Goal: Task Accomplishment & Management: Manage account settings

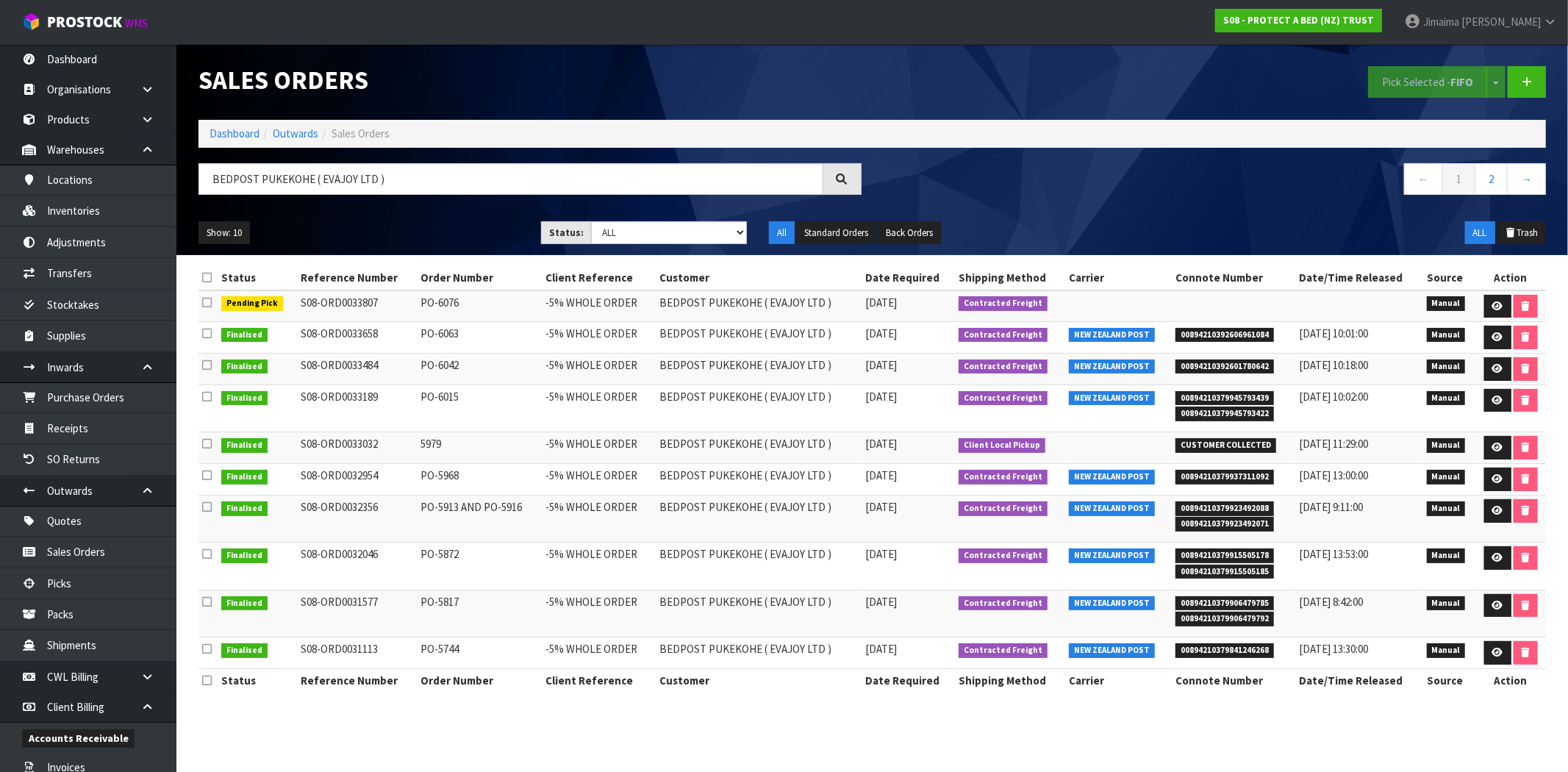
click at [226, 111] on div "Sales Orders" at bounding box center [530, 80] width 685 height 72
click at [221, 130] on link "Dashboard" at bounding box center [234, 134] width 50 height 14
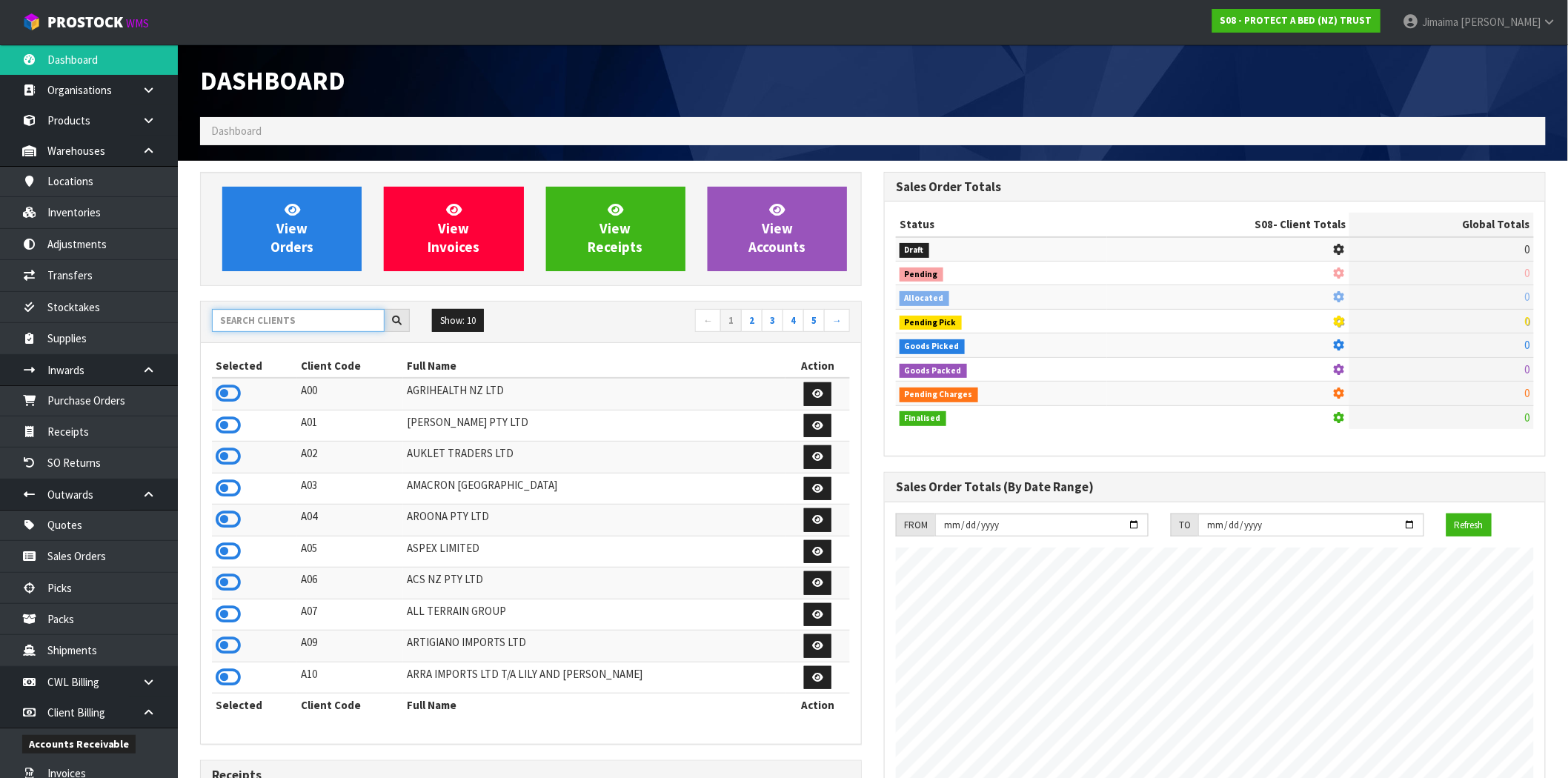
click at [231, 328] on input "text" at bounding box center [298, 321] width 172 height 23
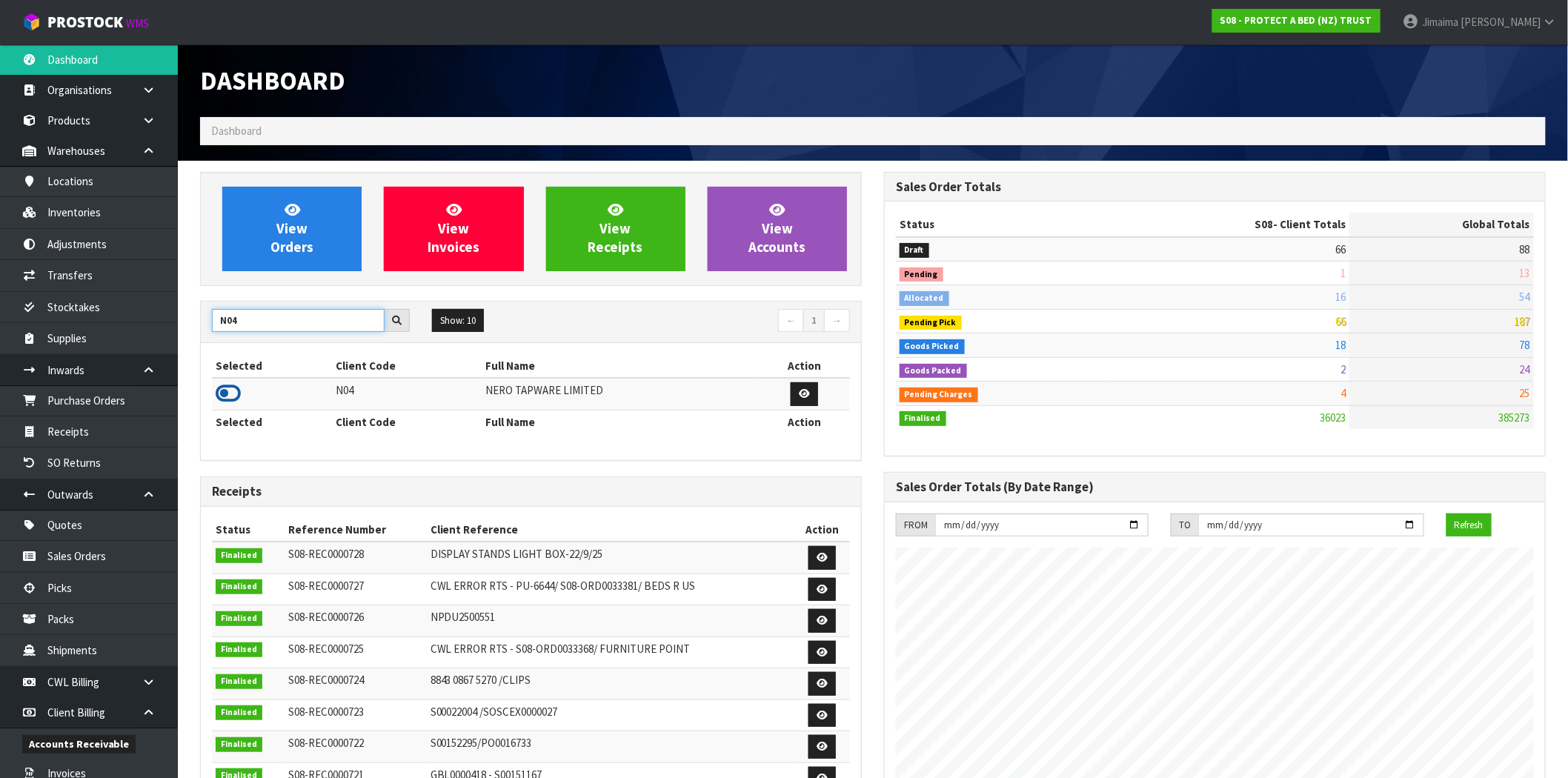
type input "N04"
click at [226, 390] on icon at bounding box center [228, 393] width 25 height 22
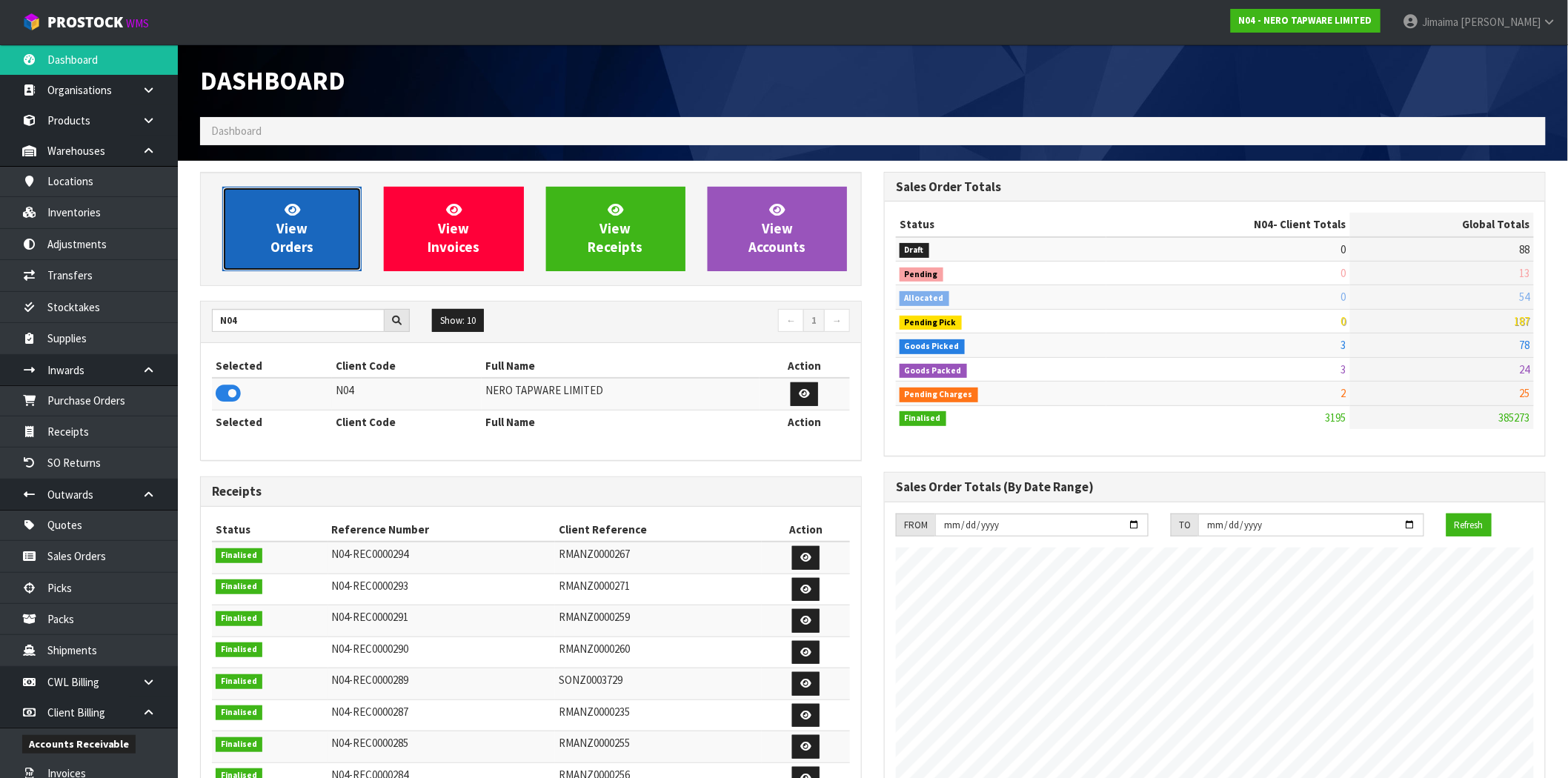
click at [347, 243] on link "View Orders" at bounding box center [292, 229] width 139 height 85
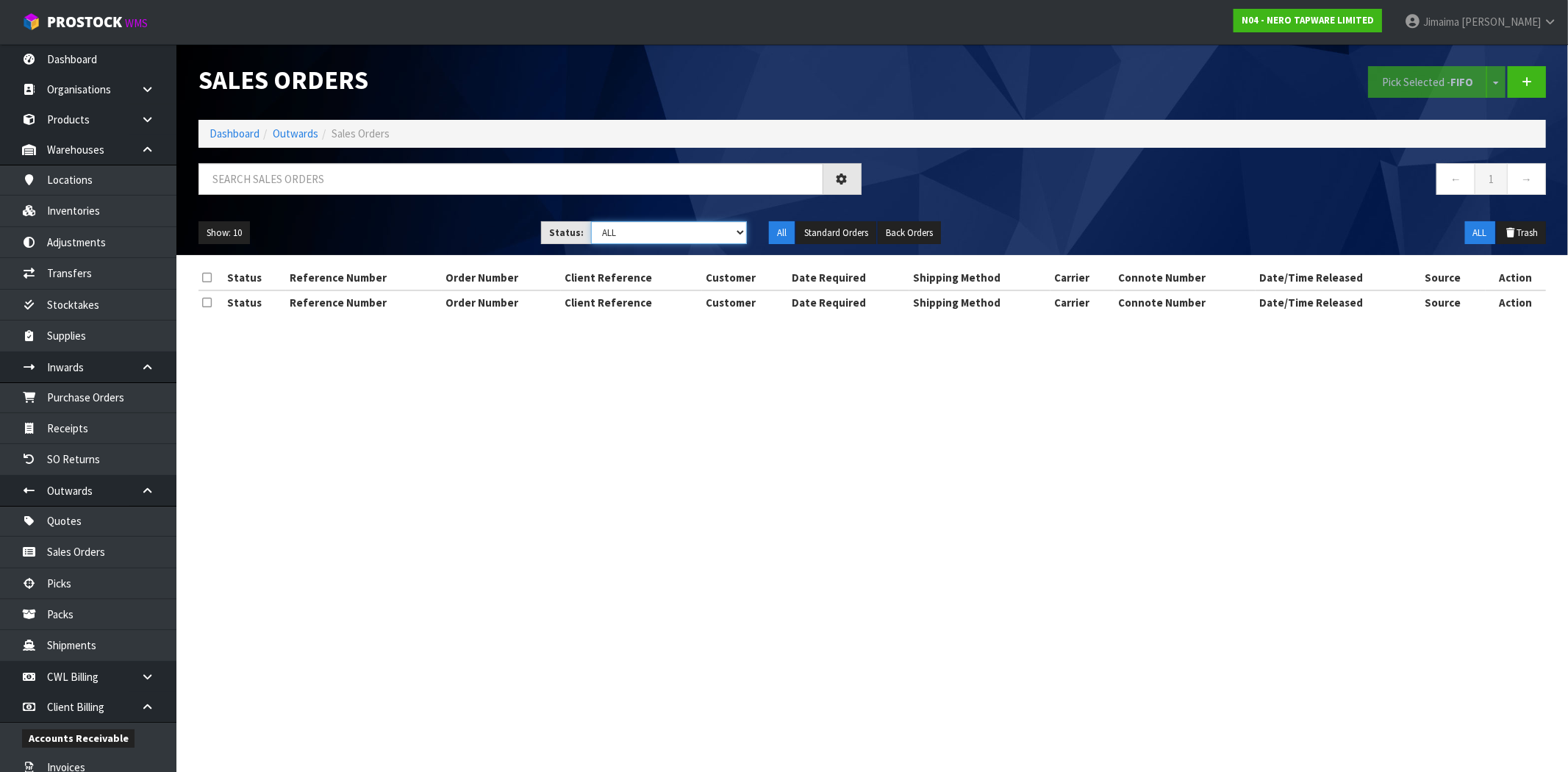
click at [698, 238] on select "Draft Pending Allocated Pending Pick Goods Picked Goods Packed Pending Charges …" at bounding box center [669, 233] width 156 height 23
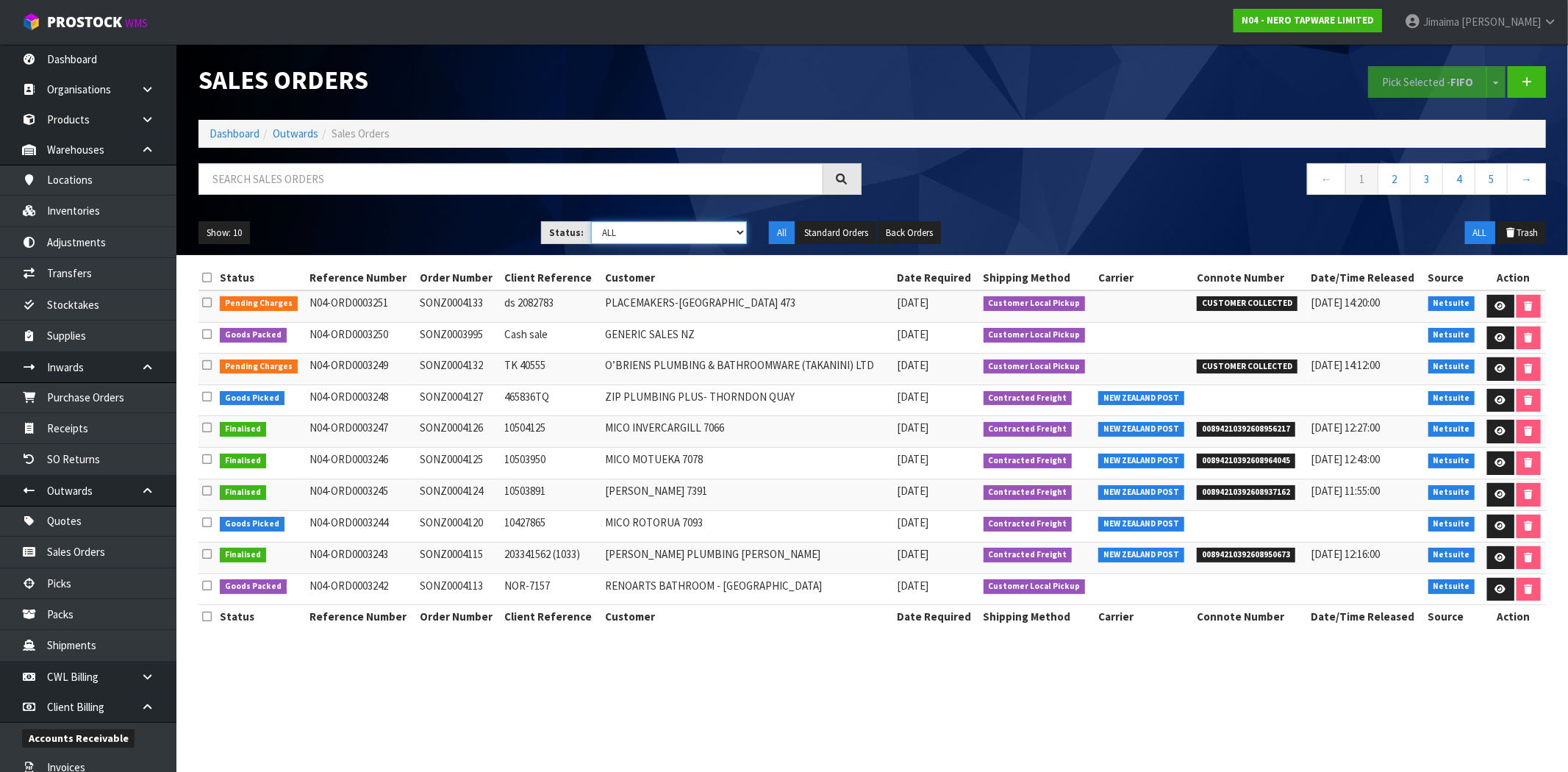
select select "string:6"
click at [591, 222] on select "Draft Pending Allocated Pending Pick Goods Picked Goods Packed Pending Charges …" at bounding box center [669, 233] width 156 height 23
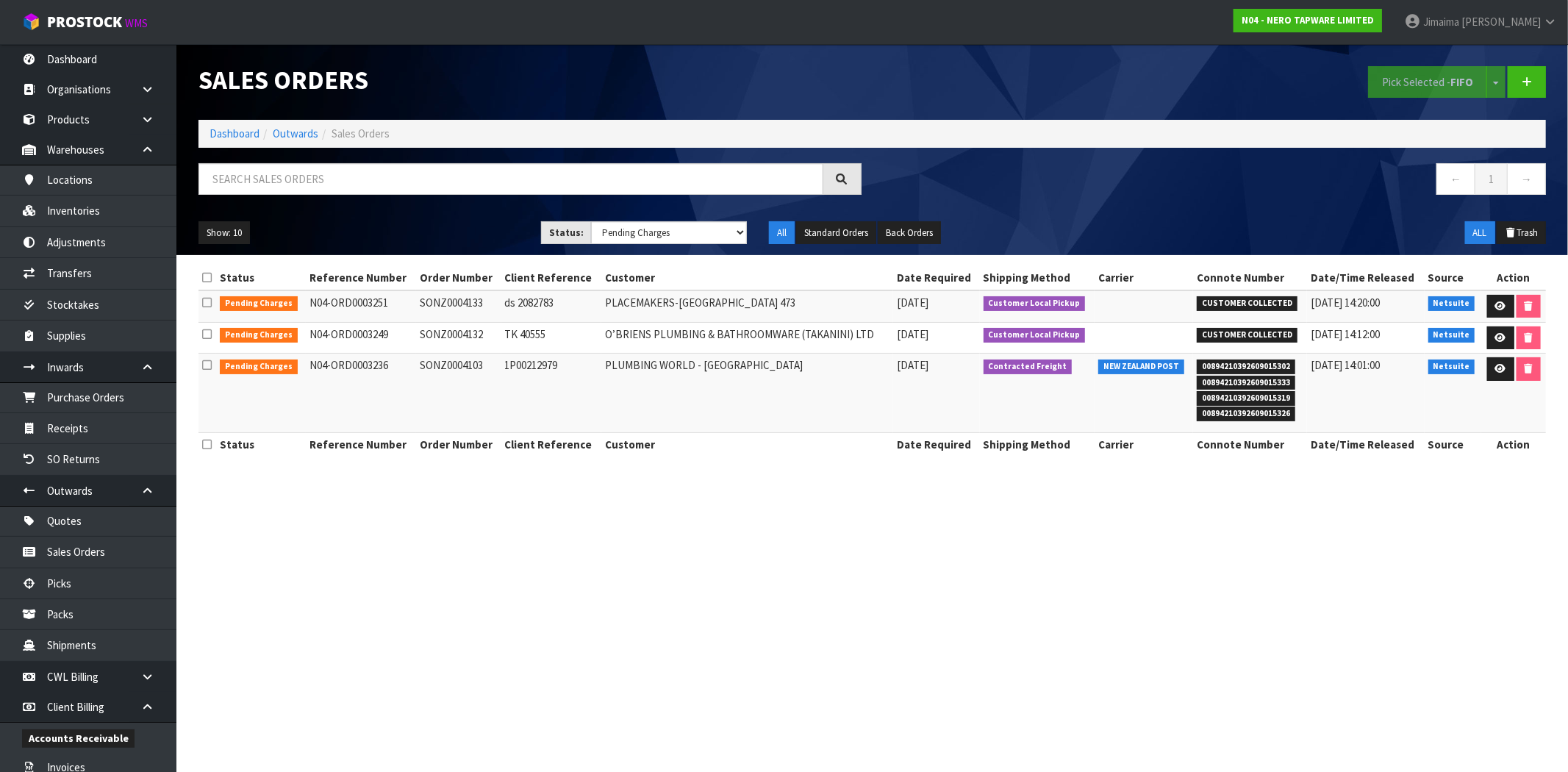
click at [919, 386] on td "[DATE]" at bounding box center [936, 393] width 86 height 79
click at [1499, 369] on icon at bounding box center [1501, 369] width 11 height 10
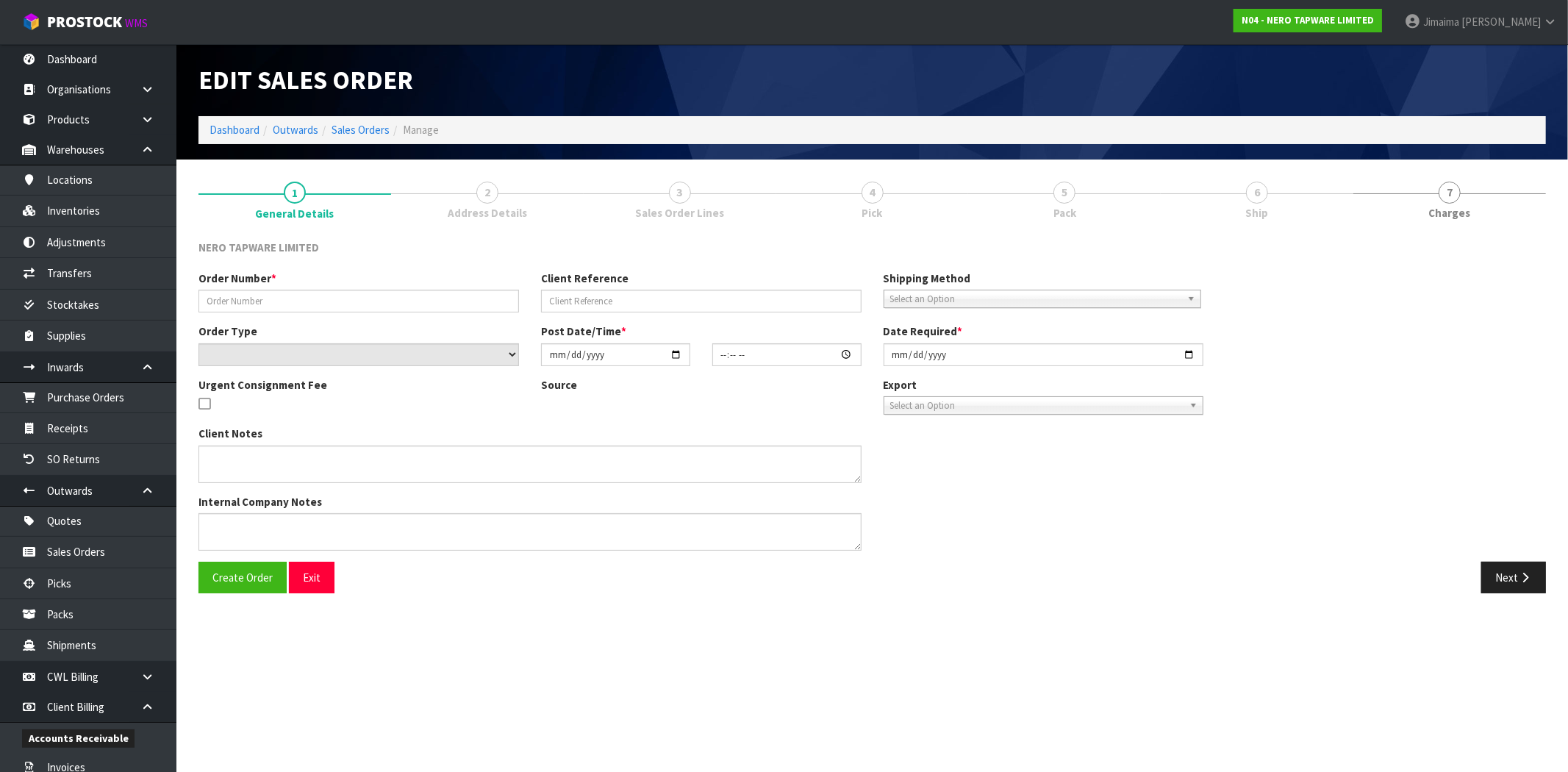
type input "SONZ0004103"
type input "1P00212979"
select select "number:0"
type input "[DATE]"
type input "14:30:05.000"
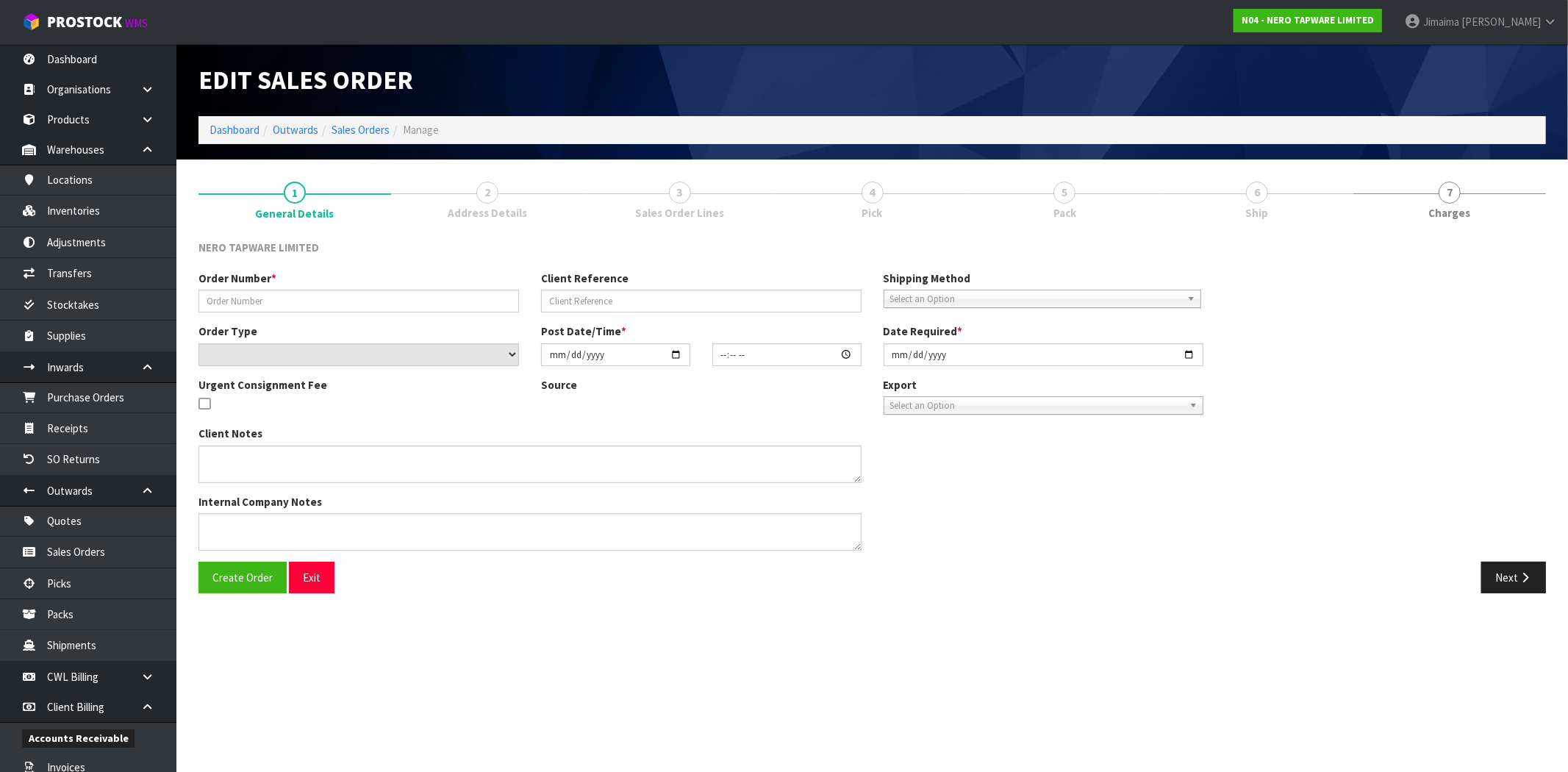
type input "[DATE]"
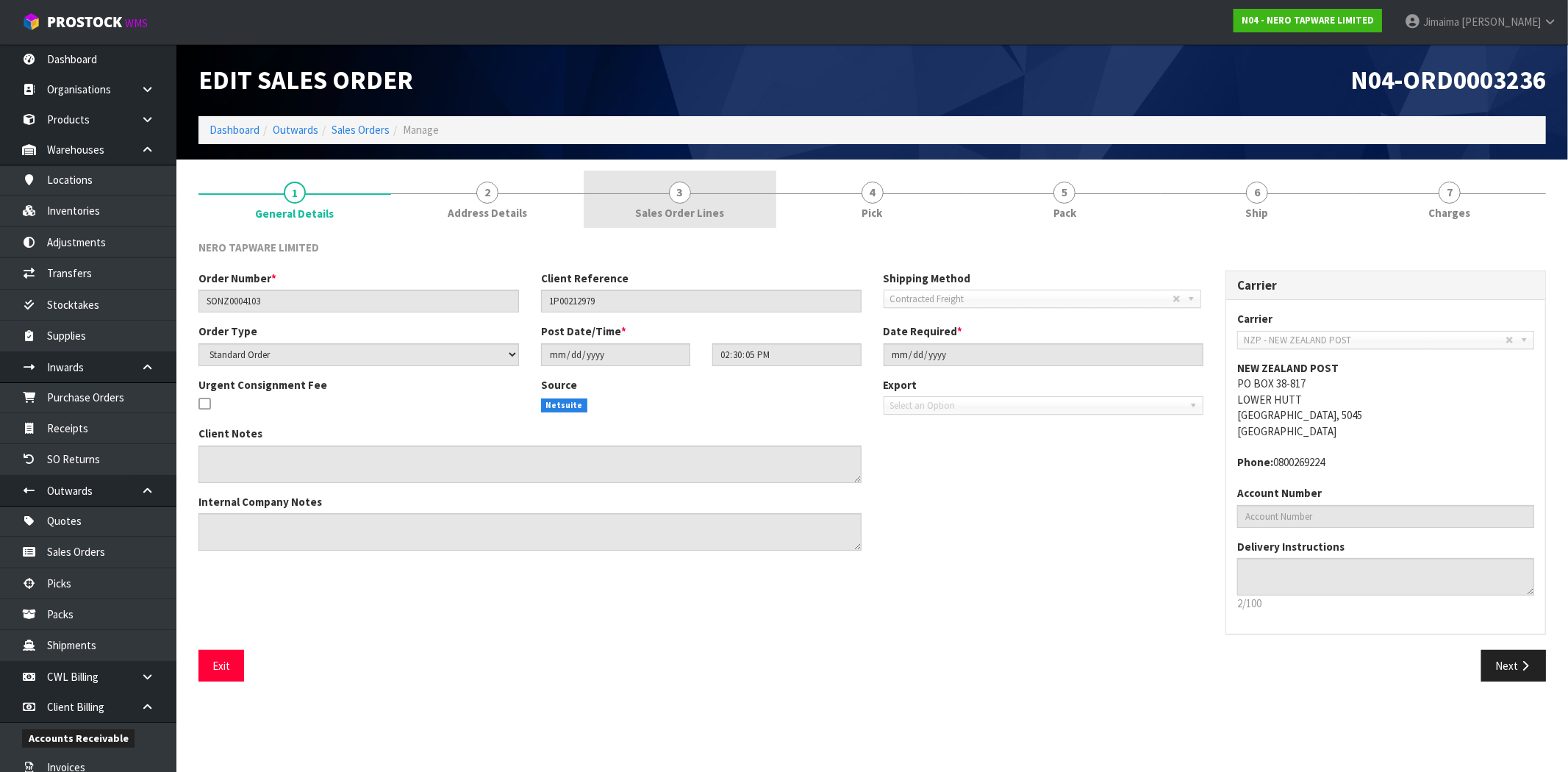
click at [694, 207] on span "Sales Order Lines" at bounding box center [680, 212] width 89 height 15
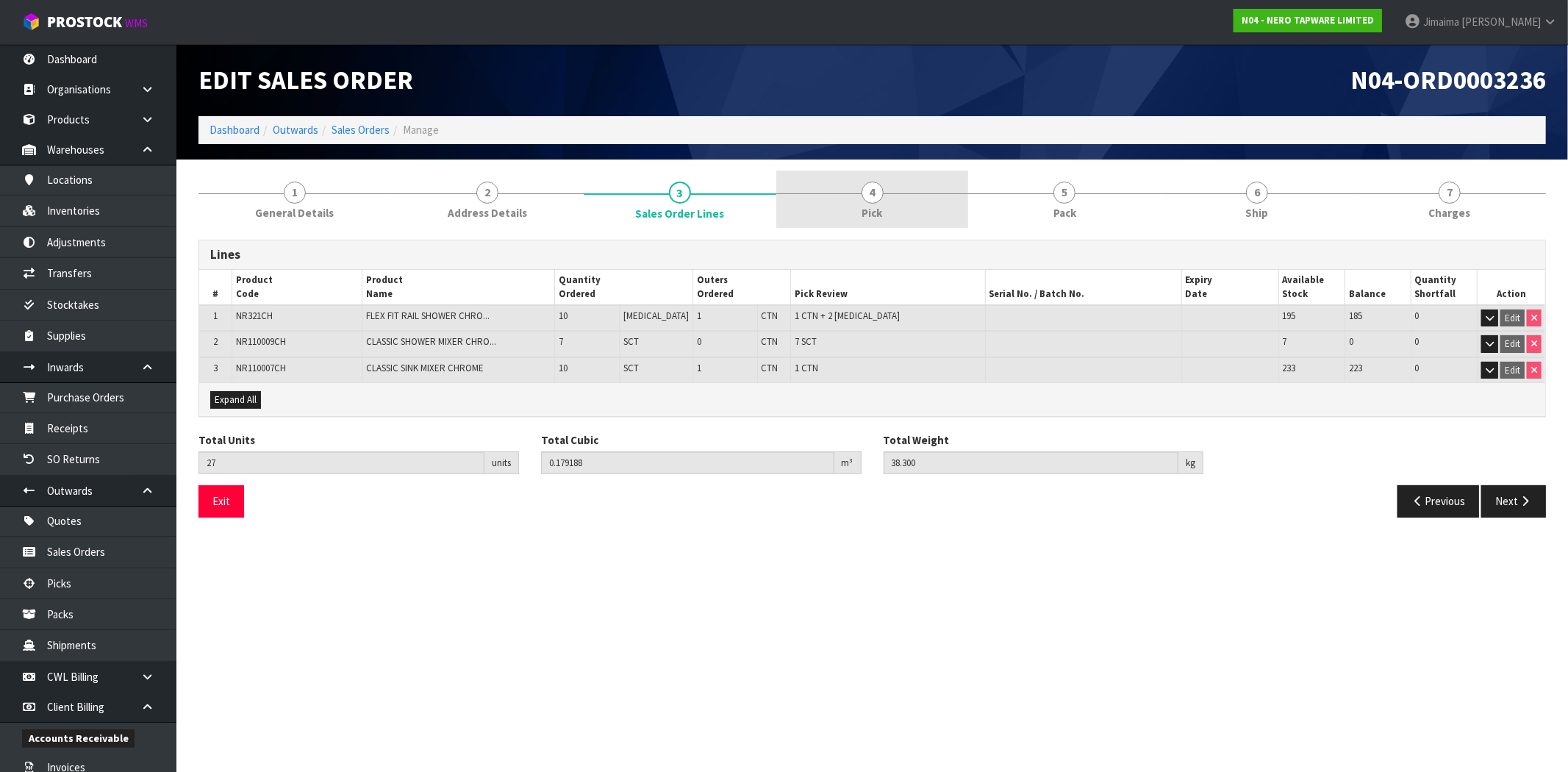
click at [921, 205] on link "4 Pick" at bounding box center [872, 199] width 192 height 58
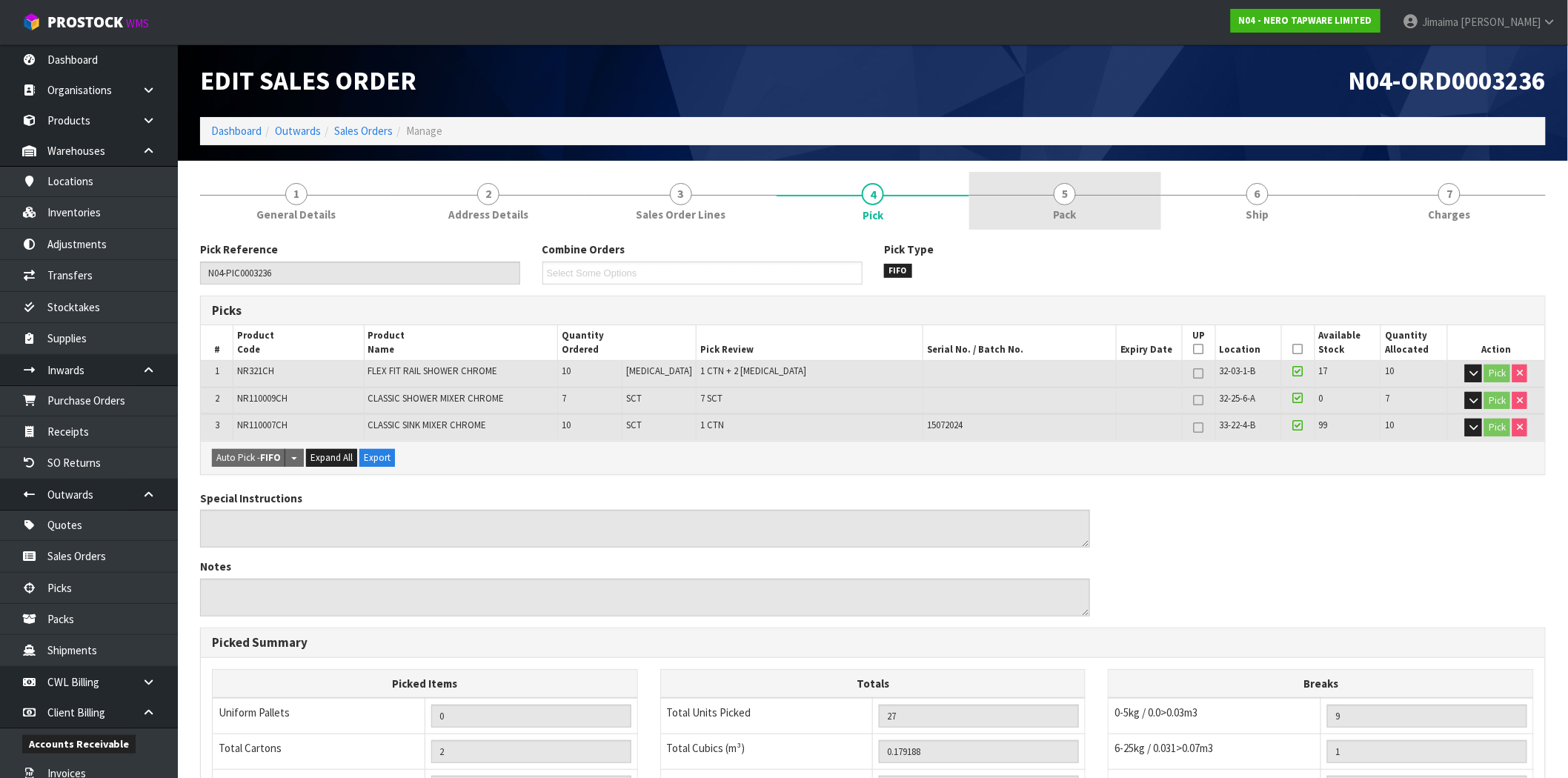
click at [1106, 205] on link "5 Pack" at bounding box center [1065, 201] width 192 height 59
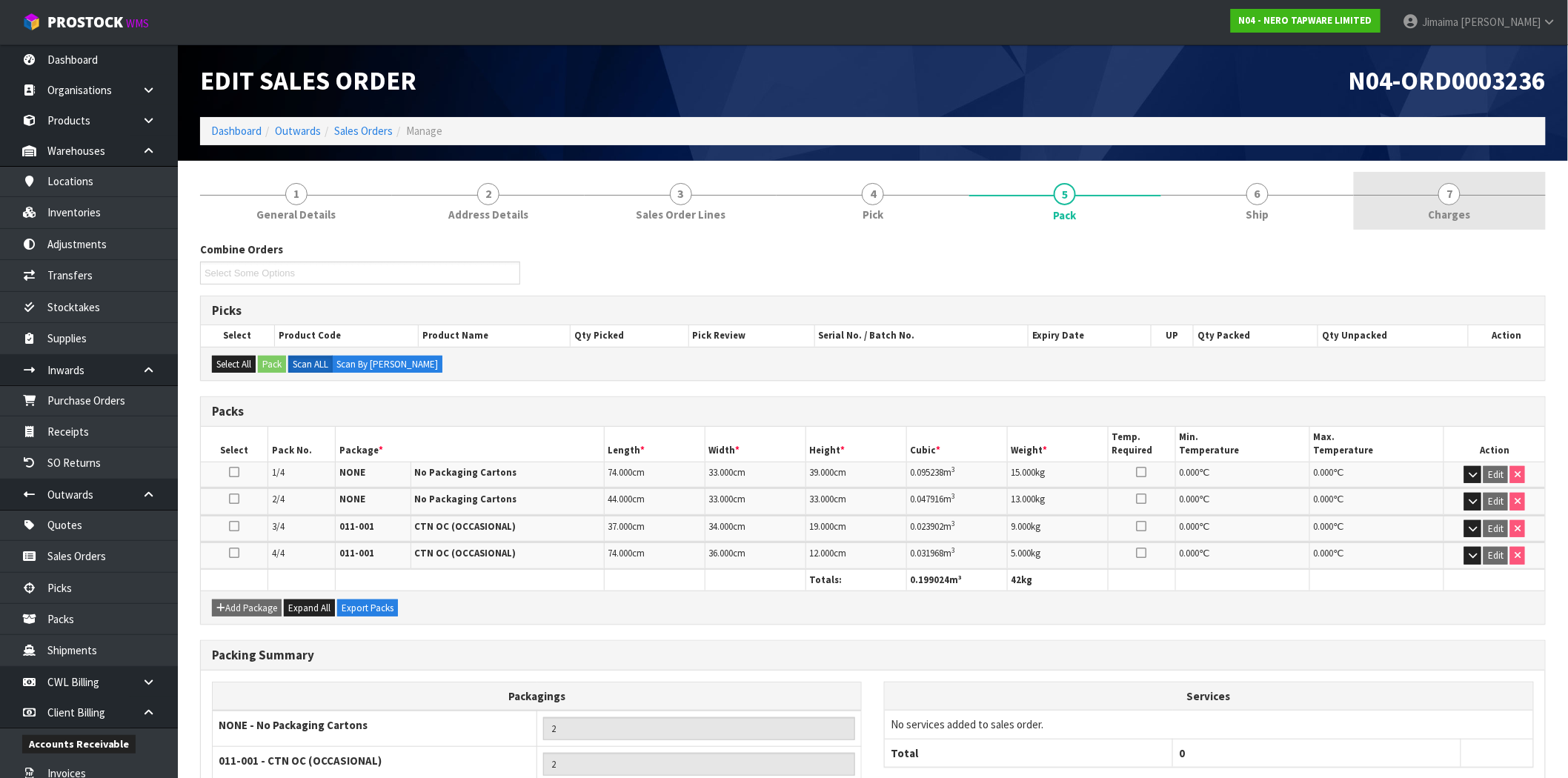
click at [1429, 225] on link "7 Charges" at bounding box center [1450, 201] width 192 height 59
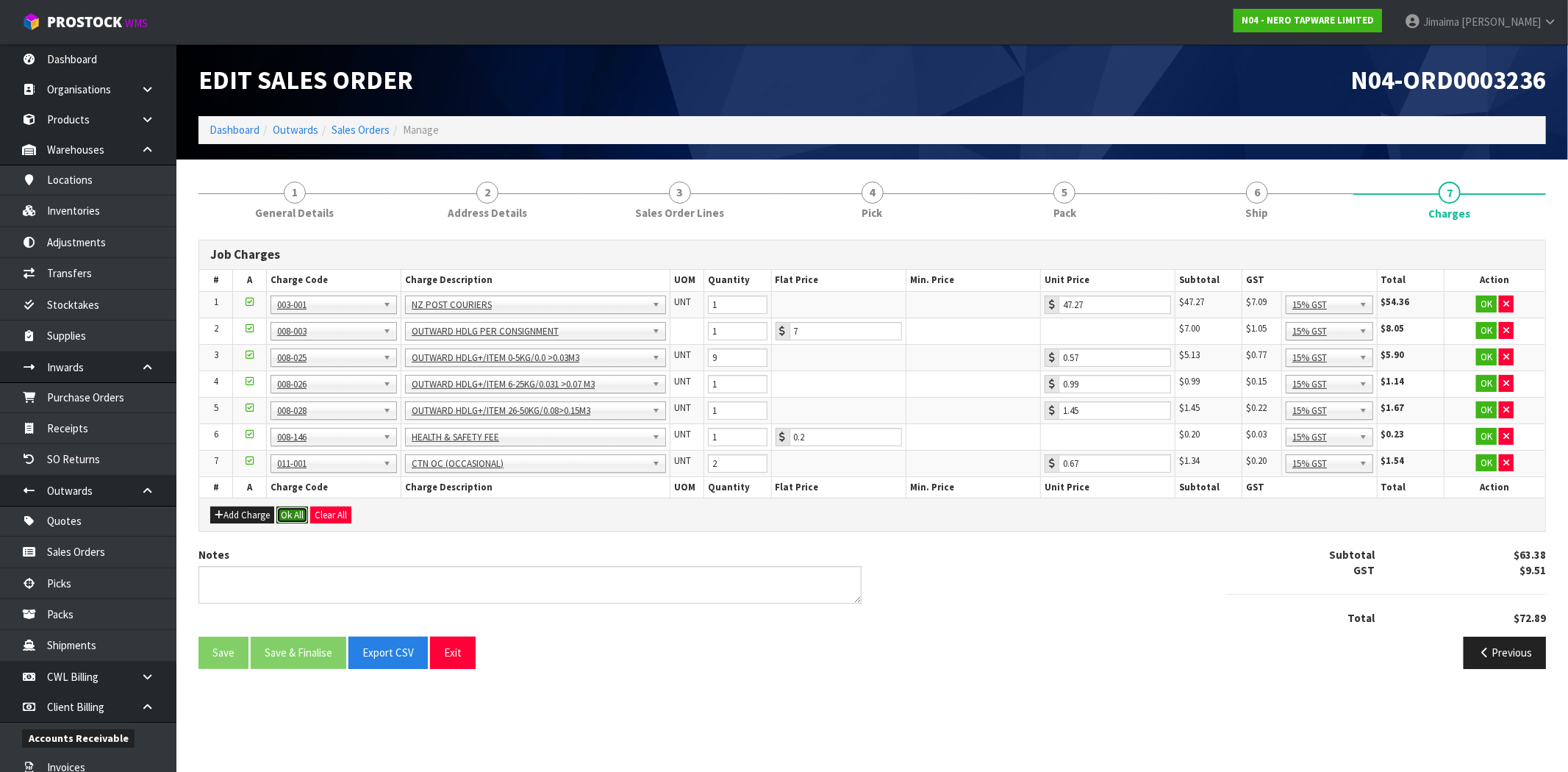
drag, startPoint x: 283, startPoint y: 513, endPoint x: 308, endPoint y: 546, distance: 41.4
click at [282, 513] on button "Ok All" at bounding box center [293, 516] width 32 height 18
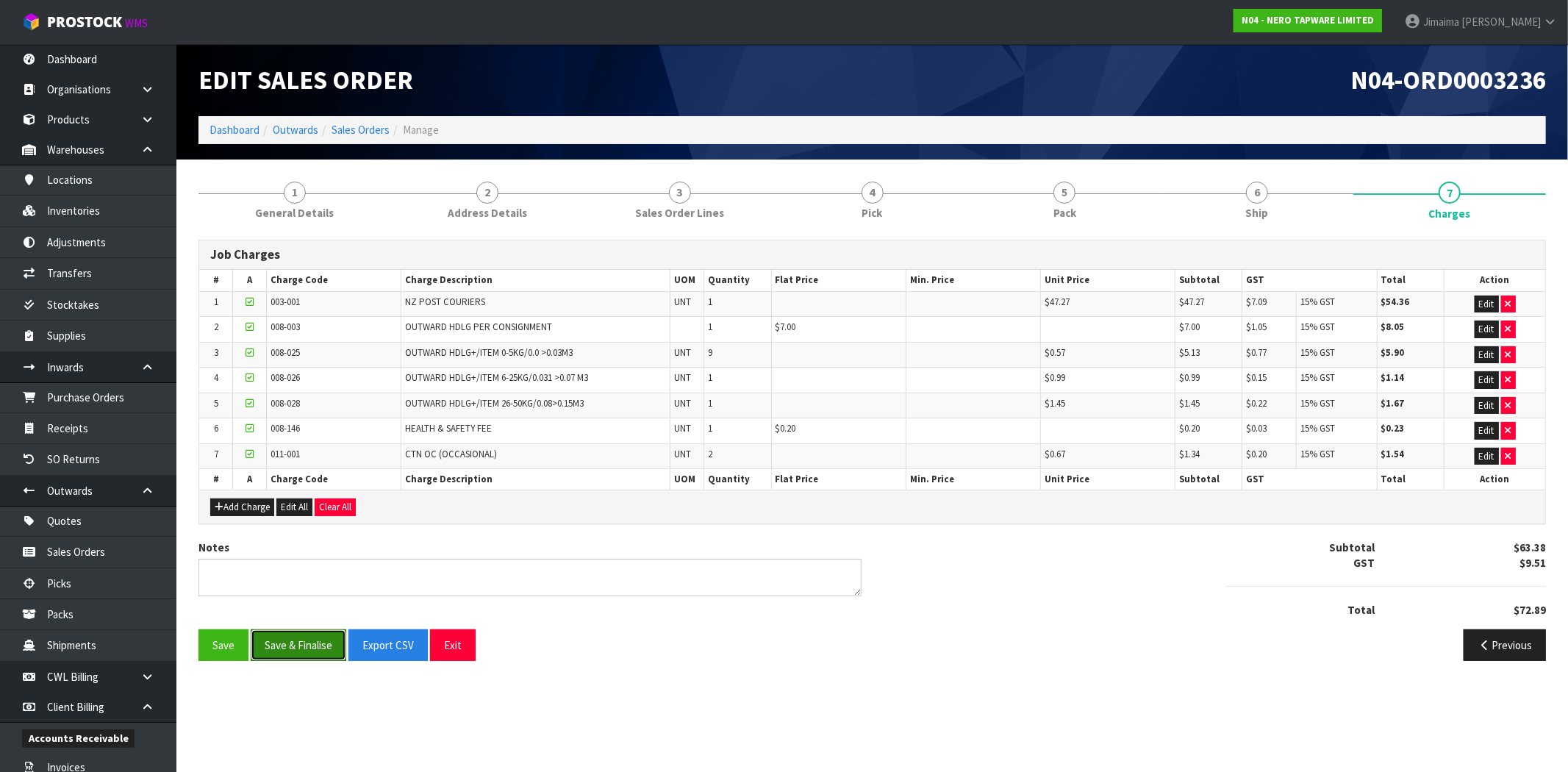
click at [300, 649] on button "Save & Finalise" at bounding box center [299, 645] width 96 height 32
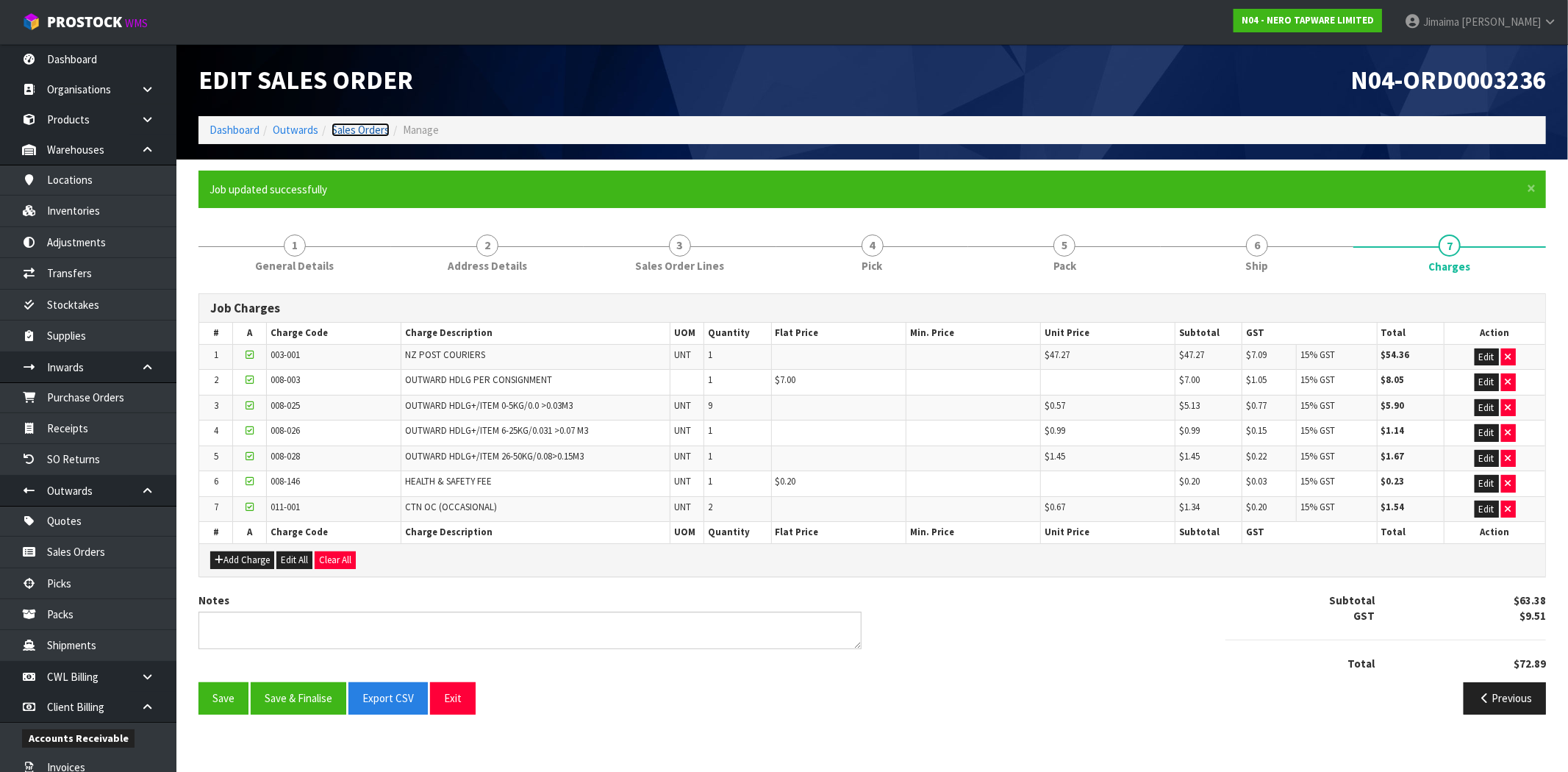
click at [369, 134] on link "Sales Orders" at bounding box center [361, 130] width 59 height 14
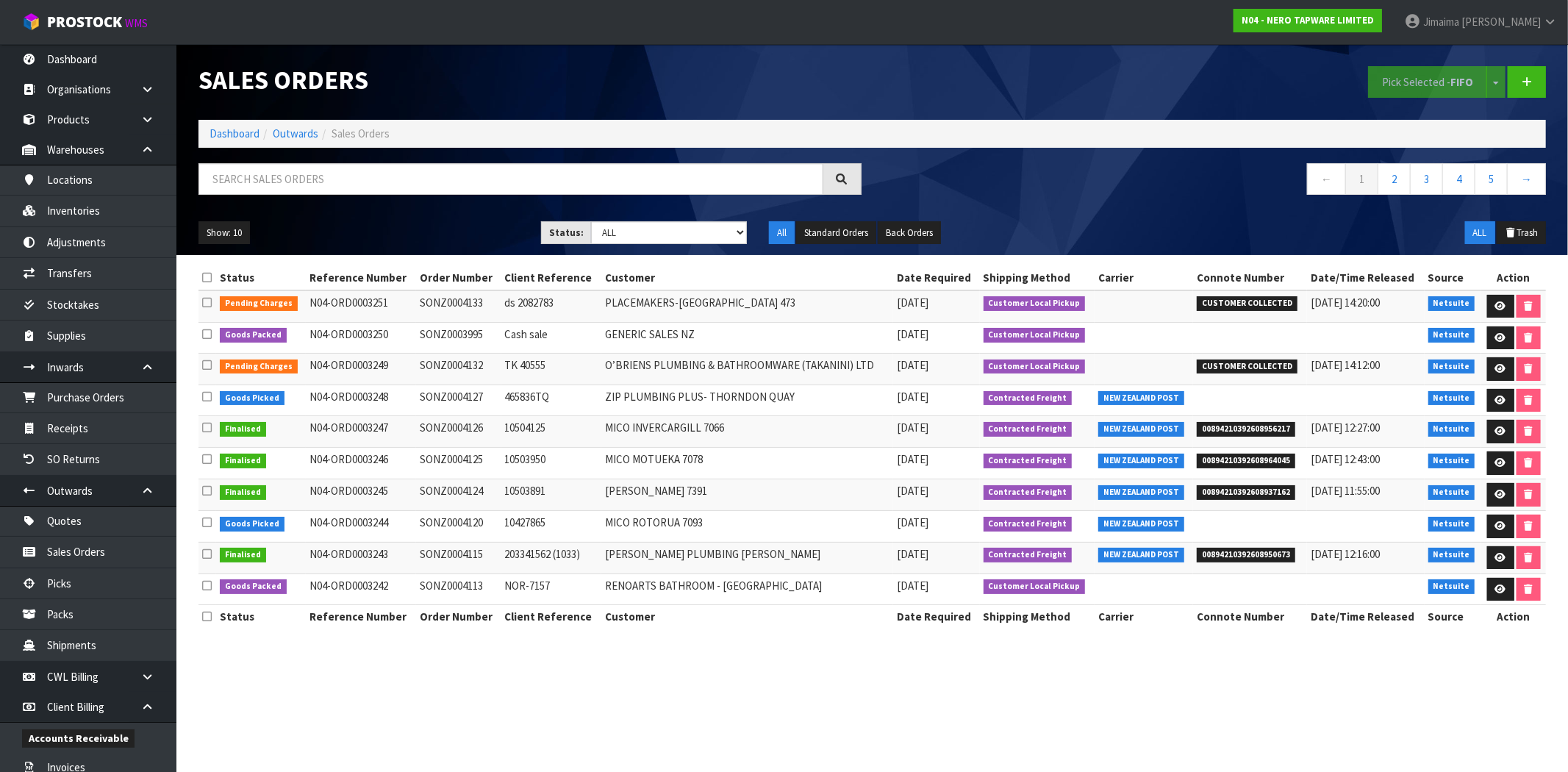
click at [684, 337] on td "GENERIC SALES NZ" at bounding box center [747, 338] width 292 height 32
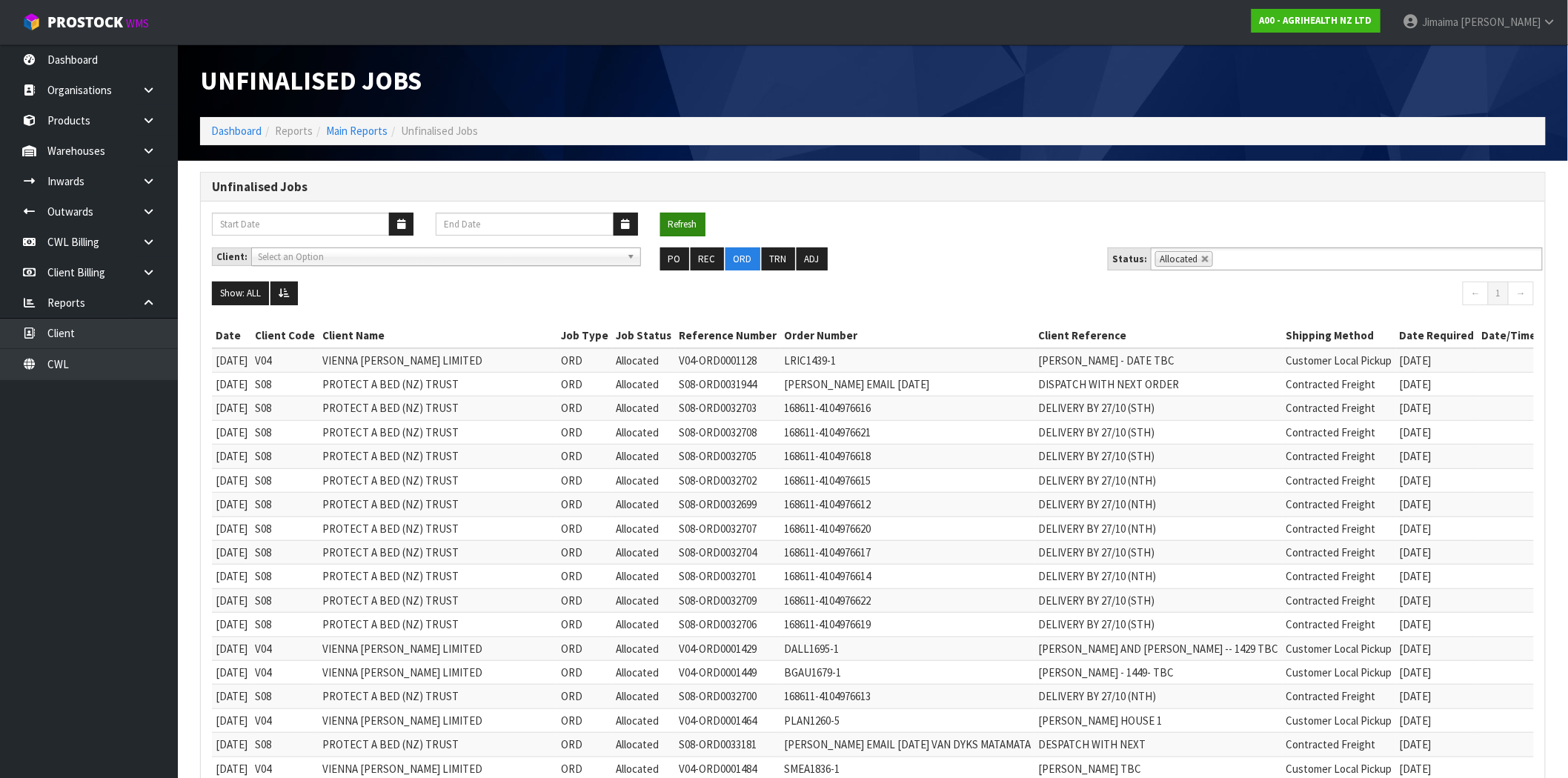
click at [693, 220] on button "Refresh" at bounding box center [683, 224] width 46 height 24
click at [1203, 255] on link at bounding box center [1206, 259] width 9 height 9
click at [1217, 254] on input "text" at bounding box center [1226, 259] width 19 height 19
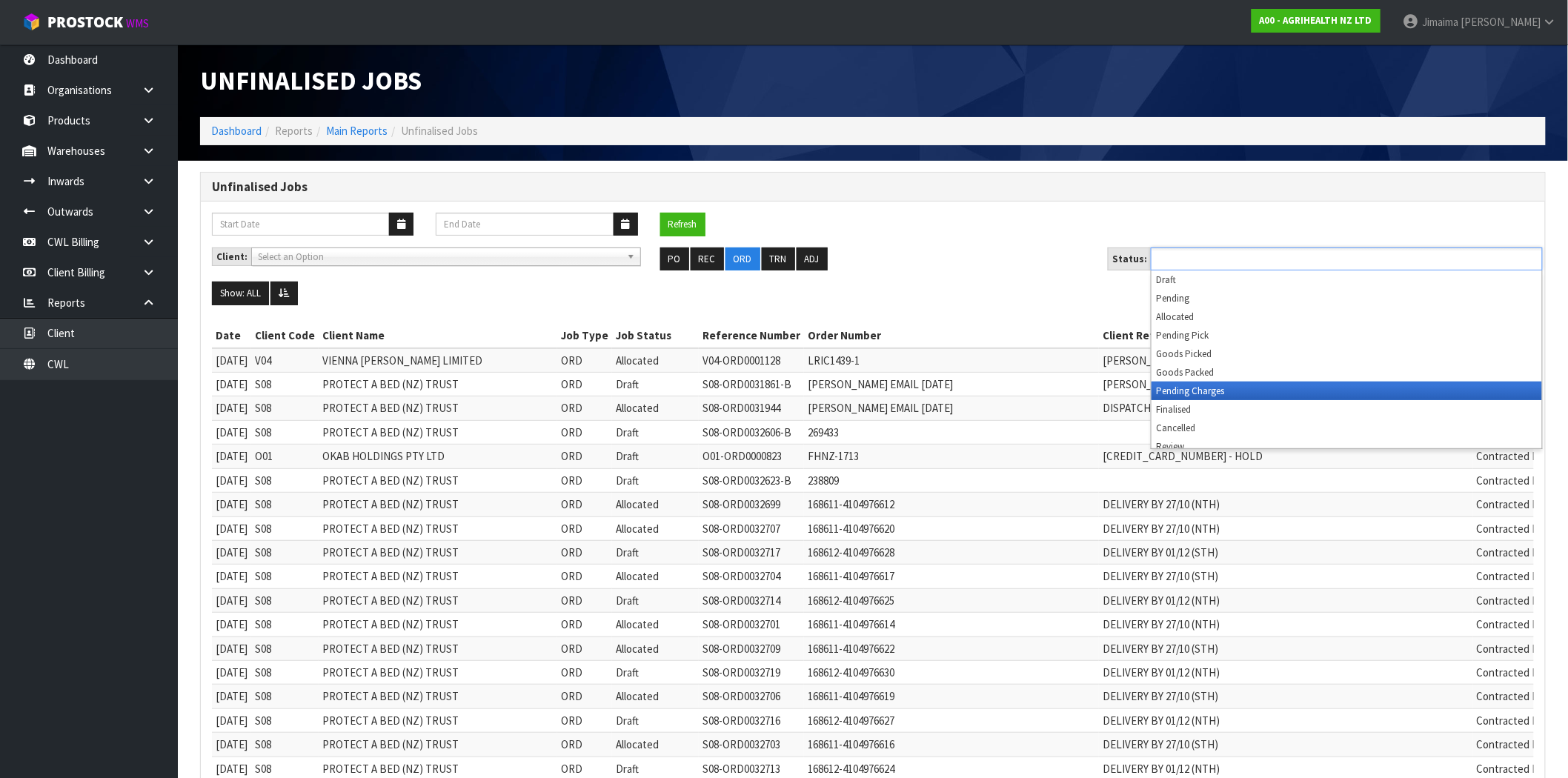
click at [1199, 391] on li "Pending Charges" at bounding box center [1346, 390] width 390 height 19
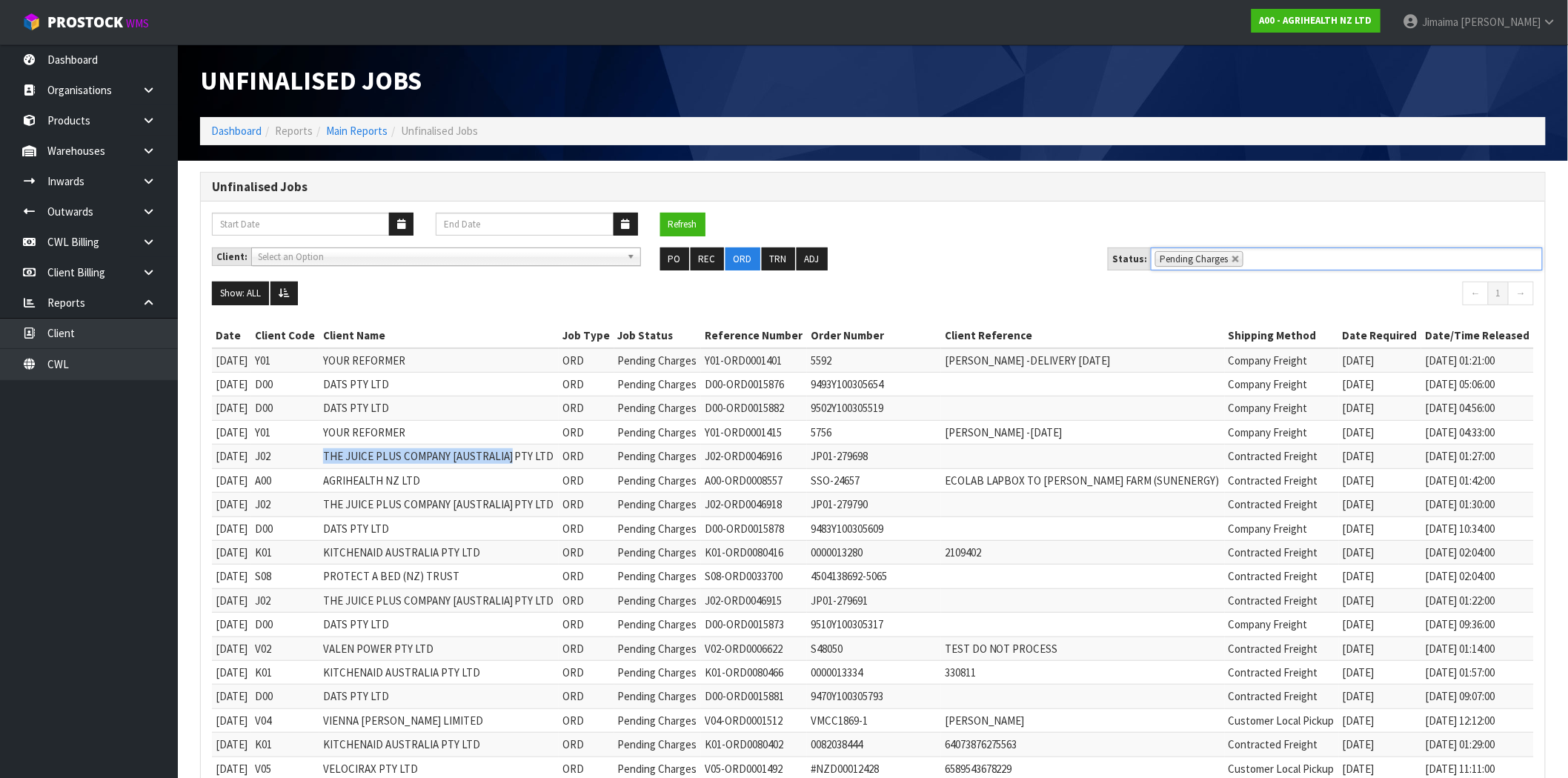
drag, startPoint x: 341, startPoint y: 455, endPoint x: 524, endPoint y: 462, distance: 183.1
click at [524, 462] on tr "10/10/2025 J02 THE JUICE PLUS COMPANY [AUSTRALIA] PTY LTD ORD Pending Charges J…" at bounding box center [873, 456] width 1322 height 24
click at [359, 483] on td "AGRIHEALTH NZ LTD" at bounding box center [440, 480] width 240 height 24
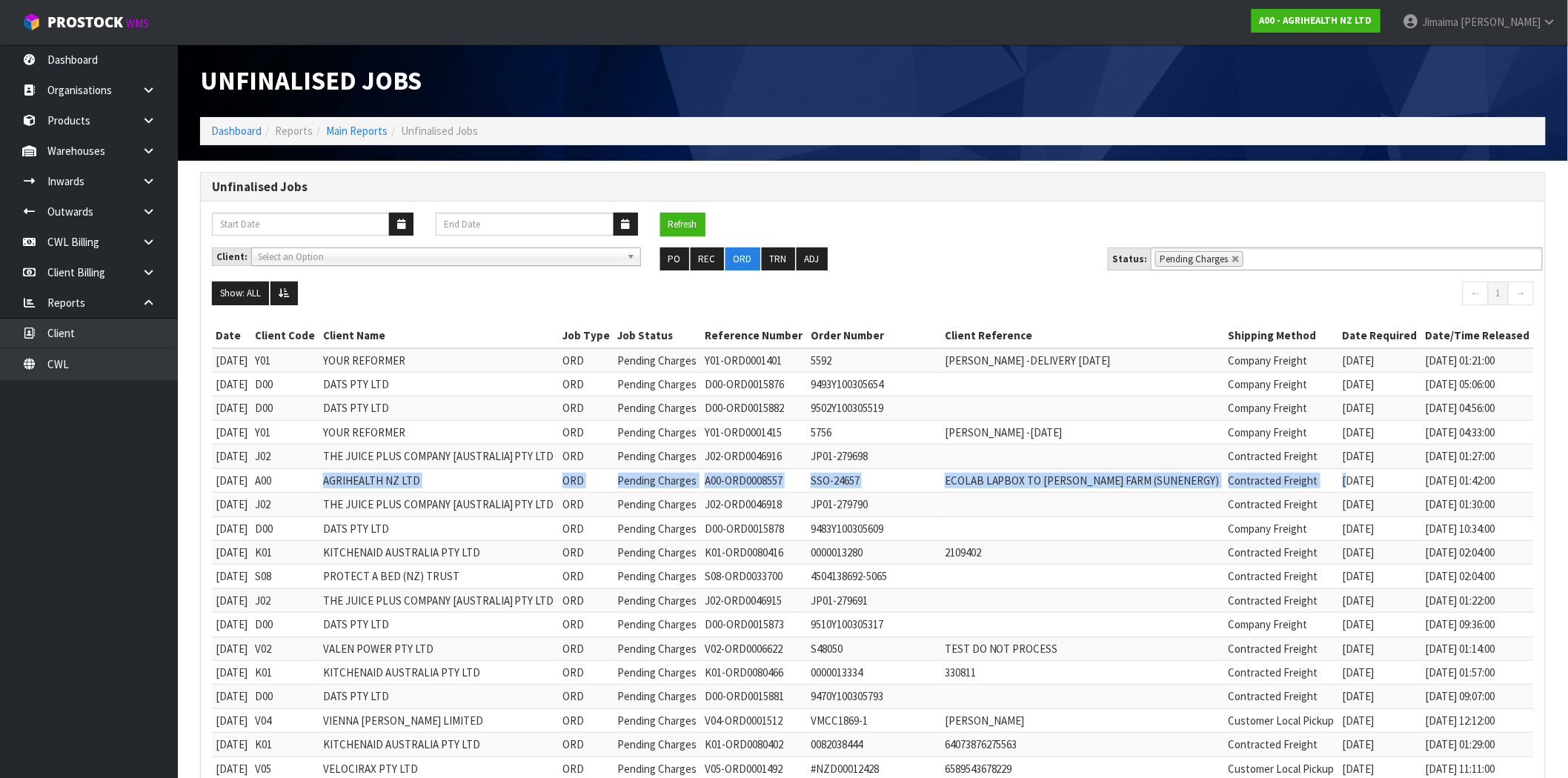
drag, startPoint x: 352, startPoint y: 483, endPoint x: 1366, endPoint y: 491, distance: 1014.0
click at [1363, 491] on tr "10/10/2025 A00 AGRIHEALTH NZ LTD ORD Pending Charges A00-ORD0008557 SSO-24657 E…" at bounding box center [873, 480] width 1322 height 24
click at [682, 228] on button "Refresh" at bounding box center [683, 224] width 46 height 24
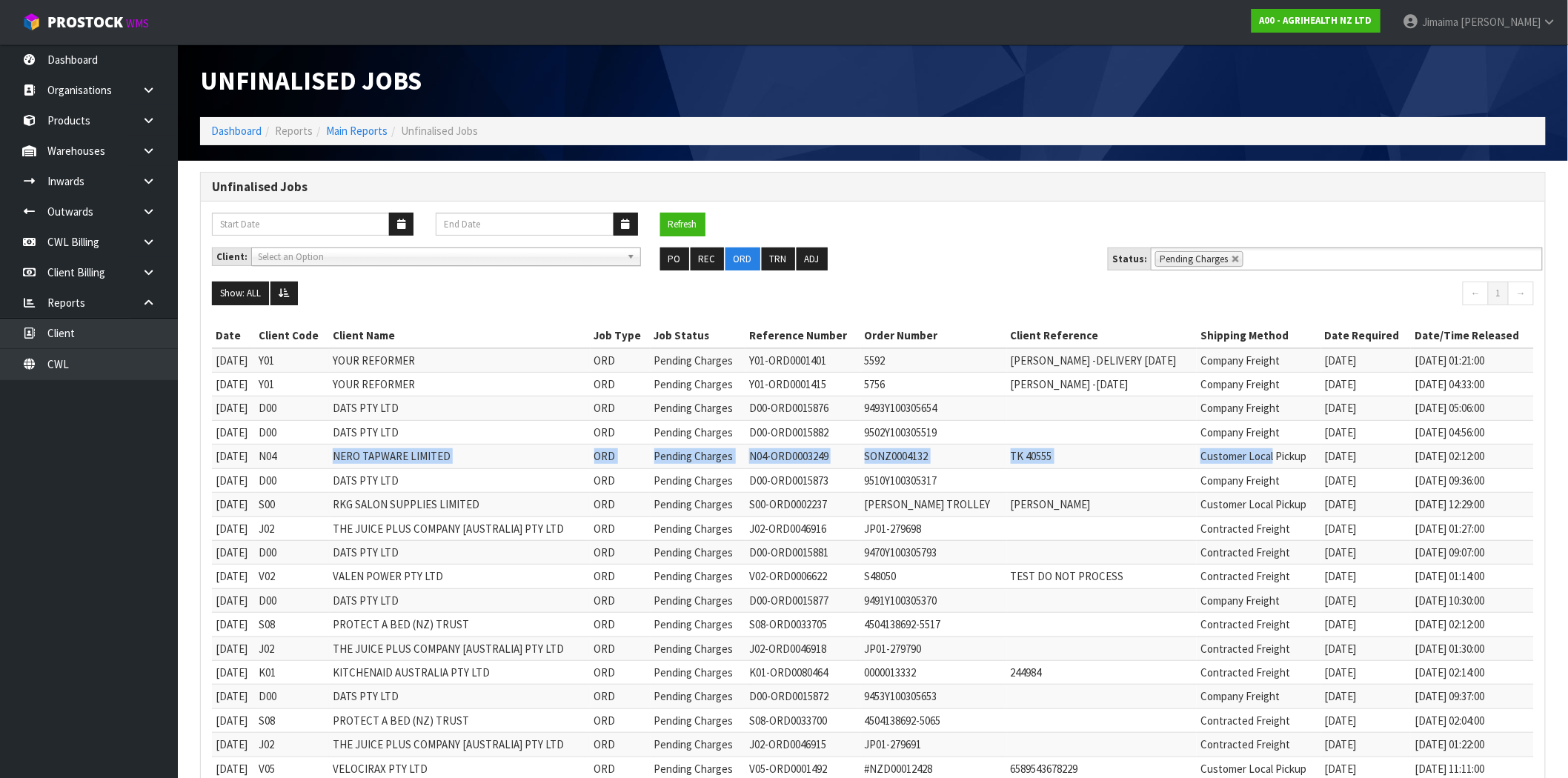
drag, startPoint x: 412, startPoint y: 467, endPoint x: 1278, endPoint y: 436, distance: 866.6
click at [1285, 446] on tr "10/10/2025 N04 NERO TAPWARE LIMITED ORD Pending Charges N04-ORD0003249 SONZ0004…" at bounding box center [873, 456] width 1322 height 24
click at [664, 227] on button "Refresh" at bounding box center [683, 224] width 46 height 24
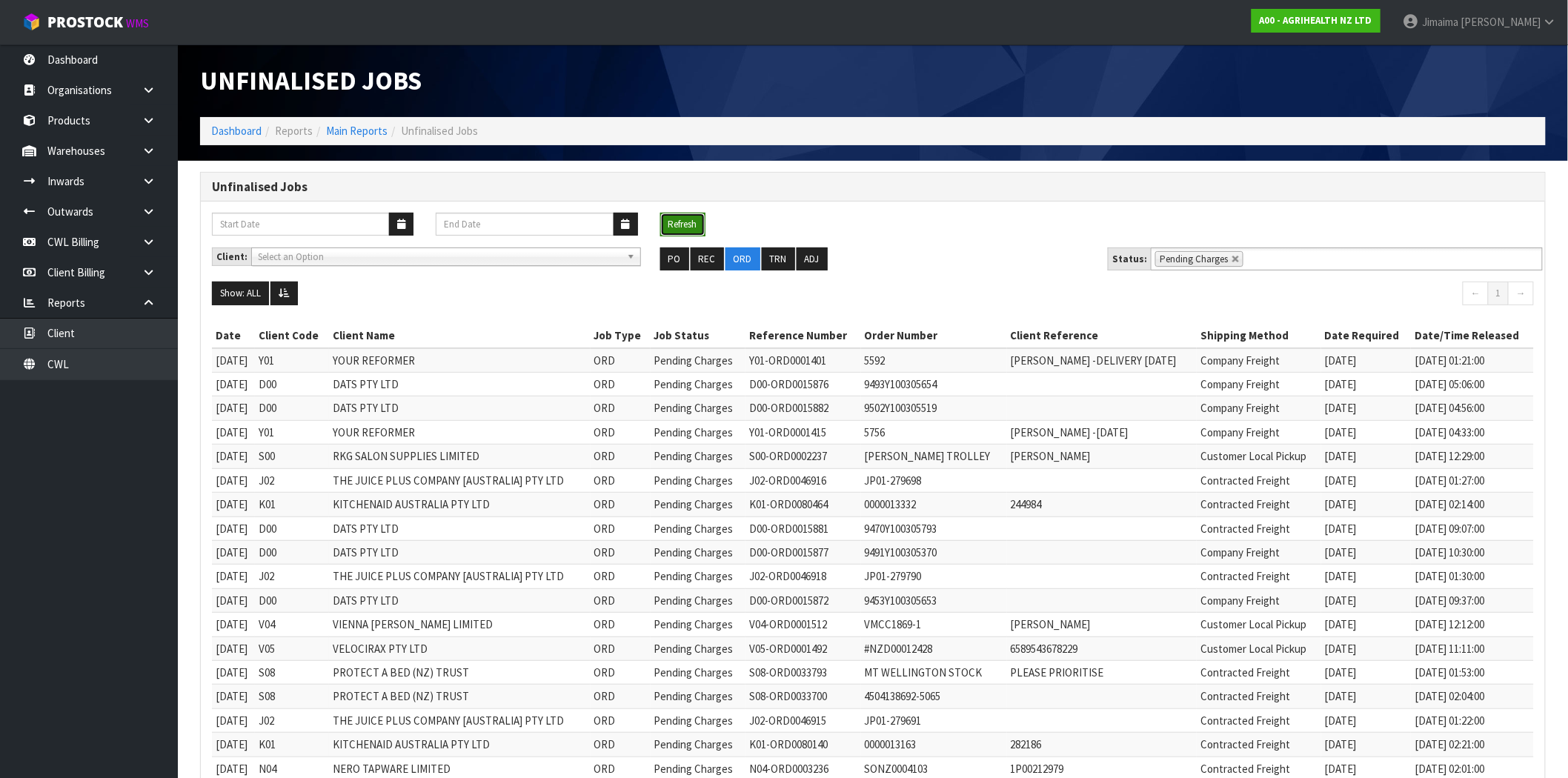
click at [692, 230] on button "Refresh" at bounding box center [683, 224] width 46 height 24
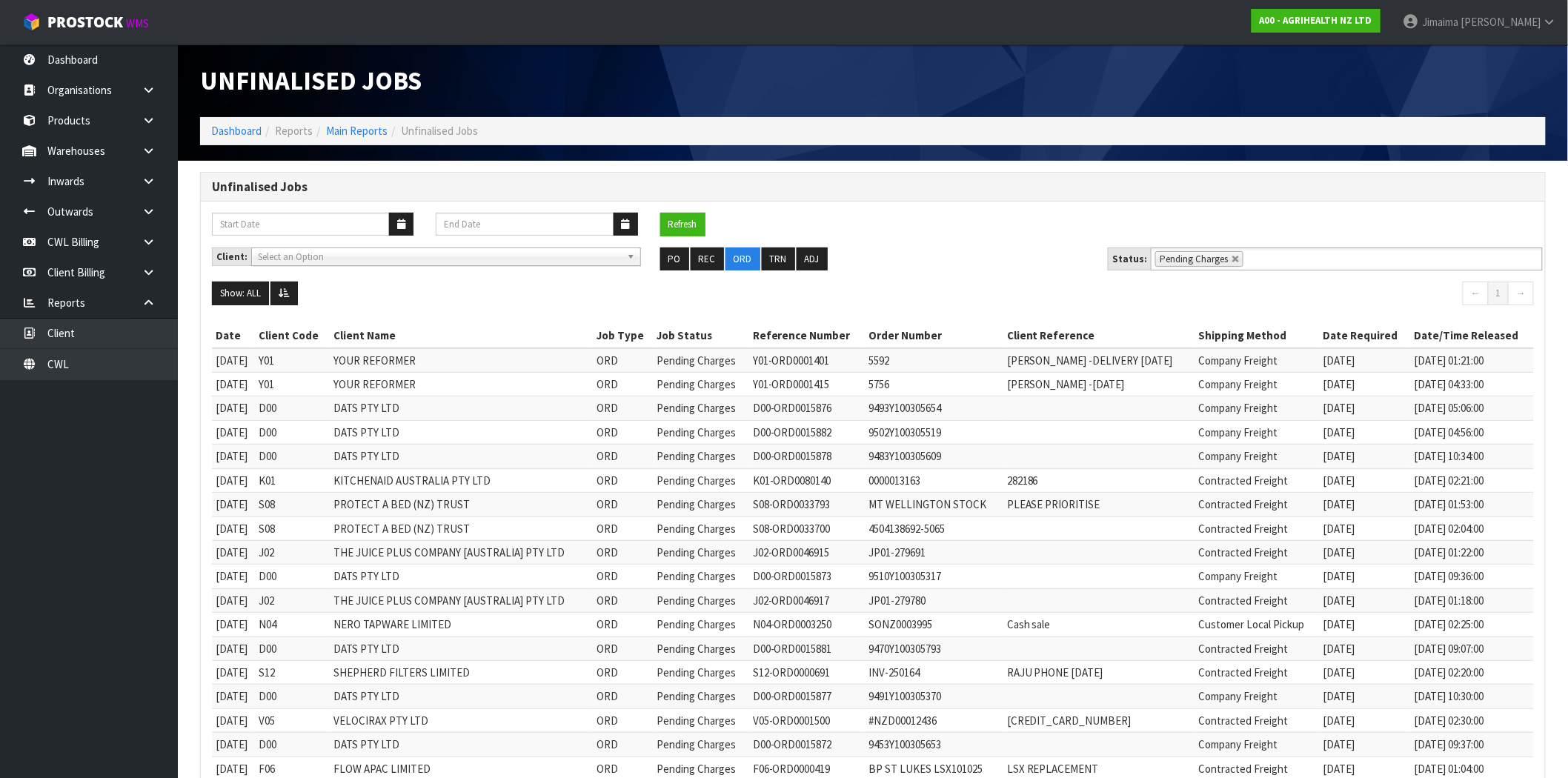
click at [329, 485] on td "K01" at bounding box center [291, 480] width 74 height 24
drag, startPoint x: 337, startPoint y: 485, endPoint x: 1276, endPoint y: 490, distance: 939.0
click at [1276, 490] on tr "10/10/2025 K01 KITCHENAID AUSTRALIA PTY LTD ORD Pending Charges K01-ORD0080140 …" at bounding box center [873, 480] width 1322 height 24
drag, startPoint x: 1275, startPoint y: 490, endPoint x: 1125, endPoint y: 369, distance: 192.7
click at [1273, 489] on td "Contracted Freight" at bounding box center [1257, 480] width 125 height 24
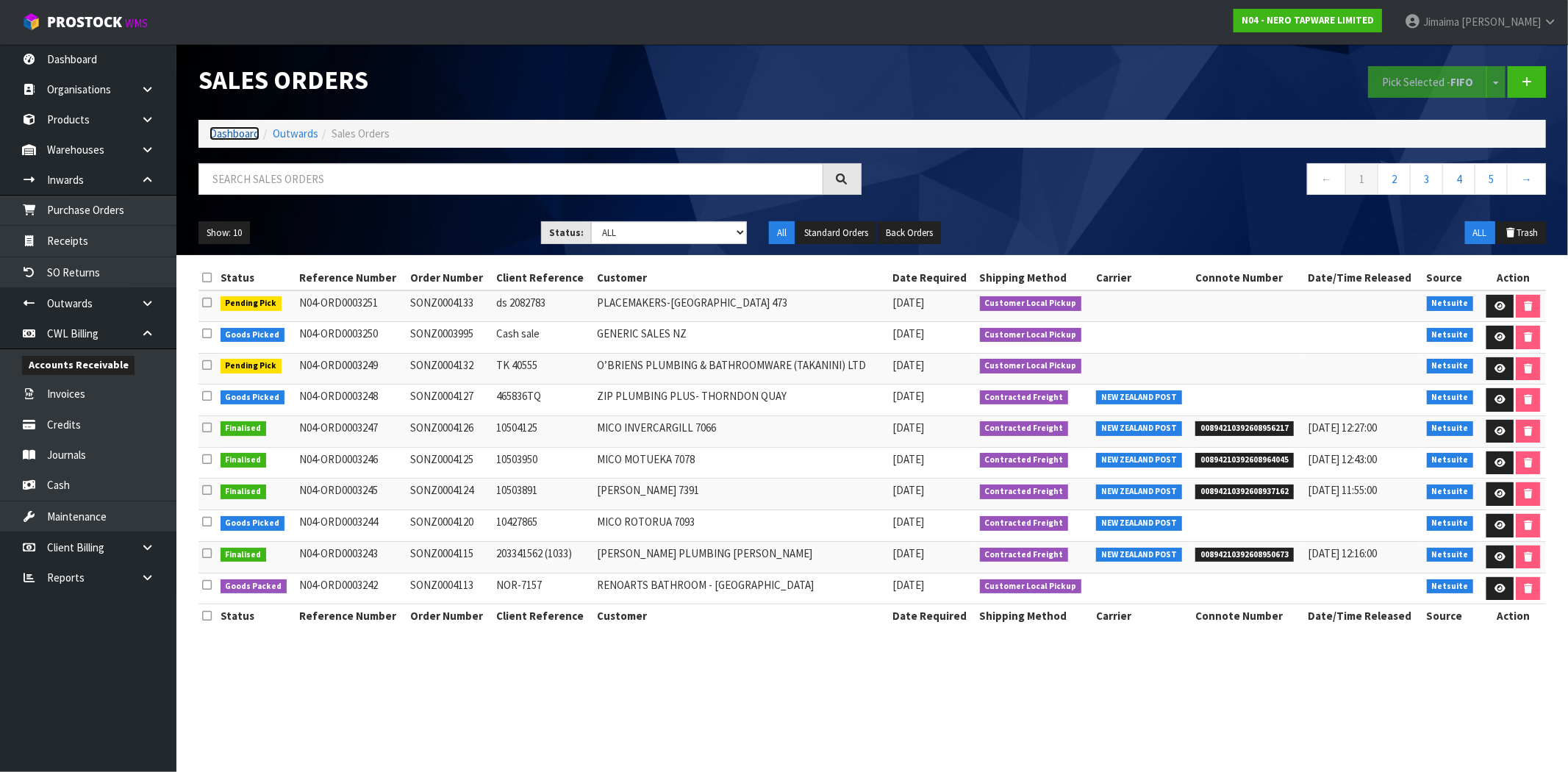
click at [226, 135] on link "Dashboard" at bounding box center [234, 134] width 50 height 14
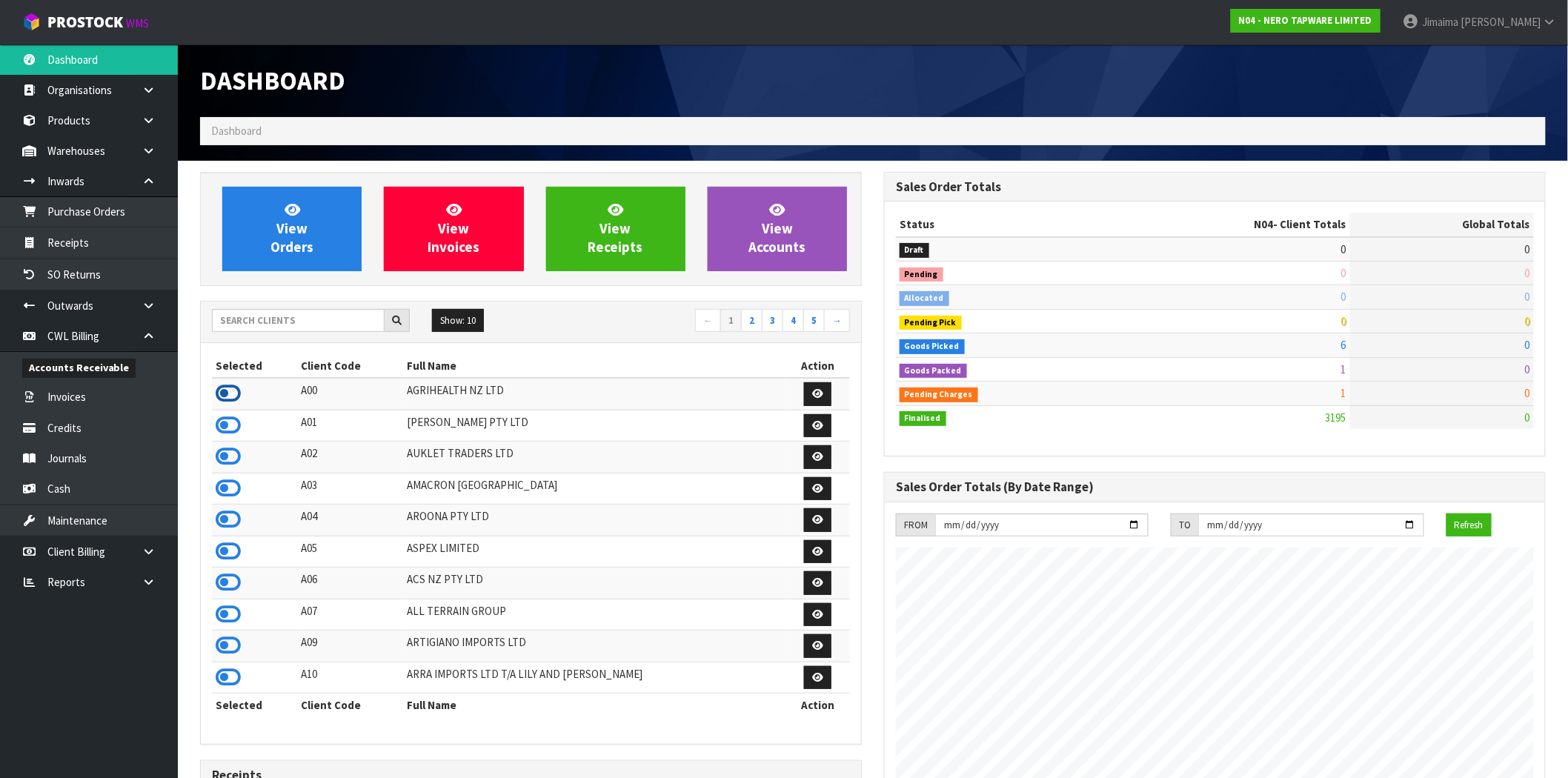
click at [227, 389] on icon at bounding box center [228, 393] width 25 height 22
click at [331, 315] on input "text" at bounding box center [298, 321] width 172 height 23
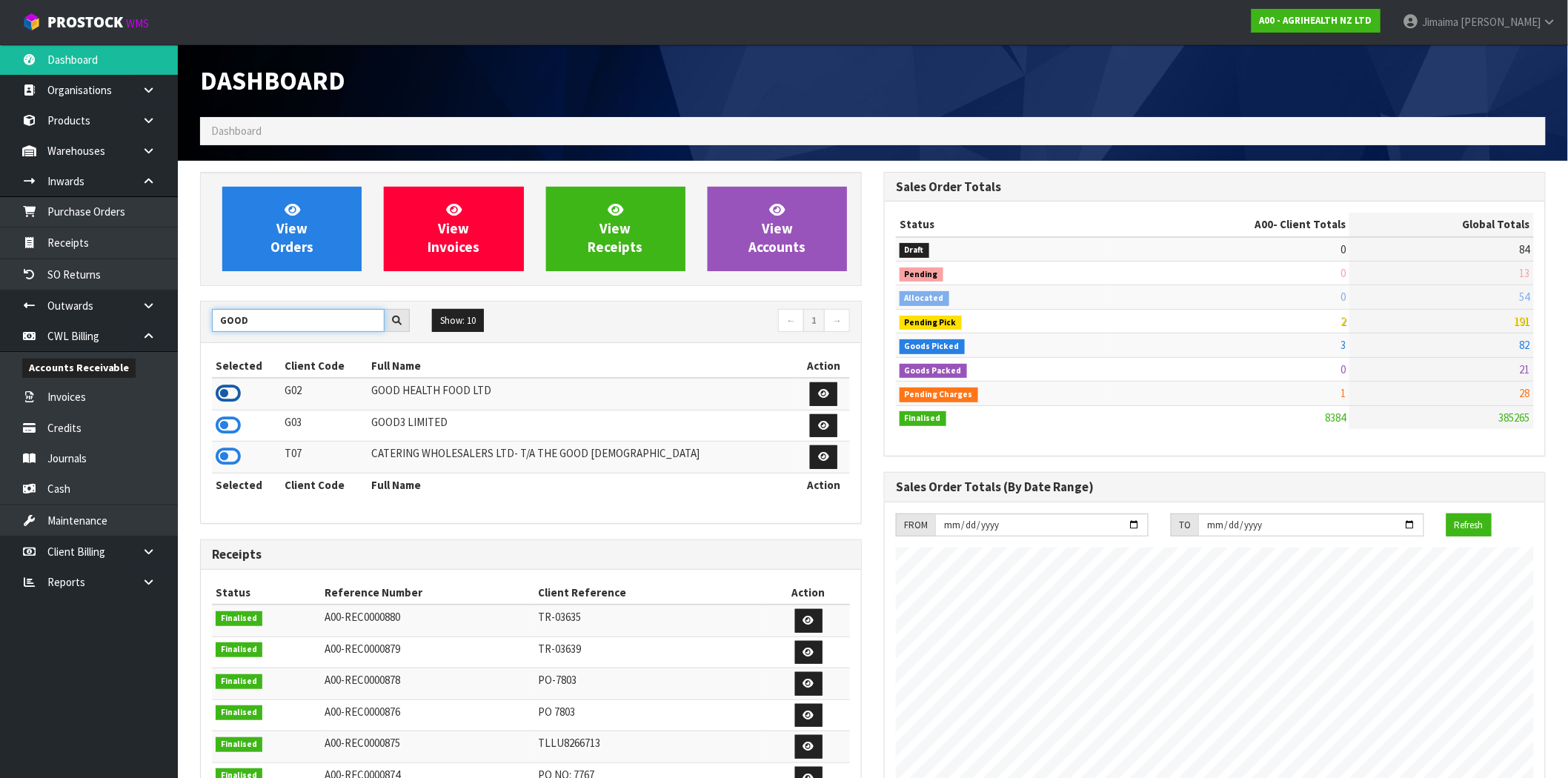
type input "GOOD"
click at [216, 391] on icon at bounding box center [228, 393] width 25 height 22
click at [270, 275] on div "View Orders View Invoices View Receipts View Accounts" at bounding box center [531, 229] width 662 height 114
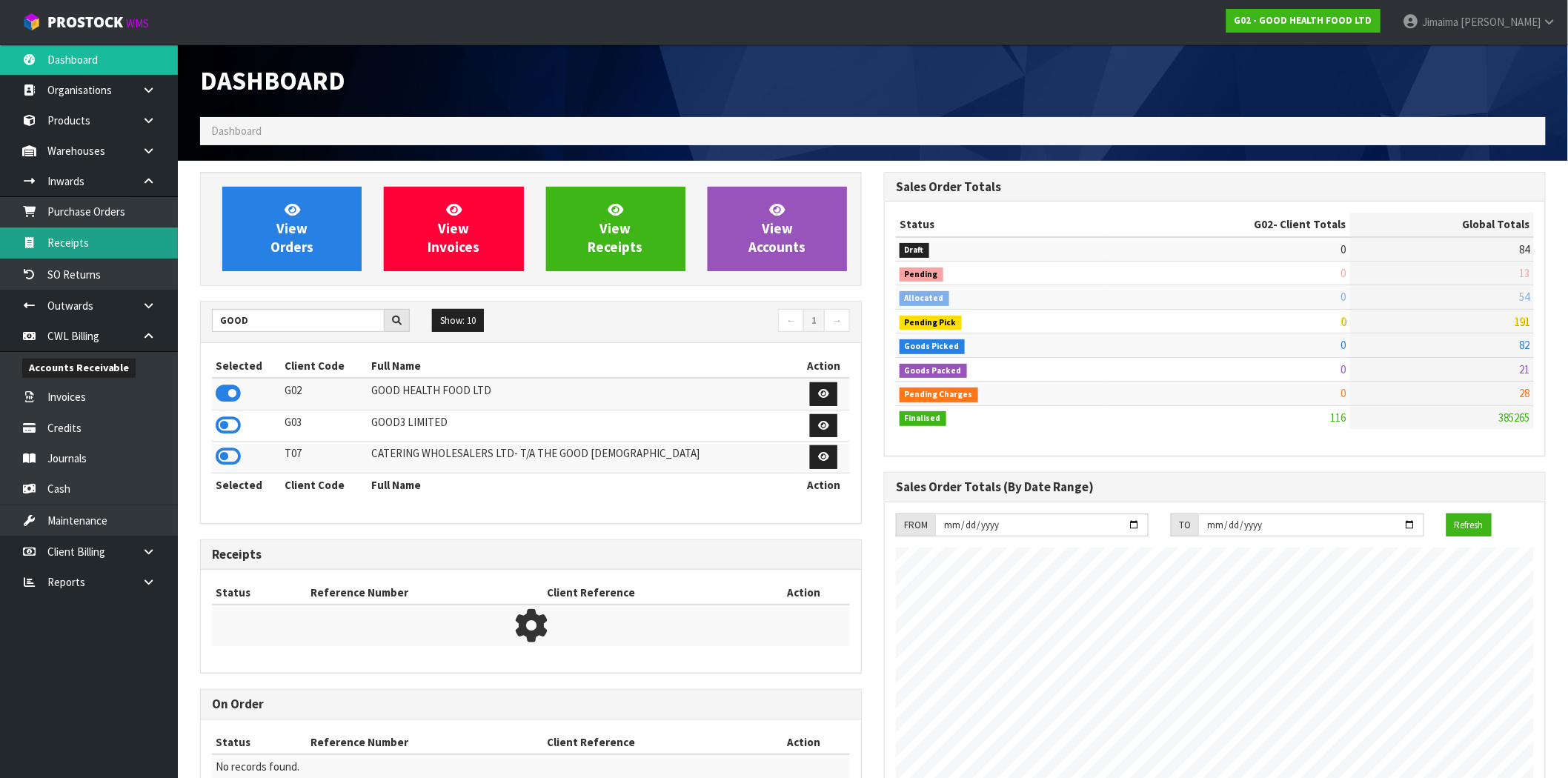
scroll to position [907, 684]
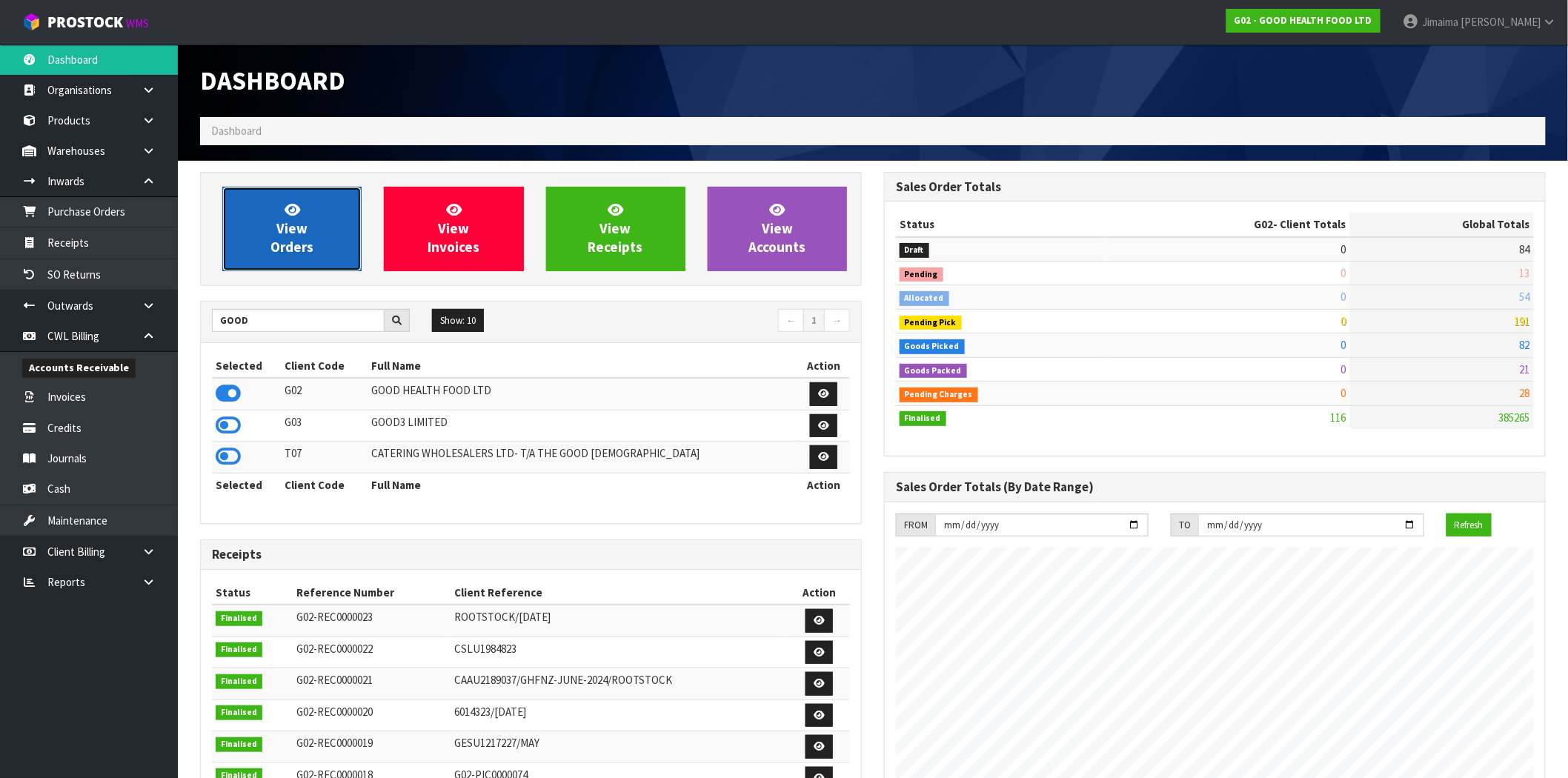
click at [344, 208] on link "View Orders" at bounding box center [292, 229] width 139 height 85
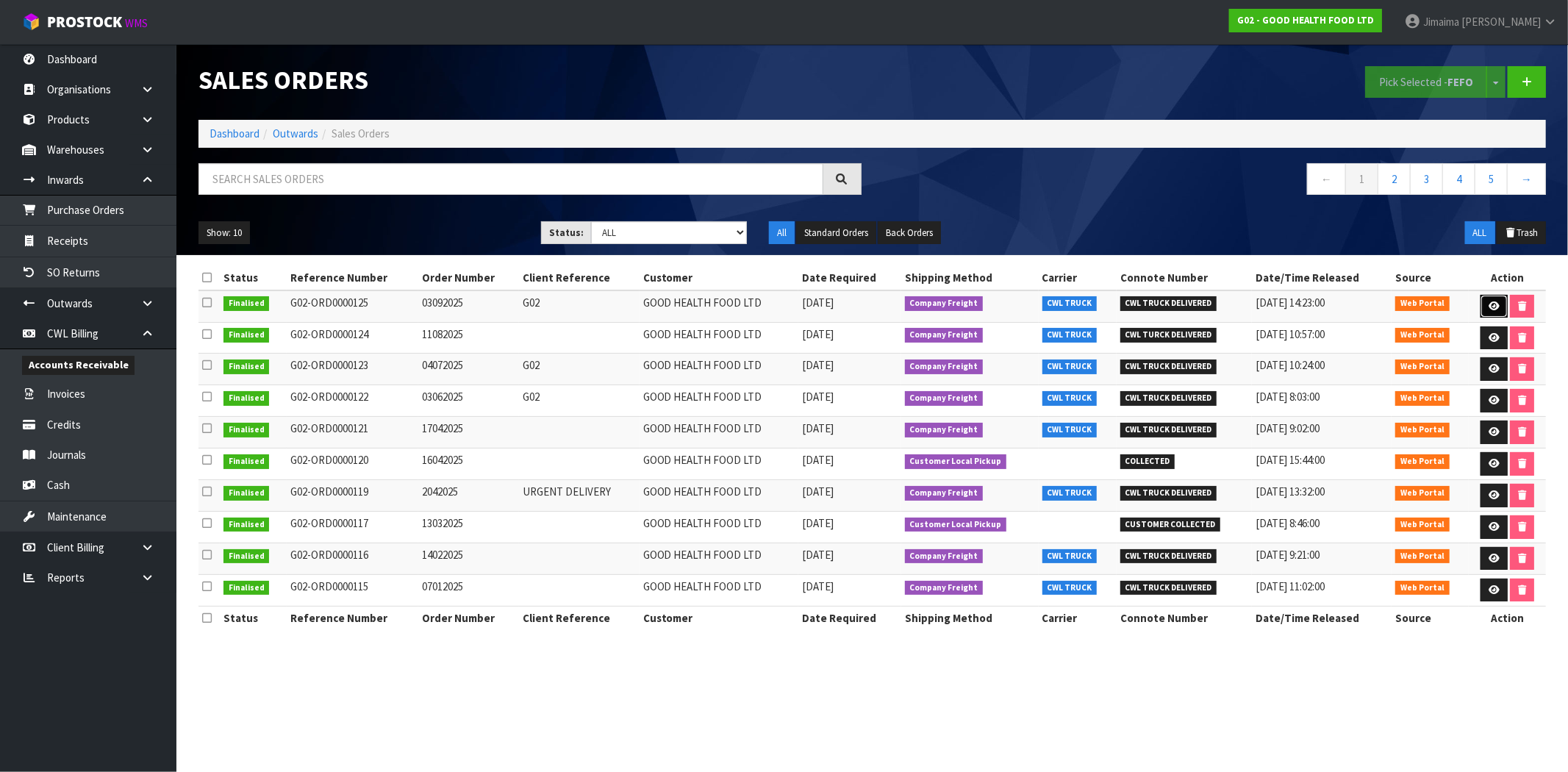
click at [1496, 304] on icon at bounding box center [1494, 306] width 11 height 10
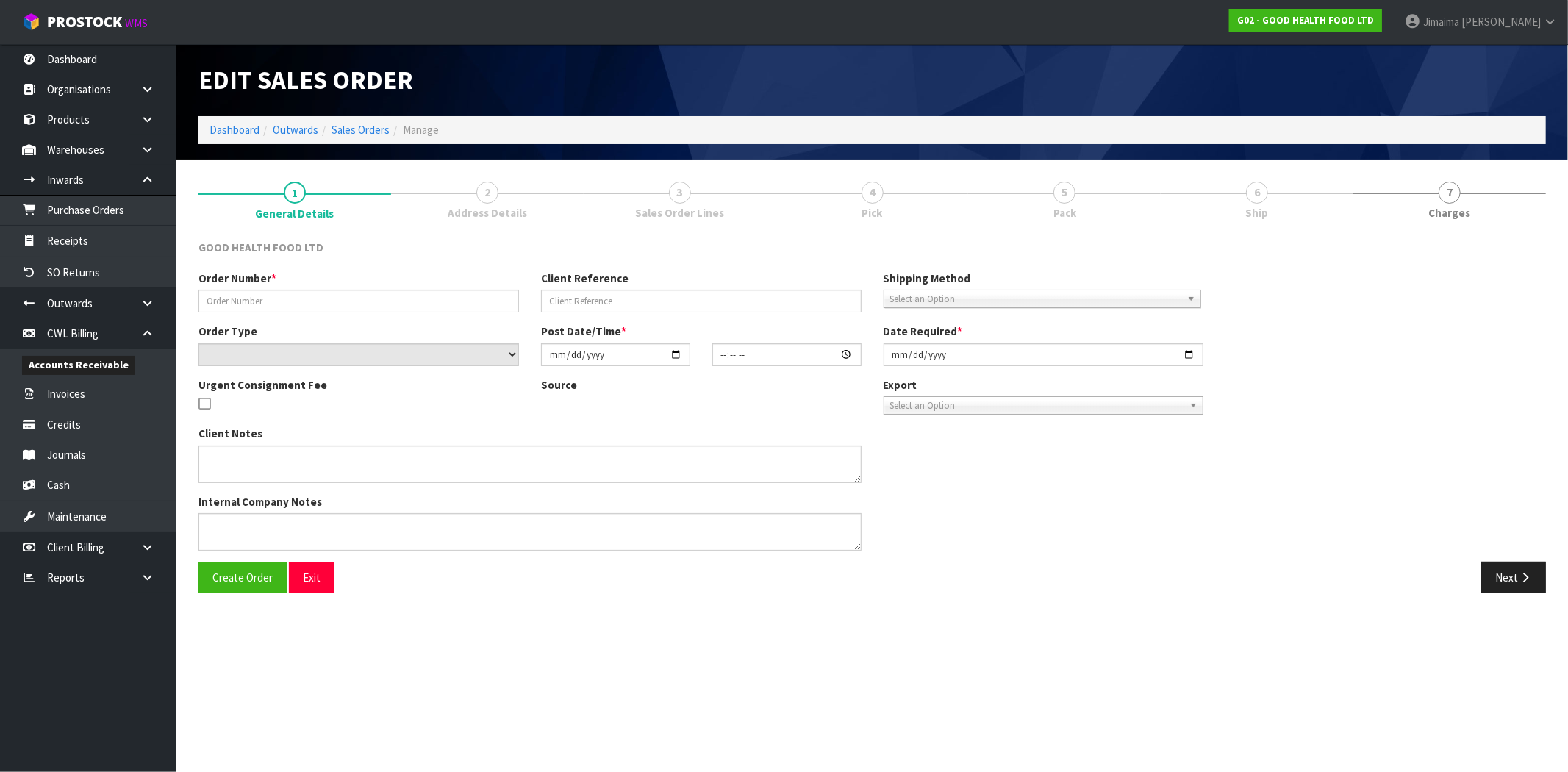
type input "03092025"
type input "G02"
select select "number:0"
type input "2025-09-03"
type input "13:56:00.000"
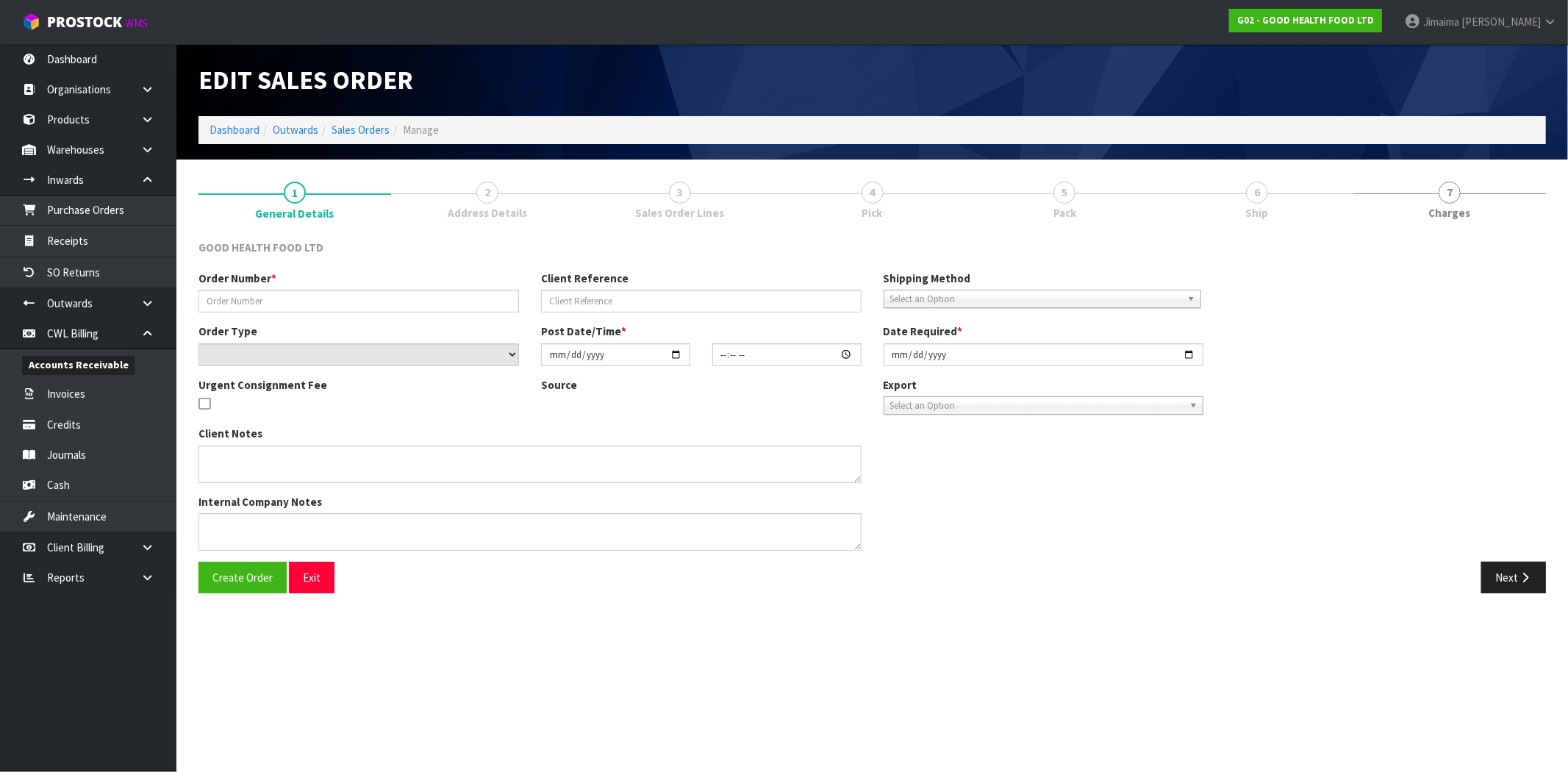
type input "2025-09-04"
type textarea "DELIVERY INSTRUCTION FOR OUR ORDER: - OLD STOCK TO BE DELIVERED FIRST - DELIVER…"
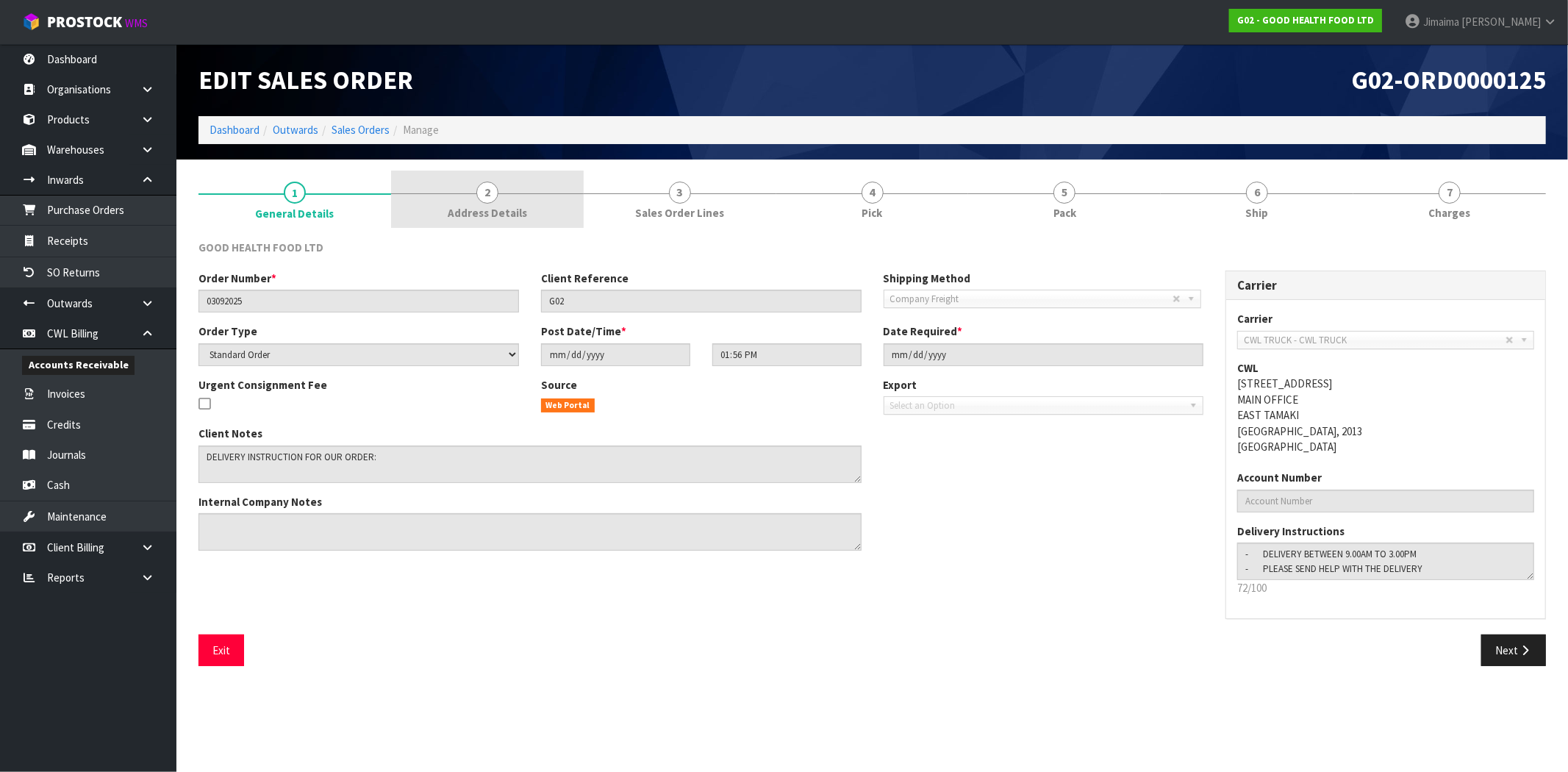
click at [473, 210] on span "Address Details" at bounding box center [488, 212] width 80 height 15
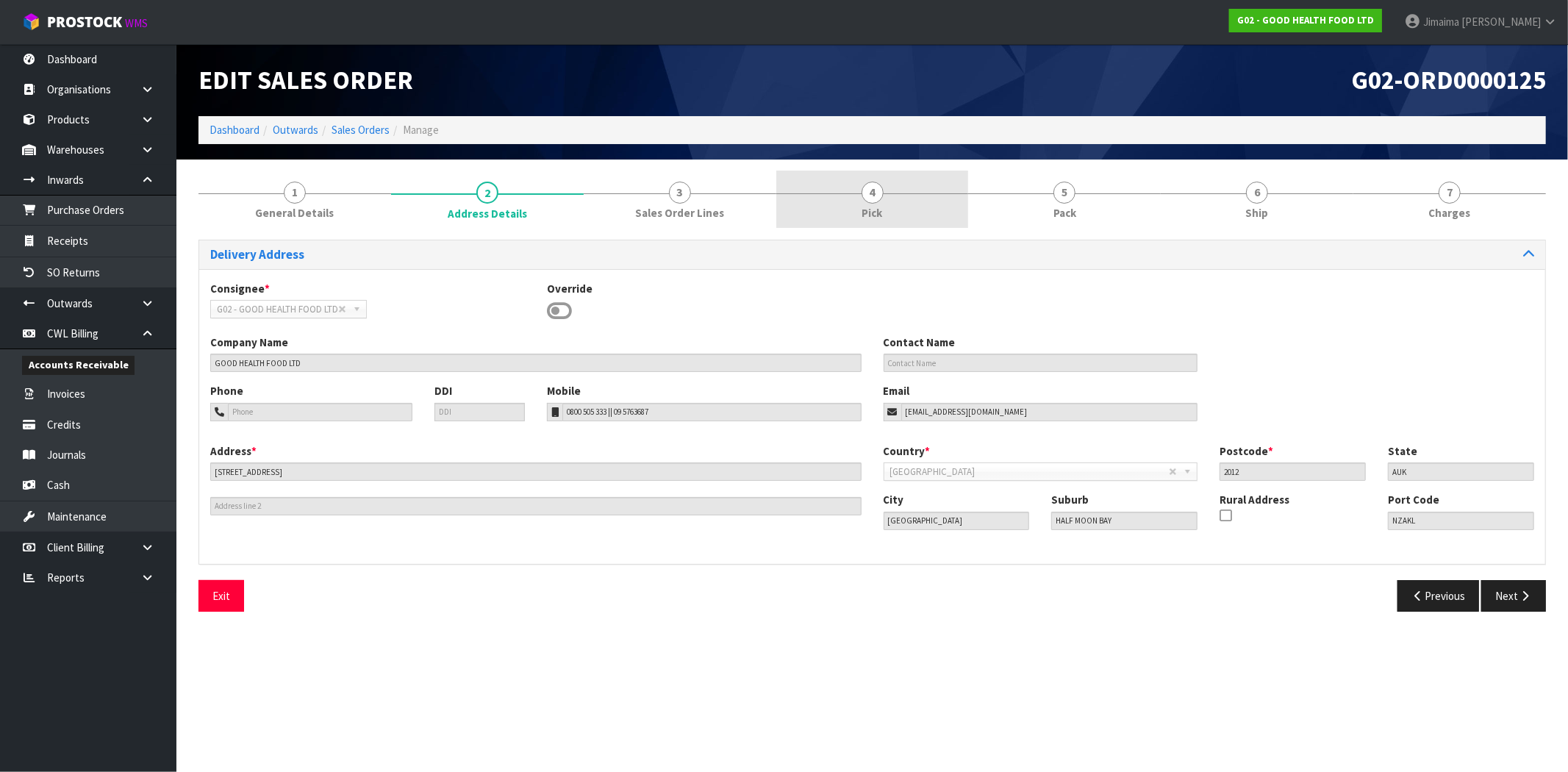
click at [741, 206] on link "3 Sales Order Lines" at bounding box center [680, 199] width 192 height 58
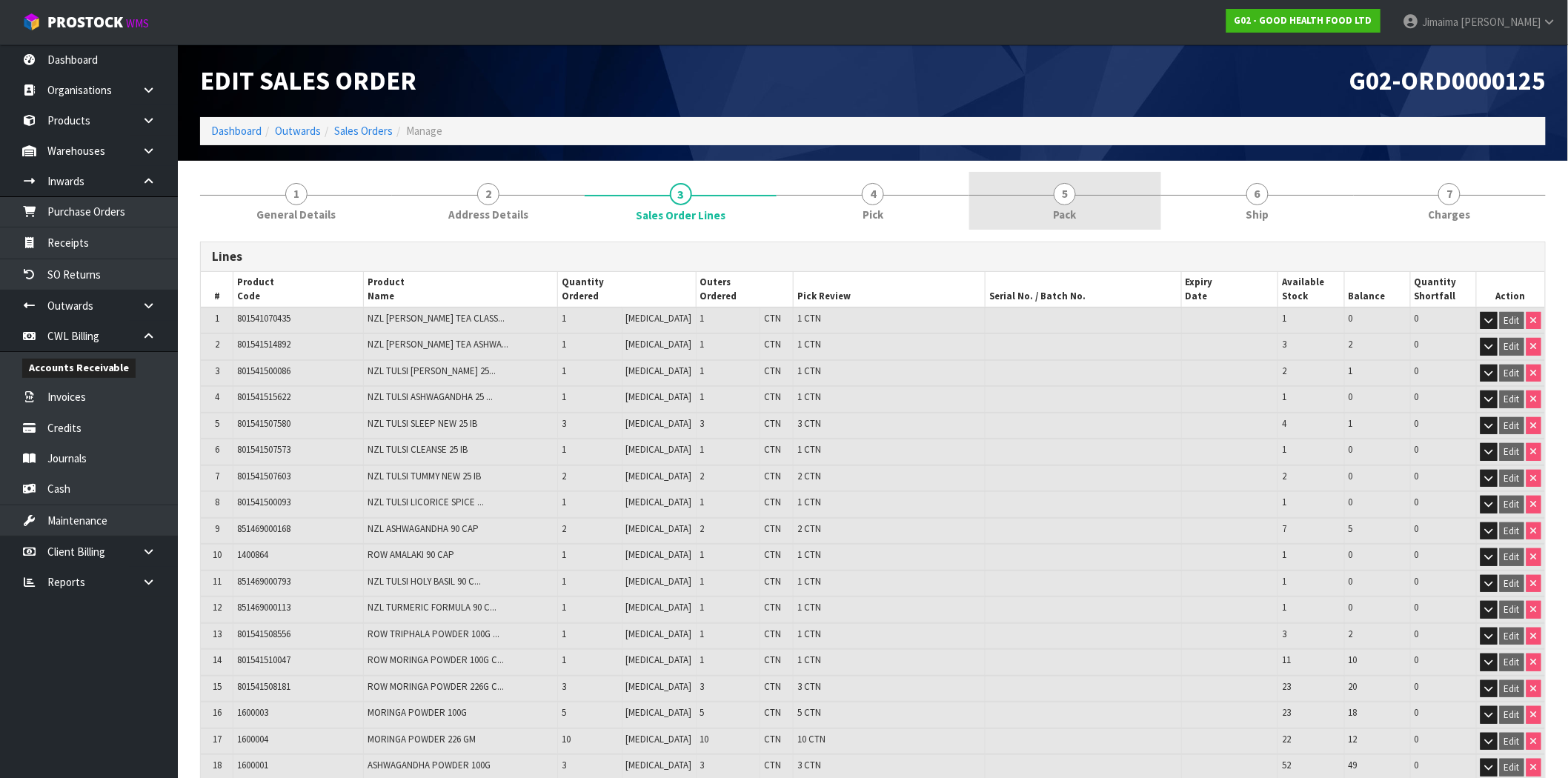
click at [1094, 217] on link "5 Pack" at bounding box center [1065, 201] width 192 height 59
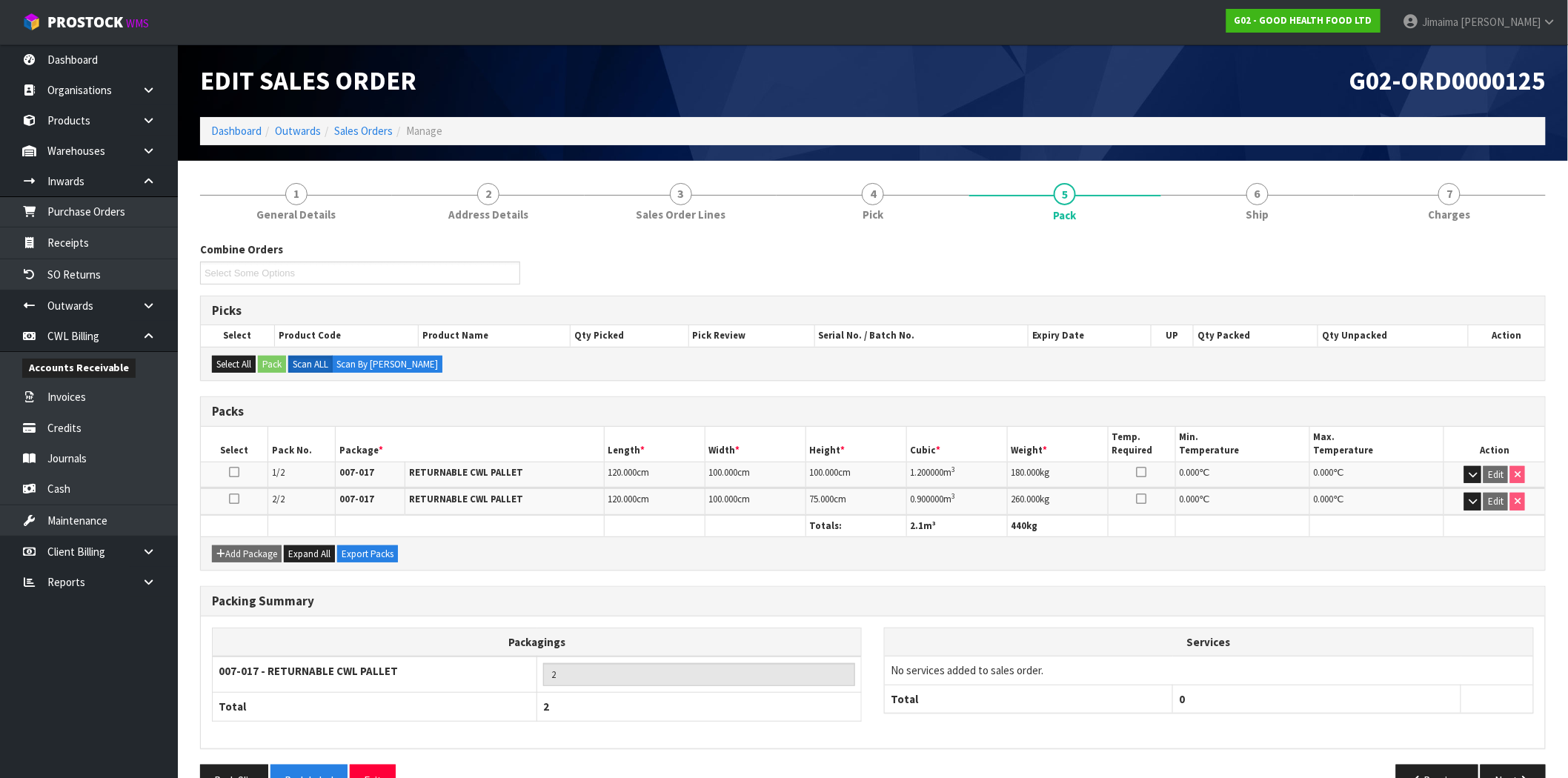
drag, startPoint x: 1006, startPoint y: 31, endPoint x: 1013, endPoint y: 33, distance: 7.3
click at [1007, 31] on nav "Toggle navigation ProStock WMS G02 - GOOD HEALTH FOOD LTD Jimaima Reiher Logout" at bounding box center [784, 22] width 1568 height 46
click at [940, 181] on link "4 Pick" at bounding box center [872, 201] width 192 height 59
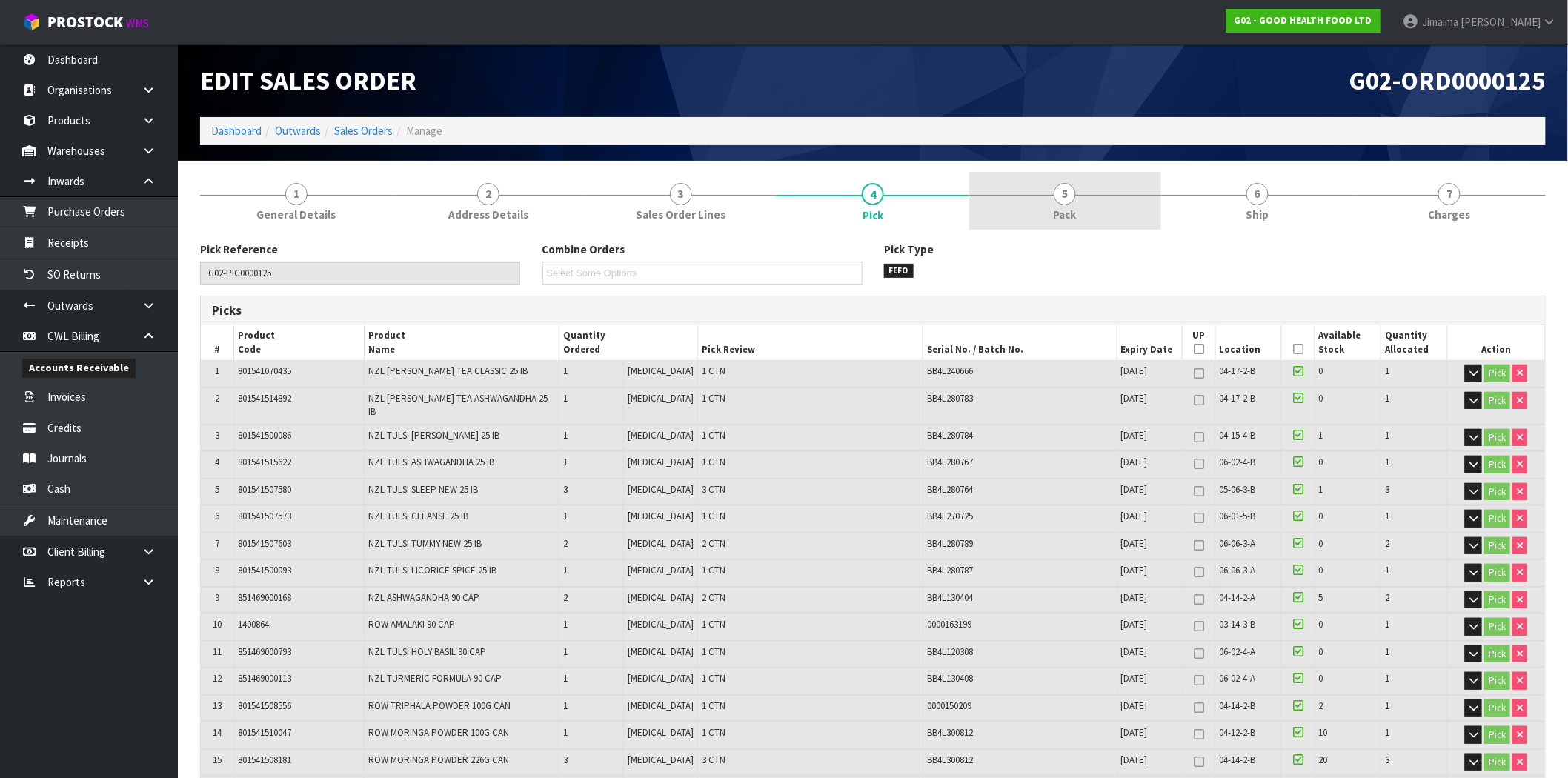
click at [1127, 188] on link "5 Pack" at bounding box center [1065, 201] width 192 height 59
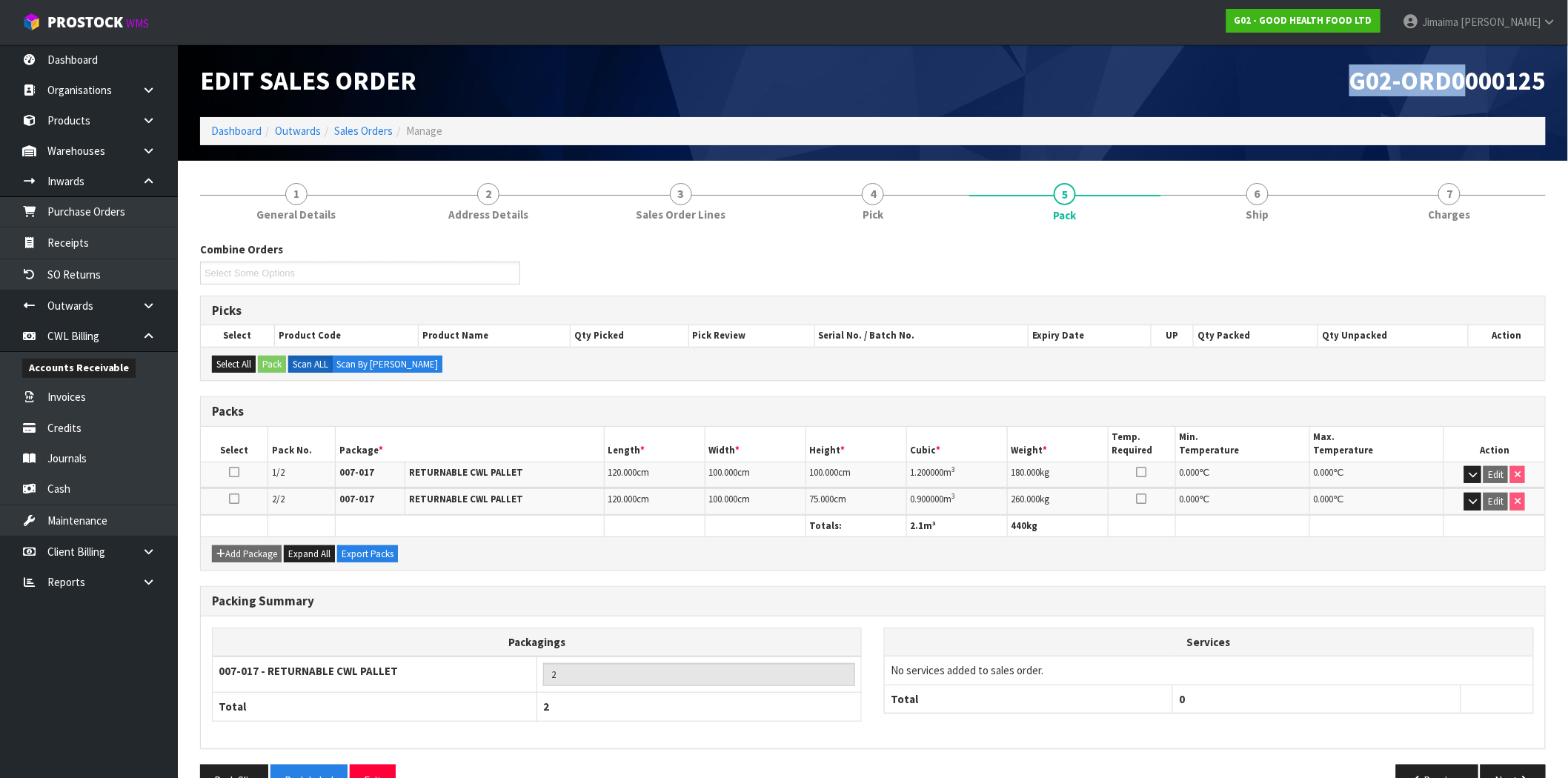
drag, startPoint x: 1321, startPoint y: 93, endPoint x: 1566, endPoint y: 85, distance: 245.1
click at [1568, 81] on html "Toggle navigation ProStock WMS G02 - GOOD HEALTH FOOD LTD Jimaima Reiher Logout…" at bounding box center [784, 389] width 1568 height 778
copy span "G02-ORD0000125"
click at [376, 129] on link "Sales Orders" at bounding box center [364, 131] width 59 height 14
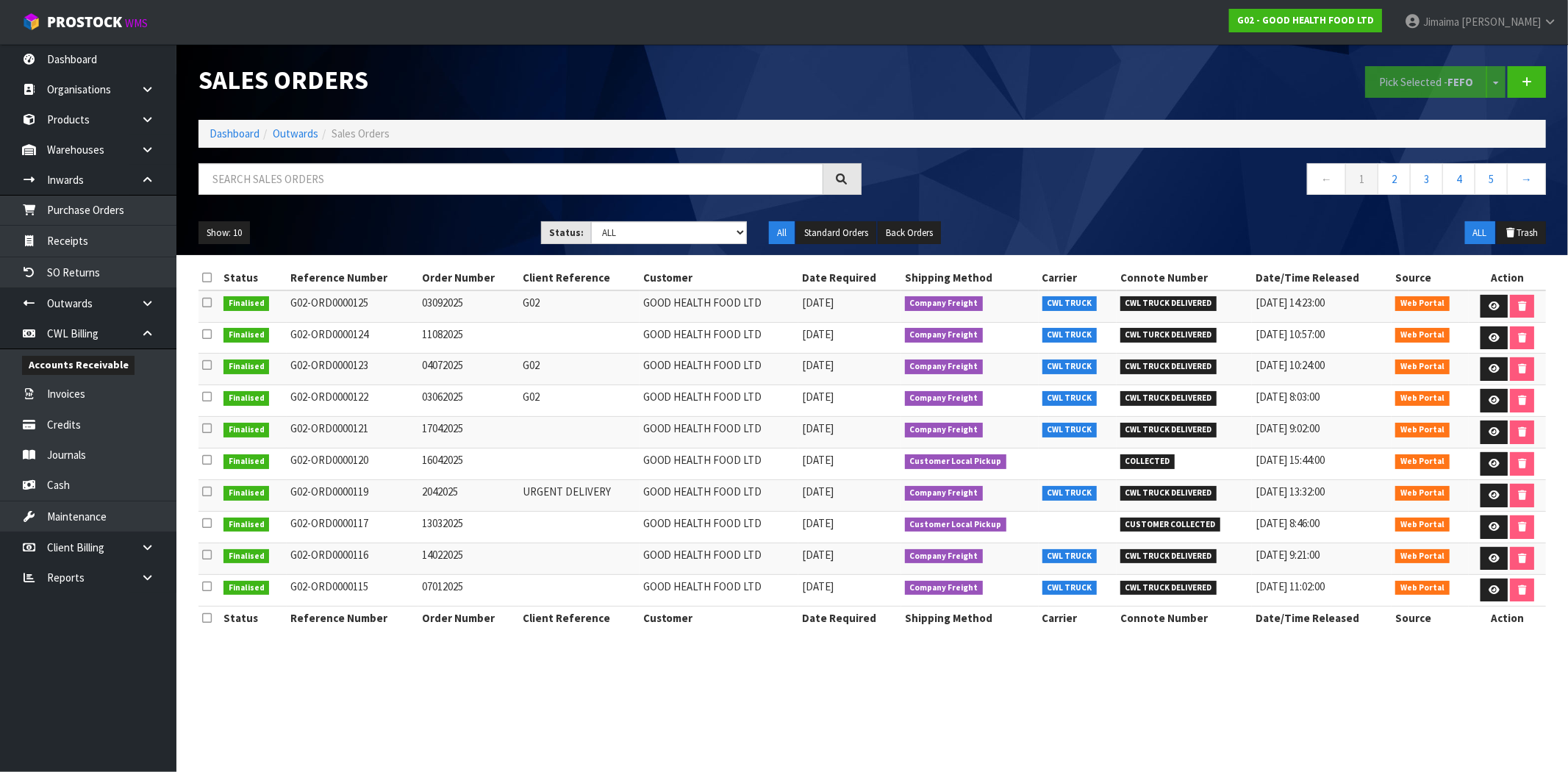
click at [236, 125] on ol "Dashboard Outwards Sales Orders" at bounding box center [872, 133] width 1348 height 27
click at [232, 135] on link "Dashboard" at bounding box center [234, 134] width 50 height 14
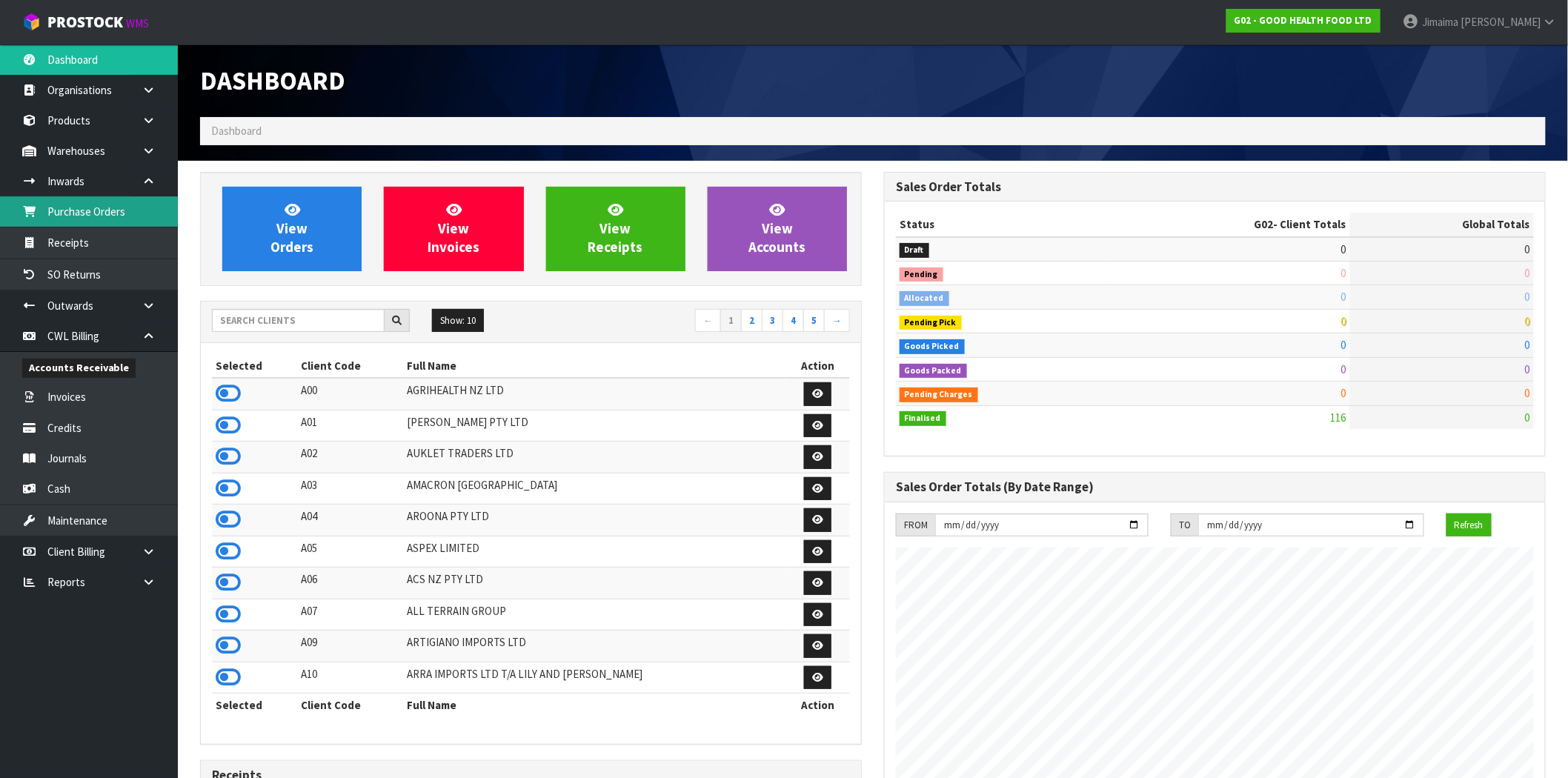
scroll to position [907, 684]
click at [345, 322] on input "text" at bounding box center [298, 321] width 172 height 23
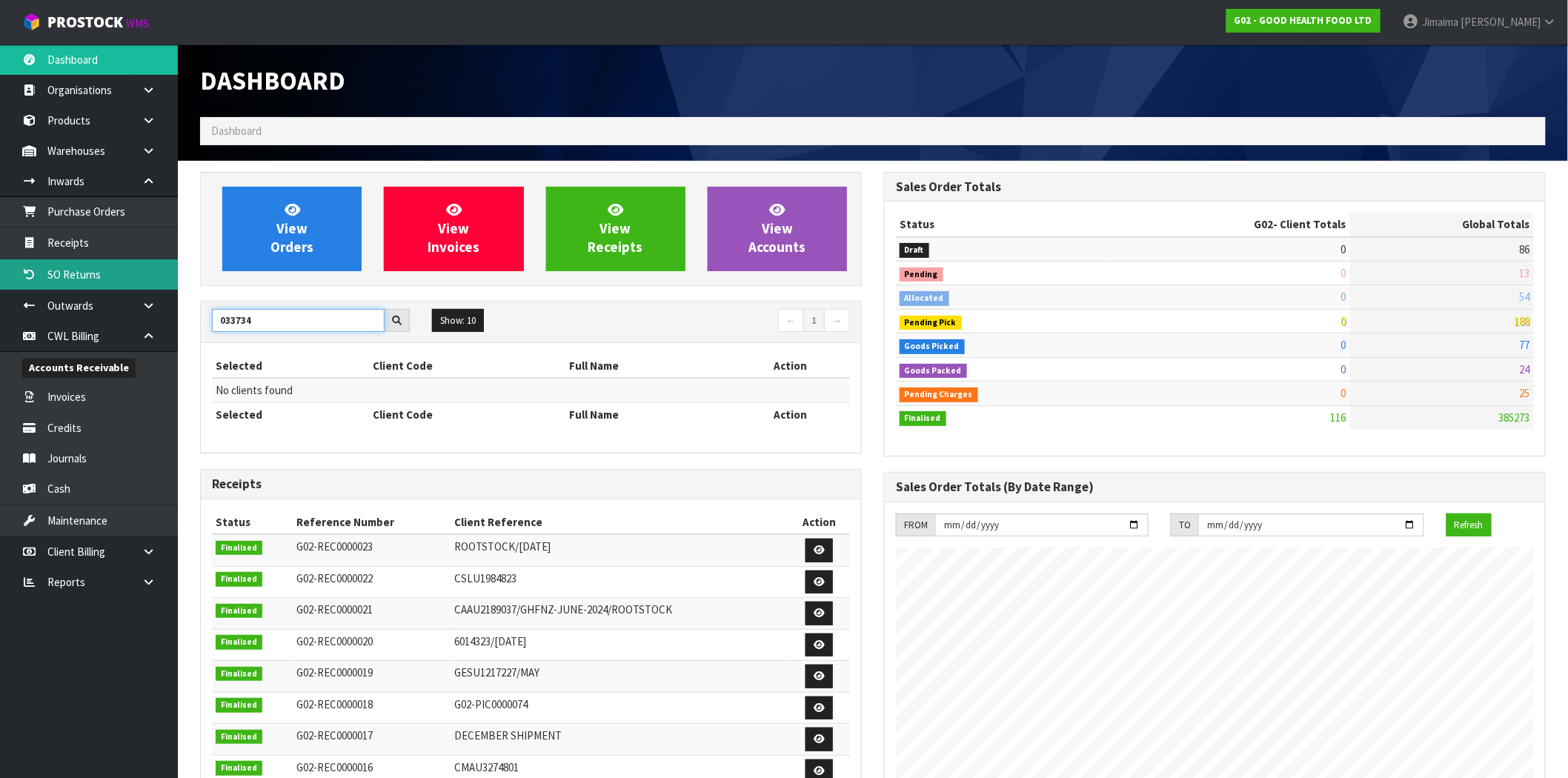
type input "033734"
drag, startPoint x: 256, startPoint y: 324, endPoint x: 150, endPoint y: 321, distance: 106.0
click at [150, 321] on body "Toggle navigation ProStock WMS G02 - GOOD HEALTH FOOD LTD Jimaima Reiher Logout…" at bounding box center [784, 389] width 1568 height 778
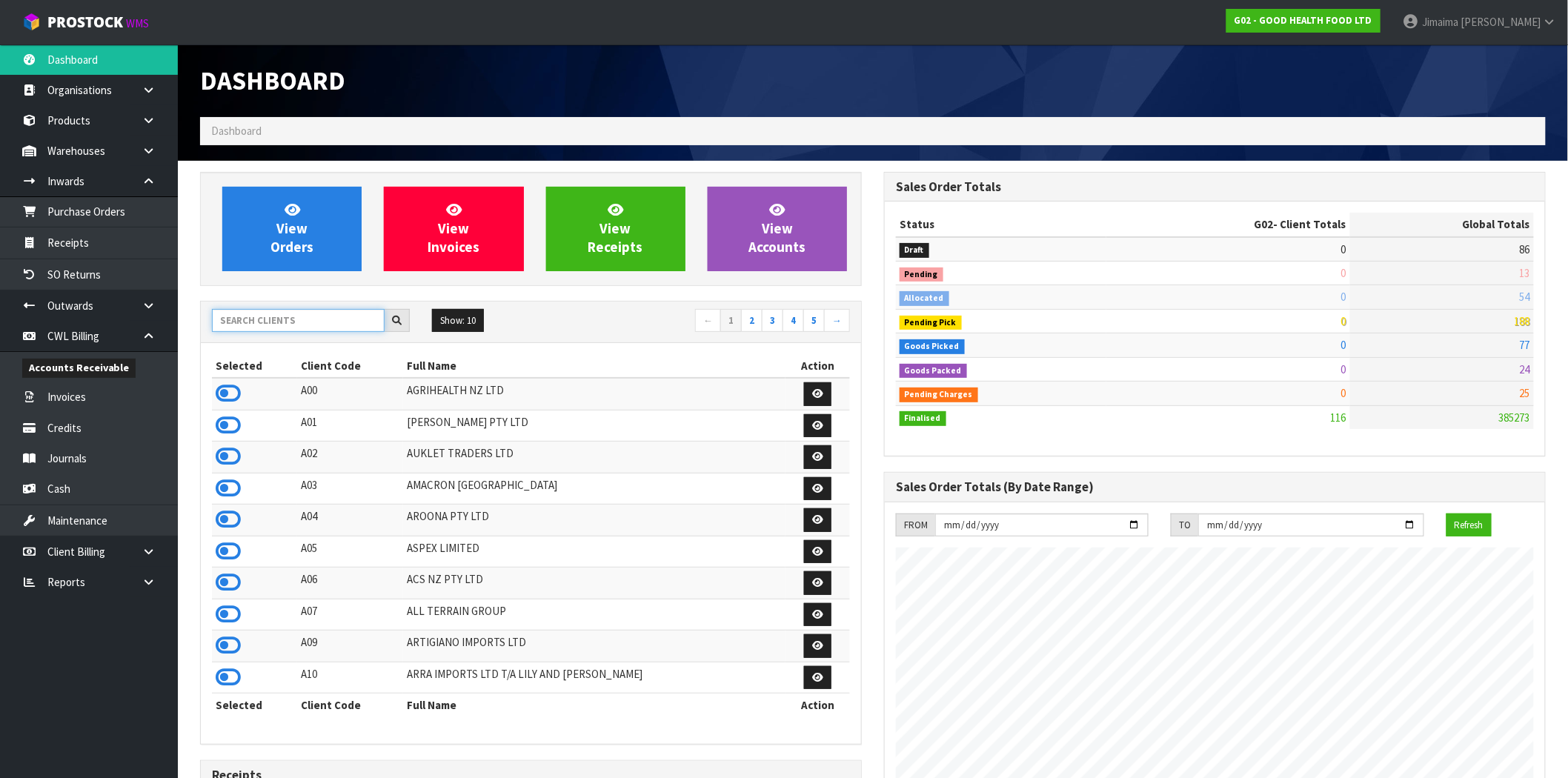
click at [279, 324] on input "text" at bounding box center [298, 321] width 172 height 23
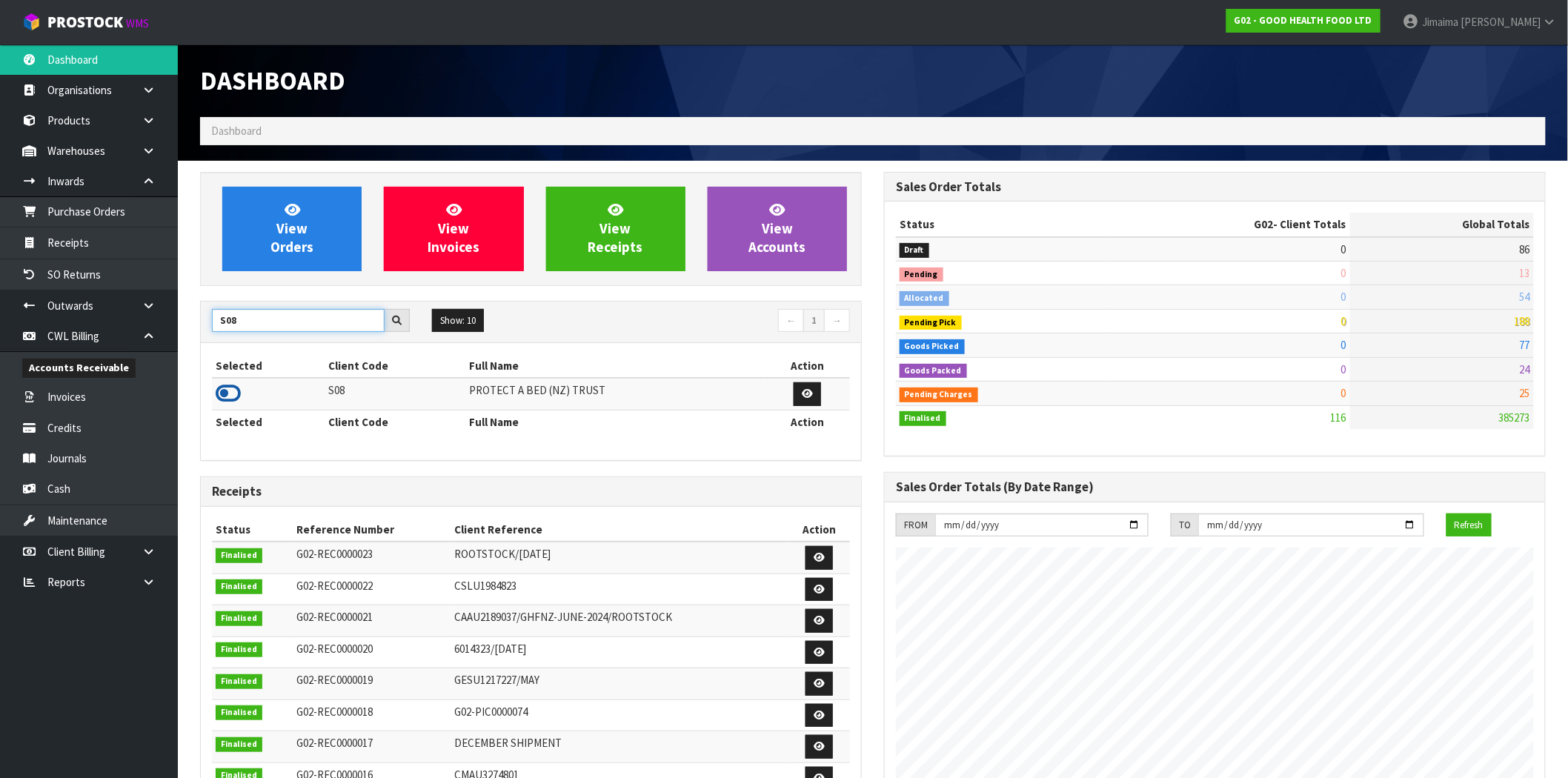
type input "S08"
click at [236, 388] on icon at bounding box center [228, 393] width 25 height 22
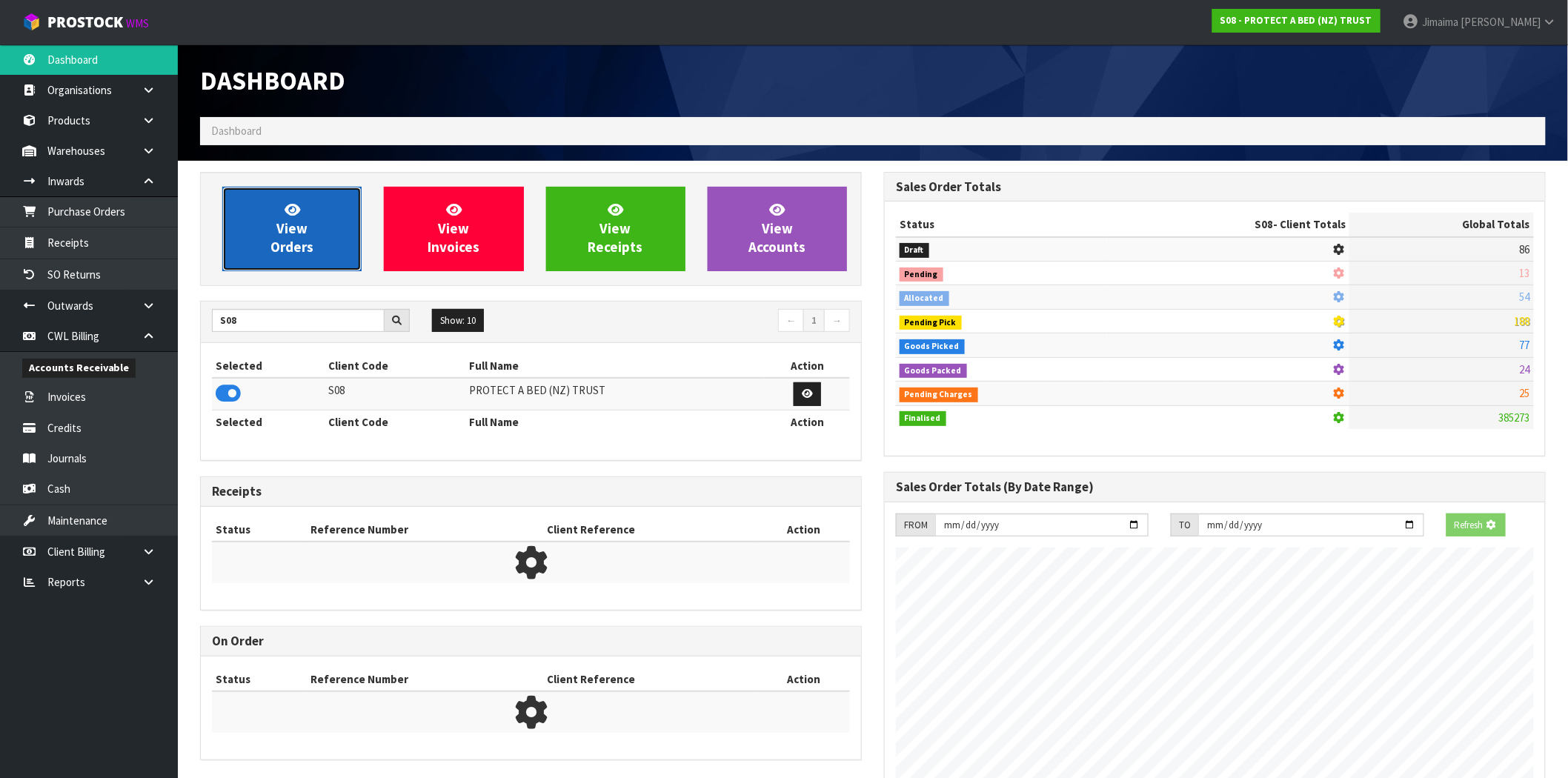
scroll to position [924, 684]
click at [294, 195] on link "View Orders" at bounding box center [292, 229] width 139 height 85
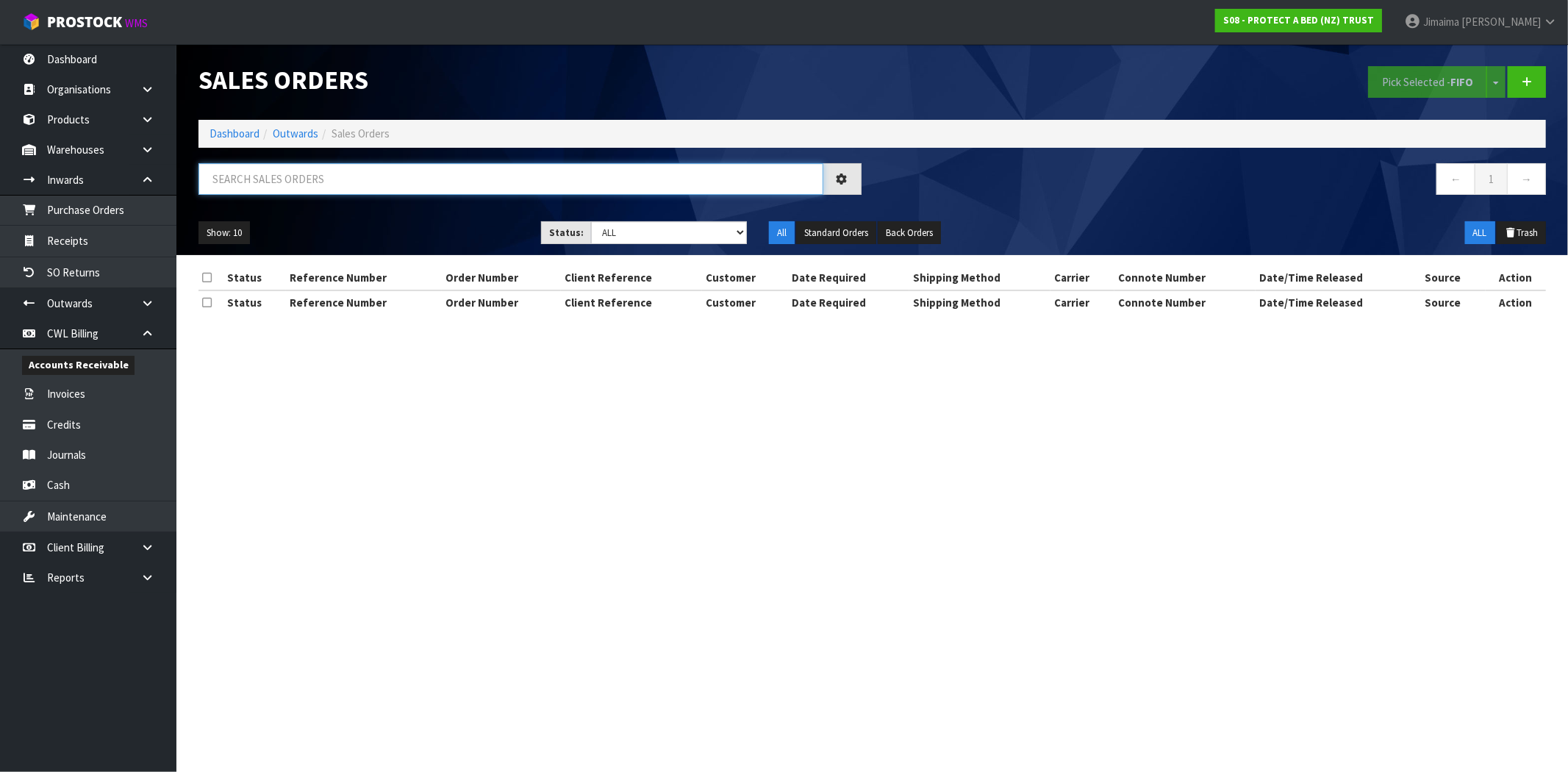
click at [332, 191] on input "text" at bounding box center [511, 179] width 625 height 32
type input "033734"
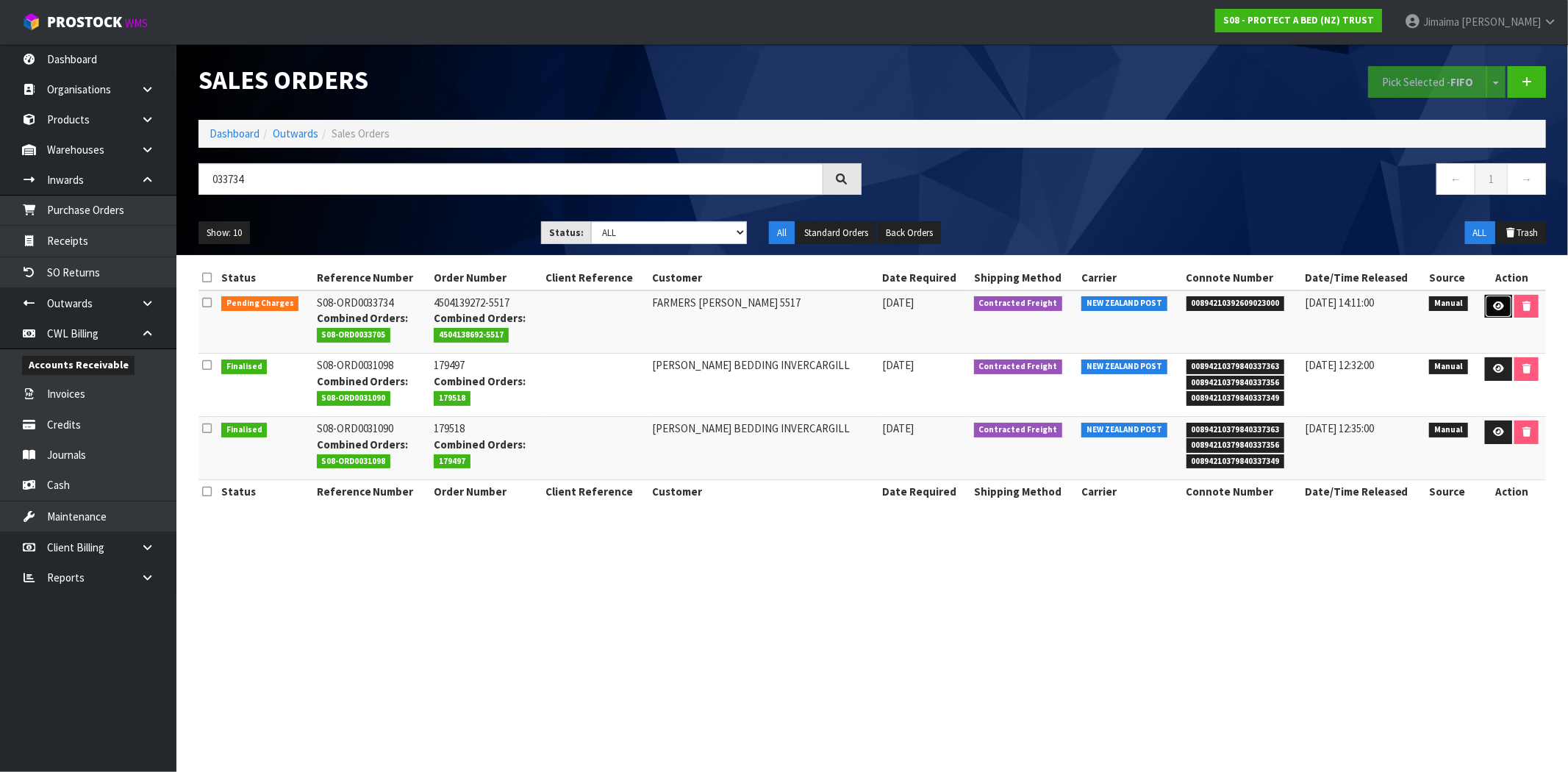
click at [1494, 303] on icon at bounding box center [1499, 306] width 11 height 10
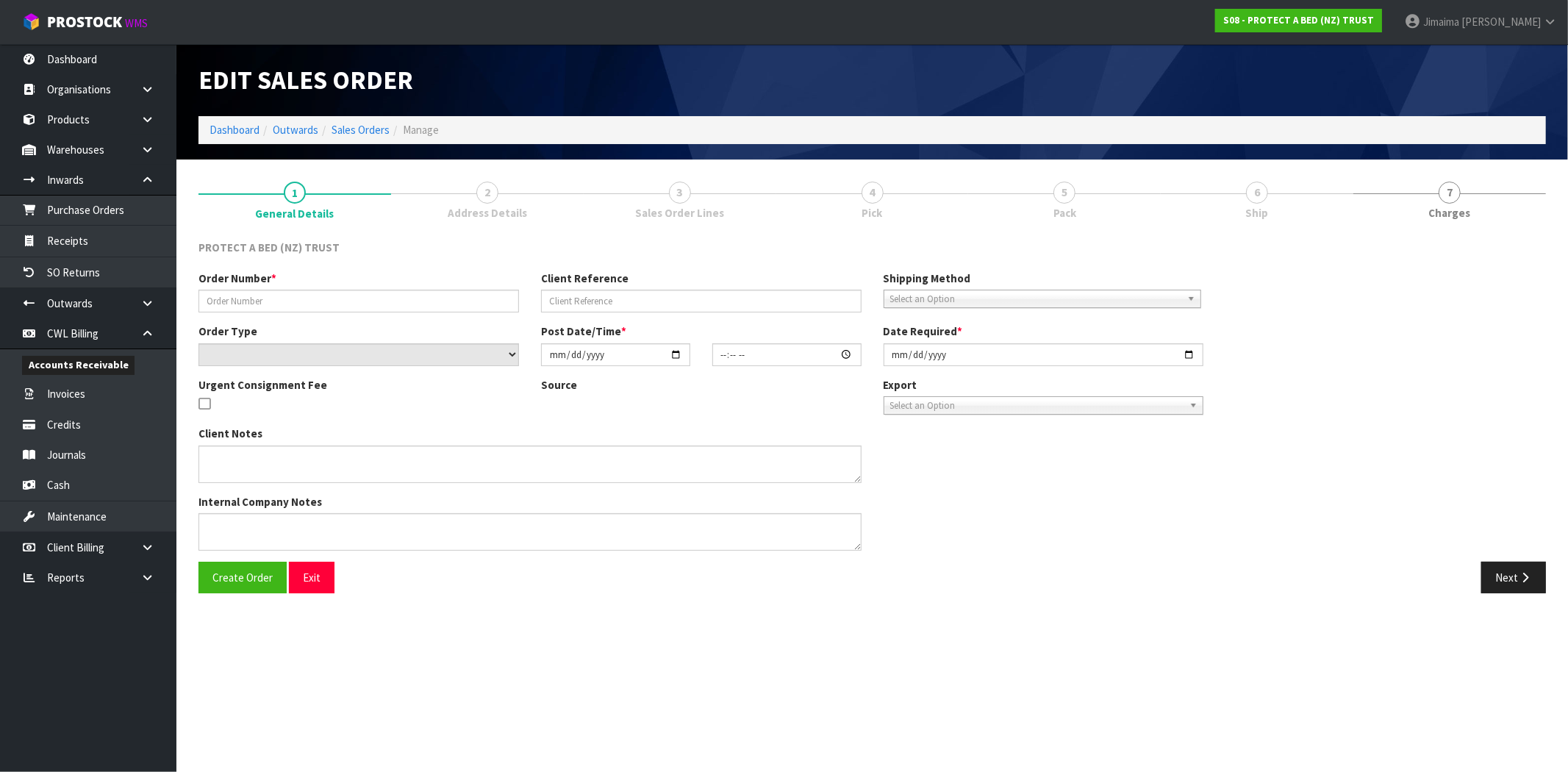
type input "4504139272-5517"
select select "number:0"
type input "[DATE]"
type input "10:17:00.000"
type input "[DATE]"
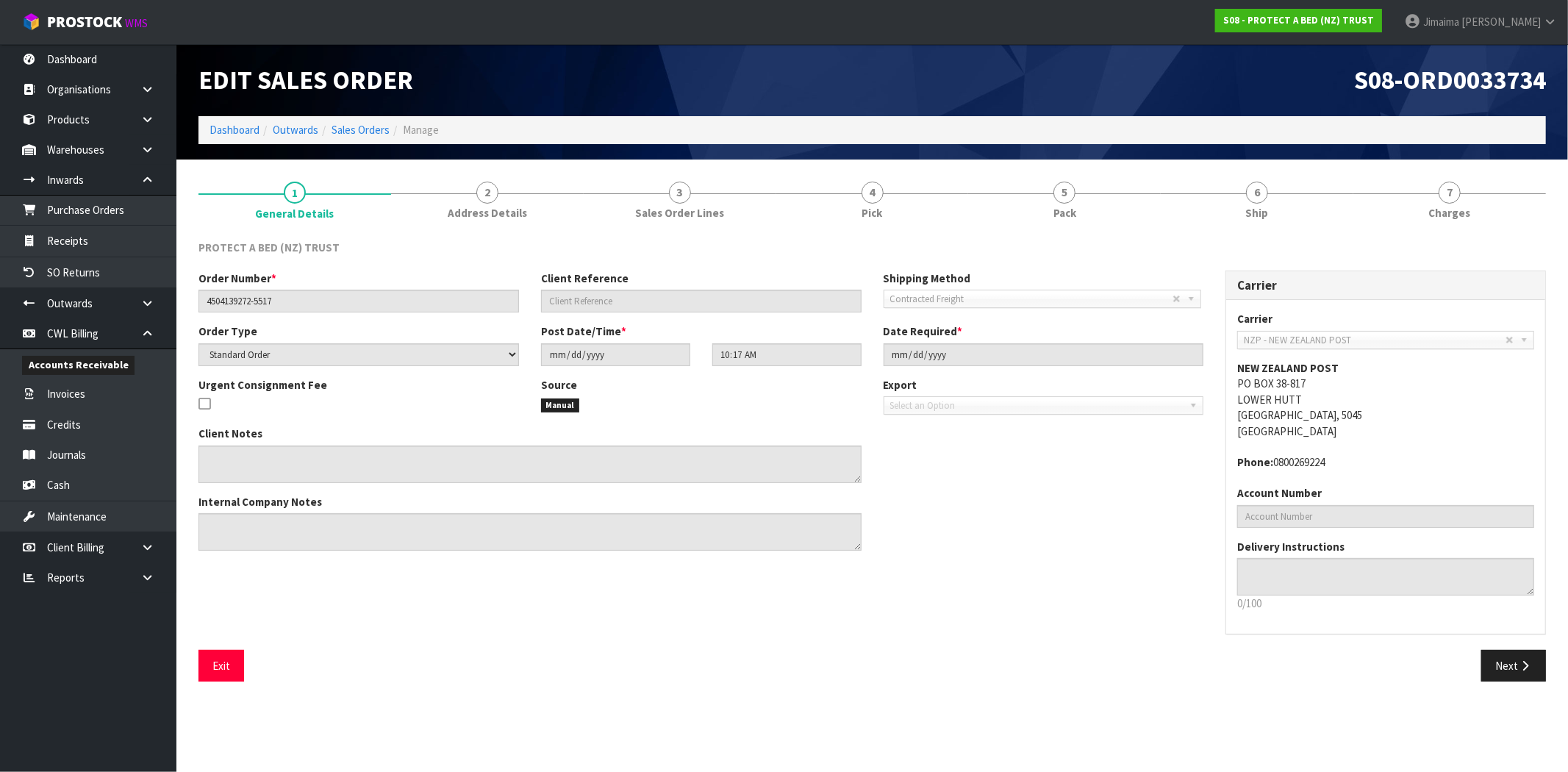
drag, startPoint x: 1260, startPoint y: 212, endPoint x: 1205, endPoint y: 246, distance: 64.7
click at [1261, 212] on span "Ship" at bounding box center [1258, 212] width 23 height 15
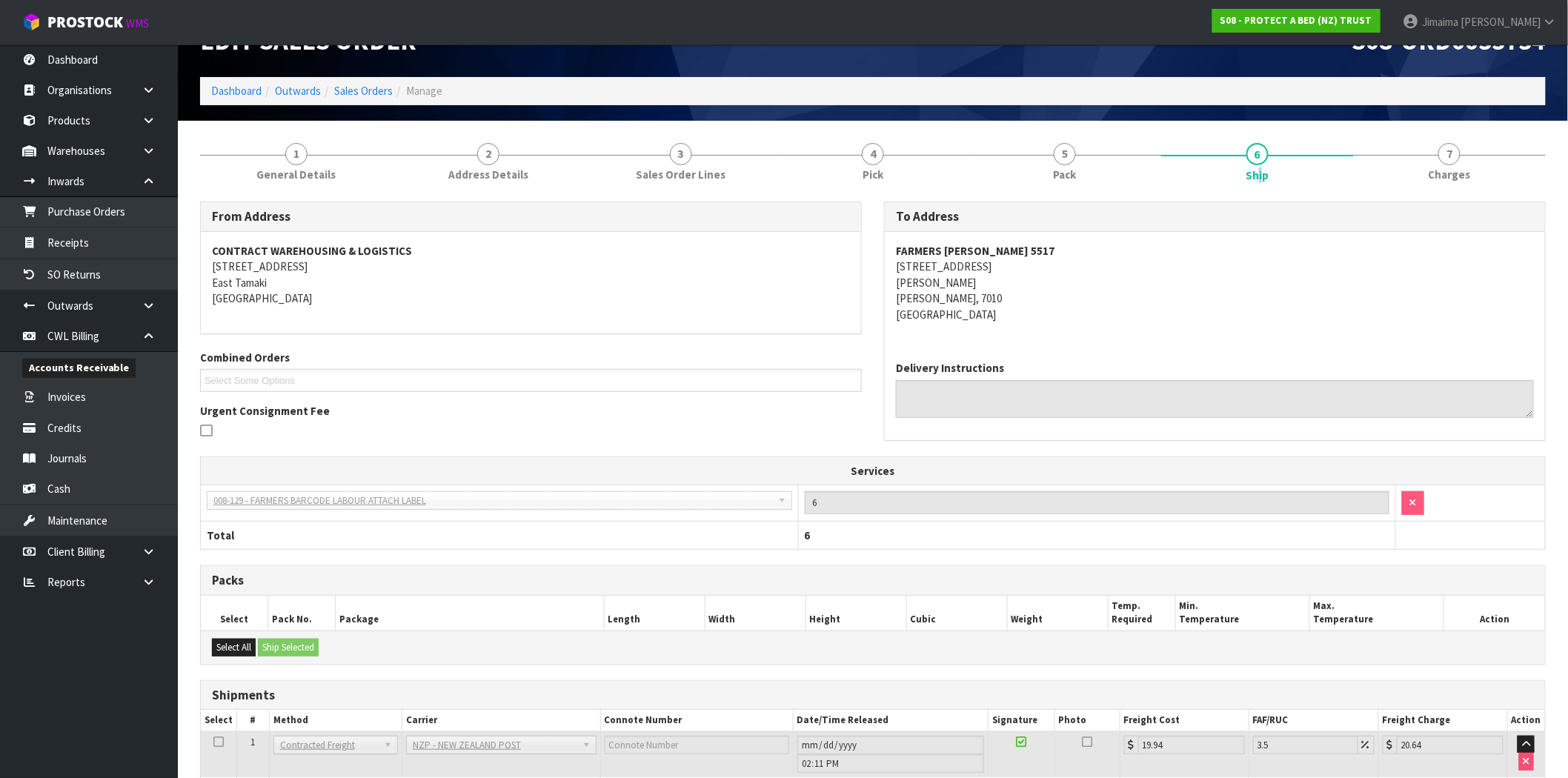
scroll to position [145, 0]
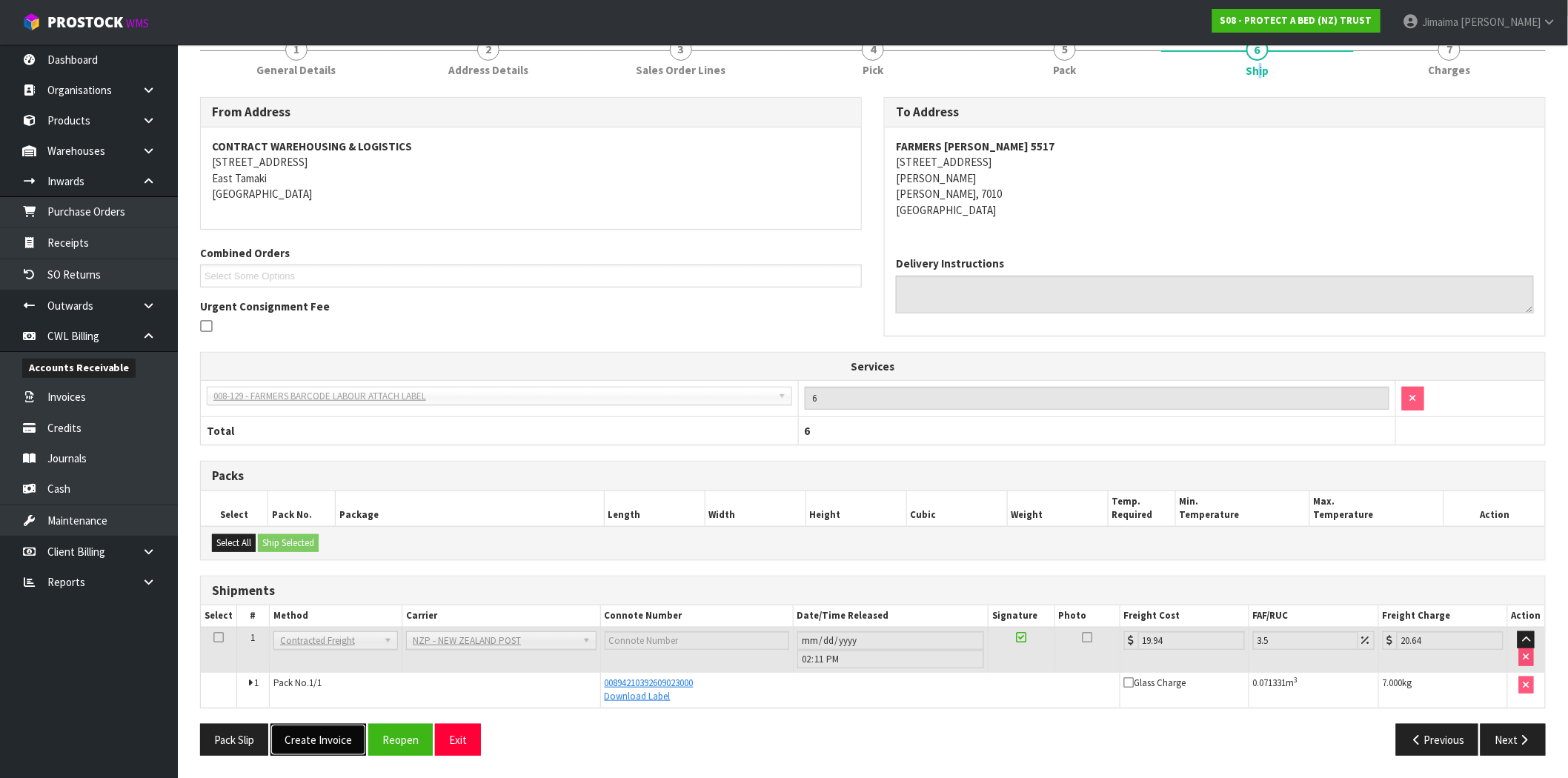
click at [320, 746] on button "Create Invoice" at bounding box center [318, 740] width 96 height 32
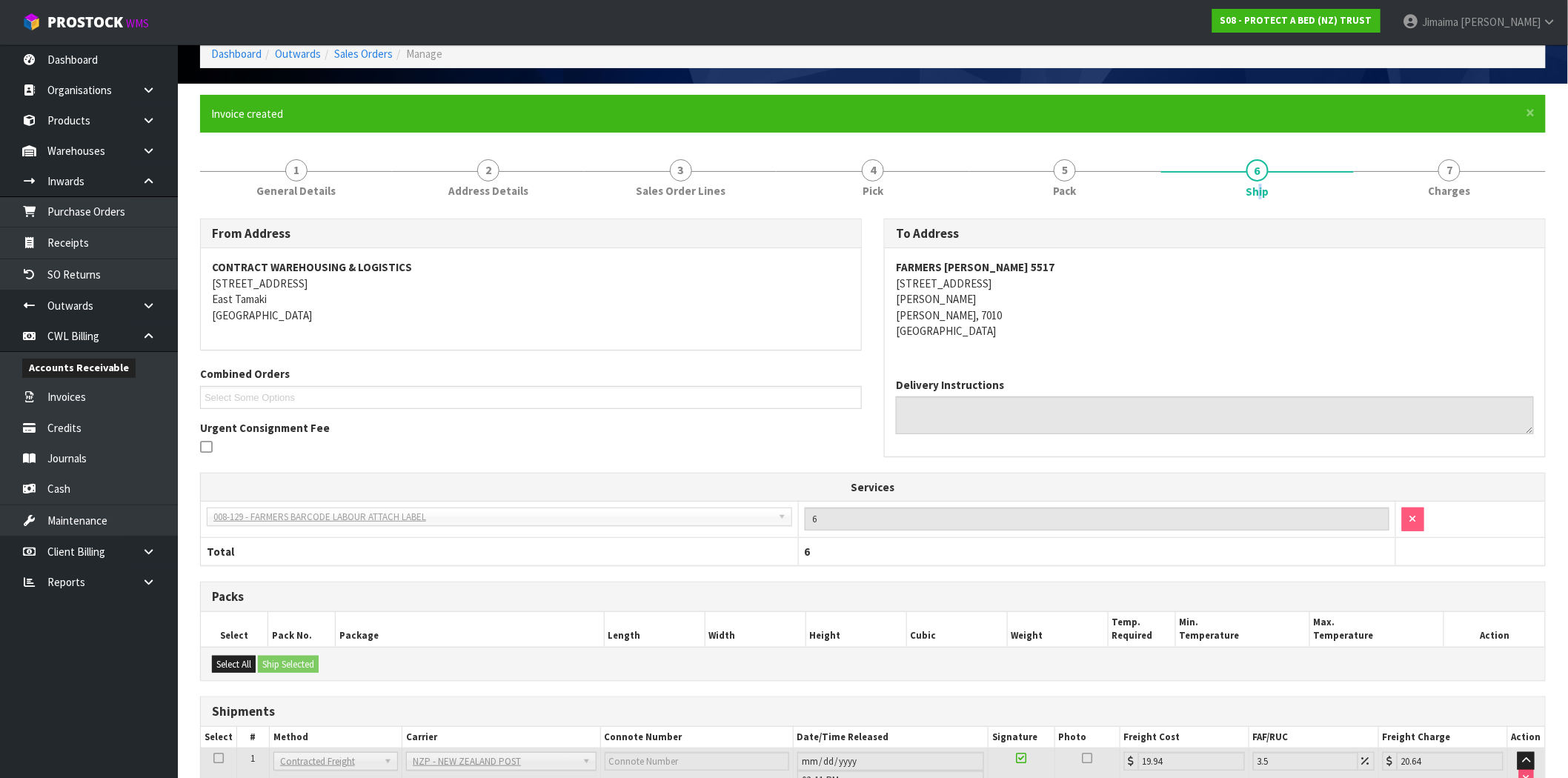
scroll to position [198, 0]
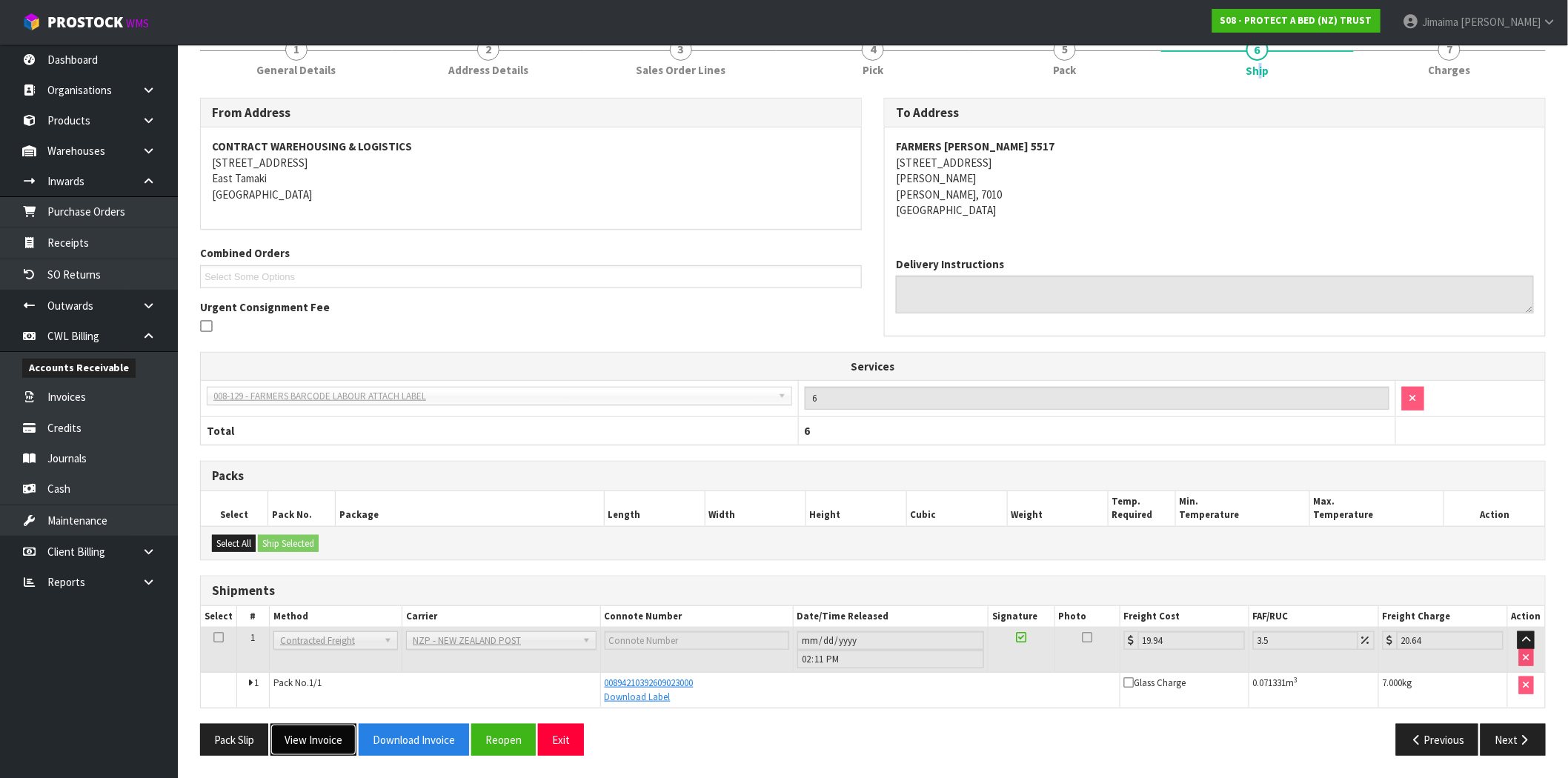
click at [330, 735] on button "View Invoice" at bounding box center [314, 740] width 86 height 32
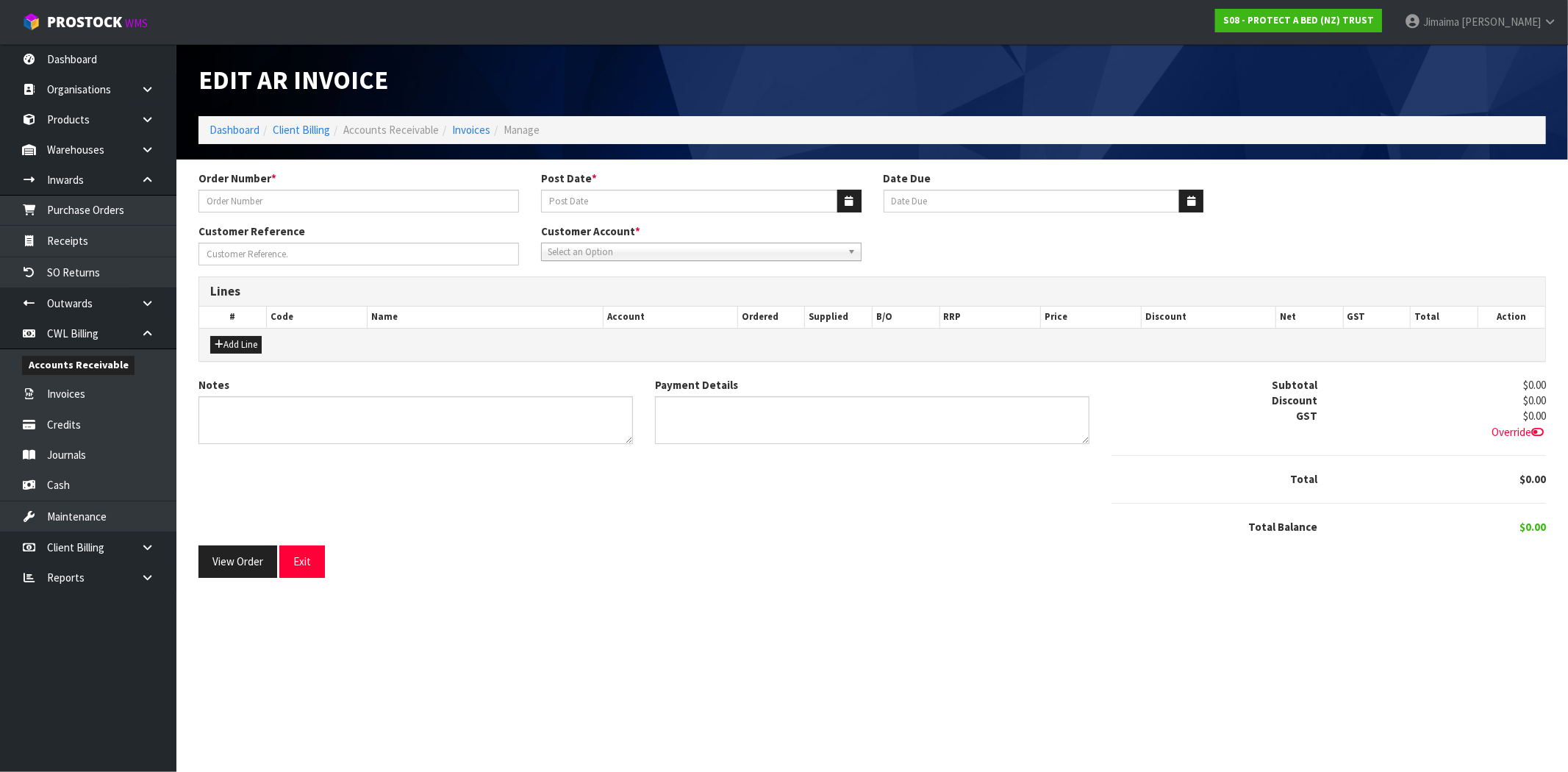
type input "4504139272-5517"
type input "[DATE]"
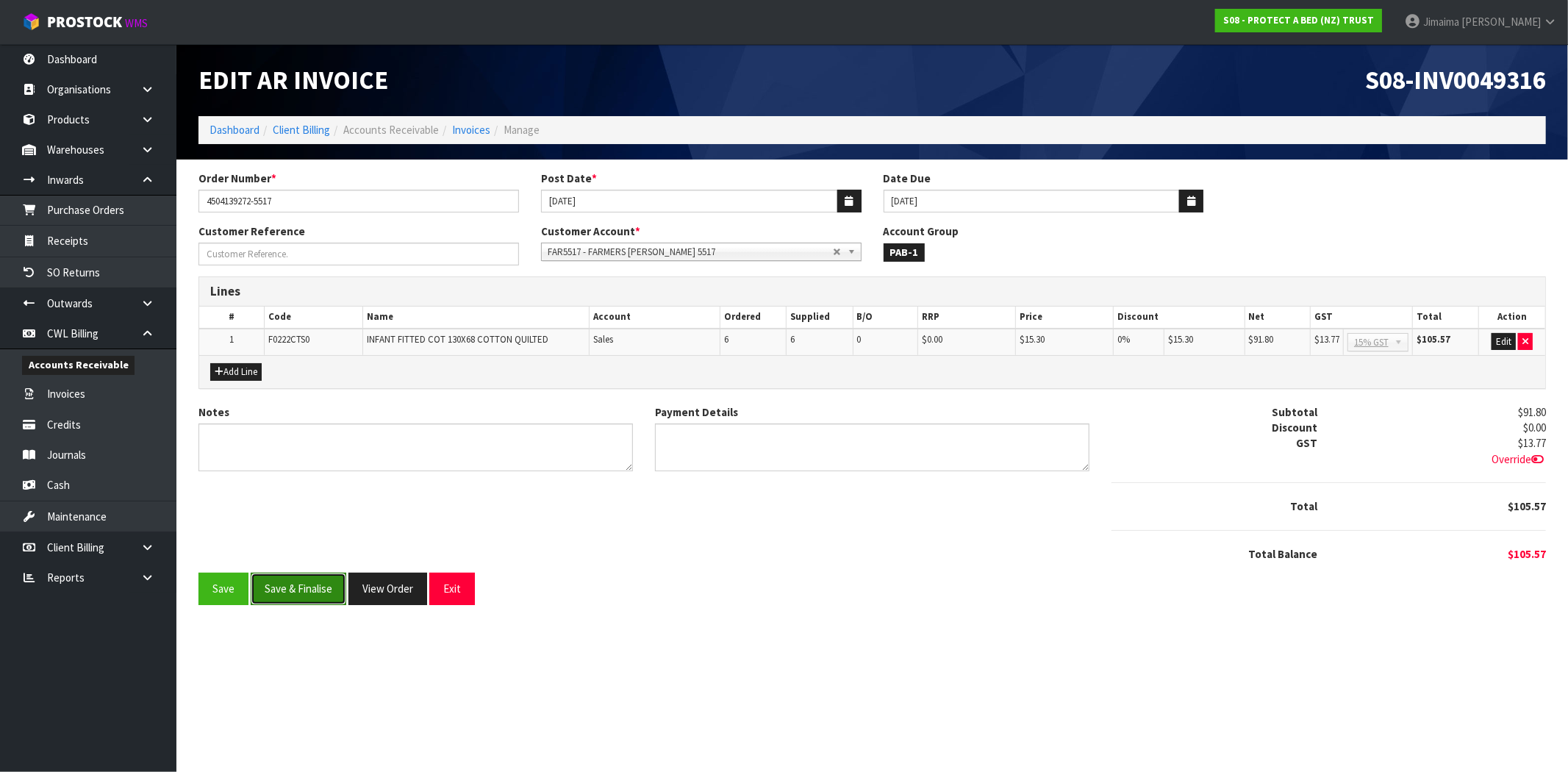
click at [298, 591] on button "Save & Finalise" at bounding box center [299, 589] width 96 height 32
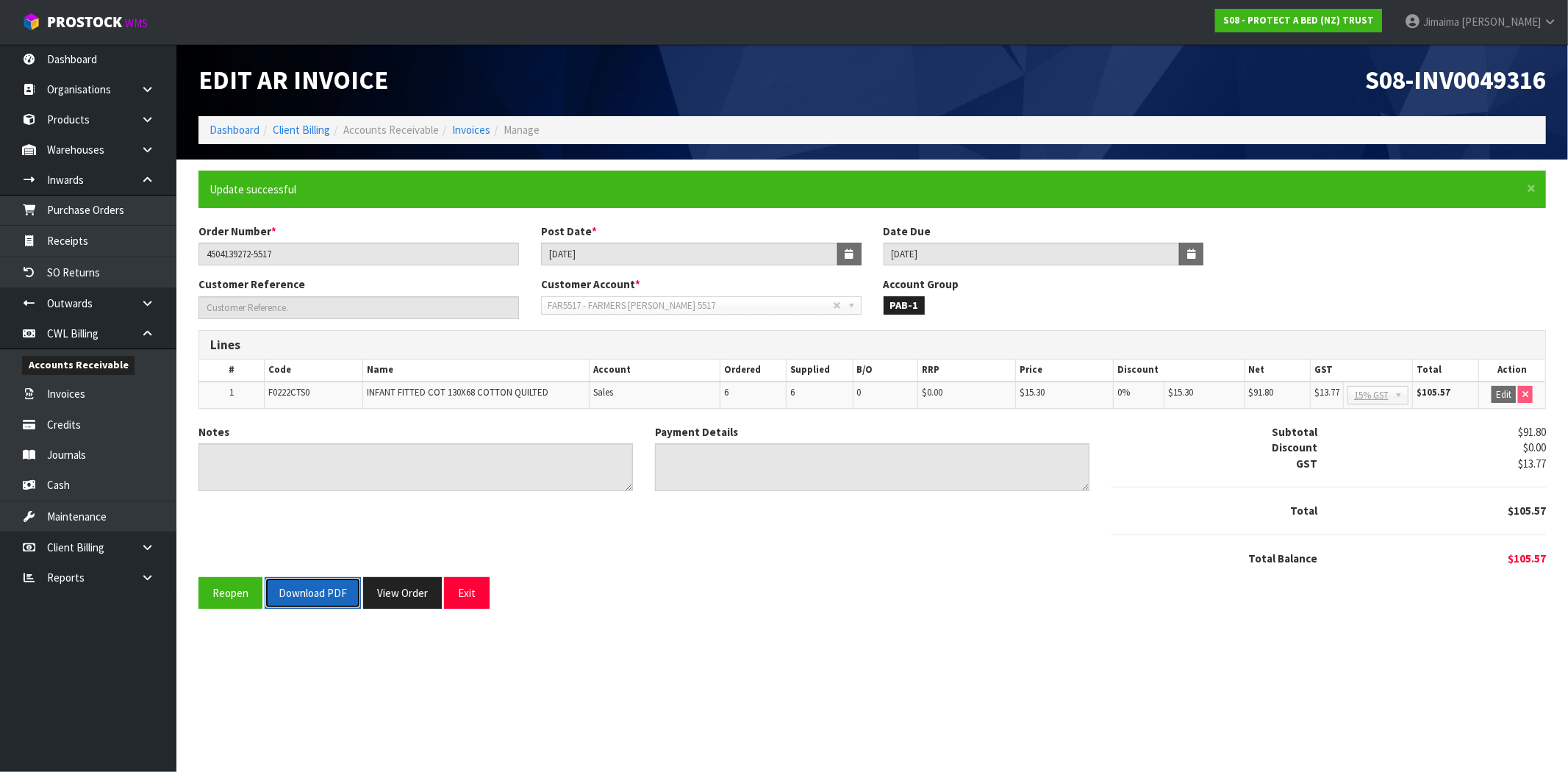
click at [302, 604] on button "Download PDF" at bounding box center [313, 593] width 97 height 32
click at [414, 577] on button "View Order" at bounding box center [402, 593] width 79 height 32
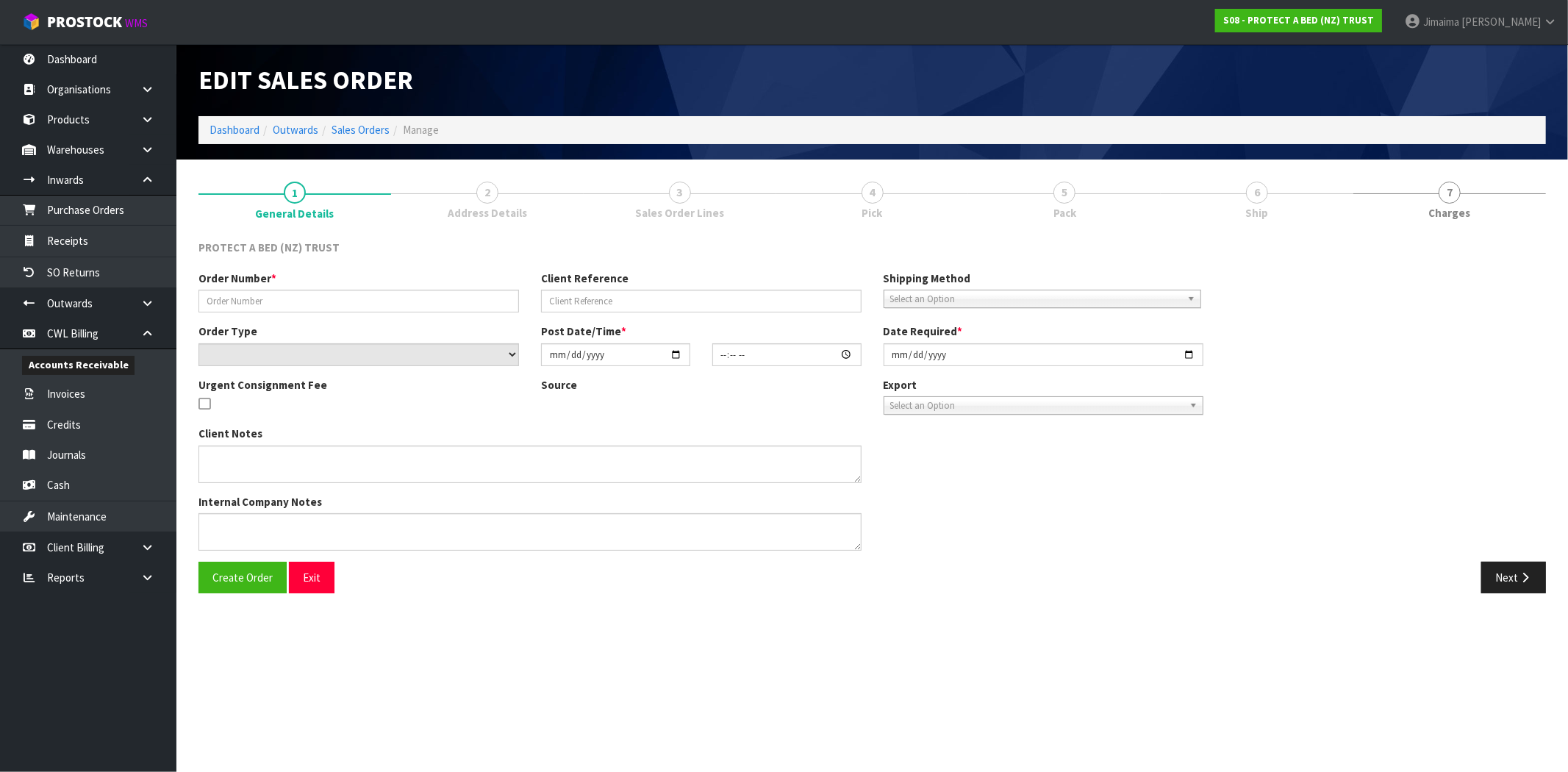
type input "4504139272-5517"
select select "number:0"
type input "2025-10-06"
type input "10:17:00.000"
type input "2025-10-06"
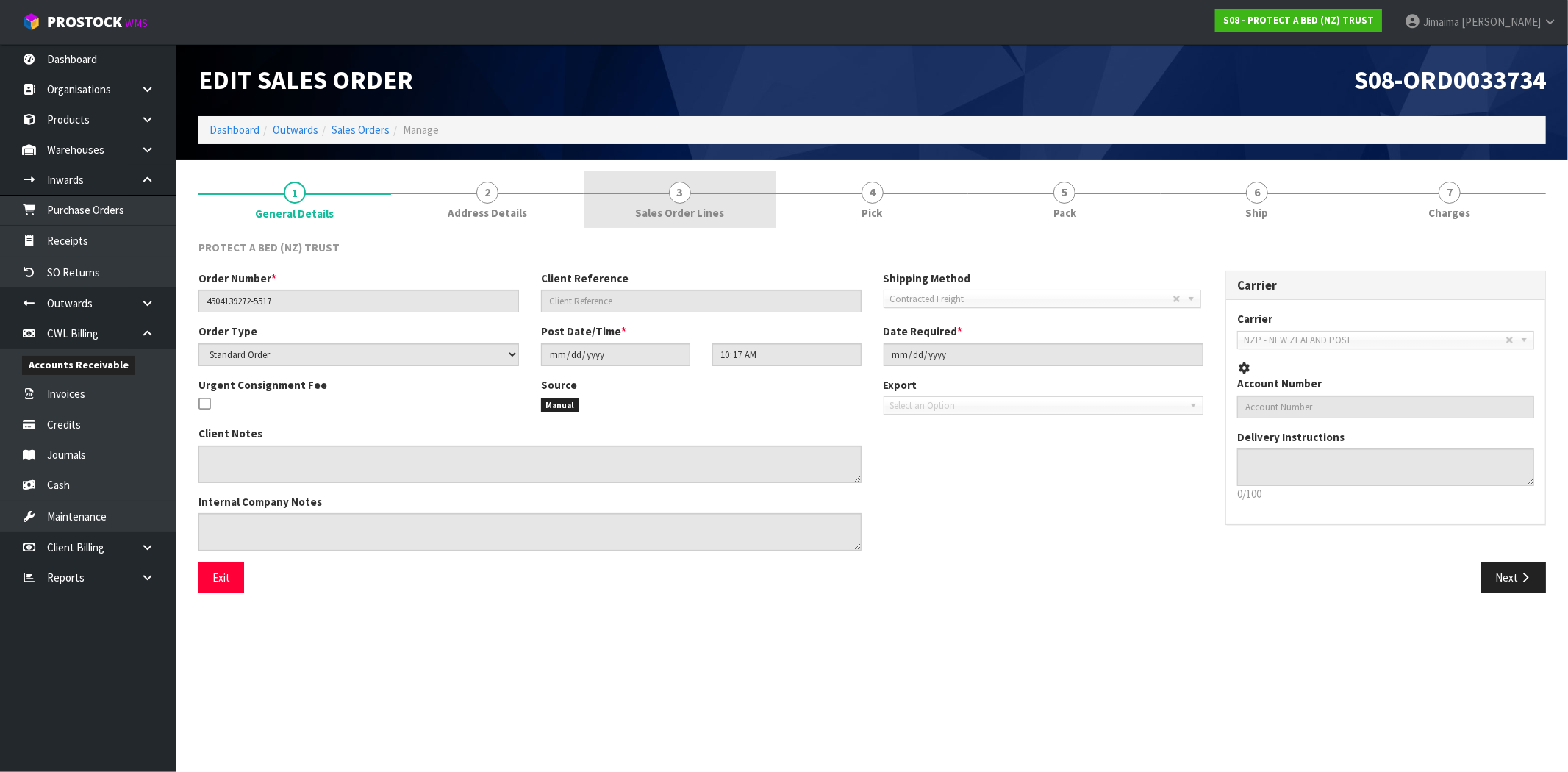
click at [686, 195] on span "3" at bounding box center [680, 192] width 22 height 22
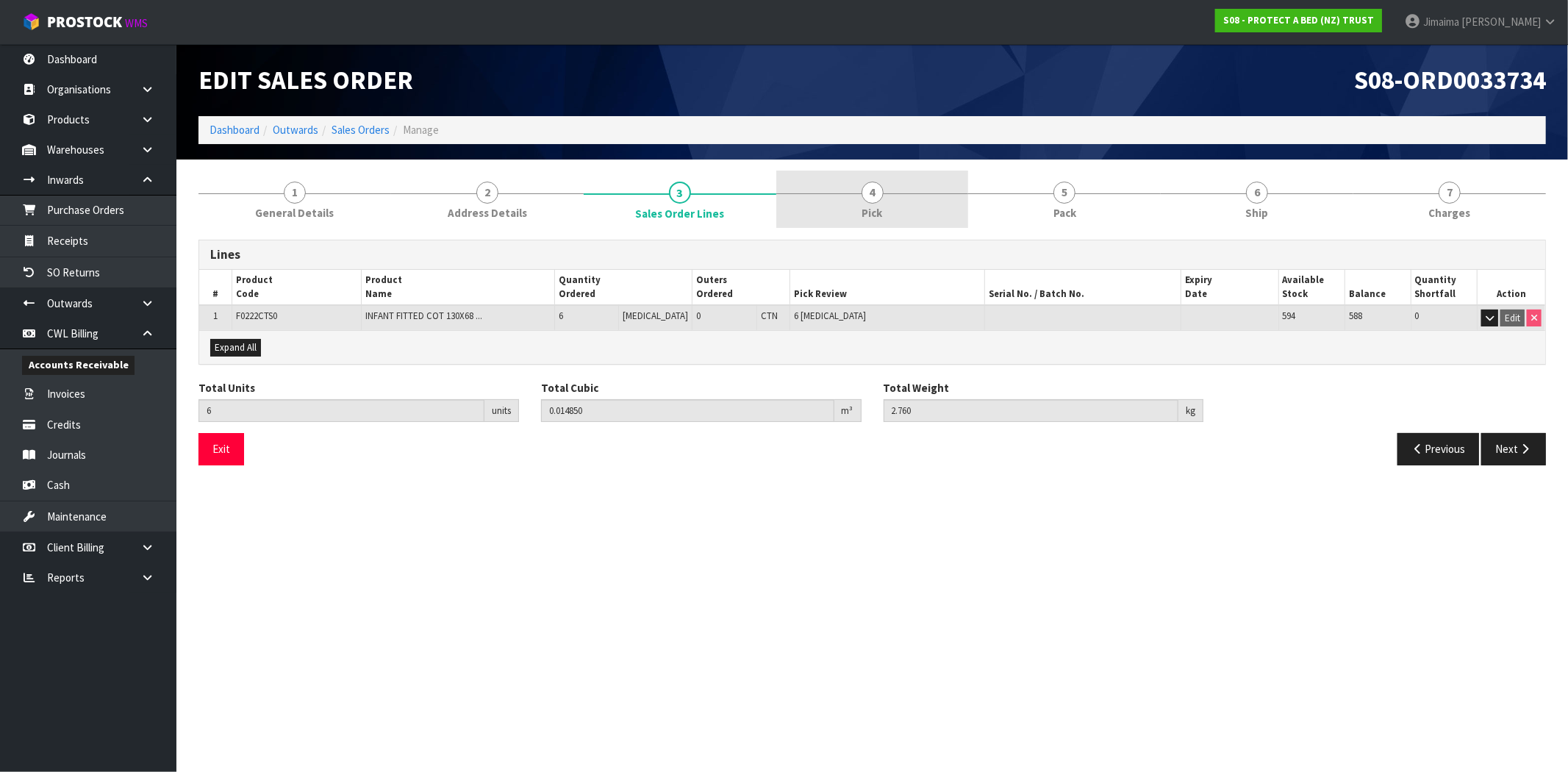
click at [847, 191] on link "4 Pick" at bounding box center [872, 199] width 192 height 58
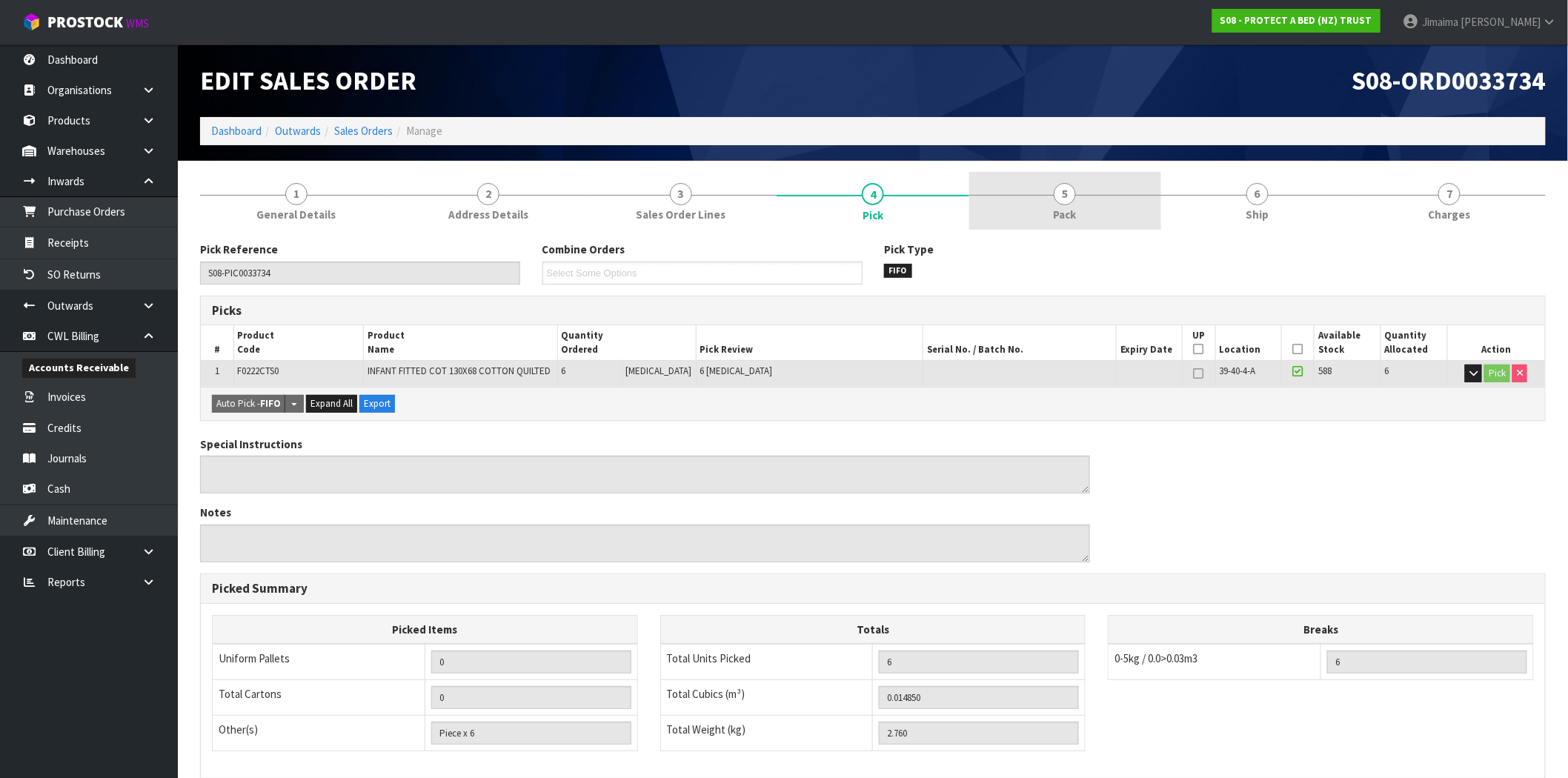
click at [1037, 209] on link "5 Pack" at bounding box center [1065, 201] width 192 height 59
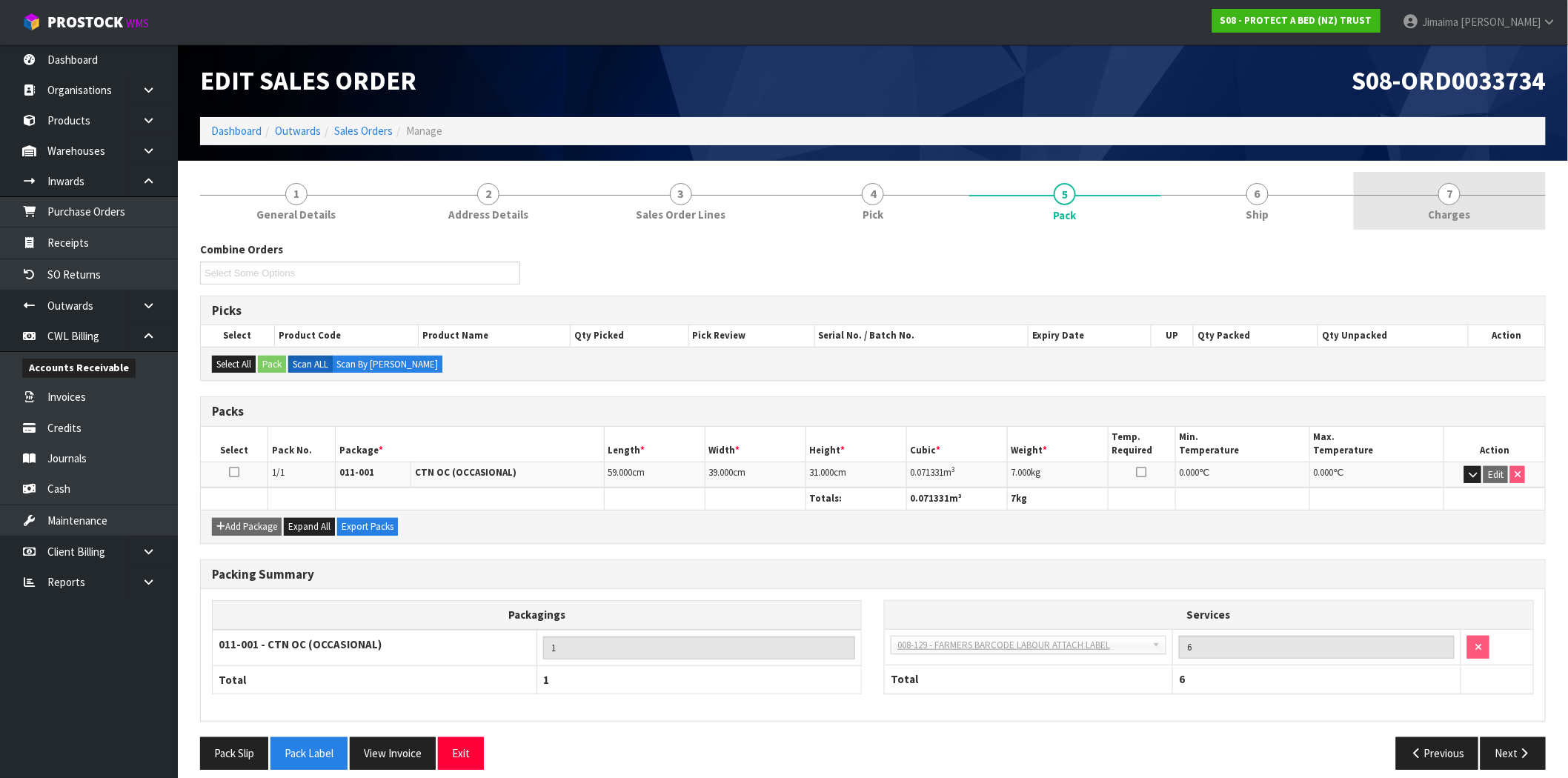
drag, startPoint x: 1413, startPoint y: 193, endPoint x: 1381, endPoint y: 195, distance: 32.1
click at [1414, 193] on link "7 [GEOGRAPHIC_DATA]" at bounding box center [1450, 201] width 192 height 59
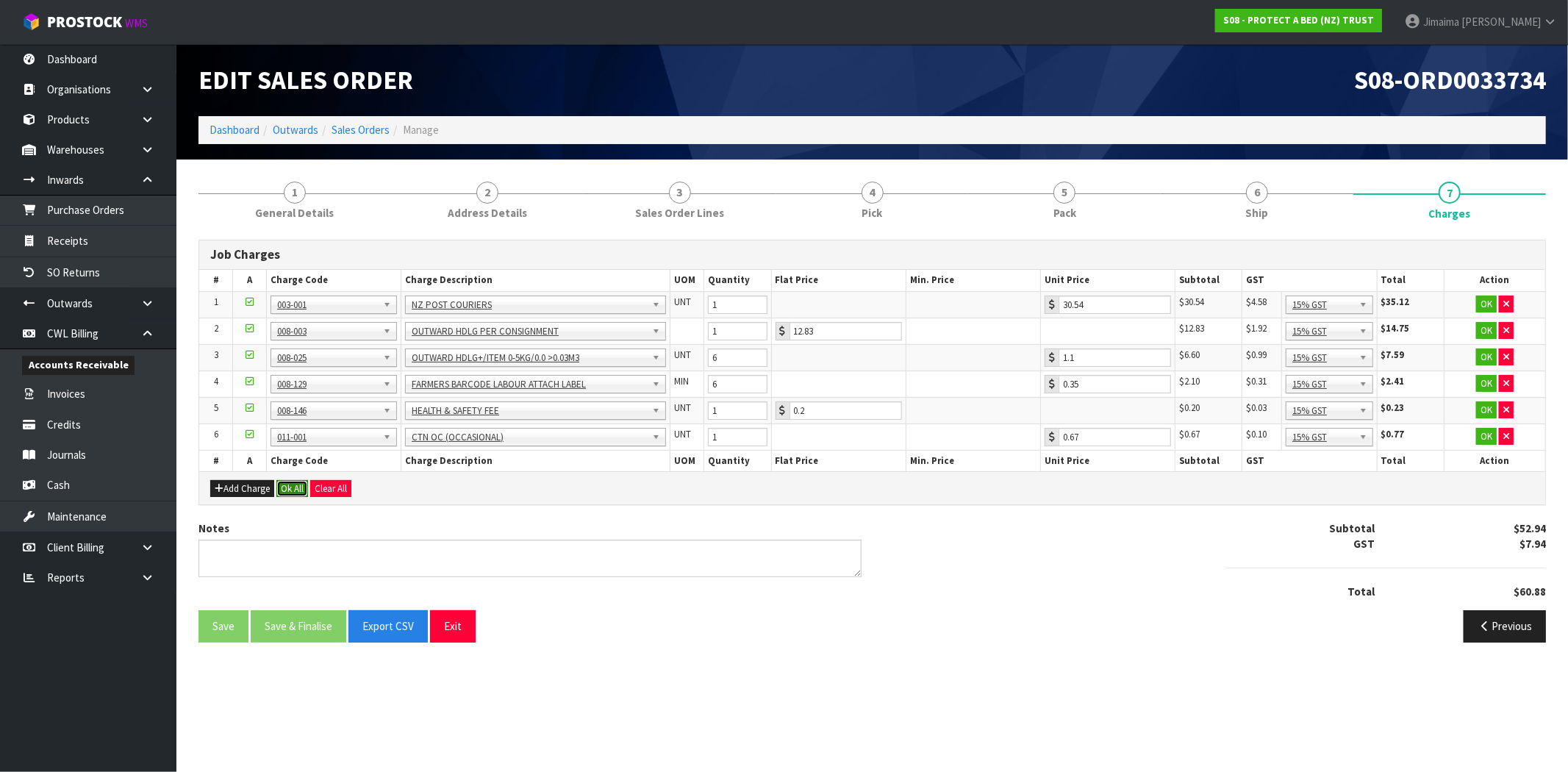
click at [299, 487] on button "Ok All" at bounding box center [293, 489] width 32 height 18
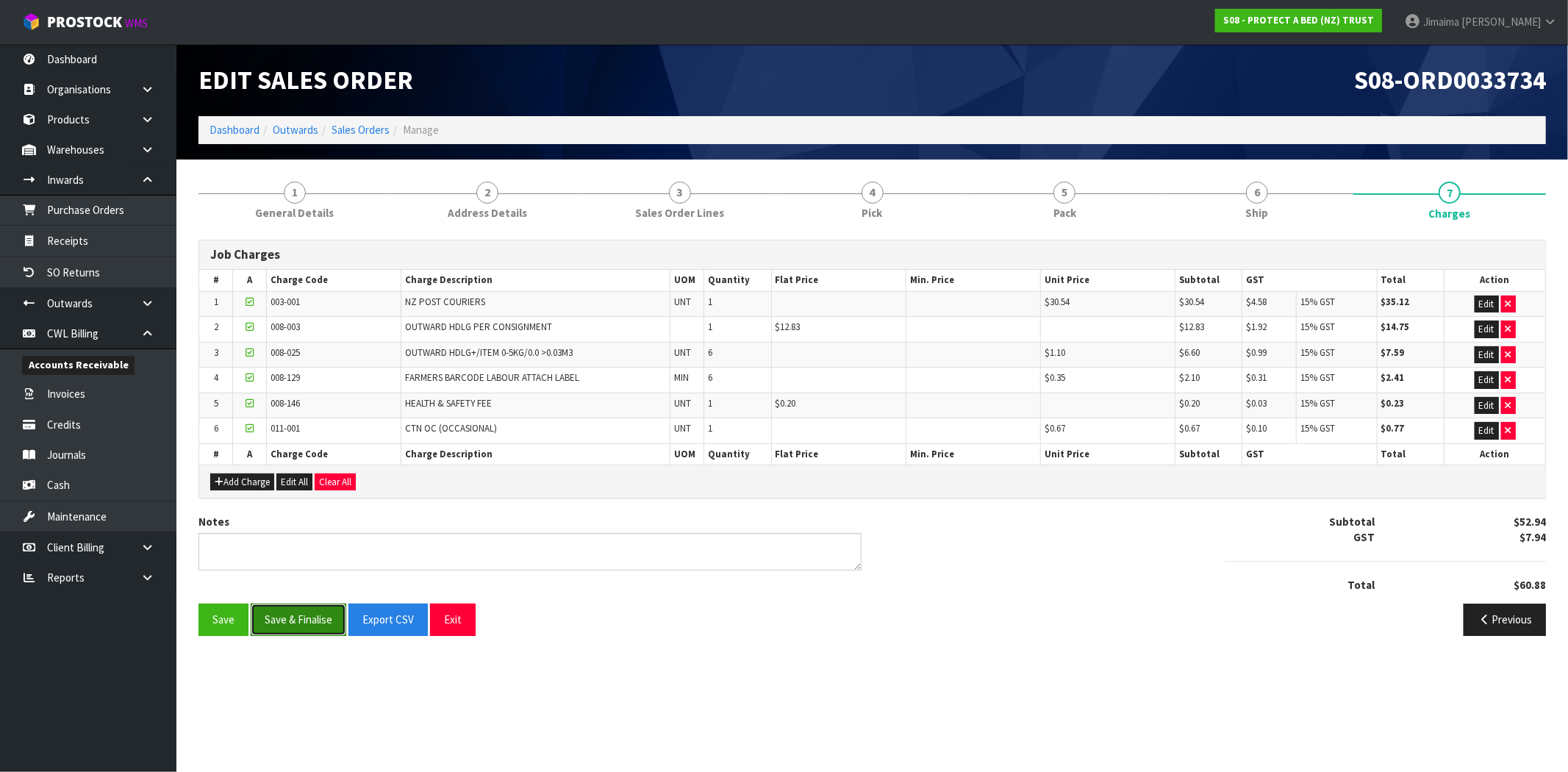
click at [319, 612] on button "Save & Finalise" at bounding box center [299, 620] width 96 height 32
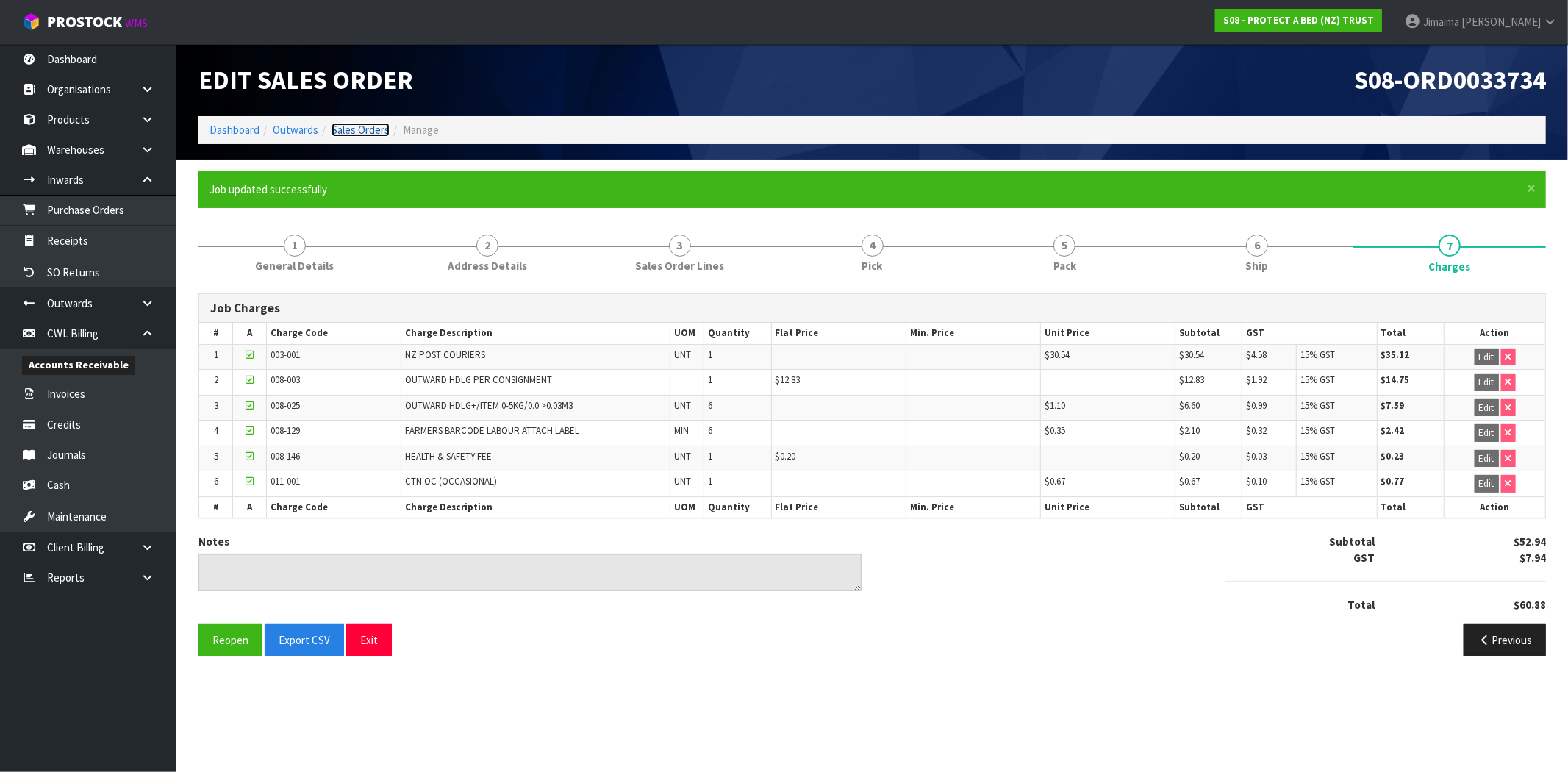
click at [369, 125] on link "Sales Orders" at bounding box center [361, 130] width 59 height 14
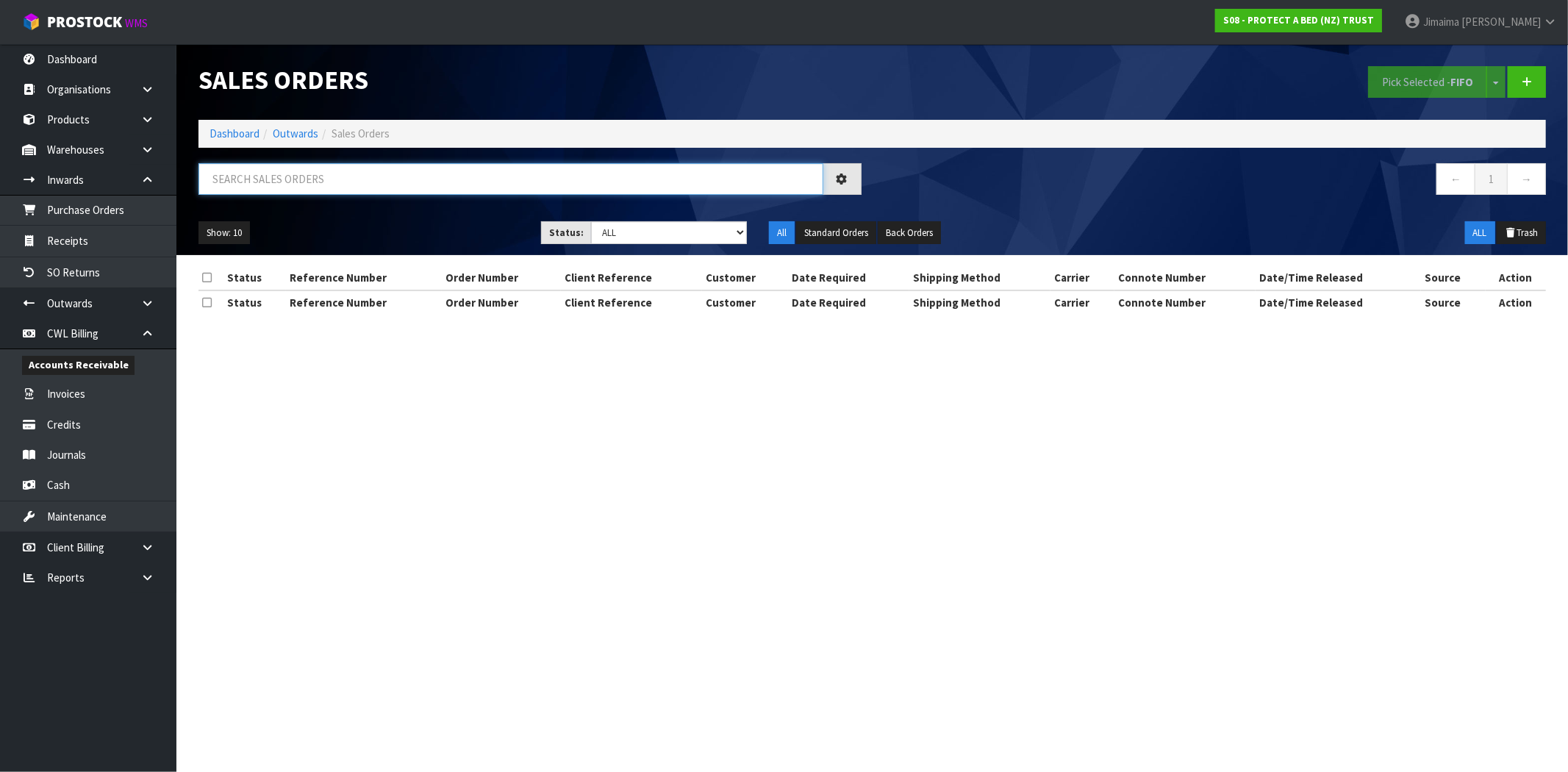
click at [317, 179] on input "text" at bounding box center [511, 179] width 625 height 32
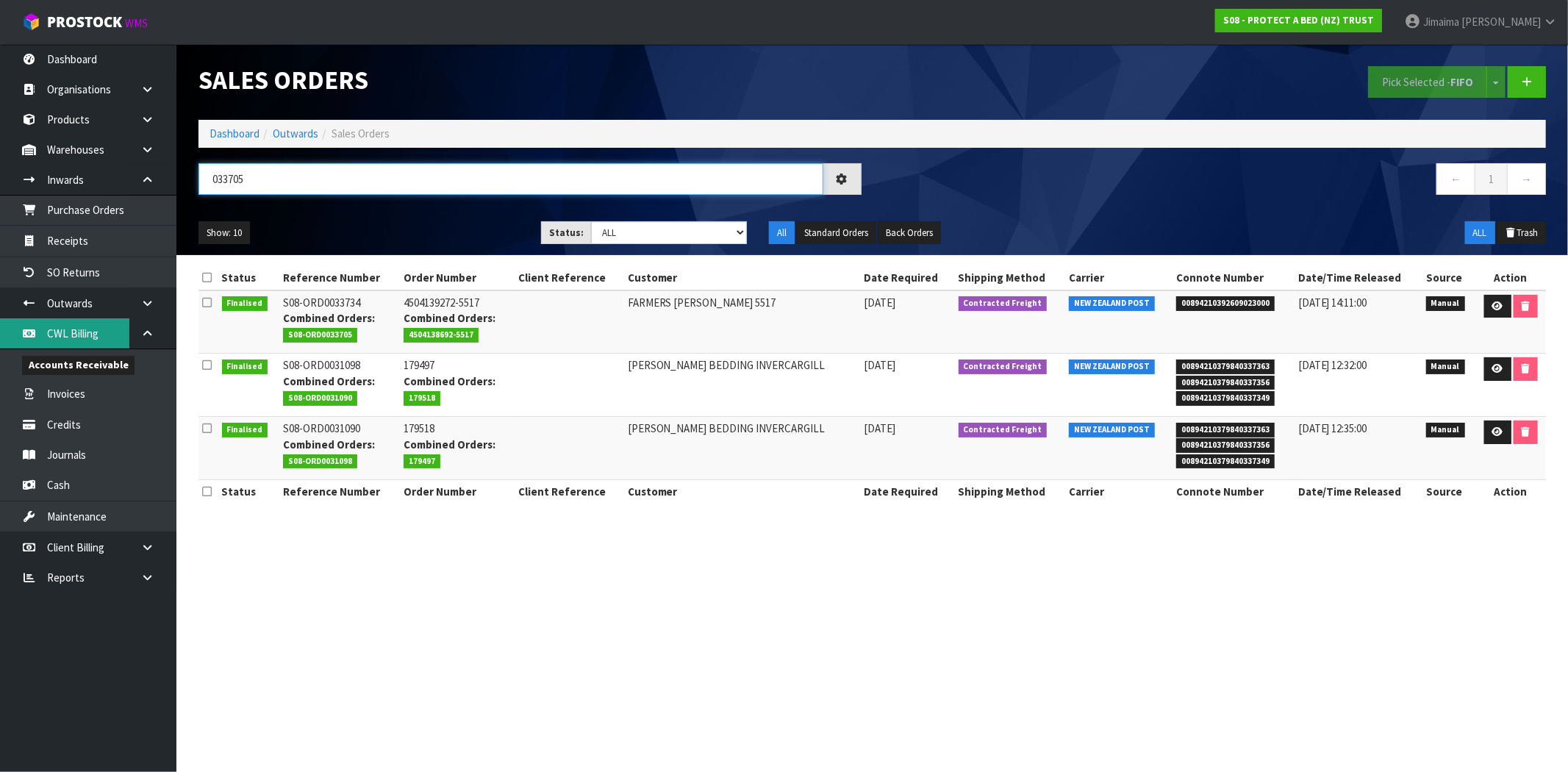
type input "033705"
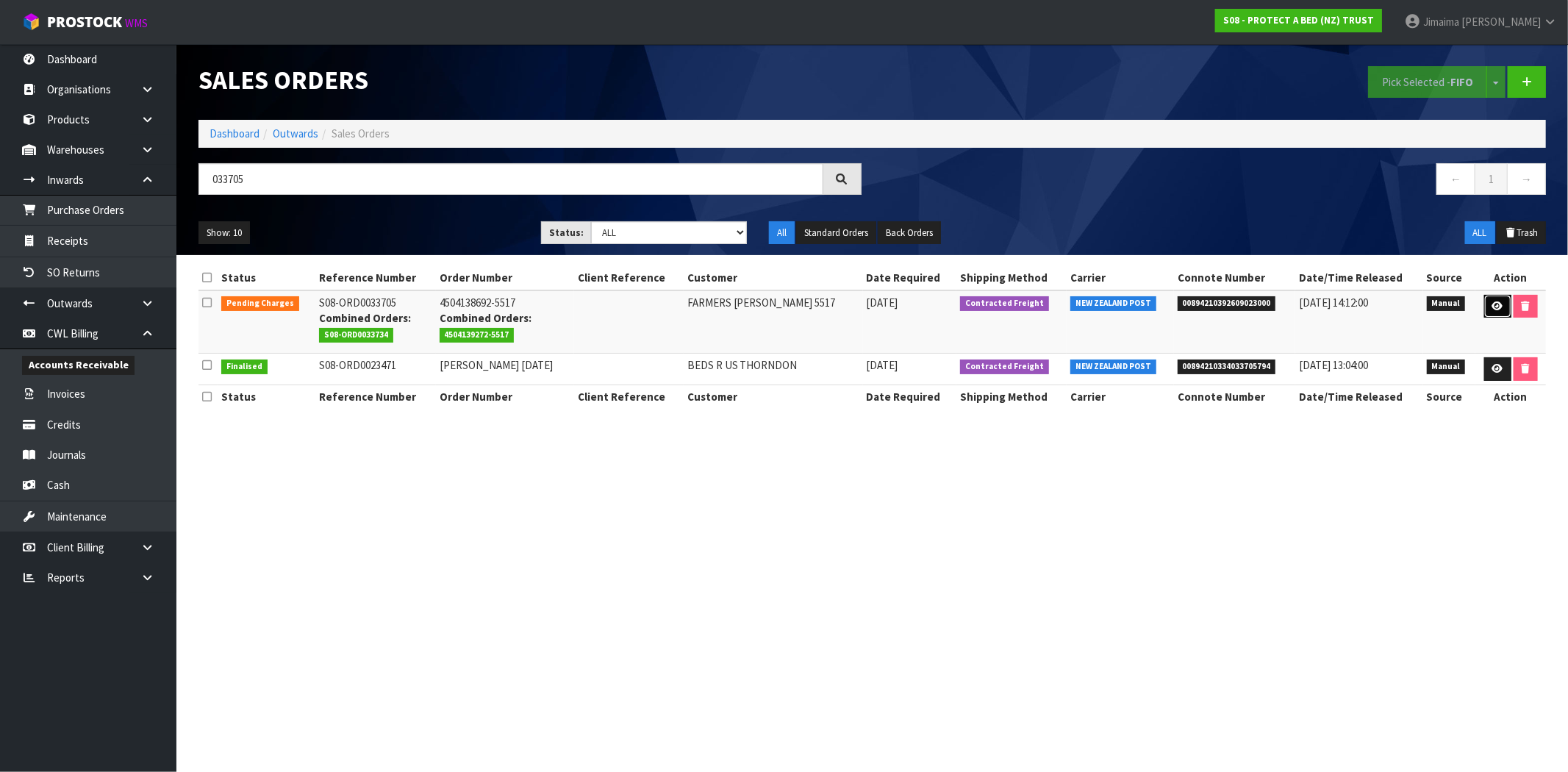
click at [1494, 303] on icon at bounding box center [1498, 306] width 11 height 10
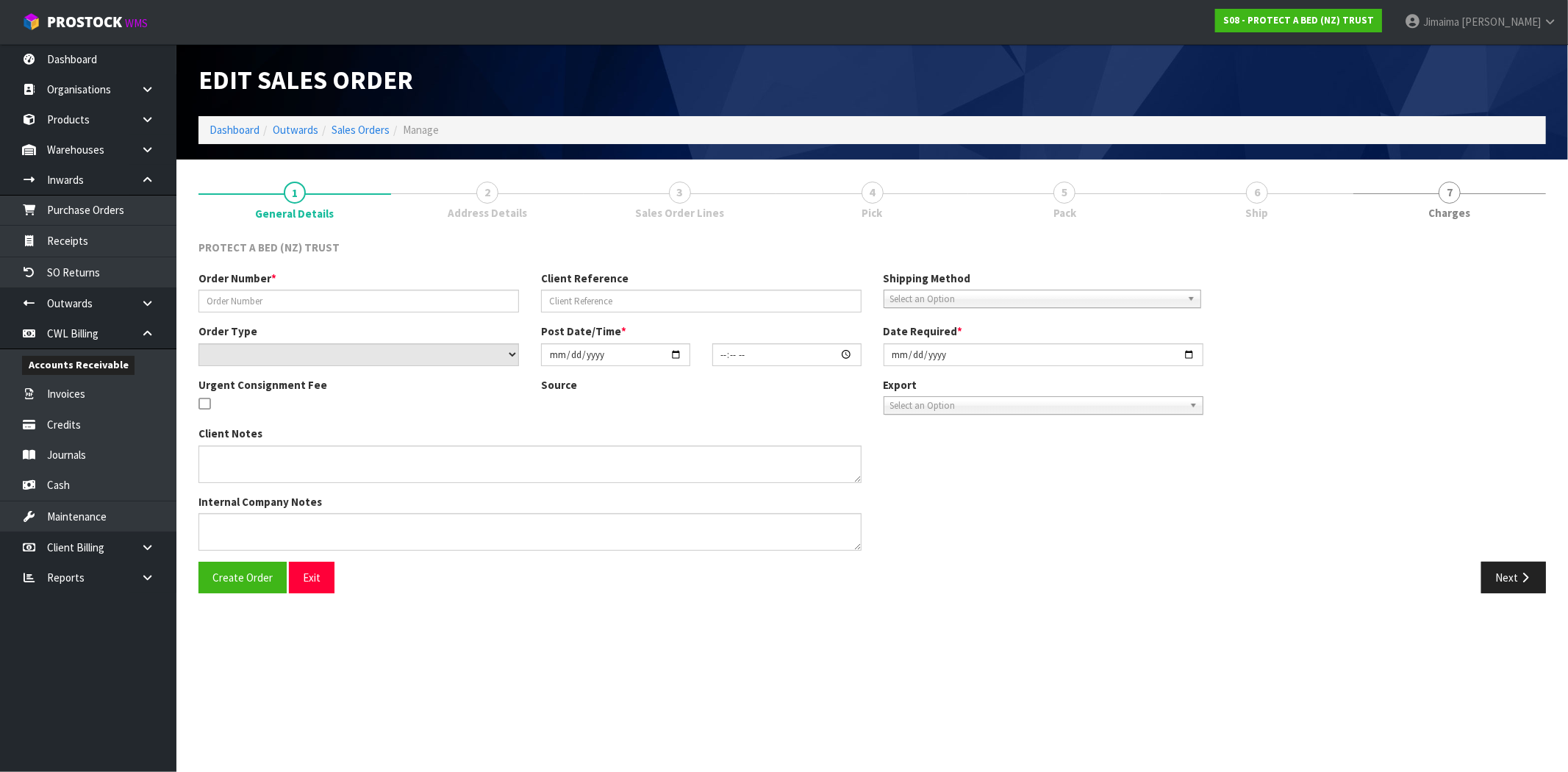
type input "4504138692-5517"
select select "number:0"
type input "2025-10-06"
type input "08:51:00.000"
type input "2025-10-06"
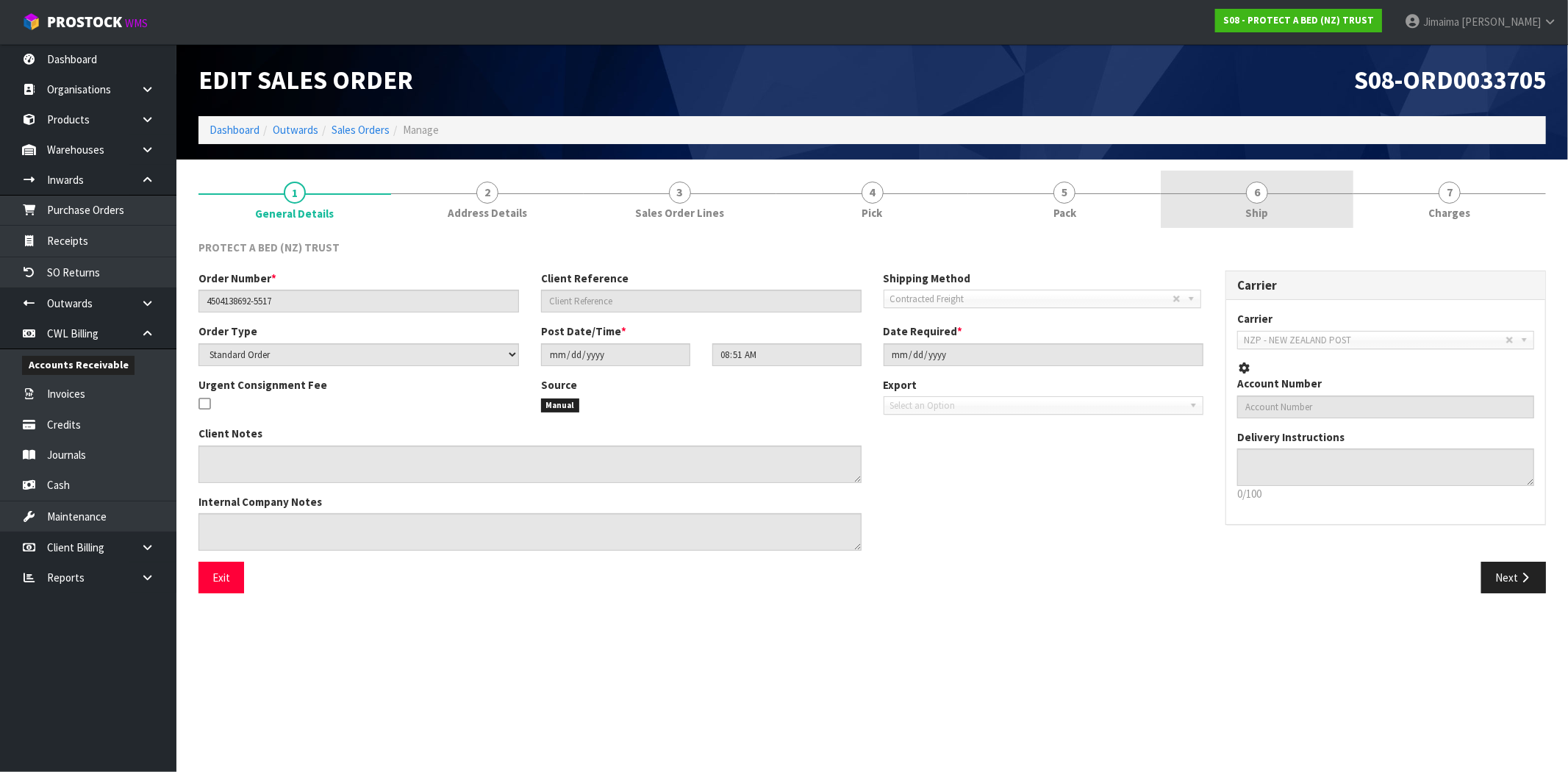
click at [1253, 209] on span "Ship" at bounding box center [1258, 212] width 23 height 15
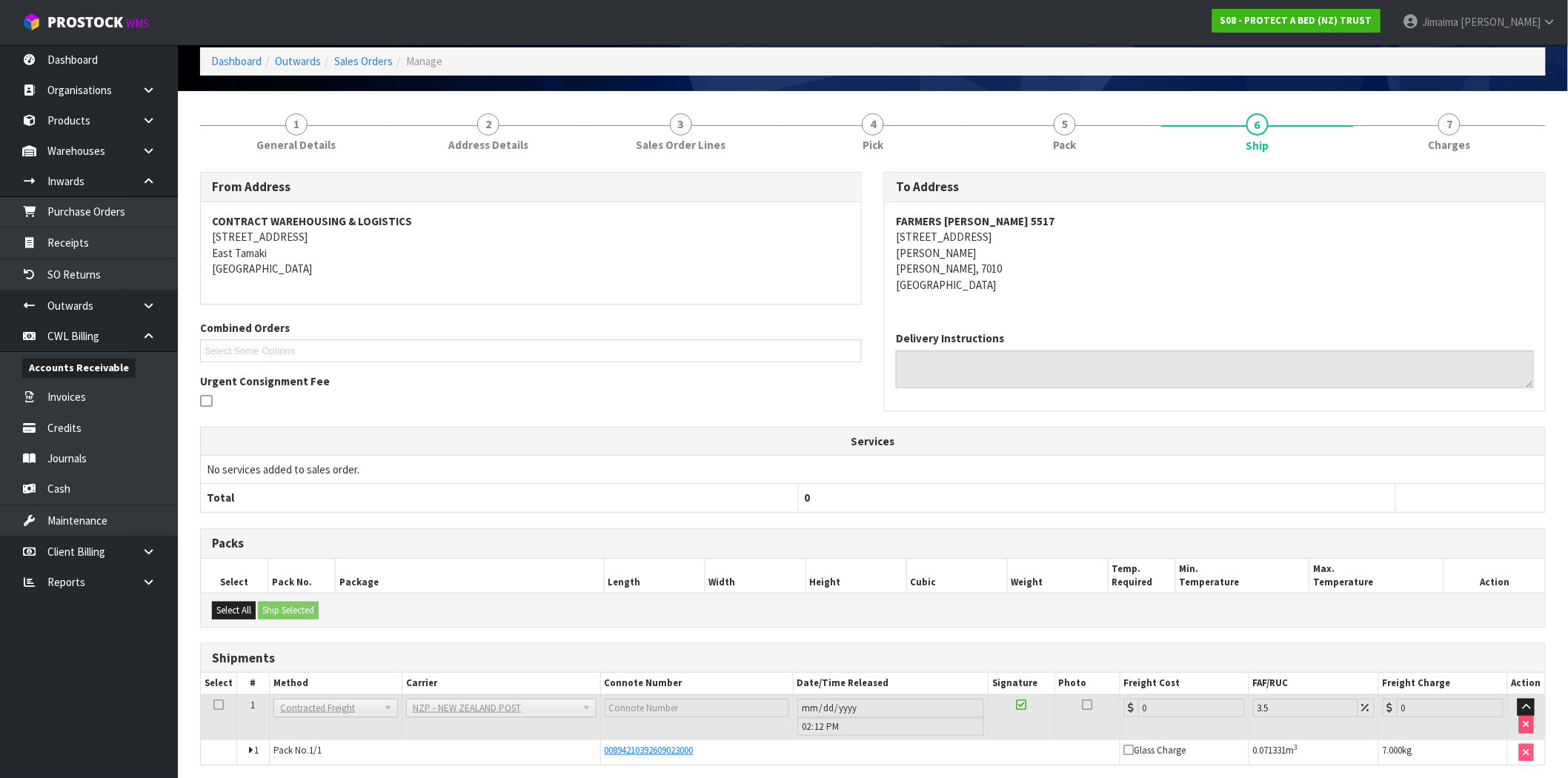
scroll to position [128, 0]
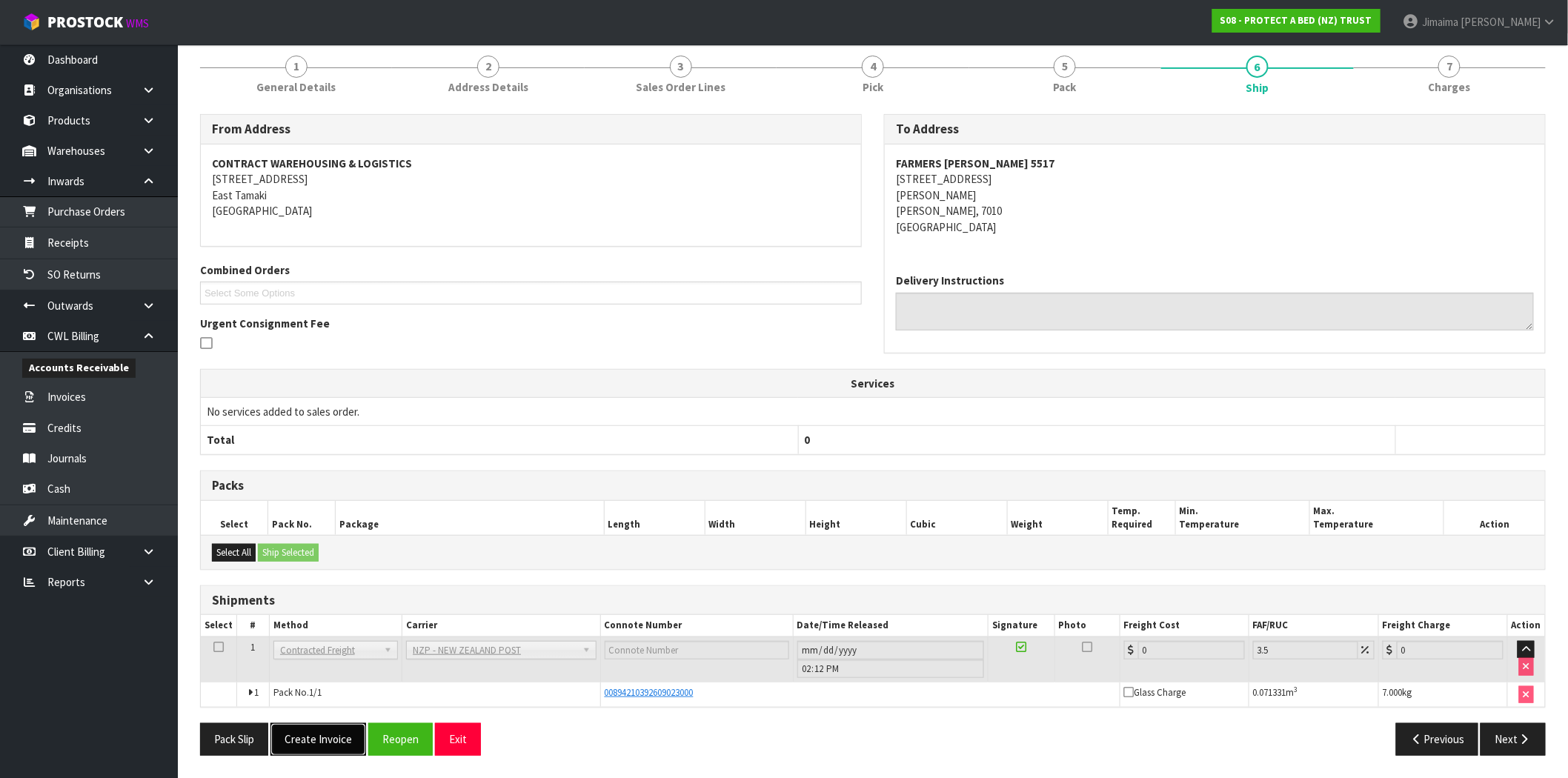
click at [330, 747] on button "Create Invoice" at bounding box center [318, 740] width 96 height 32
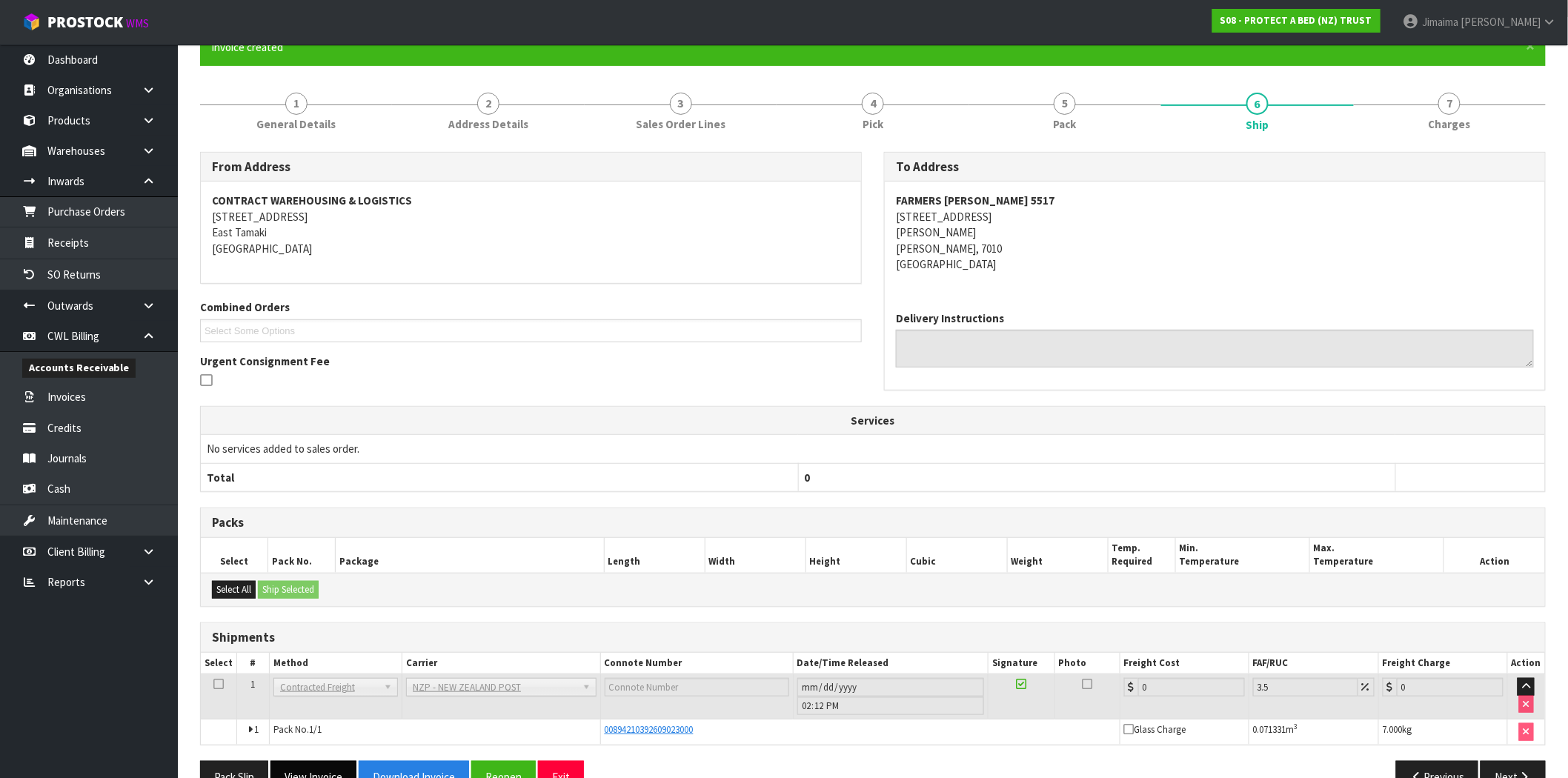
scroll to position [180, 0]
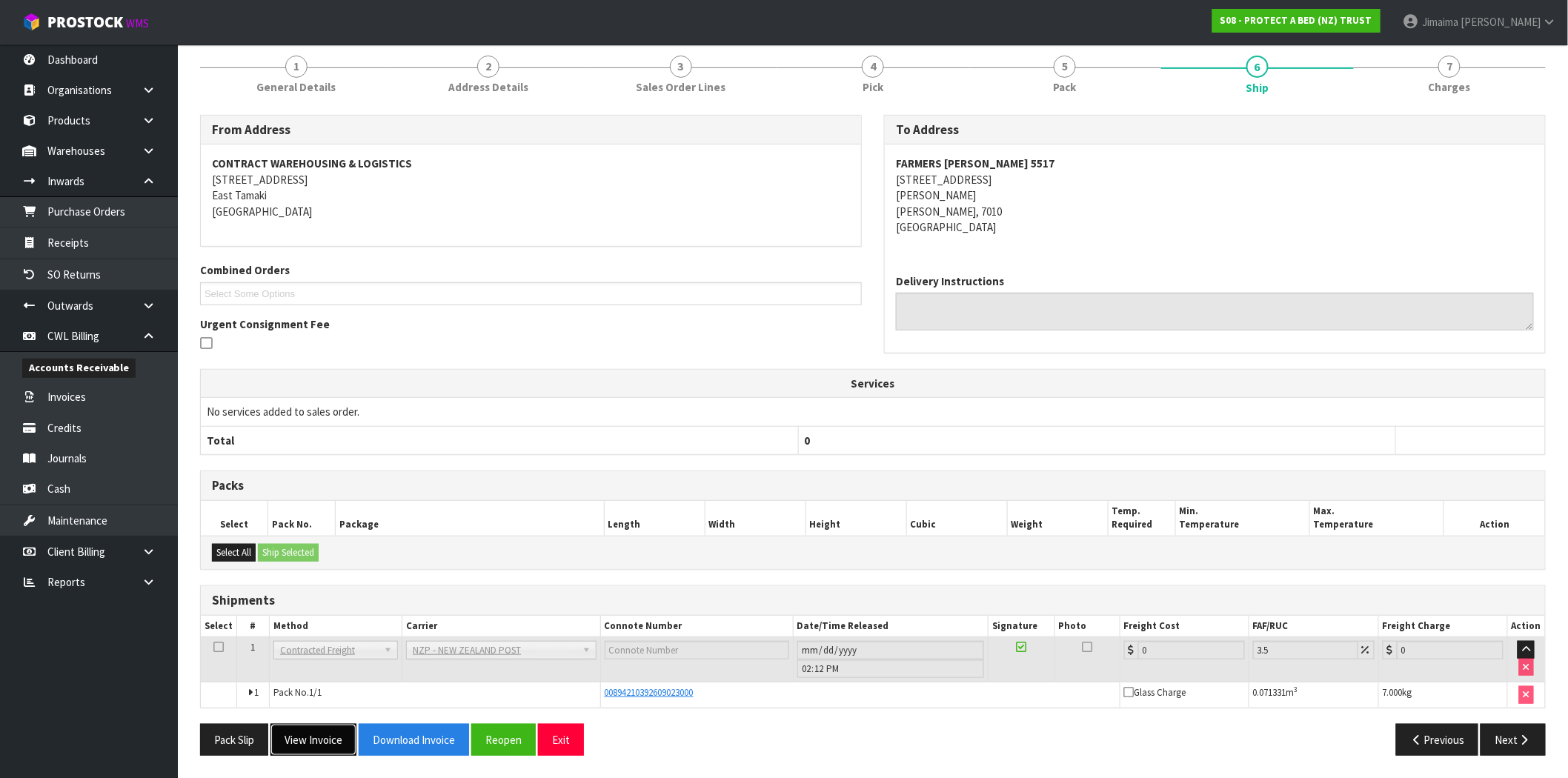
click at [316, 735] on button "View Invoice" at bounding box center [314, 740] width 86 height 32
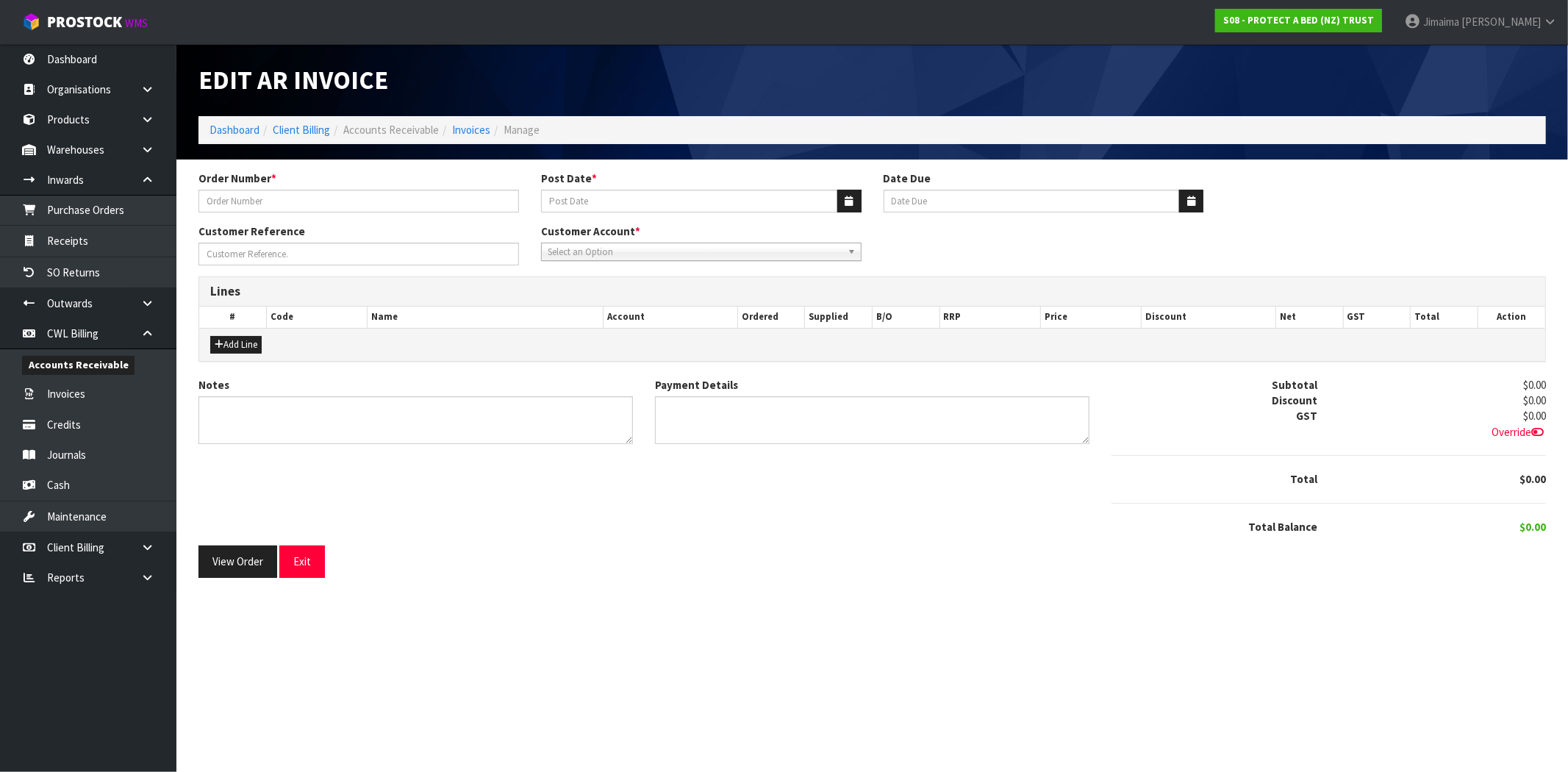
type input "4504138692-5517"
type input "[DATE]"
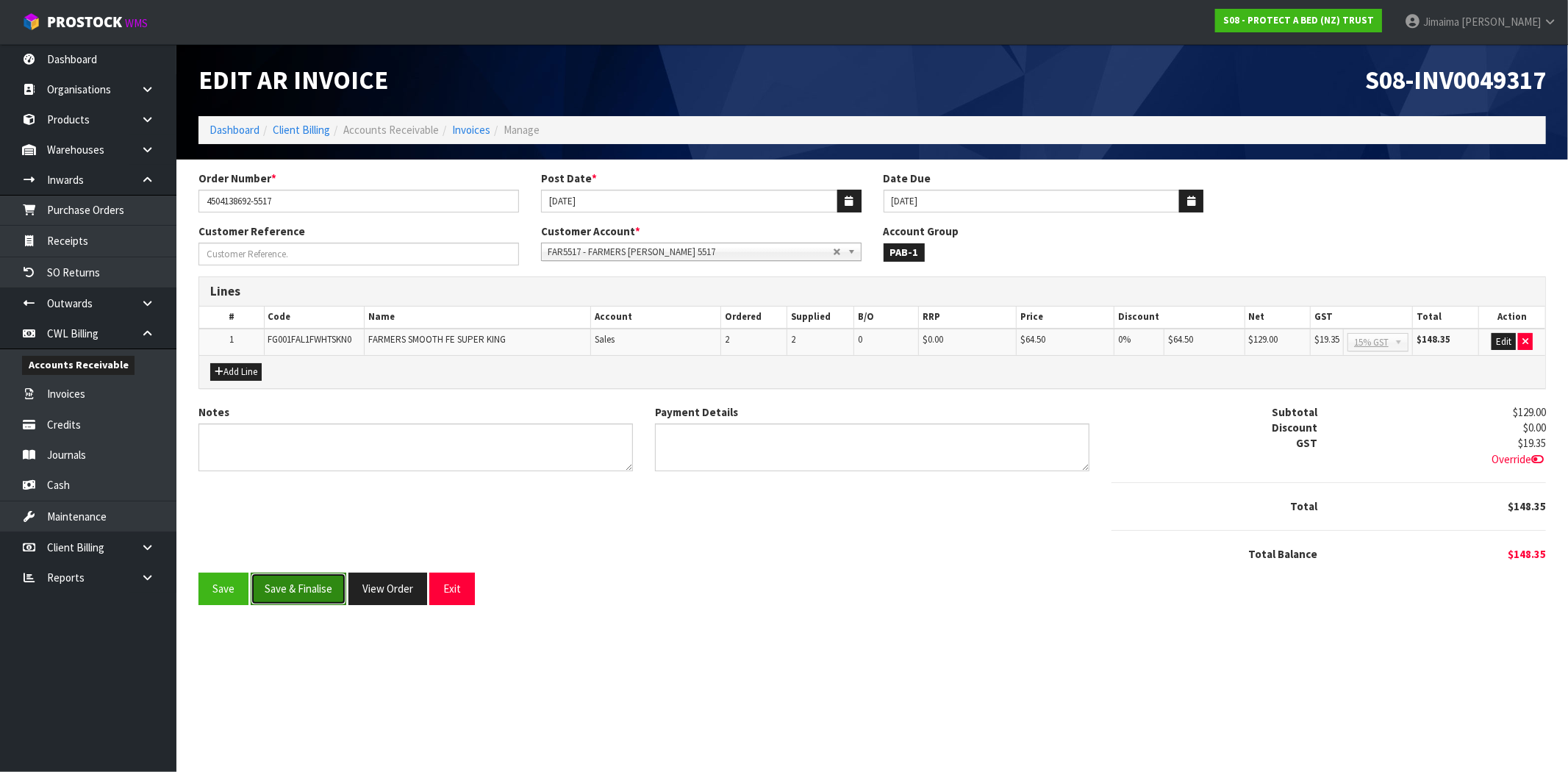
click at [330, 600] on button "Save & Finalise" at bounding box center [299, 589] width 96 height 32
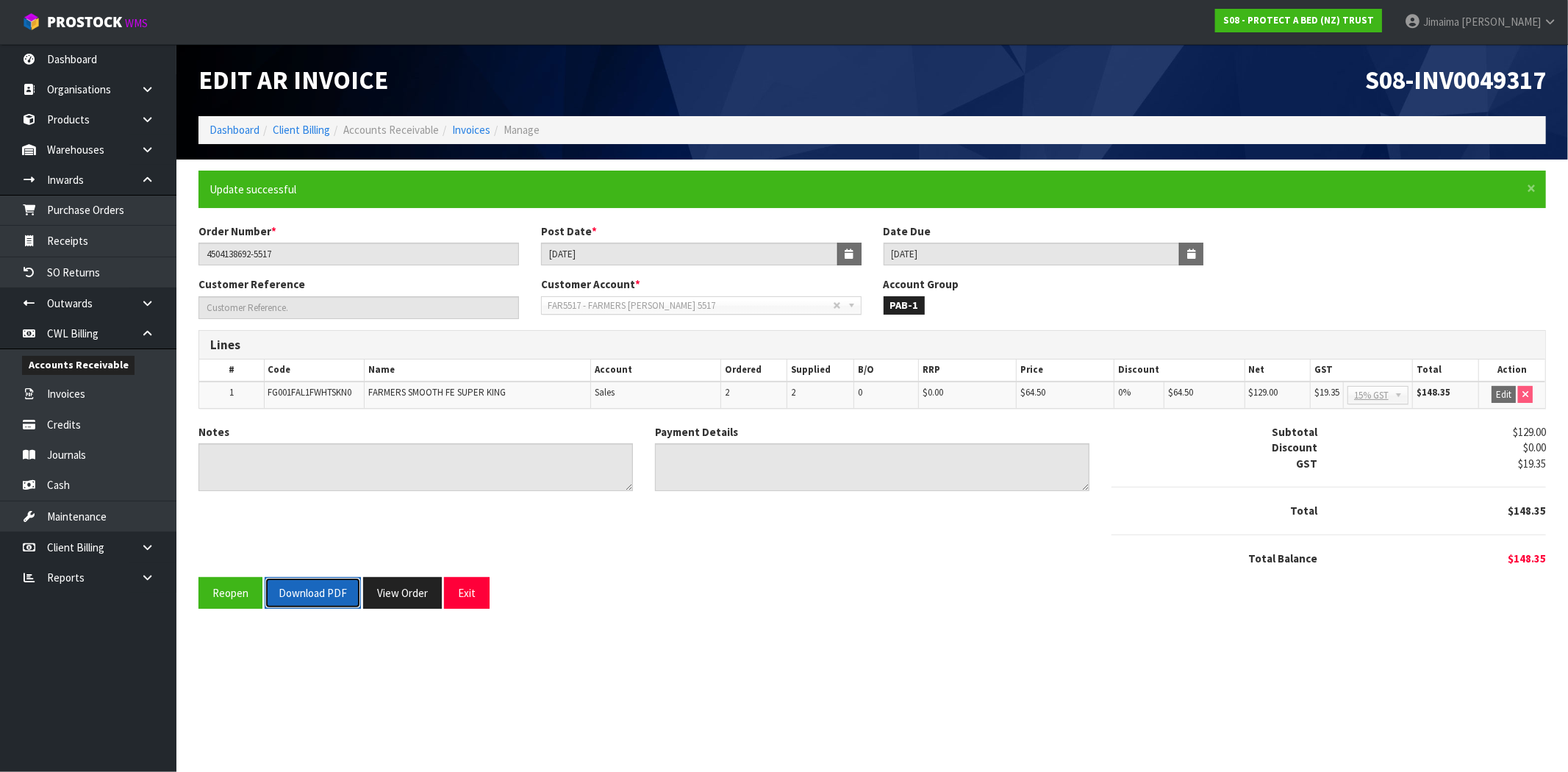
click at [321, 596] on button "Download PDF" at bounding box center [313, 593] width 97 height 32
click at [386, 586] on button "View Order" at bounding box center [402, 593] width 79 height 32
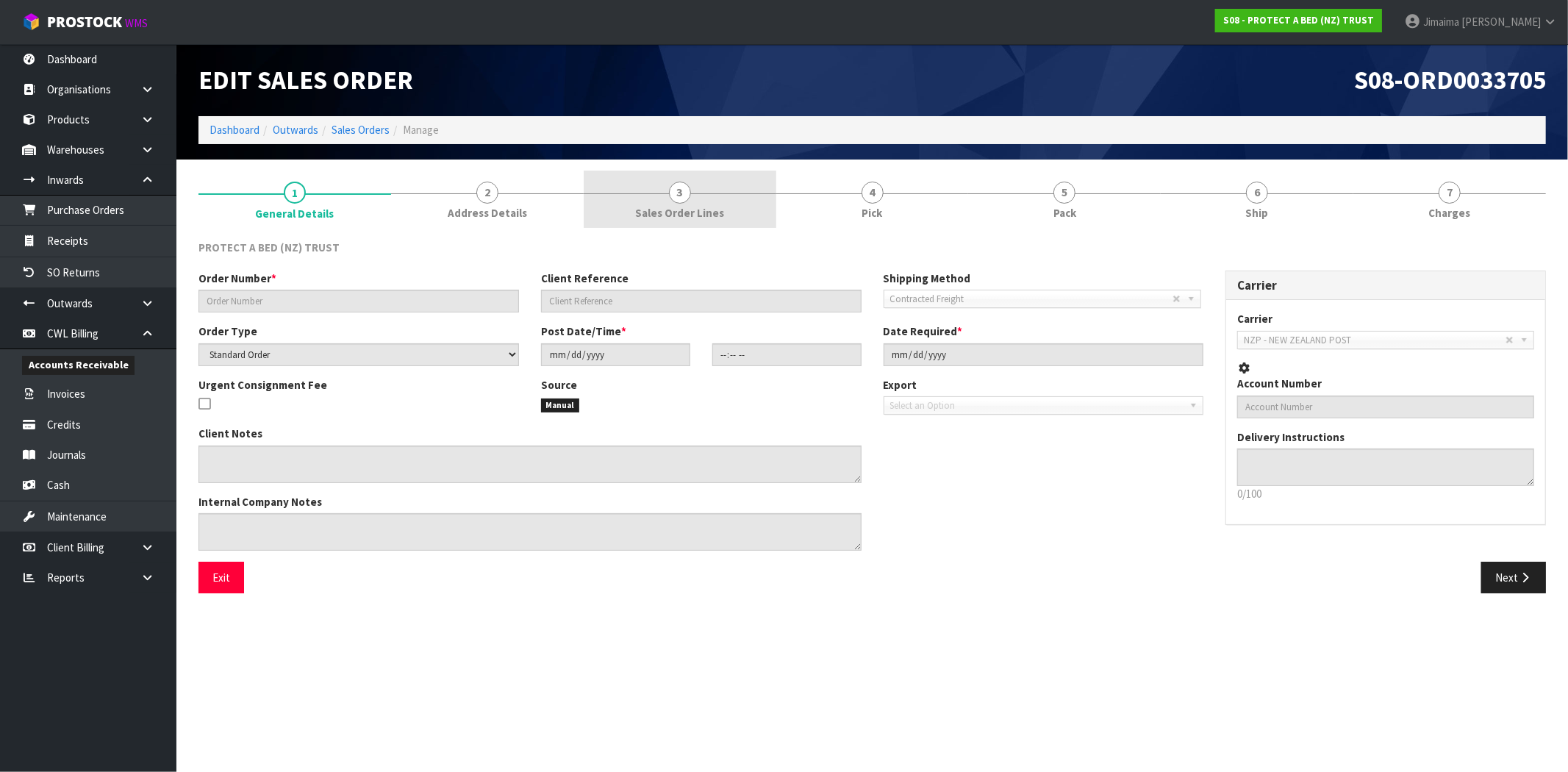
type input "4504138692-5517"
select select "number:0"
type input "2025-10-06"
type input "08:51:00.000"
type input "2025-10-06"
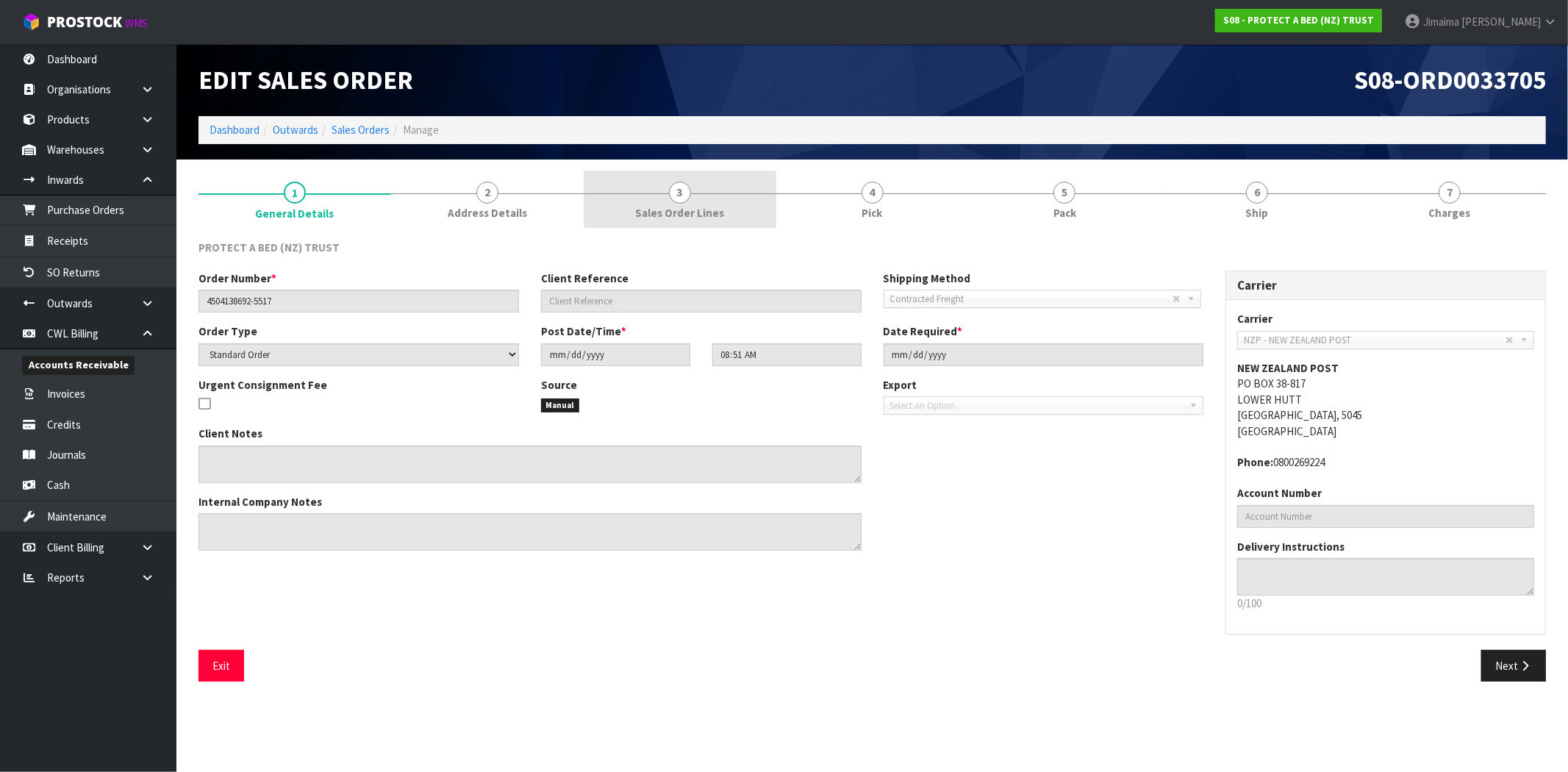
click at [706, 207] on span "Sales Order Lines" at bounding box center [680, 212] width 89 height 15
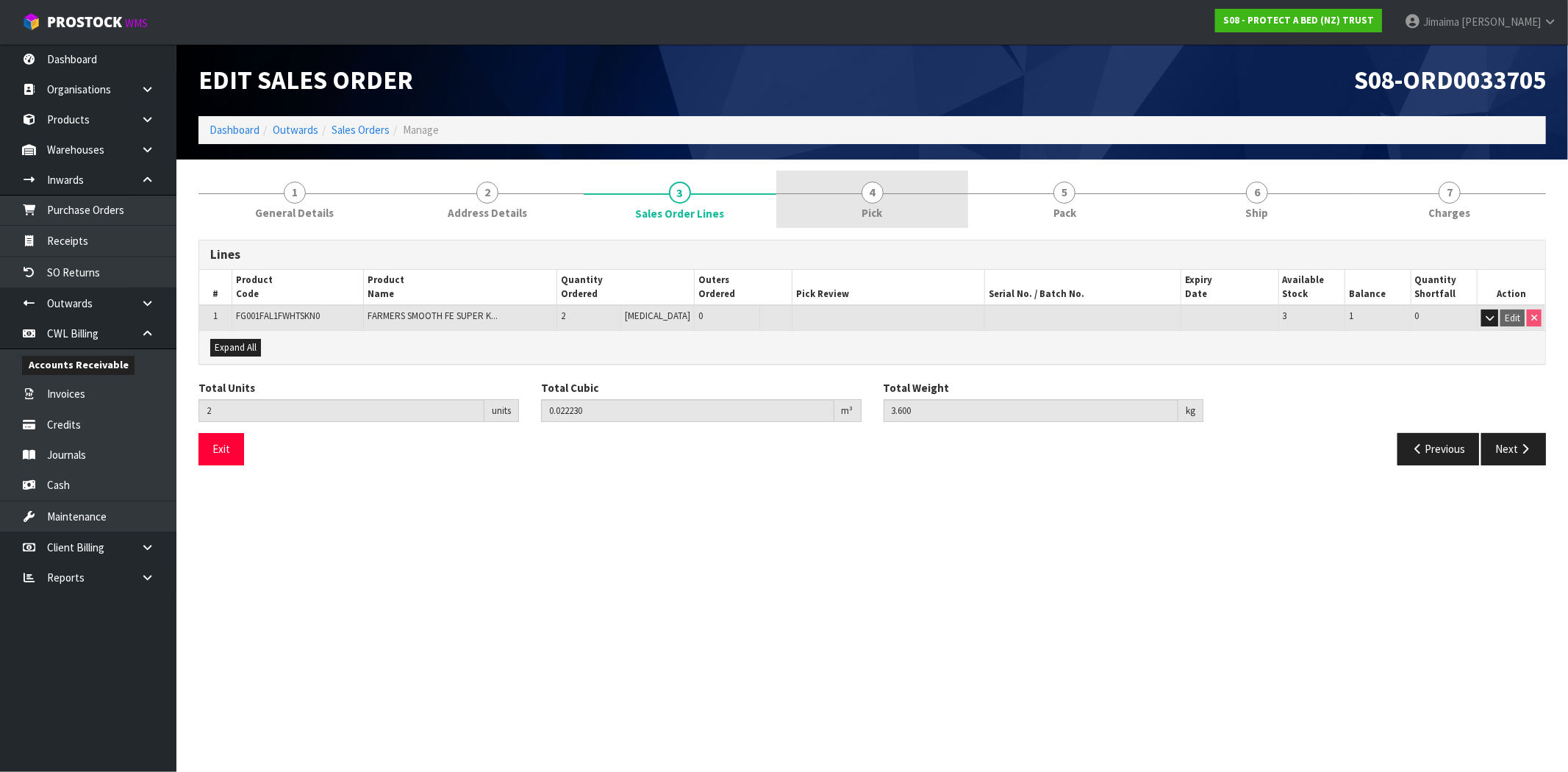
click at [855, 205] on link "4 Pick" at bounding box center [872, 199] width 192 height 58
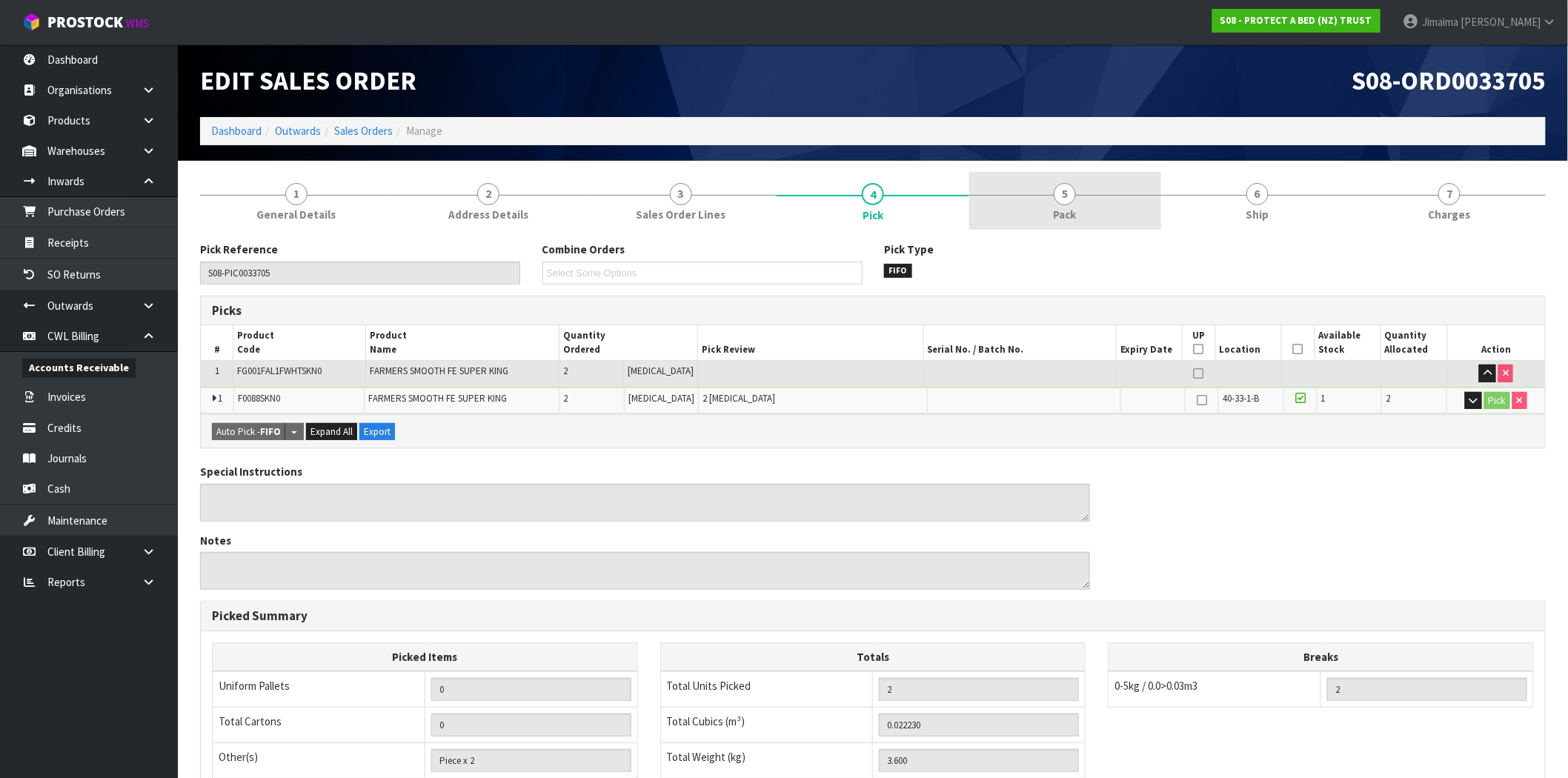
click at [1077, 225] on link "5 Pack" at bounding box center [1065, 201] width 192 height 59
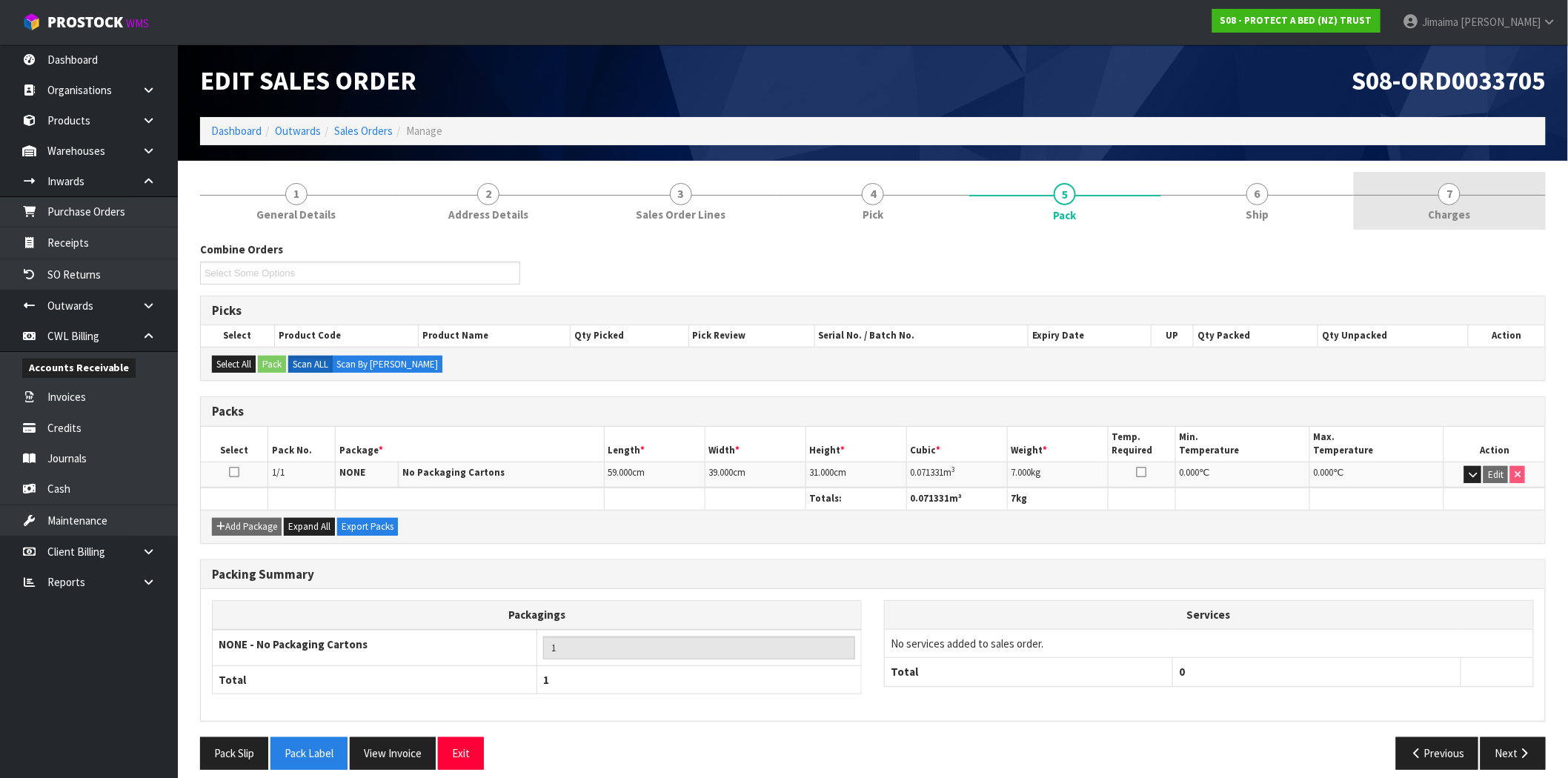
click at [1489, 204] on link "7 [GEOGRAPHIC_DATA]" at bounding box center [1450, 201] width 192 height 59
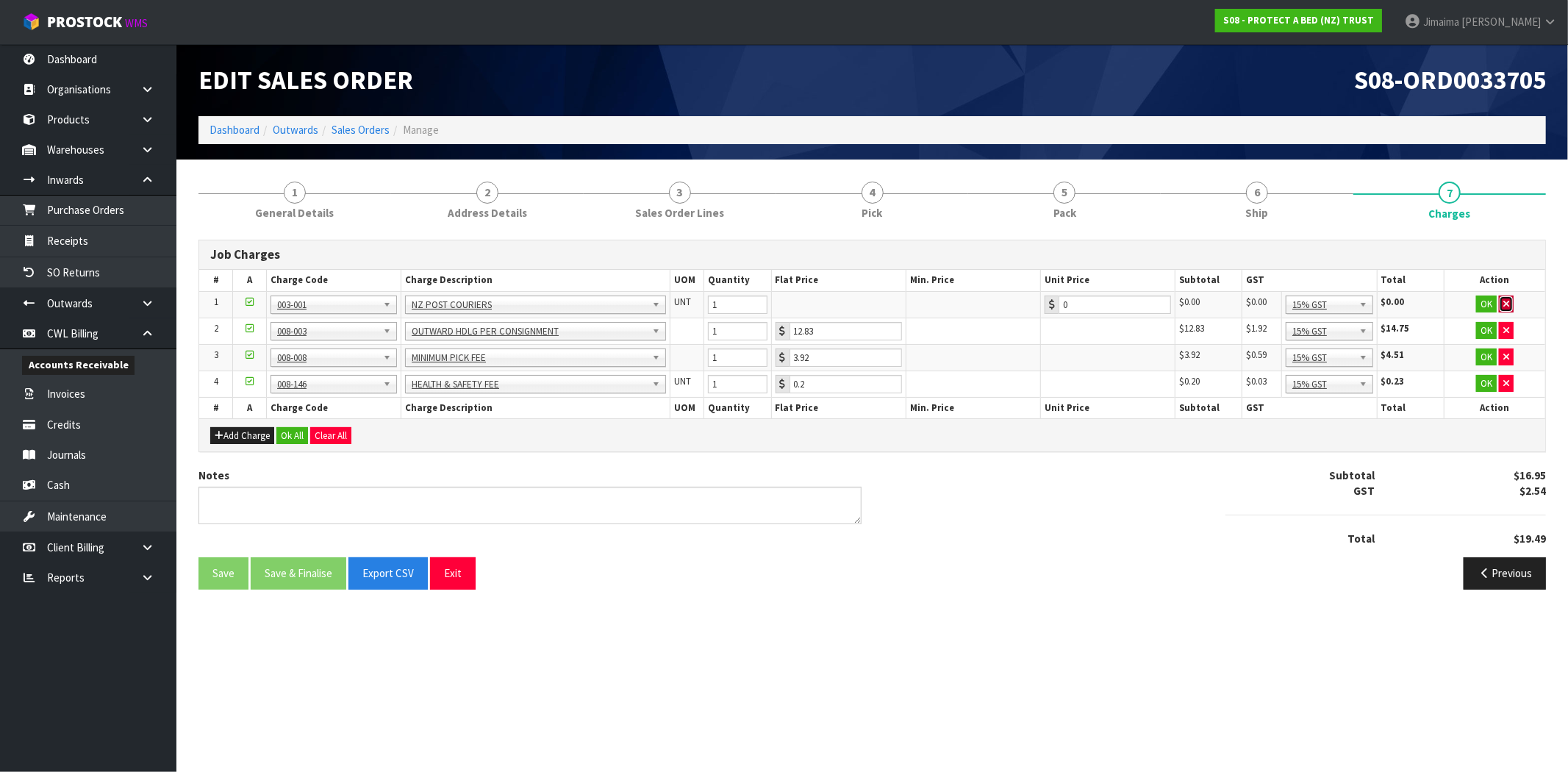
click at [1508, 308] on icon "button" at bounding box center [1506, 304] width 6 height 10
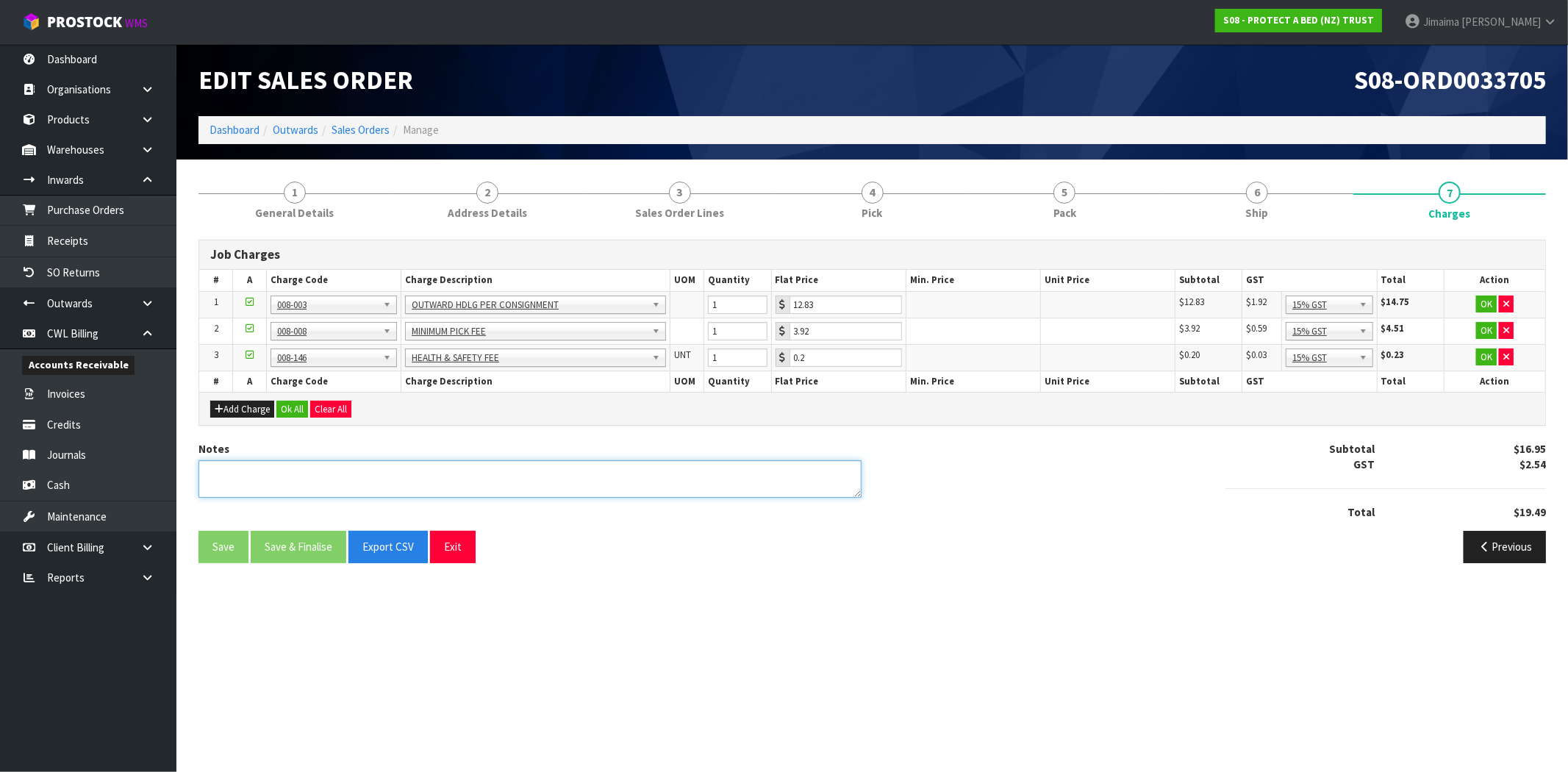
drag, startPoint x: 574, startPoint y: 487, endPoint x: 567, endPoint y: 494, distance: 9.9
click at [572, 489] on textarea at bounding box center [530, 479] width 663 height 37
type textarea "COMBINED"
click at [289, 401] on button "Ok All" at bounding box center [293, 409] width 32 height 18
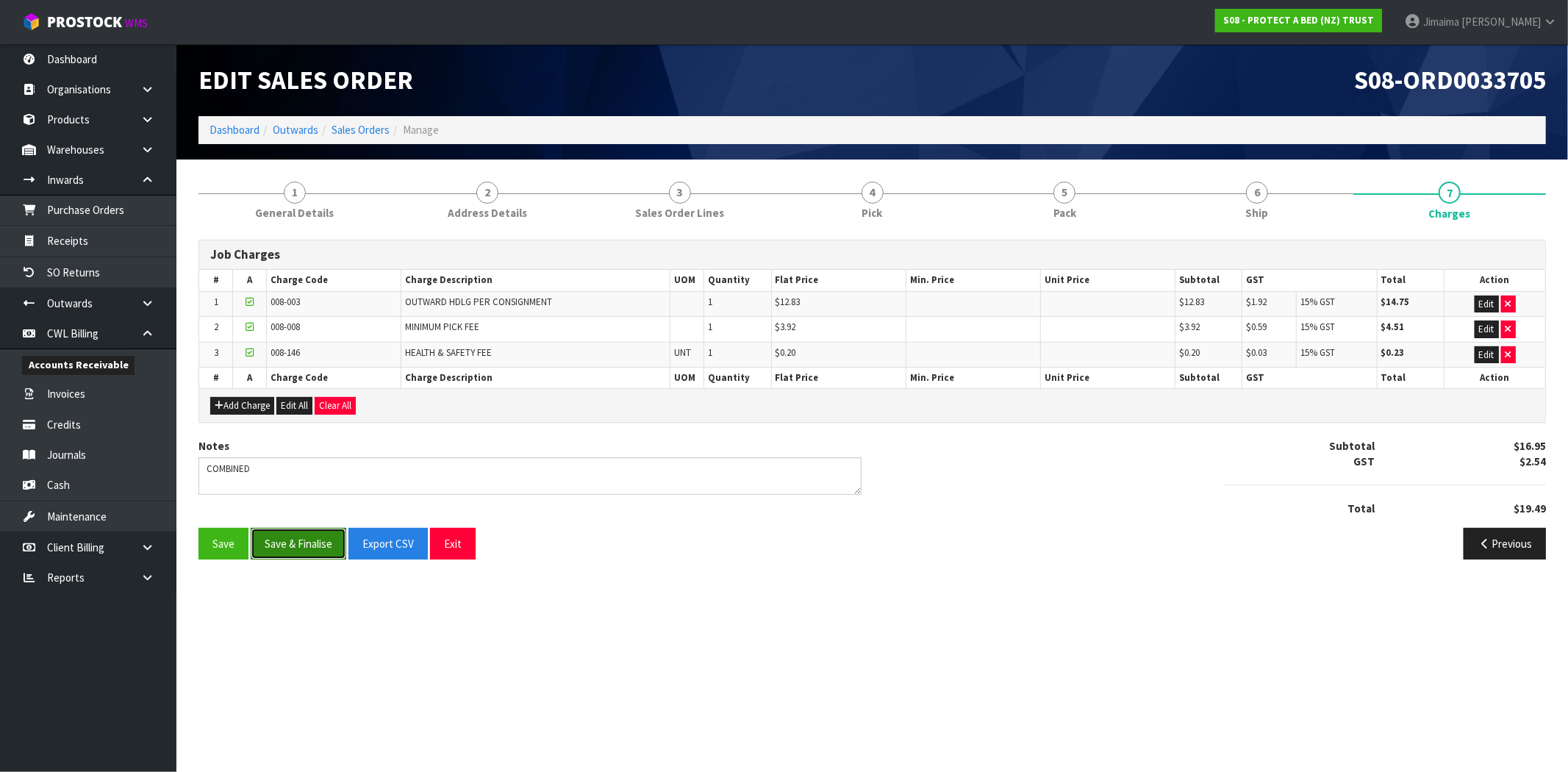
click at [313, 545] on button "Save & Finalise" at bounding box center [299, 544] width 96 height 32
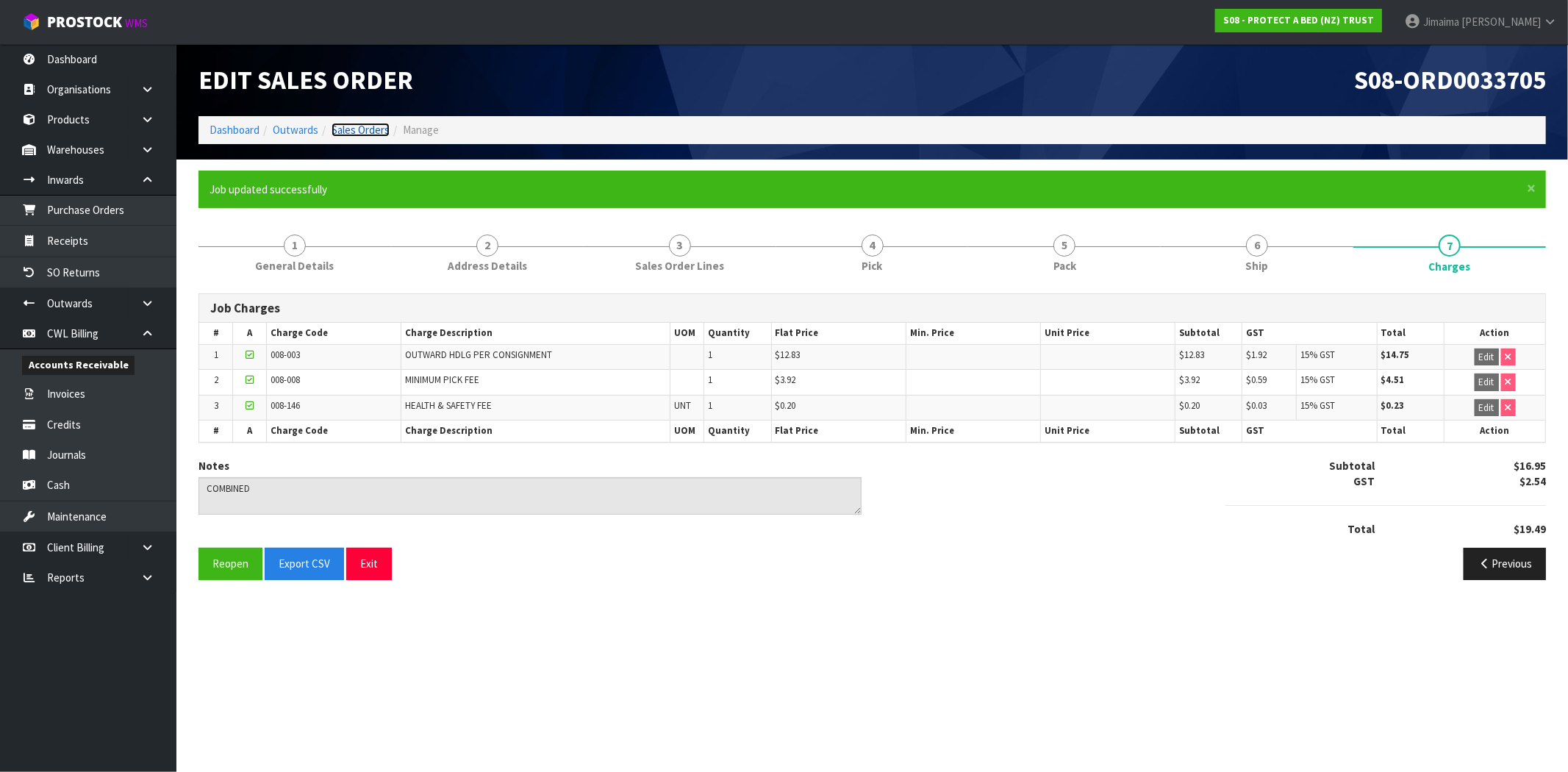
click at [376, 132] on link "Sales Orders" at bounding box center [361, 130] width 59 height 14
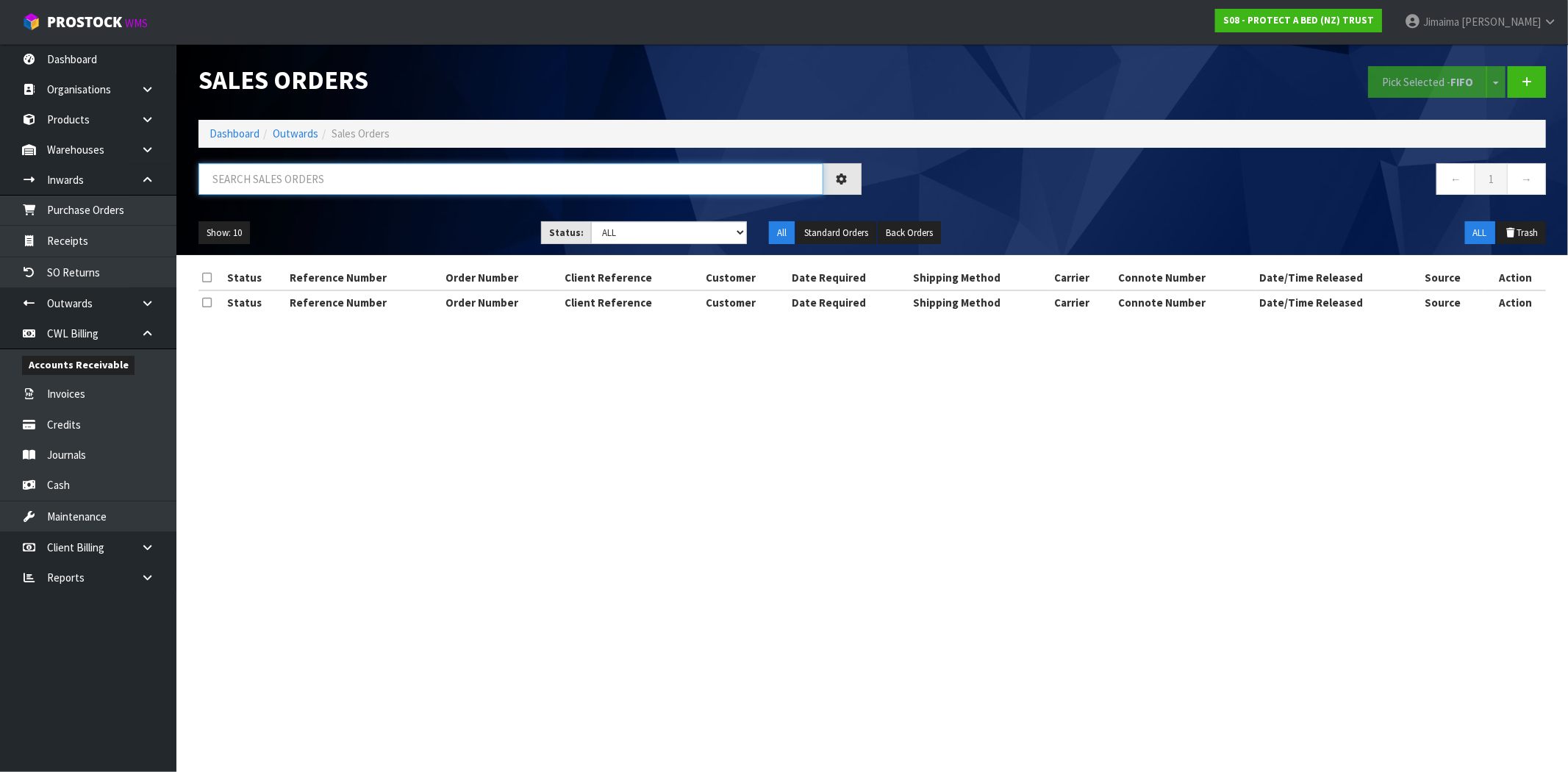
click at [370, 178] on input "text" at bounding box center [511, 179] width 625 height 32
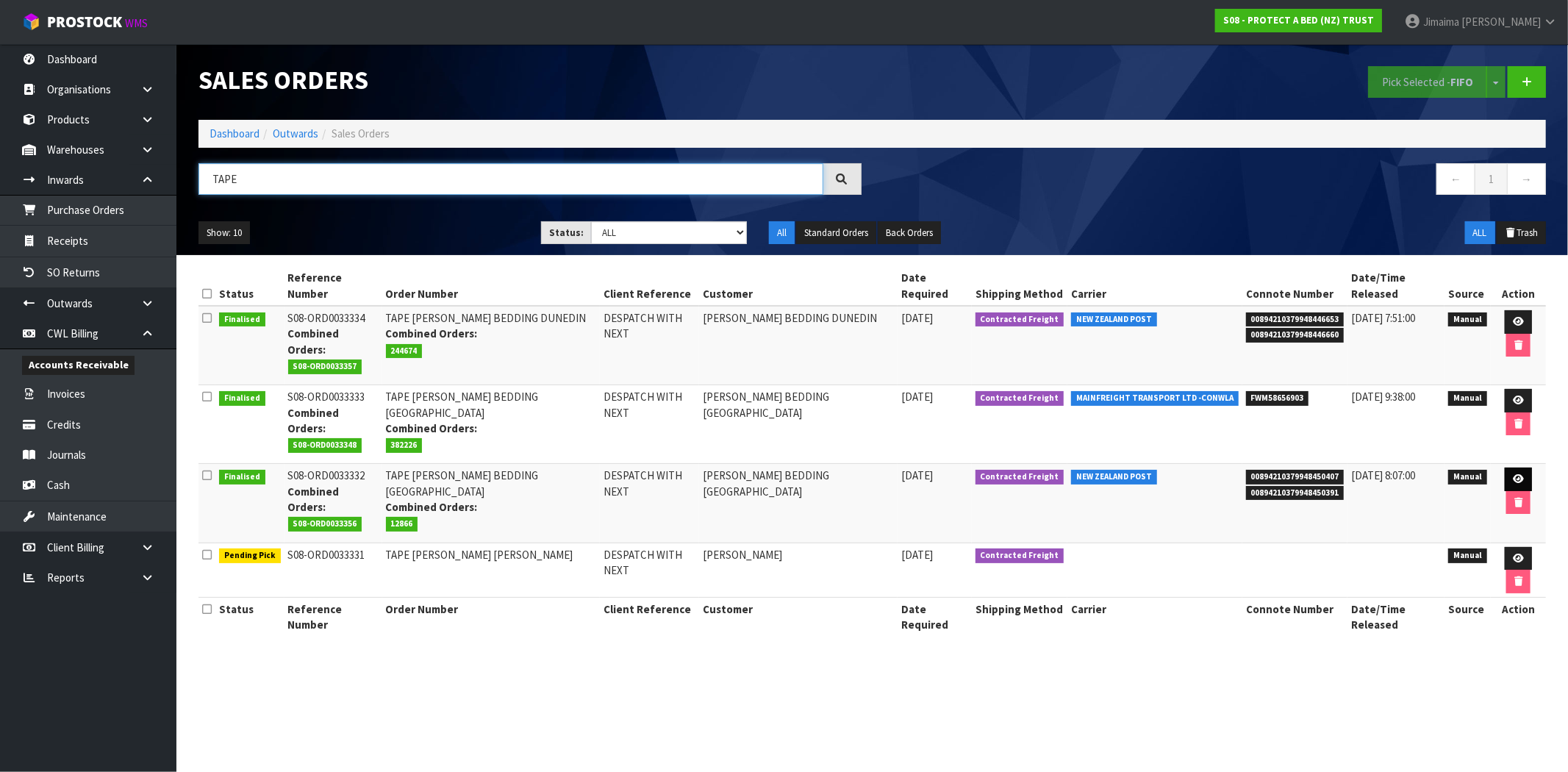
type input "TAPE"
click at [1522, 468] on link at bounding box center [1518, 480] width 27 height 24
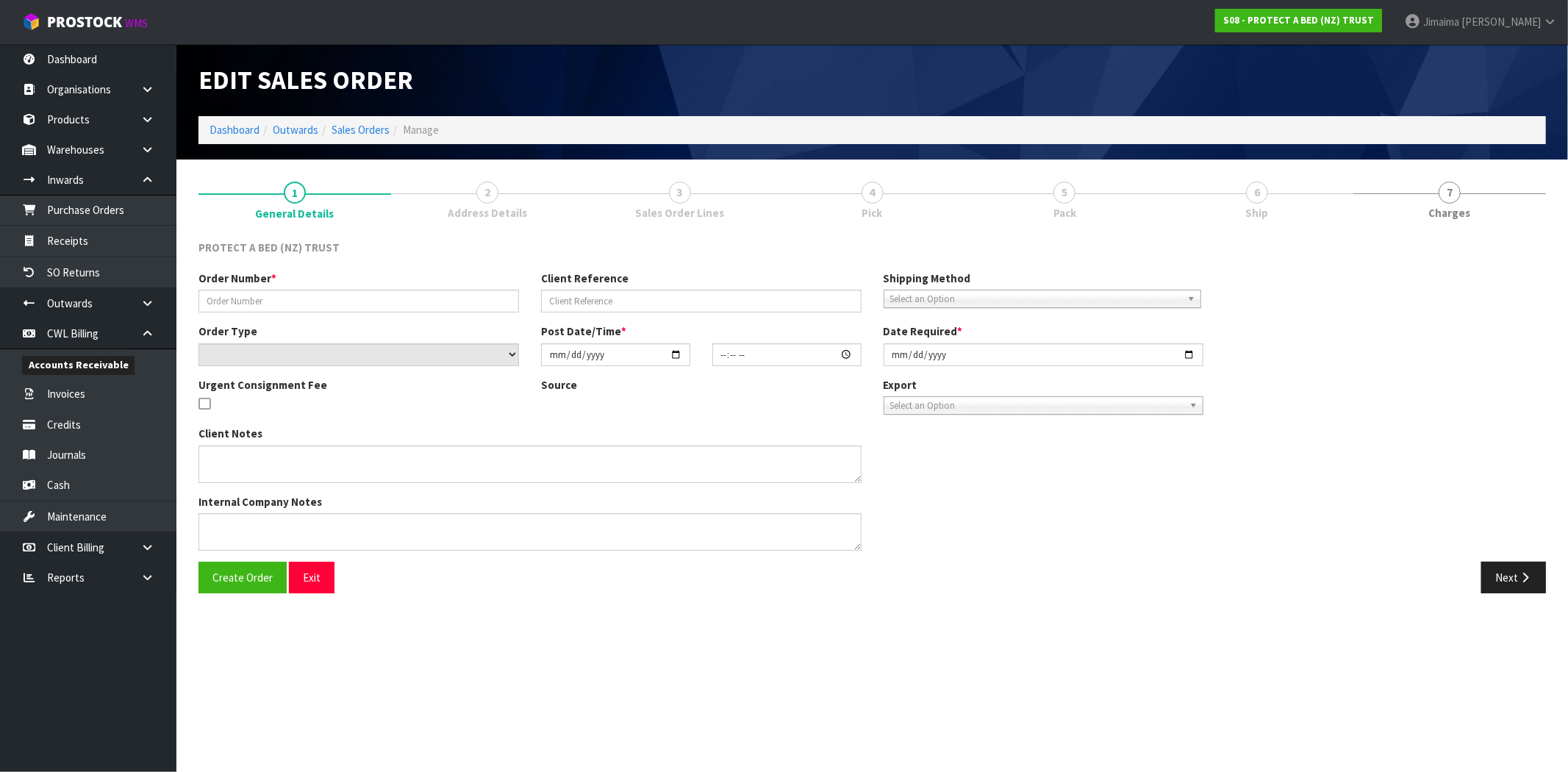
type input "TAPE HARVEY NORMAN BEDDING BLENHEIM"
type input "DESPATCH WITH NEXT"
select select "number:0"
type input "2025-09-09"
type input "10:05:00.000"
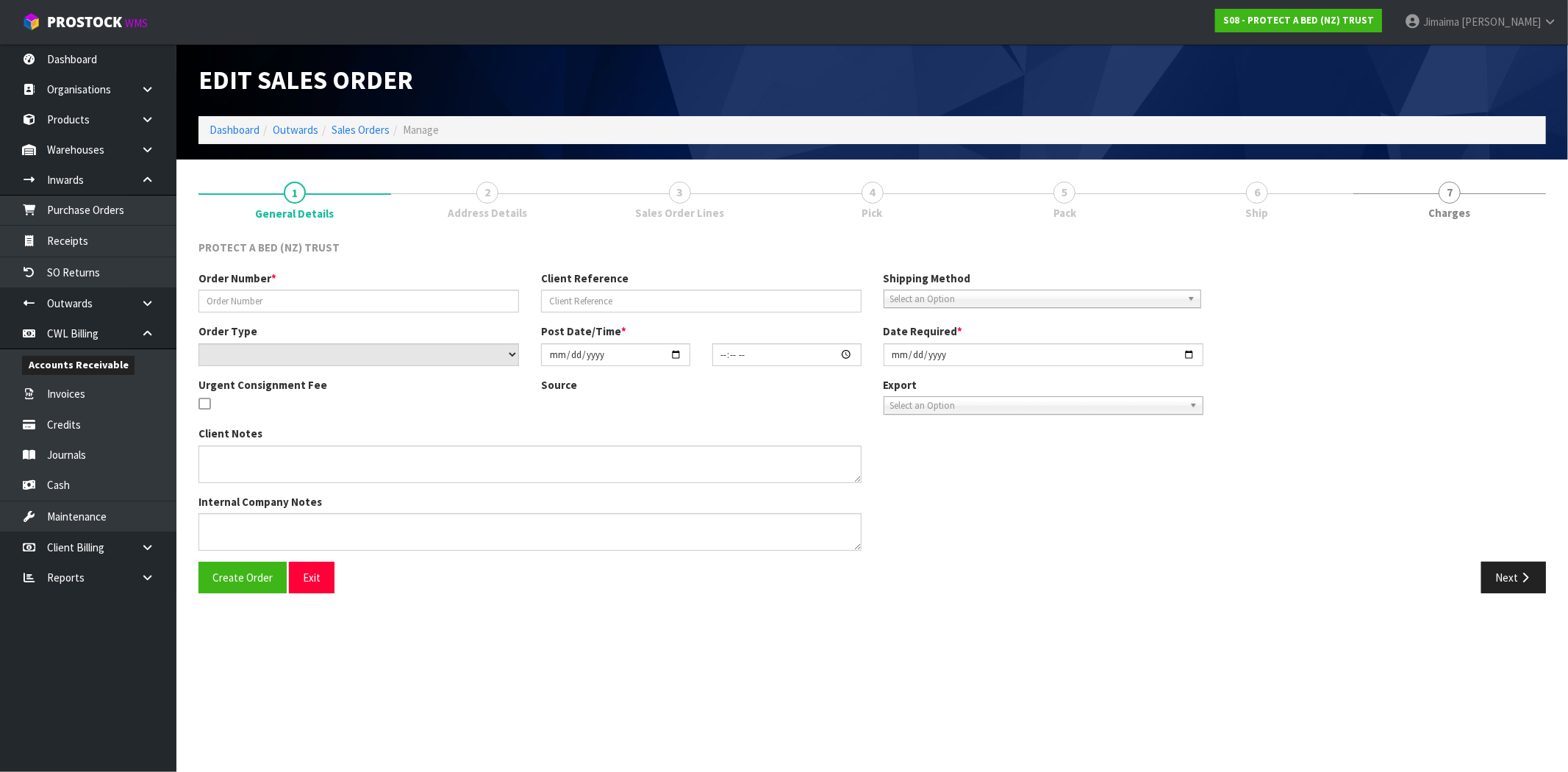
type input "2025-09-10"
type textarea "SEND WITH LETTER AS ADVISED BY JUSTINE"
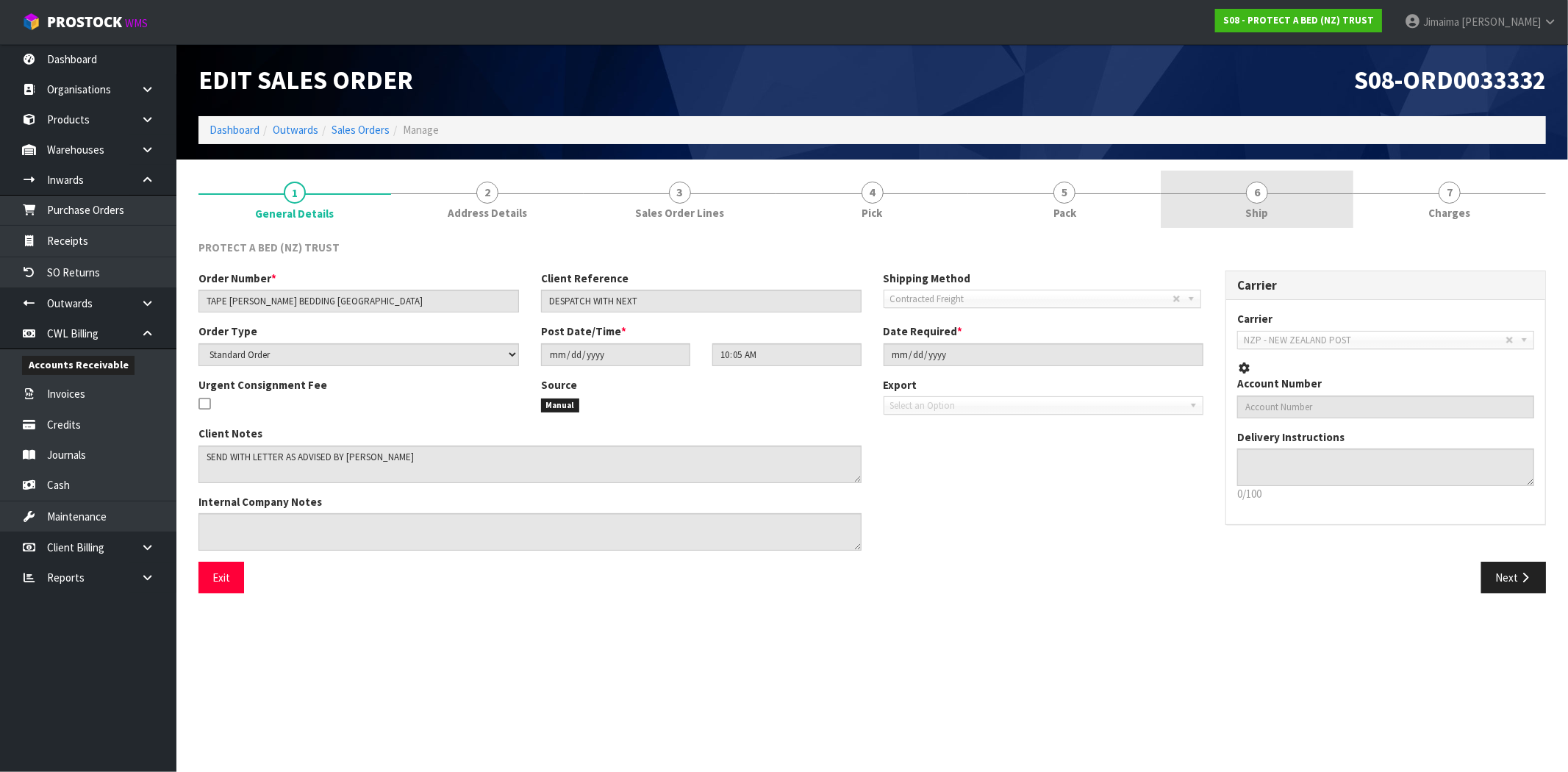
drag, startPoint x: 1295, startPoint y: 200, endPoint x: 1338, endPoint y: 207, distance: 43.6
click at [1296, 200] on link "6 Ship" at bounding box center [1257, 199] width 192 height 58
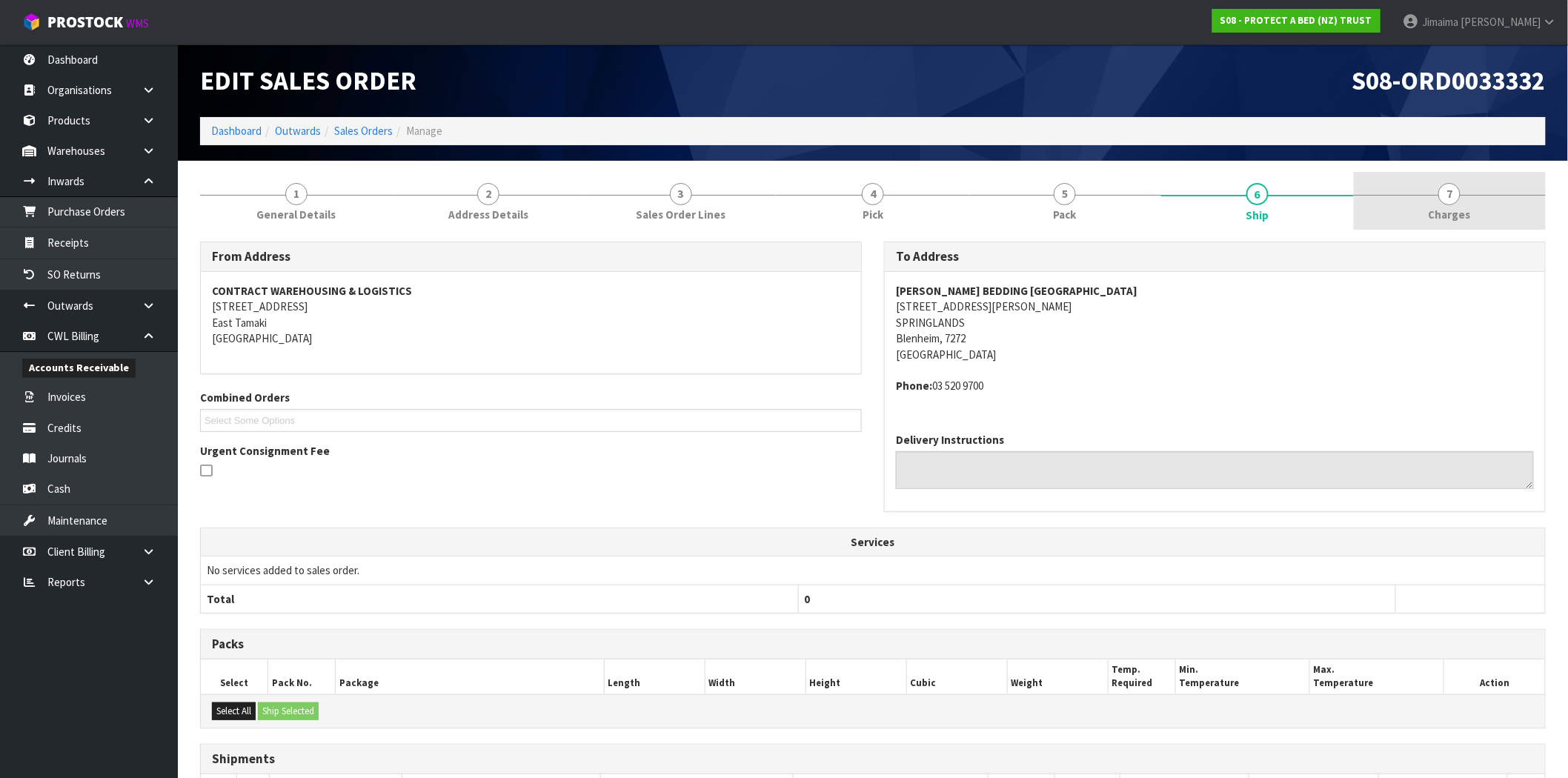
click at [1410, 207] on link "7 [GEOGRAPHIC_DATA]" at bounding box center [1450, 201] width 192 height 59
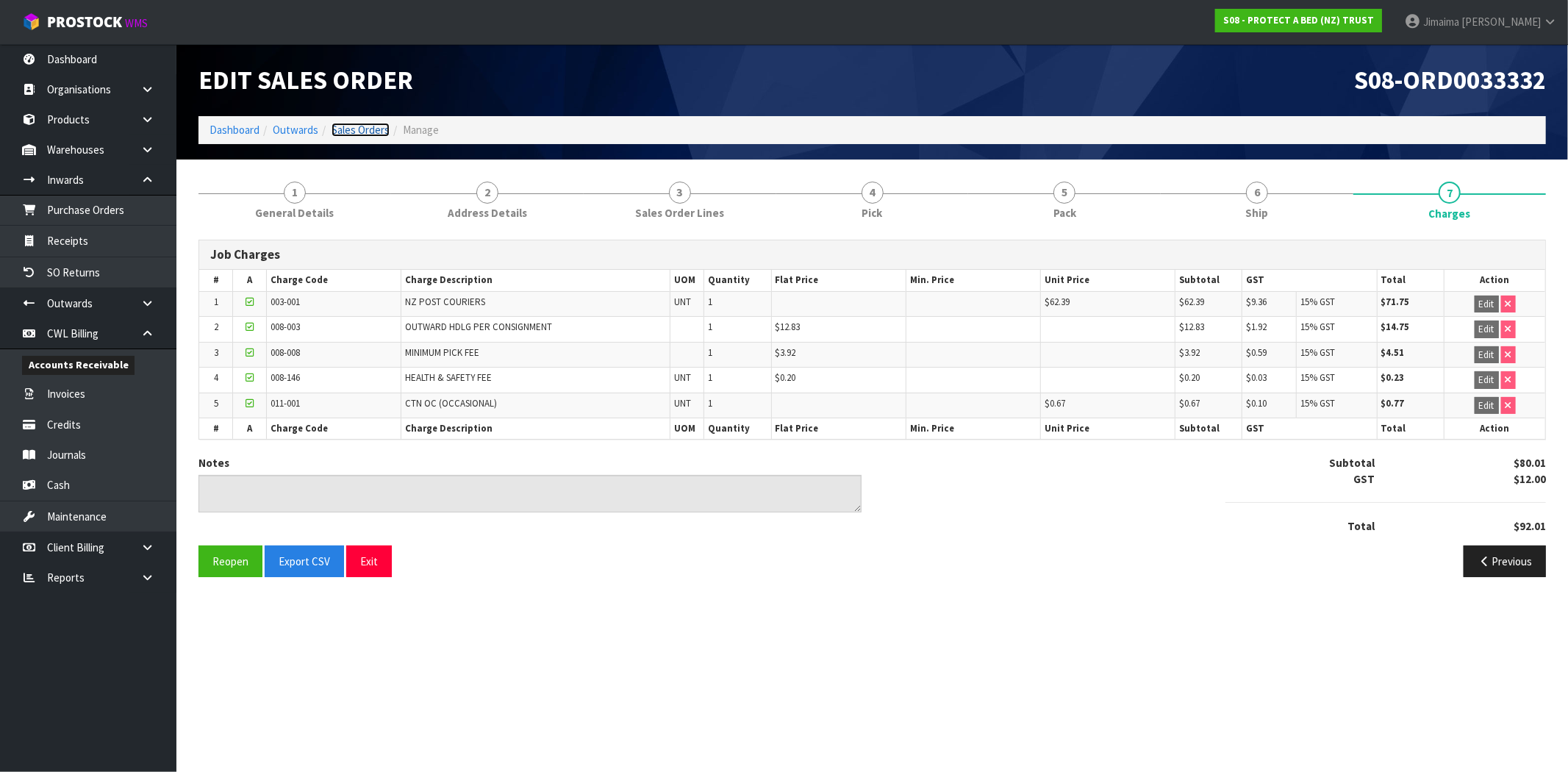
click at [368, 127] on link "Sales Orders" at bounding box center [361, 130] width 59 height 14
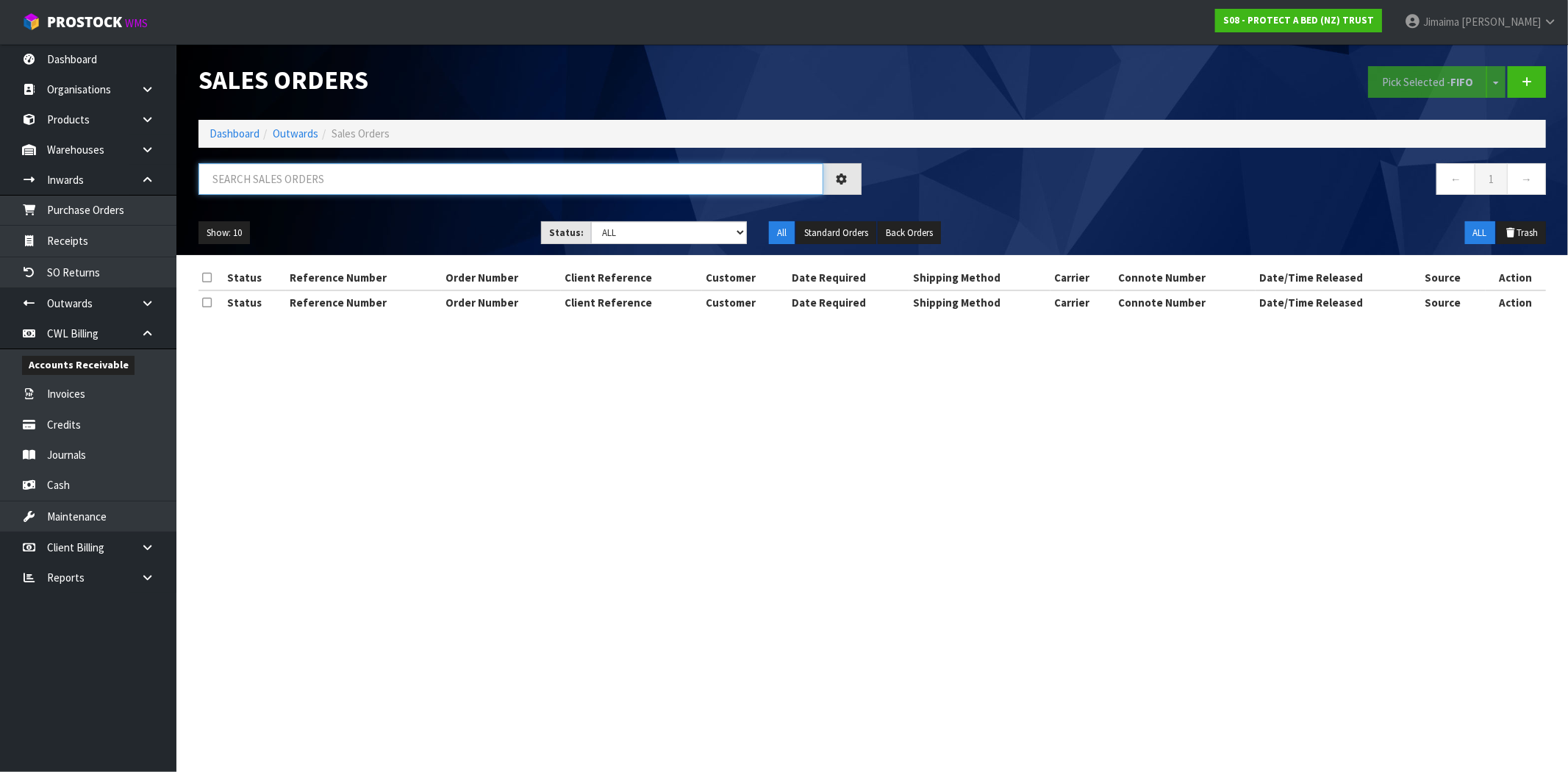
click at [313, 173] on input "text" at bounding box center [511, 179] width 625 height 32
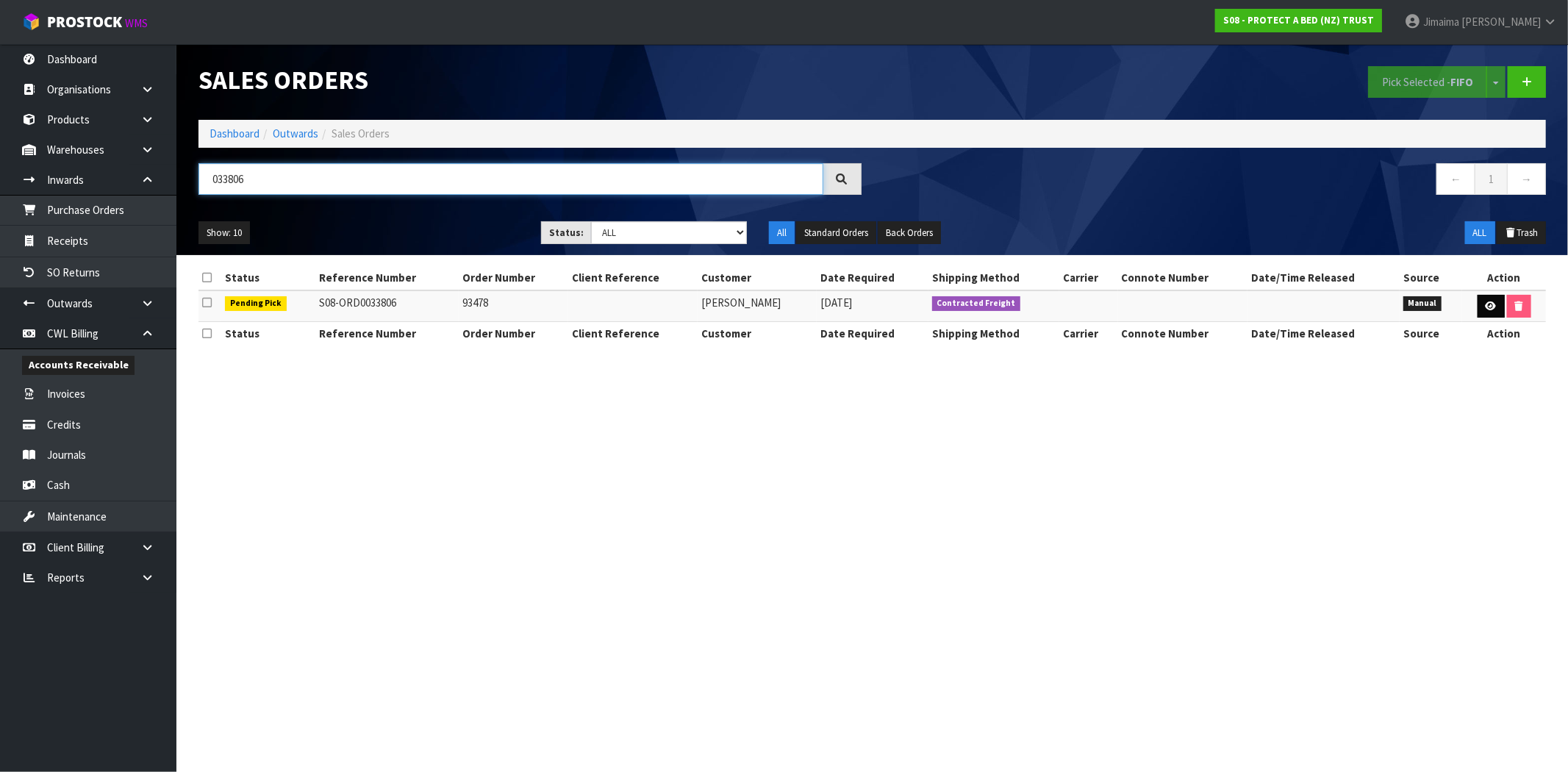
type input "033806"
click at [1486, 305] on link at bounding box center [1491, 307] width 27 height 24
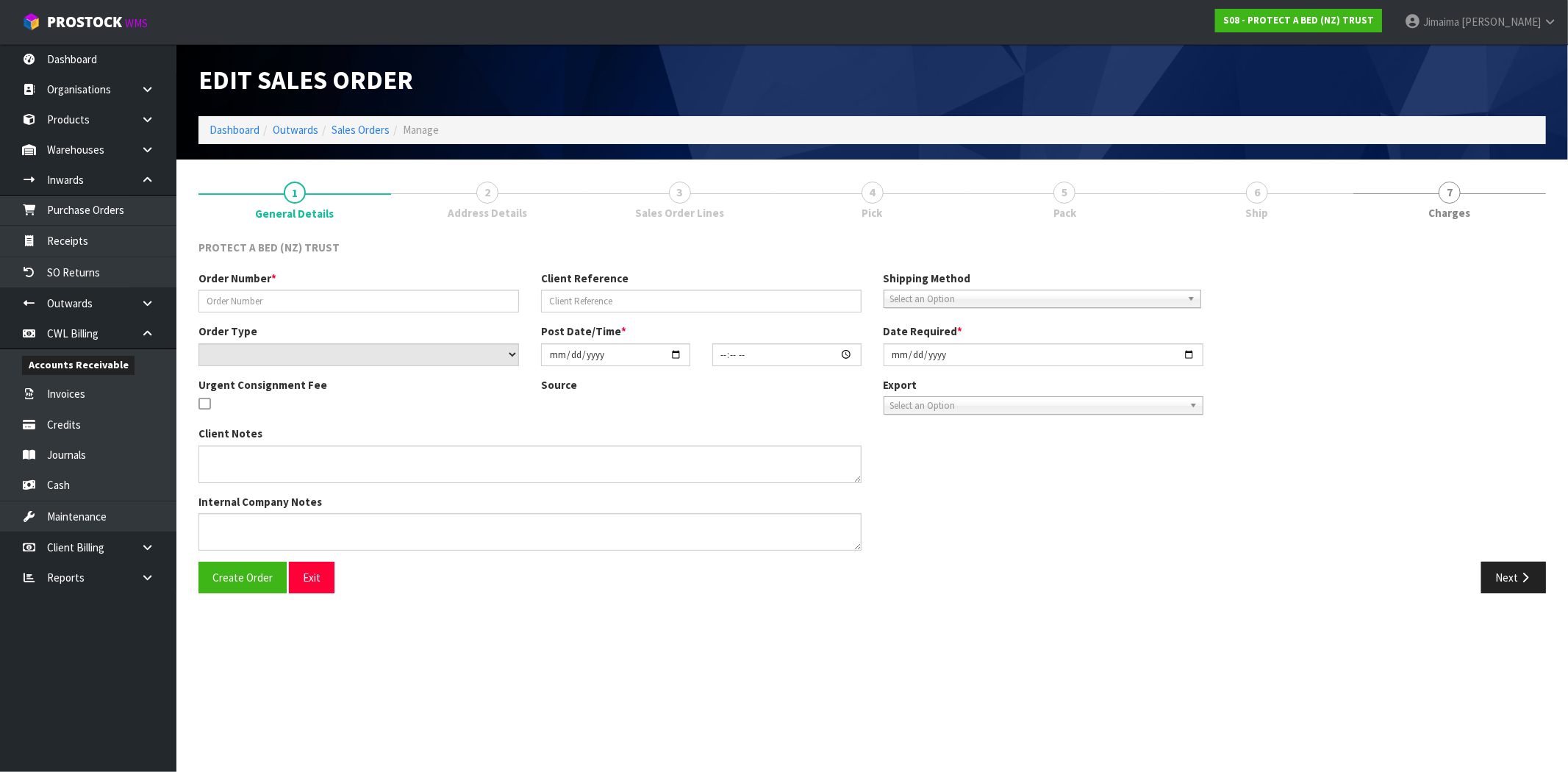
type input "93478"
select select "number:0"
type input "[DATE]"
type input "13:25:00.000"
type input "[DATE]"
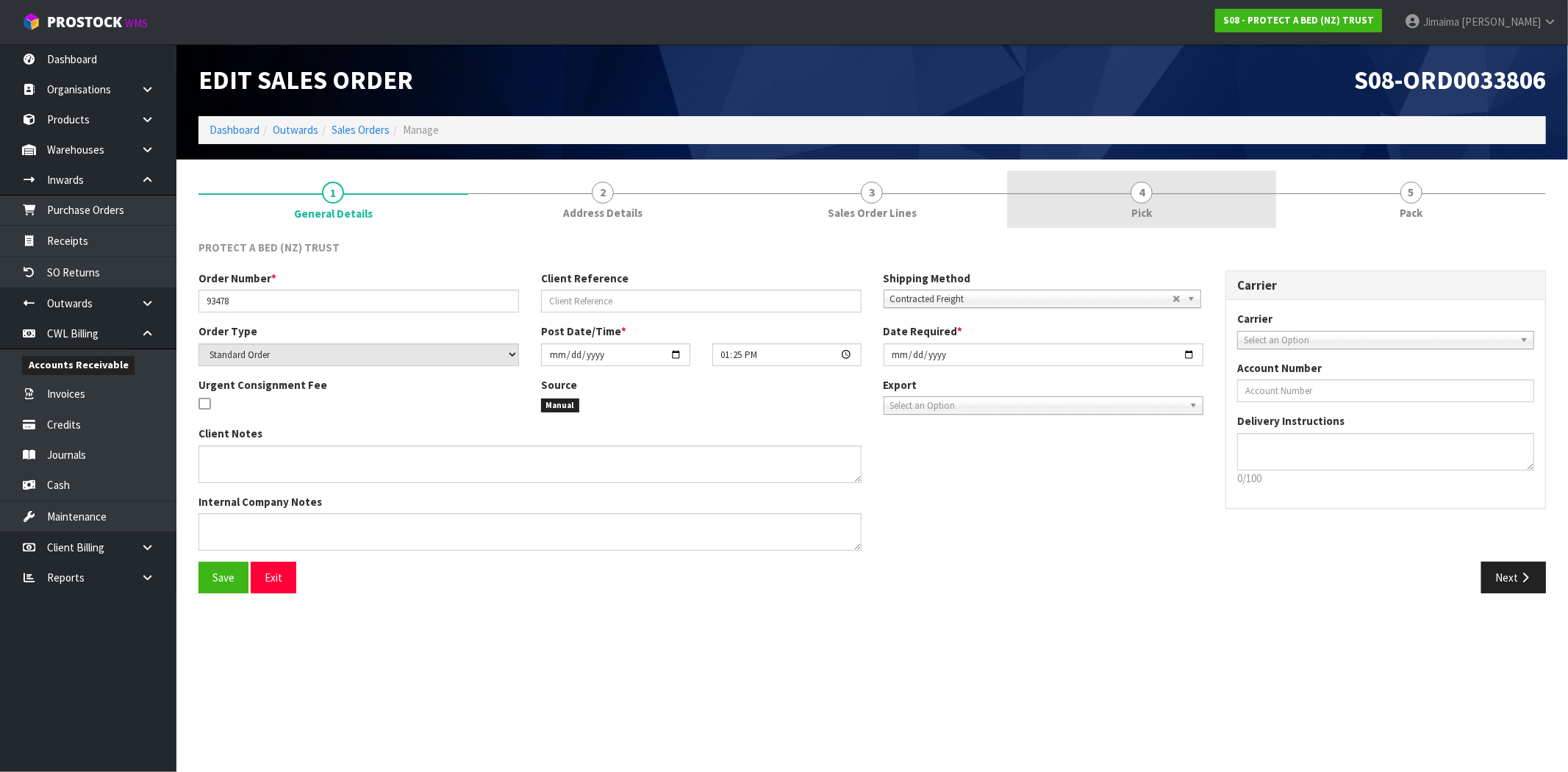
click at [1229, 195] on link "4 Pick" at bounding box center [1142, 199] width 269 height 58
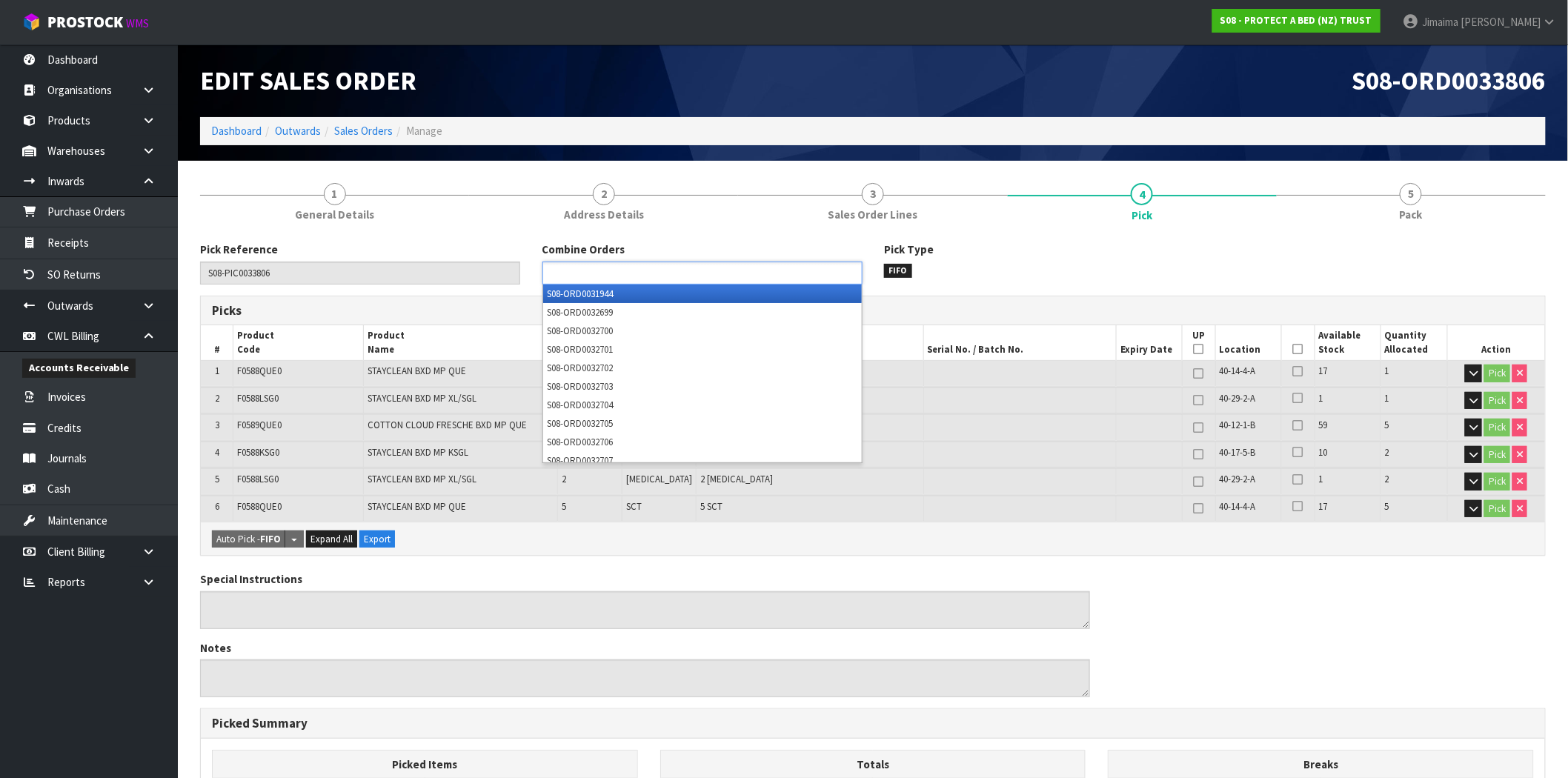
click at [702, 277] on ul at bounding box center [702, 273] width 320 height 23
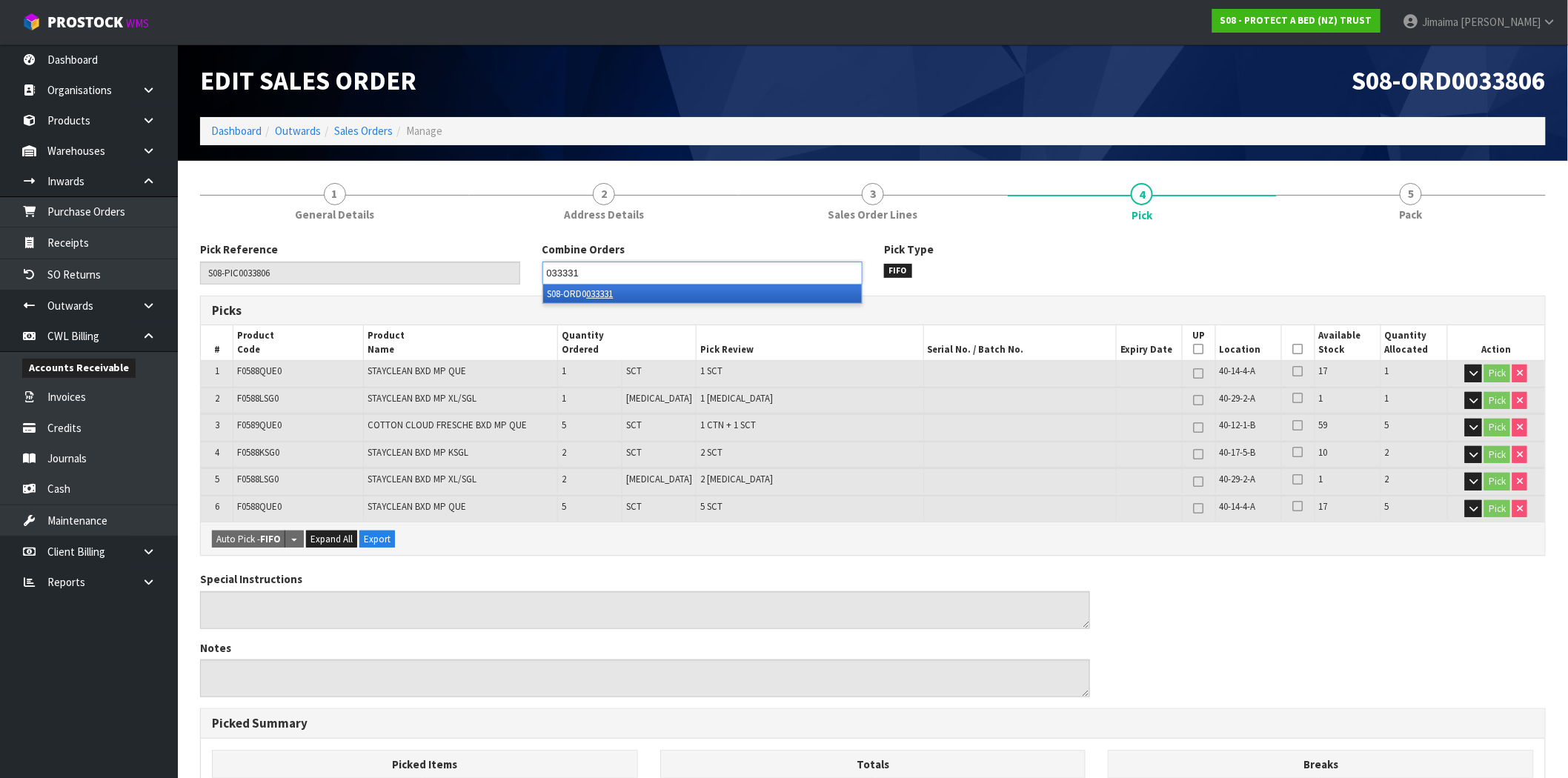
type input "033331"
click at [688, 285] on li "S08-ORD0 033331" at bounding box center [702, 294] width 319 height 19
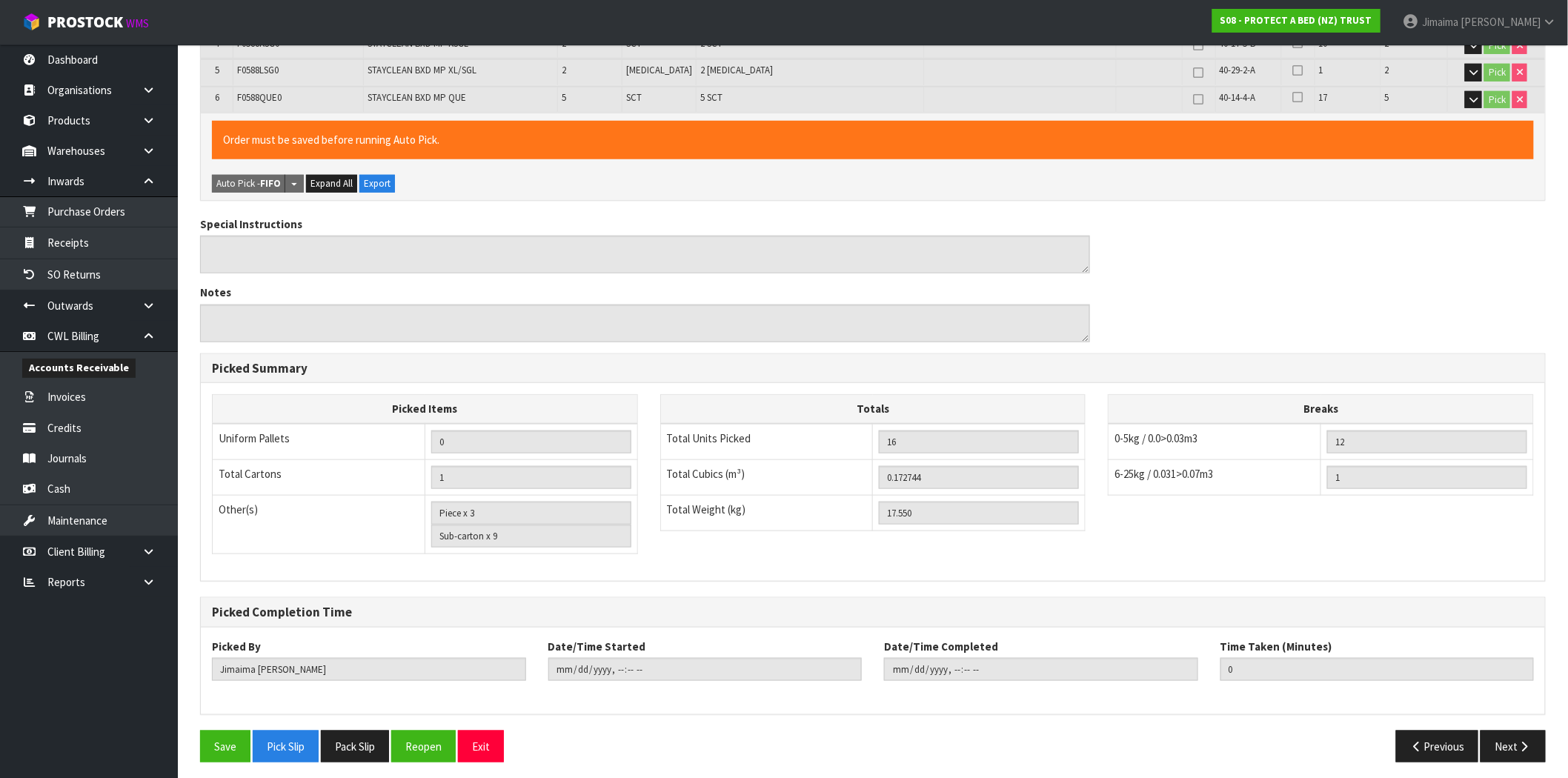
scroll to position [414, 0]
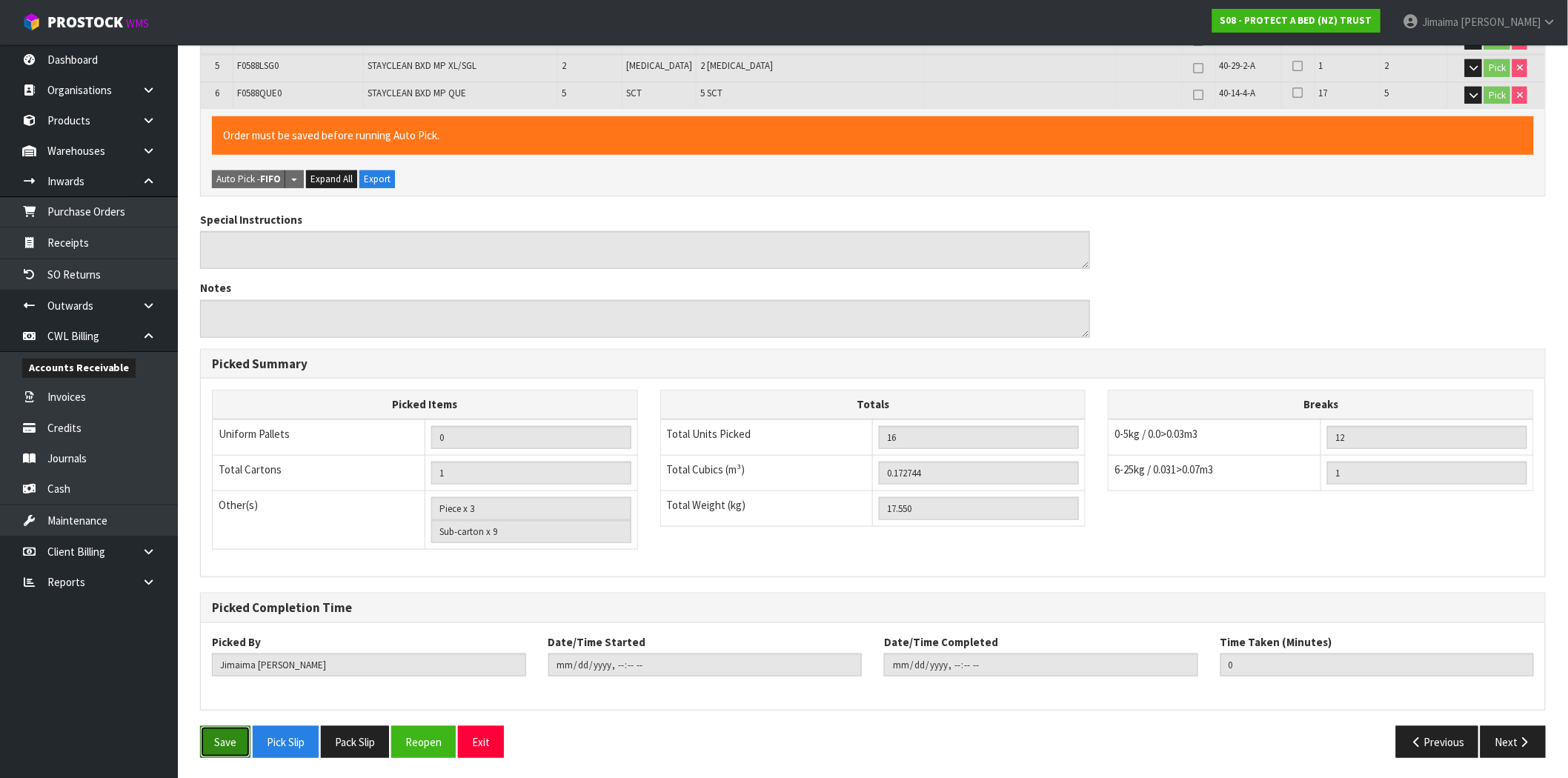
click at [221, 732] on button "Save" at bounding box center [225, 742] width 50 height 32
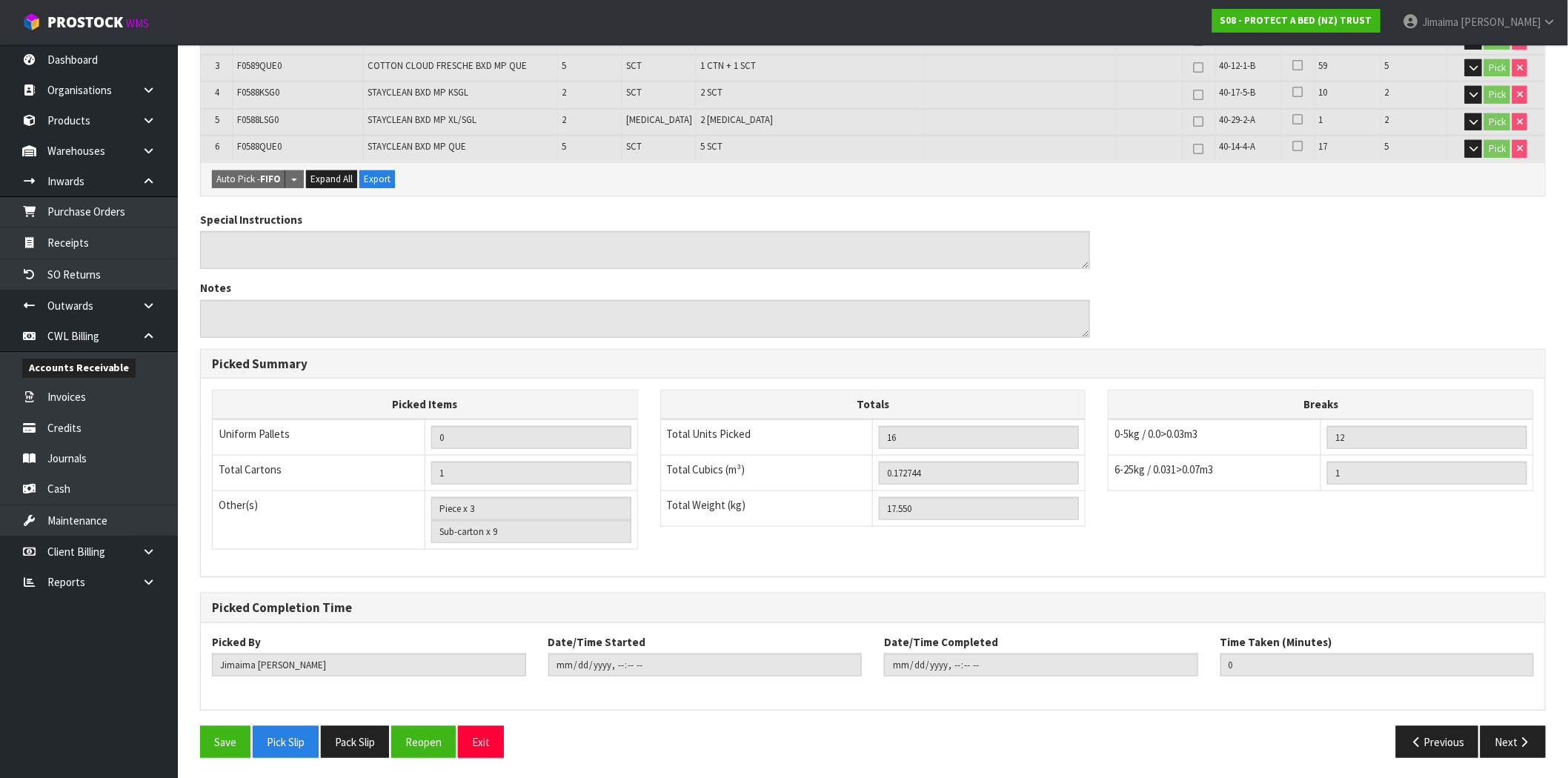
scroll to position [0, 0]
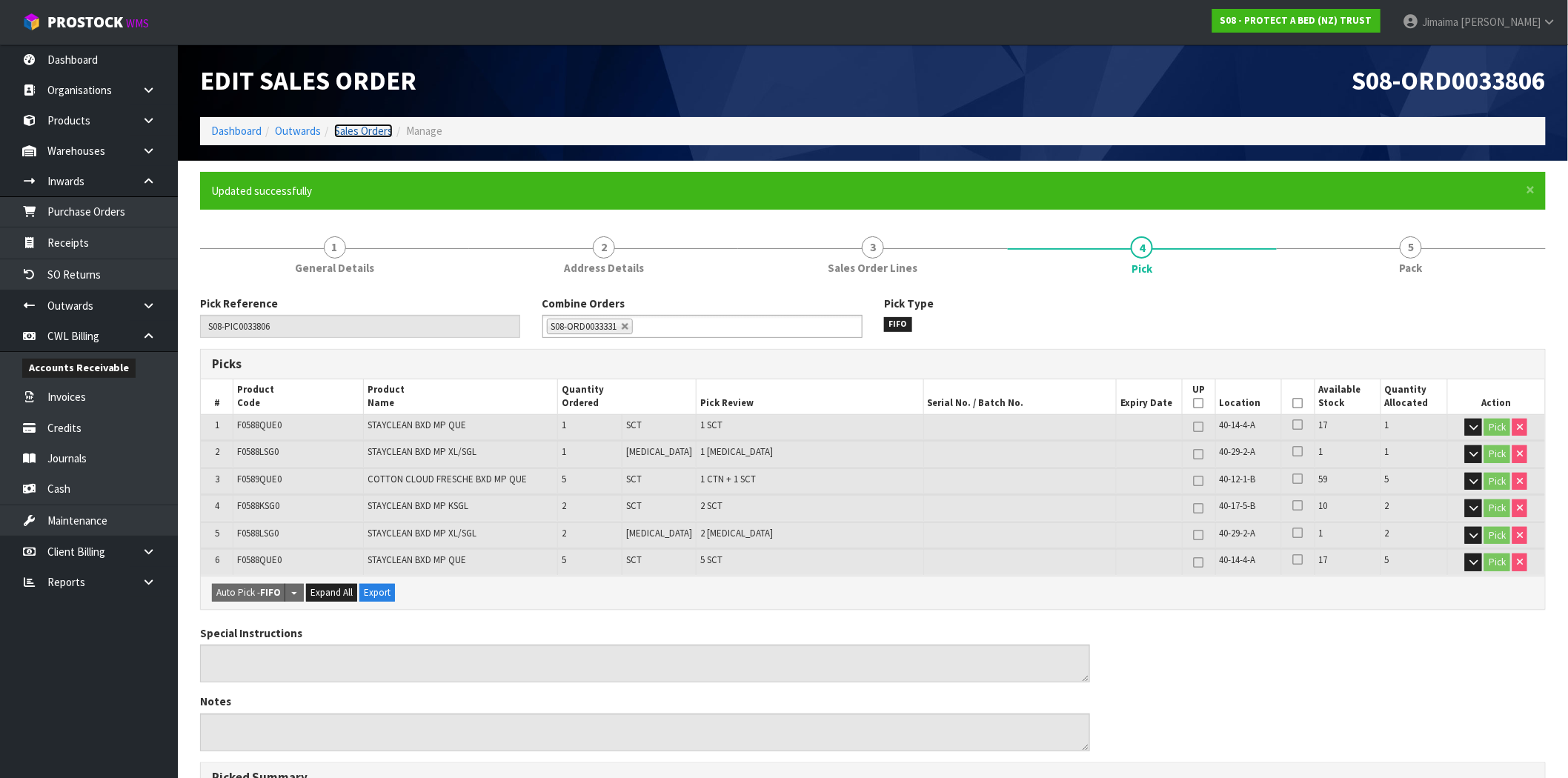
click at [385, 133] on link "Sales Orders" at bounding box center [364, 131] width 59 height 14
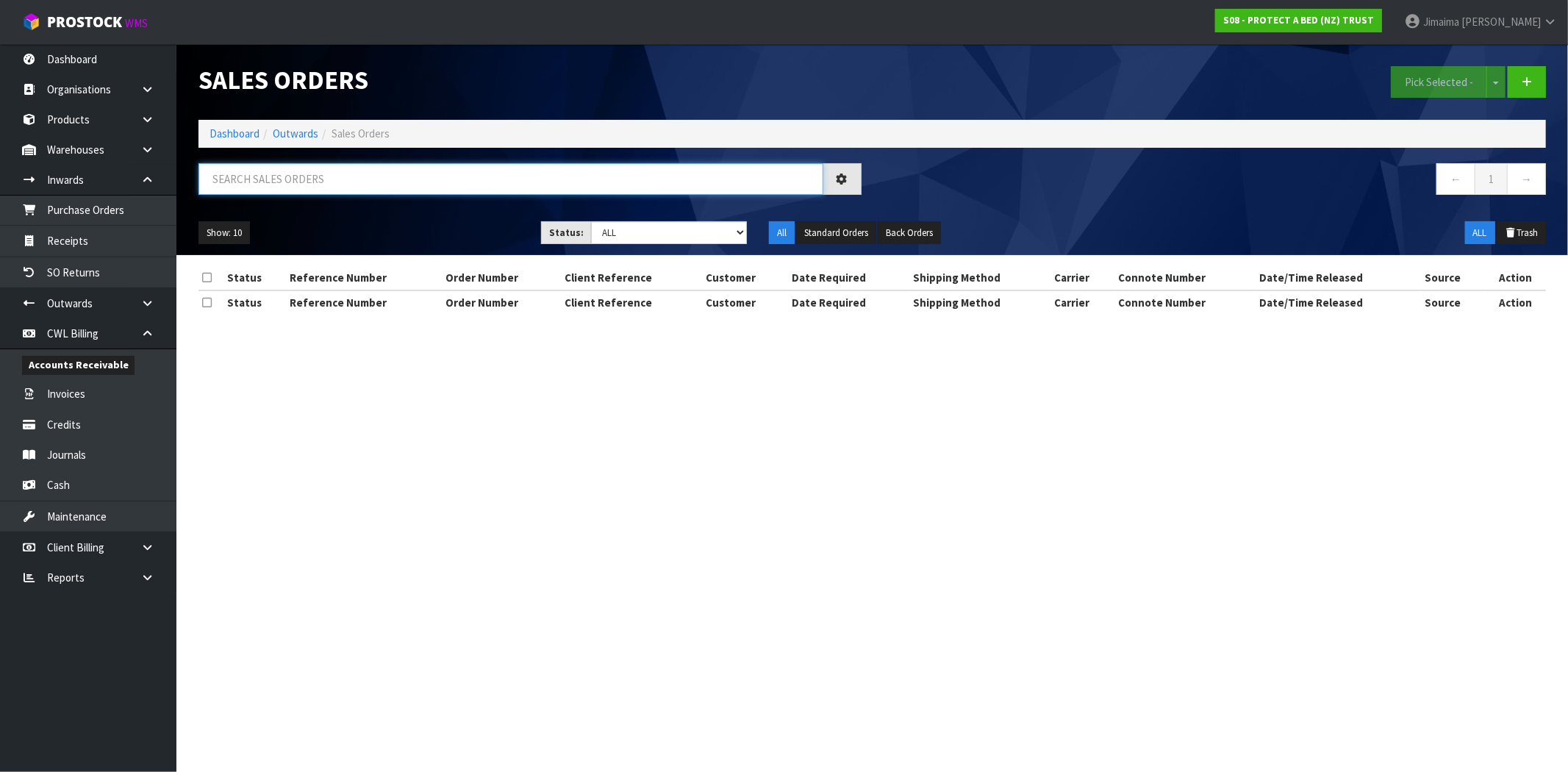
click at [321, 179] on input "text" at bounding box center [511, 179] width 625 height 32
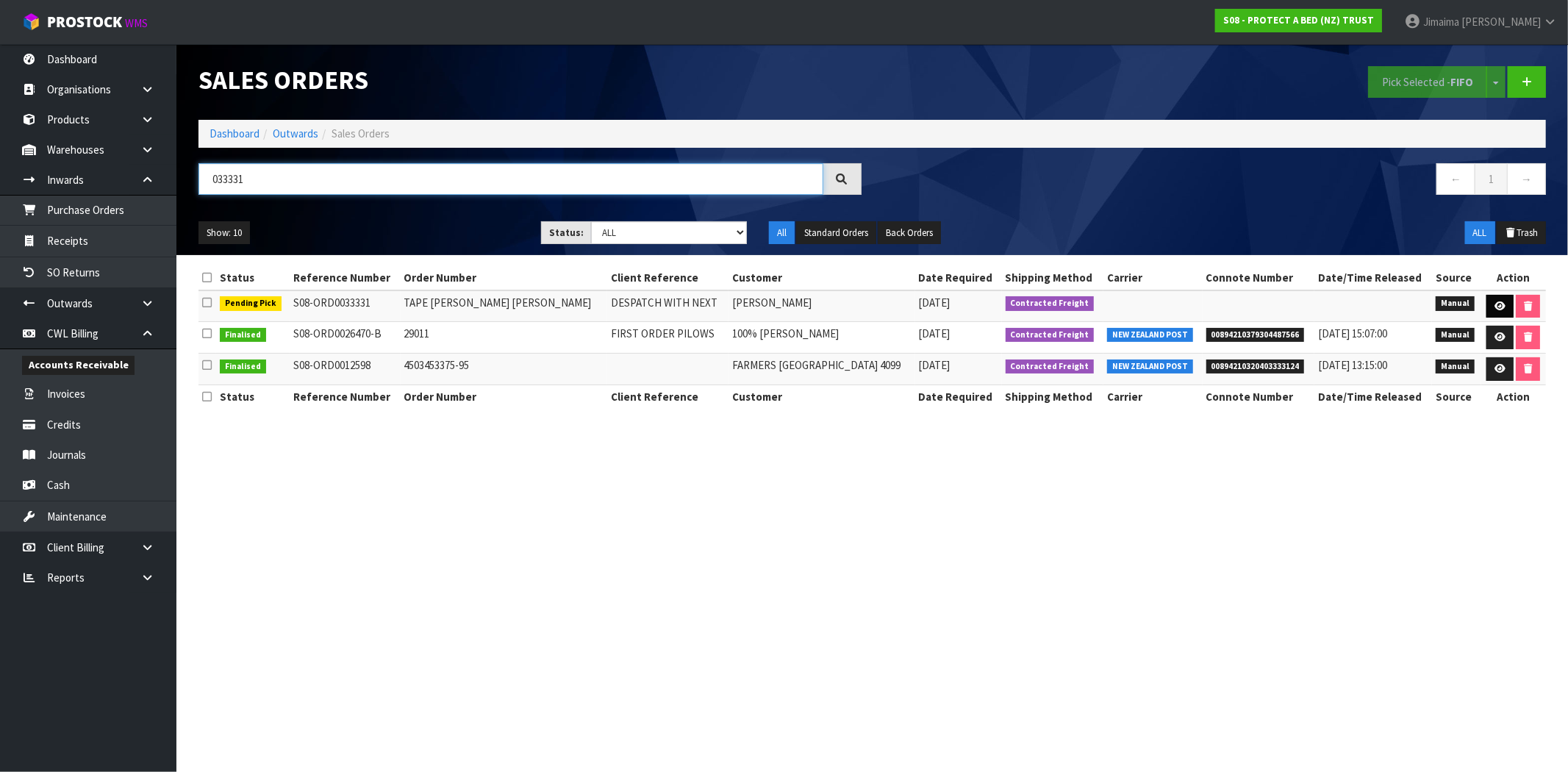
type input "033331"
click at [1508, 303] on link at bounding box center [1500, 307] width 27 height 24
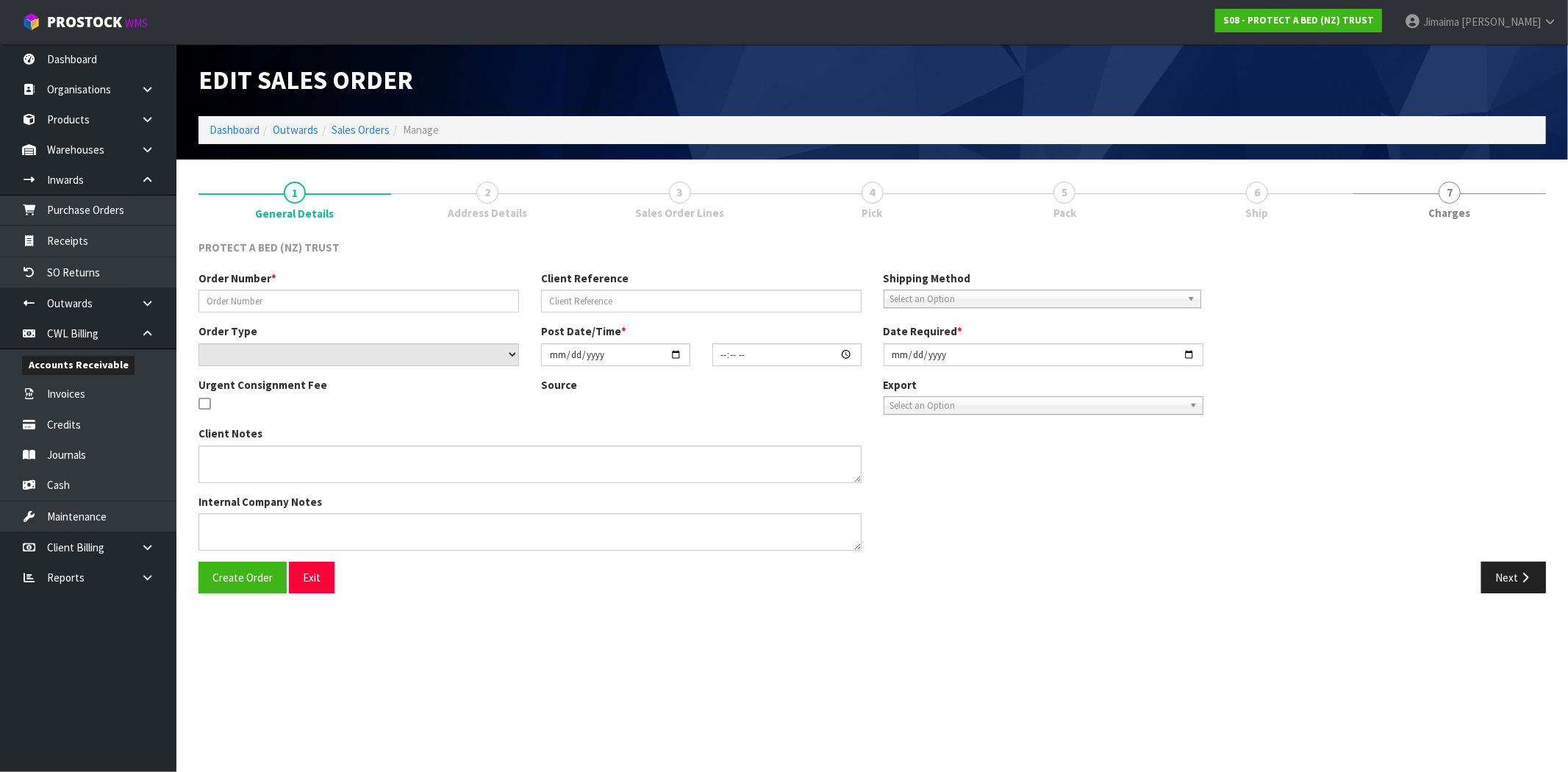
type input "TAPE HARVEY NORMAN BEDDING ASHBURTON"
type input "DESPATCH WITH NEXT"
select select "number:0"
type input "2025-09-09"
type input "10:00:00.000"
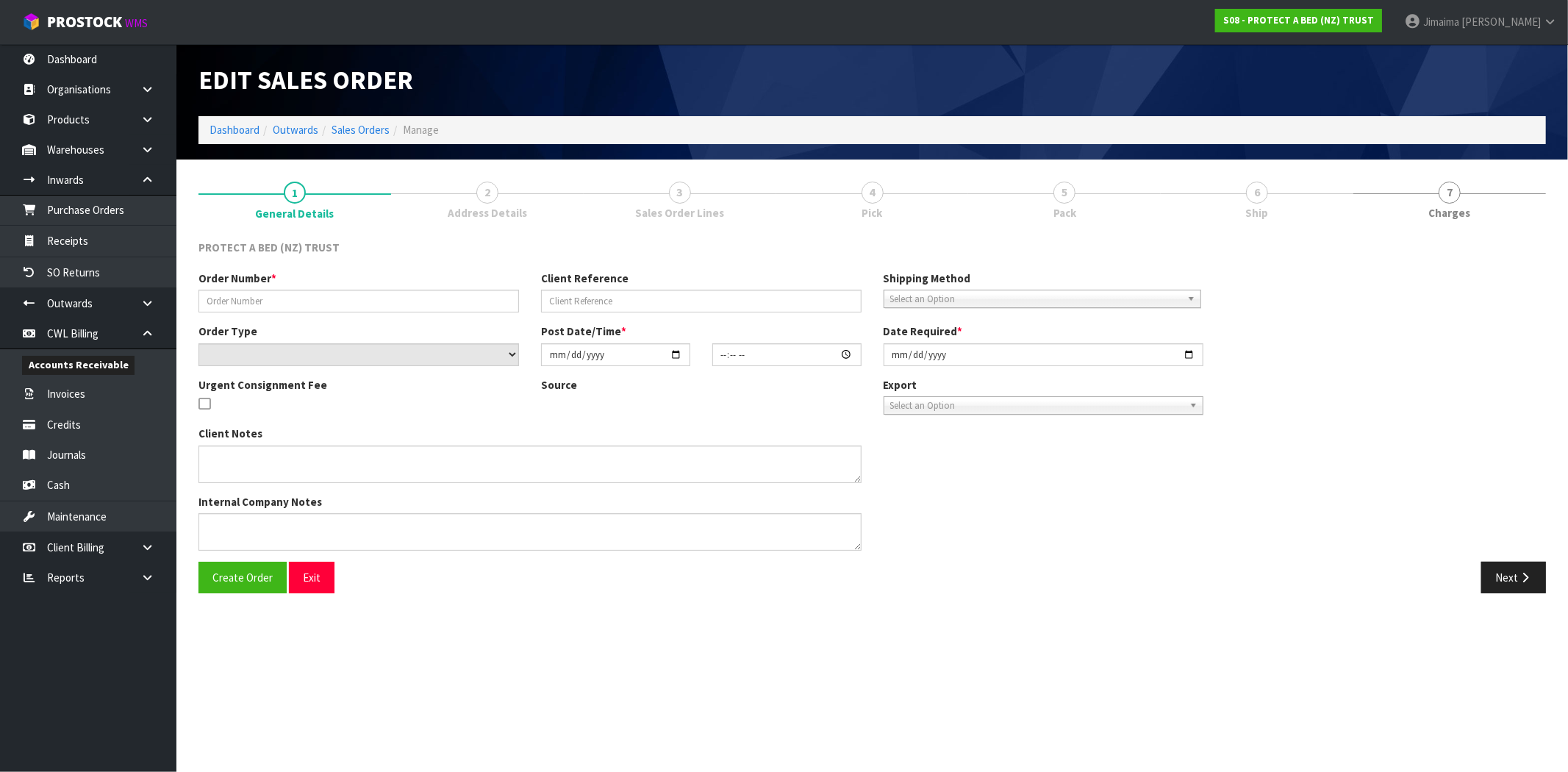
type input "[DATE]"
type textarea "SEND WITH LETTER AS ADVISED BY JUSTINE"
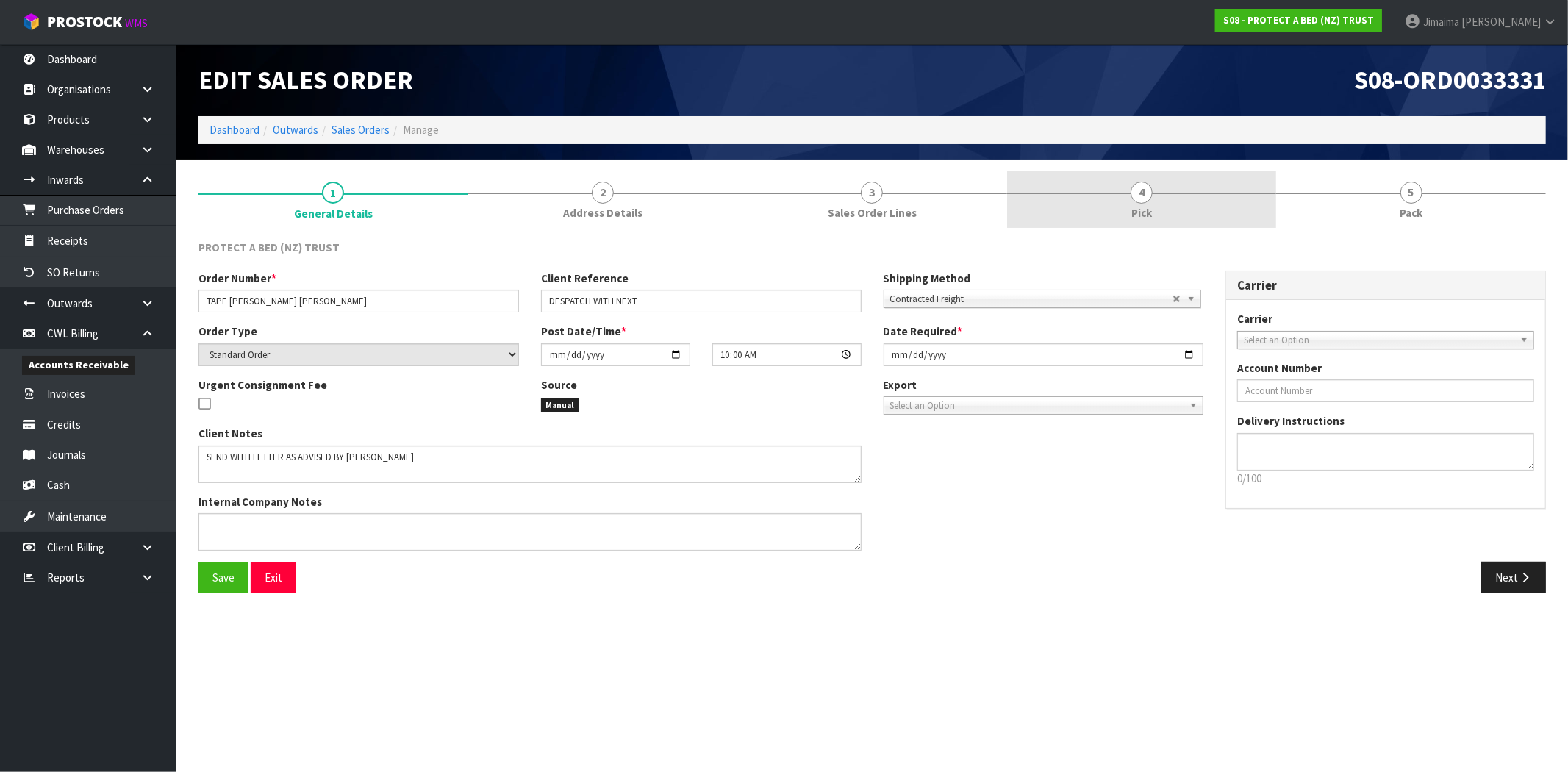
click at [1215, 205] on link "4 Pick" at bounding box center [1142, 199] width 269 height 58
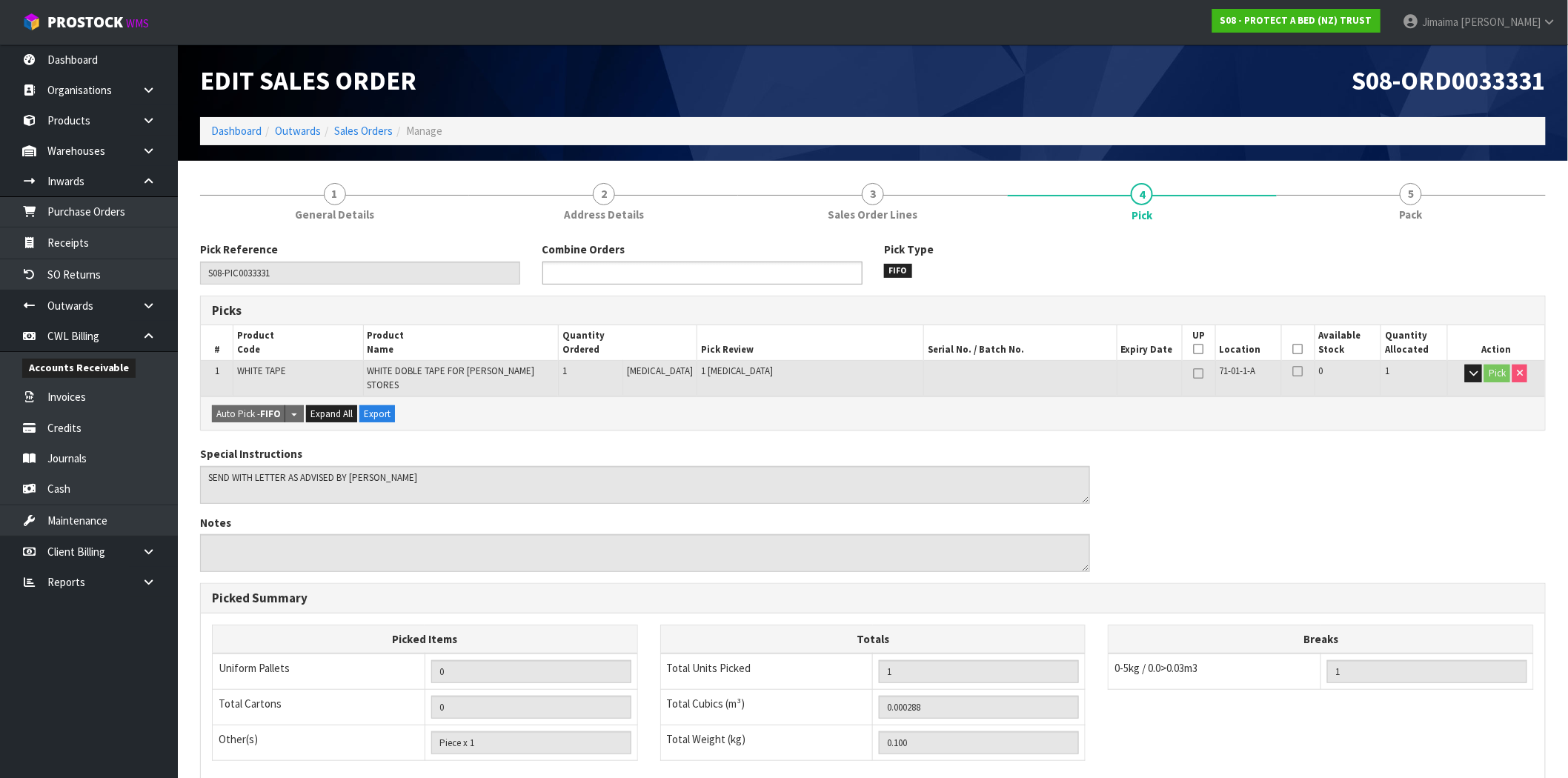
click at [765, 272] on ul at bounding box center [702, 273] width 320 height 23
type input "033806"
click at [723, 293] on li "S08-ORD0 033806" at bounding box center [702, 294] width 319 height 19
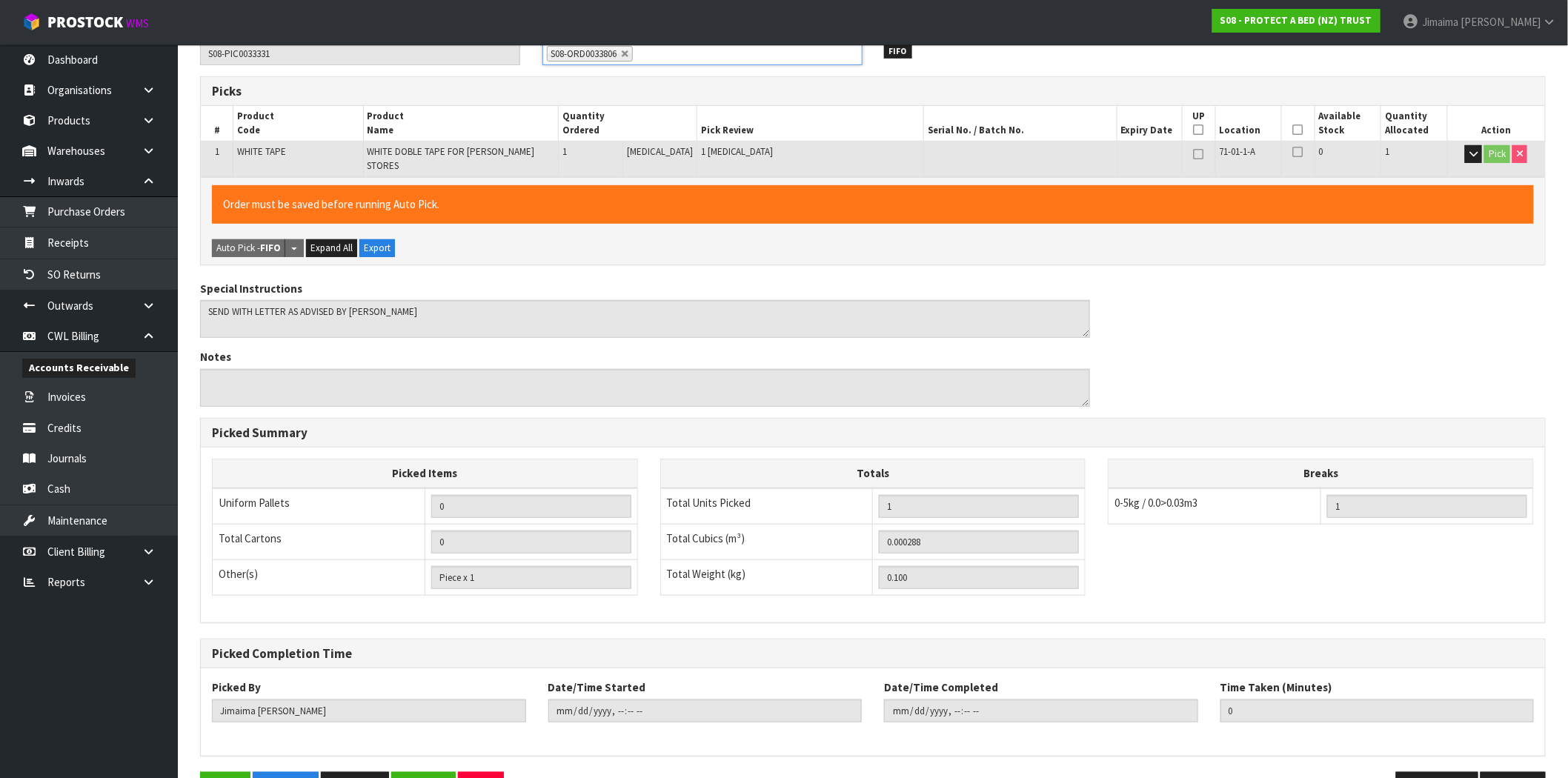
scroll to position [267, 0]
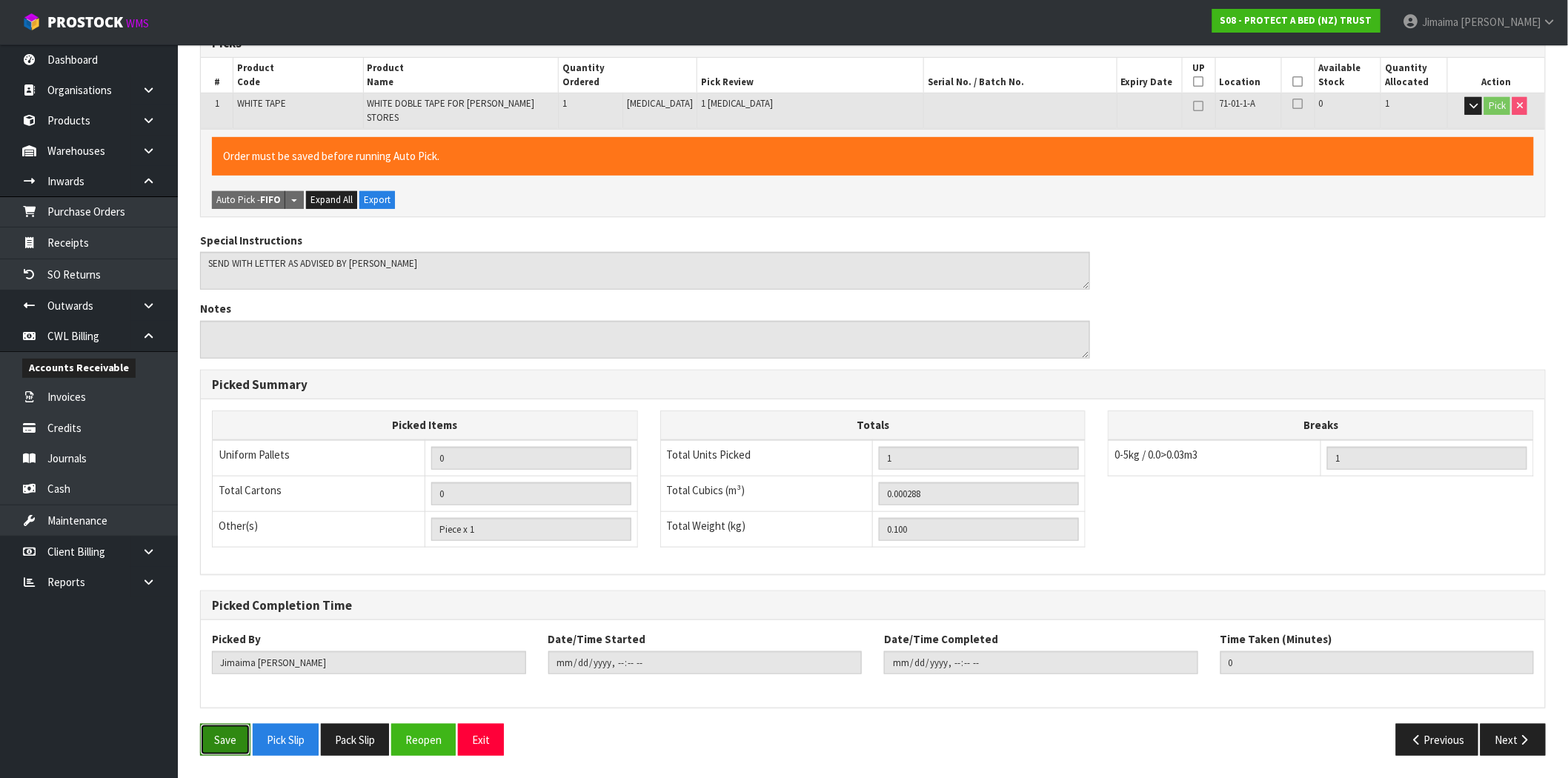
click at [224, 728] on button "Save" at bounding box center [225, 740] width 50 height 32
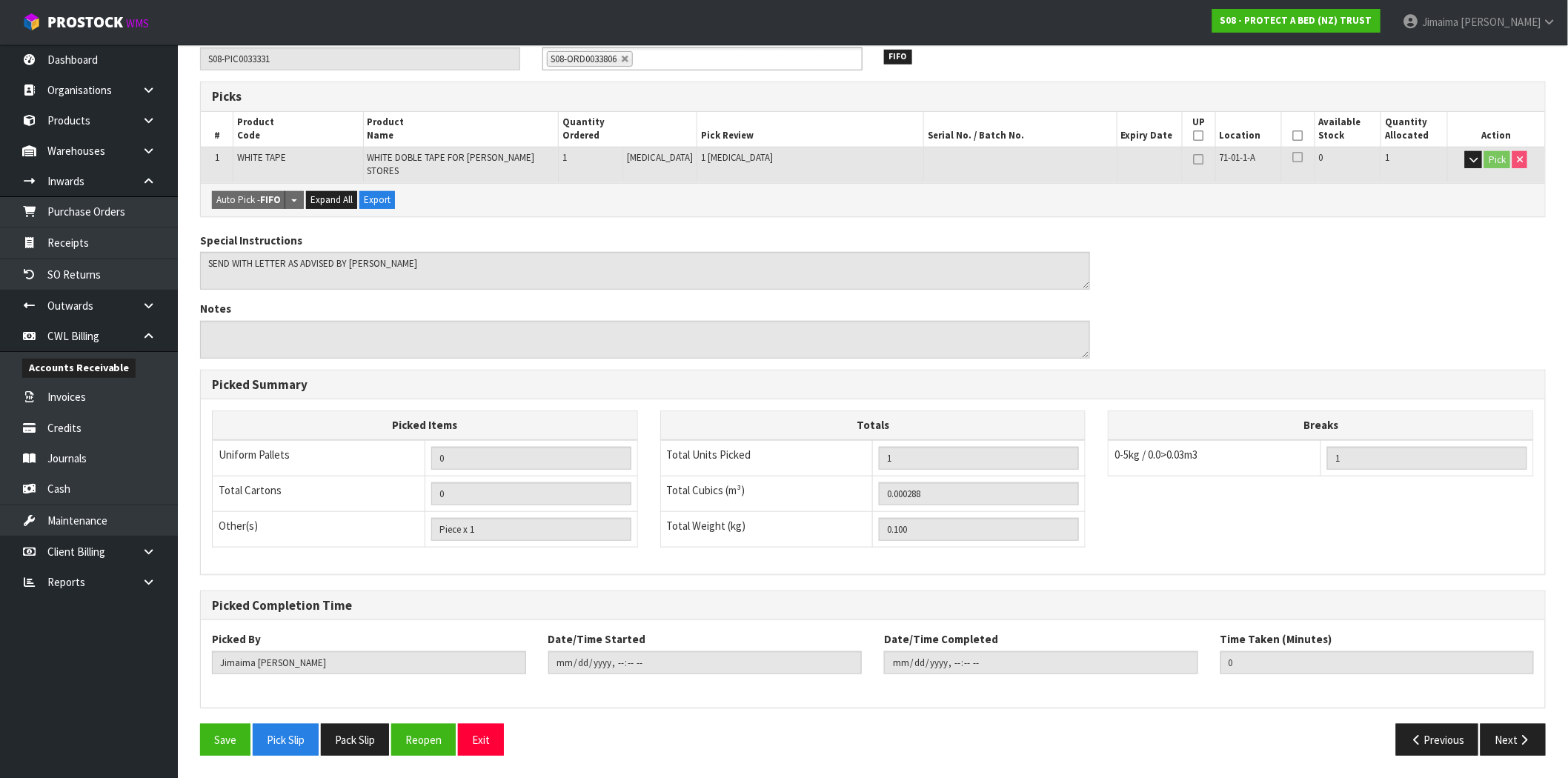
scroll to position [0, 0]
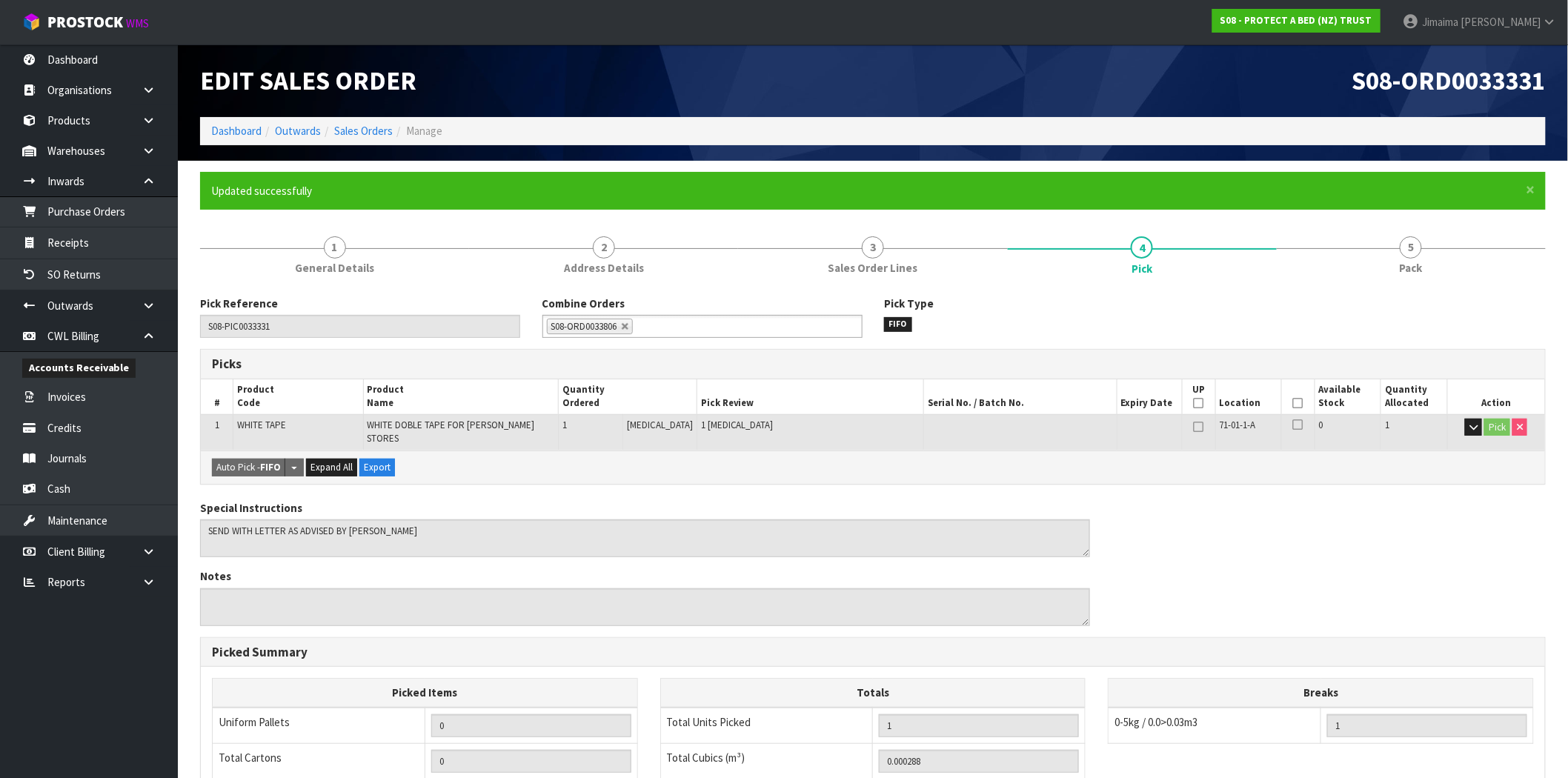
type input "2025-10-10T14:24:10"
click at [239, 133] on link "Dashboard" at bounding box center [236, 131] width 50 height 14
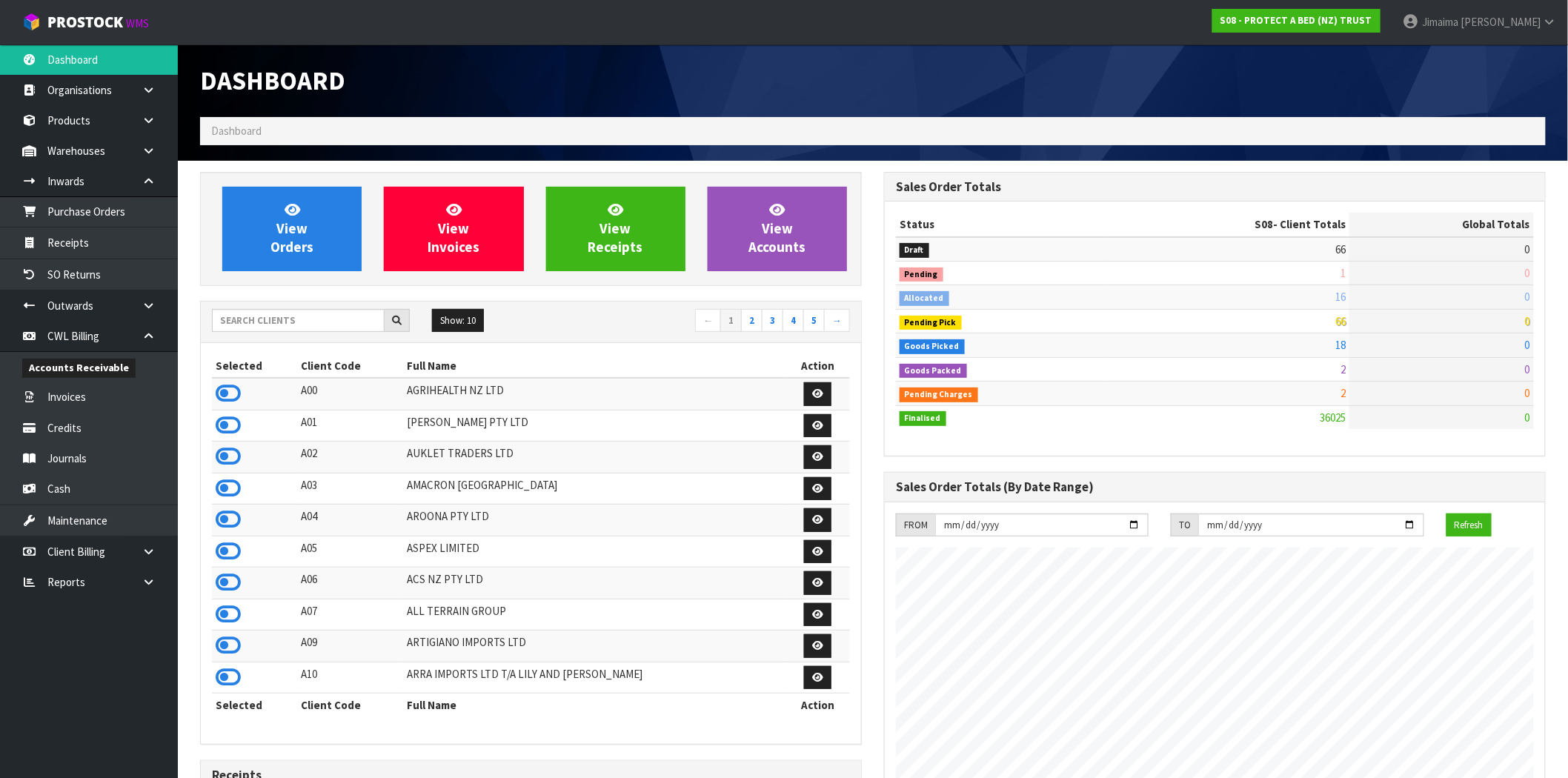
scroll to position [924, 684]
click at [314, 326] on input "text" at bounding box center [298, 321] width 172 height 23
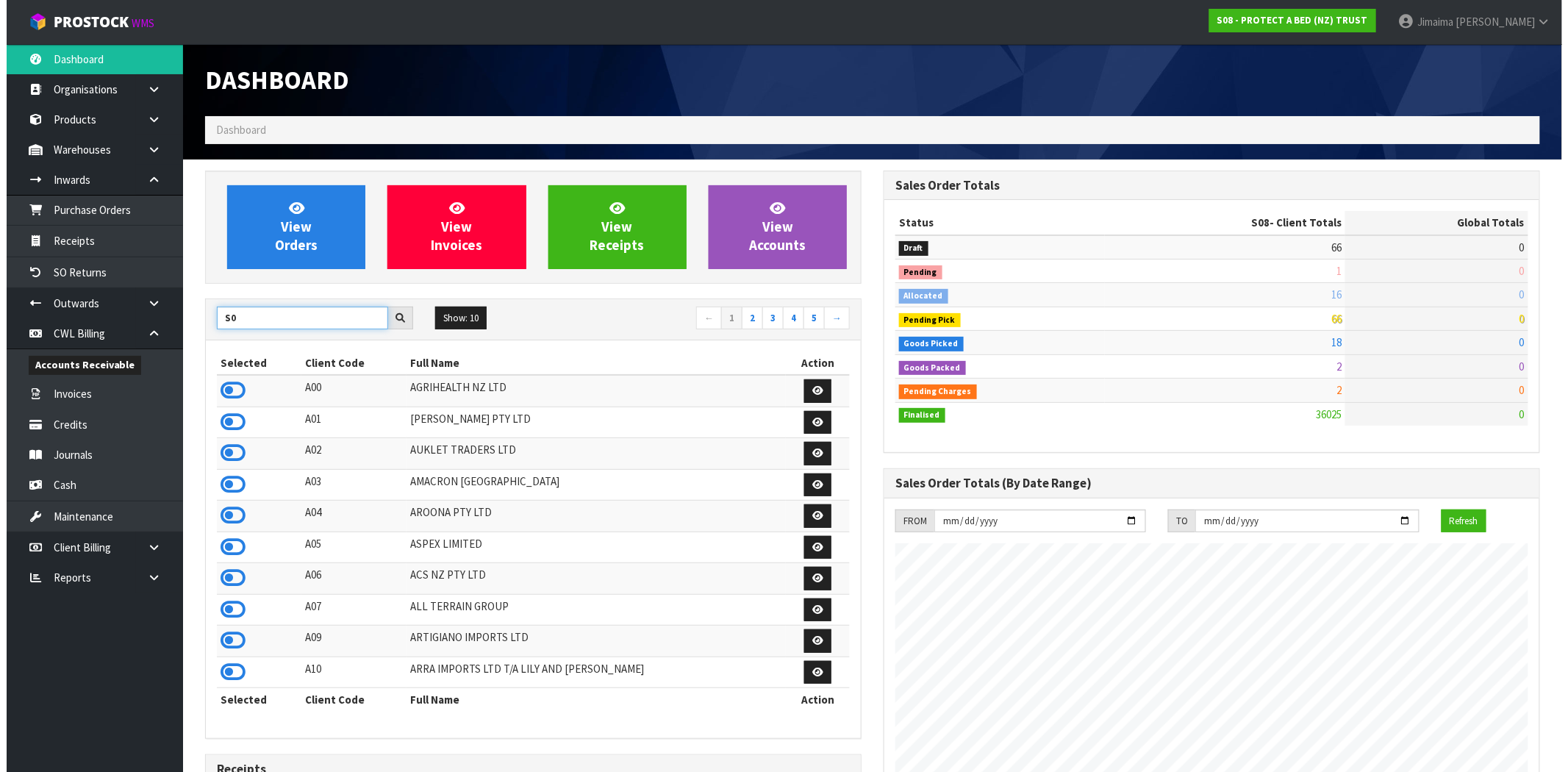
scroll to position [1114, 679]
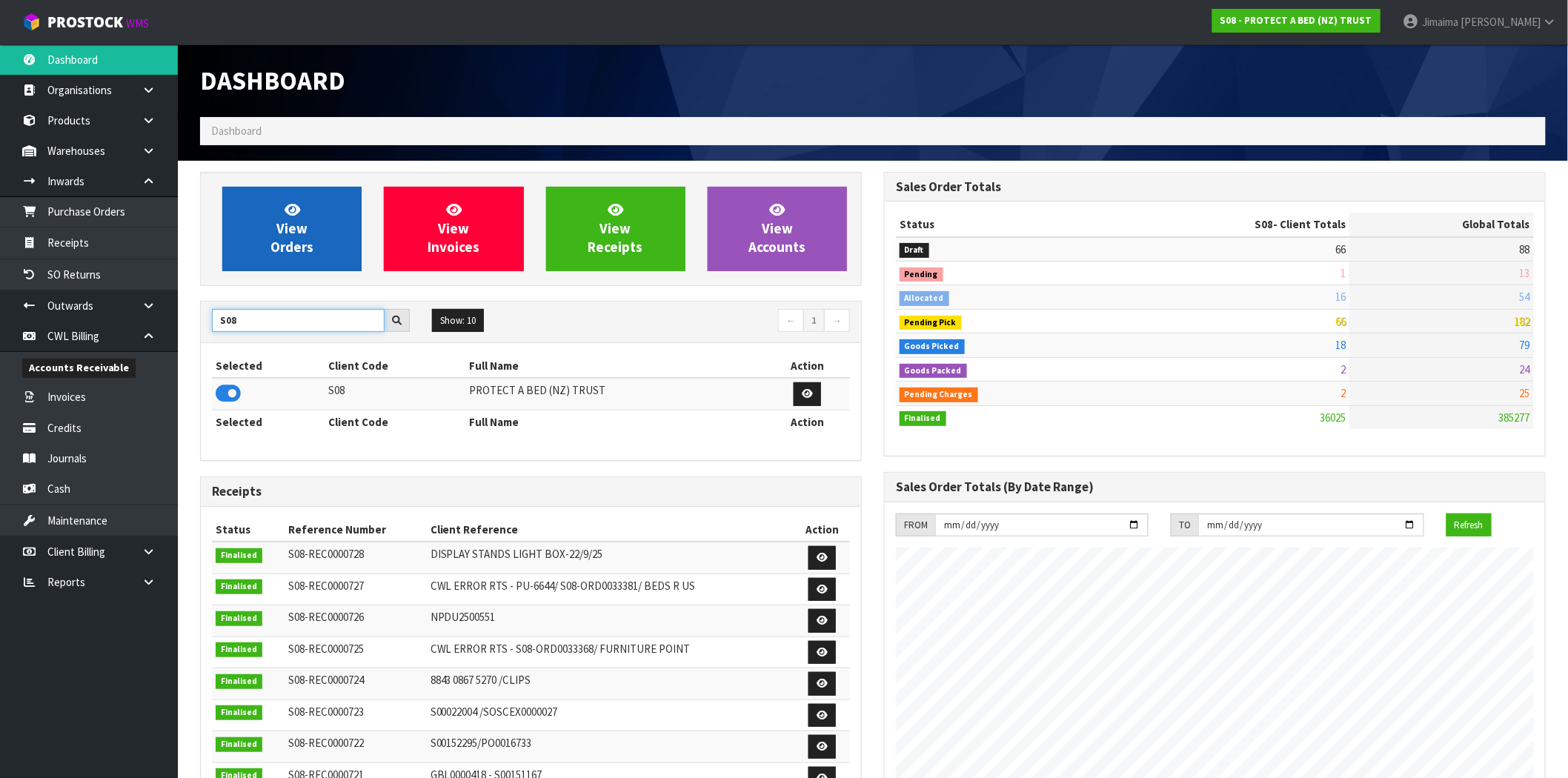
type input "S08"
click at [340, 203] on link "View Orders" at bounding box center [292, 229] width 139 height 85
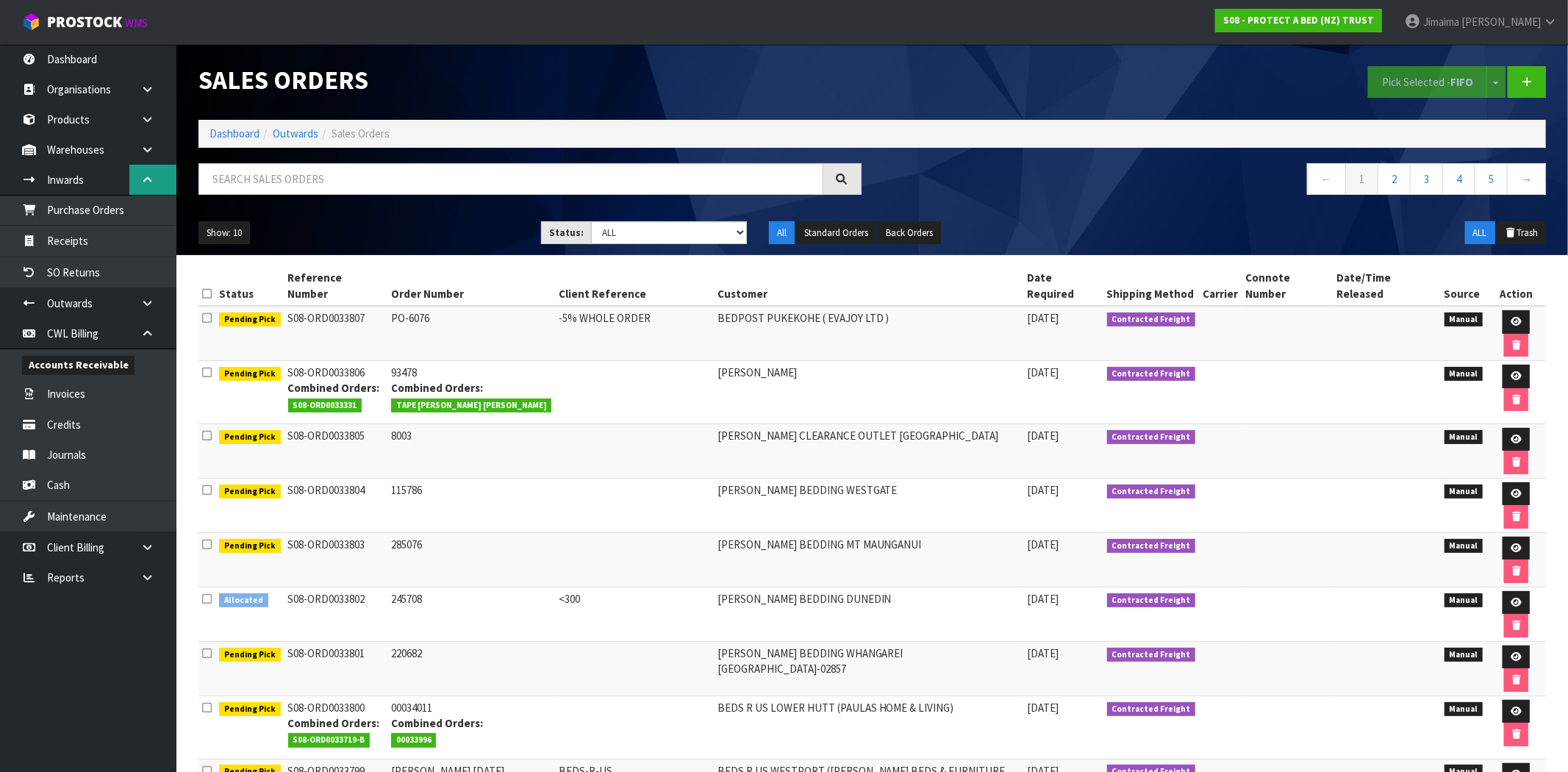
click at [151, 175] on icon at bounding box center [147, 180] width 14 height 11
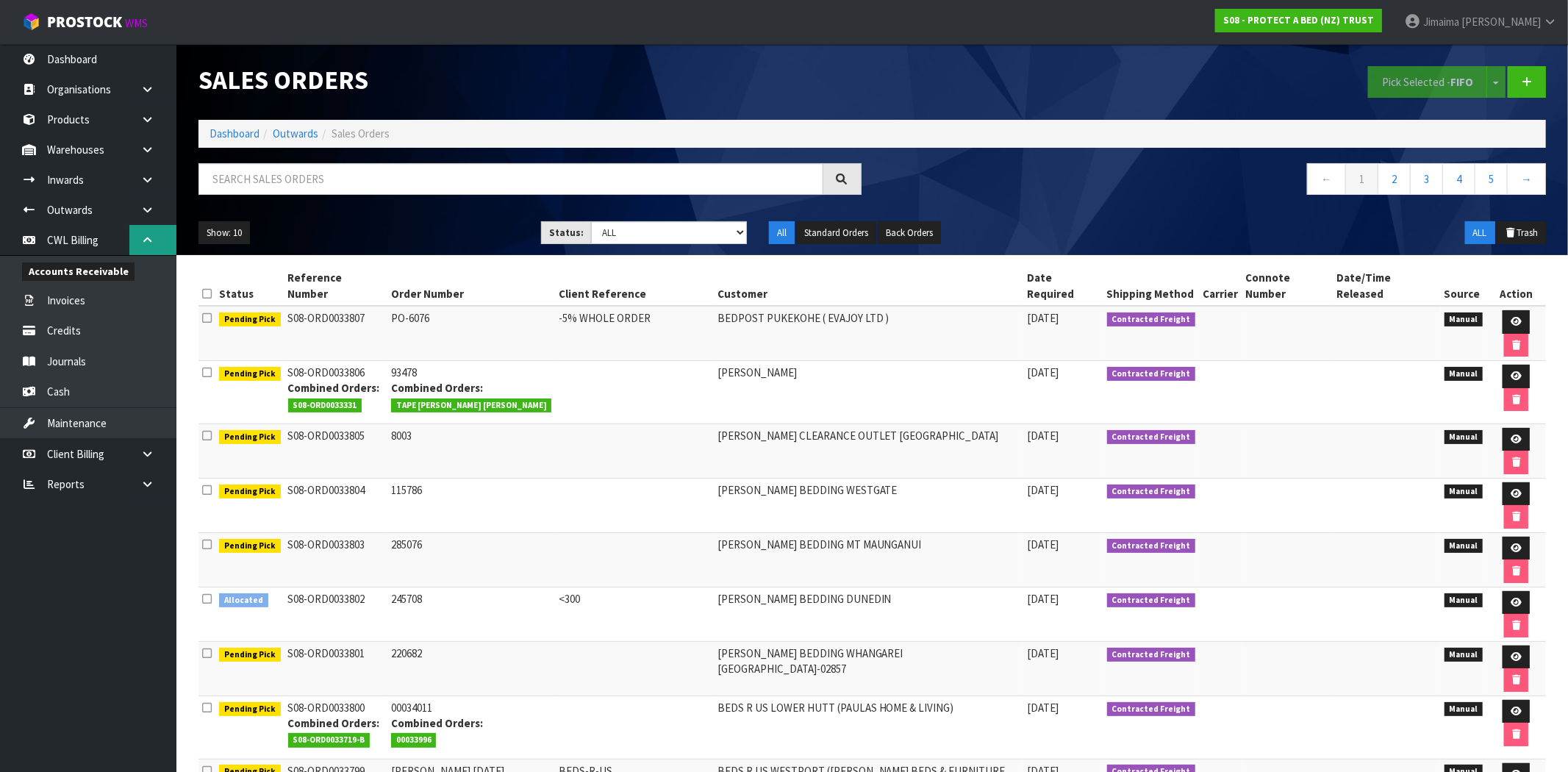
click at [143, 225] on link at bounding box center [152, 240] width 47 height 30
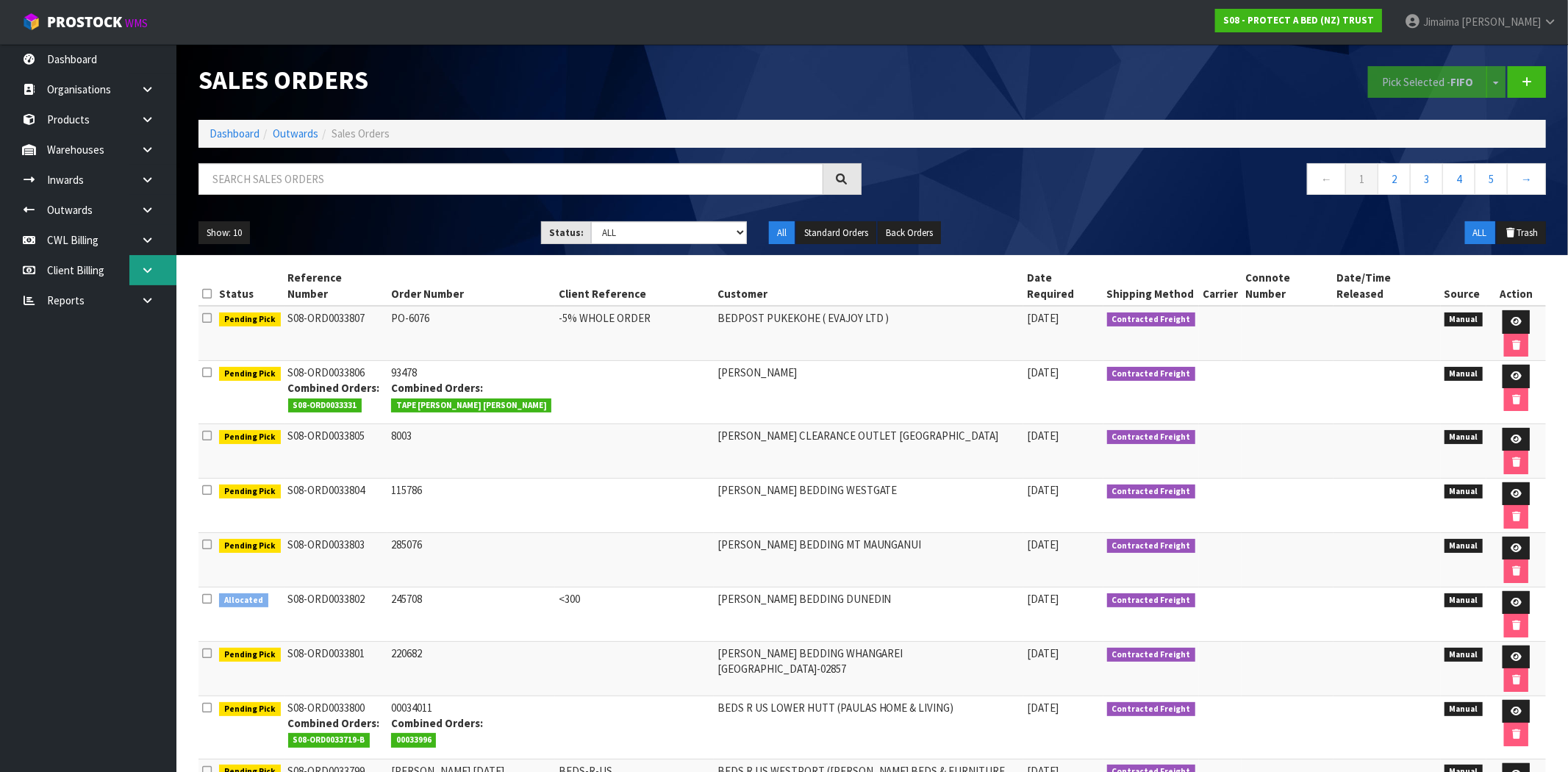
click at [150, 272] on icon at bounding box center [147, 270] width 14 height 11
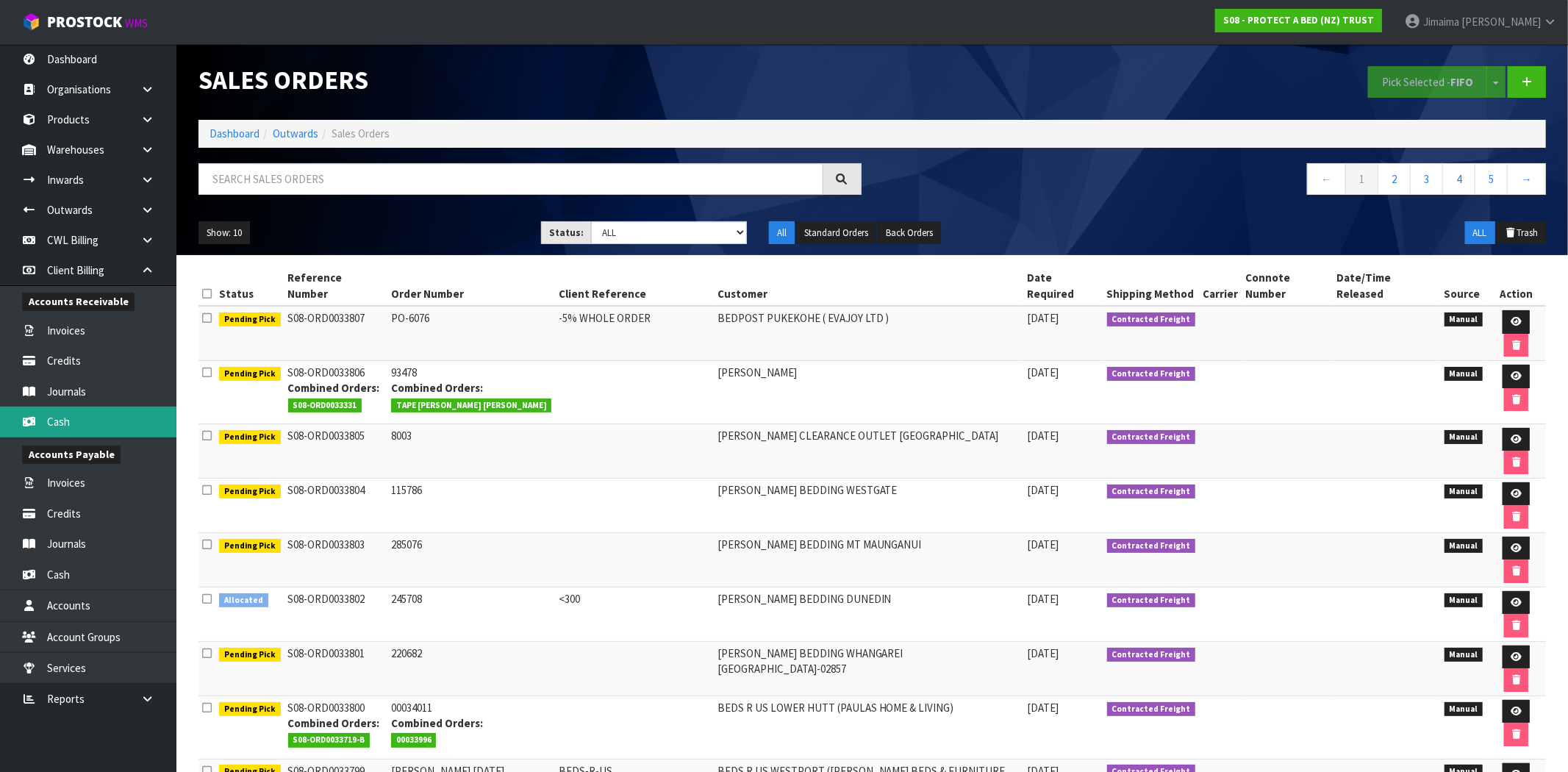
click at [105, 428] on link "Cash" at bounding box center [88, 422] width 176 height 30
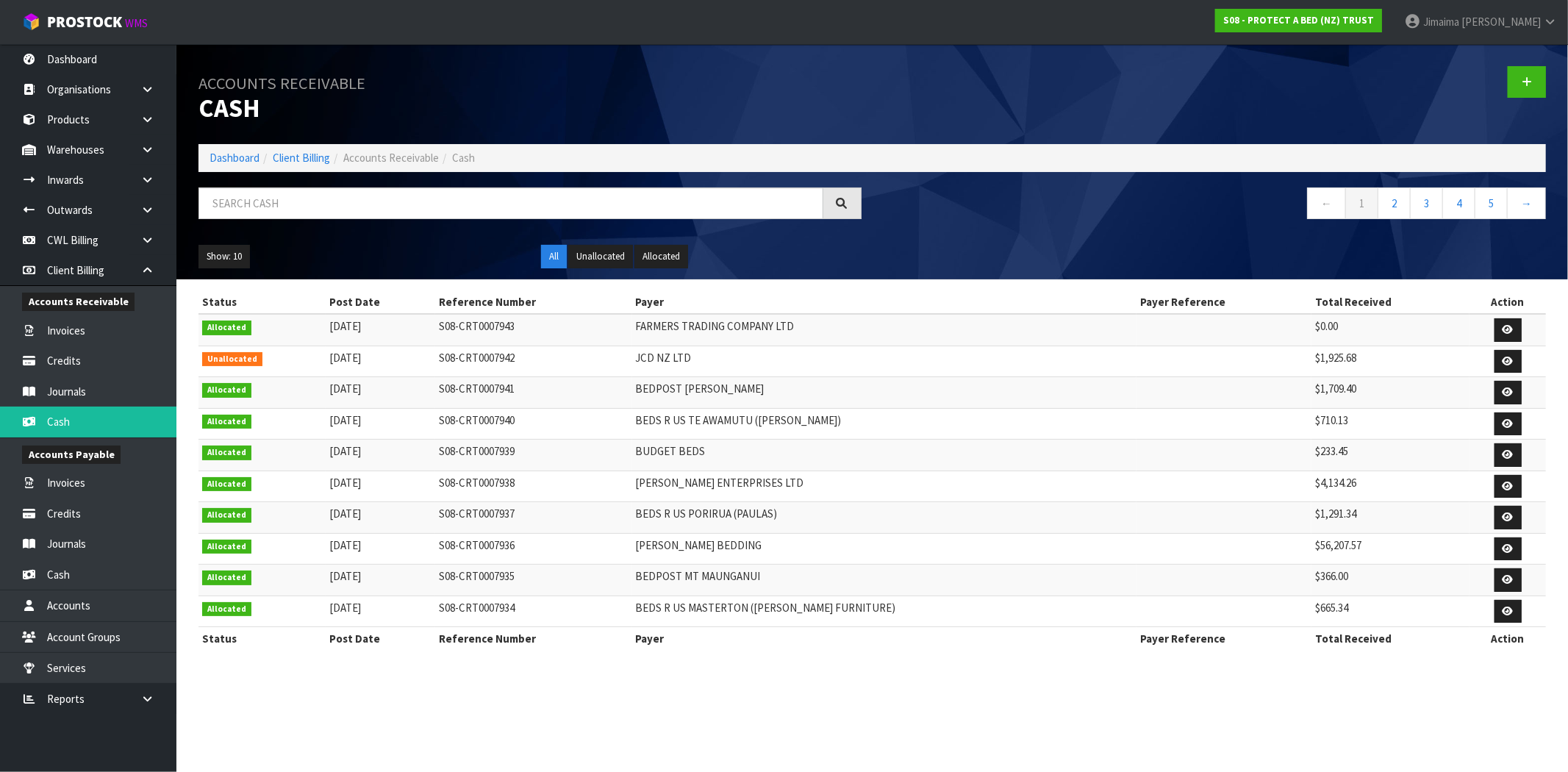
click at [479, 363] on td "S08-CRT0007942" at bounding box center [534, 362] width 197 height 32
click at [1509, 366] on link at bounding box center [1508, 362] width 27 height 24
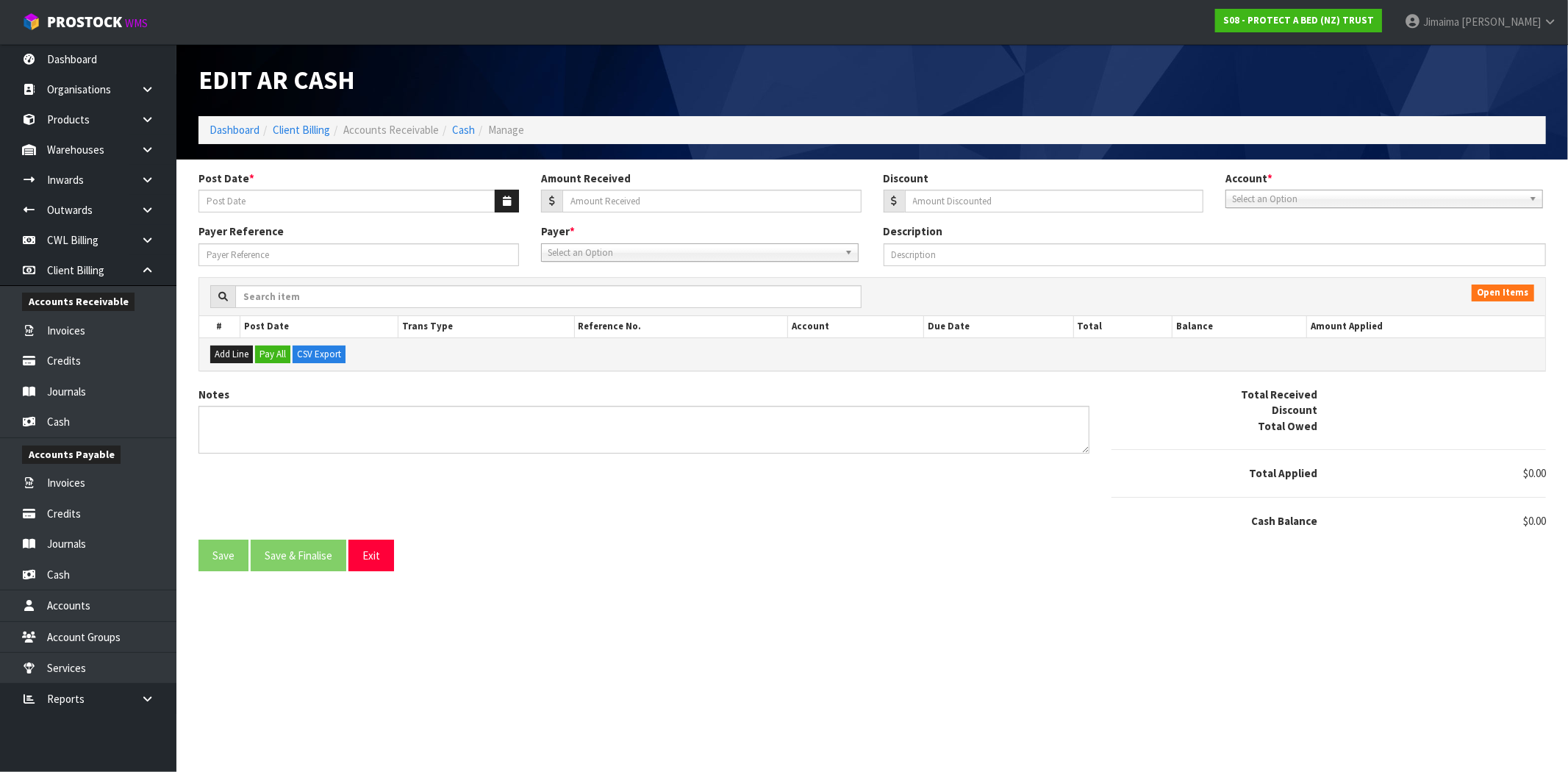
type input "[DATE]"
type input "1925.68"
type input "0"
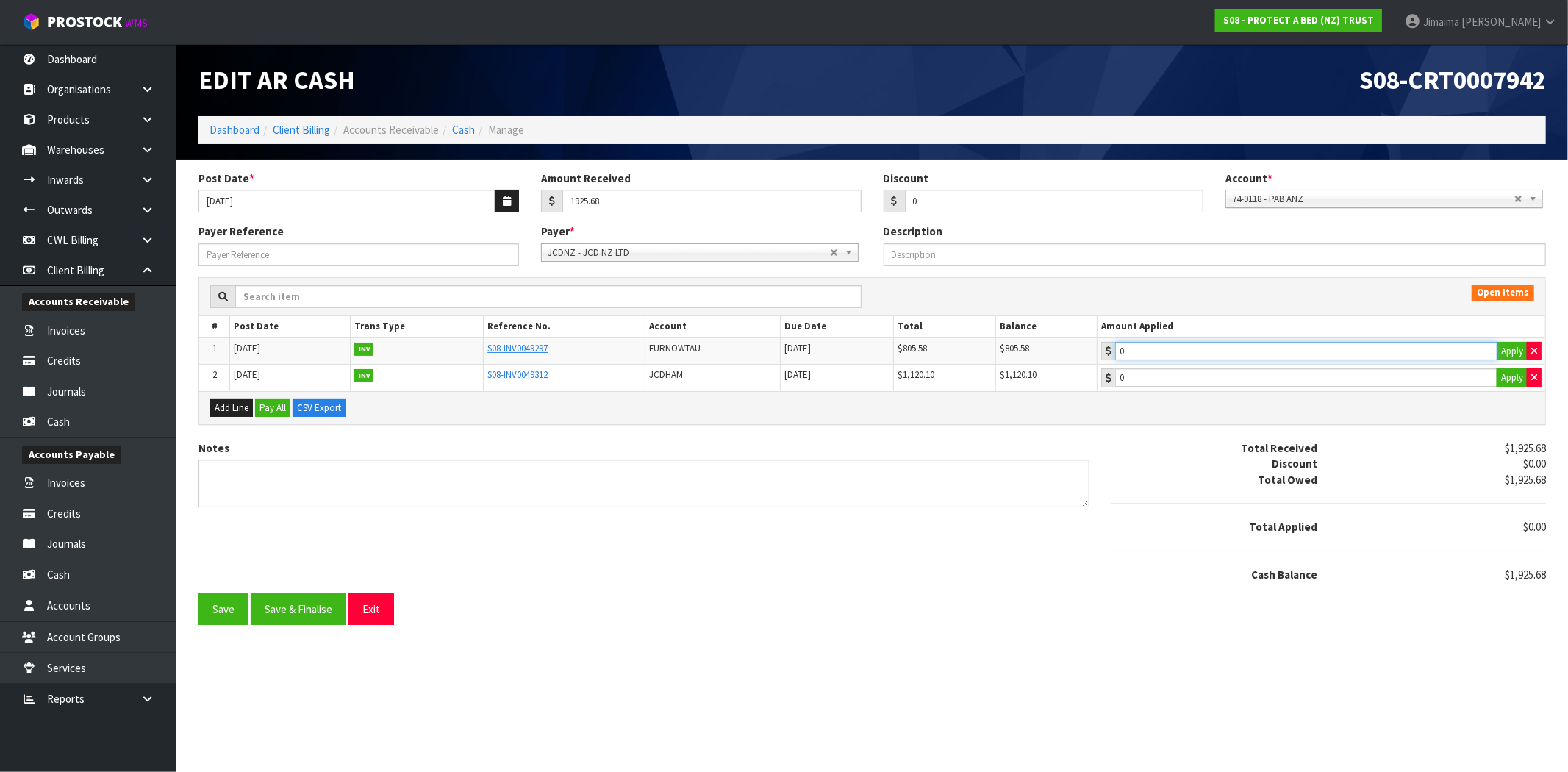
type input "805.58"
click at [1203, 351] on input "805.58" at bounding box center [1306, 351] width 382 height 19
type input "1120.1"
drag, startPoint x: 1187, startPoint y: 386, endPoint x: 792, endPoint y: 563, distance: 432.8
click at [1186, 386] on input "1120.1" at bounding box center [1306, 378] width 382 height 19
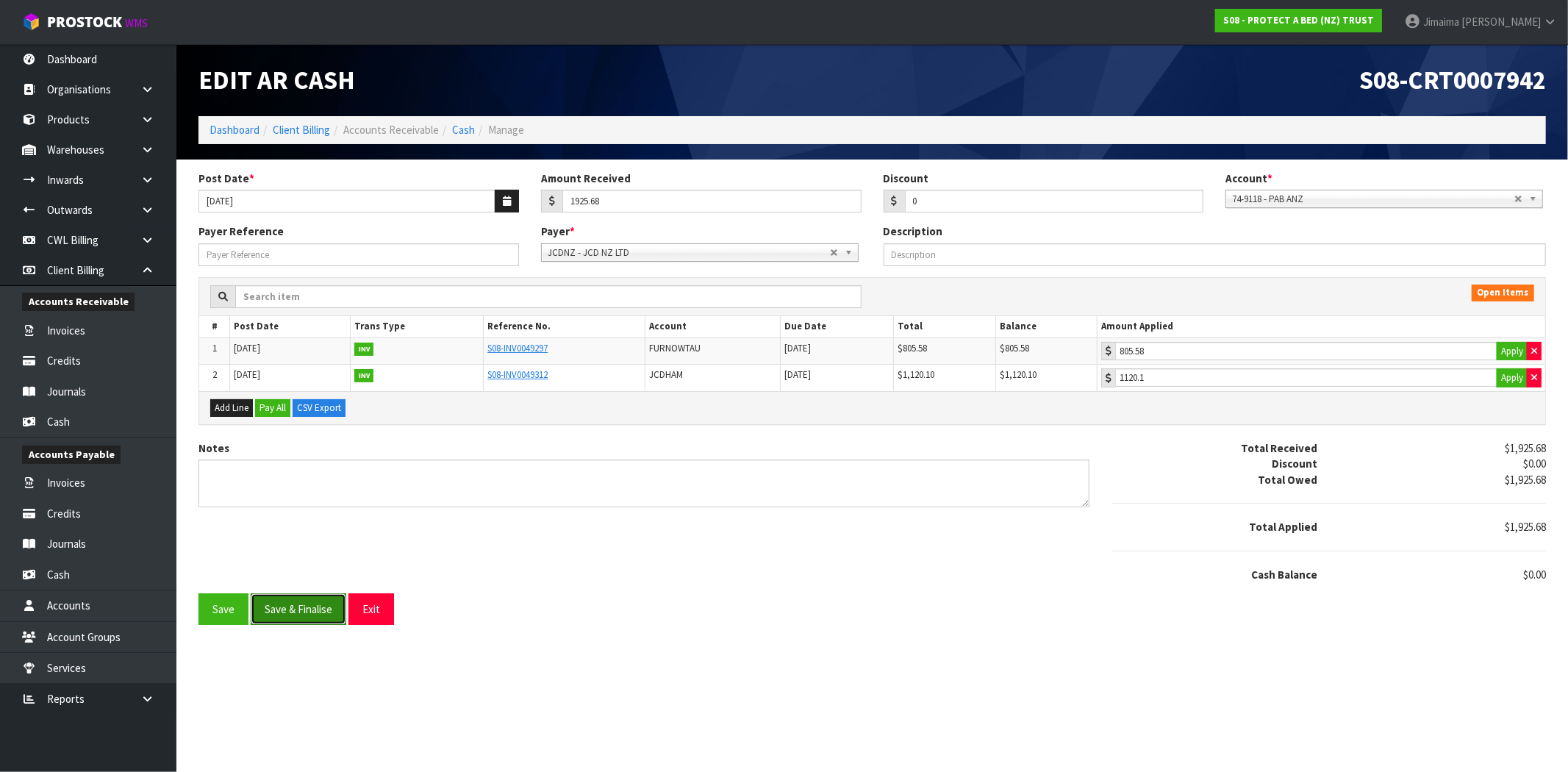
click at [279, 606] on button "Save & Finalise" at bounding box center [299, 609] width 96 height 32
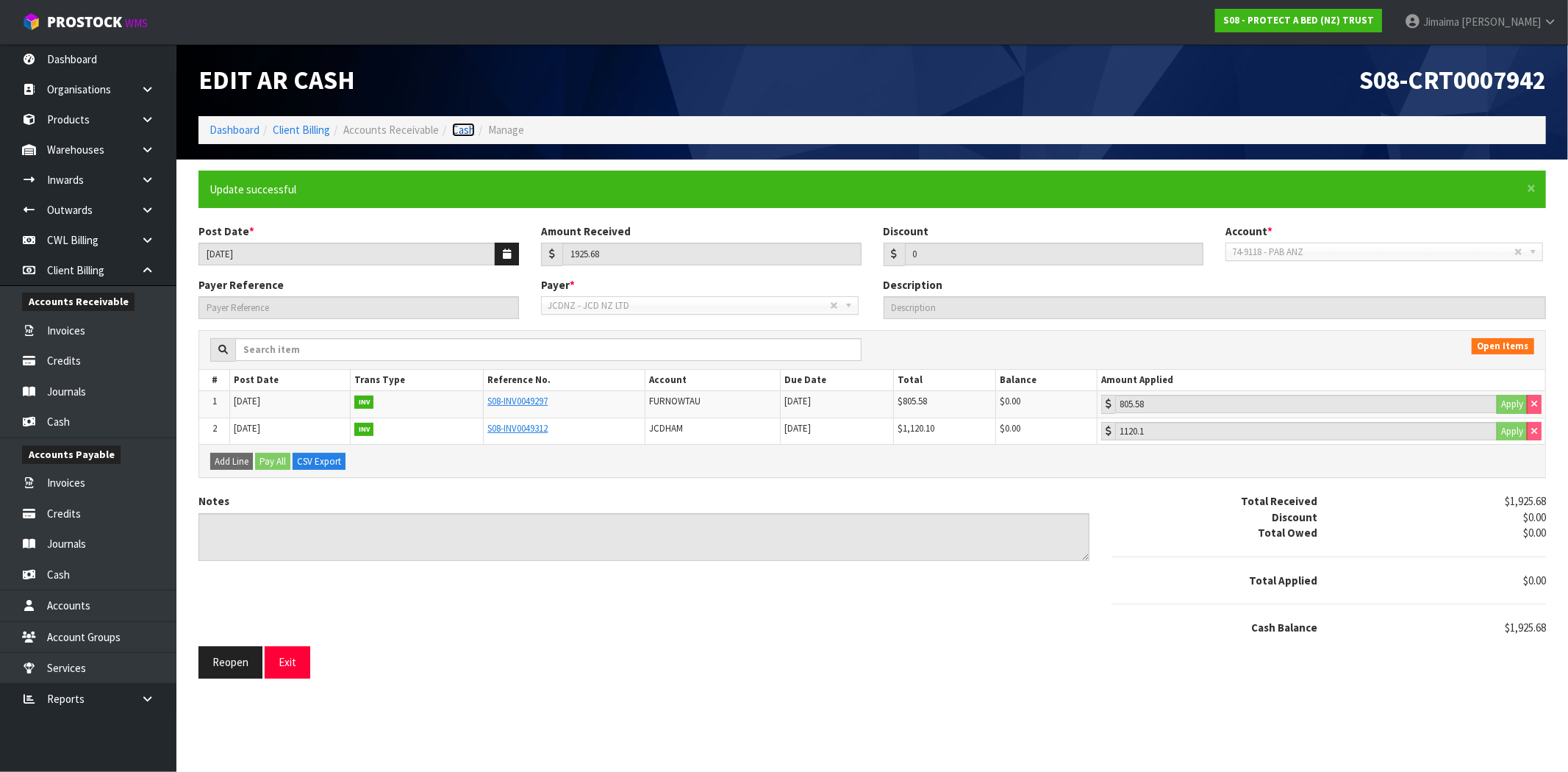
click at [460, 129] on link "Cash" at bounding box center [464, 130] width 23 height 14
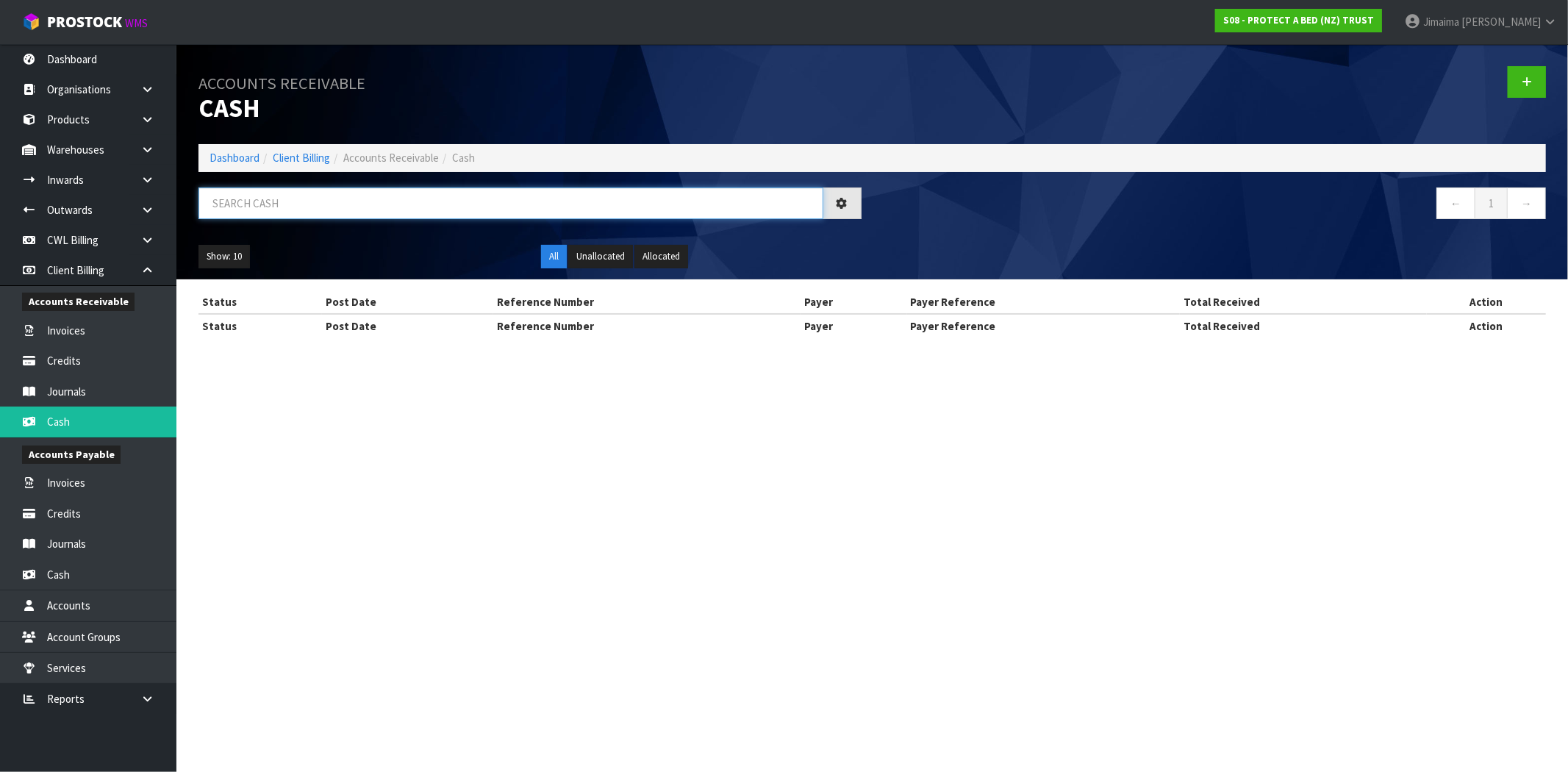
click at [534, 210] on input "text" at bounding box center [511, 204] width 625 height 32
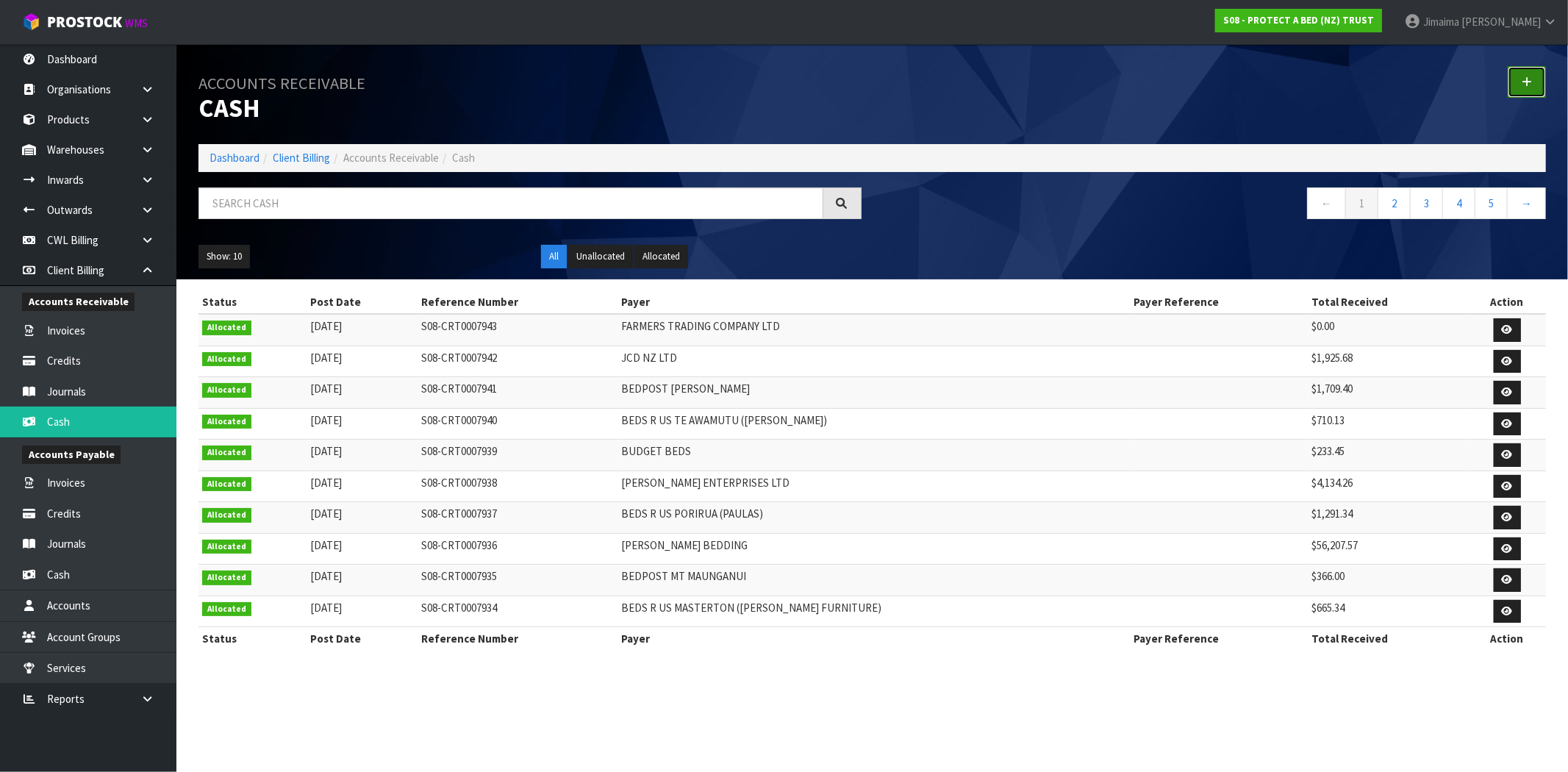
click at [1534, 79] on link at bounding box center [1526, 82] width 38 height 32
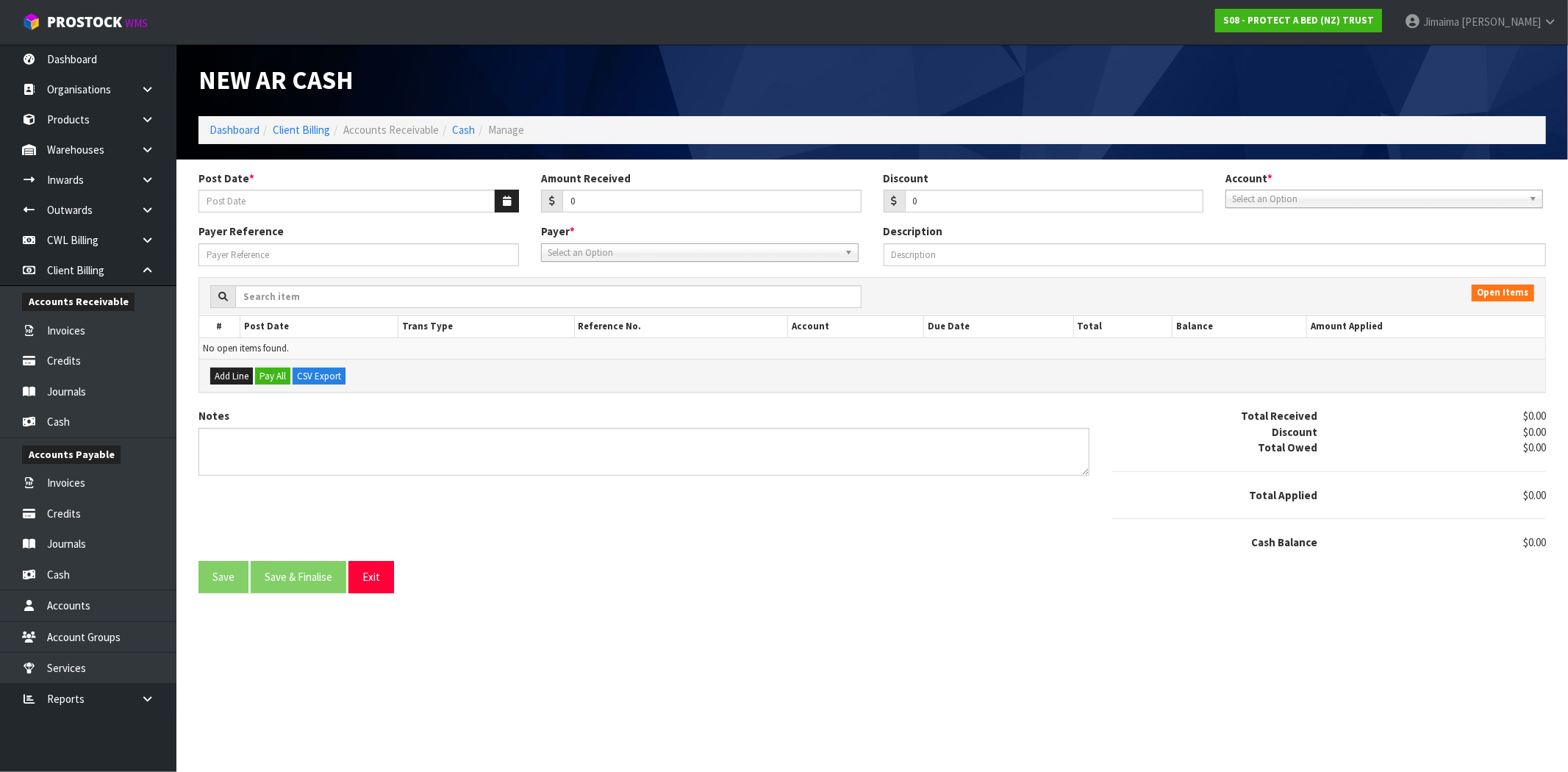
click at [526, 200] on div "Post Date *" at bounding box center [359, 191] width 343 height 42
click at [509, 200] on icon "button" at bounding box center [506, 200] width 8 height 10
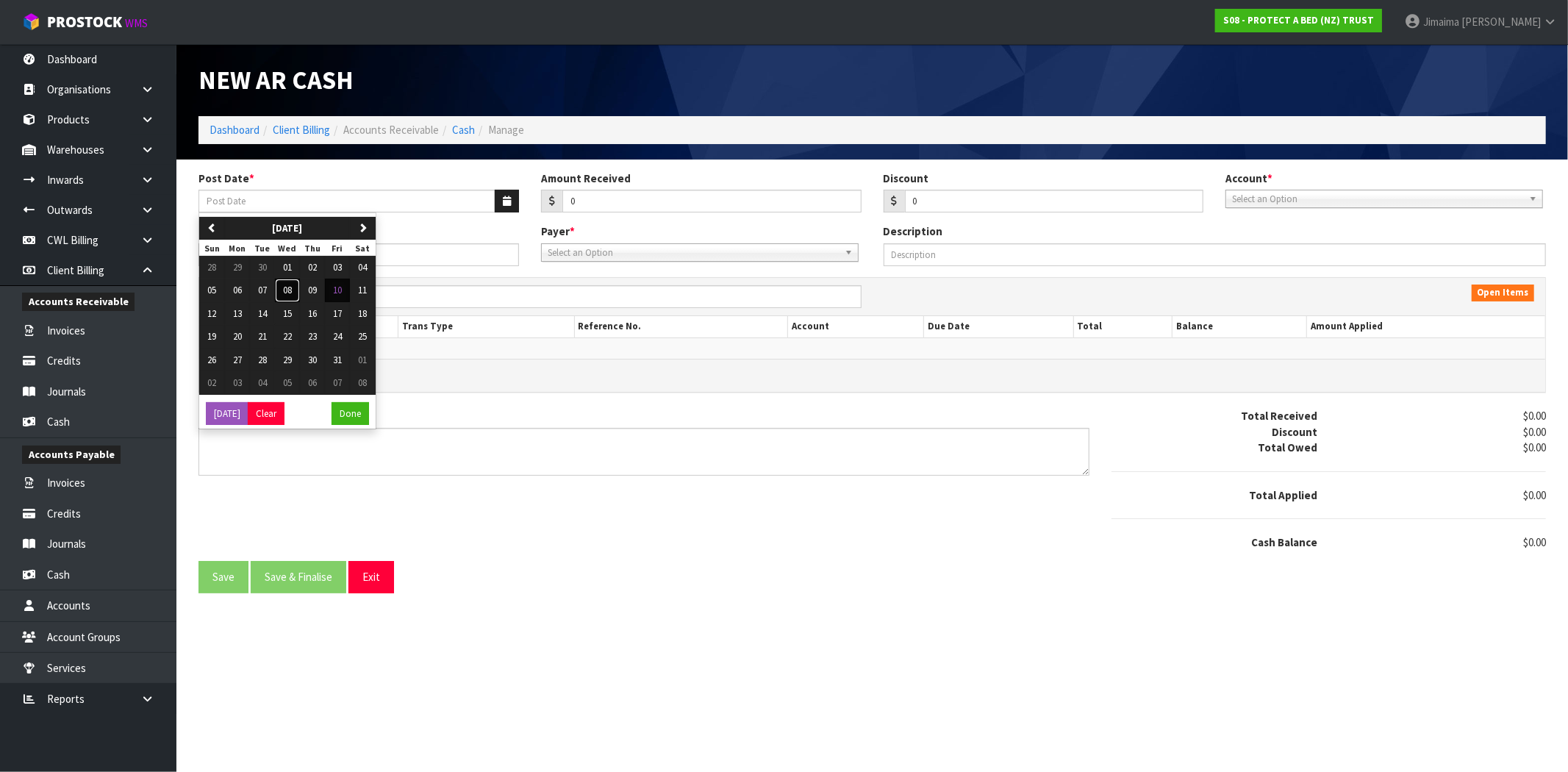
click at [291, 292] on span "08" at bounding box center [287, 290] width 9 height 12
type input "[DATE]"
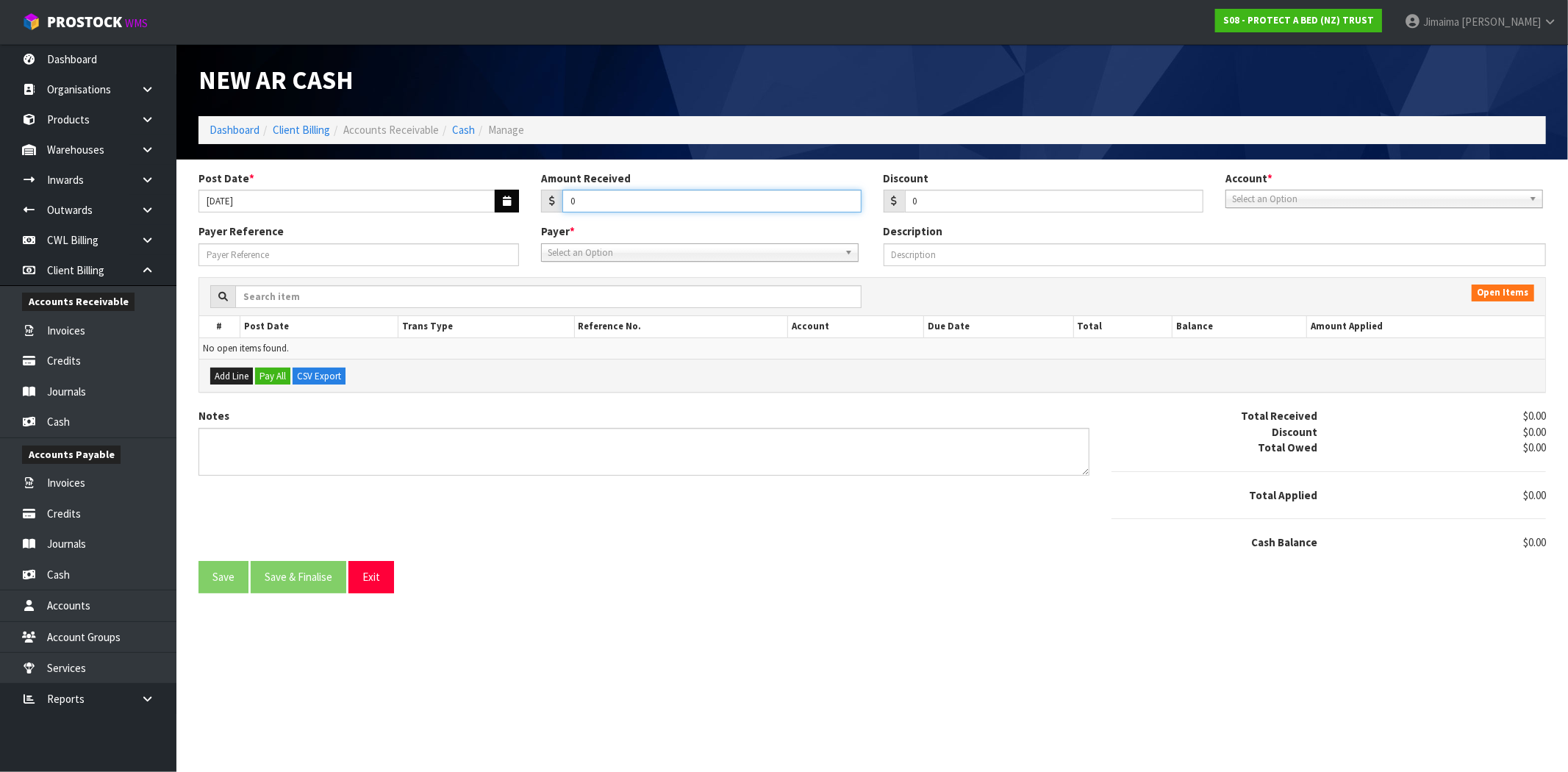
drag, startPoint x: 653, startPoint y: 207, endPoint x: 503, endPoint y: 203, distance: 150.1
click at [518, 207] on div "Post Date * 08/10/2025 Amount Received 0 Discount 0 Account * 74-9118 - PAB ANZ…" at bounding box center [872, 197] width 1369 height 54
type input "440.05"
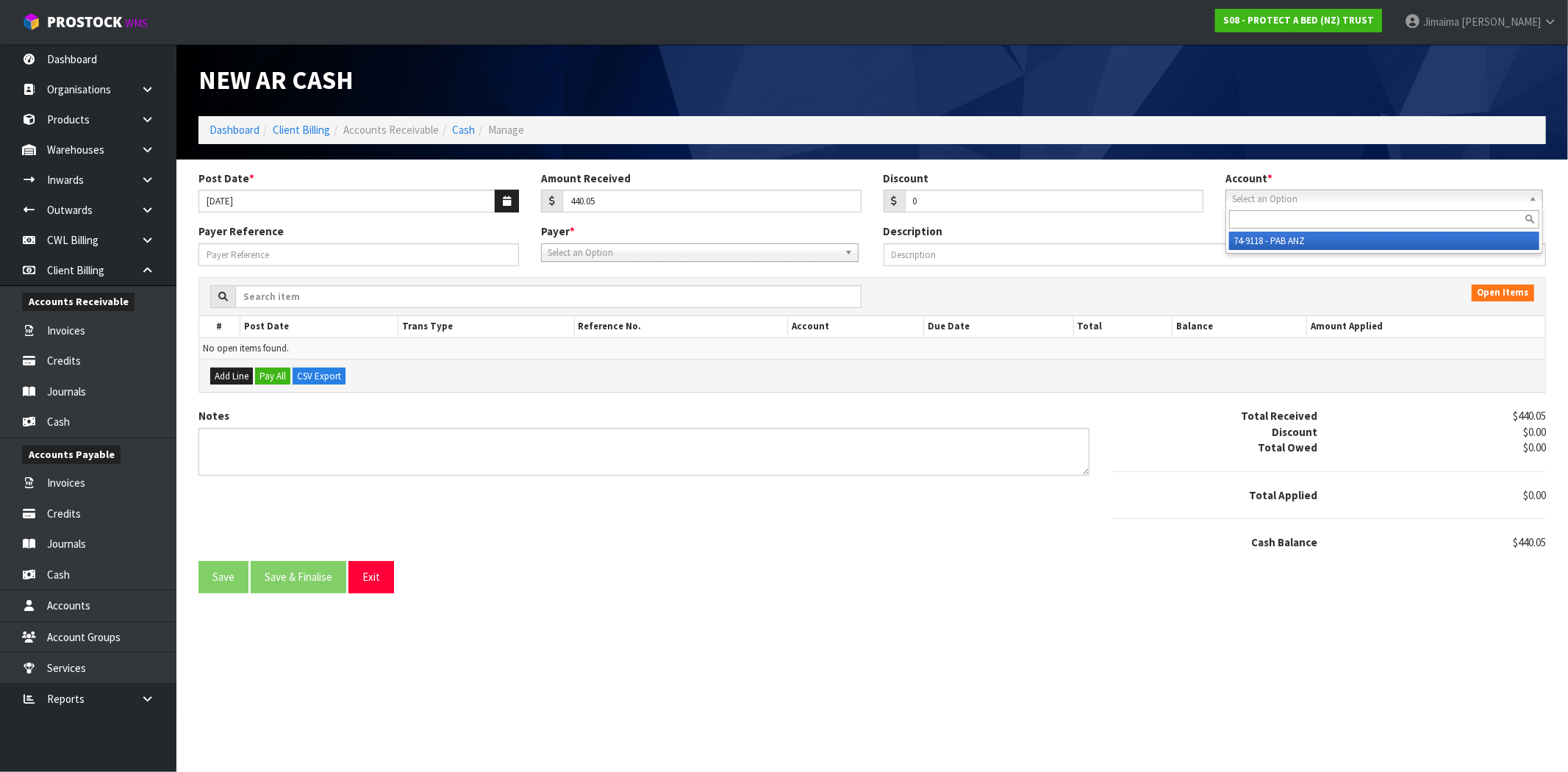
click at [1268, 201] on span "Select an Option" at bounding box center [1377, 199] width 291 height 18
click at [1272, 244] on li "74-9118 - PAB ANZ" at bounding box center [1385, 240] width 310 height 19
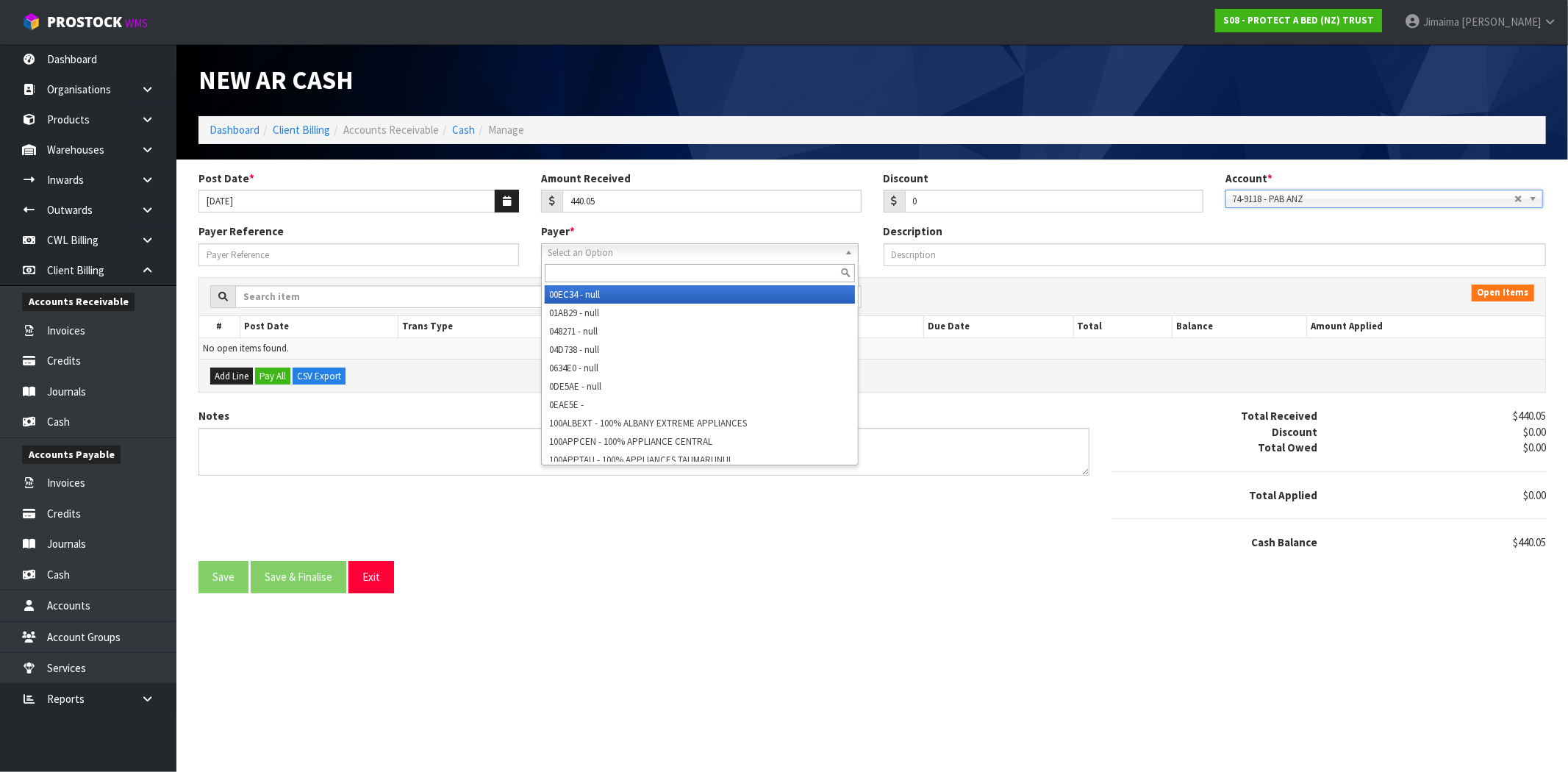
drag, startPoint x: 675, startPoint y: 253, endPoint x: 644, endPoint y: 267, distance: 34.0
click at [673, 251] on span "Select an Option" at bounding box center [693, 253] width 291 height 18
click at [636, 270] on input "text" at bounding box center [700, 273] width 310 height 19
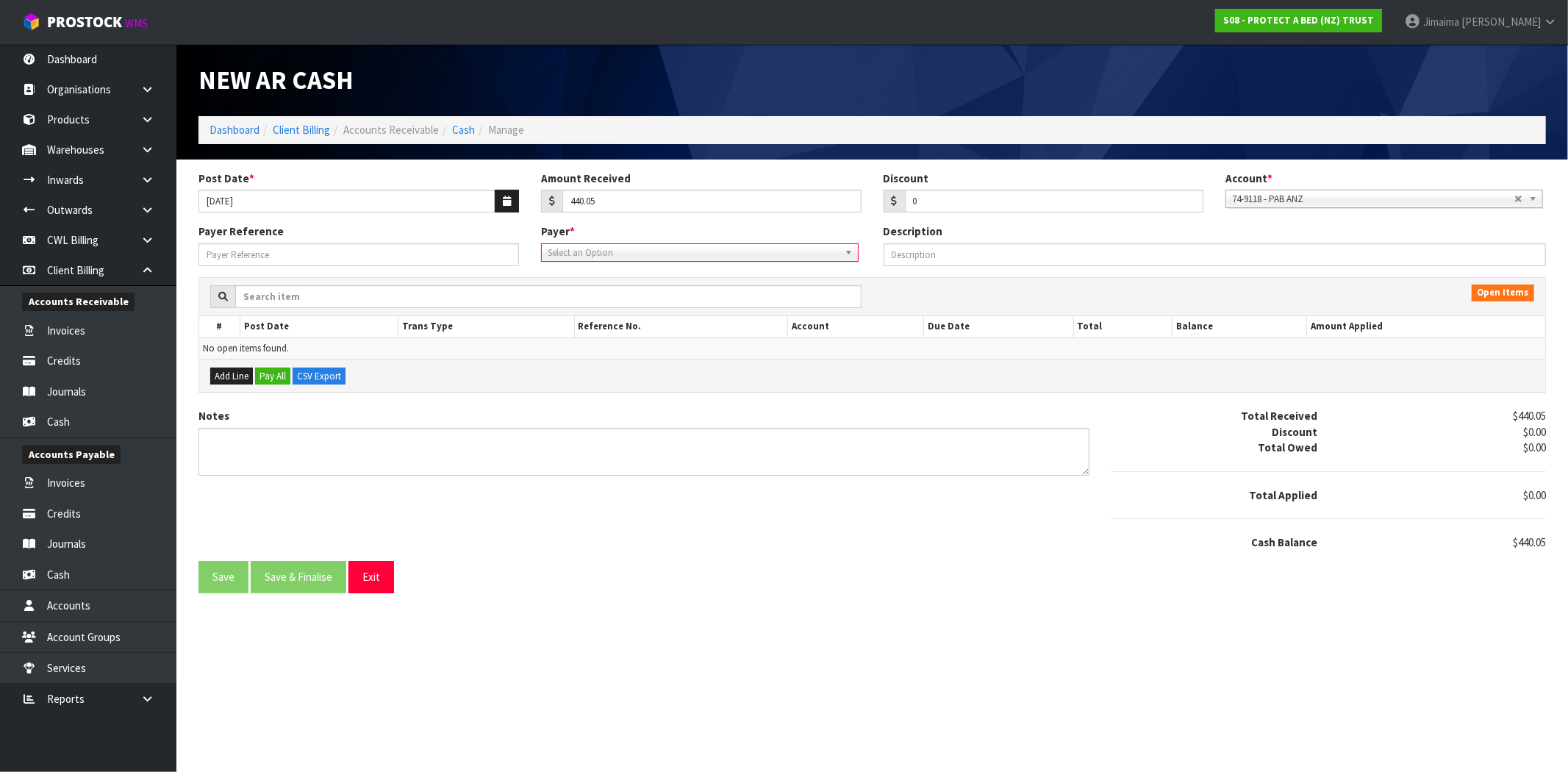
click at [562, 253] on span "Select an Option" at bounding box center [693, 253] width 291 height 18
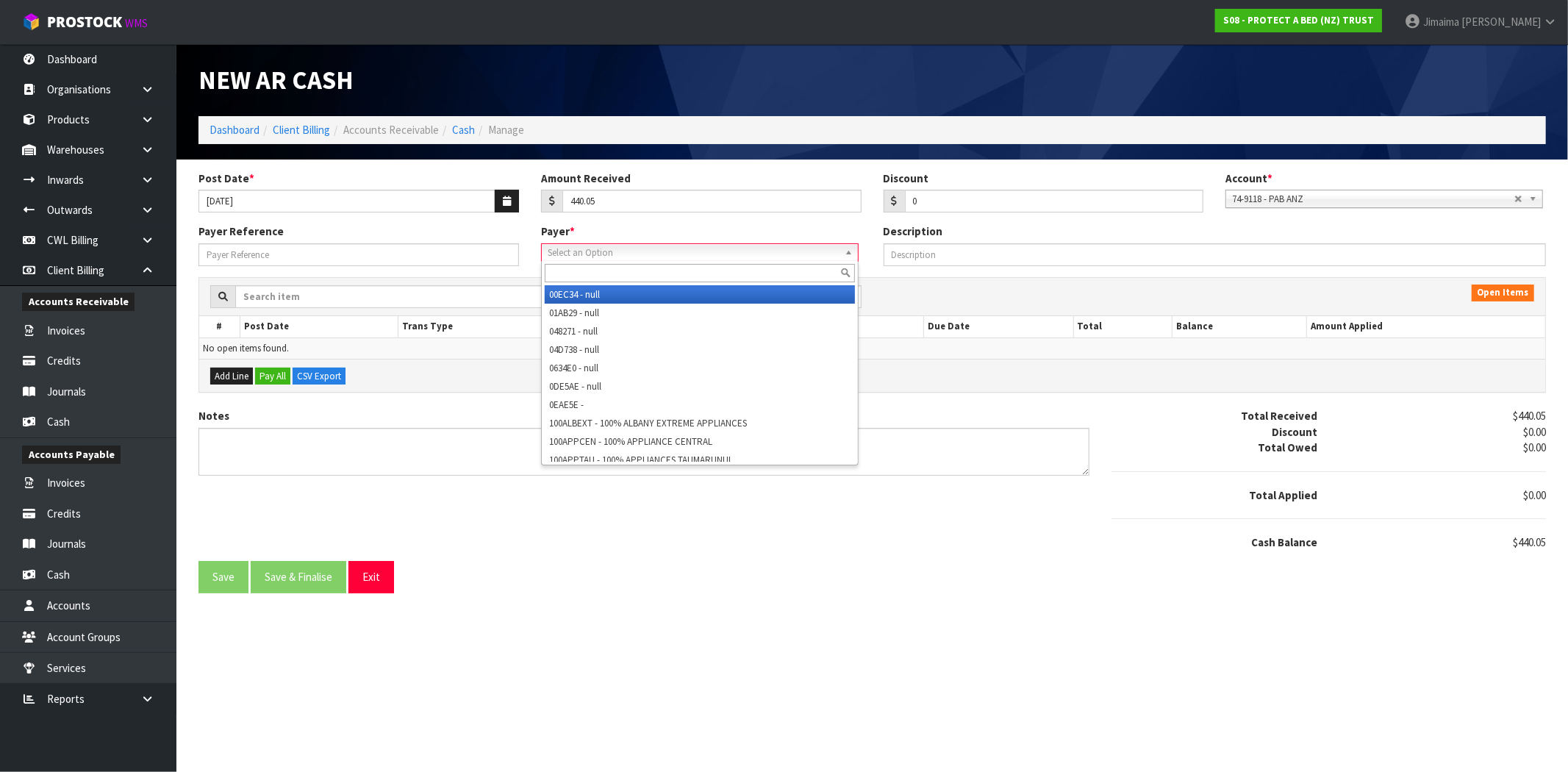
click at [553, 272] on input "text" at bounding box center [700, 273] width 310 height 19
paste input "BEDPOSCHC"
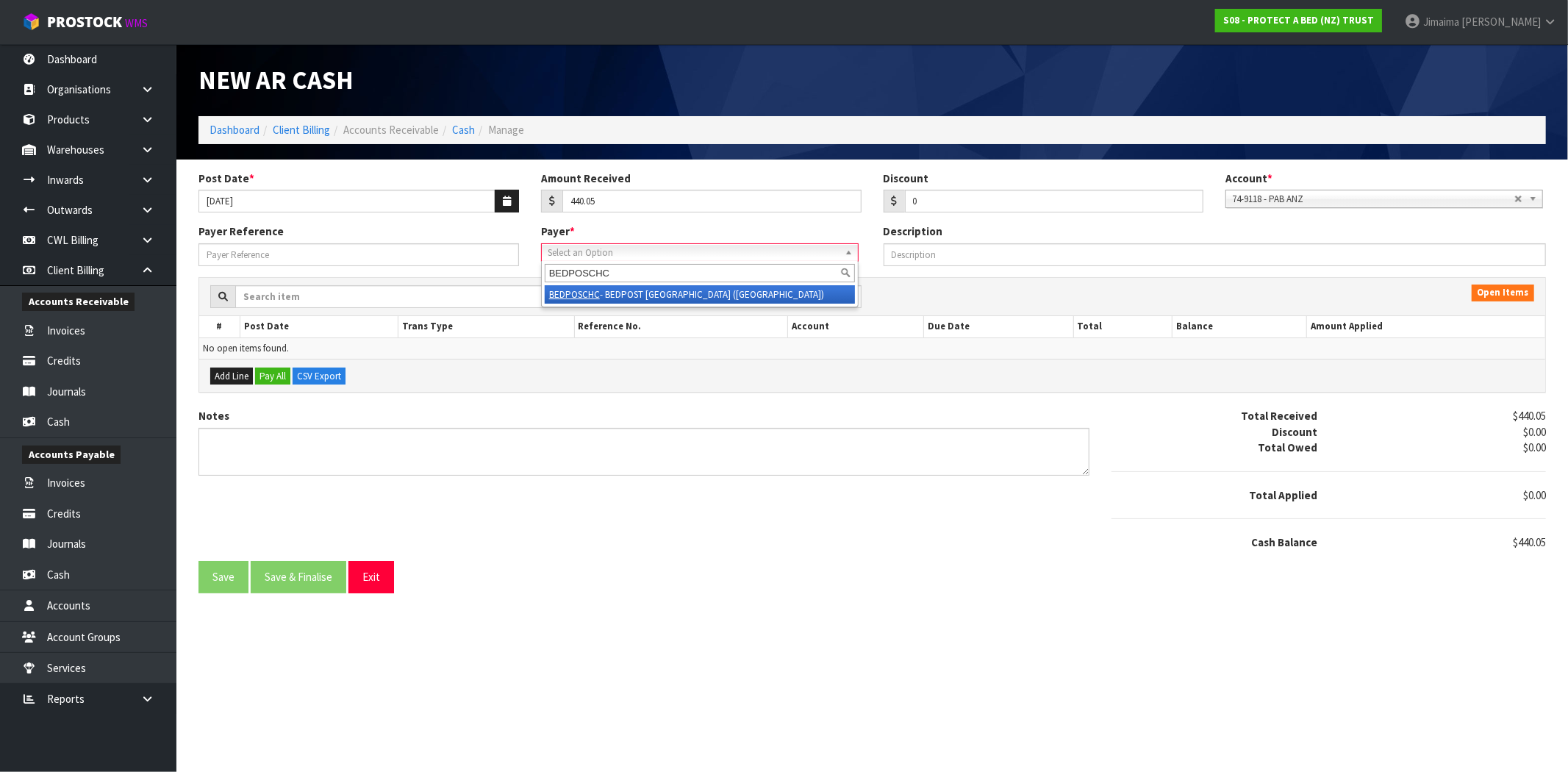
type input "BEDPOSCHC"
click at [640, 294] on li "BEDPOSCHC - BEDPOST CHRISTCHURCH (MOORHOUSE)" at bounding box center [700, 294] width 310 height 19
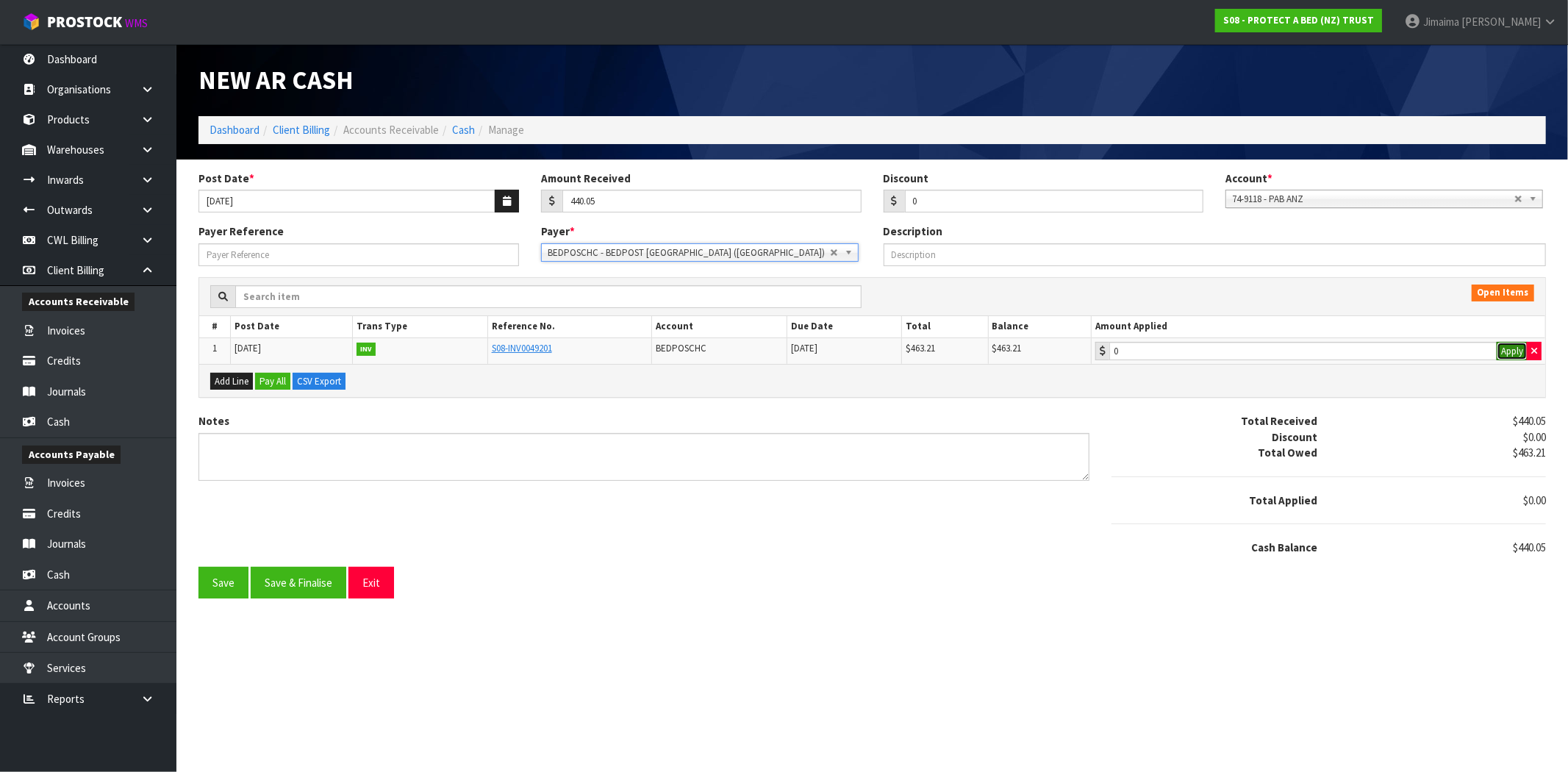
click at [1503, 348] on button "Apply" at bounding box center [1512, 352] width 31 height 19
type input "463.21"
drag, startPoint x: 1541, startPoint y: 546, endPoint x: 1522, endPoint y: 554, distance: 20.6
click at [1522, 554] on div "-$23.16" at bounding box center [1442, 547] width 228 height 15
copy span "23.16"
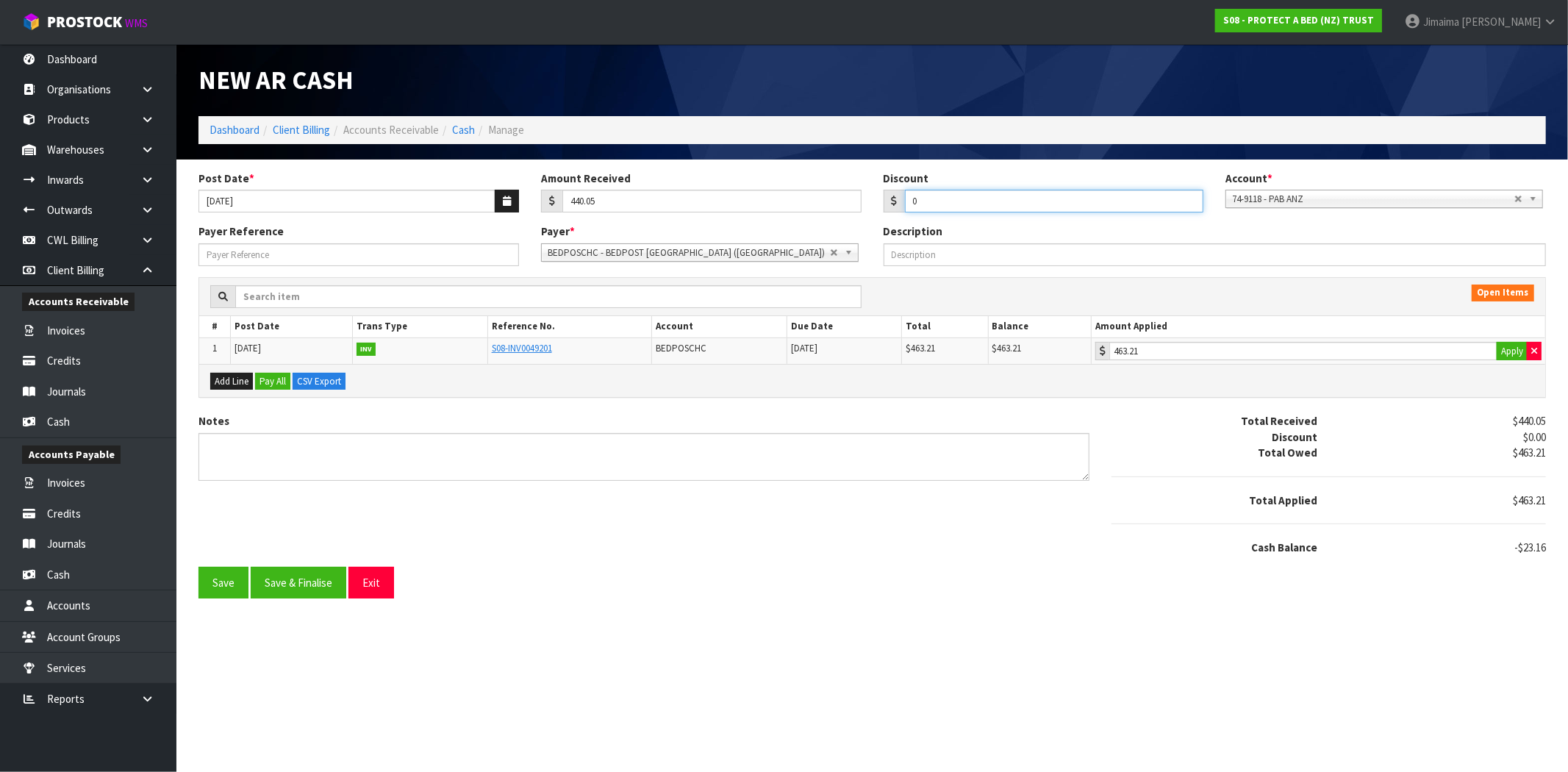
drag, startPoint x: 957, startPoint y: 208, endPoint x: 856, endPoint y: 457, distance: 268.7
click at [827, 222] on div "Post Date * 08/10/2025 Amount Received 440.05 Discount 0 Account * 74-9118 - PA…" at bounding box center [872, 197] width 1369 height 54
paste input "23.16"
type input "23.16"
click at [832, 562] on div "Notes Total Received $440.05 Discount $23.16 Total Owed $463.21 Total Applied $…" at bounding box center [872, 489] width 1369 height 153
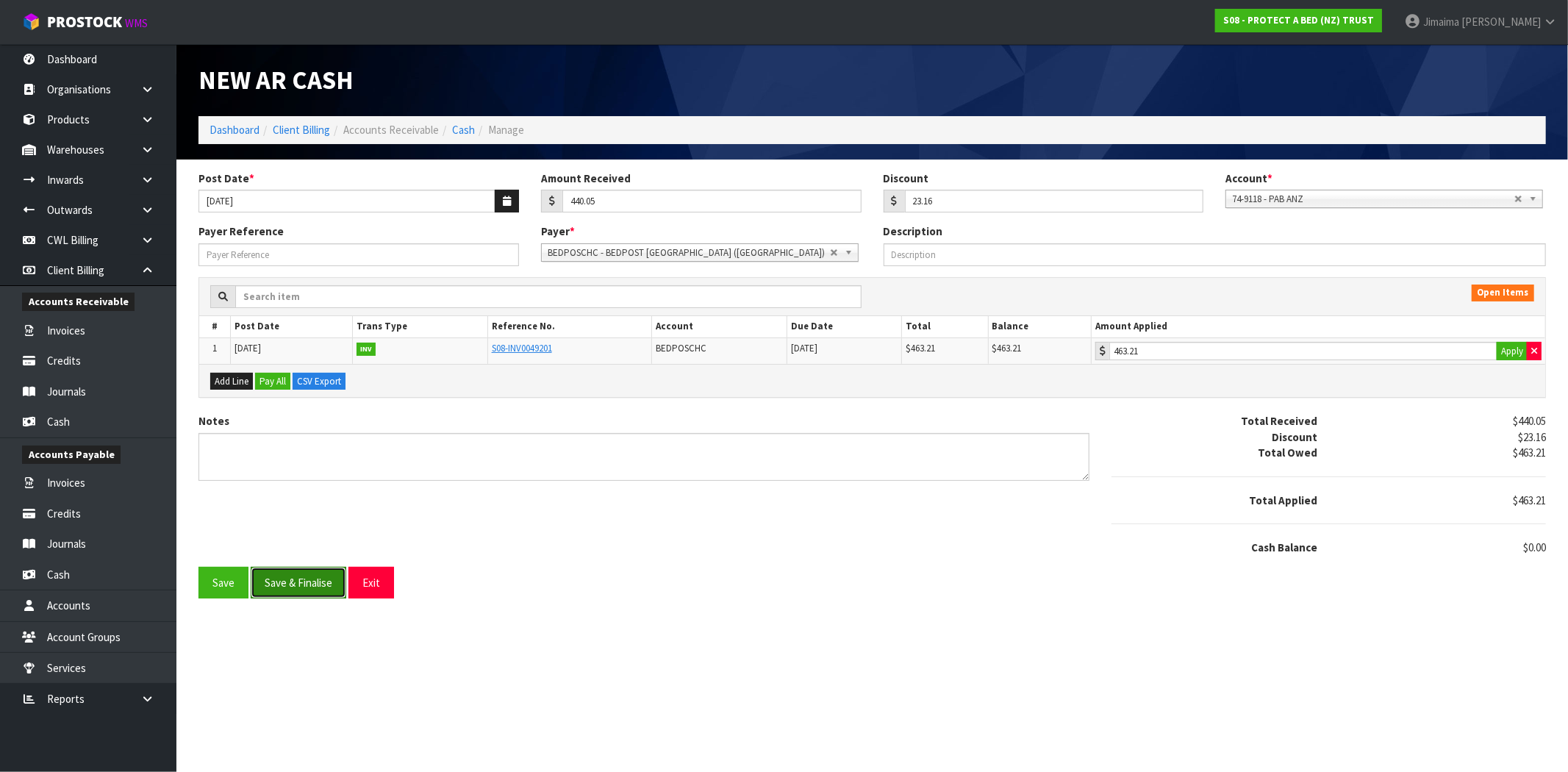
click at [298, 592] on button "Save & Finalise" at bounding box center [299, 583] width 96 height 32
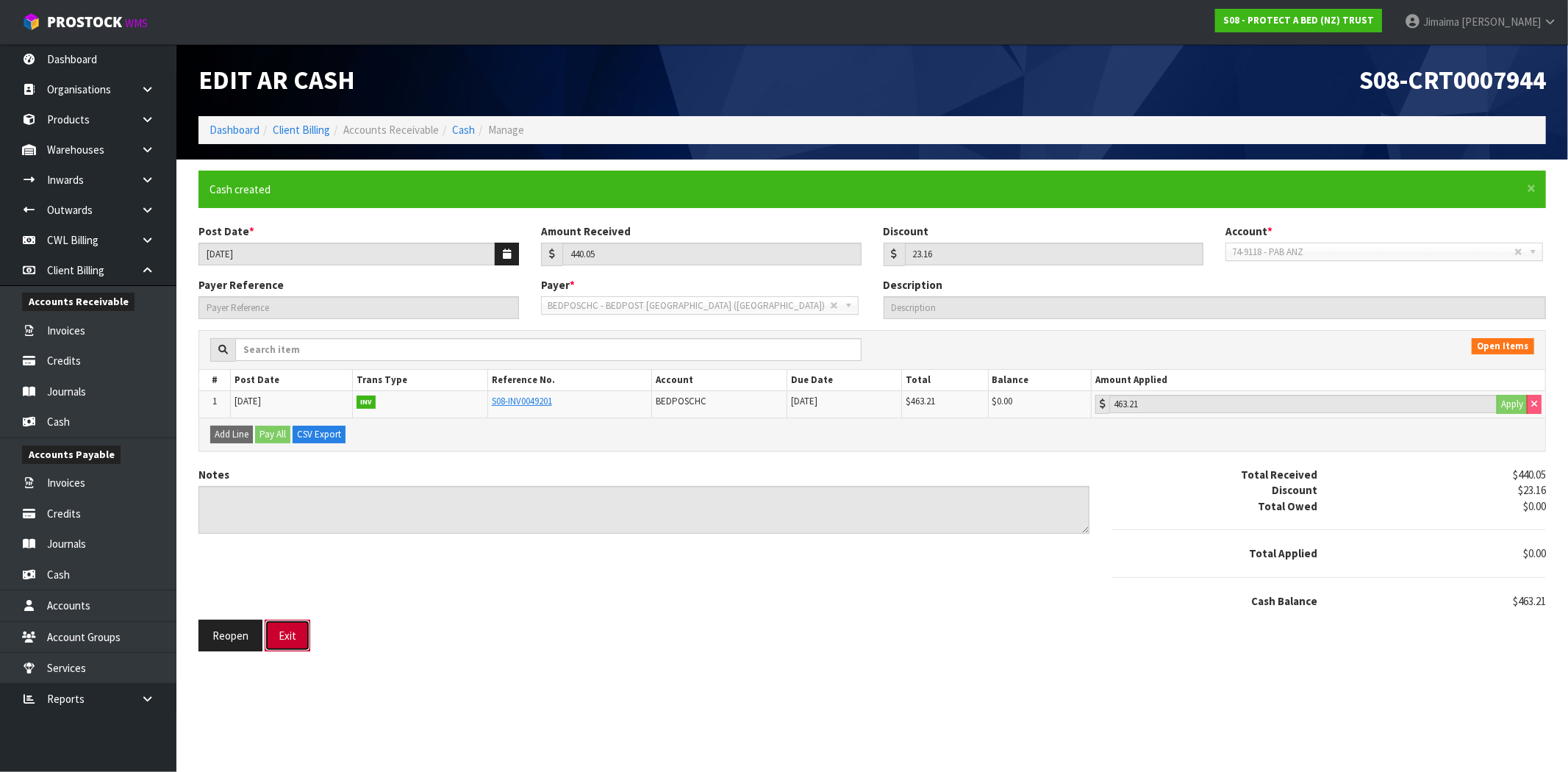
click at [298, 642] on button "Exit" at bounding box center [287, 636] width 45 height 32
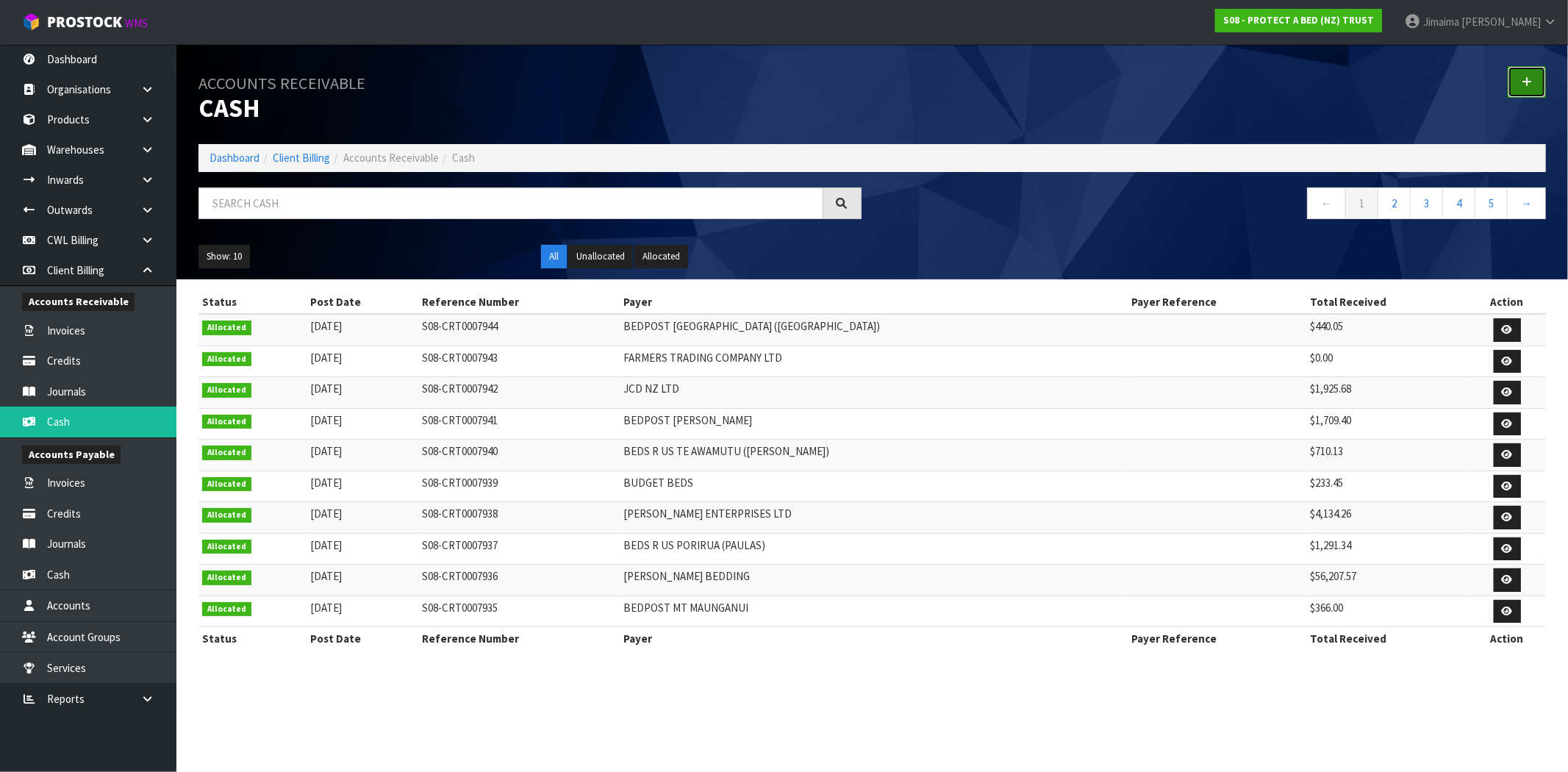
click at [1525, 92] on link at bounding box center [1526, 82] width 38 height 32
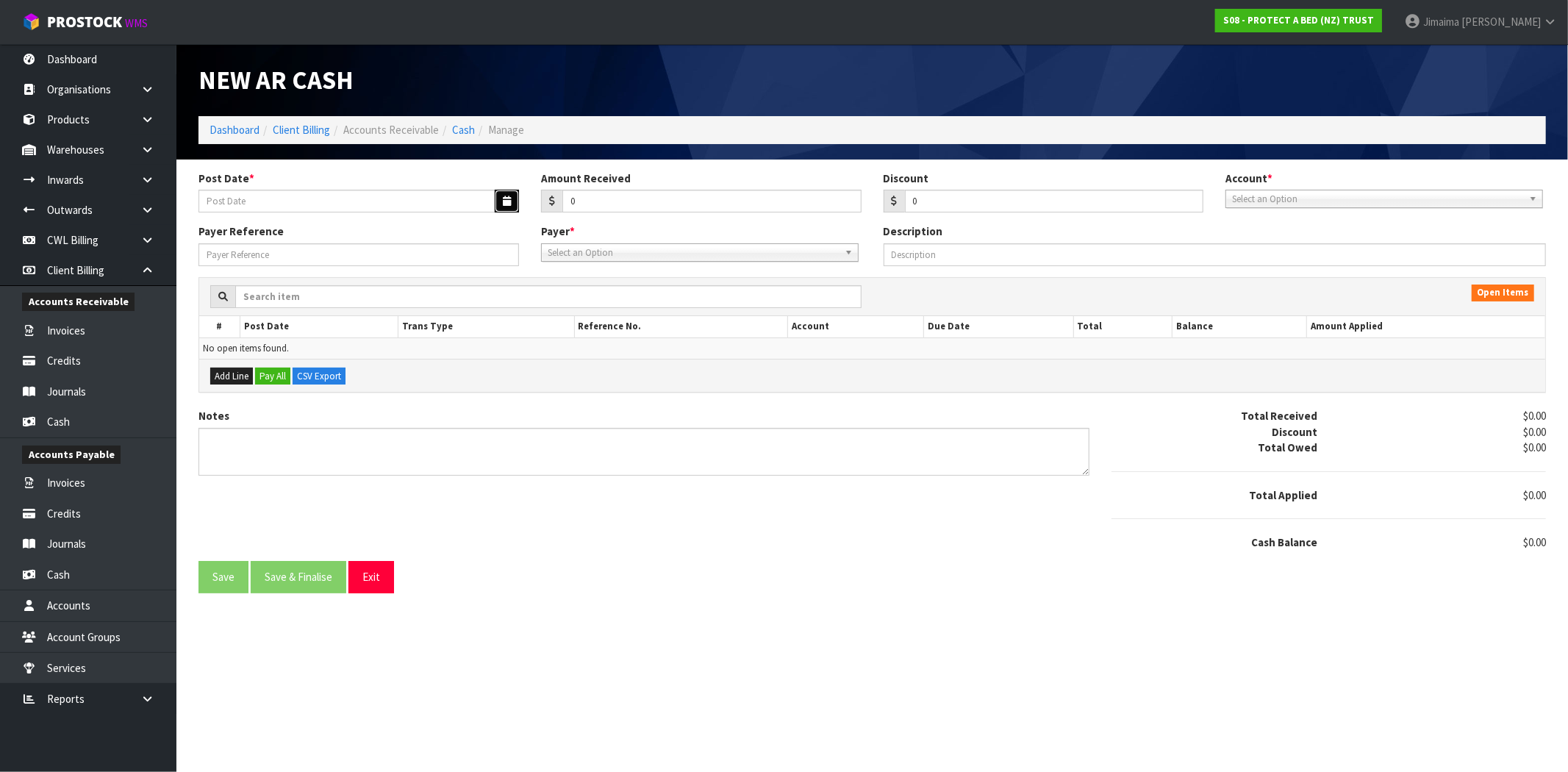
click at [507, 200] on icon "button" at bounding box center [506, 200] width 8 height 10
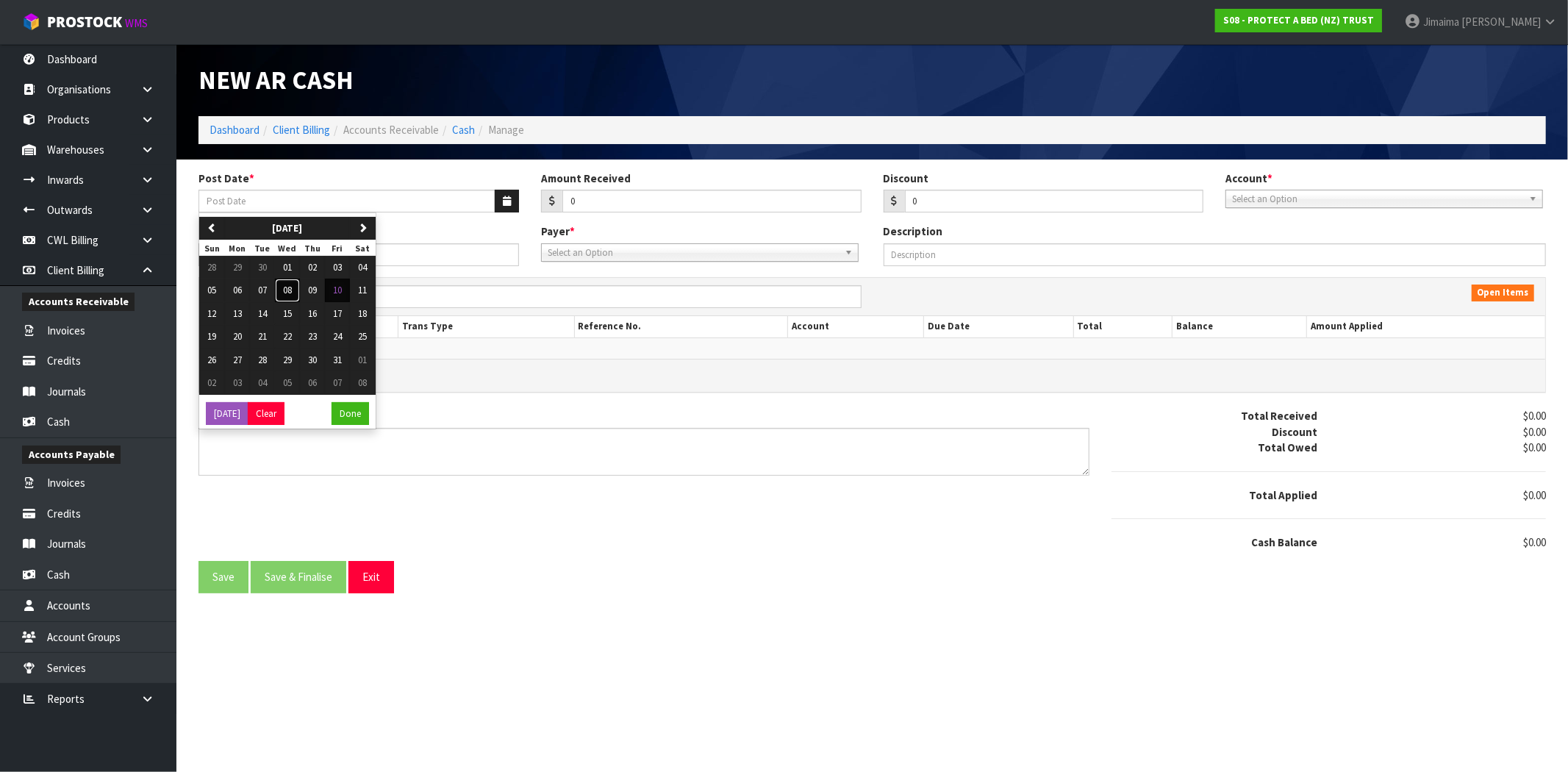
click at [288, 288] on span "08" at bounding box center [287, 290] width 9 height 12
type input "[DATE]"
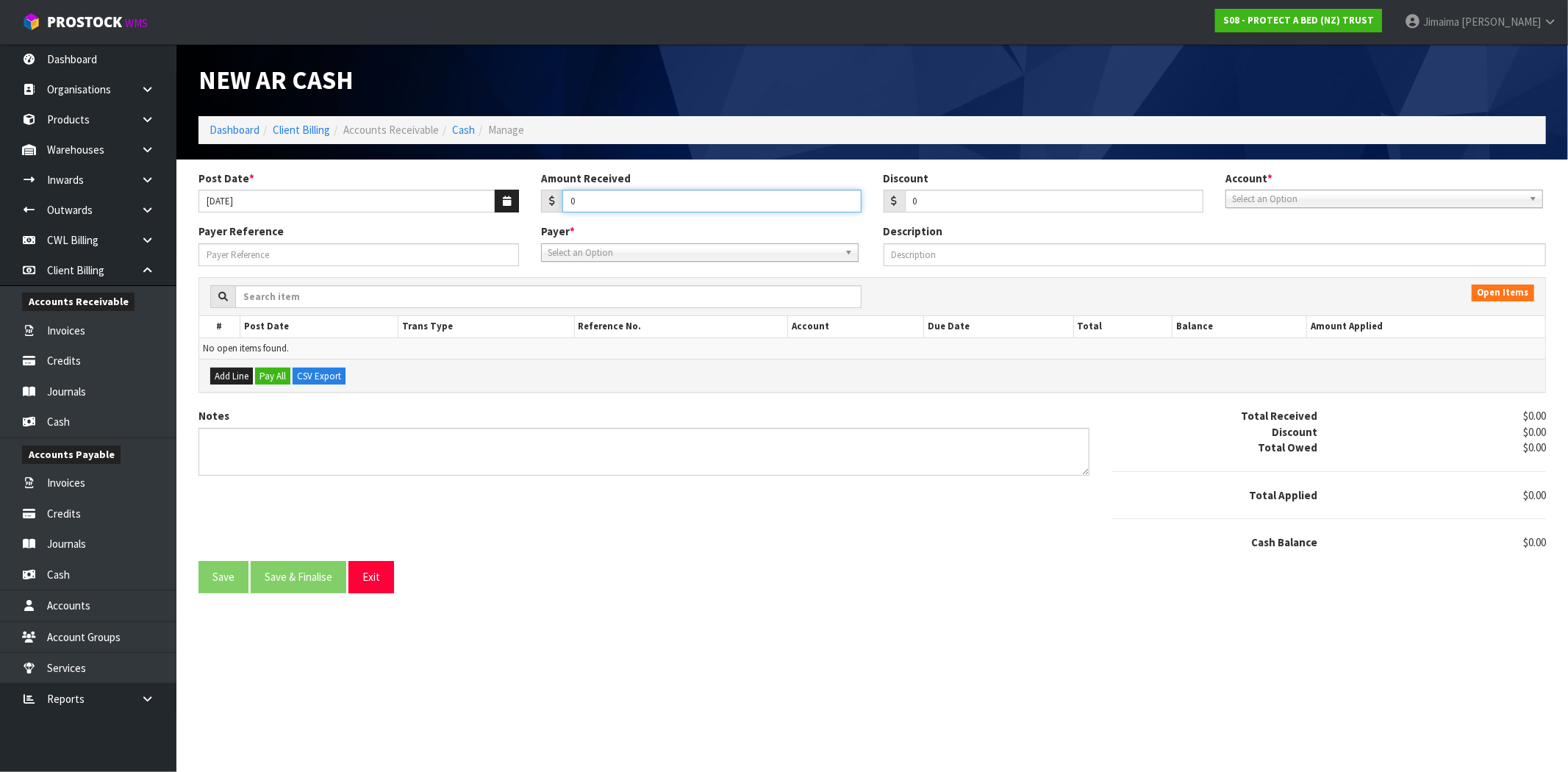
click at [609, 199] on input "0" at bounding box center [713, 201] width 300 height 23
type input "2257.12"
click at [1305, 204] on span "Select an Option" at bounding box center [1377, 199] width 291 height 18
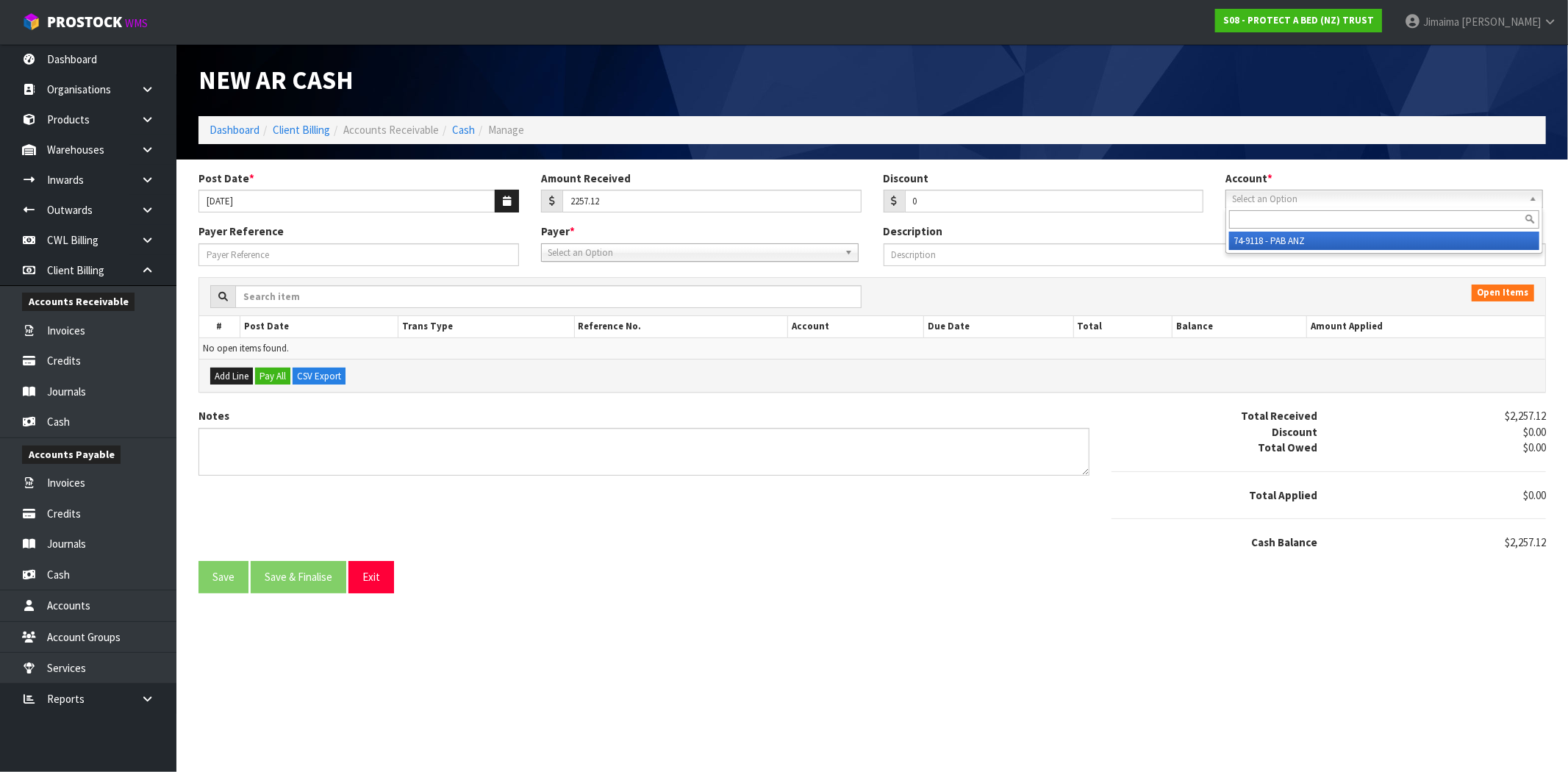
click at [1283, 238] on li "74-9118 - PAB ANZ" at bounding box center [1385, 240] width 310 height 19
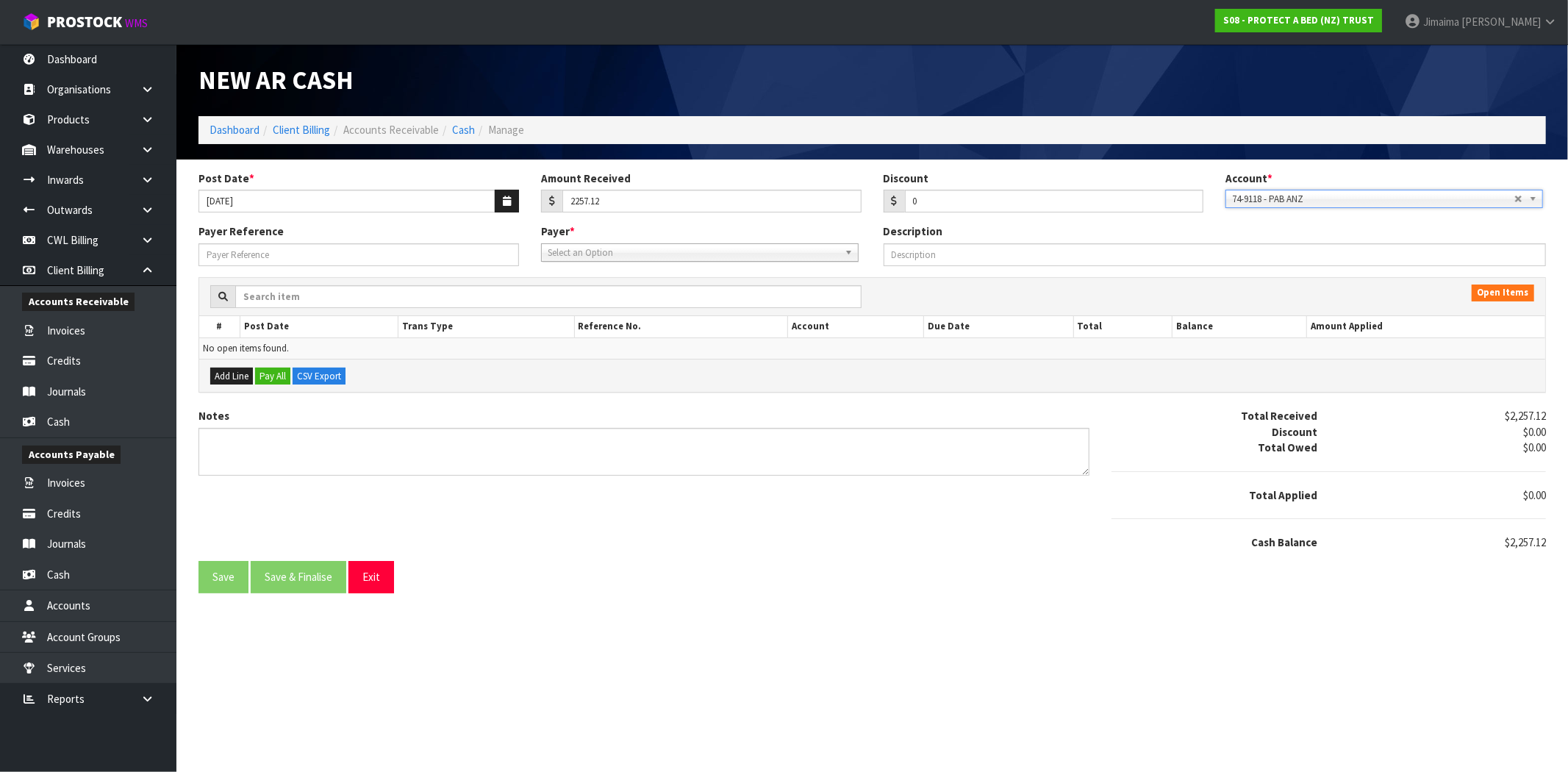
click at [739, 248] on span "Select an Option" at bounding box center [693, 253] width 291 height 18
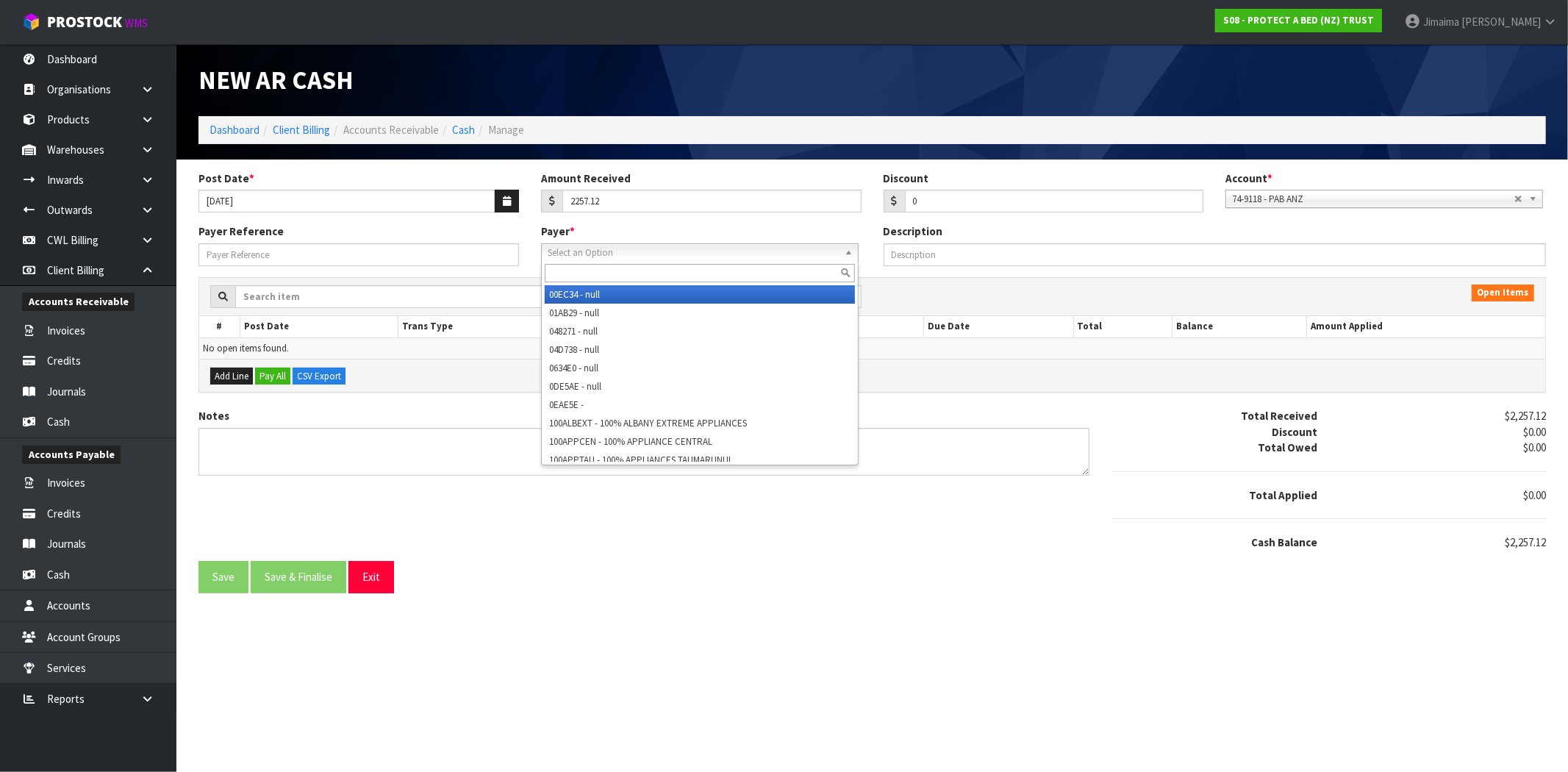
click at [645, 267] on input "text" at bounding box center [700, 273] width 310 height 19
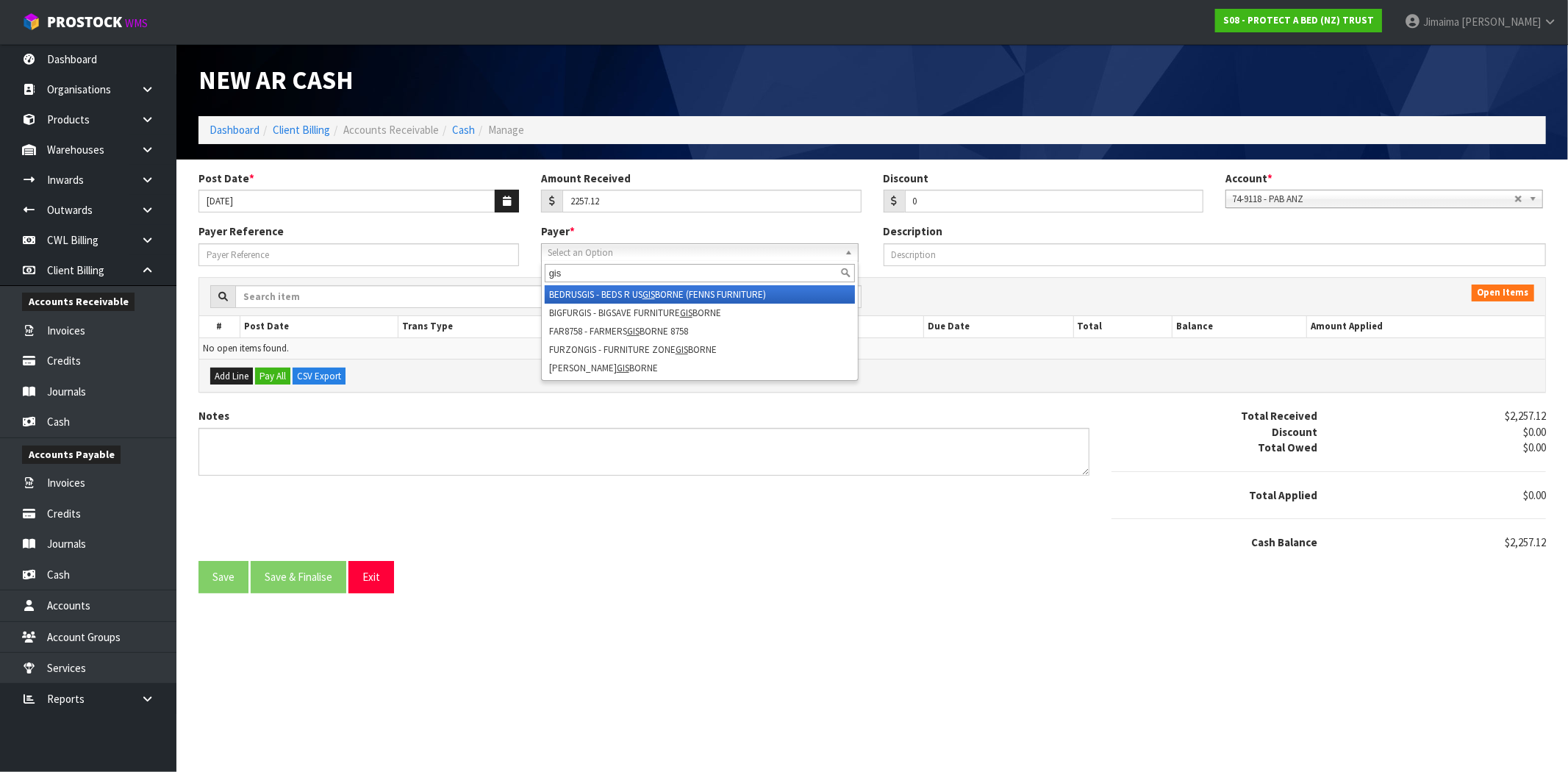
type input "gis"
click at [692, 294] on li "BEDRUSGIS - BEDS R US GIS BORNE (FENNS FURNITURE)" at bounding box center [700, 294] width 310 height 19
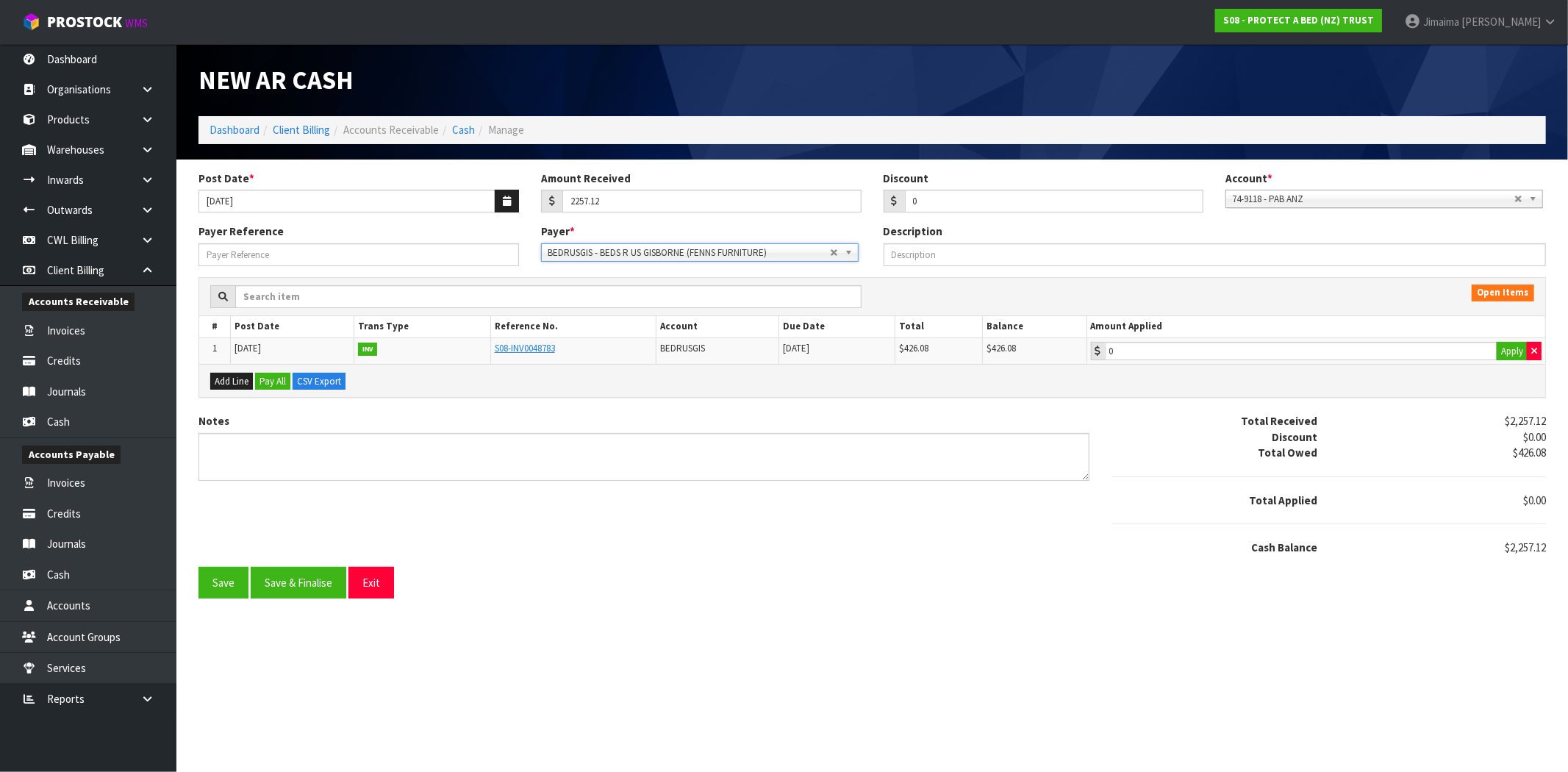
click at [827, 247] on span "BEDRUSGIS - BEDS R US GISBORNE (FENNS FURNITURE)" at bounding box center [689, 253] width 283 height 18
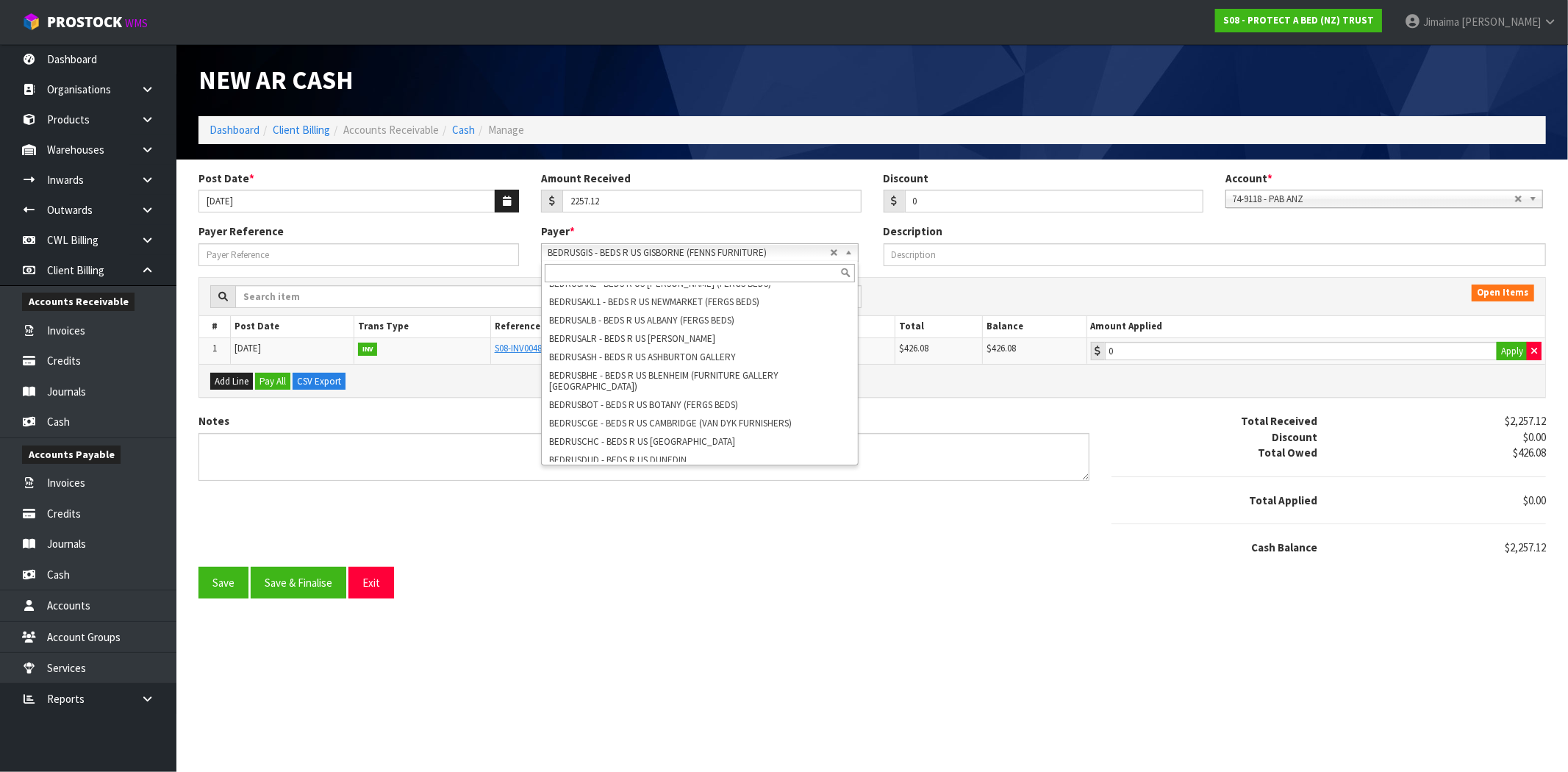
click at [743, 274] on input "text" at bounding box center [700, 273] width 310 height 19
type input "home"
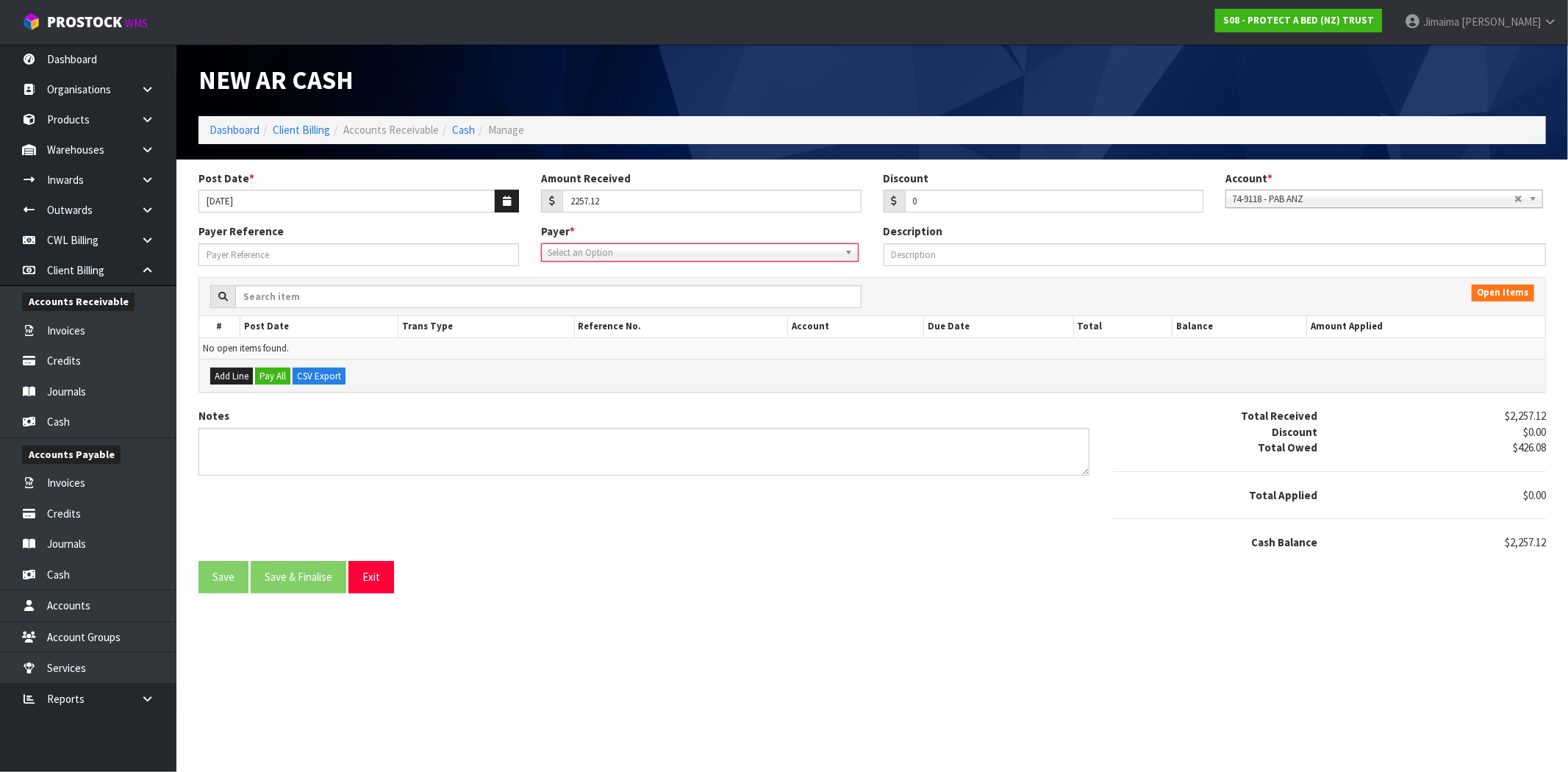
click at [775, 256] on span "Select an Option" at bounding box center [689, 253] width 283 height 18
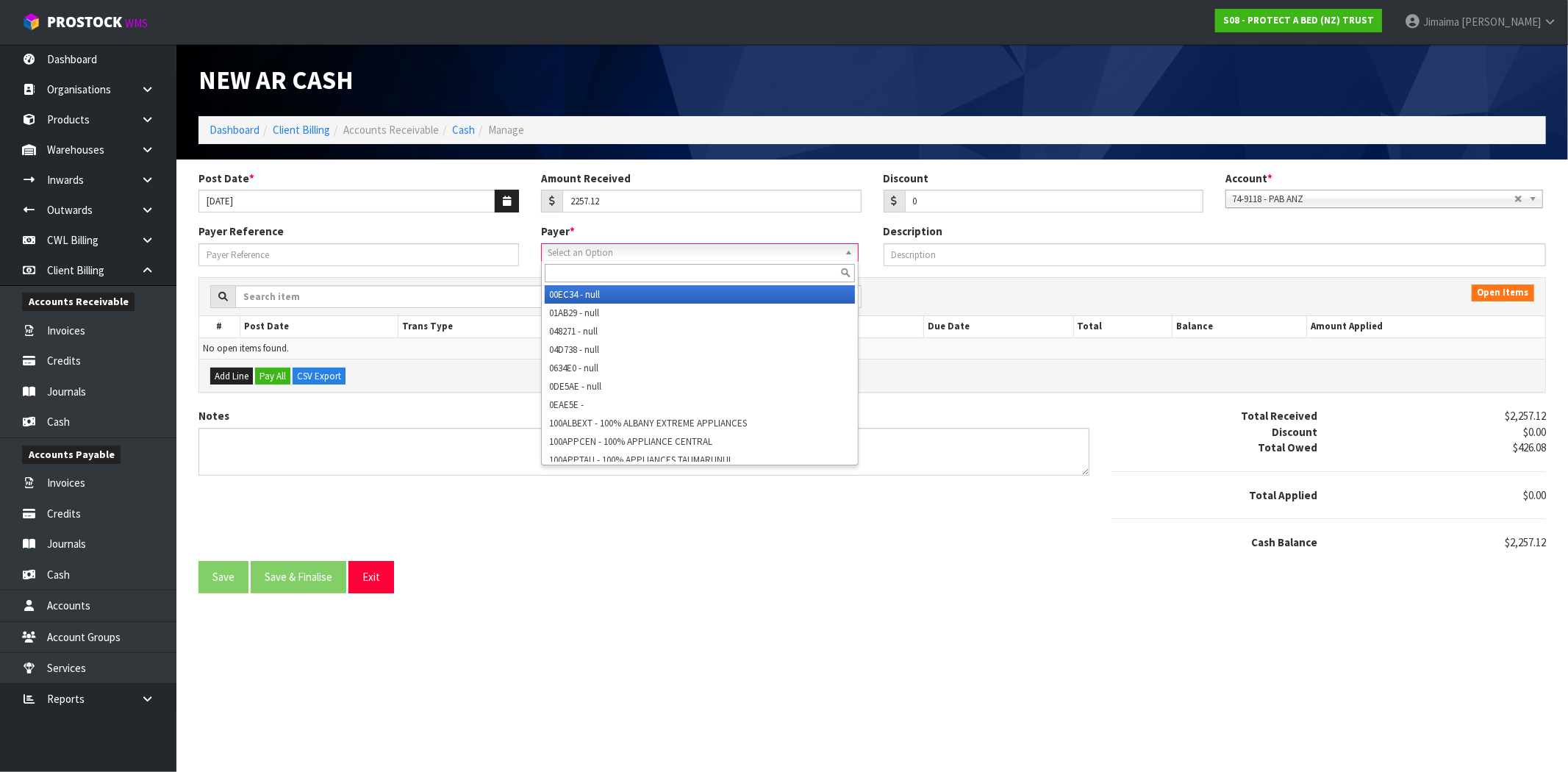
click at [737, 277] on input "text" at bounding box center [700, 273] width 310 height 19
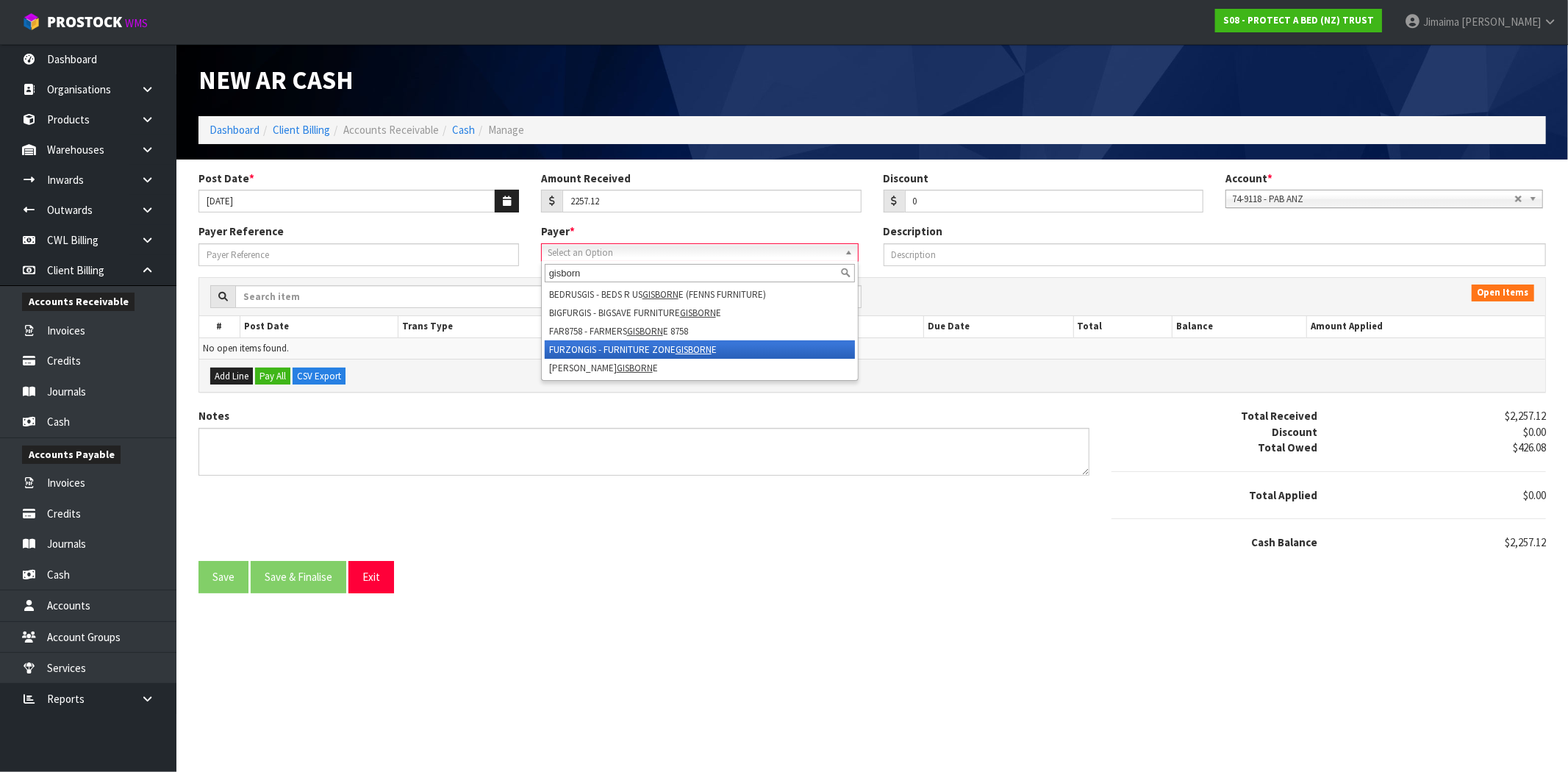
type input "gisborn"
click at [722, 347] on li "FURZONGIS - FURNITURE ZONE GISBORN E" at bounding box center [700, 349] width 310 height 19
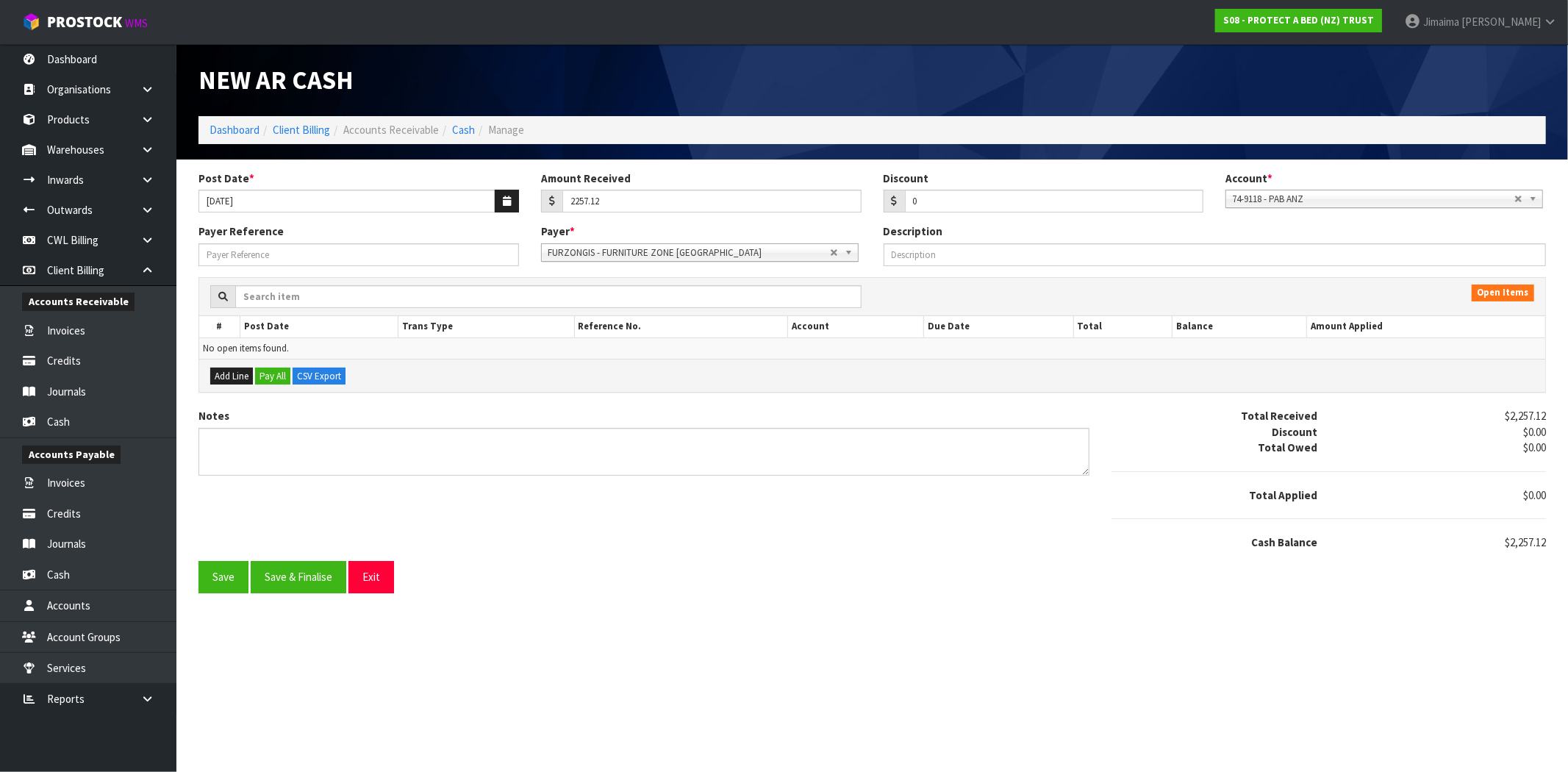
drag, startPoint x: 663, startPoint y: 246, endPoint x: 623, endPoint y: 266, distance: 44.7
click at [655, 253] on span "FURZONGIS - FURNITURE ZONE [GEOGRAPHIC_DATA]" at bounding box center [689, 253] width 283 height 18
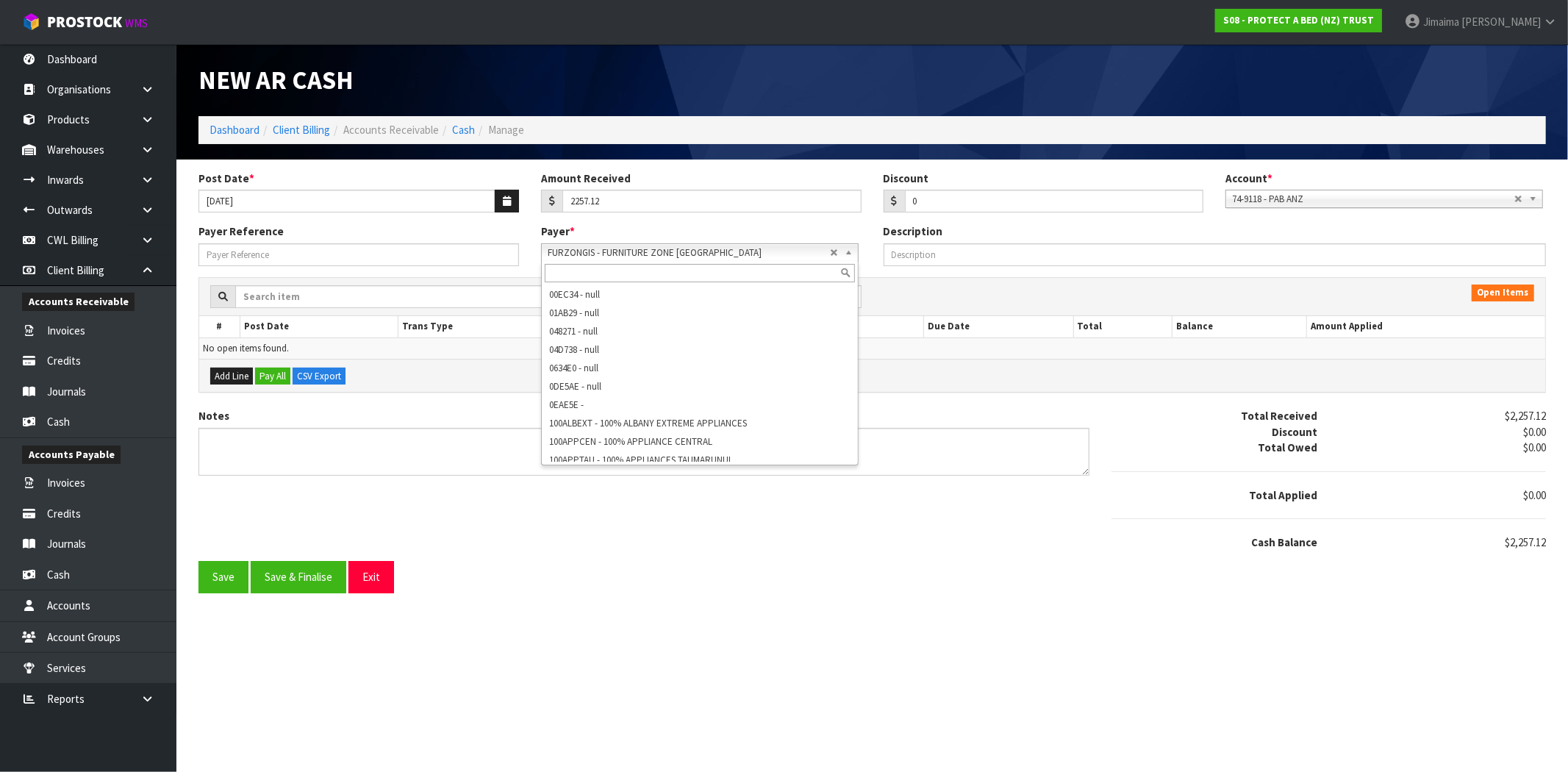
scroll to position [10363, 0]
drag, startPoint x: 619, startPoint y: 269, endPoint x: 602, endPoint y: 277, distance: 18.8
click at [618, 269] on input "text" at bounding box center [700, 273] width 310 height 19
paste input "bedrusgis"
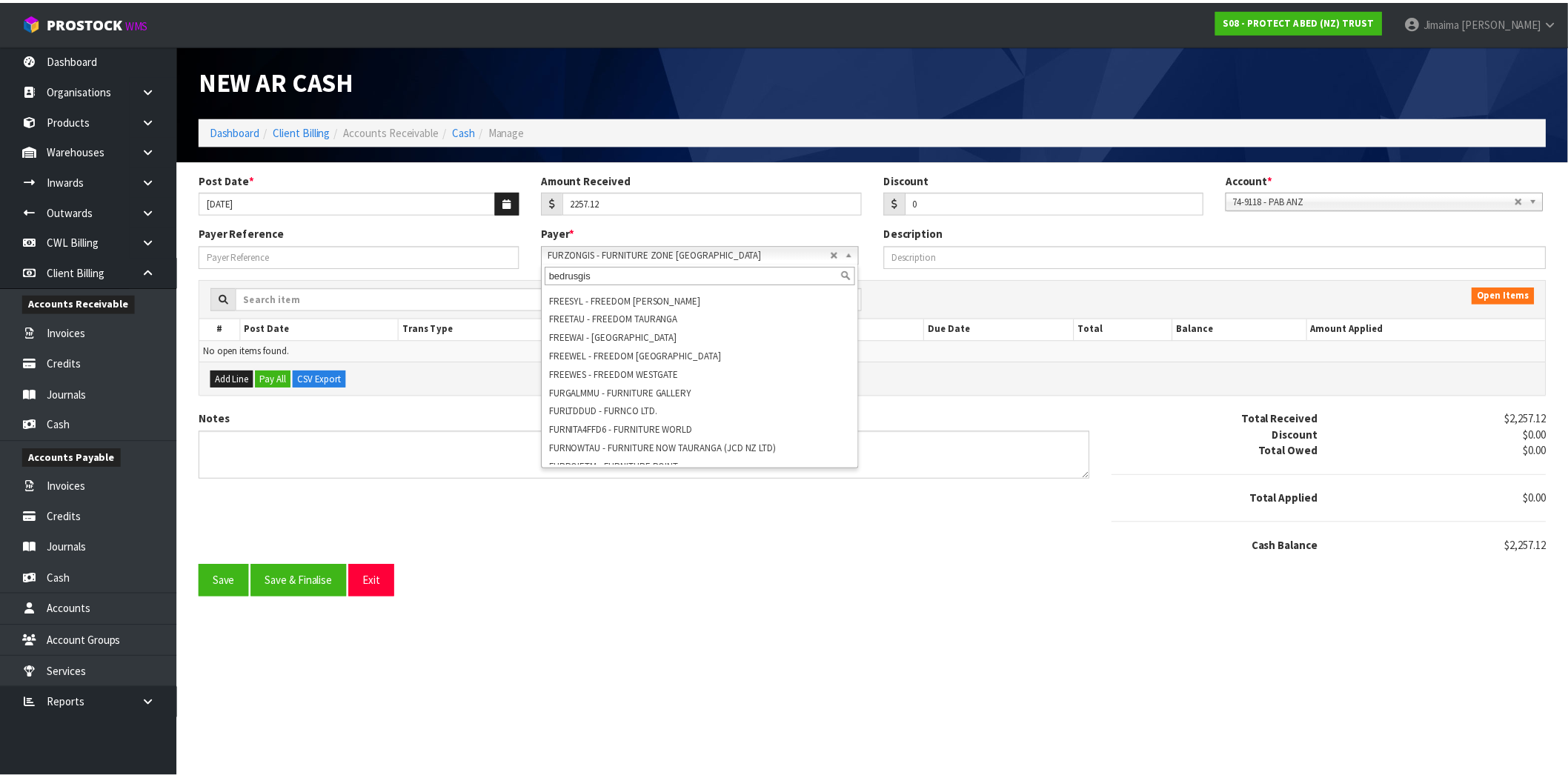
scroll to position [0, 0]
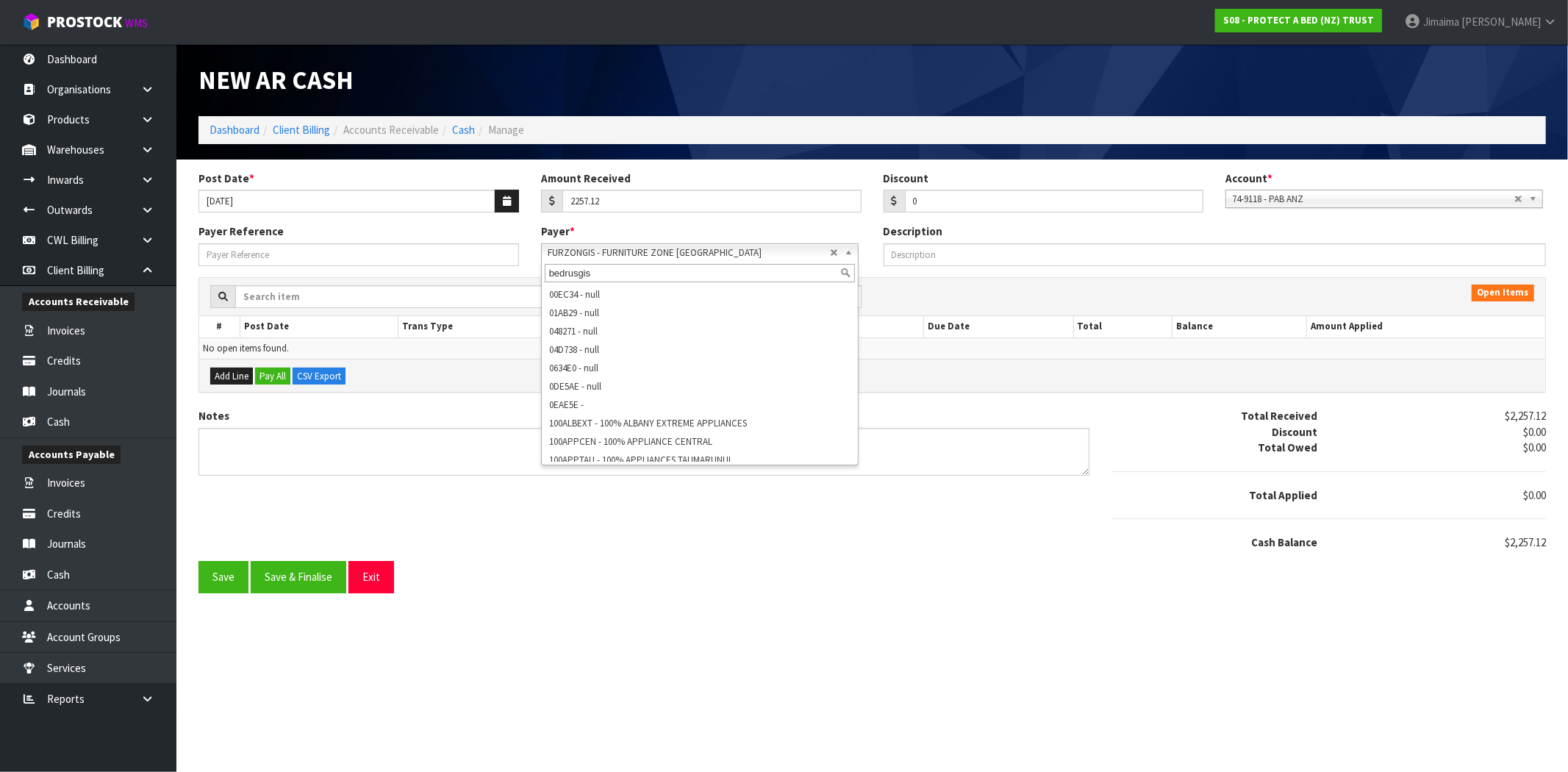
type input "bedrusgis"
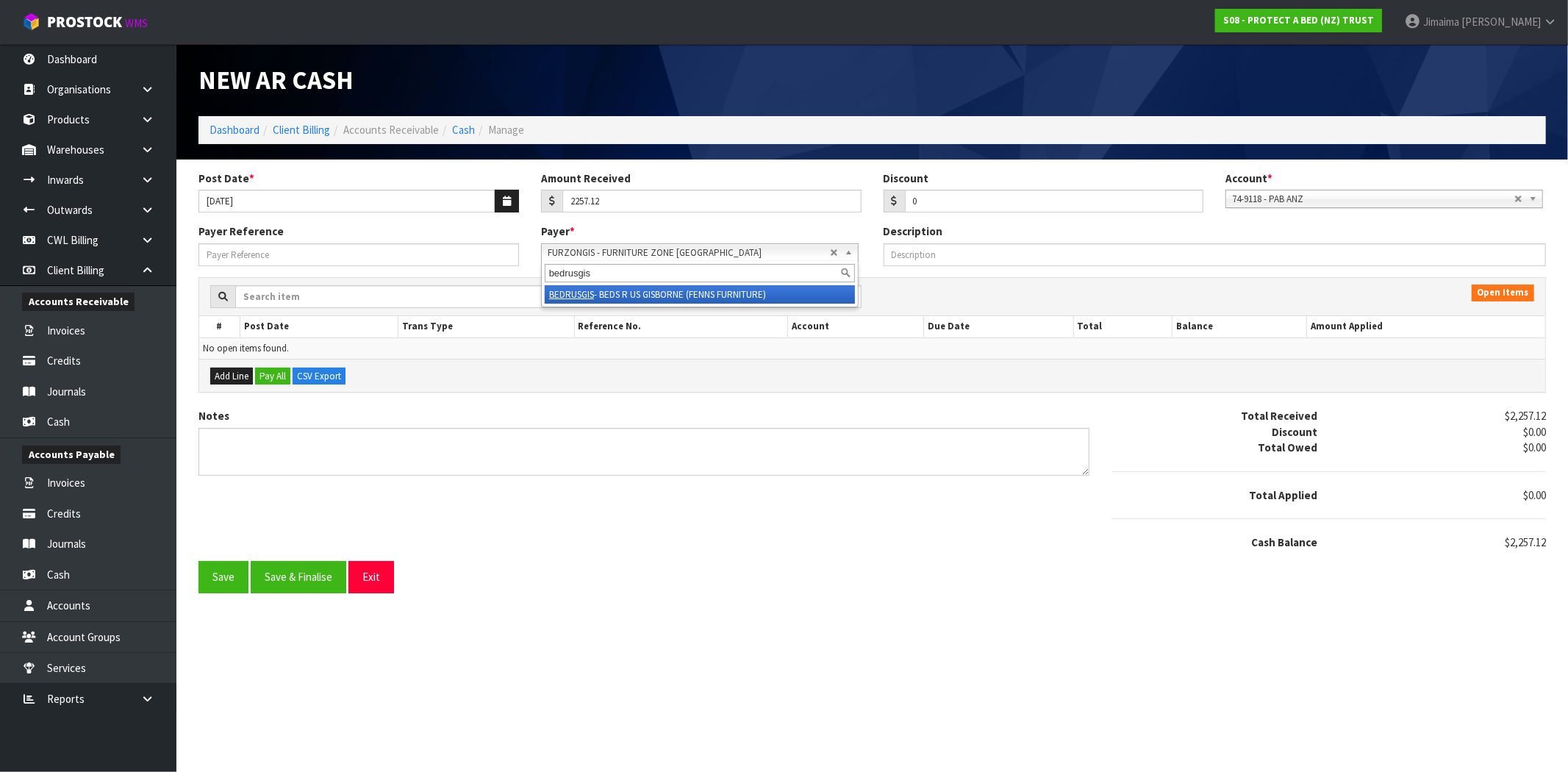
click at [586, 288] on em "BEDRUSGIS" at bounding box center [572, 294] width 45 height 12
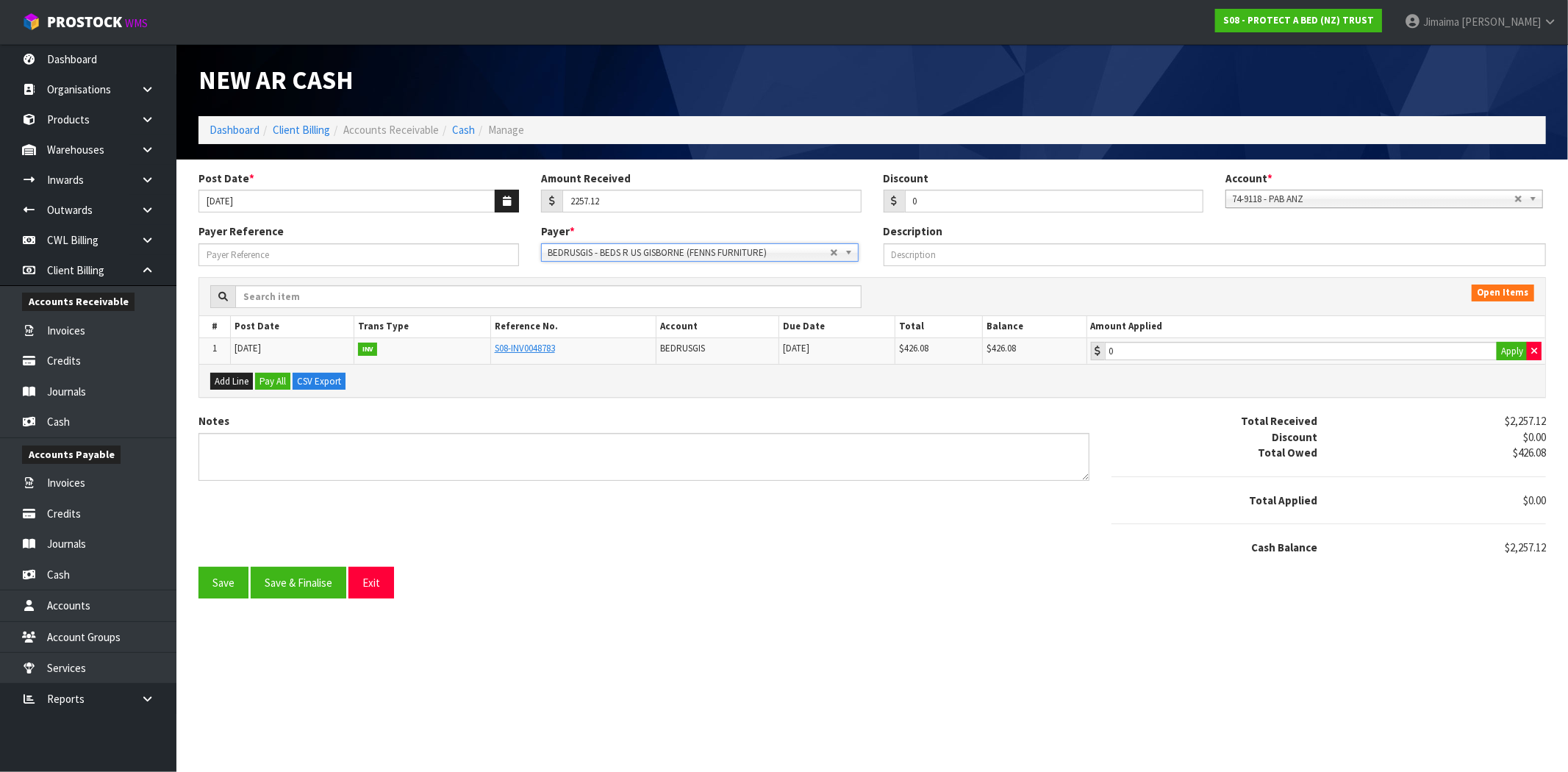
click at [1362, 361] on div "0 Apply" at bounding box center [1316, 352] width 451 height 19
type input "426.08"
click at [1354, 350] on input "426.08" at bounding box center [1301, 351] width 393 height 19
click at [281, 580] on button "Save & Finalise" at bounding box center [299, 583] width 96 height 32
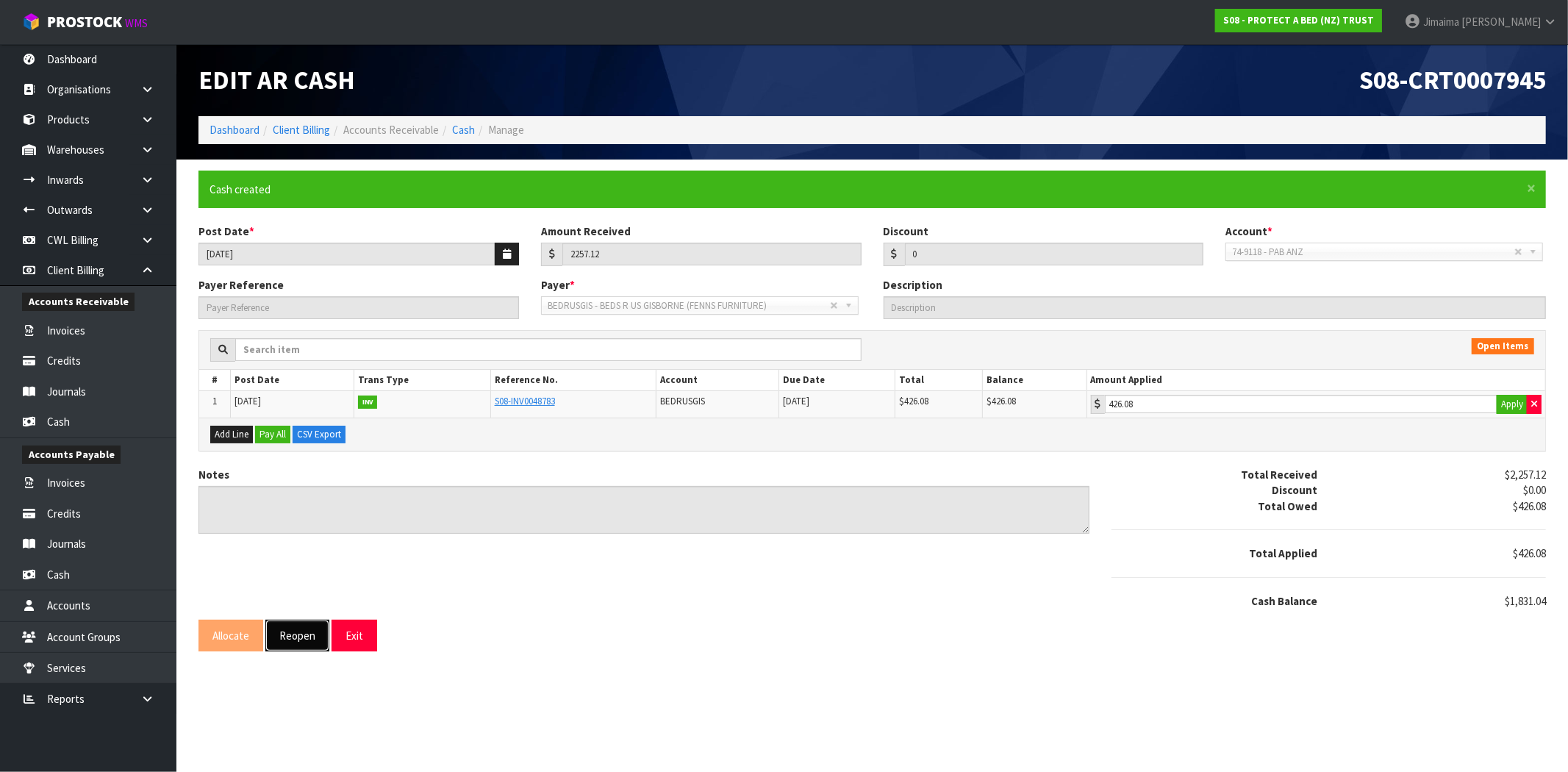
click at [282, 632] on button "Reopen" at bounding box center [297, 636] width 64 height 32
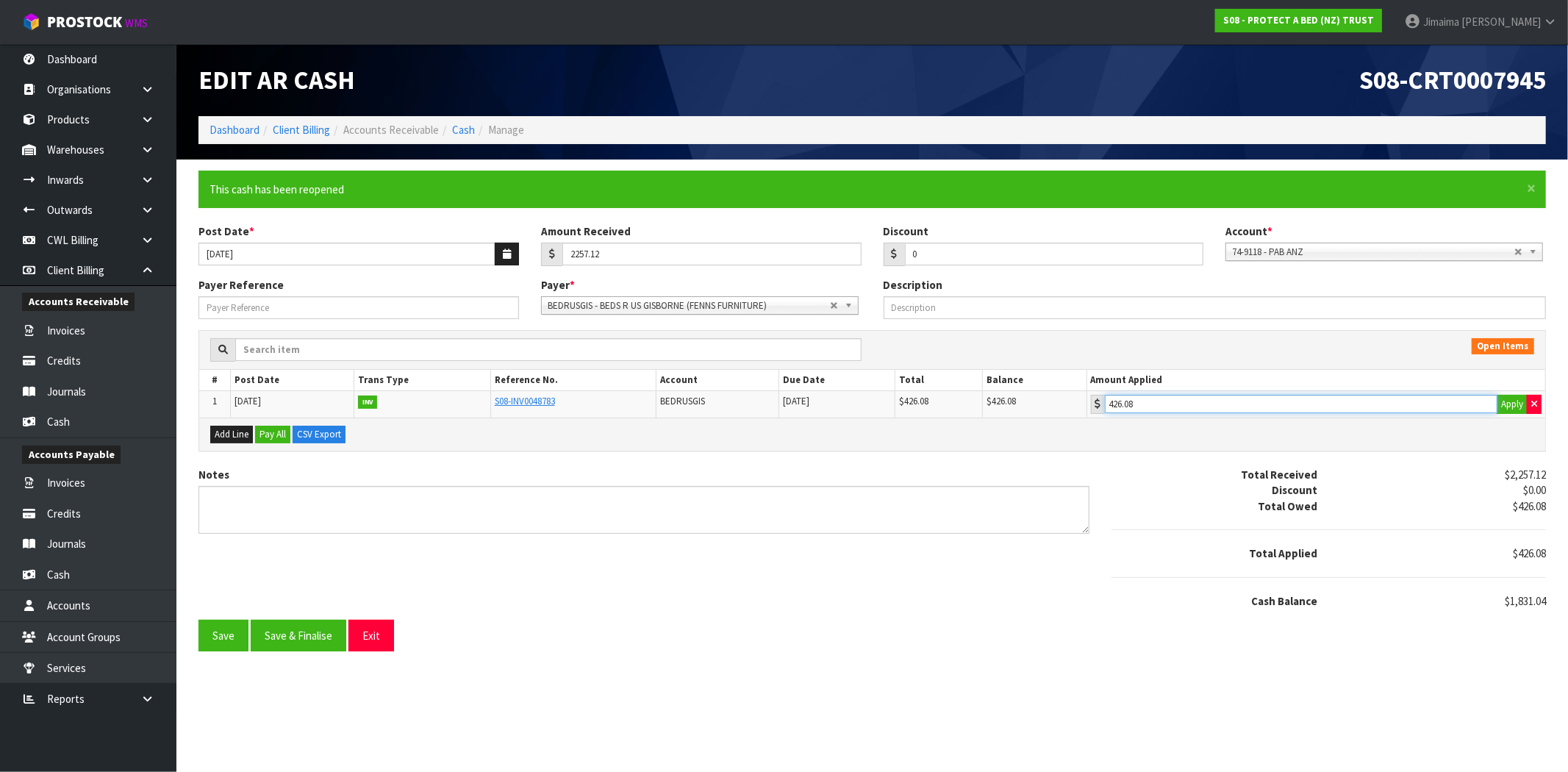
drag, startPoint x: 1112, startPoint y: 408, endPoint x: 912, endPoint y: 408, distance: 200.0
click at [925, 412] on tr "1 01/09/2025 INV S08-INV0048783 BEDRUSGIS 20/10/2025 $426.08 $426.08 426.08 App…" at bounding box center [872, 404] width 1346 height 27
drag, startPoint x: 614, startPoint y: 259, endPoint x: 355, endPoint y: 450, distance: 321.8
click at [398, 284] on form "× Close This cash has been reopened Post Date * 08/10/2025 Amount Received 2257…" at bounding box center [872, 410] width 1348 height 481
paste input "426.08"
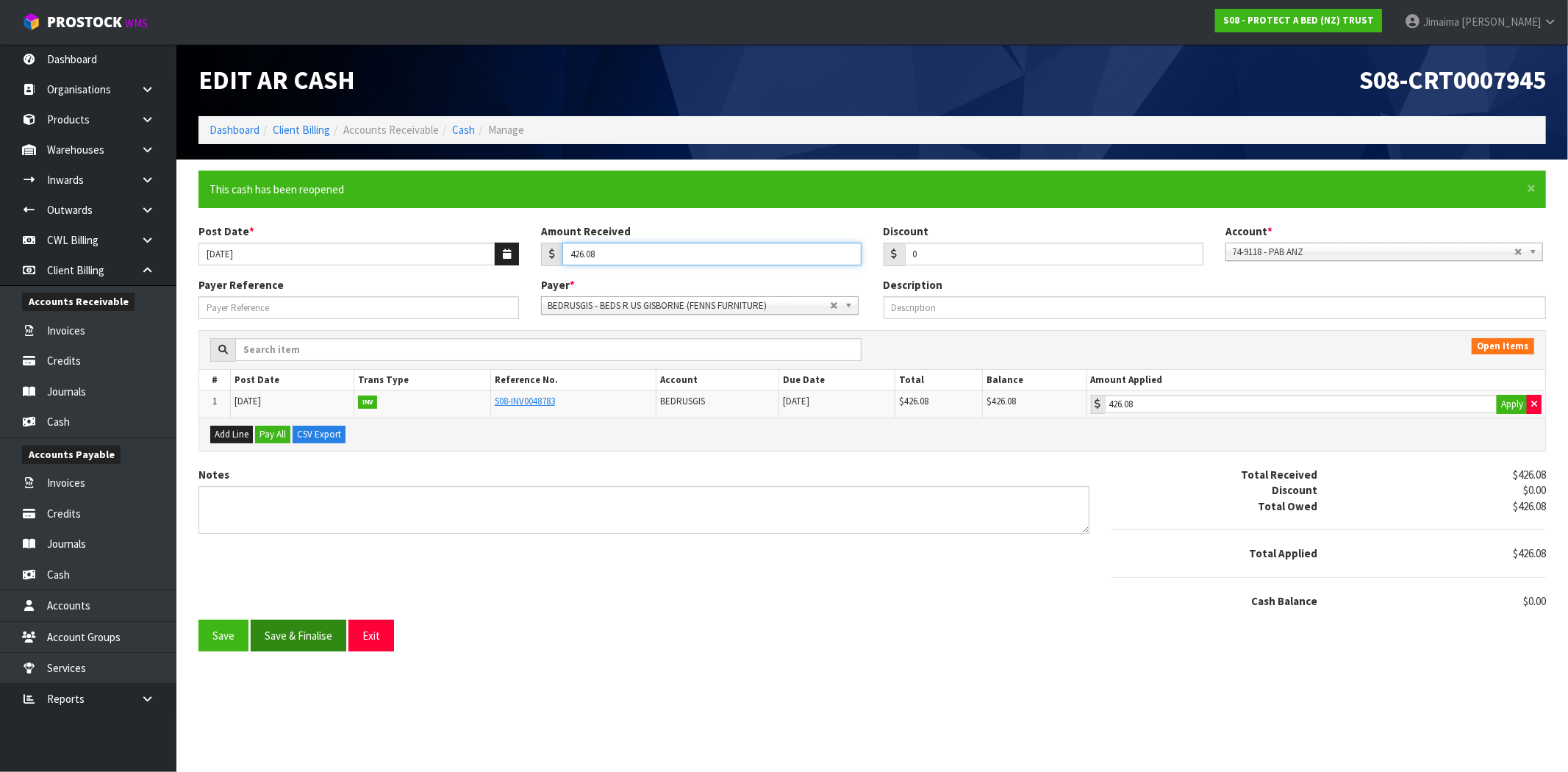
type input "426.08"
click at [299, 647] on button "Save & Finalise" at bounding box center [299, 636] width 96 height 32
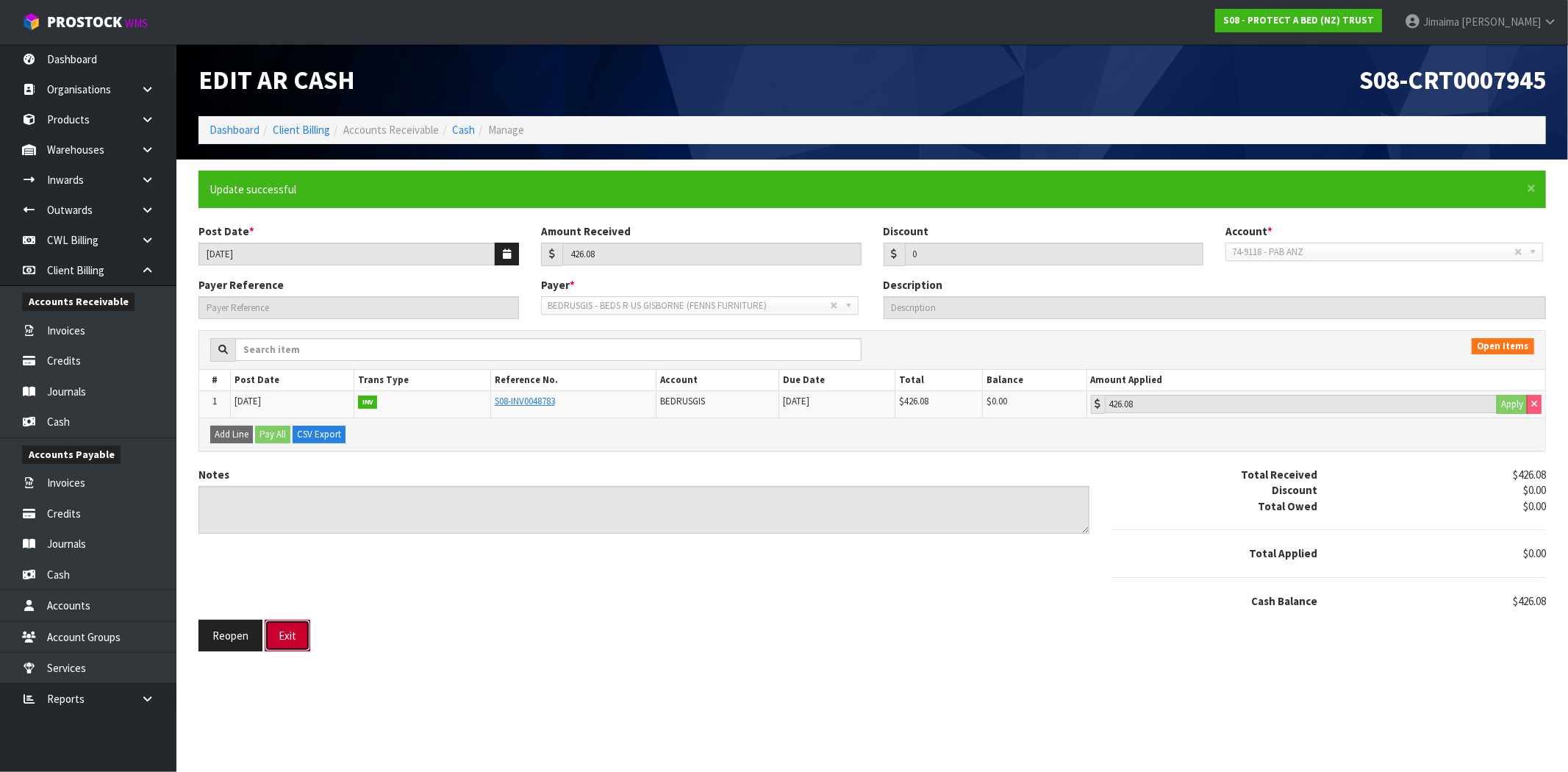
click at [301, 640] on button "Exit" at bounding box center [287, 636] width 45 height 32
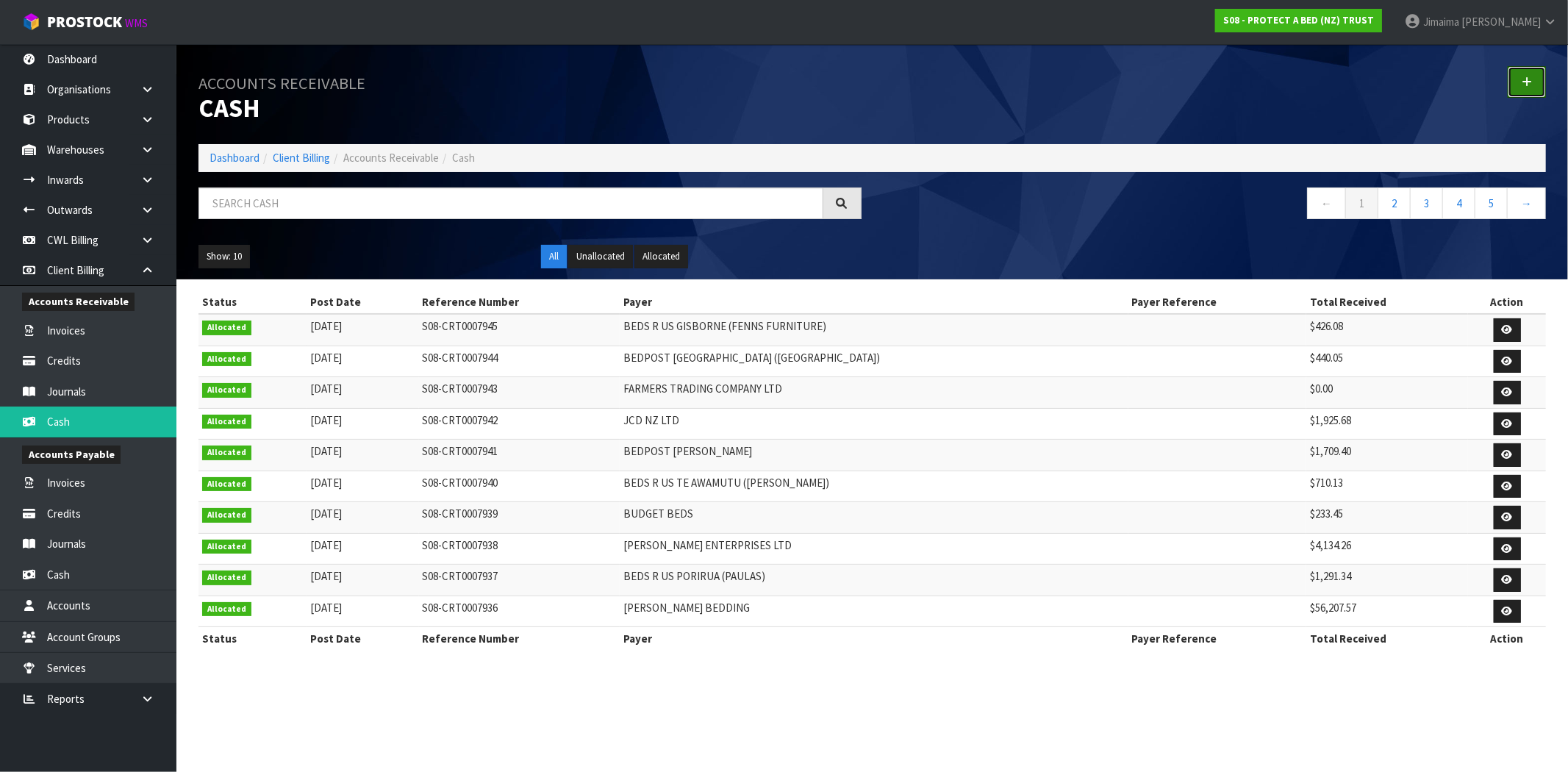
click at [1525, 86] on icon at bounding box center [1527, 82] width 11 height 11
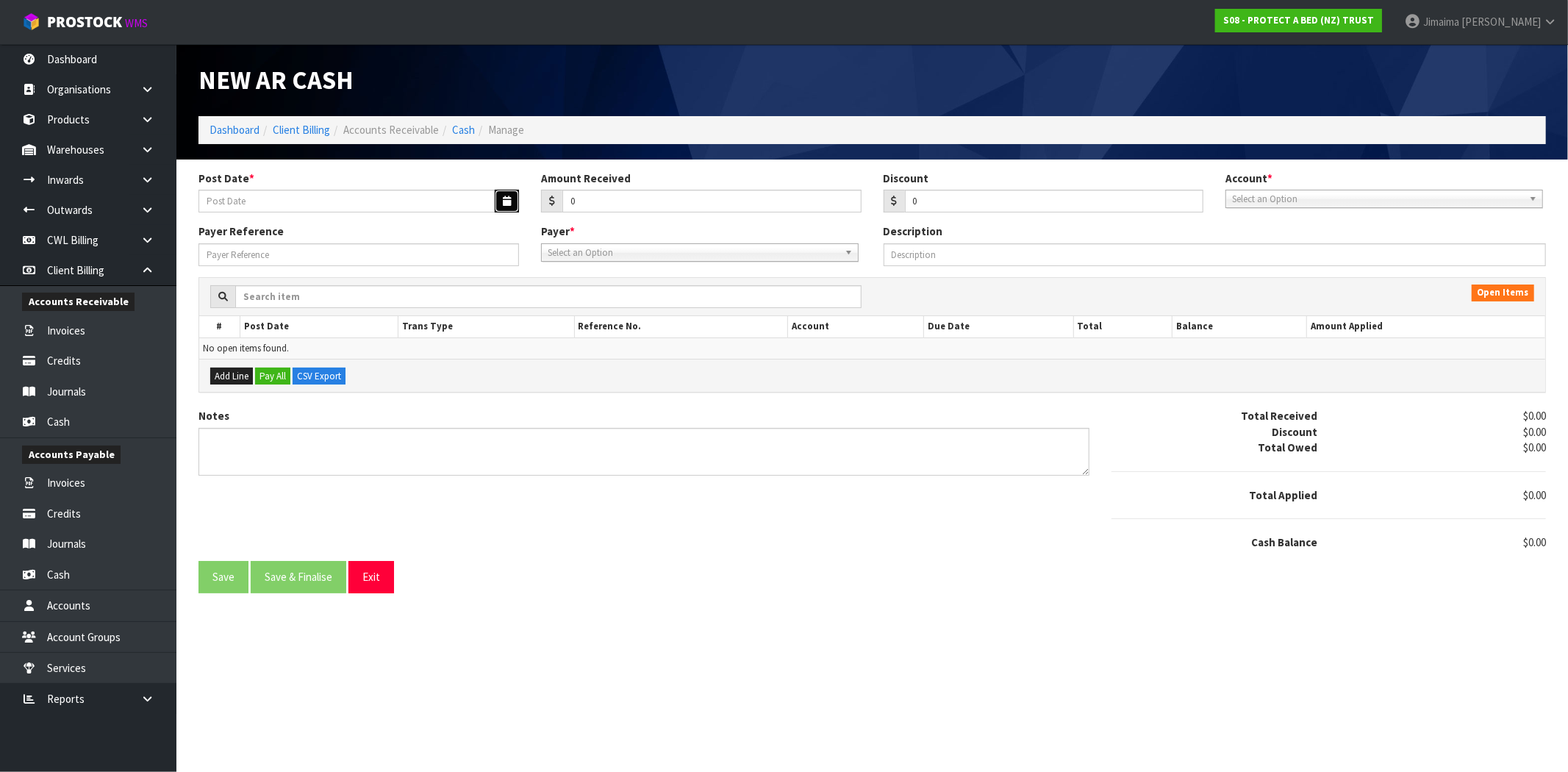
click at [503, 207] on button "button" at bounding box center [506, 201] width 24 height 23
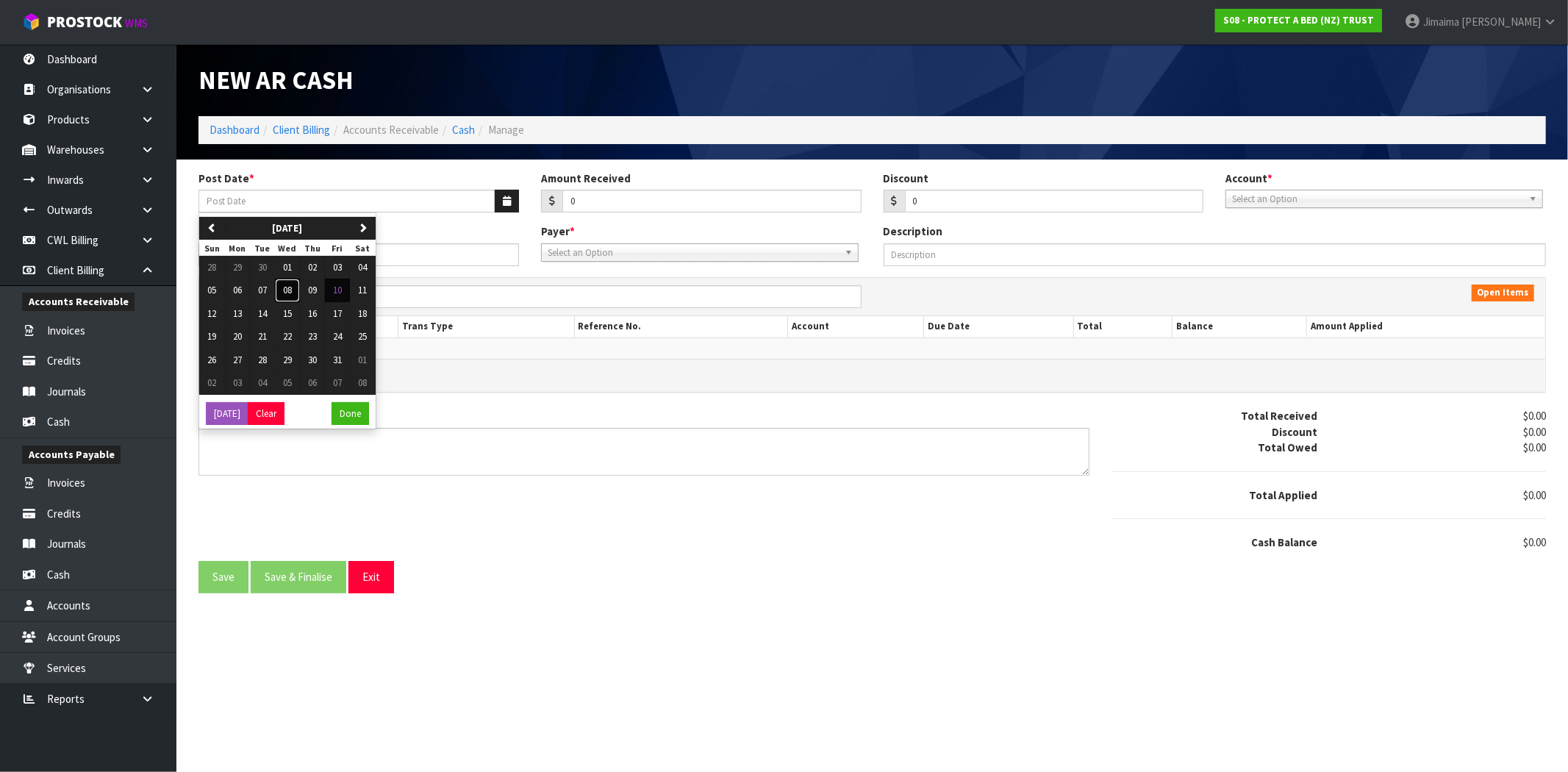
click at [291, 290] on span "08" at bounding box center [287, 290] width 9 height 12
type input "[DATE]"
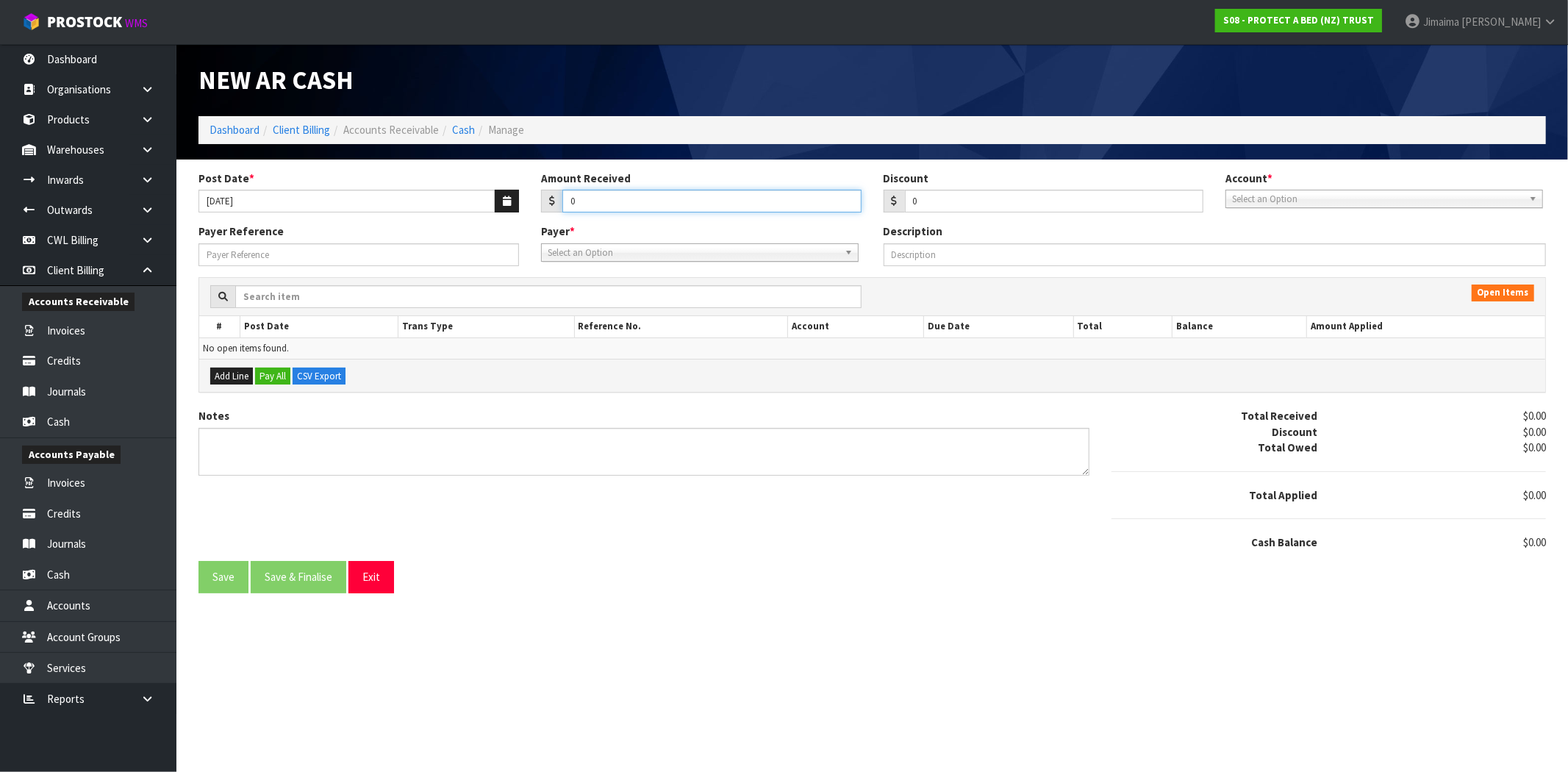
click at [676, 205] on input "0" at bounding box center [713, 201] width 300 height 23
drag, startPoint x: 611, startPoint y: 208, endPoint x: 75, endPoint y: 379, distance: 562.6
click at [474, 210] on div "Post Date * 08/10/2025 Amount Received 0 Discount 0 Account * 74-9118 - PAB ANZ…" at bounding box center [872, 197] width 1369 height 54
drag, startPoint x: 697, startPoint y: 239, endPoint x: 688, endPoint y: 246, distance: 11.4
click at [696, 240] on div "Payer * 00EC34 - null 01AB29 - null 048271 - null 04D738 - null 0634E0 - null 0…" at bounding box center [701, 242] width 343 height 37
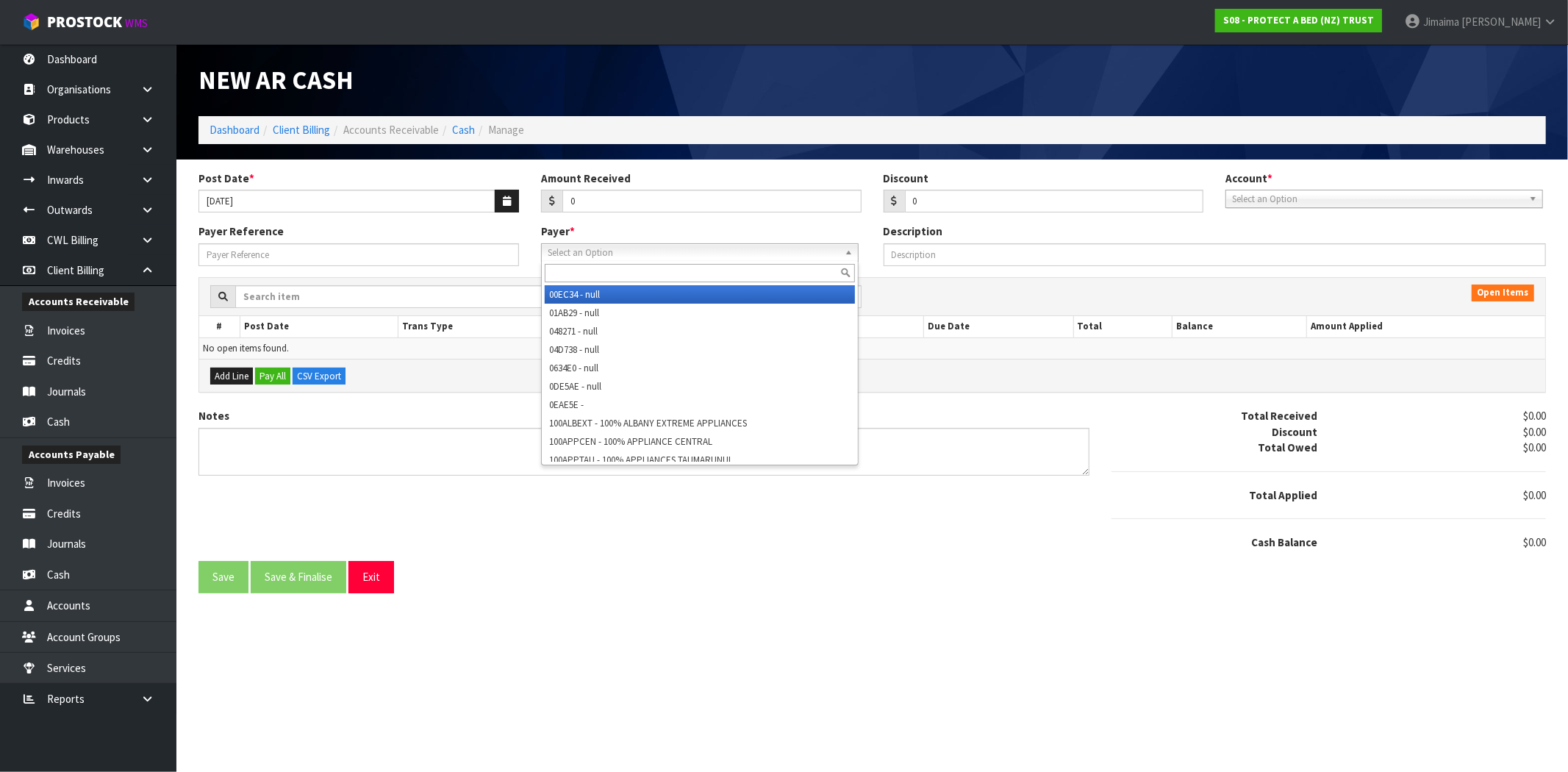
drag, startPoint x: 688, startPoint y: 246, endPoint x: 653, endPoint y: 265, distance: 39.8
click at [686, 248] on span "Select an Option" at bounding box center [693, 253] width 291 height 18
click at [651, 266] on div at bounding box center [699, 272] width 316 height 24
click at [635, 276] on input "text" at bounding box center [700, 273] width 310 height 19
paste input "bedruswan"
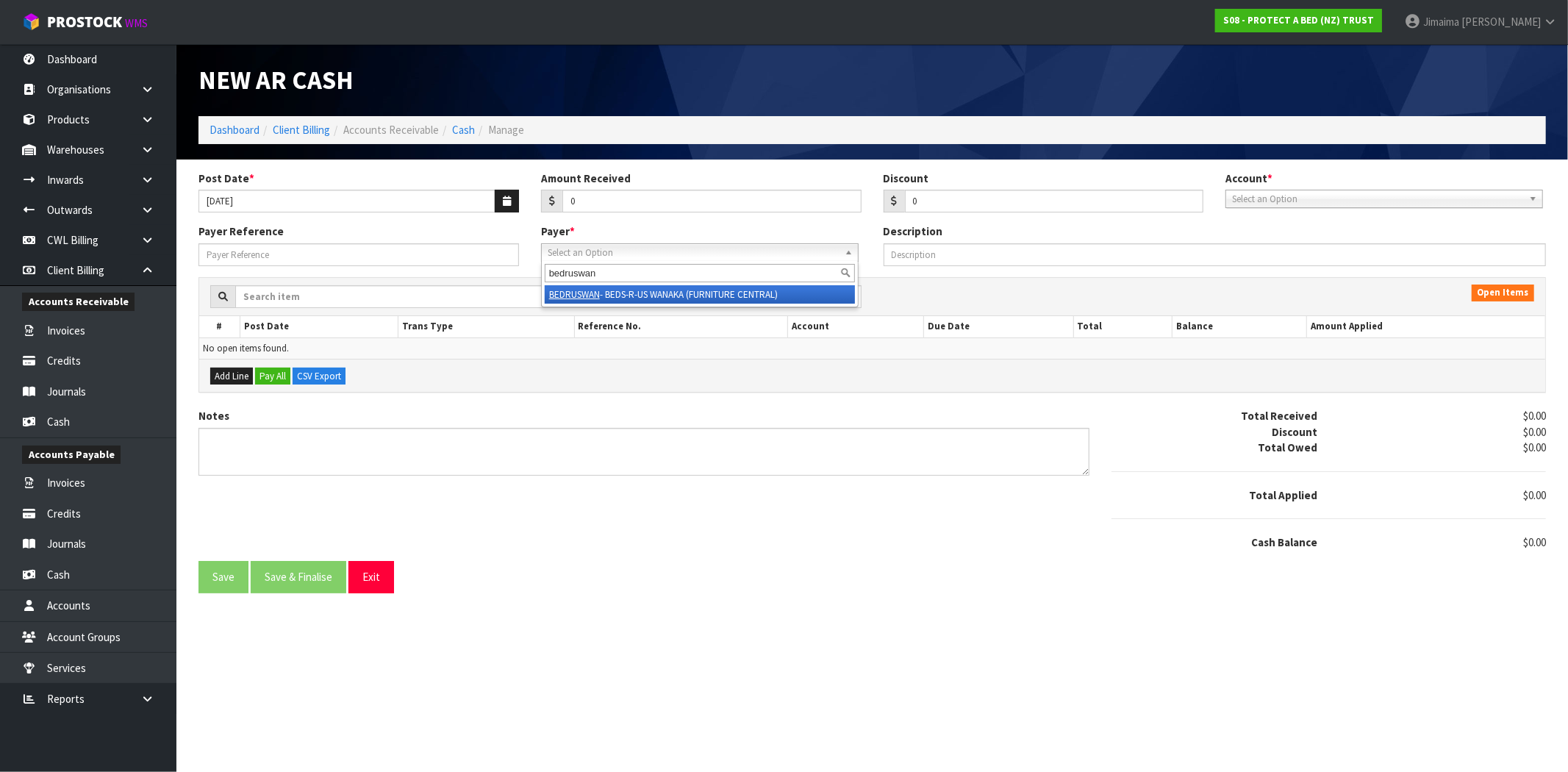
type input "bedruswan"
click at [609, 289] on li "BEDRUSWAN - BEDS-R-US WANAKA (FURNITURE CENTRAL)" at bounding box center [700, 294] width 310 height 19
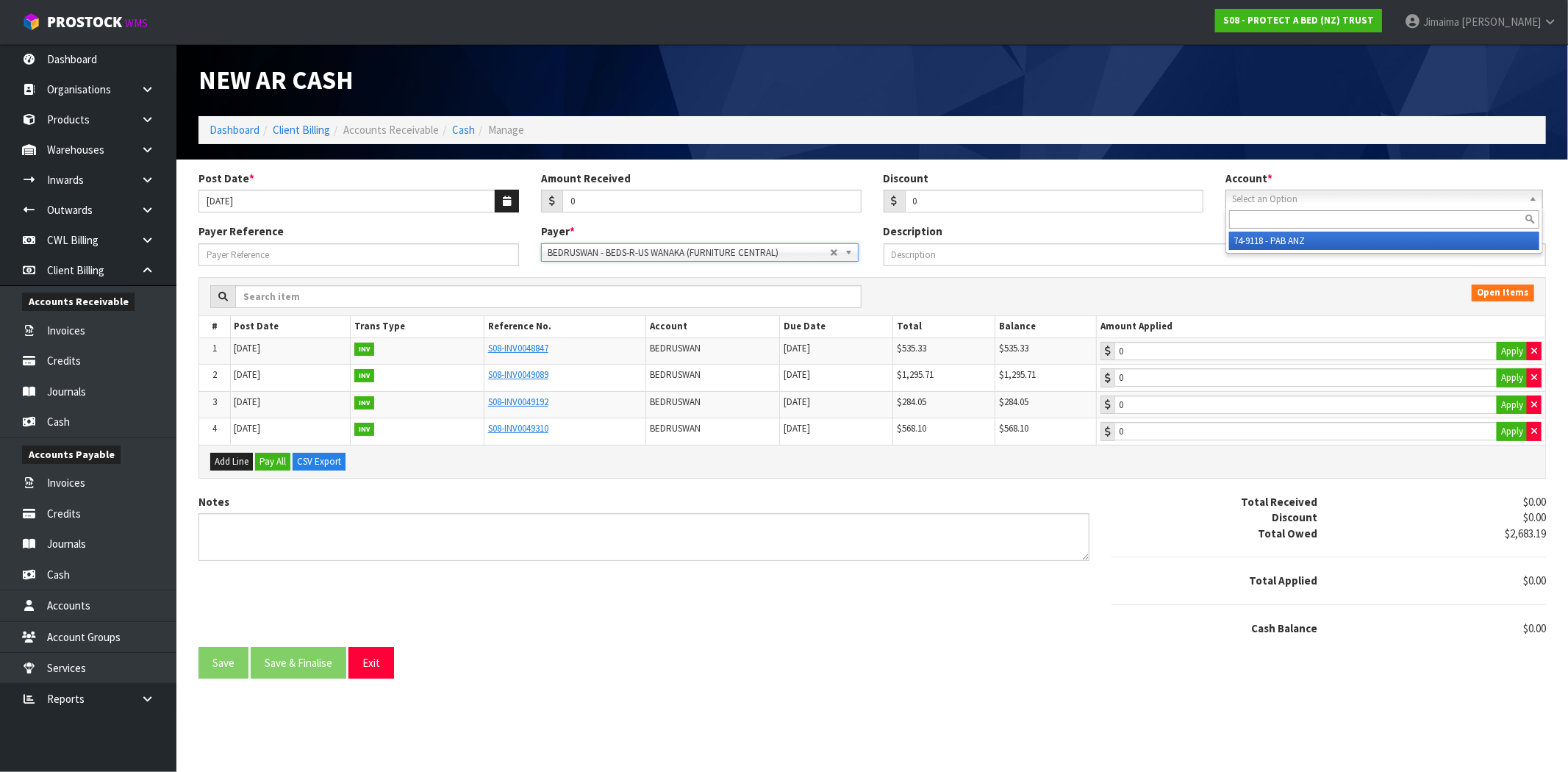
click at [1355, 196] on span "Select an Option" at bounding box center [1377, 199] width 291 height 18
click at [1298, 244] on li "74-9118 - PAB ANZ" at bounding box center [1385, 240] width 310 height 19
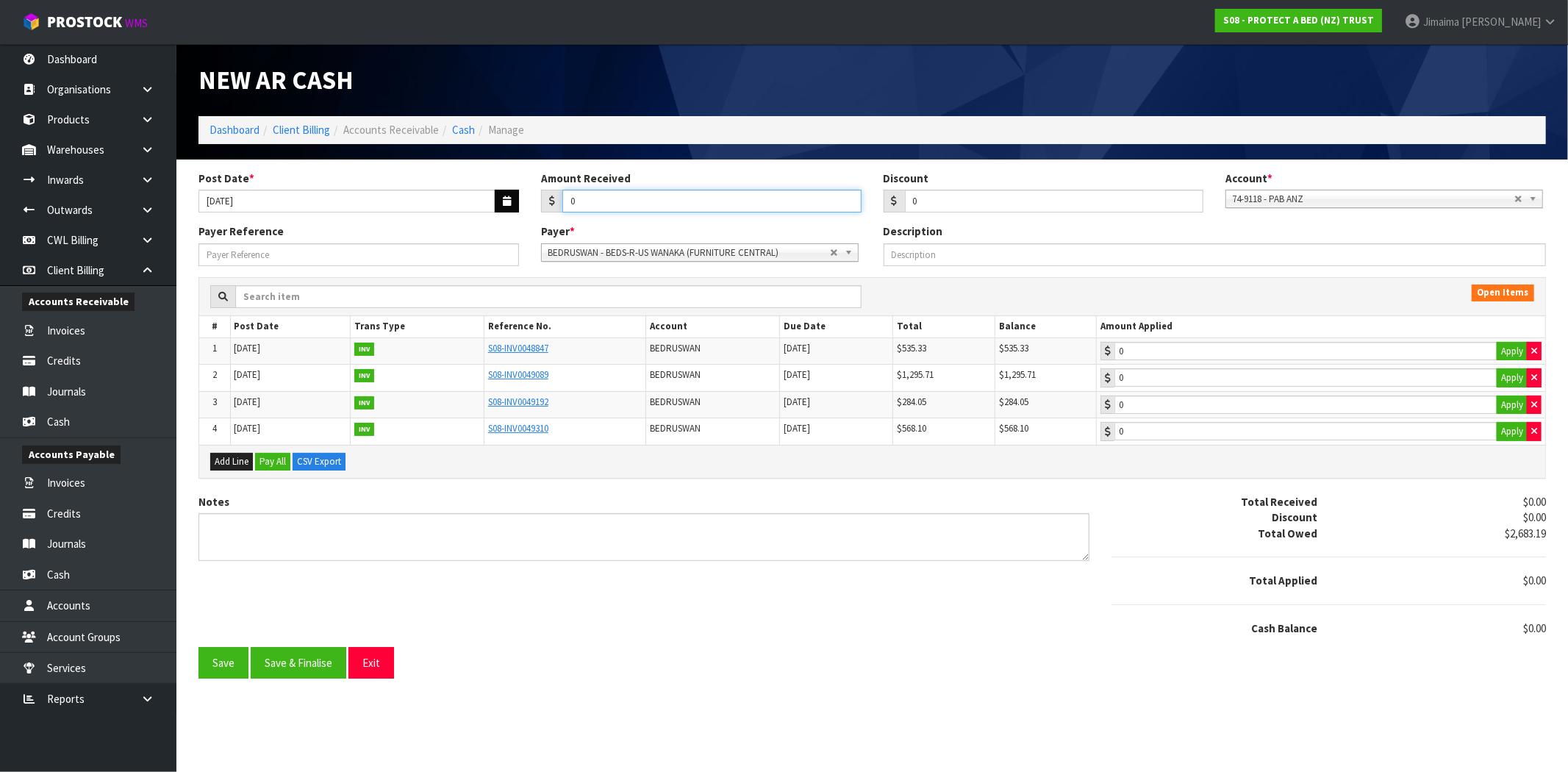
drag, startPoint x: 593, startPoint y: 204, endPoint x: 502, endPoint y: 210, distance: 91.2
click at [504, 209] on div "Post Date * 08/10/2025 Amount Received 0 Discount 0 Account * 74-9118 - PAB ANZ…" at bounding box center [872, 197] width 1369 height 54
paste input "1831.04"
type input "1831.04"
type input "535.33"
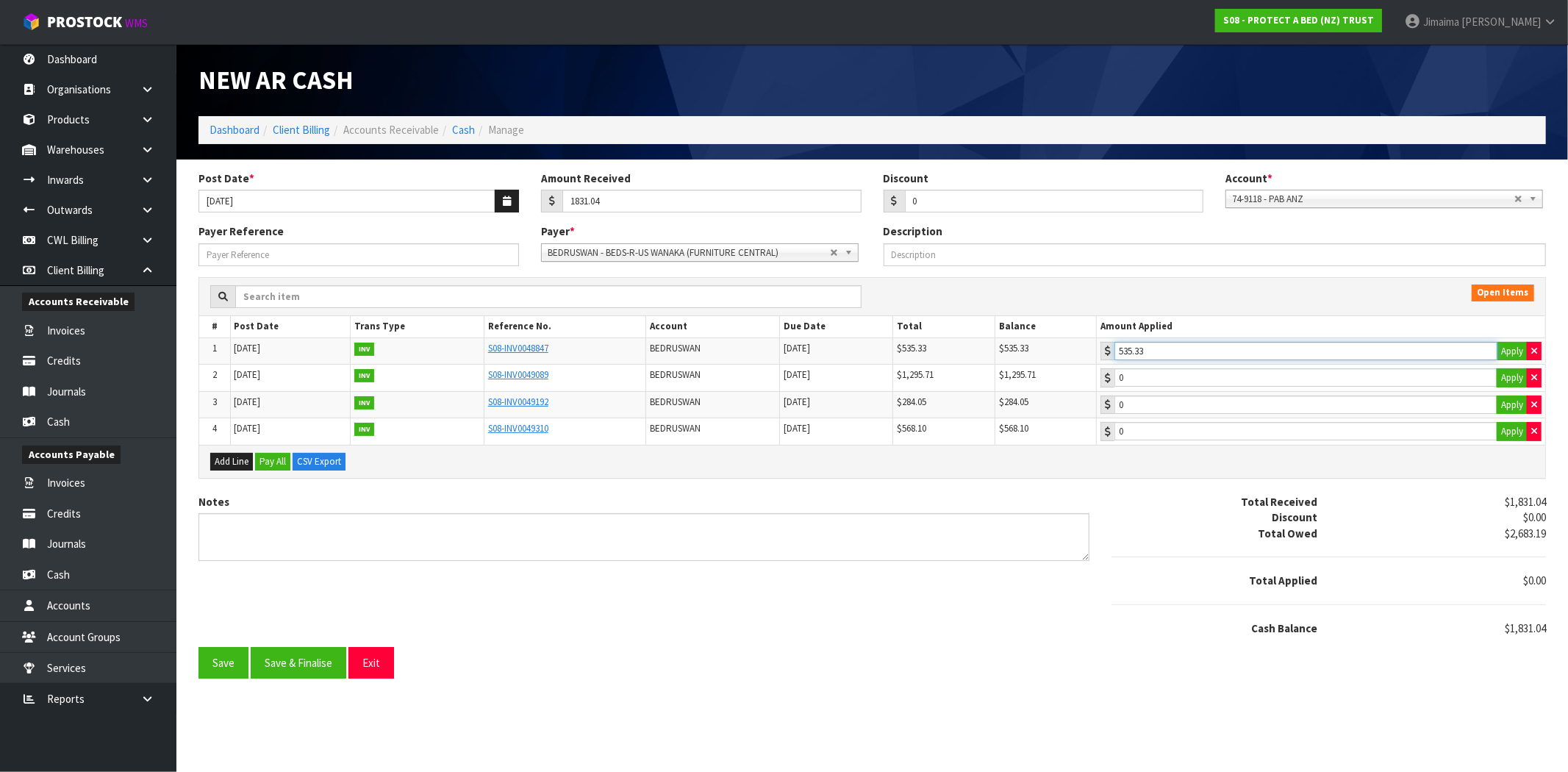
drag, startPoint x: 1201, startPoint y: 349, endPoint x: 1182, endPoint y: 369, distance: 27.6
click at [1198, 352] on input "535.33" at bounding box center [1307, 351] width 383 height 19
type input "1295.71"
click at [1173, 378] on input "1295.71" at bounding box center [1307, 378] width 383 height 19
drag, startPoint x: 301, startPoint y: 645, endPoint x: 294, endPoint y: 671, distance: 26.9
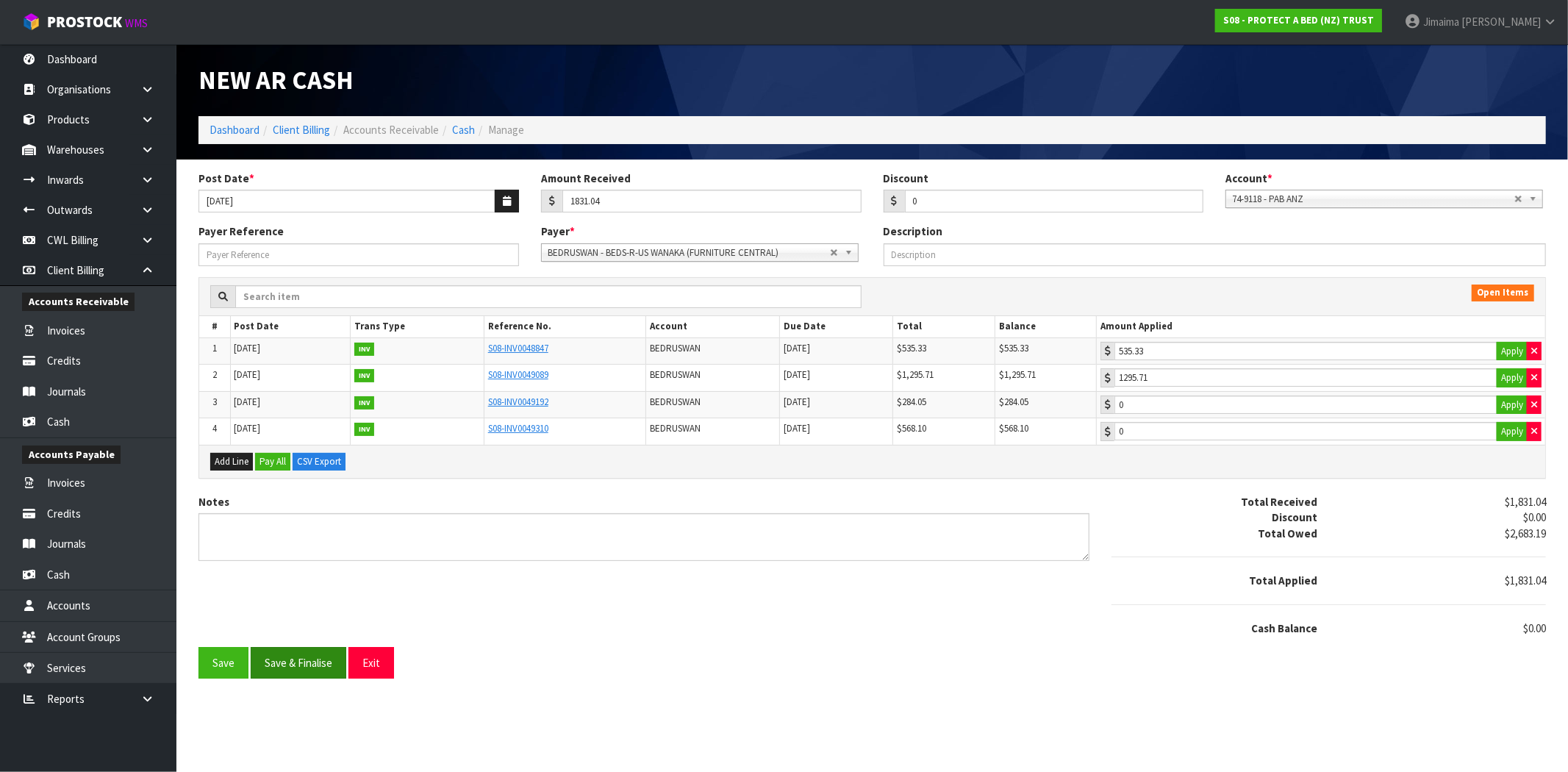
click at [302, 645] on div "Notes Total Received $1,831.04 Discount $0.00 Total Owed $2,683.19 Total Applie…" at bounding box center [872, 570] width 1369 height 153
click at [294, 676] on button "Save & Finalise" at bounding box center [299, 663] width 96 height 32
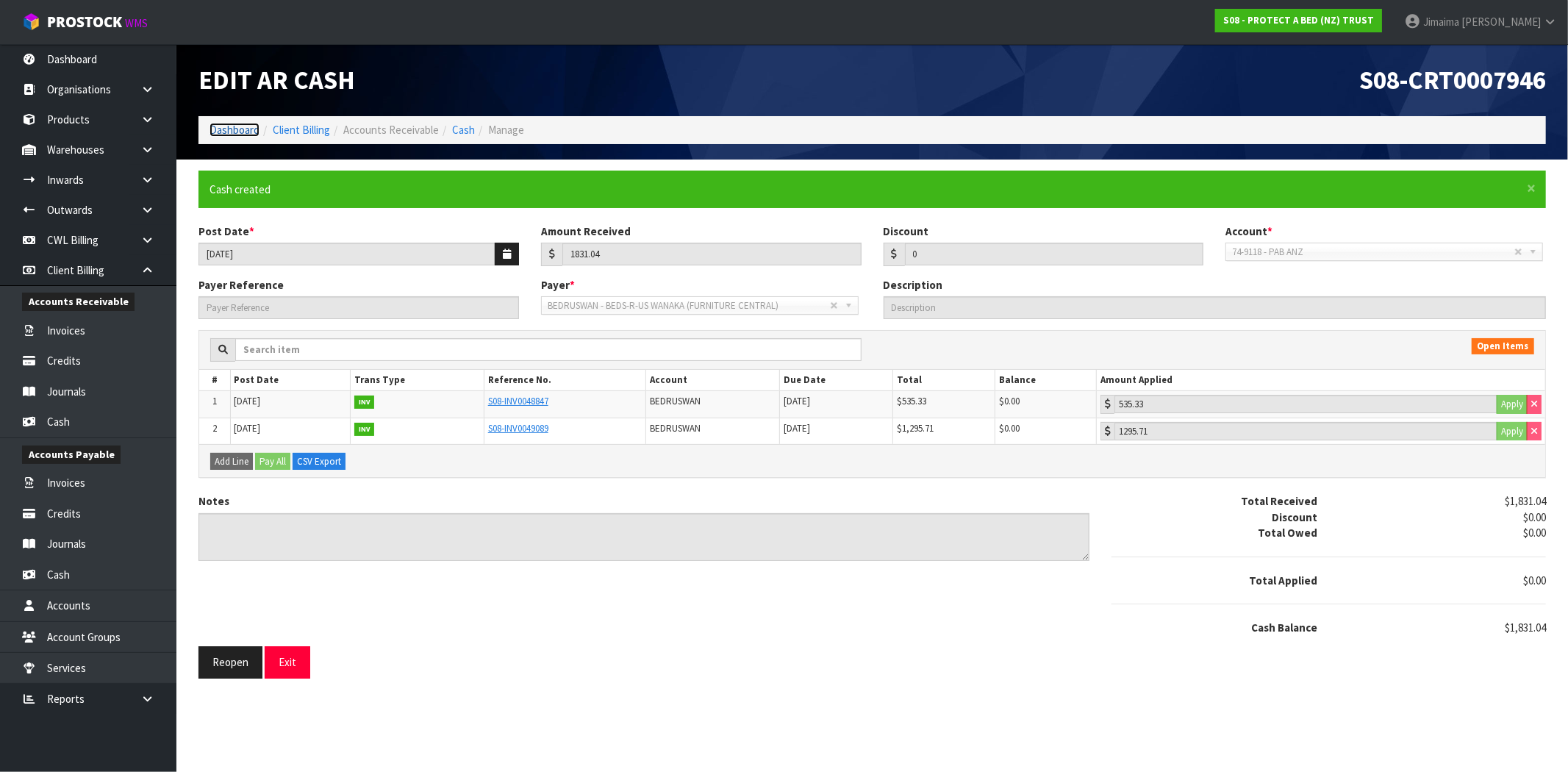
click at [226, 130] on link "Dashboard" at bounding box center [234, 130] width 50 height 14
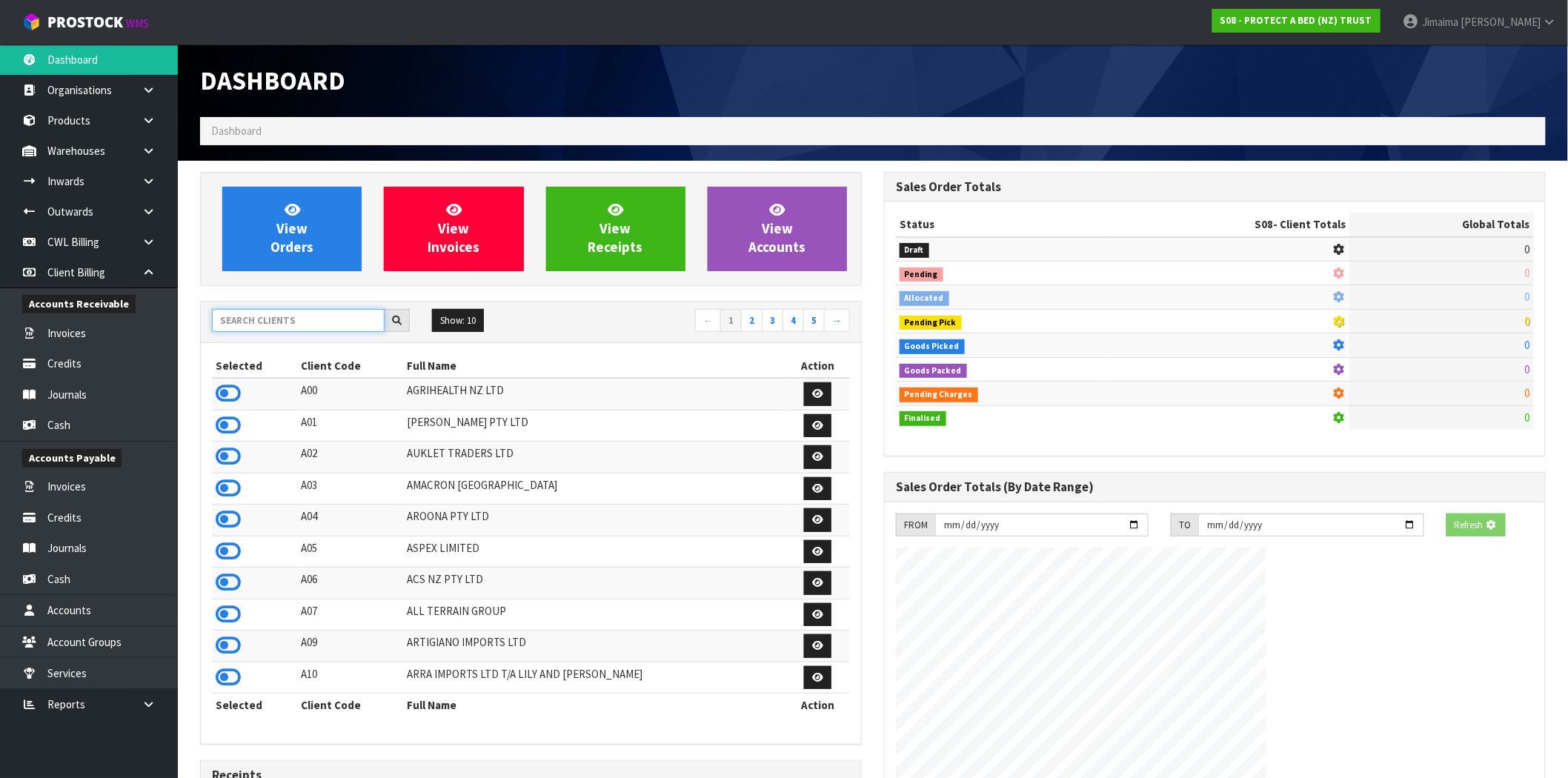
click at [279, 313] on input "text" at bounding box center [298, 321] width 172 height 23
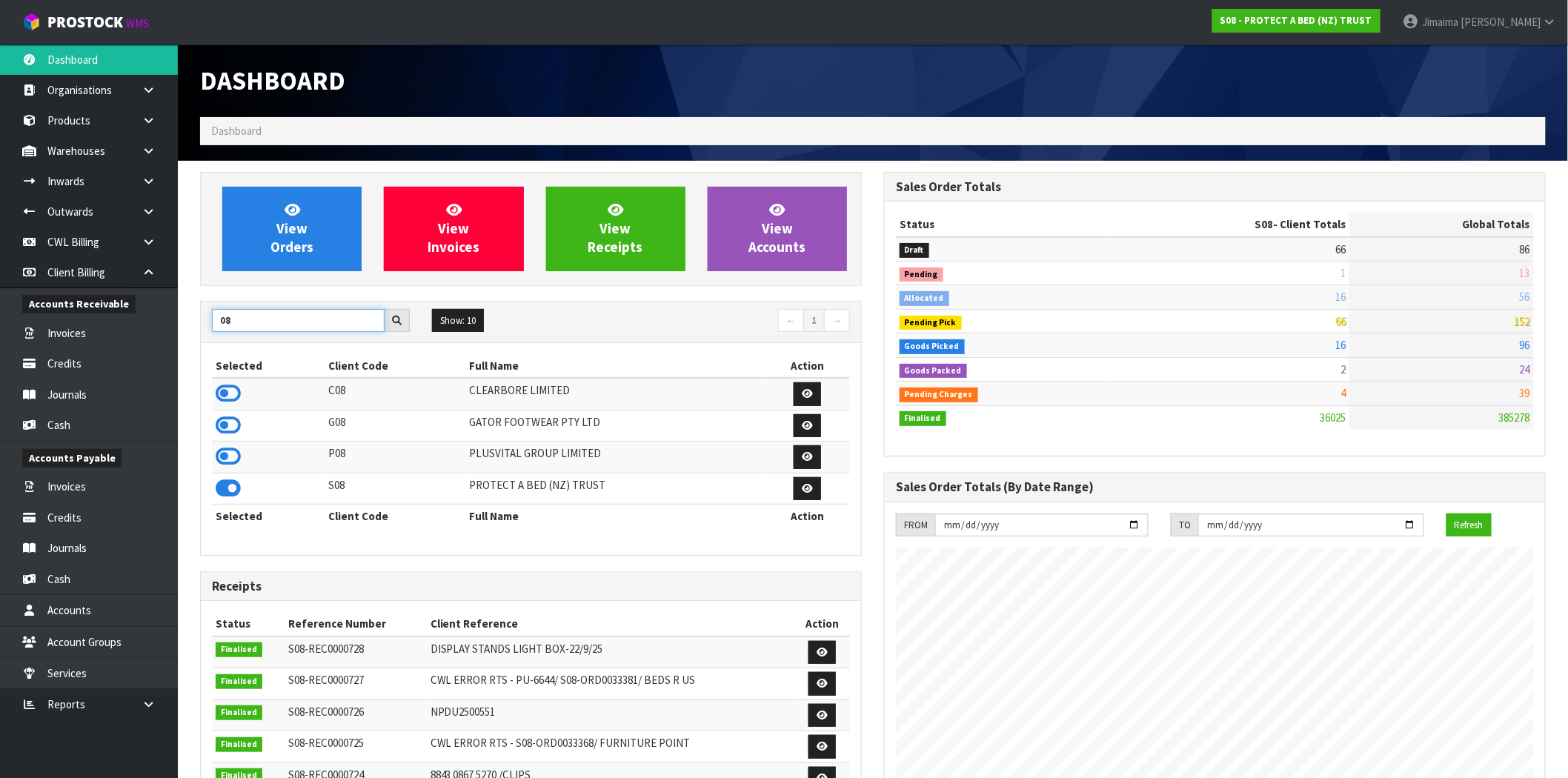
type input "0"
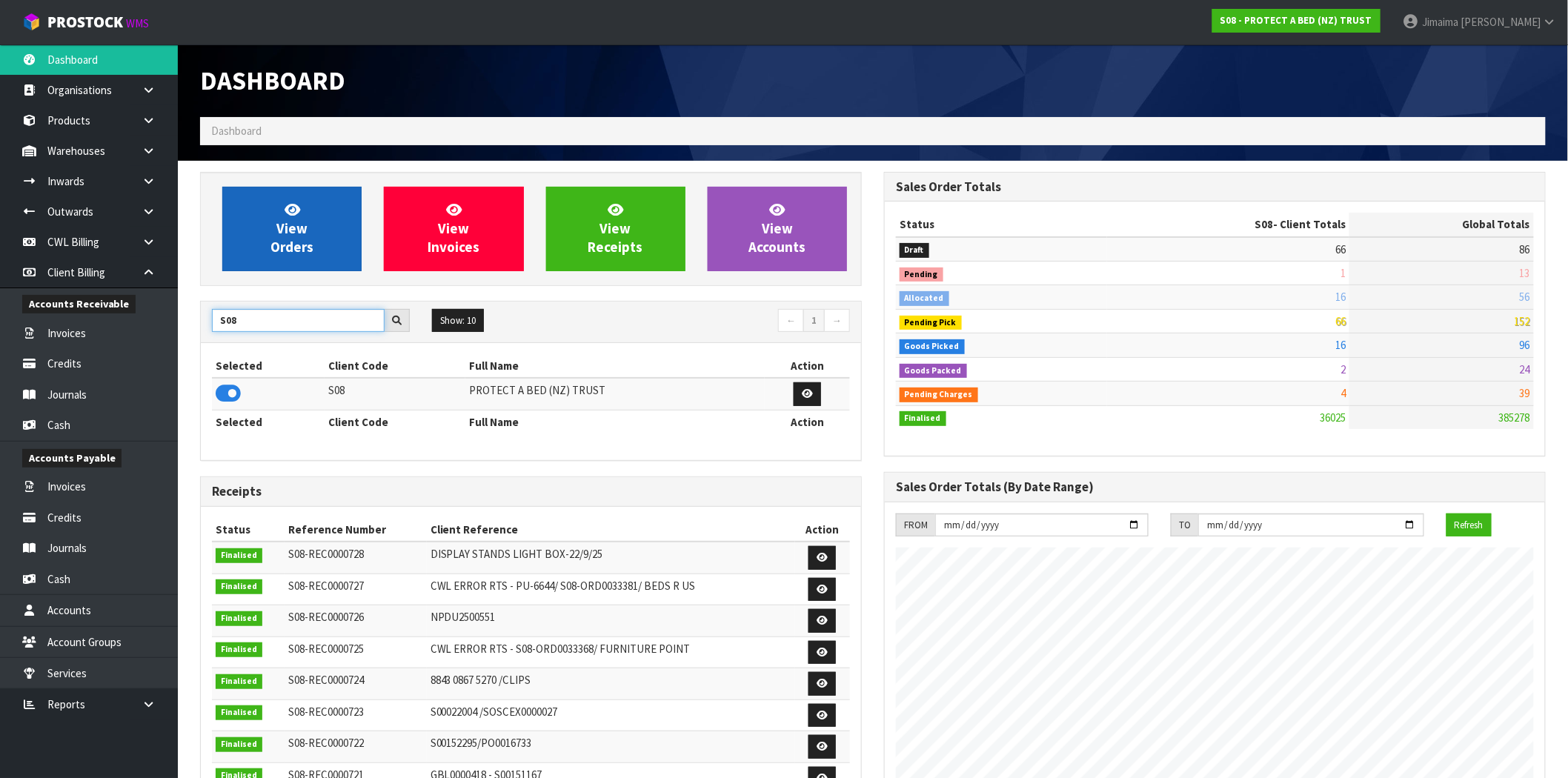
type input "S08"
click at [313, 235] on link "View Orders" at bounding box center [292, 229] width 139 height 85
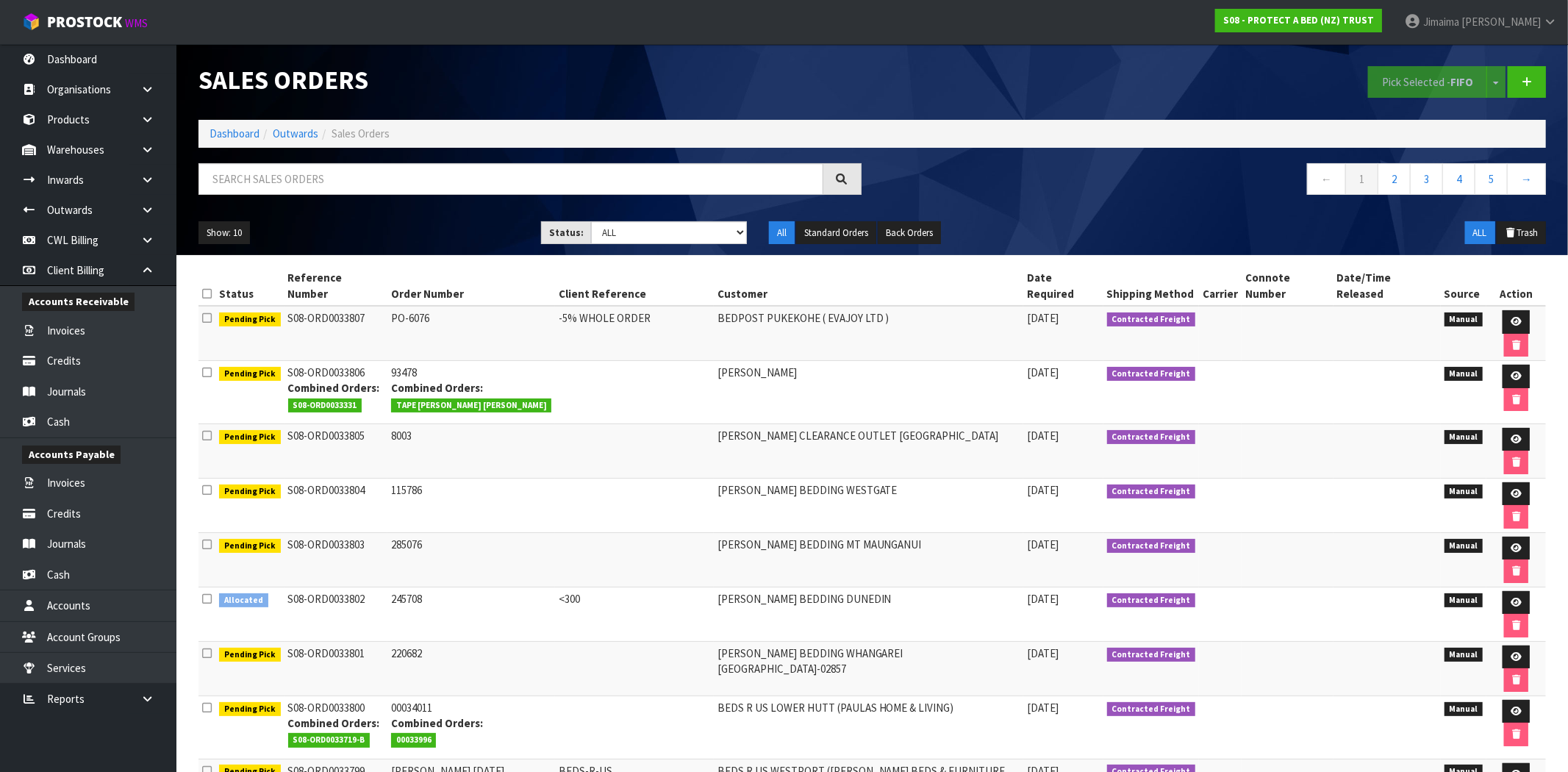
click at [253, 200] on div at bounding box center [530, 184] width 685 height 43
click at [268, 188] on input "text" at bounding box center [511, 179] width 625 height 32
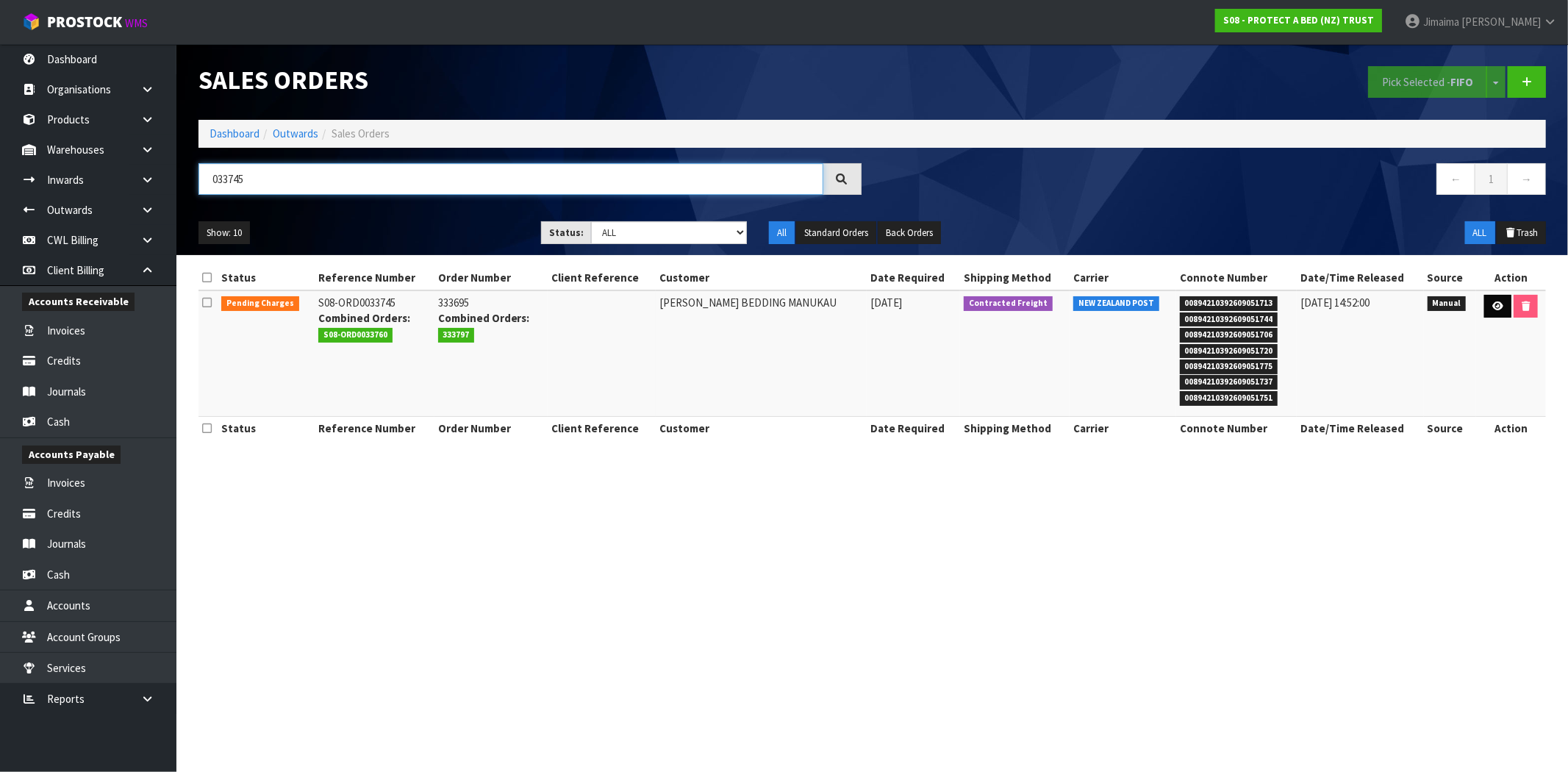
type input "033745"
click at [1485, 314] on link at bounding box center [1498, 307] width 27 height 24
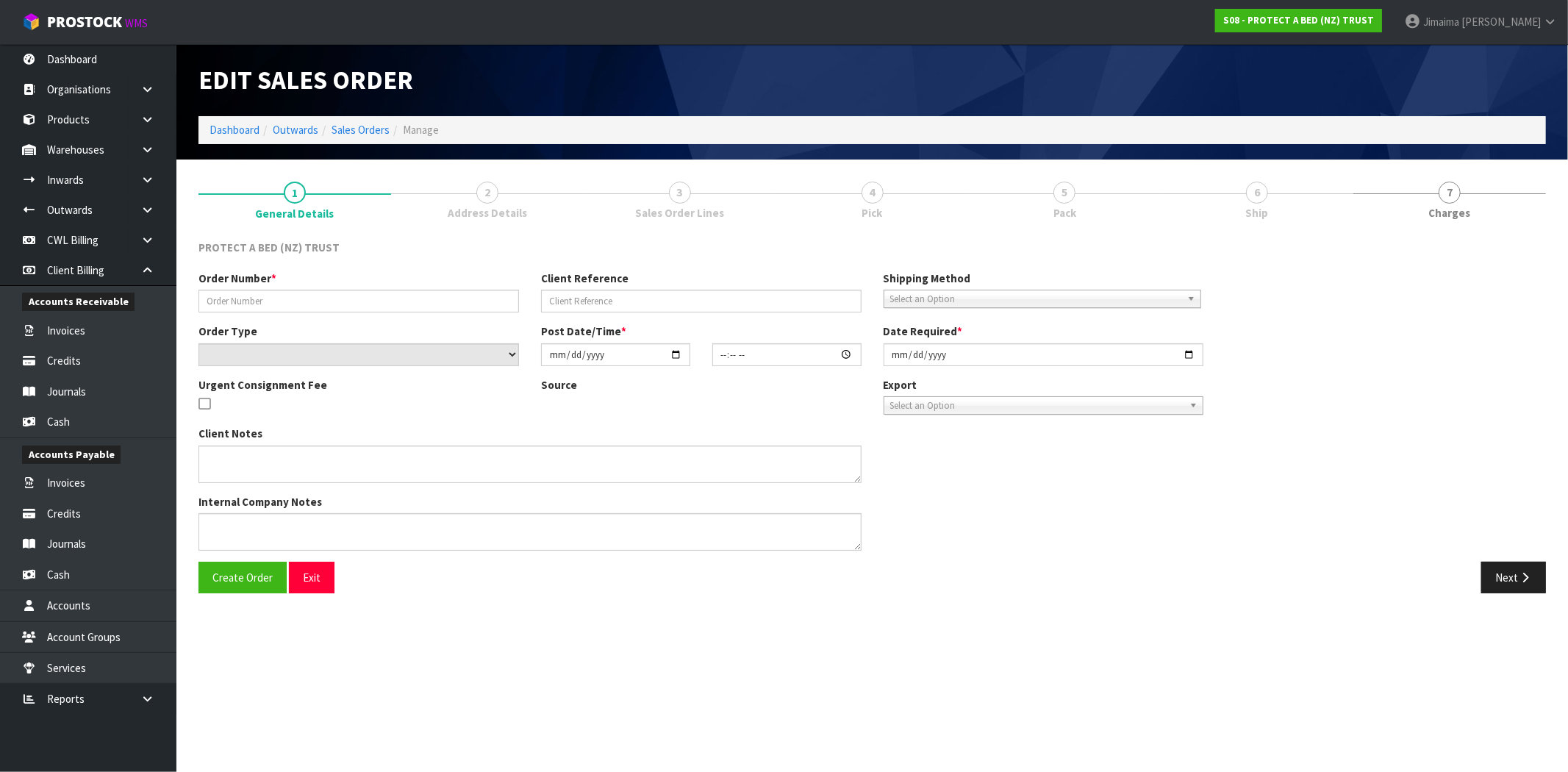
type input "333695"
select select "number:0"
type input "[DATE]"
type input "12:10:00.000"
type input "[DATE]"
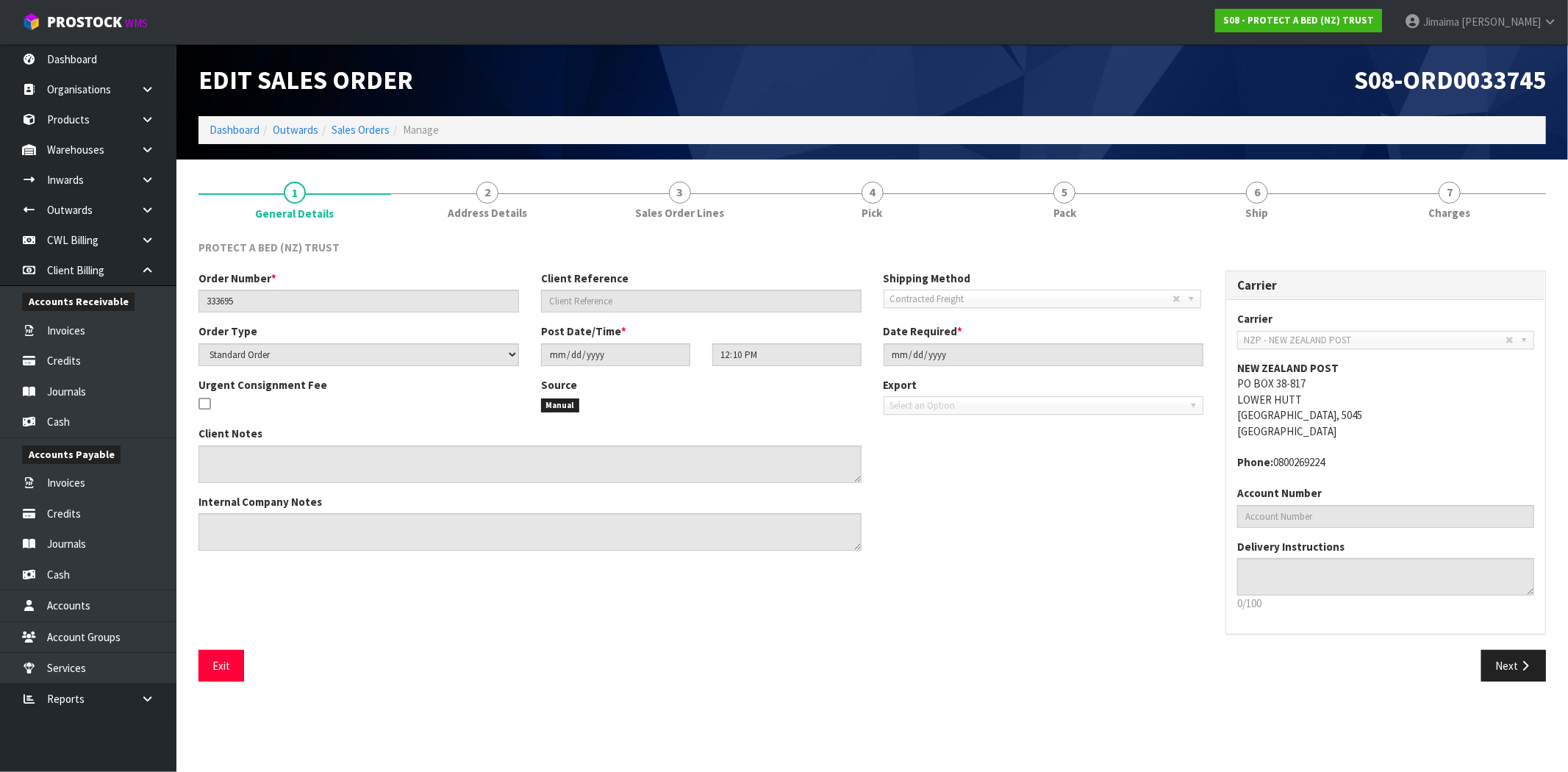
drag, startPoint x: 1270, startPoint y: 199, endPoint x: 1166, endPoint y: 253, distance: 117.2
click at [1273, 199] on link "6 Ship" at bounding box center [1257, 199] width 192 height 58
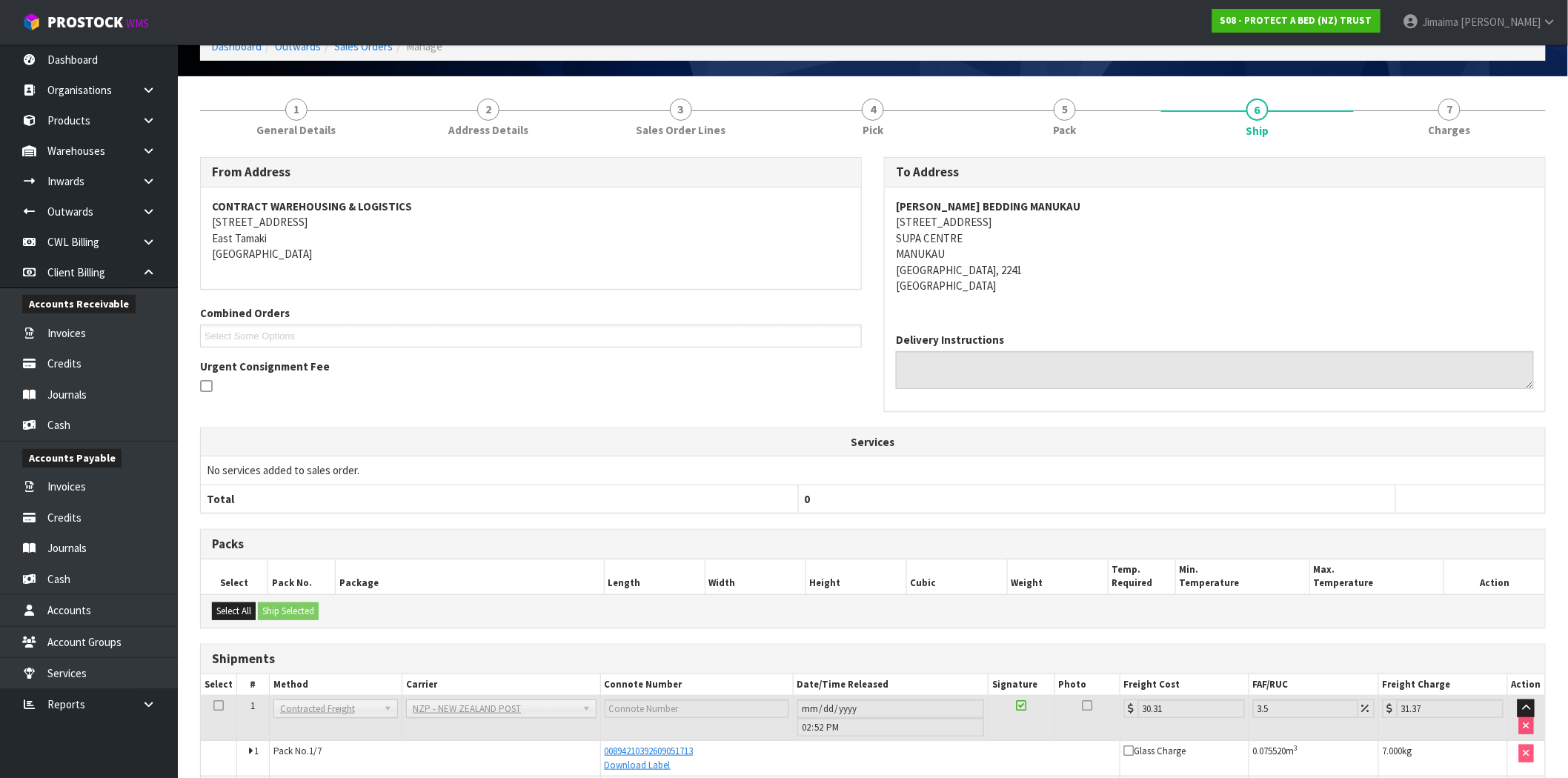
scroll to position [307, 0]
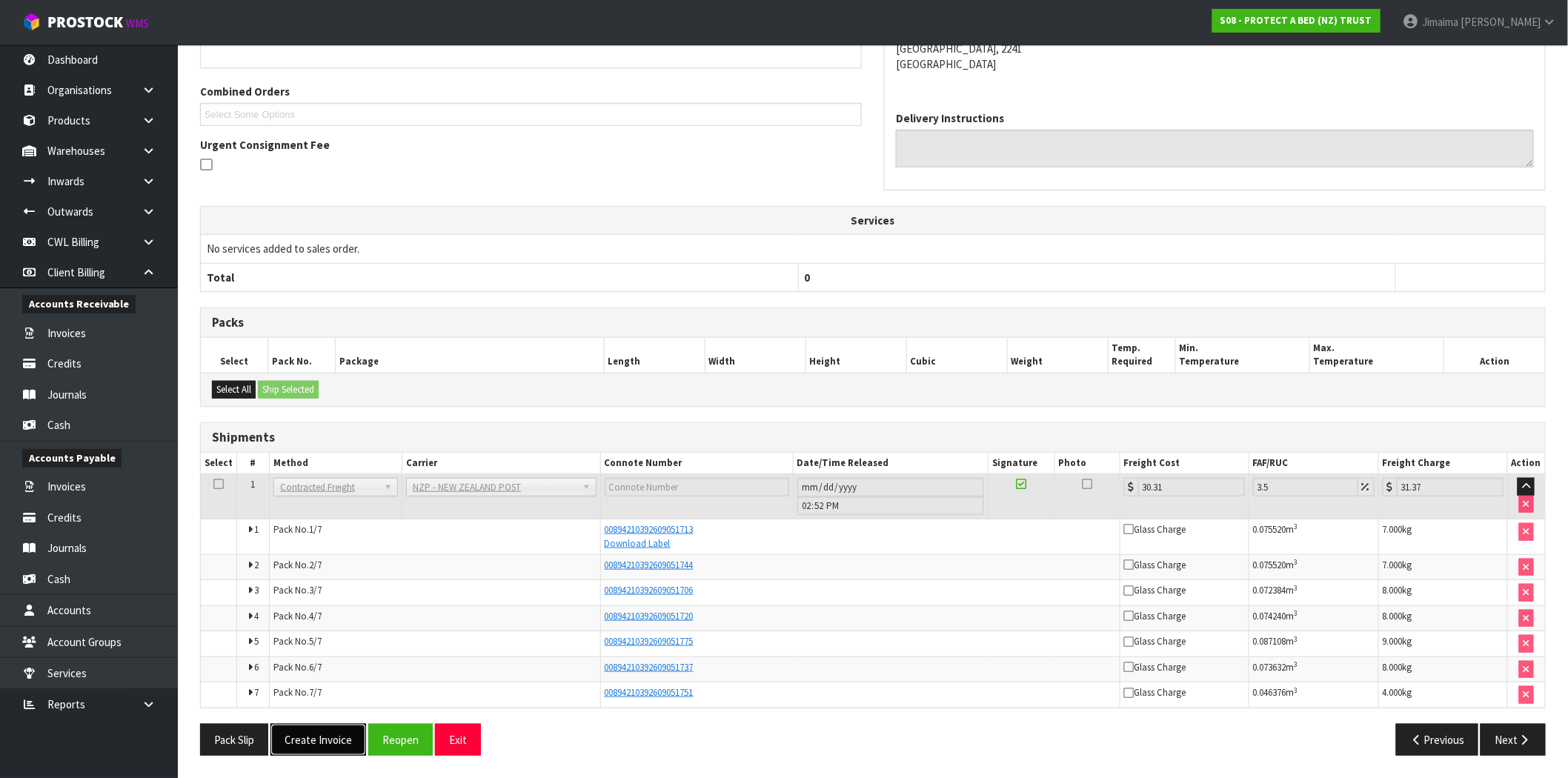
click at [344, 742] on button "Create Invoice" at bounding box center [318, 740] width 96 height 32
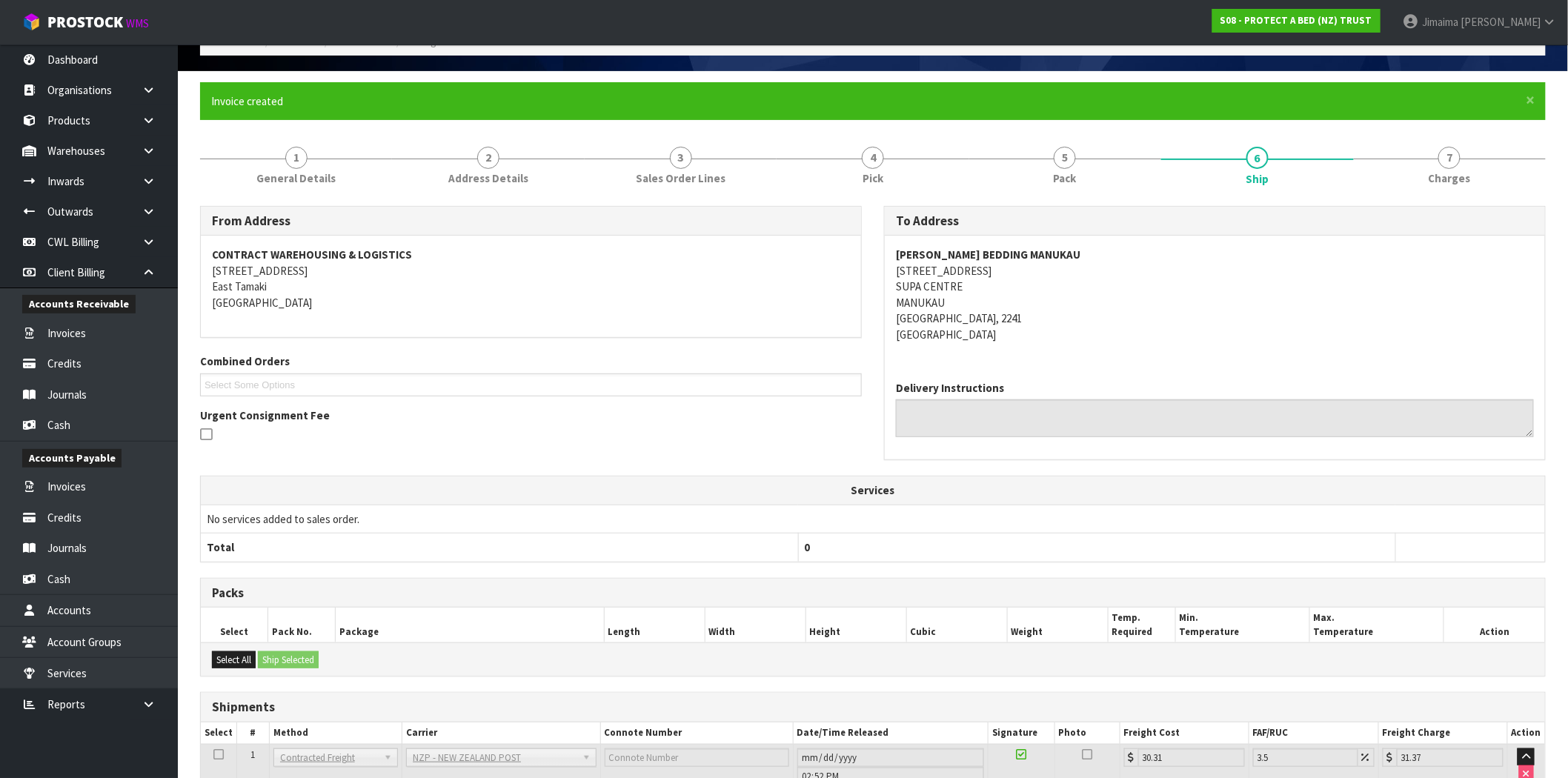
scroll to position [361, 0]
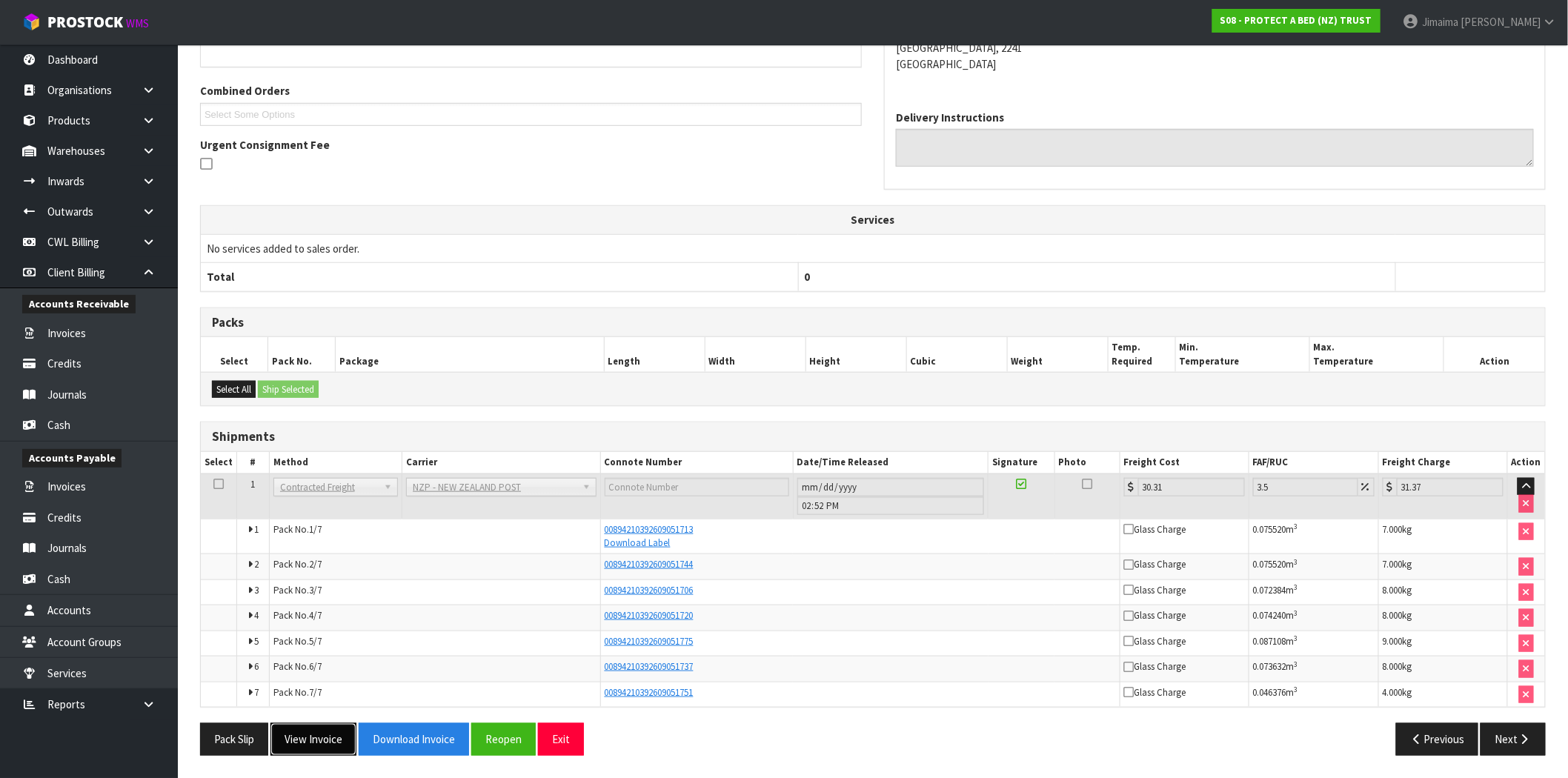
click at [331, 737] on button "View Invoice" at bounding box center [314, 740] width 86 height 32
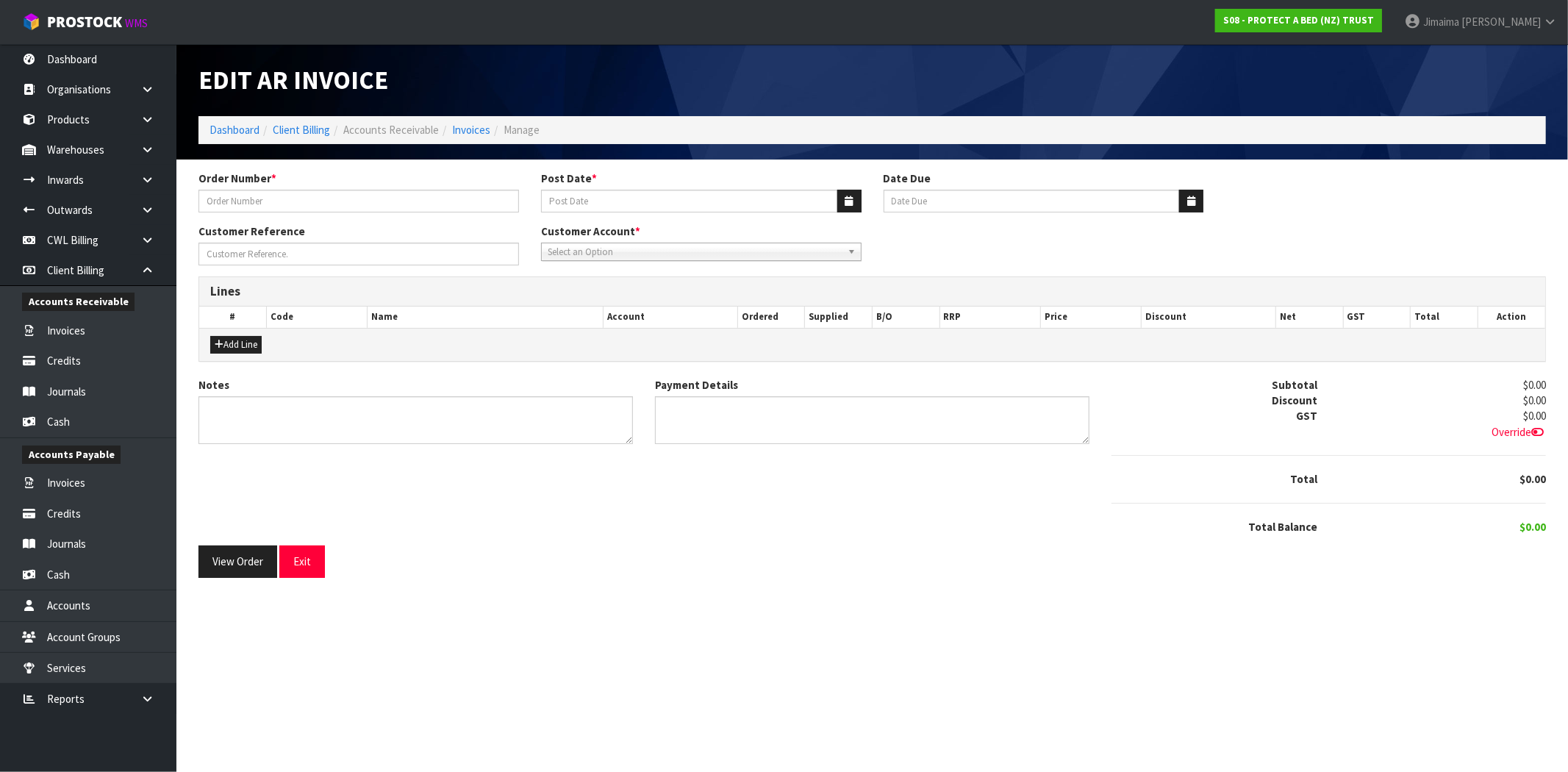
type input "333695"
type input "[DATE]"
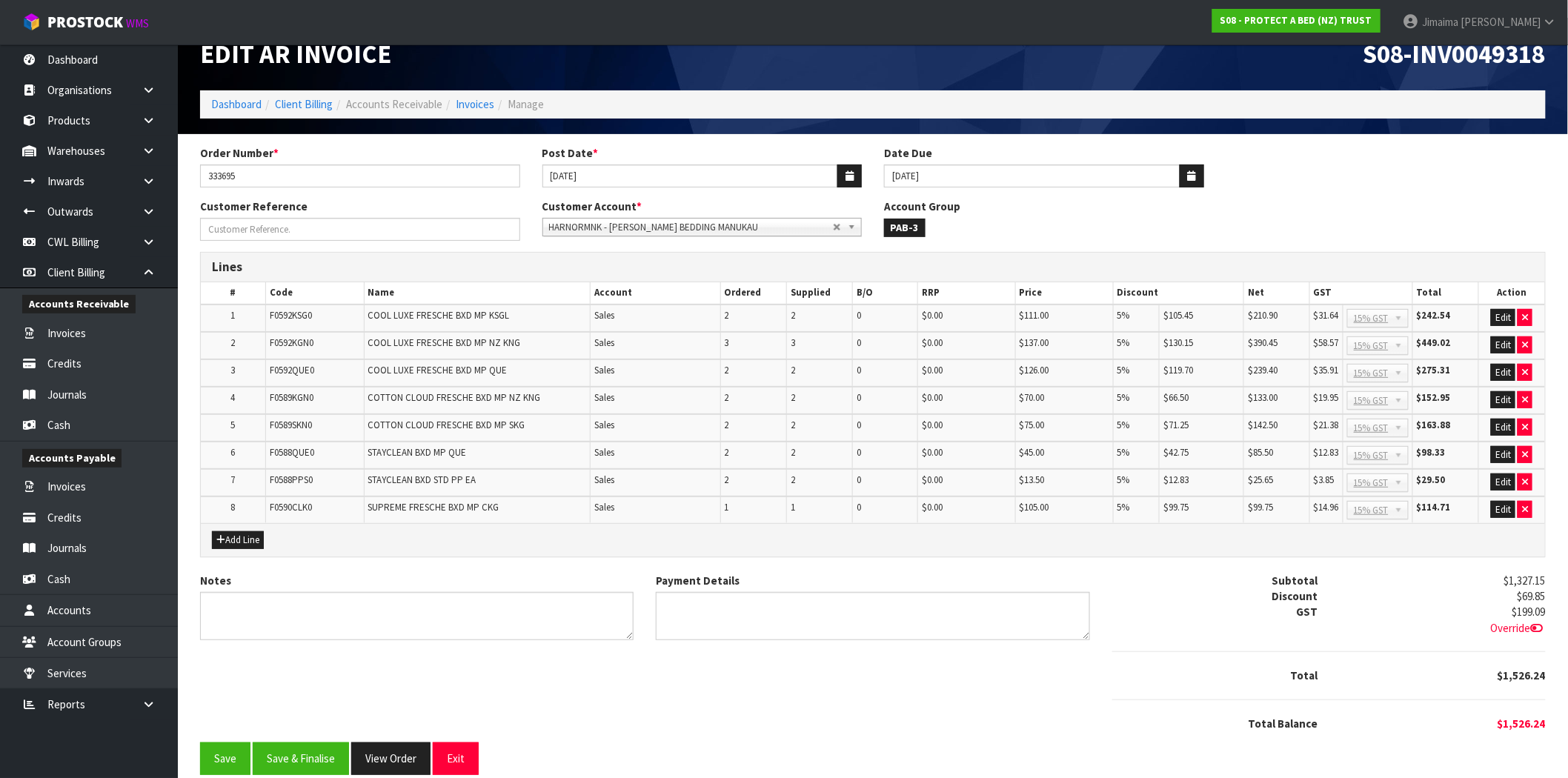
scroll to position [40, 0]
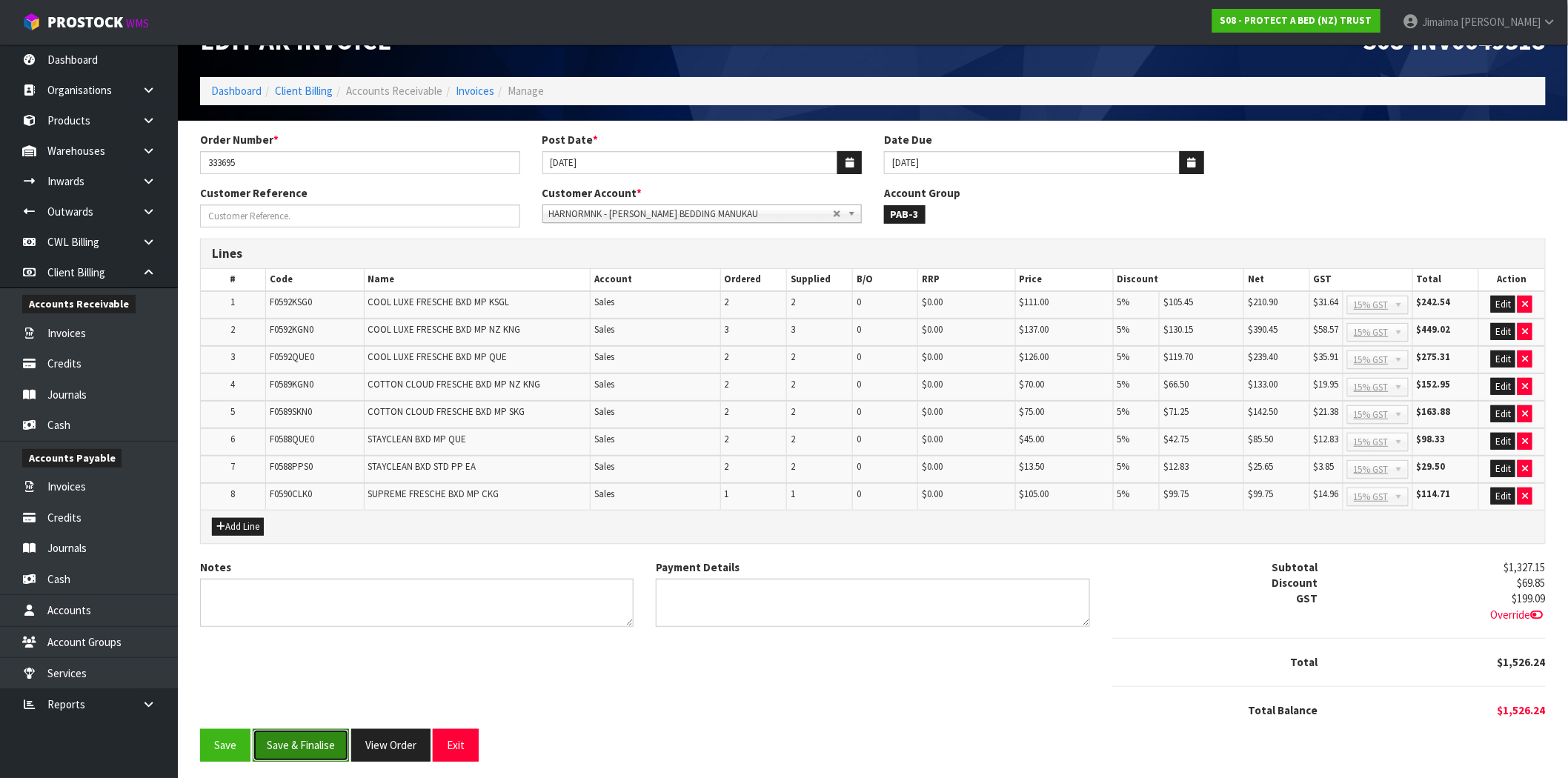
click at [330, 738] on button "Save & Finalise" at bounding box center [301, 745] width 96 height 32
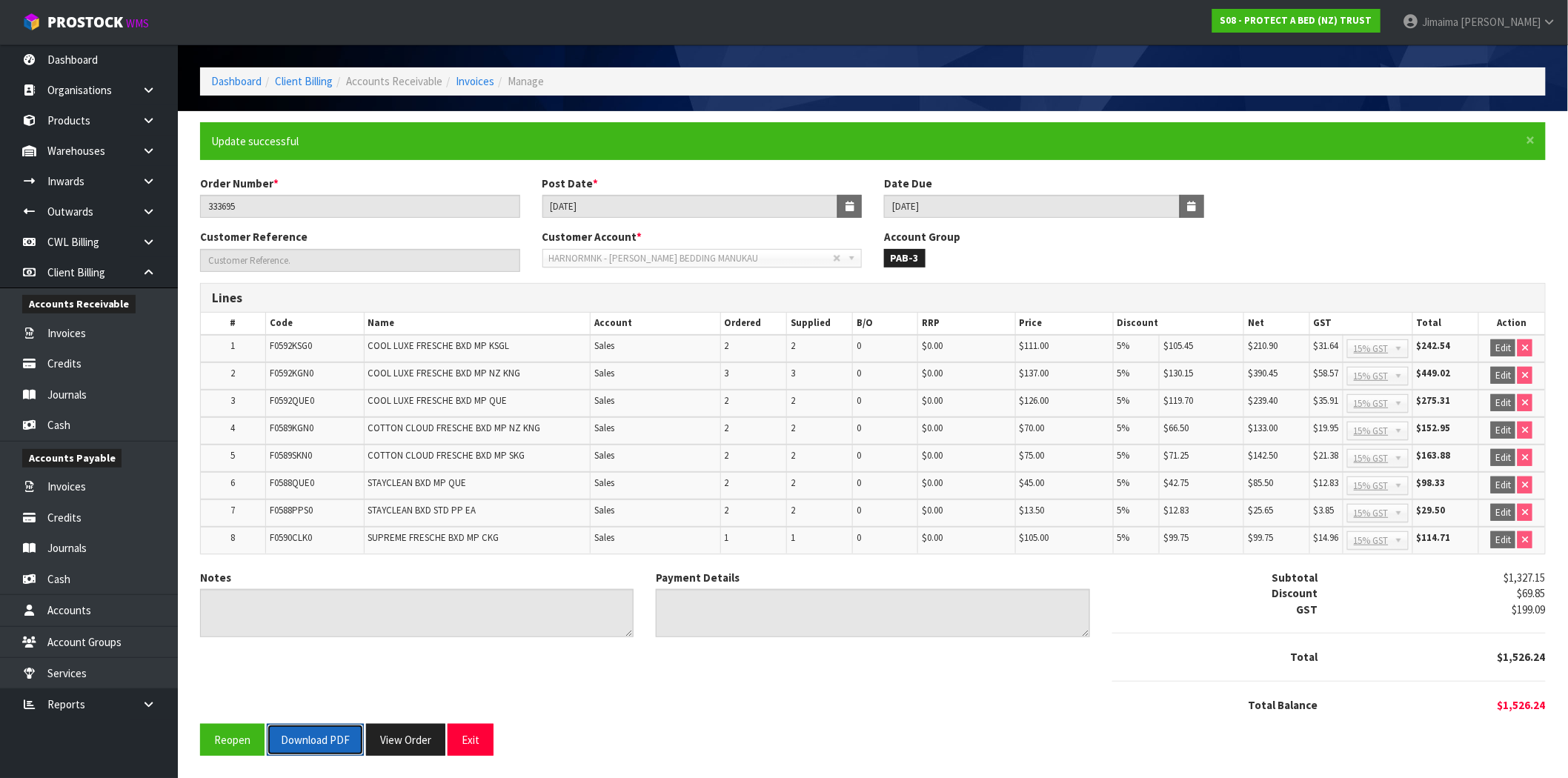
scroll to position [46, 0]
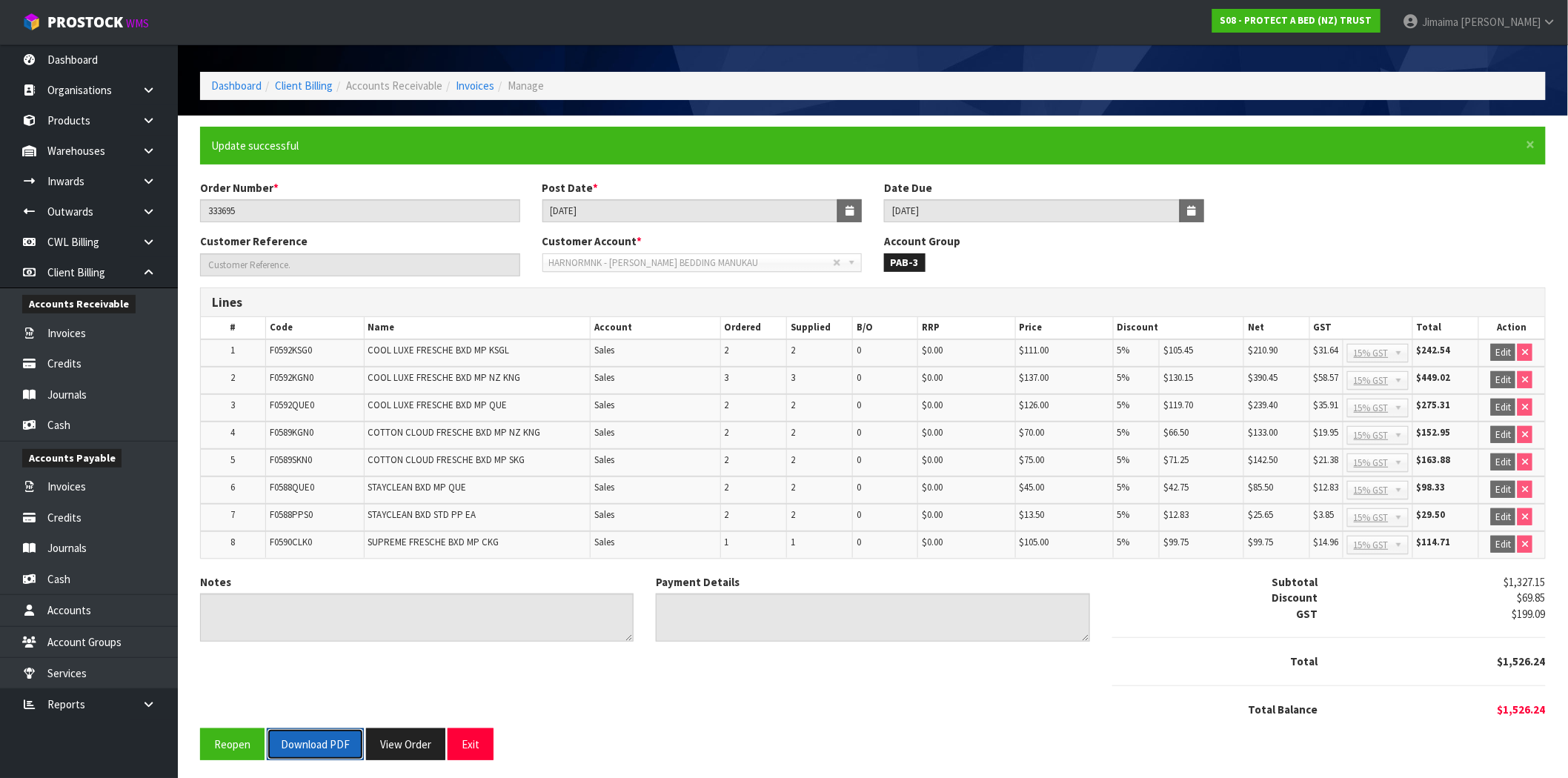
click at [331, 729] on button "Download PDF" at bounding box center [315, 744] width 97 height 32
click at [409, 731] on button "View Order" at bounding box center [406, 744] width 80 height 32
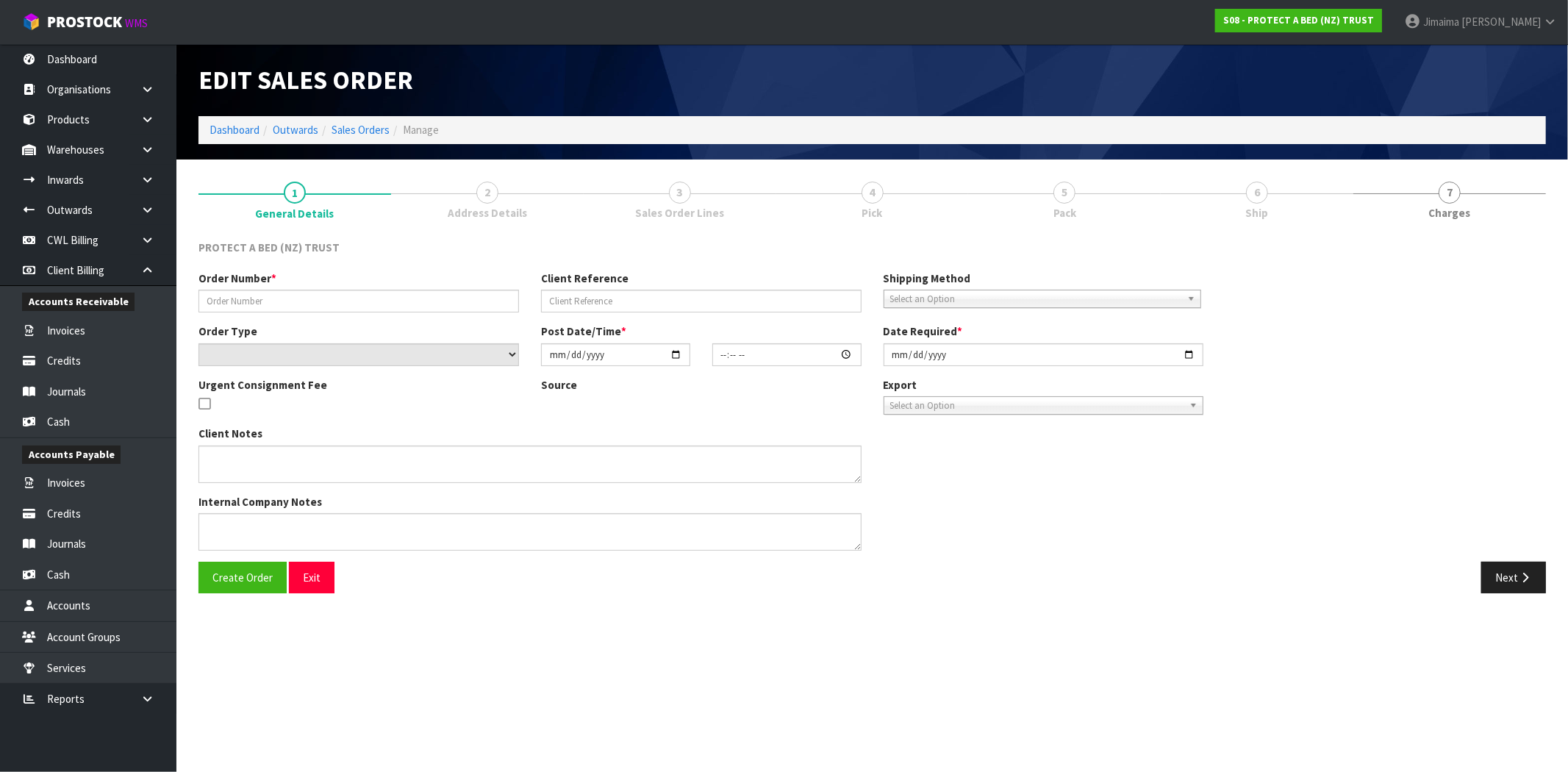
type input "333695"
select select "number:0"
type input "[DATE]"
type input "12:10:00.000"
type input "[DATE]"
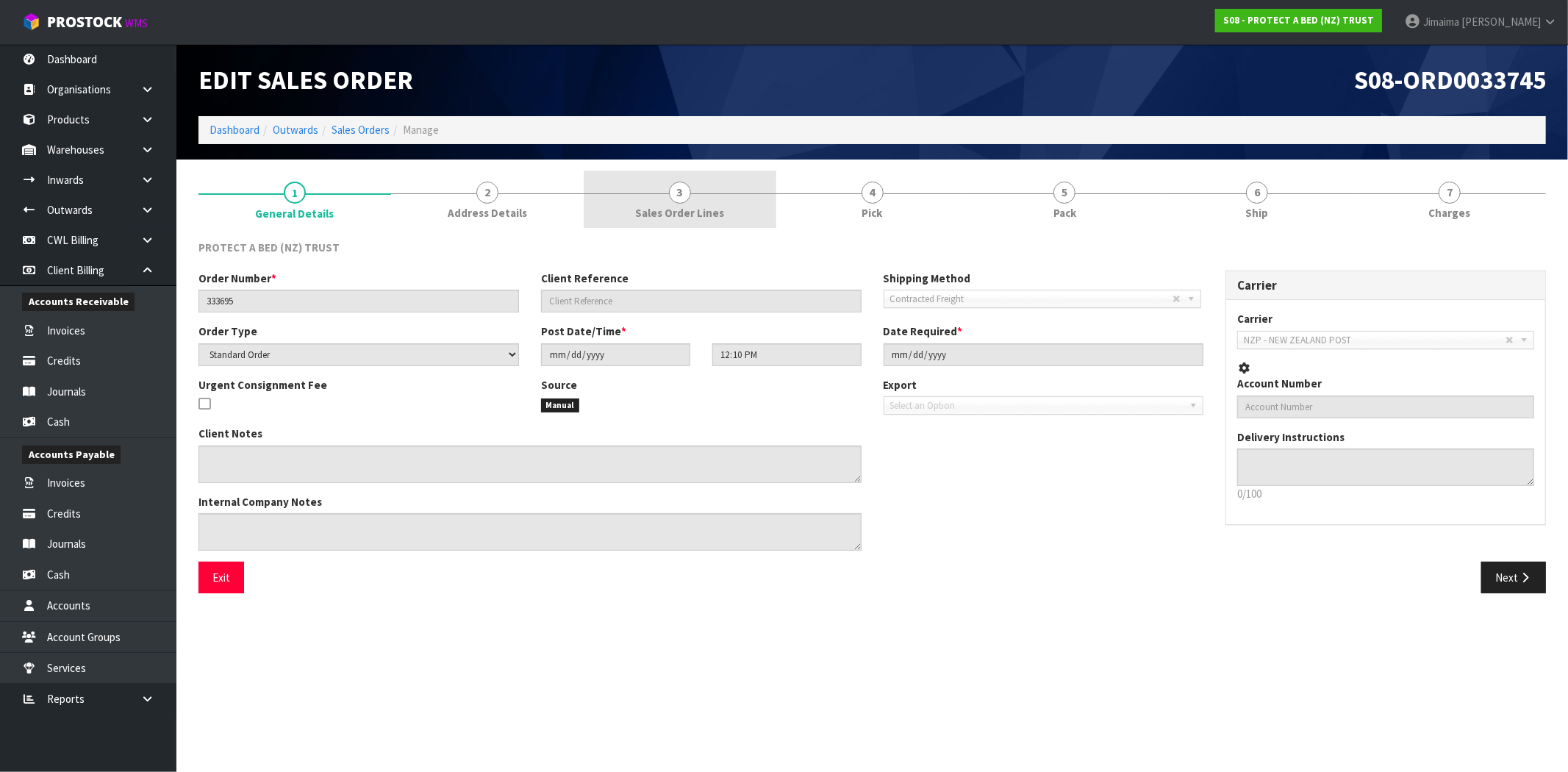
click at [692, 196] on link "3 Sales Order Lines" at bounding box center [680, 199] width 192 height 58
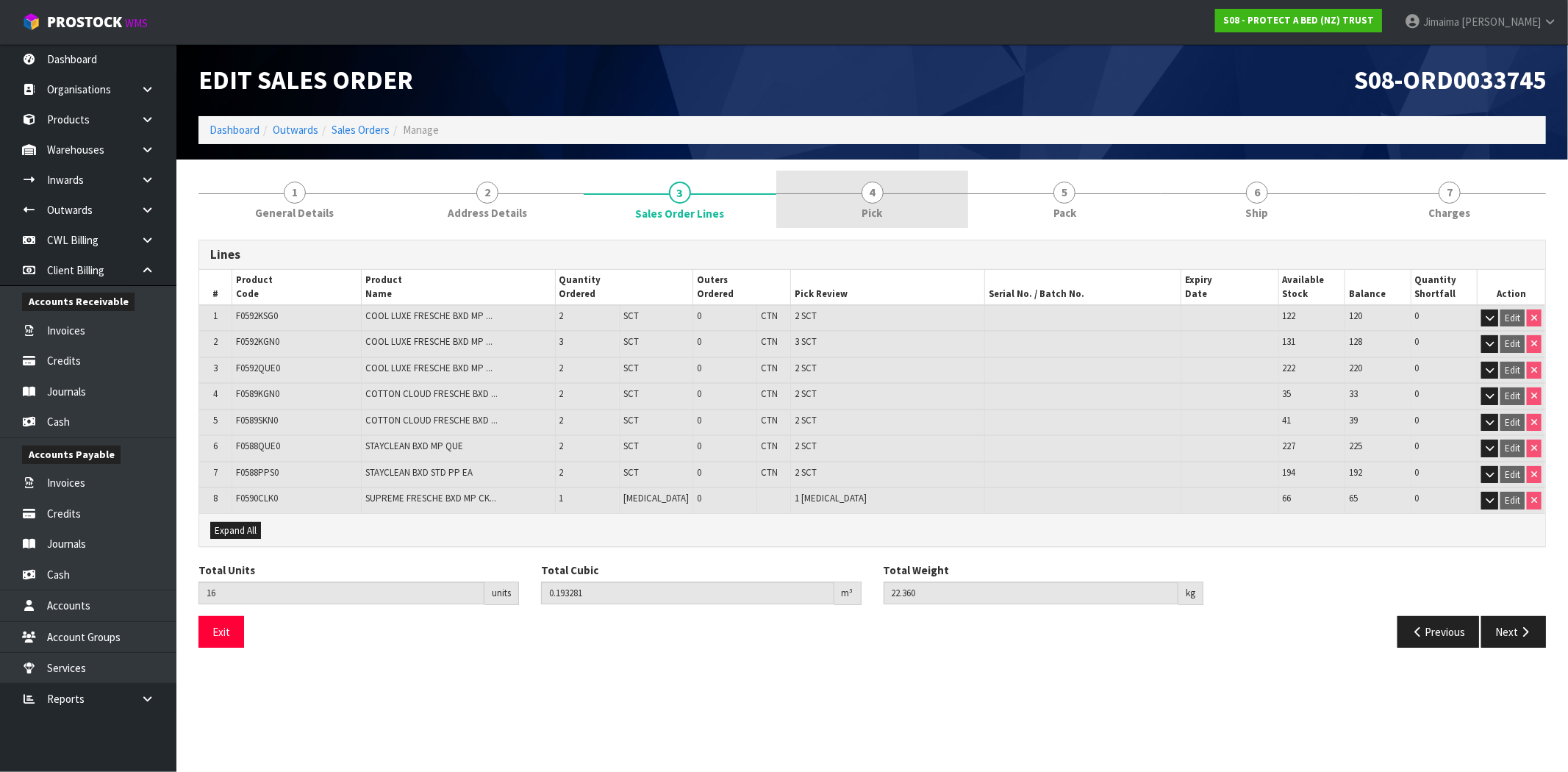
click at [828, 205] on link "4 Pick" at bounding box center [872, 199] width 192 height 58
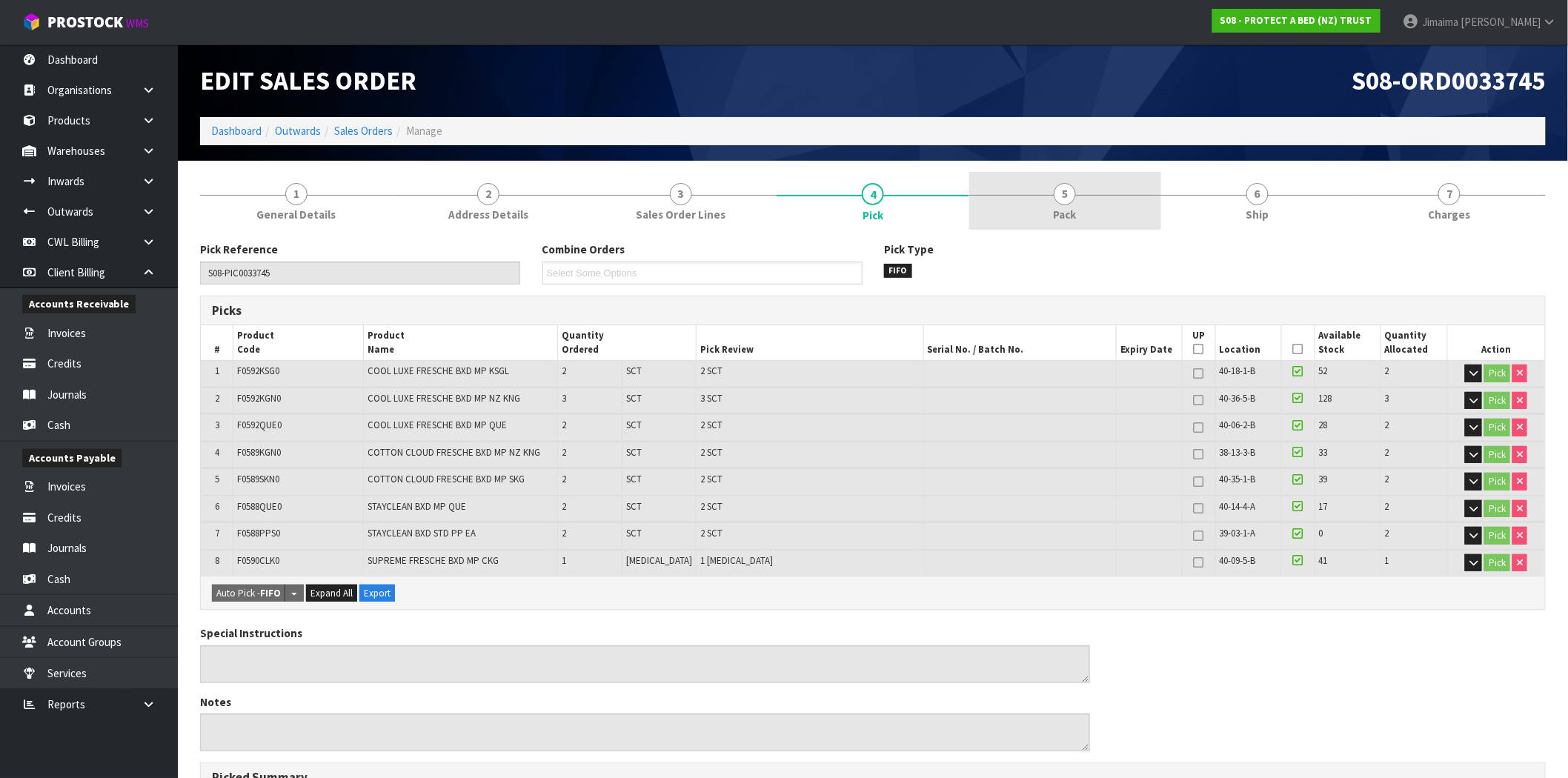
click at [1076, 188] on span "5" at bounding box center [1065, 194] width 22 height 22
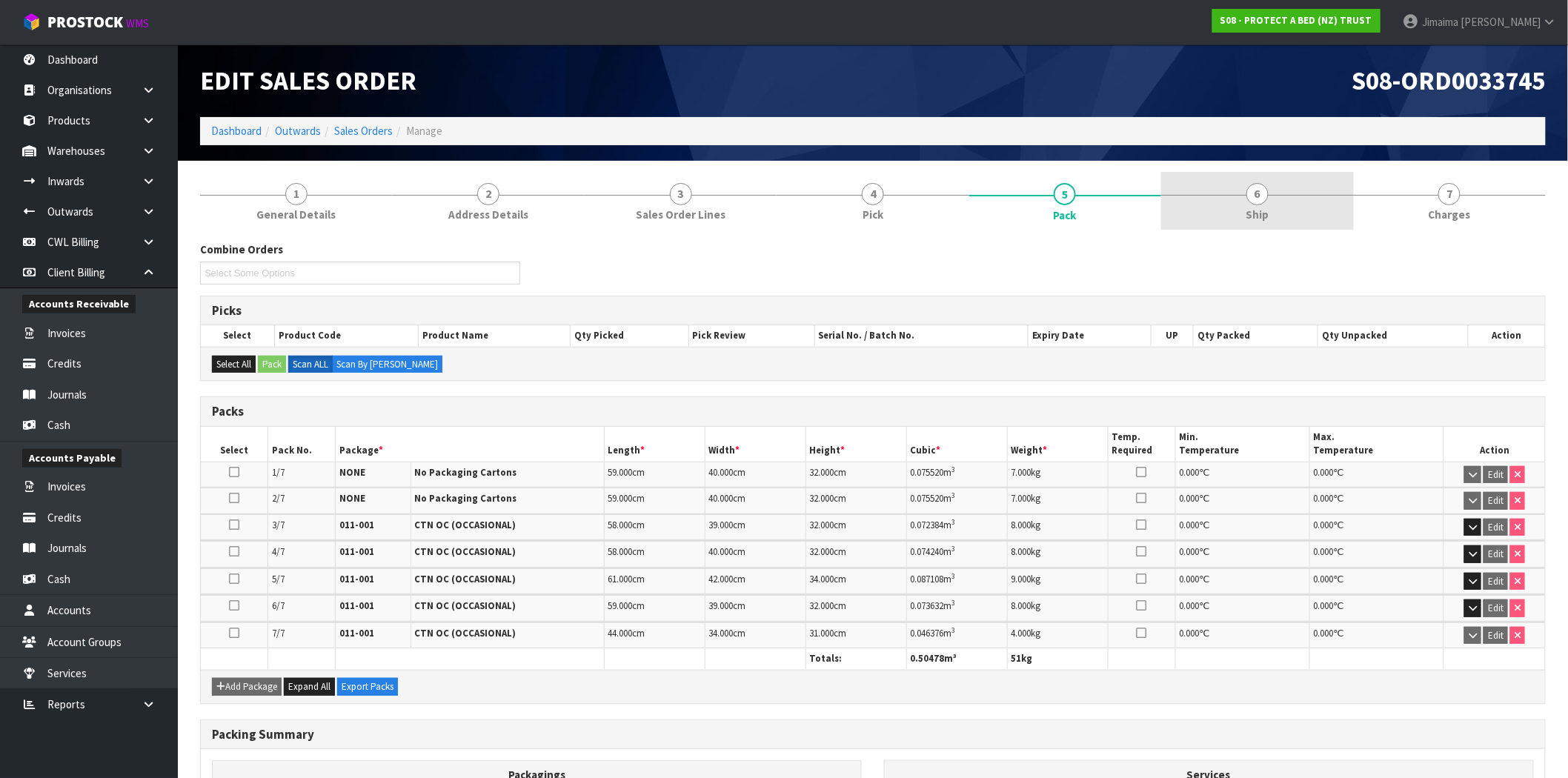
click at [1266, 213] on span "Ship" at bounding box center [1257, 213] width 23 height 15
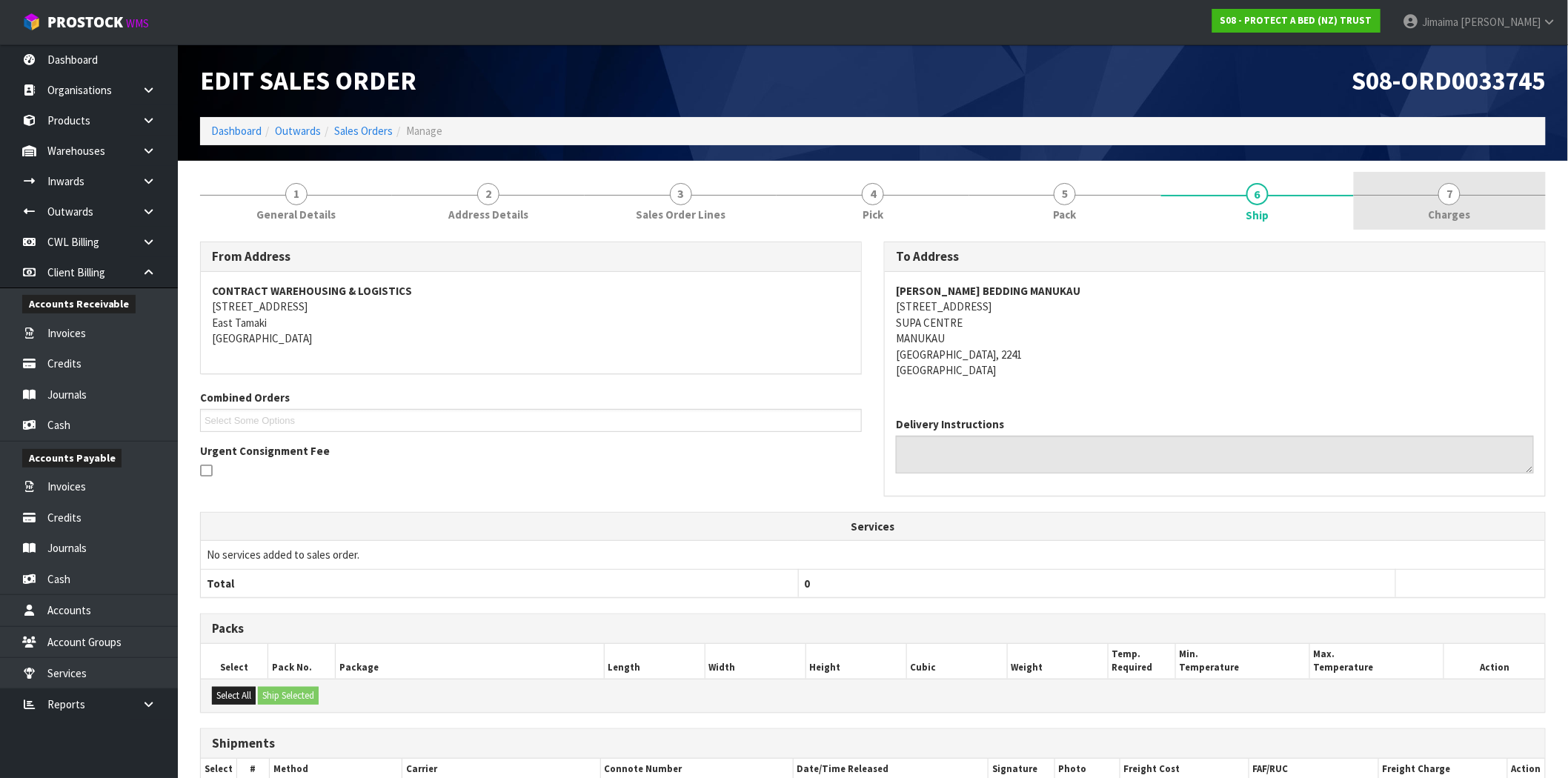
click at [1480, 200] on link "7 [GEOGRAPHIC_DATA]" at bounding box center [1450, 201] width 192 height 59
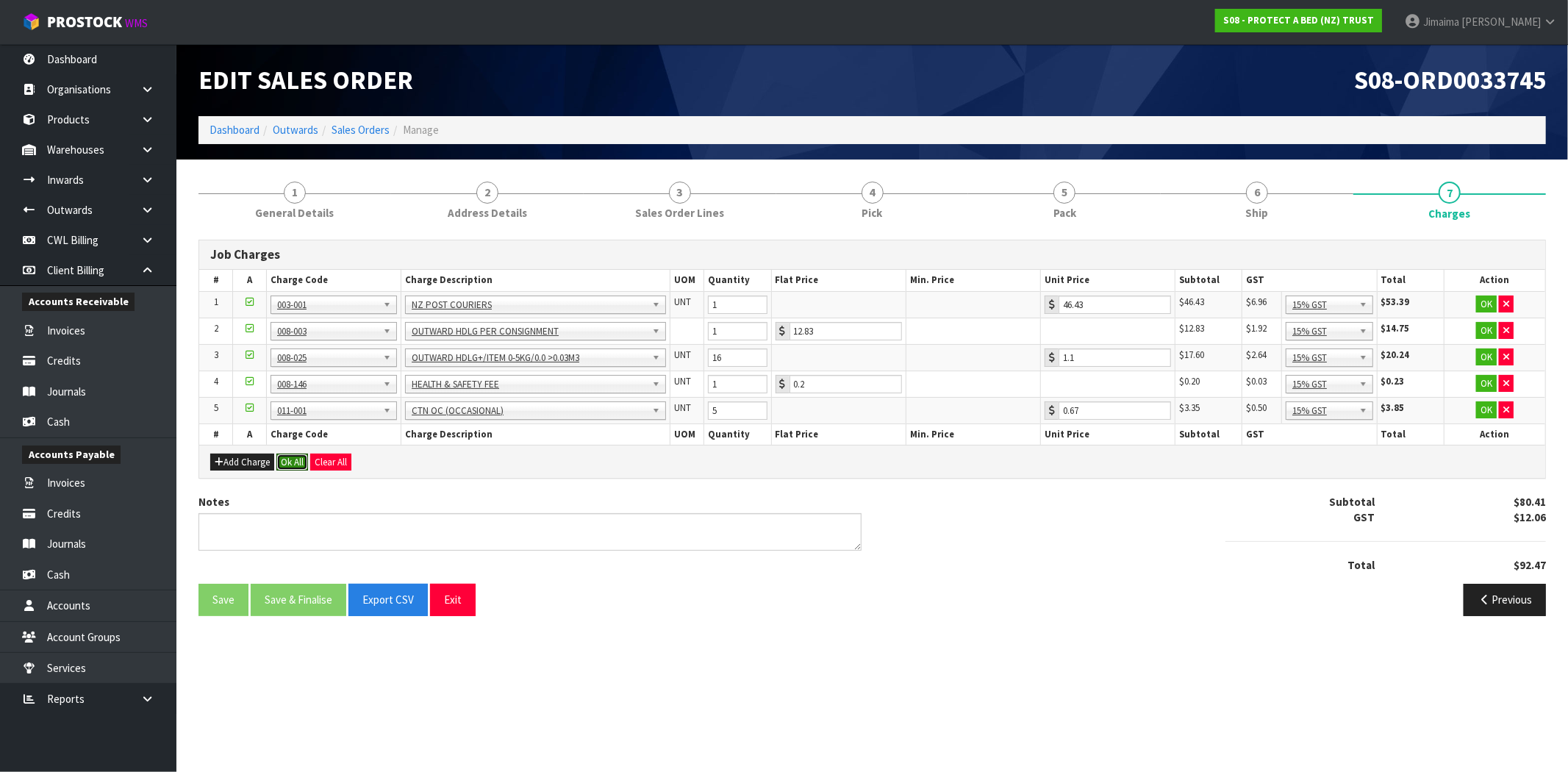
drag, startPoint x: 283, startPoint y: 464, endPoint x: 287, endPoint y: 472, distance: 8.9
click at [284, 464] on button "Ok All" at bounding box center [293, 463] width 32 height 18
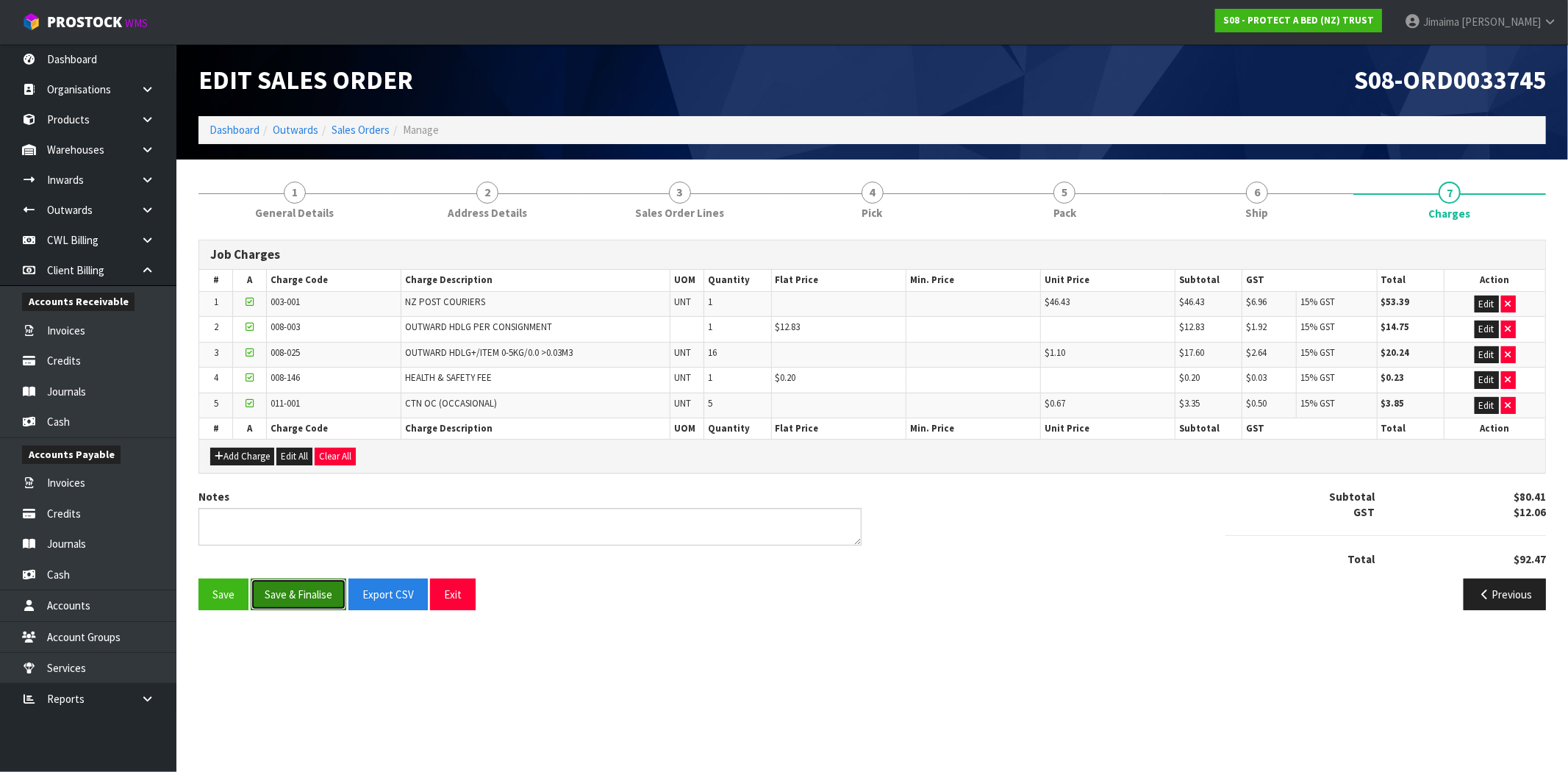
click at [304, 589] on button "Save & Finalise" at bounding box center [299, 595] width 96 height 32
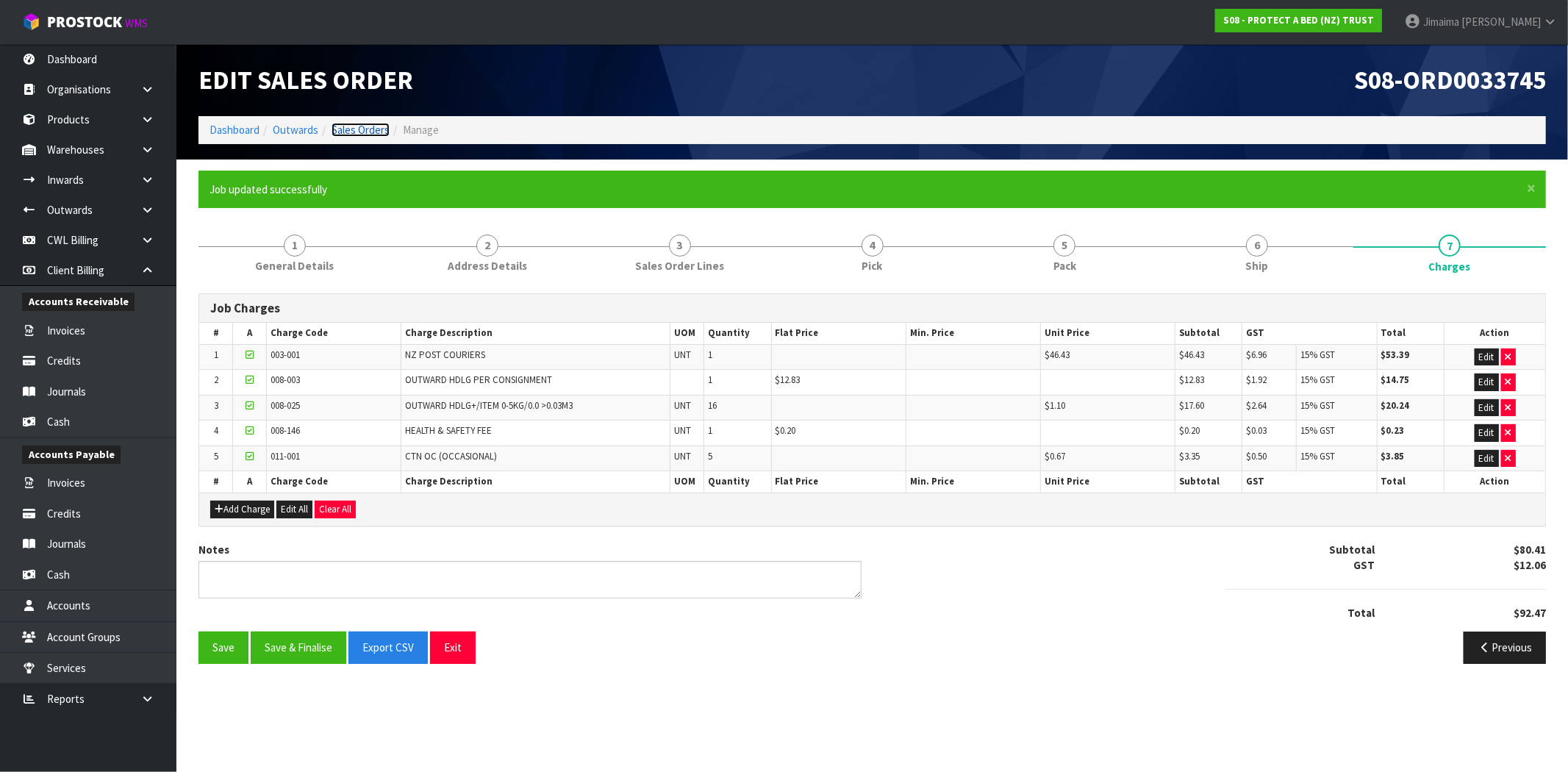
drag, startPoint x: 344, startPoint y: 128, endPoint x: 352, endPoint y: 143, distance: 17.0
click at [344, 128] on link "Sales Orders" at bounding box center [361, 130] width 59 height 14
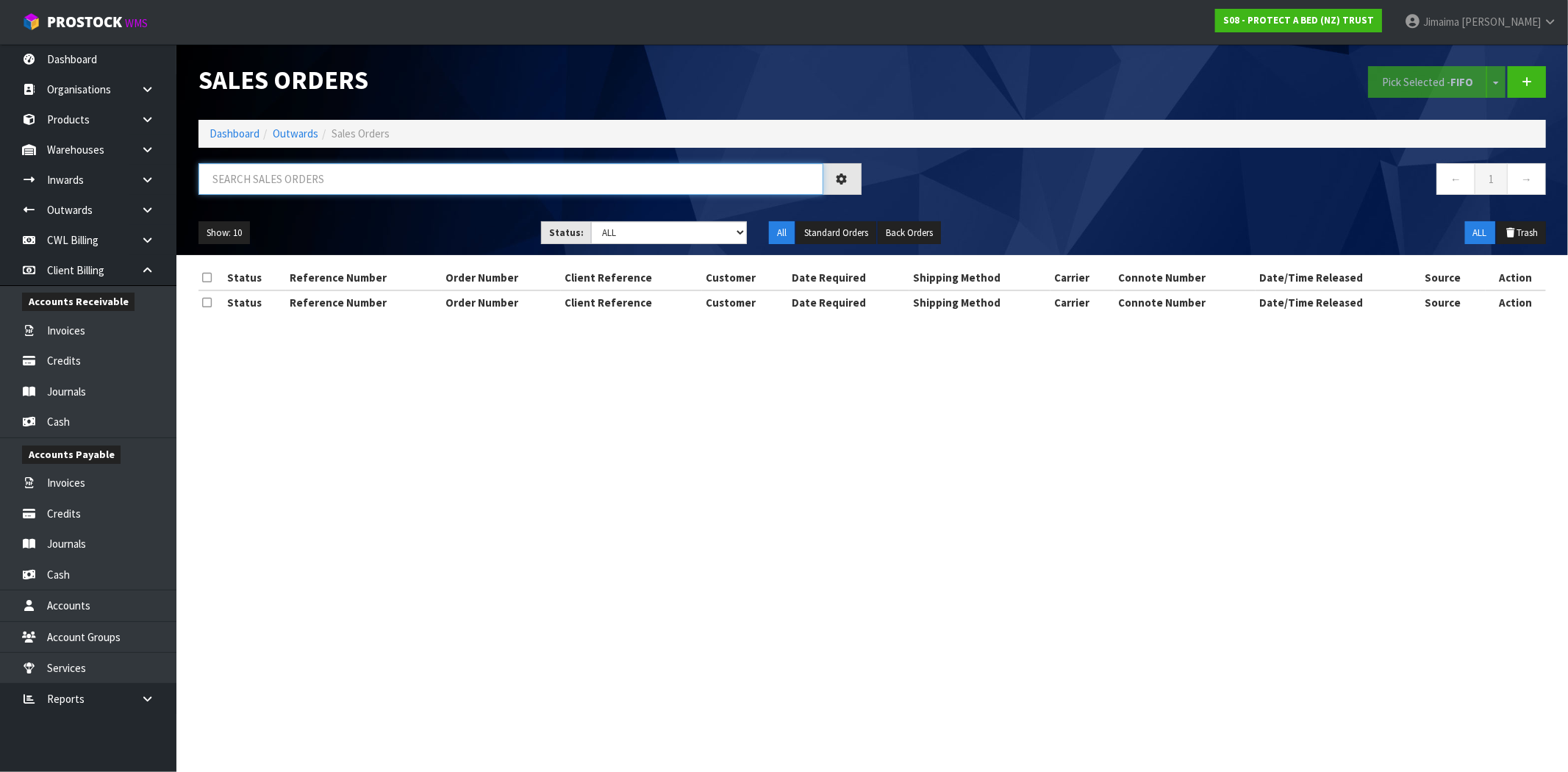
click at [363, 187] on input "text" at bounding box center [511, 179] width 625 height 32
type input "033760"
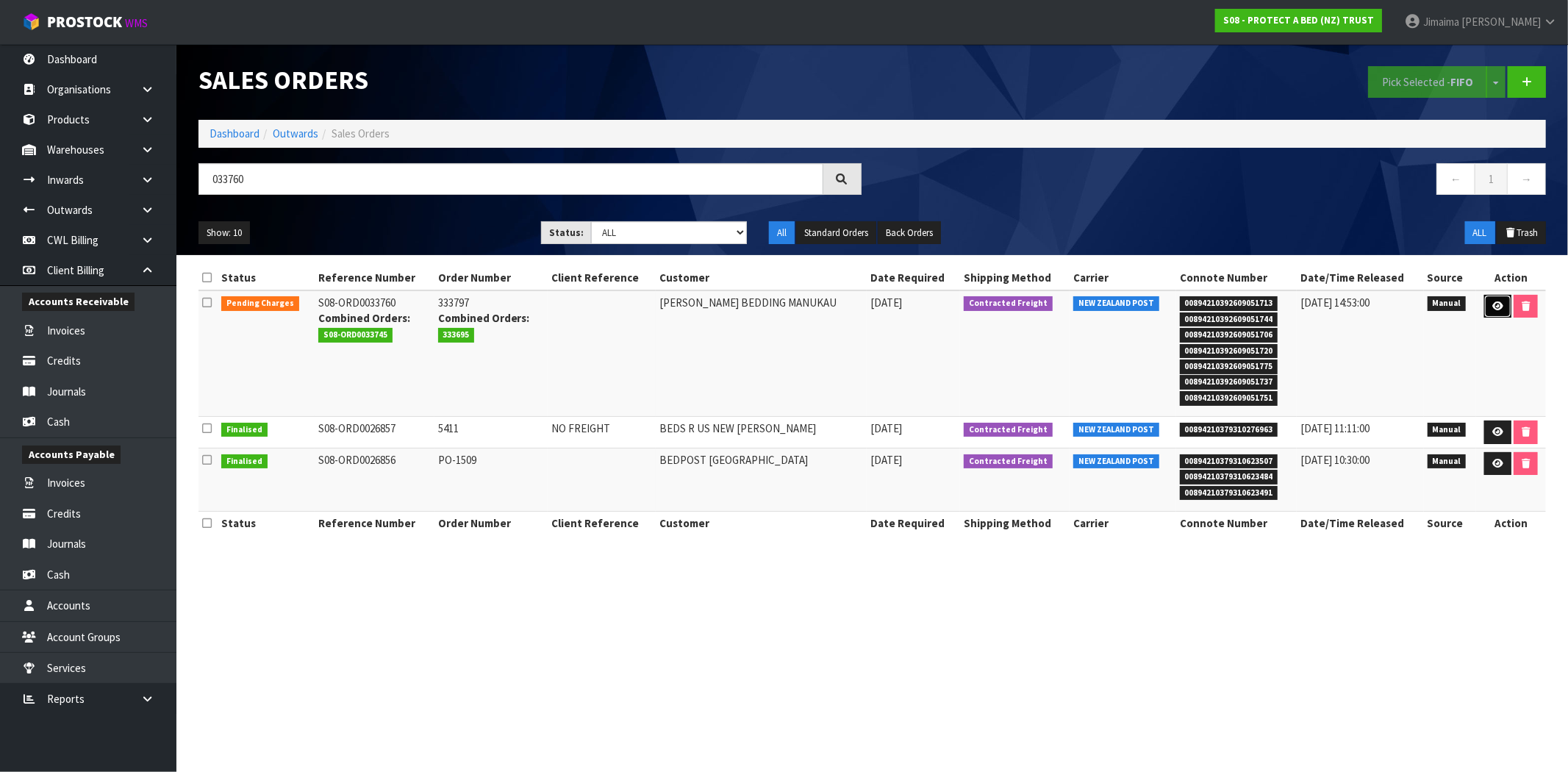
click at [1499, 305] on icon at bounding box center [1498, 306] width 11 height 10
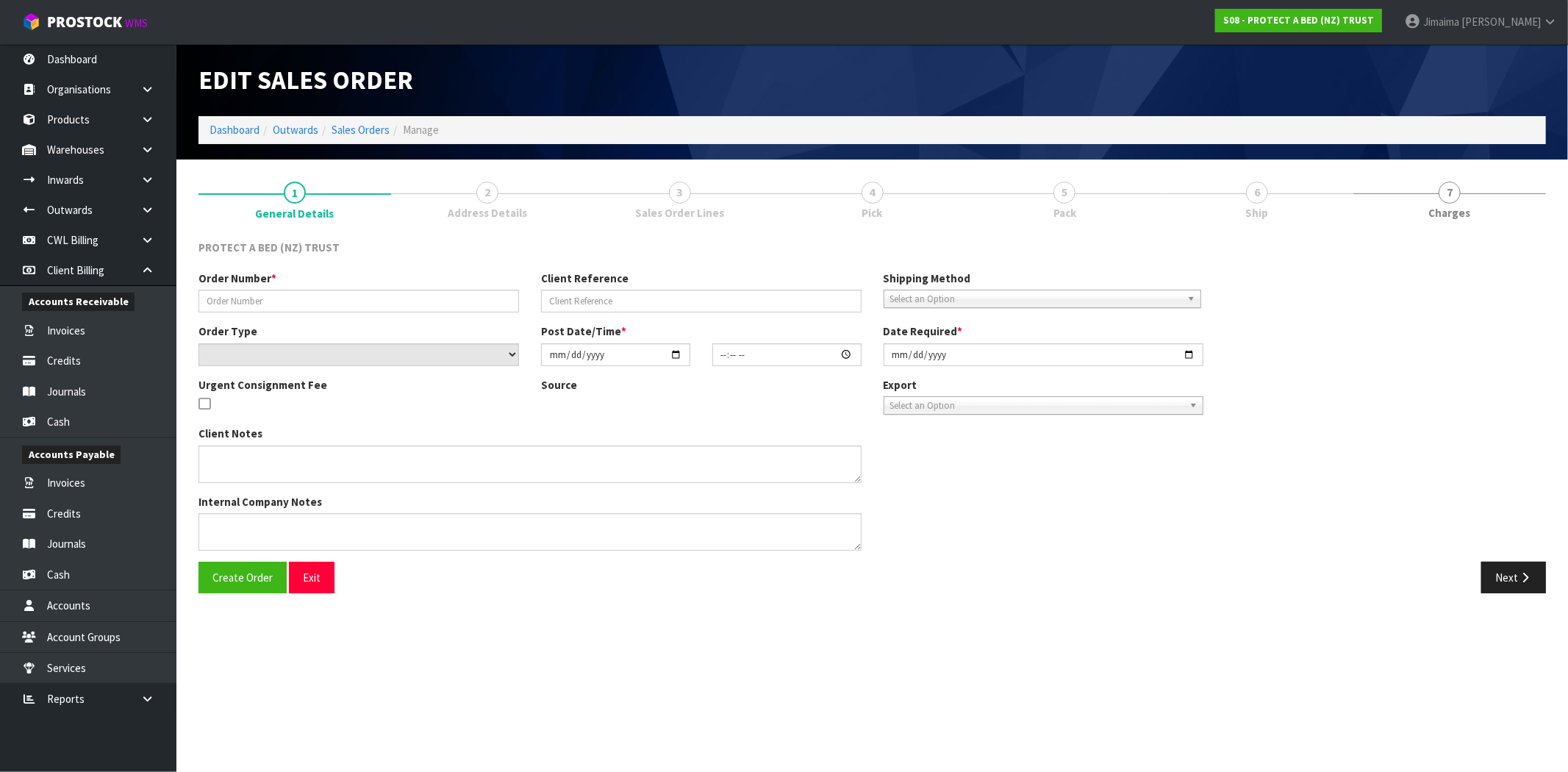
type input "333797"
select select "number:0"
type input "2025-10-07"
type input "12:18:00.000"
type input "2025-10-07"
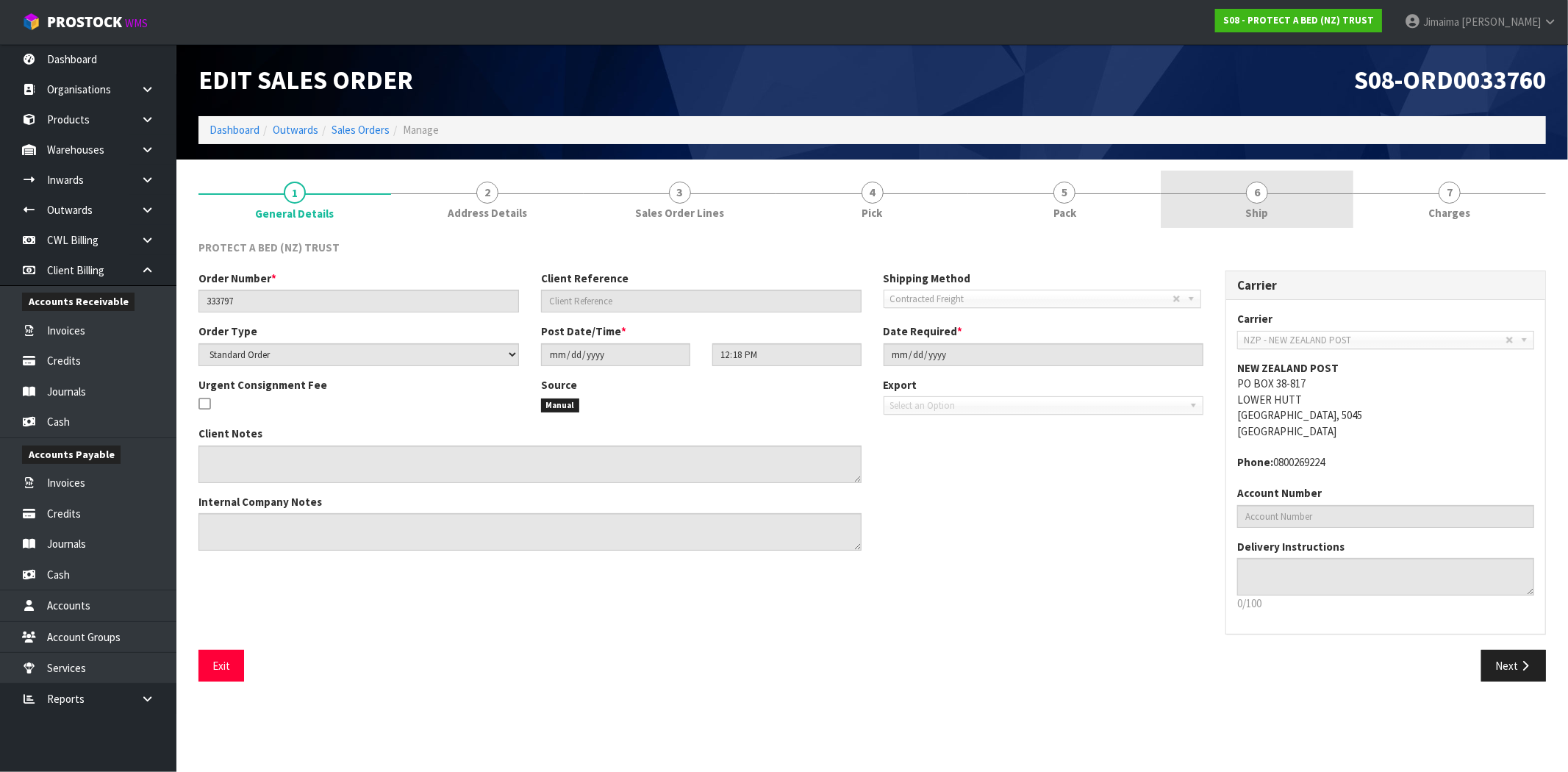
click at [1249, 208] on span "Ship" at bounding box center [1258, 212] width 23 height 15
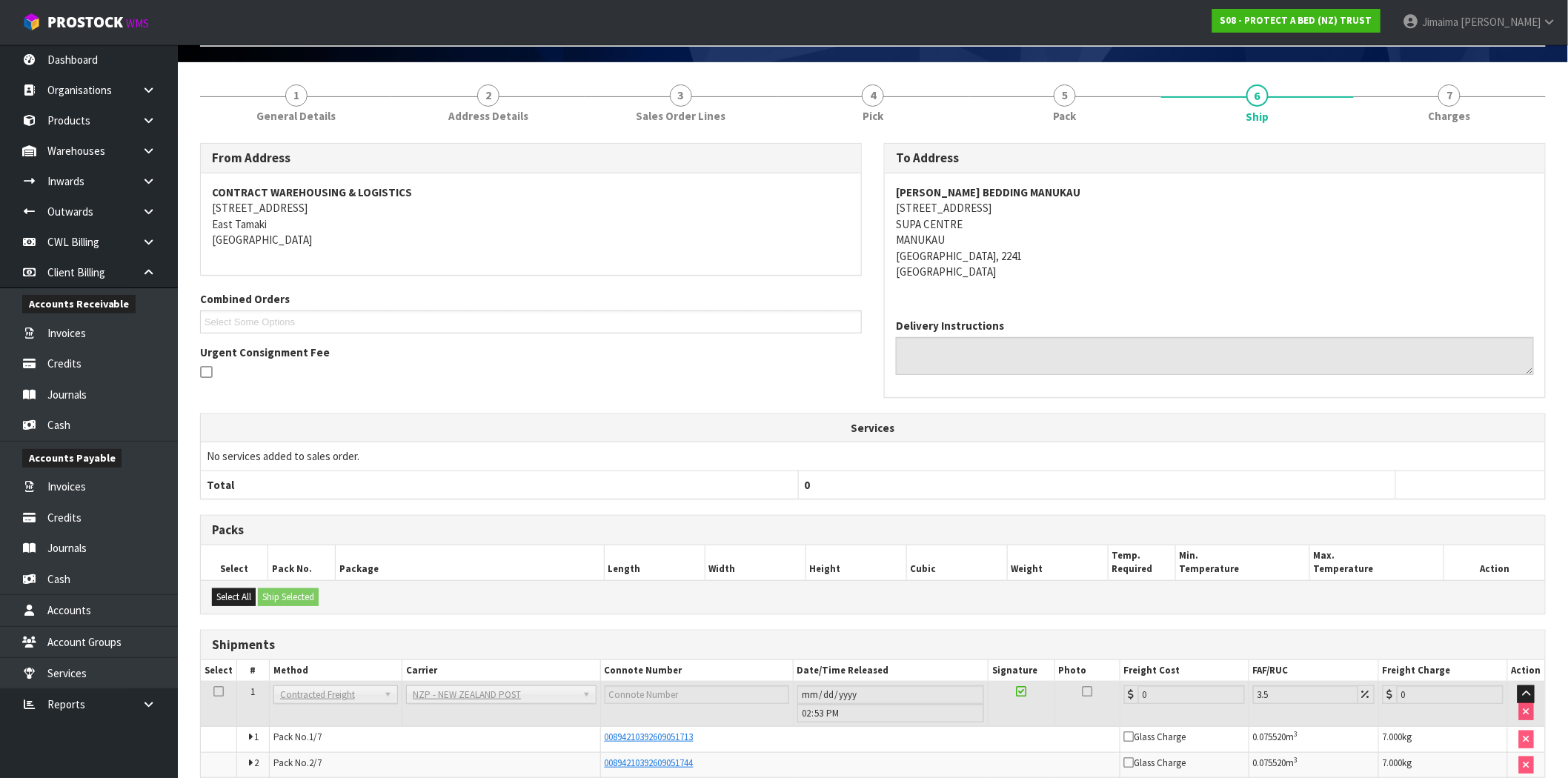
scroll to position [297, 0]
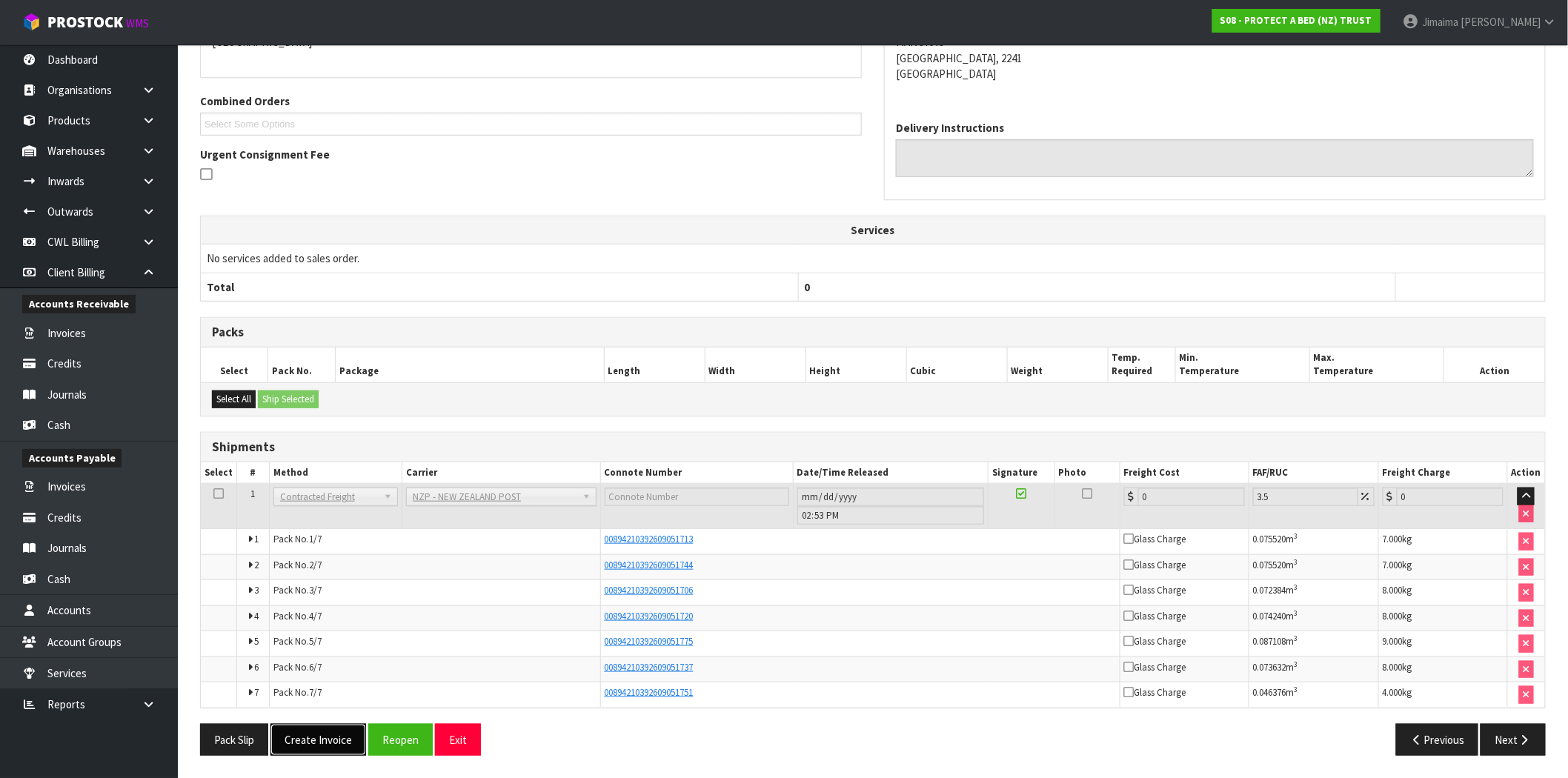
click at [328, 737] on button "Create Invoice" at bounding box center [318, 740] width 96 height 32
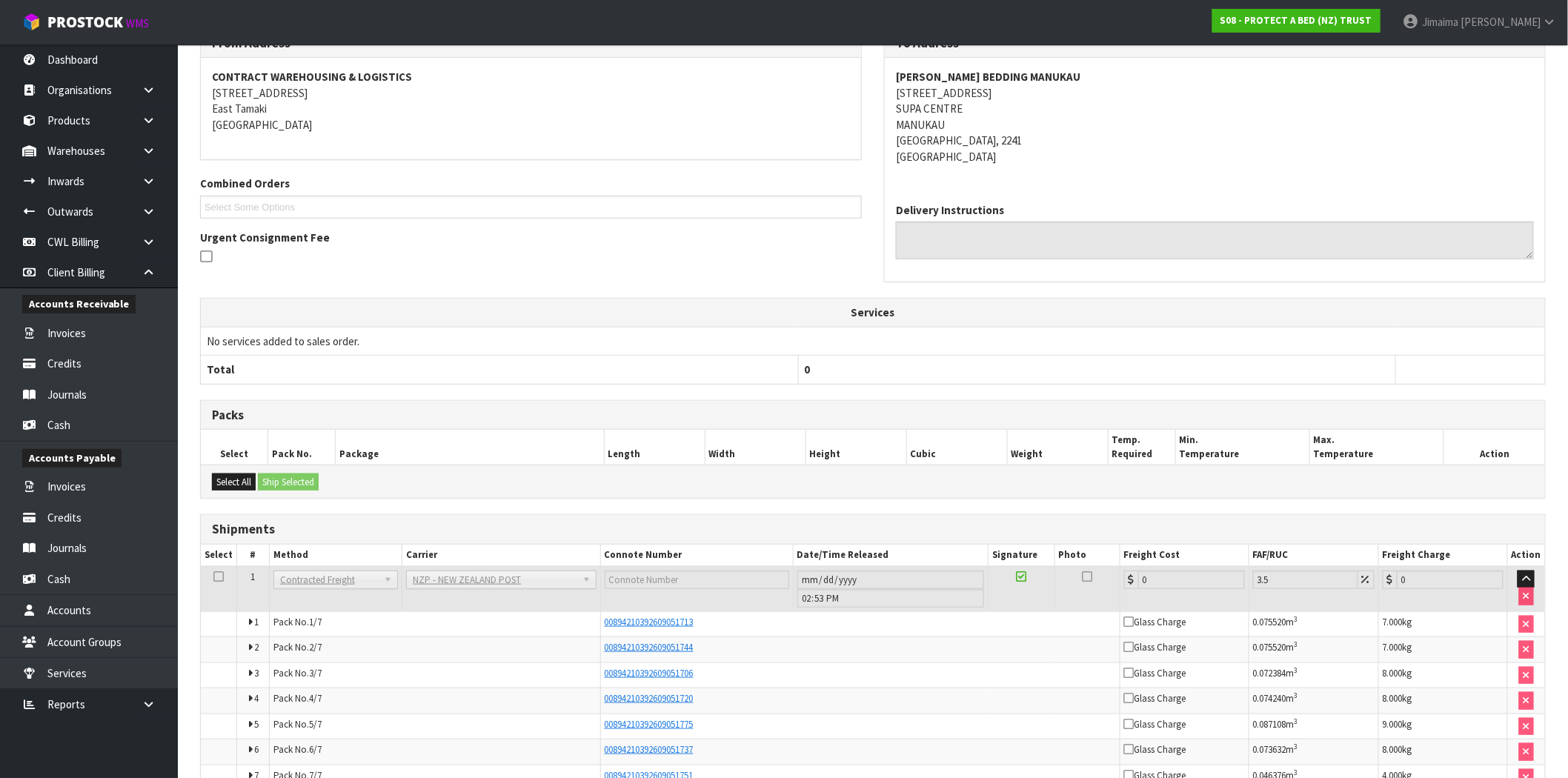
scroll to position [352, 0]
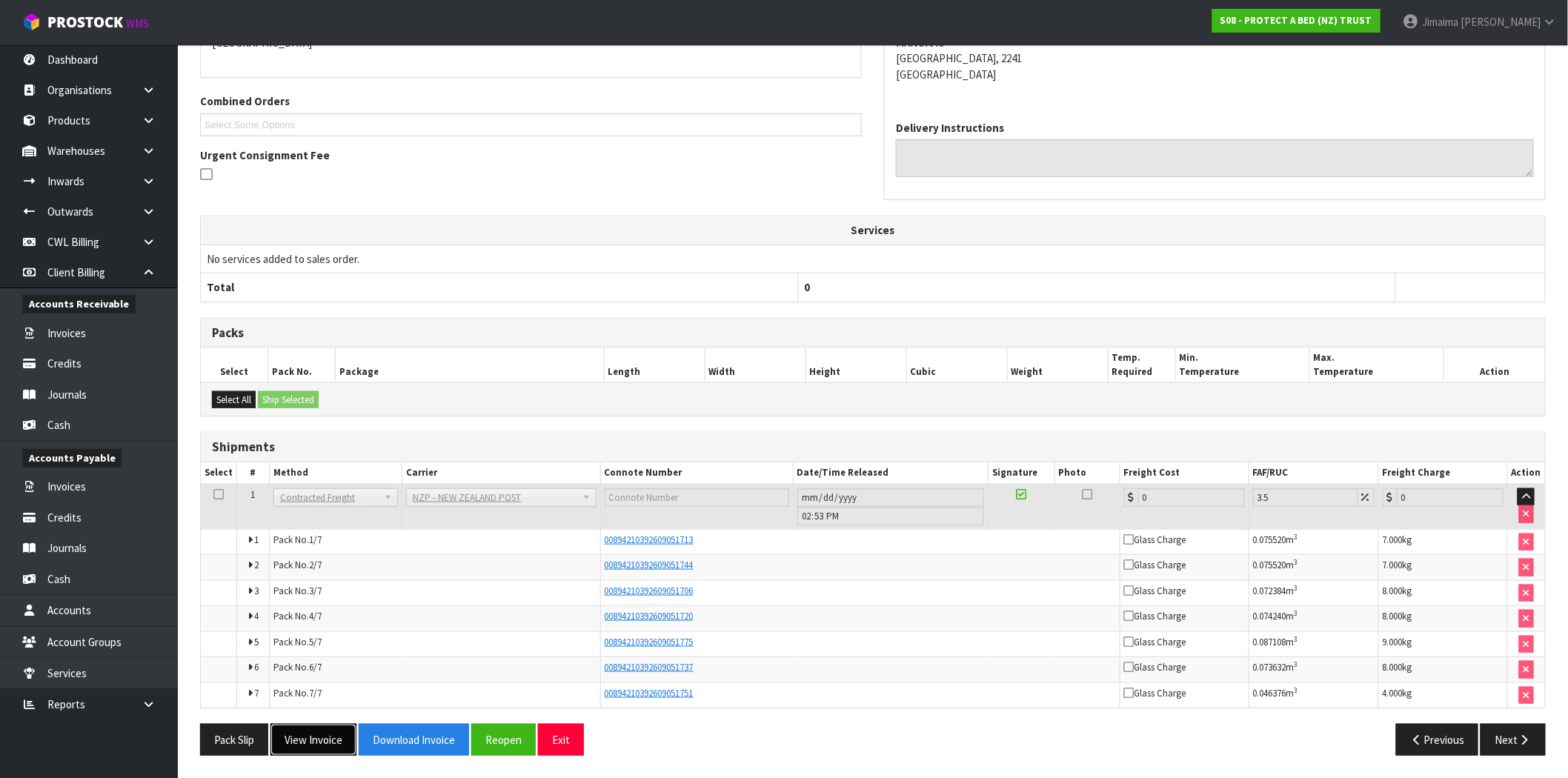
click at [317, 739] on button "View Invoice" at bounding box center [314, 740] width 86 height 32
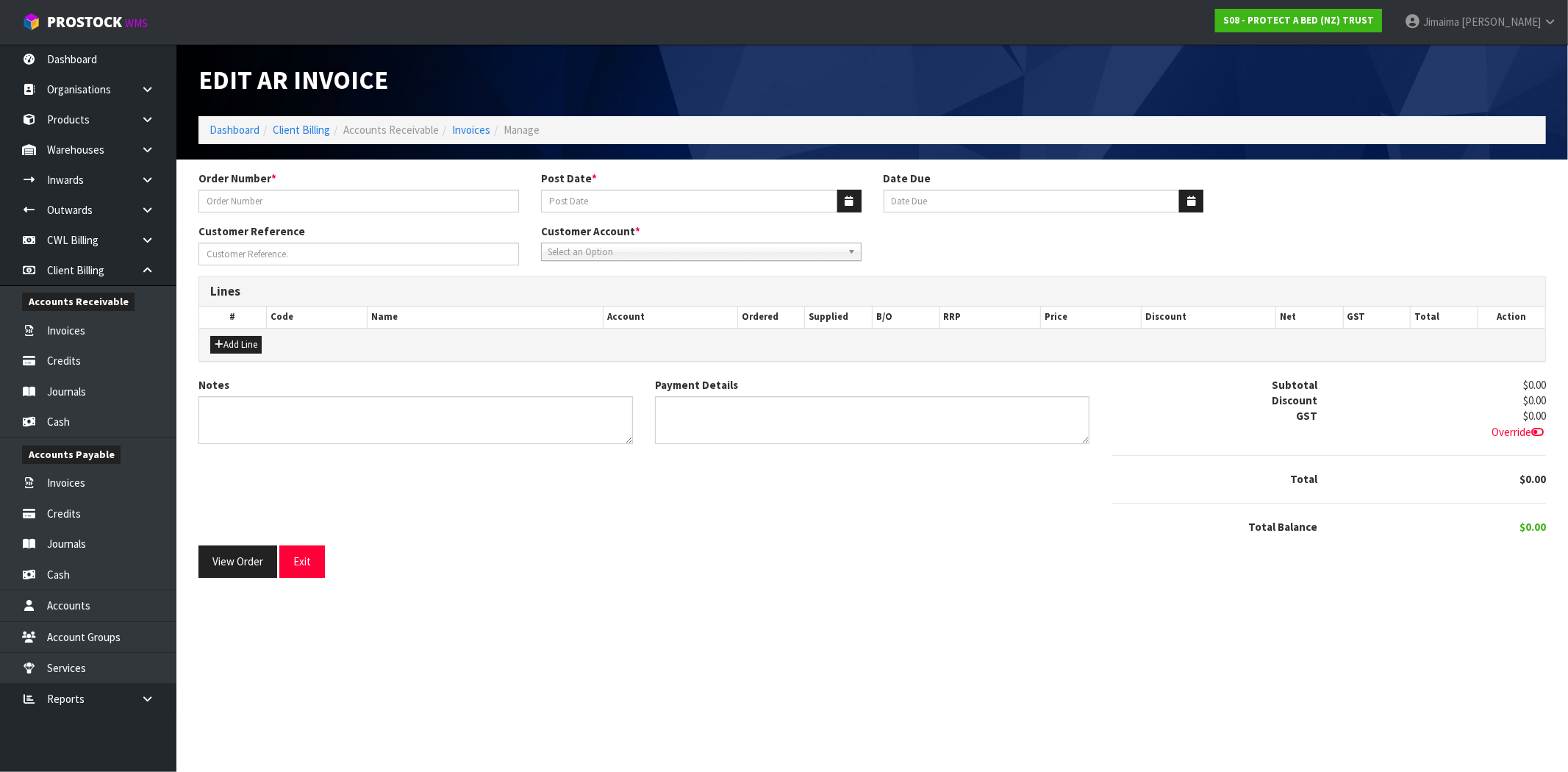
type input "333797"
type input "[DATE]"
type input "20/11/2025"
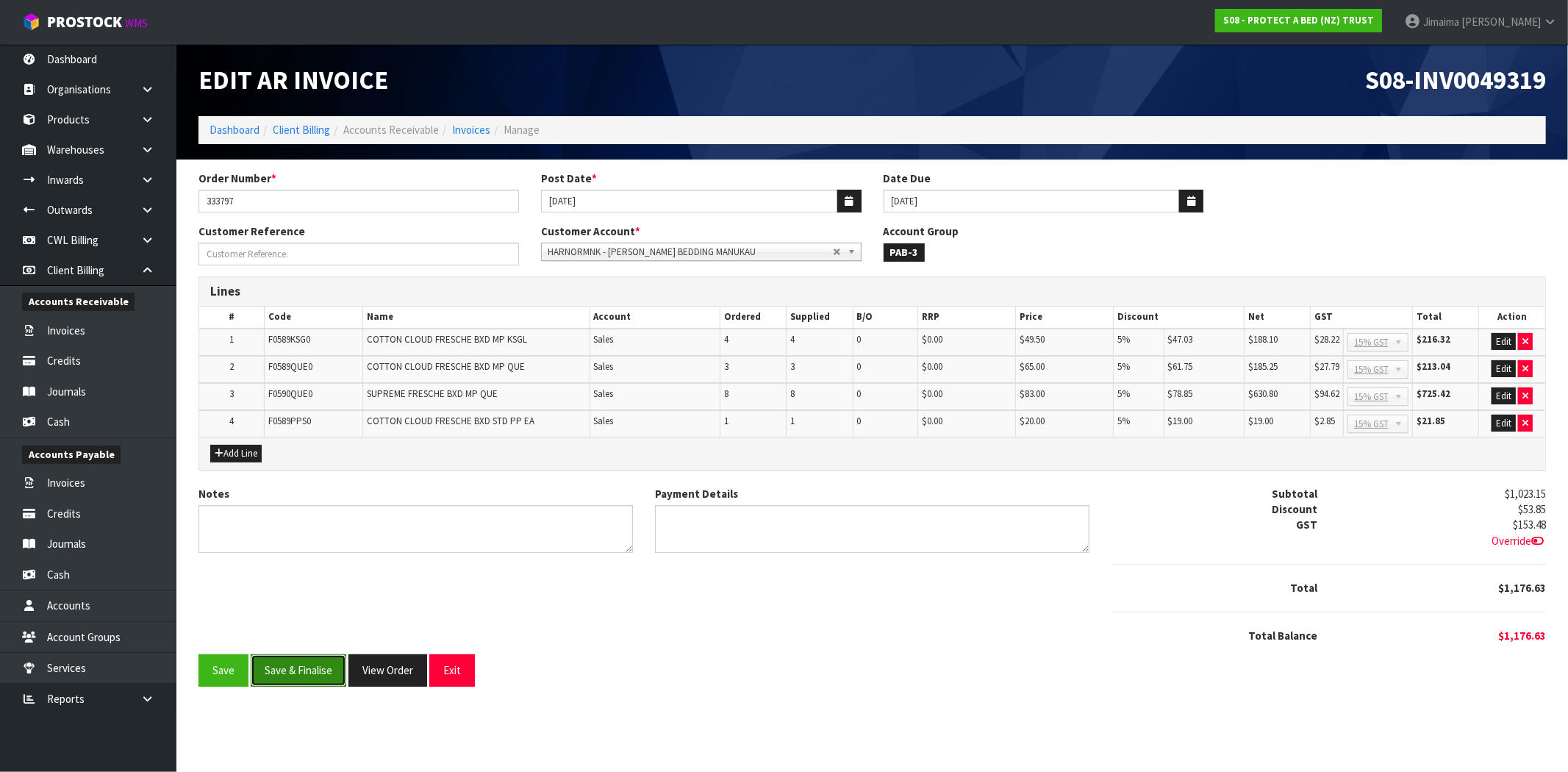
click at [301, 676] on button "Save & Finalise" at bounding box center [299, 670] width 96 height 32
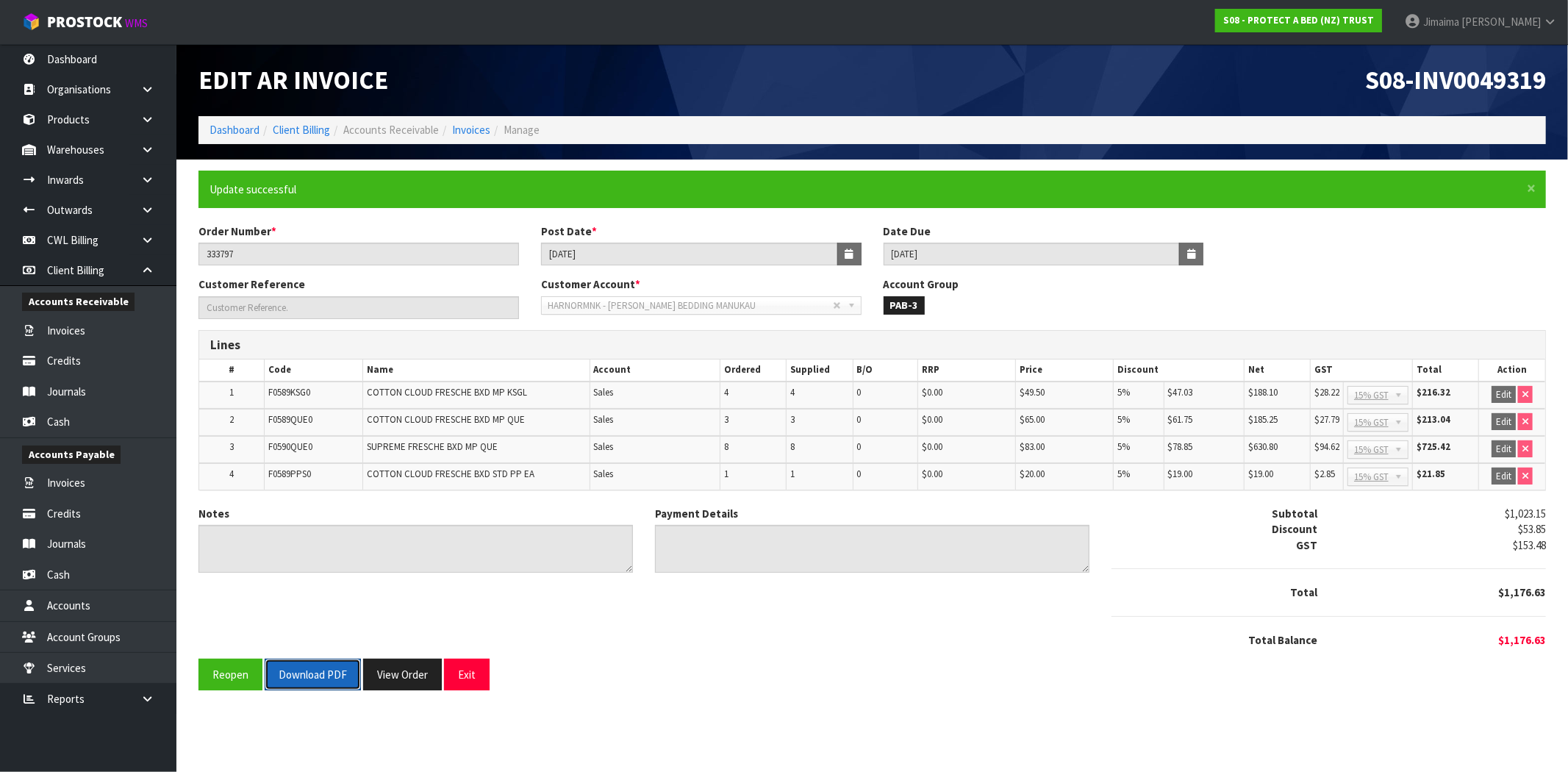
click at [310, 675] on button "Download PDF" at bounding box center [313, 675] width 97 height 32
click at [393, 677] on button "View Order" at bounding box center [402, 675] width 79 height 32
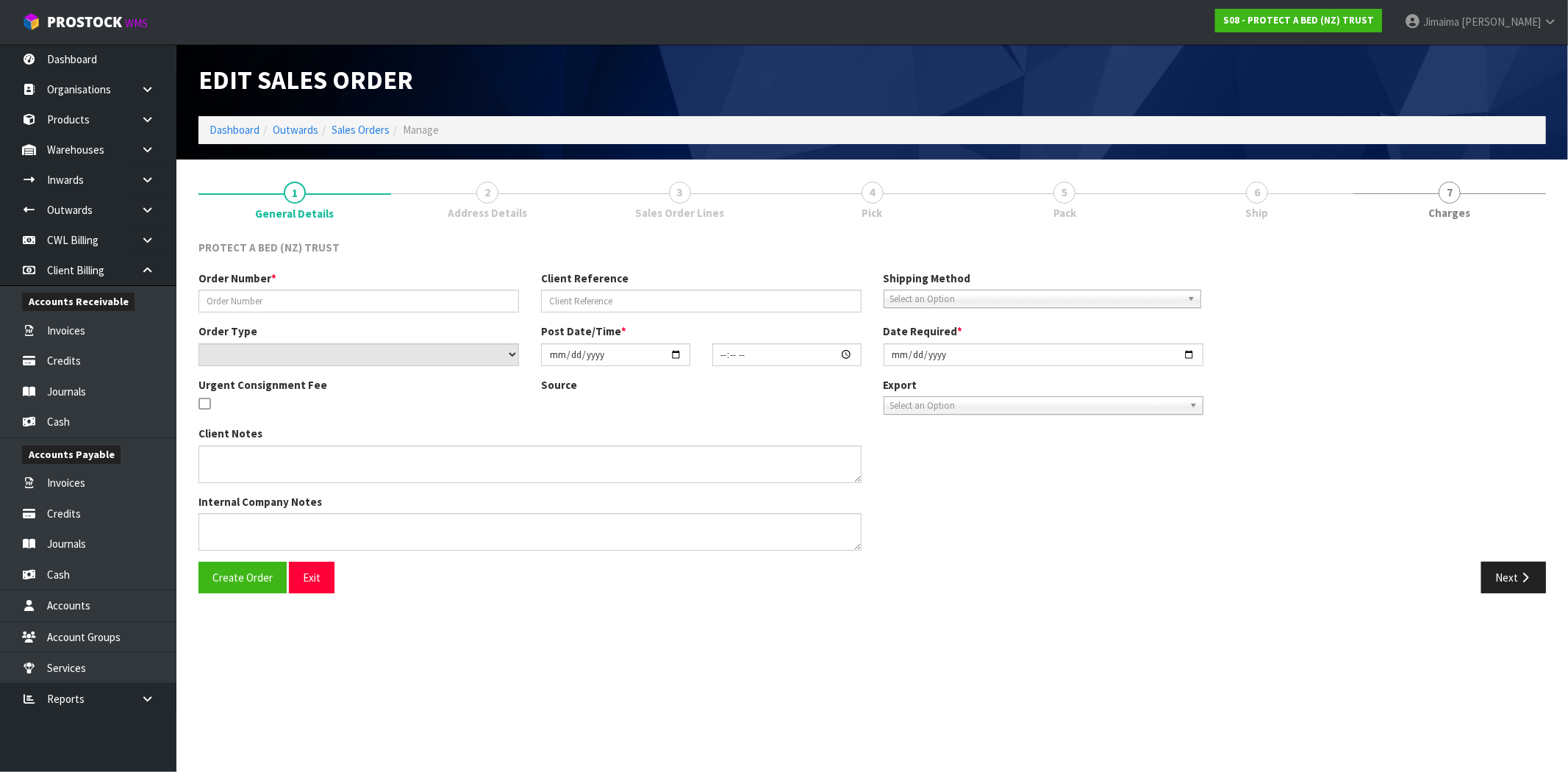
type input "333797"
select select "number:0"
type input "2025-10-07"
type input "12:18:00.000"
type input "2025-10-07"
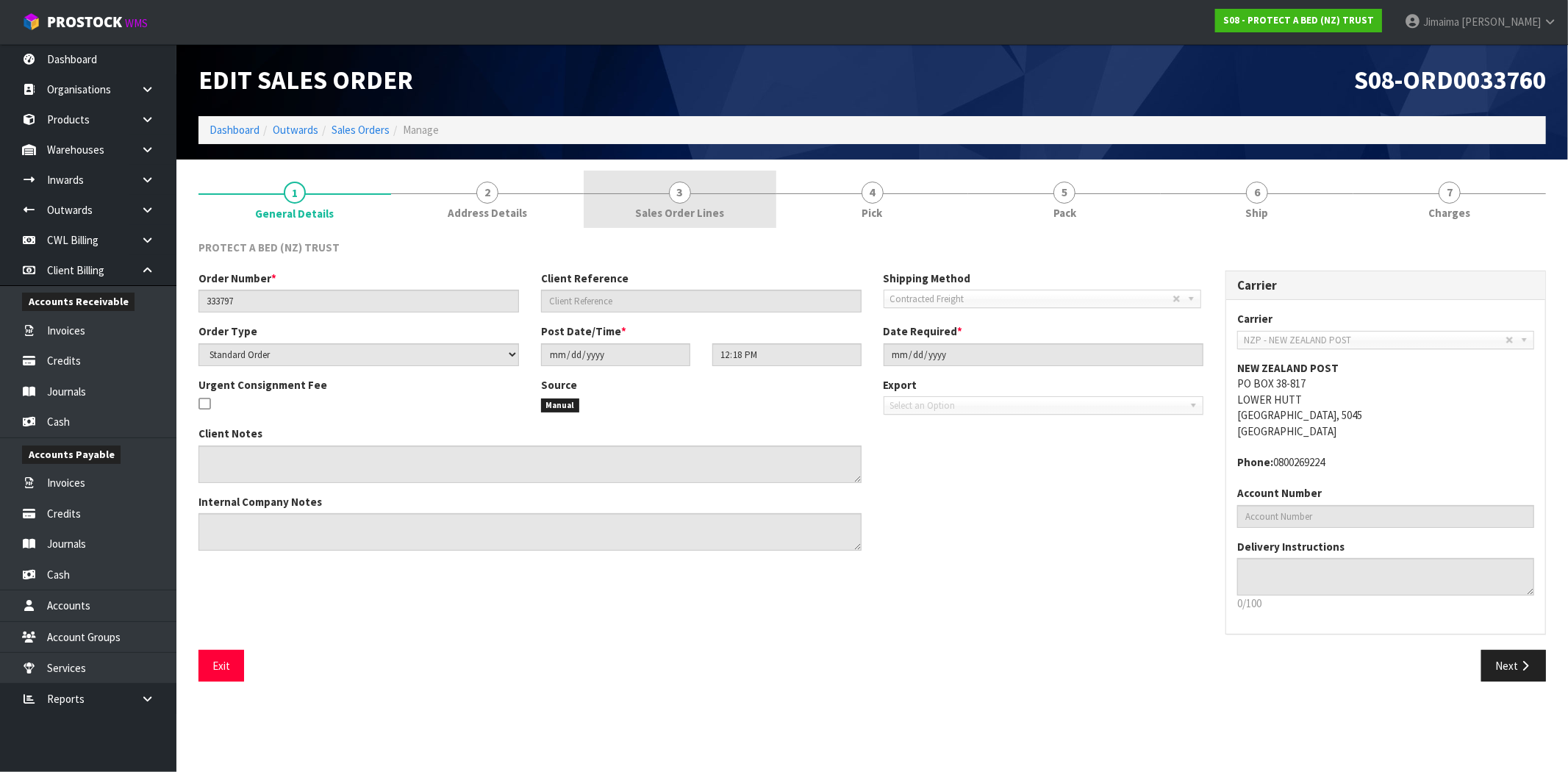
click at [679, 212] on span "Sales Order Lines" at bounding box center [680, 212] width 89 height 15
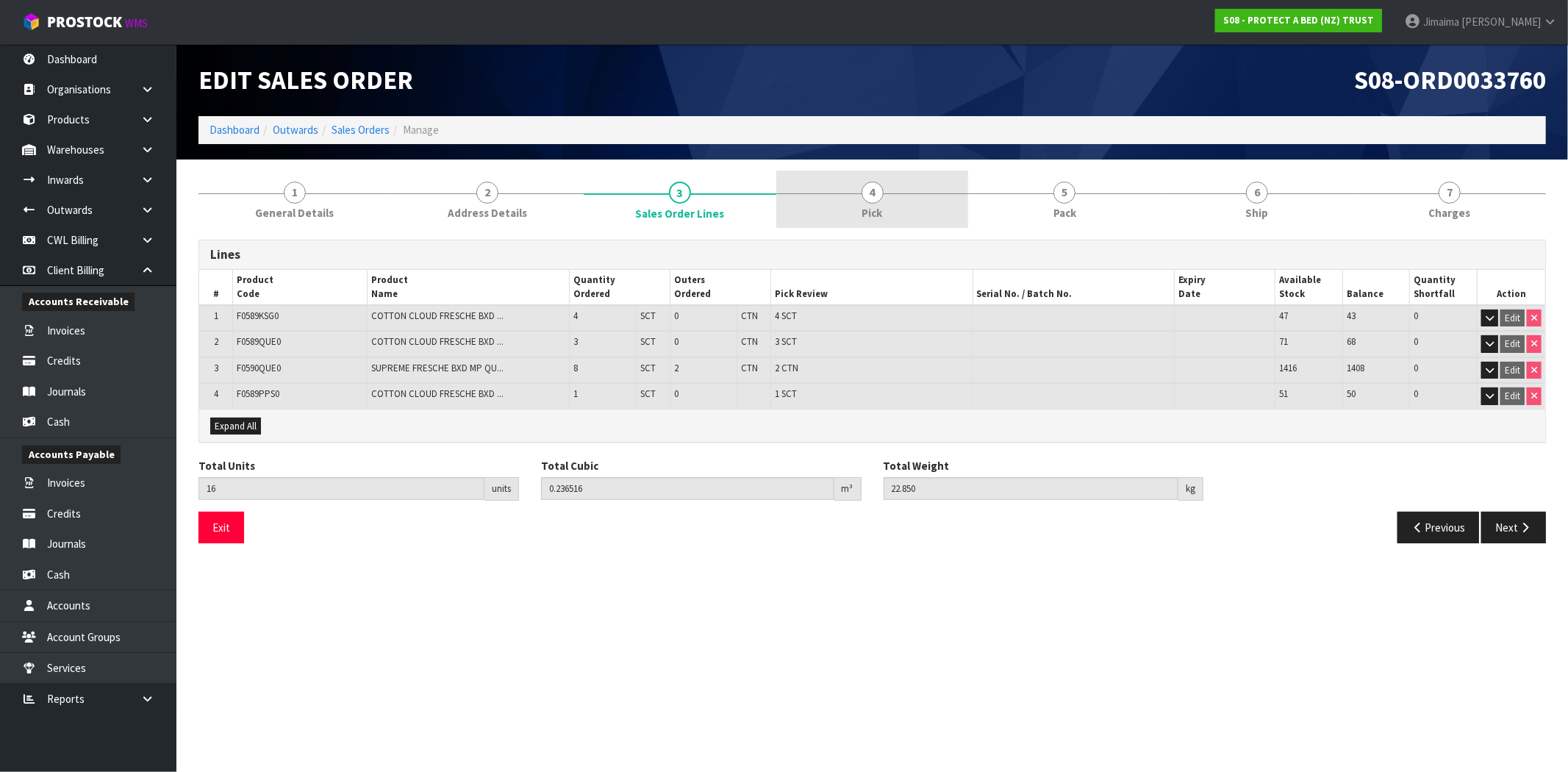
click at [836, 207] on link "4 Pick" at bounding box center [872, 199] width 192 height 58
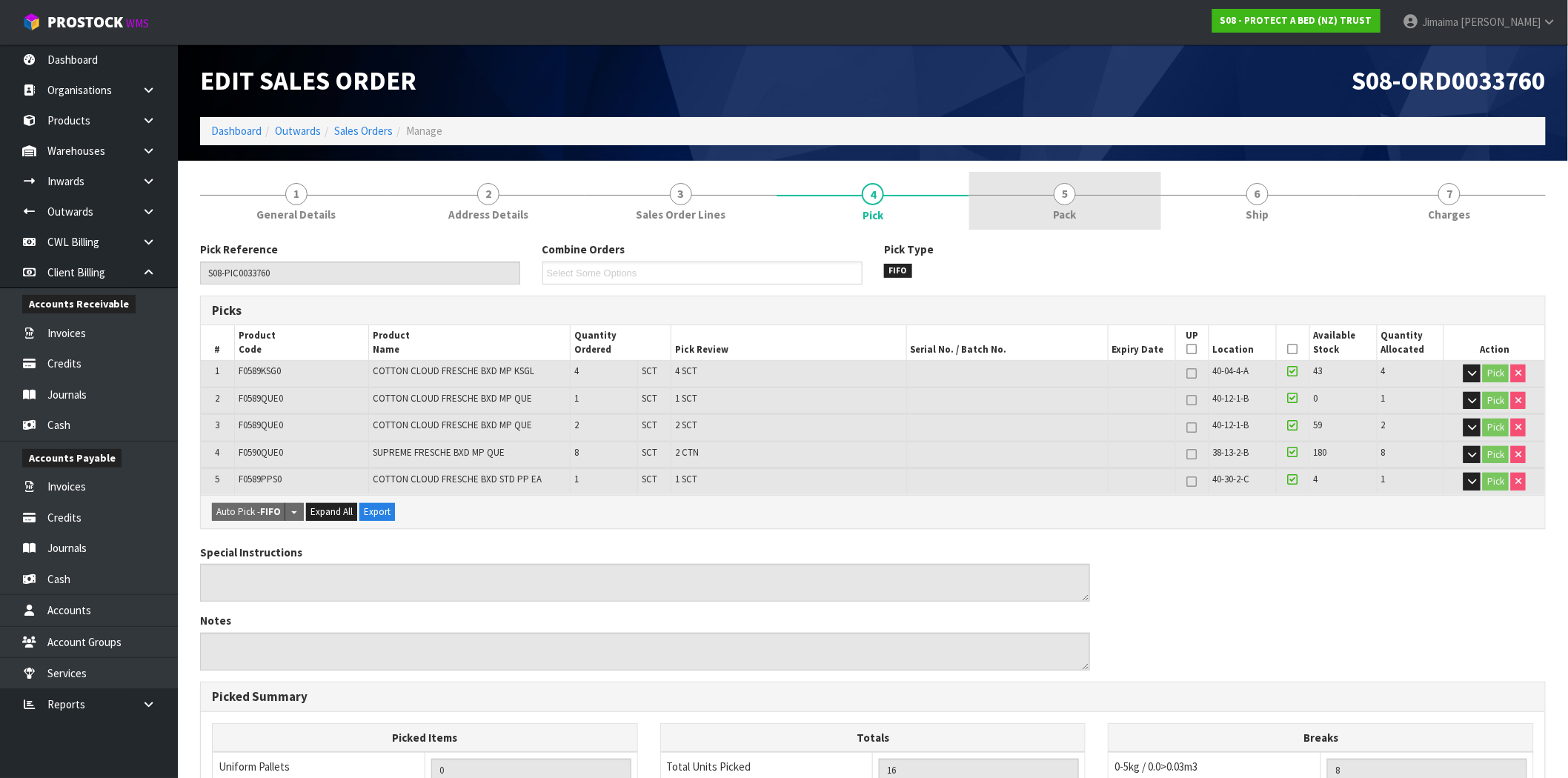
drag, startPoint x: 1059, startPoint y: 215, endPoint x: 1066, endPoint y: 217, distance: 7.3
click at [1059, 216] on span "Pack" at bounding box center [1066, 213] width 23 height 15
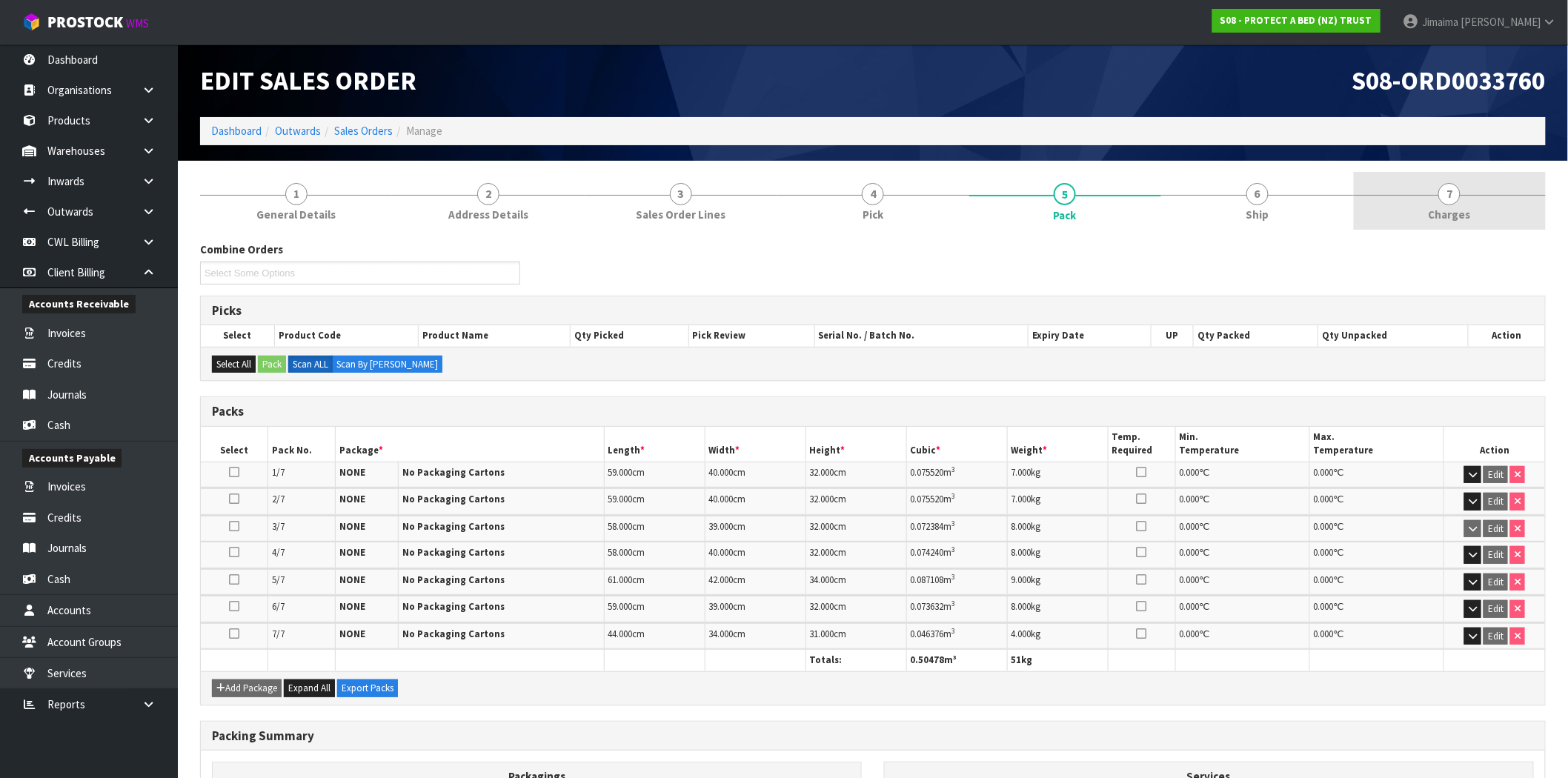
click at [1514, 197] on link "7 Charges" at bounding box center [1450, 201] width 192 height 59
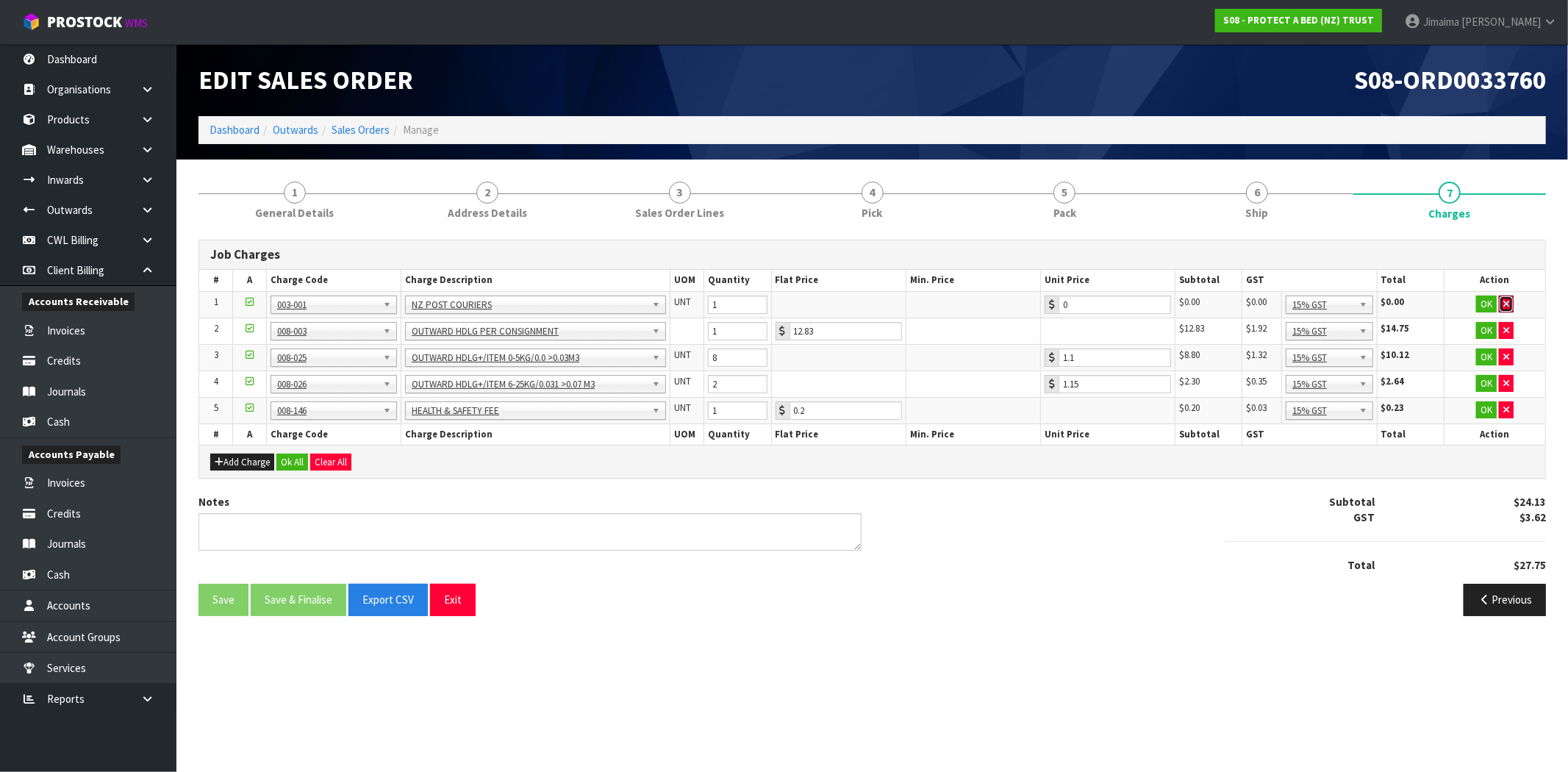
click at [1502, 300] on button "button" at bounding box center [1506, 304] width 15 height 18
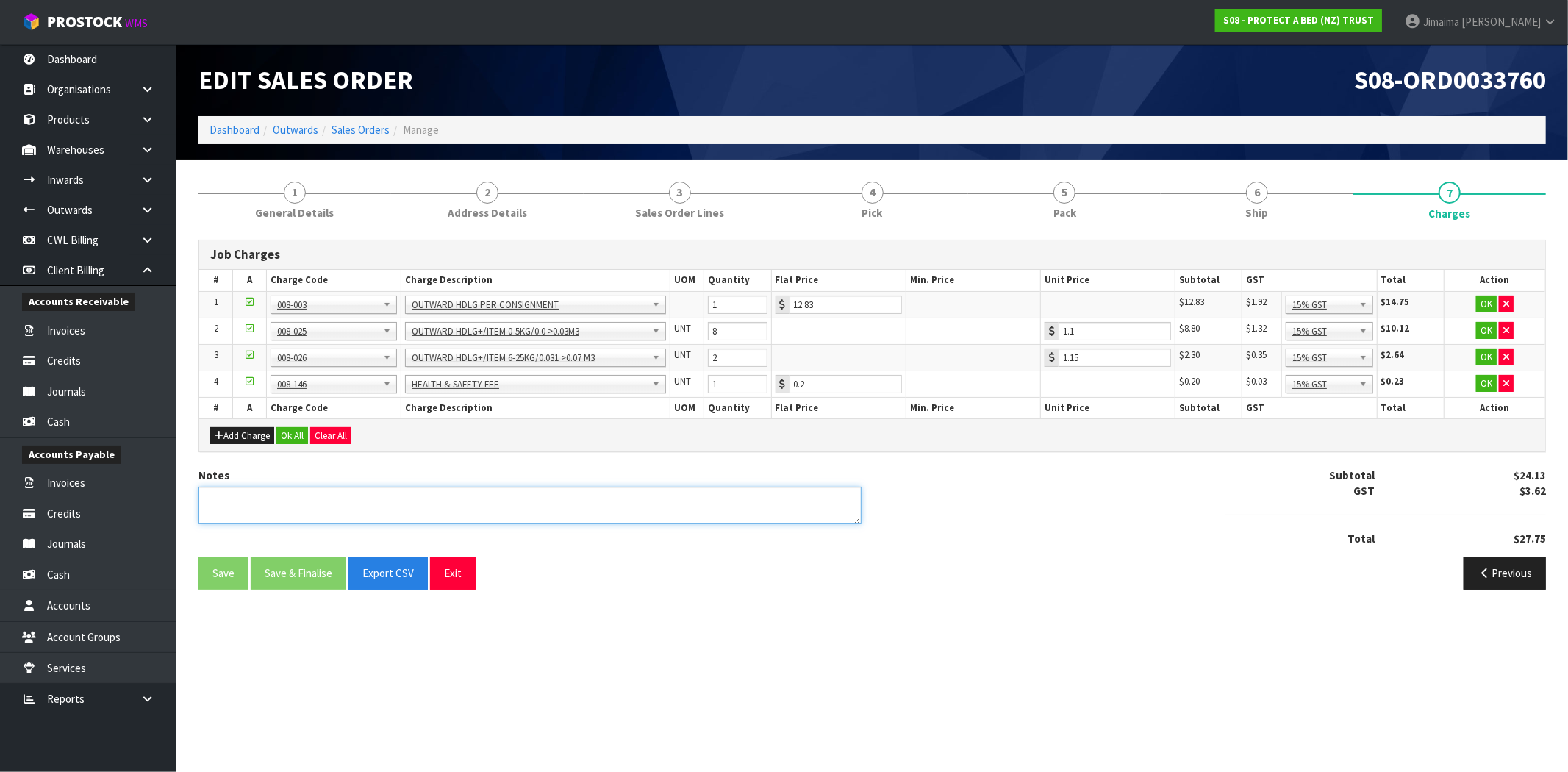
click at [535, 503] on textarea at bounding box center [530, 505] width 663 height 37
type textarea "COMBINED"
click at [288, 442] on button "Ok All" at bounding box center [293, 436] width 32 height 18
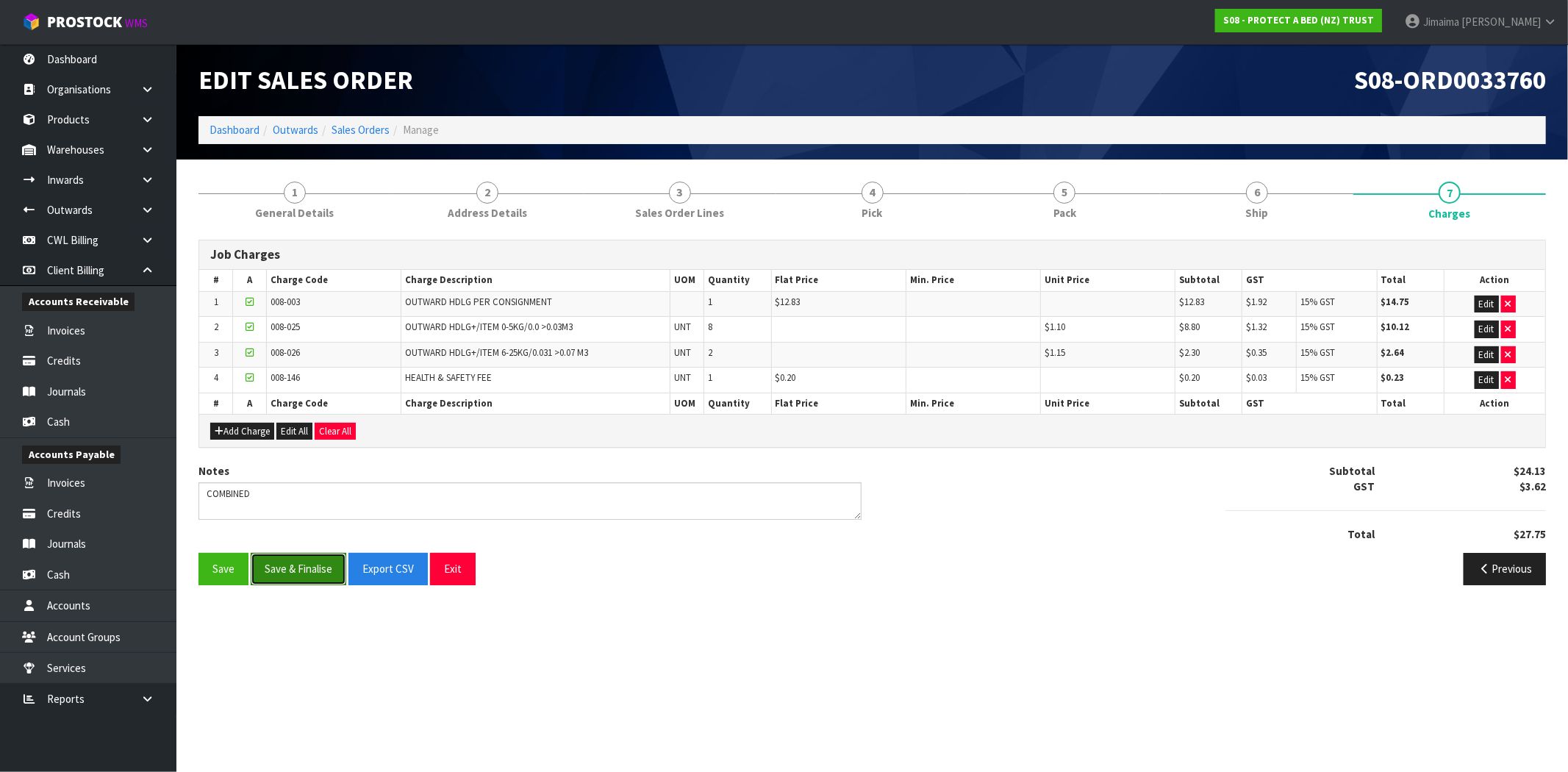
click at [313, 564] on button "Save & Finalise" at bounding box center [299, 569] width 96 height 32
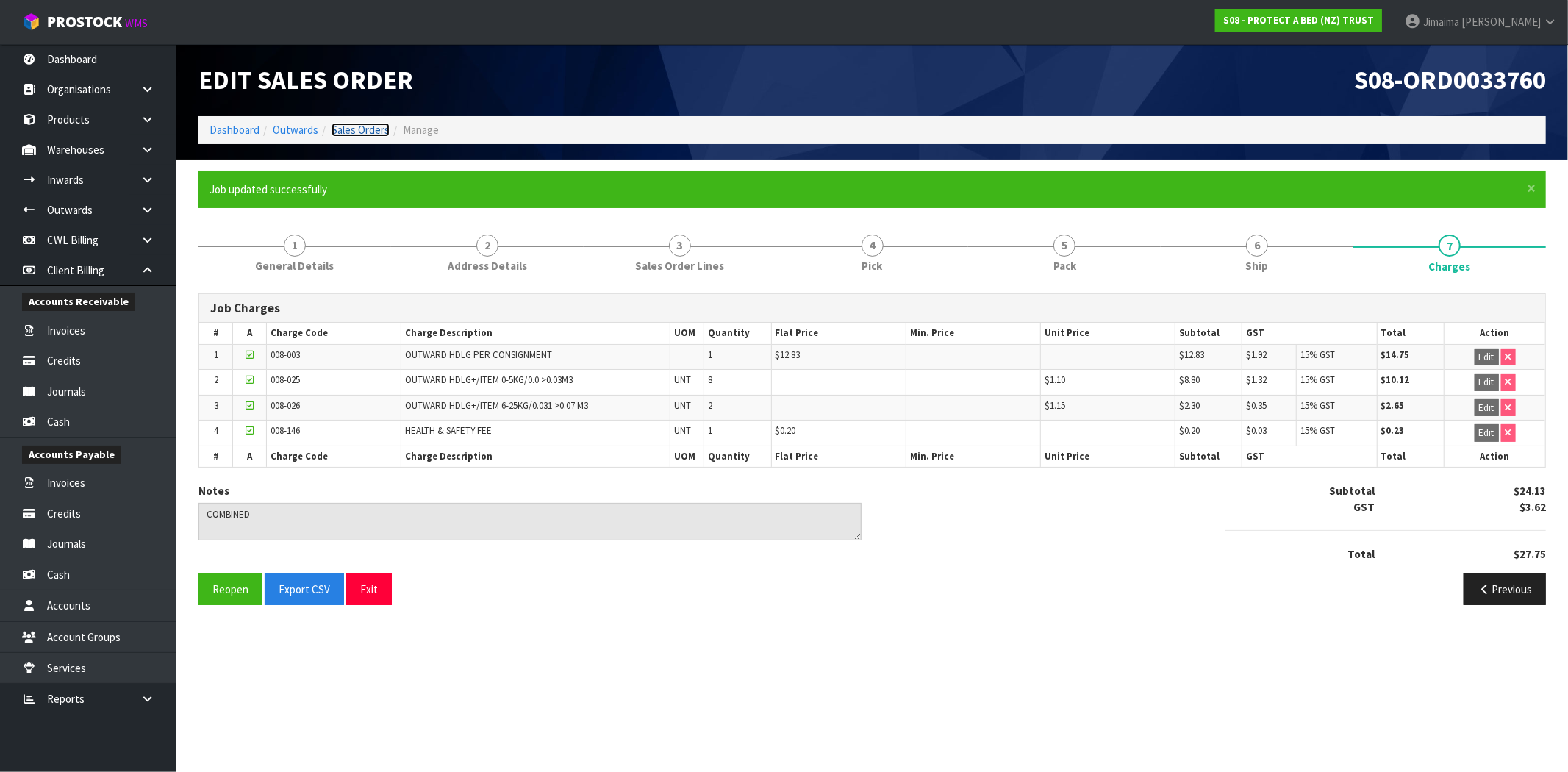
click at [347, 133] on link "Sales Orders" at bounding box center [361, 130] width 59 height 14
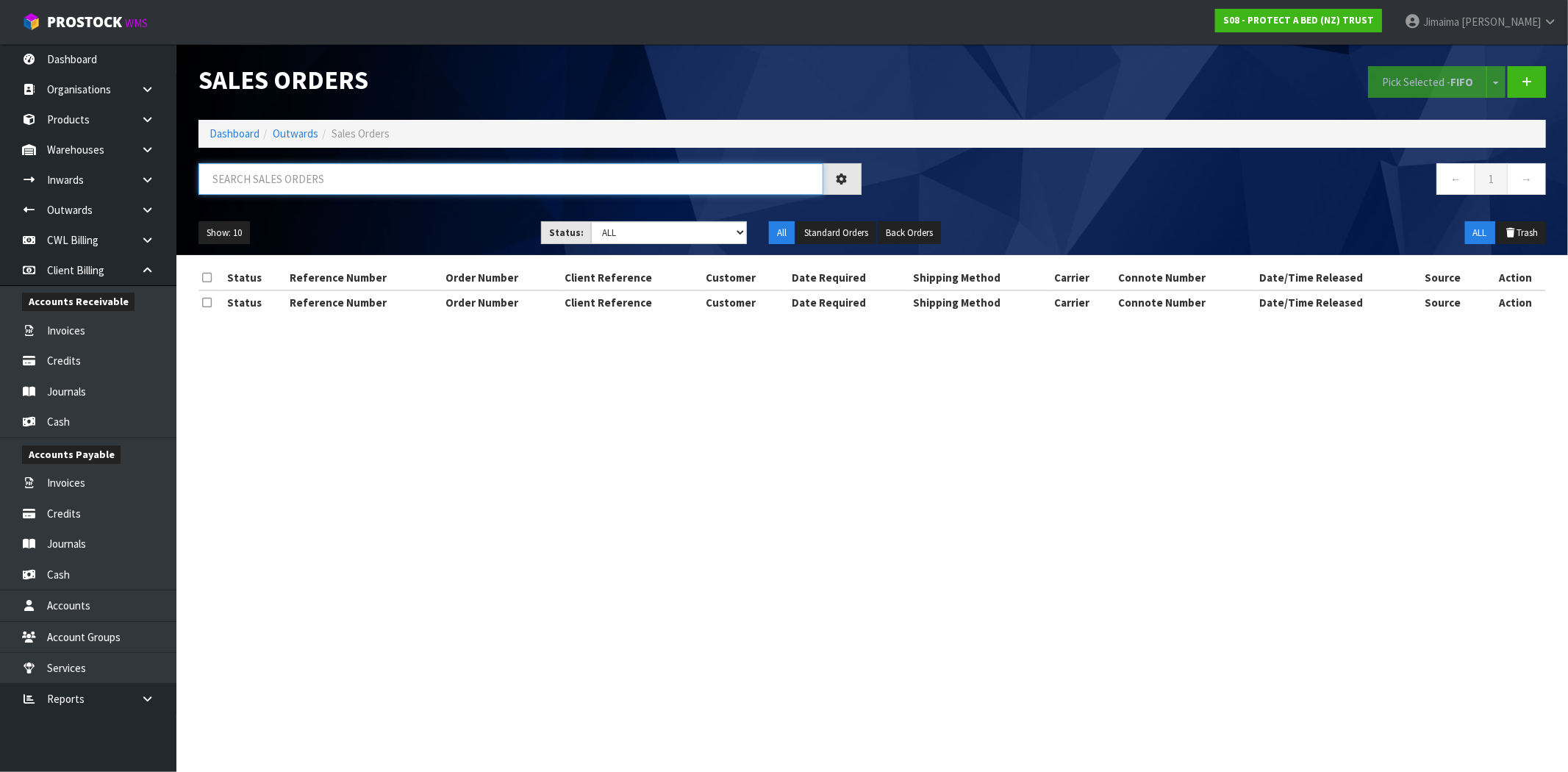
click at [331, 172] on input "text" at bounding box center [511, 179] width 625 height 32
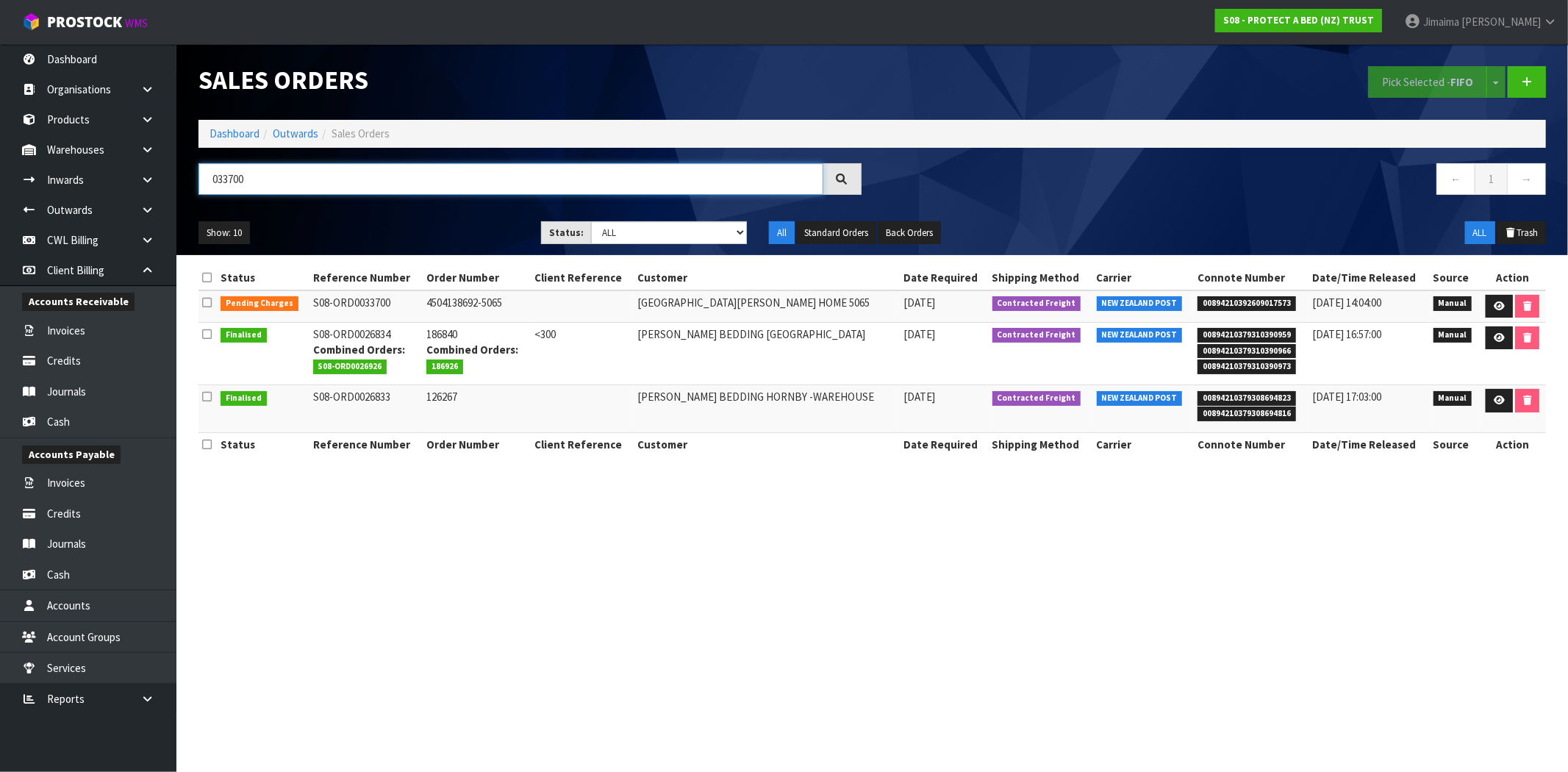
type input "033700"
drag, startPoint x: 1486, startPoint y: 304, endPoint x: 1434, endPoint y: 304, distance: 52.0
click at [1486, 304] on link at bounding box center [1499, 307] width 27 height 24
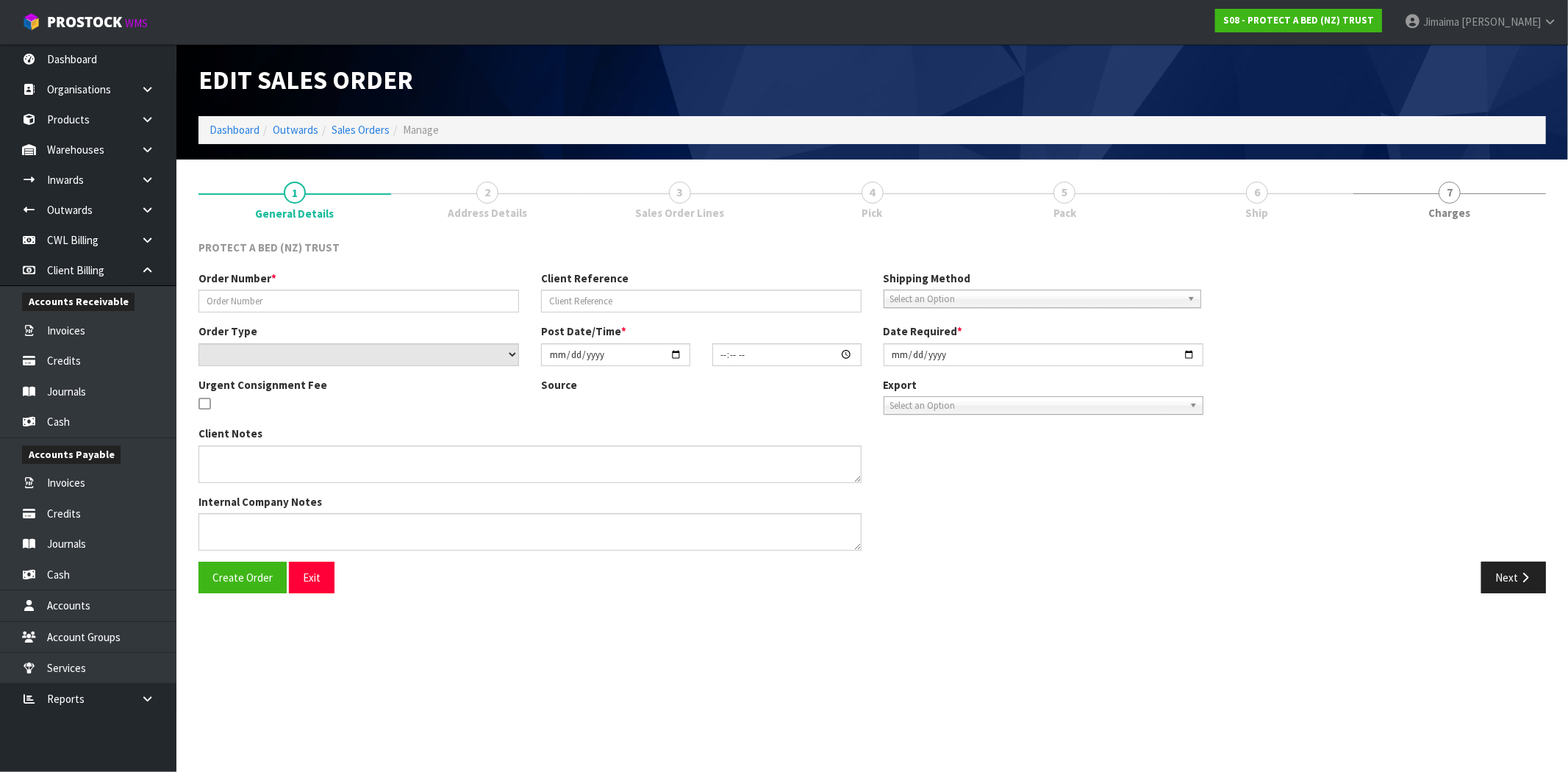
type input "4504138692-5065"
select select "number:0"
type input "2025-10-06"
type input "08:44:00.000"
type input "2025-10-06"
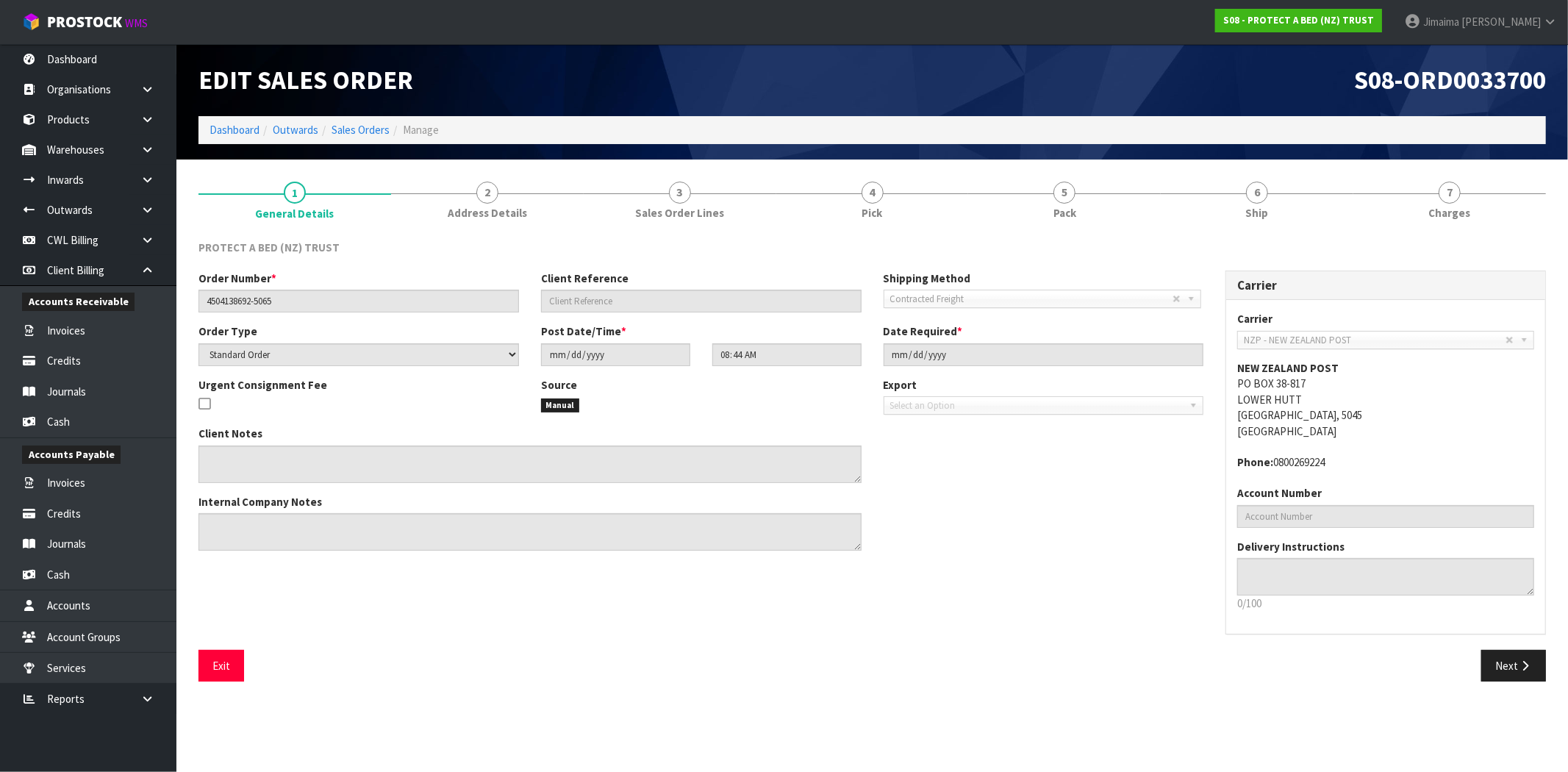
drag, startPoint x: 1289, startPoint y: 217, endPoint x: 1263, endPoint y: 234, distance: 31.1
click at [1288, 217] on link "6 Ship" at bounding box center [1257, 199] width 192 height 58
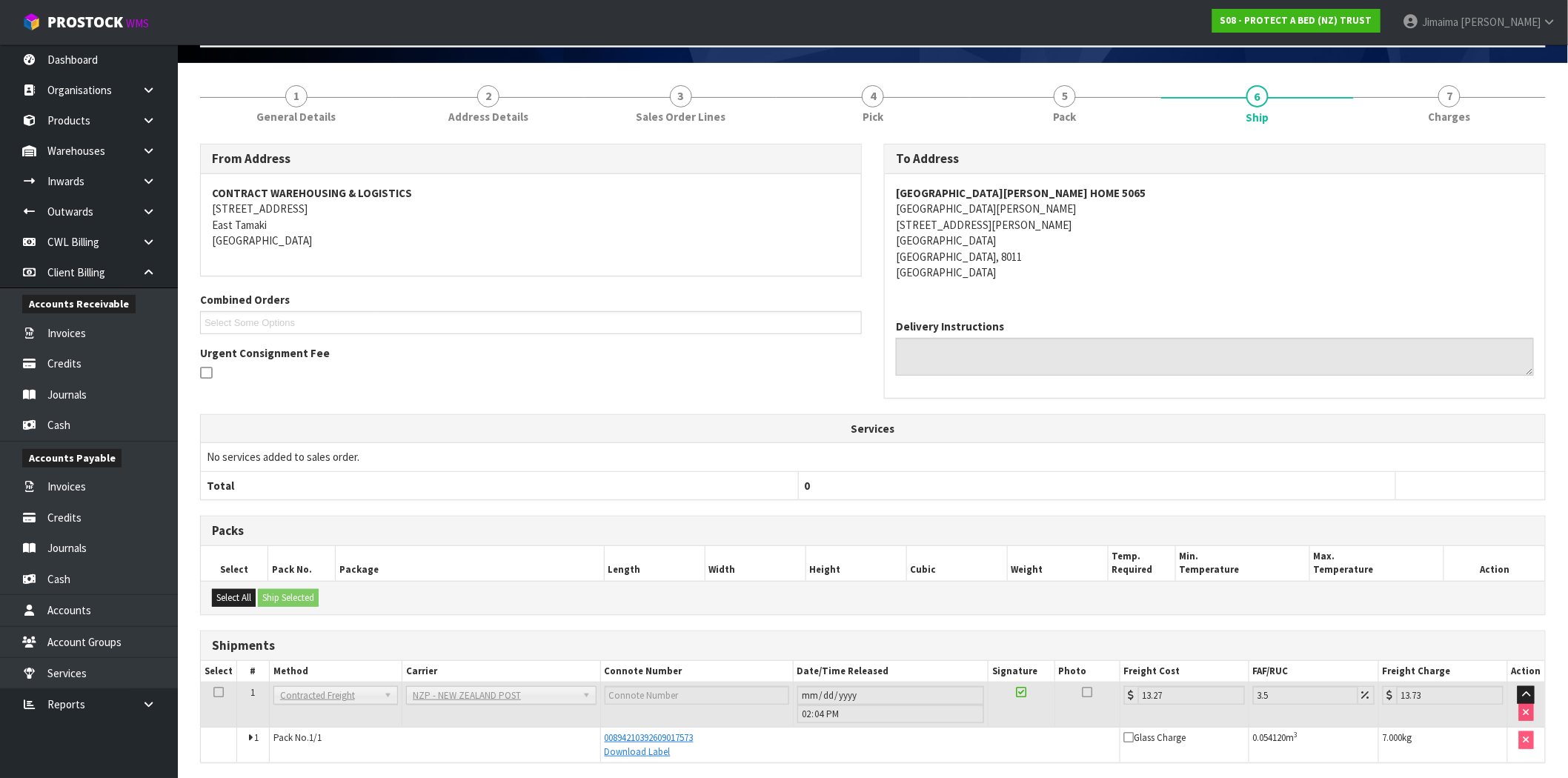
scroll to position [153, 0]
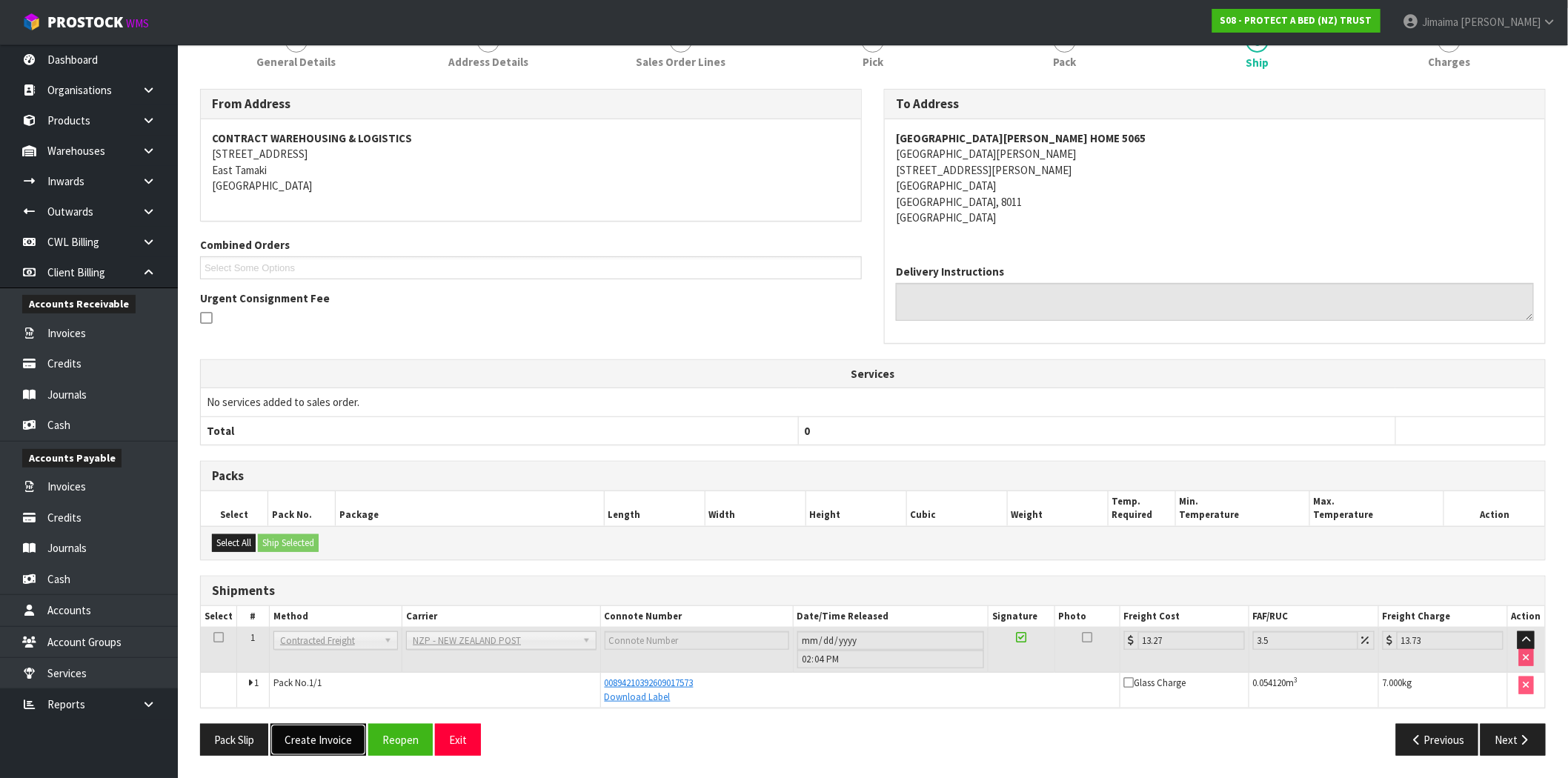
click at [321, 742] on button "Create Invoice" at bounding box center [318, 740] width 96 height 32
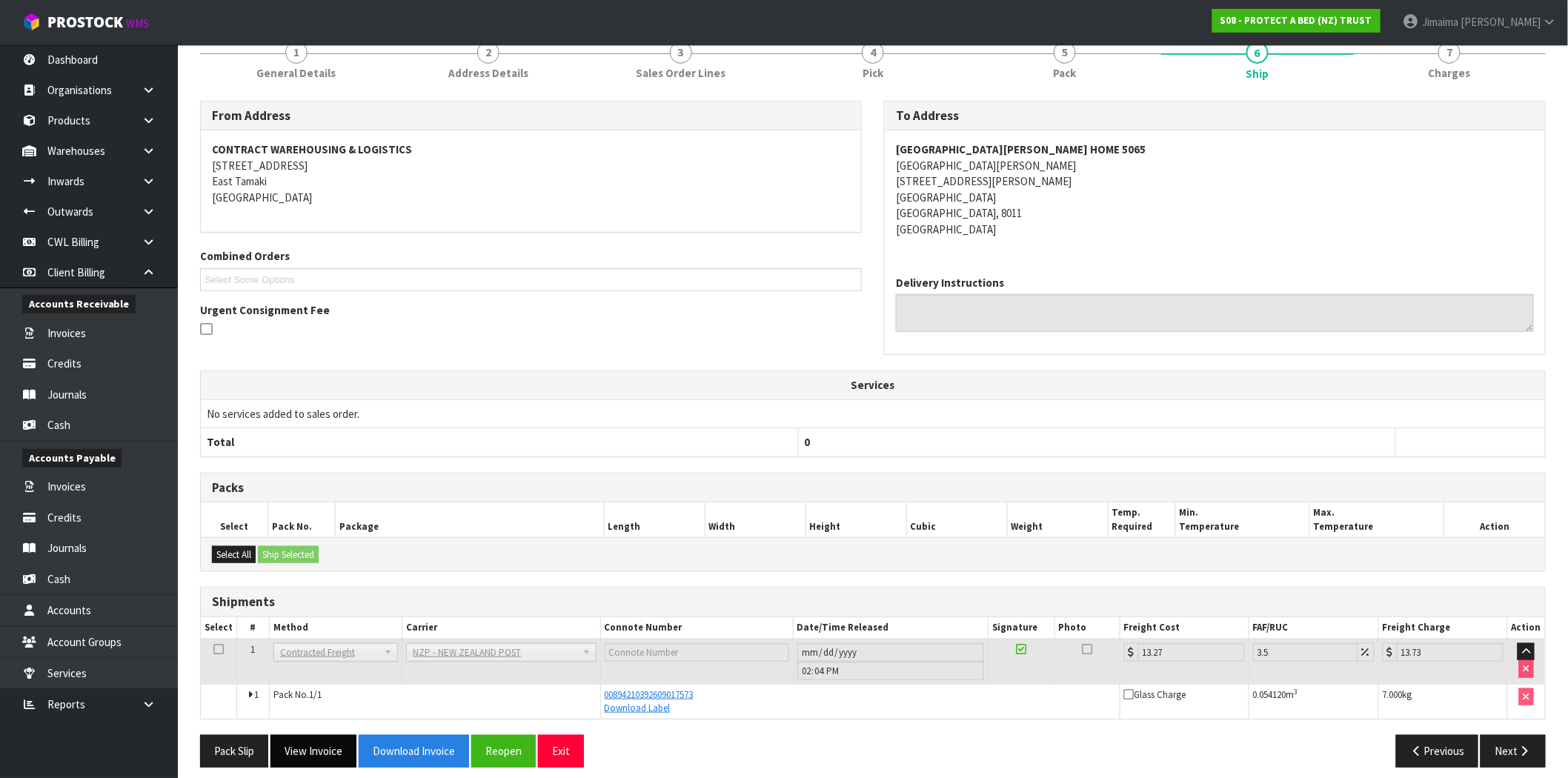
scroll to position [207, 0]
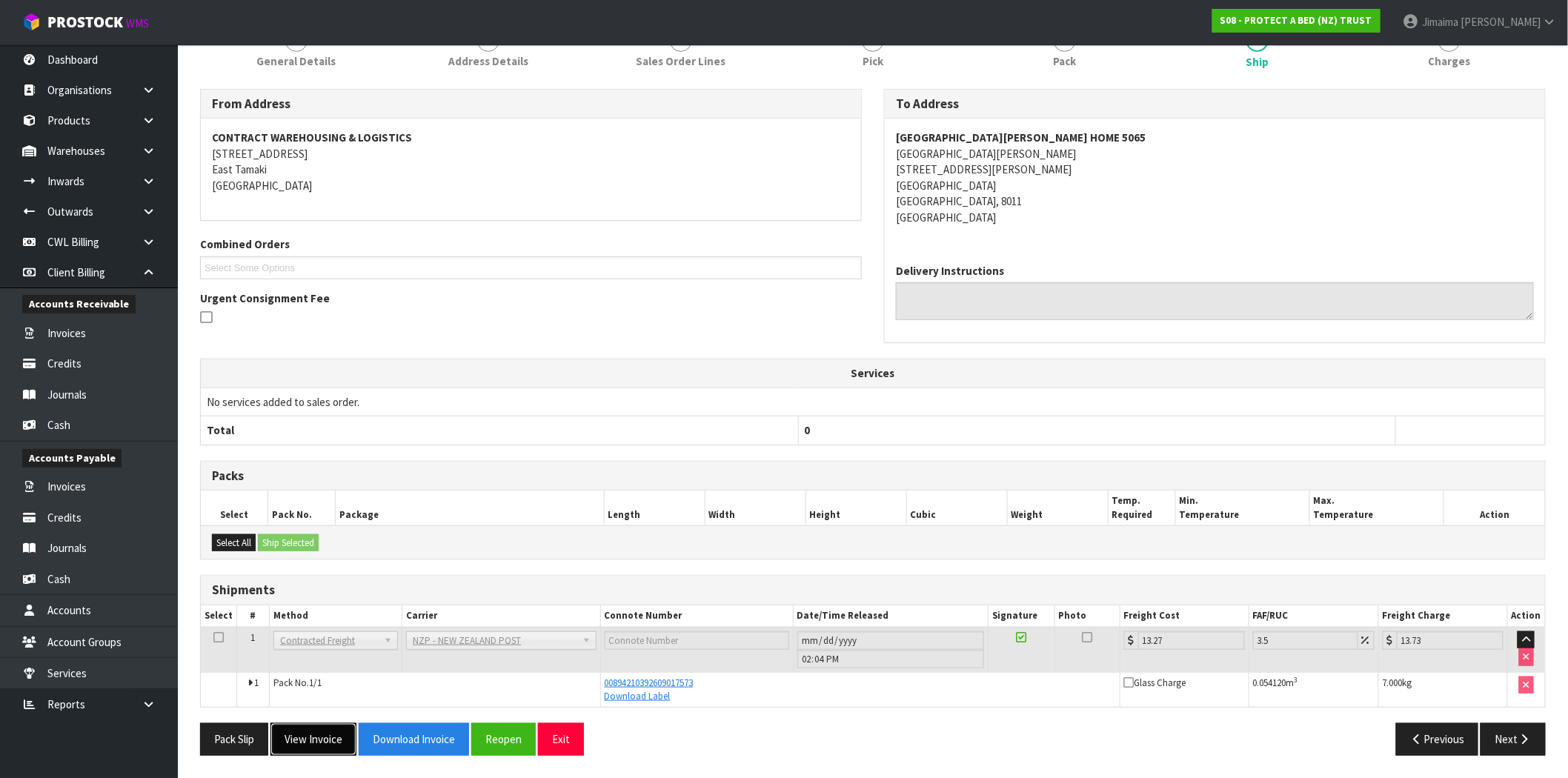
click at [314, 750] on button "View Invoice" at bounding box center [314, 740] width 86 height 32
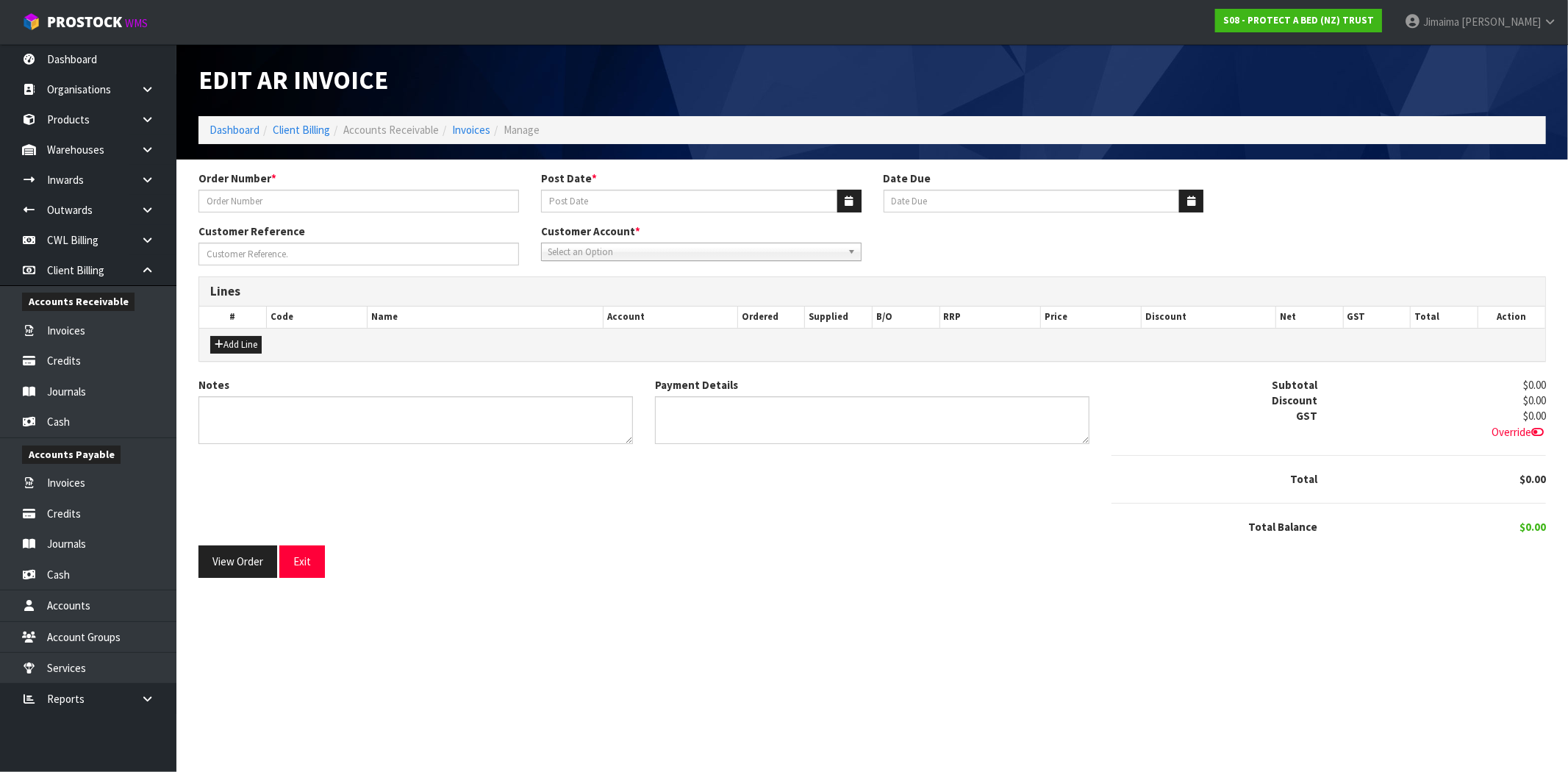
type input "4504138692-5065"
type input "[DATE]"
type input "20/11/2025"
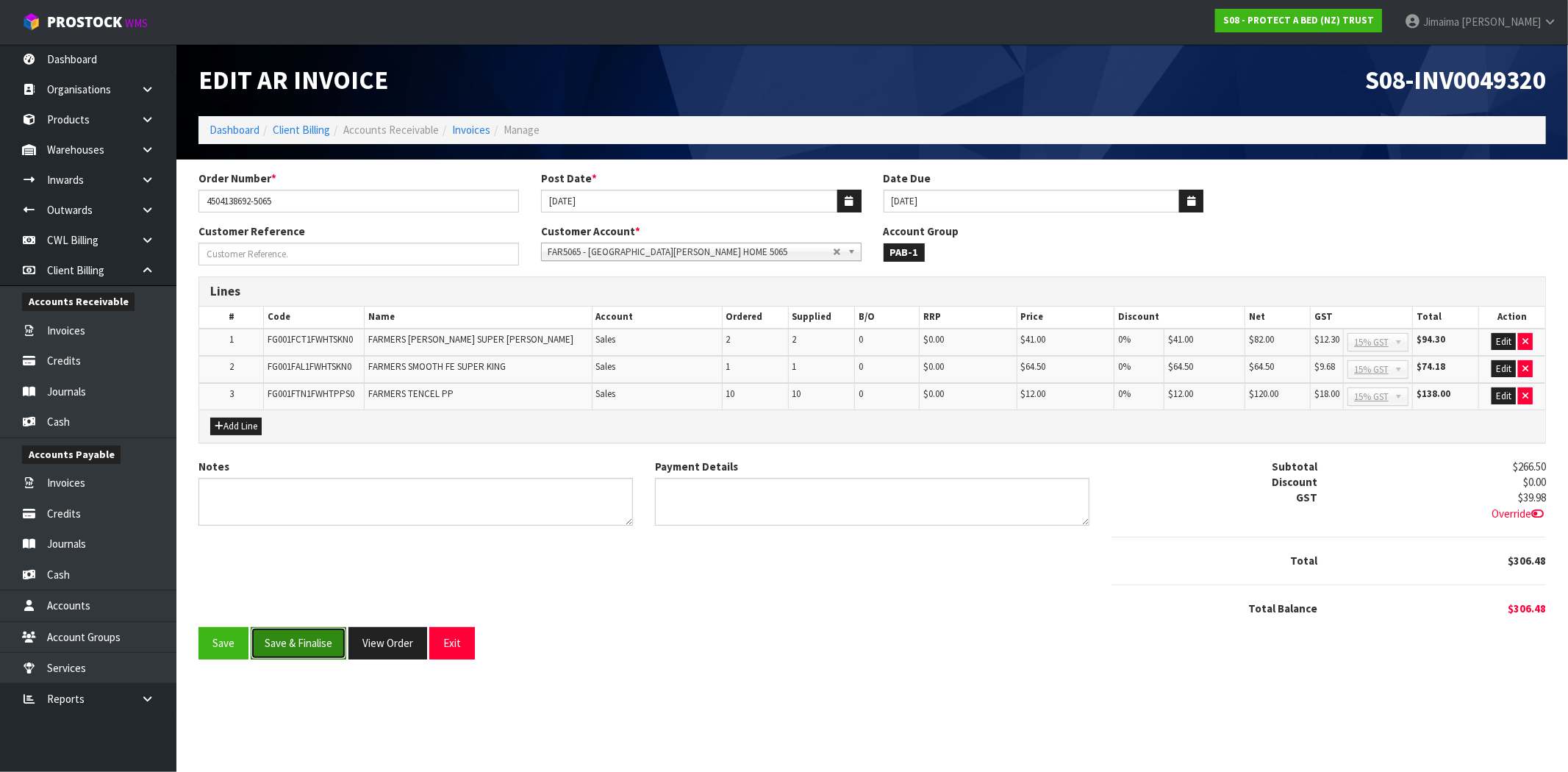
click at [308, 643] on button "Save & Finalise" at bounding box center [299, 643] width 96 height 32
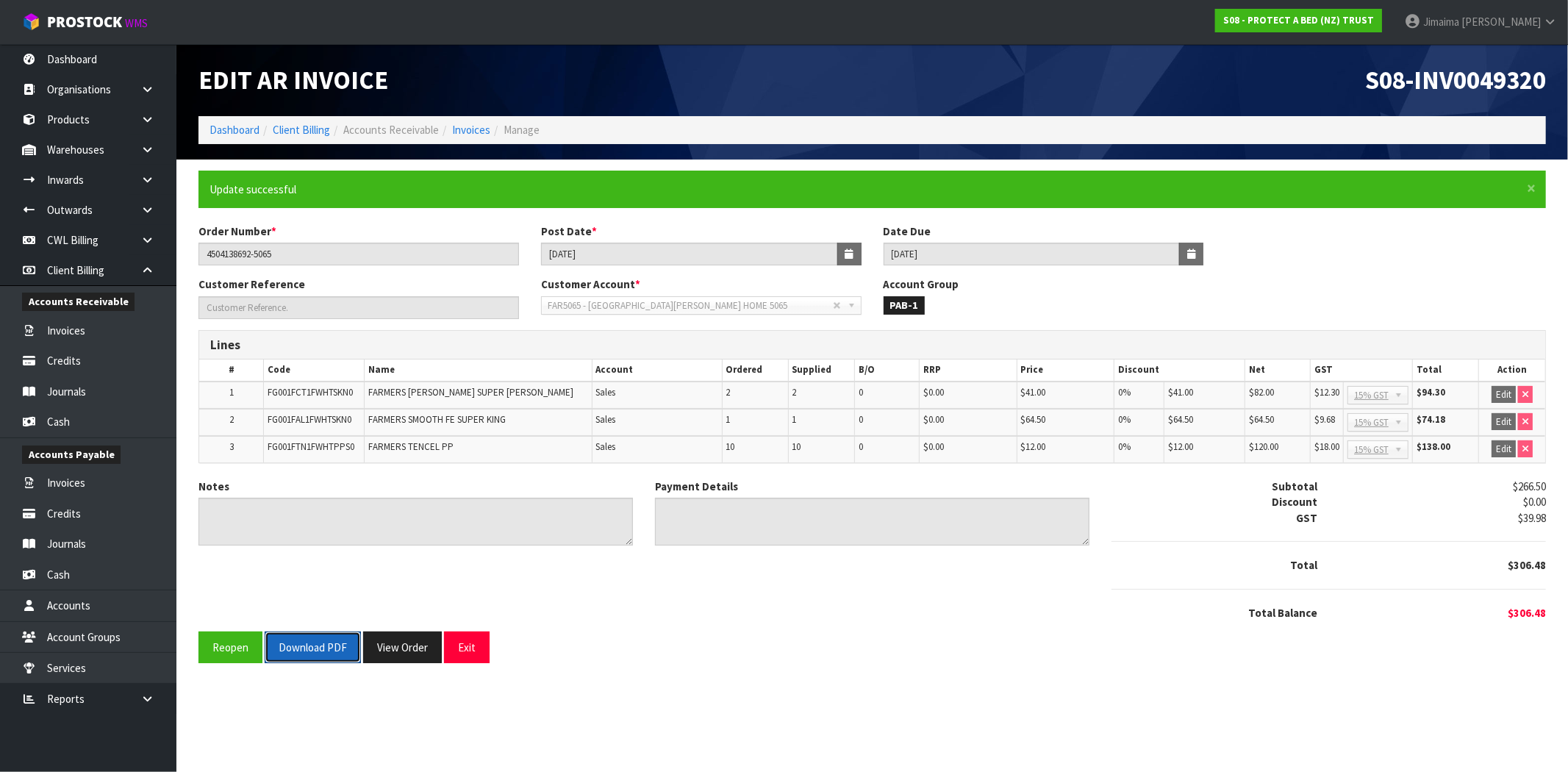
click at [310, 641] on button "Download PDF" at bounding box center [313, 648] width 97 height 32
click at [402, 653] on button "View Order" at bounding box center [402, 648] width 79 height 32
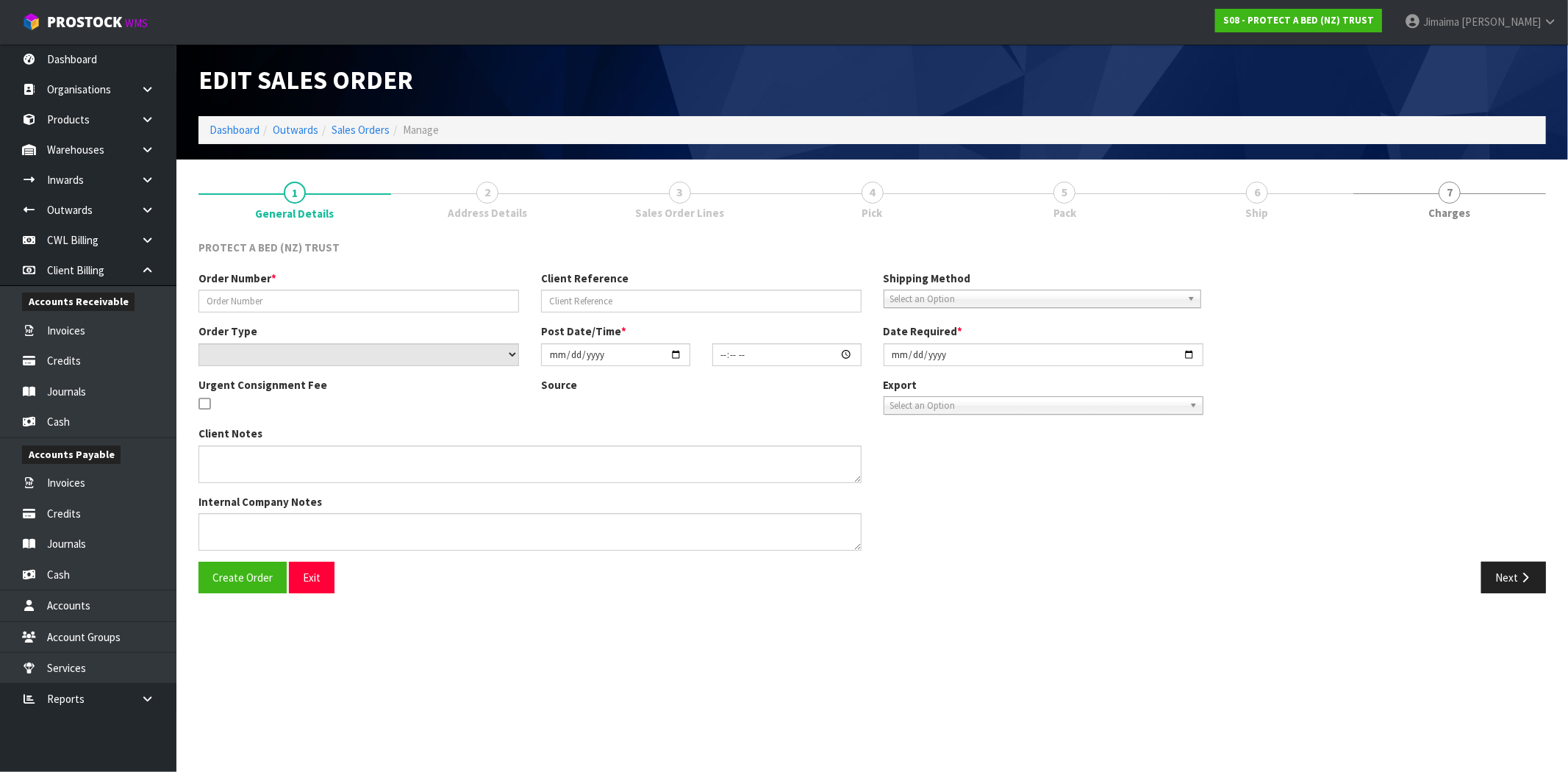
type input "4504138692-5065"
select select "number:0"
type input "2025-10-06"
type input "08:44:00.000"
type input "2025-10-06"
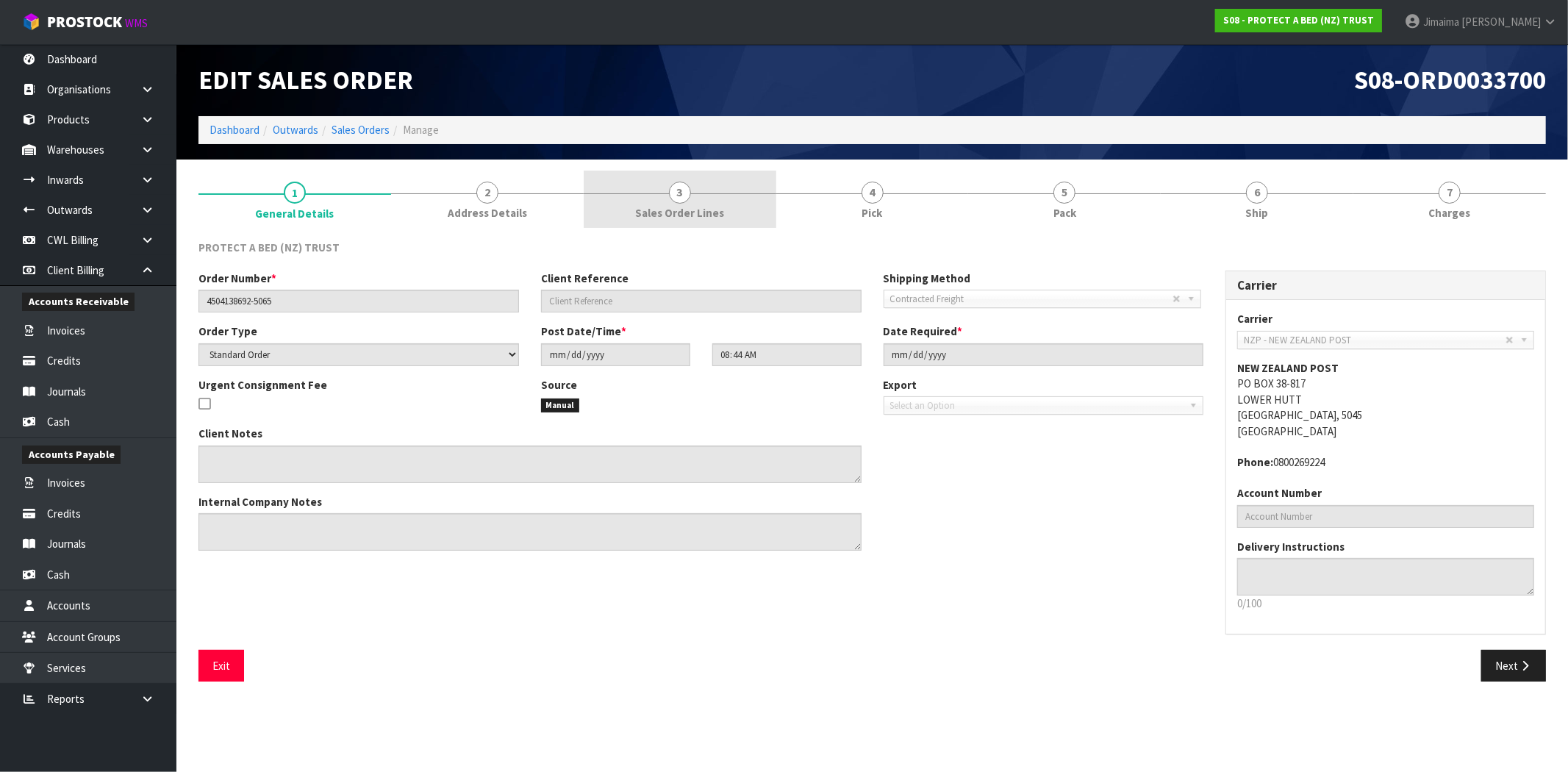
click at [663, 205] on span "Sales Order Lines" at bounding box center [680, 212] width 89 height 15
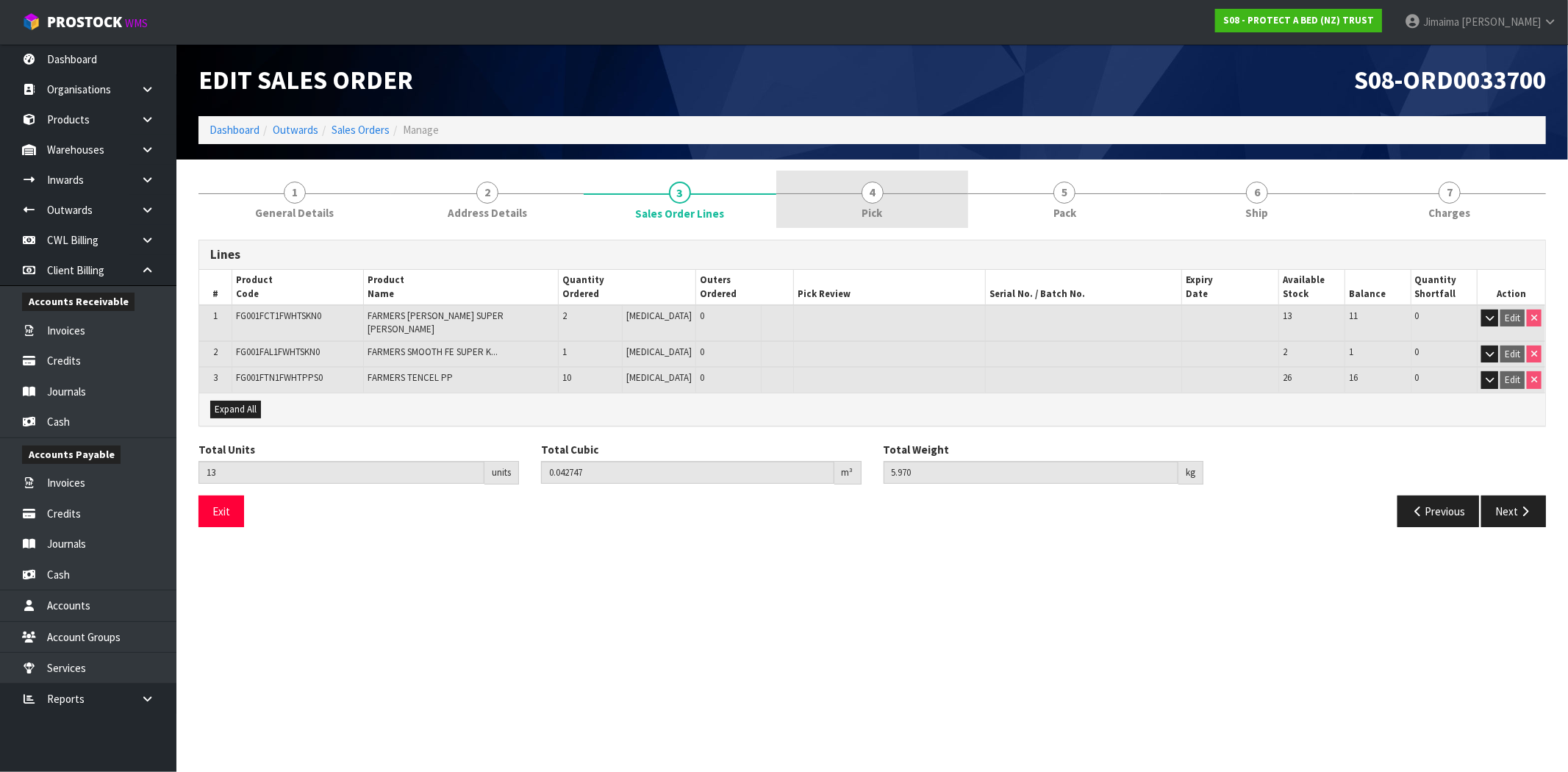
drag, startPoint x: 831, startPoint y: 209, endPoint x: 862, endPoint y: 221, distance: 33.2
click at [831, 209] on link "4 Pick" at bounding box center [872, 199] width 192 height 58
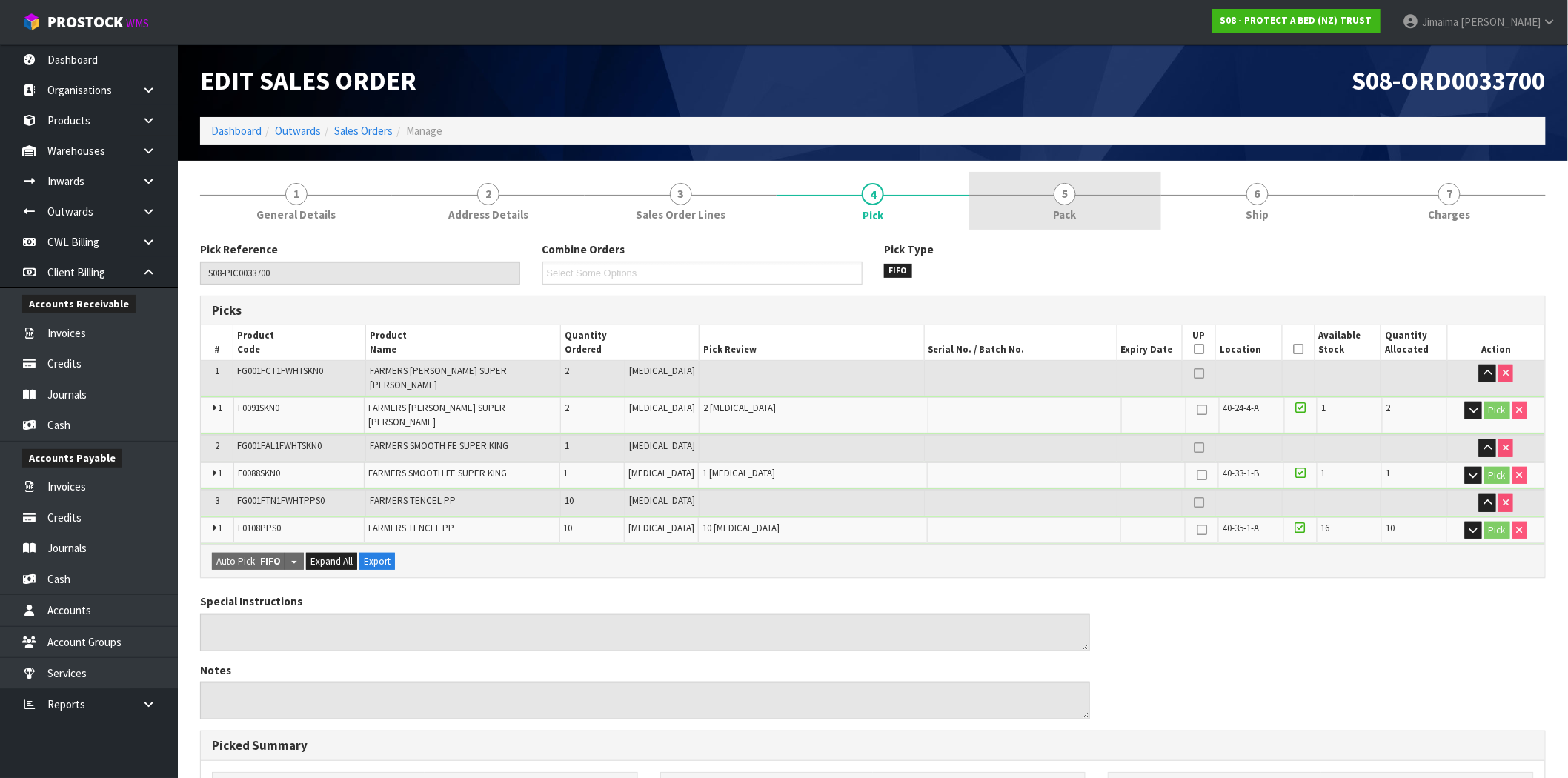
click at [1033, 205] on link "5 Pack" at bounding box center [1065, 201] width 192 height 59
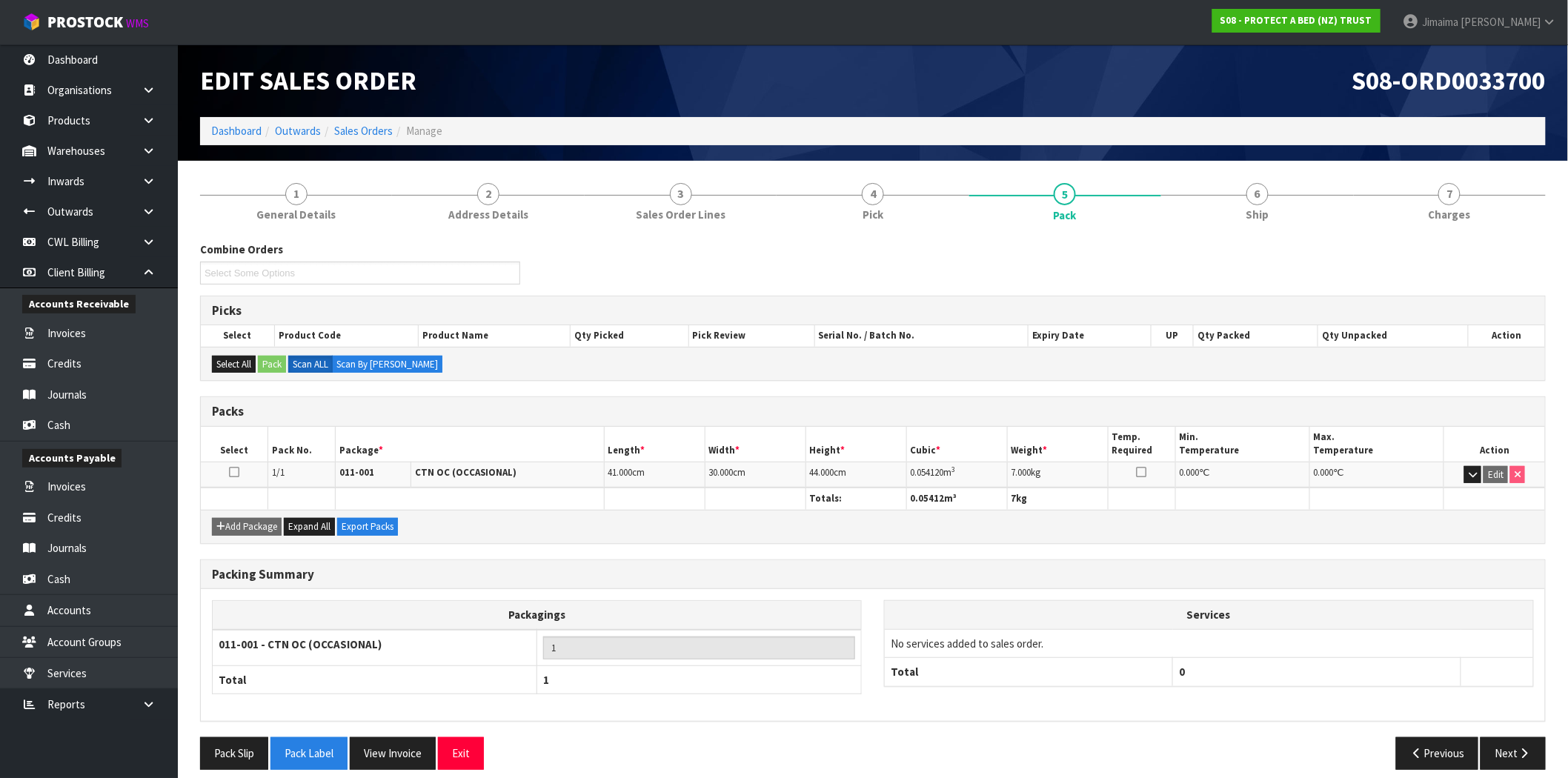
click at [1529, 165] on section "1 General Details 2 Address Details 3 Sales Order Lines 4 Pick 5 Pack 6 Ship 7 …" at bounding box center [873, 476] width 1390 height 632
click at [1468, 228] on link "7 Charges" at bounding box center [1450, 201] width 192 height 59
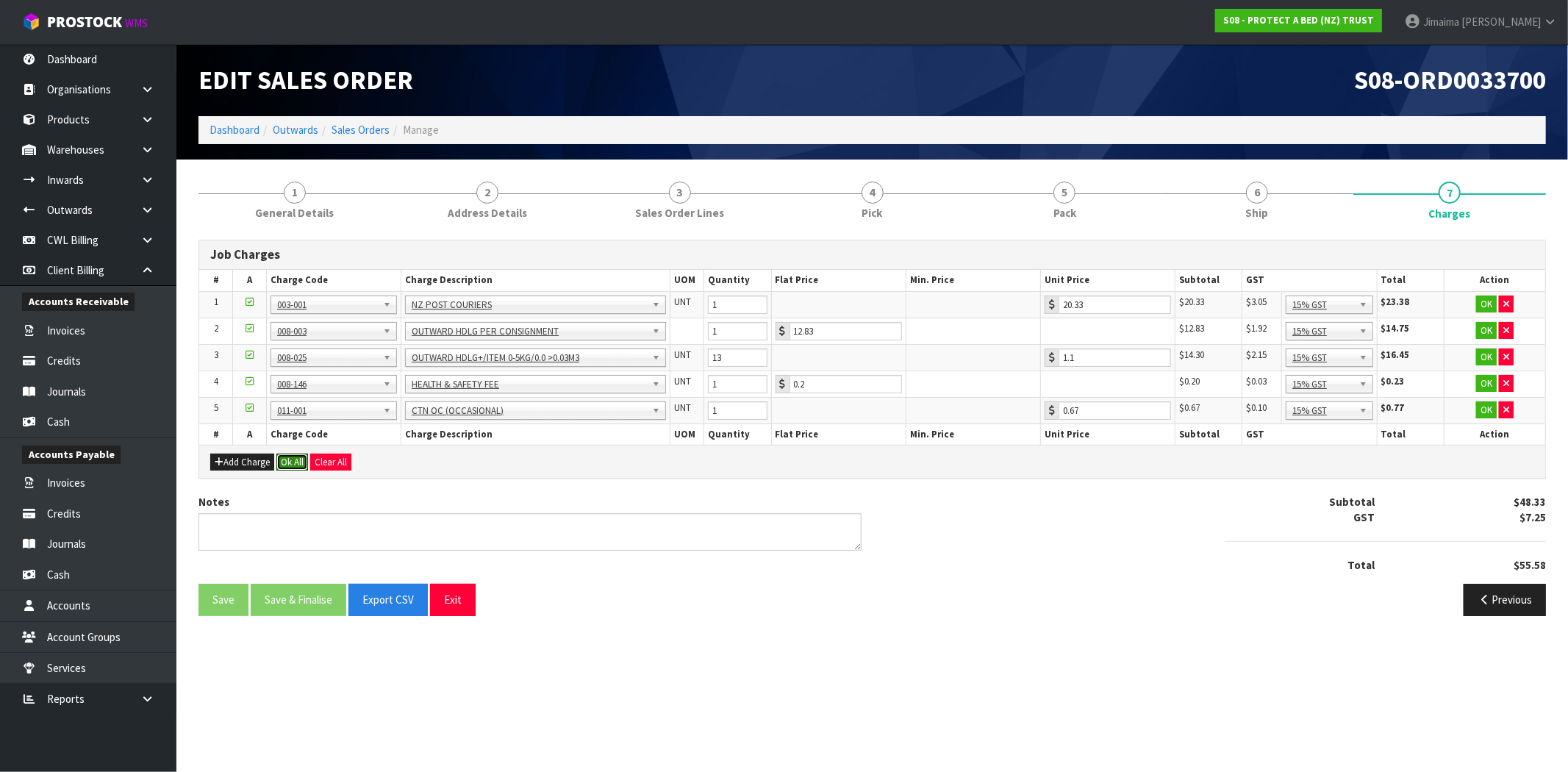
drag, startPoint x: 302, startPoint y: 459, endPoint x: 311, endPoint y: 523, distance: 64.6
click at [301, 459] on button "Ok All" at bounding box center [293, 463] width 32 height 18
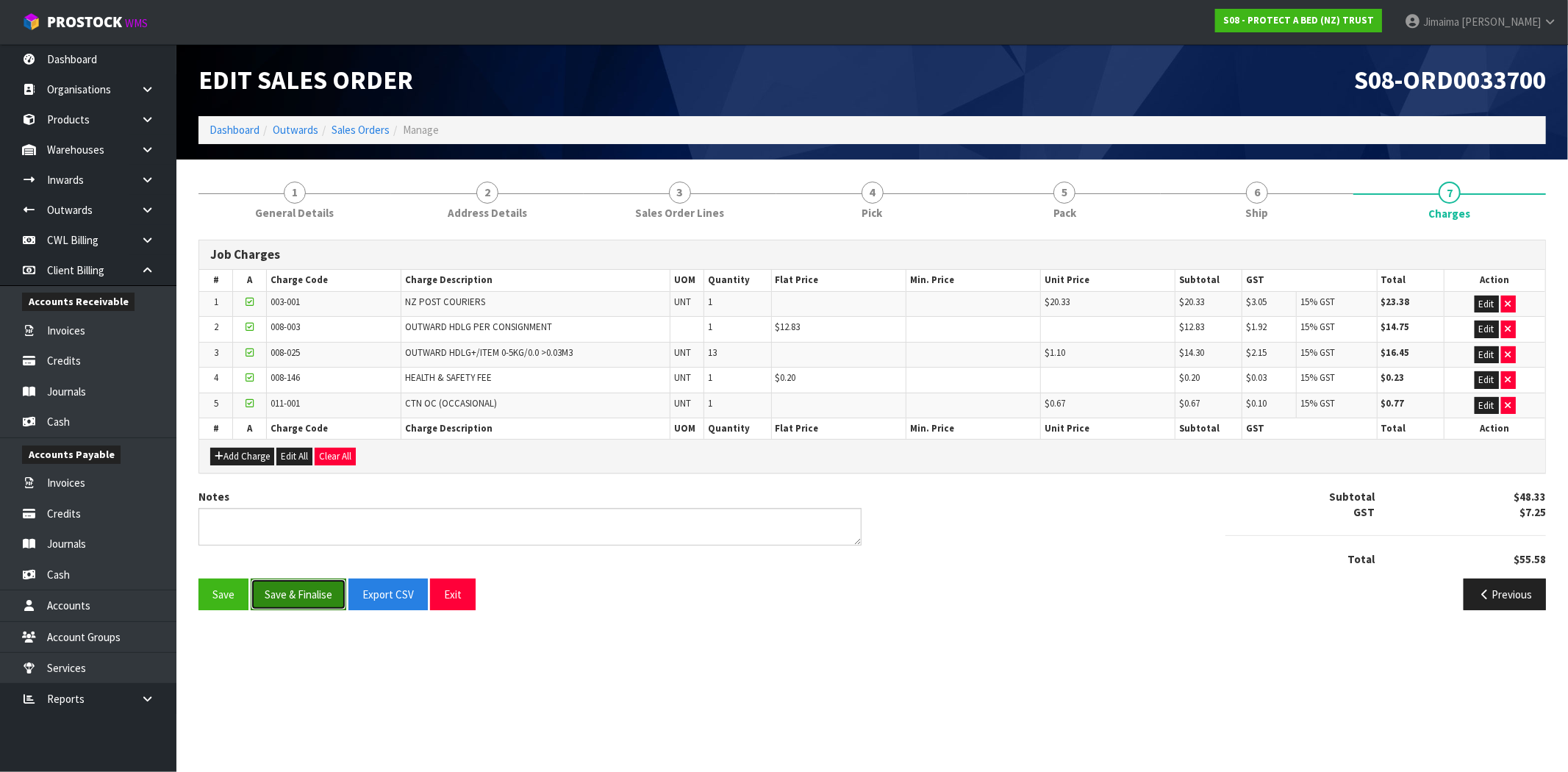
click at [311, 584] on button "Save & Finalise" at bounding box center [299, 595] width 96 height 32
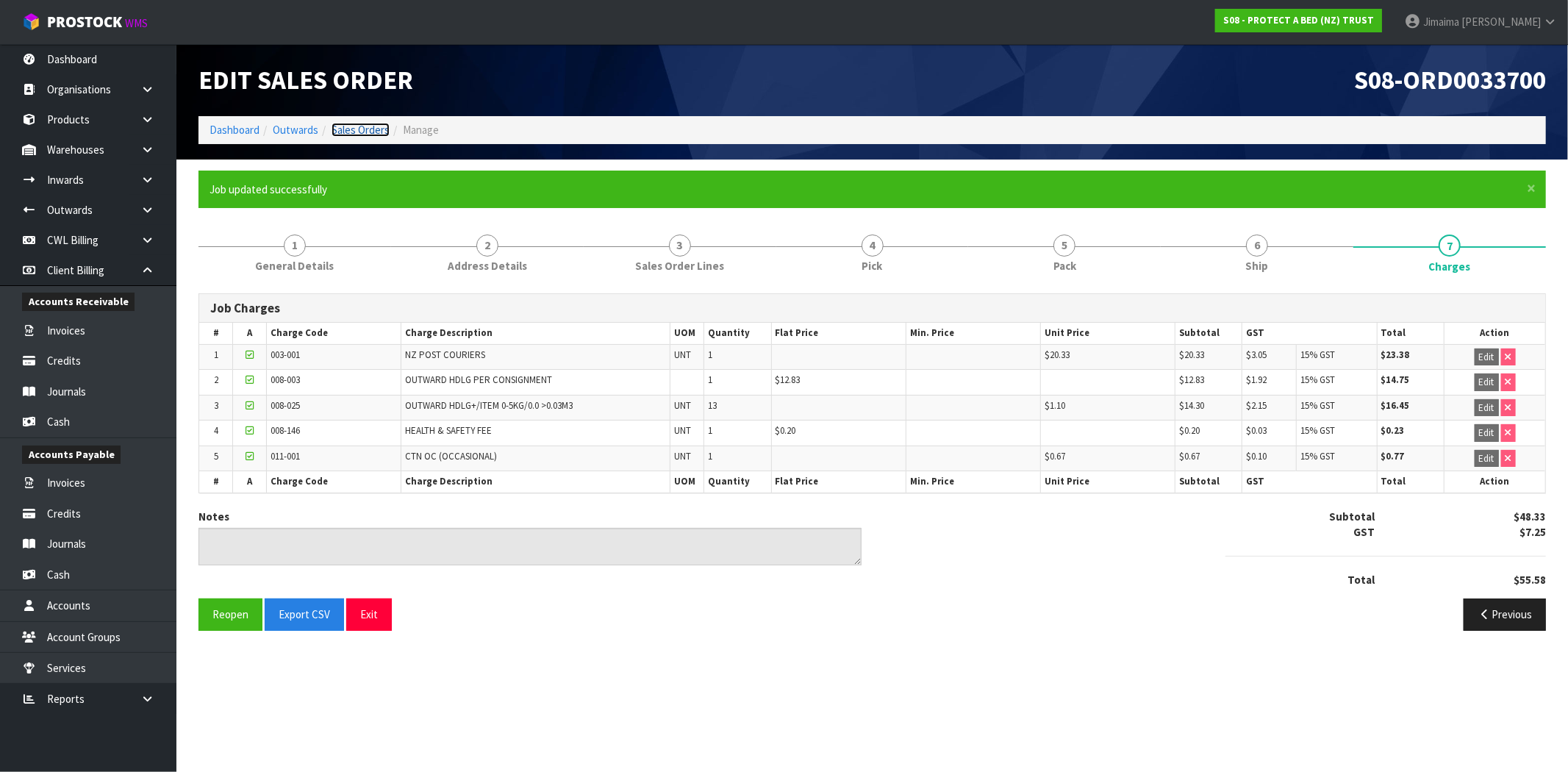
click at [365, 131] on link "Sales Orders" at bounding box center [361, 130] width 59 height 14
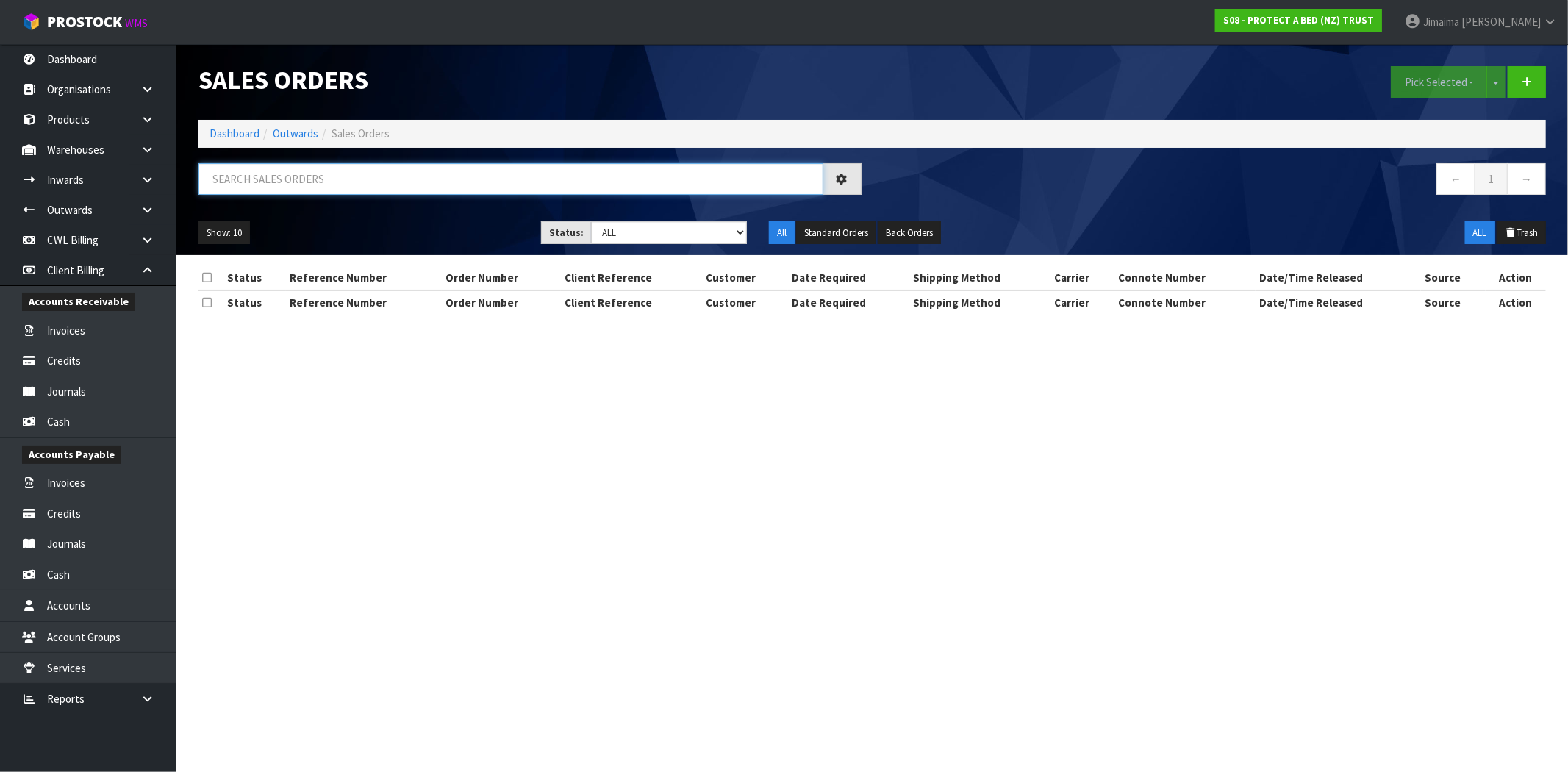
click at [296, 180] on input "text" at bounding box center [511, 179] width 625 height 32
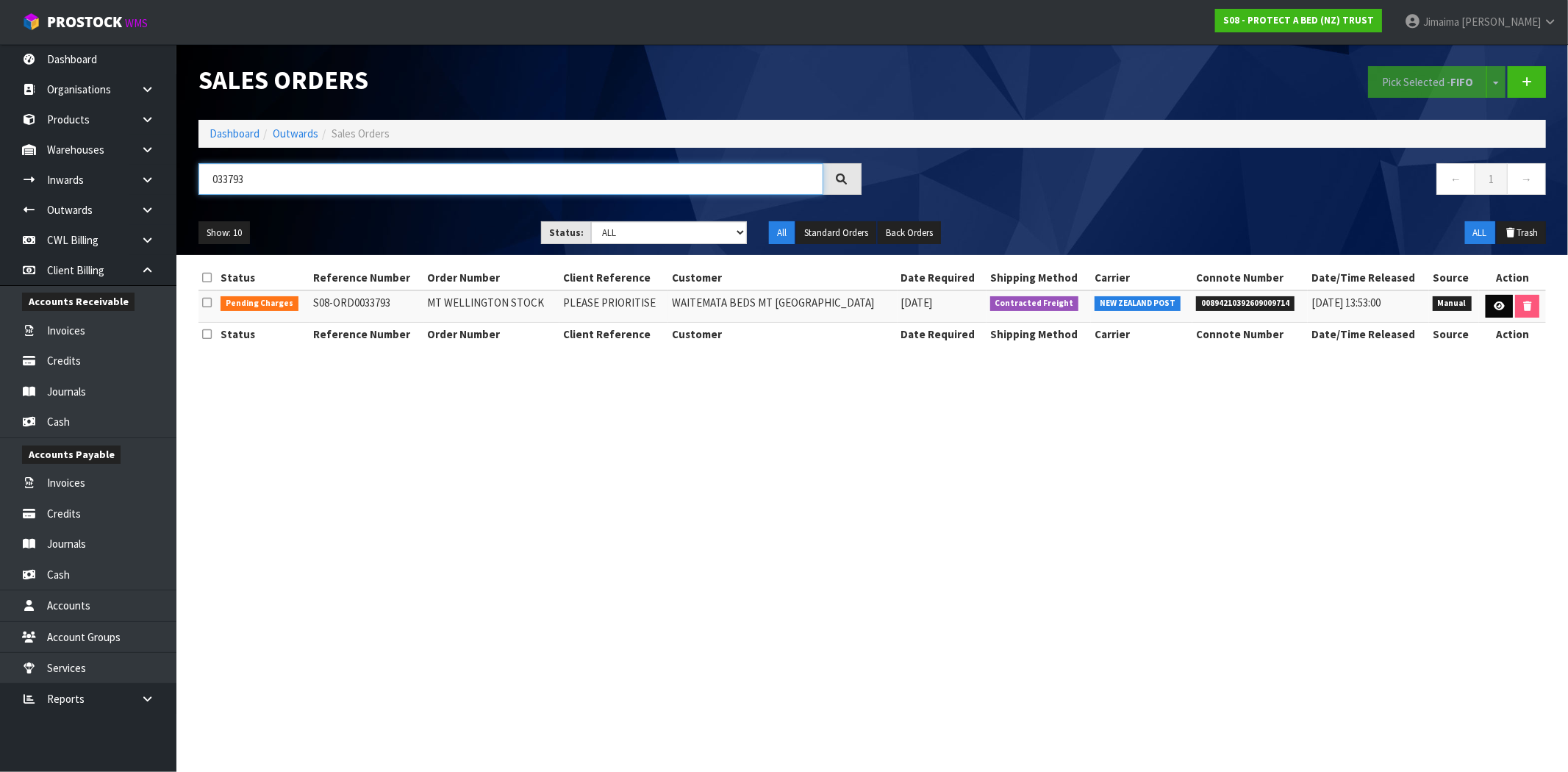
type input "033793"
click at [1489, 311] on link at bounding box center [1499, 307] width 27 height 24
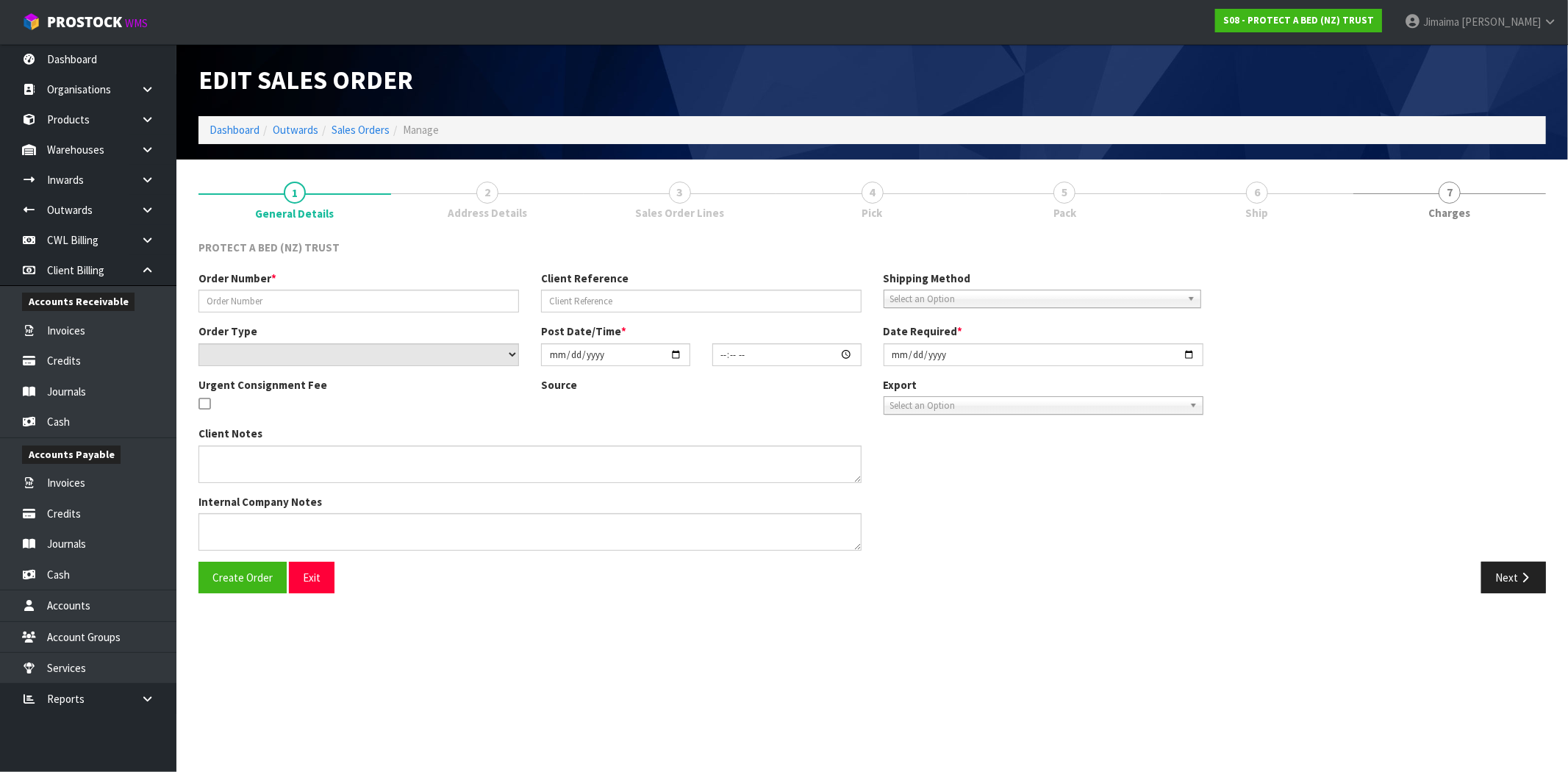
type input "MT WELLINGTON STOCK"
type input "PLEASE PRIORITISE"
select select "number:0"
type input "2025-10-09"
type input "09:46:00.000"
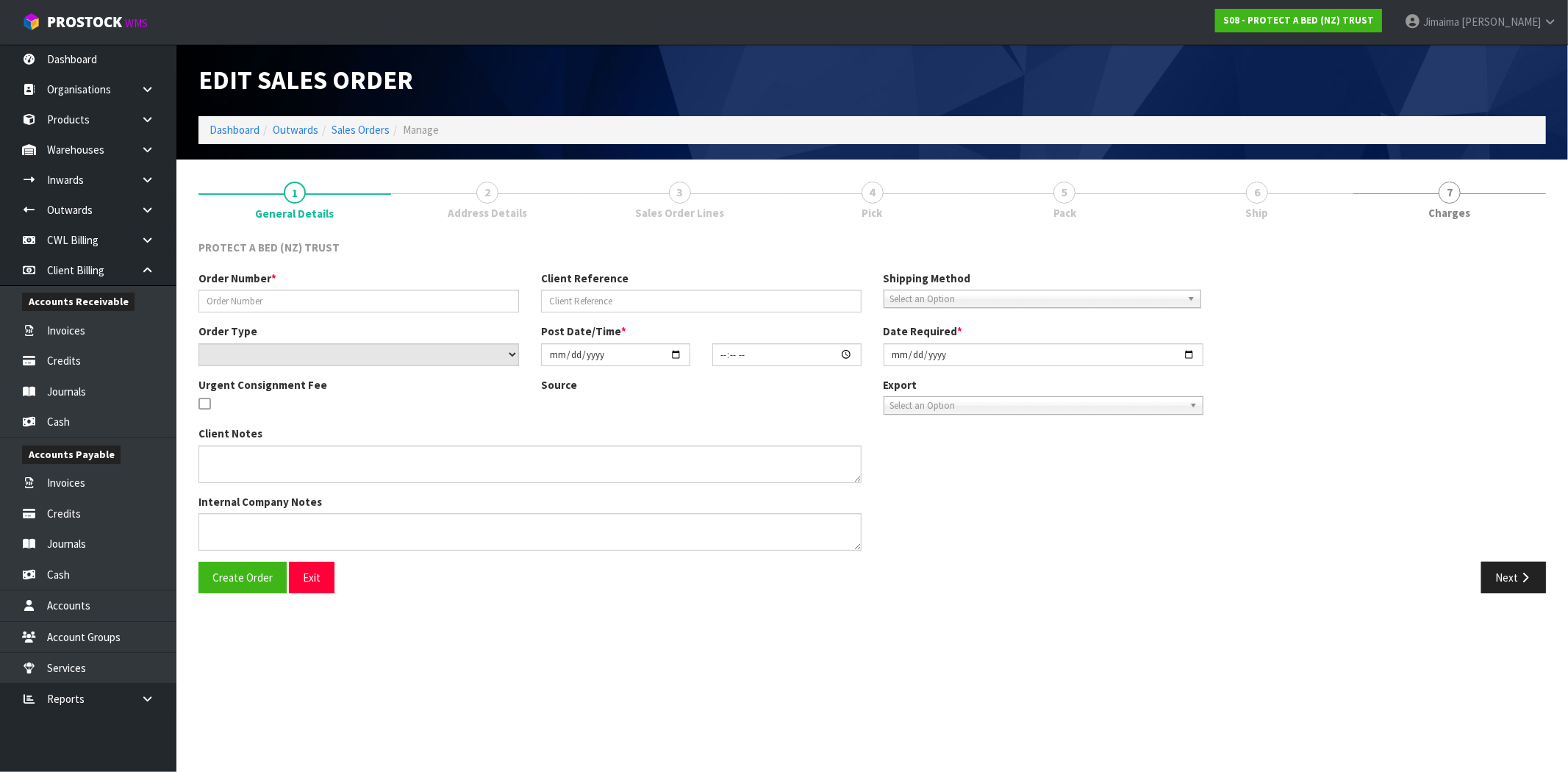
type input "2025-10-09"
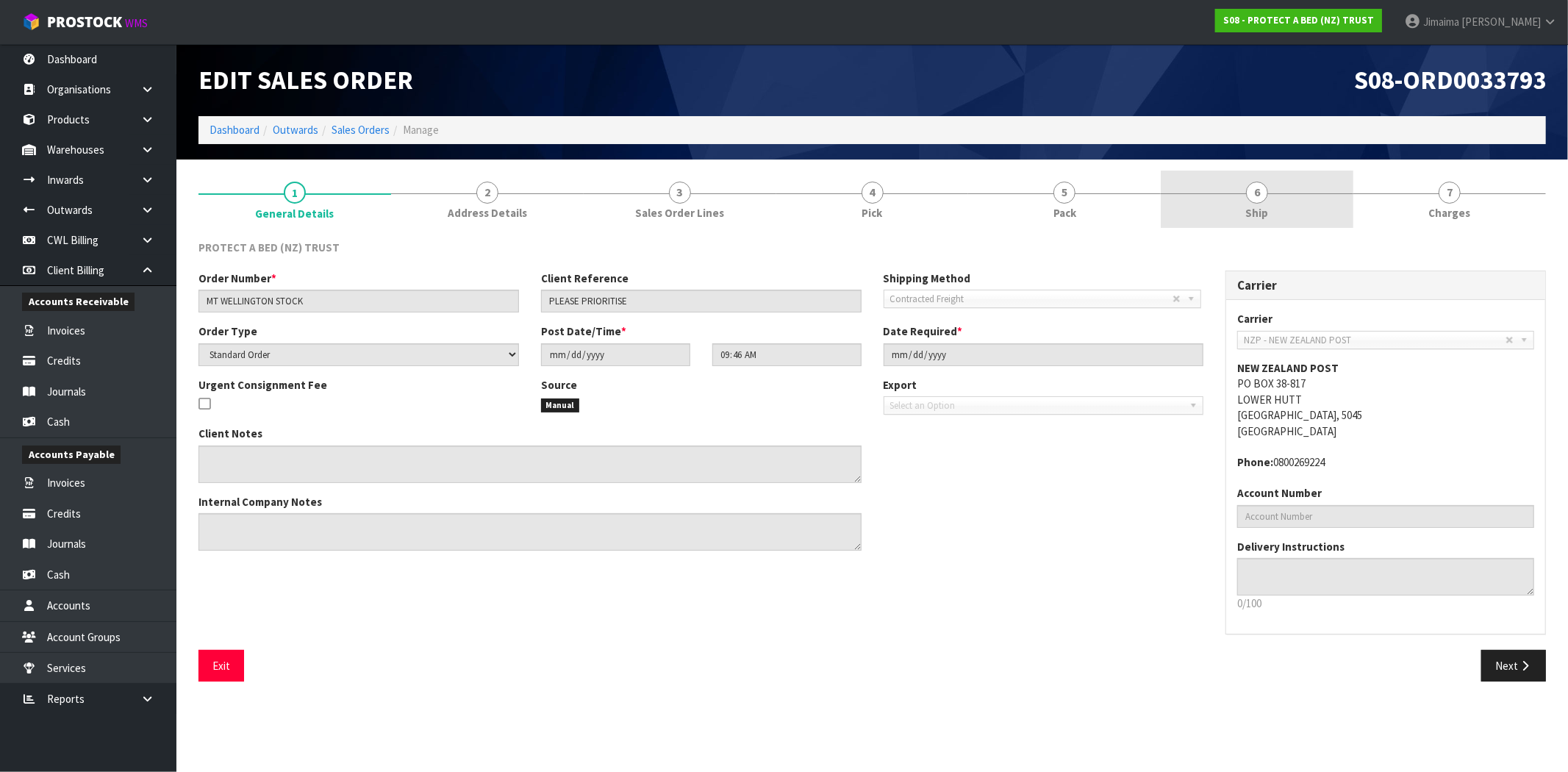
drag, startPoint x: 1258, startPoint y: 210, endPoint x: 1221, endPoint y: 232, distance: 43.0
click at [1256, 210] on span "Ship" at bounding box center [1258, 212] width 23 height 15
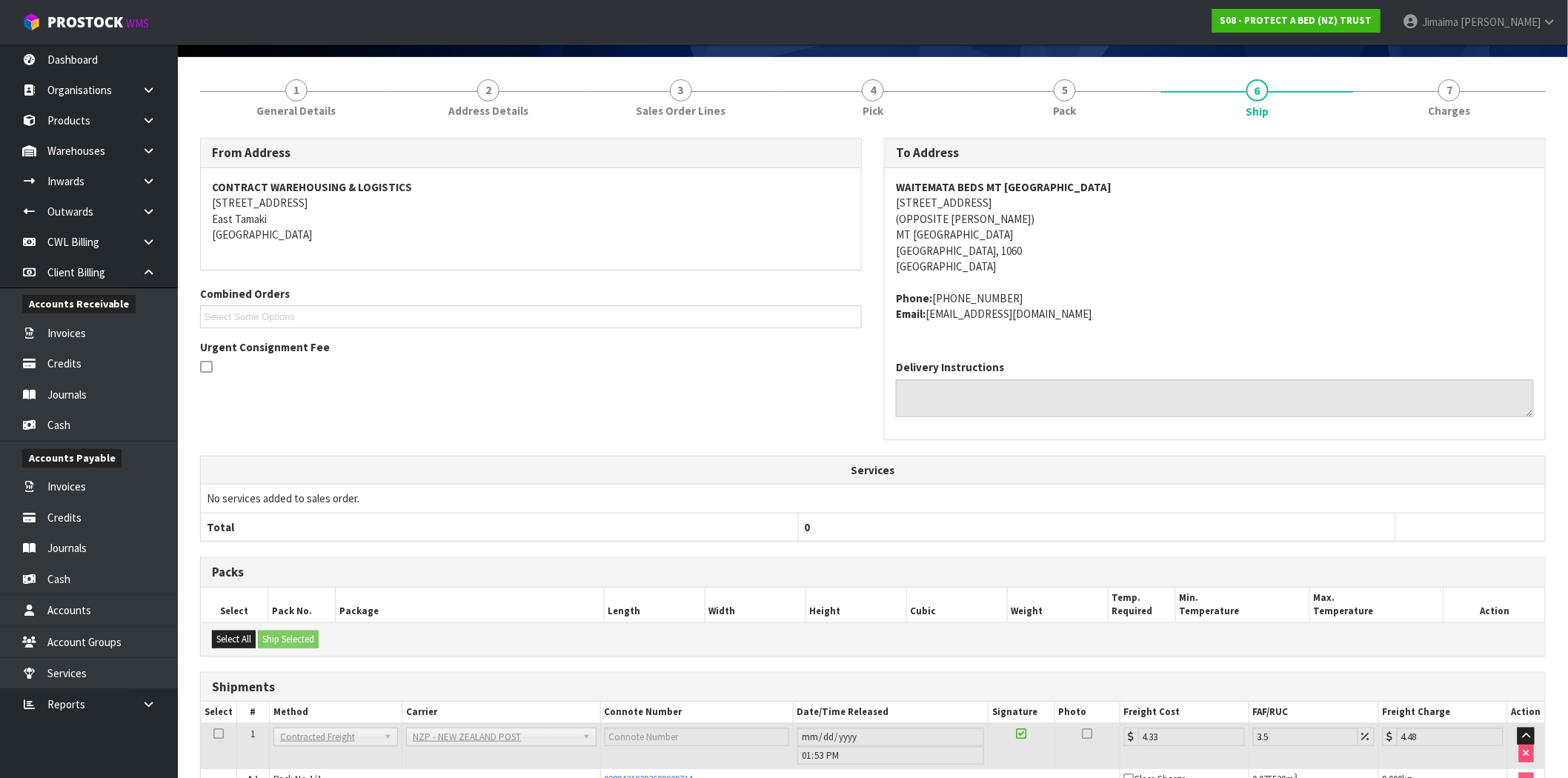
scroll to position [201, 0]
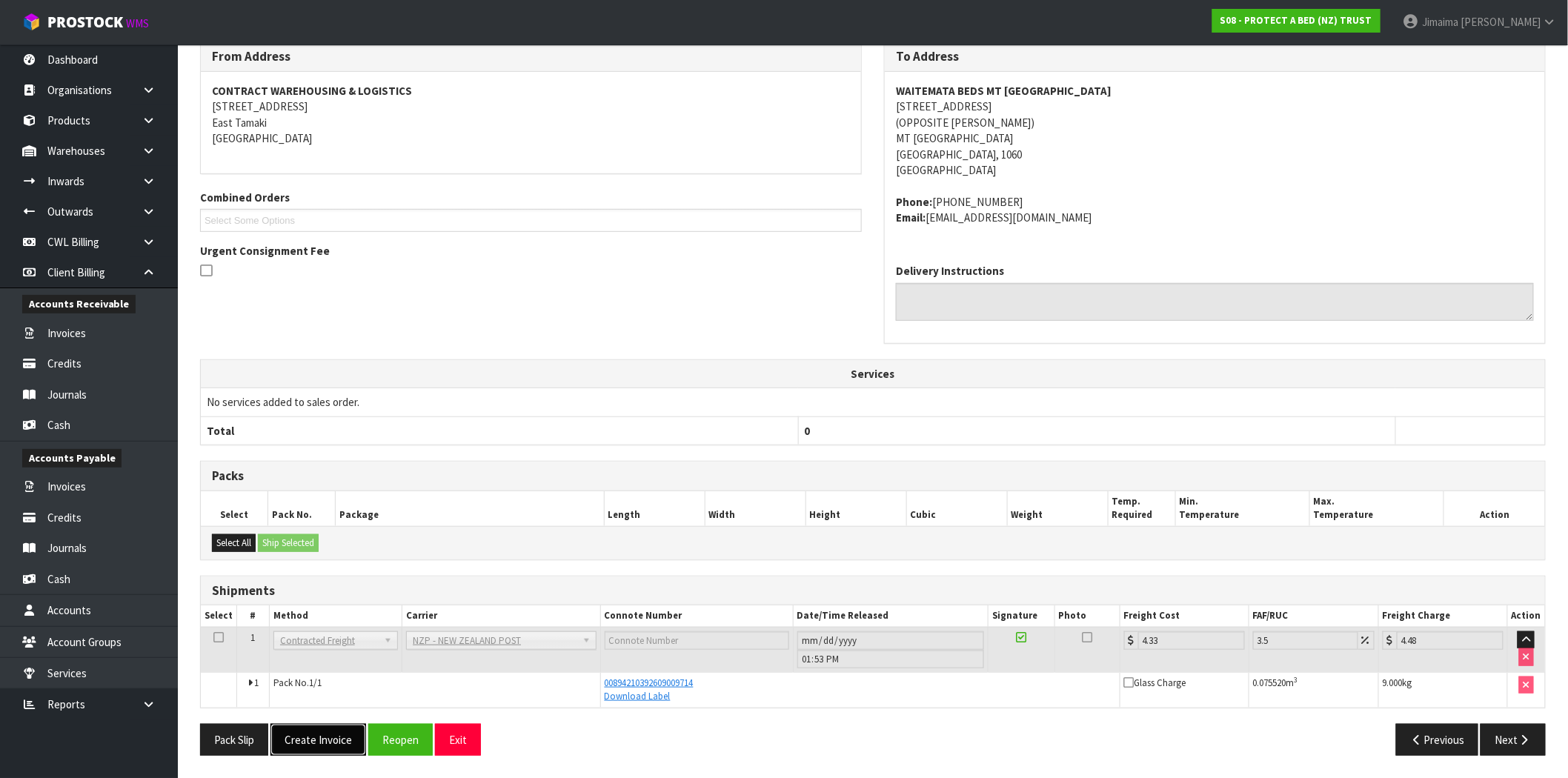
click at [324, 741] on button "Create Invoice" at bounding box center [318, 740] width 96 height 32
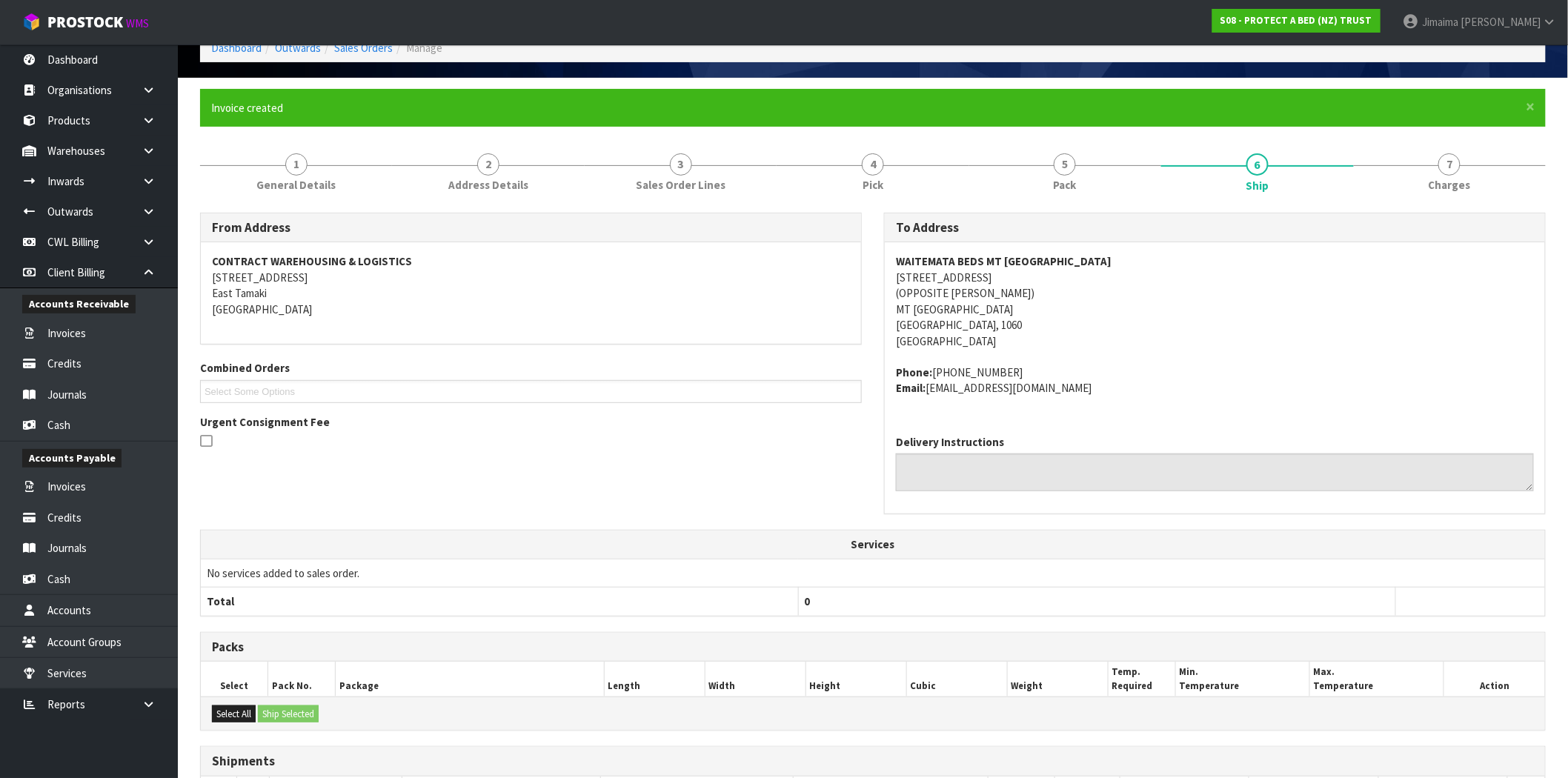
scroll to position [255, 0]
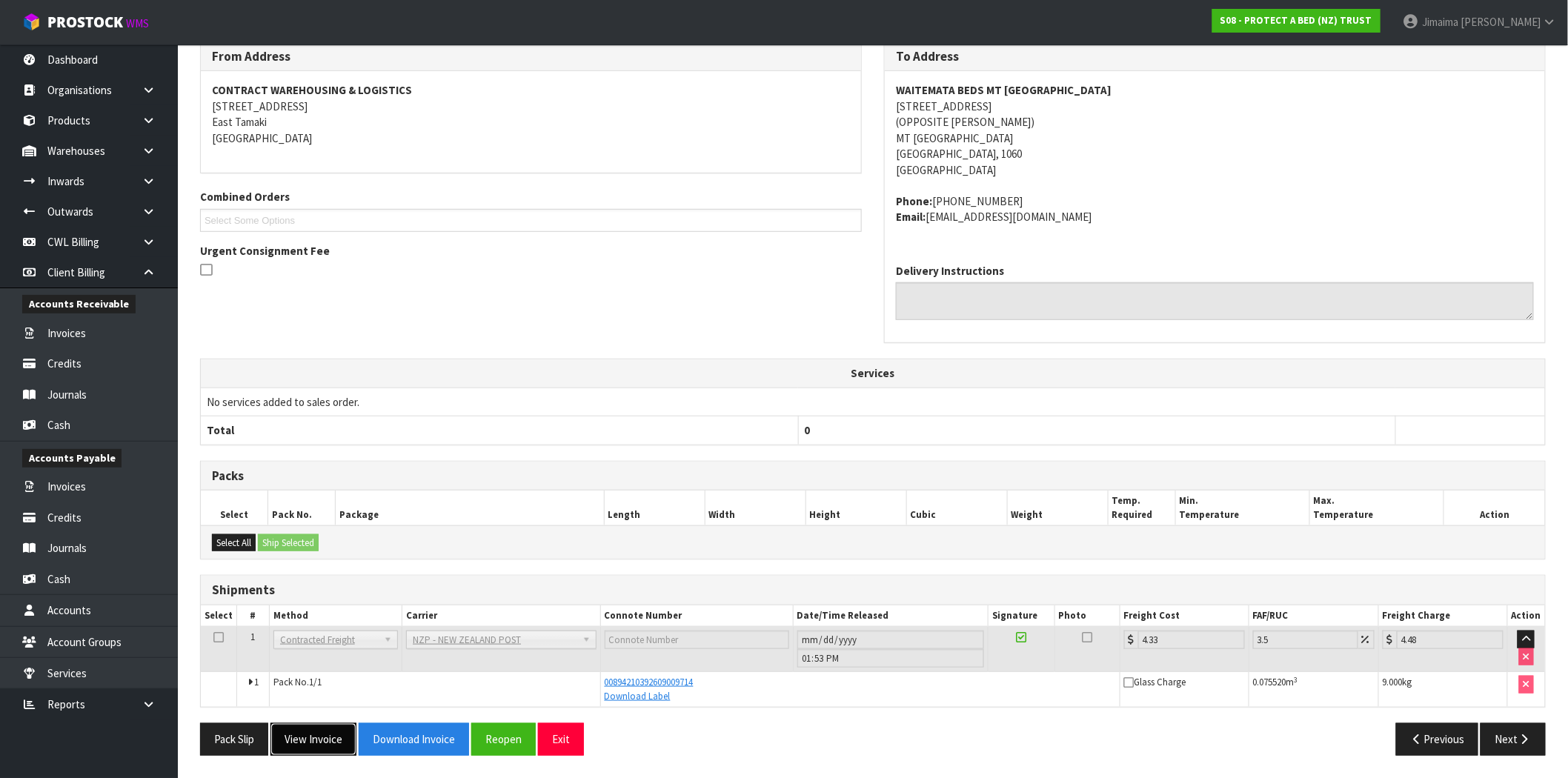
click at [326, 732] on button "View Invoice" at bounding box center [314, 740] width 86 height 32
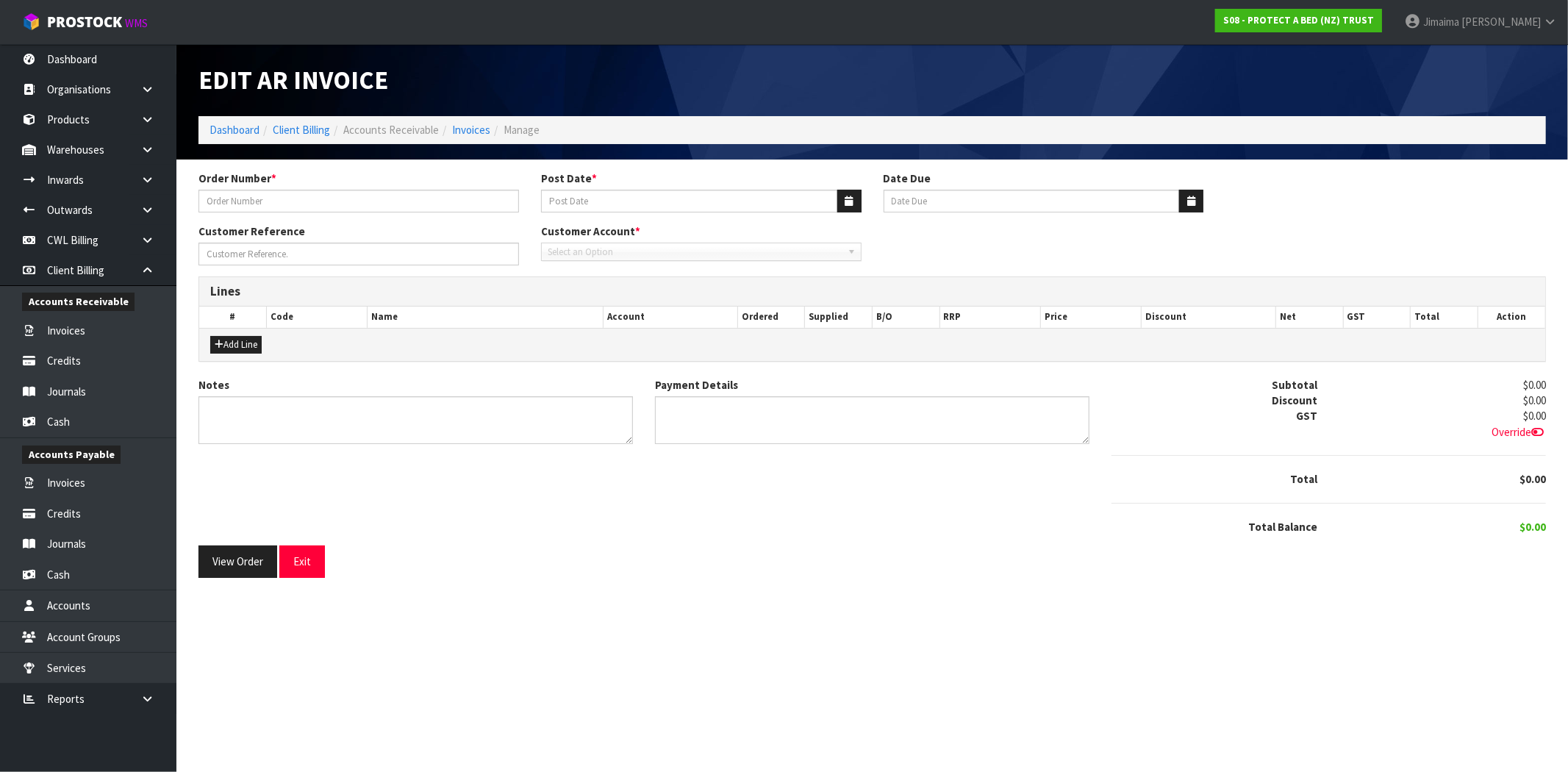
type input "MT WELLINGTON STOCK"
type input "[DATE]"
type input "20/11/2025"
type input "PLEASE PRIORITISE"
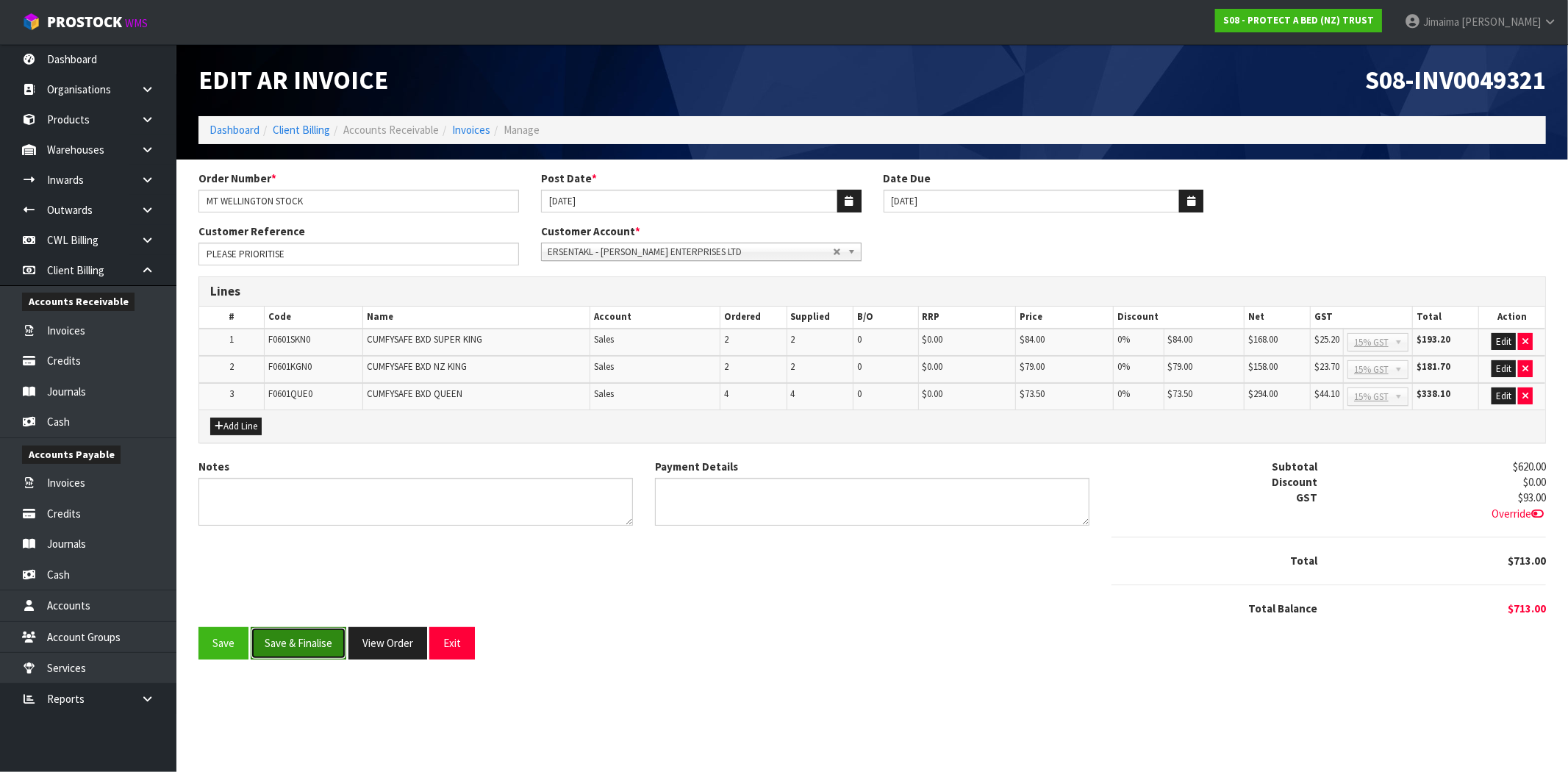
click at [317, 629] on button "Save & Finalise" at bounding box center [299, 643] width 96 height 32
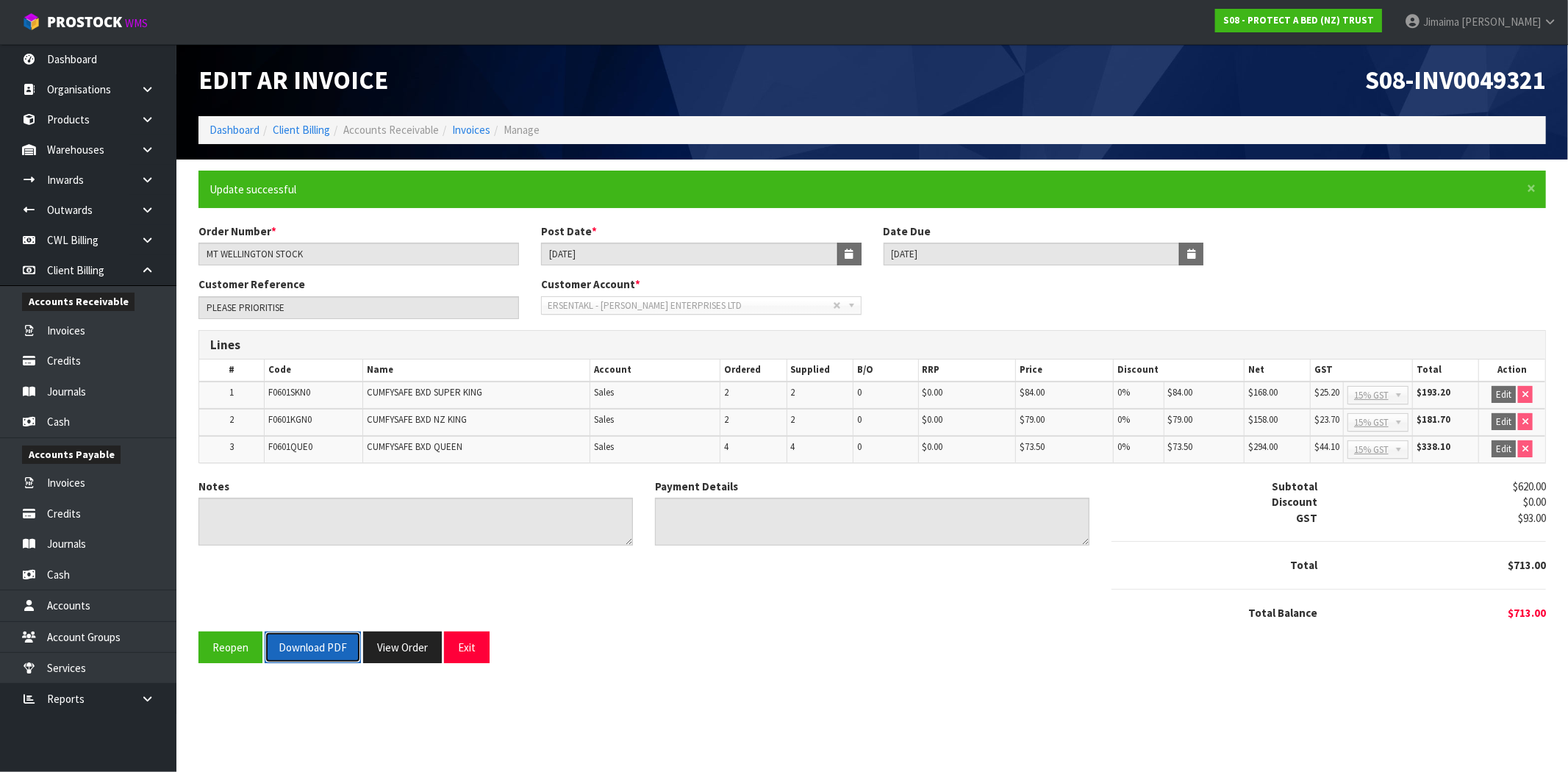
click at [319, 651] on button "Download PDF" at bounding box center [313, 648] width 97 height 32
click at [408, 654] on button "View Order" at bounding box center [402, 648] width 79 height 32
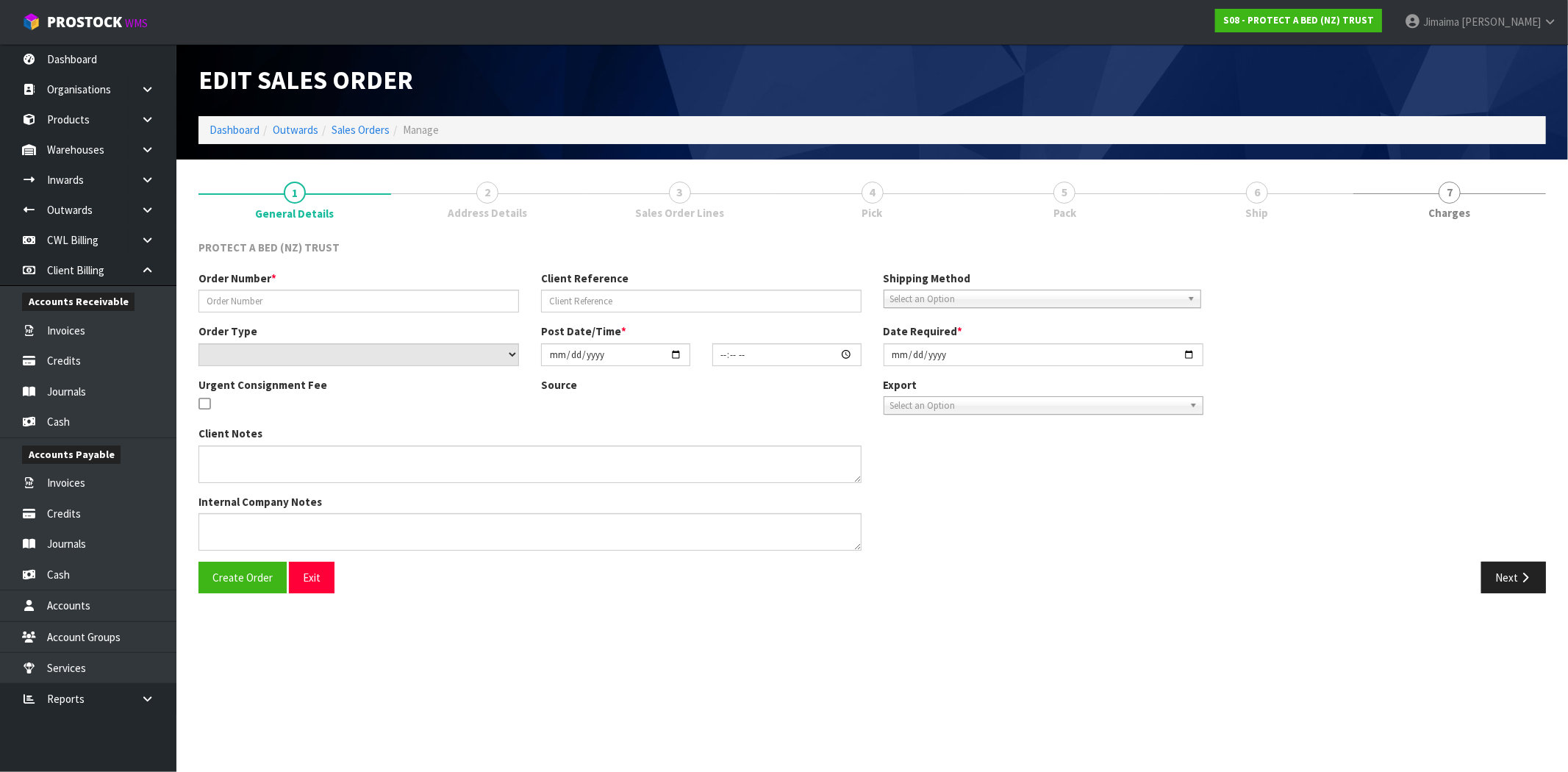
type input "MT WELLINGTON STOCK"
type input "PLEASE PRIORITISE"
select select "number:0"
type input "2025-10-09"
type input "09:46:00.000"
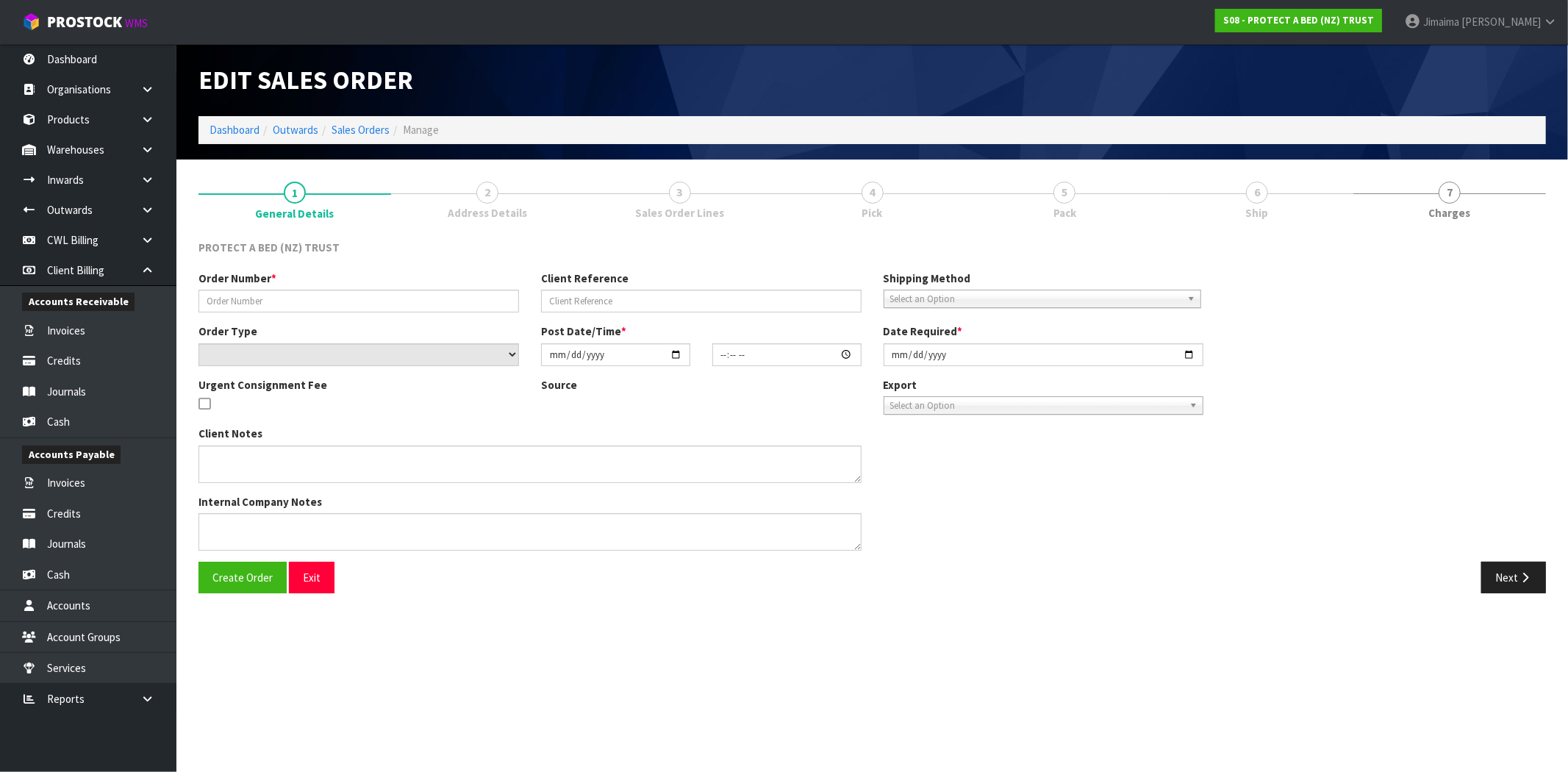
type input "2025-10-09"
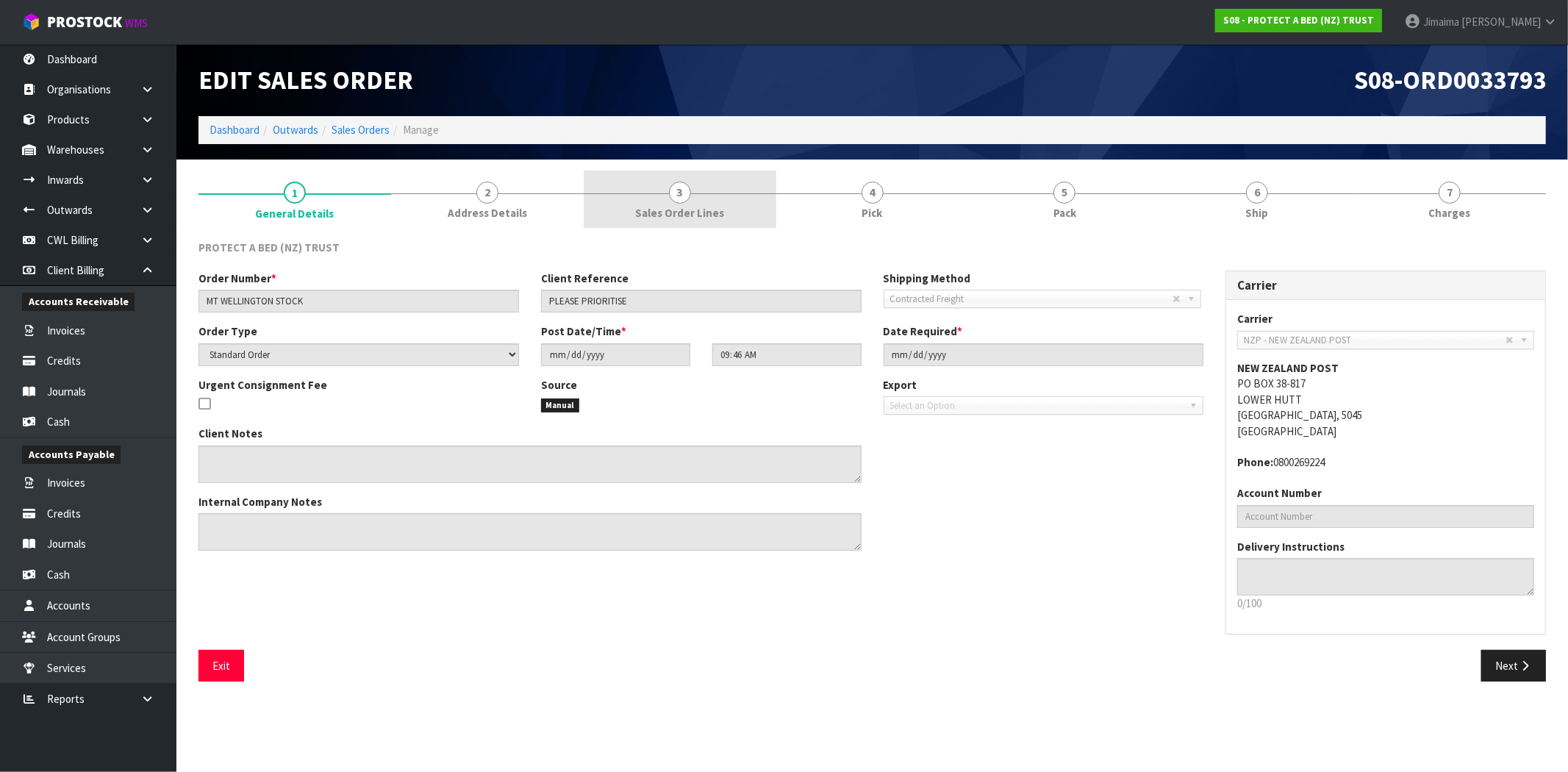
click at [702, 214] on span "Sales Order Lines" at bounding box center [680, 212] width 89 height 15
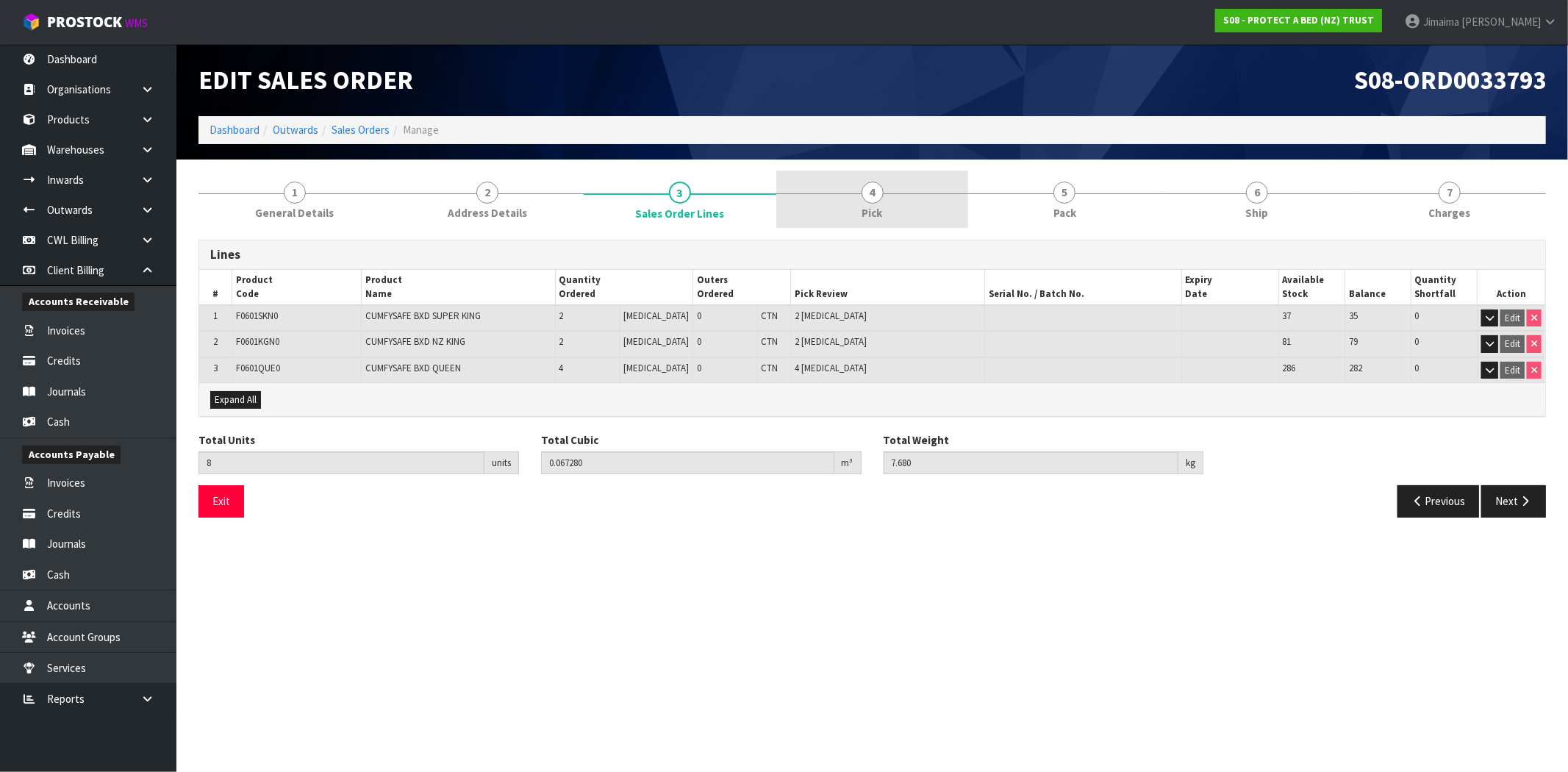
click at [902, 217] on link "4 Pick" at bounding box center [872, 199] width 192 height 58
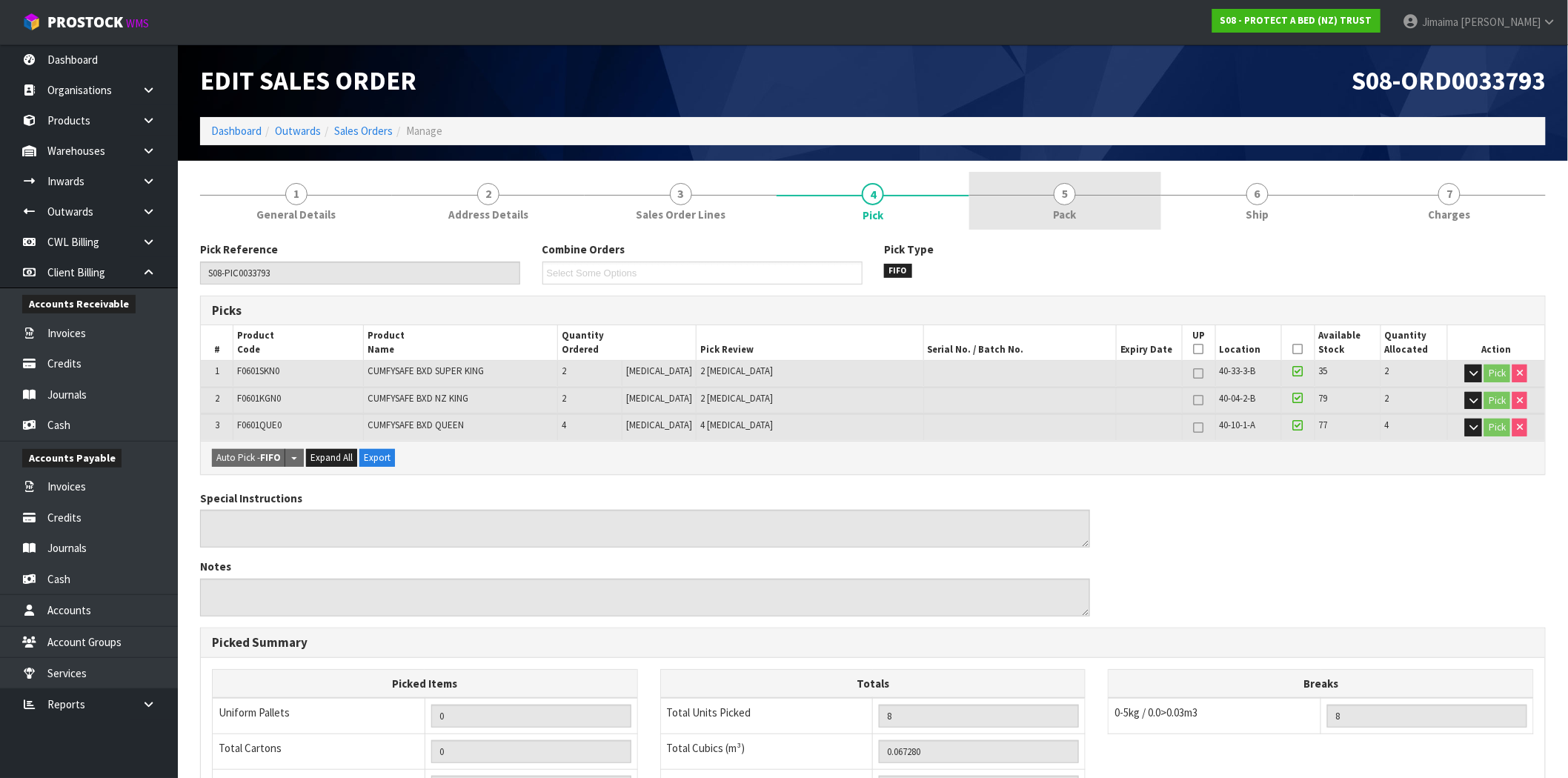
click at [1078, 184] on link "5 Pack" at bounding box center [1065, 201] width 192 height 59
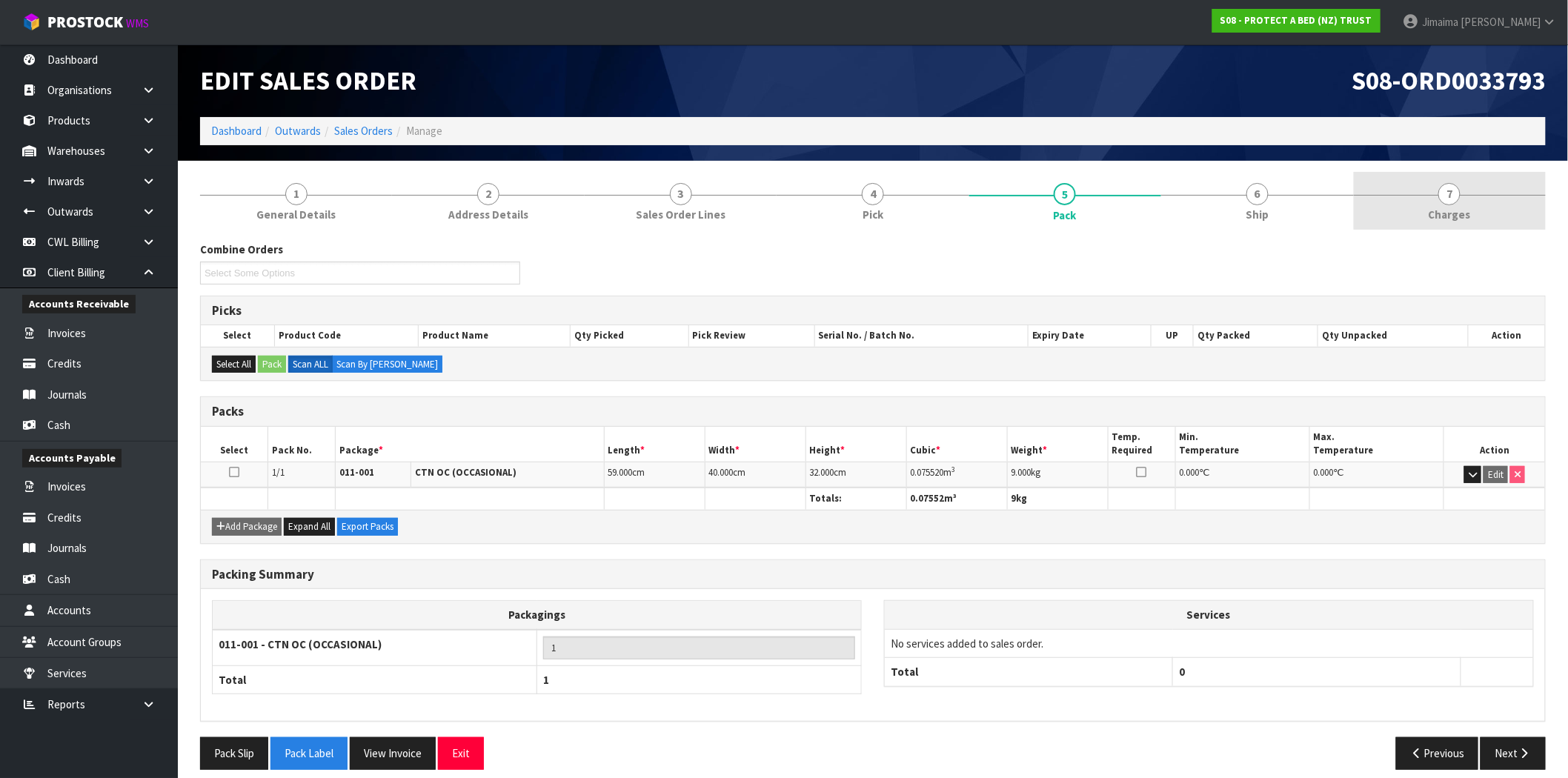
click at [1380, 224] on link "7 Charges" at bounding box center [1450, 201] width 192 height 59
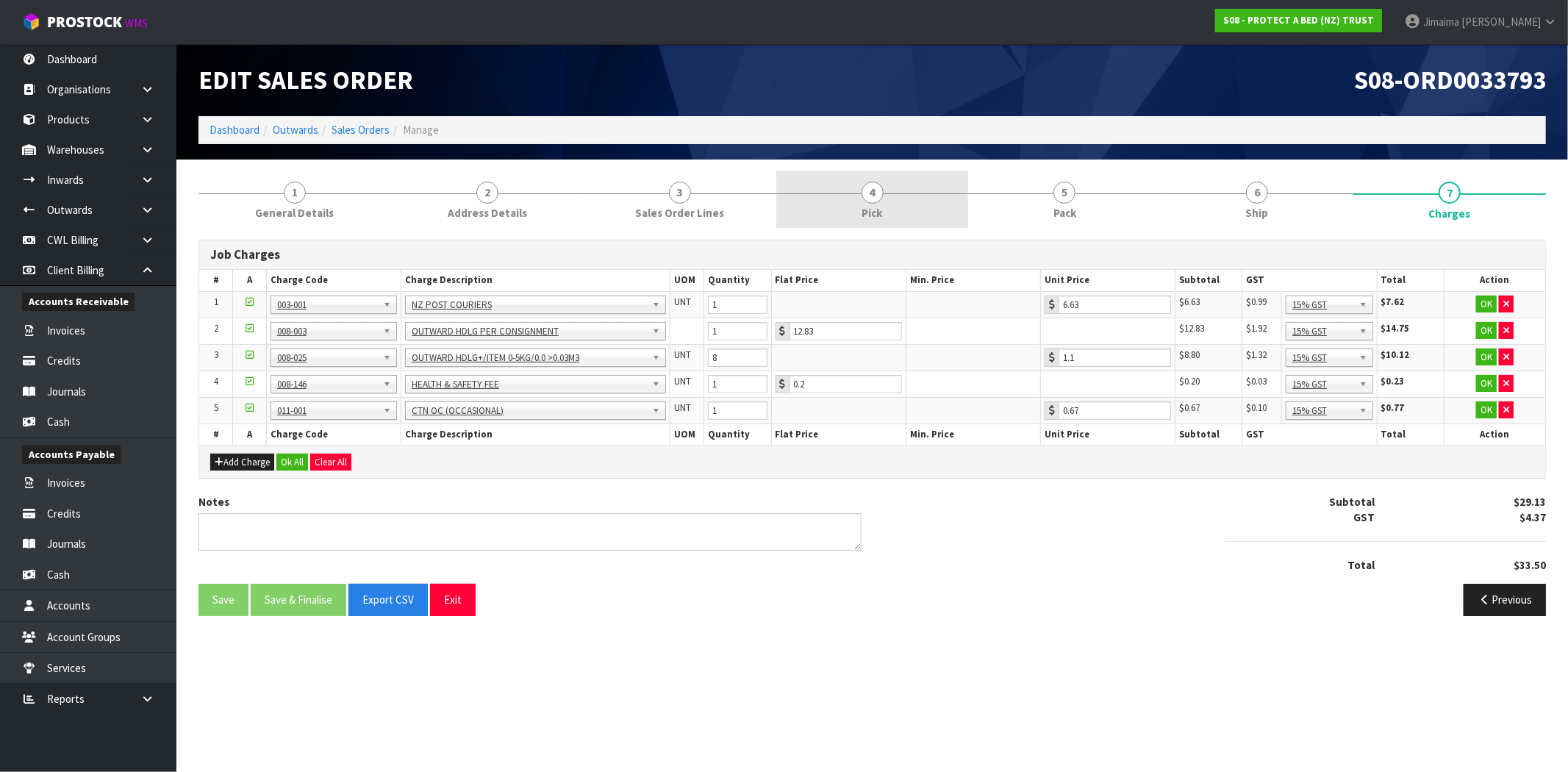
click at [885, 201] on link "4 Pick" at bounding box center [872, 199] width 192 height 58
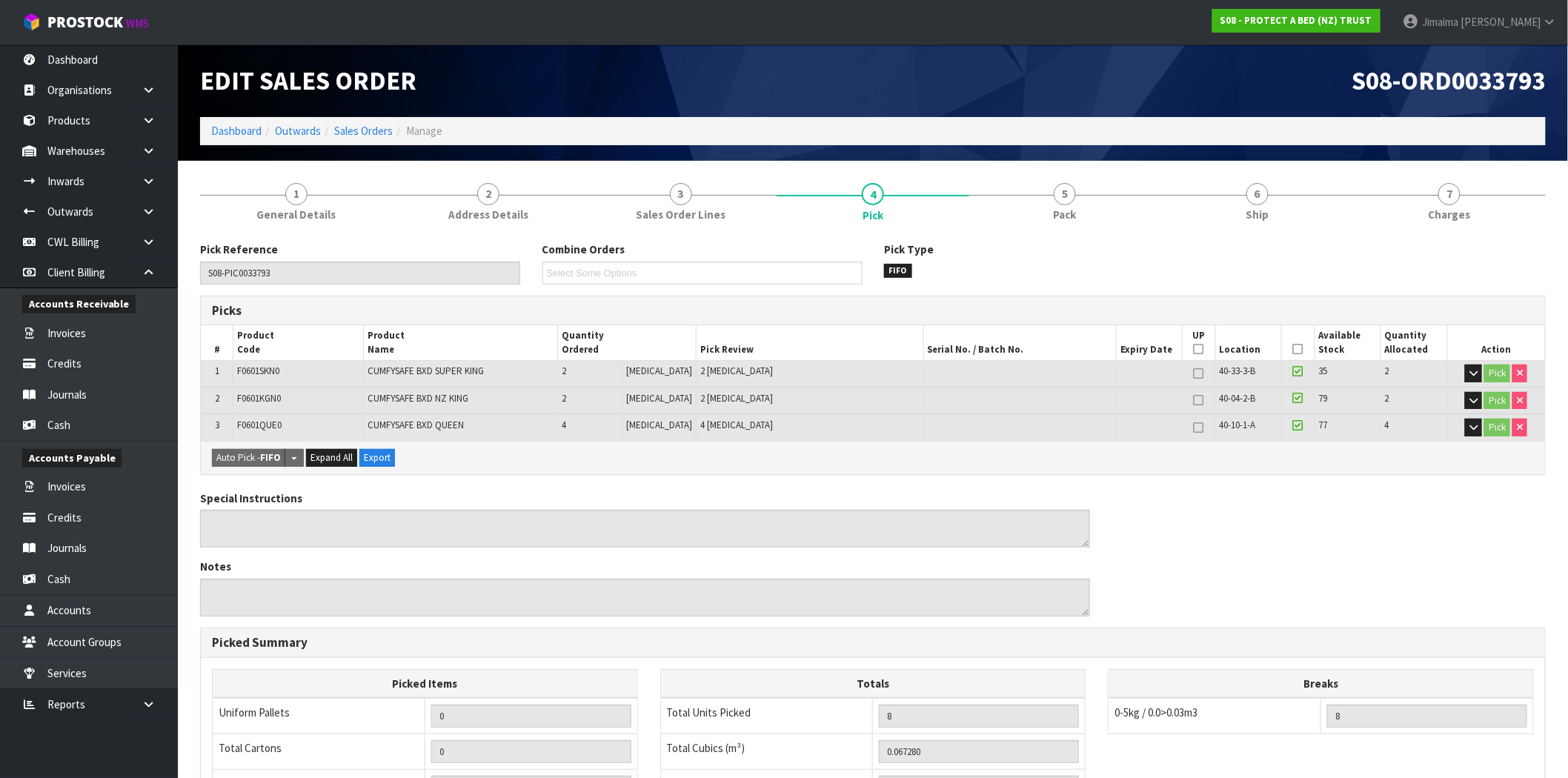
drag, startPoint x: 1441, startPoint y: 205, endPoint x: 1146, endPoint y: 254, distance: 299.0
click at [1441, 205] on link "7 Charges" at bounding box center [1450, 201] width 192 height 59
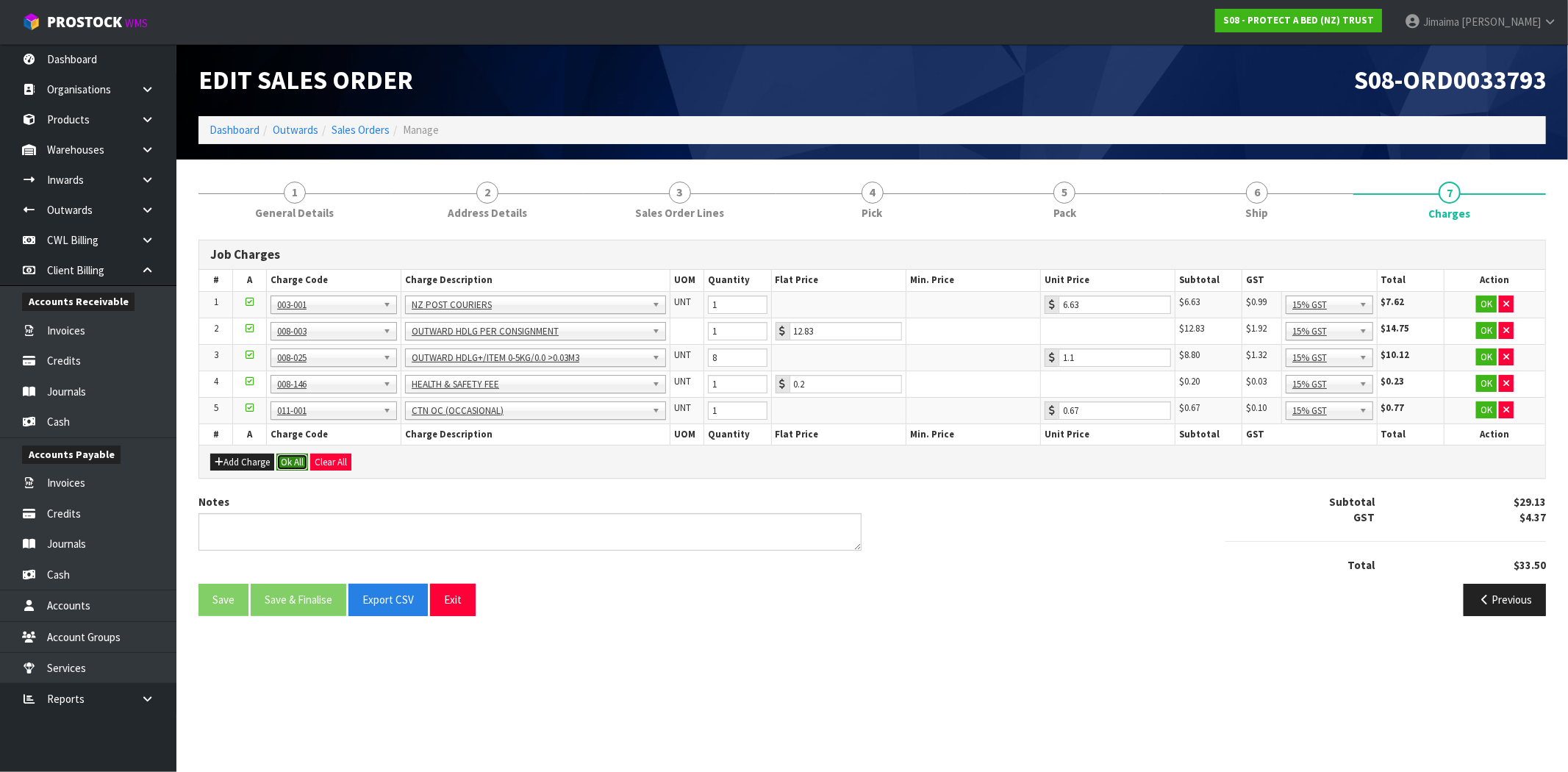
click at [295, 459] on button "Ok All" at bounding box center [293, 463] width 32 height 18
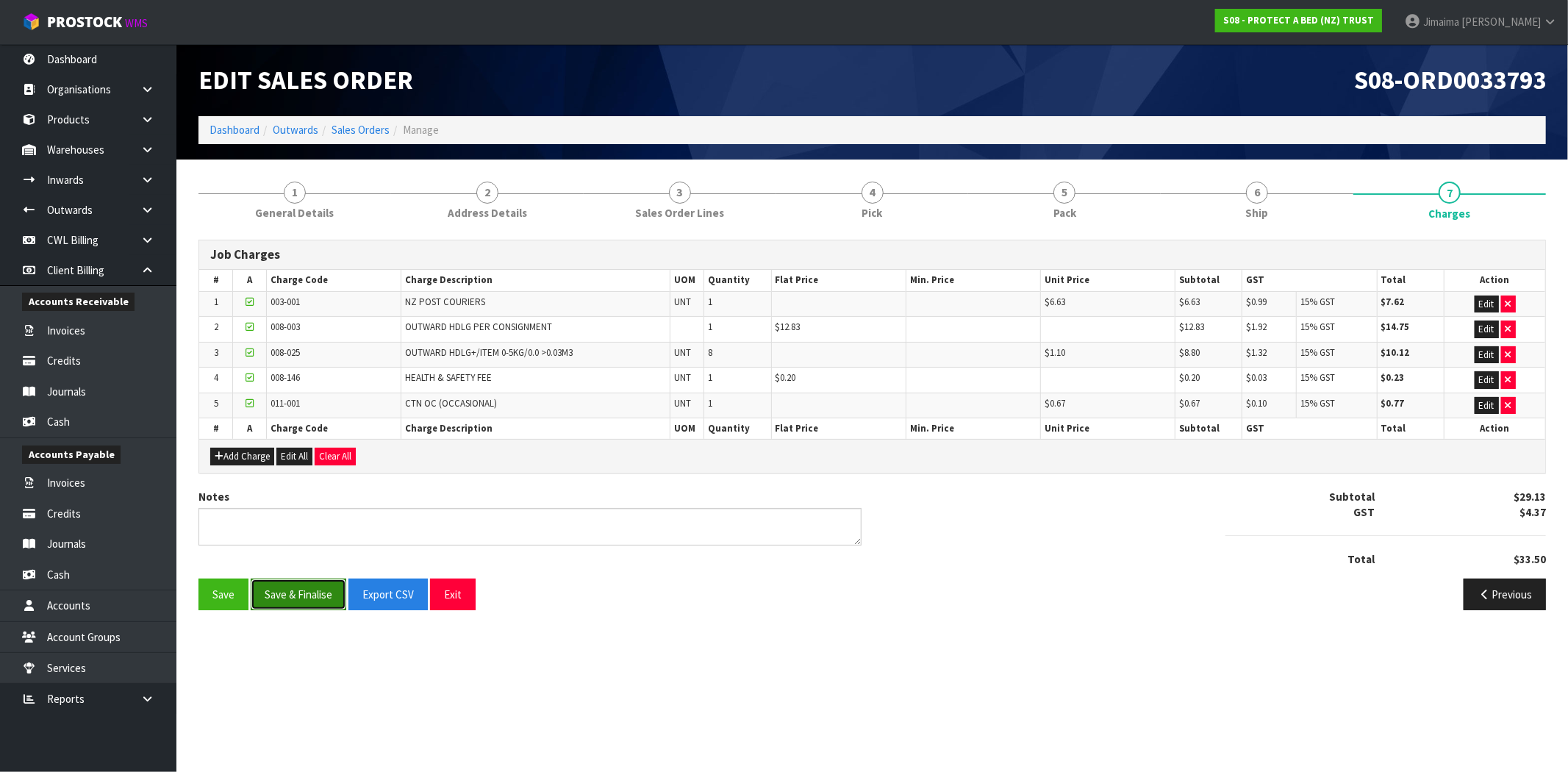
drag, startPoint x: 300, startPoint y: 589, endPoint x: 305, endPoint y: 593, distance: 6.4
click at [303, 589] on button "Save & Finalise" at bounding box center [299, 595] width 96 height 32
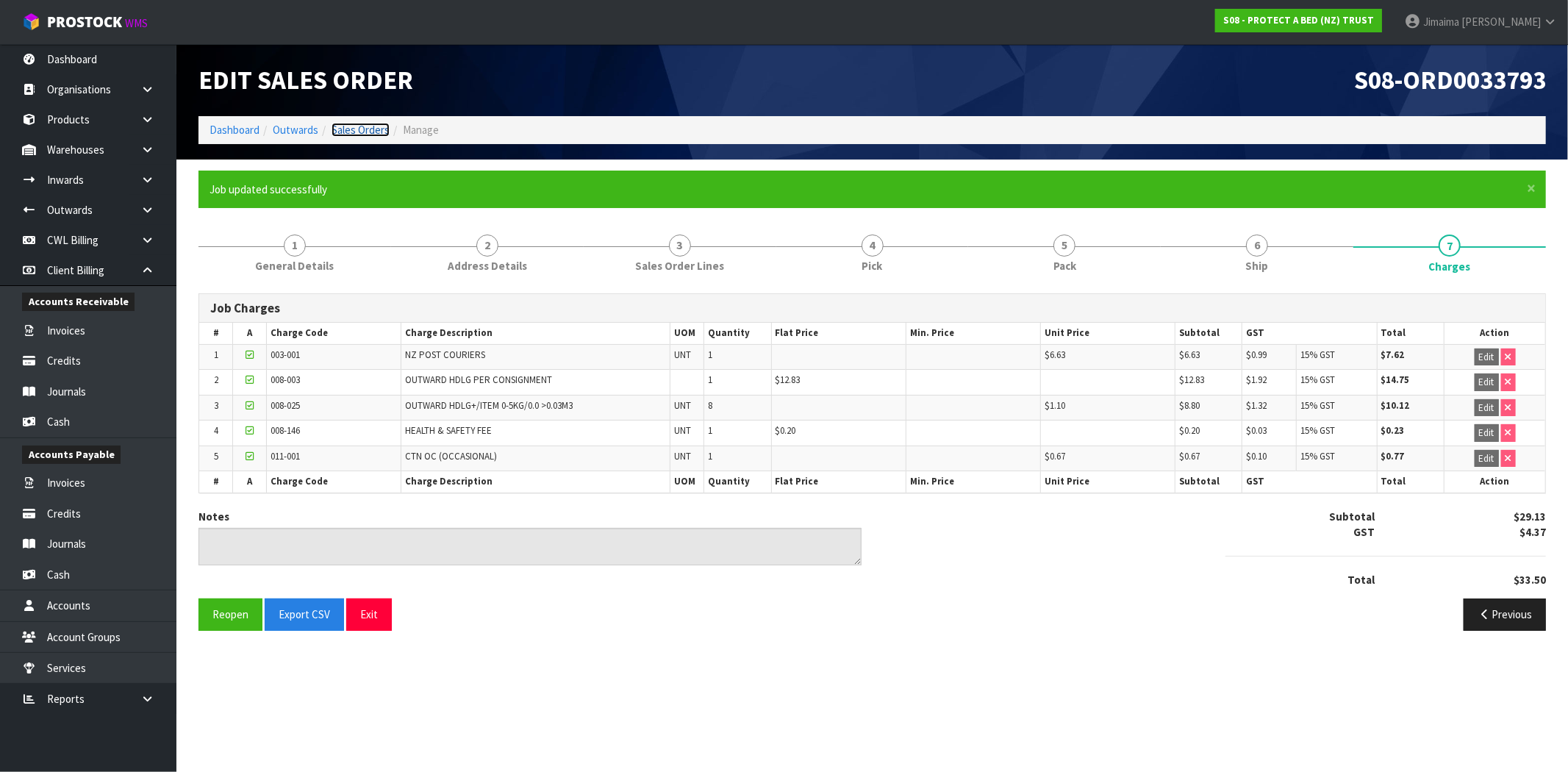
click at [347, 130] on link "Sales Orders" at bounding box center [361, 130] width 59 height 14
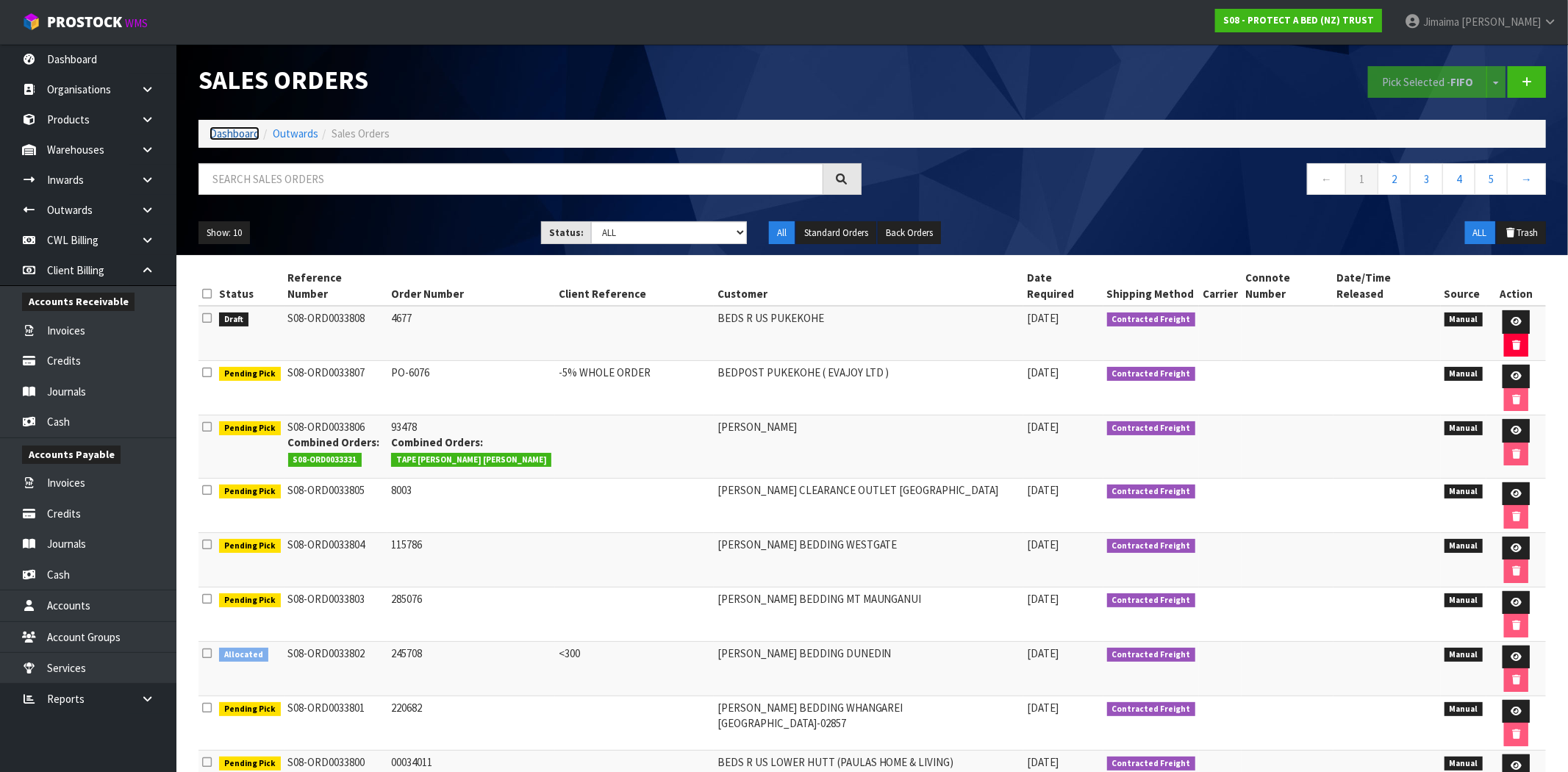
click at [232, 140] on link "Dashboard" at bounding box center [234, 134] width 50 height 14
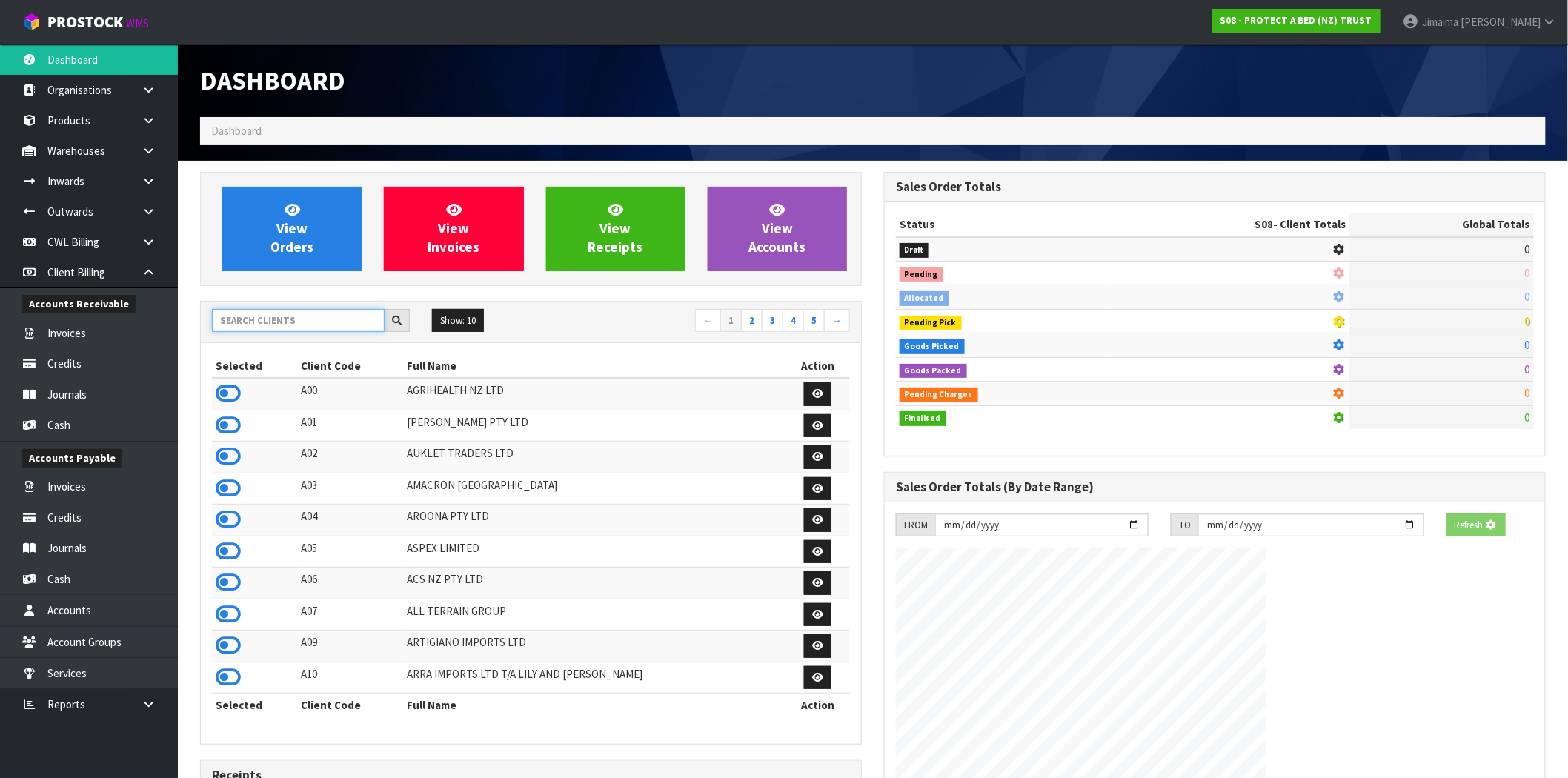
drag, startPoint x: 285, startPoint y: 326, endPoint x: 273, endPoint y: 324, distance: 12.2
click at [285, 326] on input "text" at bounding box center [298, 321] width 172 height 23
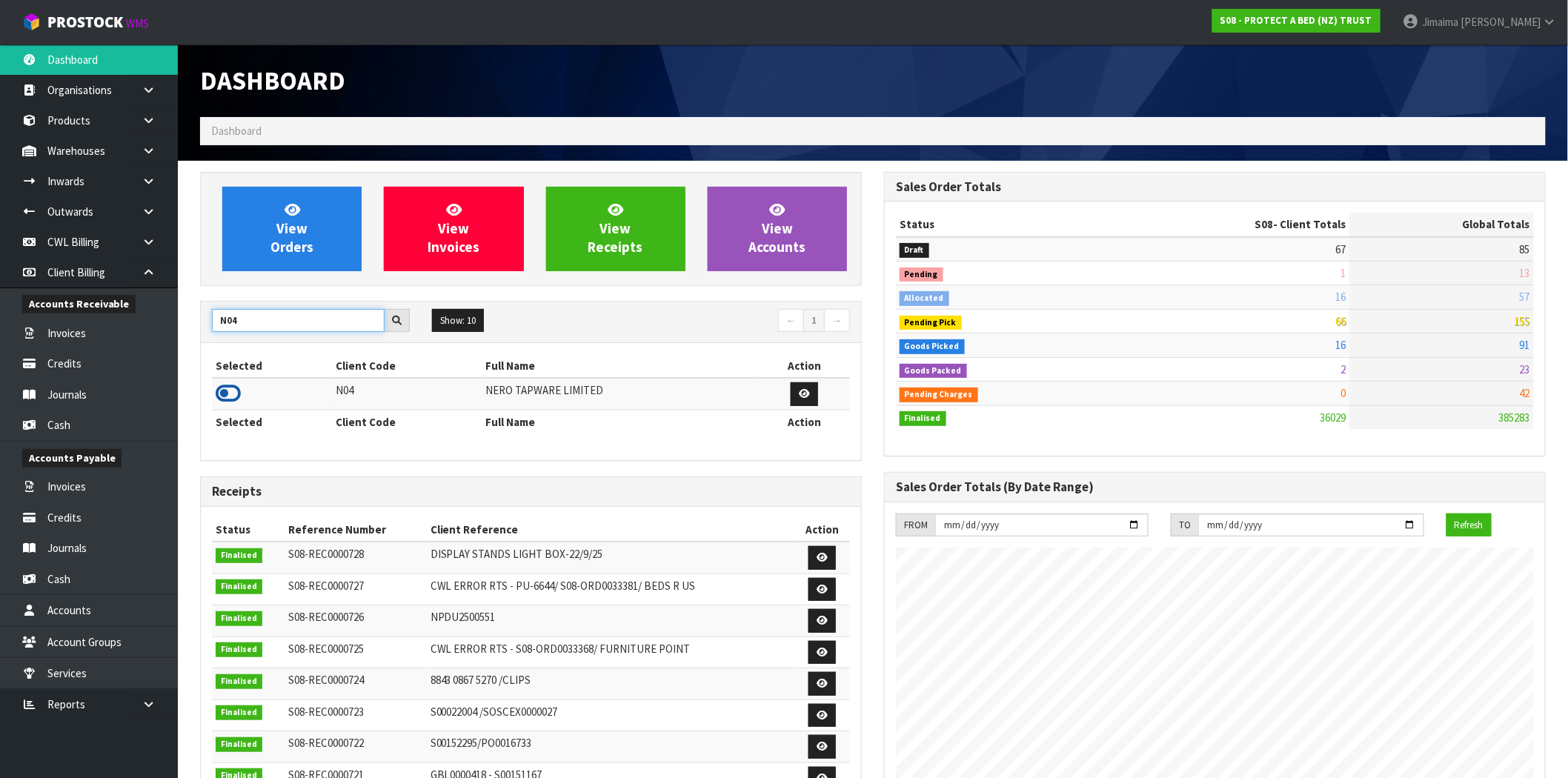
type input "N04"
click at [234, 395] on icon at bounding box center [228, 393] width 25 height 22
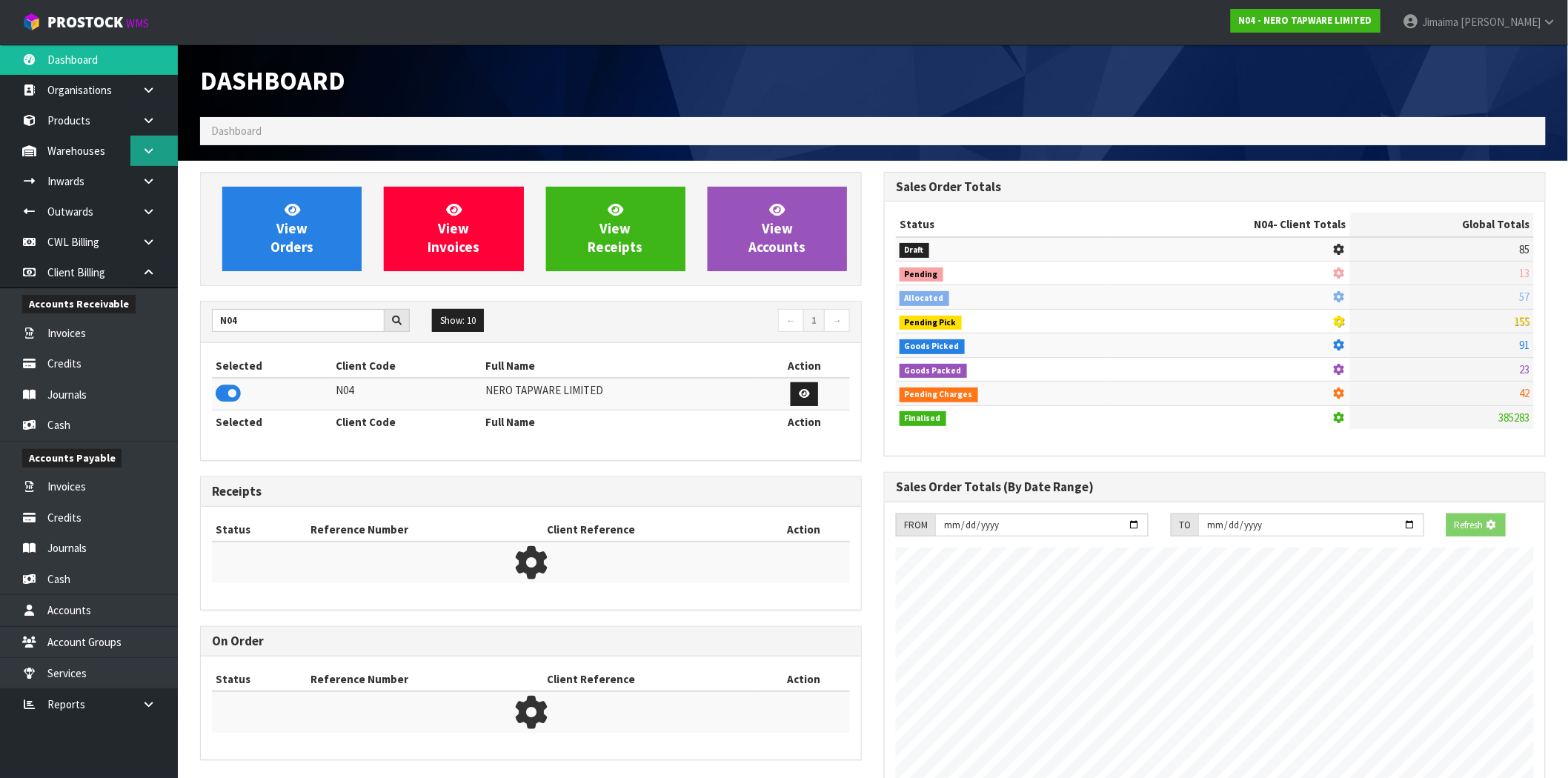
click at [149, 146] on icon at bounding box center [148, 151] width 14 height 11
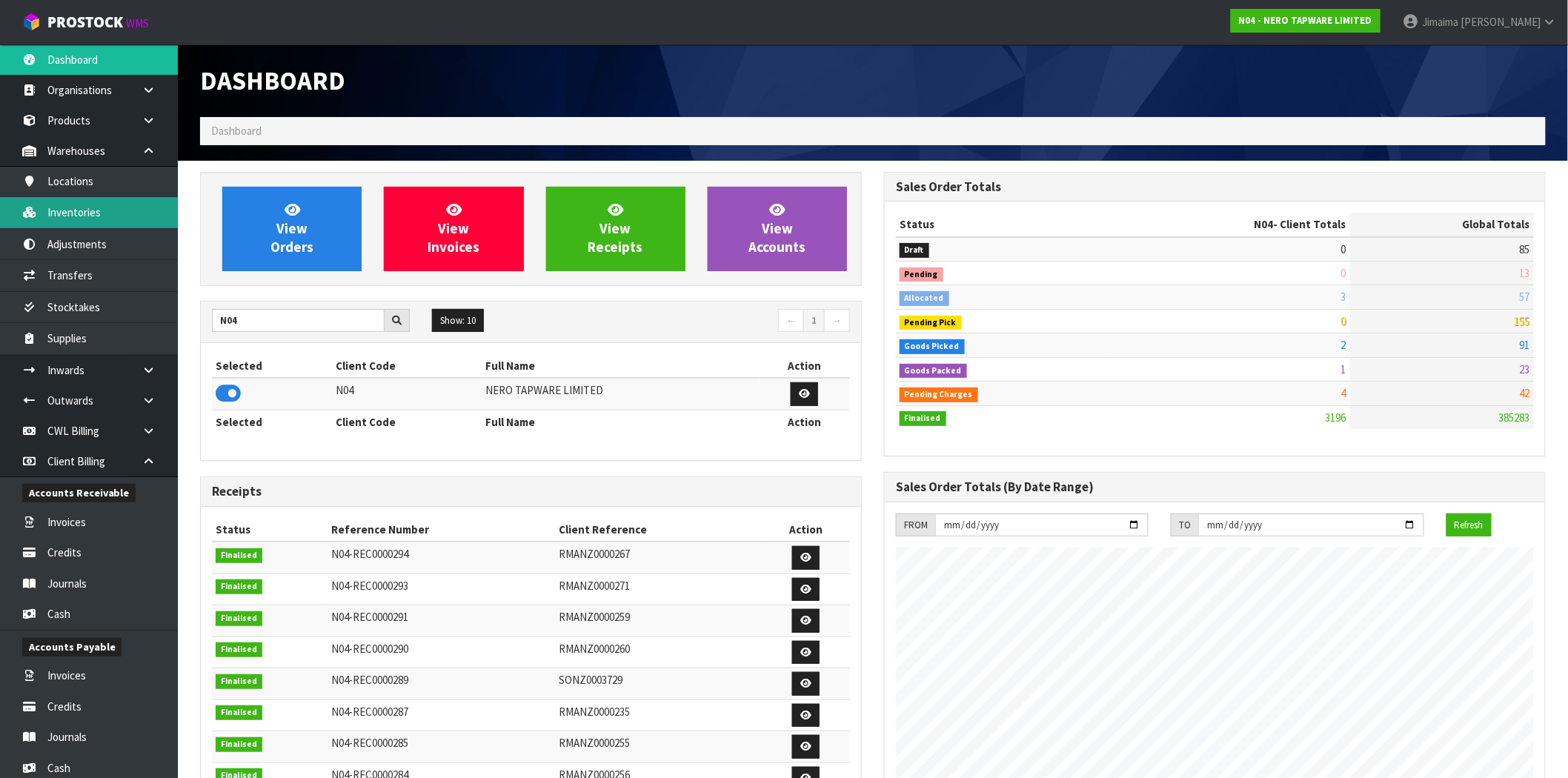
click at [106, 202] on link "Inventories" at bounding box center [88, 213] width 178 height 30
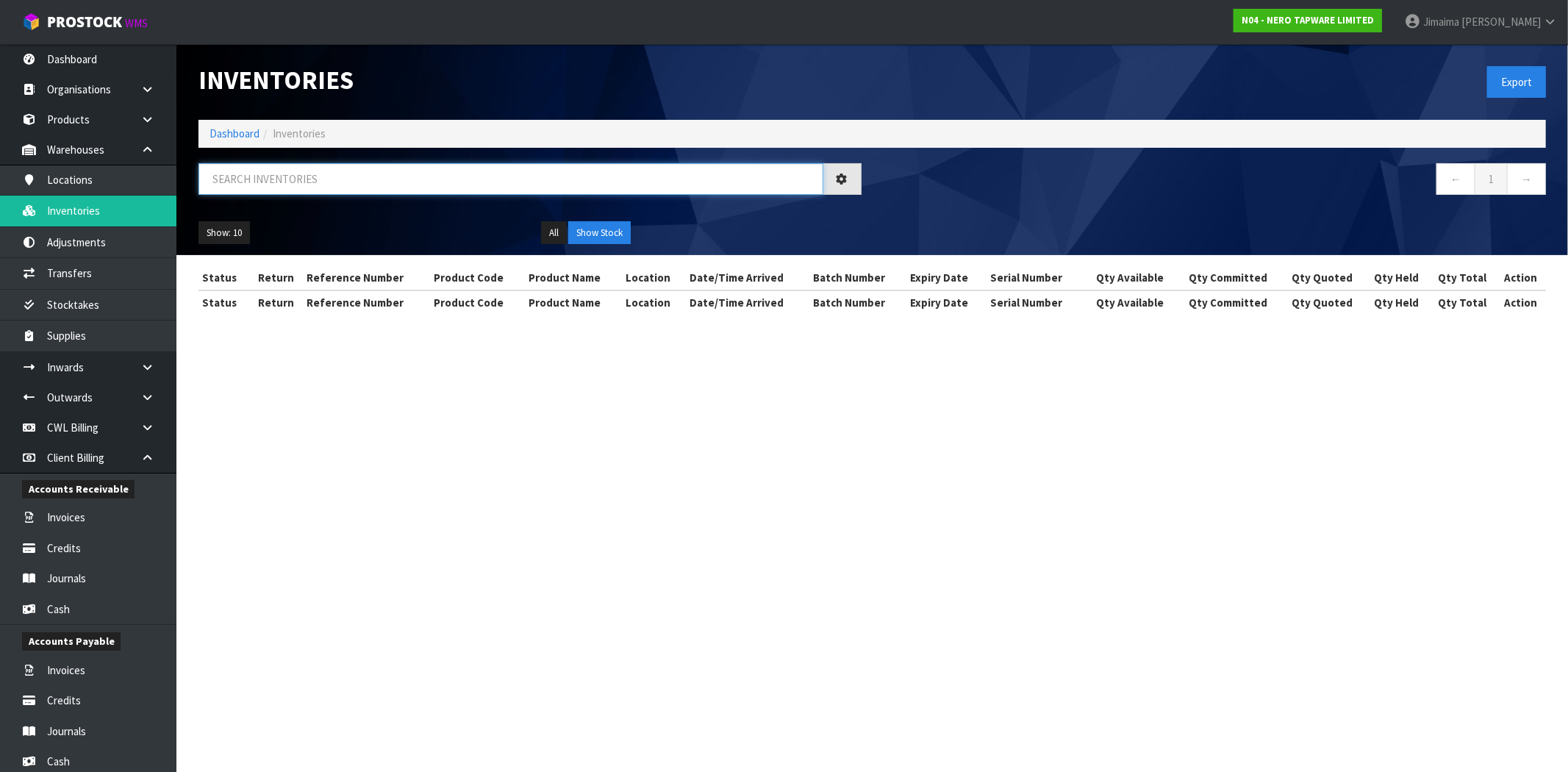
click at [301, 189] on input "text" at bounding box center [511, 179] width 625 height 32
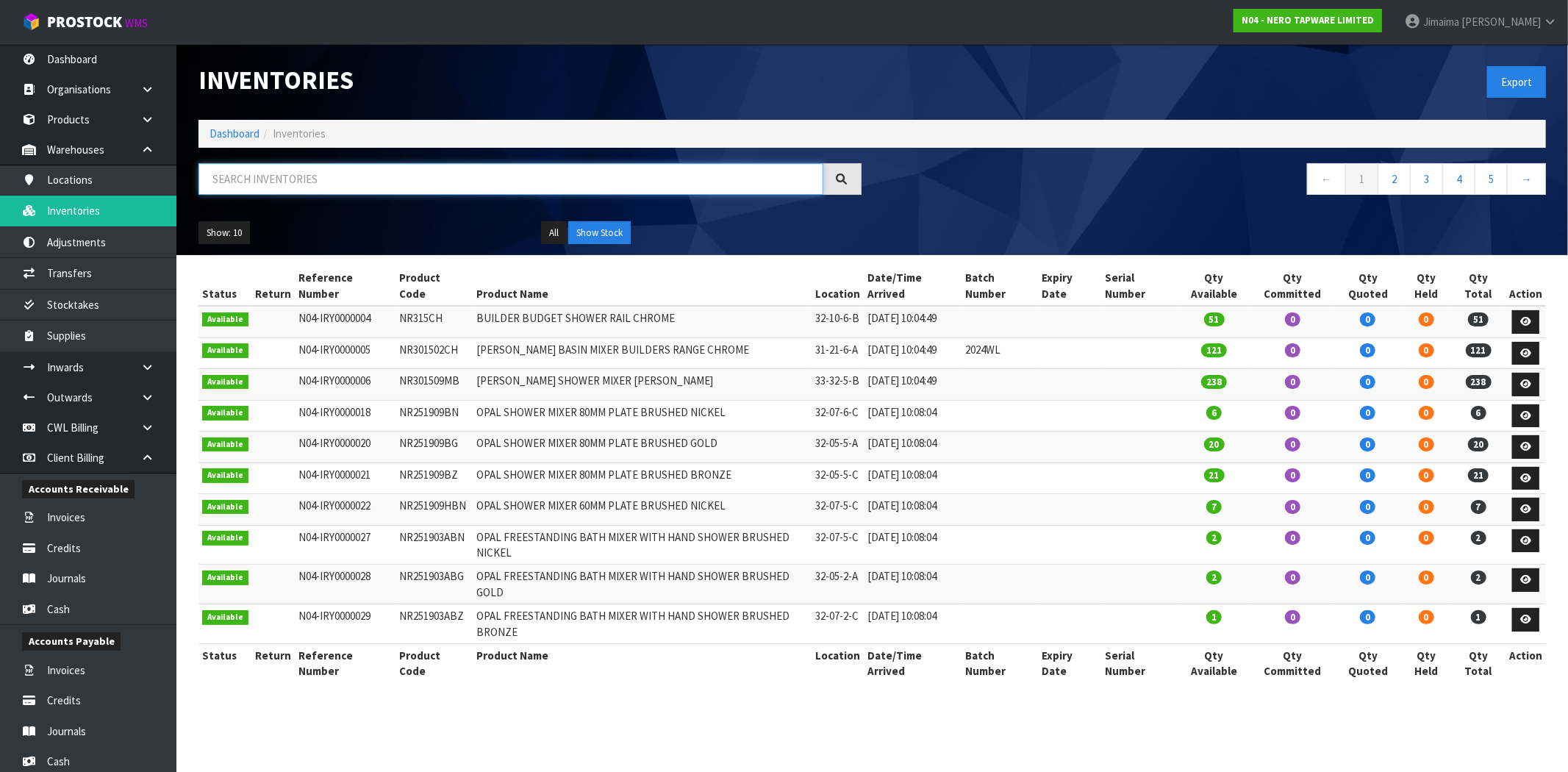
paste input "NR221901BN"
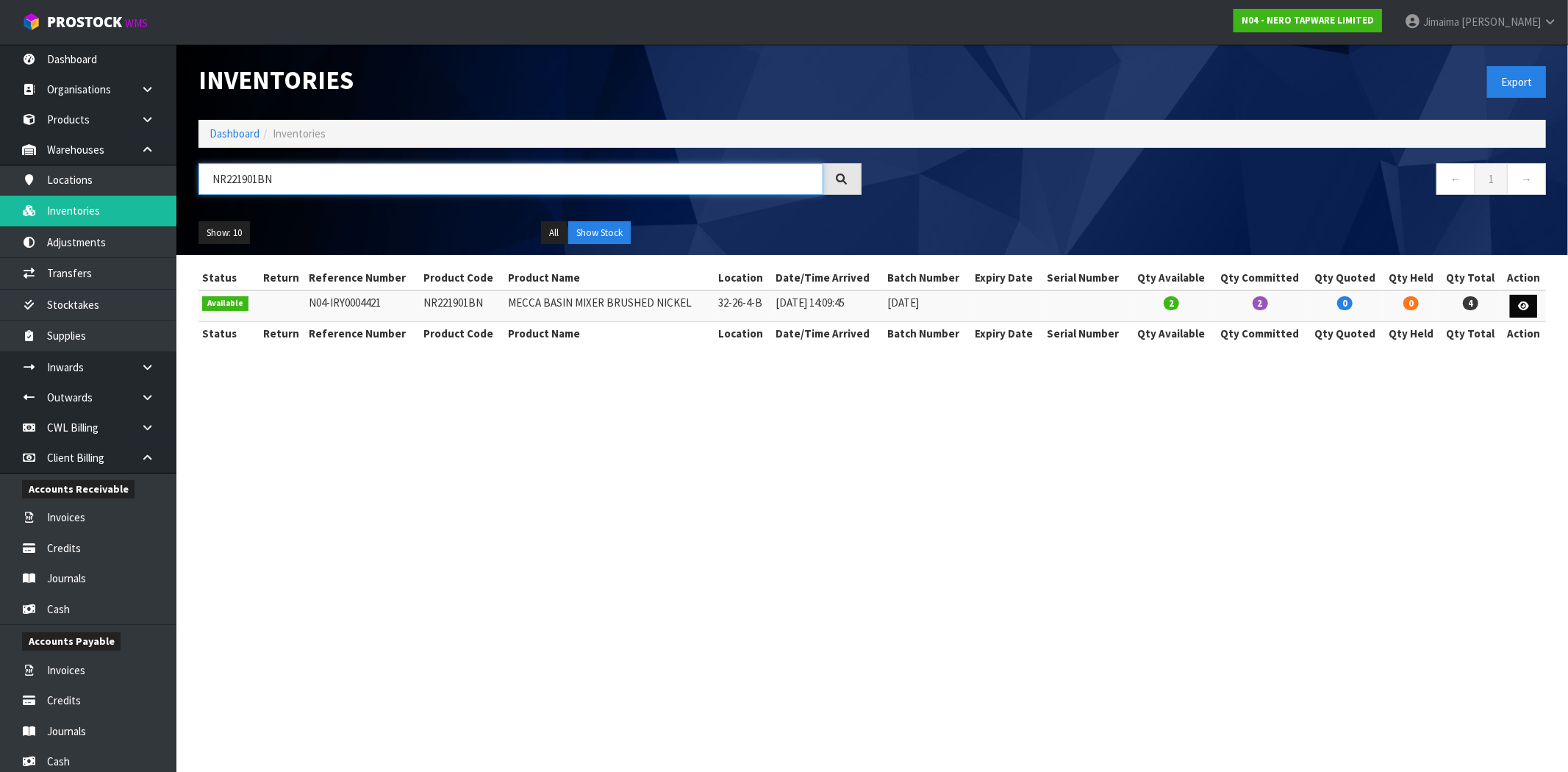
type input "NR221901BN"
click at [1515, 299] on link at bounding box center [1524, 307] width 27 height 24
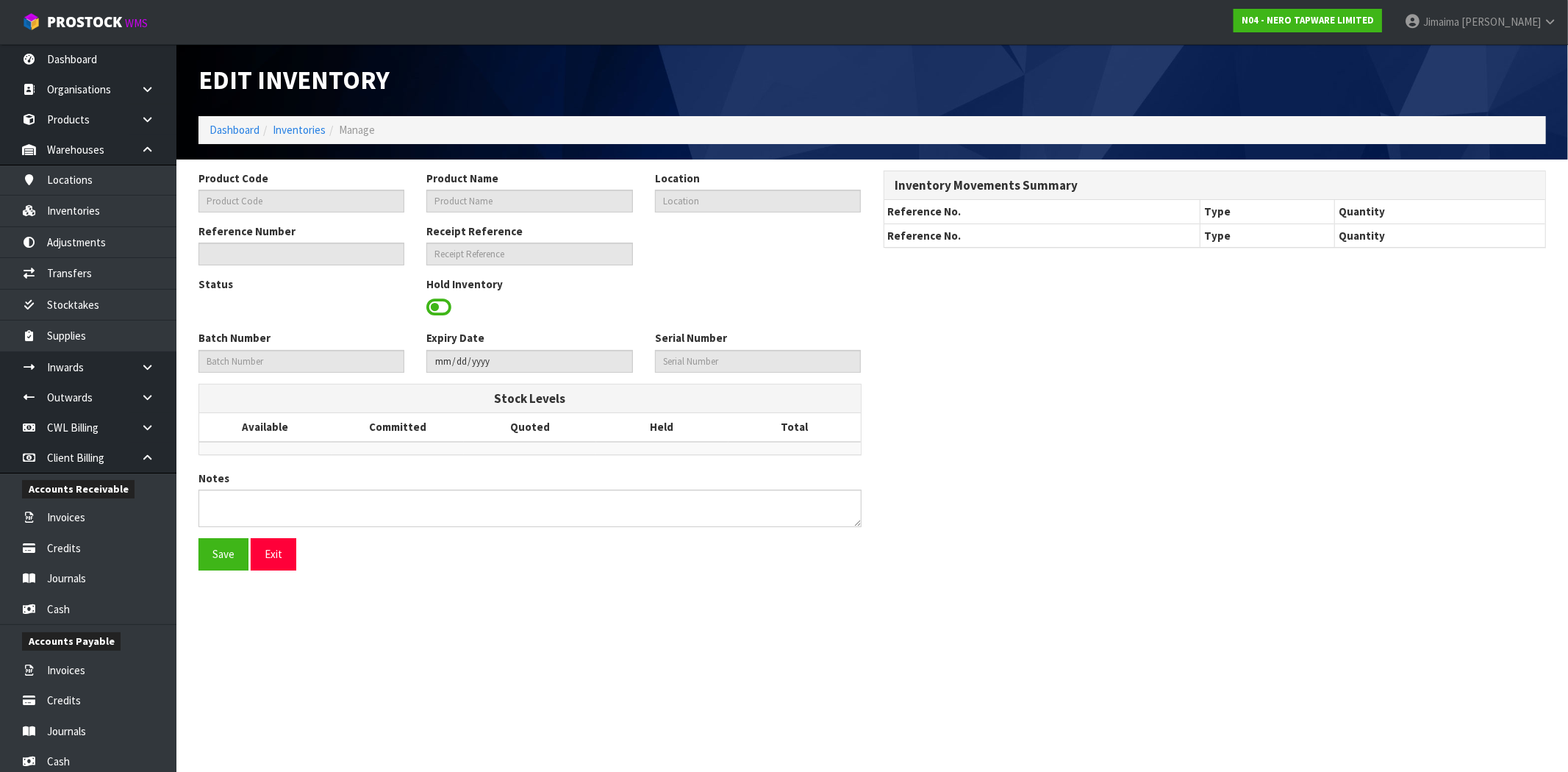
type input "NR221901BN"
type input "MECCA BASIN MIXER BRUSHED NICKEL"
type input "32-26-4-B"
type input "N04-IRY0004421"
type input "N04-REC0000243"
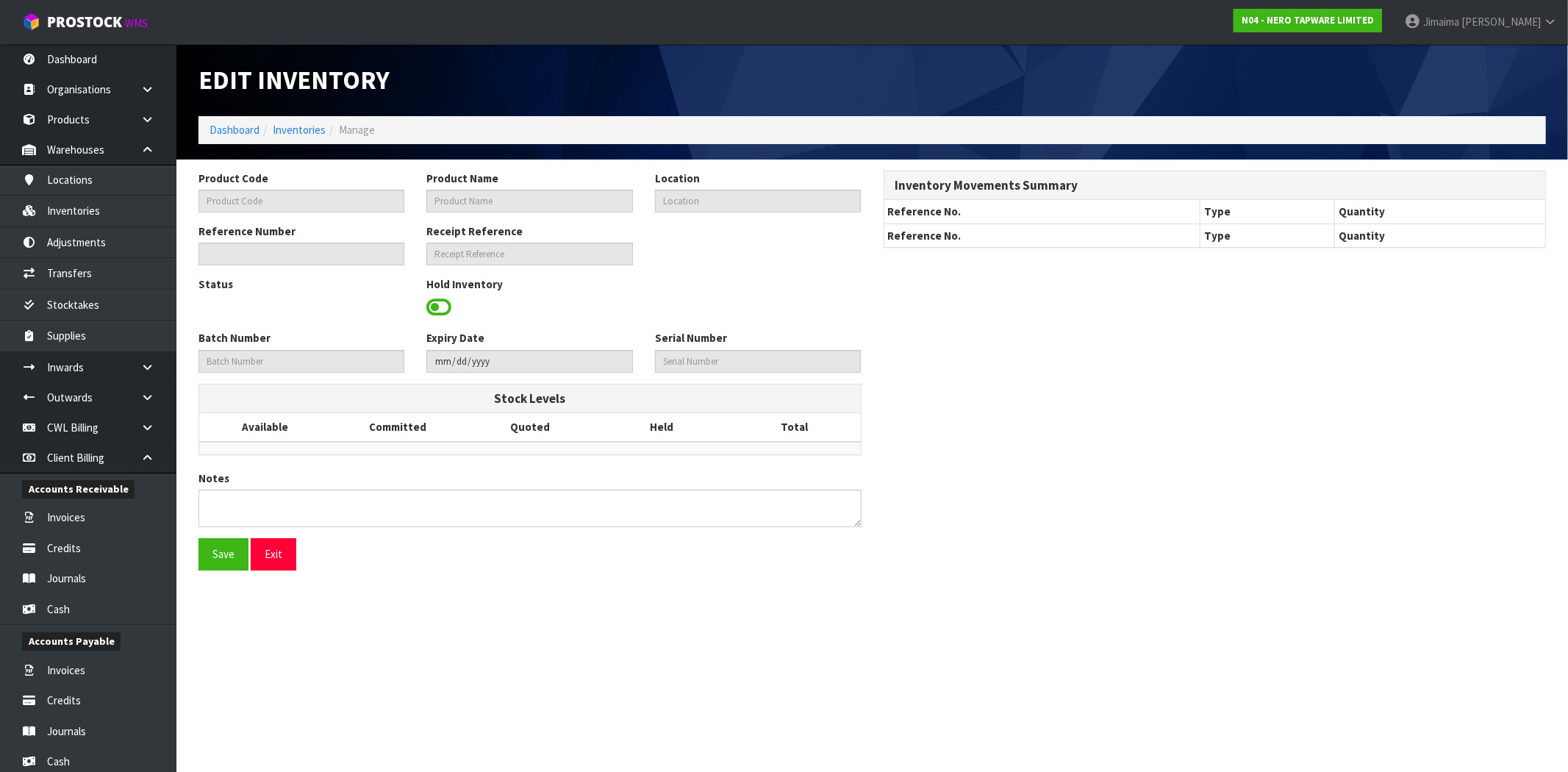
type input "06-05-2025"
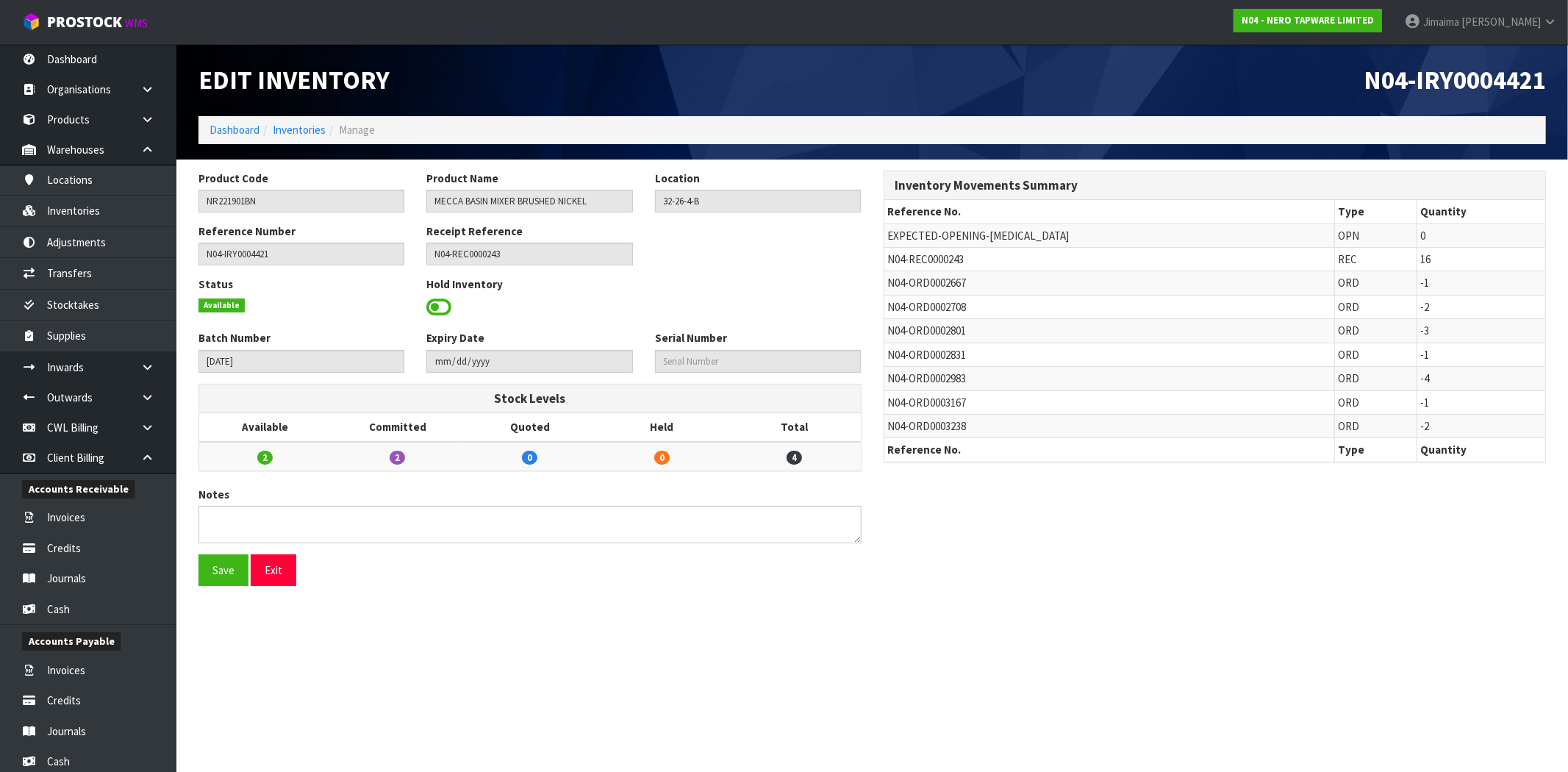
click at [434, 310] on span at bounding box center [439, 307] width 25 height 22
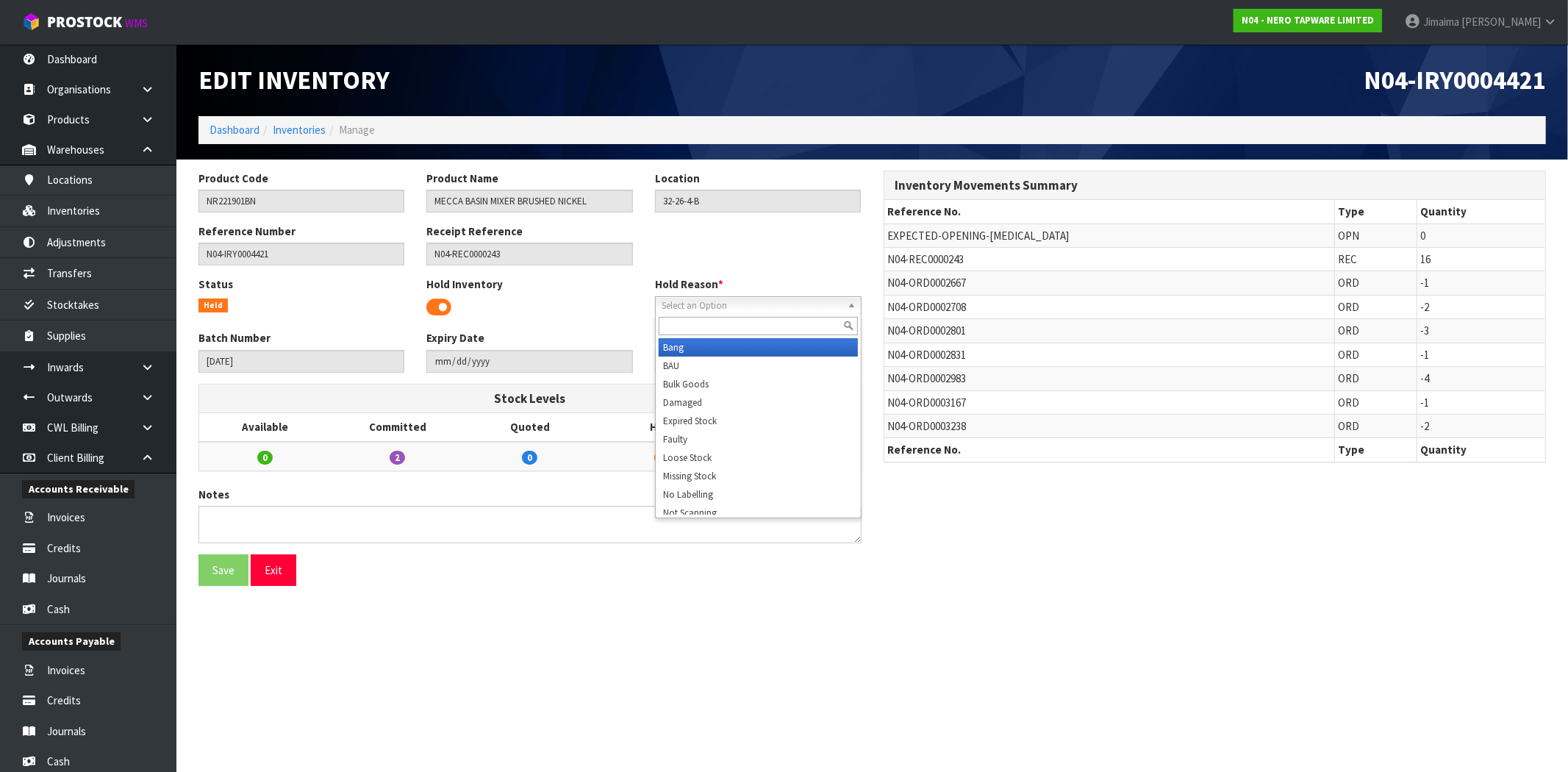
click at [669, 303] on span "Select an Option" at bounding box center [752, 306] width 180 height 18
click at [811, 257] on div "Reference Number N04-IRY0004421 Receipt Reference N04-REC0000243" at bounding box center [530, 250] width 685 height 53
click at [795, 302] on span "Select an Option" at bounding box center [752, 306] width 180 height 18
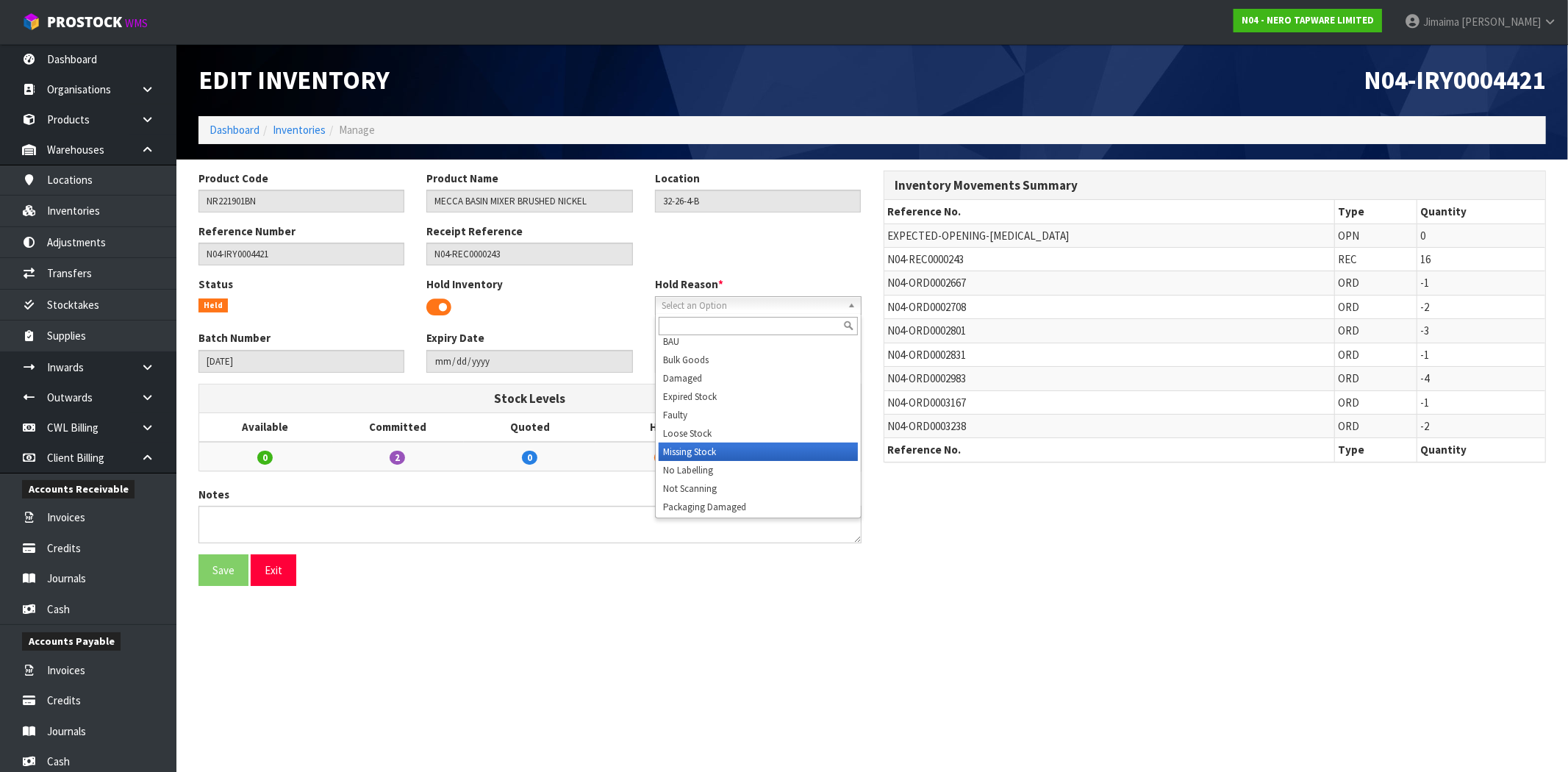
click at [787, 442] on li "Missing Stock" at bounding box center [758, 451] width 199 height 19
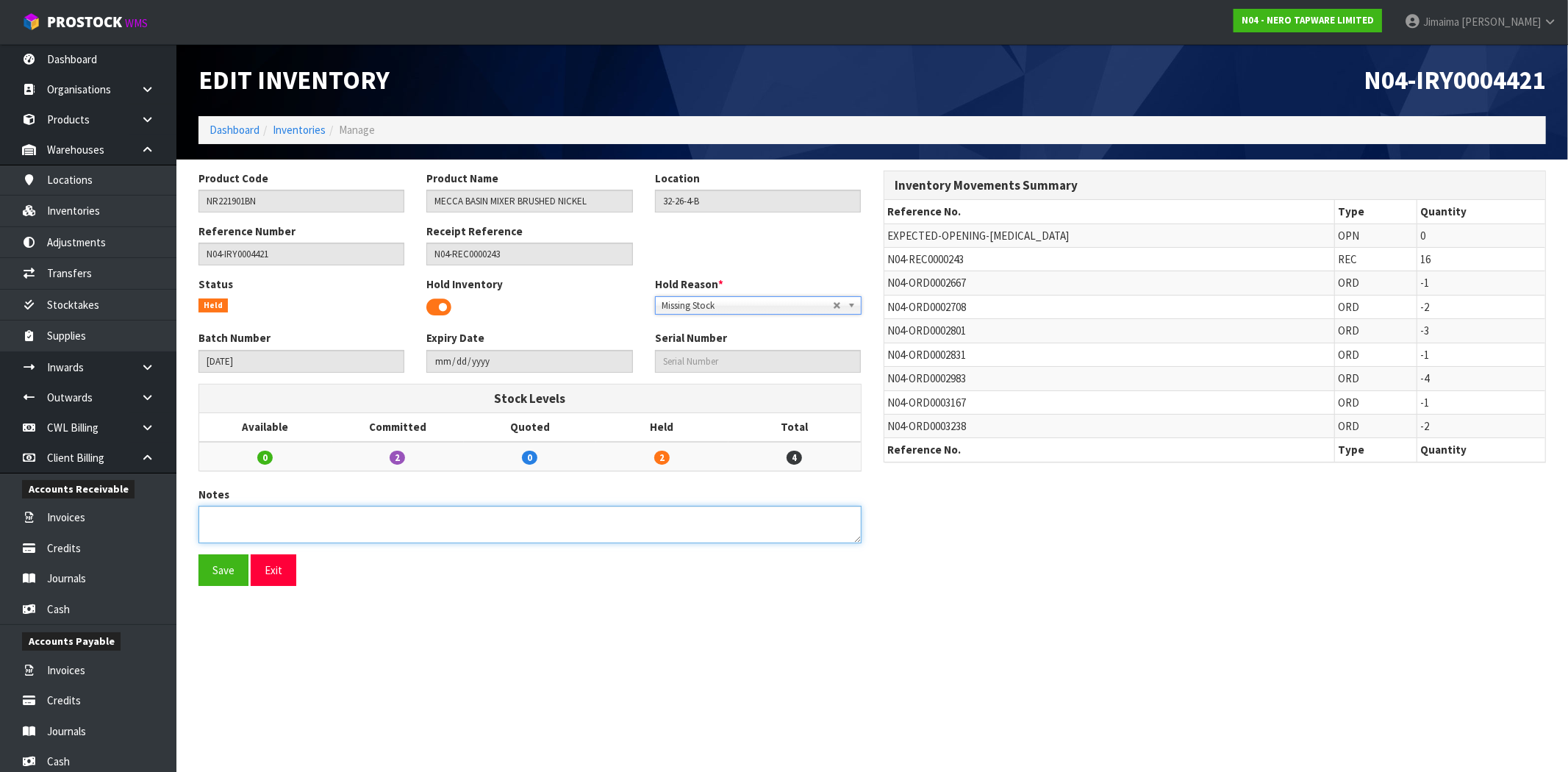
click at [503, 508] on textarea at bounding box center [530, 525] width 663 height 37
click at [253, 194] on input "NR221901BN" at bounding box center [301, 201] width 206 height 23
click at [394, 512] on textarea at bounding box center [530, 525] width 663 height 37
paste textarea "NR221901BN"
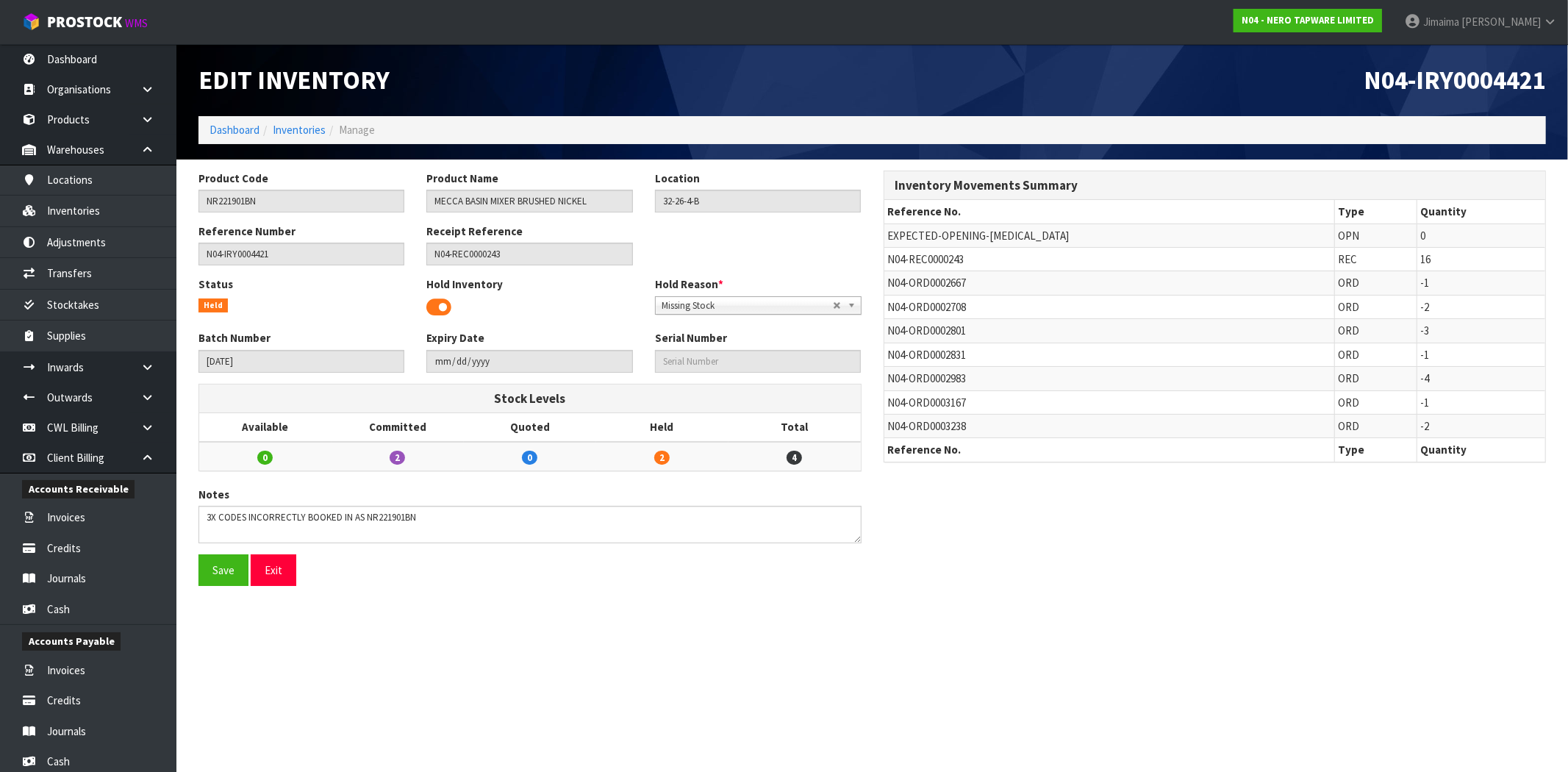
click at [848, 302] on b at bounding box center [854, 305] width 13 height 17
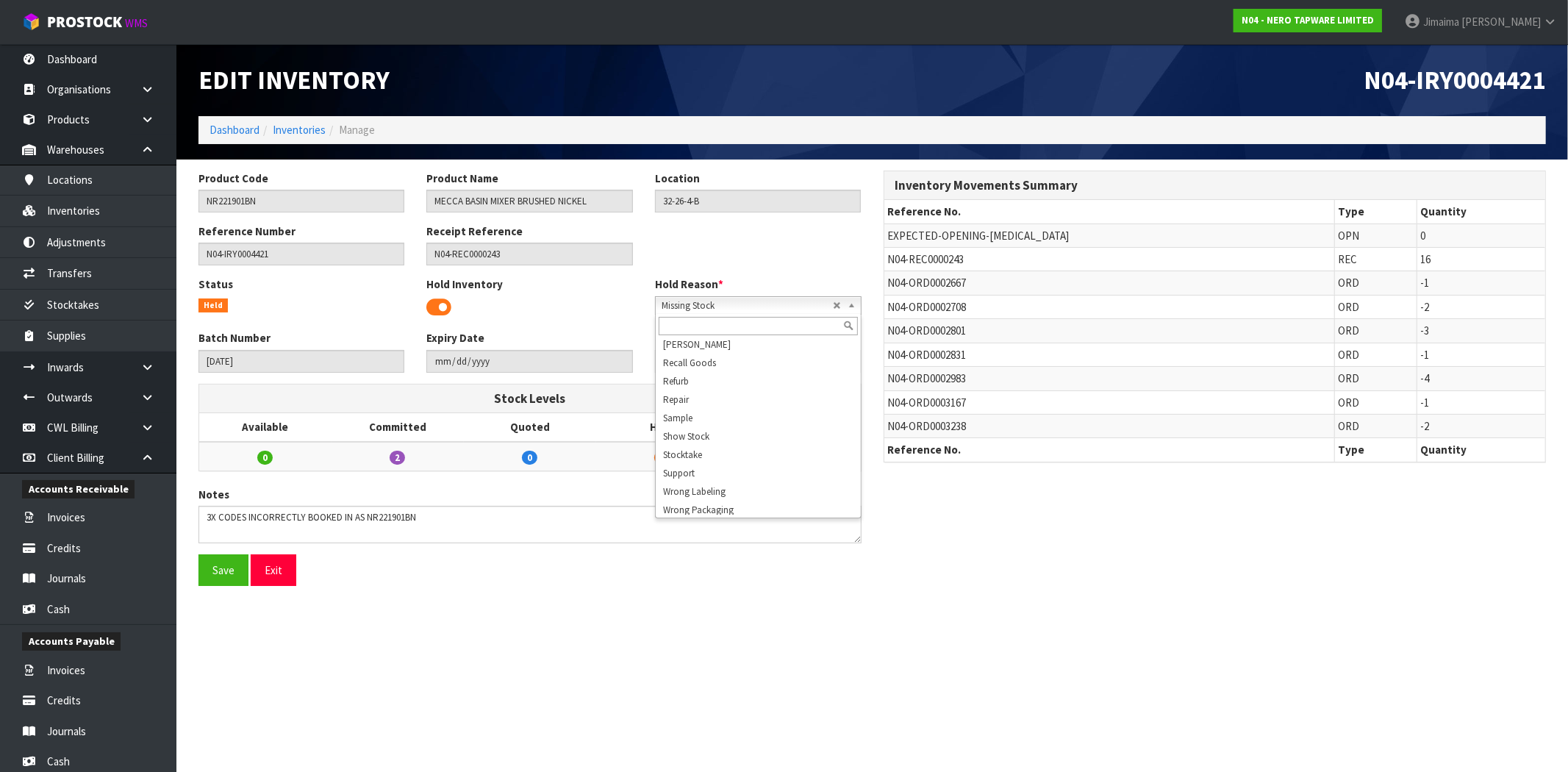
scroll to position [228, 0]
click at [236, 522] on textarea at bounding box center [530, 525] width 663 height 37
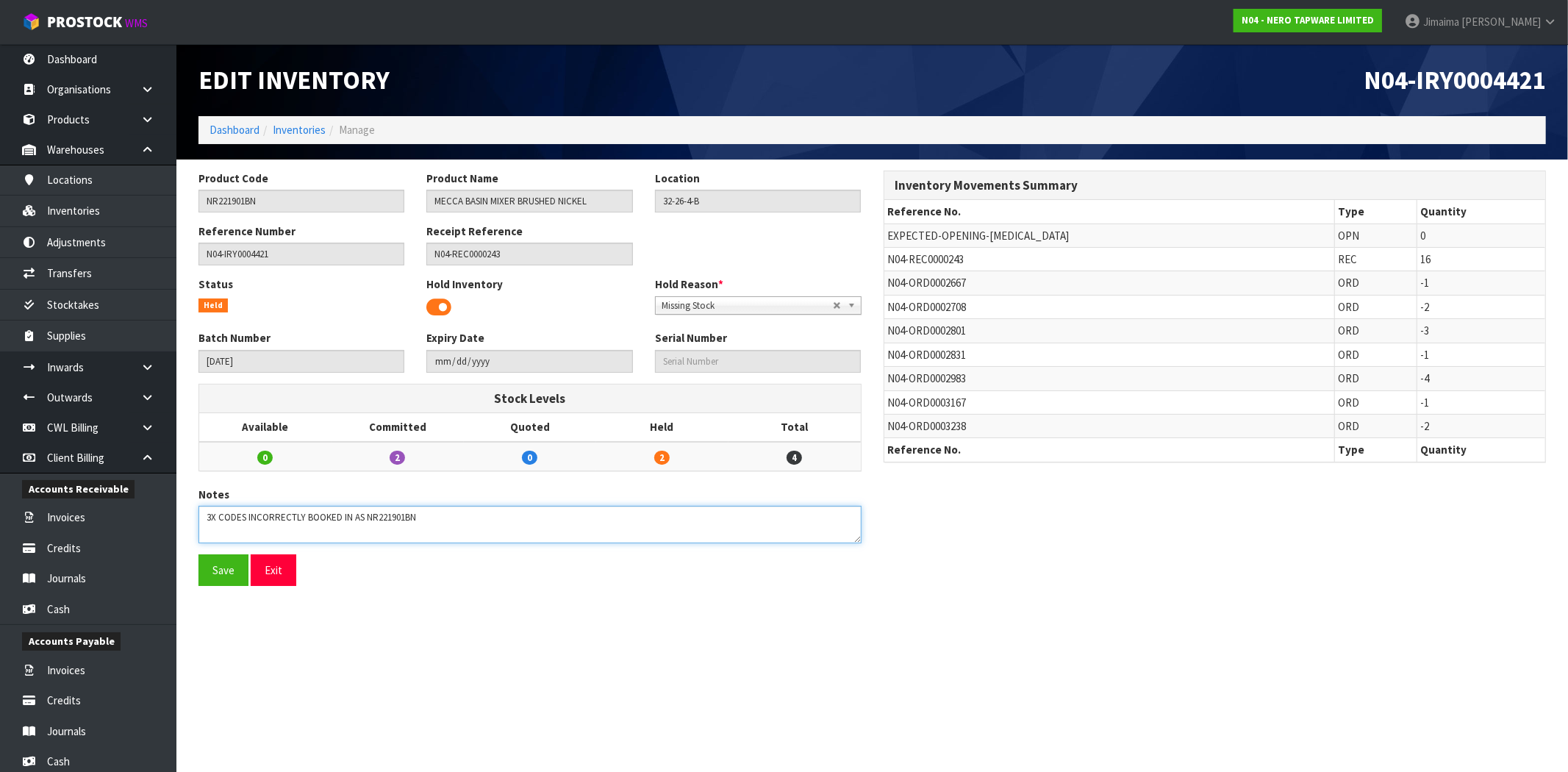
click at [236, 522] on textarea at bounding box center [530, 525] width 663 height 37
type textarea "3X PCS INCORRECTLY BOOKED IN AS NR221901BN"
click at [578, 546] on div "Notes" at bounding box center [530, 520] width 685 height 67
click at [591, 526] on textarea at bounding box center [530, 525] width 663 height 37
click at [839, 306] on link "Select an Option" at bounding box center [758, 305] width 207 height 19
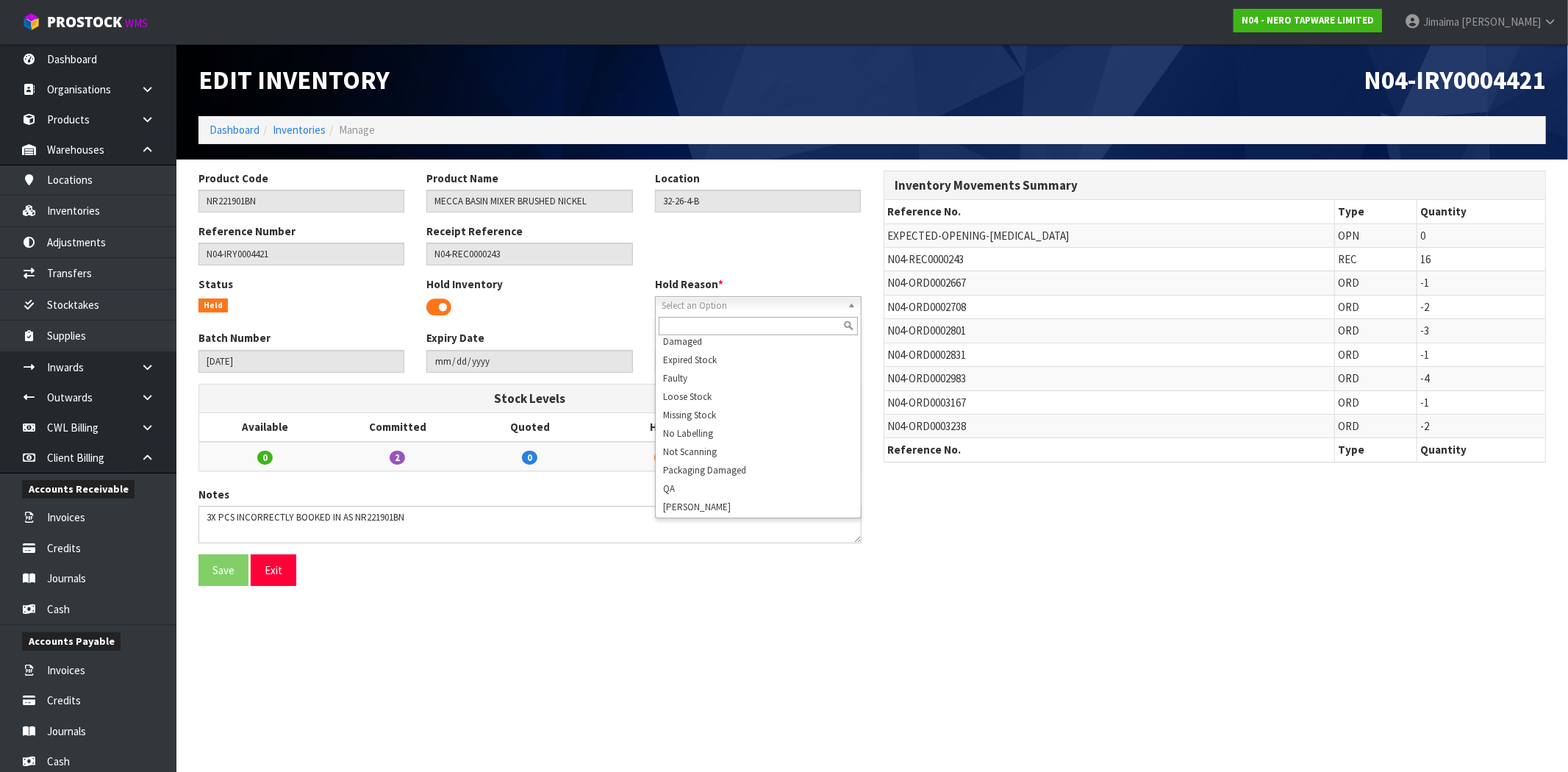
scroll to position [67, 0]
click at [784, 409] on li "Missing Stock" at bounding box center [758, 408] width 199 height 19
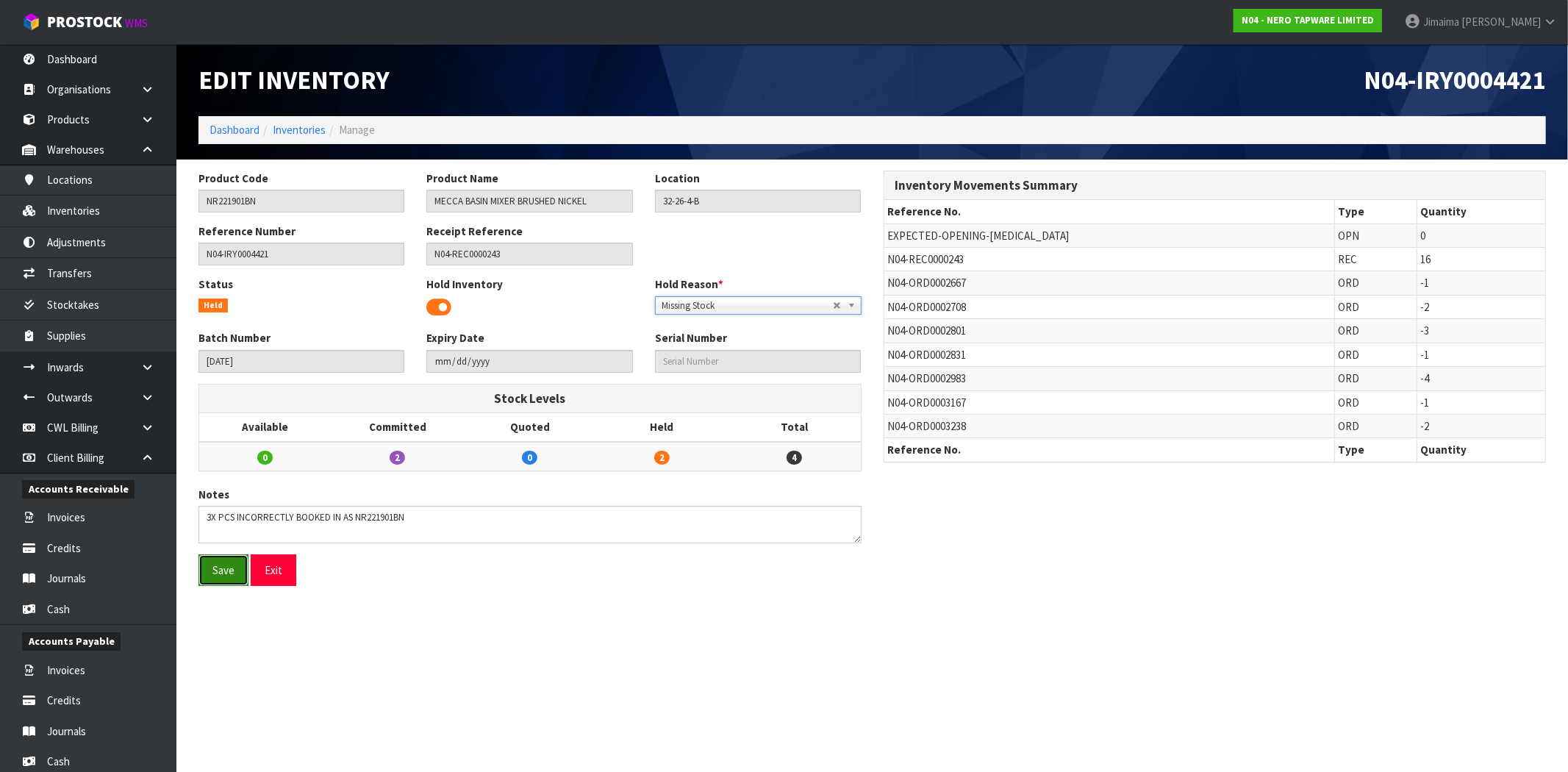
click at [210, 572] on button "Save" at bounding box center [223, 570] width 50 height 32
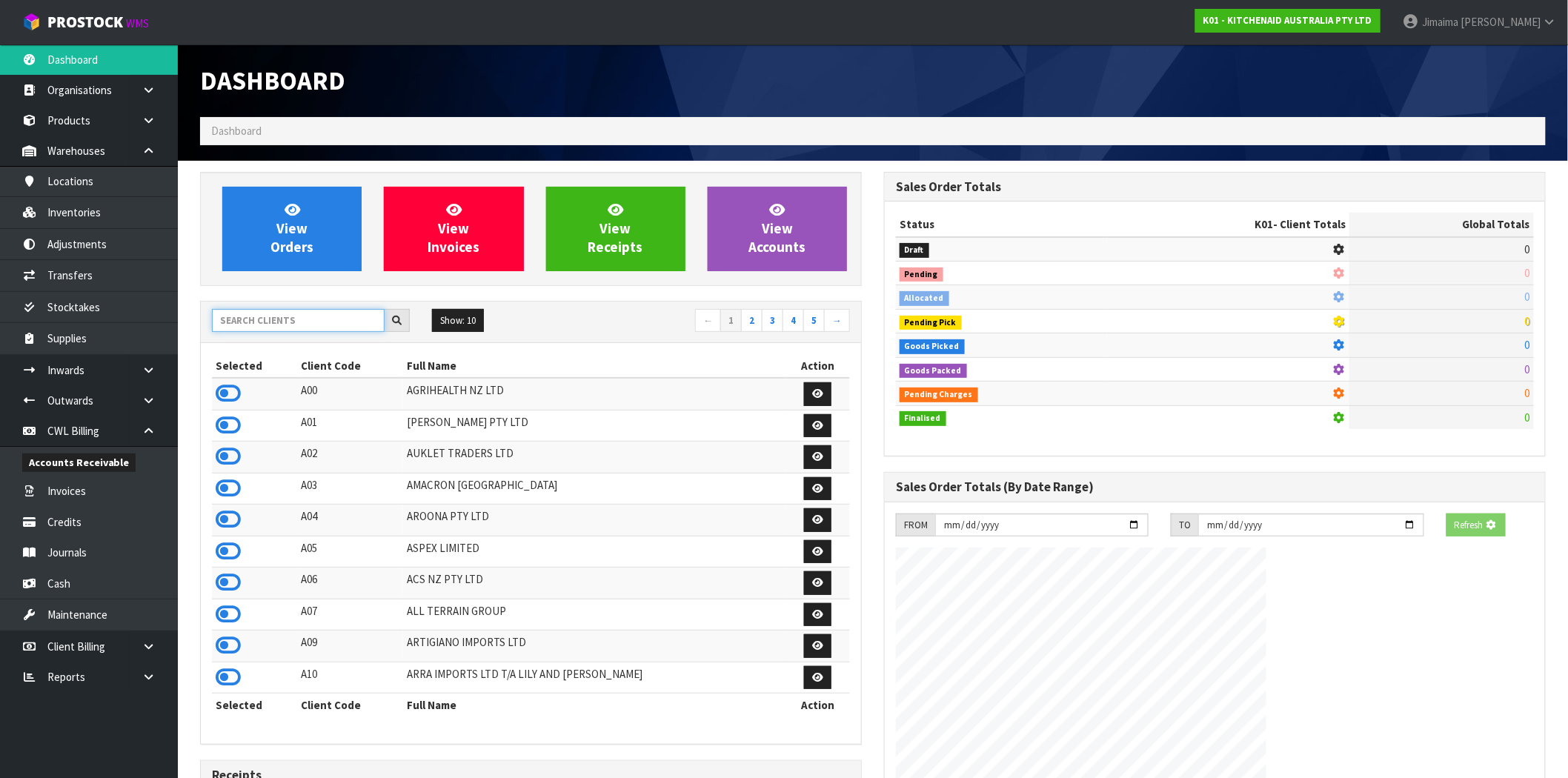
click at [282, 314] on input "text" at bounding box center [298, 321] width 172 height 23
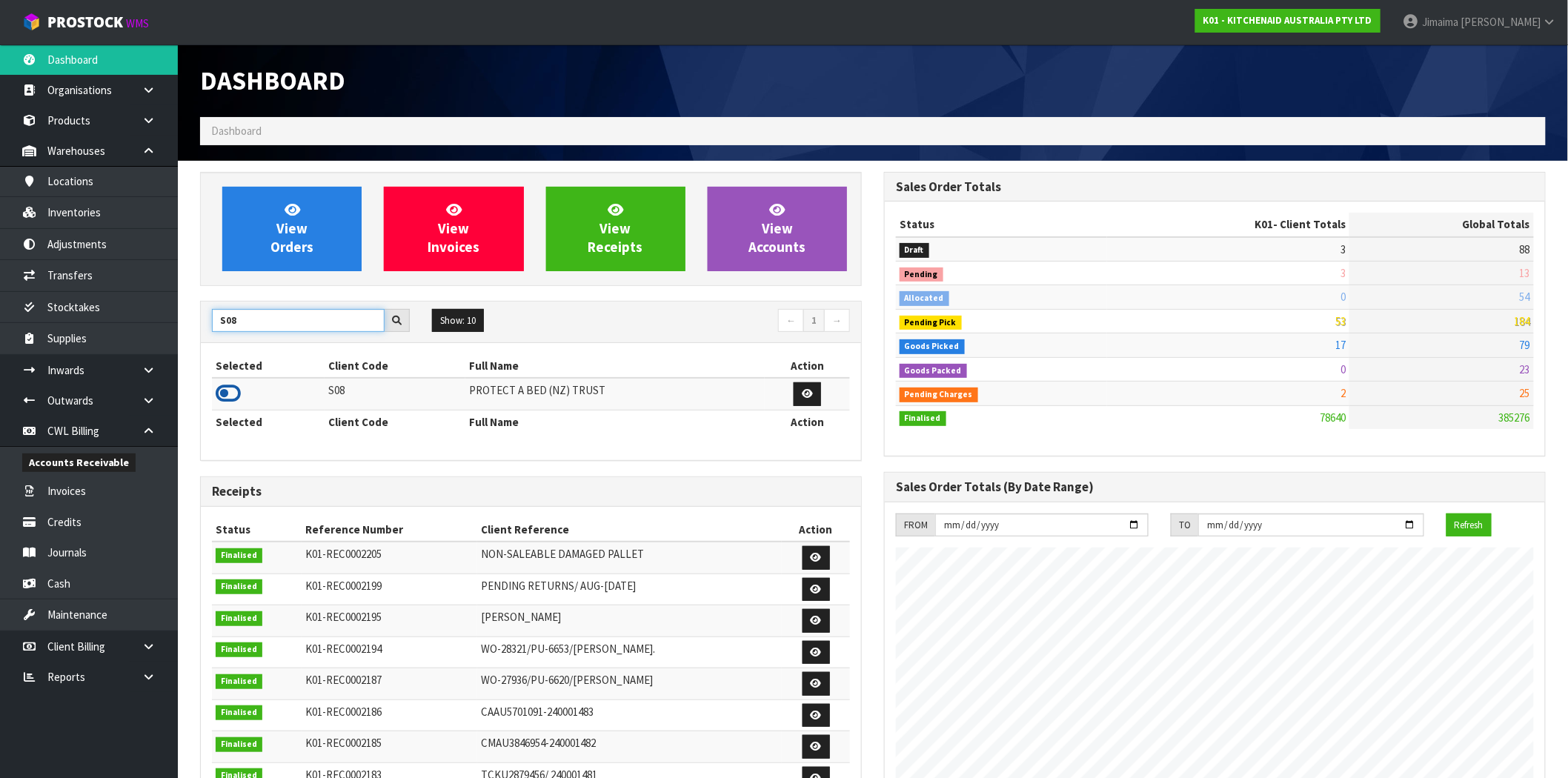
type input "S08"
click at [226, 388] on icon at bounding box center [228, 393] width 25 height 22
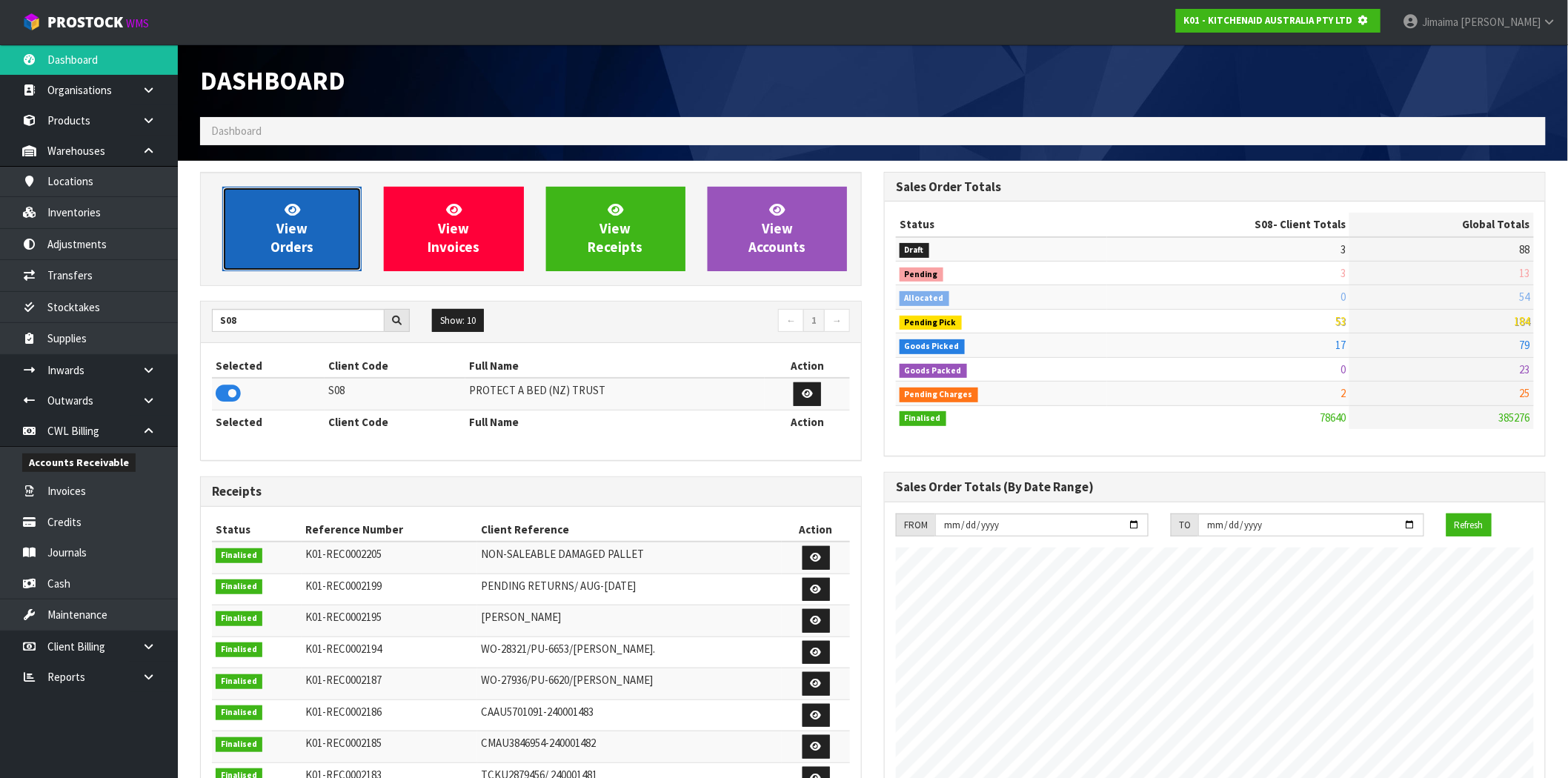
click at [313, 232] on link "View Orders" at bounding box center [292, 229] width 139 height 85
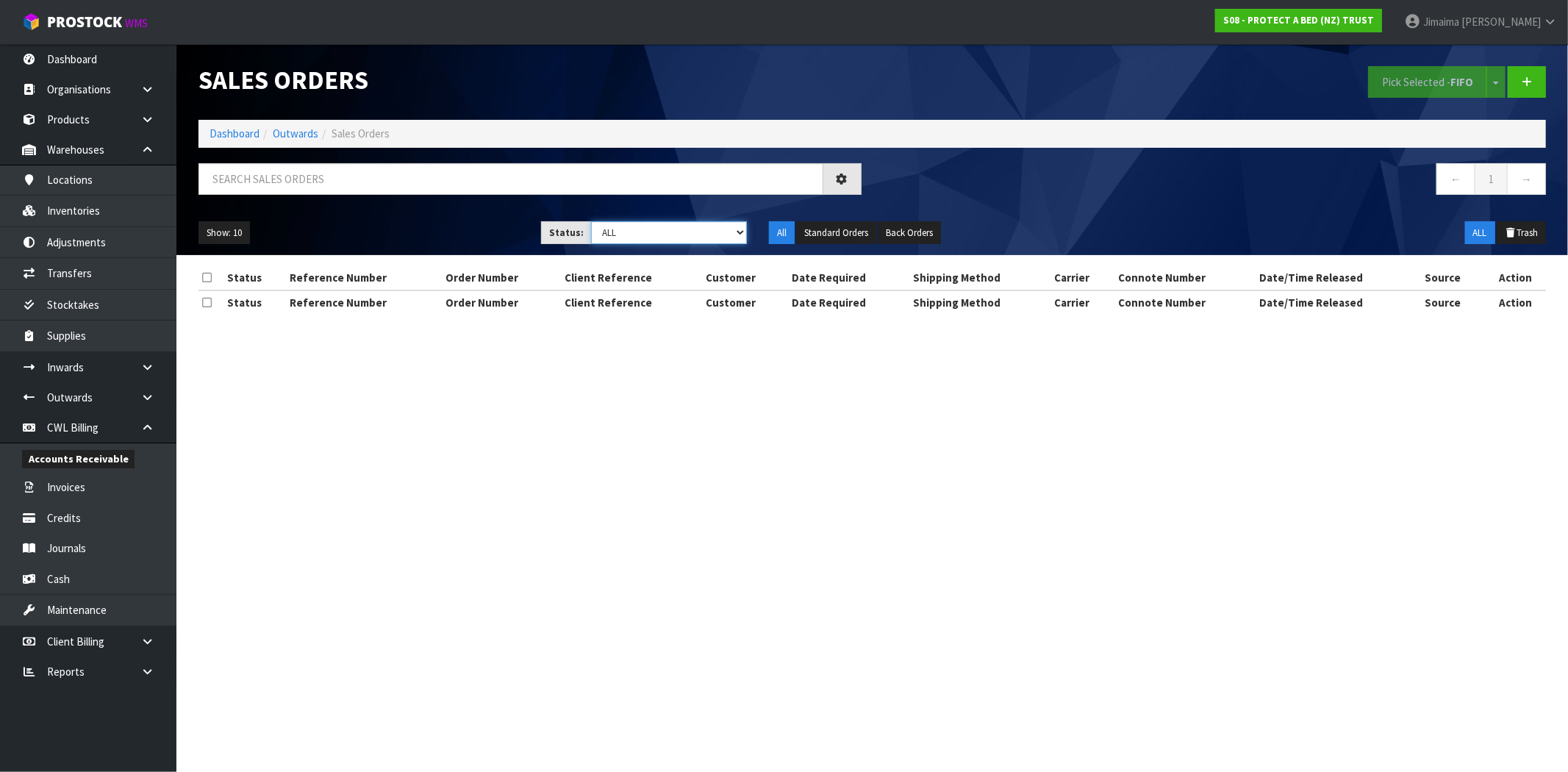
click at [649, 234] on select "Draft Pending Allocated Pending Pick Goods Picked Goods Packed Pending Charges …" at bounding box center [669, 233] width 156 height 23
click at [591, 222] on select "Draft Pending Allocated Pending Pick Goods Picked Goods Packed Pending Charges …" at bounding box center [669, 233] width 156 height 23
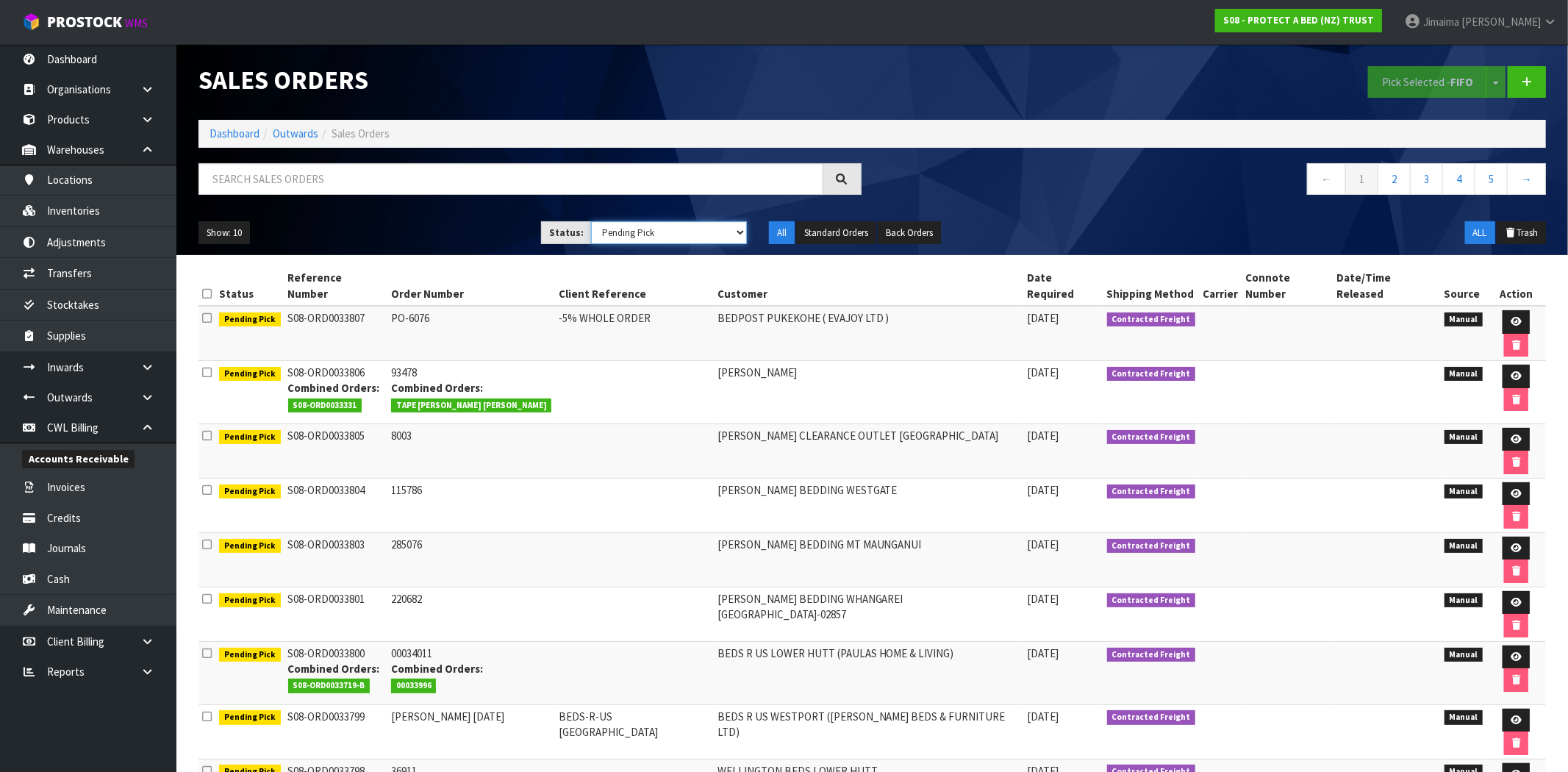
click at [641, 236] on select "Draft Pending Allocated Pending Pick Goods Picked Goods Packed Pending Charges …" at bounding box center [669, 233] width 156 height 23
click at [591, 222] on select "Draft Pending Allocated Pending Pick Goods Picked Goods Packed Pending Charges …" at bounding box center [669, 233] width 156 height 23
click at [248, 237] on button "Show: 10" at bounding box center [224, 233] width 51 height 24
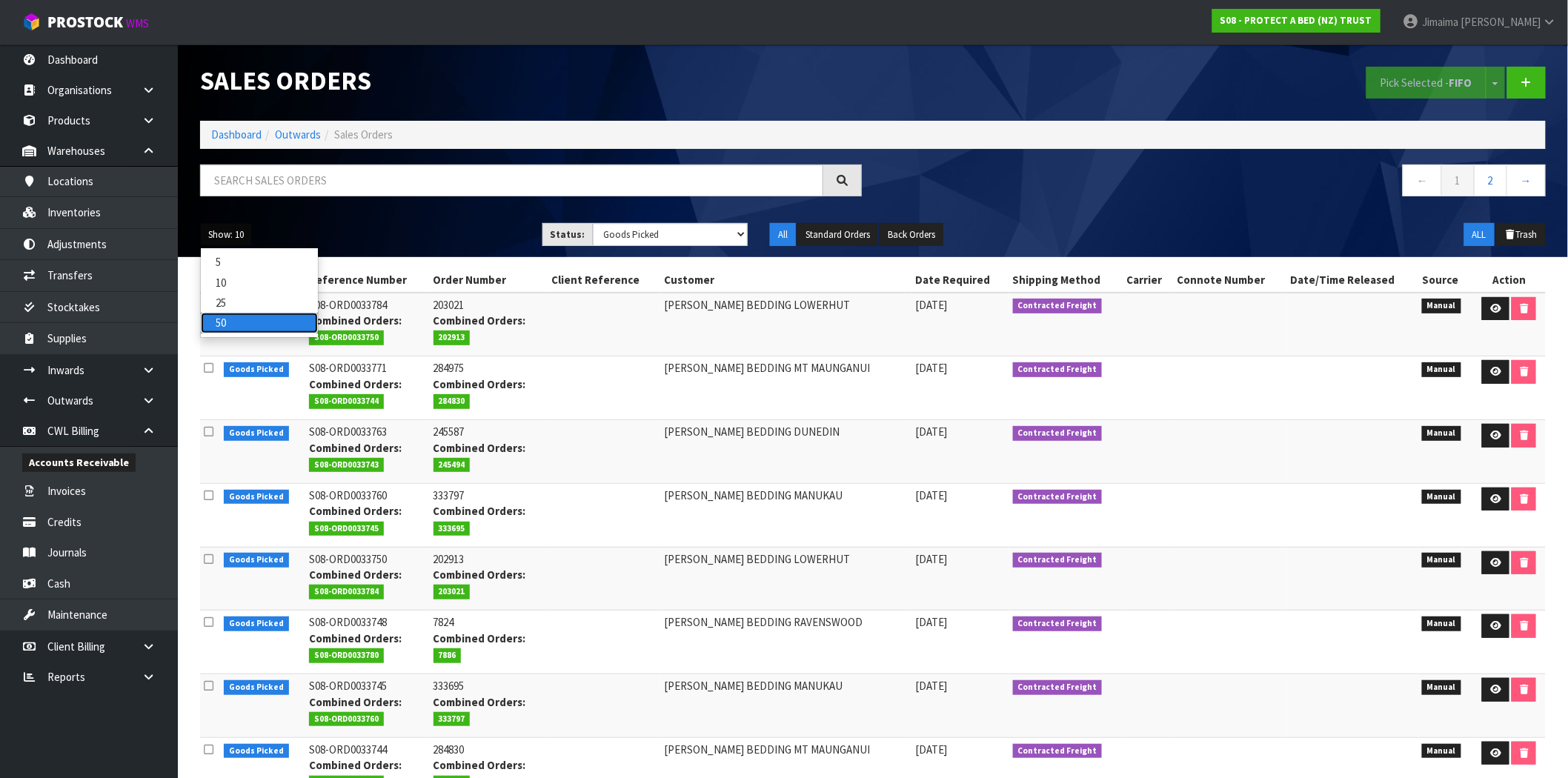
click at [242, 315] on link "50" at bounding box center [259, 322] width 117 height 20
click at [989, 419] on td "08/10/2025" at bounding box center [960, 388] width 97 height 63
click at [735, 238] on select "Draft Pending Allocated Pending Pick Goods Picked Goods Packed Pending Charges …" at bounding box center [671, 235] width 155 height 23
click at [593, 223] on select "Draft Pending Allocated Pending Pick Goods Picked Goods Packed Pending Charges …" at bounding box center [671, 235] width 155 height 23
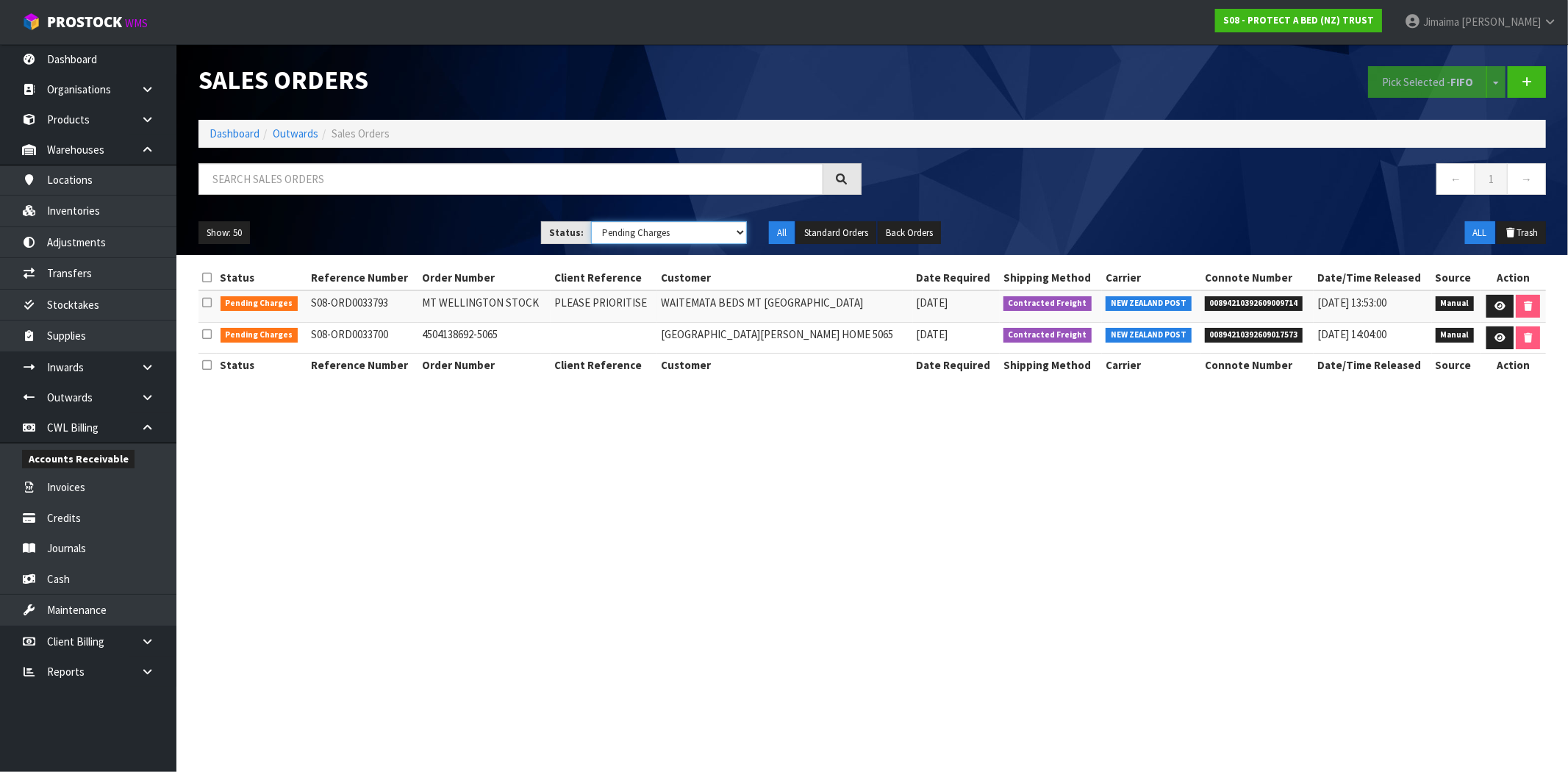
click at [662, 238] on select "Draft Pending Allocated Pending Pick Goods Picked Goods Packed Pending Charges …" at bounding box center [669, 233] width 156 height 23
select select "string:ALL"
click at [591, 222] on select "Draft Pending Allocated Pending Pick Goods Picked Goods Packed Pending Charges …" at bounding box center [669, 233] width 156 height 23
click at [436, 191] on input "text" at bounding box center [511, 179] width 625 height 32
type input "033661"
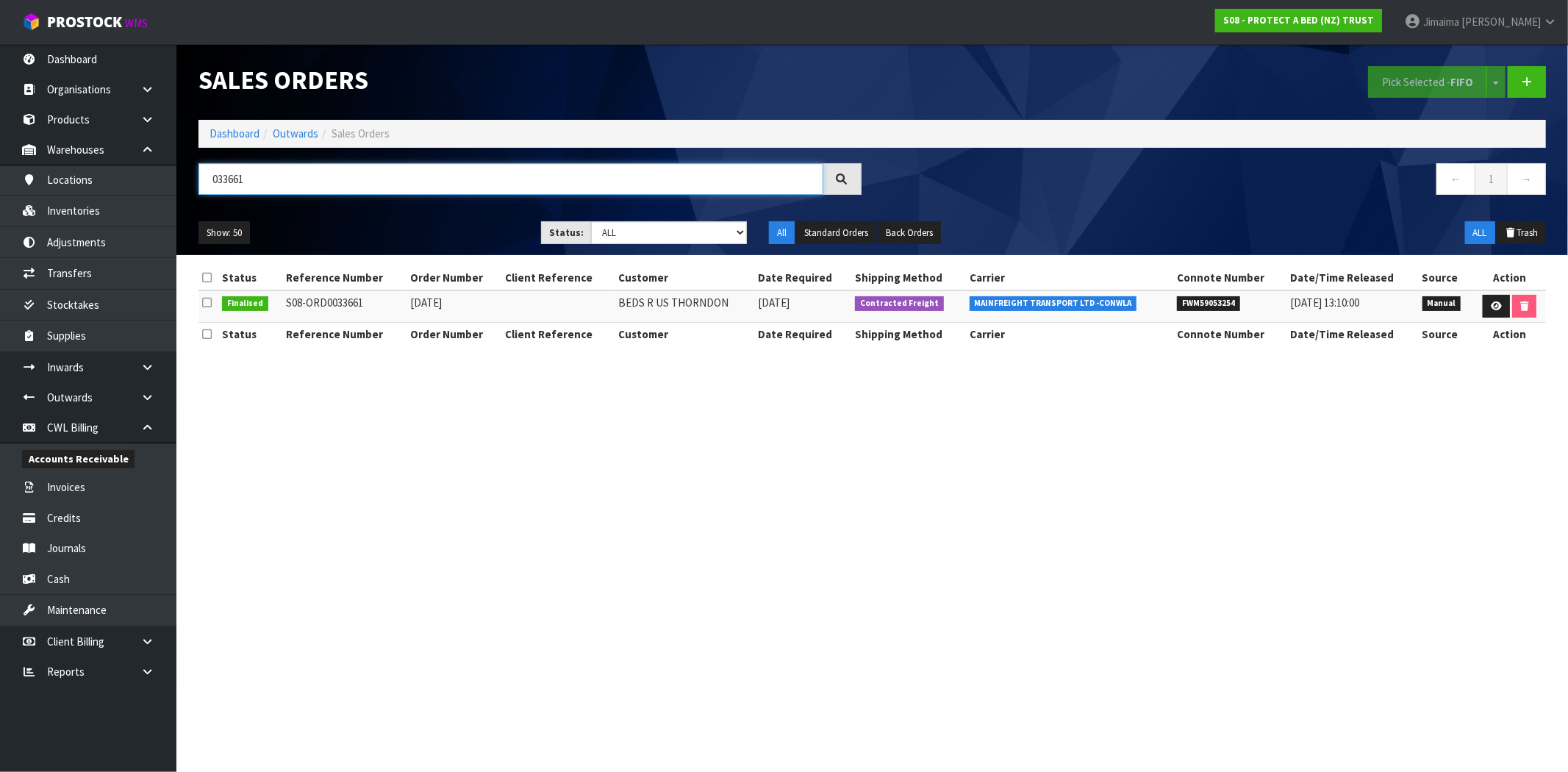
drag, startPoint x: 324, startPoint y: 181, endPoint x: -87, endPoint y: 176, distance: 411.0
click at [0, 176] on html "Toggle navigation ProStock WMS S08 - PROTECT A BED (NZ) TRUST Jimaima Reiher Lo…" at bounding box center [784, 386] width 1568 height 772
click at [670, 236] on select "Draft Pending Allocated Pending Pick Goods Picked Goods Packed Pending Charges …" at bounding box center [669, 233] width 156 height 23
select select "string:4"
click at [591, 222] on select "Draft Pending Allocated Pending Pick Goods Picked Goods Packed Pending Charges …" at bounding box center [669, 233] width 156 height 23
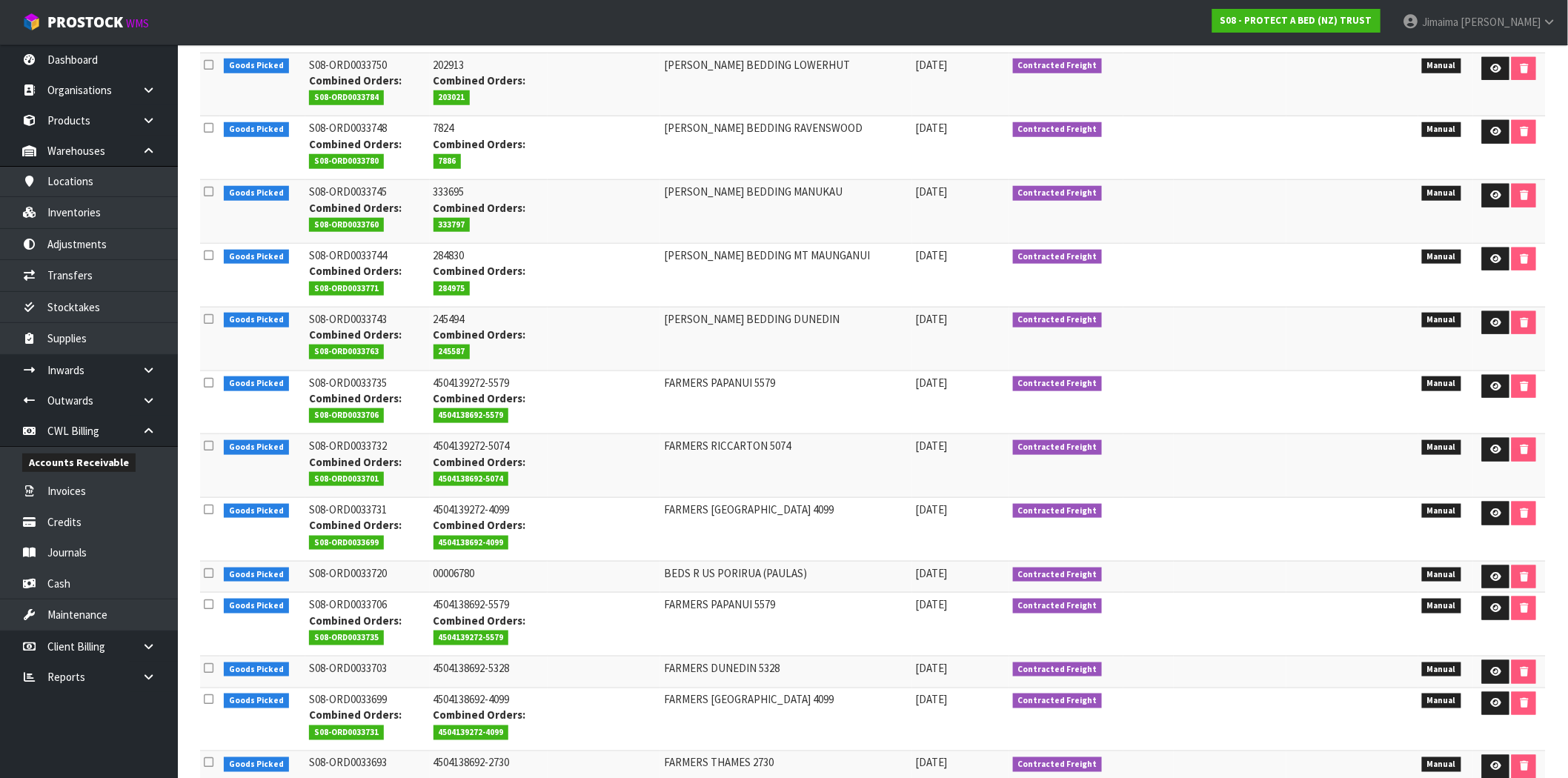
scroll to position [582, 0]
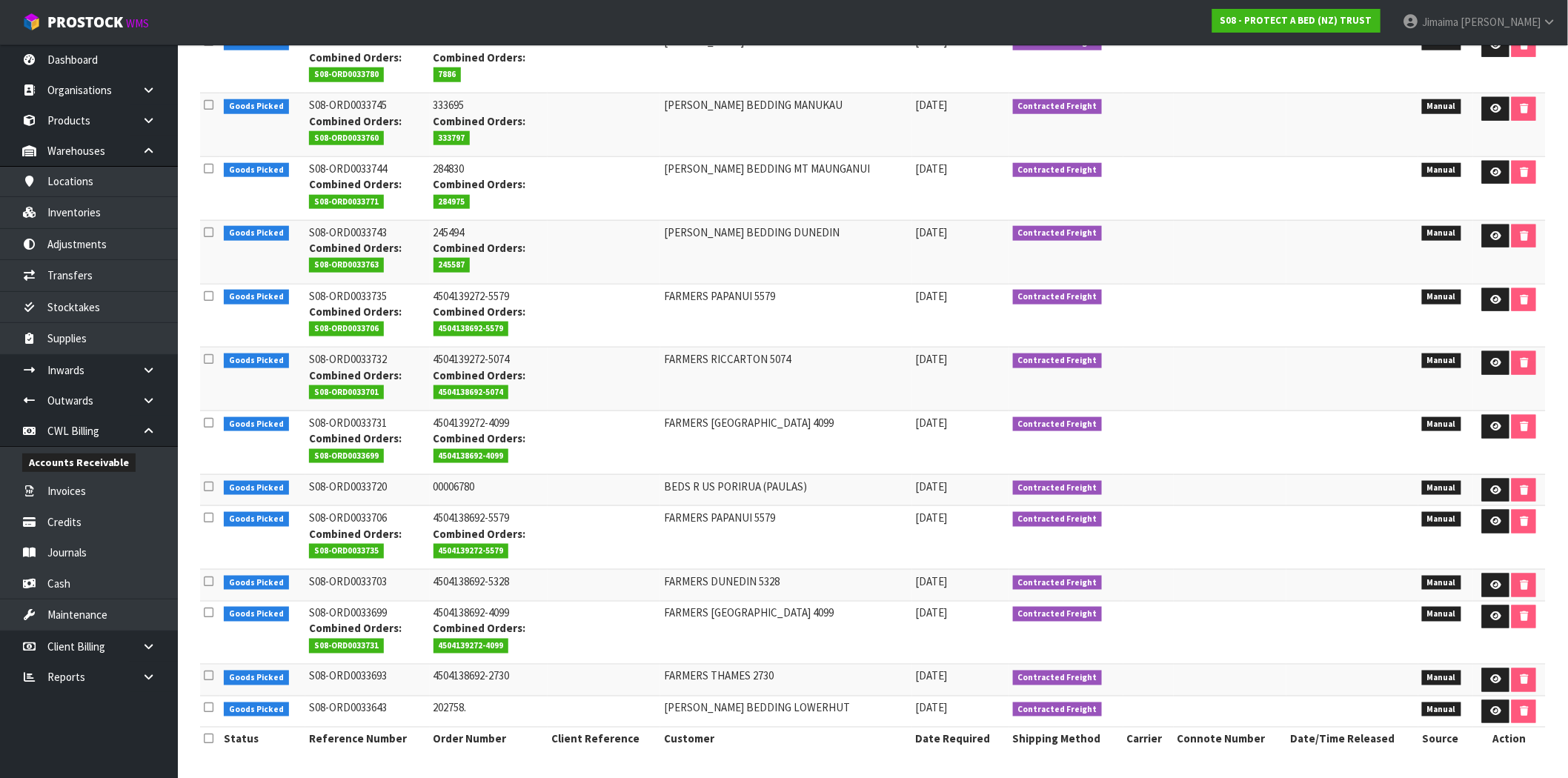
click at [853, 715] on td "HARVEY NORMAN BEDDING LOWERHUT" at bounding box center [786, 712] width 252 height 32
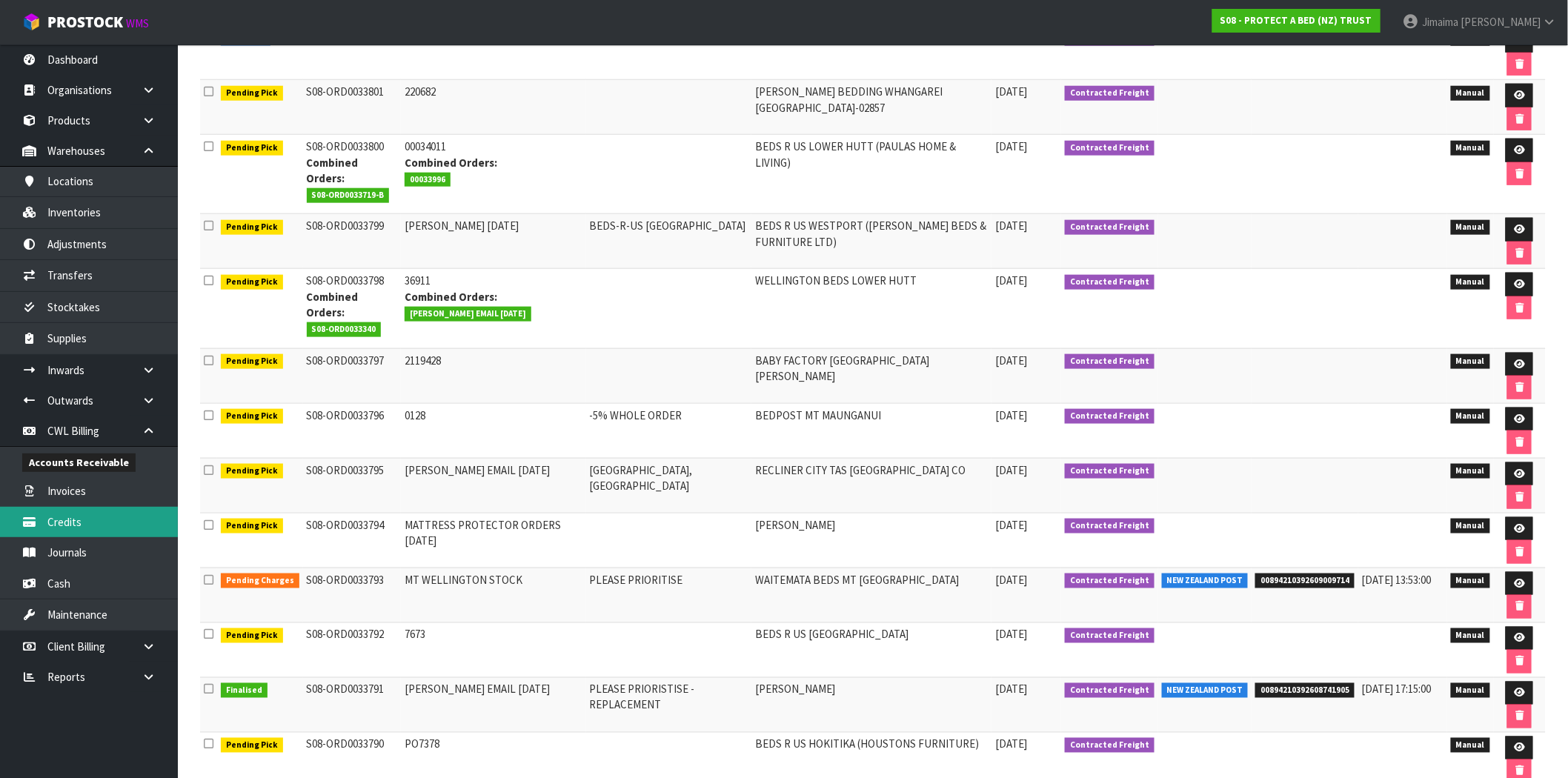
drag, startPoint x: 345, startPoint y: 709, endPoint x: 25, endPoint y: 522, distance: 370.6
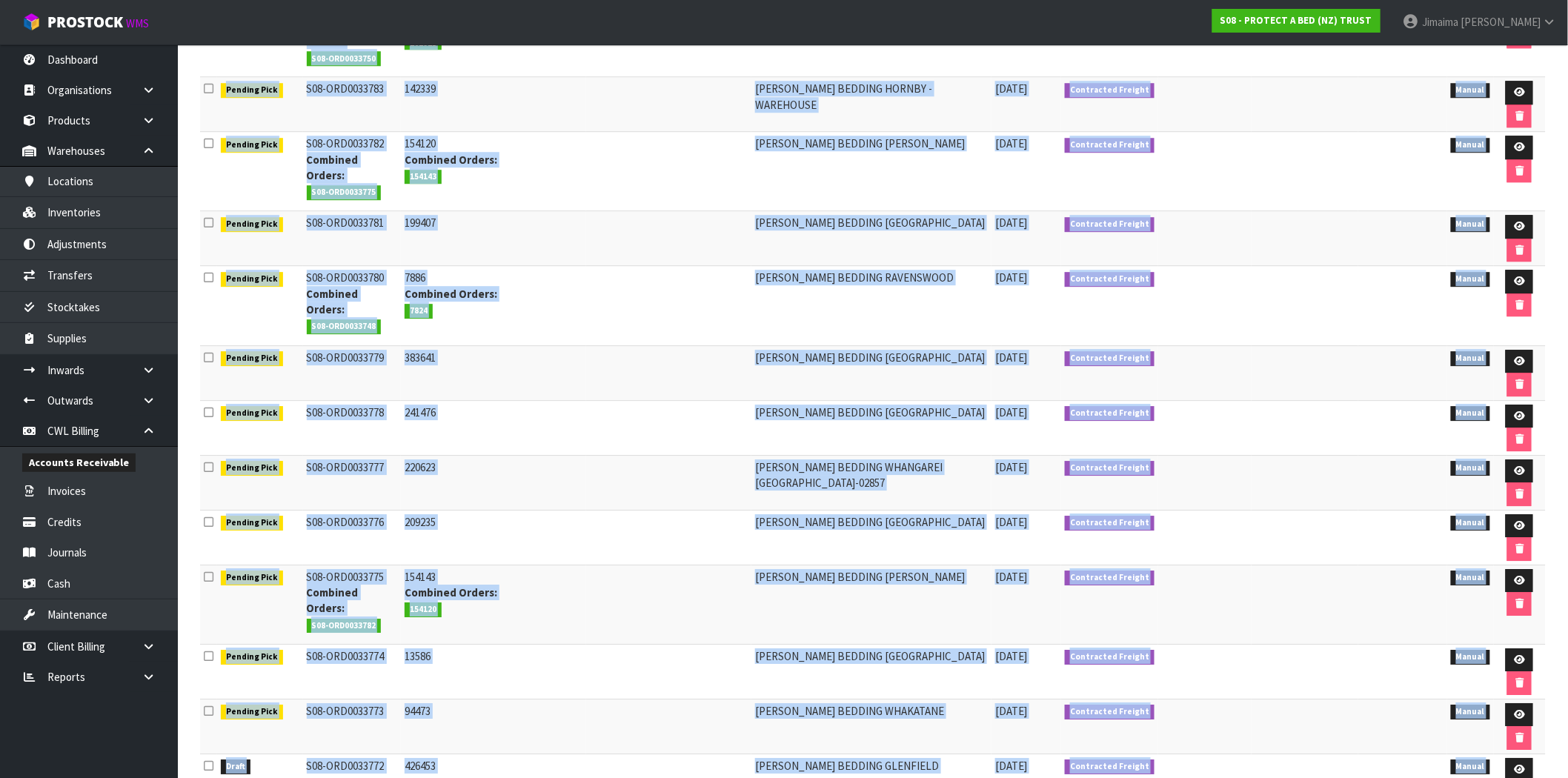
click at [467, 699] on td "94473" at bounding box center [493, 725] width 185 height 54
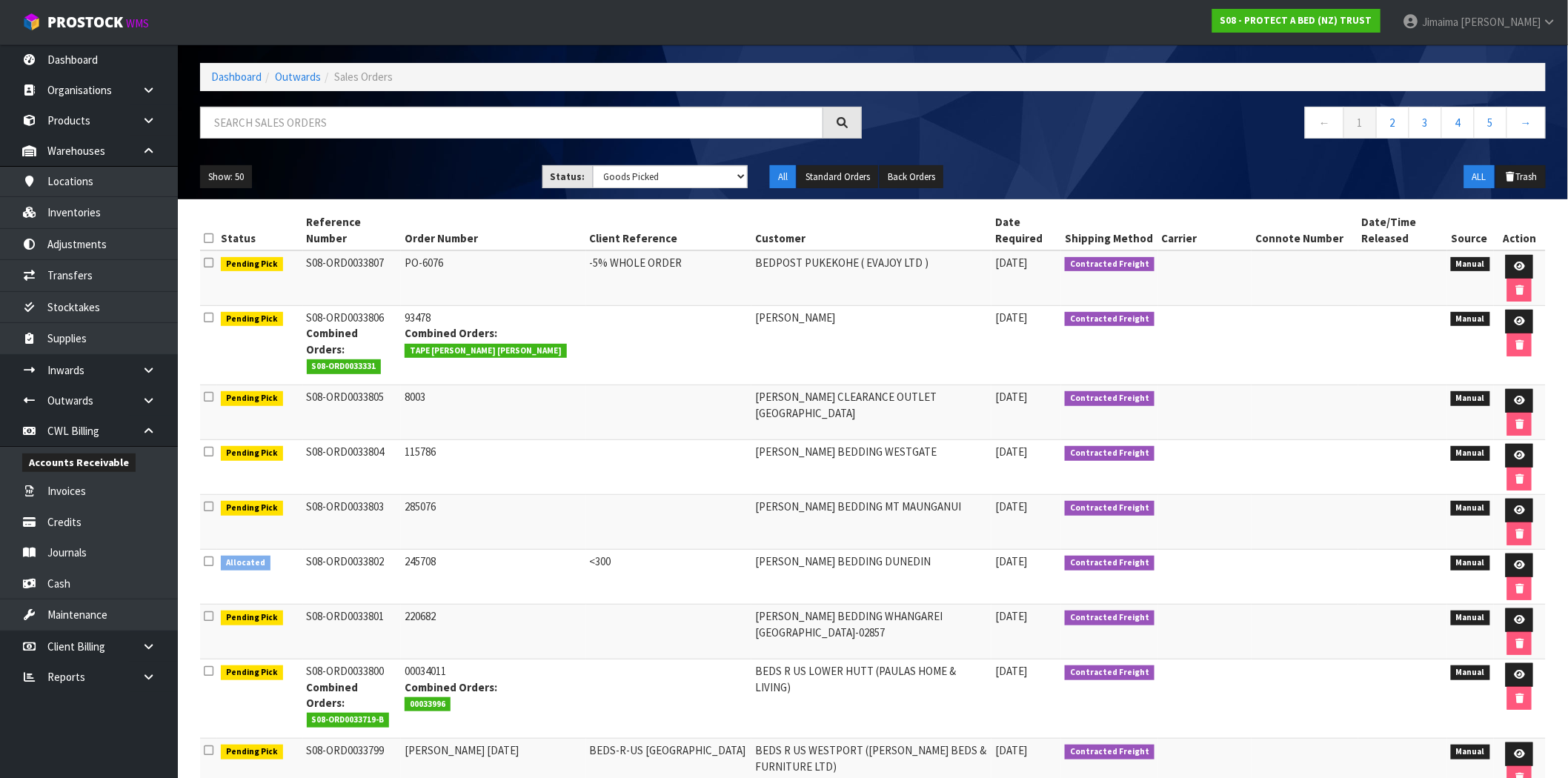
scroll to position [0, 0]
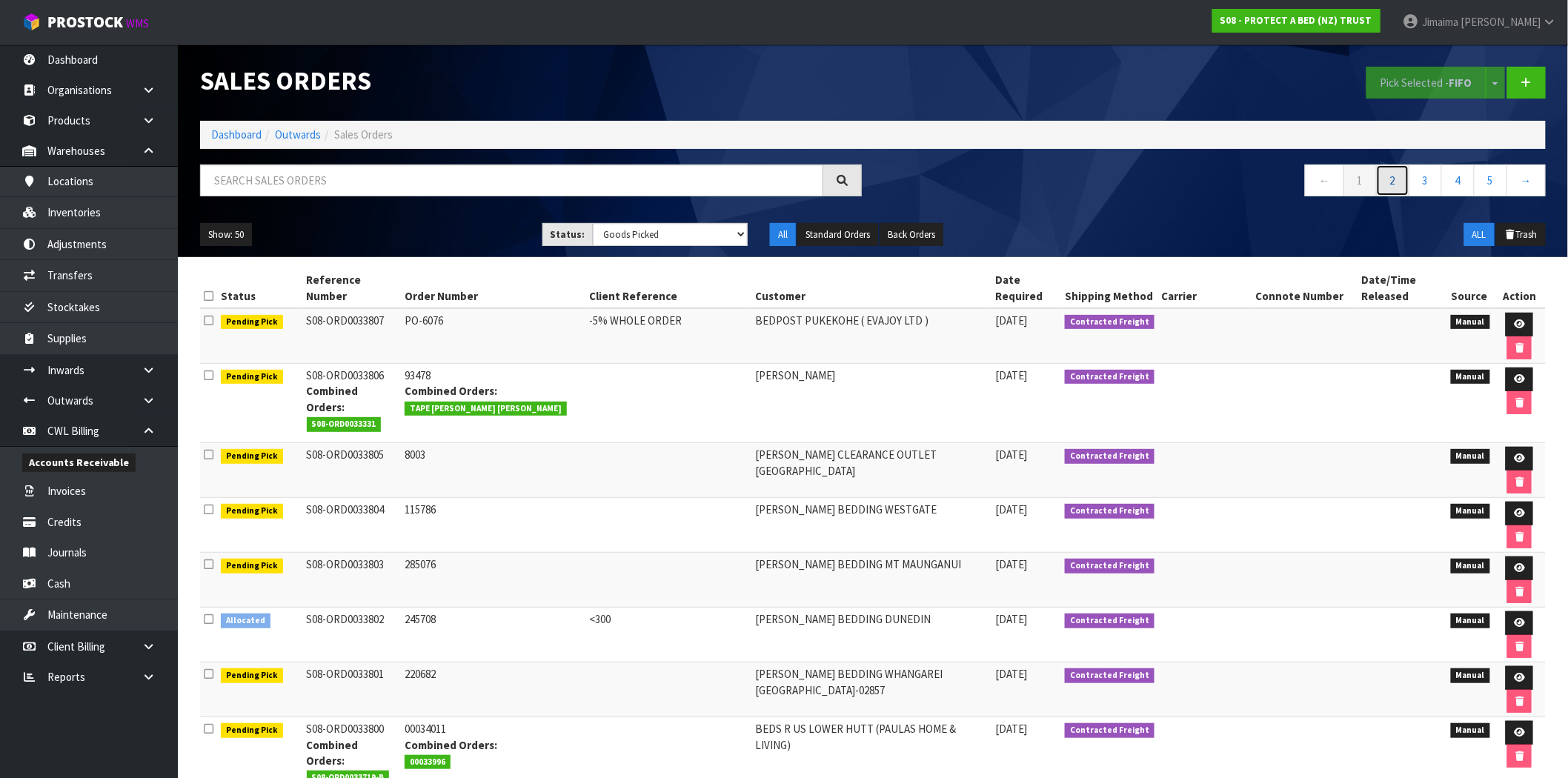
click at [1388, 175] on link "2" at bounding box center [1392, 180] width 33 height 32
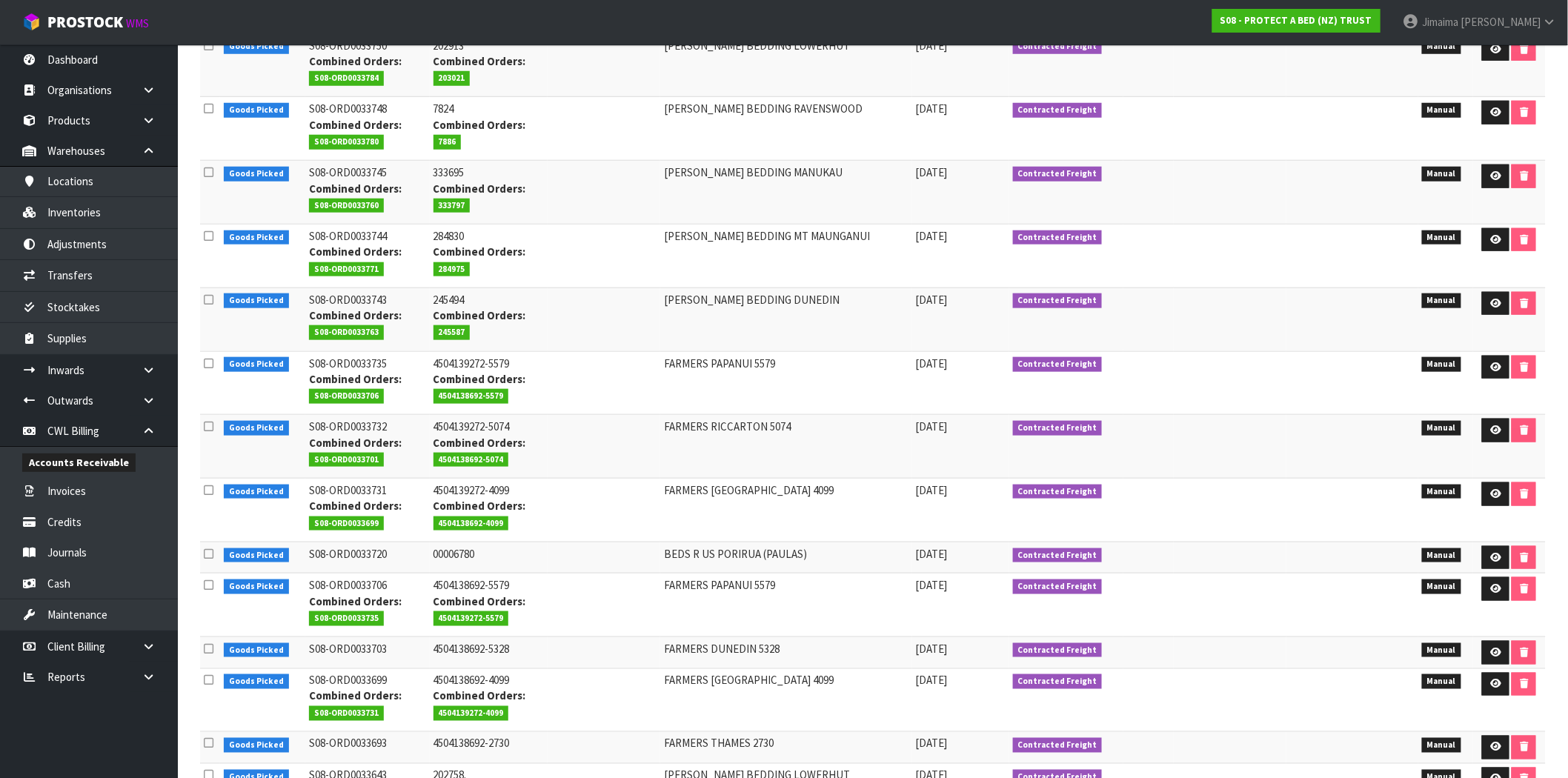
scroll to position [582, 0]
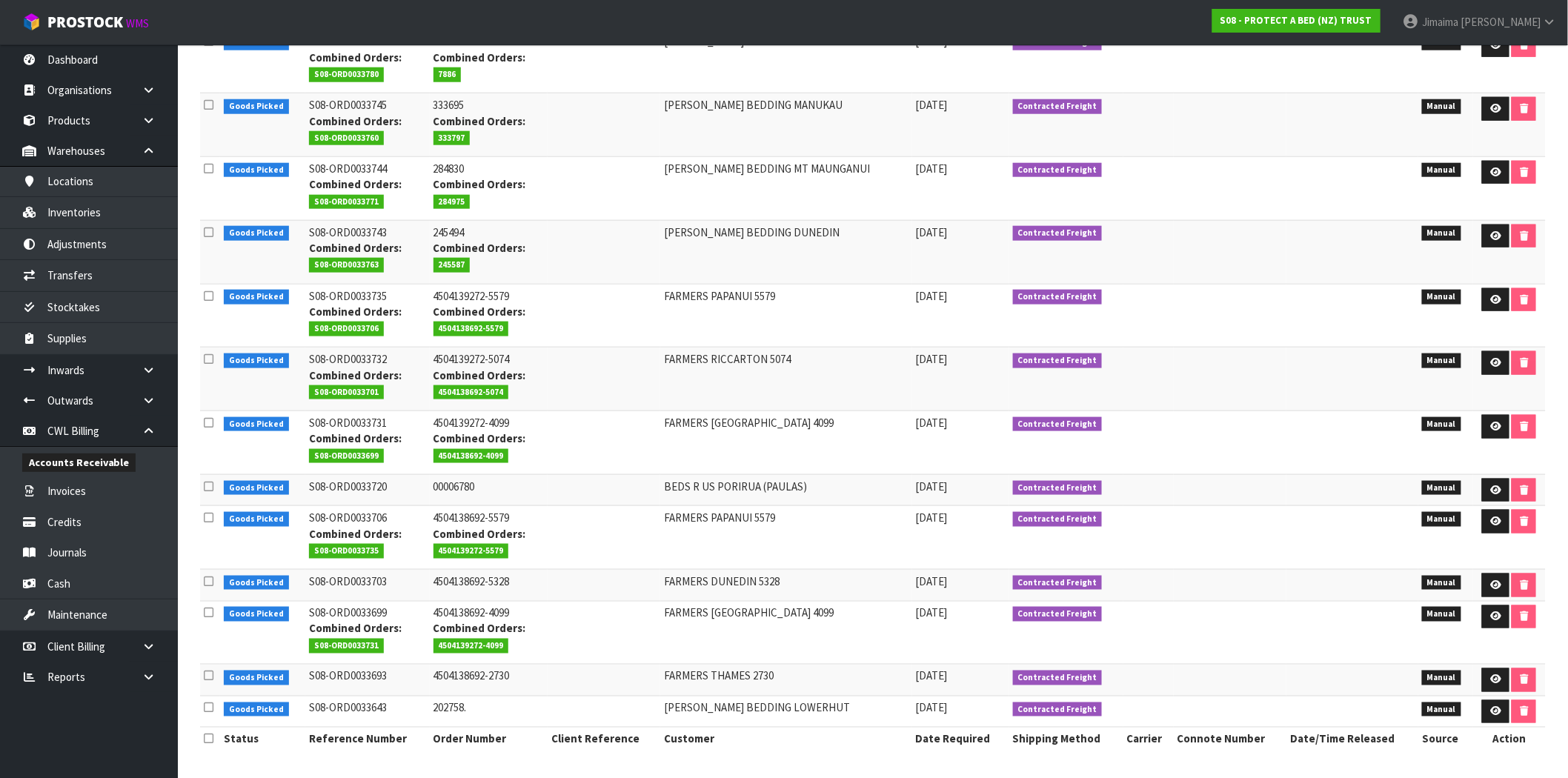
click at [355, 705] on td "S08-ORD0033643" at bounding box center [367, 712] width 124 height 32
click at [354, 705] on td "S08-ORD0033643" at bounding box center [367, 712] width 124 height 32
copy tr "S08-ORD0033643"
click at [836, 741] on th "Customer" at bounding box center [786, 740] width 252 height 24
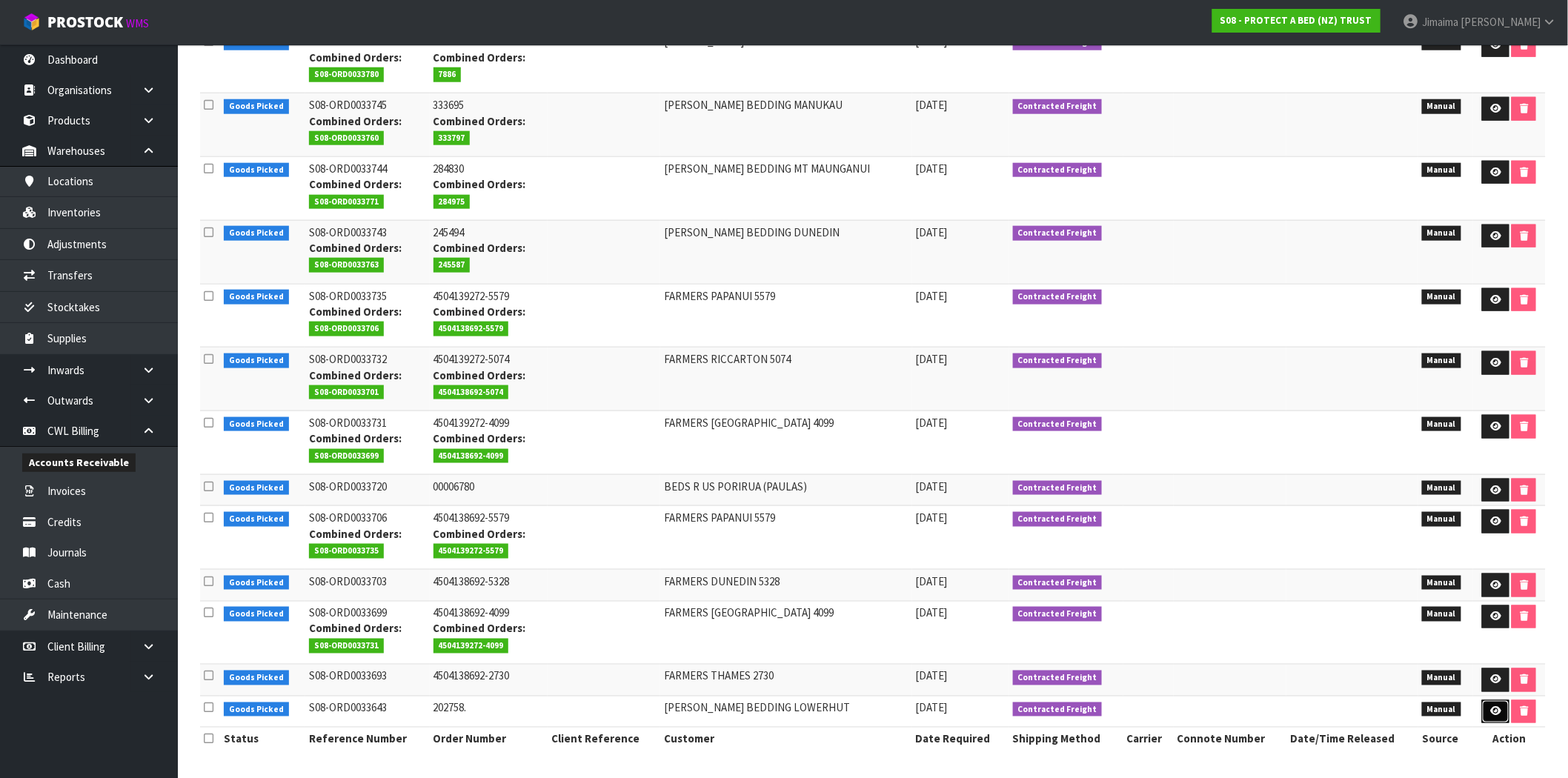
drag, startPoint x: 1498, startPoint y: 710, endPoint x: 1428, endPoint y: 692, distance: 72.3
click at [1497, 710] on icon at bounding box center [1496, 711] width 11 height 10
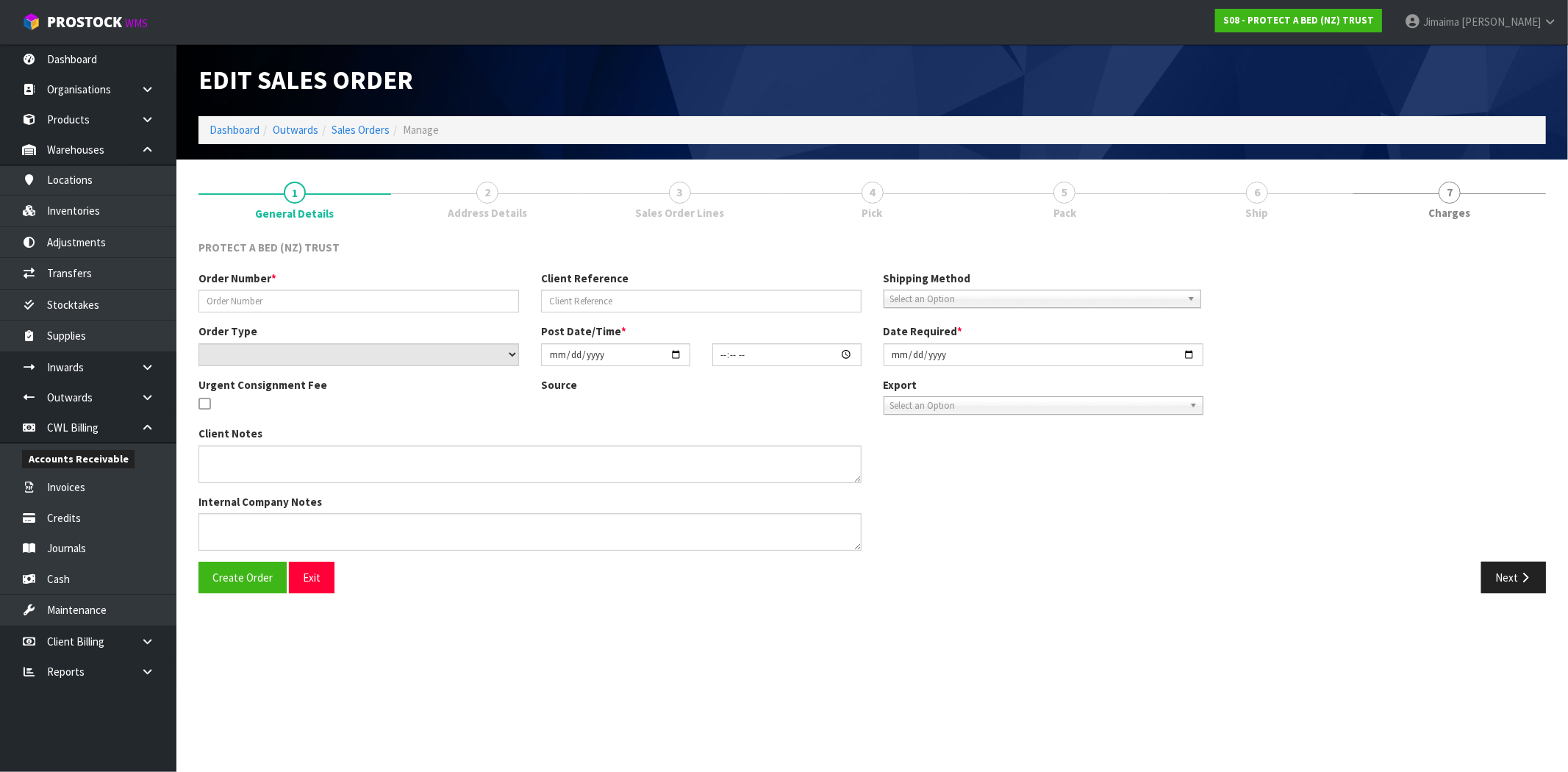
type input "202758."
select select "number:0"
type input "[DATE]"
type input "09:43:00.000"
type input "[DATE]"
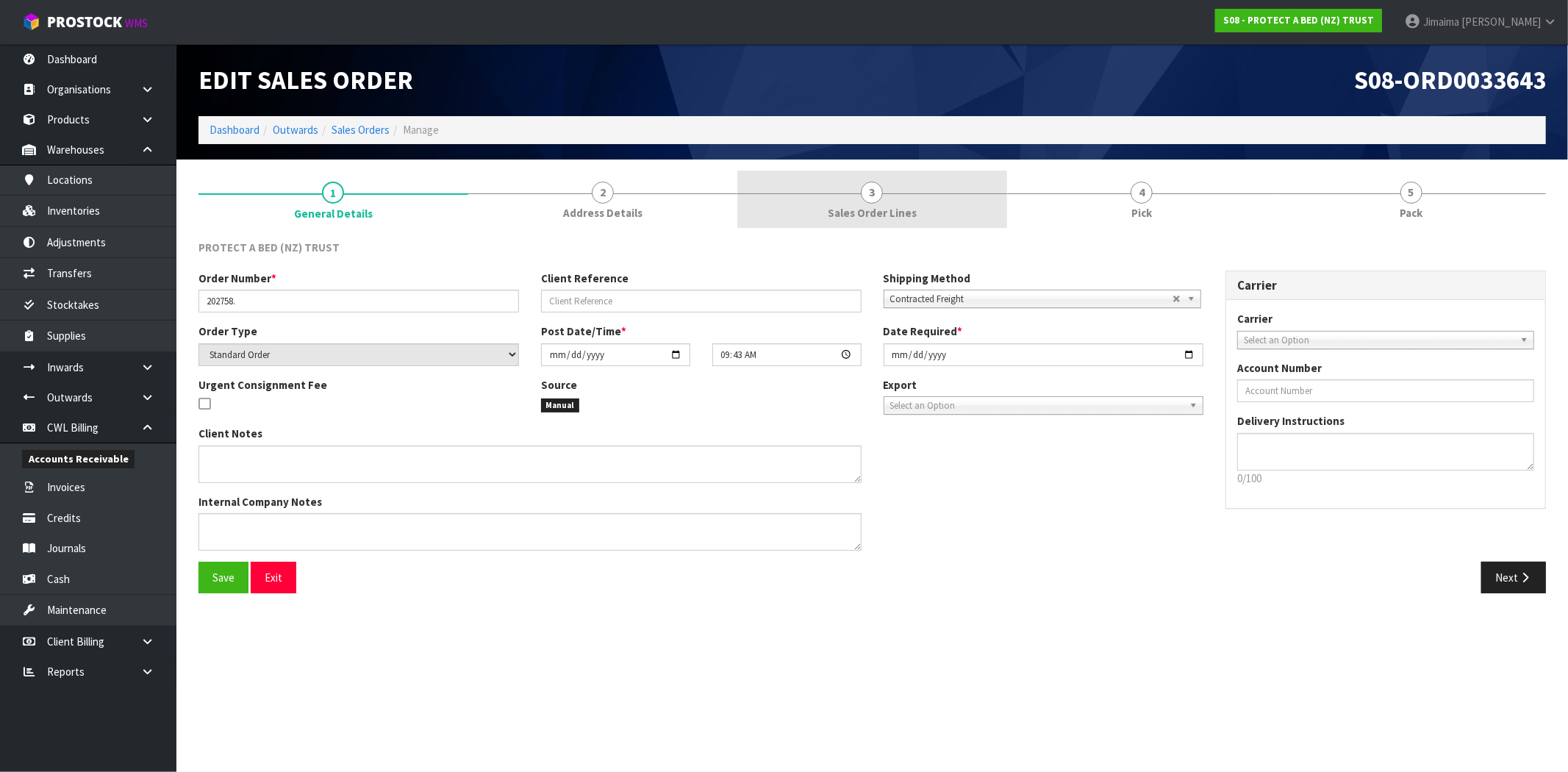
click at [745, 208] on link "3 Sales Order Lines" at bounding box center [872, 199] width 269 height 58
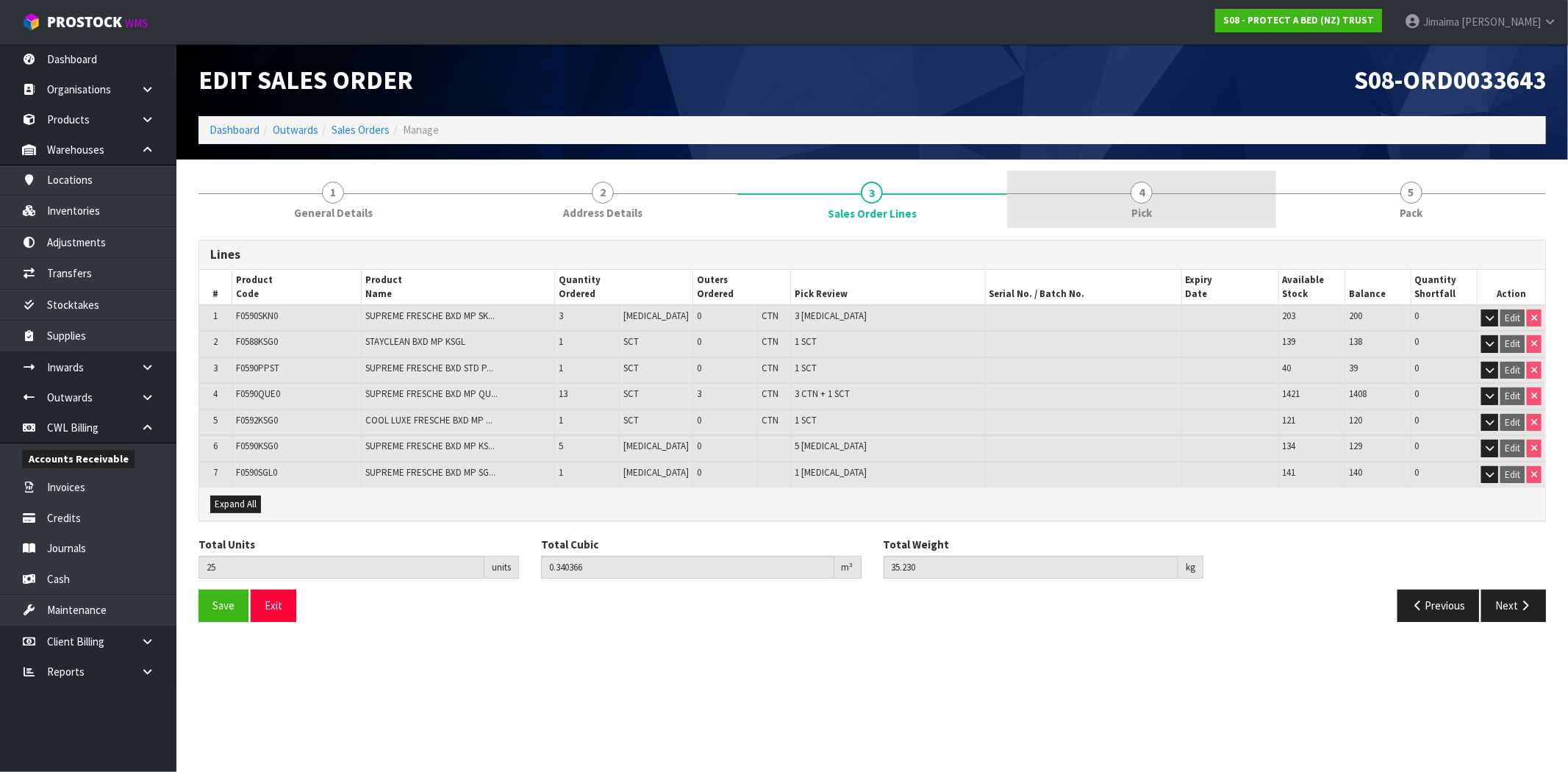
click at [1019, 207] on link "4 Pick" at bounding box center [1142, 199] width 269 height 58
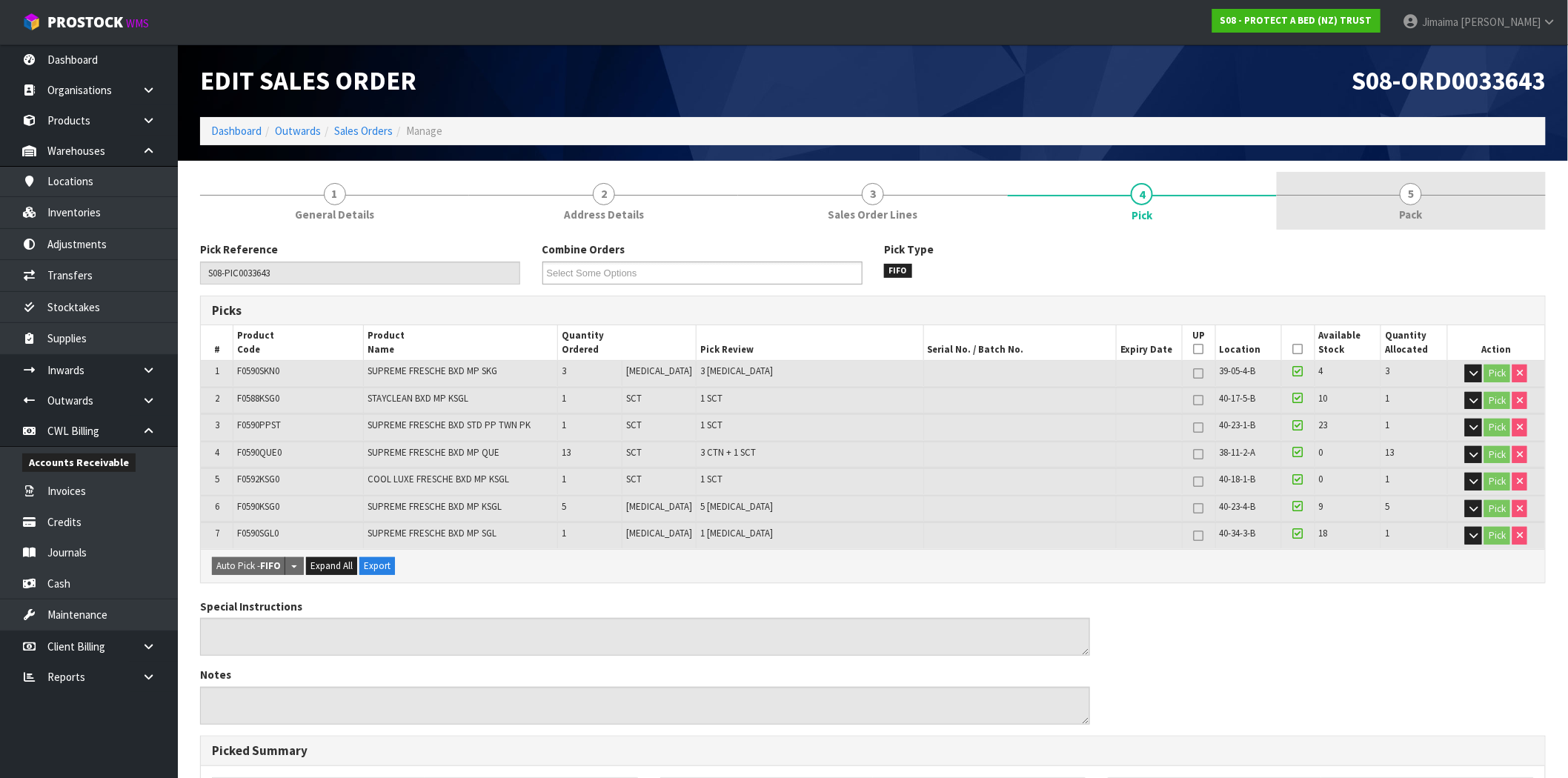
click at [1365, 216] on link "5 Pack" at bounding box center [1411, 201] width 269 height 59
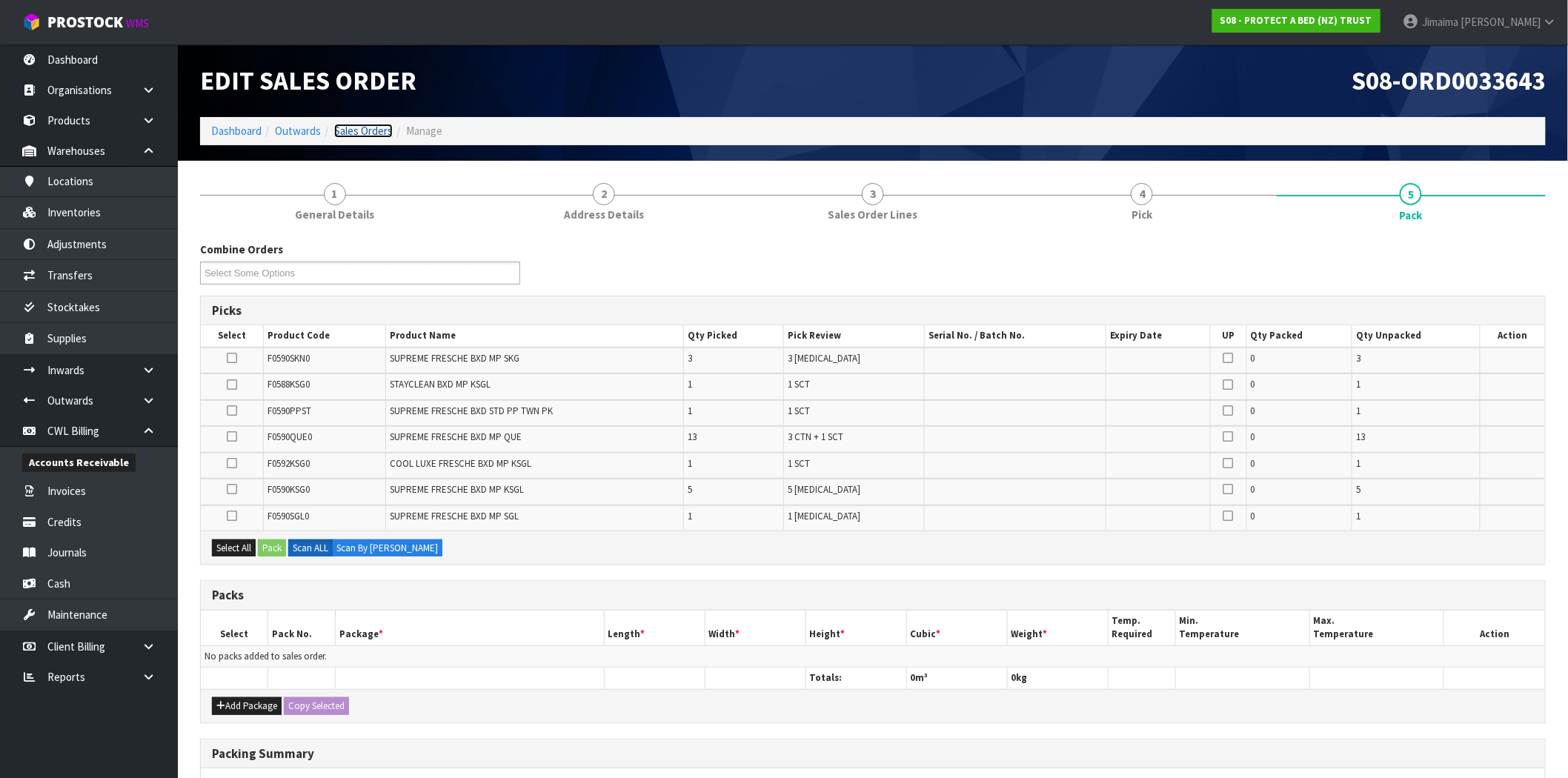
click at [356, 133] on link "Sales Orders" at bounding box center [364, 131] width 59 height 14
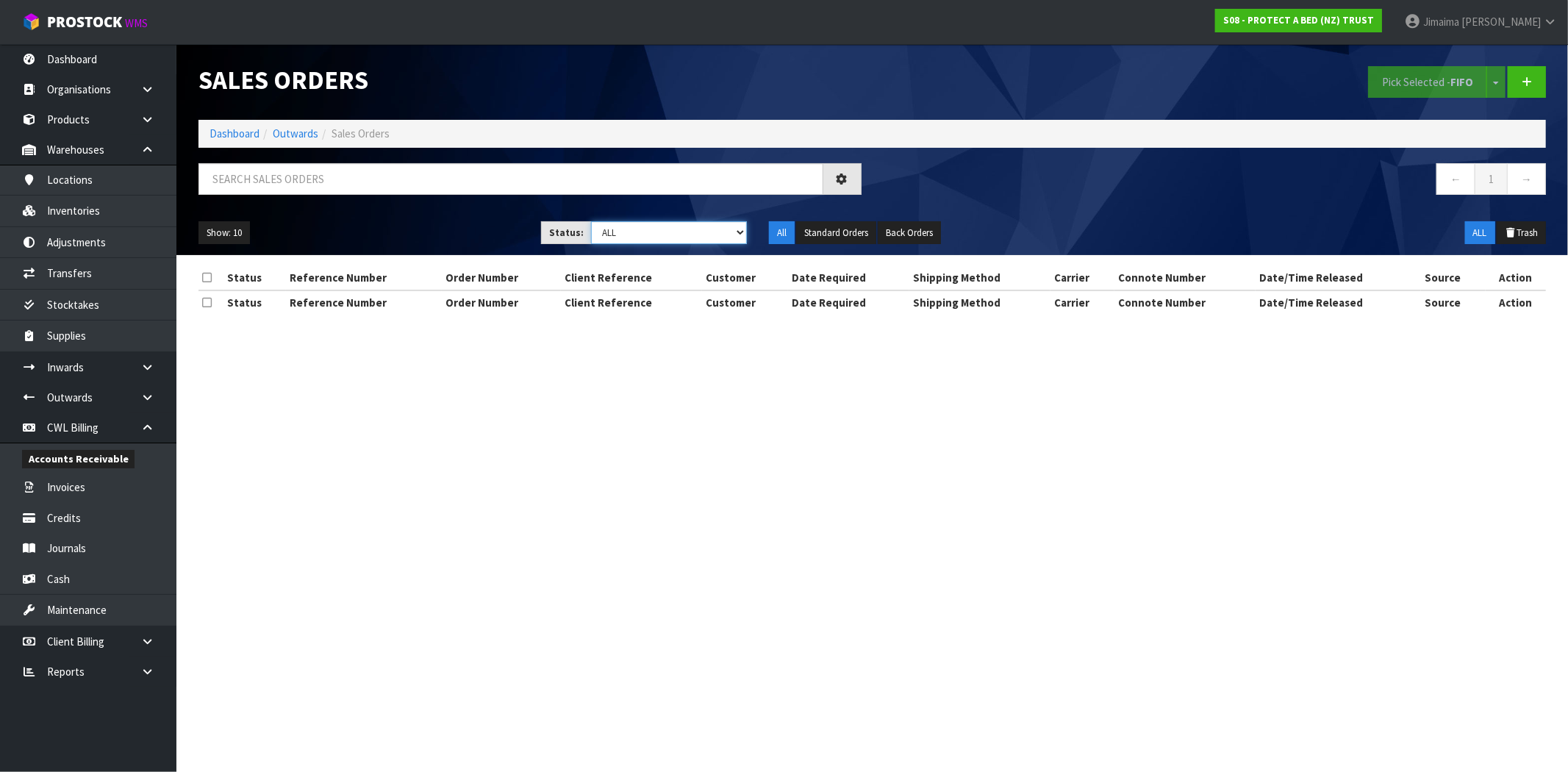
click at [728, 230] on select "Draft Pending Allocated Pending Pick Goods Picked Goods Packed Pending Charges …" at bounding box center [669, 233] width 156 height 23
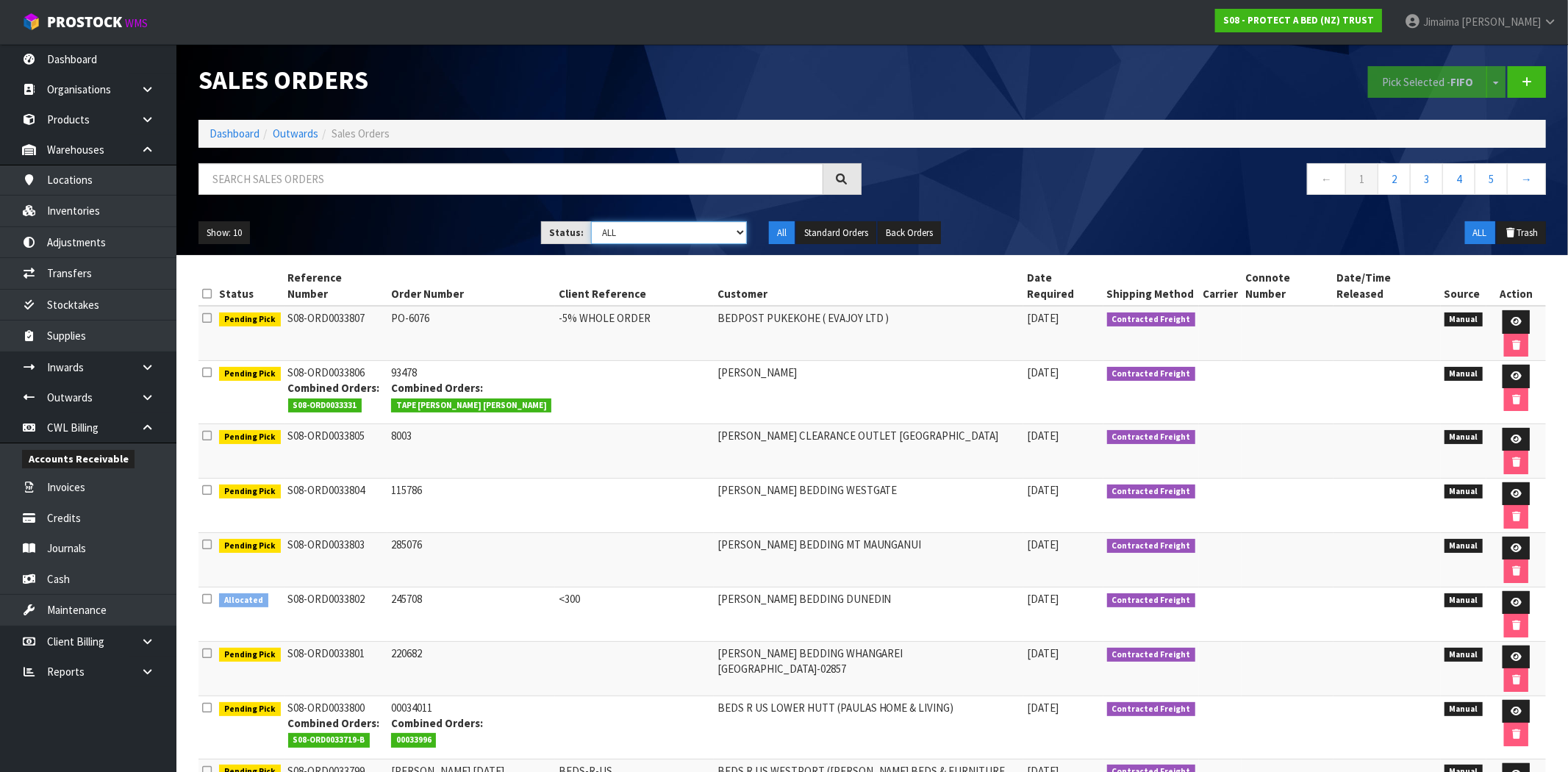
select select "string:0"
click at [591, 222] on select "Draft Pending Allocated Pending Pick Goods Picked Goods Packed Pending Charges …" at bounding box center [669, 233] width 156 height 23
click at [417, 181] on input "text" at bounding box center [511, 179] width 625 height 32
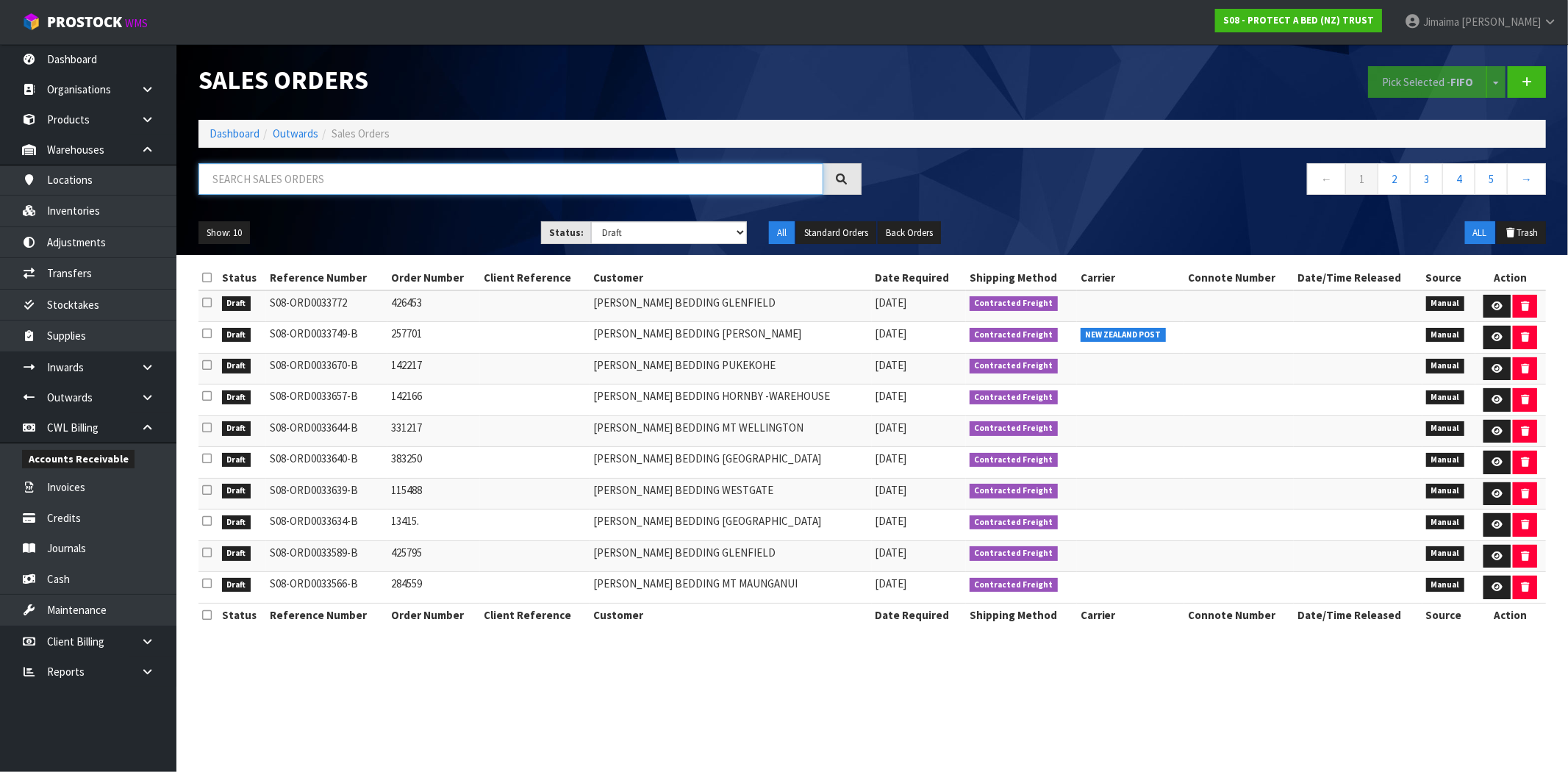
paste input "ORD0033643"
click at [550, 167] on input "text" at bounding box center [511, 179] width 625 height 32
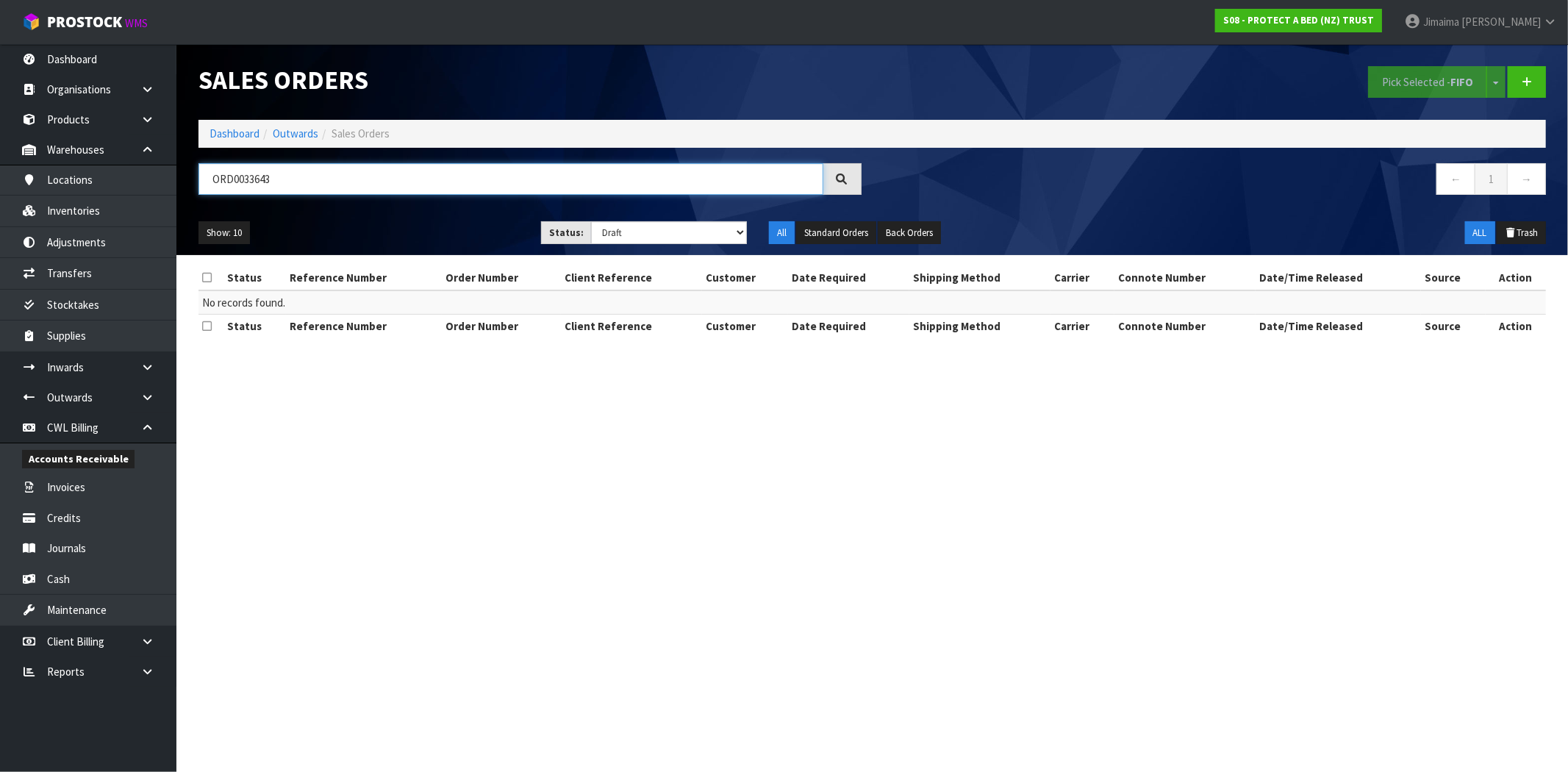
type input "ORD0033643"
drag, startPoint x: 630, startPoint y: 232, endPoint x: 630, endPoint y: 240, distance: 8.0
click at [630, 232] on select "Draft Pending Allocated Pending Pick Goods Picked Goods Packed Pending Charges …" at bounding box center [669, 233] width 156 height 23
select select "string:ALL"
click at [591, 222] on select "Draft Pending Allocated Pending Pick Goods Picked Goods Packed Pending Charges …" at bounding box center [669, 233] width 156 height 23
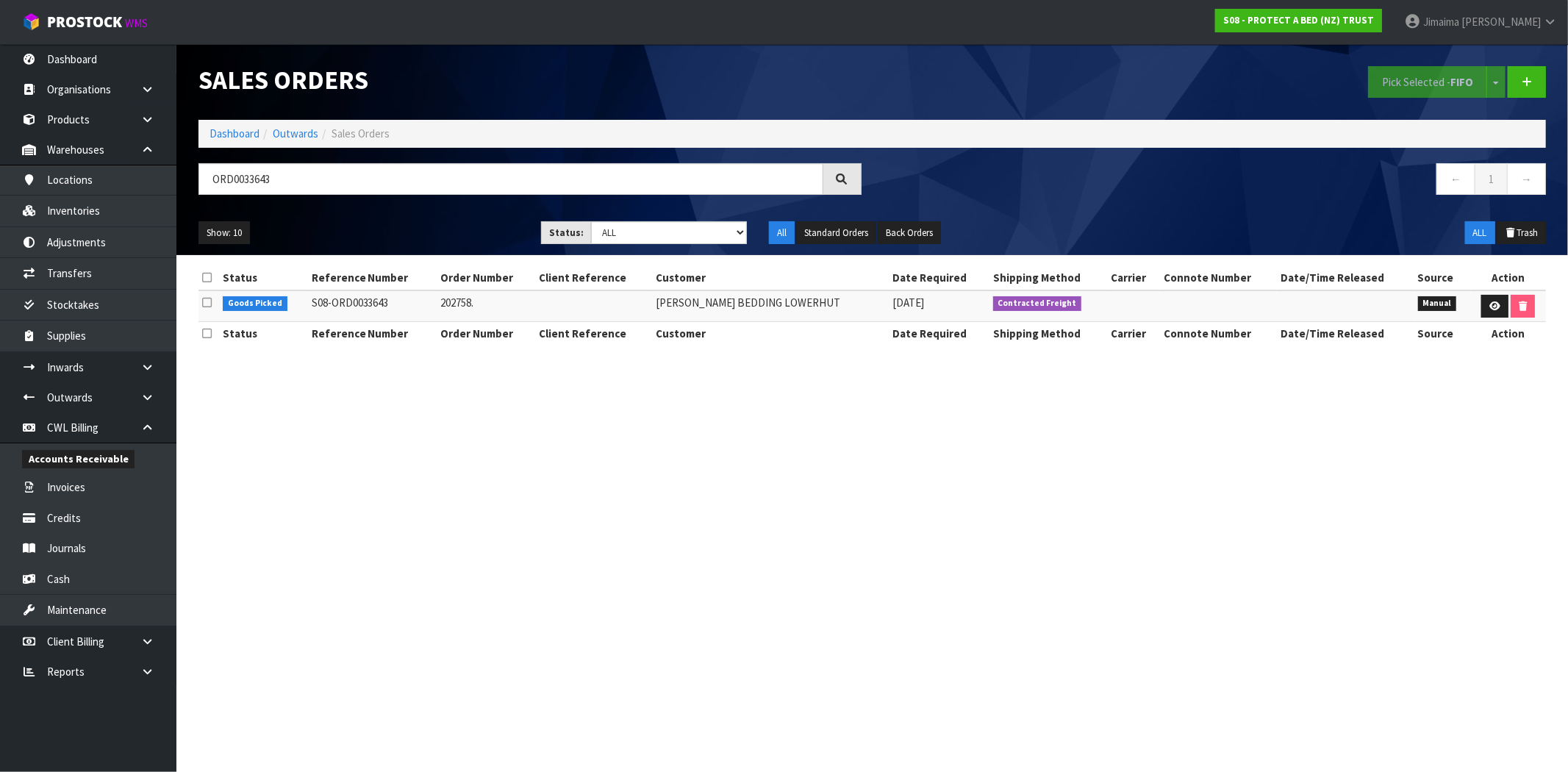
drag, startPoint x: 967, startPoint y: 452, endPoint x: 967, endPoint y: 440, distance: 12.0
click at [967, 451] on section "Sales Orders Pick Selected - FIFO Split button! FIFO - First In First Out FEFO …" at bounding box center [784, 386] width 1568 height 772
click at [1482, 305] on link at bounding box center [1495, 307] width 27 height 24
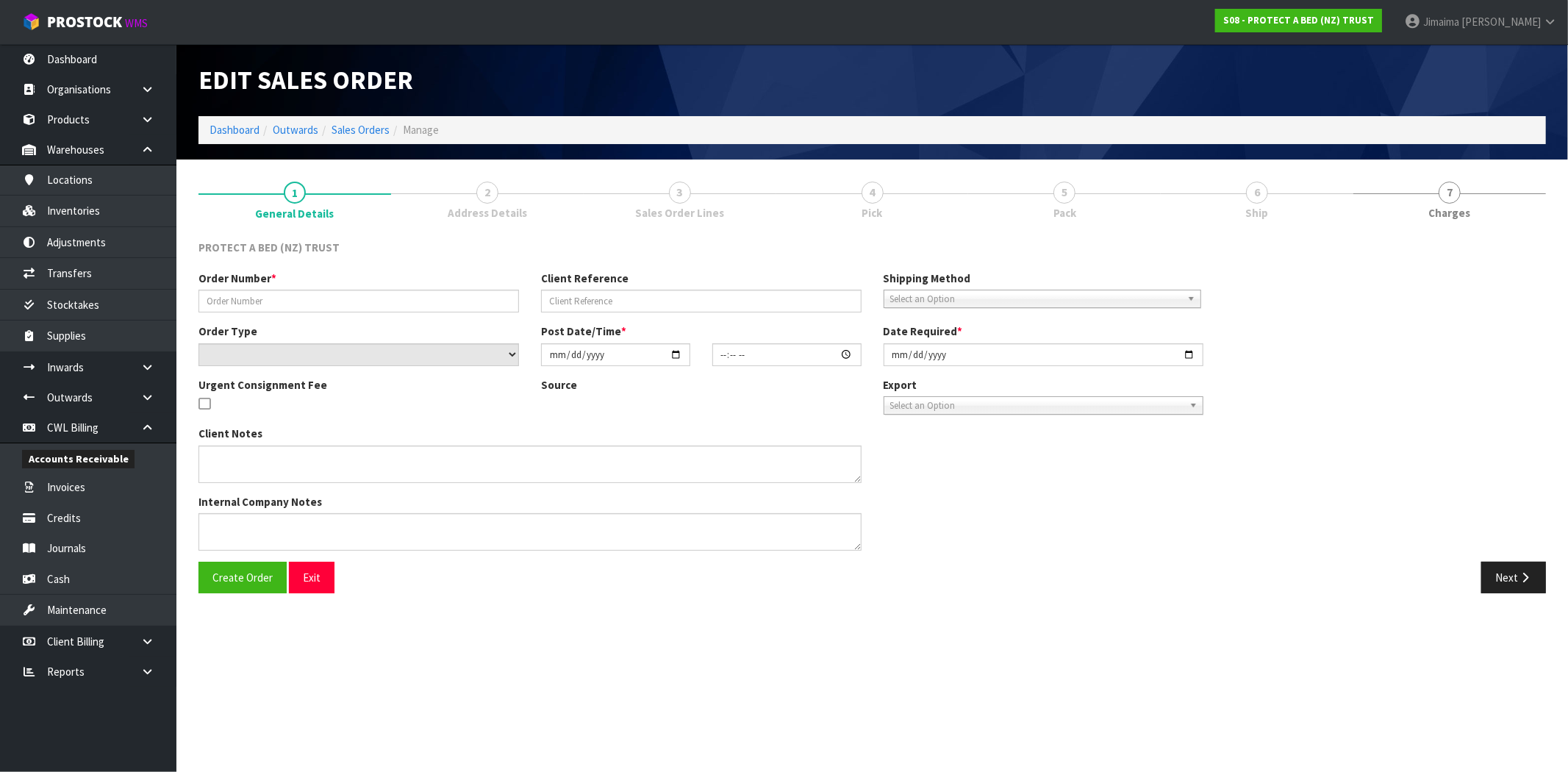
type input "202758."
select select "number:0"
type input "[DATE]"
type input "09:43:00.000"
type input "[DATE]"
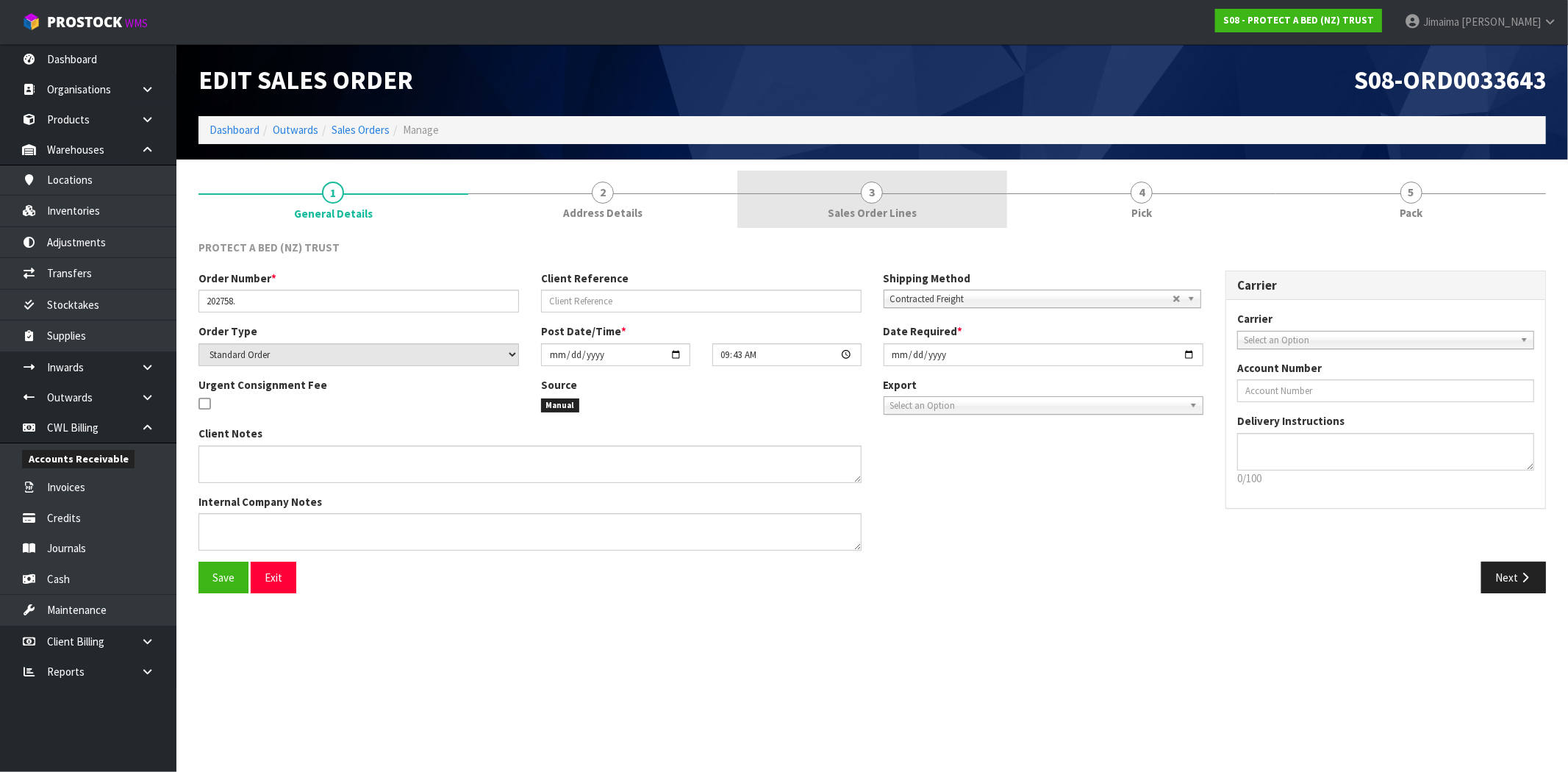
click at [873, 209] on span "Sales Order Lines" at bounding box center [872, 212] width 89 height 15
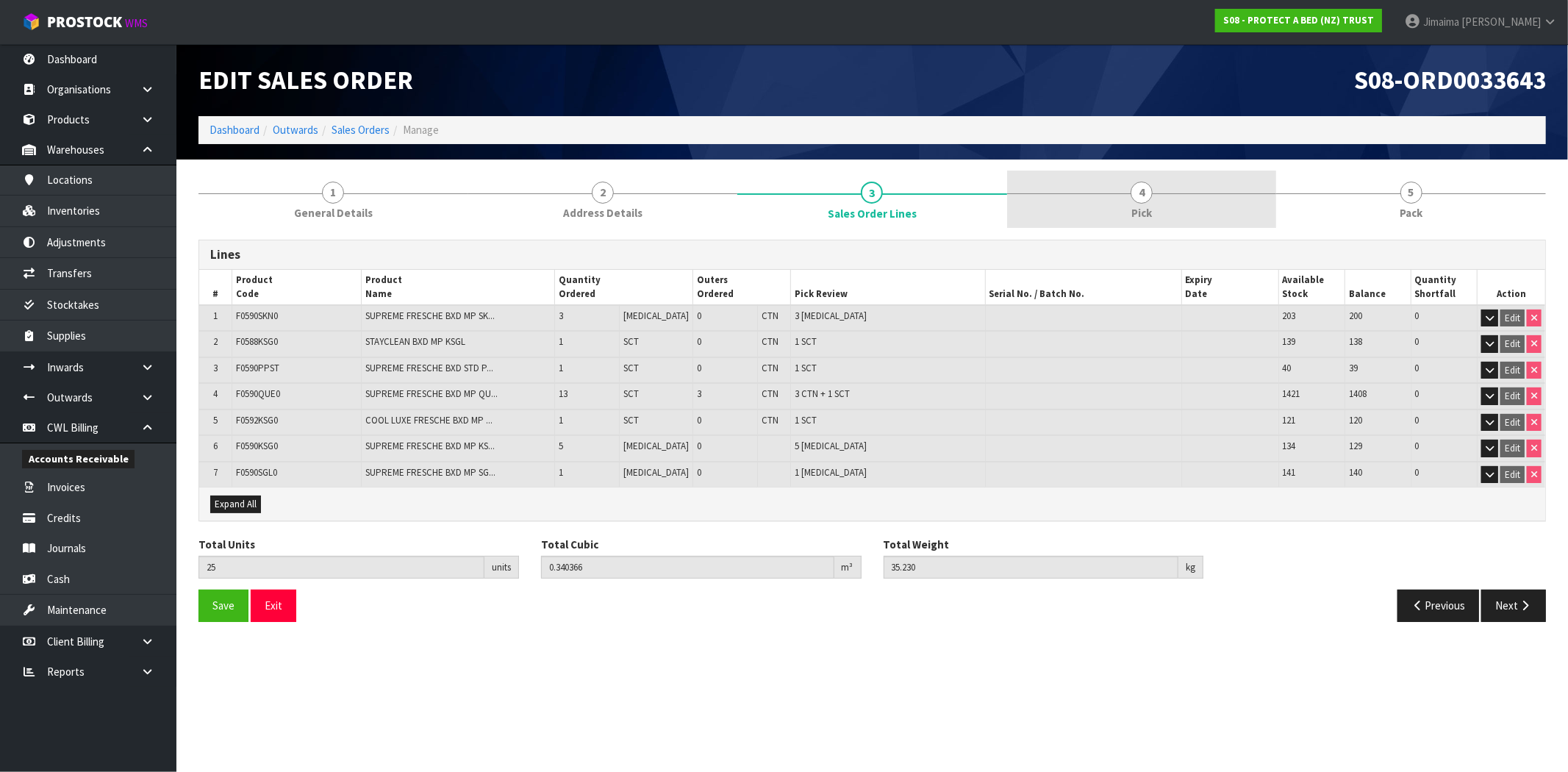
click at [1041, 225] on link "4 Pick" at bounding box center [1142, 199] width 269 height 58
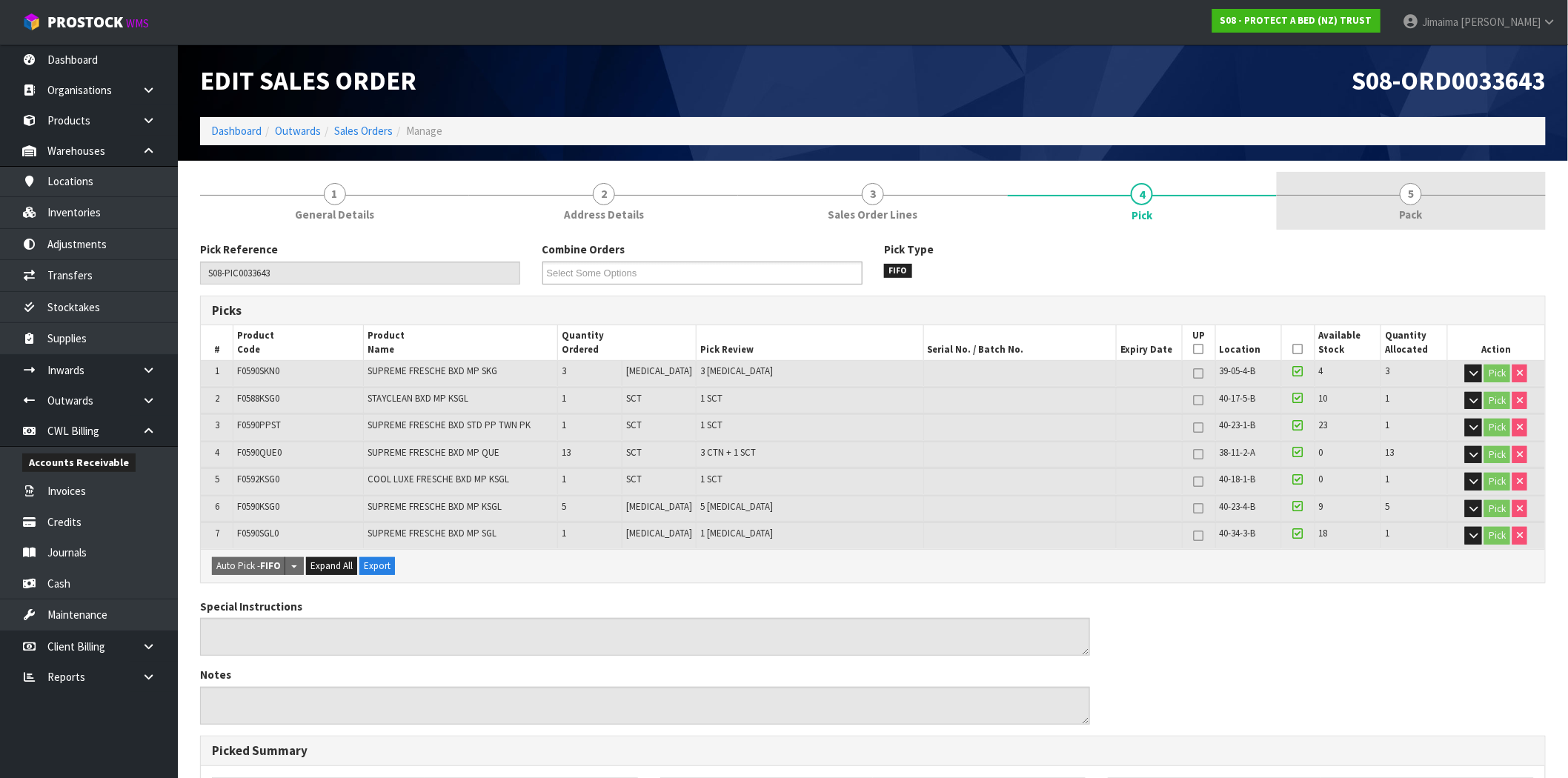
click at [1412, 215] on span "Pack" at bounding box center [1412, 213] width 23 height 15
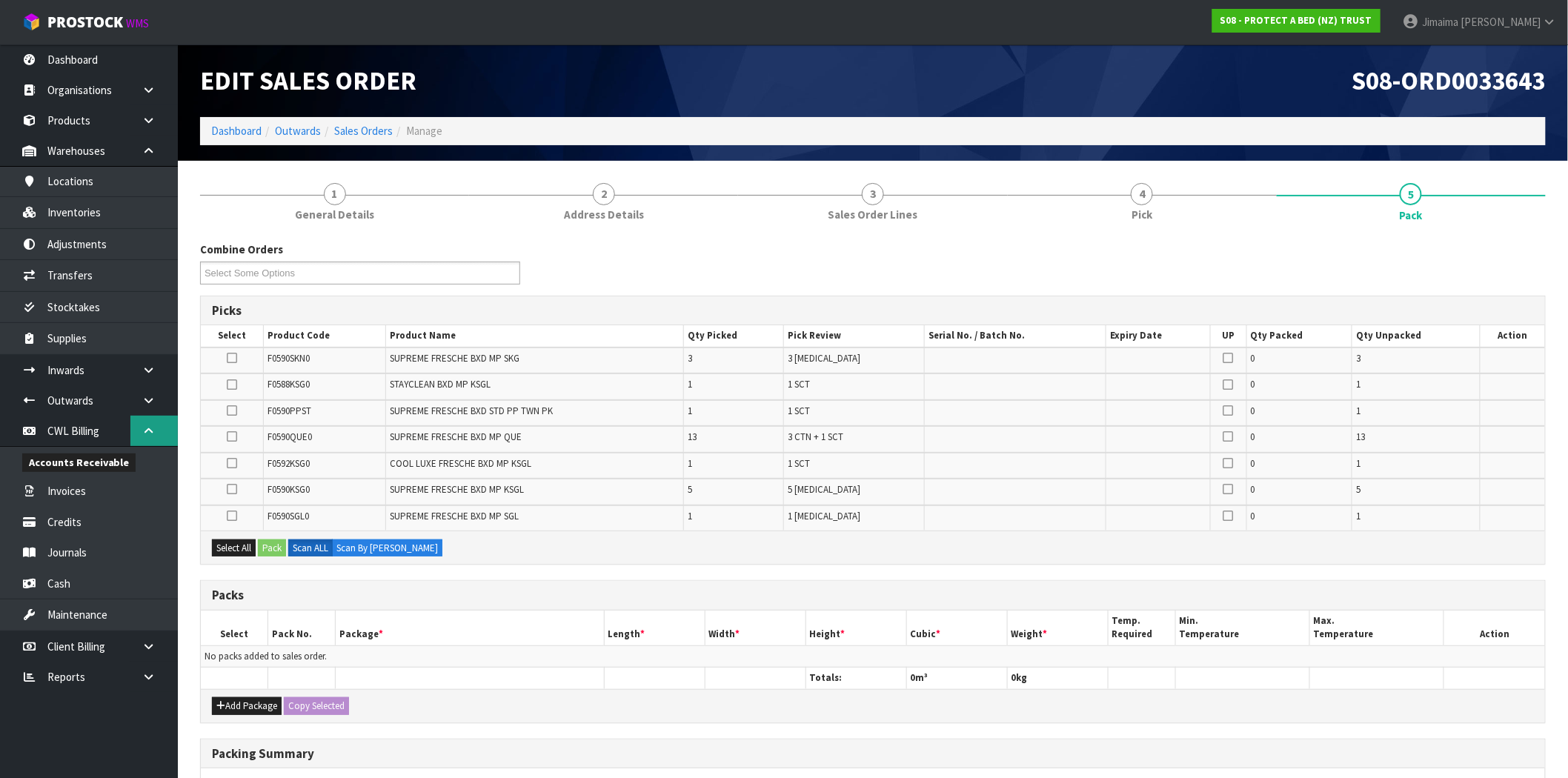
click at [155, 417] on link at bounding box center [154, 431] width 47 height 30
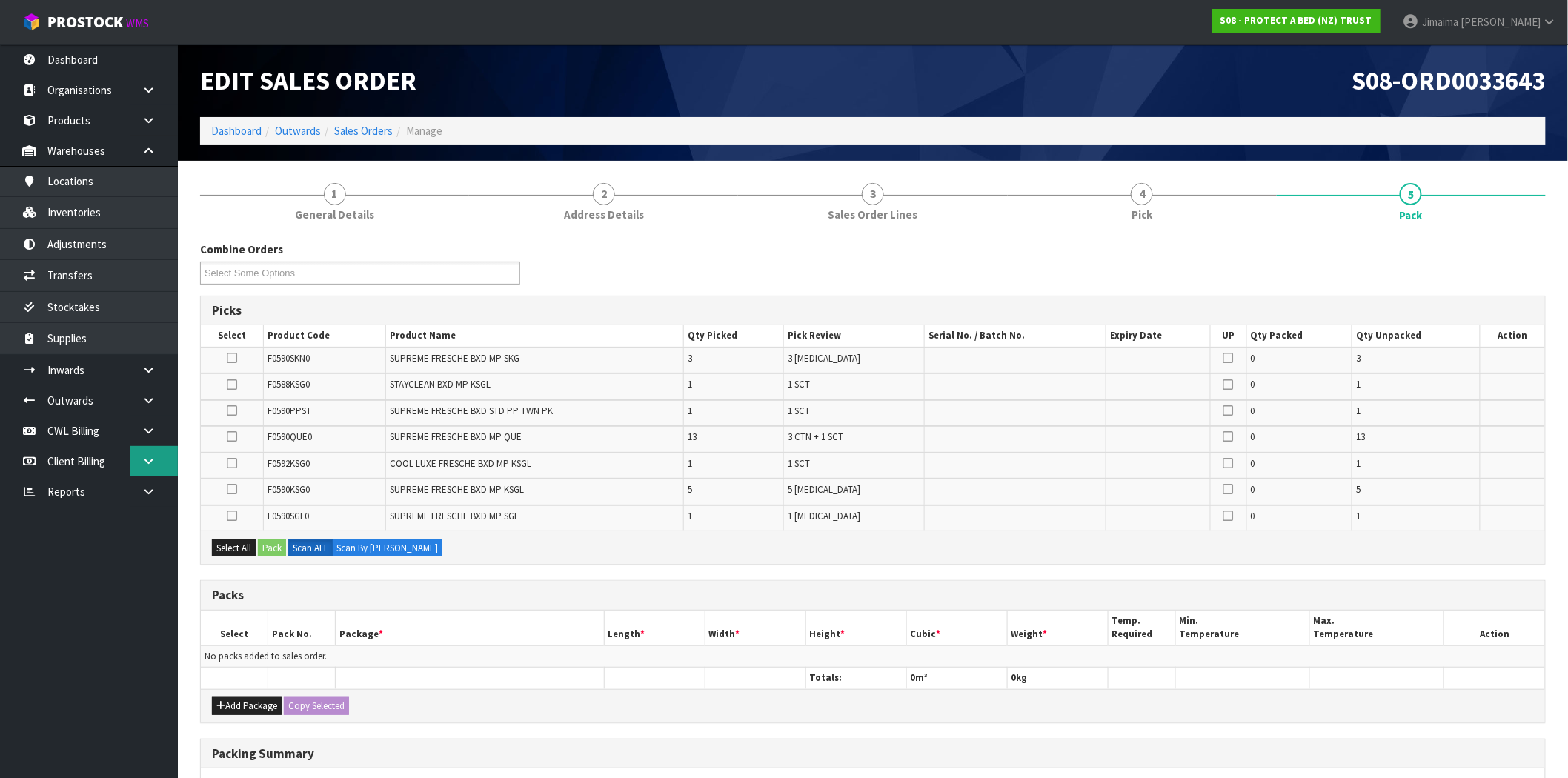
click at [150, 464] on icon at bounding box center [148, 461] width 14 height 11
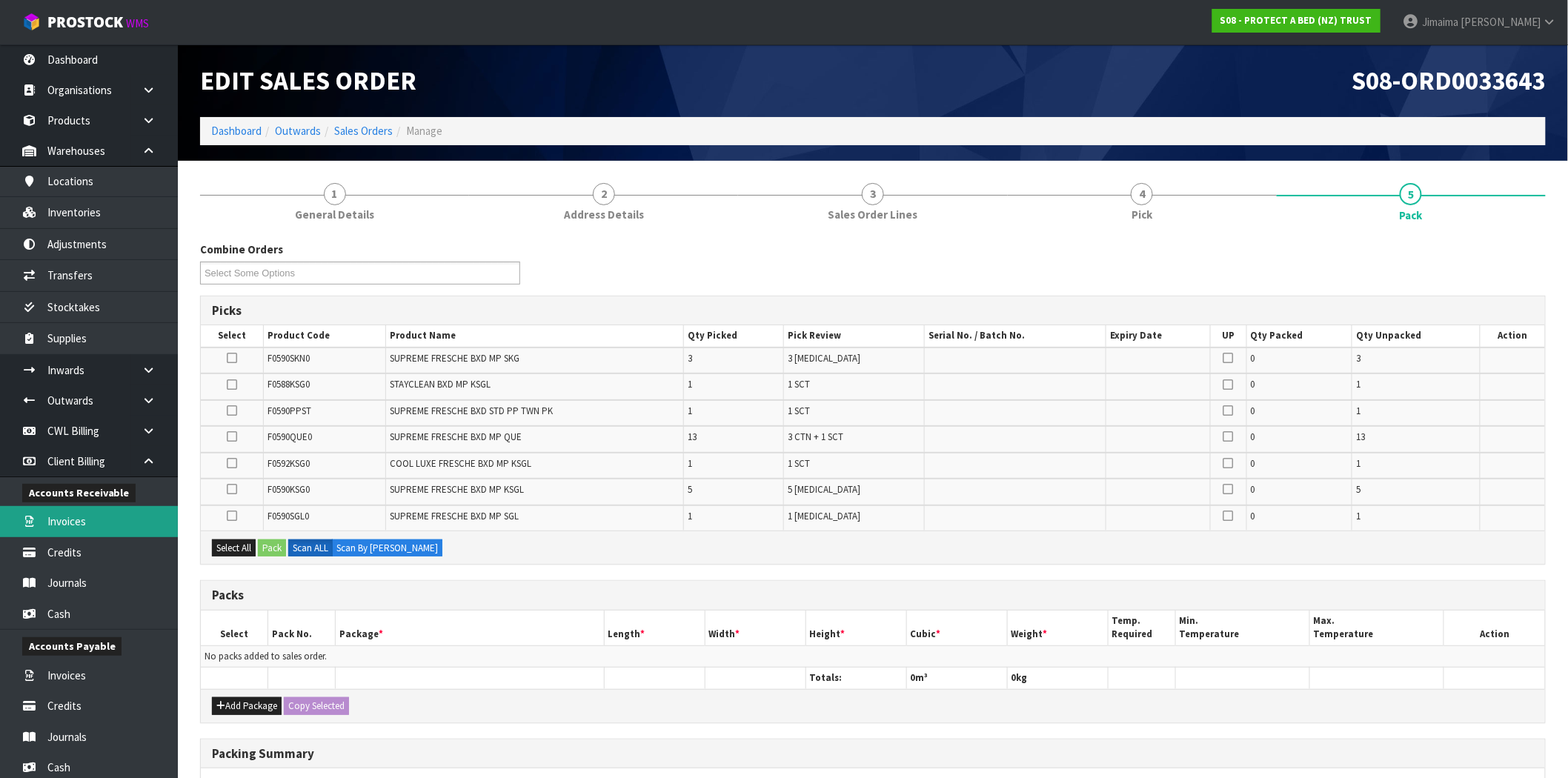
click at [85, 515] on link "Invoices" at bounding box center [88, 522] width 178 height 30
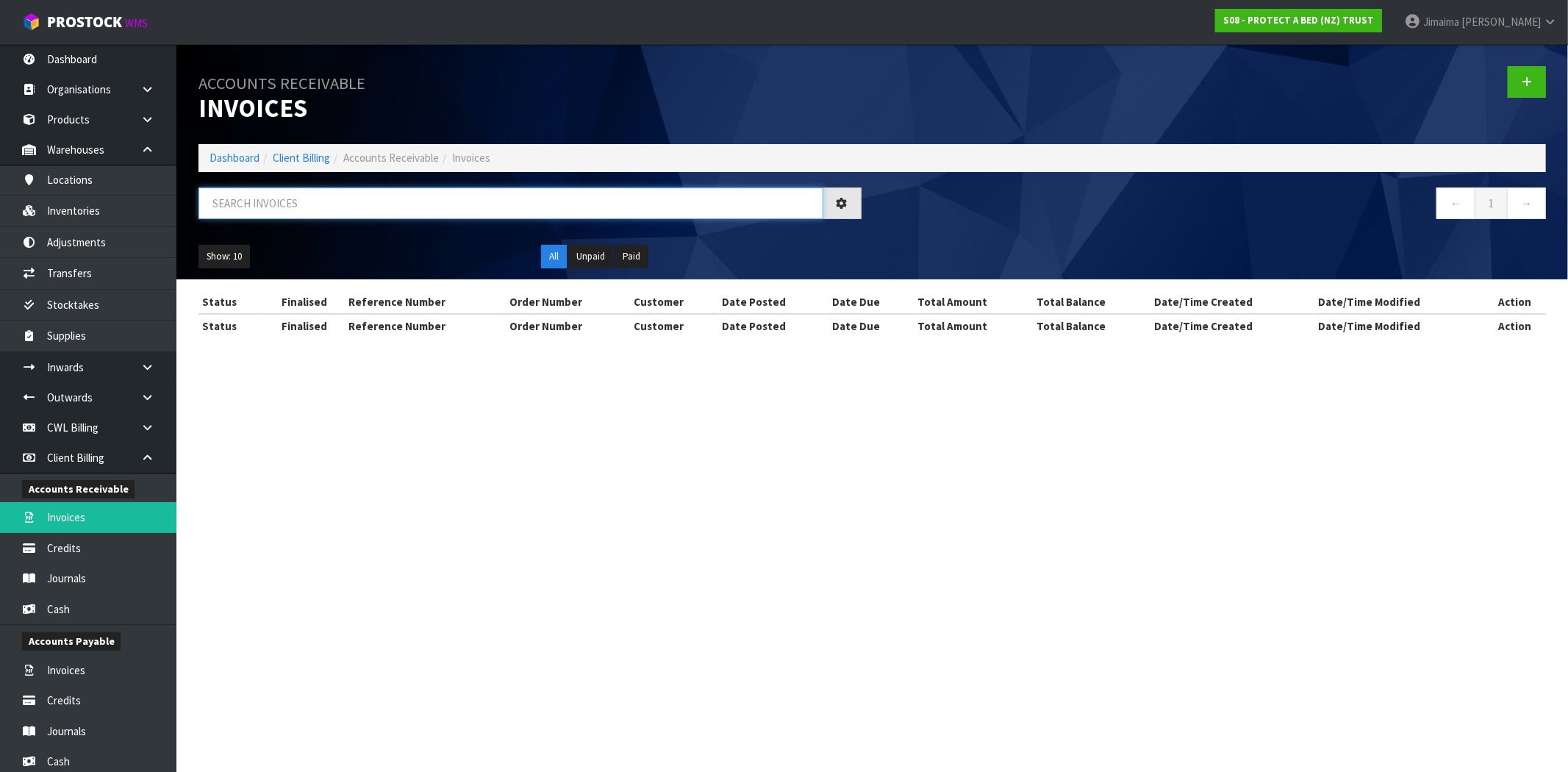
click at [339, 206] on input "text" at bounding box center [511, 204] width 625 height 32
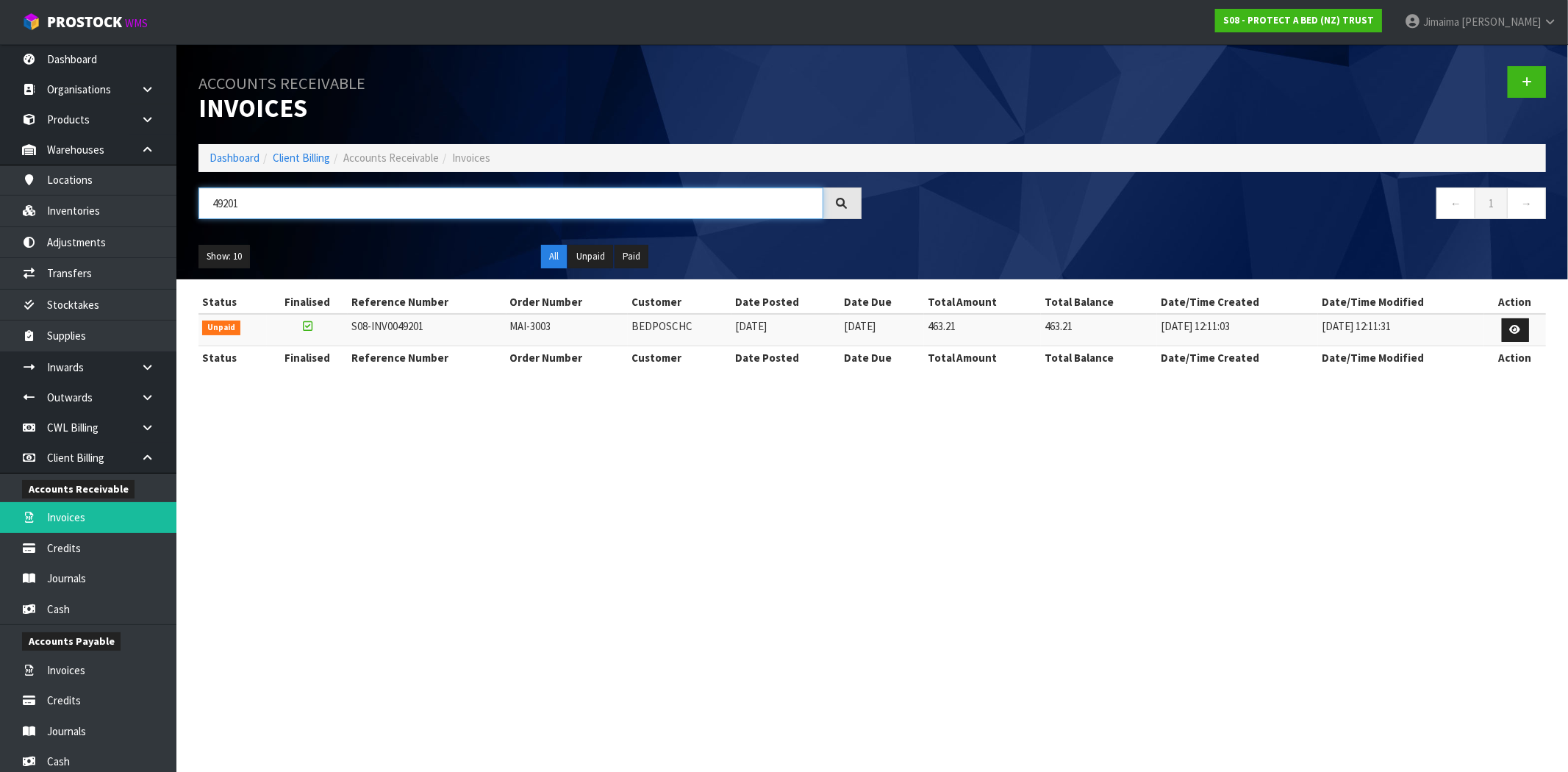
type input "49201"
click at [679, 329] on td "BEDPOSCHC" at bounding box center [679, 330] width 104 height 32
copy td "BEDPOSCHC"
click at [237, 157] on link "Dashboard" at bounding box center [234, 158] width 50 height 14
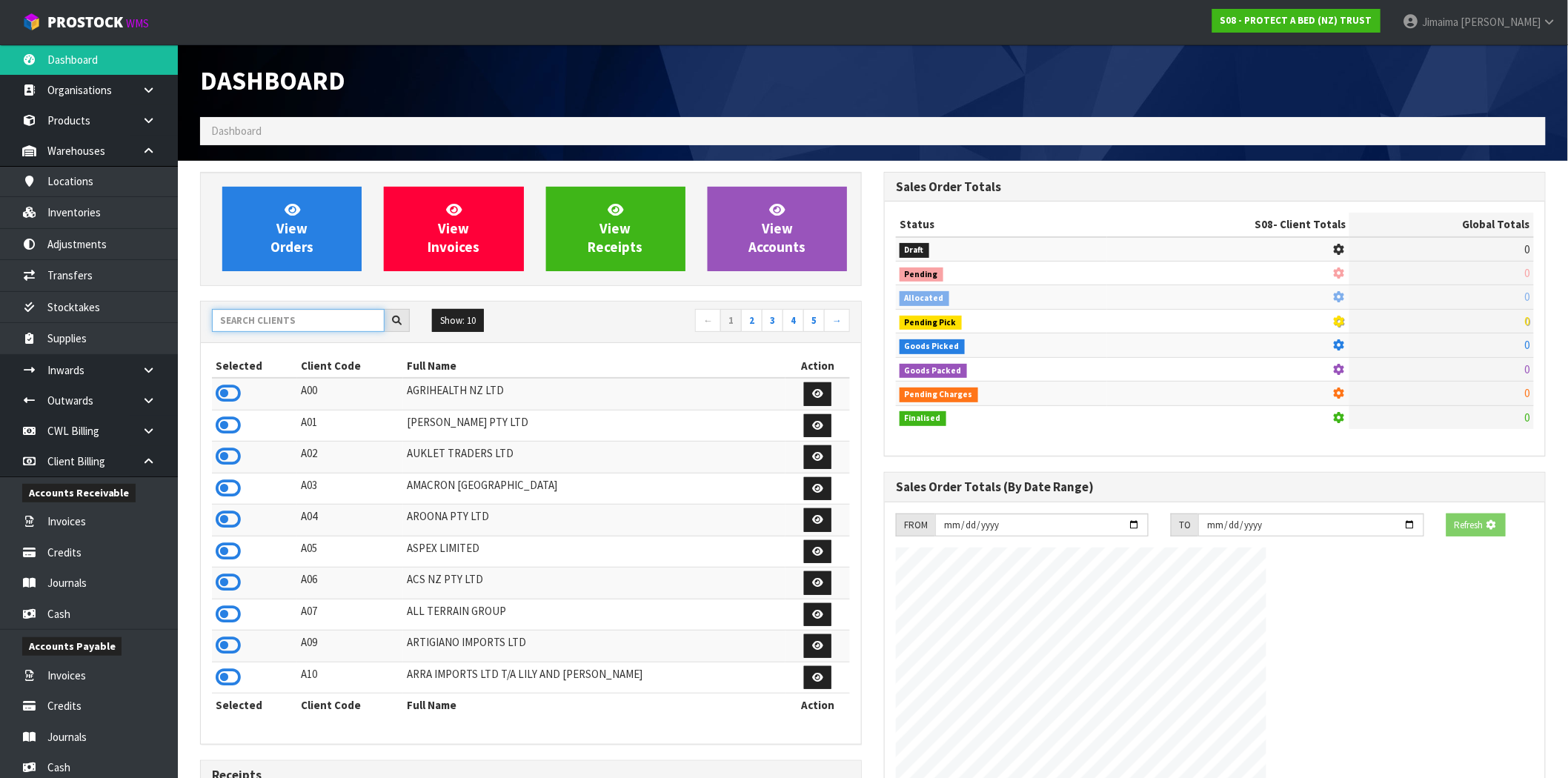
drag, startPoint x: 275, startPoint y: 324, endPoint x: 283, endPoint y: 324, distance: 8.0
click at [276, 324] on input "text" at bounding box center [298, 321] width 172 height 23
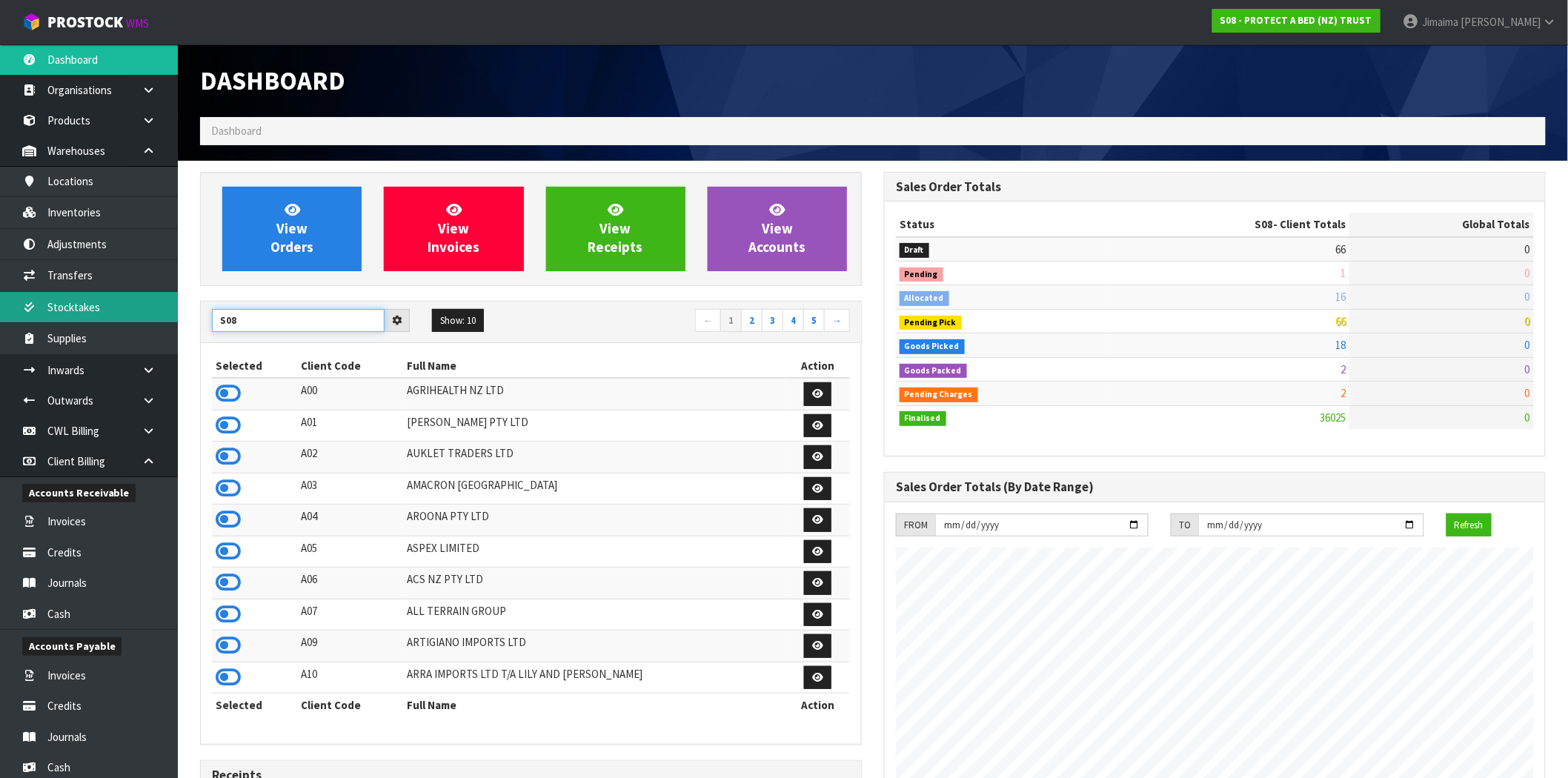
scroll to position [1123, 684]
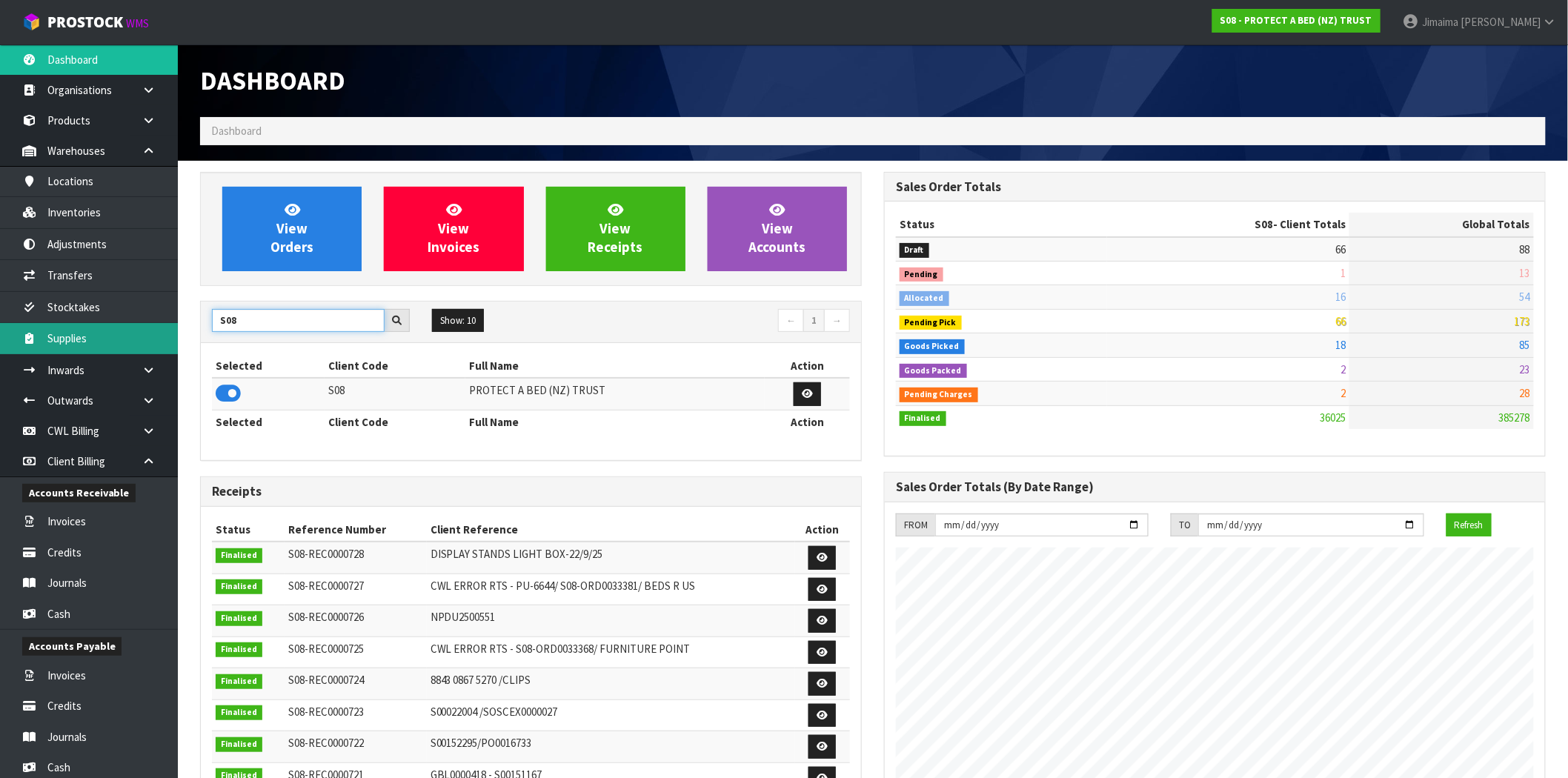
drag, startPoint x: 239, startPoint y: 322, endPoint x: 137, endPoint y: 324, distance: 102.0
click at [137, 324] on body "Toggle navigation ProStock WMS S08 - PROTECT A BED (NZ) TRUST Jimaima Reiher Lo…" at bounding box center [784, 389] width 1568 height 778
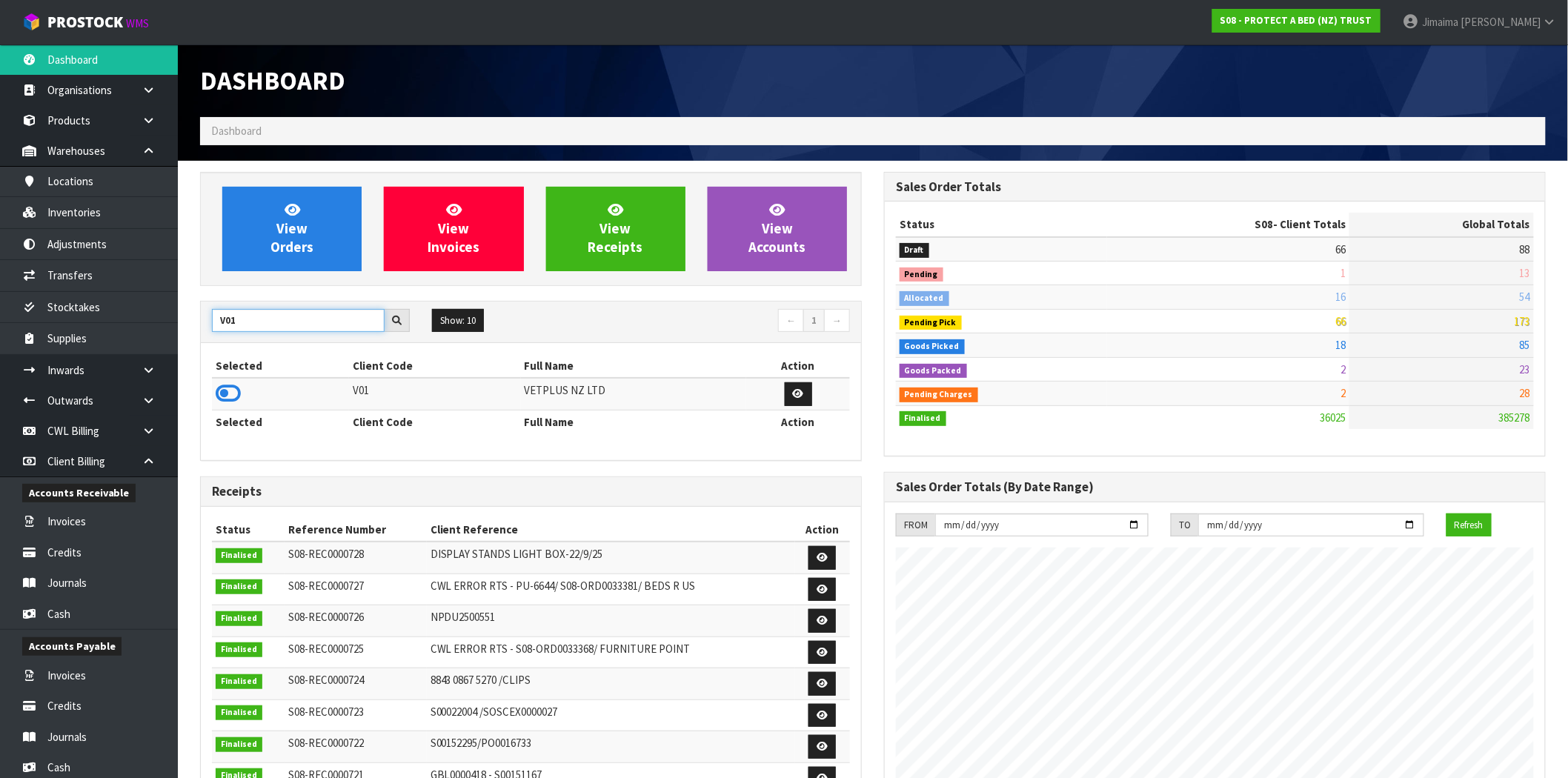
type input "V01"
drag, startPoint x: 235, startPoint y: 404, endPoint x: 272, endPoint y: 205, distance: 202.4
click at [228, 398] on icon at bounding box center [228, 393] width 25 height 22
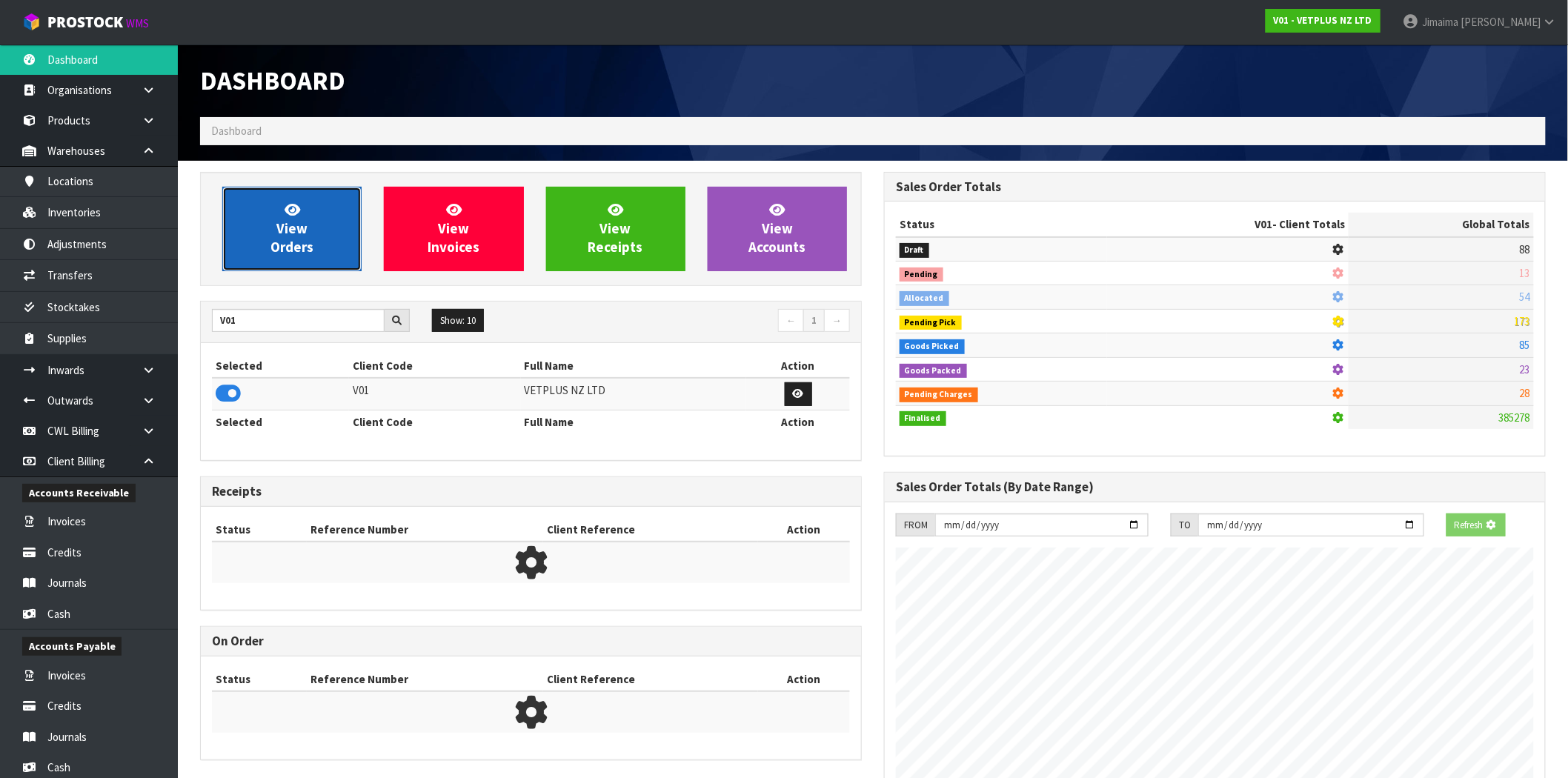
scroll to position [740040, 740462]
click at [271, 197] on link "View Orders" at bounding box center [292, 229] width 139 height 85
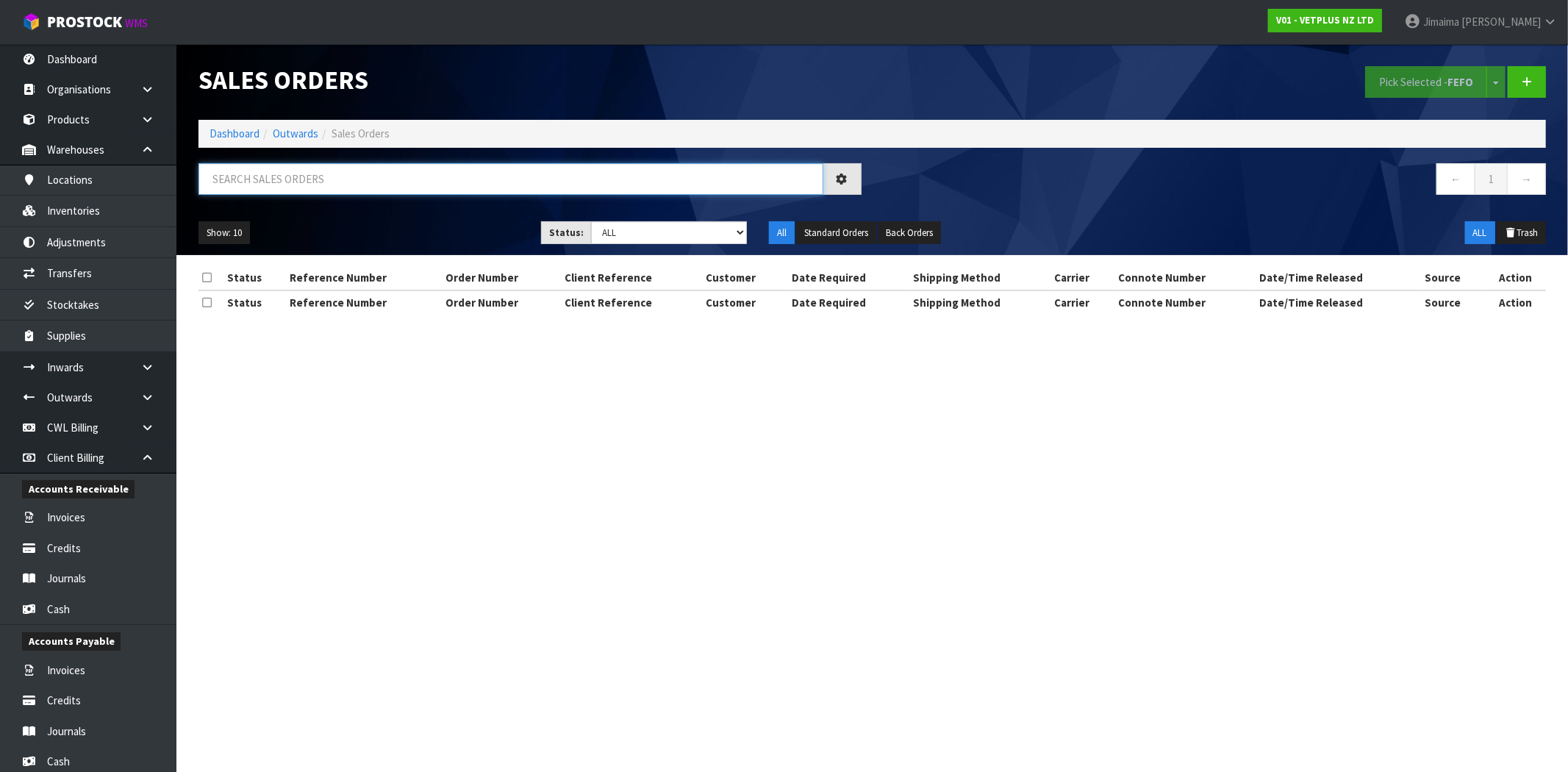
click at [274, 193] on input "text" at bounding box center [511, 179] width 625 height 32
paste input "5039"
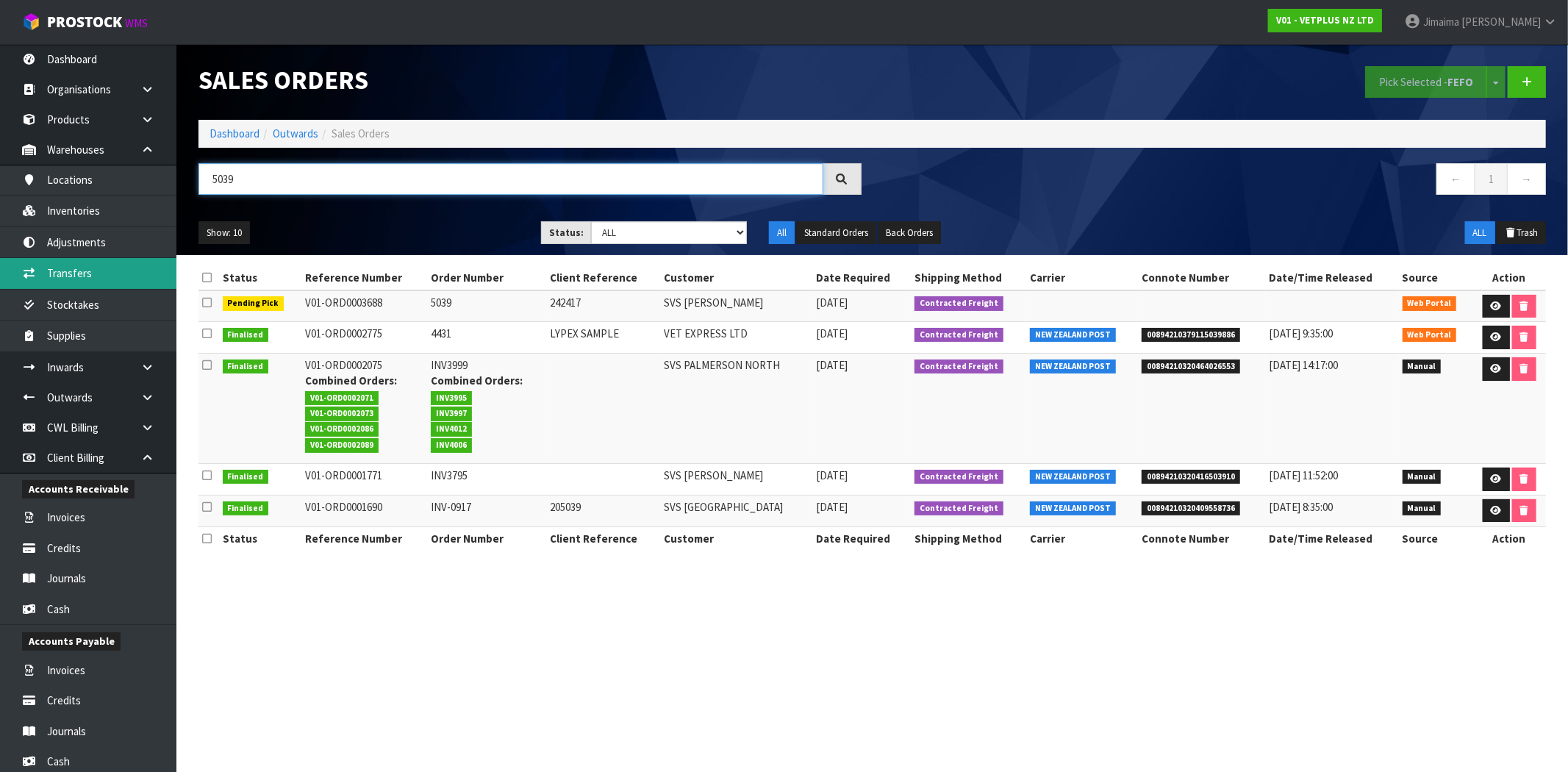
type input "5039"
click at [1494, 304] on icon at bounding box center [1496, 306] width 11 height 10
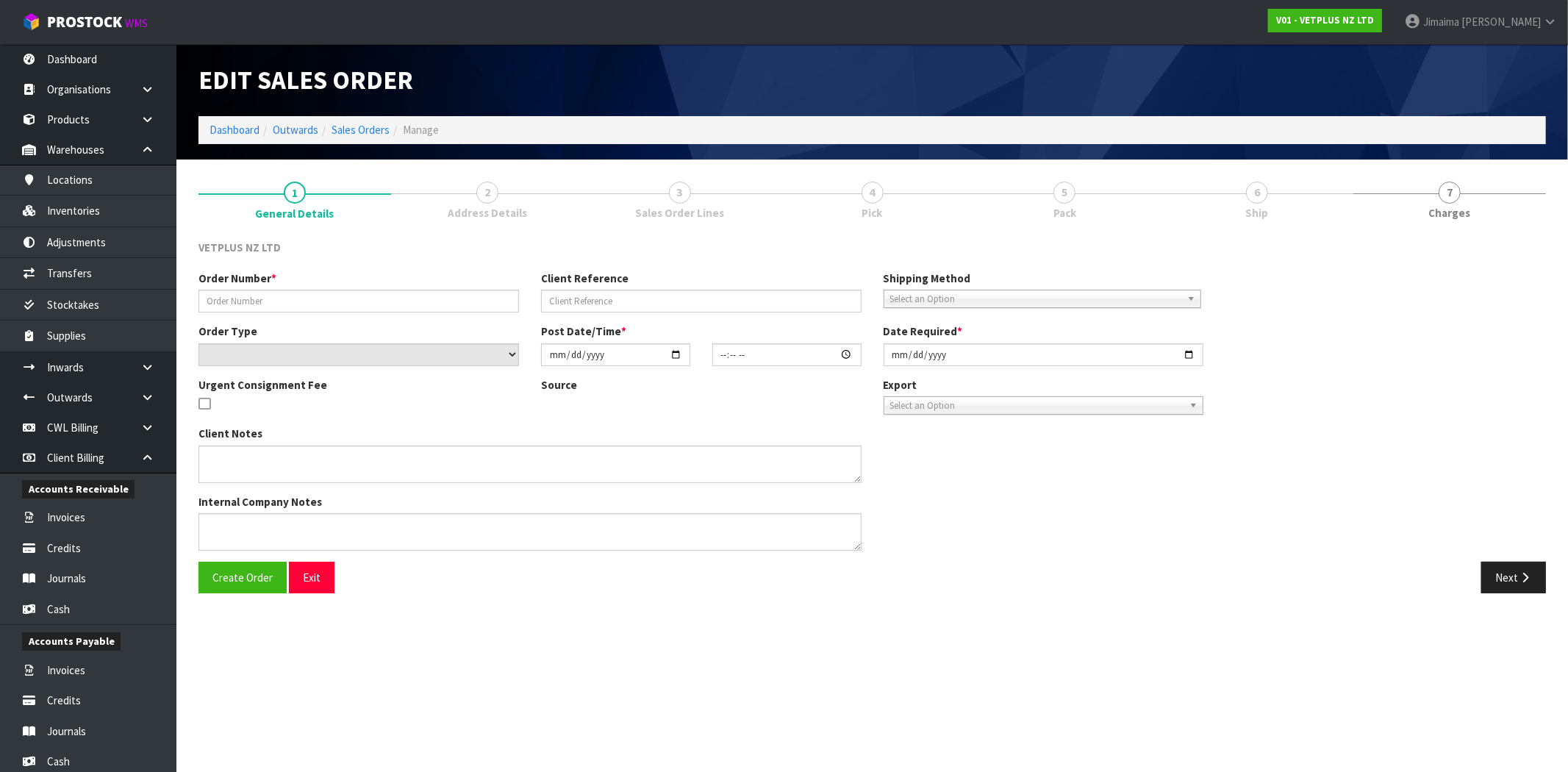
type input "5039"
type input "242417"
select select "number:0"
type input "2025-10-06"
type input "13:57:00.000"
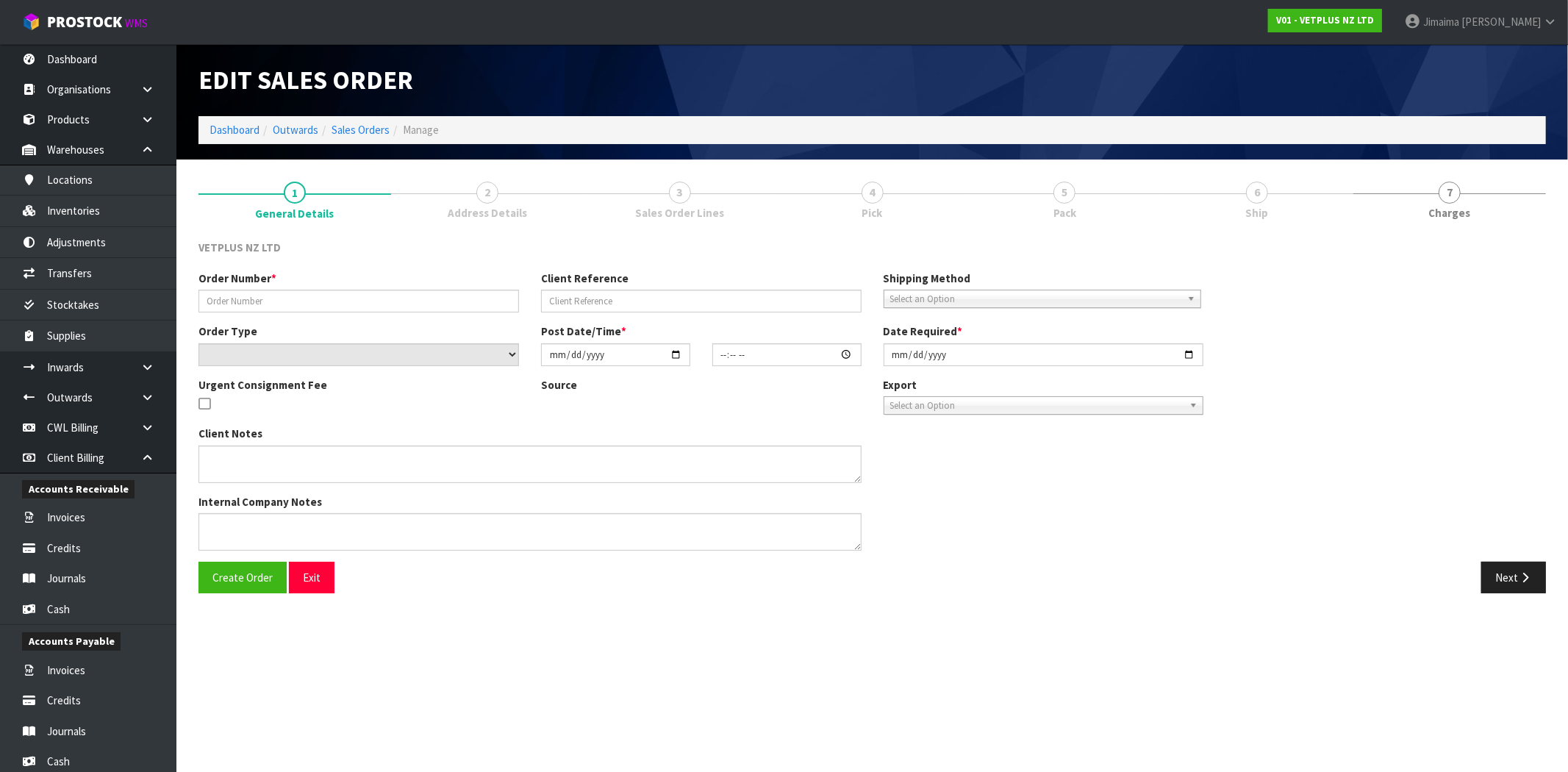
type input "2025-10-07"
type textarea "BACK ORDER: 50107 AKTIVAIT MED & LGE BREED CAPS 60 X 13 50907 COATEX CAPS 240 (…"
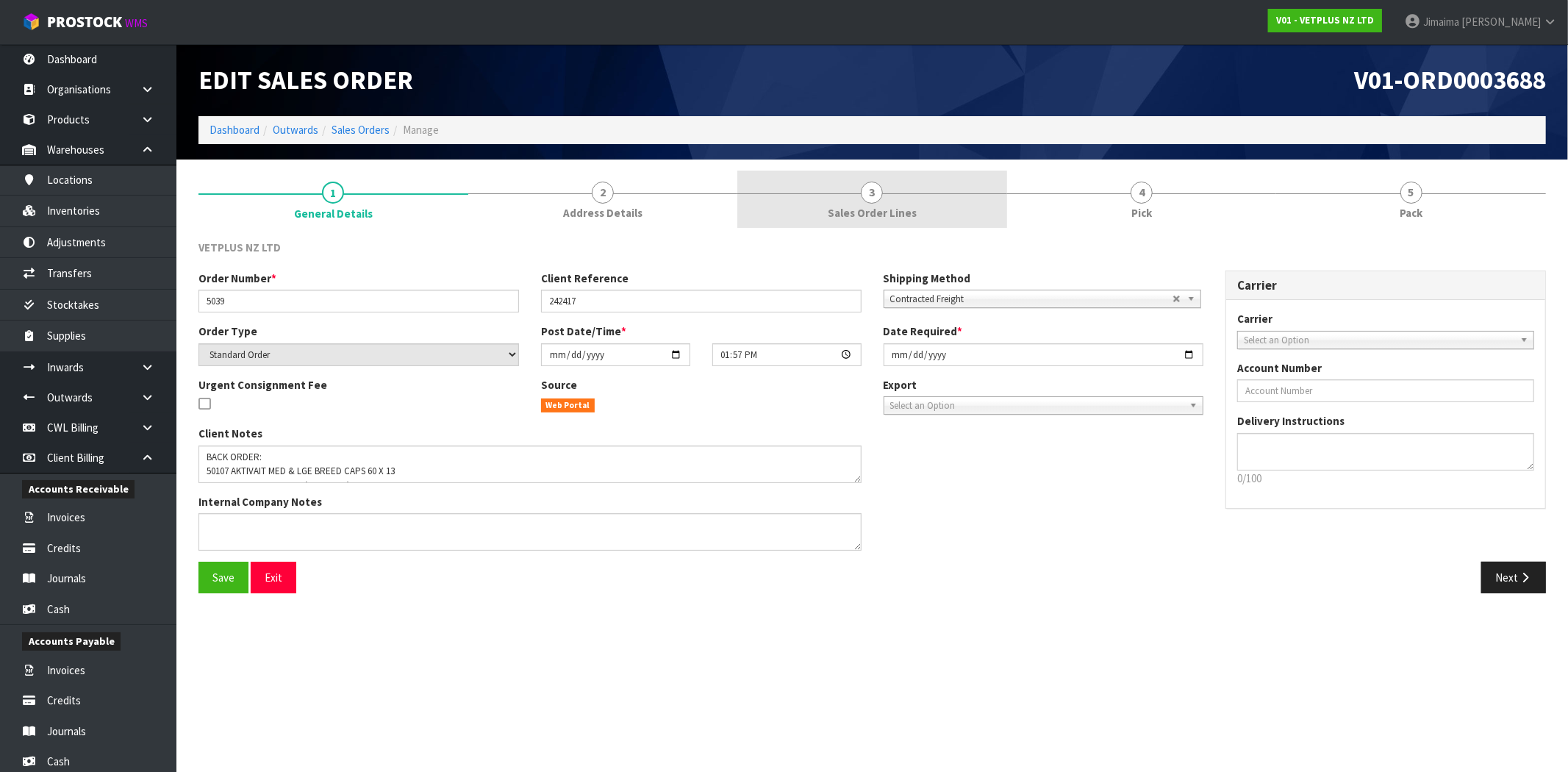
click at [608, 222] on link "2 Address Details" at bounding box center [603, 199] width 269 height 58
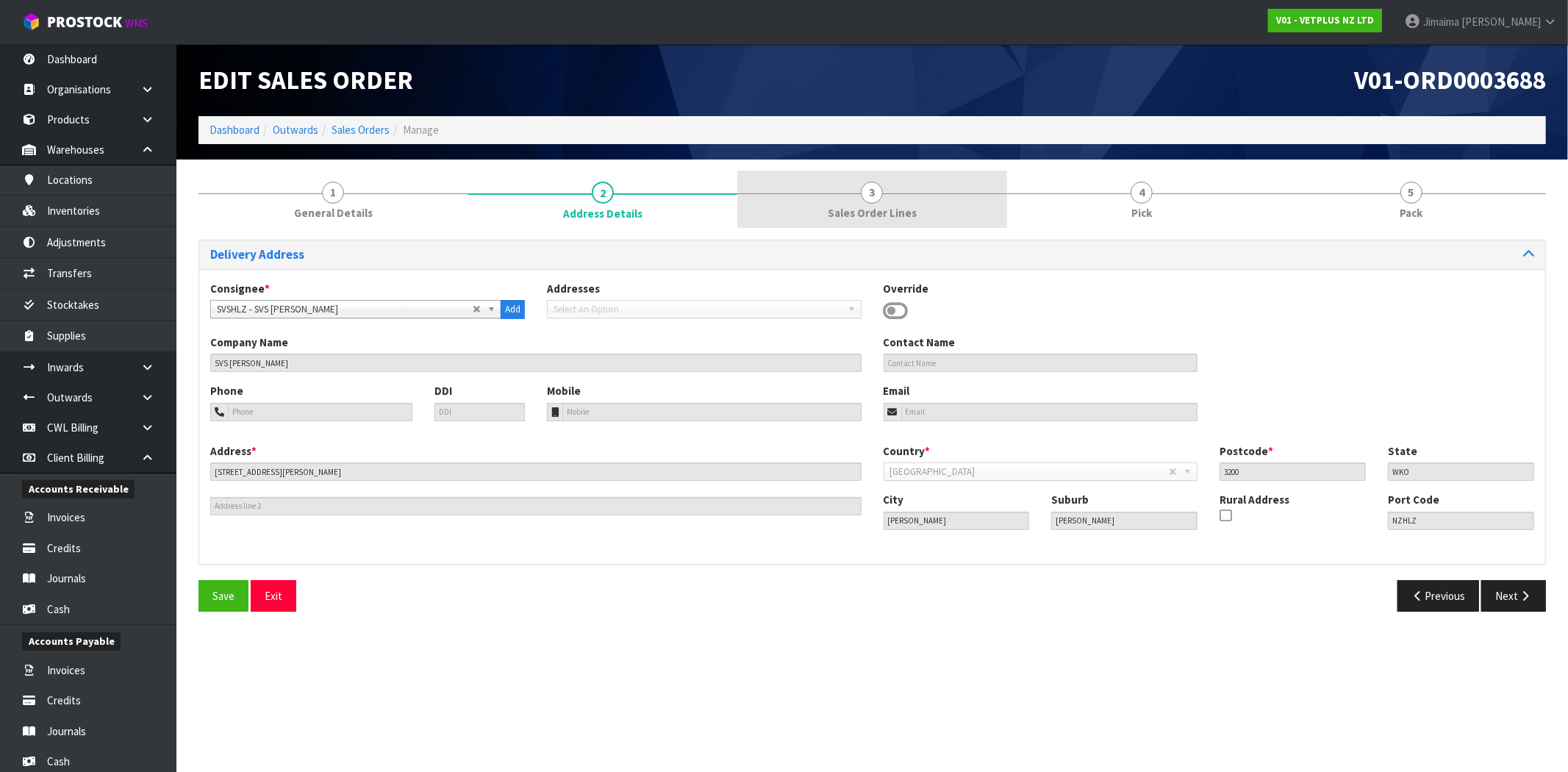
click at [847, 199] on link "3 Sales Order Lines" at bounding box center [872, 199] width 269 height 58
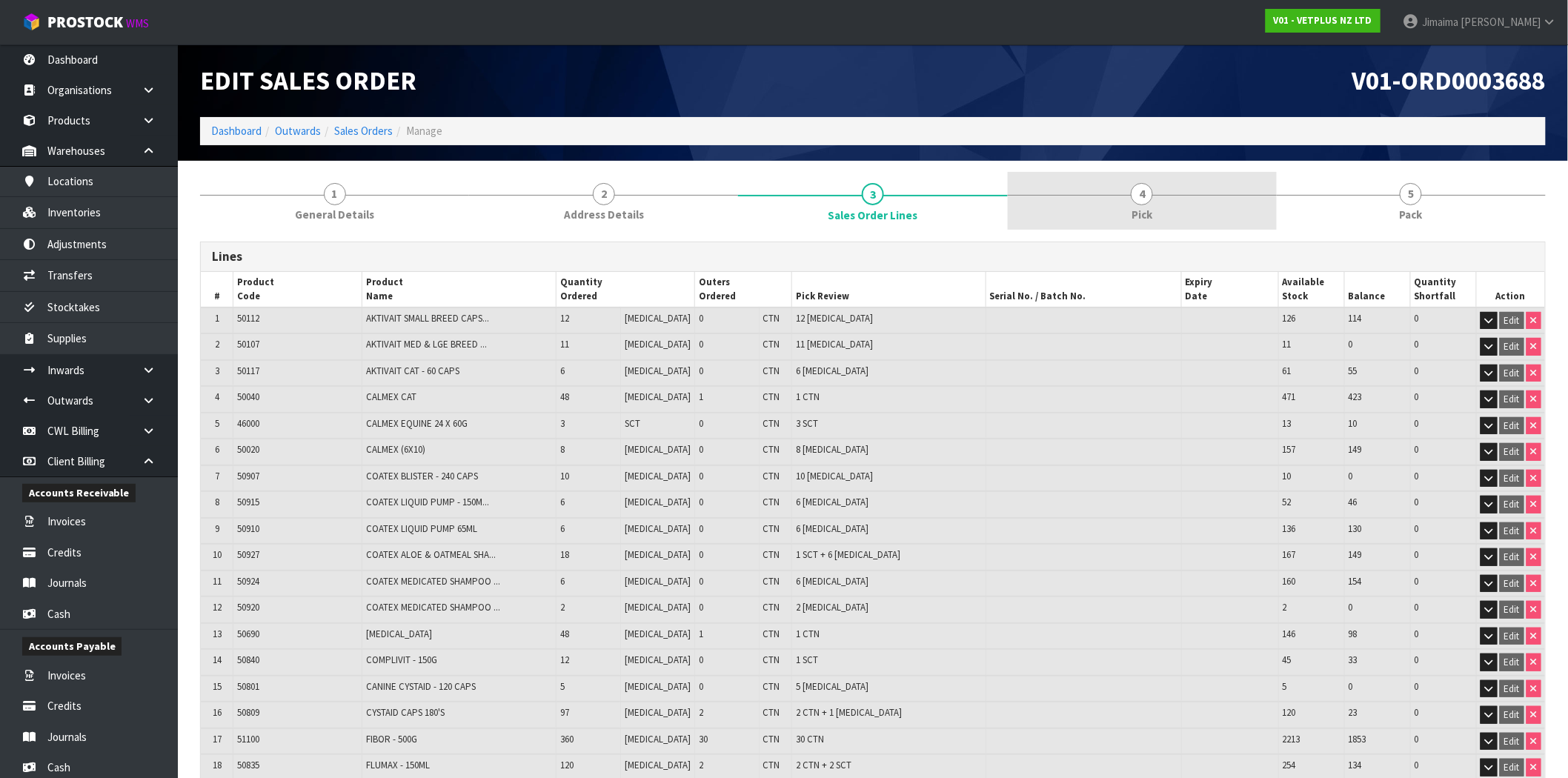
click at [1145, 204] on span "4" at bounding box center [1142, 194] width 22 height 22
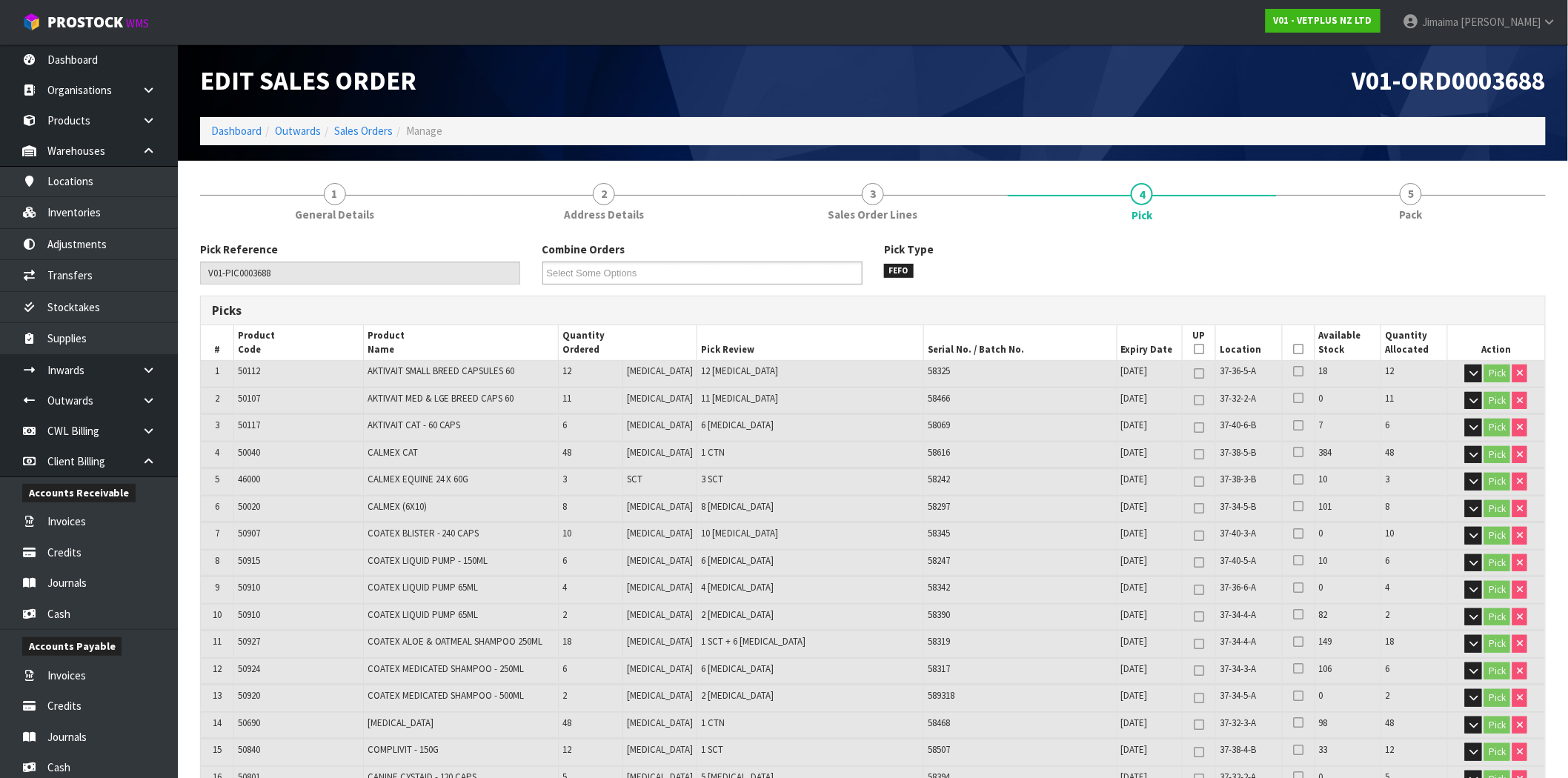
click at [357, 138] on li "Sales Orders" at bounding box center [356, 130] width 71 height 15
click at [362, 126] on link "Sales Orders" at bounding box center [364, 131] width 59 height 14
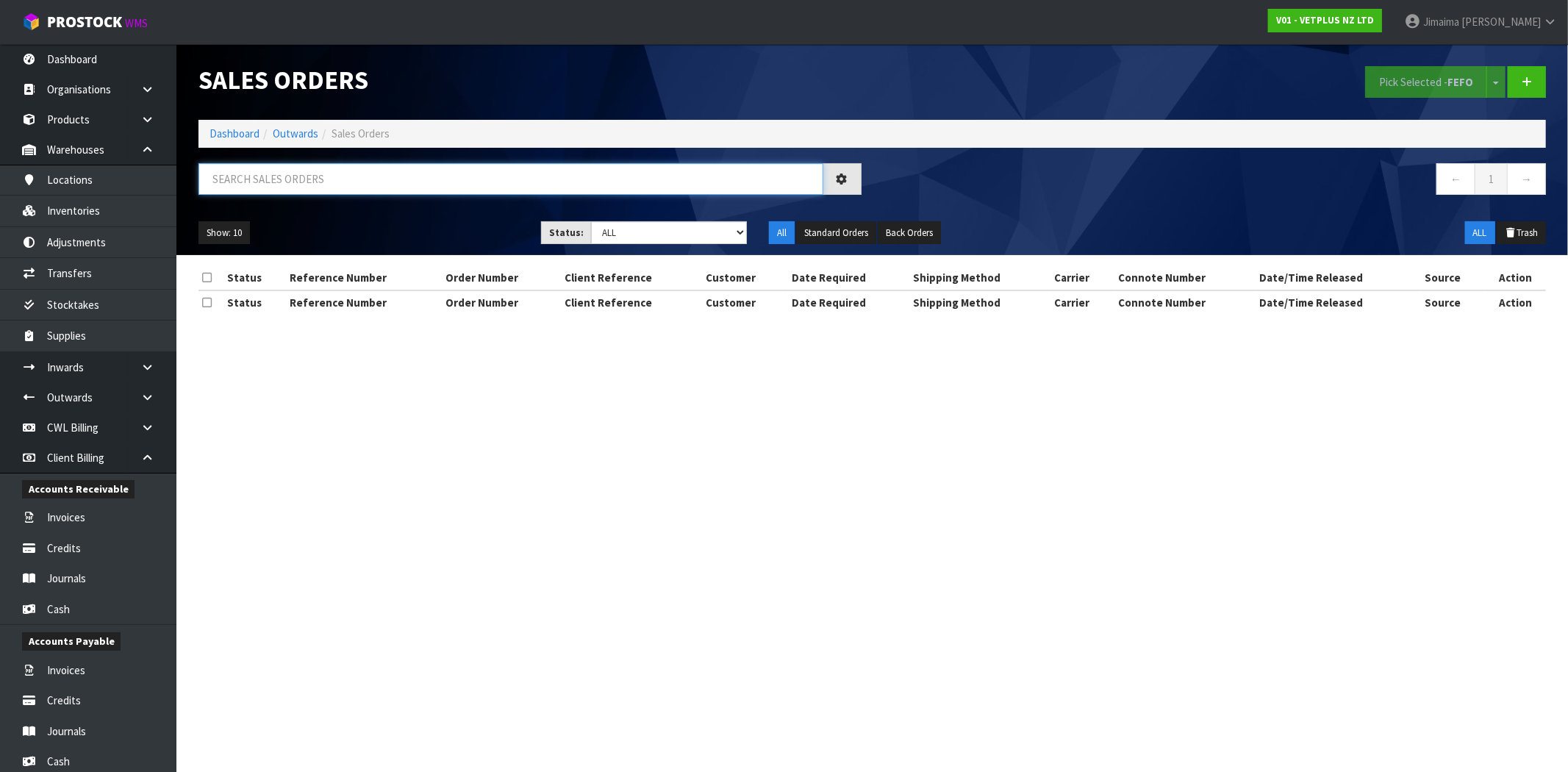
click at [285, 175] on input "text" at bounding box center [511, 179] width 625 height 32
paste input "5040"
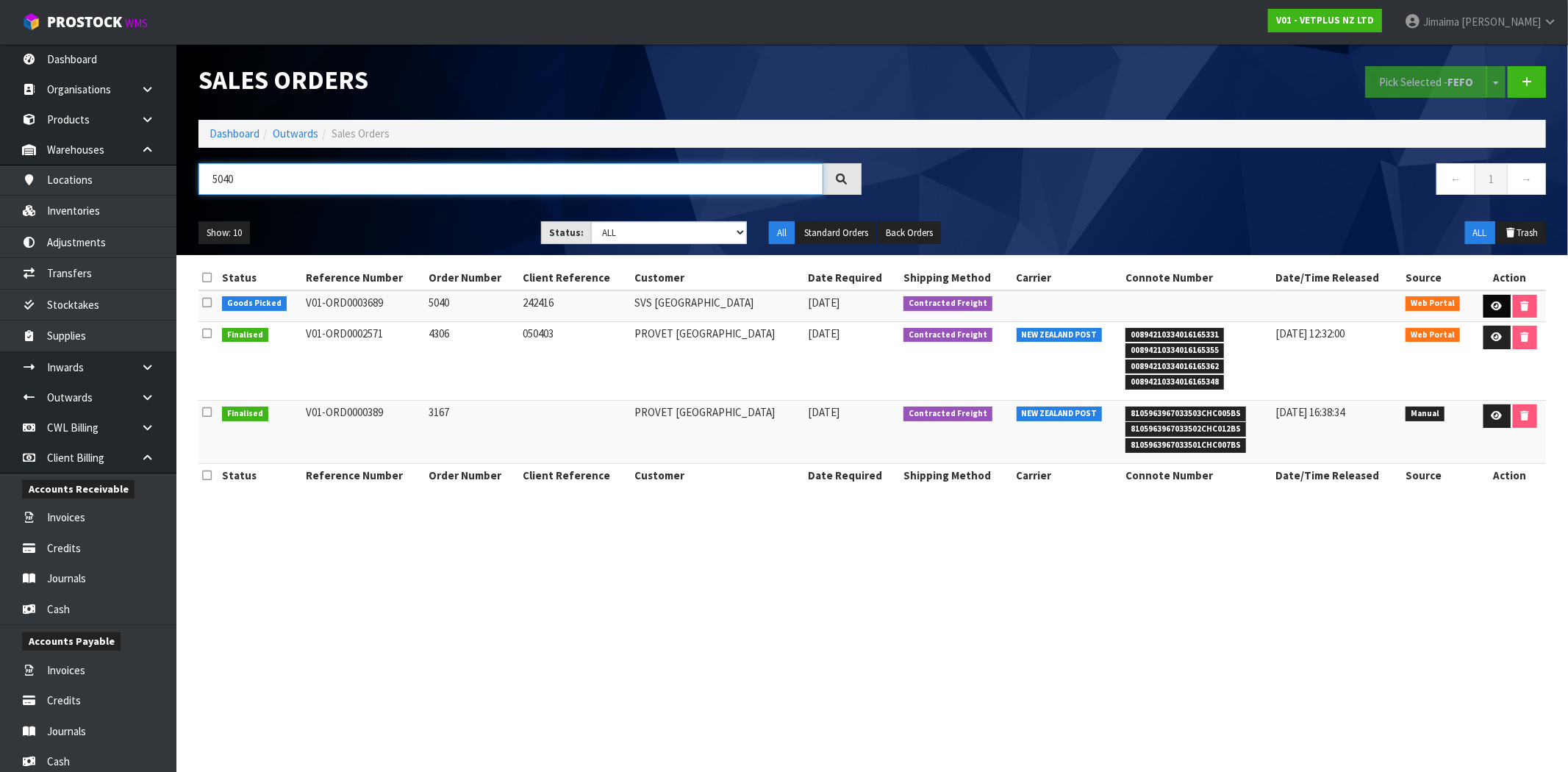
type input "5040"
click at [1486, 303] on link at bounding box center [1497, 307] width 27 height 24
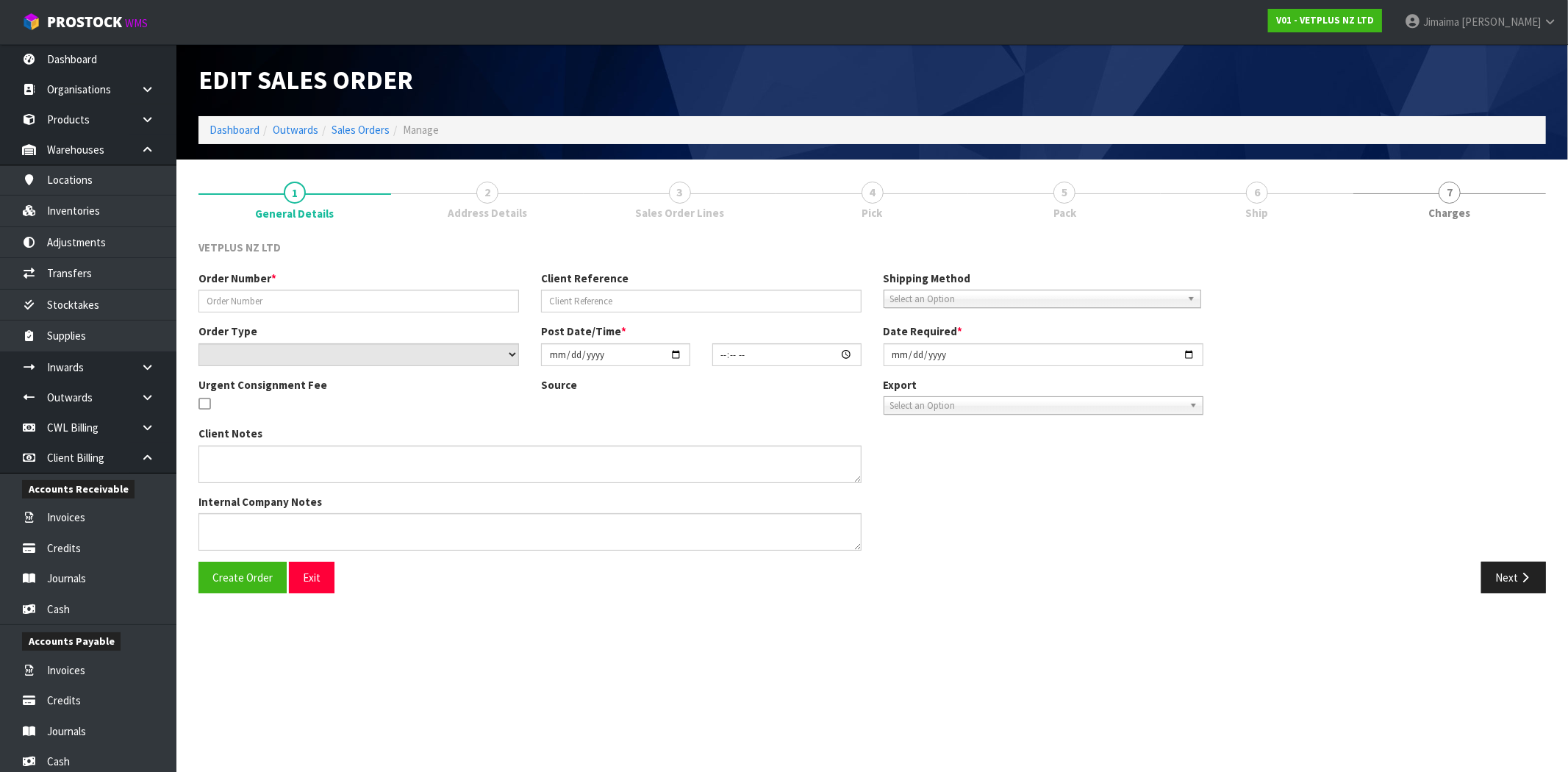
type input "5040"
type input "242416"
select select "number:0"
type input "2025-10-06"
type input "14:10:00.000"
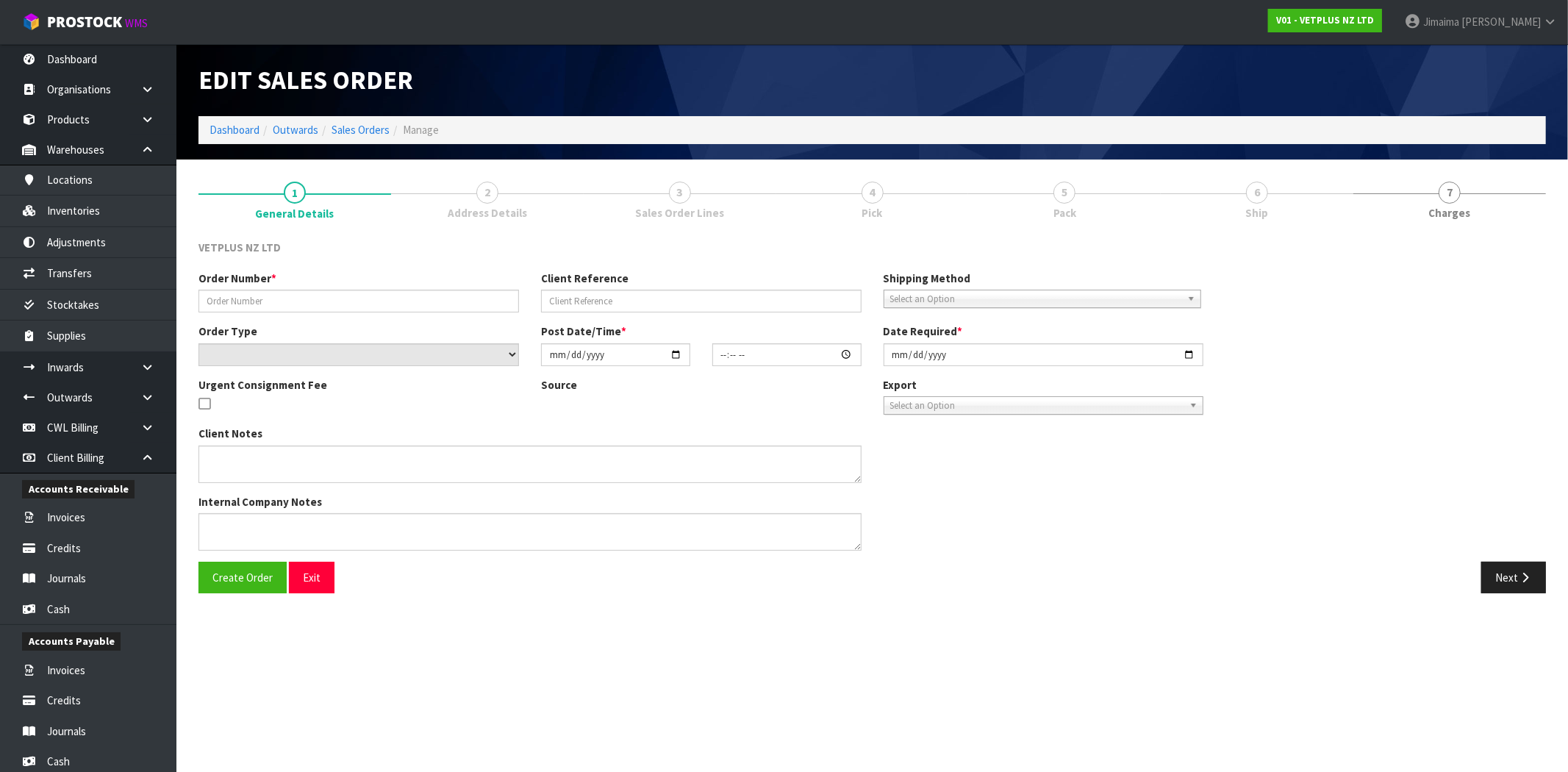
type input "2025-10-07"
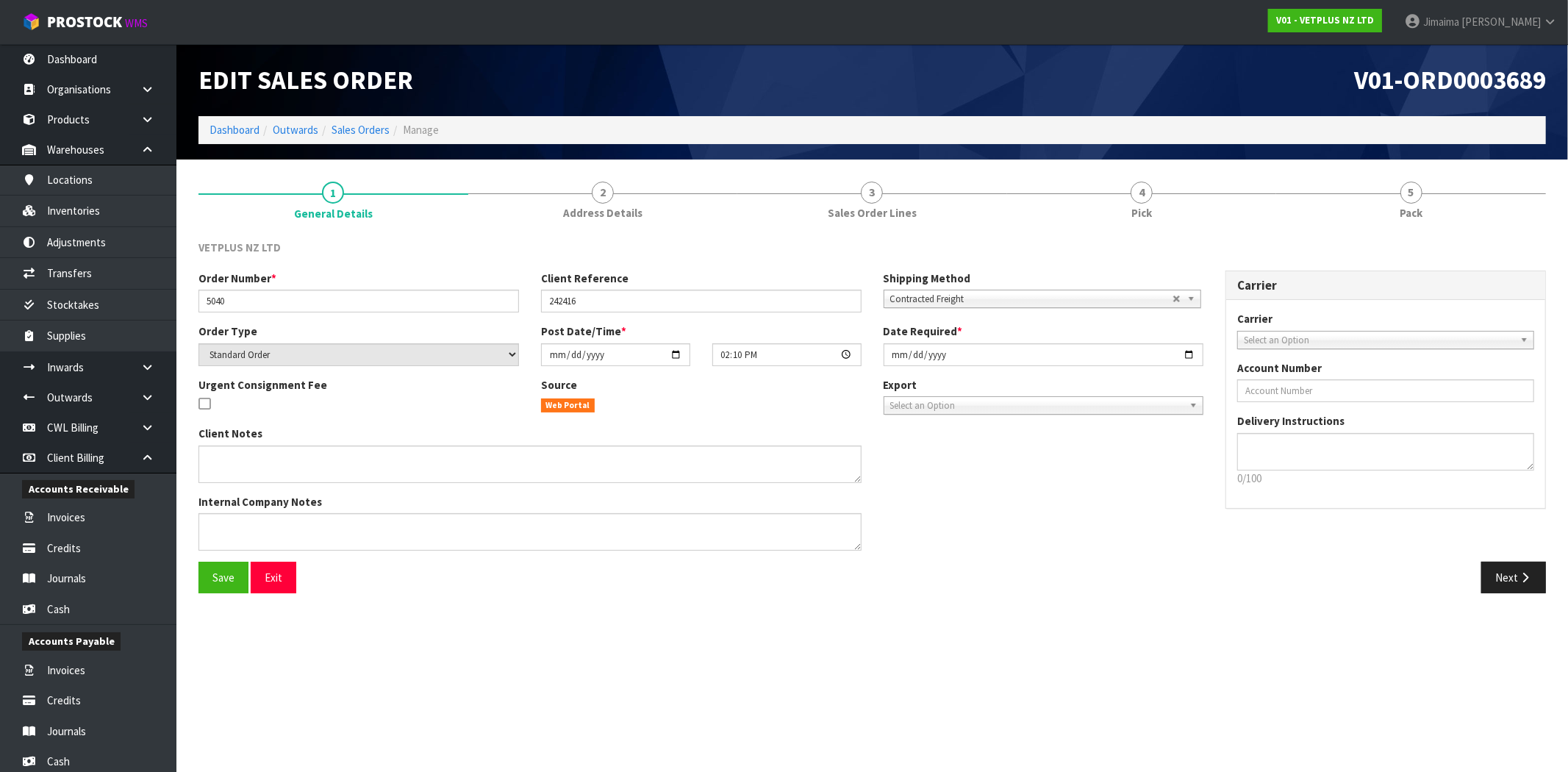
click at [373, 113] on div "Edit Sales Order" at bounding box center [530, 80] width 685 height 72
click at [364, 125] on link "Sales Orders" at bounding box center [361, 130] width 59 height 14
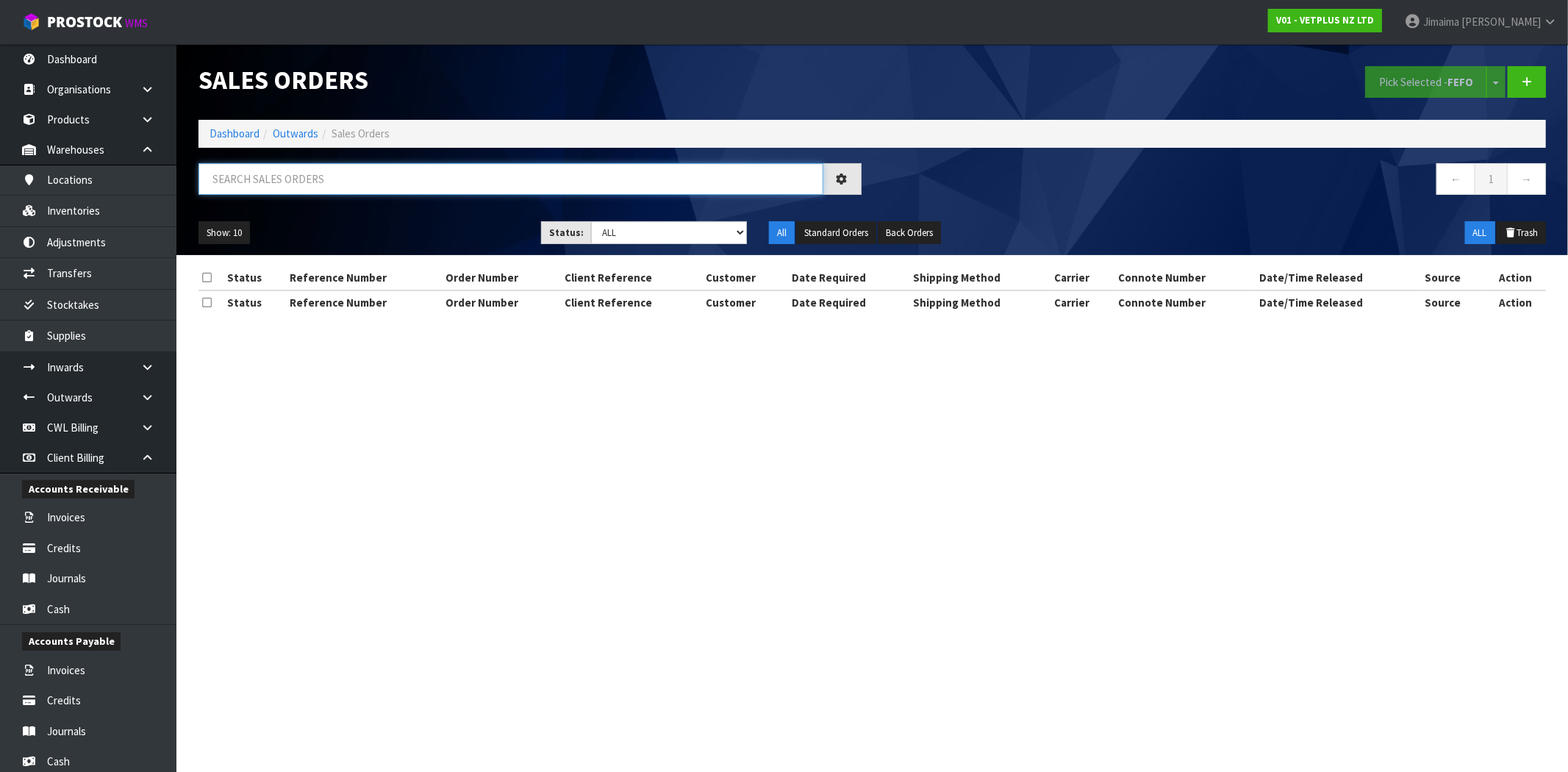
click at [355, 175] on input "text" at bounding box center [511, 179] width 625 height 32
paste input "5041"
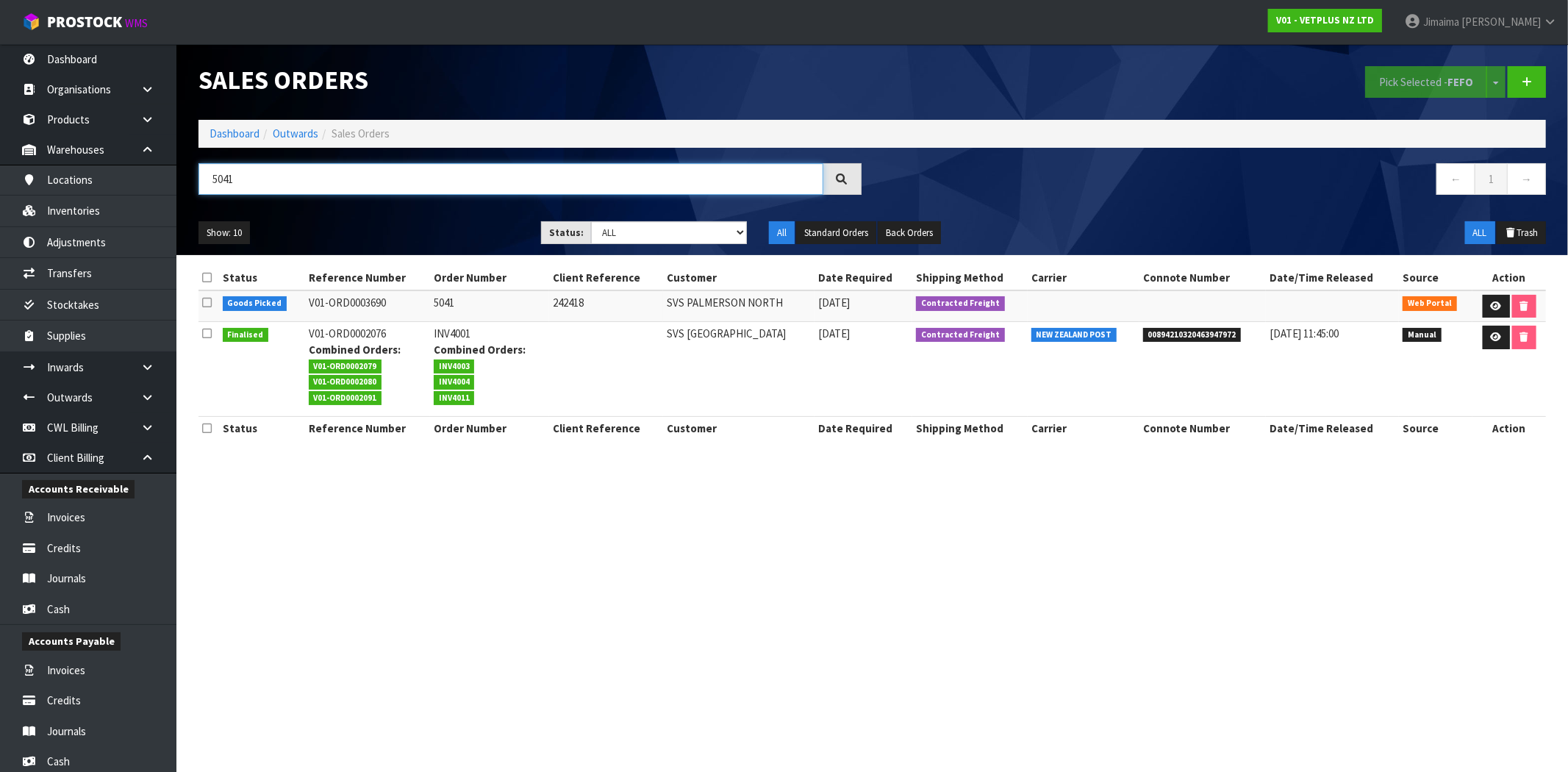
type input "5041"
click at [1013, 292] on td "Contracted Freight" at bounding box center [970, 307] width 115 height 32
drag, startPoint x: 301, startPoint y: 179, endPoint x: 200, endPoint y: 179, distance: 101.0
click at [200, 179] on input "5041" at bounding box center [511, 179] width 625 height 32
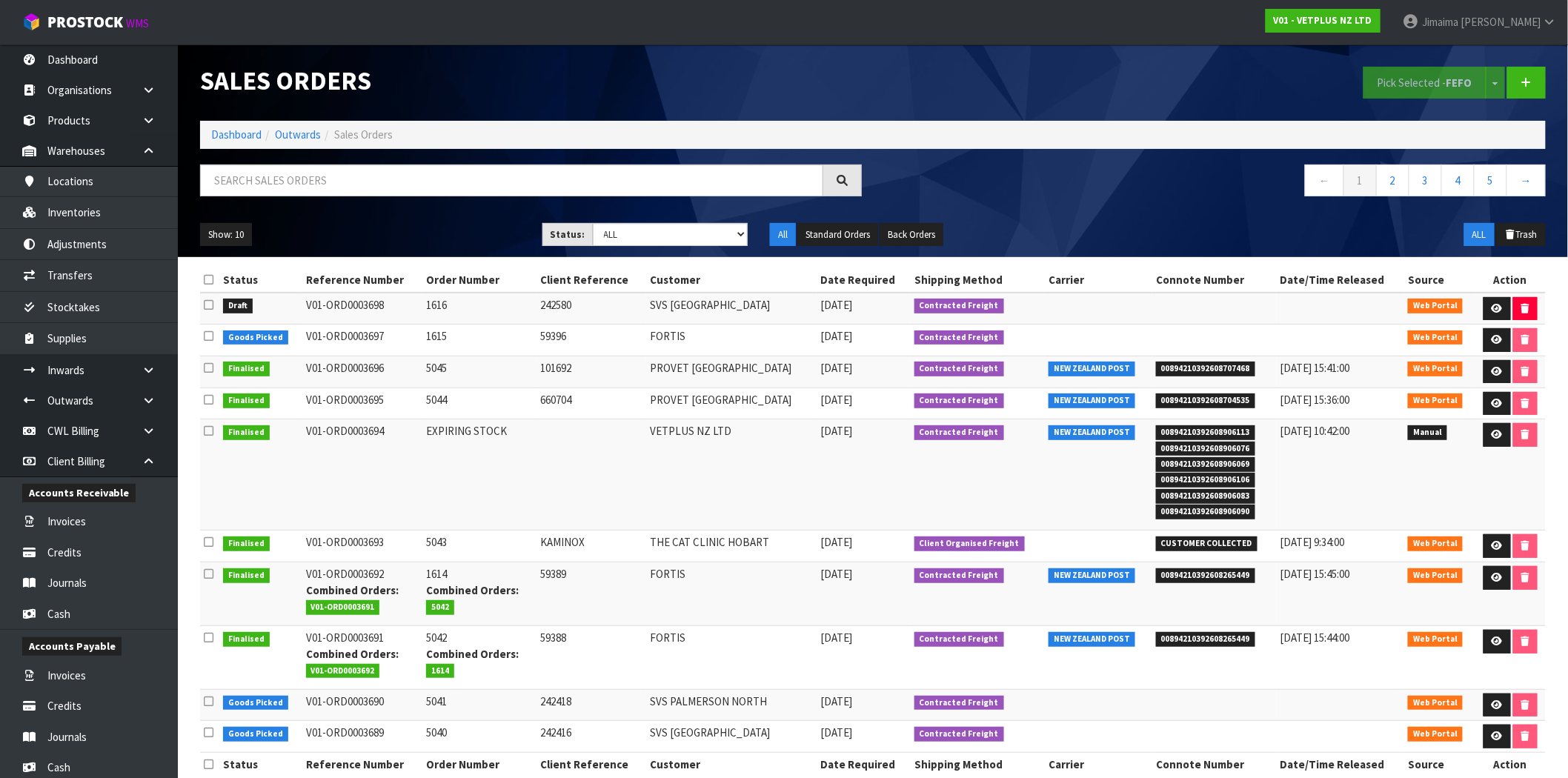
click at [358, 159] on div "Sales Orders Pick Selected - FEFO Split button! FIFO - First In First Out FEFO …" at bounding box center [873, 151] width 1368 height 213
click at [337, 190] on input "text" at bounding box center [512, 180] width 624 height 32
paste input "5039"
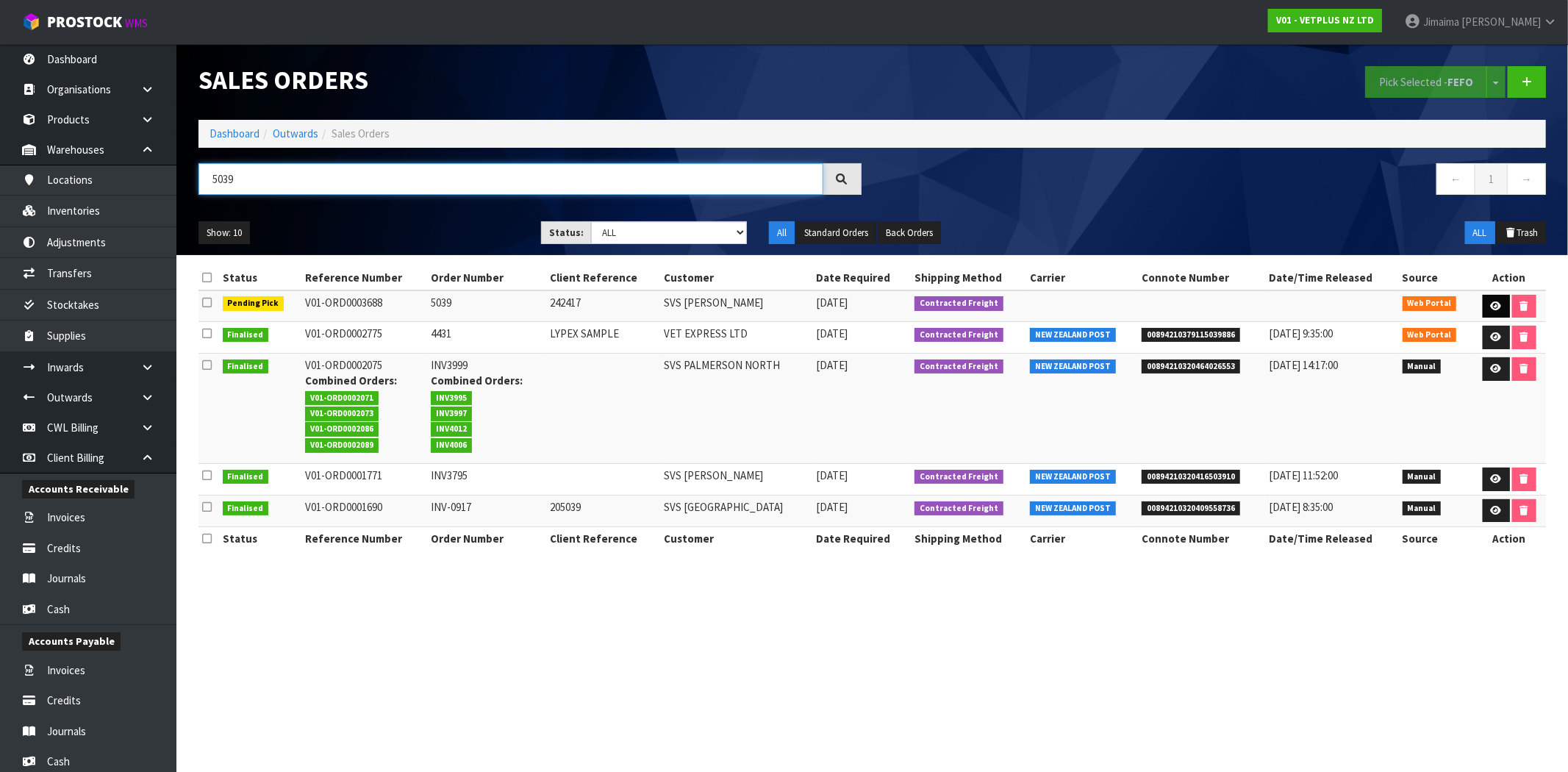
type input "5039"
click at [1491, 306] on icon at bounding box center [1496, 306] width 11 height 10
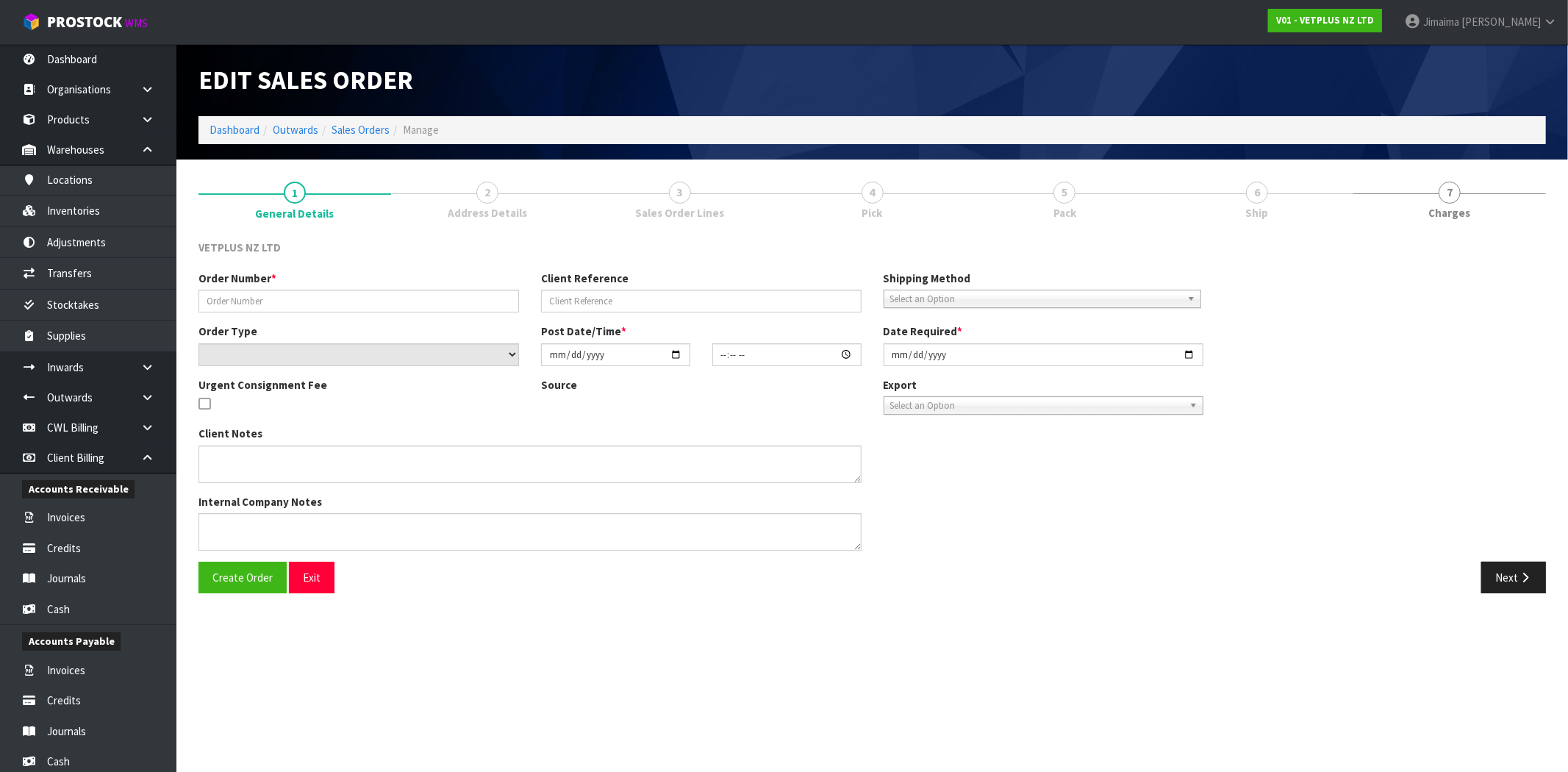
type input "5039"
type input "242417"
select select "number:0"
type input "[DATE]"
type input "13:57:00.000"
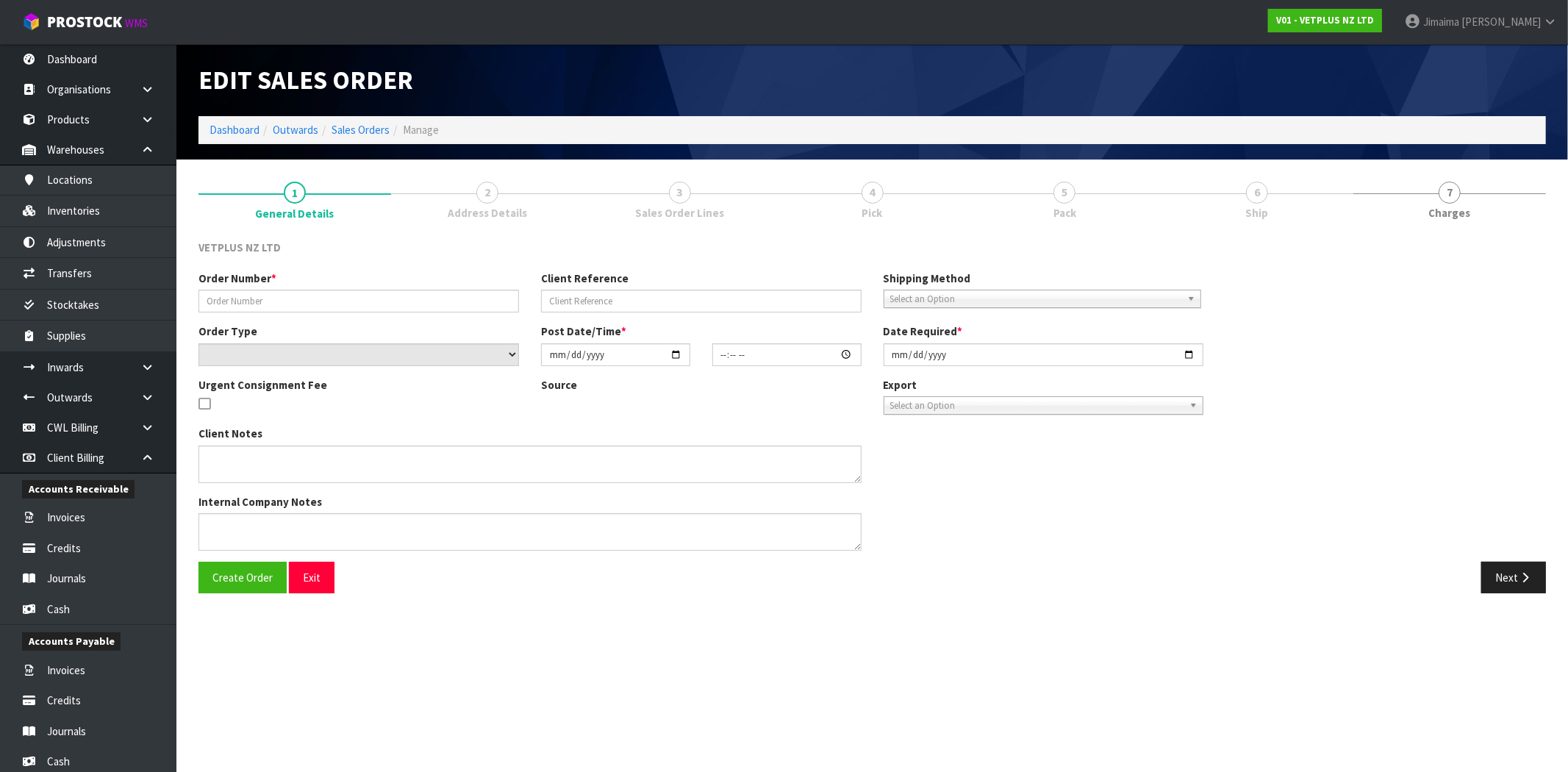
type input "[DATE]"
type textarea "BACK ORDER: 50107 AKTIVAIT MED & LGE BREED CAPS 60 X 13 50907 COATEX CAPS 240 (…"
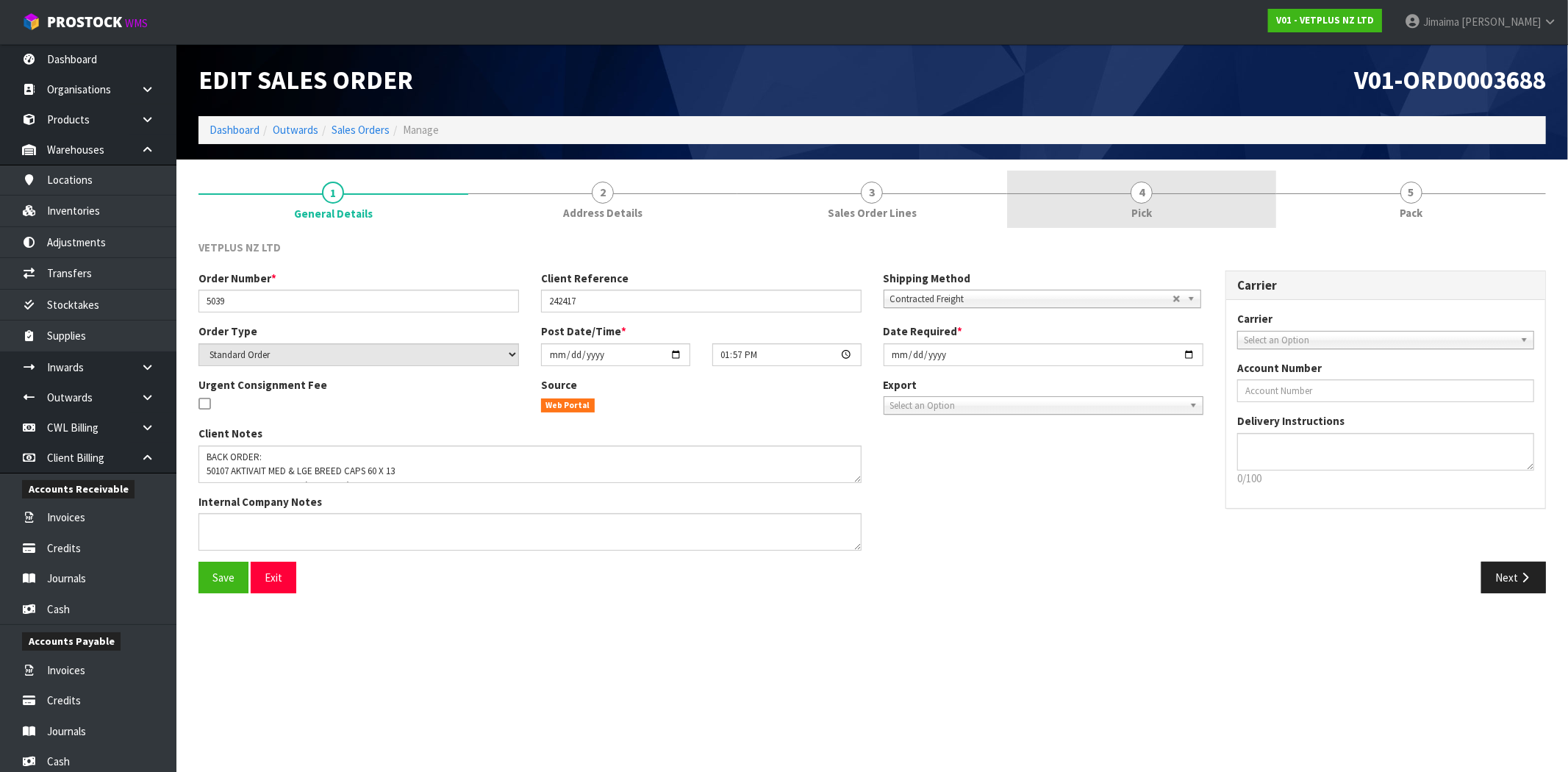
click at [1211, 208] on link "4 Pick" at bounding box center [1142, 199] width 269 height 58
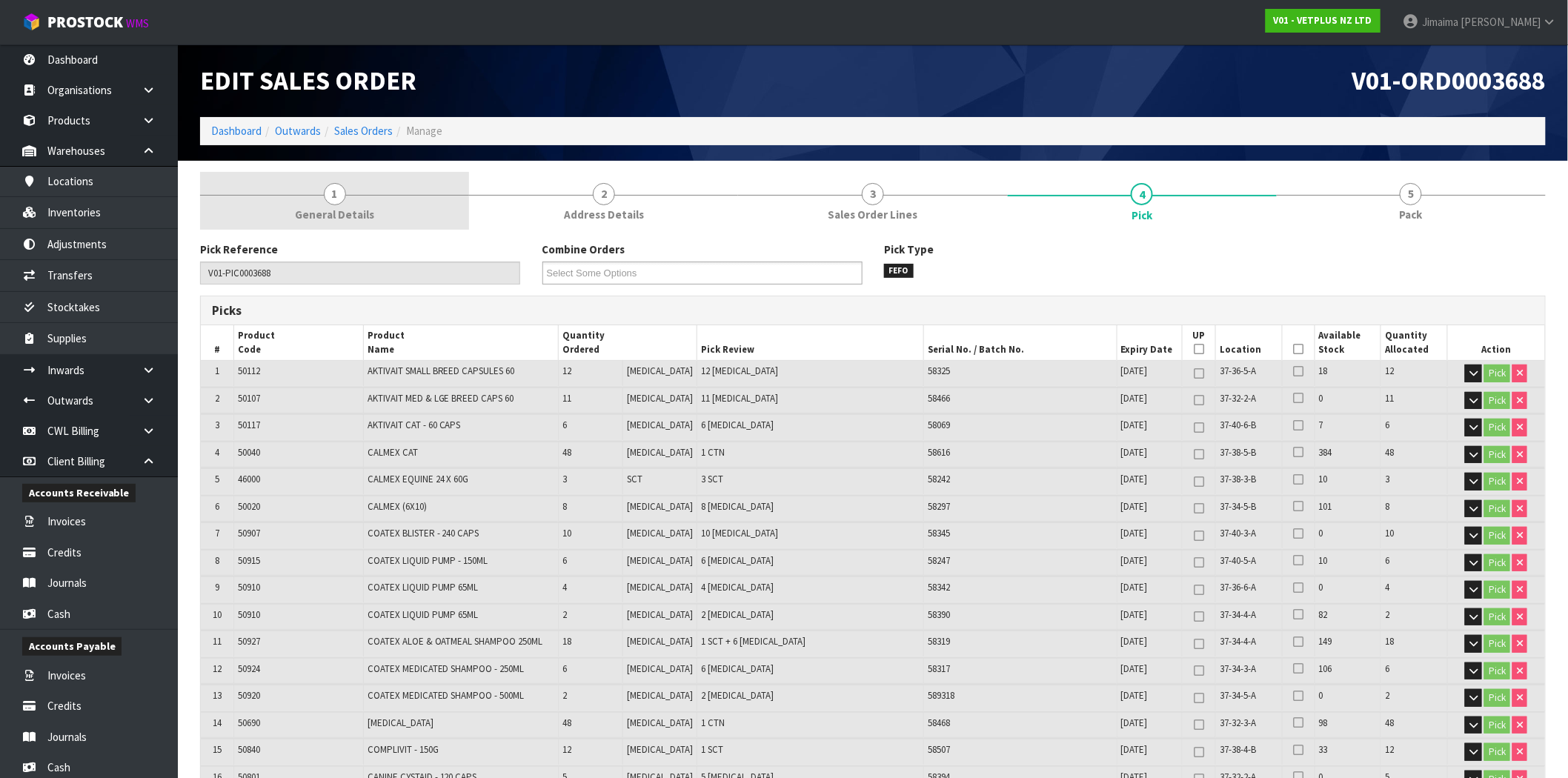
click at [428, 206] on link "1 General Details" at bounding box center [334, 201] width 269 height 59
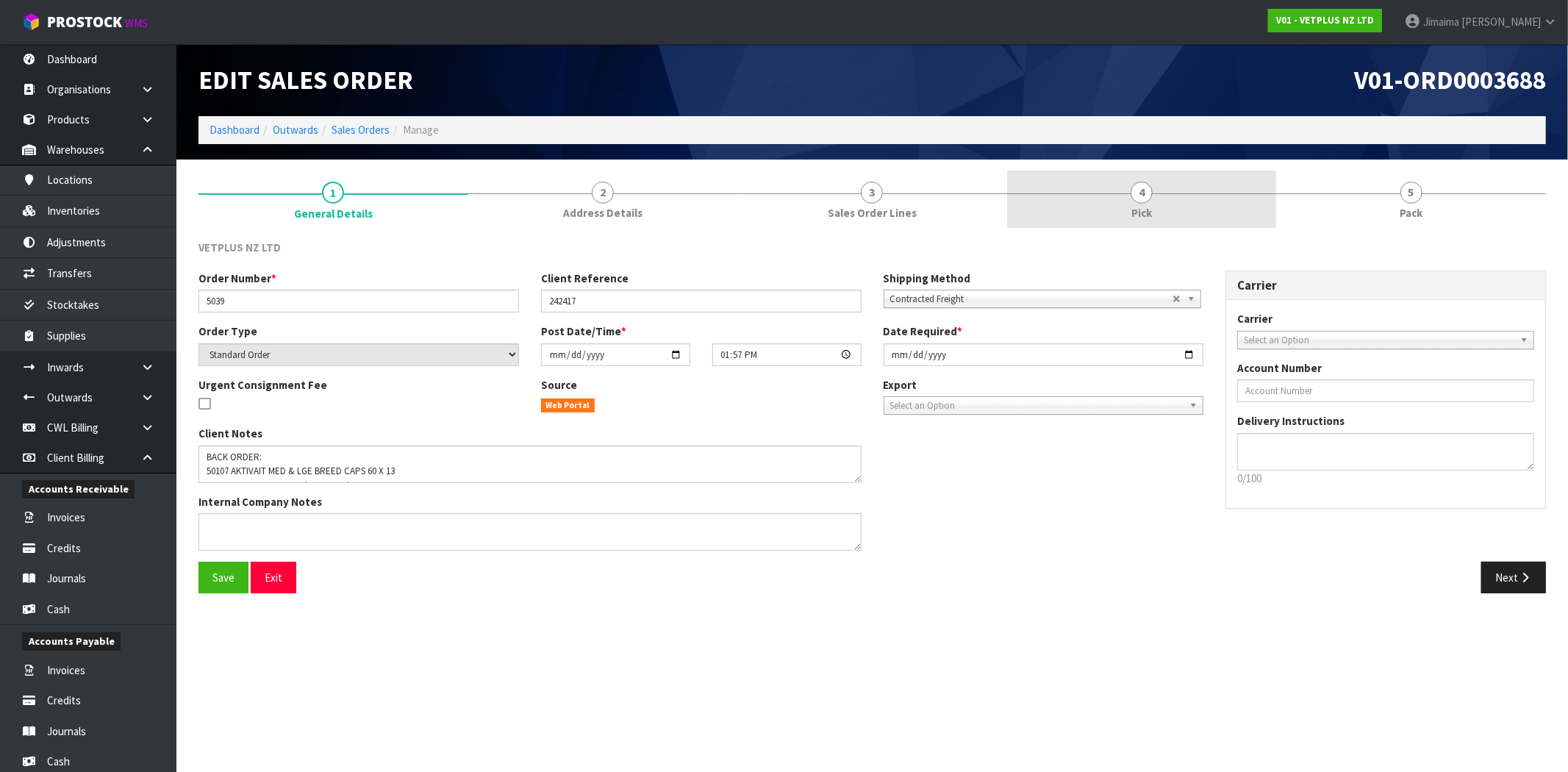
click at [1135, 207] on span "Pick" at bounding box center [1142, 212] width 20 height 15
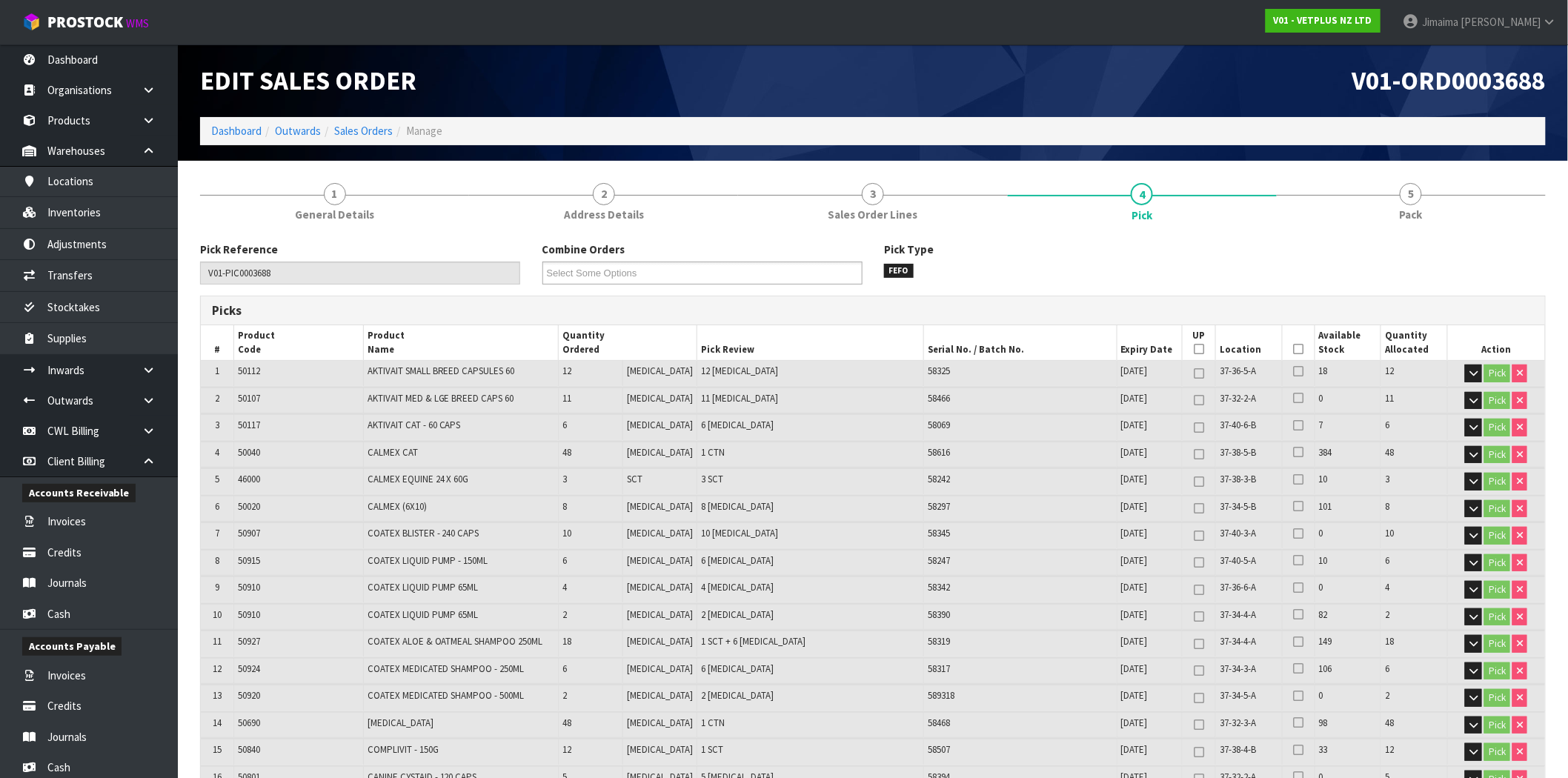
click at [1270, 248] on div "Pick Reference V01-PIC0003688 Combine Orders V01-ORD0003688 V01-ORD0003689 V01-…" at bounding box center [873, 268] width 1368 height 54
click at [372, 124] on link "Sales Orders" at bounding box center [364, 131] width 59 height 14
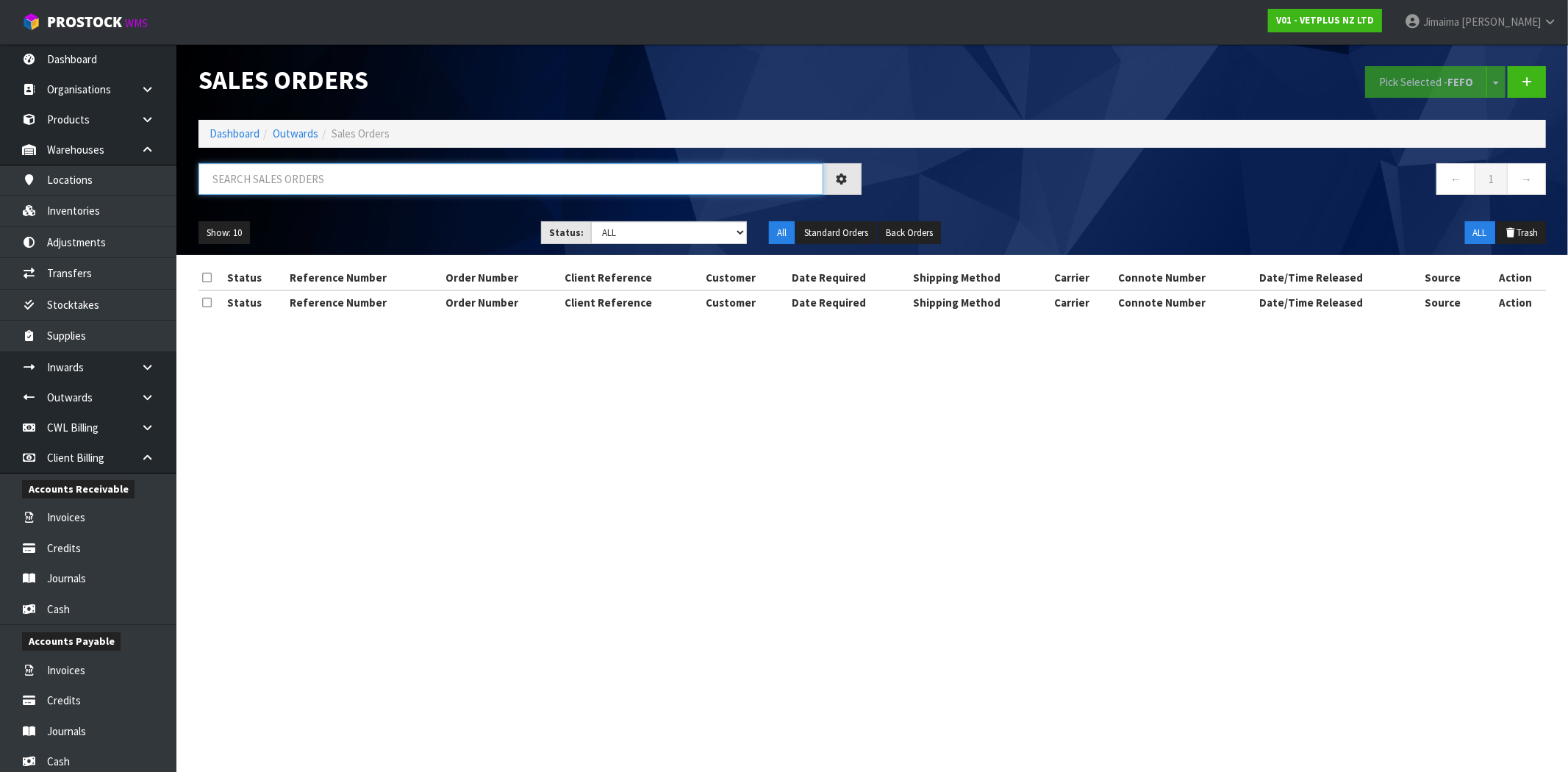
click at [301, 179] on input "text" at bounding box center [511, 179] width 625 height 32
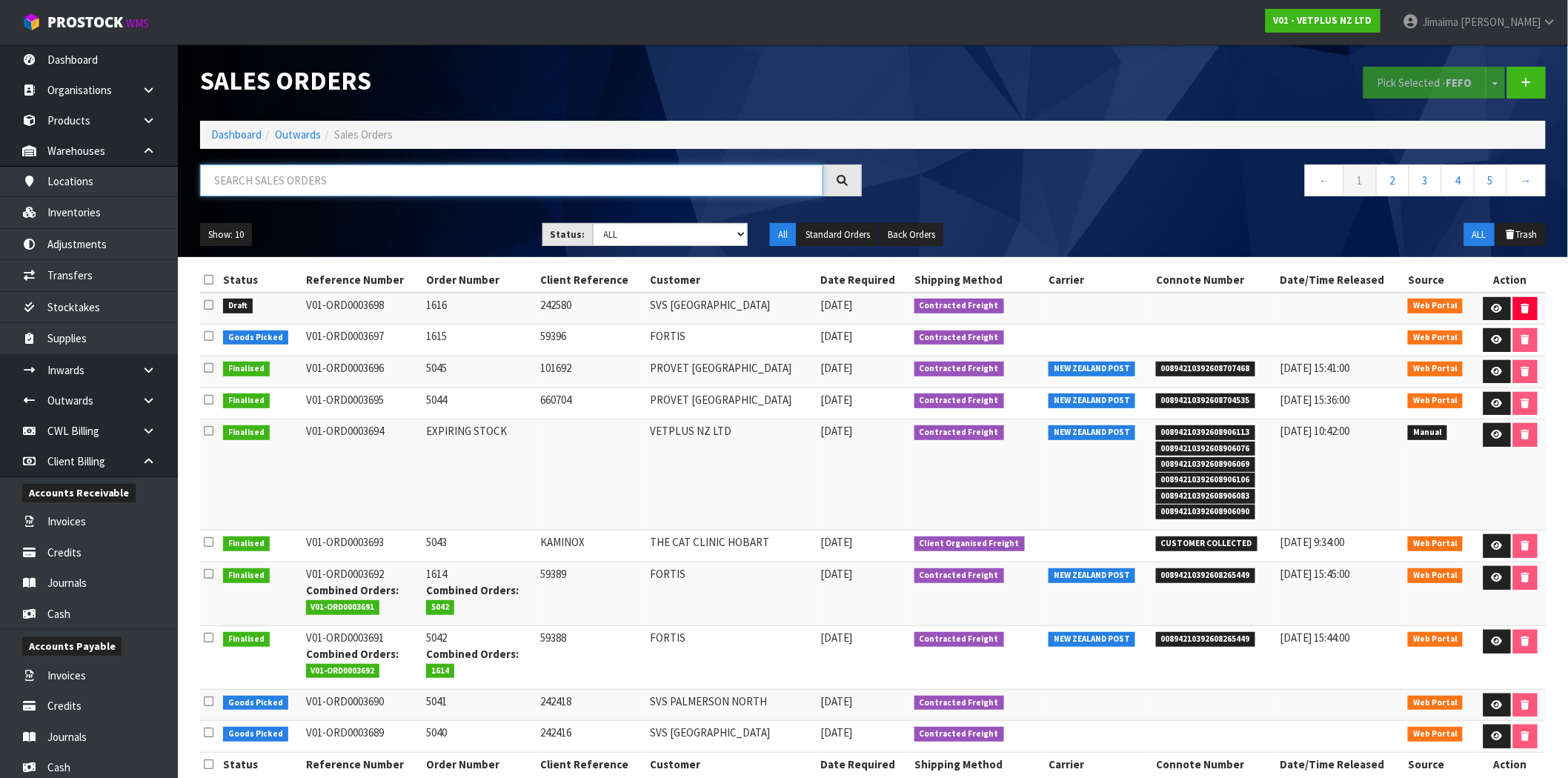
click at [304, 180] on input "text" at bounding box center [512, 180] width 624 height 32
click at [586, 330] on td "59396" at bounding box center [591, 340] width 110 height 32
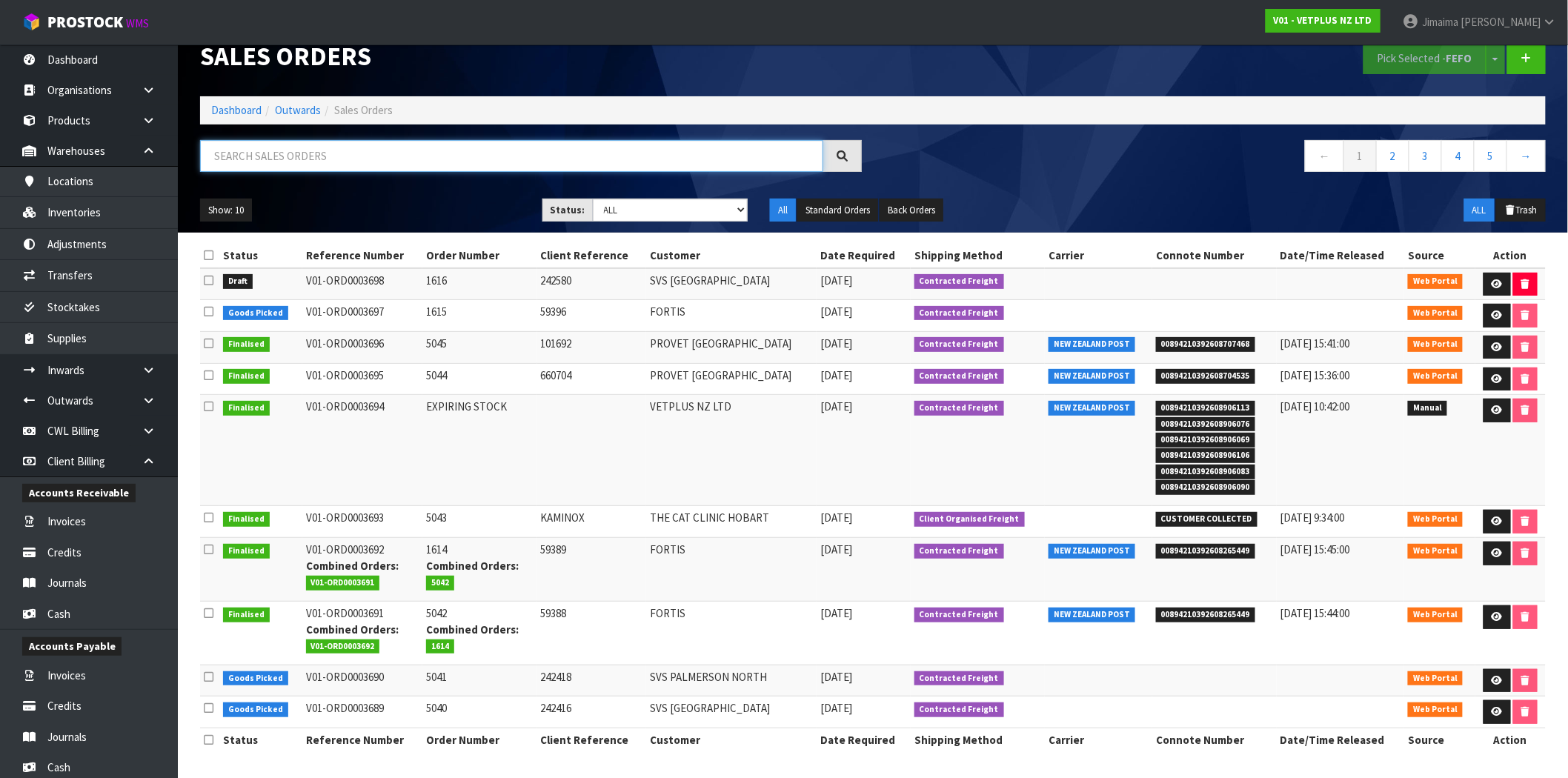
click at [367, 144] on input "text" at bounding box center [512, 156] width 624 height 32
paste input "5039"
type input "5039"
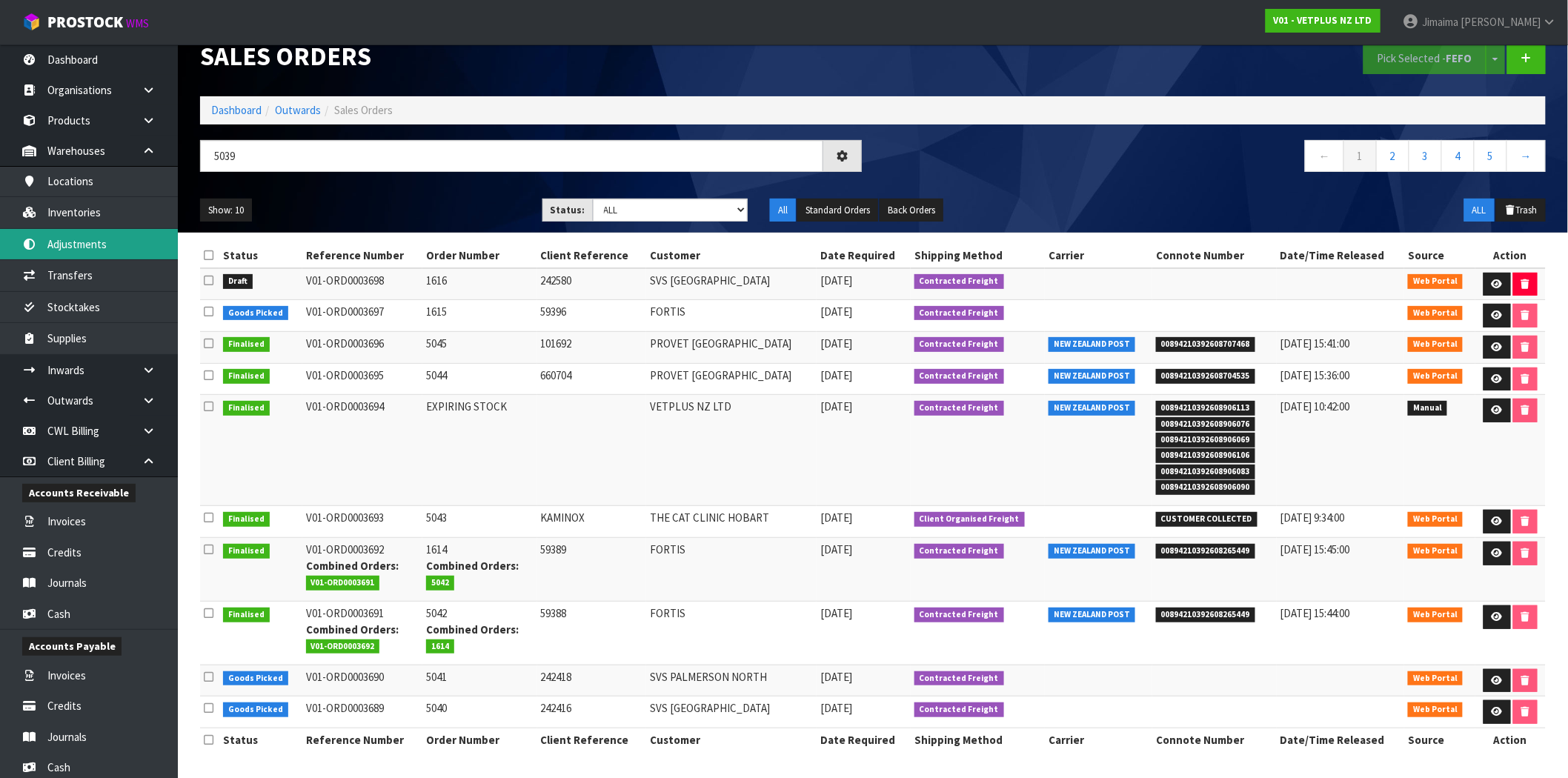
scroll to position [0, 0]
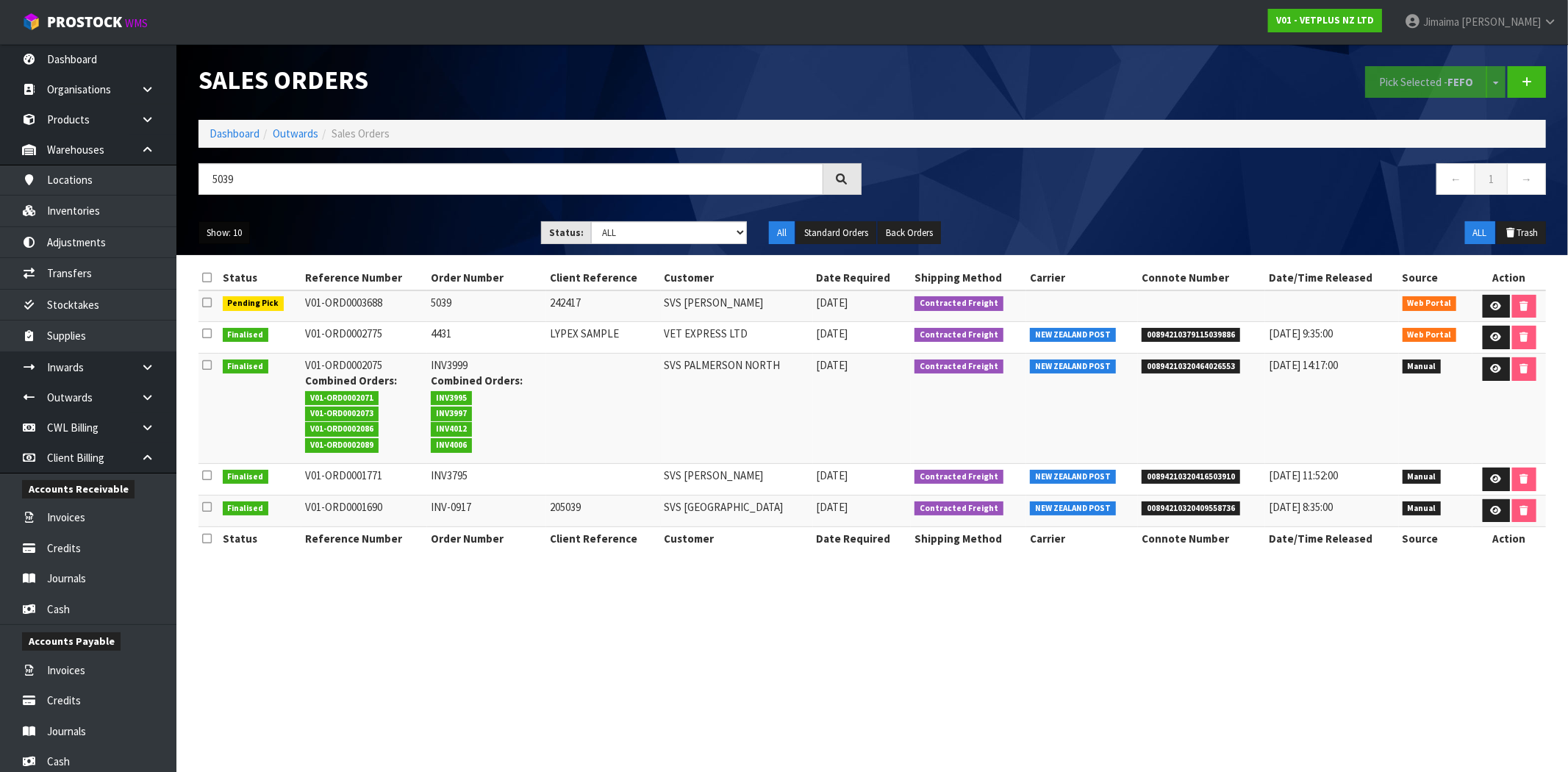
click at [215, 236] on button "Show: 10" at bounding box center [224, 233] width 51 height 24
click at [230, 184] on input "5039" at bounding box center [511, 179] width 625 height 32
drag, startPoint x: 288, startPoint y: 180, endPoint x: -29, endPoint y: 193, distance: 317.3
click at [0, 193] on html "Toggle navigation ProStock WMS V01 - VETPLUS NZ LTD Jimaima Reiher Logout Dashb…" at bounding box center [784, 386] width 1568 height 772
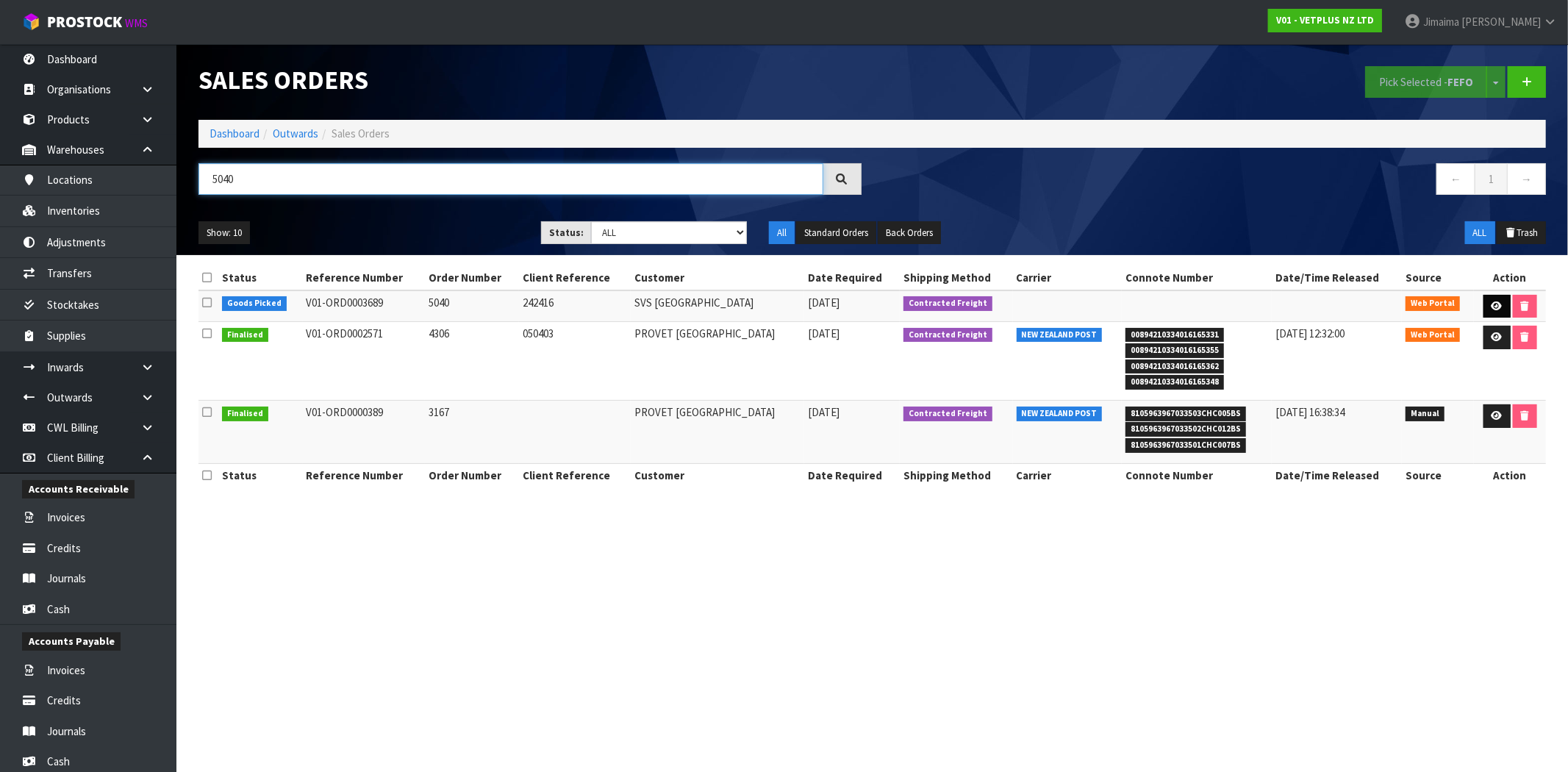
type input "5040"
click at [1494, 309] on icon at bounding box center [1497, 306] width 11 height 10
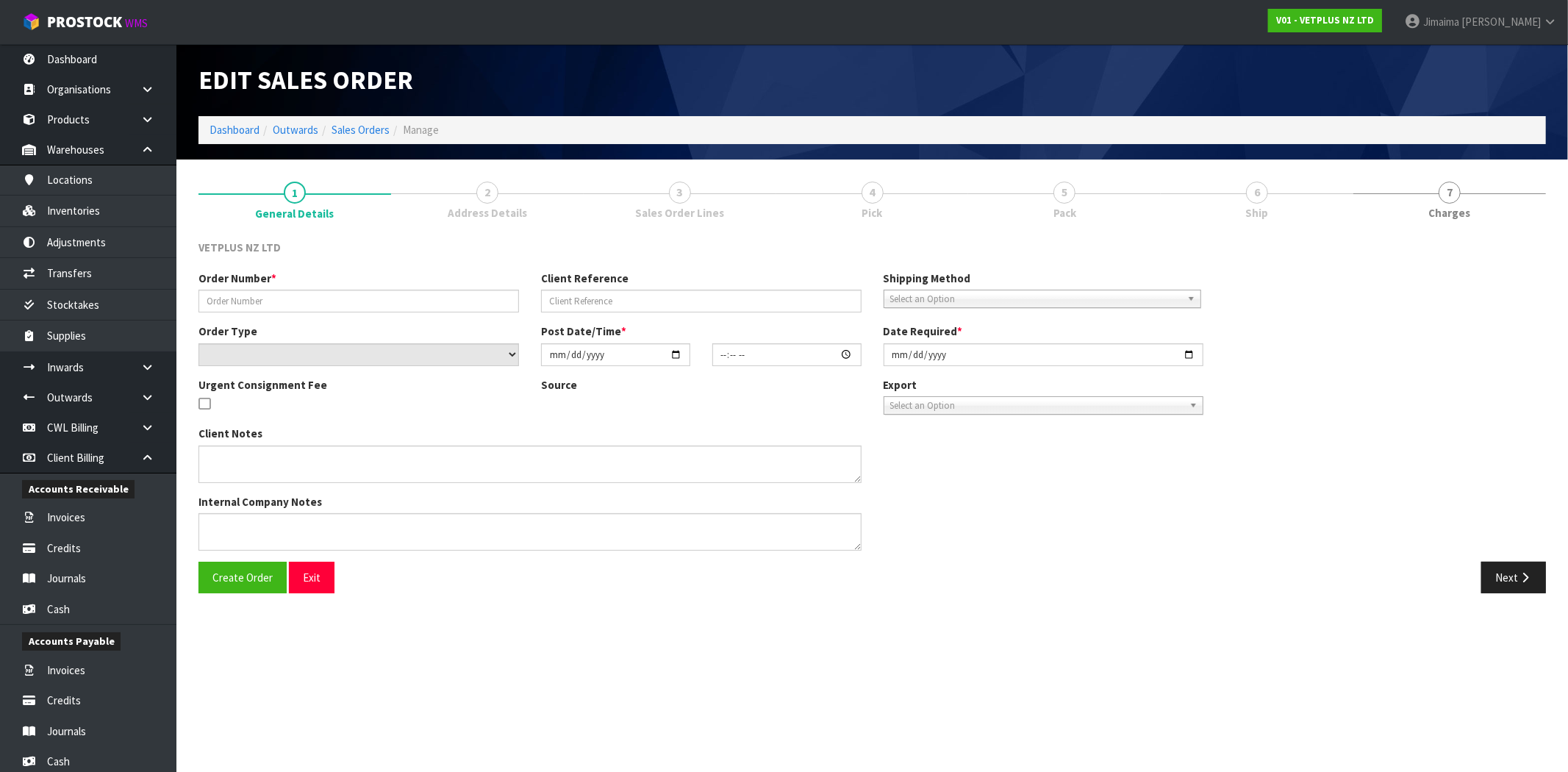
type input "5040"
type input "242416"
select select "number:0"
type input "[DATE]"
type input "14:10:00.000"
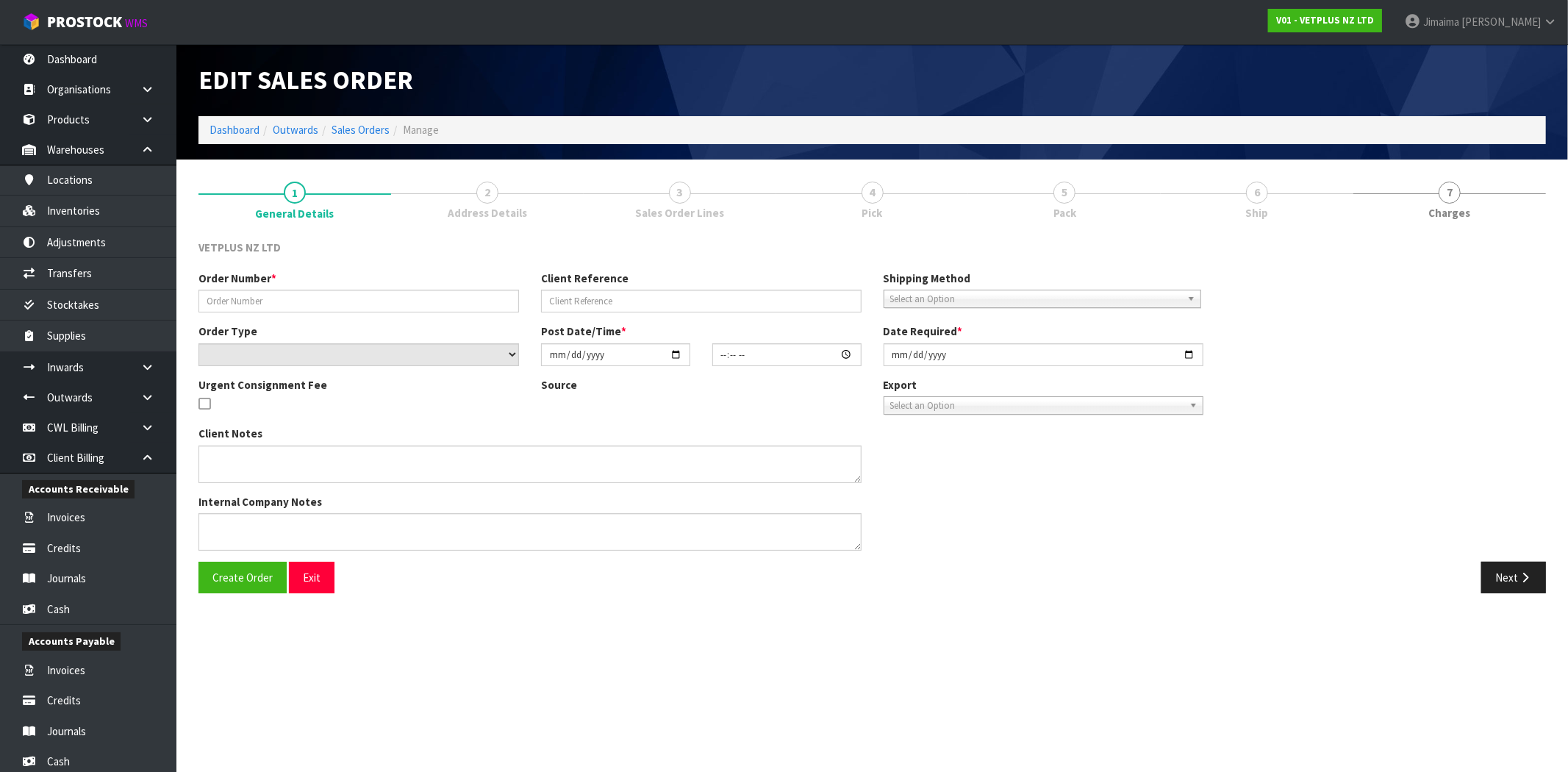
type input "[DATE]"
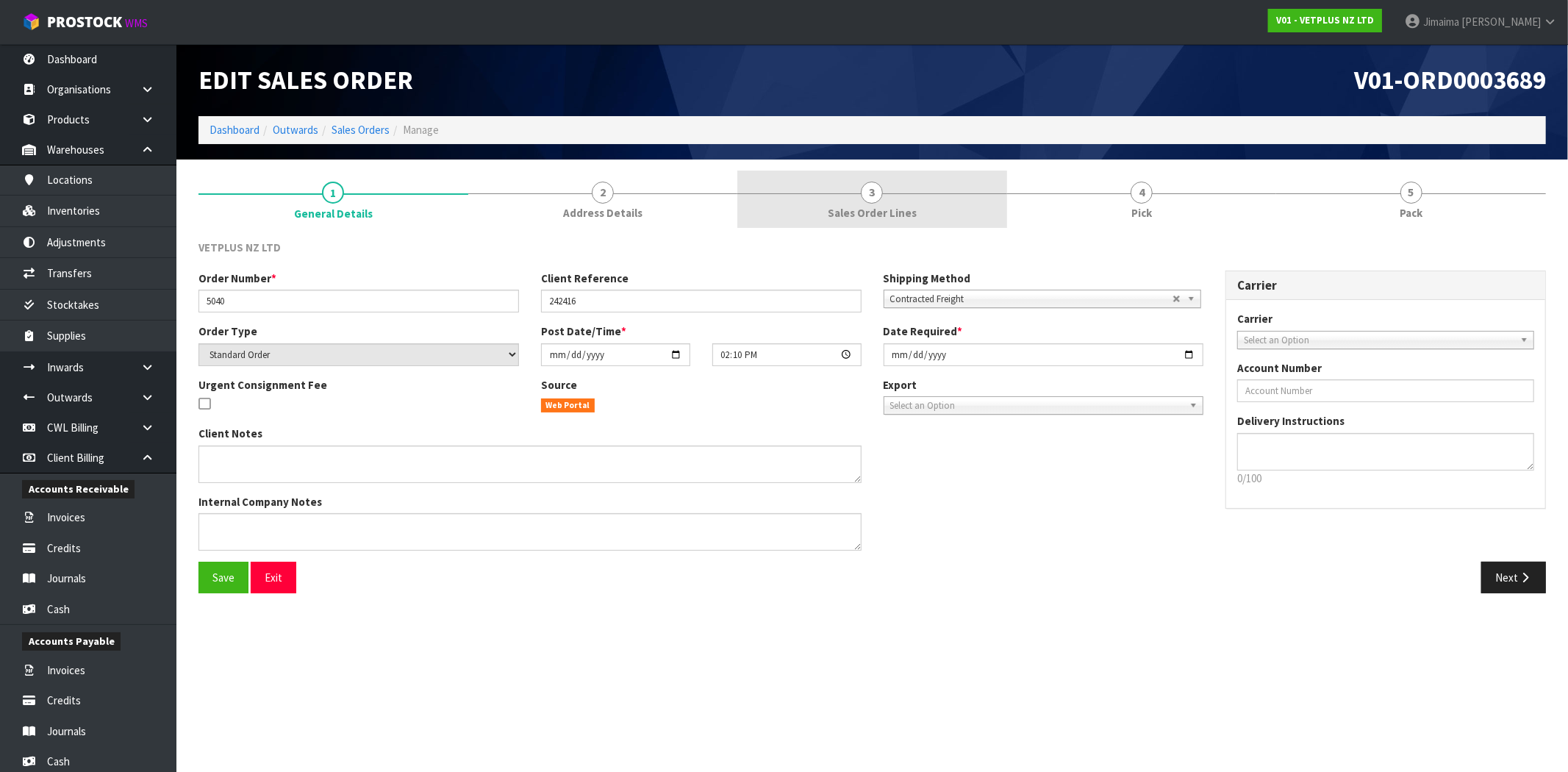
click at [904, 224] on link "3 Sales Order Lines" at bounding box center [872, 199] width 269 height 58
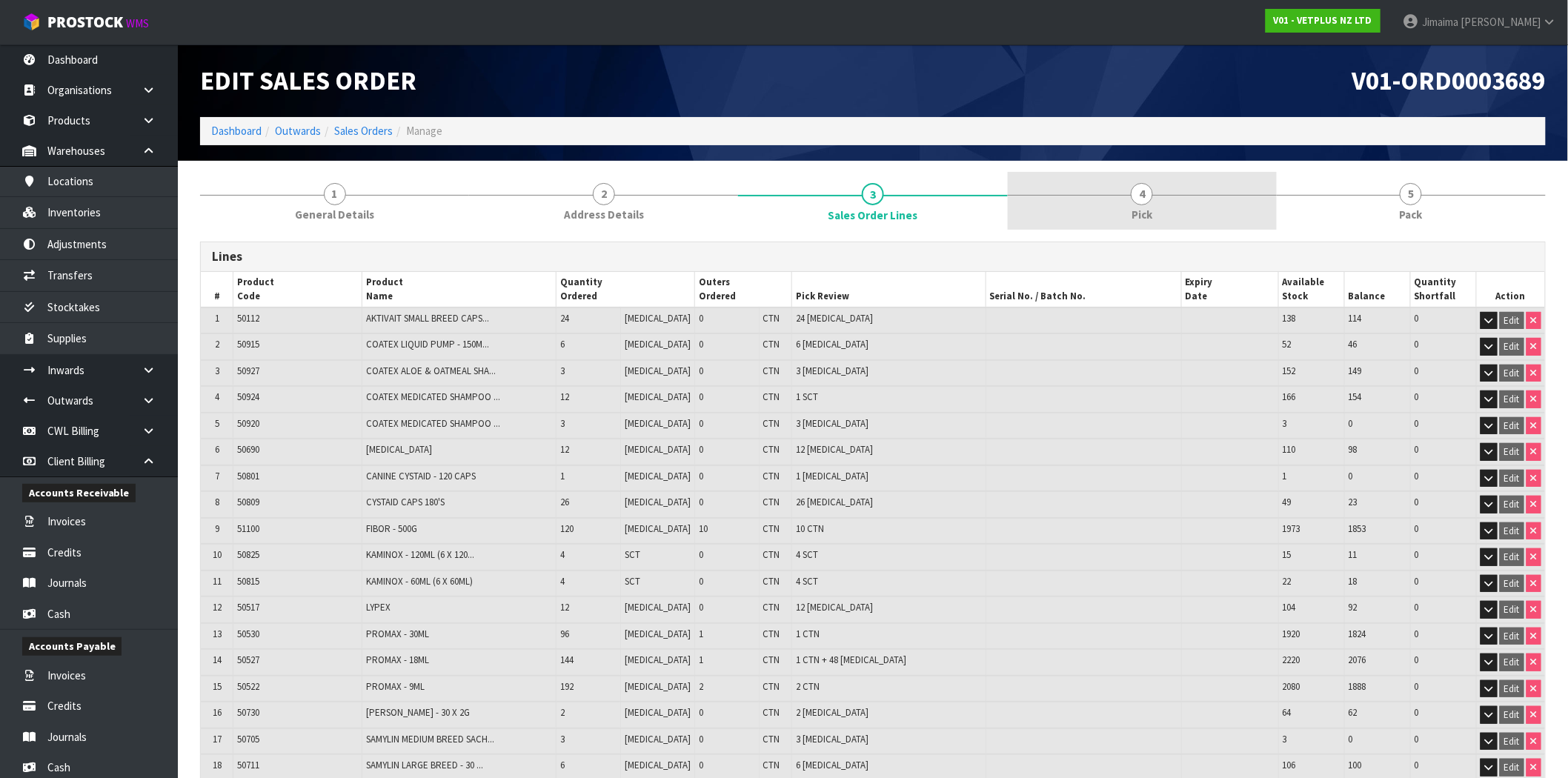
click at [1124, 213] on link "4 Pick" at bounding box center [1142, 201] width 269 height 59
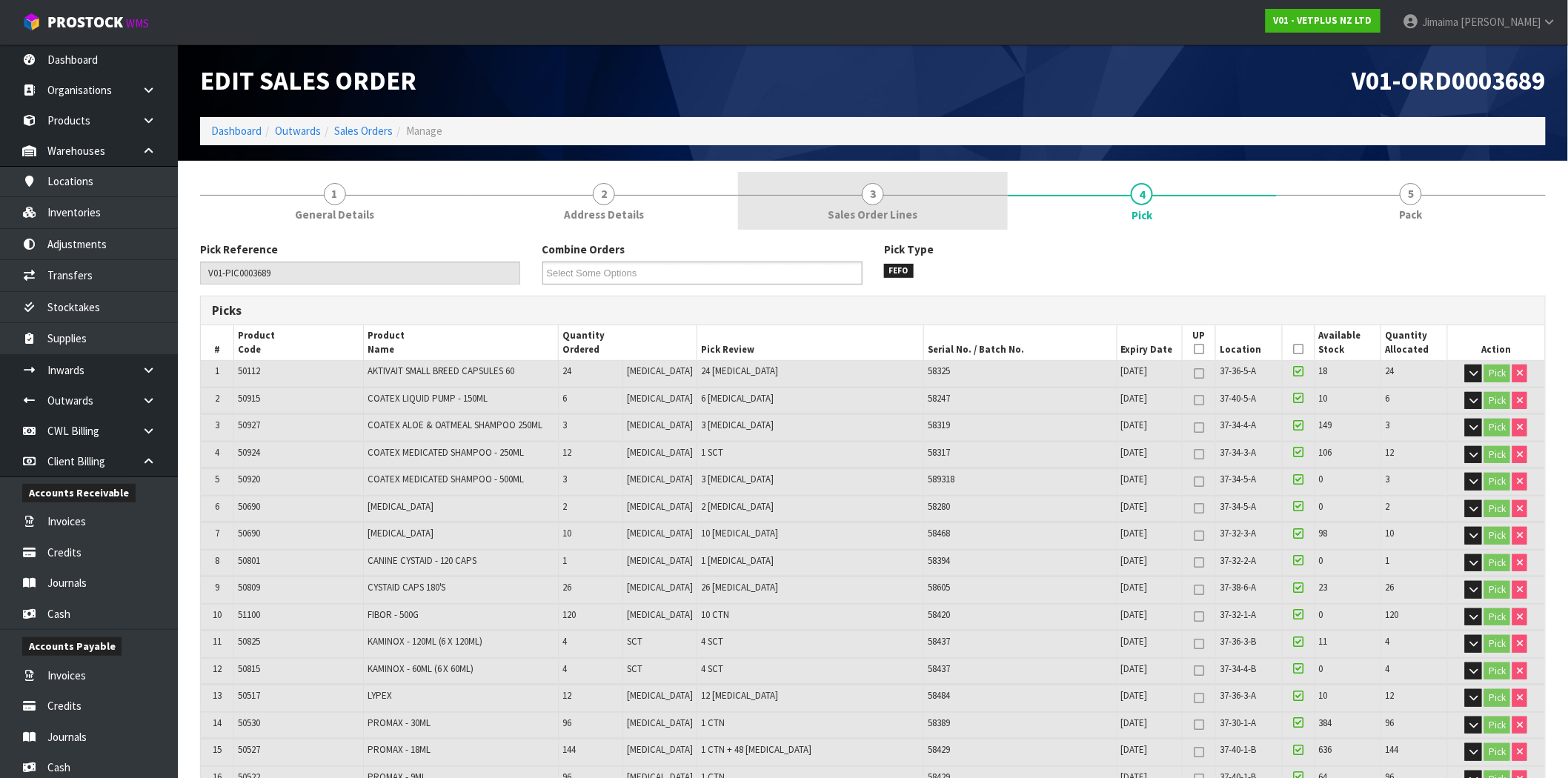
click at [879, 213] on span "Sales Order Lines" at bounding box center [873, 213] width 89 height 15
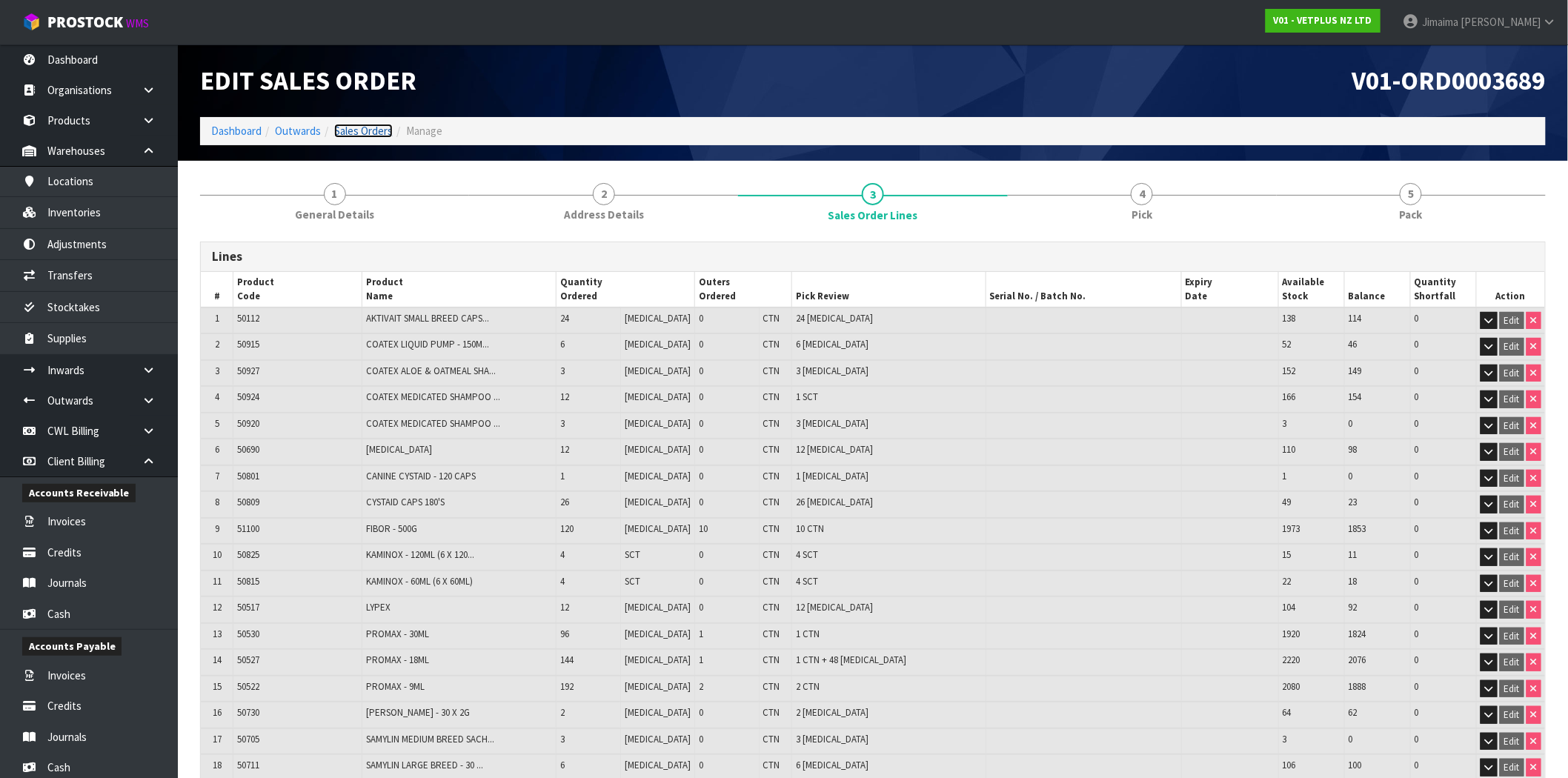
click at [373, 135] on link "Sales Orders" at bounding box center [364, 131] width 59 height 14
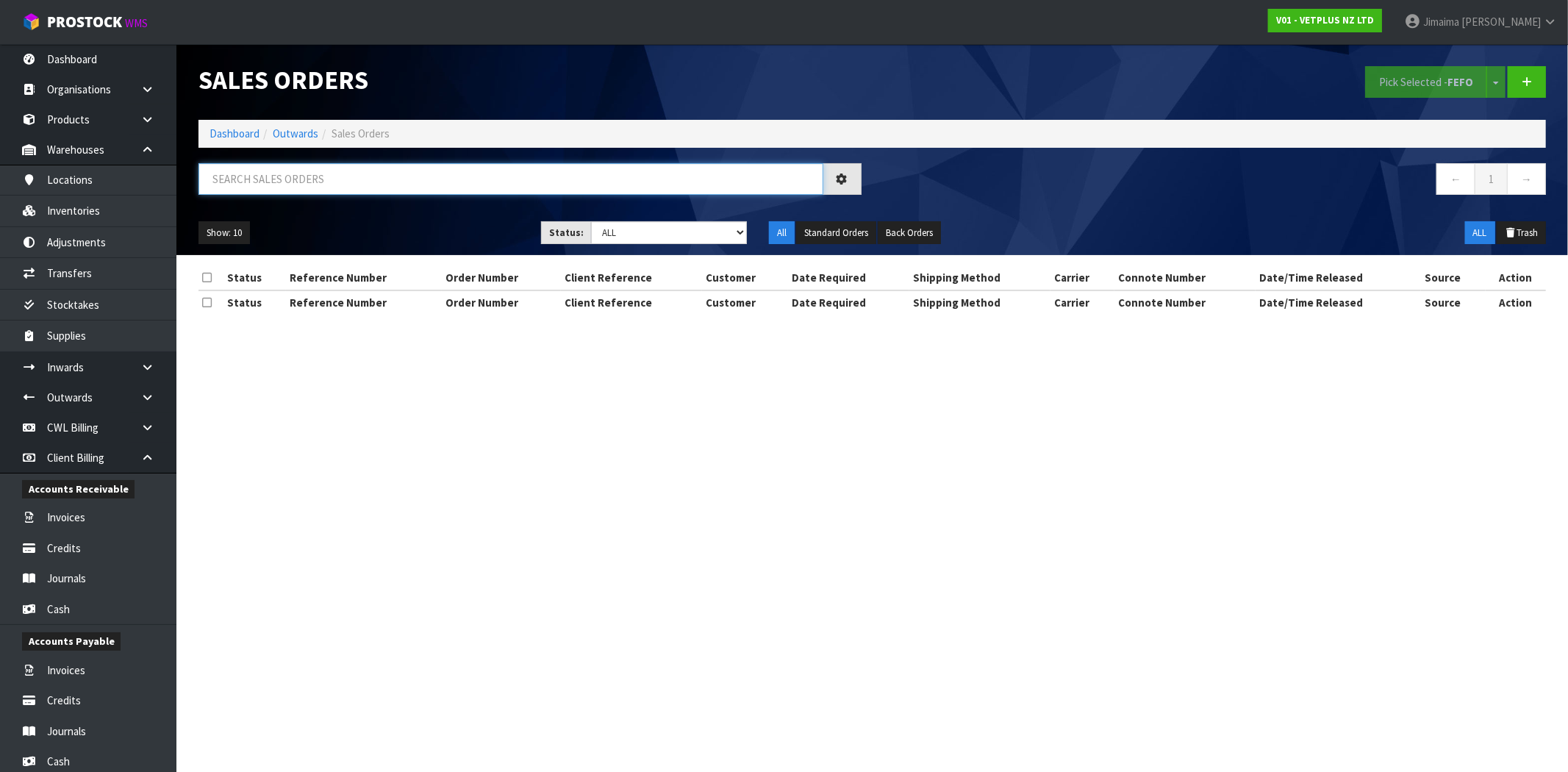
click at [339, 172] on input "text" at bounding box center [511, 179] width 625 height 32
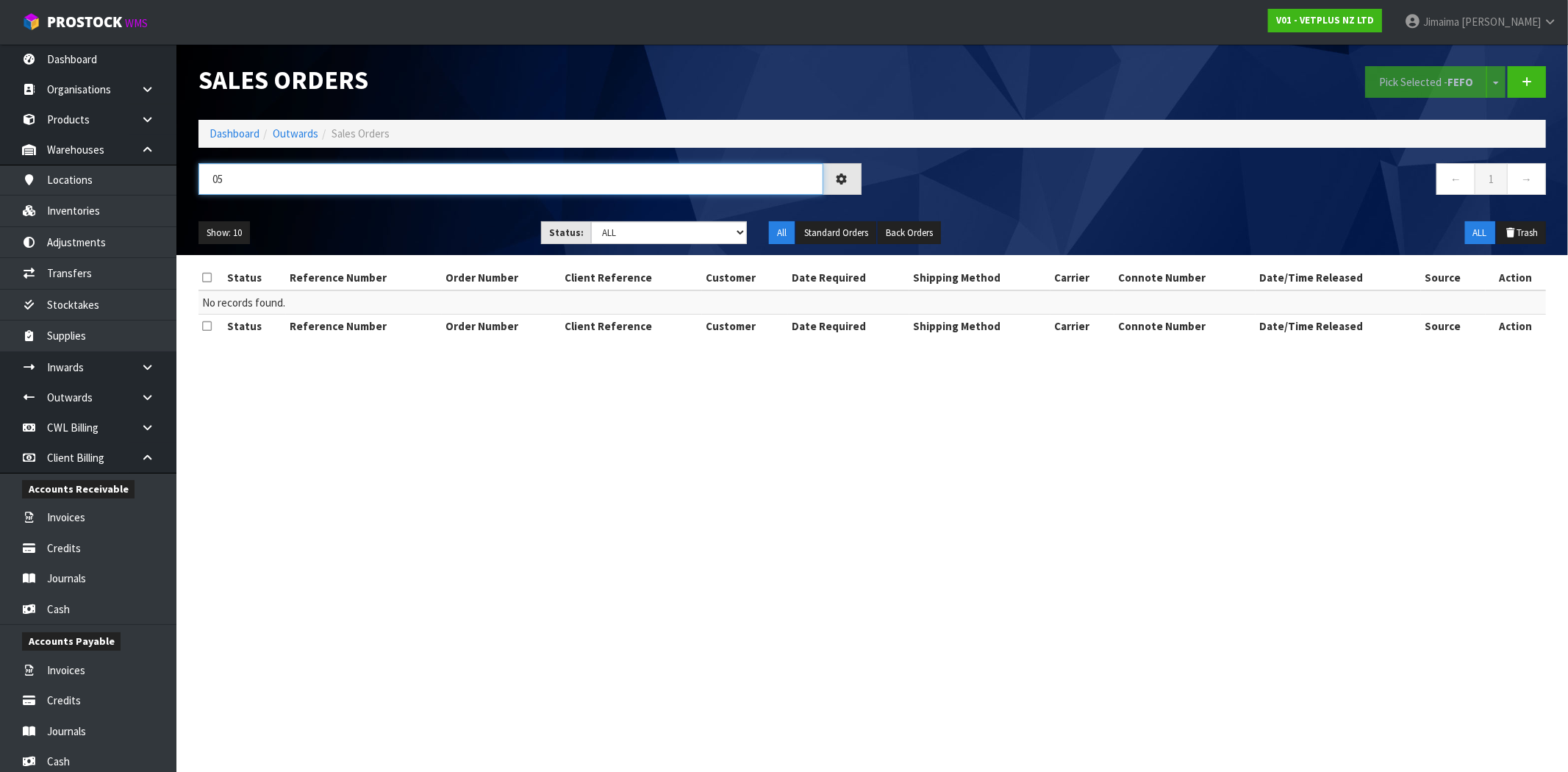
type input "0"
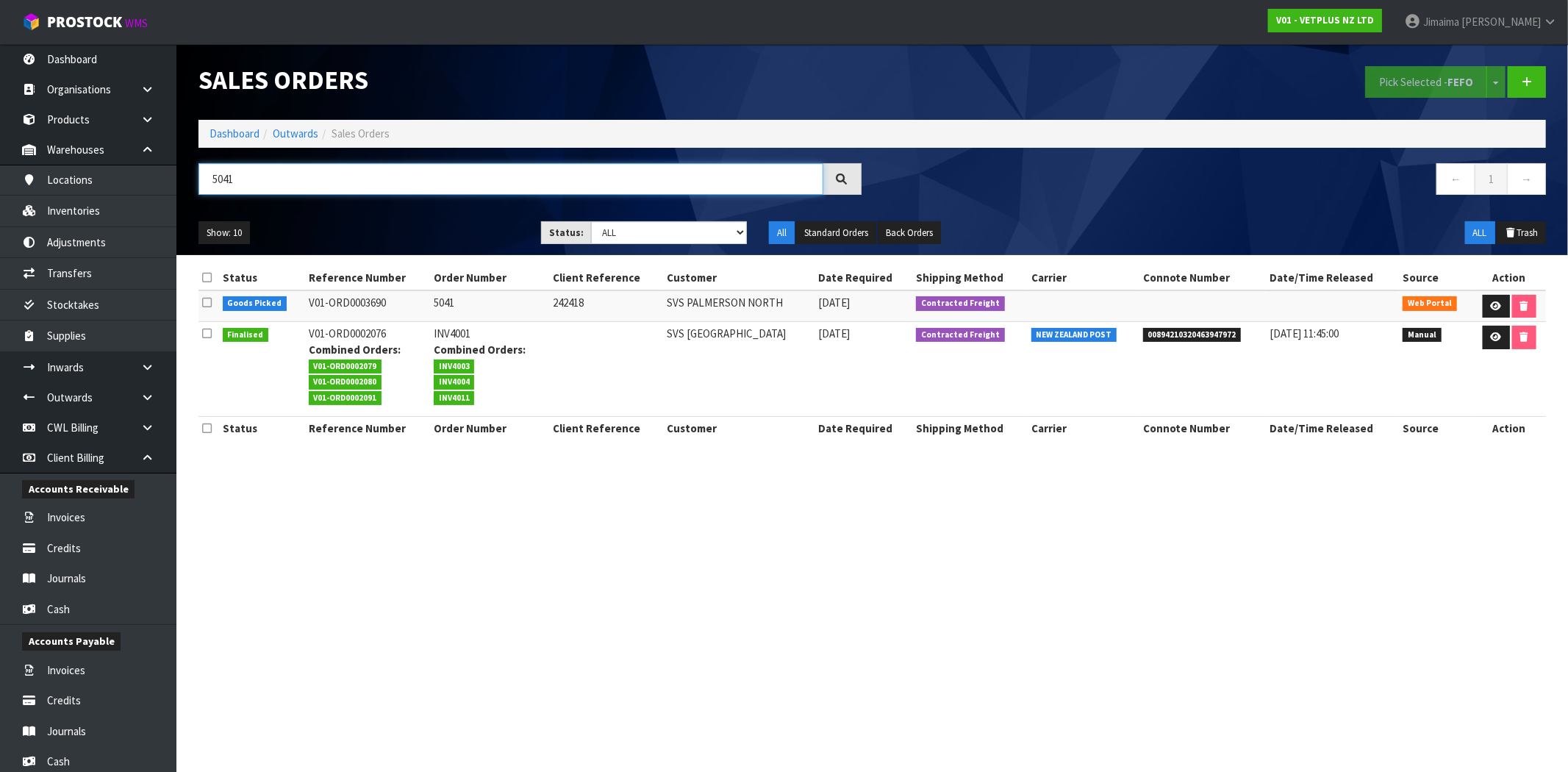
type input "5041"
click at [1231, 316] on td at bounding box center [1203, 307] width 127 height 32
click at [425, 329] on td "V01-ORD0002076 Combined Orders: V01-ORD0002079 V01-ORD0002080 V01-ORD0002091" at bounding box center [367, 369] width 125 height 95
click at [1498, 295] on link at bounding box center [1496, 307] width 27 height 24
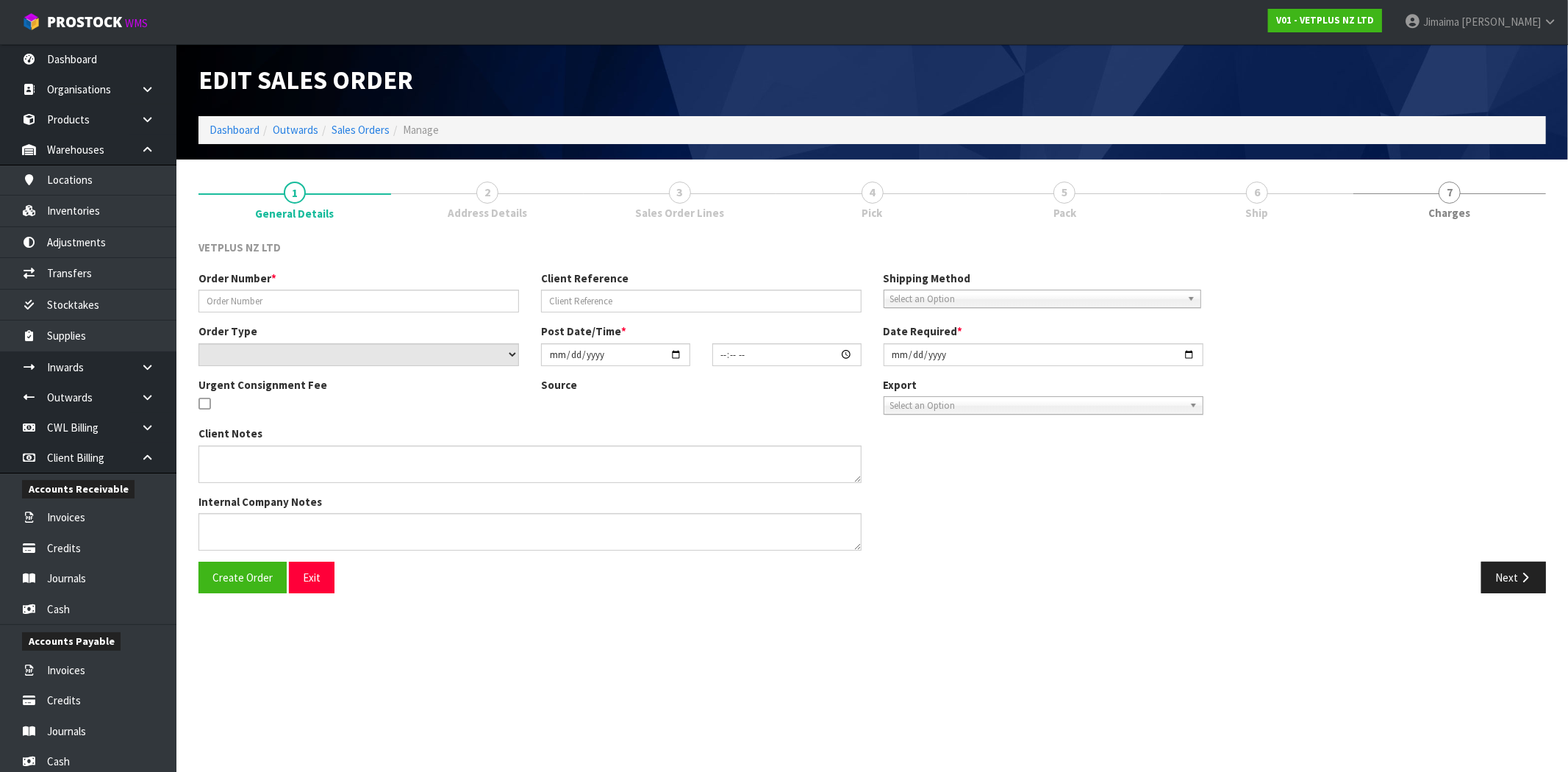
type input "5041"
type input "242418"
select select "number:0"
type input "[DATE]"
type input "14:25:00.000"
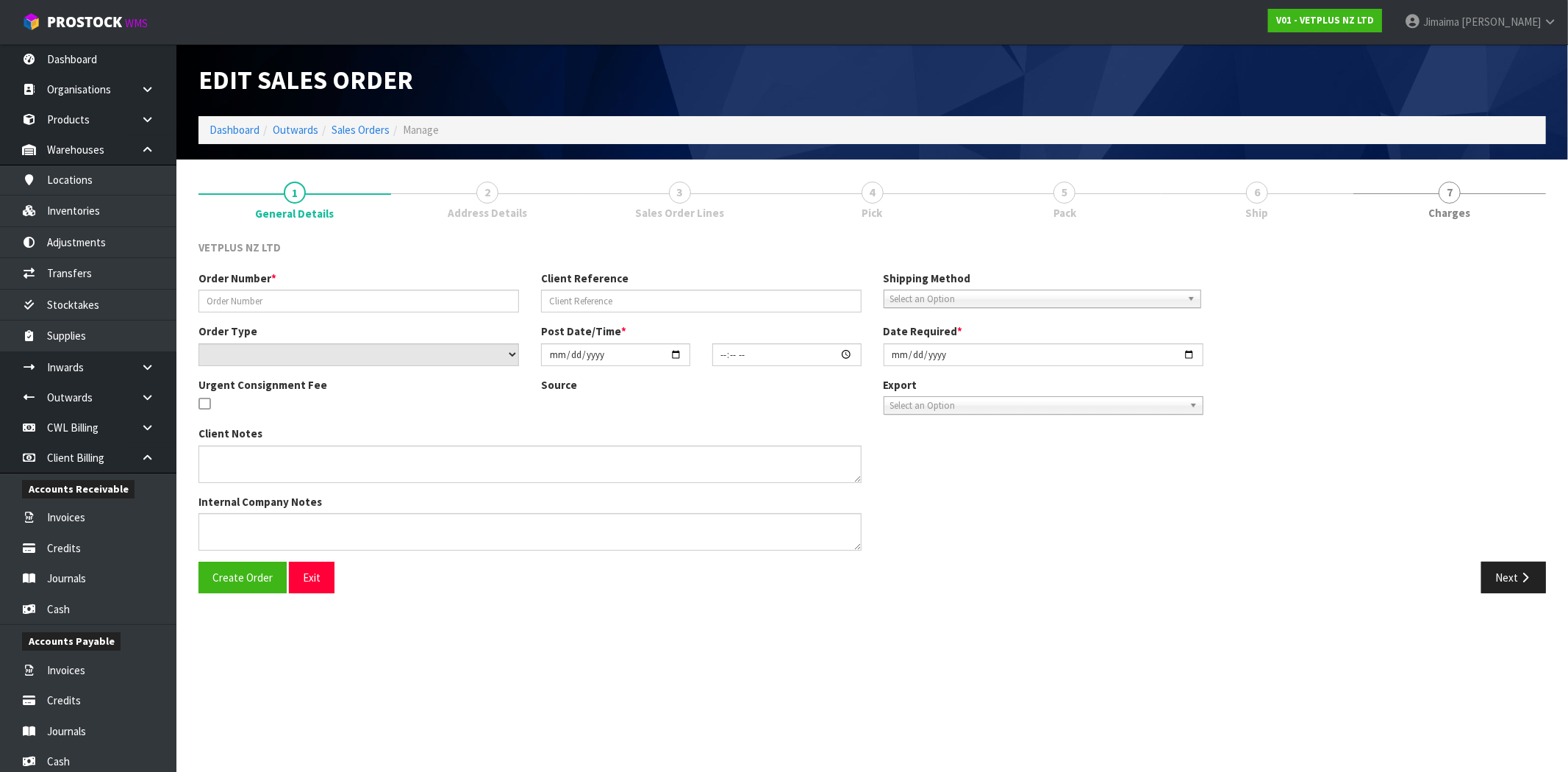
type input "2025-10-07"
type textarea "BACK ORDER: 50107 AKTIVAIT MED & LGE BREED CAPS 60 X 6 50920 COATEX MEDICATED S…"
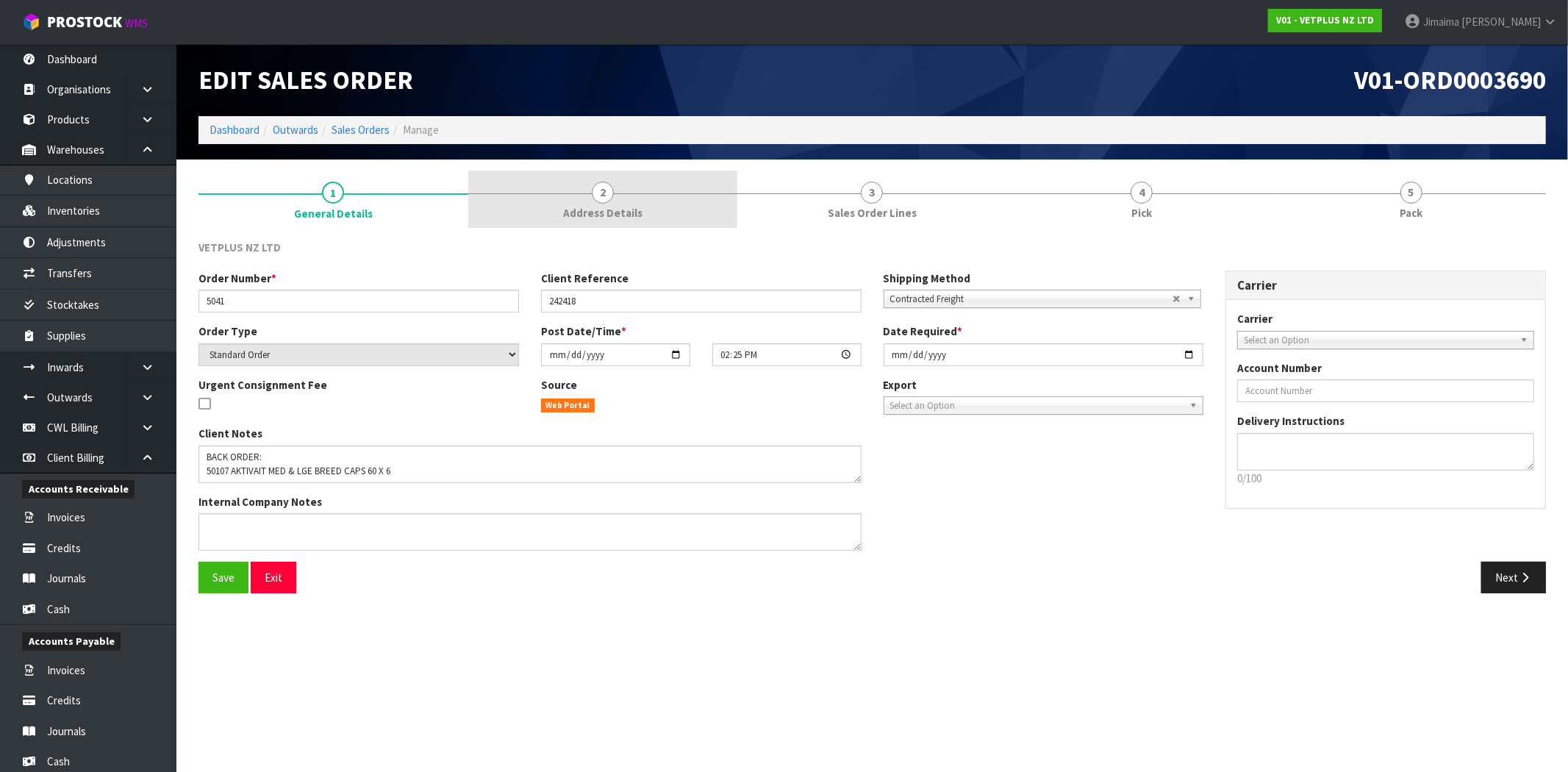
click at [708, 214] on link "2 Address Details" at bounding box center [603, 199] width 269 height 58
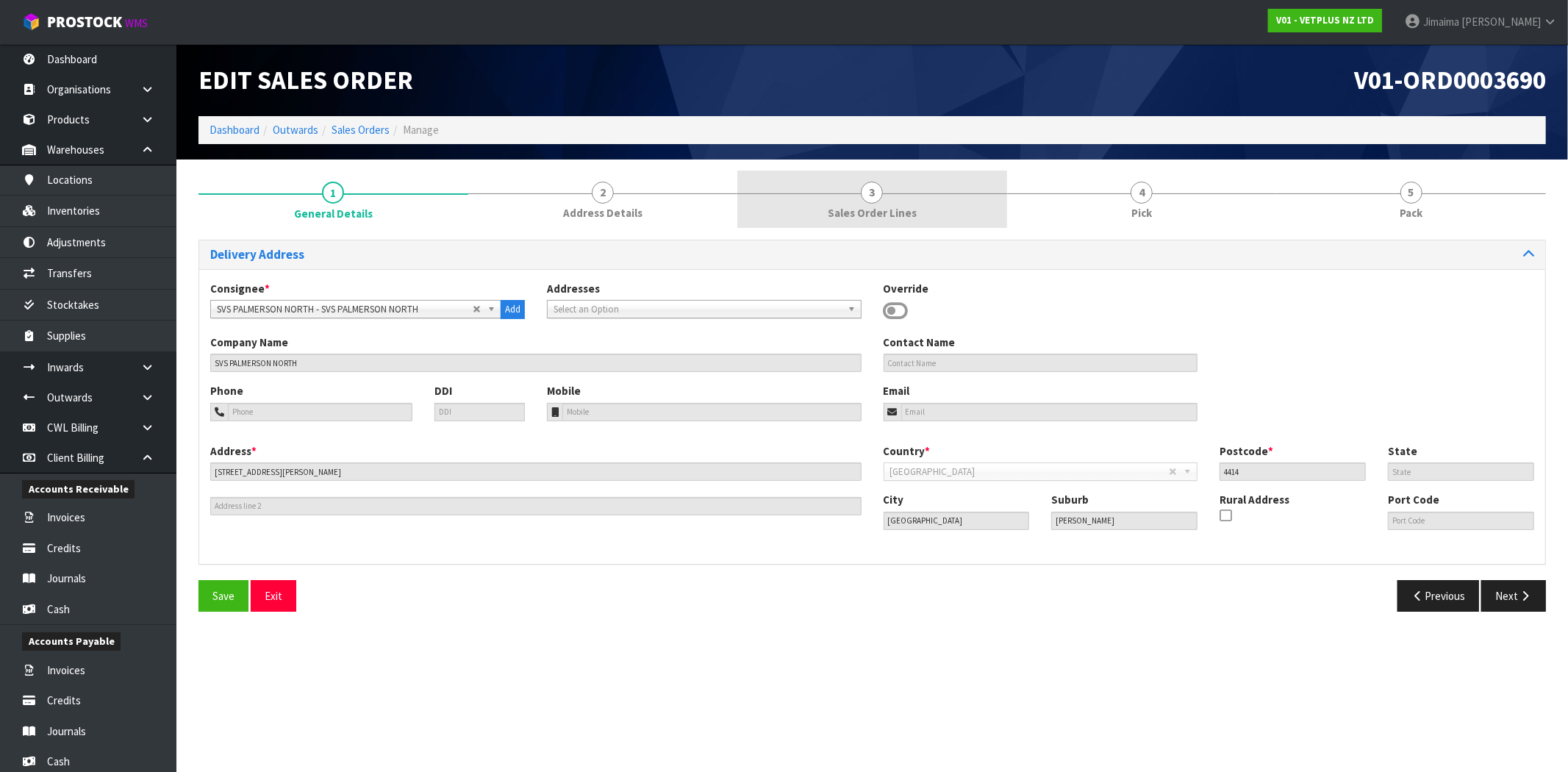
click at [806, 218] on link "3 Sales Order Lines" at bounding box center [872, 199] width 269 height 58
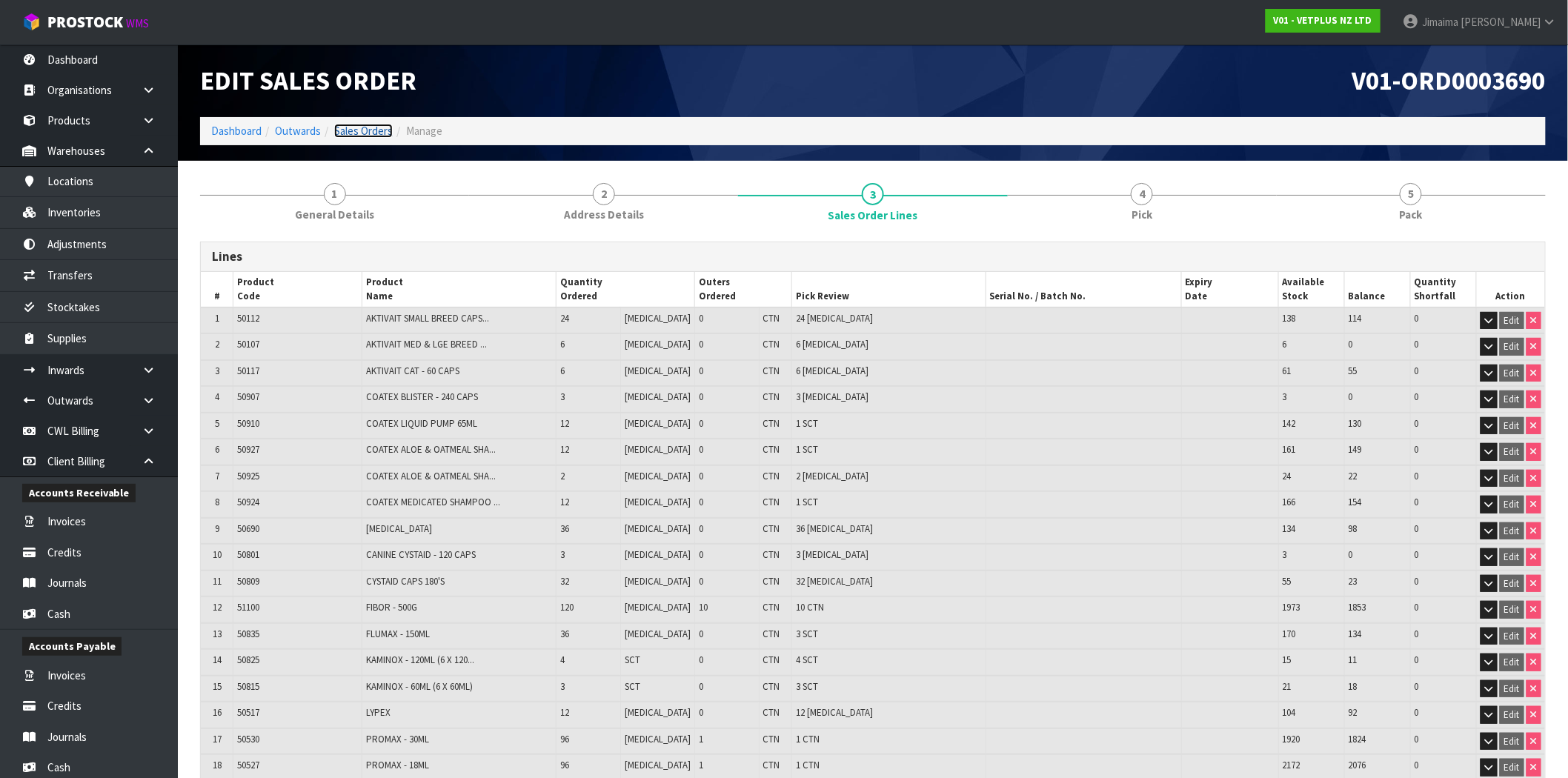
click at [345, 124] on link "Sales Orders" at bounding box center [364, 131] width 59 height 14
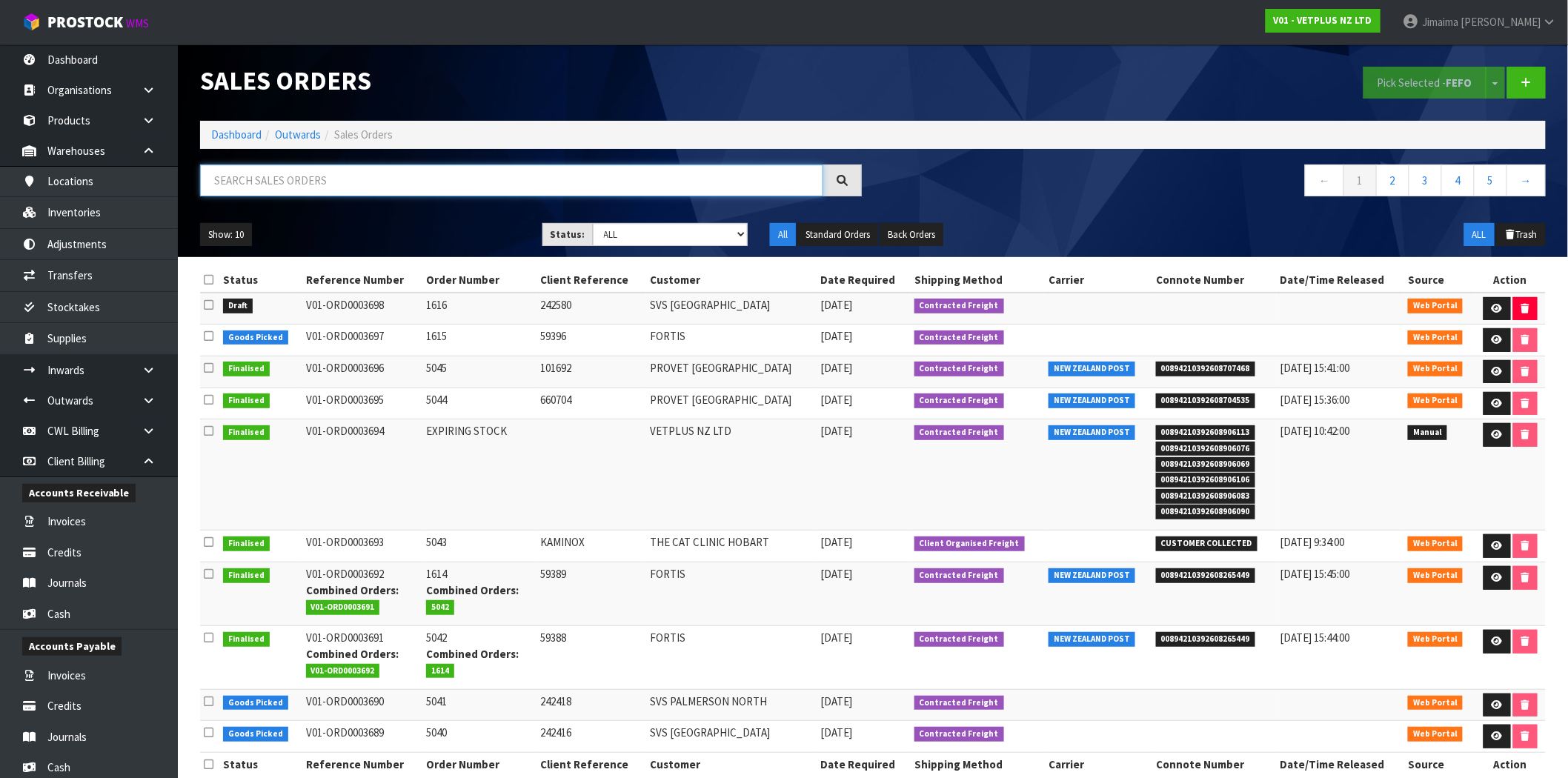
click at [328, 183] on input "text" at bounding box center [512, 180] width 624 height 32
paste input "5040"
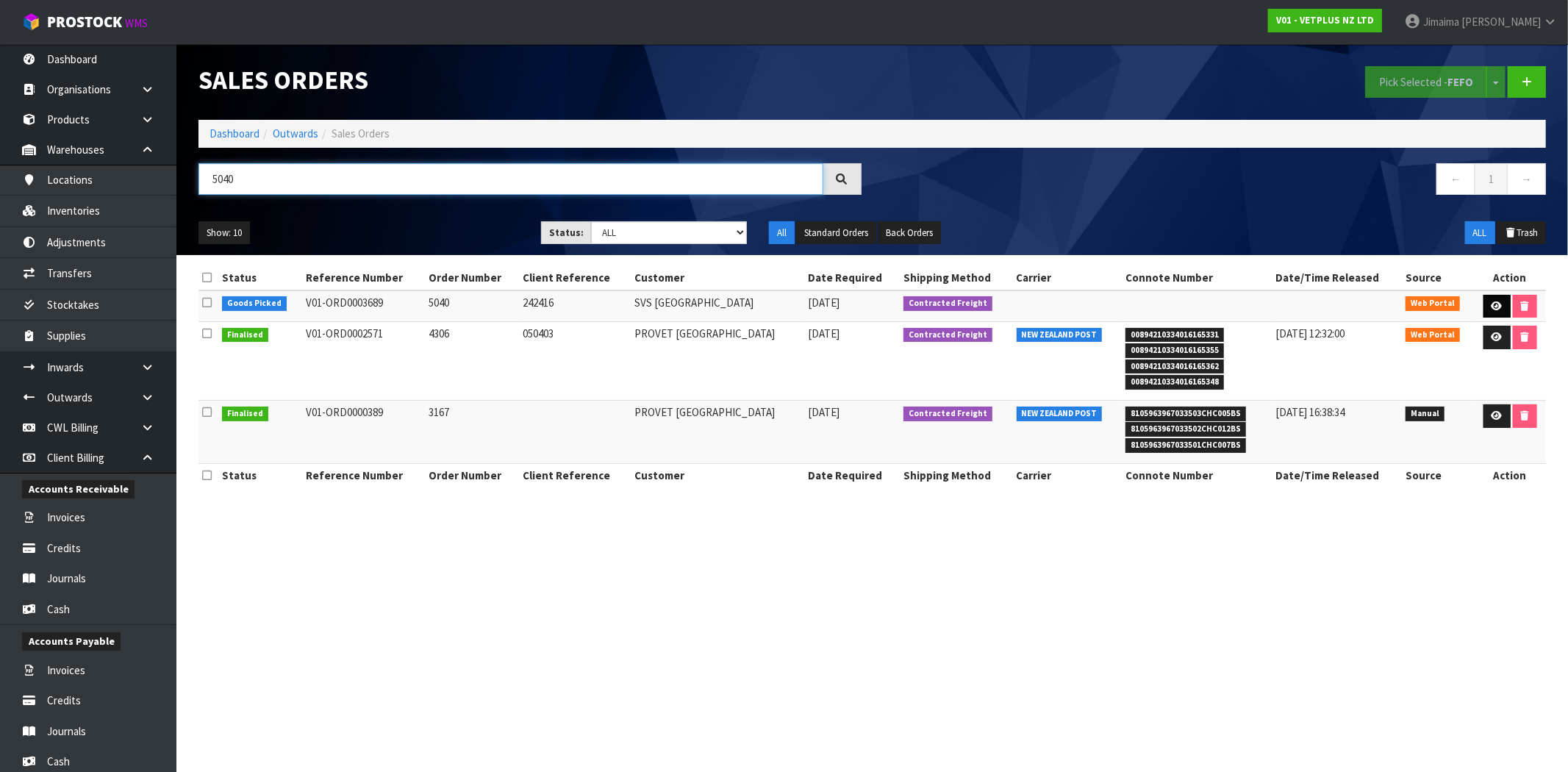
type input "5040"
click at [1493, 308] on icon at bounding box center [1497, 306] width 11 height 10
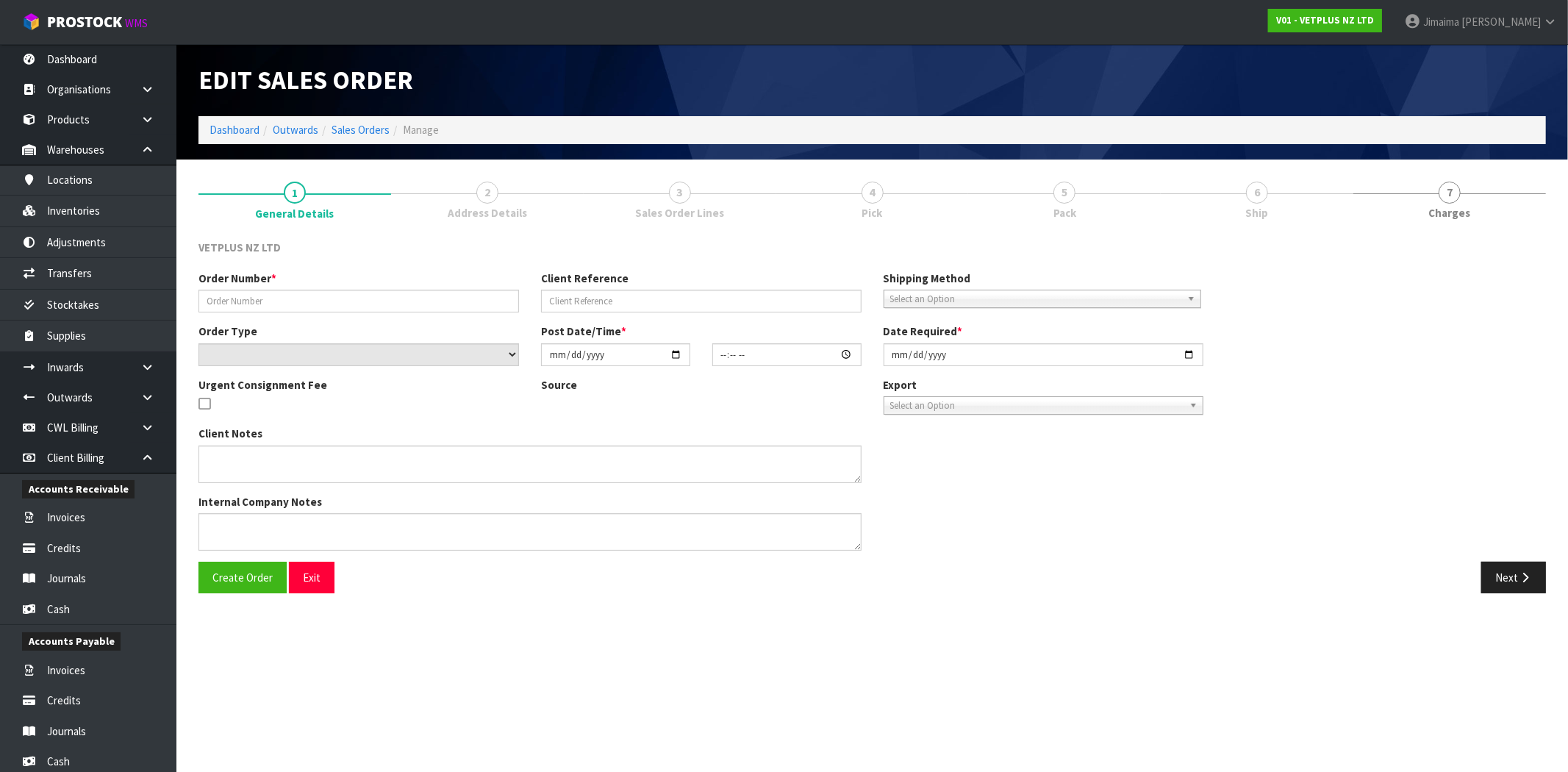
type input "5040"
type input "242416"
select select "number:0"
type input "2025-10-06"
type input "14:10:00.000"
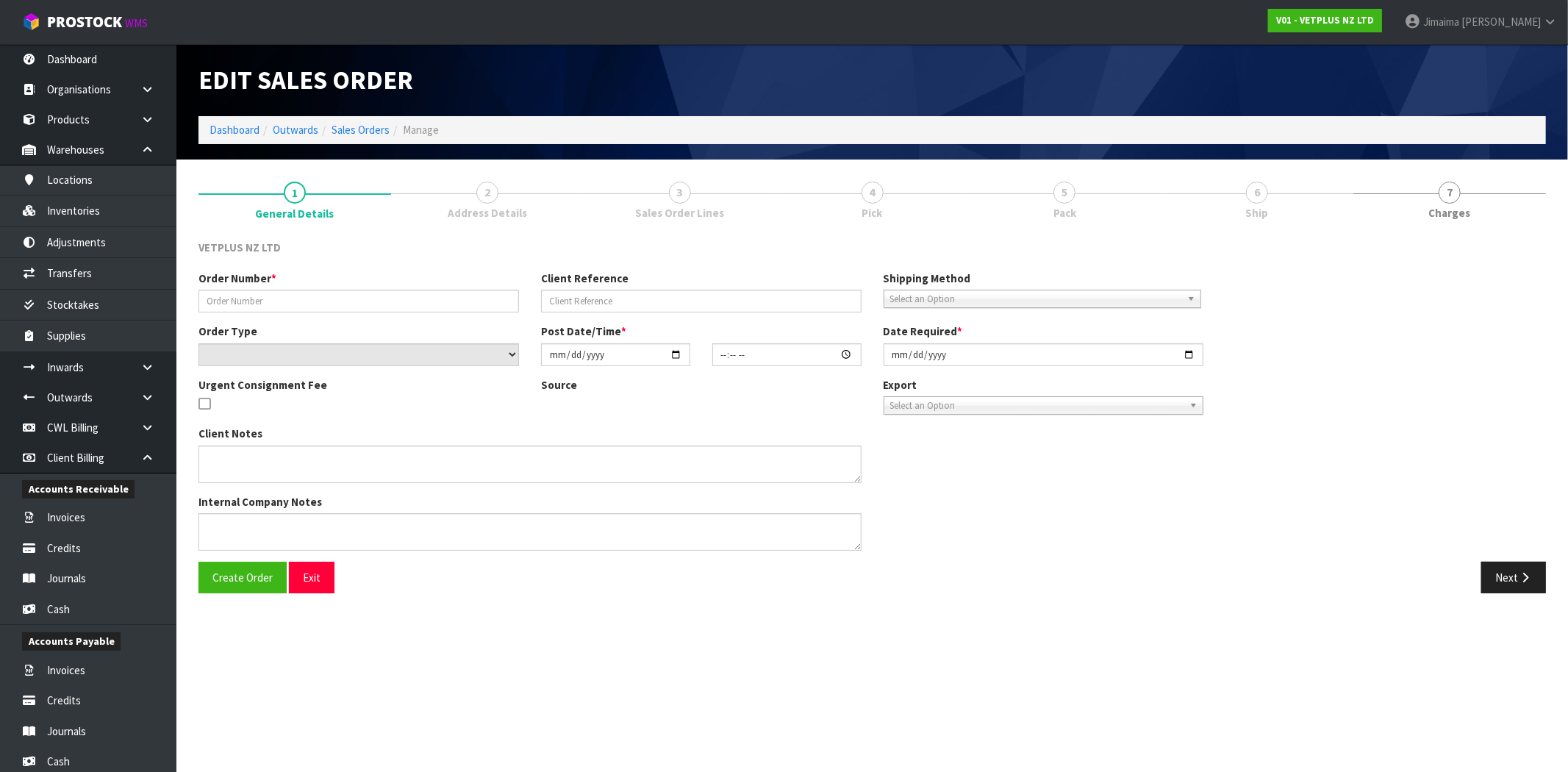
type input "2025-10-07"
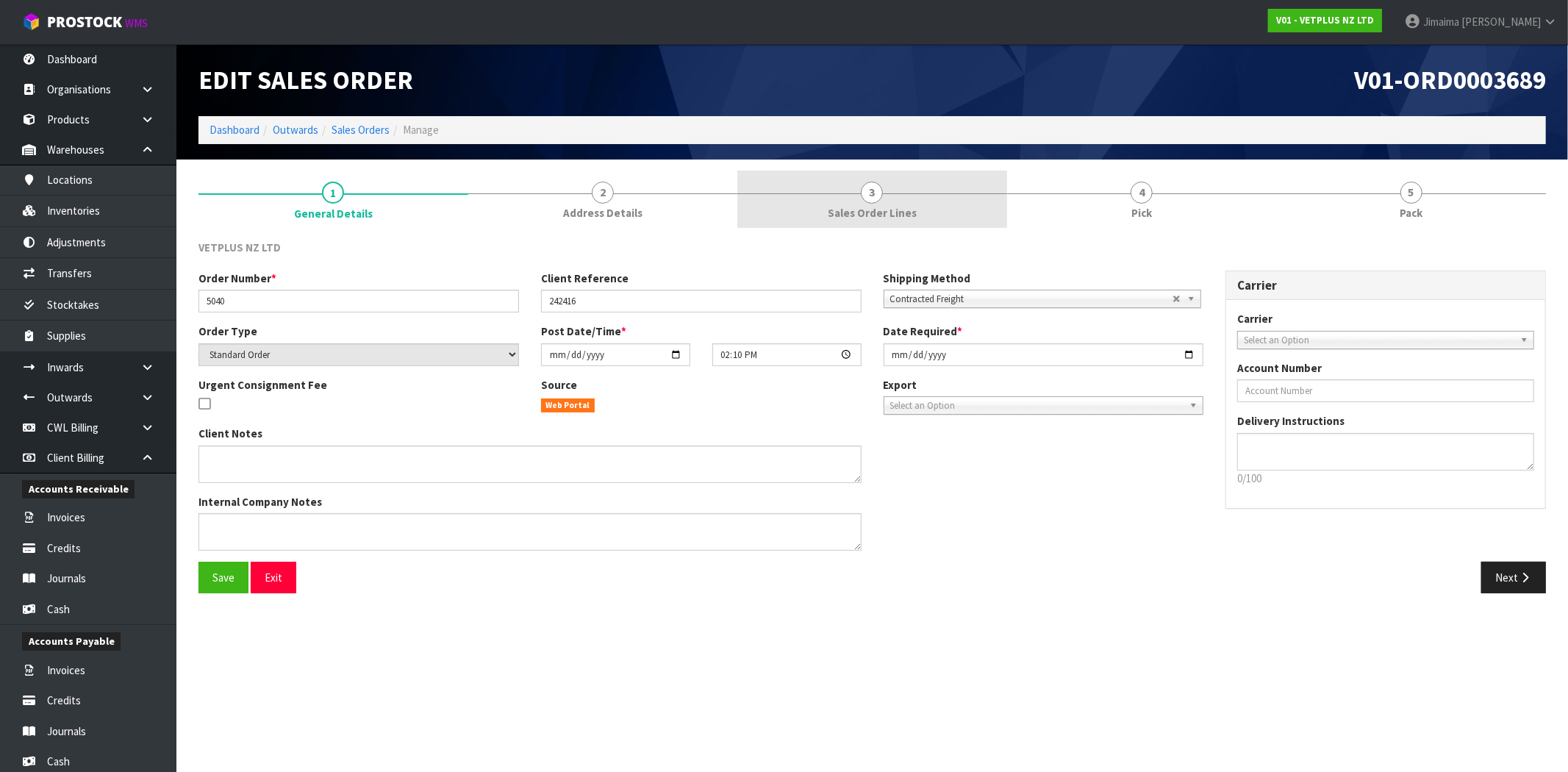
click at [877, 207] on span "Sales Order Lines" at bounding box center [872, 212] width 89 height 15
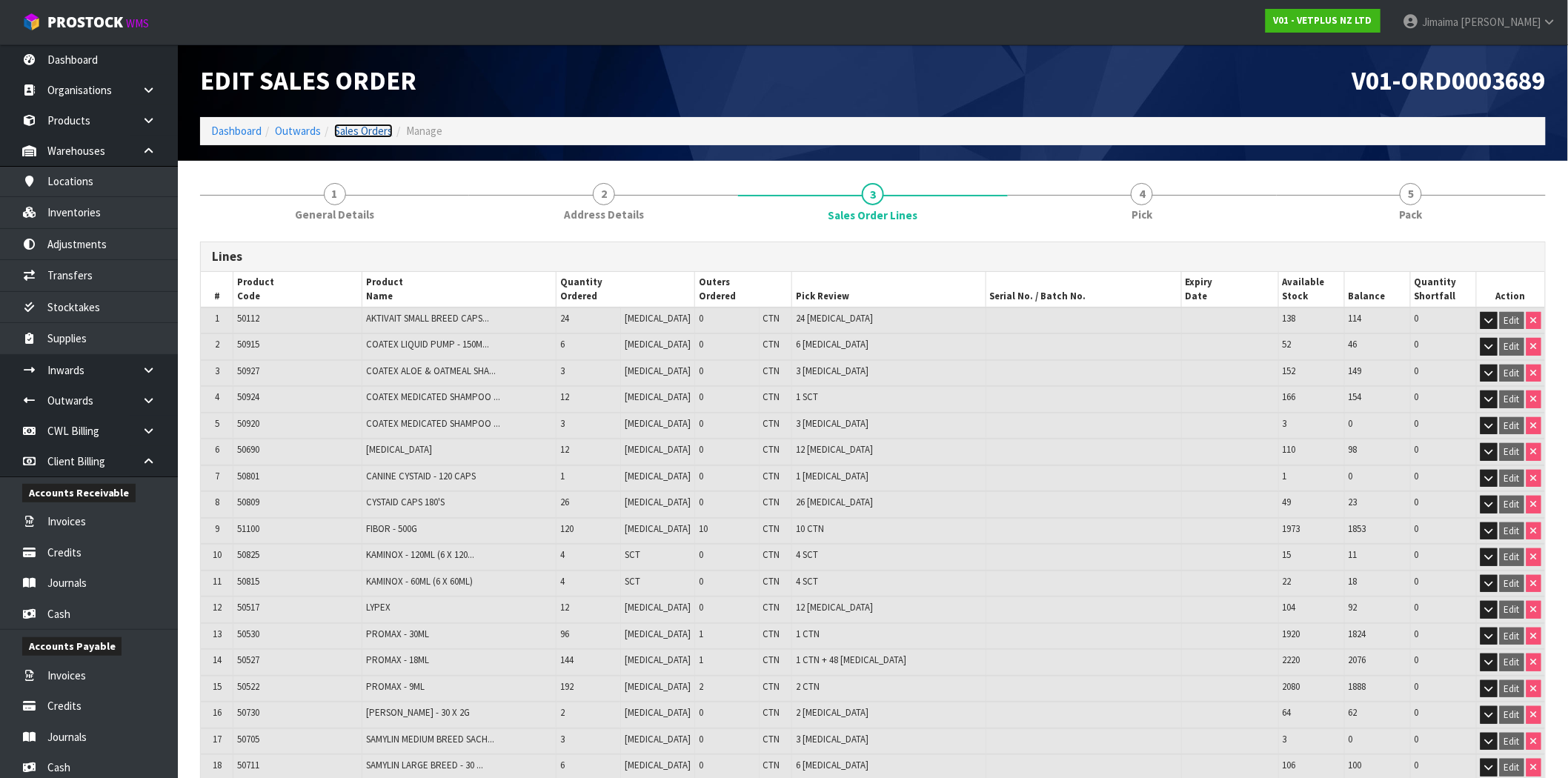
click at [367, 135] on link "Sales Orders" at bounding box center [364, 131] width 59 height 14
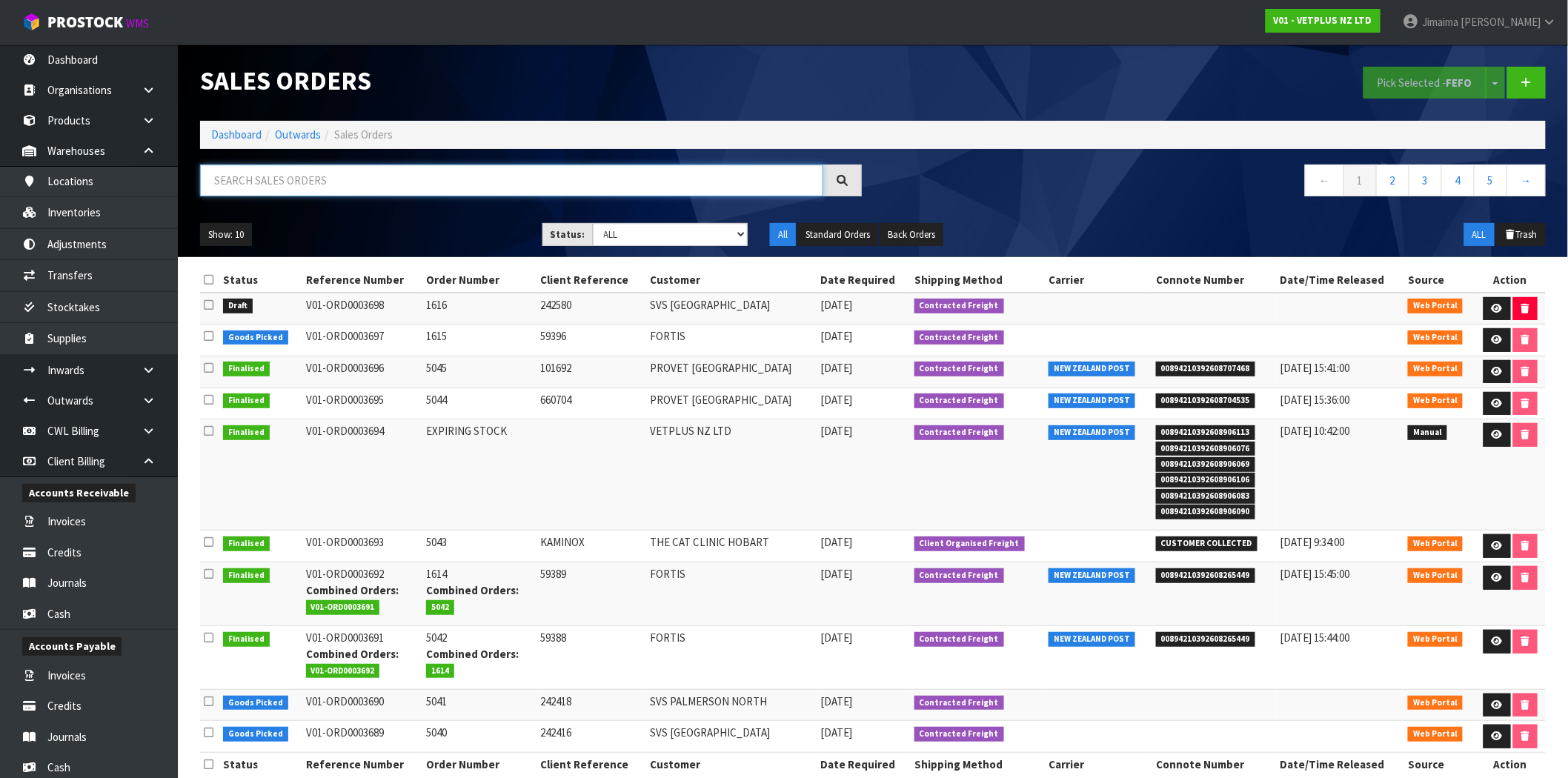
click at [430, 171] on input "text" at bounding box center [512, 180] width 624 height 32
paste input "5039"
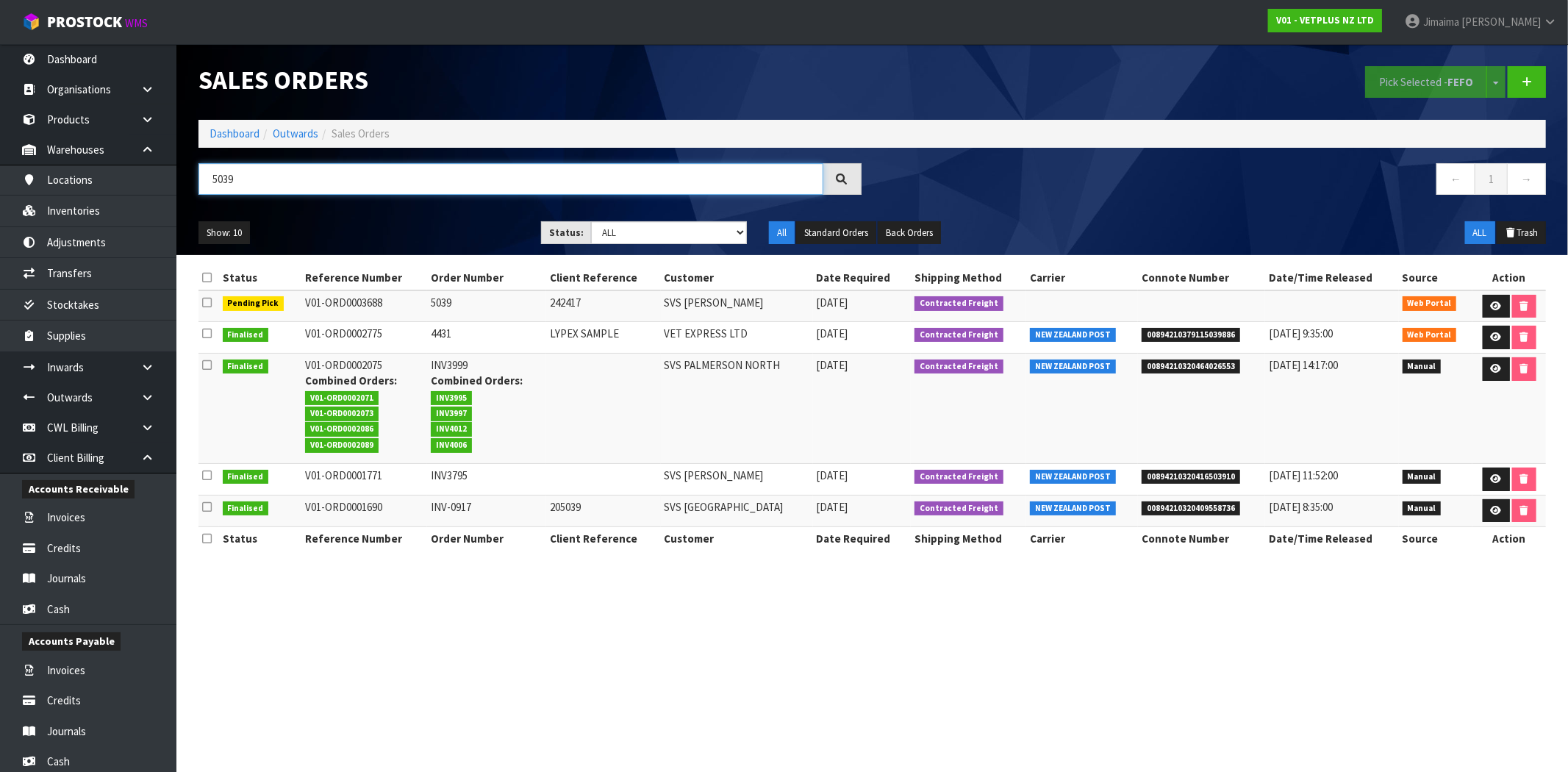
type input "5039"
click at [1494, 304] on icon at bounding box center [1496, 306] width 11 height 10
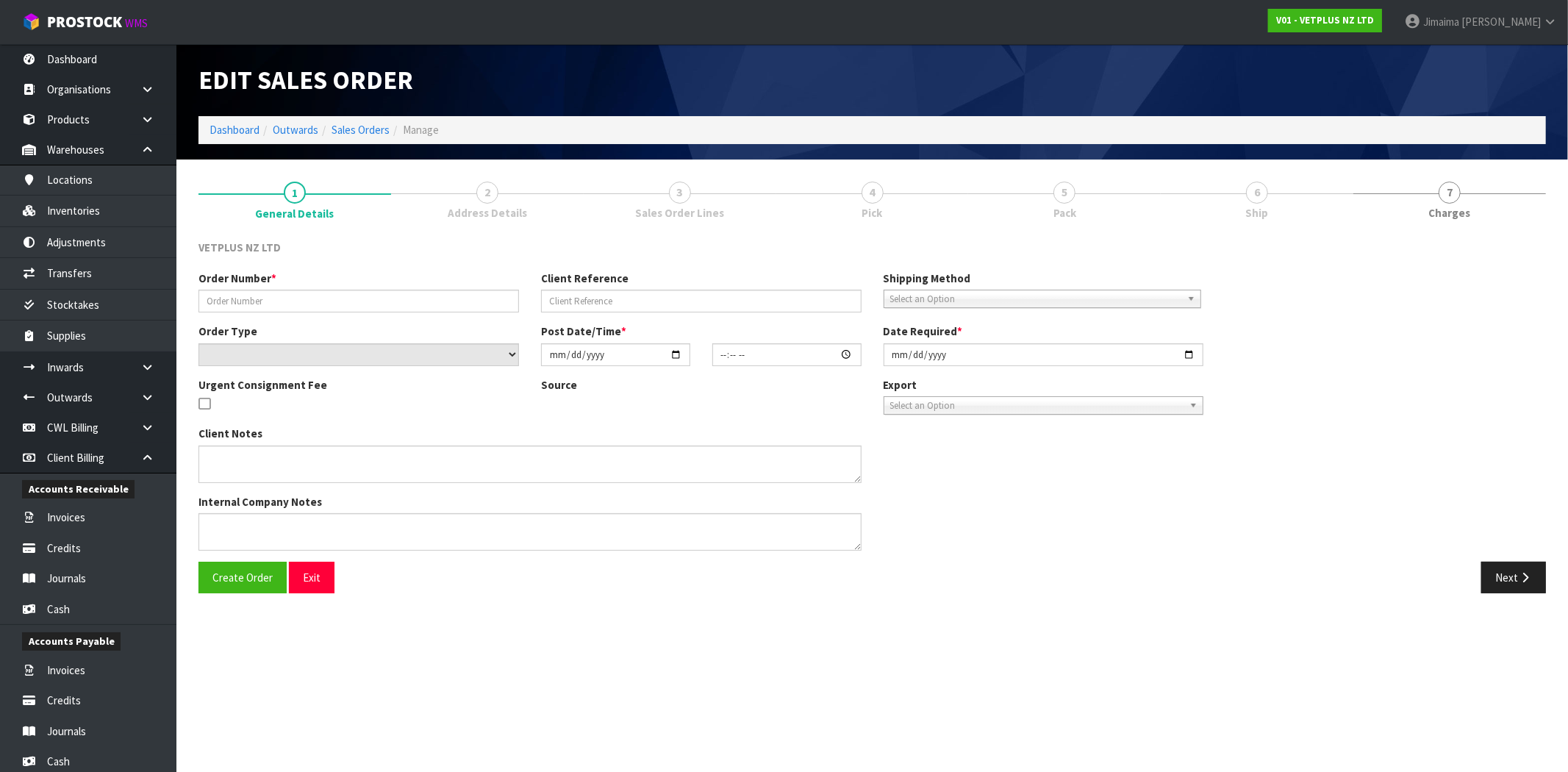
type input "5039"
type input "242417"
select select "number:0"
type input "2025-10-06"
type input "13:57:00.000"
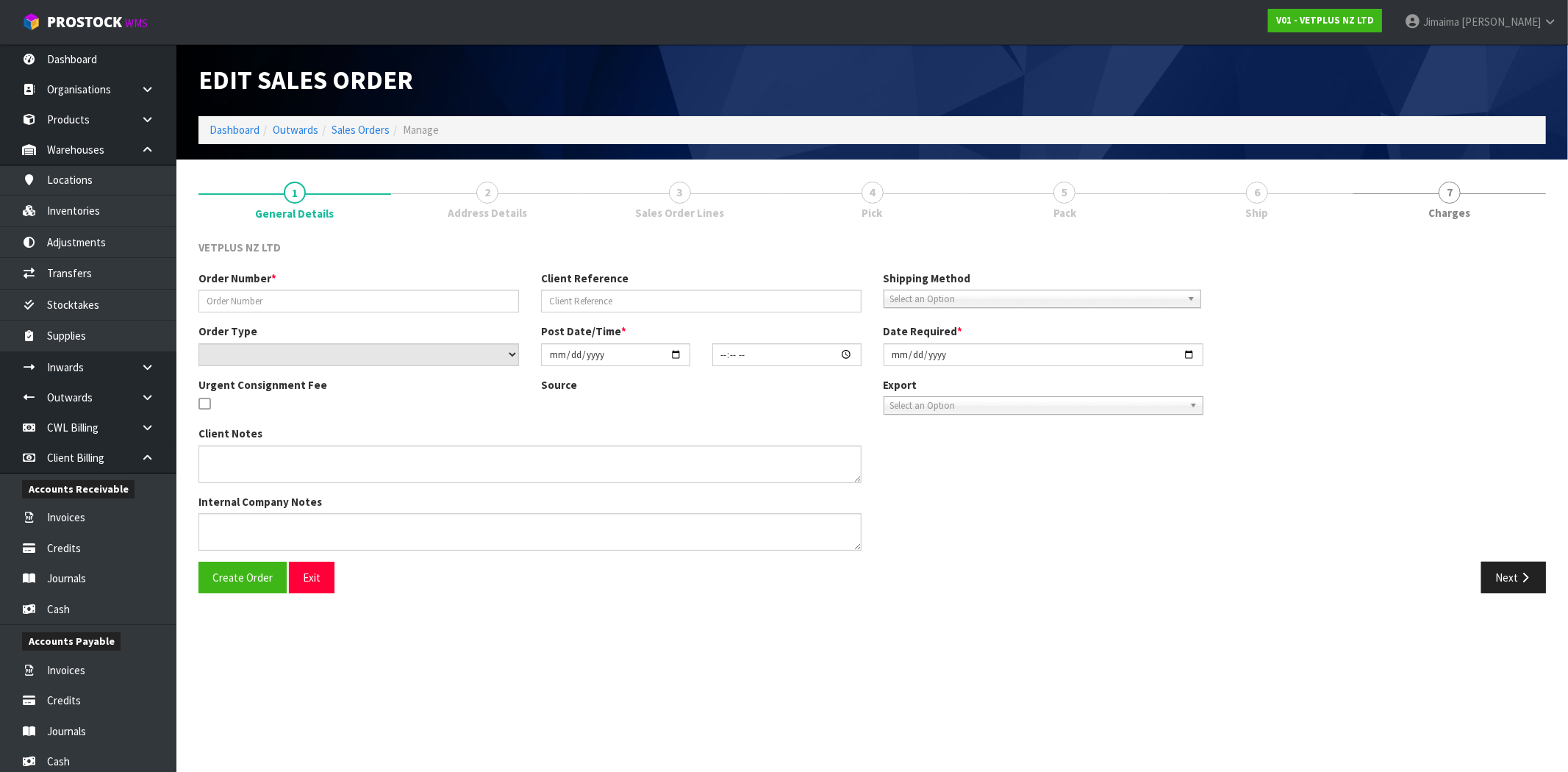
type input "2025-10-07"
type textarea "BACK ORDER: 50107 AKTIVAIT MED & LGE BREED CAPS 60 X 13 50907 COATEX CAPS 240 (…"
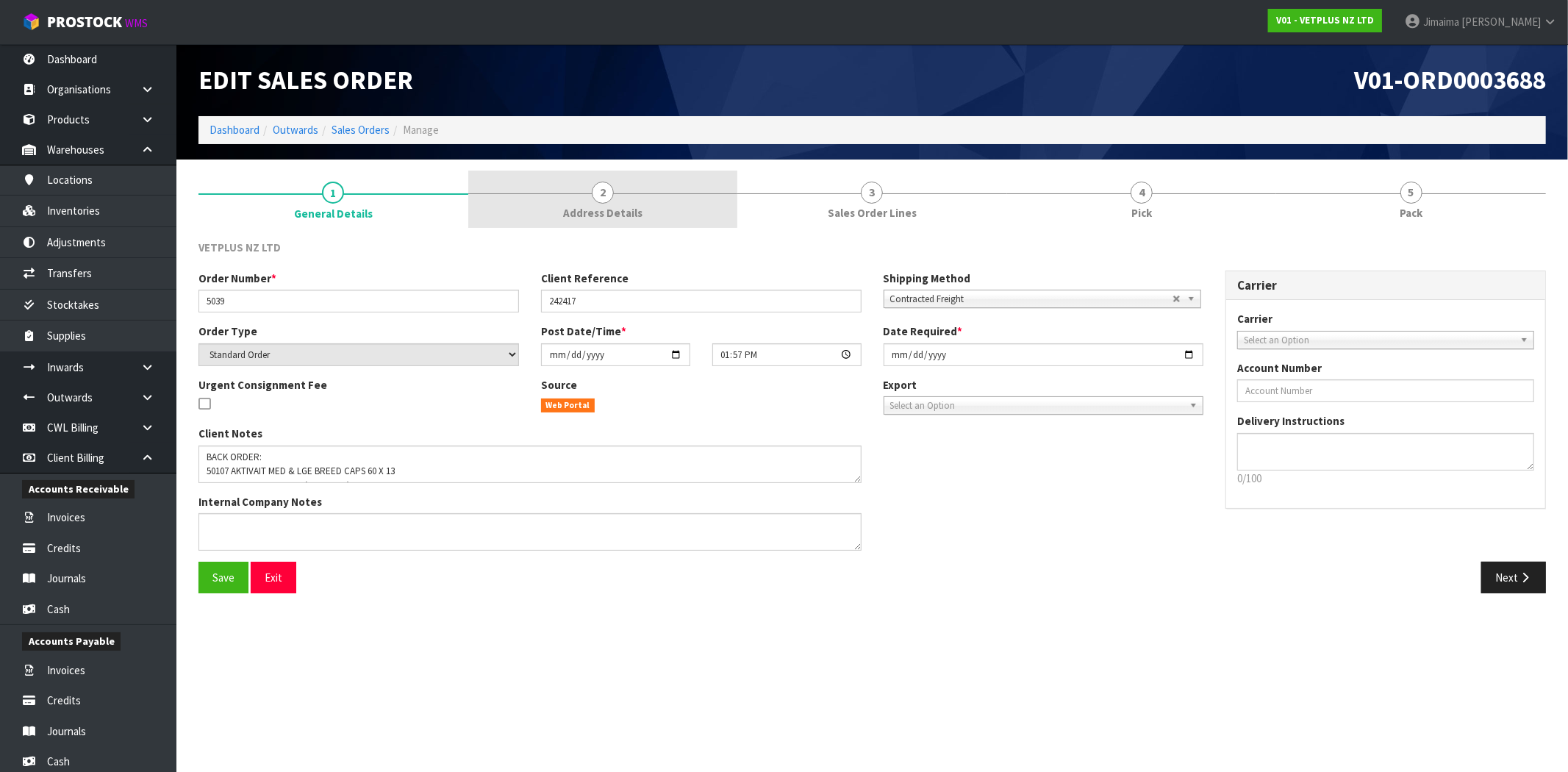
drag, startPoint x: 671, startPoint y: 196, endPoint x: 870, endPoint y: 200, distance: 199.0
click at [673, 196] on link "2 Address Details" at bounding box center [603, 199] width 269 height 58
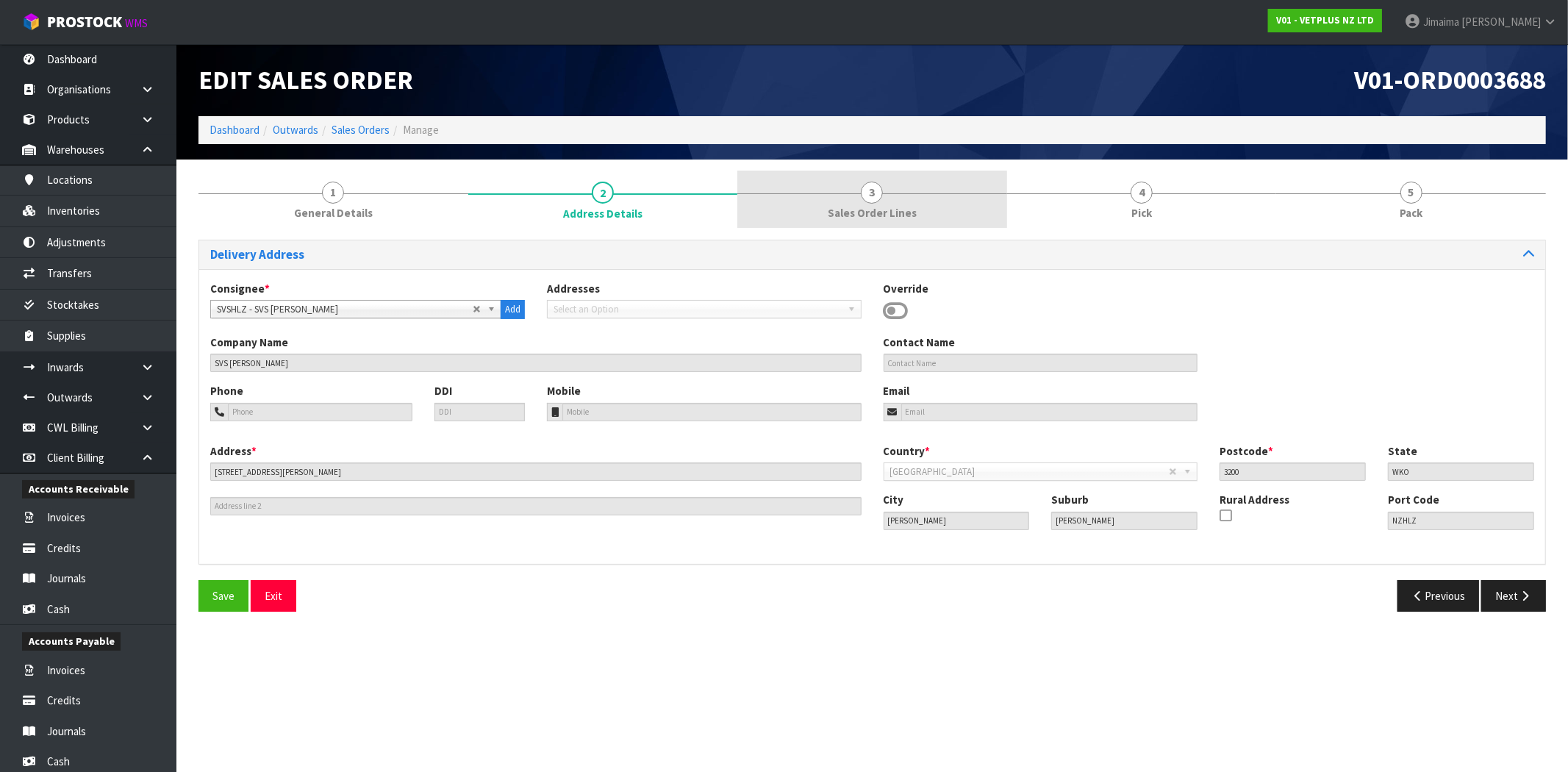
click at [870, 200] on span "3" at bounding box center [871, 192] width 22 height 22
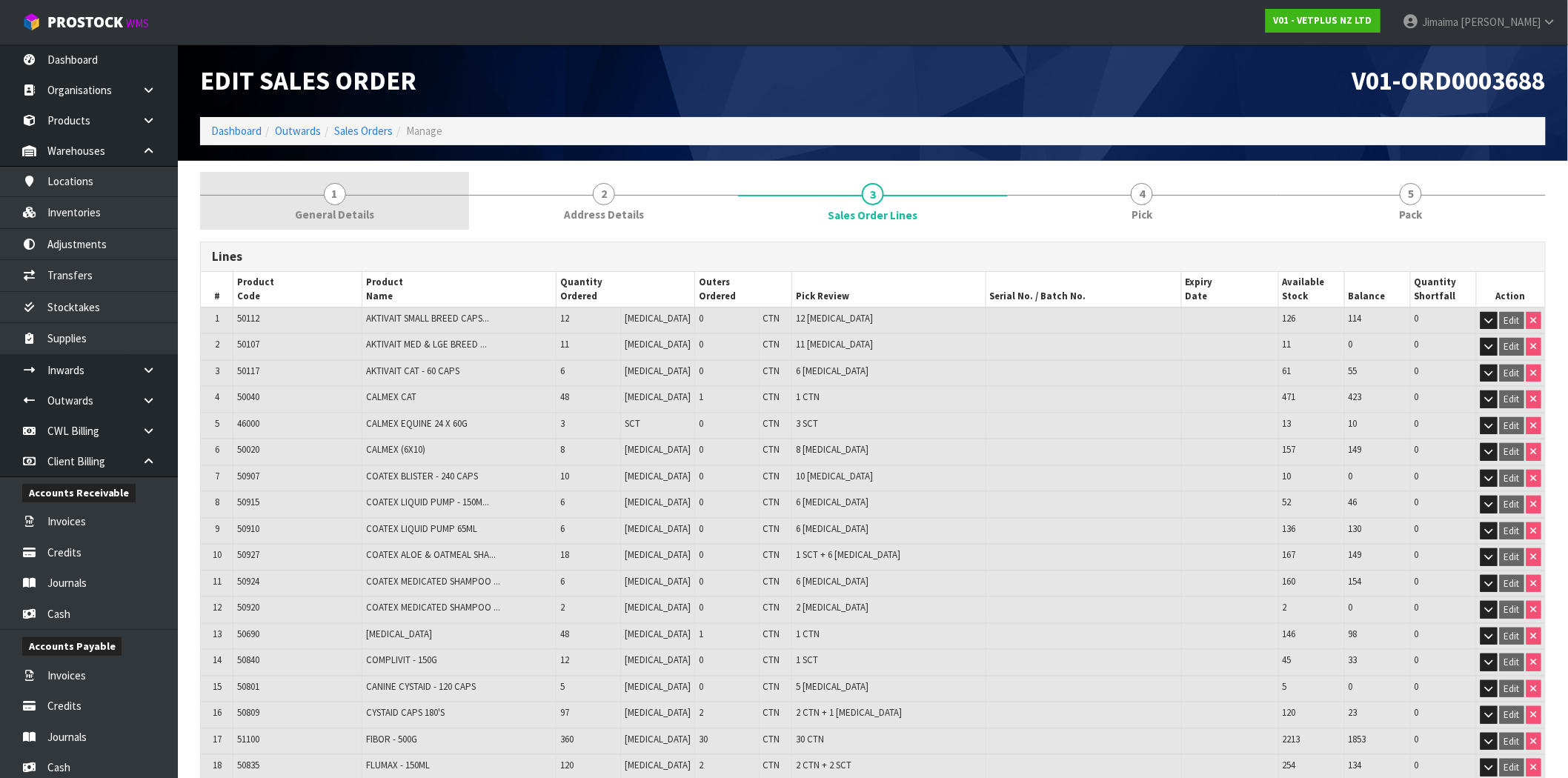
drag, startPoint x: 267, startPoint y: 178, endPoint x: 302, endPoint y: 187, distance: 36.1
click at [268, 178] on link "1 General Details" at bounding box center [334, 201] width 269 height 59
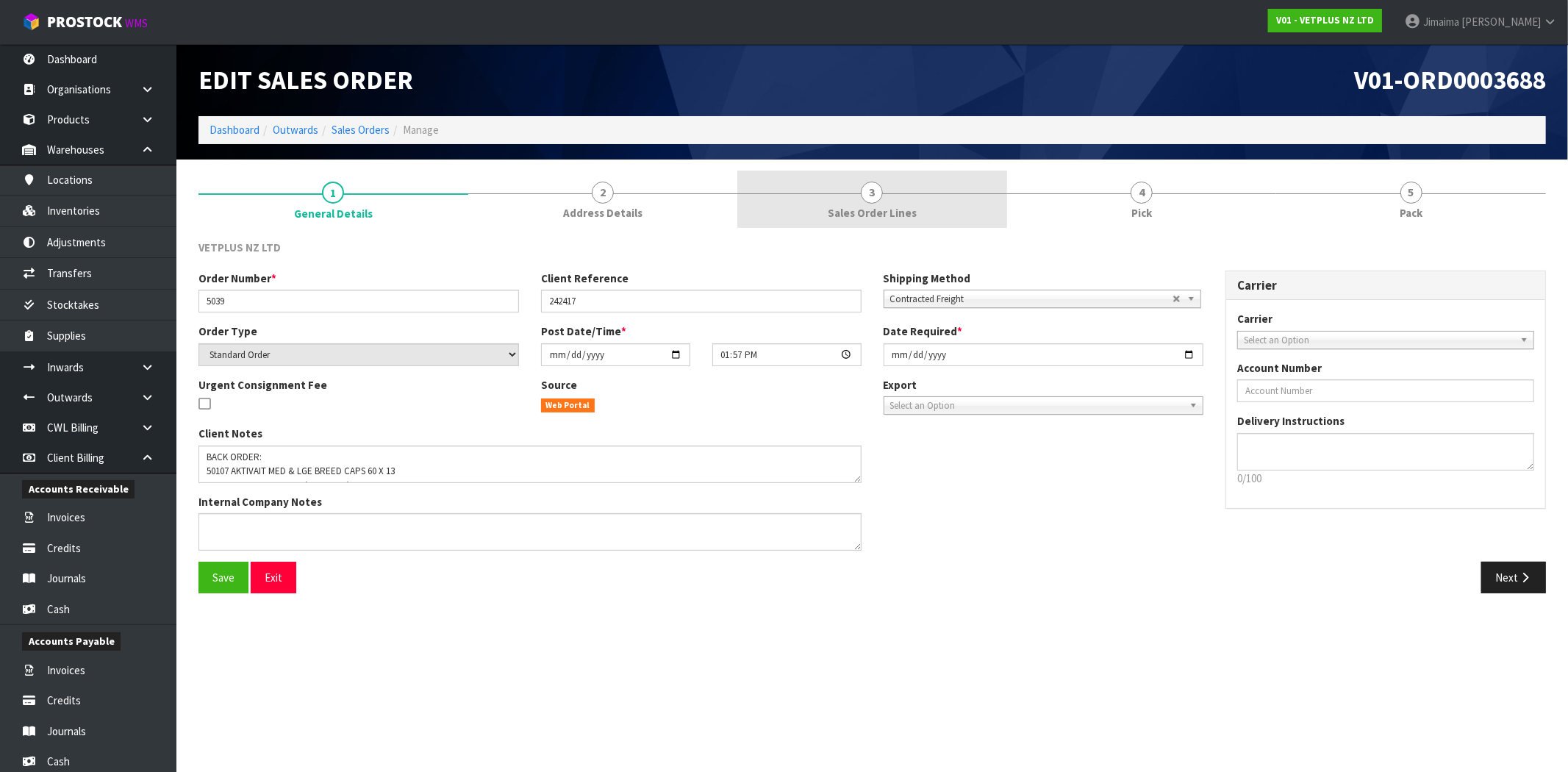
drag, startPoint x: 831, startPoint y: 222, endPoint x: 809, endPoint y: 223, distance: 22.0
click at [831, 222] on link "3 Sales Order Lines" at bounding box center [872, 199] width 269 height 58
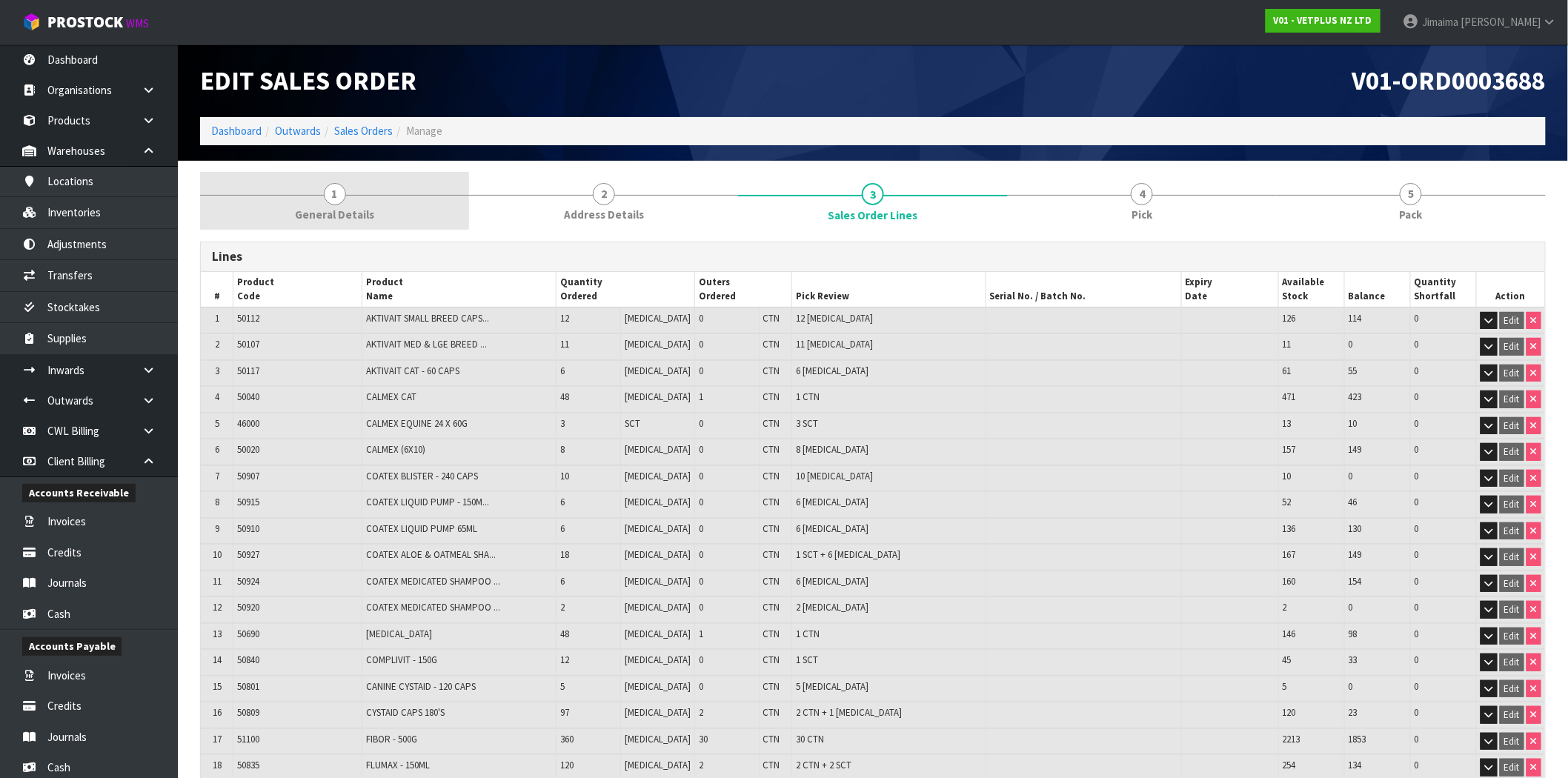
drag, startPoint x: 690, startPoint y: 190, endPoint x: 355, endPoint y: 179, distance: 335.2
click at [690, 190] on link "2 Address Details" at bounding box center [603, 201] width 269 height 59
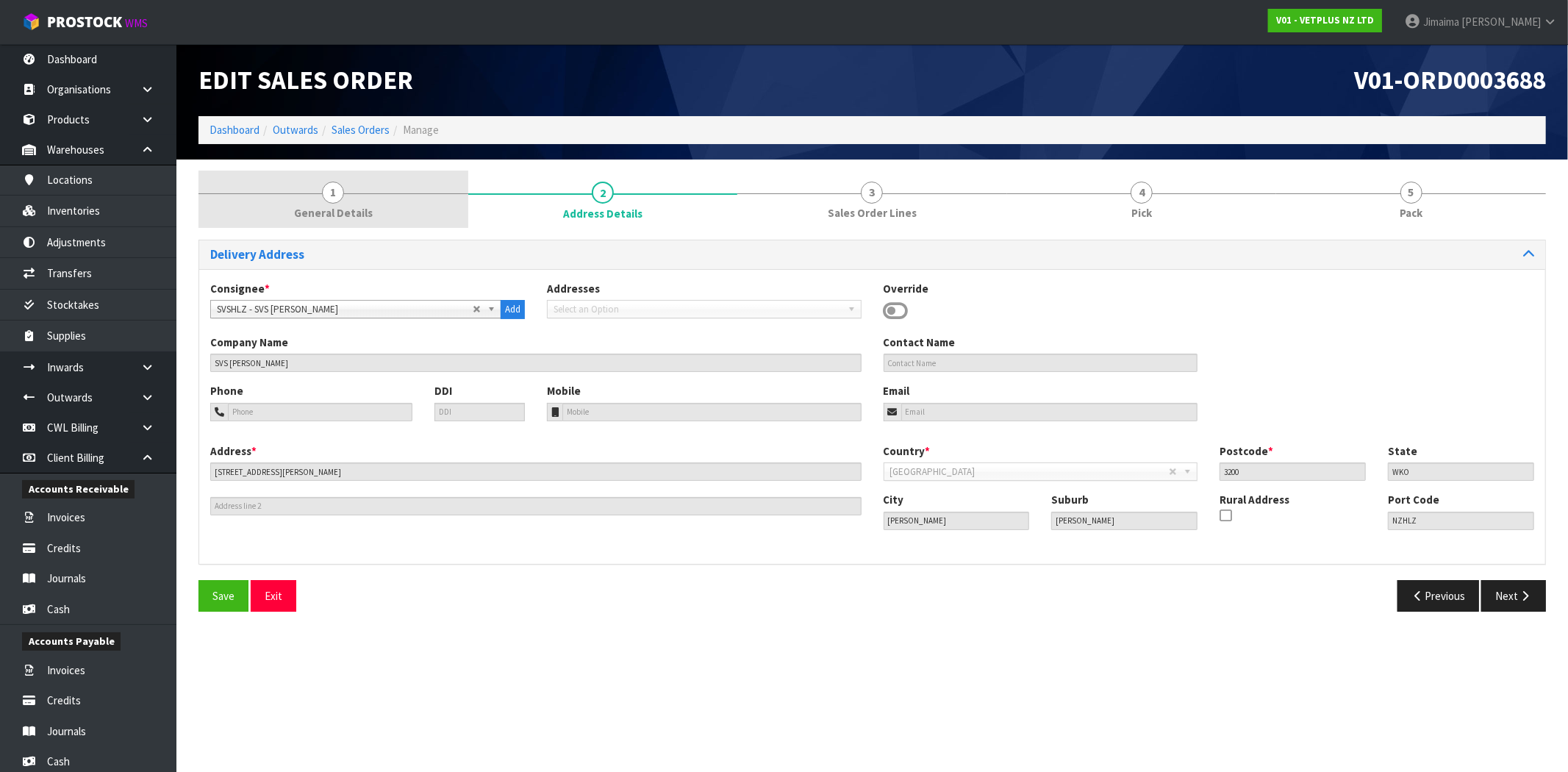
click at [352, 177] on link "1 General Details" at bounding box center [333, 199] width 269 height 58
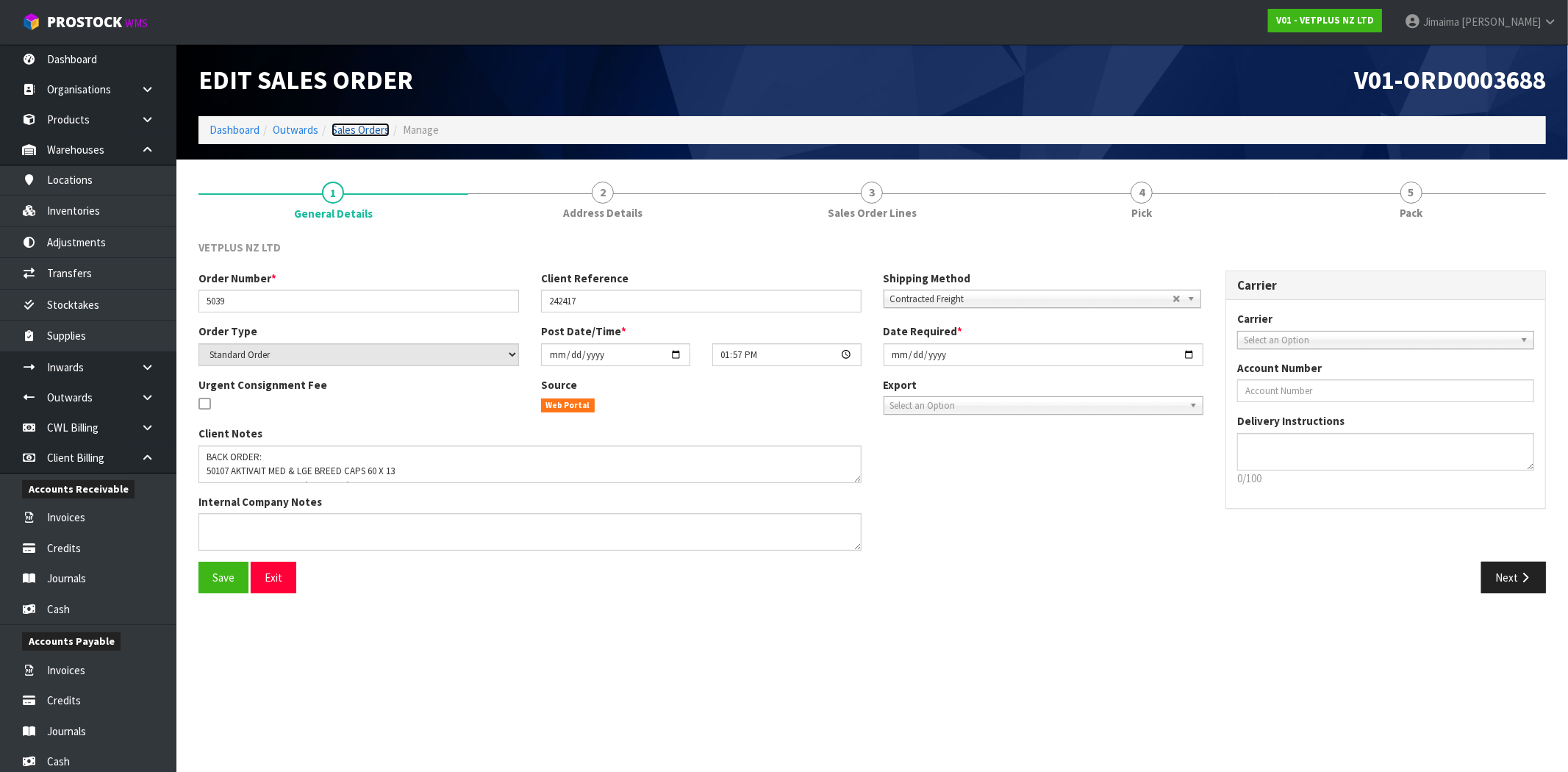
click at [368, 128] on link "Sales Orders" at bounding box center [361, 130] width 59 height 14
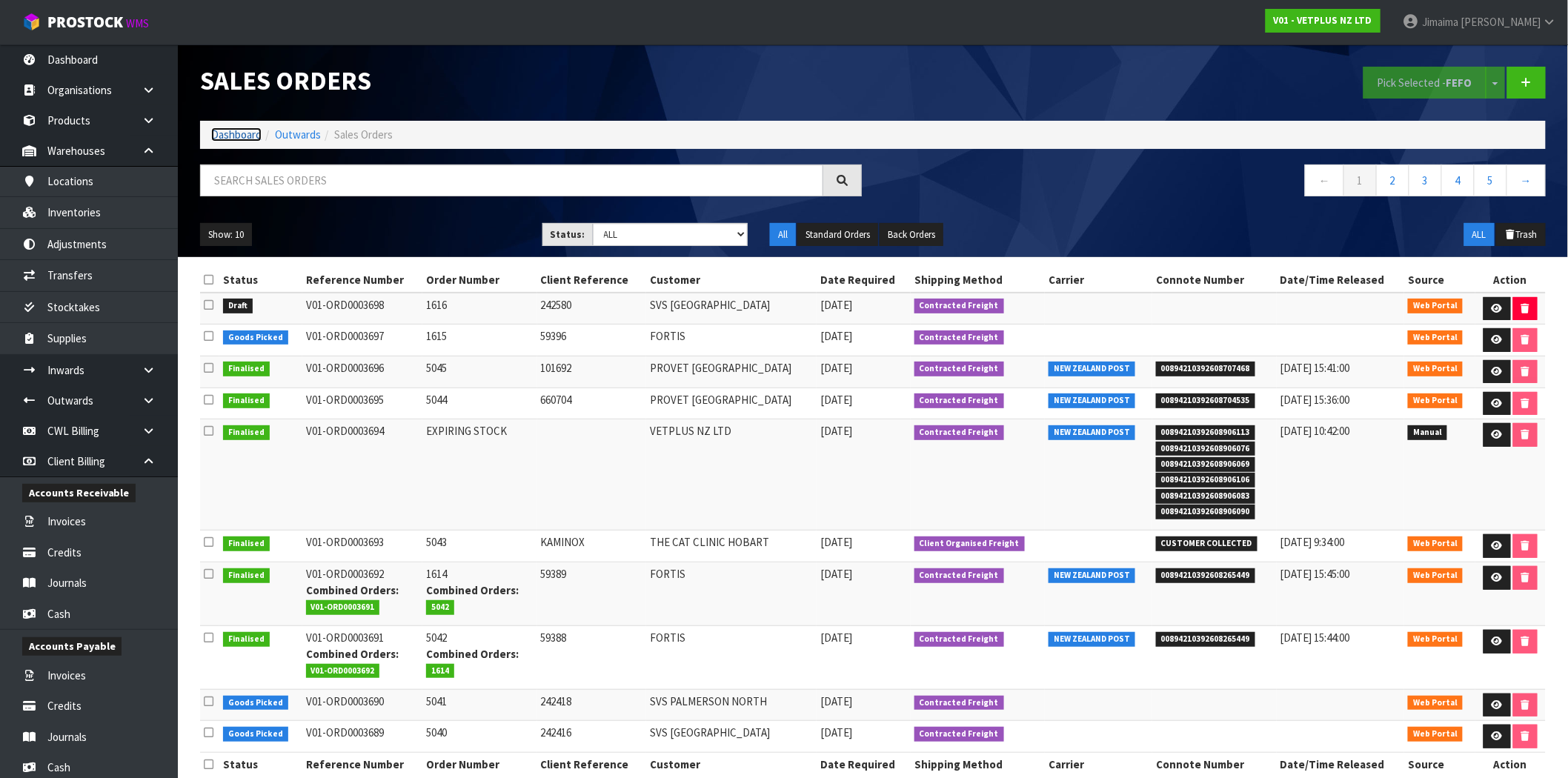
drag, startPoint x: 219, startPoint y: 130, endPoint x: 326, endPoint y: 315, distance: 213.7
click at [219, 130] on link "Dashboard" at bounding box center [236, 135] width 50 height 14
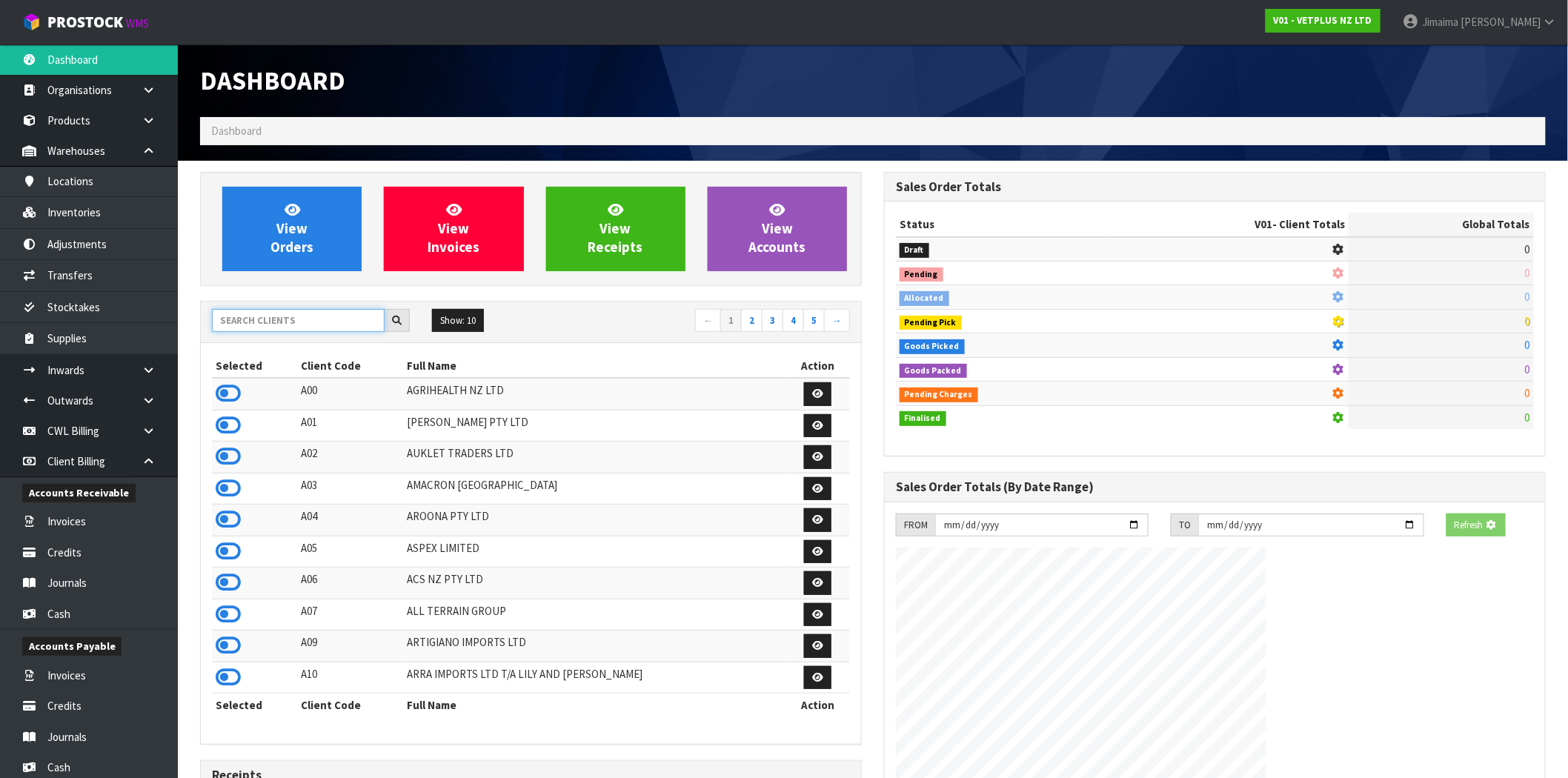
click at [280, 324] on input "text" at bounding box center [298, 321] width 172 height 23
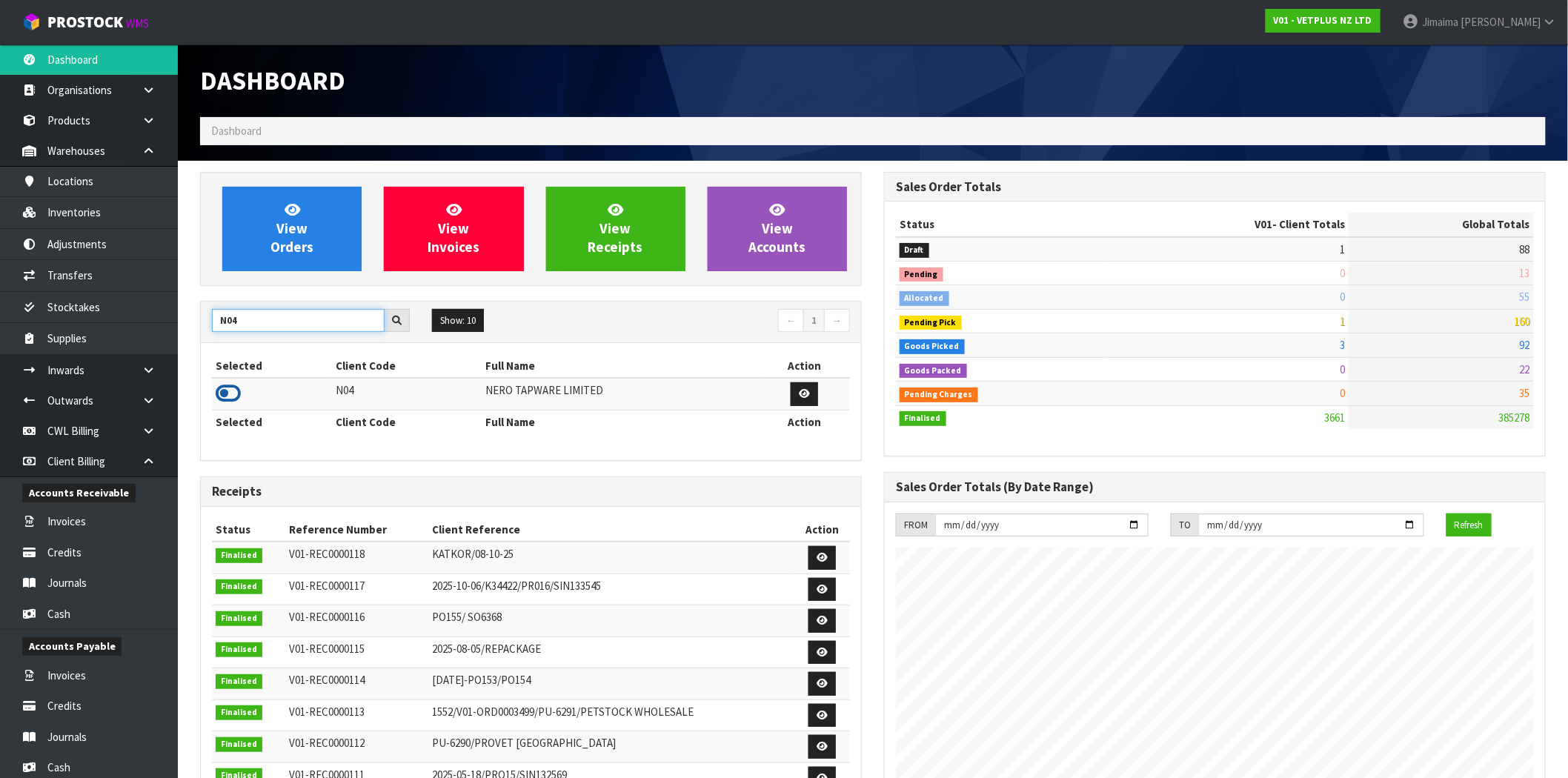
type input "N04"
drag, startPoint x: 218, startPoint y: 395, endPoint x: 255, endPoint y: 322, distance: 81.8
click at [219, 395] on icon at bounding box center [228, 393] width 25 height 22
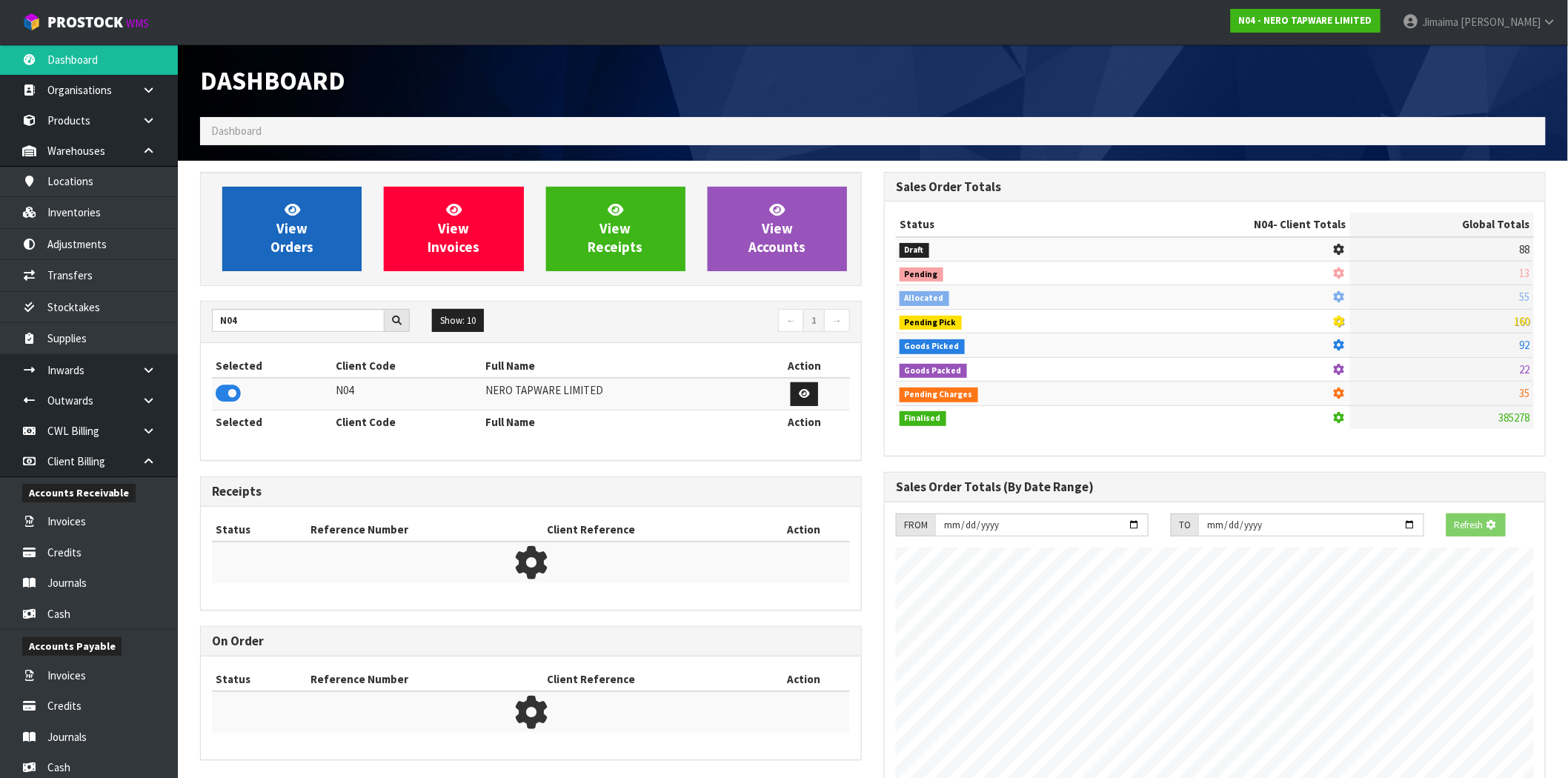
scroll to position [740040, 740462]
click at [272, 256] on link "View Orders" at bounding box center [292, 229] width 139 height 85
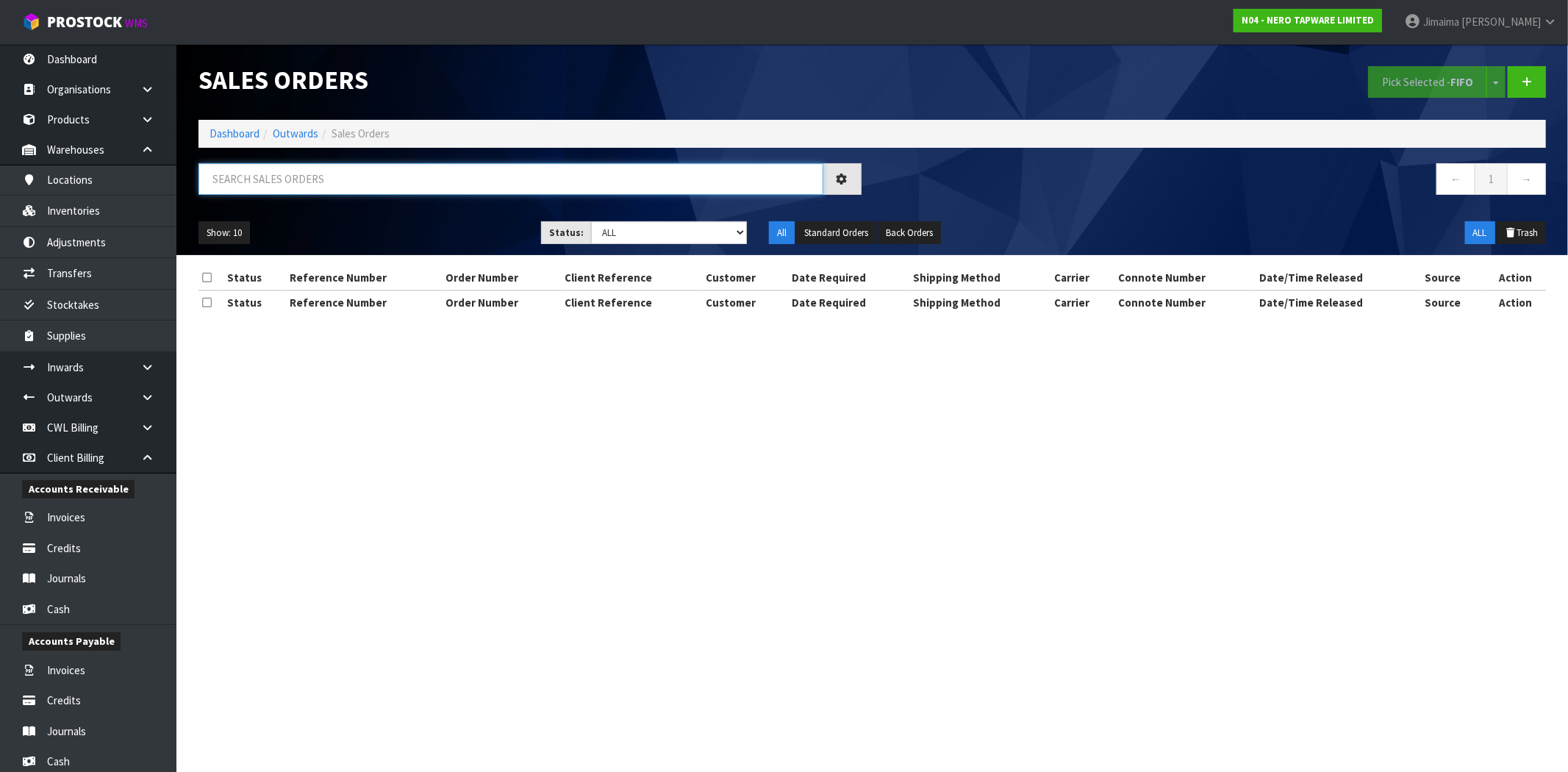
click at [290, 170] on input "text" at bounding box center [511, 179] width 625 height 32
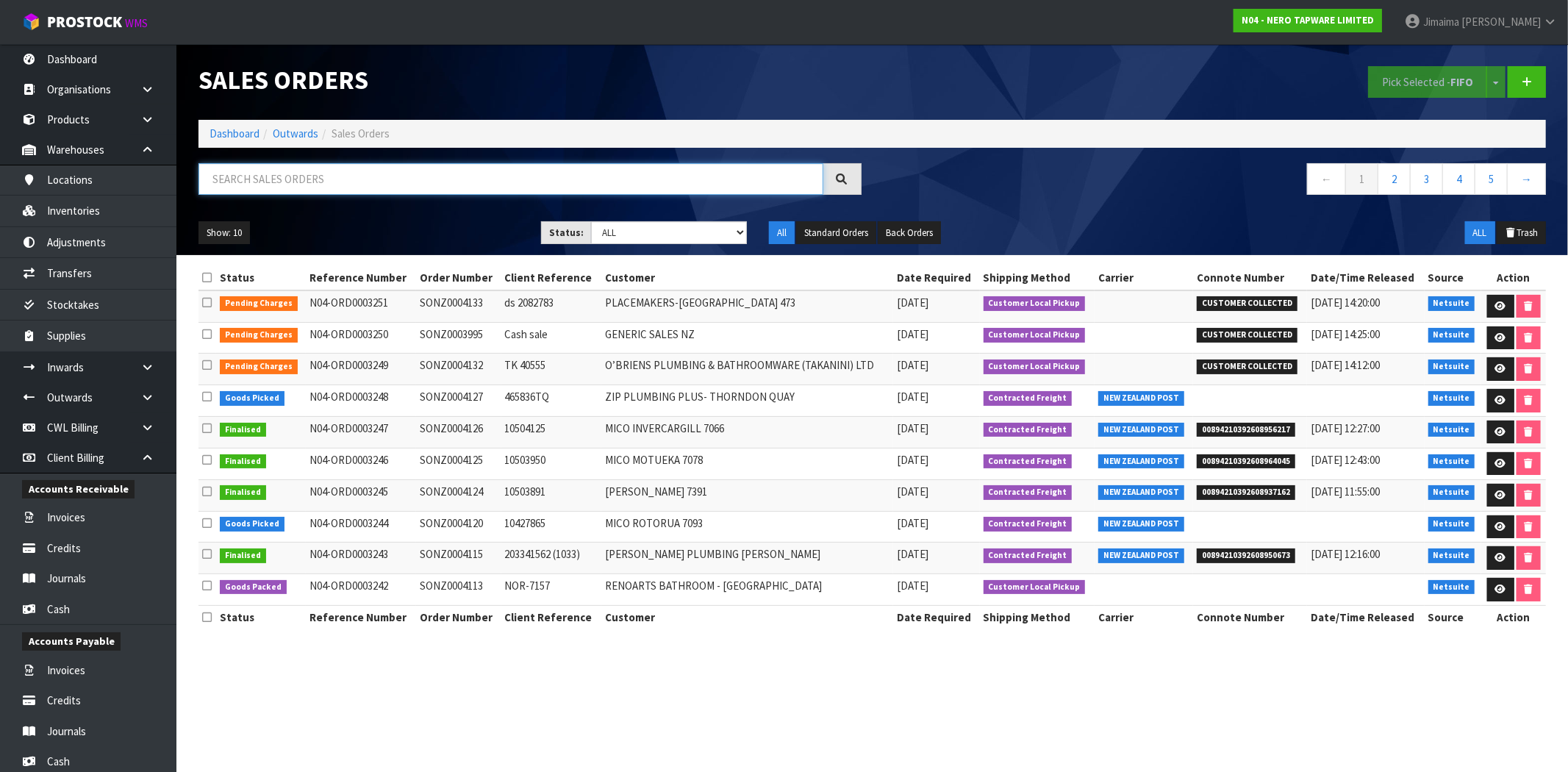
click at [290, 170] on input "text" at bounding box center [511, 179] width 625 height 32
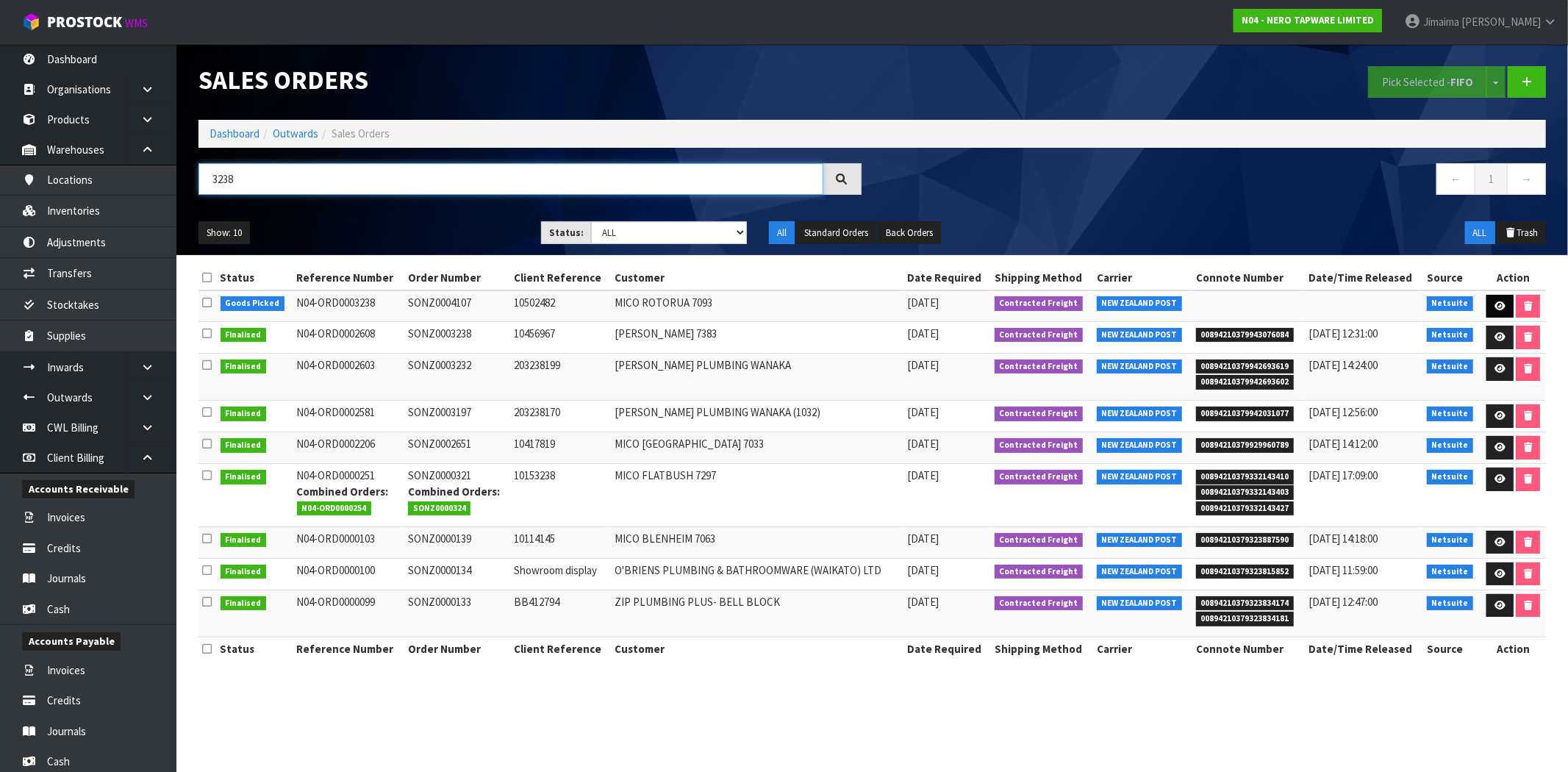
type input "3238"
click at [1499, 308] on icon at bounding box center [1500, 306] width 11 height 10
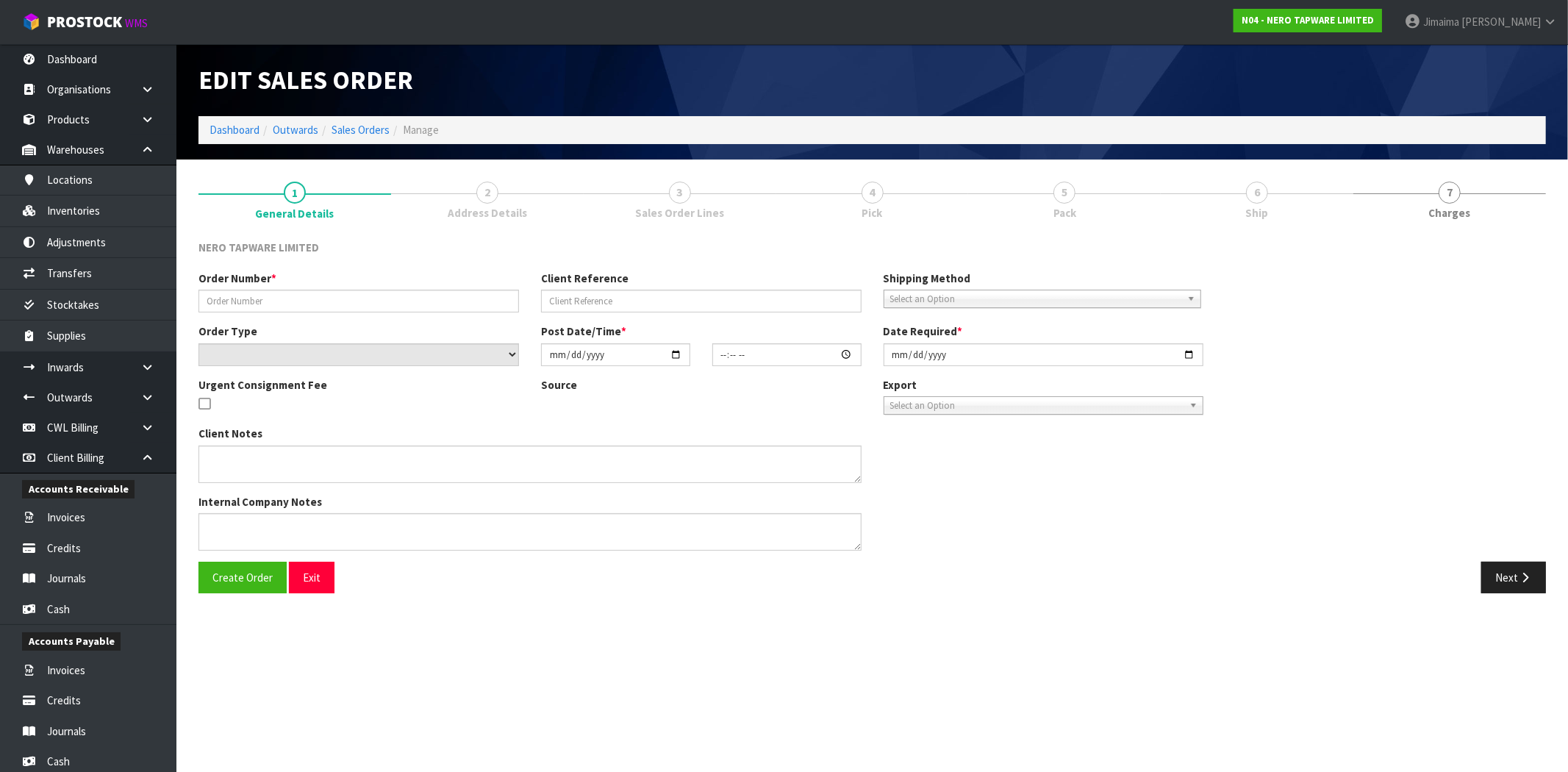
type input "SONZ0004107"
type input "10502482"
select select "number:0"
type input "2025-10-09"
type input "14:30:10.000"
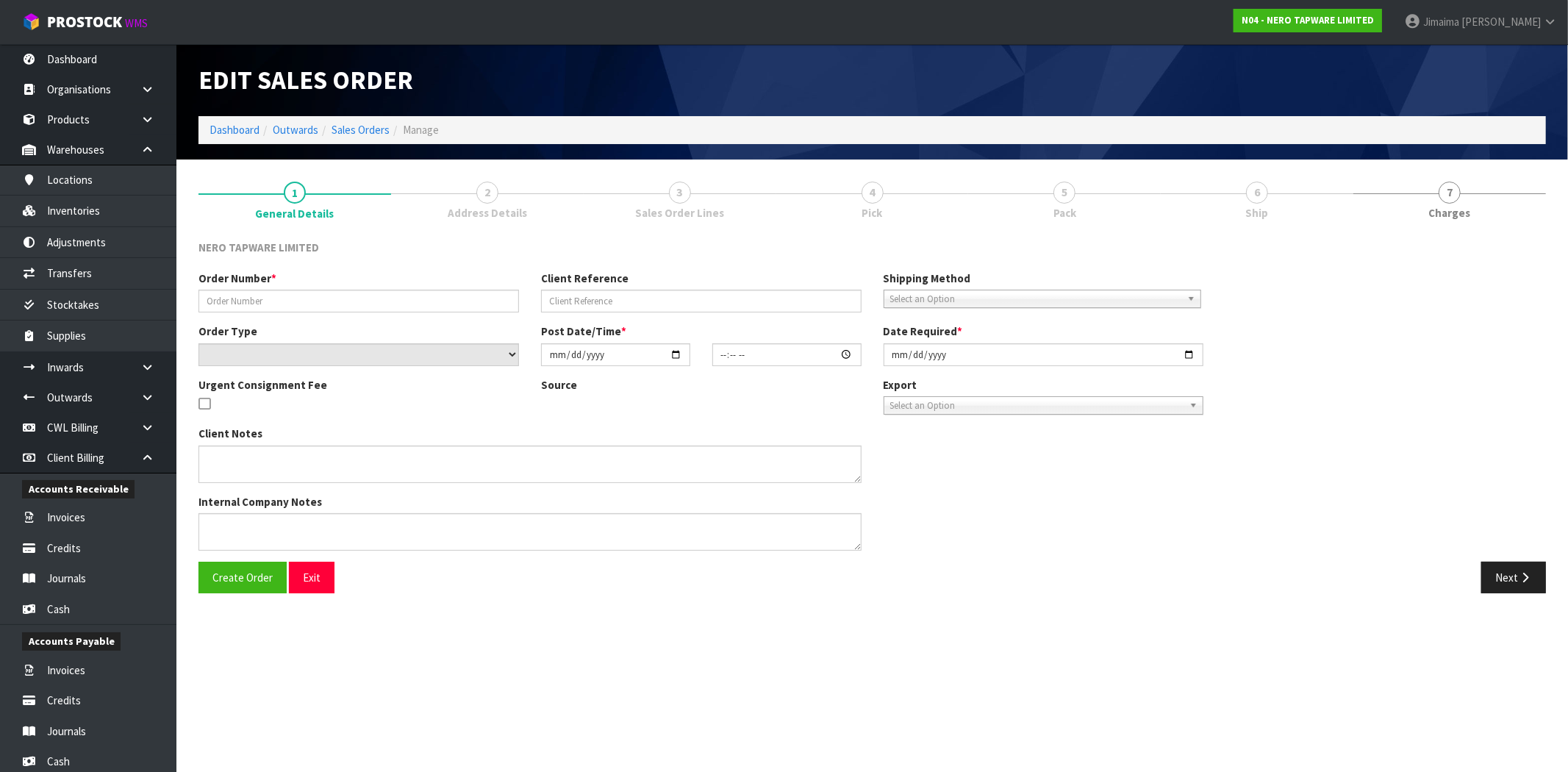
type input "2025-10-10"
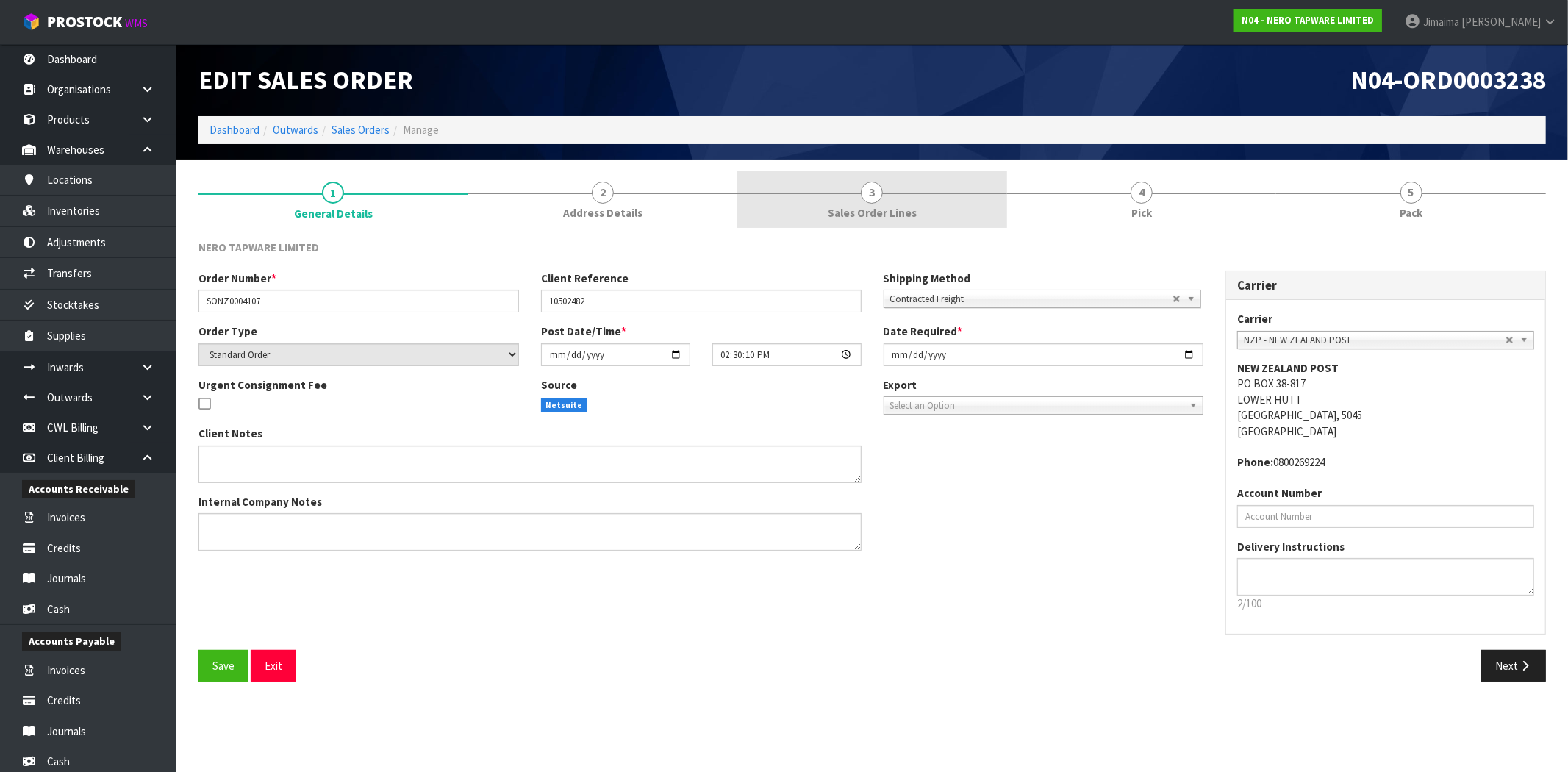
click at [875, 210] on span "Sales Order Lines" at bounding box center [872, 212] width 89 height 15
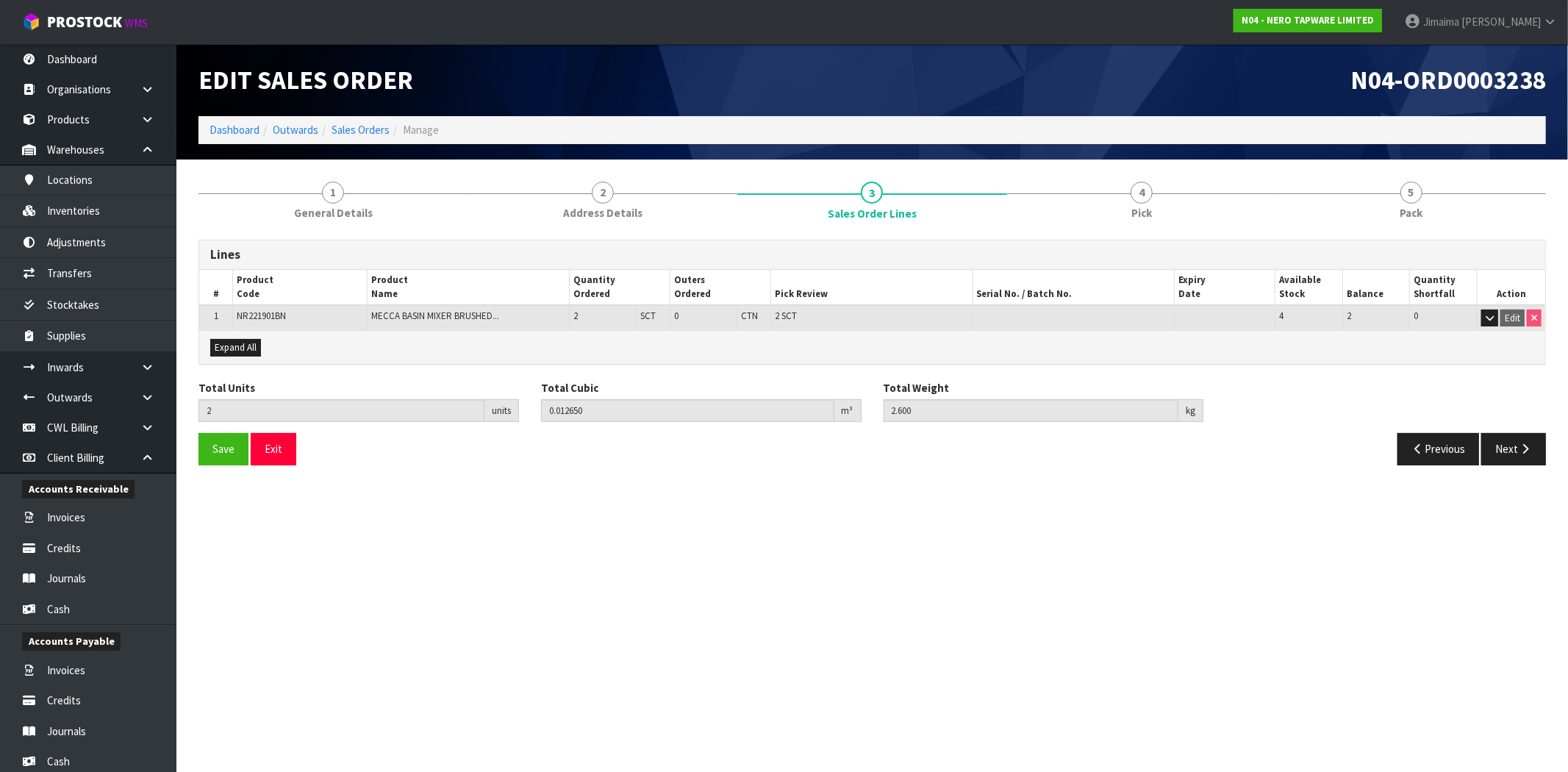
click at [369, 122] on li "Sales Orders" at bounding box center [354, 129] width 71 height 15
click at [364, 123] on link "Sales Orders" at bounding box center [361, 130] width 59 height 14
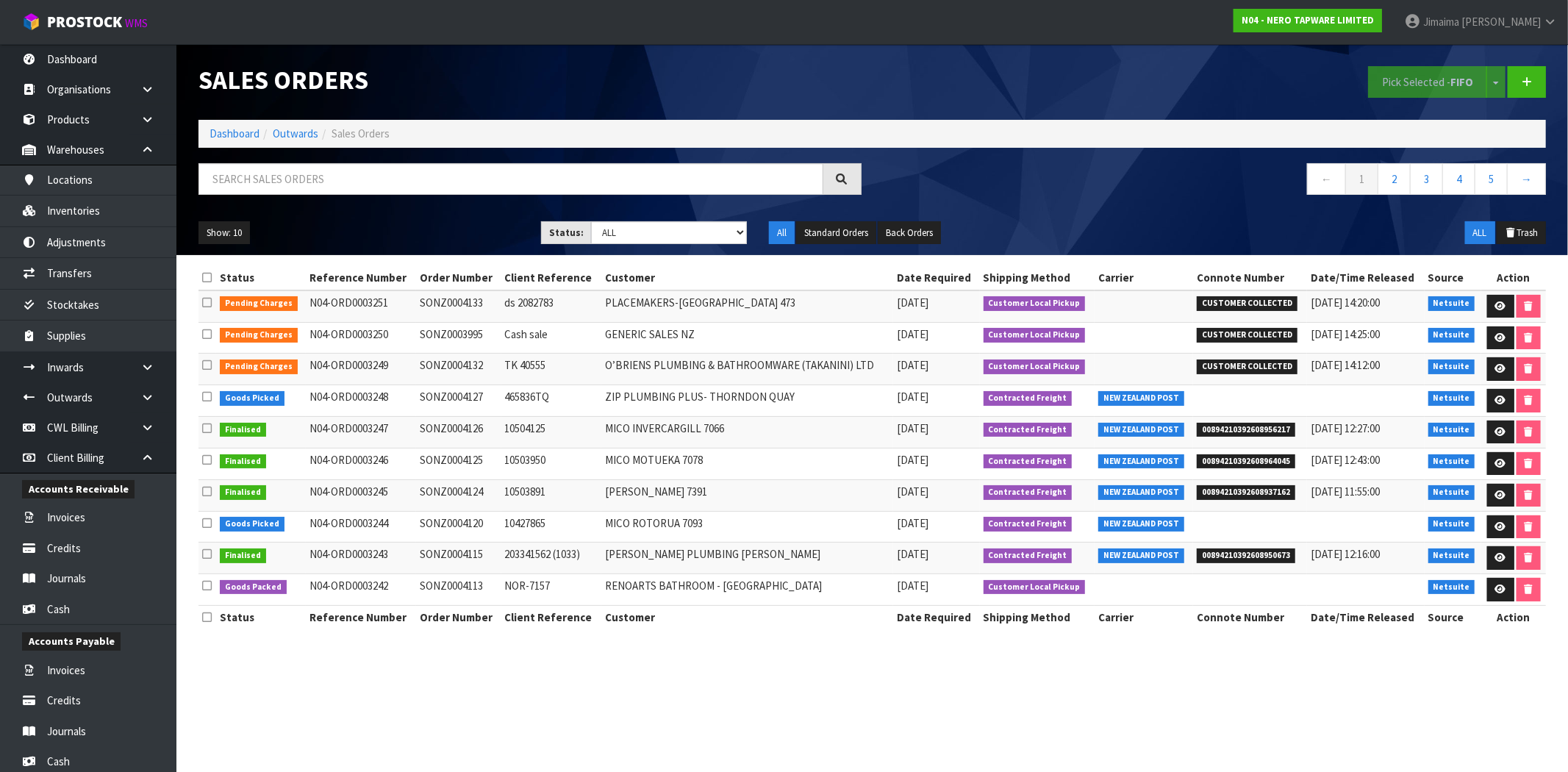
click at [567, 424] on td "10504125" at bounding box center [551, 433] width 100 height 32
click at [564, 419] on td "10504125" at bounding box center [551, 433] width 100 height 32
click at [246, 134] on link "Dashboard" at bounding box center [234, 134] width 50 height 14
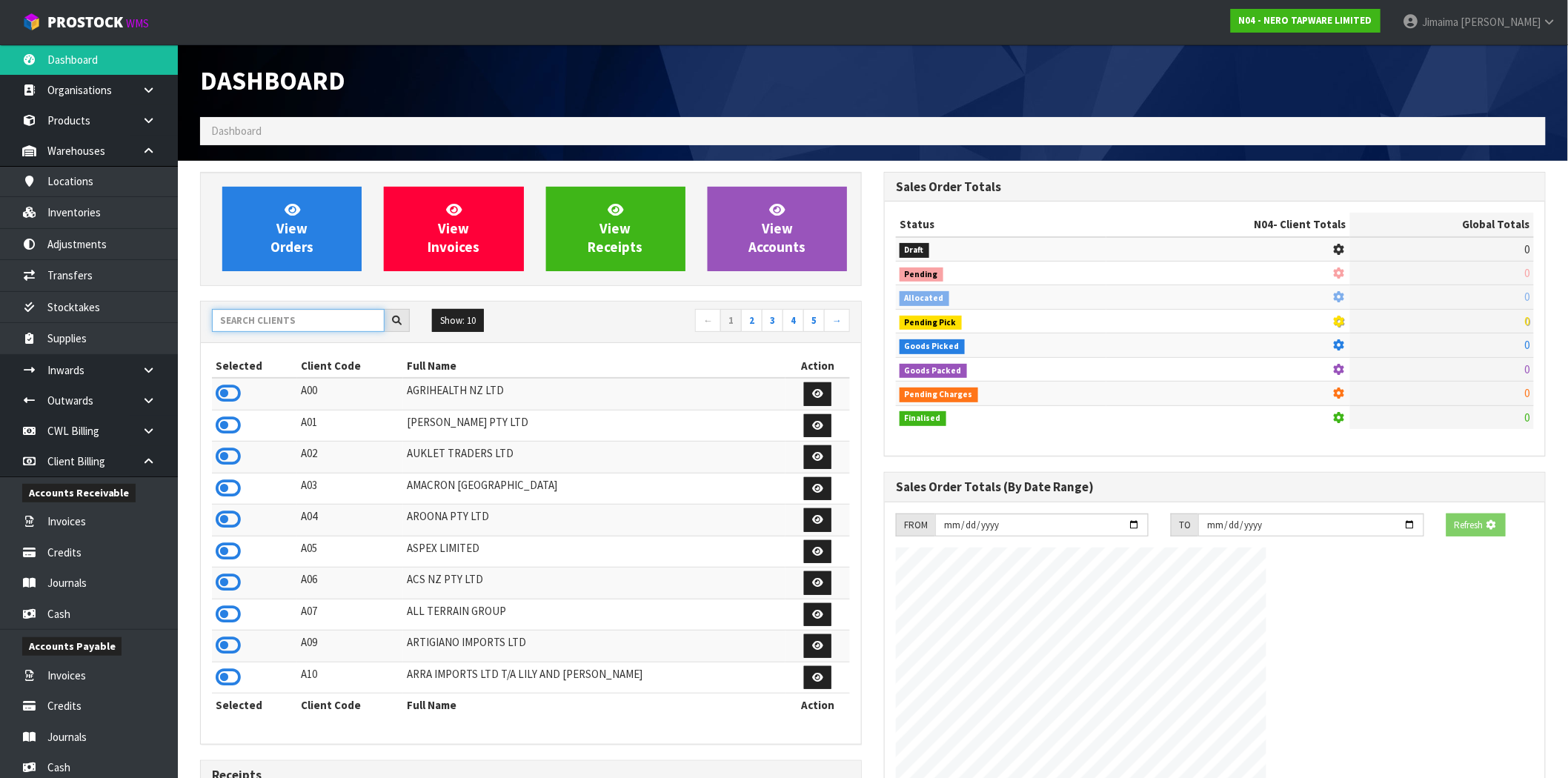
click at [276, 320] on input "text" at bounding box center [298, 321] width 172 height 23
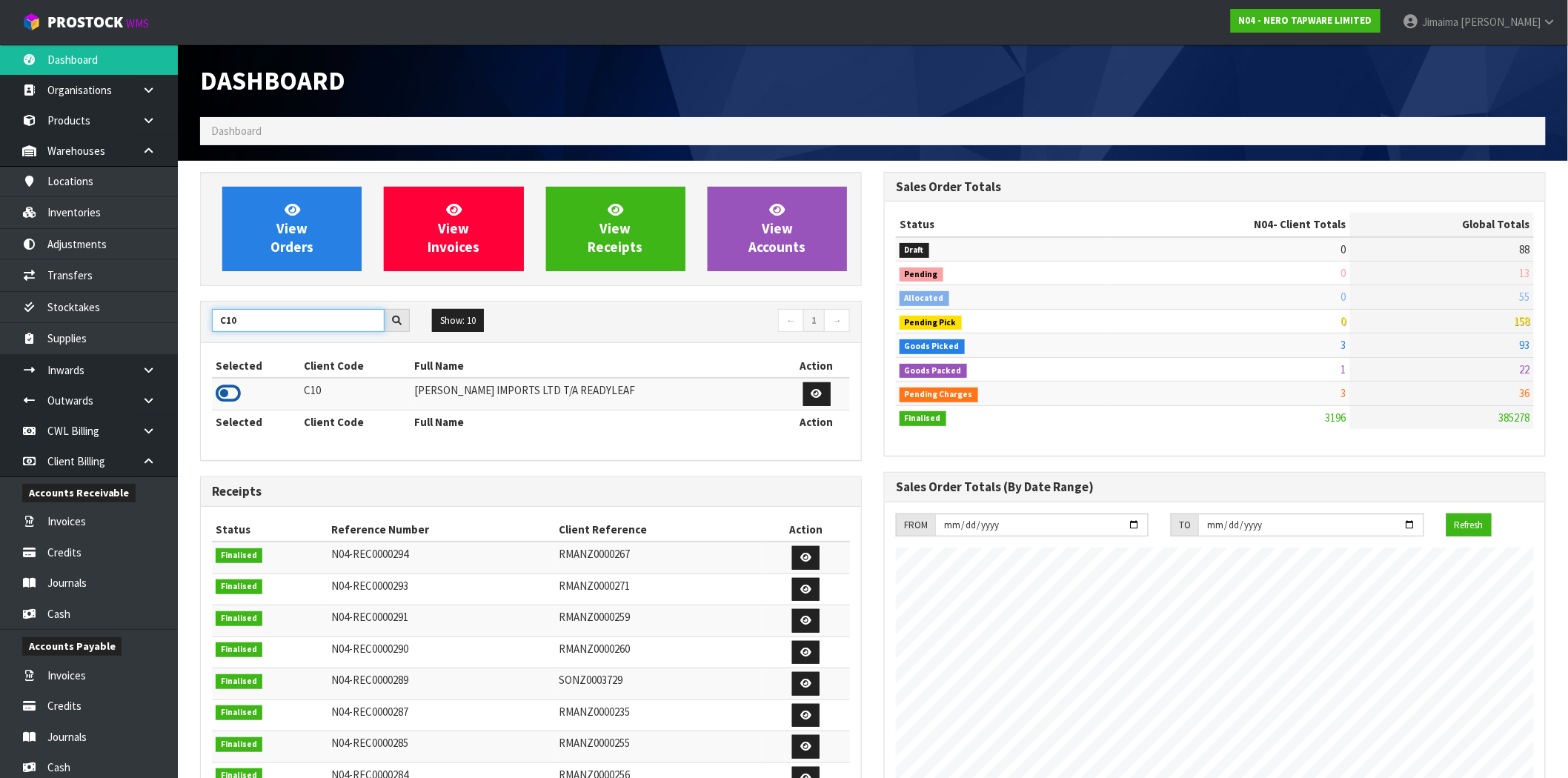
type input "C10"
drag, startPoint x: 231, startPoint y: 389, endPoint x: 339, endPoint y: 186, distance: 229.9
click at [232, 389] on icon at bounding box center [228, 393] width 25 height 22
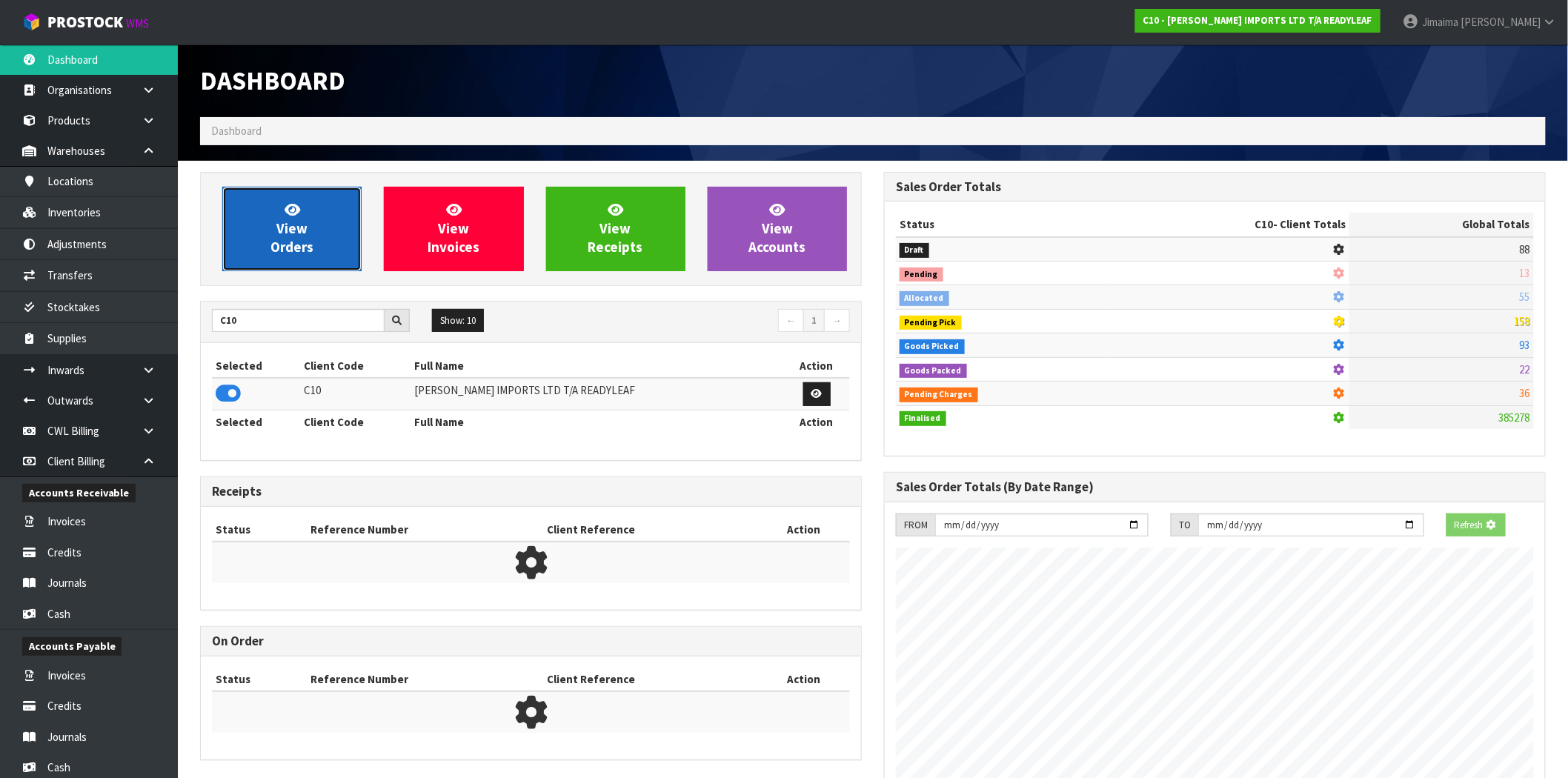
scroll to position [740040, 740462]
click at [339, 187] on link "View Orders" at bounding box center [292, 229] width 139 height 85
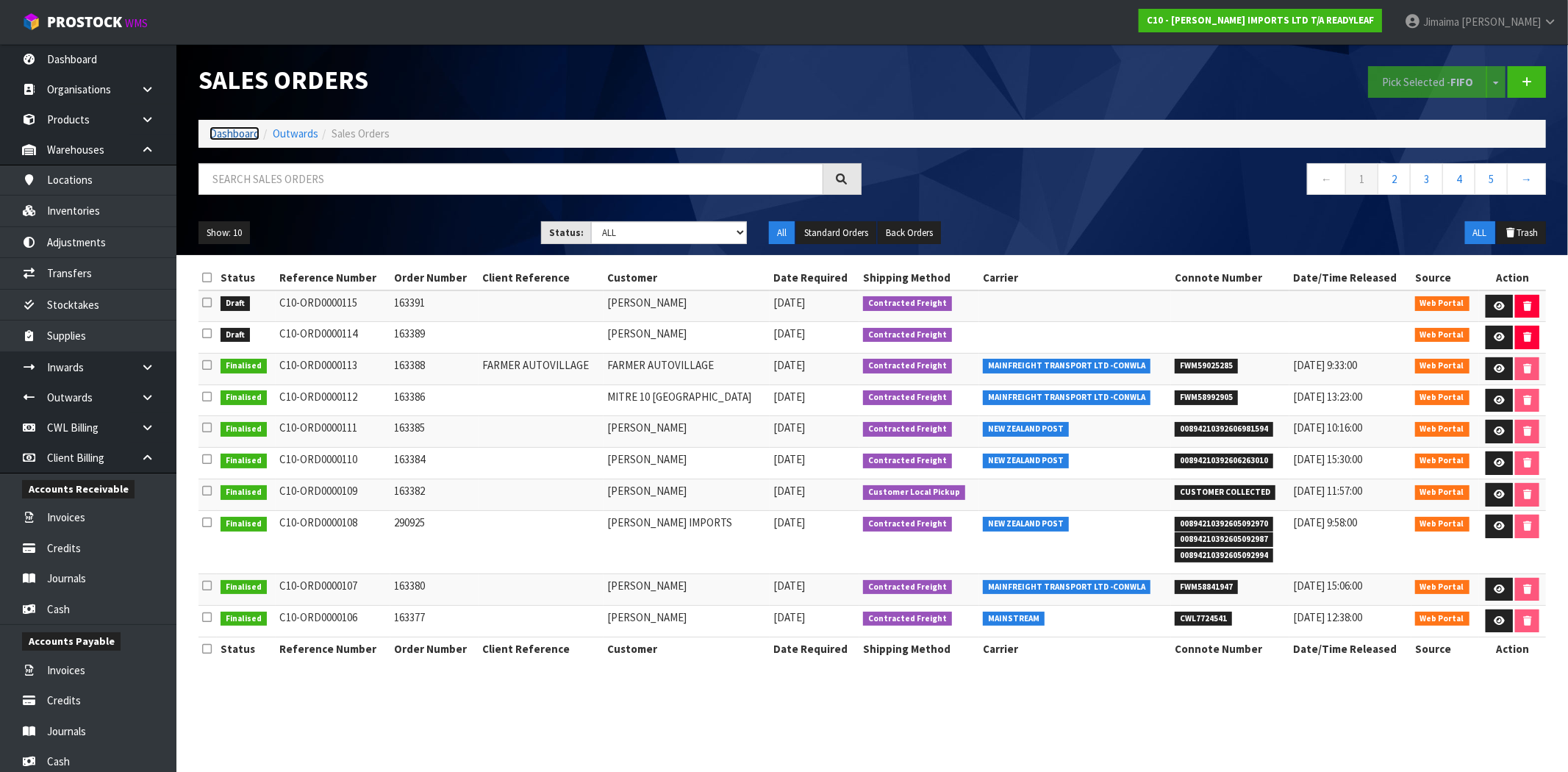
click at [223, 133] on link "Dashboard" at bounding box center [234, 134] width 50 height 14
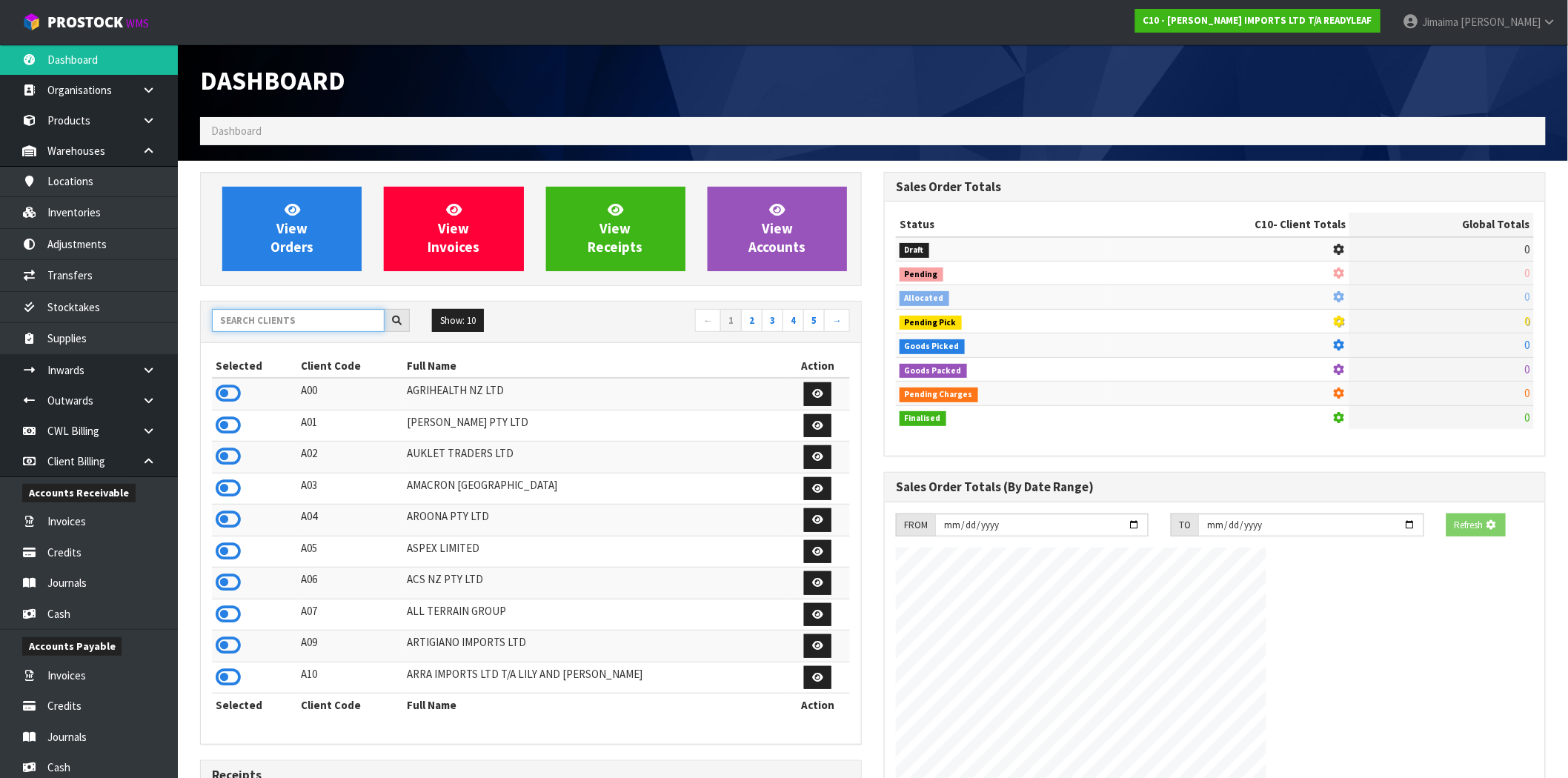
click at [257, 323] on input "text" at bounding box center [298, 321] width 172 height 23
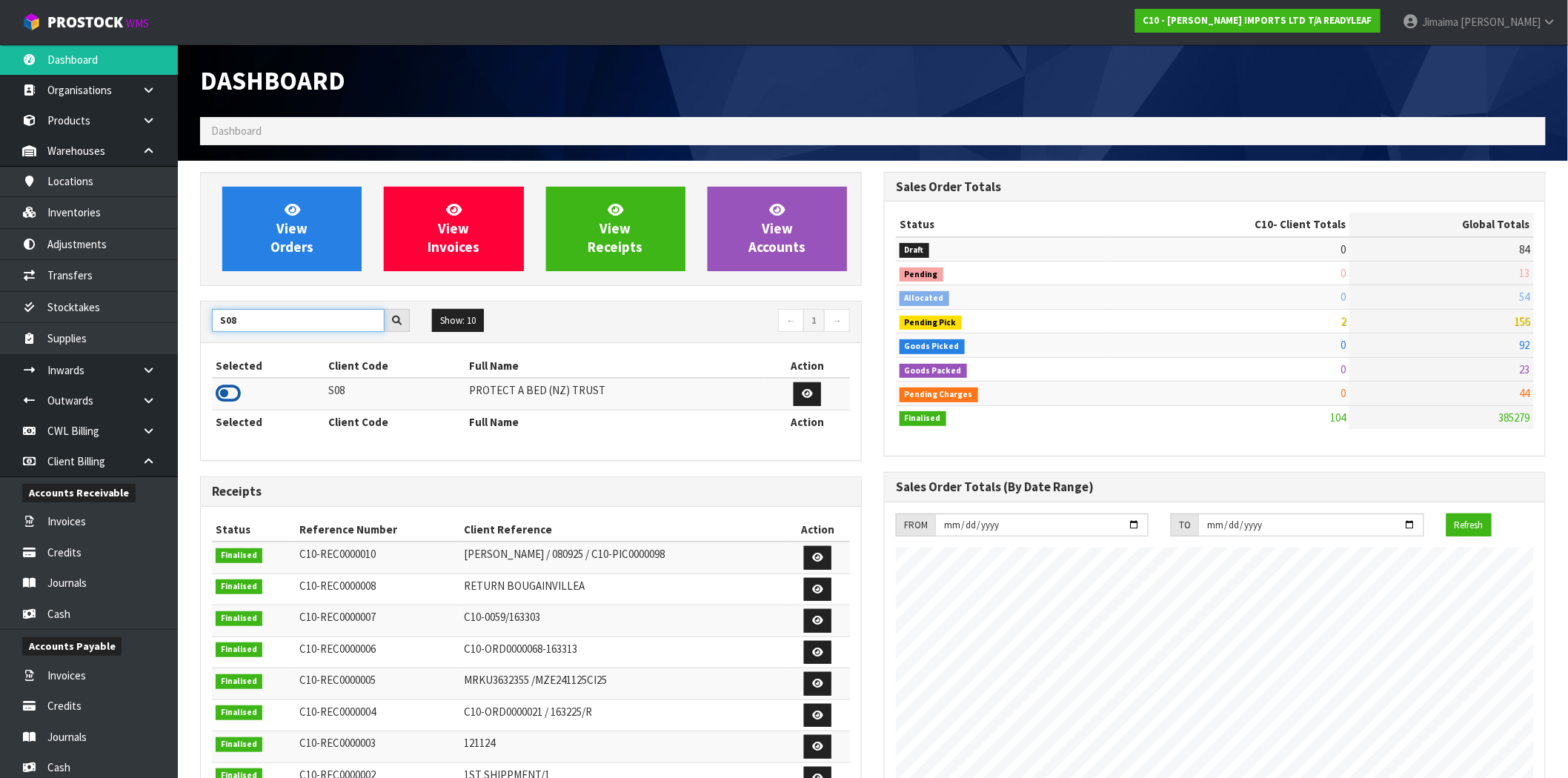
type input "S08"
click at [240, 390] on icon at bounding box center [228, 393] width 25 height 22
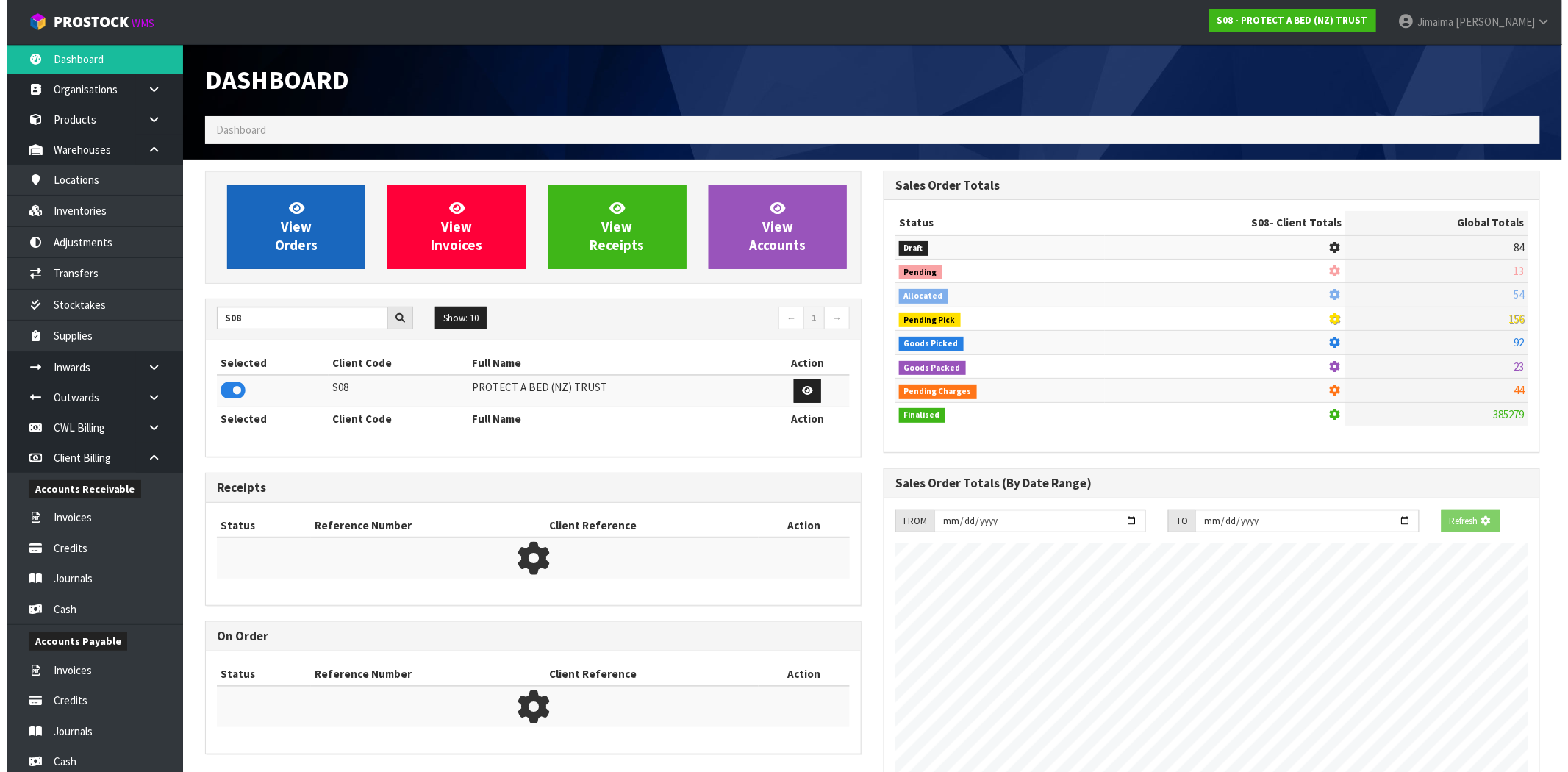
scroll to position [734332, 734602]
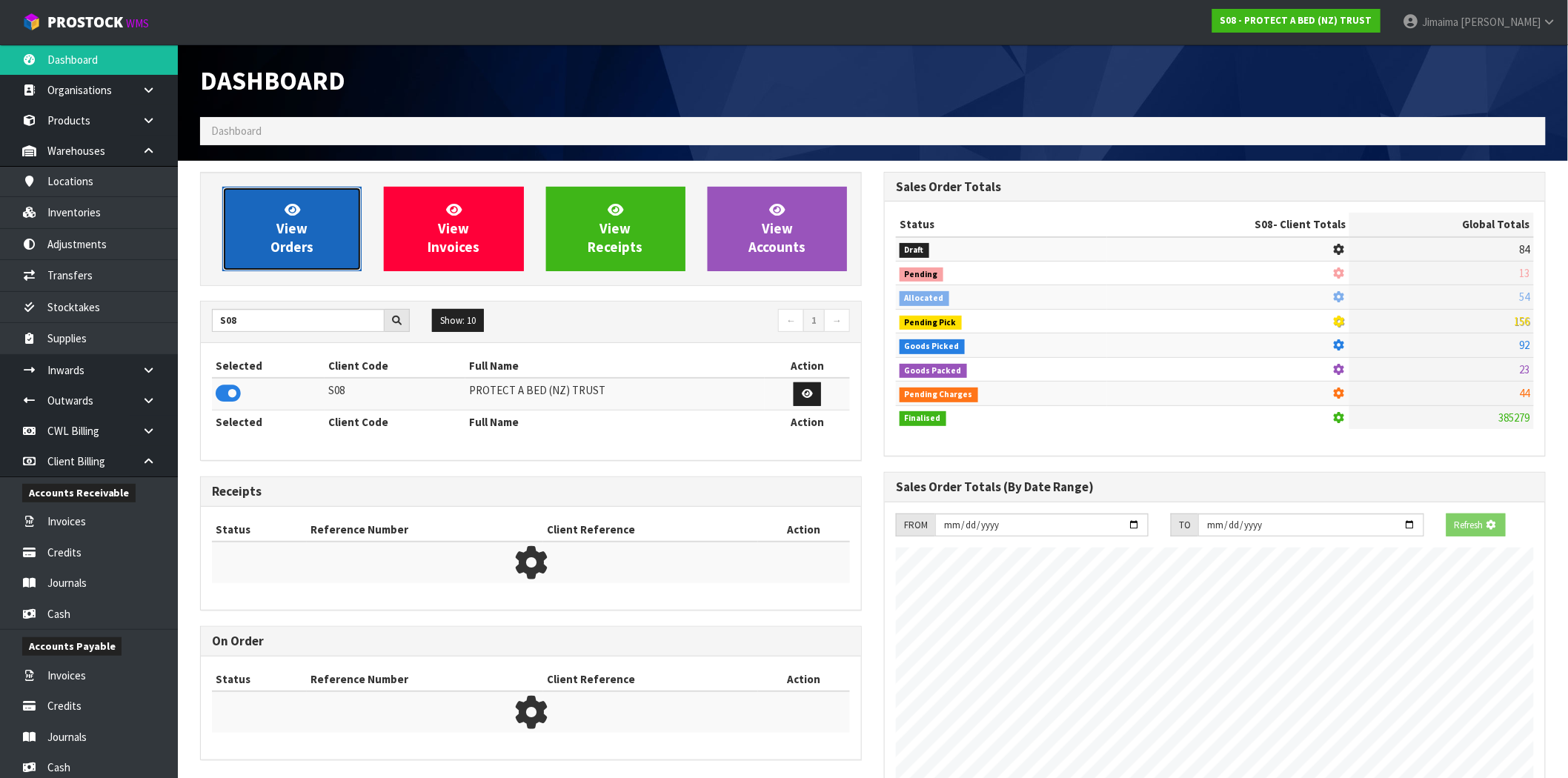
click at [289, 242] on span "View Orders" at bounding box center [292, 229] width 43 height 55
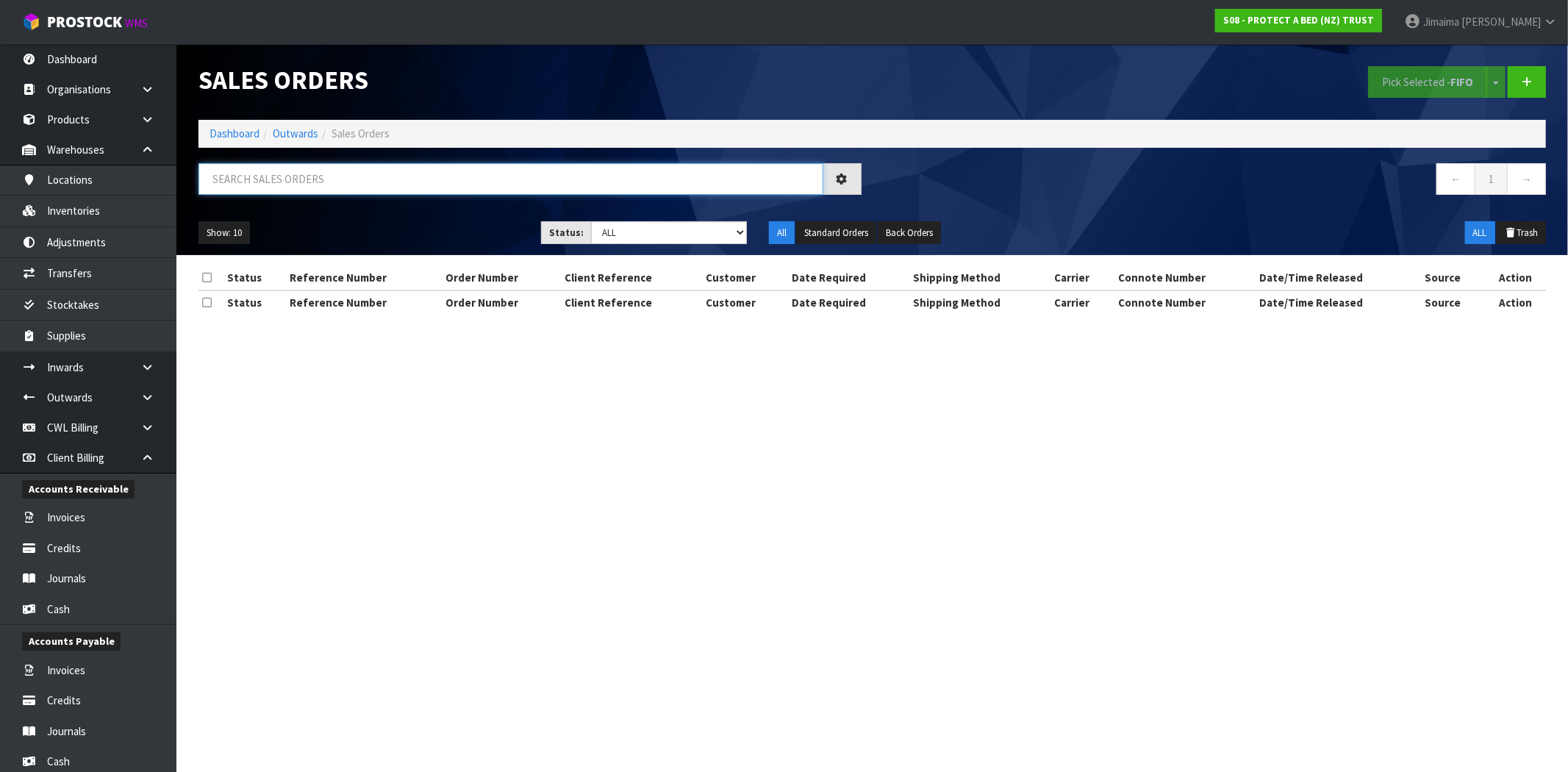
click at [287, 191] on input "text" at bounding box center [511, 179] width 625 height 32
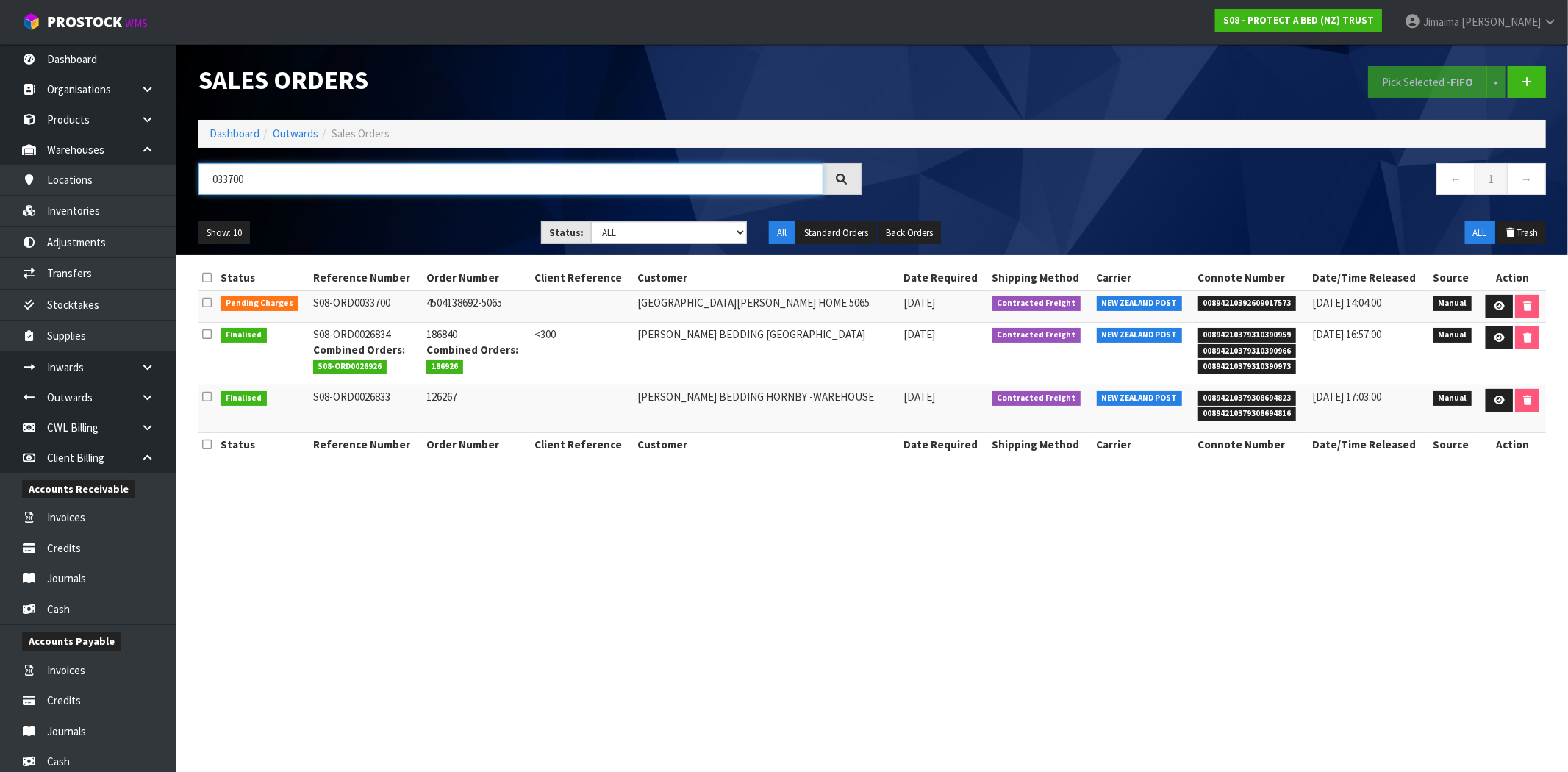
drag, startPoint x: 177, startPoint y: 196, endPoint x: -16, endPoint y: 221, distance: 194.6
click at [0, 221] on html "Toggle navigation ProStock WMS S08 - PROTECT A BED (NZ) TRUST Jimaima Reiher Lo…" at bounding box center [784, 386] width 1568 height 772
type input "033793"
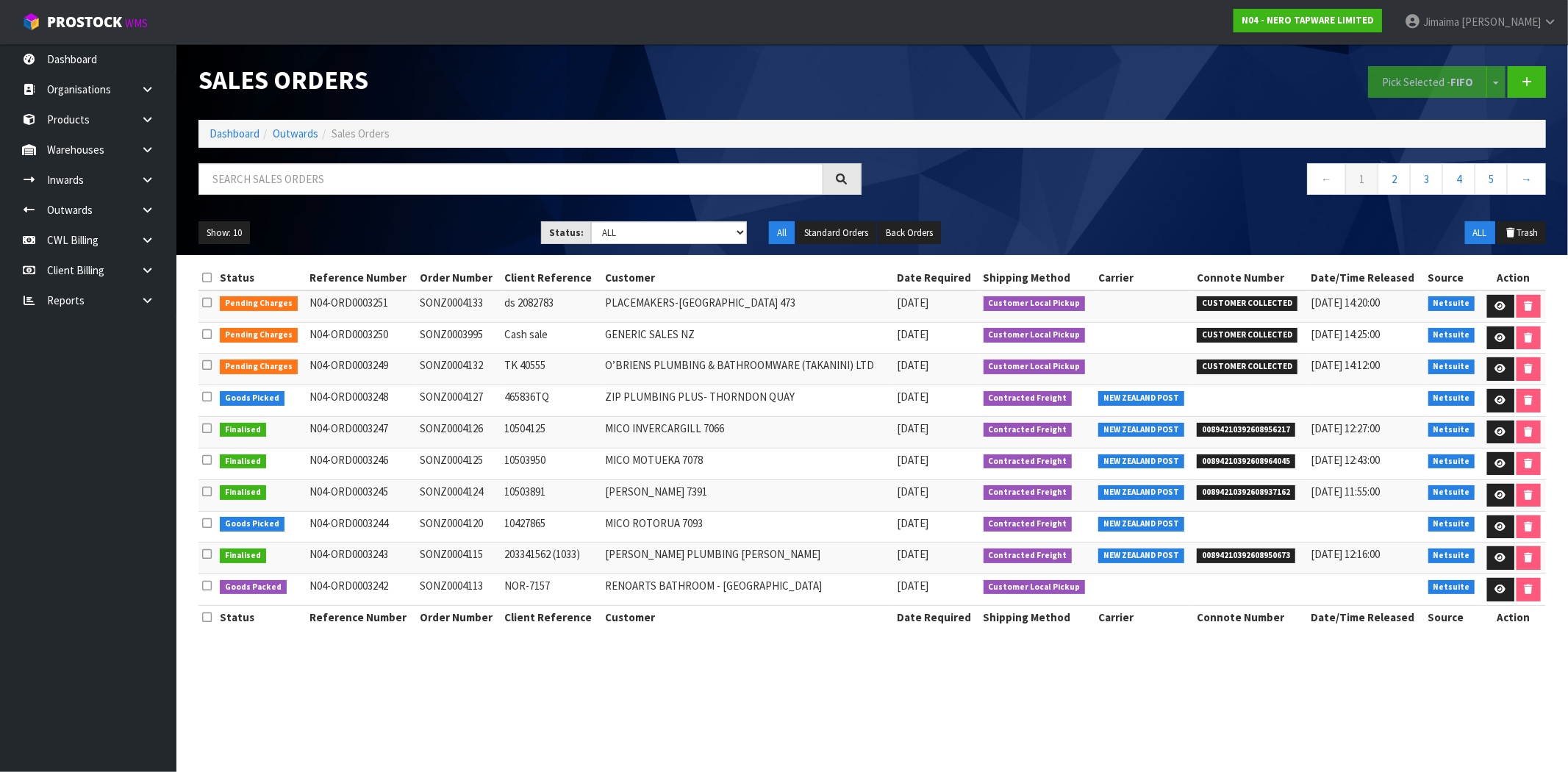
click at [580, 375] on td "TK 40555" at bounding box center [551, 370] width 100 height 32
click at [246, 131] on link "Dashboard" at bounding box center [234, 134] width 50 height 14
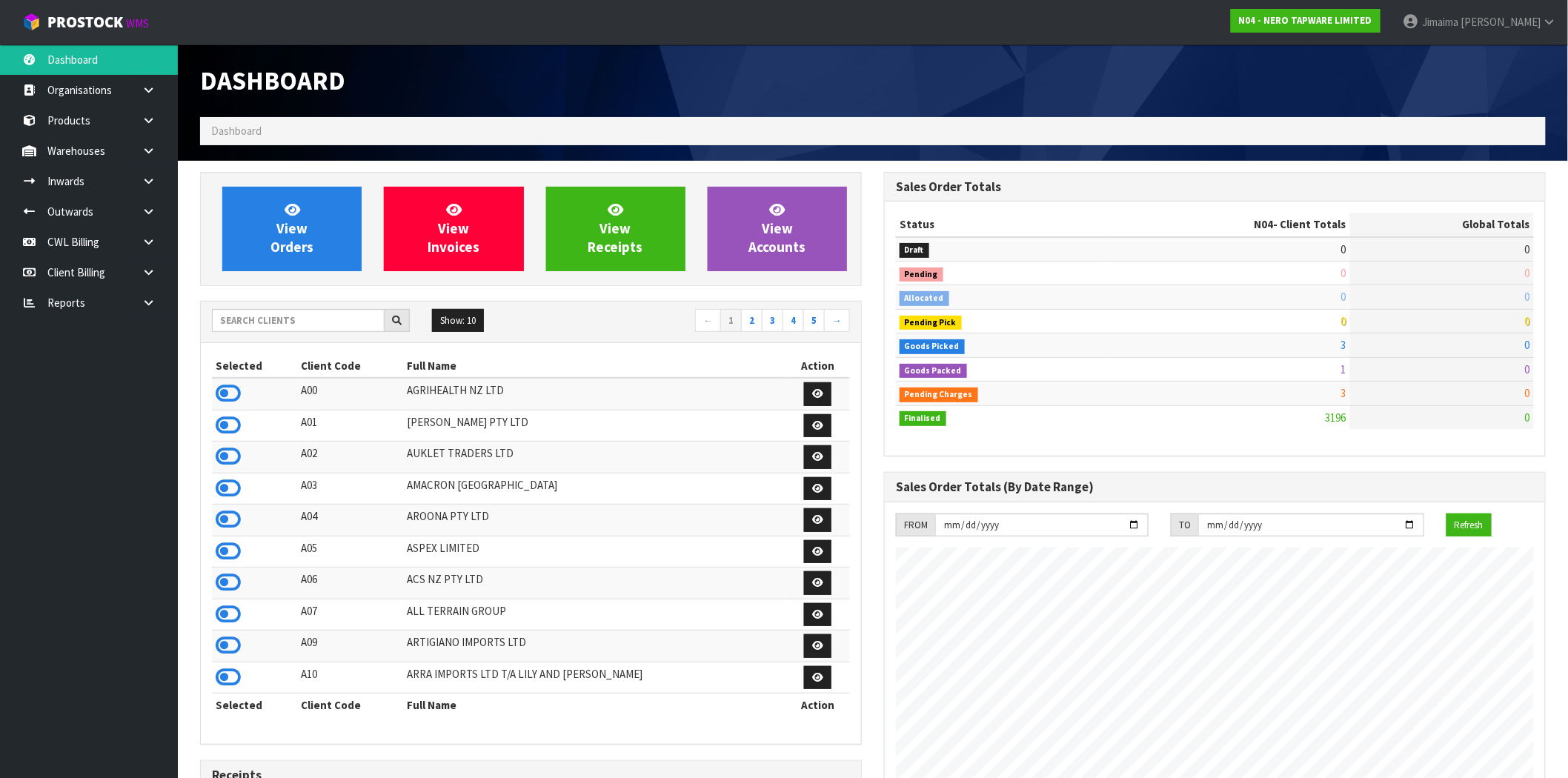
scroll to position [1123, 684]
click at [265, 315] on input "text" at bounding box center [298, 321] width 172 height 23
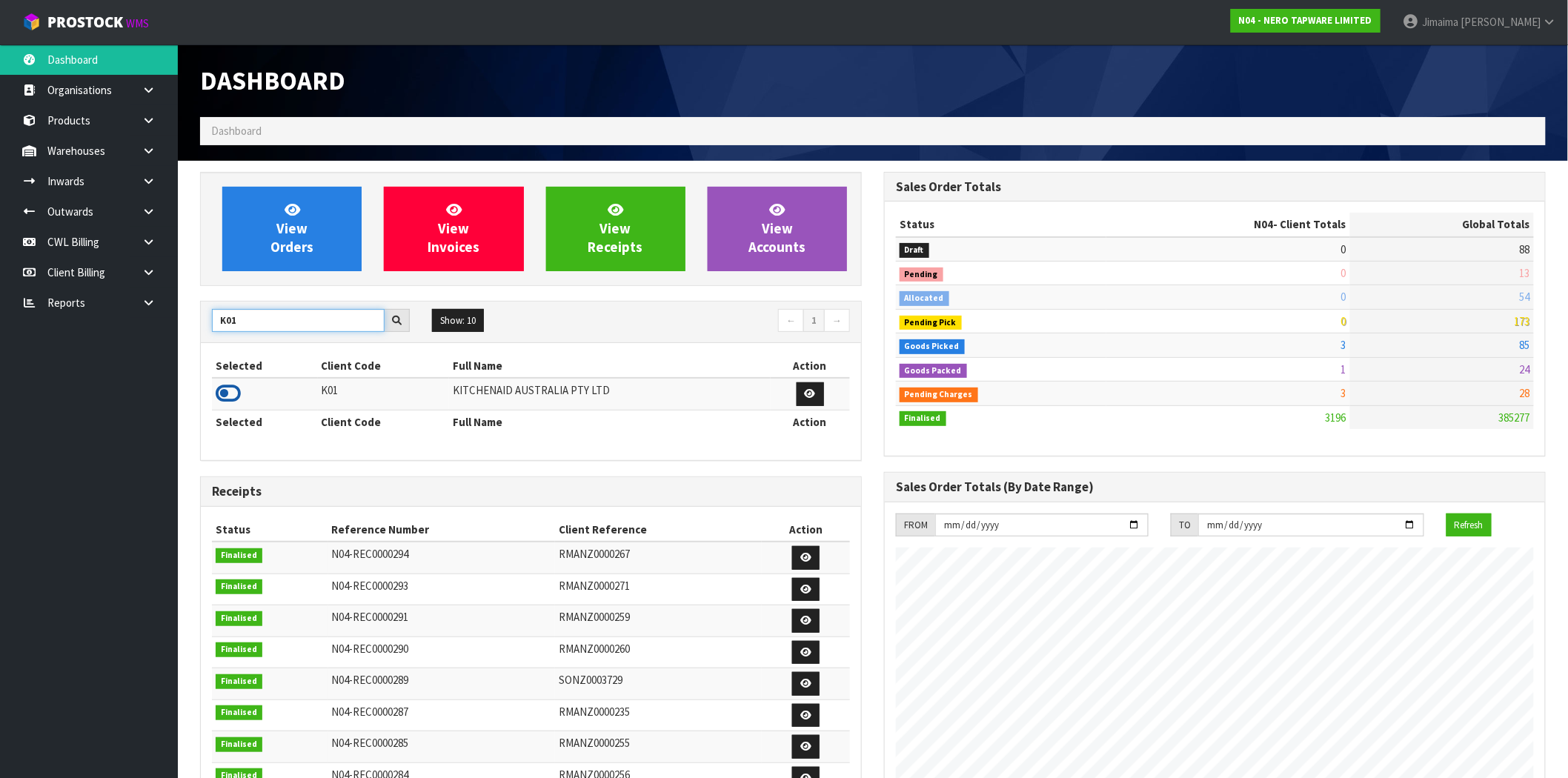
type input "K01"
click at [236, 393] on icon at bounding box center [228, 393] width 25 height 22
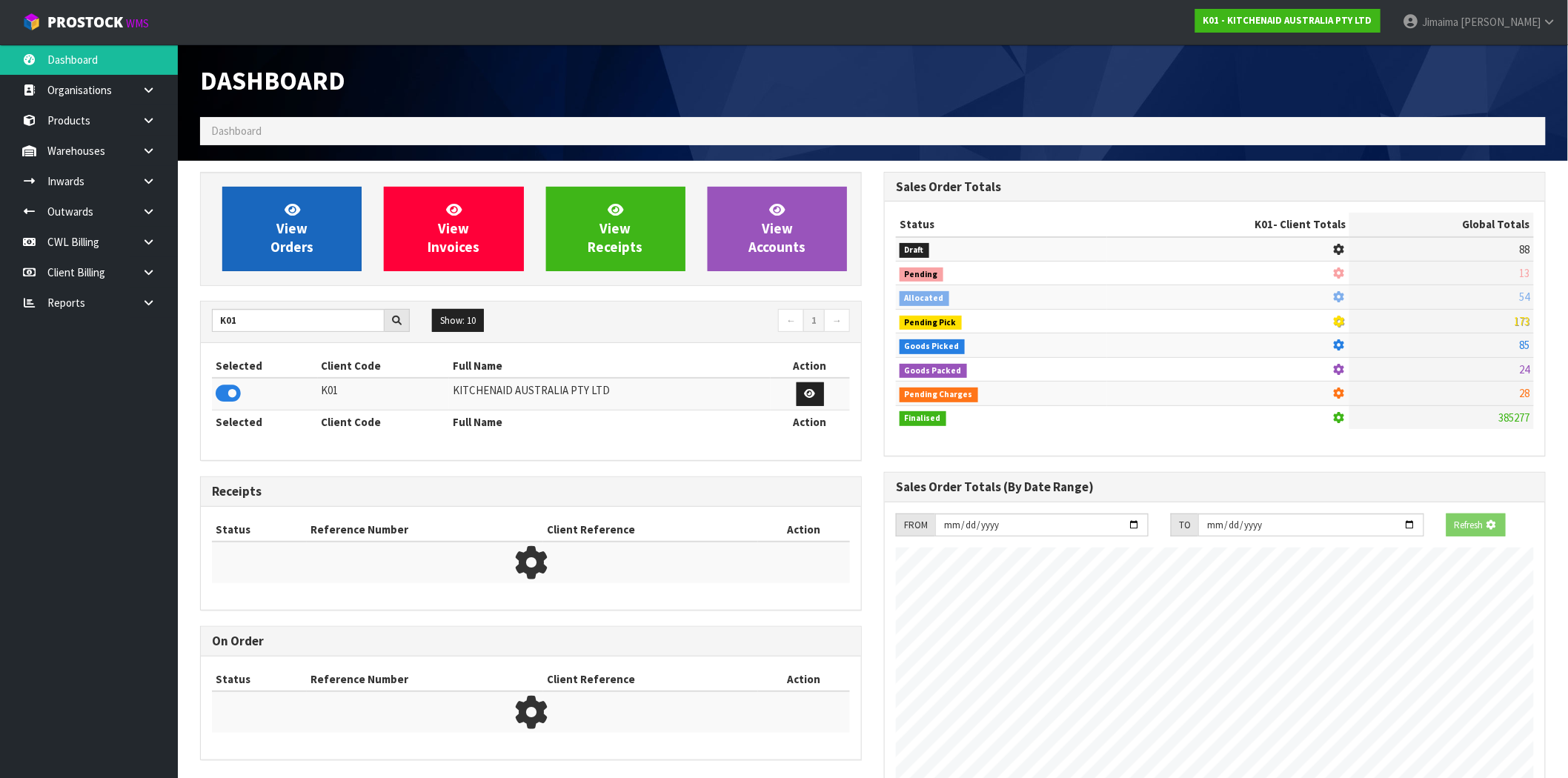
scroll to position [740040, 740462]
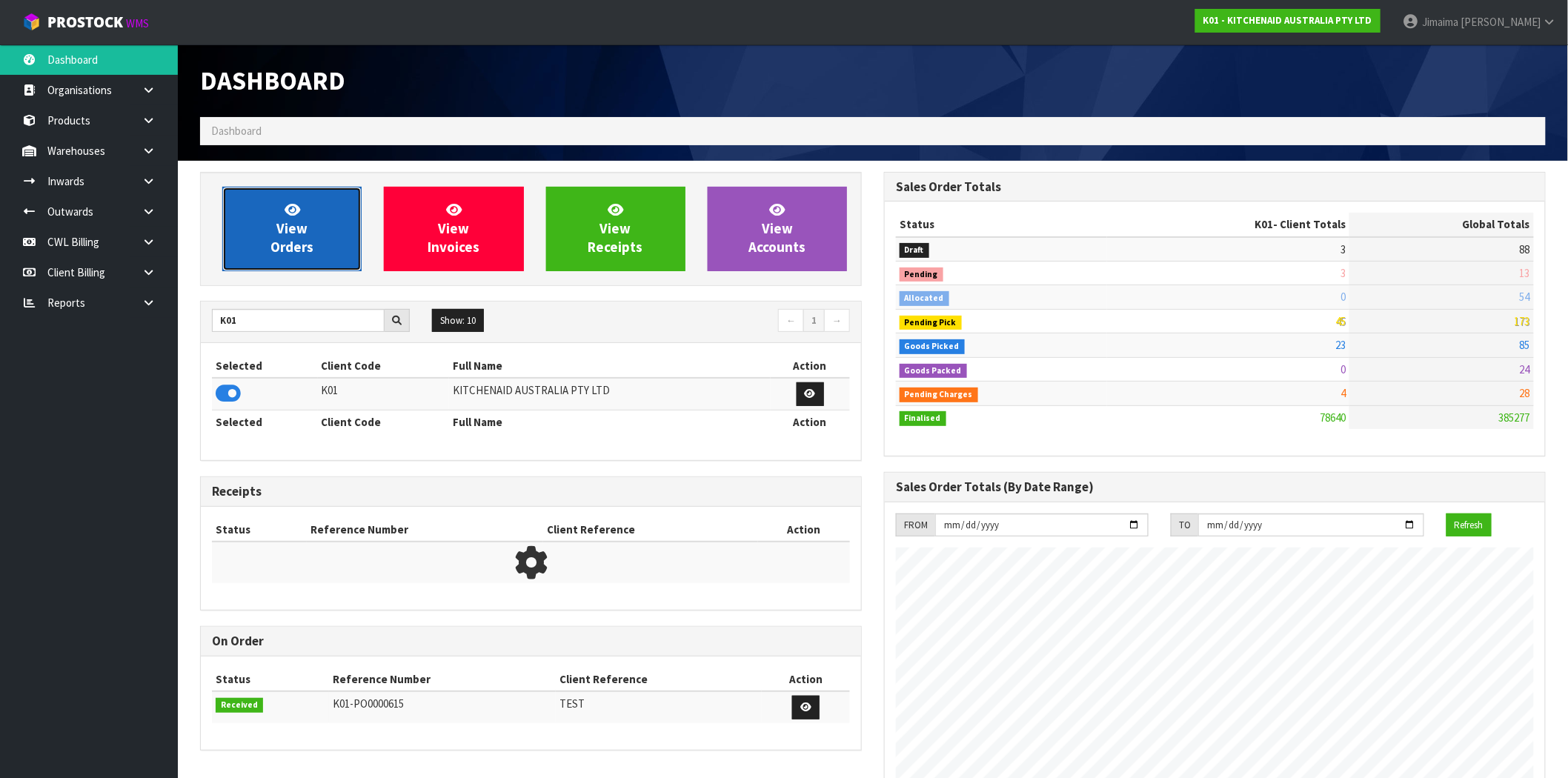
click at [273, 210] on link "View Orders" at bounding box center [292, 229] width 139 height 85
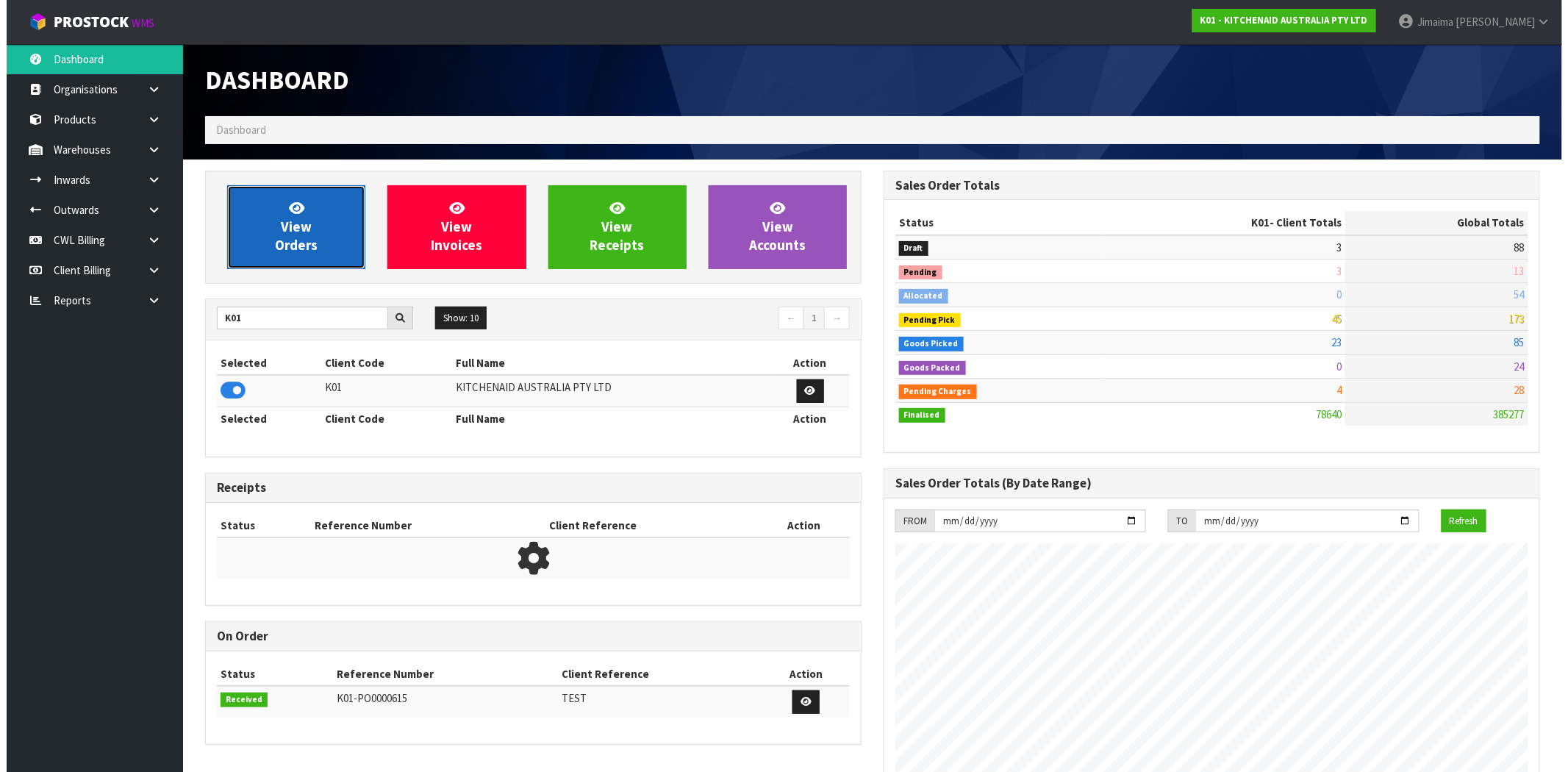
scroll to position [1114, 679]
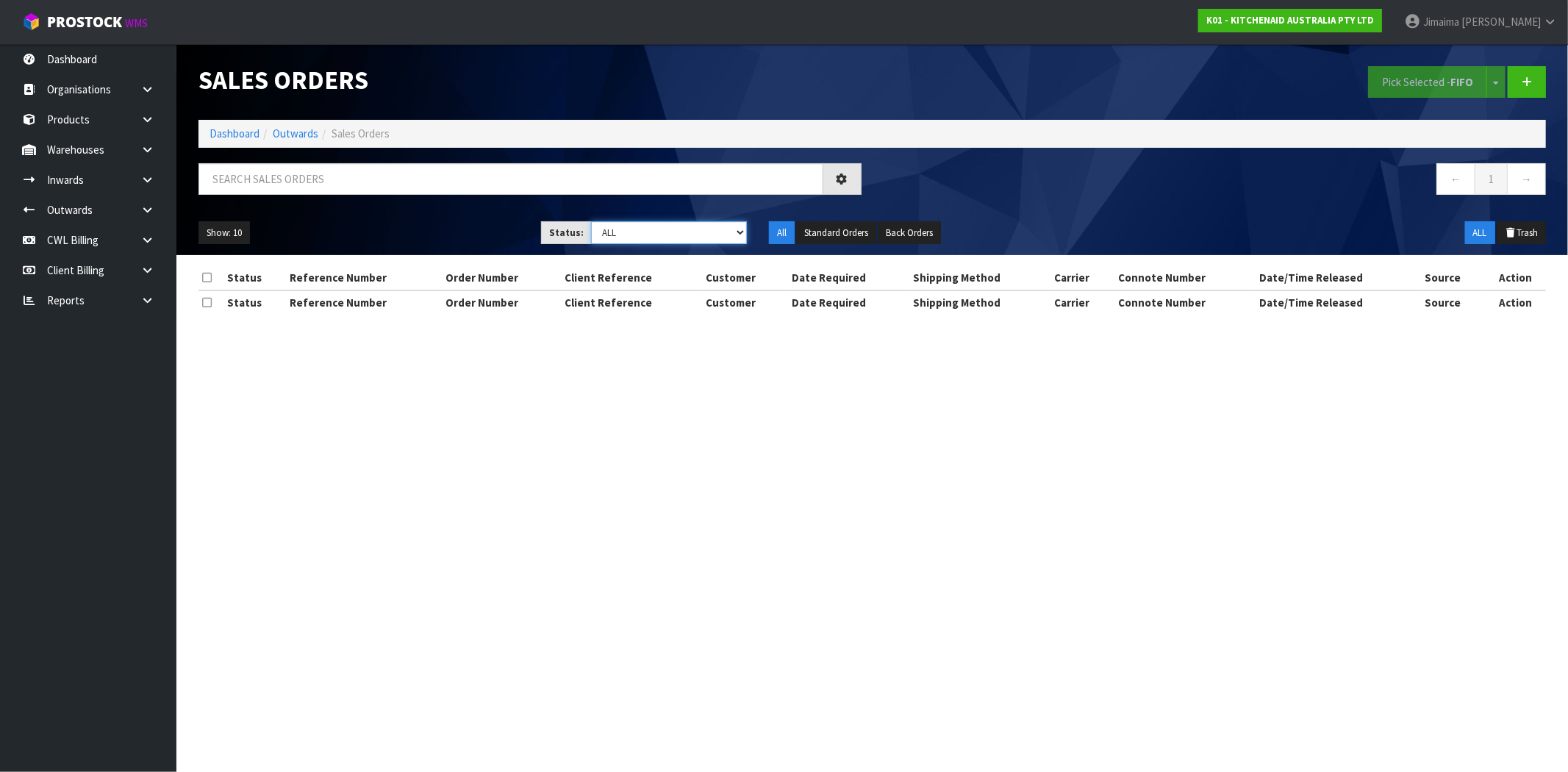
click at [722, 237] on select "Draft Pending Allocated Pending Pick Goods Picked Goods Packed Pending Charges …" at bounding box center [669, 233] width 156 height 23
select select "string:6"
click at [591, 222] on select "Draft Pending Allocated Pending Pick Goods Picked Goods Packed Pending Charges …" at bounding box center [669, 233] width 156 height 23
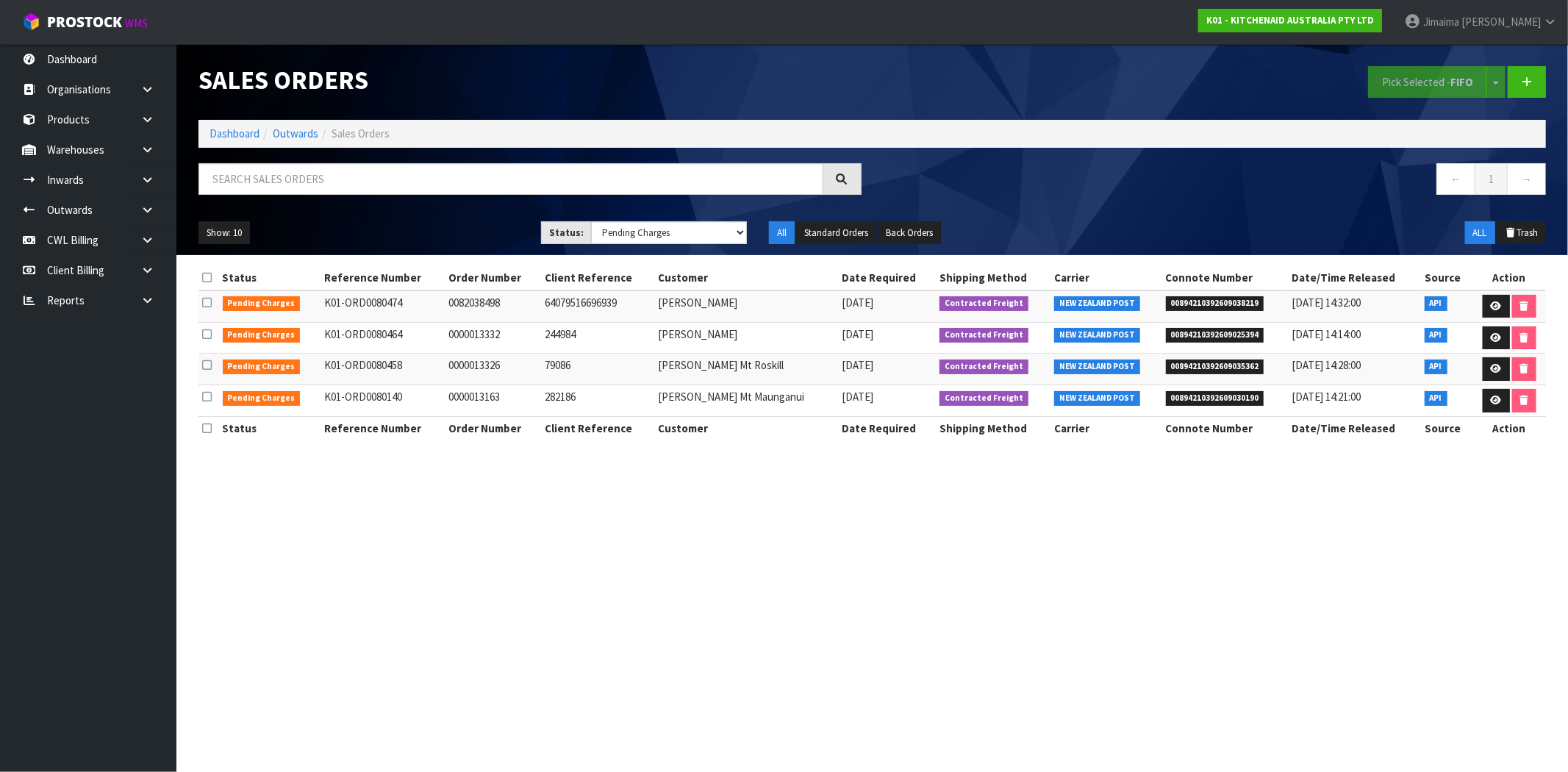
drag, startPoint x: 1388, startPoint y: 394, endPoint x: 1406, endPoint y: 394, distance: 18.0
click at [1390, 394] on td "[DATE] 14:21:00" at bounding box center [1354, 402] width 133 height 32
click at [1494, 395] on icon at bounding box center [1496, 400] width 11 height 10
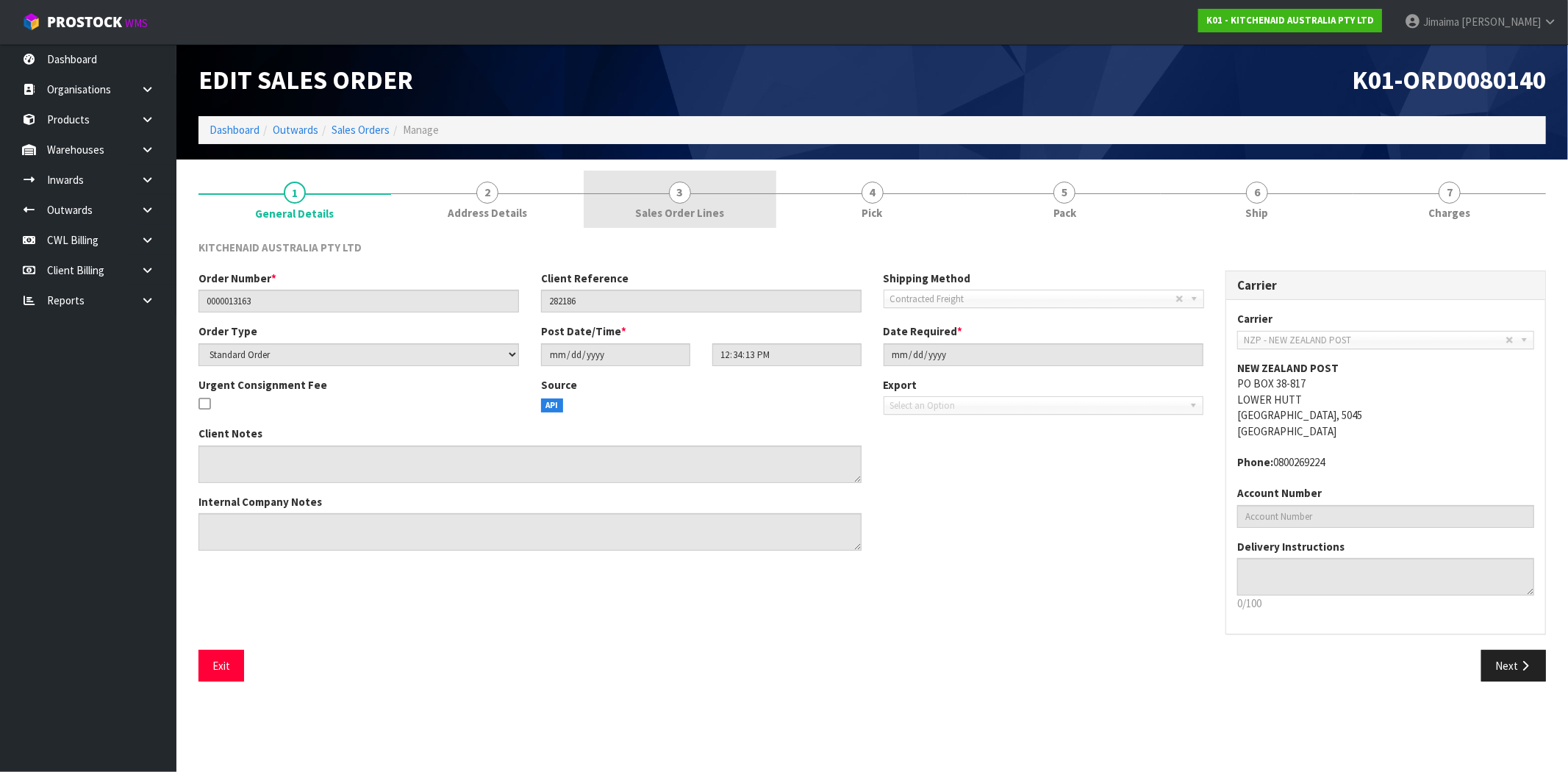
drag, startPoint x: 692, startPoint y: 196, endPoint x: 818, endPoint y: 200, distance: 126.1
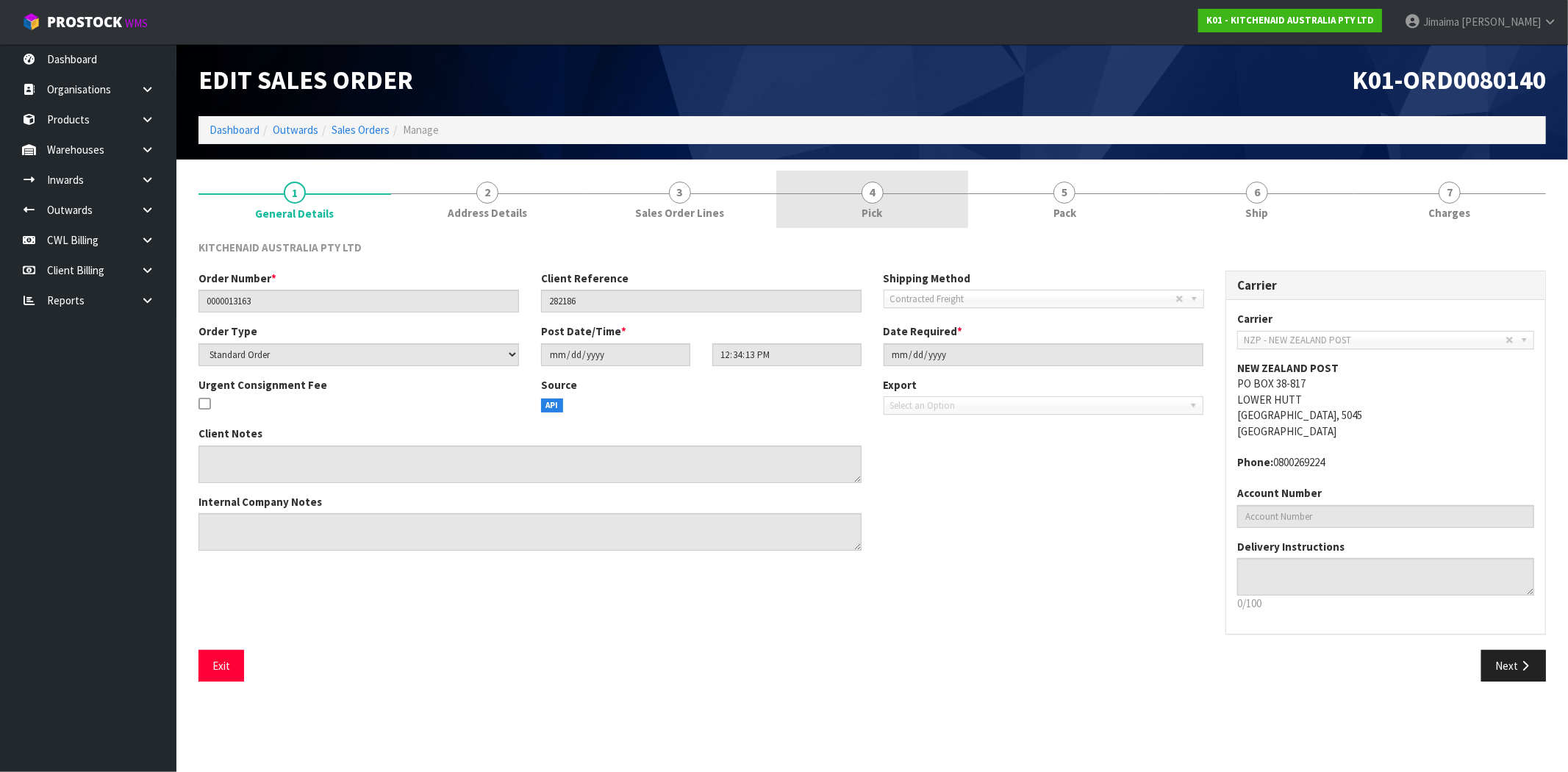
click at [692, 196] on link "3 Sales Order Lines" at bounding box center [680, 199] width 192 height 58
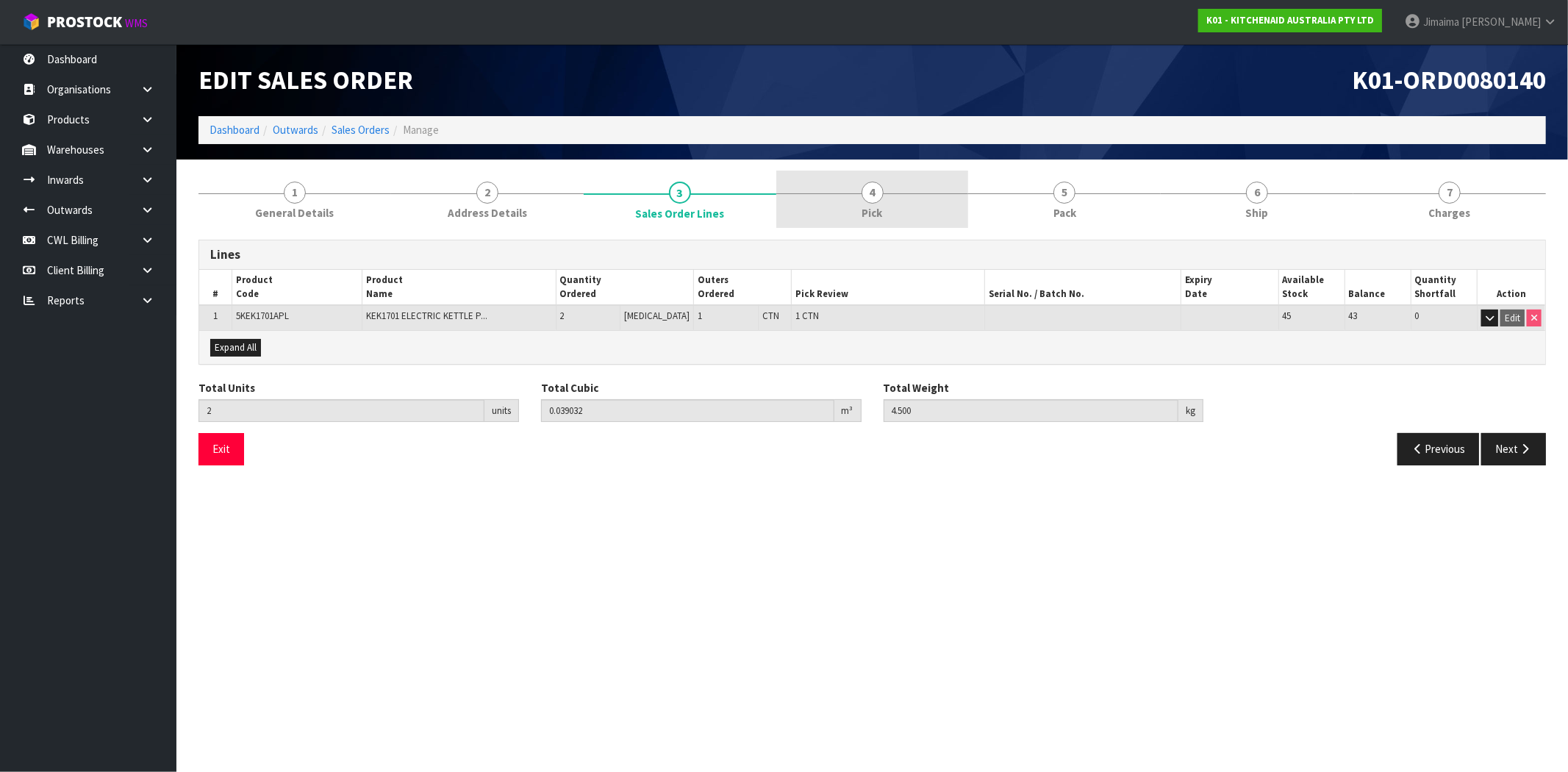
click at [909, 188] on link "4 Pick" at bounding box center [872, 199] width 192 height 58
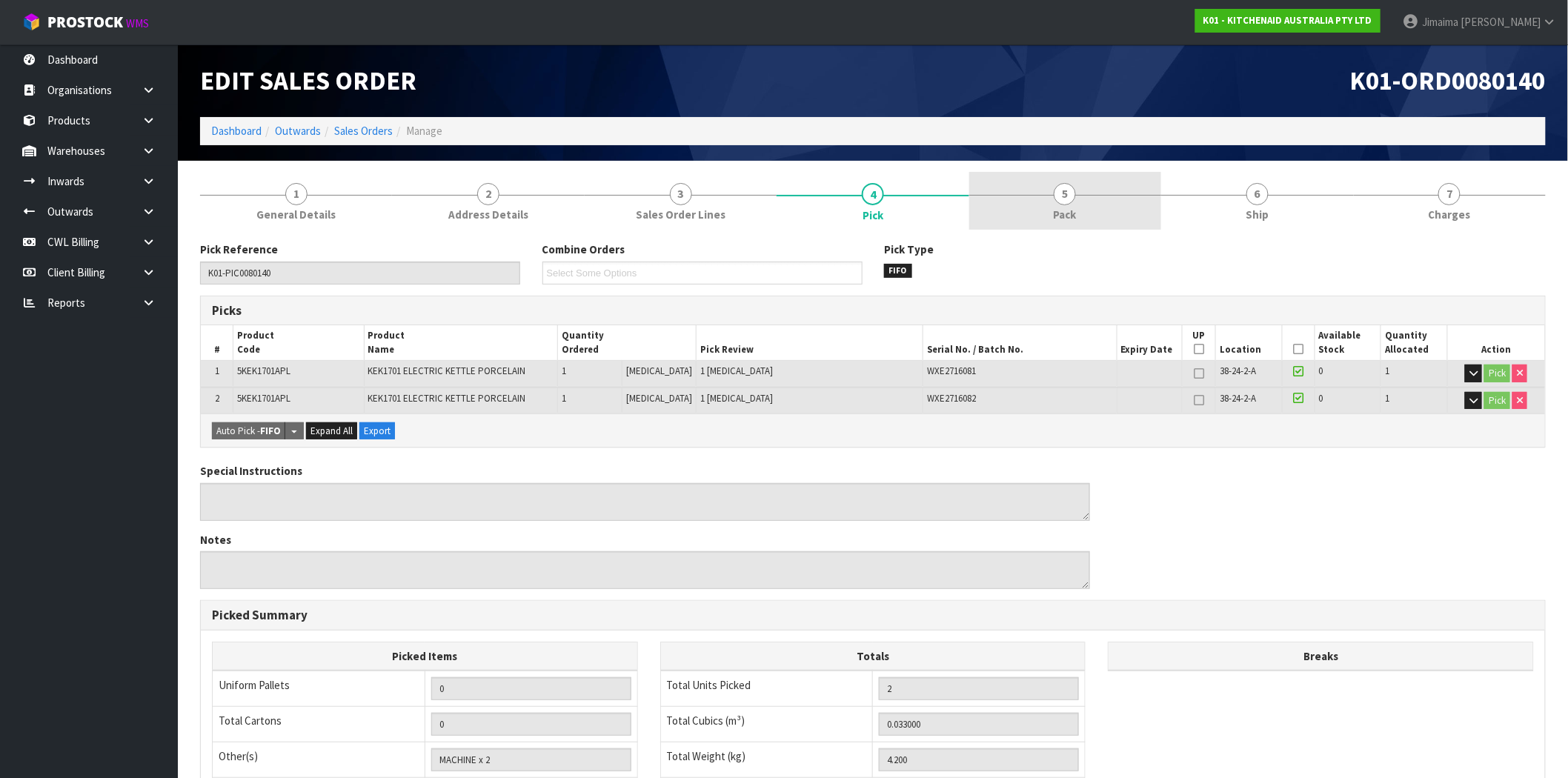
click at [1032, 197] on link "5 Pack" at bounding box center [1065, 201] width 192 height 59
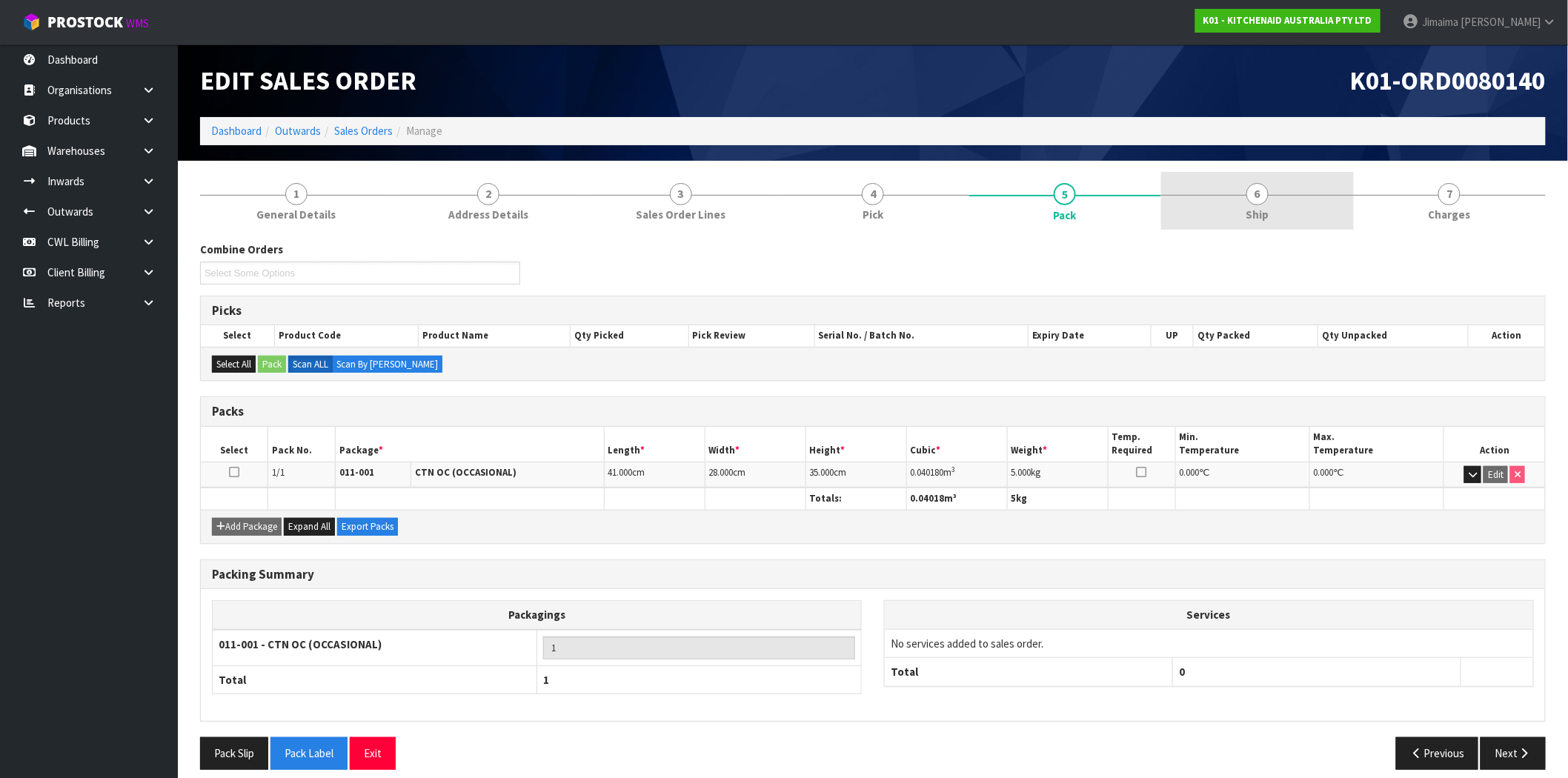
drag, startPoint x: 1421, startPoint y: 198, endPoint x: 1271, endPoint y: 223, distance: 152.1
click at [1420, 198] on link "7 [GEOGRAPHIC_DATA]" at bounding box center [1450, 201] width 192 height 59
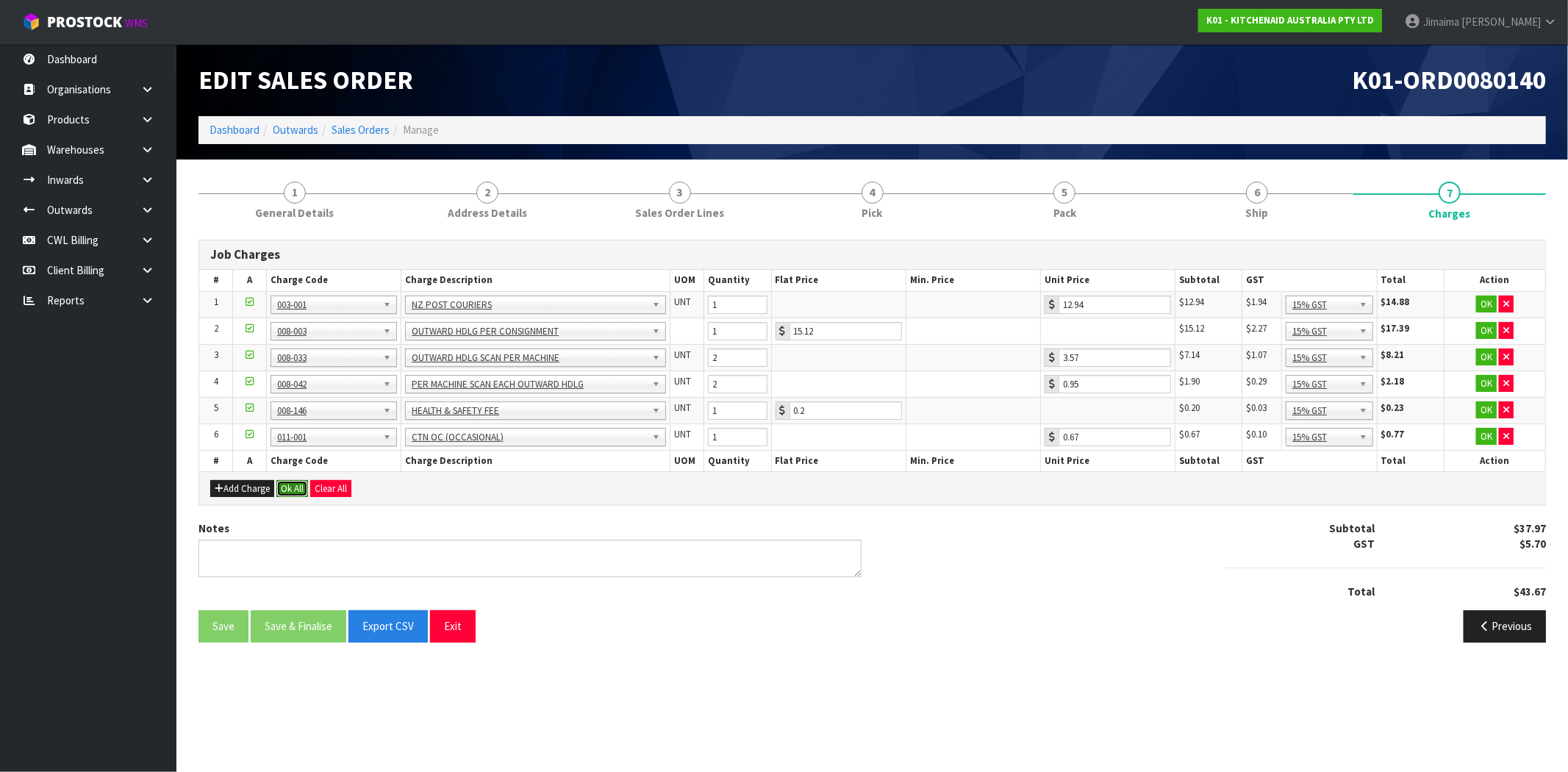
click at [300, 484] on button "Ok All" at bounding box center [293, 489] width 32 height 18
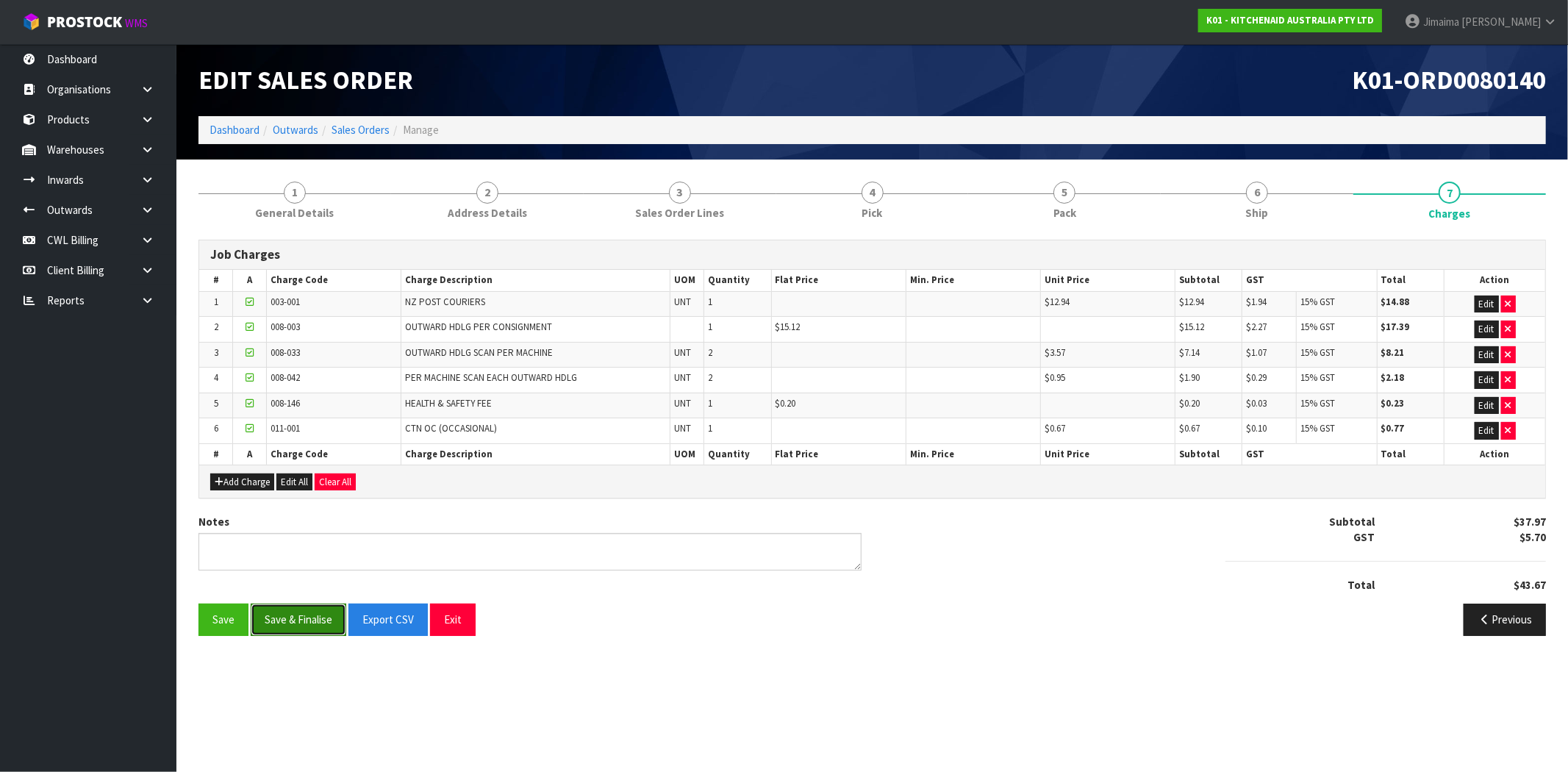
click at [300, 626] on button "Save & Finalise" at bounding box center [299, 620] width 96 height 32
click at [243, 131] on link "Dashboard" at bounding box center [234, 130] width 50 height 14
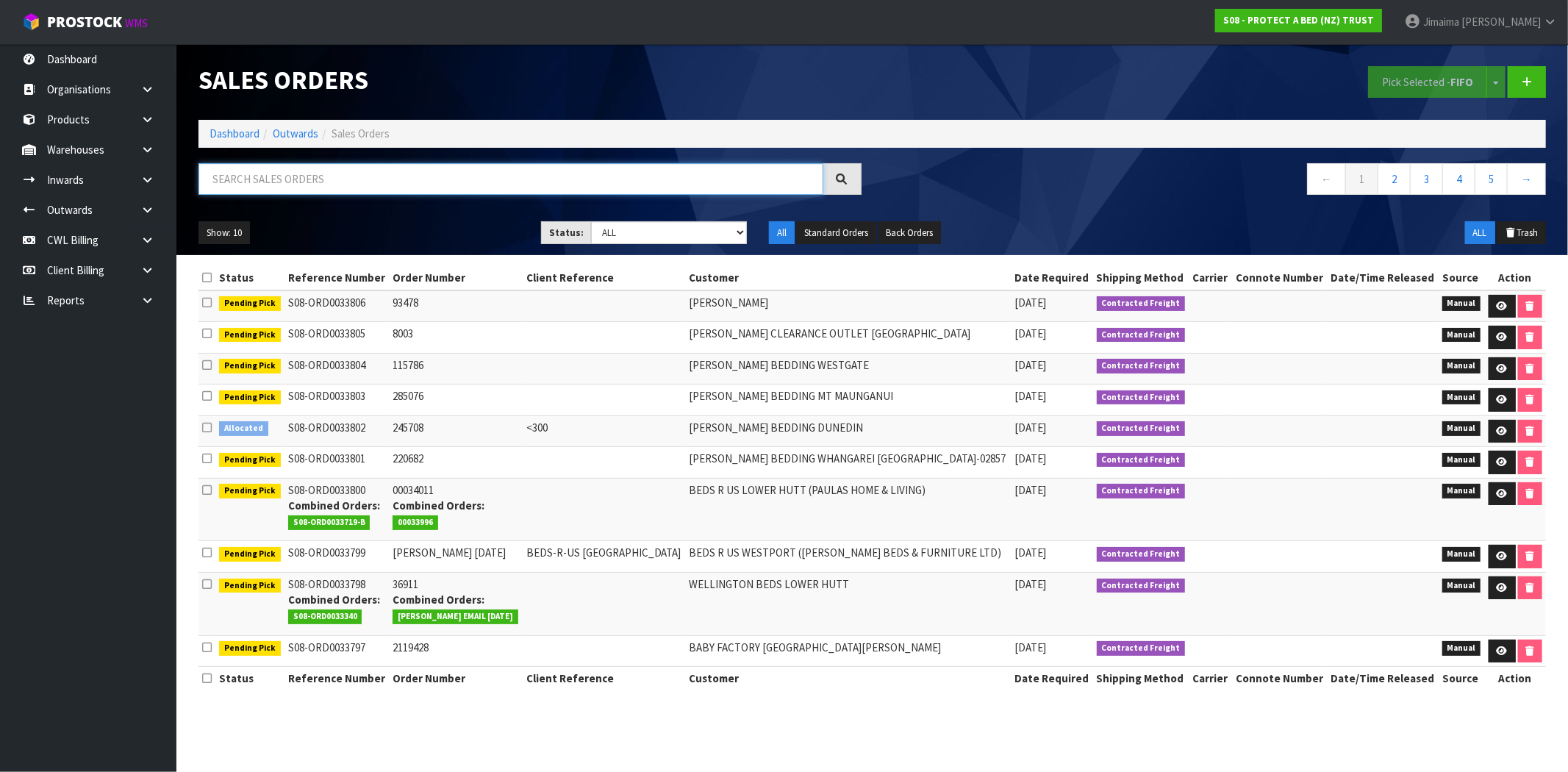
click at [313, 187] on input "text" at bounding box center [511, 179] width 625 height 32
type input "N04"
click at [225, 131] on link "Dashboard" at bounding box center [234, 134] width 50 height 14
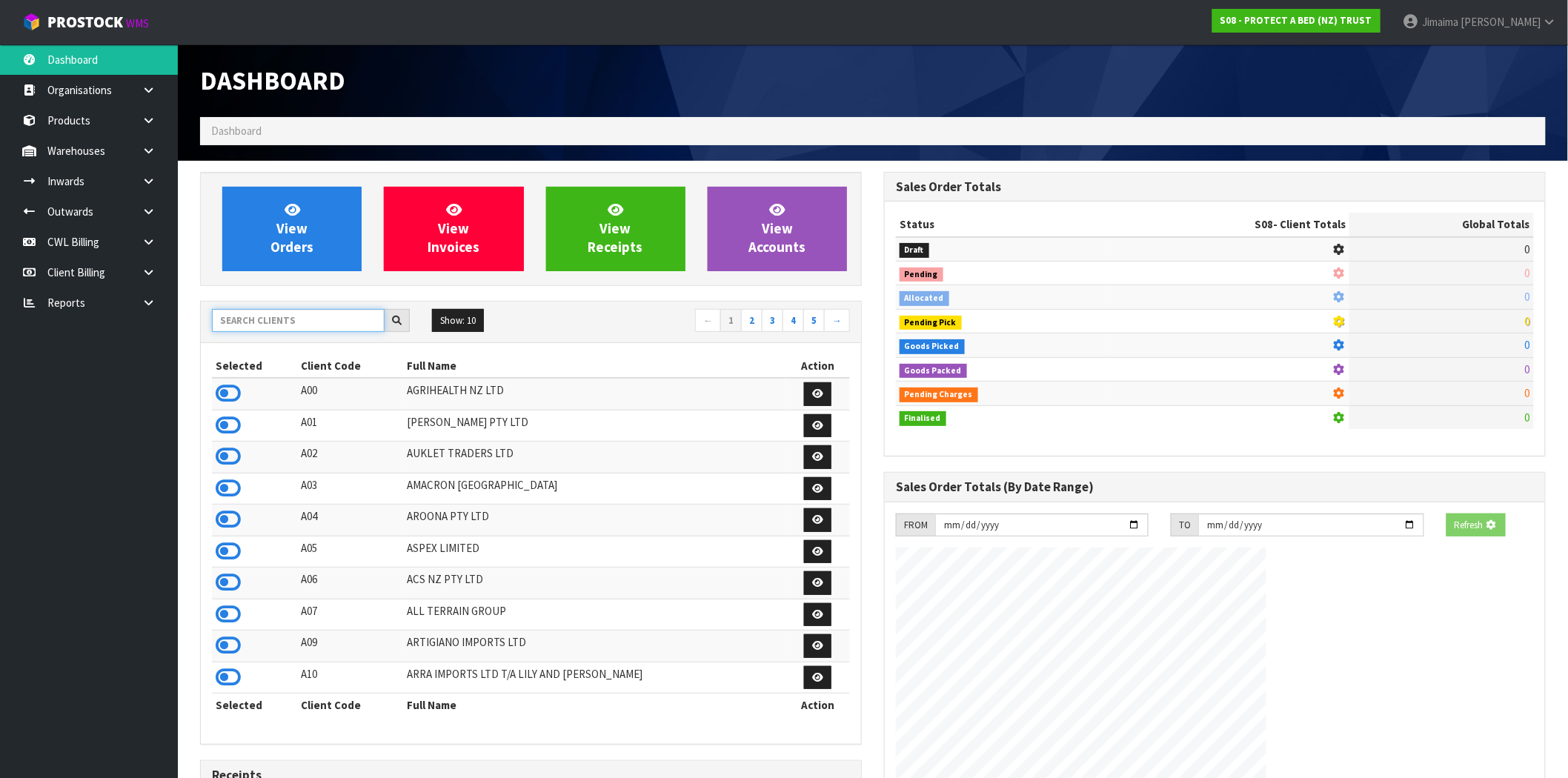
click at [250, 321] on input "text" at bounding box center [298, 321] width 172 height 23
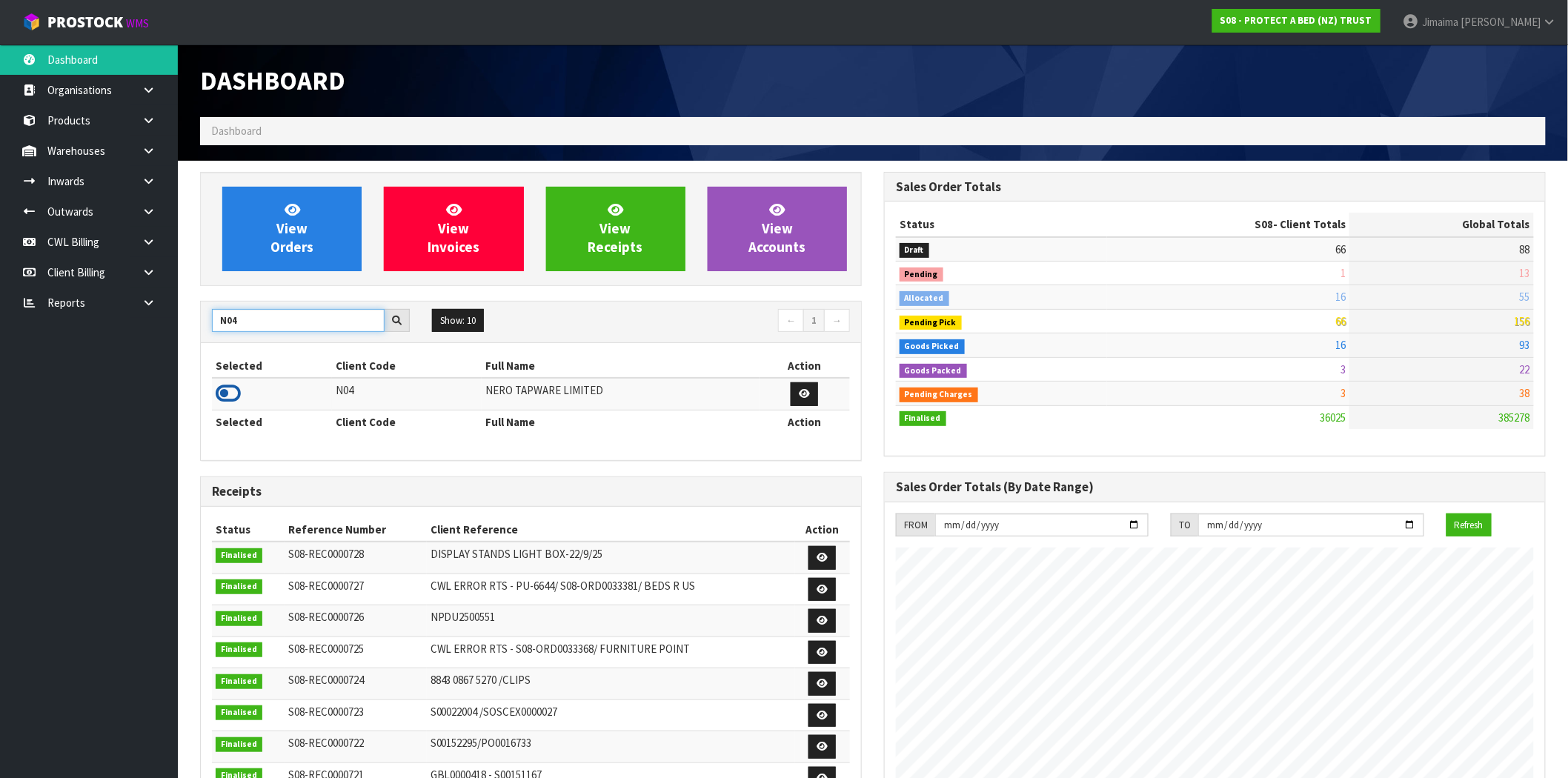
type input "N04"
click at [228, 398] on icon at bounding box center [228, 393] width 25 height 22
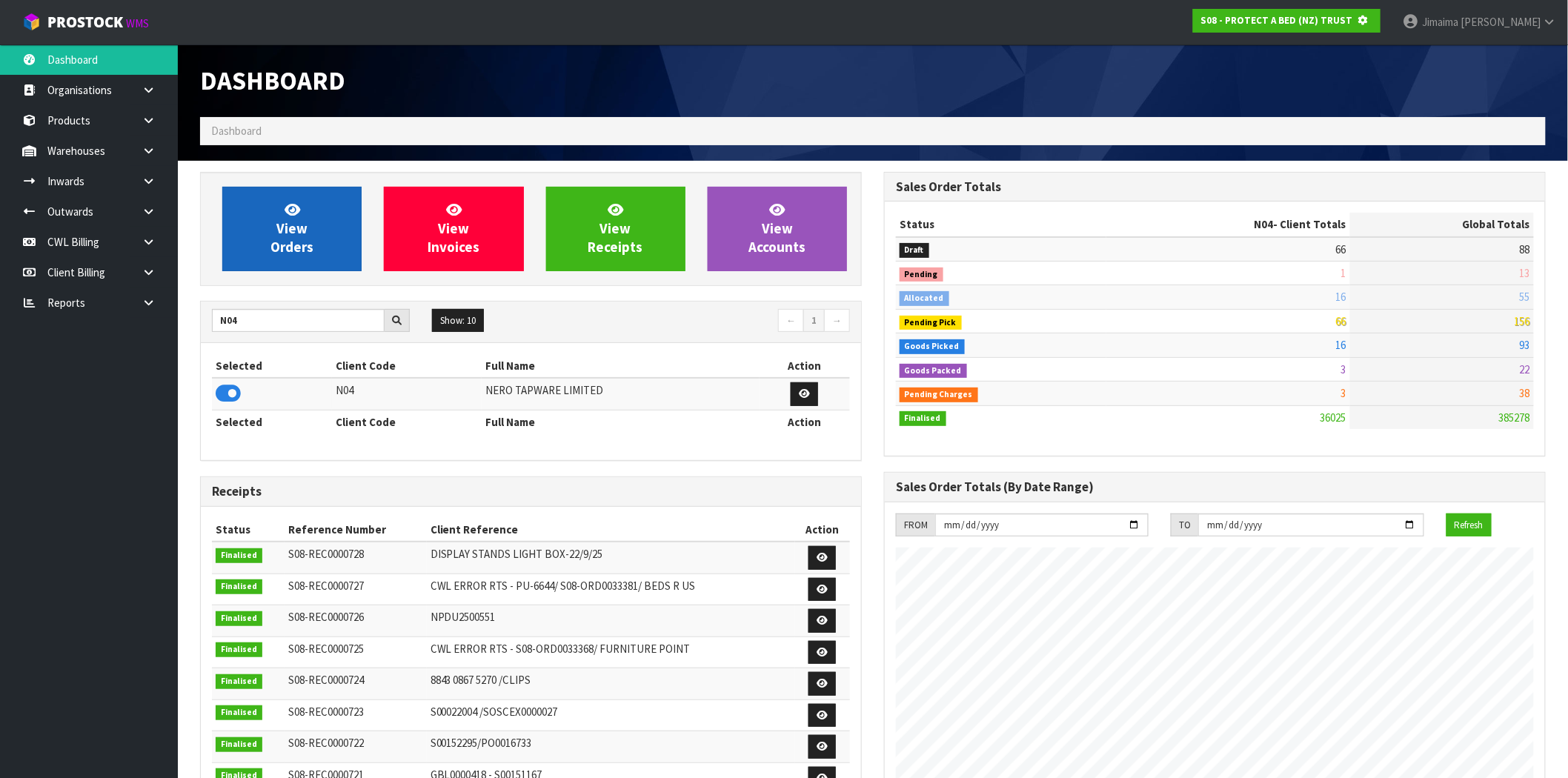
scroll to position [740040, 740462]
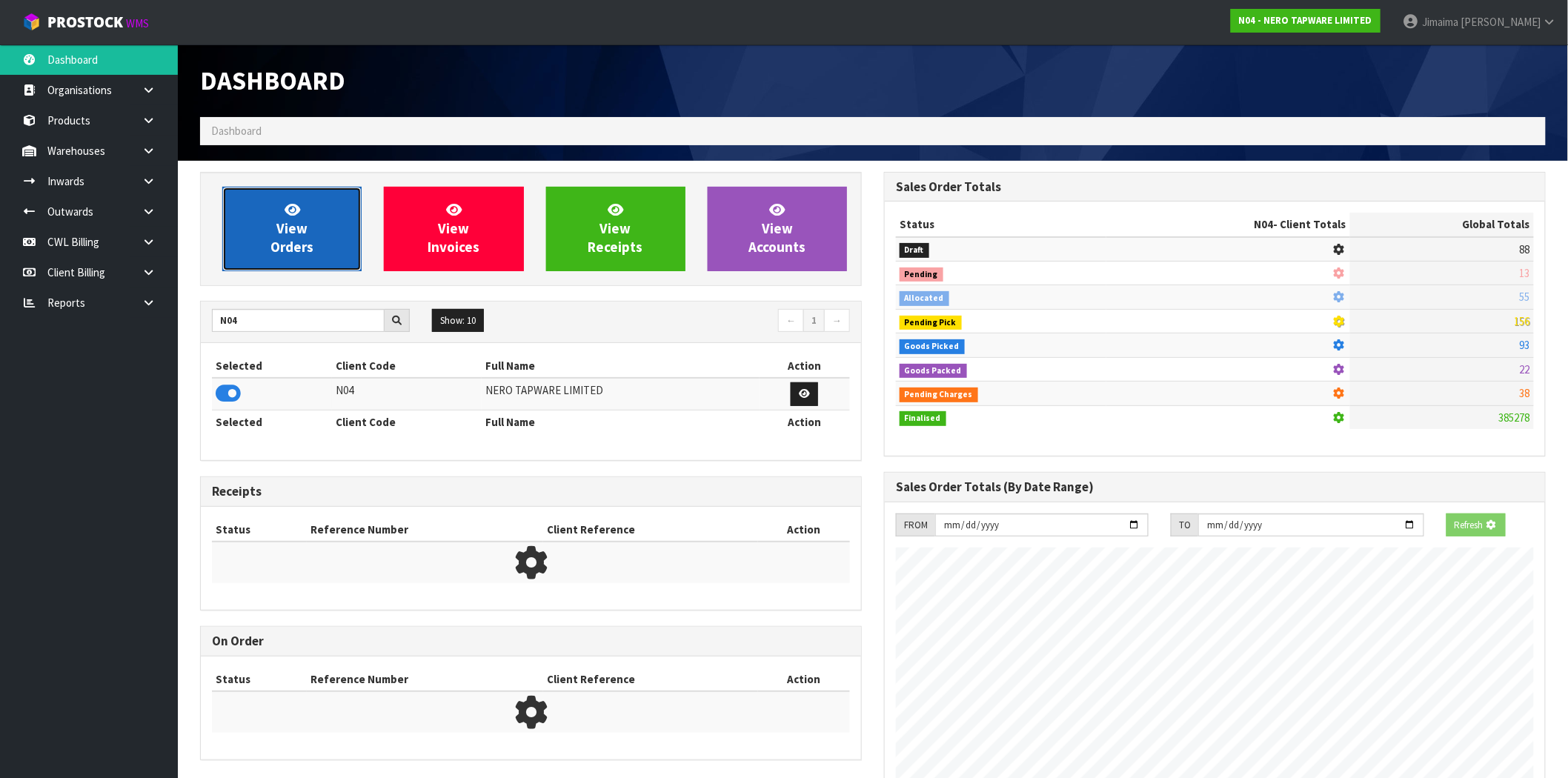
click at [283, 209] on link "View Orders" at bounding box center [292, 229] width 139 height 85
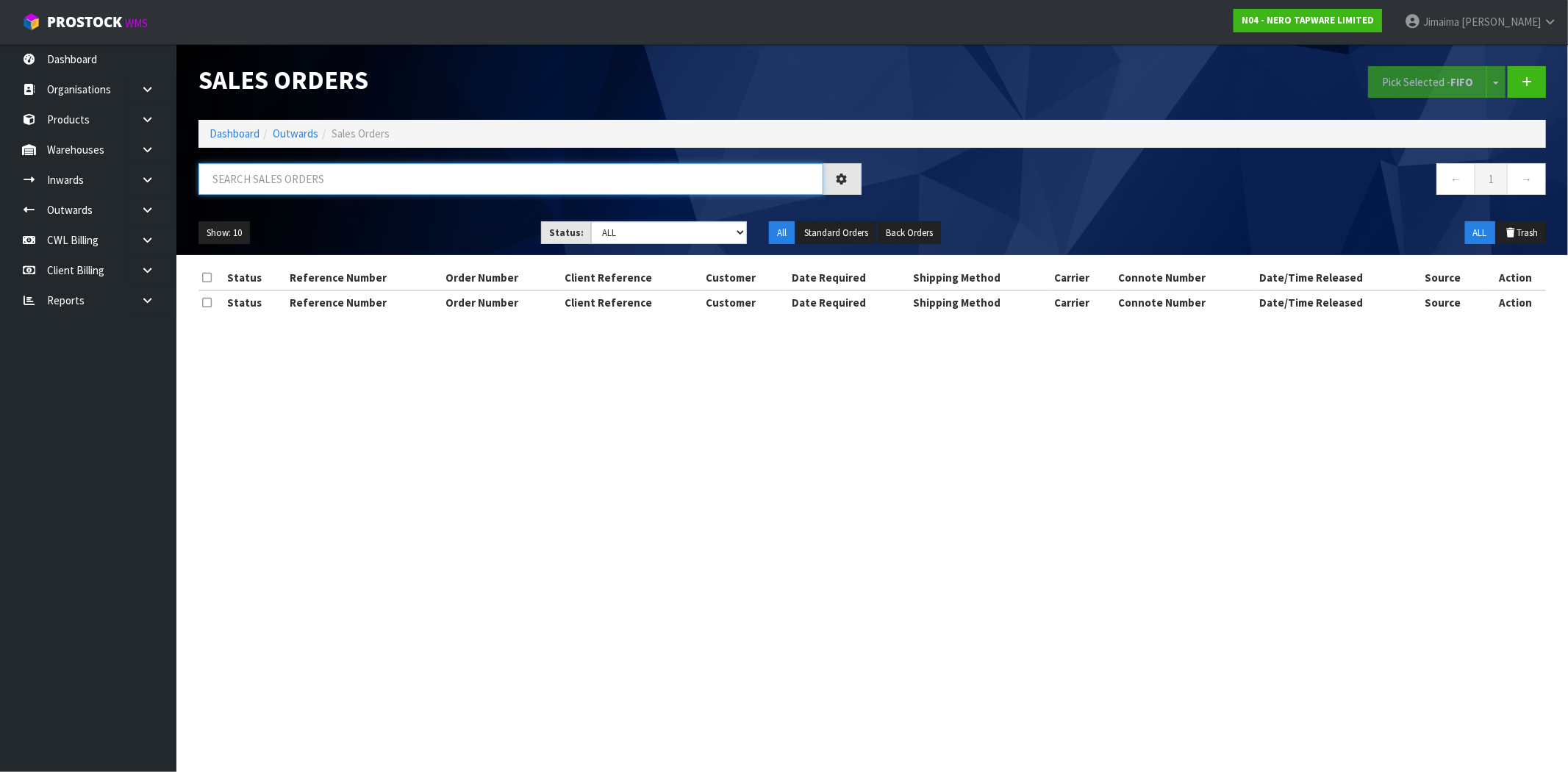
click at [315, 180] on input "text" at bounding box center [511, 179] width 625 height 32
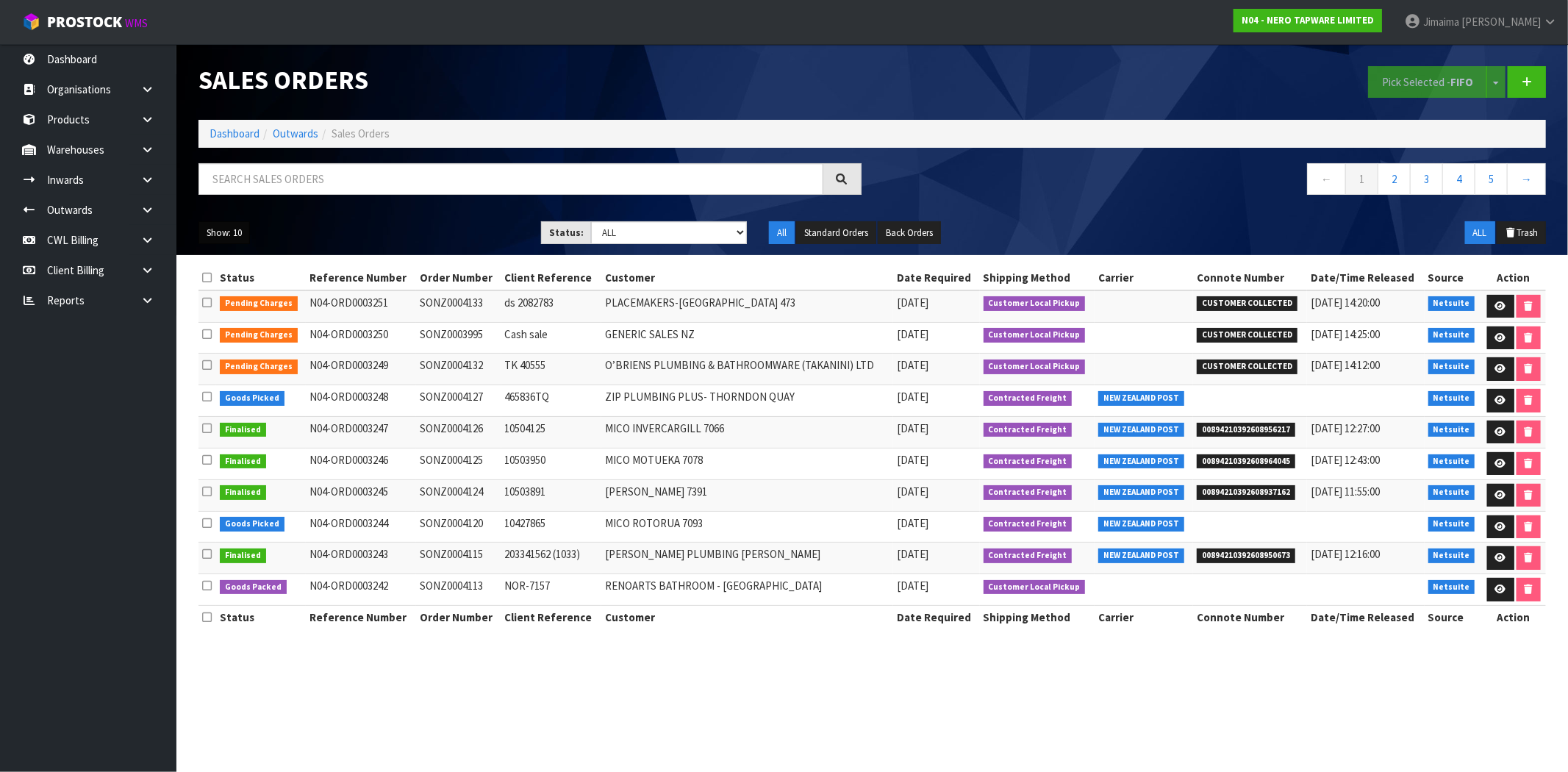
click at [244, 233] on button "Show: 10" at bounding box center [224, 233] width 51 height 24
click at [240, 324] on link "50" at bounding box center [257, 320] width 116 height 19
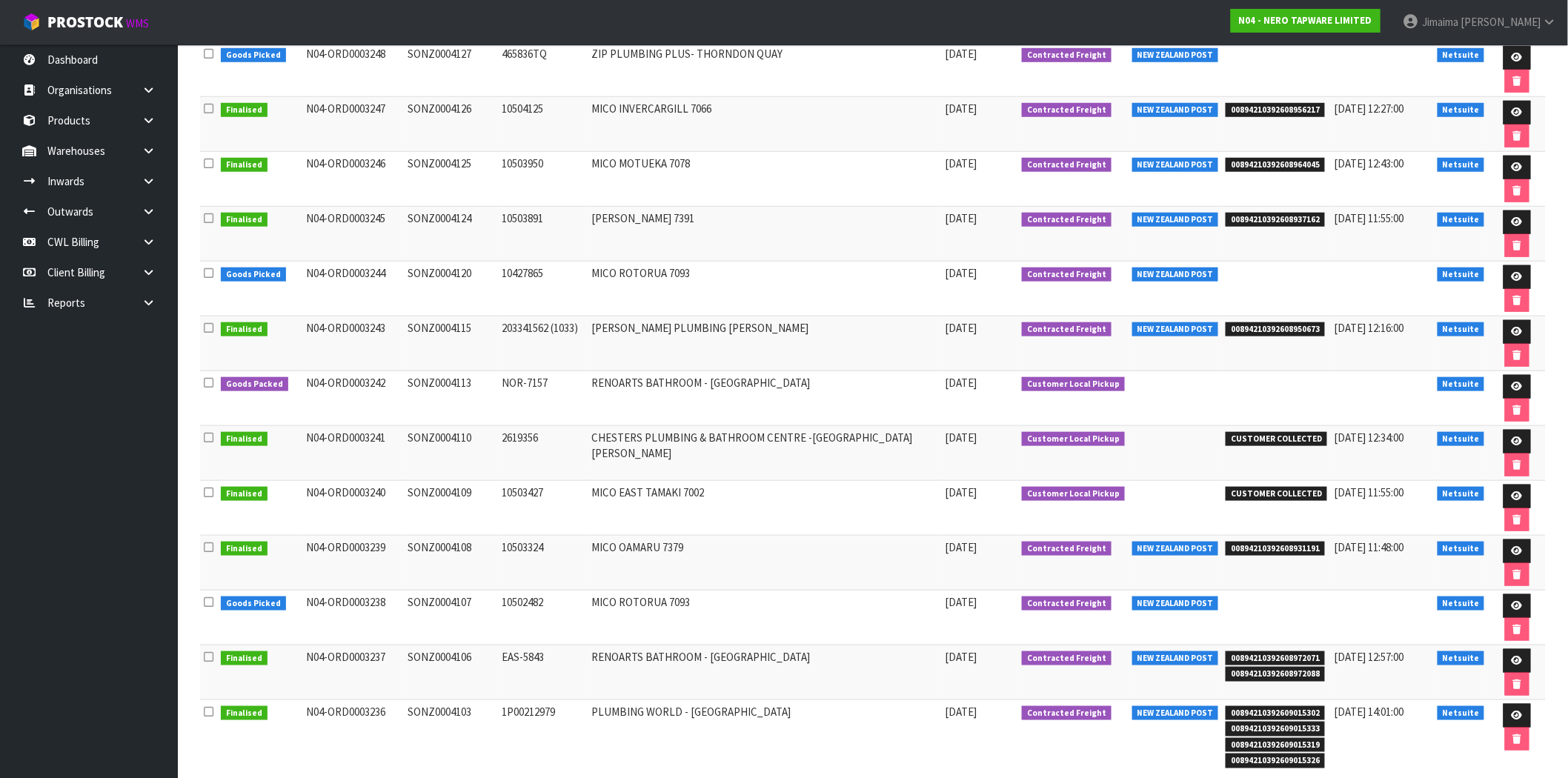
scroll to position [157, 0]
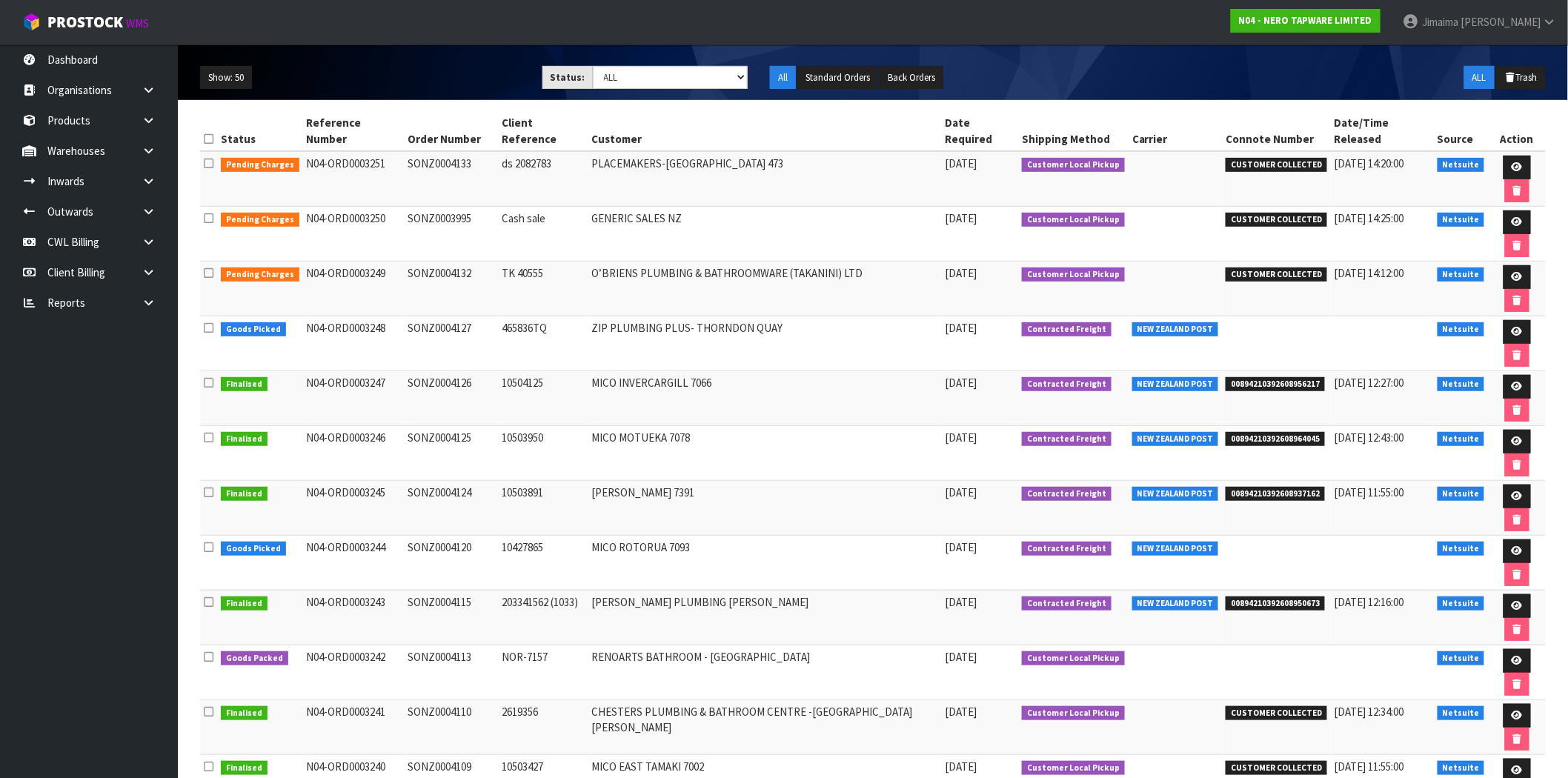
drag, startPoint x: 415, startPoint y: 597, endPoint x: 398, endPoint y: 588, distance: 19.2
drag, startPoint x: 353, startPoint y: 565, endPoint x: 440, endPoint y: 561, distance: 87.1
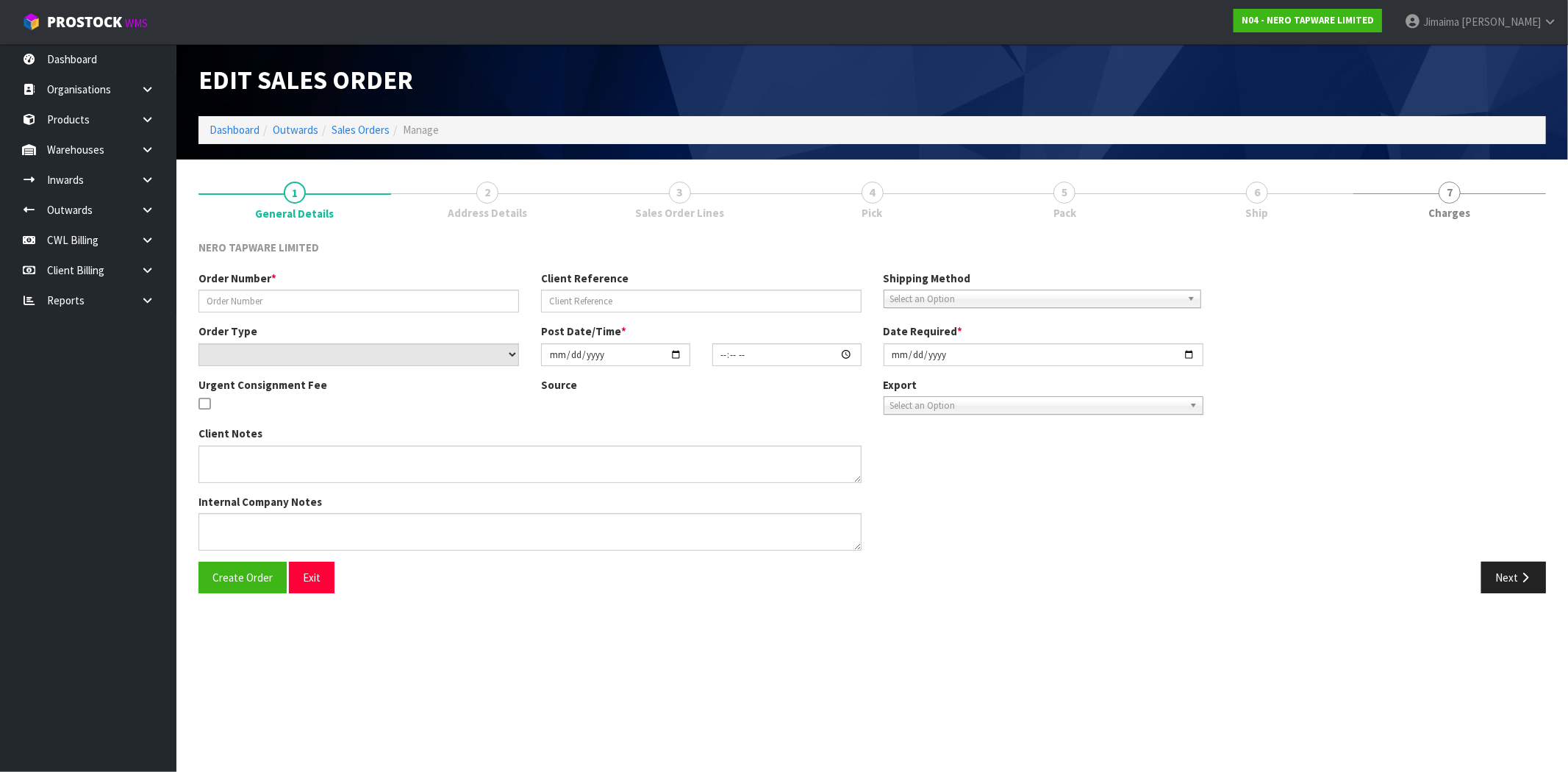
type input "SONZ0004107"
type input "10502482"
select select "number:0"
type input "[DATE]"
type input "14:30:10.000"
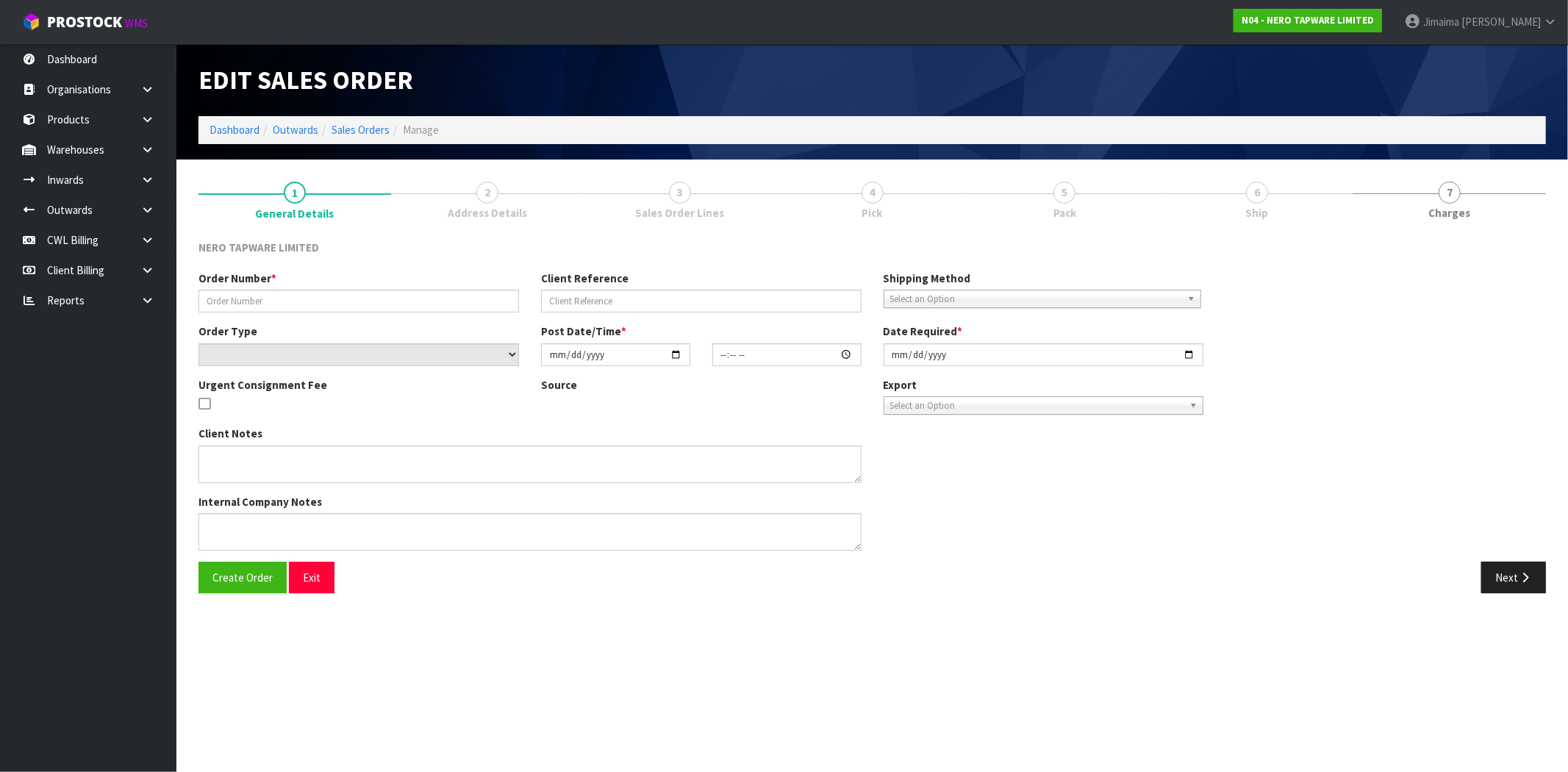
type input "[DATE]"
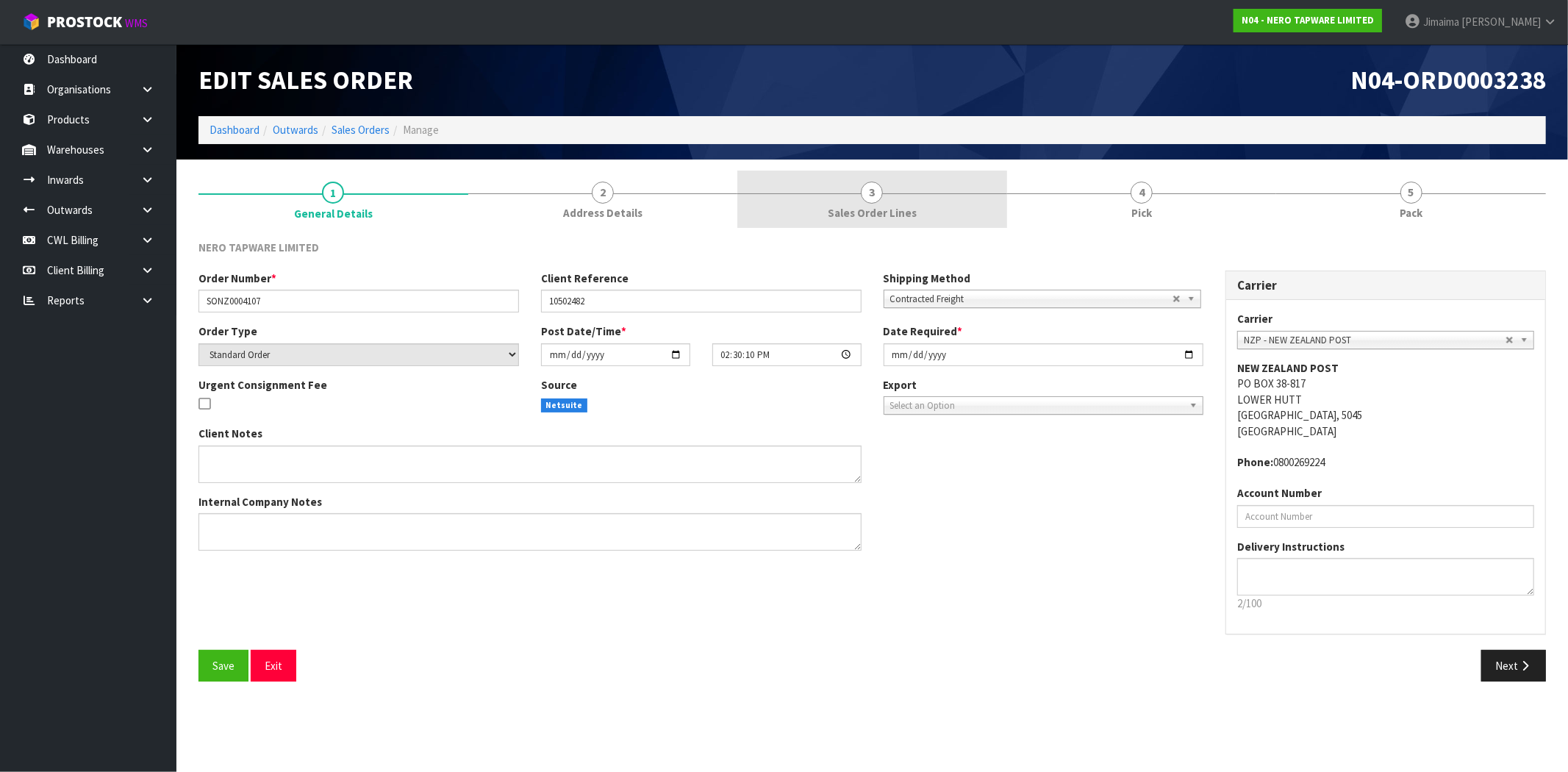
click at [746, 215] on link "3 Sales Order Lines" at bounding box center [872, 199] width 269 height 58
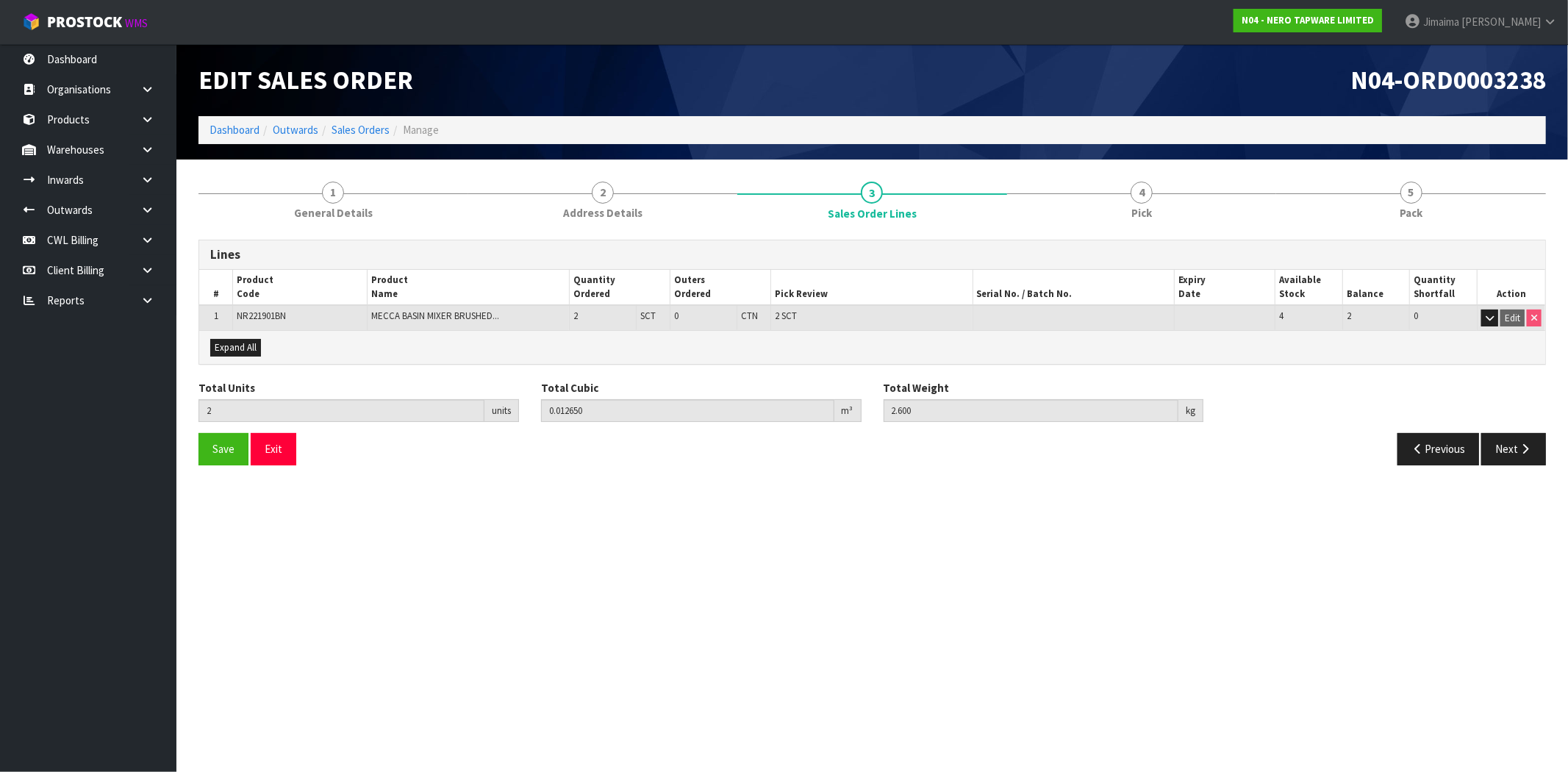
click at [265, 315] on span "NR221901BN" at bounding box center [261, 316] width 50 height 12
copy span "NR221901BN"
click at [145, 149] on icon at bounding box center [147, 150] width 14 height 11
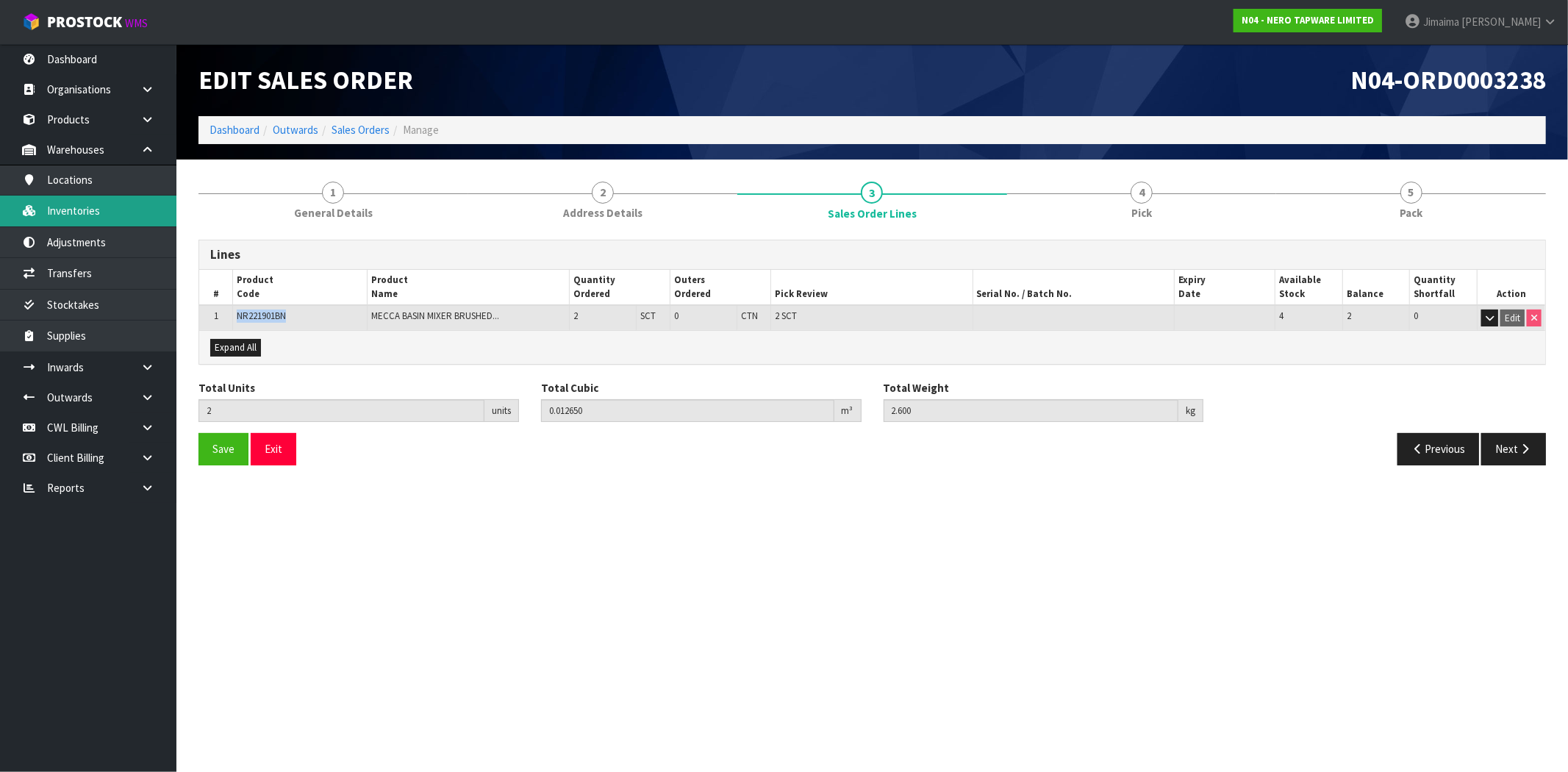
click at [109, 200] on link "Inventories" at bounding box center [88, 211] width 176 height 30
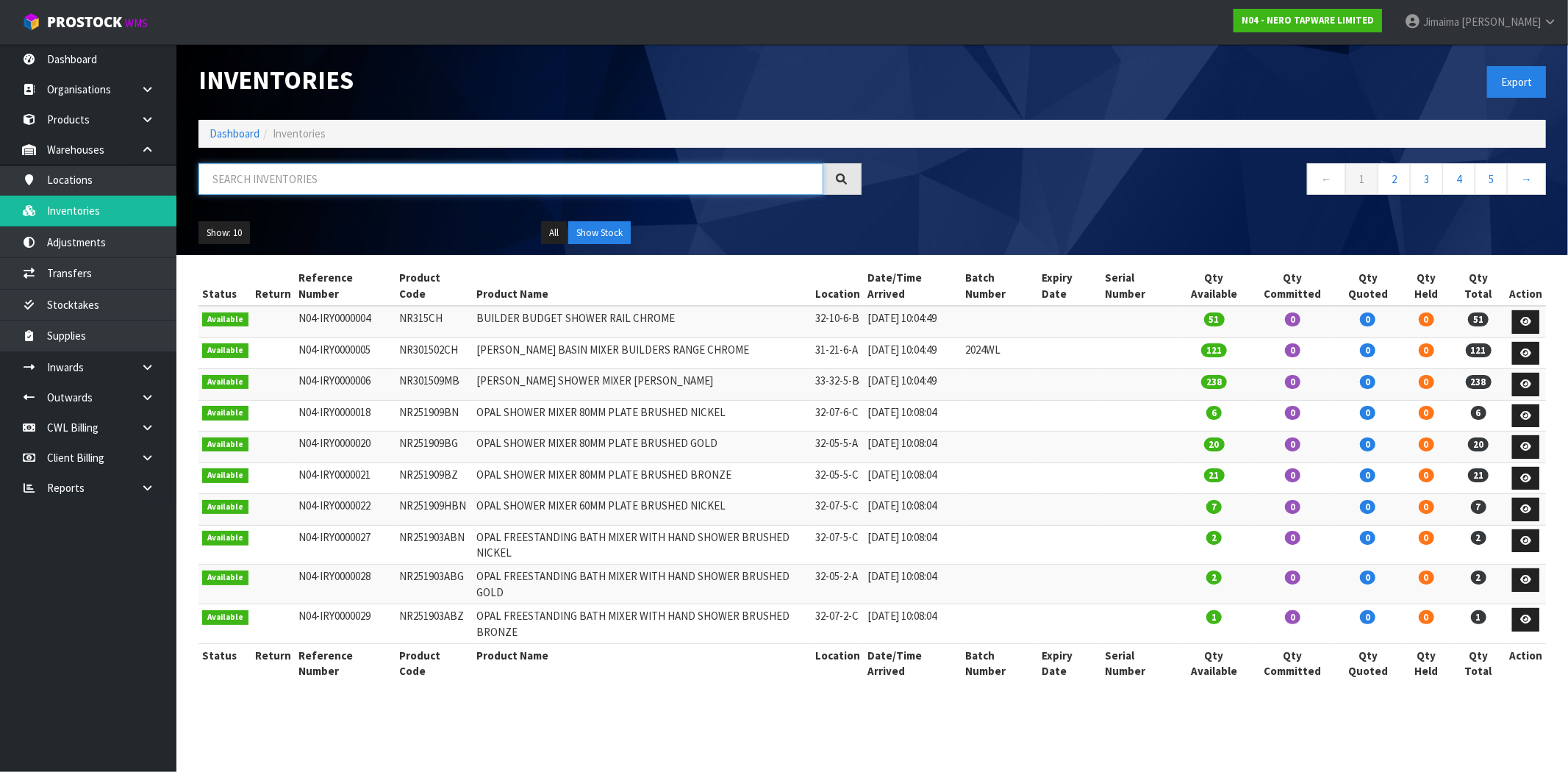
click at [261, 187] on input "text" at bounding box center [511, 179] width 625 height 32
paste input "NR221901BN"
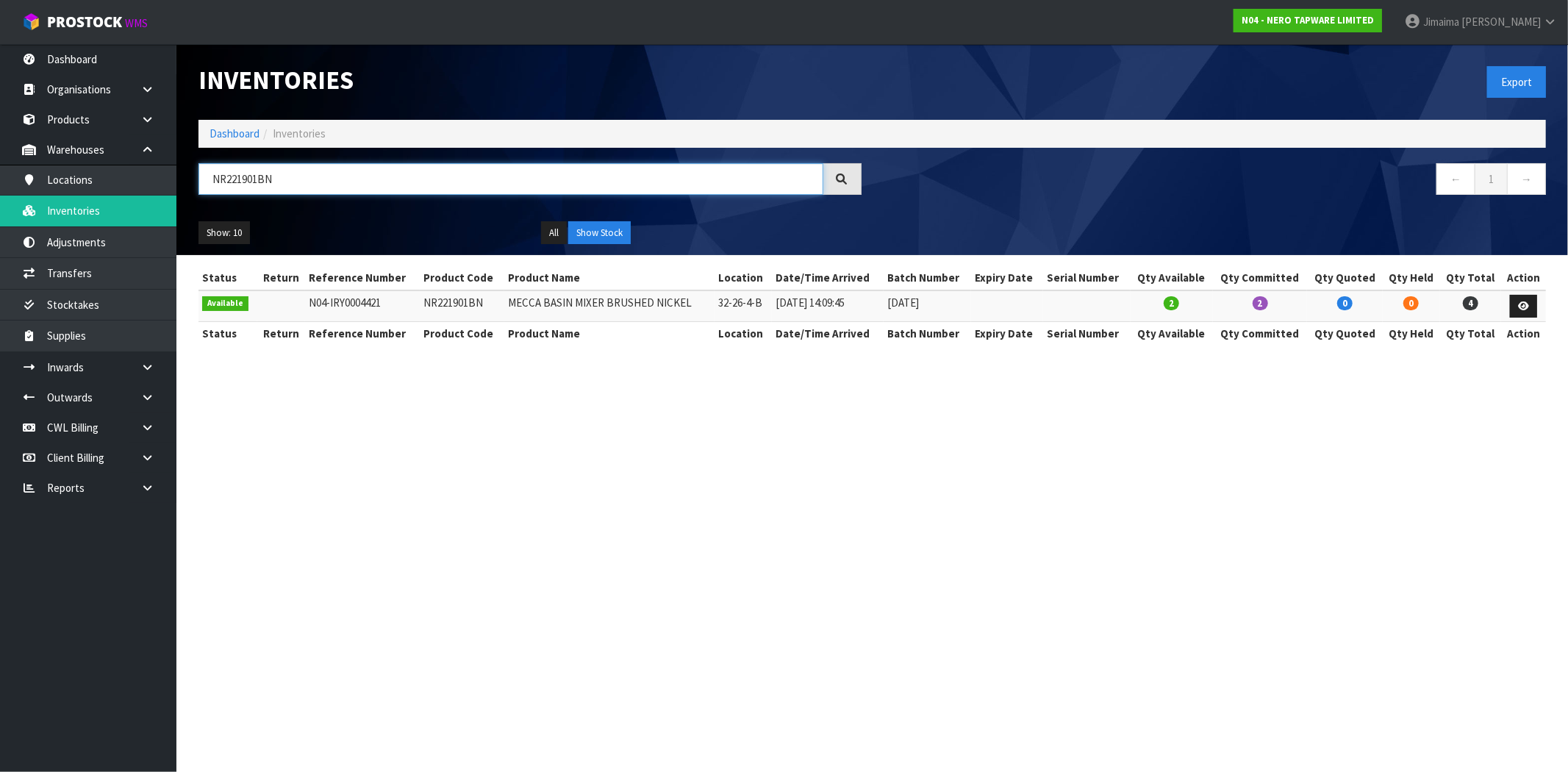
type input "NR221901BN"
drag, startPoint x: 718, startPoint y: 248, endPoint x: 728, endPoint y: 246, distance: 10.2
click at [728, 246] on div "Show: 10 5 10 25 50 All Show Stock" at bounding box center [872, 232] width 1369 height 45
click at [154, 137] on link at bounding box center [152, 150] width 47 height 30
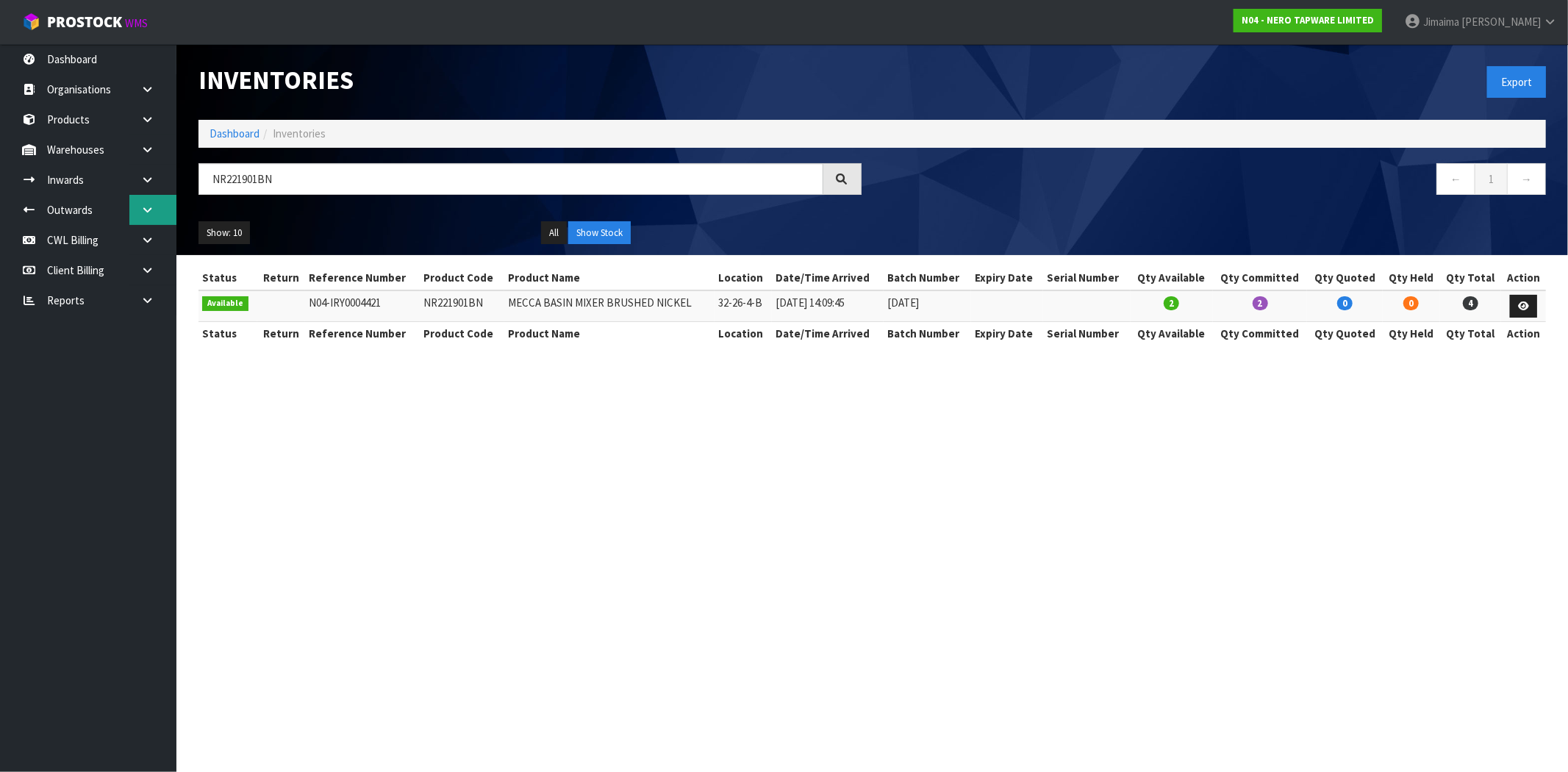
click at [137, 203] on link at bounding box center [152, 210] width 47 height 30
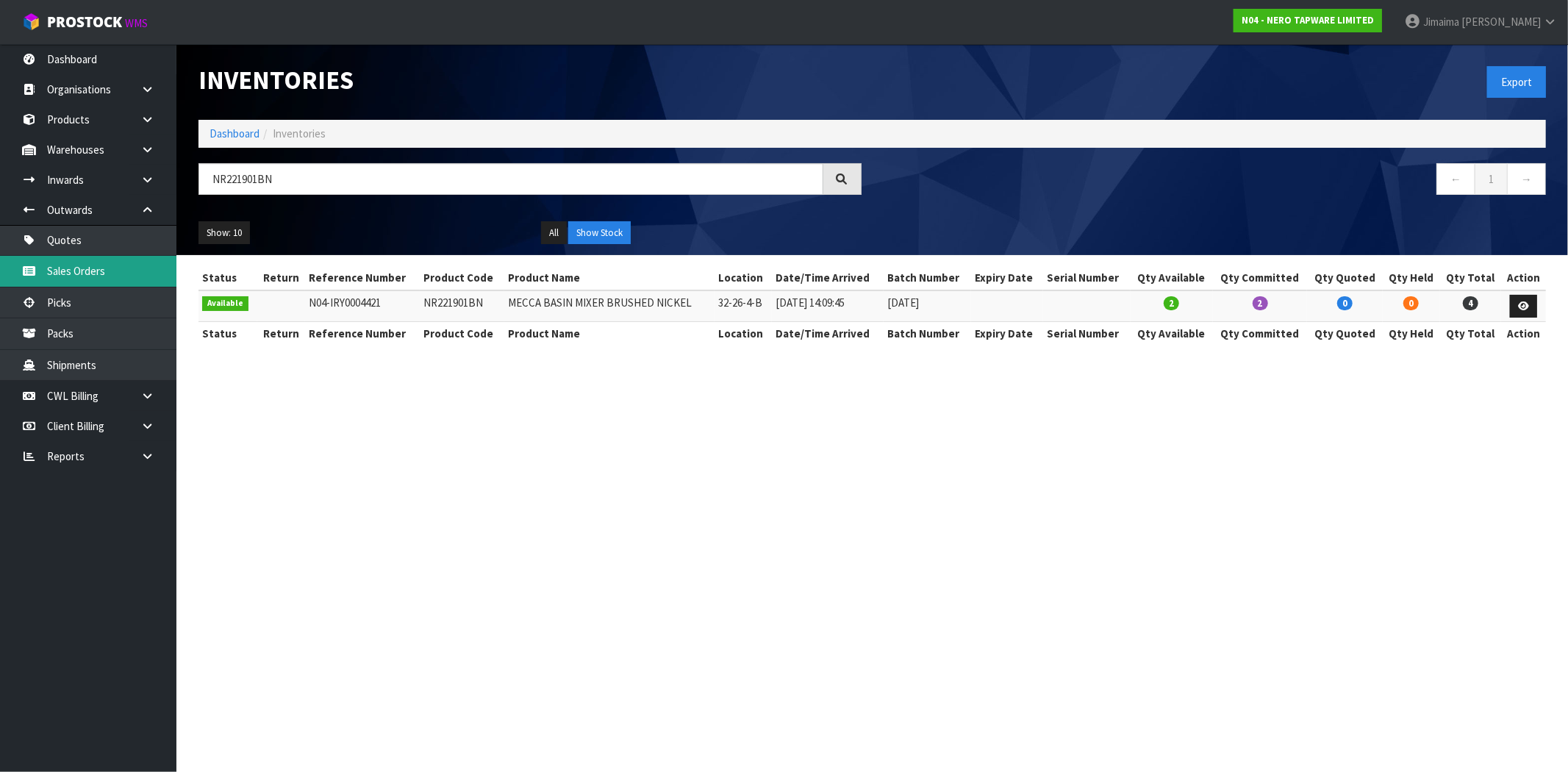
click at [94, 283] on link "Sales Orders" at bounding box center [88, 271] width 176 height 30
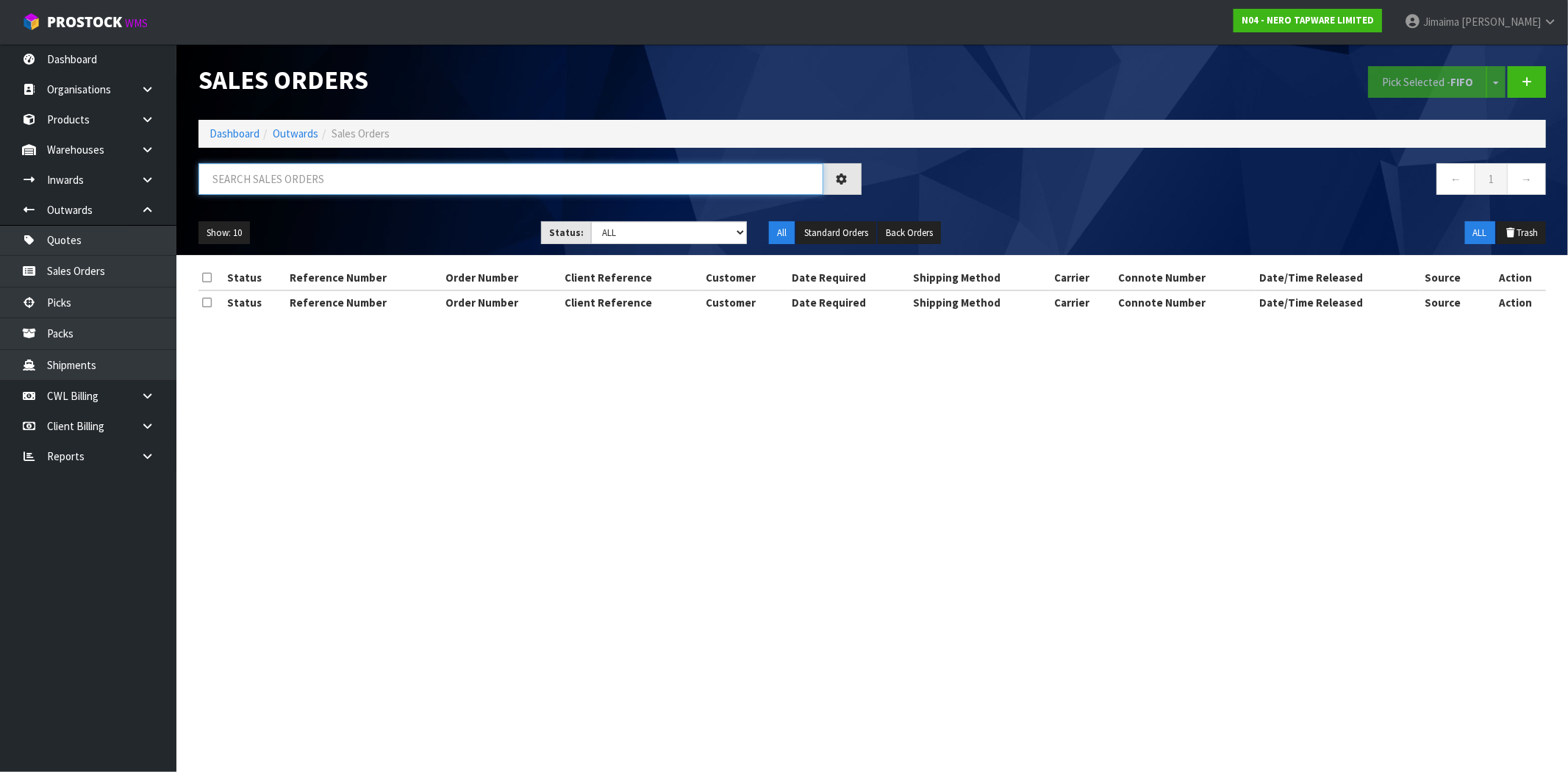
click at [412, 175] on input "text" at bounding box center [511, 179] width 625 height 32
paste input "NR221901BN"
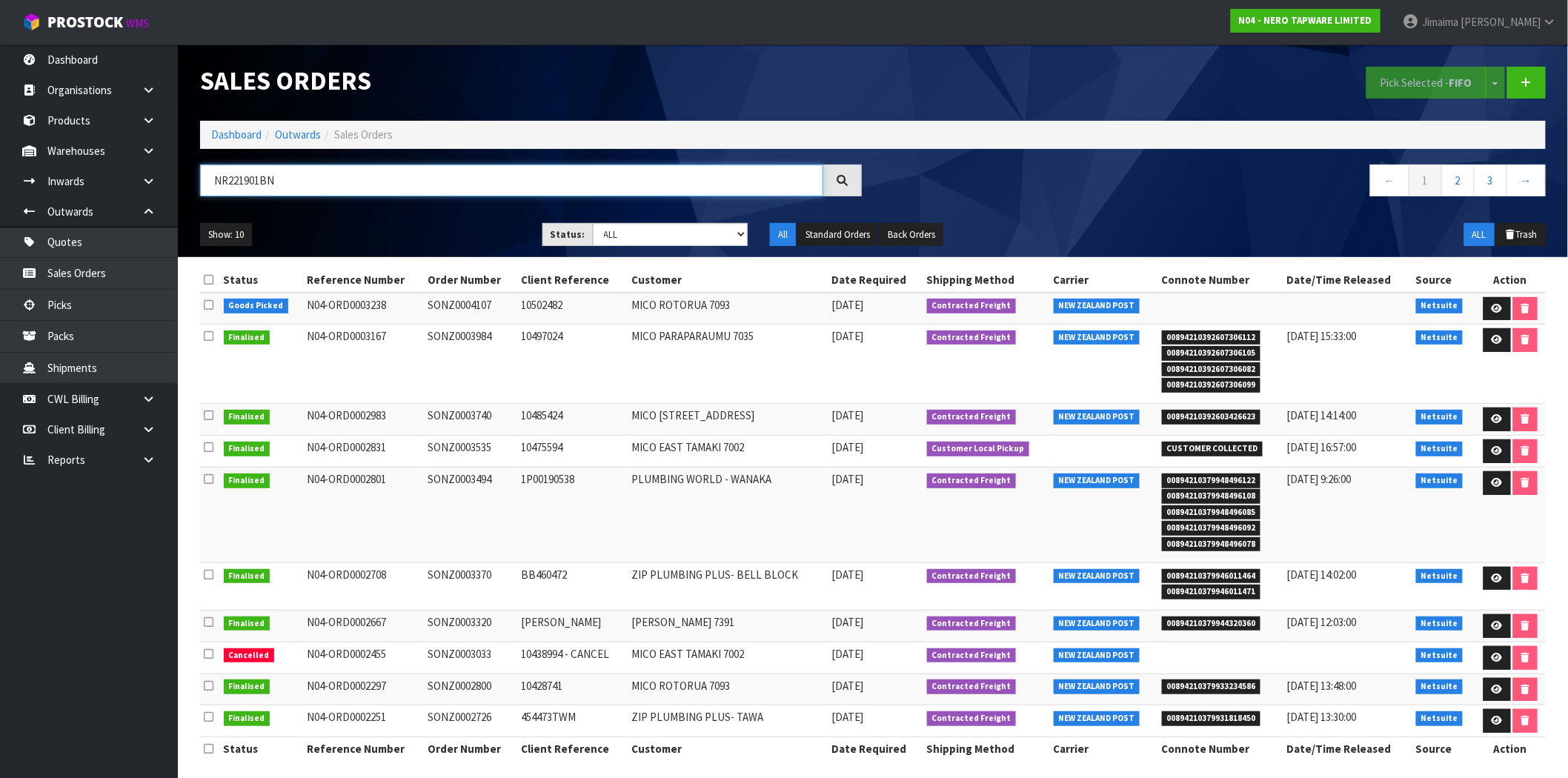
click at [415, 176] on input "NR221901BN" at bounding box center [512, 180] width 624 height 32
type input "NR221901BN"
click at [449, 367] on td "SONZ0003984" at bounding box center [471, 364] width 94 height 79
click at [968, 393] on td "Contracted Freight" at bounding box center [987, 364] width 127 height 79
click at [759, 394] on td "MICO PARAPARAUMU 7035" at bounding box center [728, 364] width 201 height 79
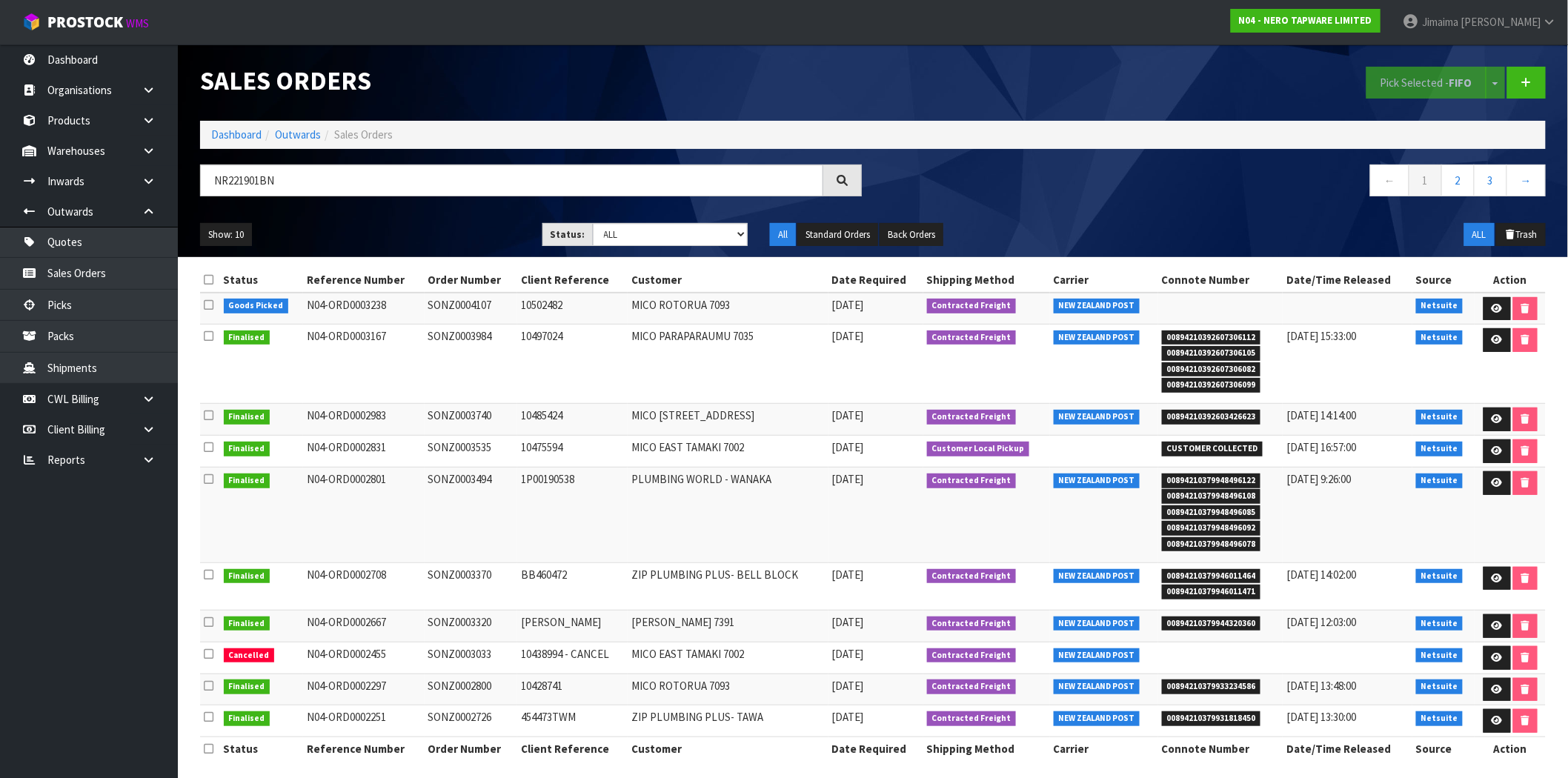
click at [769, 380] on td "MICO PARAPARAUMU 7035" at bounding box center [728, 364] width 201 height 79
click at [957, 335] on span "Contracted Freight" at bounding box center [972, 338] width 89 height 15
click at [942, 341] on span "Contracted Freight" at bounding box center [972, 338] width 89 height 15
click at [929, 334] on span "Contracted Freight" at bounding box center [972, 338] width 89 height 15
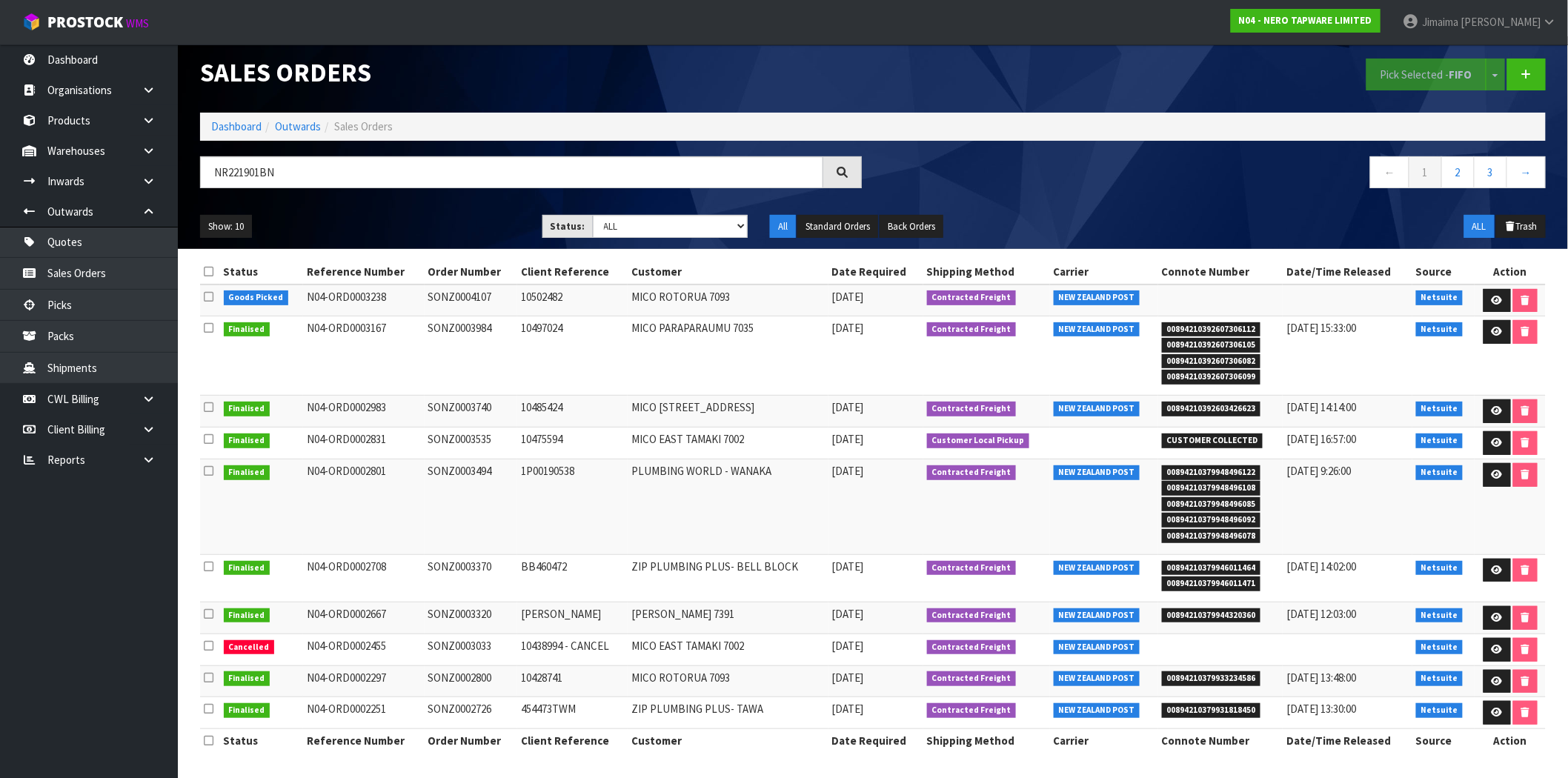
scroll to position [11, 0]
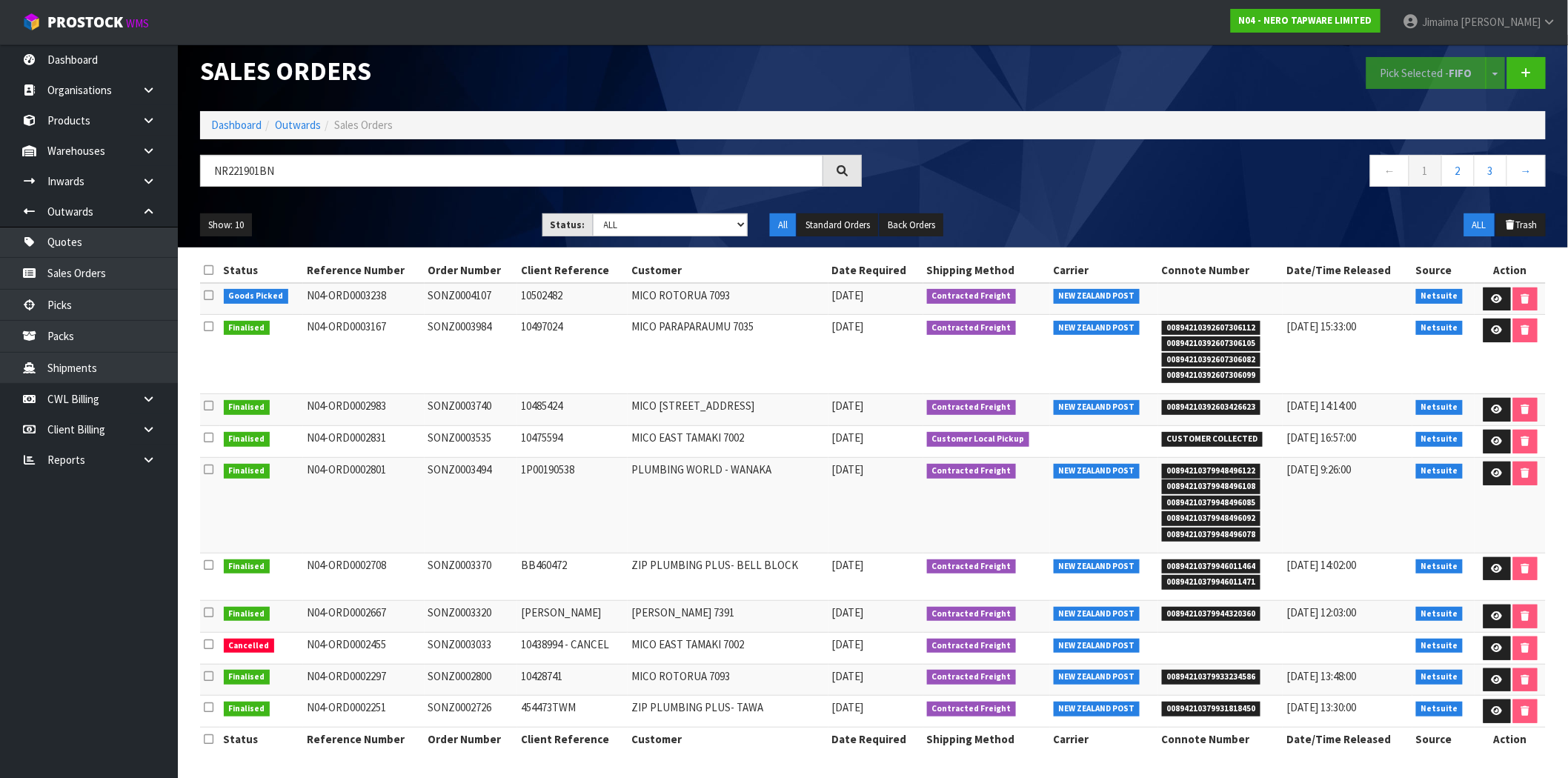
click at [760, 667] on td "MICO ROTORUA 7093" at bounding box center [728, 680] width 201 height 32
click at [1498, 295] on icon at bounding box center [1497, 298] width 11 height 10
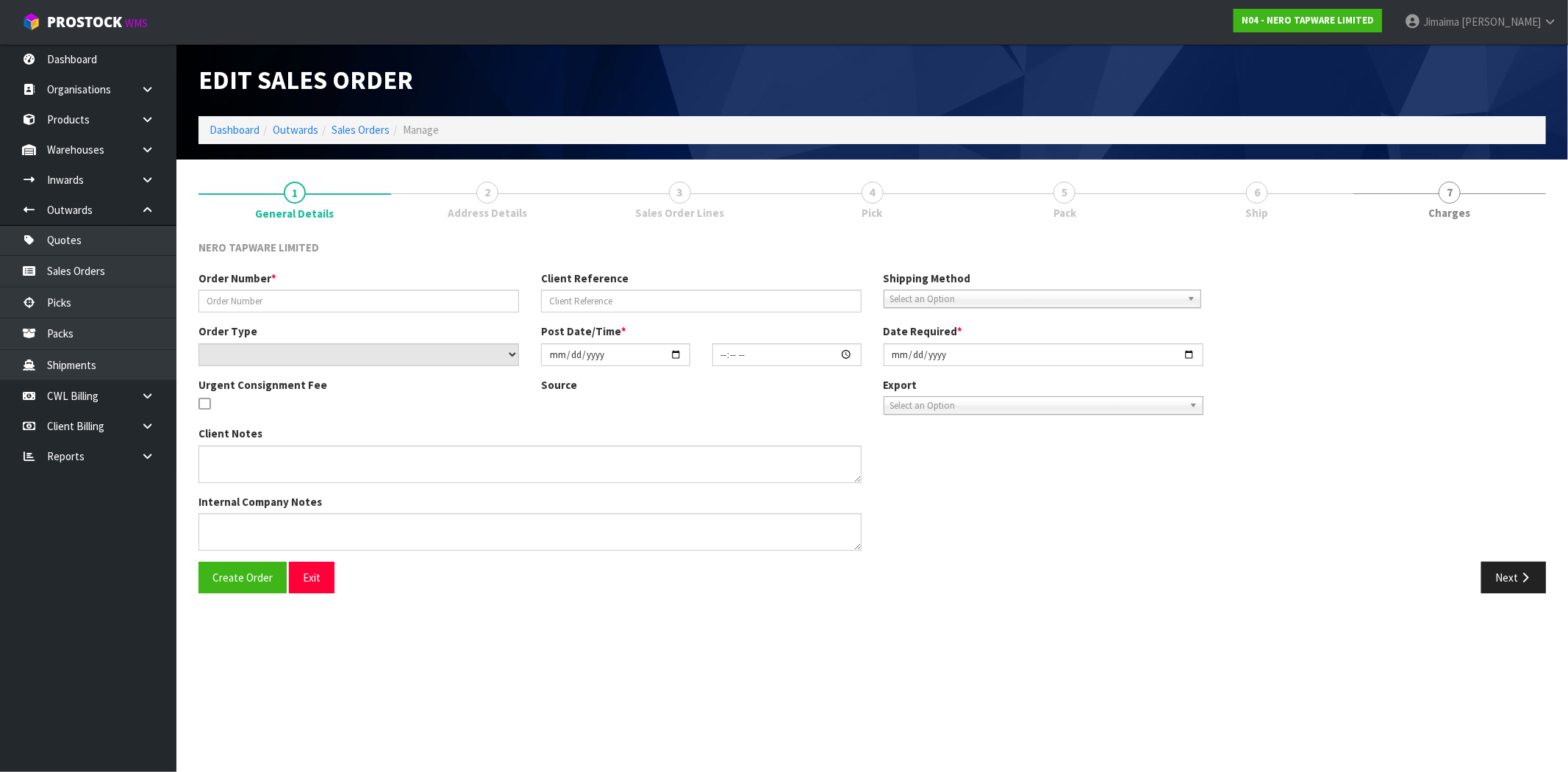
type input "SONZ0004107"
type input "10502482"
select select "number:0"
type input "[DATE]"
type input "14:30:10.000"
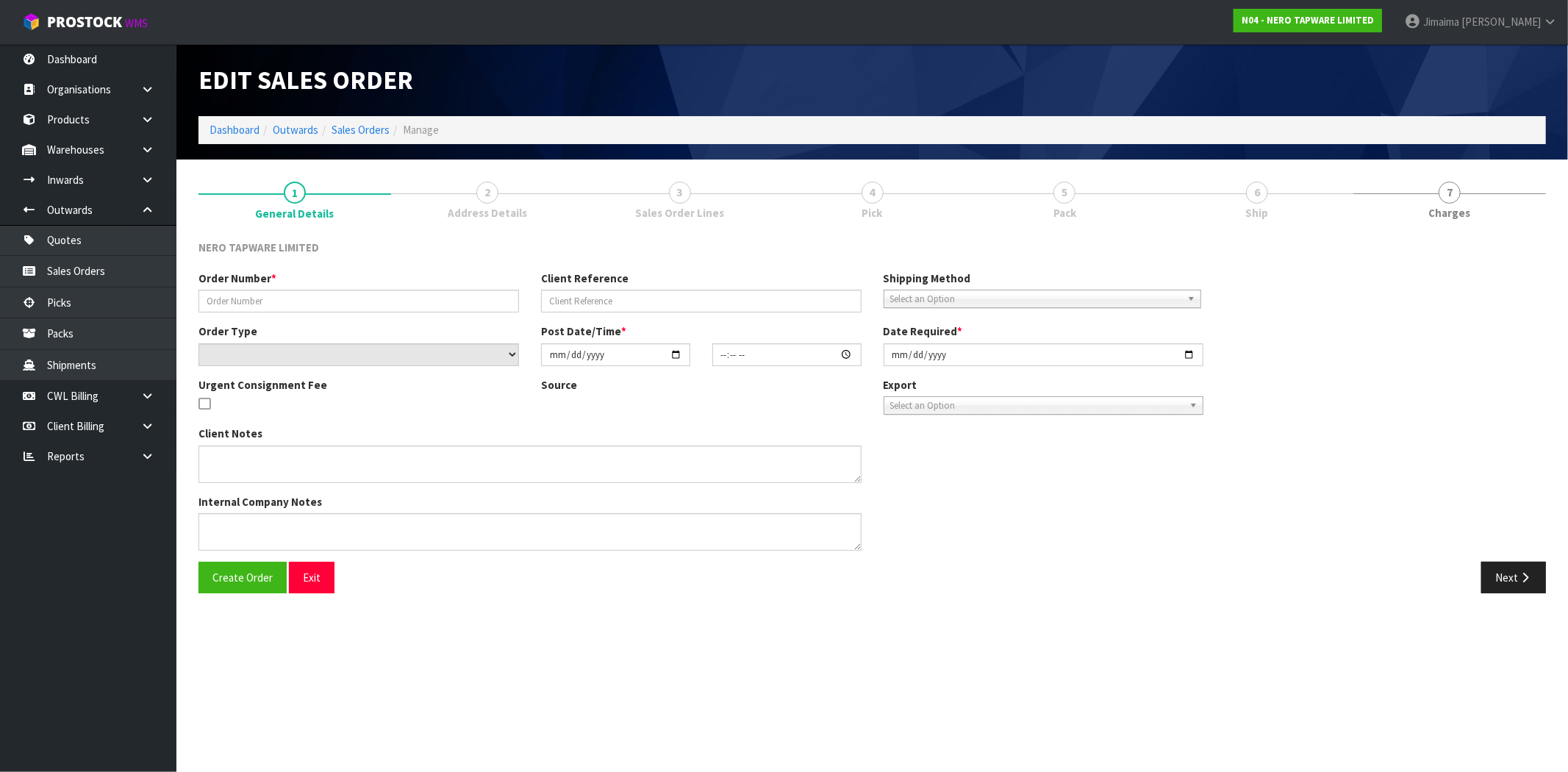
type input "[DATE]"
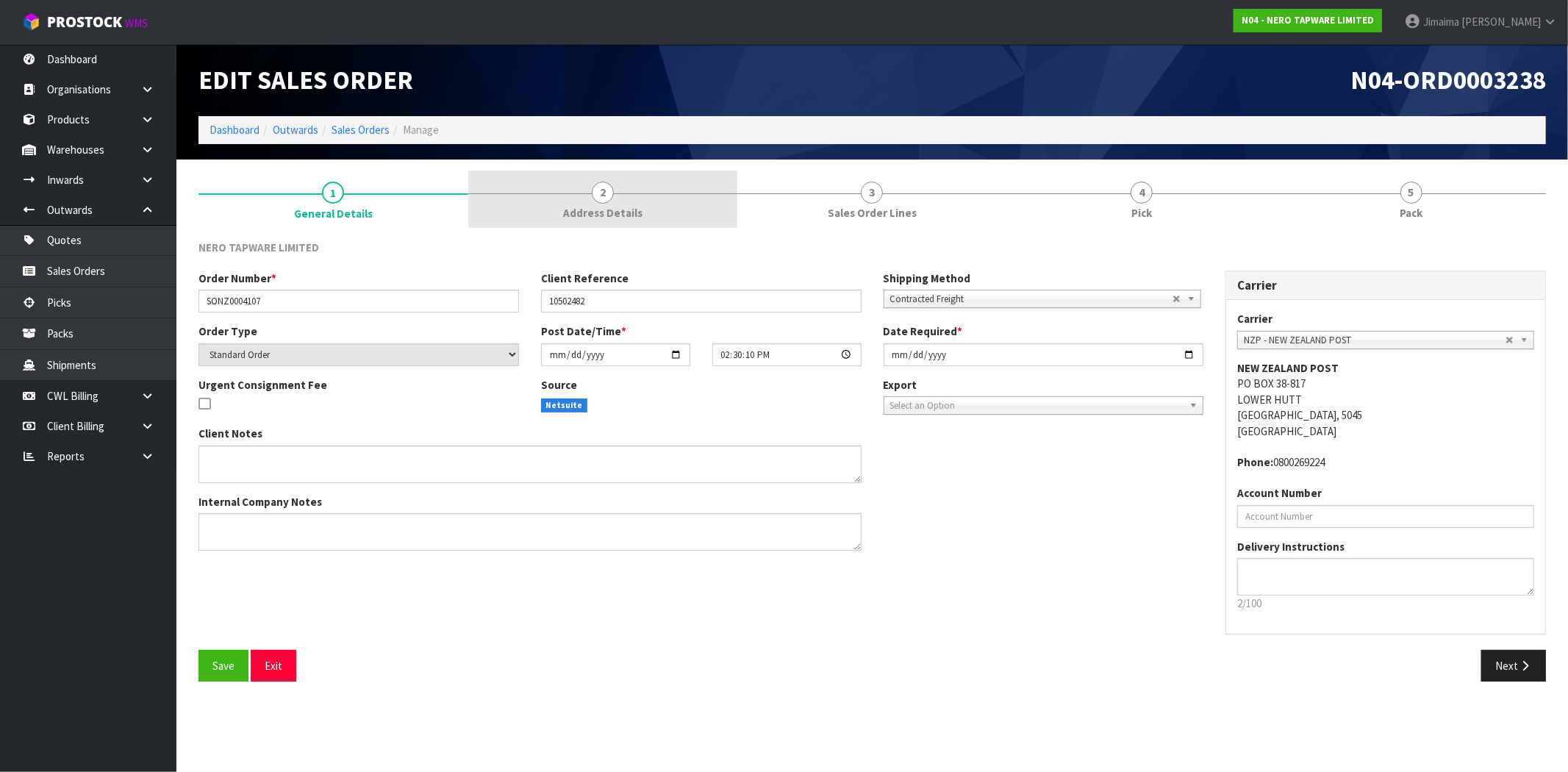
click at [600, 216] on span "Address Details" at bounding box center [603, 212] width 80 height 15
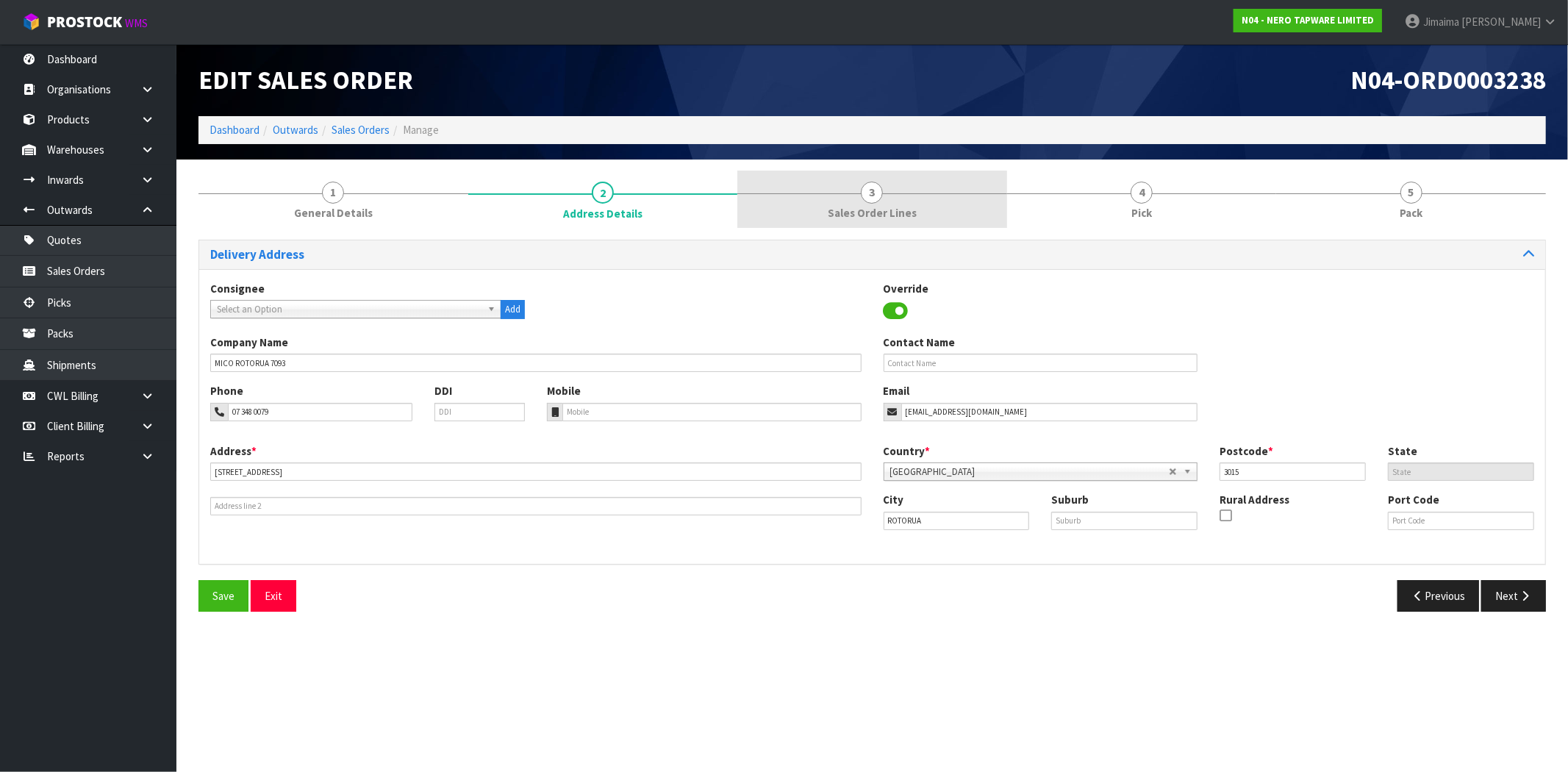
click at [809, 202] on link "3 Sales Order Lines" at bounding box center [872, 199] width 269 height 58
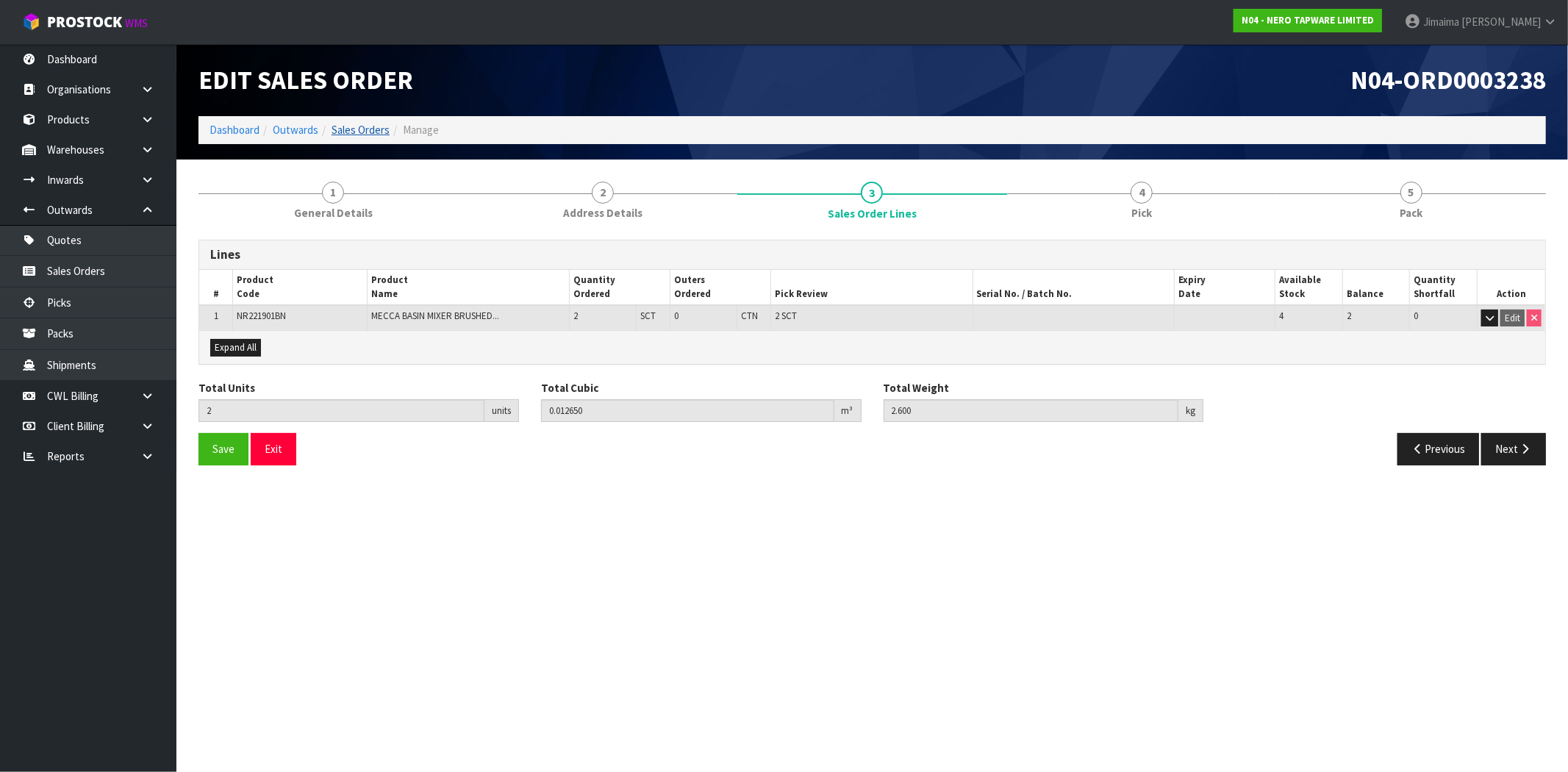
click at [364, 137] on ol "Dashboard Outwards Sales Orders Manage" at bounding box center [872, 129] width 1348 height 27
click at [366, 134] on link "Sales Orders" at bounding box center [361, 130] width 59 height 14
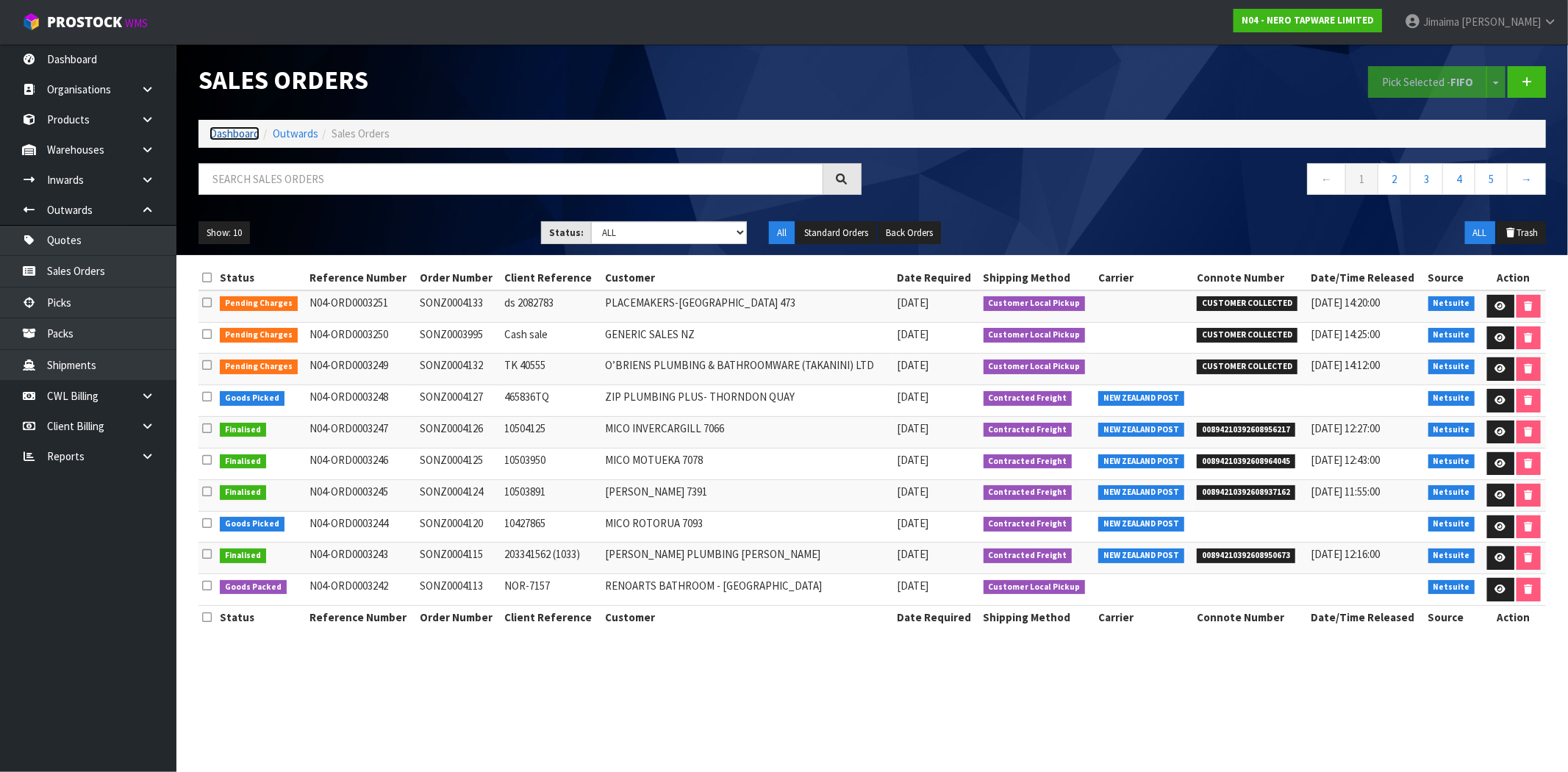
click at [248, 136] on link "Dashboard" at bounding box center [234, 134] width 50 height 14
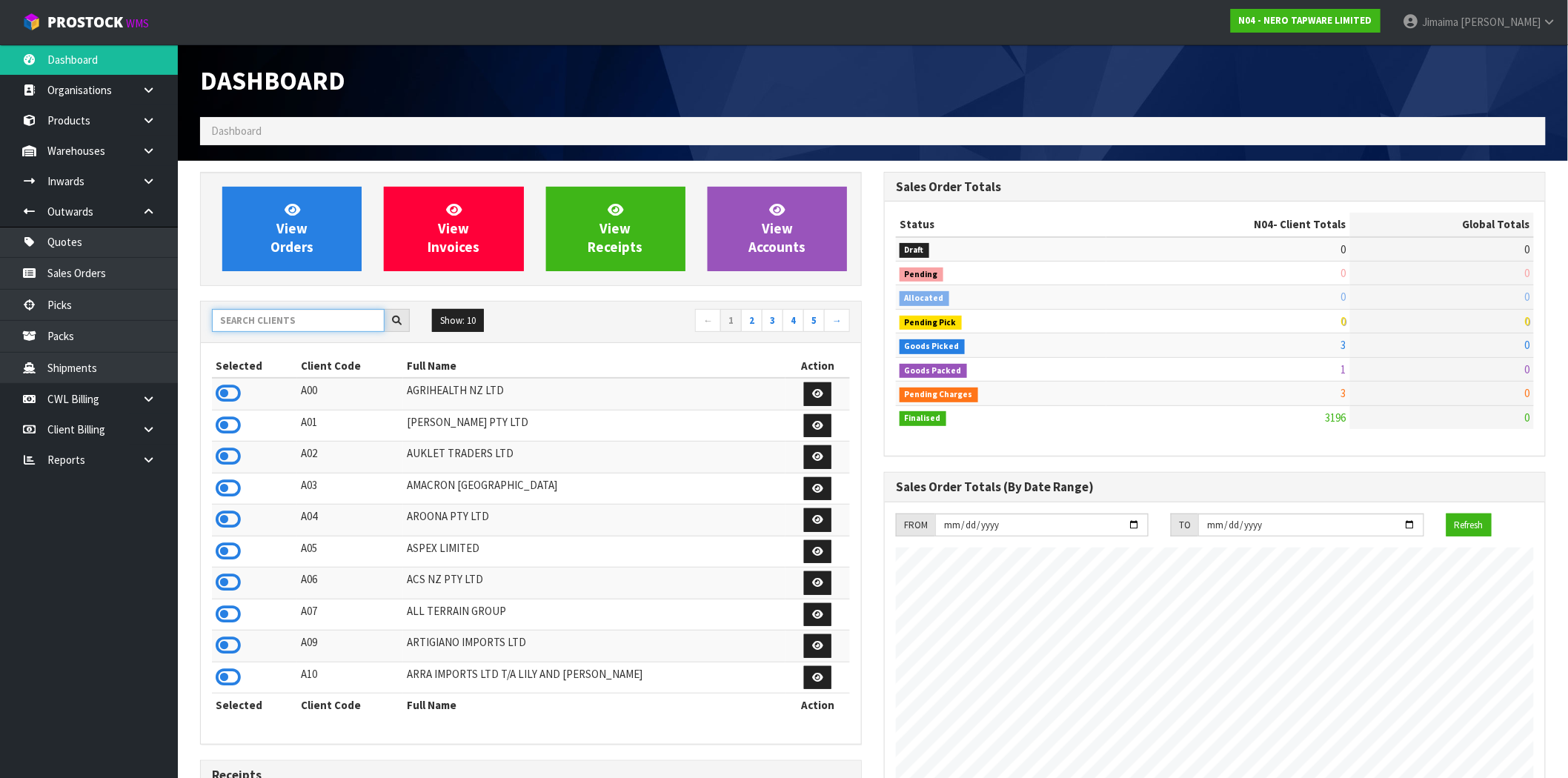
click at [269, 319] on input "text" at bounding box center [298, 321] width 172 height 23
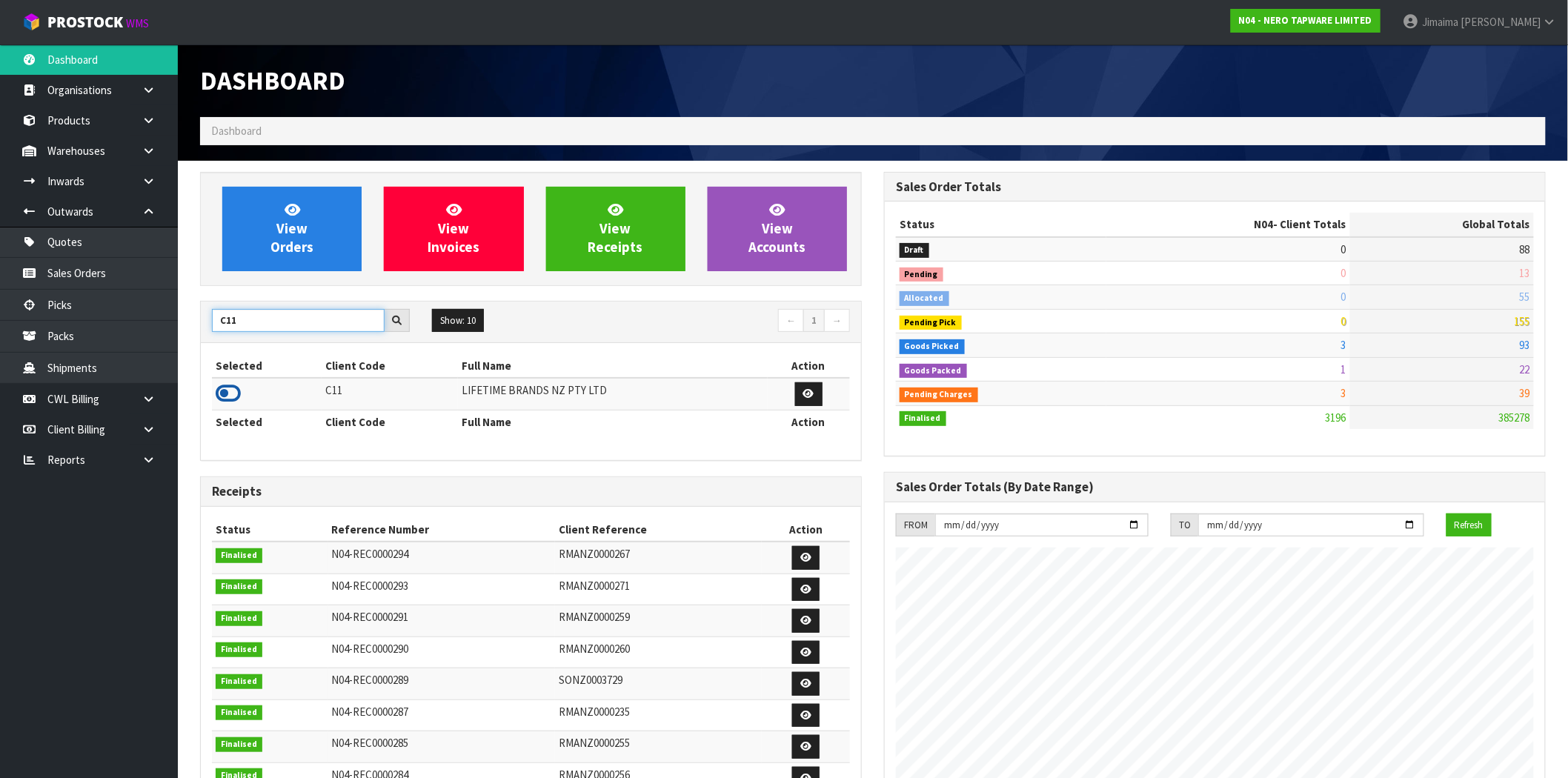
type input "C11"
click at [232, 400] on icon at bounding box center [228, 393] width 25 height 22
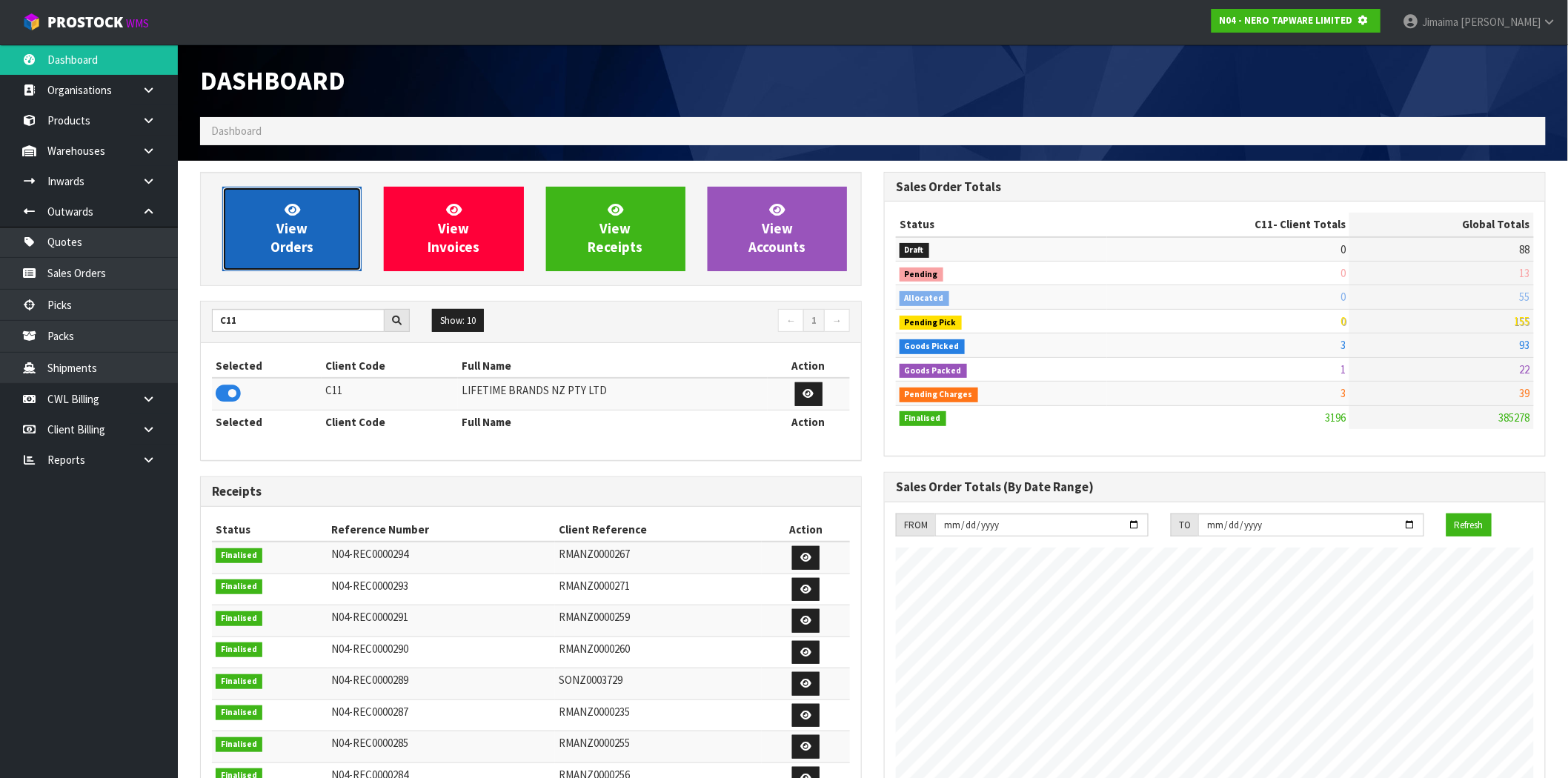
click at [298, 247] on span "View Orders" at bounding box center [292, 229] width 43 height 55
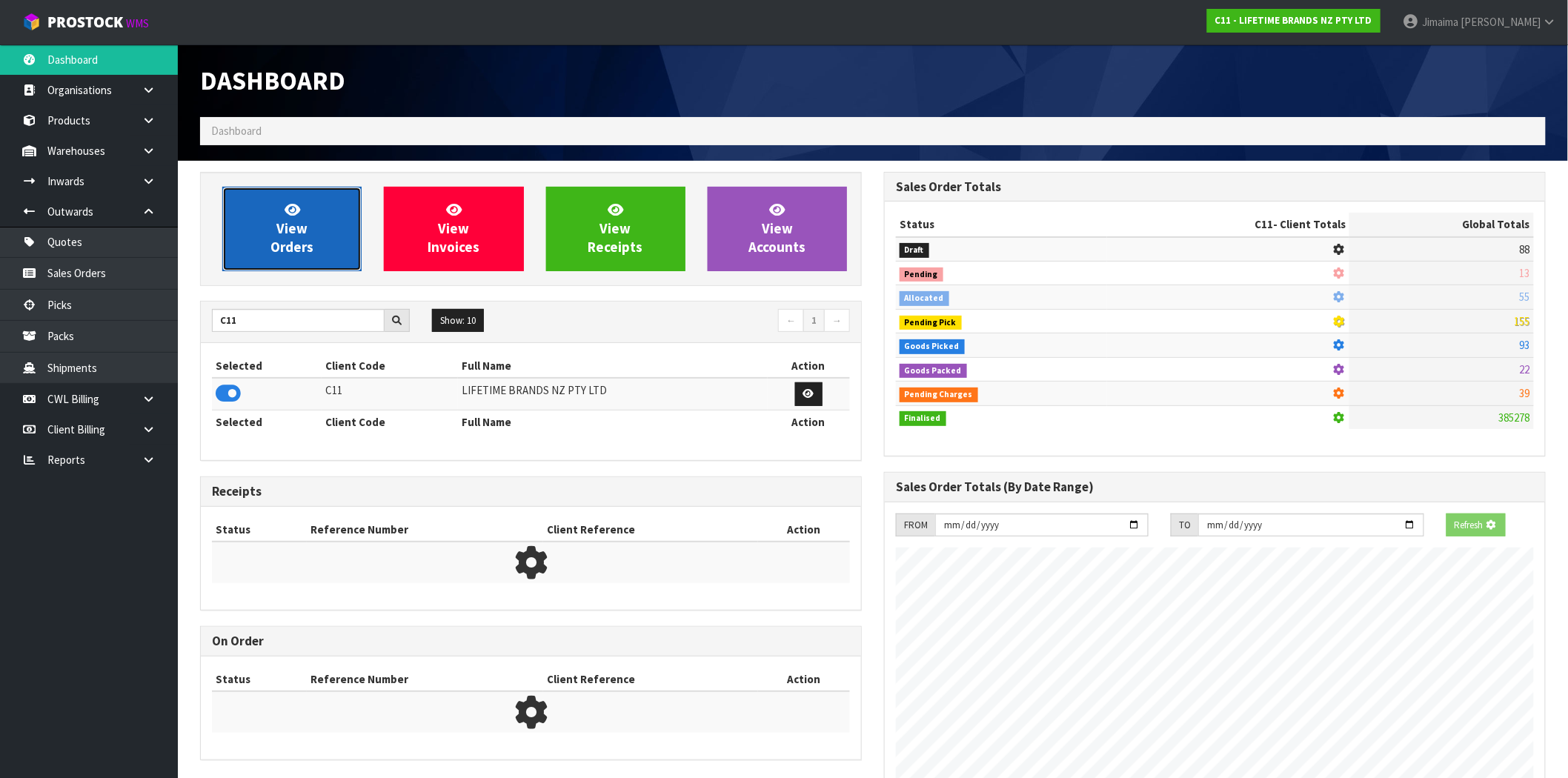
scroll to position [740040, 740462]
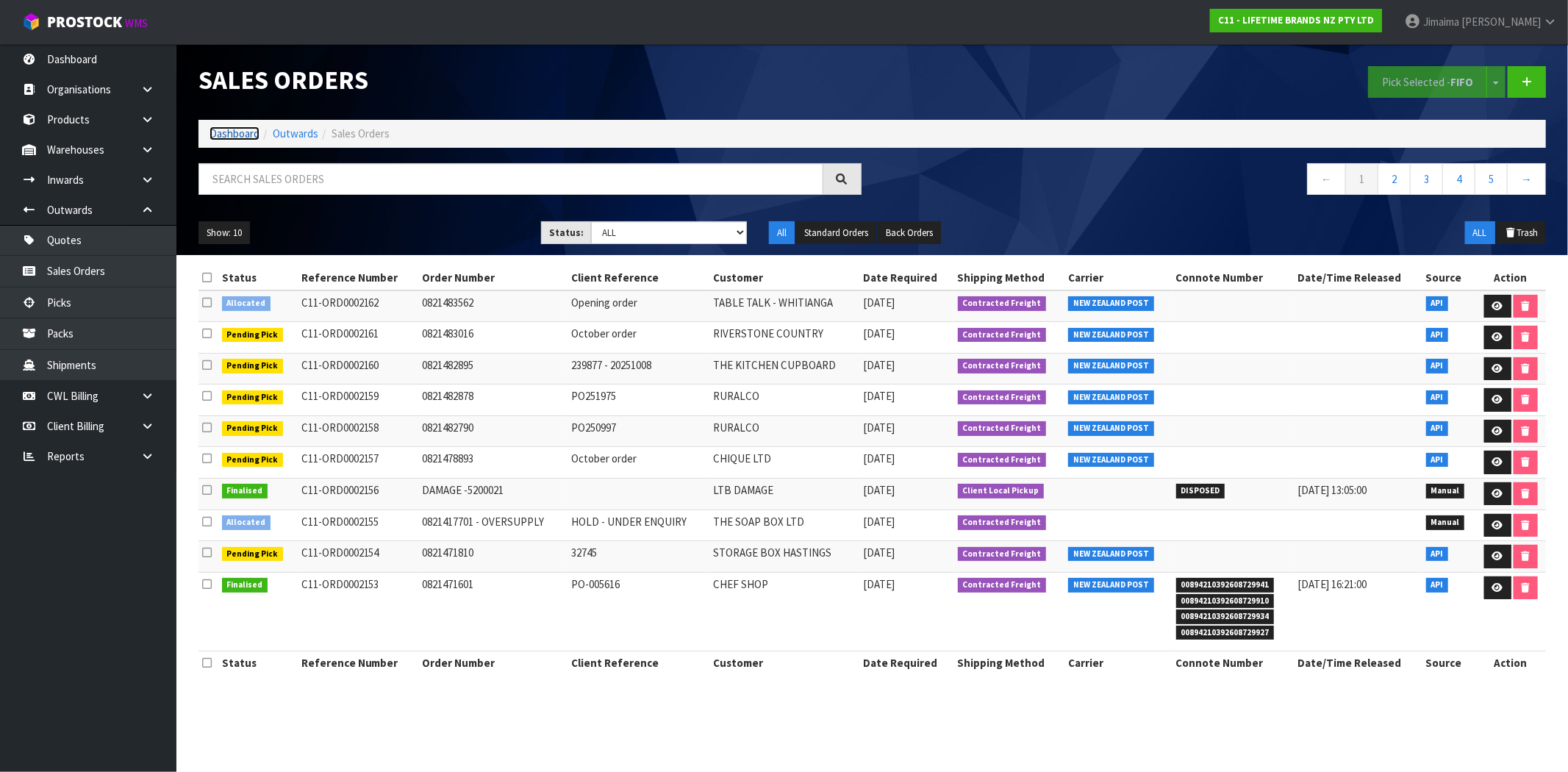
click at [231, 135] on link "Dashboard" at bounding box center [234, 134] width 50 height 14
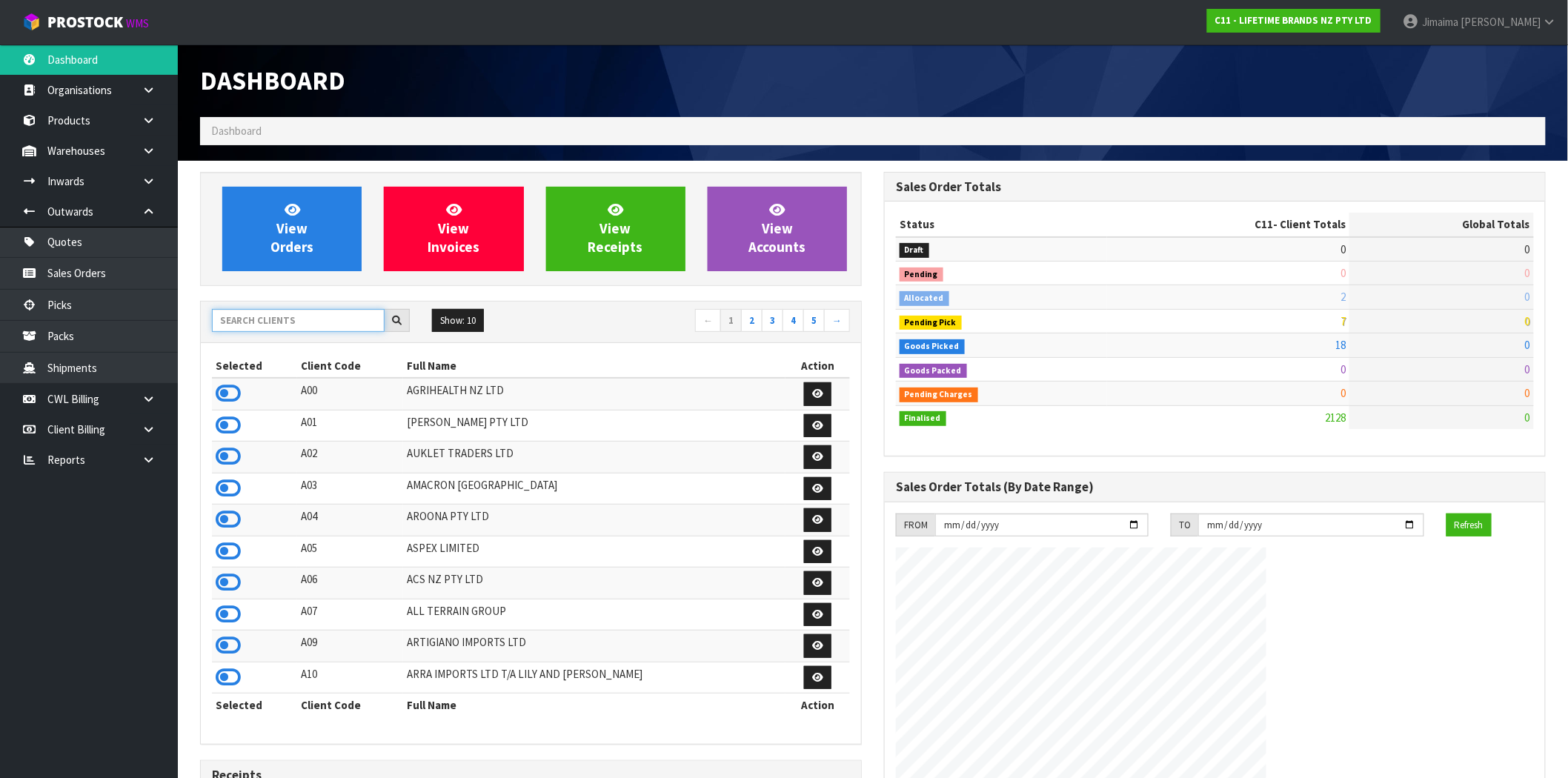
click at [242, 317] on input "text" at bounding box center [298, 321] width 172 height 23
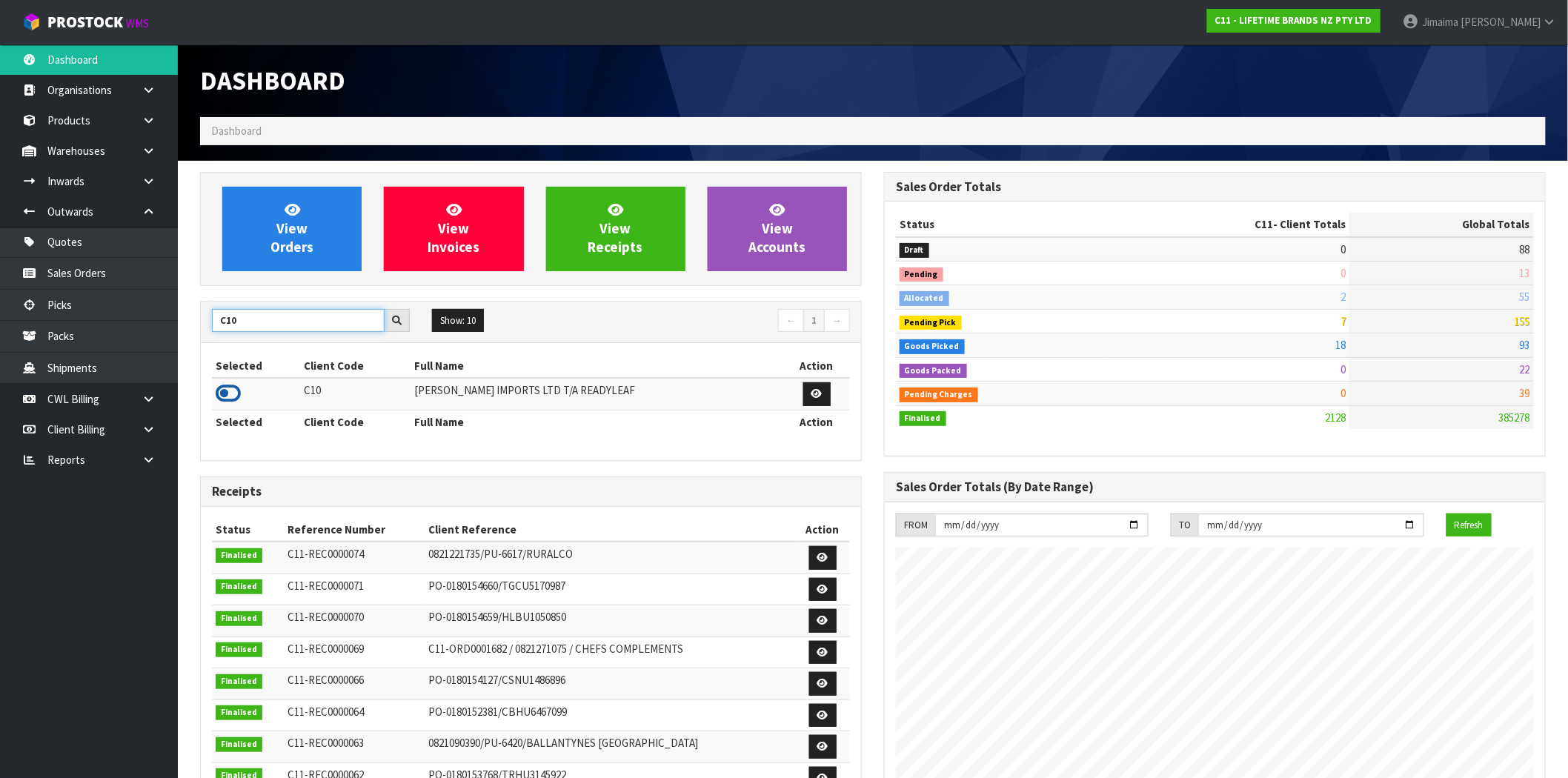
type input "C10"
click at [232, 401] on icon at bounding box center [228, 393] width 25 height 22
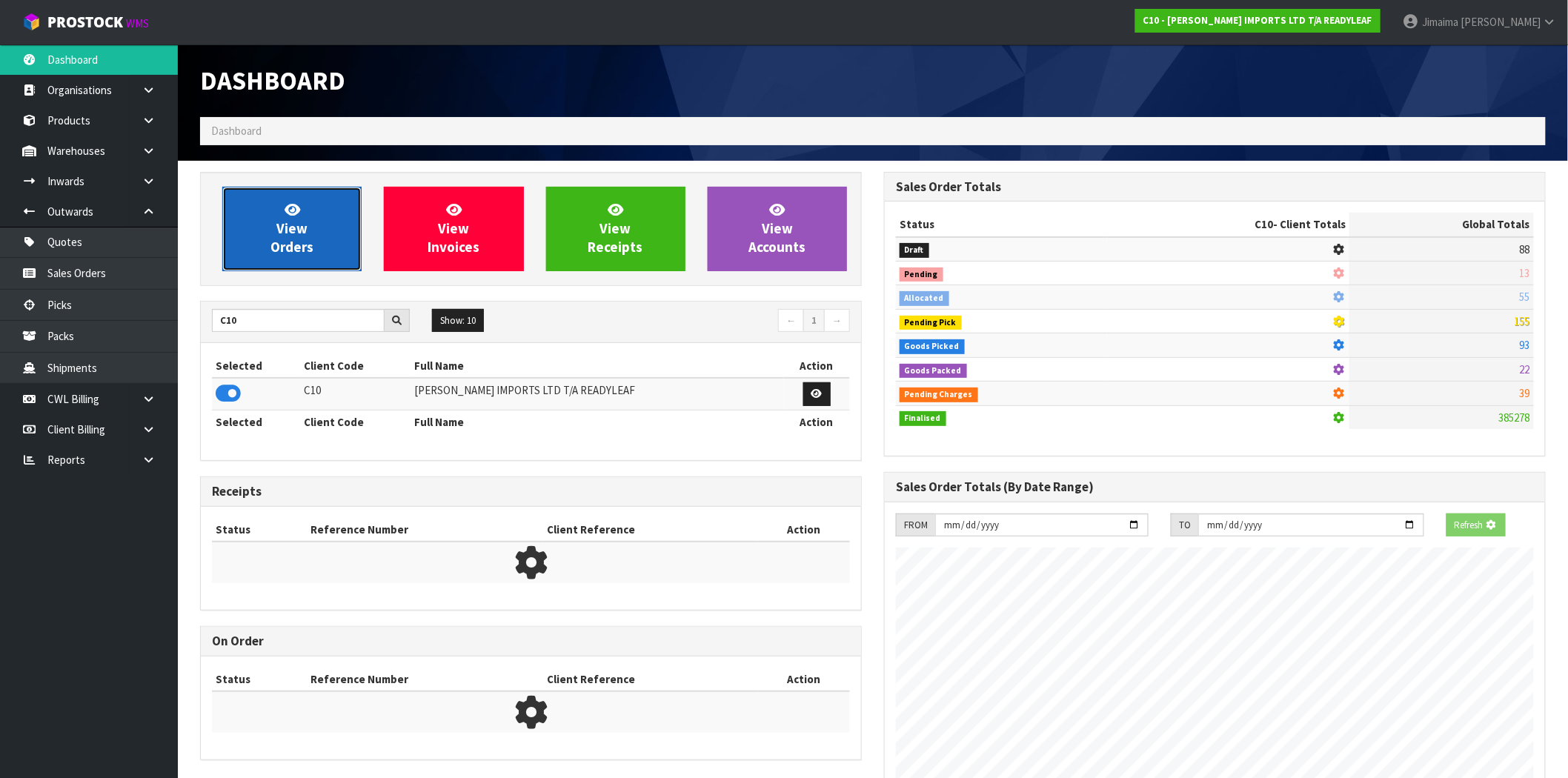
scroll to position [740040, 740462]
click at [307, 243] on span "View Orders" at bounding box center [292, 229] width 43 height 55
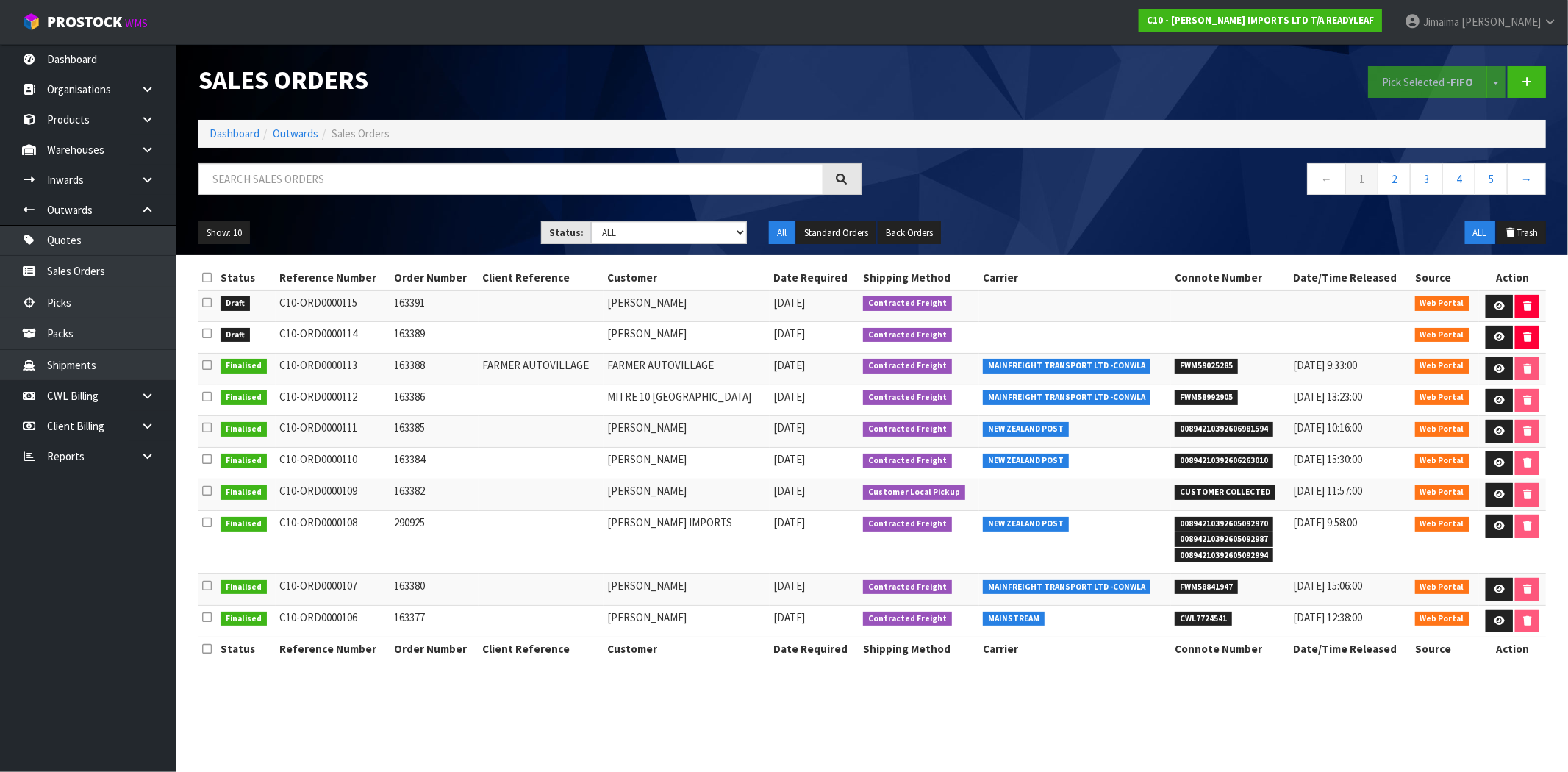
drag, startPoint x: 666, startPoint y: 355, endPoint x: 680, endPoint y: 372, distance: 22.0
click at [666, 357] on td "FARMER AUTOVILLAGE" at bounding box center [686, 369] width 166 height 32
click at [1162, 346] on td at bounding box center [1075, 338] width 192 height 32
click at [1497, 346] on link at bounding box center [1499, 337] width 27 height 24
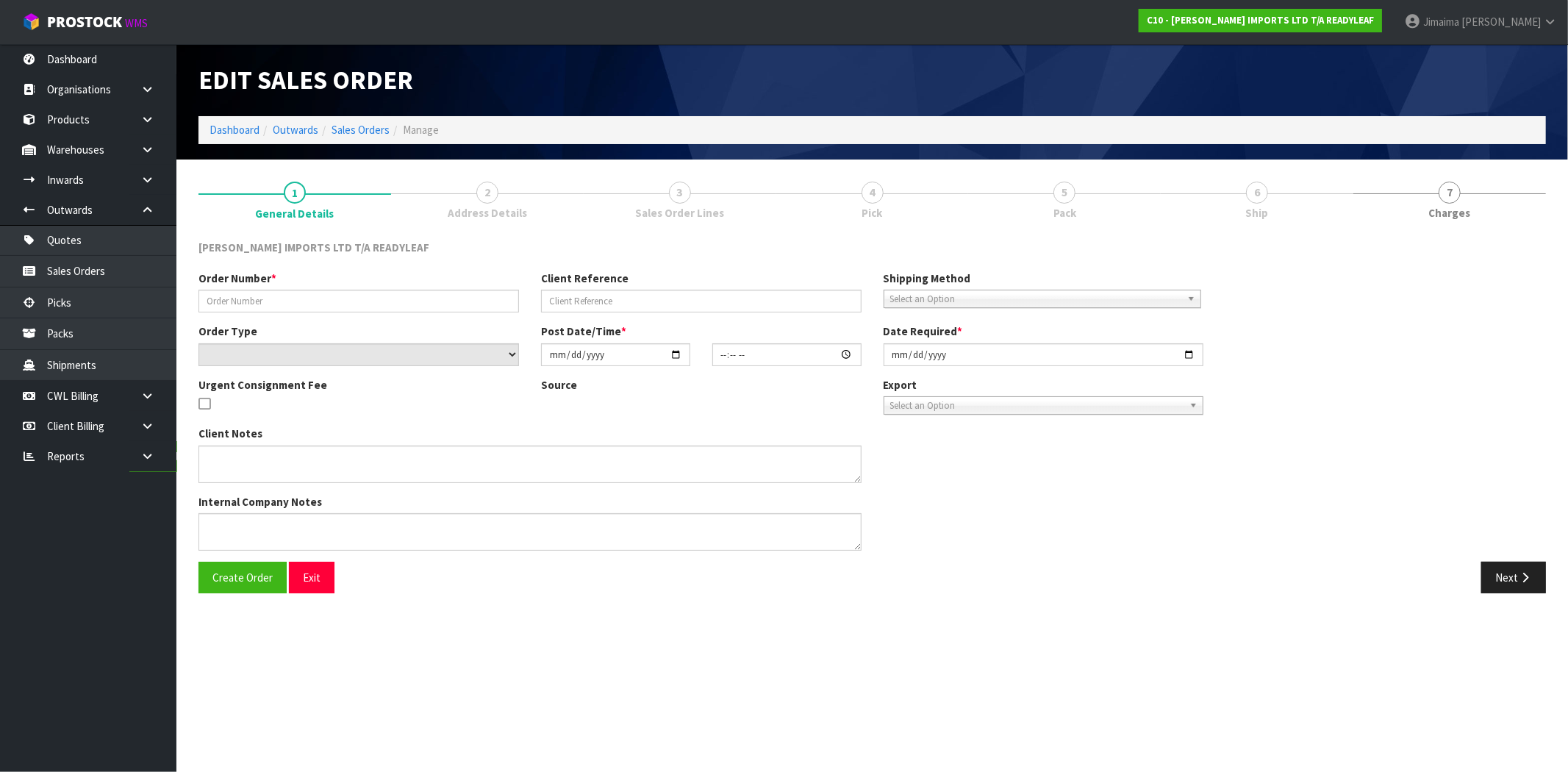
type input "163389"
select select "number:0"
type input "[DATE]"
type input "13:48:00.000"
type input "[DATE]"
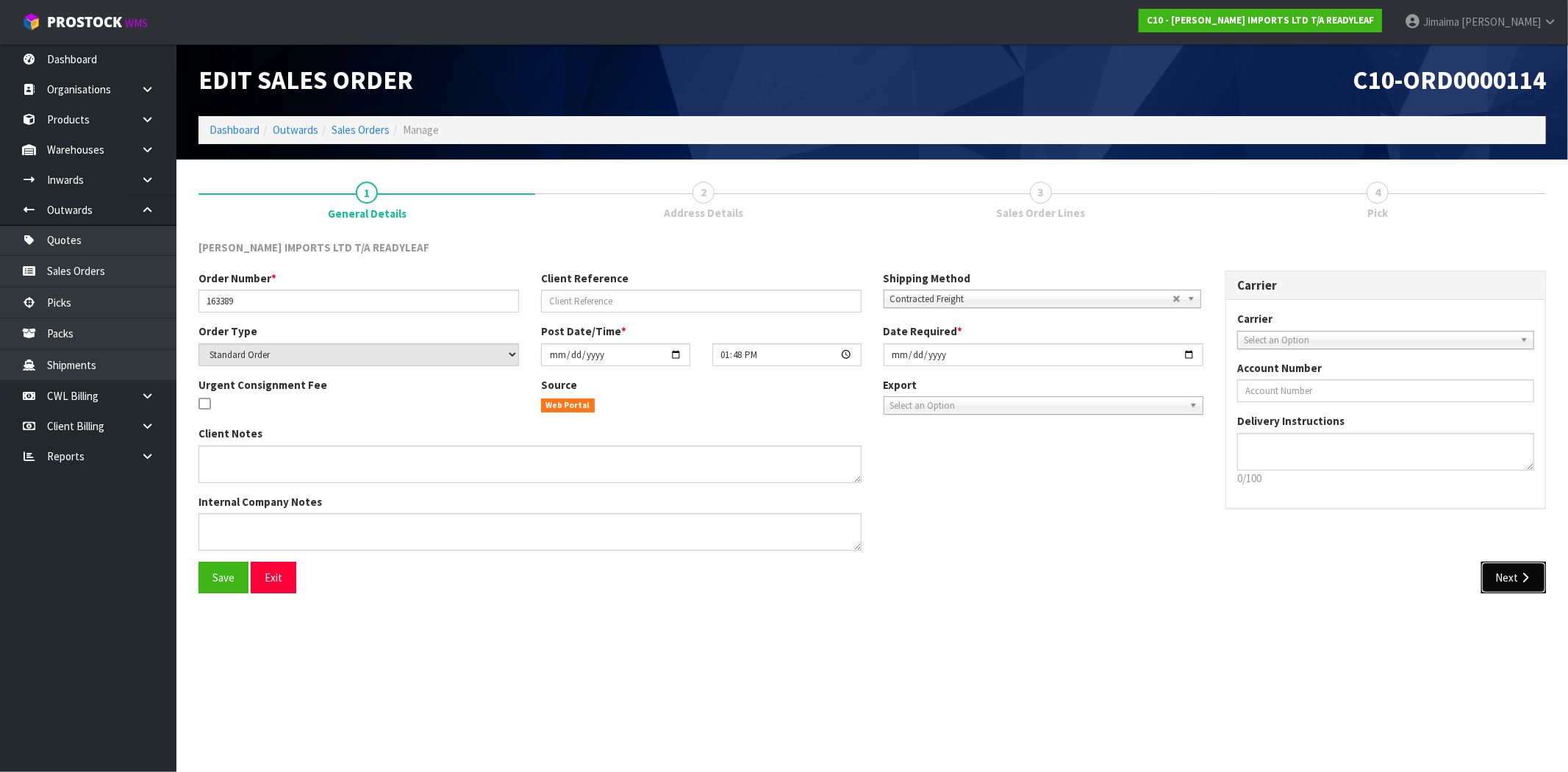
click at [1505, 572] on button "Next" at bounding box center [1514, 578] width 65 height 32
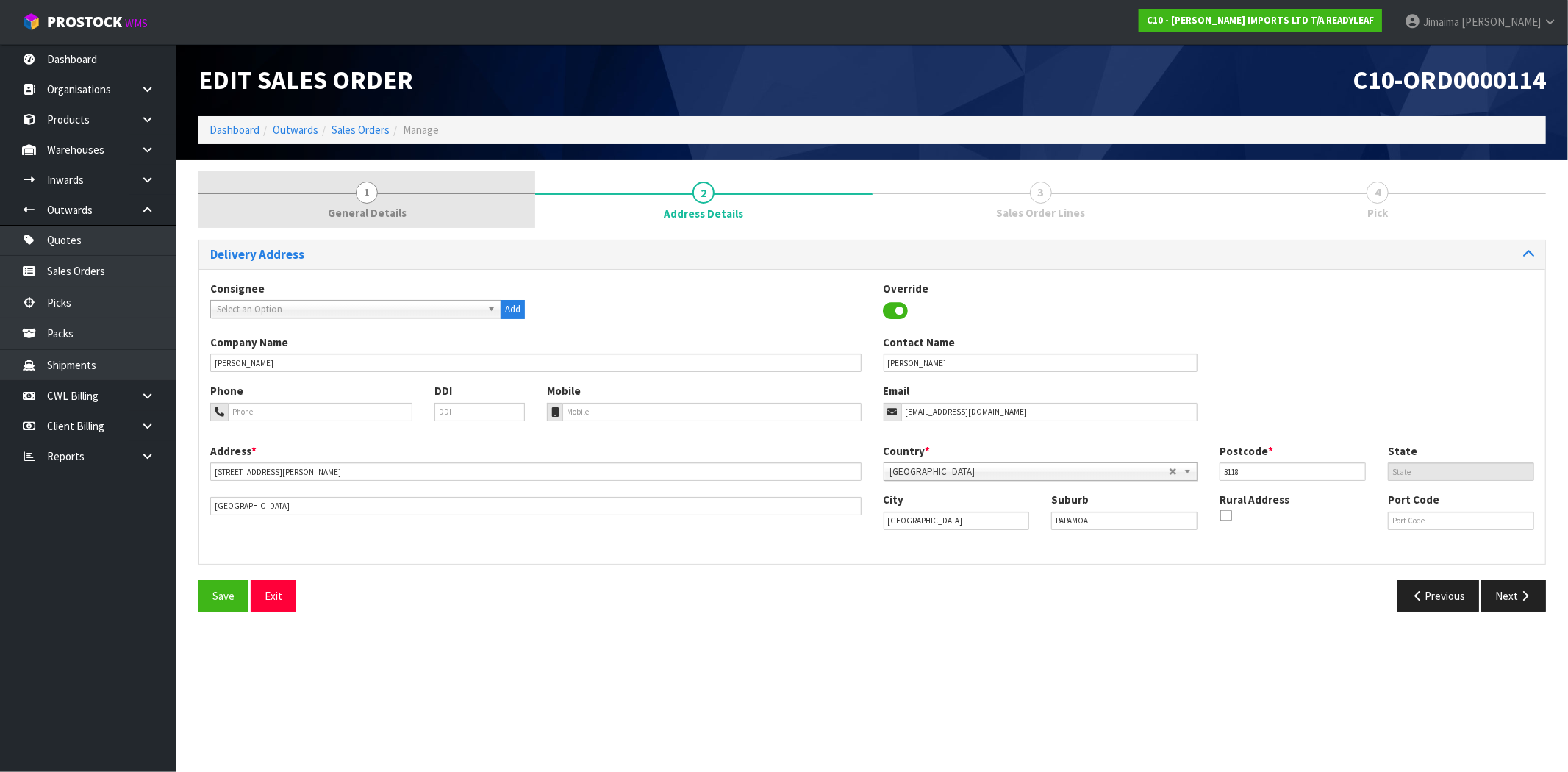
click at [412, 224] on link "1 General Details" at bounding box center [367, 199] width 337 height 58
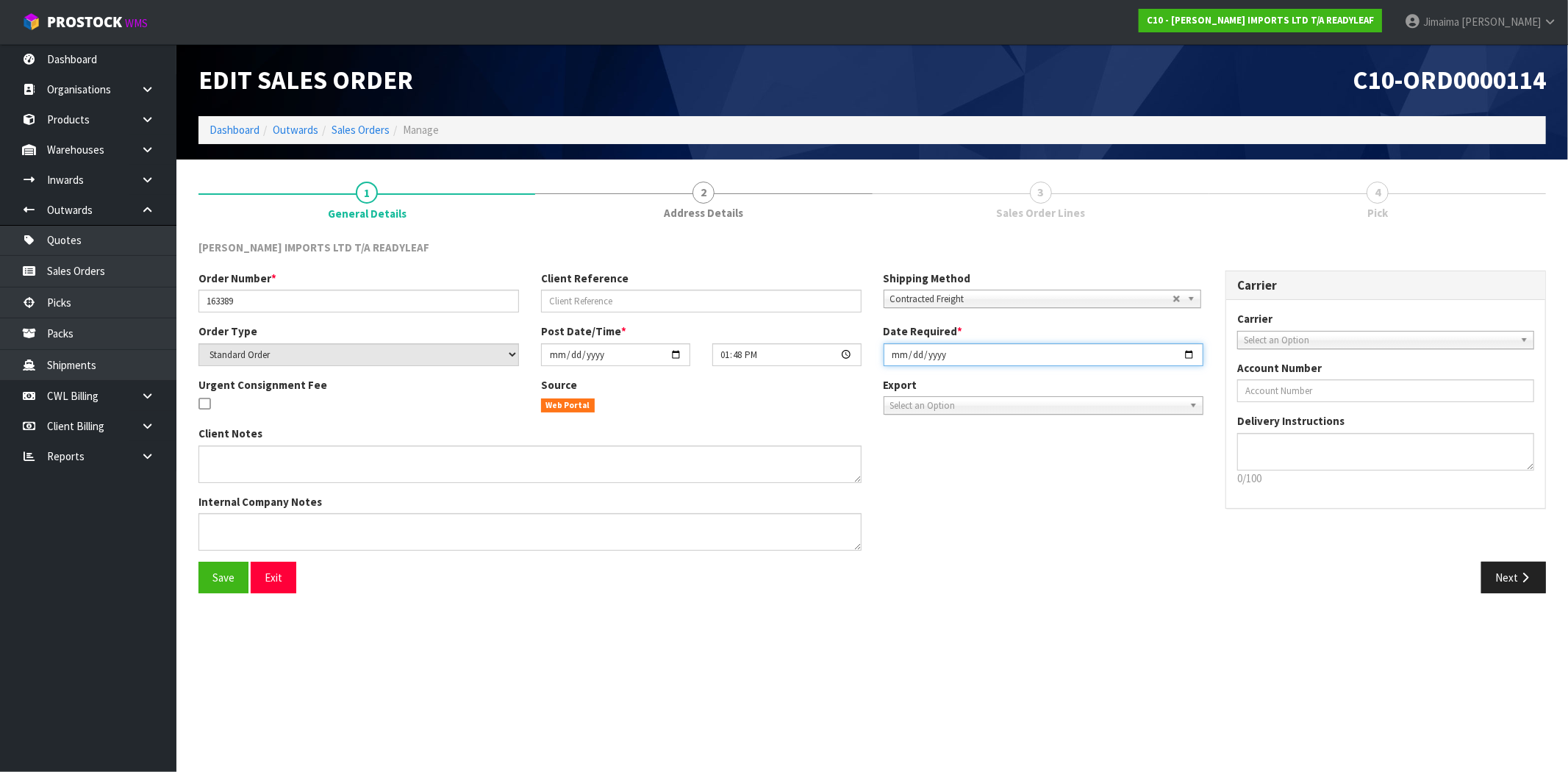
click at [1194, 353] on input "[DATE]" at bounding box center [1044, 355] width 321 height 23
type input "[DATE]"
click at [1495, 574] on button "Next" at bounding box center [1514, 578] width 65 height 32
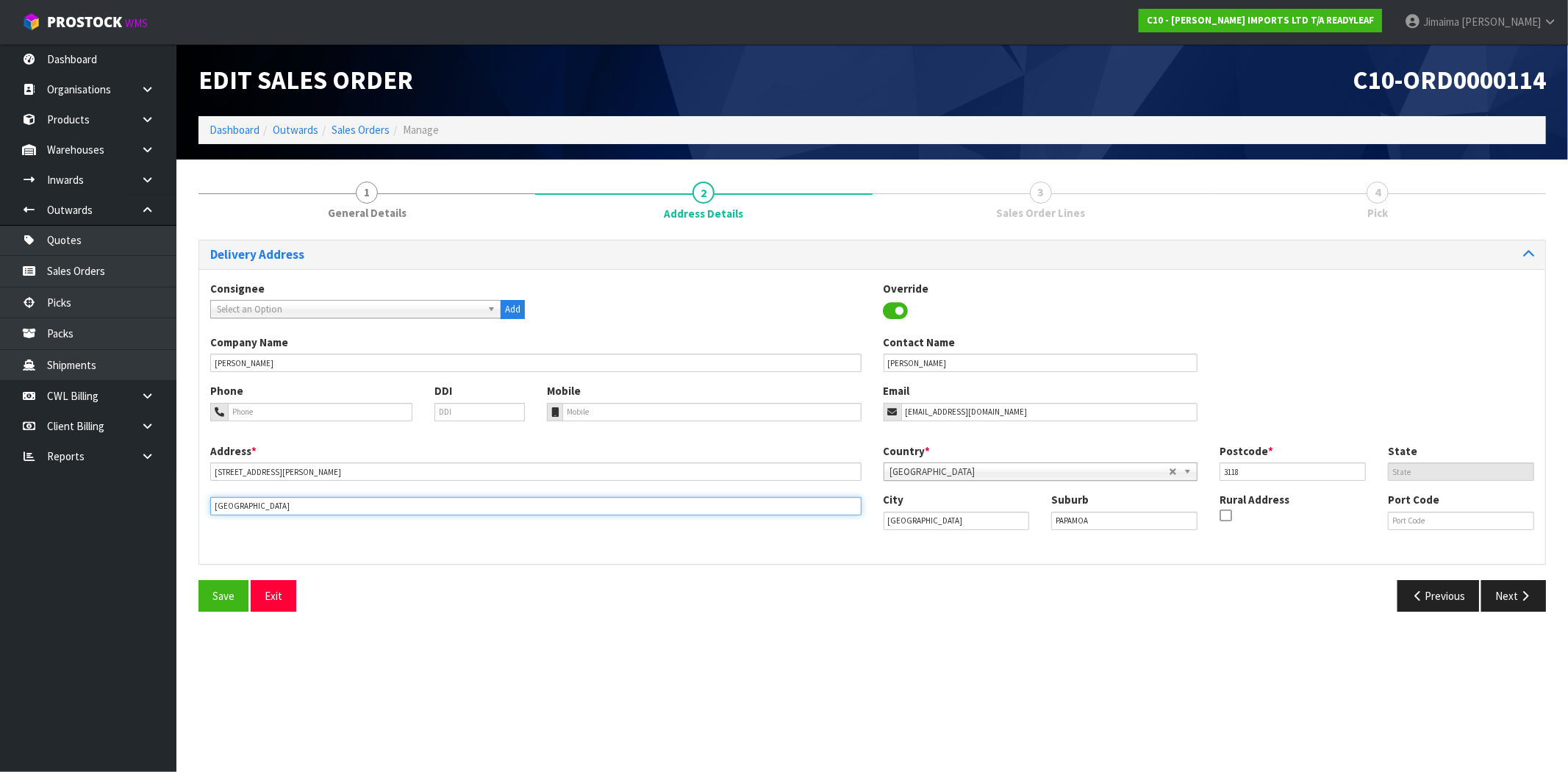
drag, startPoint x: 283, startPoint y: 511, endPoint x: 169, endPoint y: 510, distance: 114.0
click at [169, 510] on body "Toggle navigation ProStock WMS C10 - CANNON IMPORTS LTD T/A READYLEAF Jimaima R…" at bounding box center [784, 386] width 1568 height 772
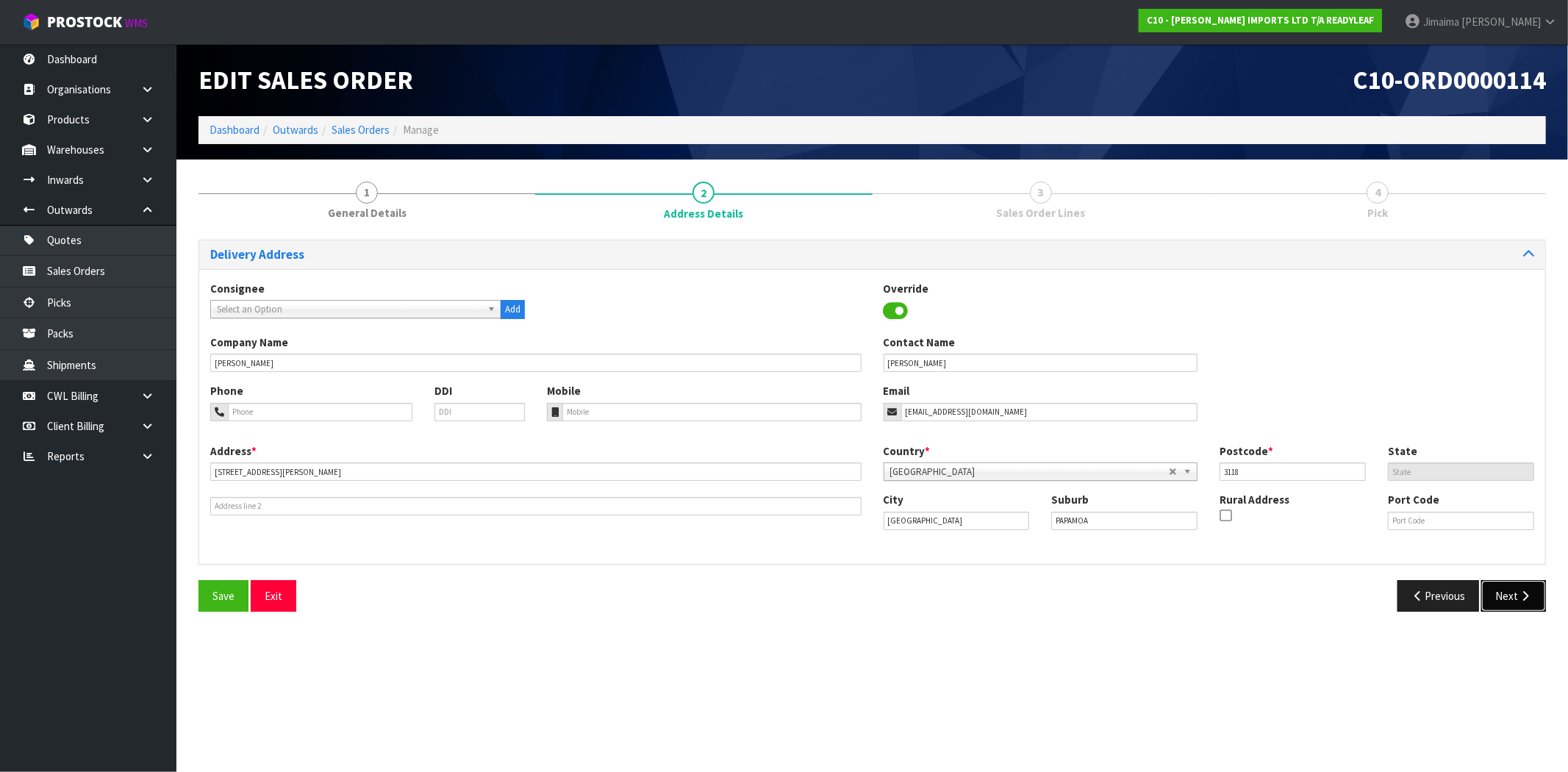
click at [1522, 593] on icon "button" at bounding box center [1525, 596] width 14 height 11
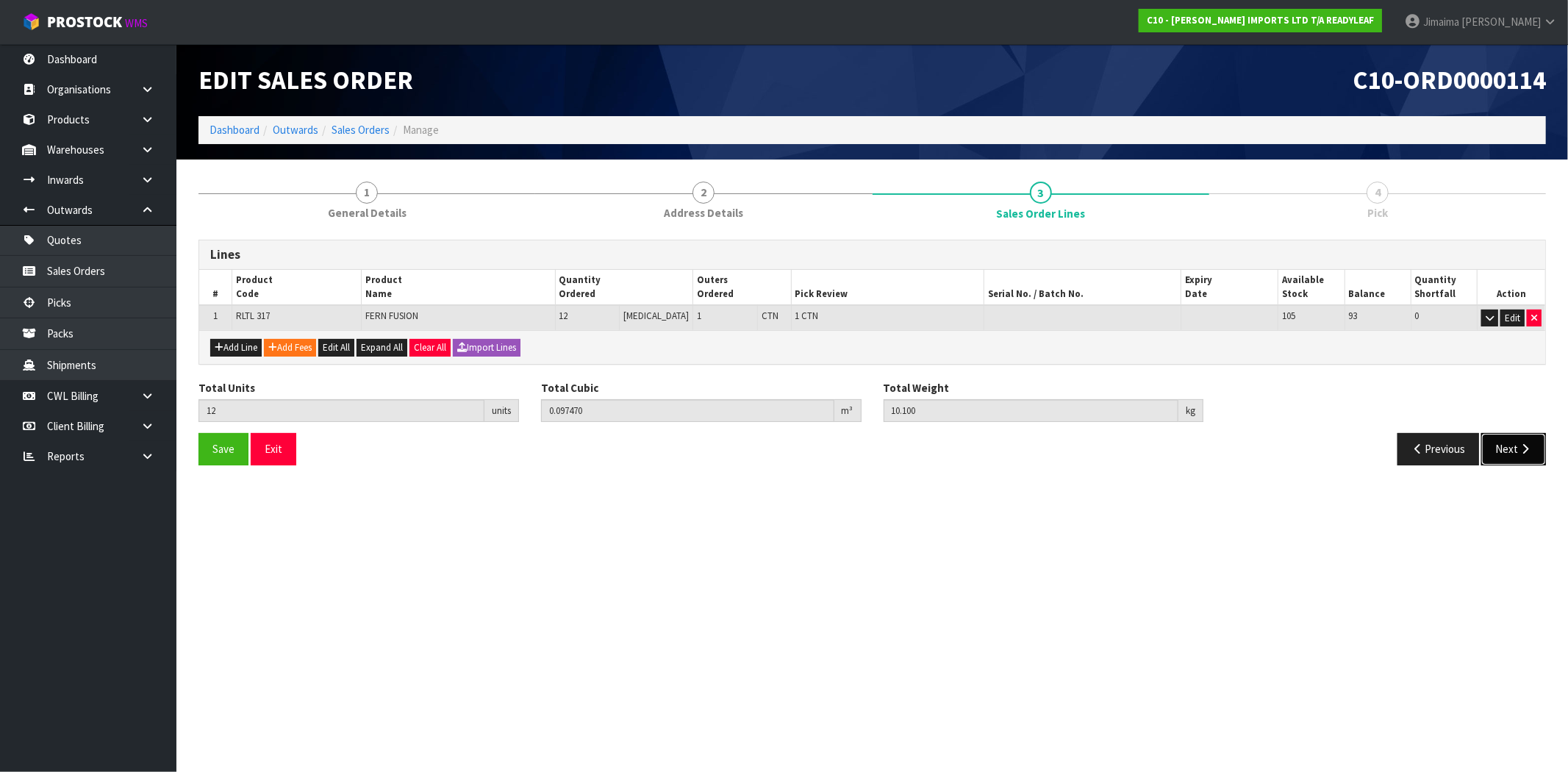
click at [1510, 452] on button "Next" at bounding box center [1514, 449] width 65 height 32
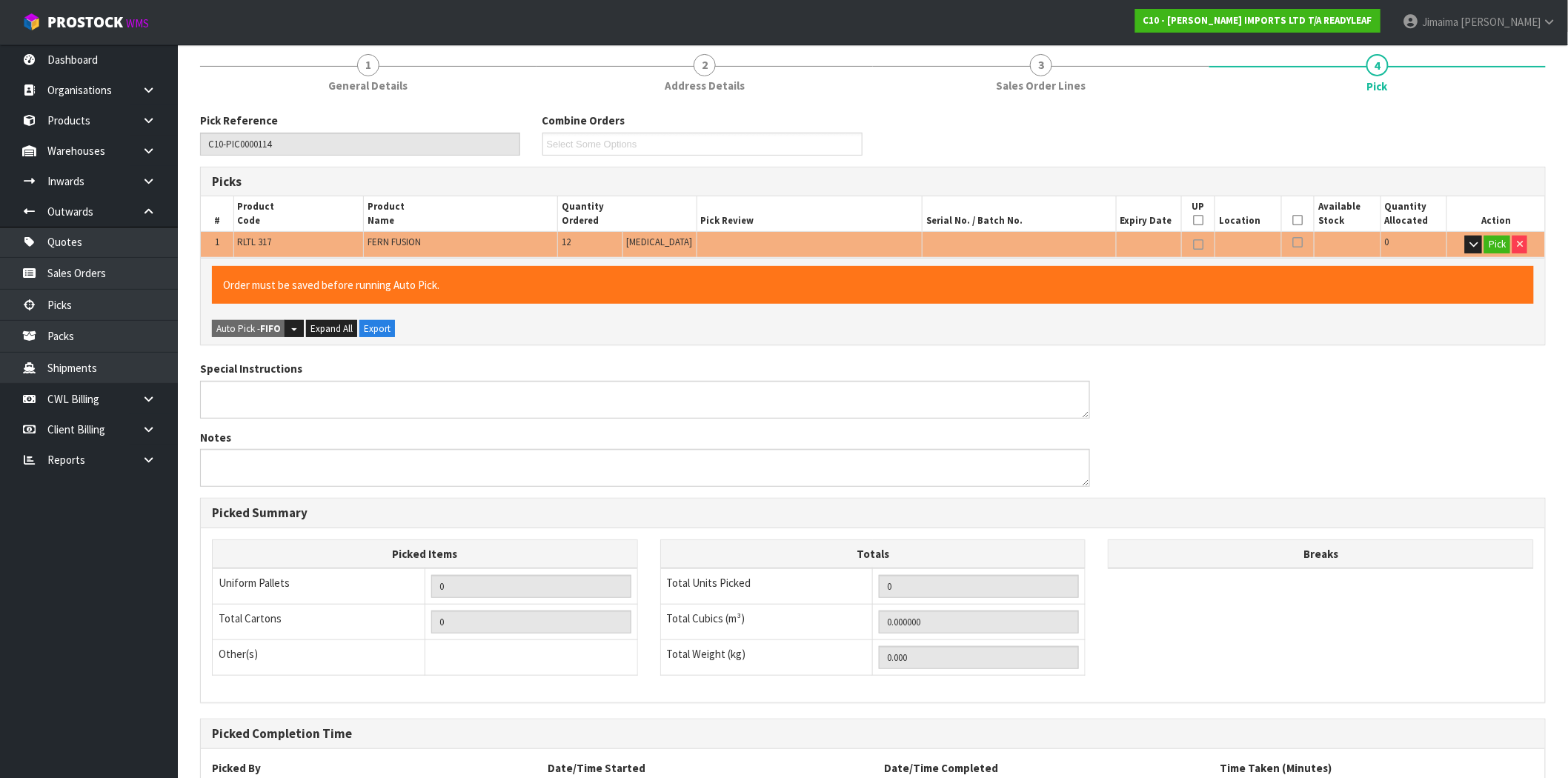
scroll to position [257, 0]
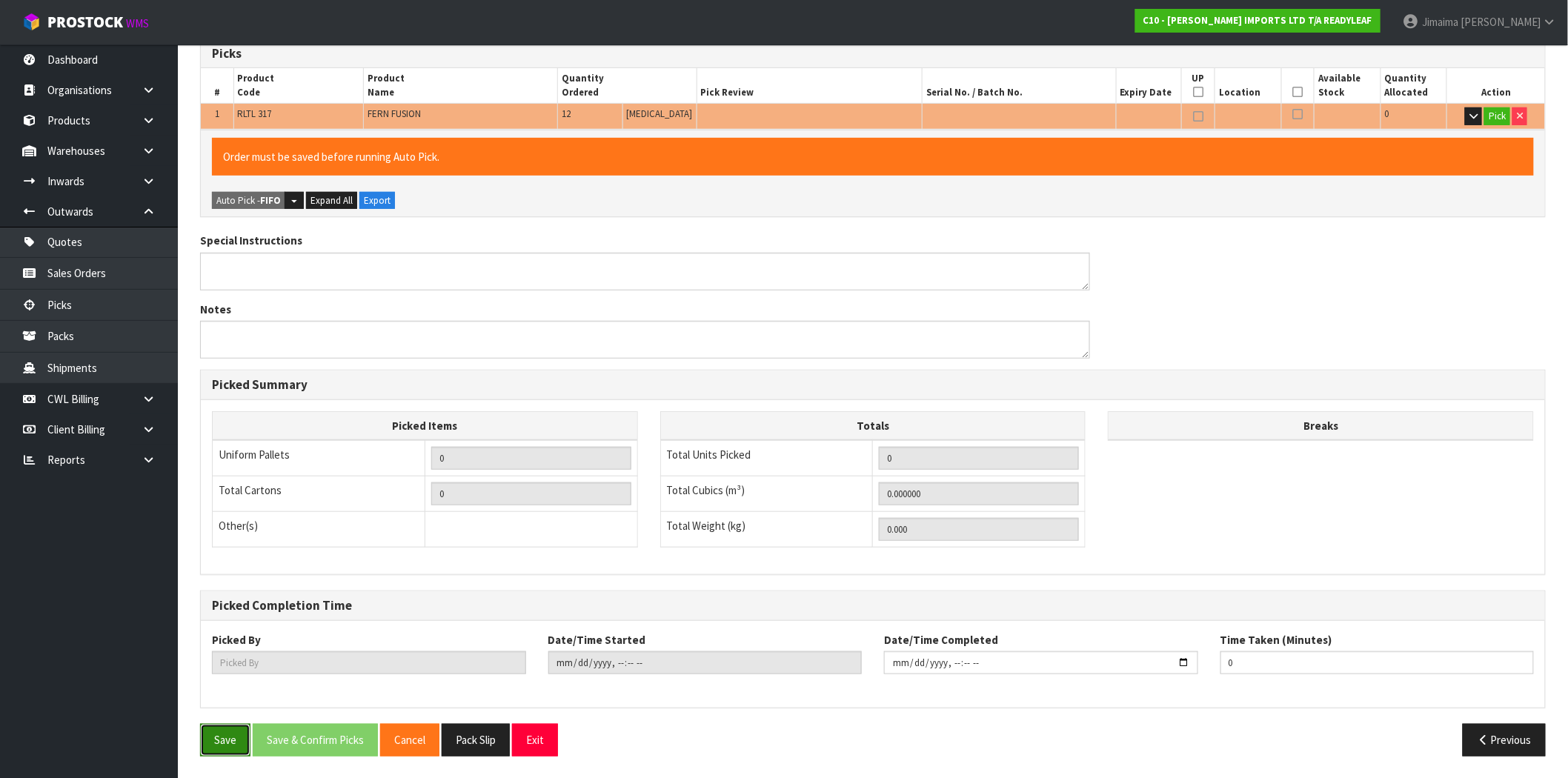
click at [228, 749] on button "Save" at bounding box center [225, 740] width 50 height 32
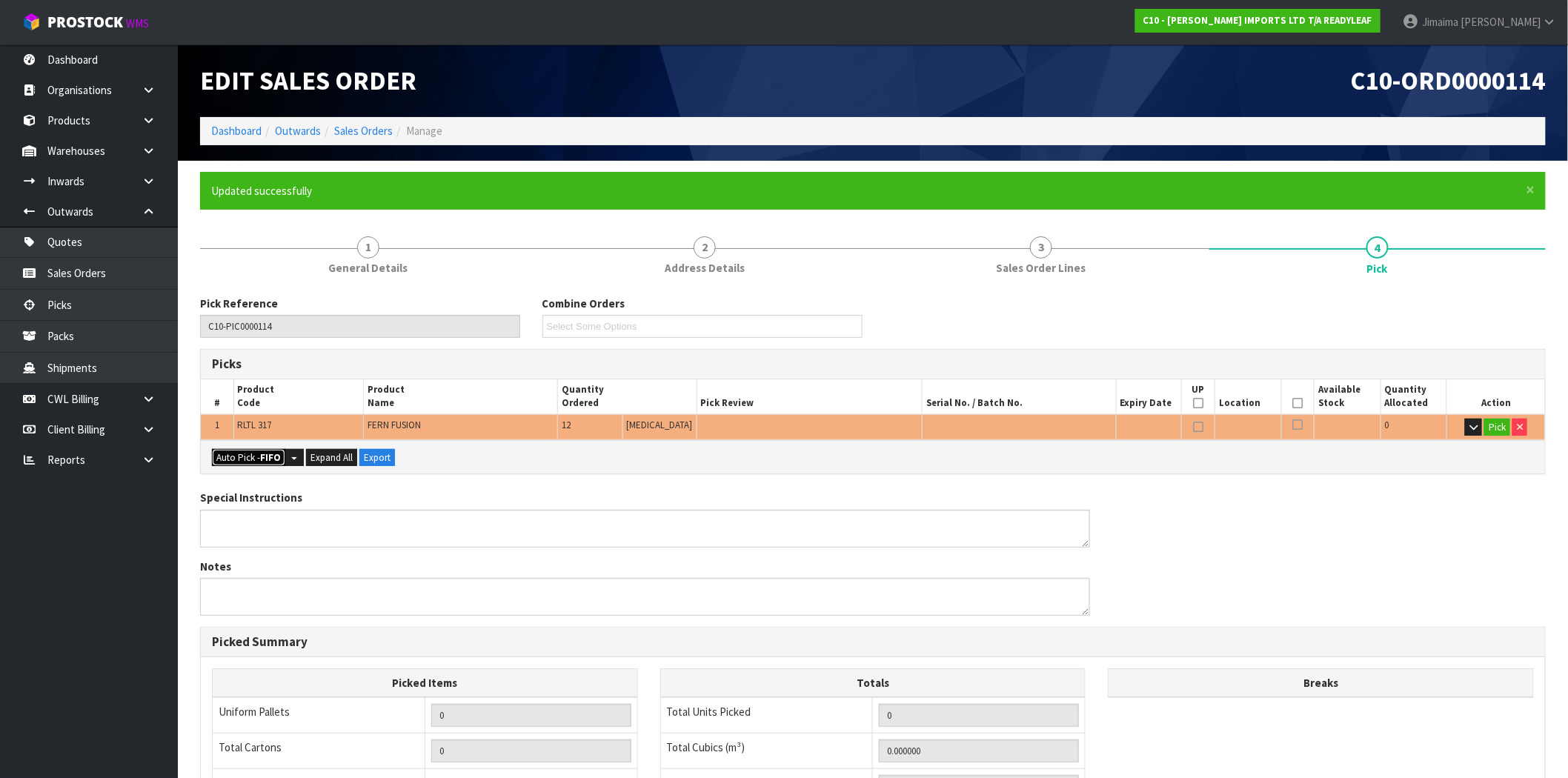
click at [255, 464] on button "Auto Pick - FIFO" at bounding box center [248, 458] width 73 height 18
type input "1"
type input "12"
type input "0.097470"
type input "10.100"
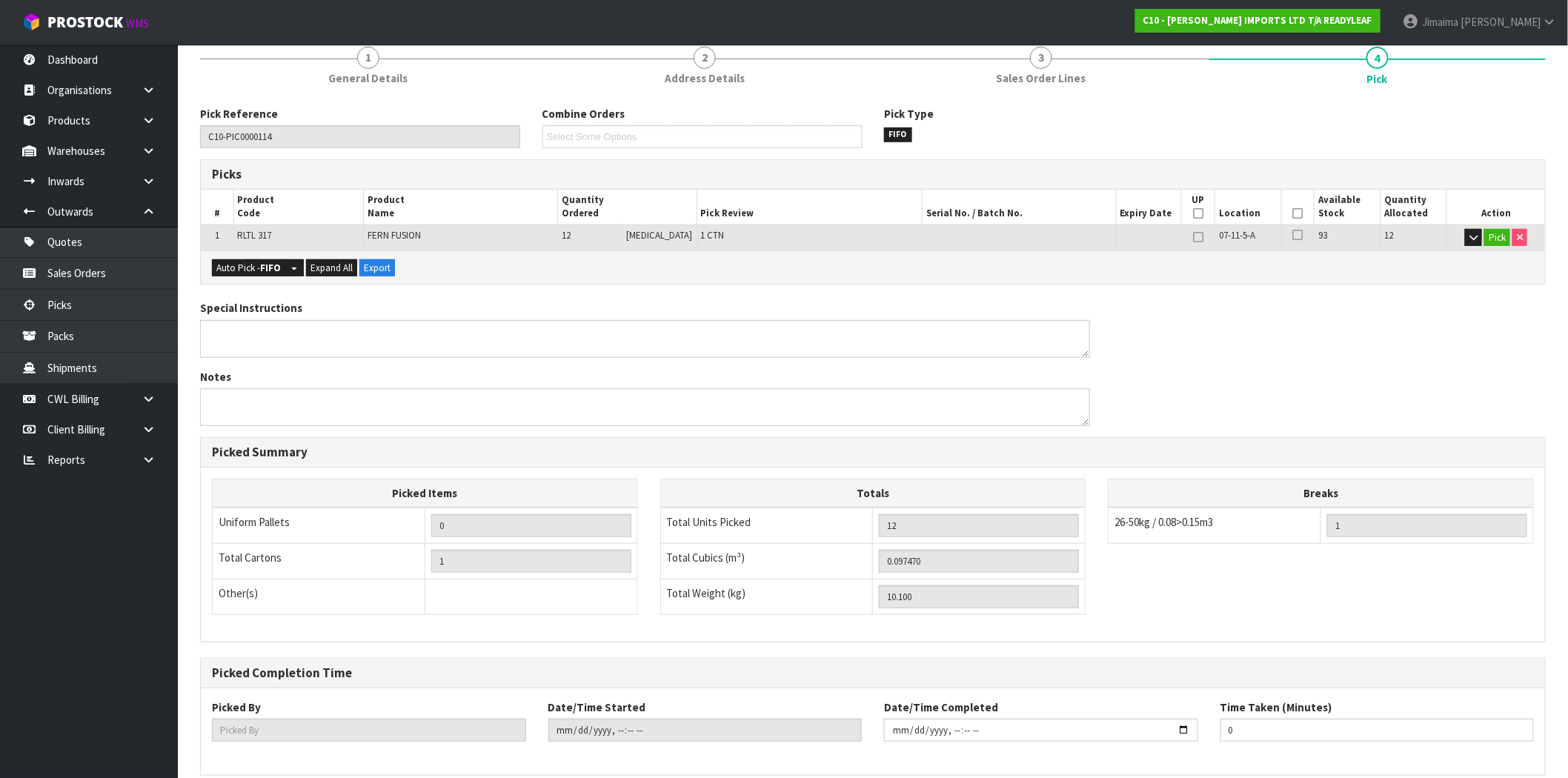
scroll to position [257, 0]
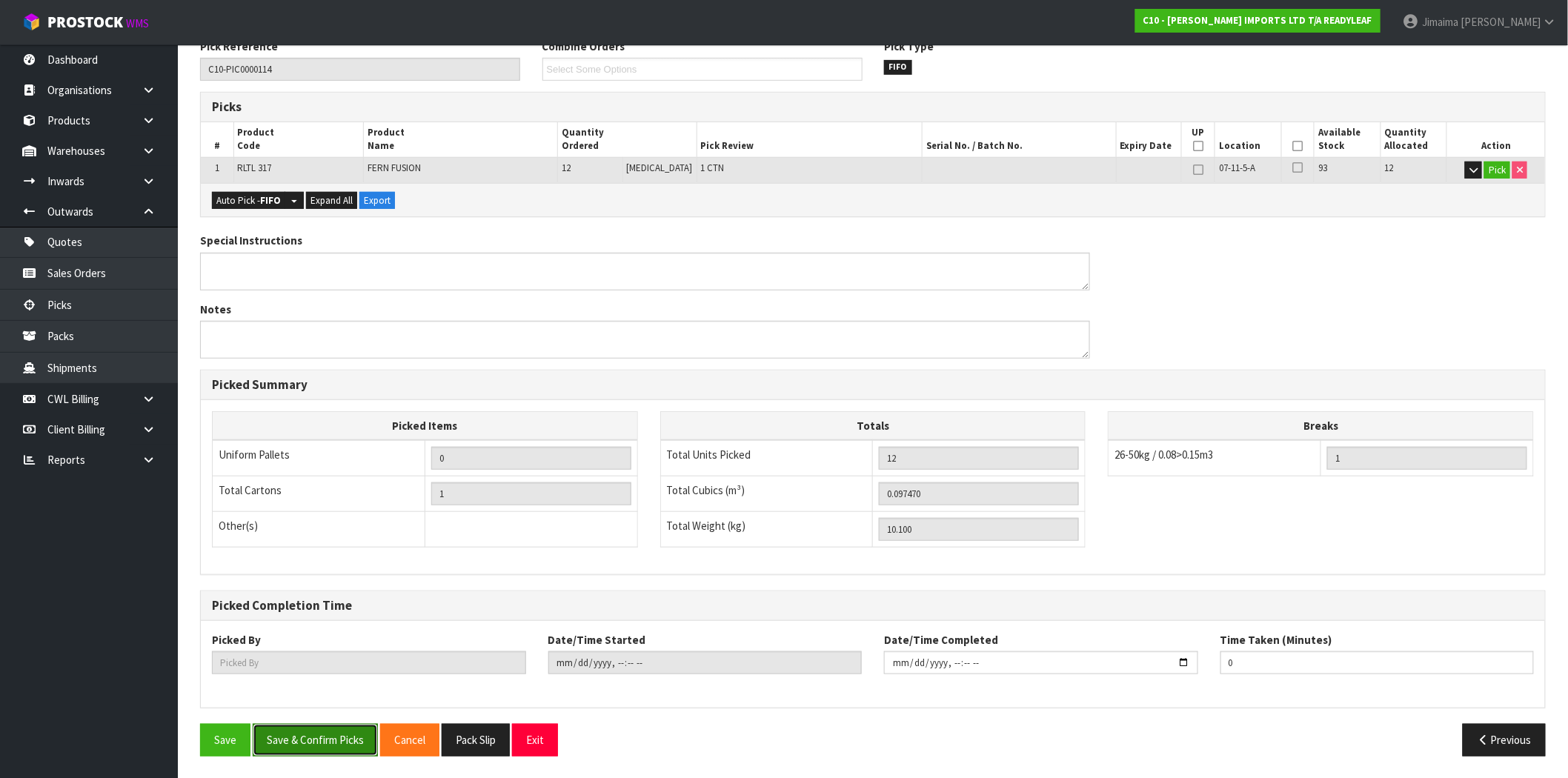
click at [342, 736] on button "Save & Confirm Picks" at bounding box center [315, 740] width 125 height 32
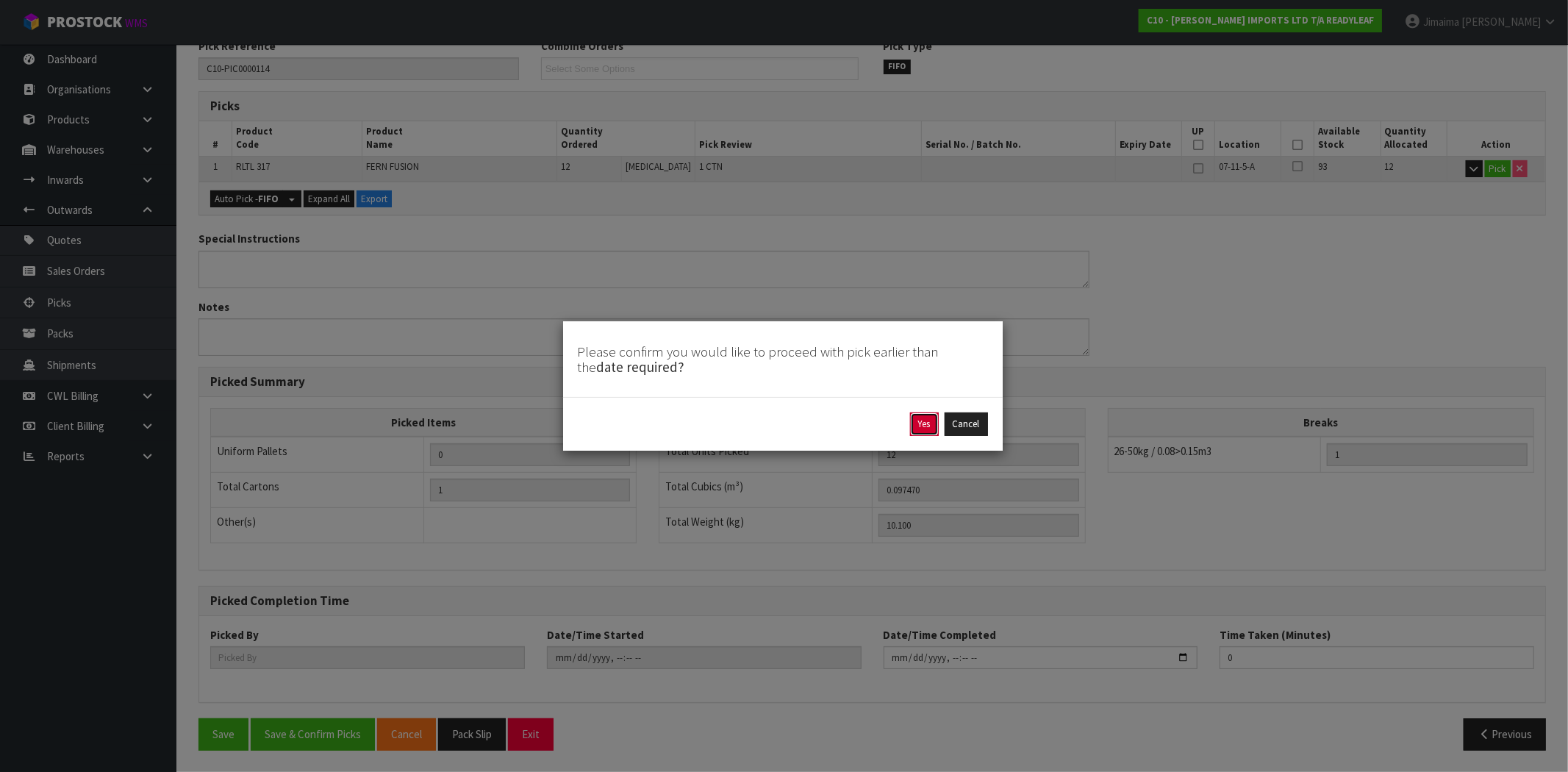
click at [929, 428] on button "Yes" at bounding box center [924, 424] width 28 height 24
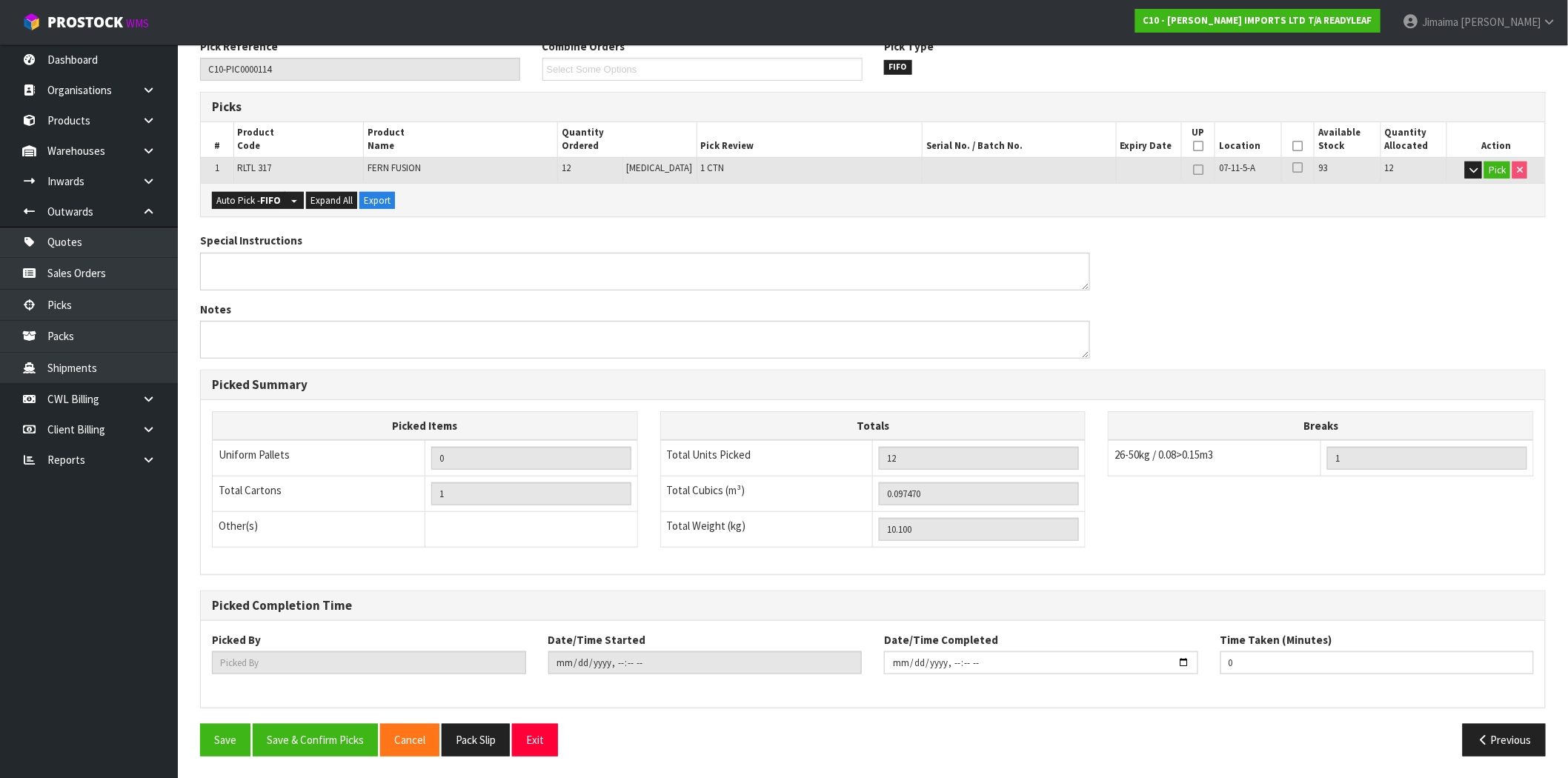
type input "Jimaima [PERSON_NAME]"
type input "2025-10-10T14:56:41"
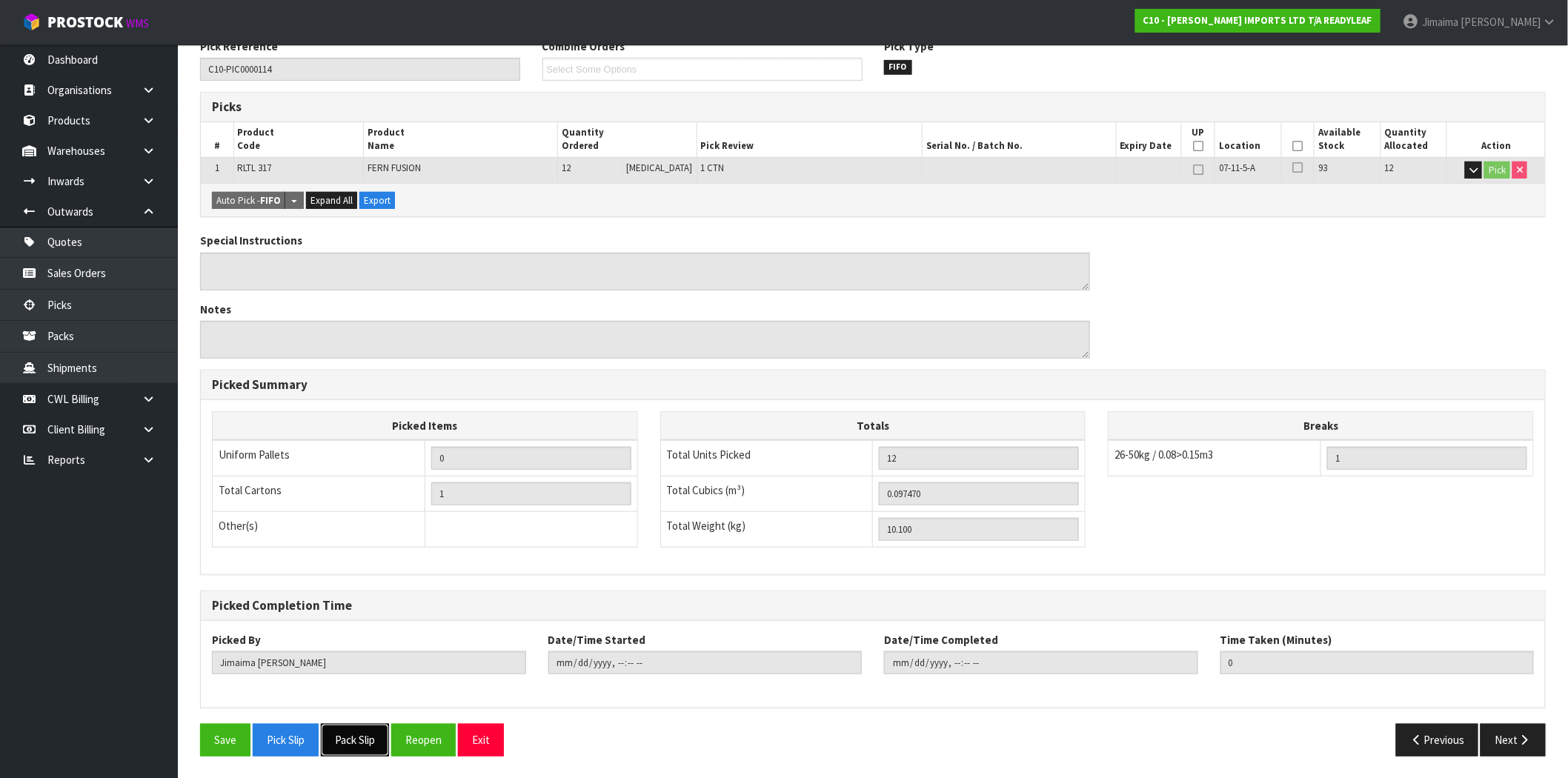
drag, startPoint x: 372, startPoint y: 746, endPoint x: 554, endPoint y: 598, distance: 234.6
click at [369, 747] on button "Pack Slip" at bounding box center [355, 740] width 68 height 32
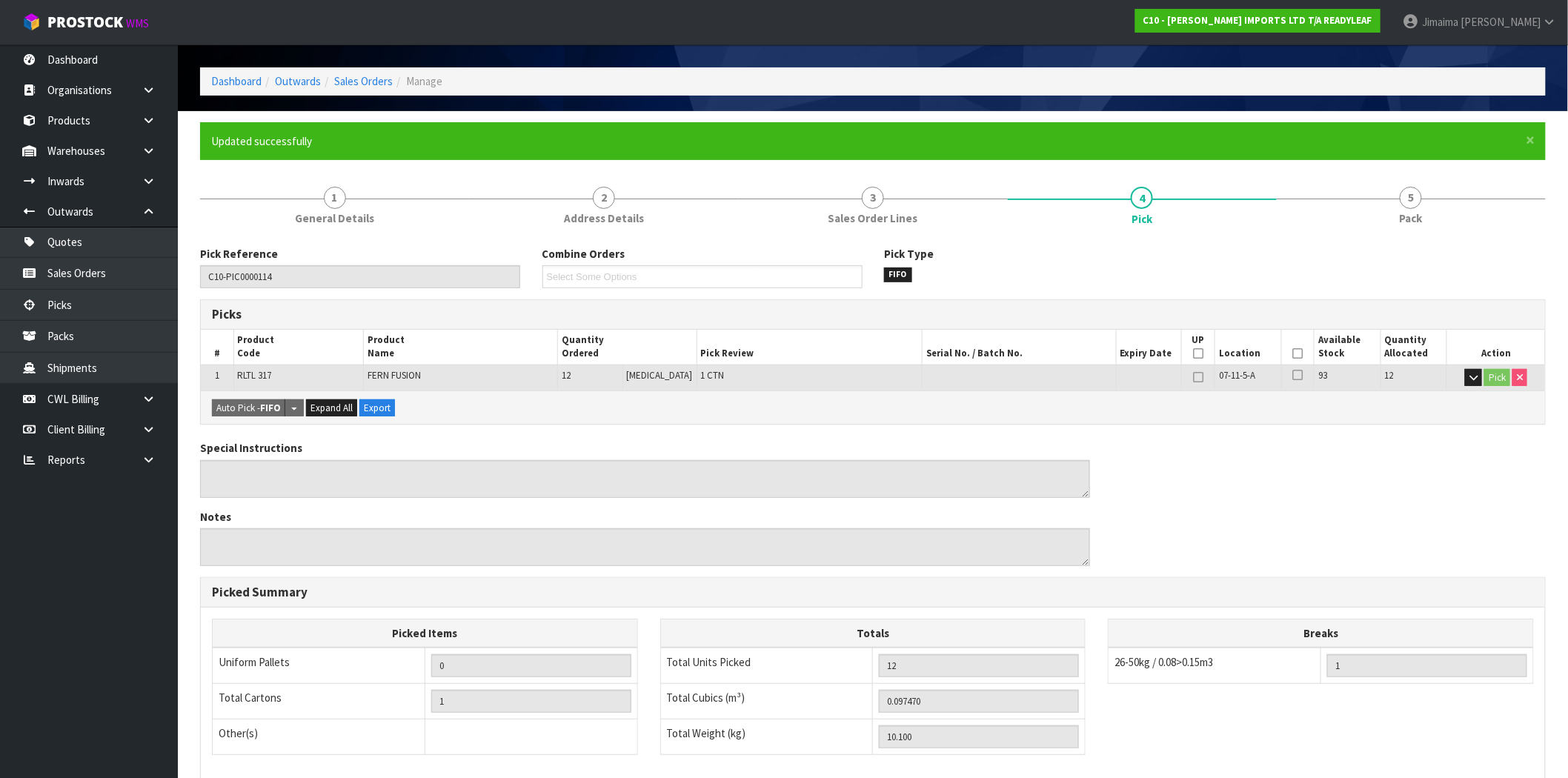
scroll to position [0, 0]
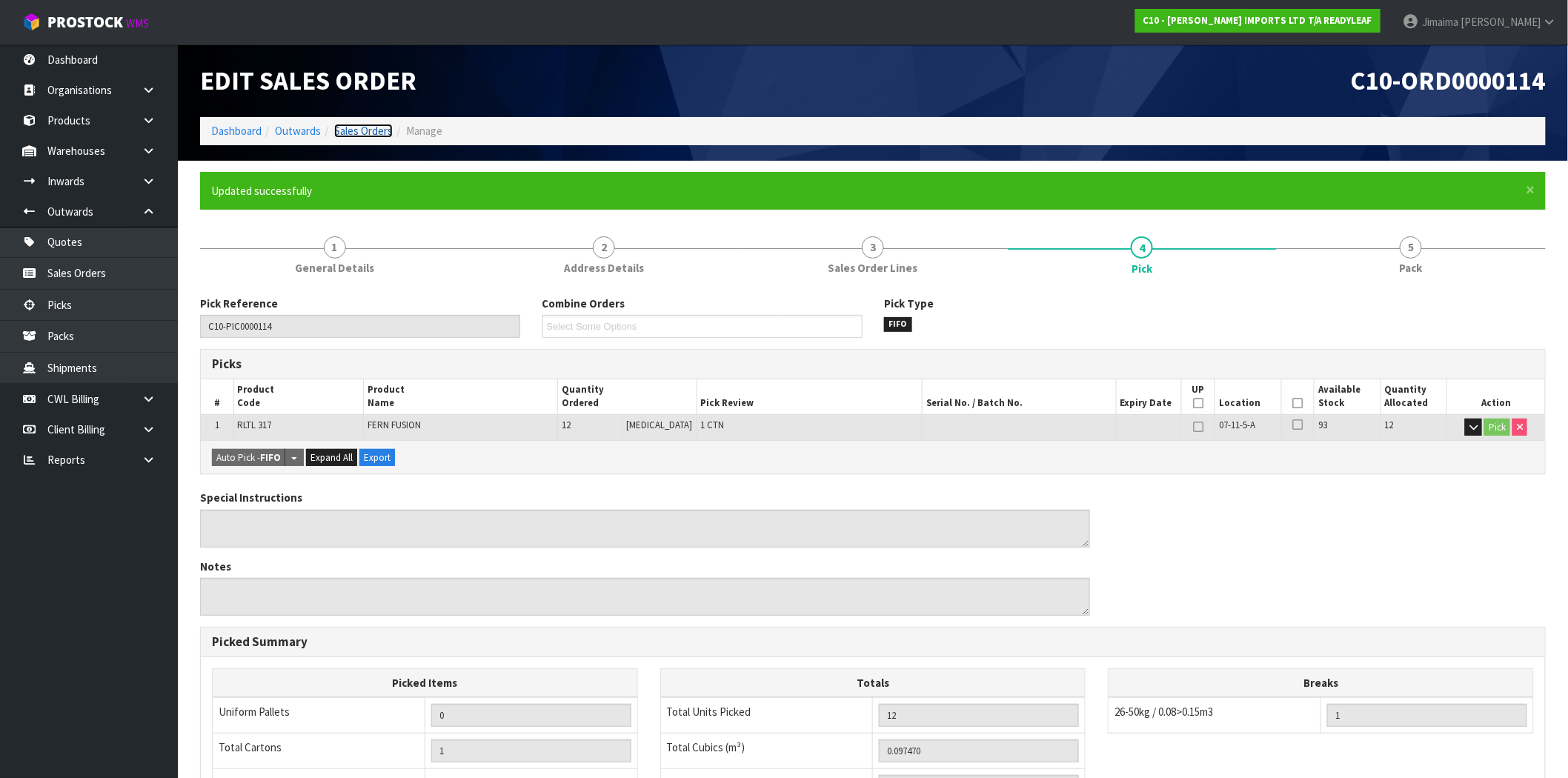
click at [362, 135] on link "Sales Orders" at bounding box center [364, 131] width 59 height 14
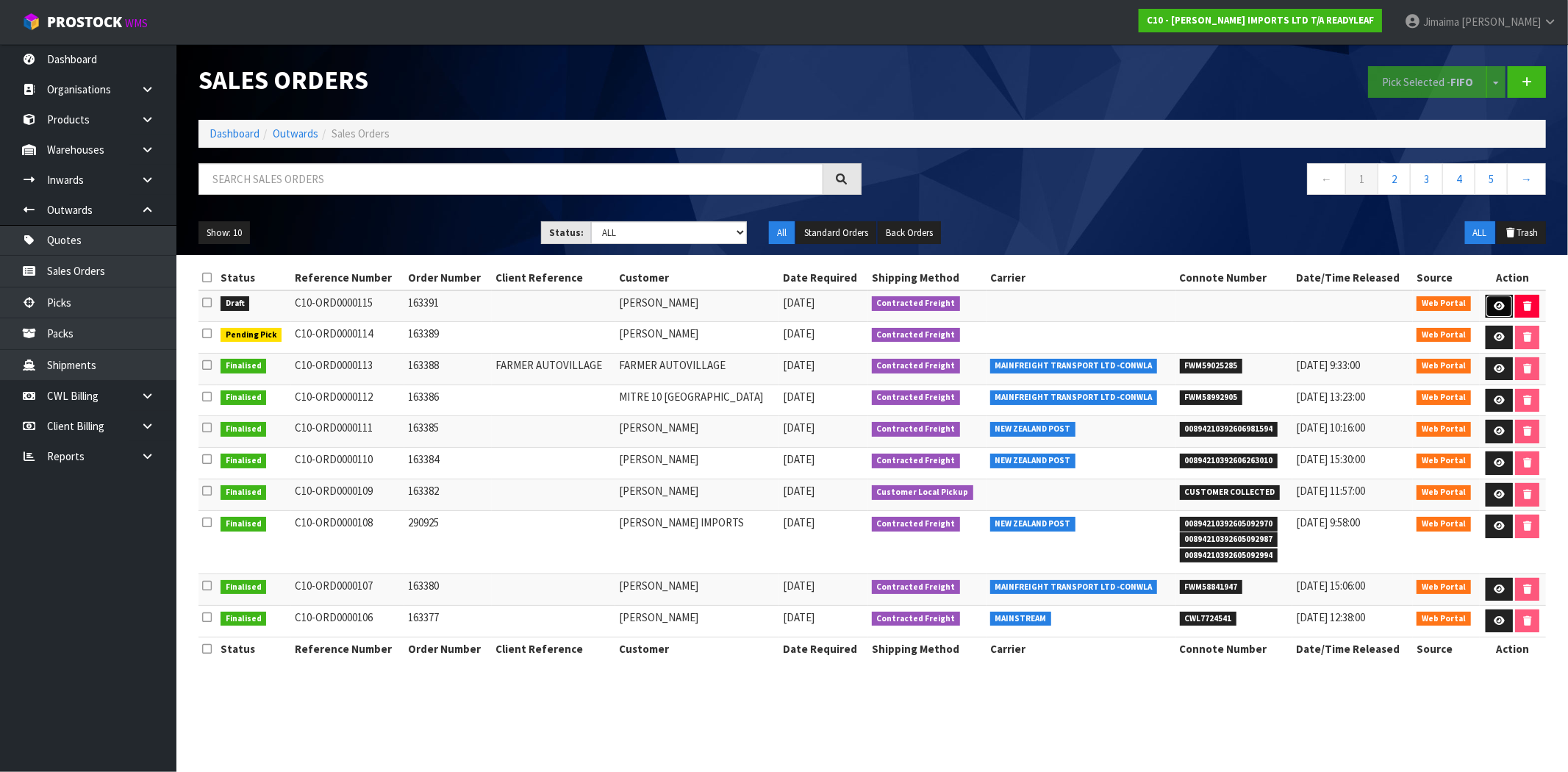
drag, startPoint x: 1493, startPoint y: 299, endPoint x: 1439, endPoint y: 309, distance: 54.9
click at [1493, 299] on link at bounding box center [1499, 307] width 27 height 24
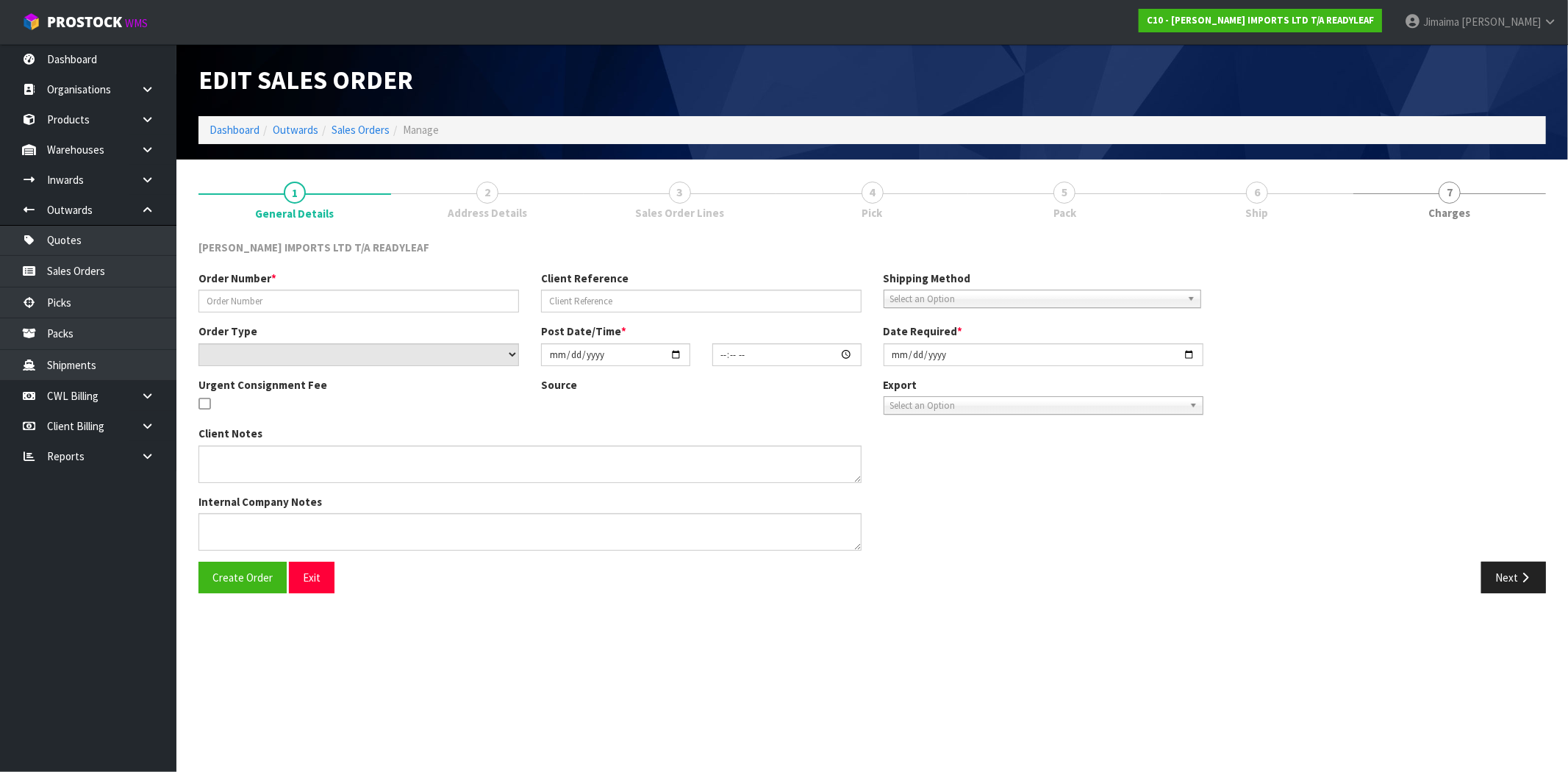
type input "163391"
select select "number:0"
type input "[DATE]"
type input "14:06:00.000"
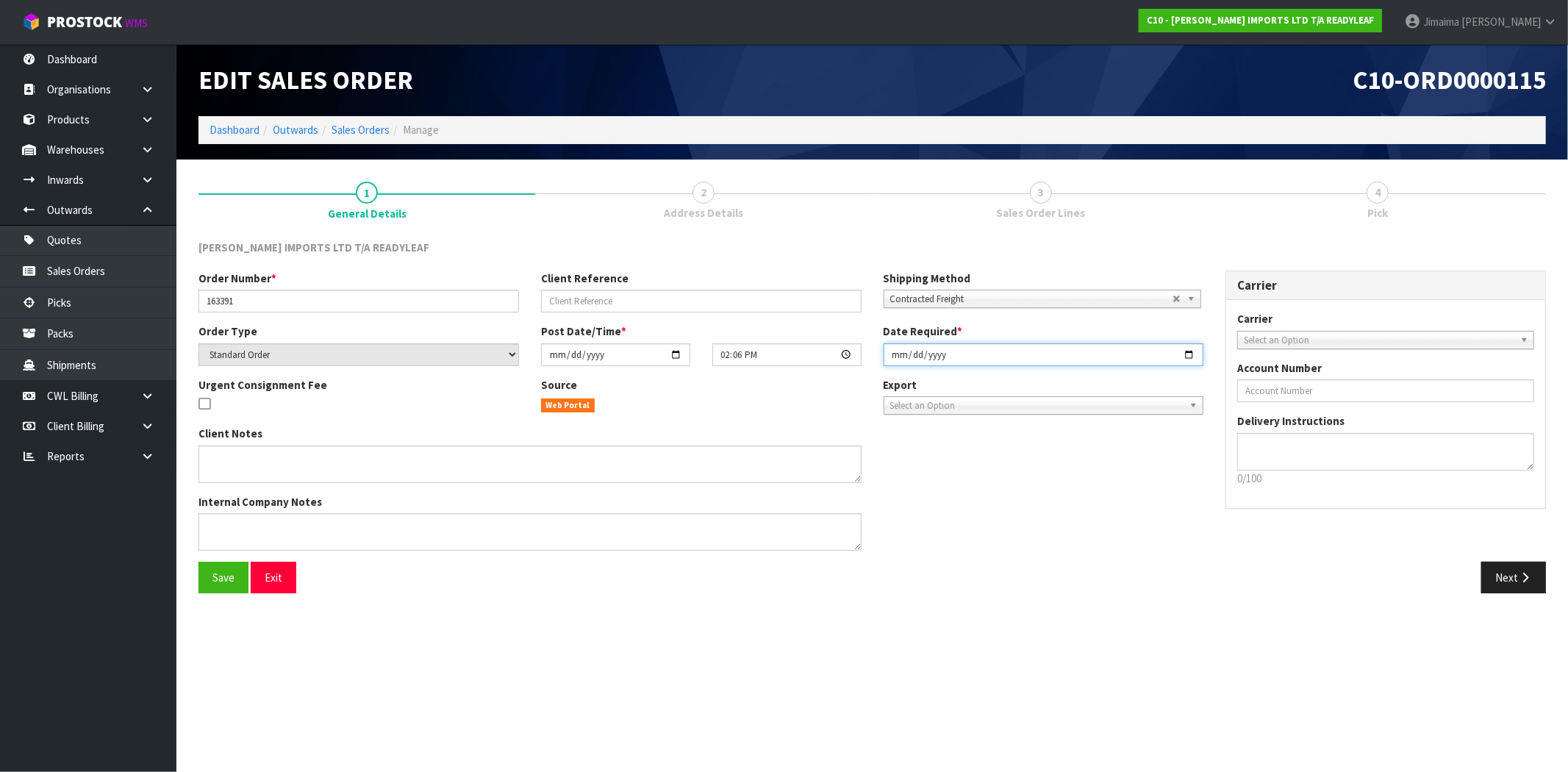
drag, startPoint x: 1190, startPoint y: 351, endPoint x: 1134, endPoint y: 390, distance: 68.2
click at [1190, 352] on input "[DATE]" at bounding box center [1044, 355] width 321 height 23
type input "[DATE]"
click at [1211, 526] on div "Client Notes Internal Company Notes" at bounding box center [701, 493] width 1027 height 136
click at [1495, 571] on button "Next" at bounding box center [1514, 578] width 65 height 32
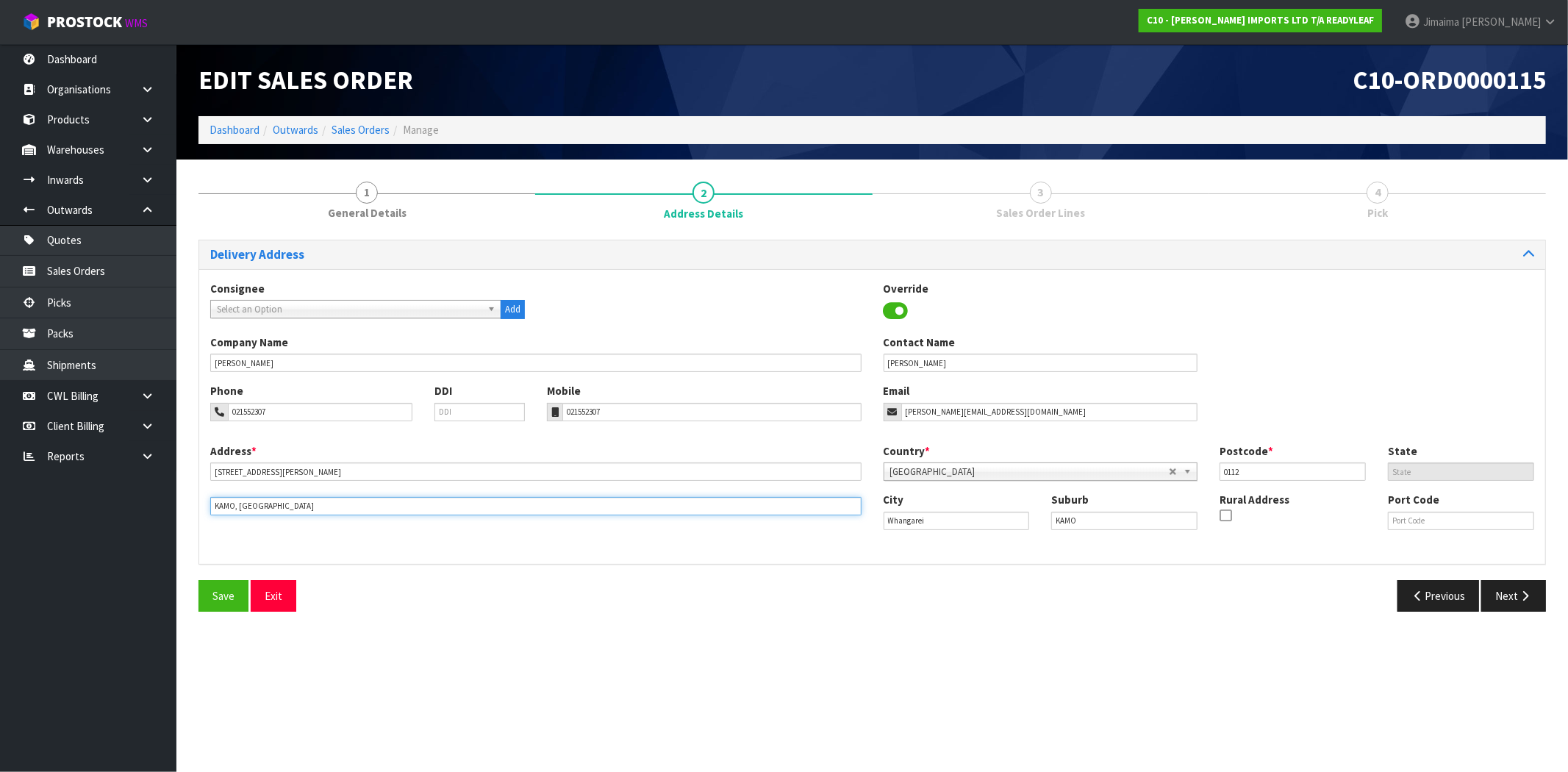
drag, startPoint x: 259, startPoint y: 507, endPoint x: 74, endPoint y: 508, distance: 185.0
click at [74, 508] on body "Toggle navigation ProStock WMS C10 - CANNON IMPORTS LTD T/A READYLEAF Jimaima R…" at bounding box center [784, 386] width 1568 height 772
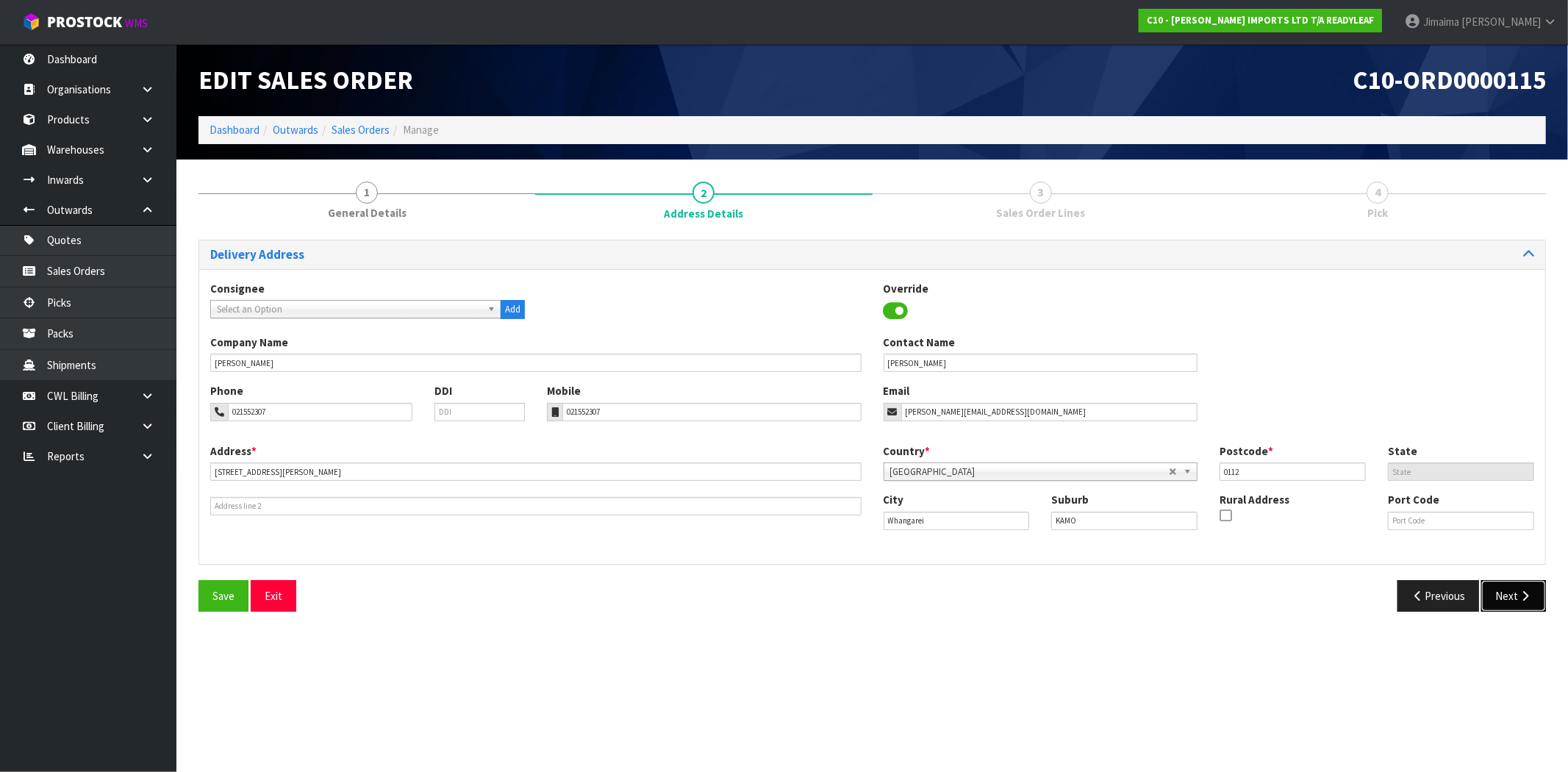
click at [1530, 589] on button "Next" at bounding box center [1514, 597] width 65 height 32
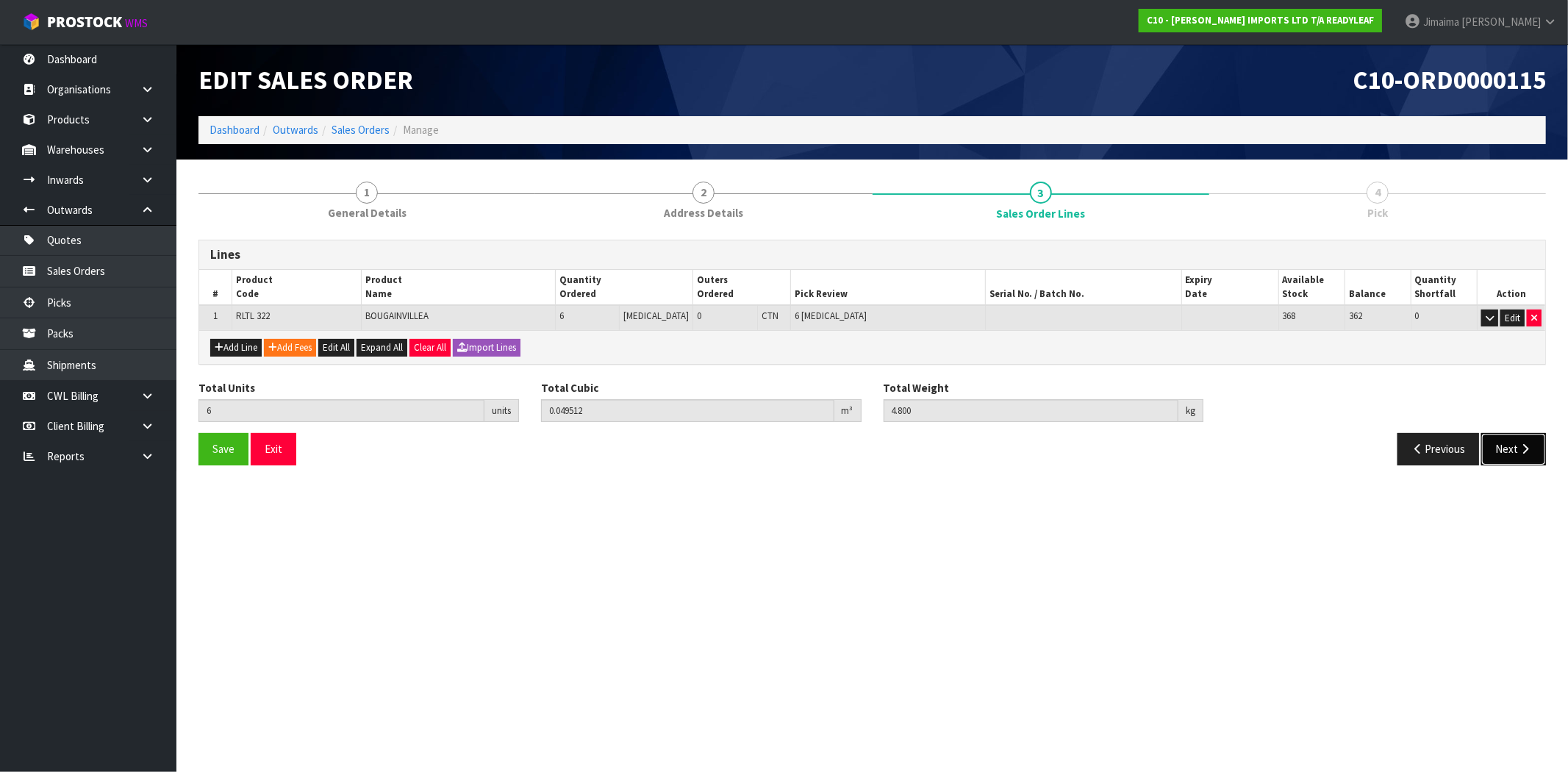
click at [1510, 433] on button "Next" at bounding box center [1514, 449] width 65 height 32
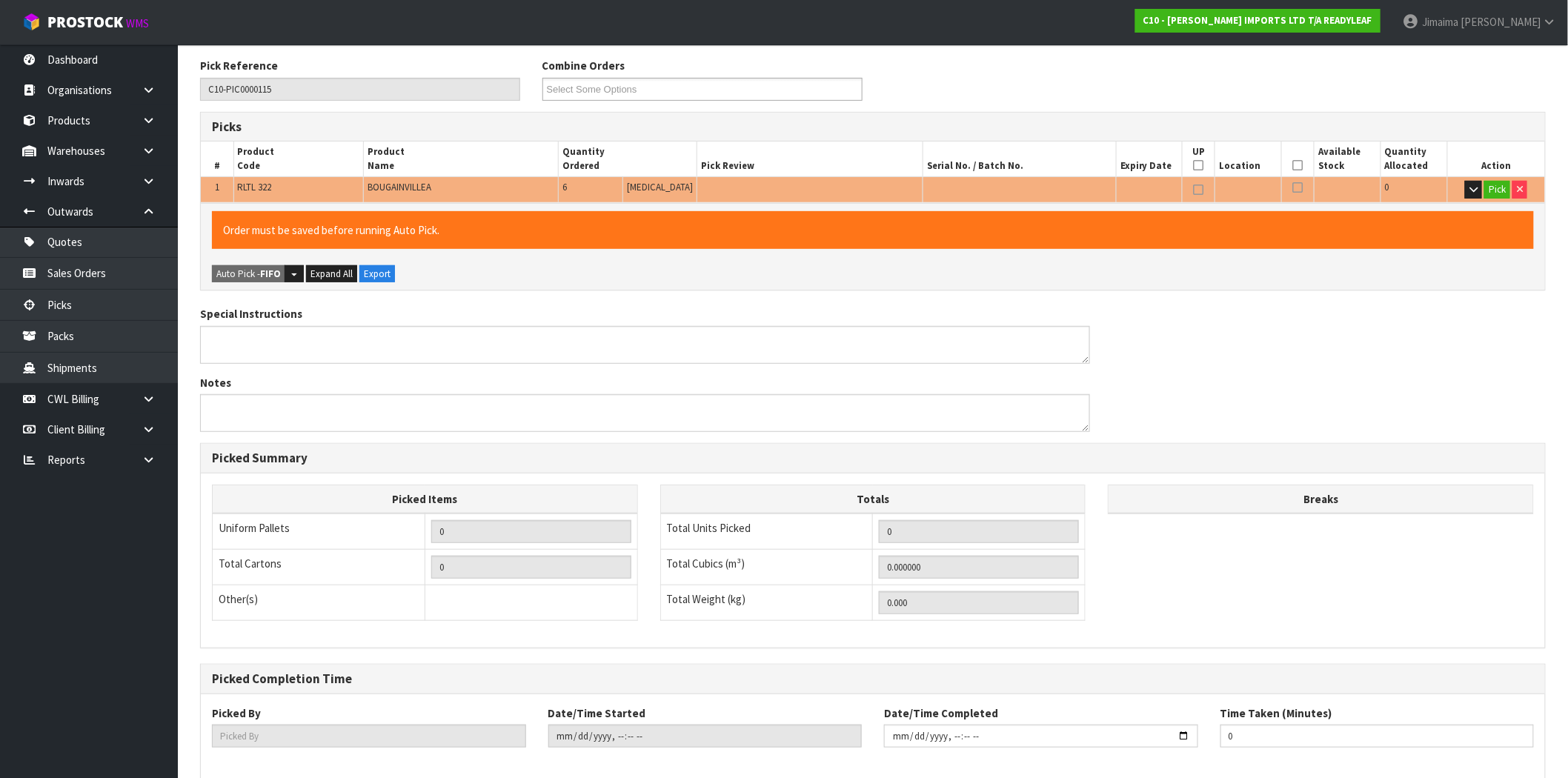
scroll to position [257, 0]
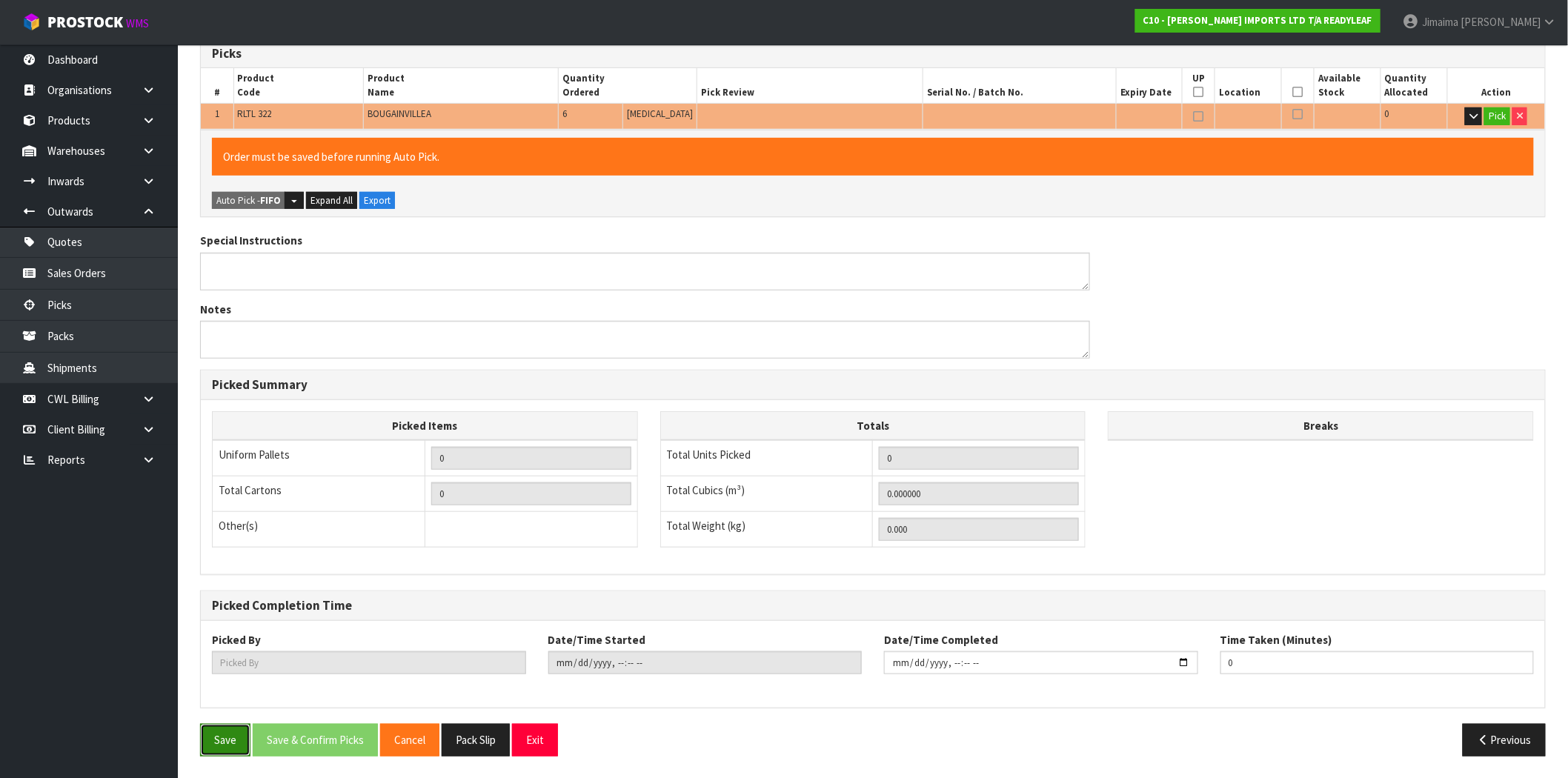
click at [232, 749] on button "Save" at bounding box center [225, 740] width 50 height 32
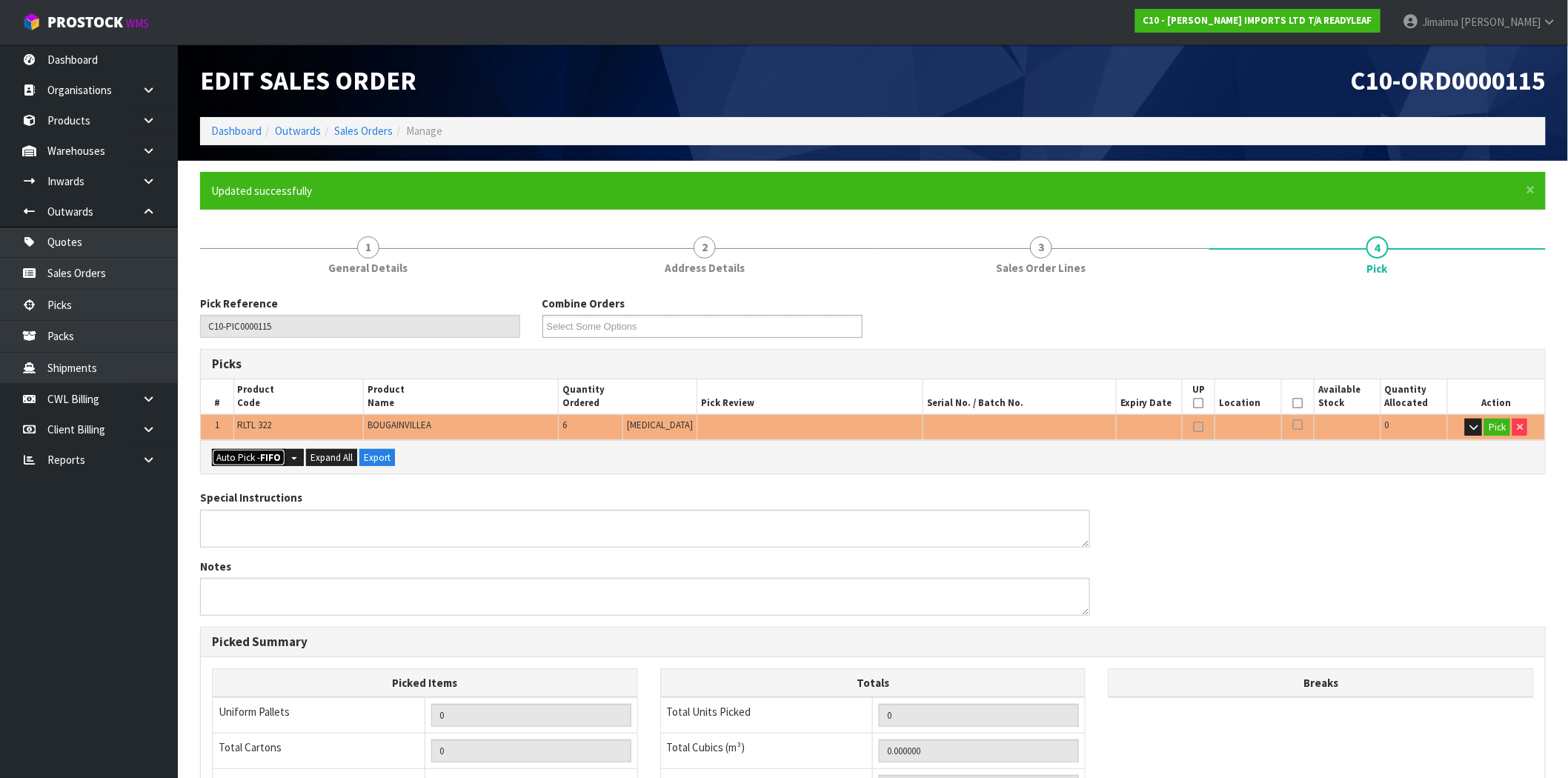
click at [260, 455] on button "Auto Pick - FIFO" at bounding box center [248, 458] width 73 height 18
type input "Piece x 6"
type input "6"
type input "0.049512"
type input "4.800"
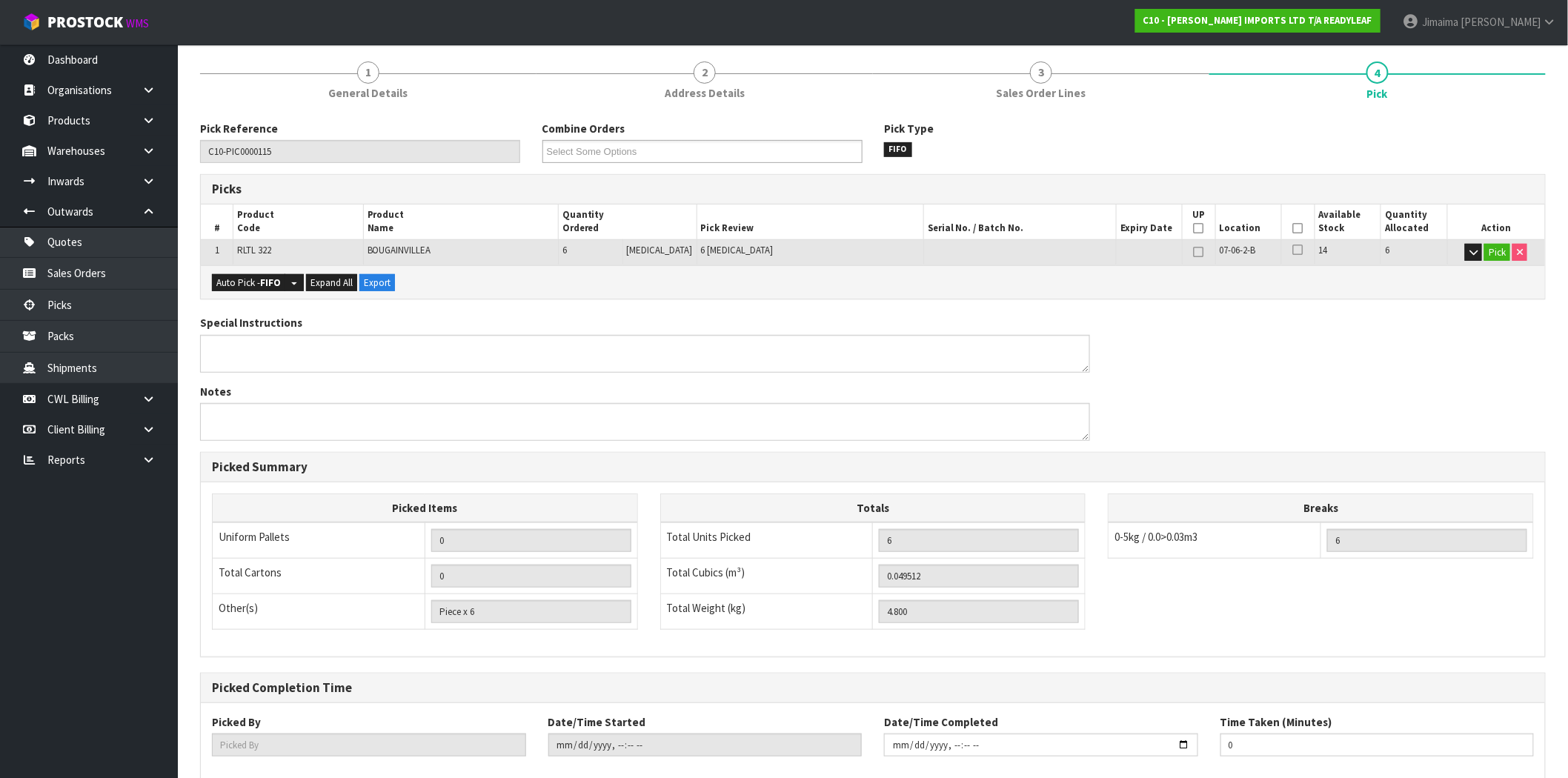
scroll to position [257, 0]
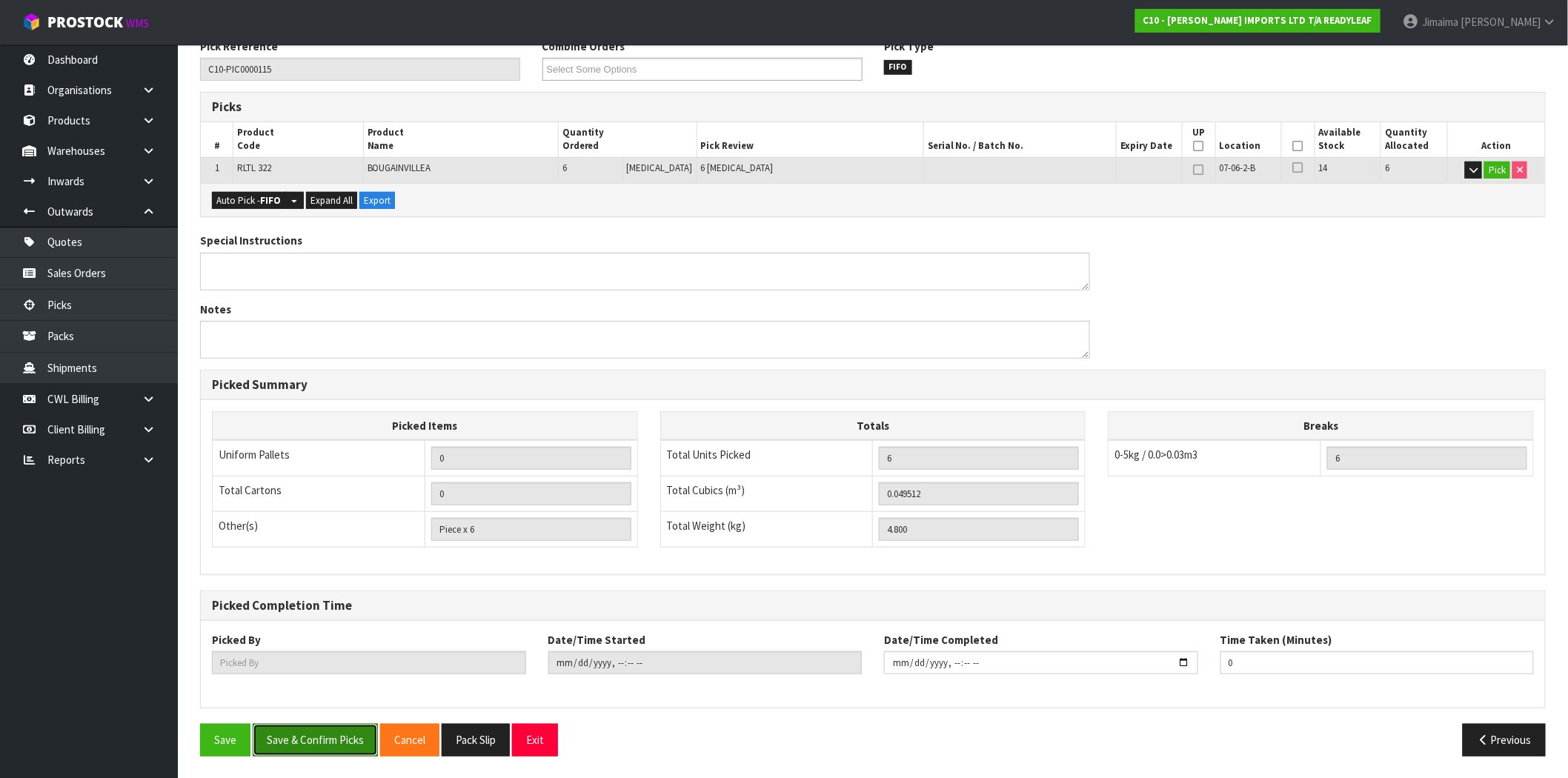
click at [330, 746] on button "Save & Confirm Picks" at bounding box center [315, 740] width 125 height 32
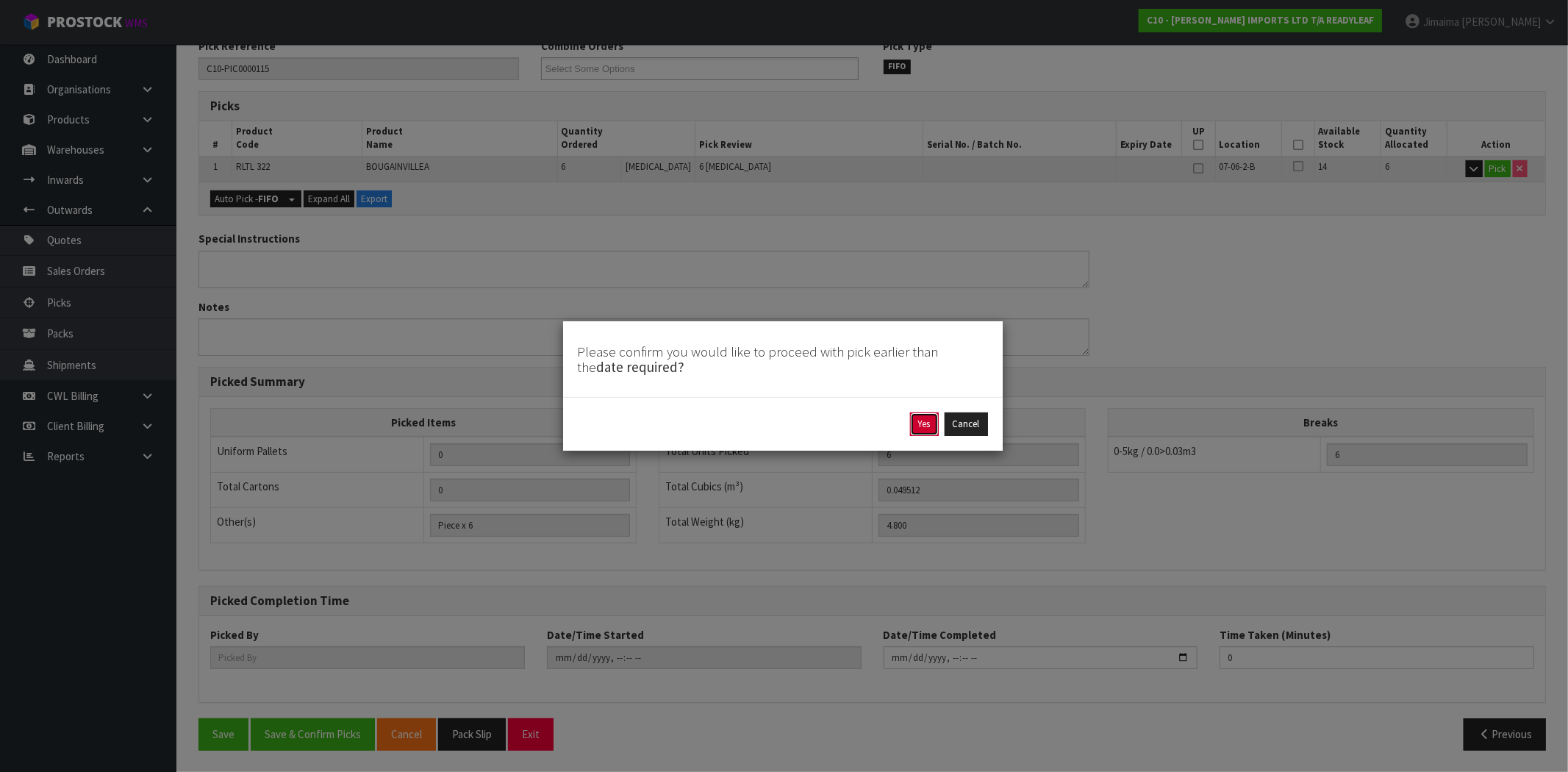
click at [926, 413] on button "Yes" at bounding box center [924, 424] width 28 height 24
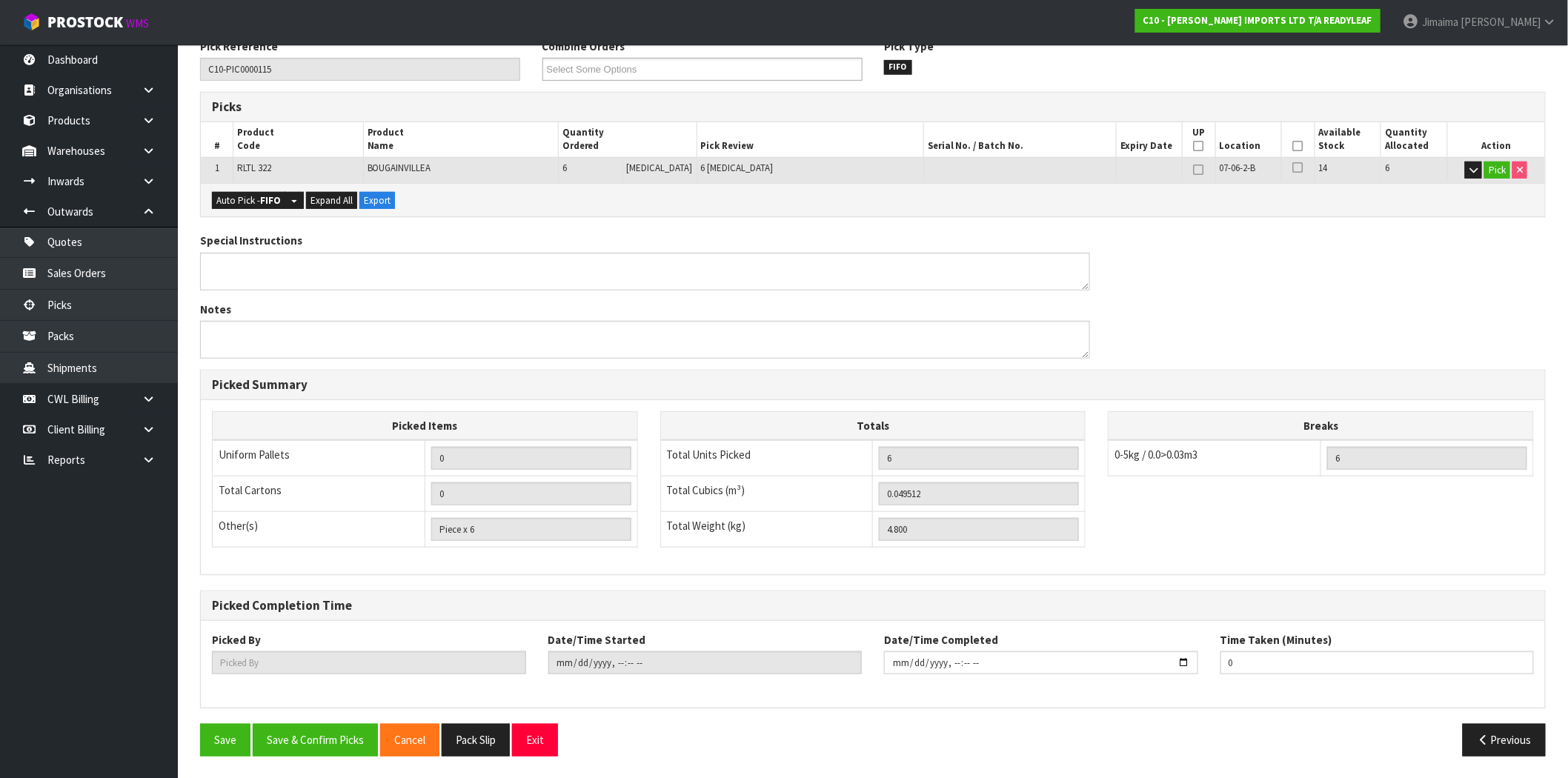
type input "Jimaima [PERSON_NAME]"
type input "2025-10-10T14:57:25"
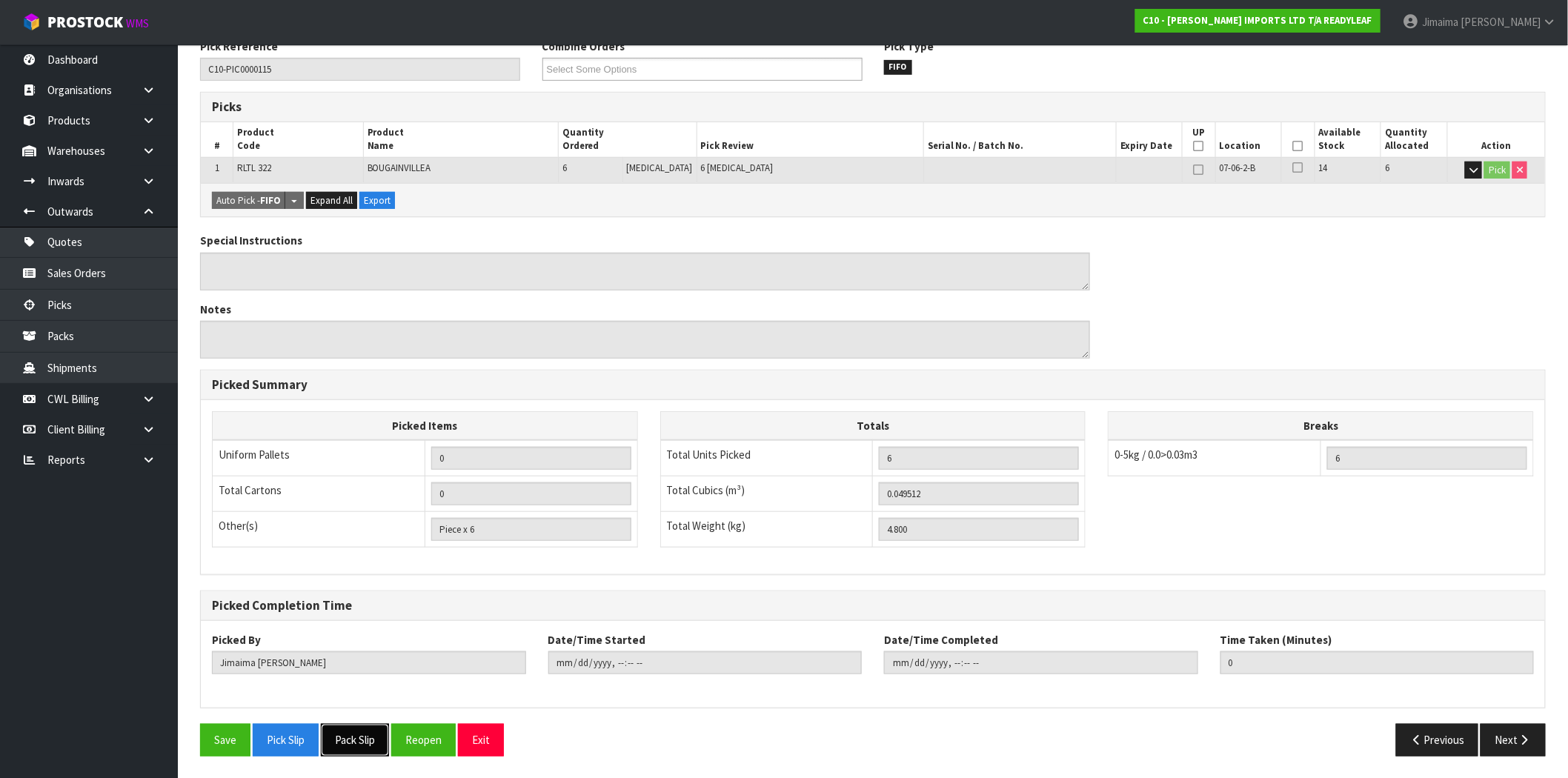
click at [376, 746] on button "Pack Slip" at bounding box center [355, 740] width 68 height 32
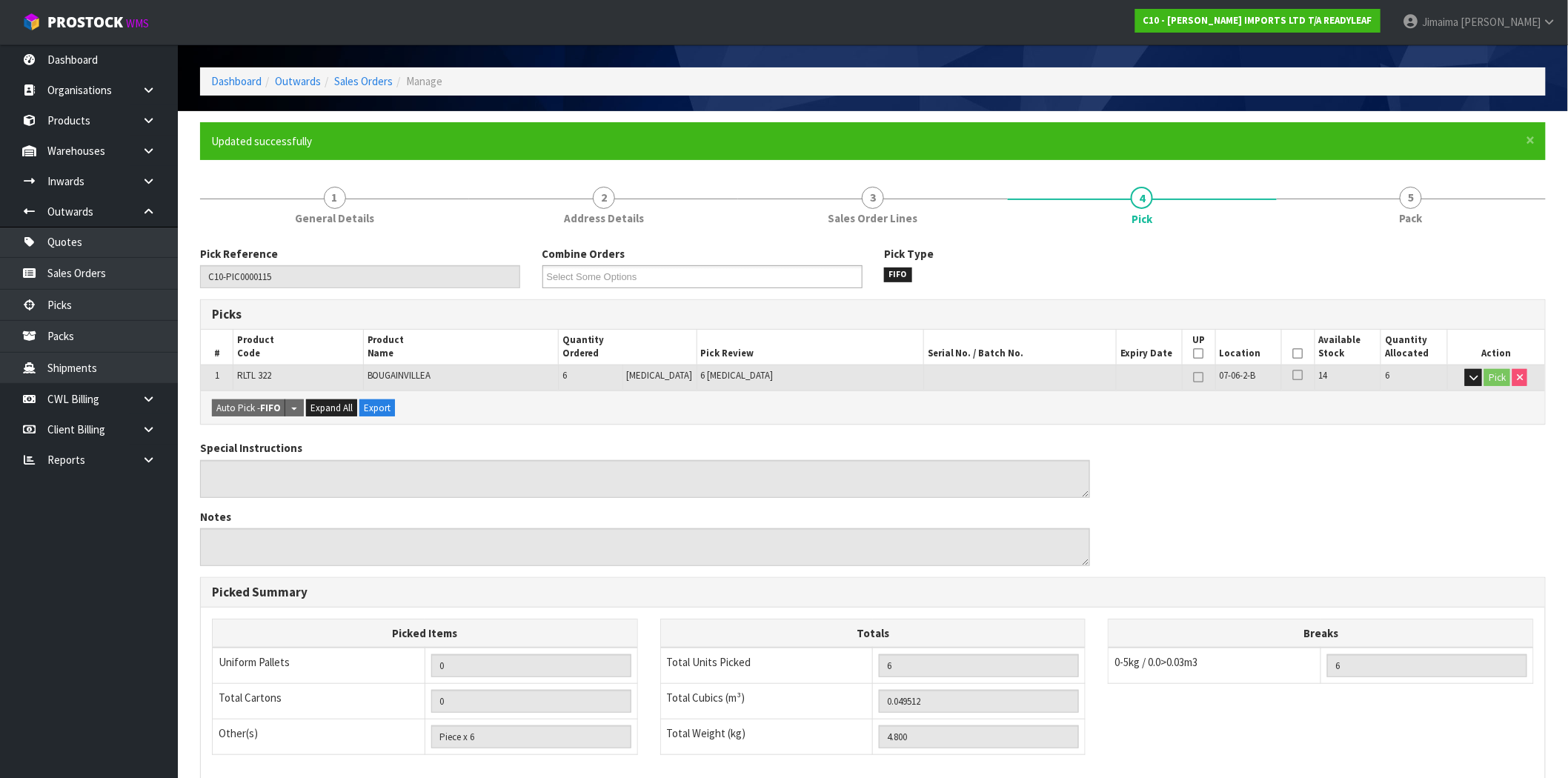
scroll to position [0, 0]
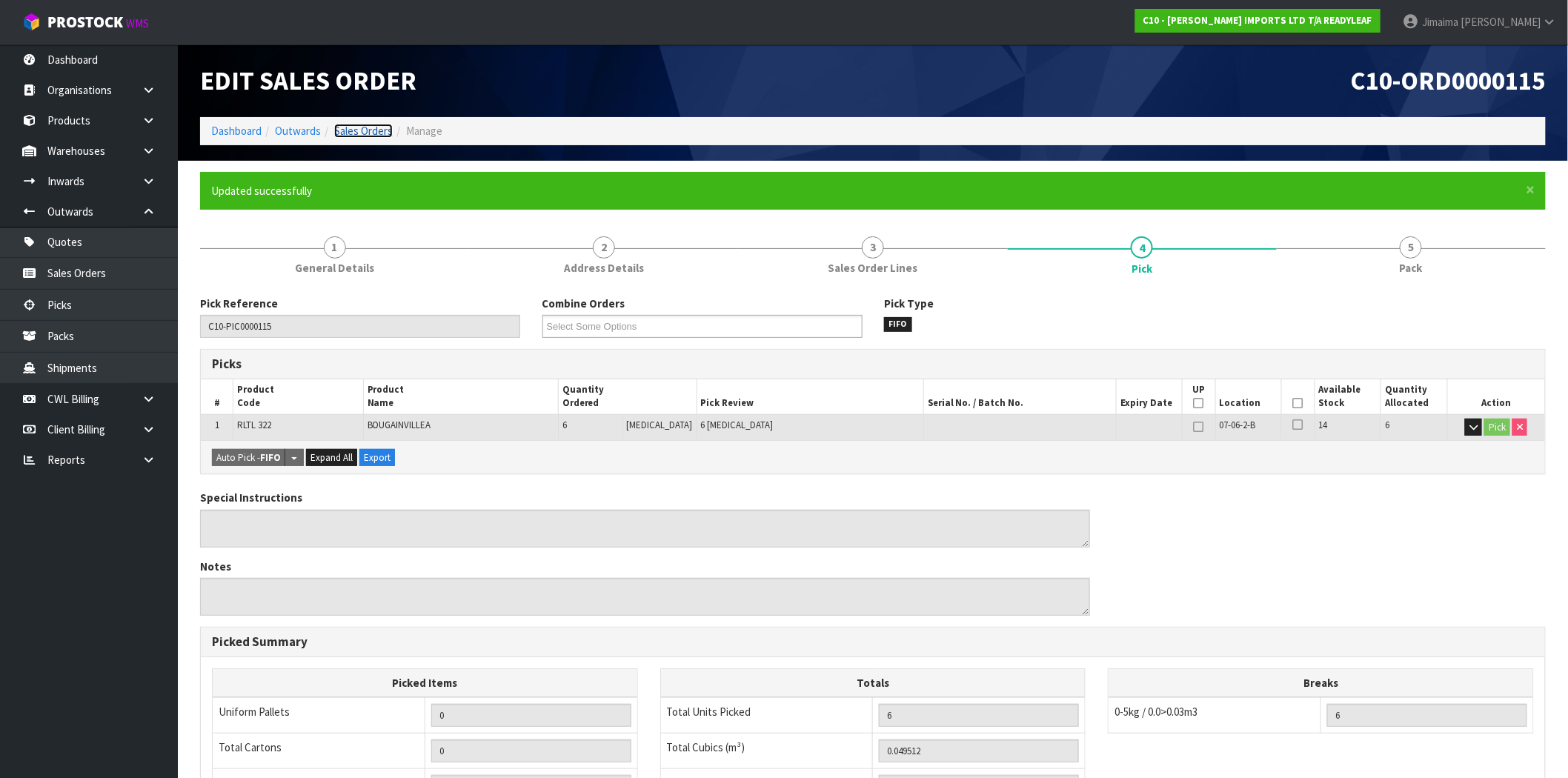
drag, startPoint x: 359, startPoint y: 129, endPoint x: 196, endPoint y: 198, distance: 177.0
click at [359, 129] on link "Sales Orders" at bounding box center [364, 131] width 59 height 14
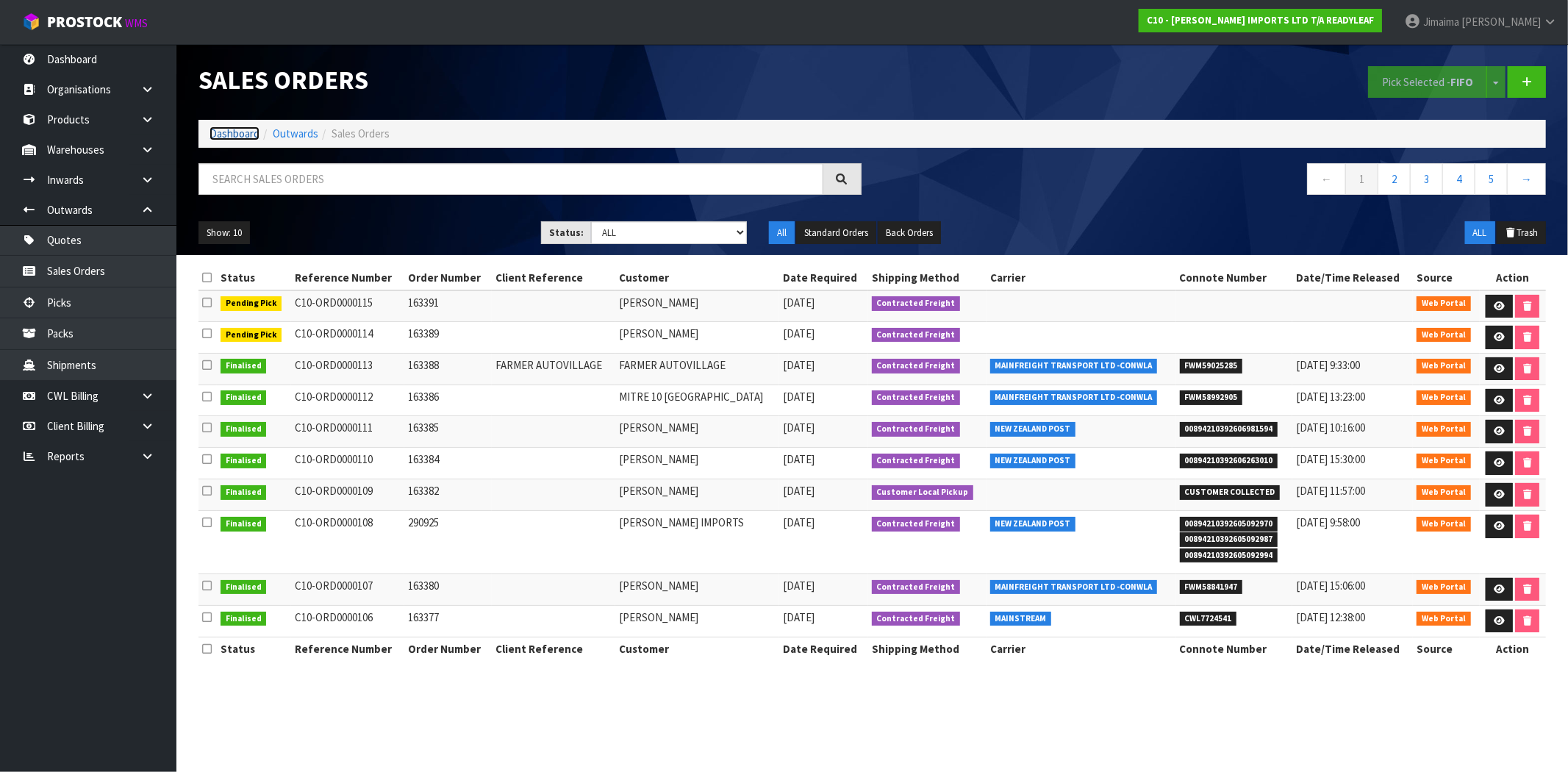
drag, startPoint x: 238, startPoint y: 140, endPoint x: 285, endPoint y: 175, distance: 58.6
click at [238, 140] on link "Dashboard" at bounding box center [234, 134] width 50 height 14
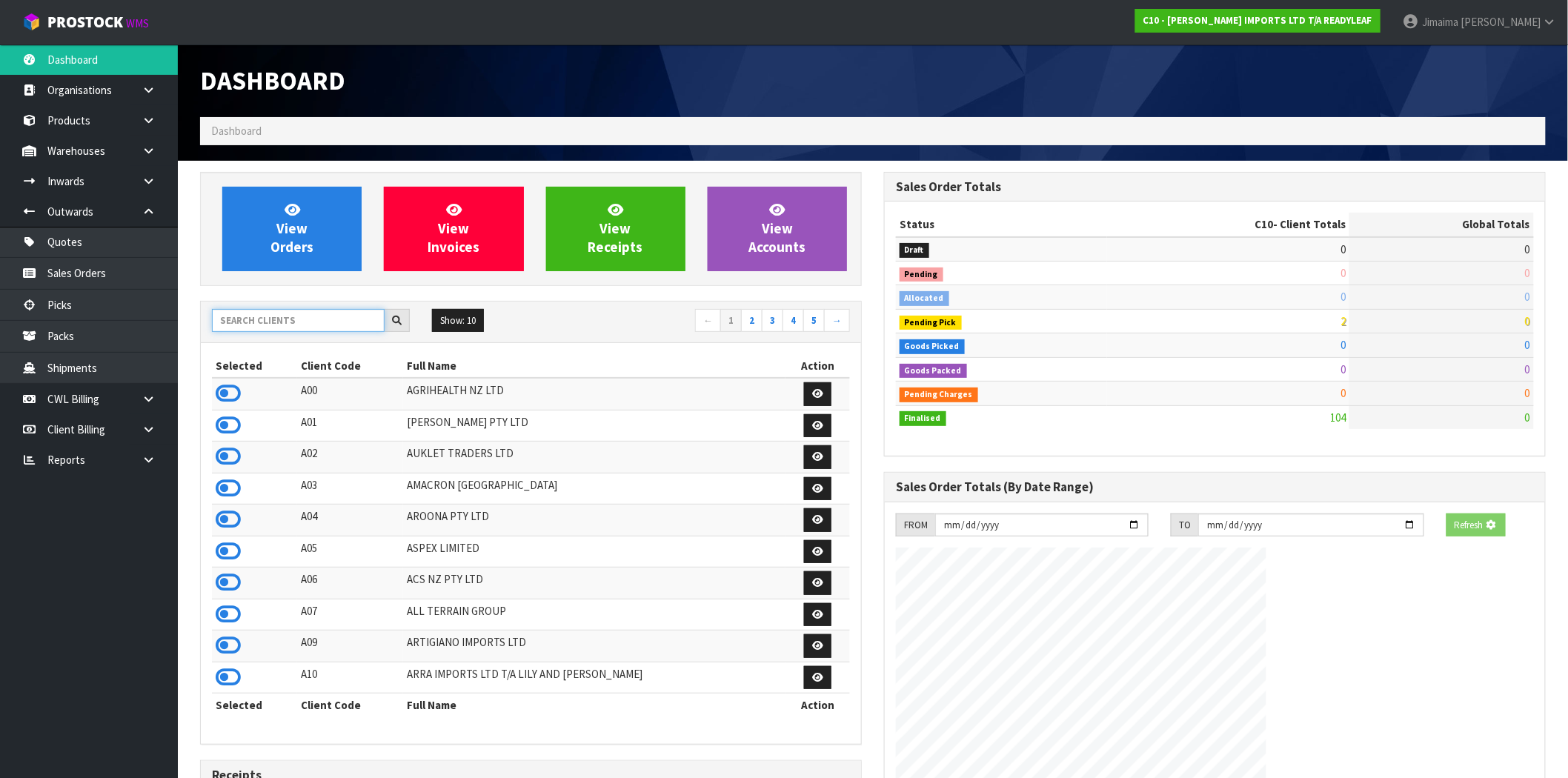
click at [298, 314] on input "text" at bounding box center [298, 321] width 172 height 23
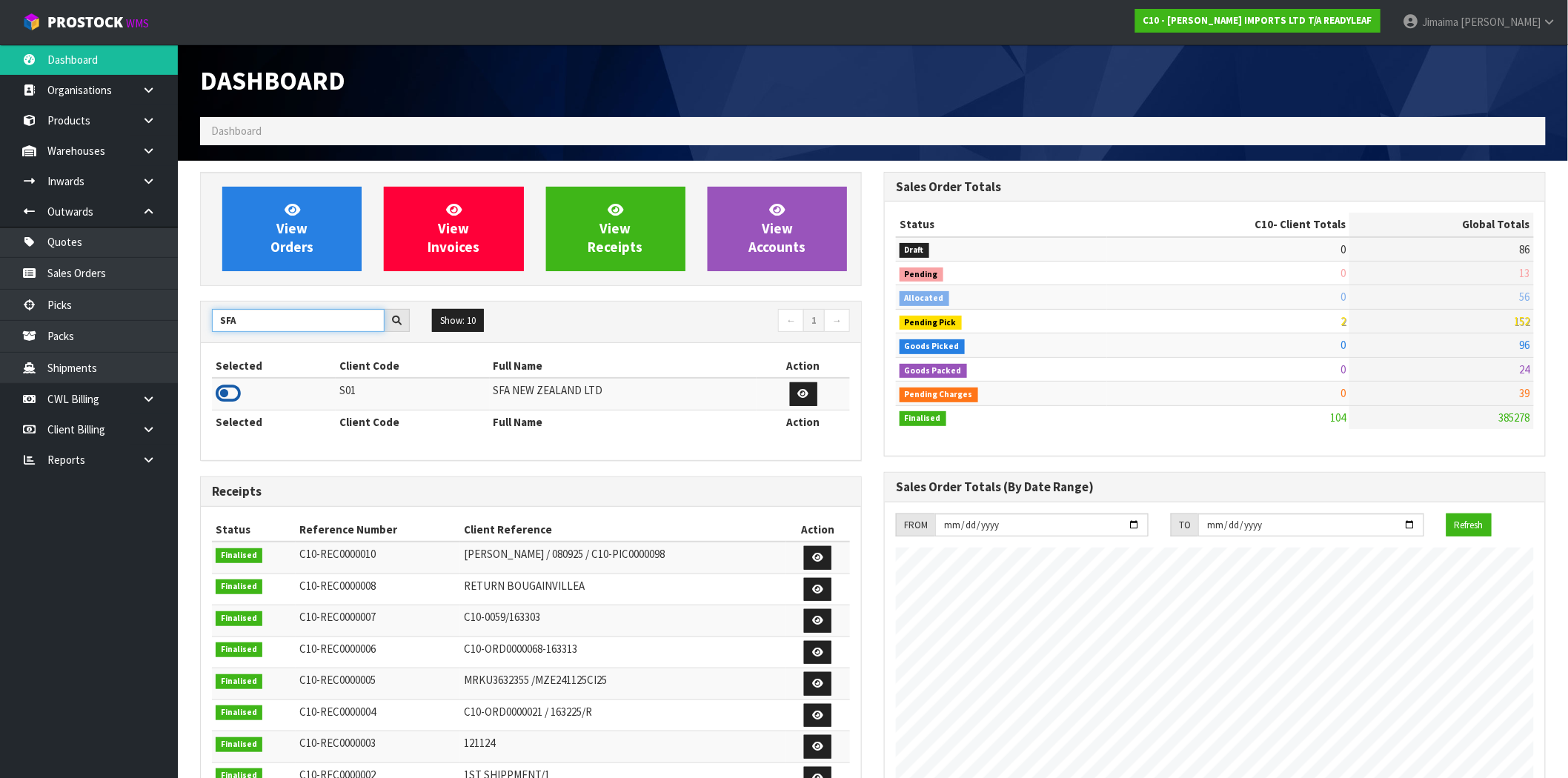
type input "SFA"
drag, startPoint x: 228, startPoint y: 389, endPoint x: 245, endPoint y: 367, distance: 27.8
click at [228, 389] on icon at bounding box center [228, 393] width 25 height 22
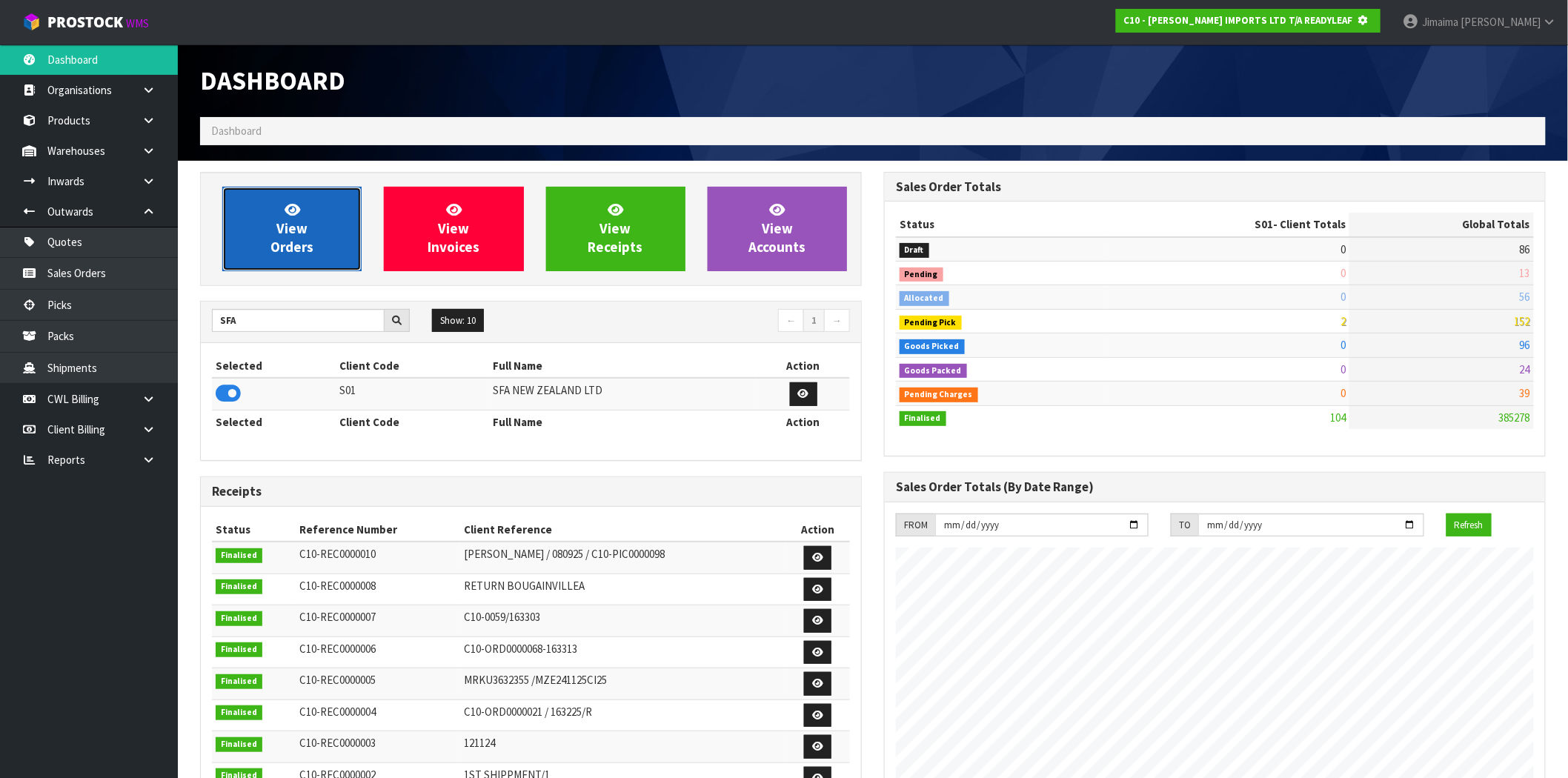
scroll to position [740040, 740462]
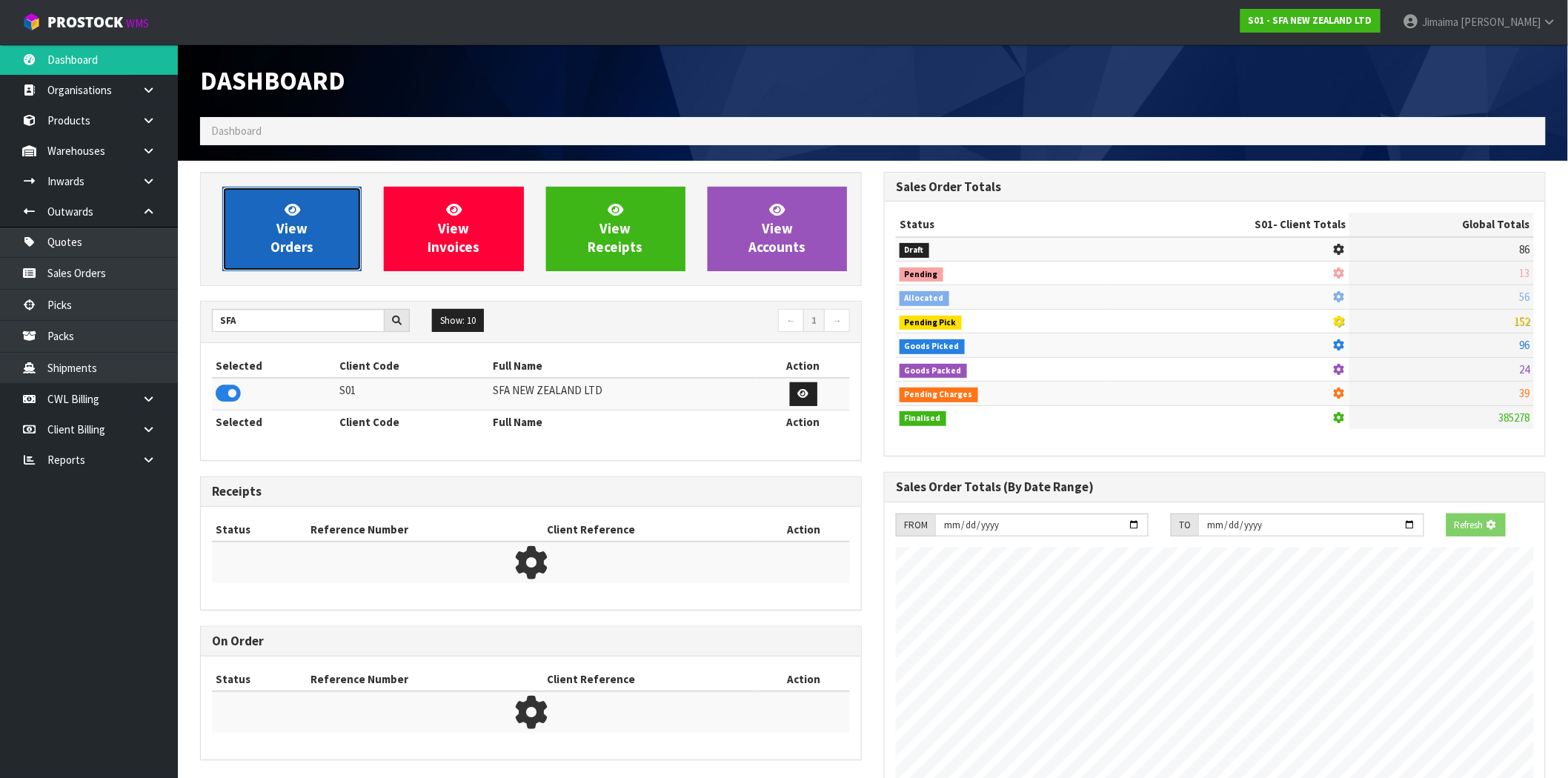
click at [289, 247] on span "View Orders" at bounding box center [292, 229] width 43 height 55
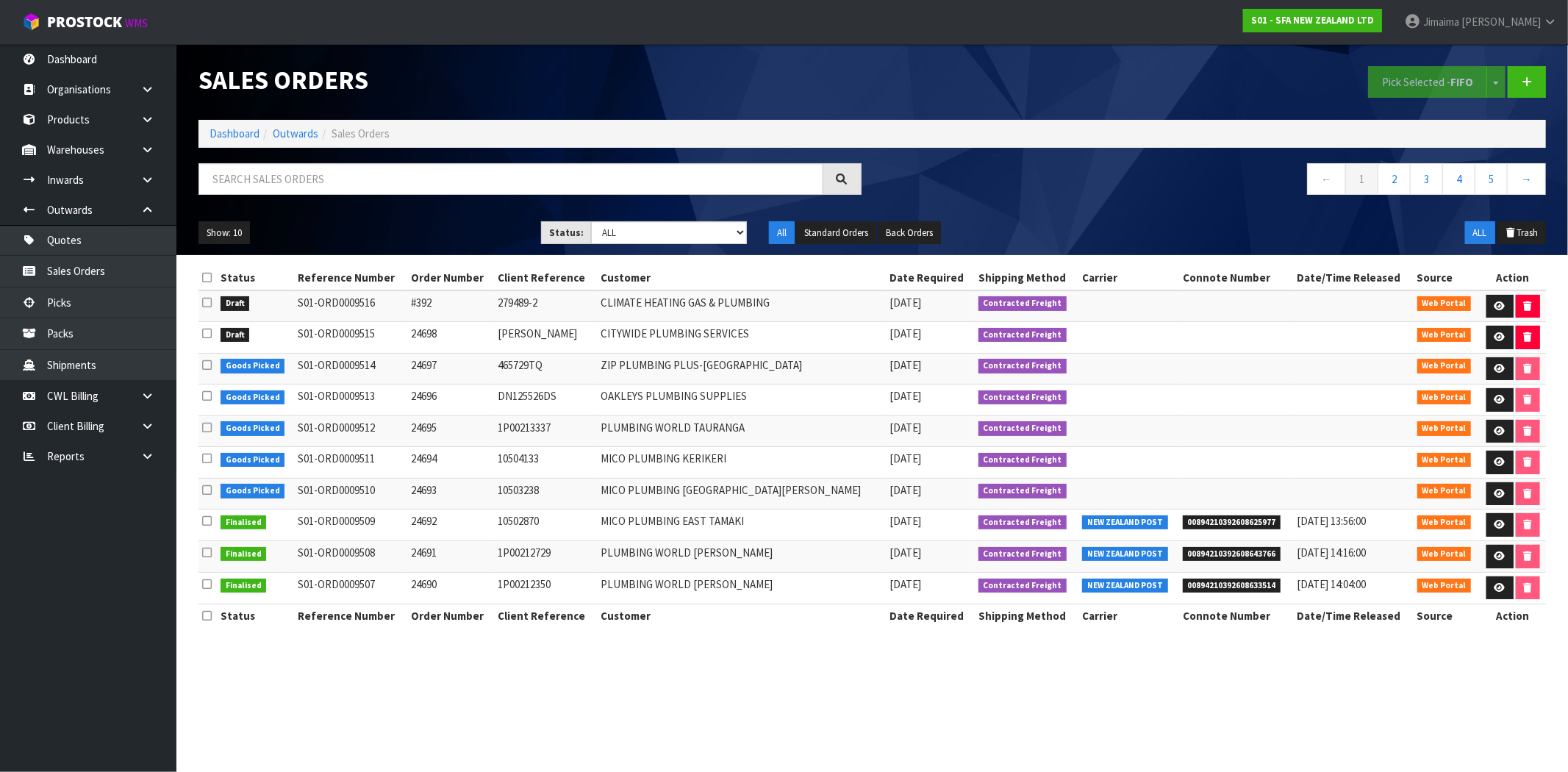
click at [815, 472] on td "MICO PLUMBING KERIKERI" at bounding box center [742, 463] width 290 height 32
drag, startPoint x: 912, startPoint y: 410, endPoint x: 1380, endPoint y: 343, distance: 472.8
click at [913, 410] on td "[DATE]" at bounding box center [931, 401] width 89 height 32
click at [1501, 334] on icon at bounding box center [1500, 337] width 11 height 10
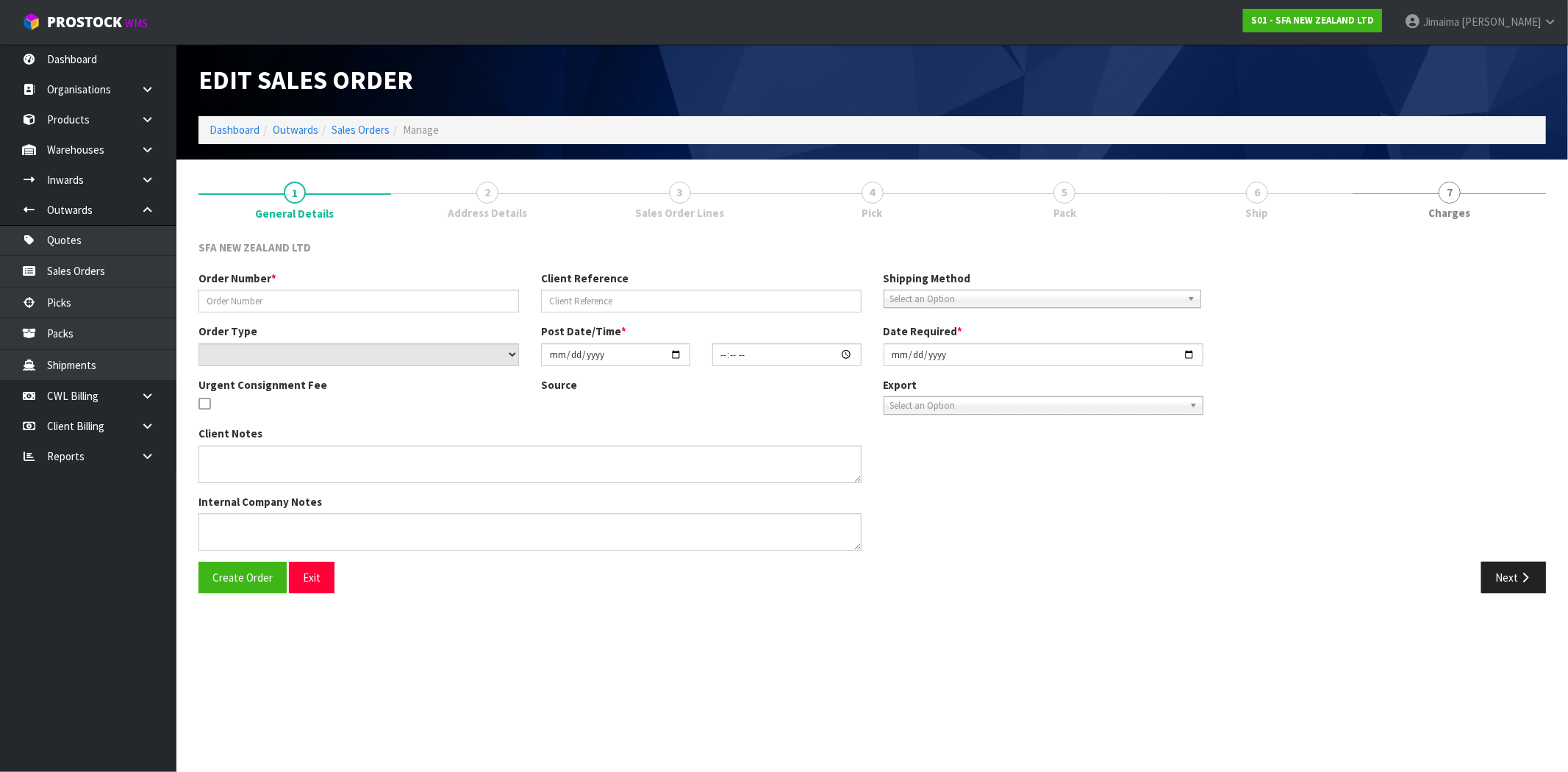
type input "24698"
type input "SHANNON"
select select "number:0"
type input "[DATE]"
type input "14:13:00.000"
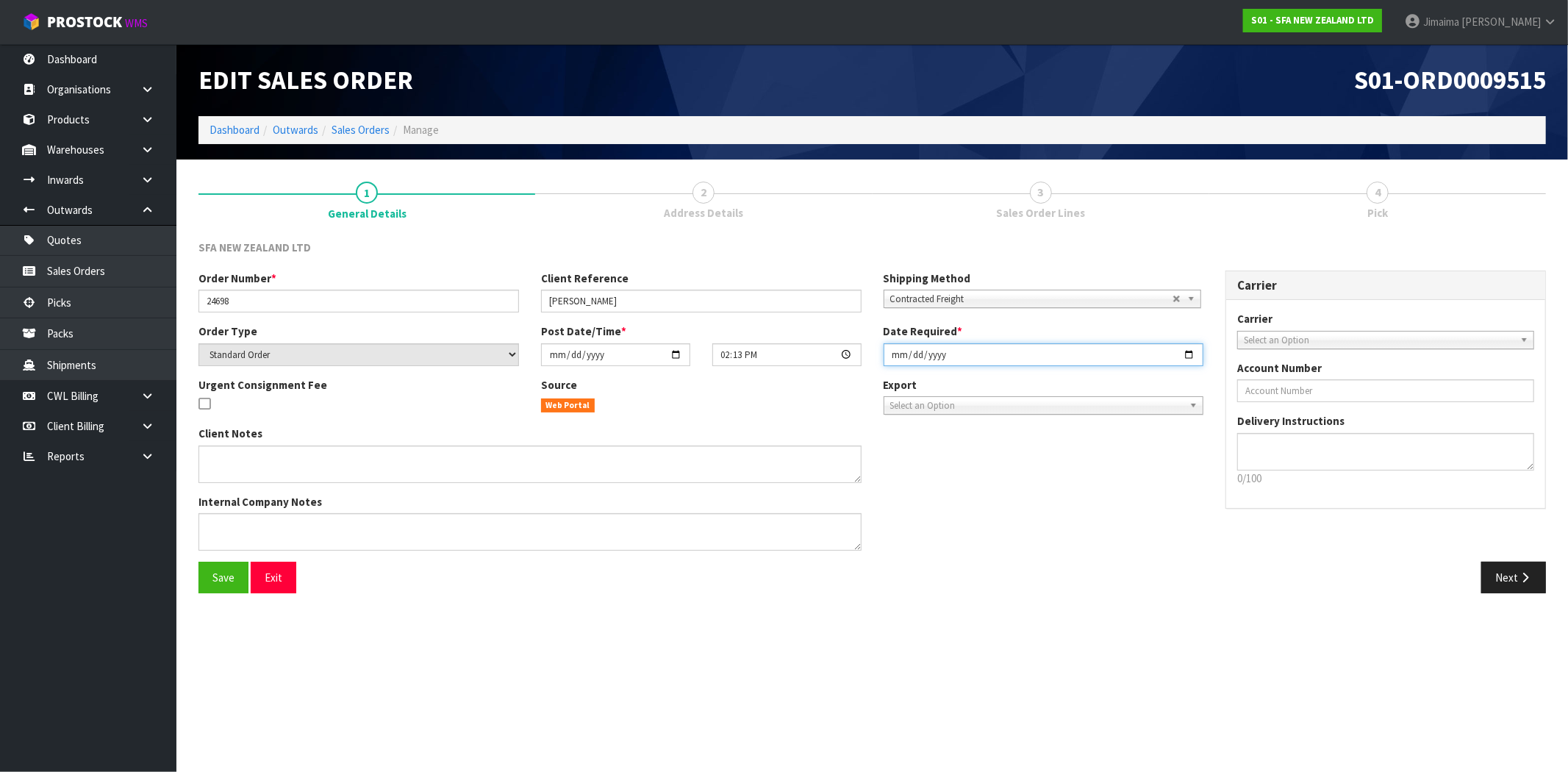
click at [1185, 352] on input "[DATE]" at bounding box center [1044, 355] width 321 height 23
type input "[DATE]"
click at [1504, 581] on button "Next" at bounding box center [1514, 578] width 65 height 32
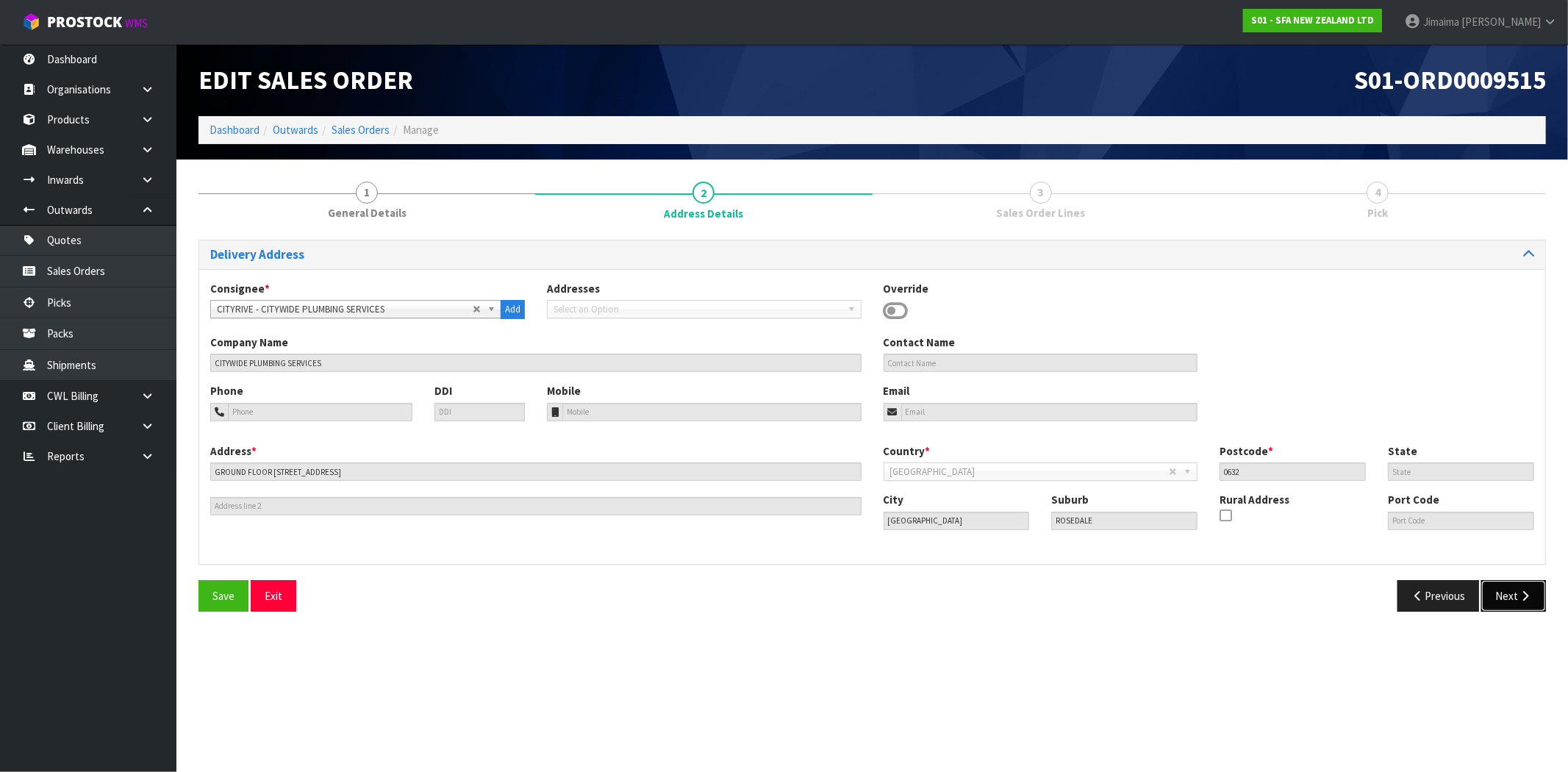
click at [1525, 589] on button "Next" at bounding box center [1514, 597] width 65 height 32
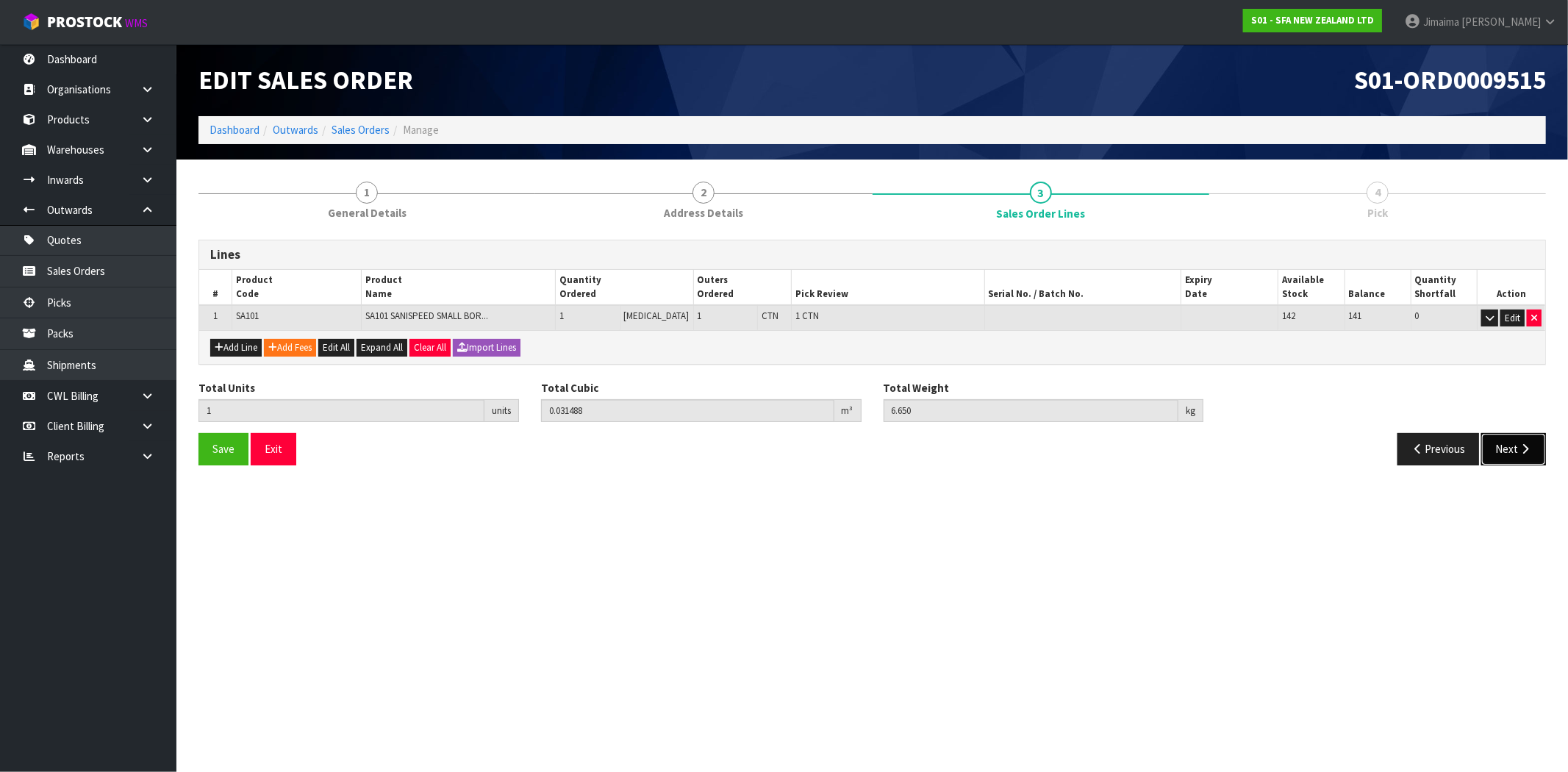
click at [1517, 434] on button "Next" at bounding box center [1514, 449] width 65 height 32
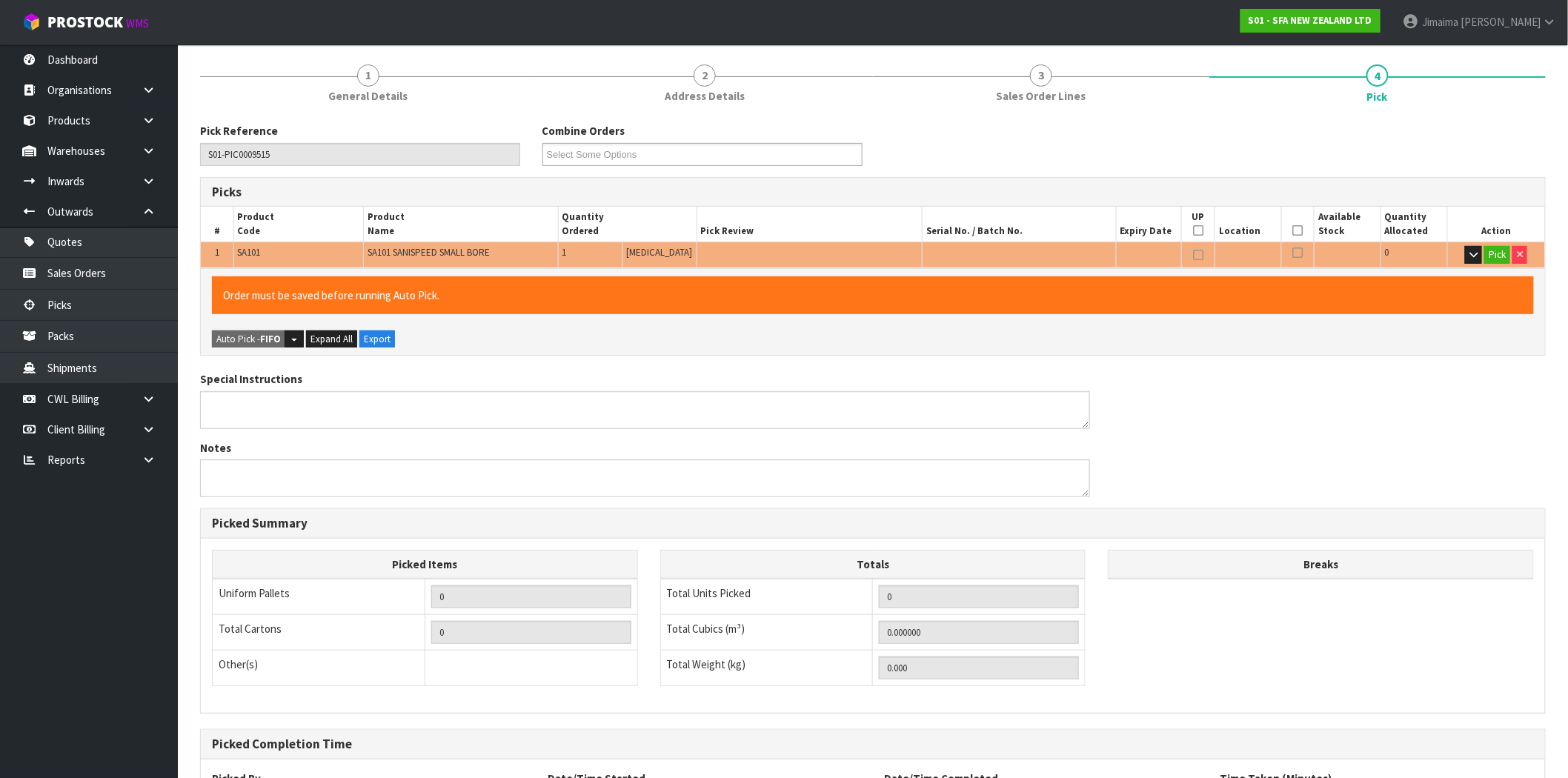
scroll to position [257, 0]
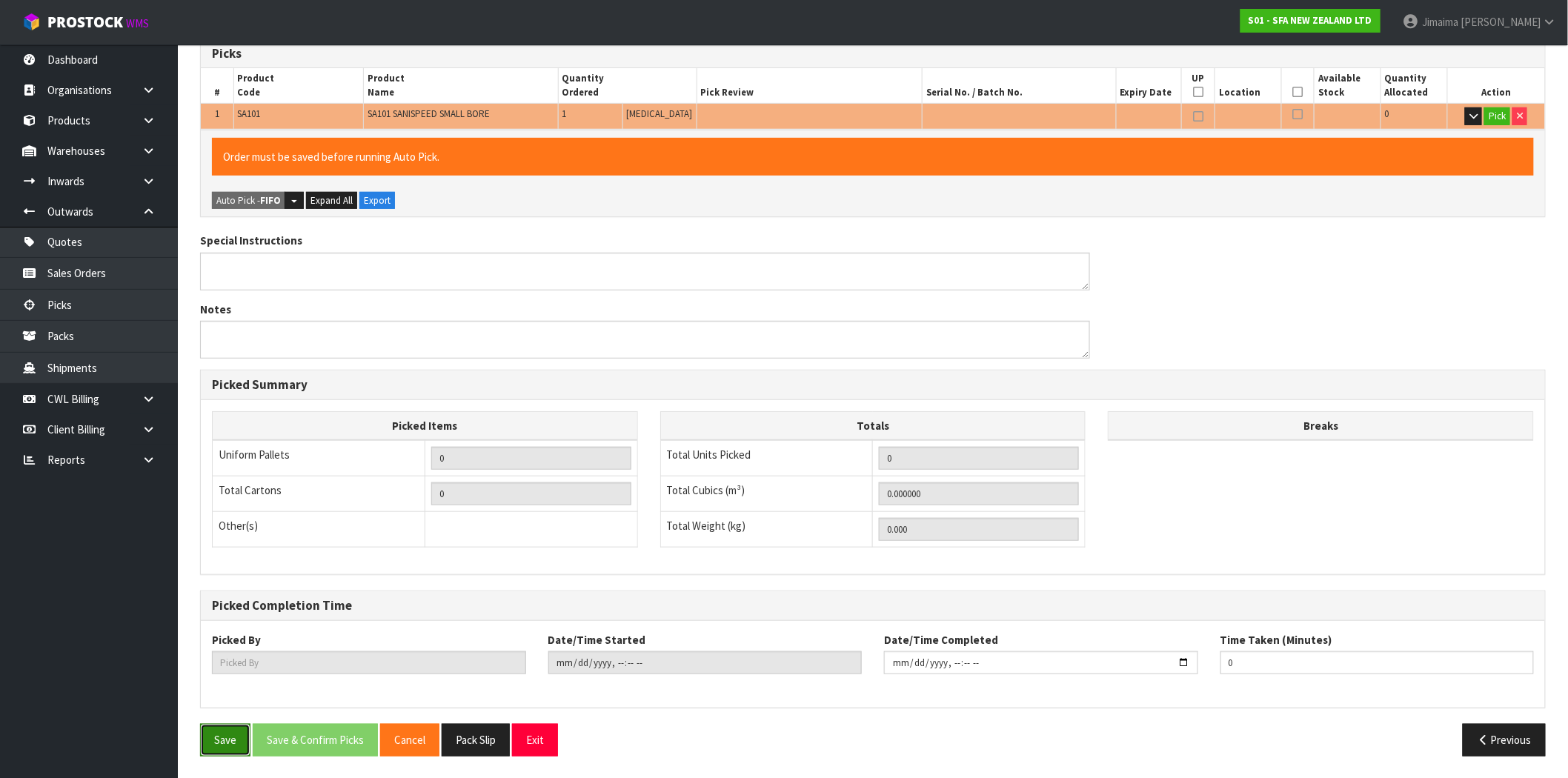
click at [231, 732] on button "Save" at bounding box center [225, 740] width 50 height 32
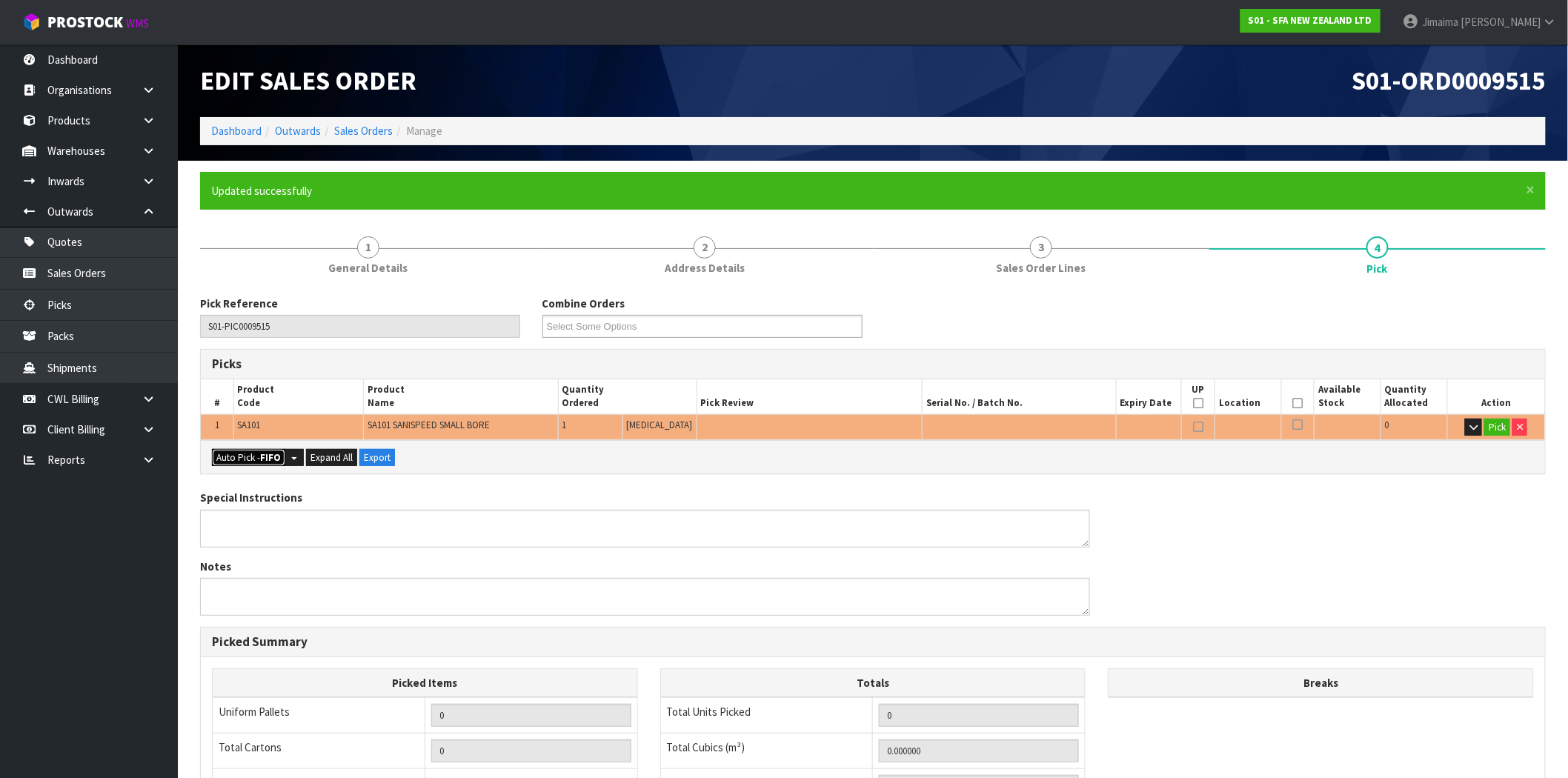
click at [260, 456] on button "Auto Pick - FIFO" at bounding box center [248, 458] width 73 height 18
type input "1"
type input "0.031488"
type input "6.650"
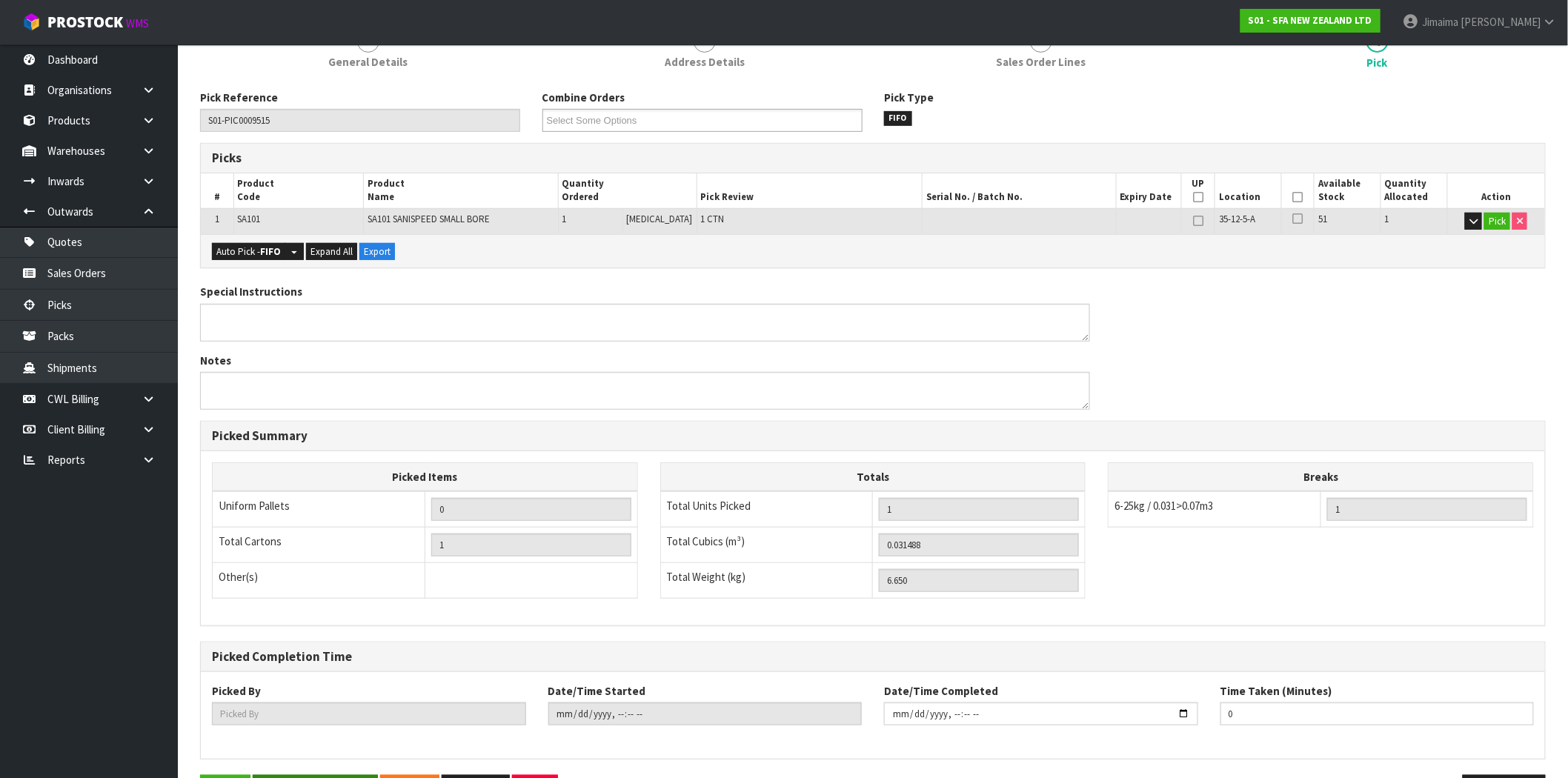
scroll to position [257, 0]
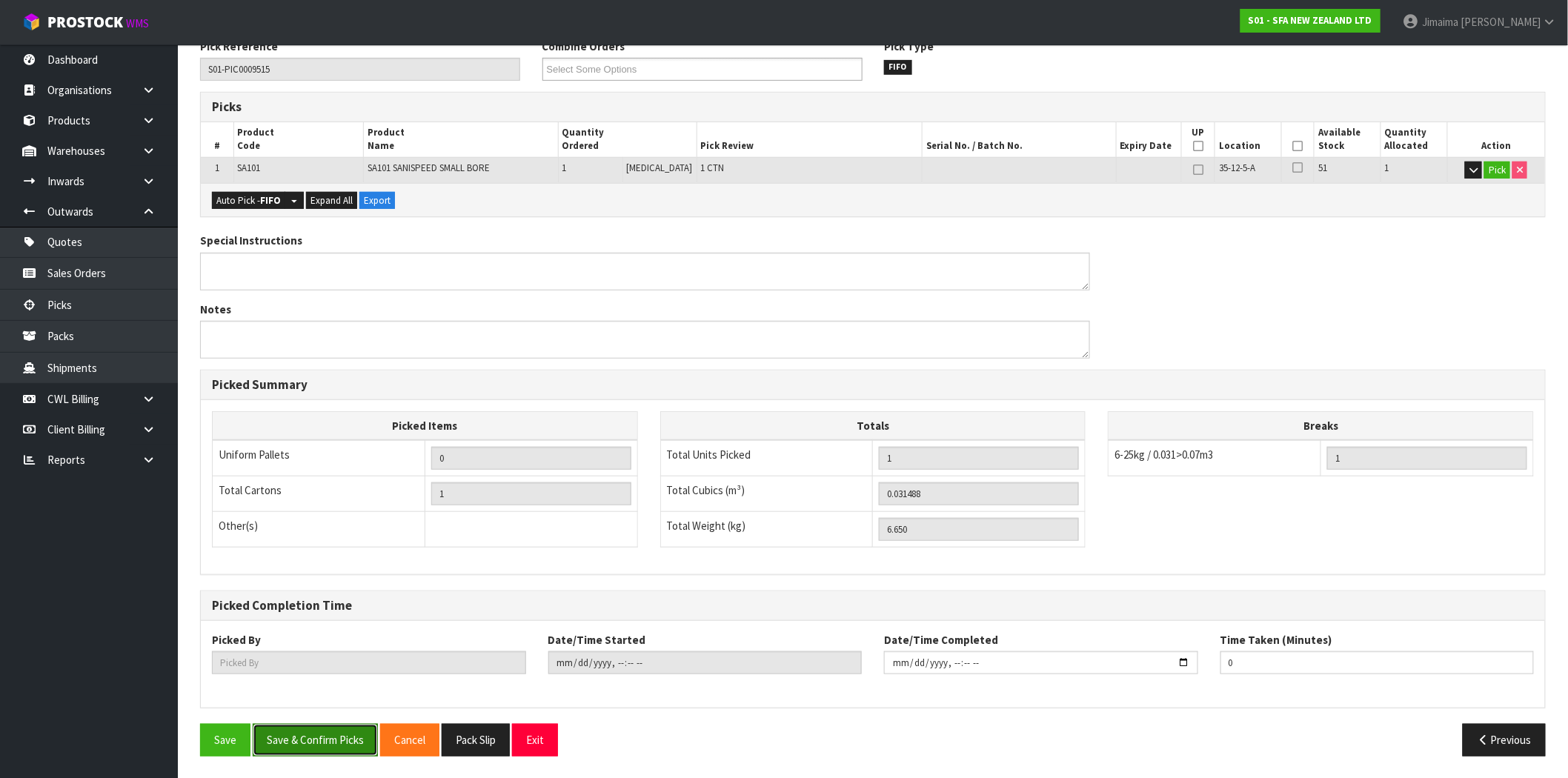
click at [341, 724] on button "Save & Confirm Picks" at bounding box center [315, 740] width 125 height 32
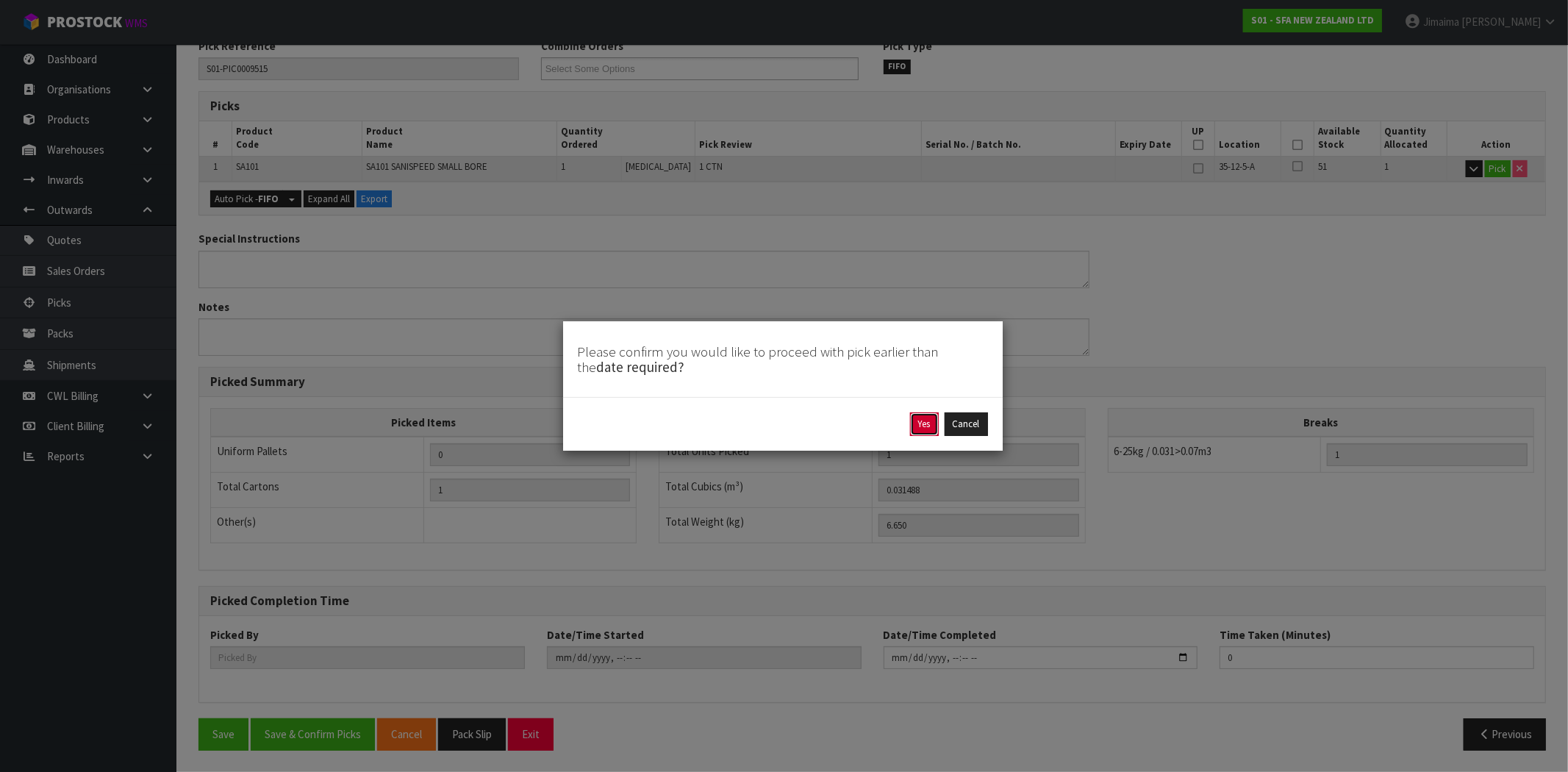
click at [929, 425] on button "Yes" at bounding box center [924, 424] width 28 height 24
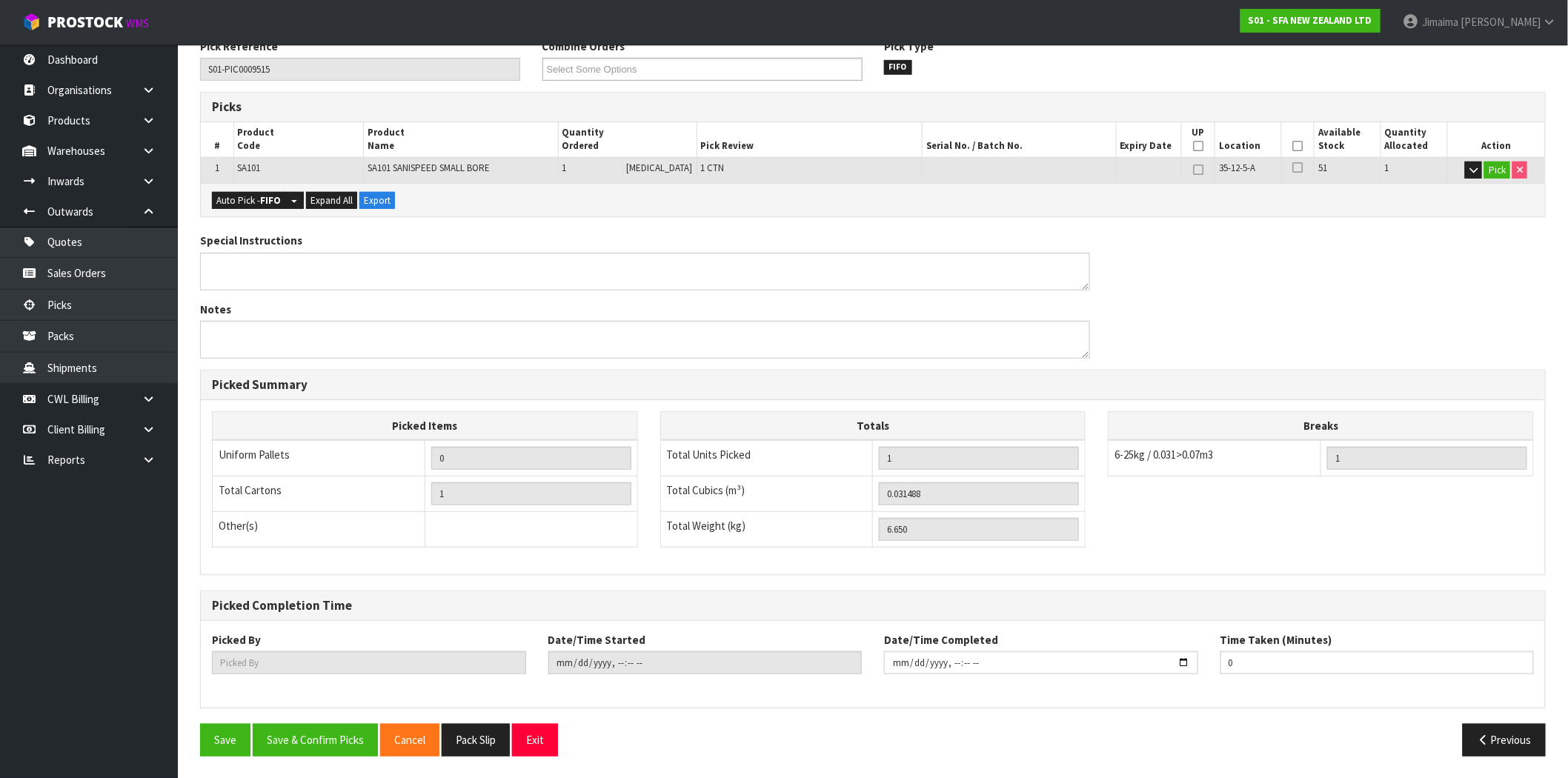
scroll to position [0, 0]
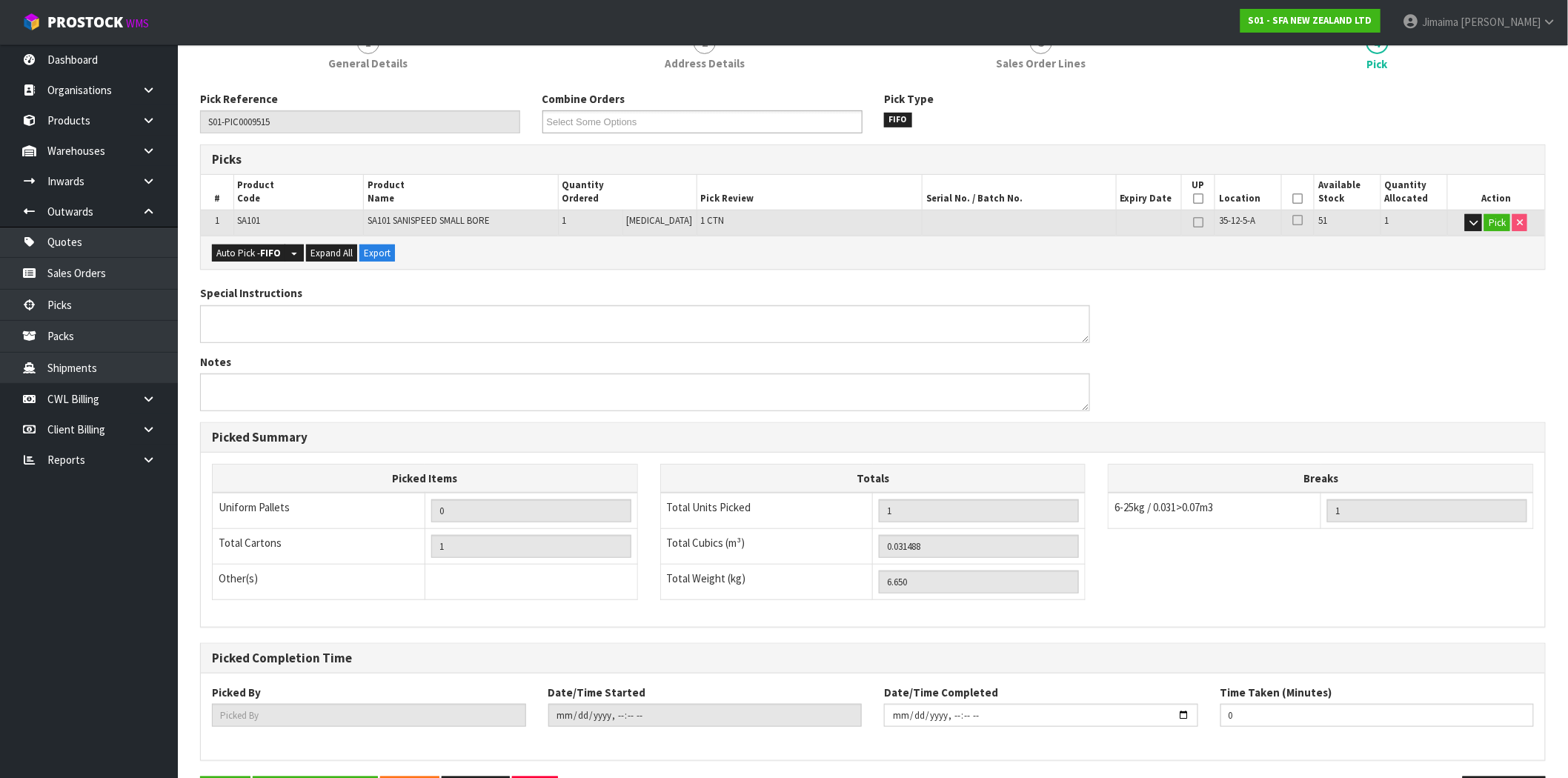
type input "Jimaima [PERSON_NAME]"
type input "2025-10-10T15:01:59"
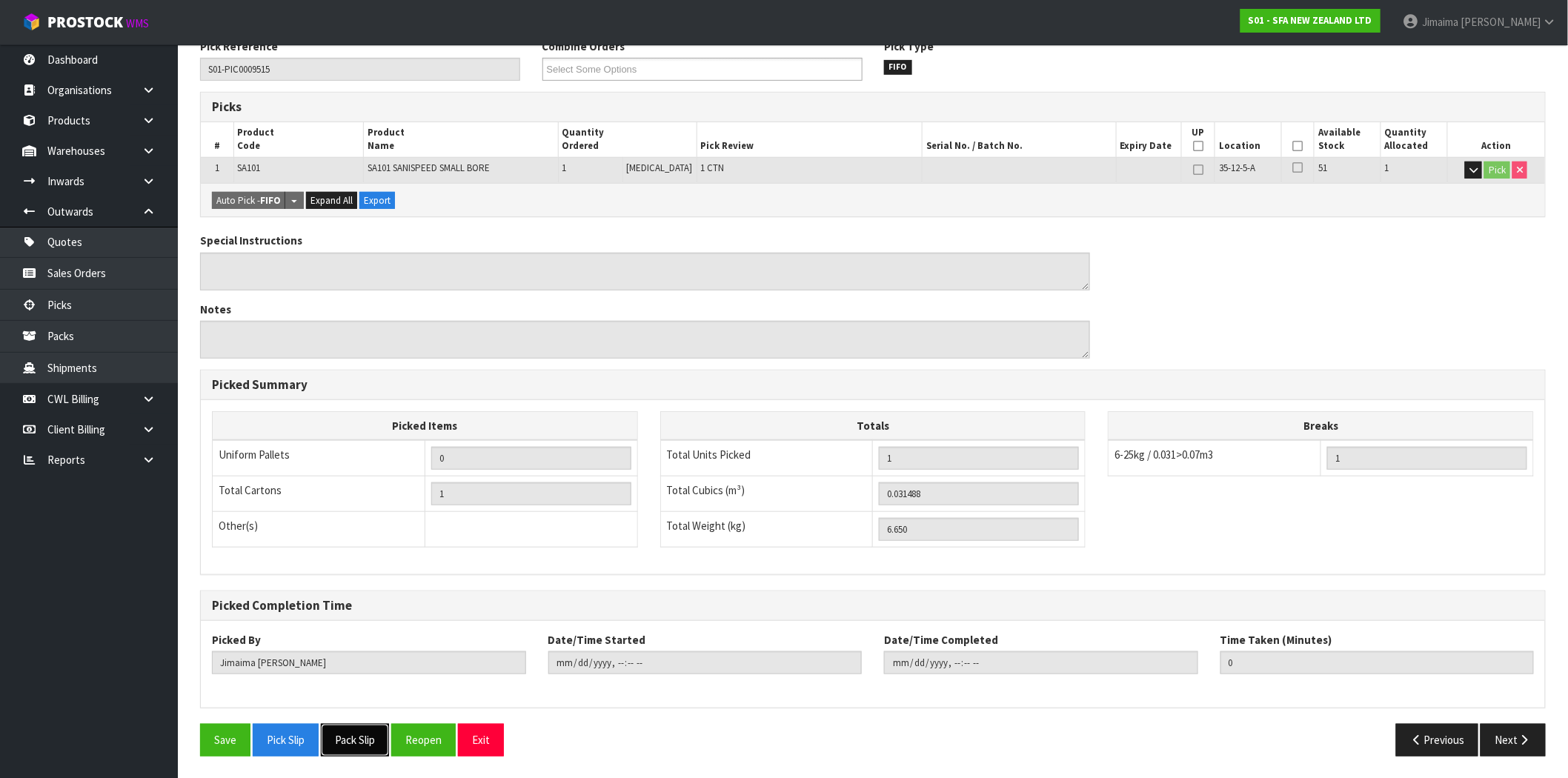
click at [344, 749] on button "Pack Slip" at bounding box center [355, 740] width 68 height 32
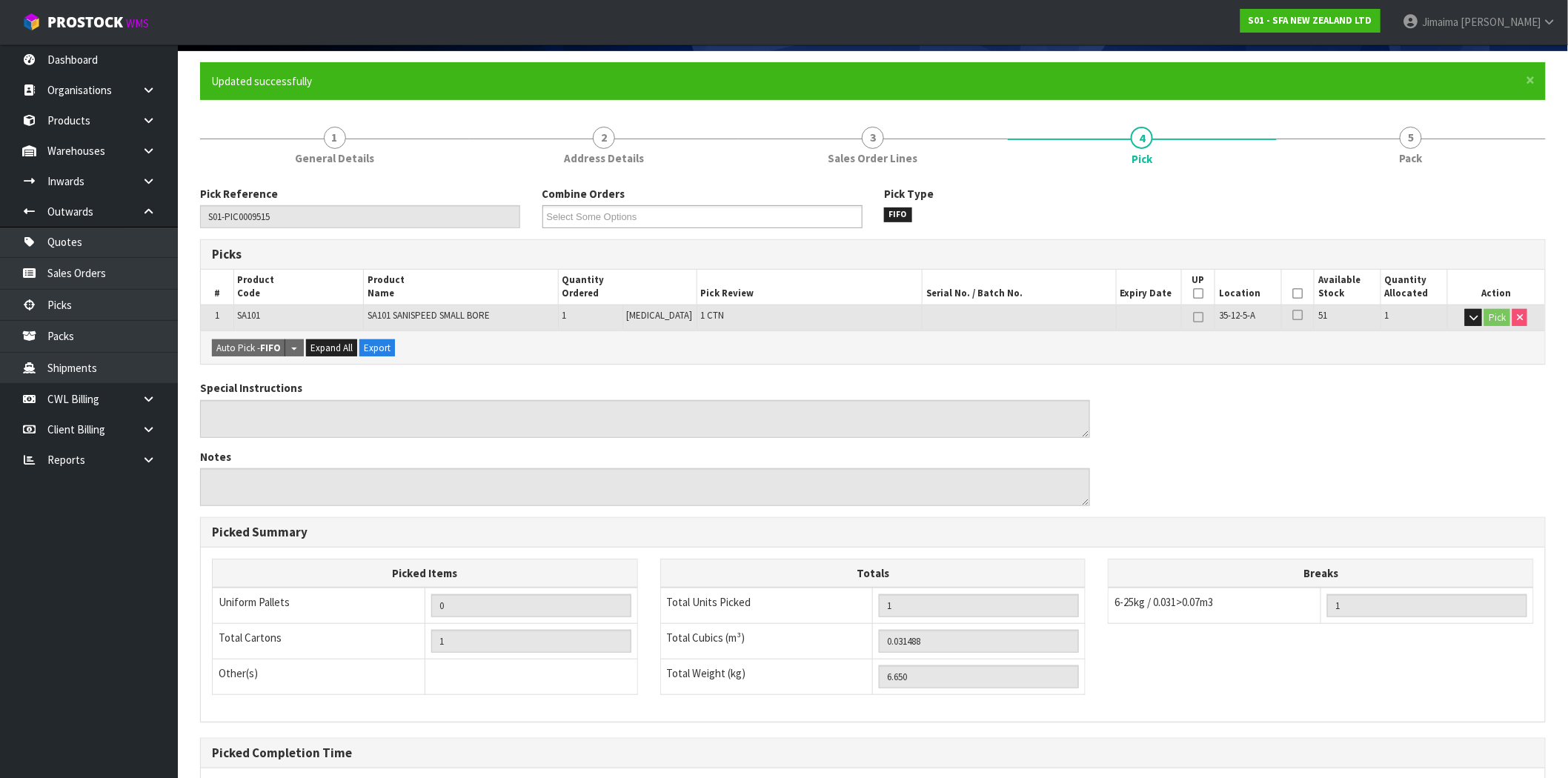
scroll to position [0, 0]
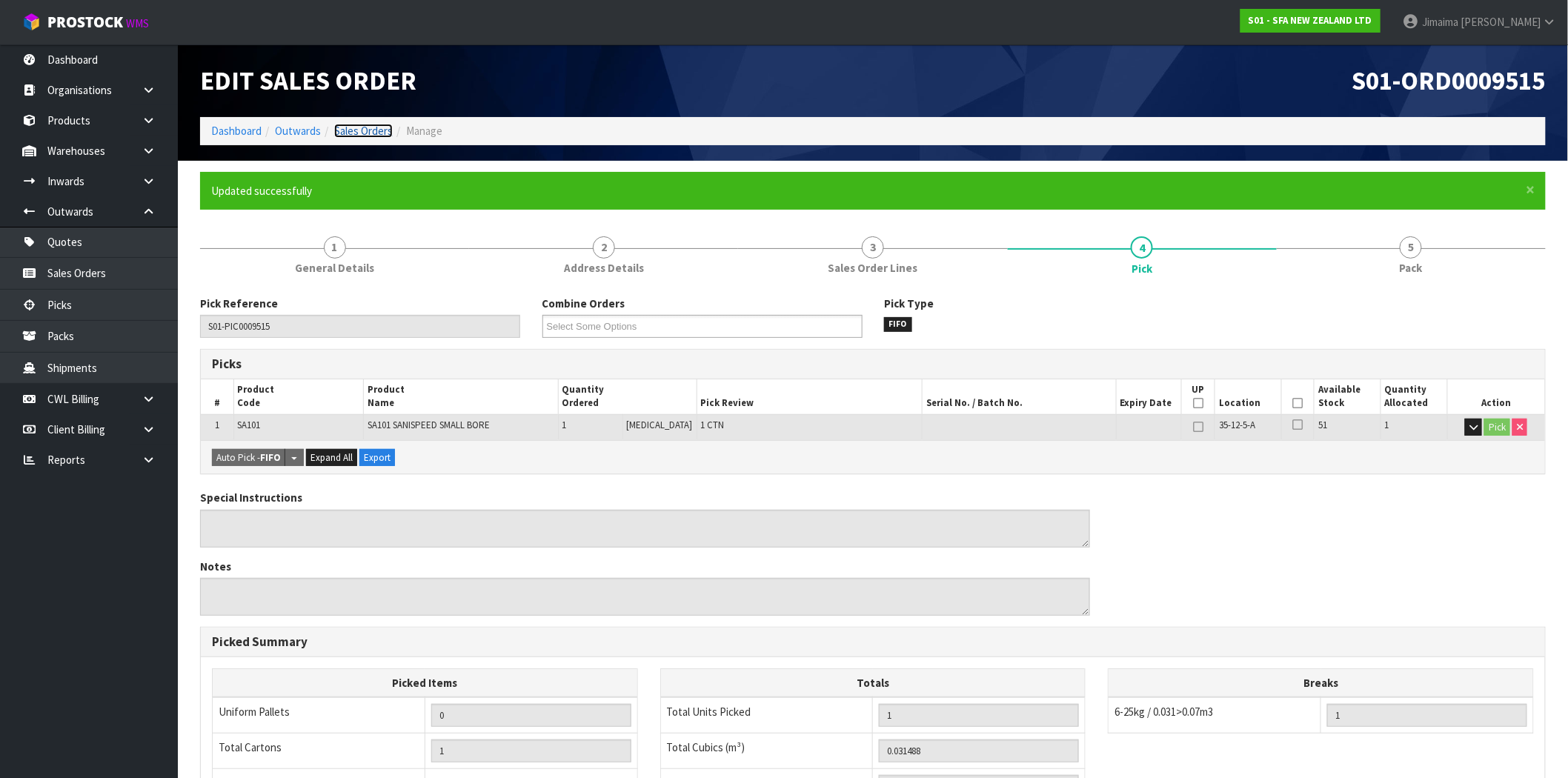
drag, startPoint x: 381, startPoint y: 129, endPoint x: 450, endPoint y: 84, distance: 82.4
click at [381, 129] on link "Sales Orders" at bounding box center [364, 131] width 59 height 14
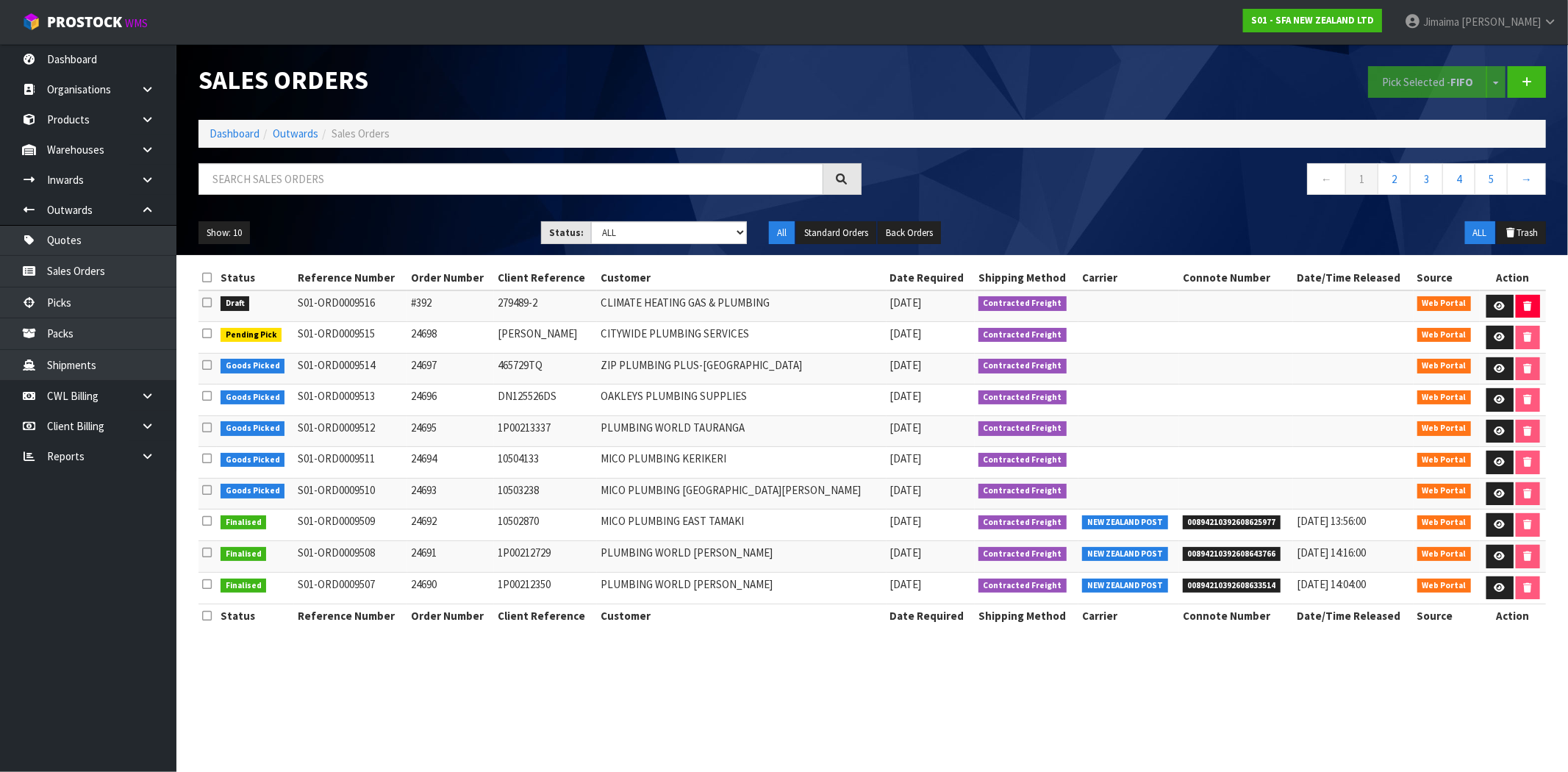
click at [485, 414] on td "24696" at bounding box center [451, 401] width 87 height 32
click at [597, 413] on td "DN125526DS" at bounding box center [545, 401] width 103 height 32
click at [1494, 308] on icon at bounding box center [1500, 306] width 11 height 10
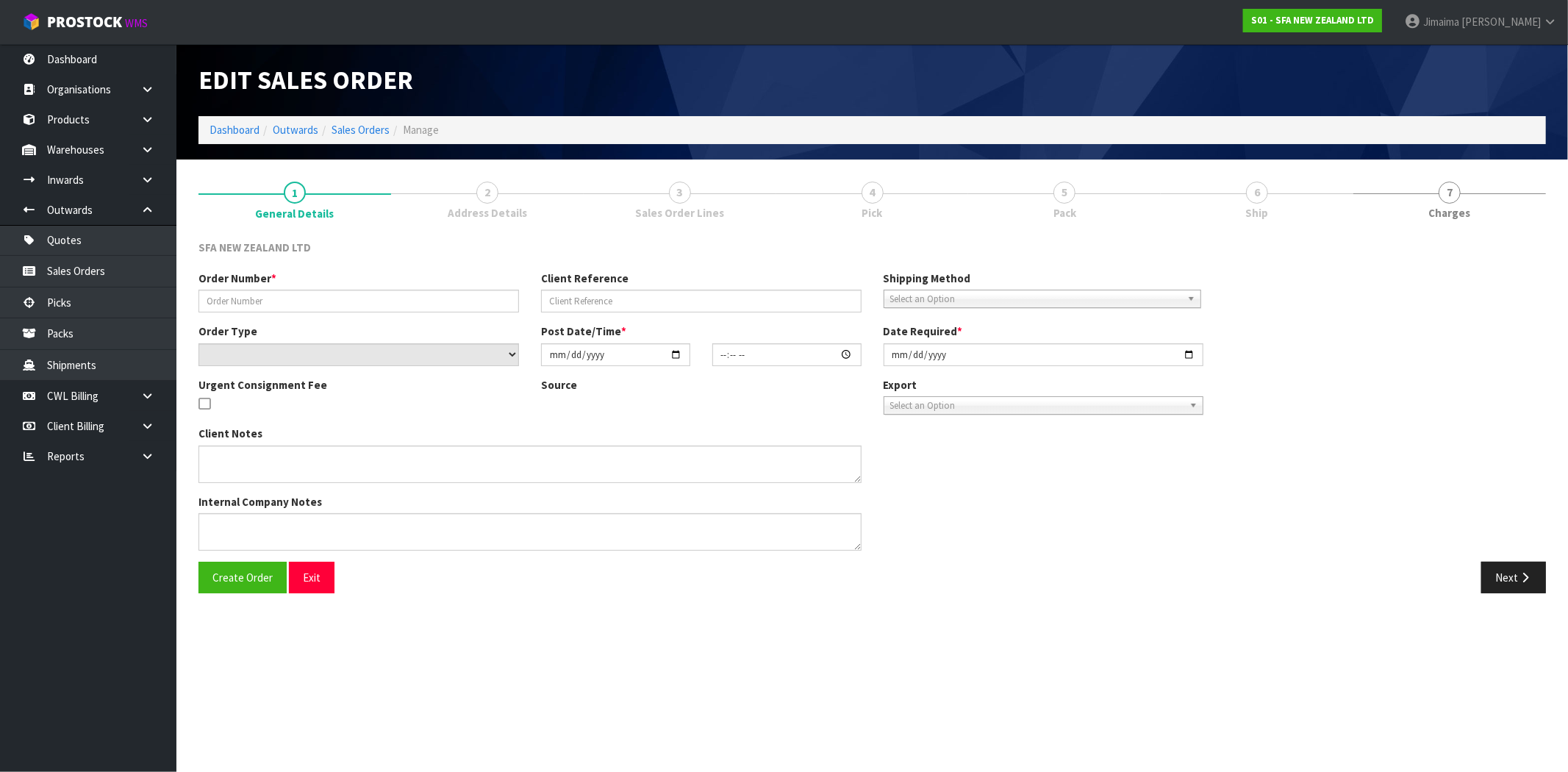
type input "#392"
type input "279489-2"
select select "number:0"
type input "[DATE]"
type input "14:16:00.000"
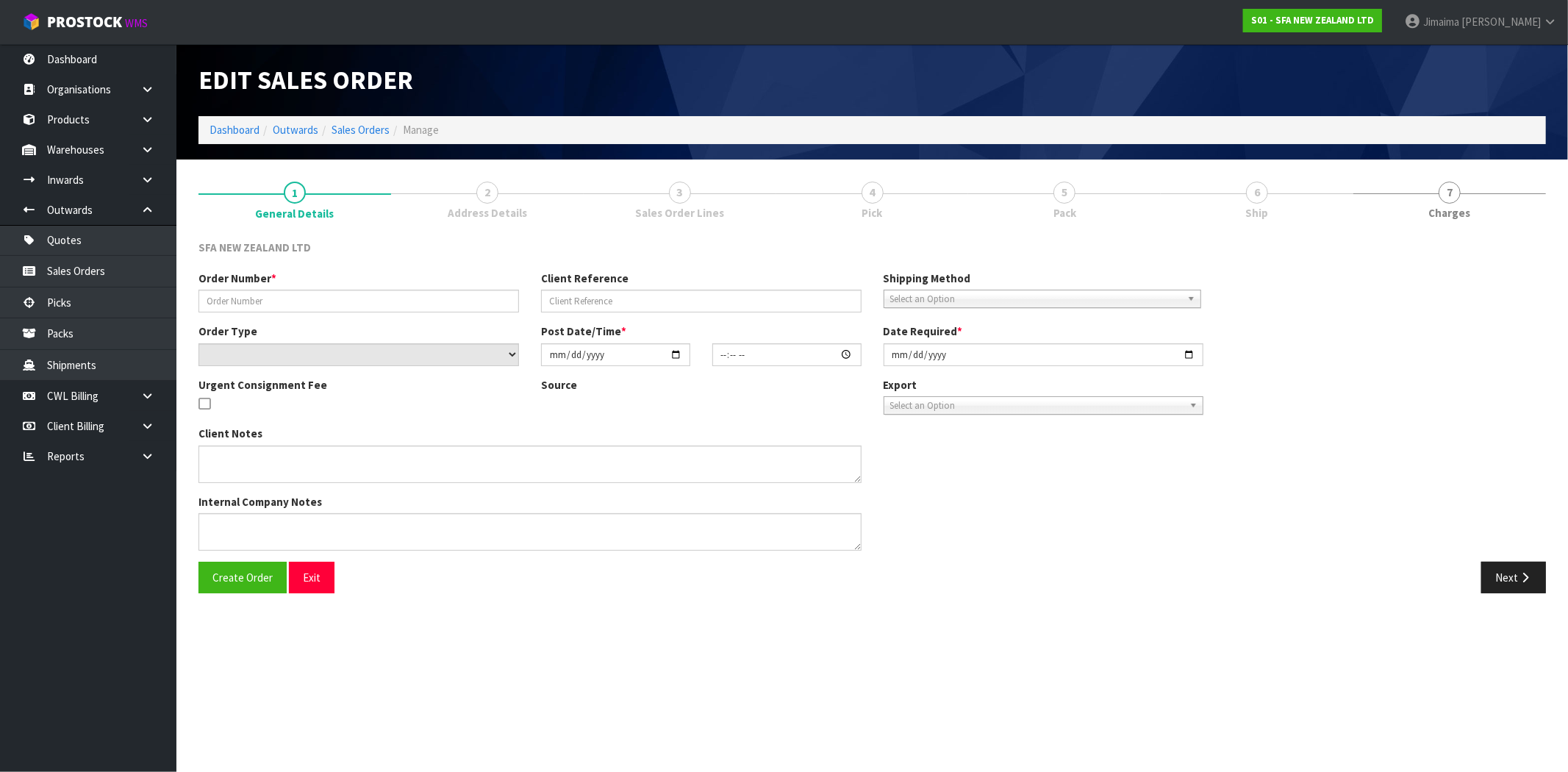
type input "[DATE]"
type textarea "FOR T2 JOB 279489-2"
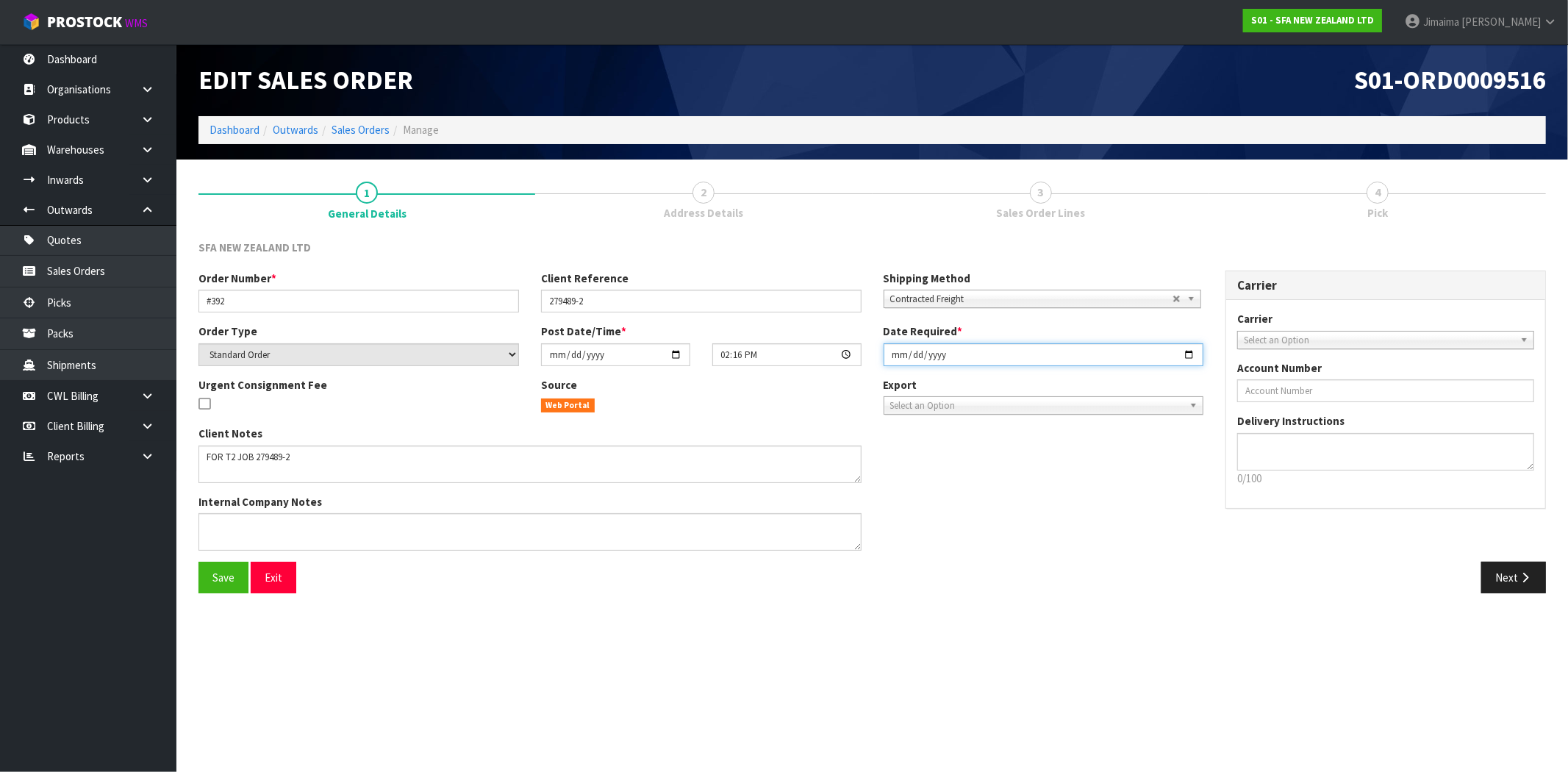
click at [1193, 350] on input "[DATE]" at bounding box center [1044, 355] width 321 height 23
type input "[DATE]"
drag, startPoint x: 1192, startPoint y: 508, endPoint x: 1277, endPoint y: 538, distance: 90.1
click at [1193, 508] on div "Client Notes Internal Company Notes" at bounding box center [701, 493] width 1027 height 136
click at [1537, 573] on button "Next" at bounding box center [1514, 578] width 65 height 32
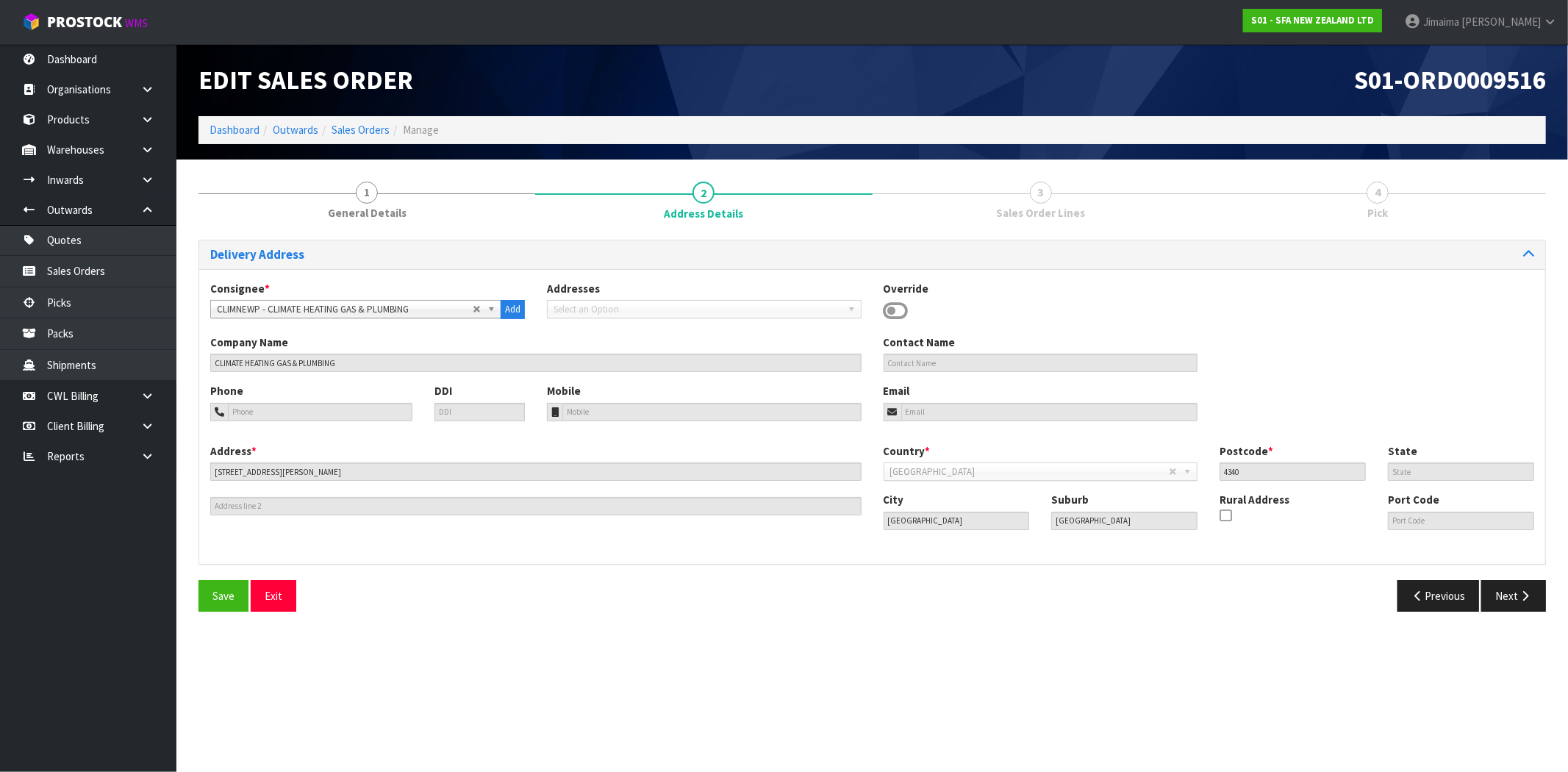
click at [1494, 619] on div "Save Exit Previous Next" at bounding box center [872, 602] width 1369 height 43
click at [1515, 593] on button "Next" at bounding box center [1514, 597] width 65 height 32
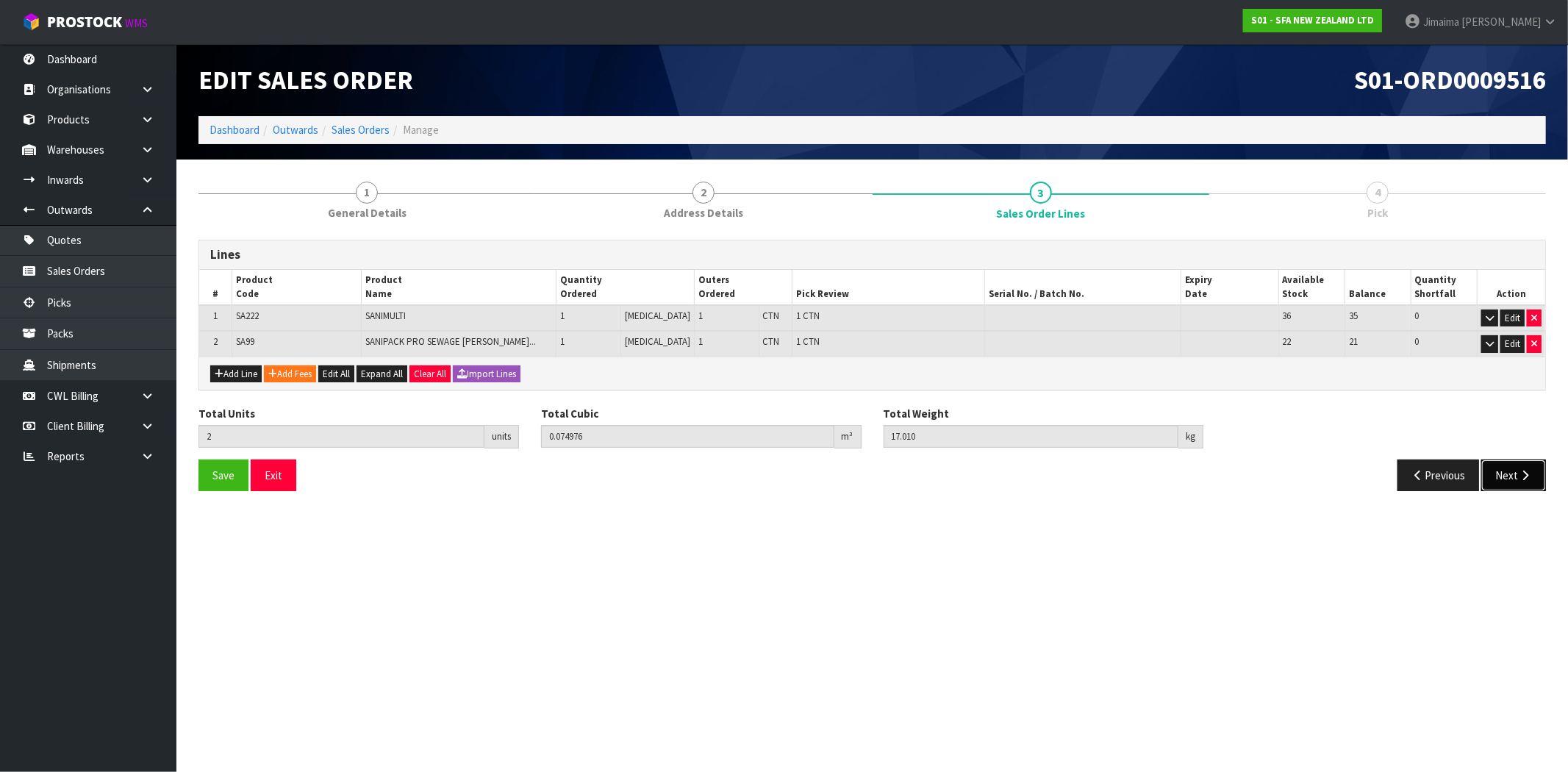
click at [1510, 475] on button "Next" at bounding box center [1514, 475] width 65 height 32
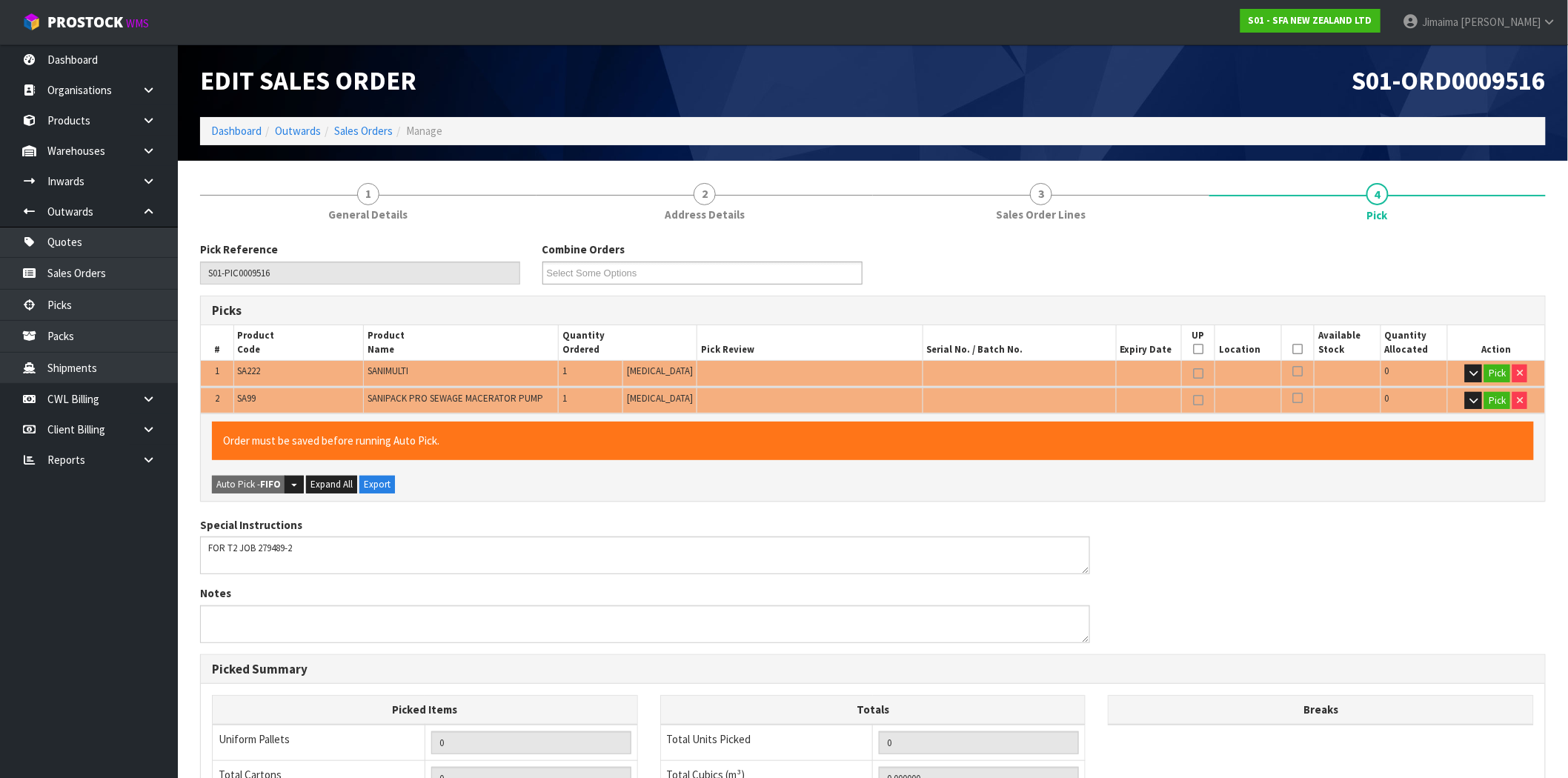
scroll to position [285, 0]
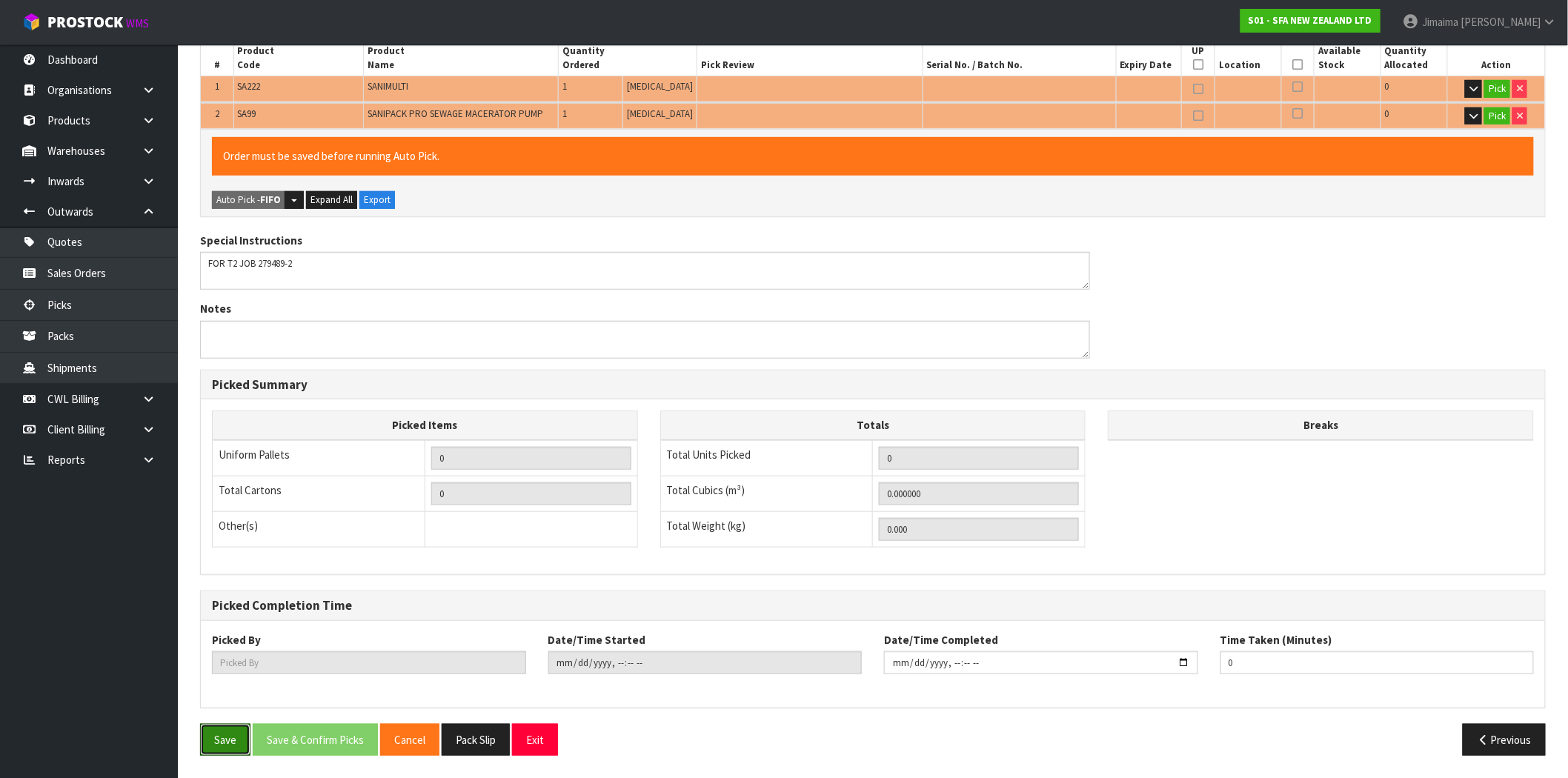
drag, startPoint x: 239, startPoint y: 730, endPoint x: 293, endPoint y: 639, distance: 105.8
click at [238, 732] on button "Save" at bounding box center [225, 740] width 50 height 32
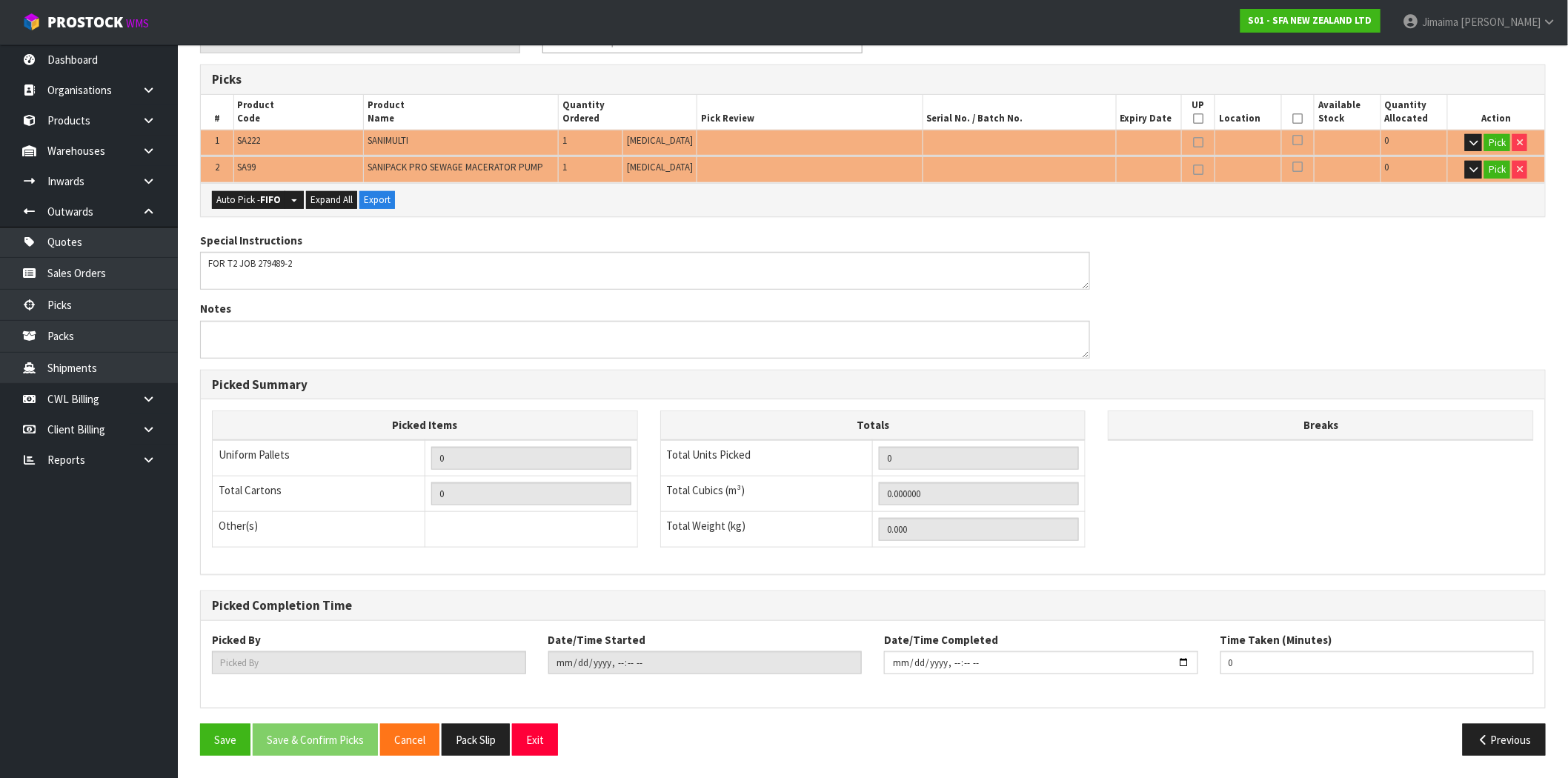
scroll to position [0, 0]
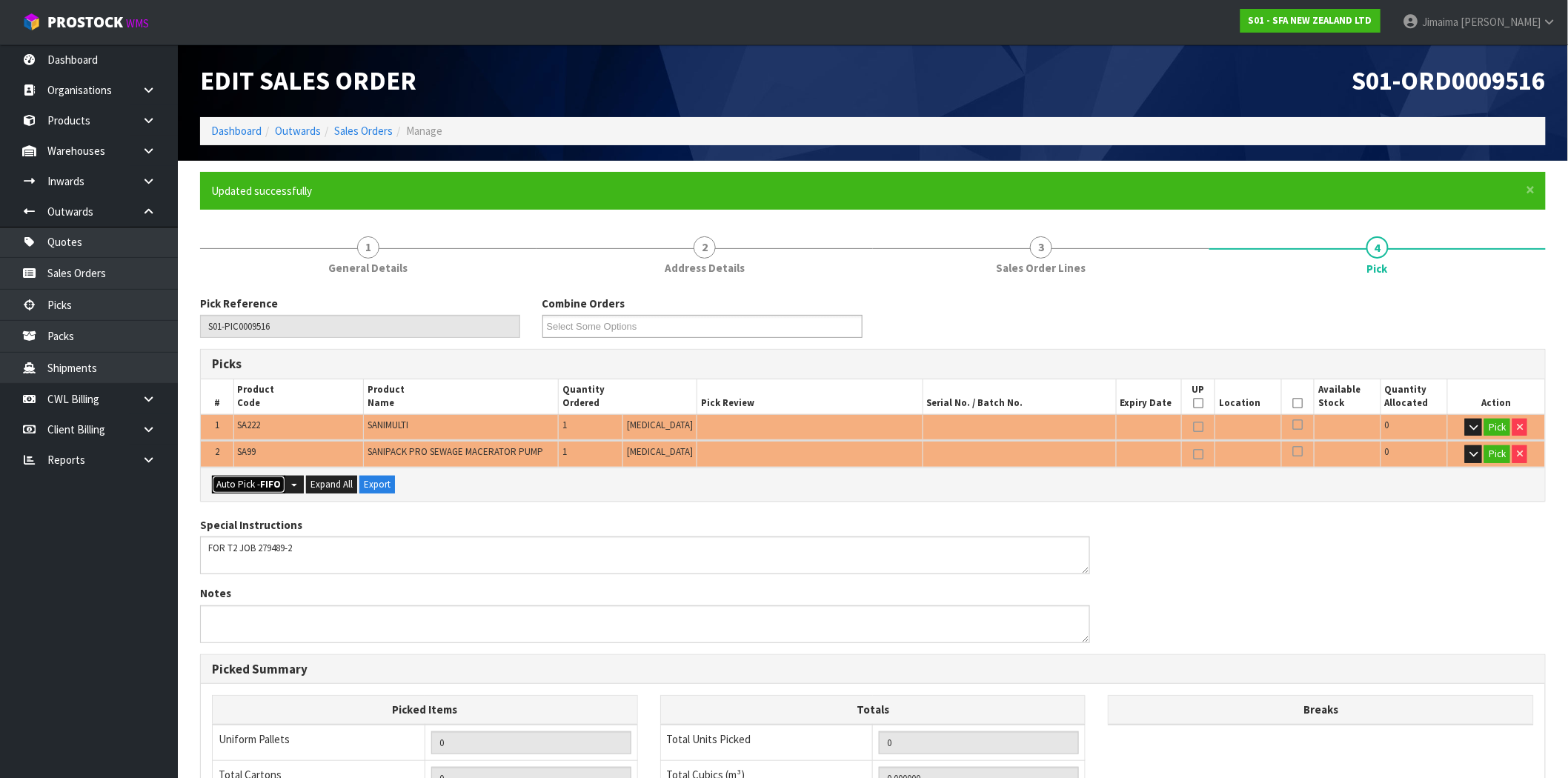
click at [237, 477] on button "Auto Pick - FIFO" at bounding box center [248, 485] width 73 height 18
type input "2"
type input "0.074976"
type input "17.010"
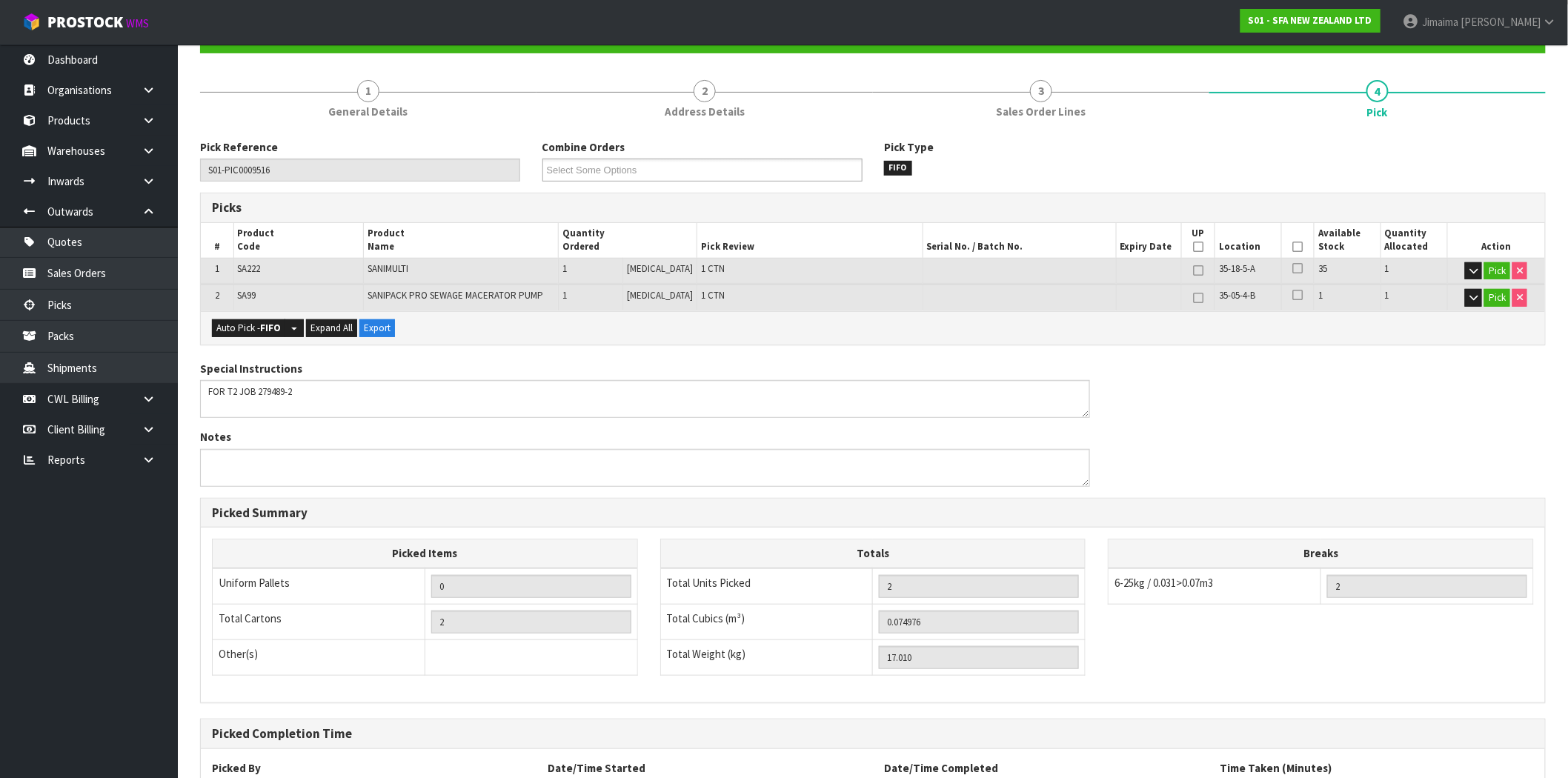
scroll to position [285, 0]
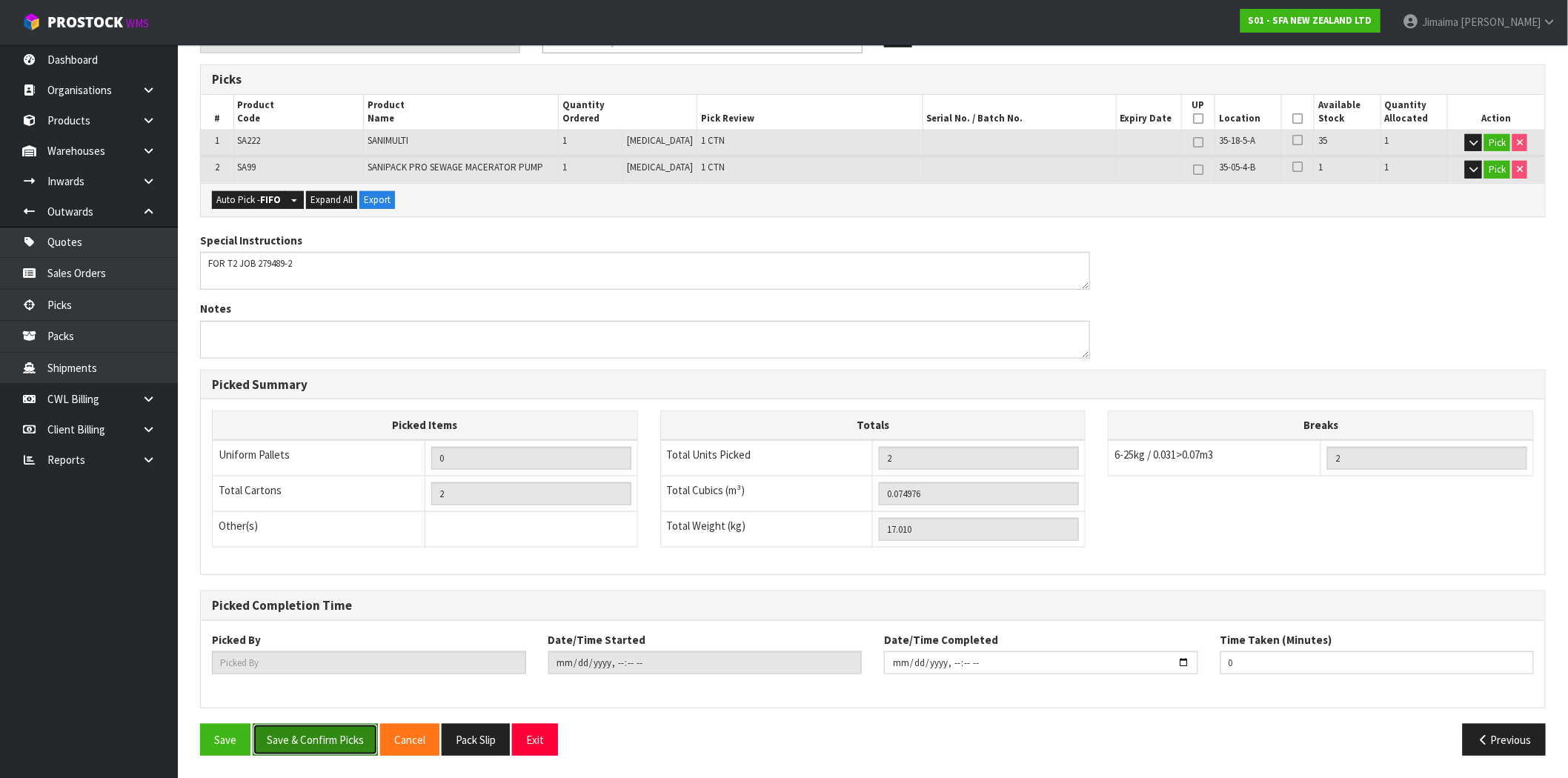
click at [323, 742] on button "Save & Confirm Picks" at bounding box center [315, 740] width 125 height 32
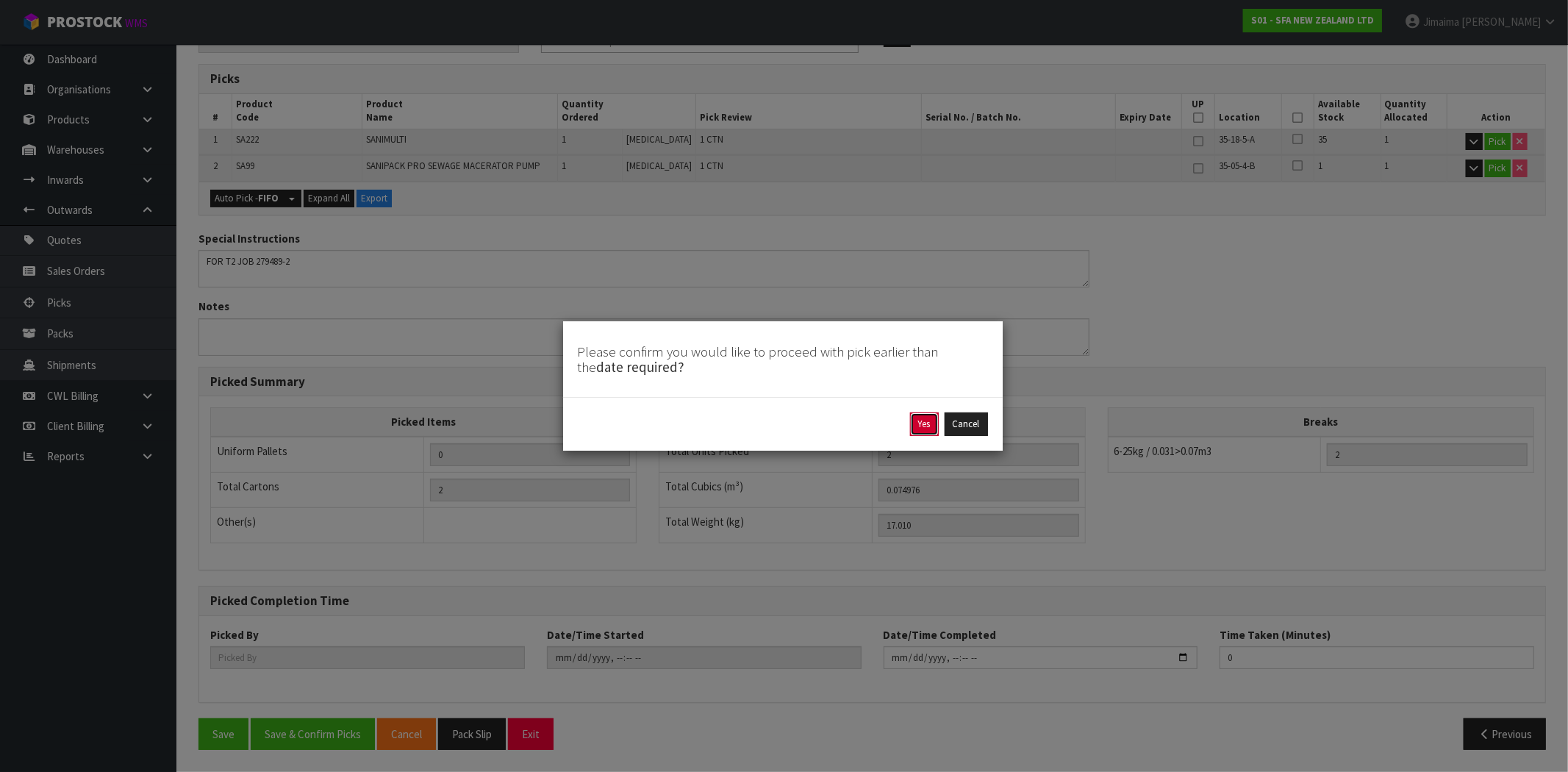
click at [925, 419] on button "Yes" at bounding box center [924, 424] width 28 height 24
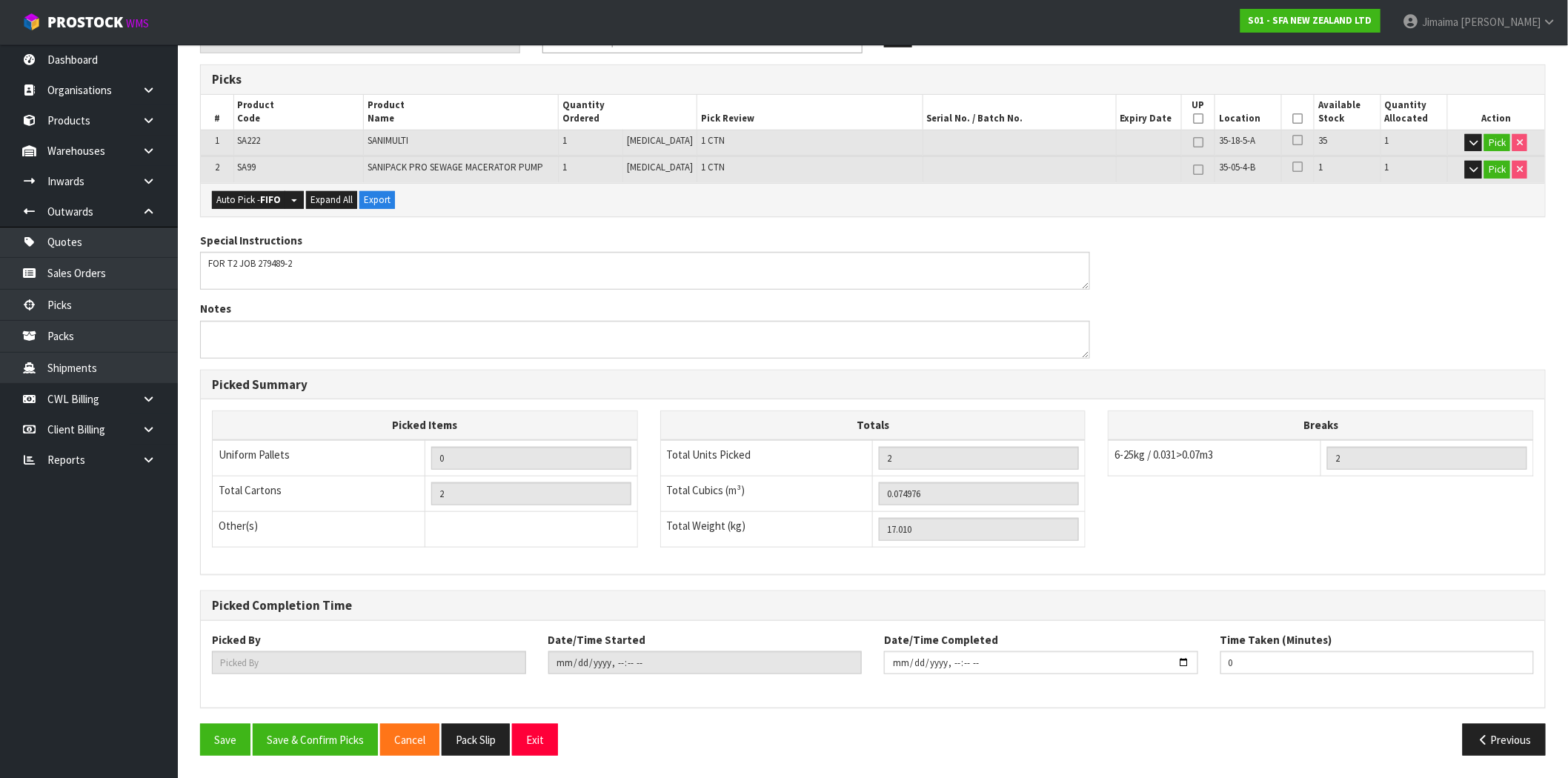
scroll to position [0, 0]
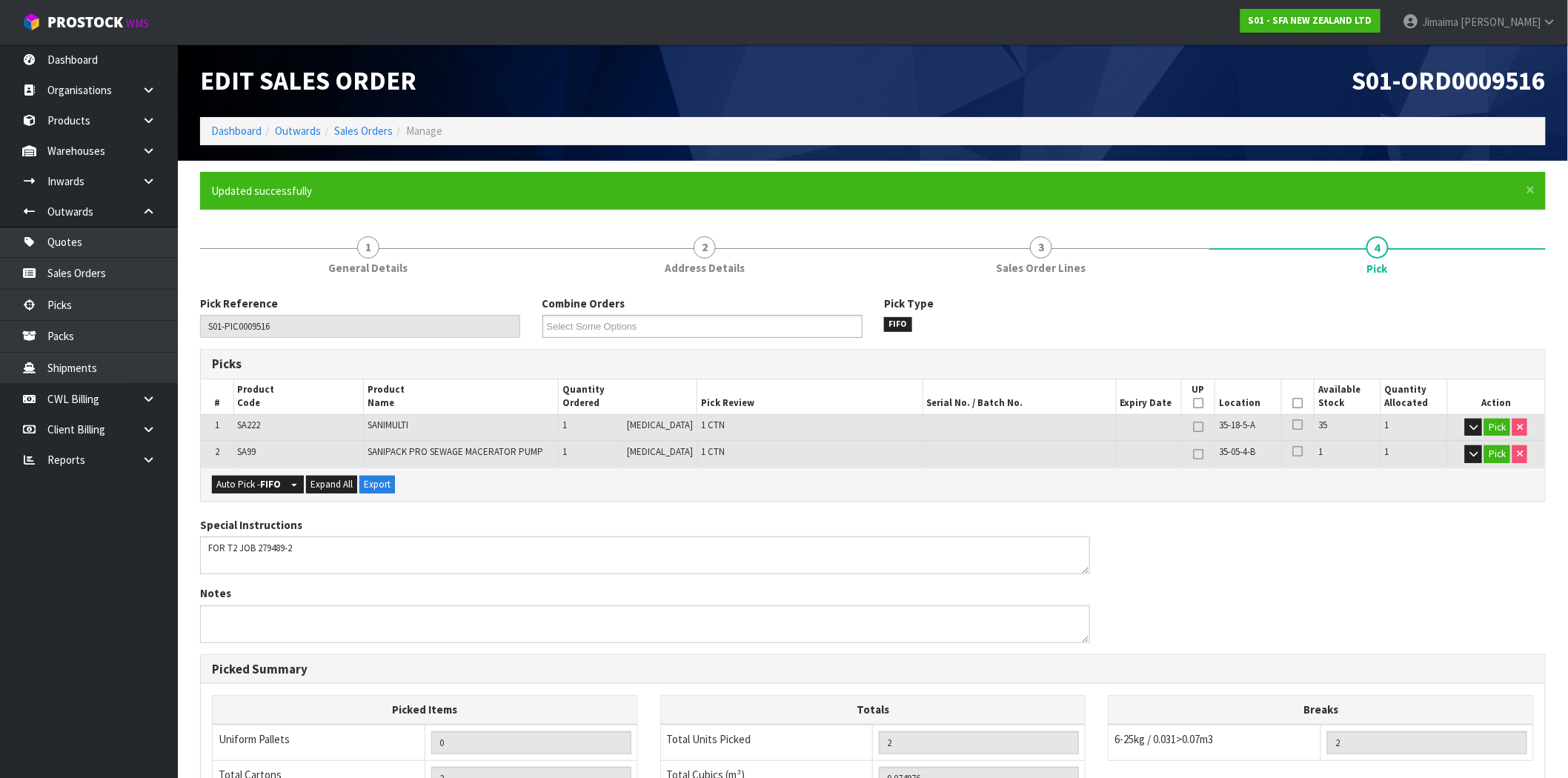
type input "Jimaima [PERSON_NAME]"
type input "2025-10-10T15:02:32"
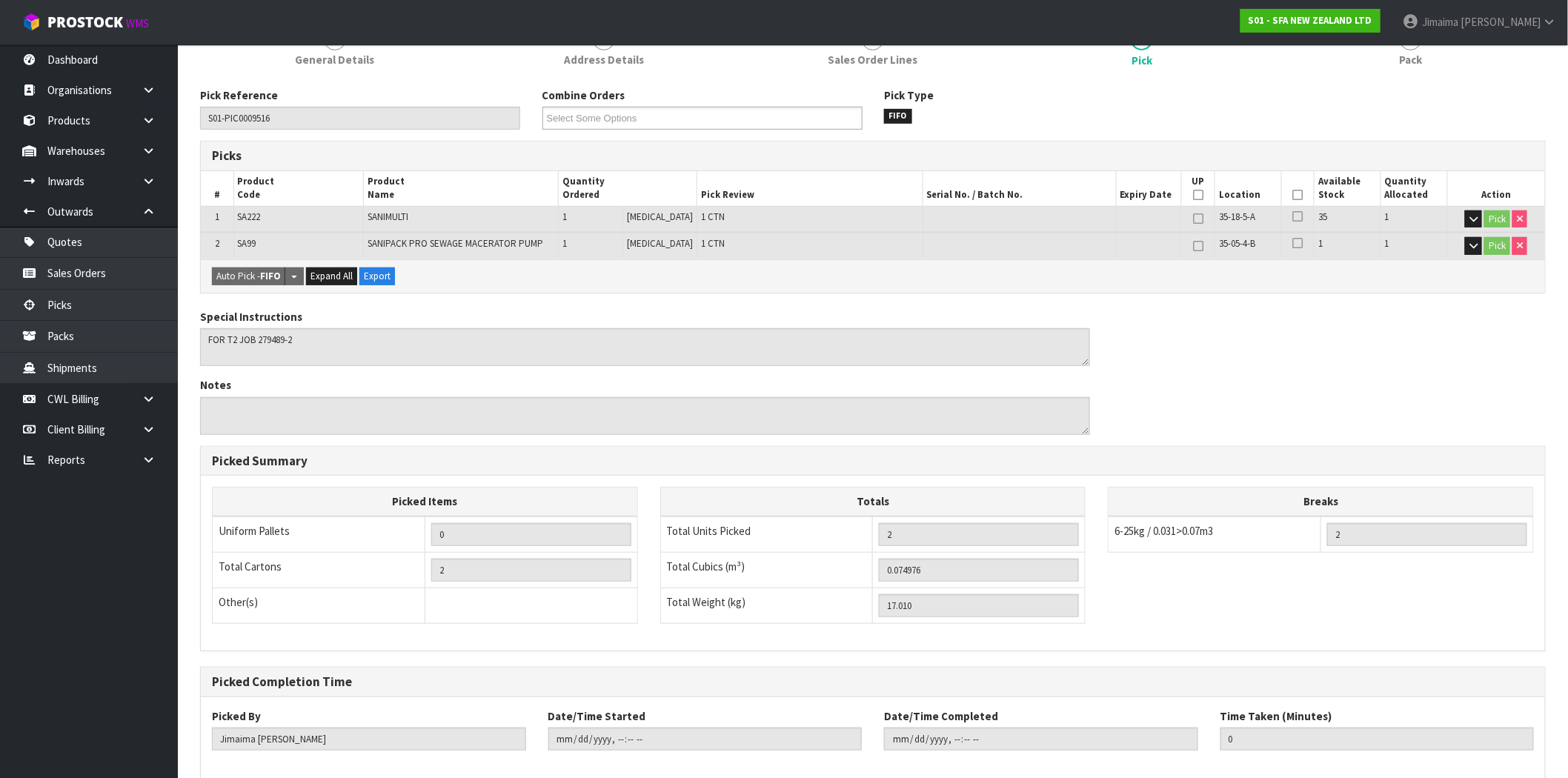
scroll to position [285, 0]
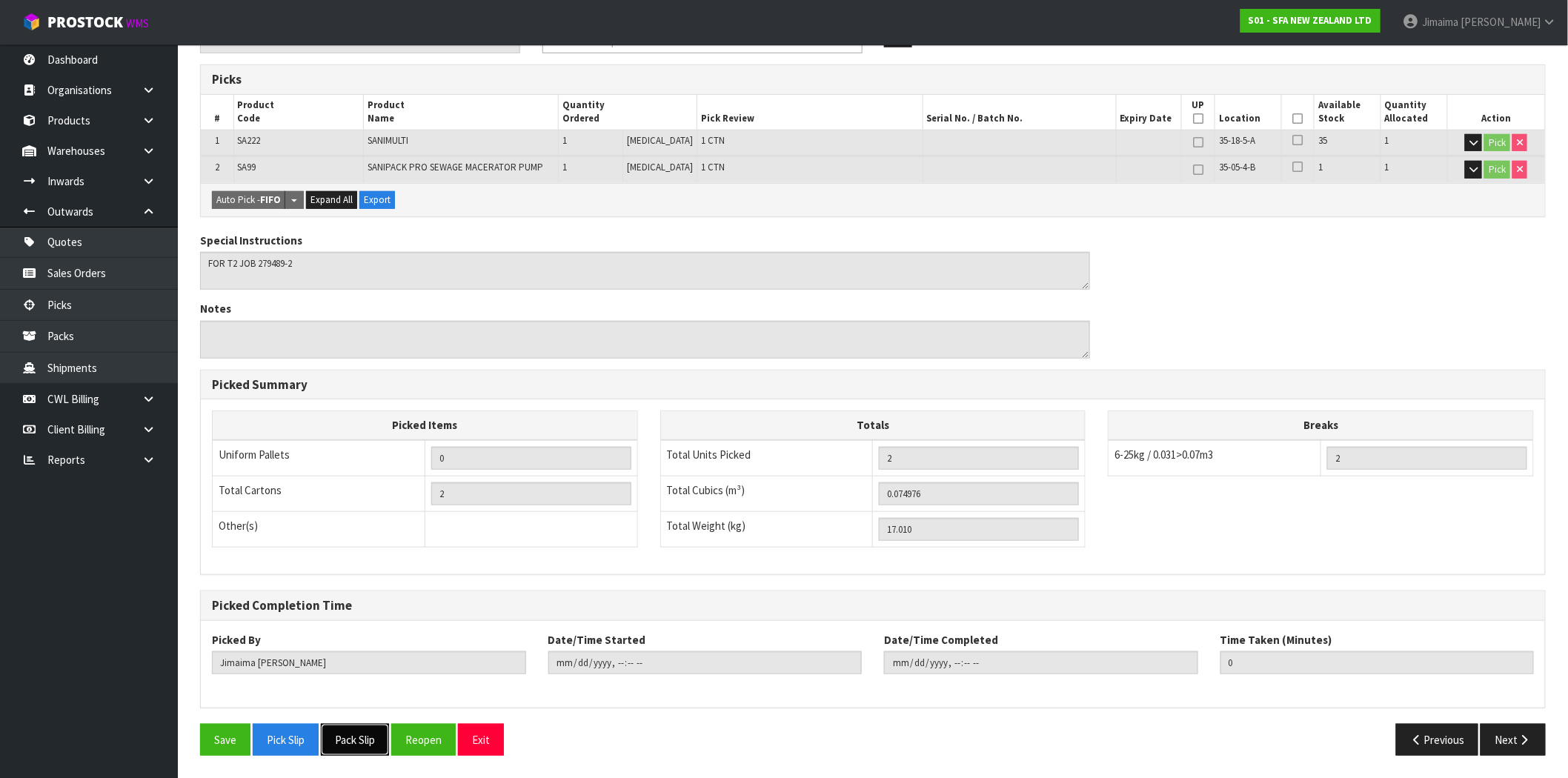
click at [357, 728] on button "Pack Slip" at bounding box center [355, 740] width 68 height 32
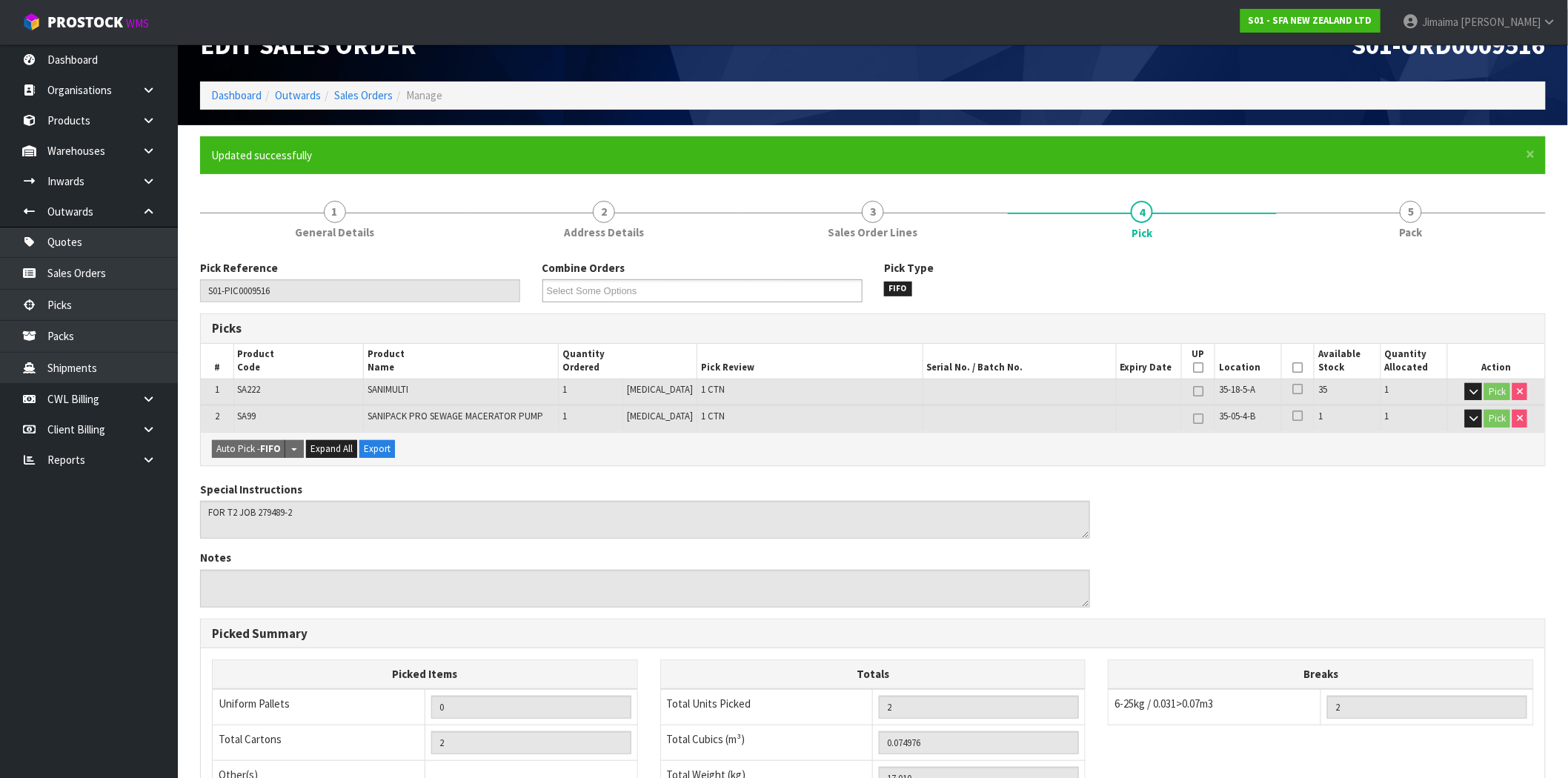
scroll to position [0, 0]
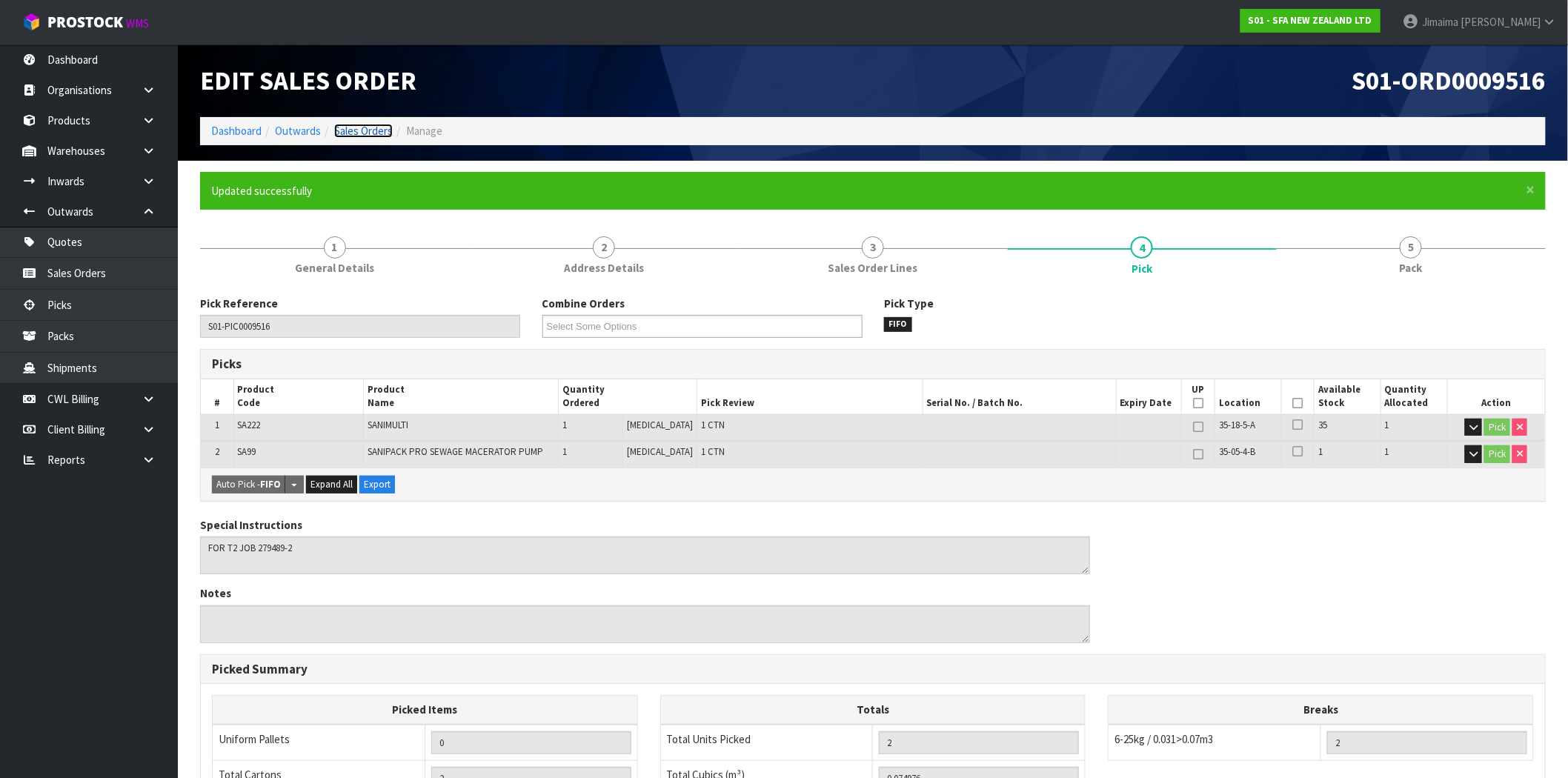
drag, startPoint x: 389, startPoint y: 133, endPoint x: 379, endPoint y: 139, distance: 11.7
click at [389, 133] on link "Sales Orders" at bounding box center [364, 131] width 59 height 14
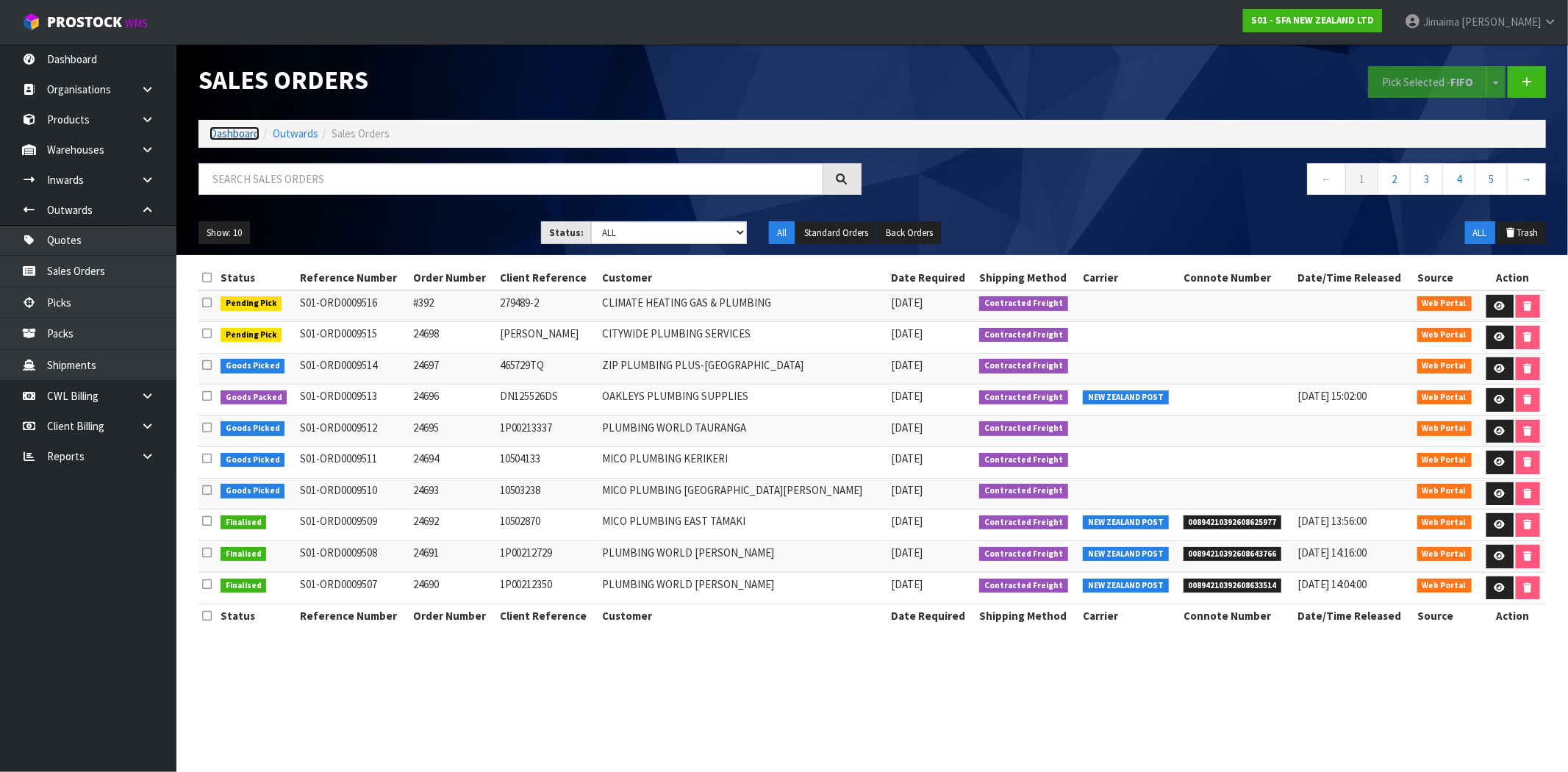
click at [246, 136] on link "Dashboard" at bounding box center [234, 134] width 50 height 14
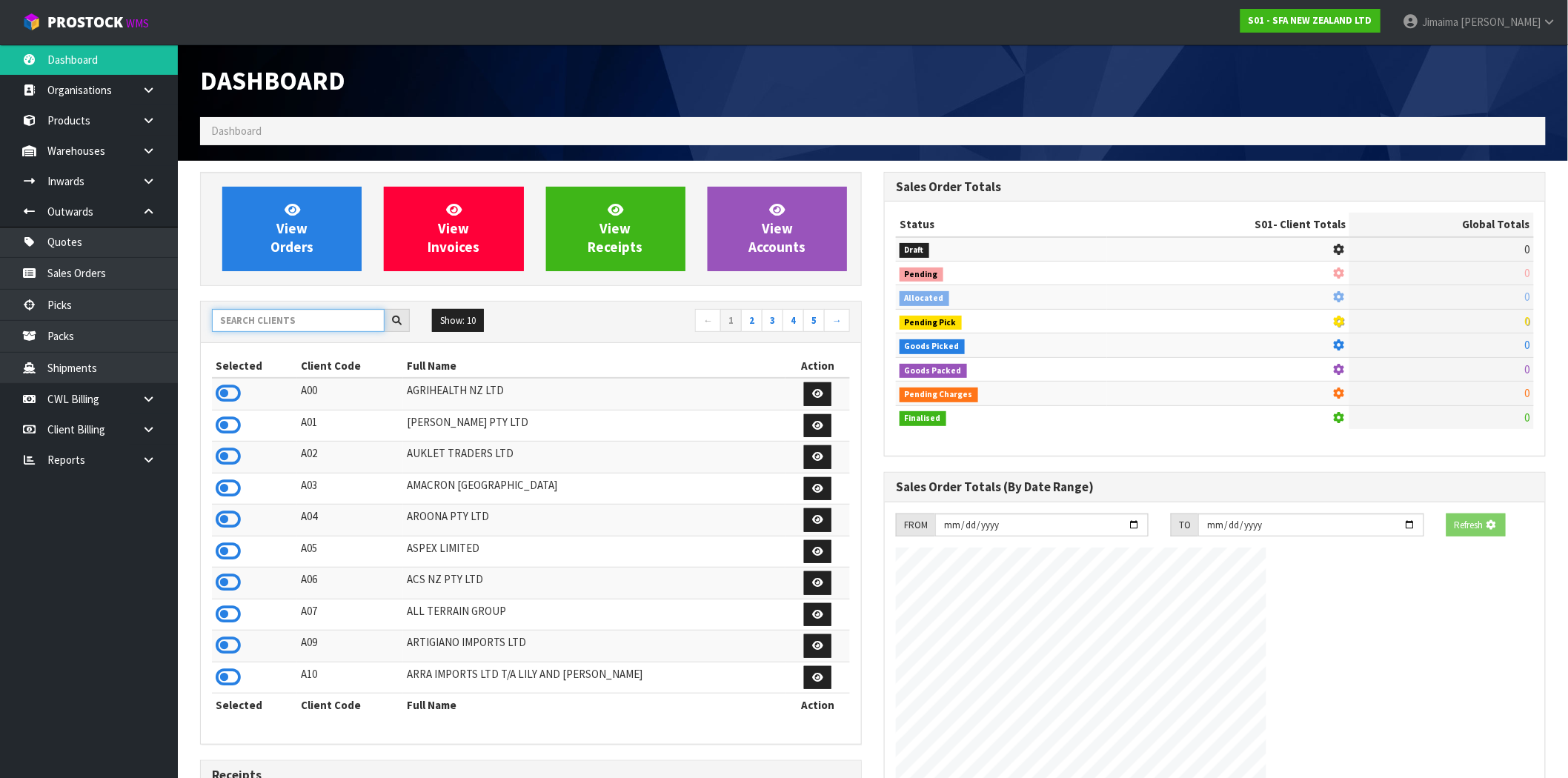
click at [294, 330] on input "text" at bounding box center [298, 321] width 172 height 23
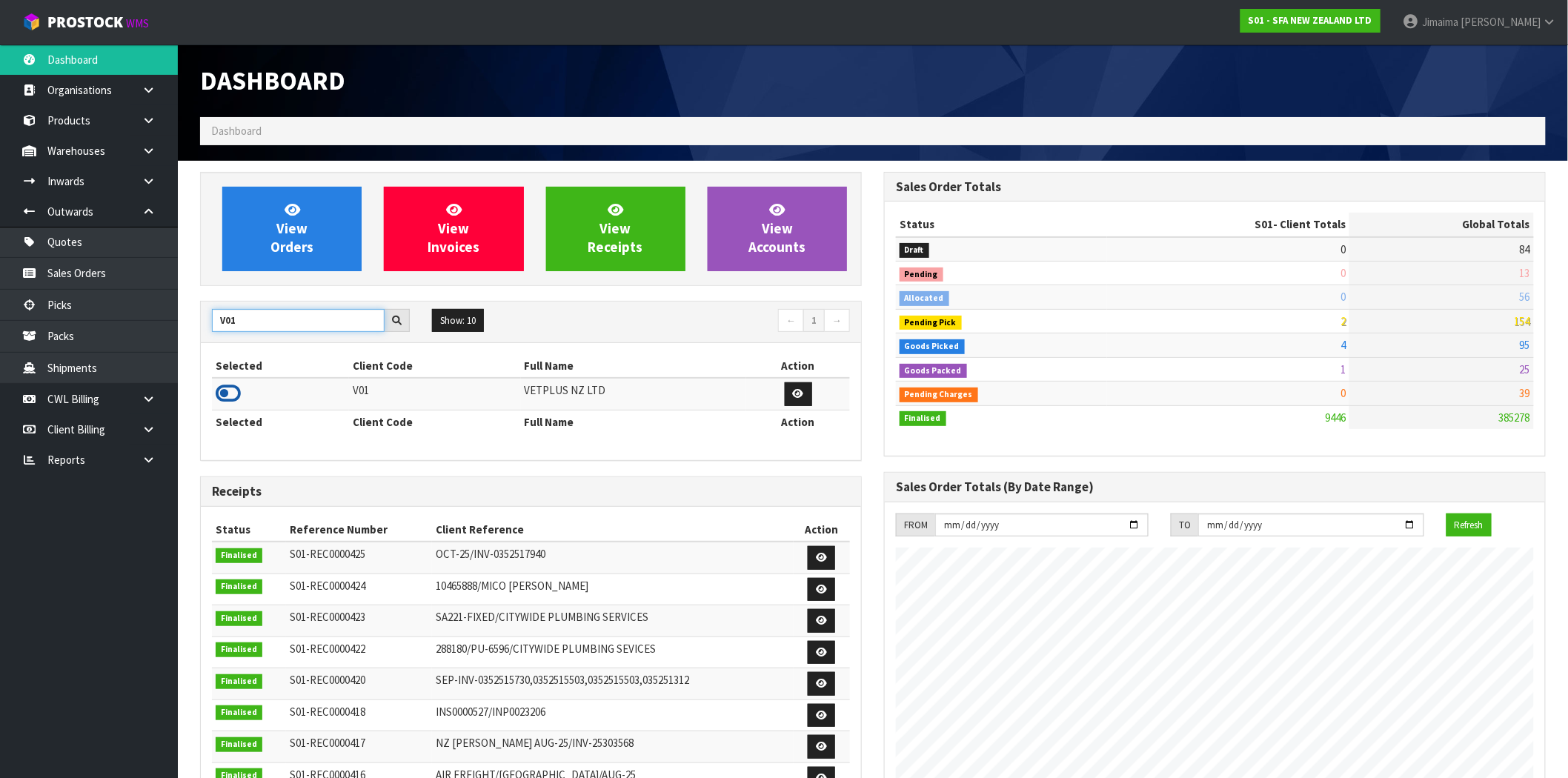
type input "V01"
click at [231, 395] on icon at bounding box center [228, 393] width 25 height 22
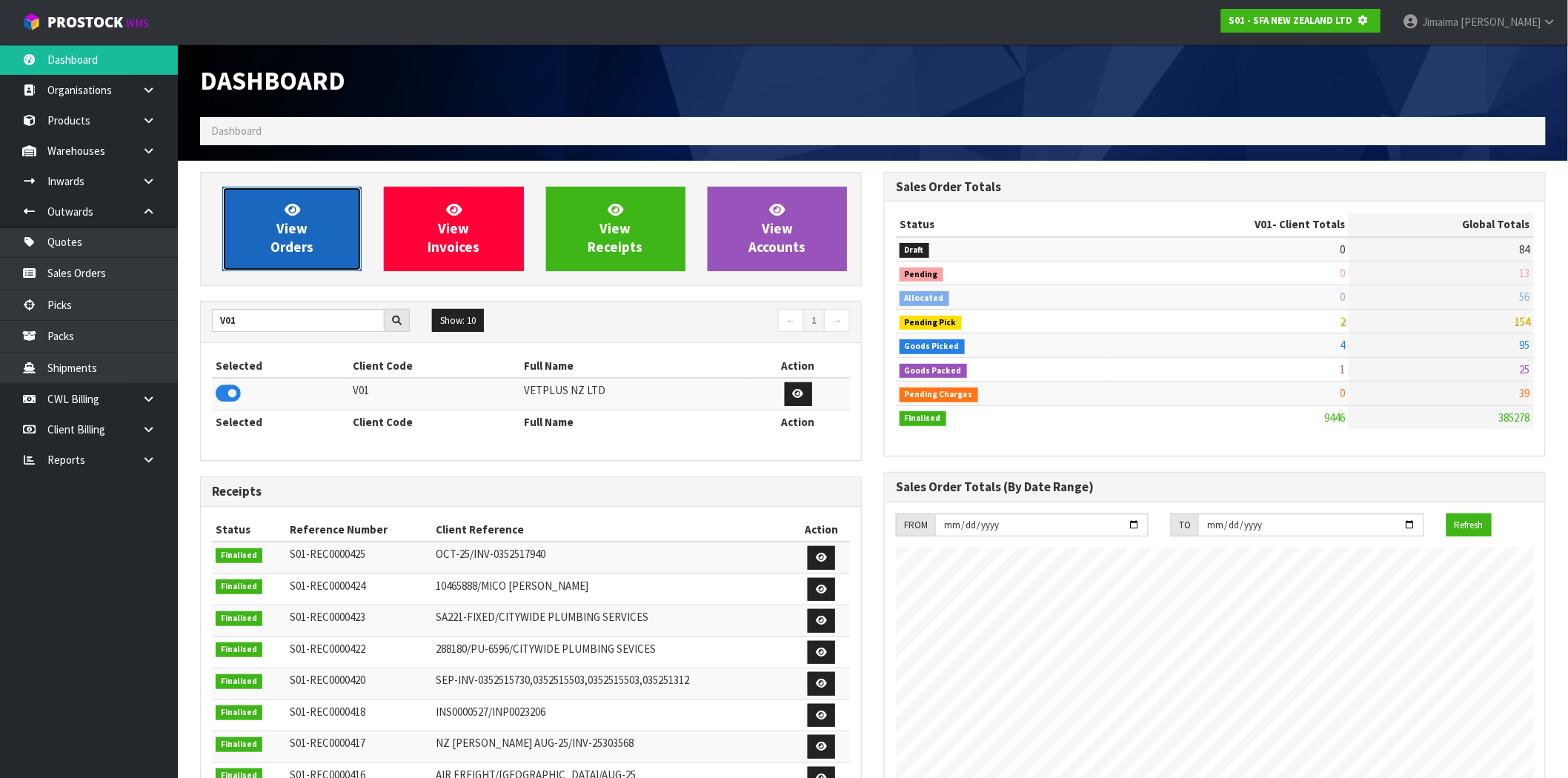
scroll to position [740040, 740462]
click at [287, 255] on link "View Orders" at bounding box center [292, 229] width 139 height 85
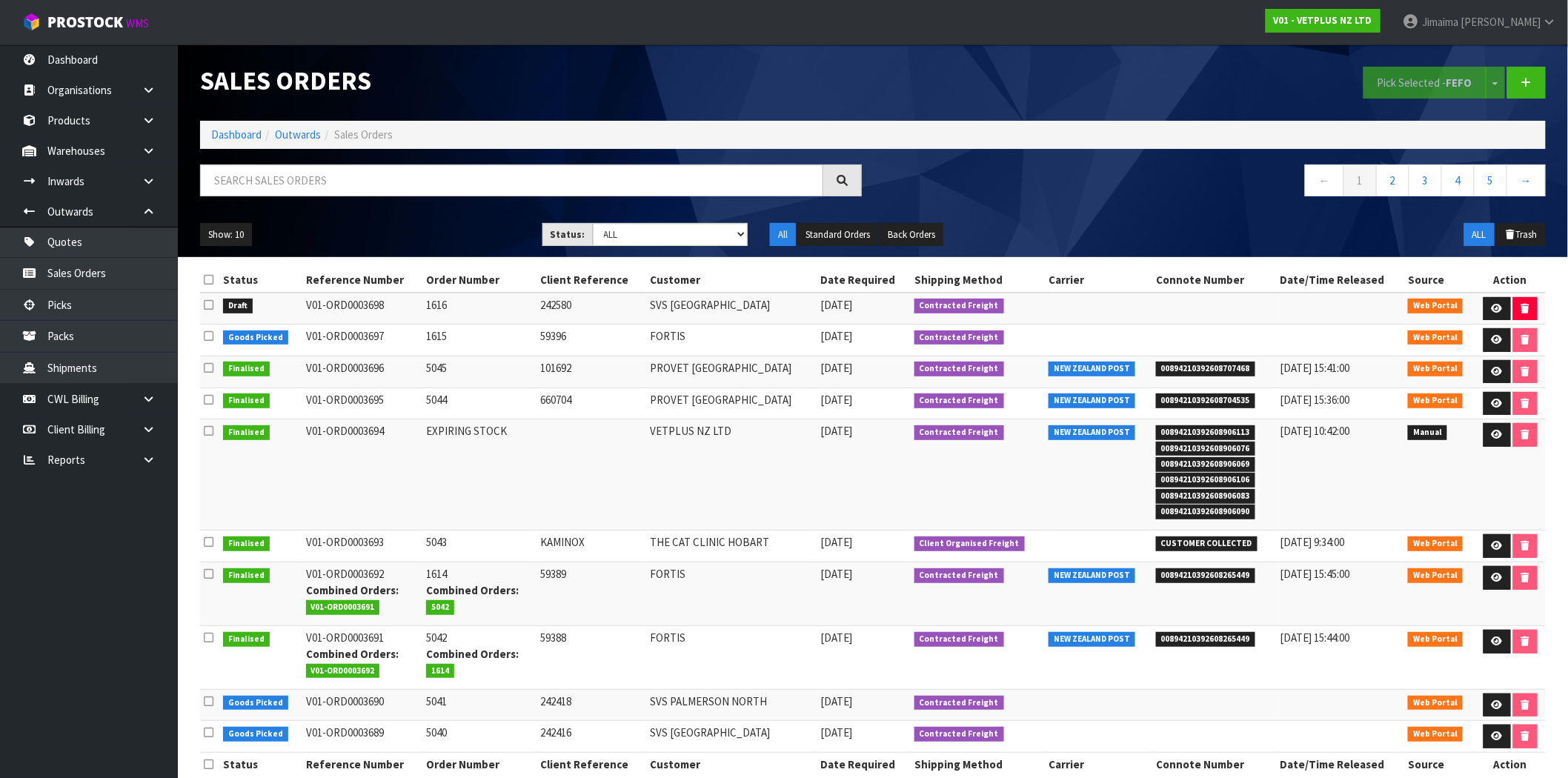
click at [666, 416] on td "PROVET AUCKLAND" at bounding box center [731, 404] width 171 height 32
click at [716, 404] on td "PROVET AUCKLAND" at bounding box center [731, 404] width 171 height 32
click at [1484, 305] on link at bounding box center [1497, 309] width 28 height 24
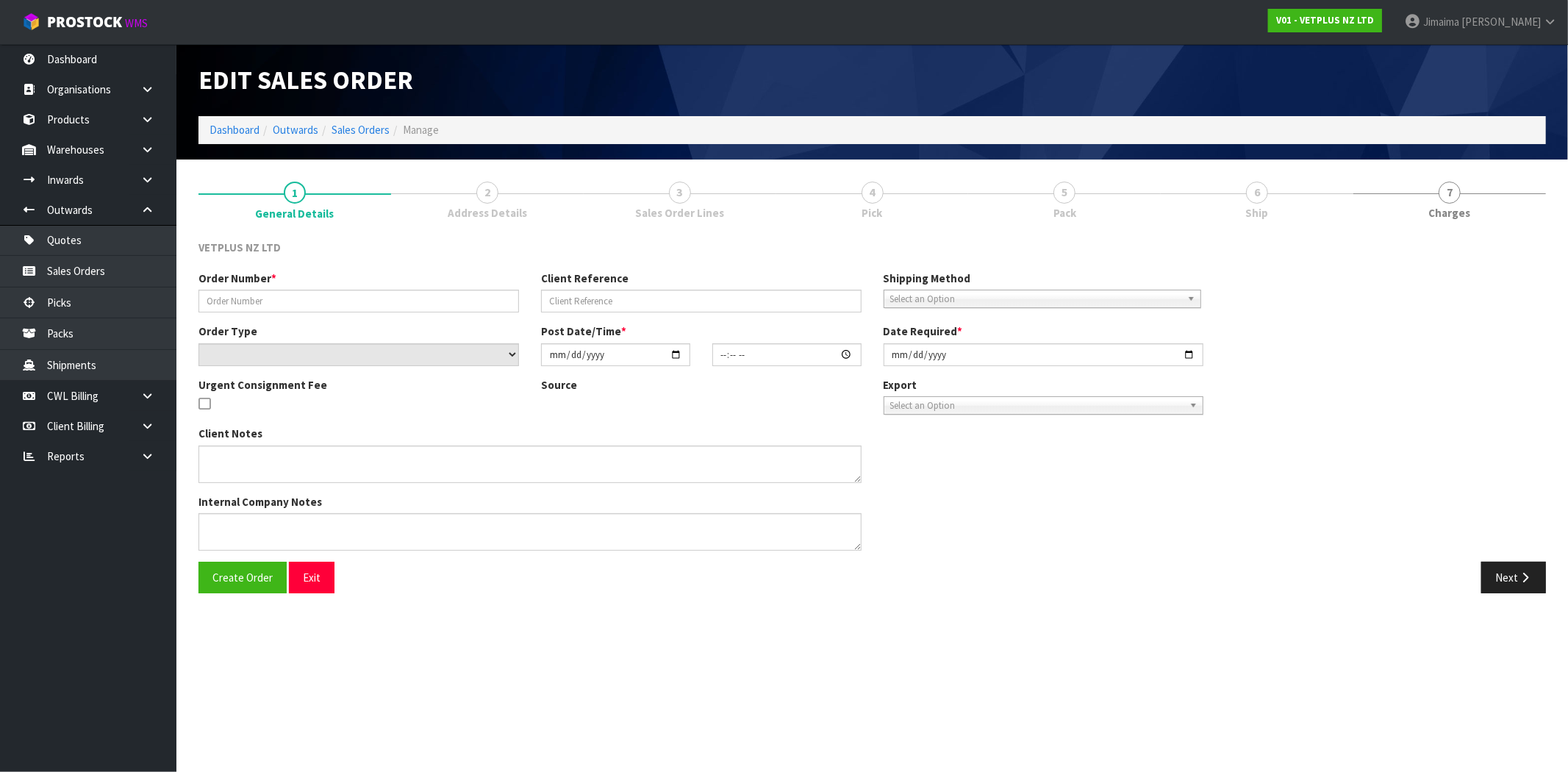
type input "1616"
type input "242580"
select select "number:0"
type input "[DATE]"
type input "14:18:00.000"
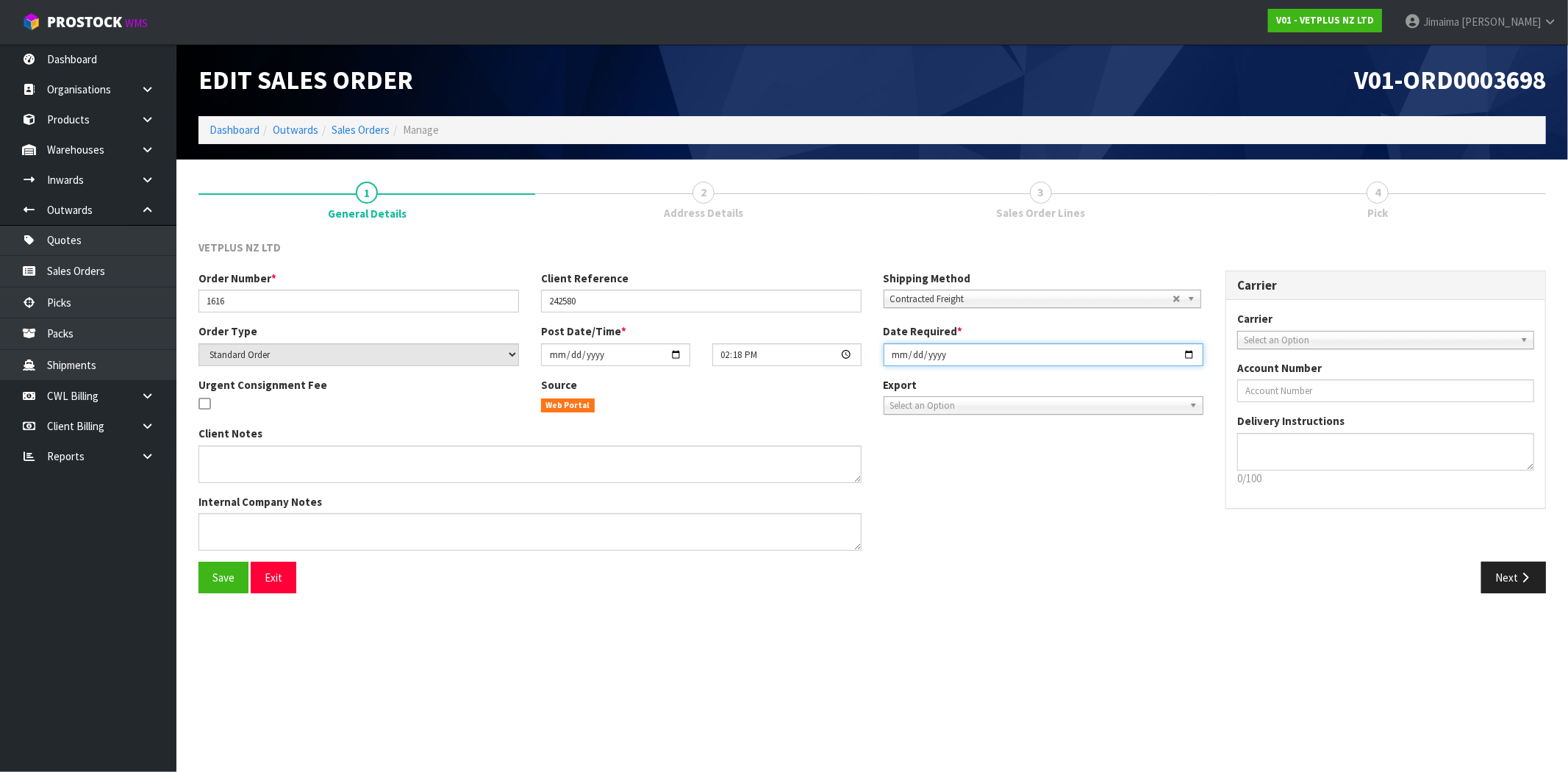
click at [1187, 359] on input "[DATE]" at bounding box center [1044, 355] width 321 height 23
type input "[DATE]"
click at [216, 589] on button "Save" at bounding box center [223, 578] width 50 height 32
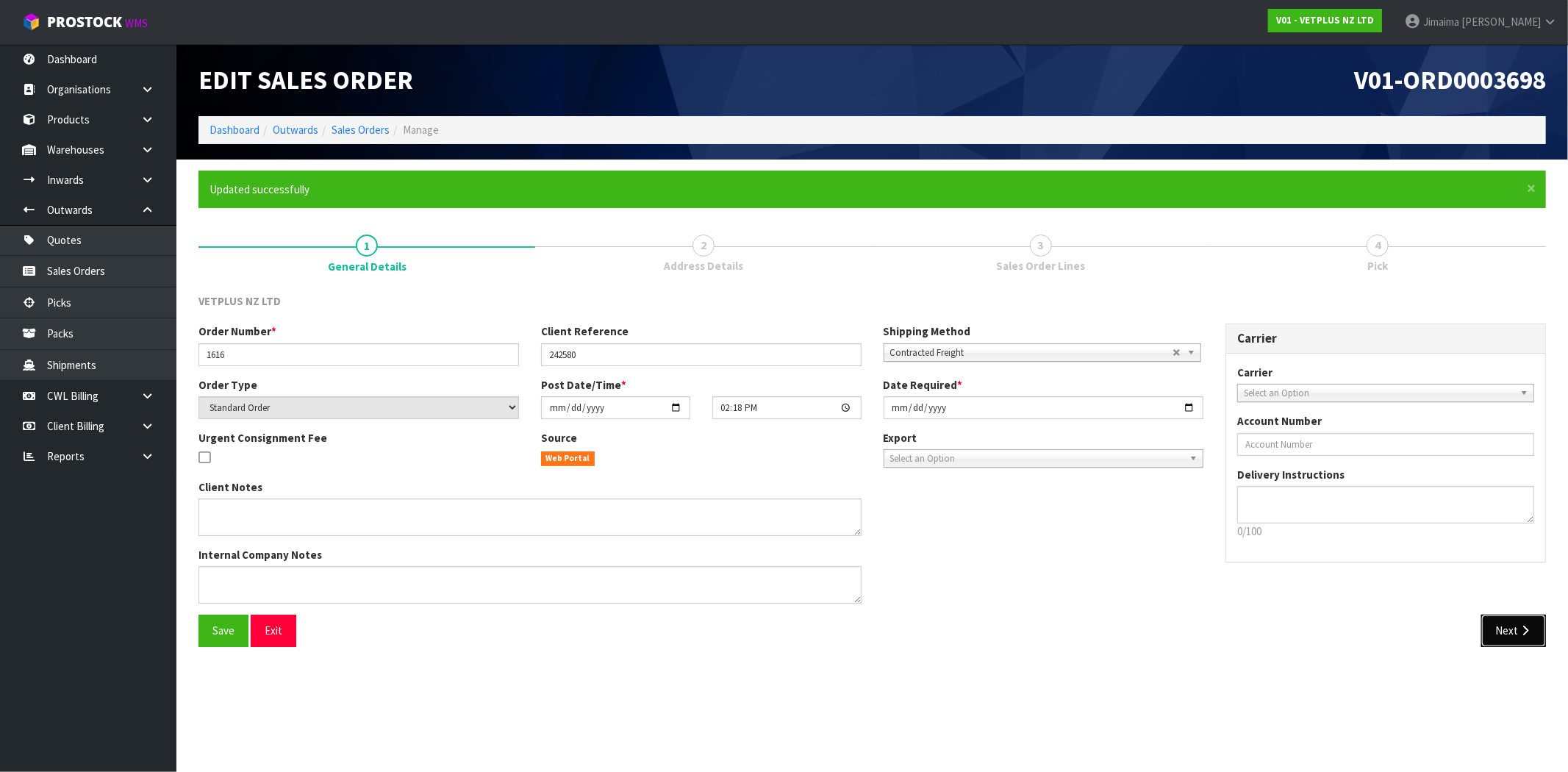
click at [1518, 626] on icon "button" at bounding box center [1525, 630] width 14 height 11
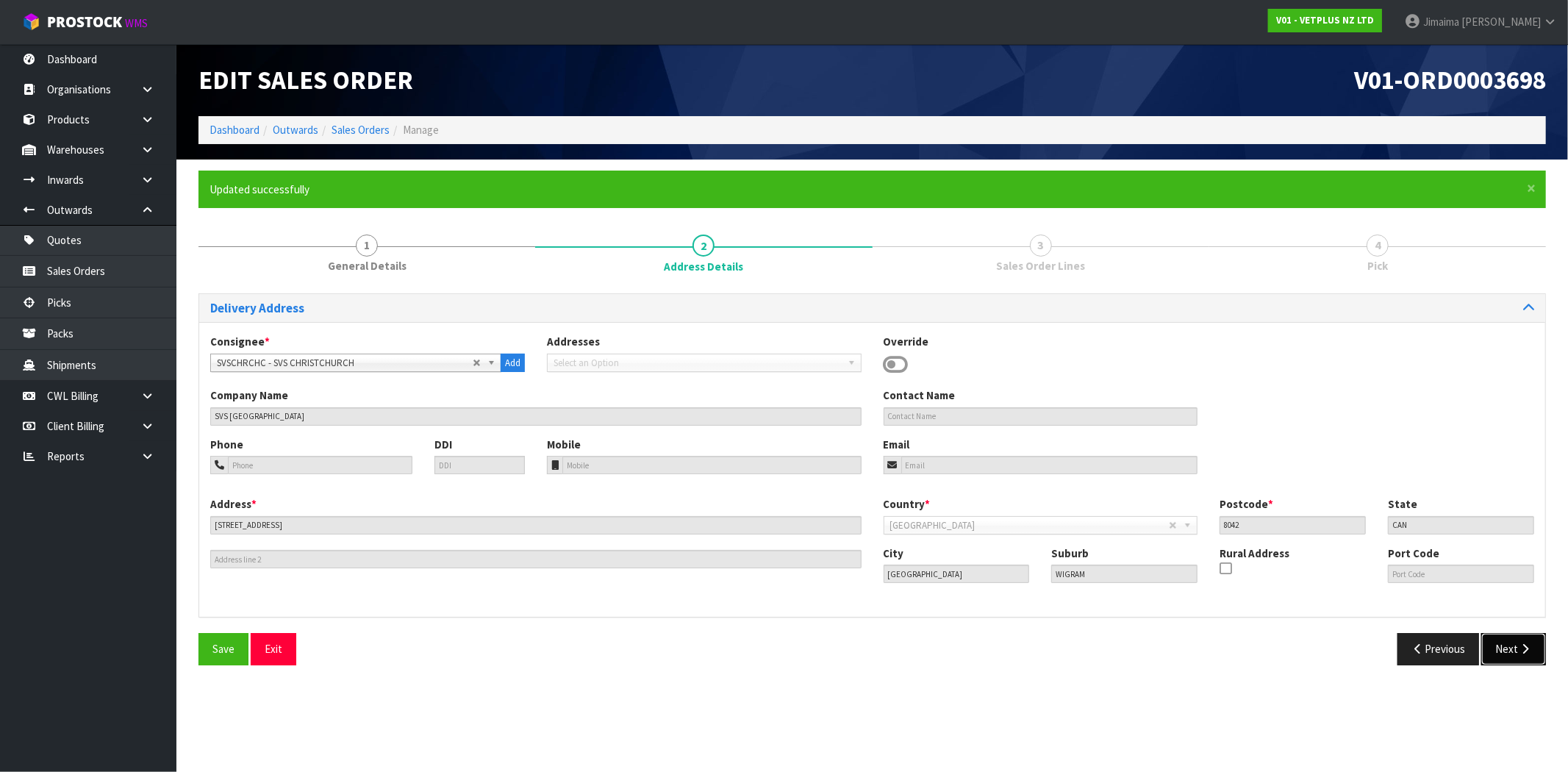
click at [1520, 651] on icon "button" at bounding box center [1525, 649] width 14 height 11
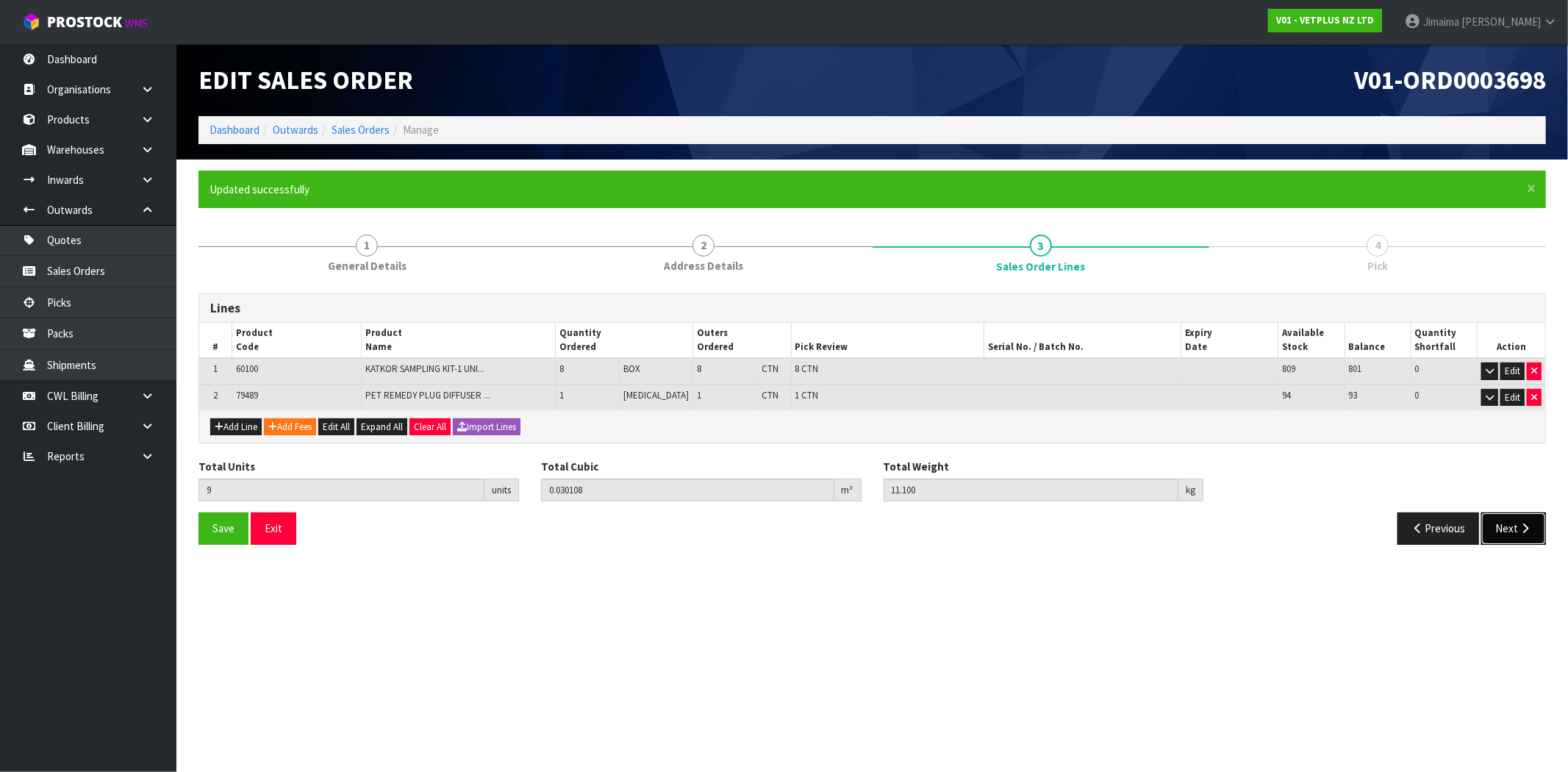
click at [1497, 530] on button "Next" at bounding box center [1514, 528] width 65 height 32
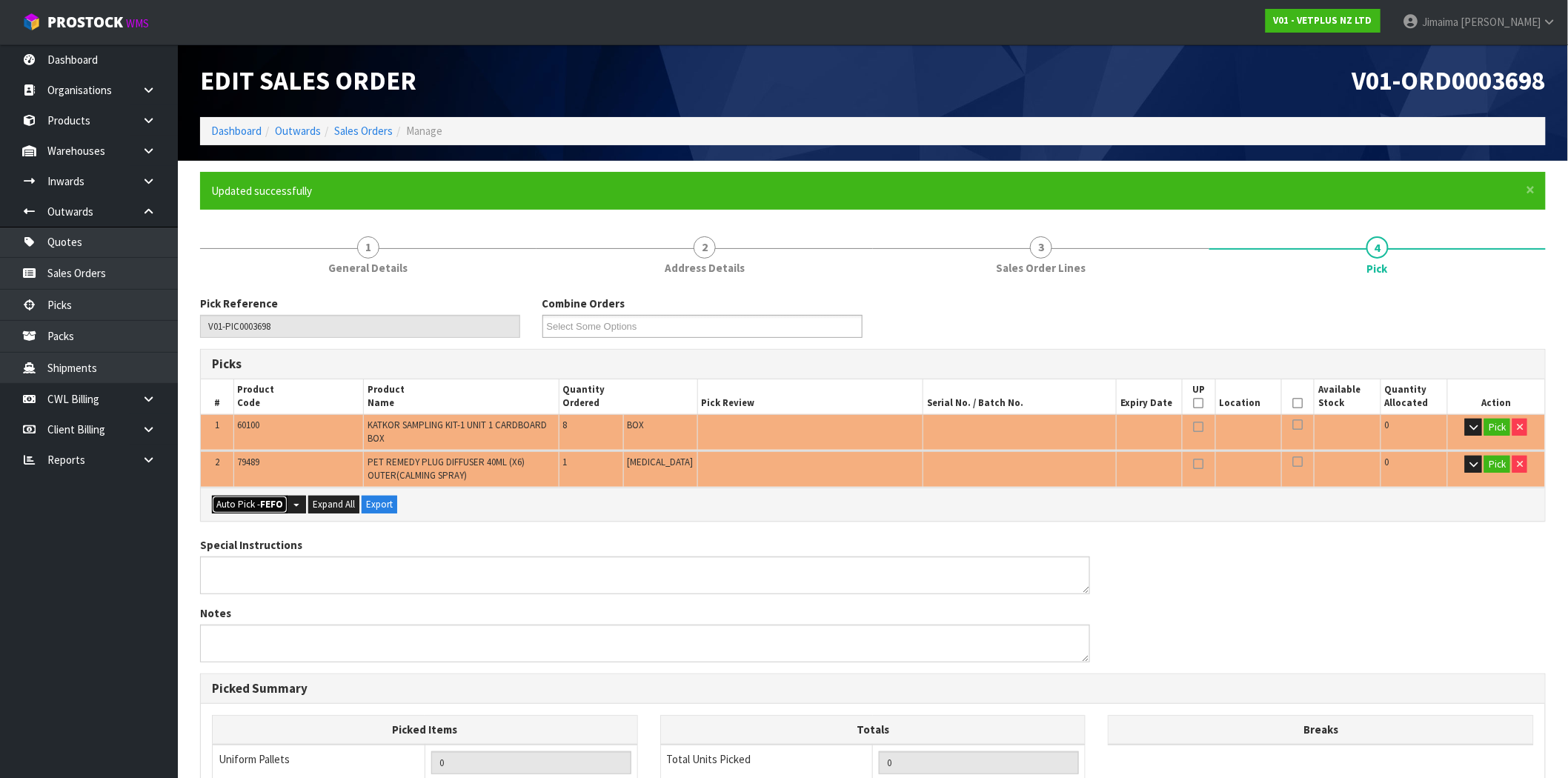
click at [253, 496] on button "Auto Pick - FEFO" at bounding box center [249, 505] width 76 height 18
type input "9"
type input "0.030108"
type input "11.100"
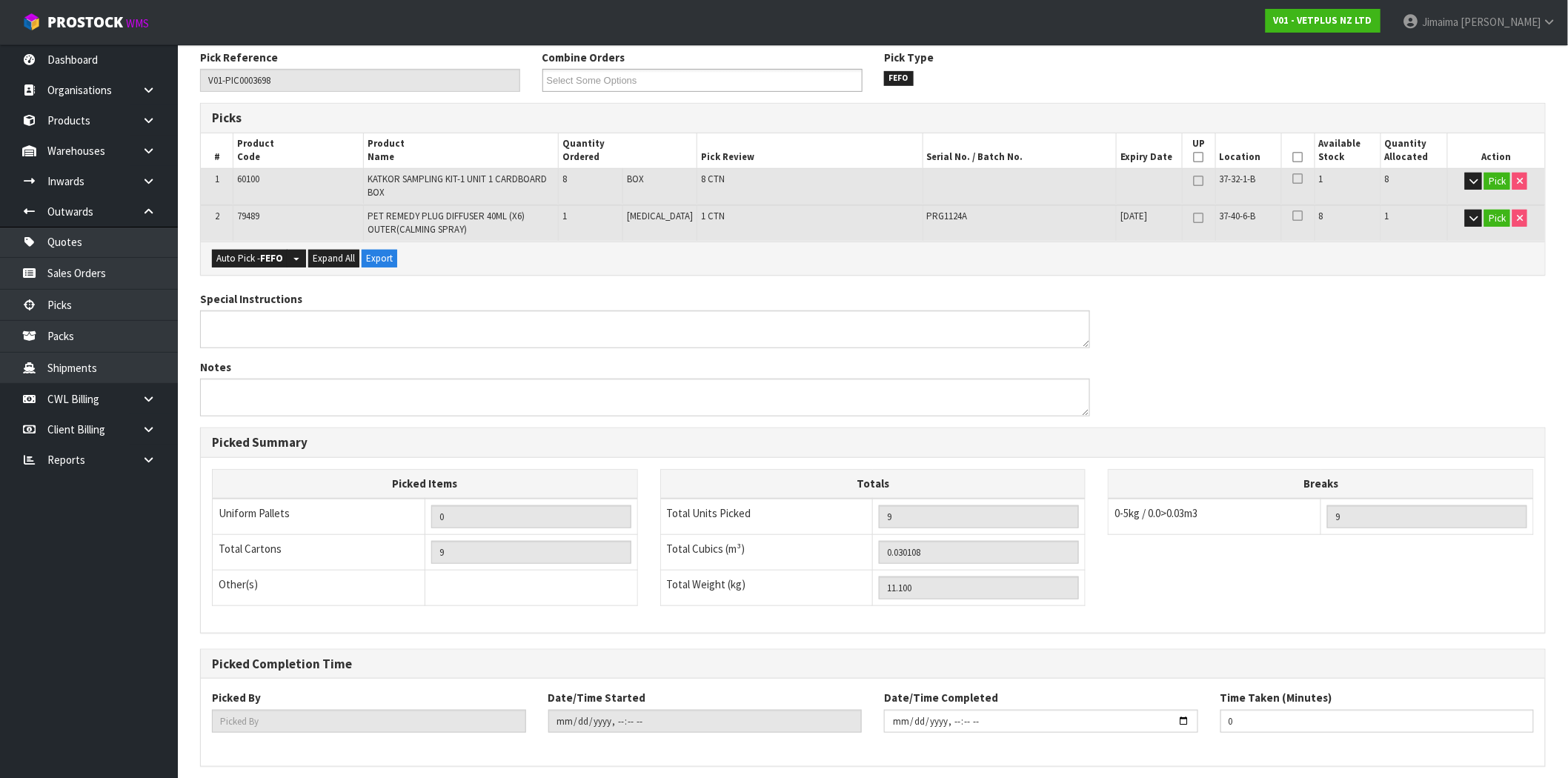
scroll to position [304, 0]
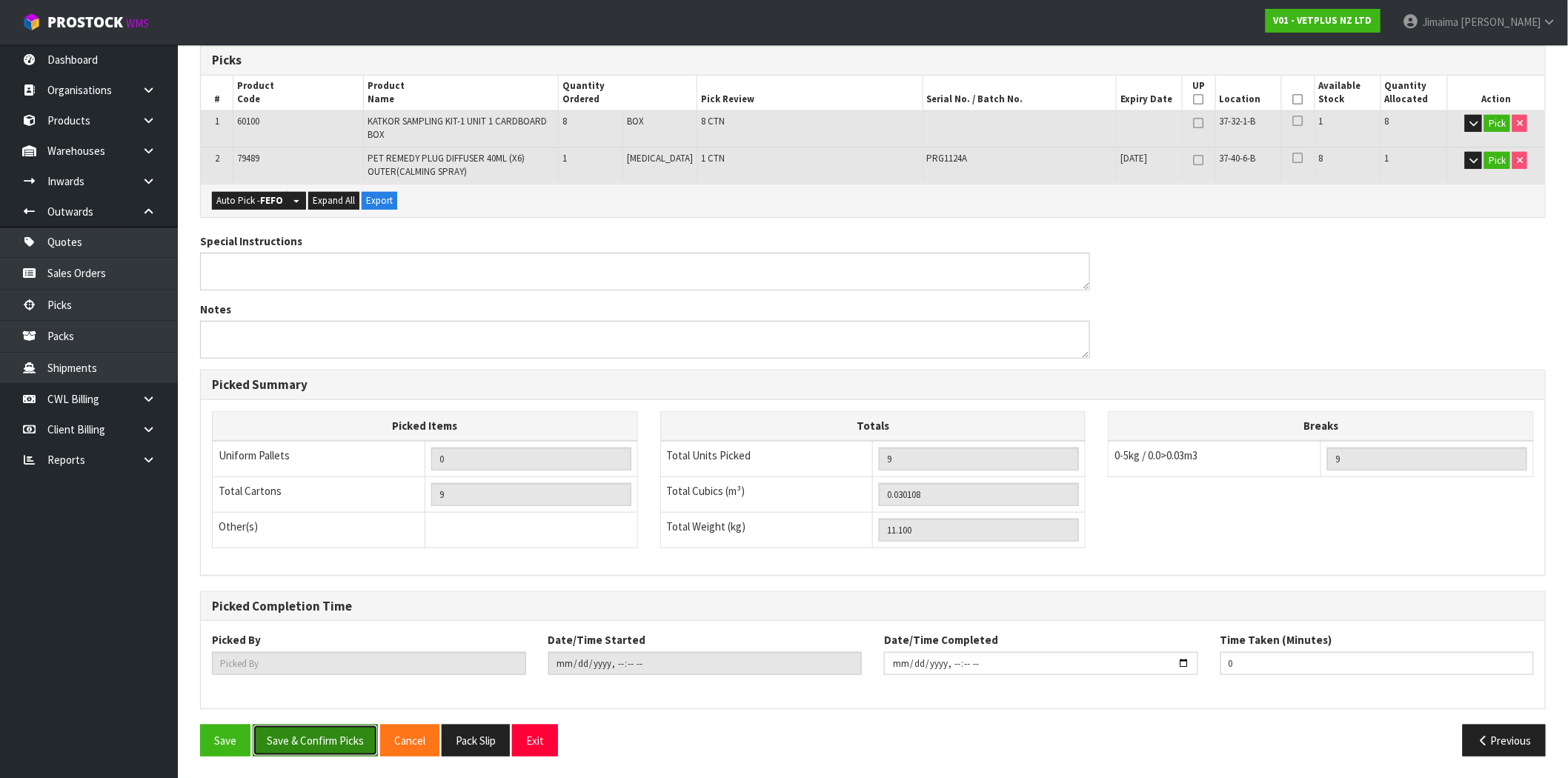
click at [294, 756] on button "Save & Confirm Picks" at bounding box center [315, 740] width 125 height 32
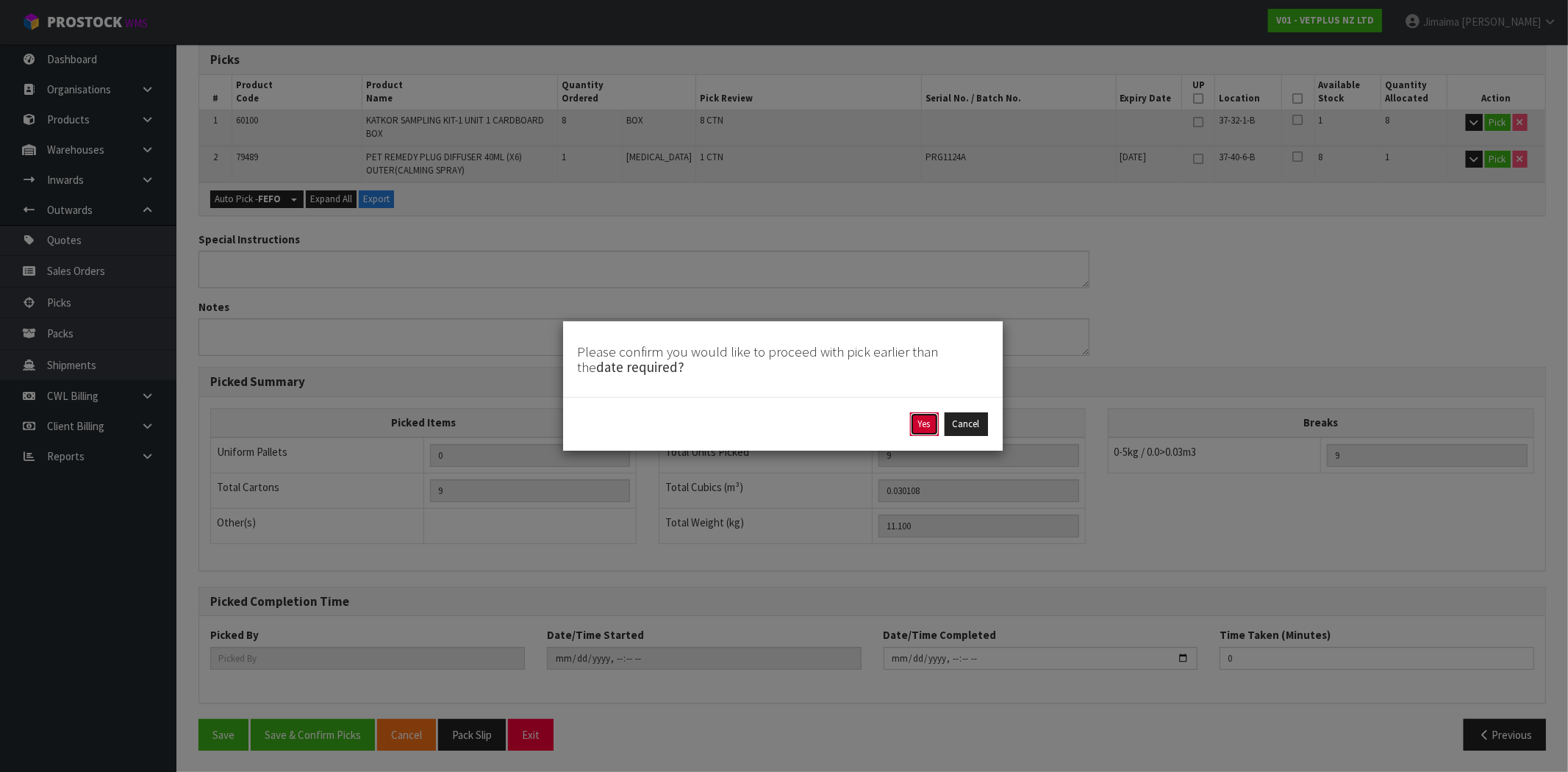
click at [923, 432] on button "Yes" at bounding box center [924, 424] width 28 height 24
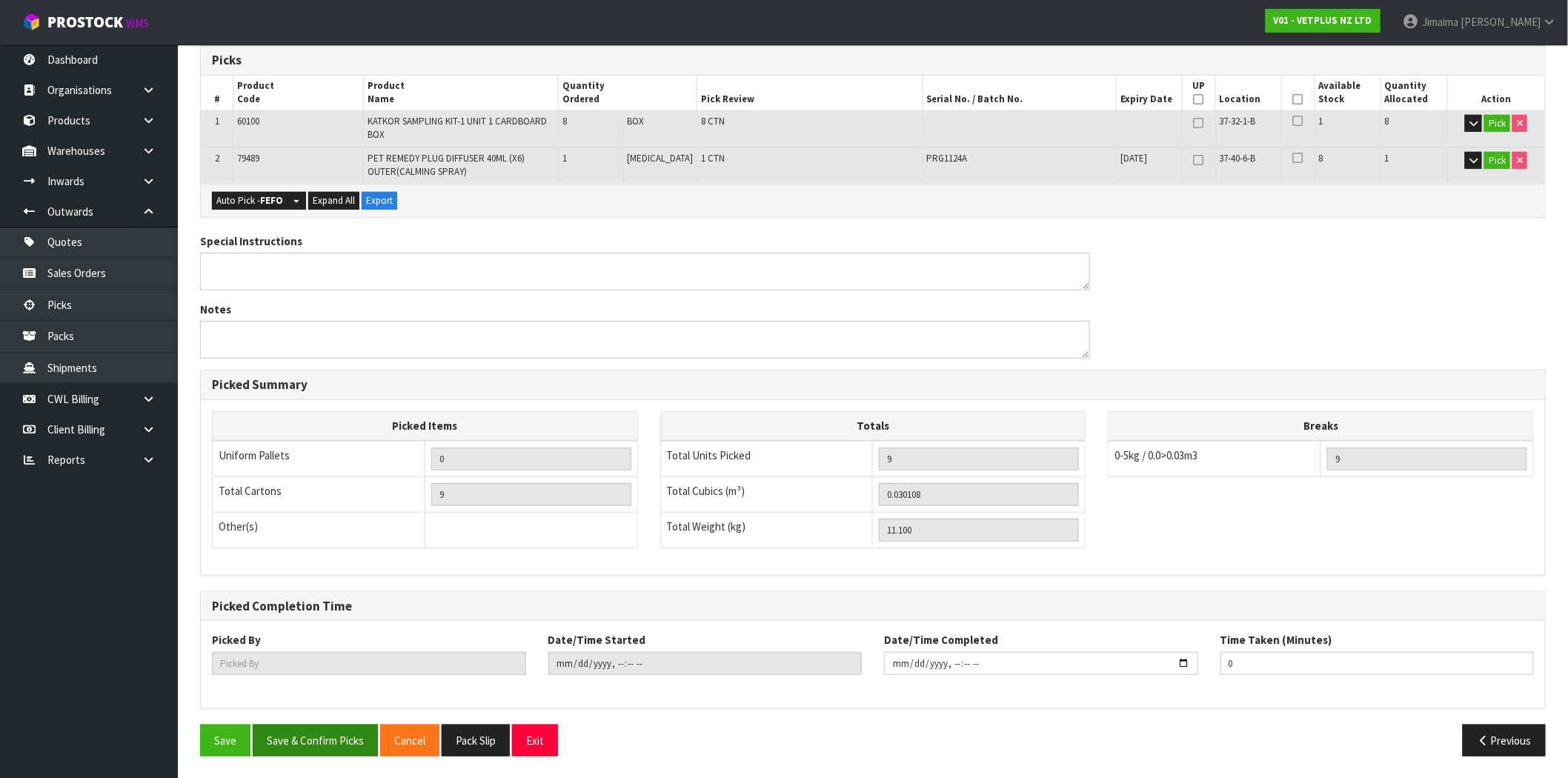
type input "Jimaima [PERSON_NAME]"
type input "2025-10-10T15:03:14"
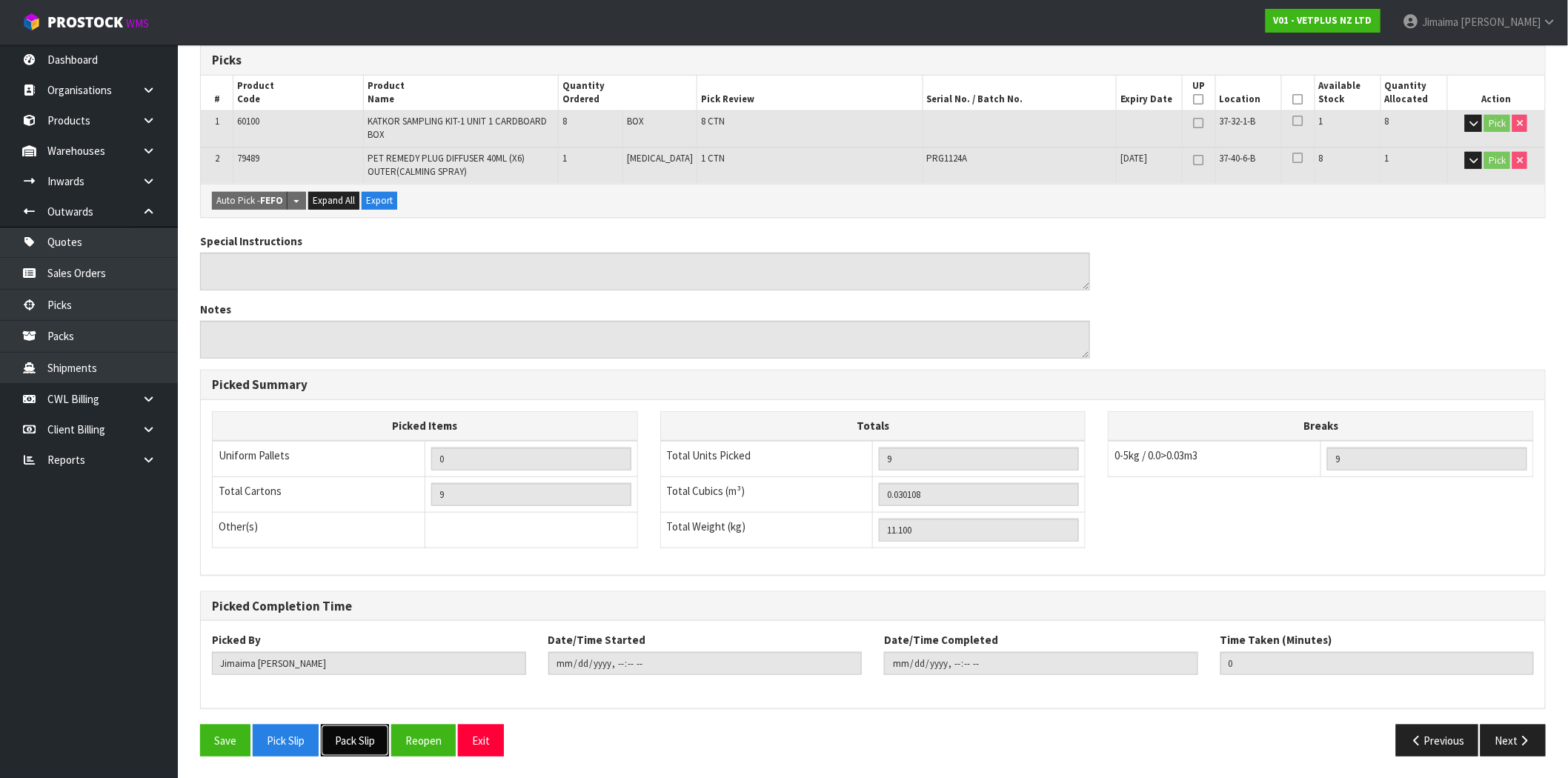
click at [338, 741] on button "Pack Slip" at bounding box center [355, 740] width 68 height 32
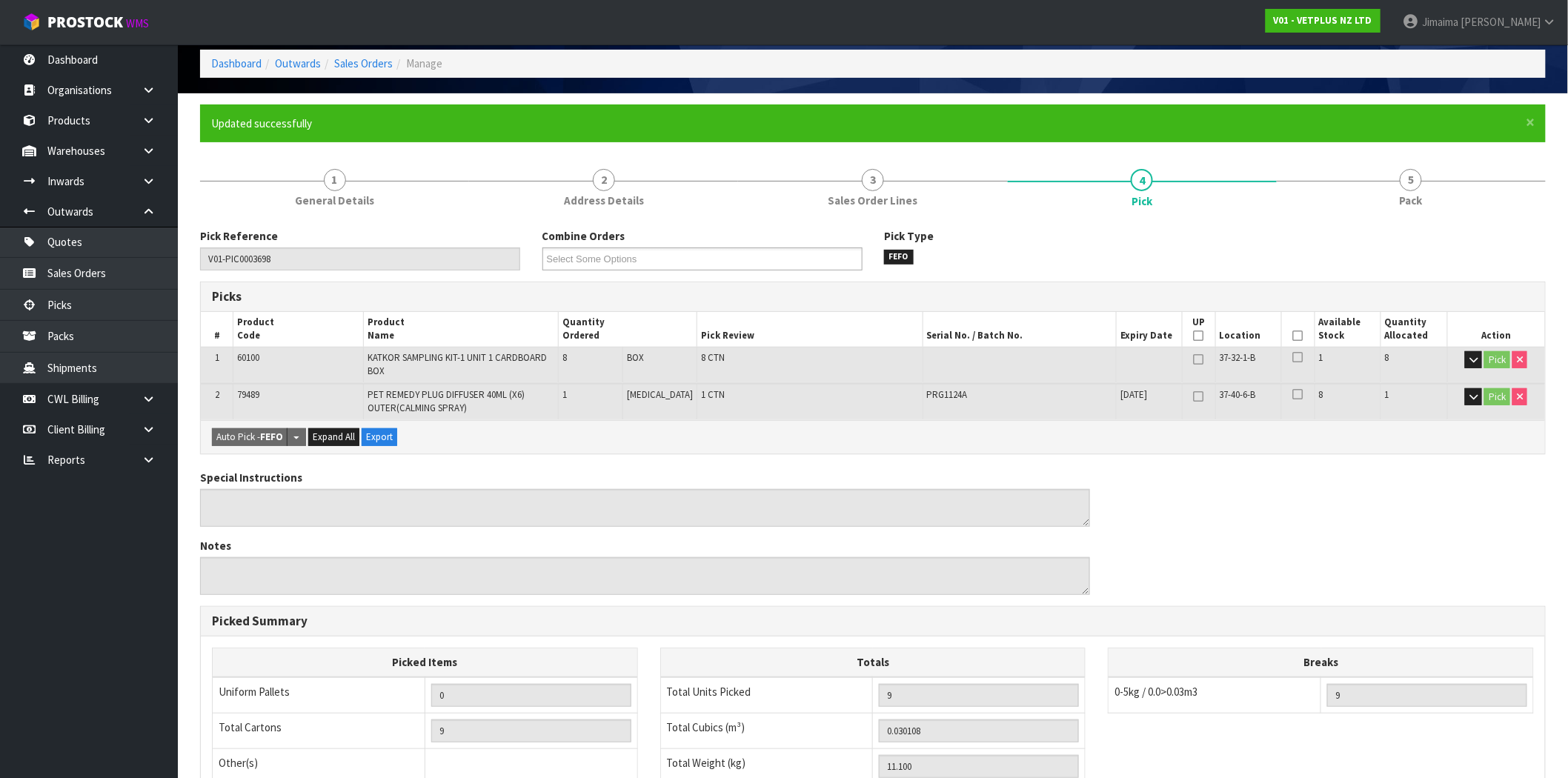
scroll to position [0, 0]
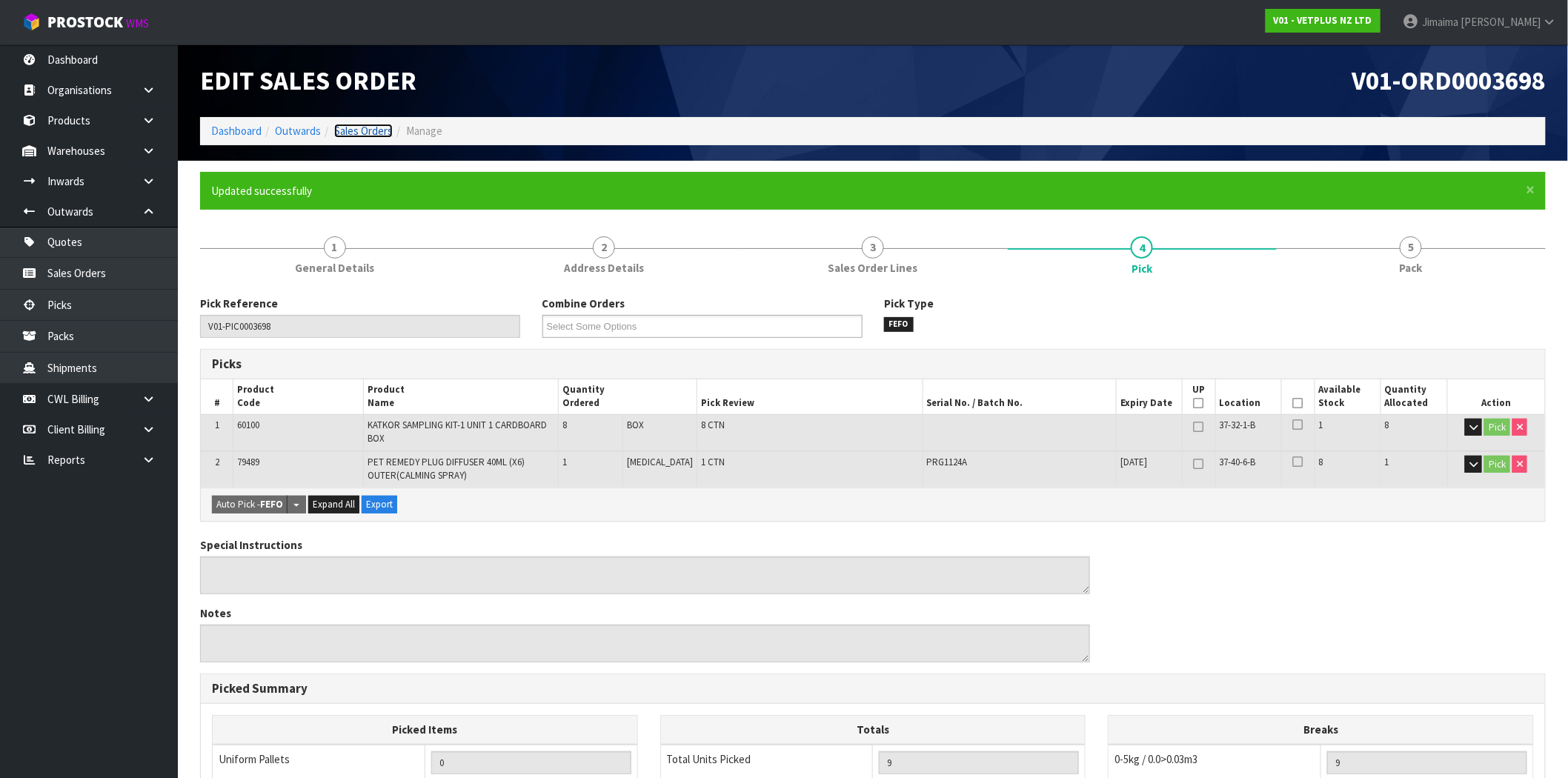
click at [352, 124] on link "Sales Orders" at bounding box center [364, 131] width 59 height 14
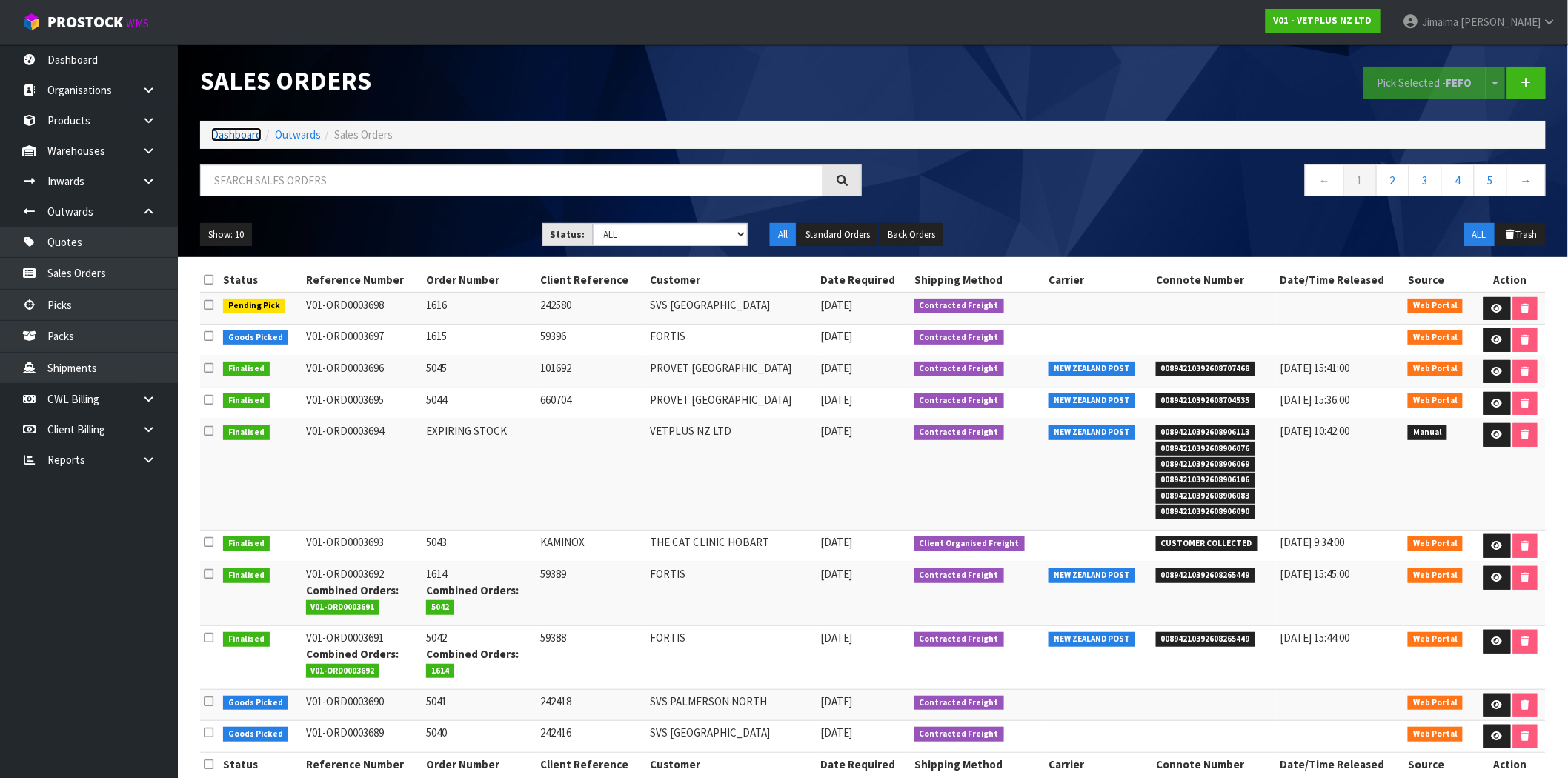
click at [223, 130] on link "Dashboard" at bounding box center [236, 135] width 50 height 14
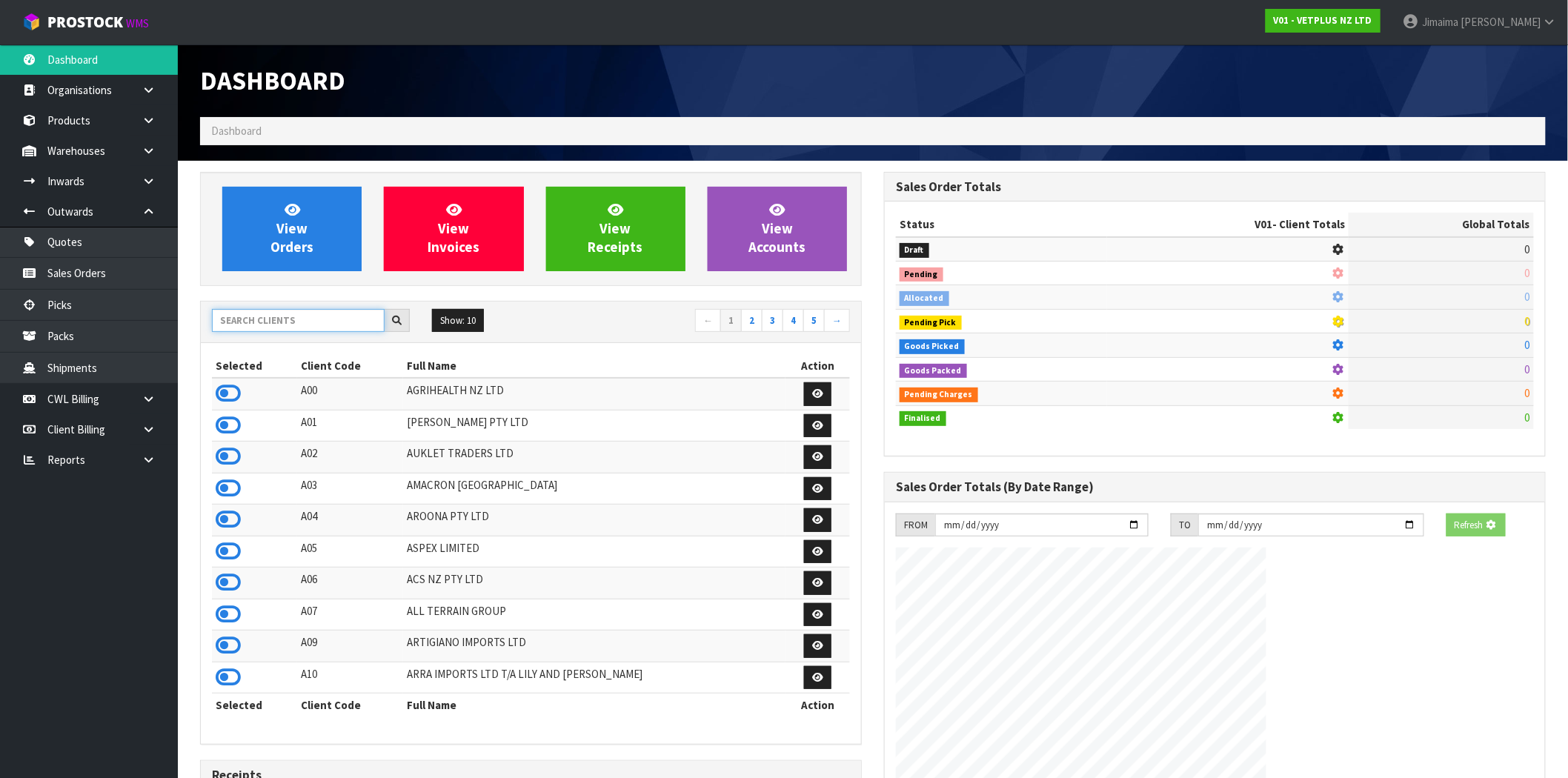
click at [289, 313] on input "text" at bounding box center [298, 321] width 172 height 23
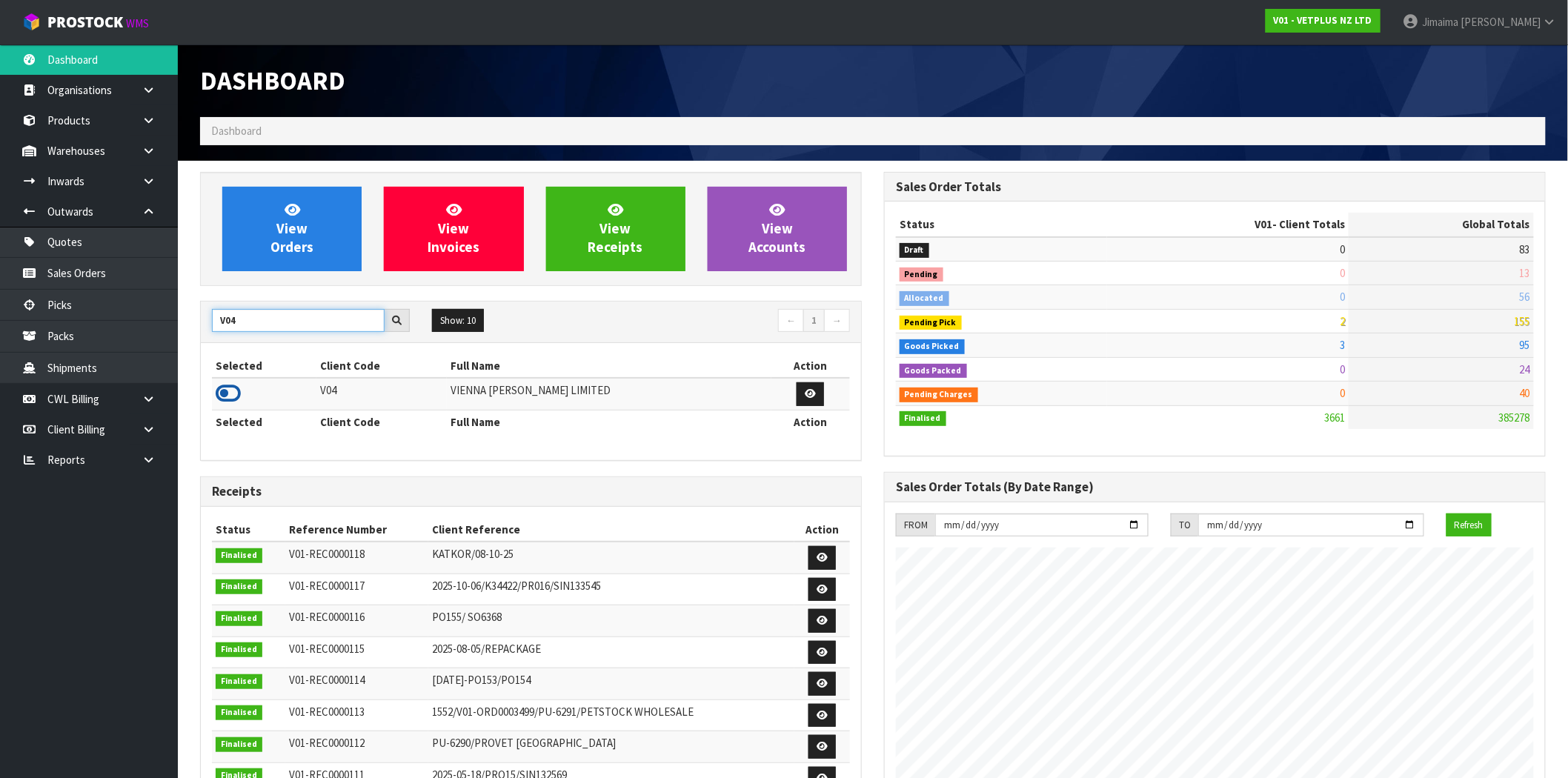
type input "V04"
click at [236, 387] on icon at bounding box center [228, 393] width 25 height 22
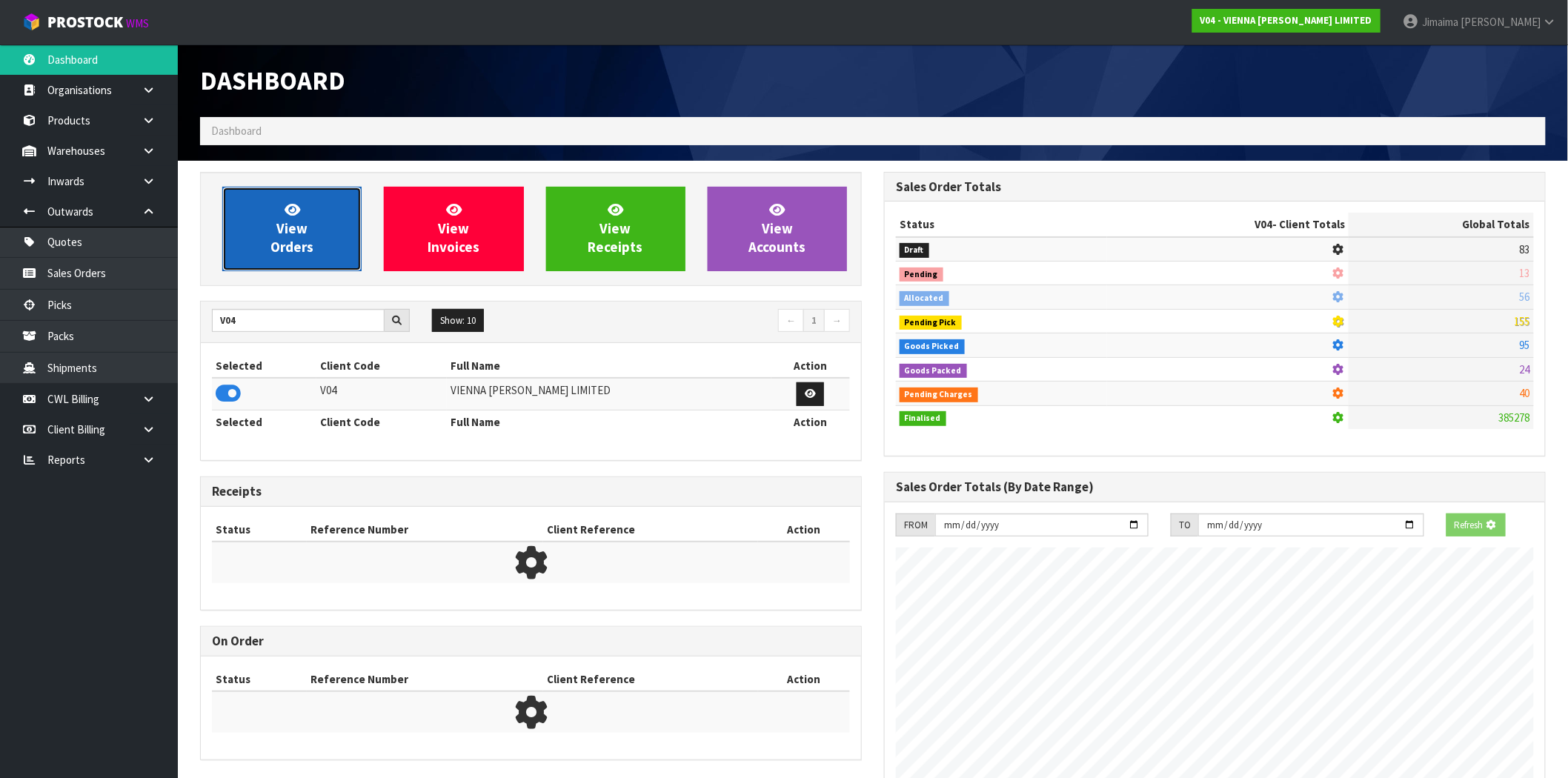
scroll to position [740040, 740462]
click at [289, 263] on link "View Orders" at bounding box center [292, 229] width 139 height 85
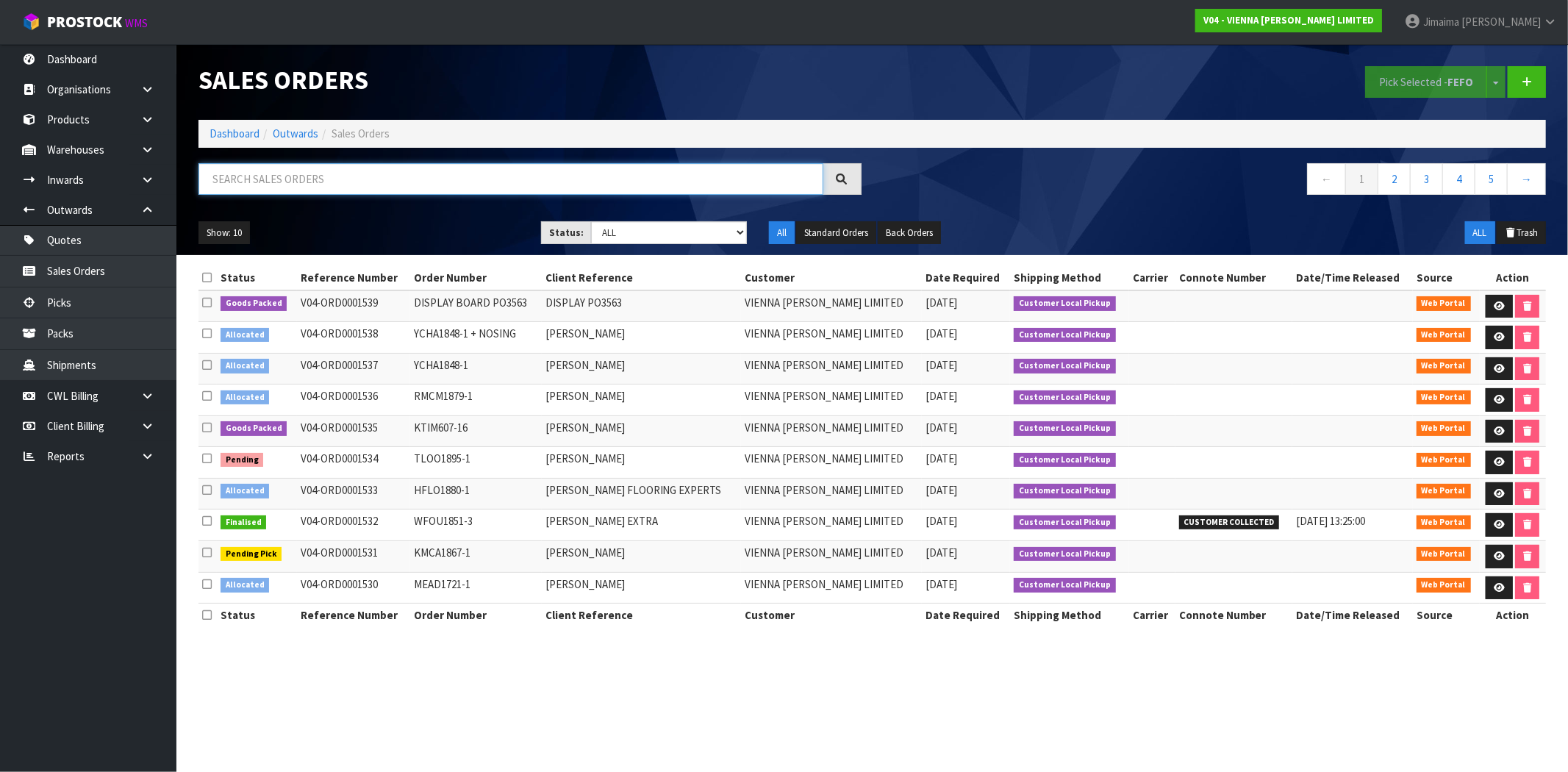
paste input "1524"
click at [357, 190] on input "1524" at bounding box center [511, 179] width 625 height 32
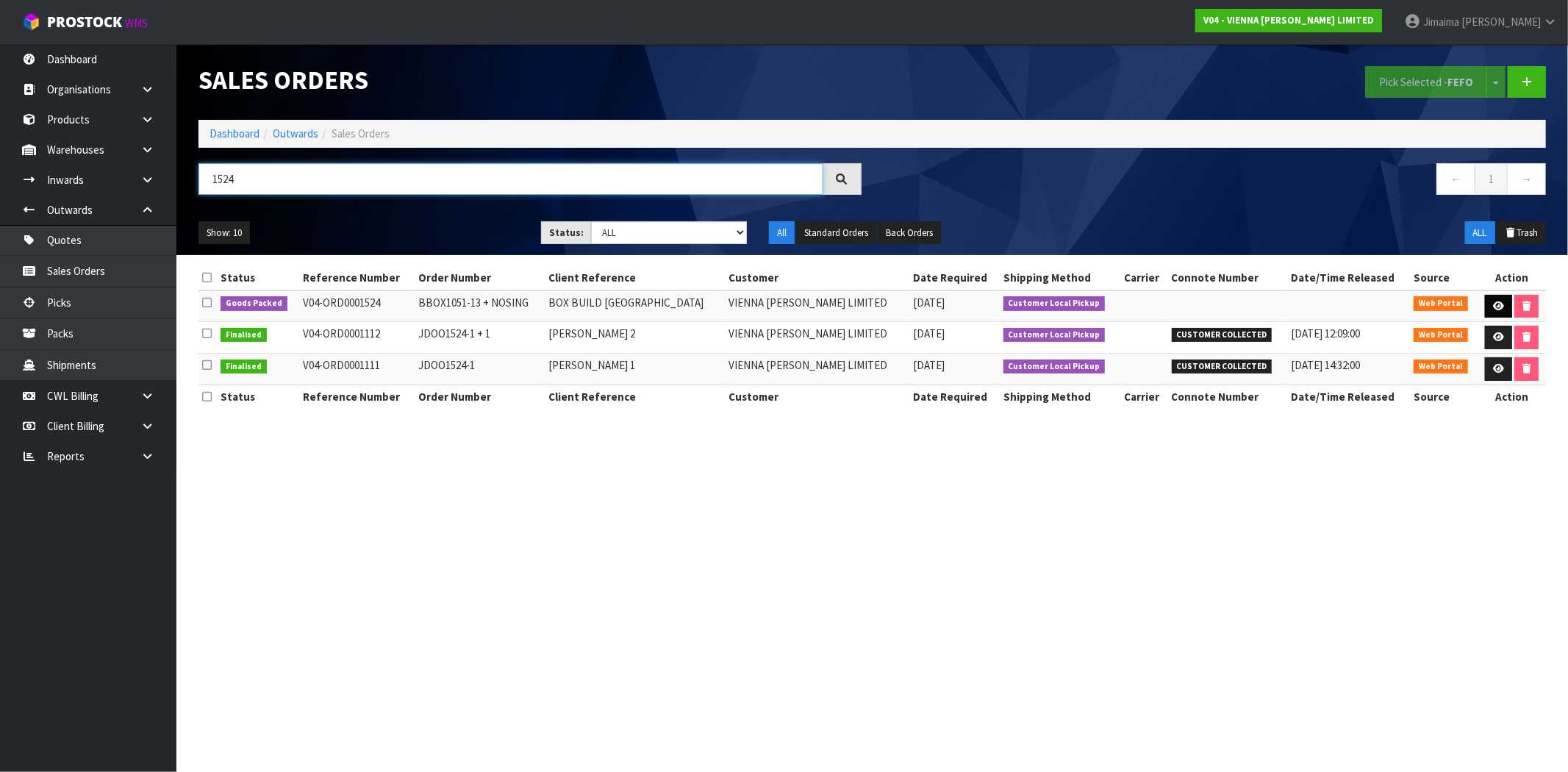
type input "1524"
click at [1489, 295] on link at bounding box center [1499, 307] width 27 height 24
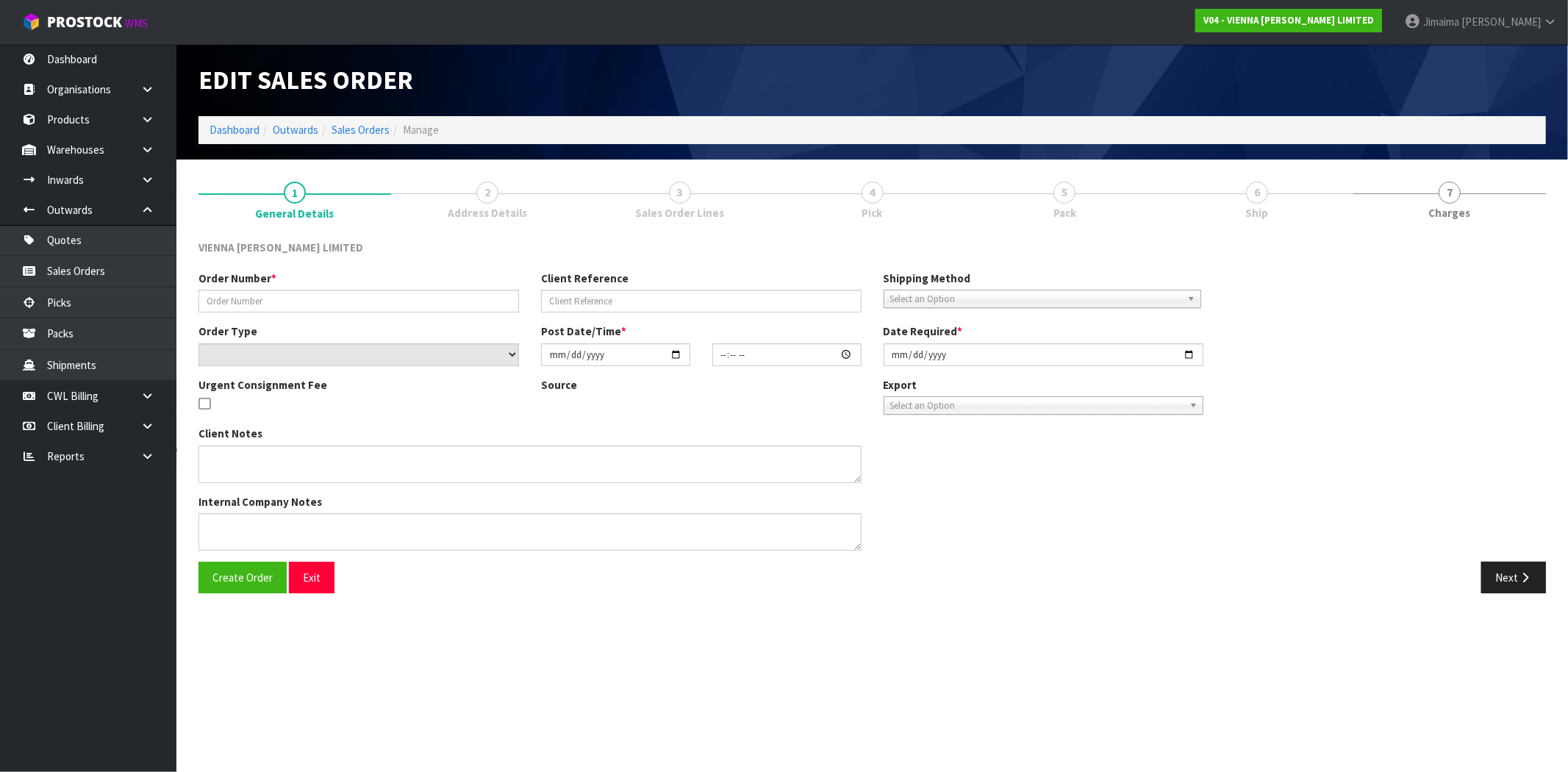
type input "BBOX1051-13 + NOSING"
type input "BOX BUILD ISLA NOSING"
select select "number:0"
type input "2025-09-29"
type input "12:35:00.000"
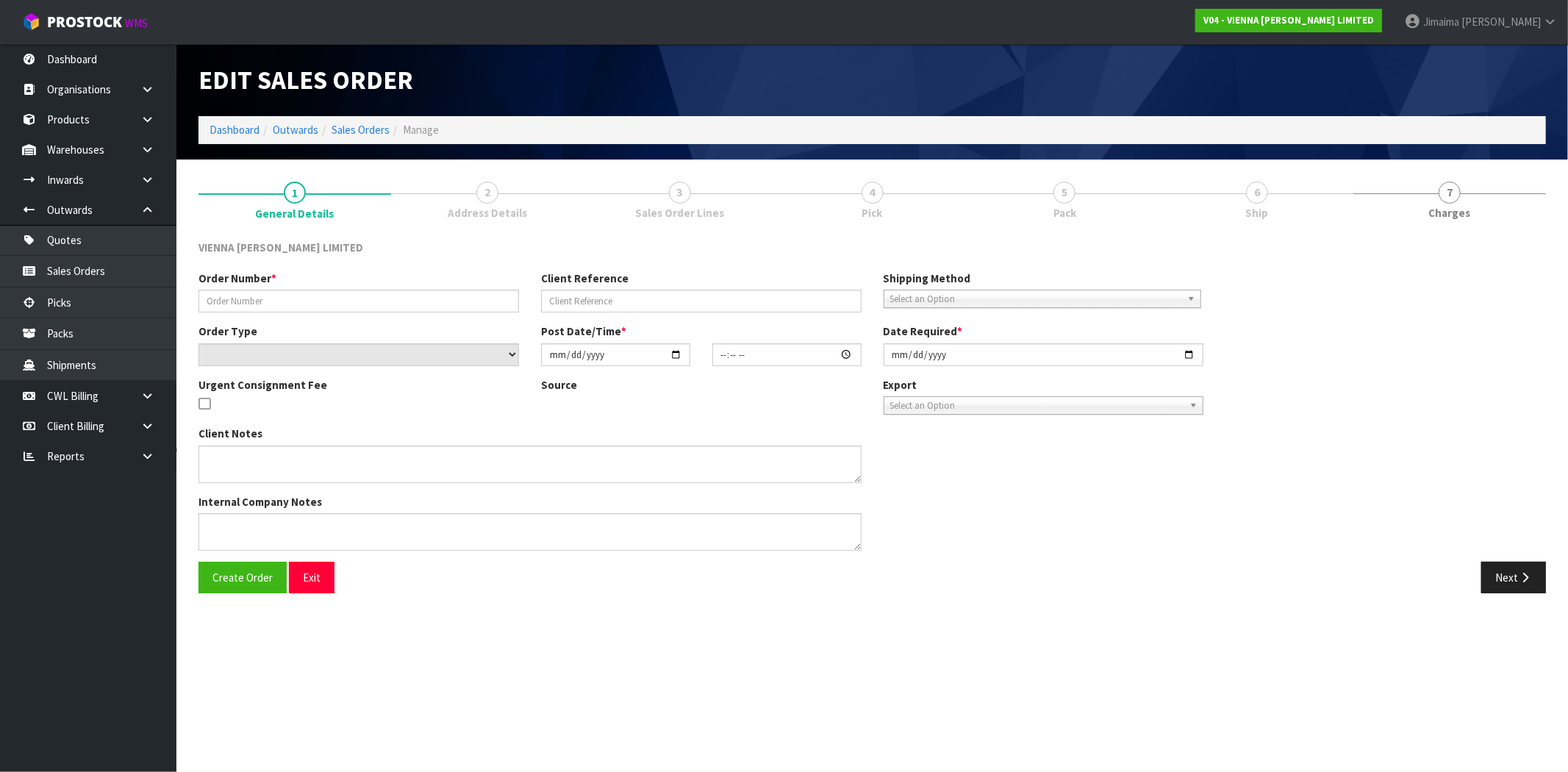
type input "2025-10-08"
type textarea "BOX BUILD ISLA NOSING"
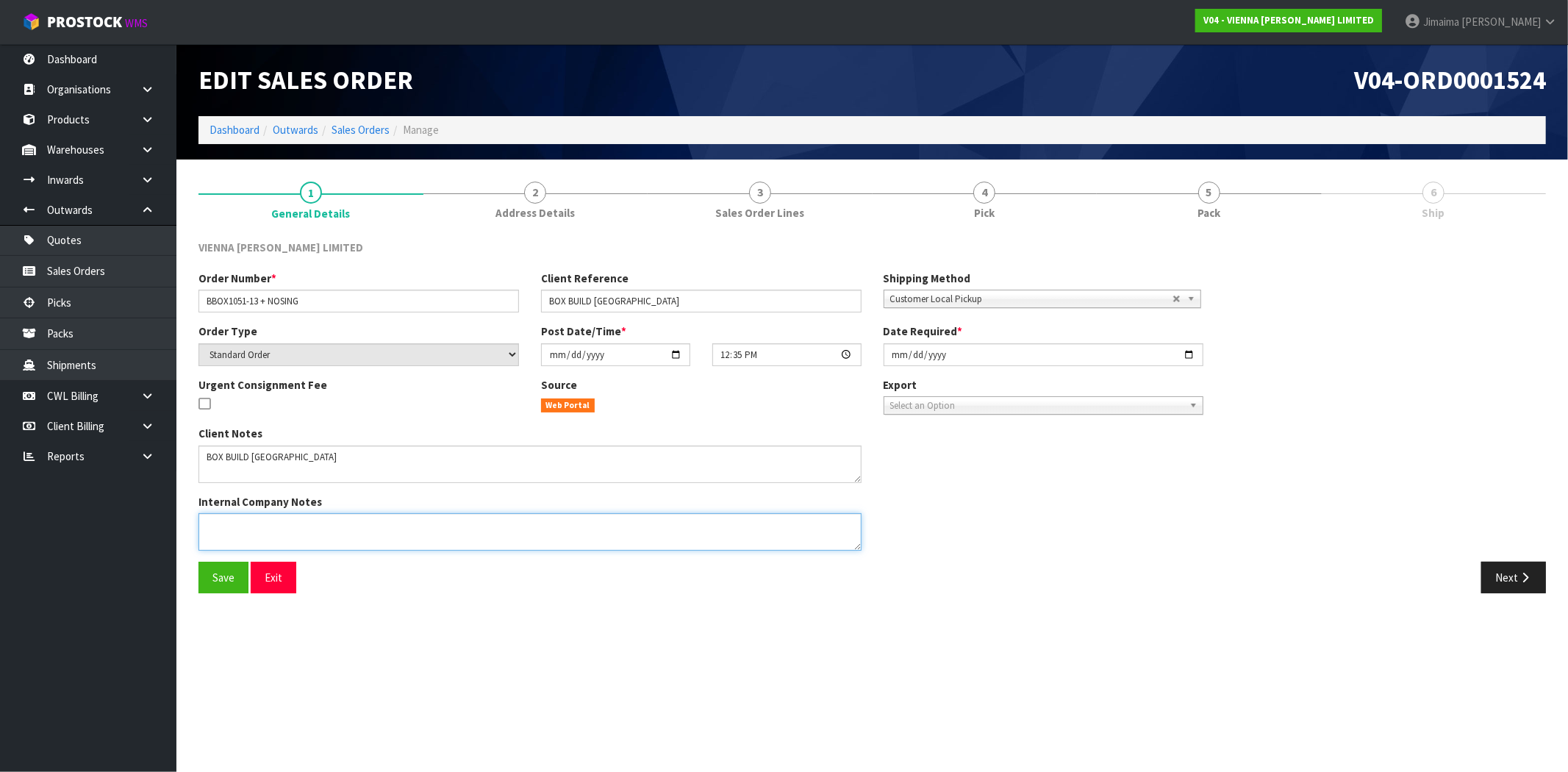
drag, startPoint x: 269, startPoint y: 519, endPoint x: 312, endPoint y: 524, distance: 43.3
click at [269, 519] on textarea at bounding box center [530, 532] width 663 height 37
click at [304, 537] on textarea at bounding box center [530, 532] width 663 height 37
paste textarea "ORDER 1524 IS BEING COLLECTED 13/10."
click at [203, 524] on textarea at bounding box center [530, 532] width 663 height 37
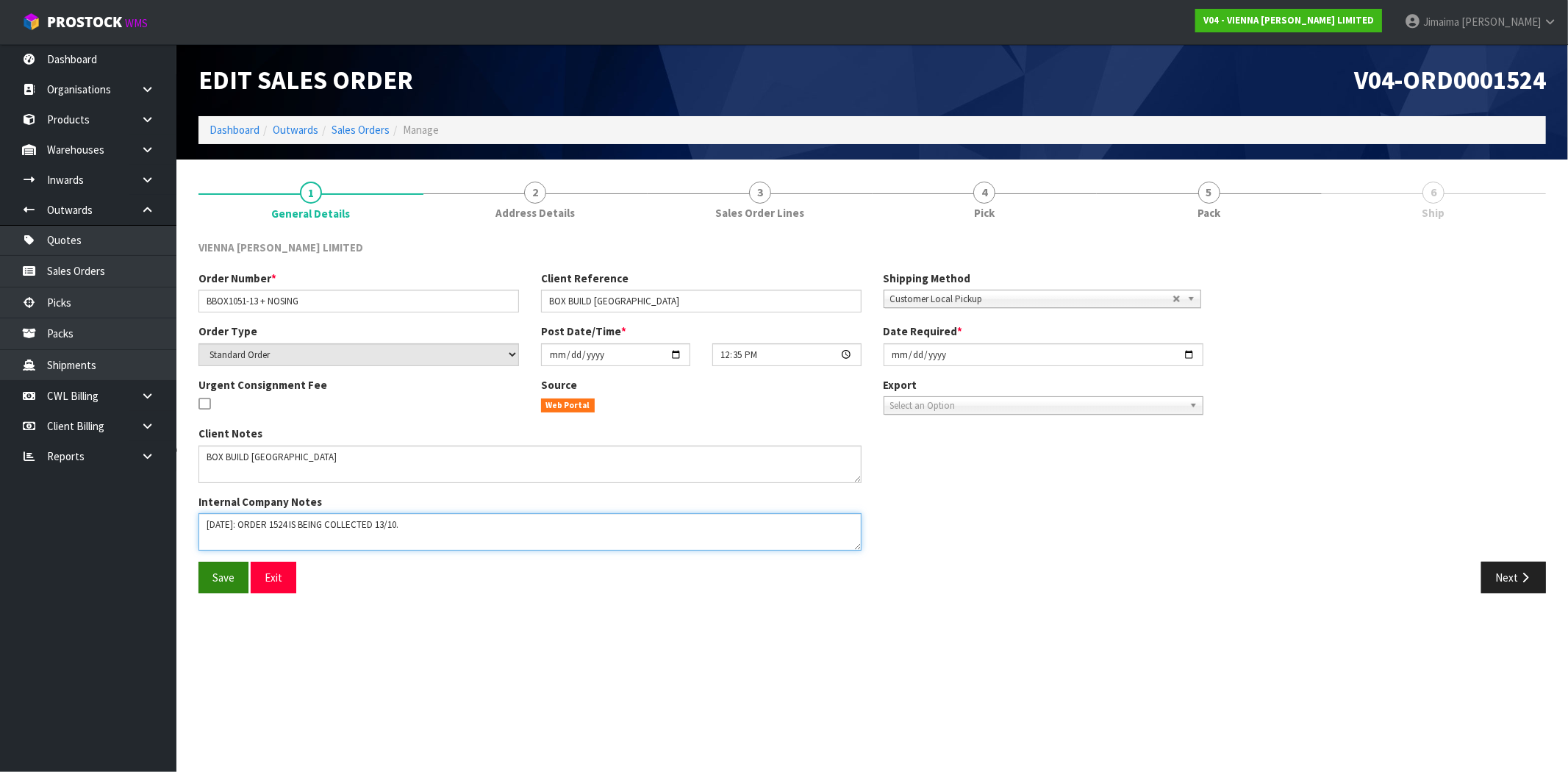
type textarea "10/10/2025: ORDER 1524 IS BEING COLLECTED 13/10."
click at [222, 584] on span "Save" at bounding box center [223, 578] width 22 height 14
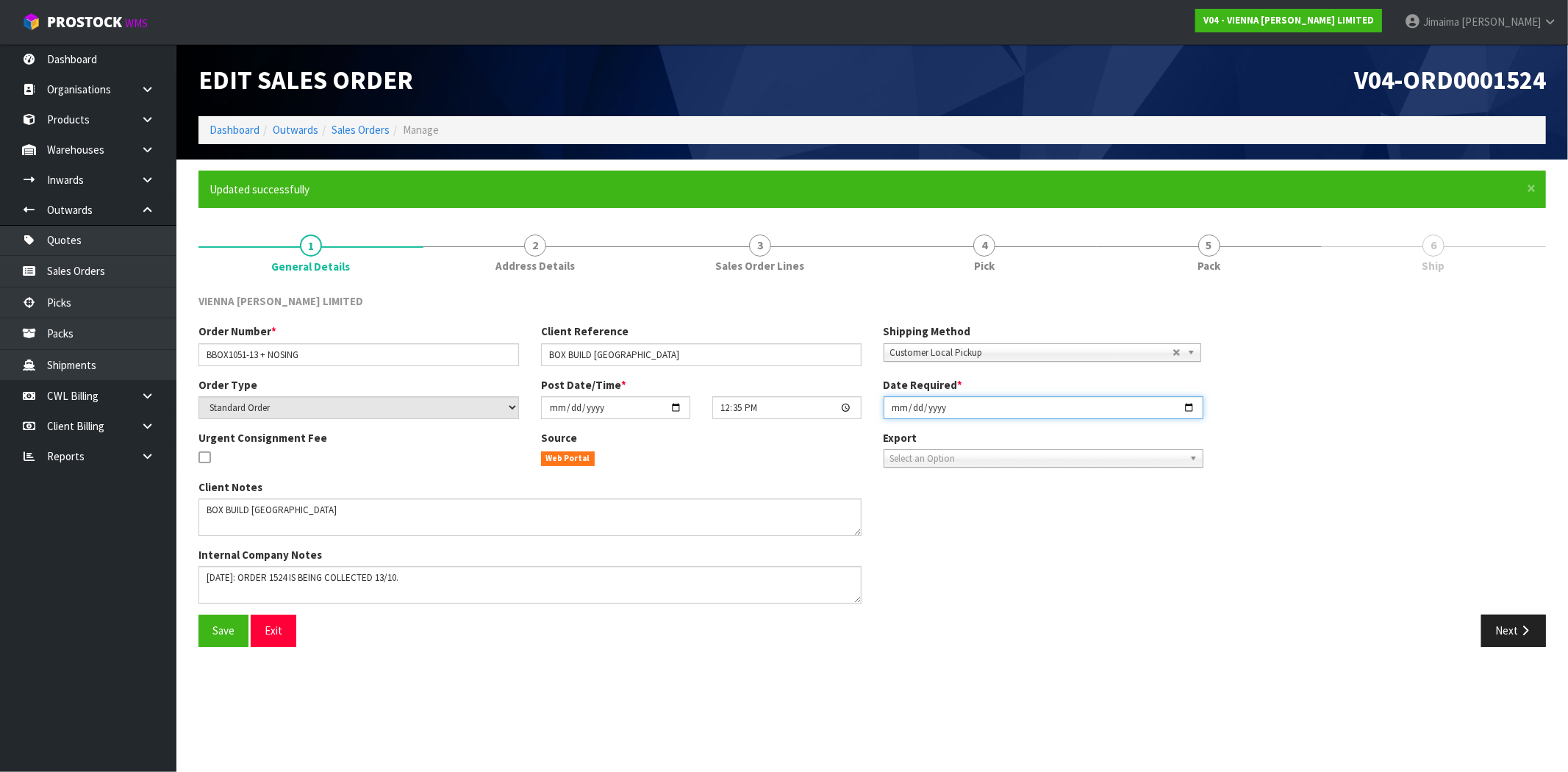
click at [1188, 408] on input "2025-10-08" at bounding box center [1044, 408] width 321 height 23
type input "[DATE]"
click at [261, 625] on button "Exit" at bounding box center [273, 630] width 45 height 32
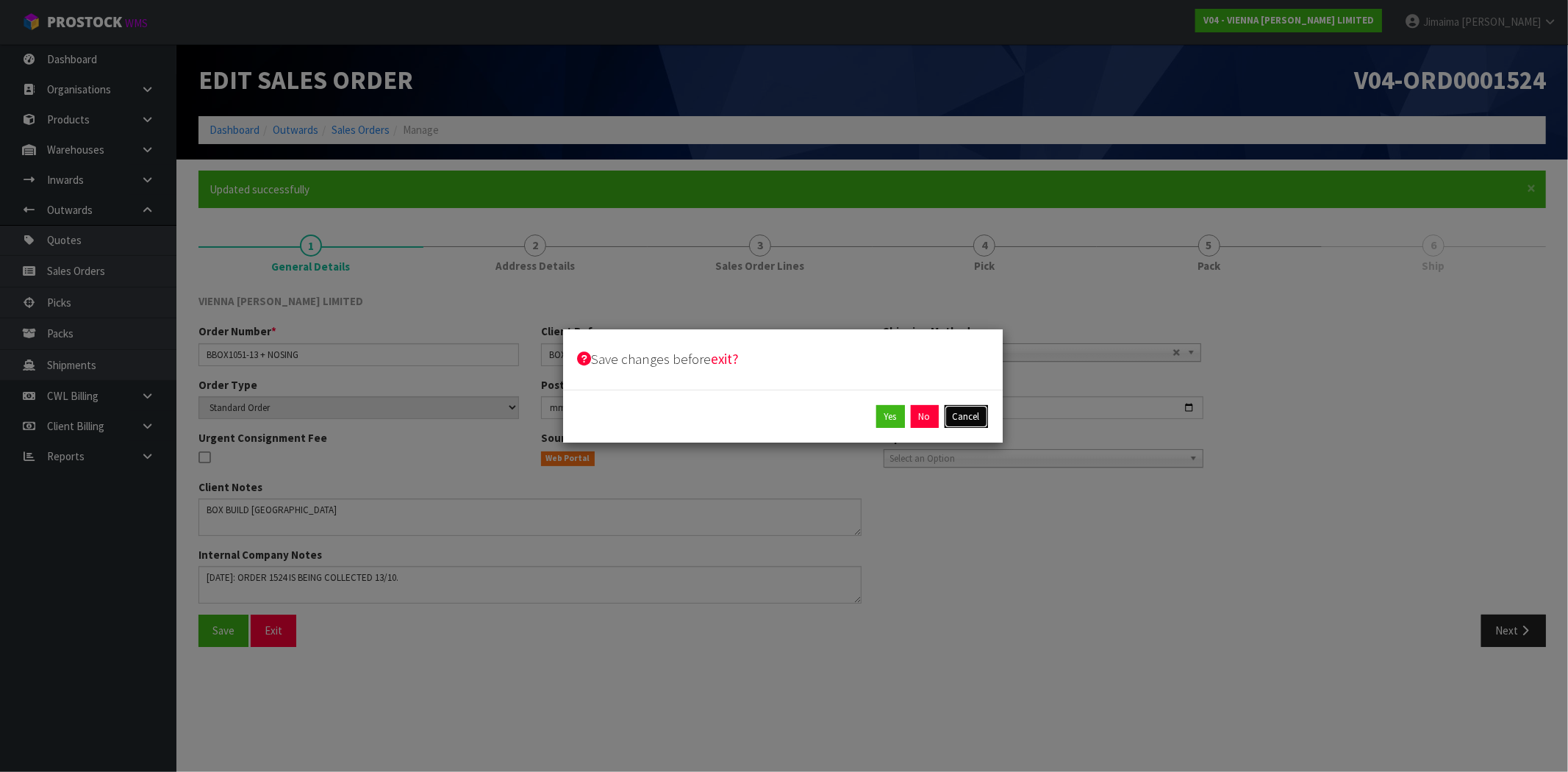
drag, startPoint x: 969, startPoint y: 417, endPoint x: 857, endPoint y: 447, distance: 115.9
click at [968, 417] on button "Cancel" at bounding box center [966, 417] width 43 height 24
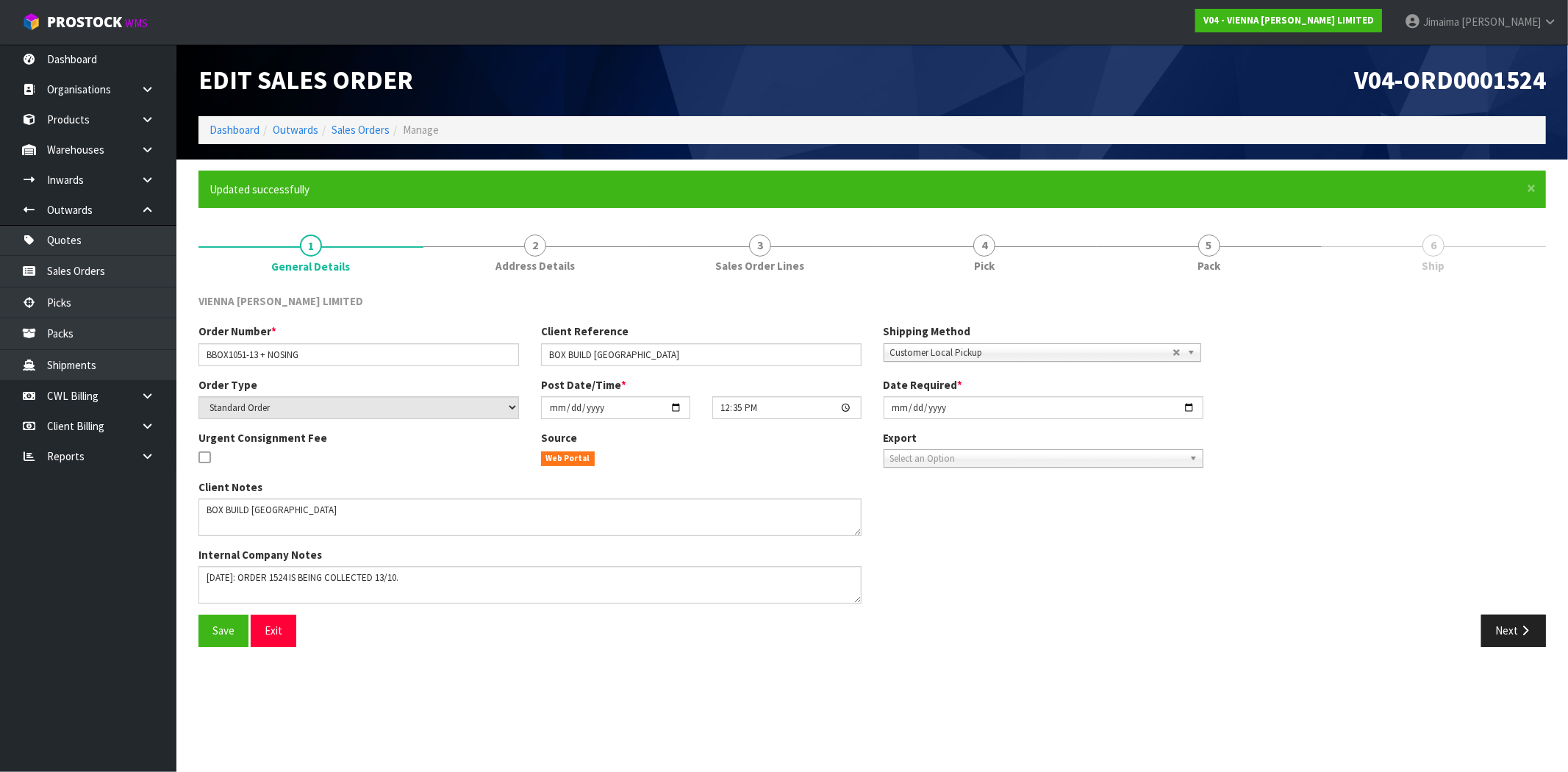
click at [224, 612] on div "Client Notes Internal Company Notes" at bounding box center [530, 547] width 685 height 136
click at [226, 628] on span "Save" at bounding box center [223, 630] width 22 height 14
drag, startPoint x: 361, startPoint y: 132, endPoint x: 384, endPoint y: 147, distance: 27.5
click at [361, 132] on link "Sales Orders" at bounding box center [361, 130] width 59 height 14
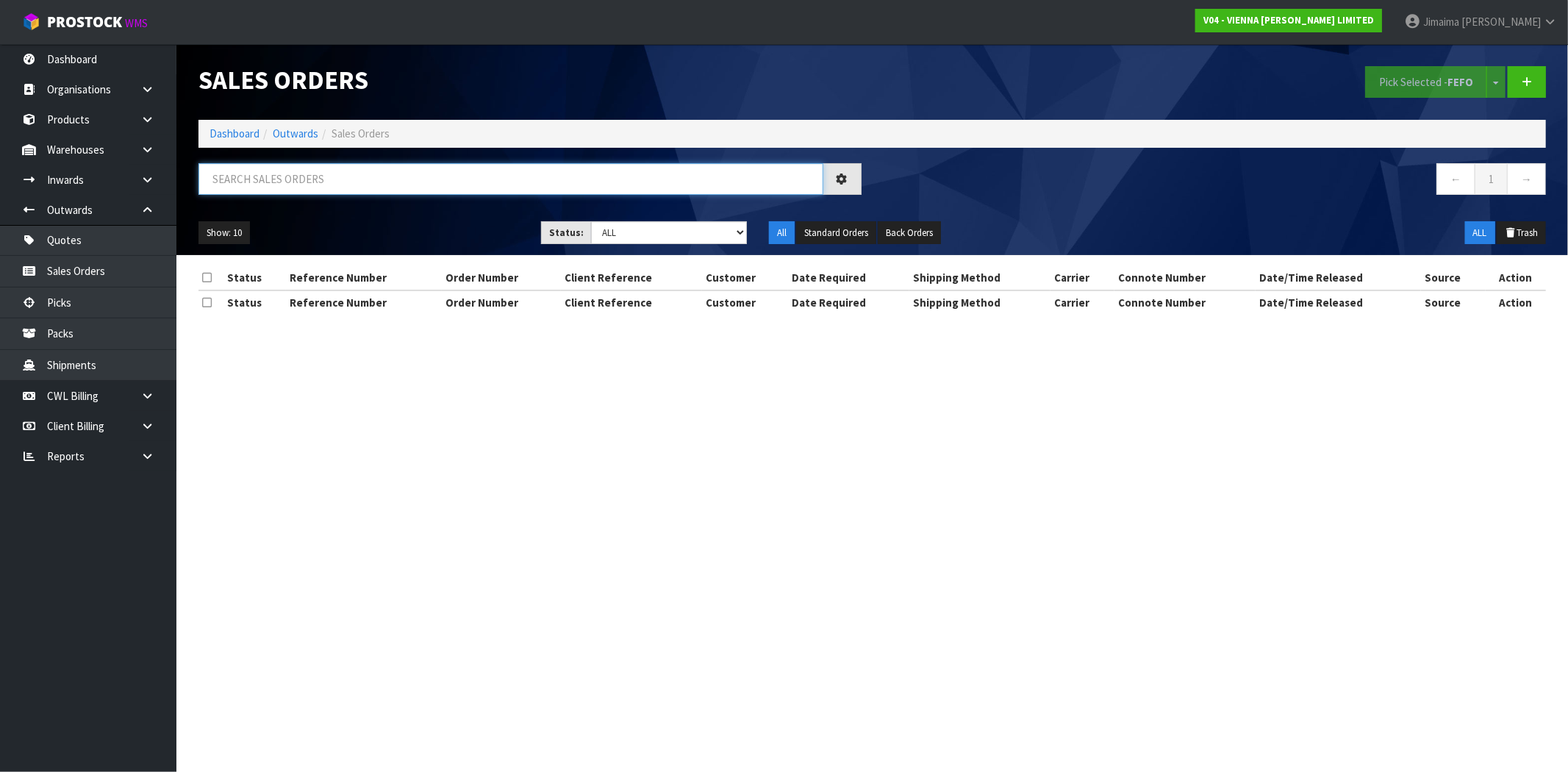
click at [413, 183] on input "text" at bounding box center [511, 179] width 625 height 32
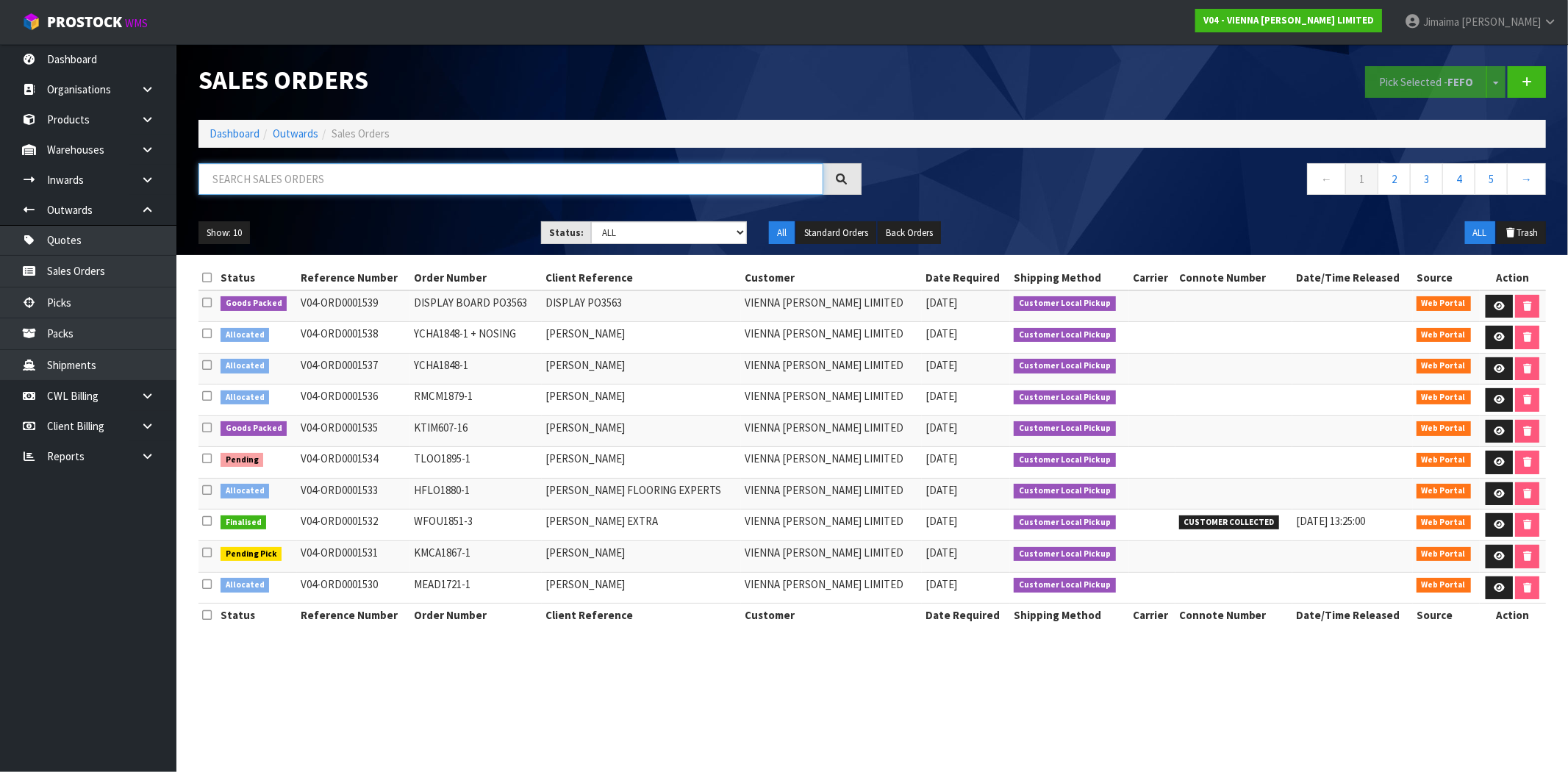
paste input "1487"
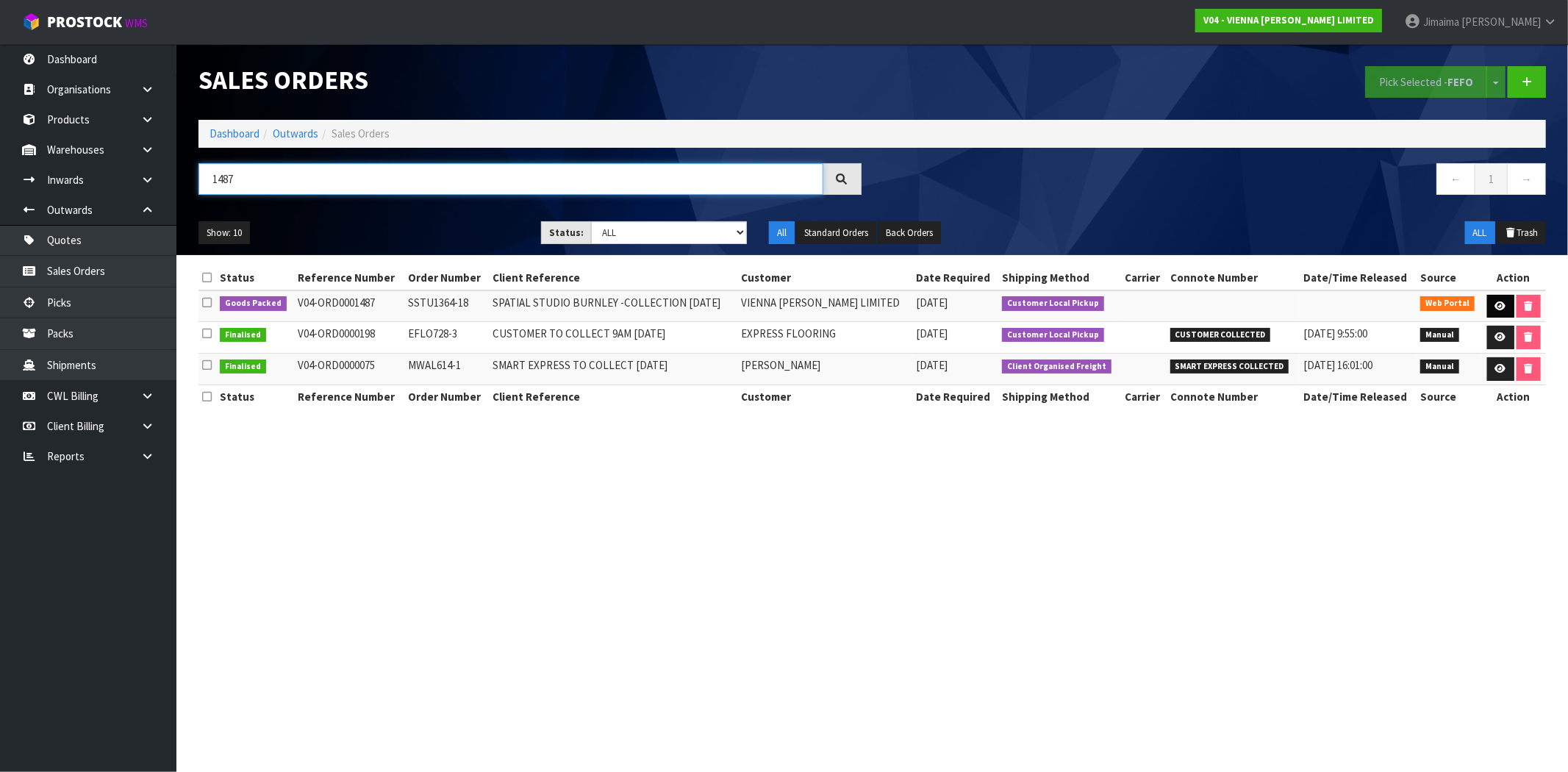
type input "1487"
click at [1501, 299] on link at bounding box center [1501, 307] width 27 height 24
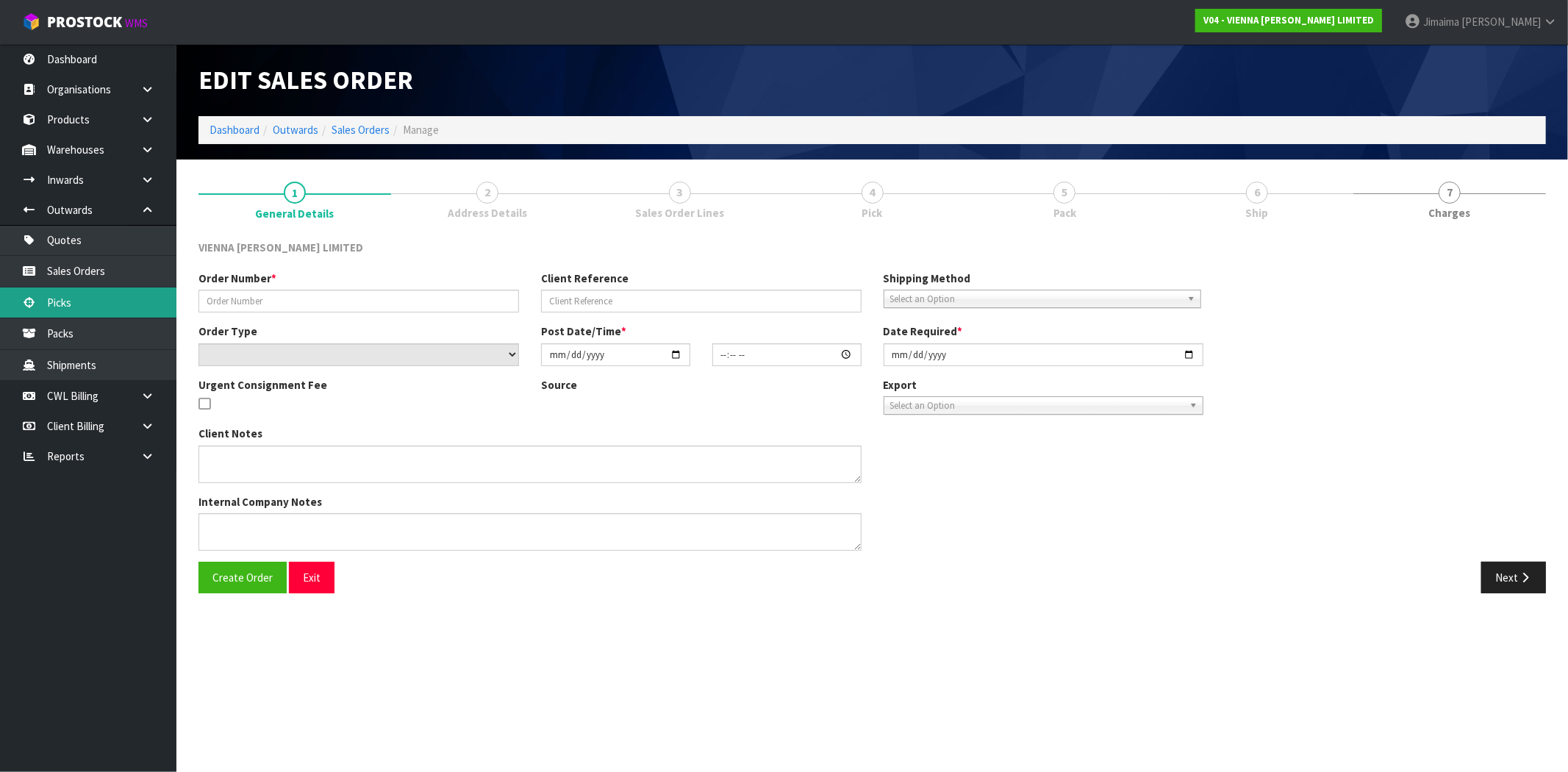
type input "SSTU1364-18"
type input "SPATIAL STUDIO BURNLEY -COLLECTION 20TH OCTOBER"
select select "number:0"
type input "2025-09-02"
type input "12:12:00.000"
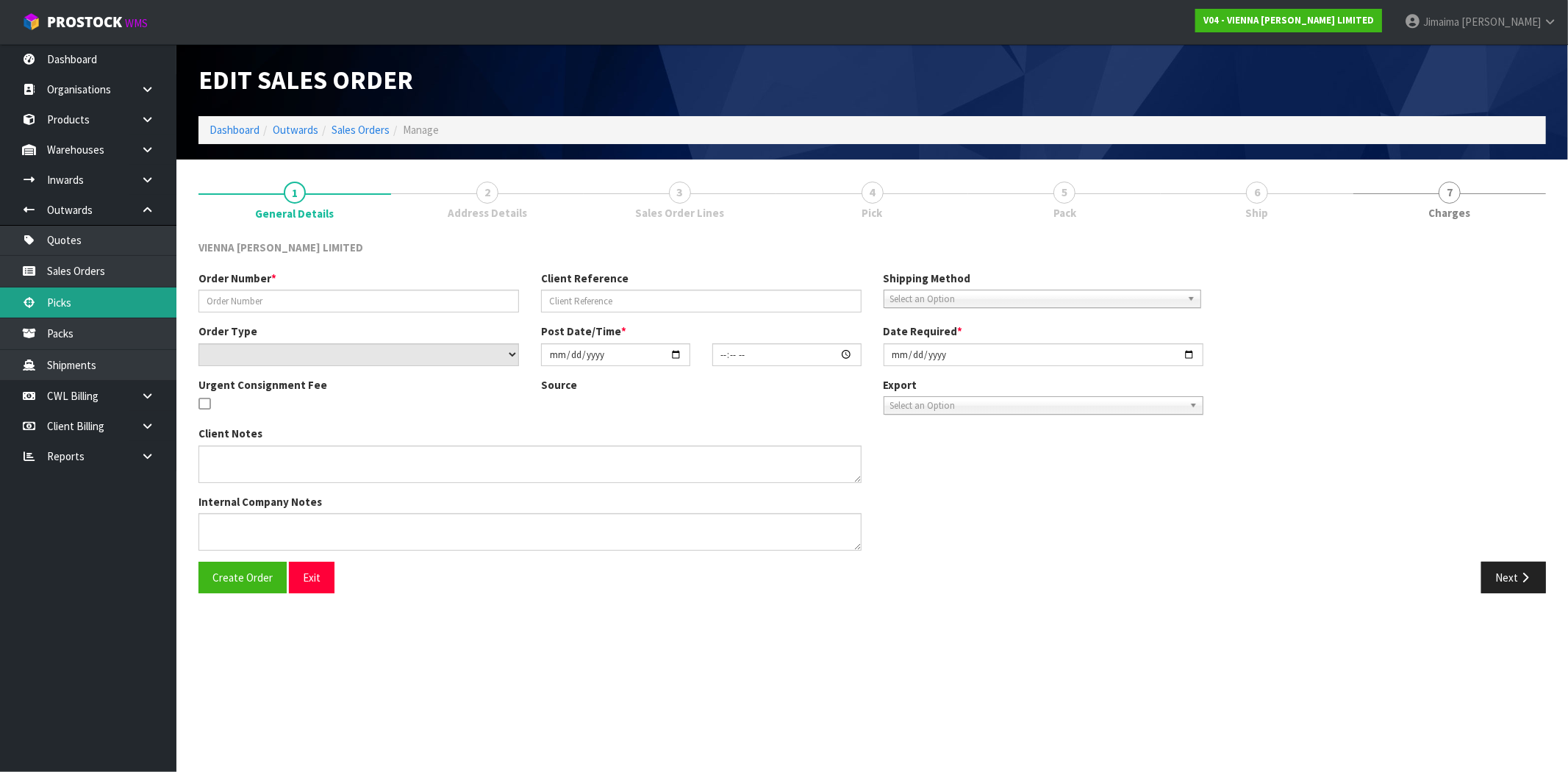
type input "2025-10-20"
type textarea "SPATIAL STUDIO BURNLEY"
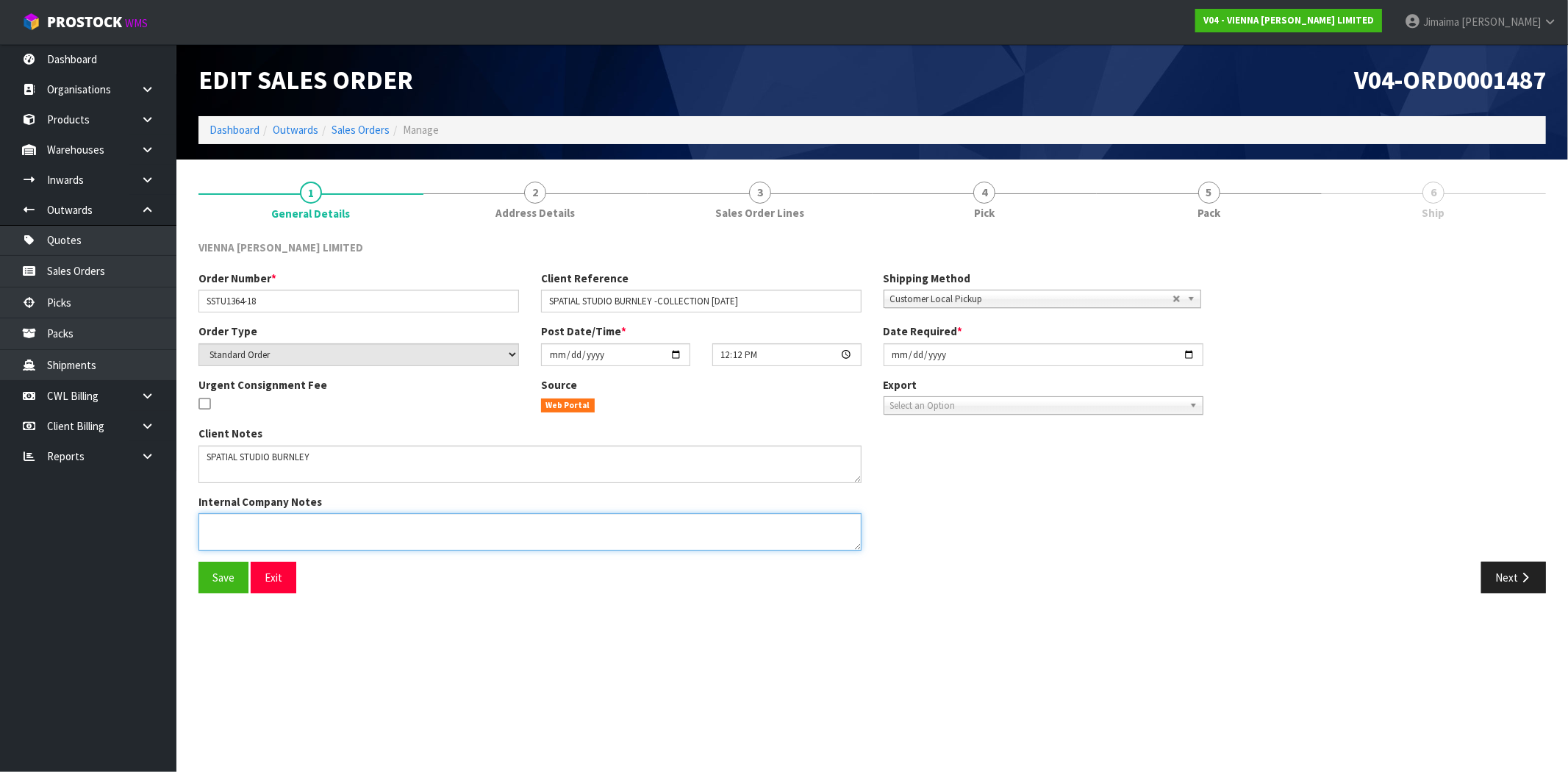
click at [228, 527] on textarea at bounding box center [530, 532] width 663 height 37
click at [300, 527] on textarea at bounding box center [530, 532] width 663 height 37
paste textarea "ORDER 1487 20/10"
click at [303, 525] on textarea at bounding box center [530, 532] width 663 height 37
type textarea "10/10/2025: ORDER 1487 IS BEING COLLECTED 20/10"
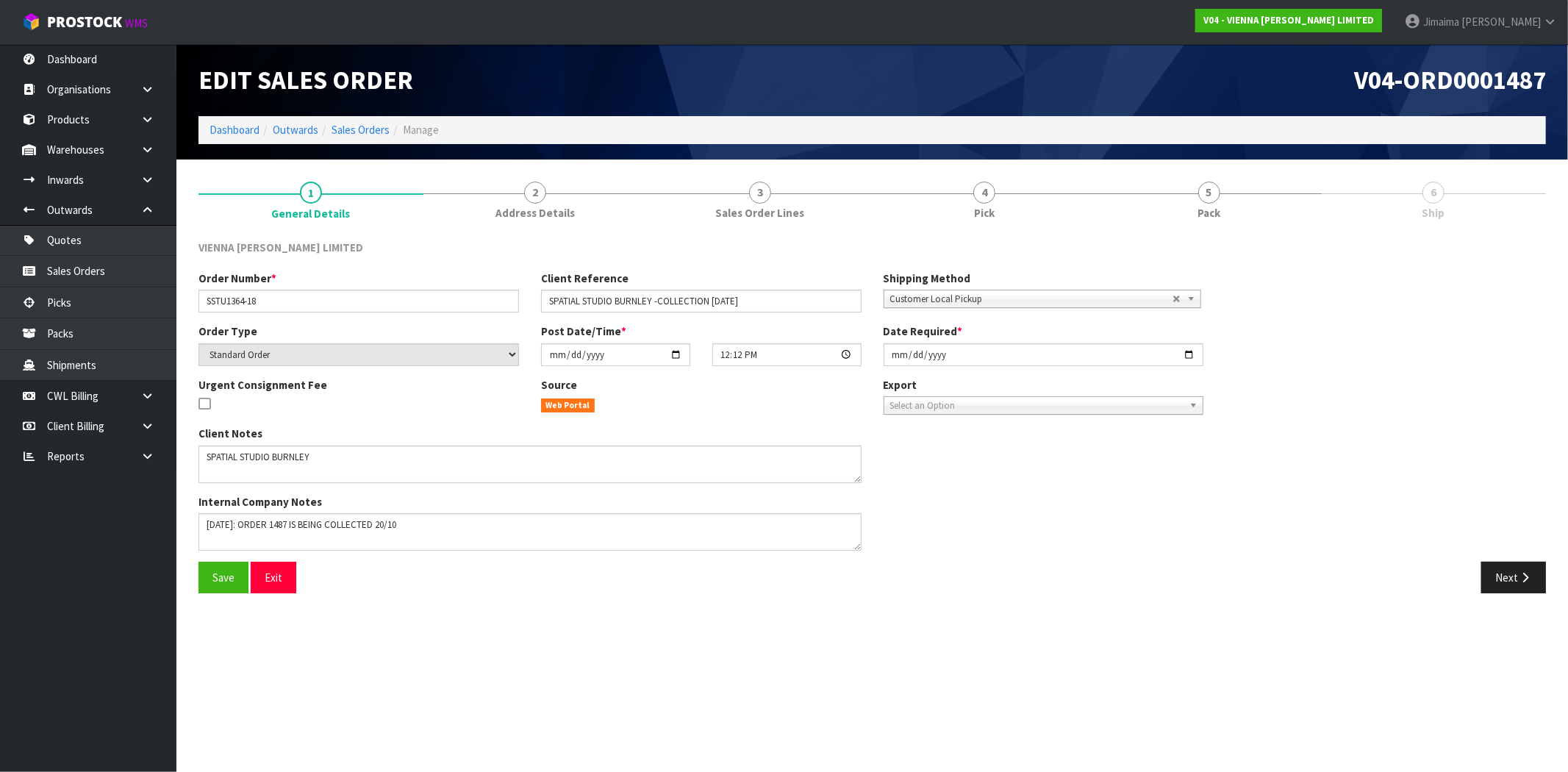
drag, startPoint x: 858, startPoint y: 585, endPoint x: 581, endPoint y: 598, distance: 277.3
click at [830, 587] on div "Save Exit" at bounding box center [530, 578] width 685 height 32
click at [230, 583] on span "Save" at bounding box center [223, 578] width 22 height 14
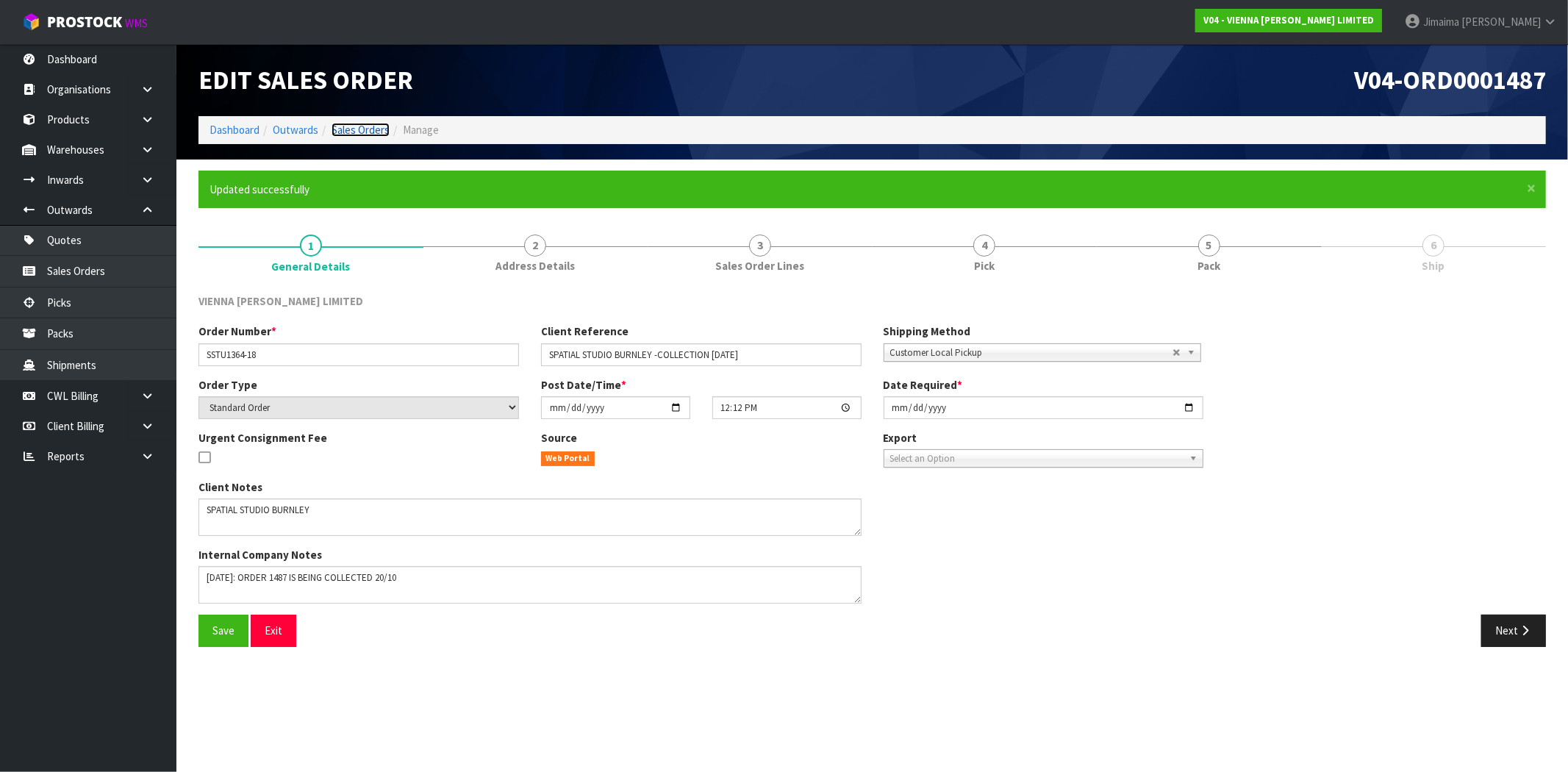
click at [355, 125] on link "Sales Orders" at bounding box center [361, 130] width 59 height 14
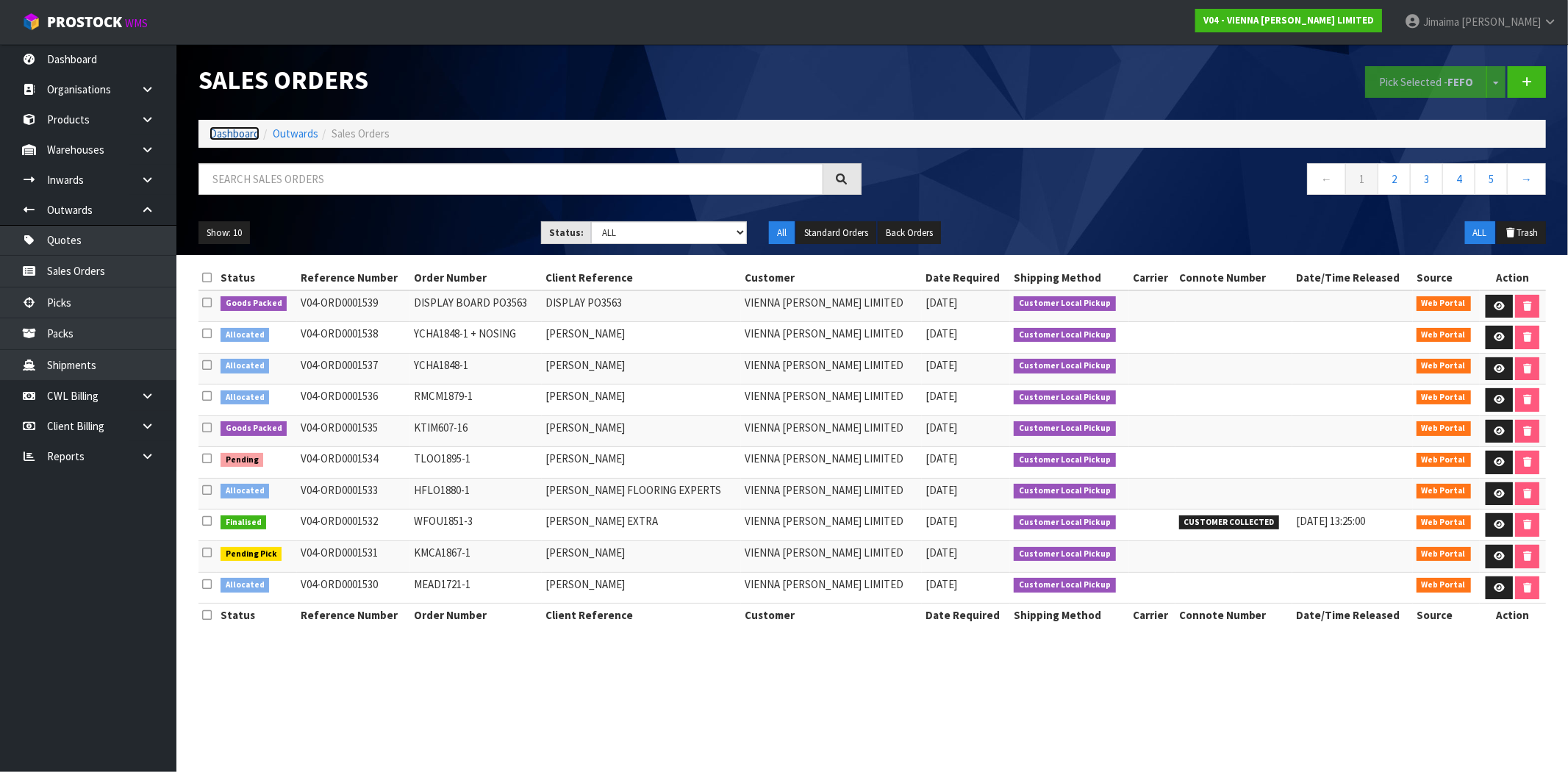
click at [229, 140] on link "Dashboard" at bounding box center [234, 134] width 50 height 14
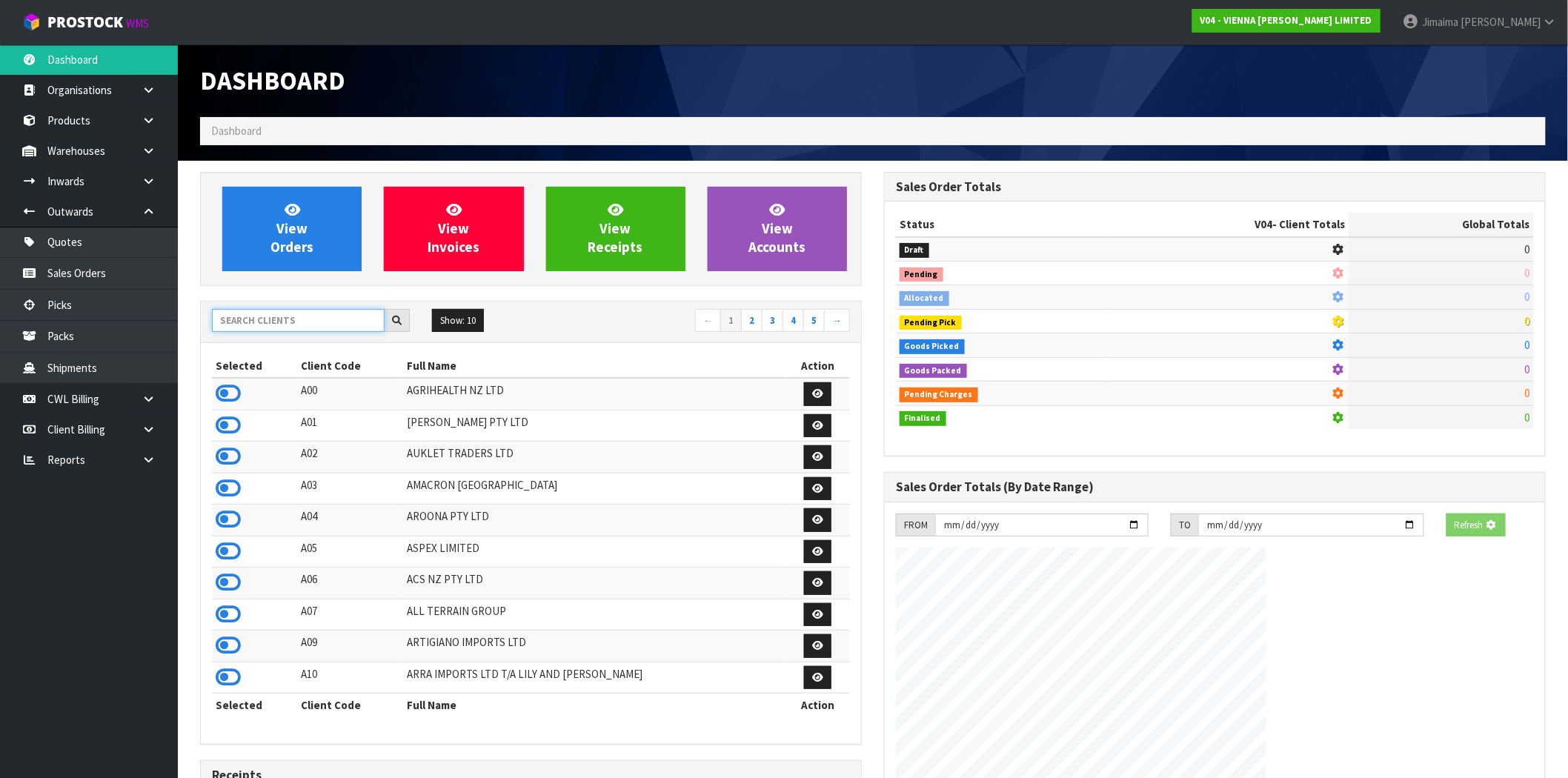
click at [345, 315] on input "text" at bounding box center [298, 321] width 172 height 23
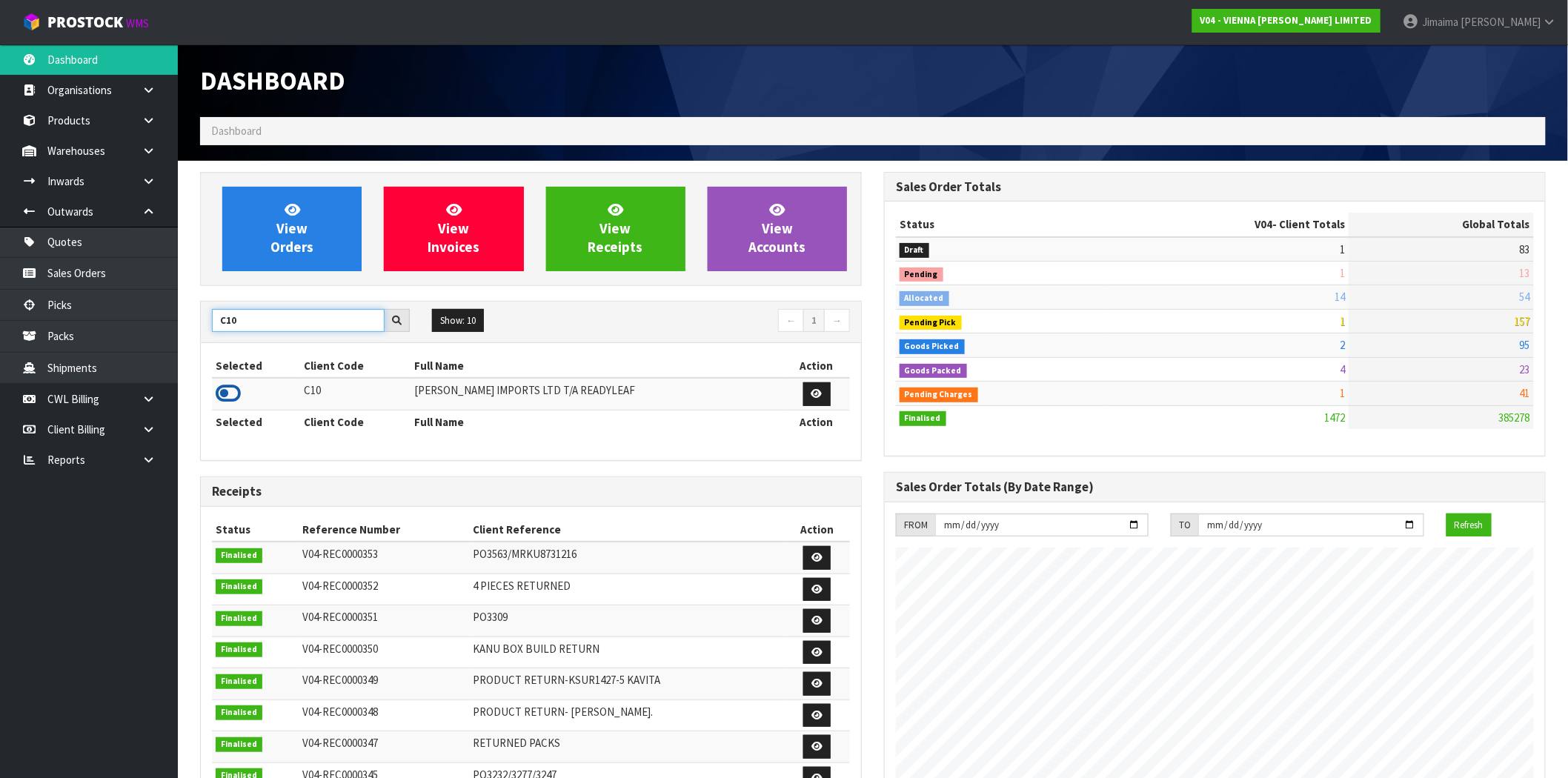
type input "C10"
click at [230, 397] on icon at bounding box center [228, 393] width 25 height 22
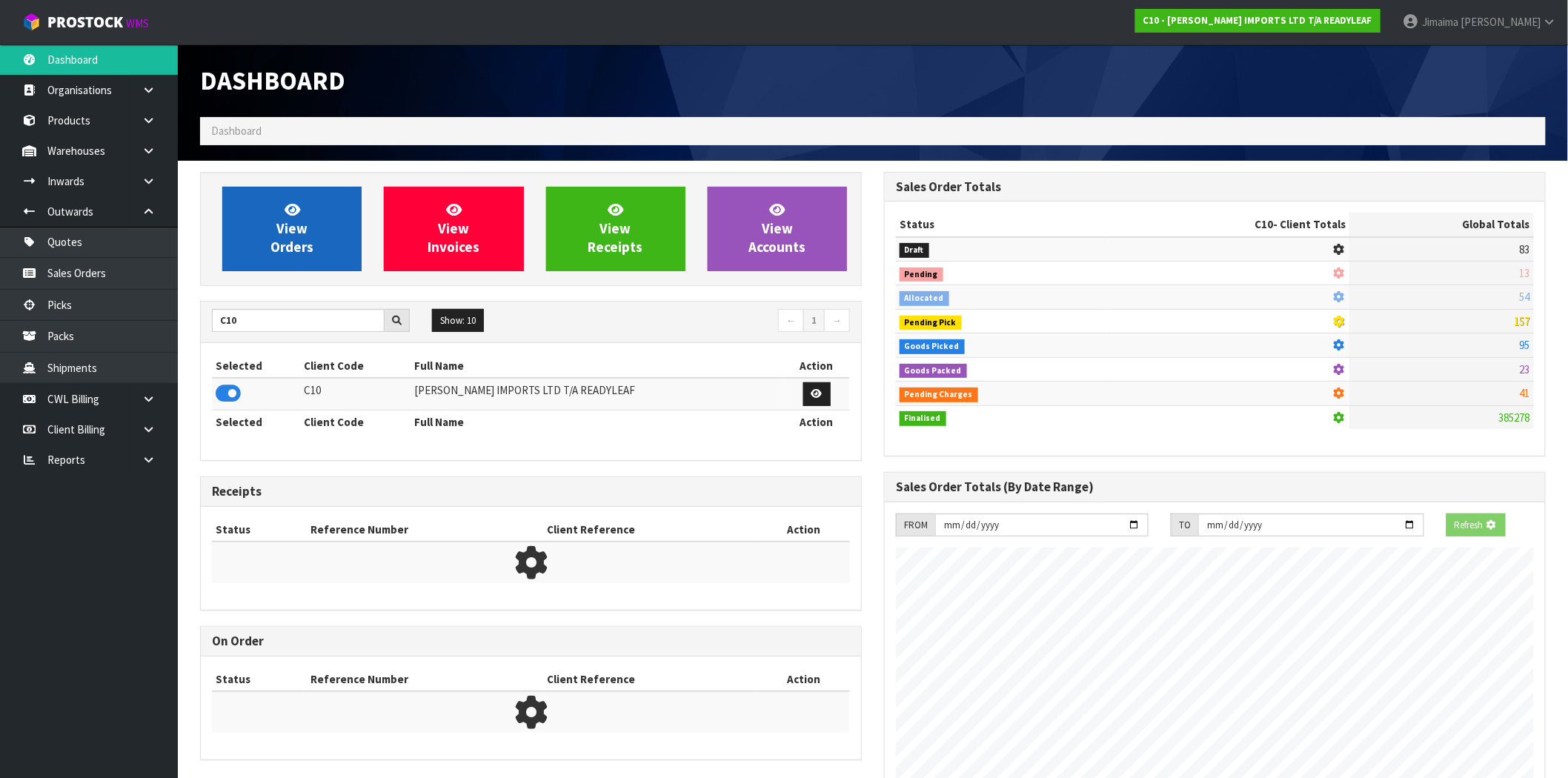
scroll to position [740040, 740462]
click at [312, 270] on link "View Orders" at bounding box center [292, 229] width 139 height 85
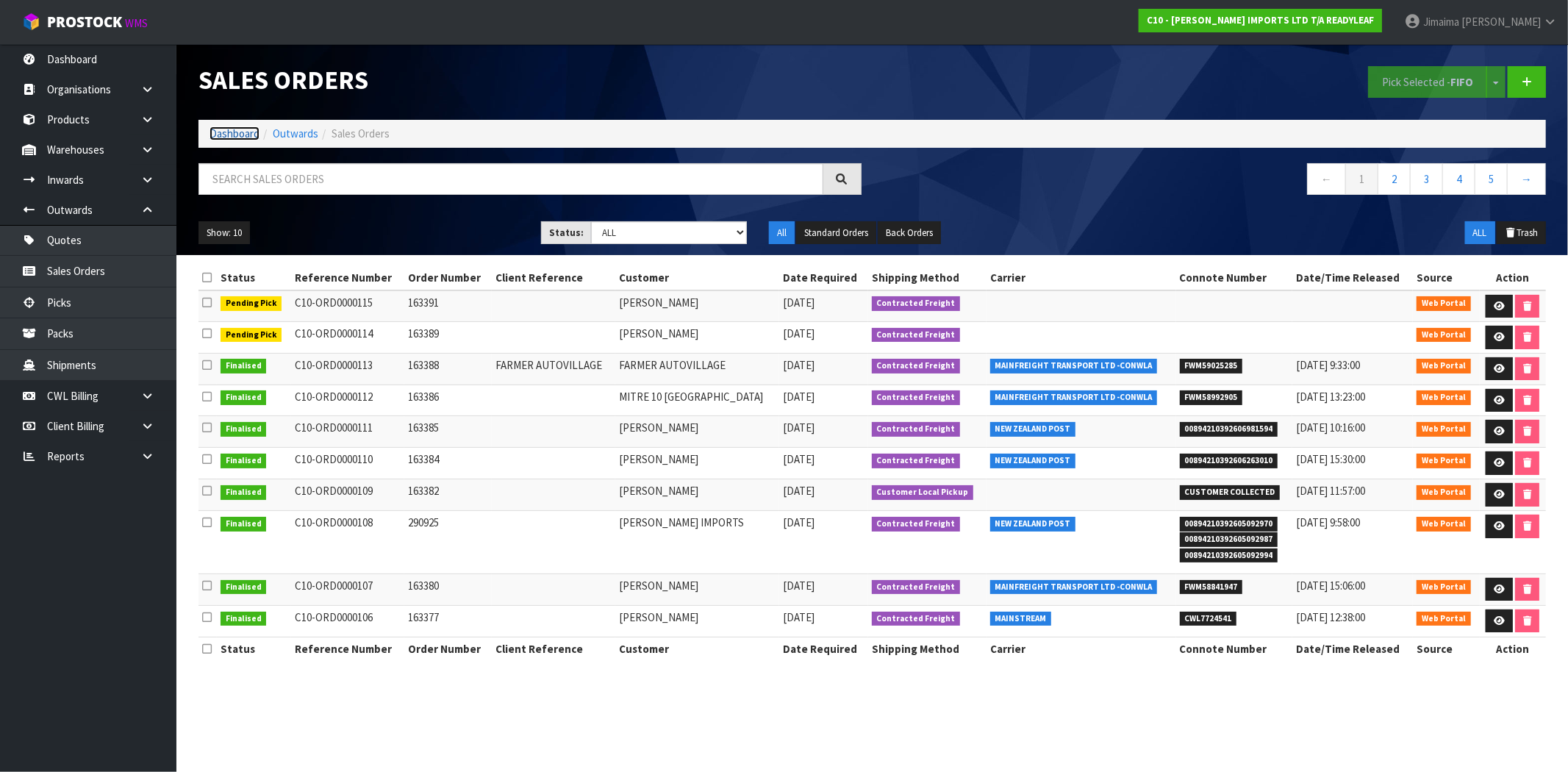
drag, startPoint x: 238, startPoint y: 140, endPoint x: 355, endPoint y: 196, distance: 129.7
click at [238, 140] on link "Dashboard" at bounding box center [234, 134] width 50 height 14
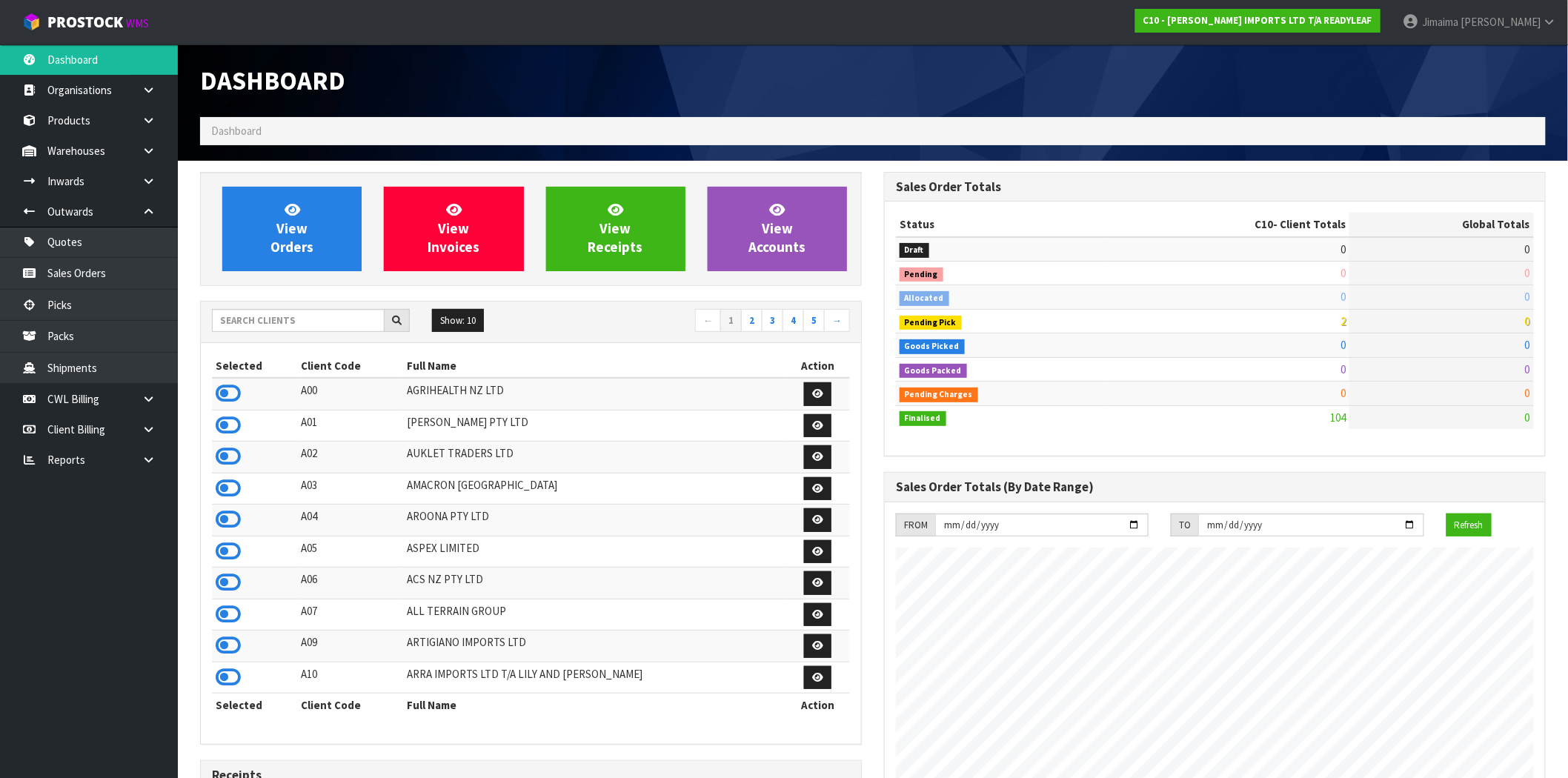
scroll to position [1100, 684]
click at [371, 315] on input "text" at bounding box center [298, 321] width 172 height 23
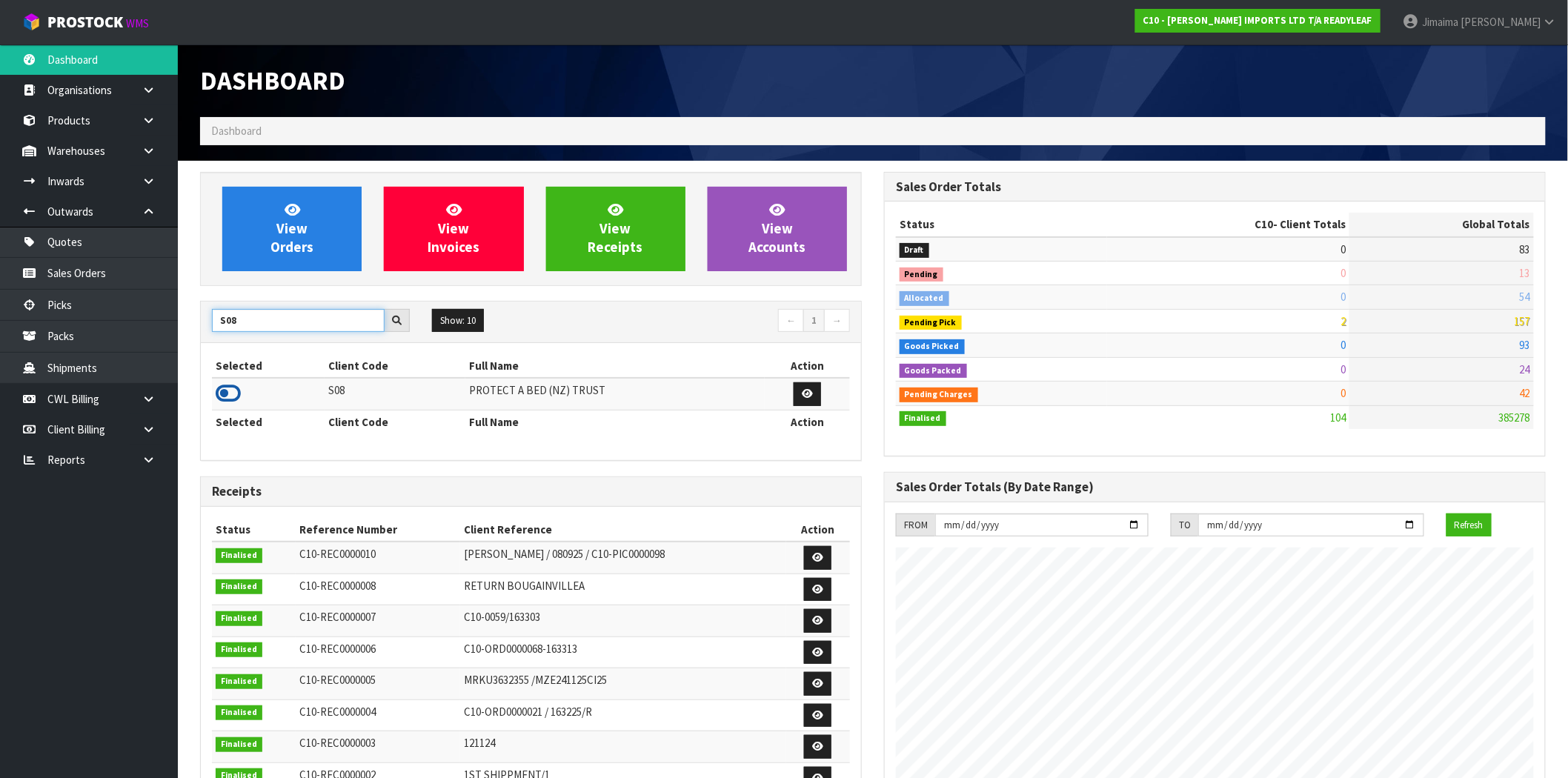
type input "S08"
drag, startPoint x: 231, startPoint y: 398, endPoint x: 233, endPoint y: 391, distance: 7.3
click at [231, 397] on icon at bounding box center [228, 393] width 25 height 22
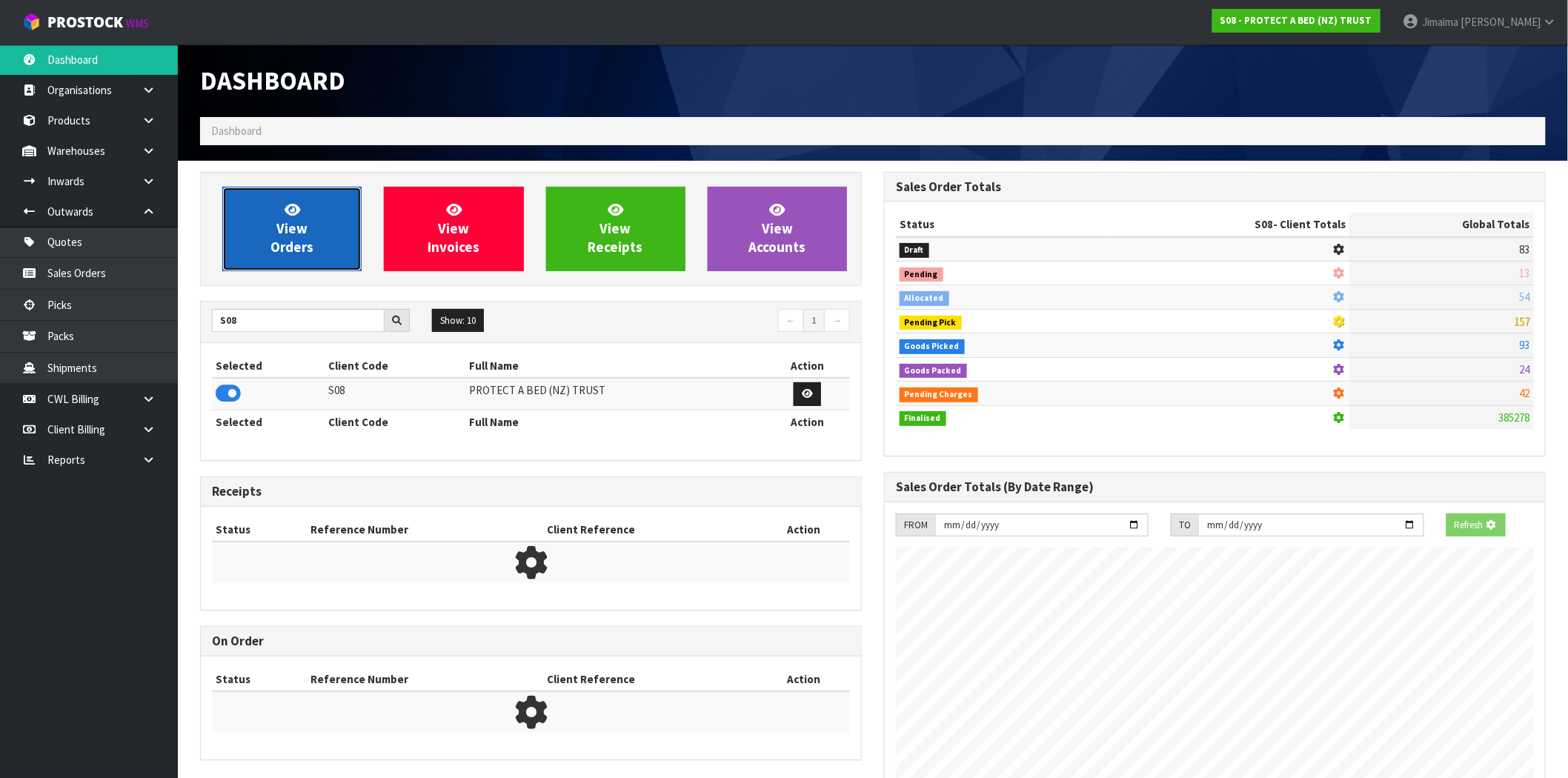
click at [286, 215] on icon at bounding box center [292, 209] width 15 height 14
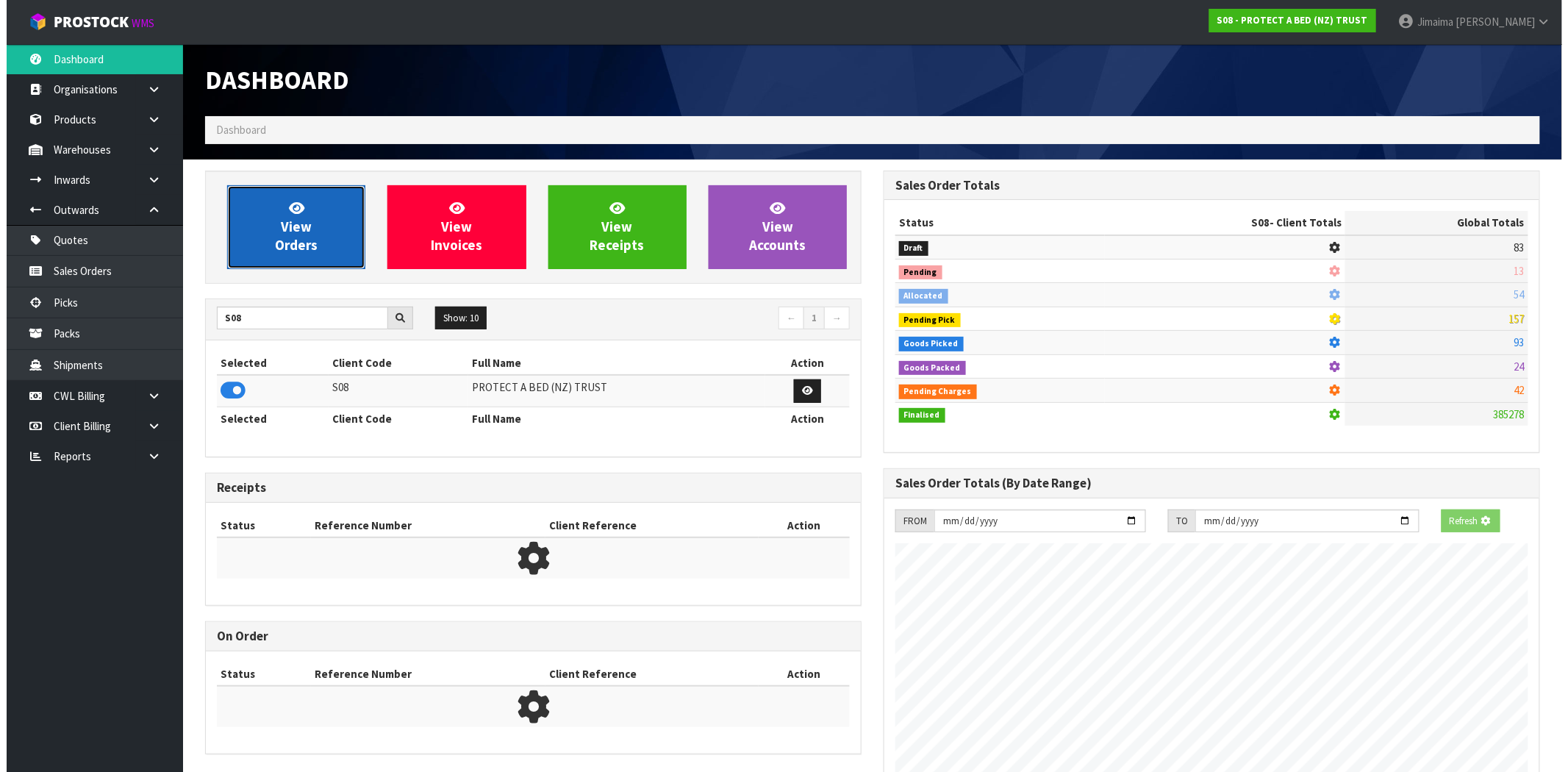
scroll to position [734332, 734602]
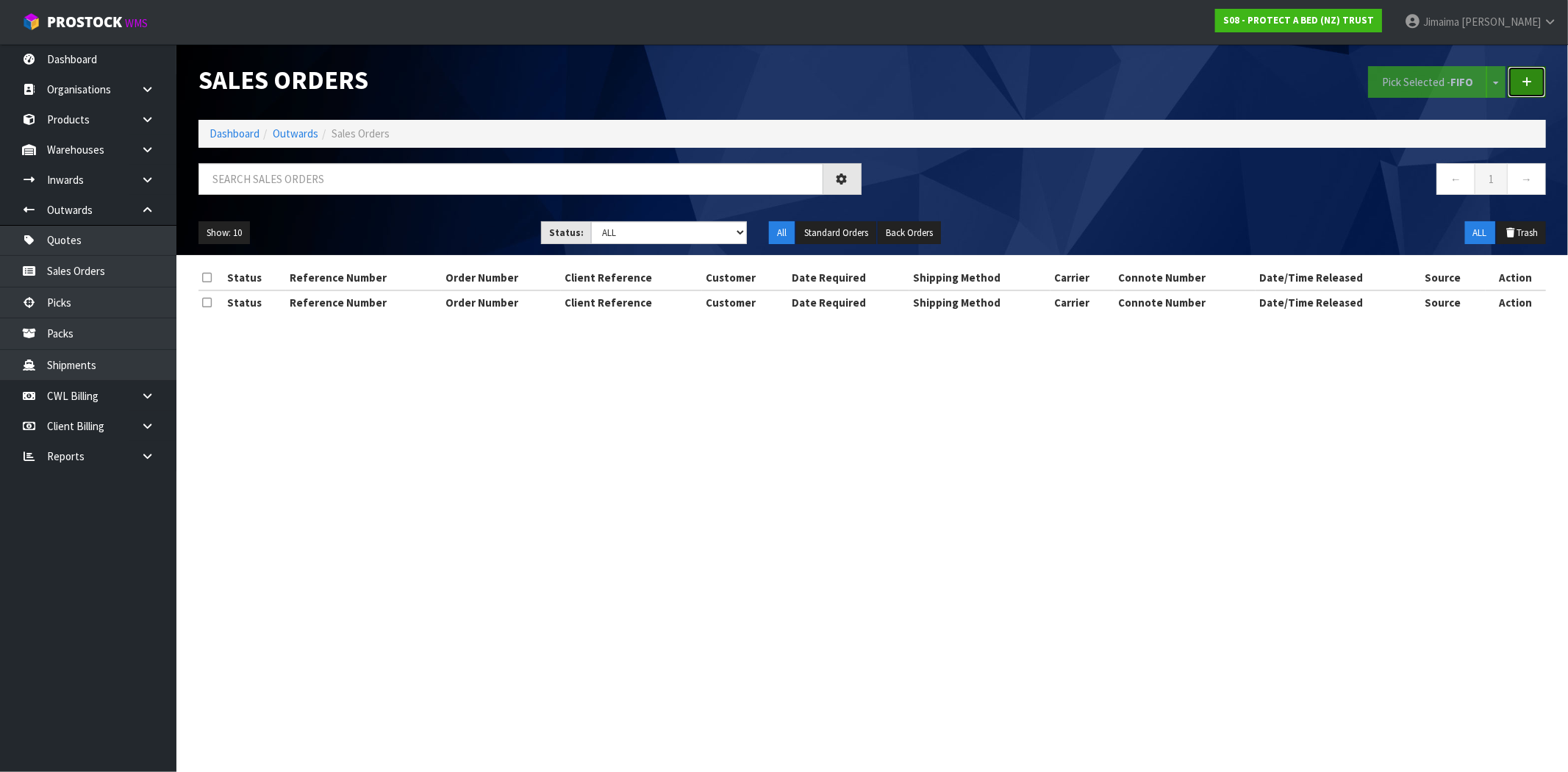
drag, startPoint x: 1522, startPoint y: 82, endPoint x: 1163, endPoint y: 140, distance: 363.7
click at [1523, 82] on link at bounding box center [1526, 82] width 38 height 32
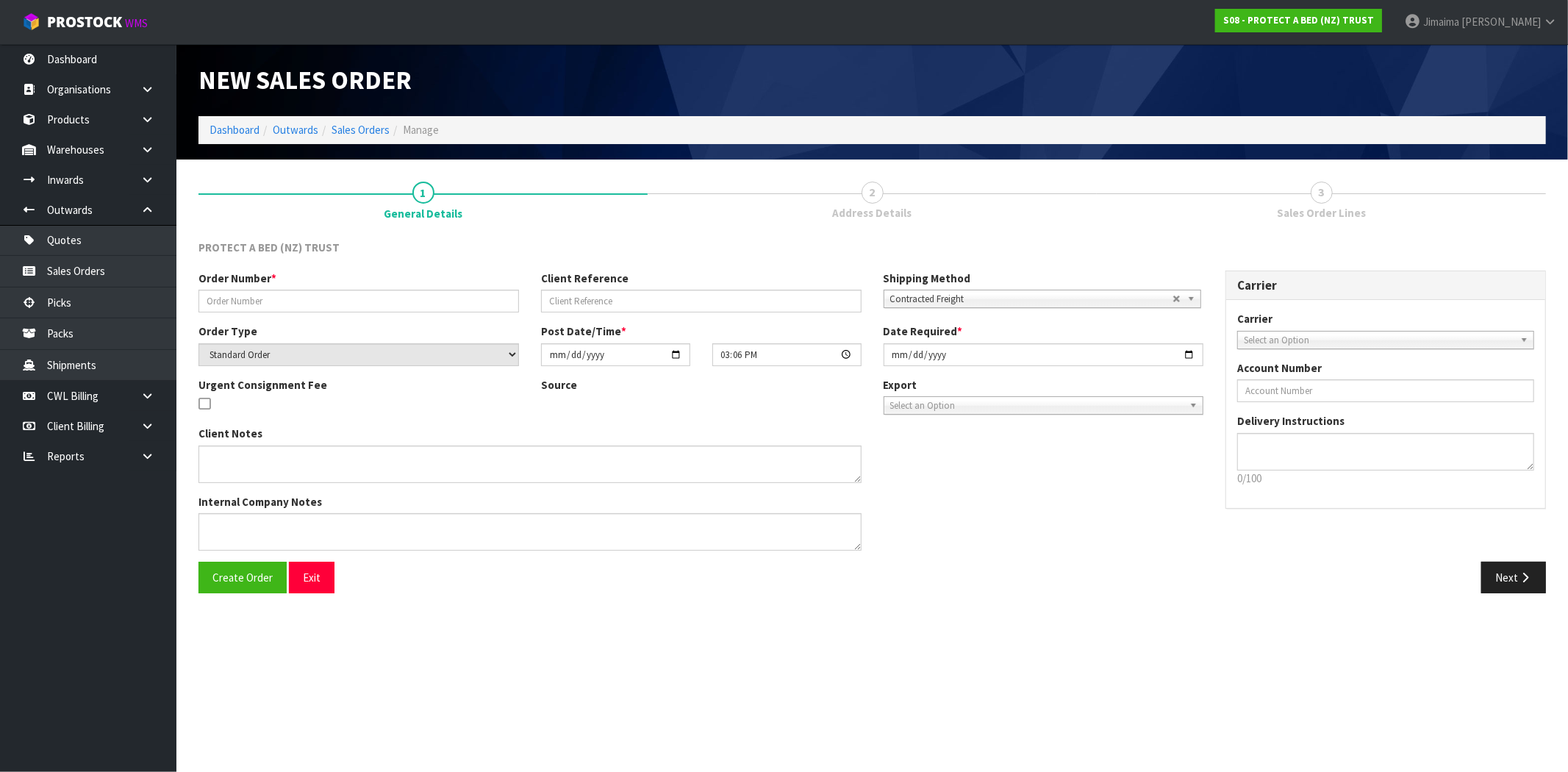
click at [287, 287] on div "Order Number *" at bounding box center [359, 291] width 343 height 42
click at [281, 295] on input "text" at bounding box center [359, 301] width 321 height 23
paste input "4677"
type input "4677"
drag, startPoint x: 254, startPoint y: 549, endPoint x: 244, endPoint y: 585, distance: 37.4
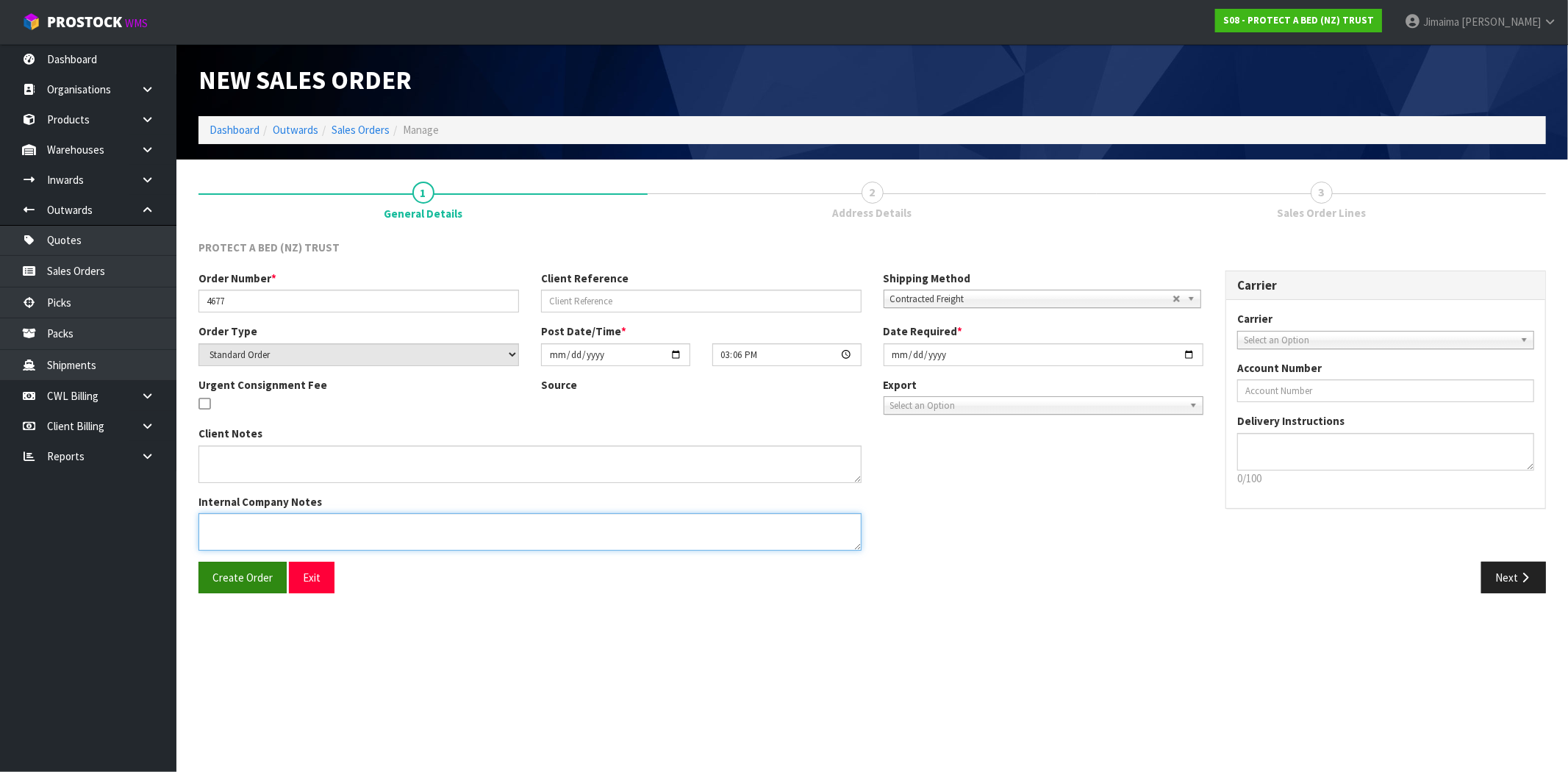
click at [254, 549] on textarea at bounding box center [530, 532] width 663 height 37
click at [243, 586] on button "Create Order" at bounding box center [243, 578] width 89 height 32
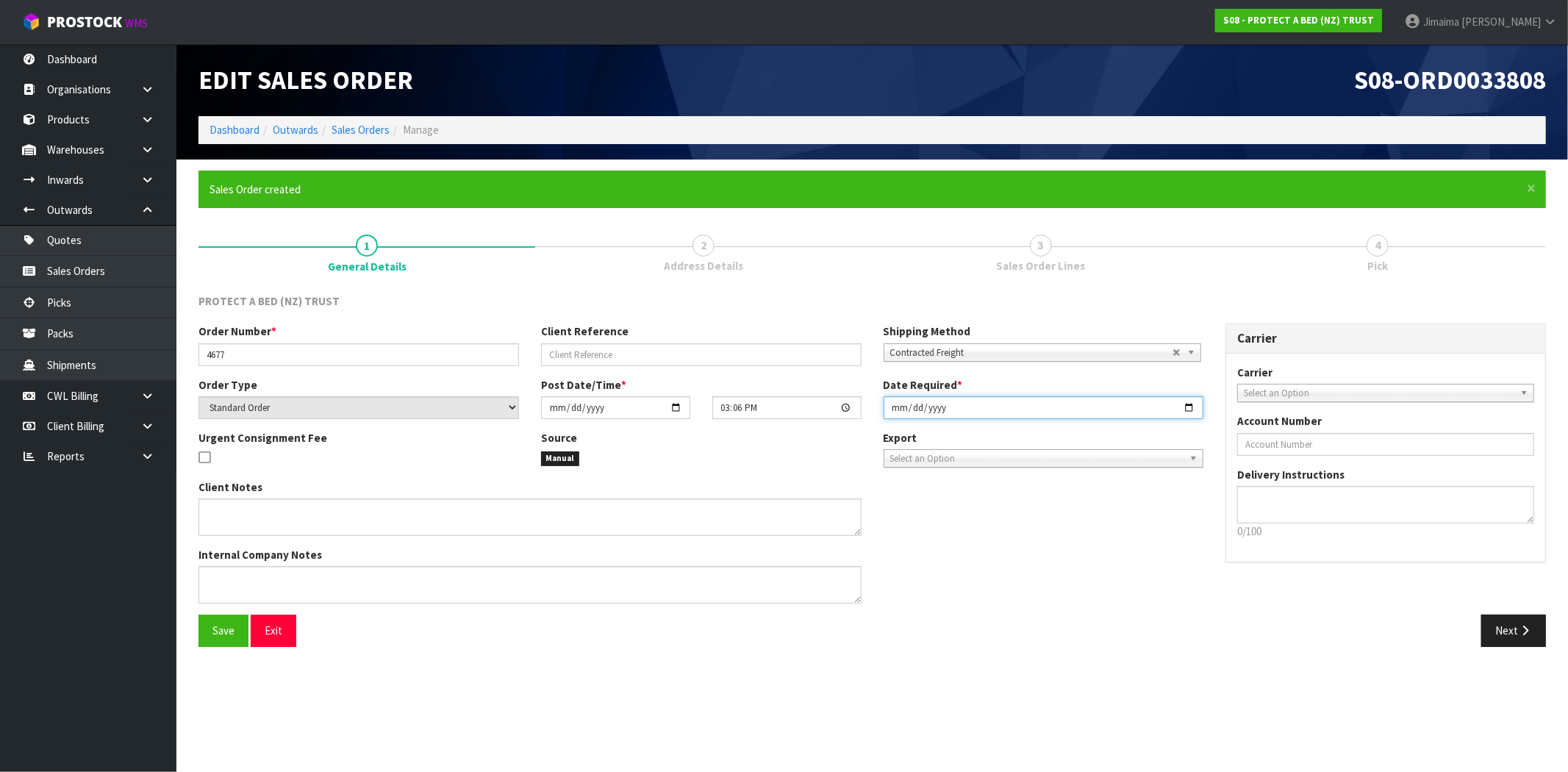
drag, startPoint x: 1196, startPoint y: 408, endPoint x: 1189, endPoint y: 404, distance: 8.1
click at [1195, 408] on input "[DATE]" at bounding box center [1044, 408] width 321 height 23
drag, startPoint x: 1188, startPoint y: 404, endPoint x: 1107, endPoint y: 469, distance: 103.9
click at [1187, 404] on input "[DATE]" at bounding box center [1044, 408] width 321 height 23
type input "[DATE]"
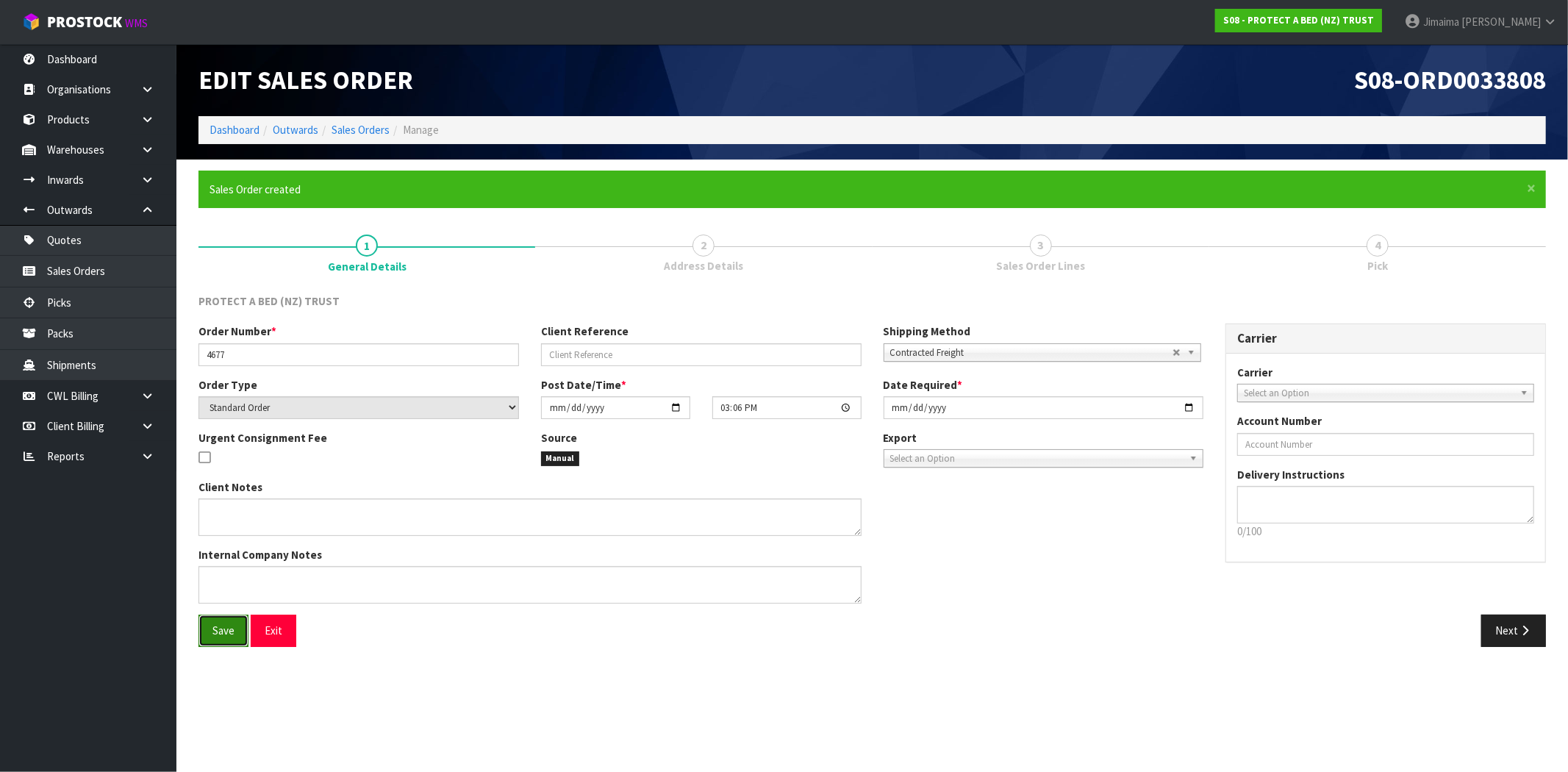
click at [224, 623] on span "Save" at bounding box center [223, 630] width 22 height 14
click at [1489, 631] on button "Next" at bounding box center [1514, 630] width 65 height 32
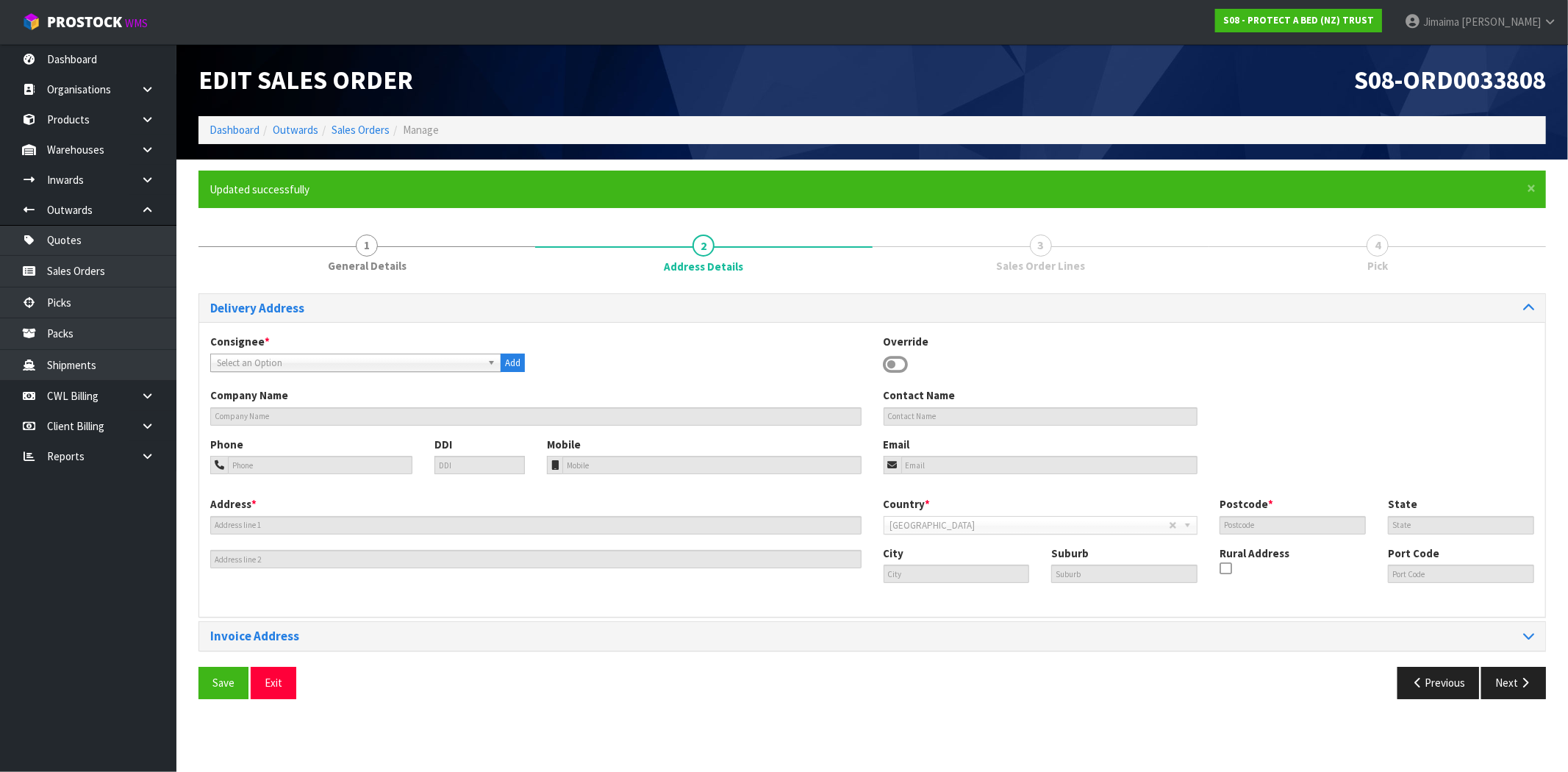
click at [261, 354] on link "Select an Option" at bounding box center [355, 363] width 291 height 19
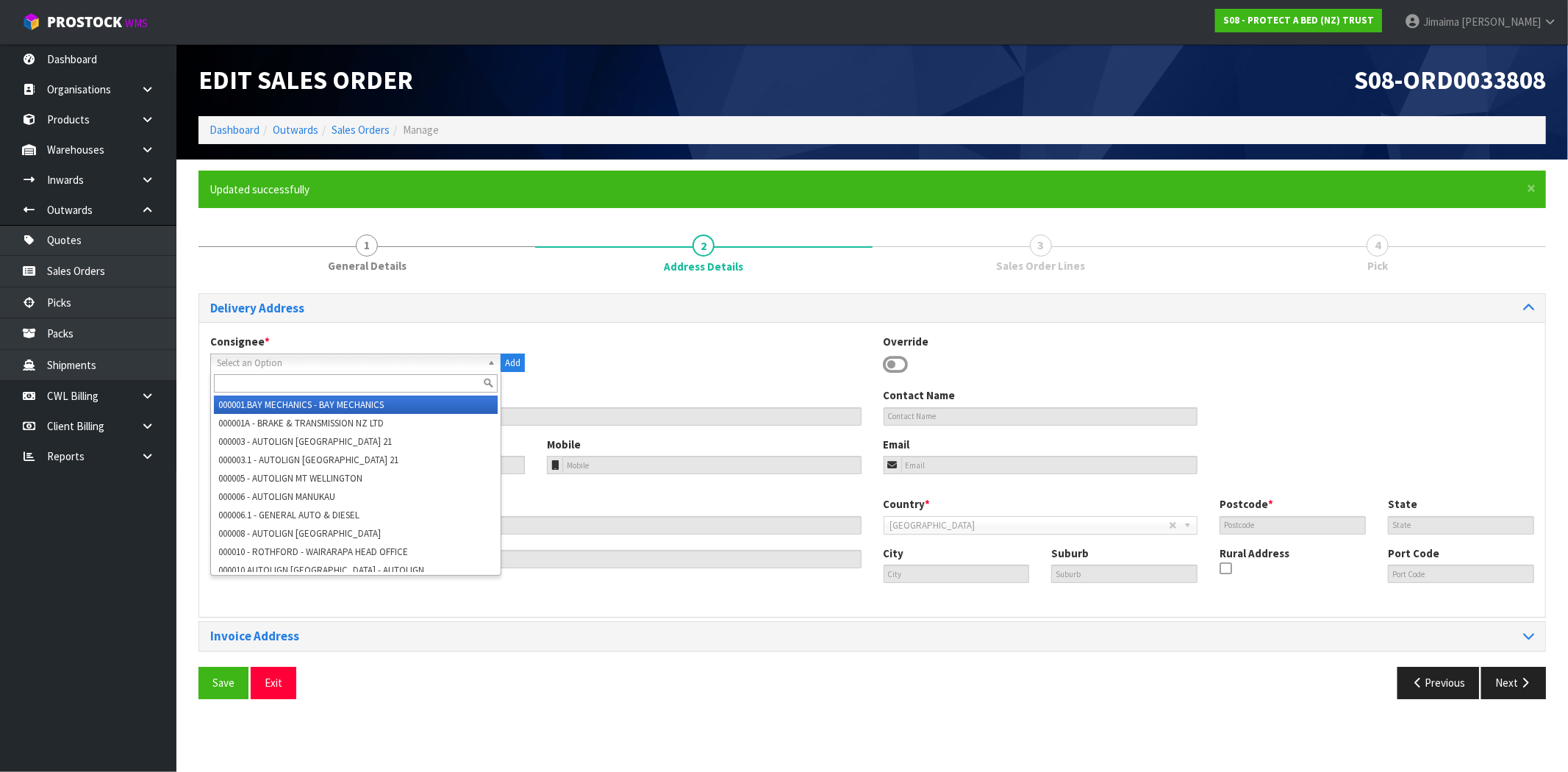
click at [244, 378] on input "text" at bounding box center [355, 383] width 284 height 19
type input "b"
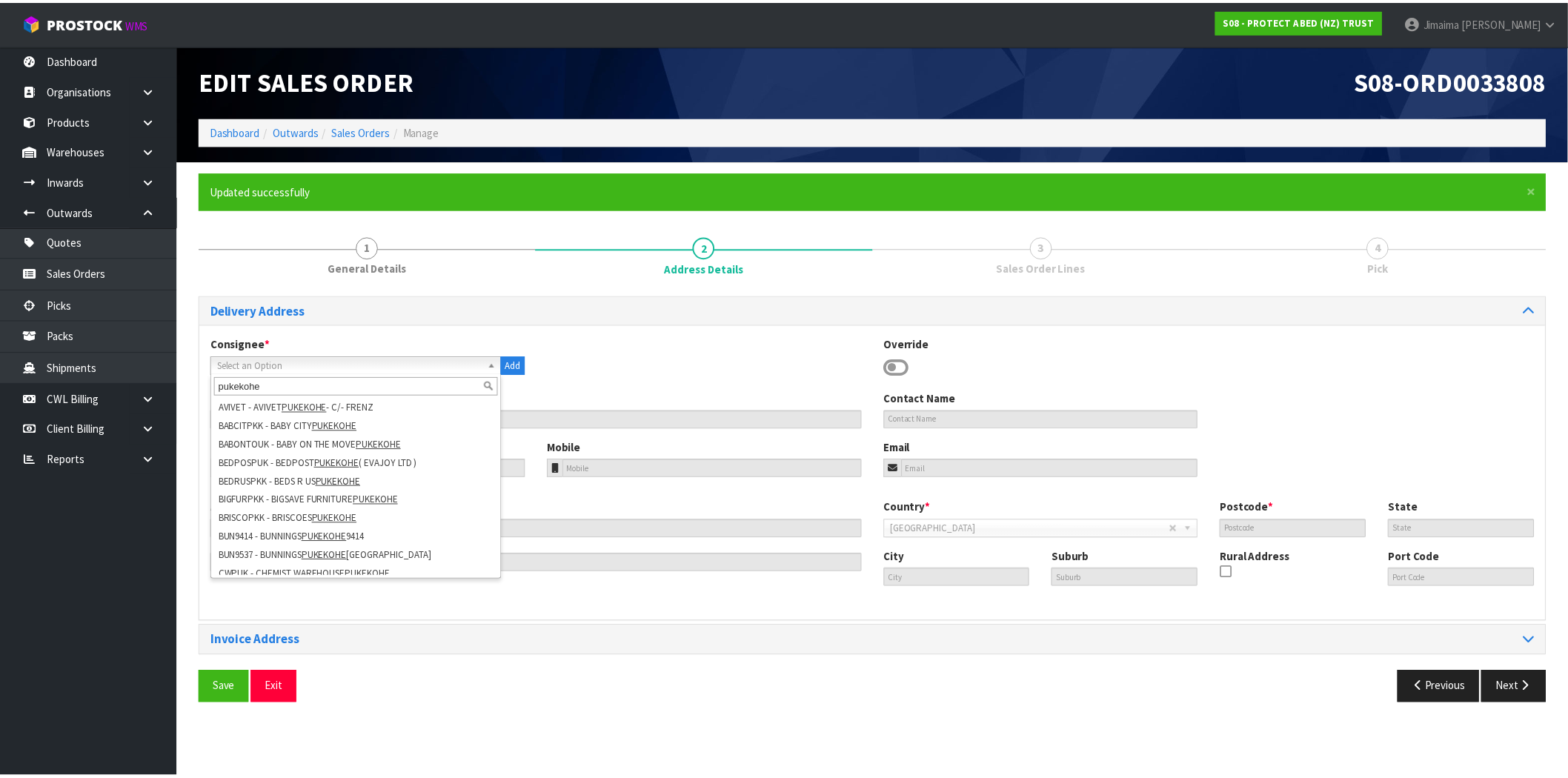
scroll to position [101, 0]
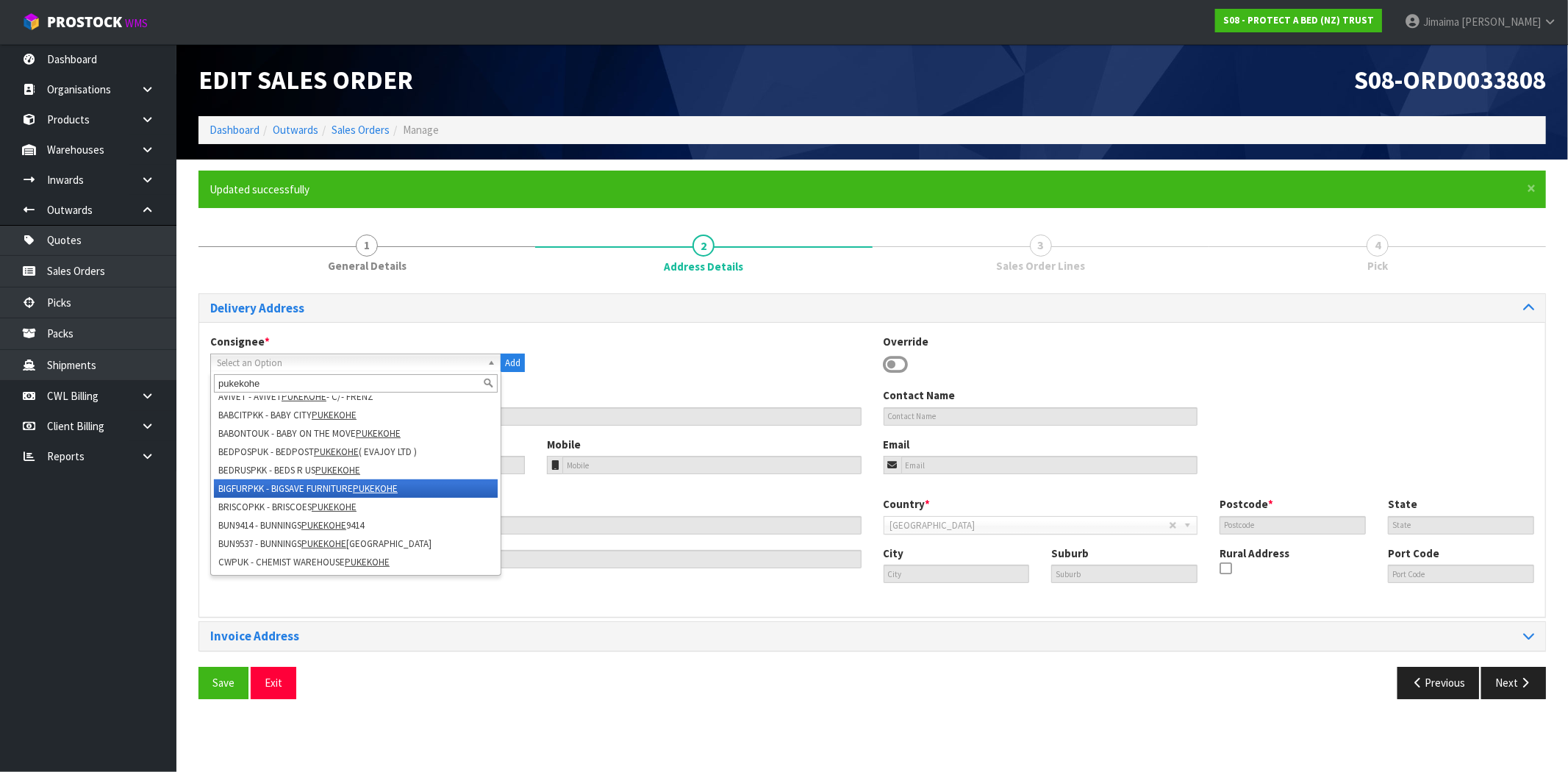
type input "pukekohe"
click at [413, 474] on li "BEDRUSPKK - BEDS R US PUKEKOHE" at bounding box center [355, 470] width 284 height 19
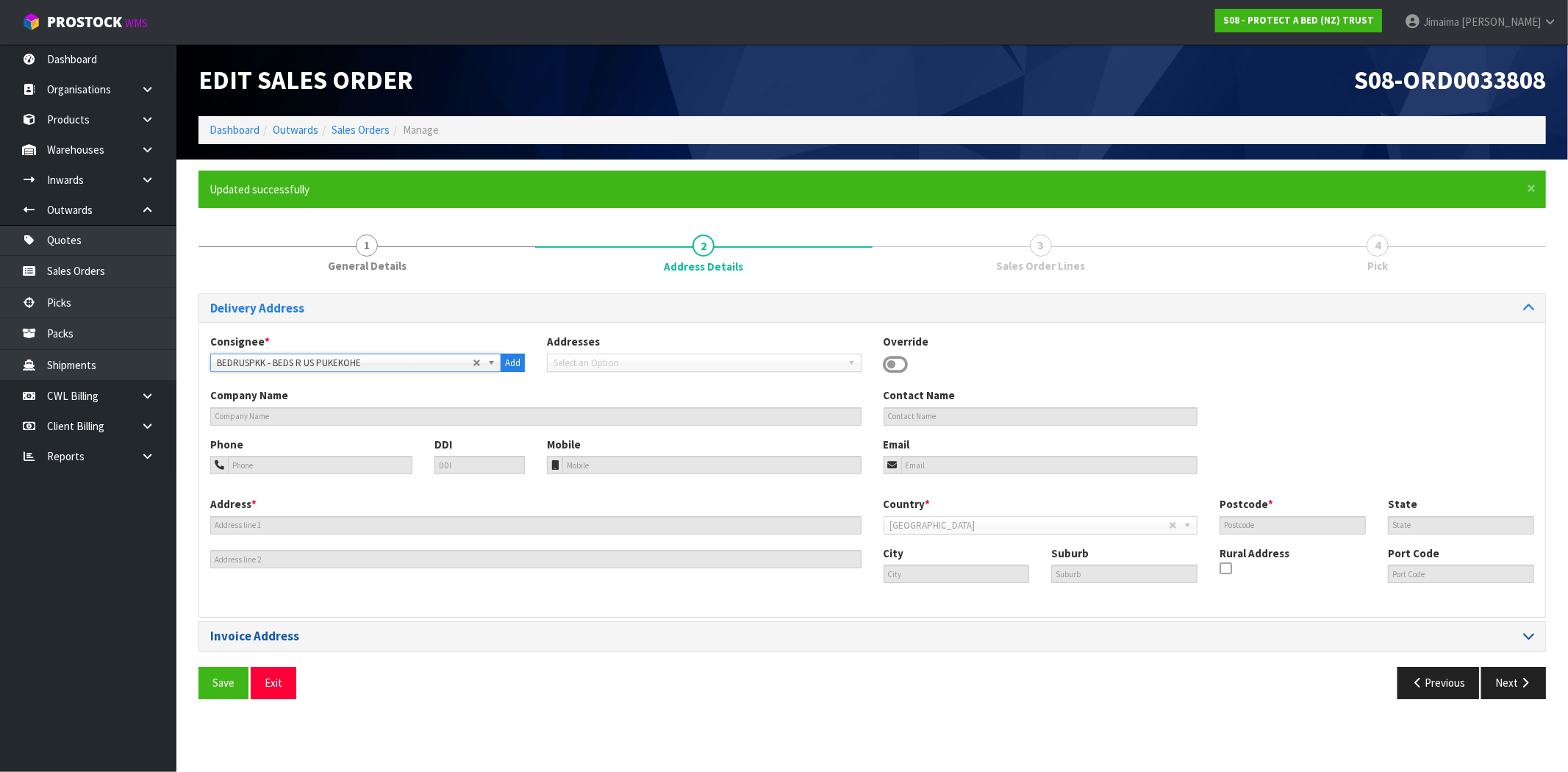
type input "BEDS R US PUKEKOHE"
type input "pukekohe@bedsrus.co.nz"
type input "SHOP R&S, 182-196 MANUKAU ROAD"
type input "PUKEKOHE MEGA CENTRE"
type input "2120"
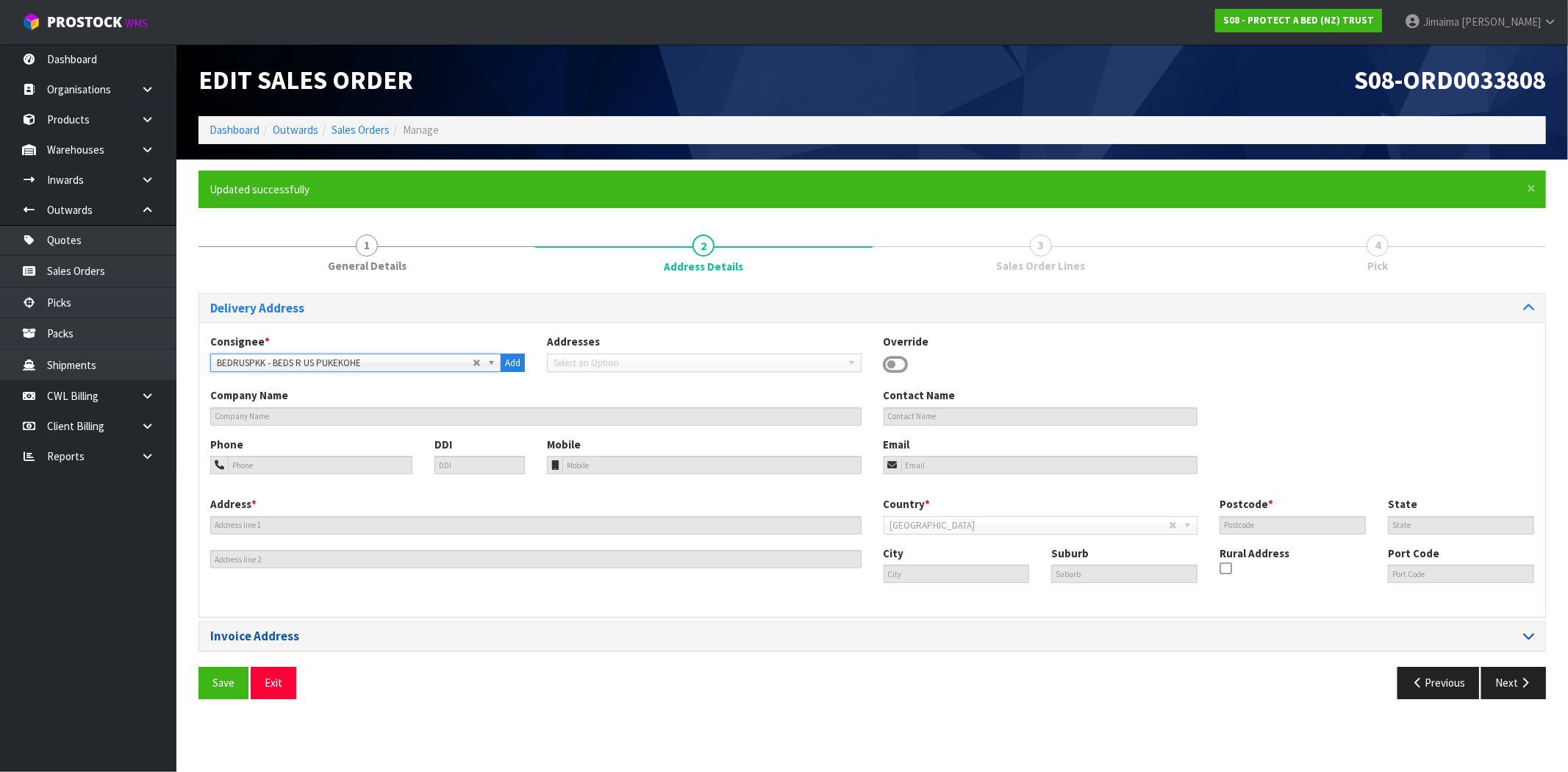
type input "AUCKLAND"
type input "PUKEKOHE"
drag, startPoint x: 236, startPoint y: 675, endPoint x: 426, endPoint y: 671, distance: 190.0
click at [236, 675] on button "Save" at bounding box center [223, 682] width 50 height 32
click at [1511, 683] on button "Next" at bounding box center [1514, 682] width 65 height 32
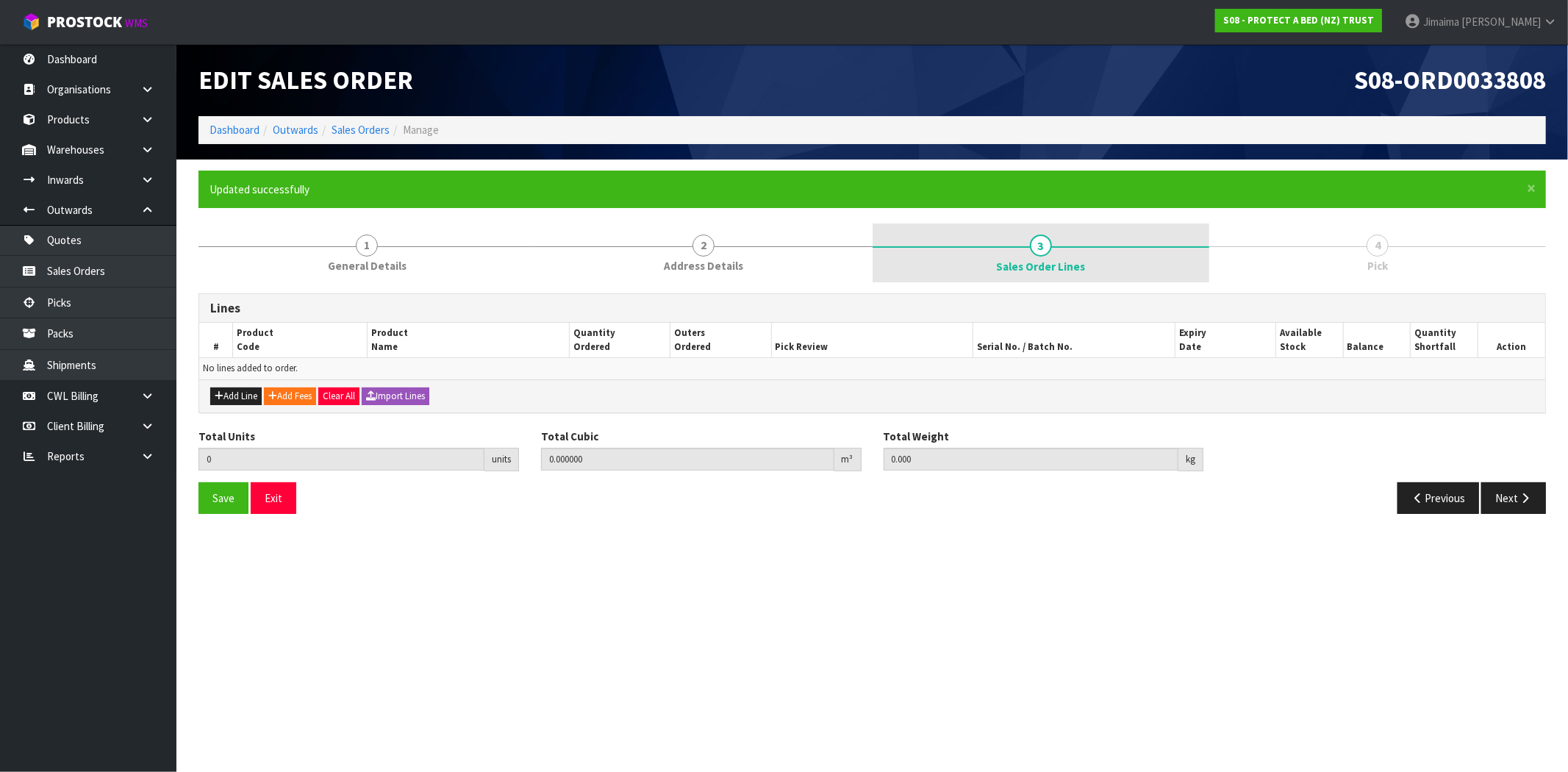
drag, startPoint x: 731, startPoint y: 253, endPoint x: 925, endPoint y: 261, distance: 194.2
click at [731, 253] on link "2 Address Details" at bounding box center [704, 253] width 337 height 58
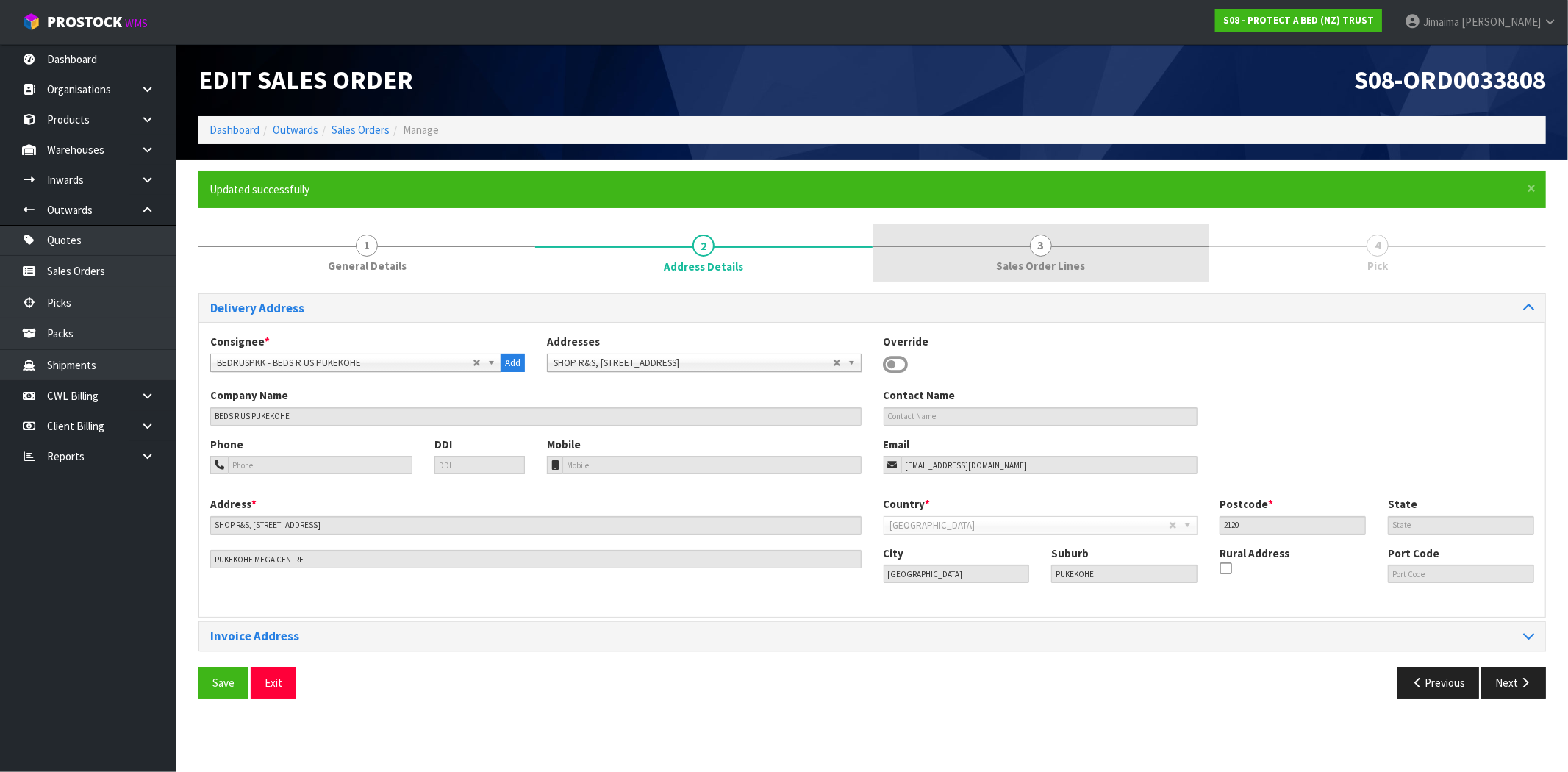
click at [954, 260] on link "3 Sales Order Lines" at bounding box center [1041, 253] width 337 height 58
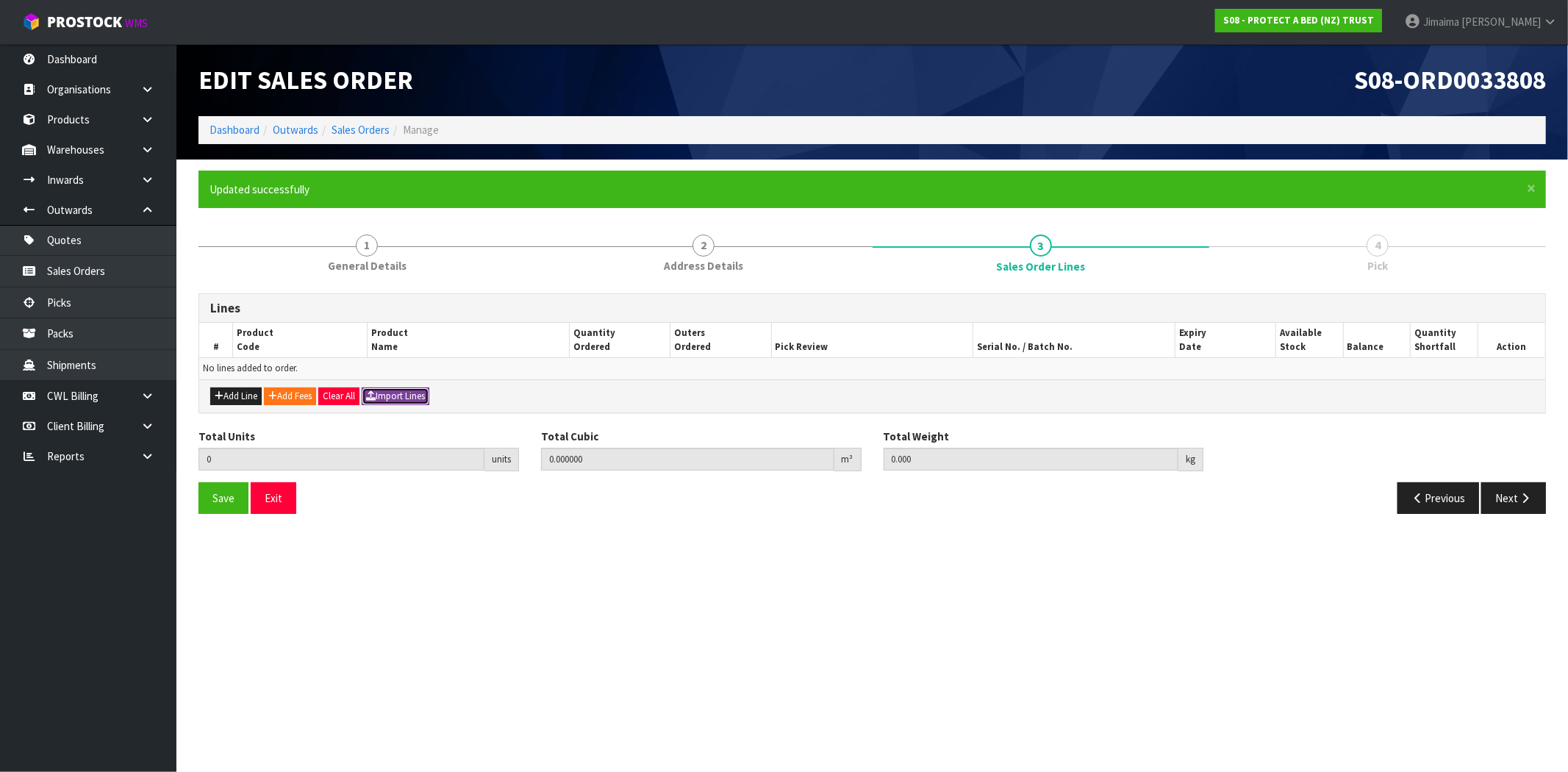
click at [424, 394] on button "Import Lines" at bounding box center [395, 396] width 67 height 18
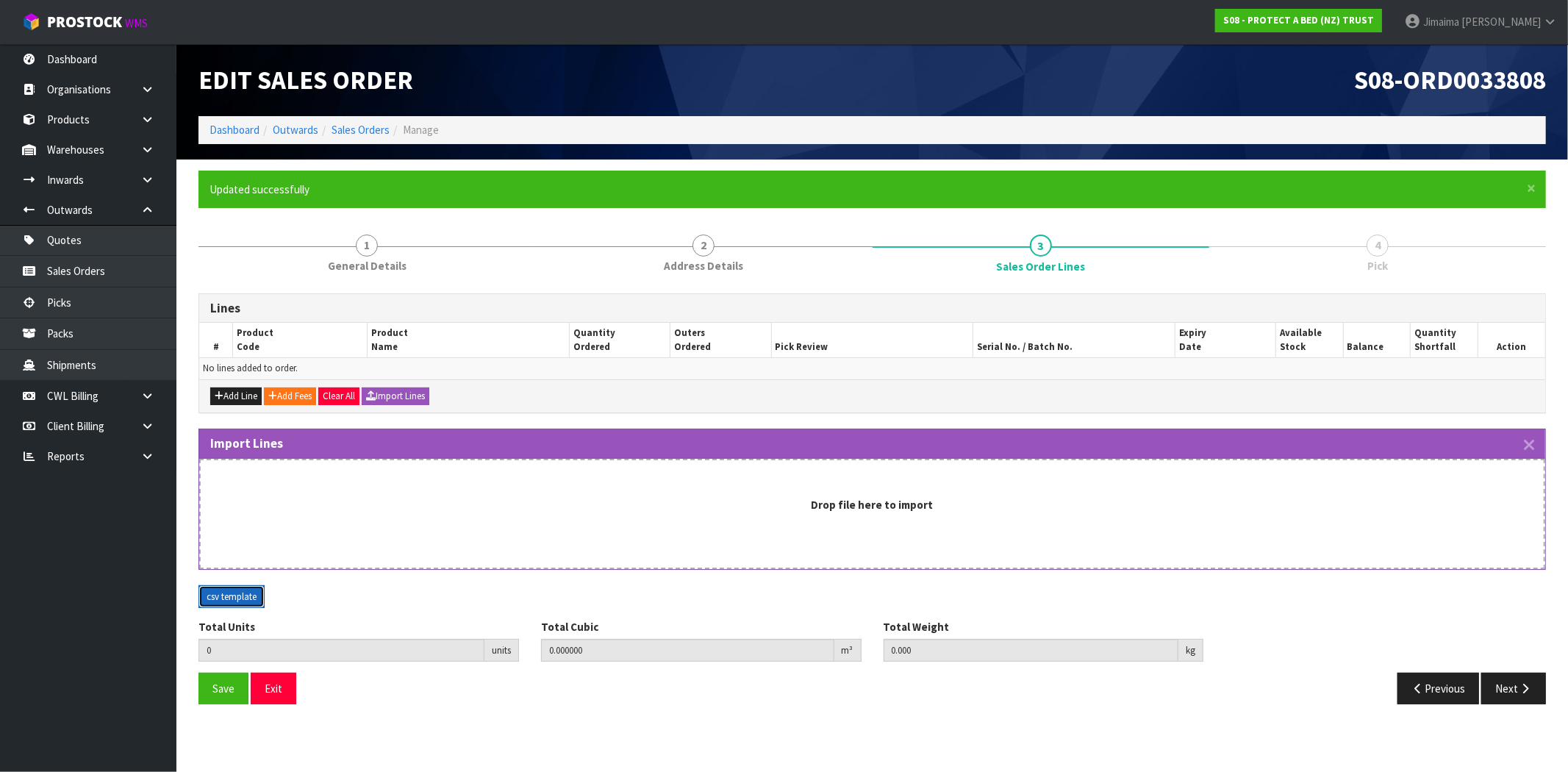
click at [253, 589] on button "csv template" at bounding box center [231, 597] width 66 height 24
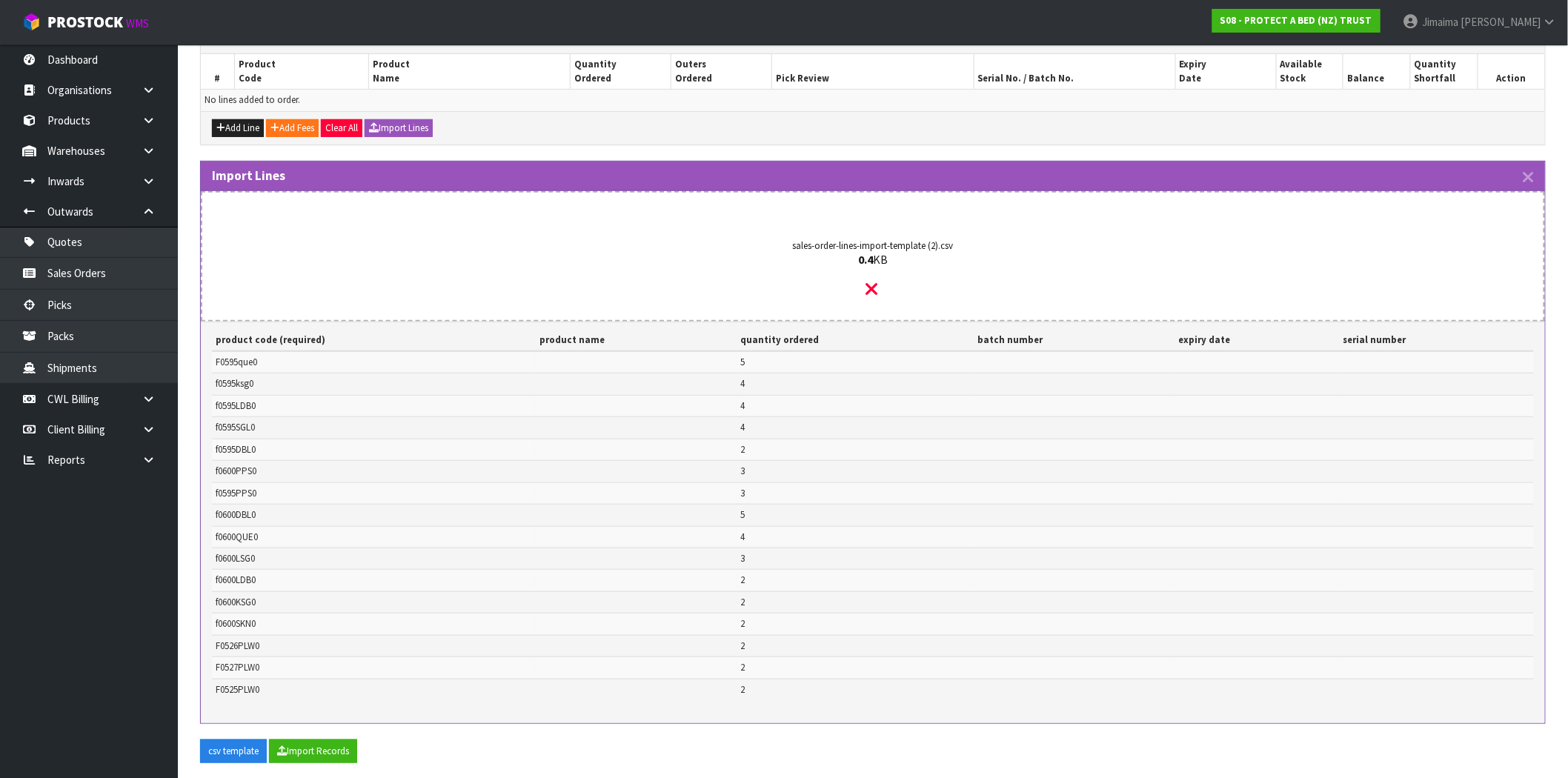
scroll to position [374, 0]
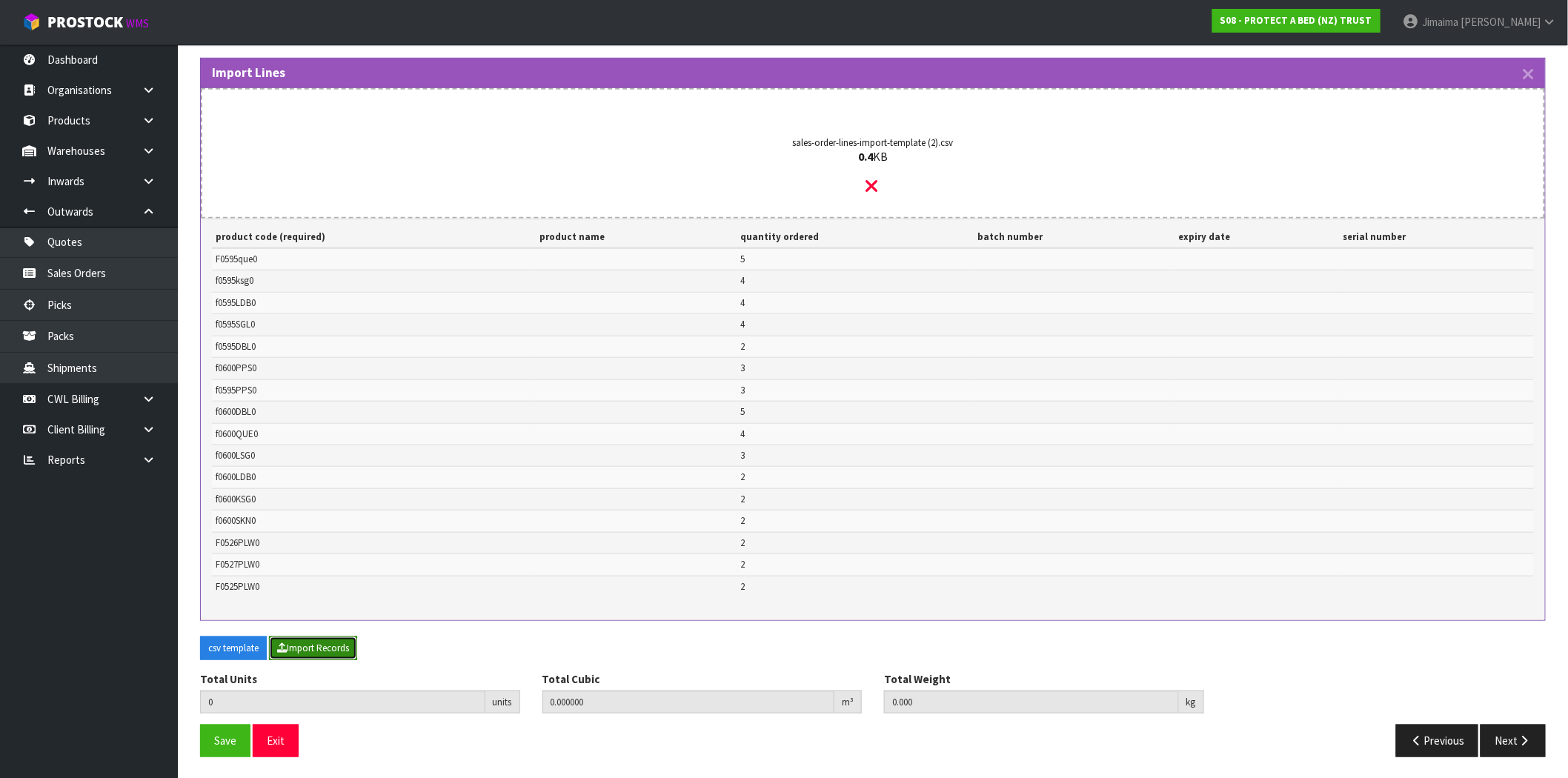
click at [315, 643] on button "Import Records" at bounding box center [313, 648] width 88 height 24
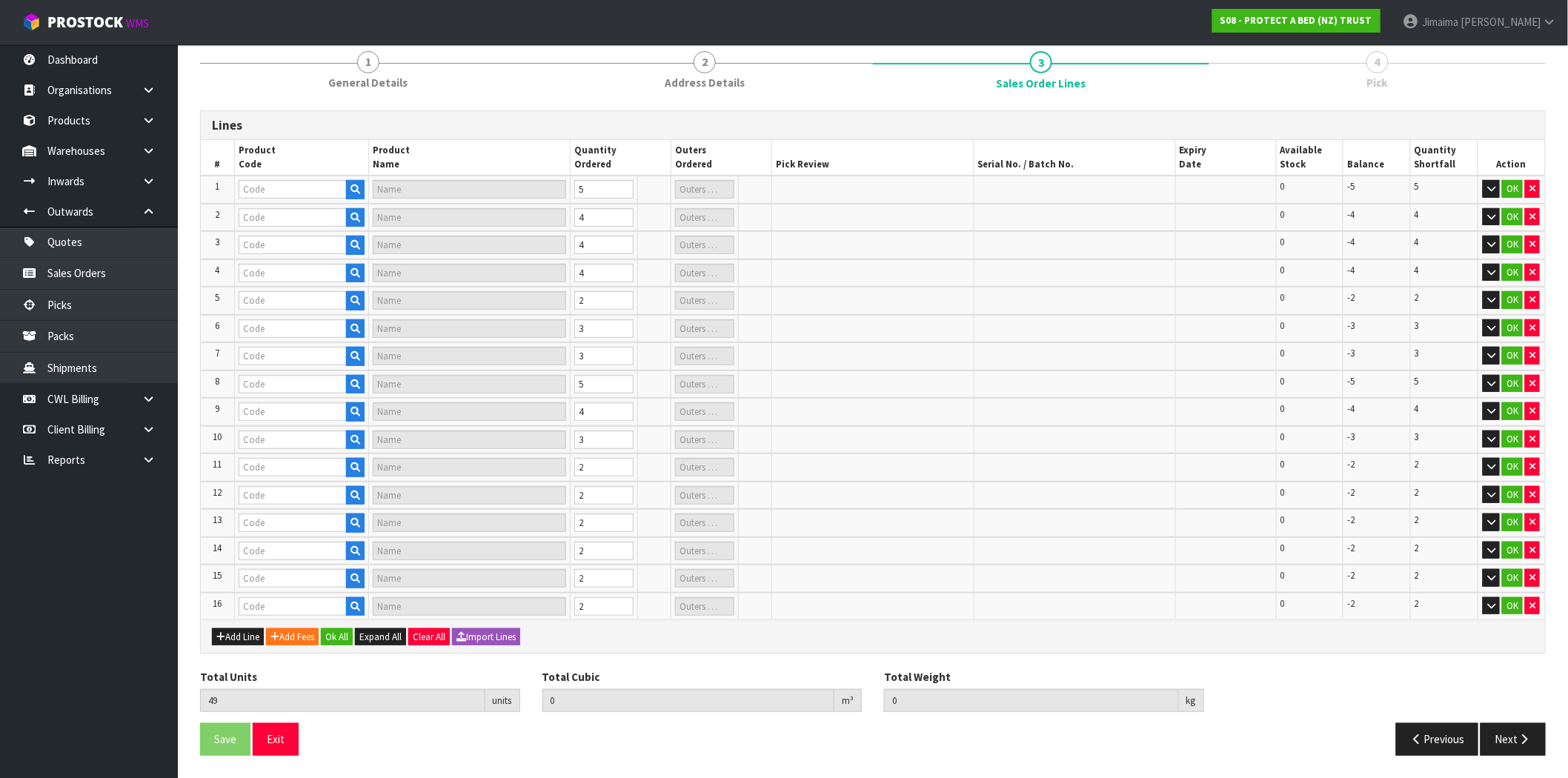
type input "49"
type input "0"
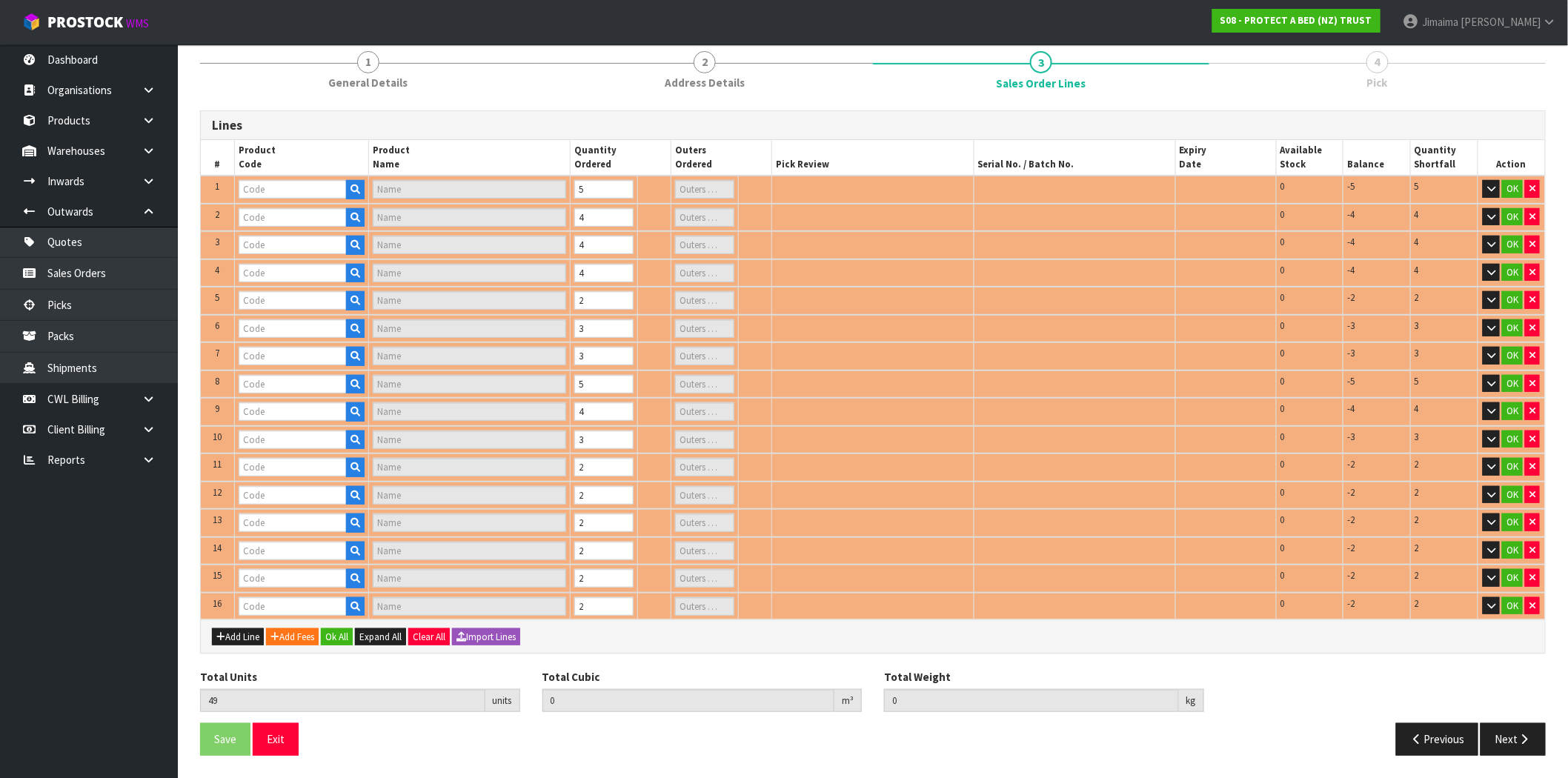
scroll to position [176, 0]
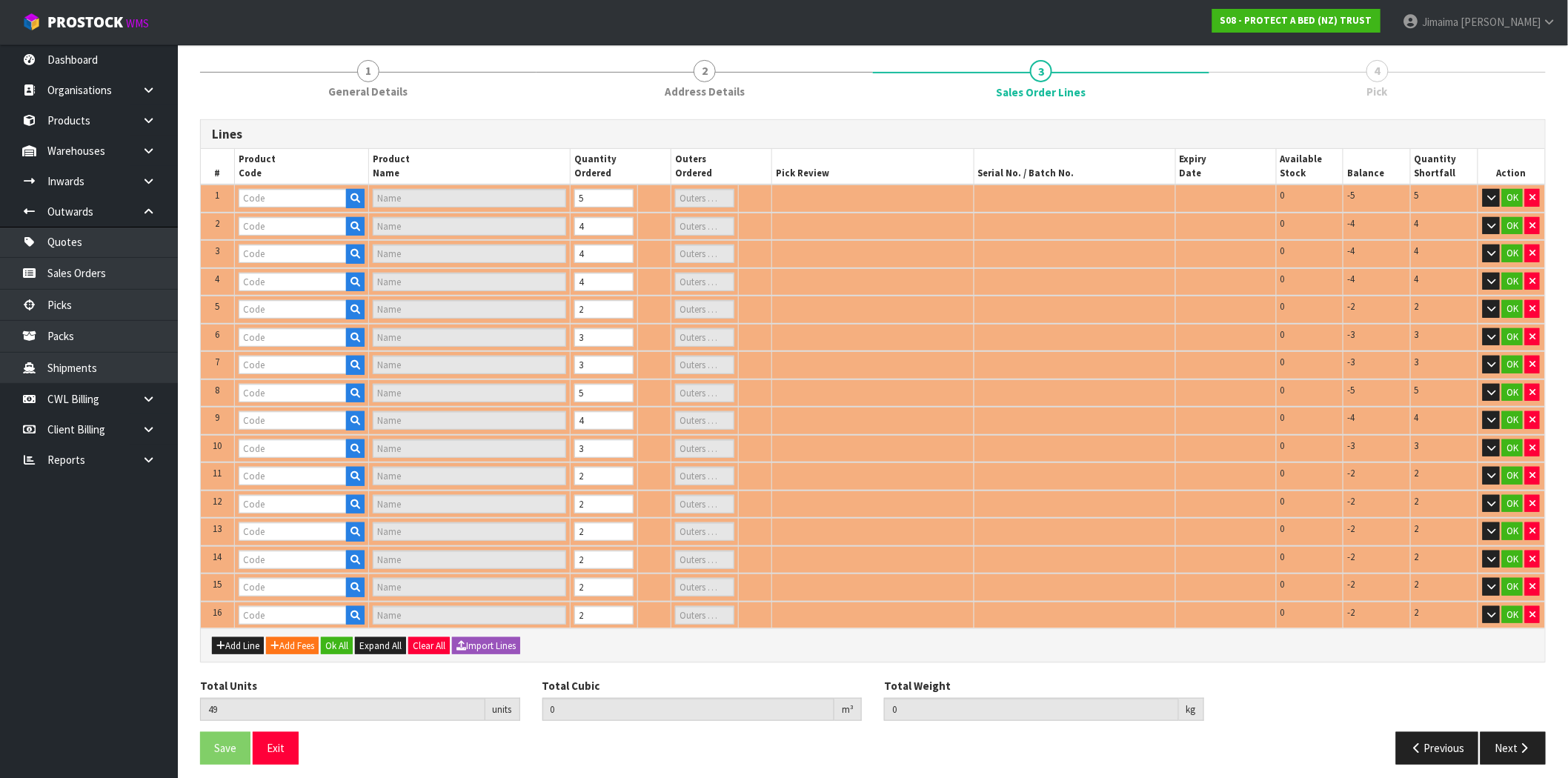
type input "F0595PPS0"
type input "STAYNEW TERRY BXD PP"
type input "0"
type input "F0600SKN0"
type input "BAMBOO JERSEY BXD SUPER KING"
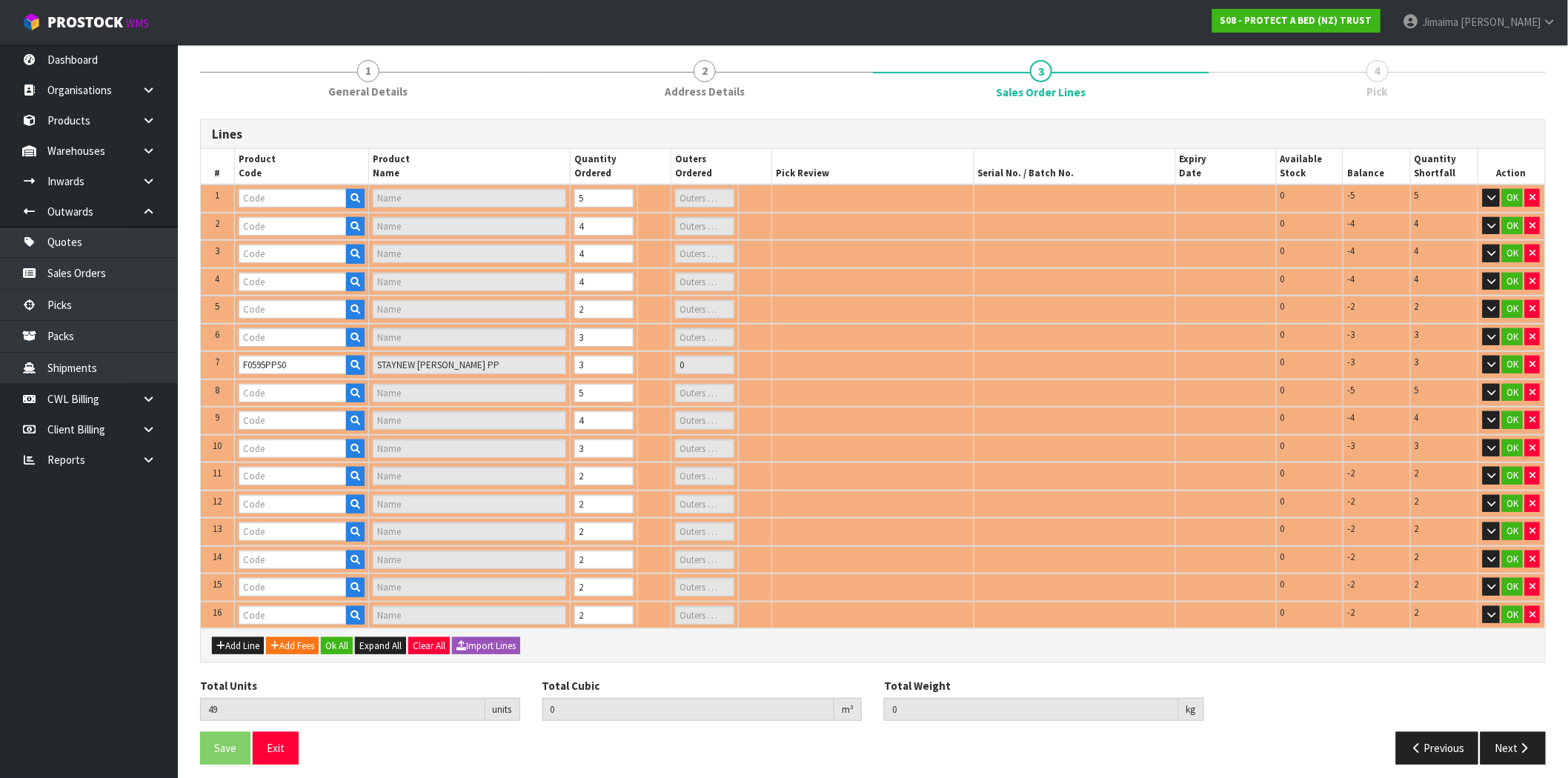
type input "0"
type input "F0595SGL0"
type input "STAYNEW TERRY BXD SINGLE"
type input "0"
type input "F0595KSG0"
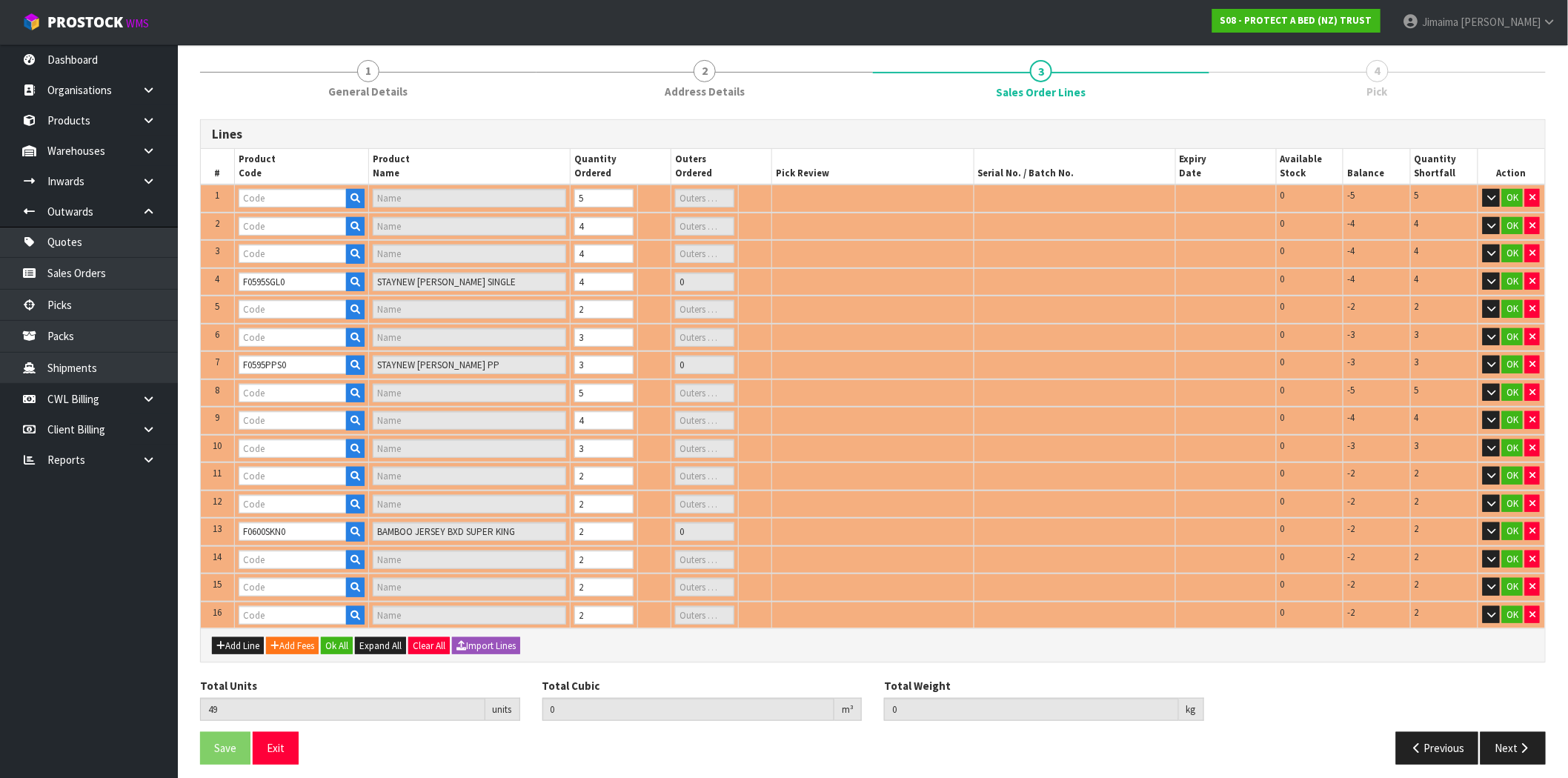
type input "STAYNEW TERRY BXD KING SINGLE"
type input "0"
type input "F0600PPS0"
type input "BAMBOO JERSEY BXD STD XL PP"
type input "0"
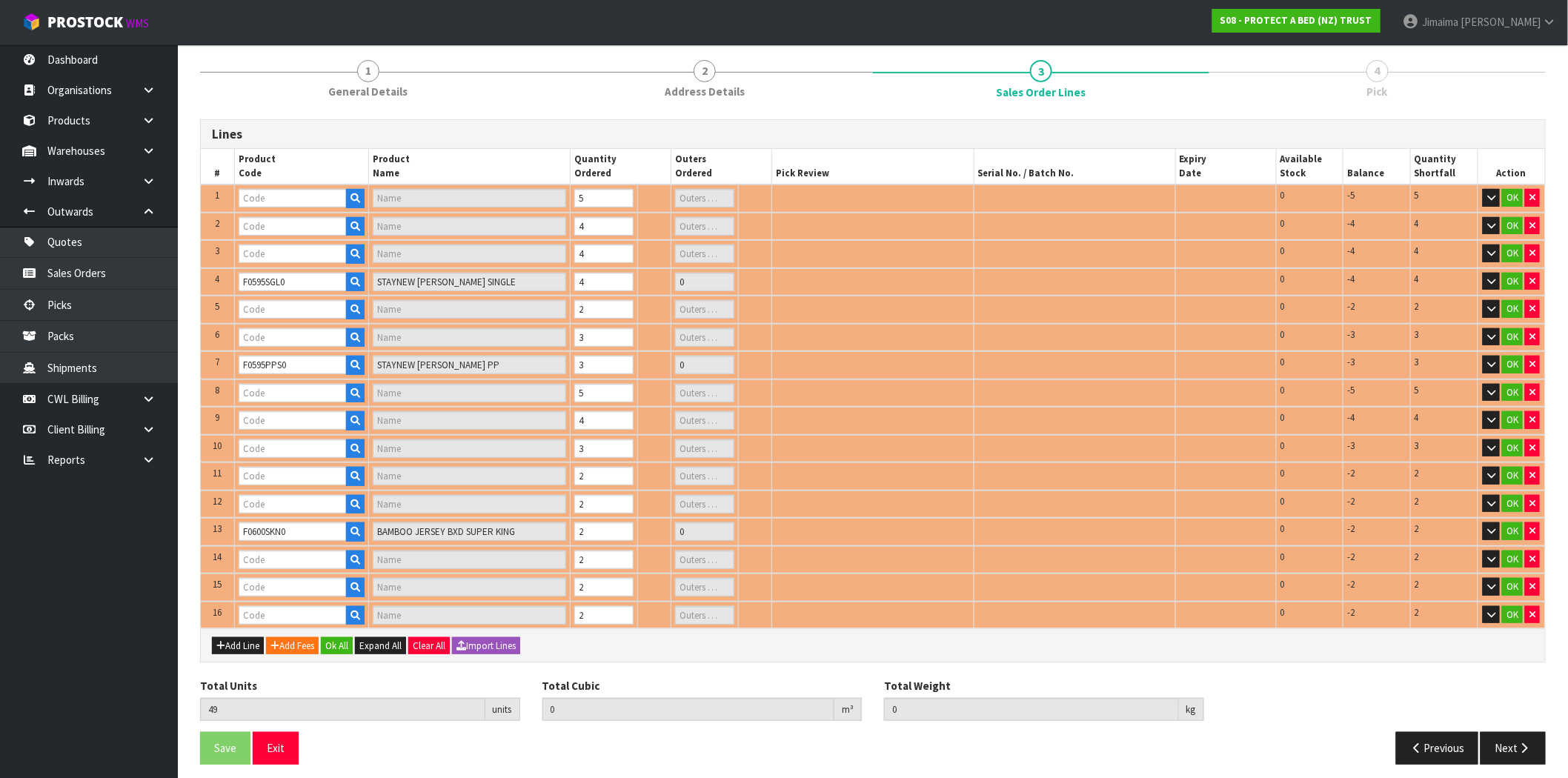
type input "F0600LDB0"
type input "BAMBOO JERSEY BXD XL DOUBLE"
type input "0"
type input "F0600DBL0"
type input "BAMBOO JERSEY BXD DOUBLE"
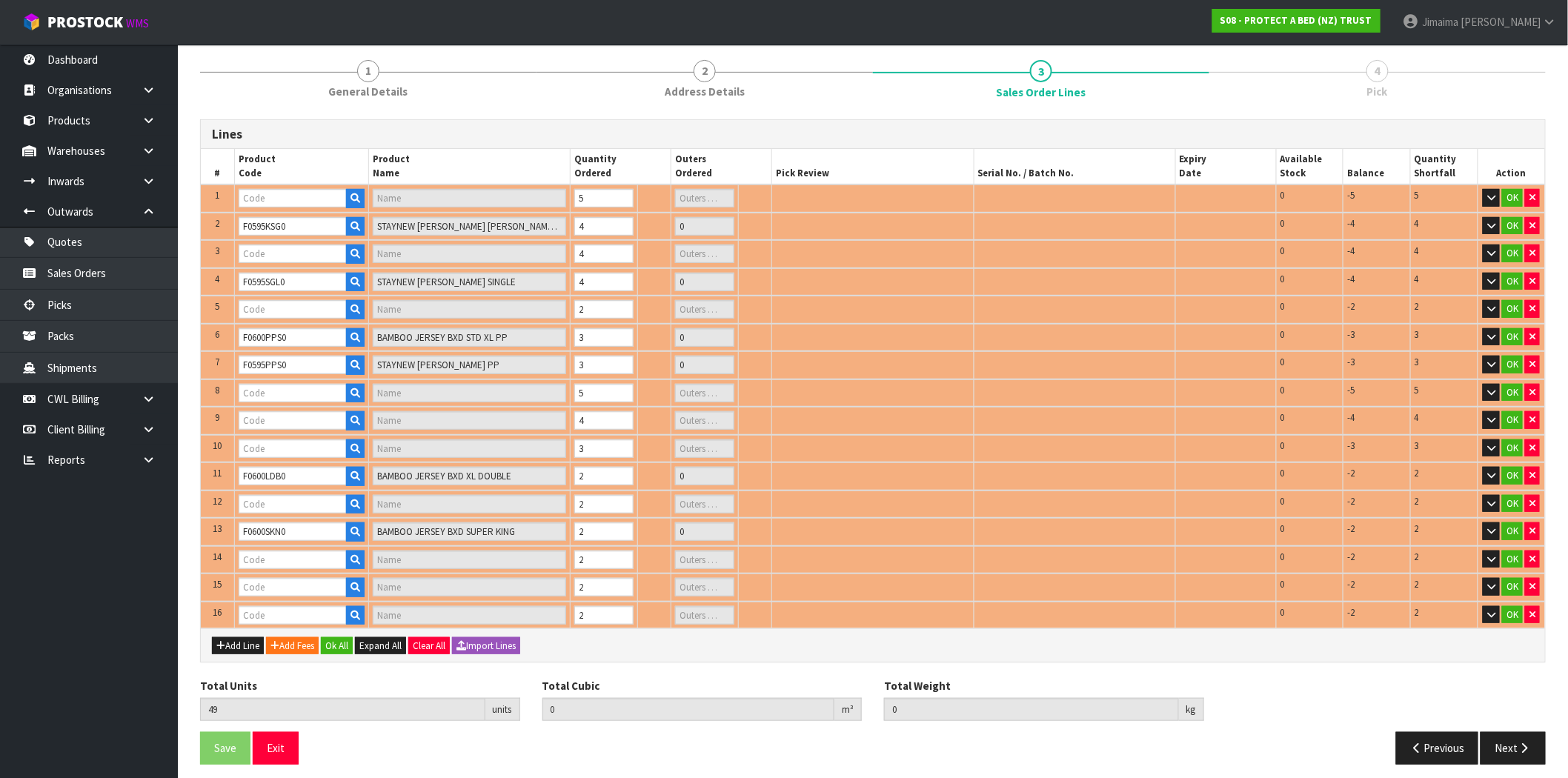
type input "0"
type input "F0595QUE0"
type input "STAYNEW TERRY BXD QUEEN"
type input "0"
type input "F0595LDB0"
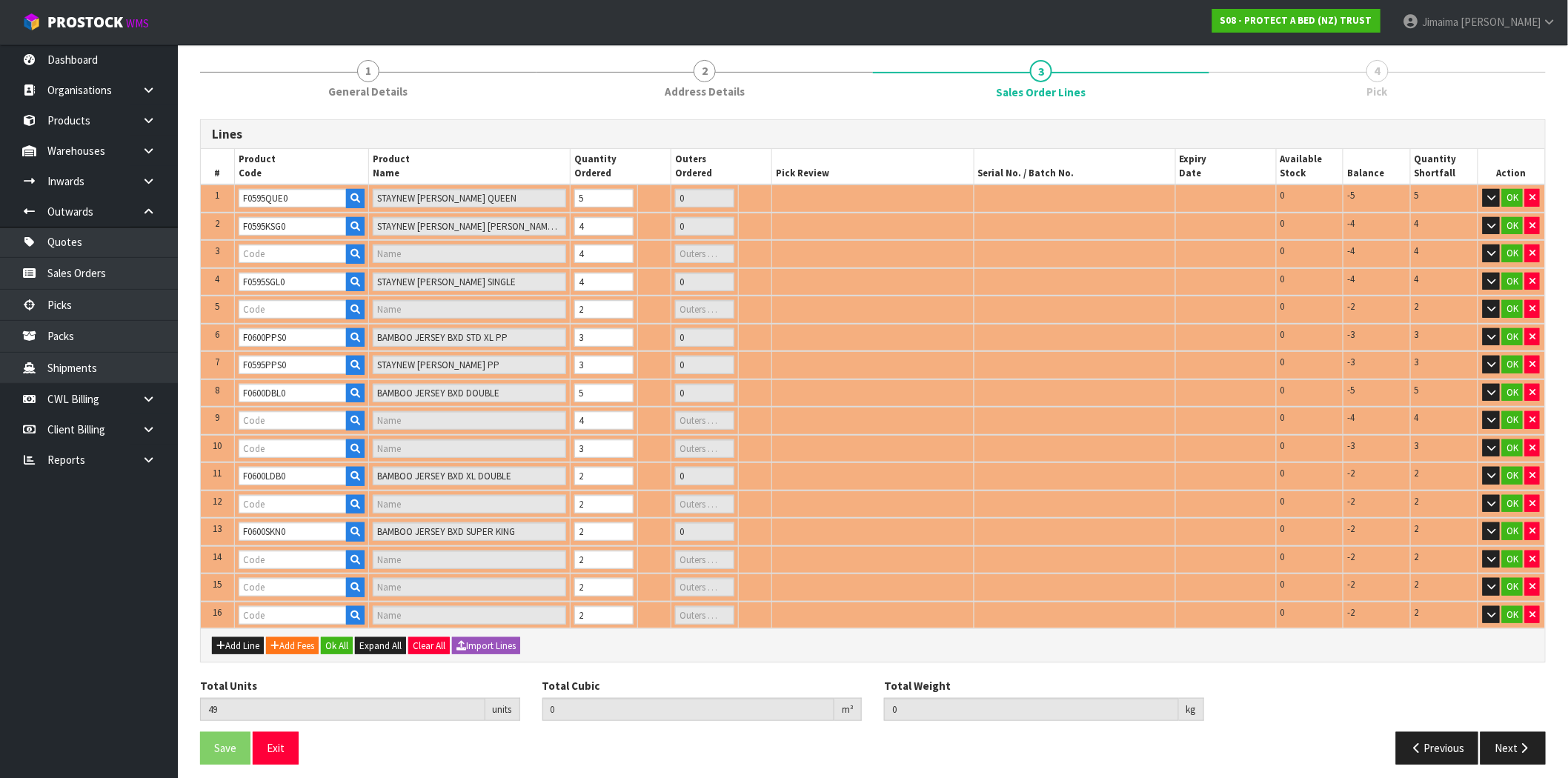
type input "STAYNEW TERRY BXD XL DOUBLE"
type input "0"
type input "F0600KSG0"
type input "BAMBOO JERSEY BXD KING SINGLE"
type input "0"
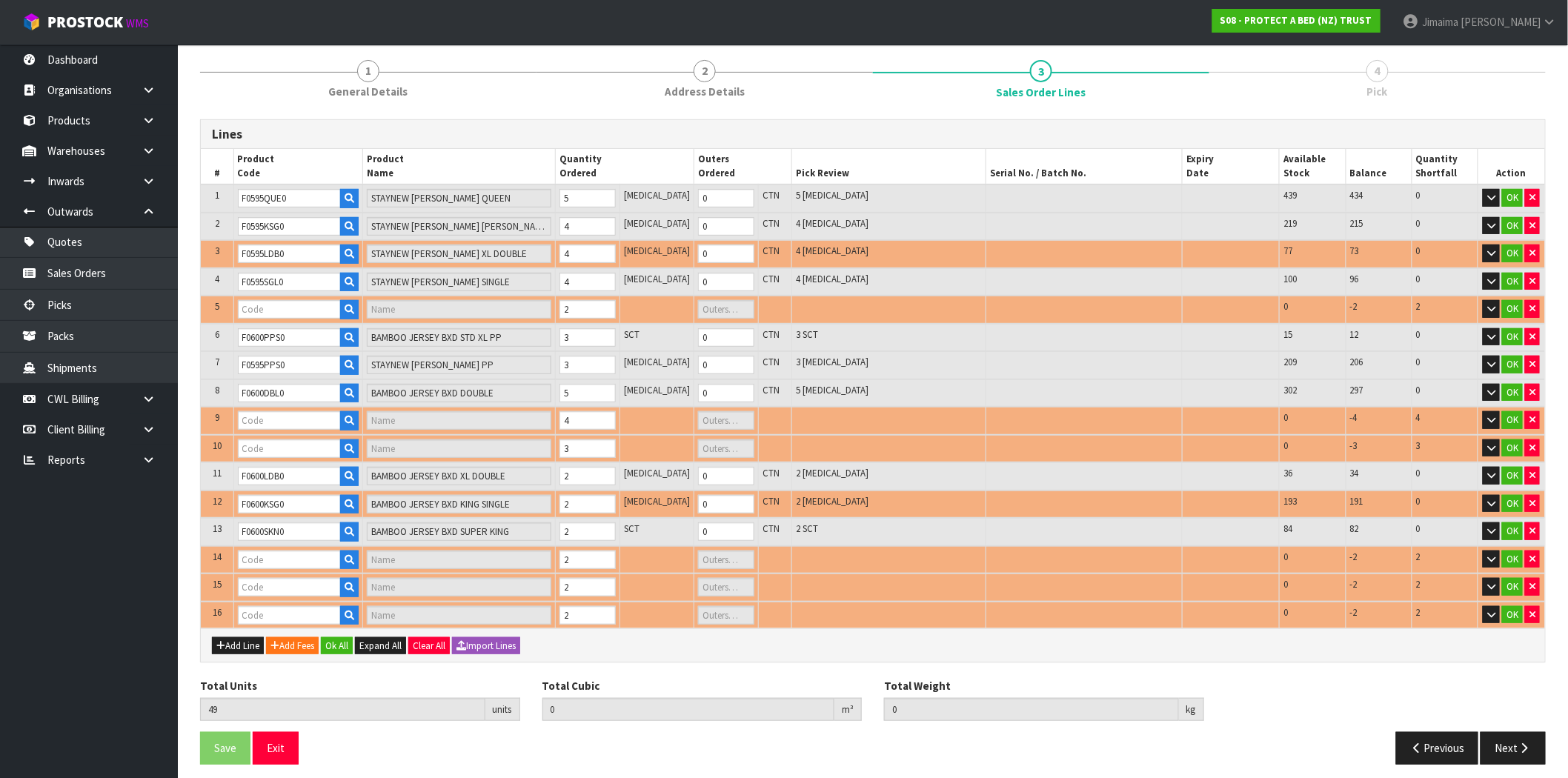
type input "F0595DBL0"
type input "STAYNEW TERRY BXD DOUBLE"
type input "0"
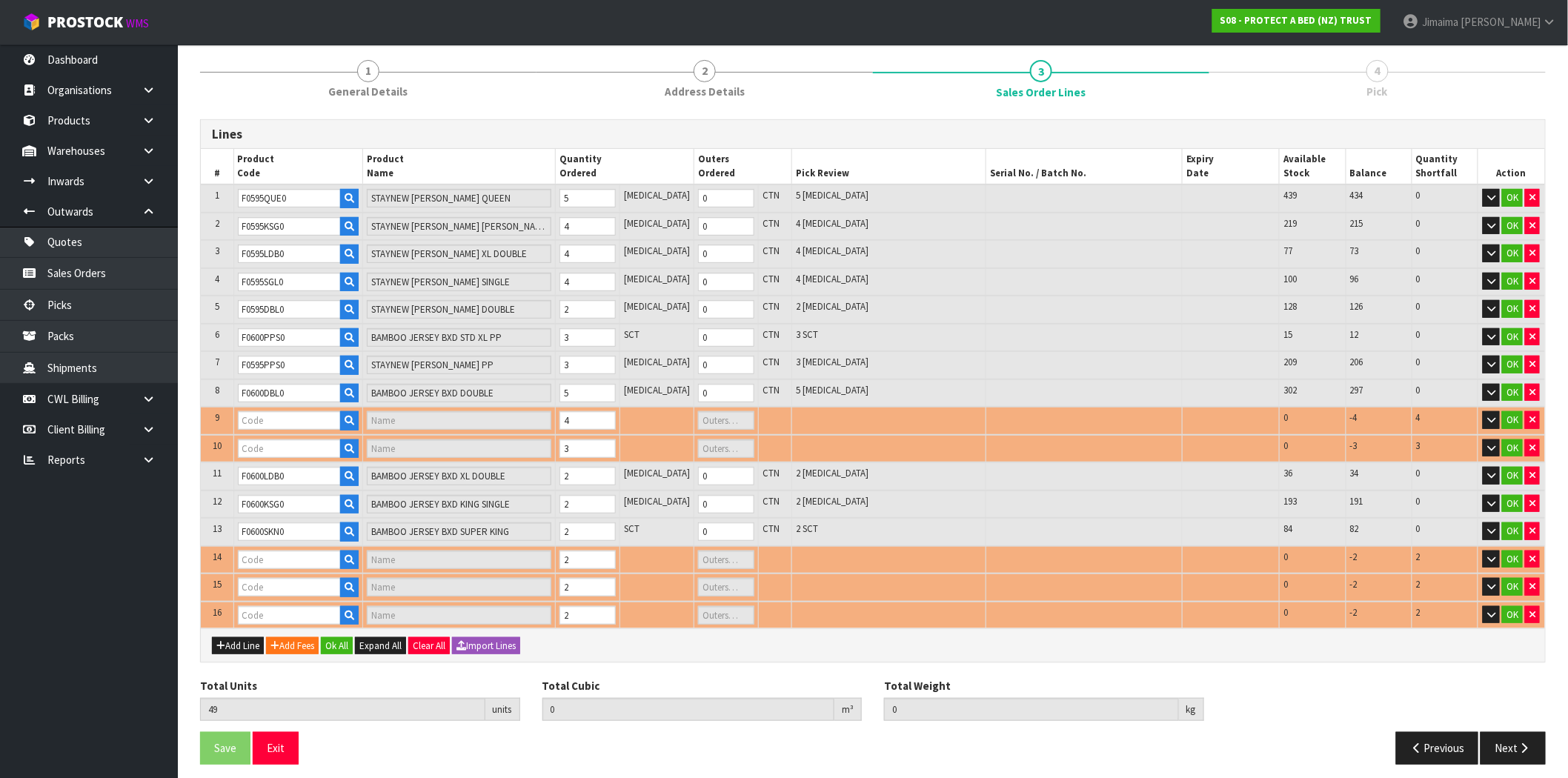
type input "F0600LSG0"
type input "BAMBOO JERSEY BXD XL SINGLE"
type input "0"
type input "F0527PLW0"
type input "SIGNATURE TENCEL JACQUARD MEMORY FOAM PILLOW FIRM"
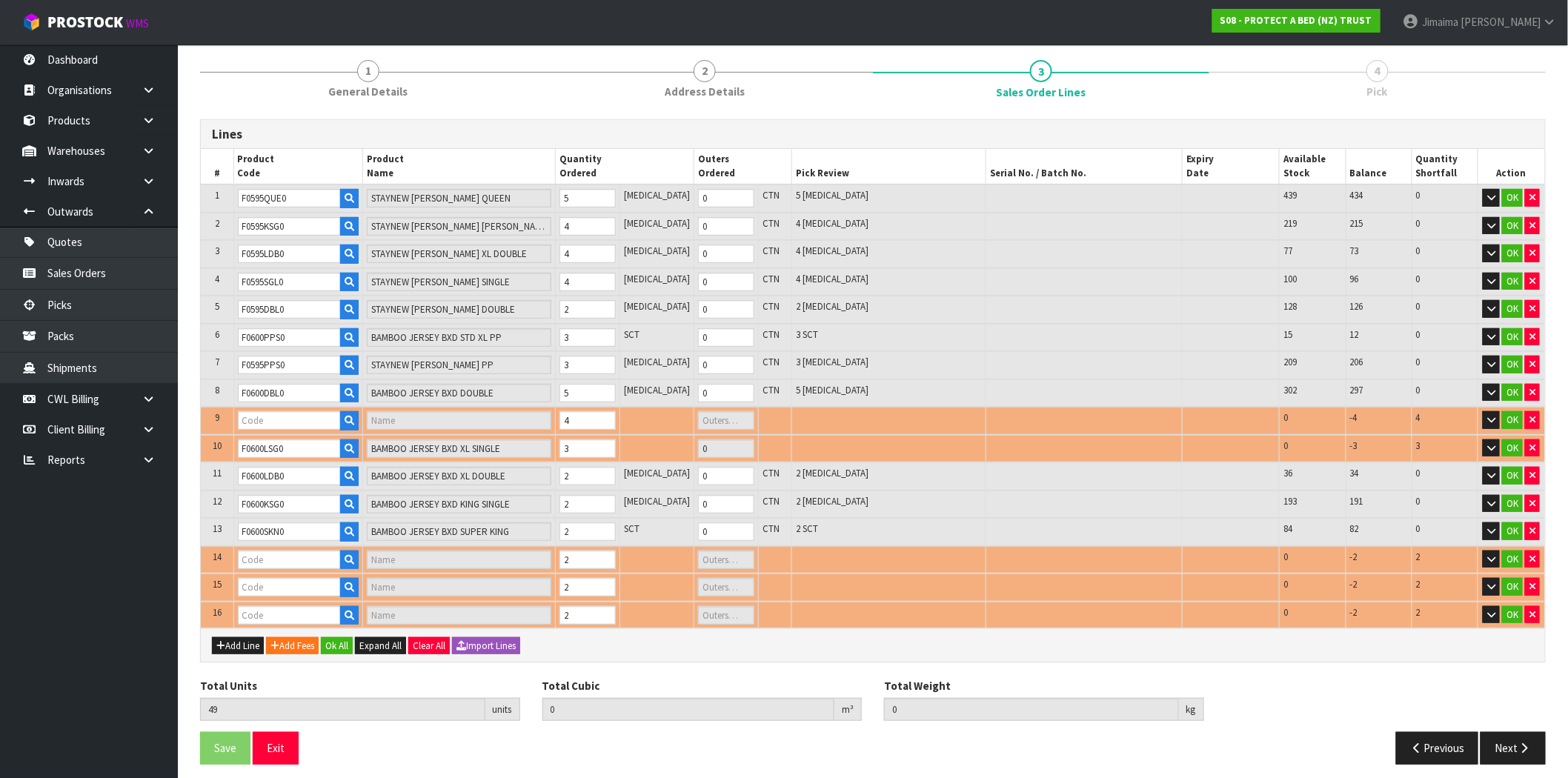
type input "0"
type input "F0600QUE0"
type input "BAMBOO JERSEY BXD QUEEN"
type input "0"
type input "F0526PLW0"
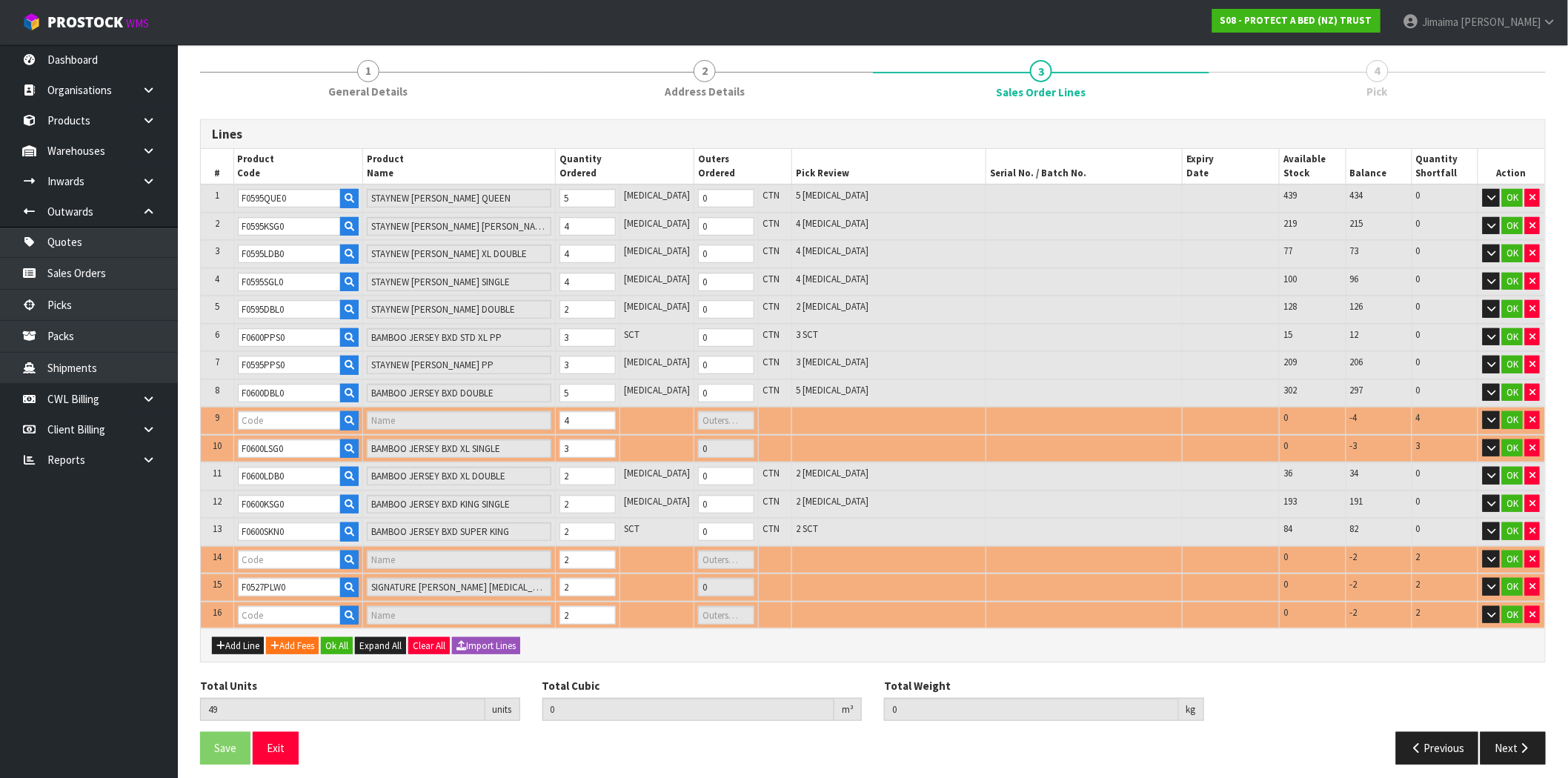
type input "SIGNATURE TENCEL JACQUARD MEMORY FOAM PILLOW MEDIUM"
type input "0"
type input "0.512532"
type input "41.878"
type input "F0525PLW0"
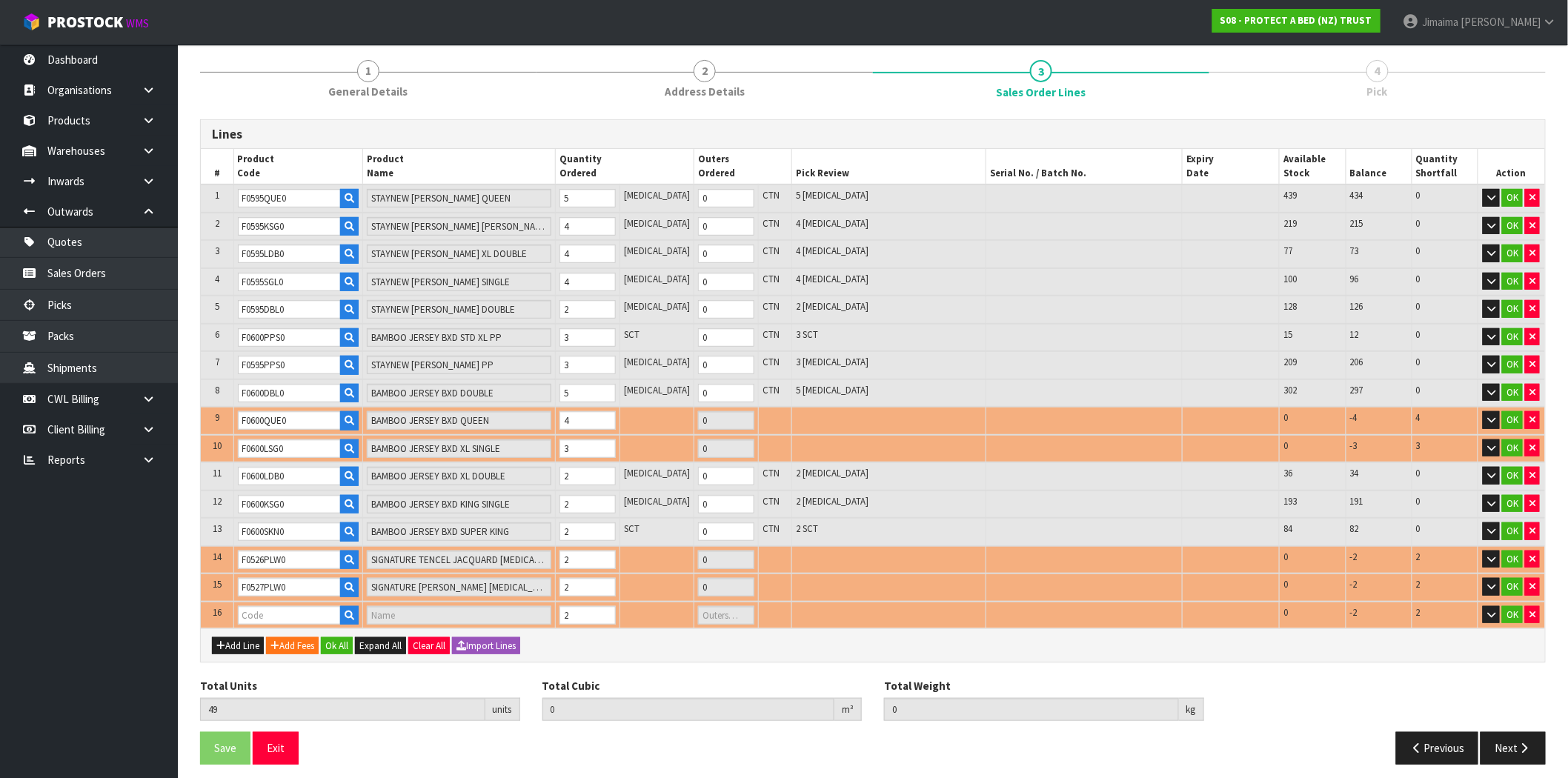
type input "SIGNATURE TENCEL JACQUARD MEMORY FOAM PILLOW SOFT"
type input "0"
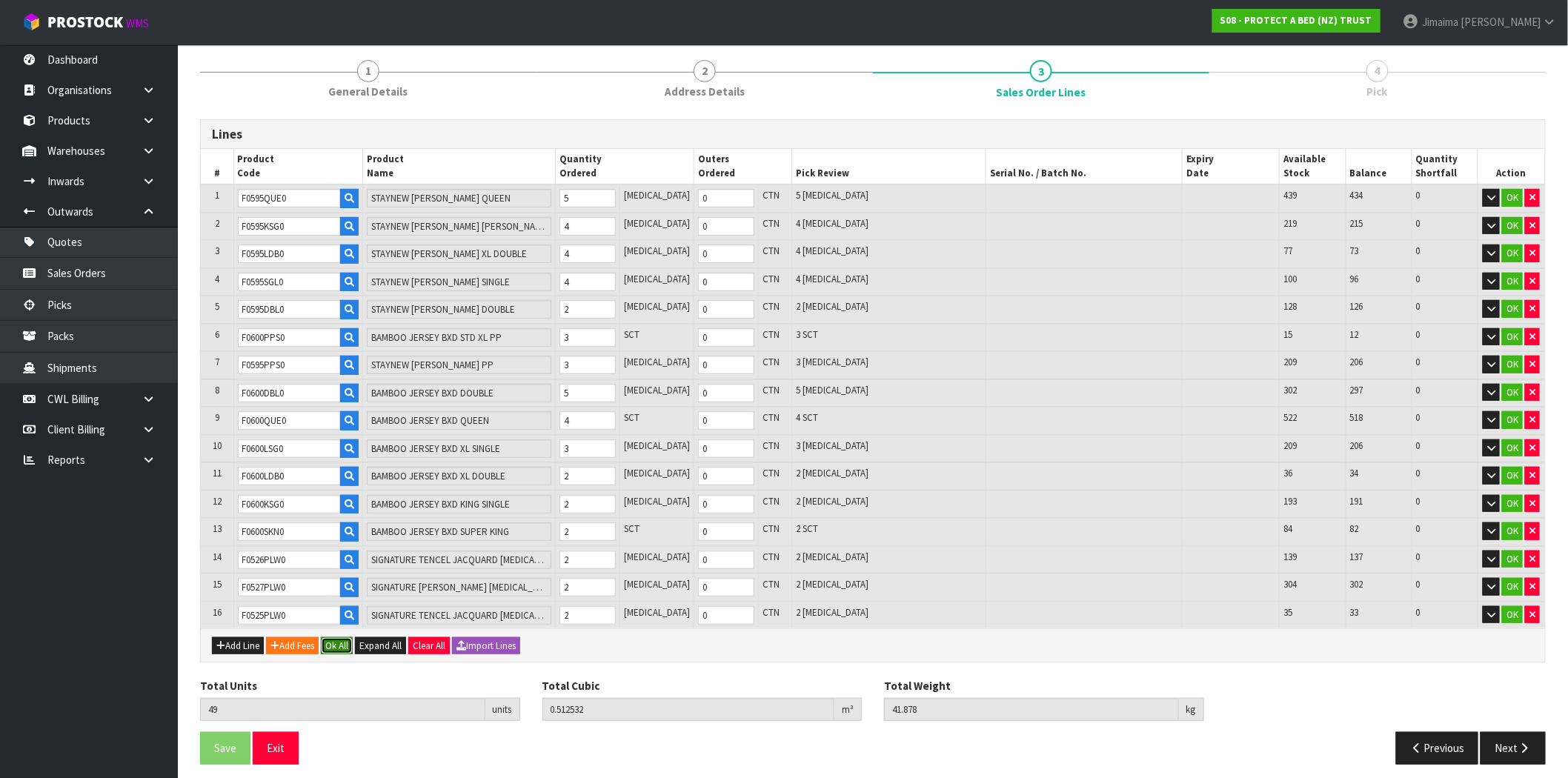
click at [353, 637] on button "Ok All" at bounding box center [337, 646] width 32 height 18
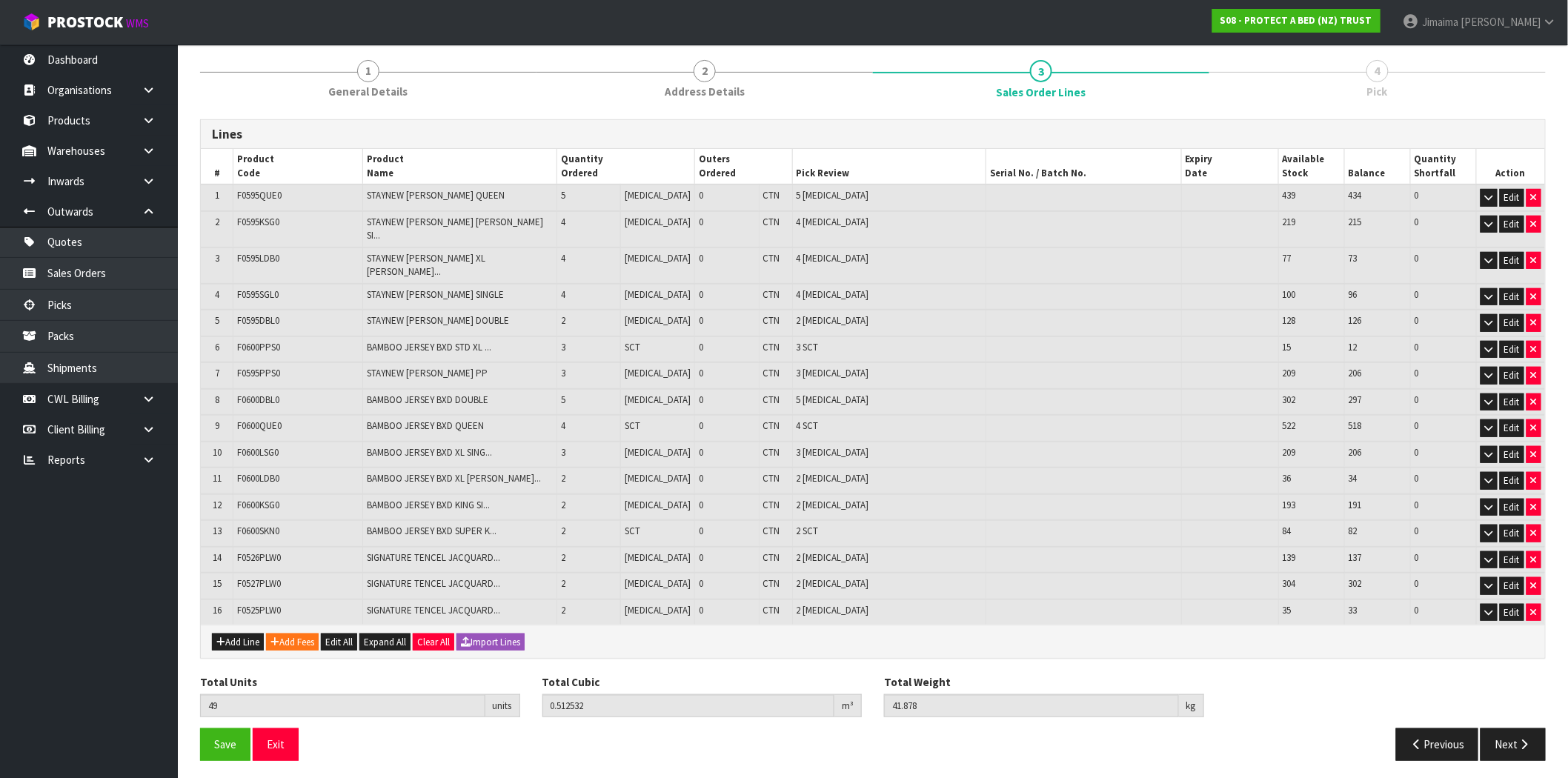
scroll to position [153, 0]
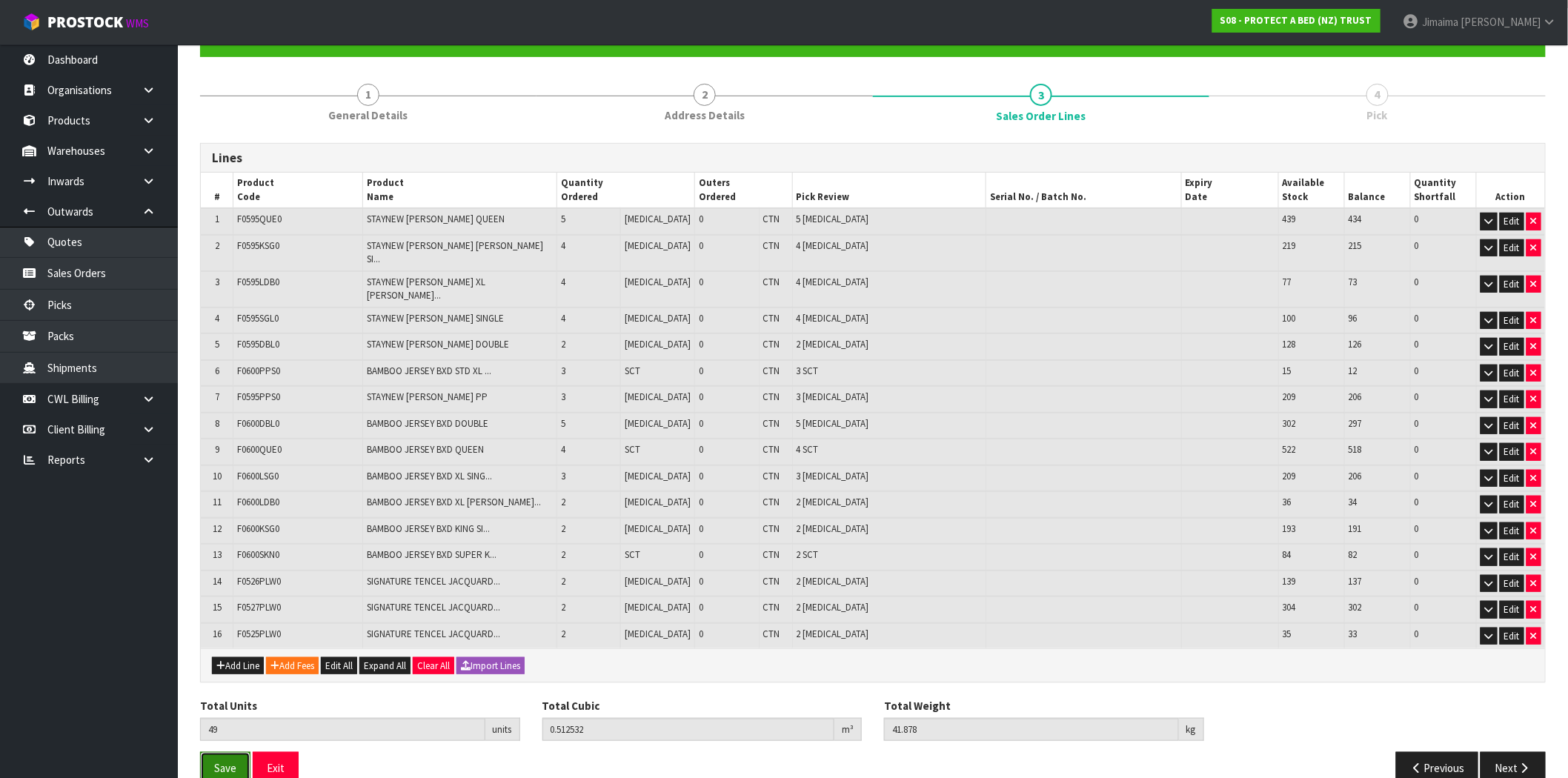
click at [227, 761] on span "Save" at bounding box center [225, 768] width 22 height 14
click at [211, 752] on button "Save" at bounding box center [225, 768] width 50 height 32
click at [1516, 752] on button "Next" at bounding box center [1513, 768] width 65 height 32
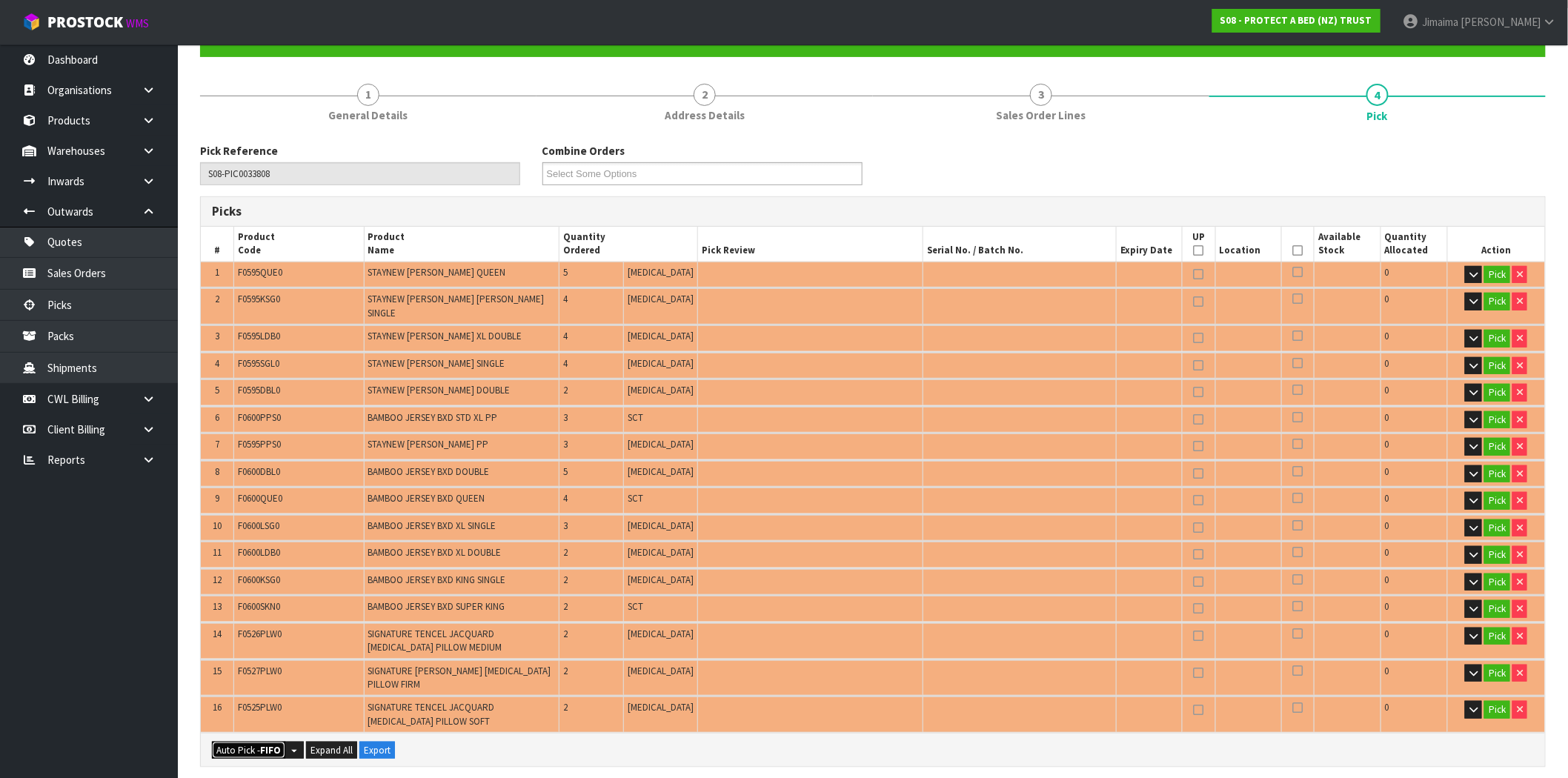
click at [240, 741] on button "Auto Pick - FIFO" at bounding box center [248, 750] width 73 height 18
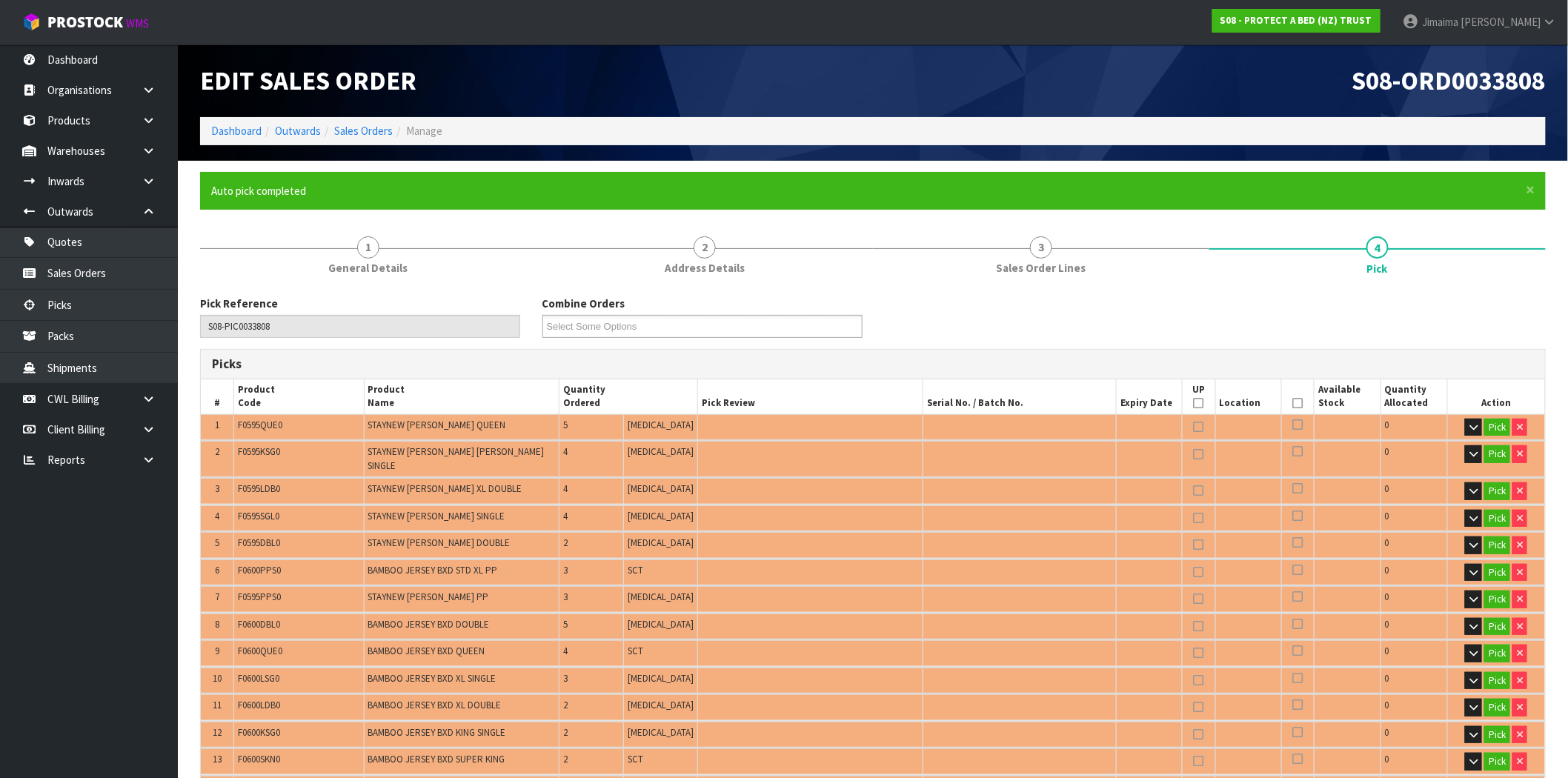
type input "Piece x 40"
type input "Sub-carton x 9"
type input "49"
type input "0.512532"
type input "41.878"
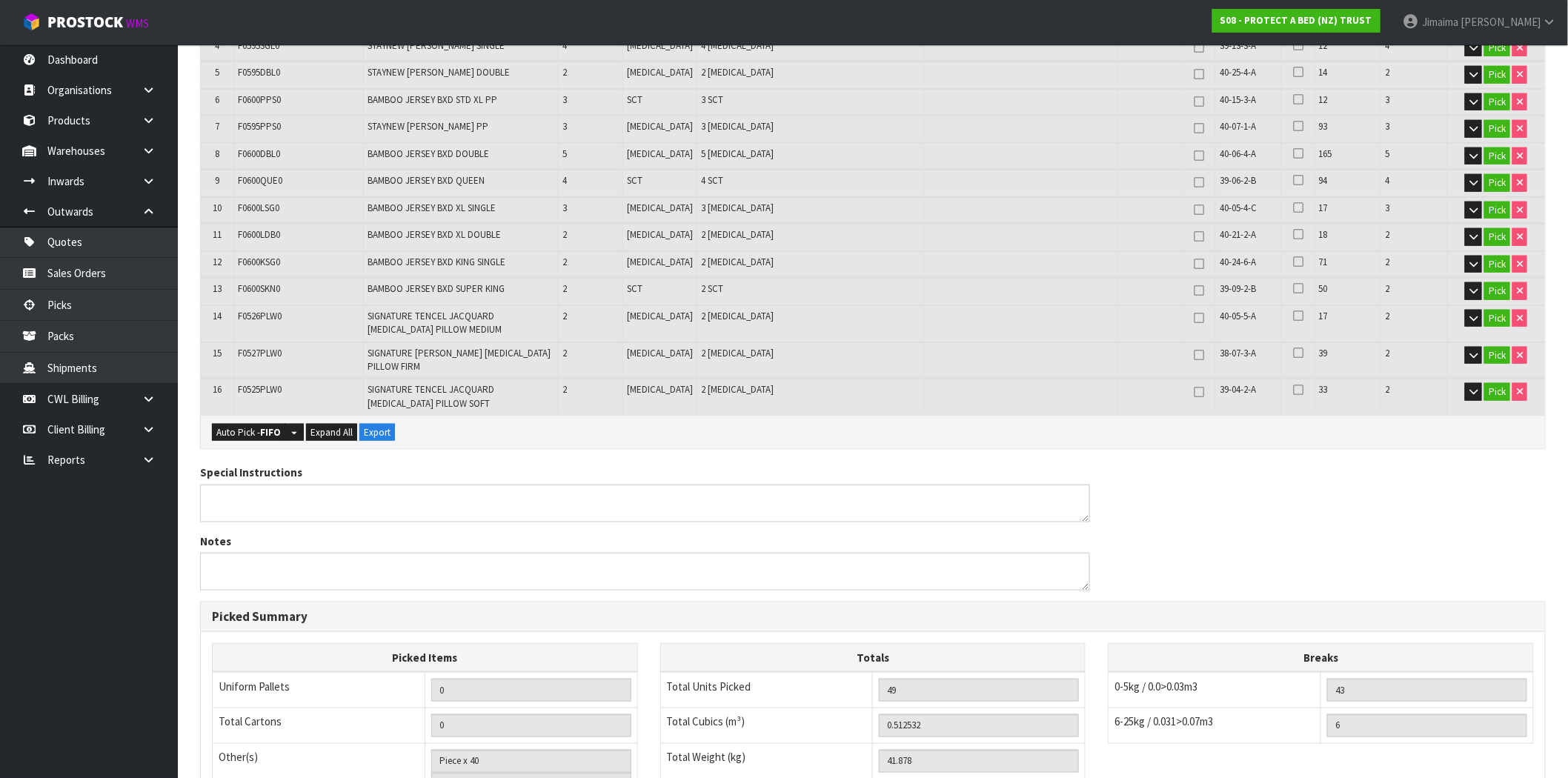
scroll to position [709, 0]
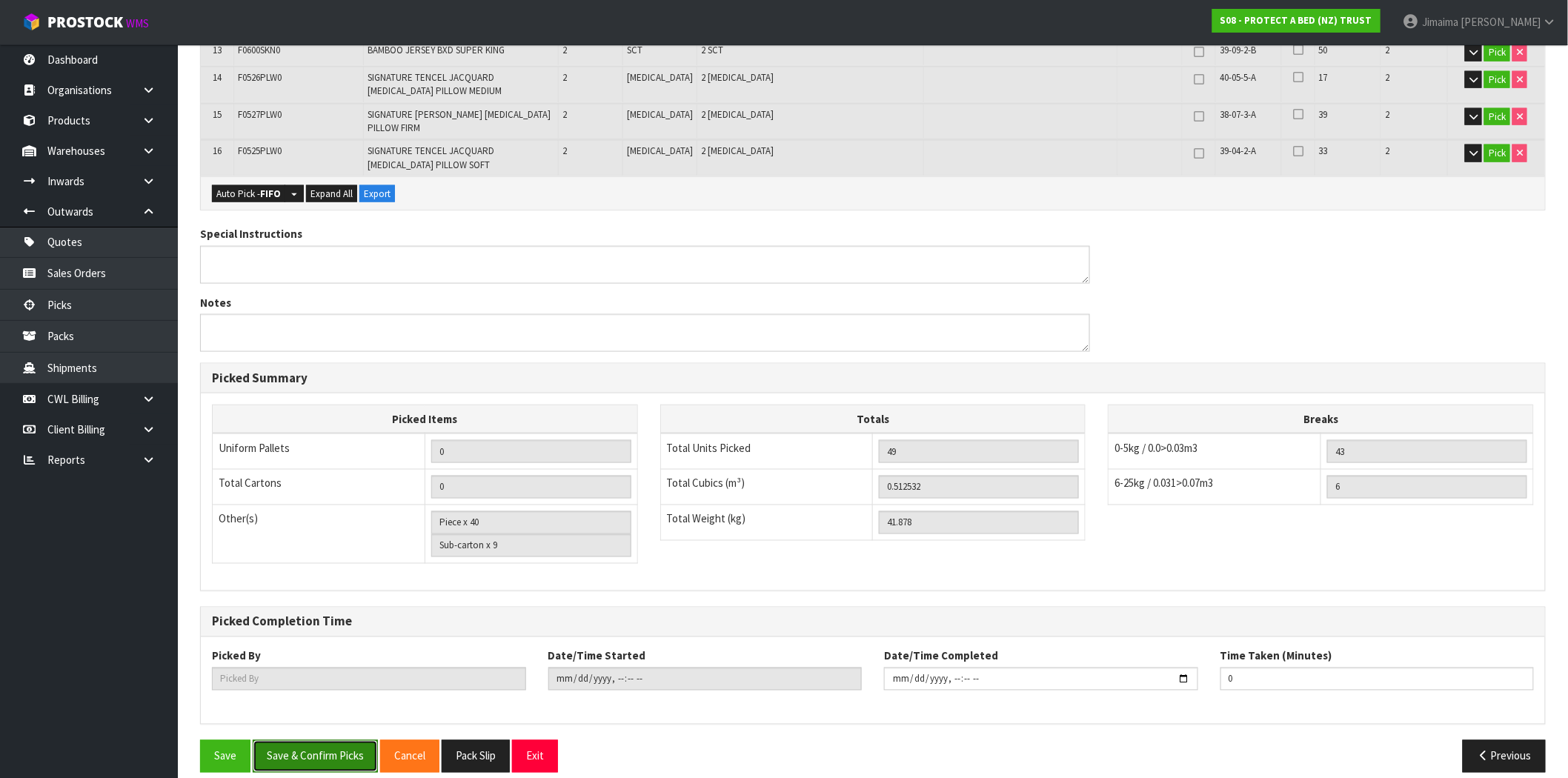
click at [334, 740] on button "Save & Confirm Picks" at bounding box center [315, 757] width 125 height 32
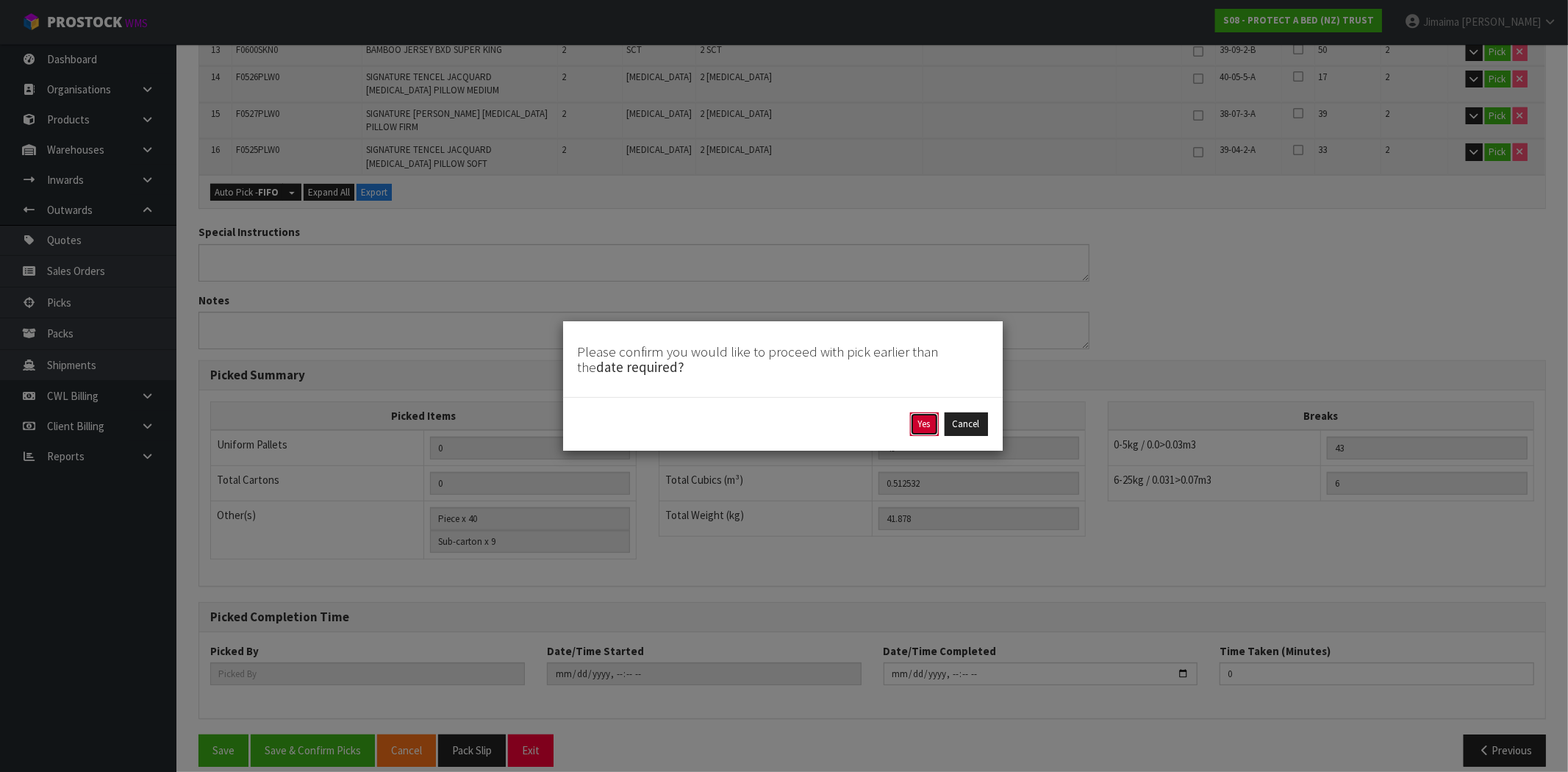
click at [917, 423] on button "Yes" at bounding box center [924, 424] width 28 height 24
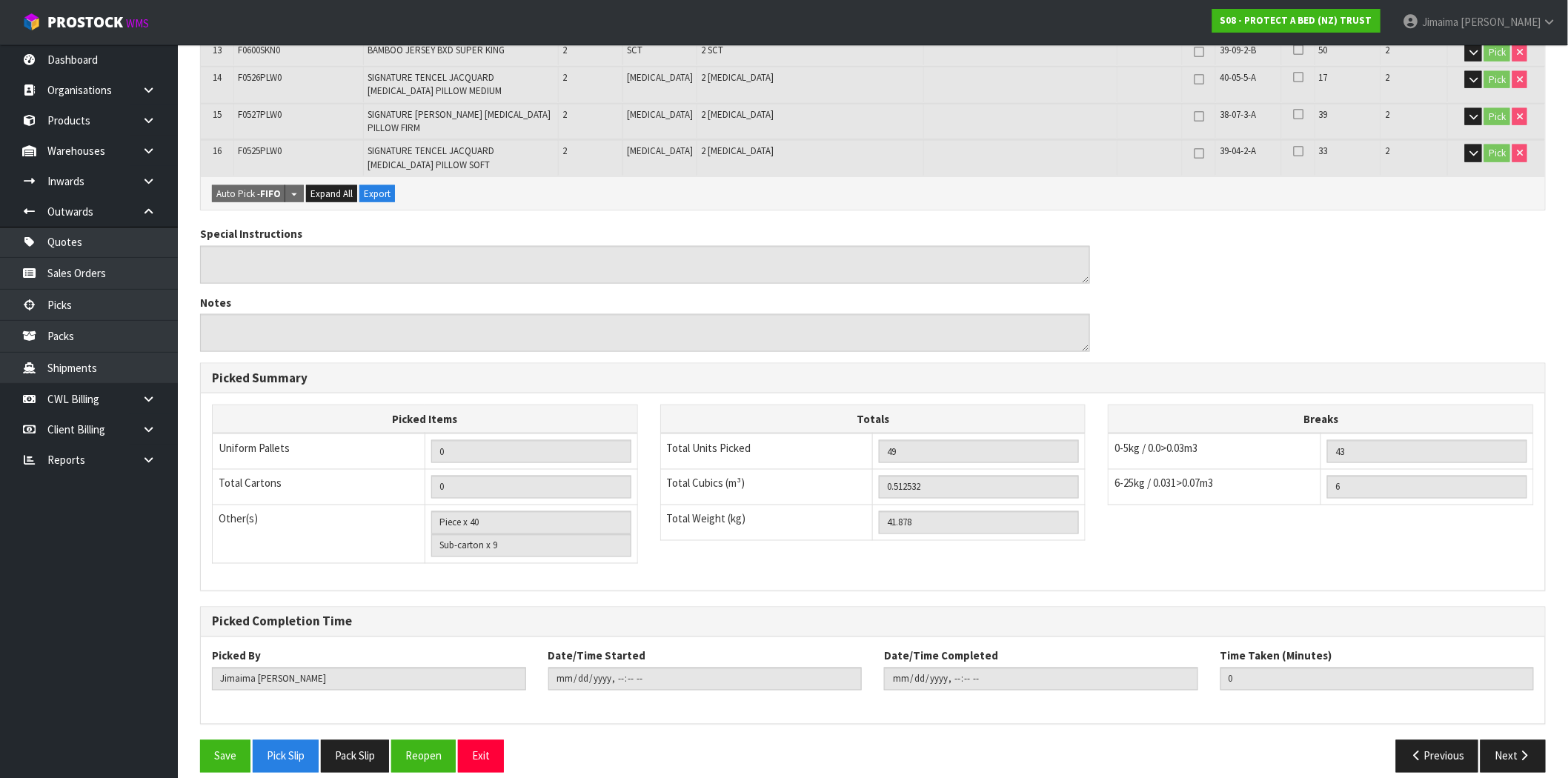
type input "Jimaima [PERSON_NAME]"
type input "2025-10-10T15:27:54"
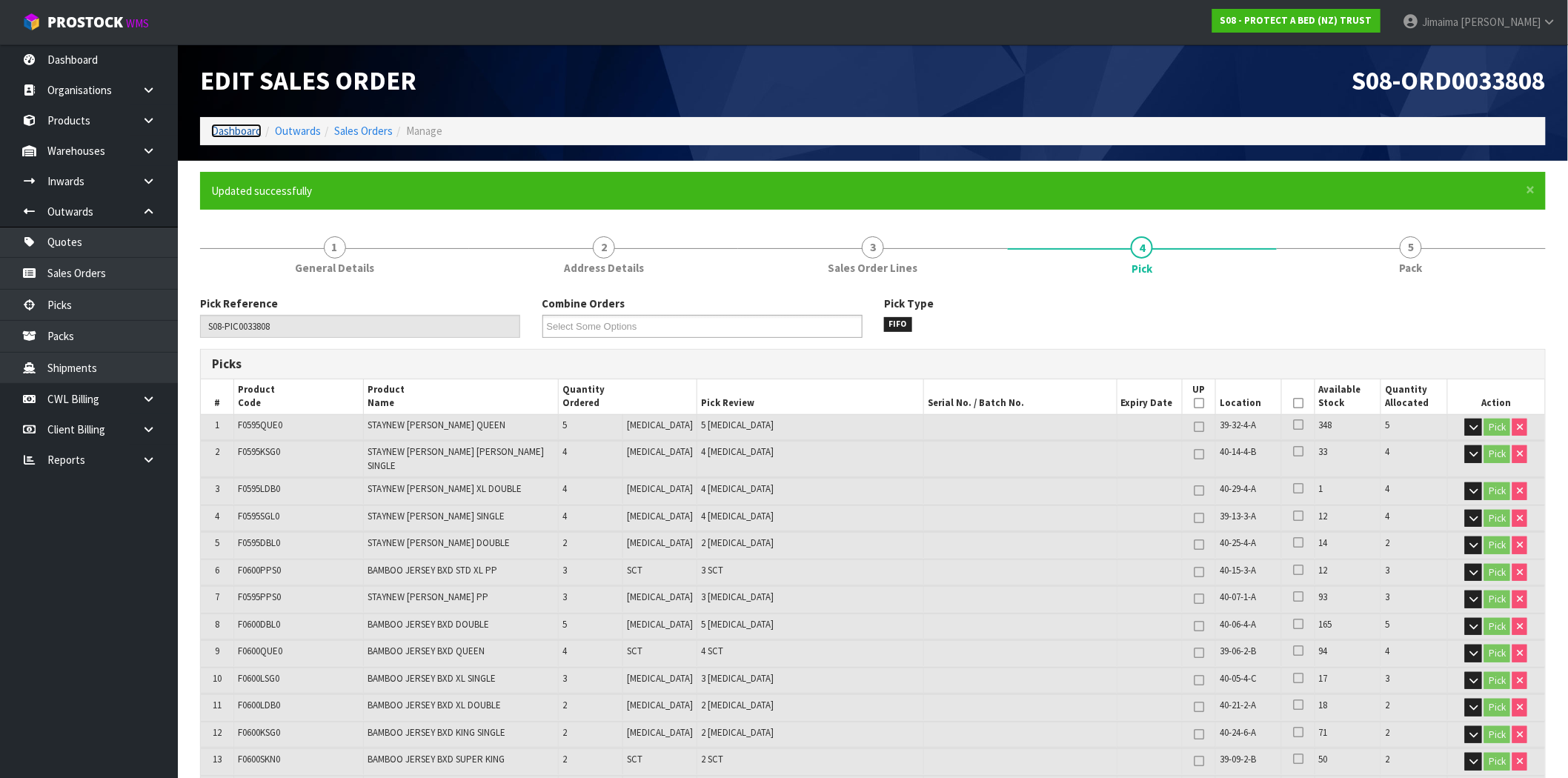
drag, startPoint x: 248, startPoint y: 130, endPoint x: 287, endPoint y: 139, distance: 40.0
click at [248, 130] on link "Dashboard" at bounding box center [236, 131] width 50 height 14
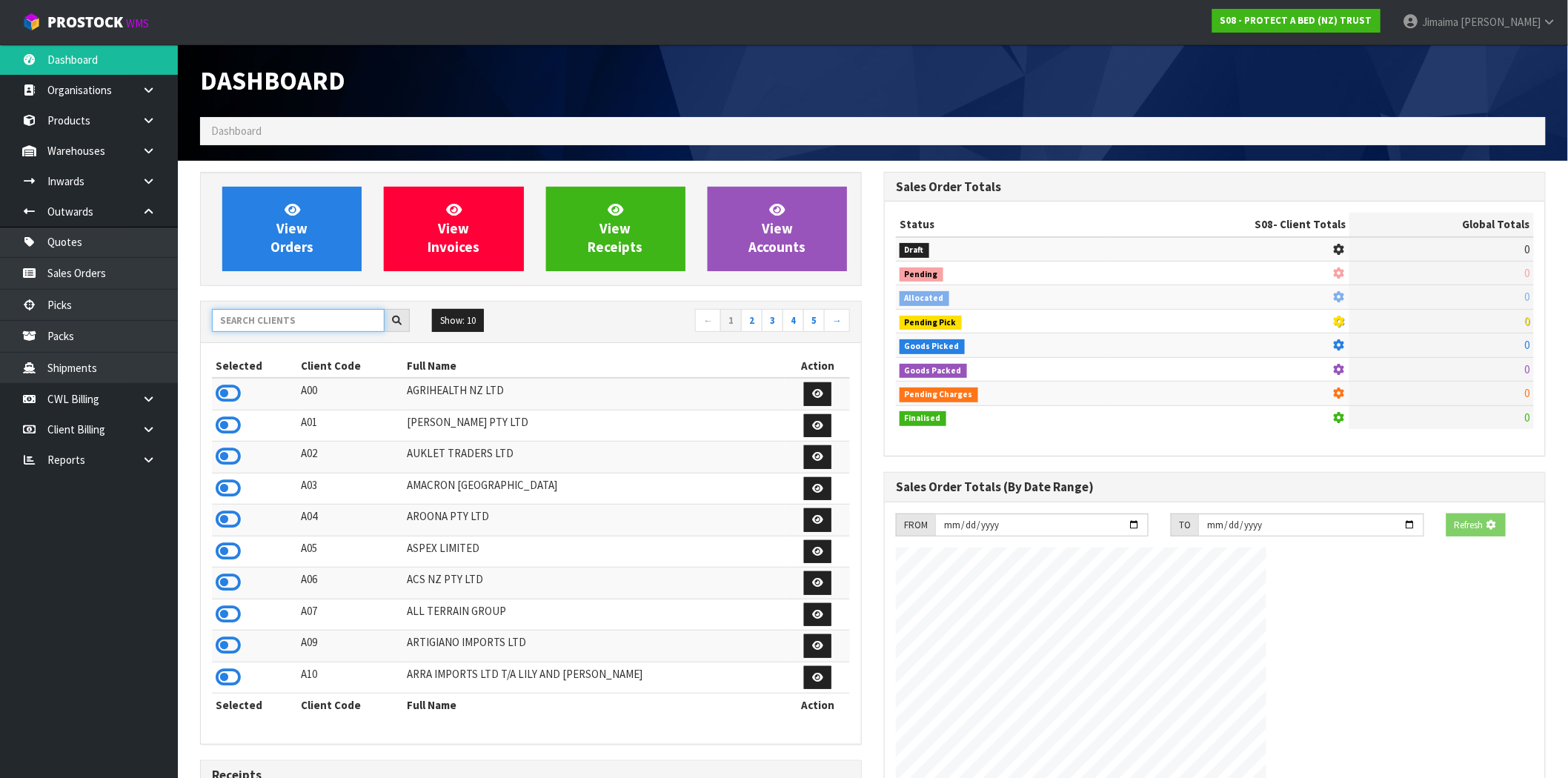
click at [327, 319] on input "text" at bounding box center [298, 321] width 172 height 23
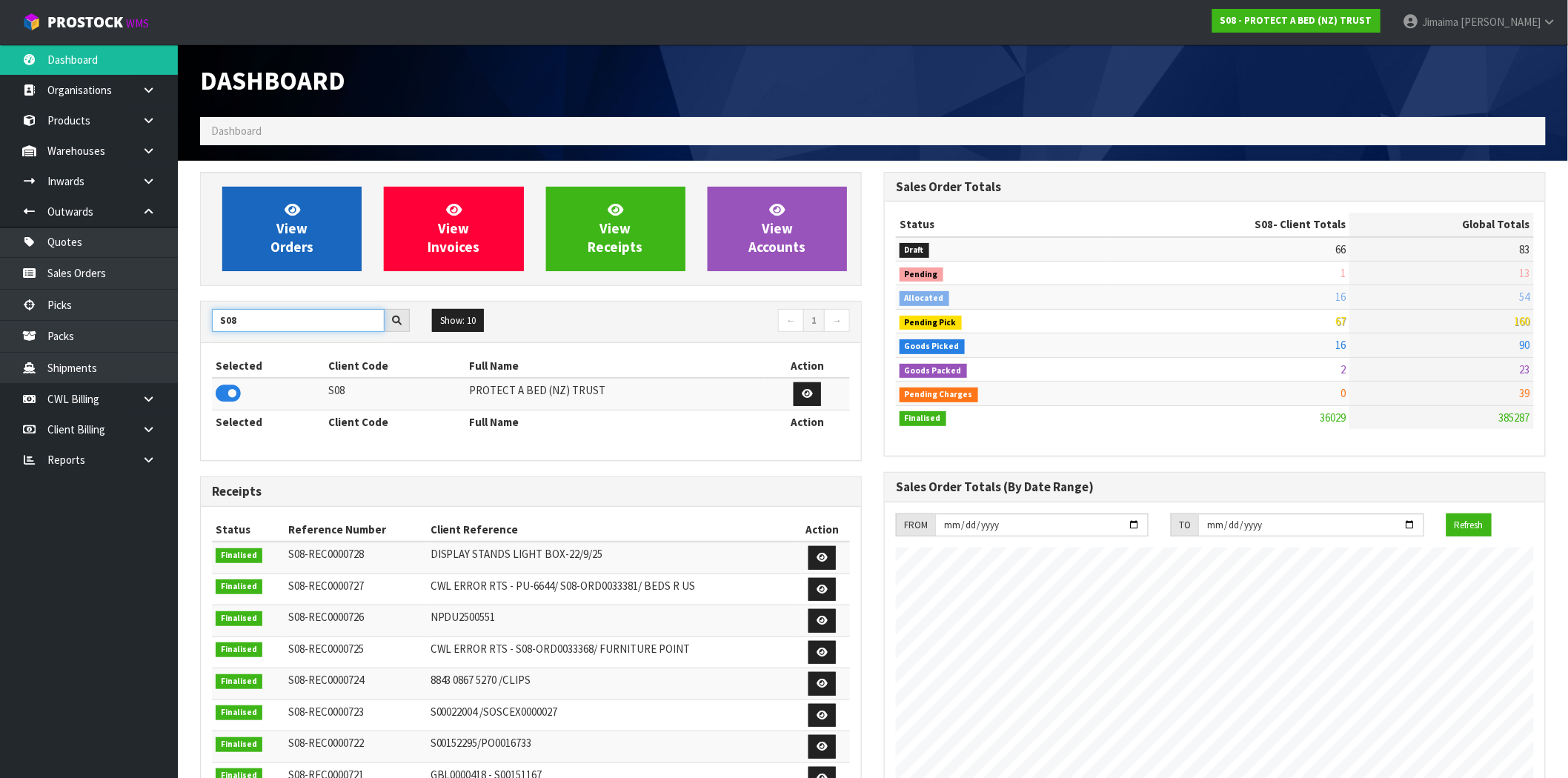
type input "S08"
click at [282, 264] on link "View Orders" at bounding box center [292, 229] width 139 height 85
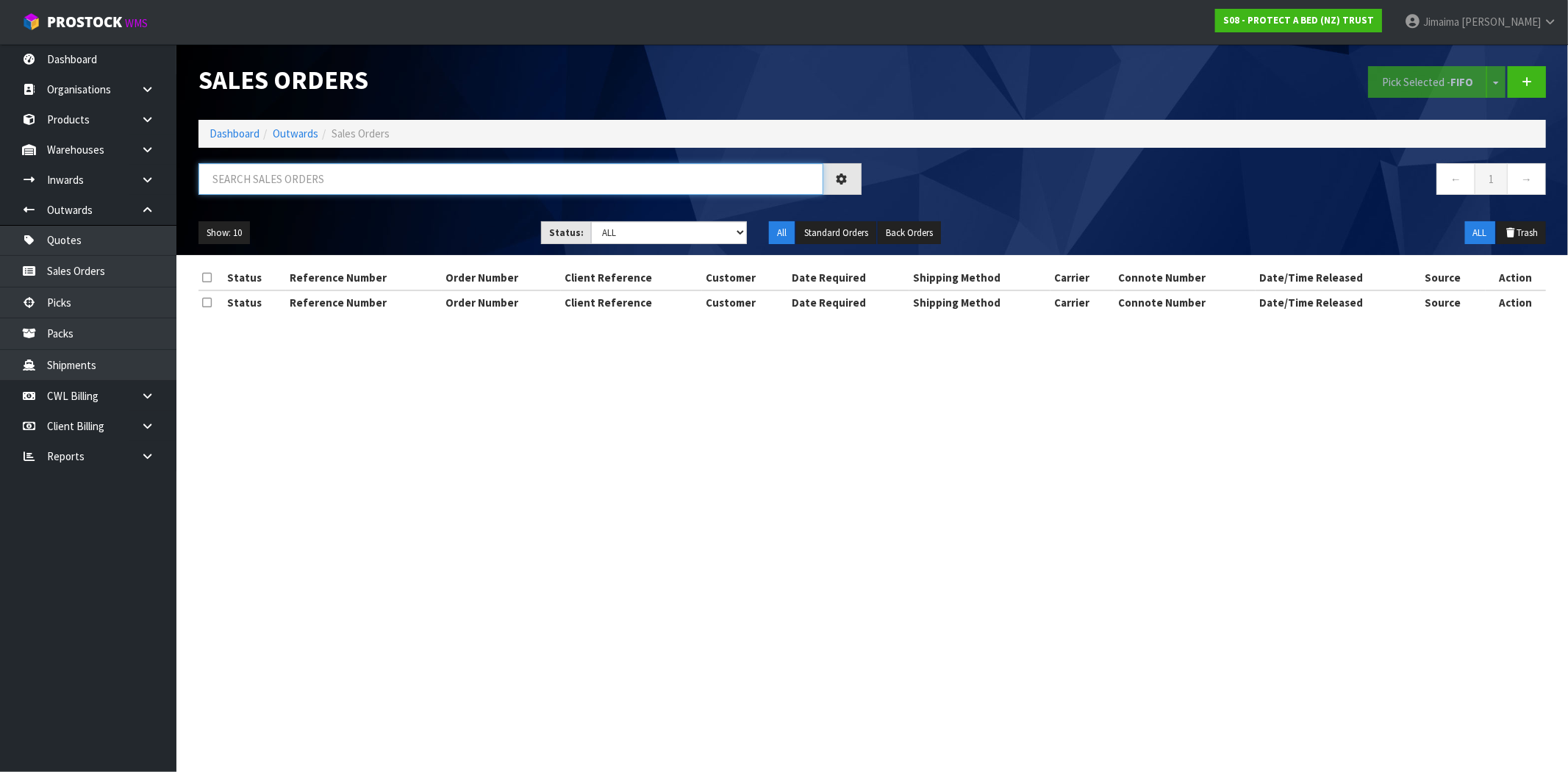
click at [344, 180] on input "text" at bounding box center [511, 179] width 625 height 32
paste input "ORD0033643"
type input "ORD0033643"
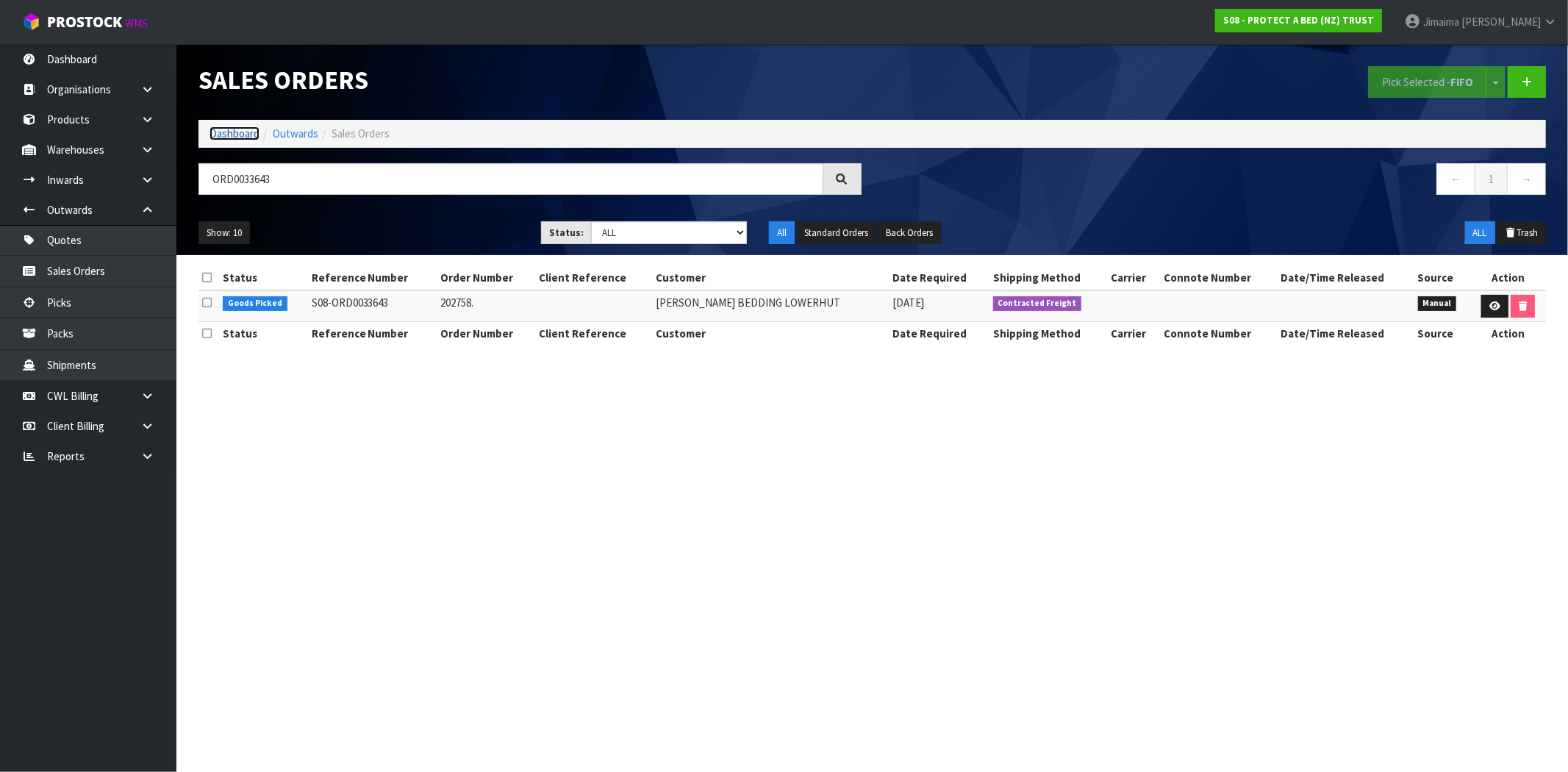
click at [237, 133] on link "Dashboard" at bounding box center [234, 134] width 50 height 14
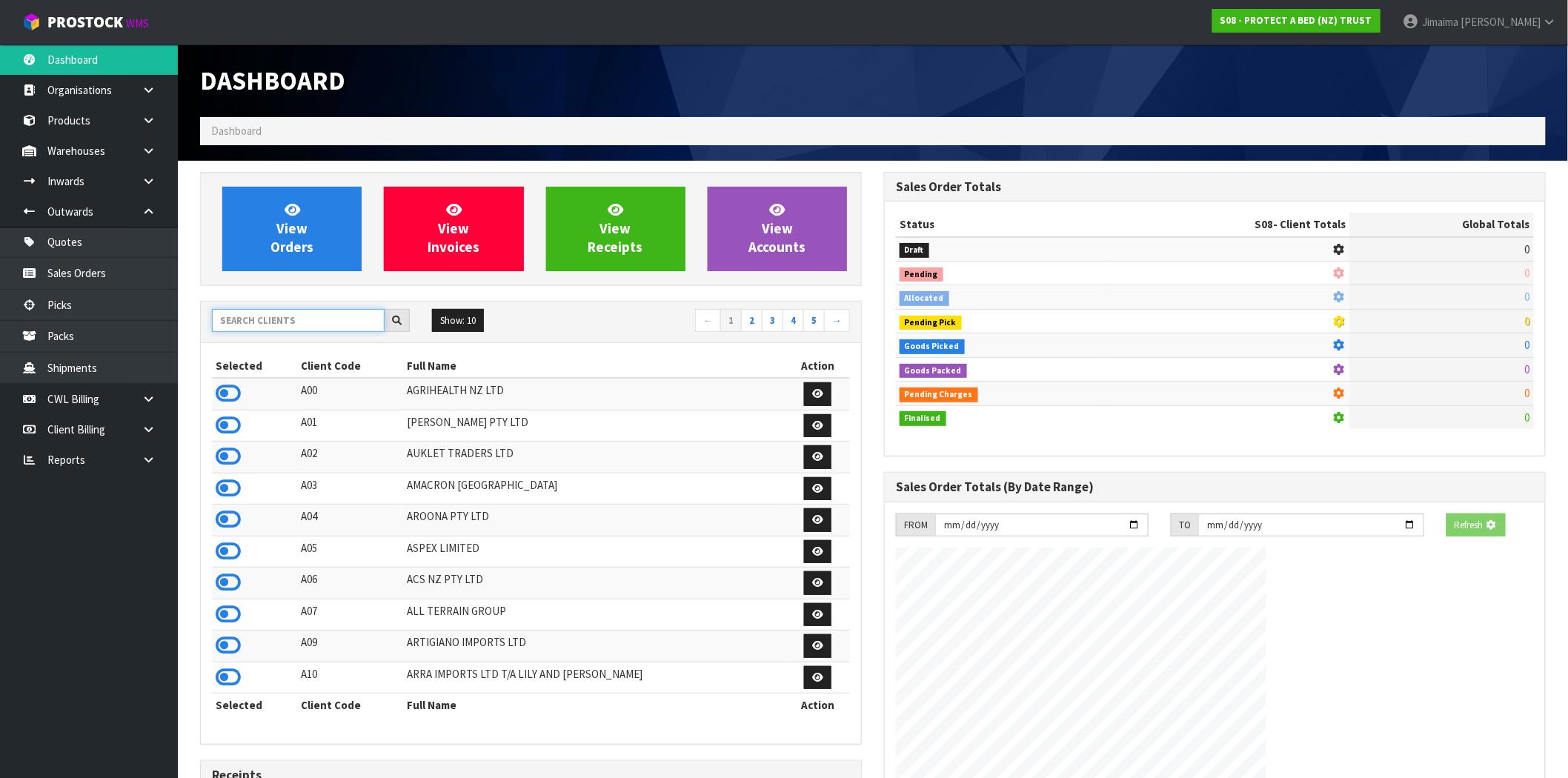
click at [256, 317] on input "text" at bounding box center [298, 321] width 172 height 23
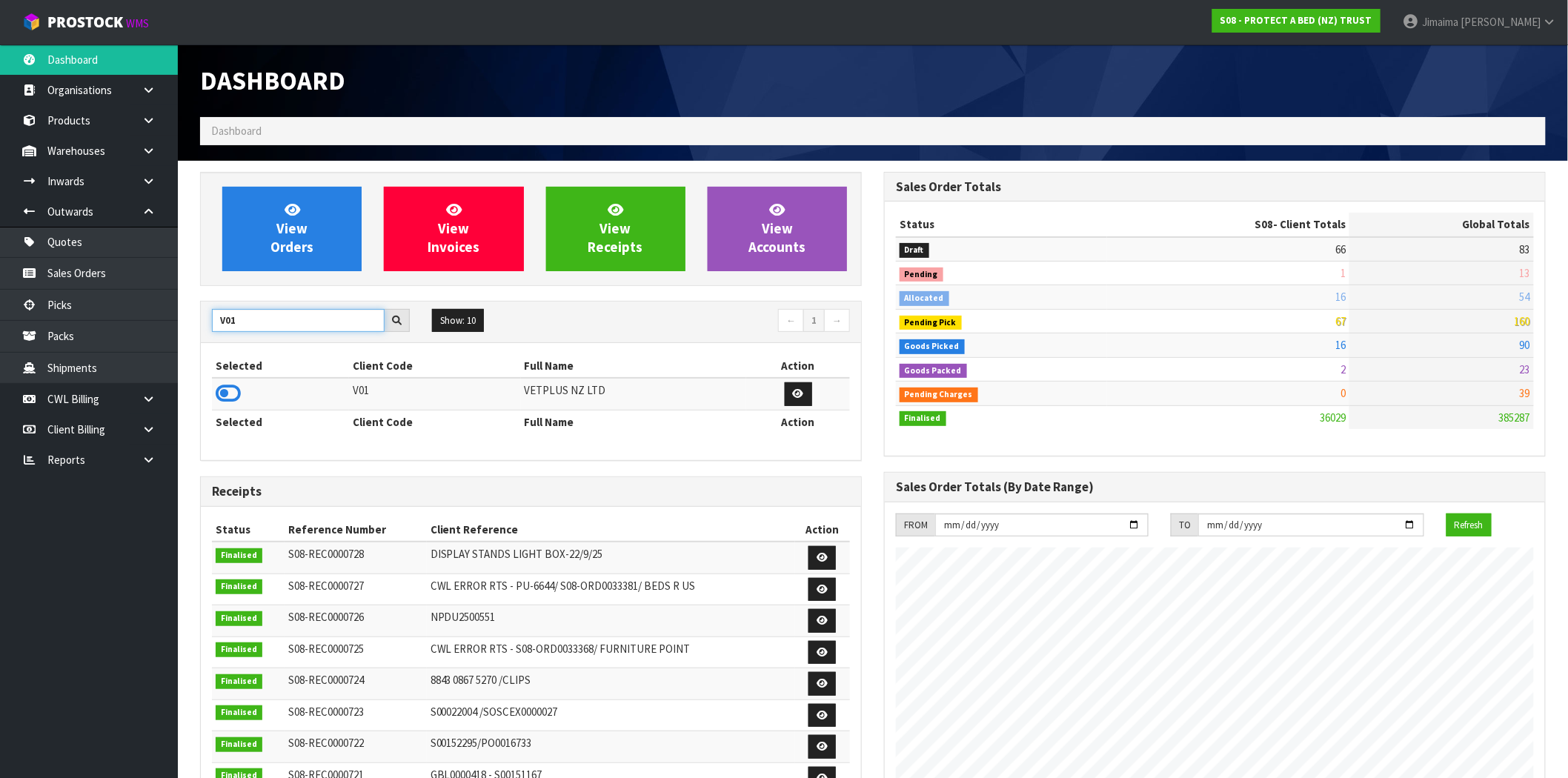
type input "V01"
click at [224, 407] on td at bounding box center [280, 394] width 137 height 32
click at [232, 400] on icon at bounding box center [228, 393] width 25 height 22
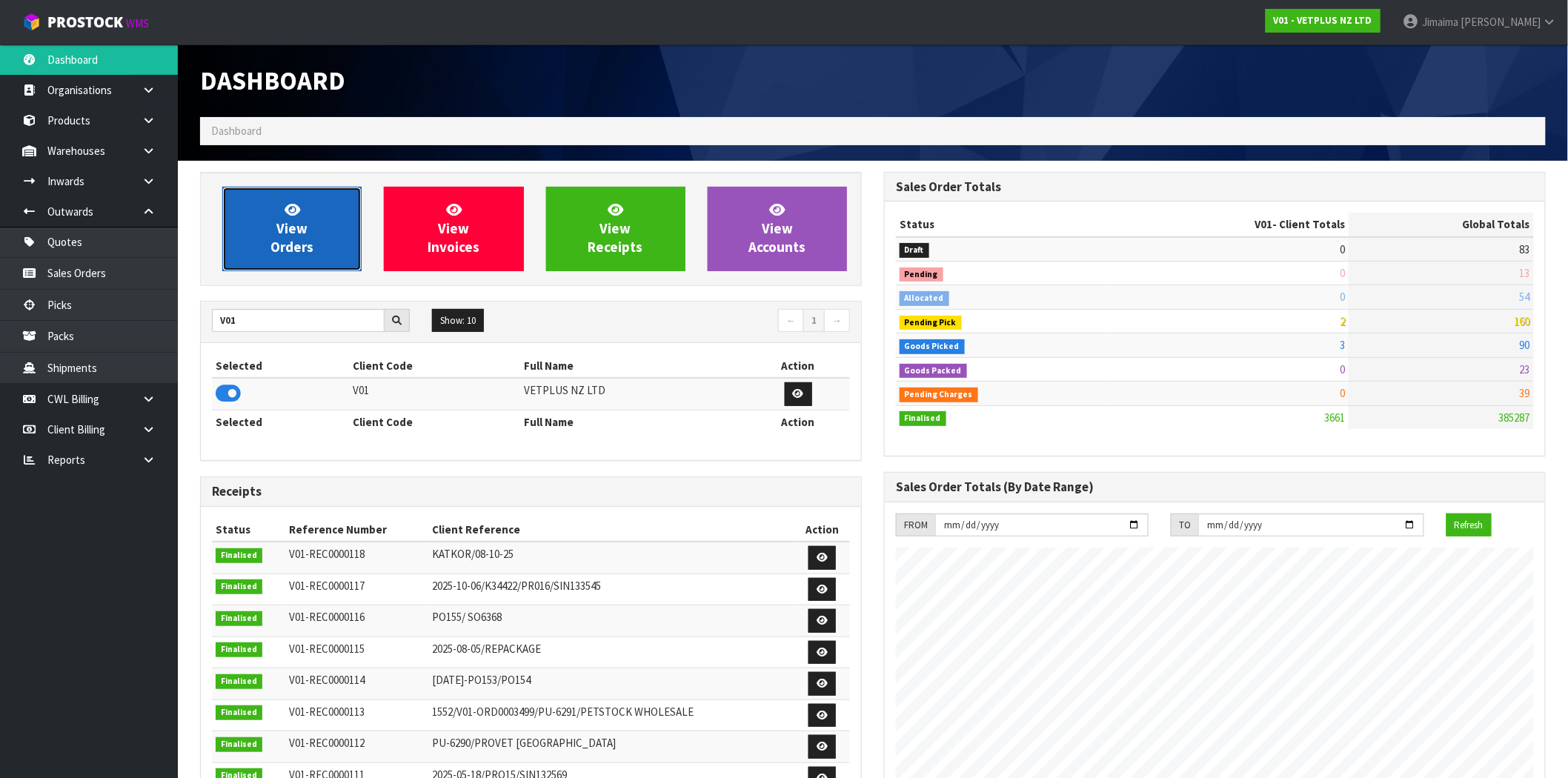
click at [323, 220] on link "View Orders" at bounding box center [292, 229] width 139 height 85
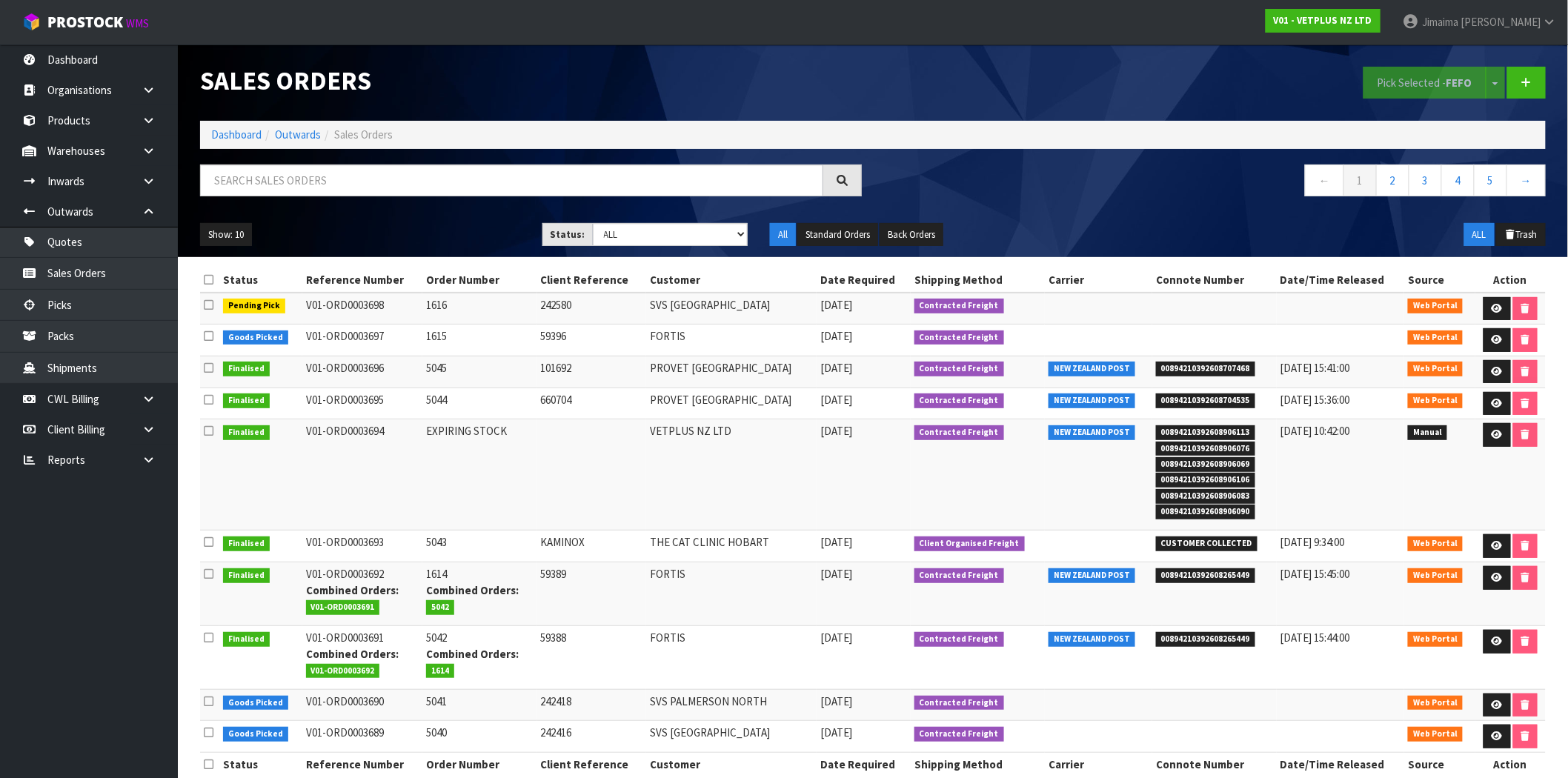
click at [536, 202] on div at bounding box center [532, 186] width 684 height 43
paste input "5040"
click at [534, 188] on input "text" at bounding box center [512, 180] width 624 height 32
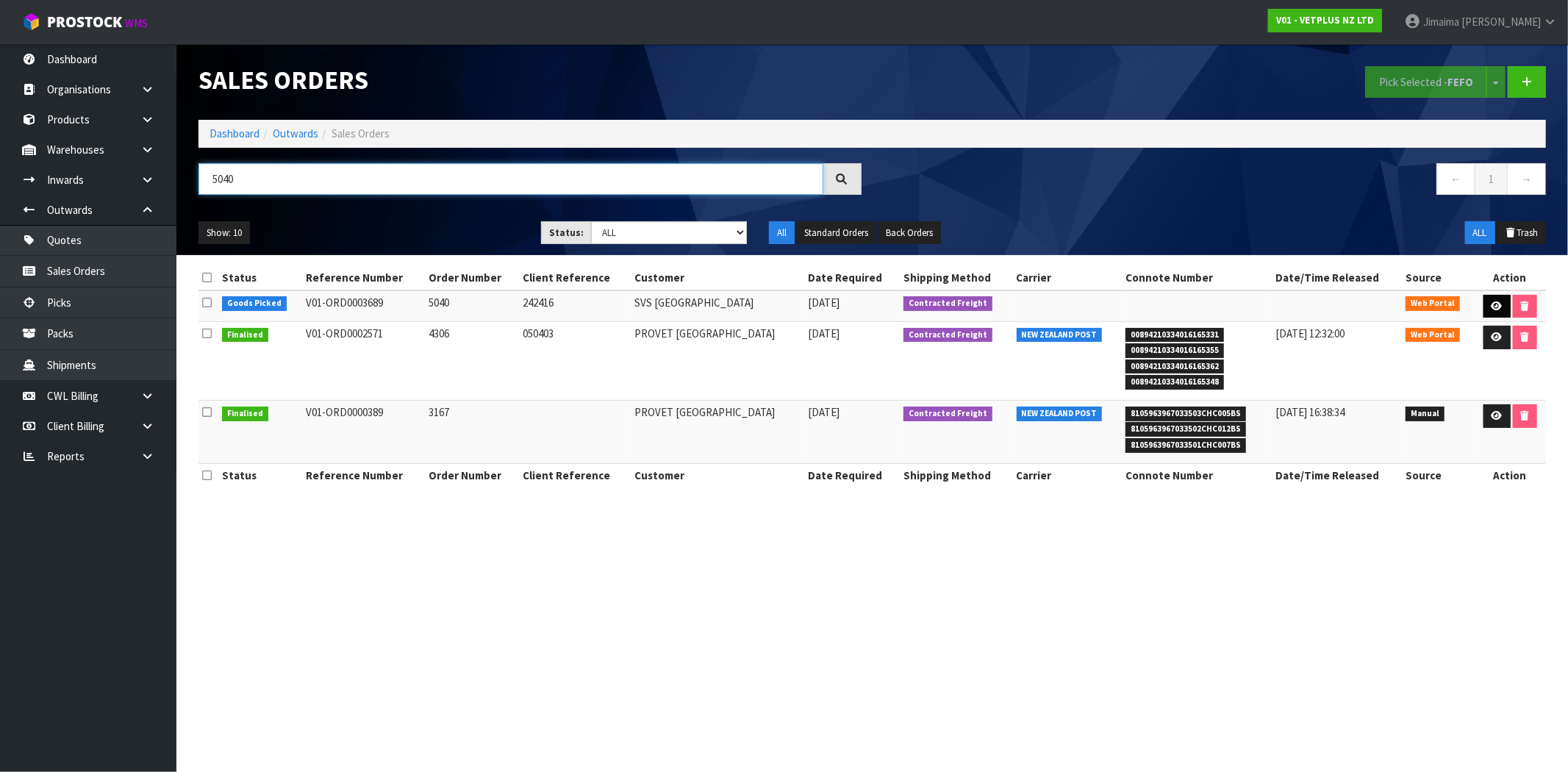
type input "5040"
click at [1484, 301] on link at bounding box center [1497, 307] width 27 height 24
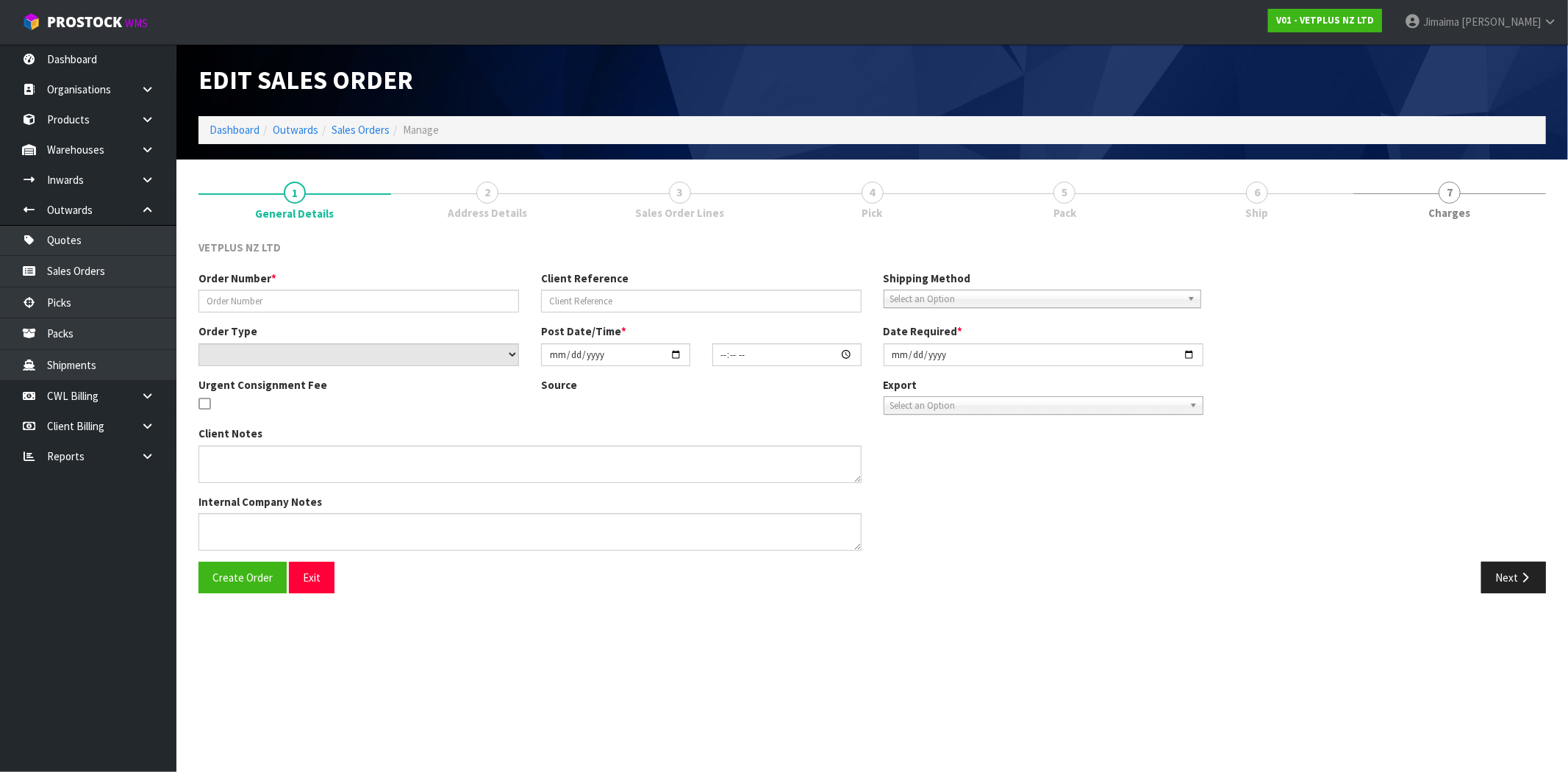
type input "5040"
type input "242416"
select select "number:0"
type input "2025-10-06"
type input "14:10:00.000"
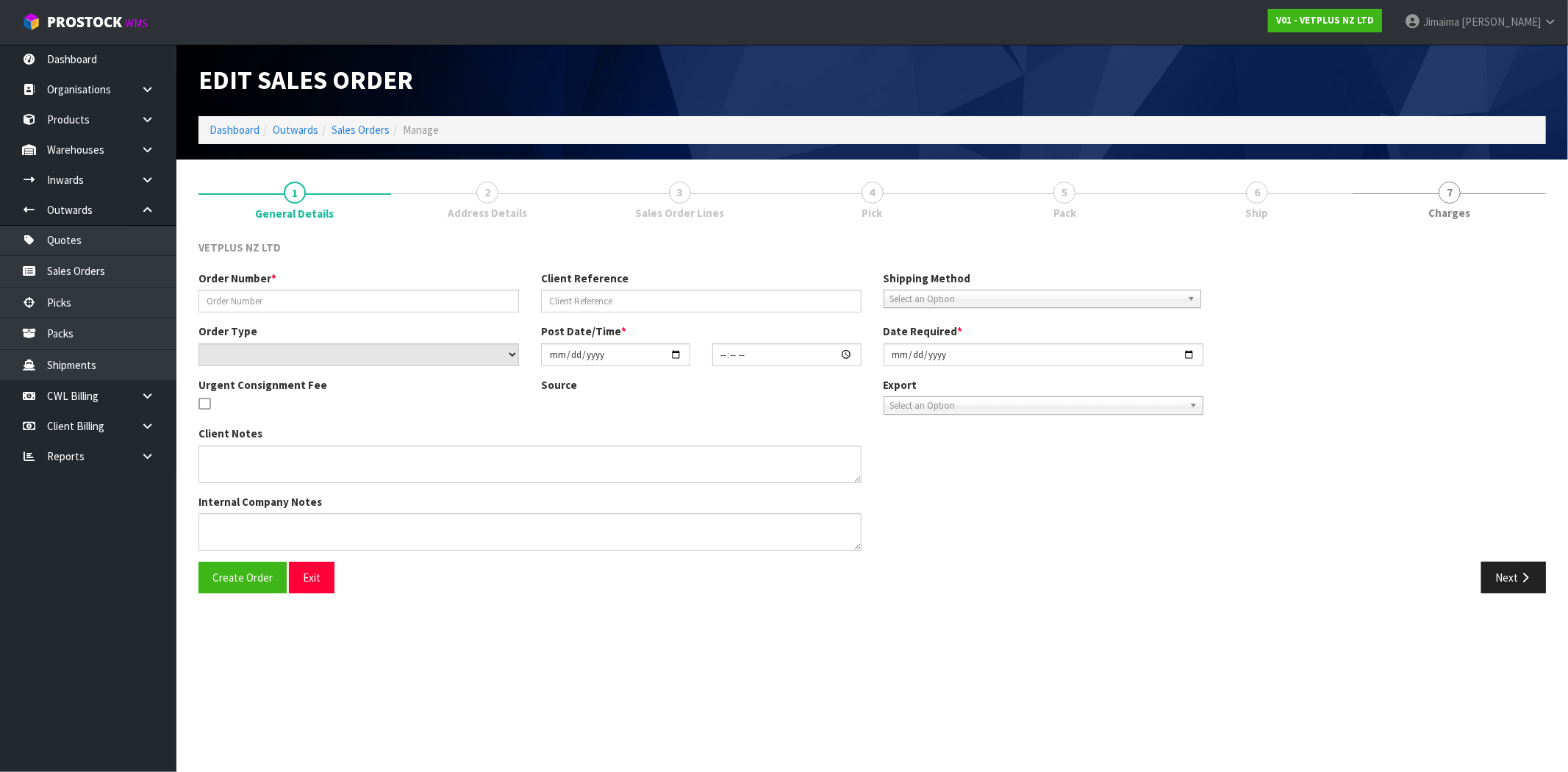
type input "2025-10-07"
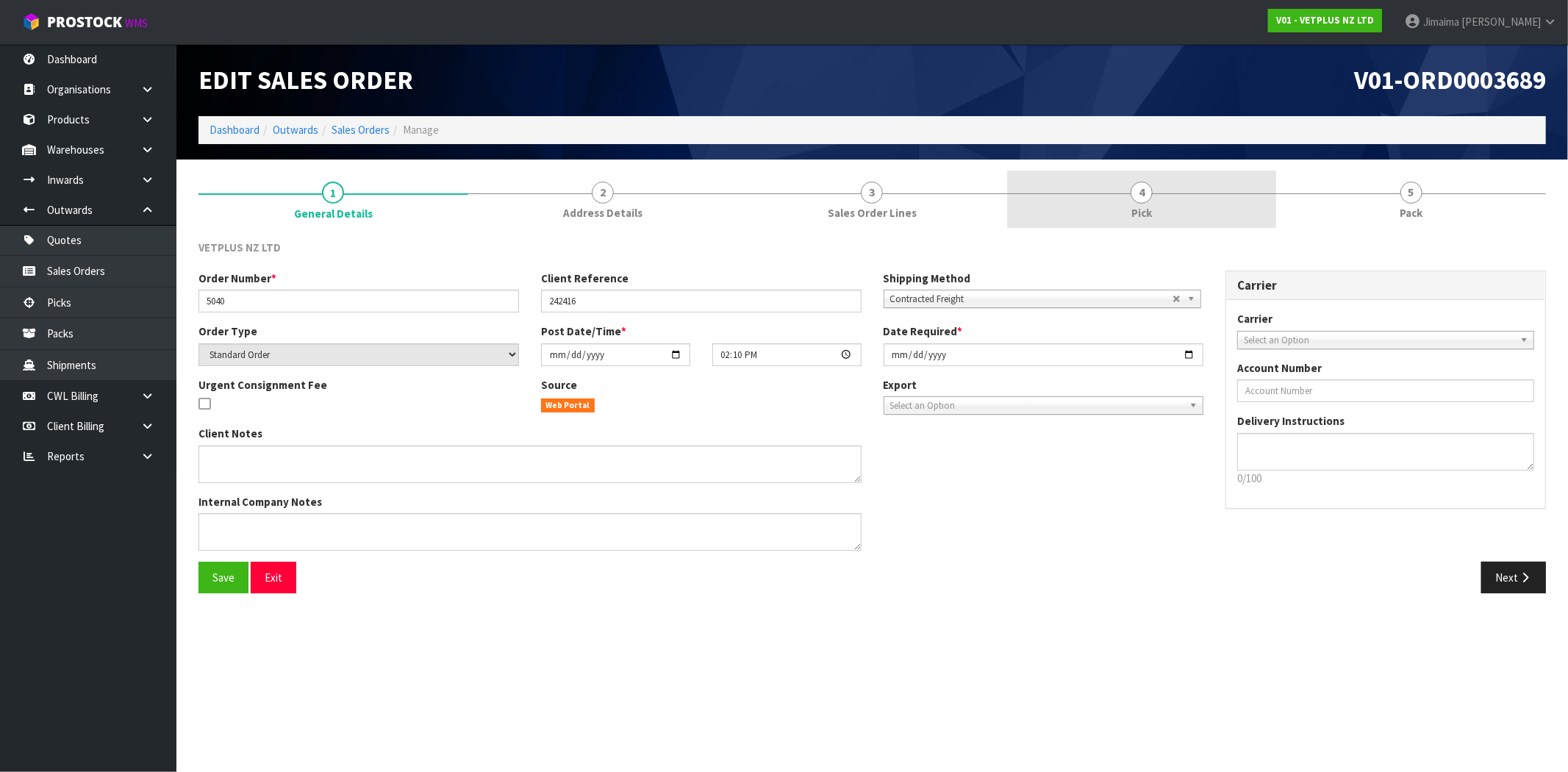
click at [1155, 200] on link "4 Pick" at bounding box center [1142, 199] width 269 height 58
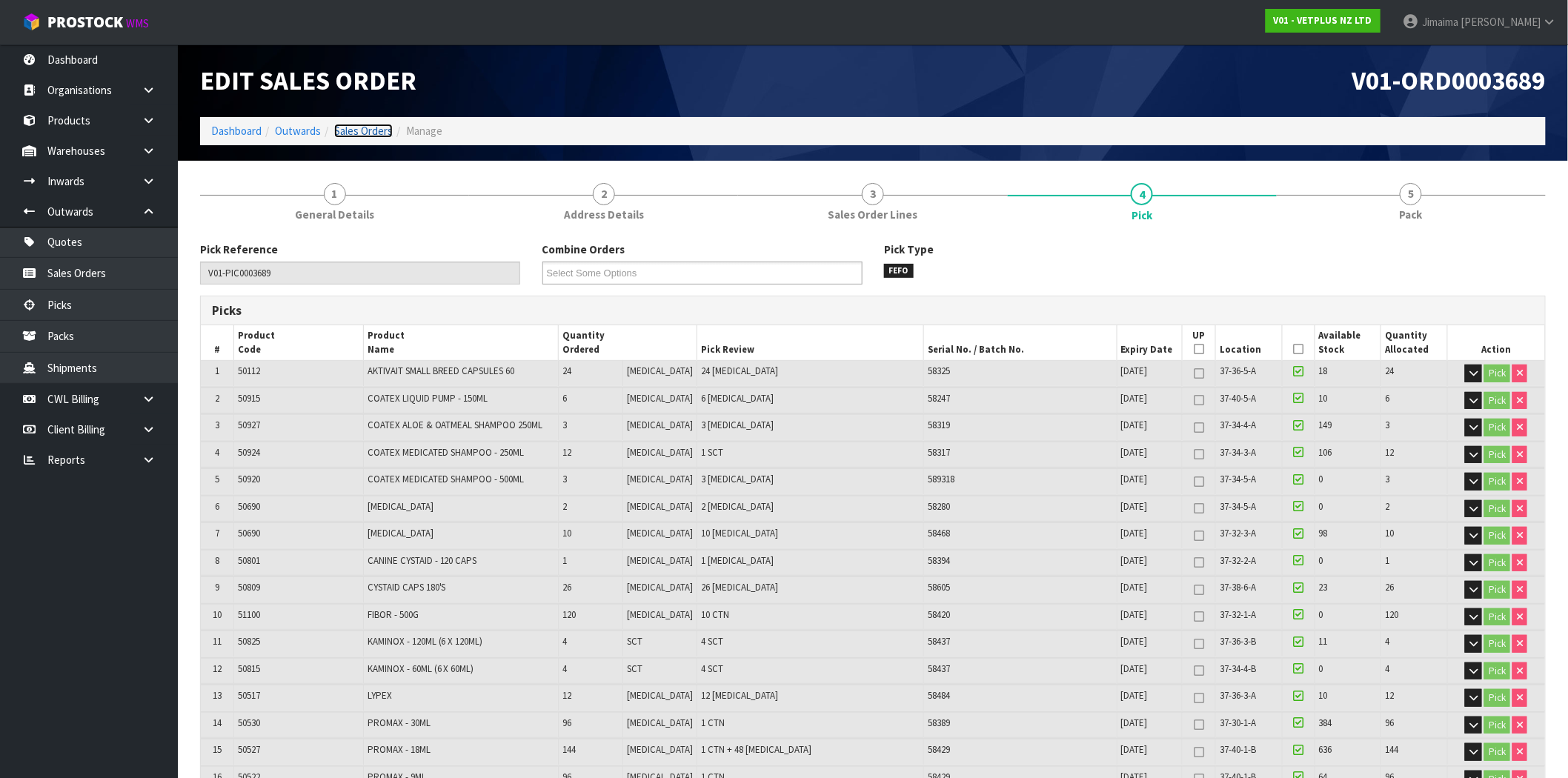
click at [349, 127] on link "Sales Orders" at bounding box center [364, 131] width 59 height 14
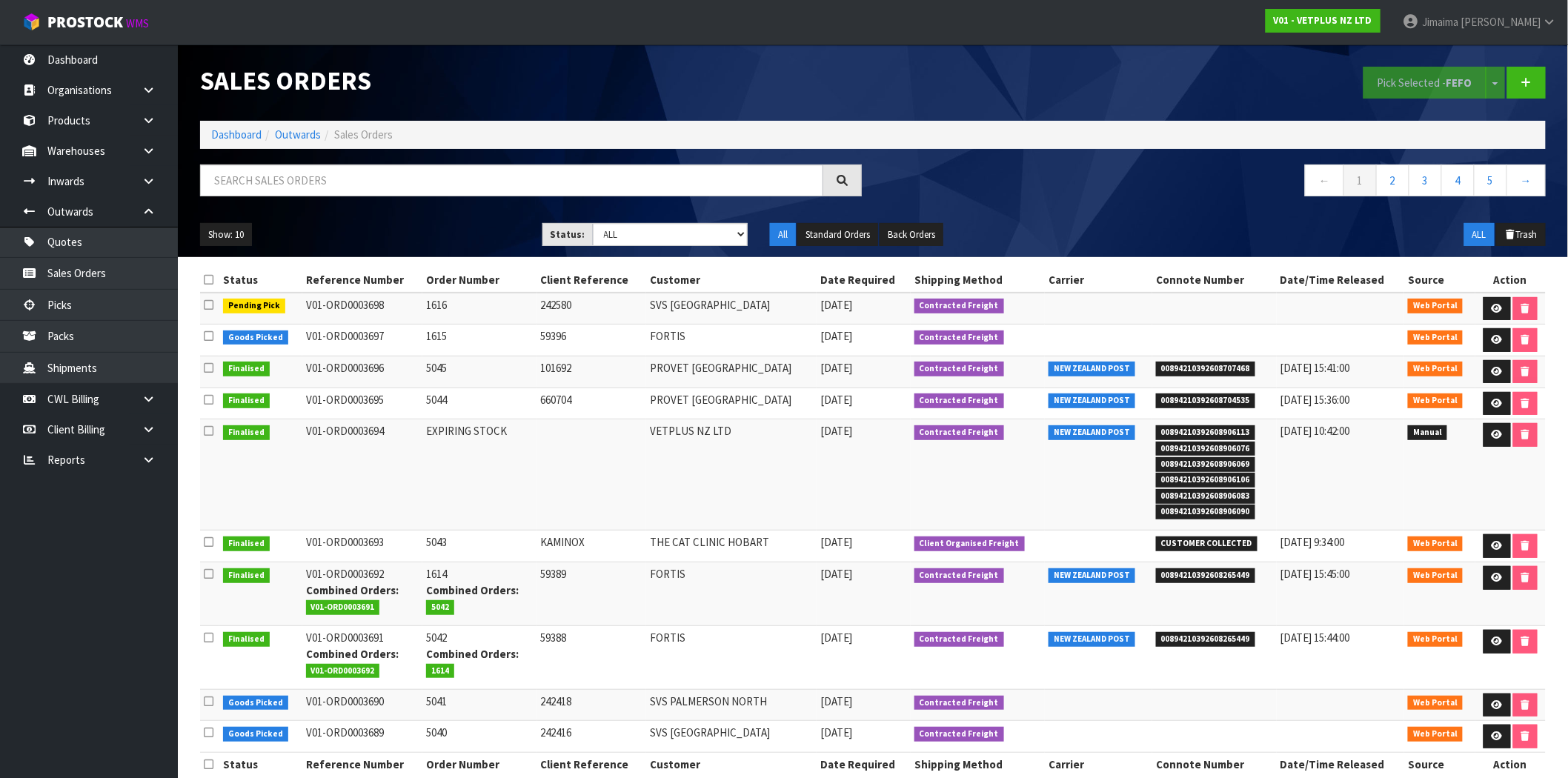
click at [621, 248] on div "Show: 10 5 10 25 50 Status: Draft Pending Allocated Pending Pick Goods Picked G…" at bounding box center [873, 234] width 1368 height 46
click at [635, 239] on select "Draft Pending Allocated Pending Pick Goods Picked Goods Packed Pending Charges …" at bounding box center [671, 235] width 155 height 23
select select "string:4"
click at [593, 223] on select "Draft Pending Allocated Pending Pick Goods Picked Goods Packed Pending Charges …" at bounding box center [671, 235] width 155 height 23
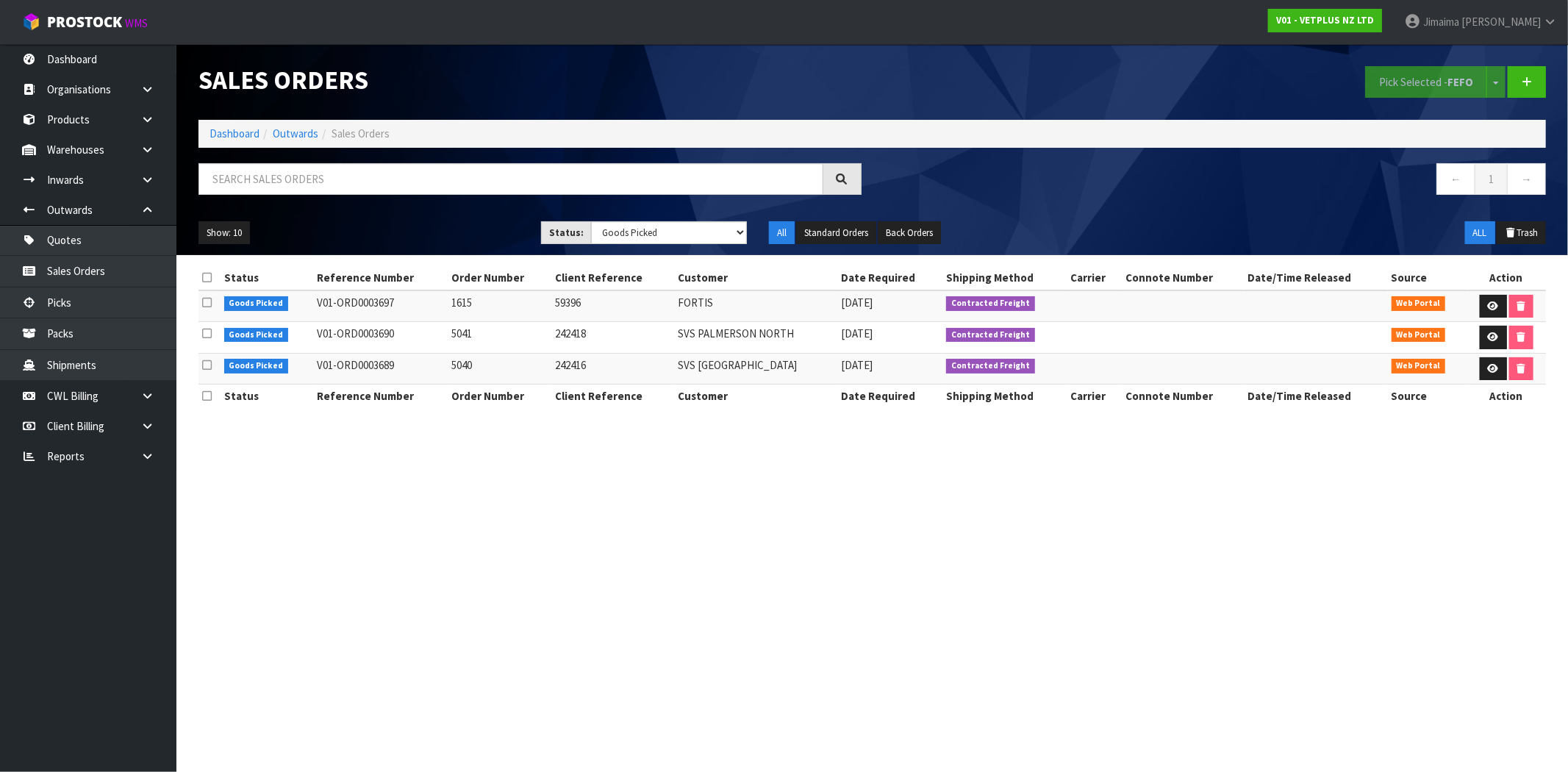
click at [984, 316] on td "Contracted Freight" at bounding box center [1004, 307] width 124 height 32
click at [229, 137] on link "Dashboard" at bounding box center [234, 134] width 50 height 14
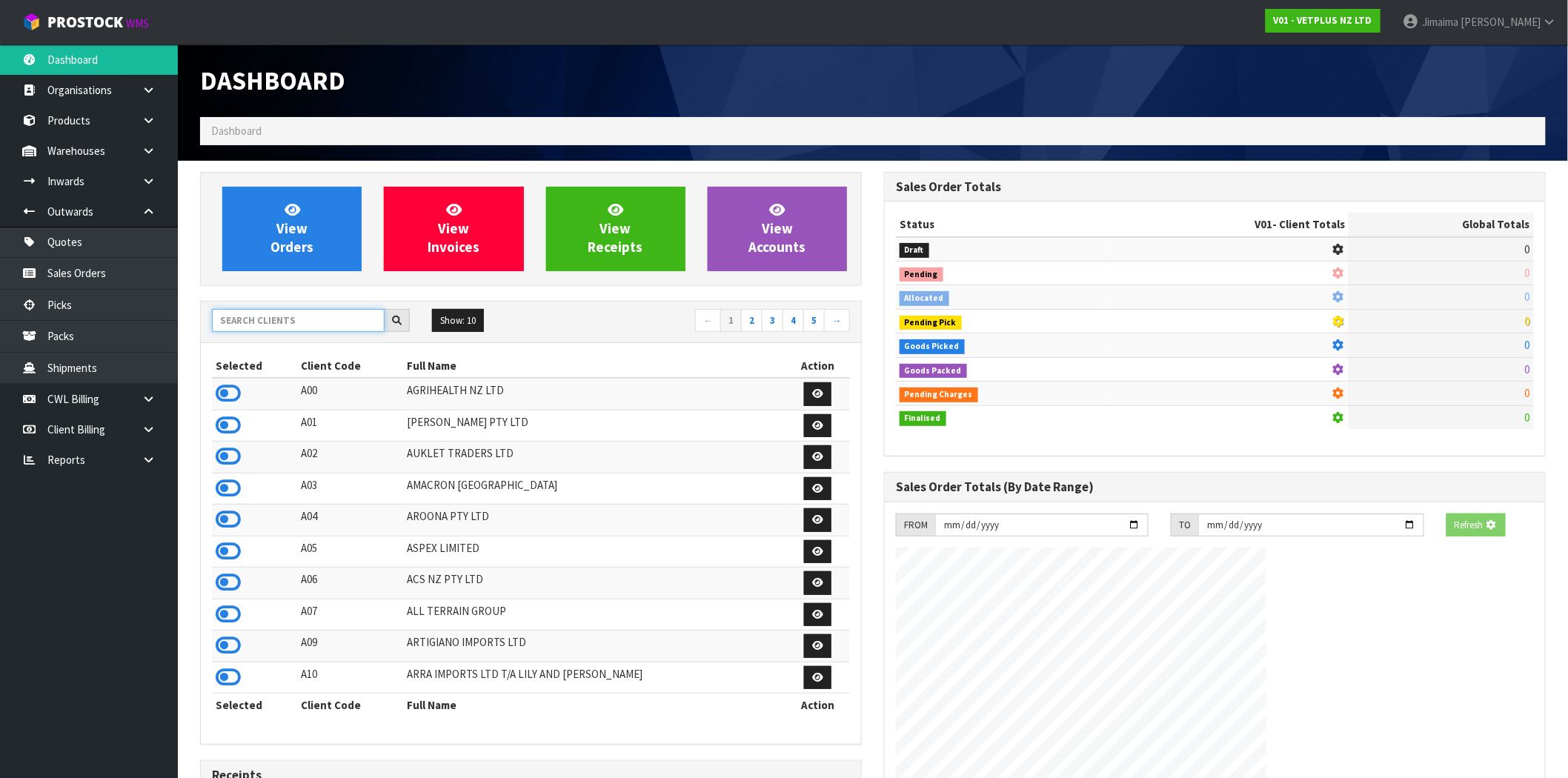
click at [250, 317] on input "text" at bounding box center [298, 321] width 172 height 23
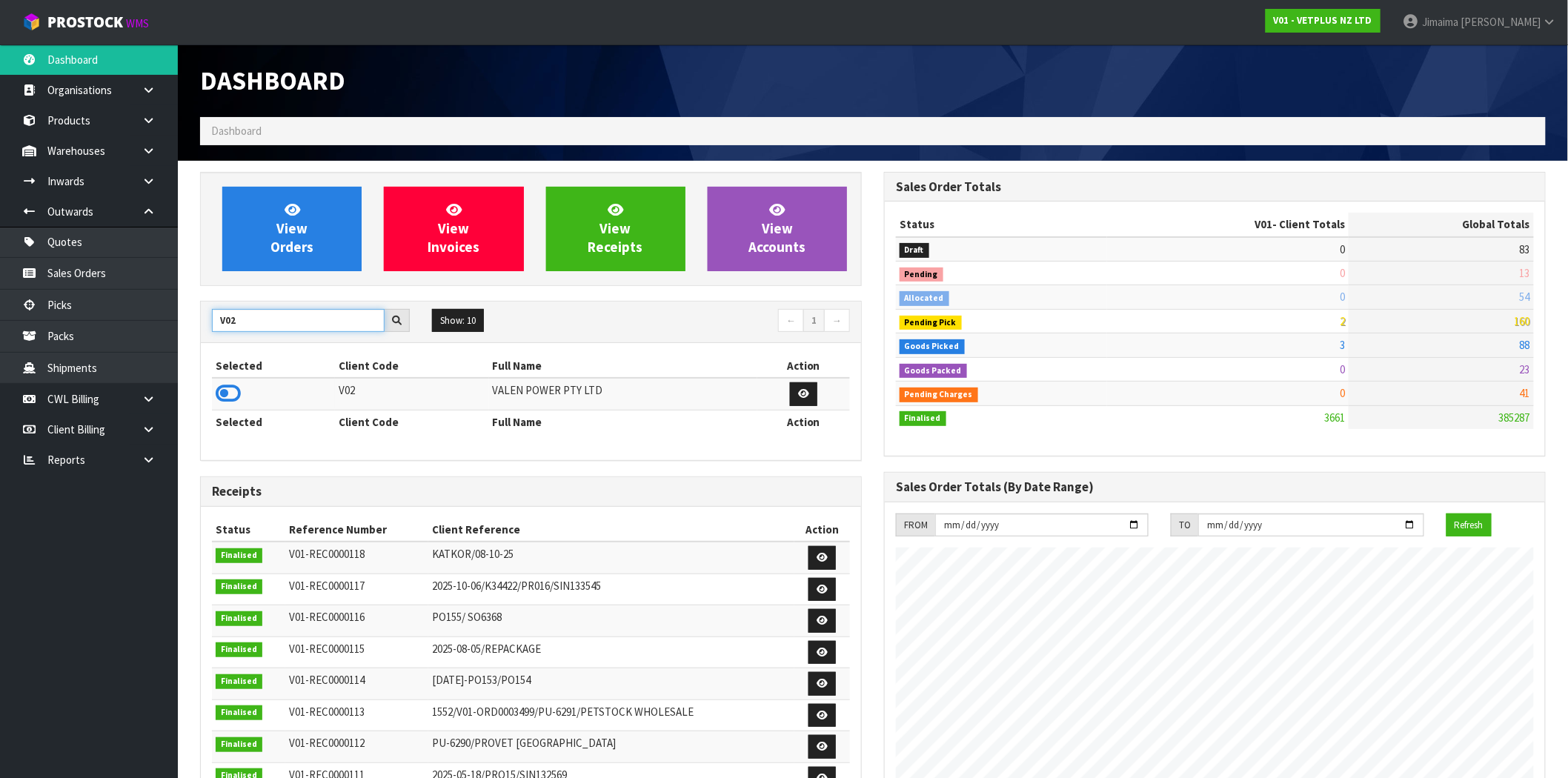
type input "V02"
click at [243, 388] on td at bounding box center [273, 394] width 123 height 32
click at [235, 394] on icon at bounding box center [228, 393] width 25 height 22
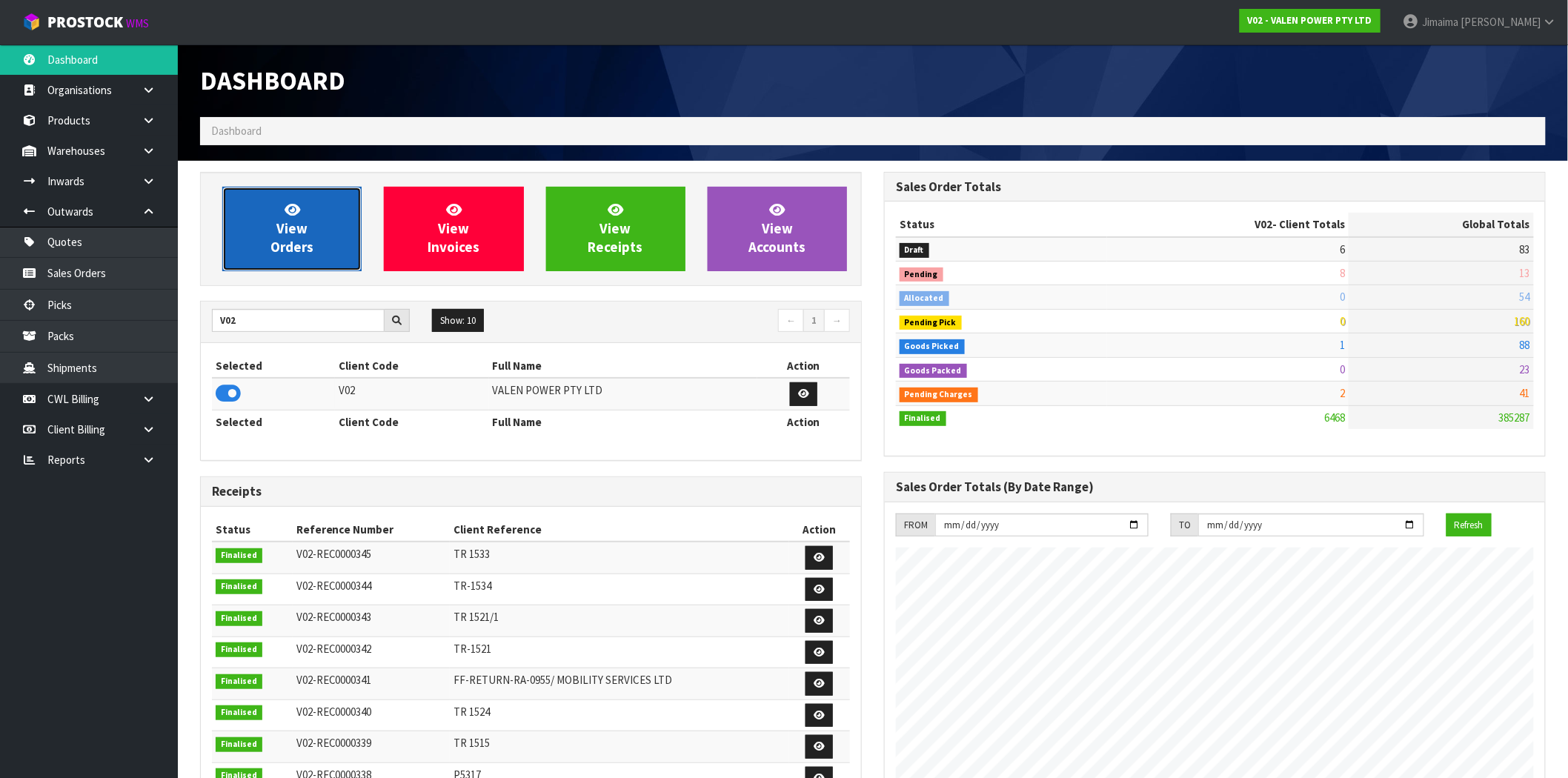
click at [306, 223] on span "View Orders" at bounding box center [292, 229] width 43 height 55
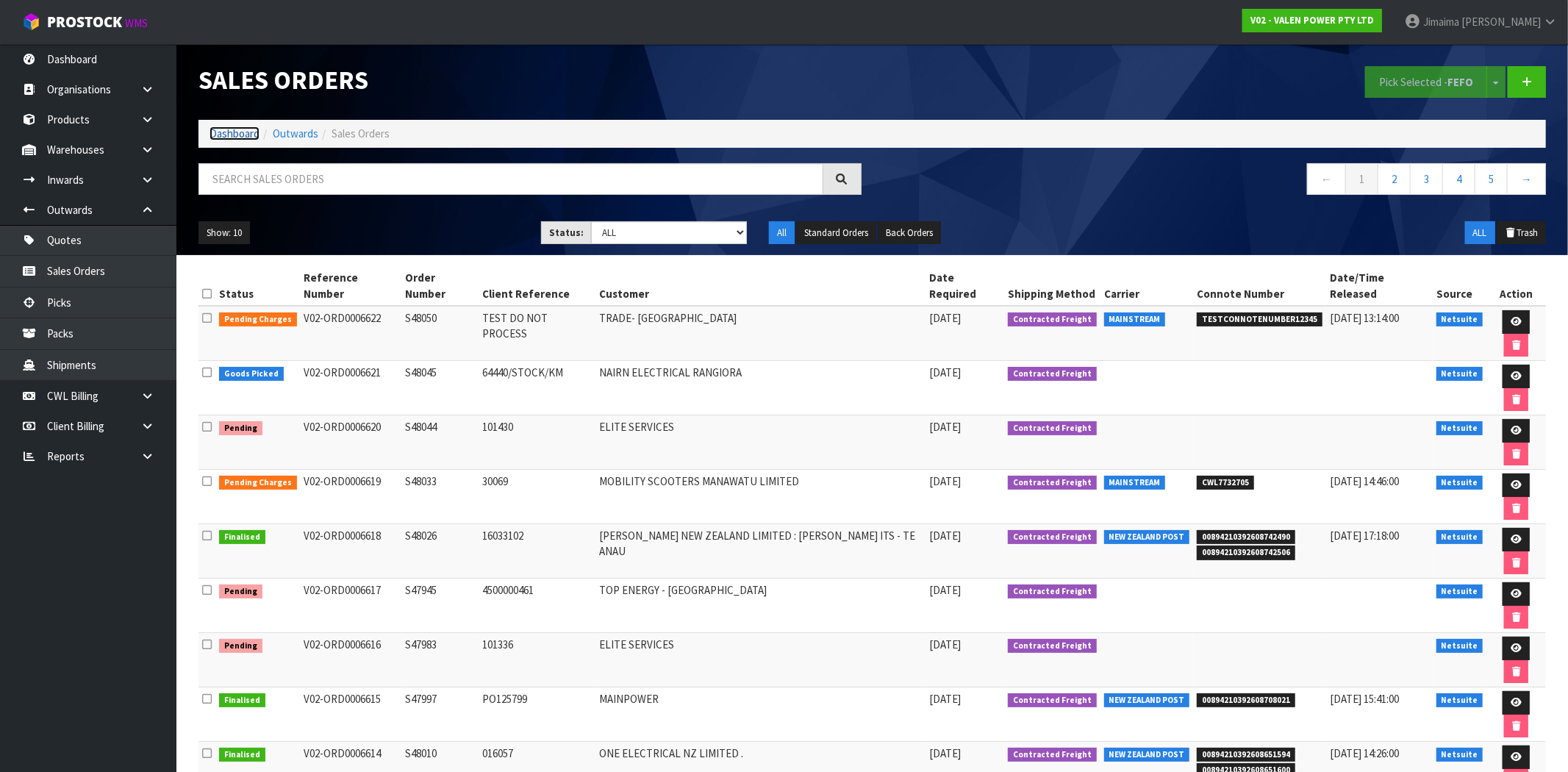
click at [223, 140] on link "Dashboard" at bounding box center [234, 134] width 50 height 14
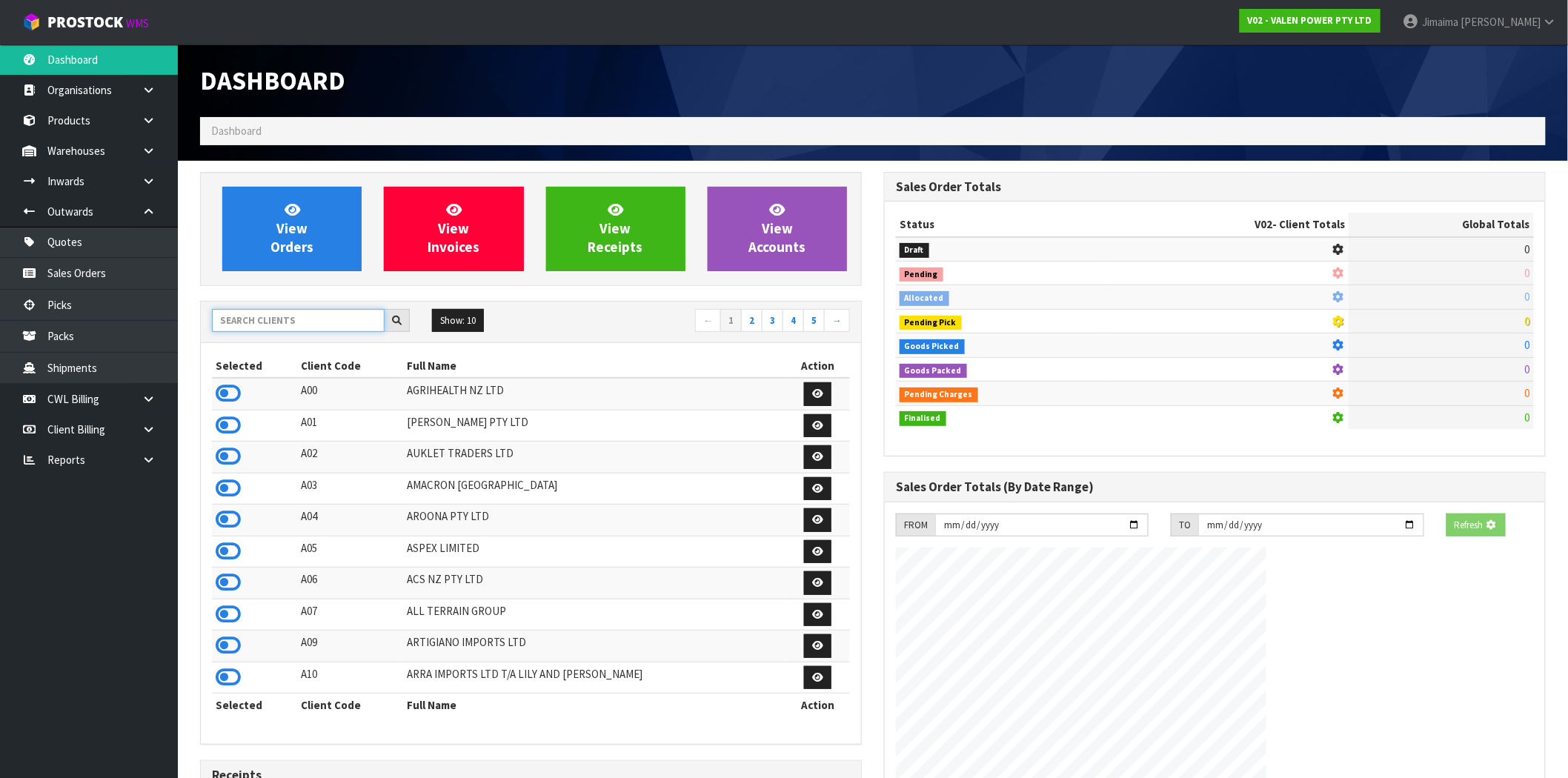
click at [306, 329] on input "text" at bounding box center [298, 321] width 172 height 23
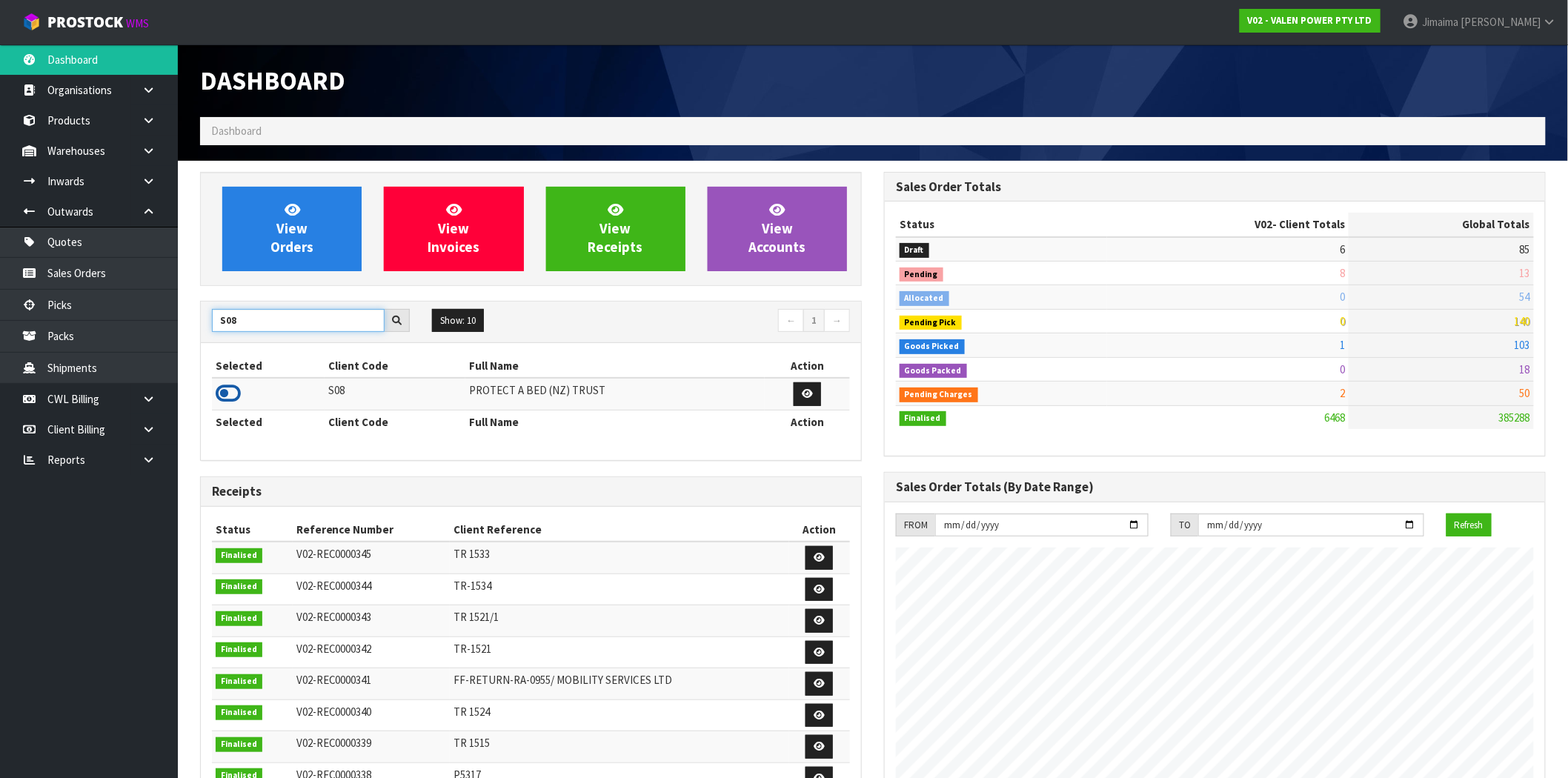
type input "S08"
click at [223, 395] on icon at bounding box center [228, 393] width 25 height 22
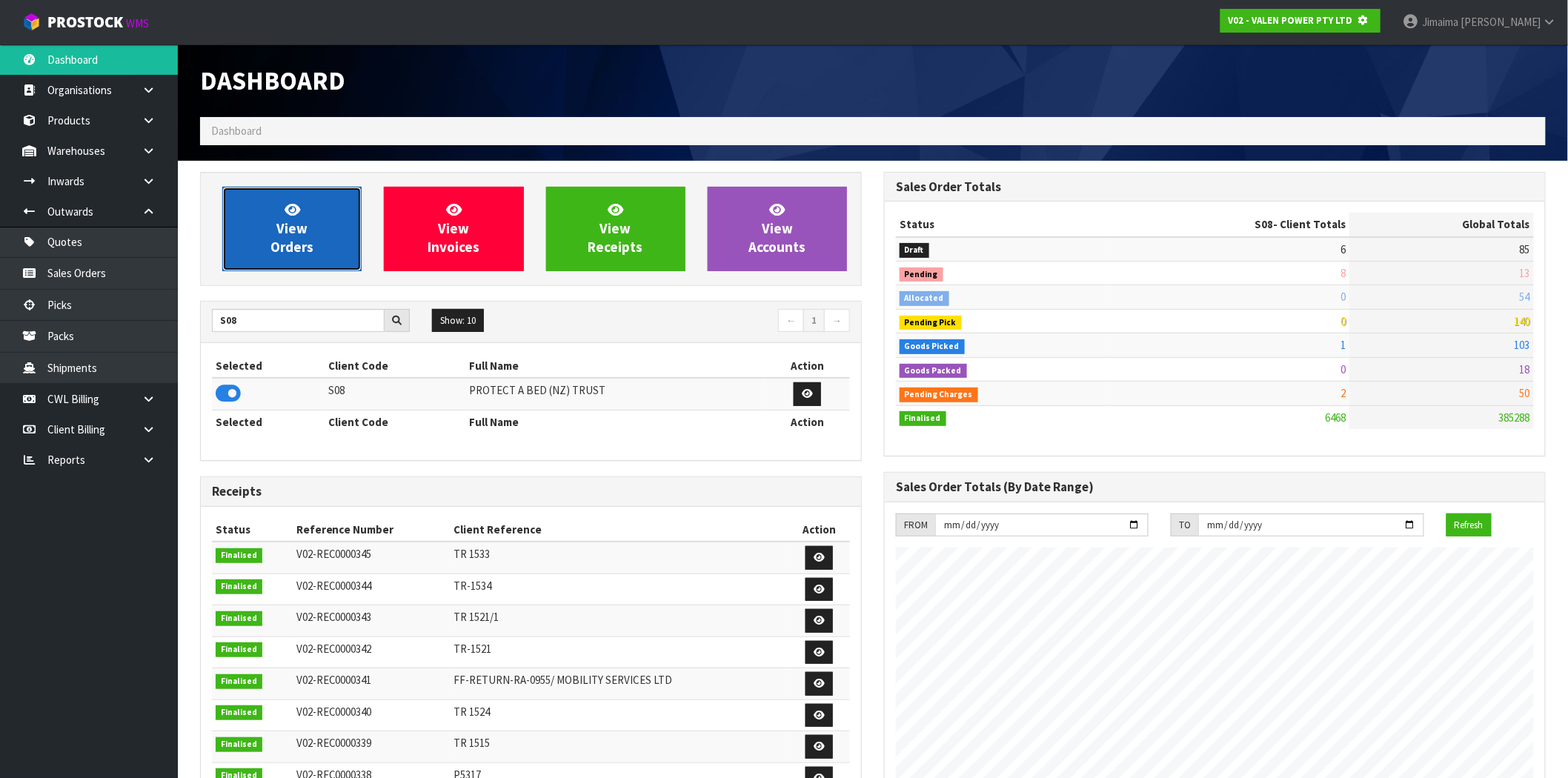
click at [292, 228] on span "View Orders" at bounding box center [292, 229] width 43 height 55
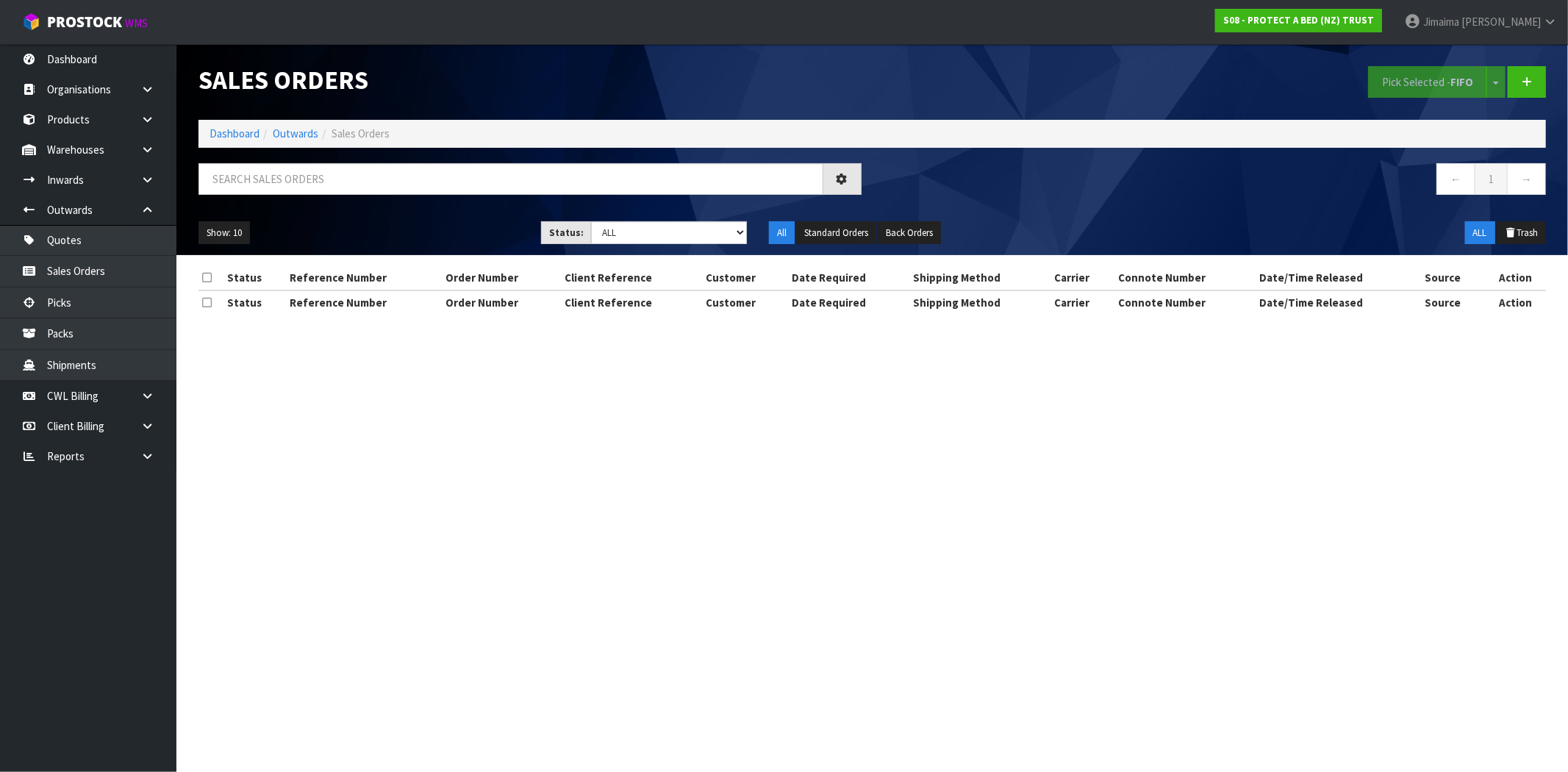
click at [509, 230] on ul "Show: 10 5 10 25 50" at bounding box center [359, 233] width 321 height 24
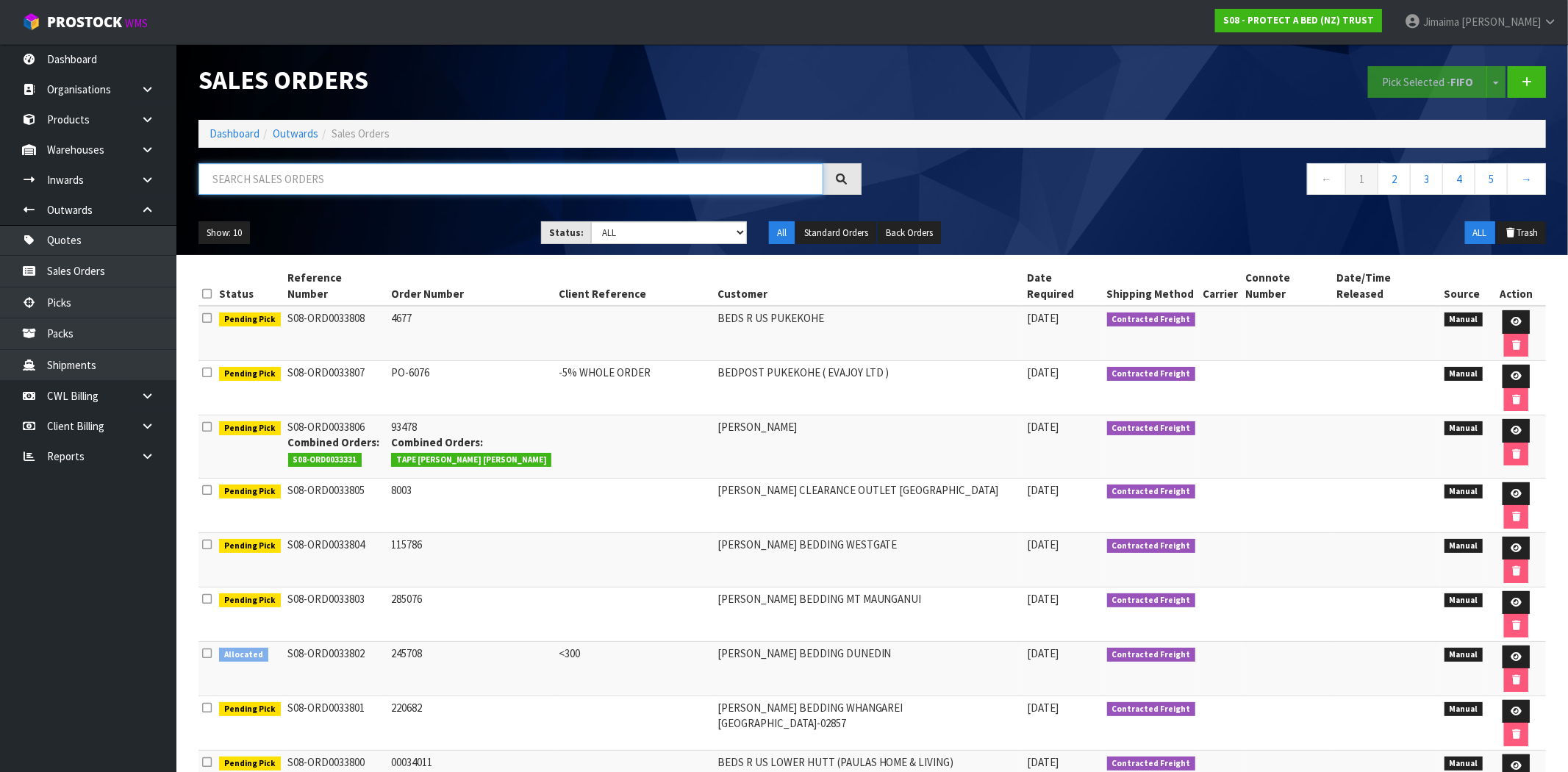
click at [339, 182] on input "text" at bounding box center [511, 179] width 625 height 32
type input "033673"
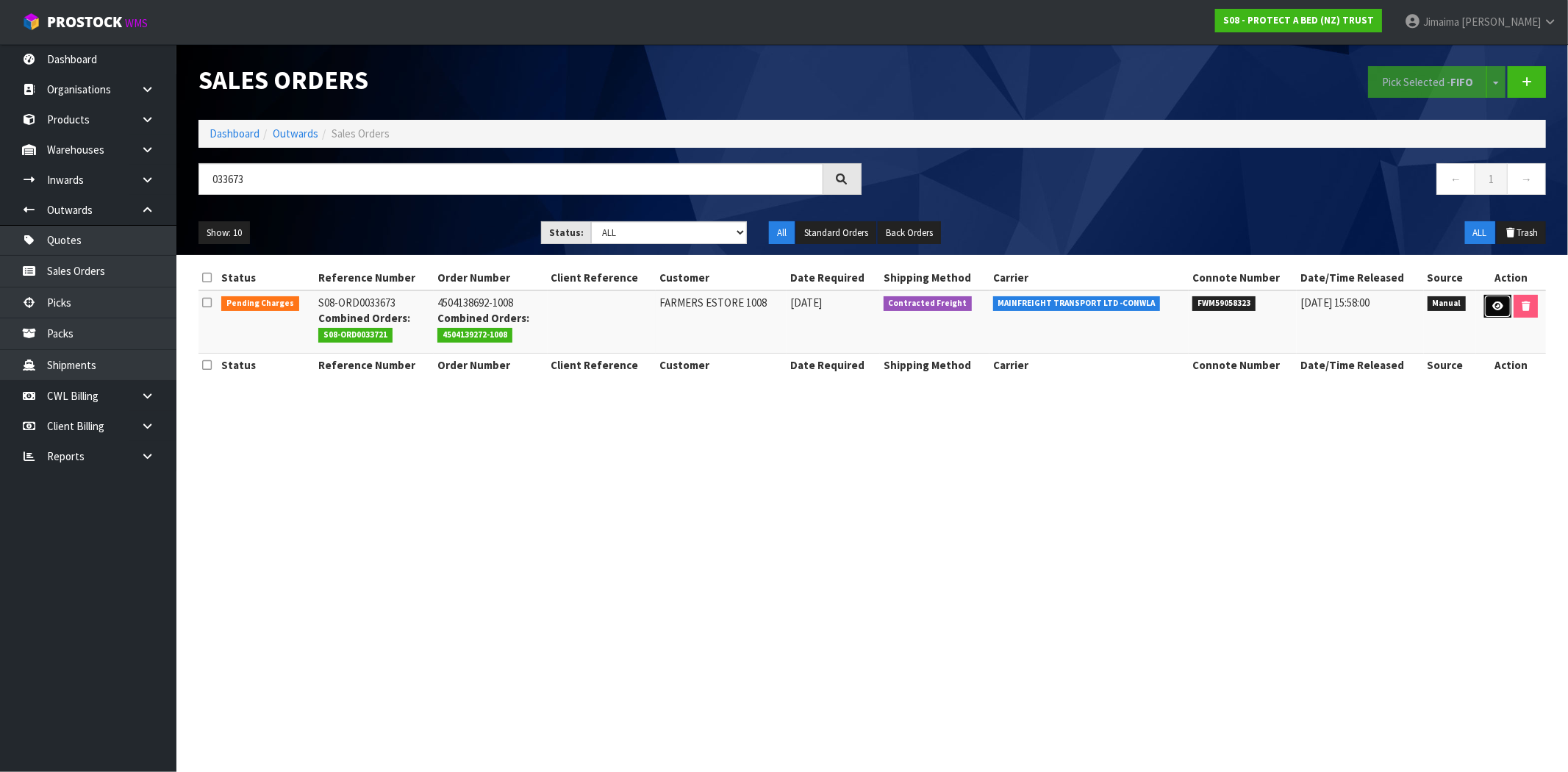
click at [1493, 305] on icon at bounding box center [1498, 306] width 11 height 10
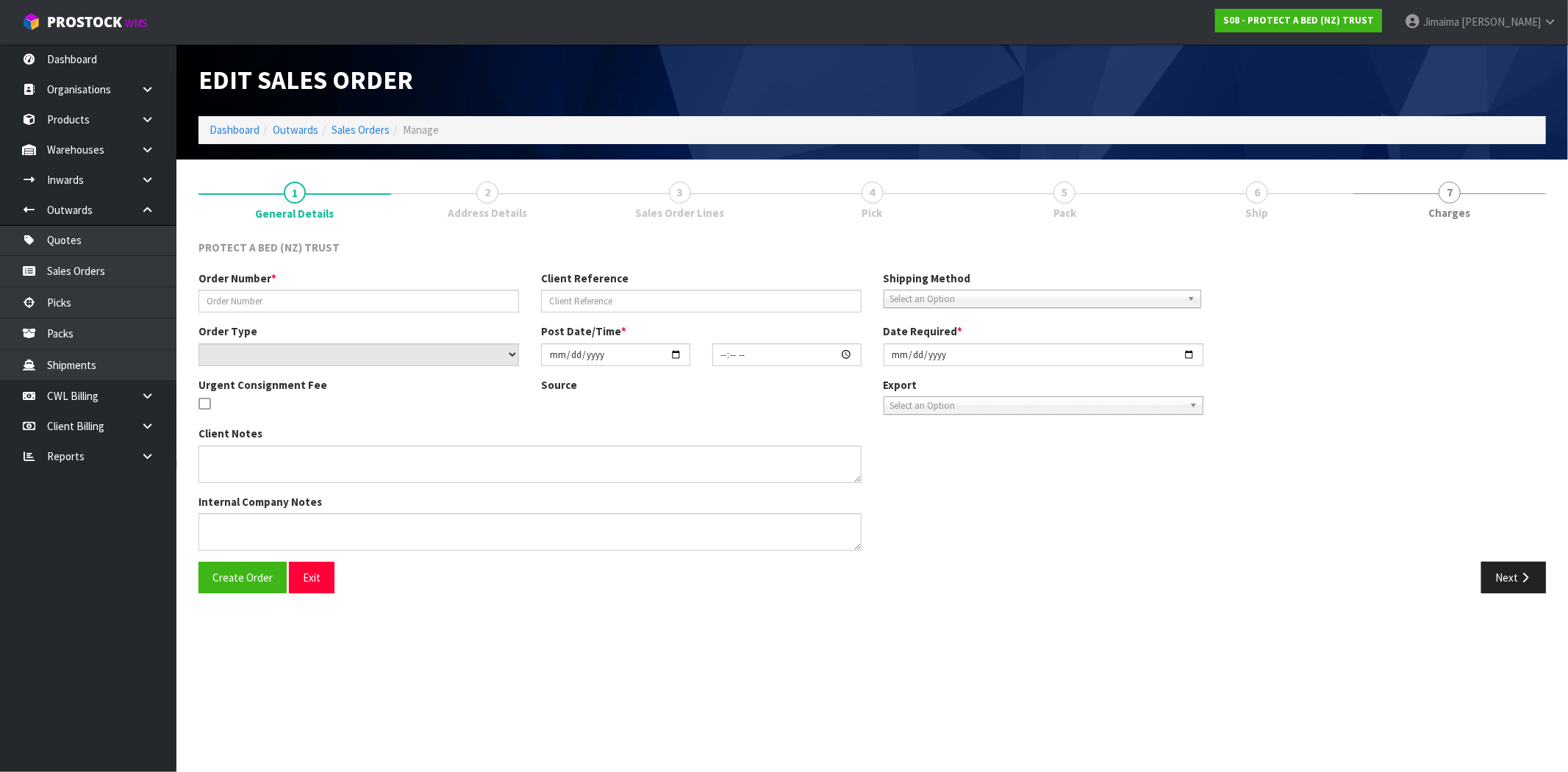
type input "4504138692-1008"
select select "number:0"
type input "2025-10-03"
type input "16:05:00.000"
type input "2025-10-06"
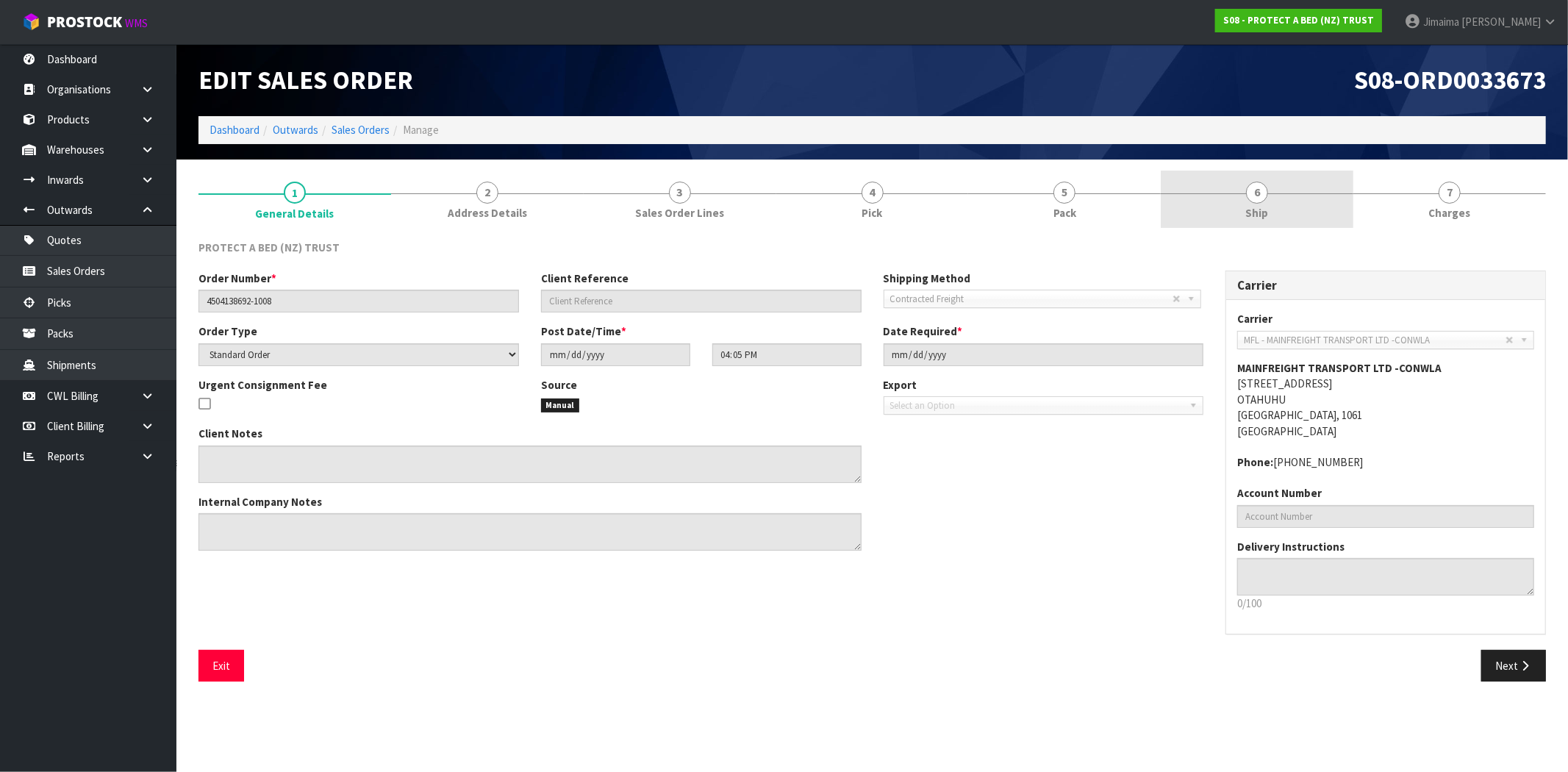
click at [1262, 199] on span "6" at bounding box center [1257, 192] width 22 height 22
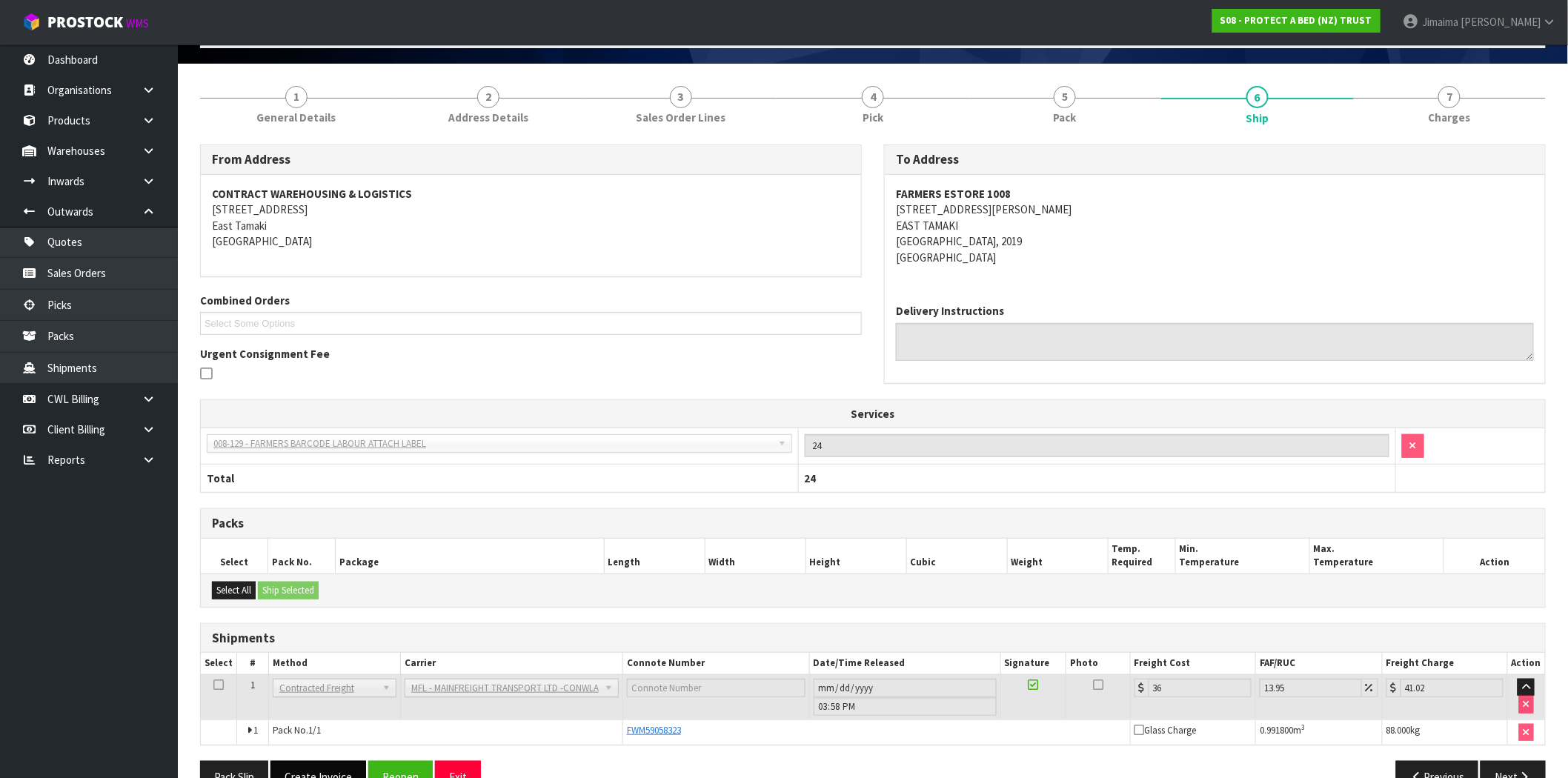
scroll to position [136, 0]
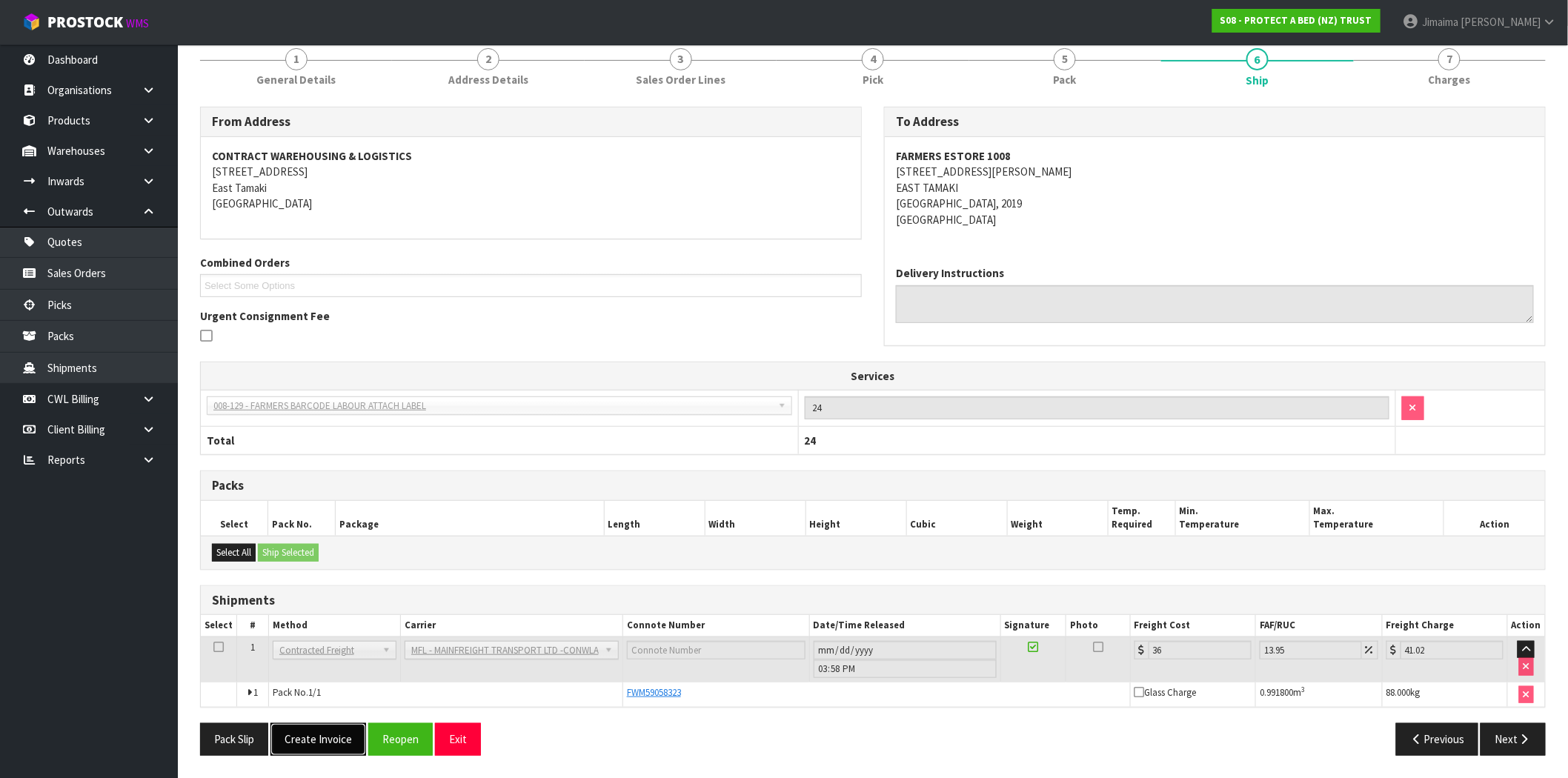
click at [323, 732] on button "Create Invoice" at bounding box center [318, 740] width 96 height 32
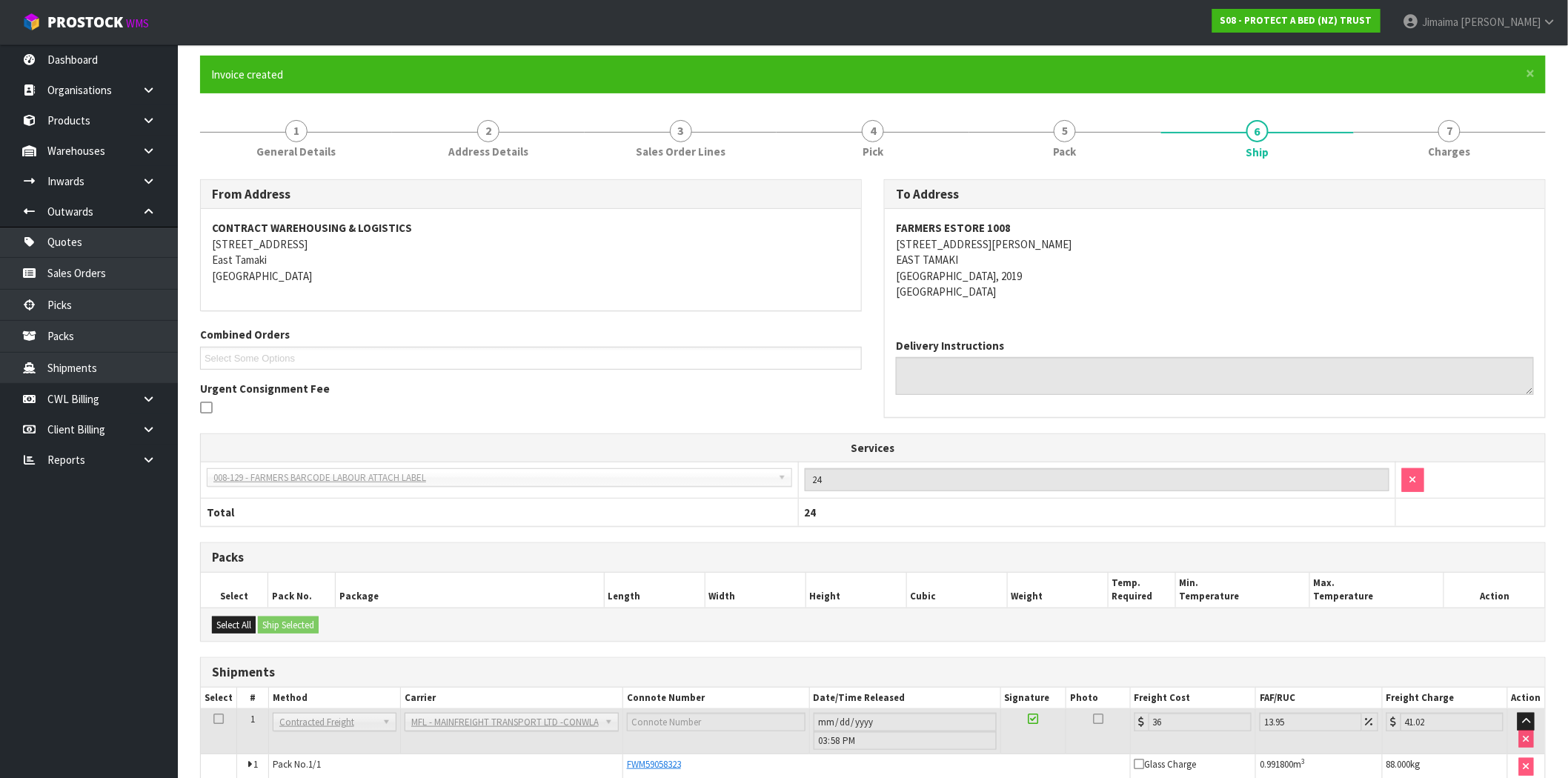
scroll to position [189, 0]
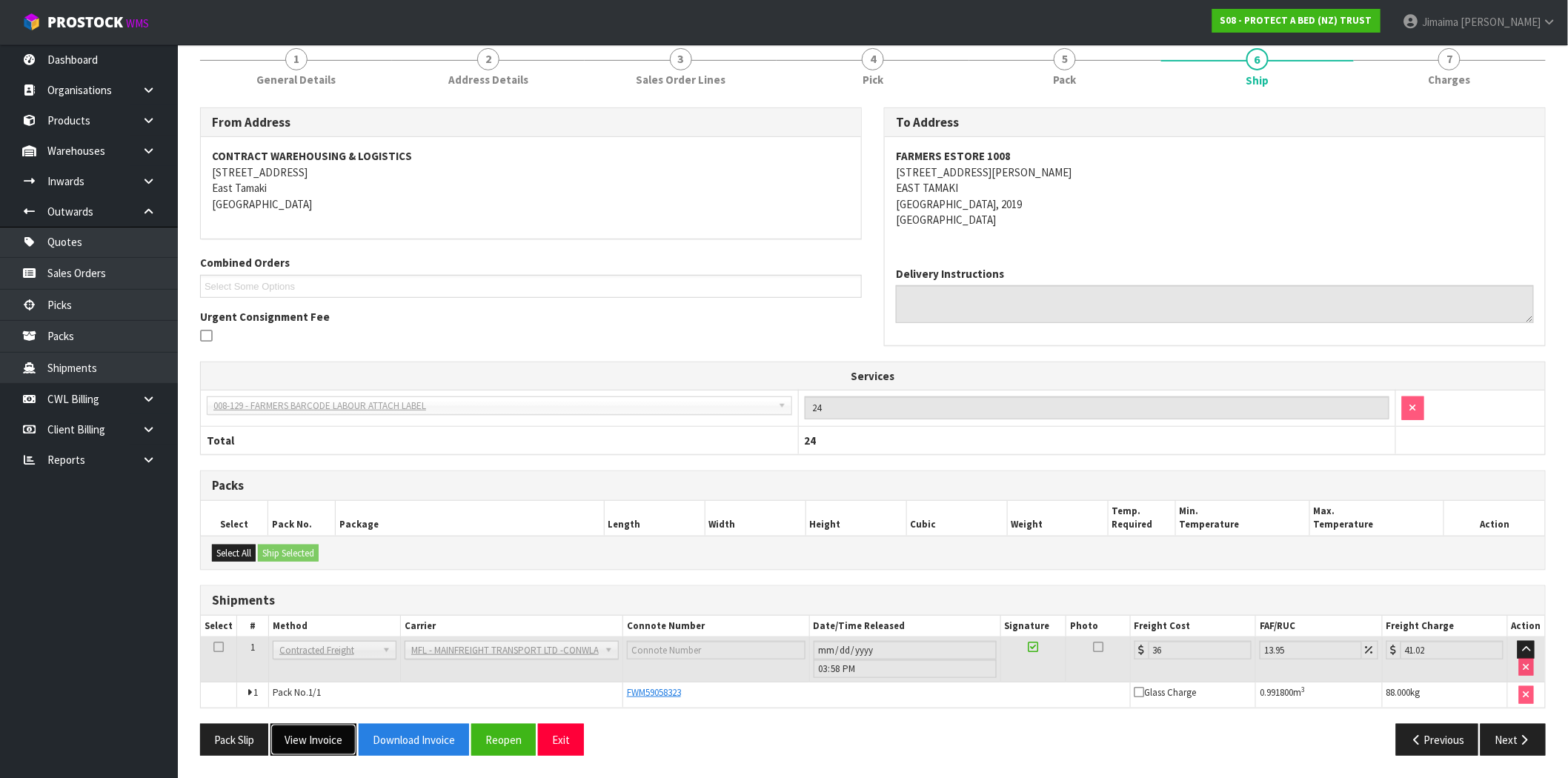
click at [327, 734] on button "View Invoice" at bounding box center [314, 740] width 86 height 32
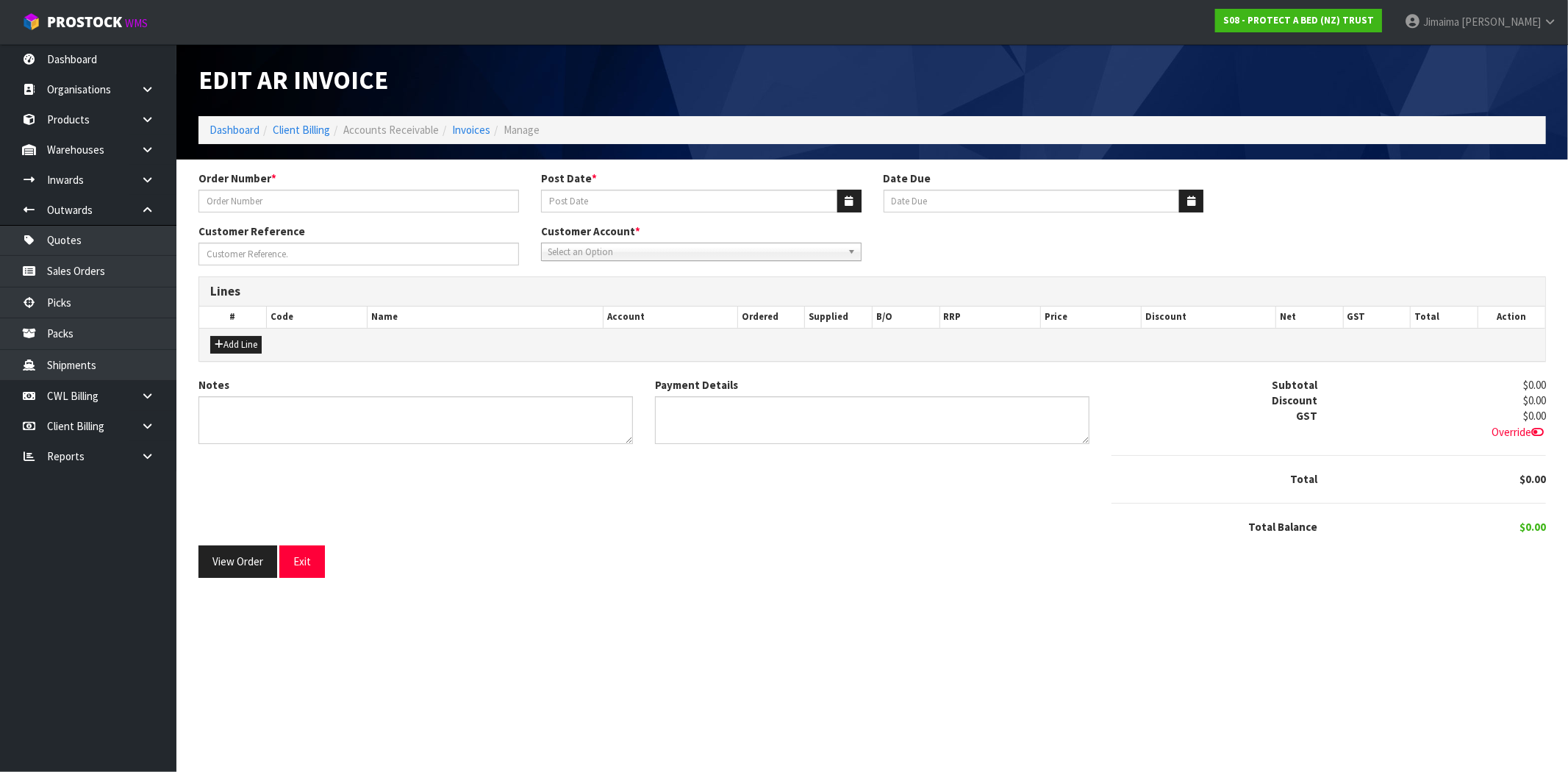
type input "4504138692-1008"
type input "[DATE]"
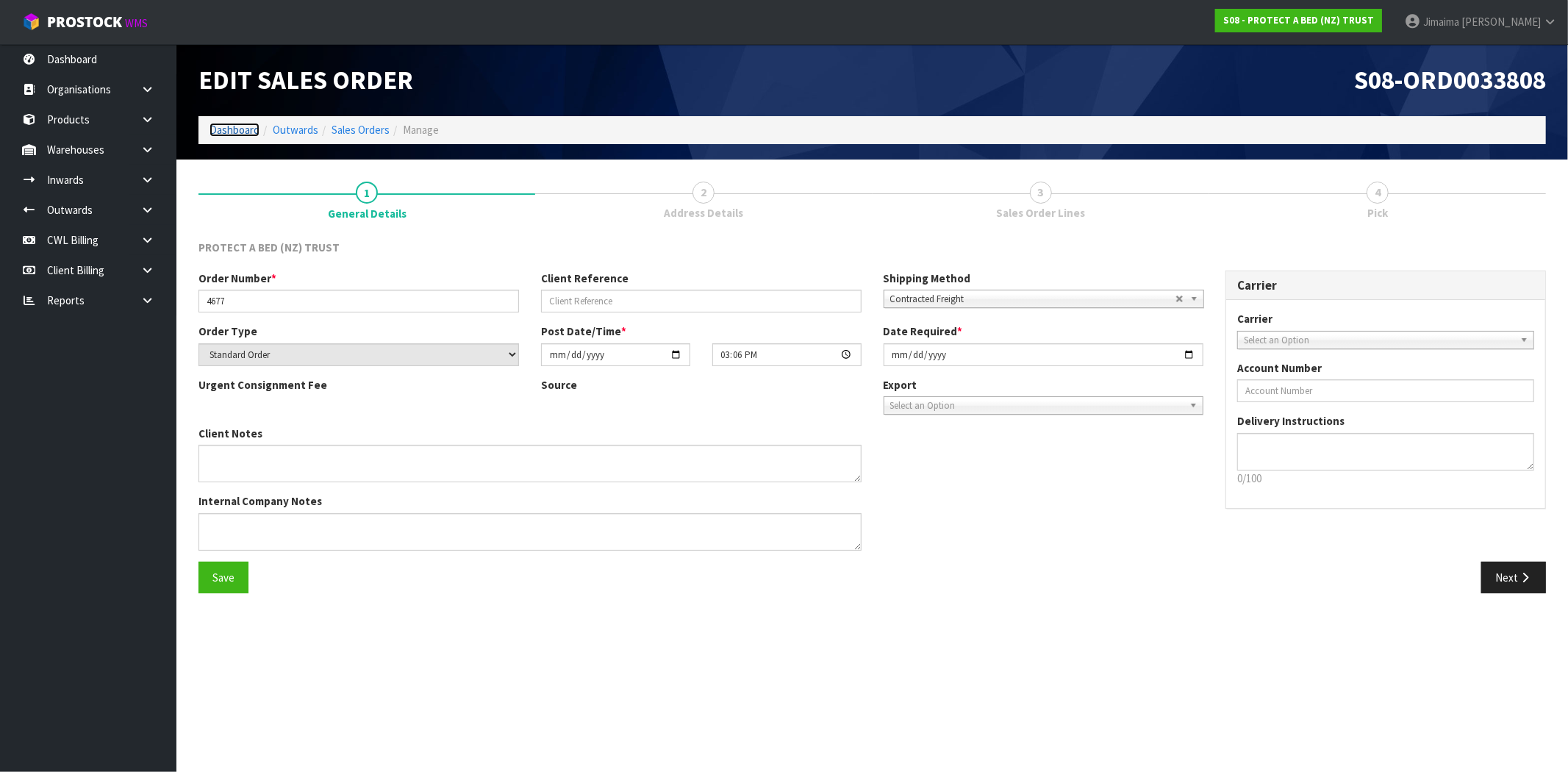
click at [232, 130] on link "Dashboard" at bounding box center [234, 130] width 50 height 14
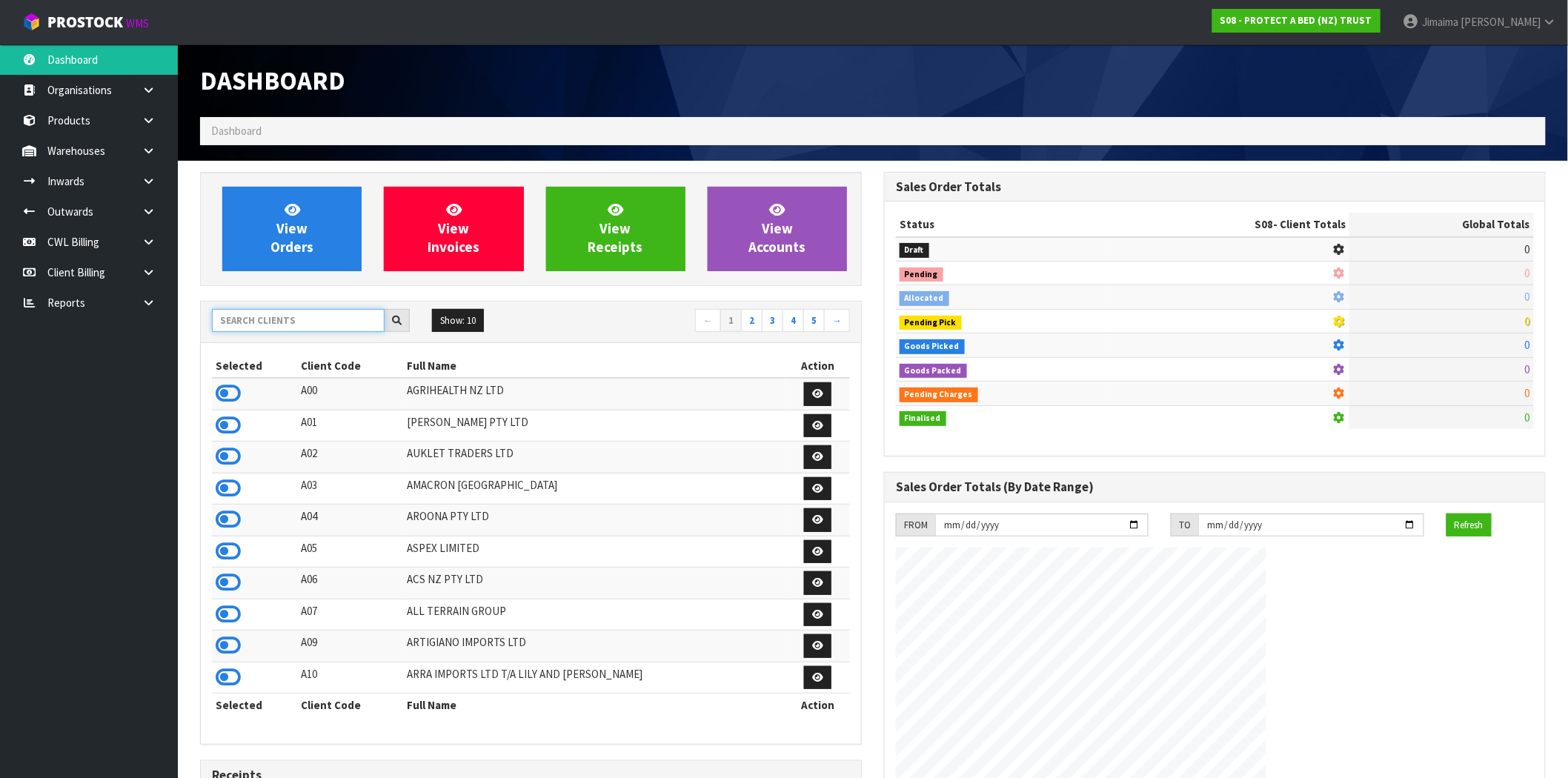
click at [270, 315] on input "text" at bounding box center [298, 321] width 172 height 23
click at [257, 330] on input "text" at bounding box center [298, 321] width 172 height 23
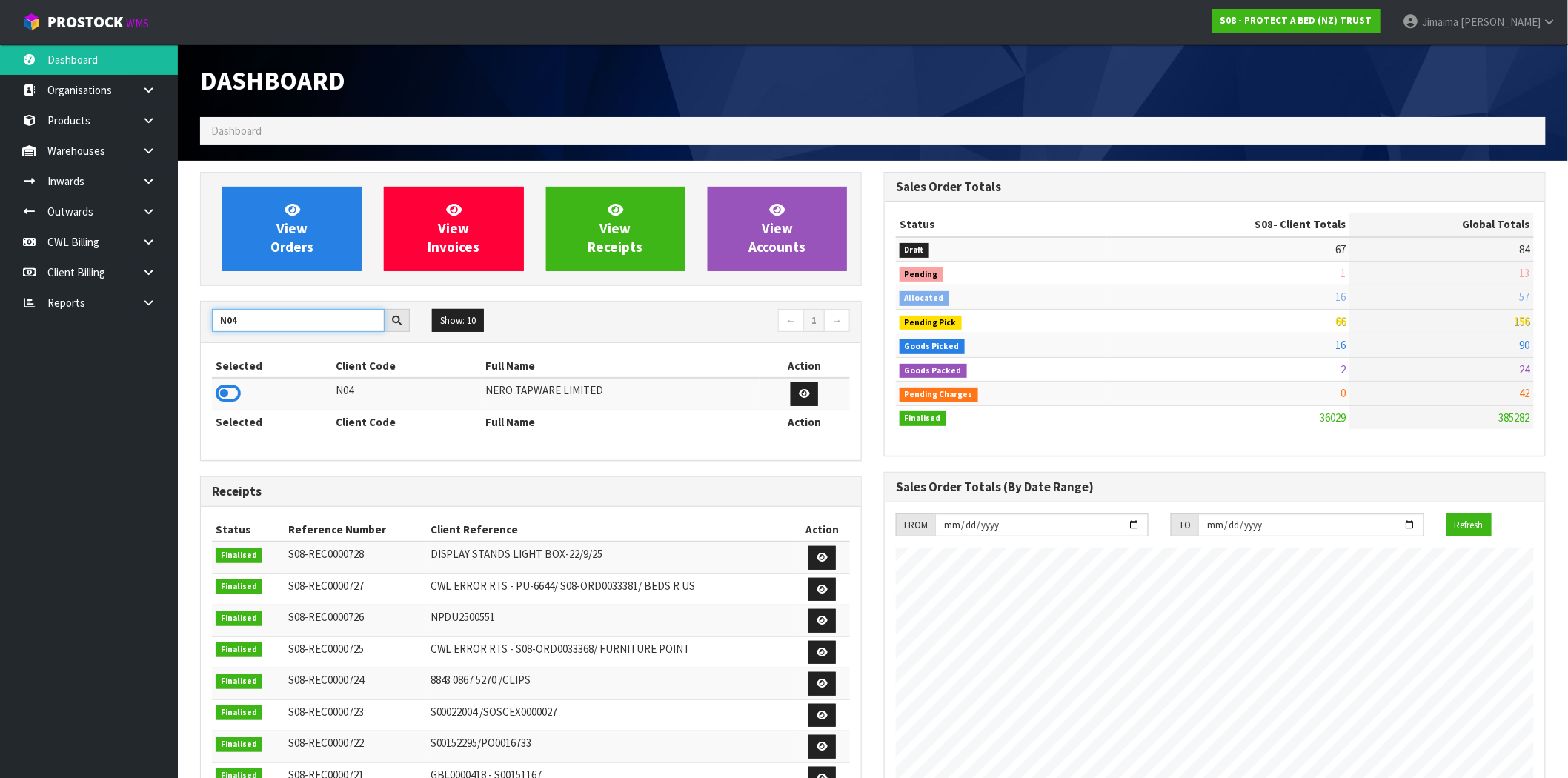
type input "N04"
drag, startPoint x: 225, startPoint y: 396, endPoint x: 0, endPoint y: 345, distance: 230.7
click at [227, 393] on icon at bounding box center [228, 393] width 25 height 22
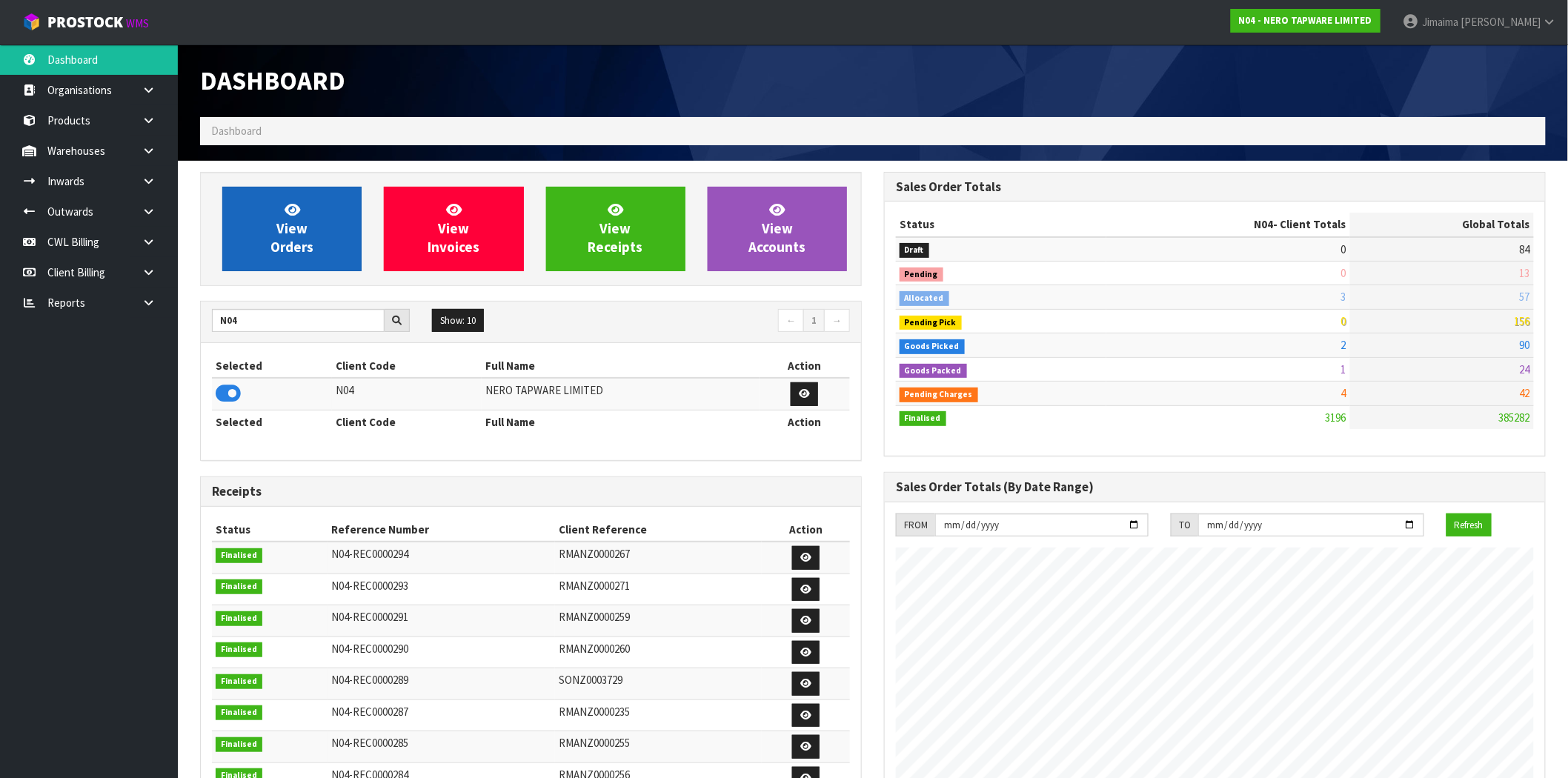
drag, startPoint x: 202, startPoint y: 194, endPoint x: 291, endPoint y: 191, distance: 89.1
click at [207, 194] on div "View Orders View Invoices View Receipts View Accounts" at bounding box center [531, 229] width 662 height 114
click at [291, 191] on link "View Orders" at bounding box center [292, 229] width 139 height 85
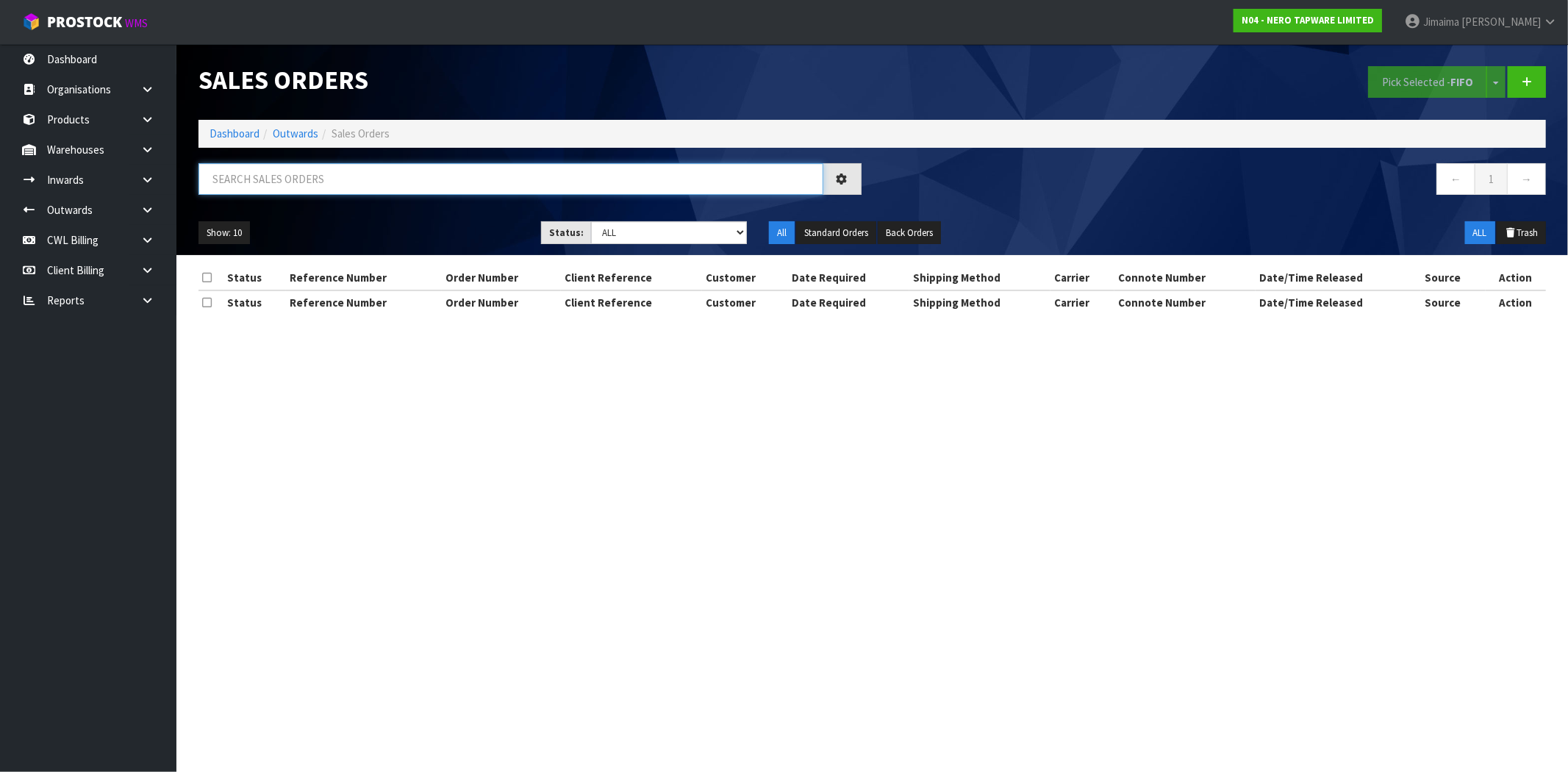
click at [362, 186] on input "text" at bounding box center [511, 179] width 625 height 32
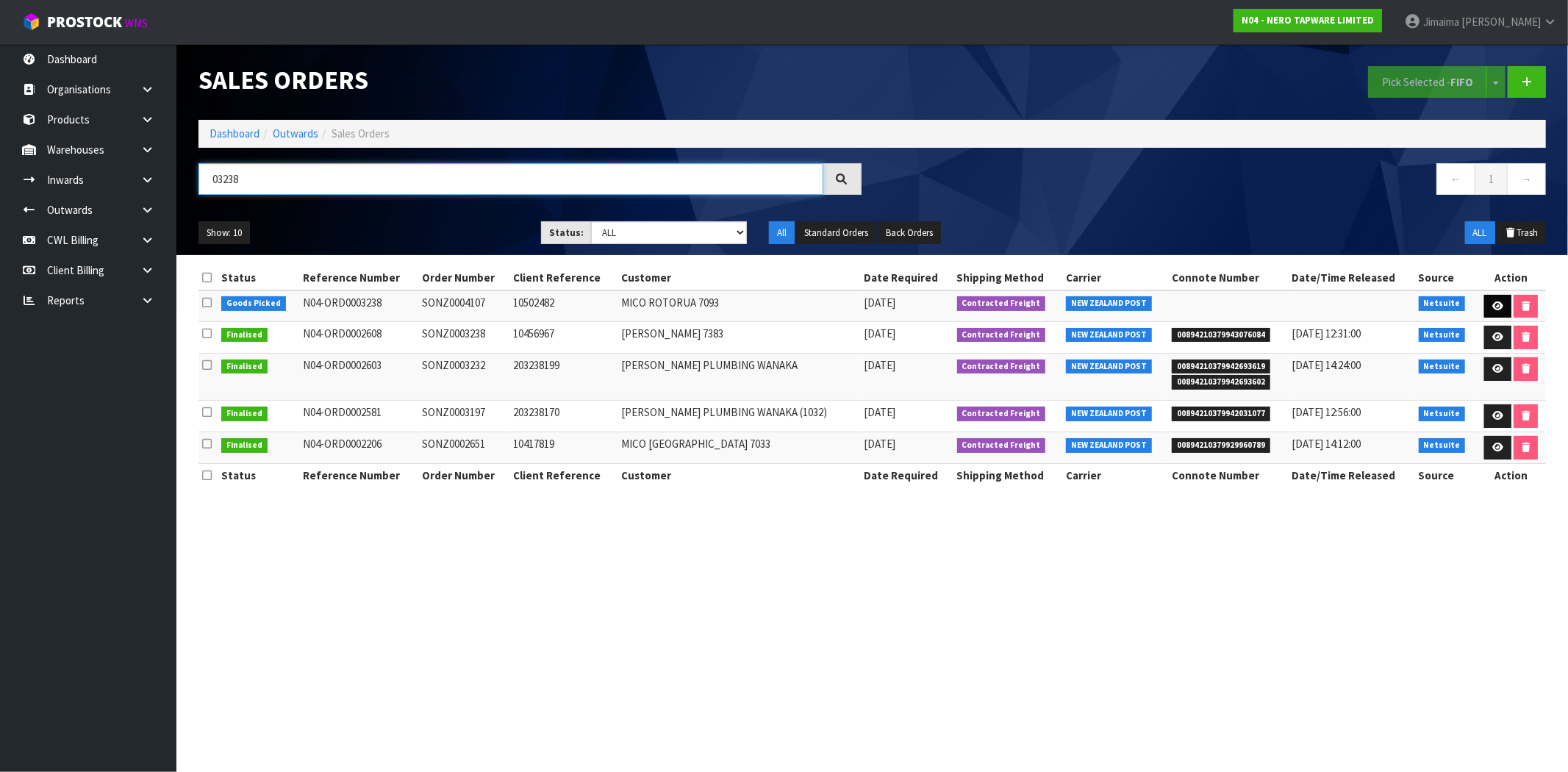
type input "03238"
click at [1496, 304] on icon at bounding box center [1498, 306] width 11 height 10
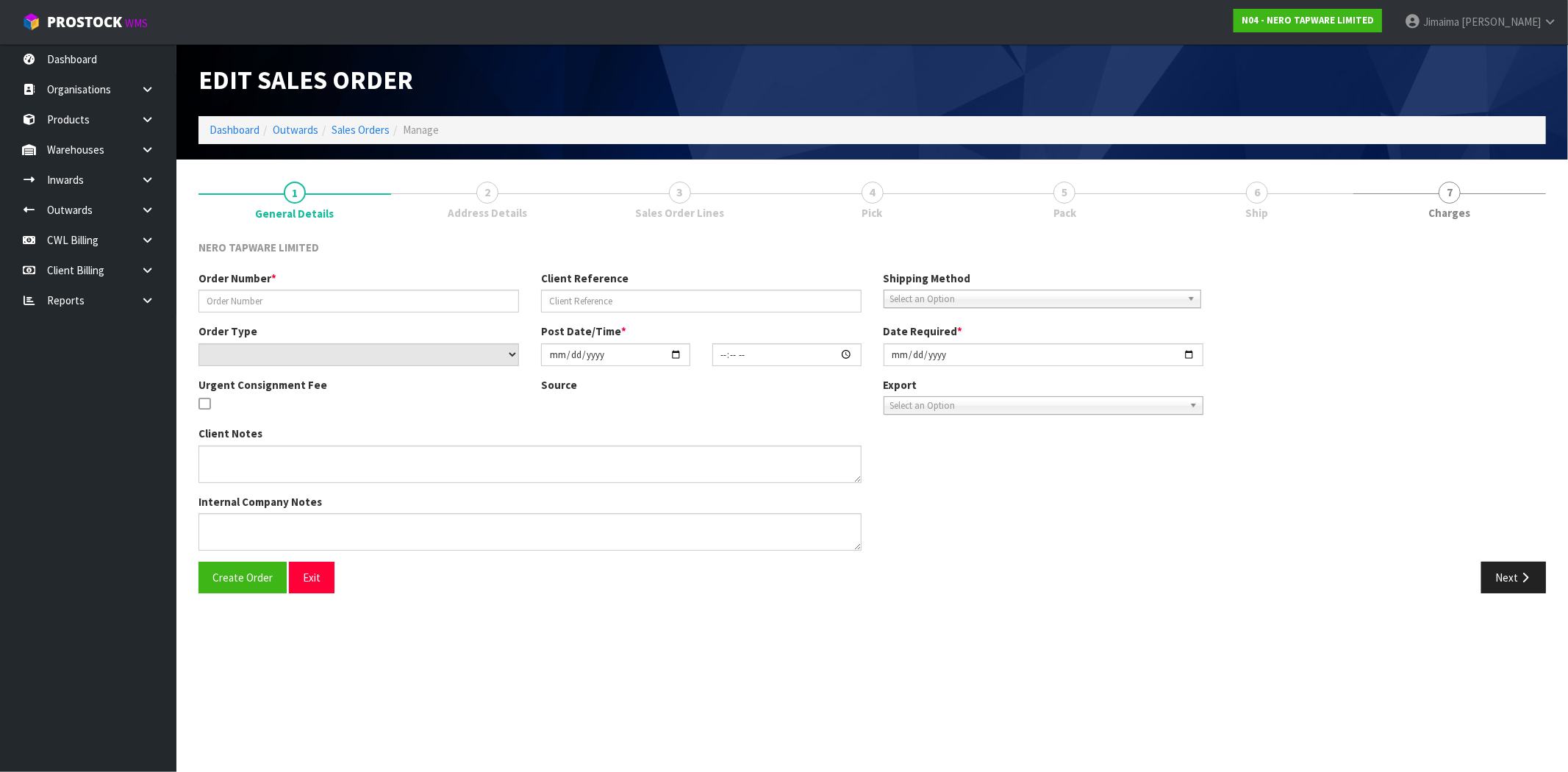
type input "SONZ0004107"
type input "10502482"
select select "number:0"
type input "[DATE]"
type input "14:30:10.000"
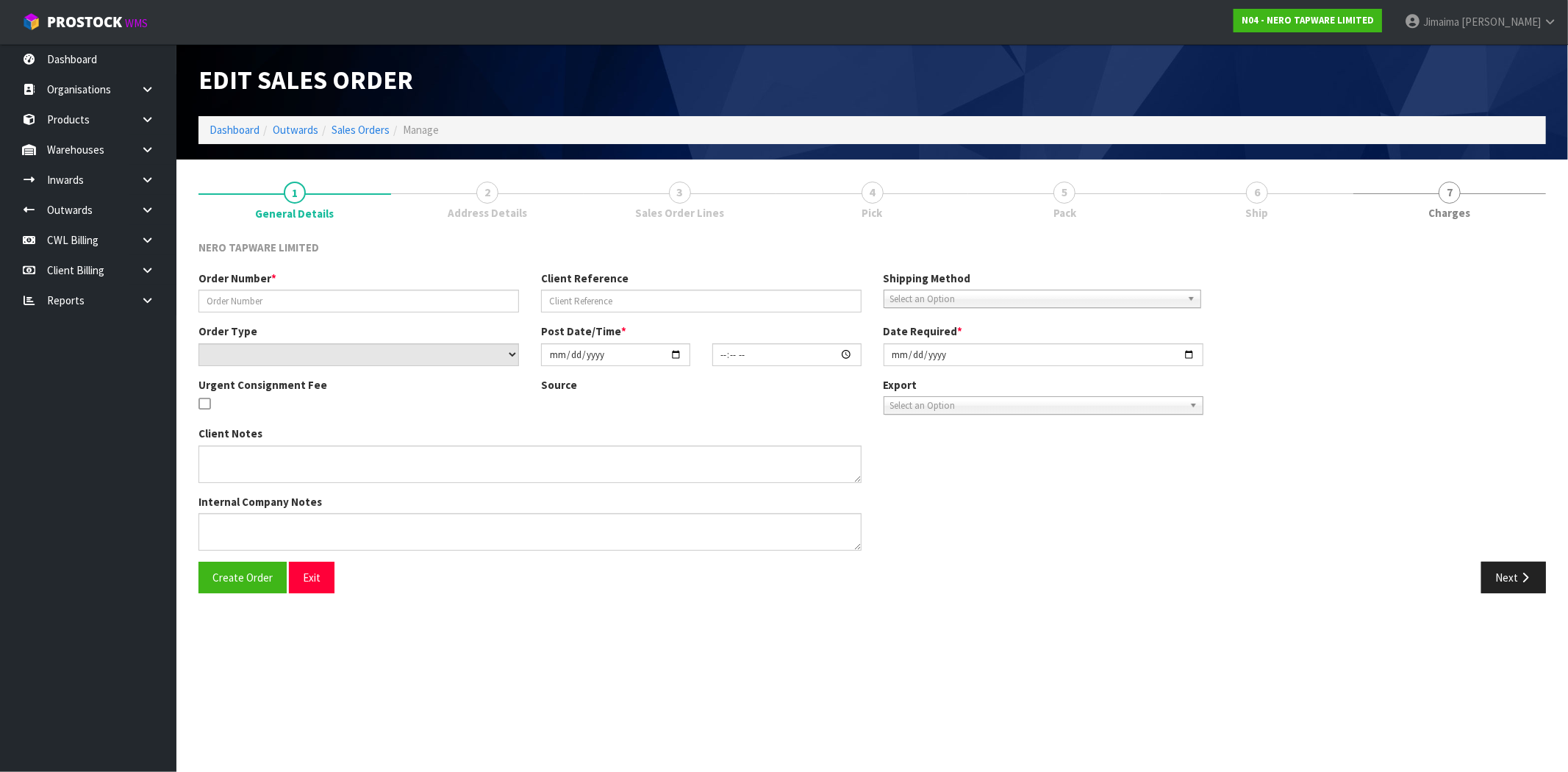
type input "[DATE]"
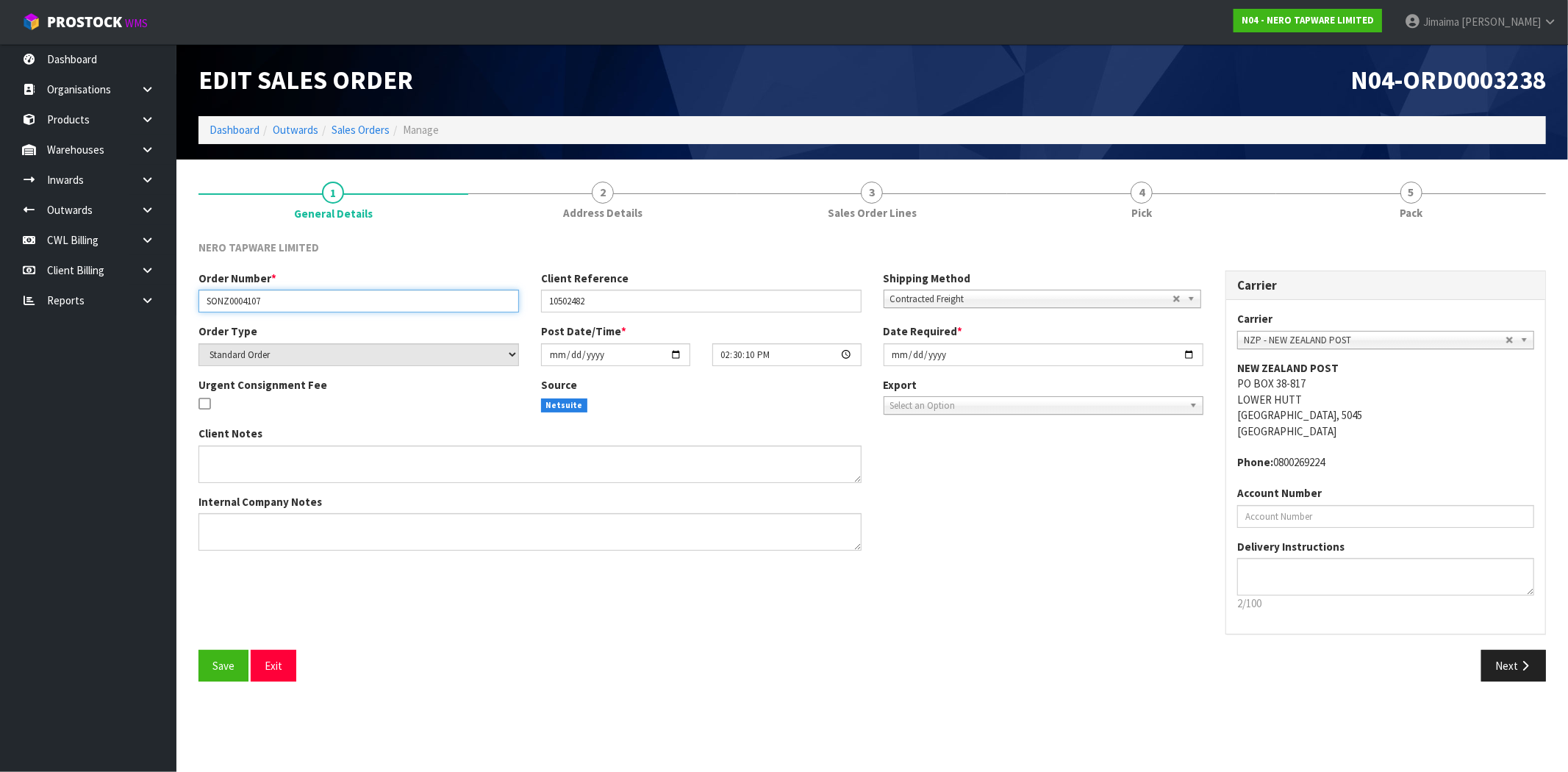
click at [235, 301] on input "SONZ0004107" at bounding box center [359, 301] width 321 height 23
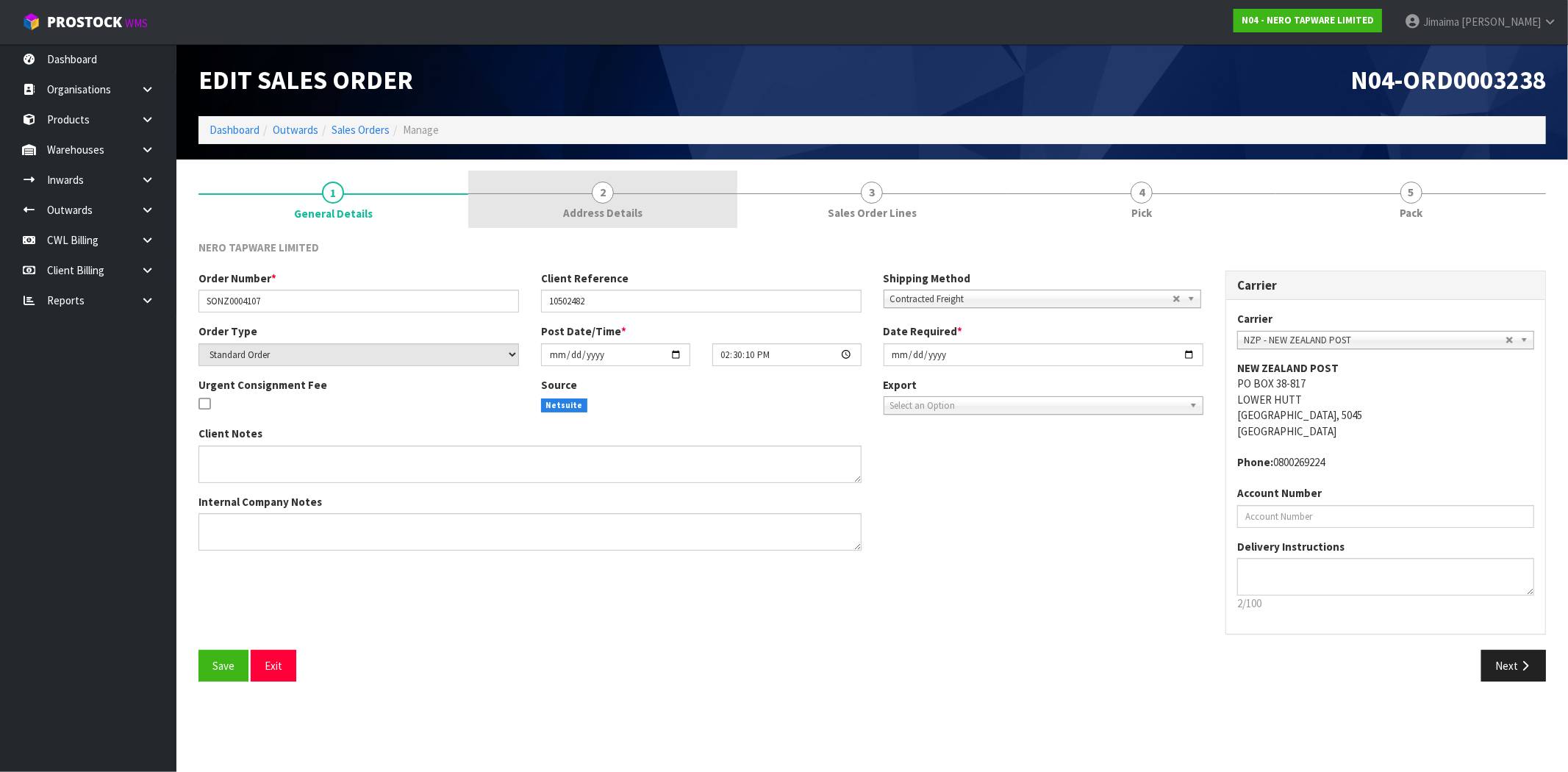
drag, startPoint x: 587, startPoint y: 184, endPoint x: 725, endPoint y: 312, distance: 188.2
click at [587, 184] on link "2 Address Details" at bounding box center [603, 199] width 269 height 58
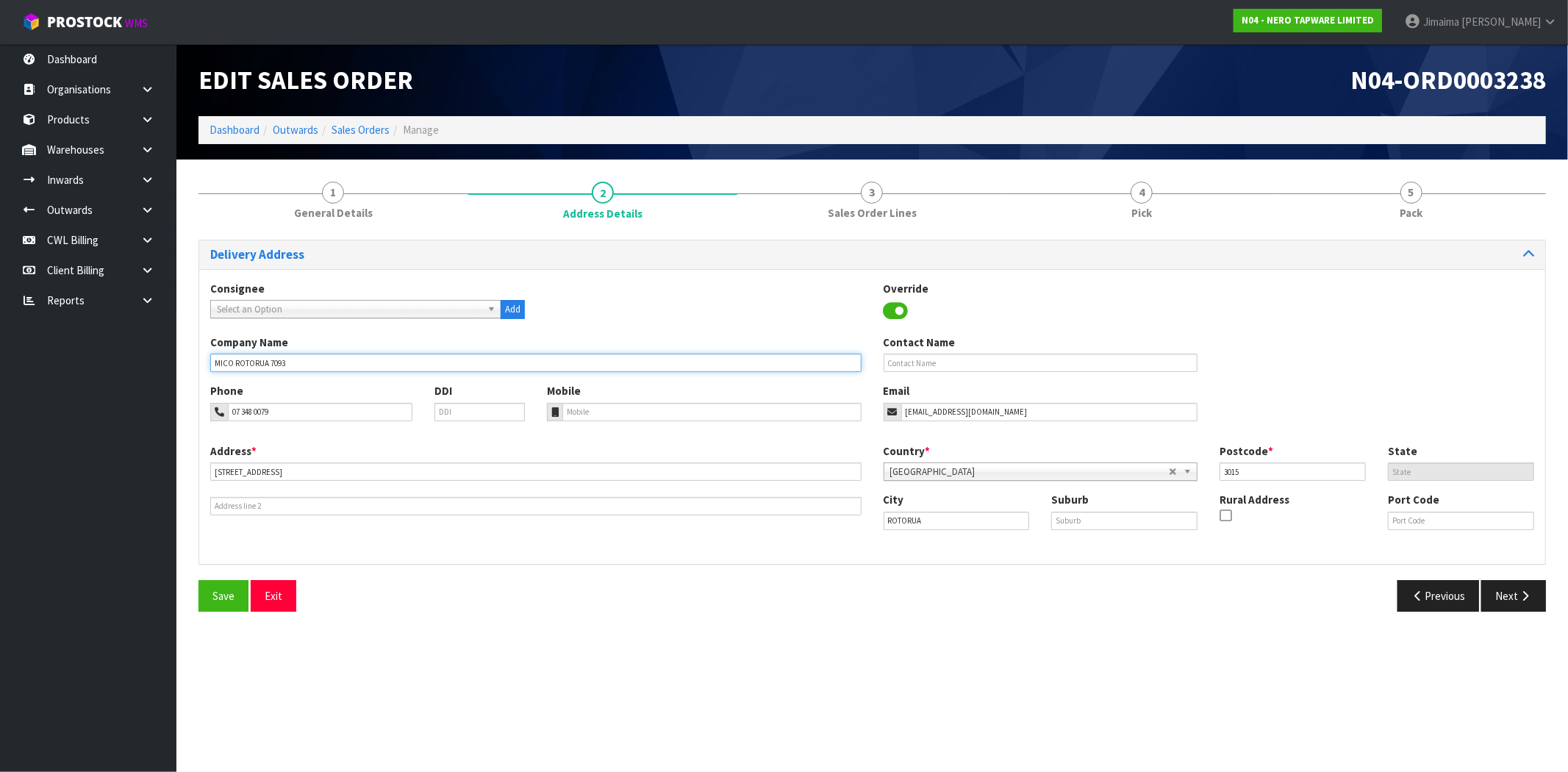
drag, startPoint x: 289, startPoint y: 363, endPoint x: 48, endPoint y: 359, distance: 241.0
click at [45, 363] on body "Toggle navigation ProStock WMS N04 - NERO TAPWARE LIMITED Jimaima [PERSON_NAME]…" at bounding box center [784, 386] width 1568 height 772
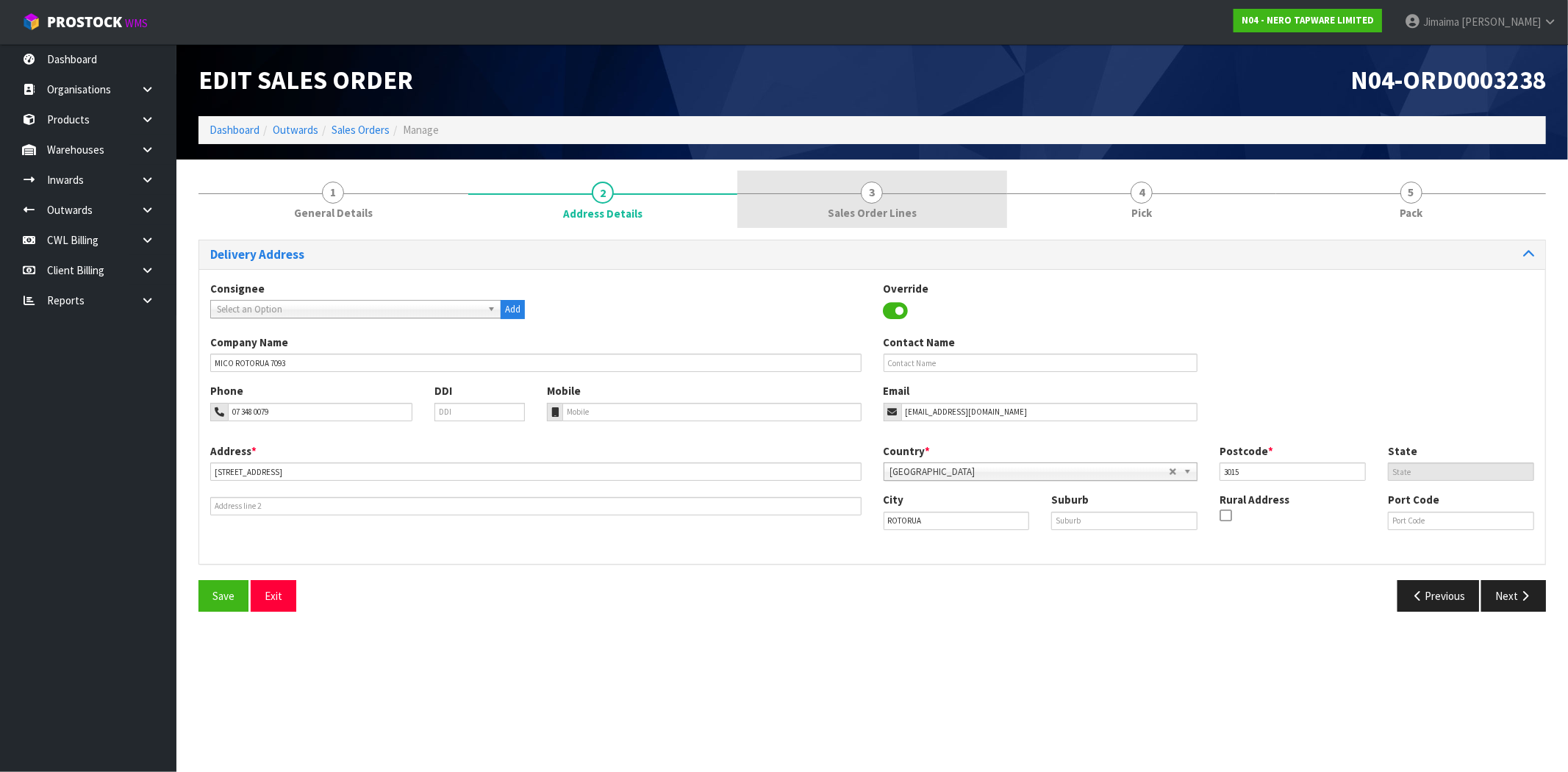
drag, startPoint x: 831, startPoint y: 214, endPoint x: 813, endPoint y: 215, distance: 18.0
click at [831, 214] on span "Sales Order Lines" at bounding box center [872, 212] width 89 height 15
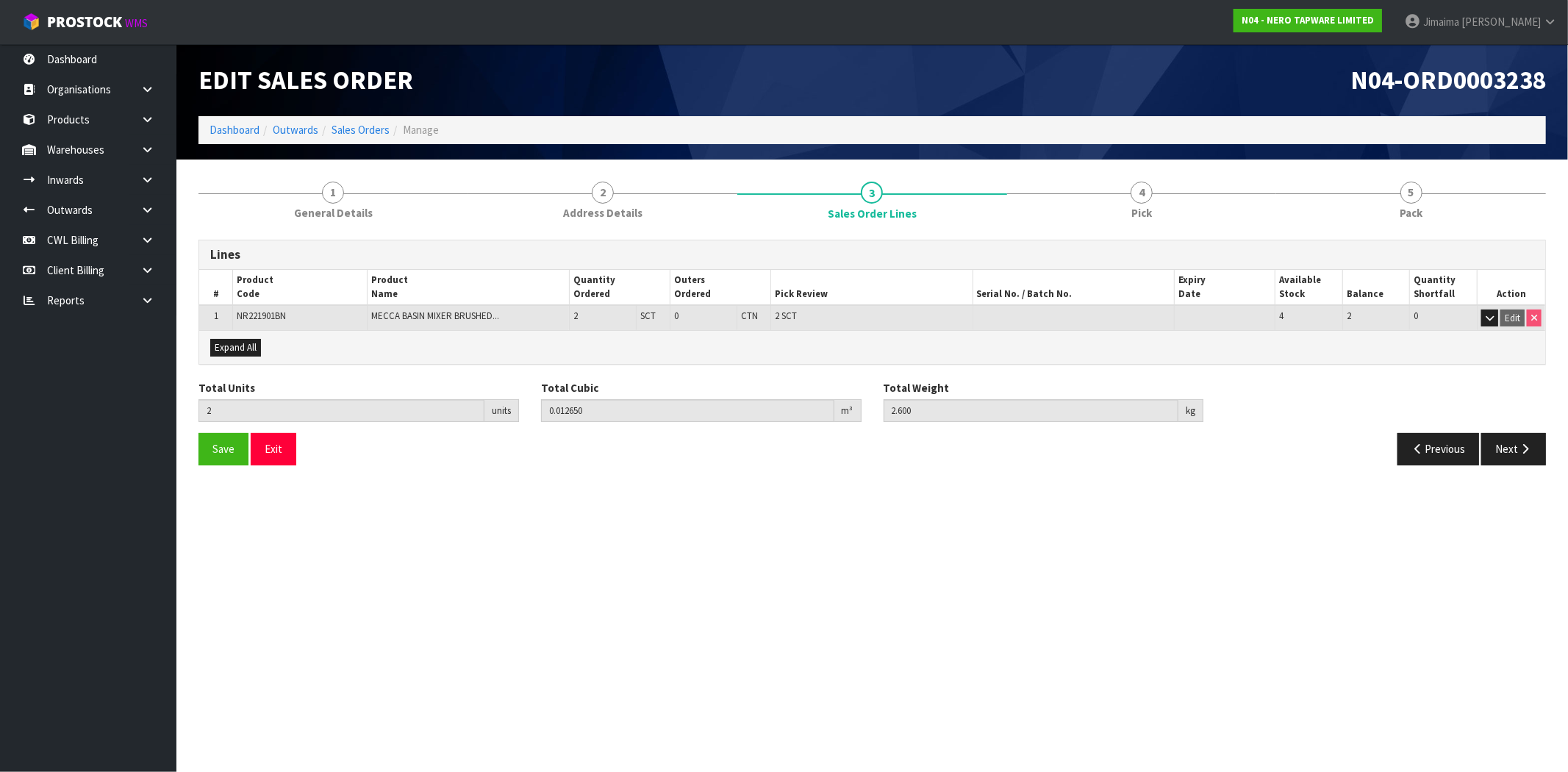
click at [270, 307] on td "NR221901BN" at bounding box center [300, 317] width 135 height 26
copy span "NR221901BN"
click at [254, 308] on td "NR221901BN" at bounding box center [300, 317] width 135 height 26
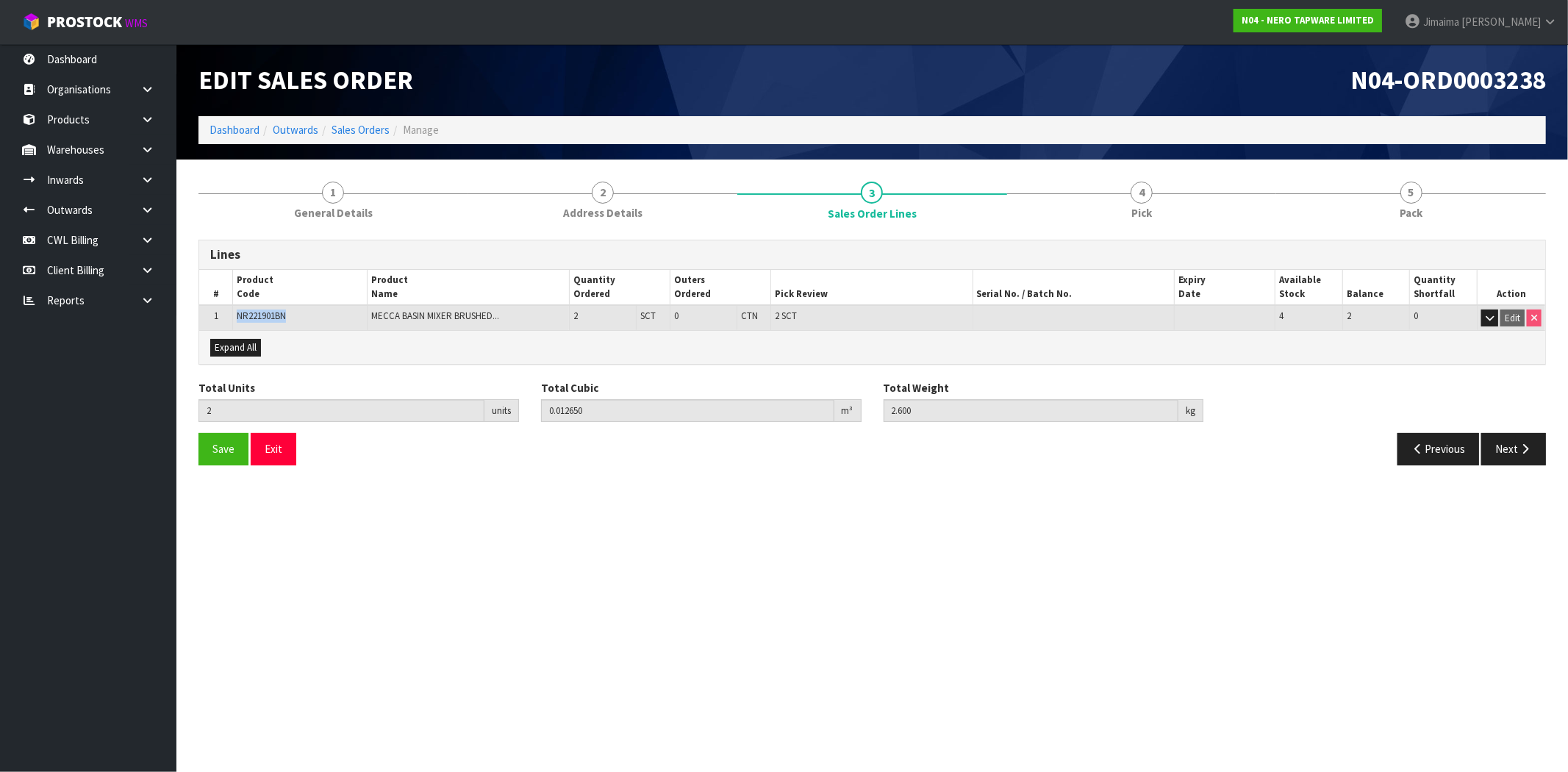
copy span "NR221901BN"
click at [269, 310] on span "NR221901BN" at bounding box center [261, 316] width 50 height 12
copy span "NR221901BN"
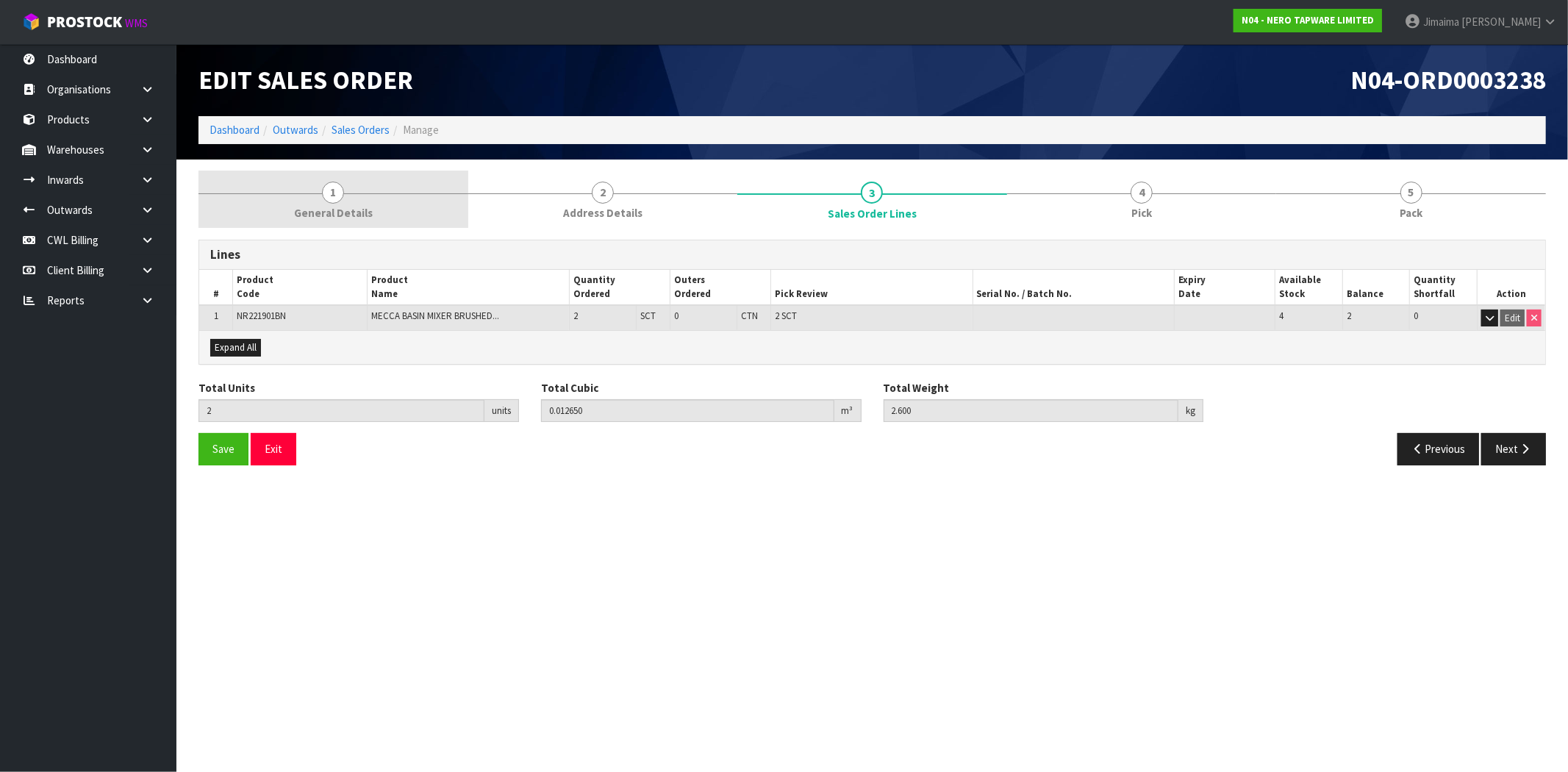
click at [347, 199] on link "1 General Details" at bounding box center [333, 199] width 269 height 58
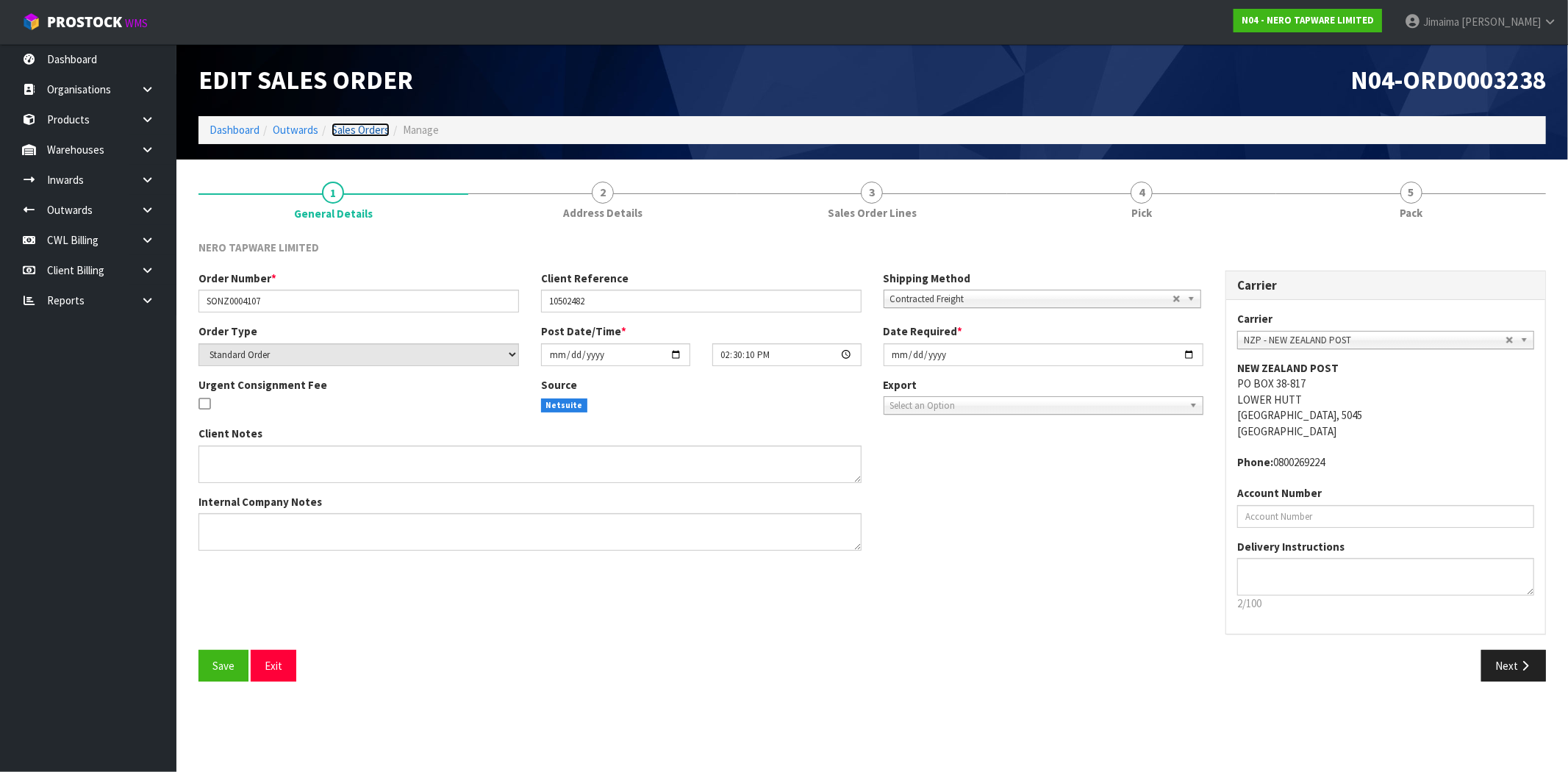
click at [377, 127] on link "Sales Orders" at bounding box center [361, 130] width 59 height 14
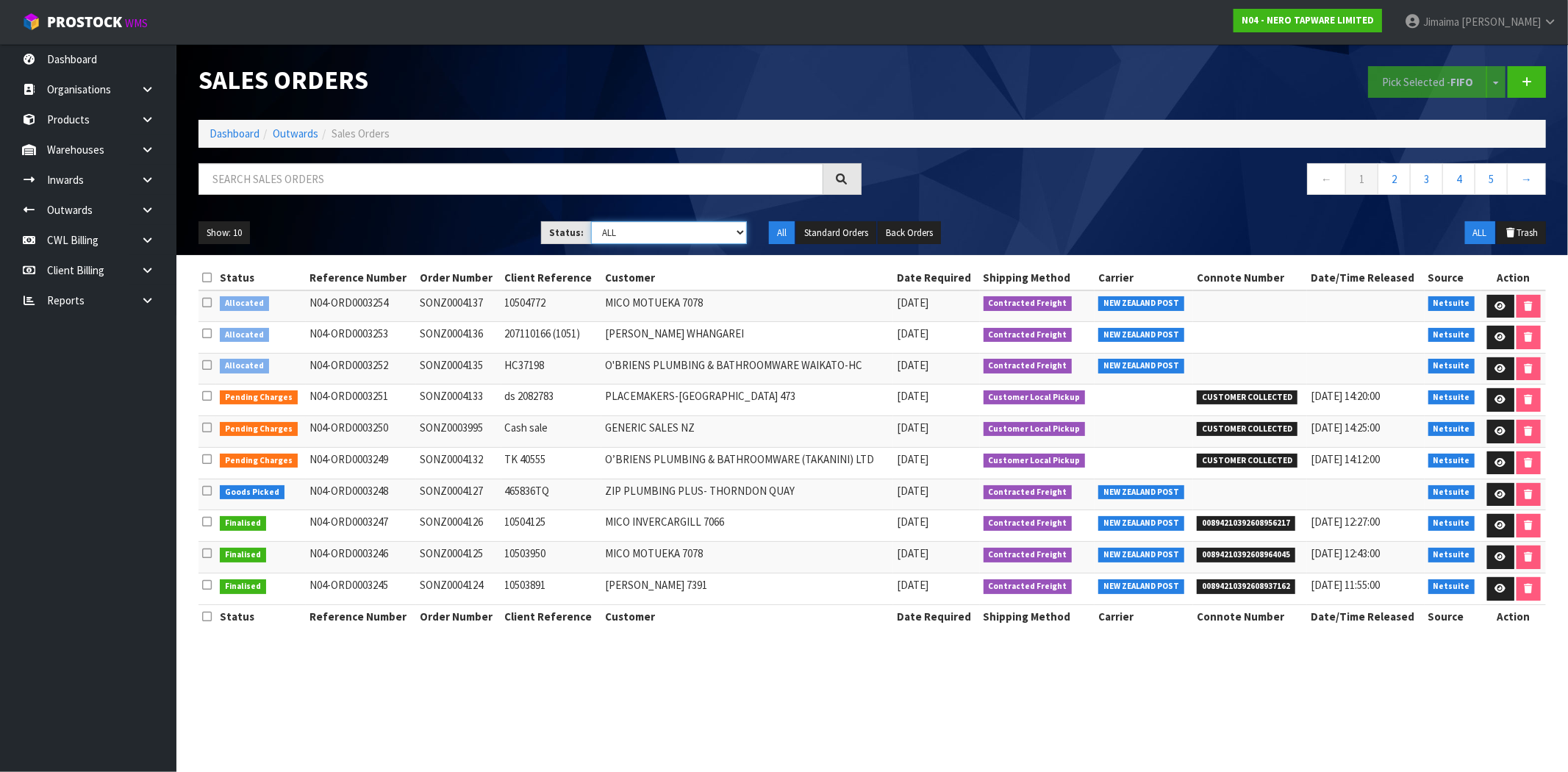
click at [644, 238] on select "Draft Pending Allocated Pending Pick Goods Picked Goods Packed Pending Charges …" at bounding box center [669, 233] width 156 height 23
select select "string:6"
click at [591, 222] on select "Draft Pending Allocated Pending Pick Goods Picked Goods Packed Pending Charges …" at bounding box center [669, 233] width 156 height 23
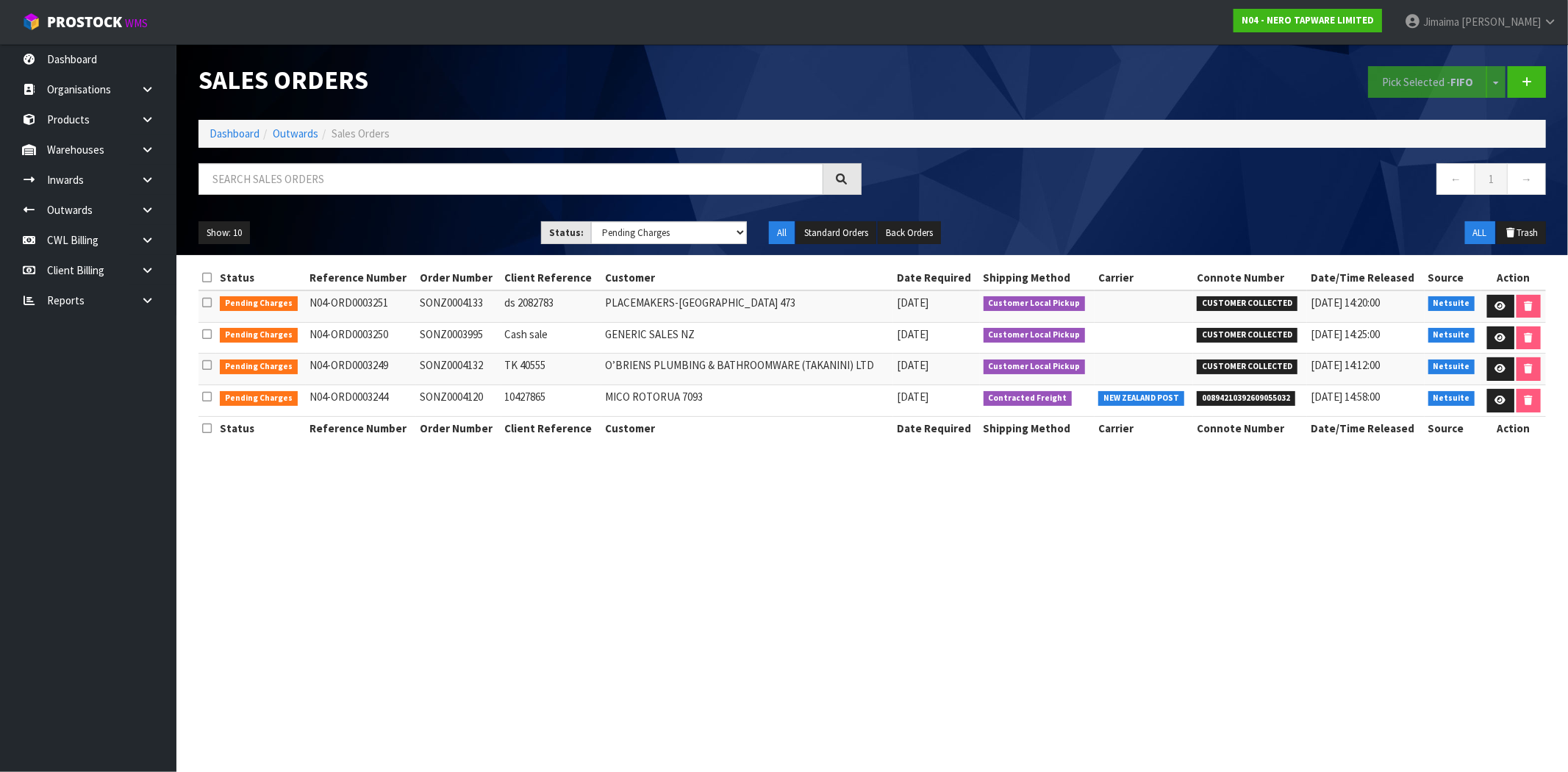
click at [1012, 369] on span "Customer Local Pickup" at bounding box center [1034, 367] width 102 height 15
click at [1503, 370] on icon at bounding box center [1501, 369] width 11 height 10
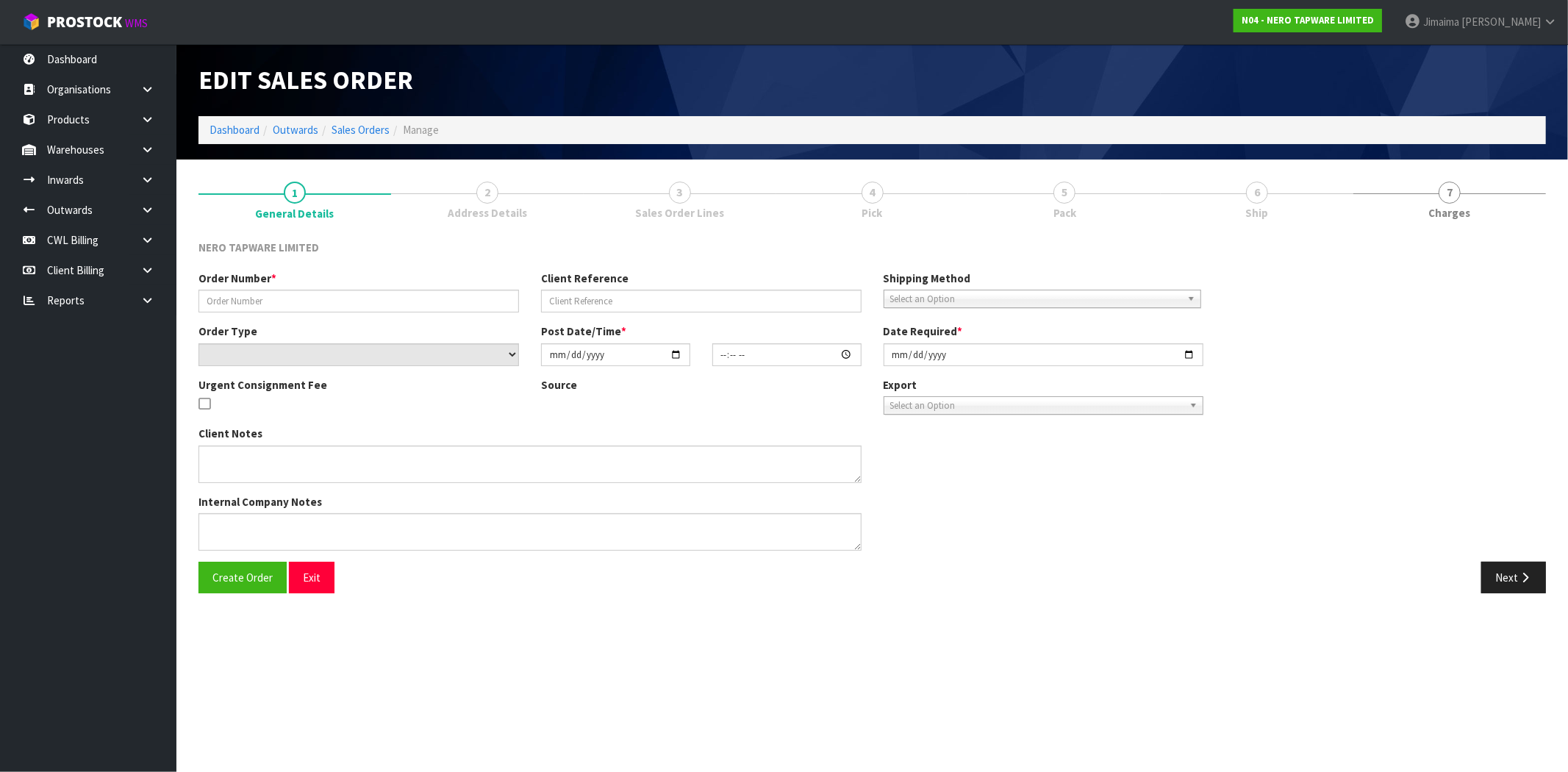
type input "SONZ0004132"
type input "TK 40555"
select select "number:0"
type input "[DATE]"
type input "12:00:05.000"
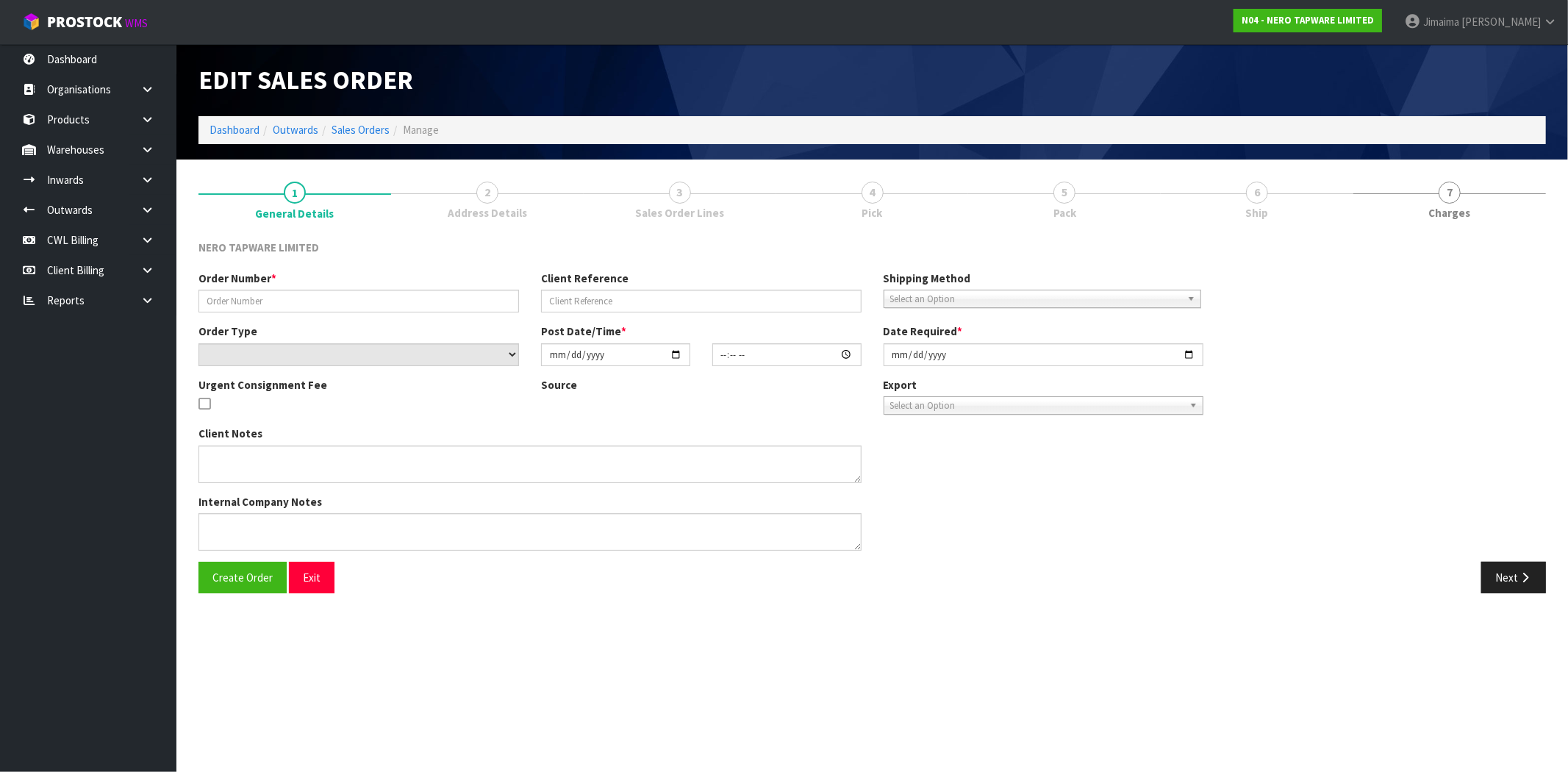
type input "[DATE]"
type textarea "customer pick up 10/10"
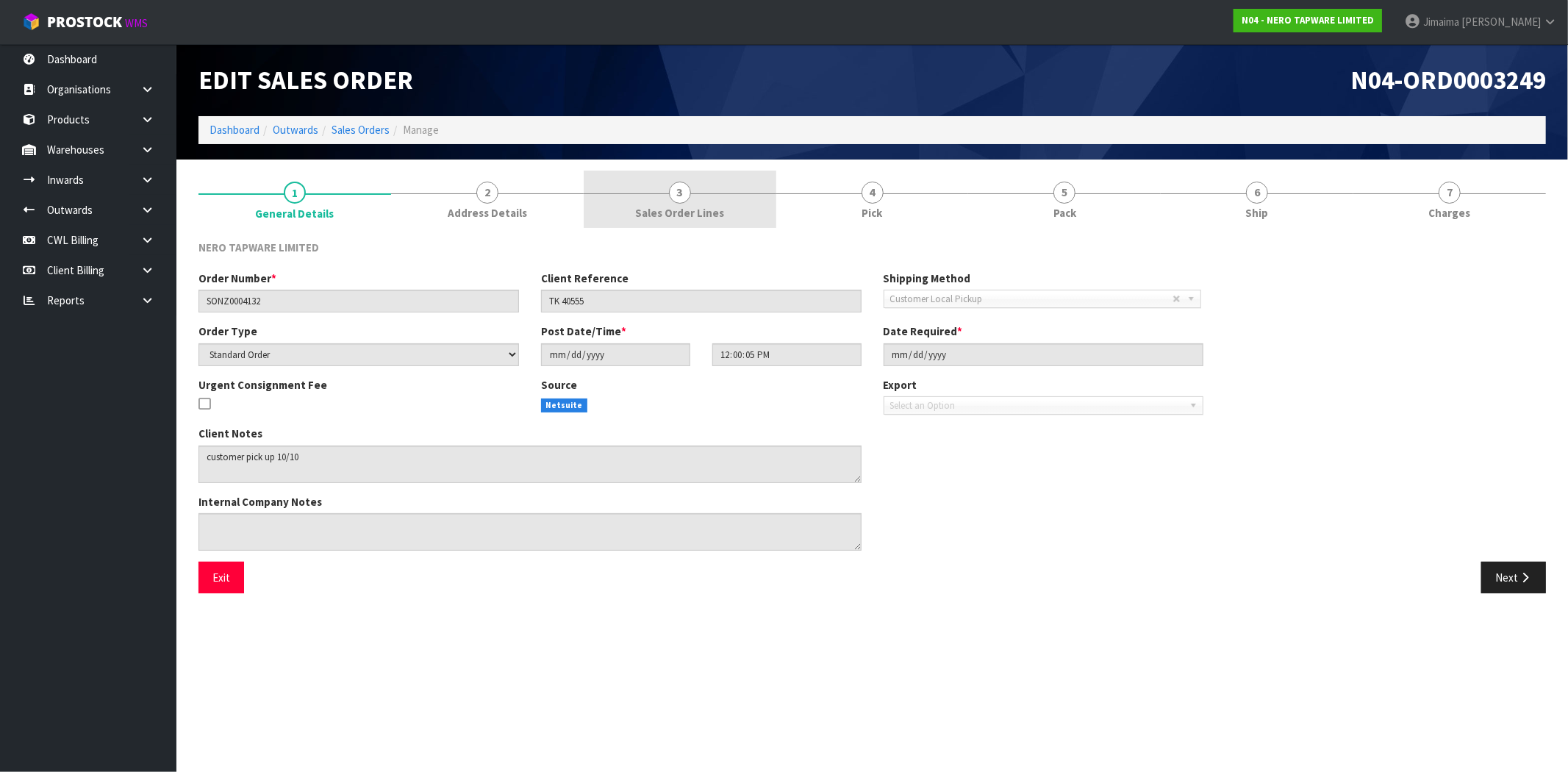
click at [694, 207] on span "Sales Order Lines" at bounding box center [680, 212] width 89 height 15
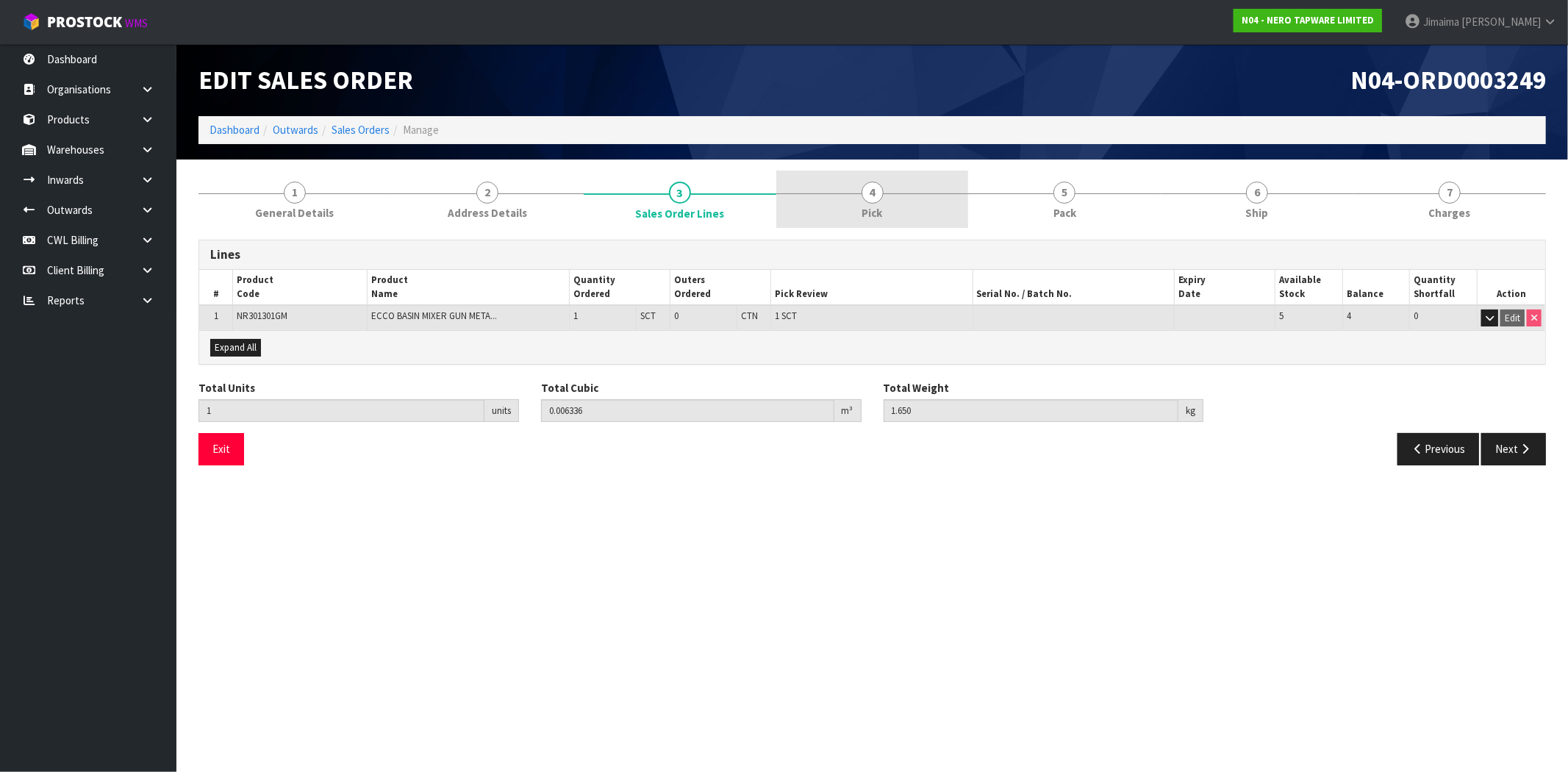
click at [885, 214] on link "4 Pick" at bounding box center [872, 199] width 192 height 58
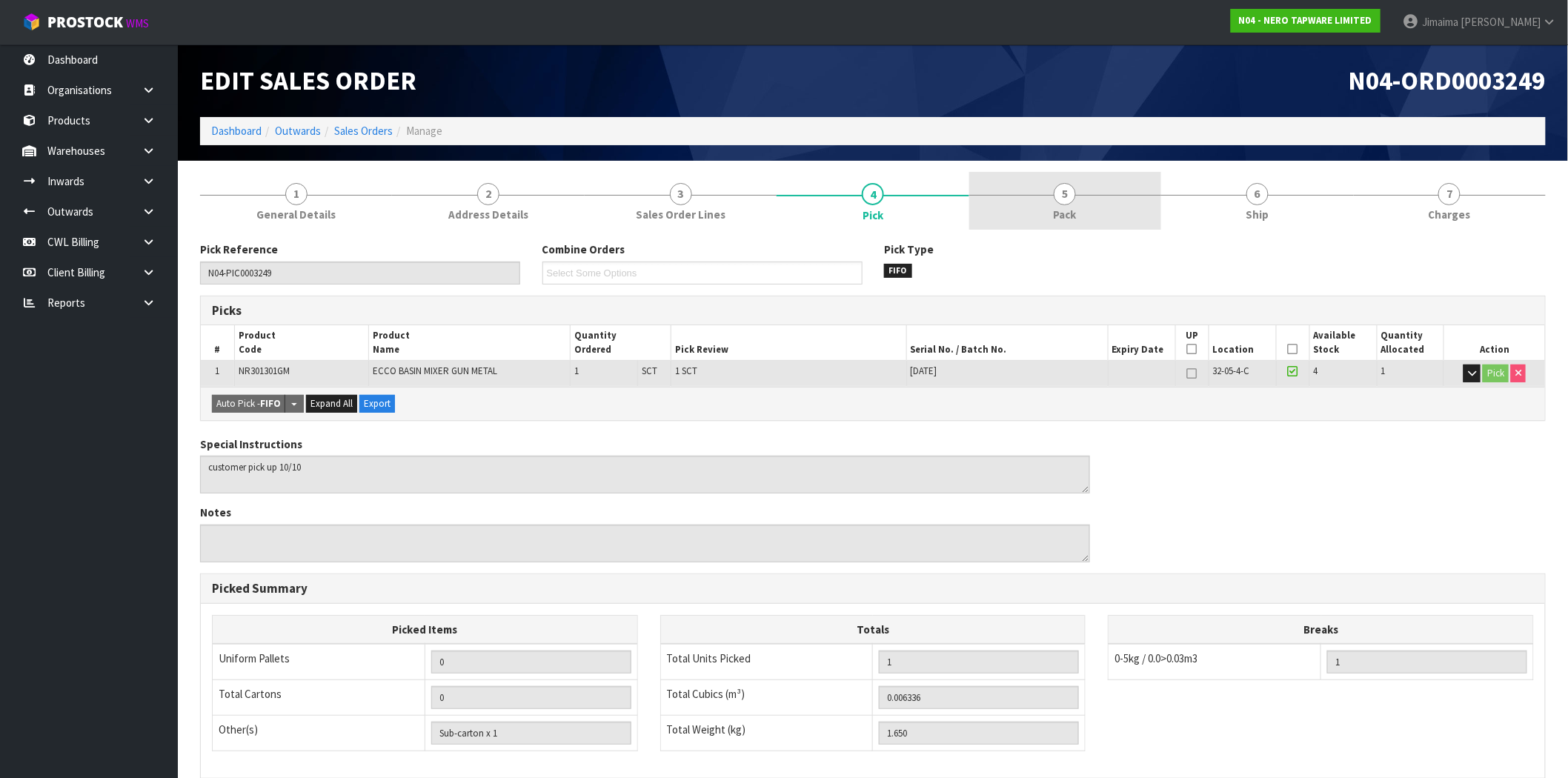
click at [1072, 205] on link "5 Pack" at bounding box center [1065, 201] width 192 height 59
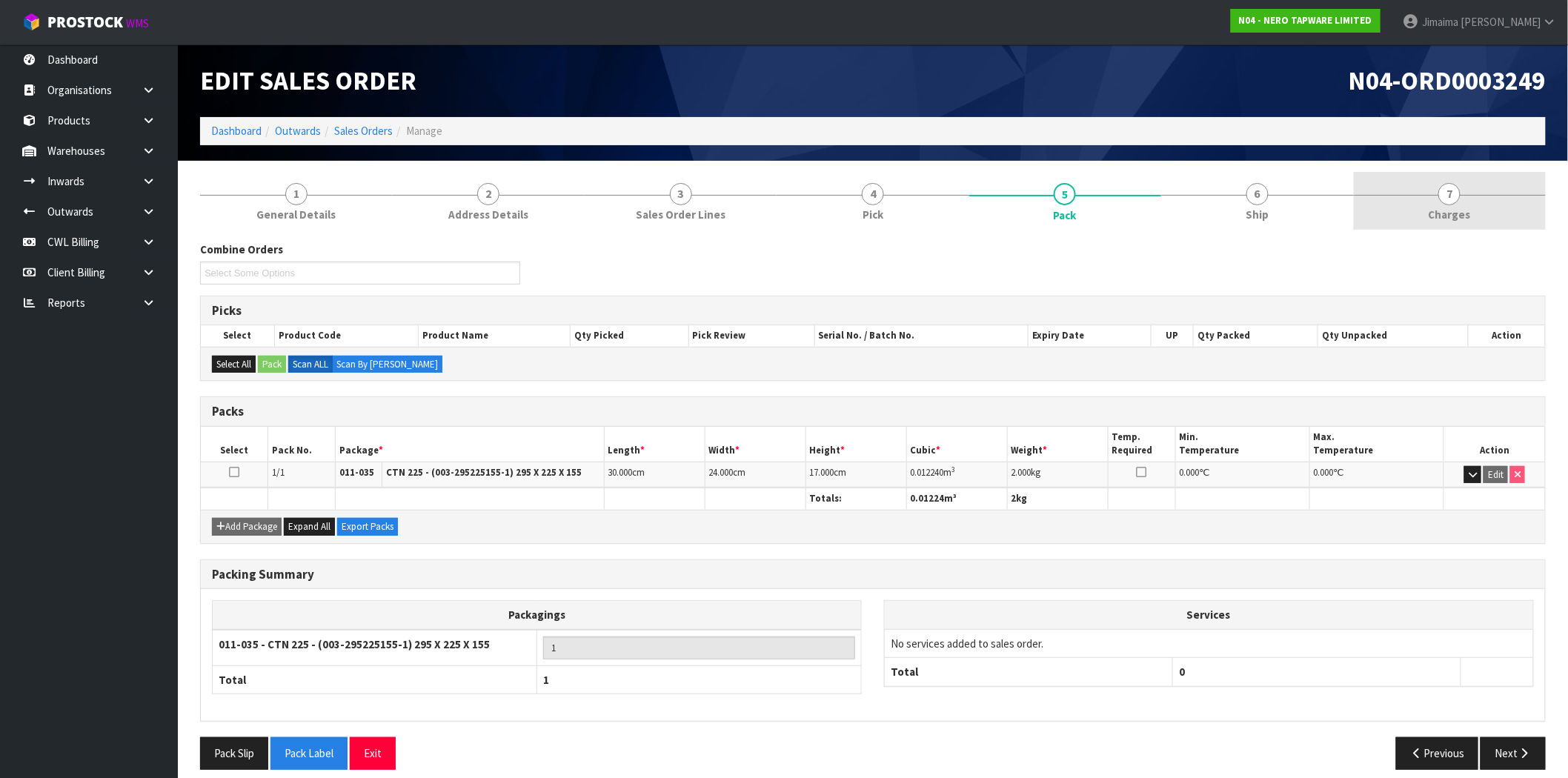
drag, startPoint x: 1471, startPoint y: 221, endPoint x: 1458, endPoint y: 223, distance: 13.2
click at [1472, 221] on link "7 [GEOGRAPHIC_DATA]" at bounding box center [1450, 201] width 192 height 59
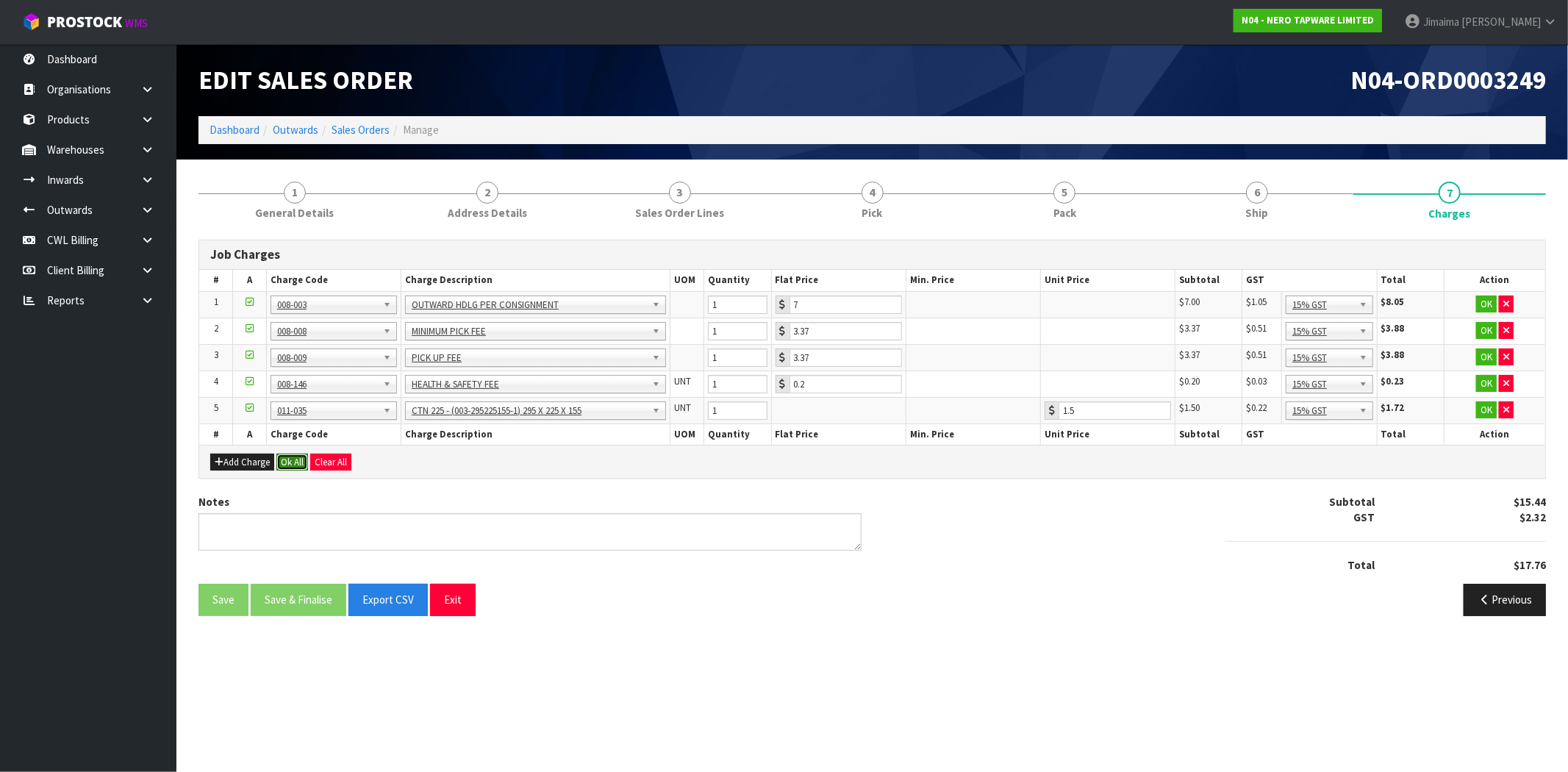
click at [296, 460] on button "Ok All" at bounding box center [293, 463] width 32 height 18
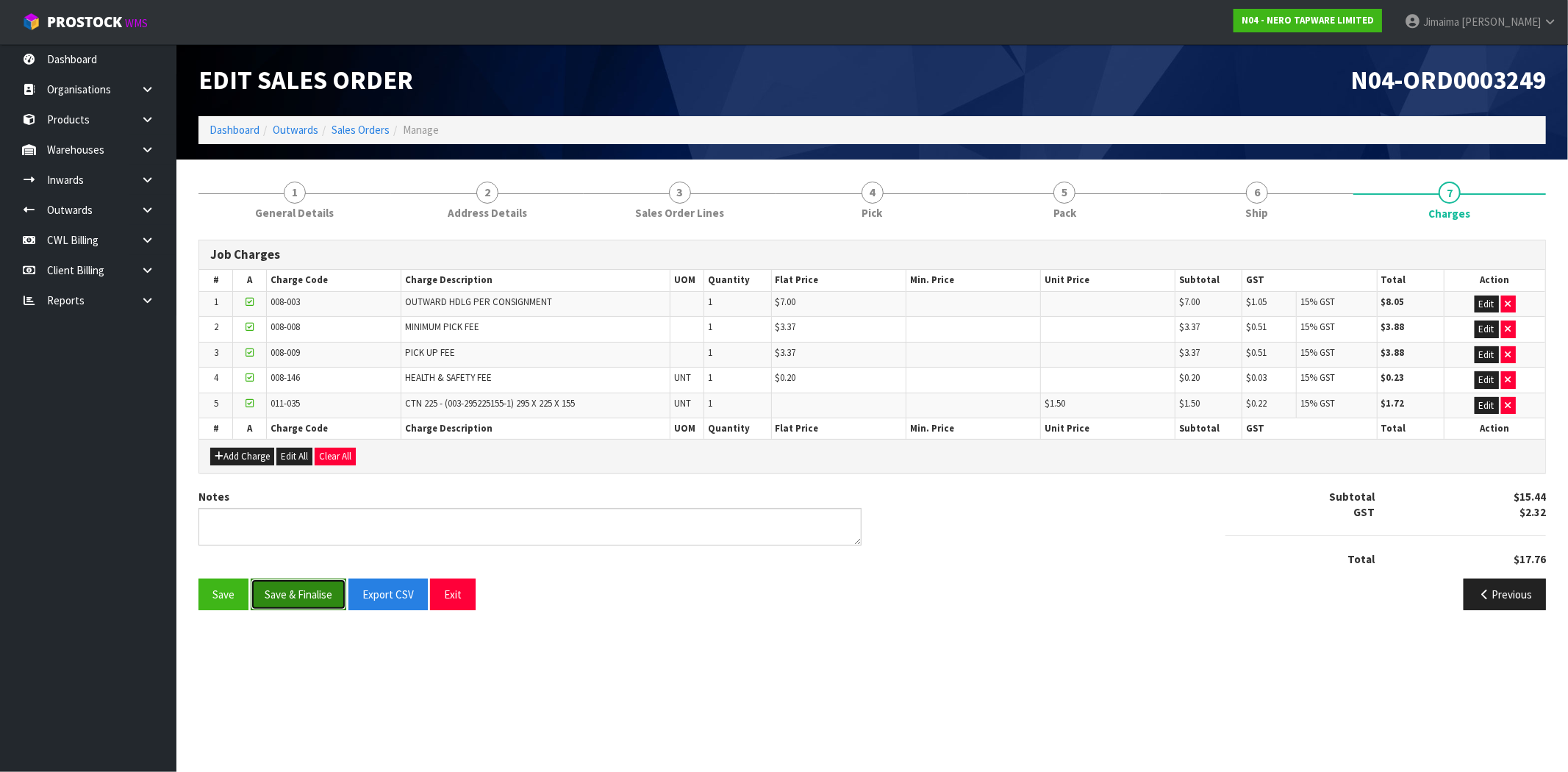
click at [295, 589] on button "Save & Finalise" at bounding box center [299, 595] width 96 height 32
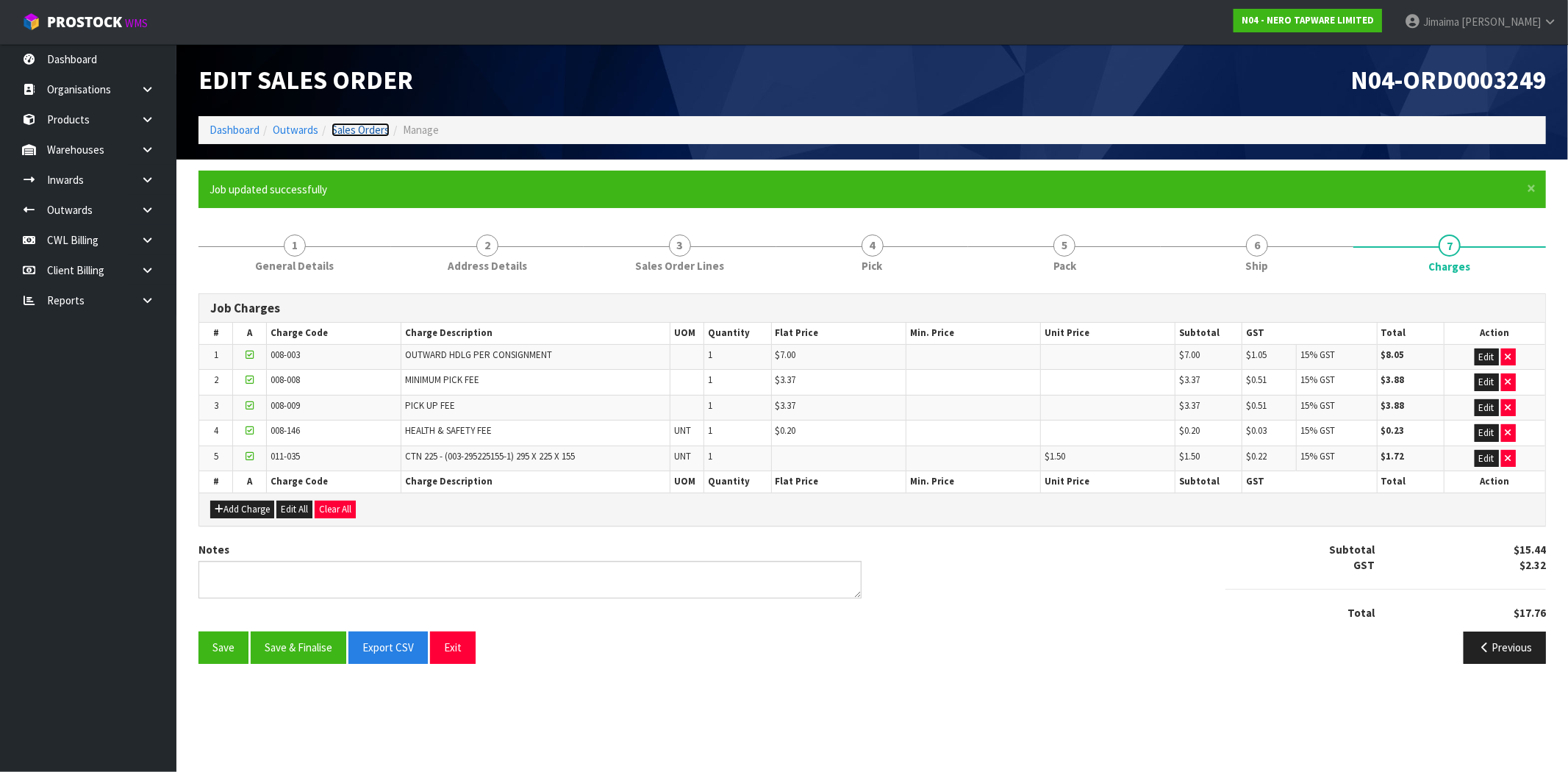
click at [370, 132] on link "Sales Orders" at bounding box center [361, 130] width 59 height 14
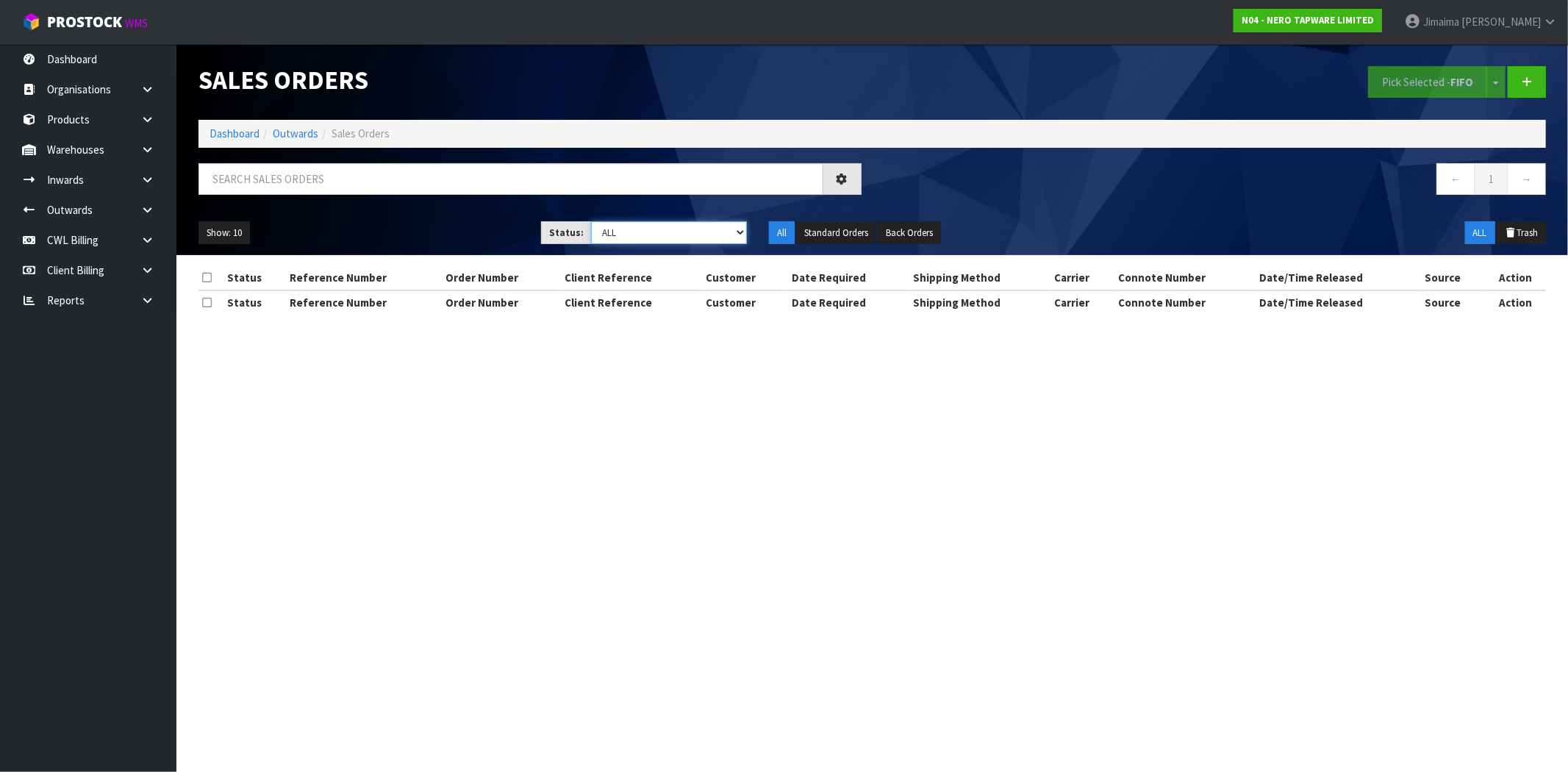
drag, startPoint x: 659, startPoint y: 232, endPoint x: 658, endPoint y: 243, distance: 11.0
click at [658, 233] on select "Draft Pending Allocated Pending Pick Goods Picked Goods Packed Pending Charges …" at bounding box center [669, 233] width 156 height 23
select select "string:6"
click at [591, 222] on select "Draft Pending Allocated Pending Pick Goods Picked Goods Packed Pending Charges …" at bounding box center [669, 233] width 156 height 23
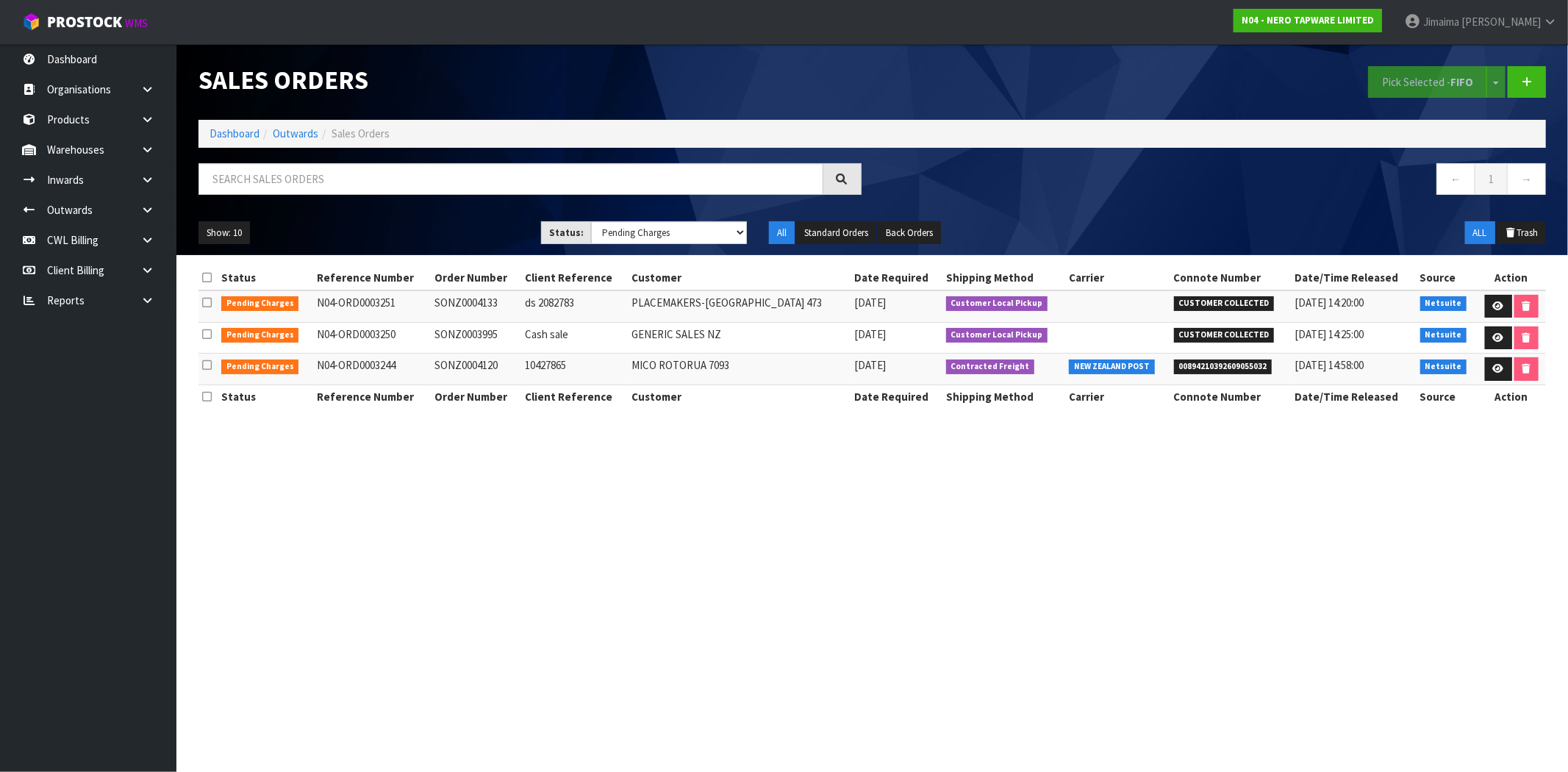
click at [1490, 282] on th "Action" at bounding box center [1512, 277] width 69 height 24
click at [1489, 300] on link at bounding box center [1499, 307] width 27 height 24
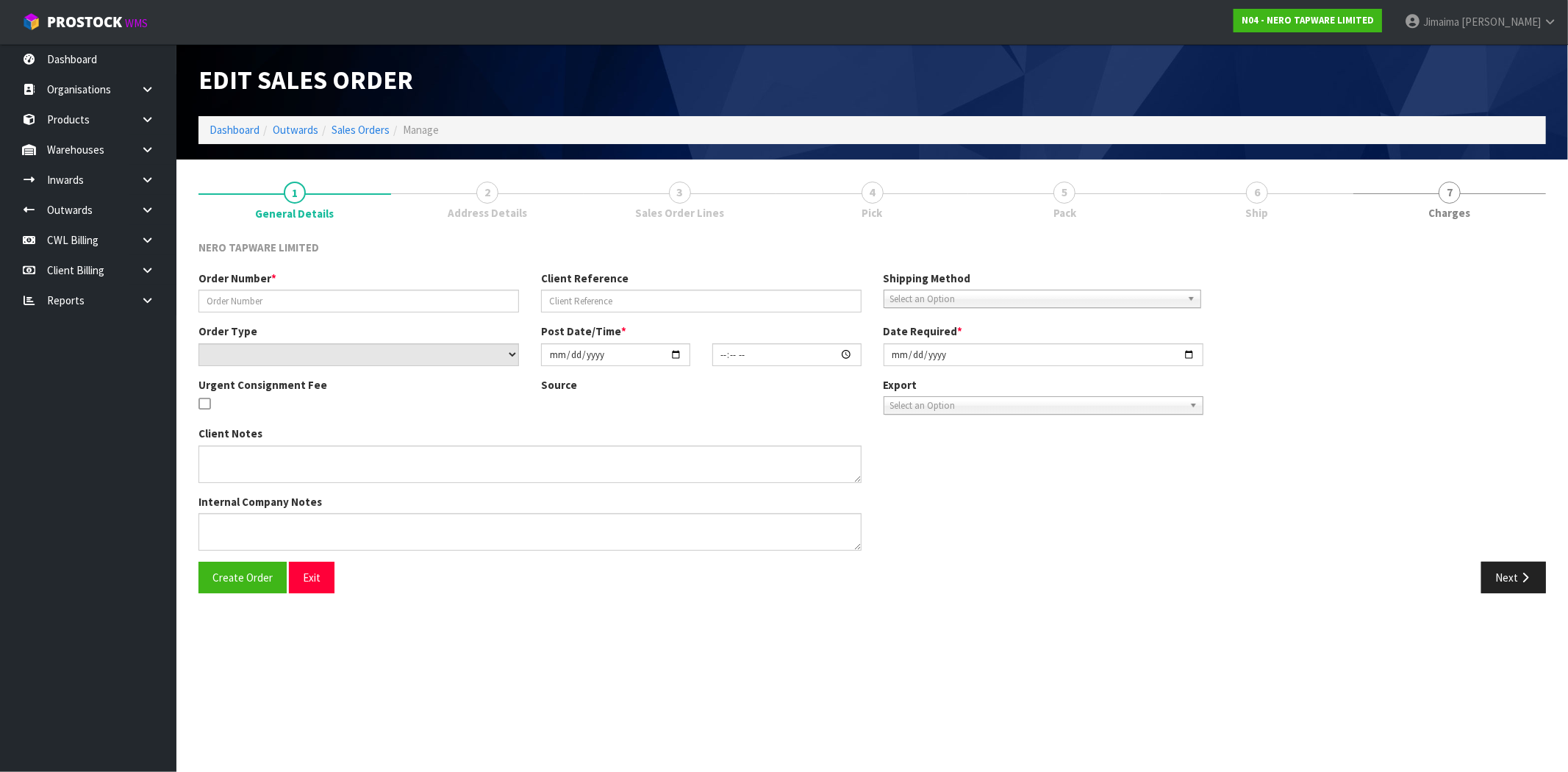
type input "SONZ0004133"
type input "ds 2082783"
select select "number:0"
type input "[DATE]"
type input "13:00:06.000"
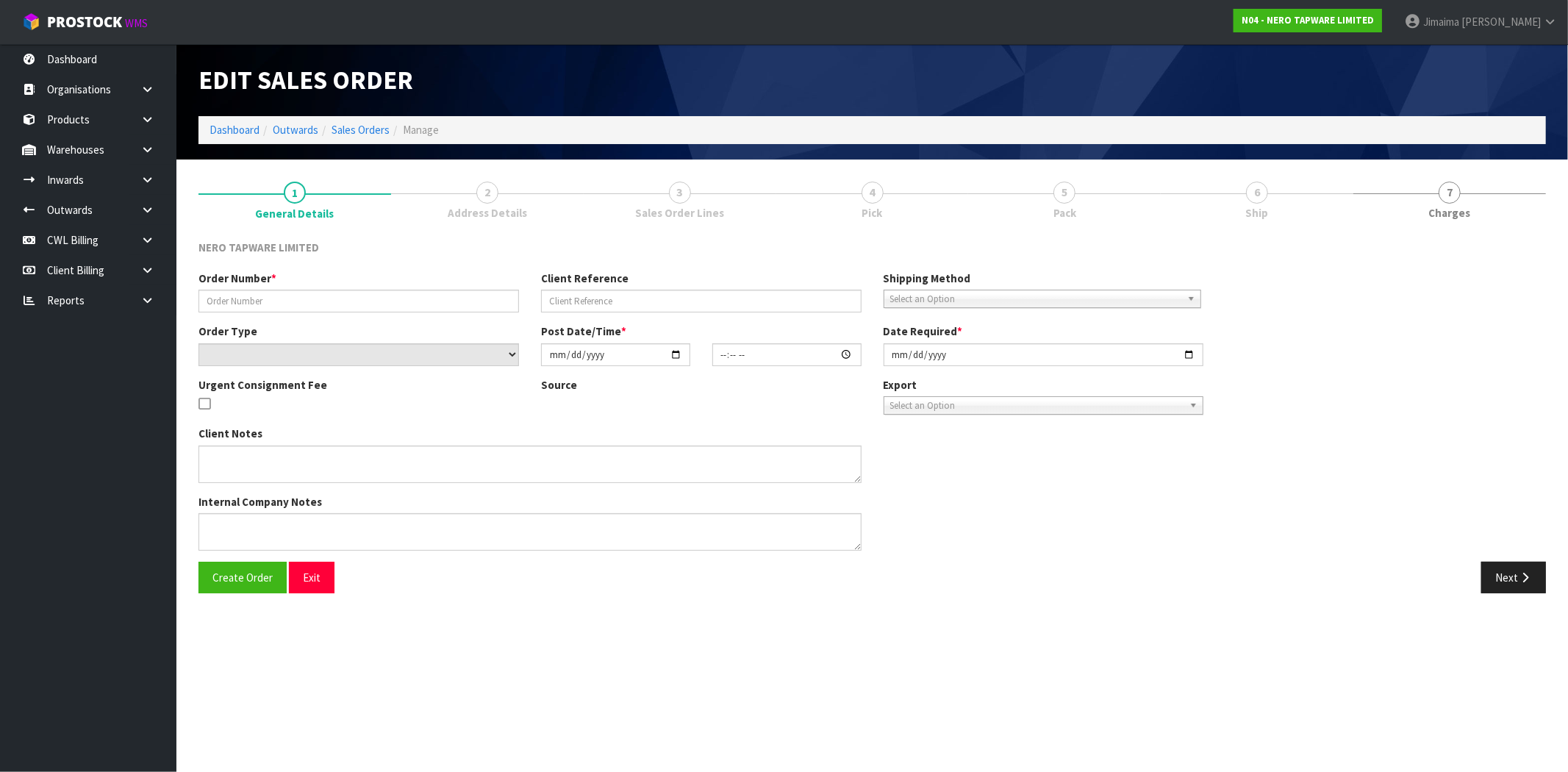
type input "[DATE]"
type textarea "customer pick up 10/10"
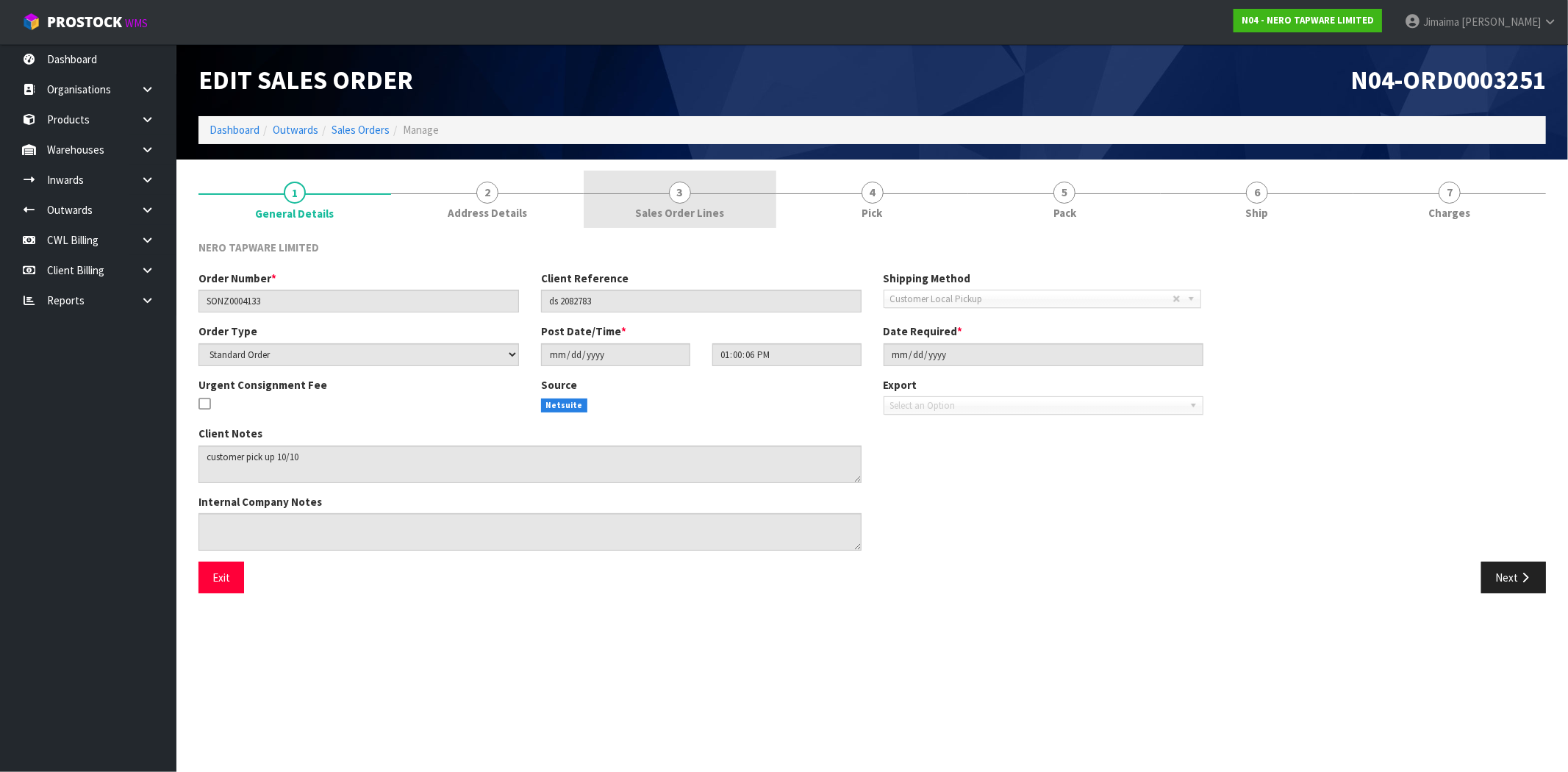
click at [694, 218] on span "Sales Order Lines" at bounding box center [680, 212] width 89 height 15
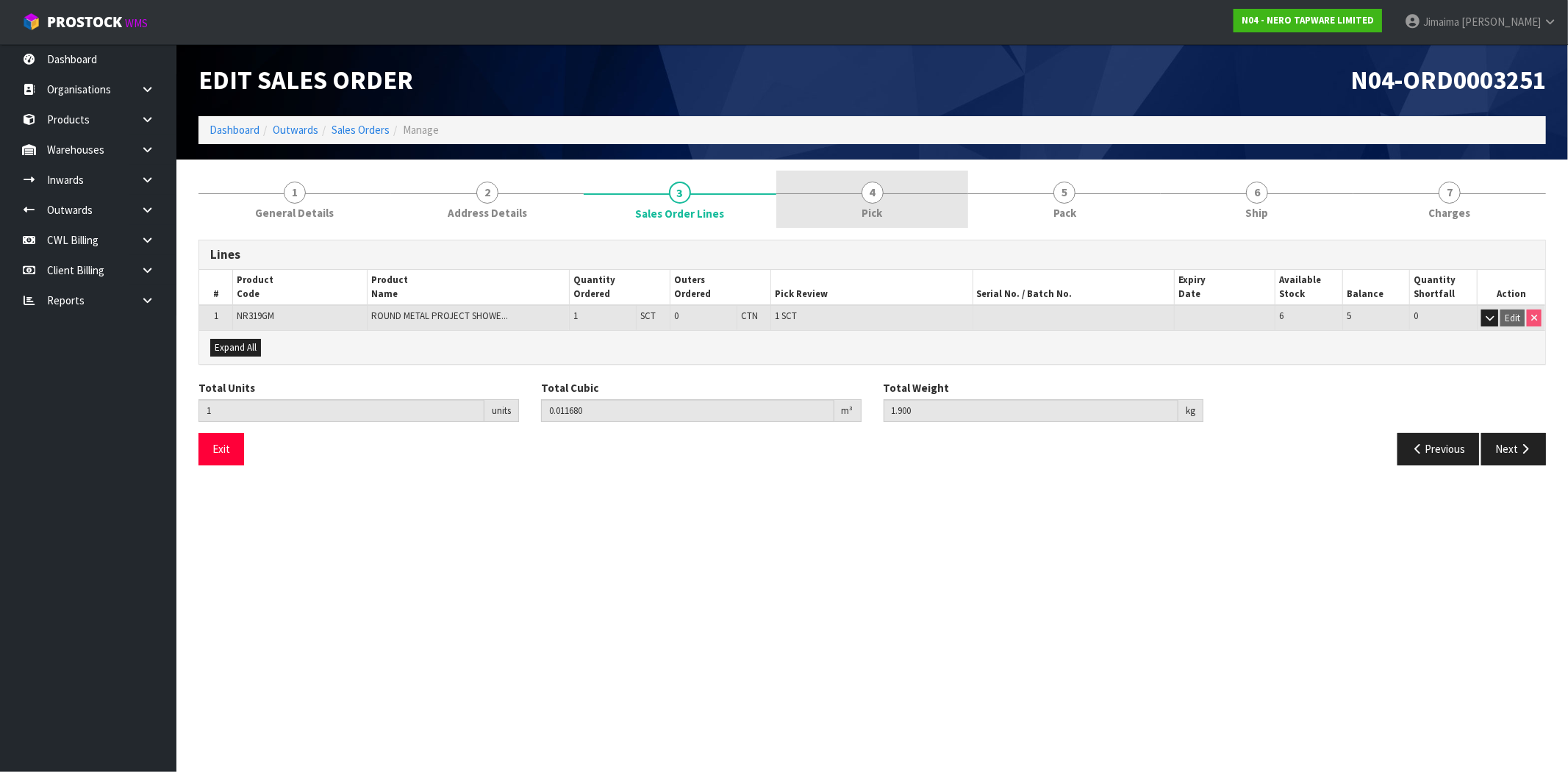
click at [870, 212] on span "Pick" at bounding box center [872, 212] width 20 height 15
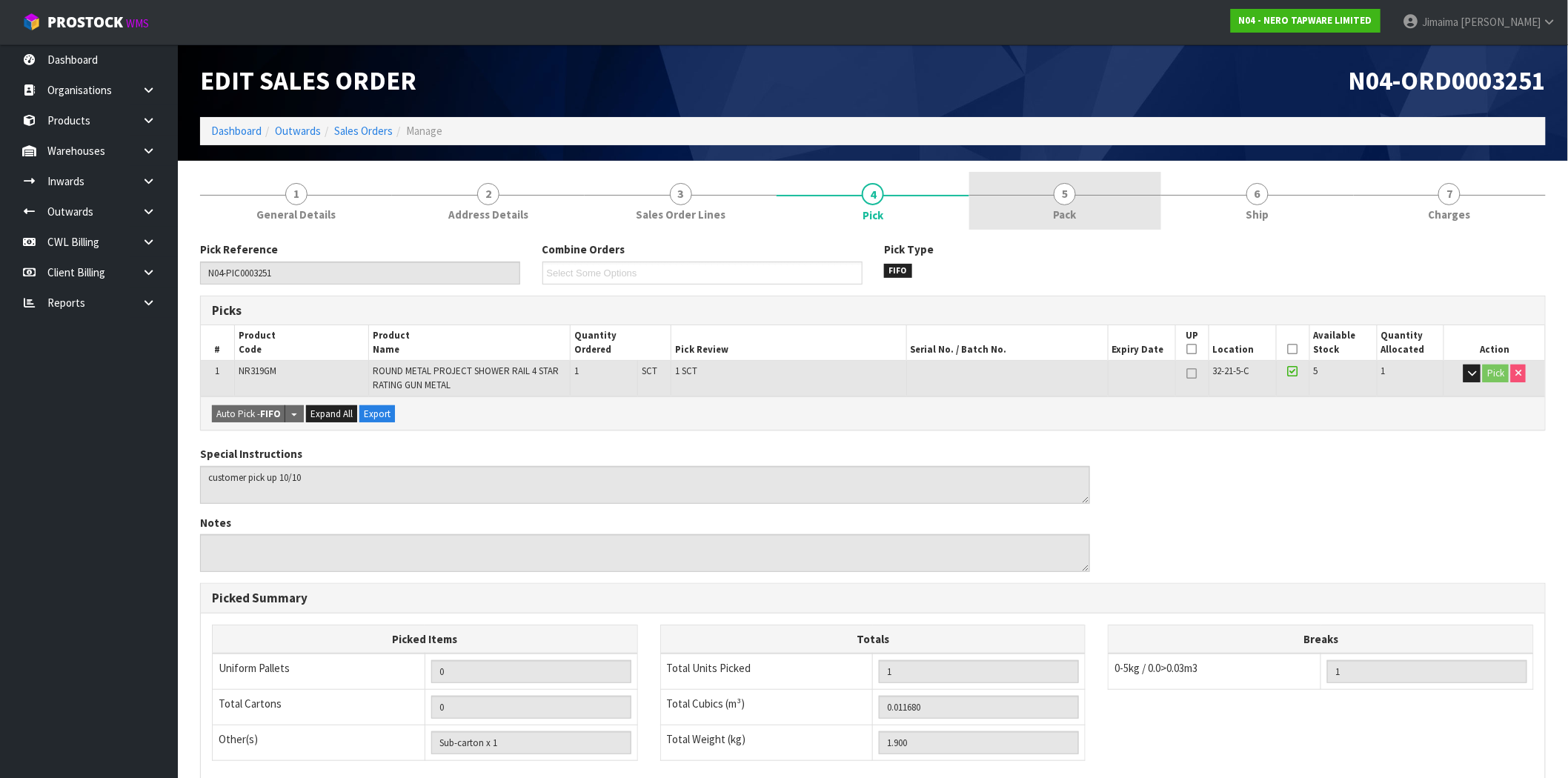
click at [1090, 208] on link "5 Pack" at bounding box center [1065, 201] width 192 height 59
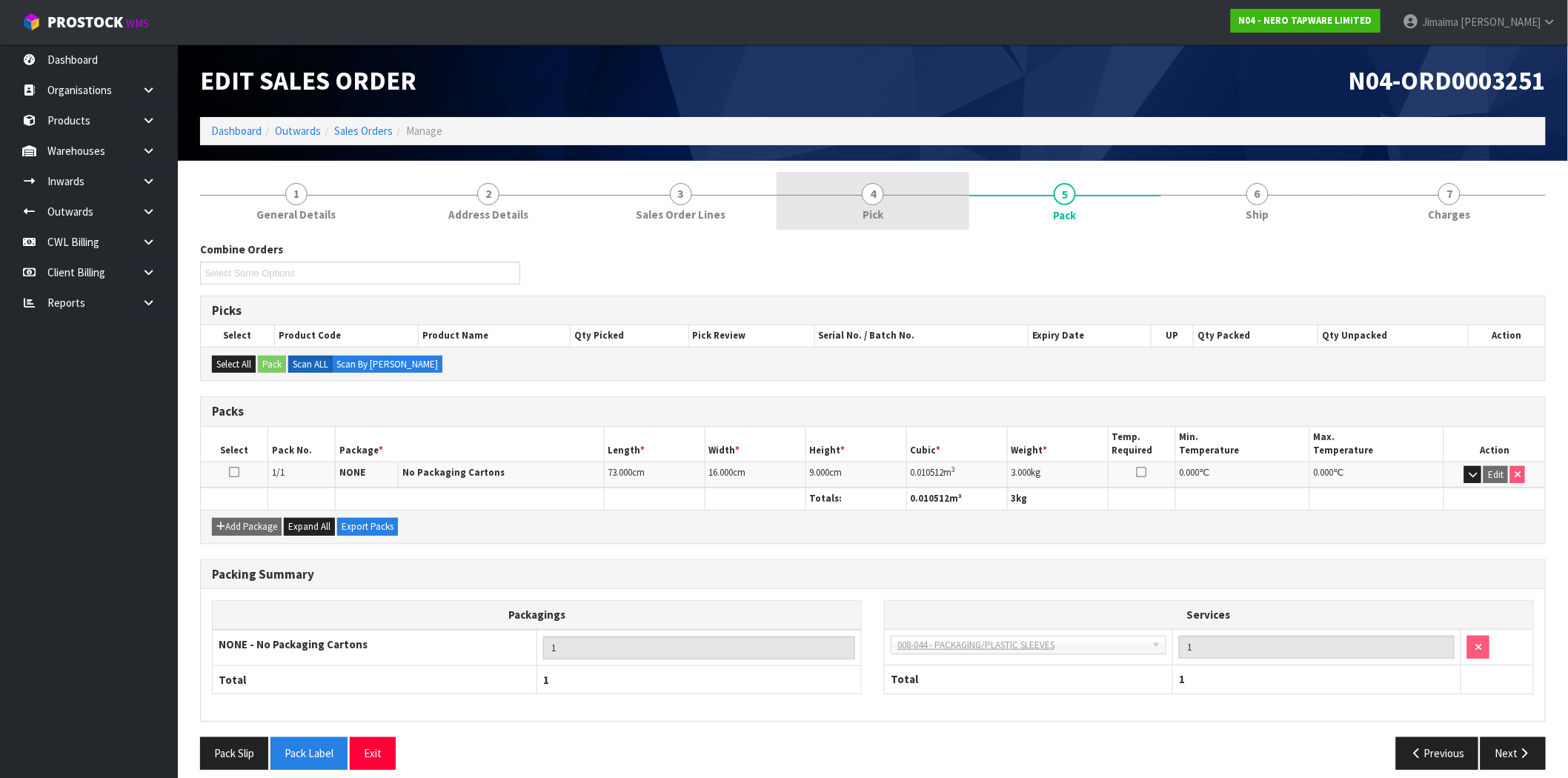
click at [959, 215] on link "4 Pick" at bounding box center [872, 201] width 192 height 59
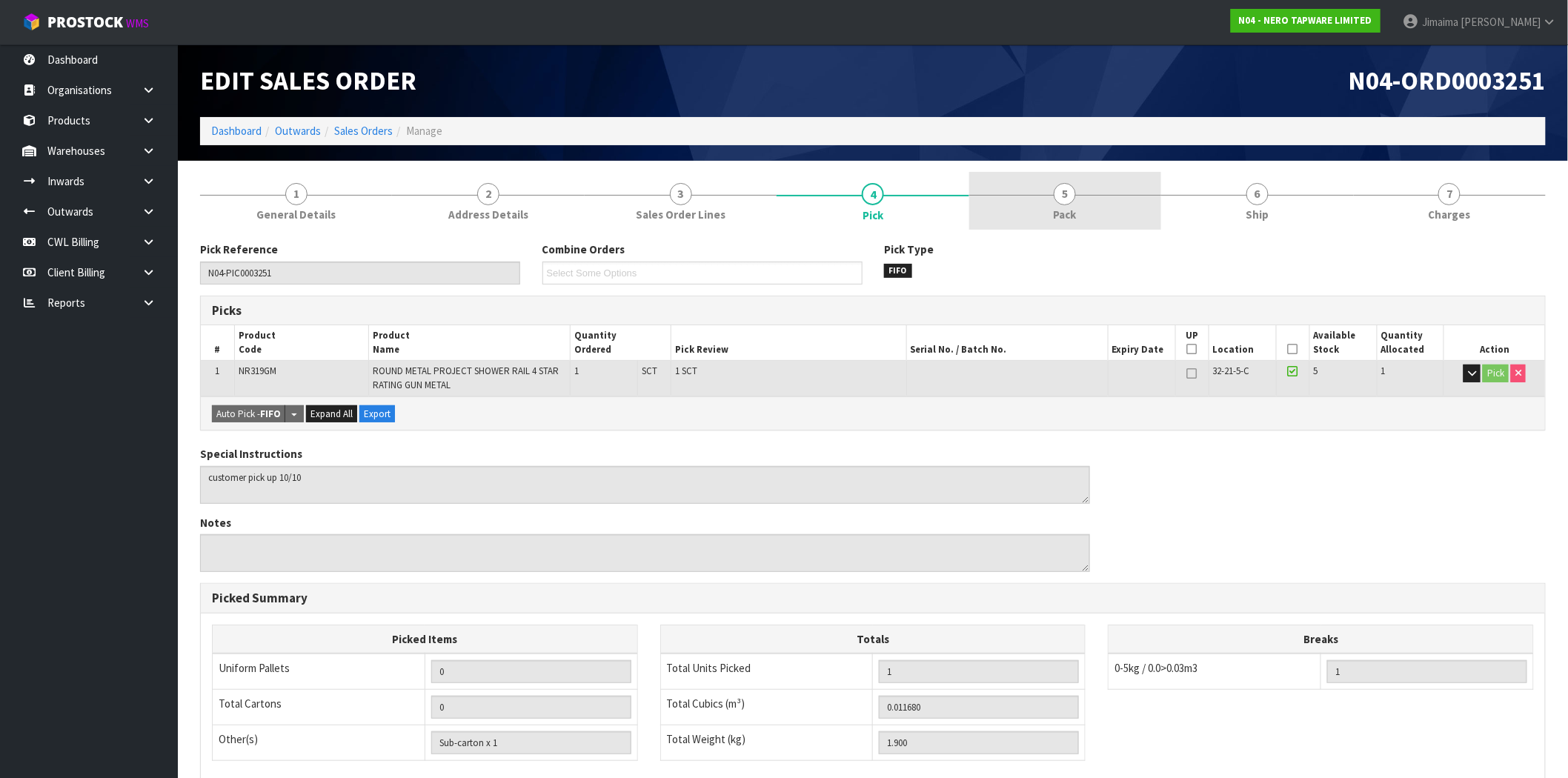
click at [1076, 223] on link "5 Pack" at bounding box center [1065, 201] width 192 height 59
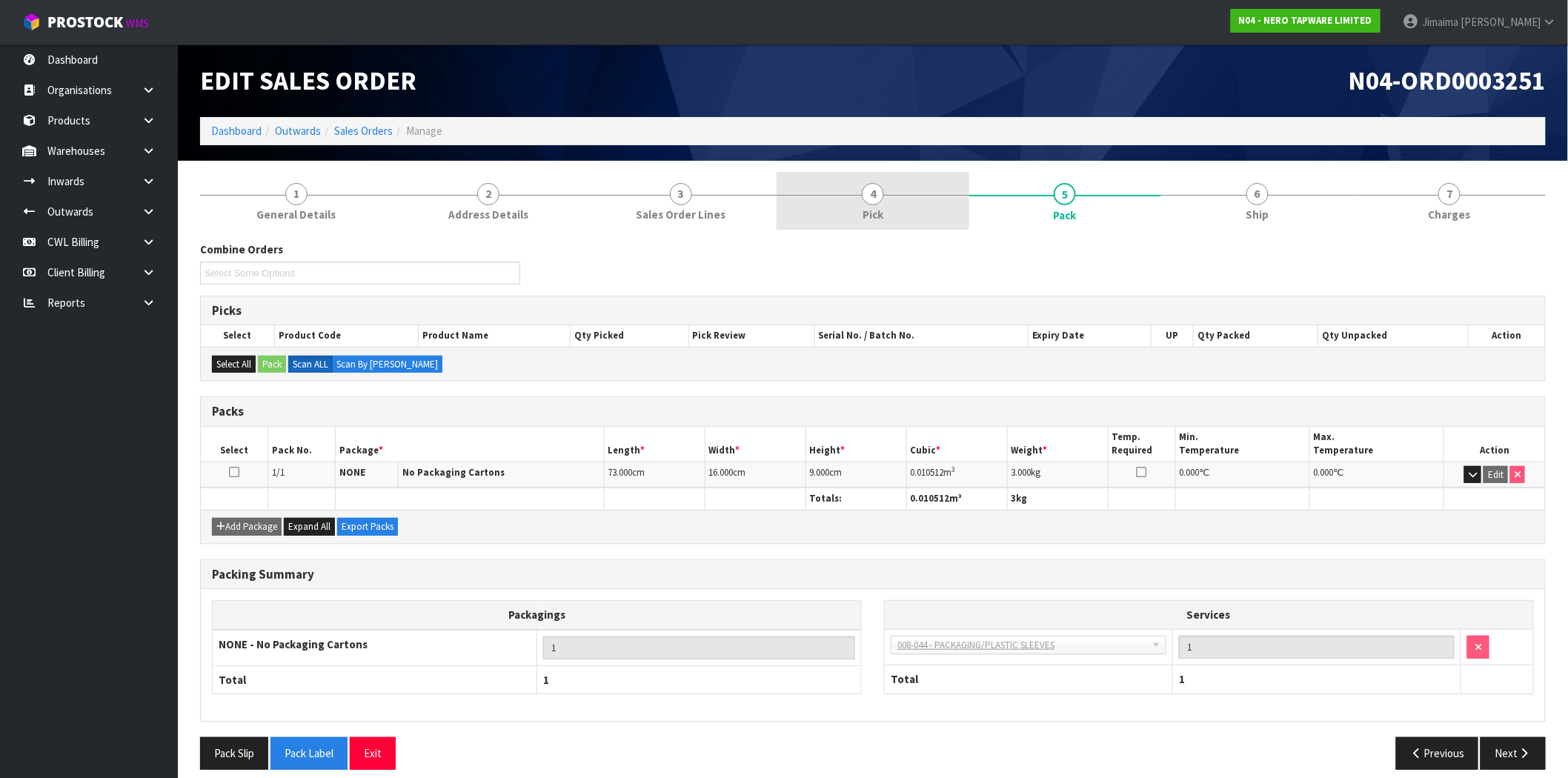
click at [876, 220] on span "Pick" at bounding box center [873, 213] width 21 height 15
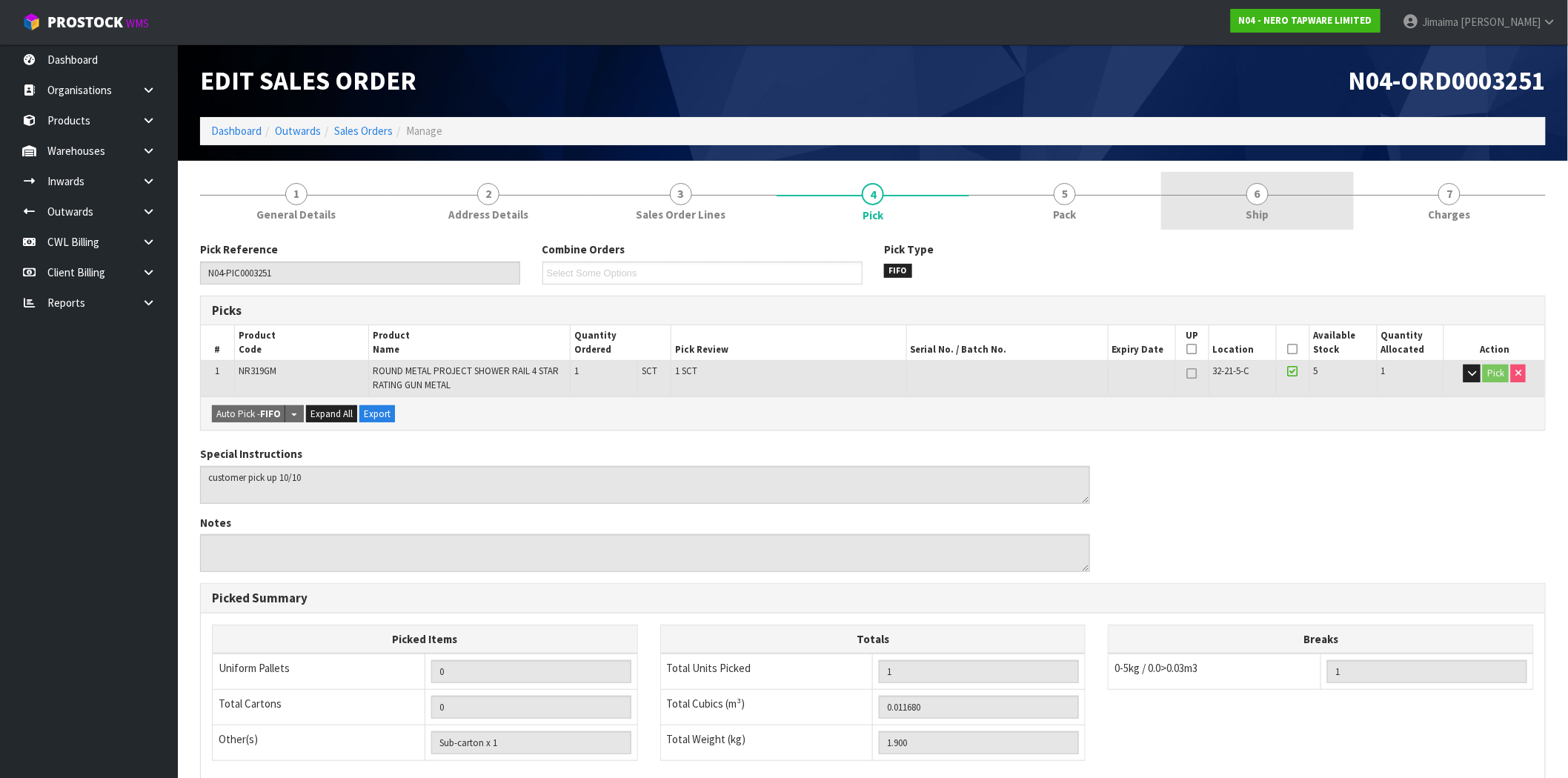
click at [1380, 197] on link "7 [GEOGRAPHIC_DATA]" at bounding box center [1450, 201] width 192 height 59
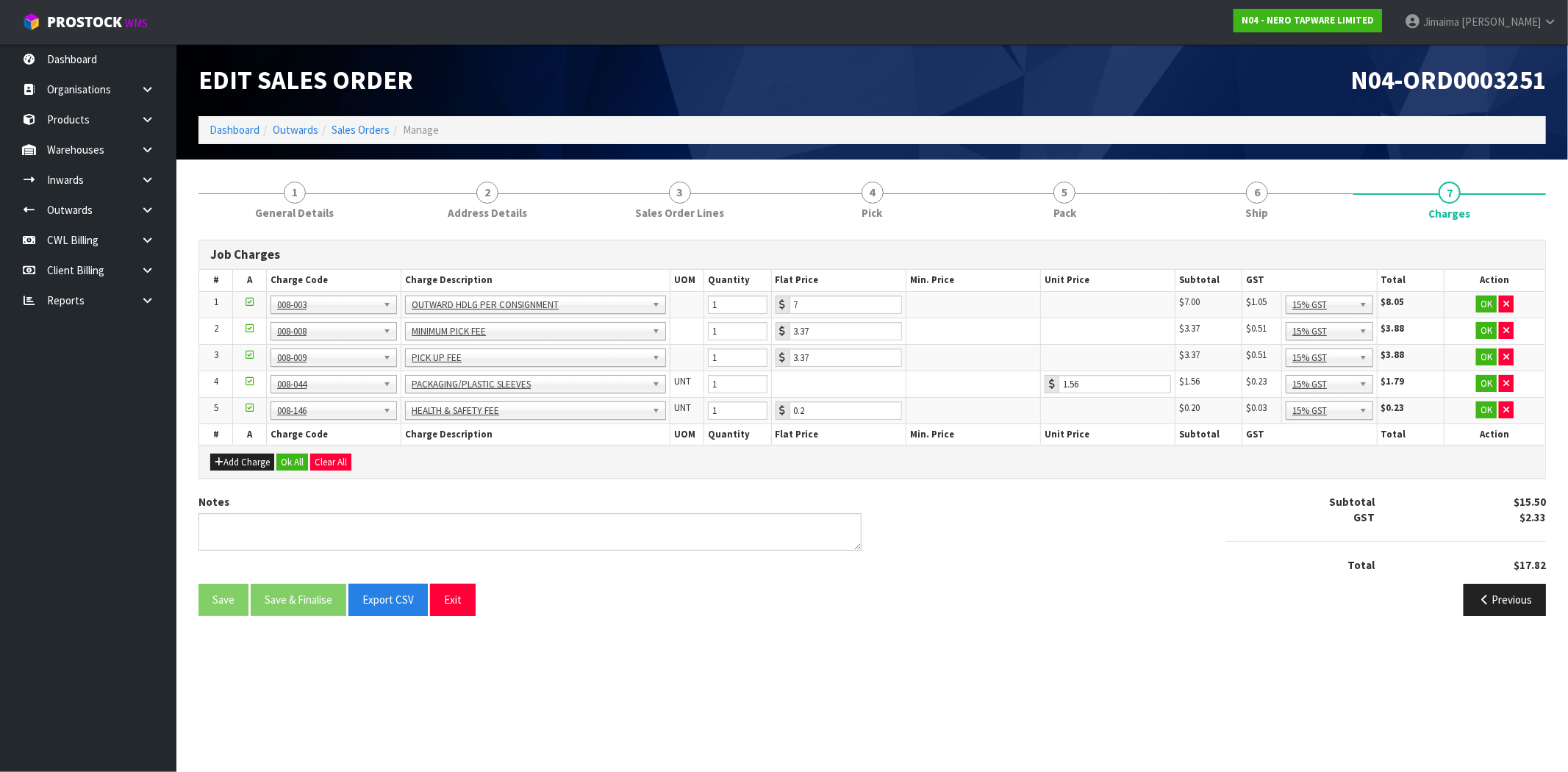
click at [303, 451] on div "Add Charge Ok All Clear All" at bounding box center [872, 461] width 1346 height 33
click at [298, 461] on button "Ok All" at bounding box center [293, 463] width 32 height 18
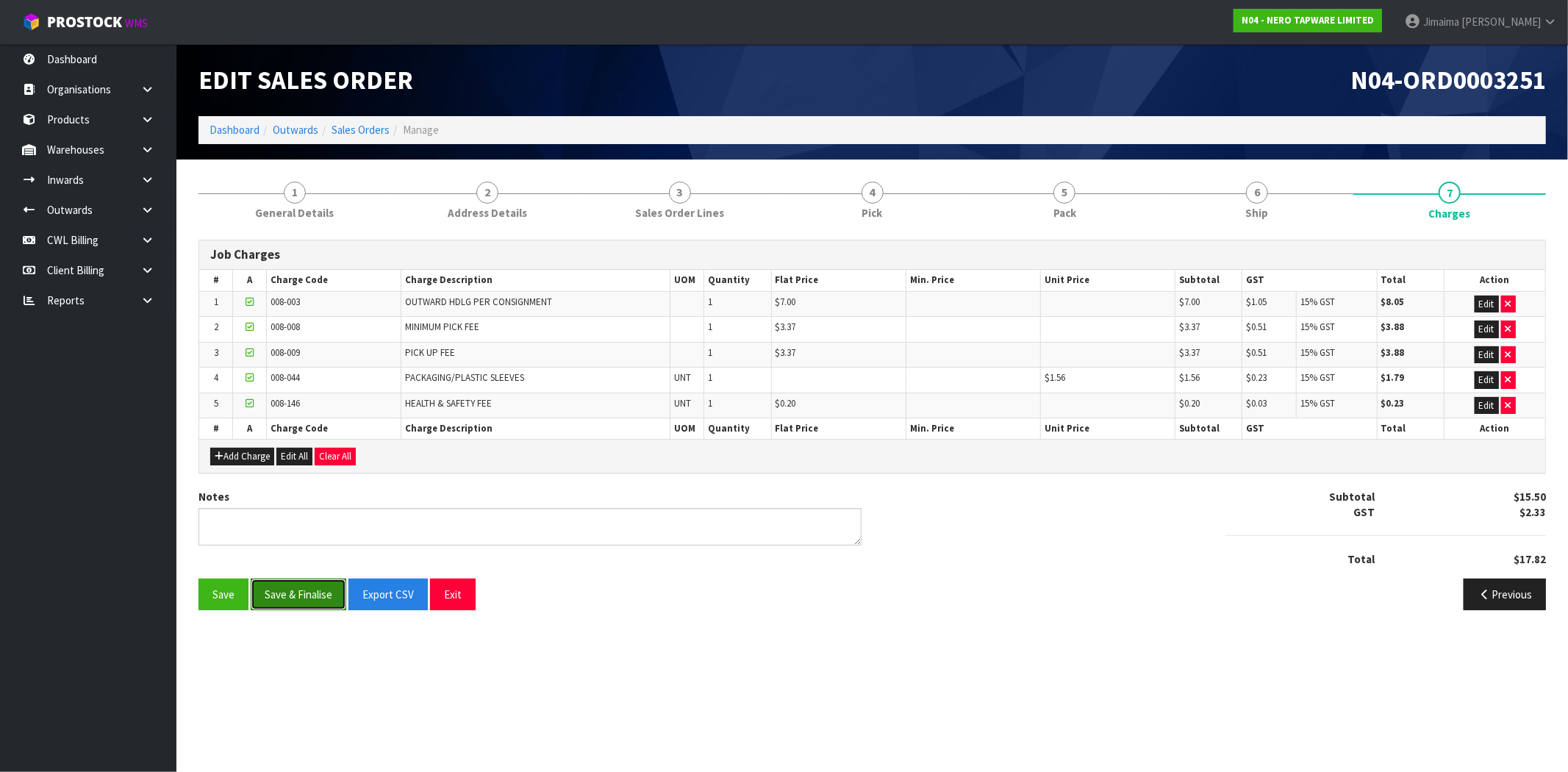
click at [304, 585] on button "Save & Finalise" at bounding box center [299, 595] width 96 height 32
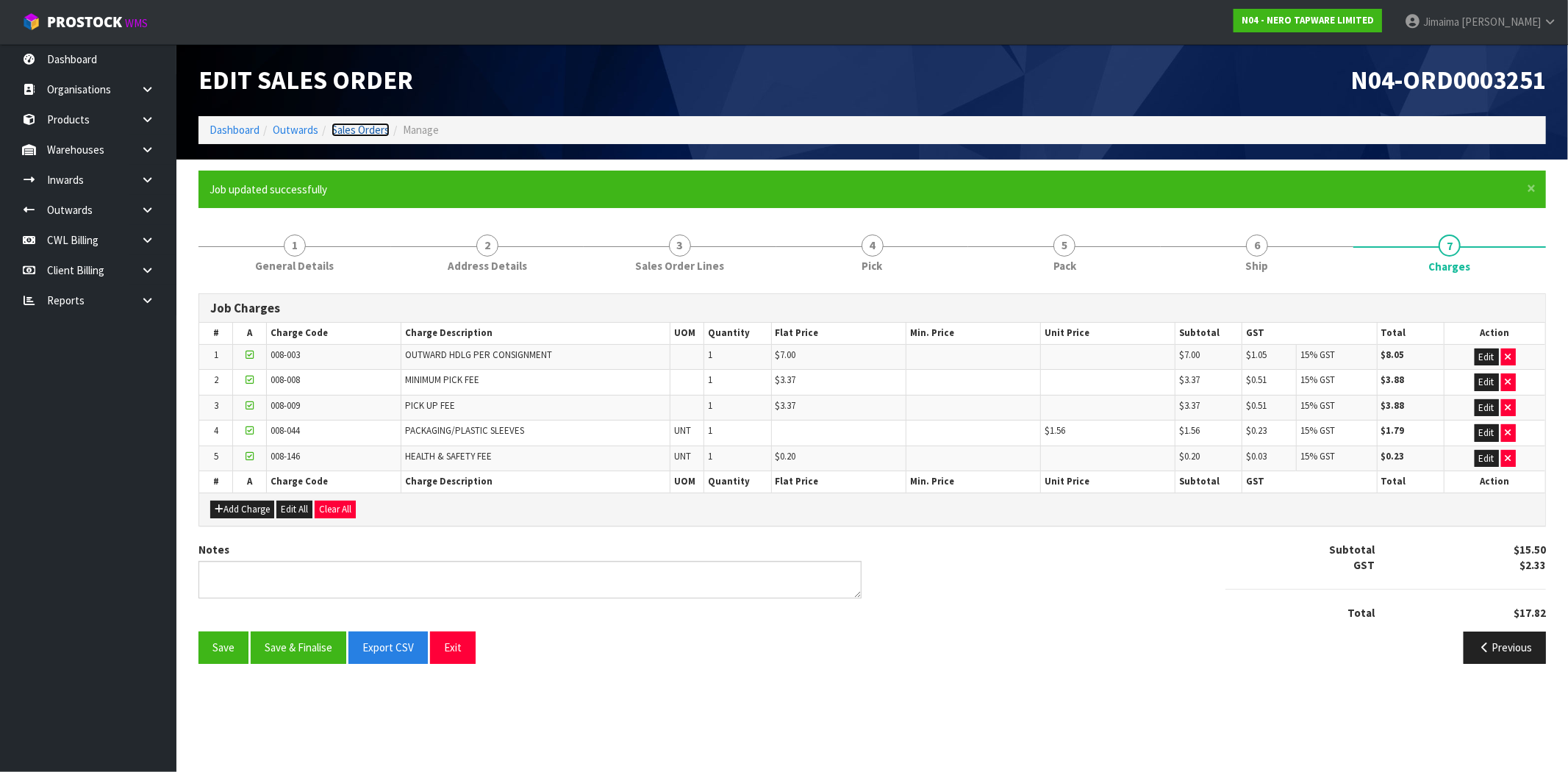
click at [372, 130] on link "Sales Orders" at bounding box center [361, 130] width 59 height 14
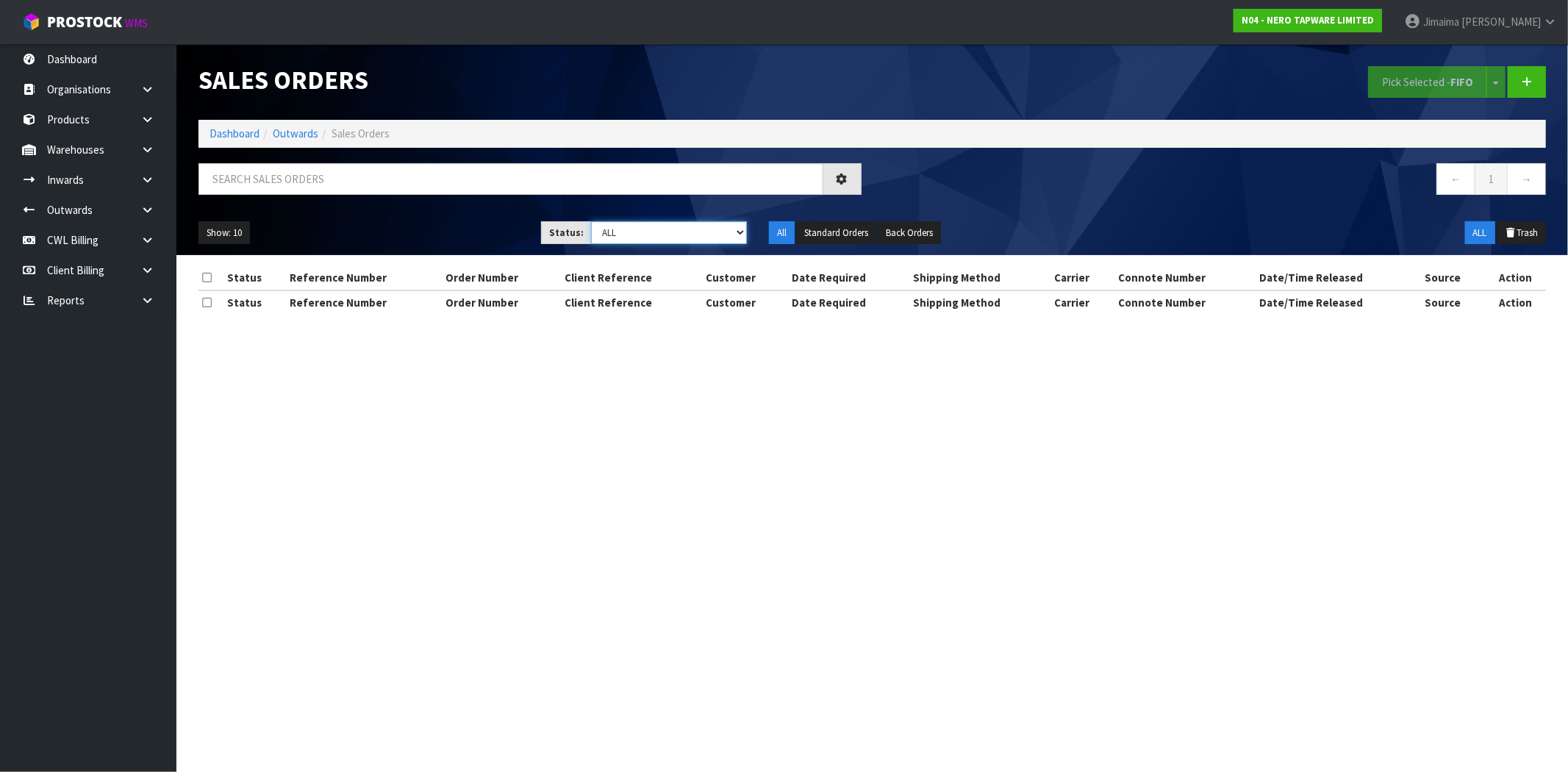
drag, startPoint x: 406, startPoint y: 149, endPoint x: 614, endPoint y: 238, distance: 226.2
click at [614, 238] on select "Draft Pending Allocated Pending Pick Goods Picked Goods Packed Pending Charges …" at bounding box center [669, 233] width 156 height 23
select select "string:6"
click at [591, 222] on select "Draft Pending Allocated Pending Pick Goods Picked Goods Packed Pending Charges …" at bounding box center [669, 233] width 156 height 23
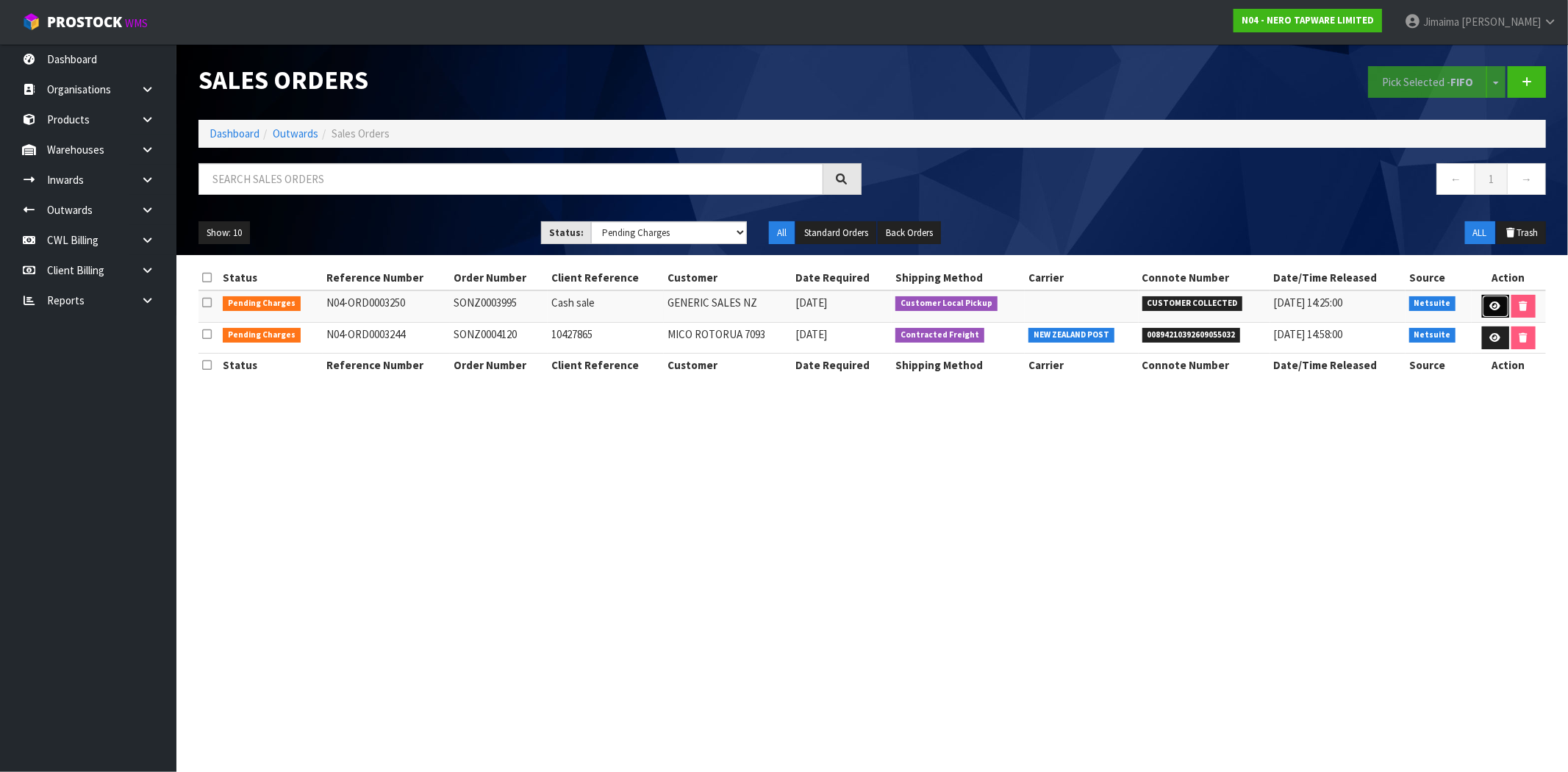
click at [1490, 304] on icon at bounding box center [1495, 306] width 11 height 10
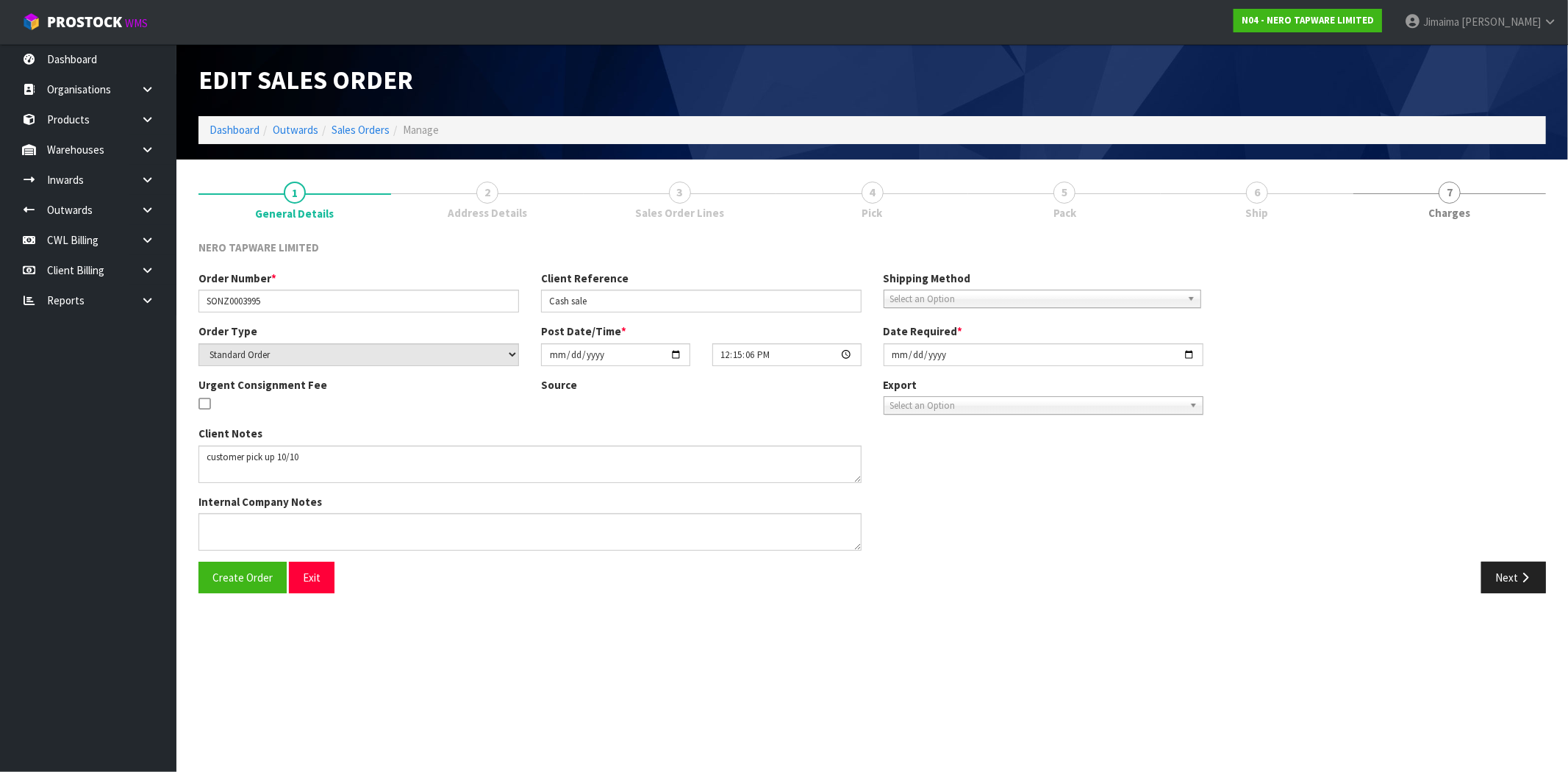
click at [679, 200] on span "3" at bounding box center [680, 192] width 22 height 22
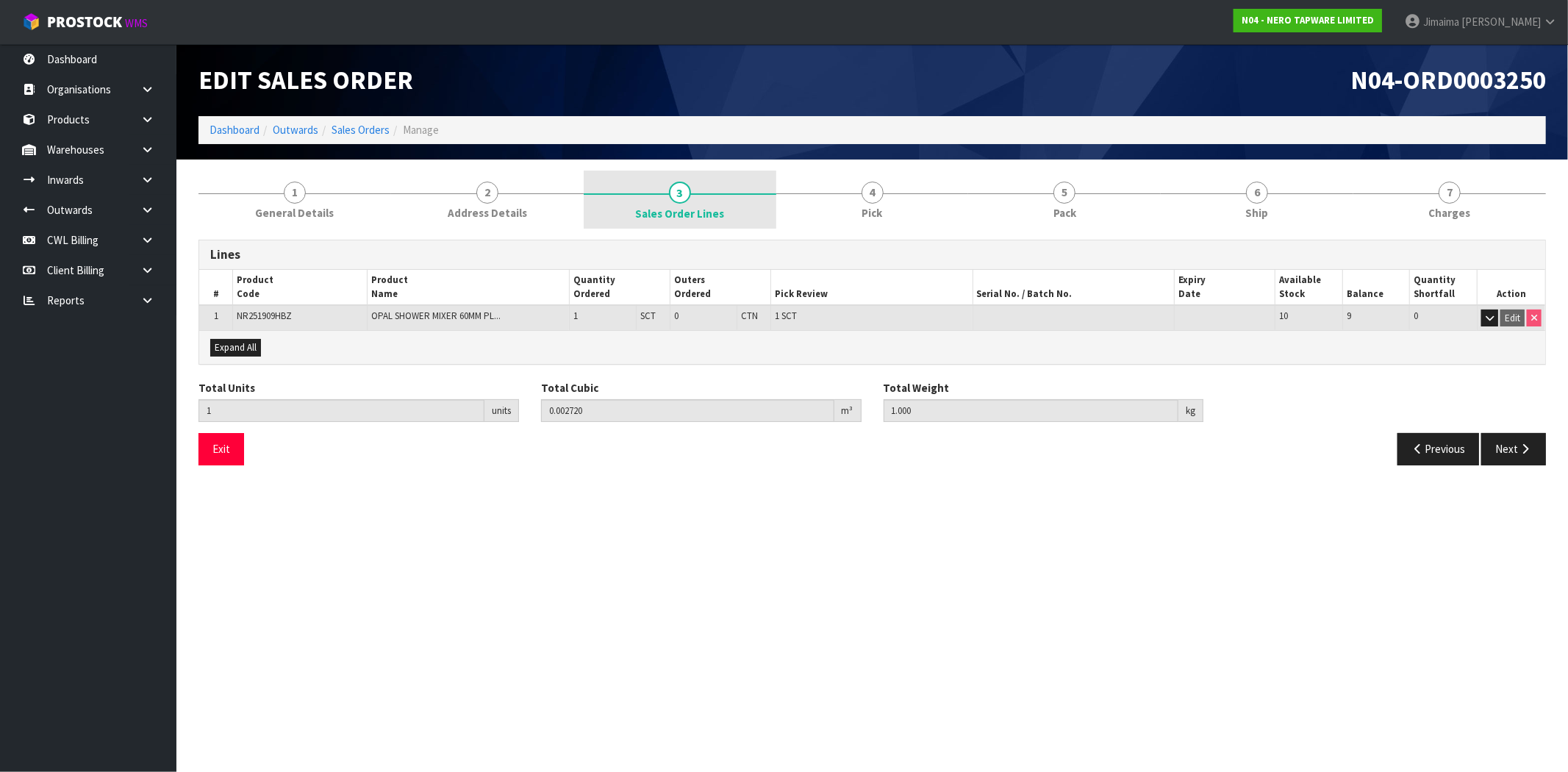
click at [709, 195] on link "3 Sales Order Lines" at bounding box center [680, 199] width 192 height 58
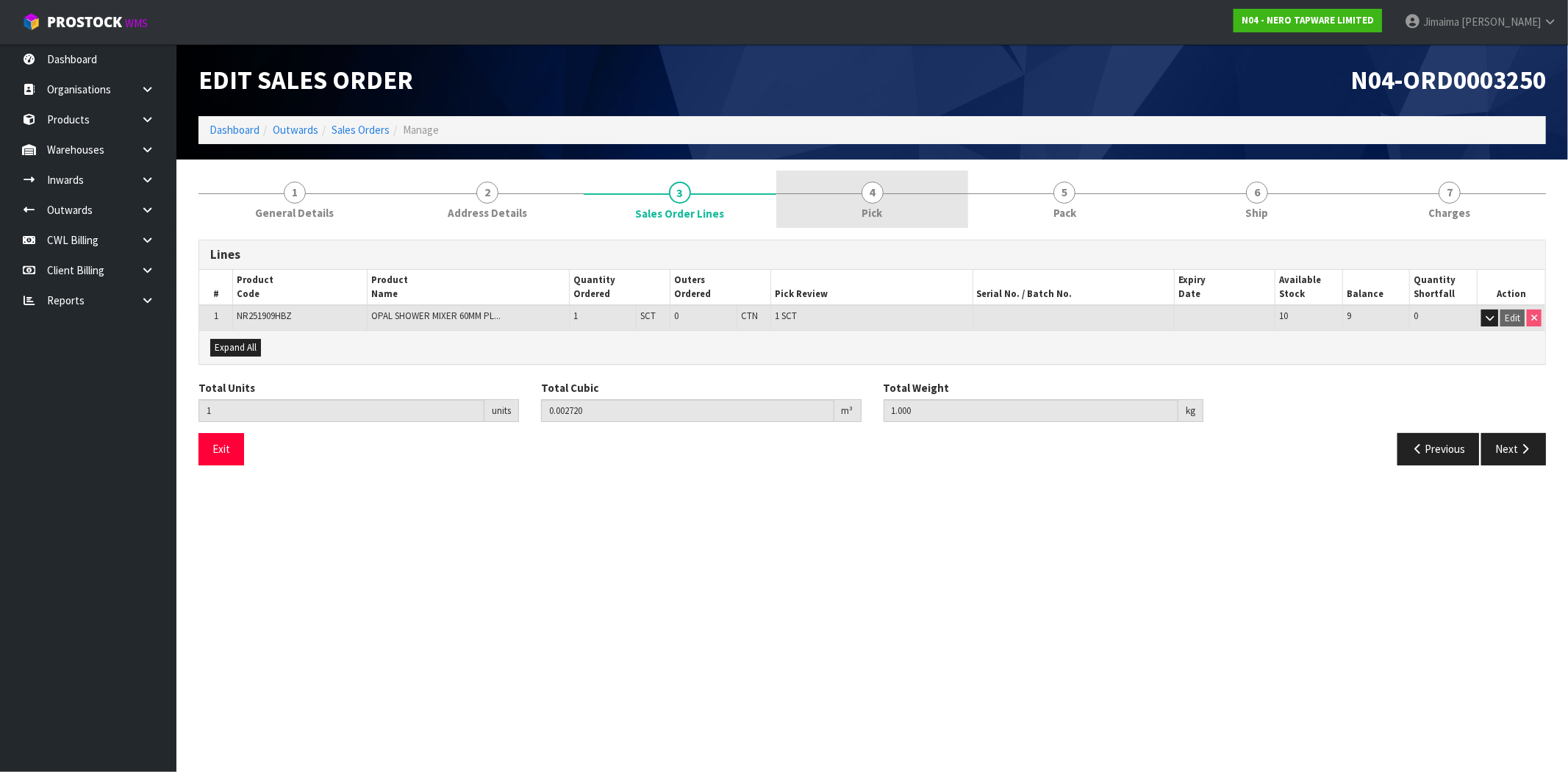
click at [908, 202] on link "4 Pick" at bounding box center [872, 199] width 192 height 58
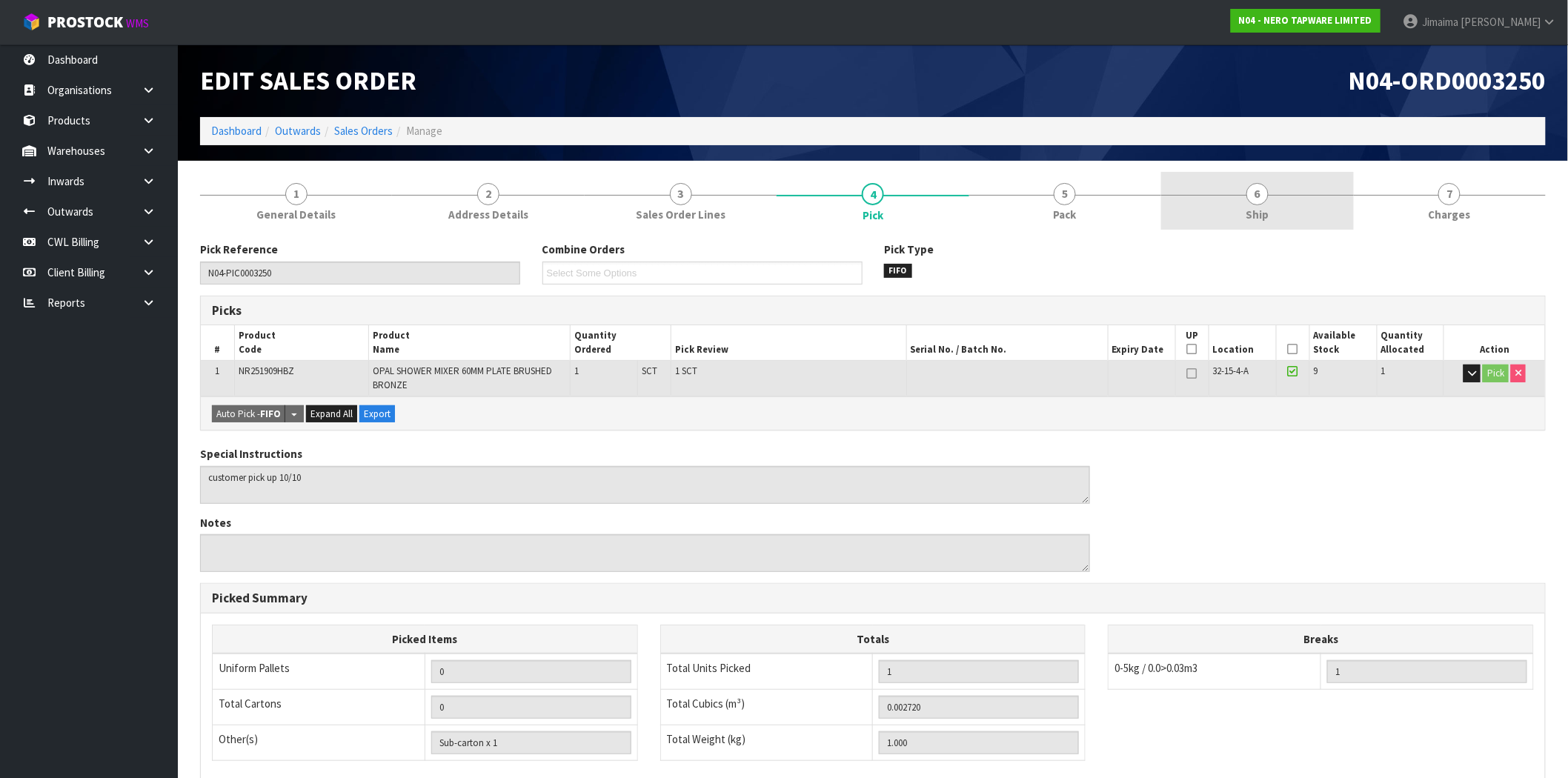
click at [1254, 220] on span "Ship" at bounding box center [1257, 213] width 23 height 15
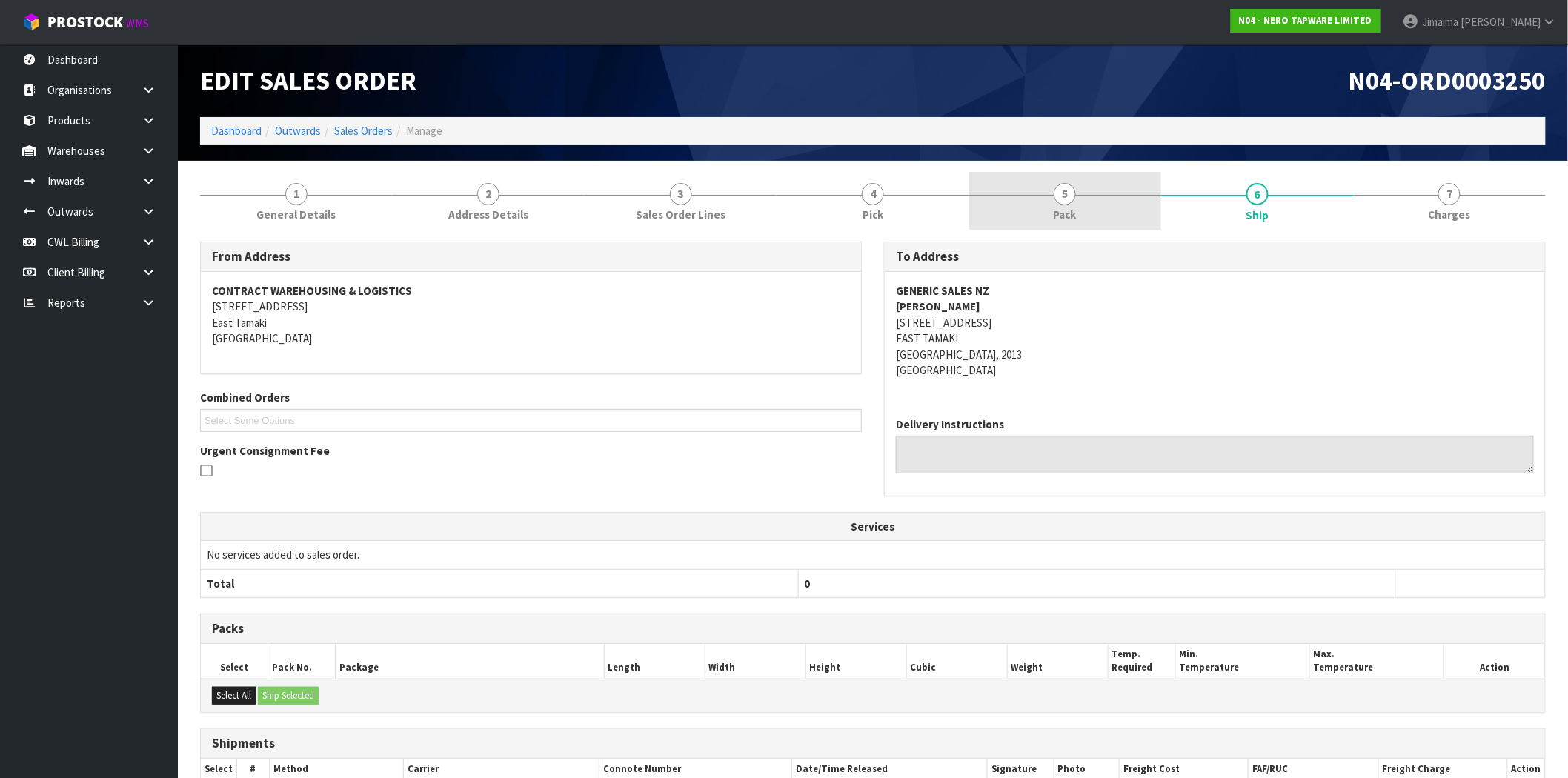
click at [1119, 224] on link "5 Pack" at bounding box center [1065, 201] width 192 height 59
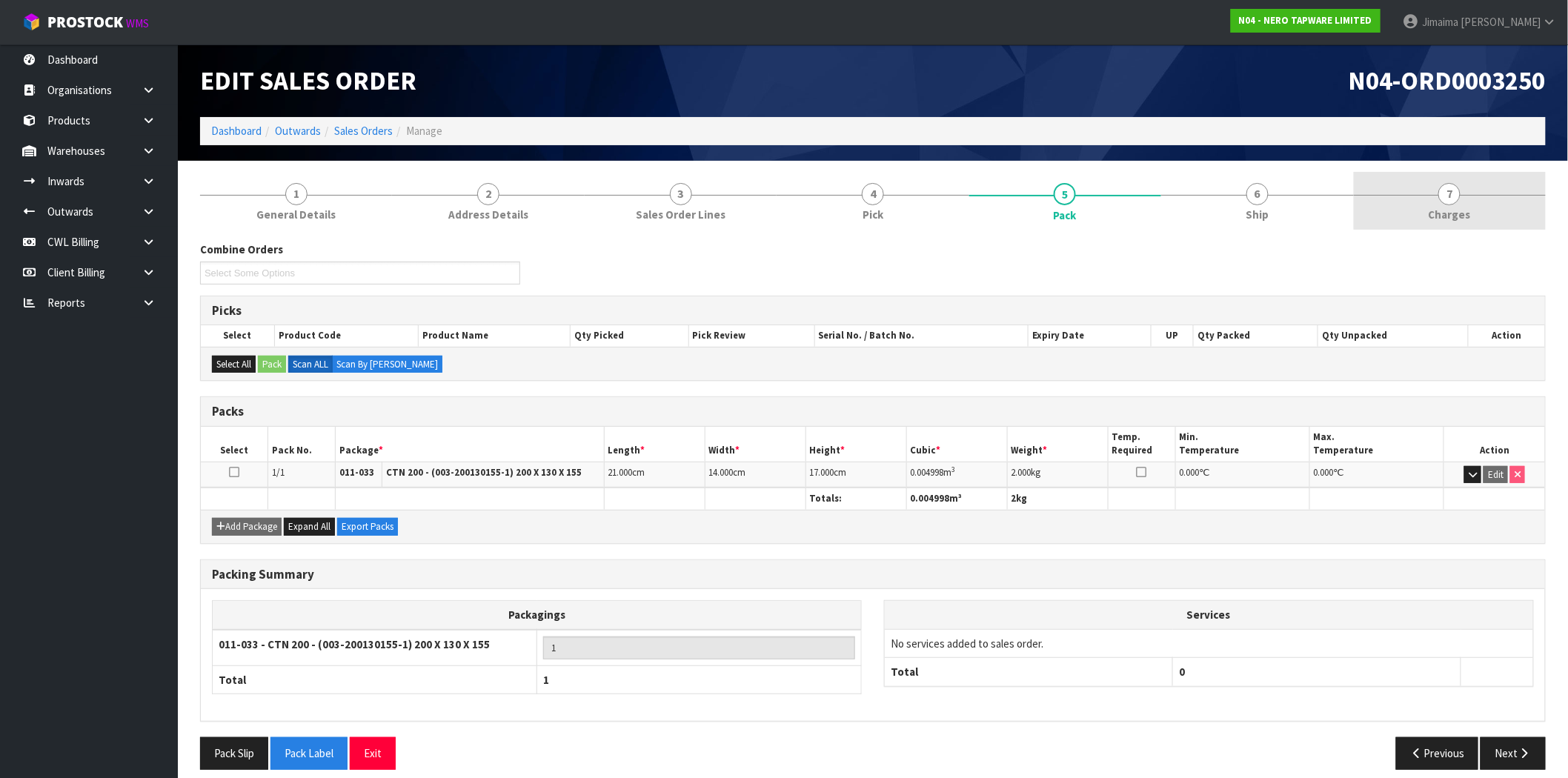
click at [1493, 217] on link "7 [GEOGRAPHIC_DATA]" at bounding box center [1450, 201] width 192 height 59
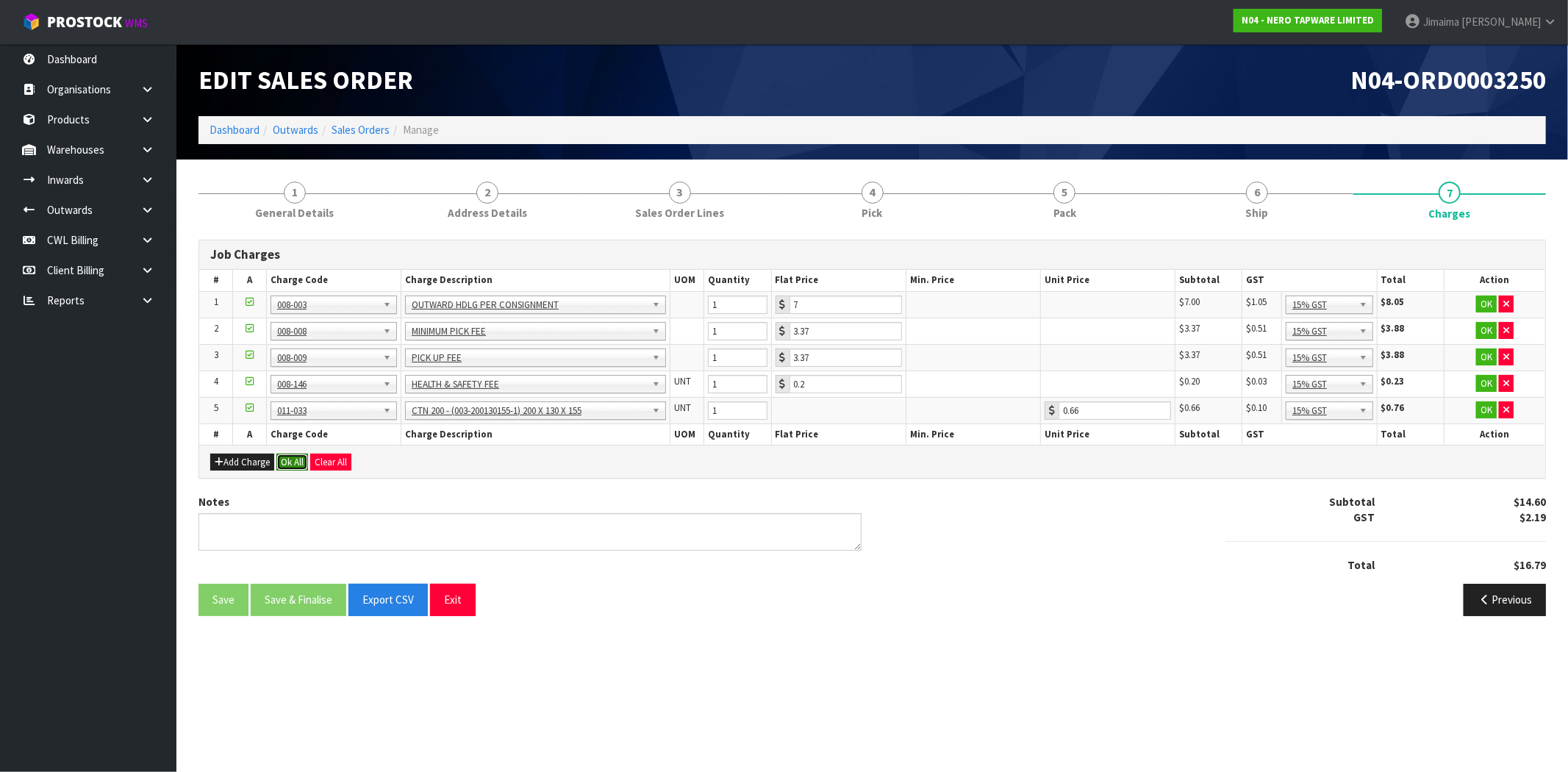
click at [298, 468] on button "Ok All" at bounding box center [293, 463] width 32 height 18
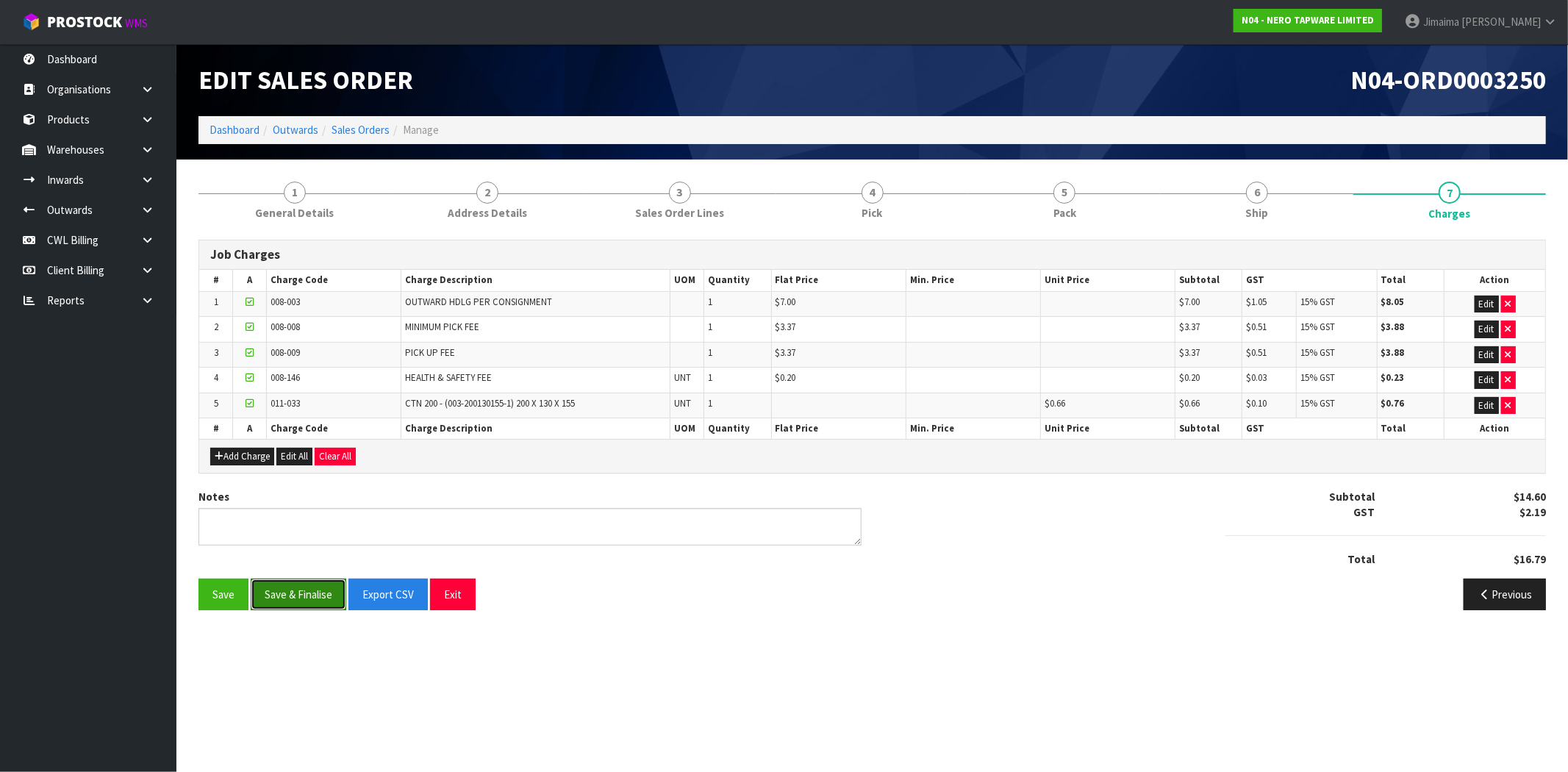
click at [299, 604] on button "Save & Finalise" at bounding box center [299, 595] width 96 height 32
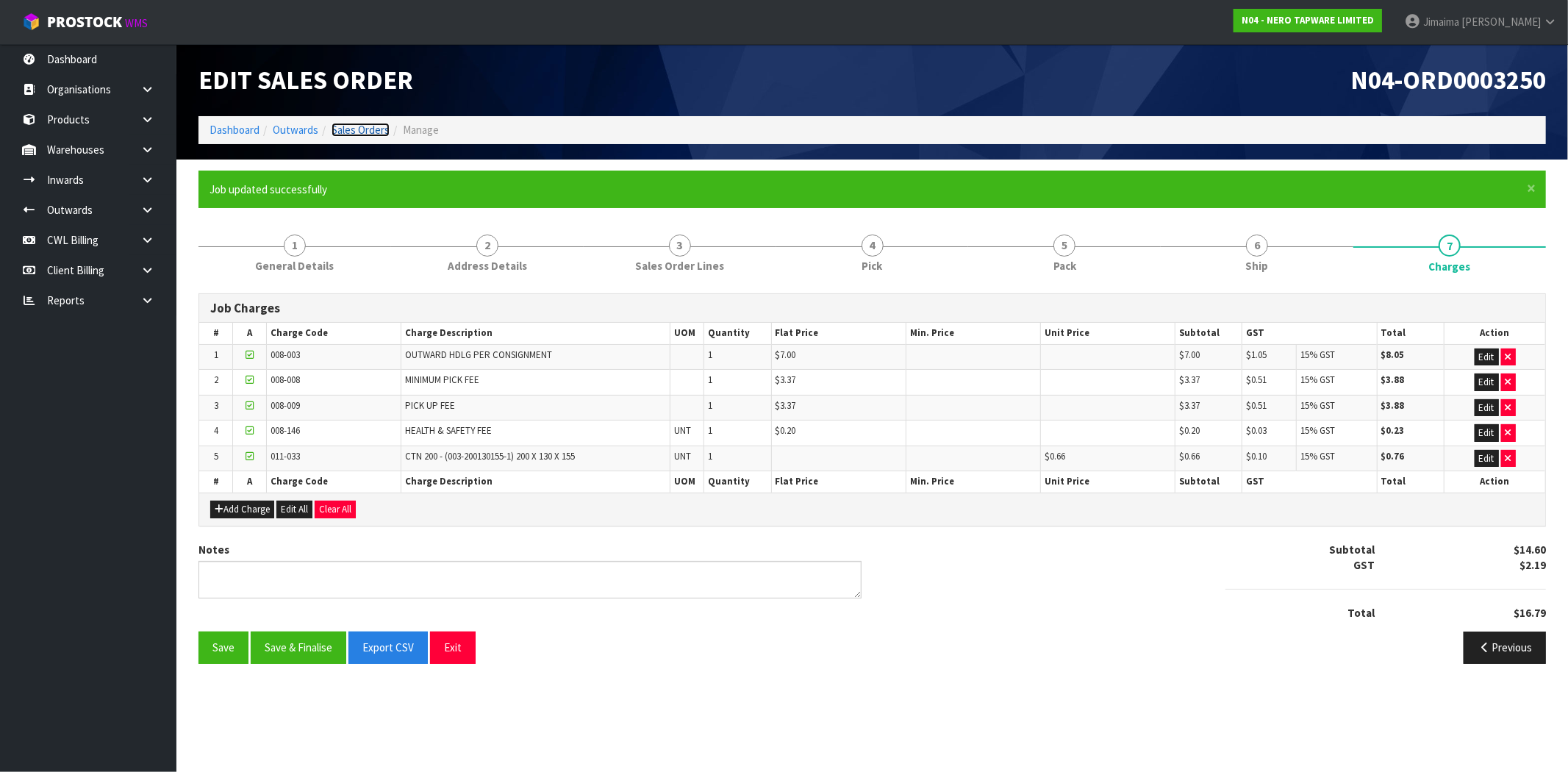
click at [378, 128] on link "Sales Orders" at bounding box center [361, 130] width 59 height 14
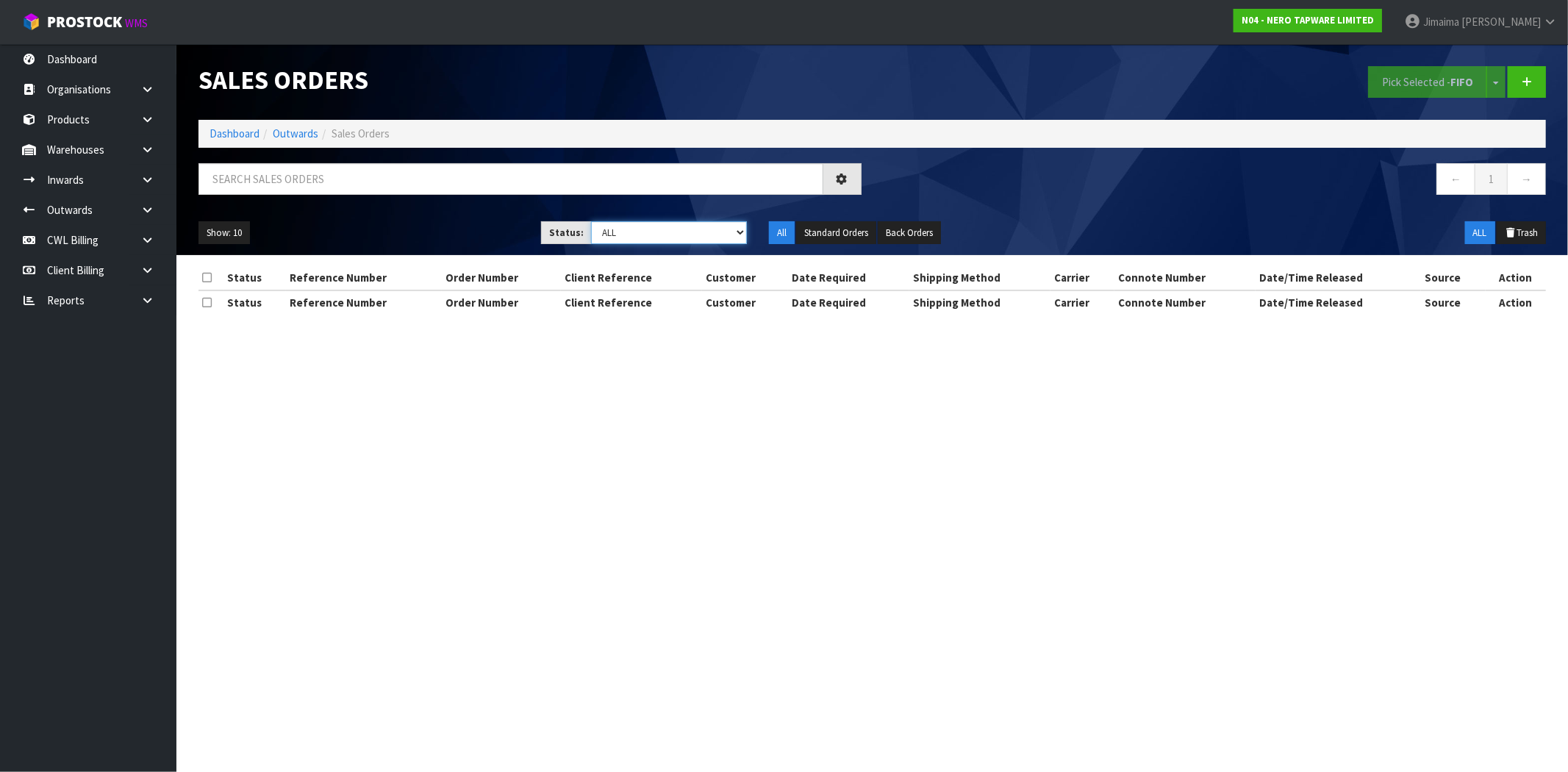
click at [666, 232] on select "Draft Pending Allocated Pending Pick Goods Picked Goods Packed Pending Charges …" at bounding box center [669, 233] width 156 height 23
select select "string:6"
click at [591, 222] on select "Draft Pending Allocated Pending Pick Goods Picked Goods Packed Pending Charges …" at bounding box center [669, 233] width 156 height 23
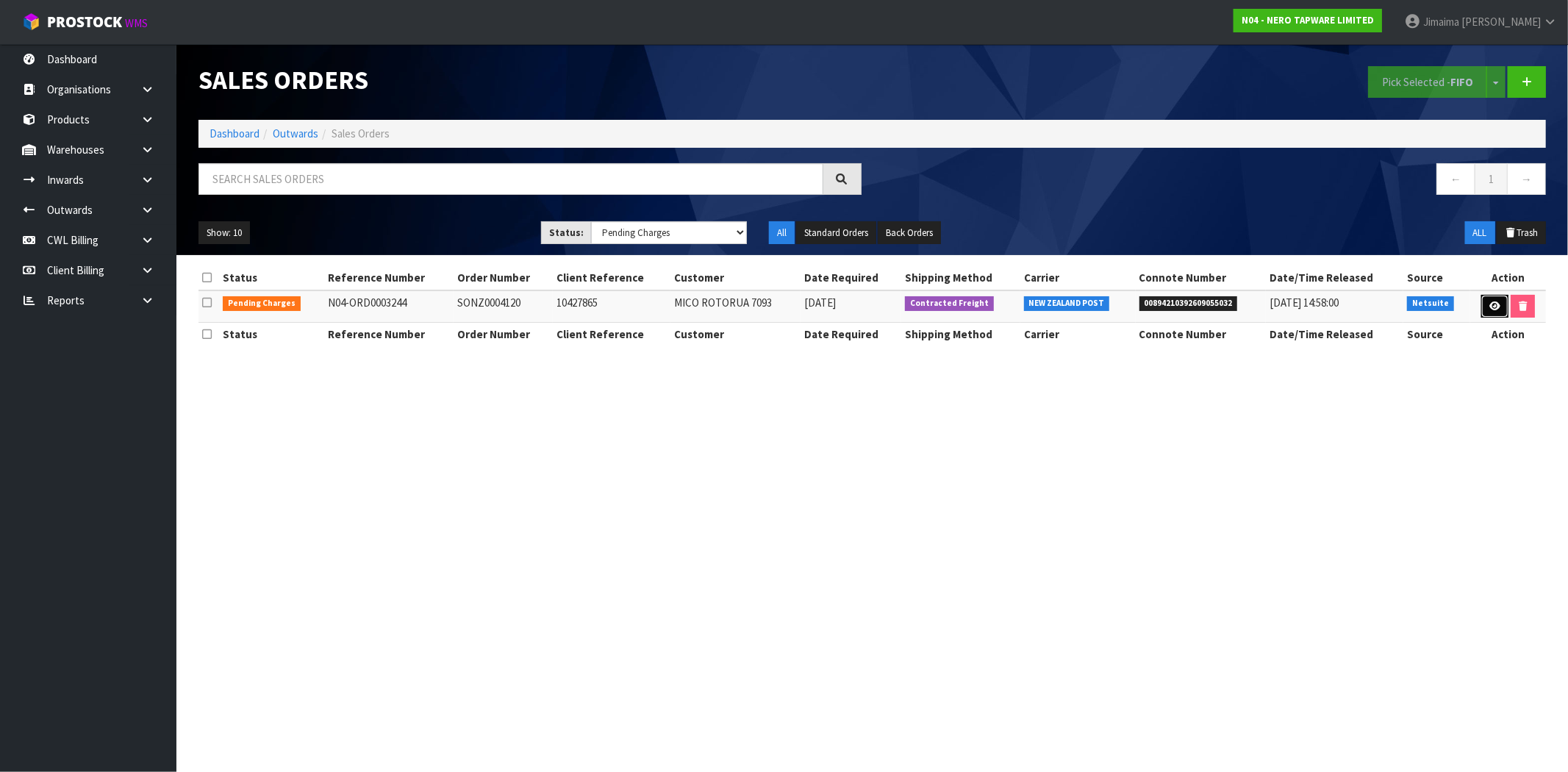
click at [1493, 309] on icon at bounding box center [1495, 306] width 11 height 10
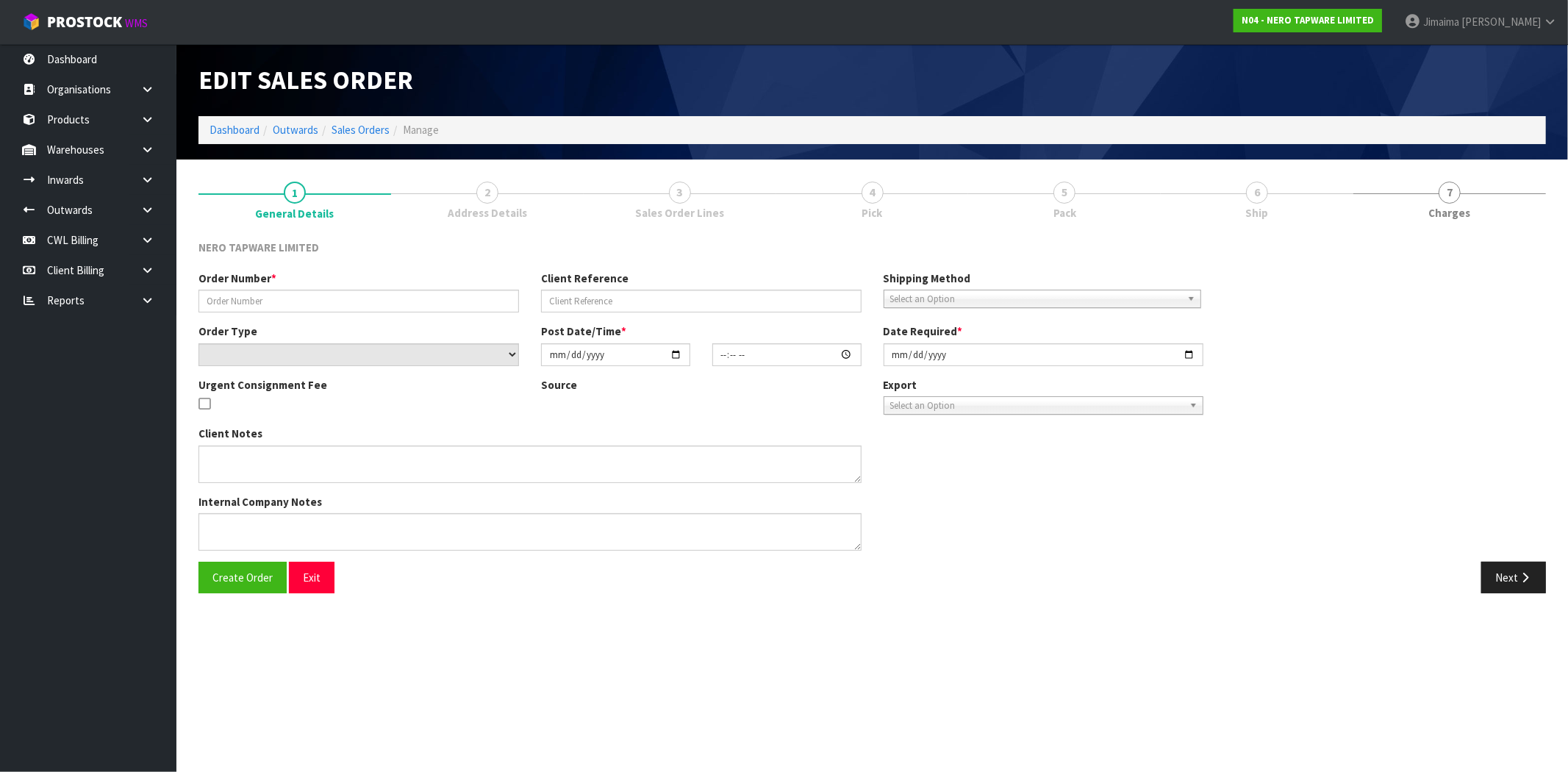
type input "SONZ0004120"
type input "10427865"
select select "number:0"
type input "[DATE]"
type input "09:45:07.000"
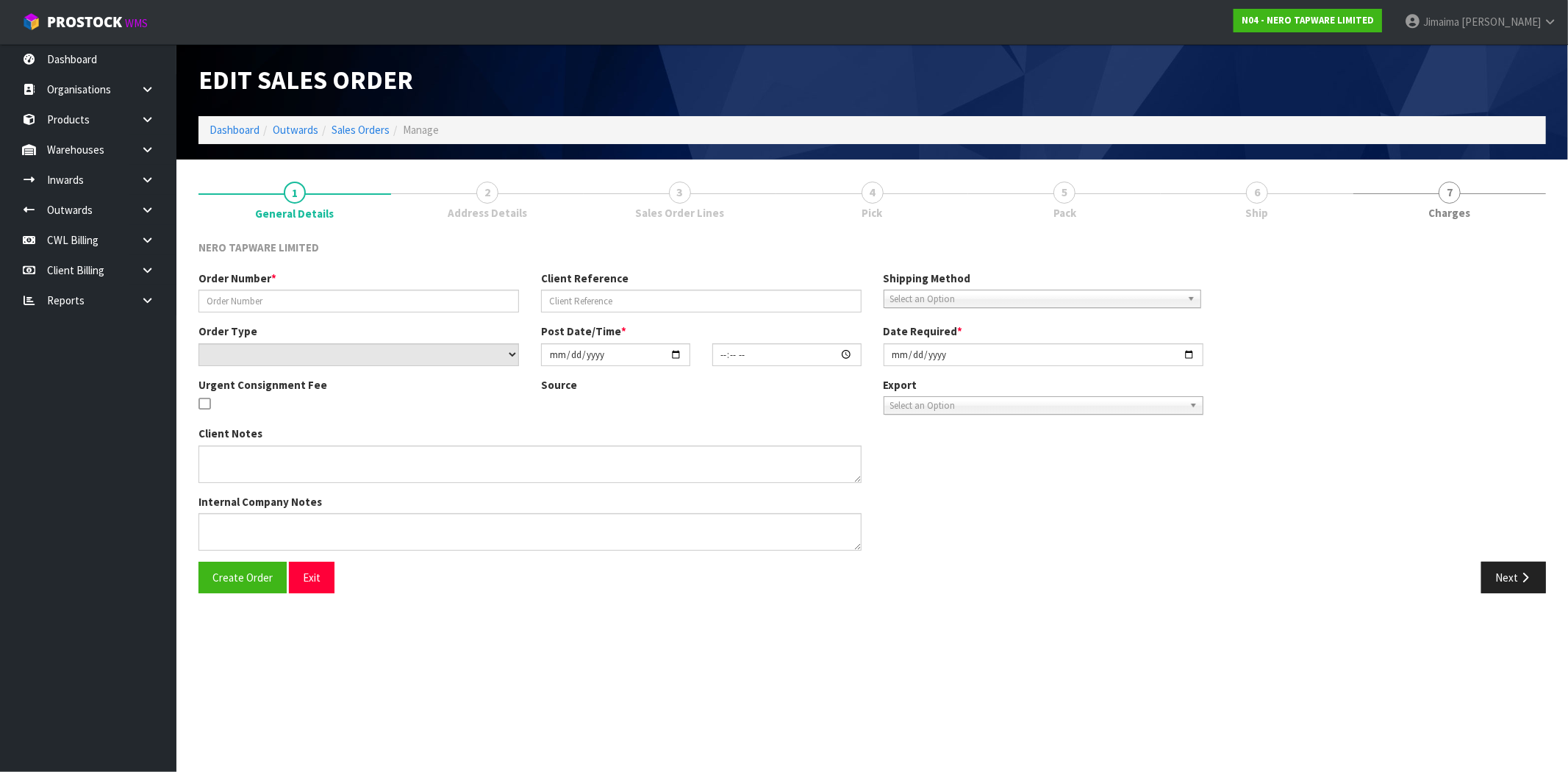
type input "[DATE]"
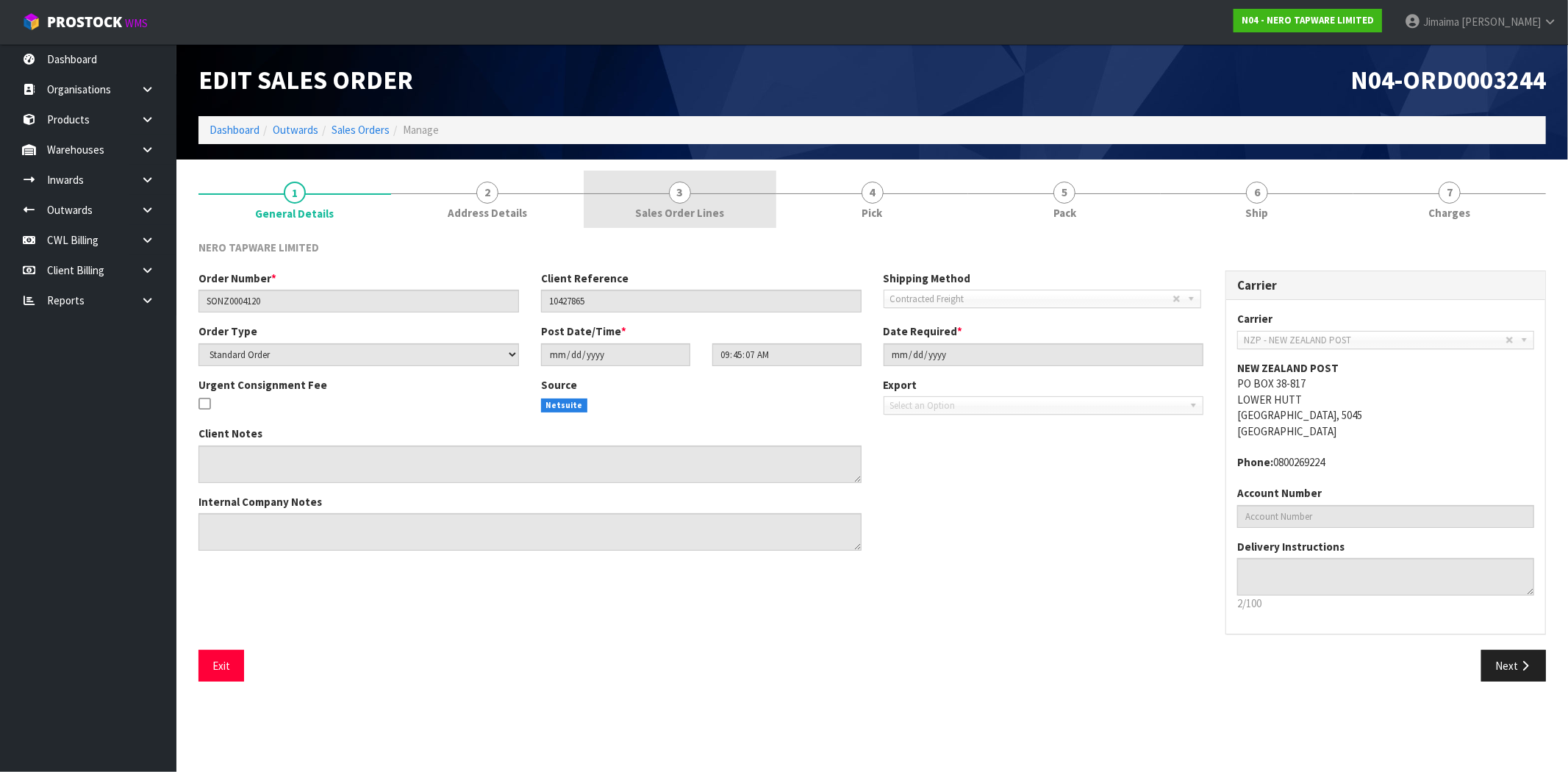
click at [677, 207] on span "Sales Order Lines" at bounding box center [680, 212] width 89 height 15
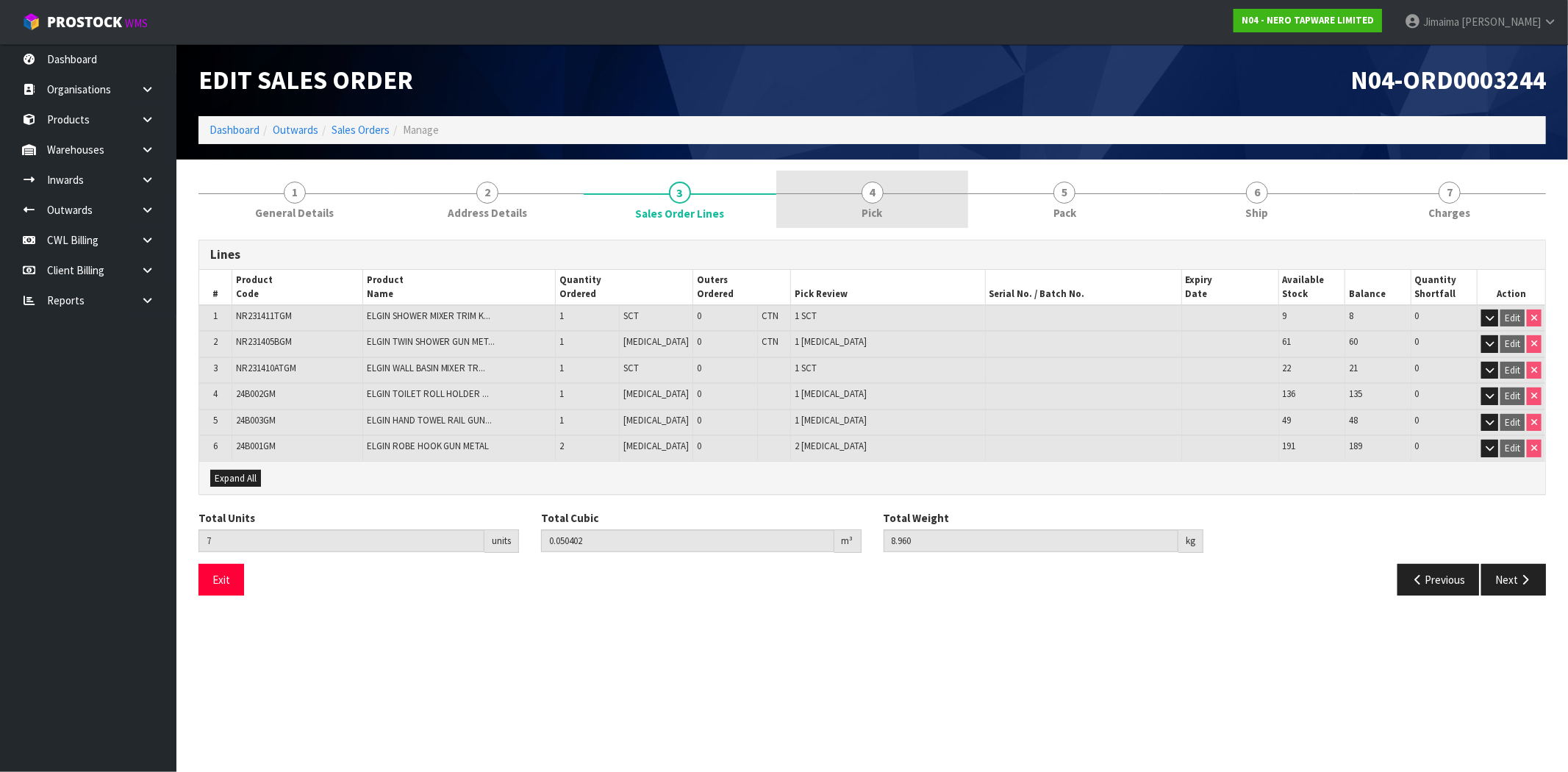
click at [897, 205] on link "4 Pick" at bounding box center [872, 199] width 192 height 58
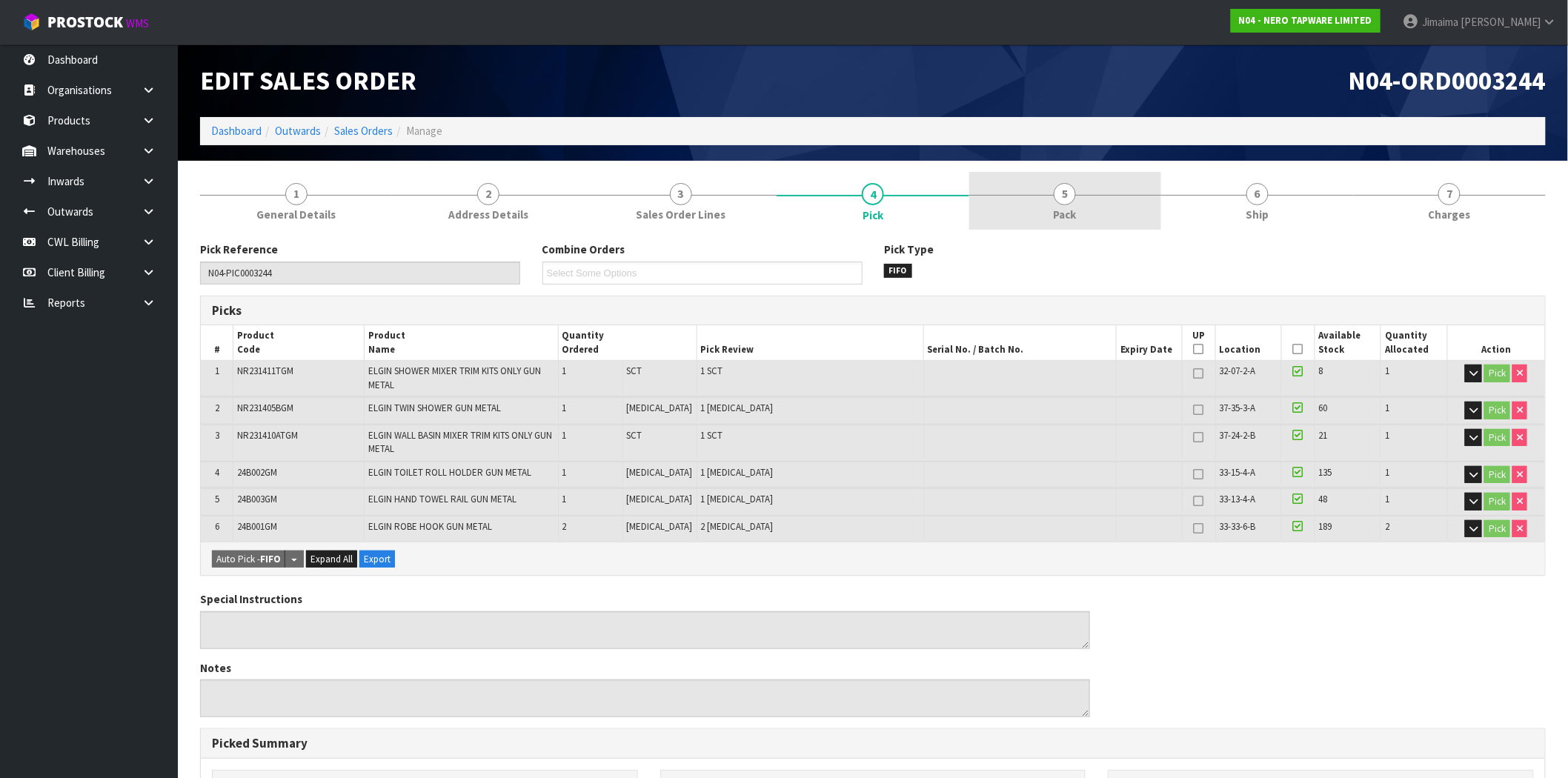
click at [1115, 224] on link "5 Pack" at bounding box center [1065, 201] width 192 height 59
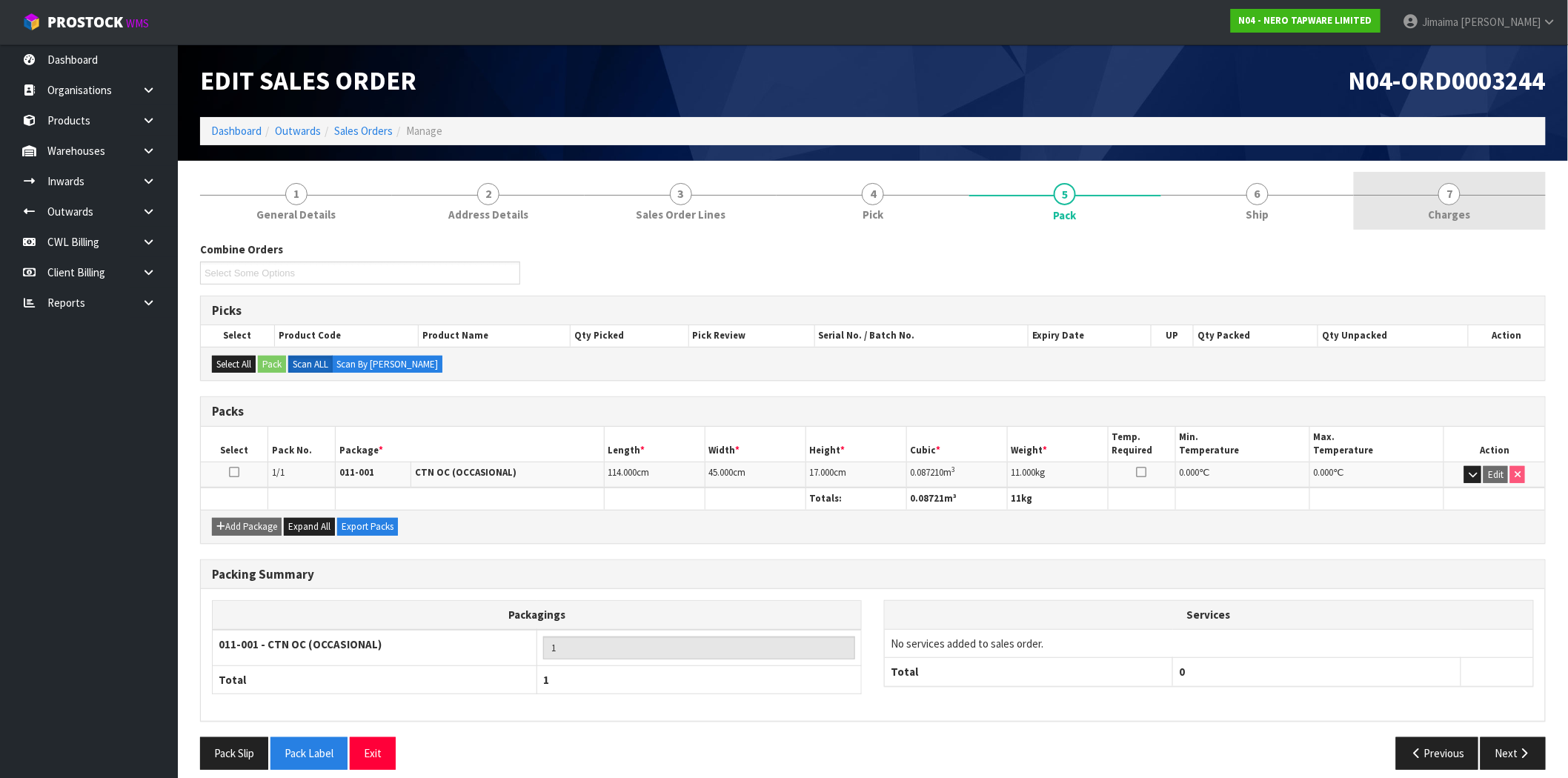
drag, startPoint x: 1480, startPoint y: 204, endPoint x: 1466, endPoint y: 205, distance: 14.0
click at [1480, 203] on link "7 [GEOGRAPHIC_DATA]" at bounding box center [1450, 201] width 192 height 59
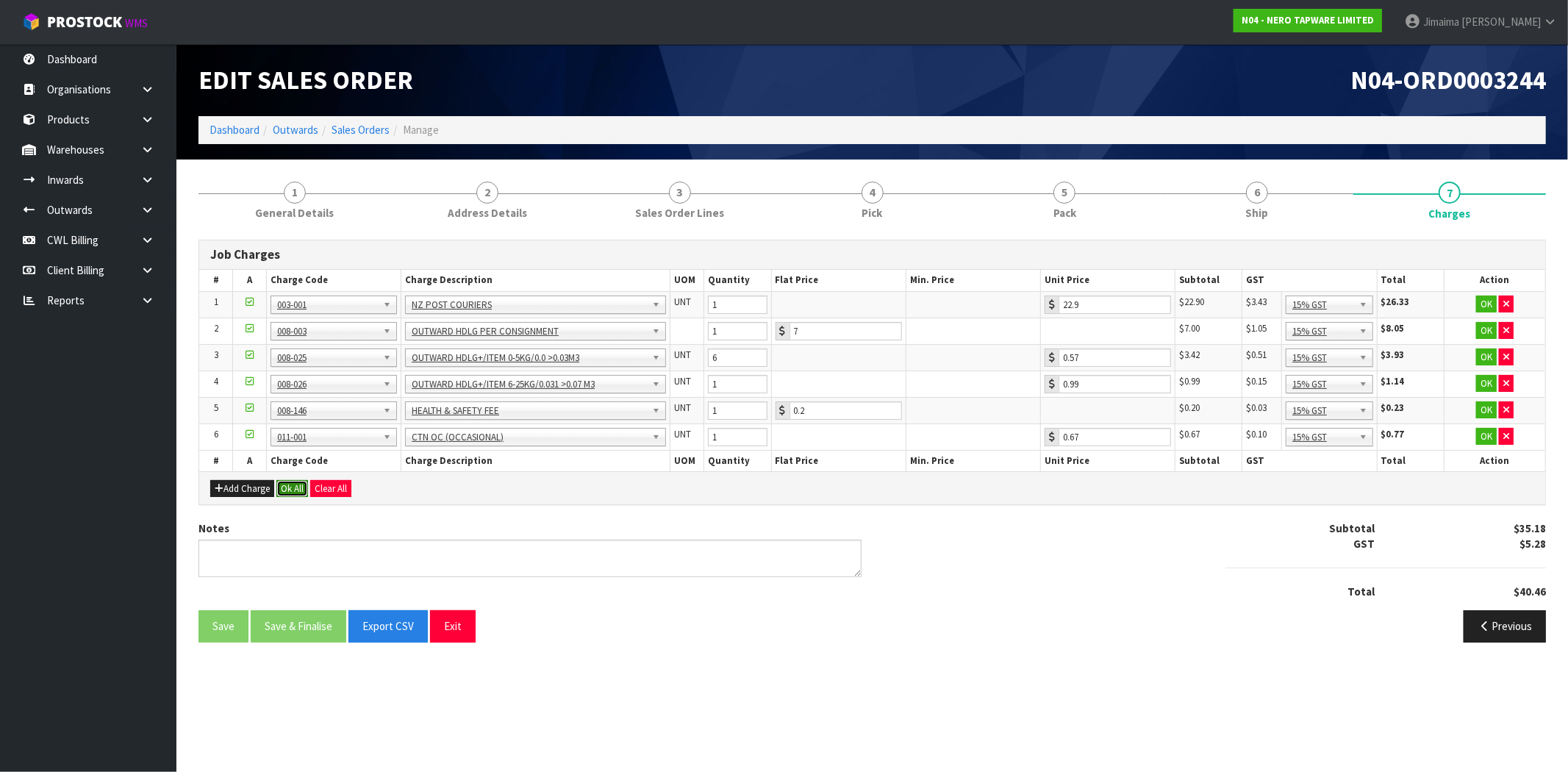
click at [289, 487] on button "Ok All" at bounding box center [293, 489] width 32 height 18
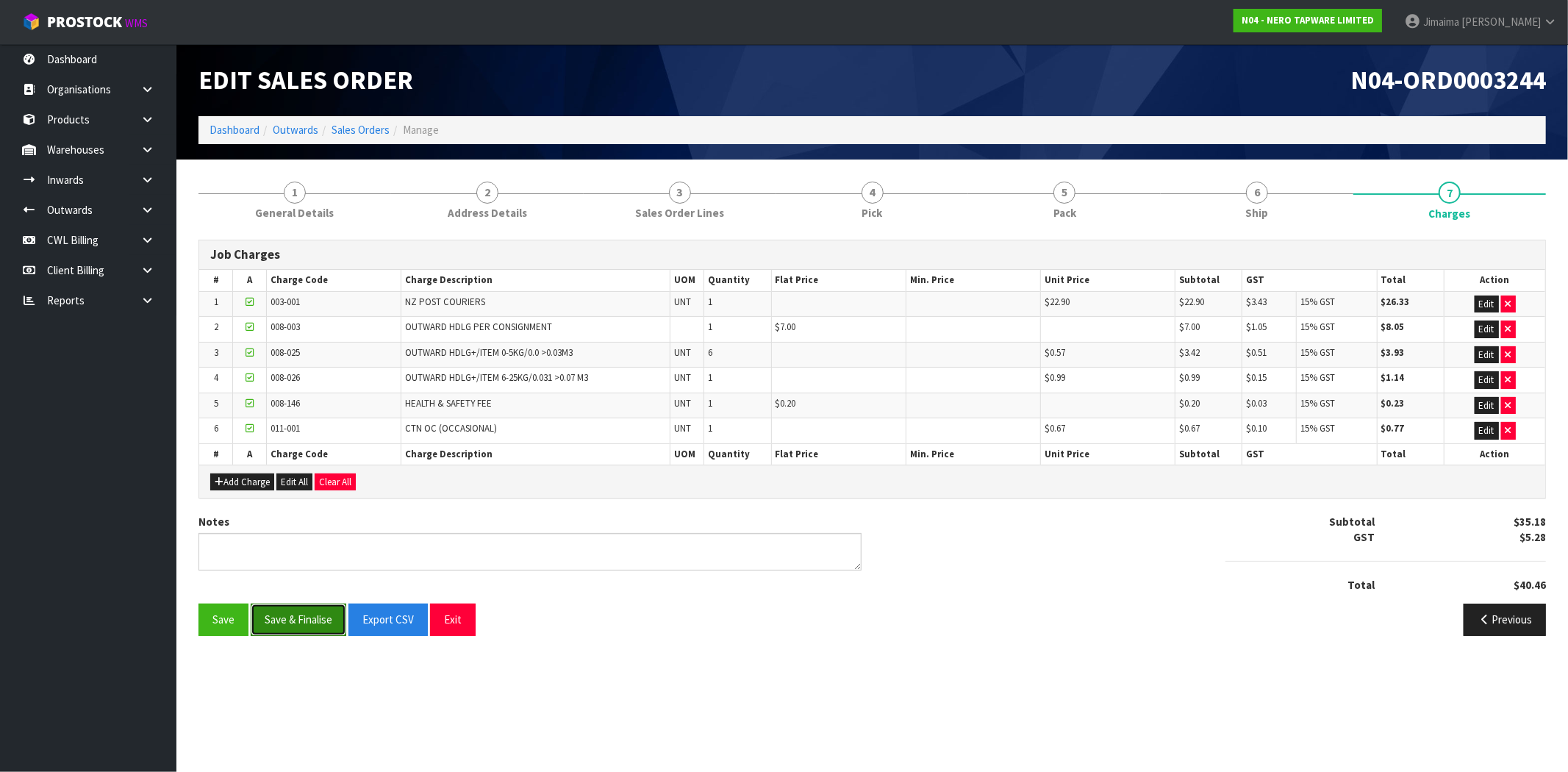
click at [316, 611] on button "Save & Finalise" at bounding box center [299, 620] width 96 height 32
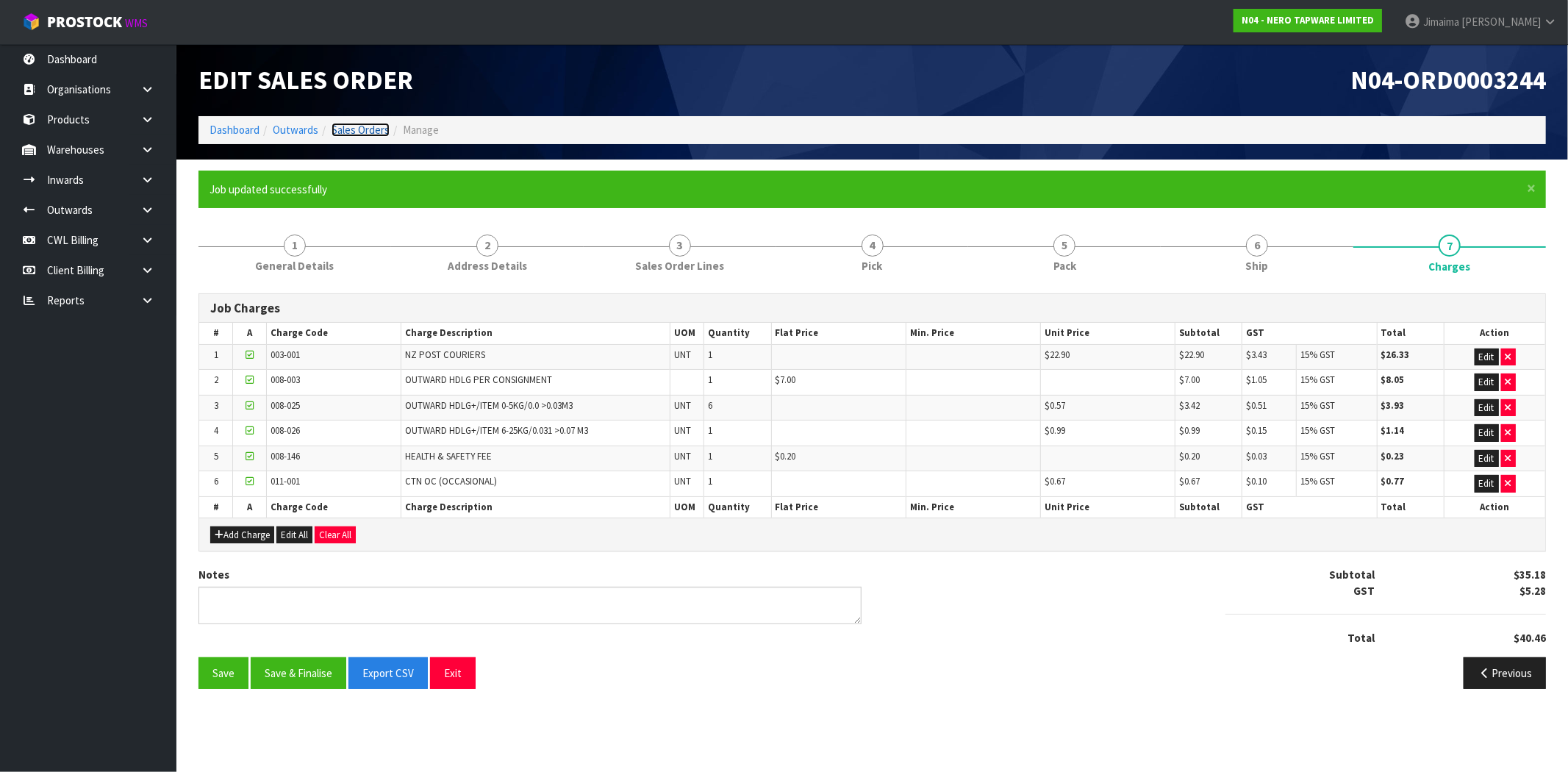
click at [352, 131] on link "Sales Orders" at bounding box center [361, 130] width 59 height 14
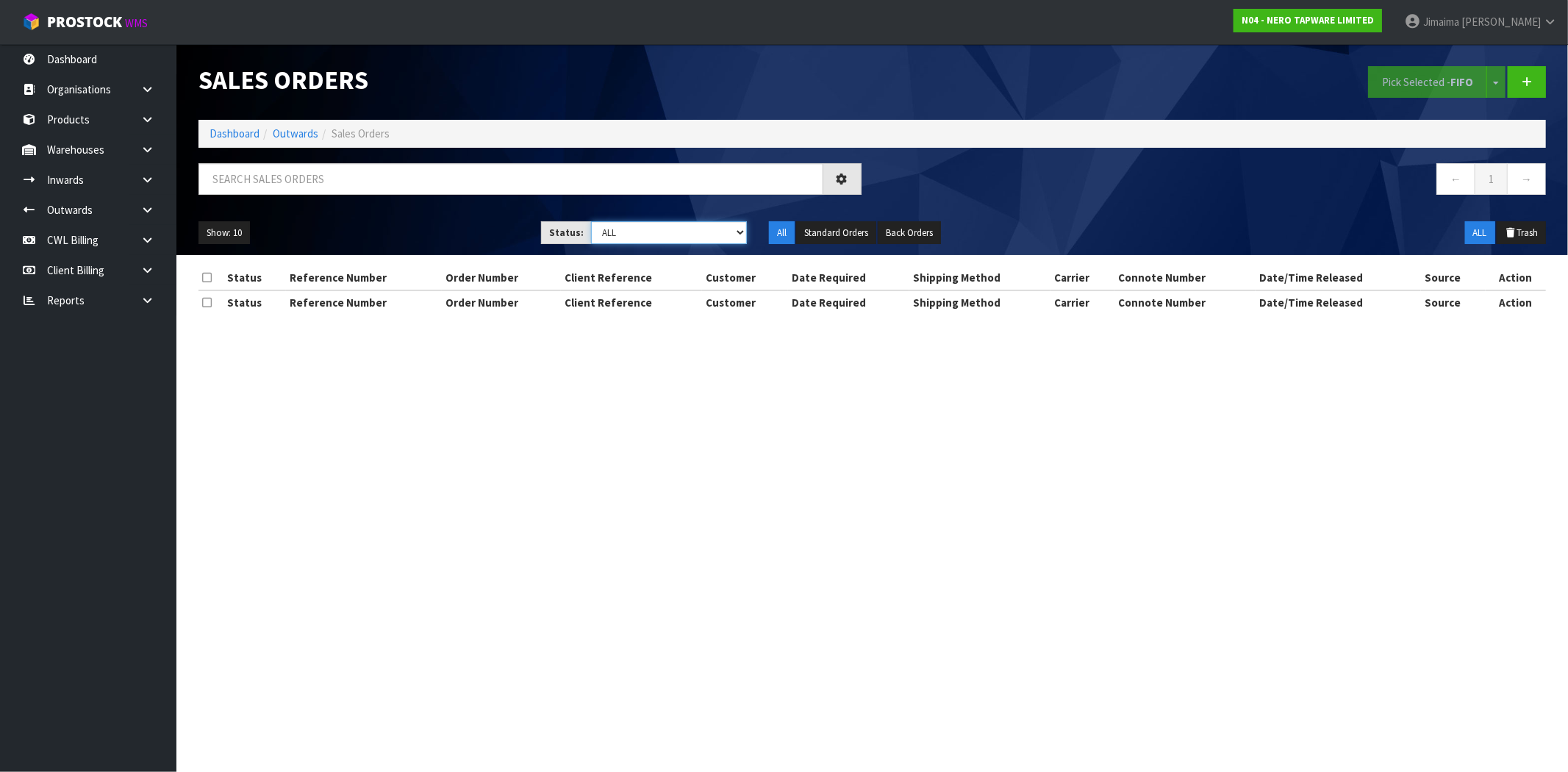
click at [611, 236] on select "Draft Pending Allocated Pending Pick Goods Picked Goods Packed Pending Charges …" at bounding box center [669, 233] width 156 height 23
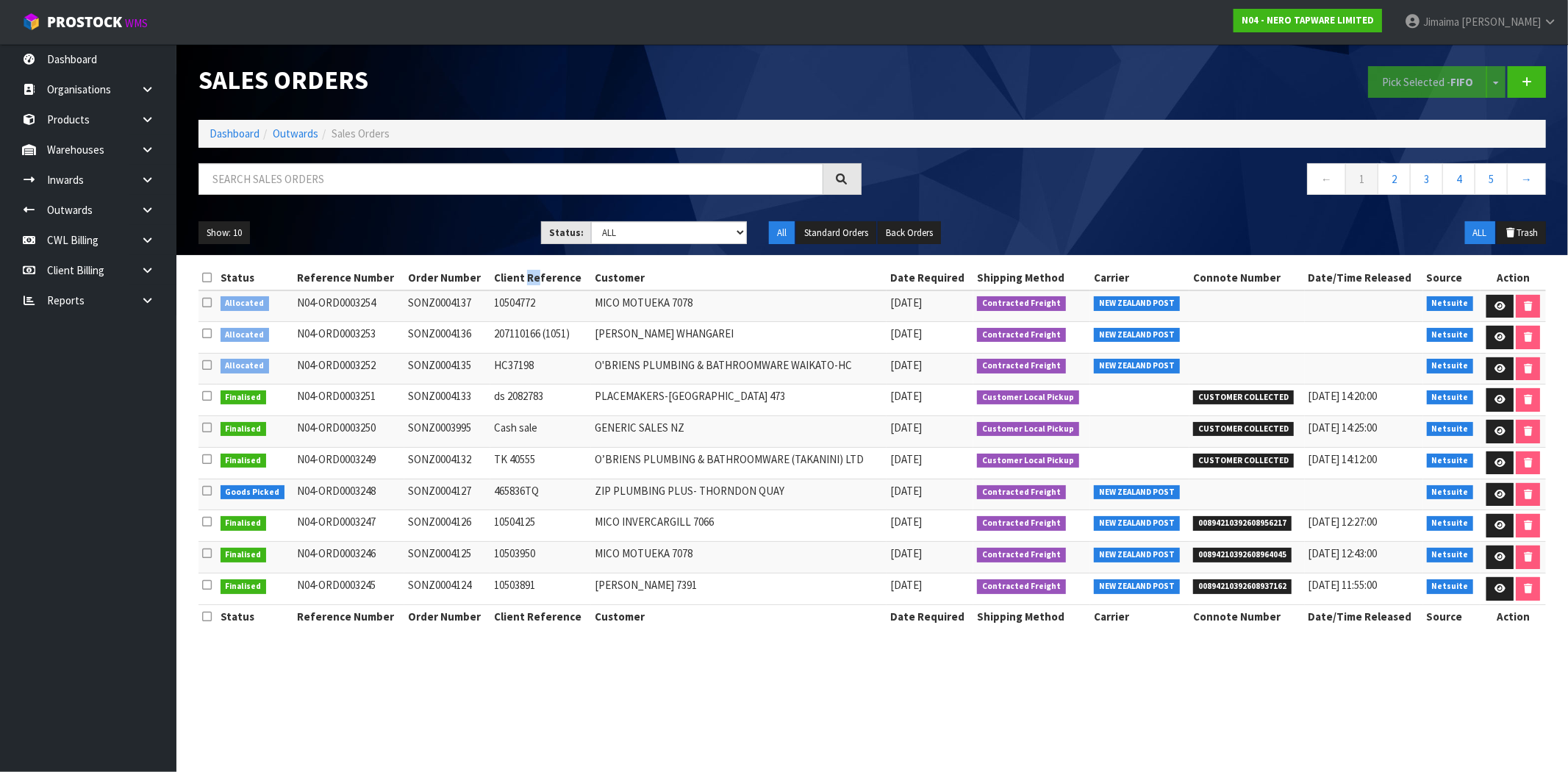
drag, startPoint x: 528, startPoint y: 280, endPoint x: 611, endPoint y: 312, distance: 89.0
click at [527, 280] on th "Client Reference" at bounding box center [541, 277] width 101 height 24
click at [714, 359] on td "O'BRIENS PLUMBING & BATHROOMWARE WAIKATO-HC" at bounding box center [738, 369] width 295 height 32
drag, startPoint x: 714, startPoint y: 359, endPoint x: 1236, endPoint y: 369, distance: 522.1
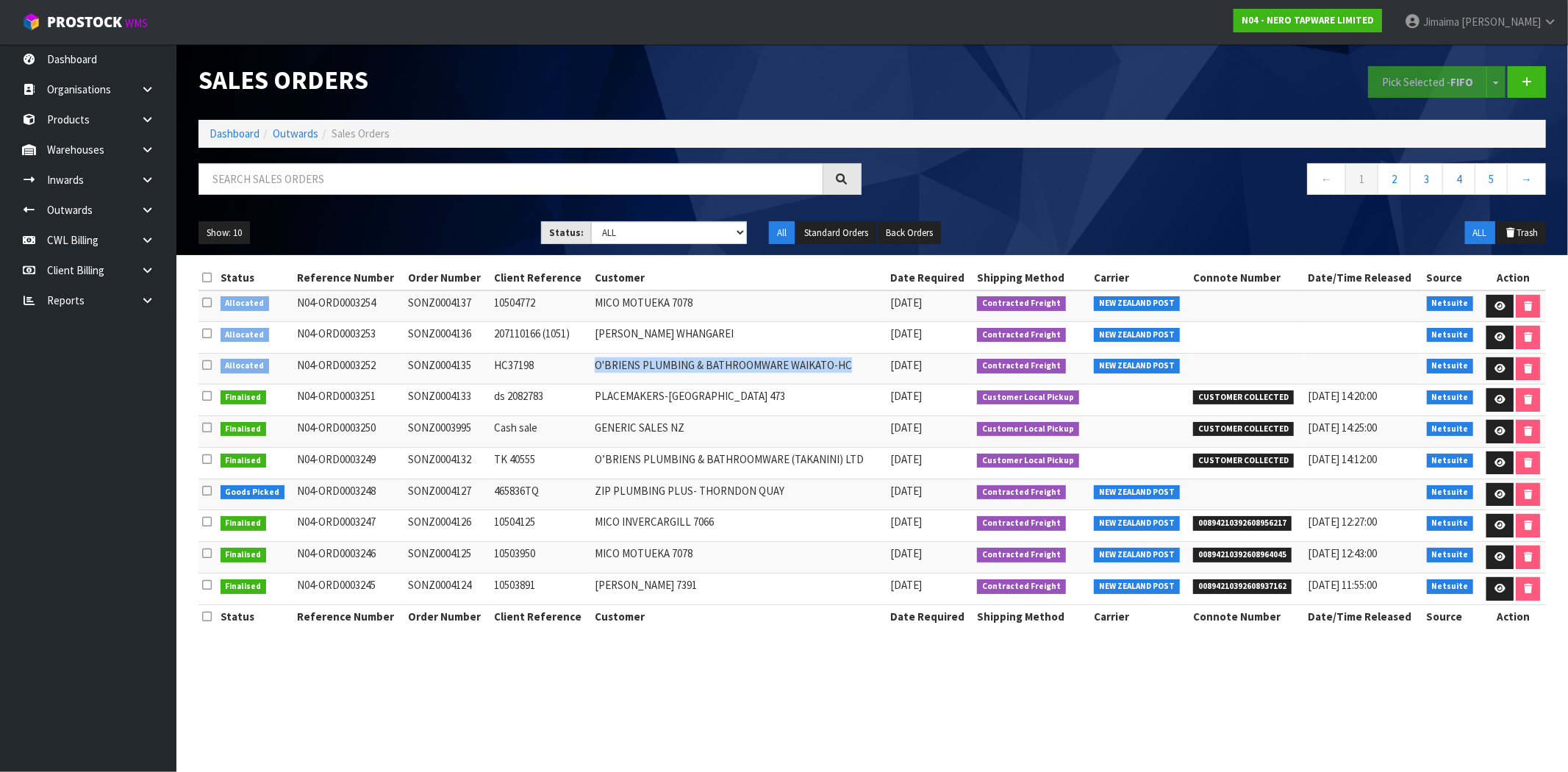
click at [715, 359] on td "O'BRIENS PLUMBING & BATHROOMWARE WAIKATO-HC" at bounding box center [738, 369] width 295 height 32
click at [1501, 370] on icon at bounding box center [1500, 369] width 11 height 10
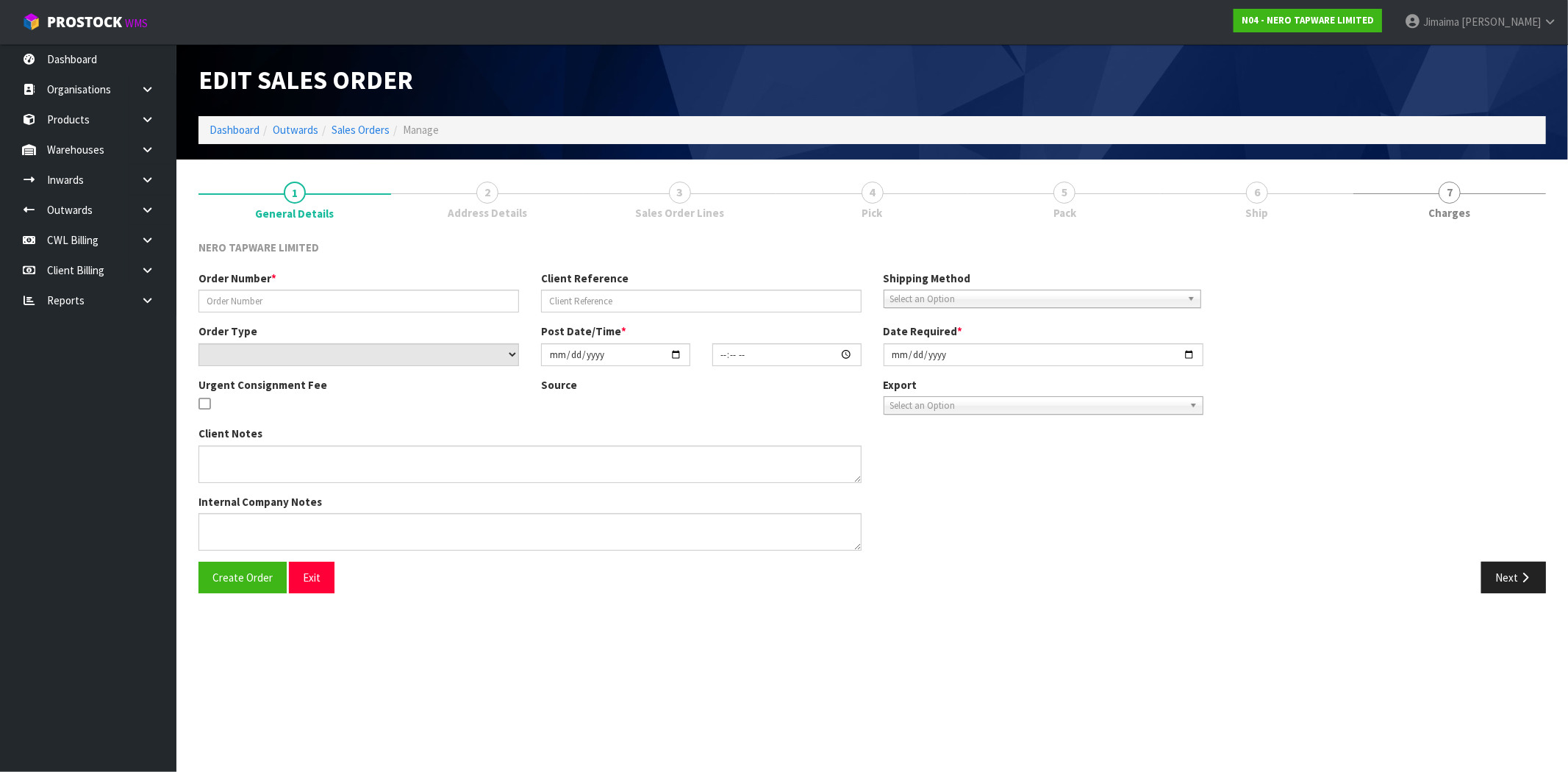
type input "SONZ0004135"
type input "HC37198"
select select "number:0"
type input "[DATE]"
type input "15:15:05.000"
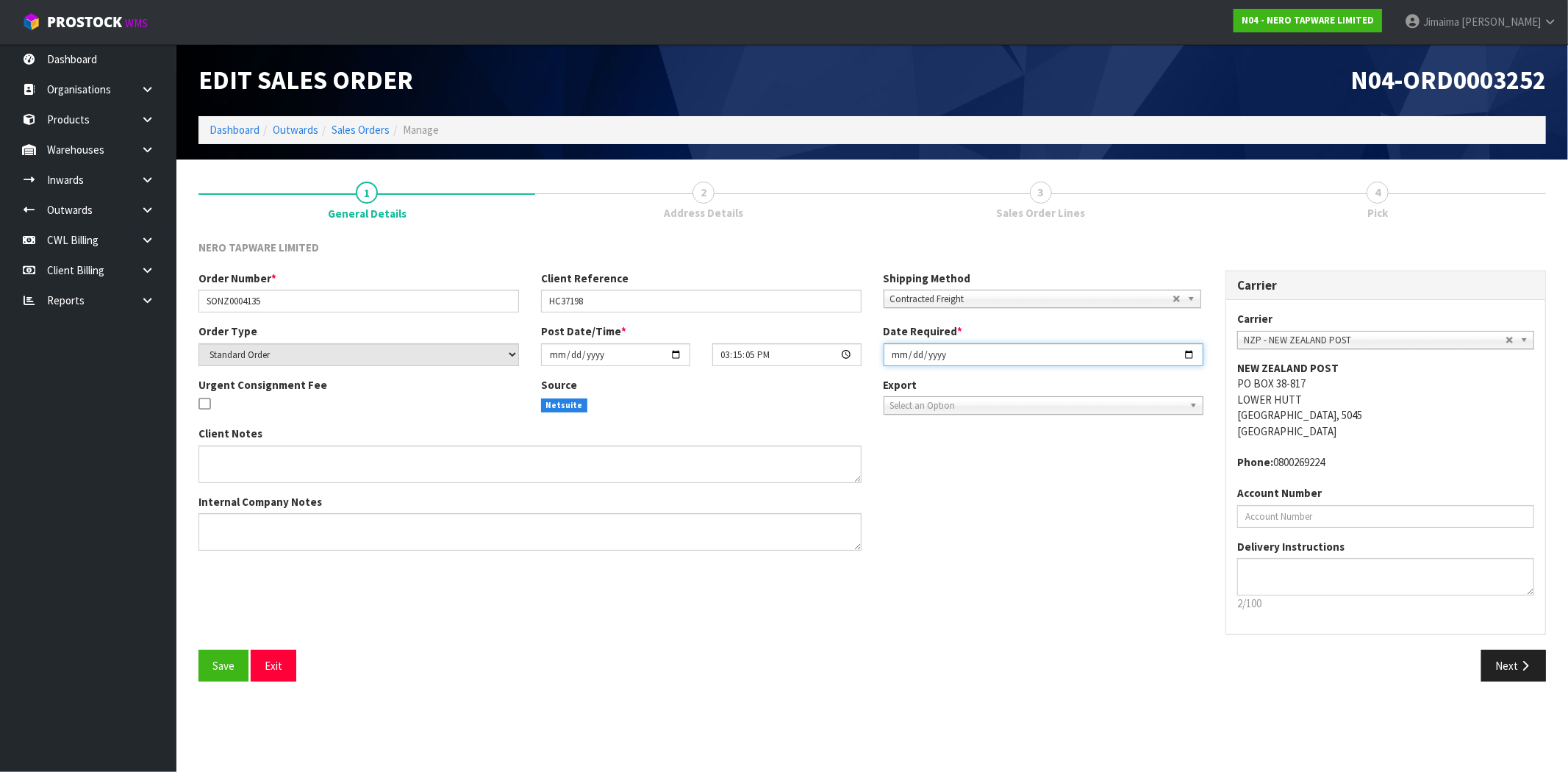
click at [1190, 352] on input "[DATE]" at bounding box center [1044, 355] width 321 height 23
type input "[DATE]"
click at [1503, 670] on button "Next" at bounding box center [1514, 666] width 65 height 32
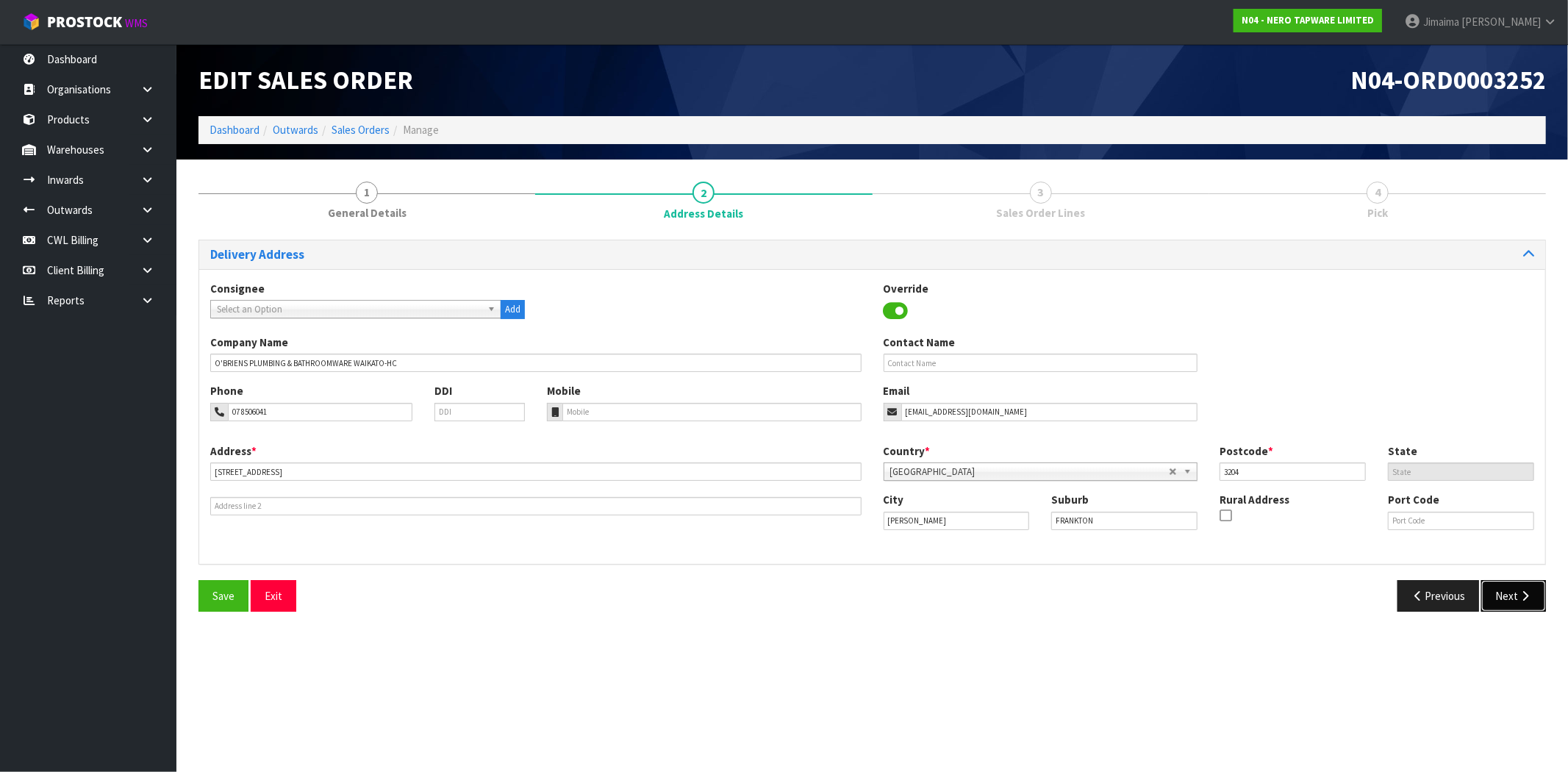
drag, startPoint x: 1533, startPoint y: 586, endPoint x: 1533, endPoint y: 573, distance: 13.0
click at [1533, 586] on button "Next" at bounding box center [1514, 597] width 65 height 32
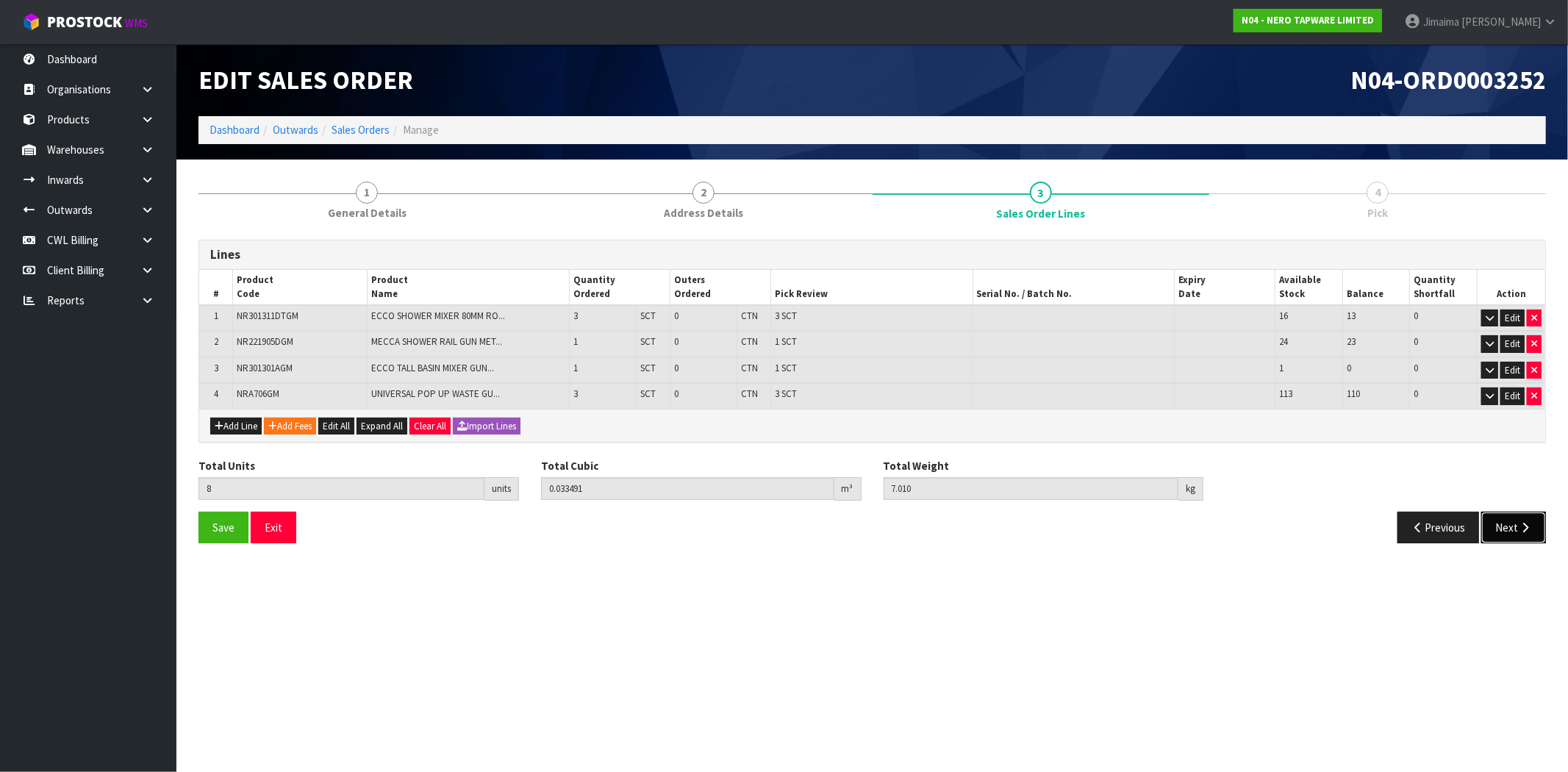
click at [1518, 528] on icon "button" at bounding box center [1525, 527] width 14 height 11
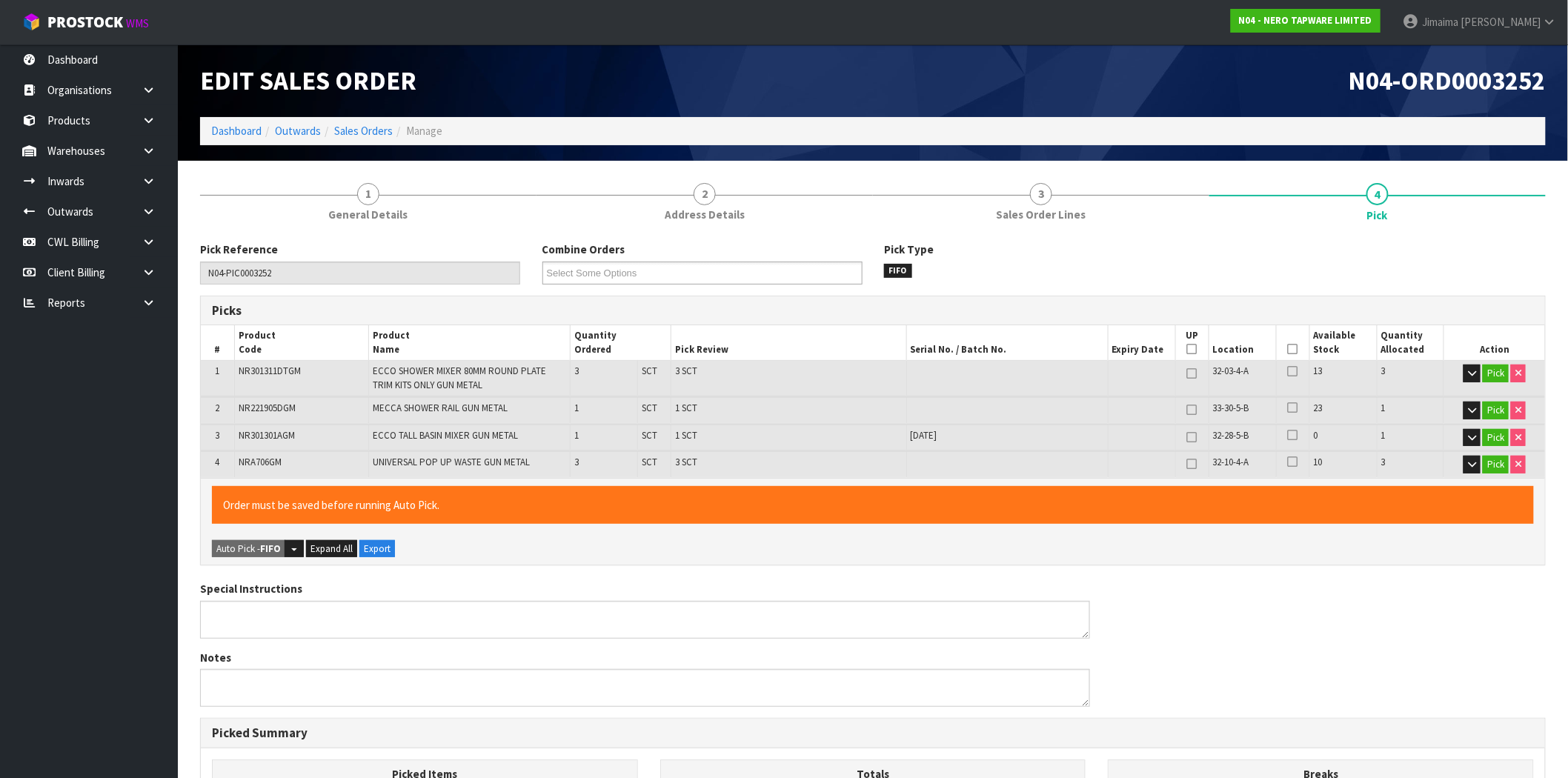
scroll to position [347, 0]
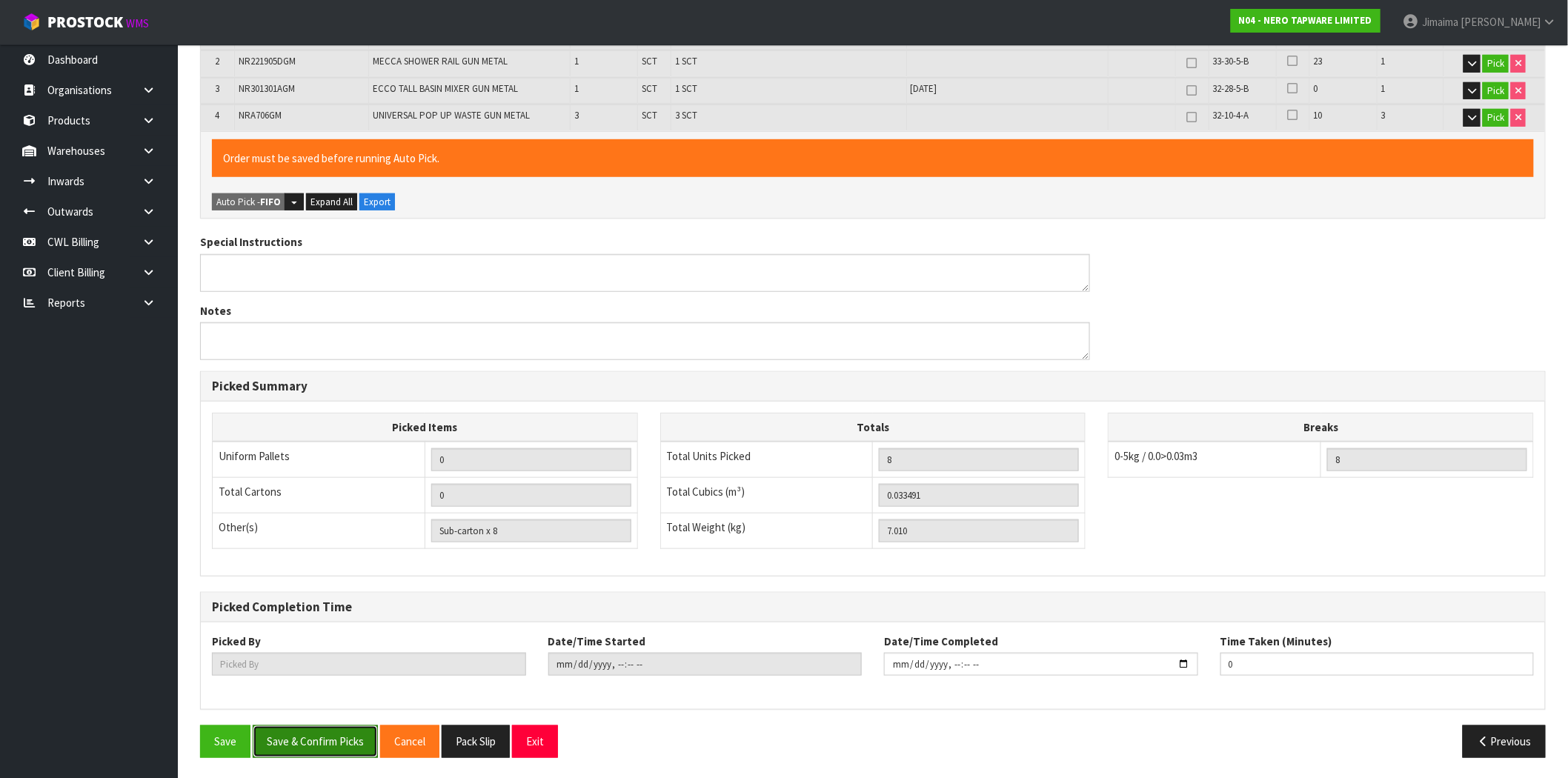
click at [324, 729] on button "Save & Confirm Picks" at bounding box center [315, 741] width 125 height 32
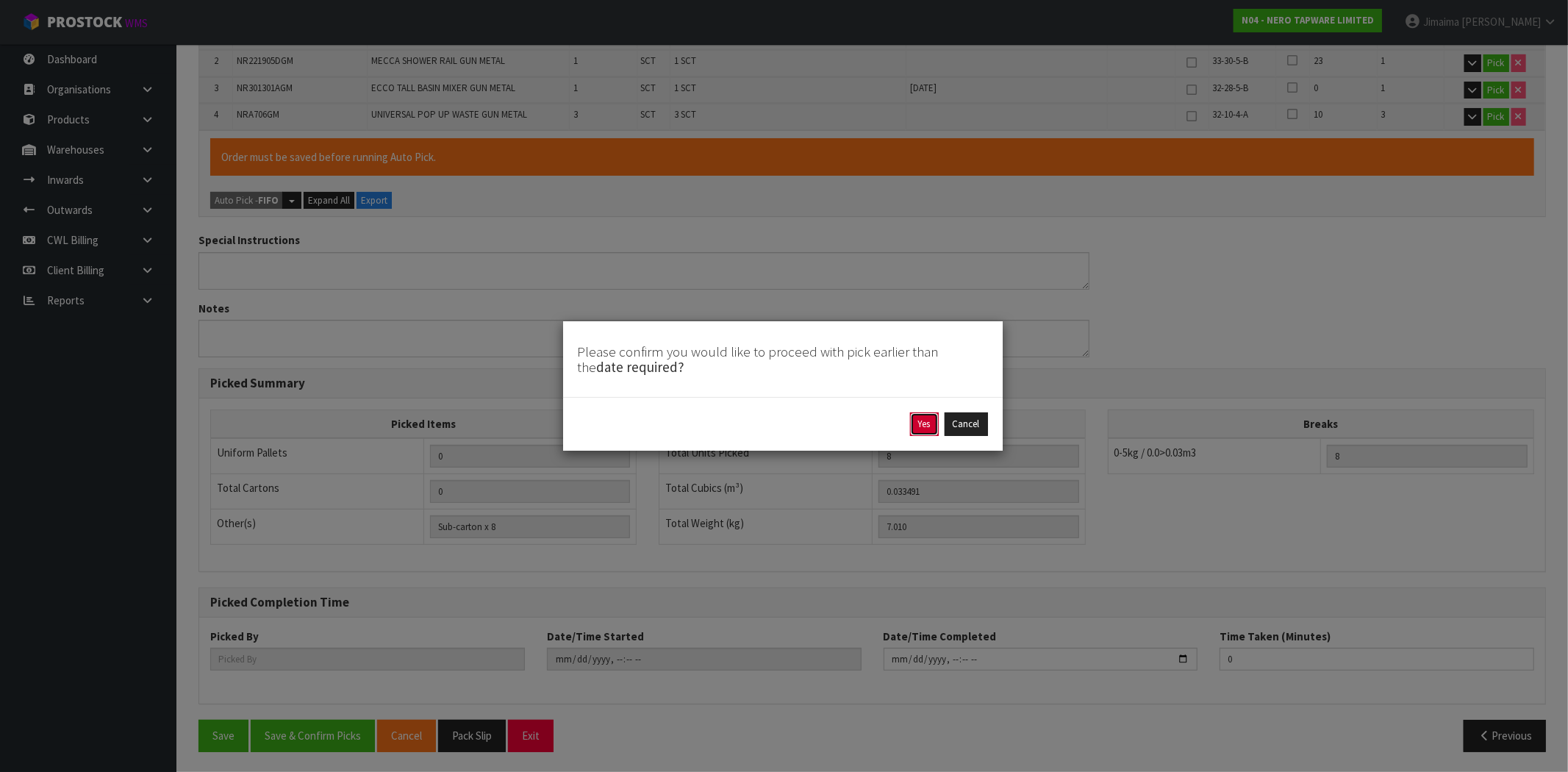
click at [927, 419] on button "Yes" at bounding box center [924, 424] width 28 height 24
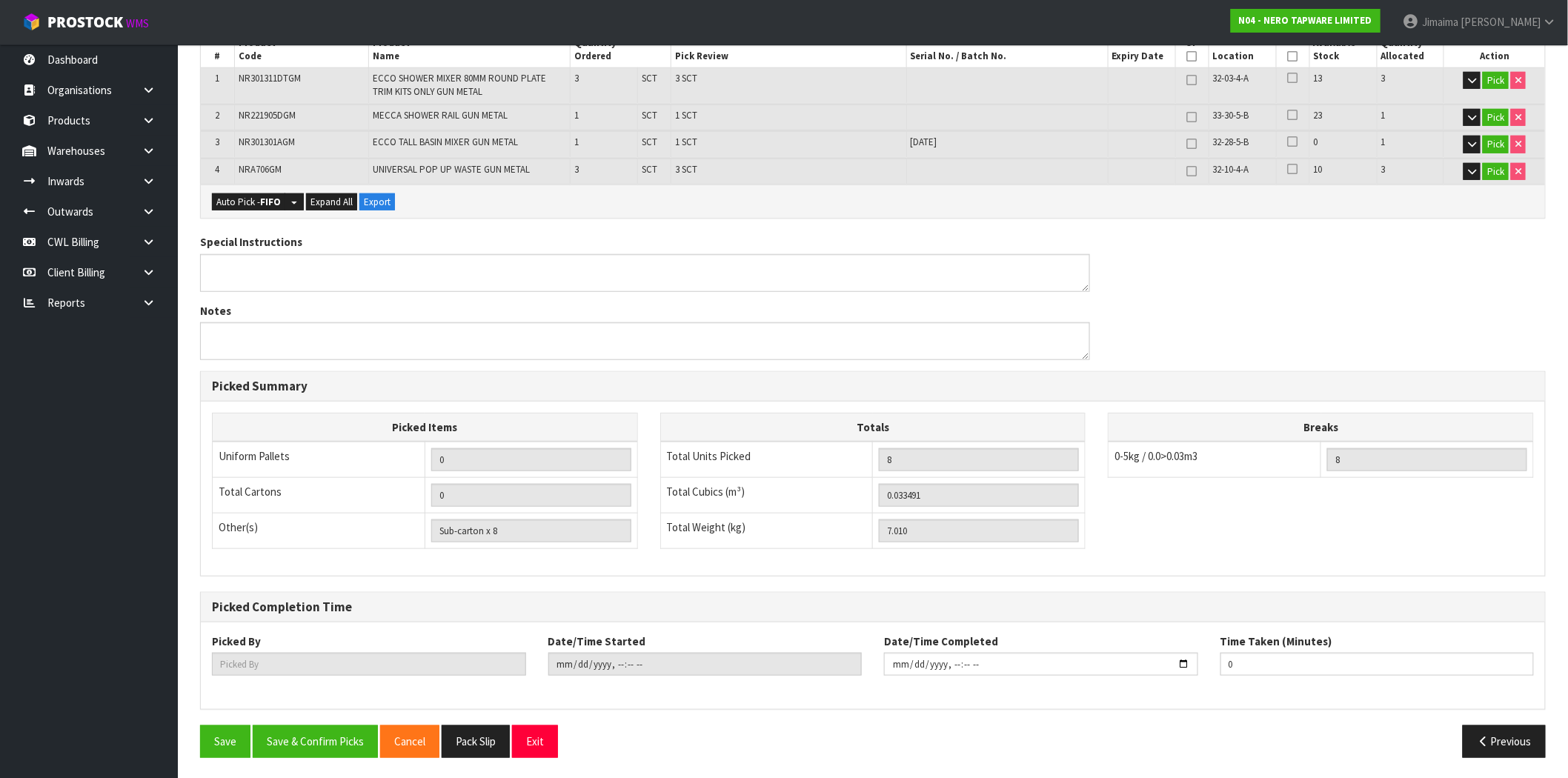
type input "Jimaima [PERSON_NAME]"
type input "[DATE]T15:26:14"
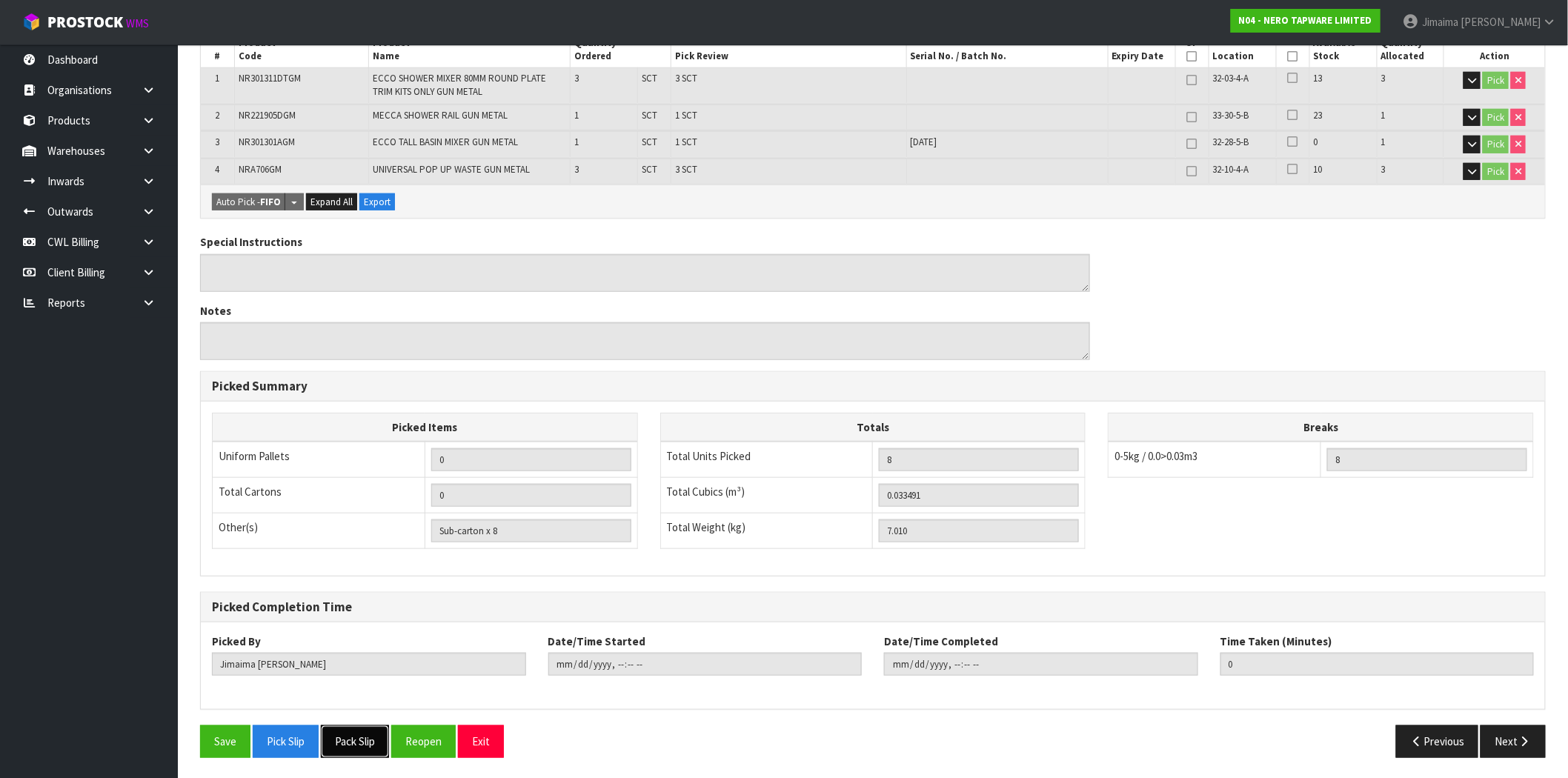
click at [360, 746] on button "Pack Slip" at bounding box center [355, 741] width 68 height 32
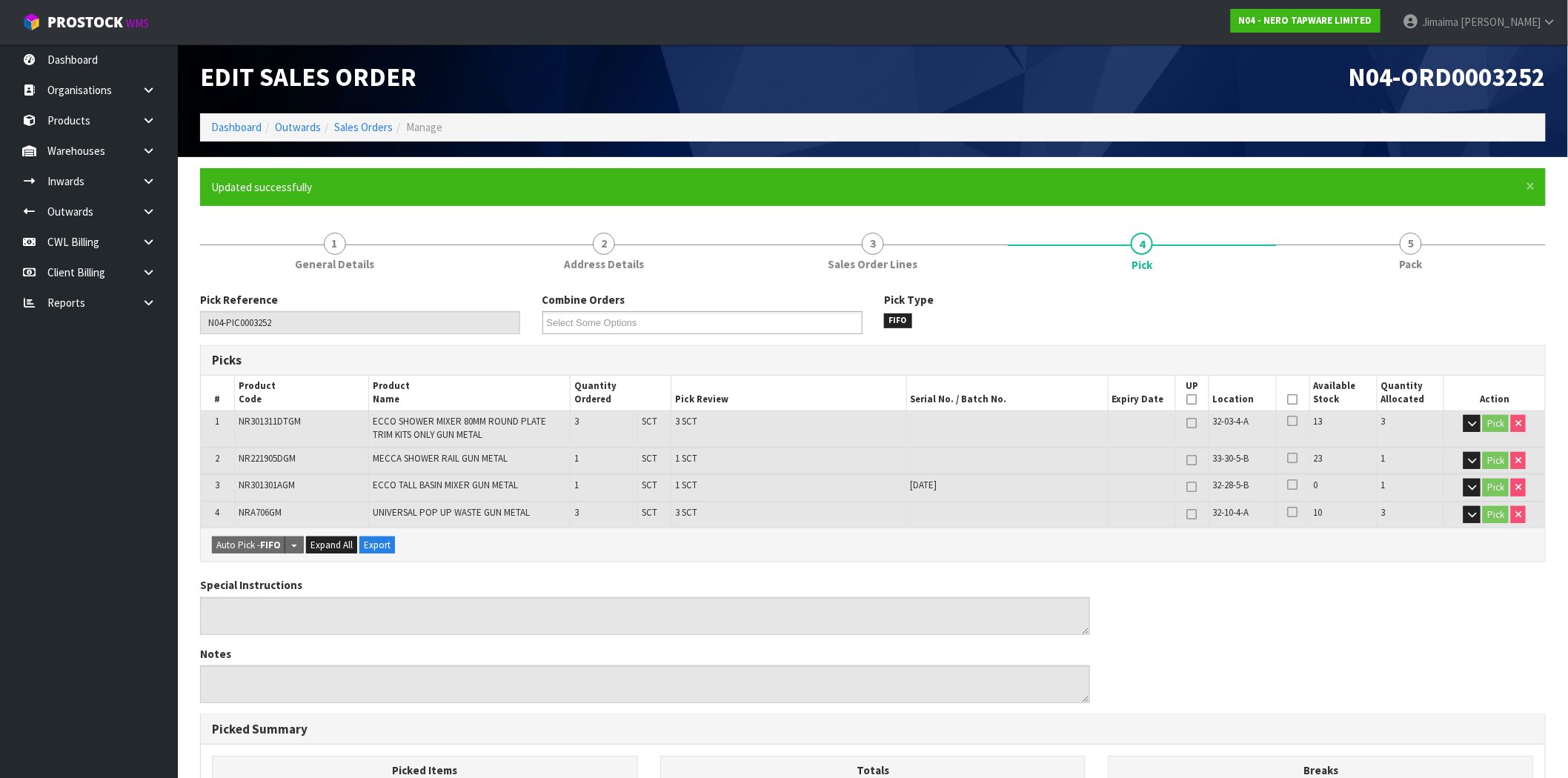
scroll to position [0, 0]
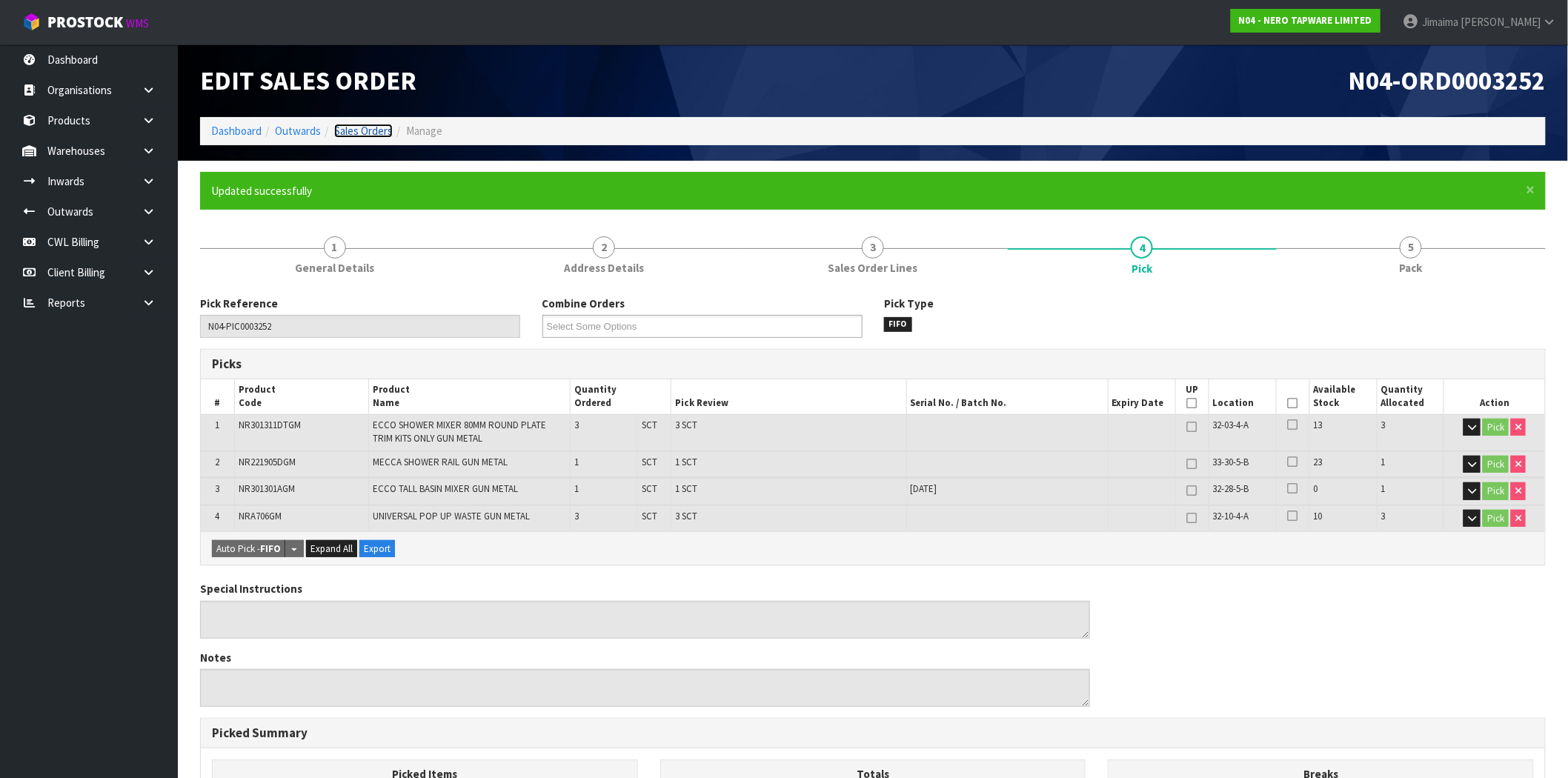
click at [383, 124] on link "Sales Orders" at bounding box center [364, 131] width 59 height 14
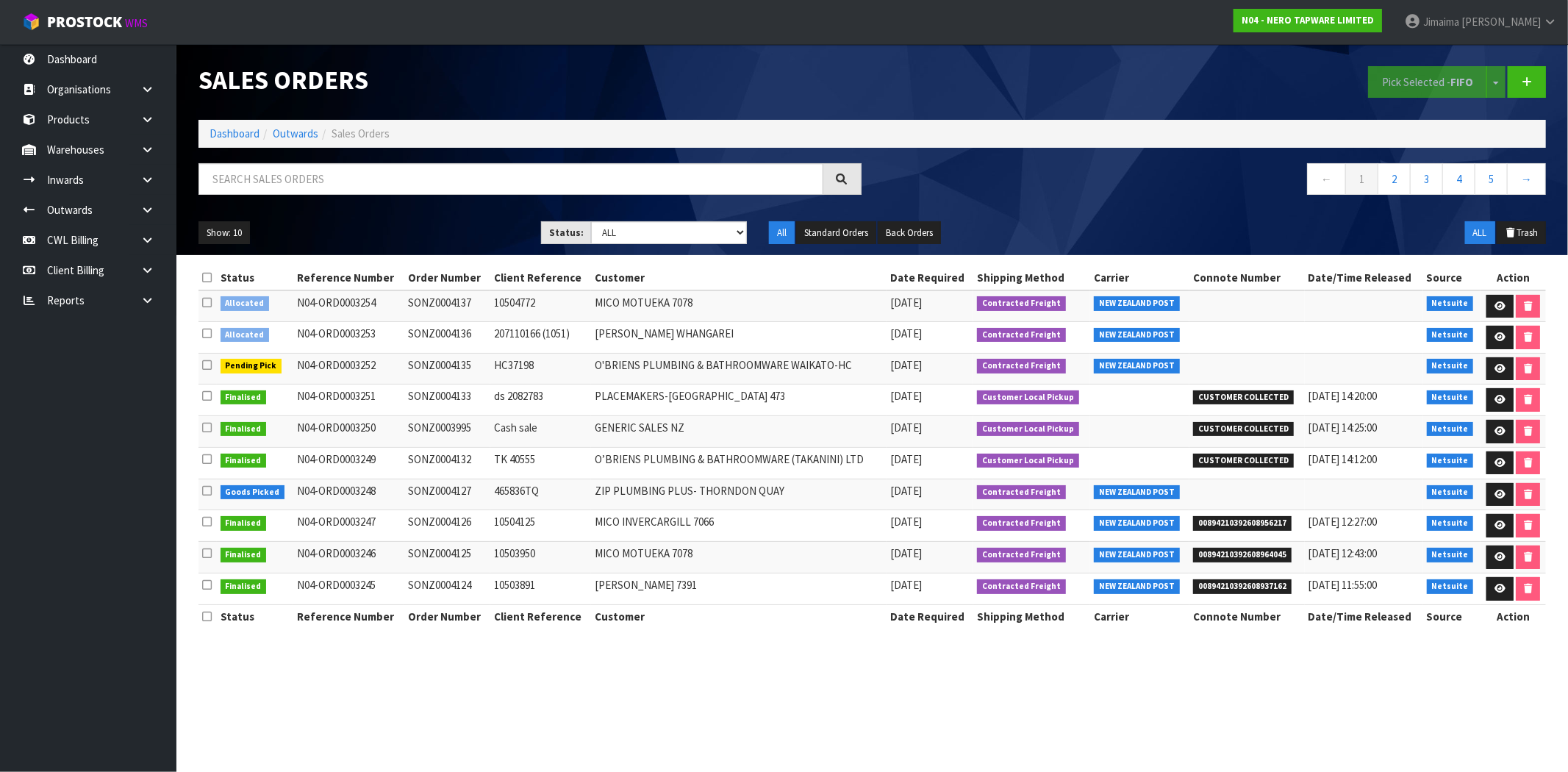
click at [669, 340] on td "[PERSON_NAME] WHANGAREI" at bounding box center [738, 338] width 295 height 32
copy tr "[PERSON_NAME] WHANGAREI"
click at [593, 168] on input "text" at bounding box center [511, 179] width 625 height 32
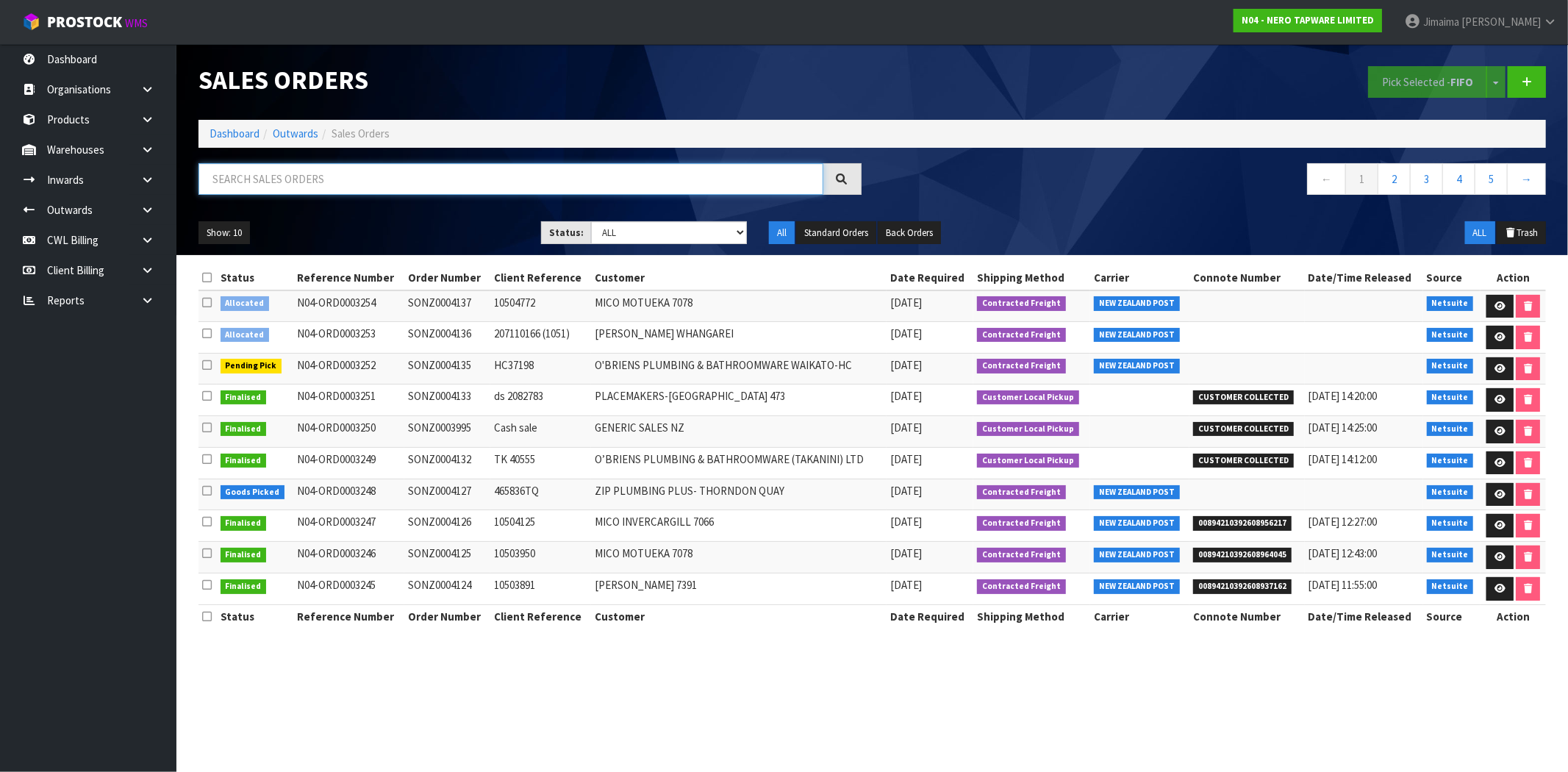
paste input "[PERSON_NAME] WHANGAREI"
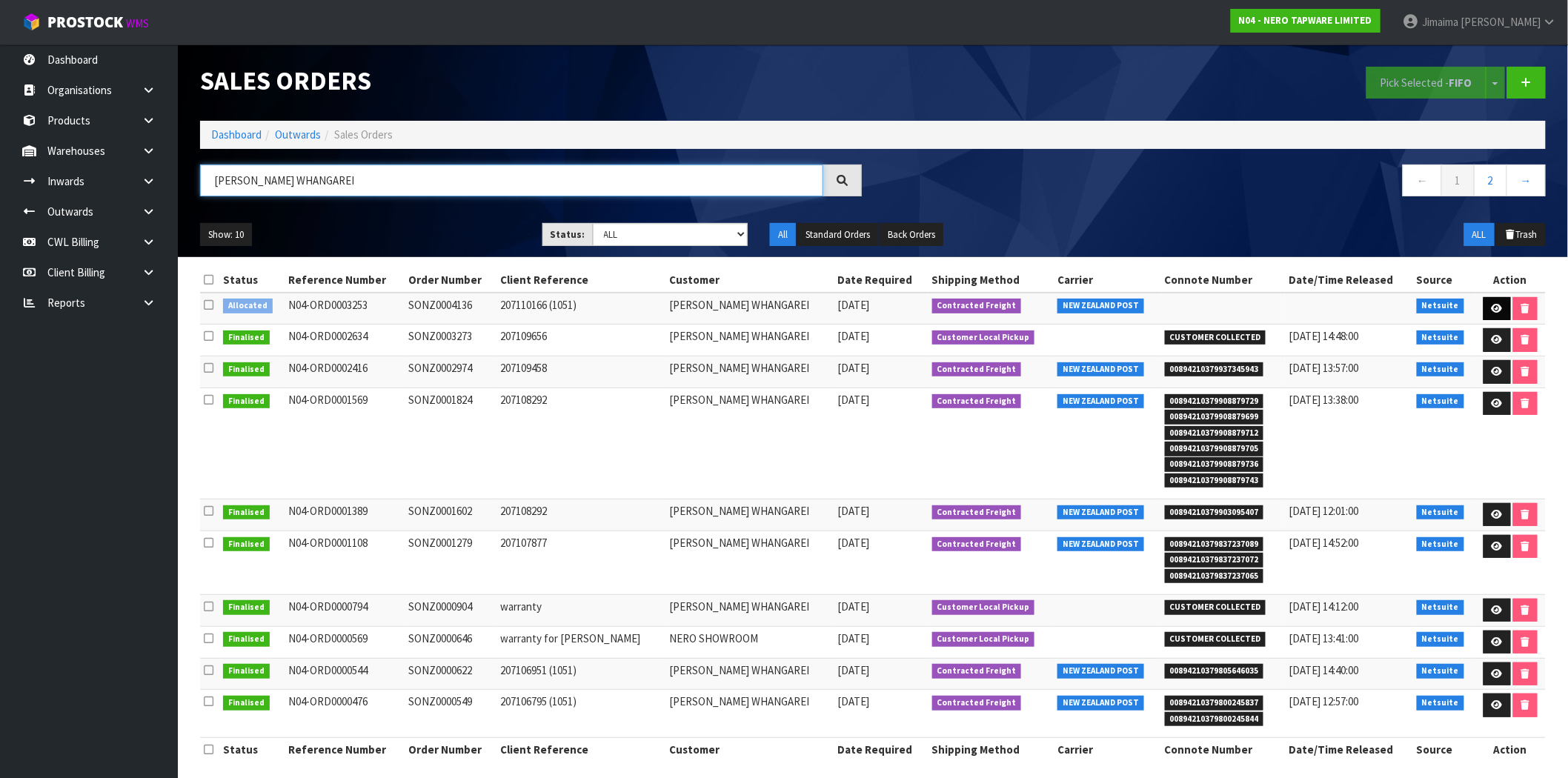
type input "[PERSON_NAME] WHANGAREI"
click at [1495, 314] on link at bounding box center [1497, 309] width 28 height 24
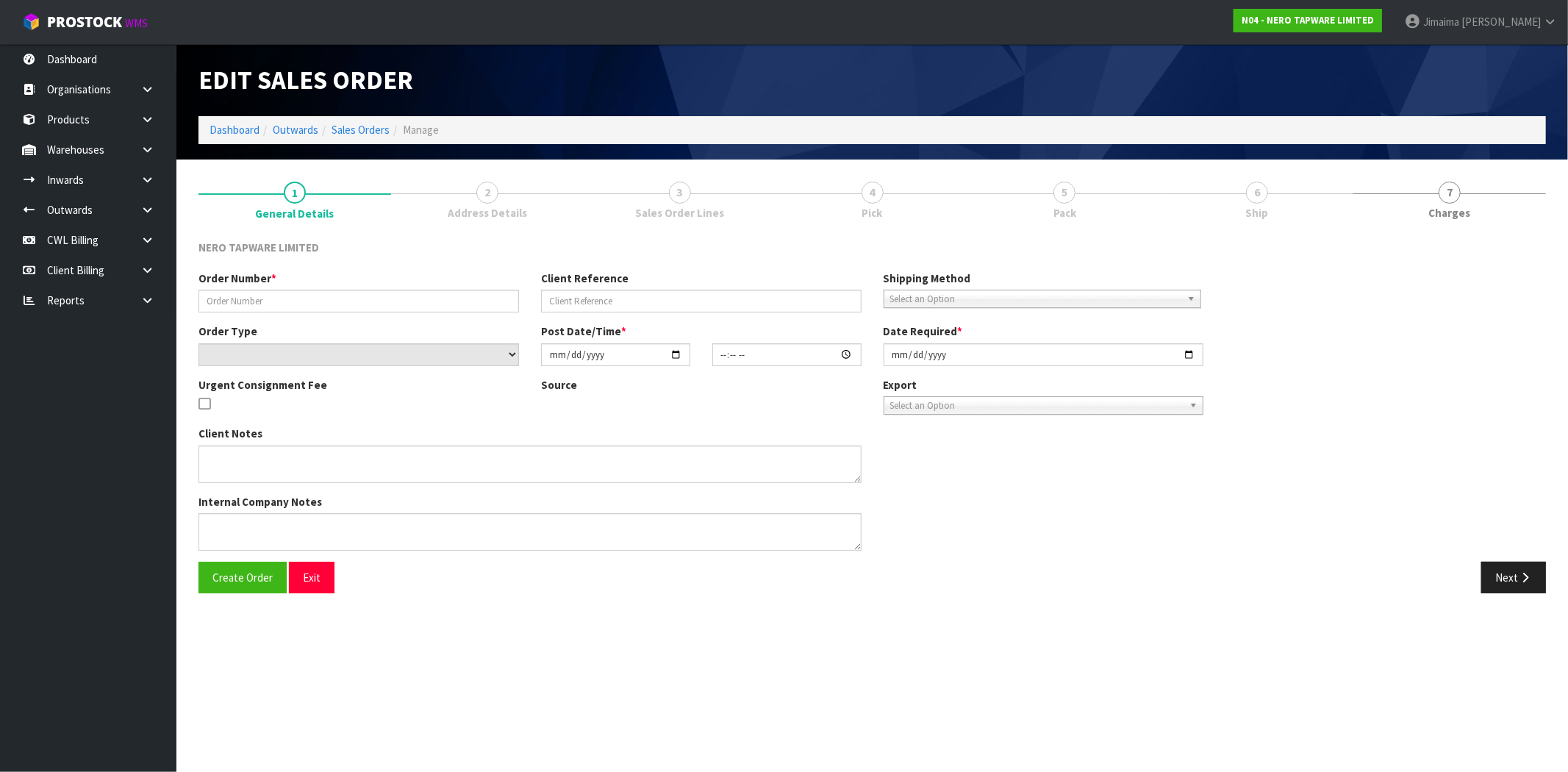
type input "SONZ0004136"
type input "207110166 (1051)"
select select "number:0"
type input "[DATE]"
type input "15:15:07.000"
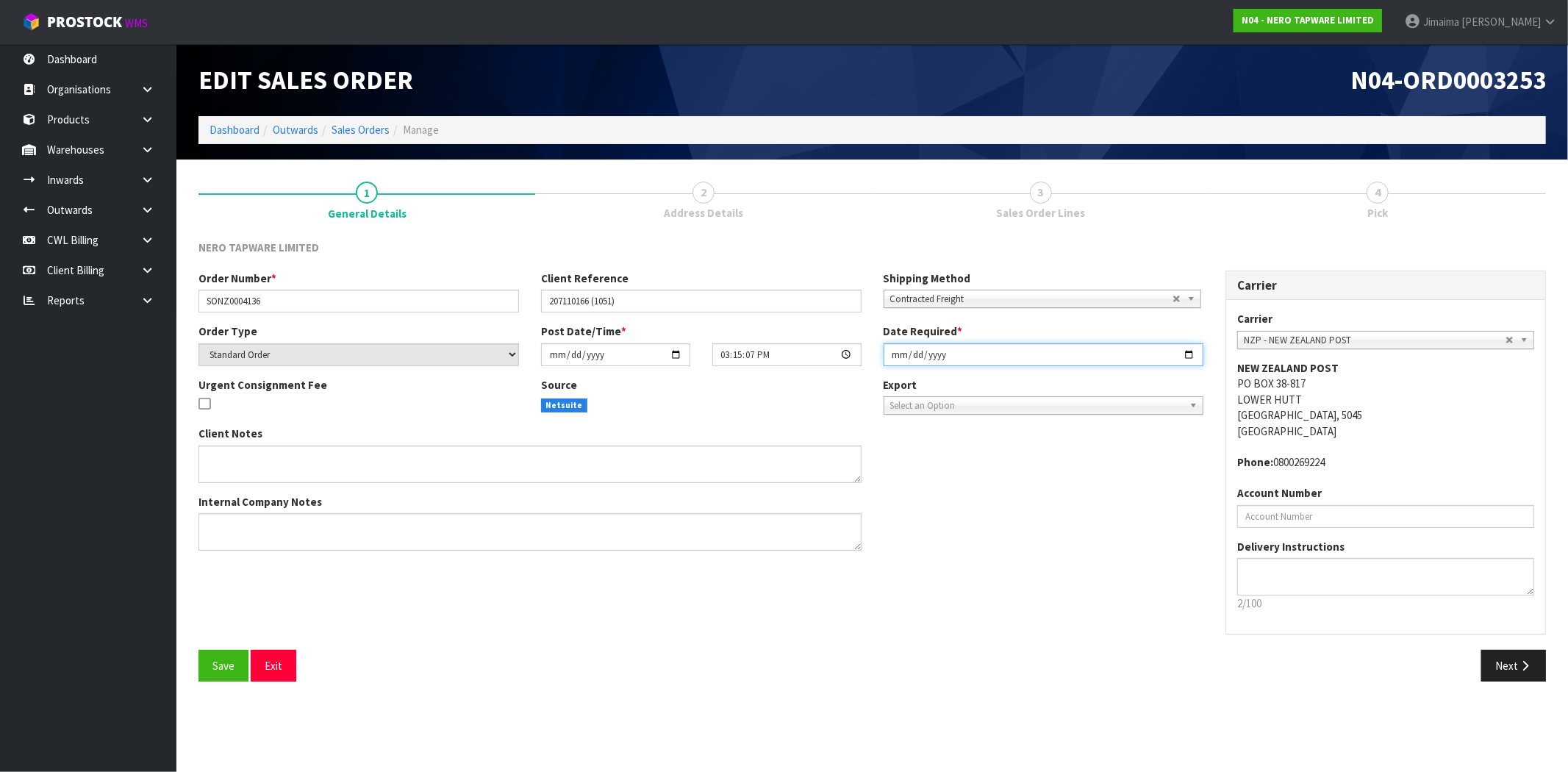
click at [1191, 354] on input "[DATE]" at bounding box center [1044, 355] width 321 height 23
type input "[DATE]"
click at [1083, 623] on div "Order Number * SONZ0004136 Client Reference 207110166 (1051) Shipping Method Cl…" at bounding box center [872, 460] width 1369 height 379
drag, startPoint x: 1503, startPoint y: 656, endPoint x: 1520, endPoint y: 648, distance: 18.8
click at [1503, 656] on button "Next" at bounding box center [1514, 666] width 65 height 32
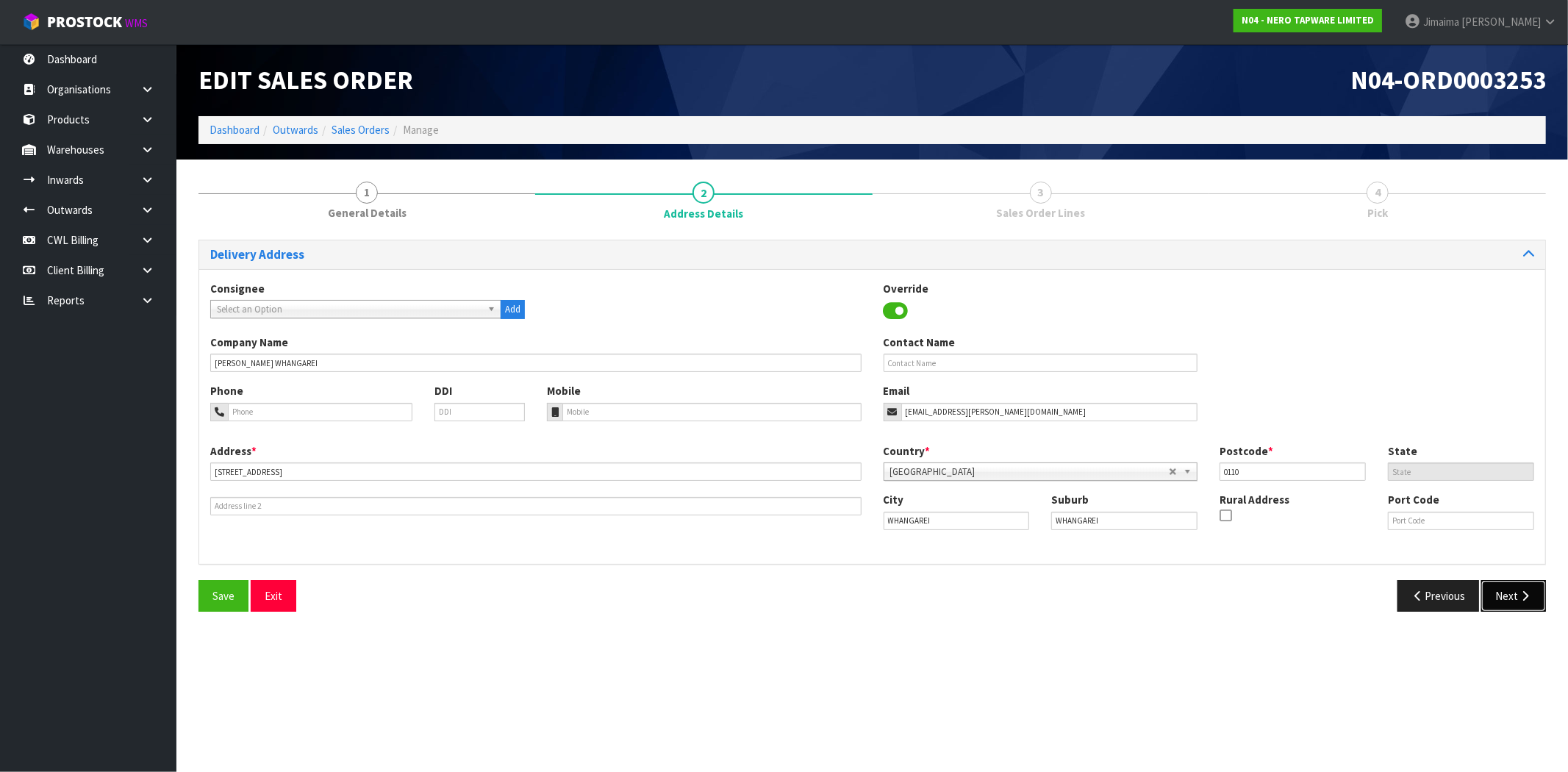
click at [1520, 593] on icon "button" at bounding box center [1525, 596] width 14 height 11
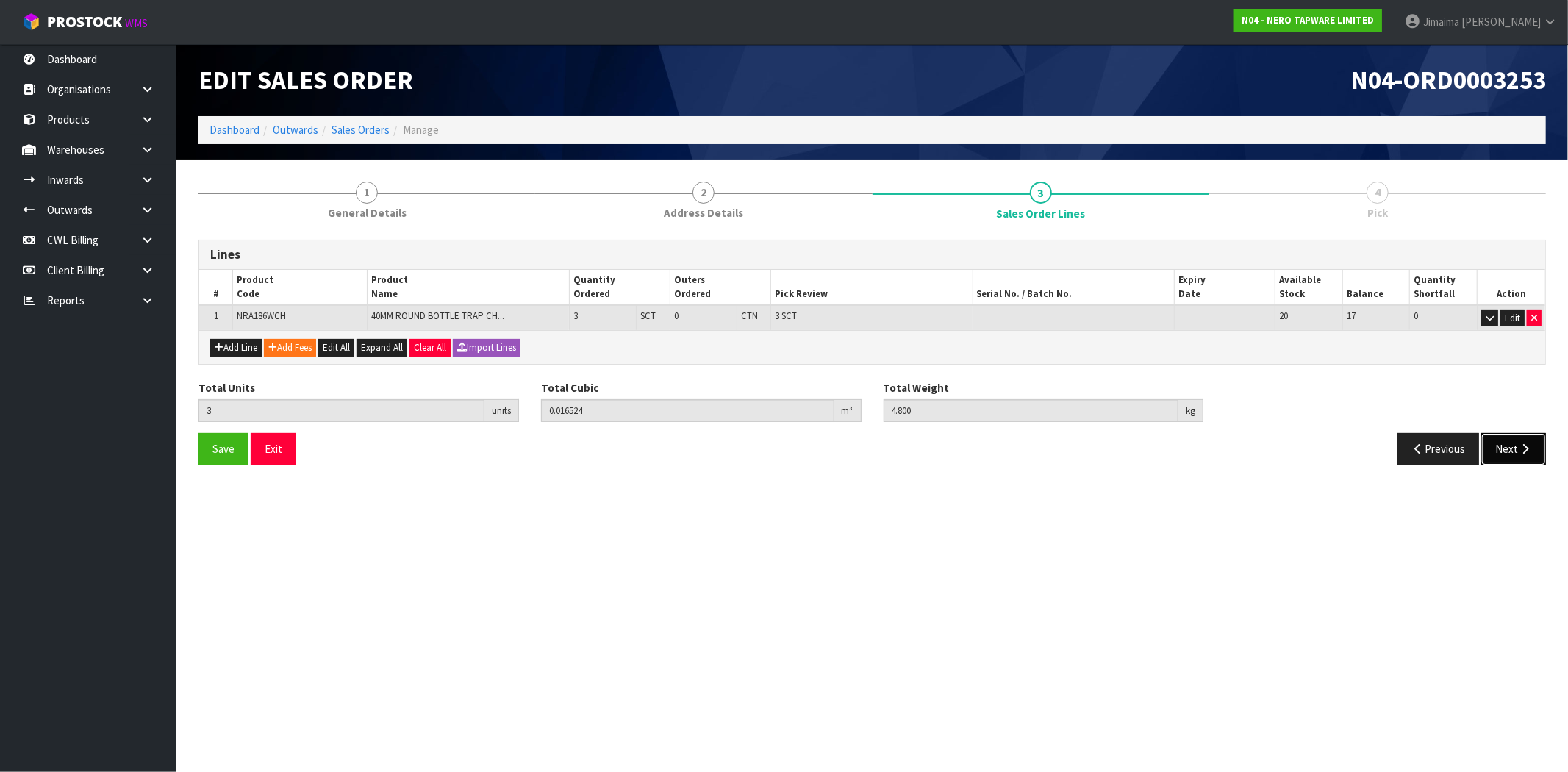
click at [1502, 446] on button "Next" at bounding box center [1514, 449] width 65 height 32
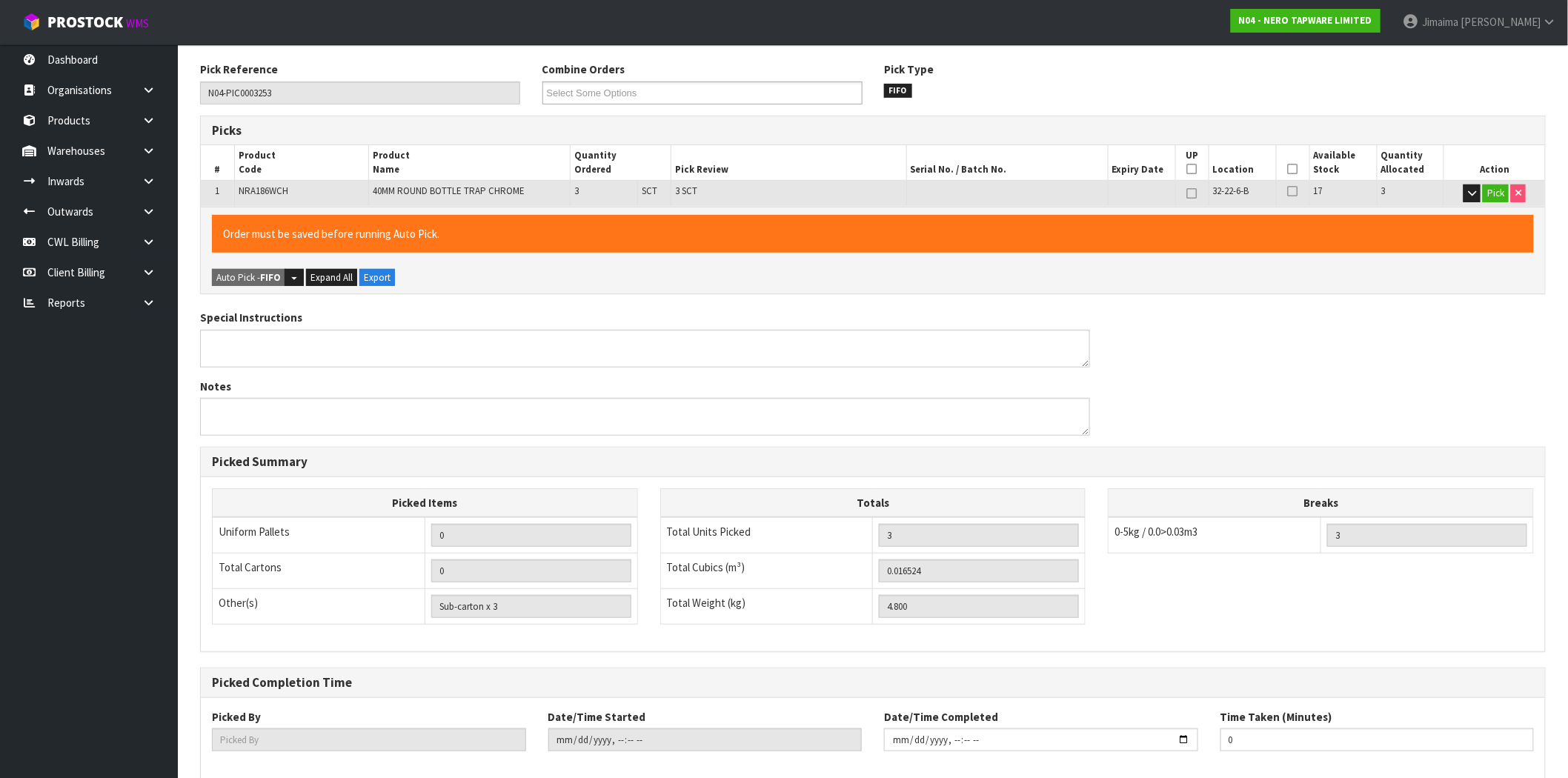
scroll to position [257, 0]
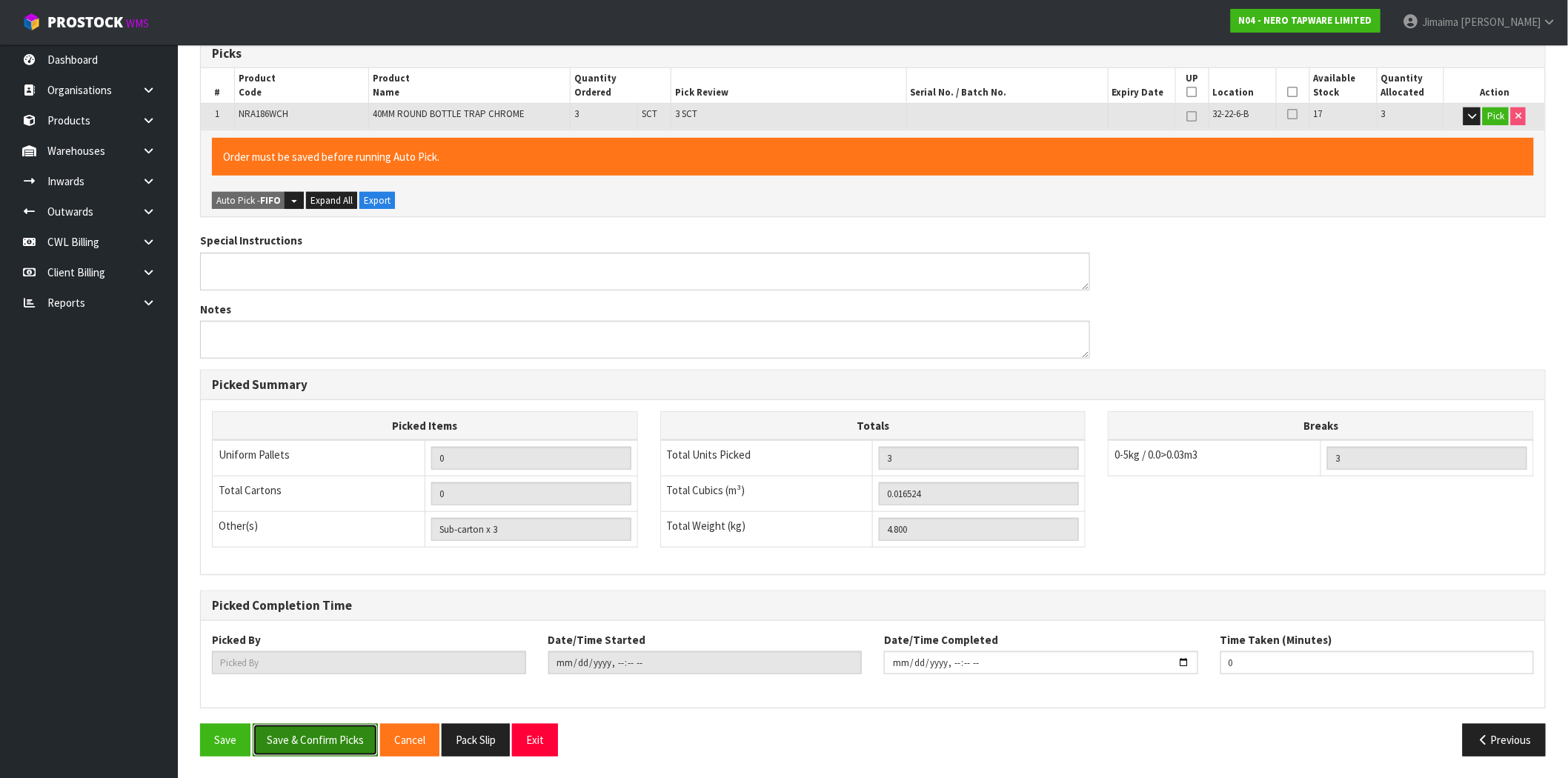
click at [328, 739] on button "Save & Confirm Picks" at bounding box center [315, 740] width 125 height 32
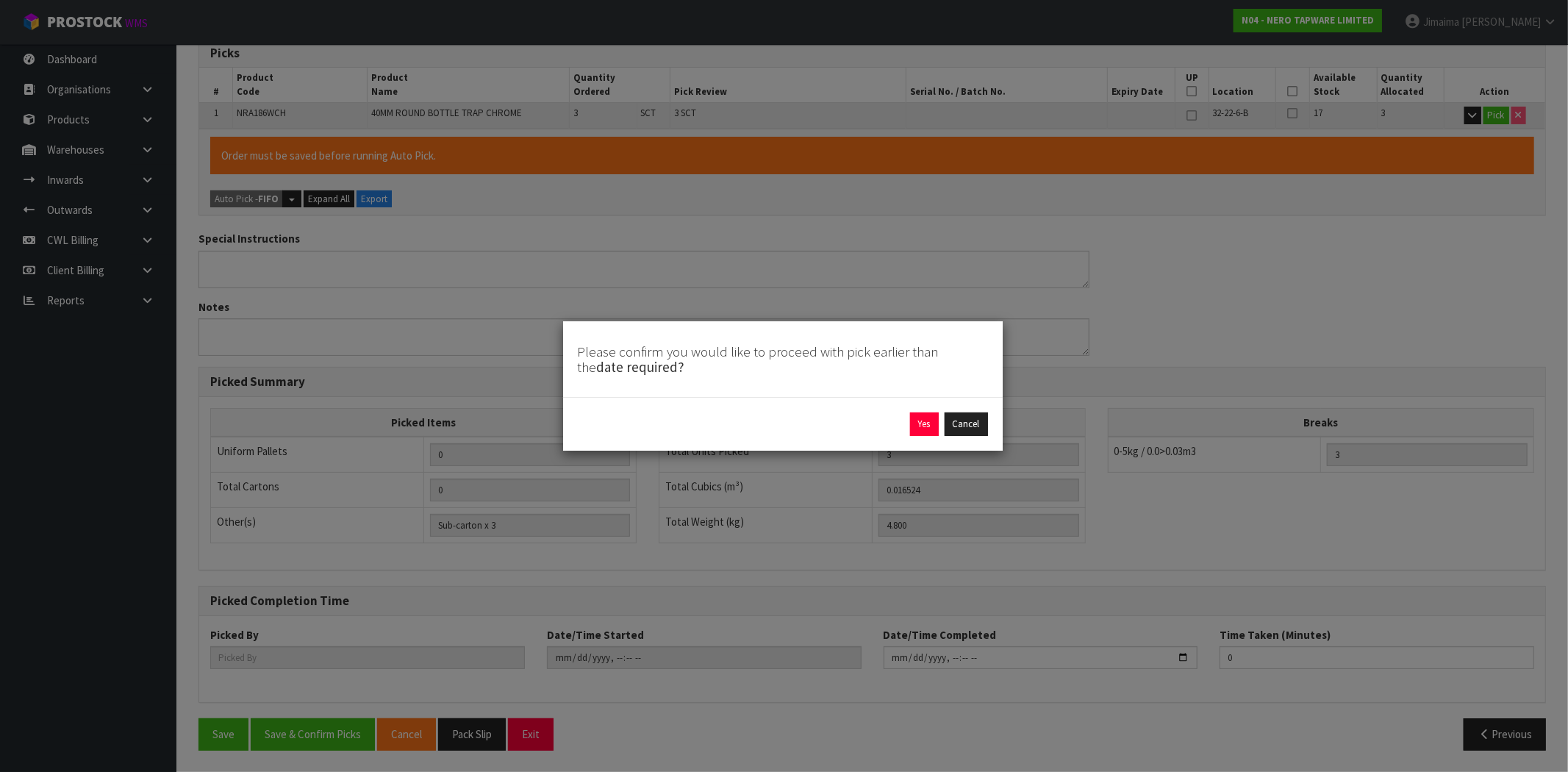
click at [928, 406] on div "Yes Cancel" at bounding box center [783, 424] width 440 height 54
click at [924, 420] on button "Yes" at bounding box center [924, 424] width 28 height 24
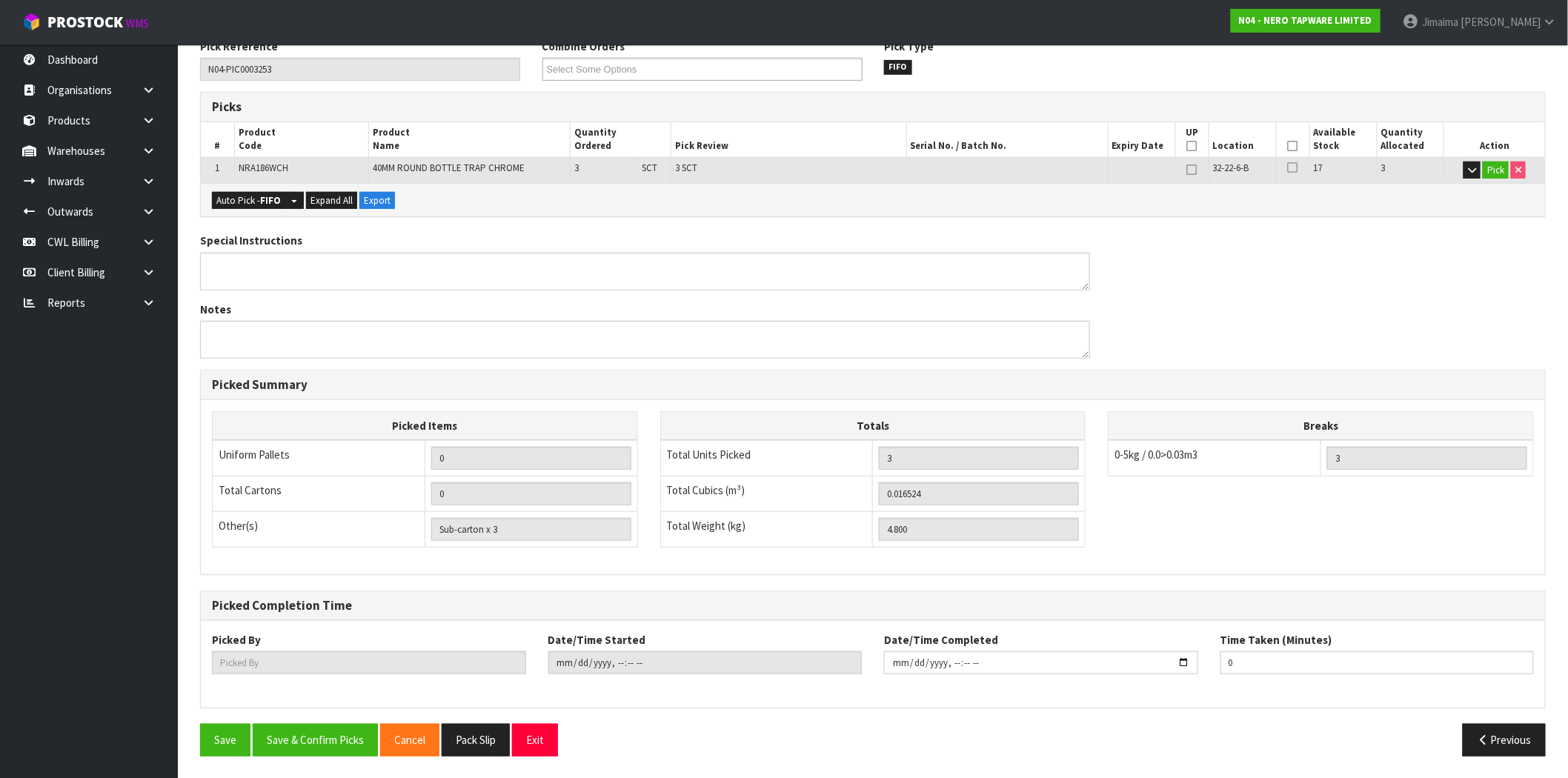
scroll to position [0, 0]
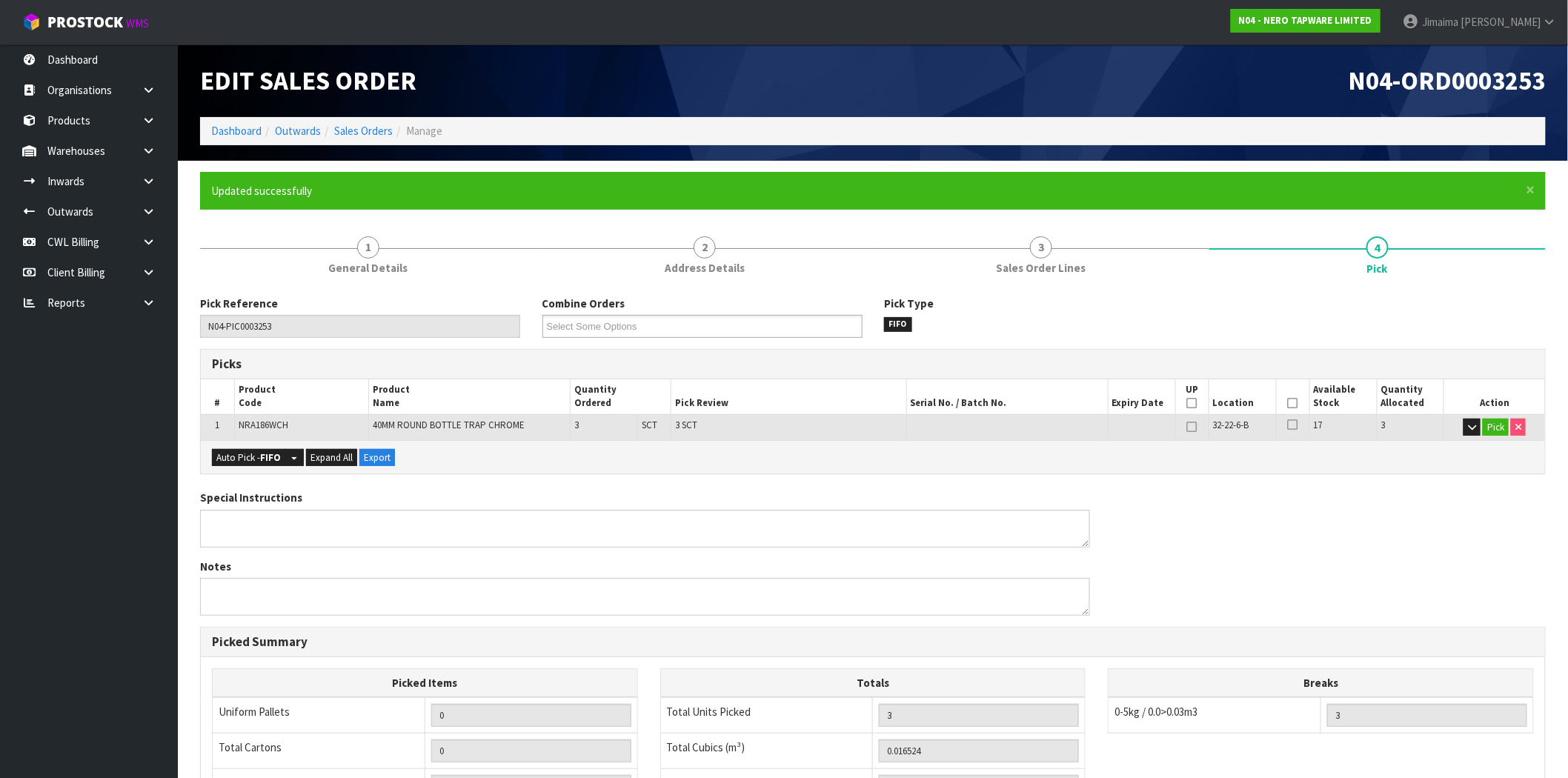
type input "Jimaima [PERSON_NAME]"
type input "[DATE]T15:26:43"
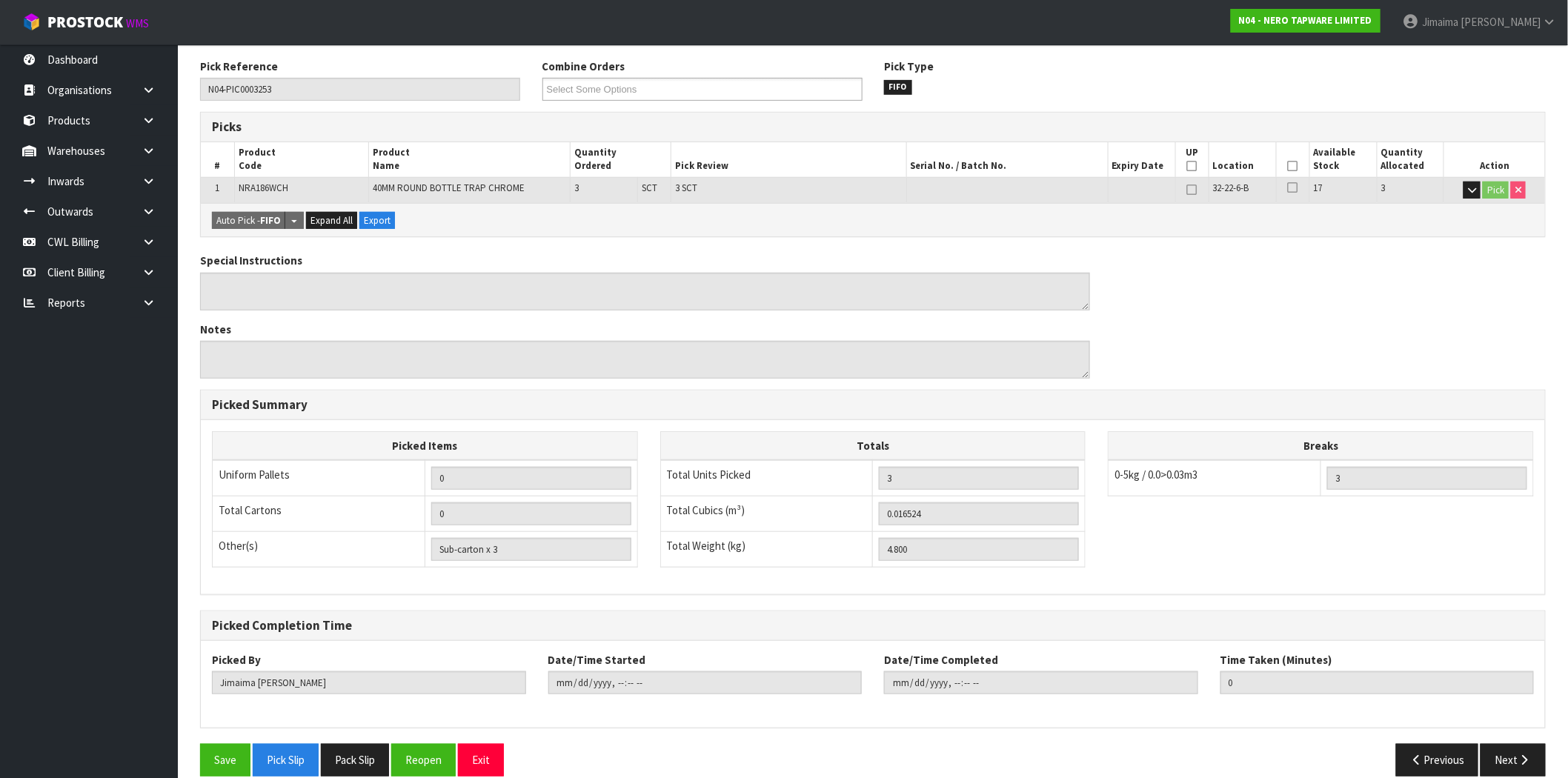
scroll to position [257, 0]
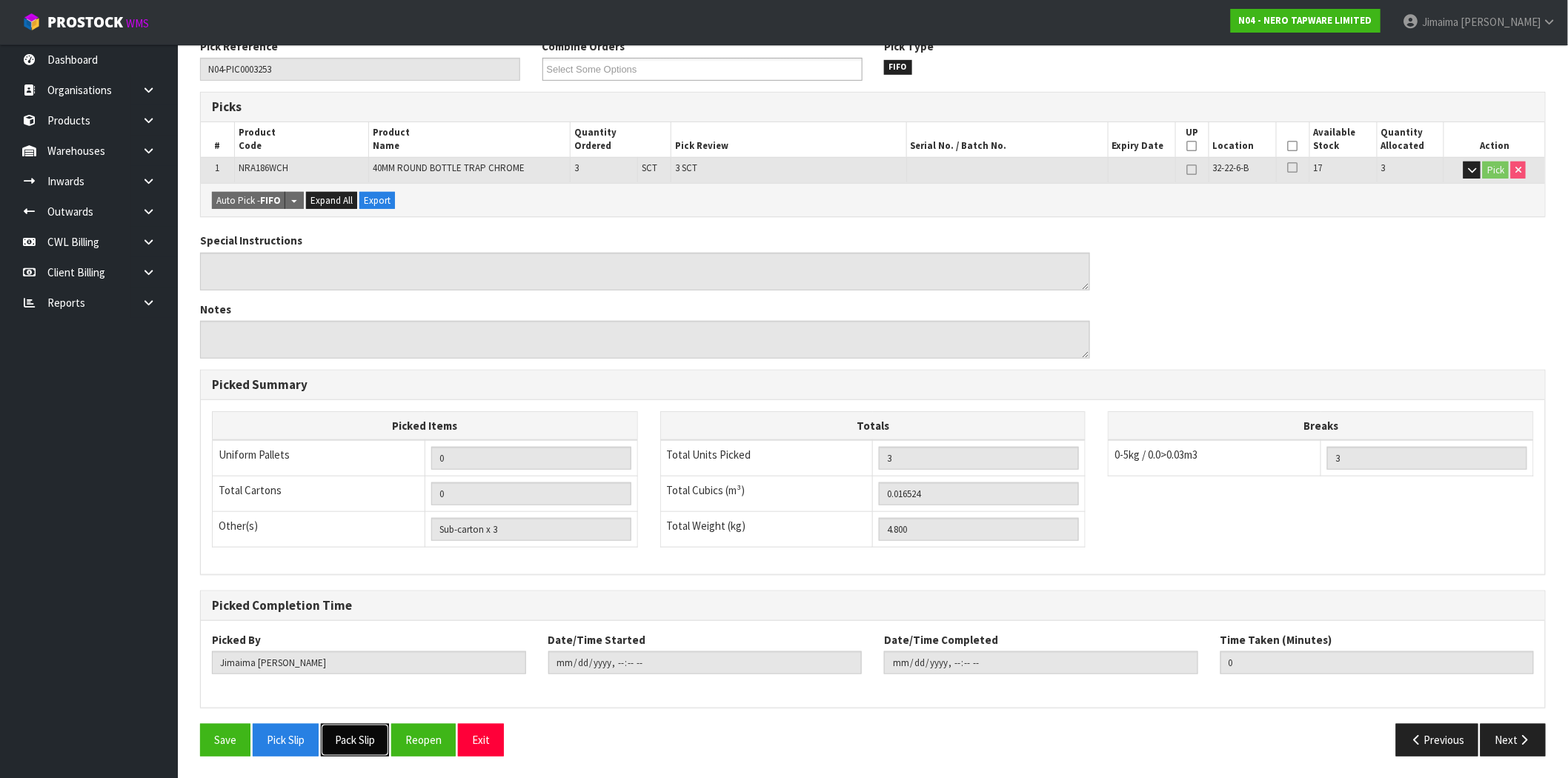
click at [356, 751] on button "Pack Slip" at bounding box center [355, 740] width 68 height 32
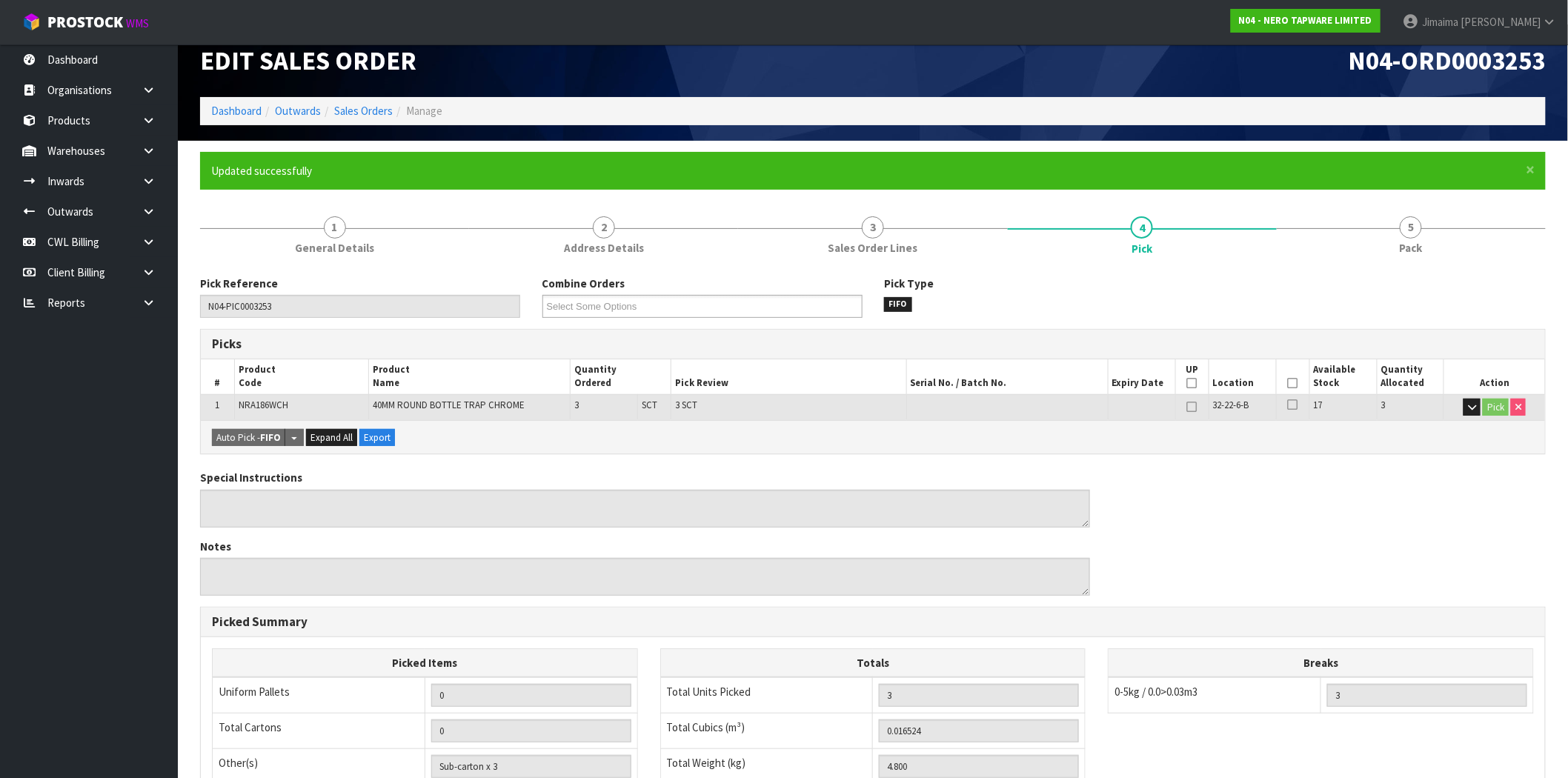
scroll to position [0, 0]
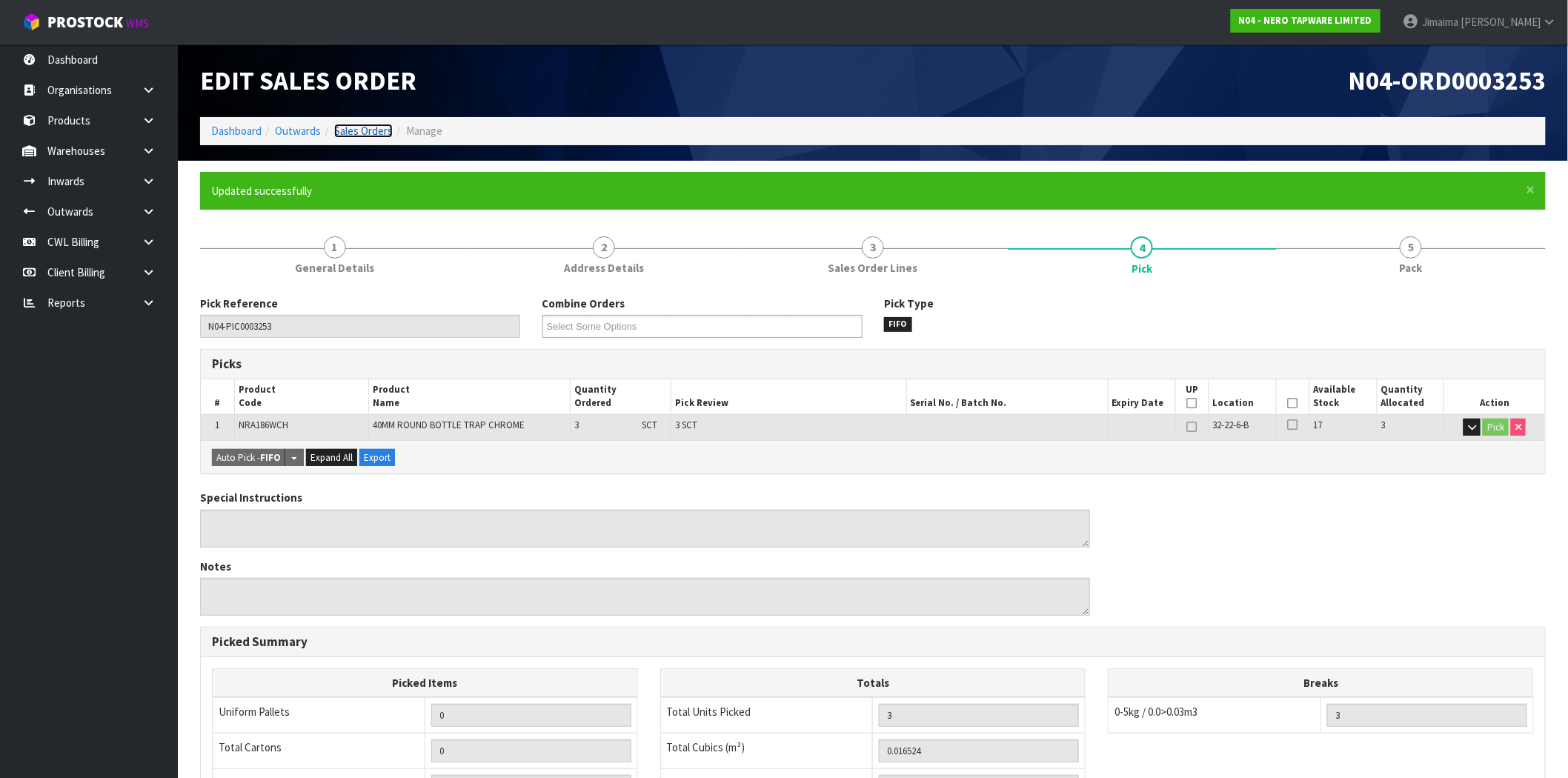
click at [363, 134] on link "Sales Orders" at bounding box center [364, 131] width 59 height 14
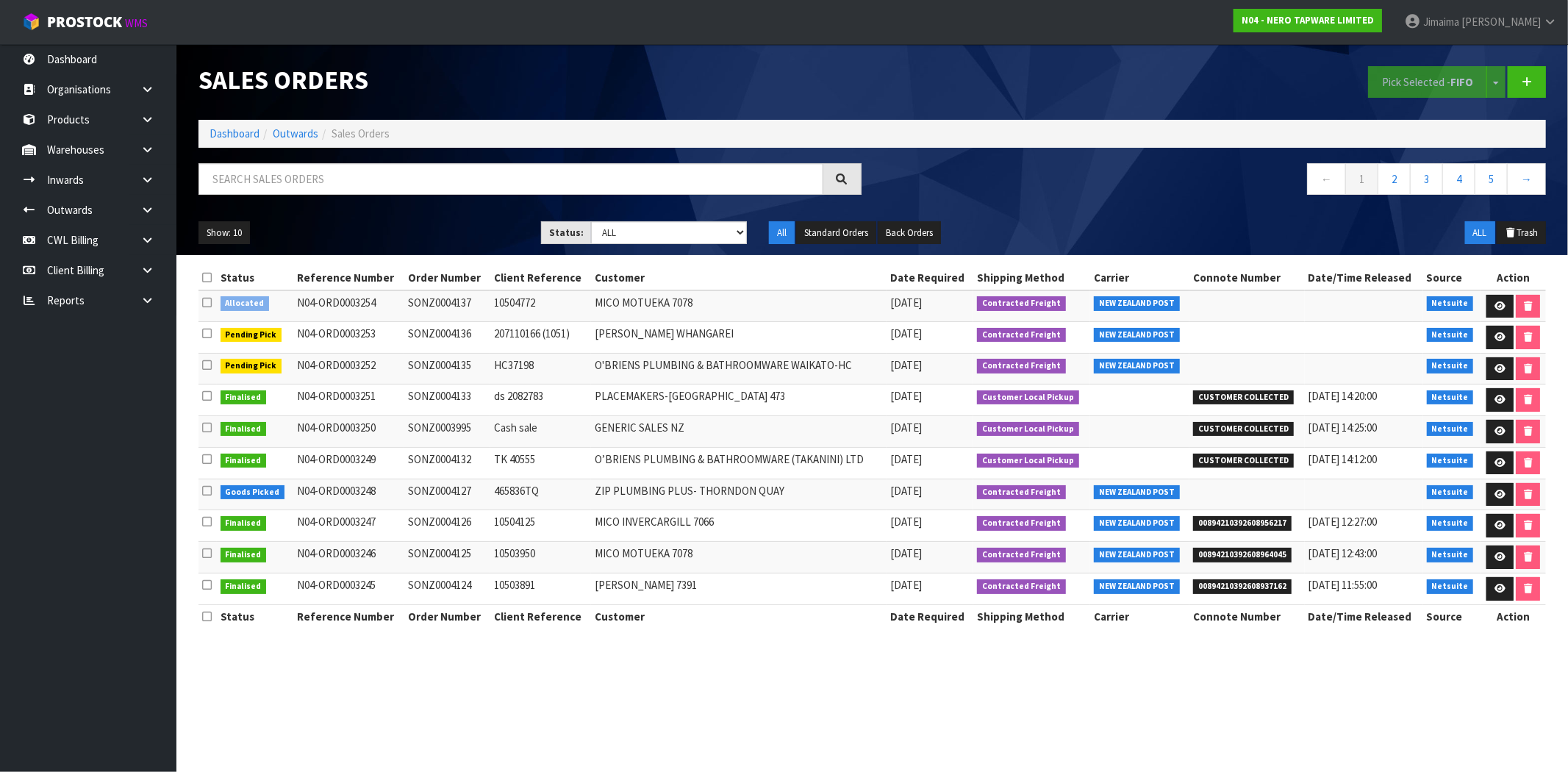
click at [650, 304] on td "MICO MOTUEKA 7078" at bounding box center [738, 307] width 295 height 32
copy tr "MICO MOTUEKA 7078"
click at [325, 176] on input "text" at bounding box center [511, 179] width 625 height 32
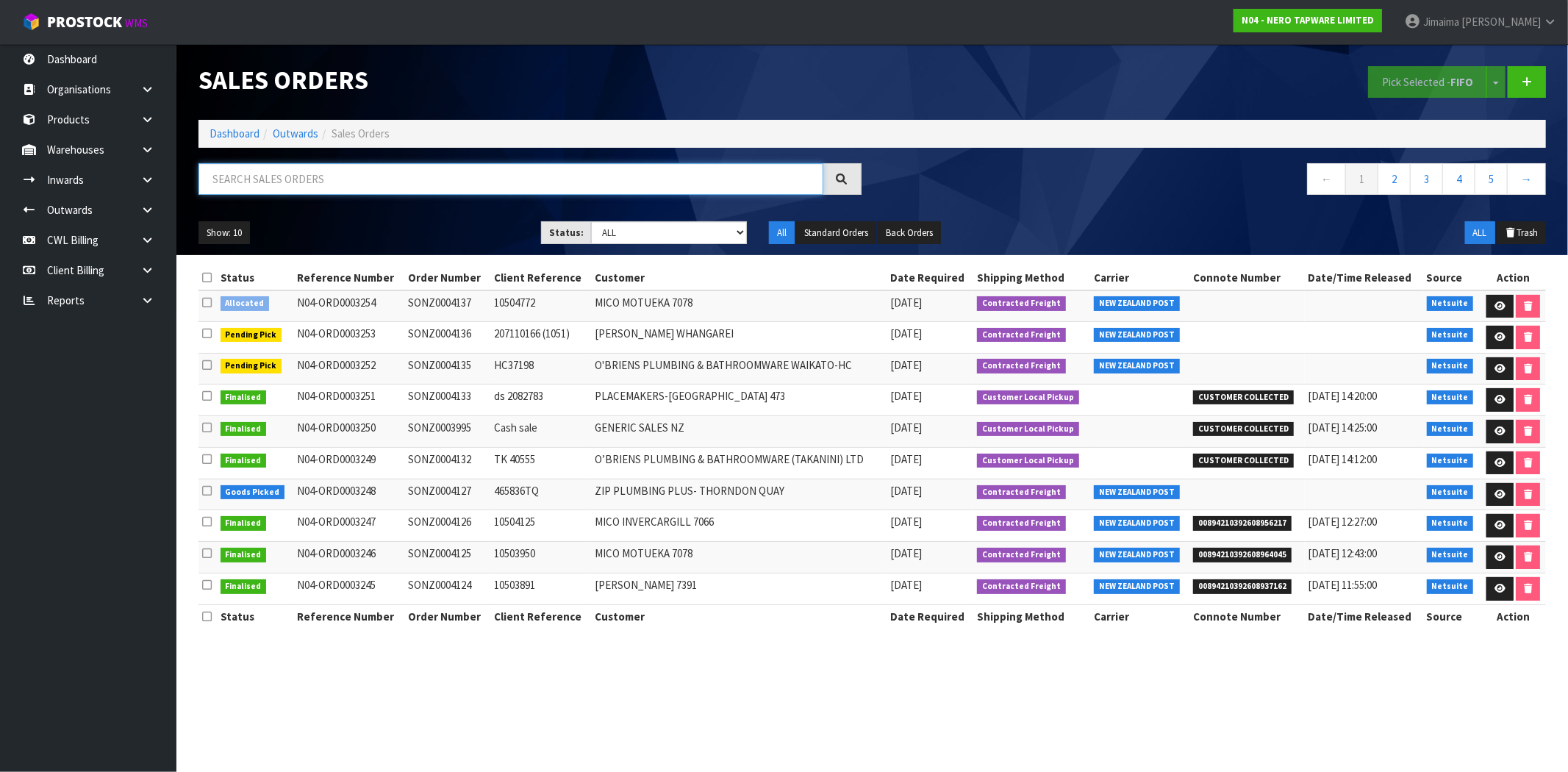
paste input "MICO MOTUEKA 7078"
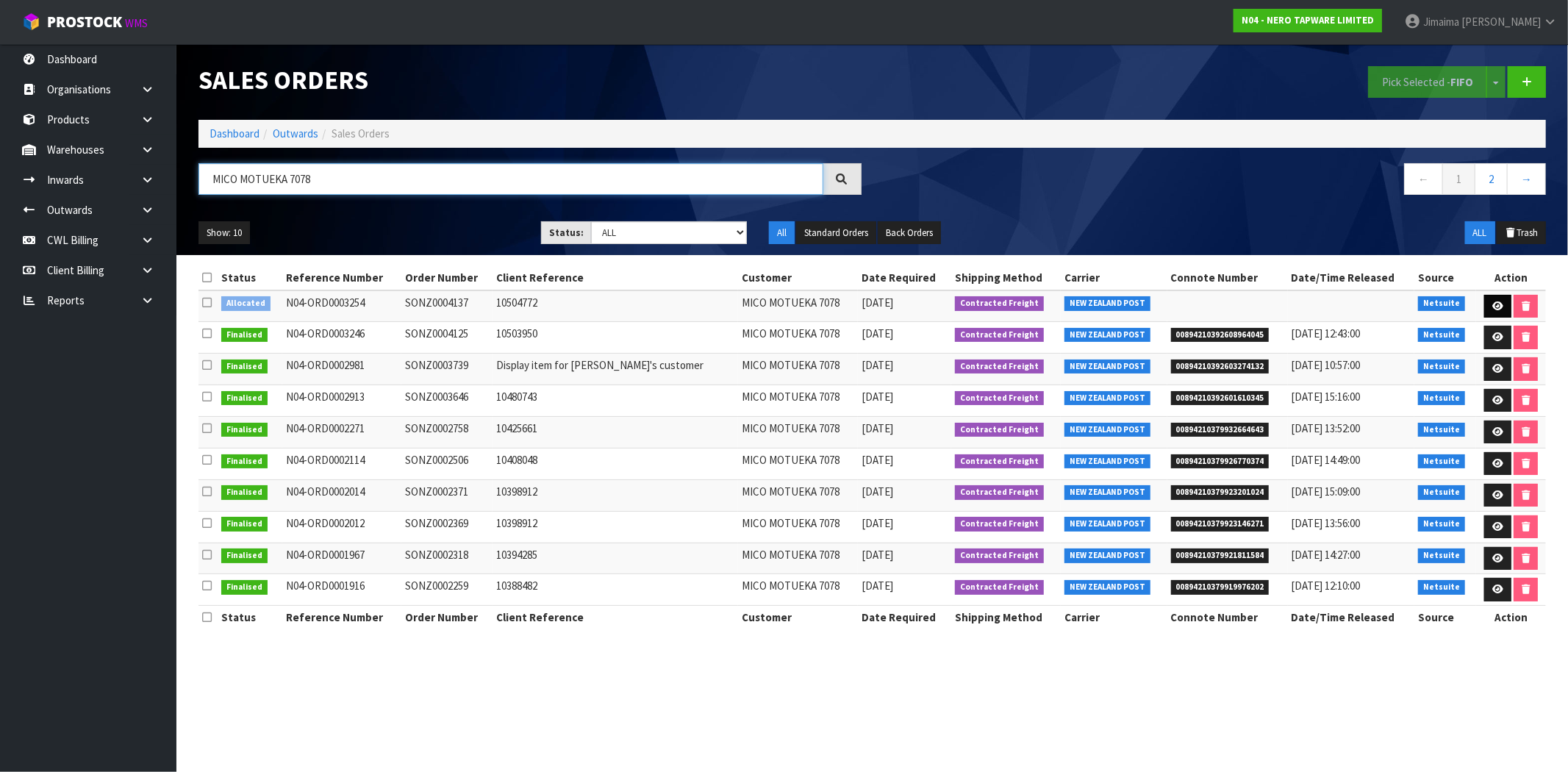
type input "MICO MOTUEKA 7078"
click at [1486, 310] on link at bounding box center [1498, 307] width 27 height 24
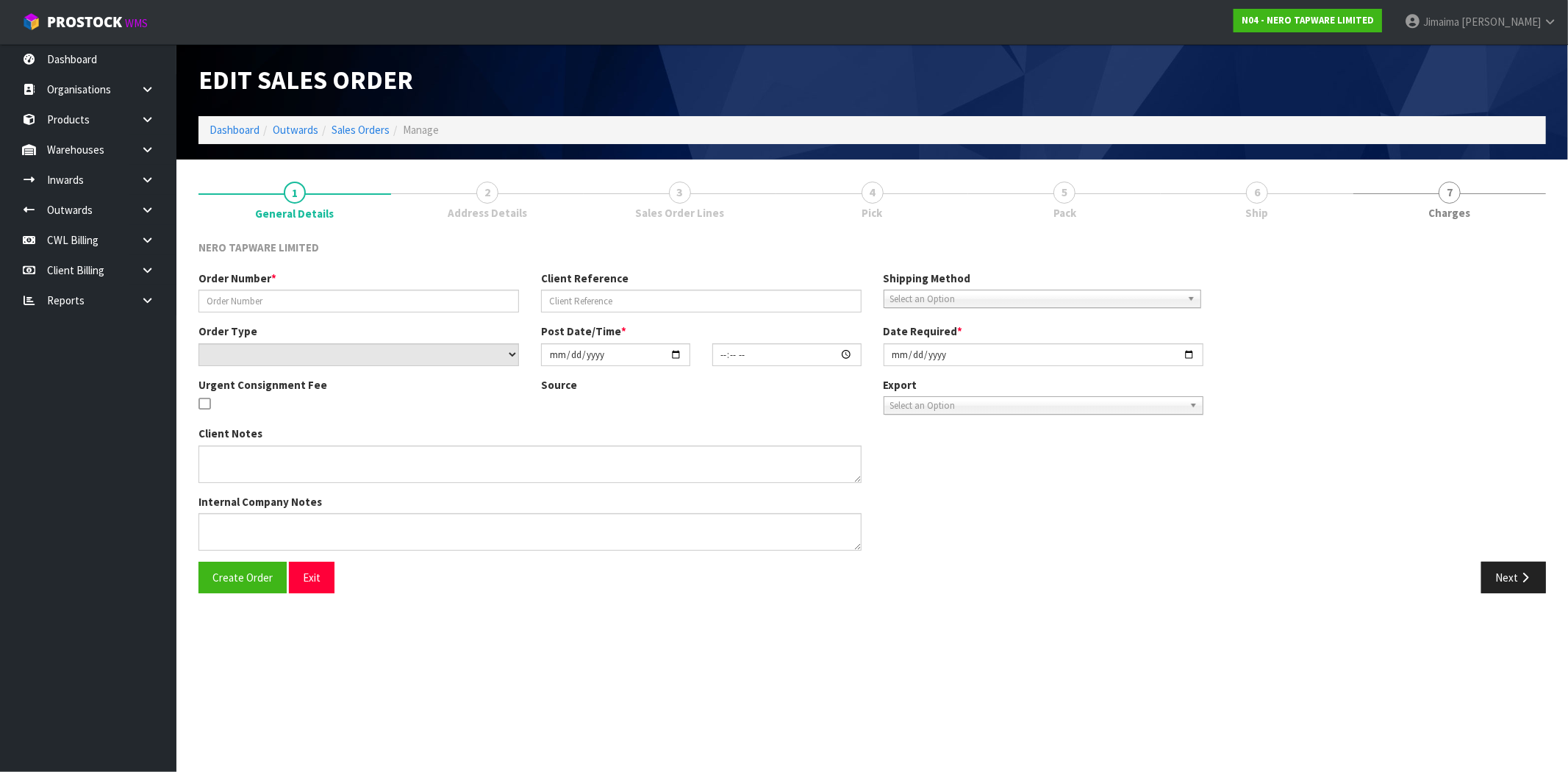
type input "SONZ0004137"
type input "10504772"
select select "number:0"
type input "[DATE]"
type input "15:15:08.000"
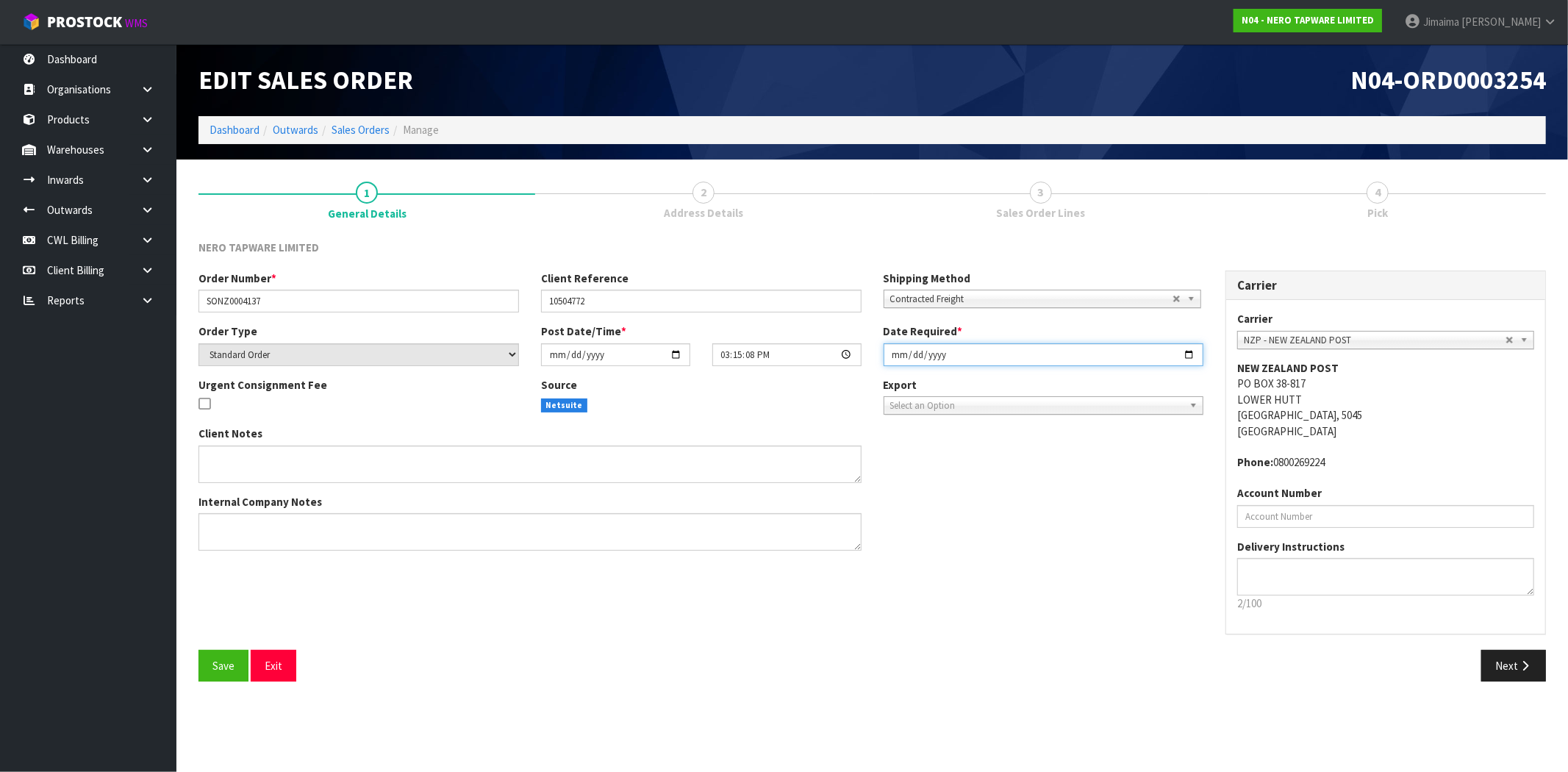
click at [1189, 347] on input "[DATE]" at bounding box center [1044, 355] width 321 height 23
click at [1128, 524] on div "Client Notes Internal Company Notes" at bounding box center [701, 493] width 1027 height 136
click at [1188, 353] on input "[DATE]" at bounding box center [1044, 355] width 321 height 23
type input "[DATE]"
click at [1120, 651] on div "Next" at bounding box center [1215, 666] width 685 height 32
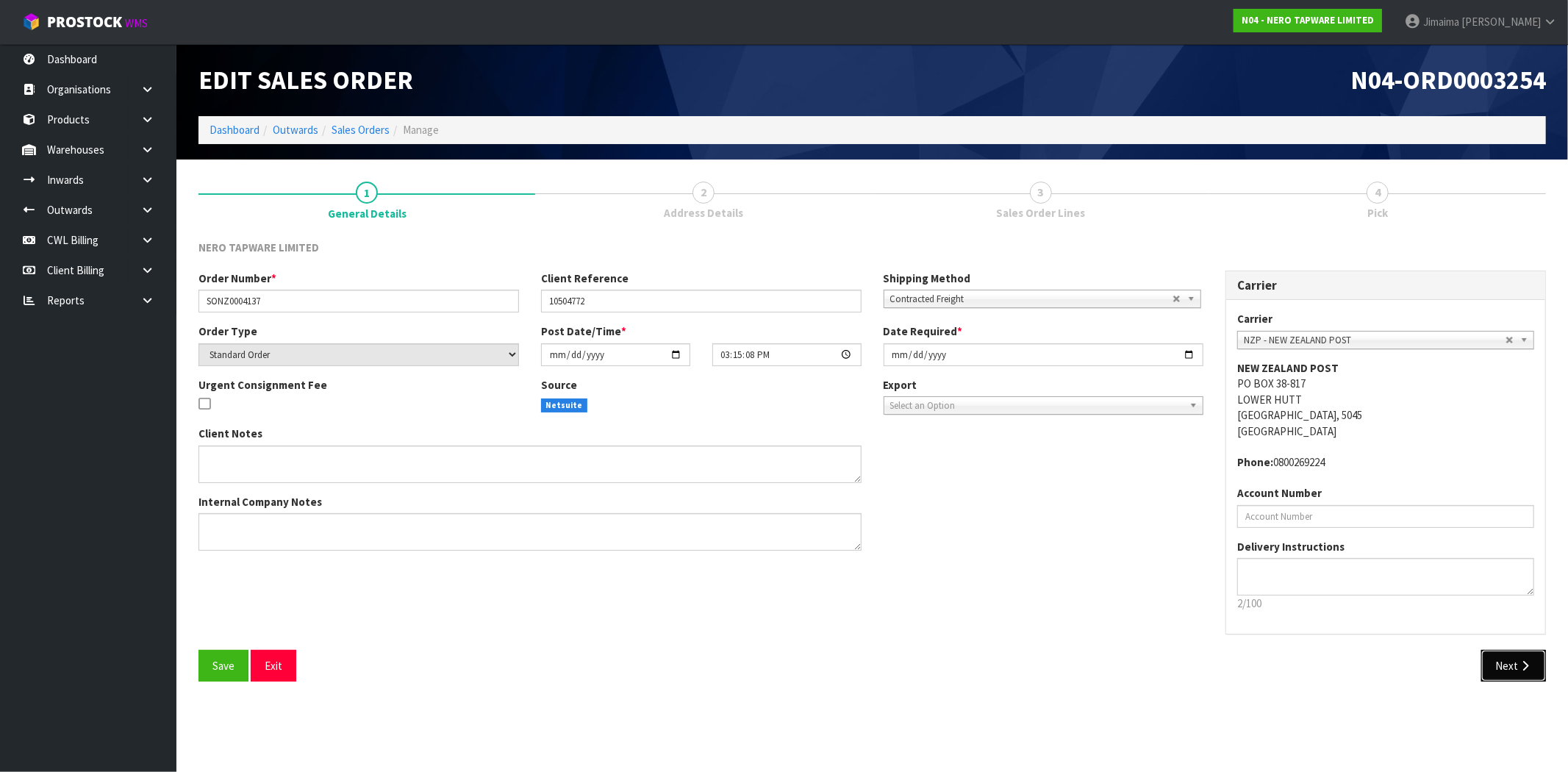
click at [1501, 658] on button "Next" at bounding box center [1514, 666] width 65 height 32
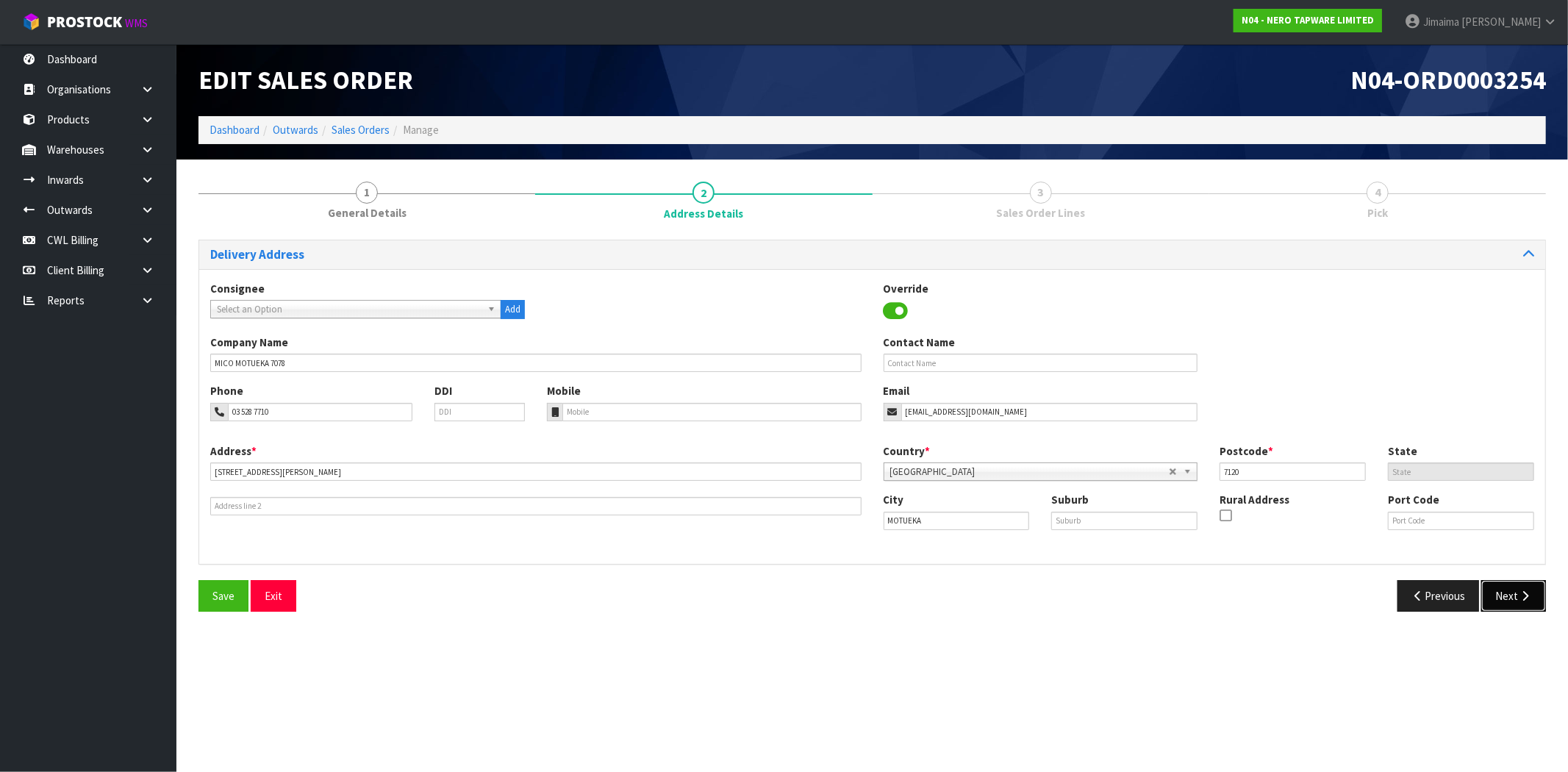
click at [1533, 596] on button "Next" at bounding box center [1514, 597] width 65 height 32
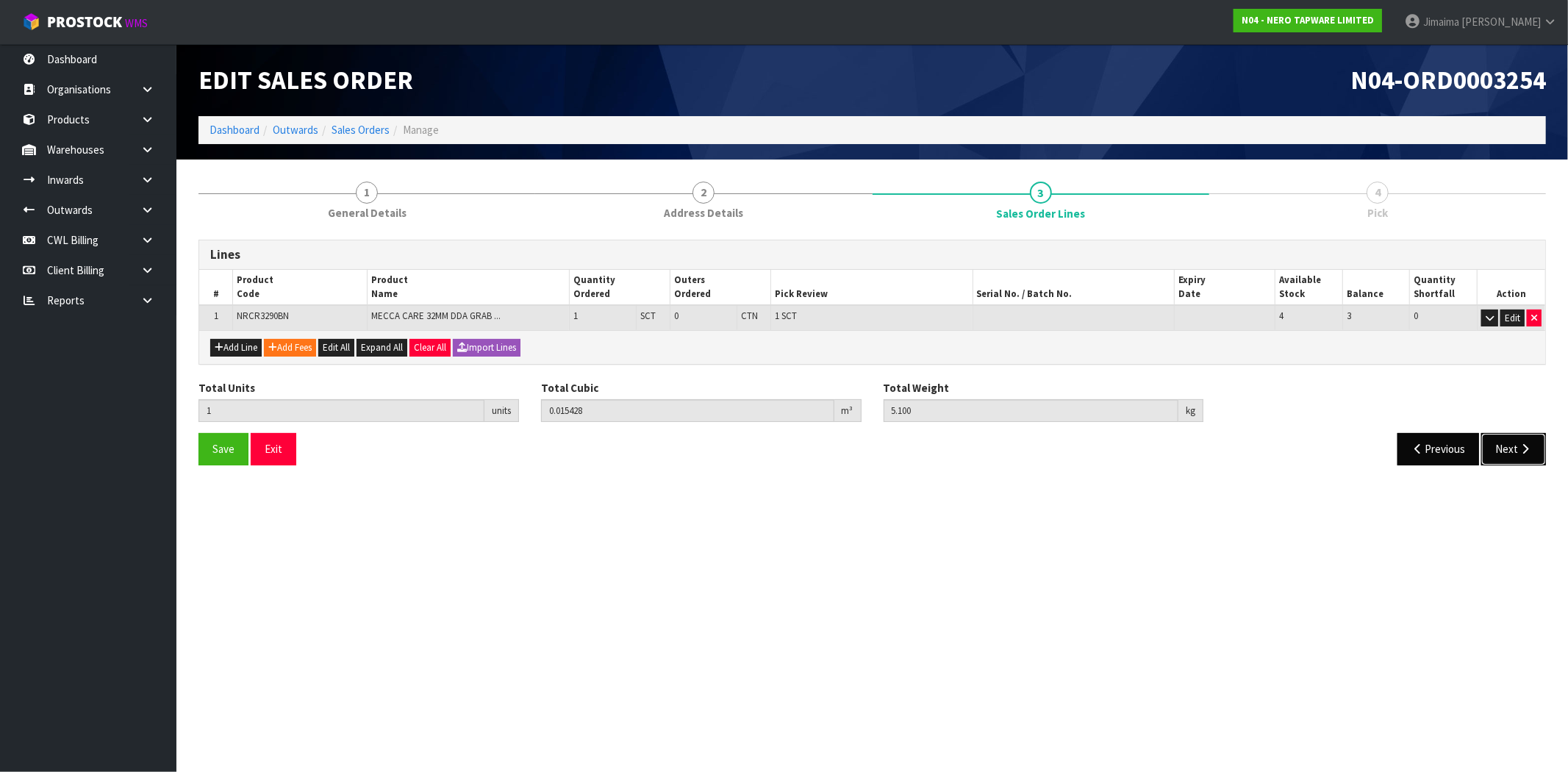
click at [1517, 442] on button "Next" at bounding box center [1514, 449] width 65 height 32
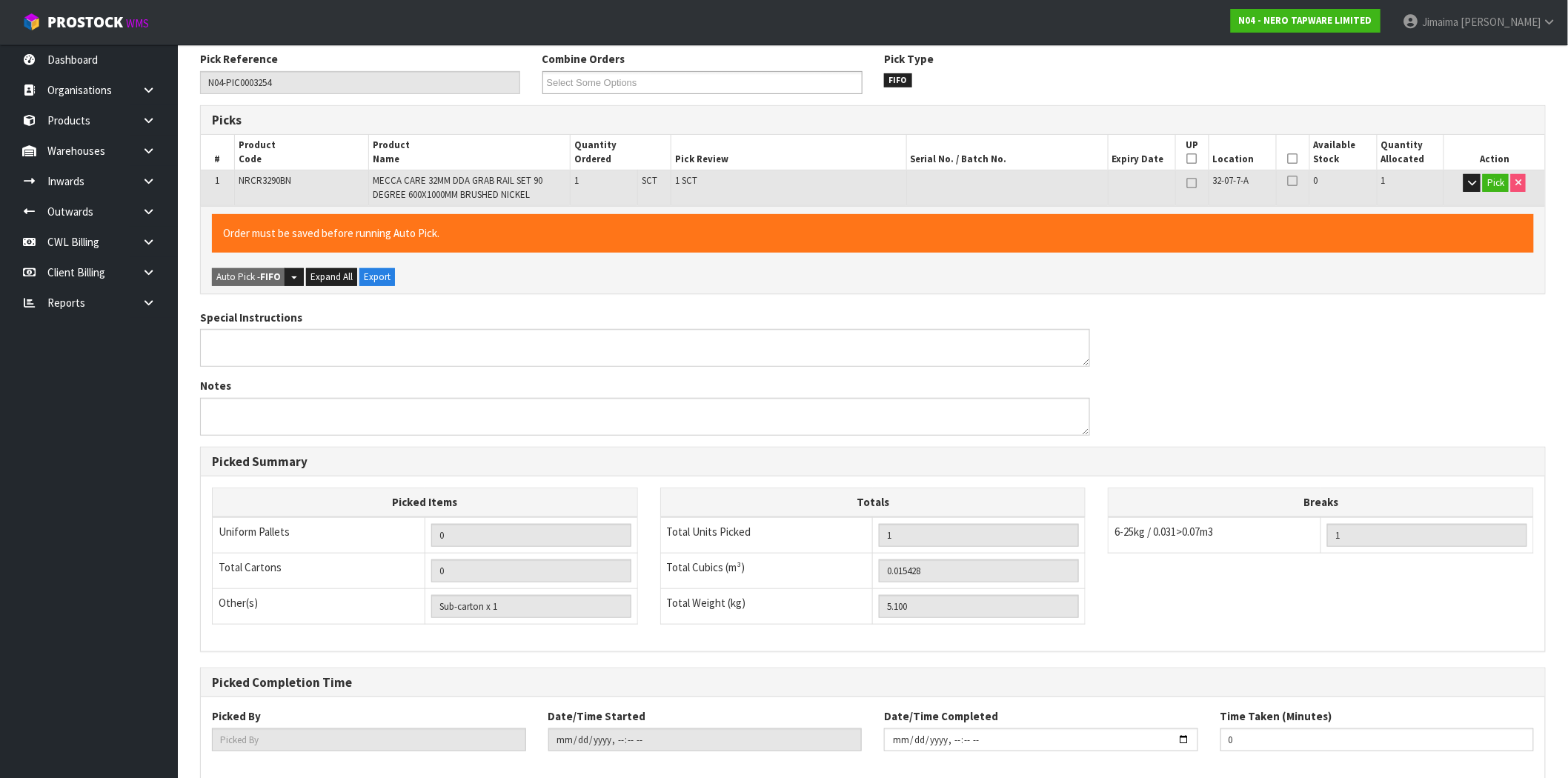
scroll to position [267, 0]
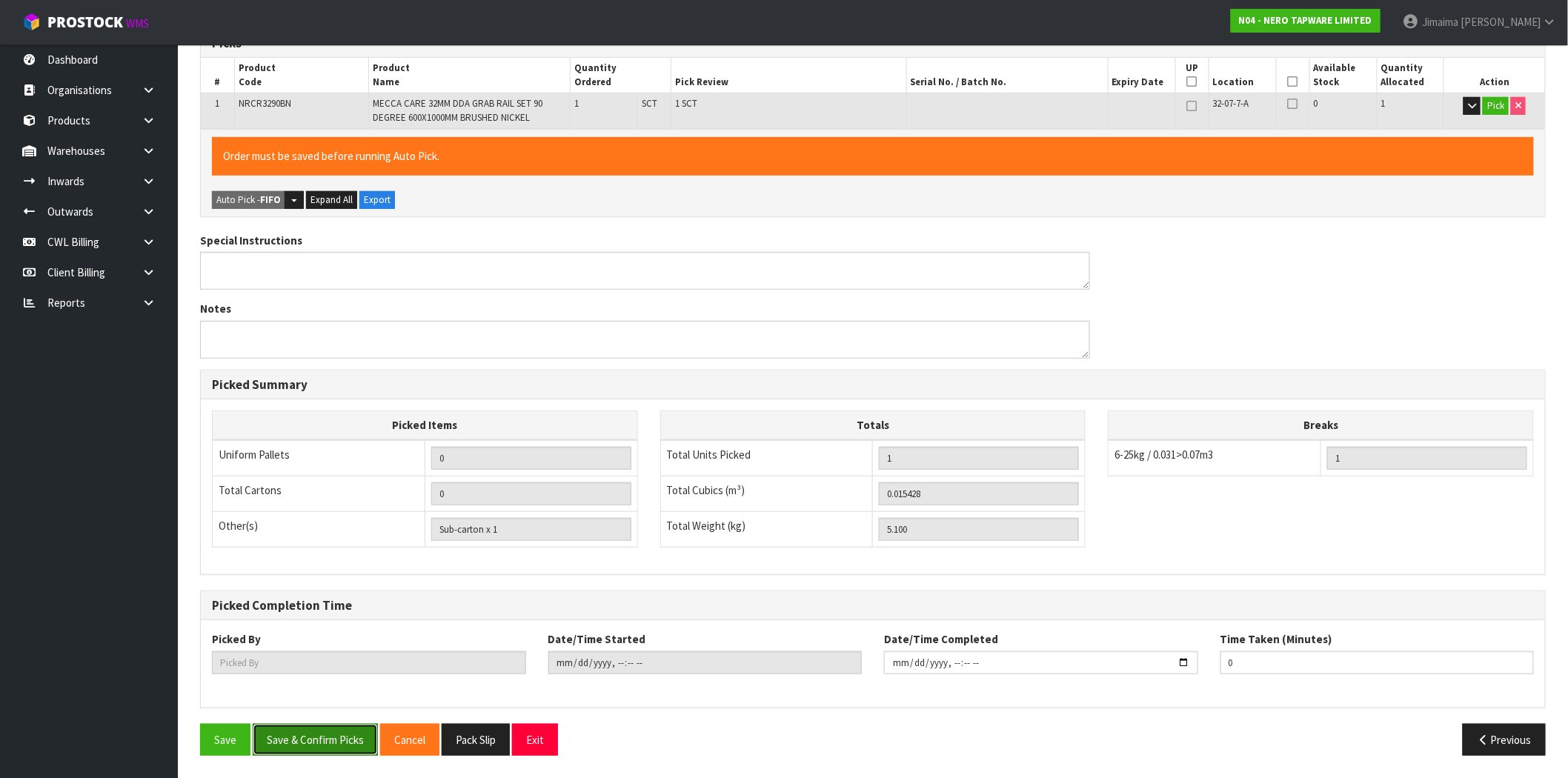
click at [359, 735] on button "Save & Confirm Picks" at bounding box center [315, 740] width 125 height 32
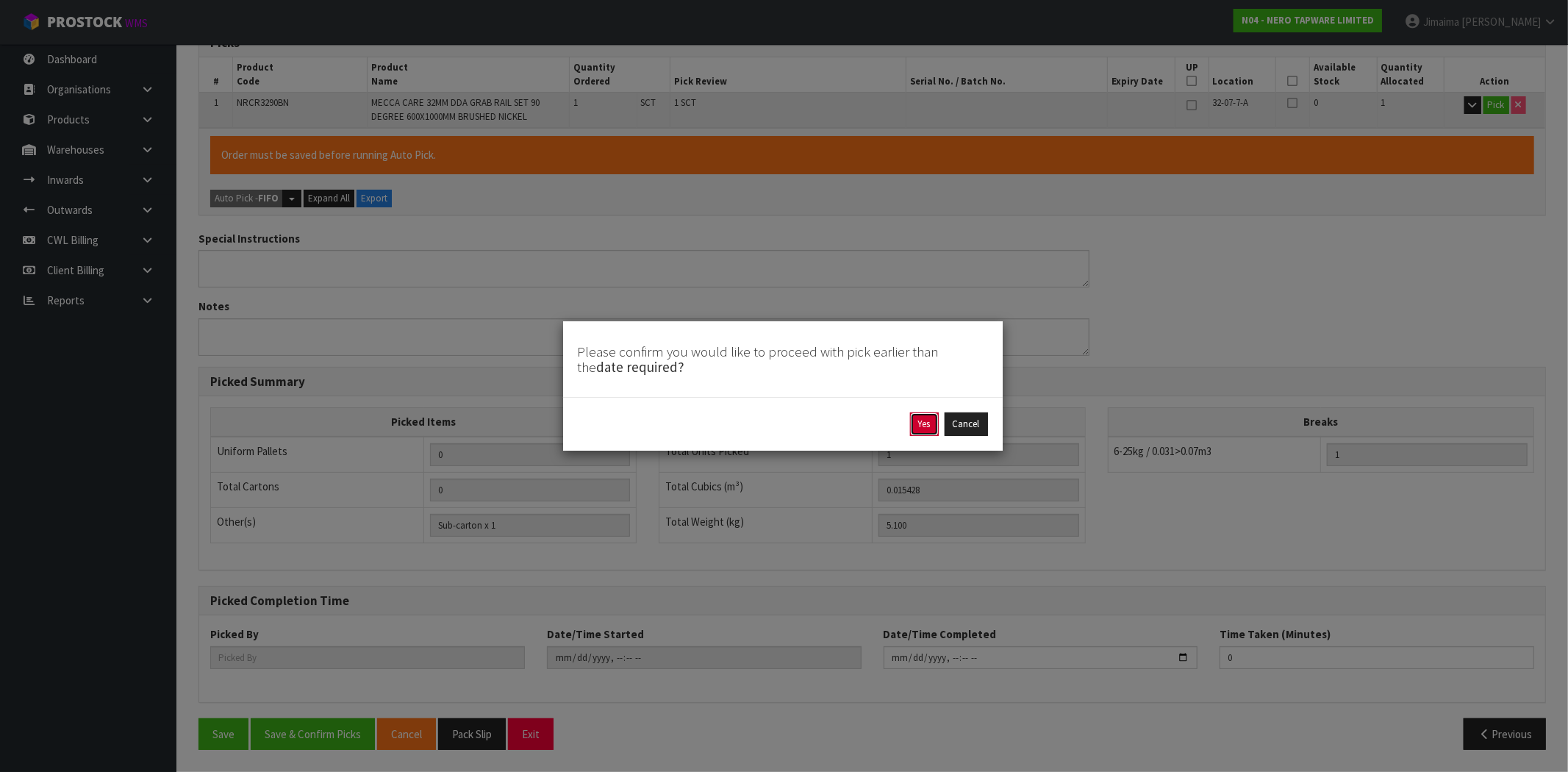
click at [924, 421] on button "Yes" at bounding box center [924, 424] width 28 height 24
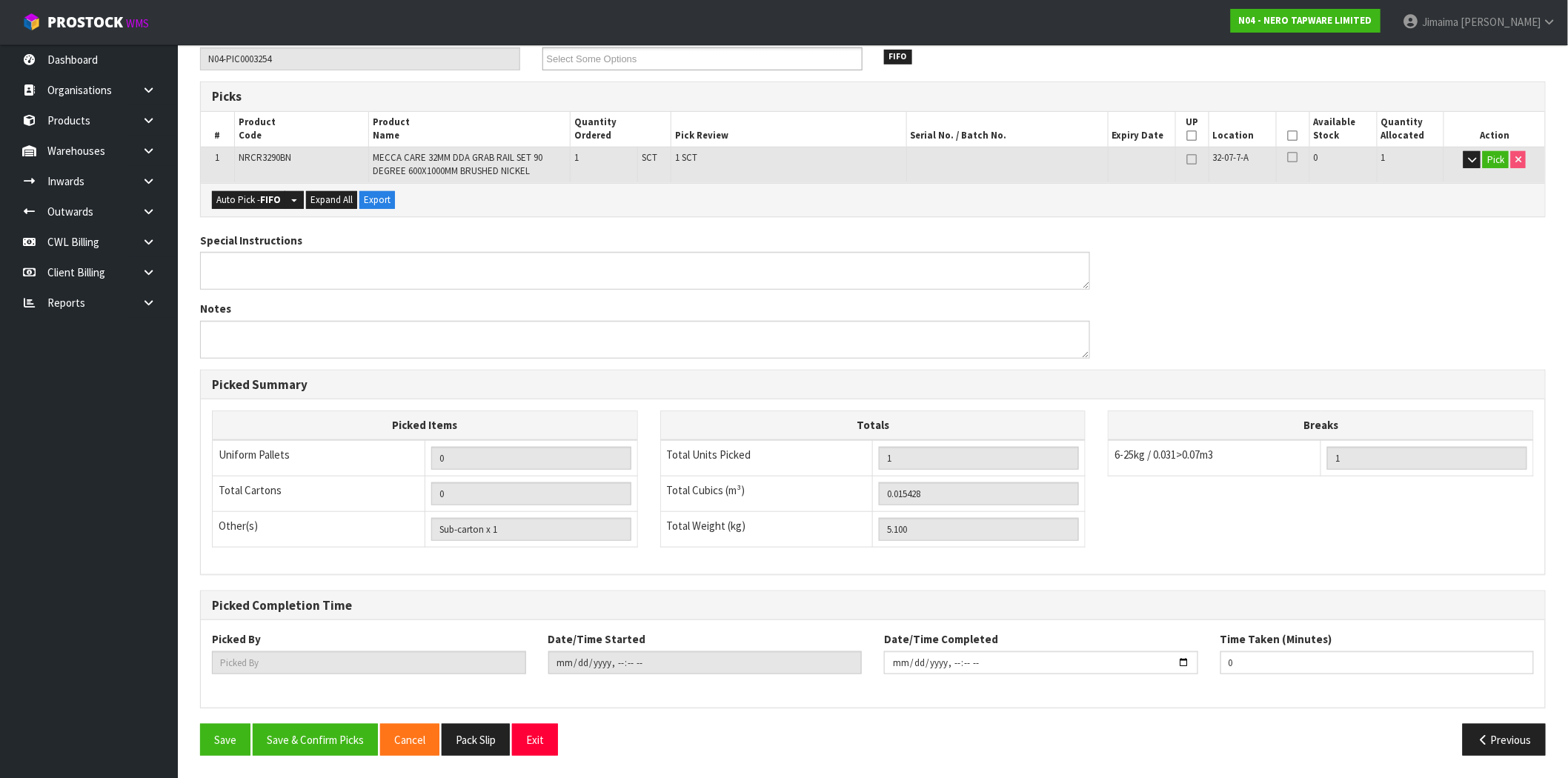
scroll to position [0, 0]
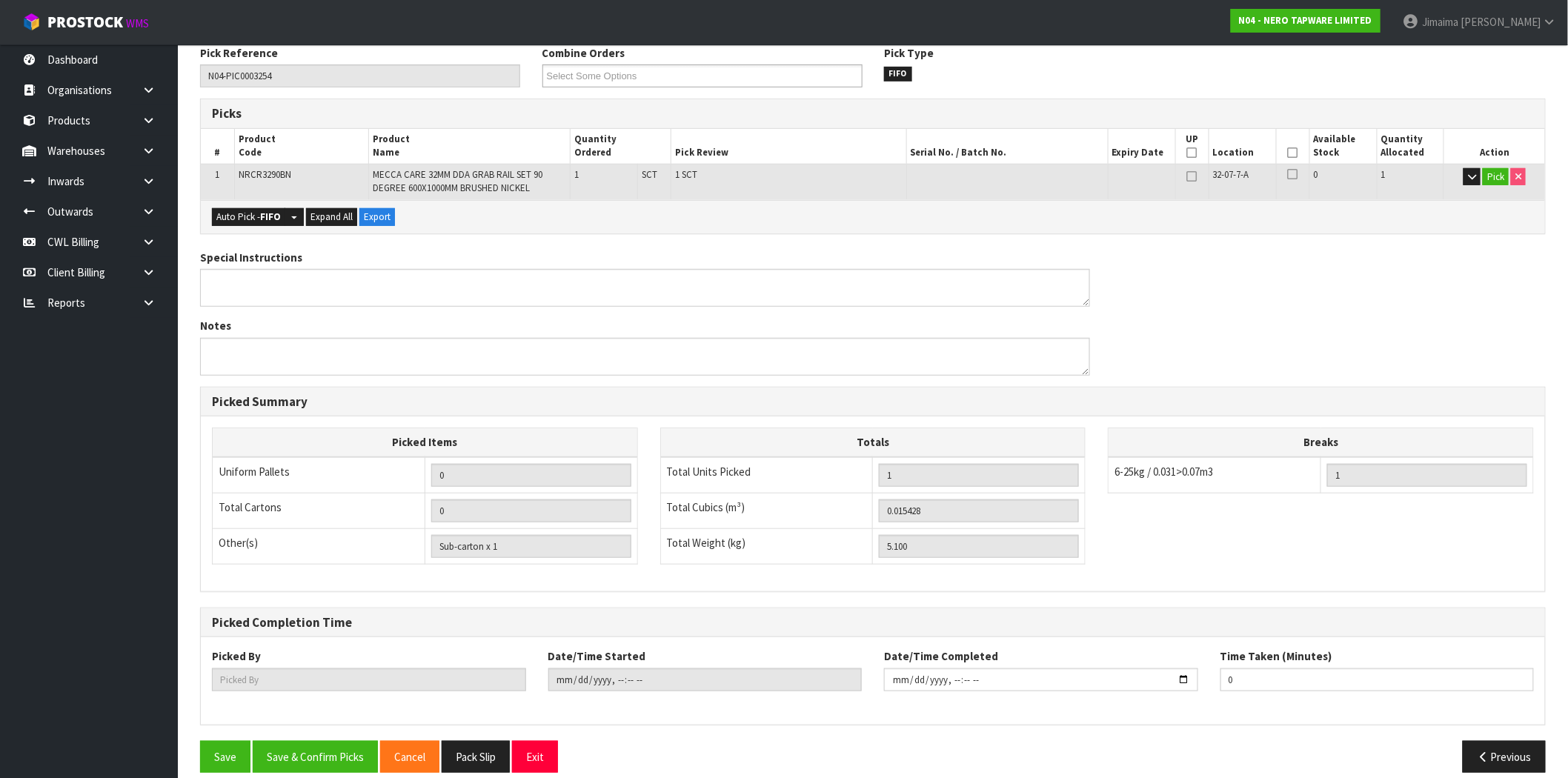
type input "Jimaima [PERSON_NAME]"
type input "[DATE]T15:27:13"
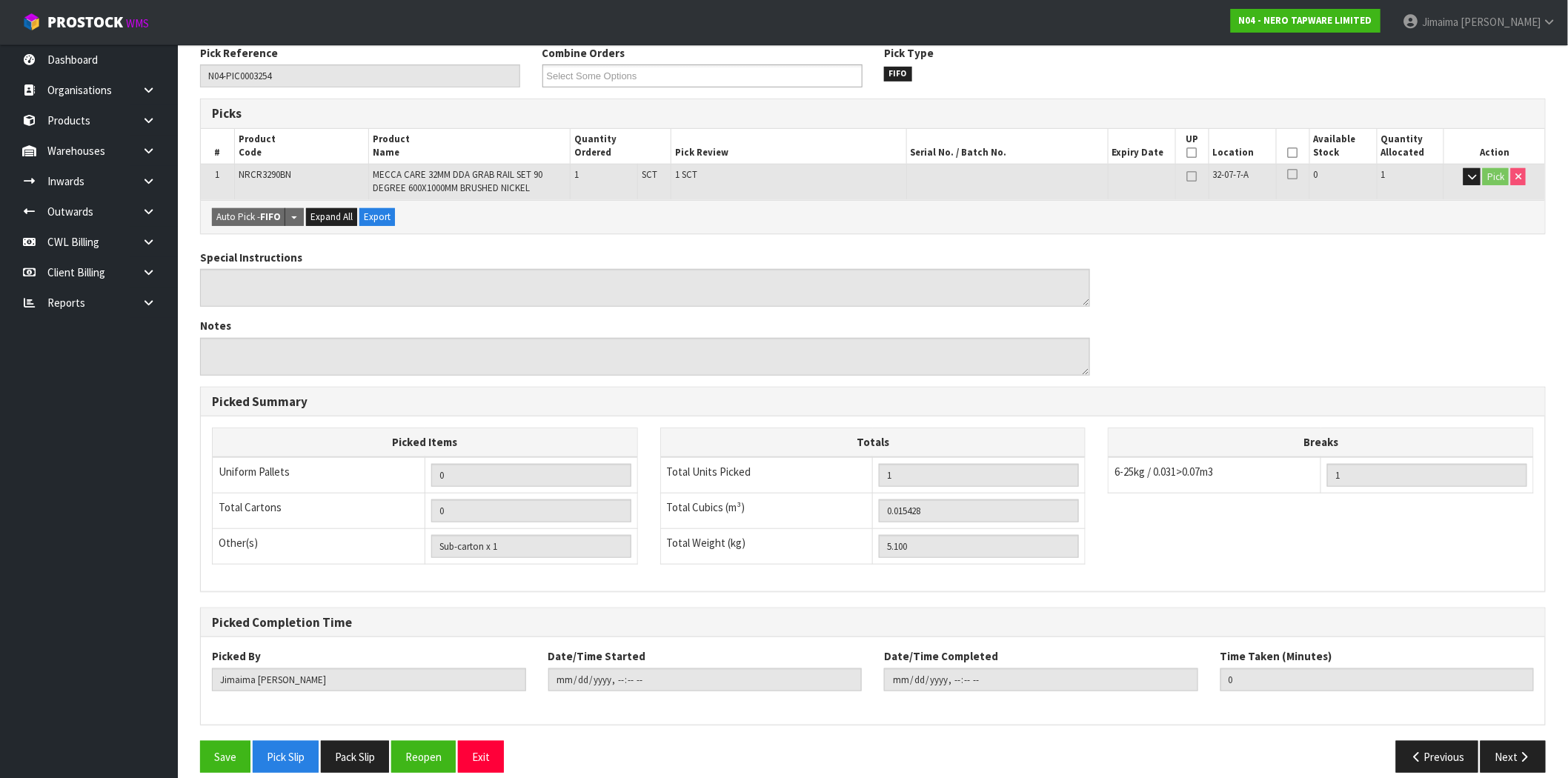
scroll to position [267, 0]
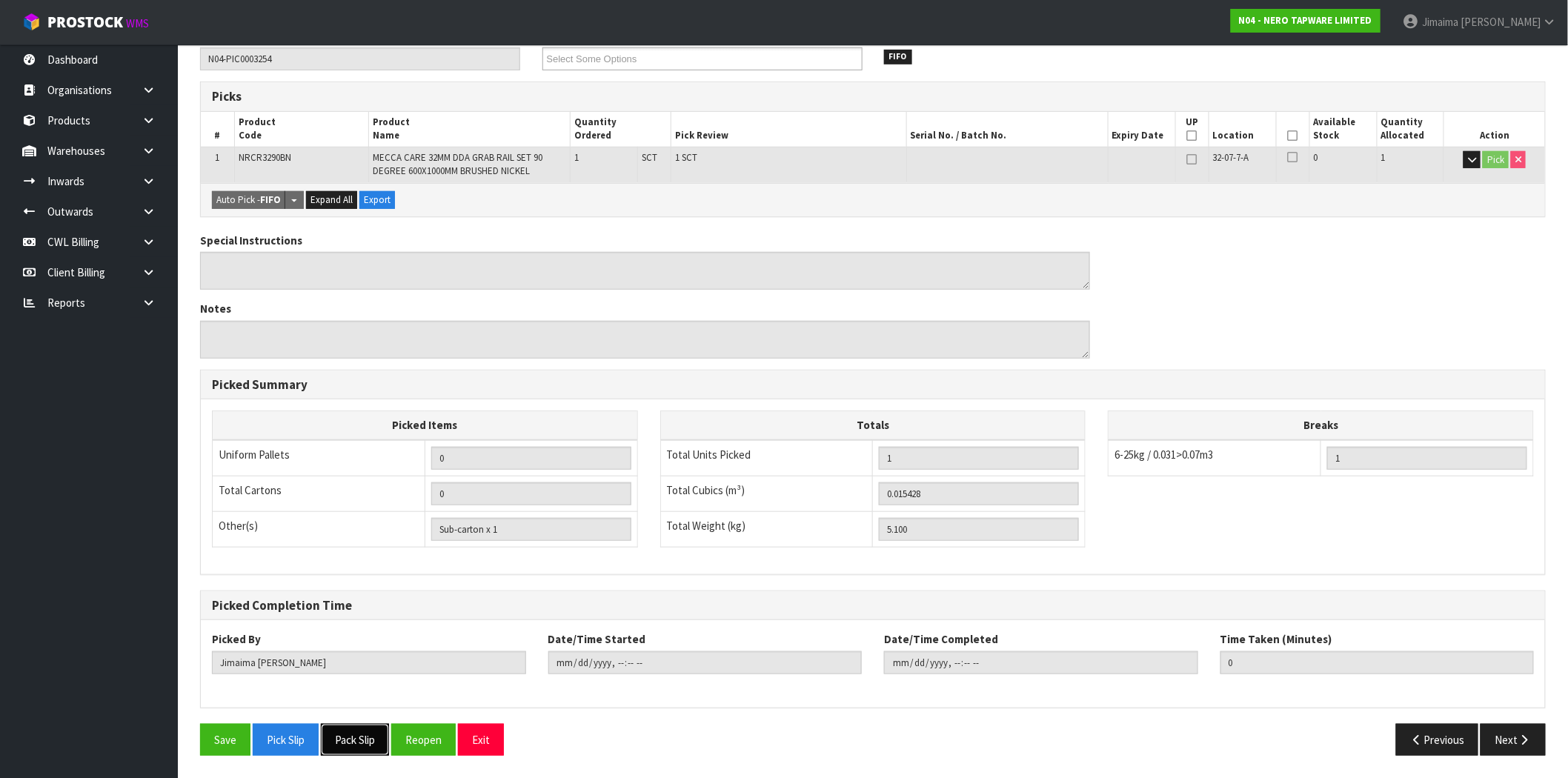
click at [364, 744] on button "Pack Slip" at bounding box center [355, 740] width 68 height 32
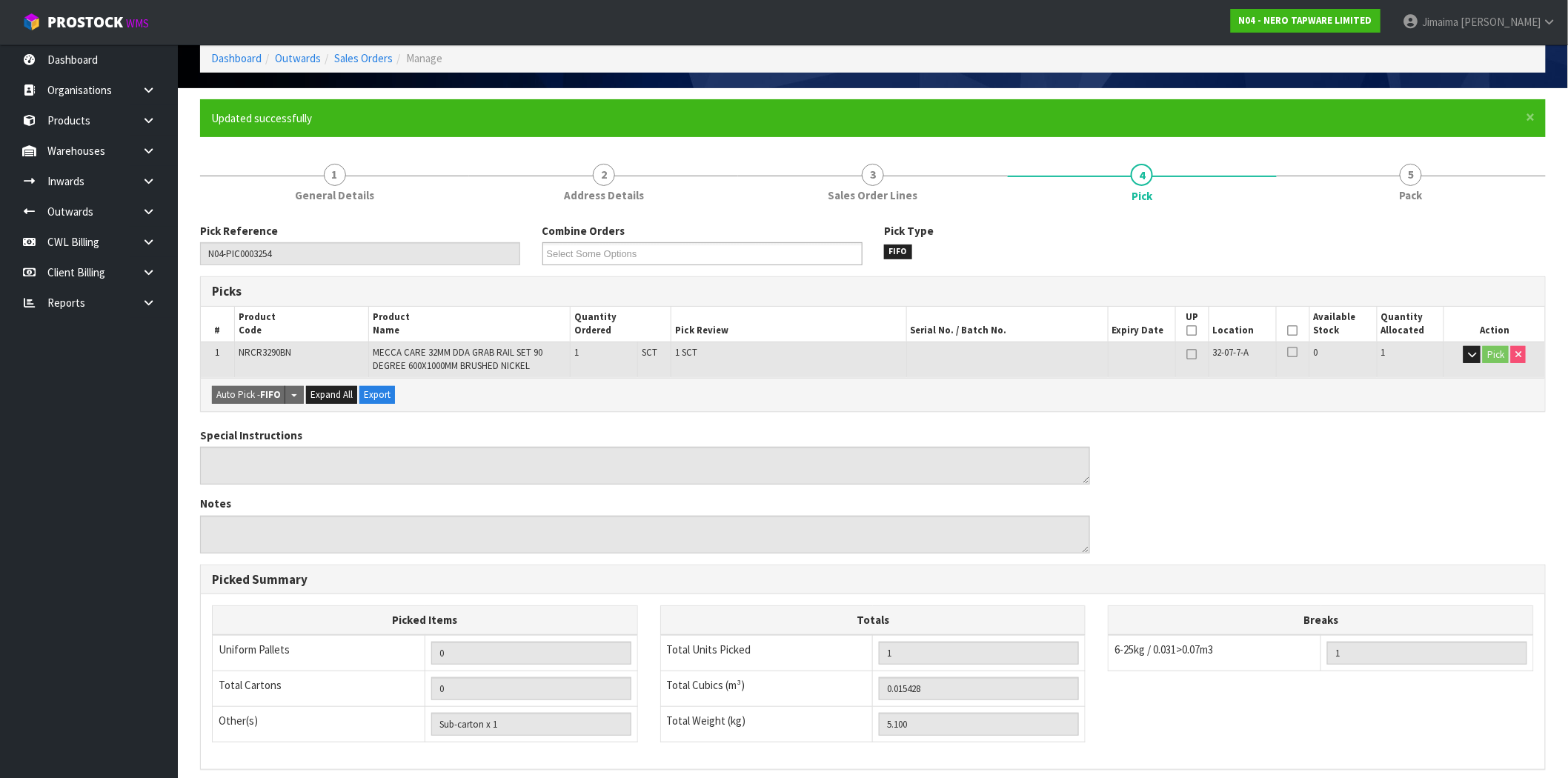
scroll to position [0, 0]
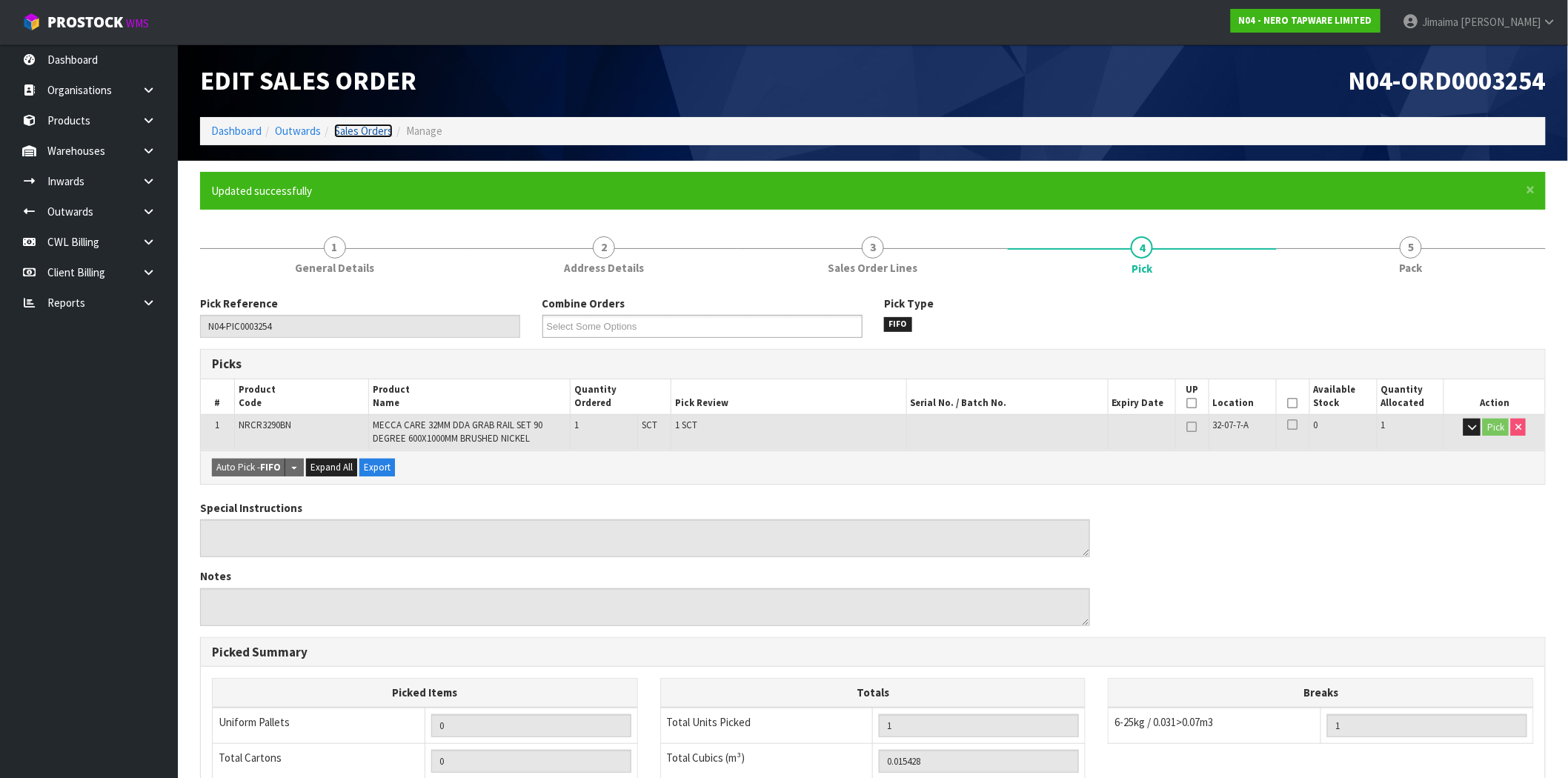
click at [378, 136] on link "Sales Orders" at bounding box center [364, 131] width 59 height 14
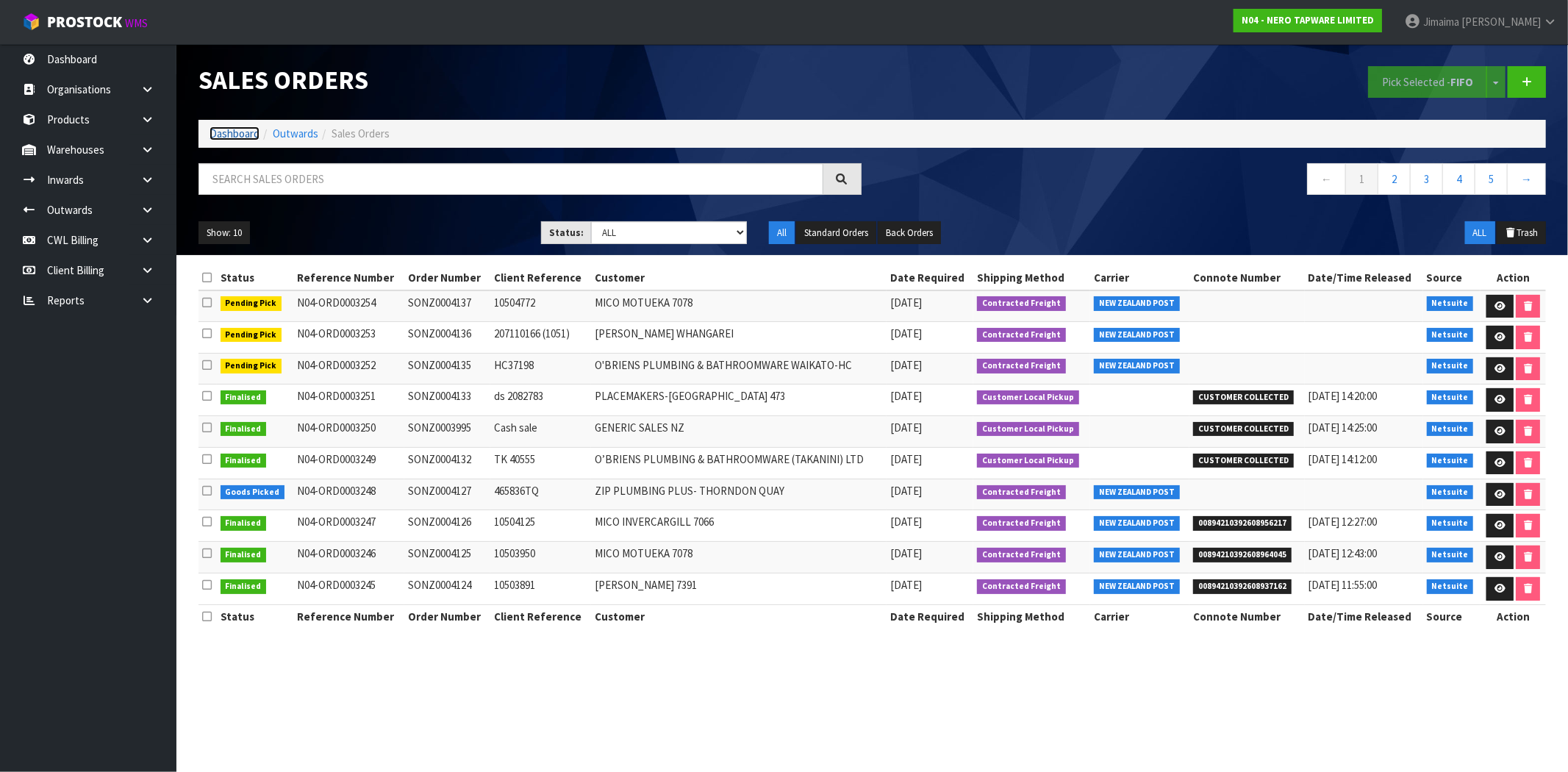
drag, startPoint x: 211, startPoint y: 135, endPoint x: 180, endPoint y: 86, distance: 58.0
click at [211, 135] on link "Dashboard" at bounding box center [234, 134] width 50 height 14
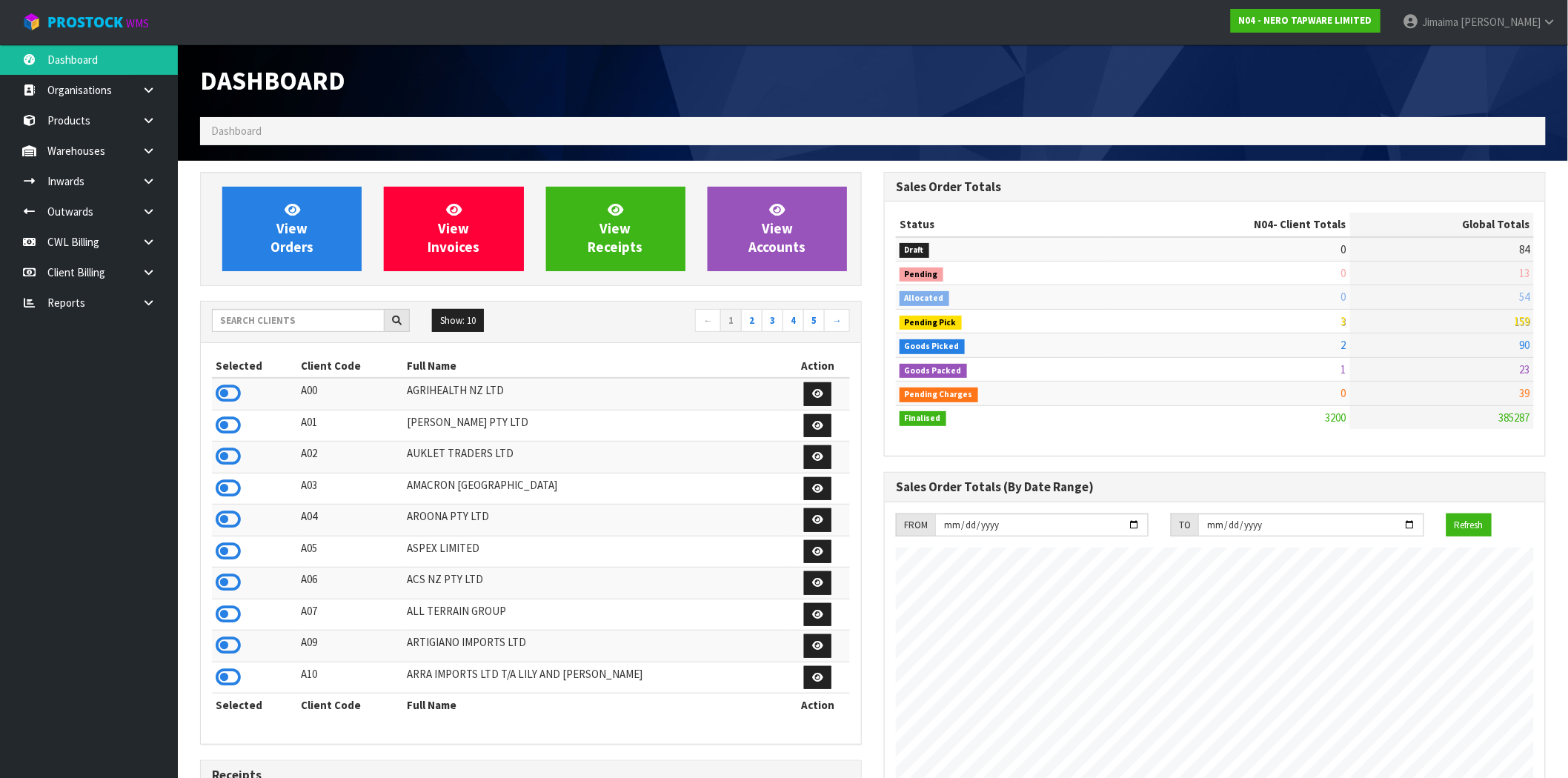
scroll to position [1123, 684]
click at [220, 324] on input "text" at bounding box center [298, 321] width 172 height 23
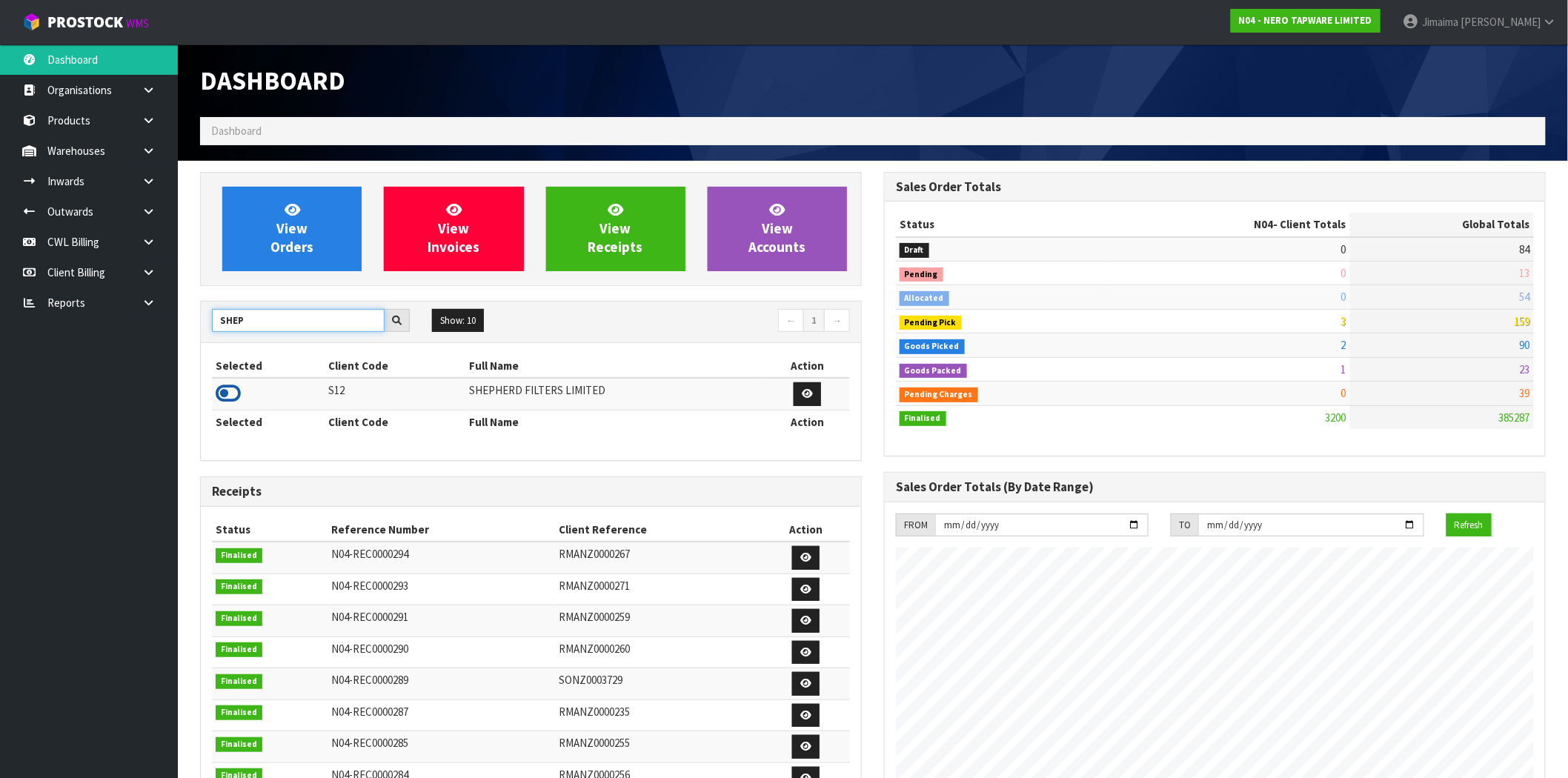
type input "SHEP"
click at [231, 393] on icon at bounding box center [228, 393] width 25 height 22
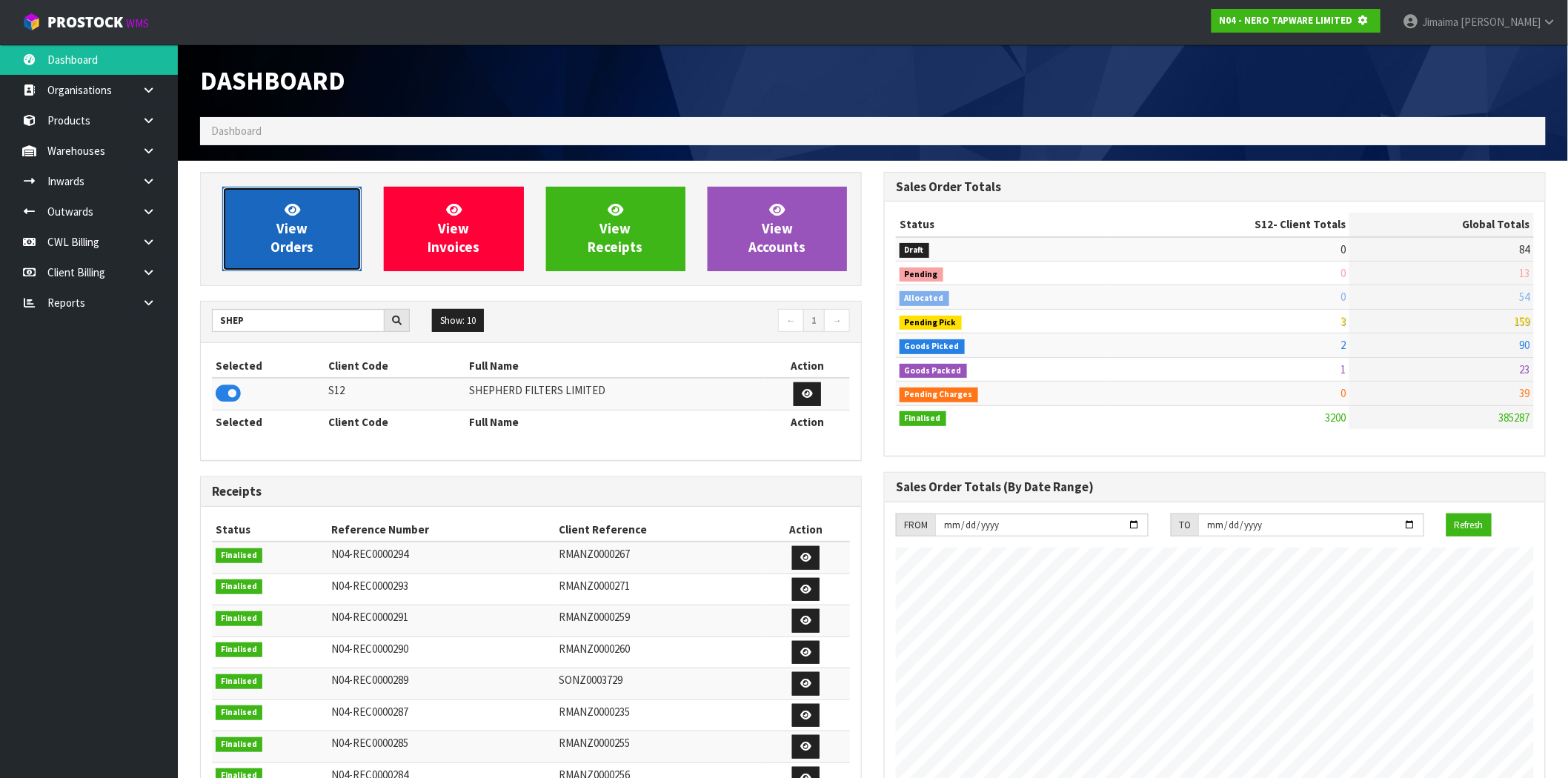
scroll to position [740040, 740462]
click at [280, 250] on span "View Orders" at bounding box center [292, 229] width 43 height 55
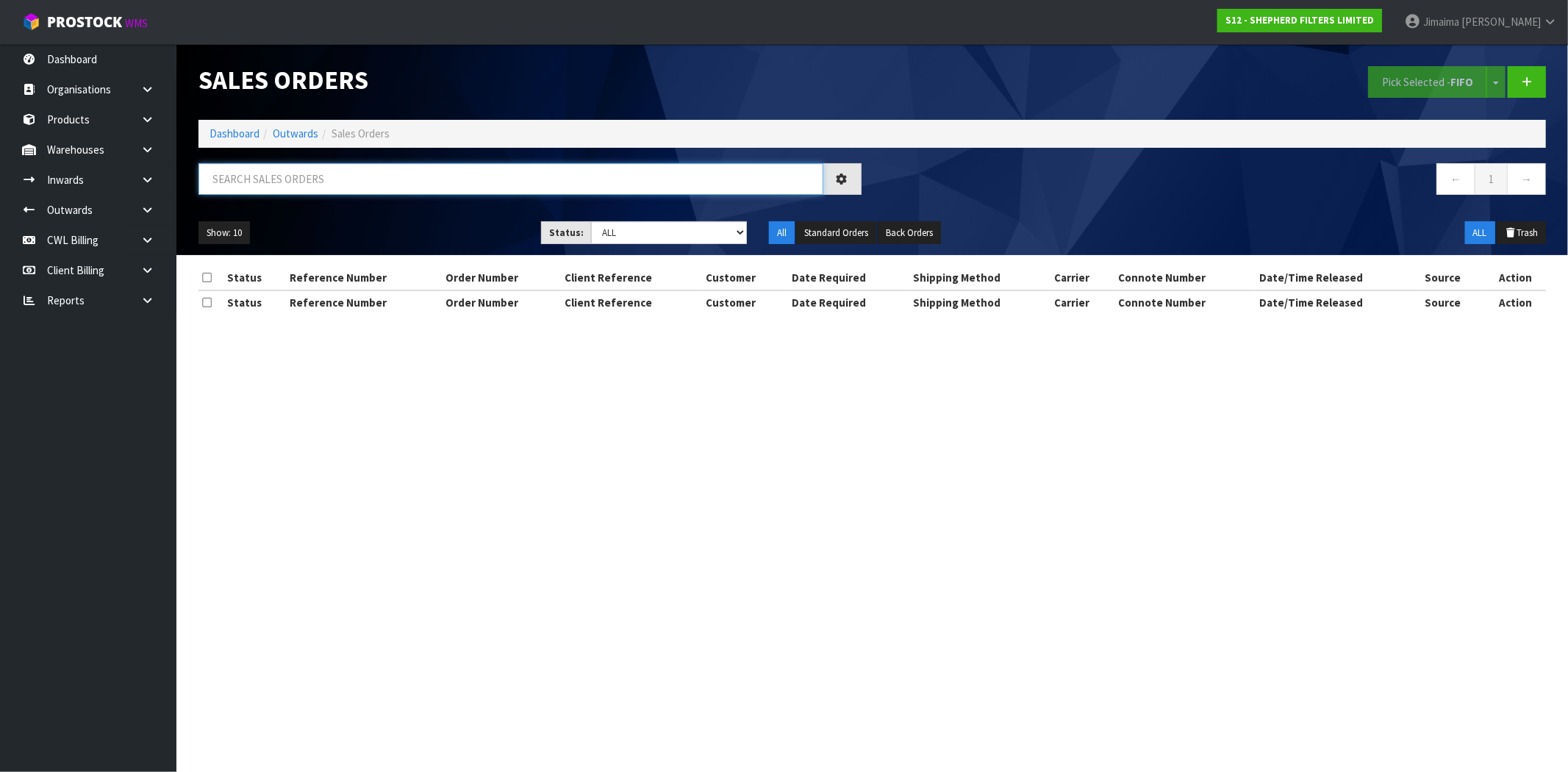
click at [320, 188] on input "text" at bounding box center [511, 179] width 625 height 32
paste input "ORD0000691"
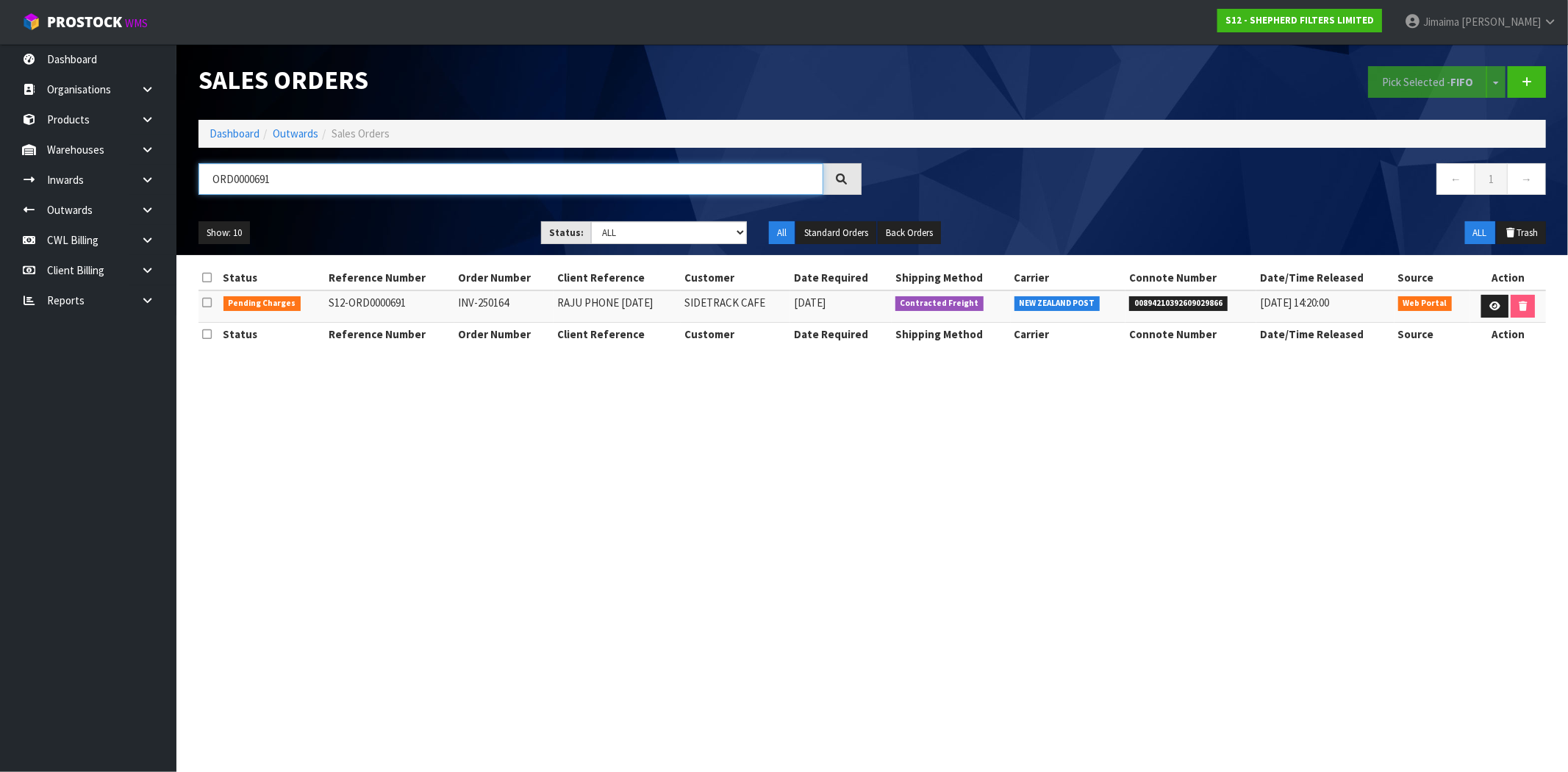
type input "ORD0000691"
click at [763, 369] on section "Status Reference Number Order Number Client Reference Customer Date Required Sh…" at bounding box center [872, 314] width 1392 height 117
click at [1490, 302] on icon at bounding box center [1495, 306] width 11 height 10
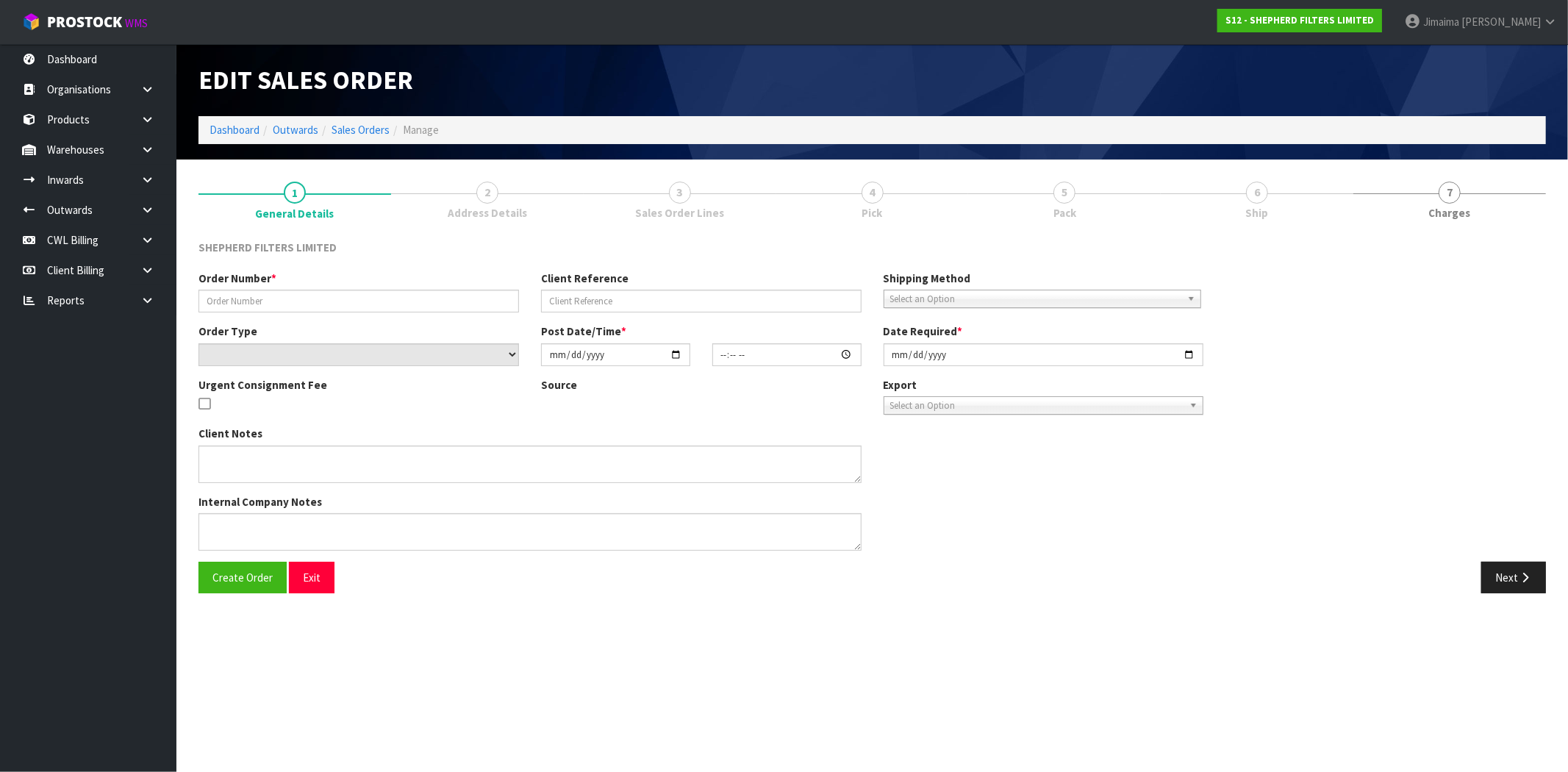
type input "INV-250164"
type input "RAJU PHONE [DATE]"
select select "number:0"
type input "[DATE]"
type input "14:58:00.000"
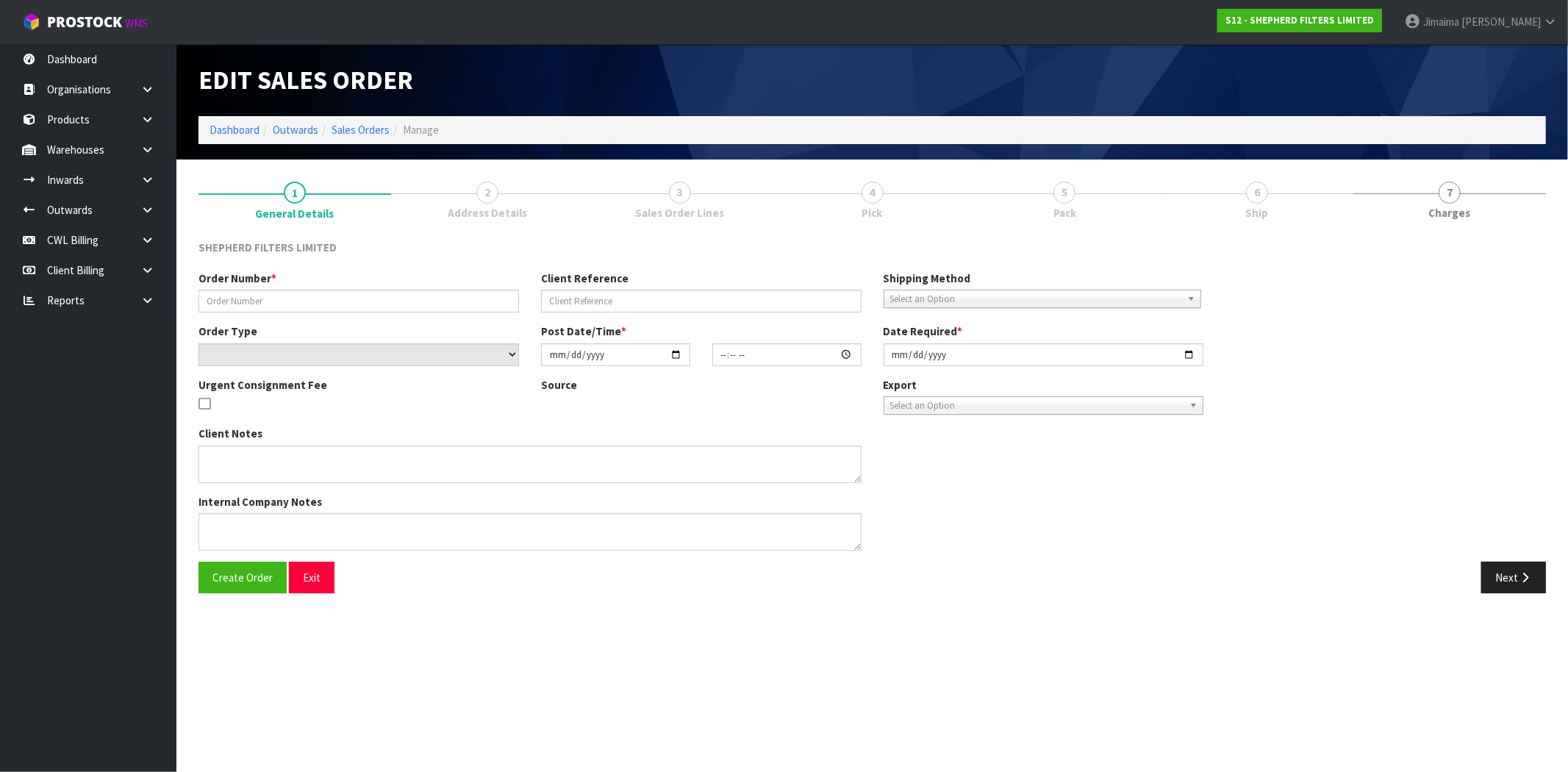
type input "[DATE]"
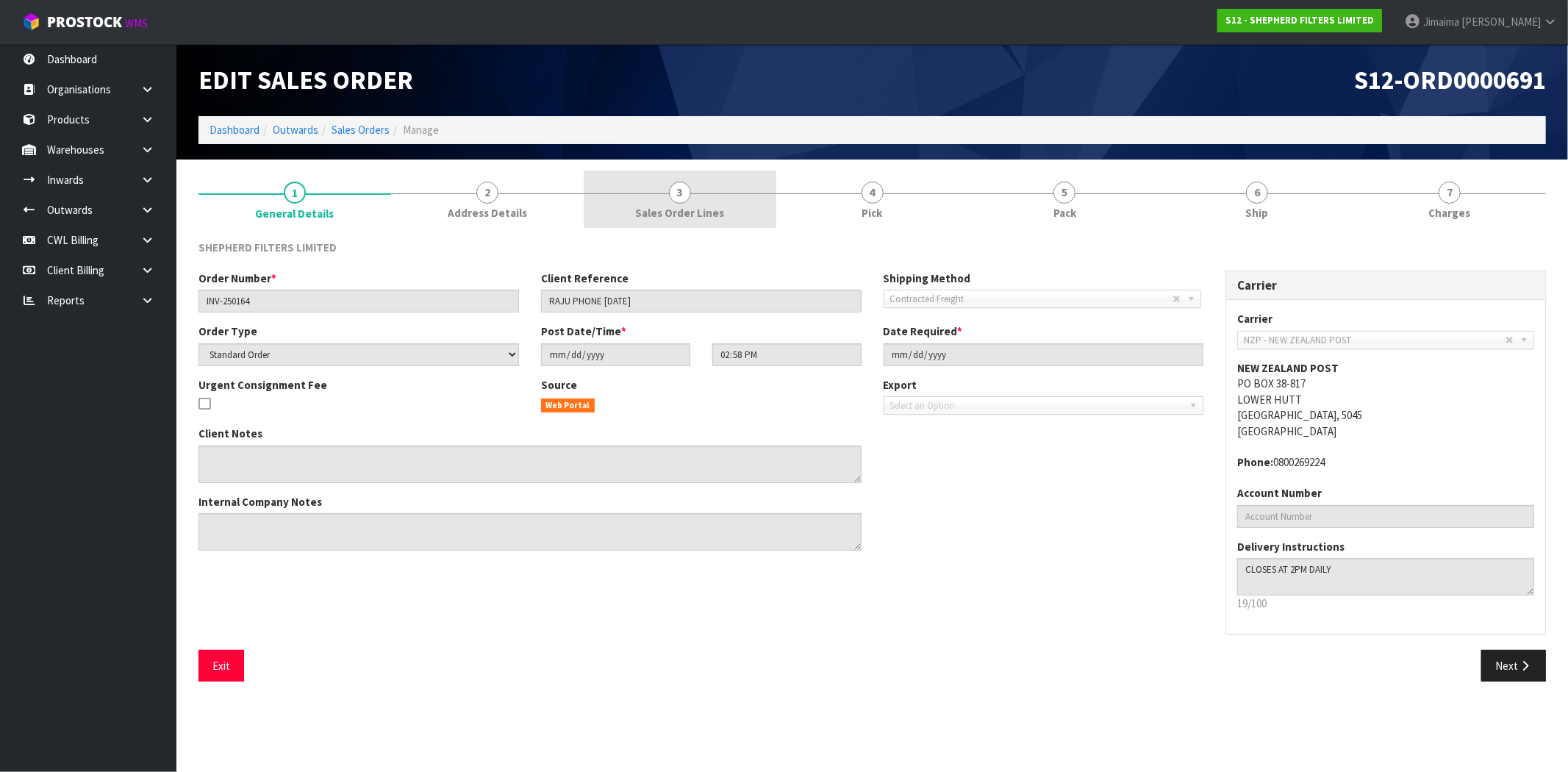
click at [649, 222] on link "3 Sales Order Lines" at bounding box center [680, 199] width 192 height 58
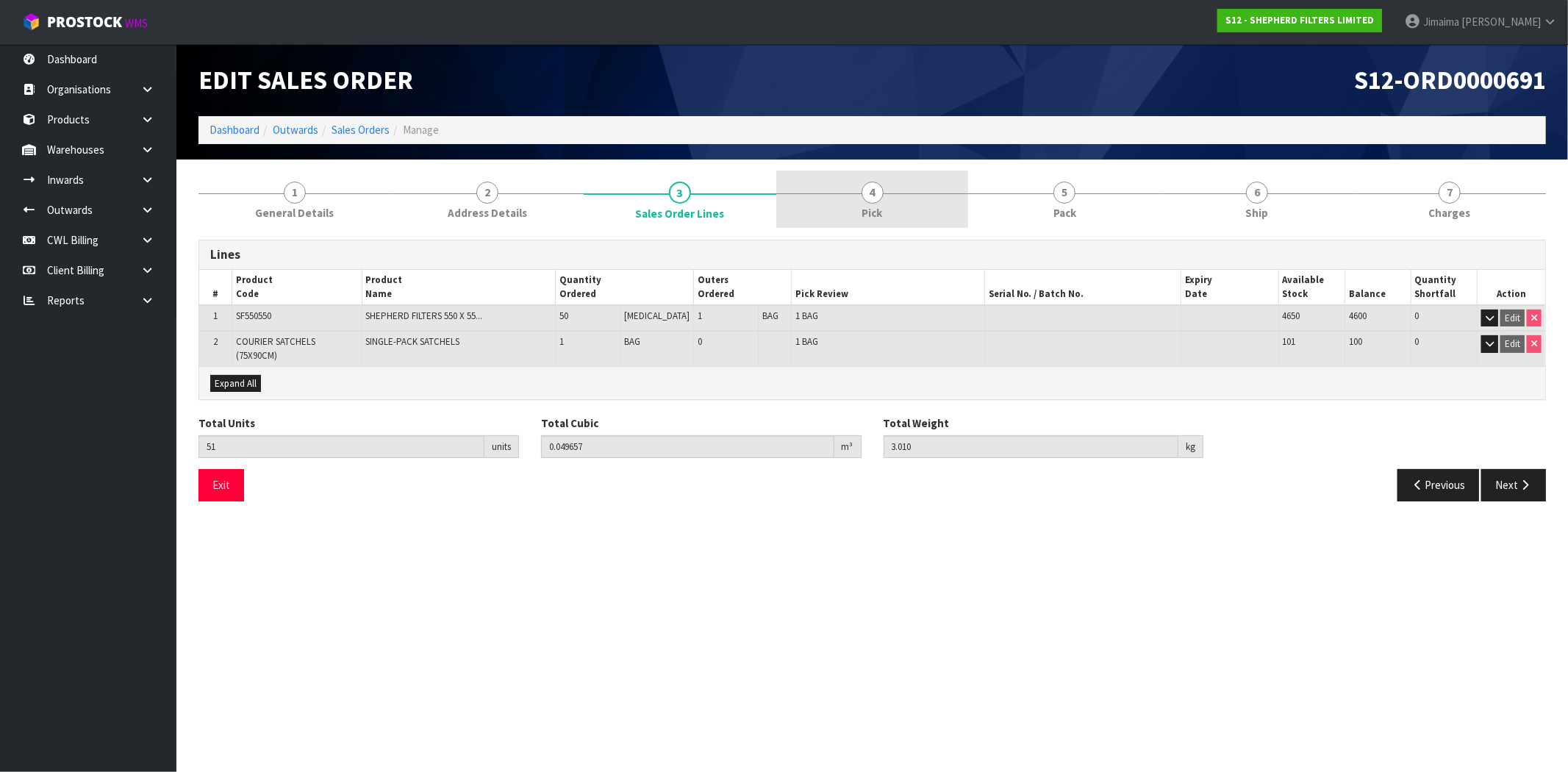
click at [862, 200] on link "4 Pick" at bounding box center [872, 199] width 192 height 58
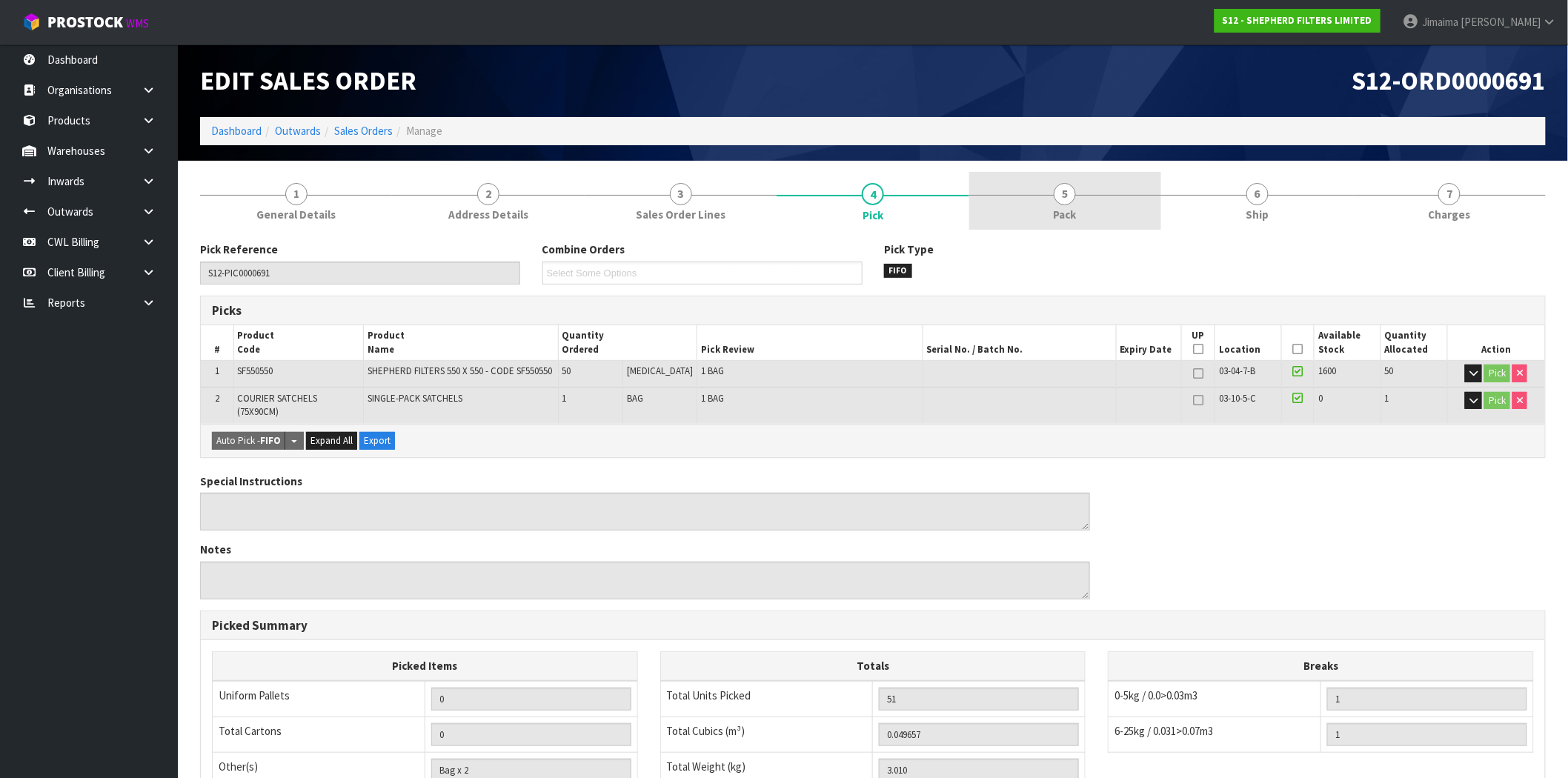
click at [1023, 205] on link "5 Pack" at bounding box center [1065, 201] width 192 height 59
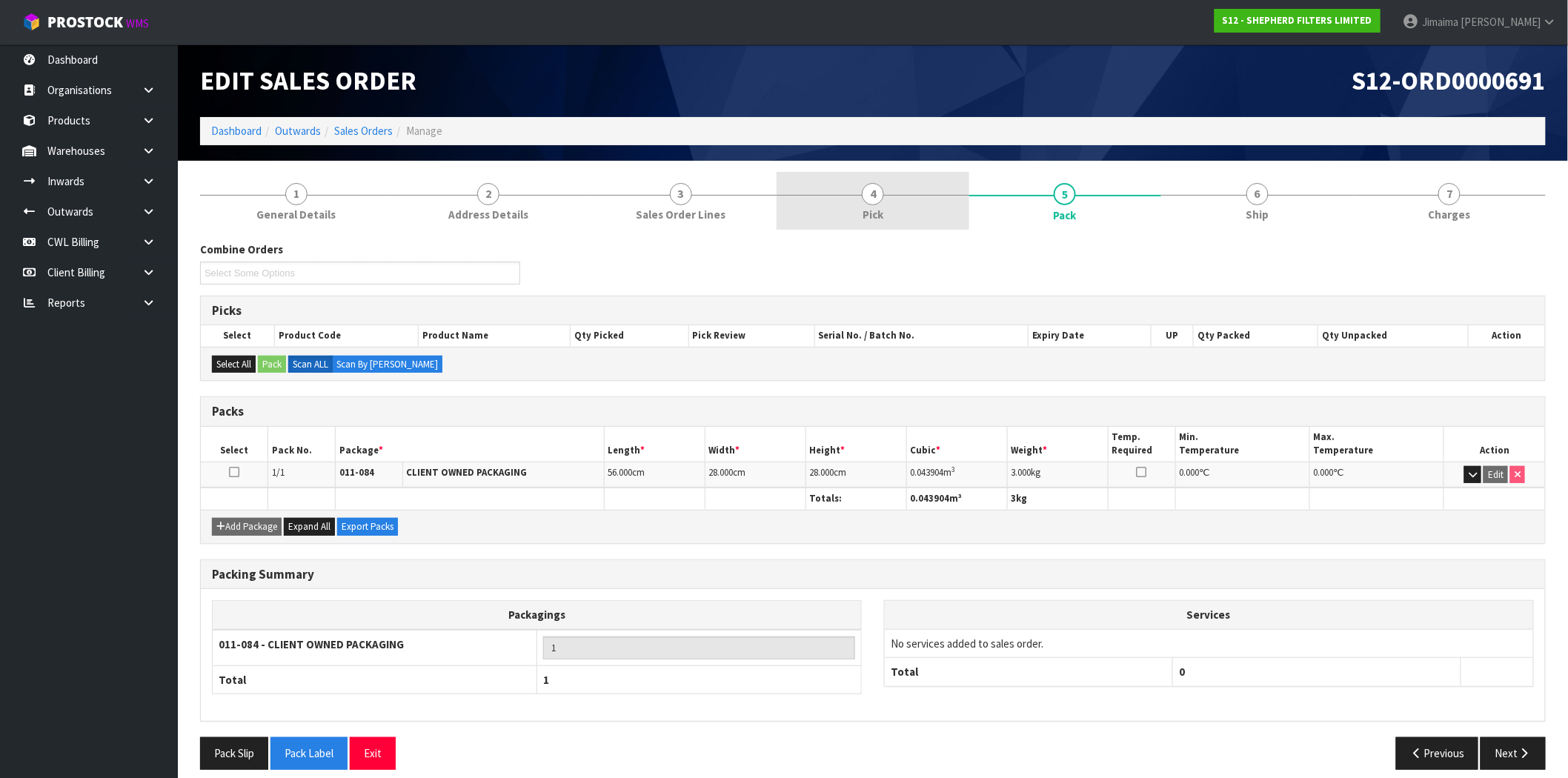
click at [923, 213] on link "4 Pick" at bounding box center [872, 201] width 192 height 59
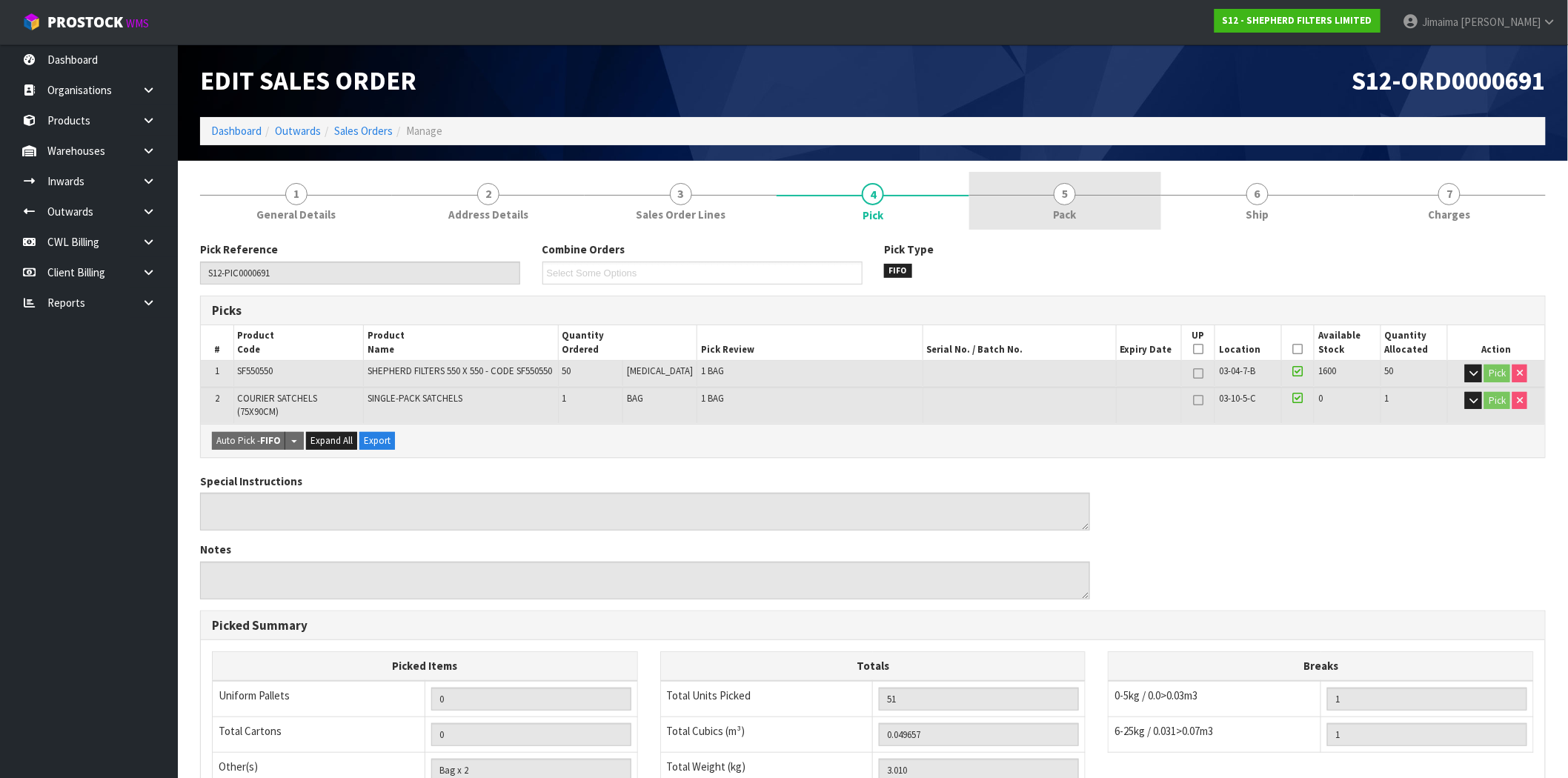
click at [1054, 208] on span "Pack" at bounding box center [1066, 213] width 23 height 15
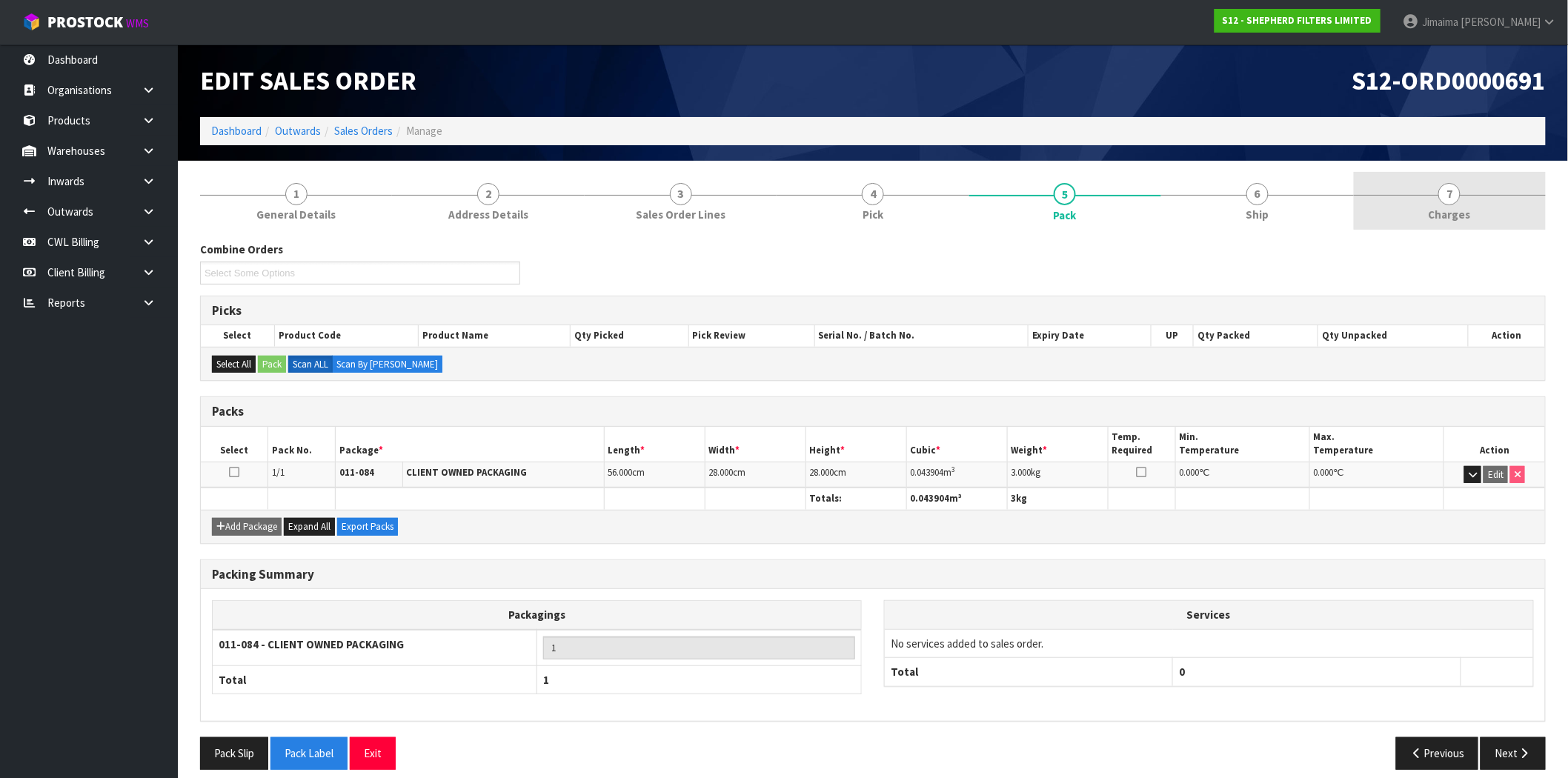
click at [1476, 213] on link "7 [GEOGRAPHIC_DATA]" at bounding box center [1450, 201] width 192 height 59
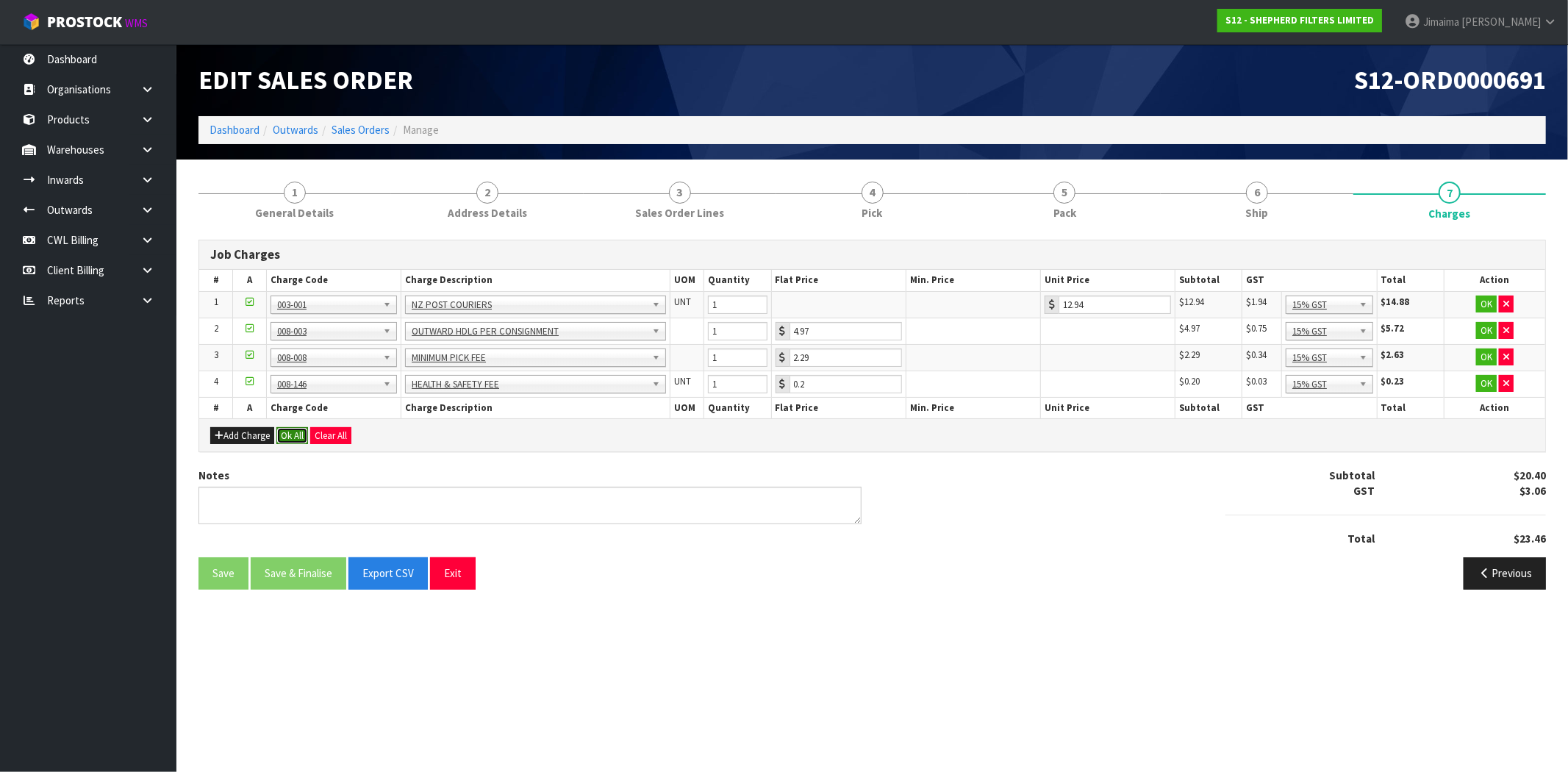
click at [296, 427] on button "Ok All" at bounding box center [293, 436] width 32 height 18
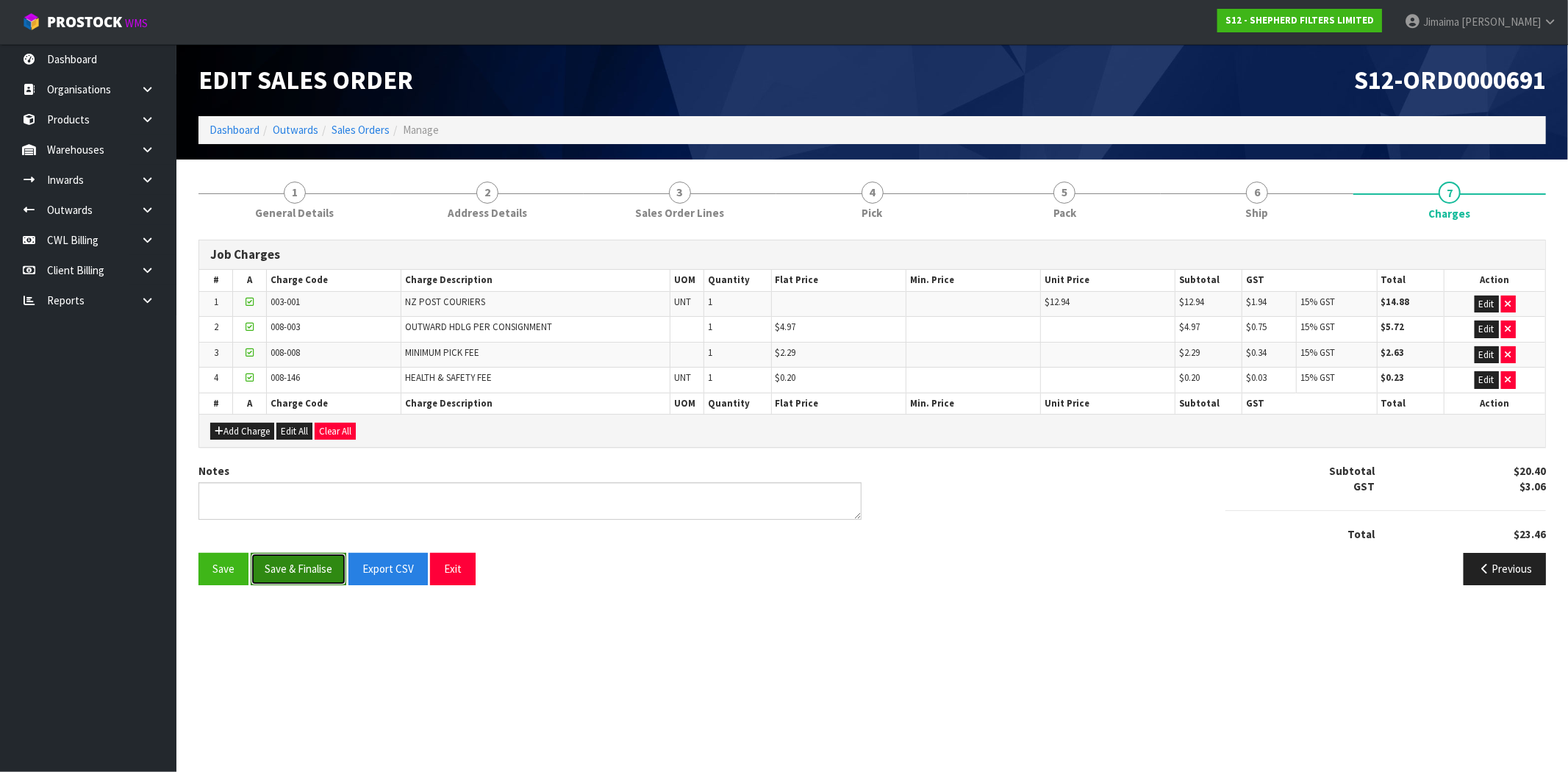
click at [291, 573] on button "Save & Finalise" at bounding box center [299, 569] width 96 height 32
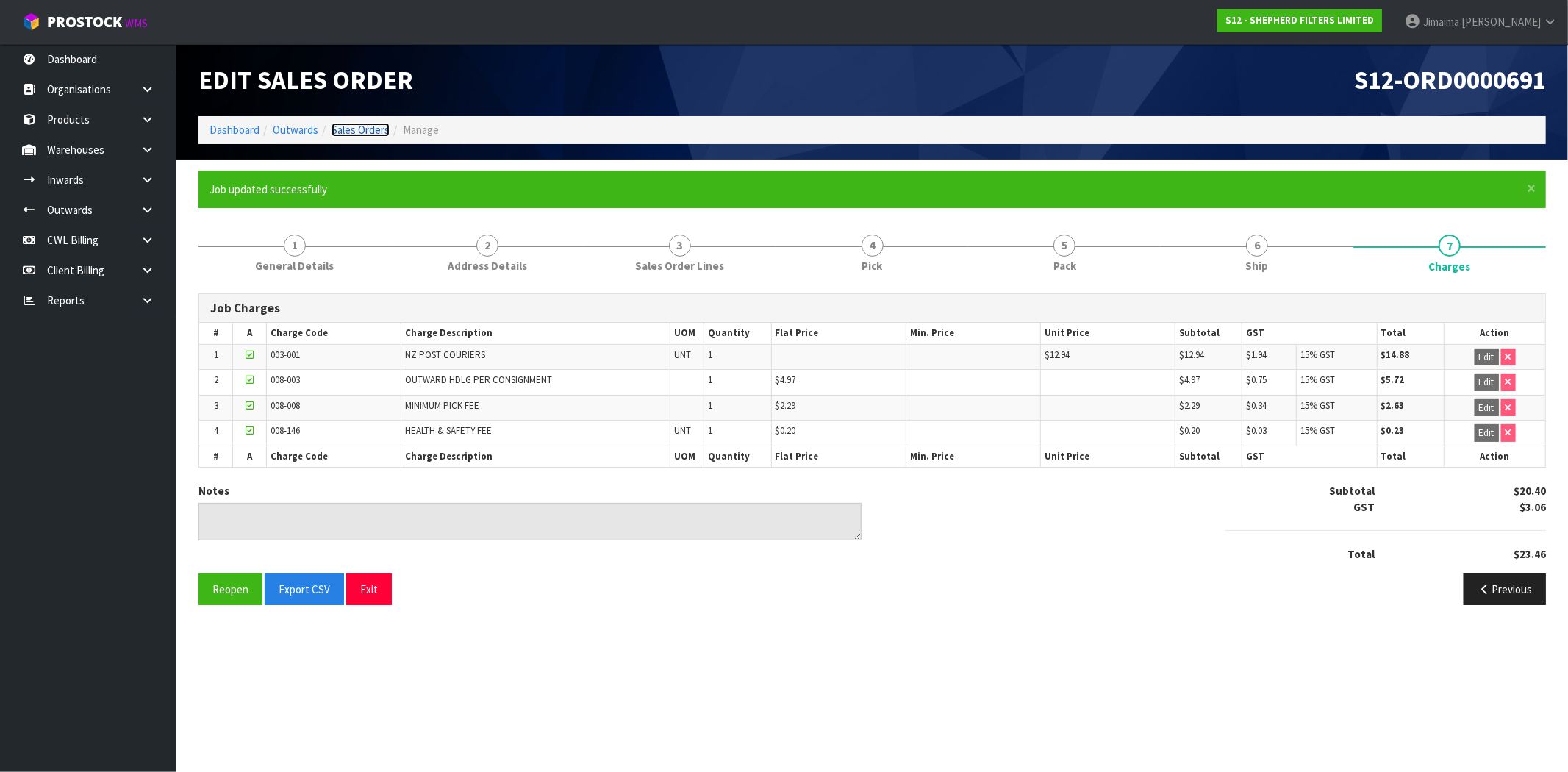
click at [353, 132] on link "Sales Orders" at bounding box center [361, 130] width 59 height 14
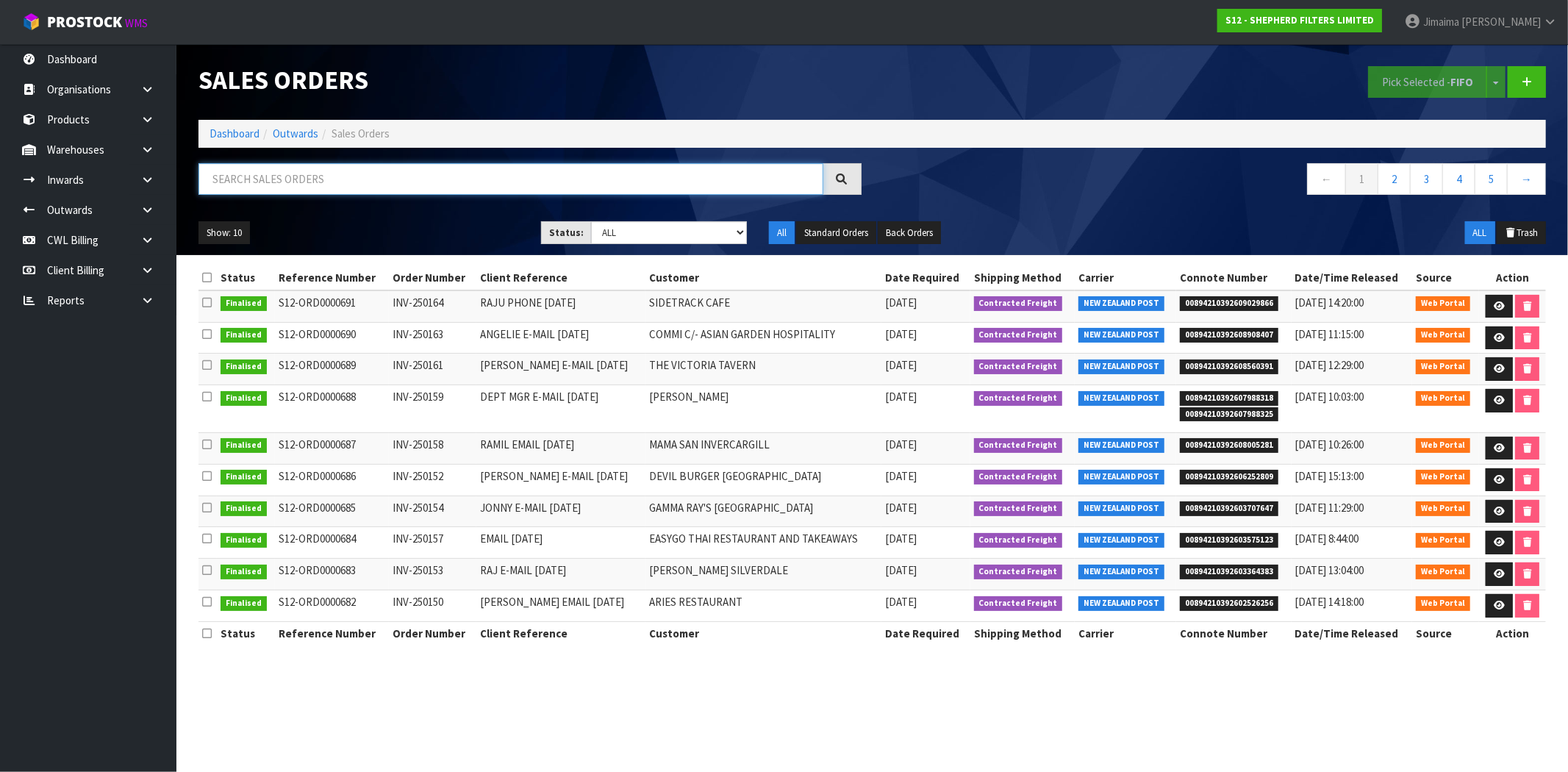
click at [333, 183] on input "text" at bounding box center [511, 179] width 625 height 32
click at [224, 136] on link "Dashboard" at bounding box center [234, 134] width 50 height 14
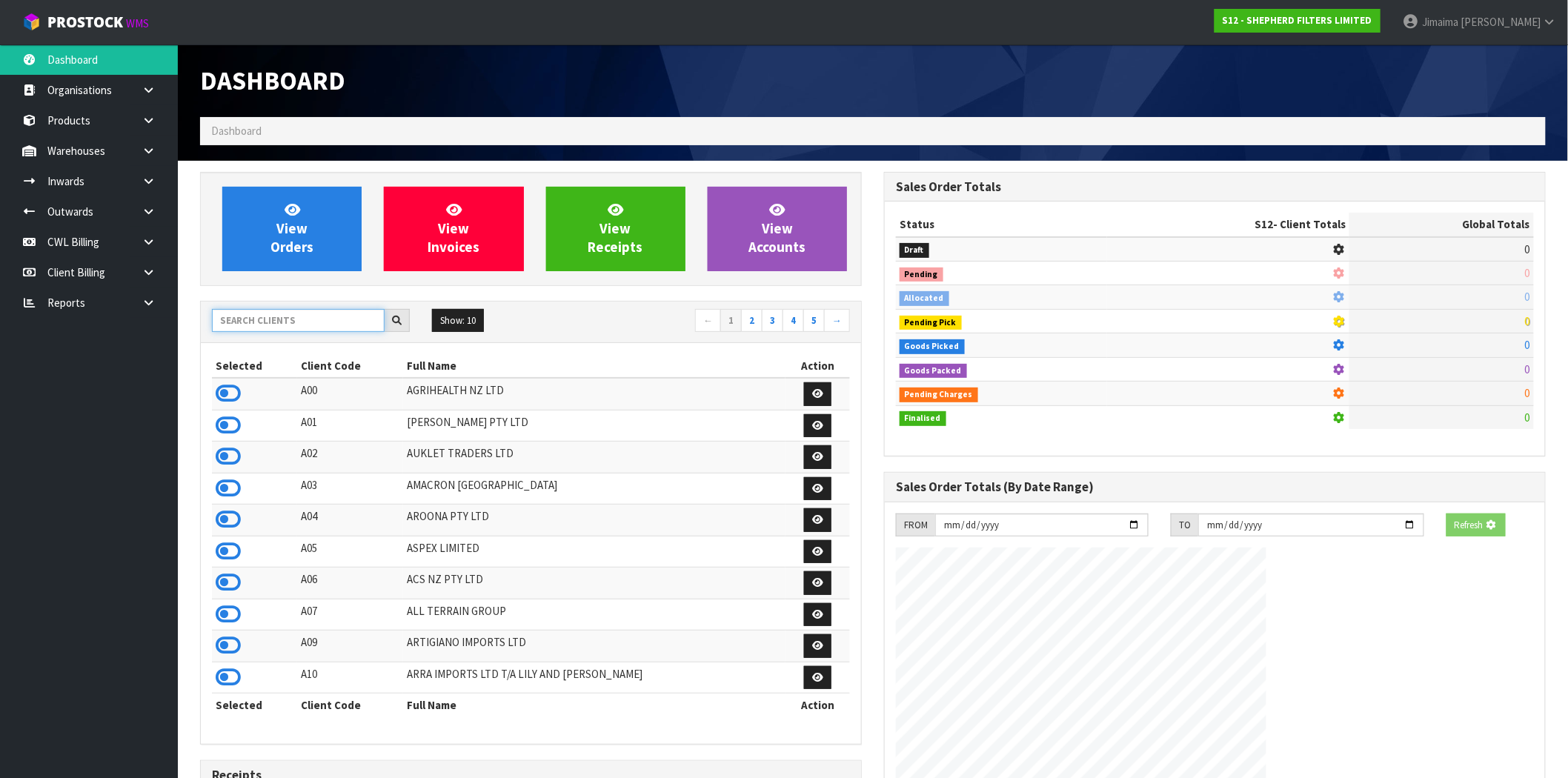
click at [294, 324] on input "text" at bounding box center [298, 321] width 172 height 23
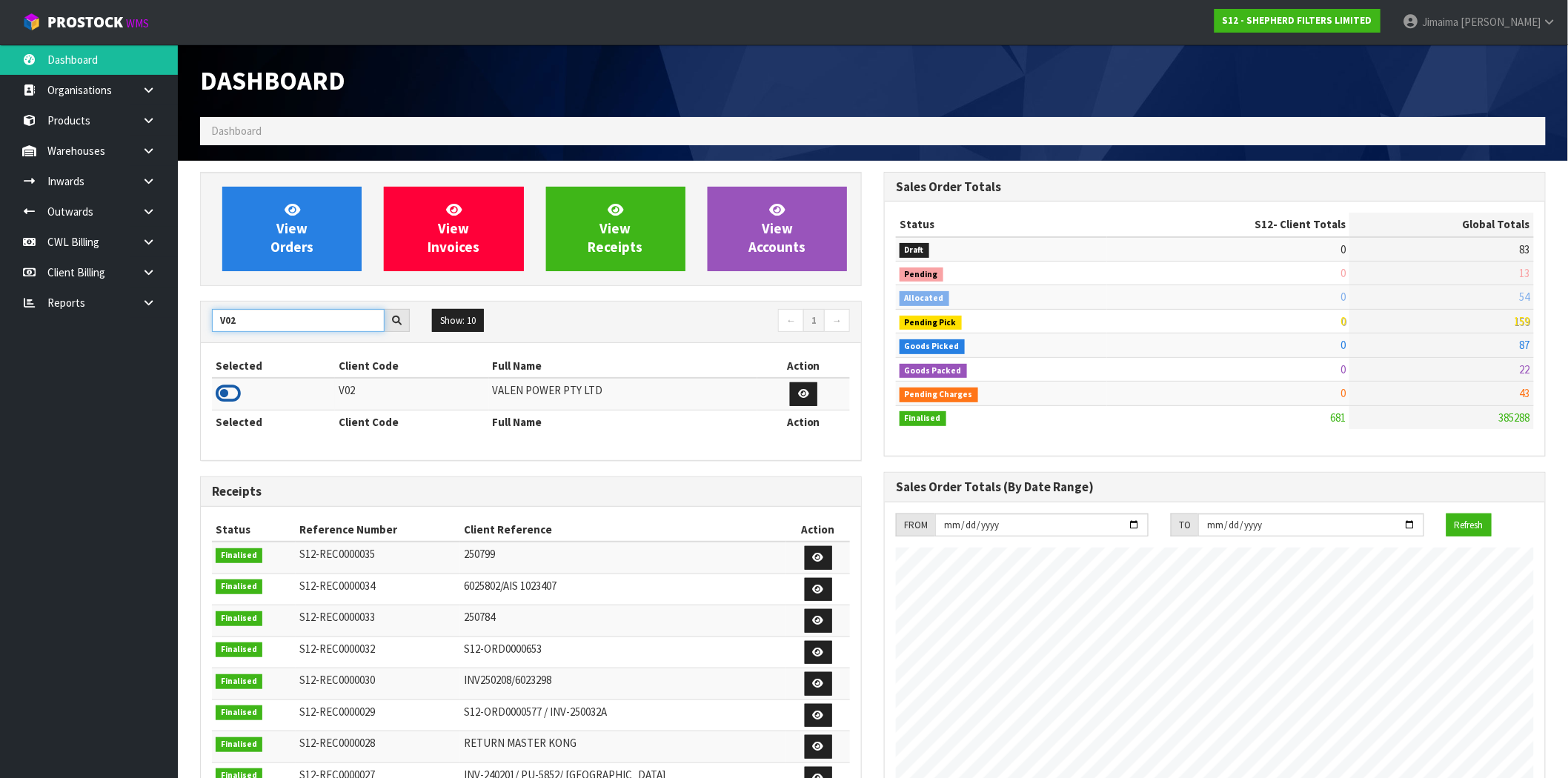
type input "V02"
click at [236, 391] on icon at bounding box center [228, 393] width 25 height 22
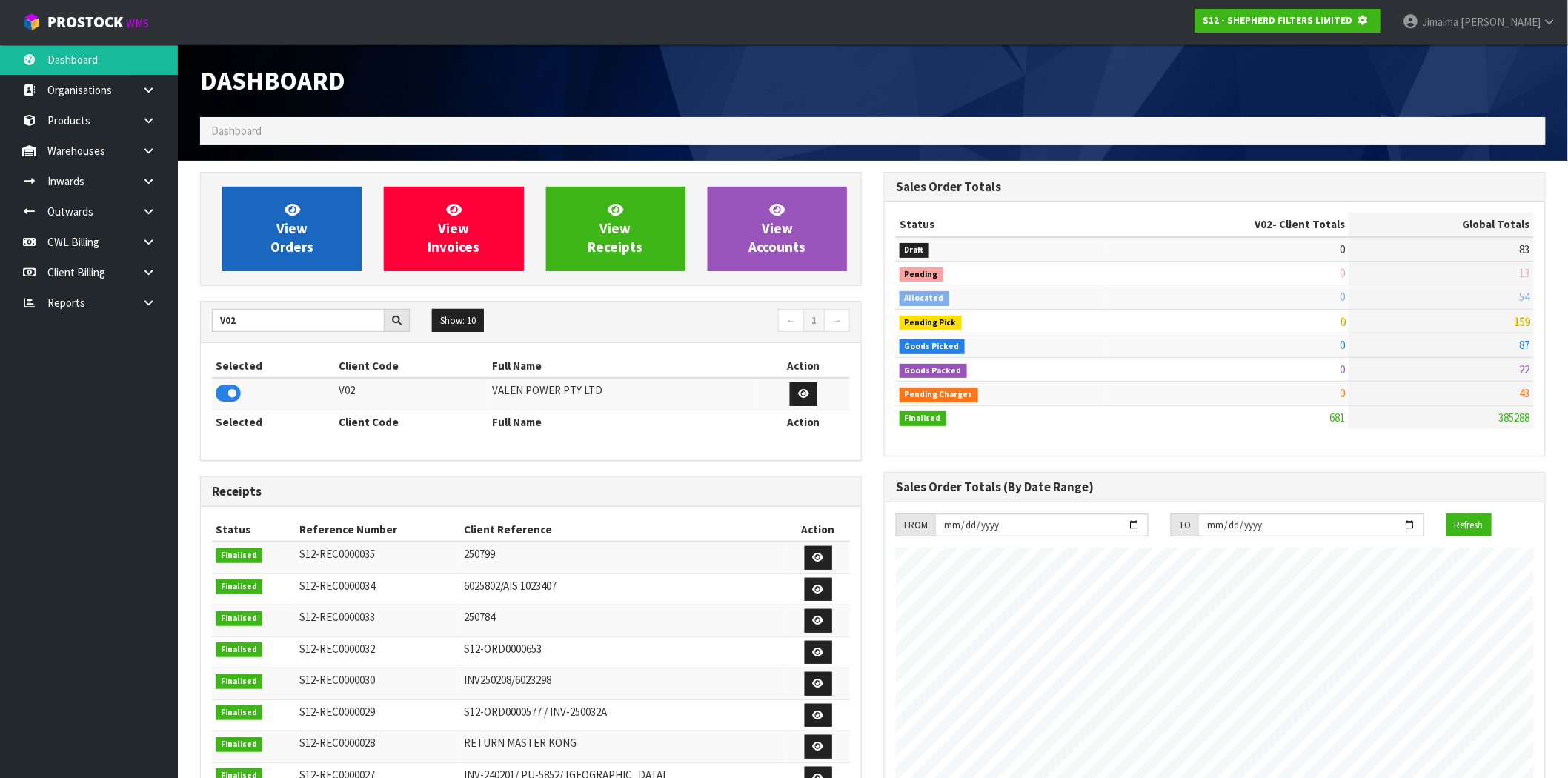
scroll to position [740040, 740462]
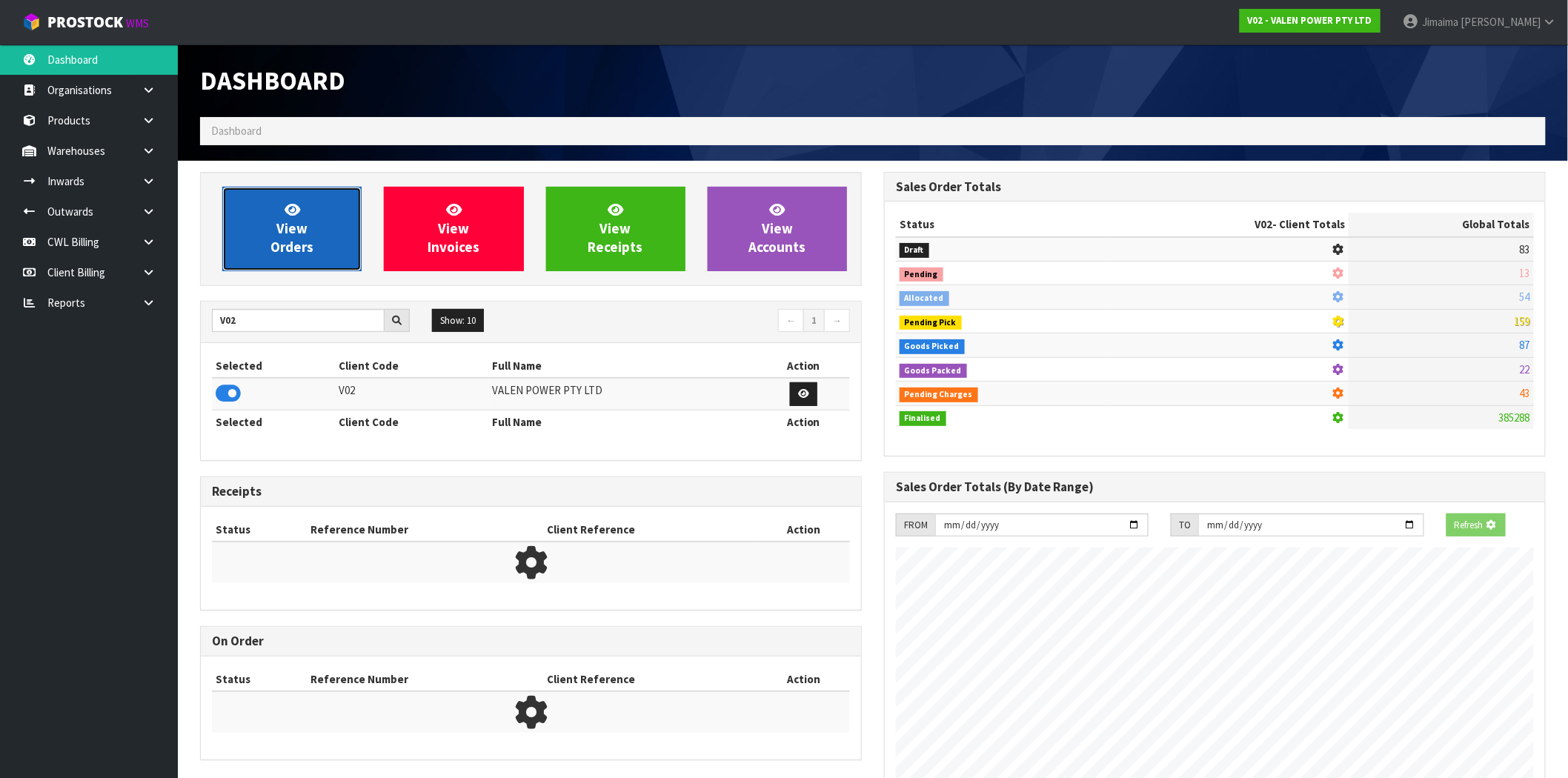
click at [300, 240] on span "View Orders" at bounding box center [292, 229] width 43 height 55
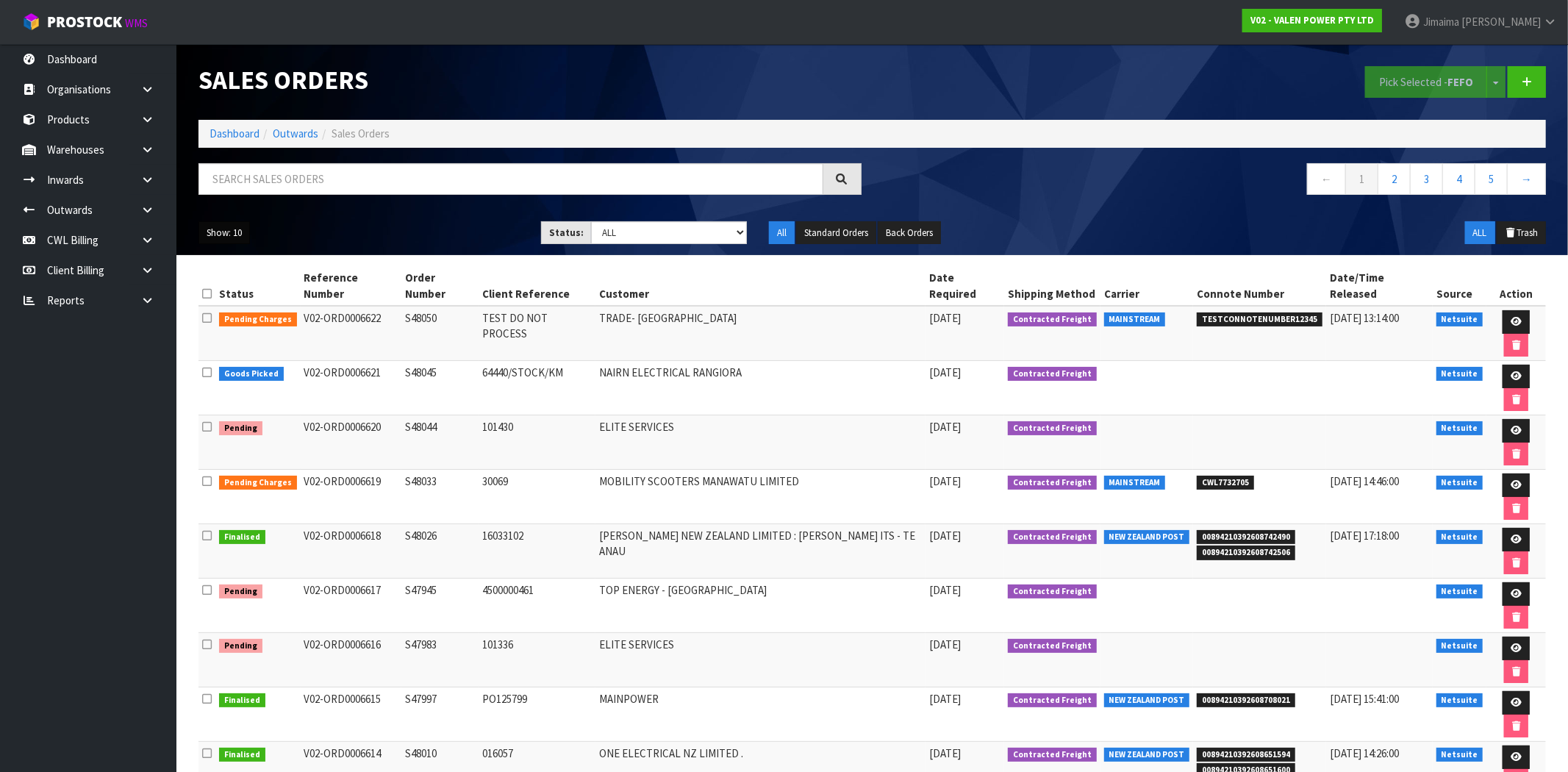
click at [237, 234] on button "Show: 10" at bounding box center [224, 233] width 51 height 24
click at [243, 317] on link "50" at bounding box center [257, 320] width 116 height 19
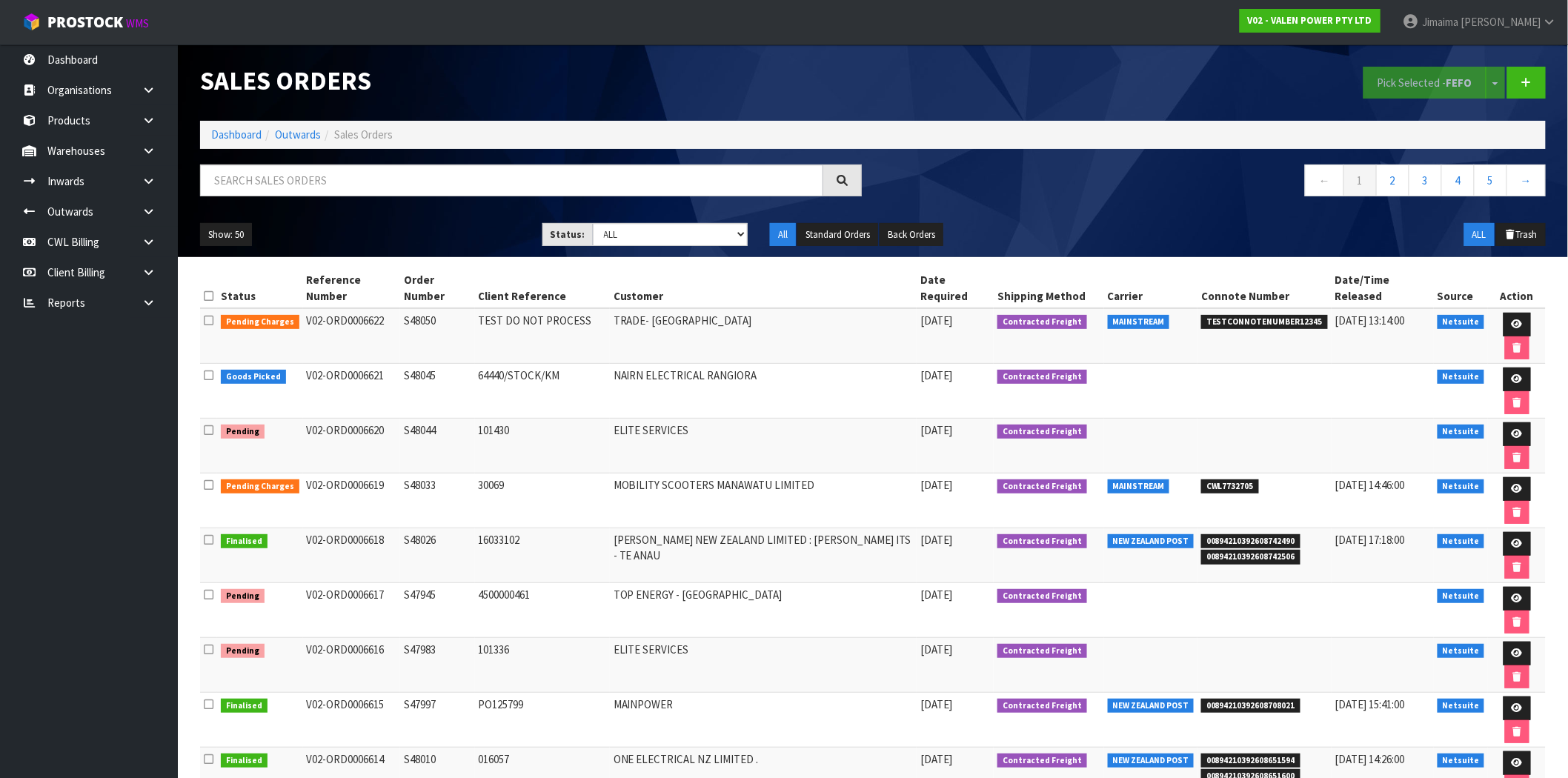
click at [432, 638] on td "S47983" at bounding box center [438, 665] width 75 height 54
click at [239, 132] on link "Dashboard" at bounding box center [236, 135] width 50 height 14
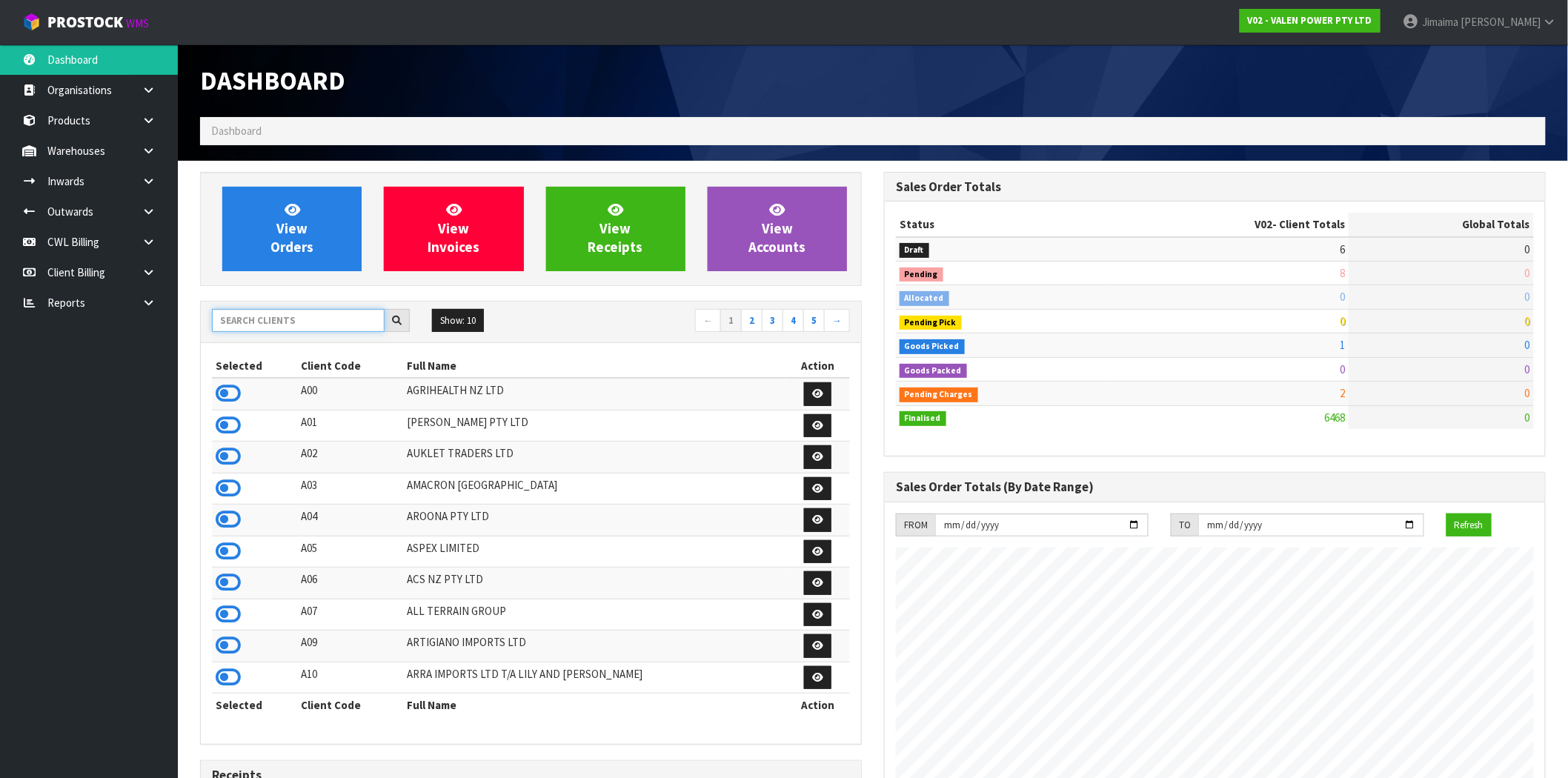
scroll to position [1123, 684]
click at [267, 309] on input "text" at bounding box center [298, 321] width 172 height 23
click at [263, 324] on input "text" at bounding box center [298, 321] width 172 height 23
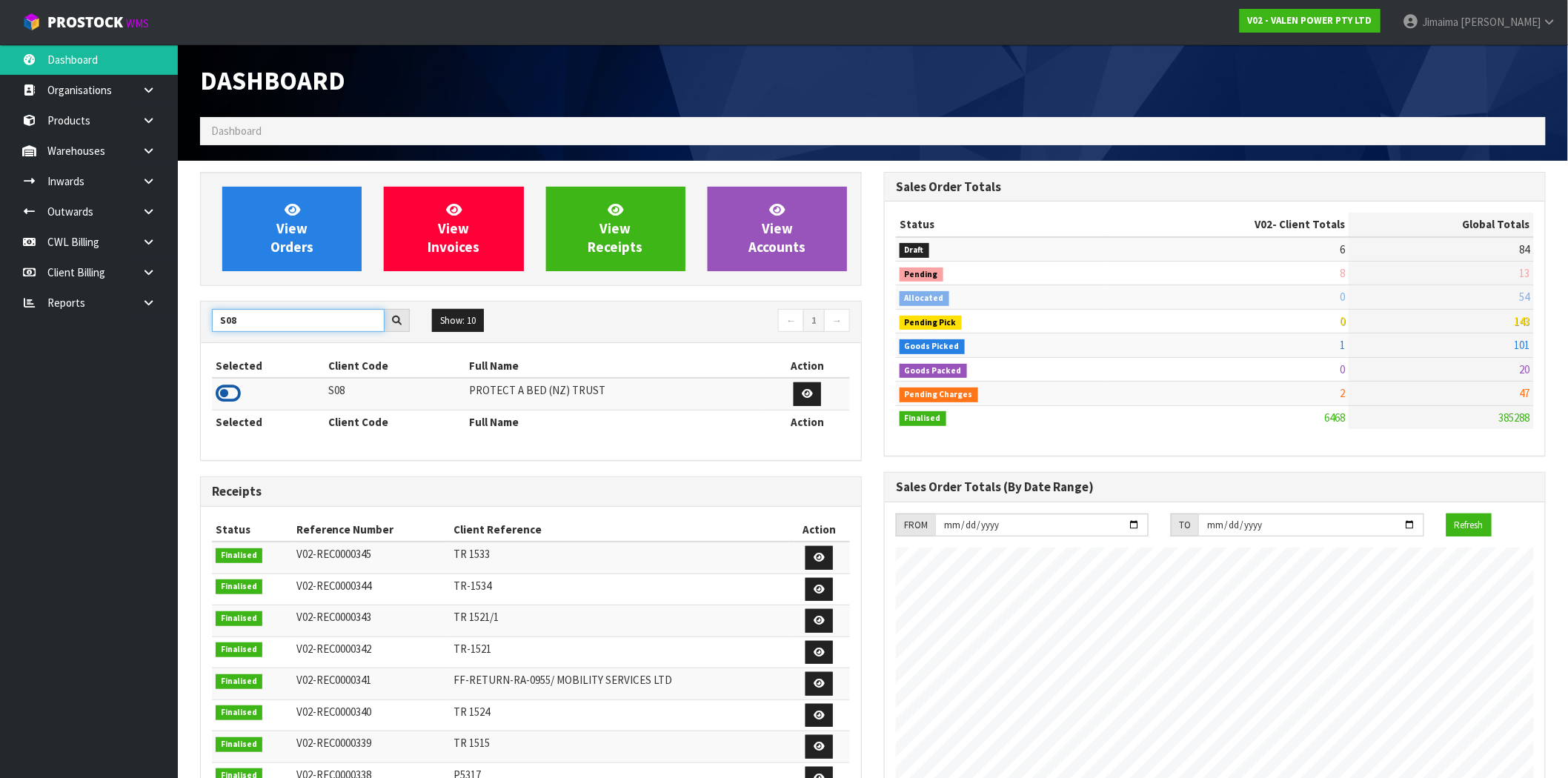
type input "S08"
click at [232, 391] on icon at bounding box center [228, 393] width 25 height 22
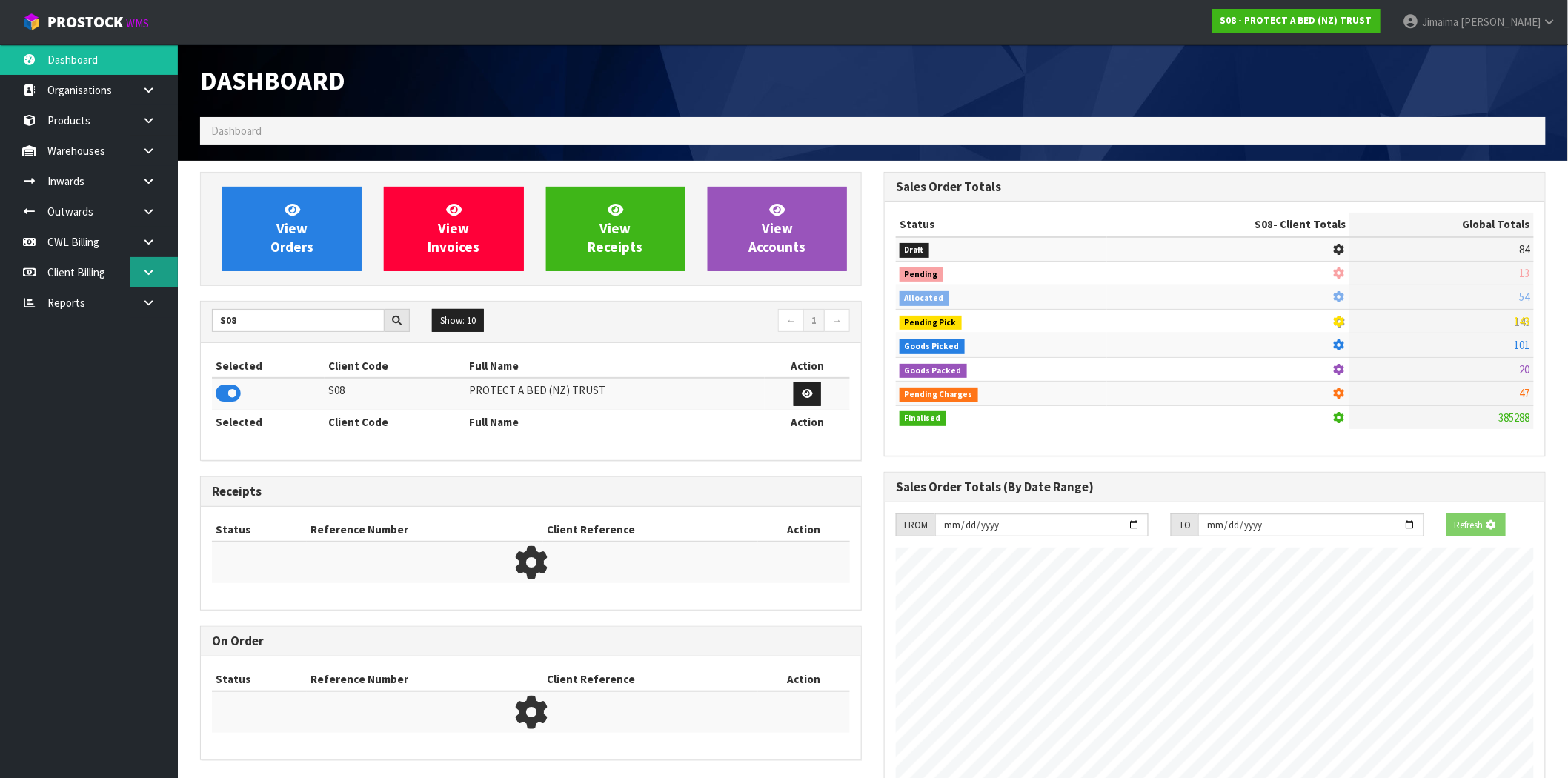
click at [164, 268] on link at bounding box center [154, 272] width 47 height 30
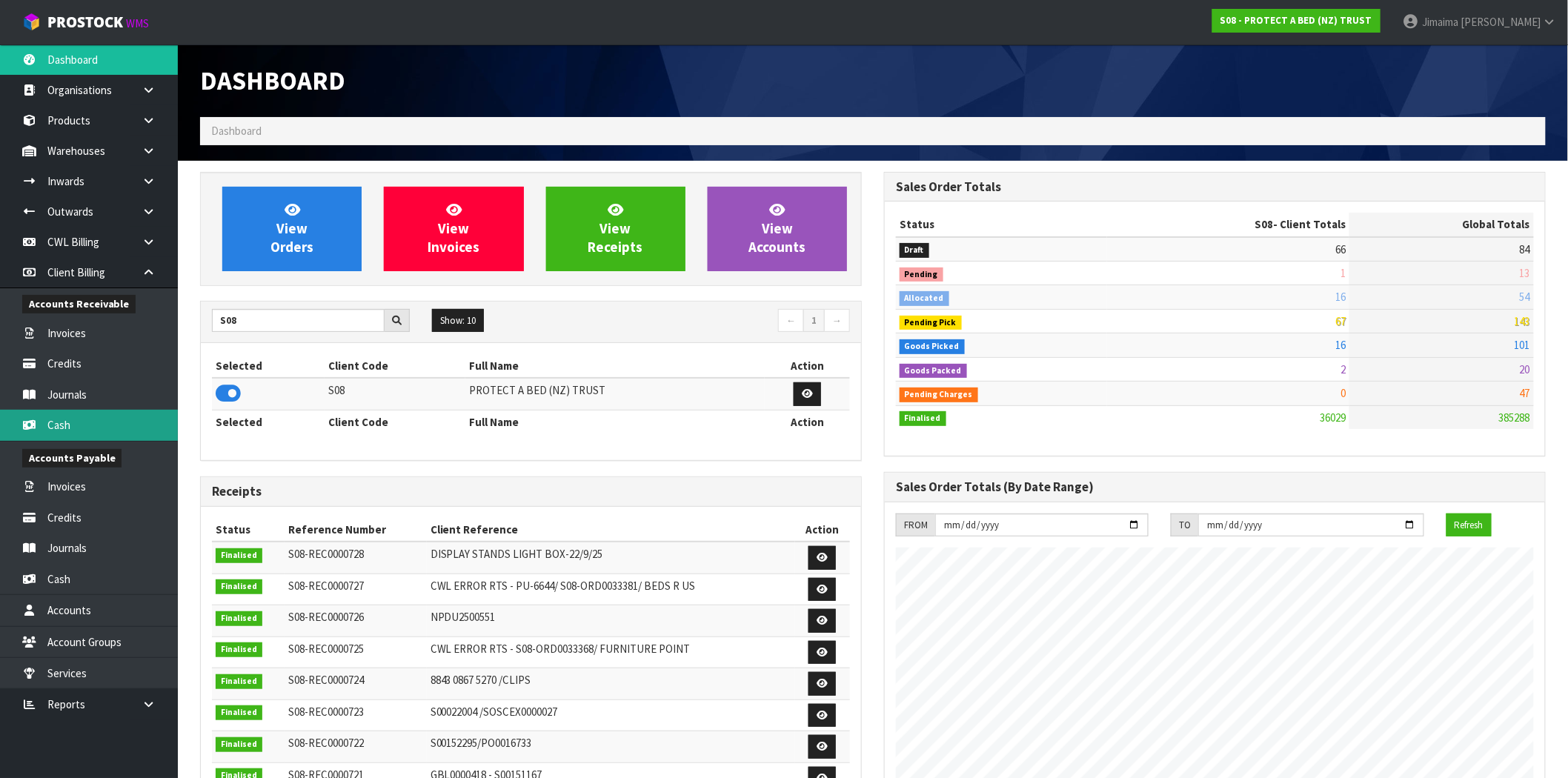
click at [117, 436] on link "Cash" at bounding box center [88, 425] width 178 height 30
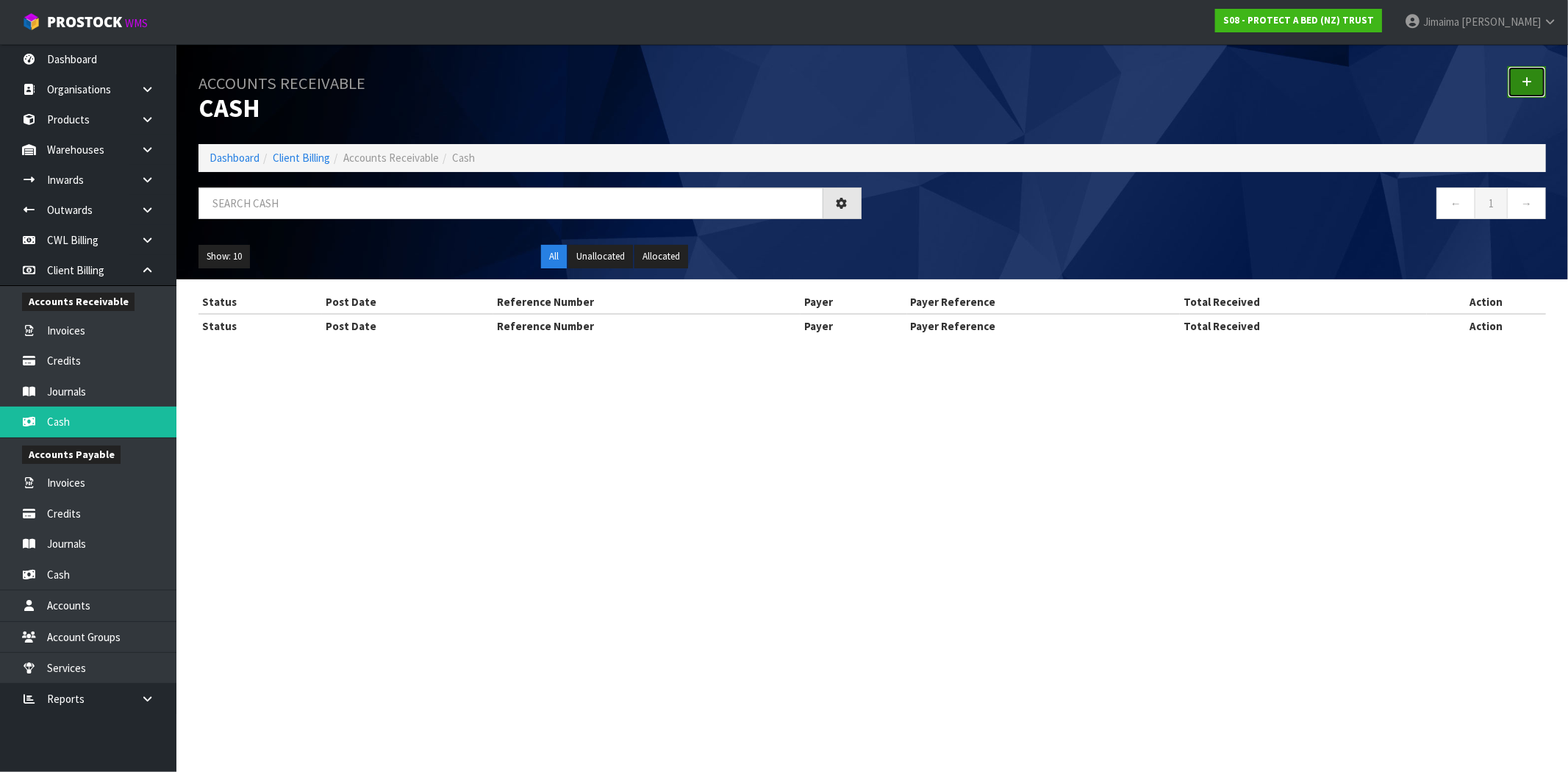
click at [1517, 94] on link at bounding box center [1526, 82] width 38 height 32
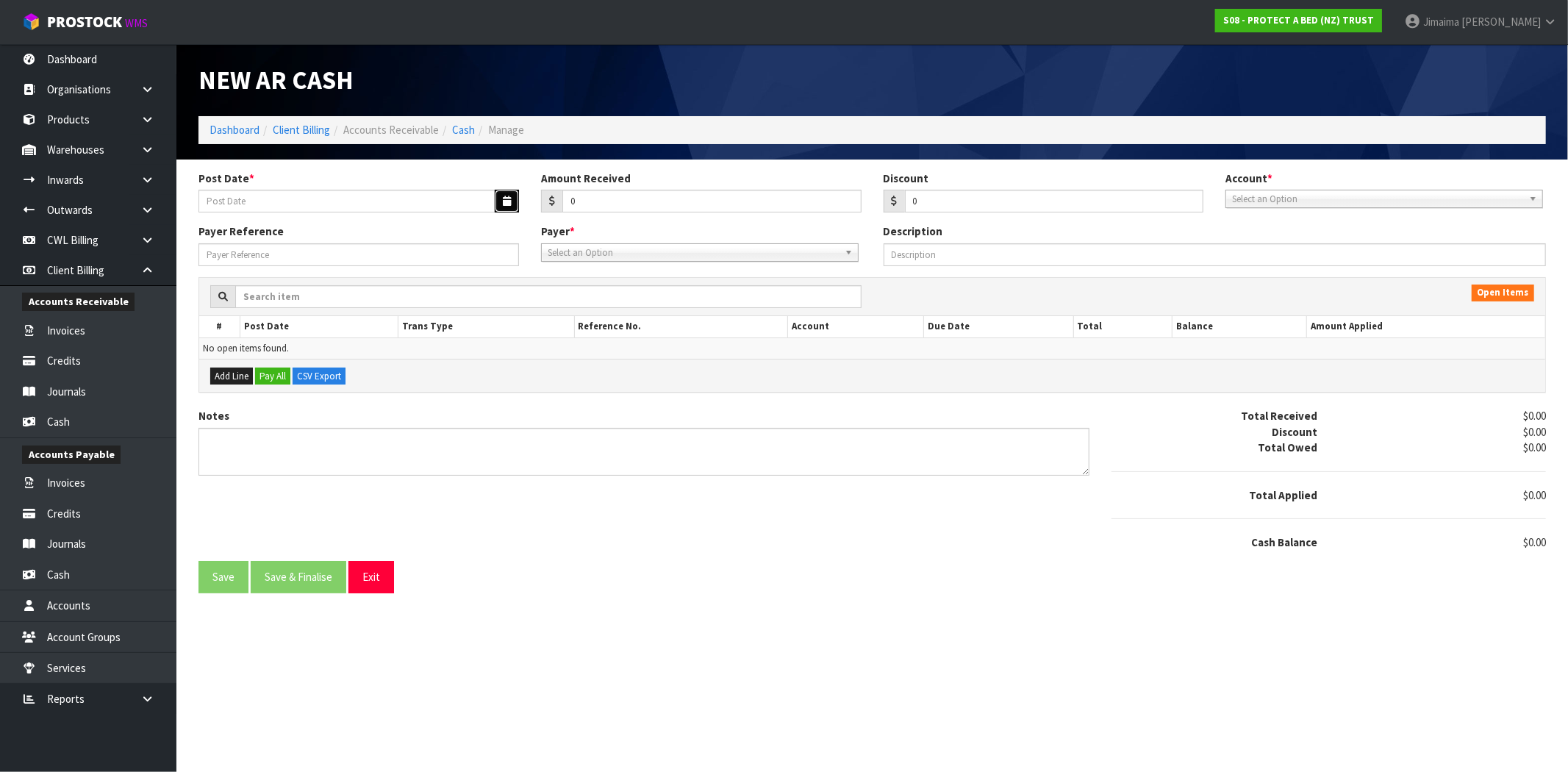
drag, startPoint x: 498, startPoint y: 196, endPoint x: 480, endPoint y: 208, distance: 21.6
click at [500, 196] on button "button" at bounding box center [506, 201] width 24 height 23
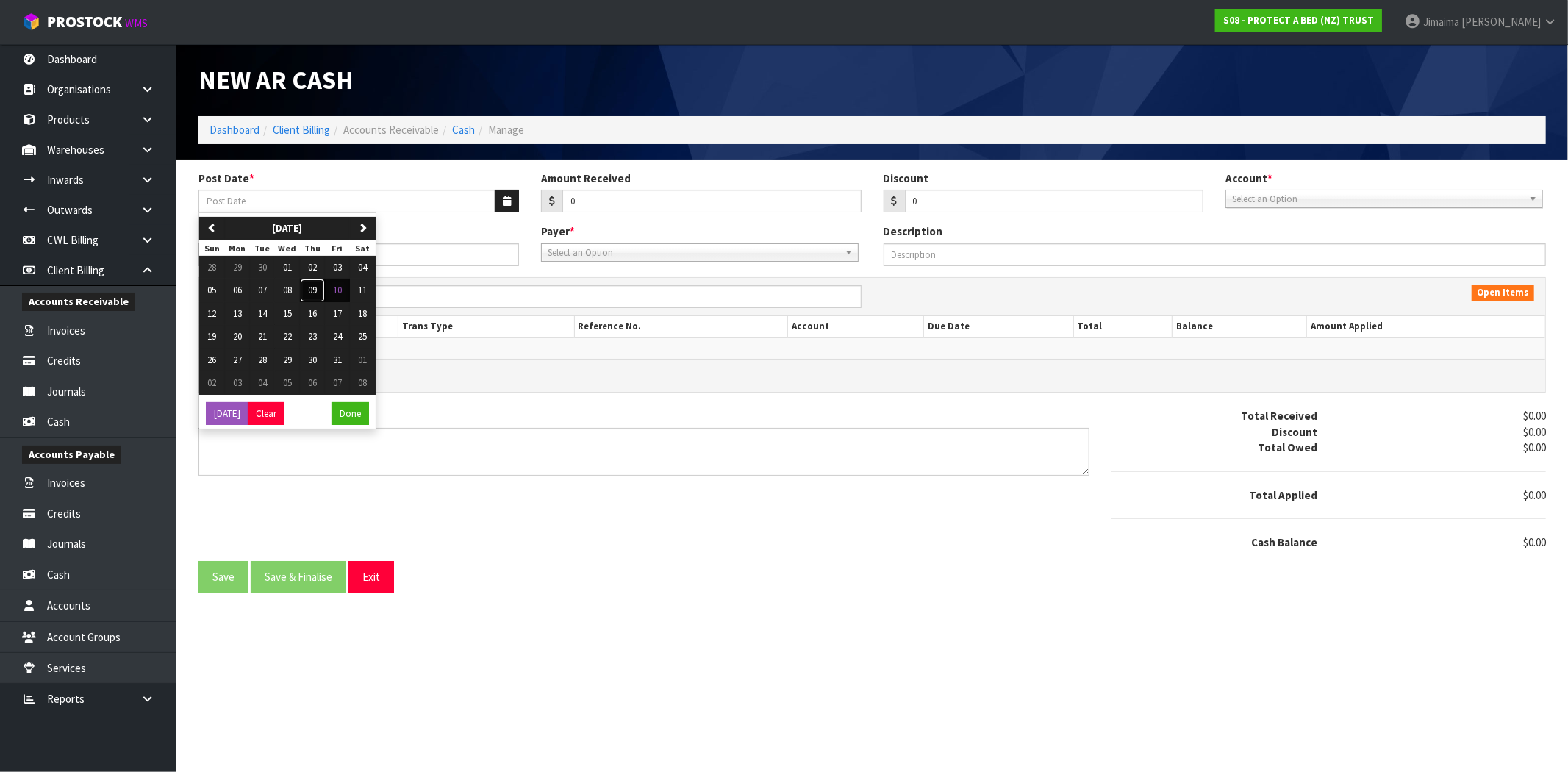
click at [312, 285] on span "09" at bounding box center [313, 290] width 9 height 12
type input "[DATE]"
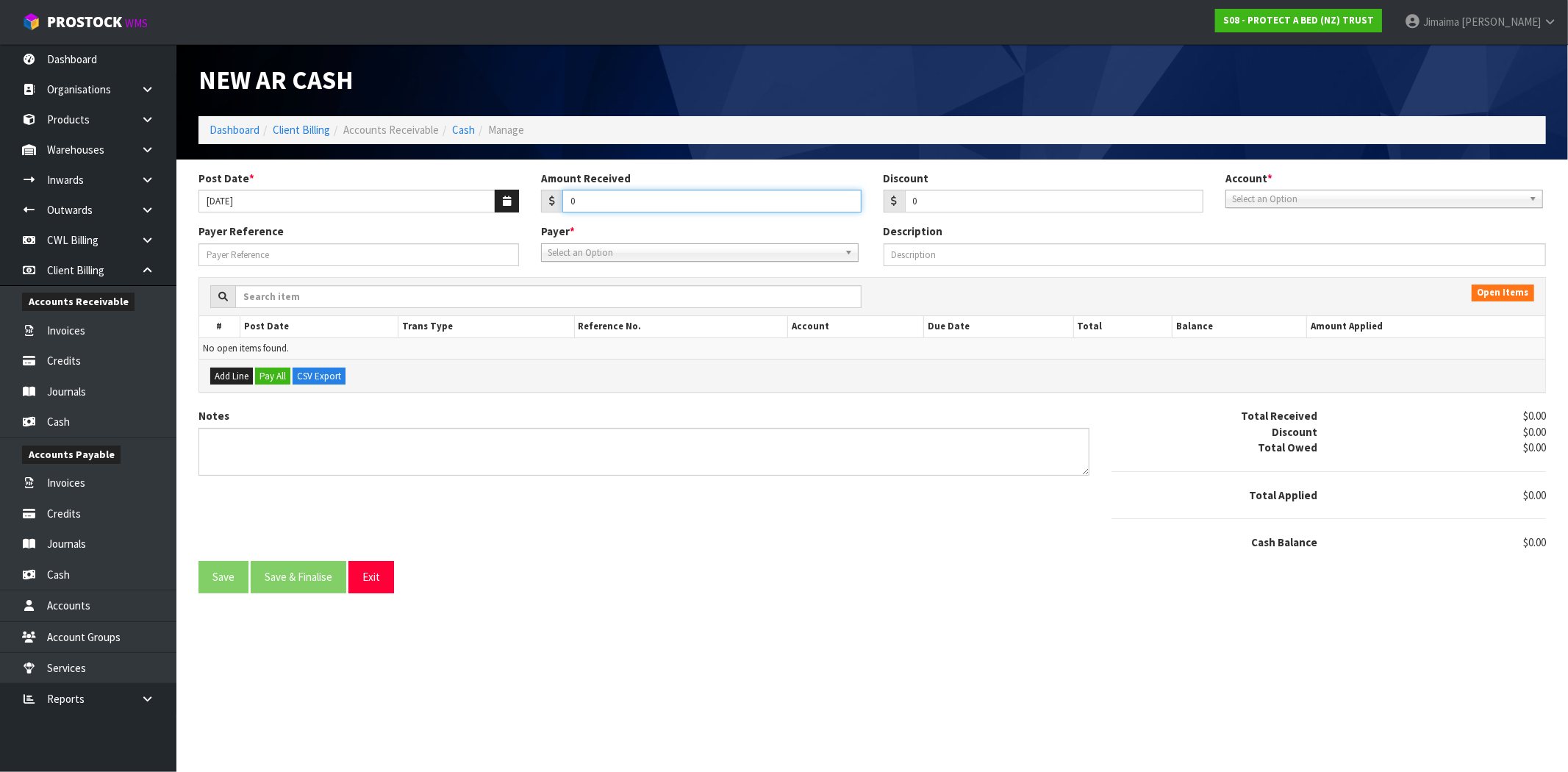
drag, startPoint x: 645, startPoint y: 199, endPoint x: 364, endPoint y: 209, distance: 281.2
click at [366, 207] on div "Post Date * [DATE] Amount Received 0 Discount 0 Account * 74-9118 - PAB ANZ Sel…" at bounding box center [872, 197] width 1369 height 54
type input "231.48"
click at [1269, 204] on span "Select an Option" at bounding box center [1377, 199] width 291 height 18
click at [1281, 244] on li "74-9118 - PAB ANZ" at bounding box center [1385, 240] width 310 height 19
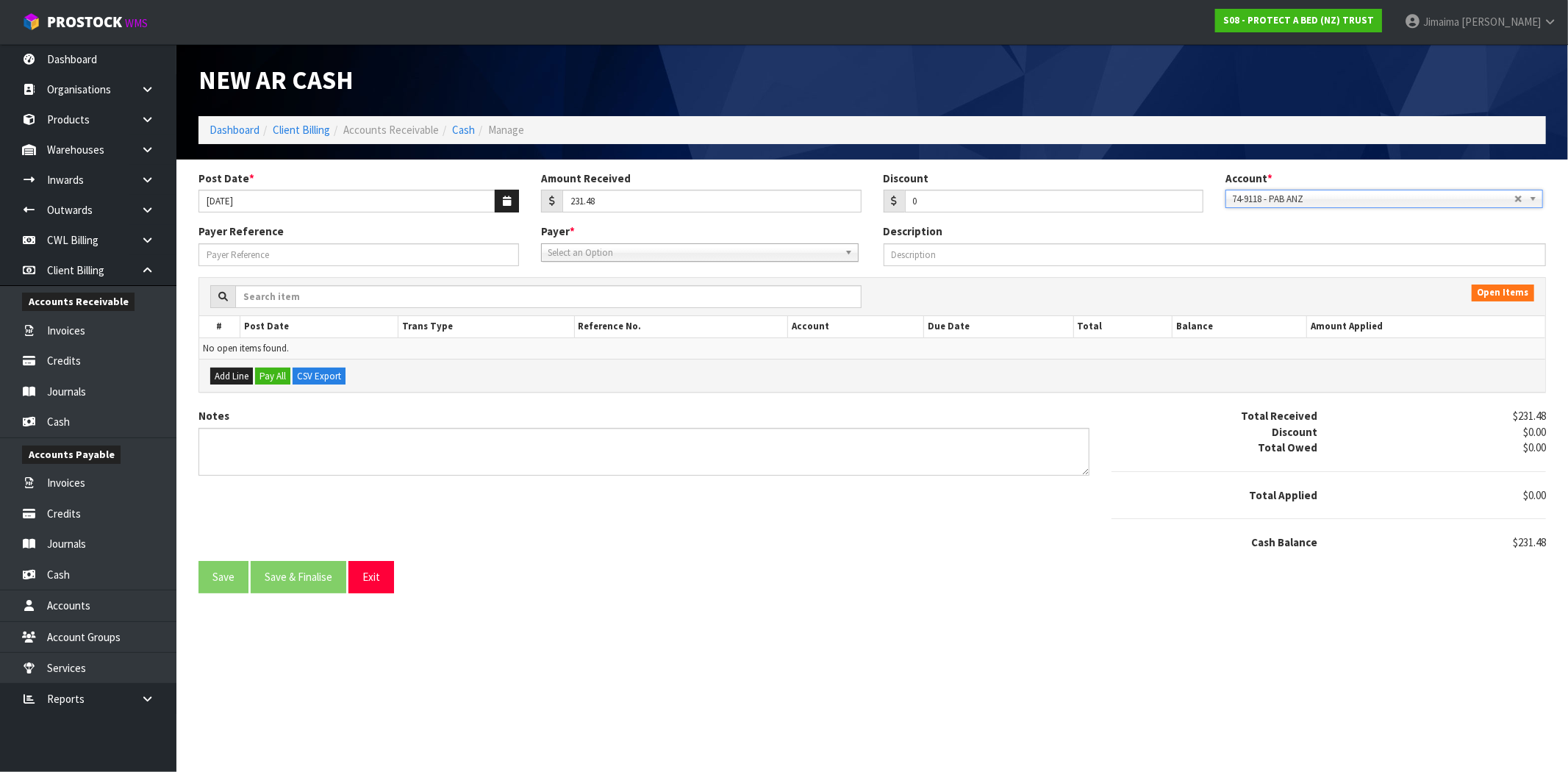
drag, startPoint x: 802, startPoint y: 251, endPoint x: 755, endPoint y: 275, distance: 52.8
click at [802, 252] on span "Select an Option" at bounding box center [693, 253] width 291 height 18
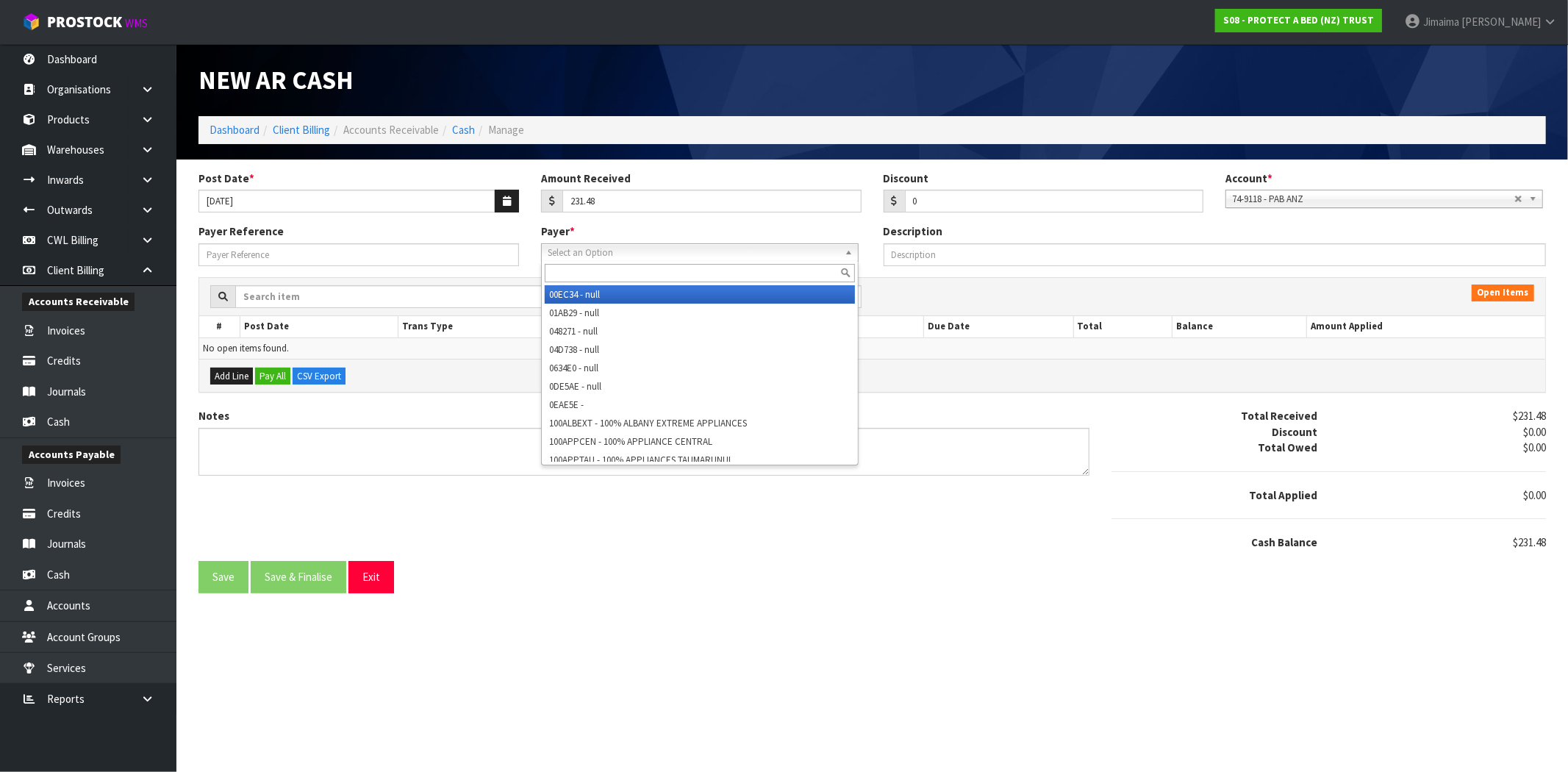
click at [752, 277] on input "text" at bounding box center [700, 273] width 310 height 19
type input "f"
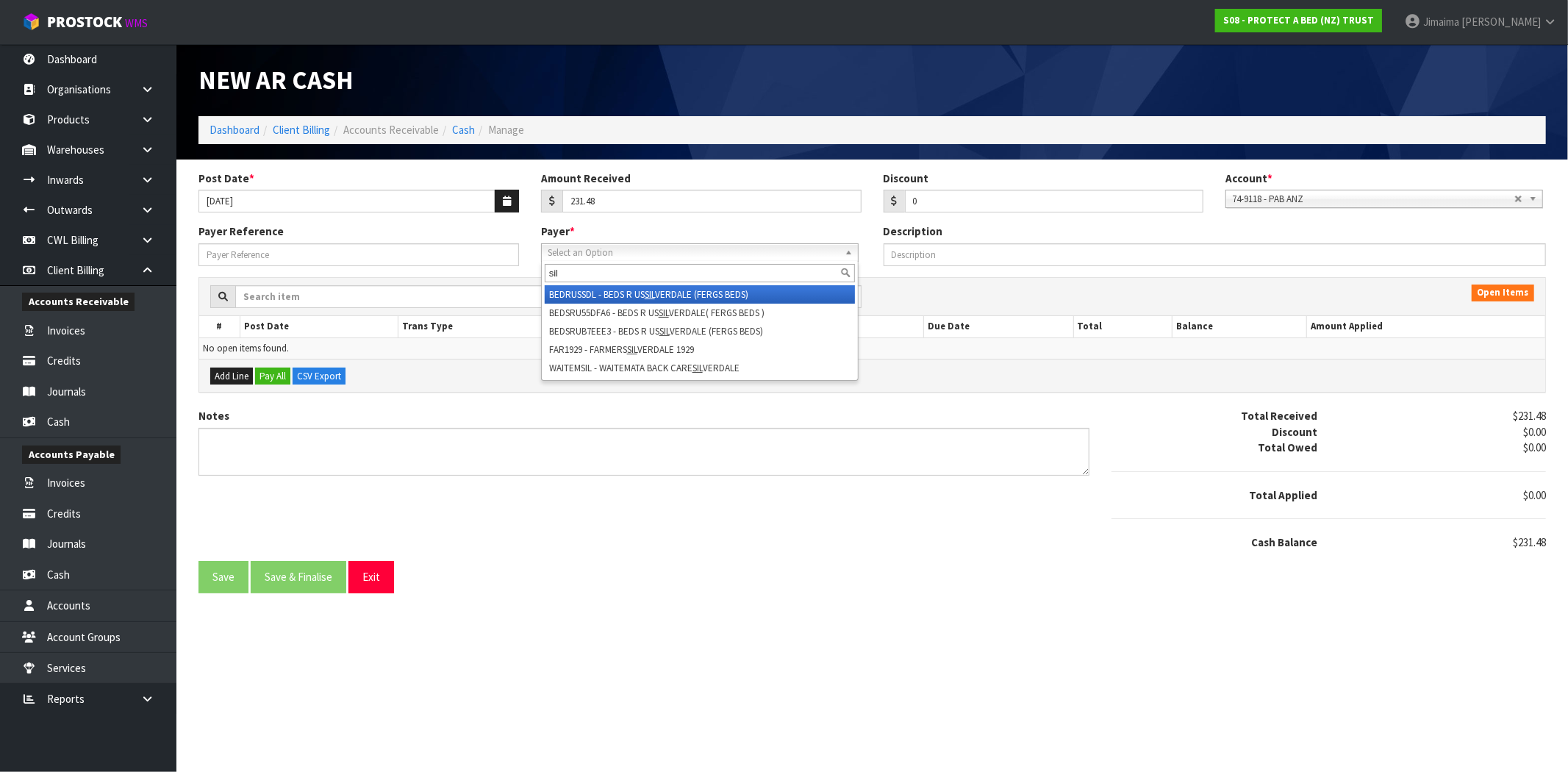
type input "sil"
click at [741, 291] on li "BEDRUSSDL - BEDS R US SIL VERDALE (FERGS BEDS)" at bounding box center [700, 294] width 310 height 19
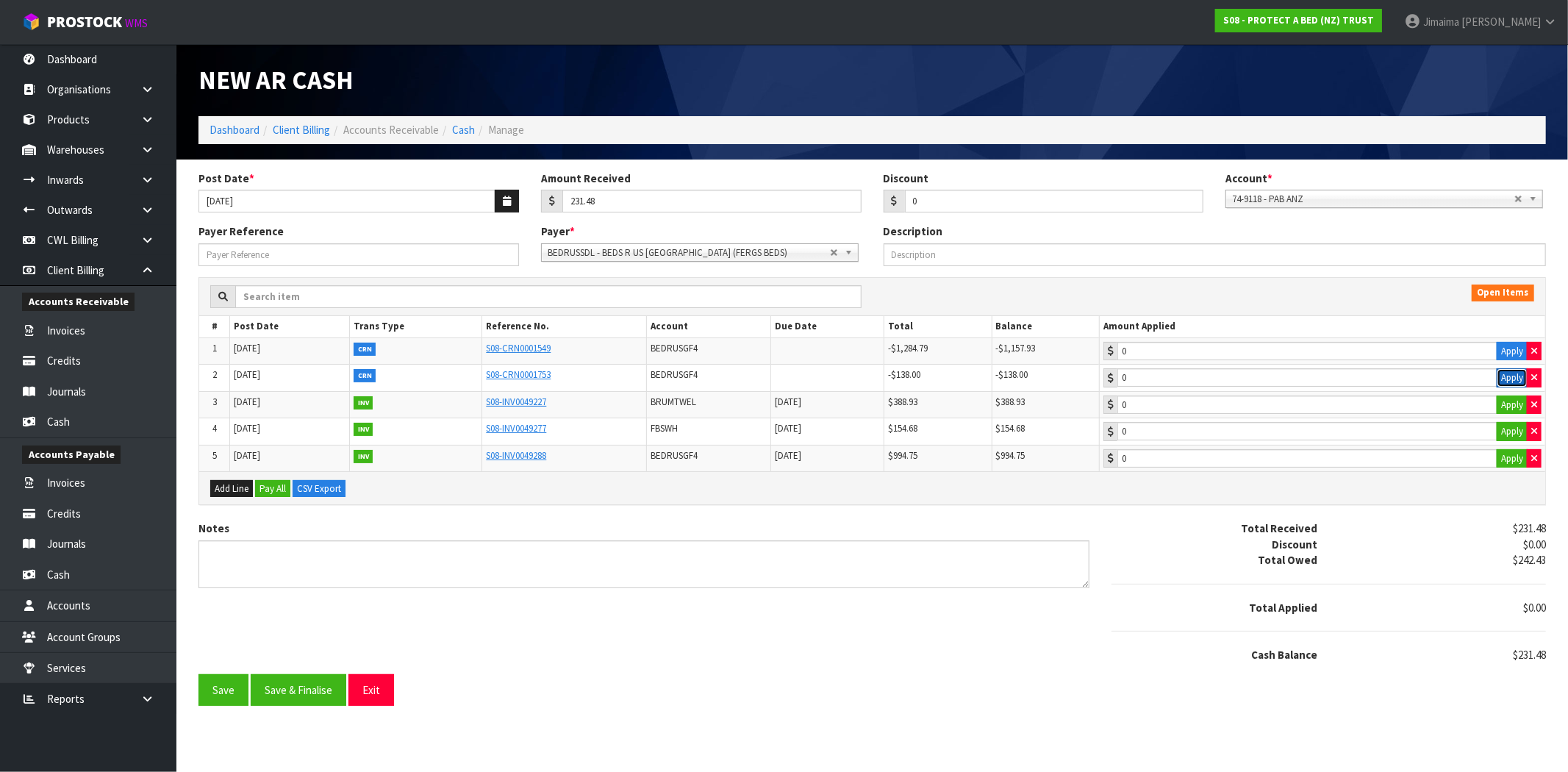
click at [1511, 385] on button "Apply" at bounding box center [1512, 378] width 31 height 19
type input "-138"
click at [813, 642] on div "Notes Total Received $231.48 Discount $0.00 Total Owed $242.43 Total Applied -$…" at bounding box center [872, 597] width 1369 height 153
click at [1511, 403] on button "Apply" at bounding box center [1512, 405] width 31 height 19
type input "388.93"
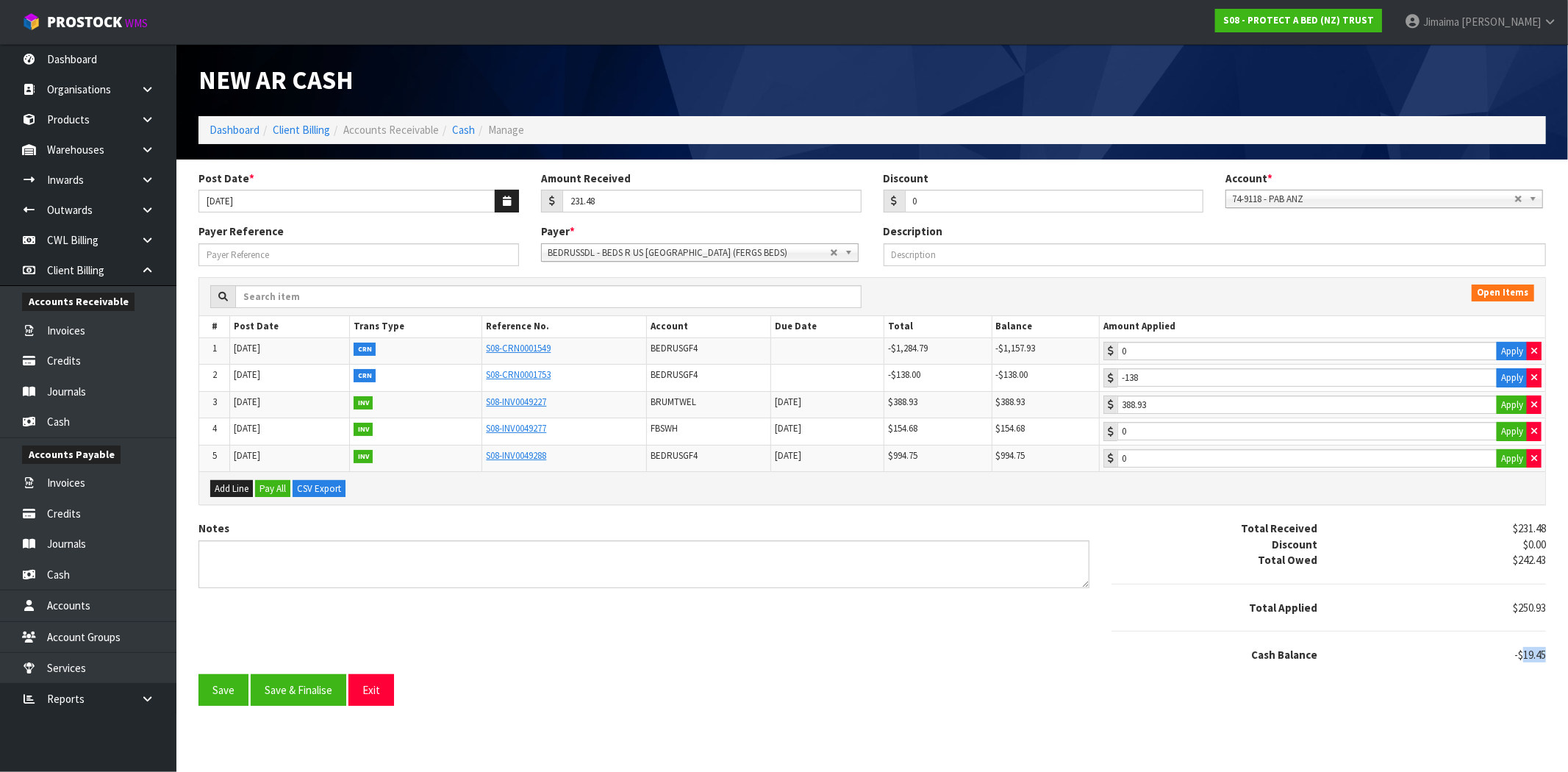
drag, startPoint x: 1538, startPoint y: 653, endPoint x: 1524, endPoint y: 662, distance: 16.6
click at [1524, 662] on span "-$19.45" at bounding box center [1531, 655] width 32 height 14
copy span "19.45"
drag, startPoint x: 941, startPoint y: 200, endPoint x: 809, endPoint y: 204, distance: 132.1
click at [810, 202] on div "Post Date * [DATE] Amount Received 231.48 Discount 0 Account * 74-9118 - PAB AN…" at bounding box center [872, 197] width 1369 height 54
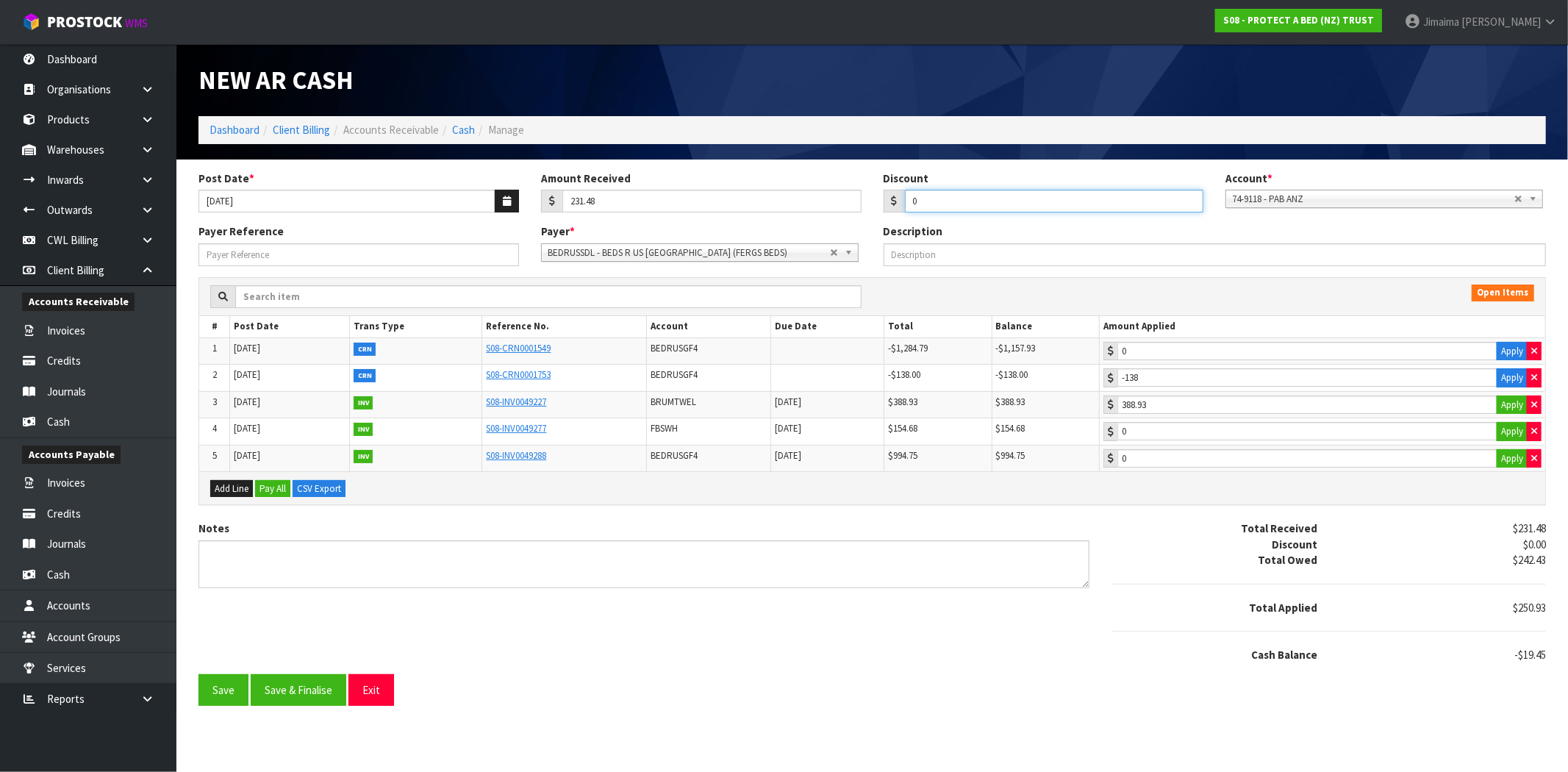
paste input "19.45"
type input "19.45"
click at [307, 700] on button "Save & Finalise" at bounding box center [299, 690] width 96 height 32
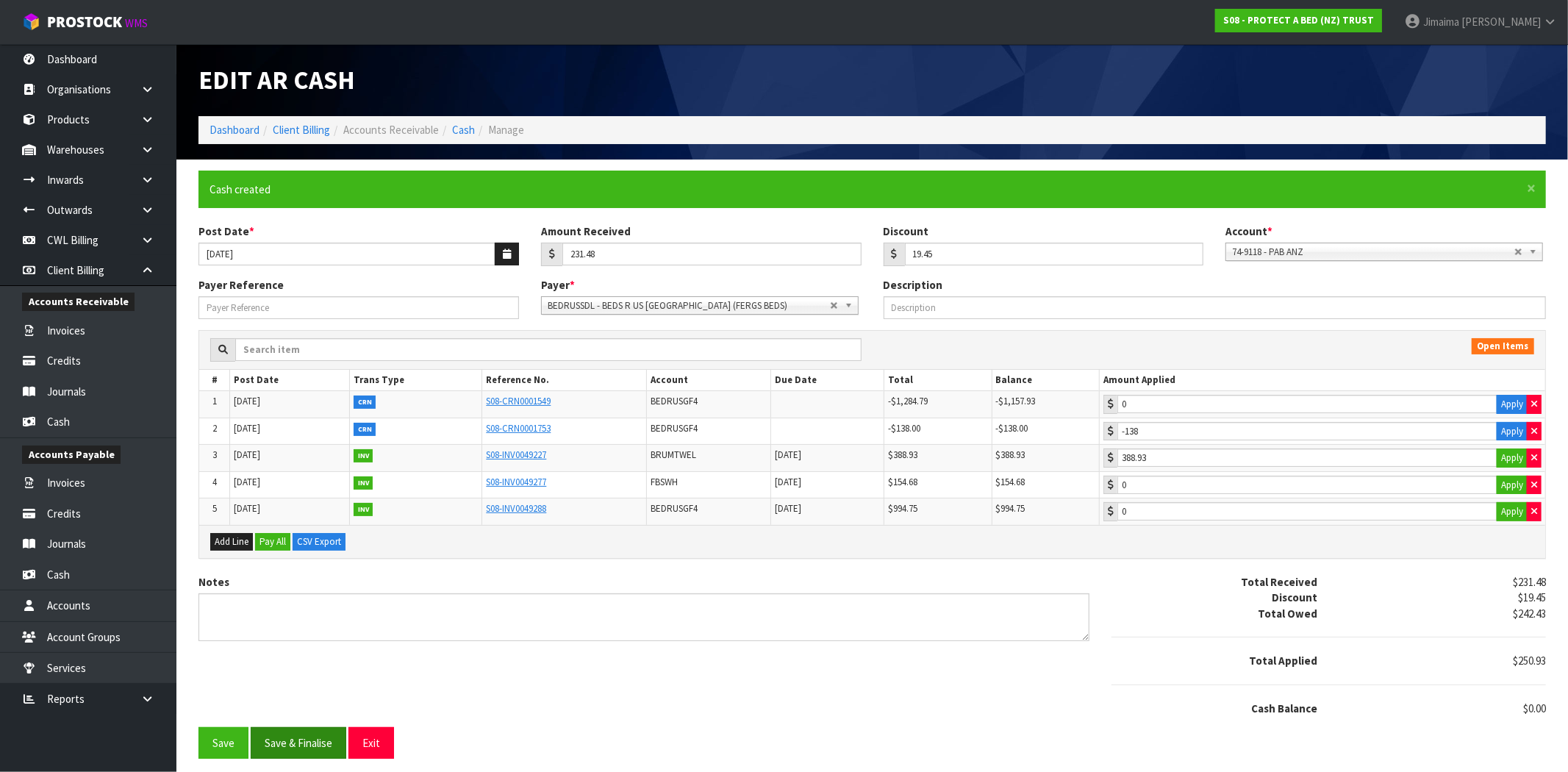
type input "-138"
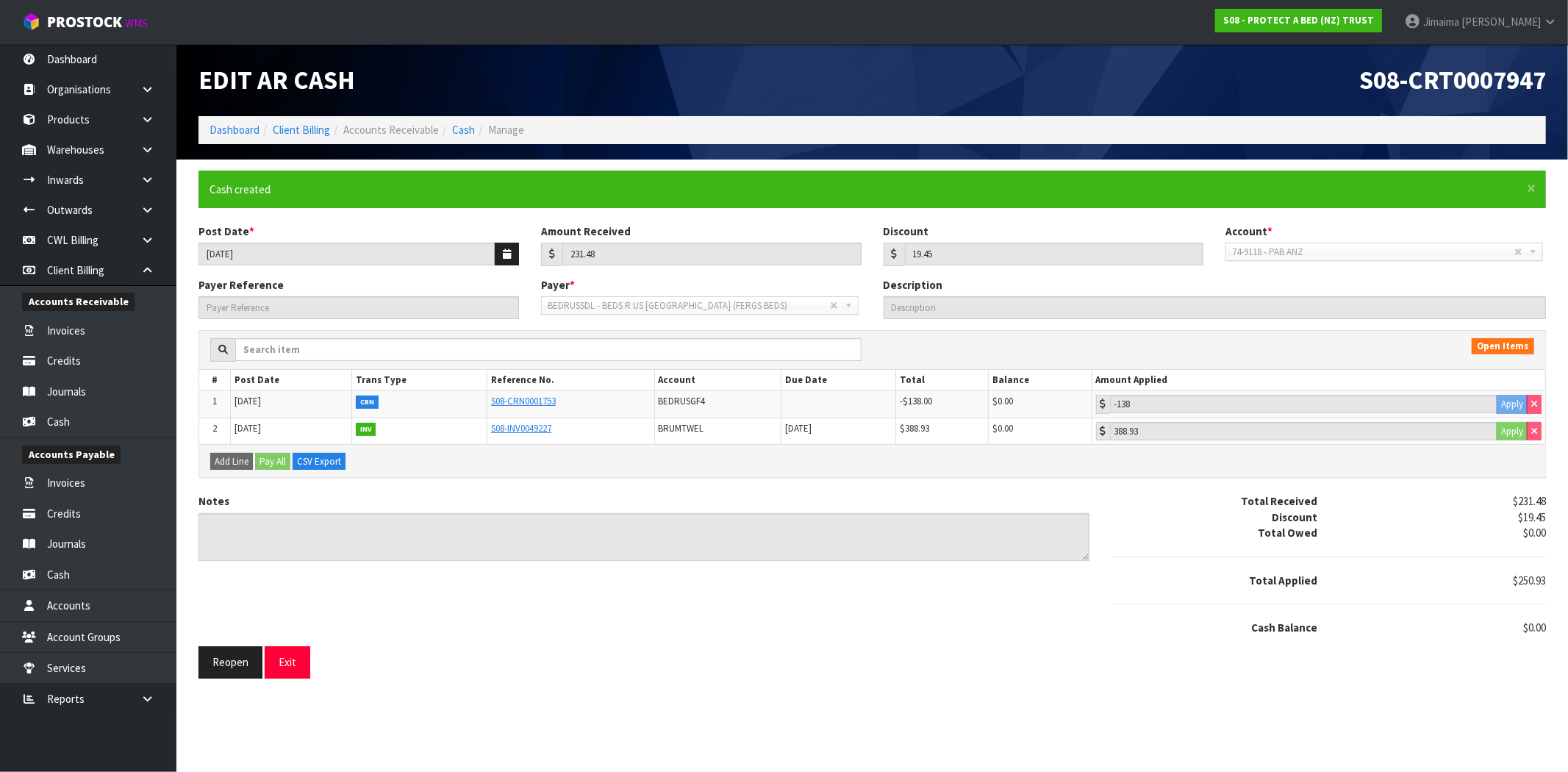
click at [464, 121] on ol "Dashboard Client Billing Accounts Receivable Cash Manage" at bounding box center [872, 129] width 1348 height 27
drag, startPoint x: 464, startPoint y: 133, endPoint x: 449, endPoint y: 128, distance: 15.8
click at [464, 133] on link "Cash" at bounding box center [464, 130] width 23 height 14
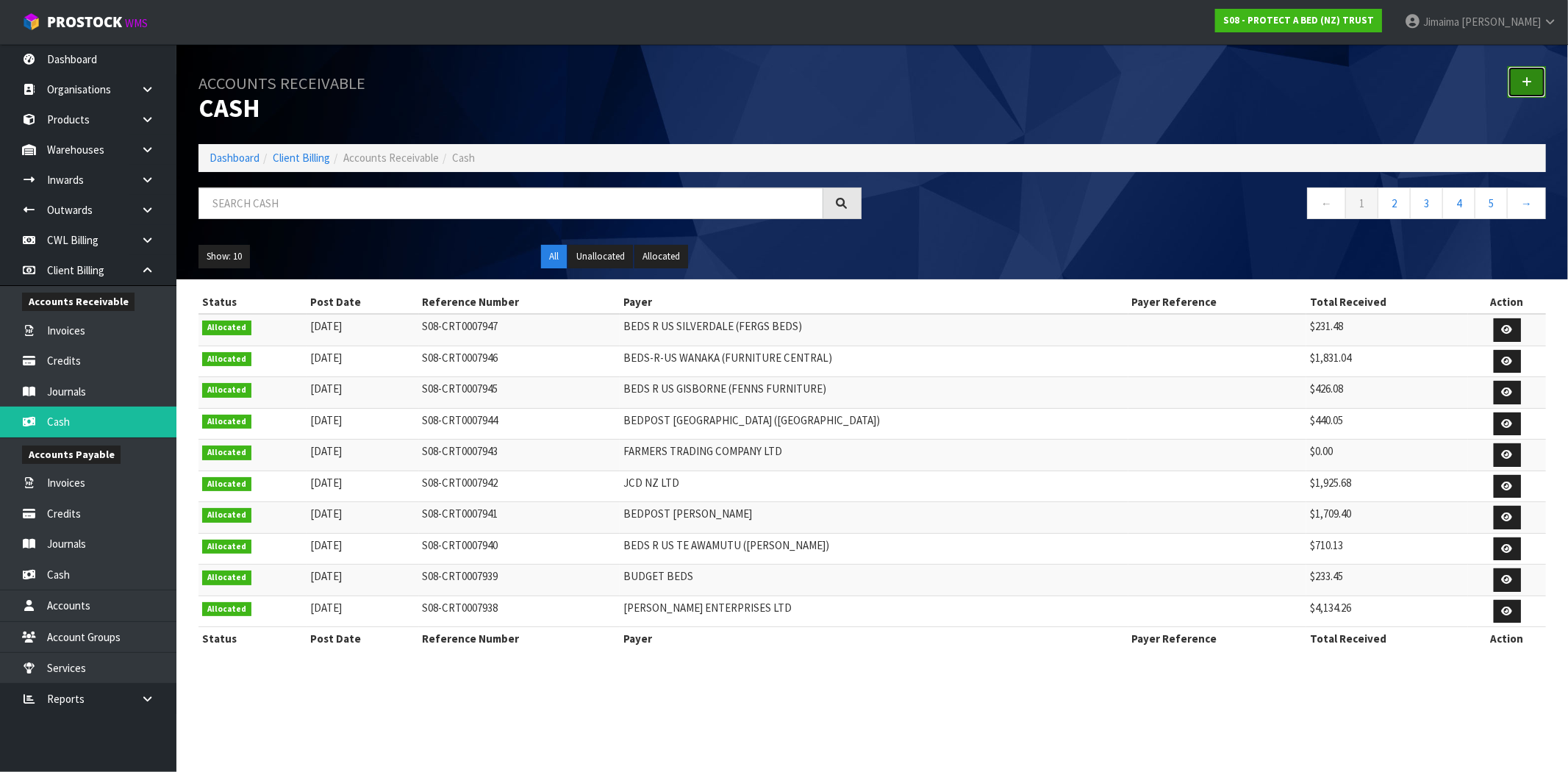
click at [1525, 82] on icon at bounding box center [1527, 82] width 11 height 11
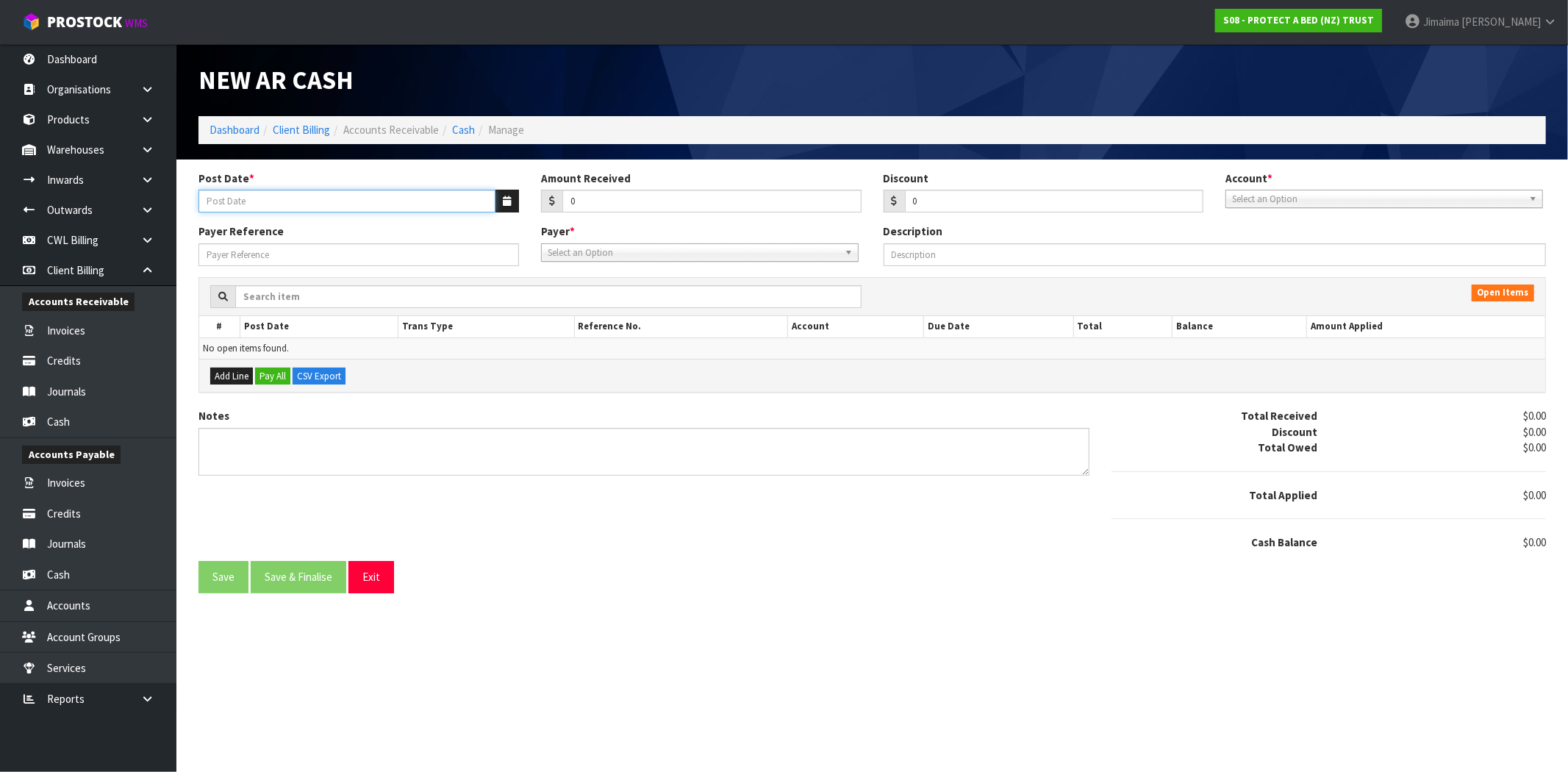
click at [376, 200] on input "Post Date *" at bounding box center [347, 201] width 297 height 23
click at [513, 204] on button "button" at bounding box center [506, 201] width 24 height 23
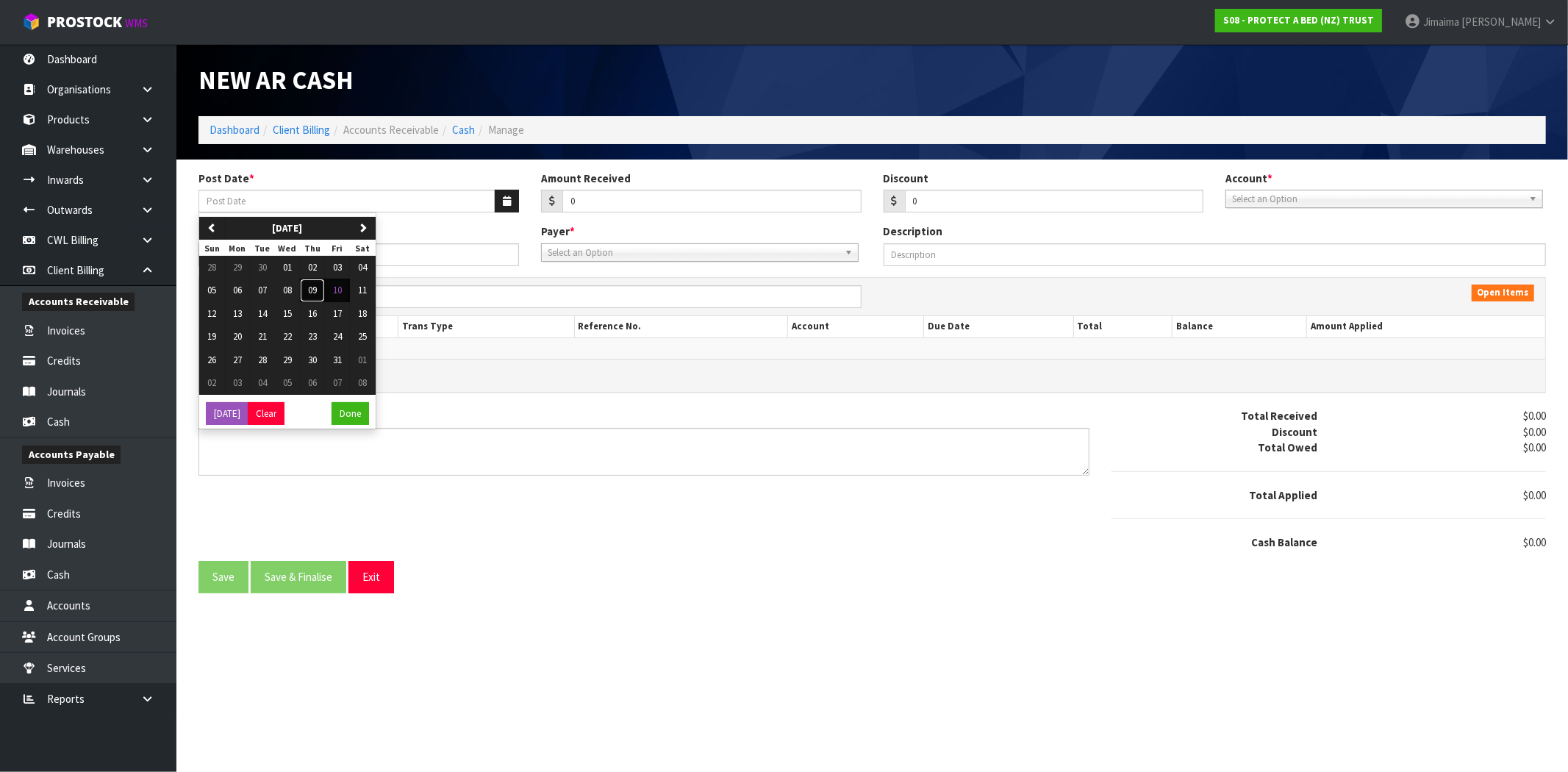
click at [314, 301] on button "09" at bounding box center [312, 290] width 25 height 24
type input "[DATE]"
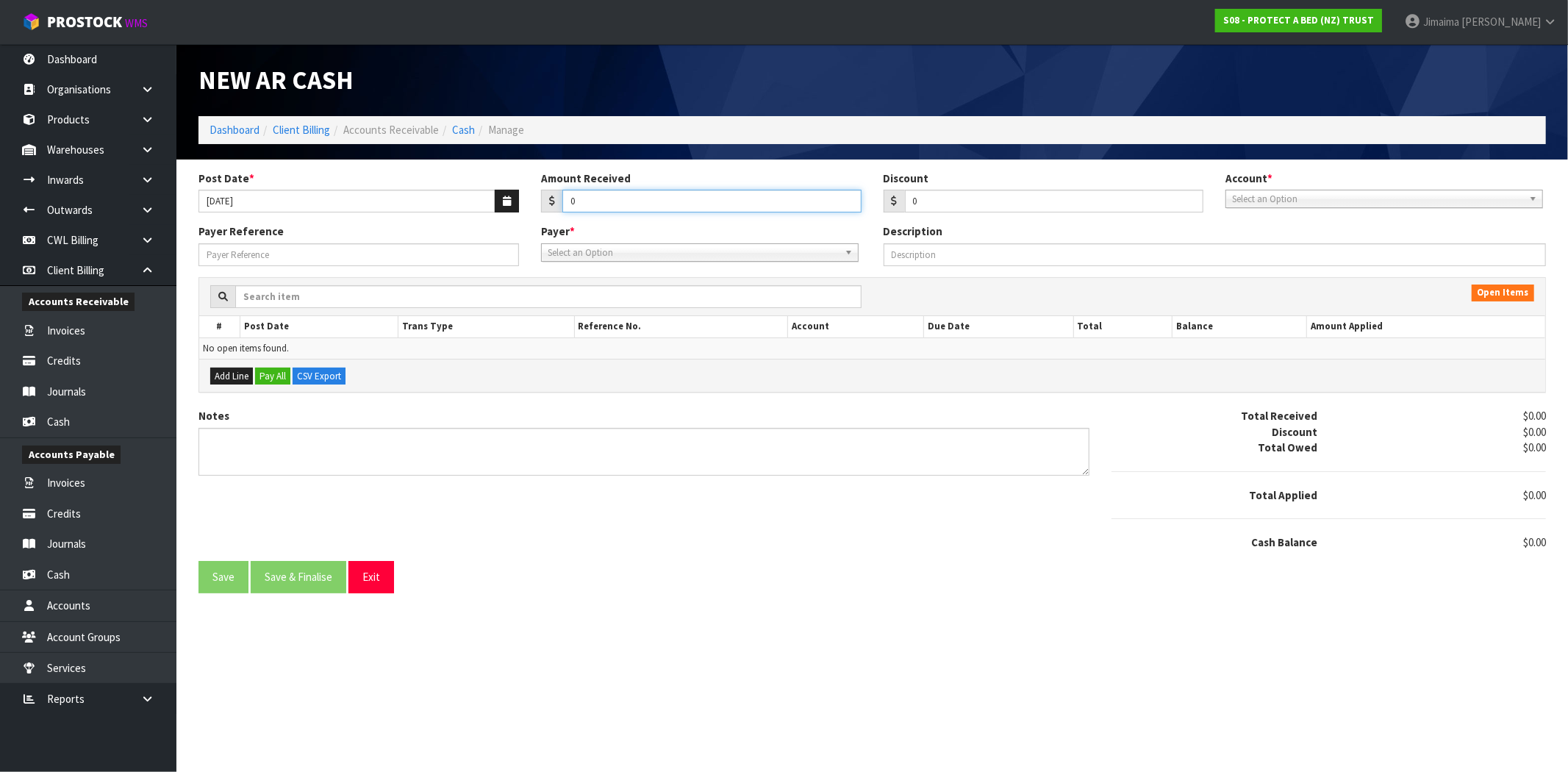
drag, startPoint x: 585, startPoint y: 204, endPoint x: 471, endPoint y: 209, distance: 114.1
click at [471, 209] on div "Post Date * [DATE] Amount Received 0 Discount 0 Account * 74-9118 - PAB ANZ Sel…" at bounding box center [872, 197] width 1369 height 54
type input "373.64"
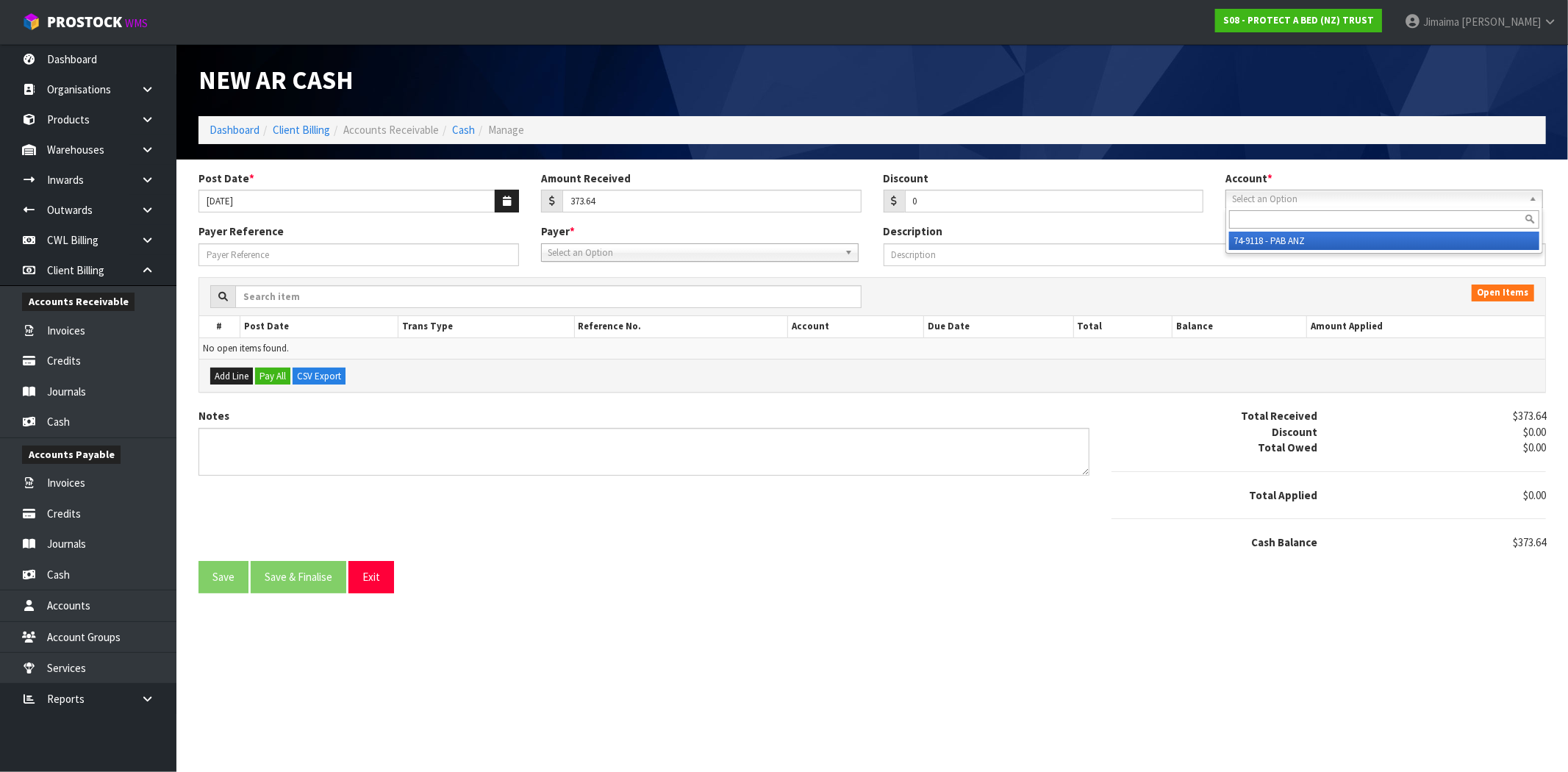
click at [1388, 193] on span "Select an Option" at bounding box center [1377, 199] width 291 height 18
click at [1313, 240] on li "74-9118 - PAB ANZ" at bounding box center [1385, 240] width 310 height 19
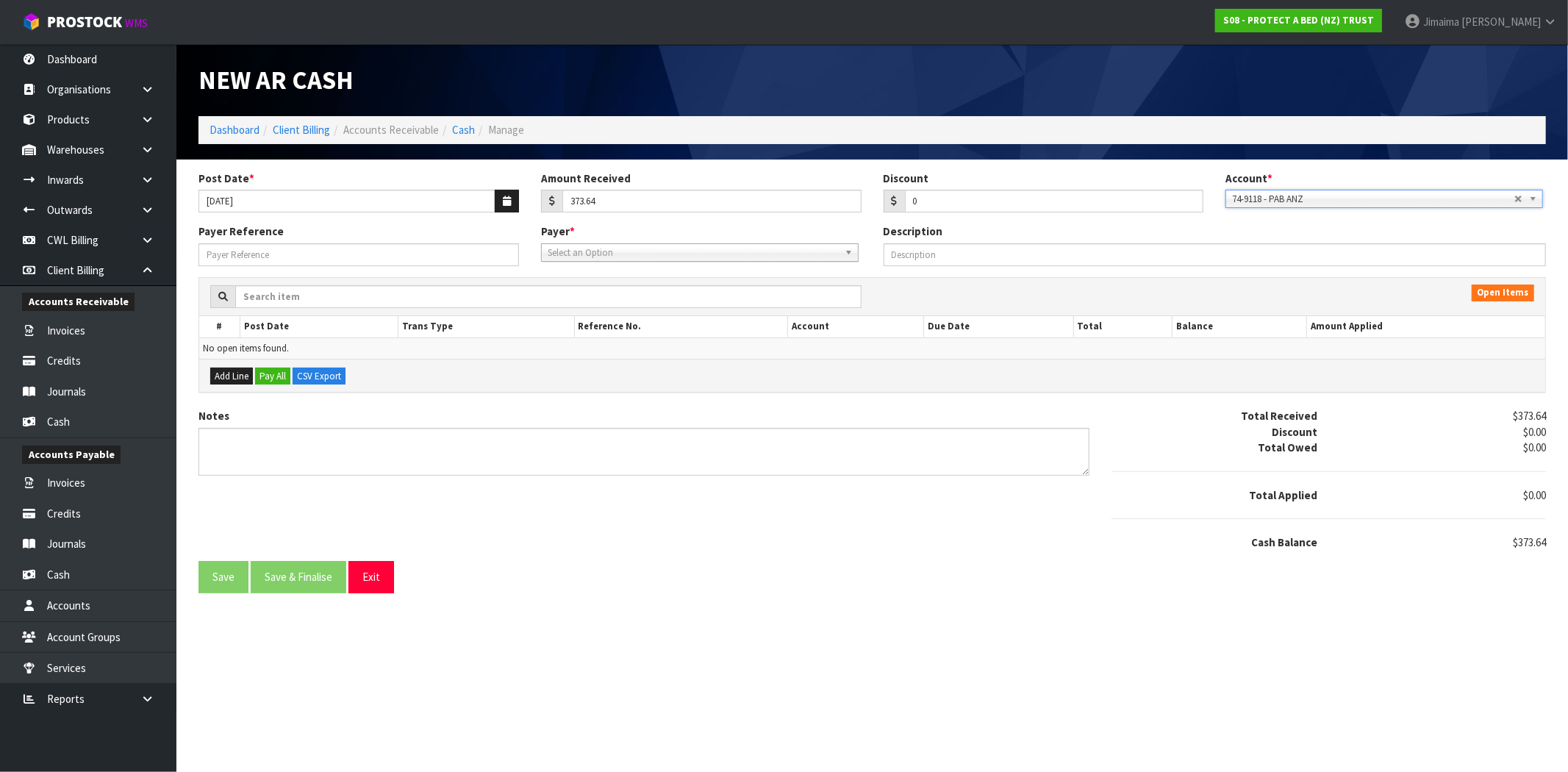
click at [755, 251] on span "Select an Option" at bounding box center [693, 253] width 291 height 18
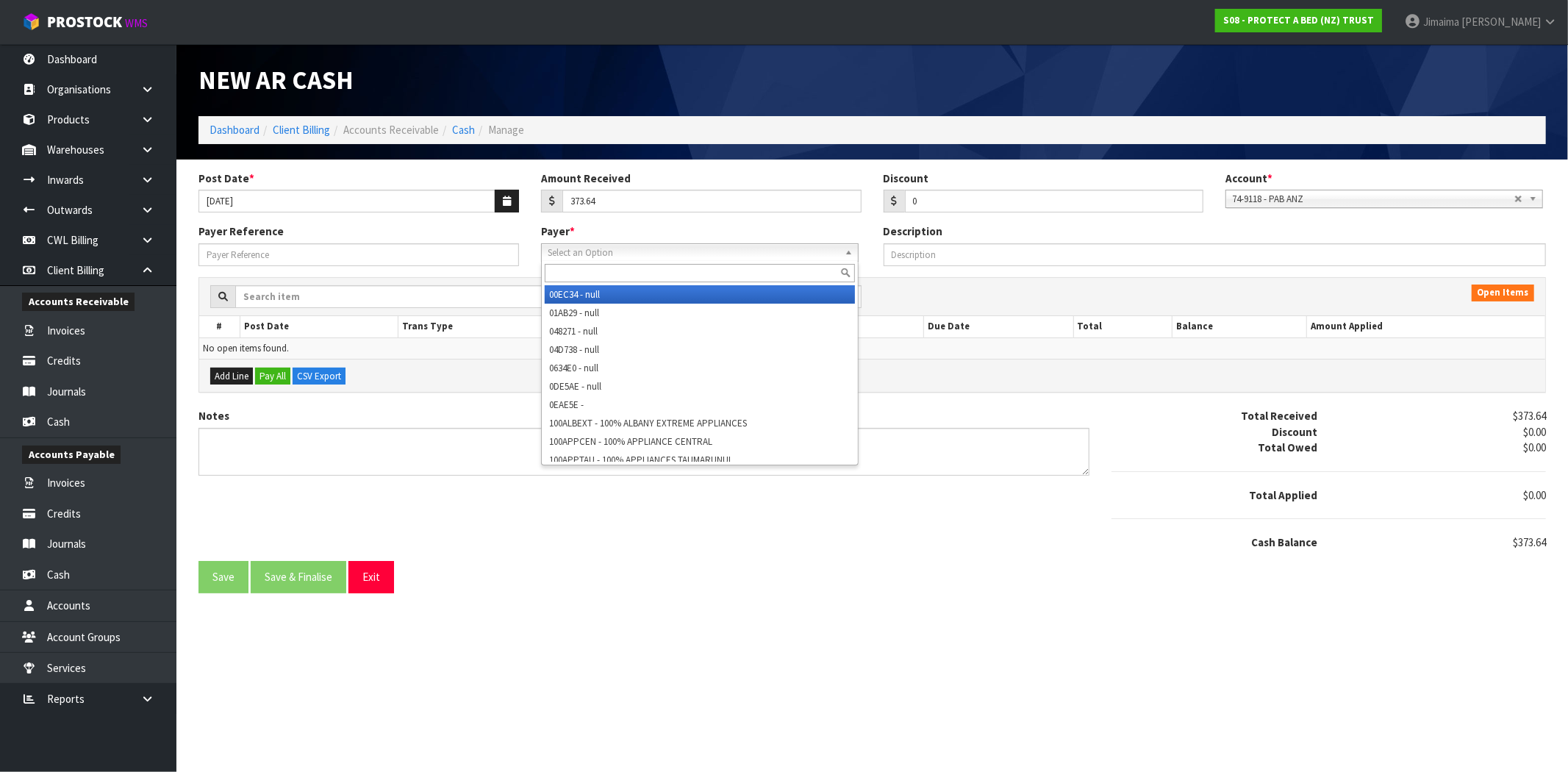
click at [682, 275] on input "text" at bounding box center [700, 273] width 310 height 19
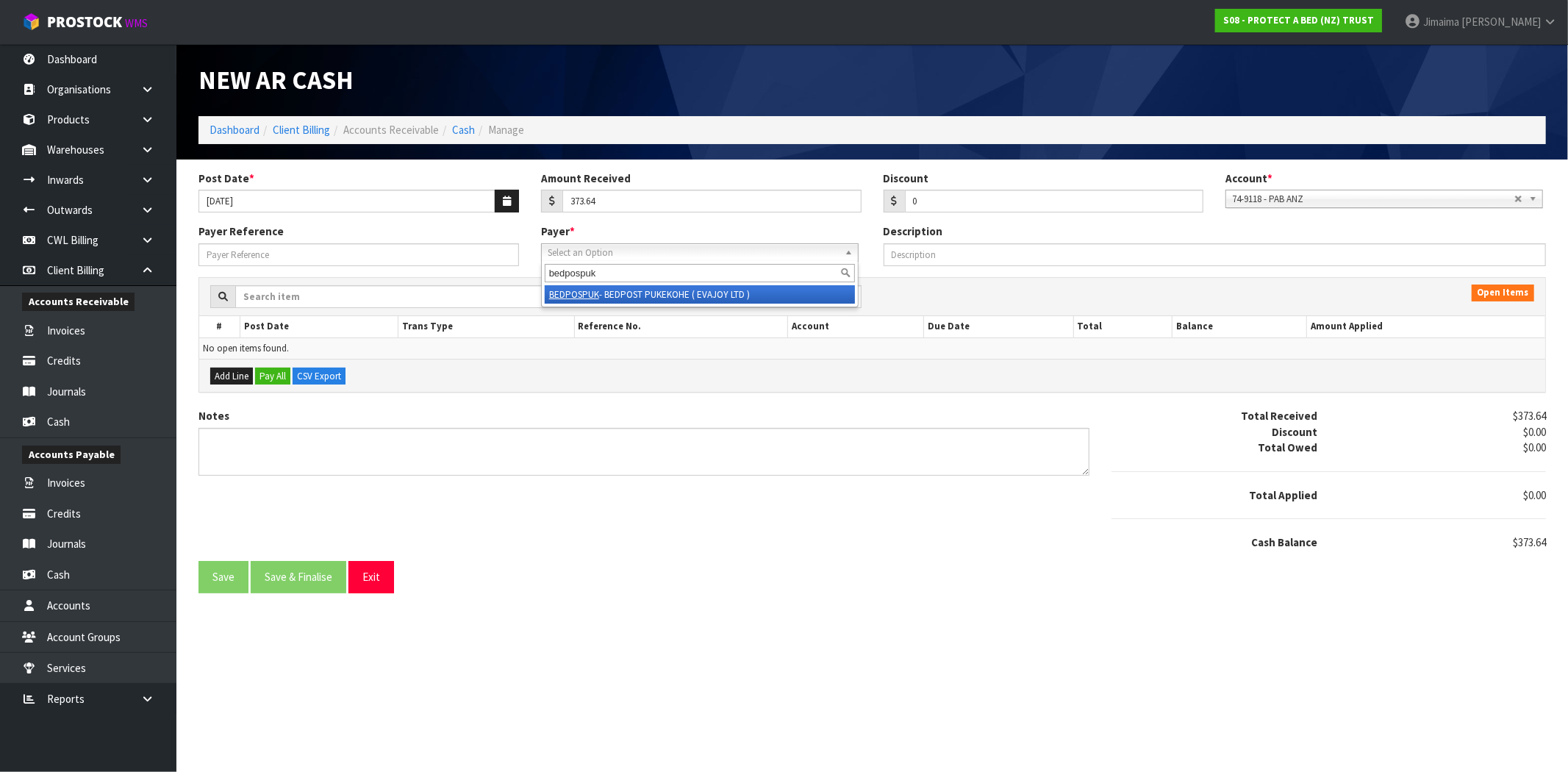
type input "bedpospuk"
click at [667, 287] on li "BEDPOSPUK - BEDPOST PUKEKOHE ( EVAJOY LTD )" at bounding box center [700, 294] width 310 height 19
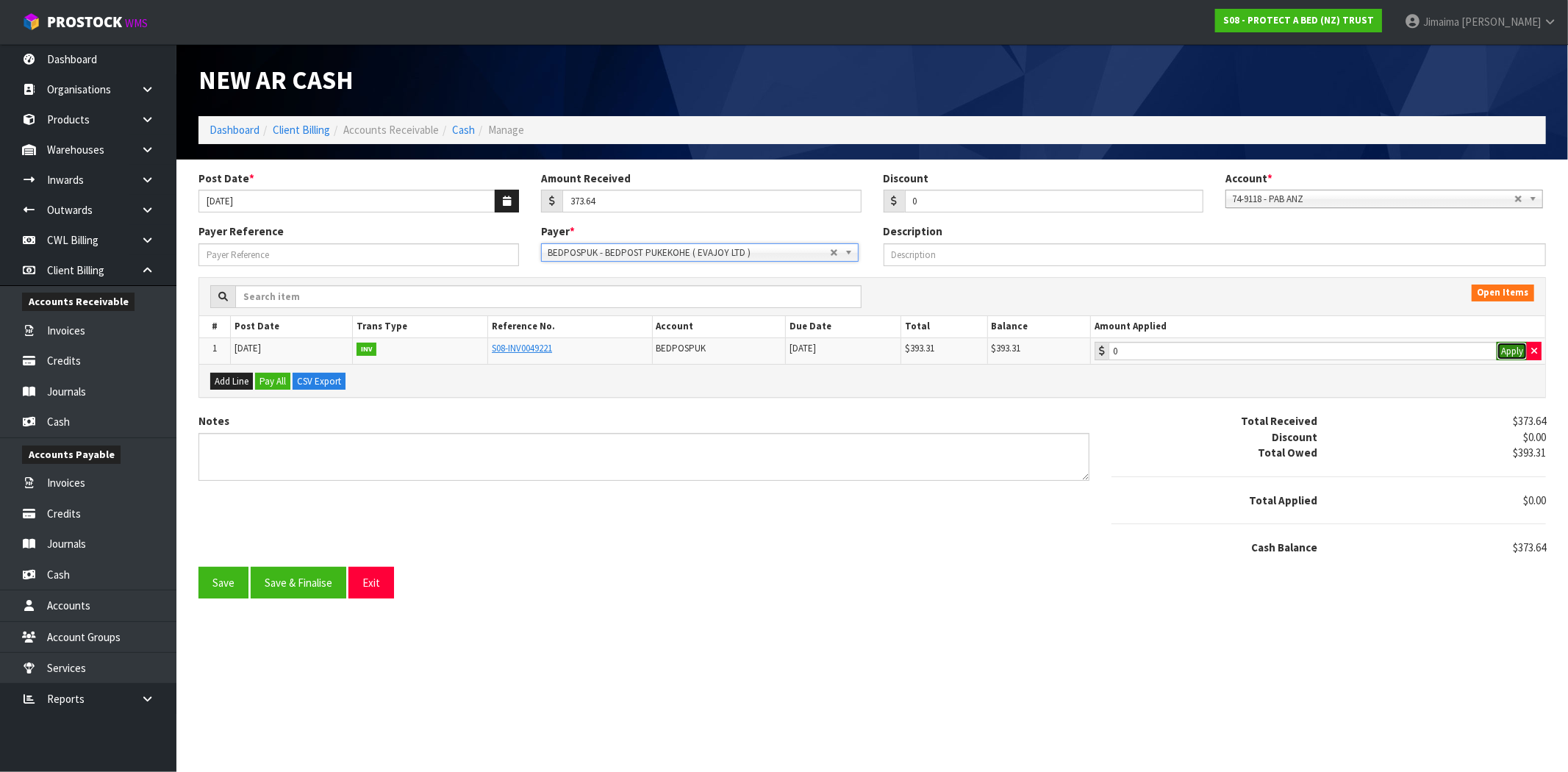
click at [1508, 358] on button "Apply" at bounding box center [1512, 352] width 31 height 19
type input "393.31"
drag, startPoint x: 1545, startPoint y: 557, endPoint x: 1524, endPoint y: 560, distance: 21.2
click at [1524, 560] on div "Total Received $373.64 Discount $0.00 Total Owed $393.31 Total Applied $393.31 …" at bounding box center [1329, 489] width 456 height 153
copy span "19.67"
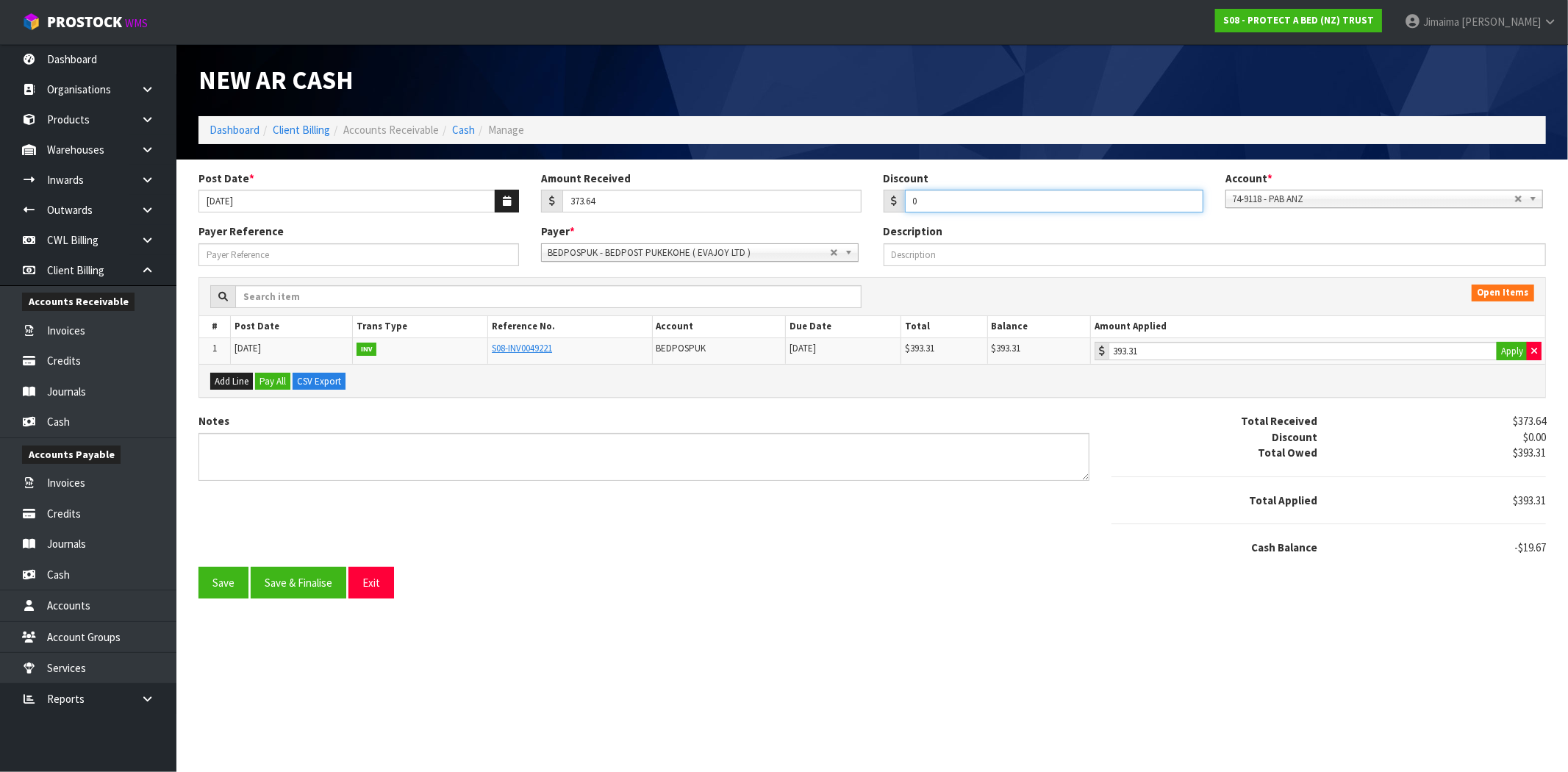
drag, startPoint x: 902, startPoint y: 214, endPoint x: 597, endPoint y: 479, distance: 404.0
click at [855, 224] on form "Post Date * [DATE] Amount Received 373.64 Discount 0 Account * 74-9118 - PAB AN…" at bounding box center [872, 384] width 1348 height 428
paste input "19.67"
type input "19.67"
click at [556, 584] on div "Save Save & Finalise Exit" at bounding box center [416, 583] width 456 height 32
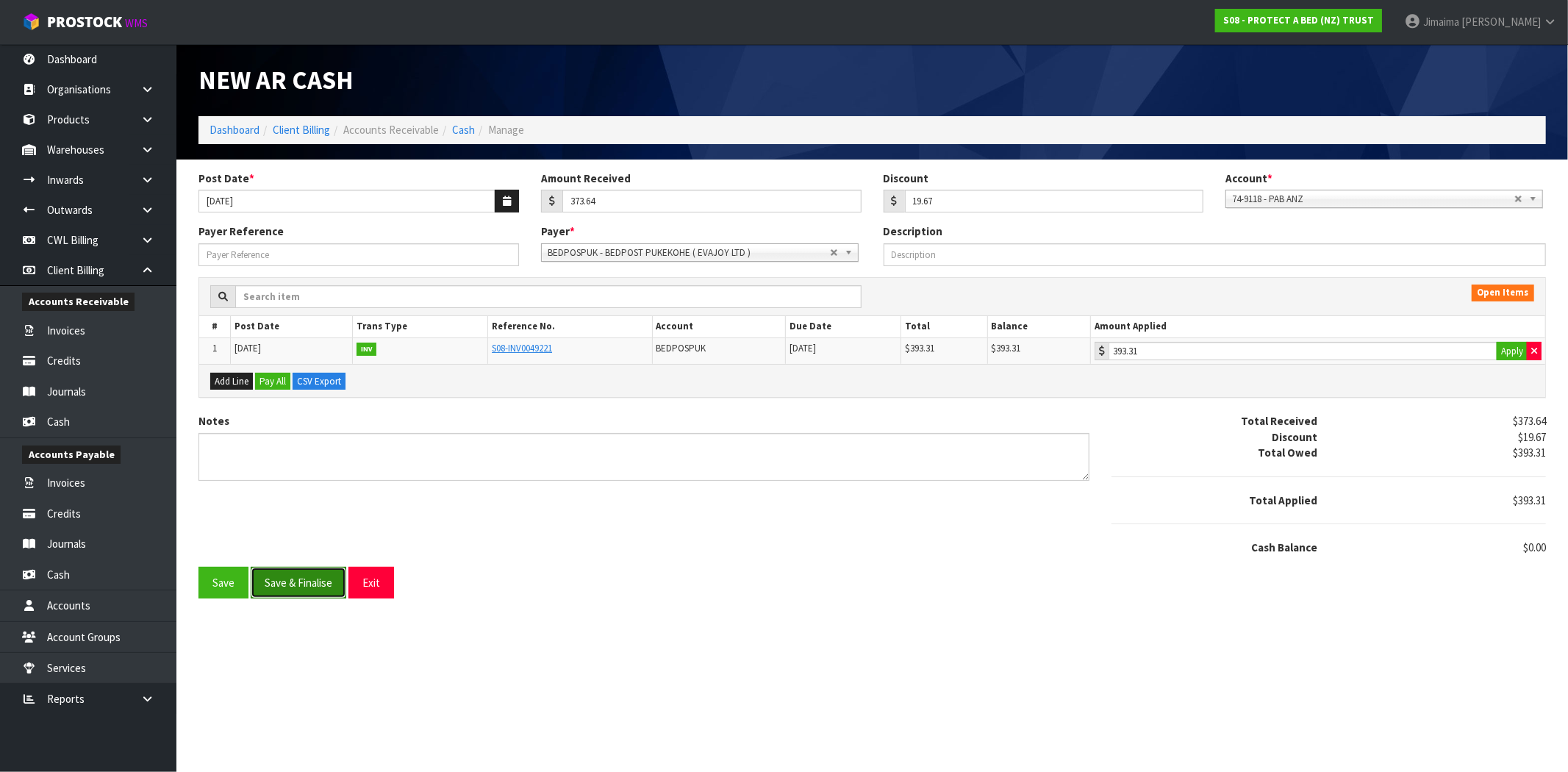
click at [276, 581] on button "Save & Finalise" at bounding box center [299, 583] width 96 height 32
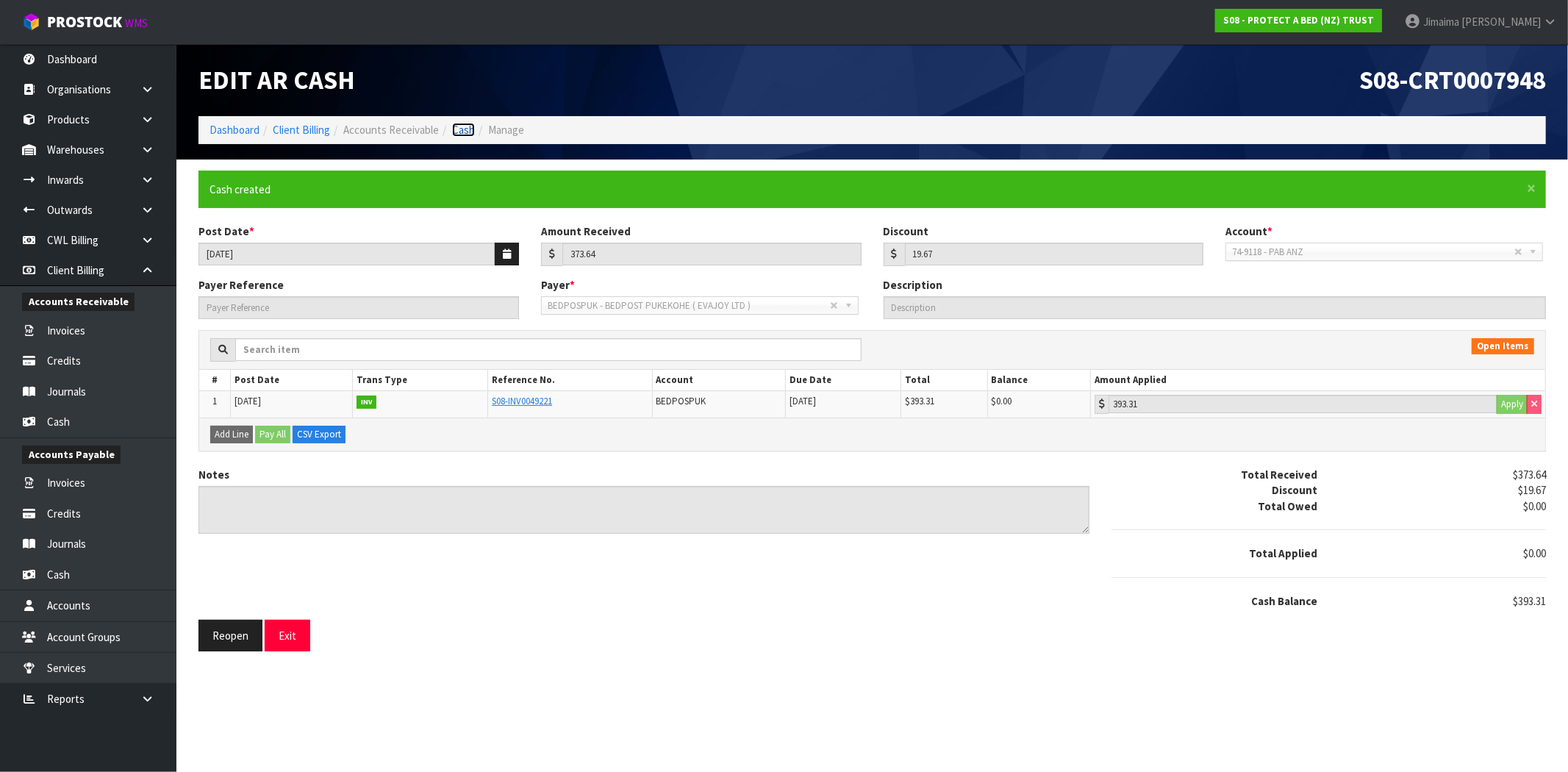
click at [460, 128] on link "Cash" at bounding box center [464, 130] width 23 height 14
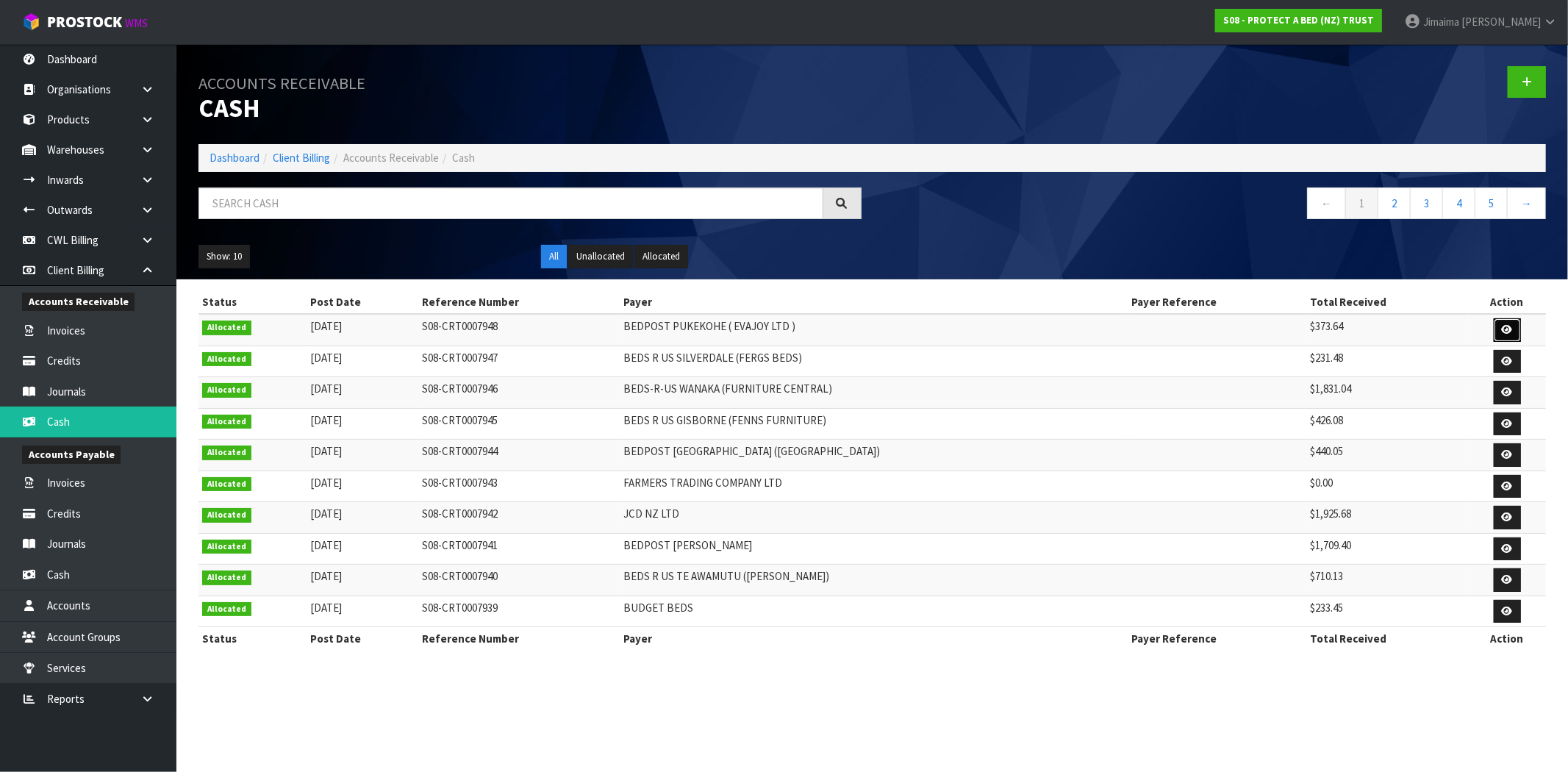
click at [1506, 327] on icon at bounding box center [1508, 330] width 11 height 10
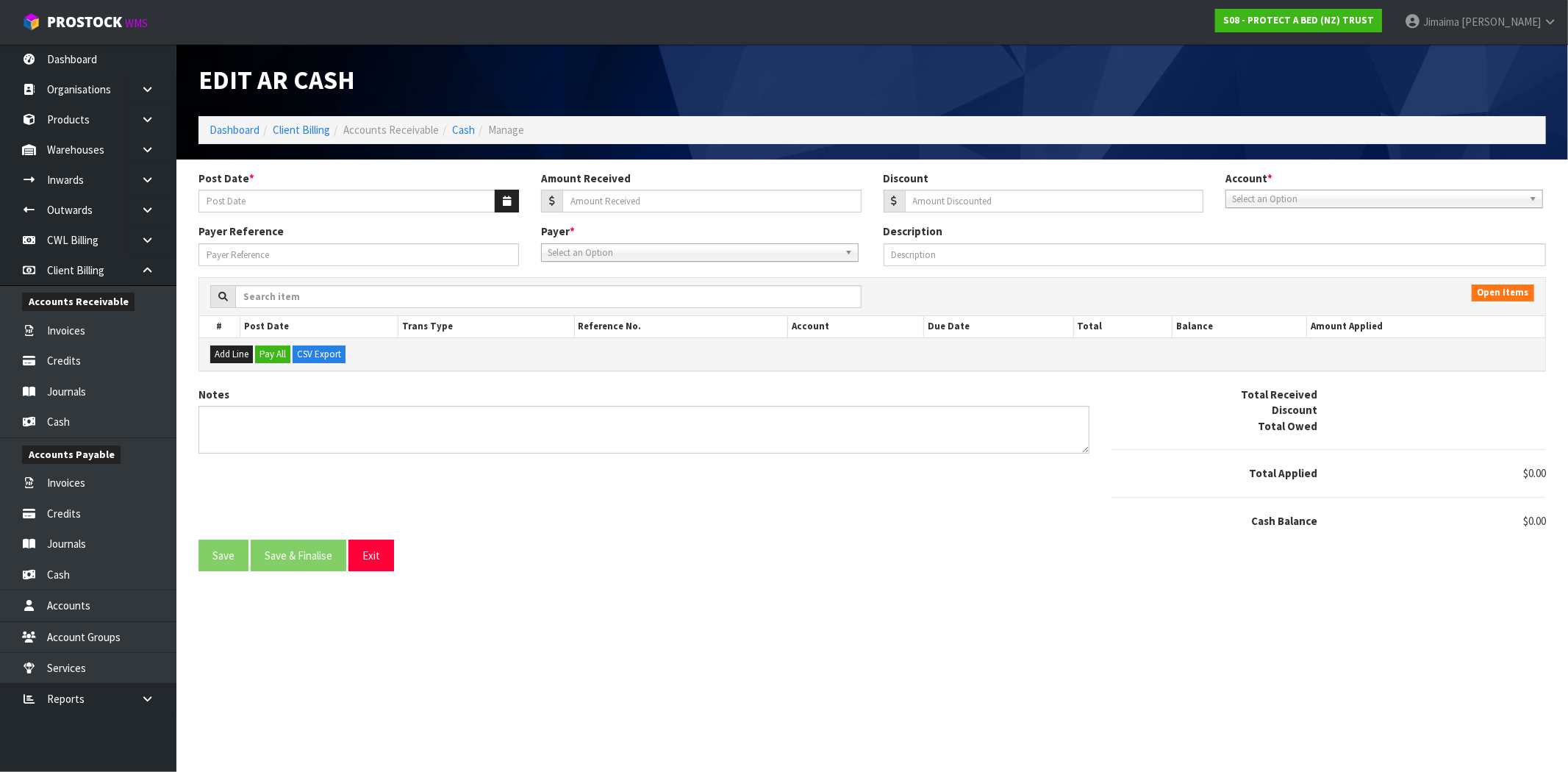
type input "[DATE]"
type input "373.64"
type input "19.67"
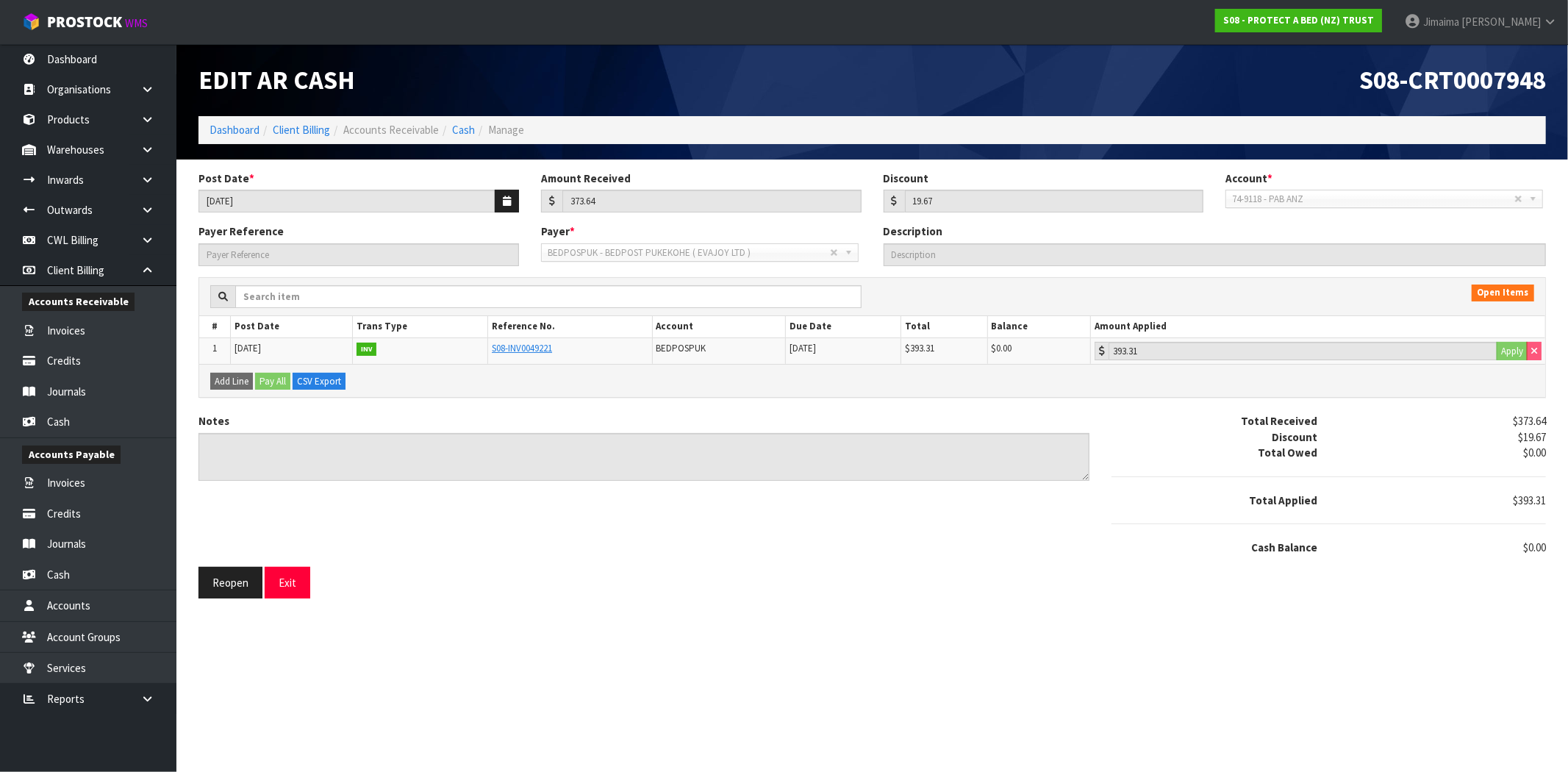
click at [447, 123] on li "Cash" at bounding box center [456, 129] width 36 height 15
click at [449, 128] on li "Cash" at bounding box center [456, 129] width 36 height 15
click at [456, 133] on link "Cash" at bounding box center [464, 130] width 23 height 14
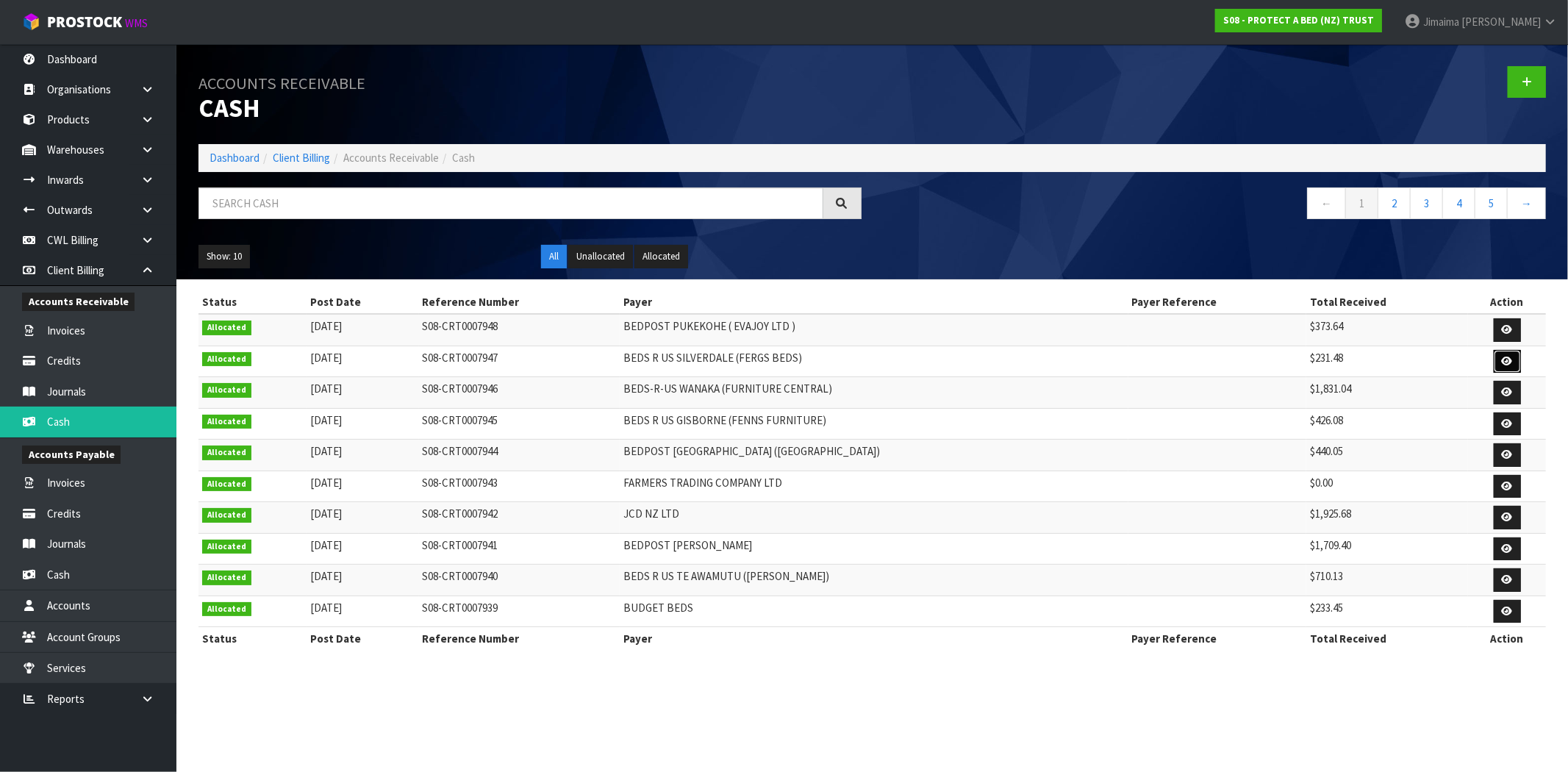
click at [1513, 366] on link at bounding box center [1508, 362] width 27 height 24
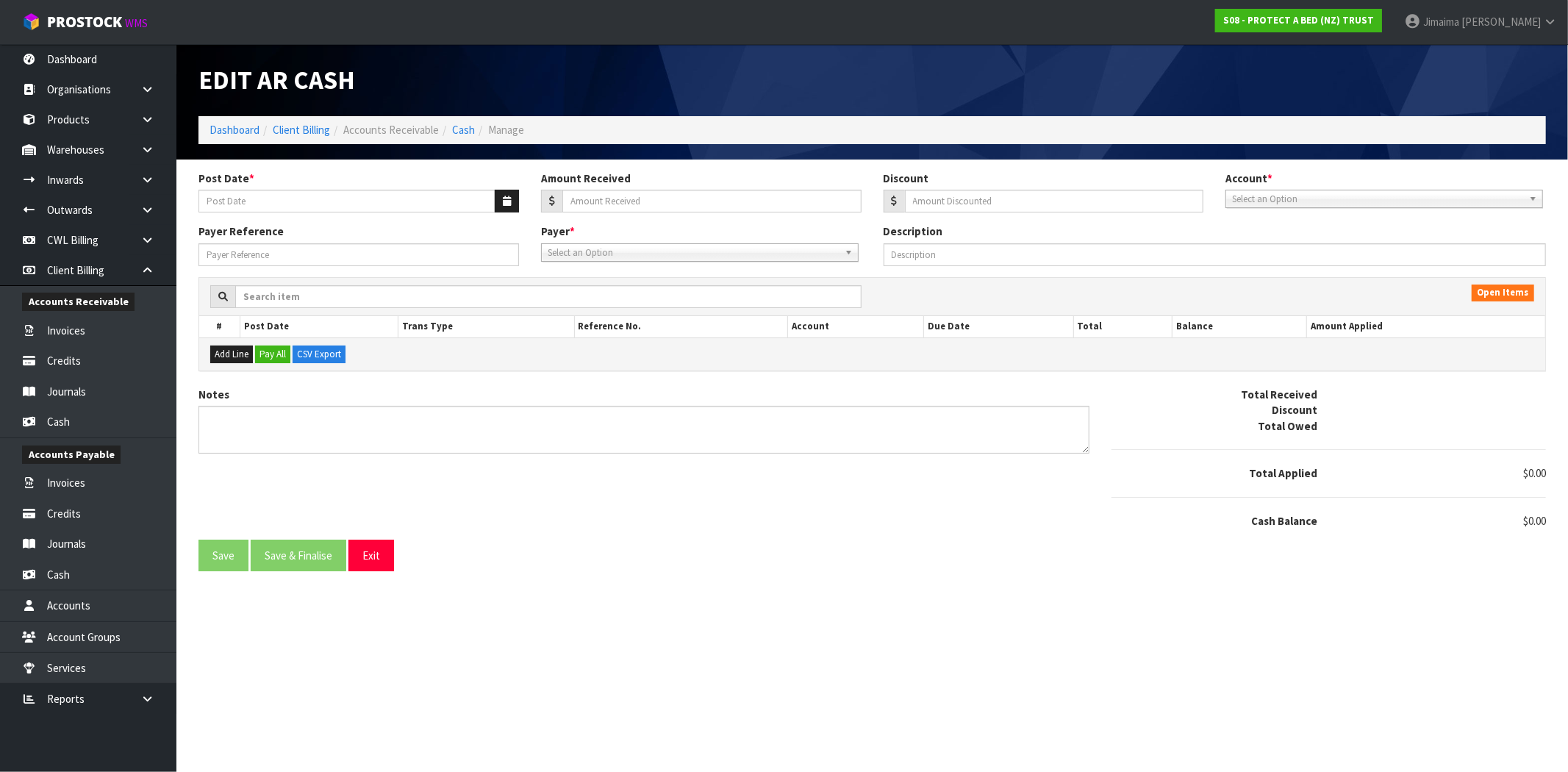
type input "[DATE]"
type input "231.48"
type input "19.45"
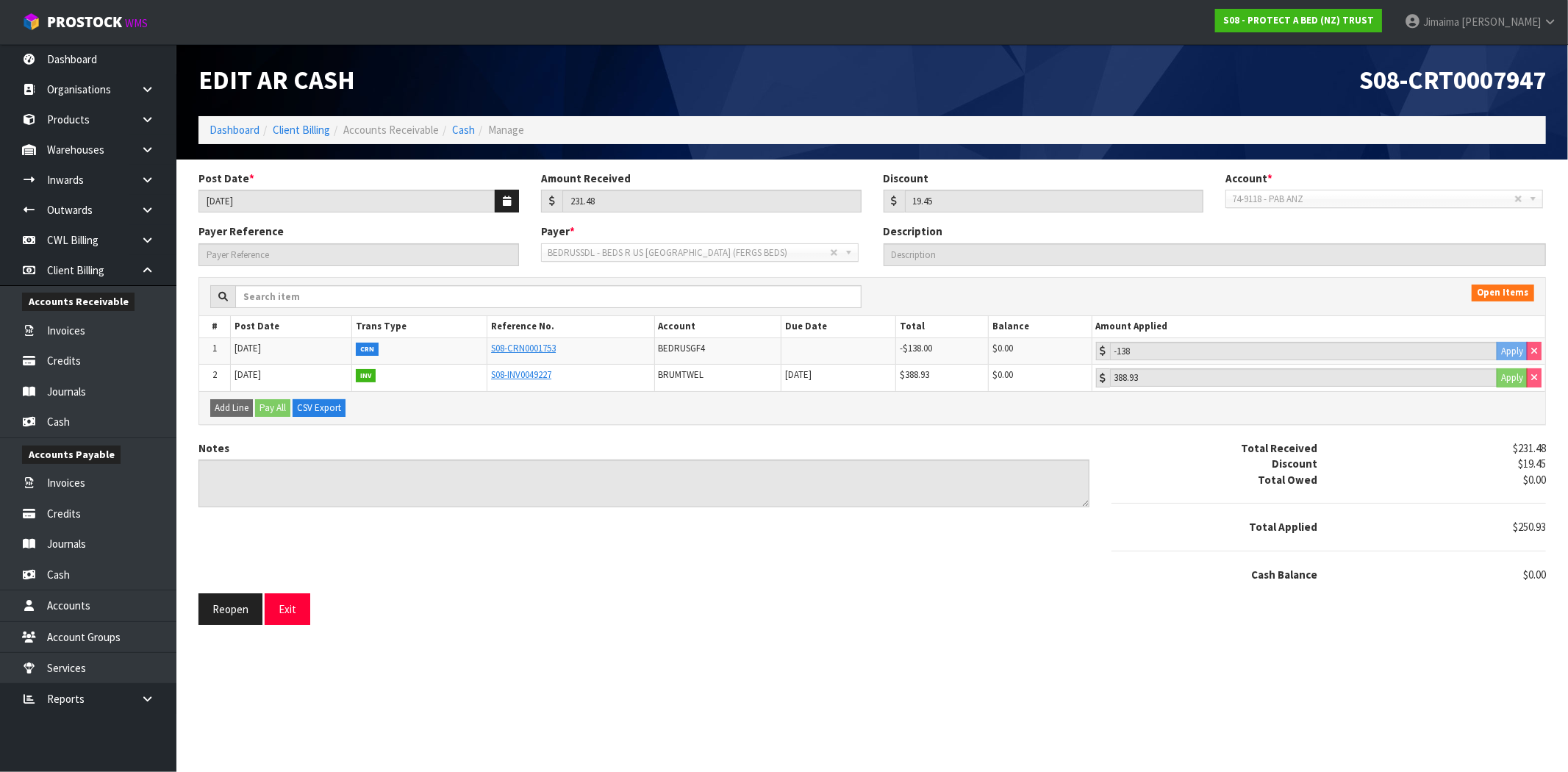
click at [196, 606] on div "Reopen Exit" at bounding box center [416, 609] width 456 height 32
click at [233, 608] on button "Reopen" at bounding box center [230, 609] width 64 height 32
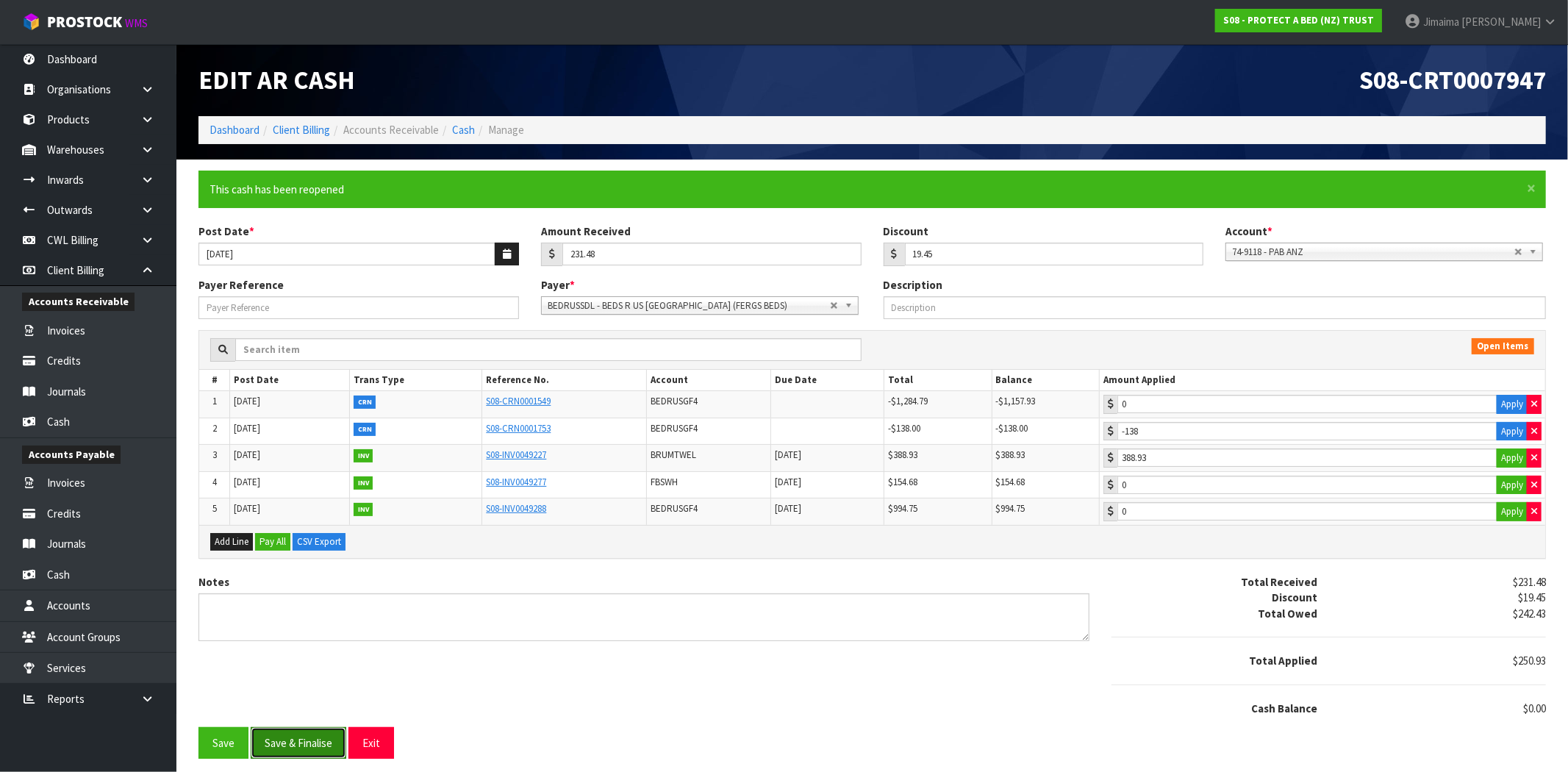
click at [303, 753] on button "Save & Finalise" at bounding box center [299, 743] width 96 height 32
type input "-138"
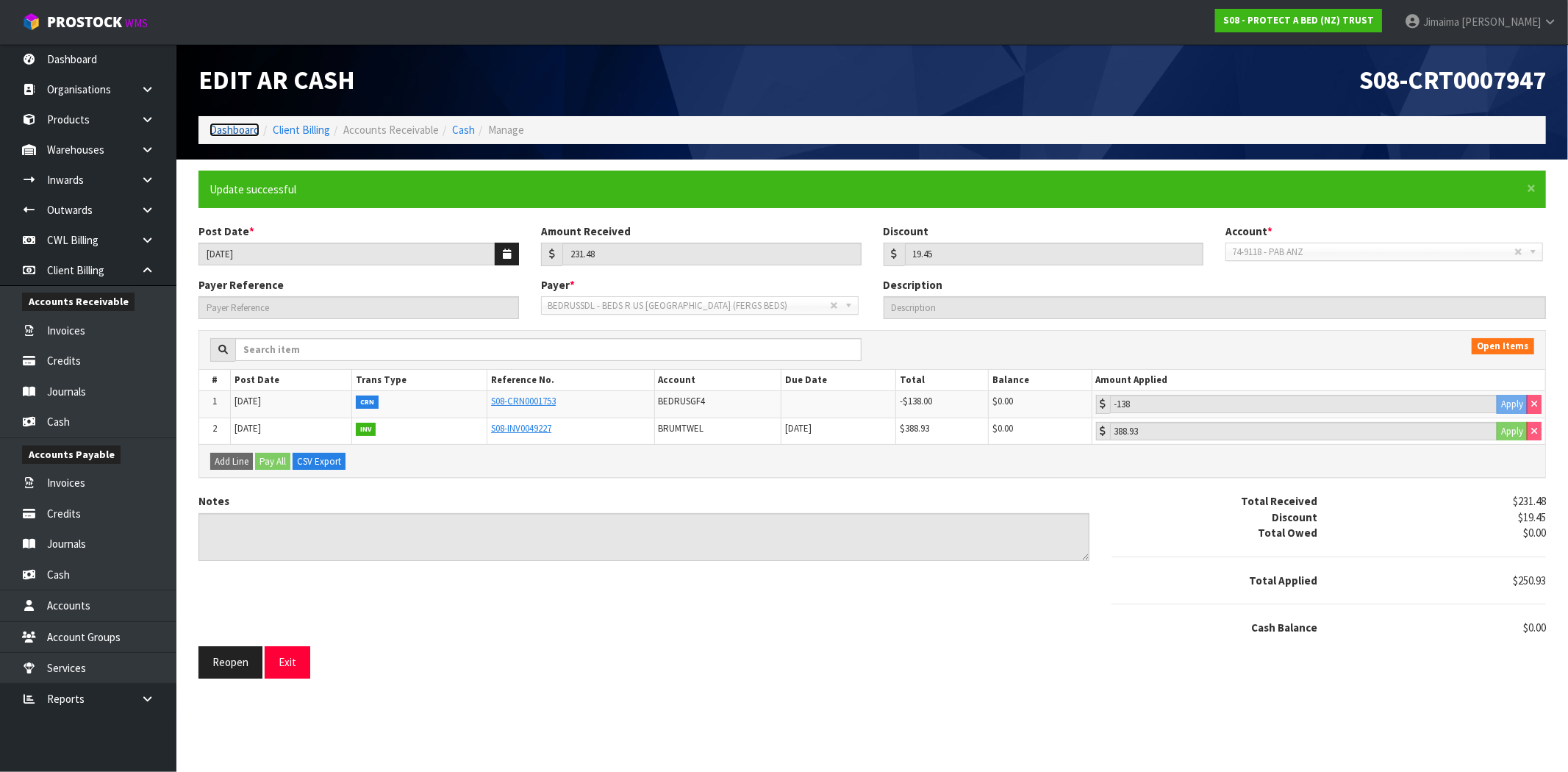
click at [243, 129] on link "Dashboard" at bounding box center [234, 130] width 50 height 14
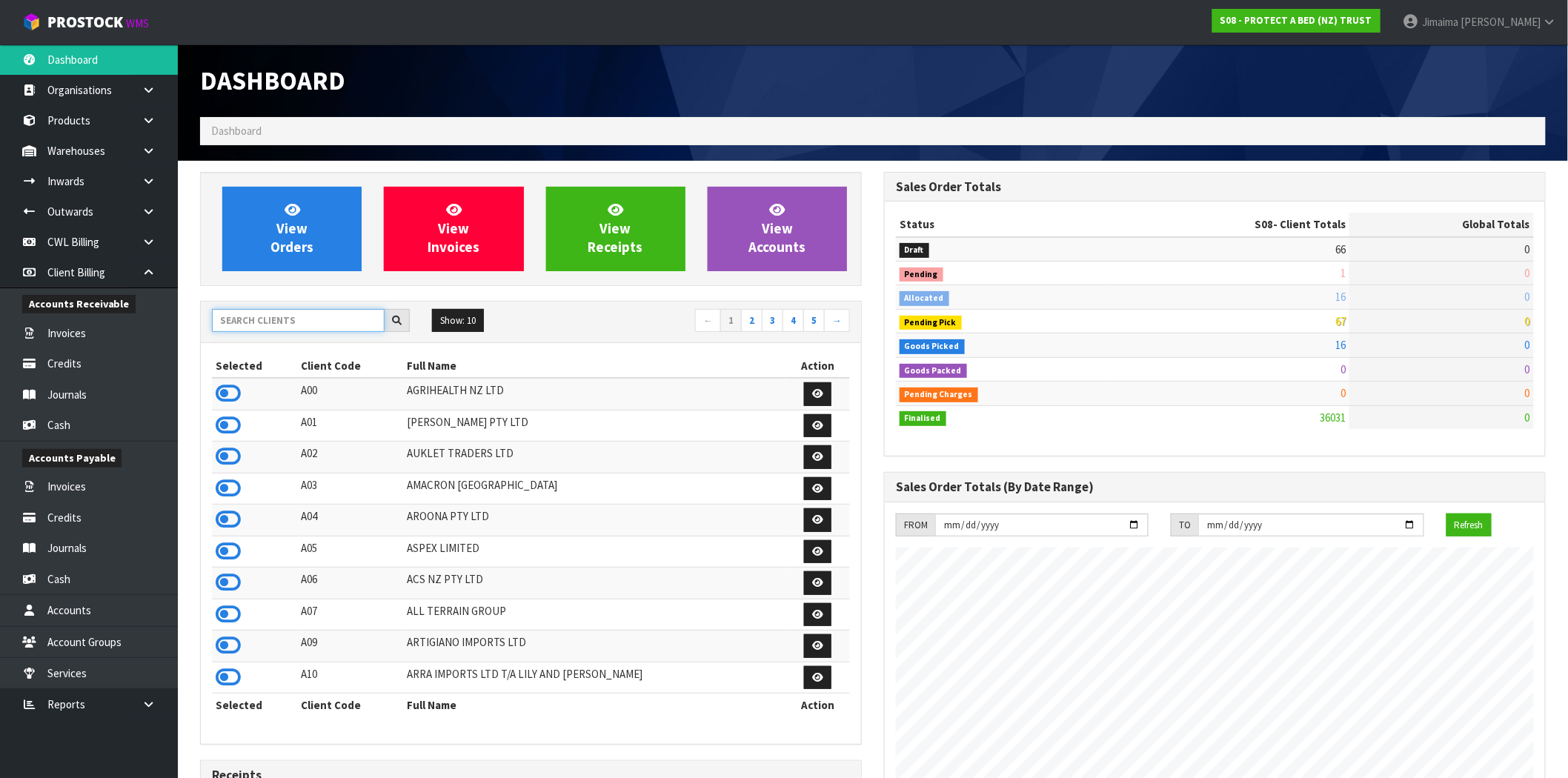
click at [265, 324] on input "text" at bounding box center [298, 321] width 172 height 23
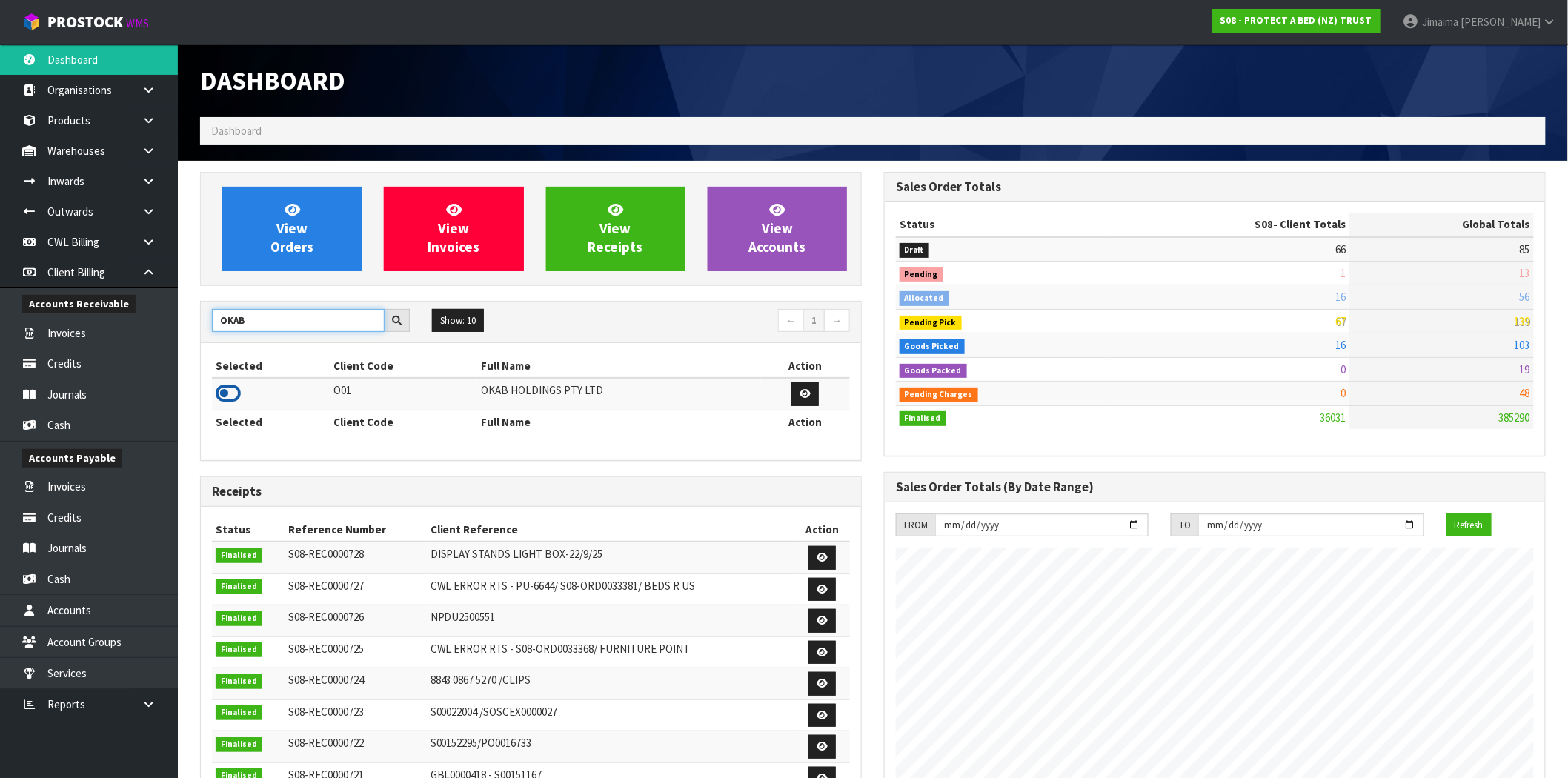
type input "OKAB"
click at [224, 383] on icon at bounding box center [228, 393] width 25 height 22
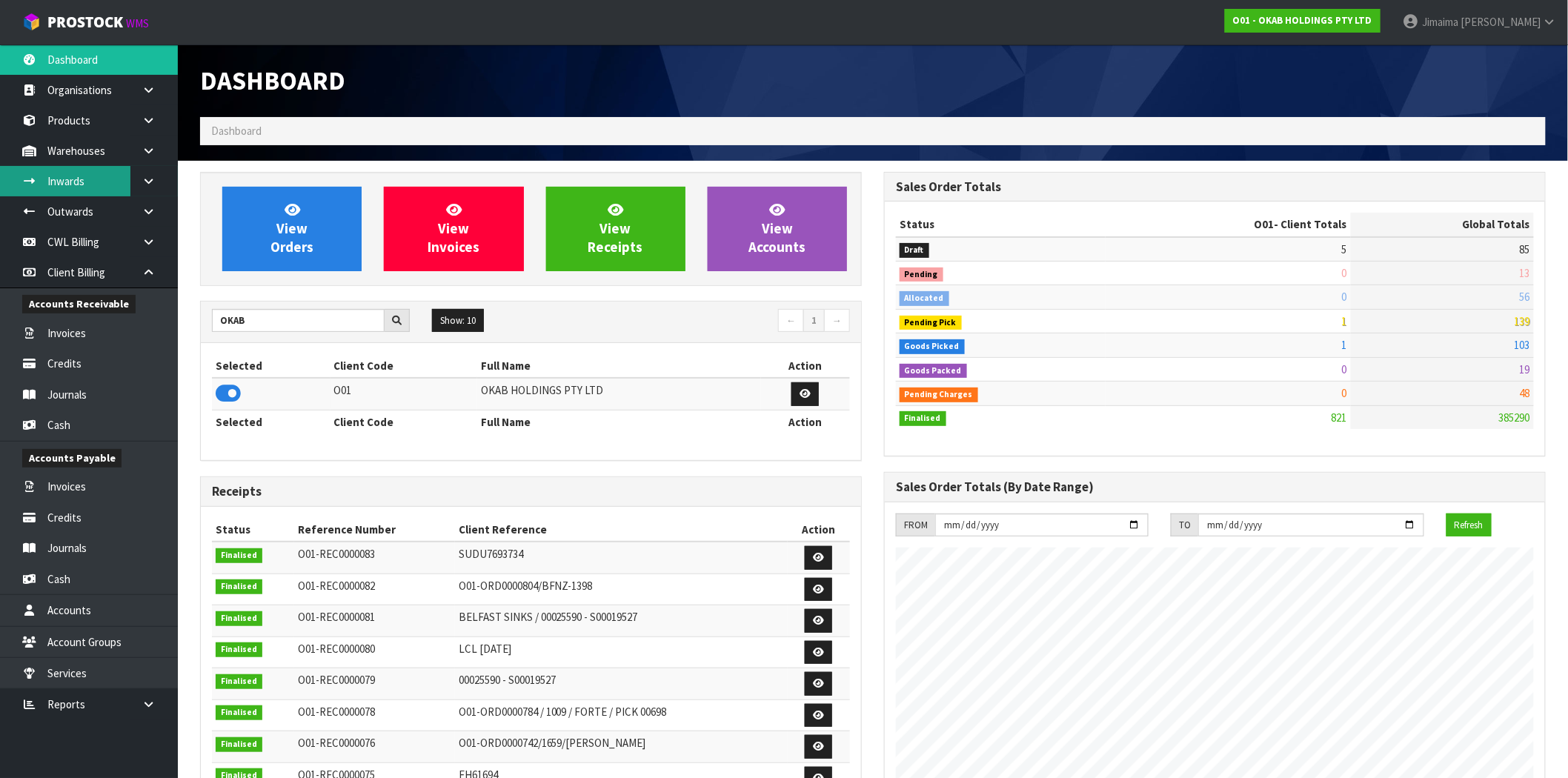
click at [63, 194] on link "Inwards" at bounding box center [88, 181] width 178 height 30
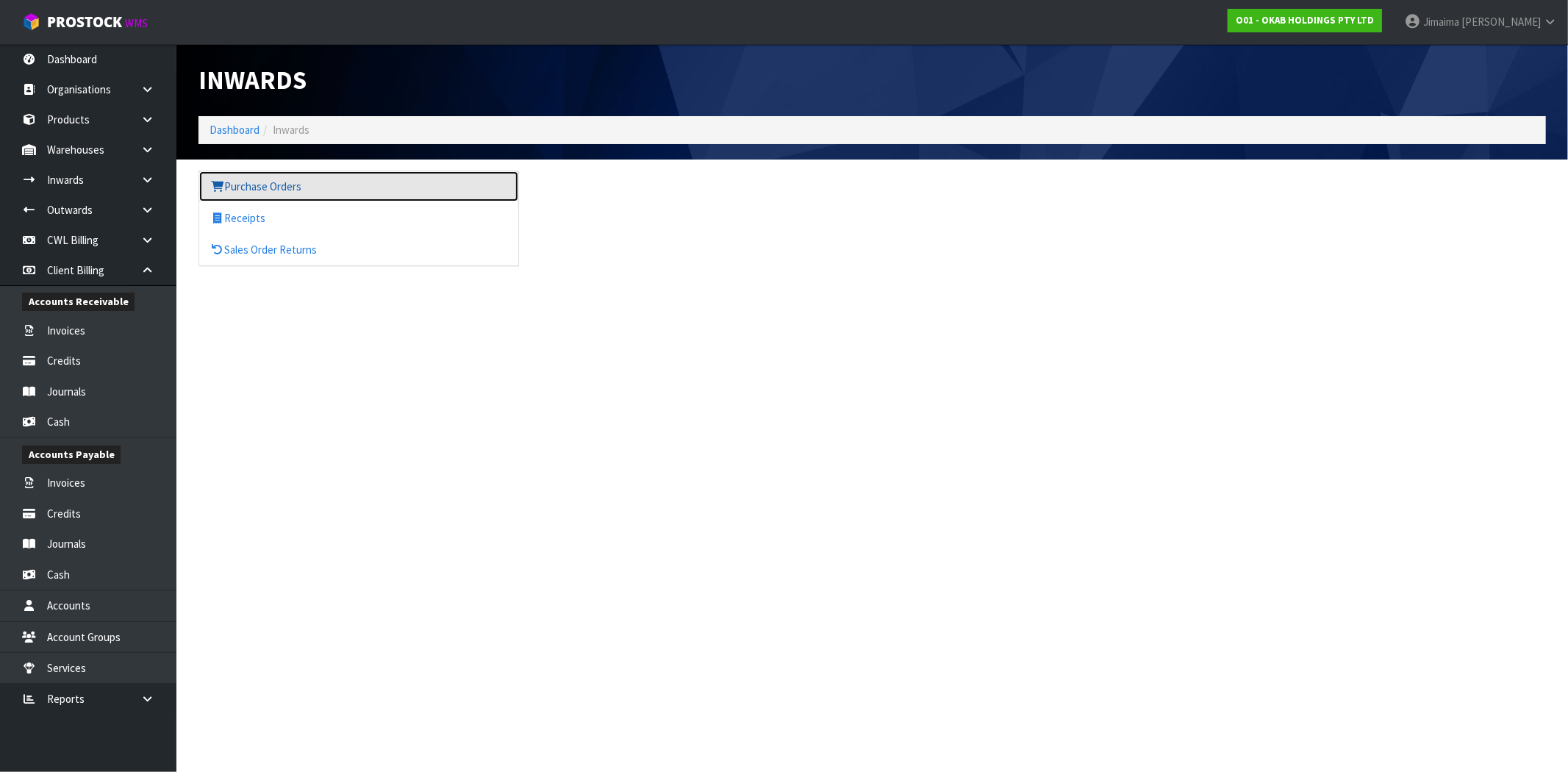
click at [258, 196] on link "Purchase Orders" at bounding box center [359, 186] width 319 height 30
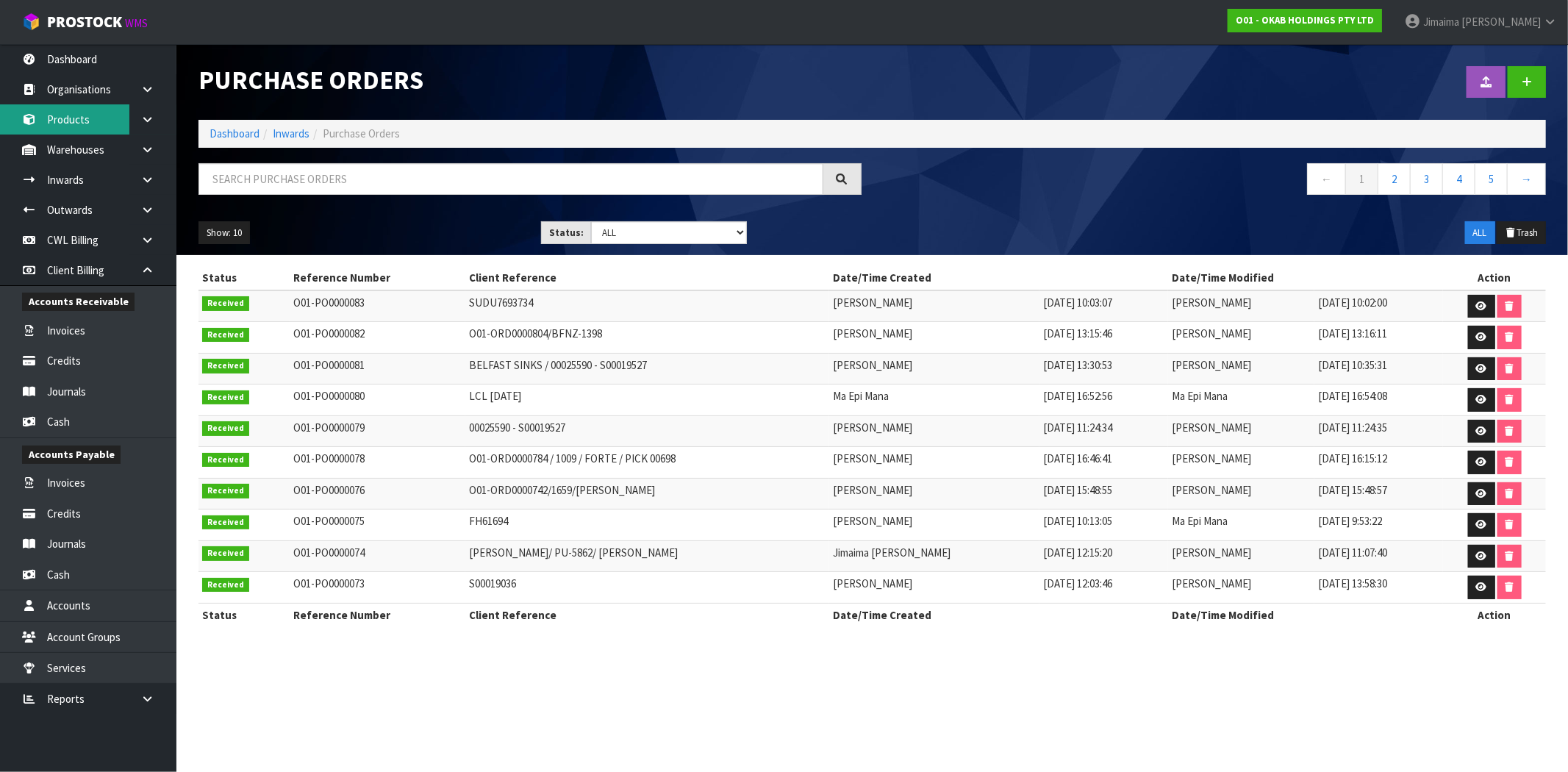
click at [67, 123] on link "Products" at bounding box center [88, 120] width 176 height 30
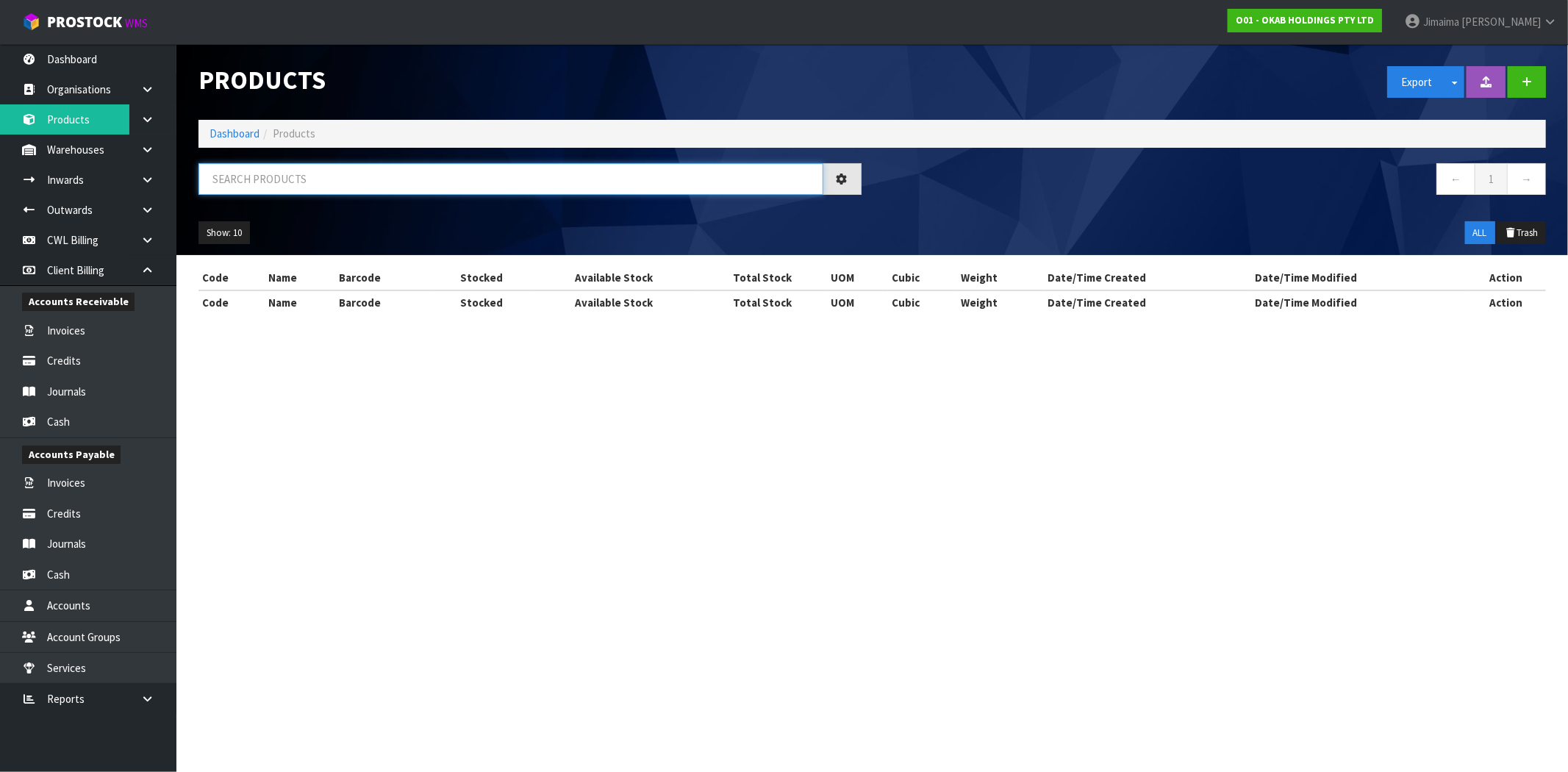
click at [325, 177] on input "text" at bounding box center [511, 179] width 625 height 32
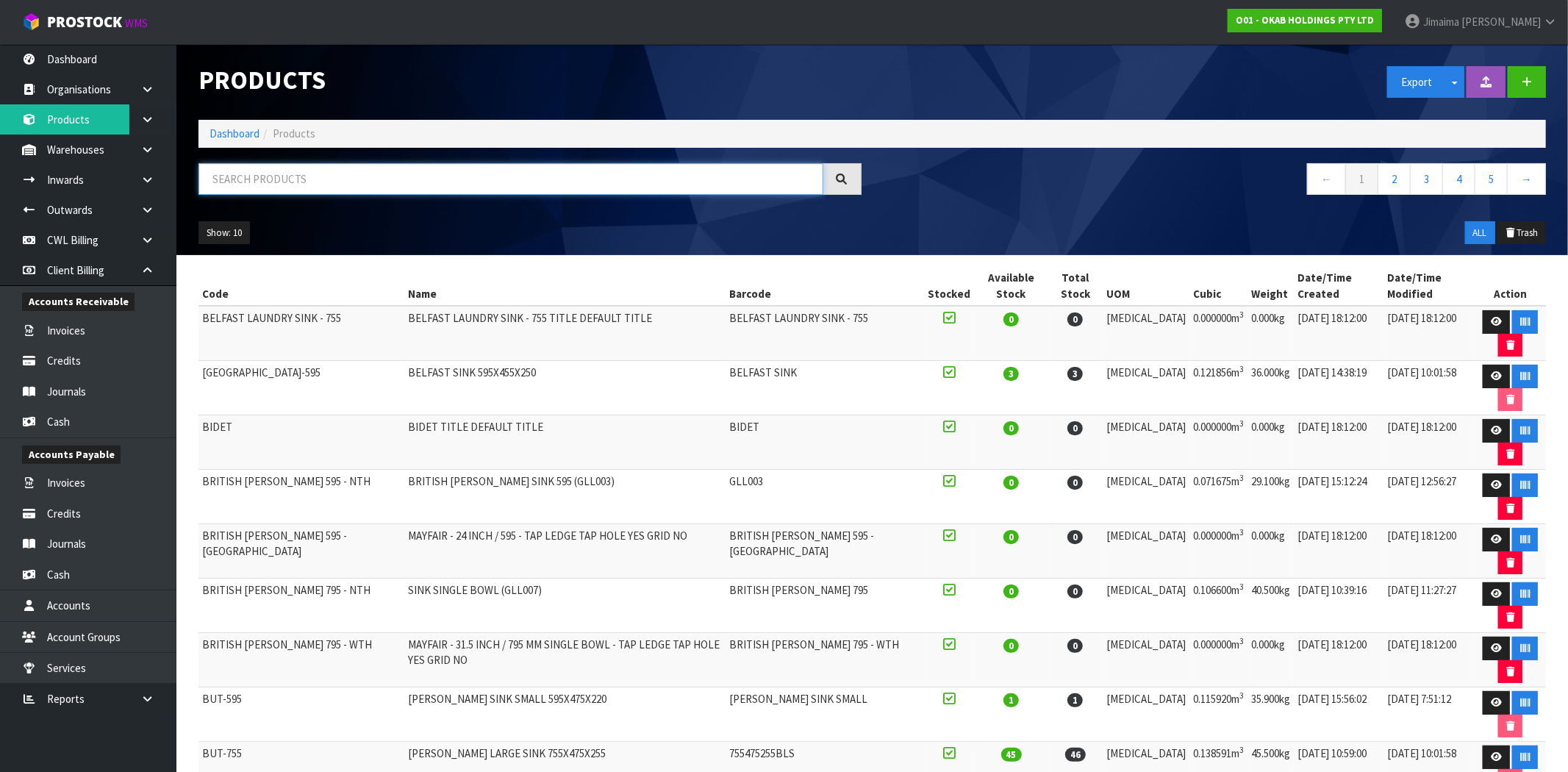
paste input "BRASS"
click at [216, 229] on button "Show: 10" at bounding box center [224, 233] width 51 height 24
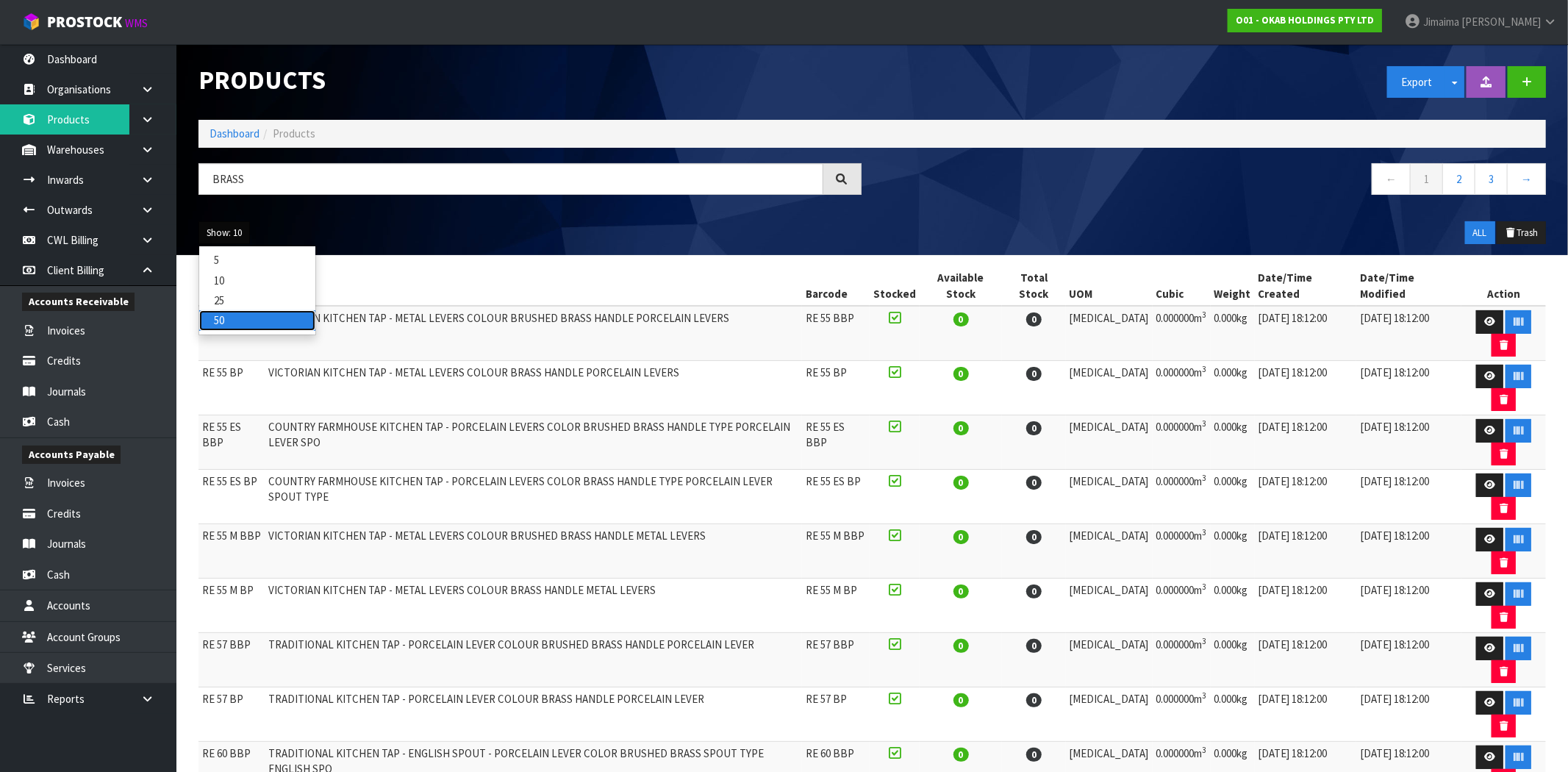
click at [244, 313] on link "50" at bounding box center [257, 320] width 116 height 19
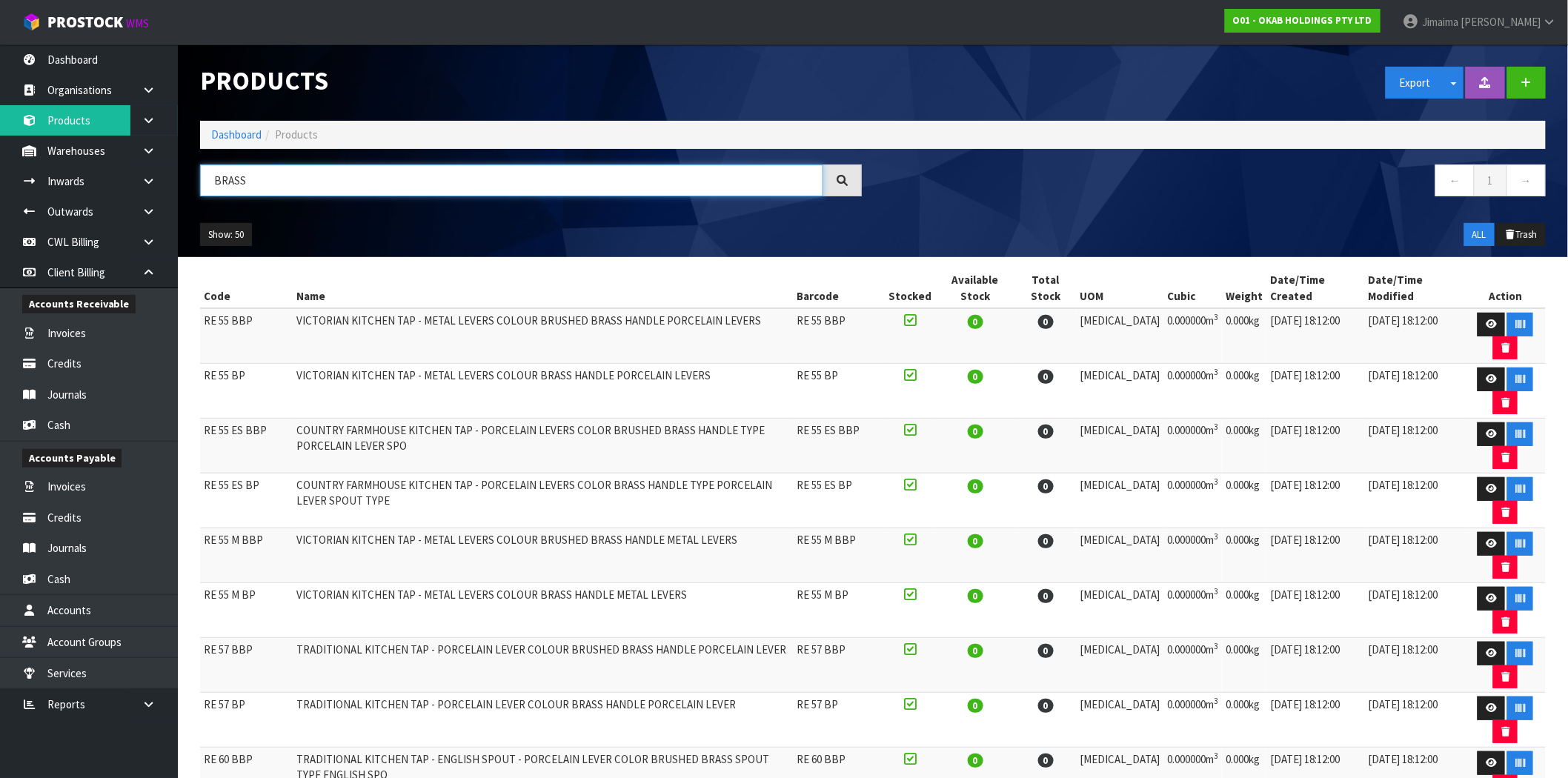
drag, startPoint x: 372, startPoint y: 188, endPoint x: 359, endPoint y: 171, distance: 21.4
click at [155, 188] on body "Toggle navigation ProStock WMS O01 - OKAB HOLDINGS PTY LTD Jimaima [PERSON_NAME…" at bounding box center [784, 389] width 1568 height 778
paste input "RE 65 BP"
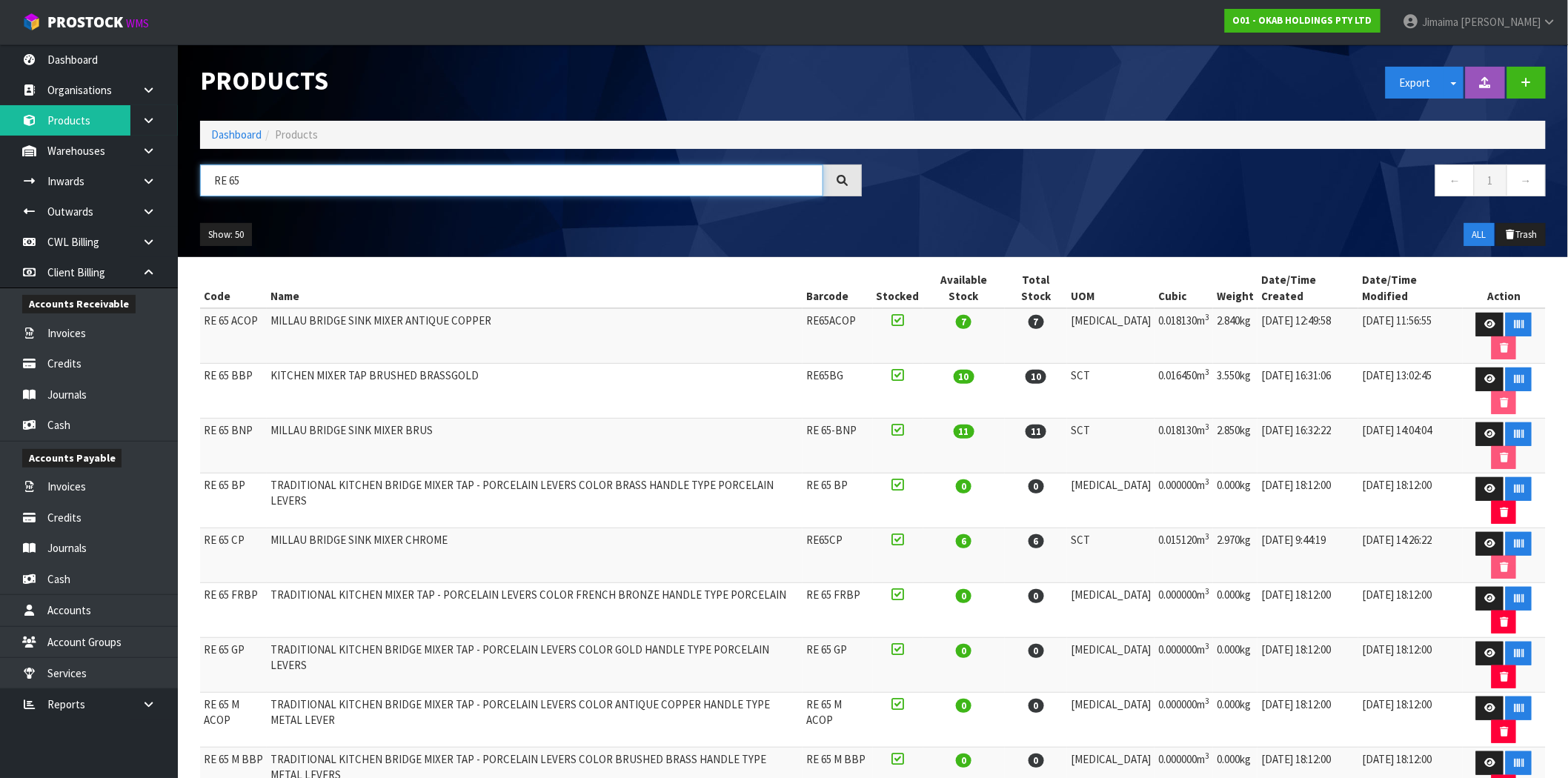
click at [304, 181] on input "RE 65" at bounding box center [512, 180] width 624 height 32
click at [241, 364] on td "RE 65 BBP" at bounding box center [233, 390] width 67 height 54
copy tr "RE 65 BBP"
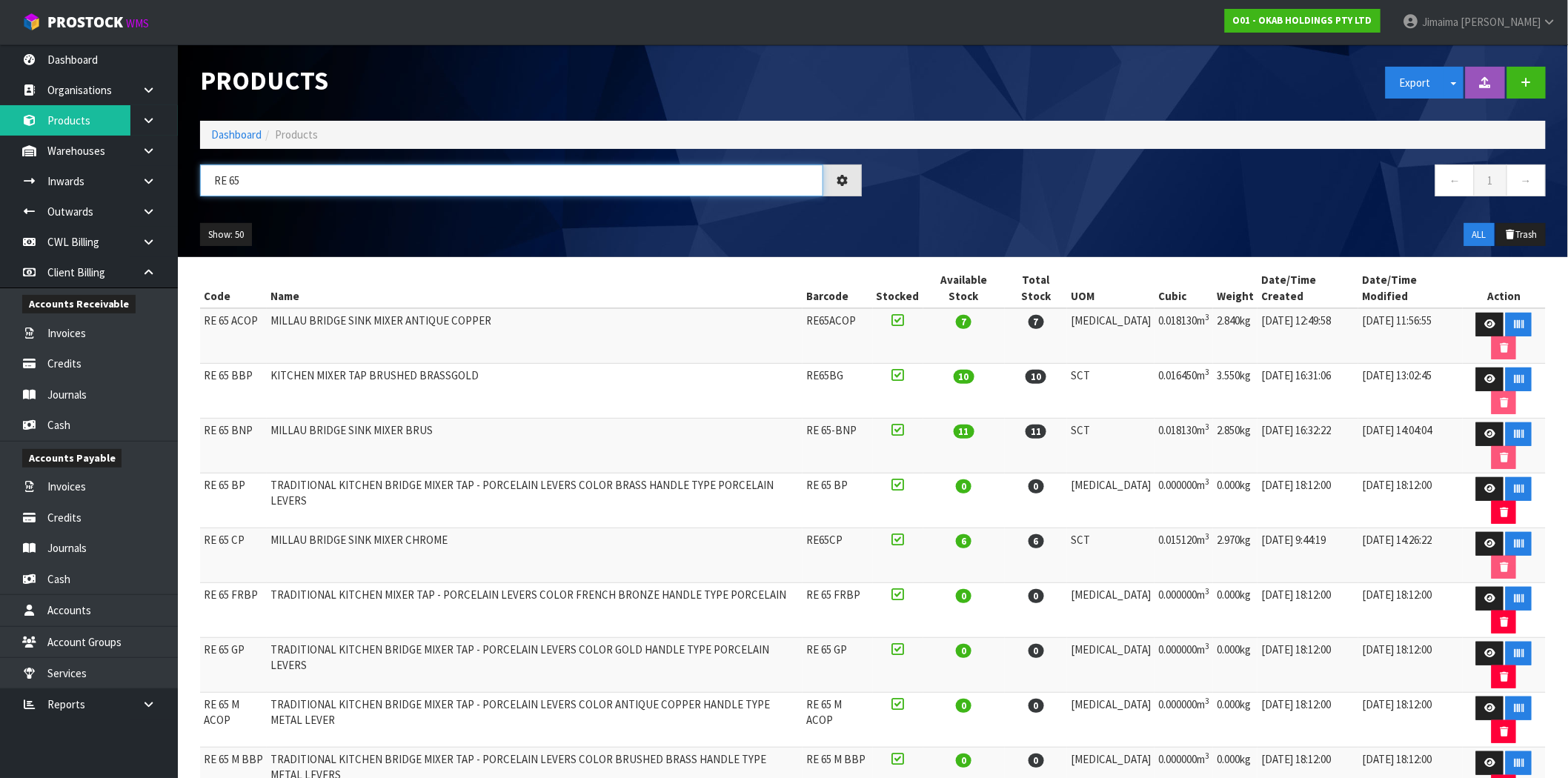
click at [226, 178] on input "RE 65" at bounding box center [512, 180] width 624 height 32
paste input "BBP"
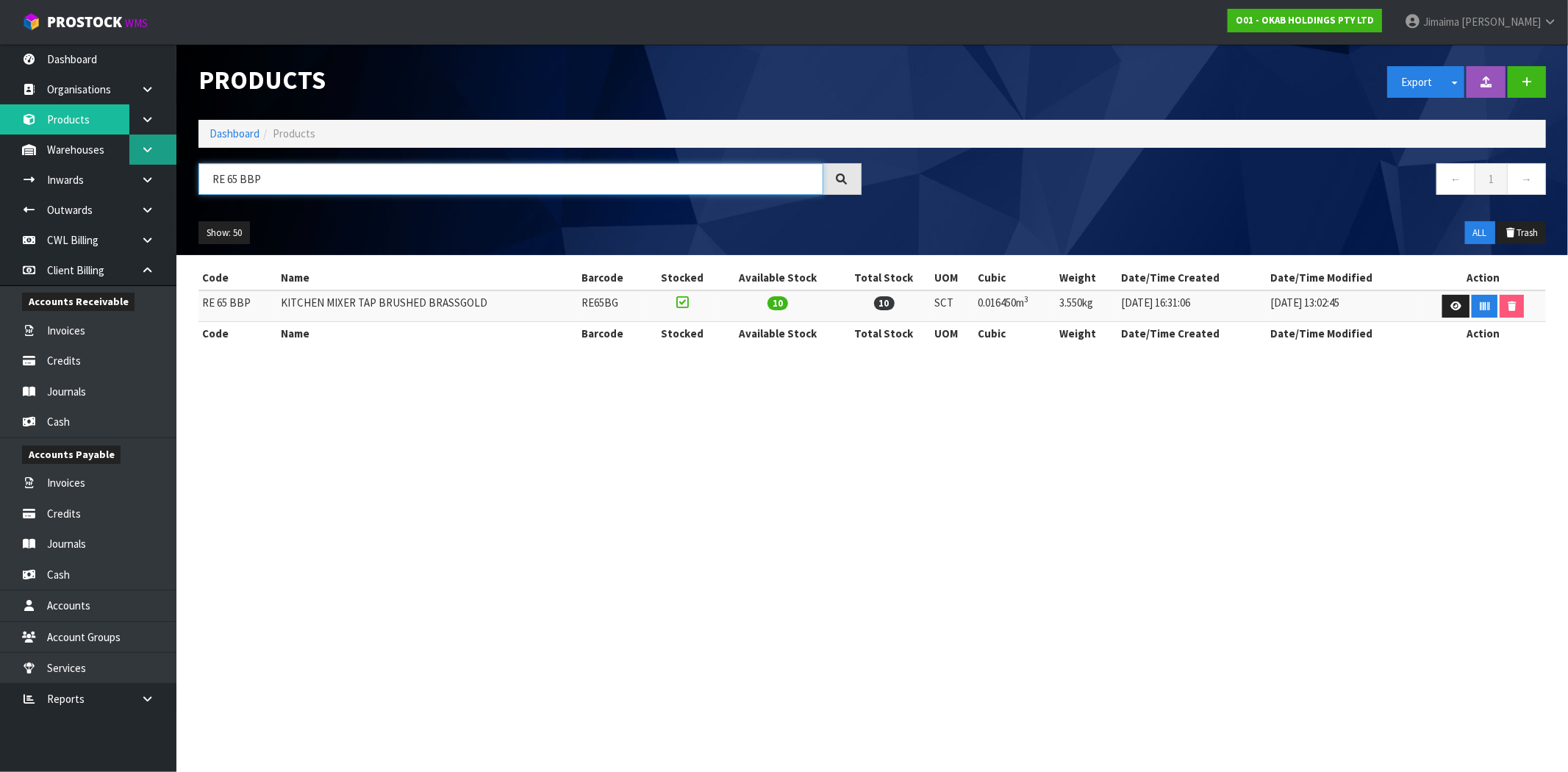
type input "RE 65 BBP"
click at [135, 151] on link at bounding box center [152, 150] width 47 height 30
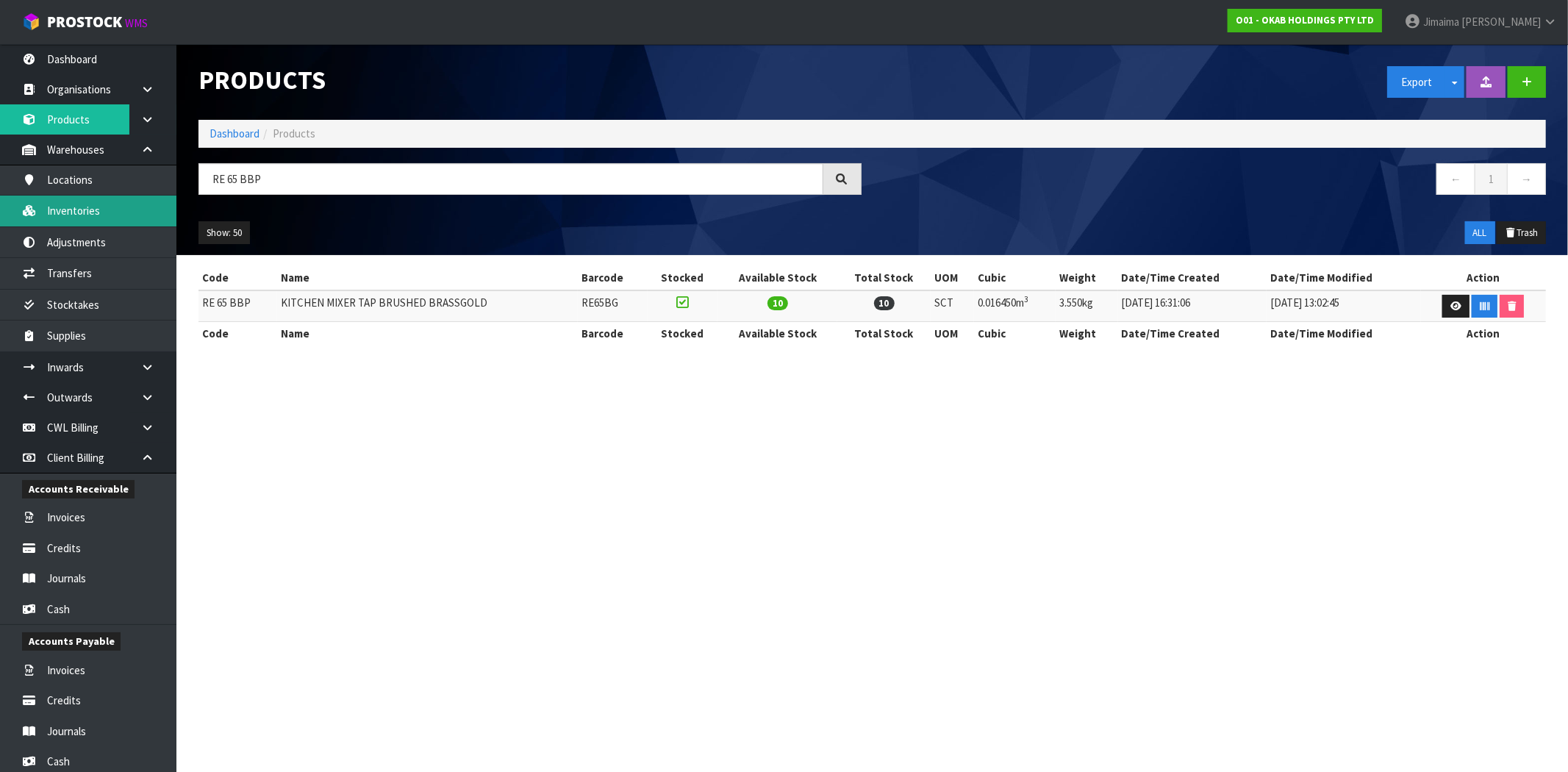
click at [113, 197] on link "Inventories" at bounding box center [88, 211] width 176 height 30
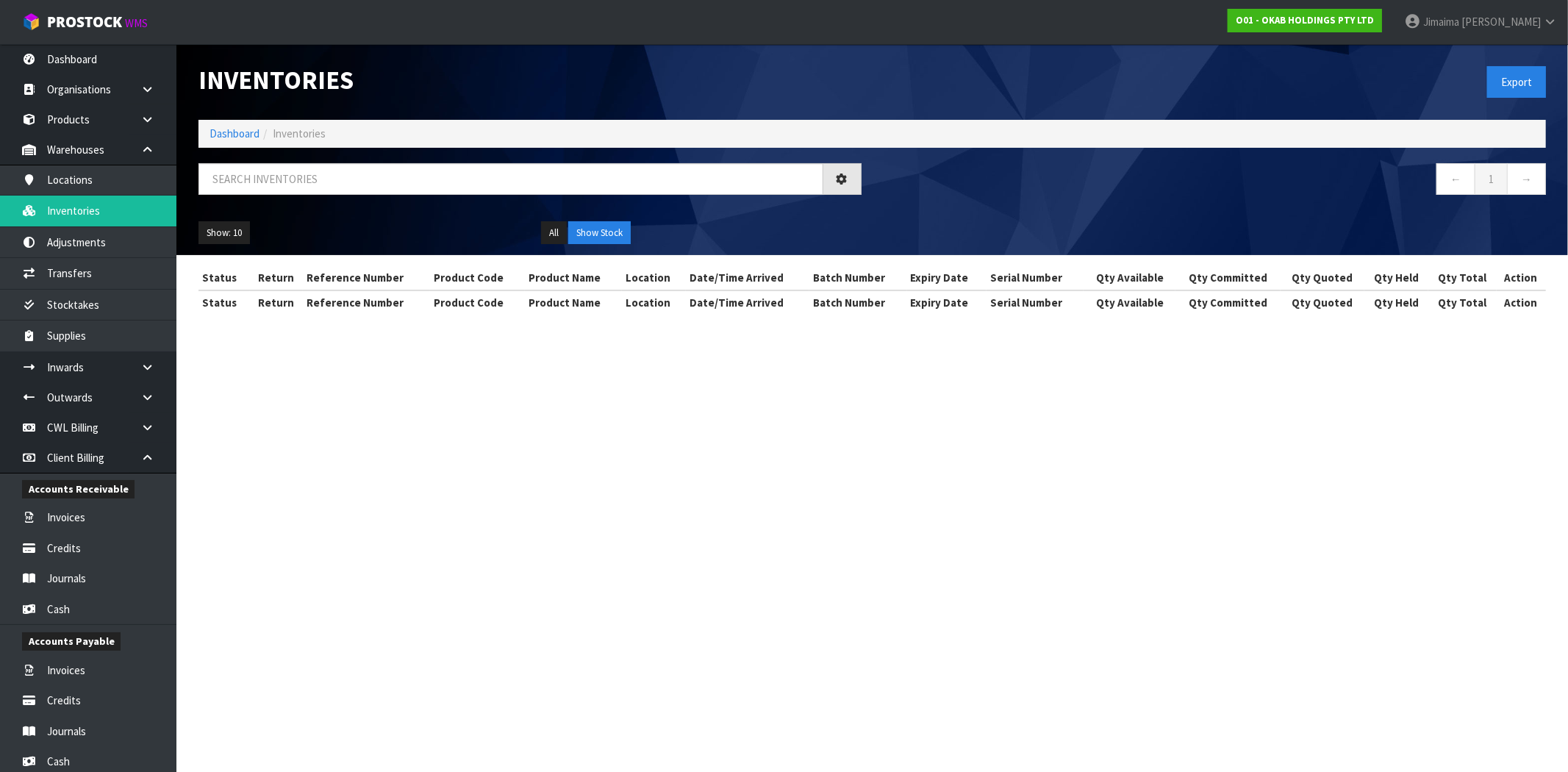
click at [244, 187] on input "text" at bounding box center [511, 179] width 625 height 32
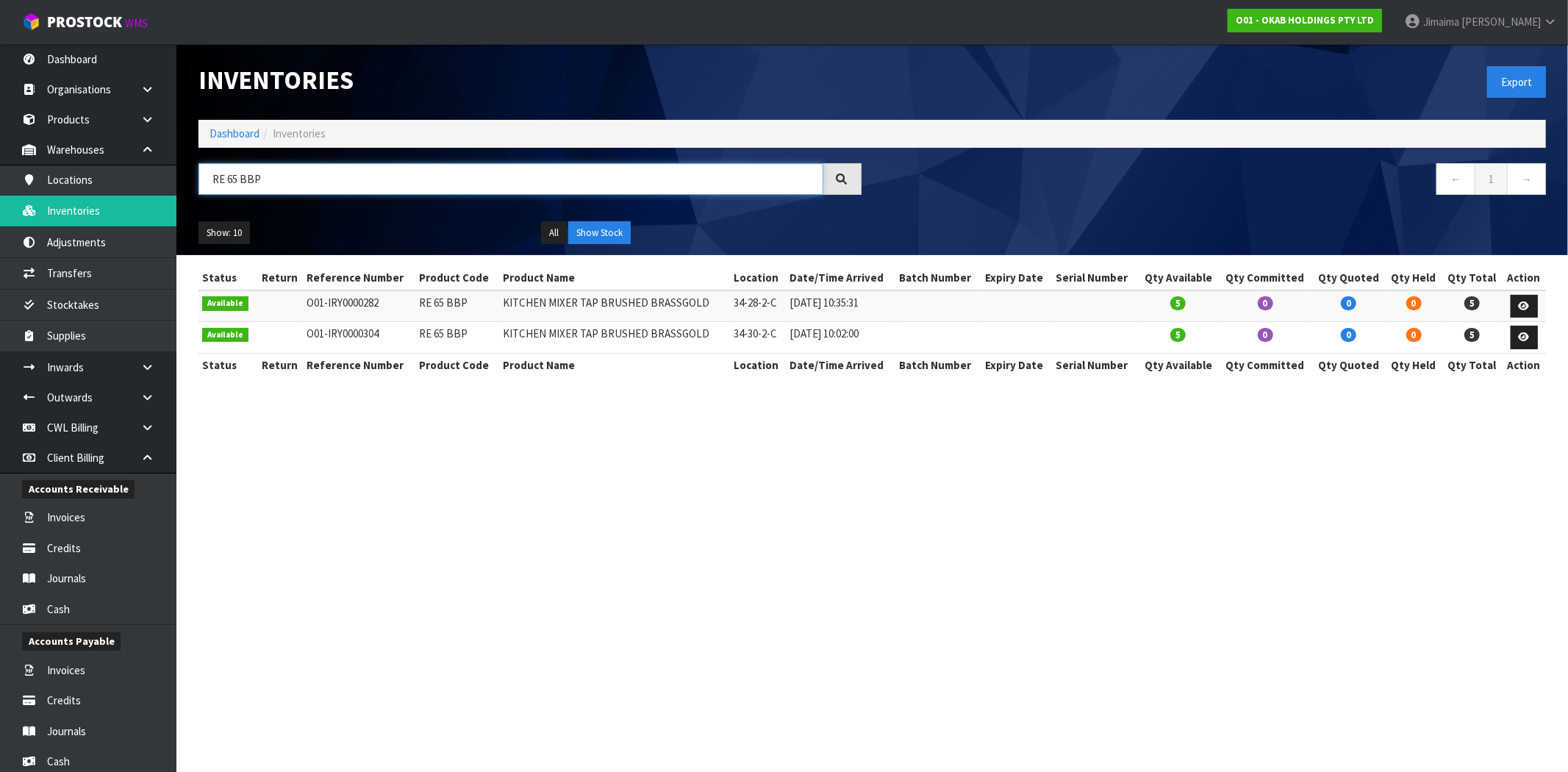
drag, startPoint x: 199, startPoint y: 185, endPoint x: 175, endPoint y: 185, distance: 24.0
click at [175, 185] on body "Toggle navigation ProStock WMS O01 - OKAB HOLDINGS PTY LTD Jimaima [PERSON_NAME…" at bounding box center [784, 386] width 1568 height 772
click at [856, 383] on div "Status Return Reference Number Product Code Product Name Location Date/Time Arr…" at bounding box center [872, 329] width 1348 height 126
click at [260, 183] on input "RE 65 BBP" at bounding box center [511, 179] width 625 height 32
click at [253, 177] on input "RE 65 BBP" at bounding box center [511, 179] width 625 height 32
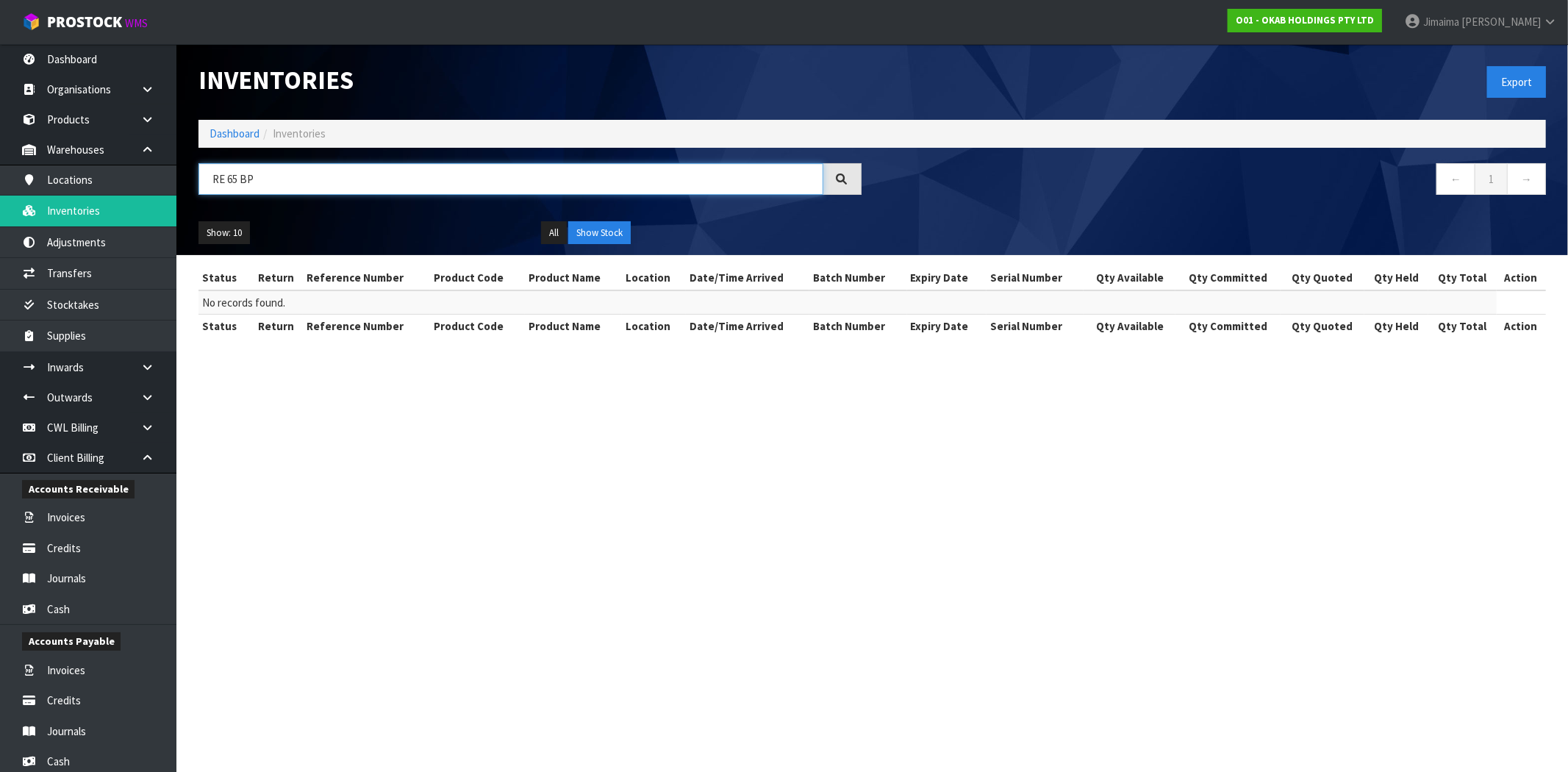
type input "RE 65 BP"
click at [844, 427] on section "Inventories Export Dashboard Inventories RE 65 BP ← 1 → Show: 10 5 10 25 50 All…" at bounding box center [784, 386] width 1568 height 772
drag, startPoint x: 335, startPoint y: 178, endPoint x: 196, endPoint y: 176, distance: 139.0
click at [177, 175] on header "Inventories Export Dashboard Inventories RE 65 BP ← 1 → Show: 10 5 10 25 50 All…" at bounding box center [872, 150] width 1392 height 211
click at [66, 122] on link "Products" at bounding box center [88, 120] width 176 height 30
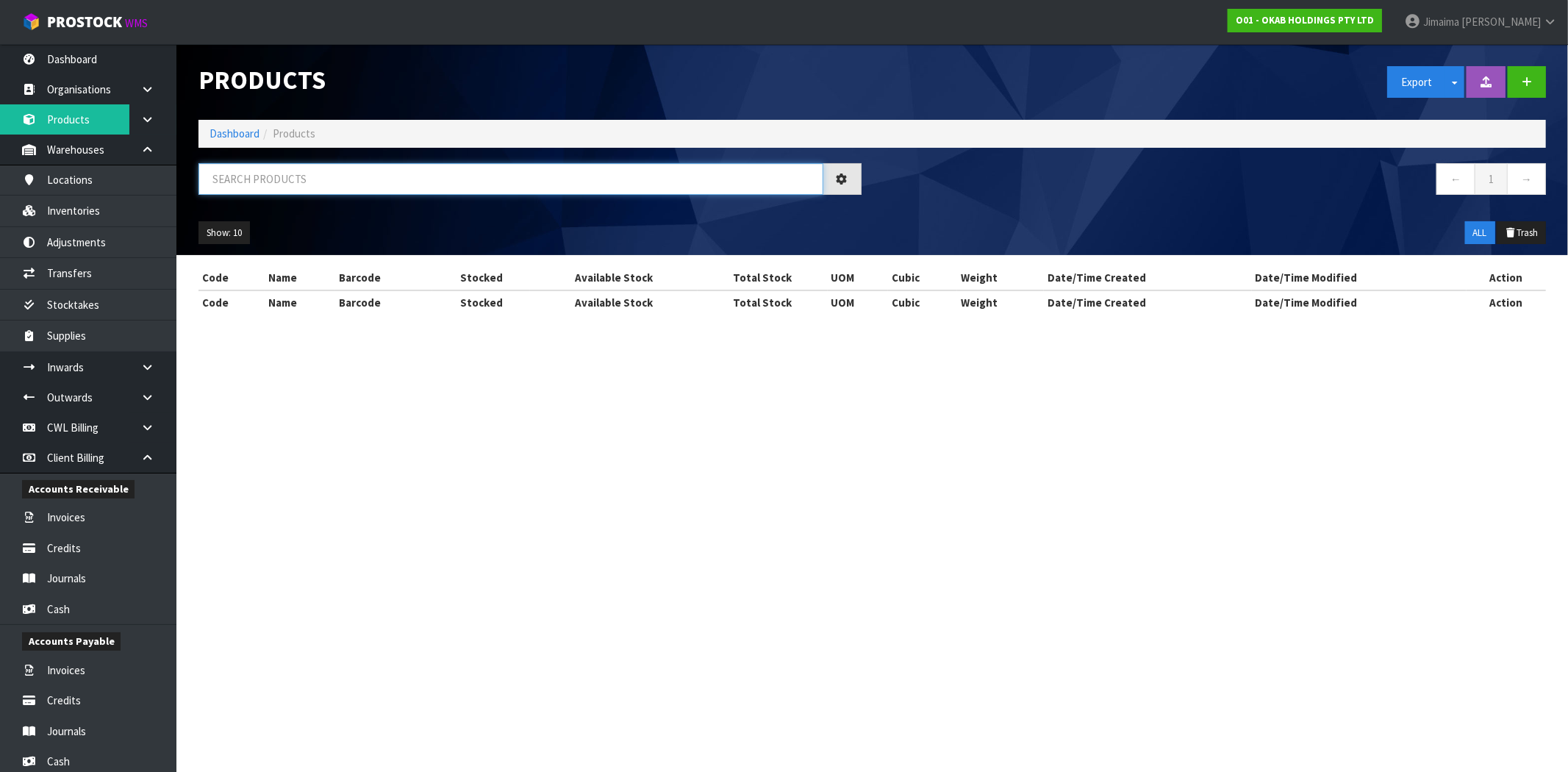
click at [232, 185] on input "text" at bounding box center [511, 179] width 625 height 32
paste input "RE 65 BP"
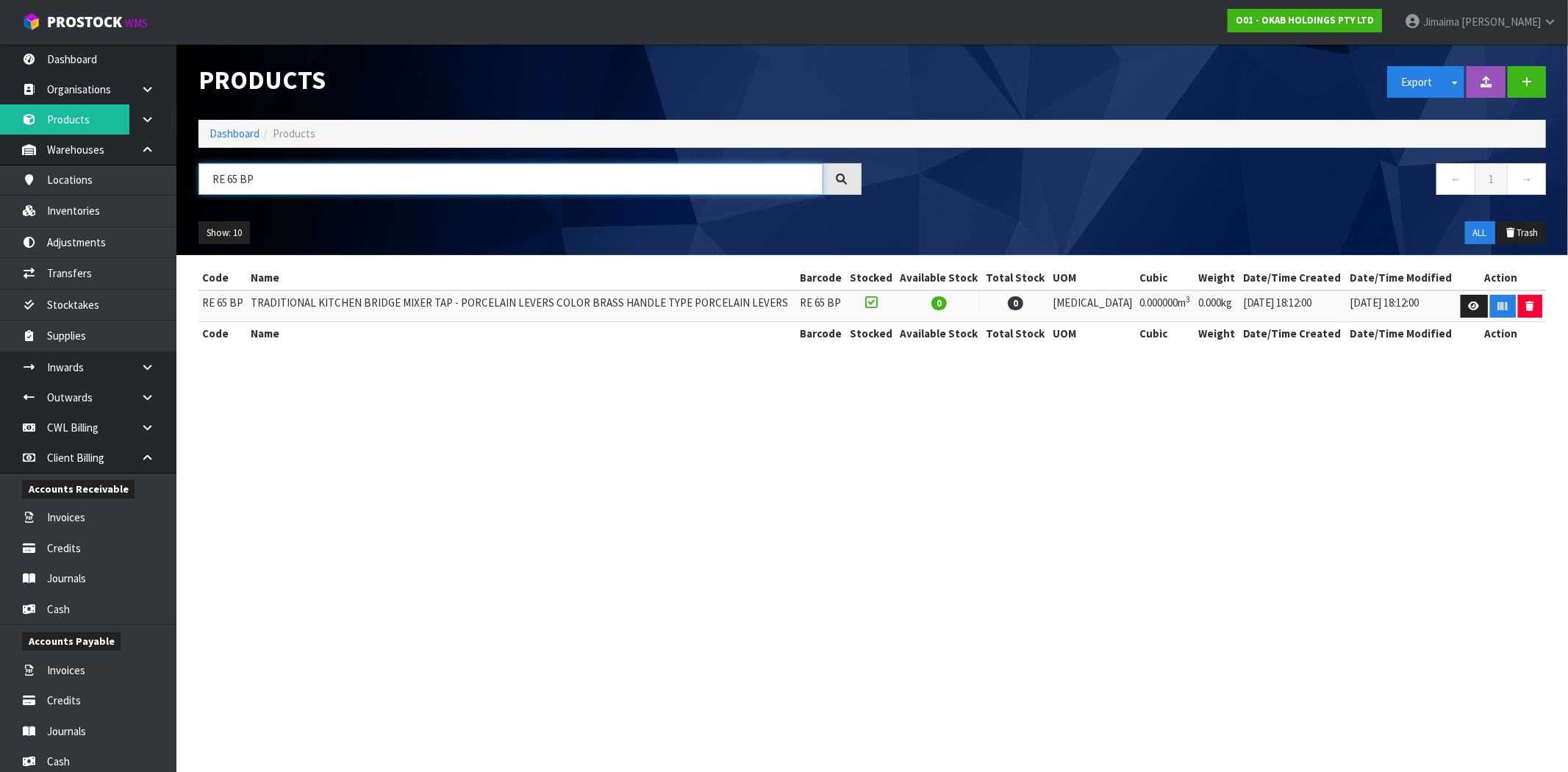
type input "RE 65 BP"
click at [331, 341] on th "Name" at bounding box center [523, 333] width 550 height 24
click at [298, 173] on input "RE 65 BP" at bounding box center [511, 179] width 625 height 32
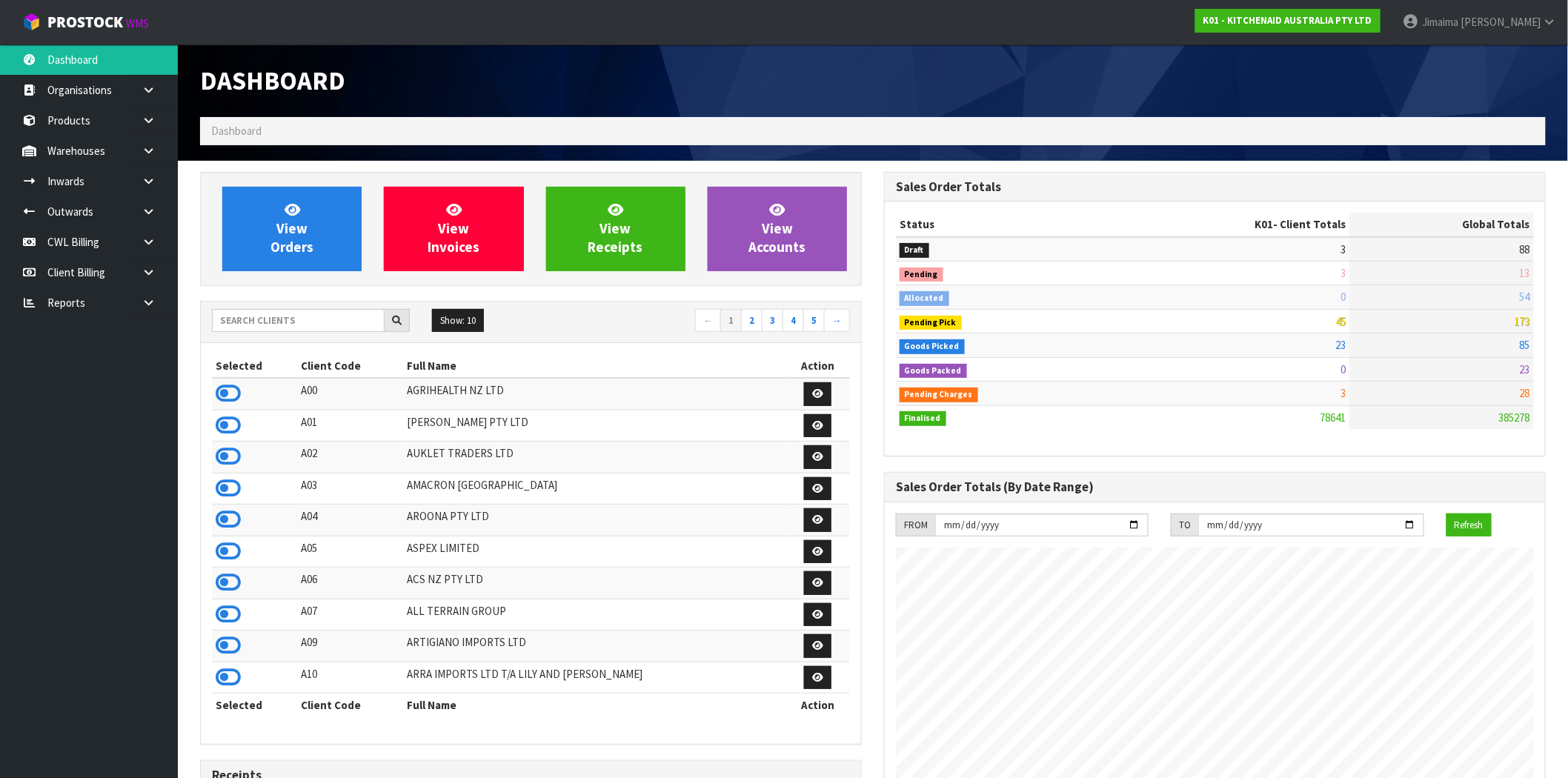
scroll to position [1123, 684]
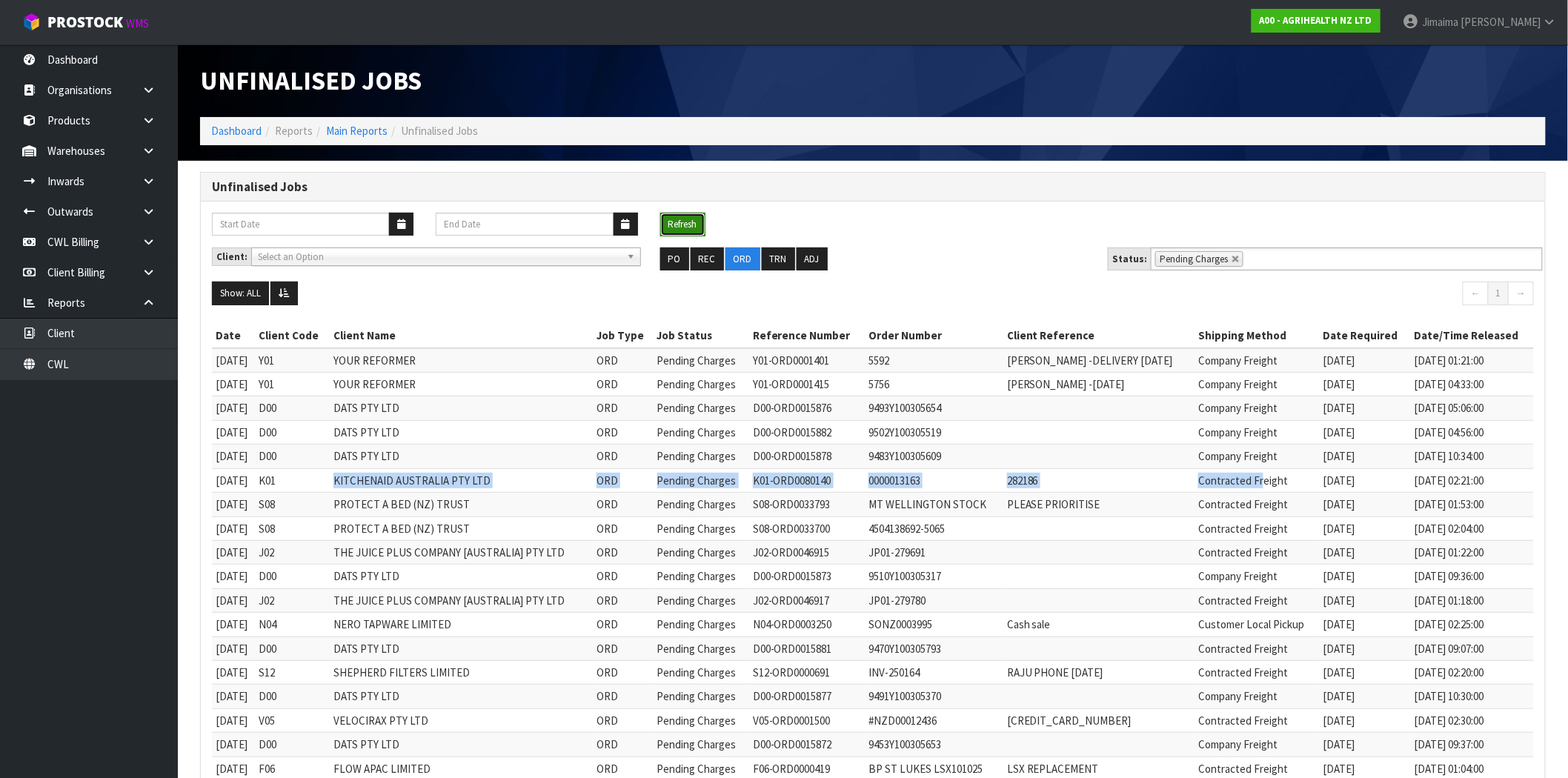
click at [700, 216] on button "Refresh" at bounding box center [683, 224] width 46 height 24
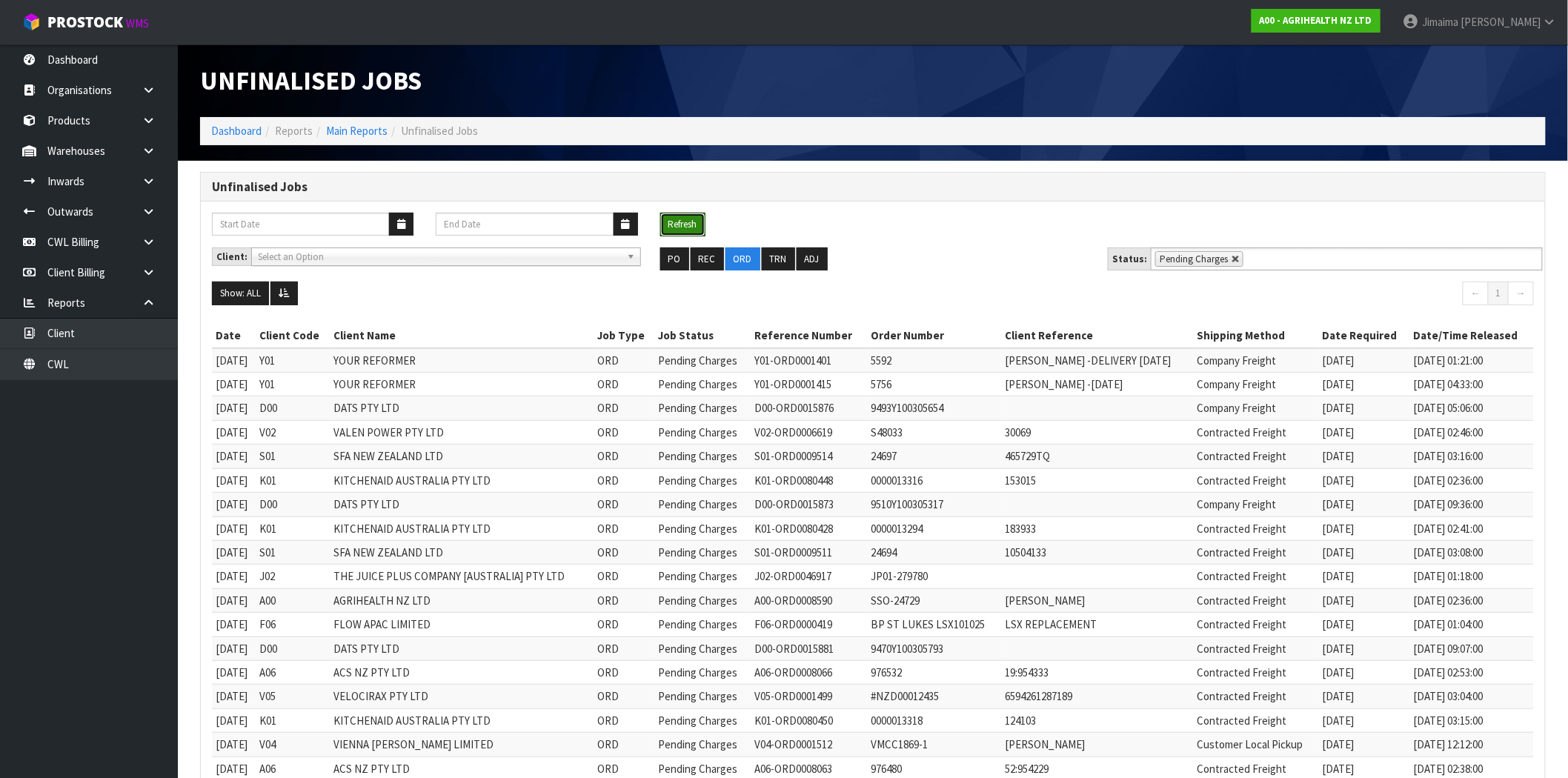
click at [1232, 256] on link at bounding box center [1237, 259] width 9 height 9
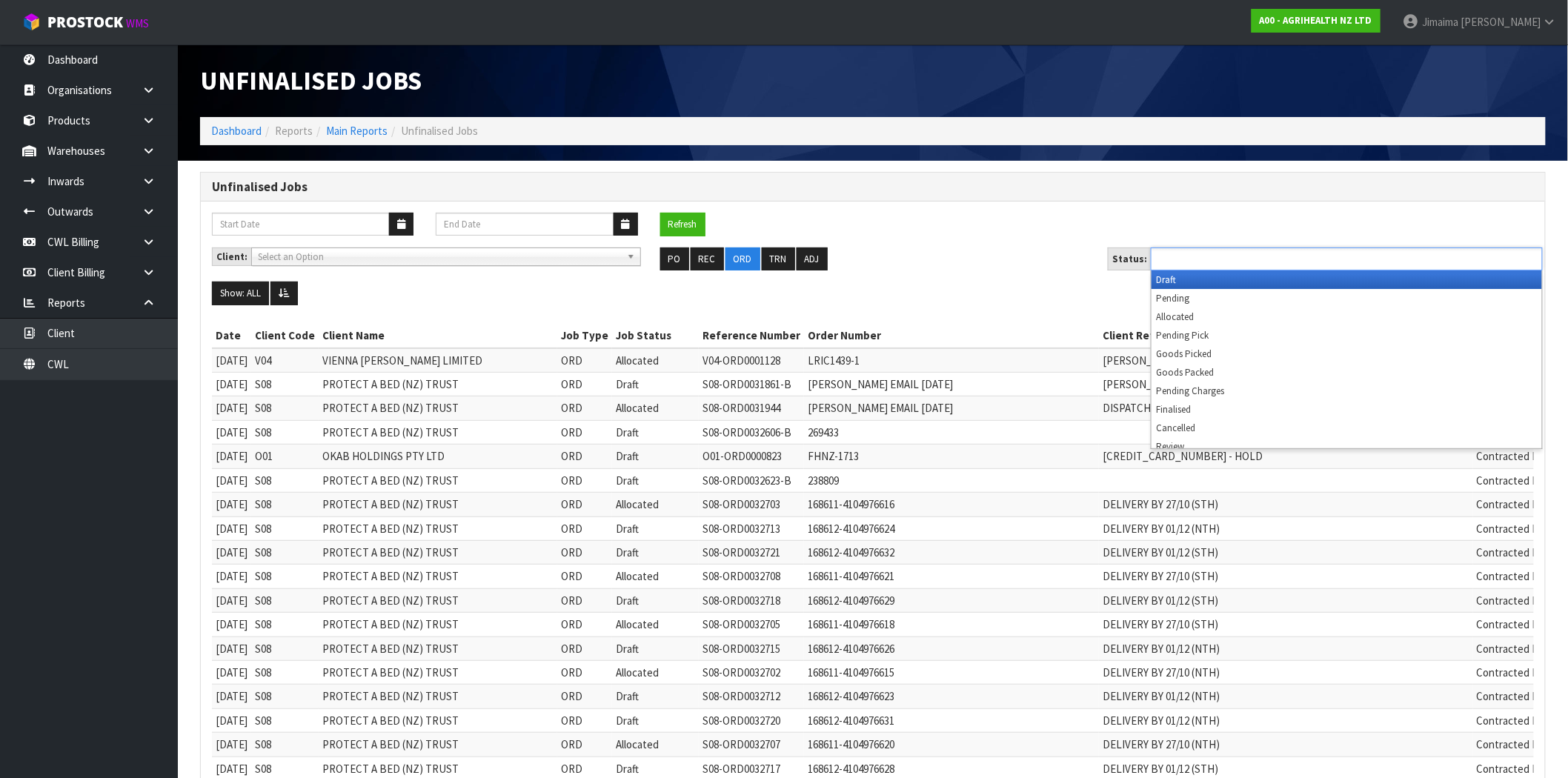
click at [1250, 256] on input "text" at bounding box center [1210, 259] width 109 height 19
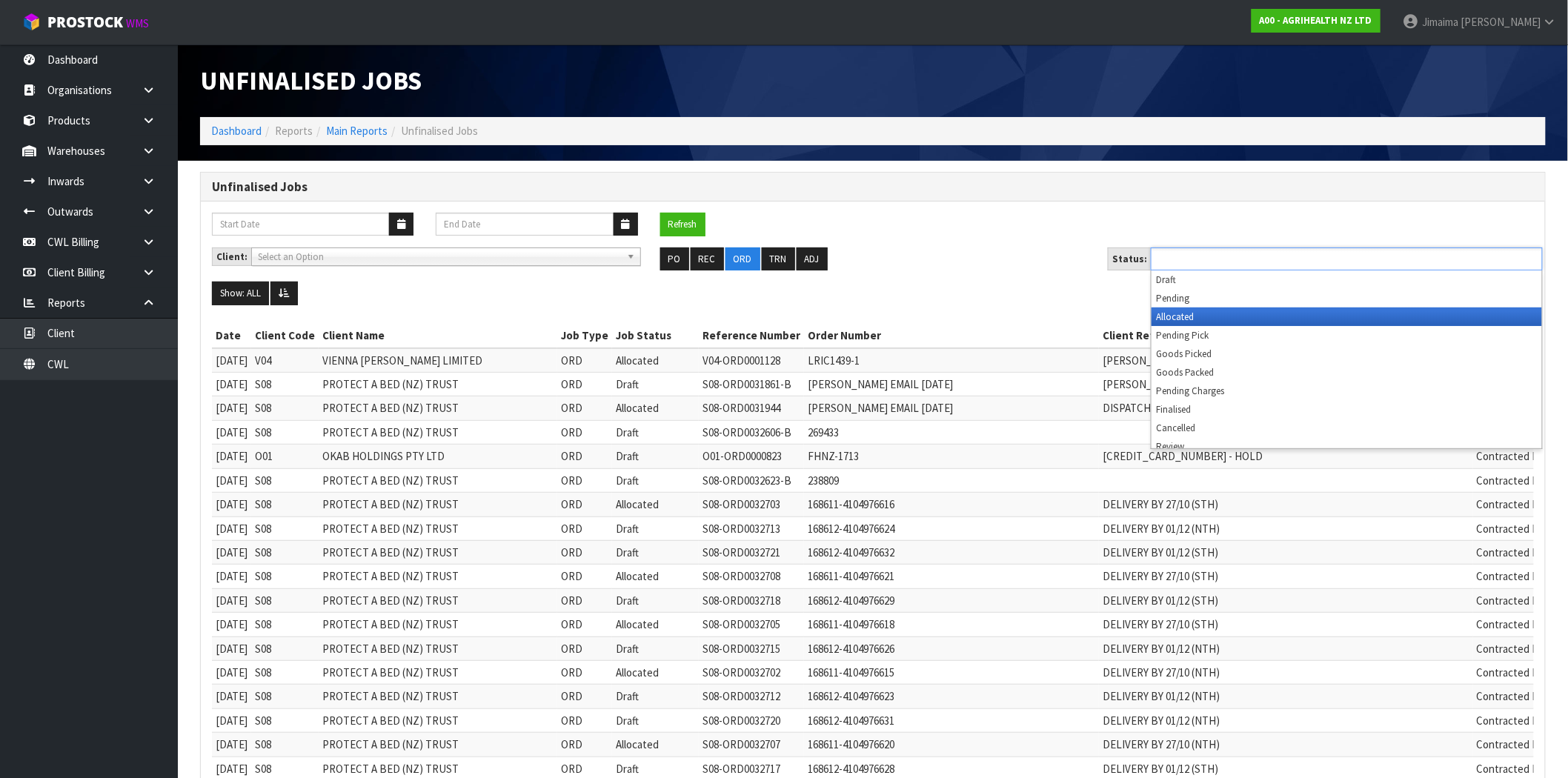
click at [1220, 314] on li "Allocated" at bounding box center [1346, 316] width 390 height 19
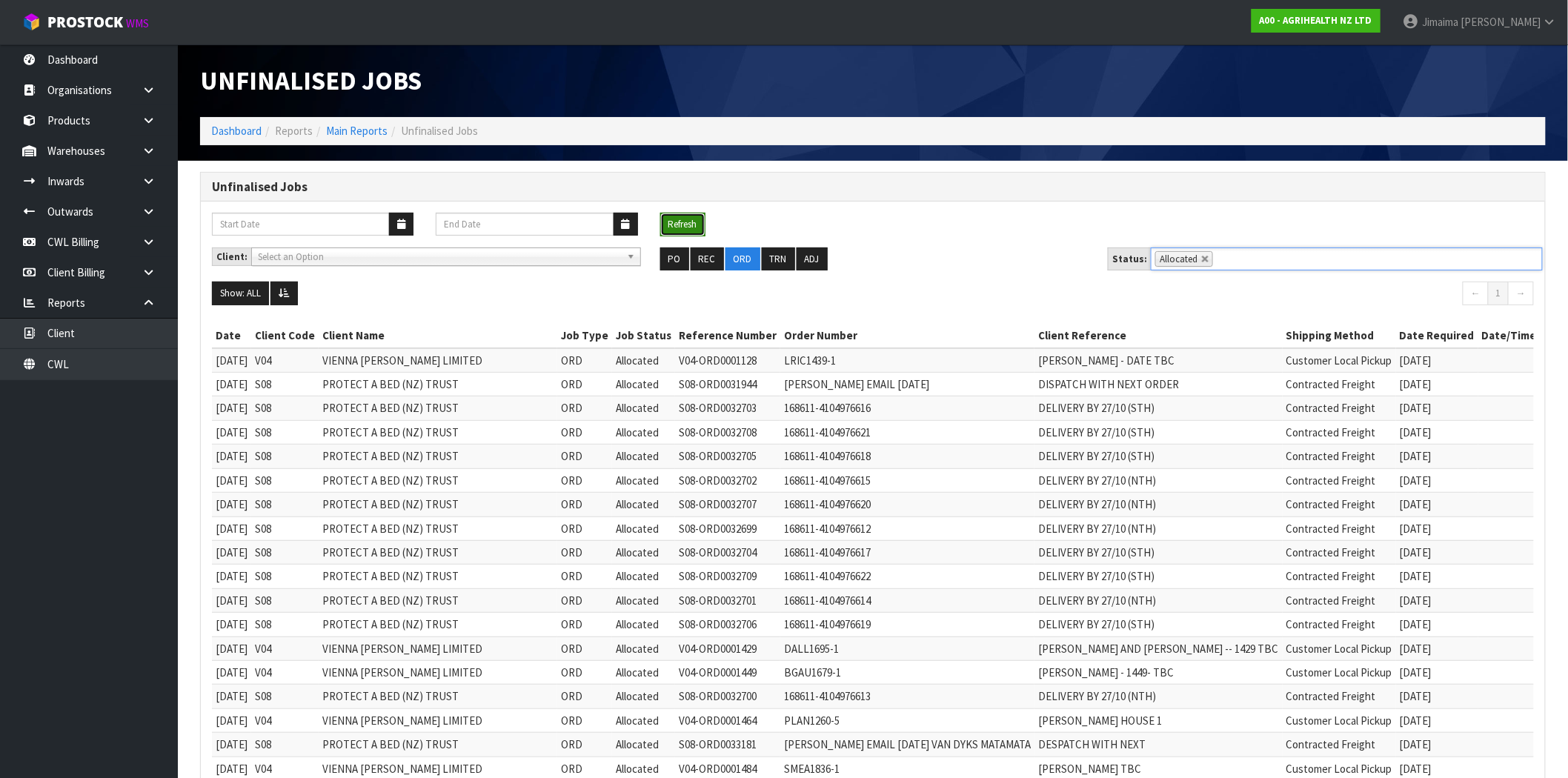
click at [675, 224] on button "Refresh" at bounding box center [683, 224] width 46 height 24
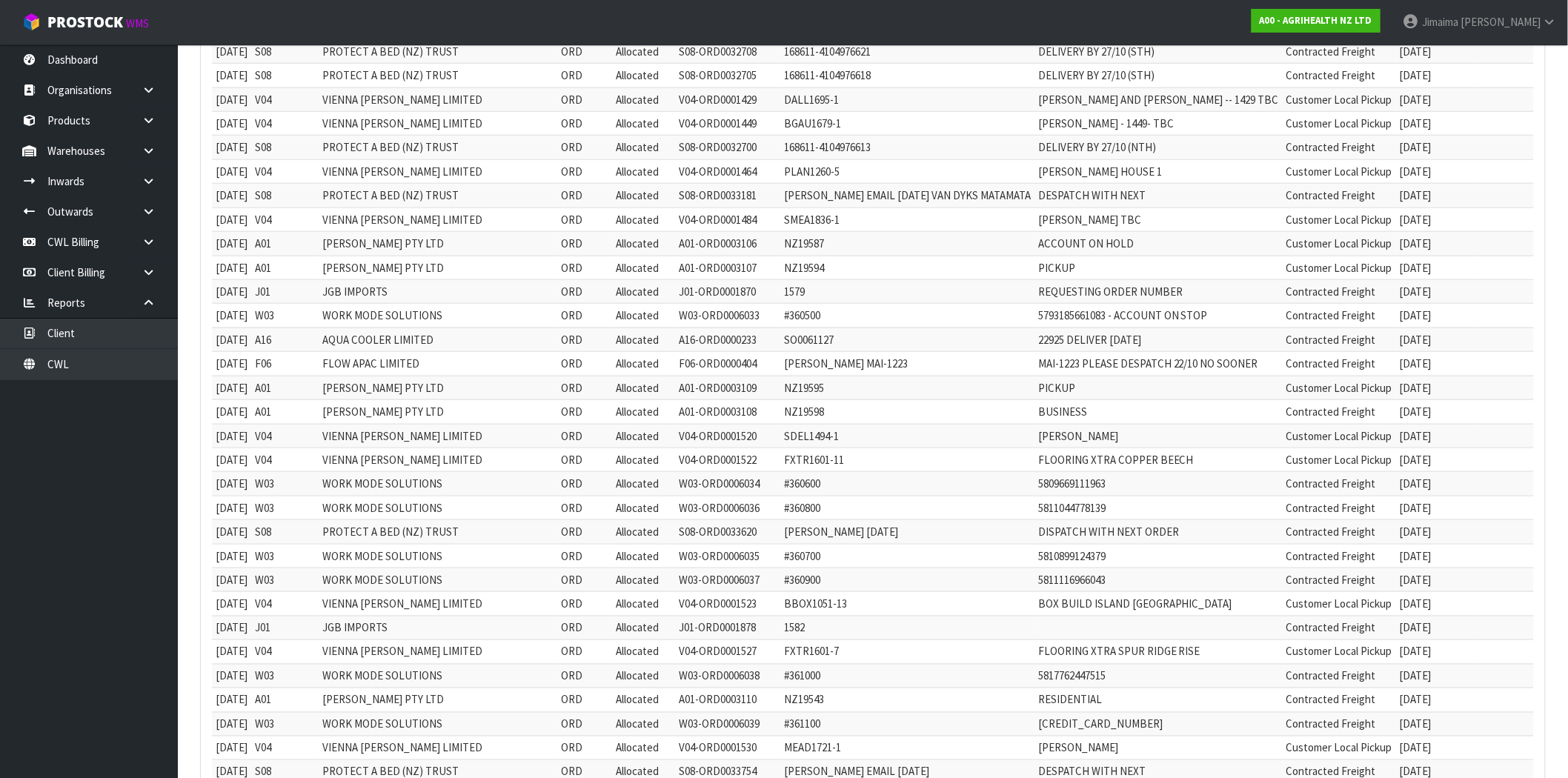
scroll to position [989, 0]
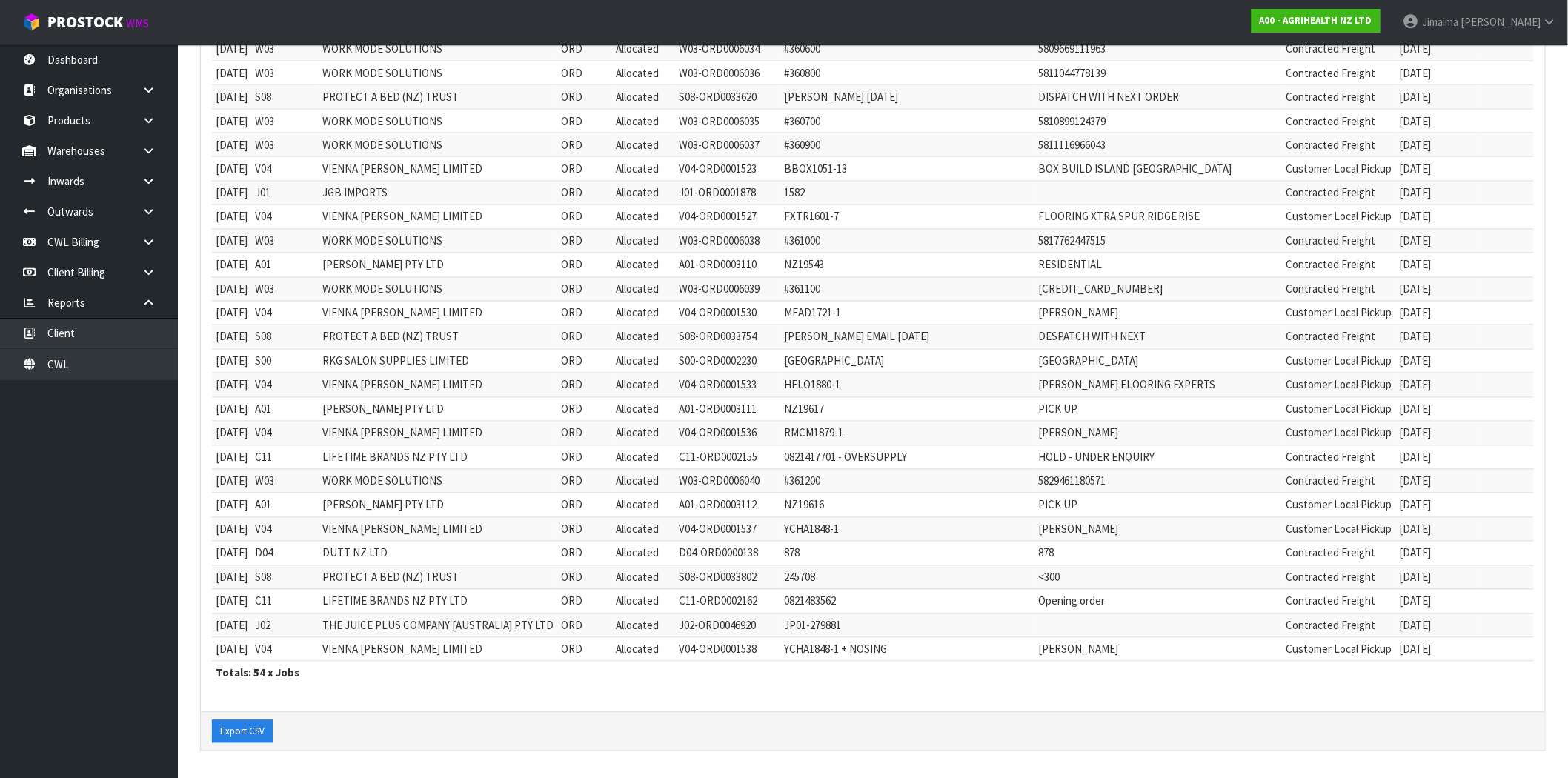
click at [507, 446] on td "LIFETIME BRANDS NZ PTY LTD" at bounding box center [438, 457] width 239 height 24
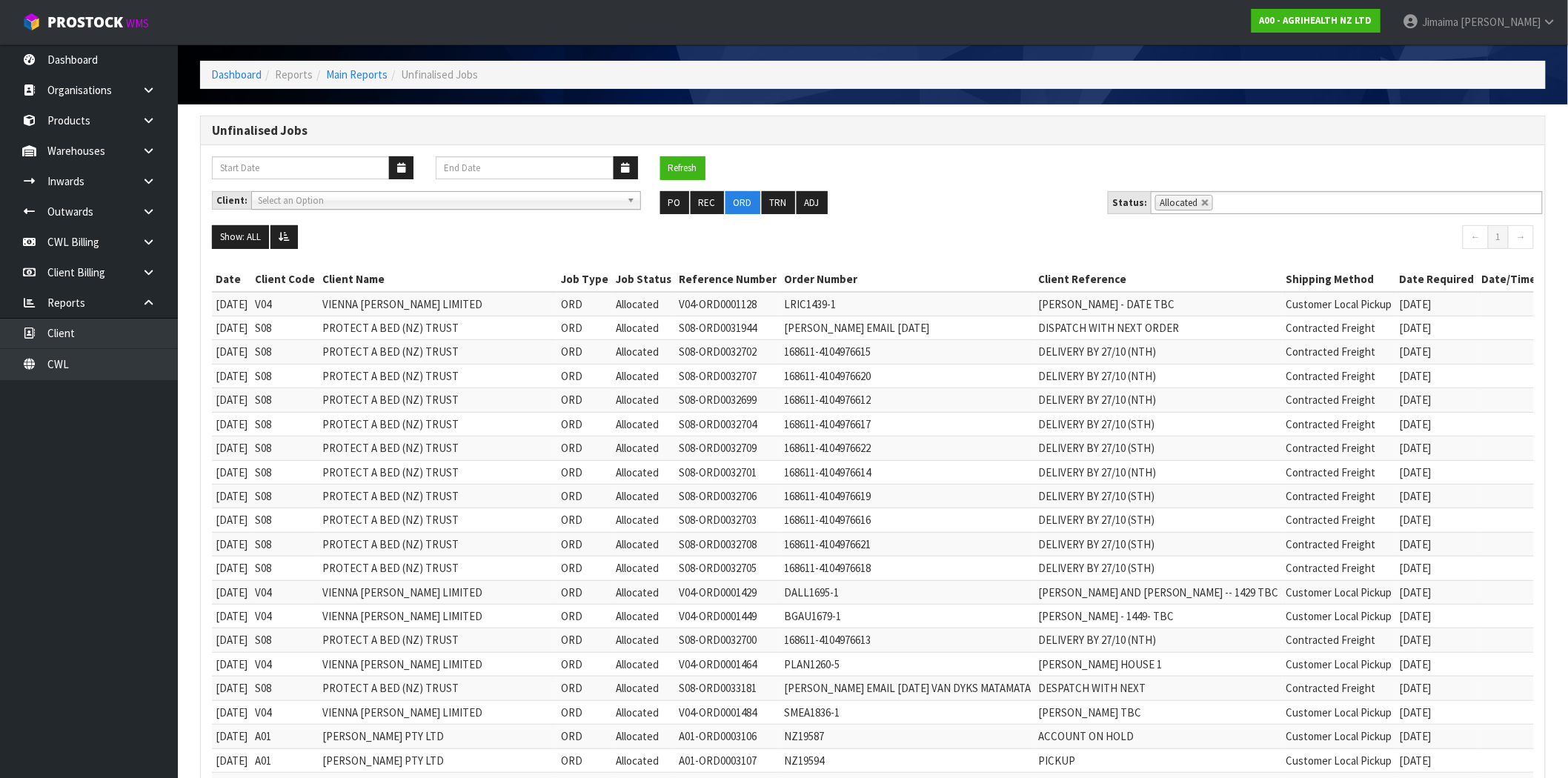
scroll to position [0, 0]
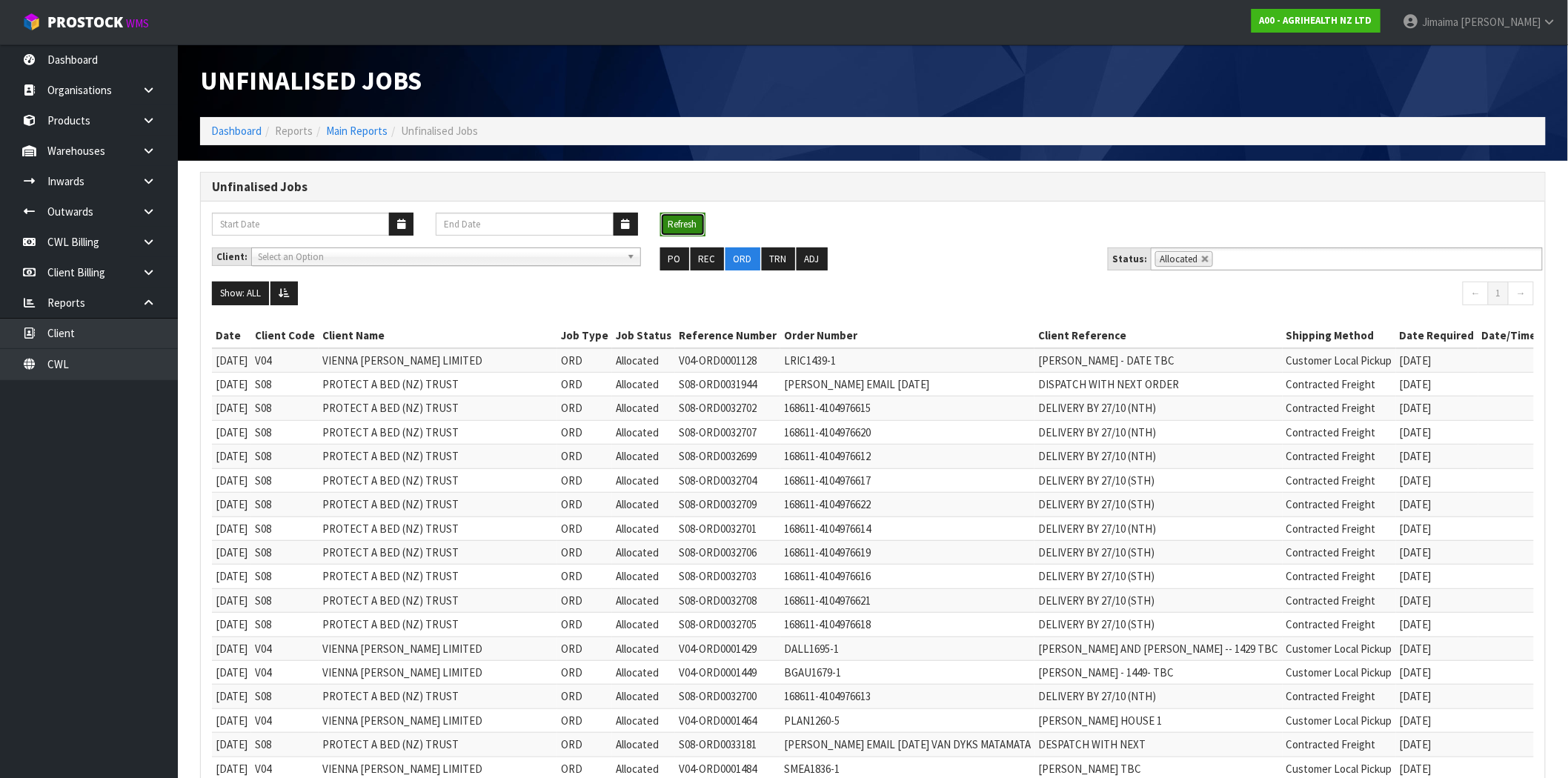
click at [688, 218] on button "Refresh" at bounding box center [683, 224] width 46 height 24
drag, startPoint x: 1201, startPoint y: 263, endPoint x: 1204, endPoint y: 274, distance: 11.4
click at [1202, 263] on link at bounding box center [1206, 259] width 9 height 9
type input "Select Some Options"
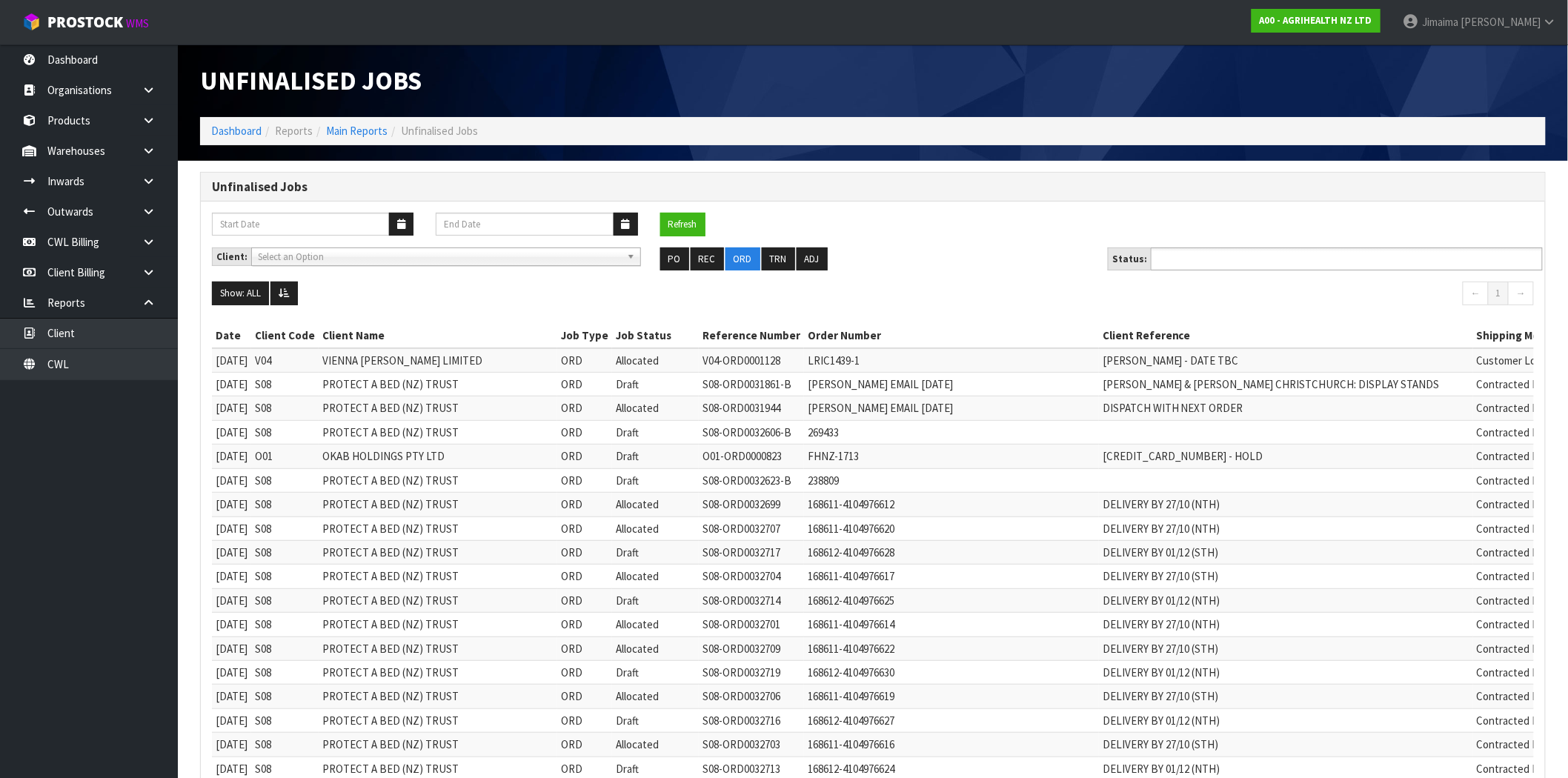
click at [1203, 259] on input "text" at bounding box center [1210, 259] width 109 height 19
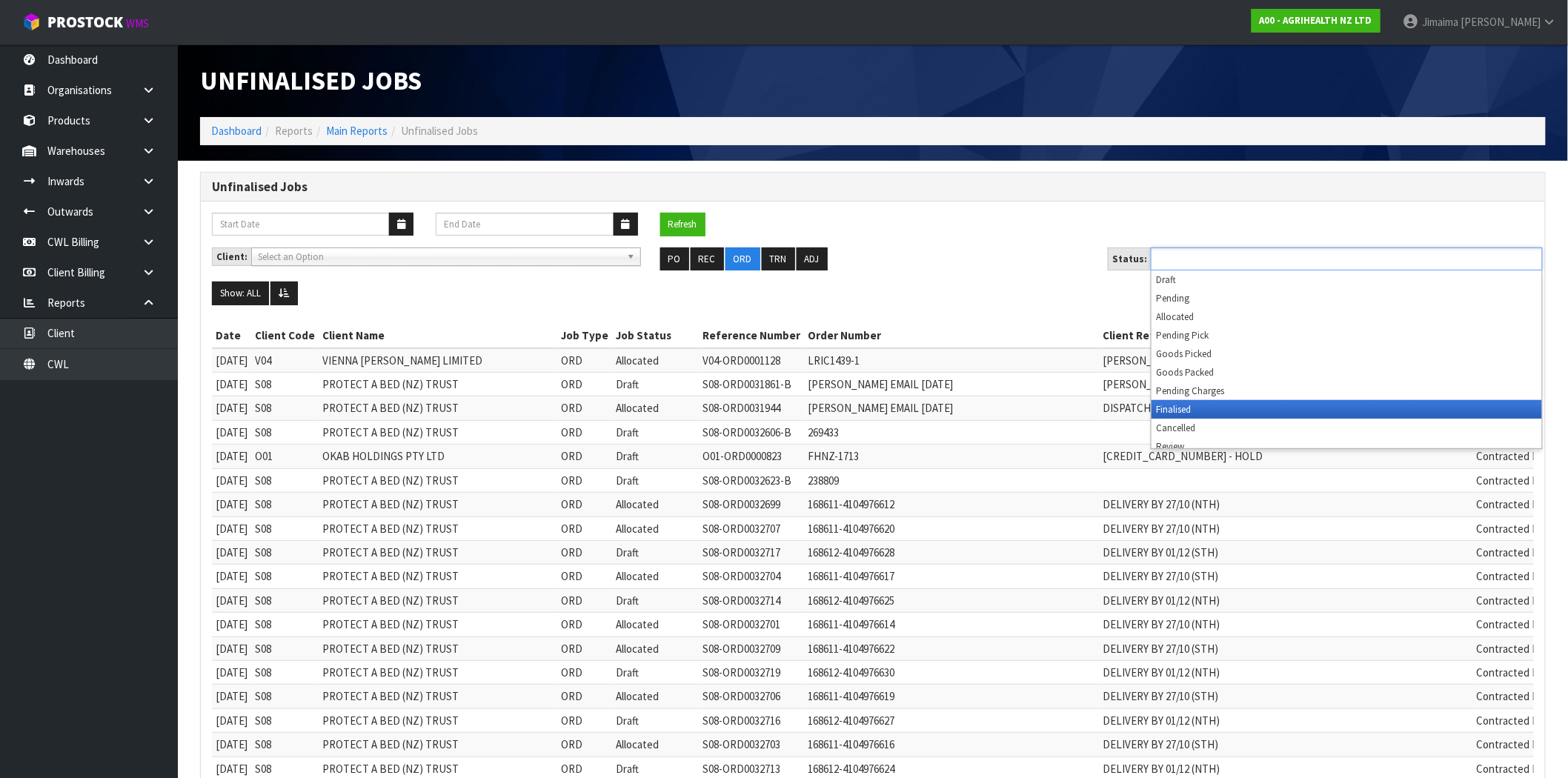
click at [1217, 386] on li "Pending Charges" at bounding box center [1346, 390] width 390 height 19
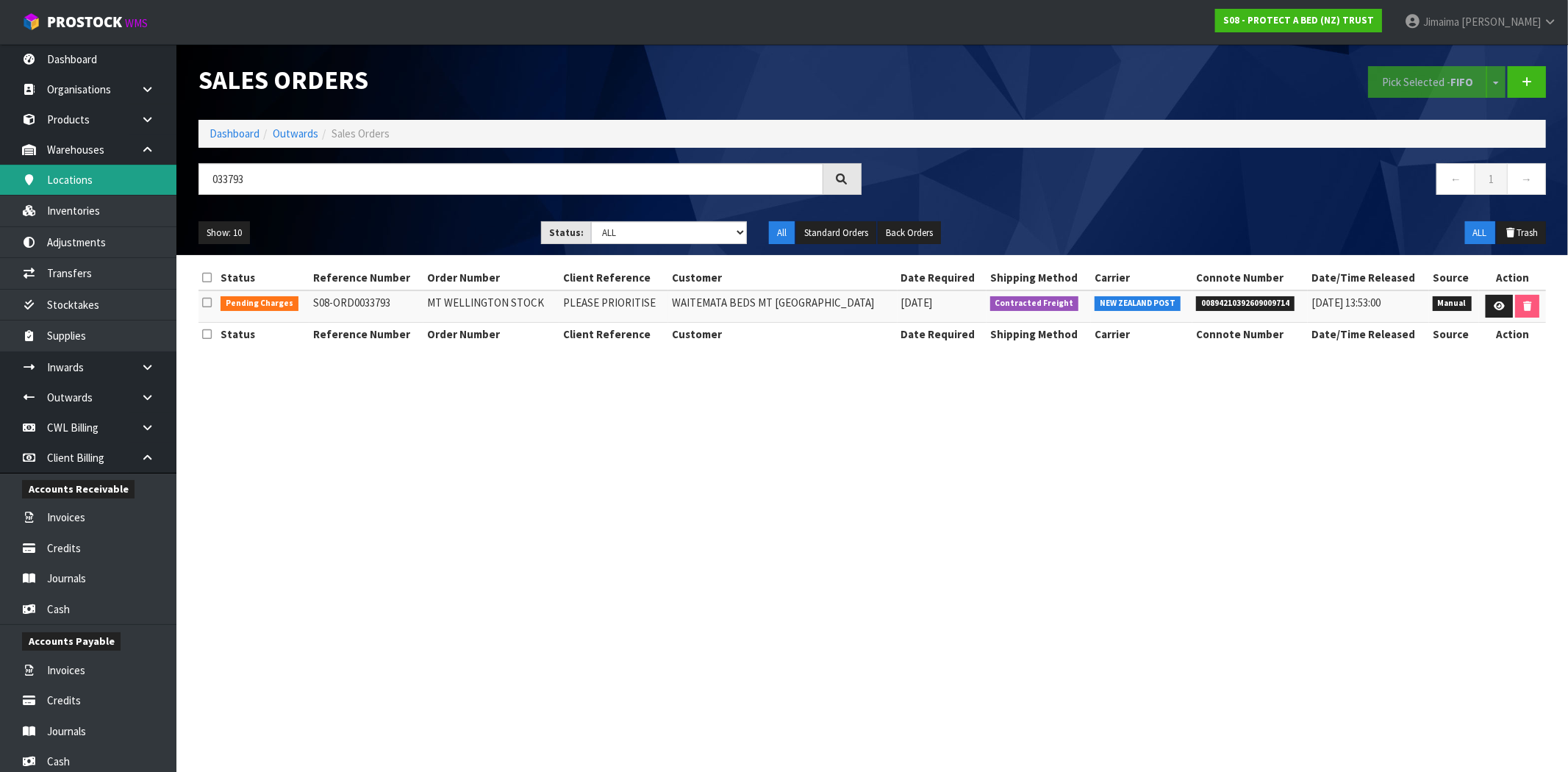
click at [97, 184] on body "Toggle navigation ProStock WMS S08 - PROTECT A BED (NZ) TRUST Jimaima [PERSON_N…" at bounding box center [784, 386] width 1568 height 772
type input "033721"
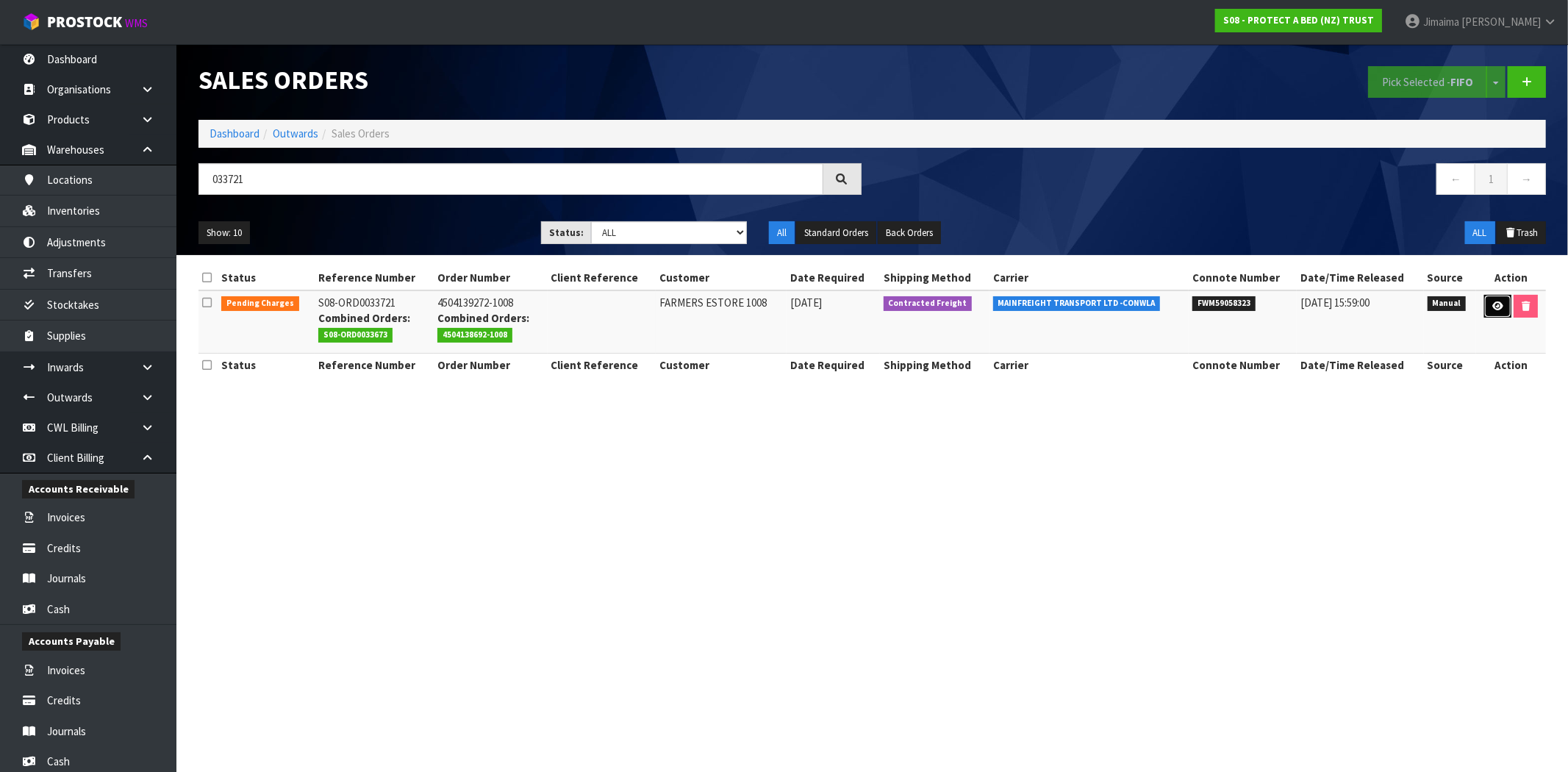
click at [1494, 308] on icon at bounding box center [1498, 306] width 11 height 10
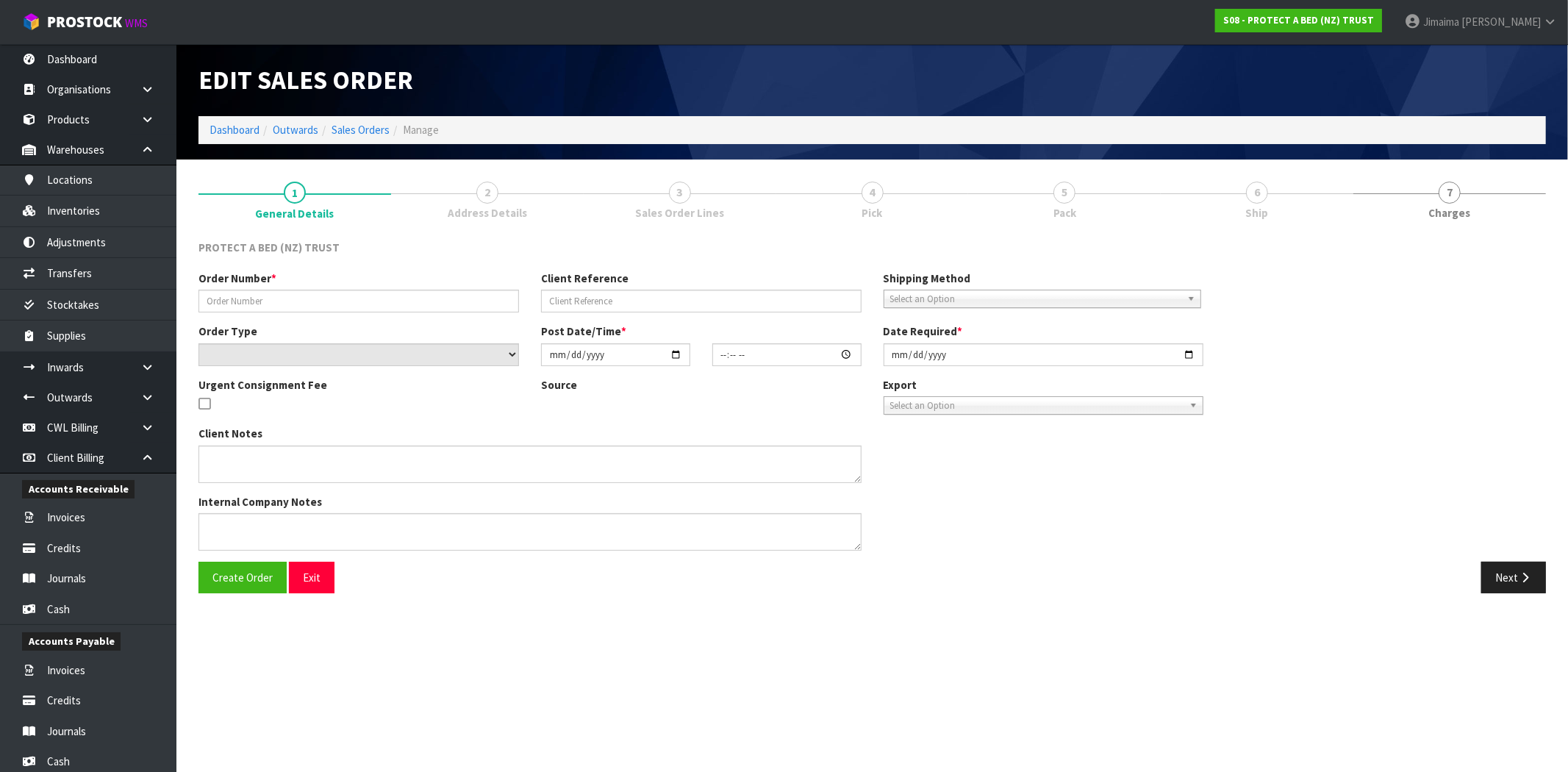
type input "4504139272-1008"
select select "number:0"
type input "[DATE]"
type input "10:11:00.000"
type input "[DATE]"
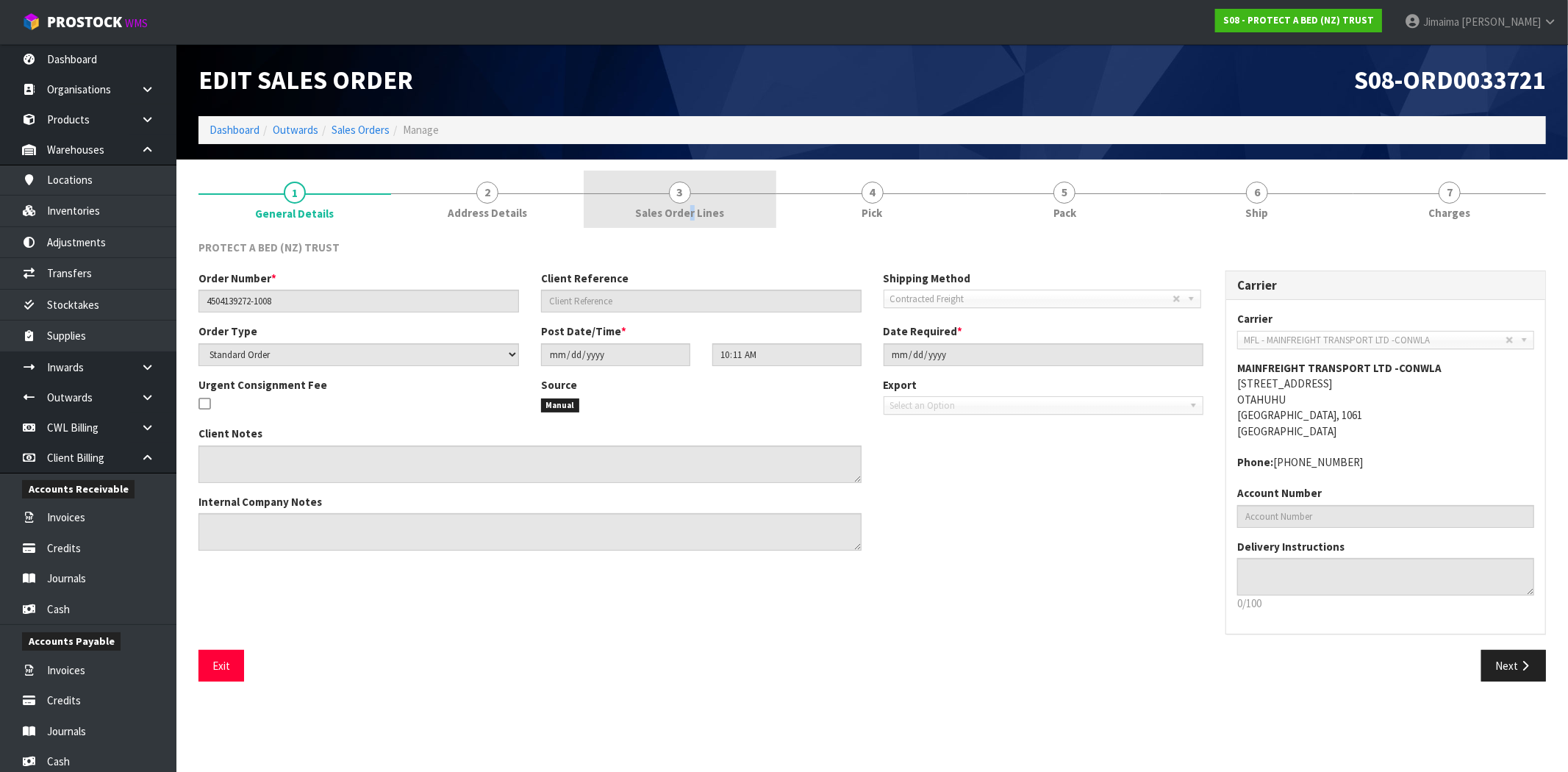
click at [691, 218] on span "Sales Order Lines" at bounding box center [680, 212] width 89 height 15
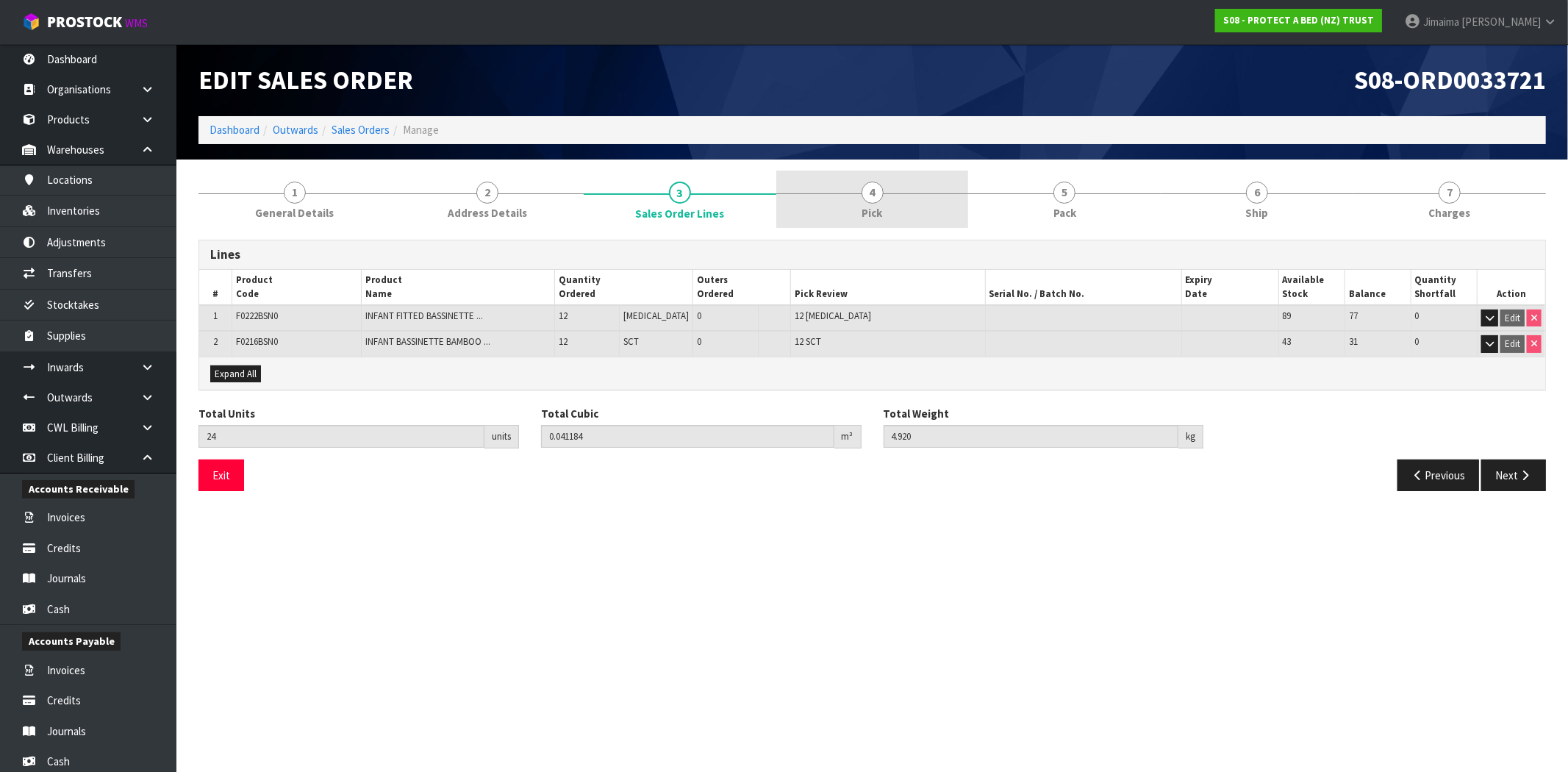
click at [816, 207] on link "4 Pick" at bounding box center [872, 199] width 192 height 58
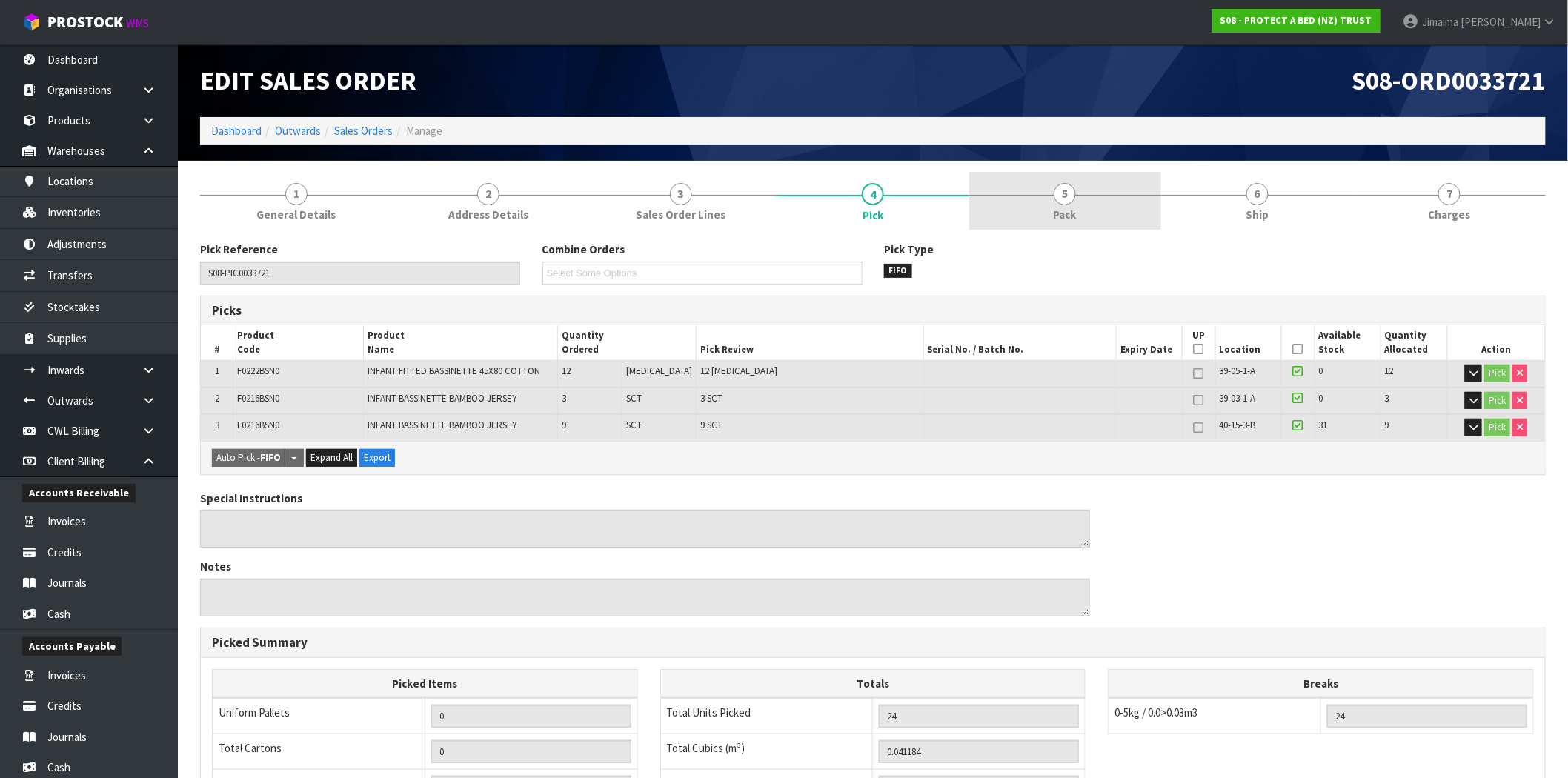
click at [1019, 201] on link "5 Pack" at bounding box center [1065, 201] width 192 height 59
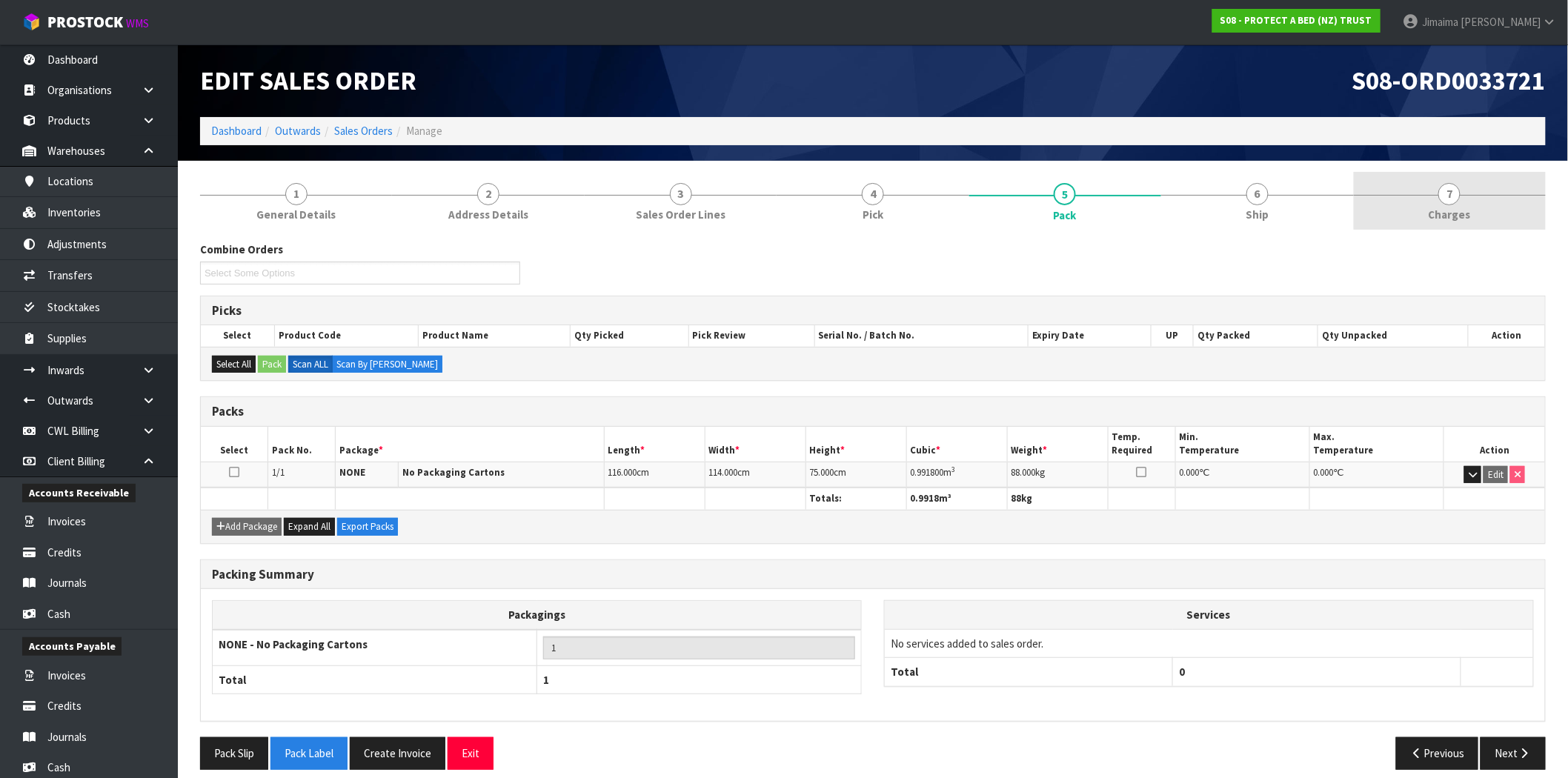
click at [1467, 189] on link "7 [GEOGRAPHIC_DATA]" at bounding box center [1450, 201] width 192 height 59
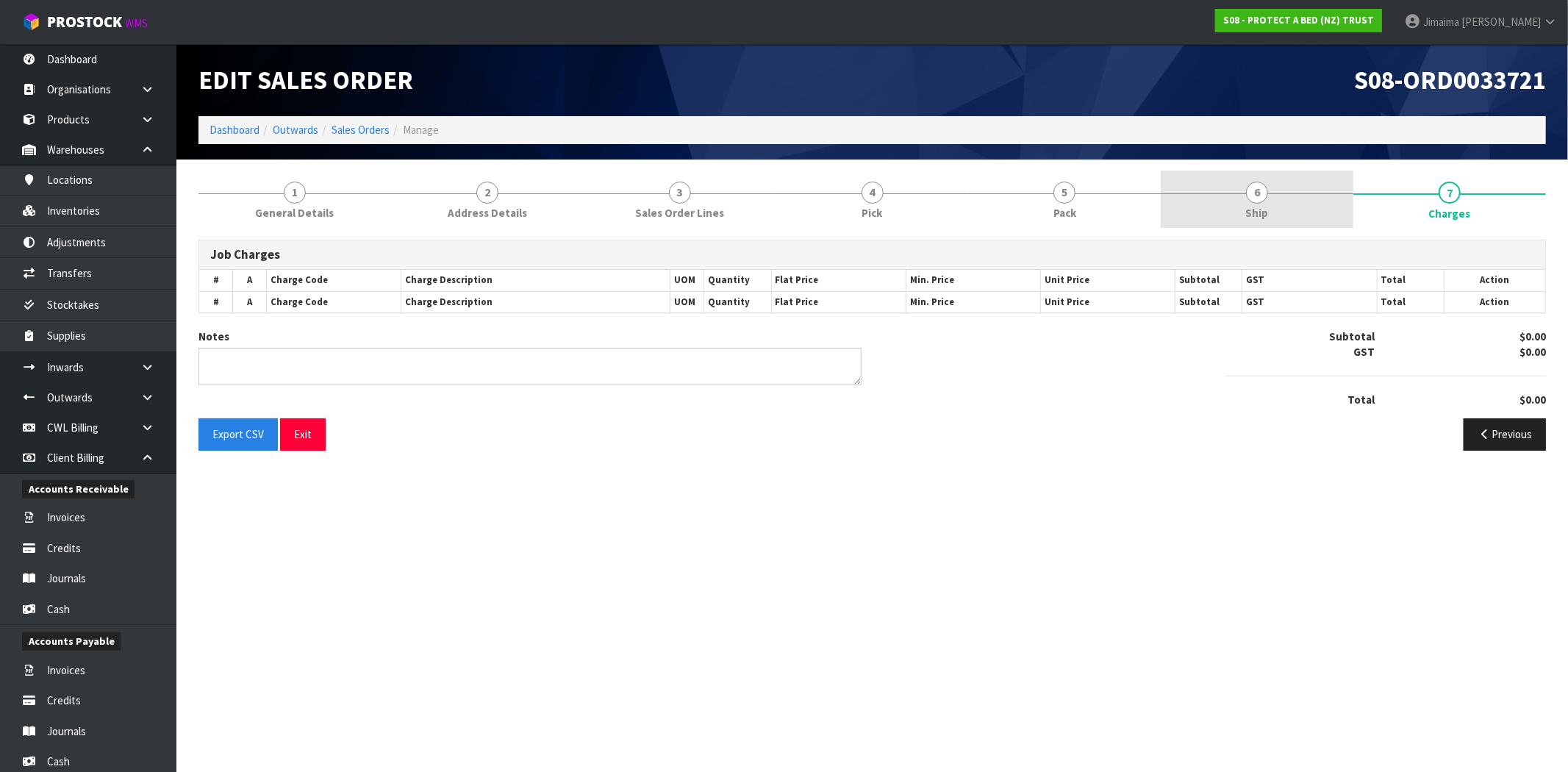
click at [1292, 196] on link "6 Ship" at bounding box center [1257, 199] width 192 height 58
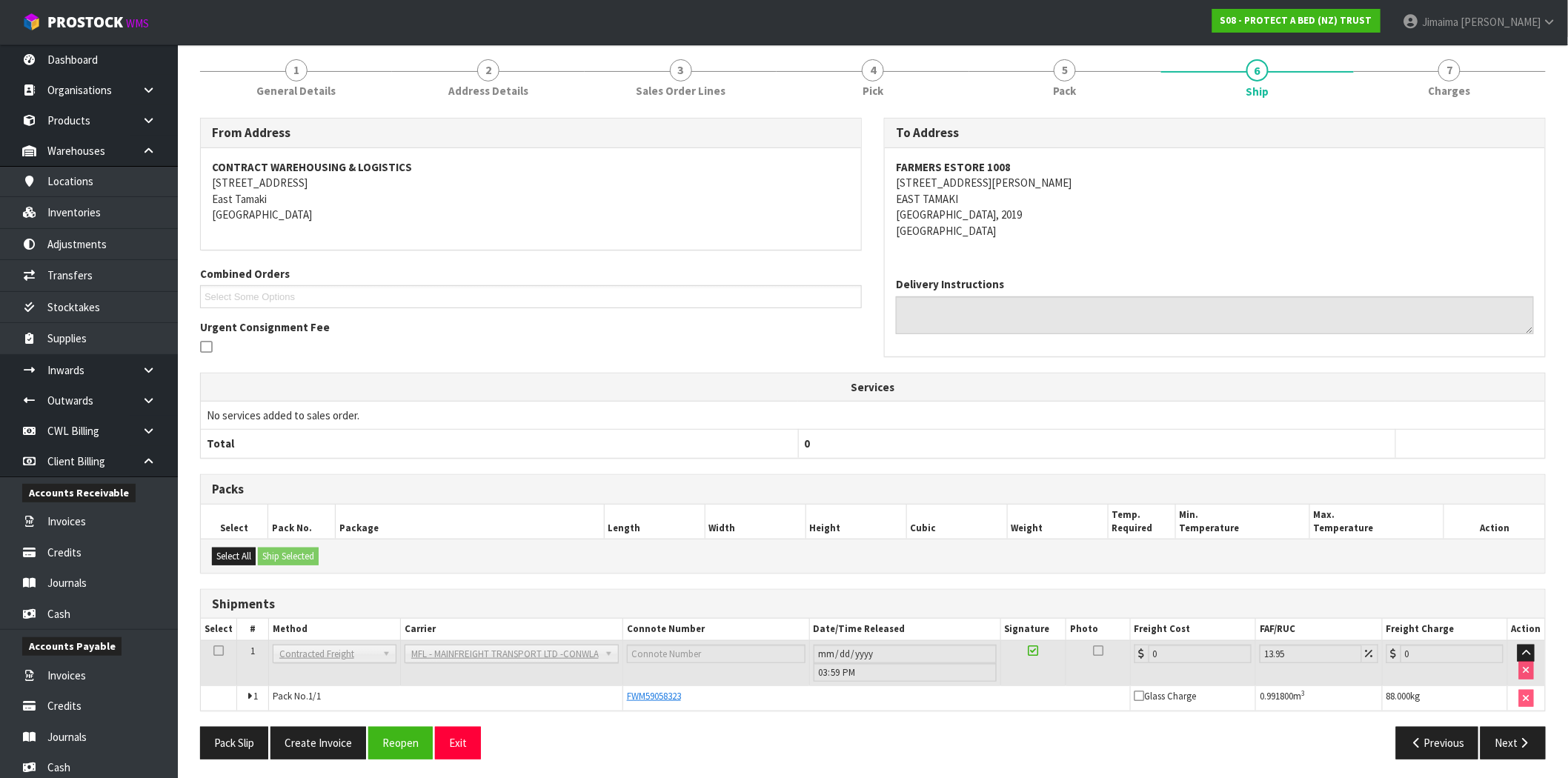
scroll to position [128, 0]
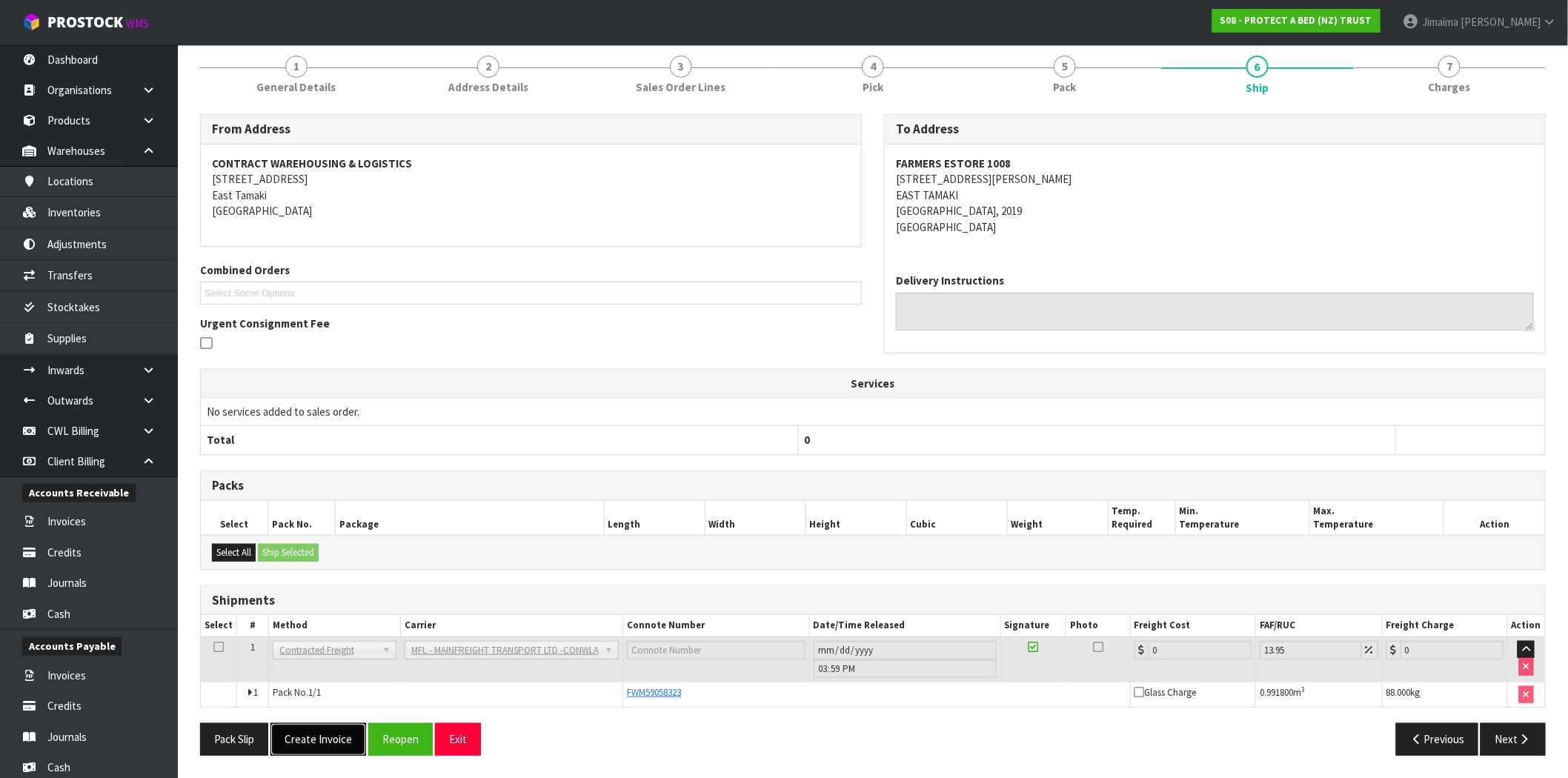
click at [301, 752] on button "Create Invoice" at bounding box center [318, 740] width 96 height 32
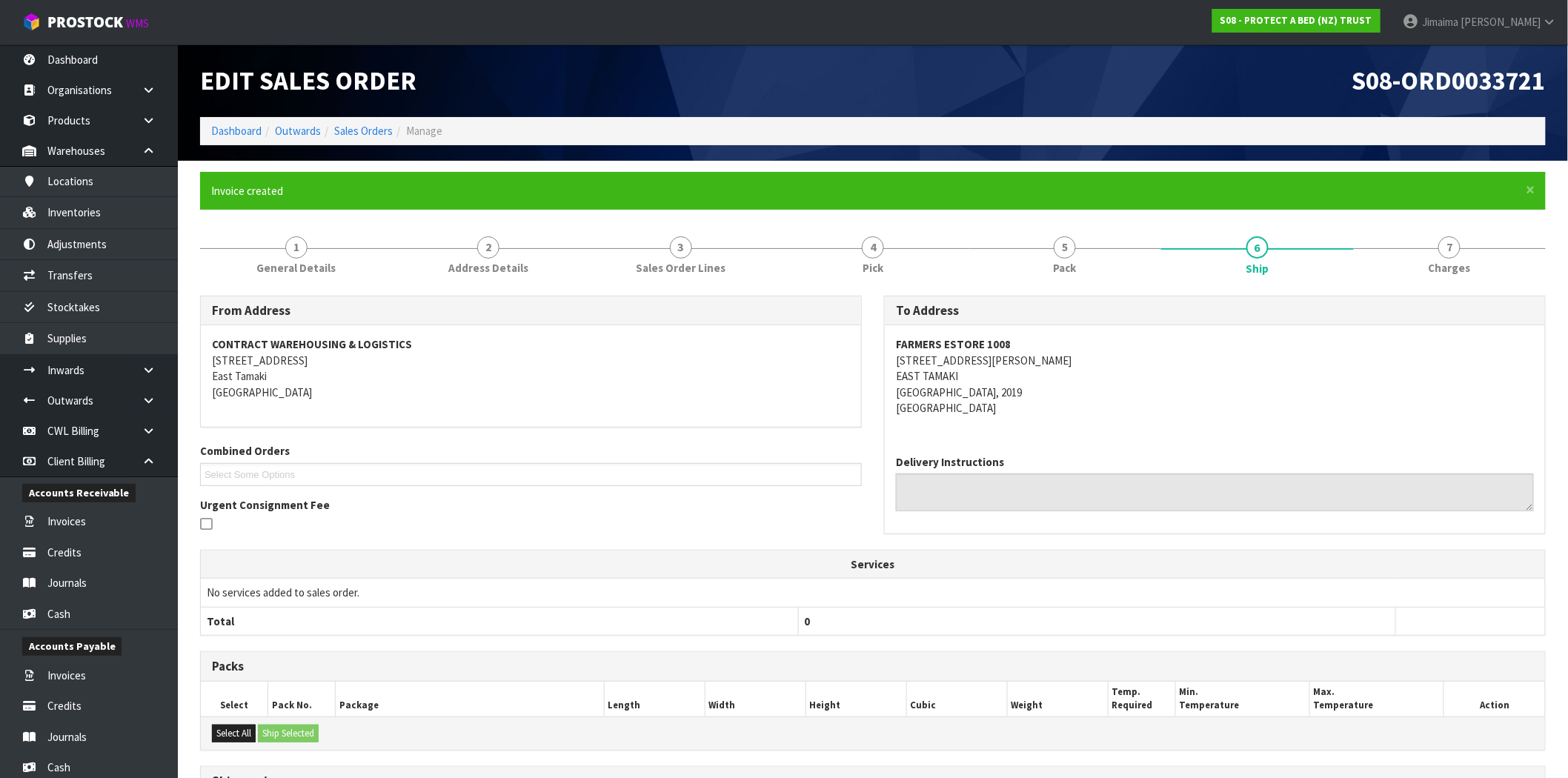
scroll to position [180, 0]
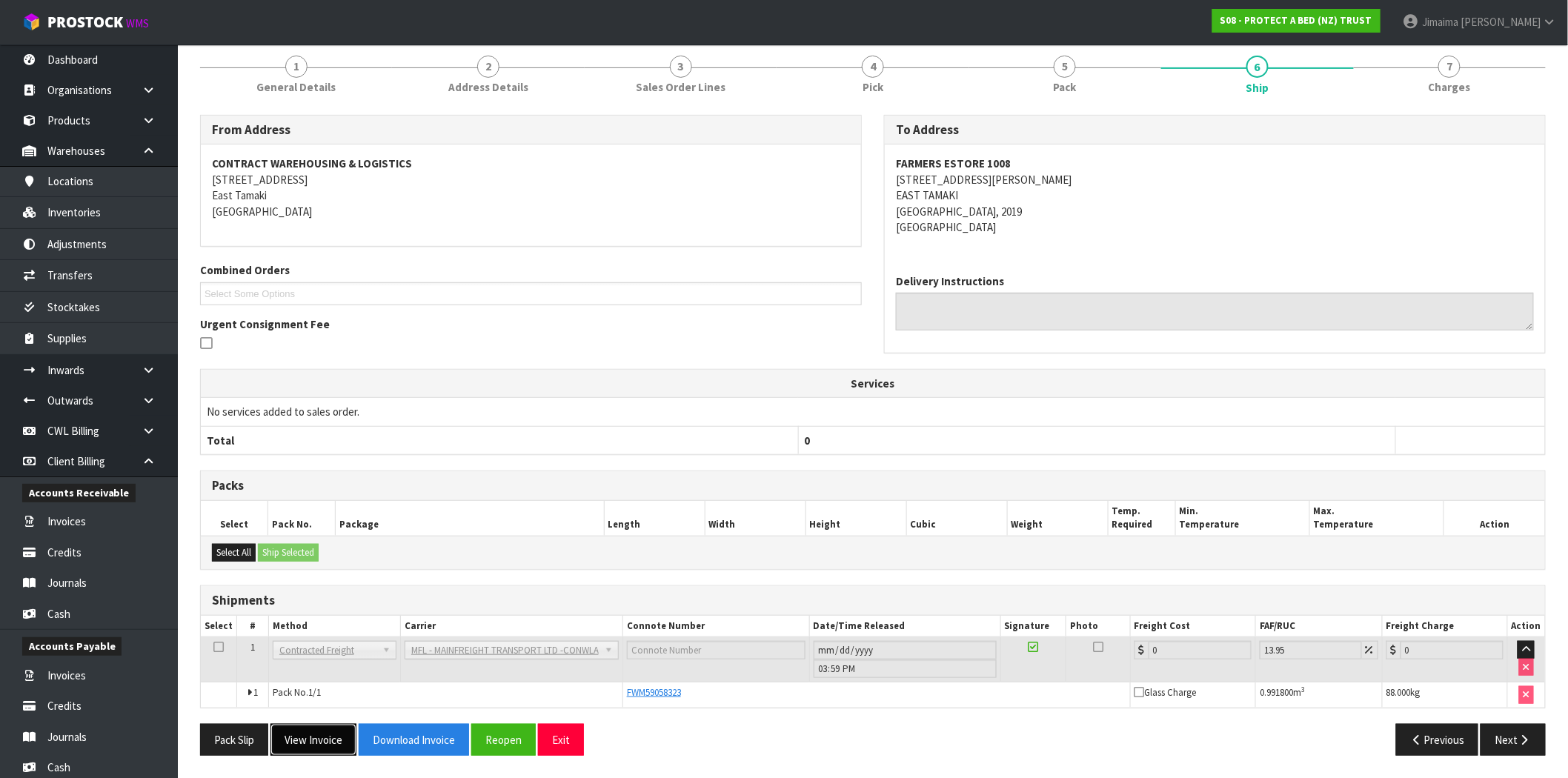
click at [307, 737] on button "View Invoice" at bounding box center [314, 740] width 86 height 32
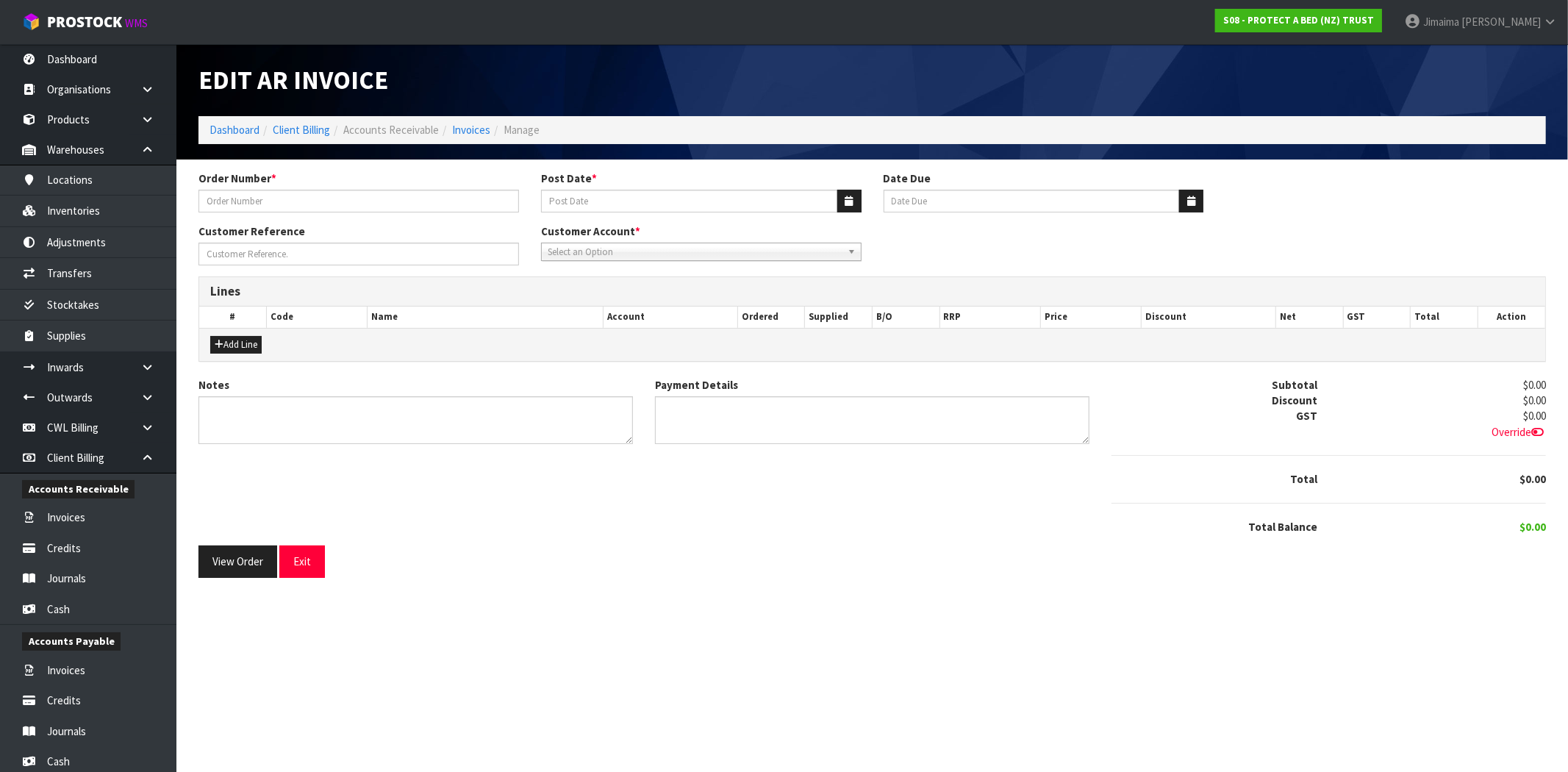
type input "4504139272-1008"
type input "[DATE]"
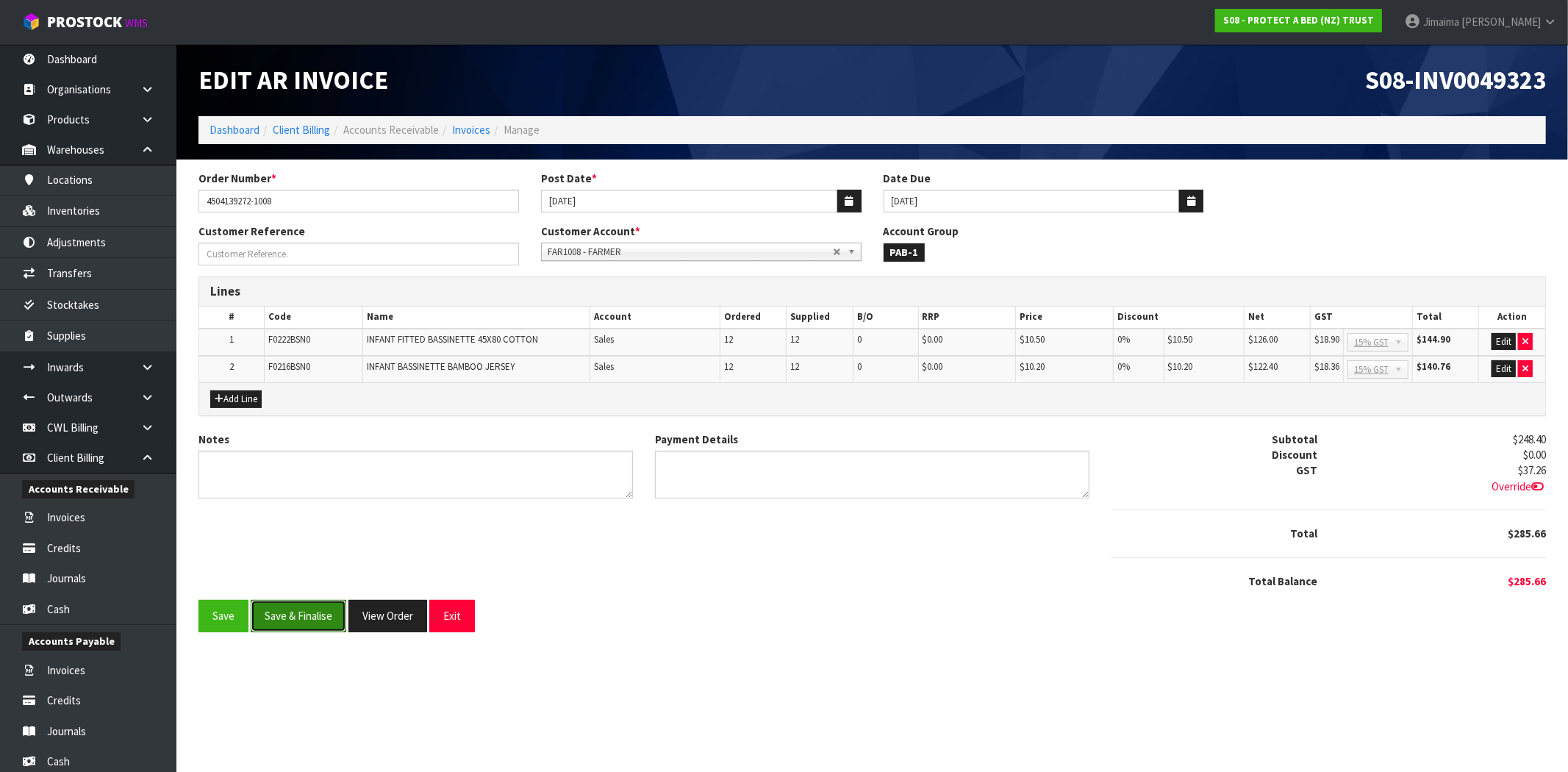
click at [332, 614] on button "Save & Finalise" at bounding box center [299, 616] width 96 height 32
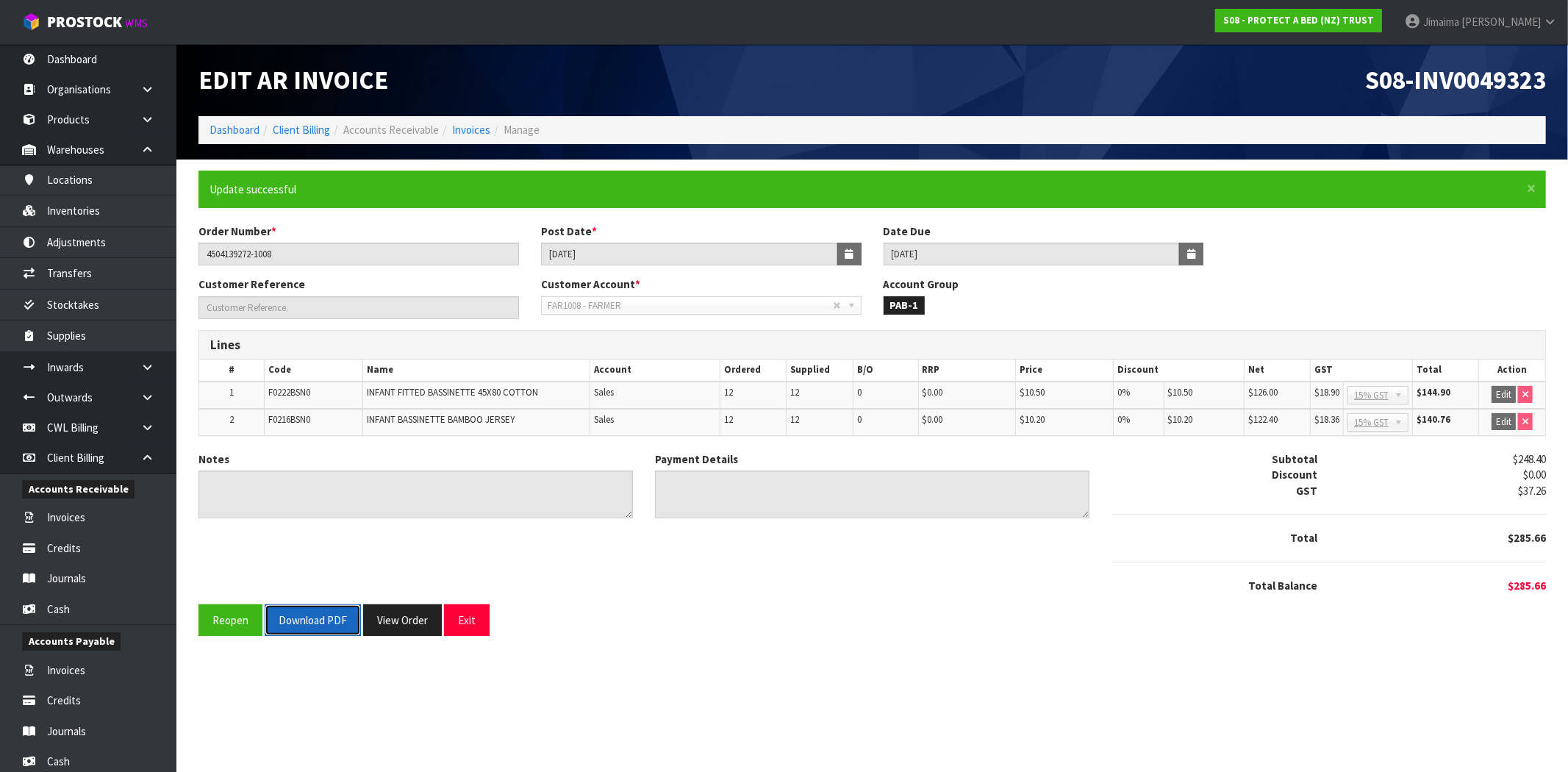
click at [318, 631] on button "Download PDF" at bounding box center [313, 620] width 97 height 32
click at [404, 623] on button "View Order" at bounding box center [402, 620] width 79 height 32
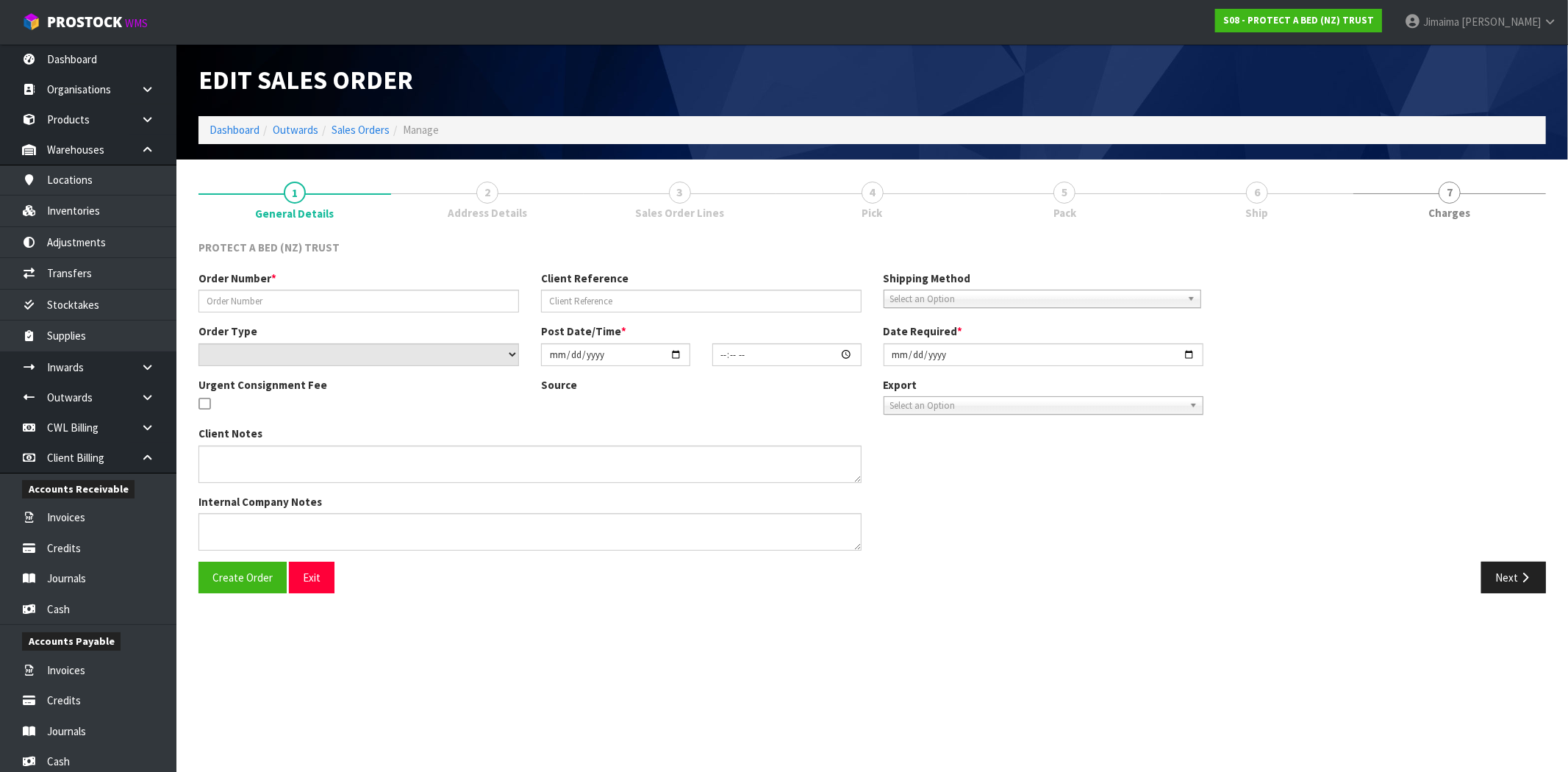
type input "4504139272-1008"
select select "number:0"
type input "[DATE]"
type input "10:11:00.000"
type input "[DATE]"
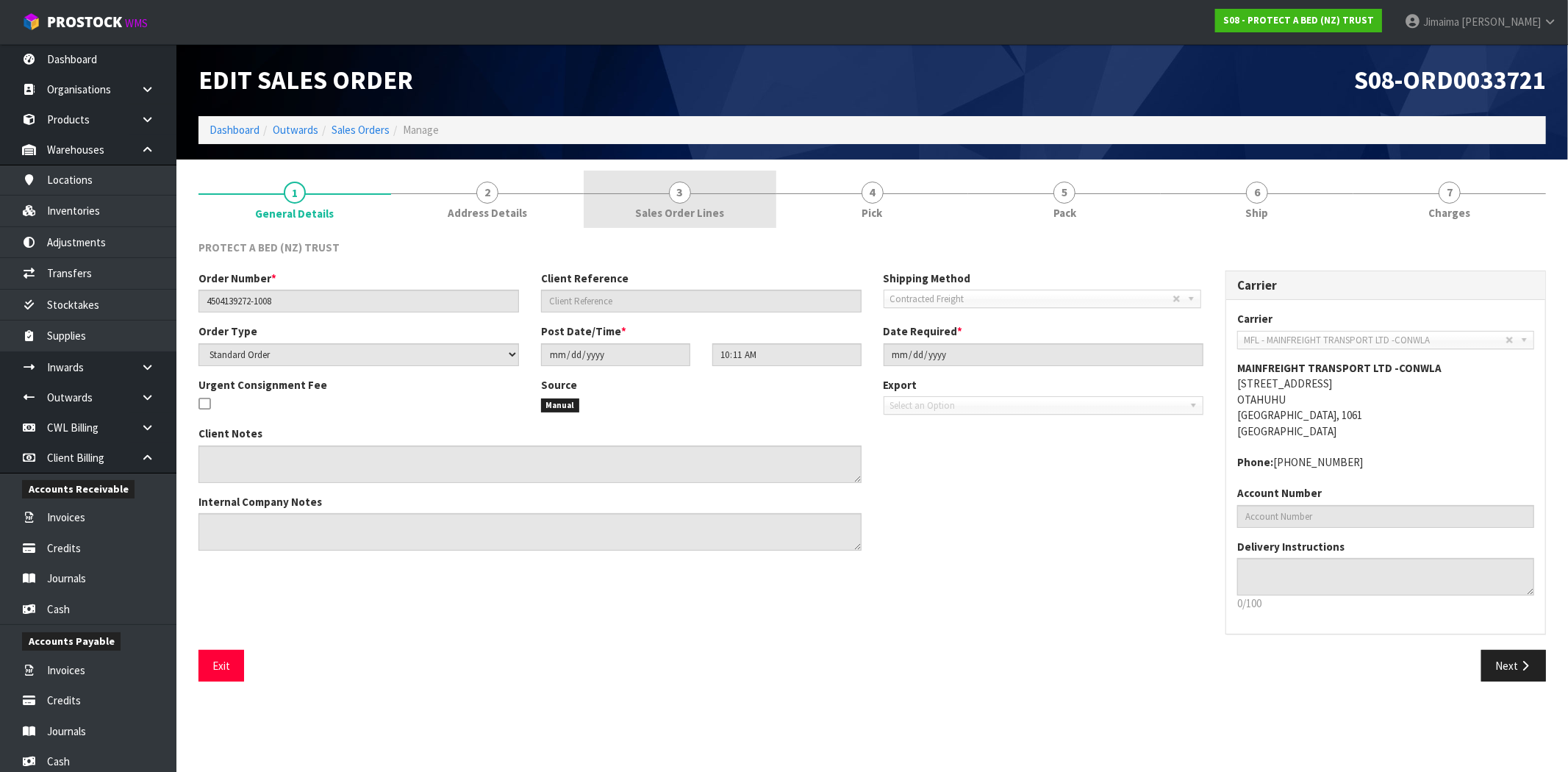
click at [736, 207] on link "3 Sales Order Lines" at bounding box center [680, 199] width 192 height 58
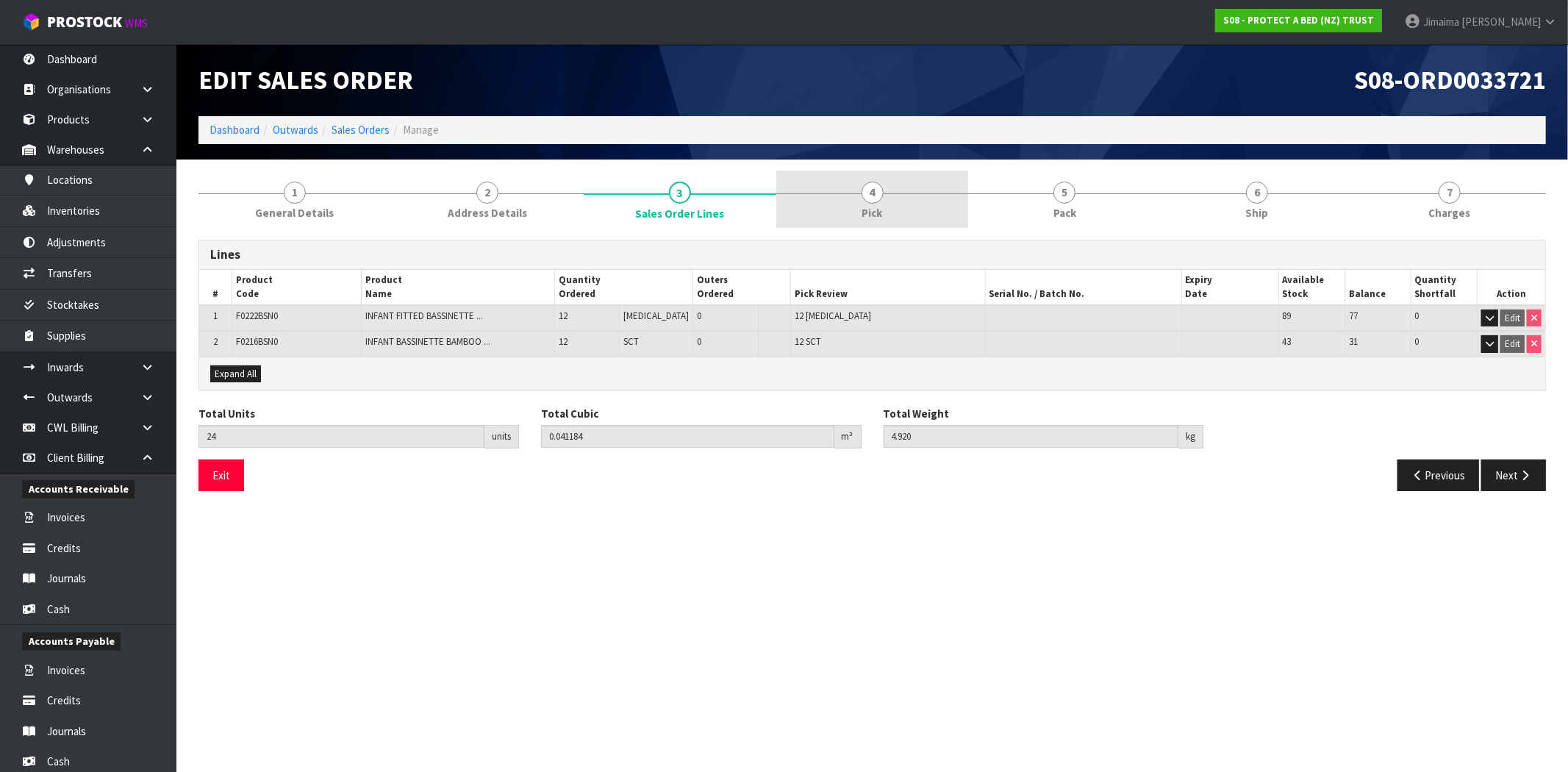
click at [852, 212] on link "4 Pick" at bounding box center [872, 199] width 192 height 58
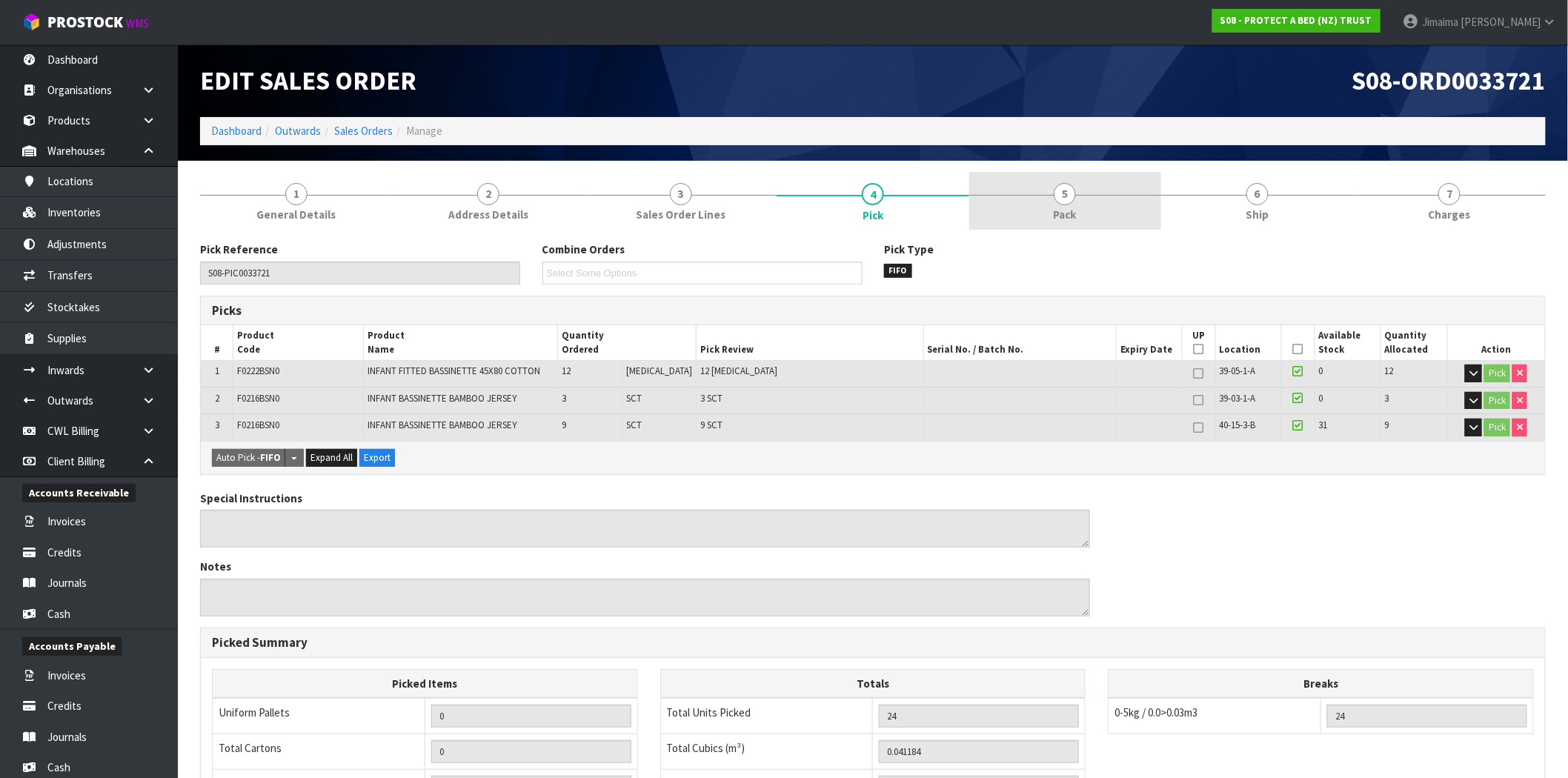
click at [1076, 205] on link "5 Pack" at bounding box center [1065, 201] width 192 height 59
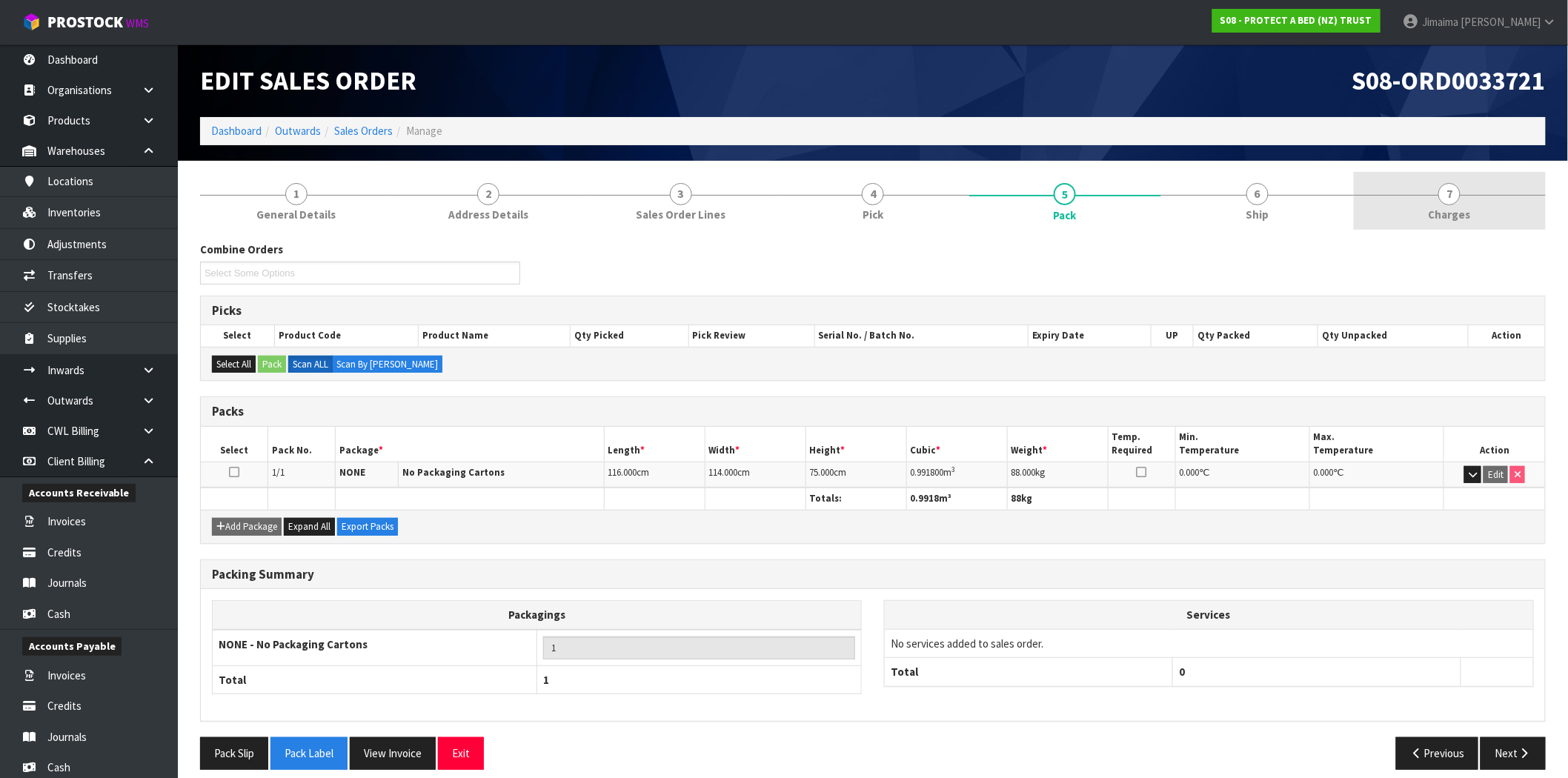
click at [1472, 189] on link "7 [GEOGRAPHIC_DATA]" at bounding box center [1450, 201] width 192 height 59
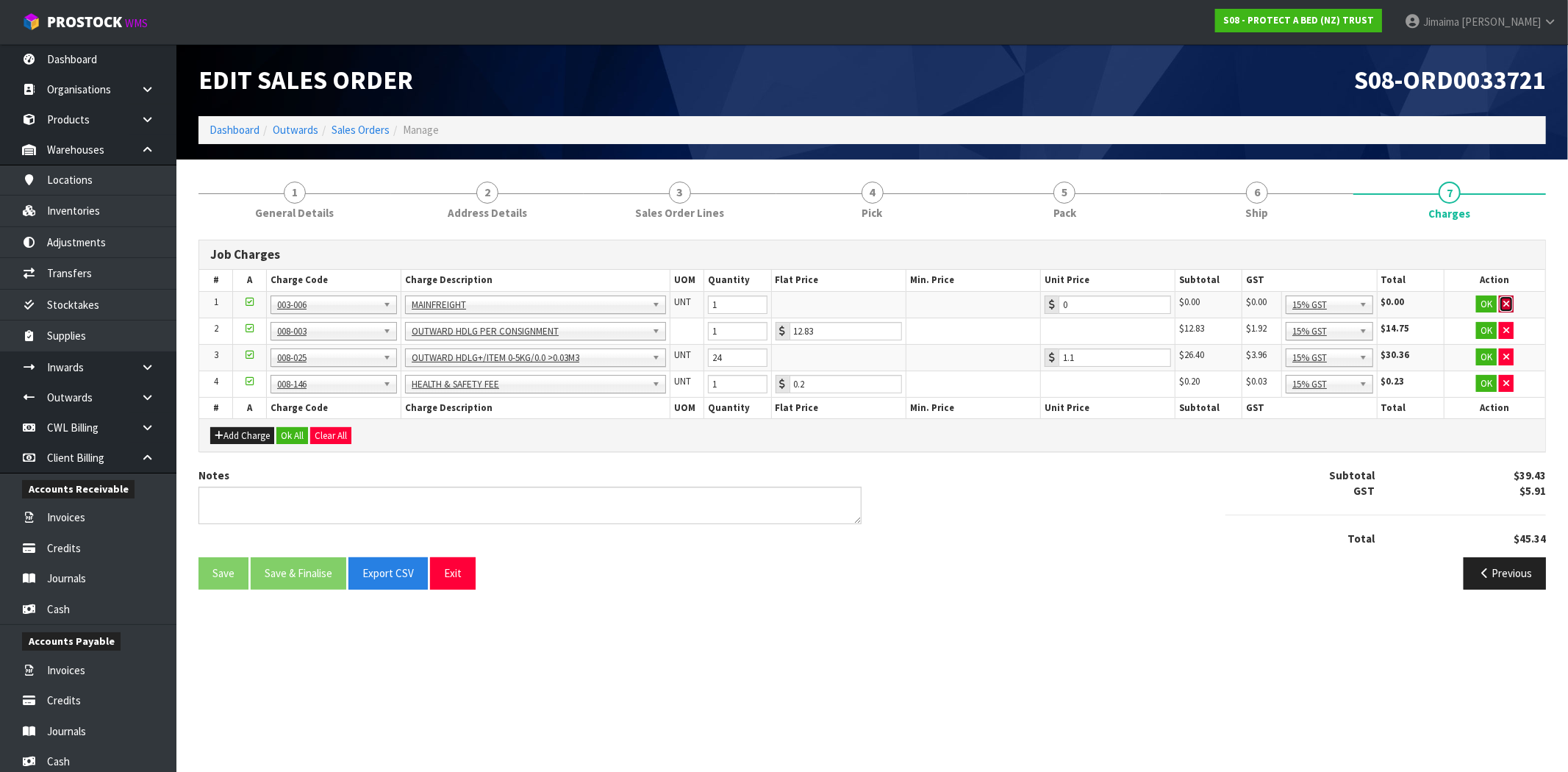
click at [1511, 299] on button "button" at bounding box center [1506, 304] width 15 height 18
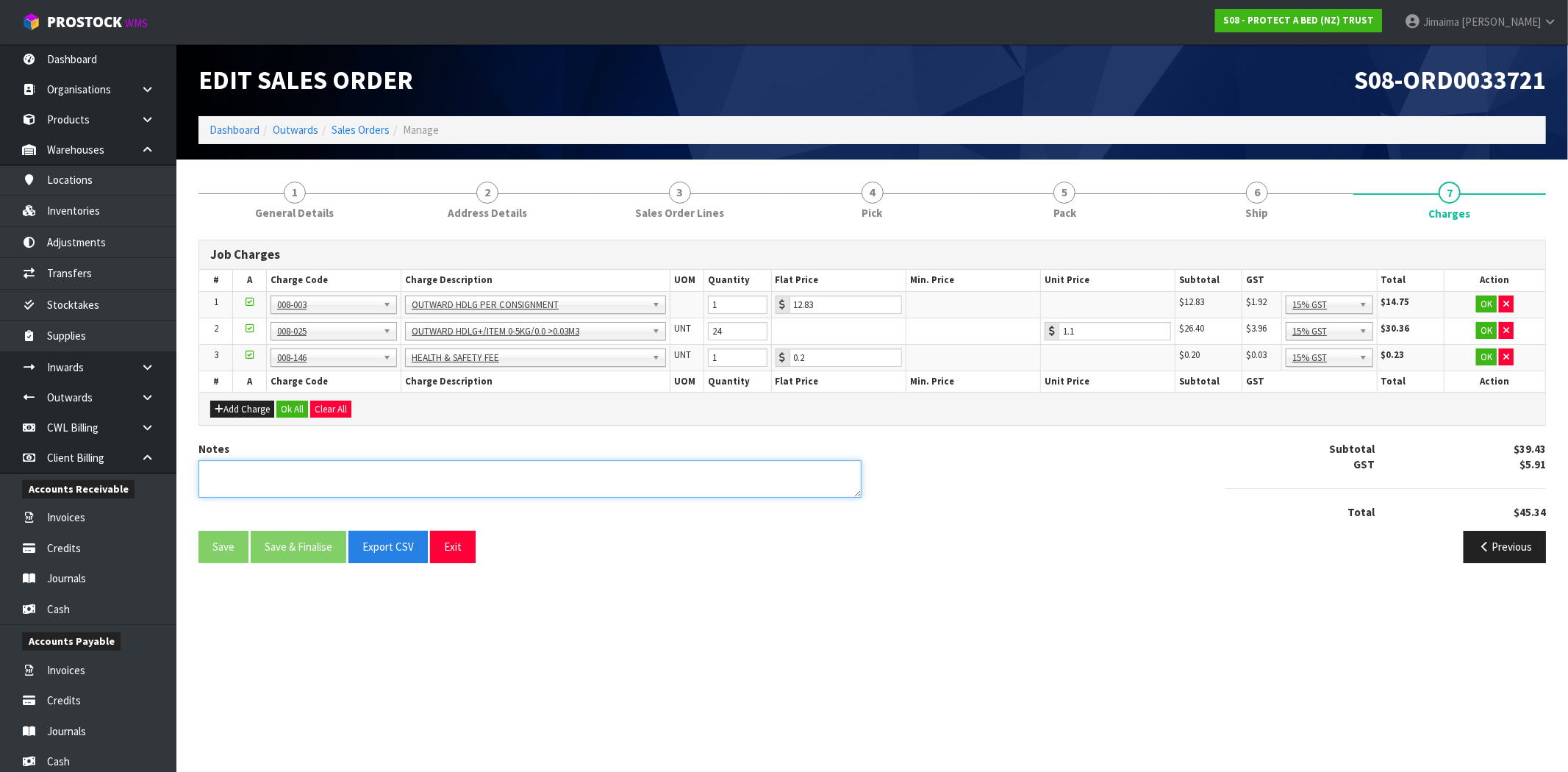
click at [644, 495] on textarea at bounding box center [530, 479] width 663 height 37
type textarea "COMBINED"
click at [283, 408] on button "Ok All" at bounding box center [293, 409] width 32 height 18
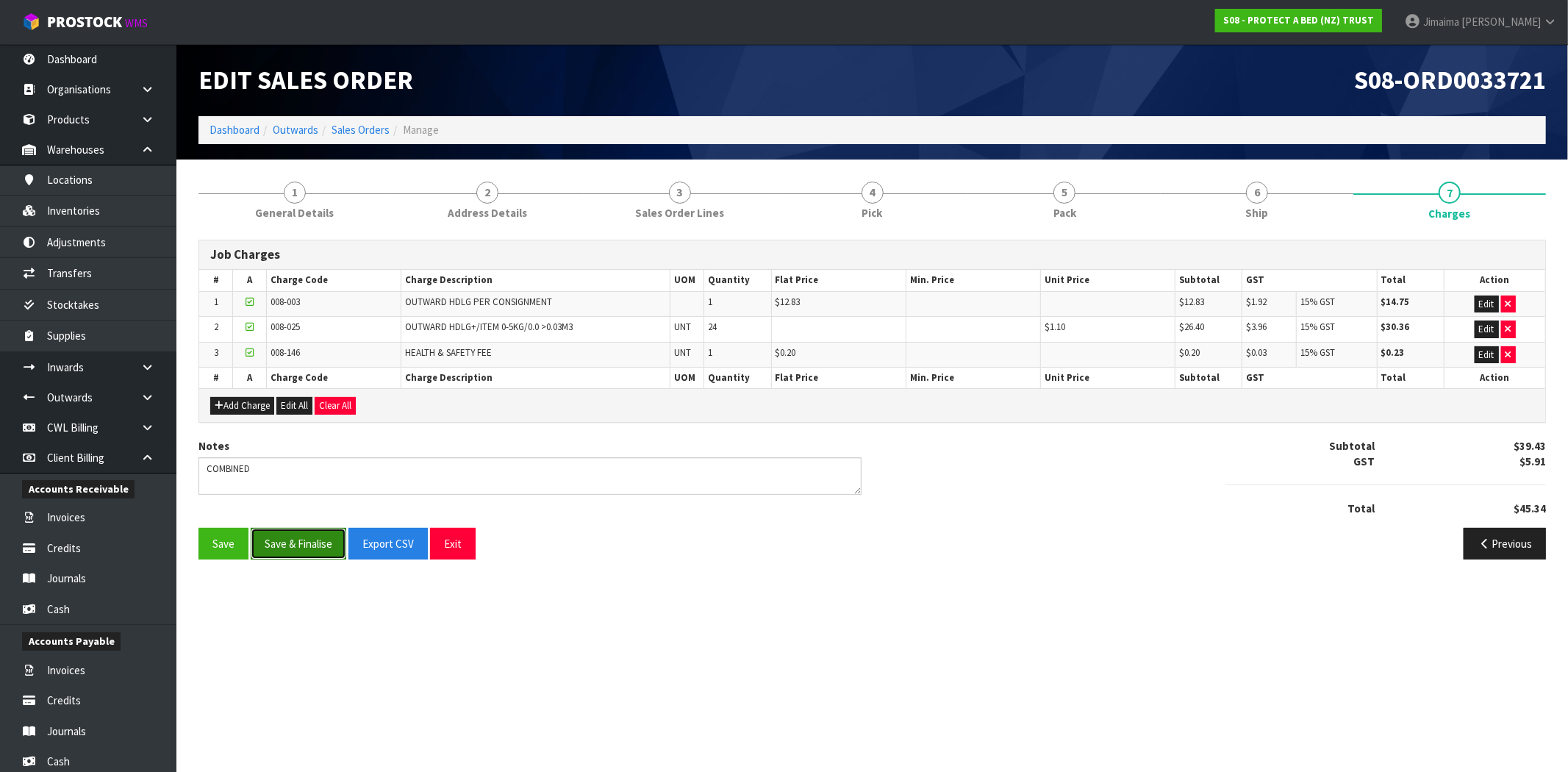
click at [283, 542] on button "Save & Finalise" at bounding box center [299, 544] width 96 height 32
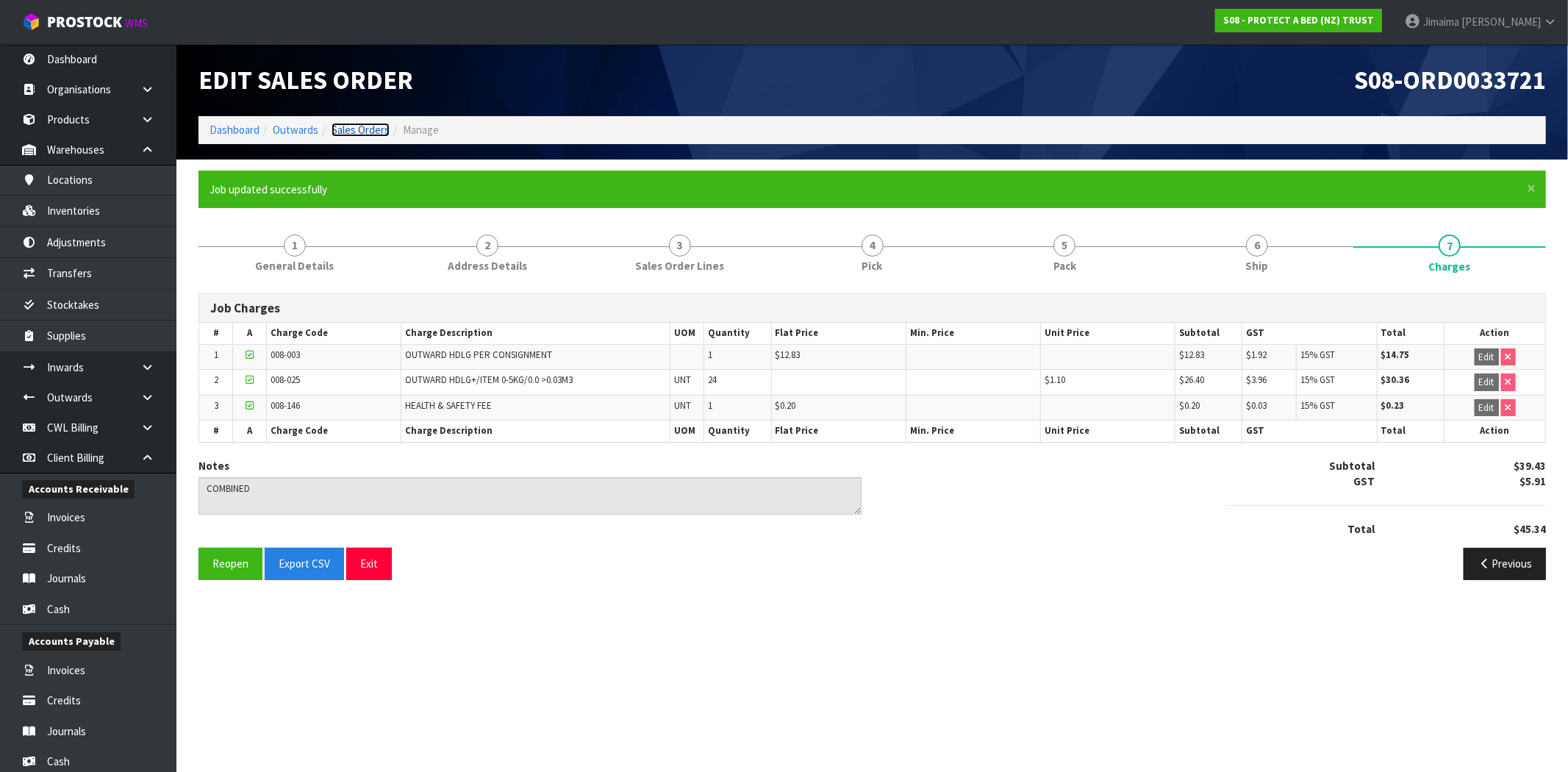
drag, startPoint x: 364, startPoint y: 133, endPoint x: 294, endPoint y: 168, distance: 78.3
click at [364, 133] on link "Sales Orders" at bounding box center [361, 130] width 59 height 14
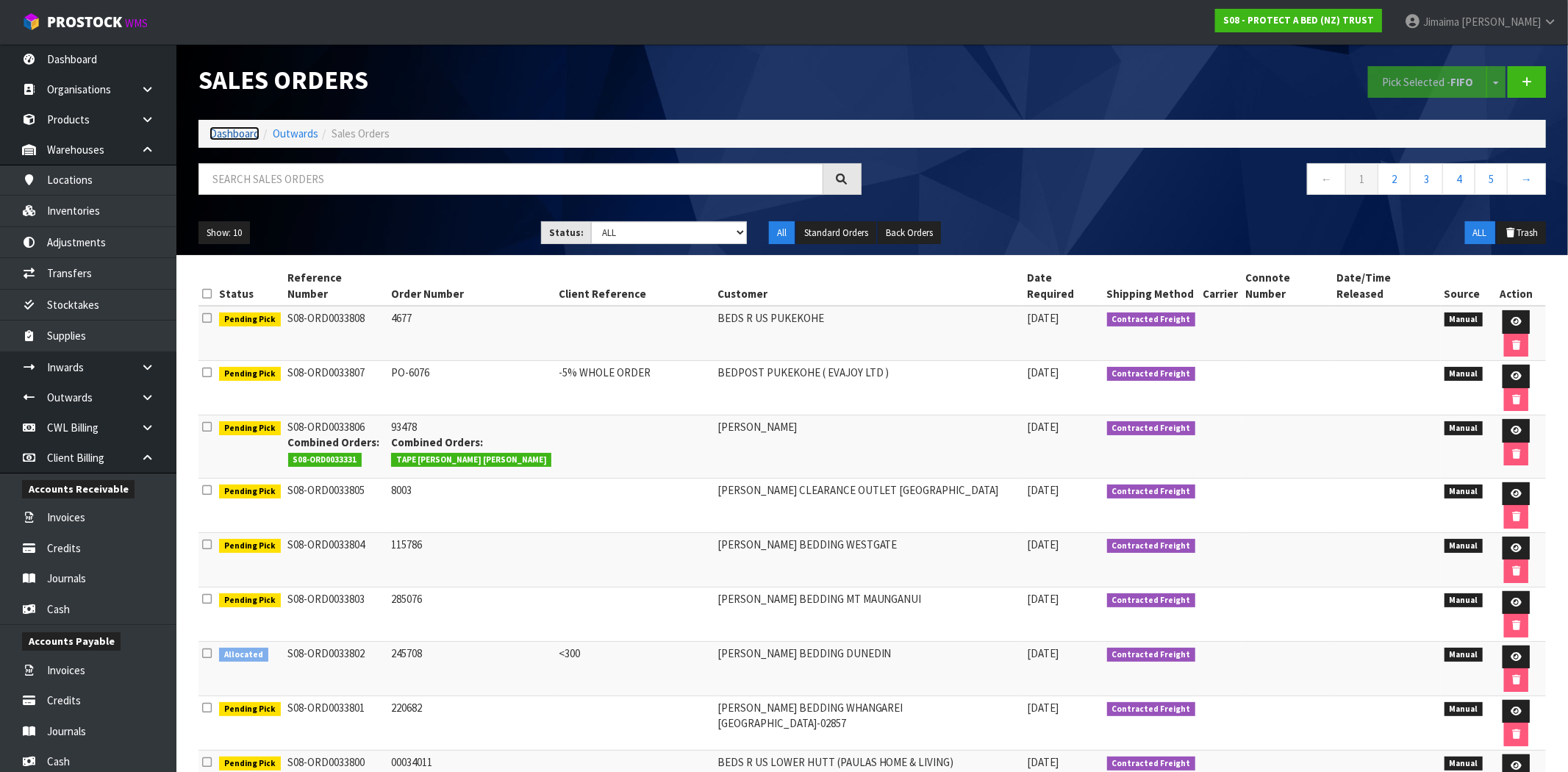
click at [246, 136] on link "Dashboard" at bounding box center [234, 134] width 50 height 14
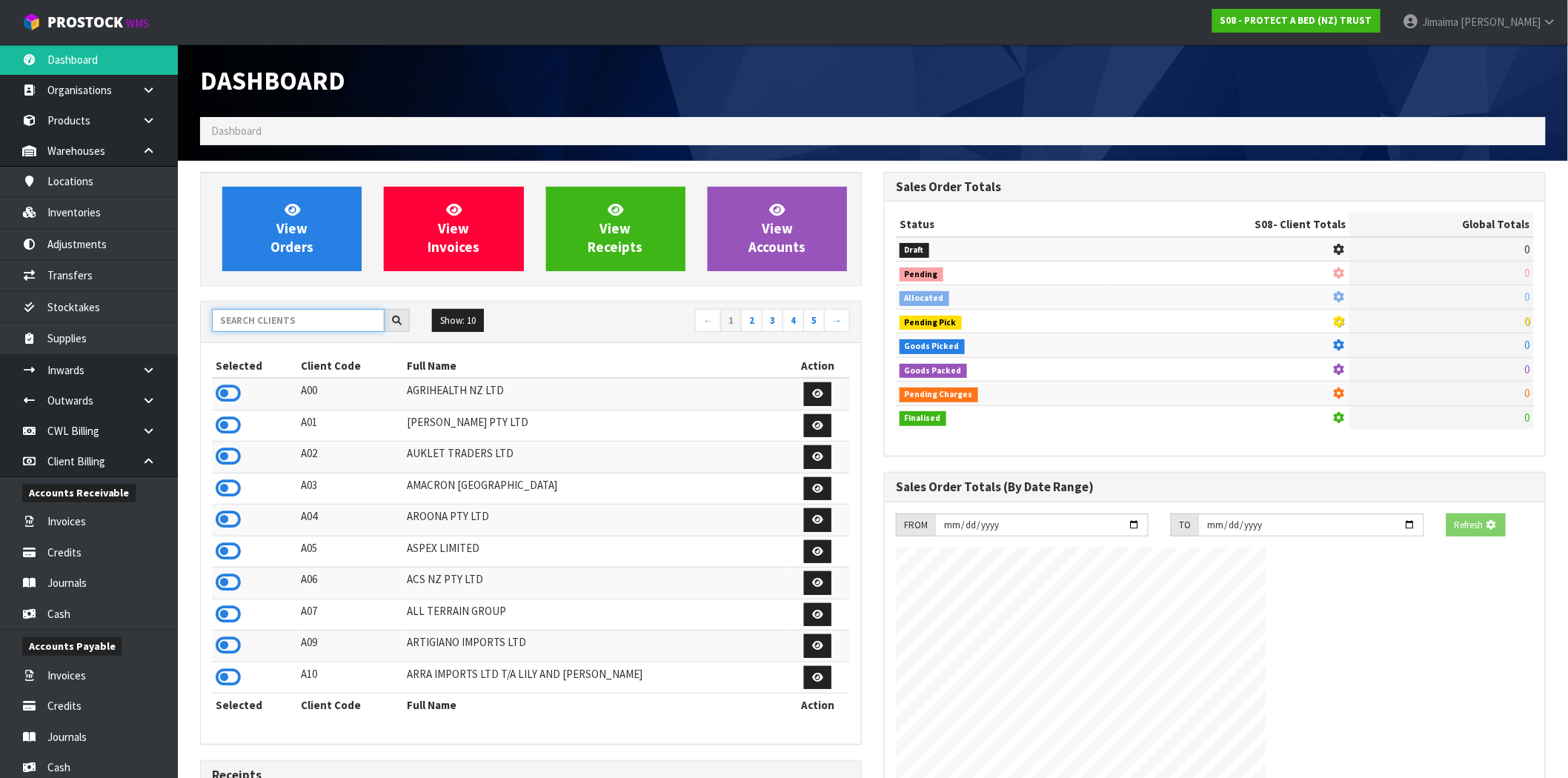
click at [264, 329] on input "text" at bounding box center [298, 321] width 172 height 23
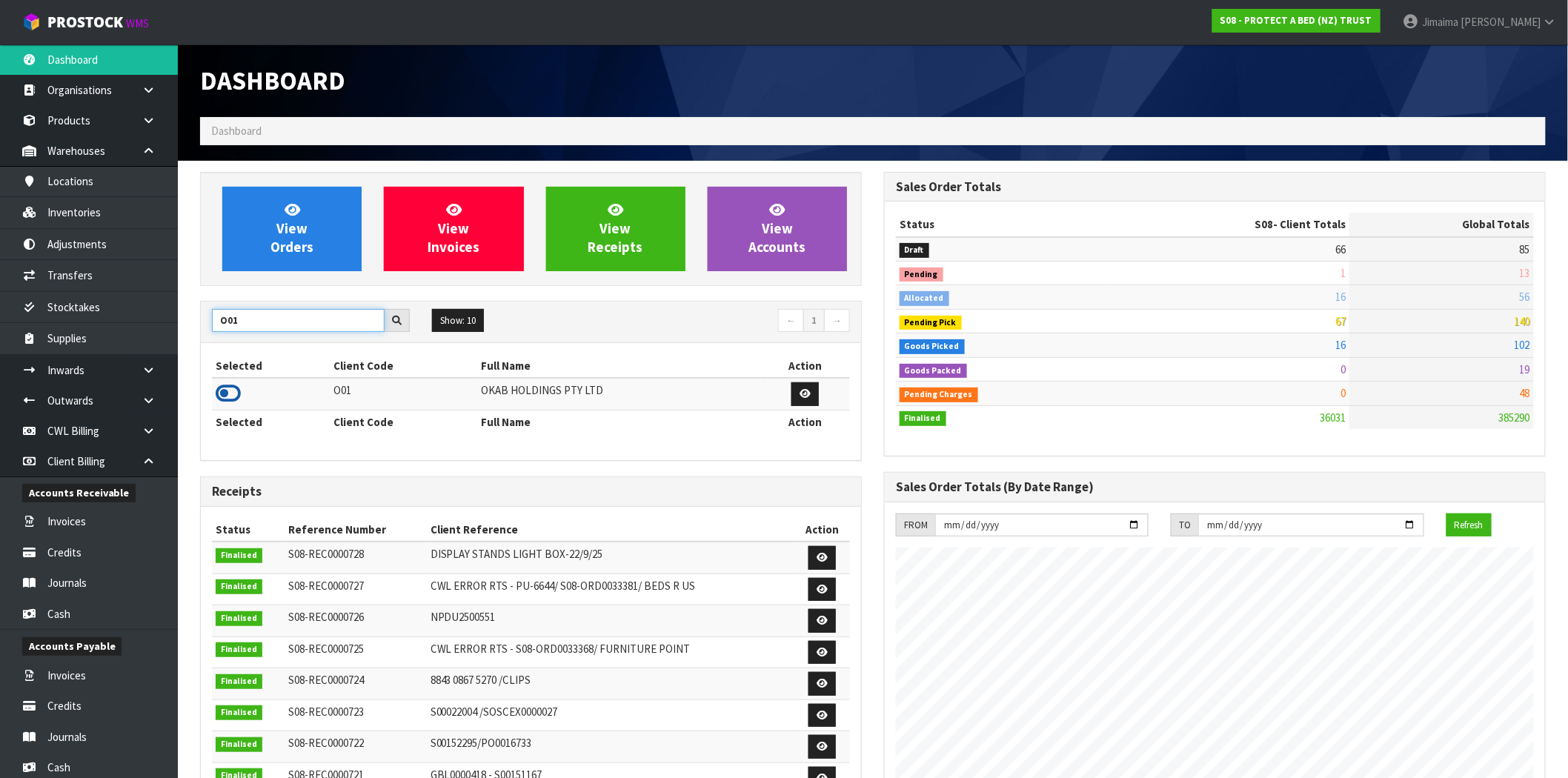
type input "O01"
click at [234, 400] on icon at bounding box center [228, 393] width 25 height 22
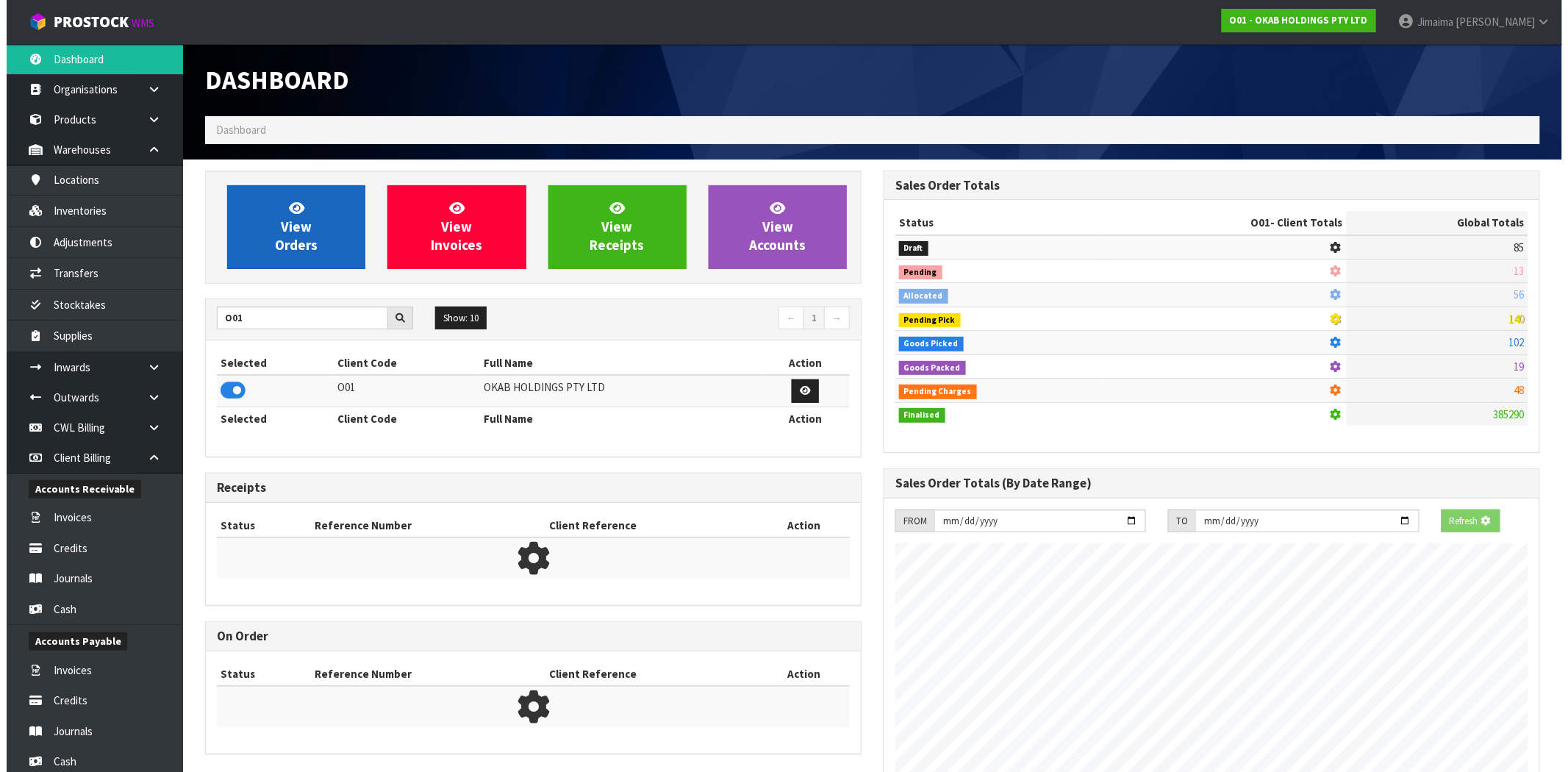
scroll to position [734332, 734602]
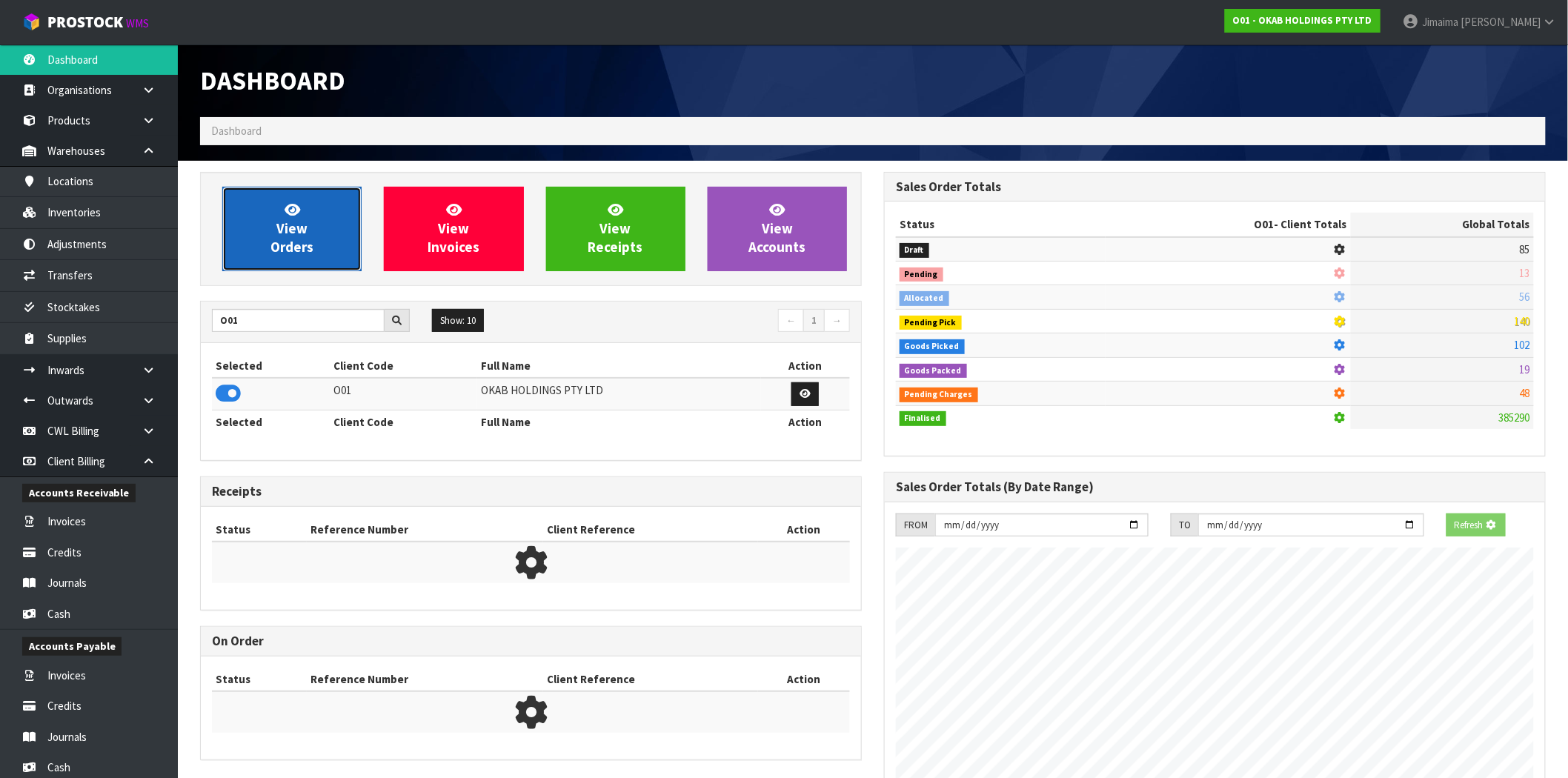
click at [301, 221] on span "View Orders" at bounding box center [292, 229] width 43 height 55
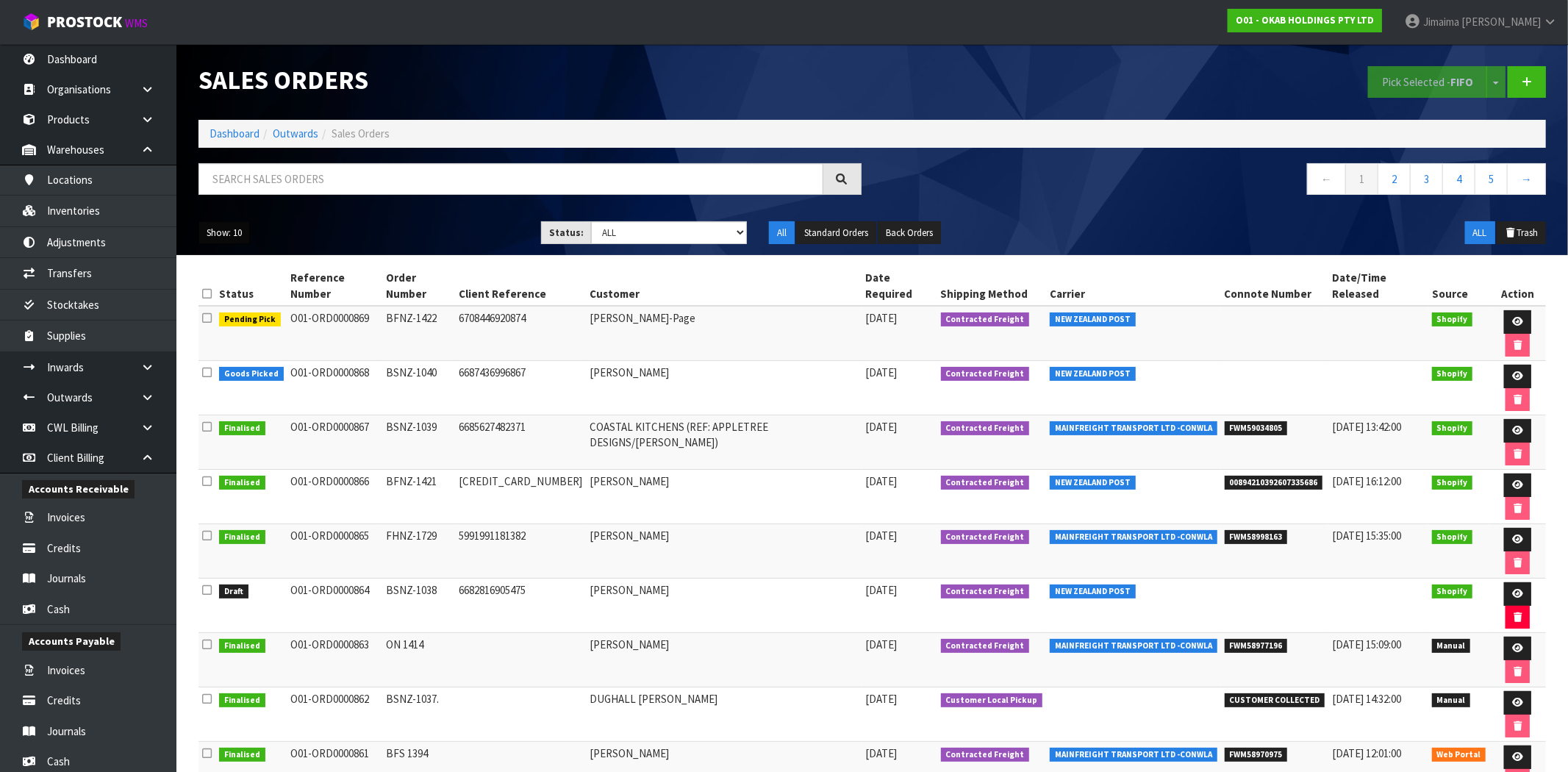
click at [243, 239] on button "Show: 10" at bounding box center [224, 233] width 51 height 24
click at [238, 324] on link "50" at bounding box center [257, 320] width 116 height 19
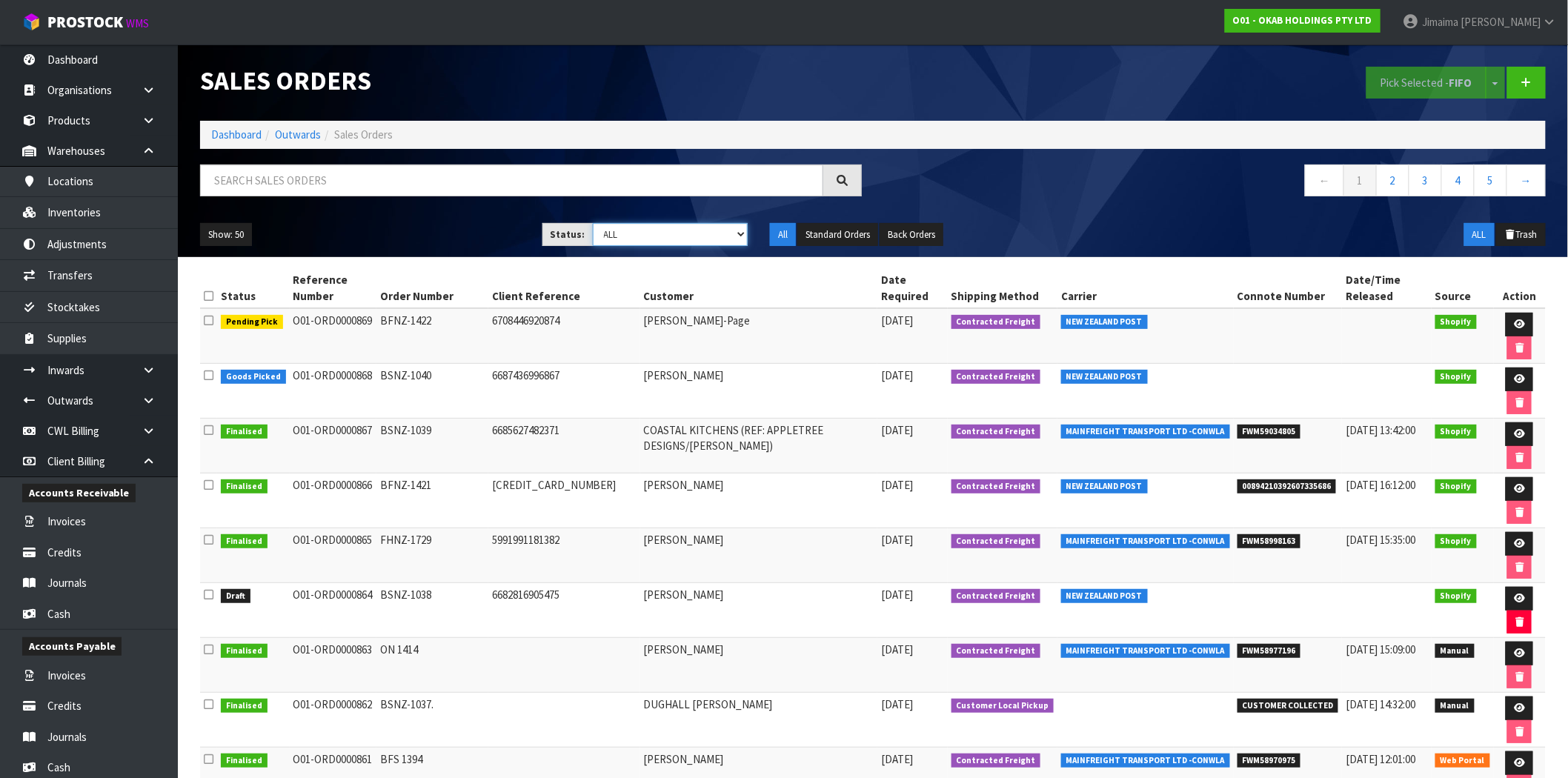
click at [658, 224] on select "Draft Pending Allocated Pending Pick Goods Picked Goods Packed Pending Charges …" at bounding box center [671, 235] width 155 height 23
select select "string:0"
click at [593, 223] on select "Draft Pending Allocated Pending Pick Goods Picked Goods Packed Pending Charges …" at bounding box center [671, 235] width 155 height 23
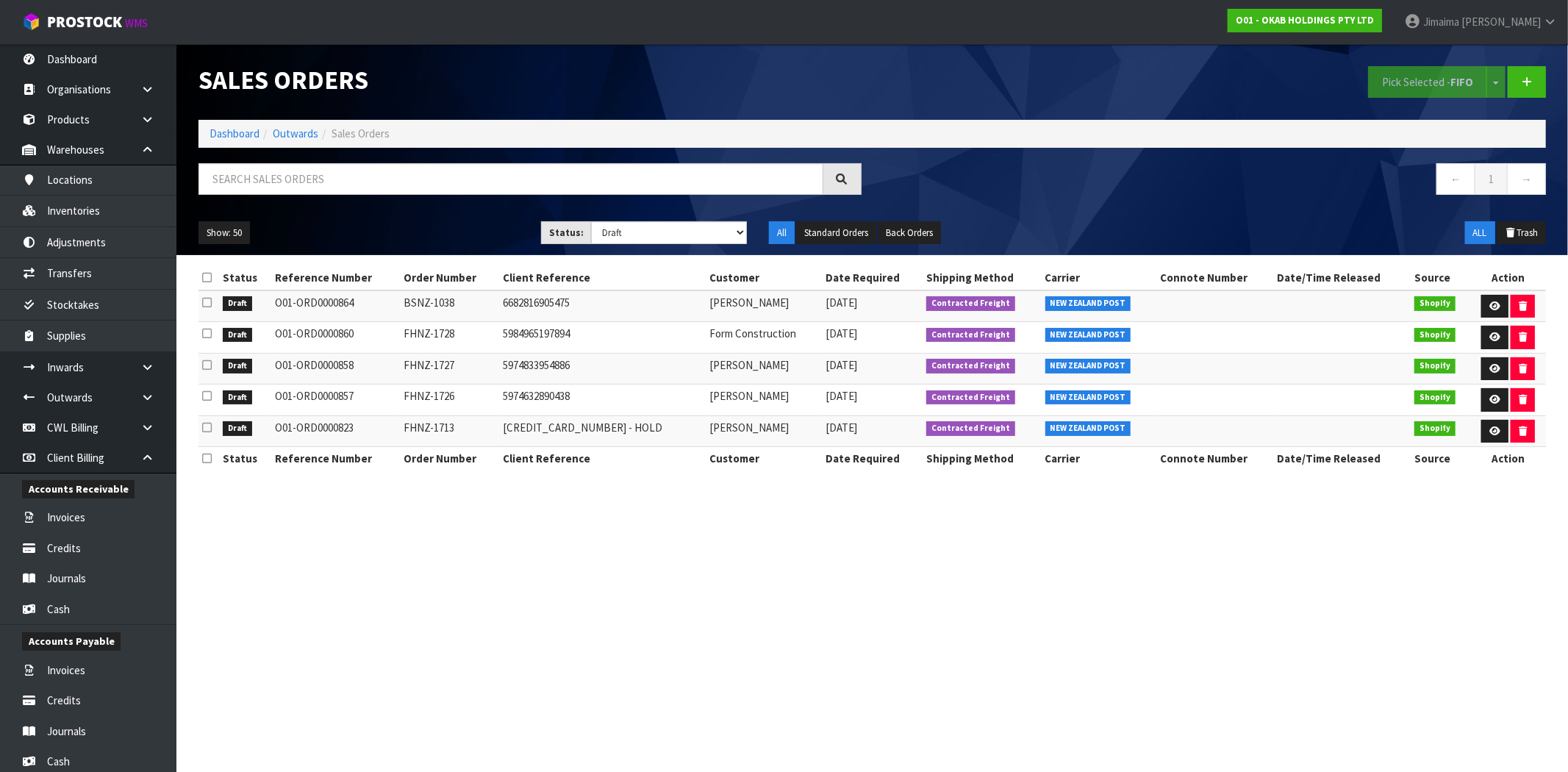
click at [853, 399] on td "[DATE]" at bounding box center [872, 401] width 101 height 32
click at [1494, 334] on icon at bounding box center [1495, 337] width 11 height 10
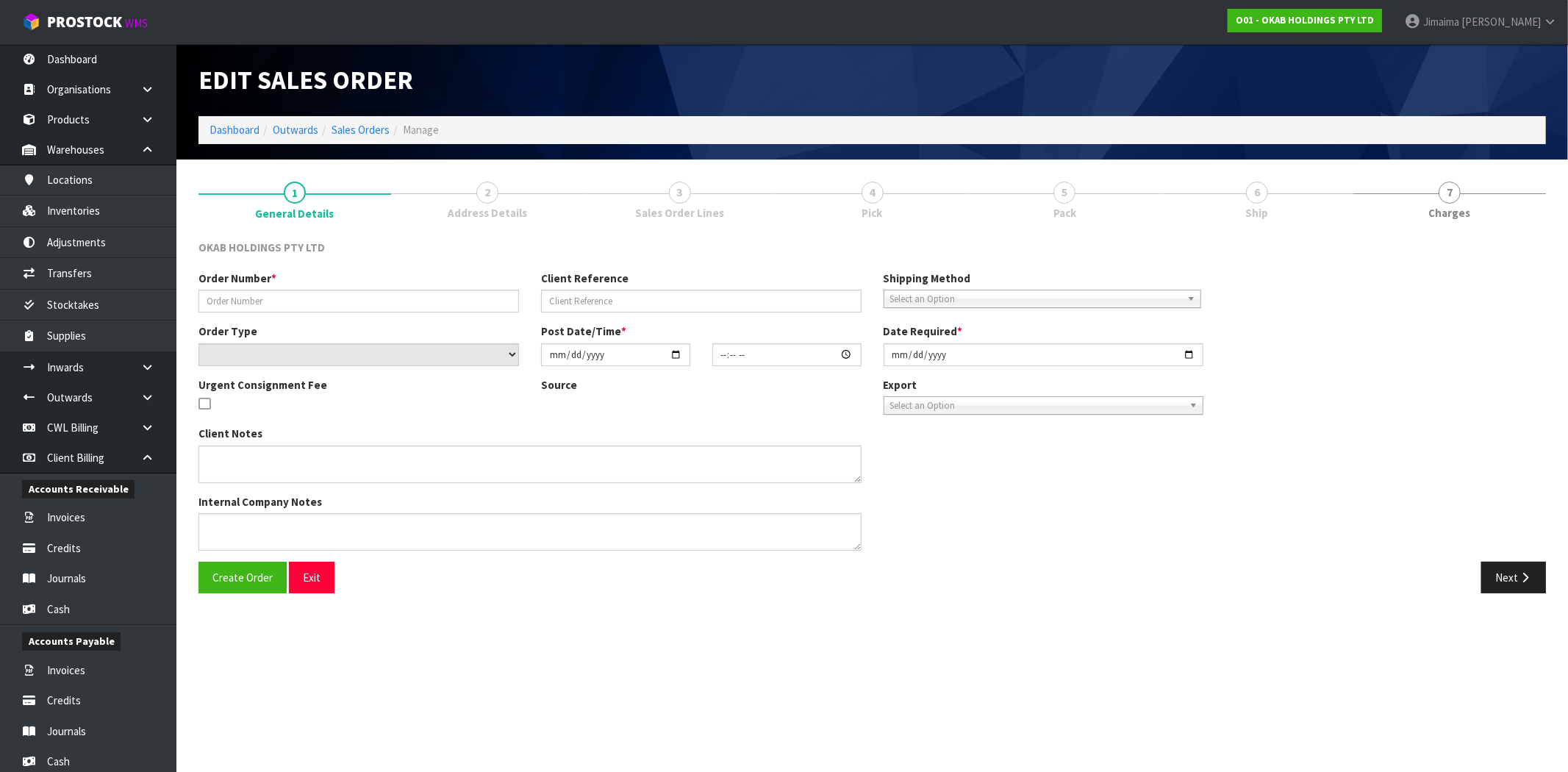
type input "FHNZ-1728"
type input "5984965197894"
select select "number:0"
type input "[DATE]"
type input "19:56:29.000"
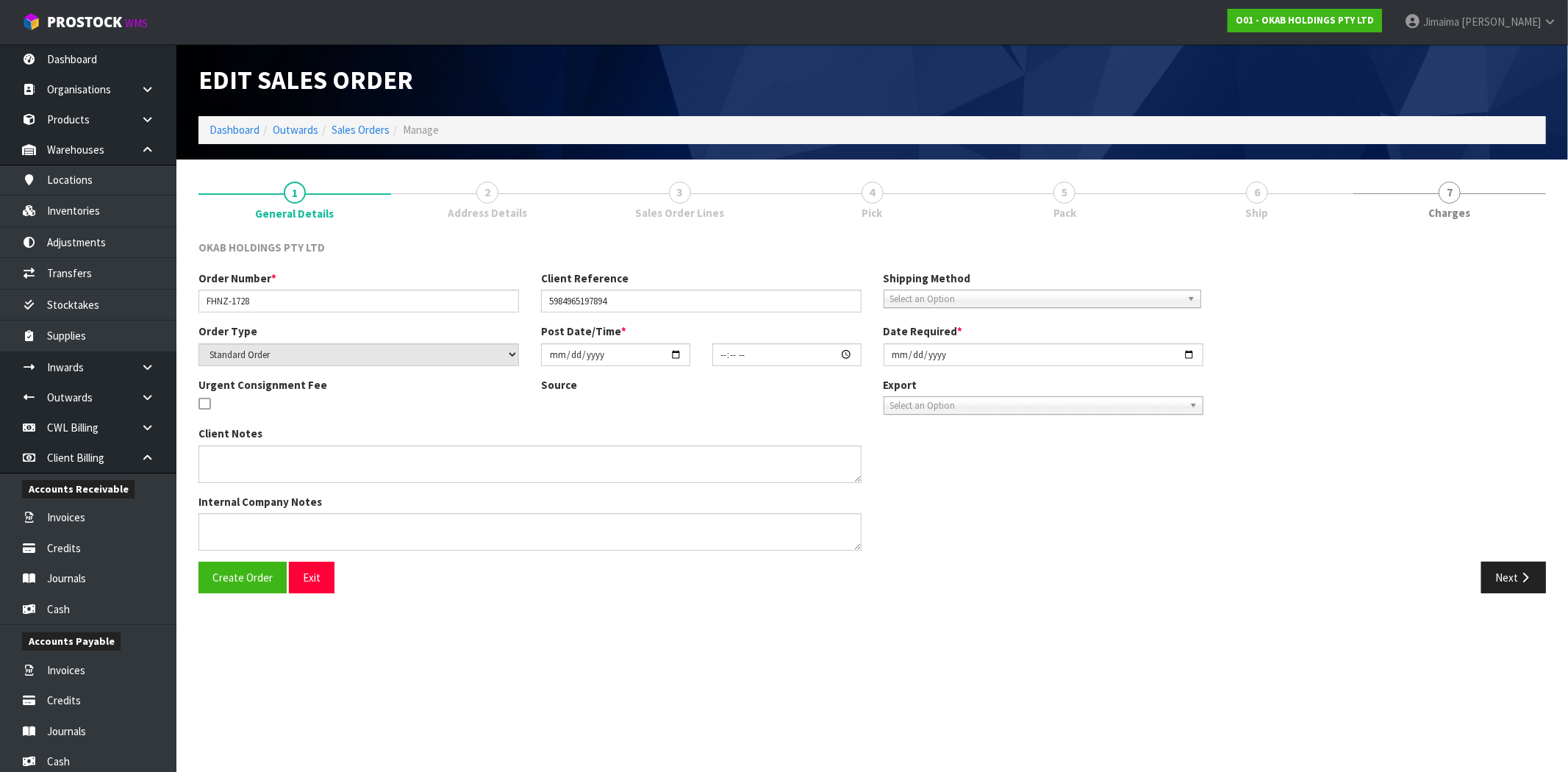
type input "[DATE]"
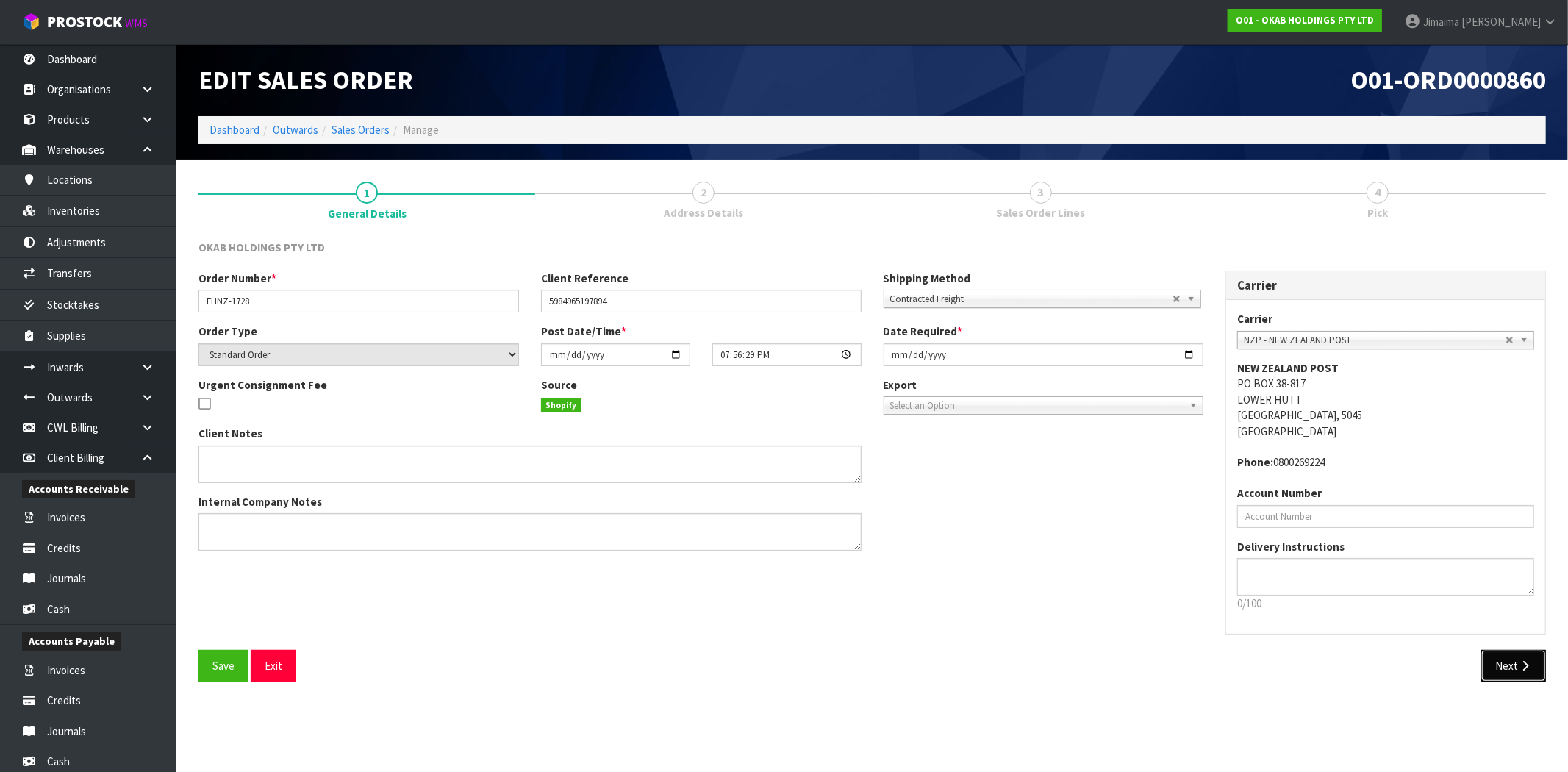
click at [1505, 674] on button "Next" at bounding box center [1514, 666] width 65 height 32
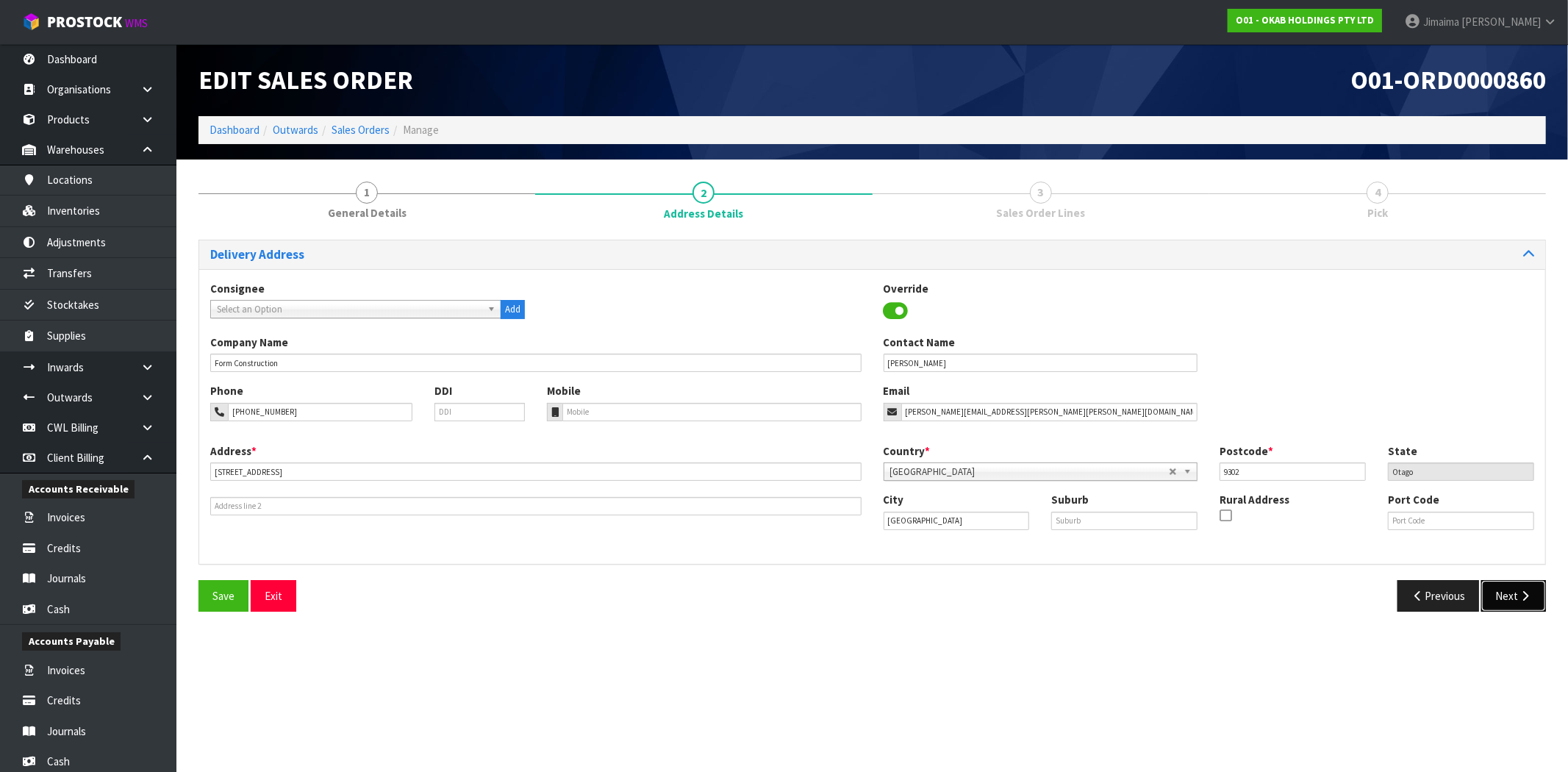
click at [1533, 593] on button "Next" at bounding box center [1514, 597] width 65 height 32
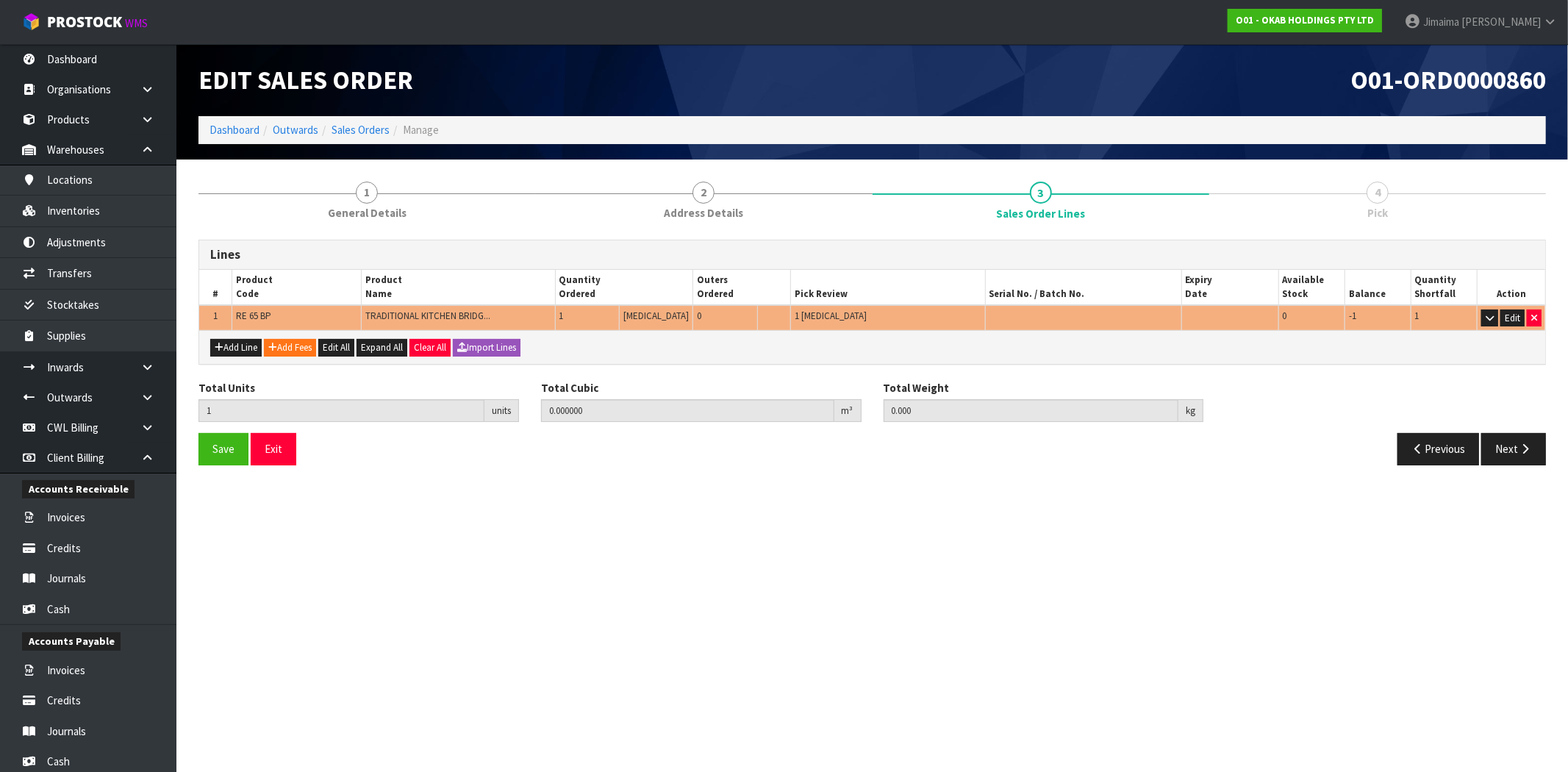
click at [995, 576] on section "Edit Sales Order O01-ORD0000860 Dashboard Outwards Sales Orders Manage 1 Genera…" at bounding box center [784, 386] width 1568 height 772
click at [1525, 445] on icon "button" at bounding box center [1525, 448] width 14 height 11
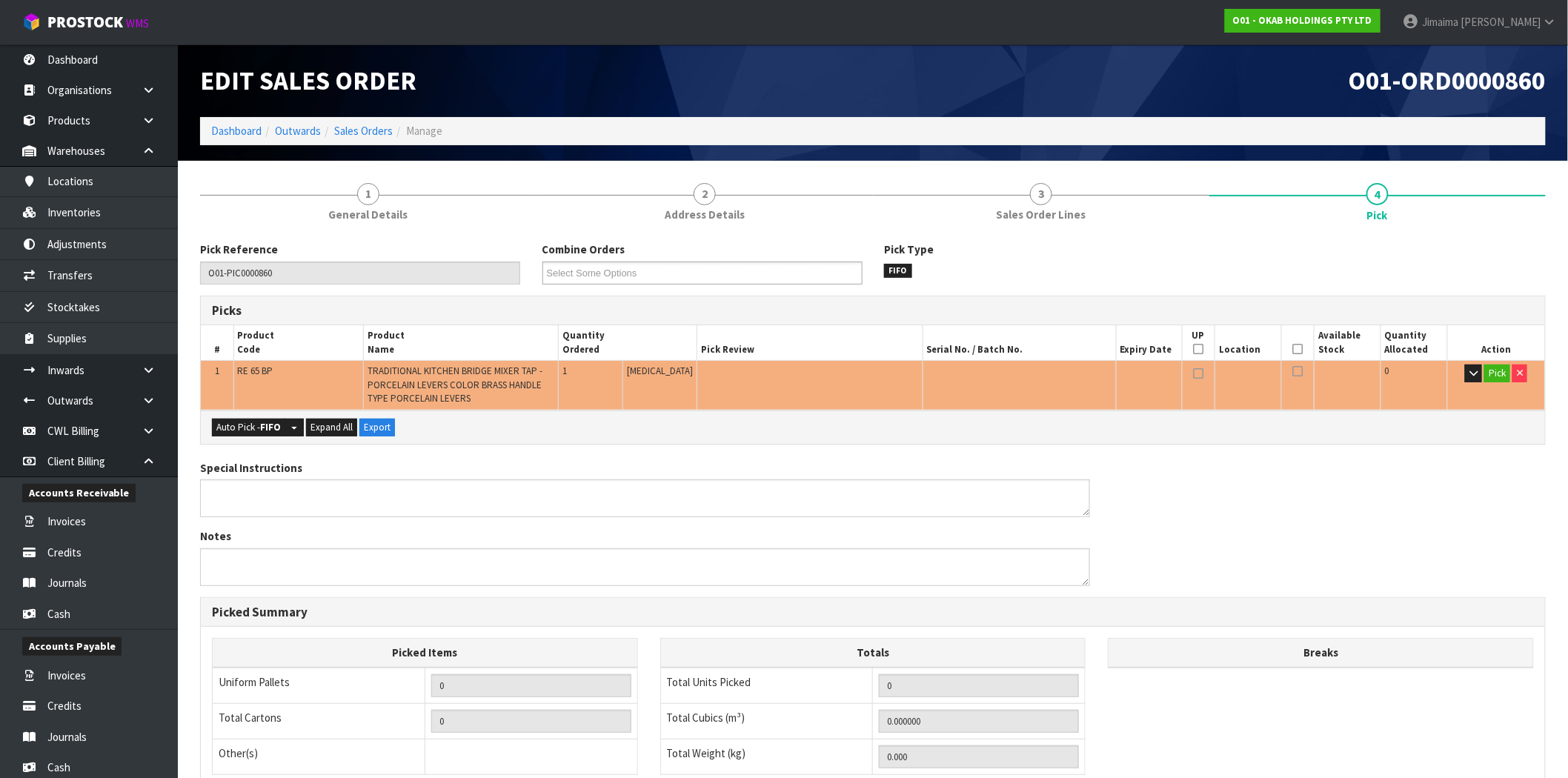
click at [495, 389] on span "TRADITIONAL KITCHEN BRIDGE MIXER TAP - PORCELAIN LEVERS COLOR BRASS HANDLE TYPE…" at bounding box center [455, 384] width 175 height 40
click at [465, 397] on td "TRADITIONAL KITCHEN BRIDGE MIXER TAP - PORCELAIN LEVERS COLOR BRASS HANDLE TYPE…" at bounding box center [461, 385] width 195 height 49
click at [476, 389] on span "TRADITIONAL KITCHEN BRIDGE MIXER TAP - PORCELAIN LEVERS COLOR BRASS HANDLE TYPE…" at bounding box center [455, 384] width 175 height 40
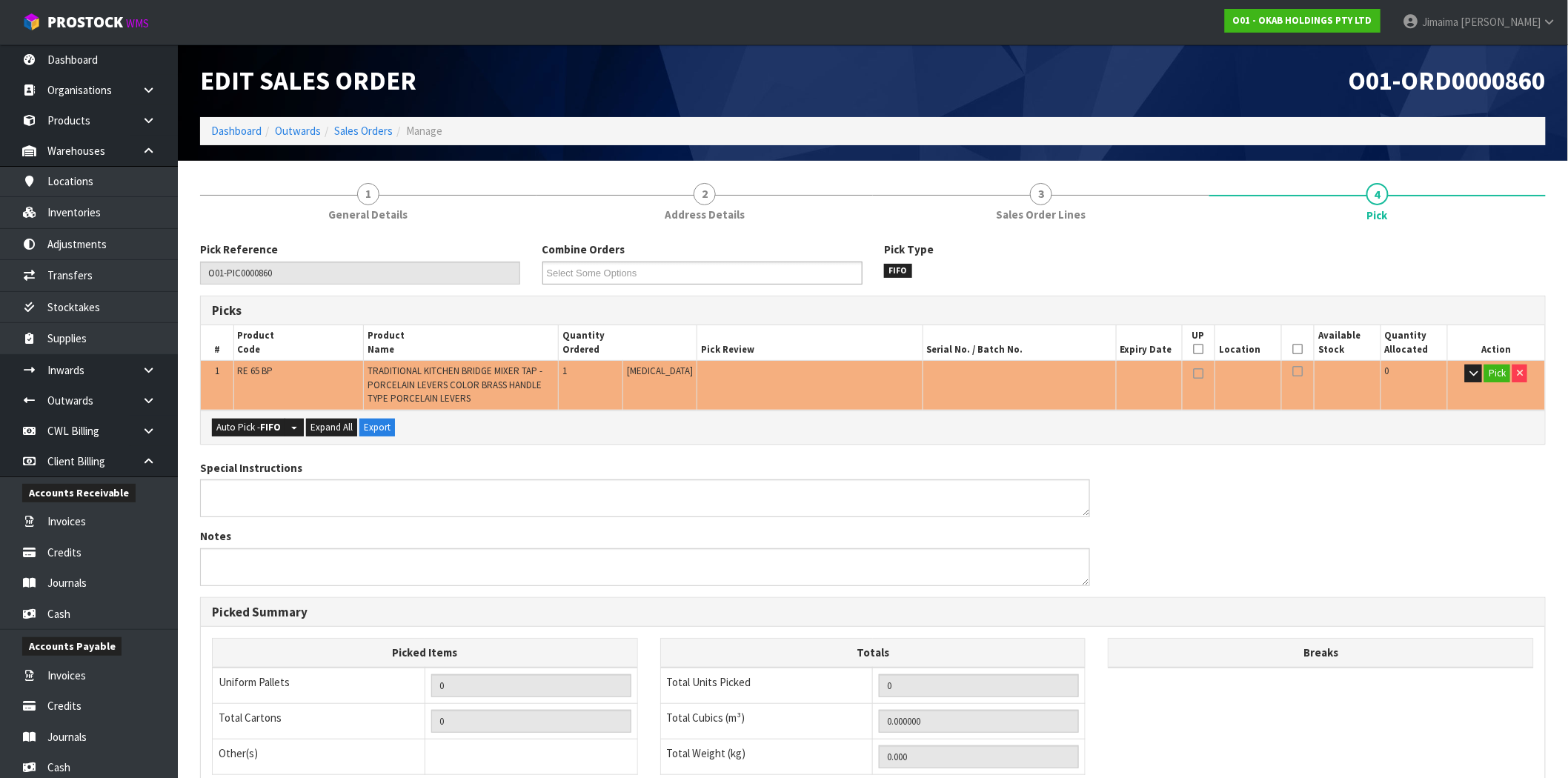
click at [487, 387] on span "TRADITIONAL KITCHEN BRIDGE MIXER TAP - PORCELAIN LEVERS COLOR BRASS HANDLE TYPE…" at bounding box center [455, 384] width 175 height 40
copy span "BRASS"
click at [254, 375] on span "RE 65 BP" at bounding box center [256, 371] width 36 height 13
click at [253, 375] on span "RE 65 BP" at bounding box center [256, 371] width 36 height 13
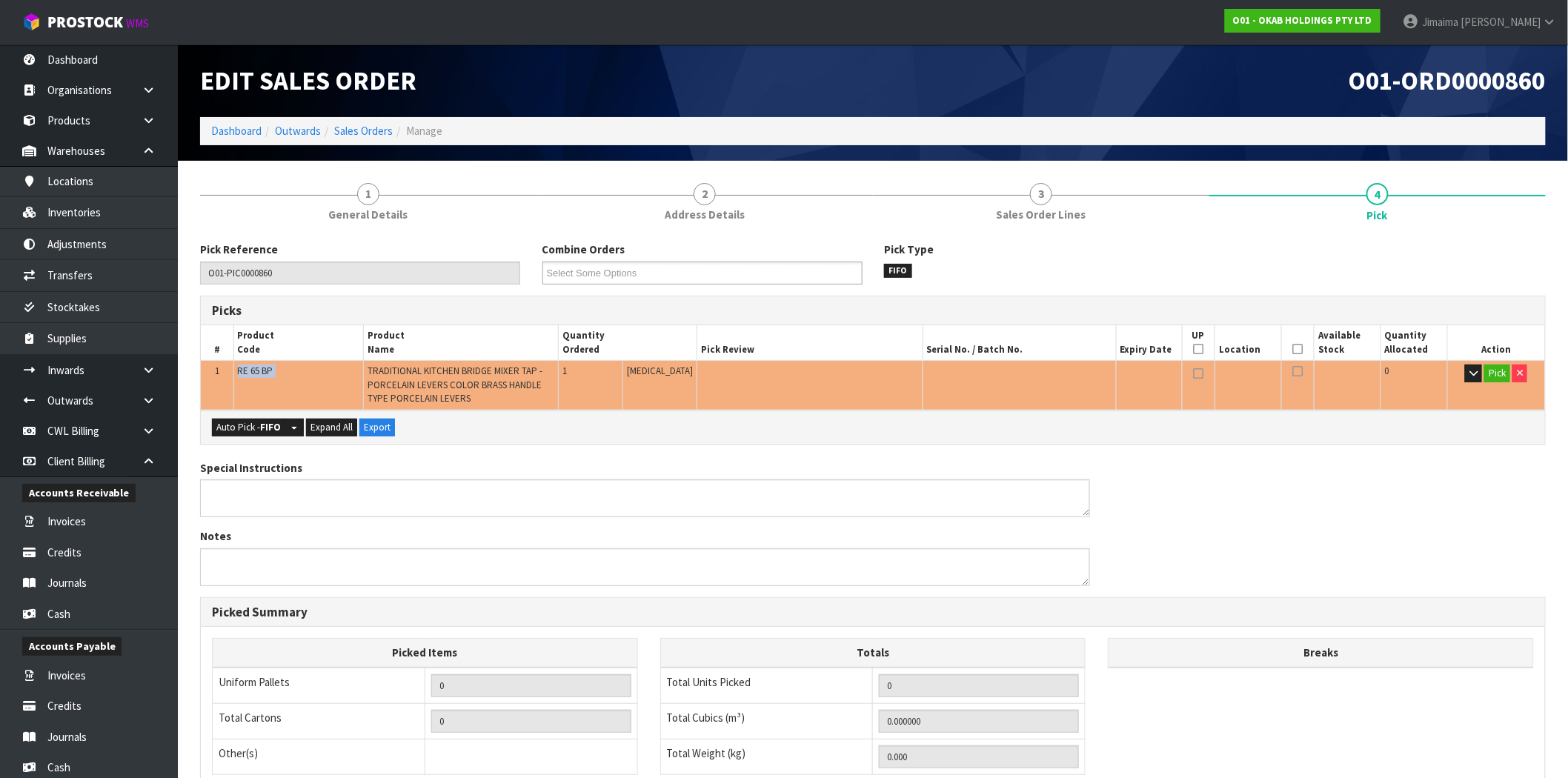
click at [253, 375] on span "RE 65 BP" at bounding box center [256, 371] width 36 height 13
copy tr "RE 65 BP"
click at [350, 136] on link "Sales Orders" at bounding box center [364, 131] width 59 height 14
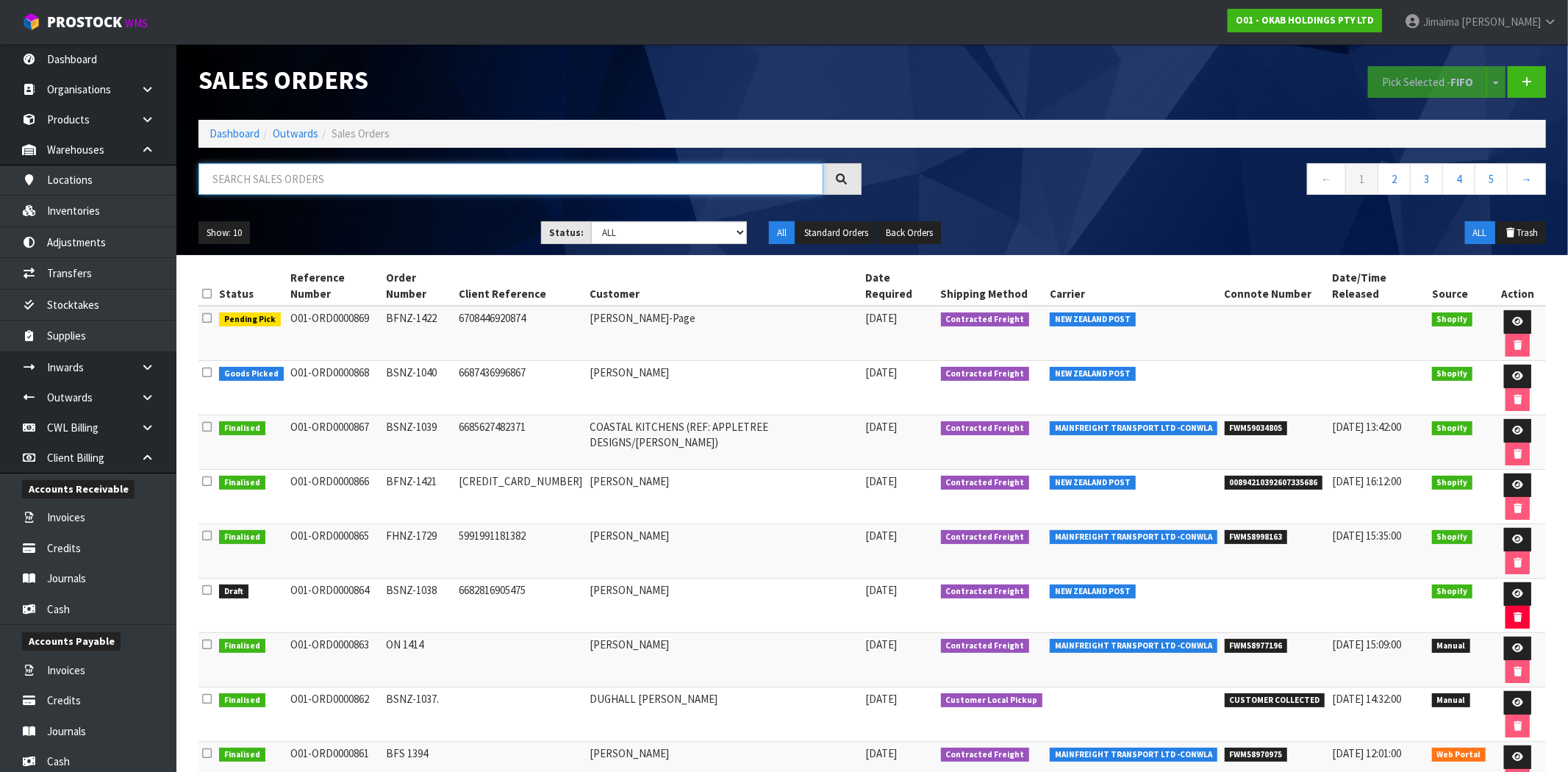
drag, startPoint x: 279, startPoint y: 182, endPoint x: 269, endPoint y: 175, distance: 12.2
click at [273, 175] on input "text" at bounding box center [511, 179] width 625 height 32
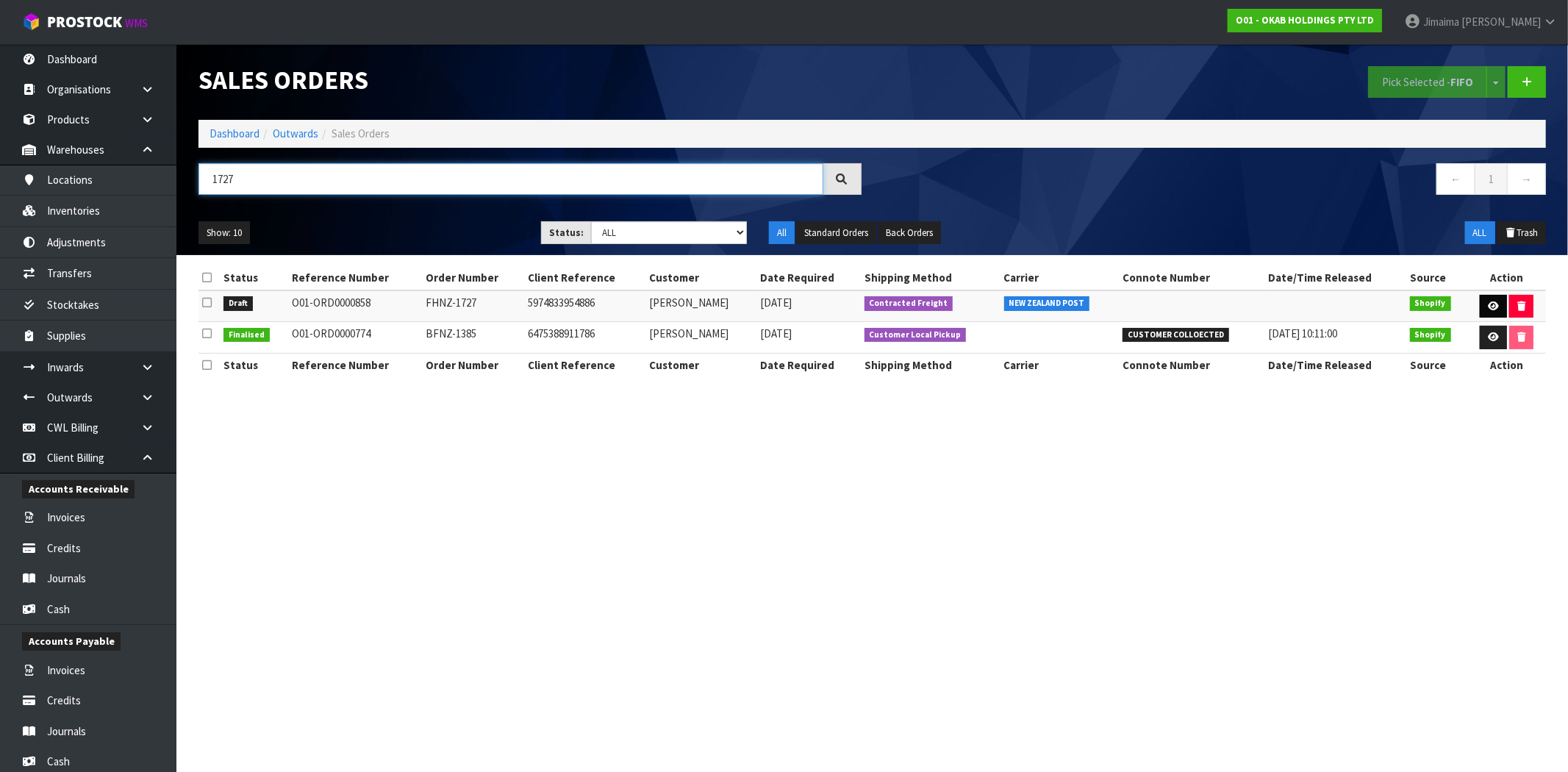
type input "1727"
click at [1488, 304] on icon at bounding box center [1494, 306] width 11 height 10
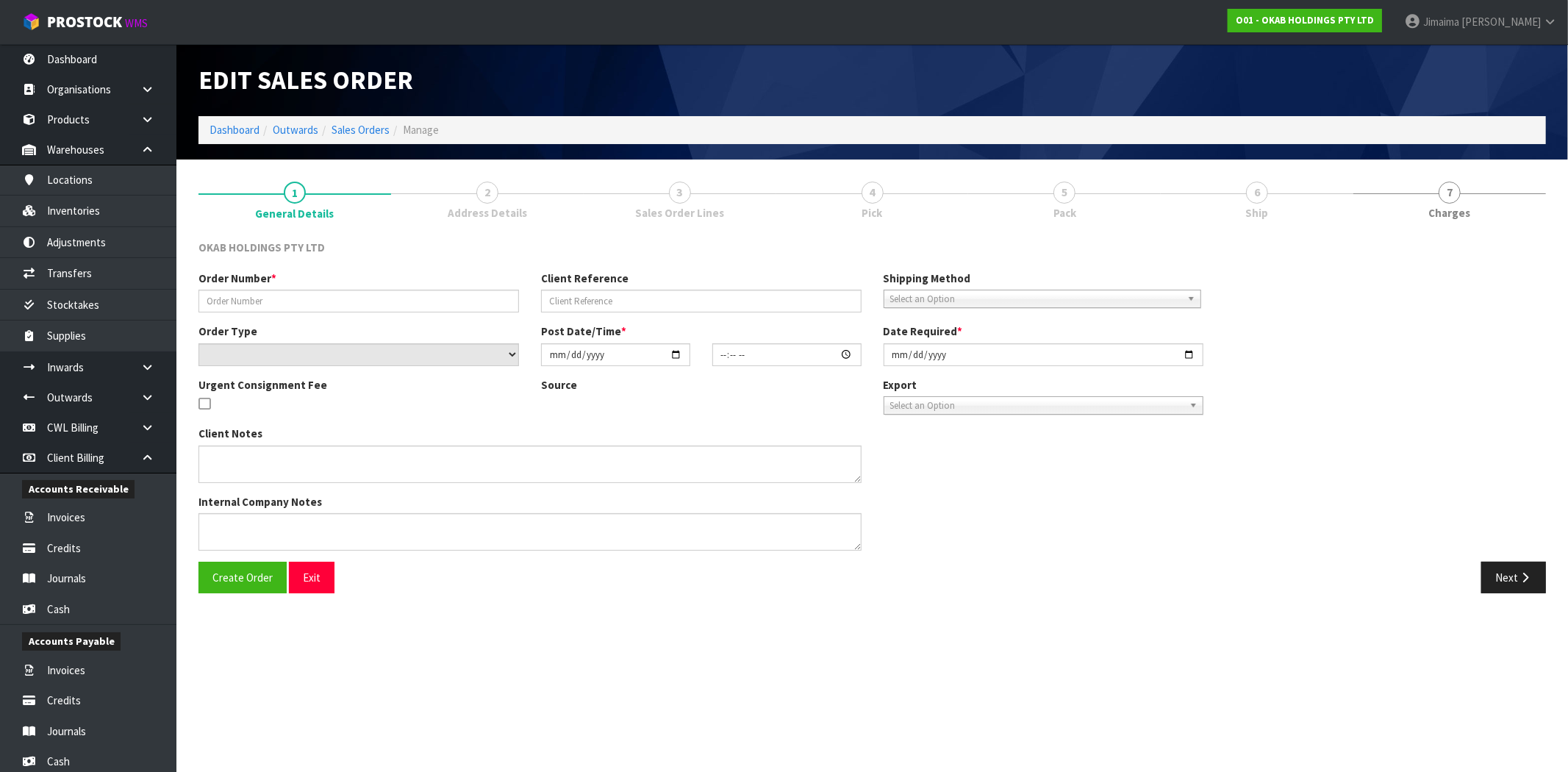
type input "FHNZ-1727"
type input "5974833954886"
select select "number:0"
type input "[DATE]"
type input "19:04:27.000"
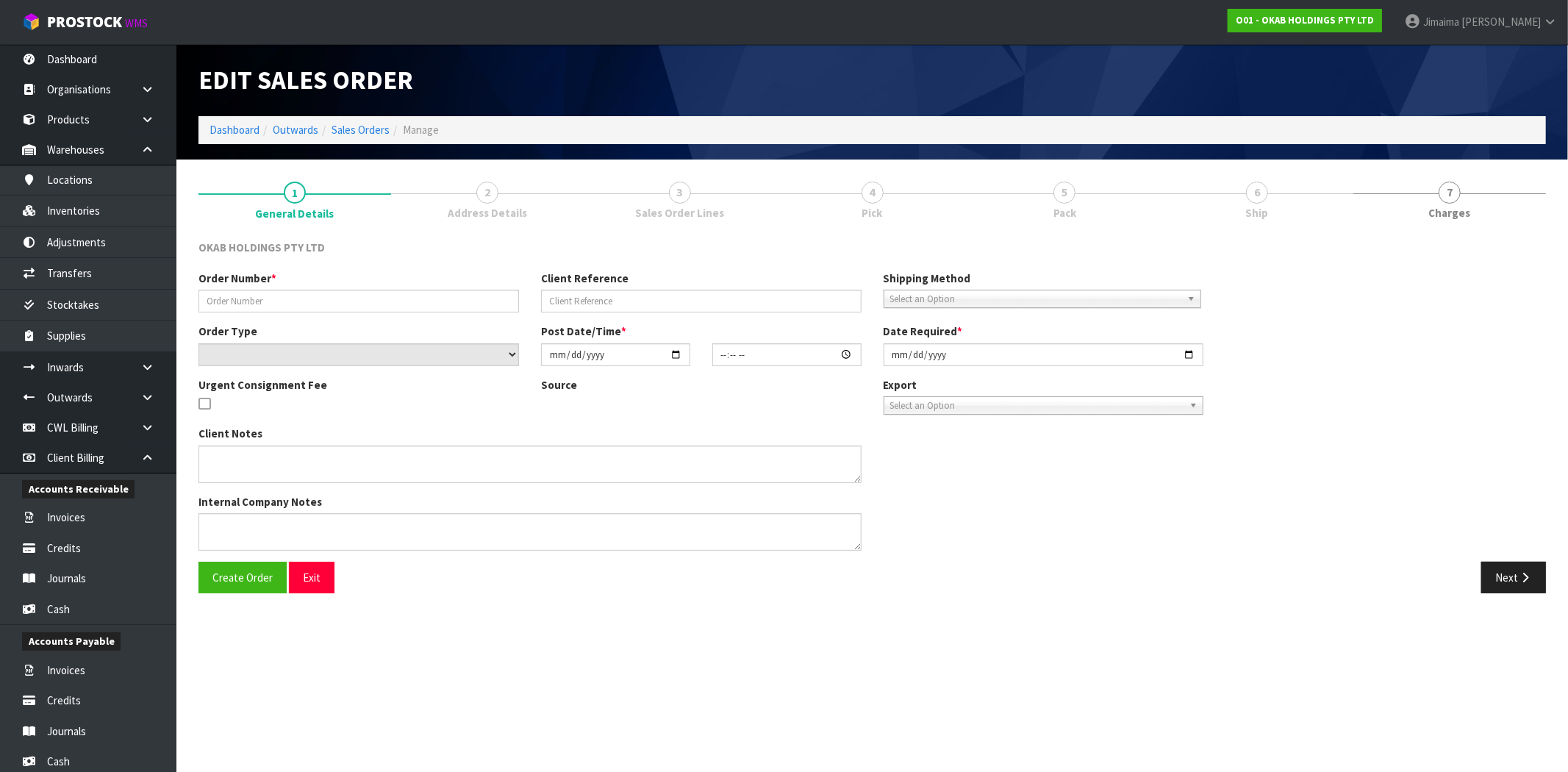
type input "[DATE]"
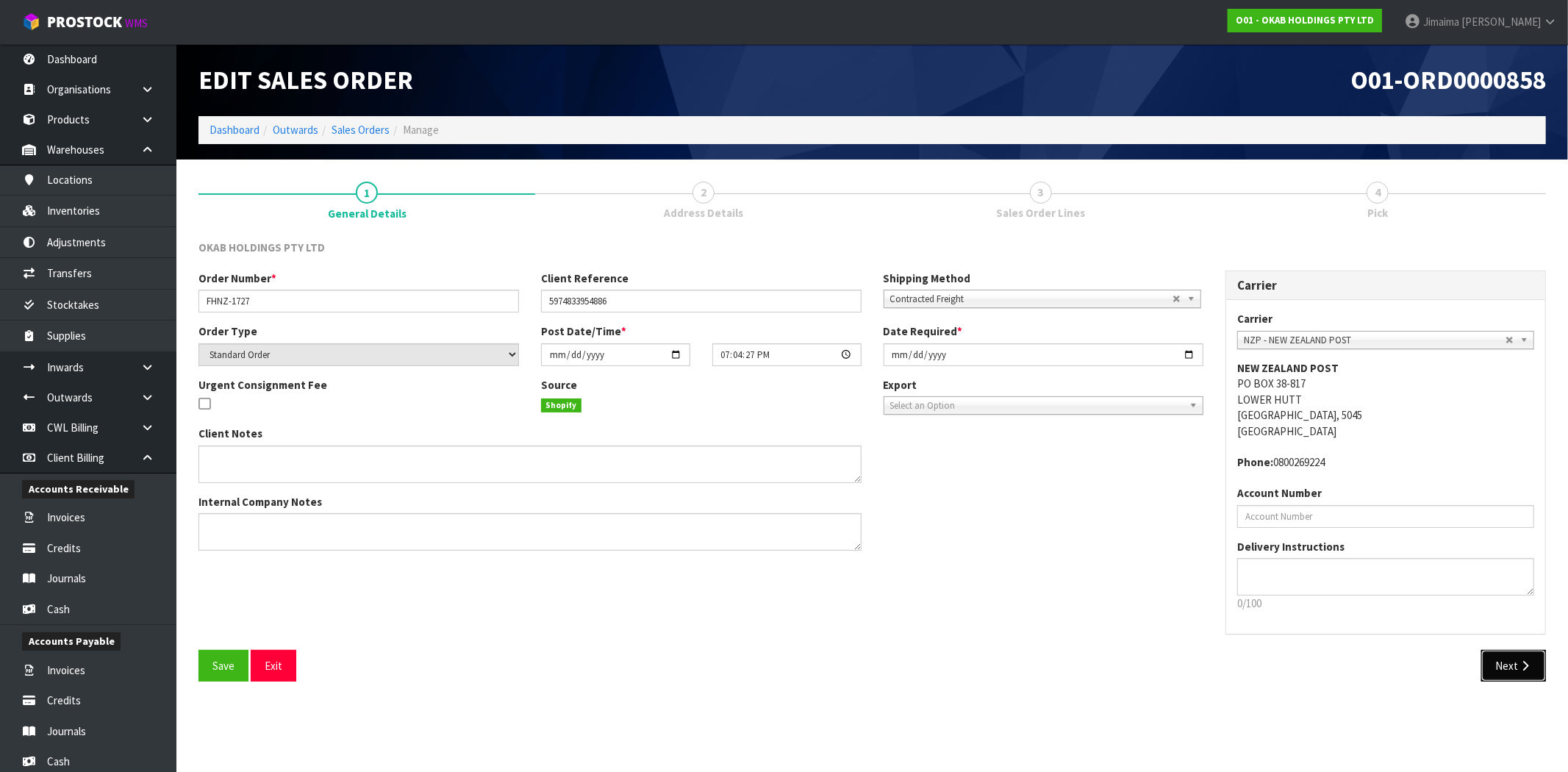
click at [1525, 665] on icon "button" at bounding box center [1525, 666] width 14 height 11
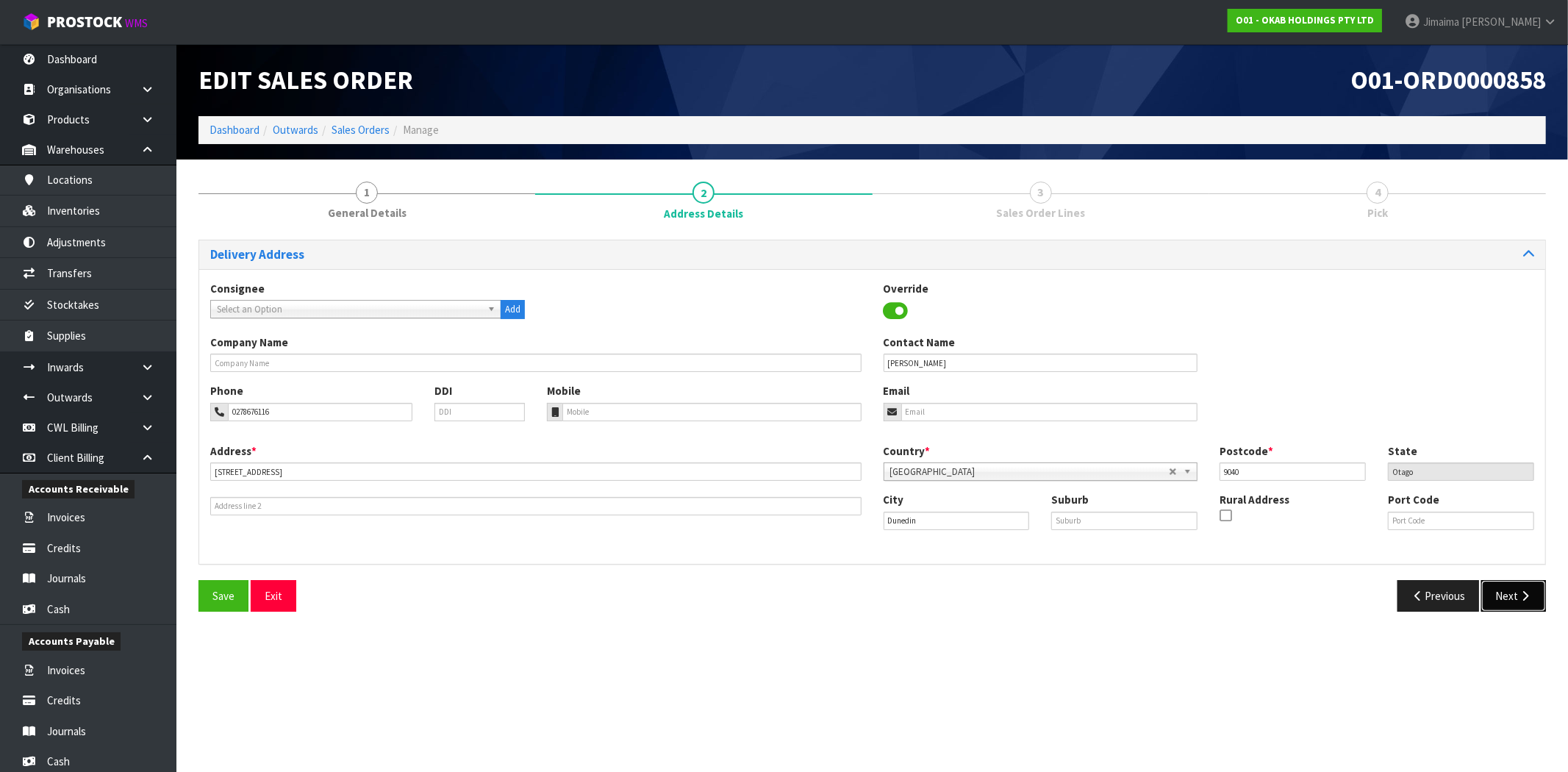
drag, startPoint x: 1520, startPoint y: 597, endPoint x: 1486, endPoint y: 599, distance: 34.1
click at [1520, 597] on icon "button" at bounding box center [1525, 596] width 14 height 11
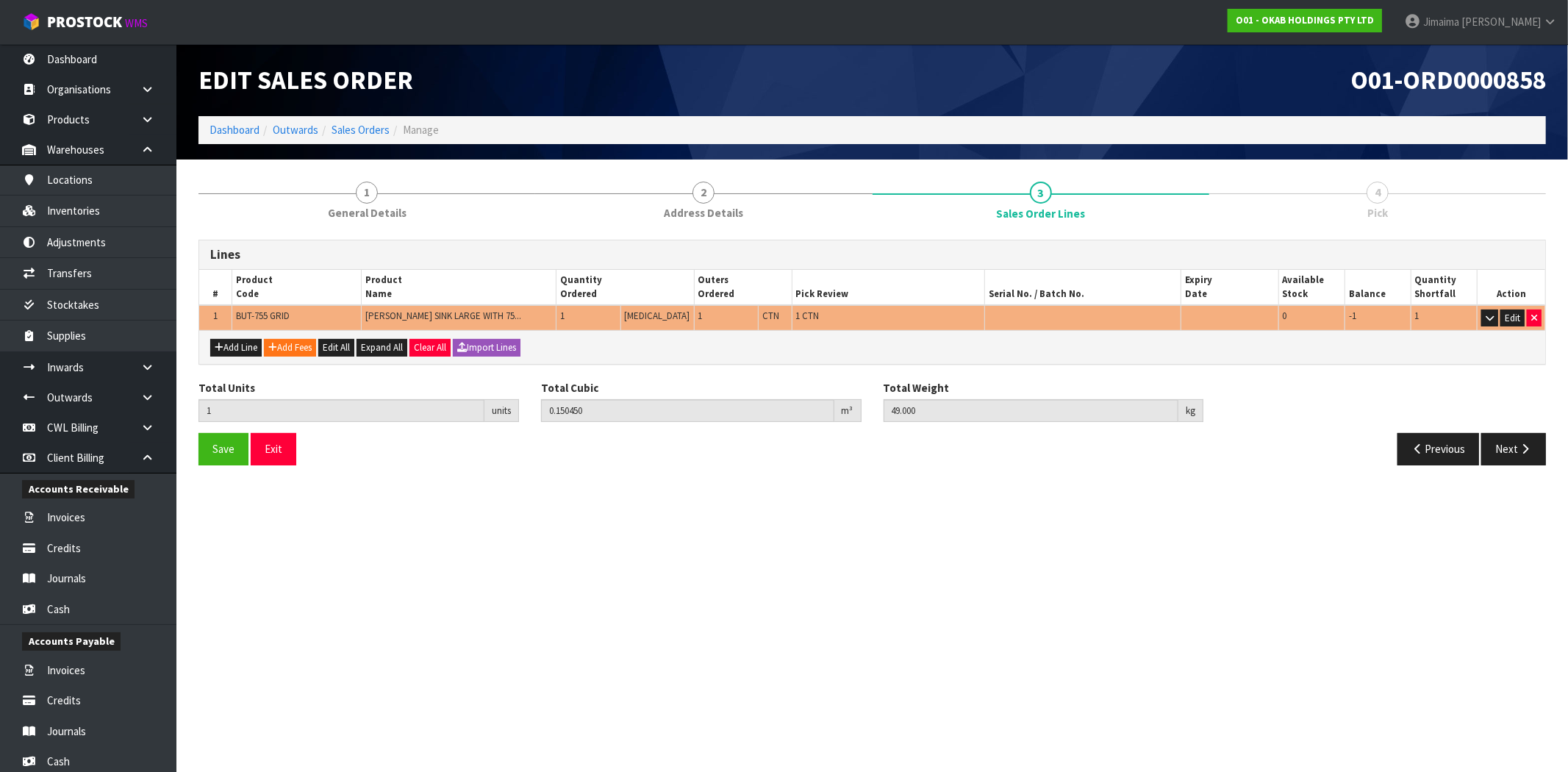
click at [256, 317] on span "BUT-755 GRID" at bounding box center [262, 316] width 54 height 12
copy tr "BUT-755 GRID"
click at [1509, 448] on button "Next" at bounding box center [1514, 449] width 65 height 32
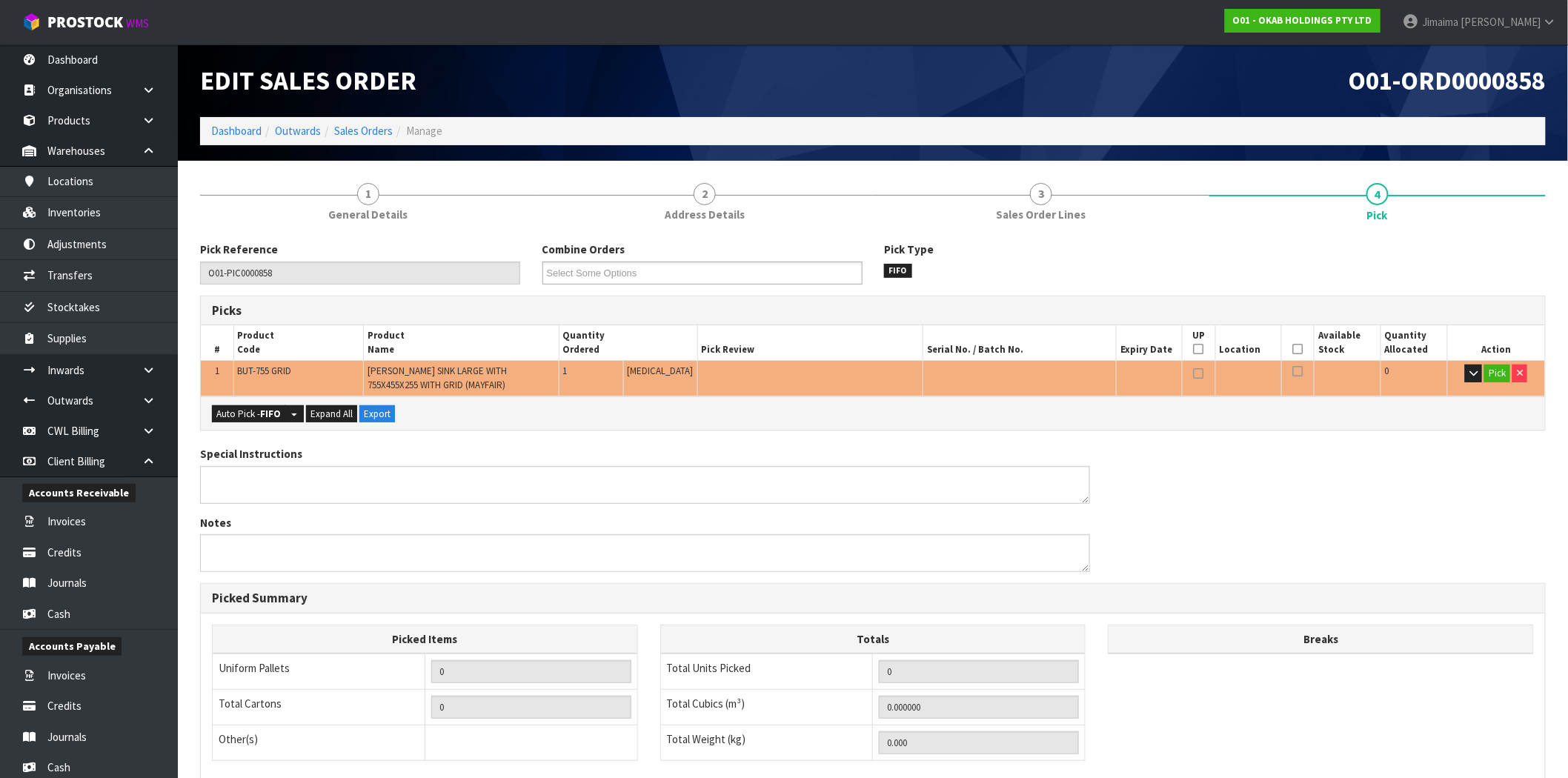
click at [375, 117] on ol "Dashboard Outwards Sales Orders Manage" at bounding box center [873, 130] width 1346 height 28
click at [375, 120] on ol "Dashboard Outwards Sales Orders Manage" at bounding box center [873, 130] width 1346 height 28
click at [376, 126] on link "Sales Orders" at bounding box center [364, 131] width 59 height 14
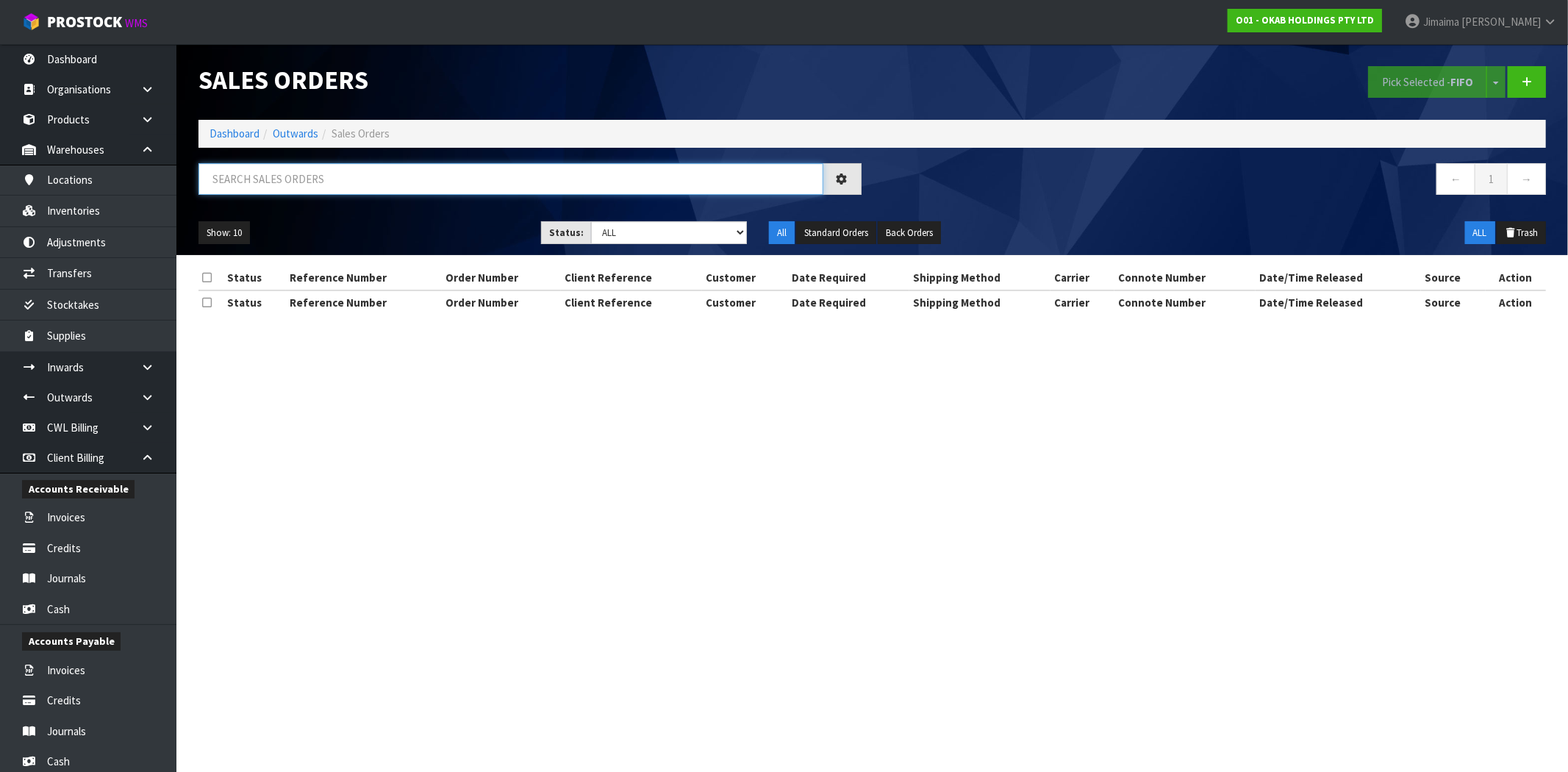
click at [354, 188] on input "text" at bounding box center [511, 179] width 625 height 32
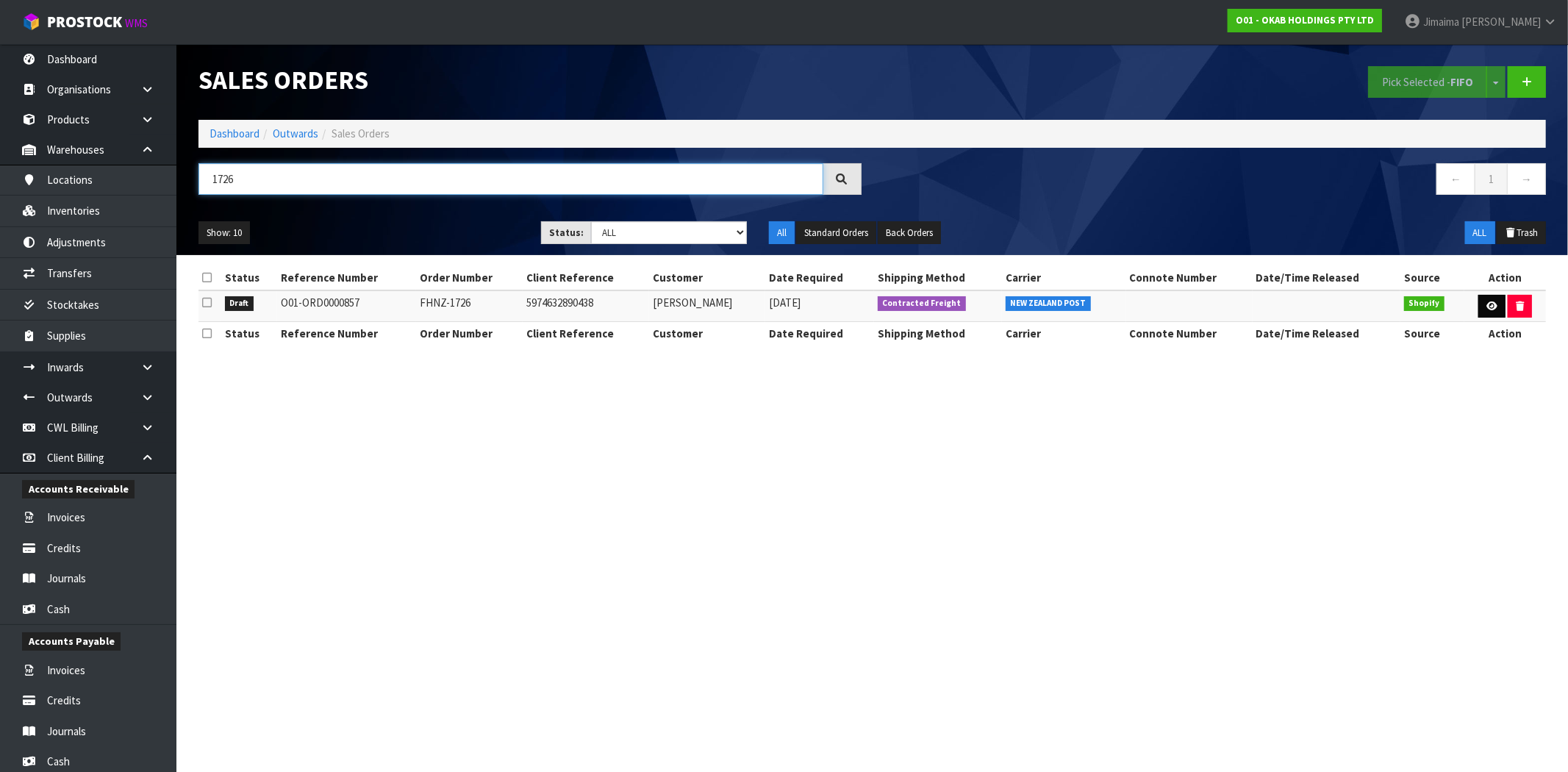
type input "1726"
click at [1486, 304] on icon at bounding box center [1492, 306] width 11 height 10
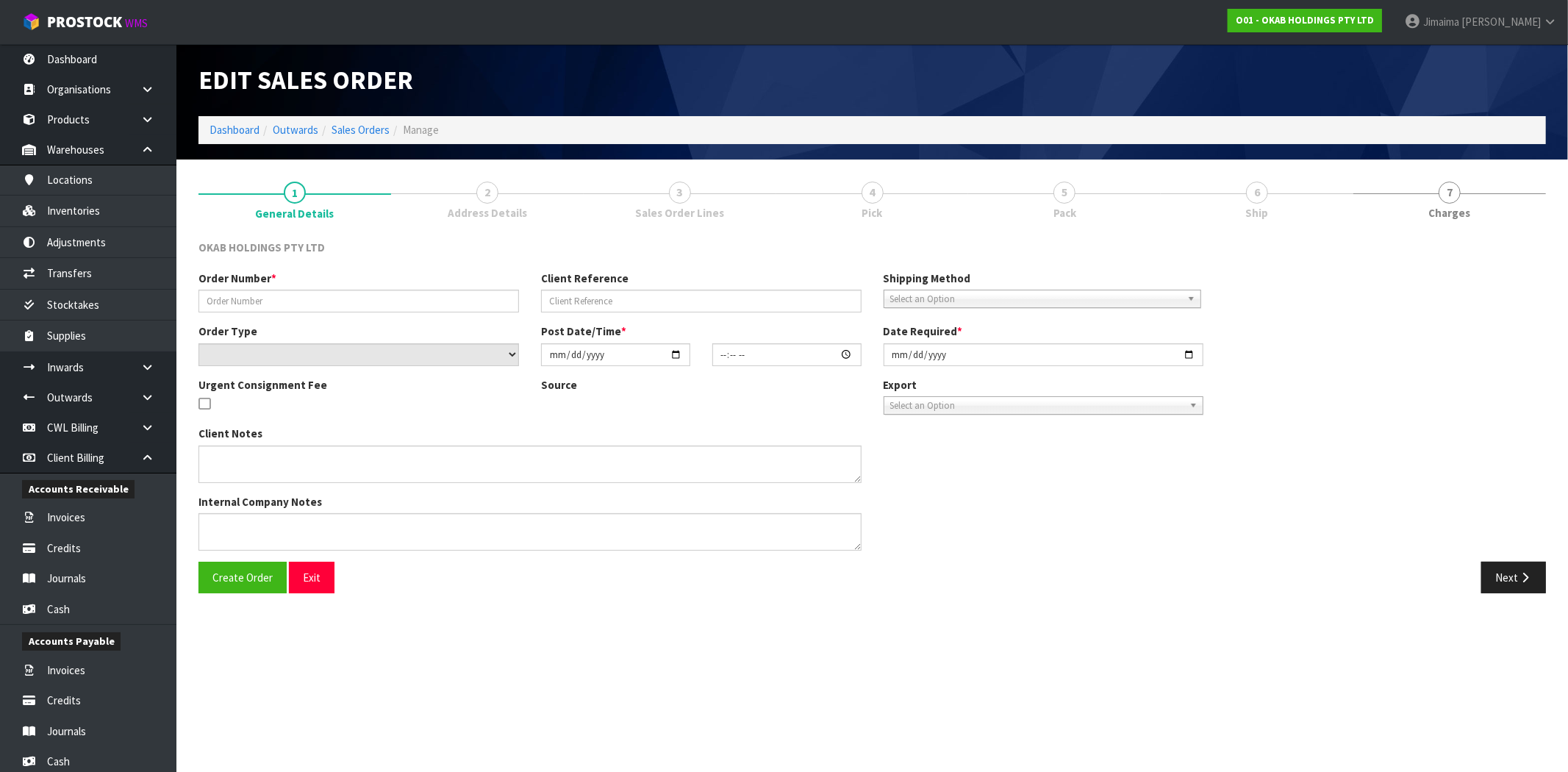
type input "FHNZ-1726"
type input "5974632890438"
select select "number:0"
type input "[DATE]"
type input "14:47:46.000"
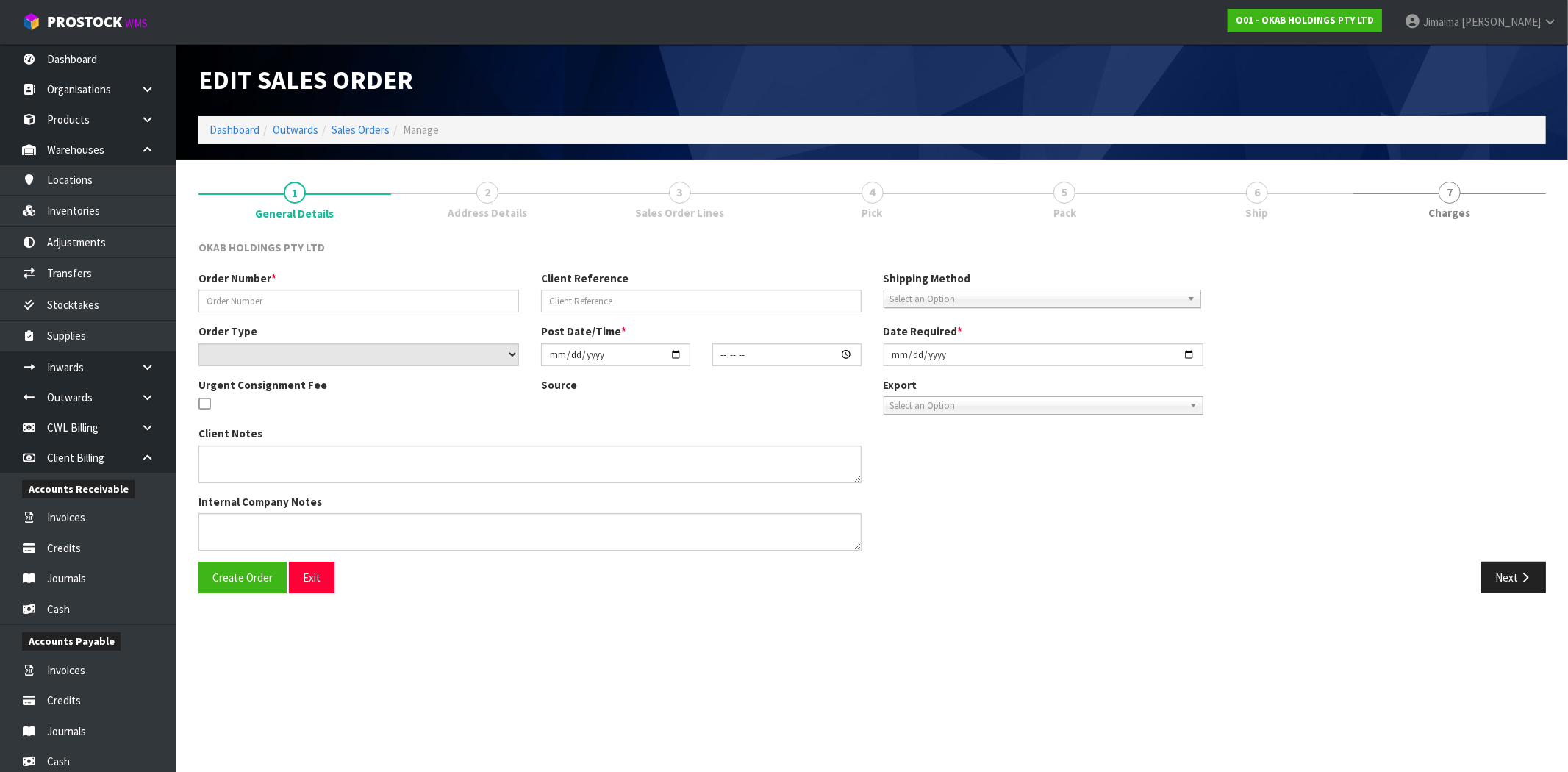
type input "[DATE]"
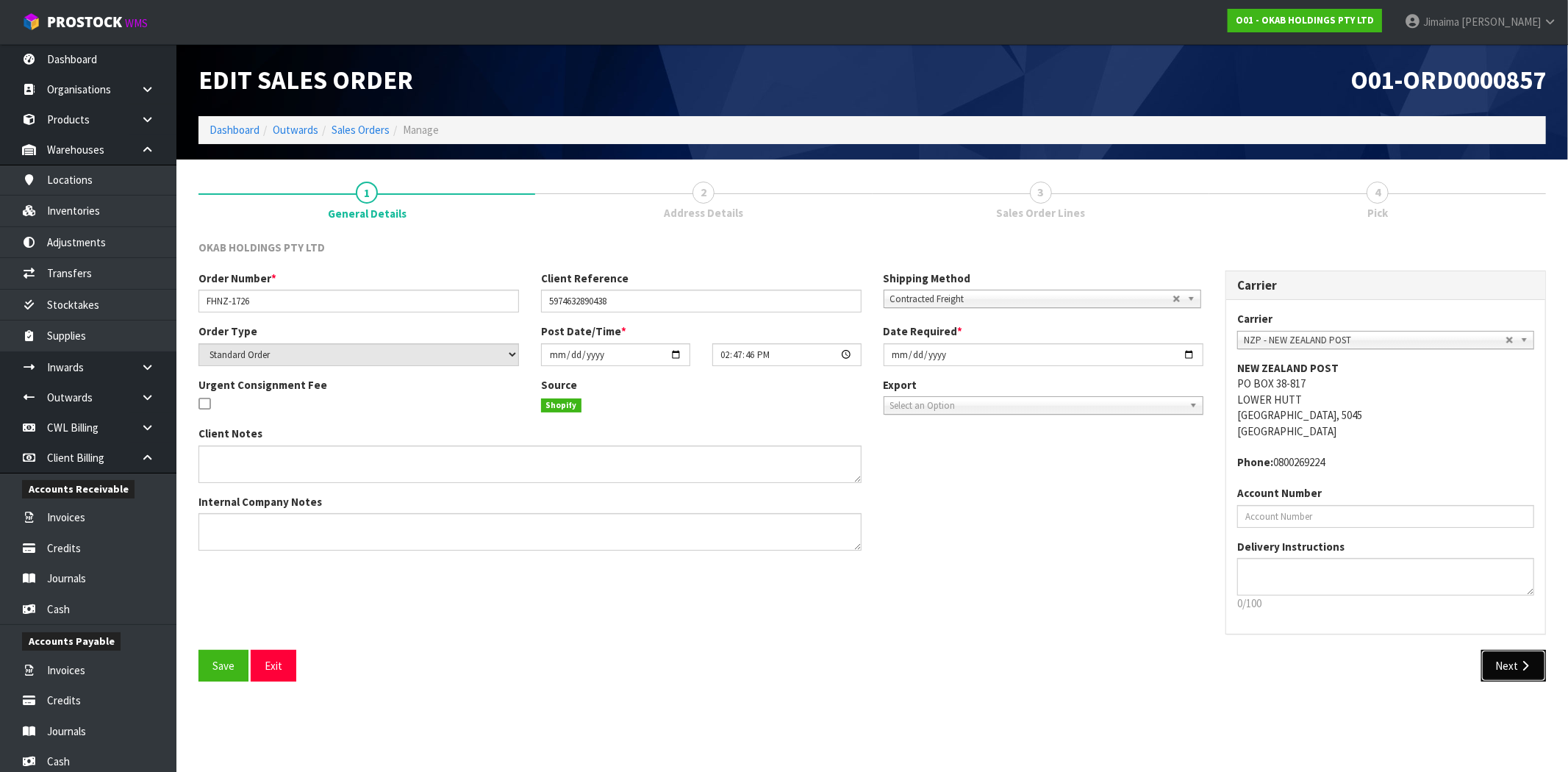
click at [1520, 663] on icon "button" at bounding box center [1525, 666] width 14 height 11
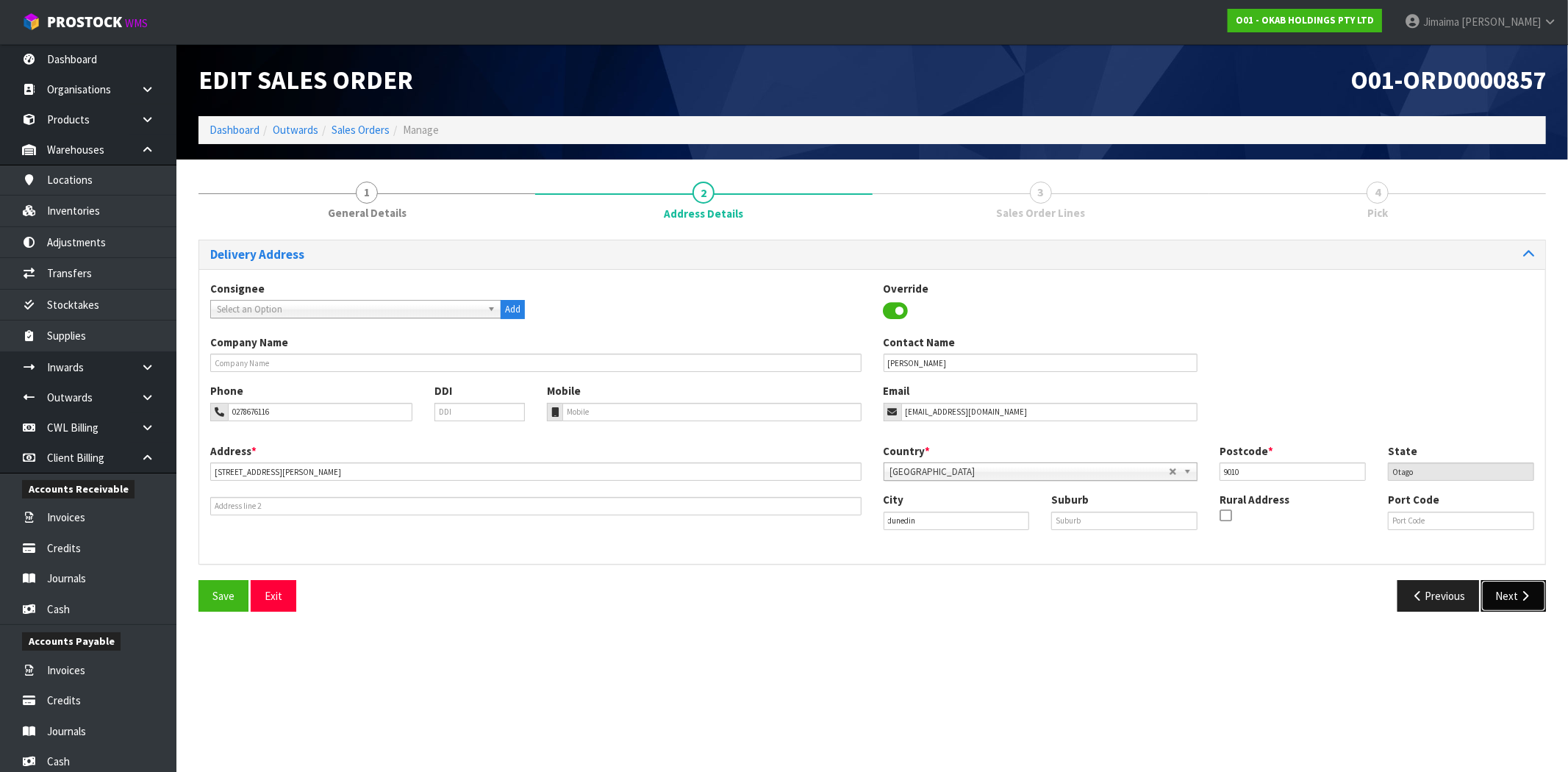
click at [1520, 596] on icon "button" at bounding box center [1525, 596] width 14 height 11
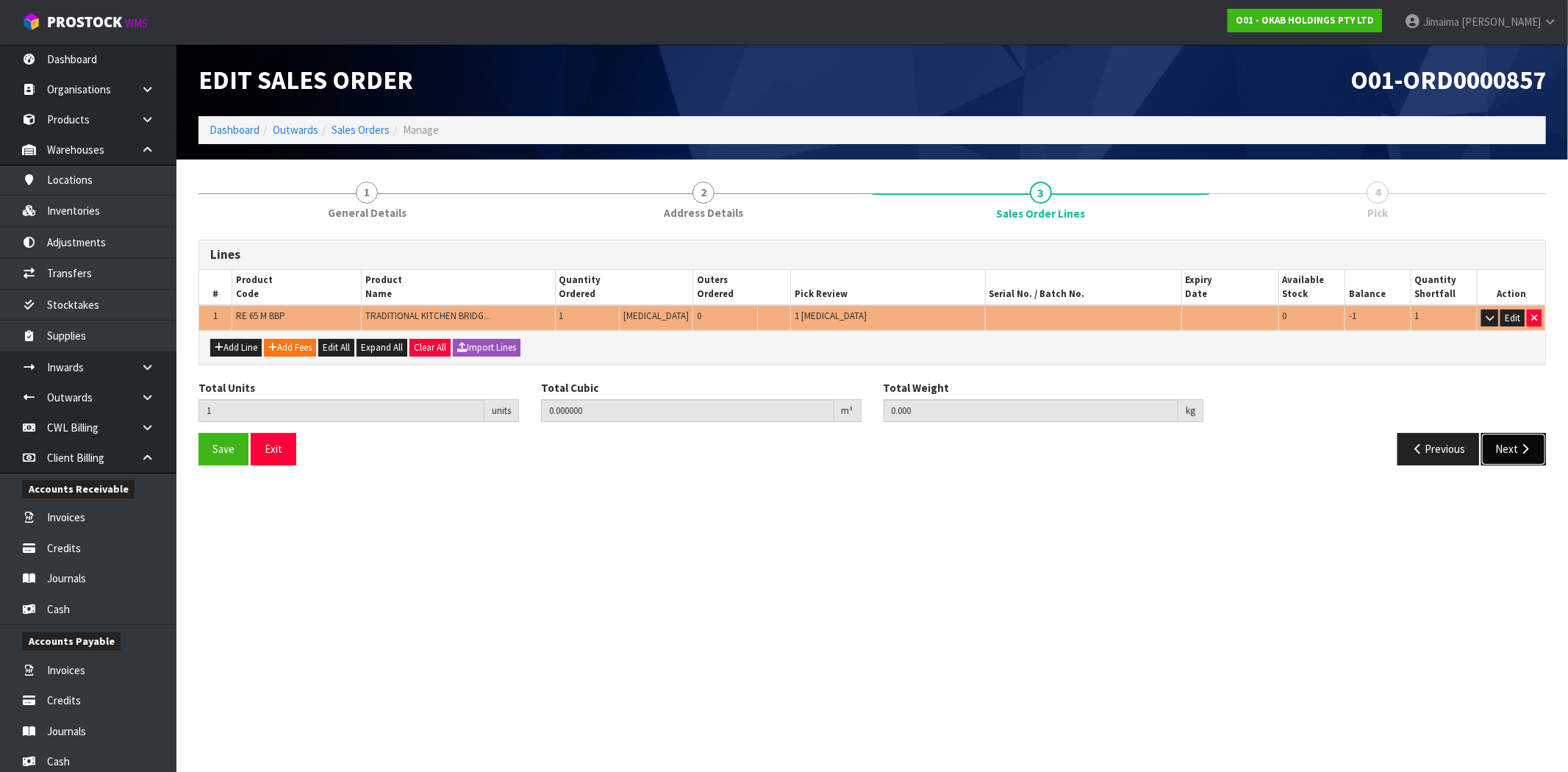
click at [1508, 451] on button "Next" at bounding box center [1514, 449] width 65 height 32
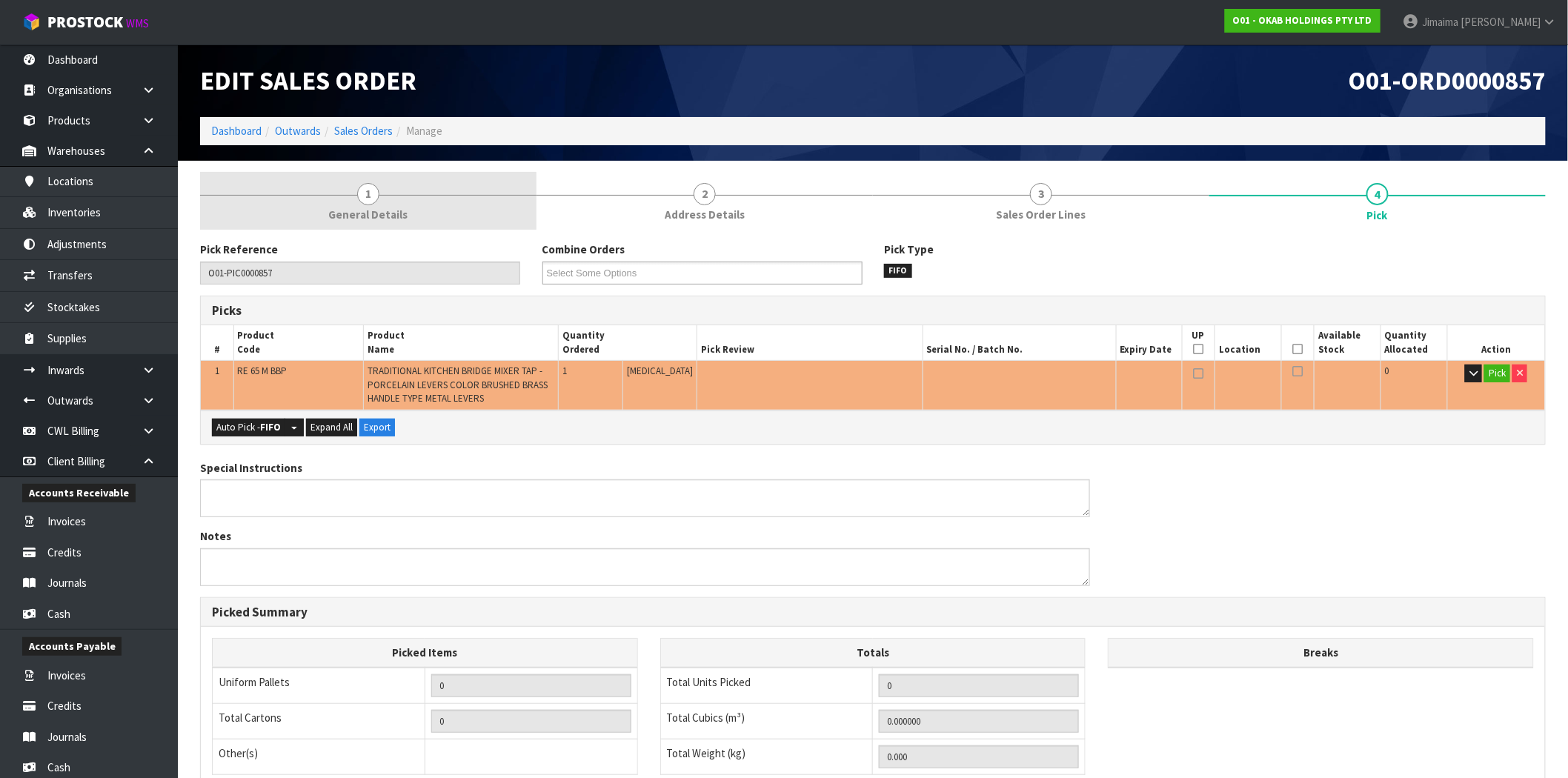
click at [398, 200] on link "1 General Details" at bounding box center [368, 201] width 337 height 59
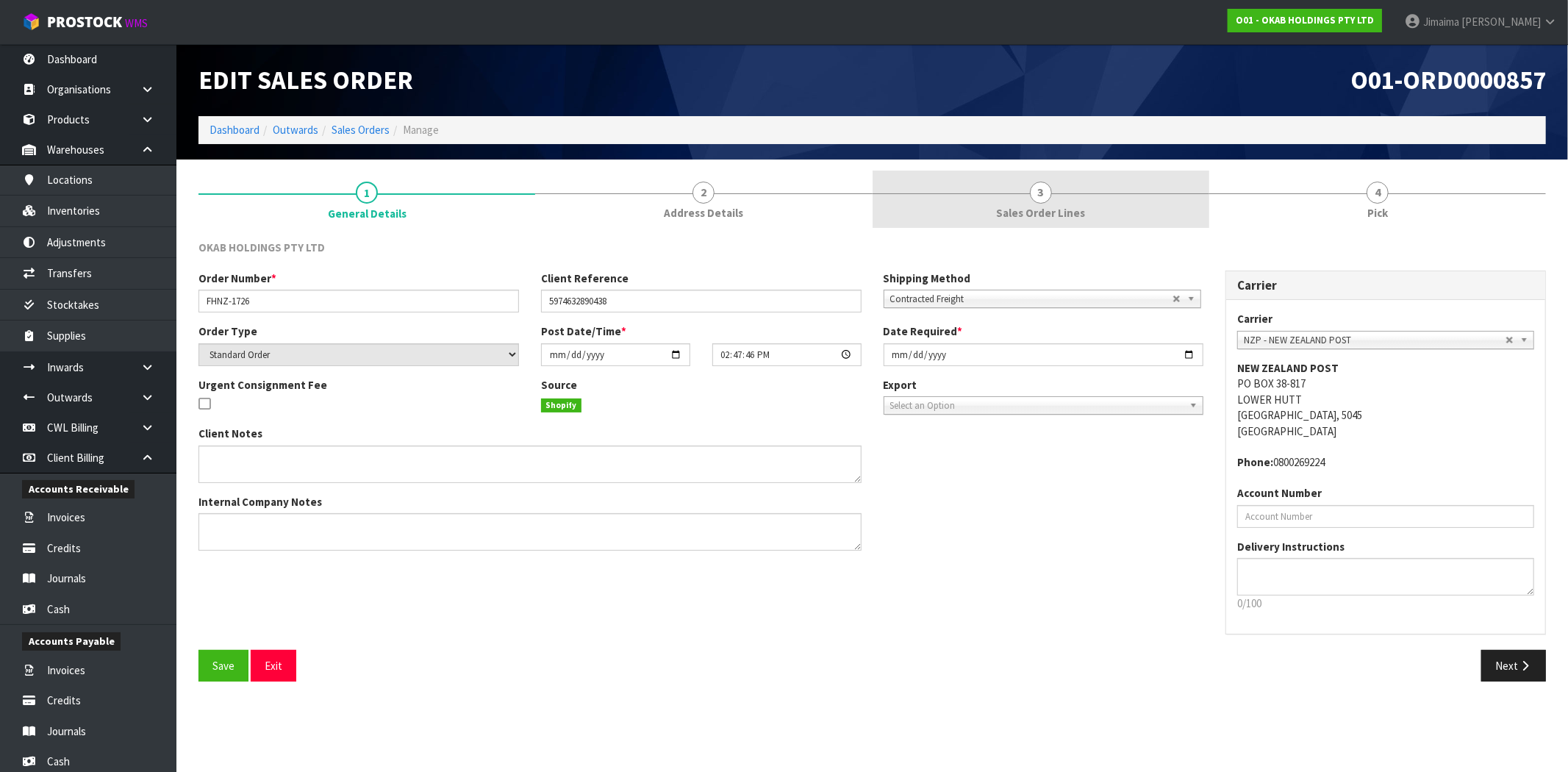
drag, startPoint x: 1028, startPoint y: 190, endPoint x: 1012, endPoint y: 203, distance: 20.6
click at [1028, 192] on link "3 Sales Order Lines" at bounding box center [1041, 199] width 337 height 58
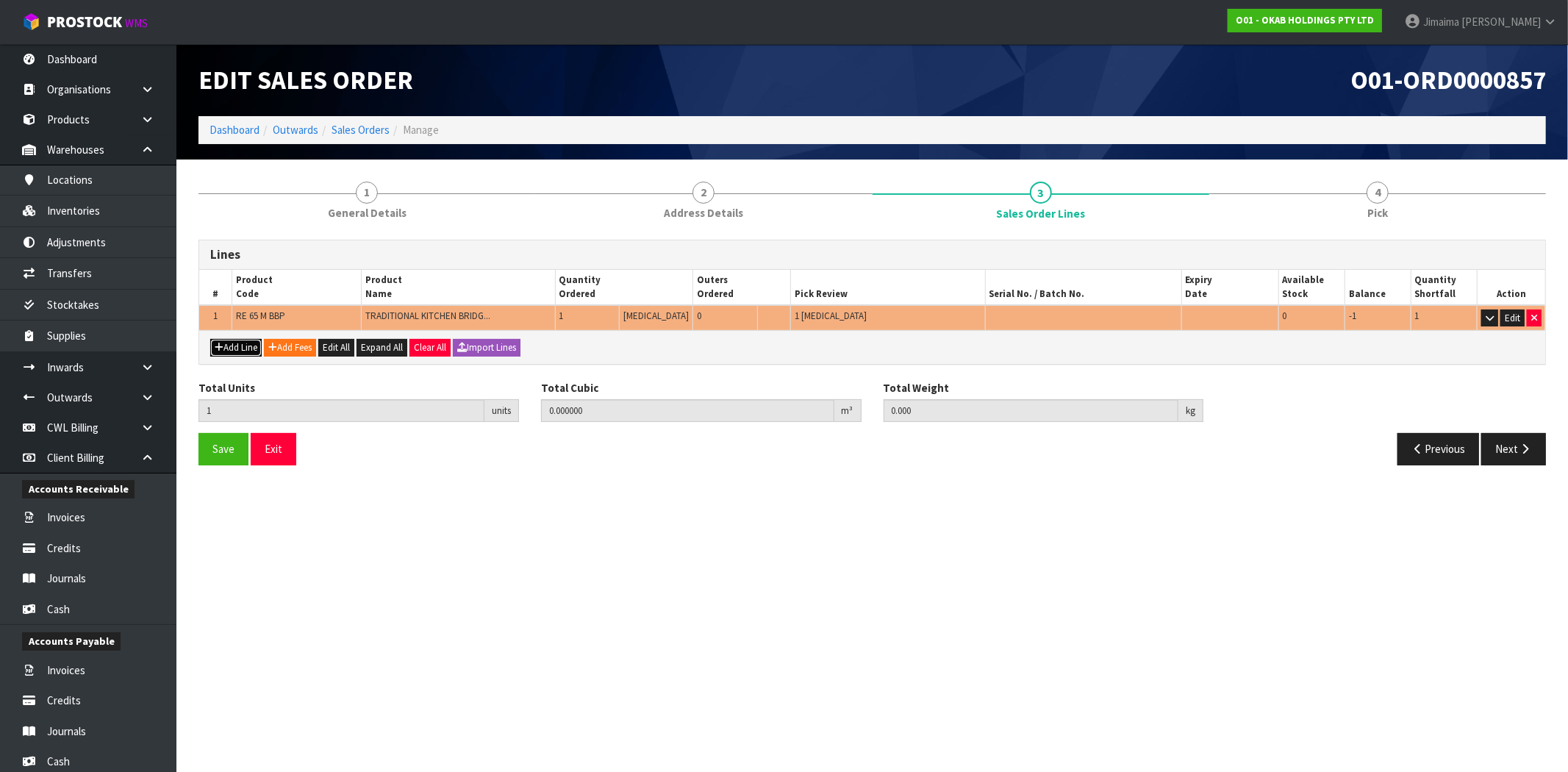
click at [222, 349] on button "Add Line" at bounding box center [236, 347] width 51 height 18
type input "0"
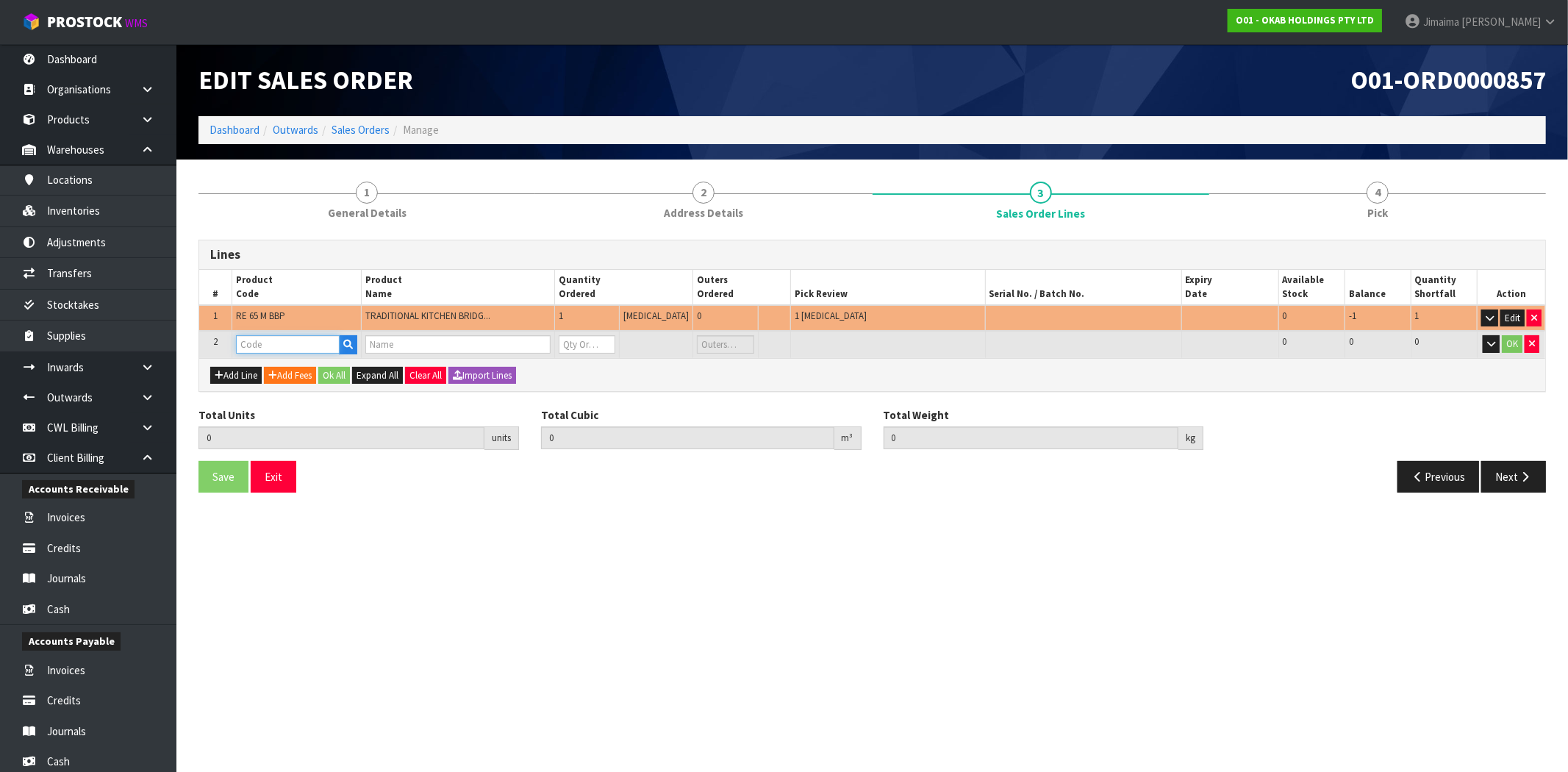
click at [283, 344] on input "text" at bounding box center [287, 344] width 104 height 19
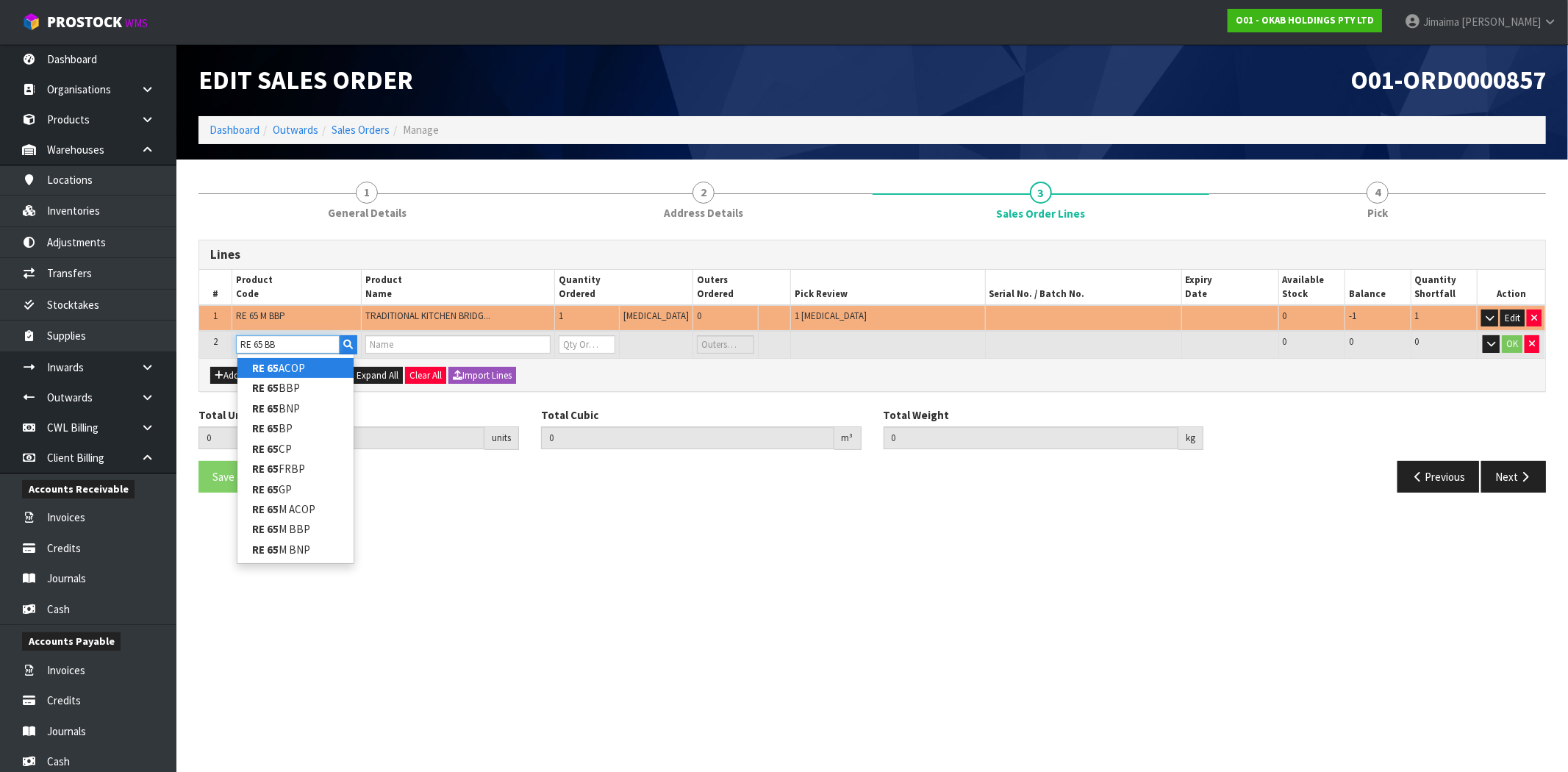
type input "RE 65 BBP"
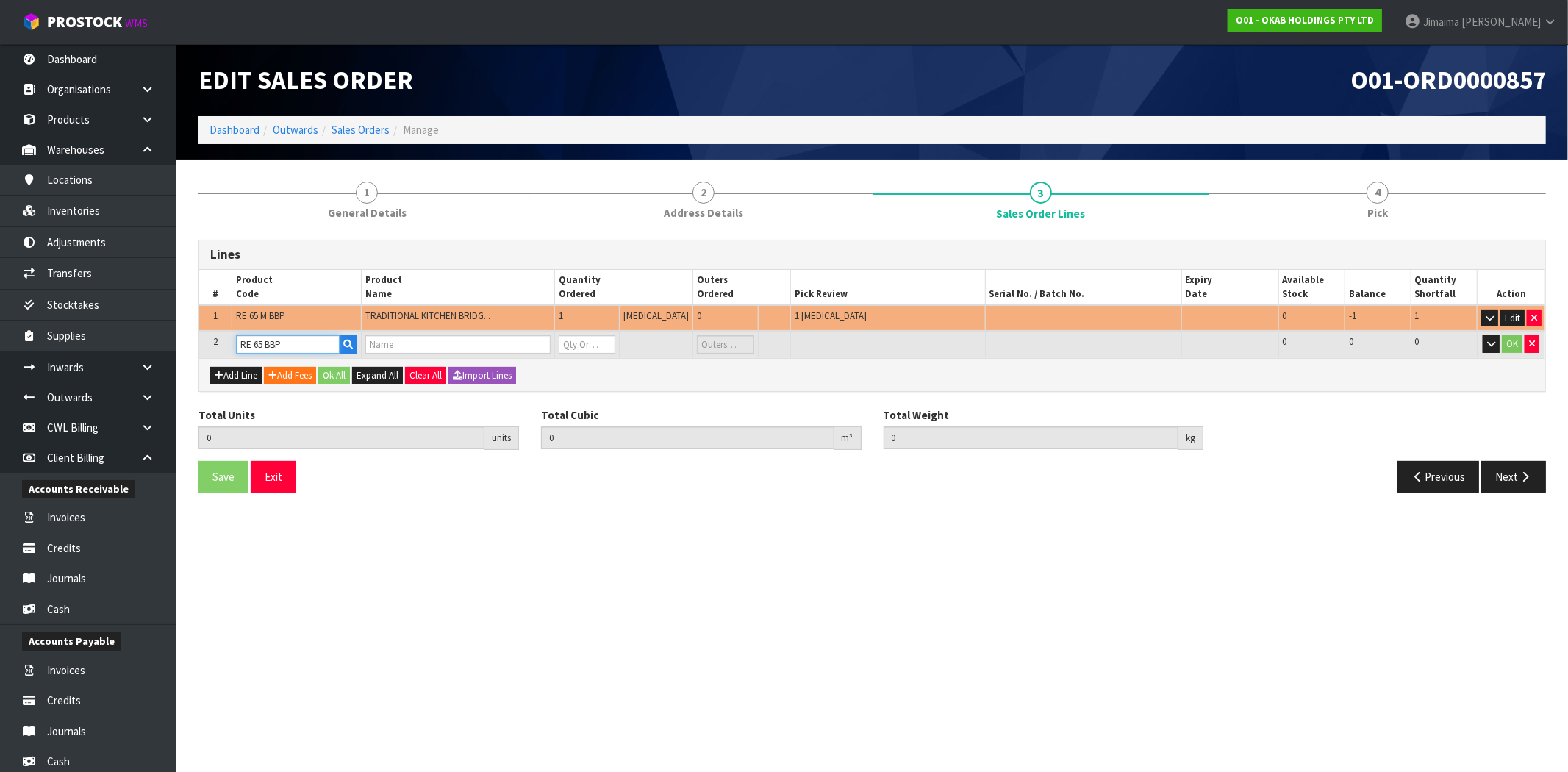
type input "1"
type input "0.000000"
type input "0.000"
type input "KITCHEN MIXER TAP BRUSHED BRASSGOLD"
type input "0"
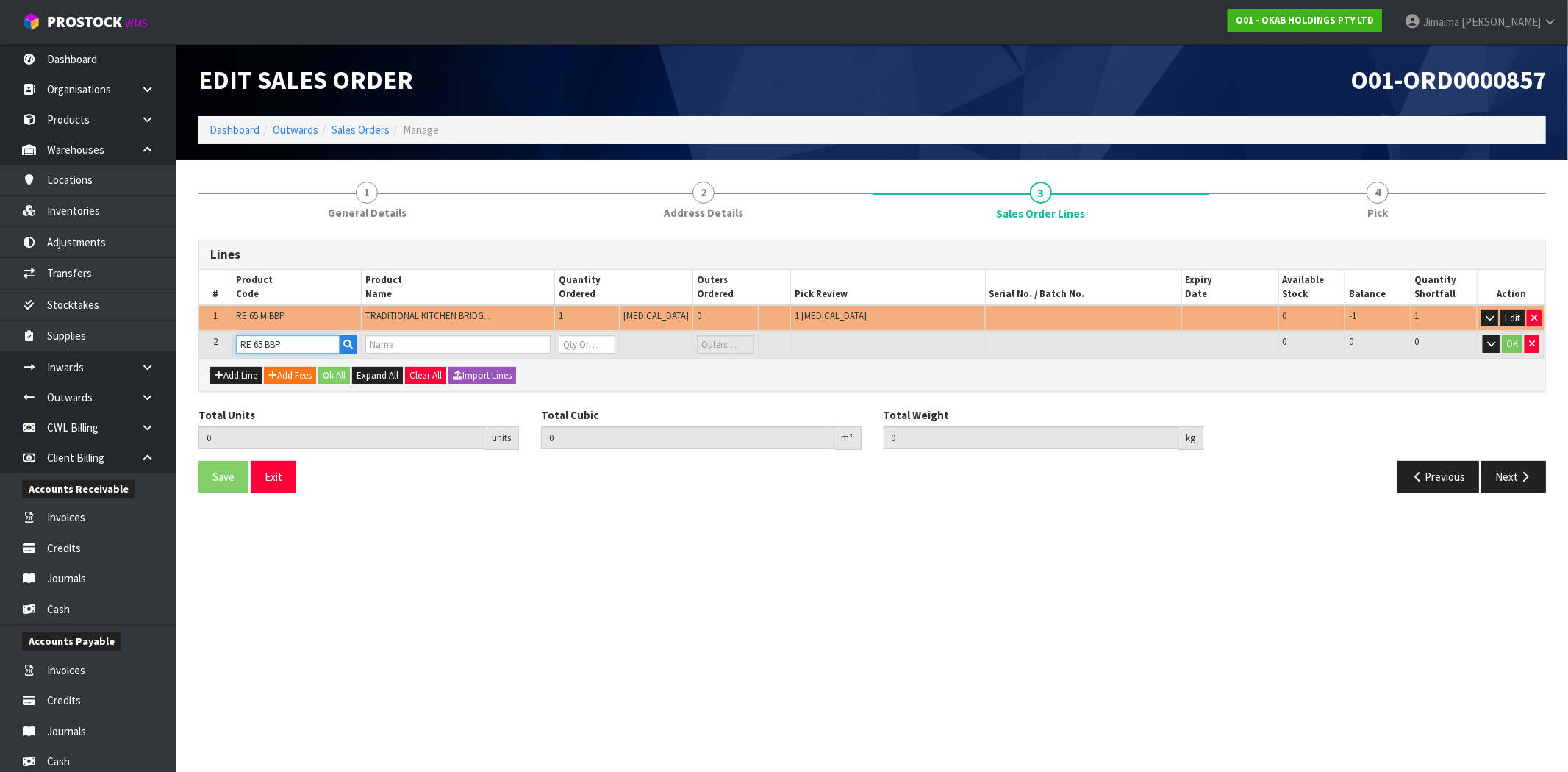
type input "0"
type input "RE 65 BBP"
click at [615, 343] on input "0" at bounding box center [587, 344] width 57 height 19
type input "2"
type input "0.01645"
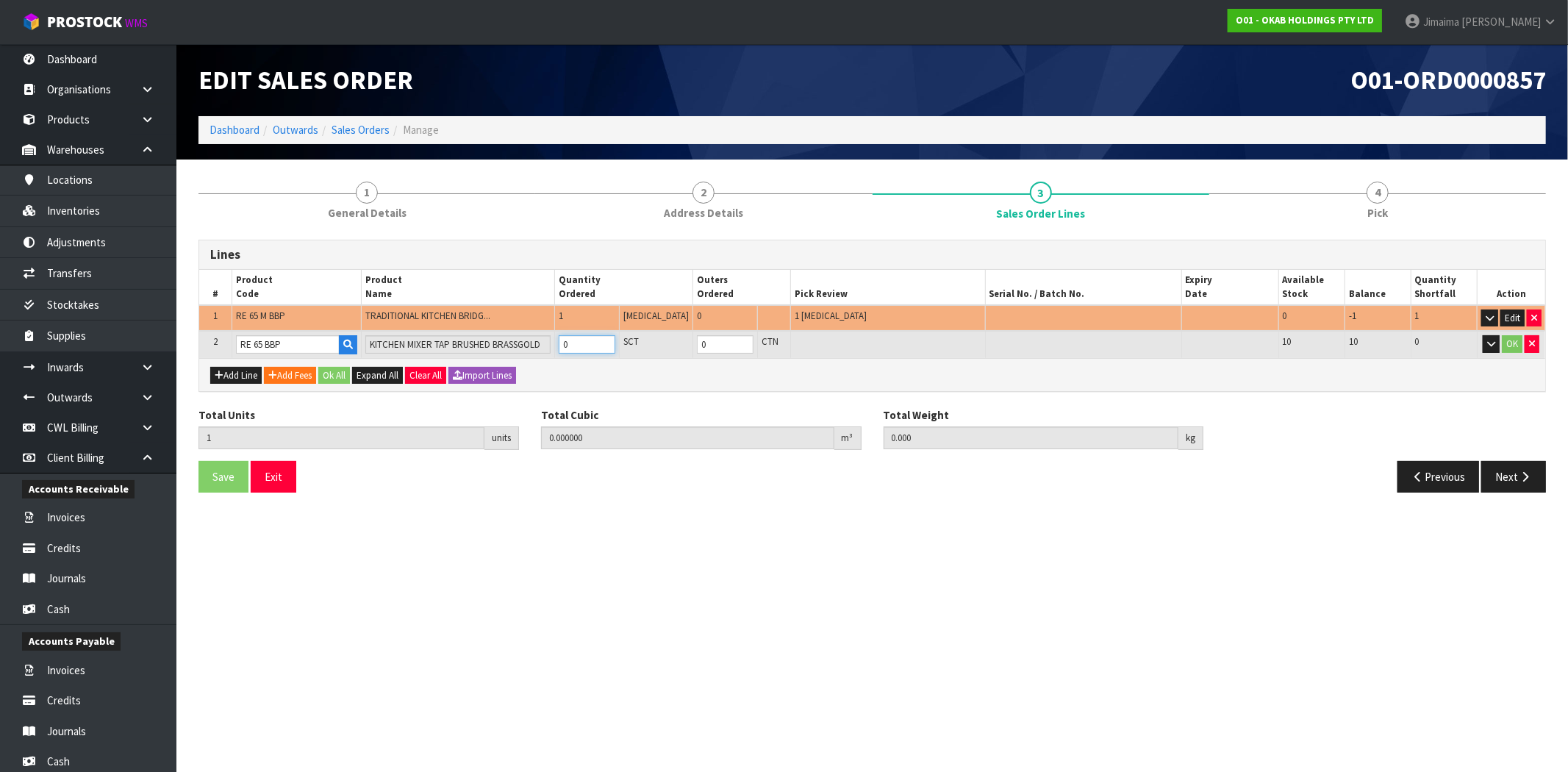
type input "3.55"
type input "1"
click at [1510, 339] on button "OK" at bounding box center [1512, 344] width 20 height 18
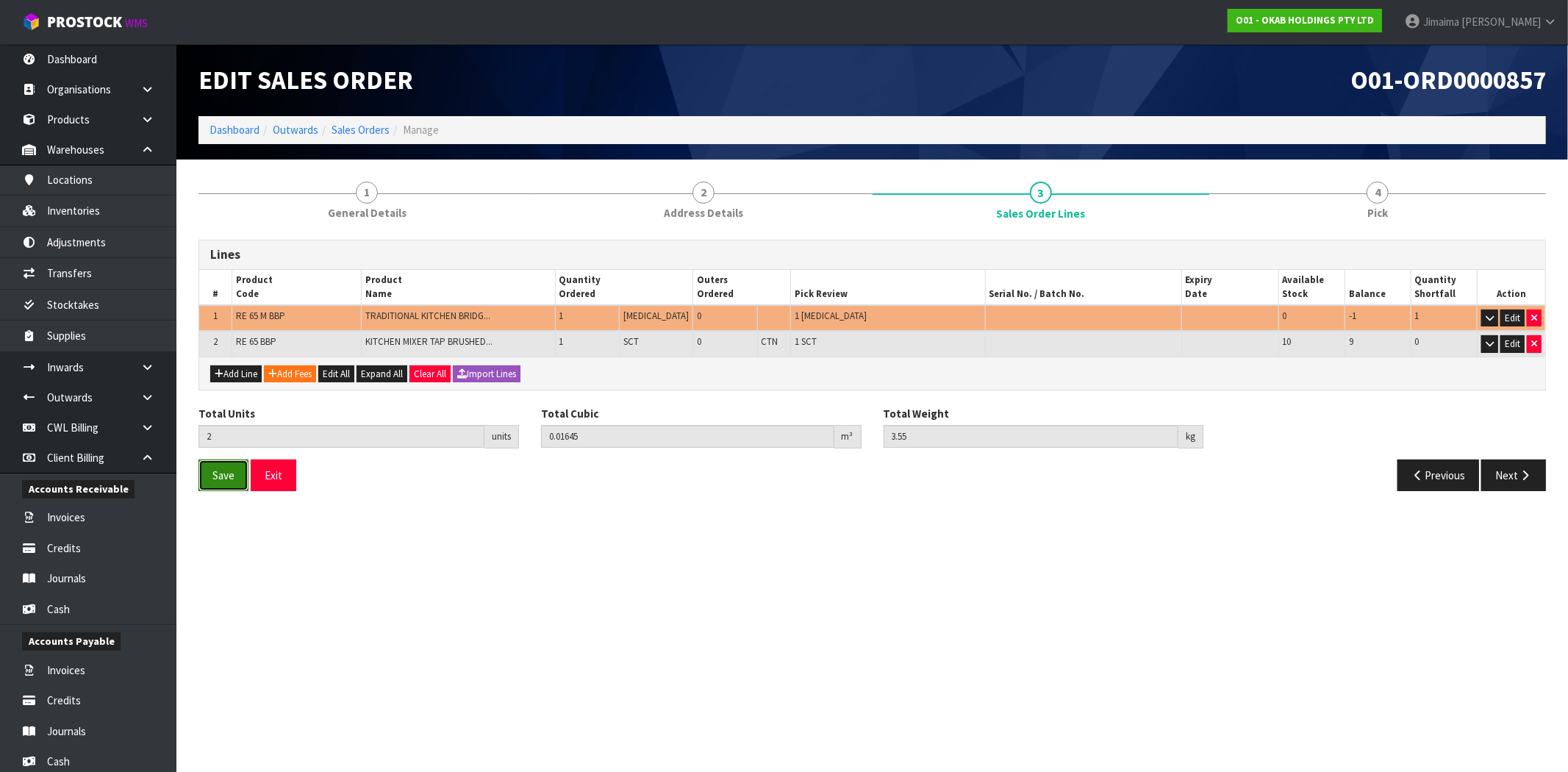
click at [239, 472] on button "Save" at bounding box center [223, 475] width 50 height 32
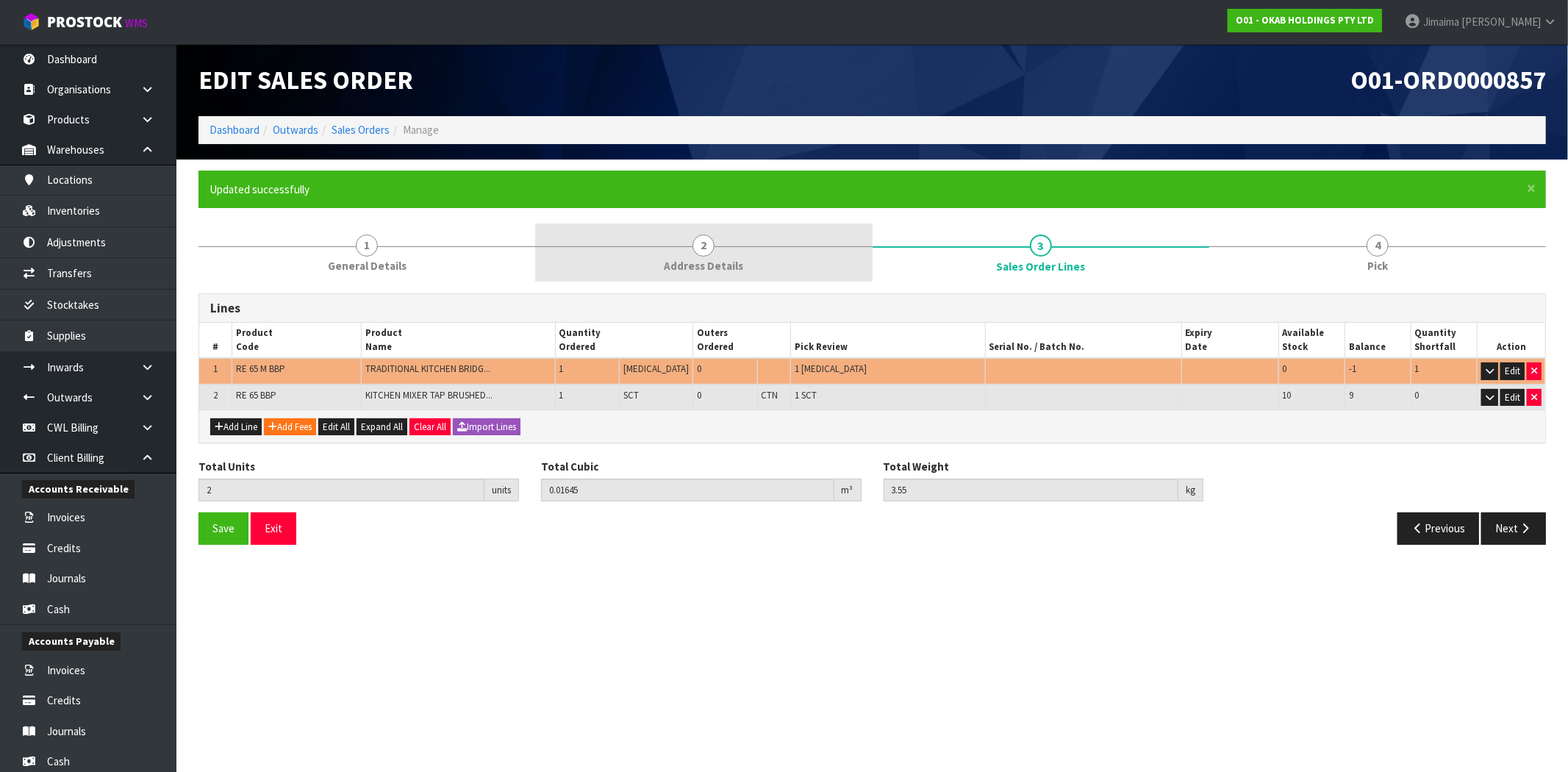
click at [869, 262] on link "2 Address Details" at bounding box center [704, 253] width 337 height 58
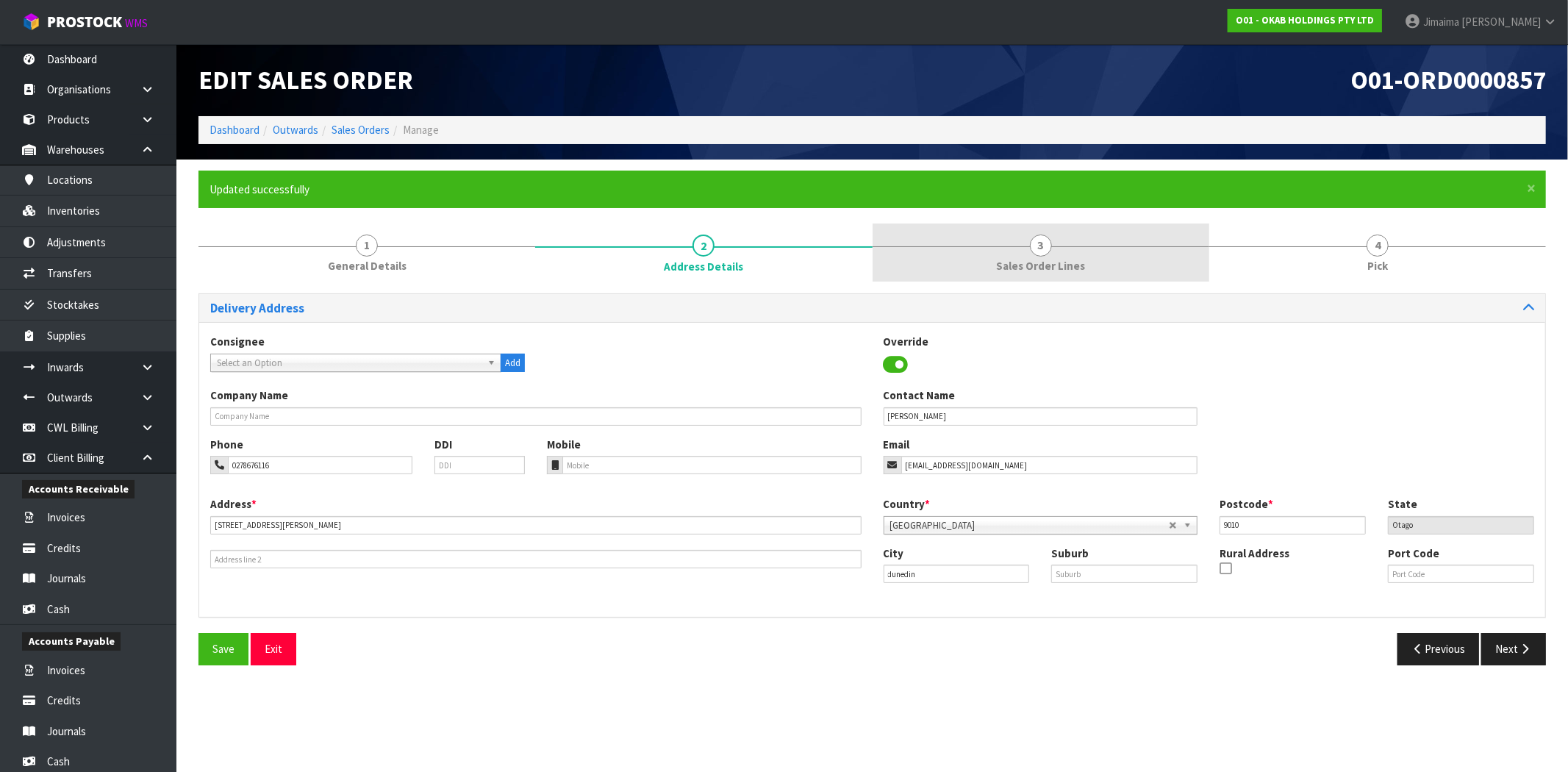
click at [1097, 246] on link "3 Sales Order Lines" at bounding box center [1041, 253] width 337 height 58
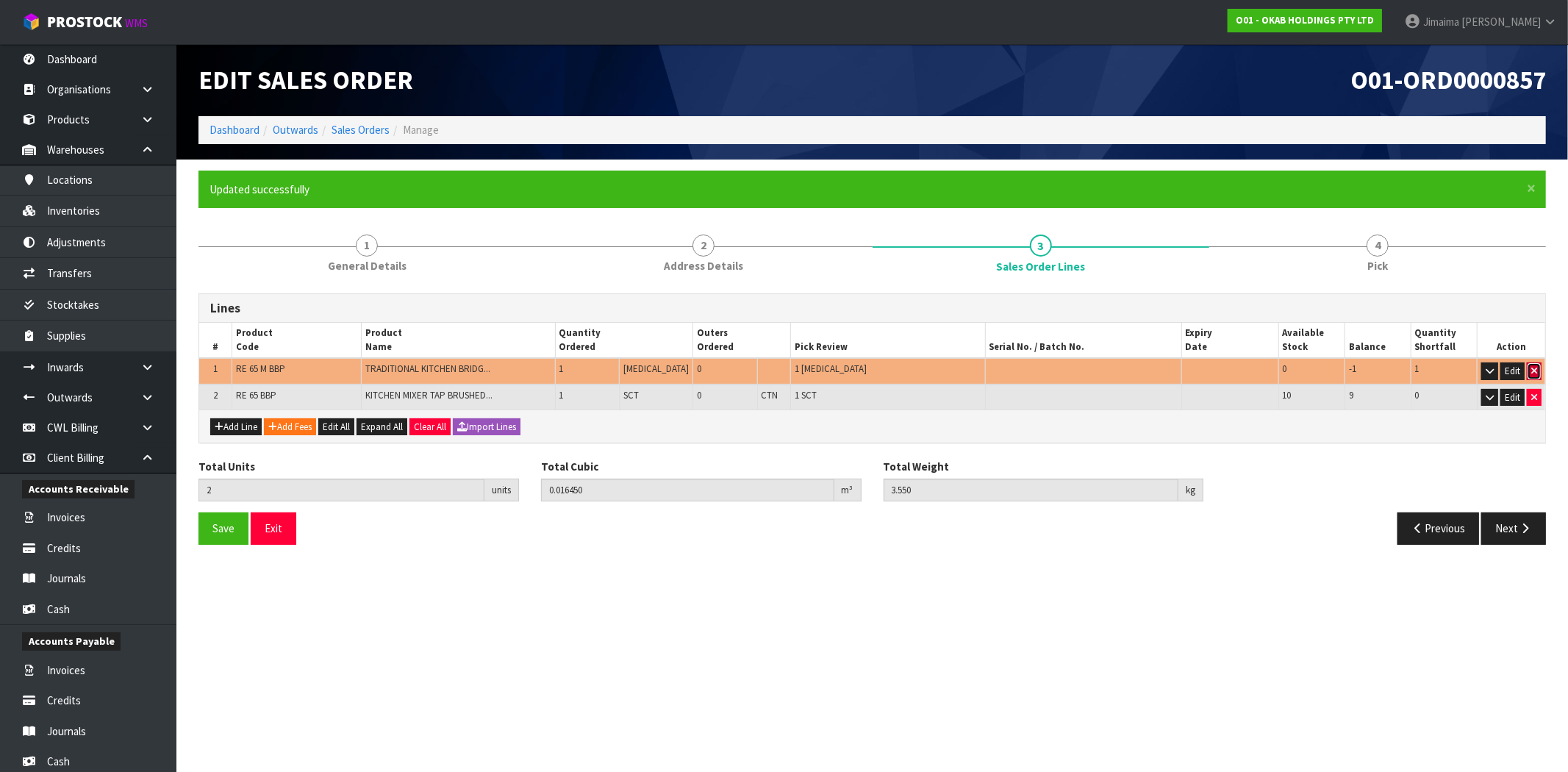
click at [1528, 368] on button "button" at bounding box center [1534, 371] width 15 height 18
type input "1"
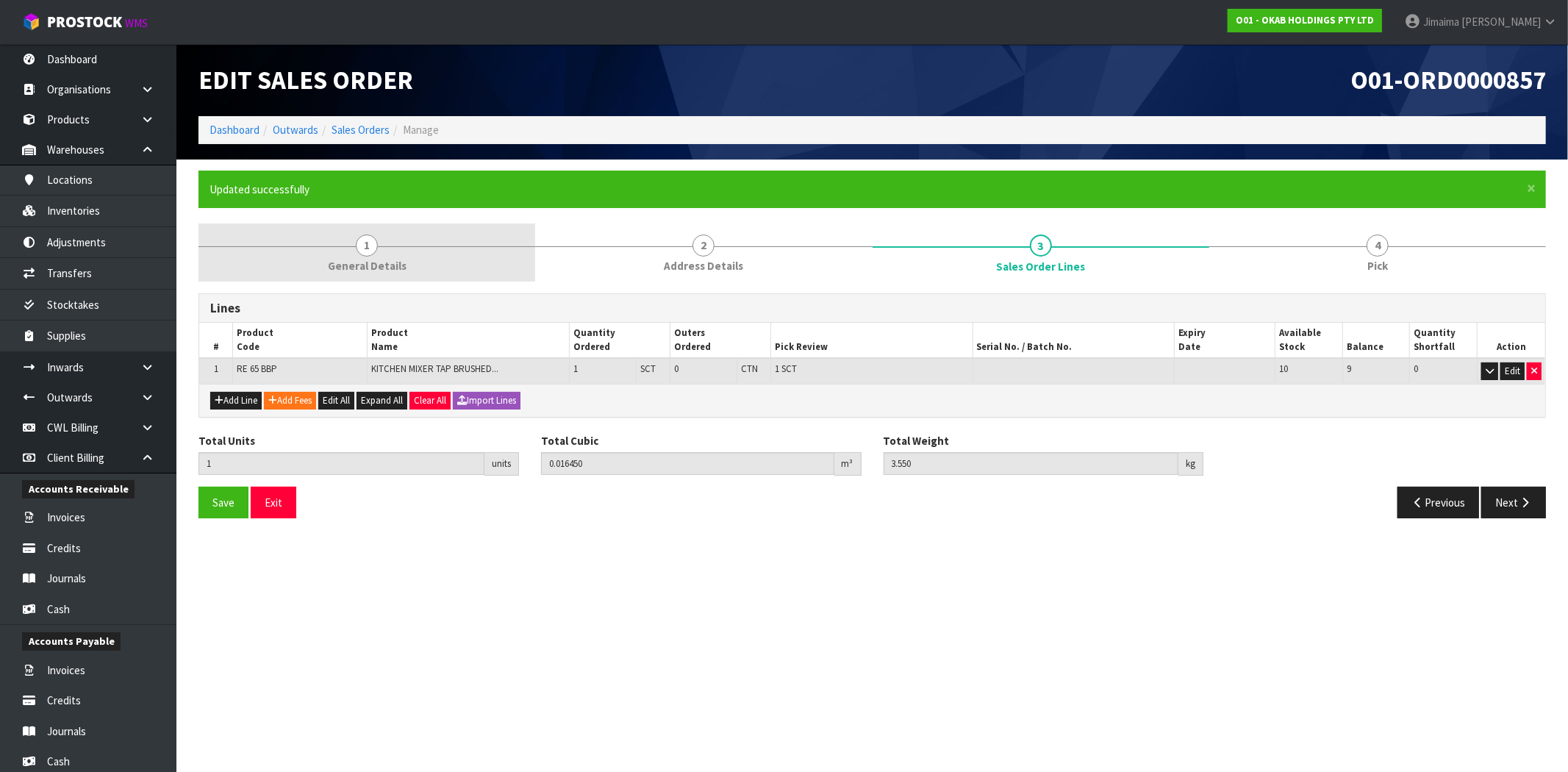
click at [451, 228] on link "1 General Details" at bounding box center [367, 253] width 337 height 58
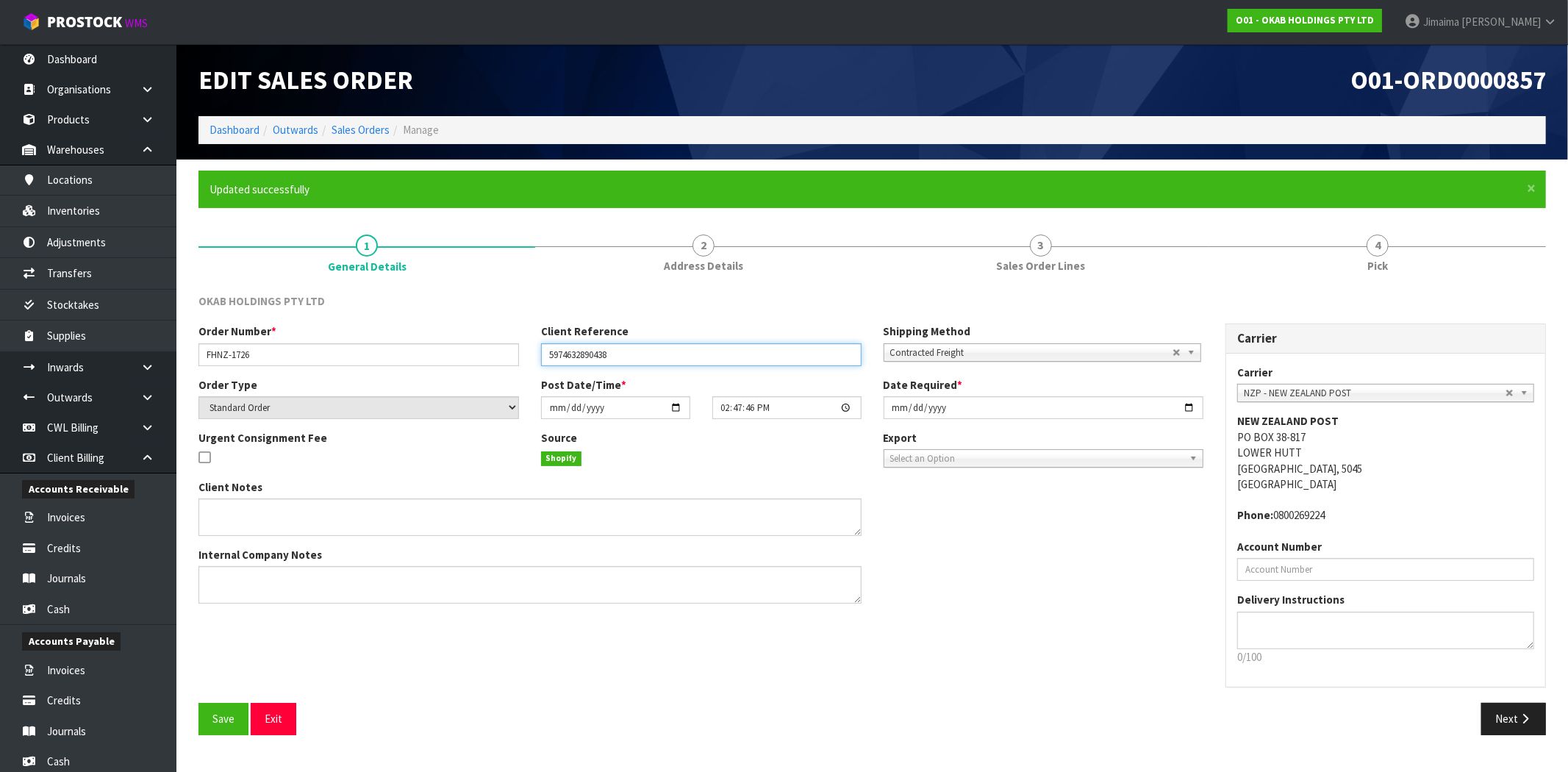
click at [664, 343] on input "5974632890438" at bounding box center [702, 355] width 321 height 23
type input "5974632890438 - HOLD UNTIL STOCK CHECK"
click at [210, 724] on button "Save" at bounding box center [223, 719] width 50 height 32
click at [371, 126] on link "Sales Orders" at bounding box center [361, 130] width 59 height 14
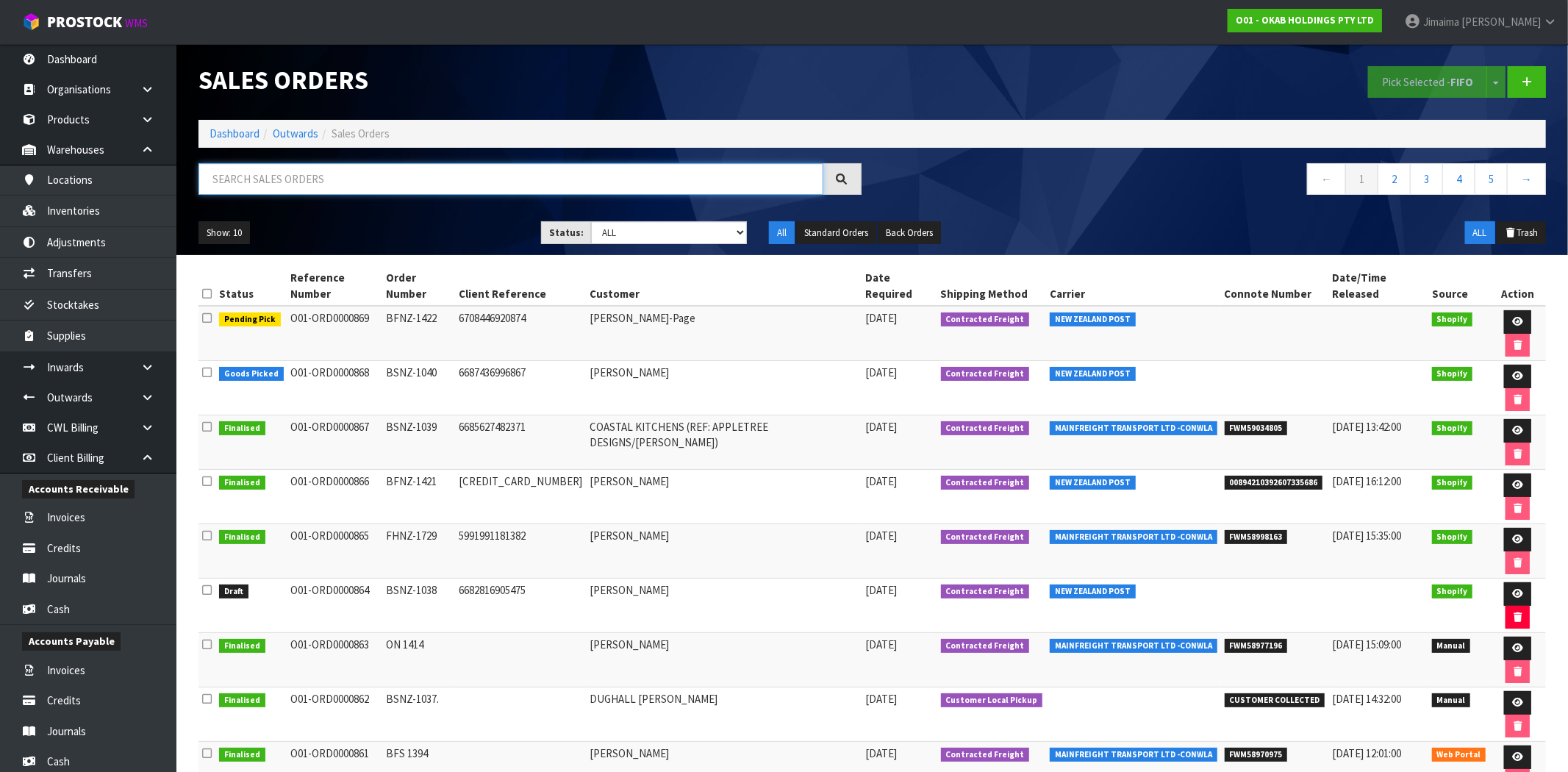
click at [423, 170] on input "text" at bounding box center [511, 179] width 625 height 32
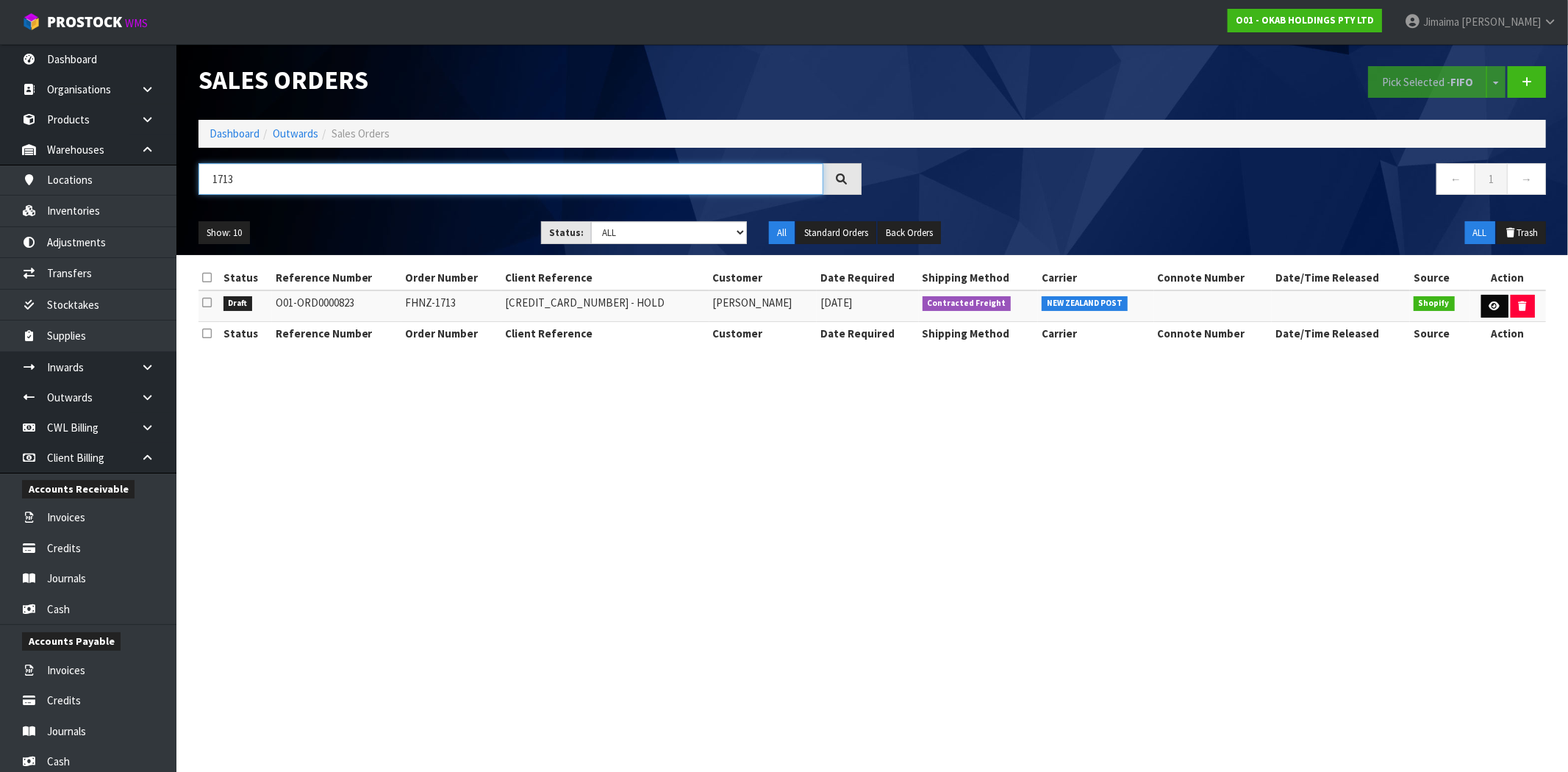
type input "1713"
click at [1490, 308] on icon at bounding box center [1495, 306] width 11 height 10
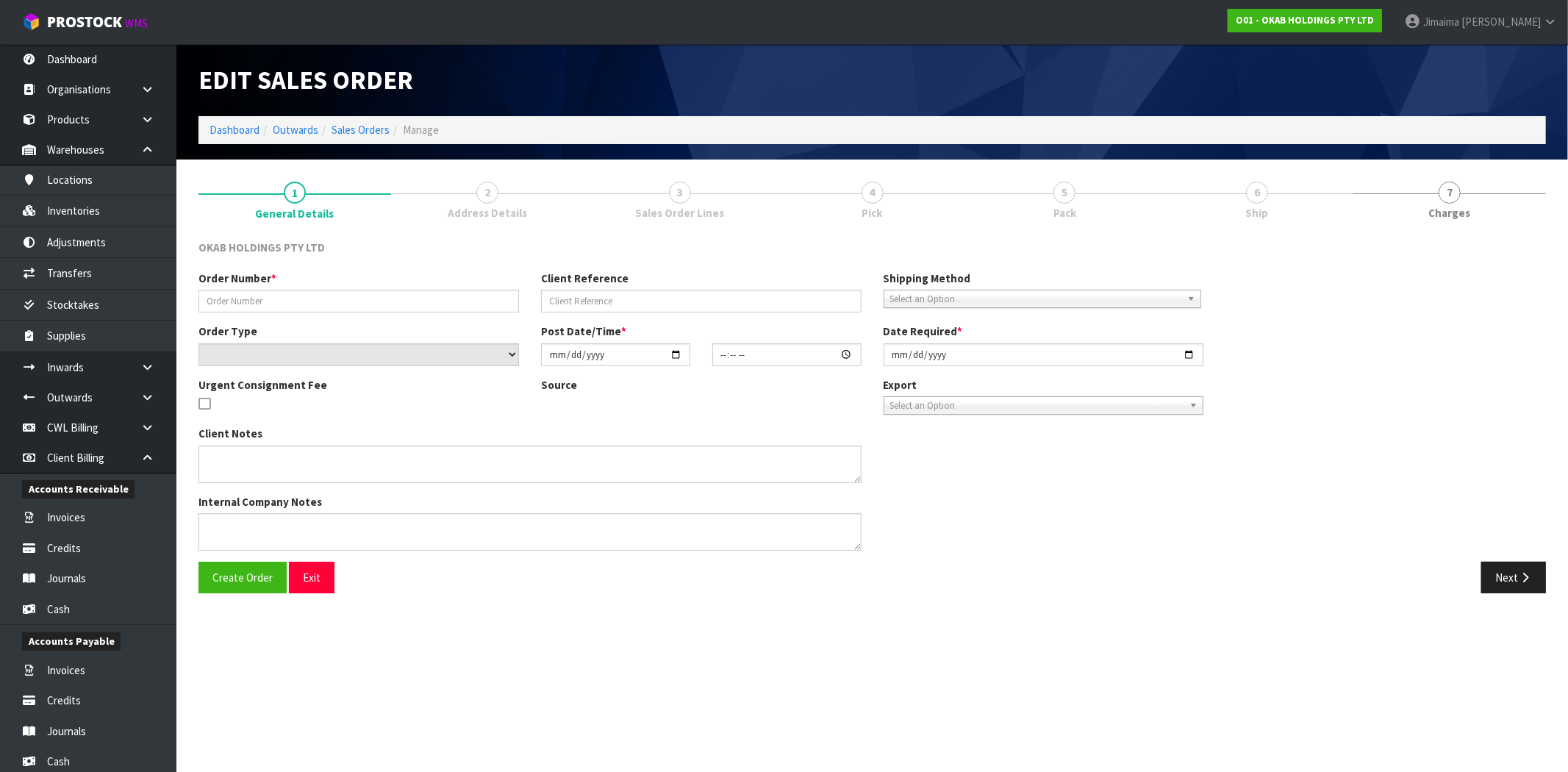
type input "FHNZ-1713"
type input "[CREDIT_CARD_NUMBER] - HOLD"
select select "number:0"
type input "[DATE]"
type input "21:15:52.000"
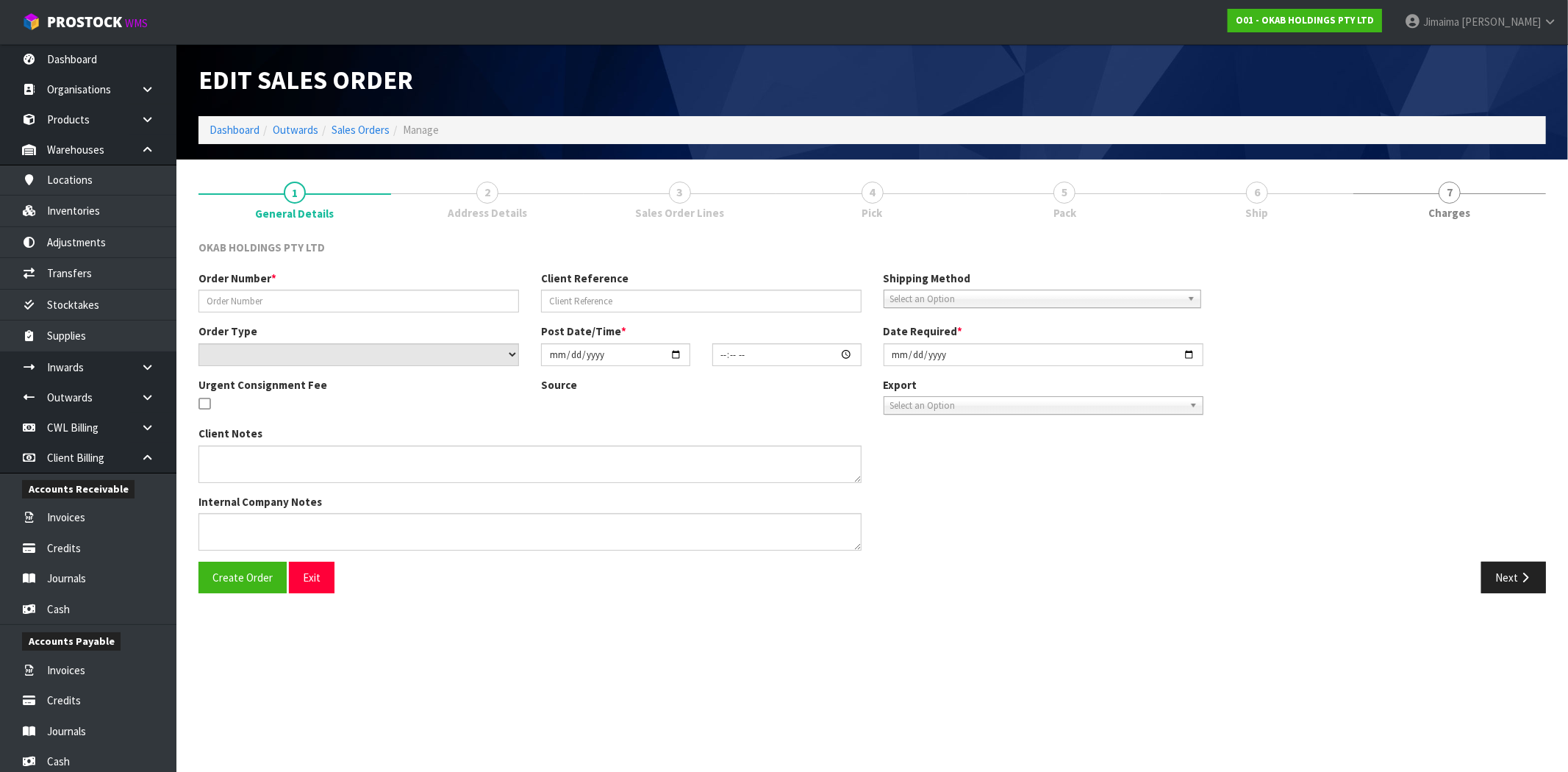
type input "[DATE]"
type textarea "O01-ORD0000823 FHNZ-1713 5.84416E+12 [PERSON_NAME] [DATE] CONTRACTED FREIGHT HO…"
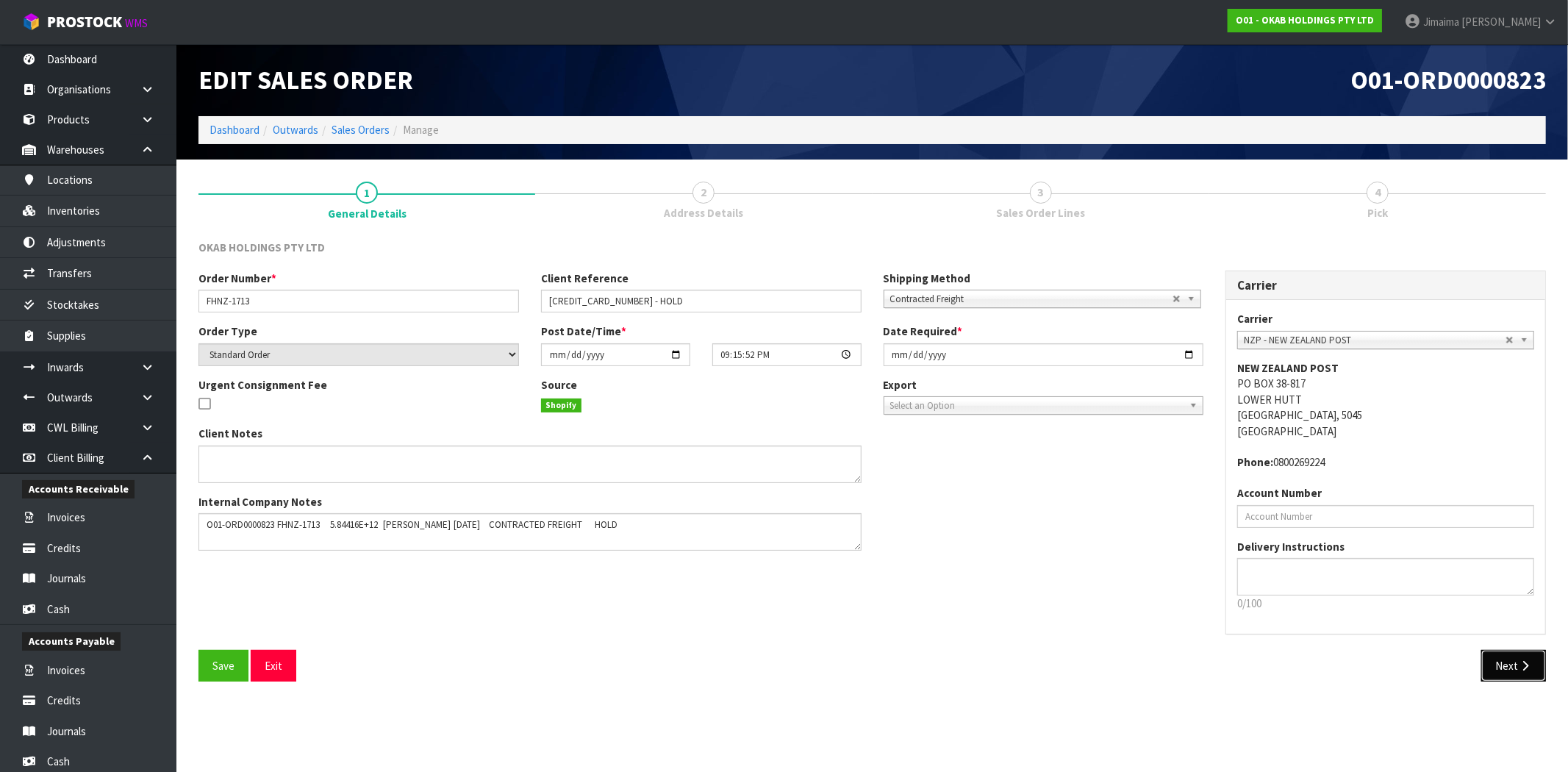
click at [1512, 674] on button "Next" at bounding box center [1514, 666] width 65 height 32
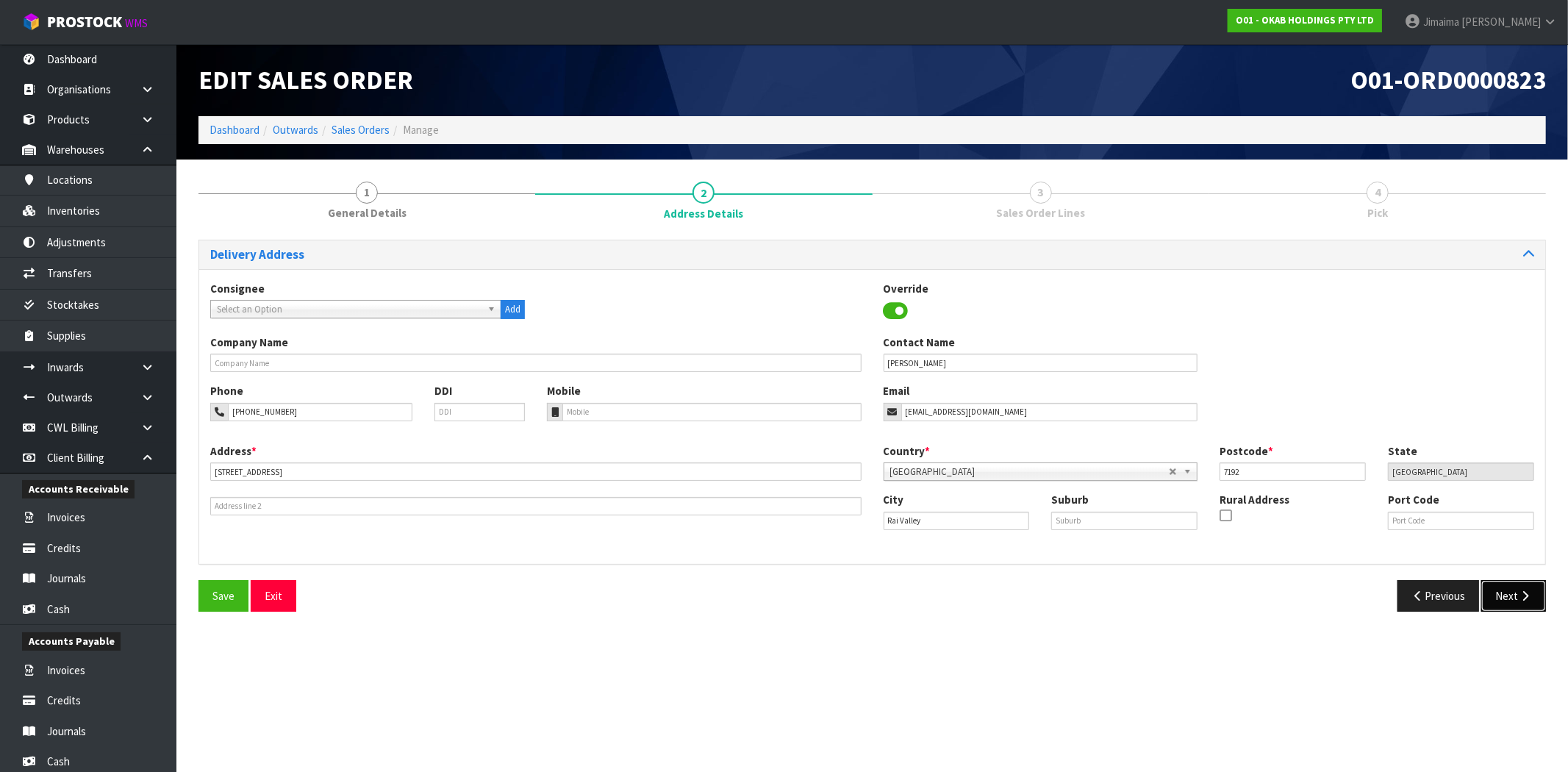
click at [1524, 589] on button "Next" at bounding box center [1514, 597] width 65 height 32
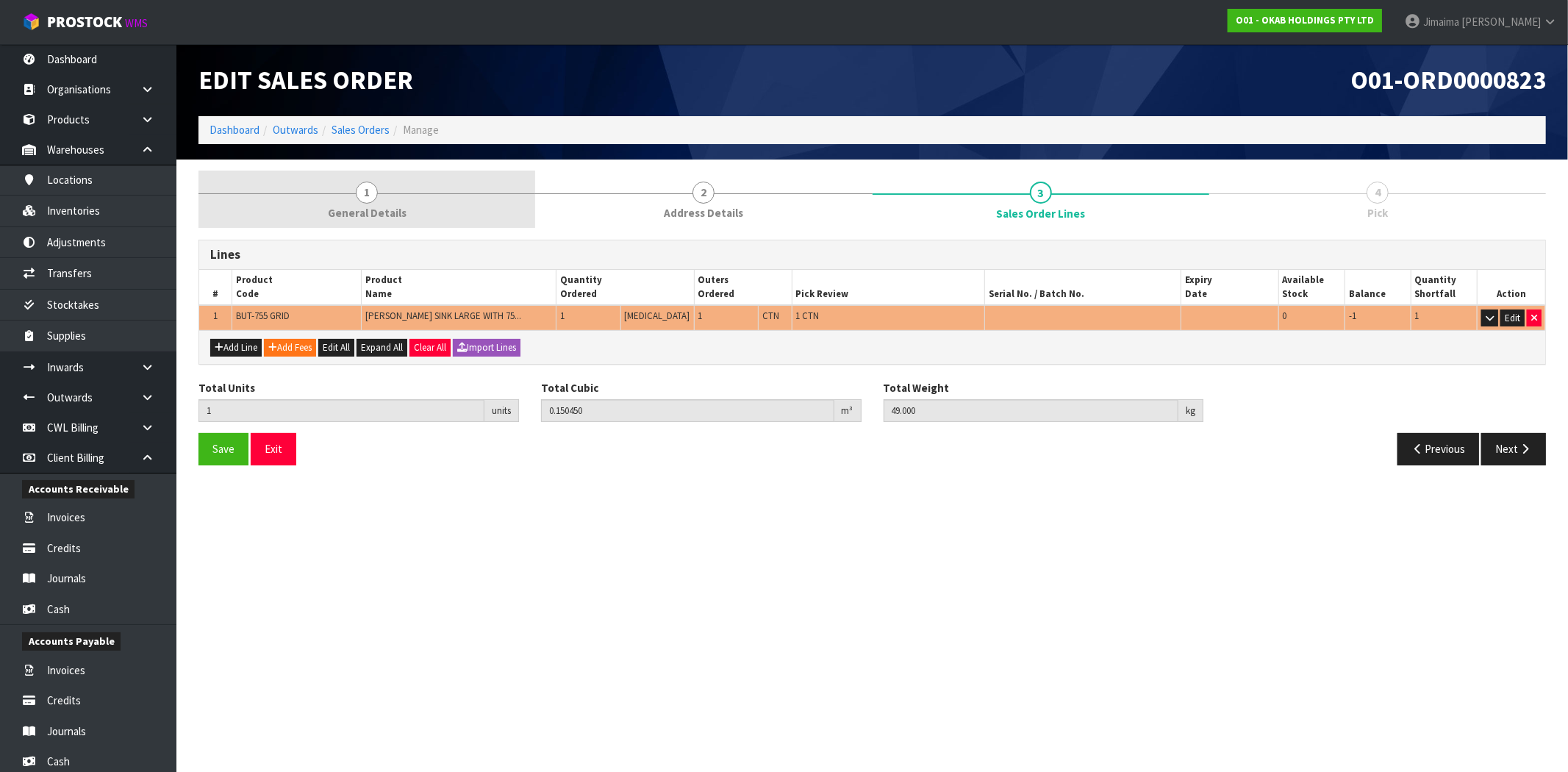
click at [410, 188] on link "1 General Details" at bounding box center [367, 199] width 337 height 58
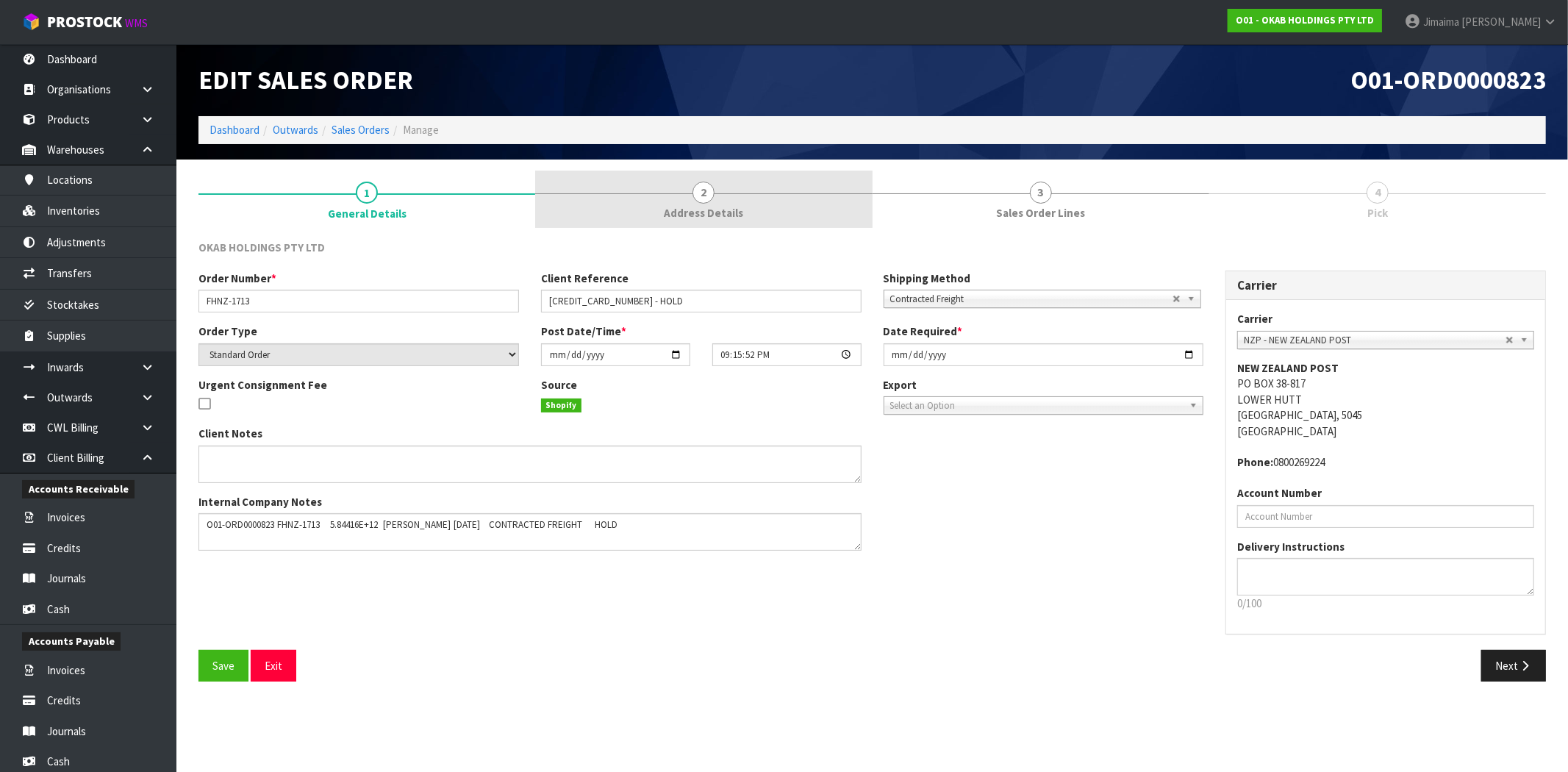
click at [807, 219] on link "2 Address Details" at bounding box center [704, 199] width 337 height 58
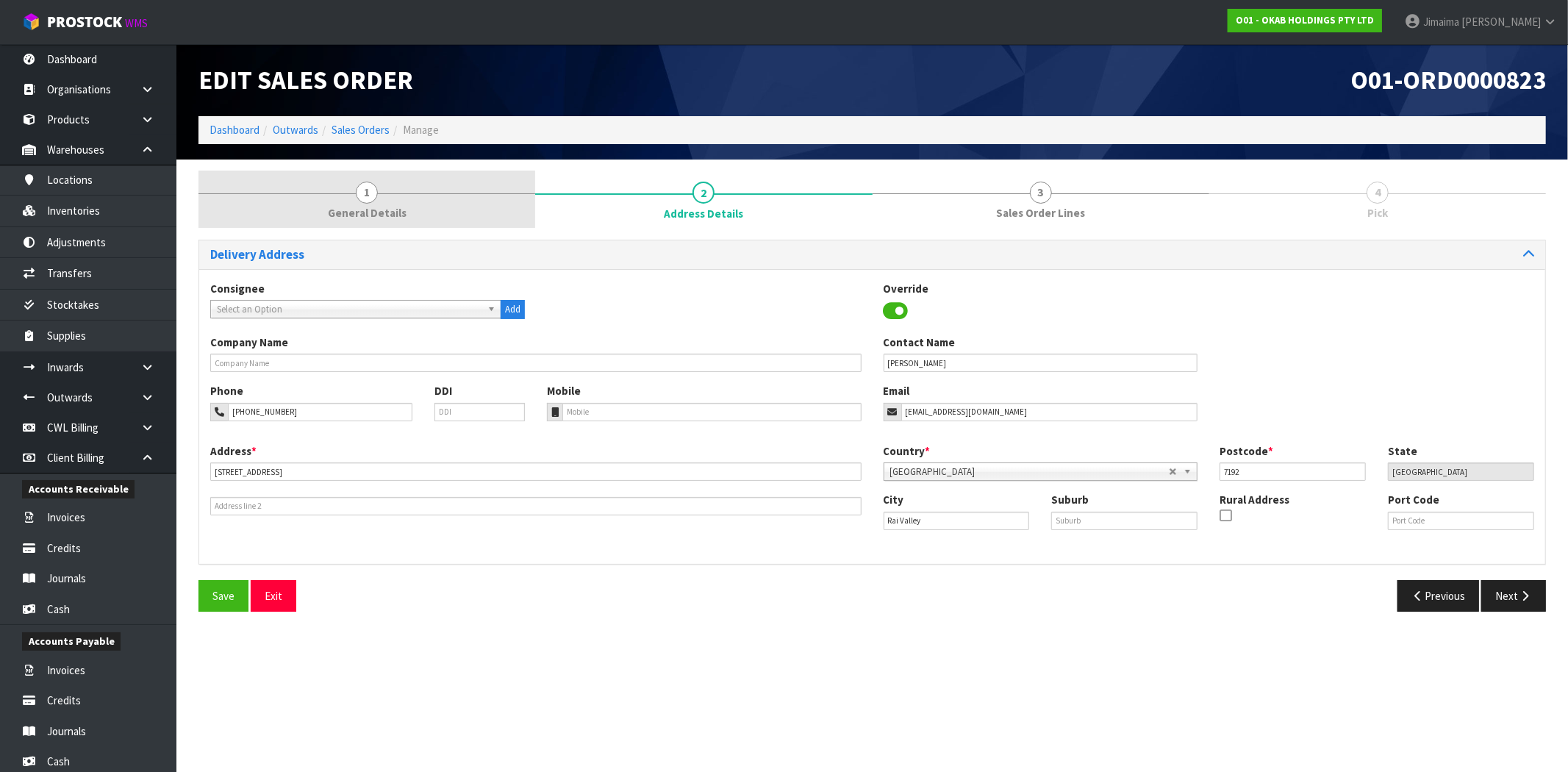
click at [371, 211] on span "General Details" at bounding box center [367, 212] width 79 height 15
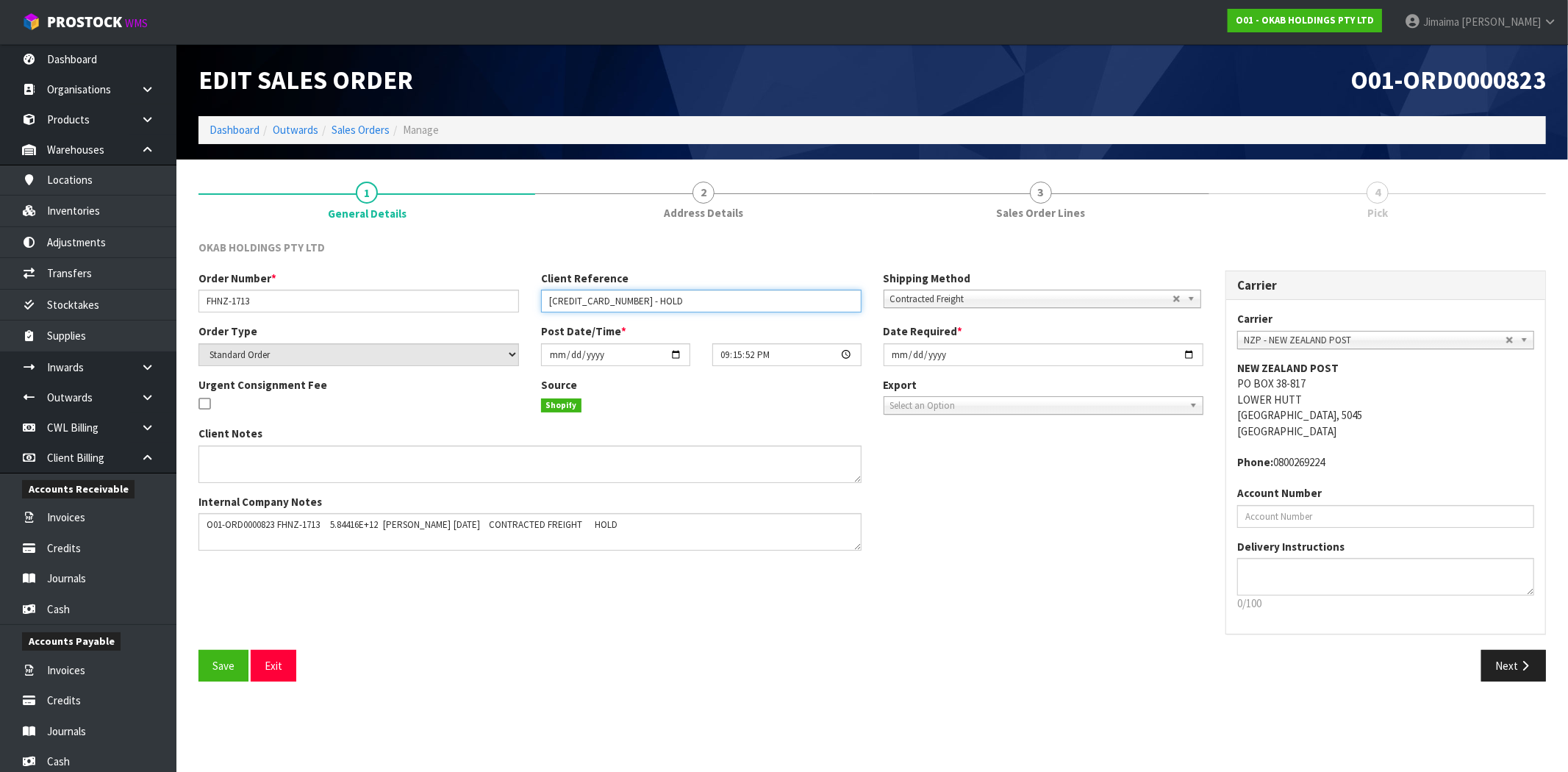
click at [685, 304] on input "[CREDIT_CARD_NUMBER] - HOLD" at bounding box center [702, 301] width 321 height 23
type input "[CREDIT_CARD_NUMBER] - HOLD UNTIL CLIENT CONFIRMS"
click at [222, 667] on span "Save" at bounding box center [223, 666] width 22 height 14
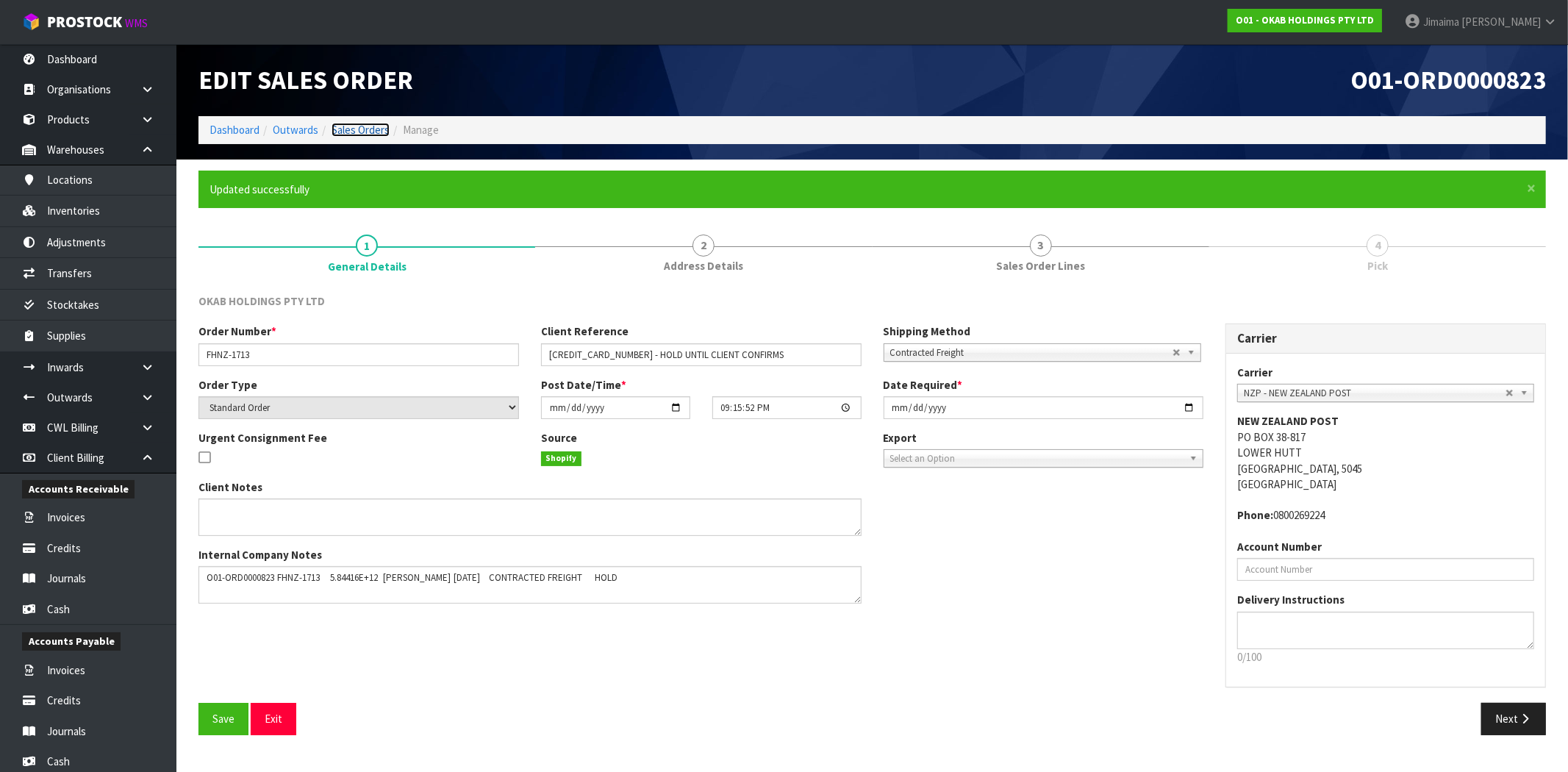
click at [355, 129] on link "Sales Orders" at bounding box center [361, 130] width 59 height 14
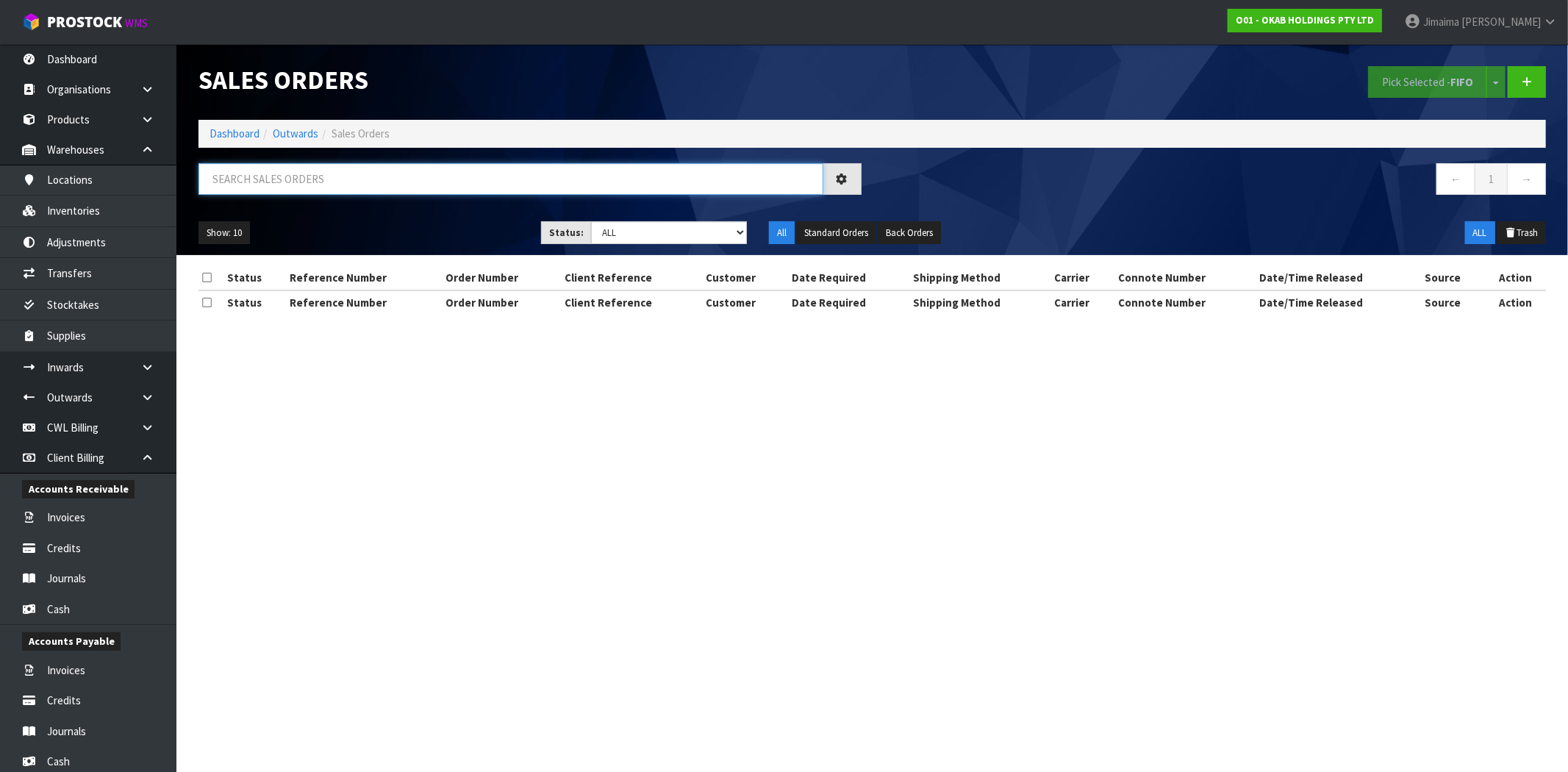
click at [386, 186] on input "text" at bounding box center [511, 179] width 625 height 32
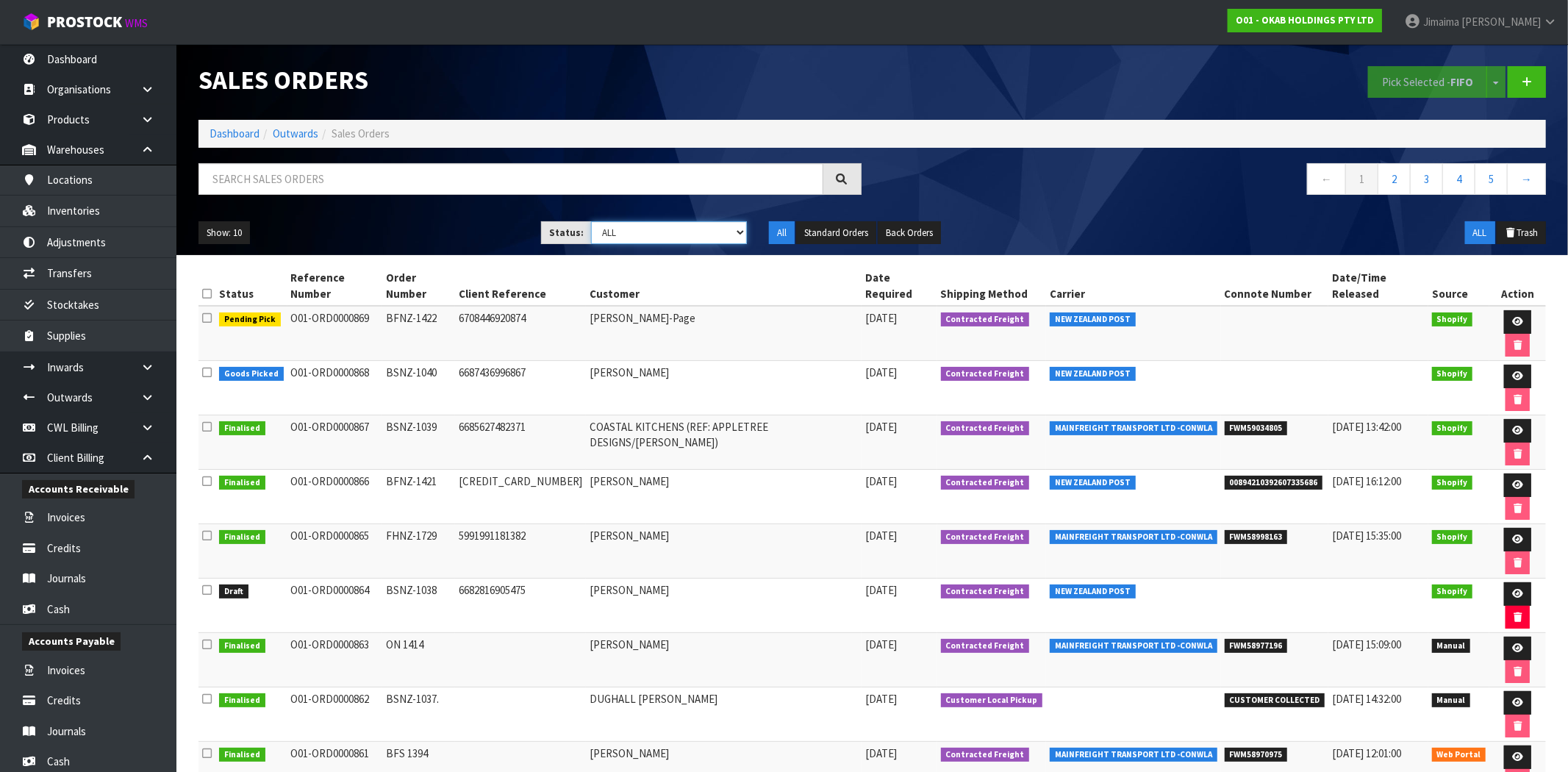
click at [603, 230] on select "Draft Pending Allocated Pending Pick Goods Picked Goods Packed Pending Charges …" at bounding box center [669, 233] width 156 height 23
select select "string:0"
click at [591, 222] on select "Draft Pending Allocated Pending Pick Goods Picked Goods Packed Pending Charges …" at bounding box center [669, 233] width 156 height 23
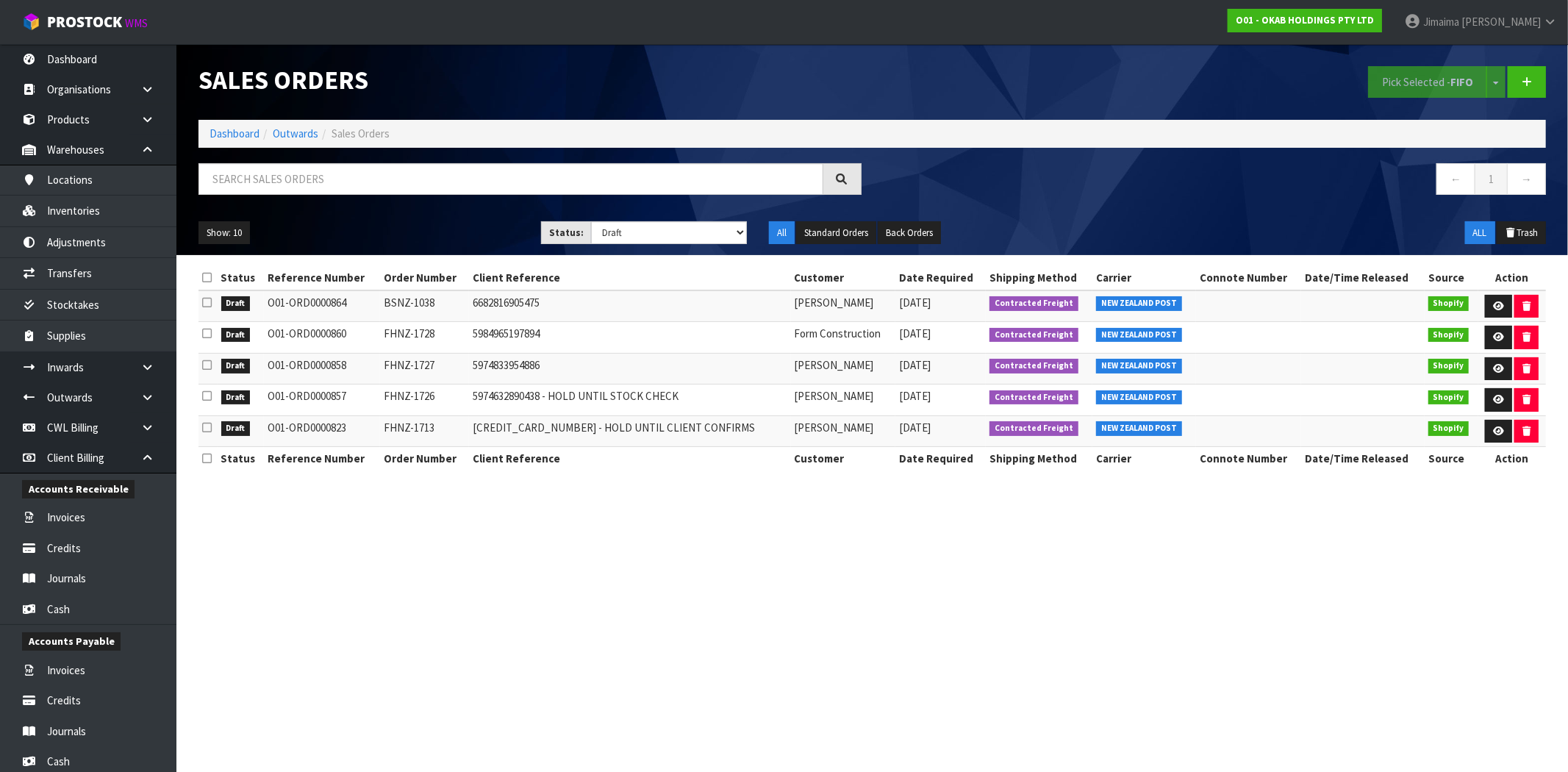
click at [817, 357] on td "[PERSON_NAME]" at bounding box center [844, 369] width 105 height 32
click at [823, 340] on td "Form Construction" at bounding box center [844, 338] width 105 height 32
click at [1494, 336] on icon at bounding box center [1499, 337] width 11 height 10
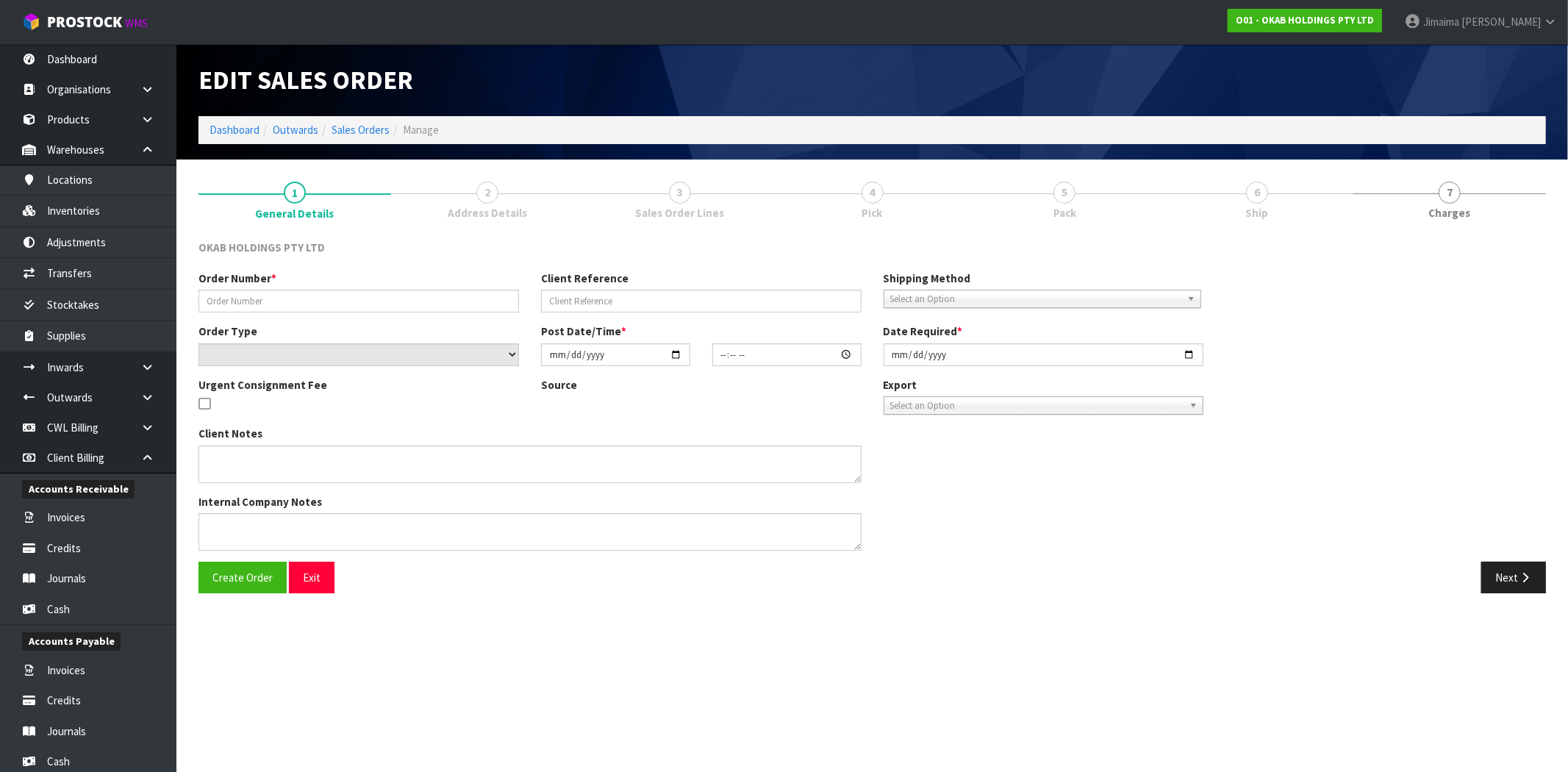
type input "FHNZ-1728"
type input "5984965197894"
select select "number:0"
type input "[DATE]"
type input "19:56:29.000"
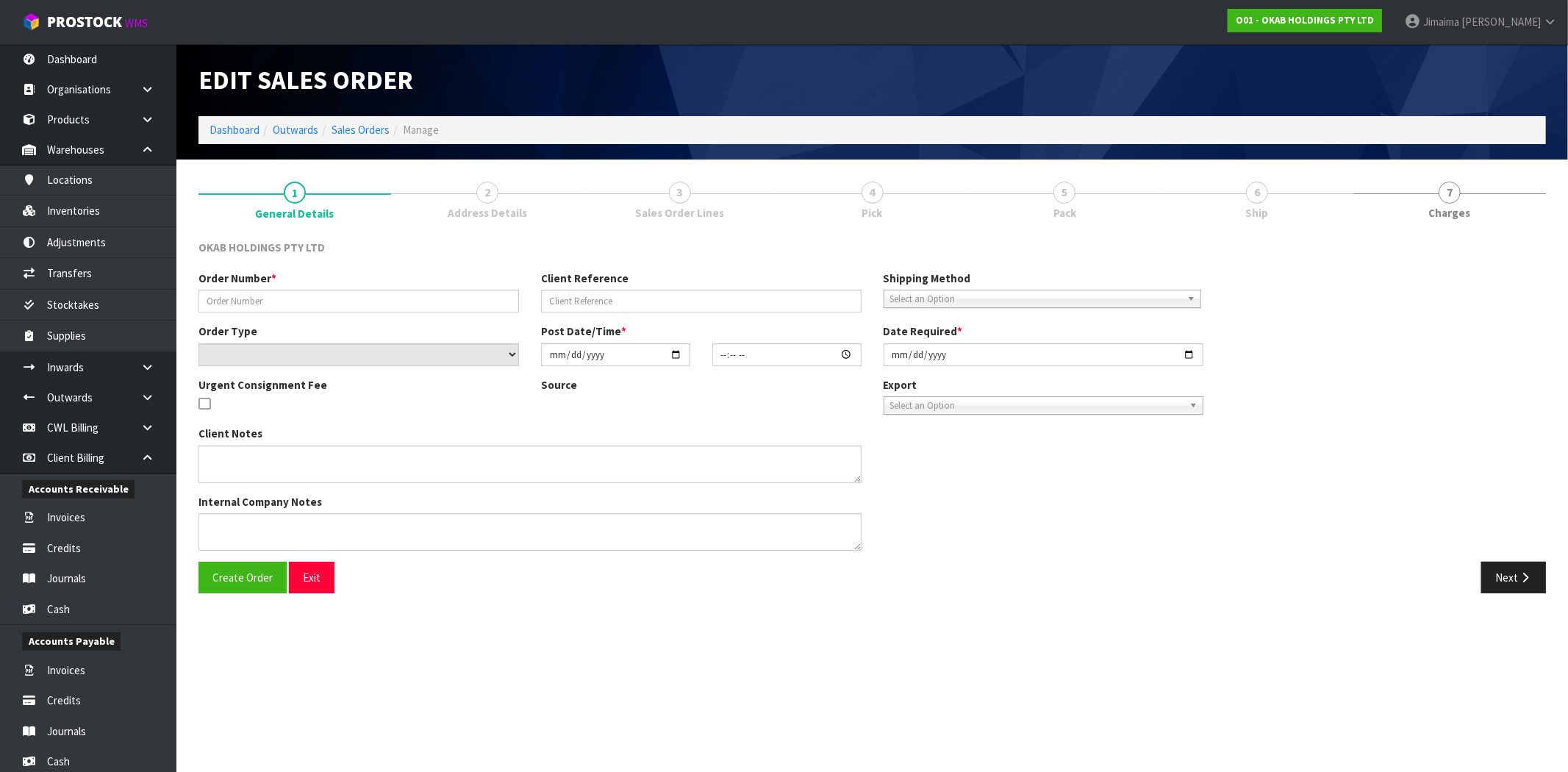
type input "[DATE]"
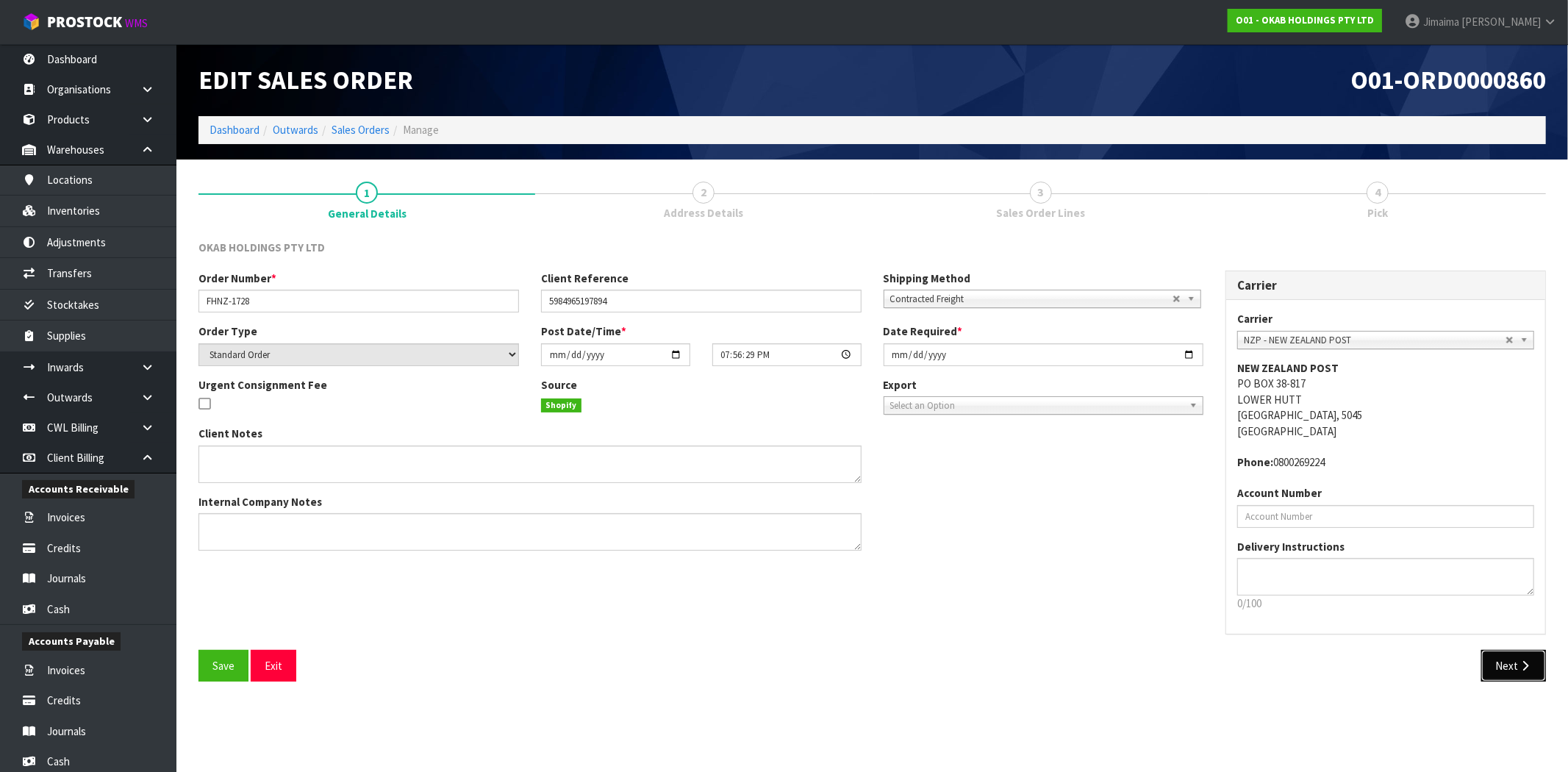
click at [1513, 655] on button "Next" at bounding box center [1514, 666] width 65 height 32
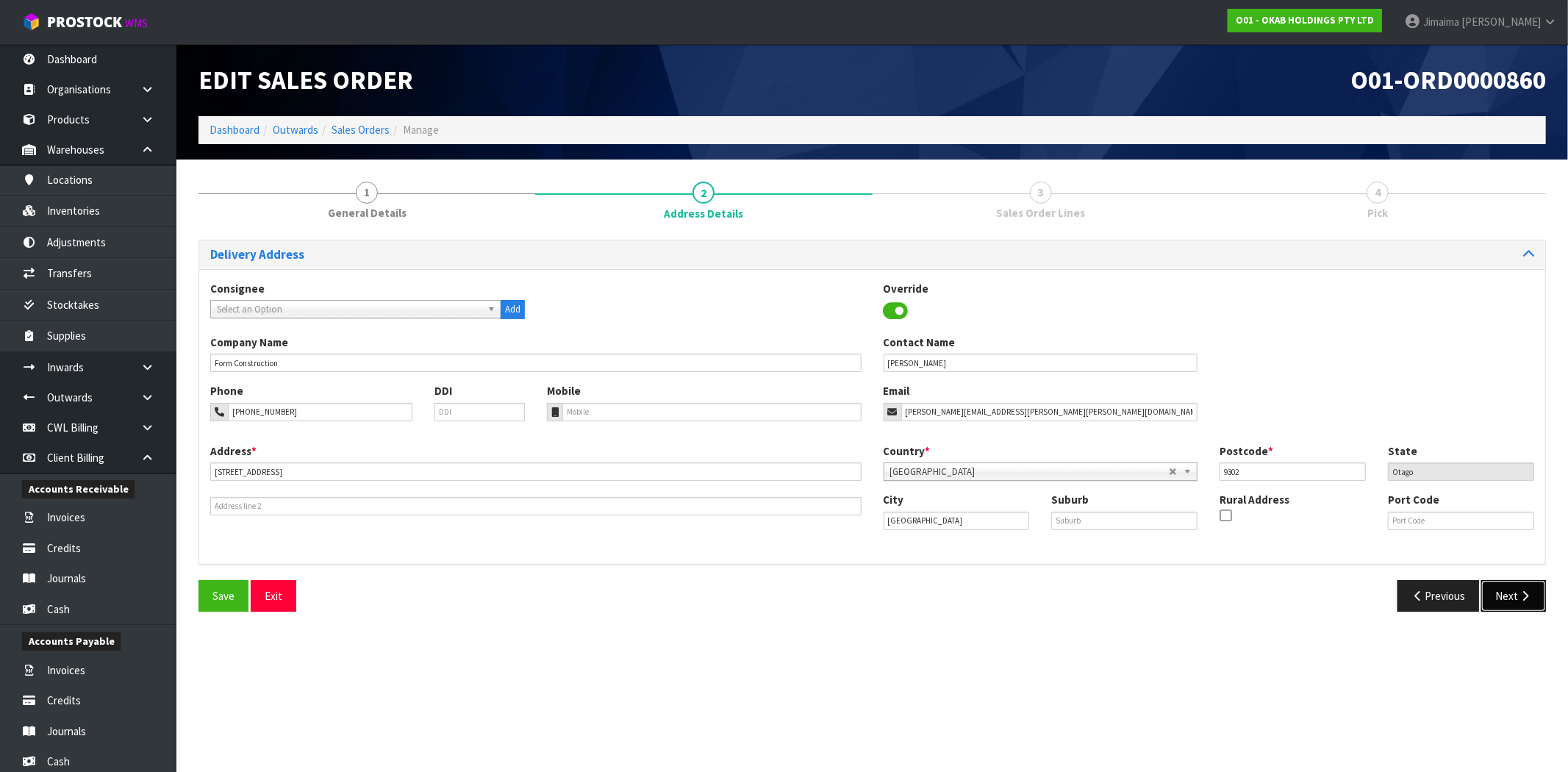
click at [1517, 604] on button "Next" at bounding box center [1514, 597] width 65 height 32
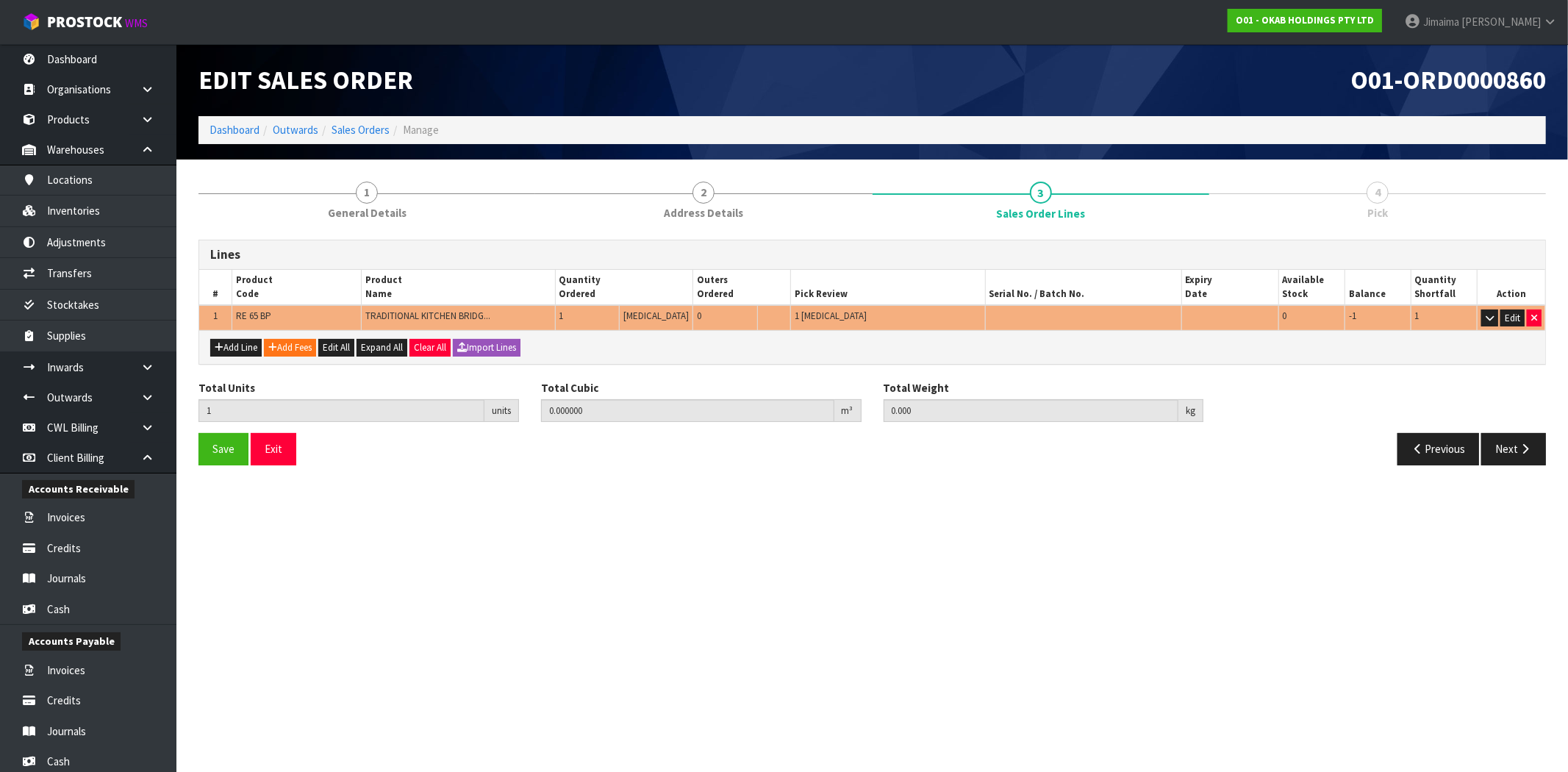
click at [774, 517] on section "Edit Sales Order O01-ORD0000860 Dashboard Outwards Sales Orders Manage 1 Genera…" at bounding box center [784, 386] width 1568 height 772
click at [365, 123] on link "Sales Orders" at bounding box center [361, 130] width 59 height 14
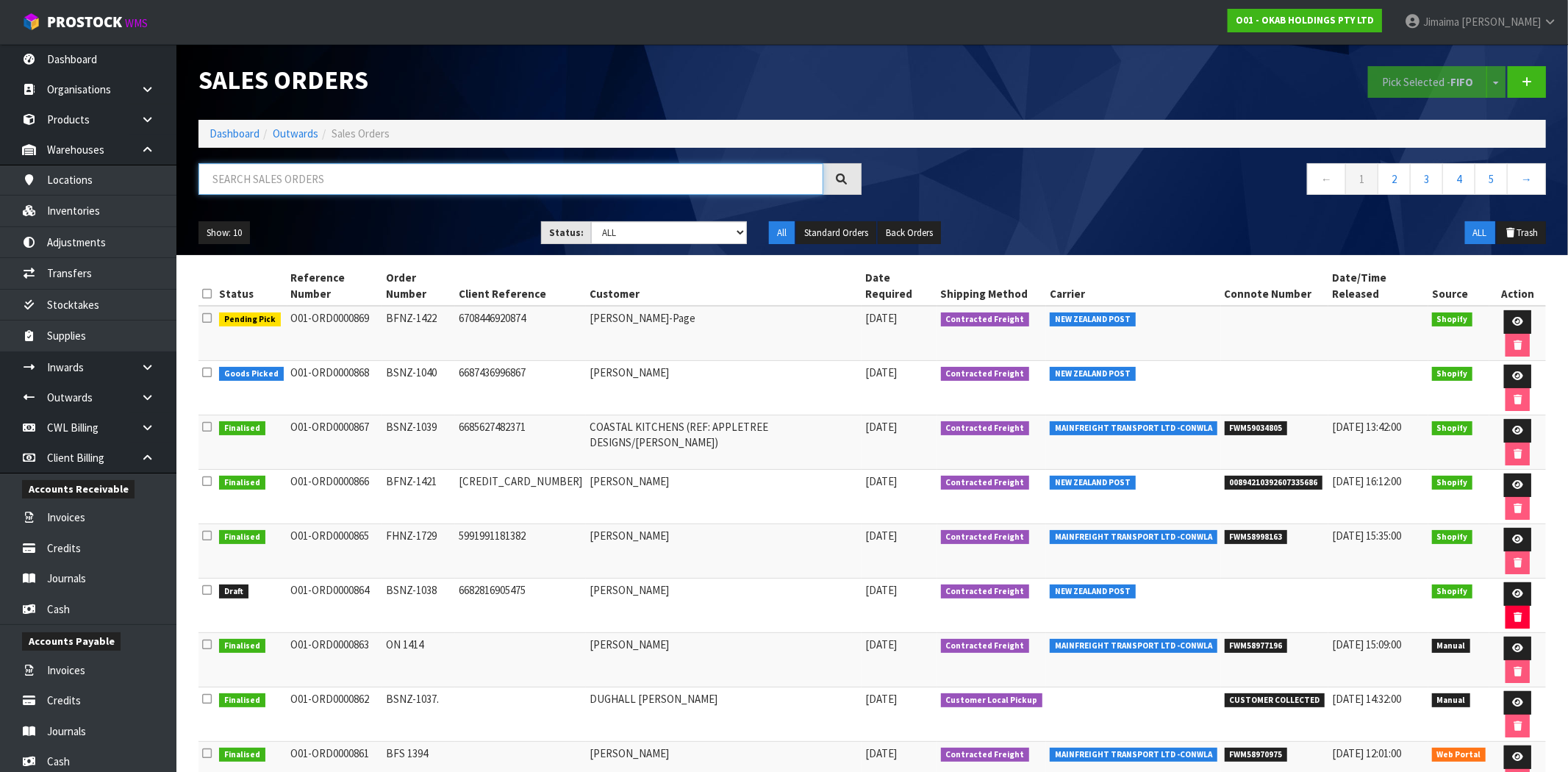
click at [274, 166] on input "text" at bounding box center [511, 179] width 625 height 32
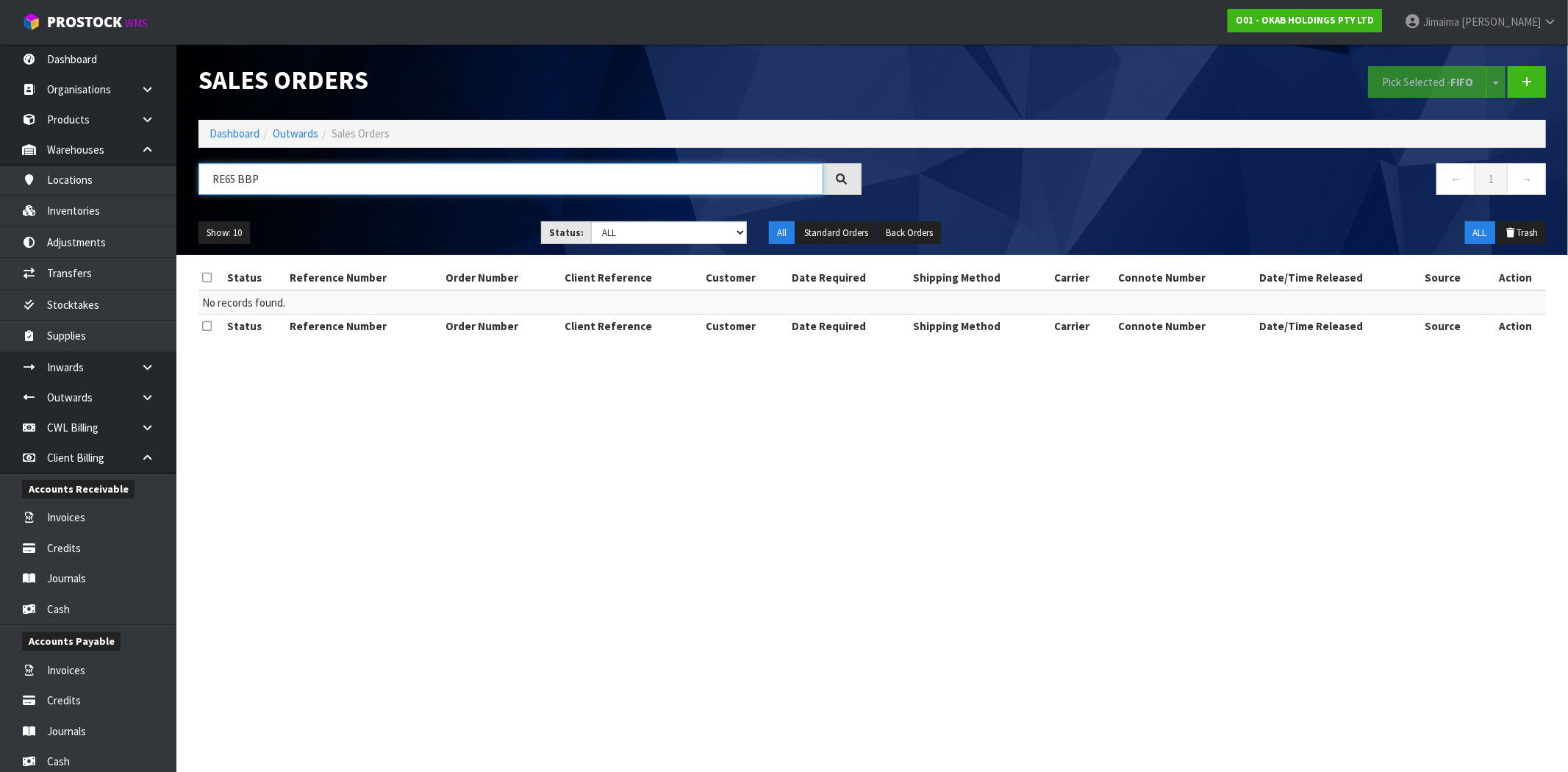
click at [223, 178] on input "RE65 BBP" at bounding box center [511, 179] width 625 height 32
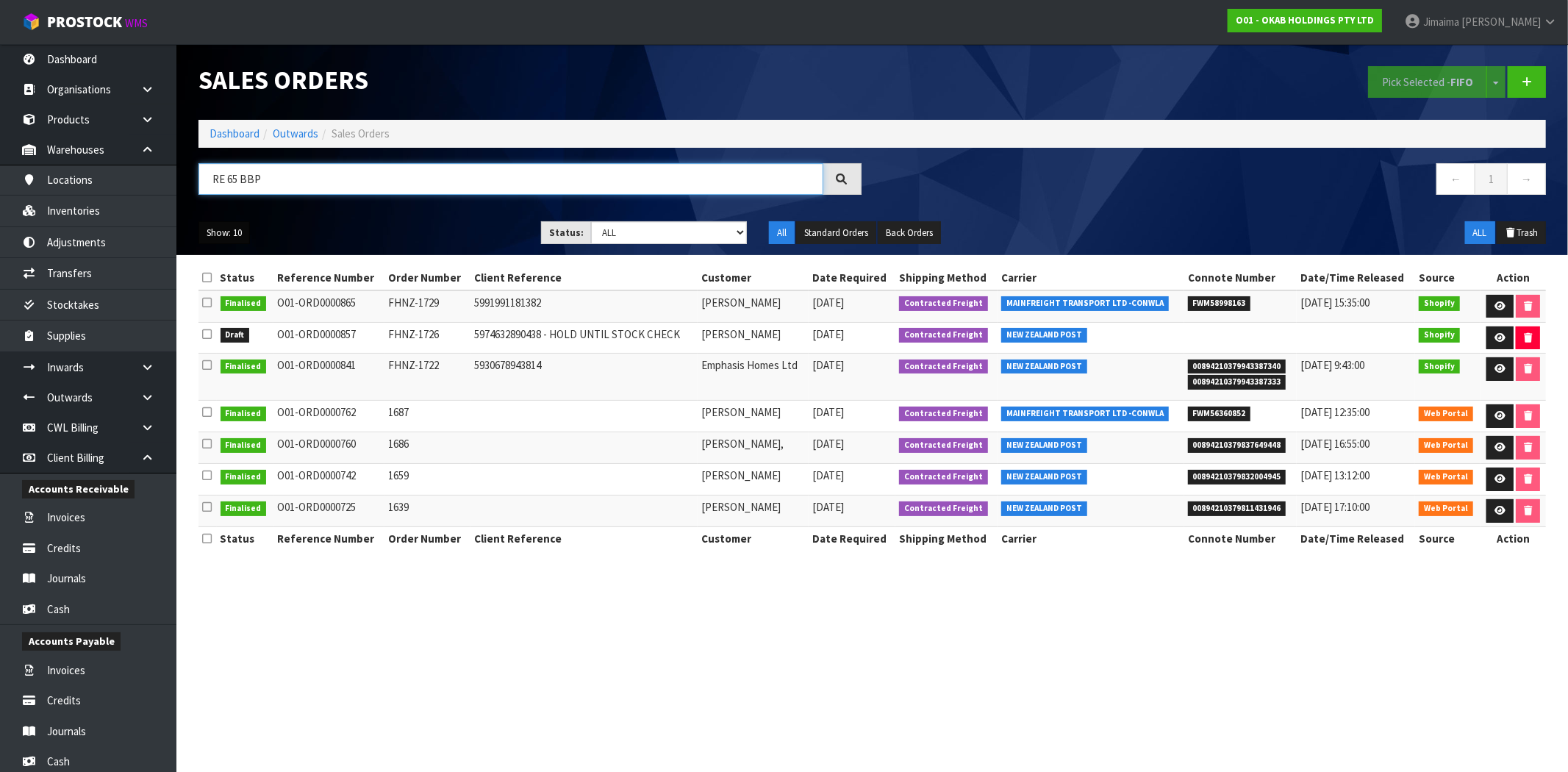
type input "RE 65 BBP"
click at [237, 235] on button "Show: 10" at bounding box center [224, 233] width 51 height 24
click at [253, 309] on link "25" at bounding box center [257, 300] width 116 height 19
drag, startPoint x: 231, startPoint y: 229, endPoint x: 251, endPoint y: 324, distance: 97.1
click at [231, 229] on button "Show: 25" at bounding box center [224, 233] width 51 height 24
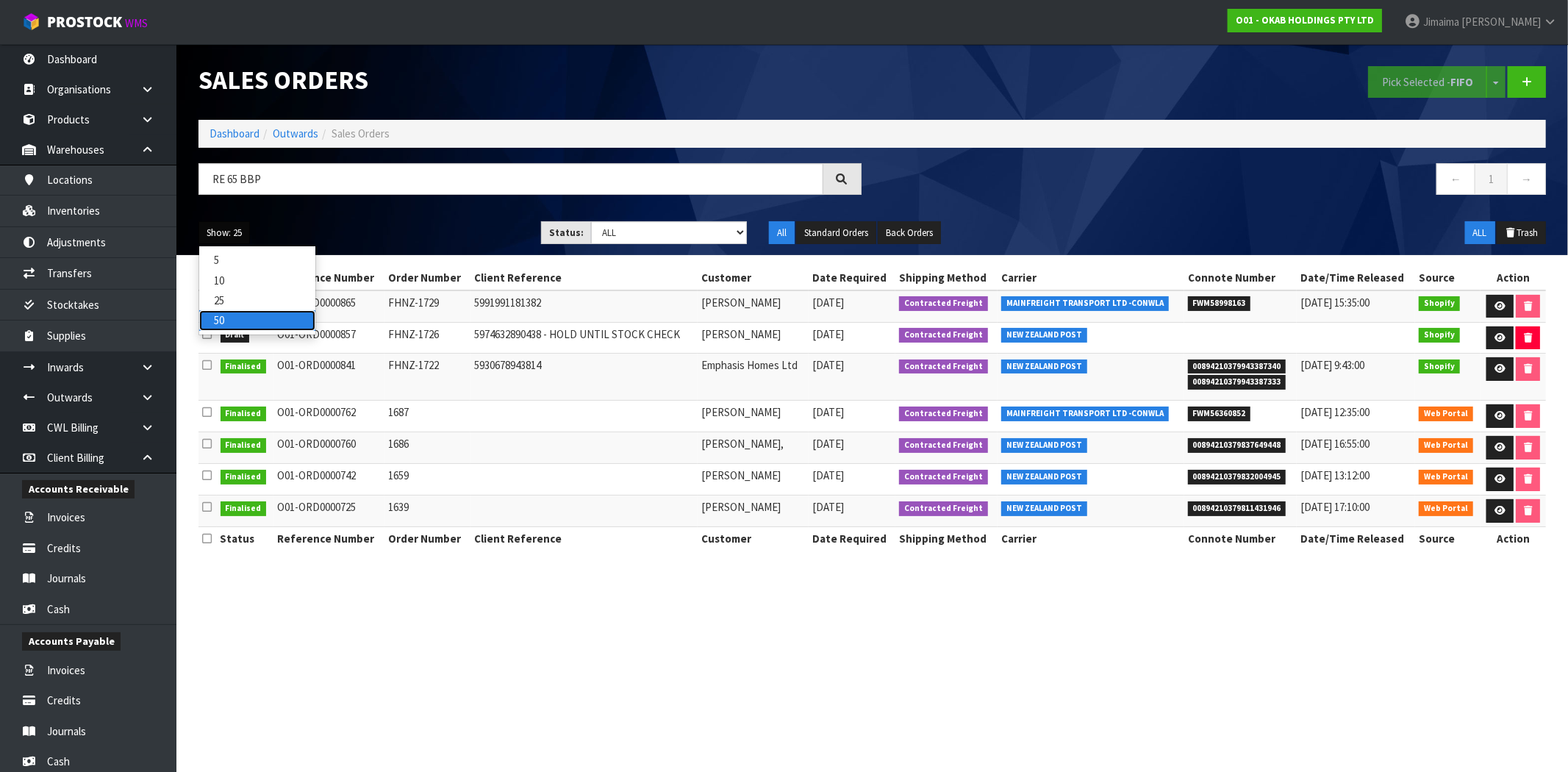
click at [241, 318] on link "50" at bounding box center [257, 320] width 116 height 19
click at [653, 243] on select "Draft Pending Allocated Pending Pick Goods Picked Goods Packed Pending Charges …" at bounding box center [669, 233] width 156 height 23
select select "string:0"
click at [591, 222] on select "Draft Pending Allocated Pending Pick Goods Picked Goods Packed Pending Charges …" at bounding box center [669, 233] width 156 height 23
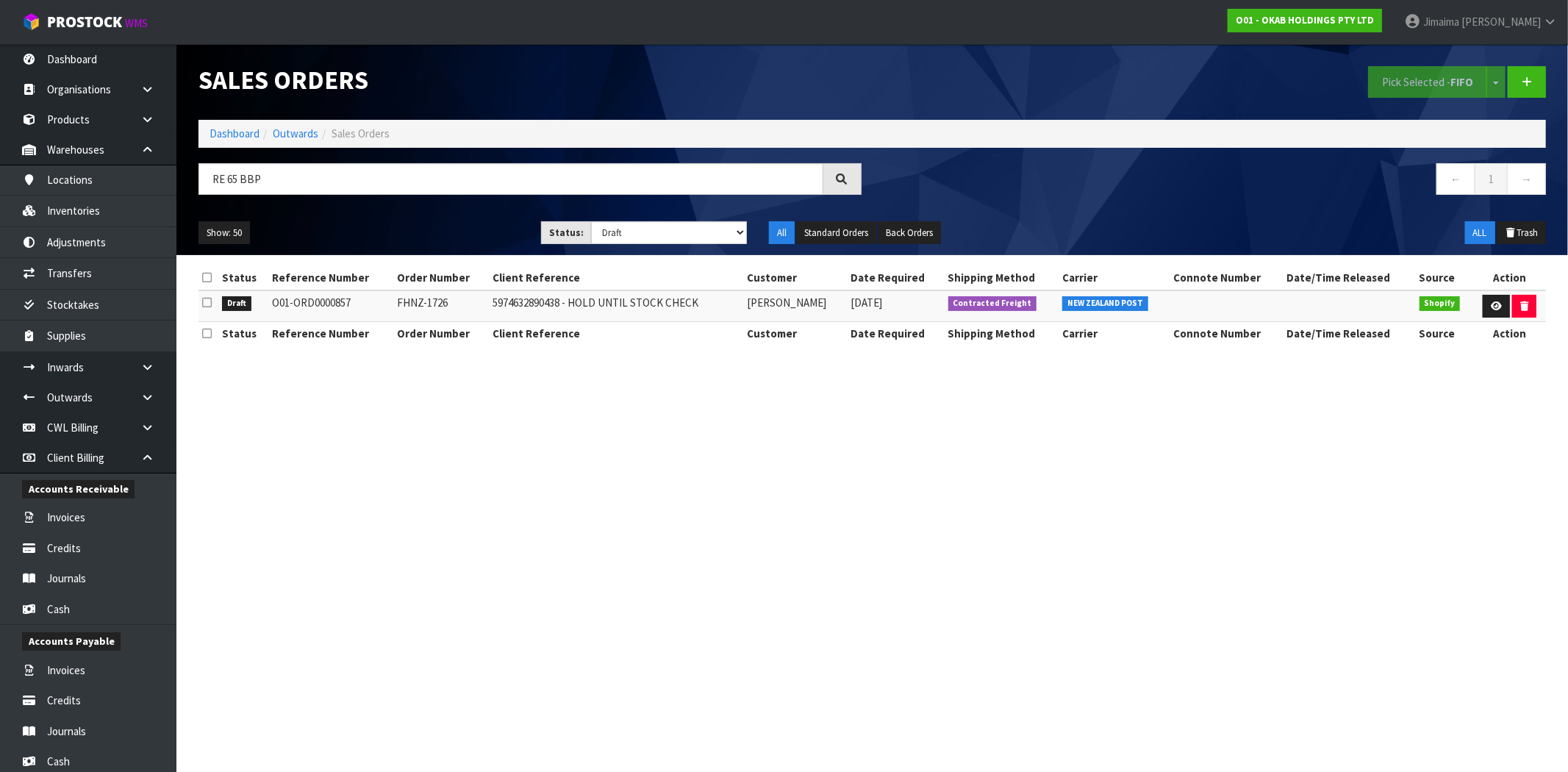
click at [297, 199] on div "RE 65 BBP" at bounding box center [530, 184] width 685 height 43
click at [293, 183] on input "RE 65 BBP" at bounding box center [511, 179] width 625 height 32
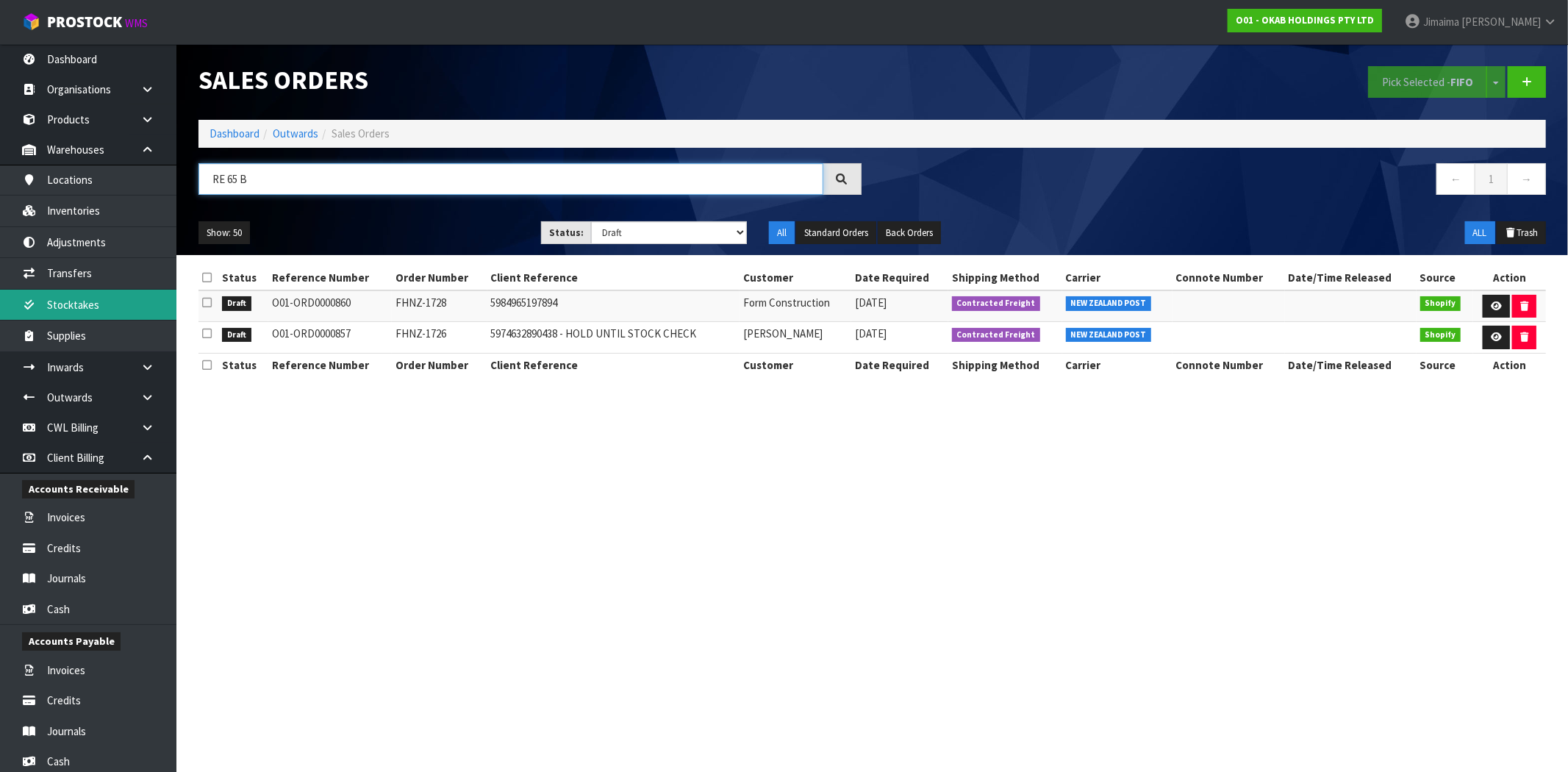
type input "RE 65 B"
click at [572, 288] on th "Client Reference" at bounding box center [613, 277] width 253 height 24
click at [326, 339] on td "O01-ORD0000857" at bounding box center [330, 338] width 123 height 32
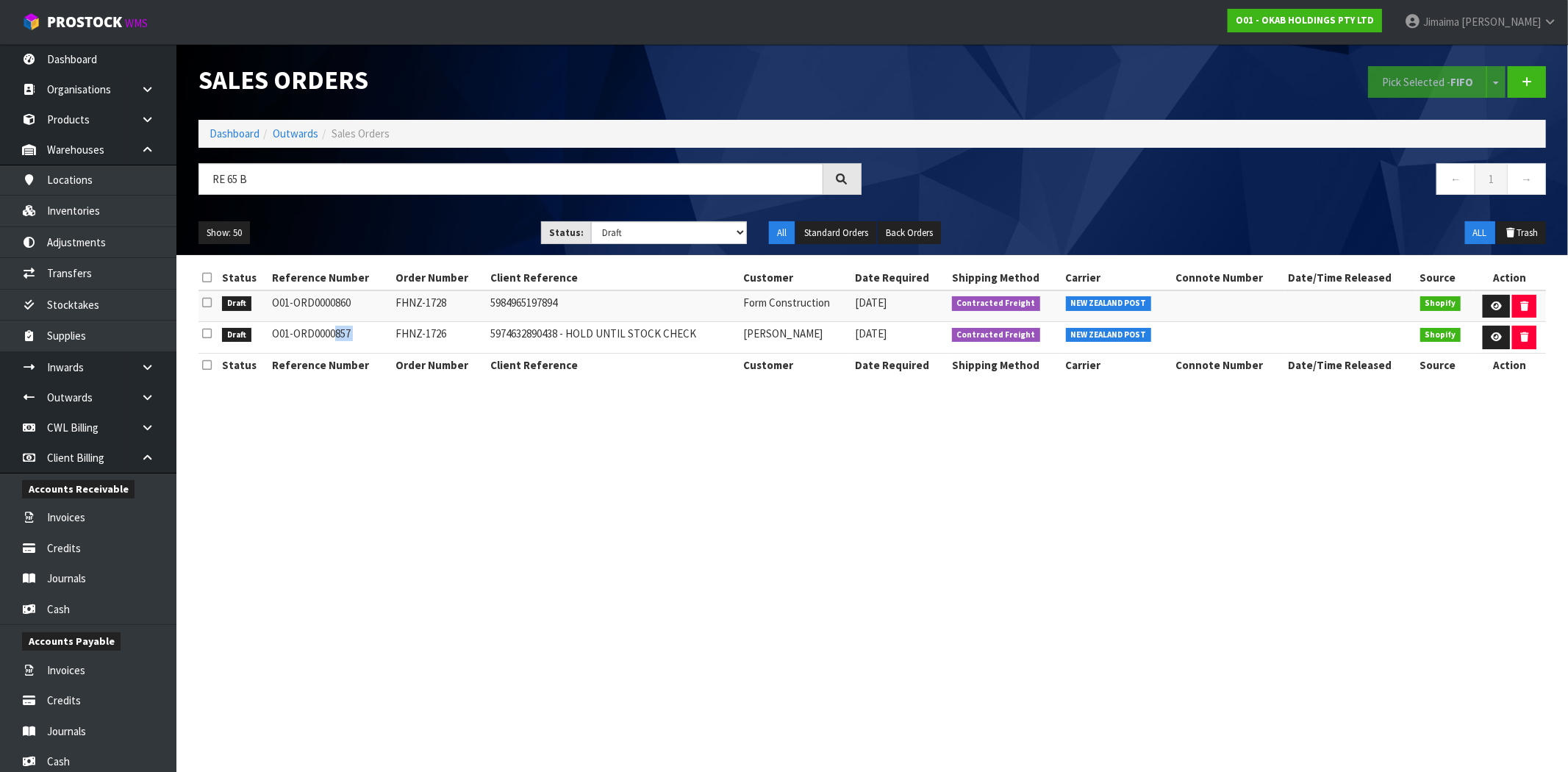
copy tr "O01-ORD0000857"
click at [1488, 300] on link at bounding box center [1496, 307] width 27 height 24
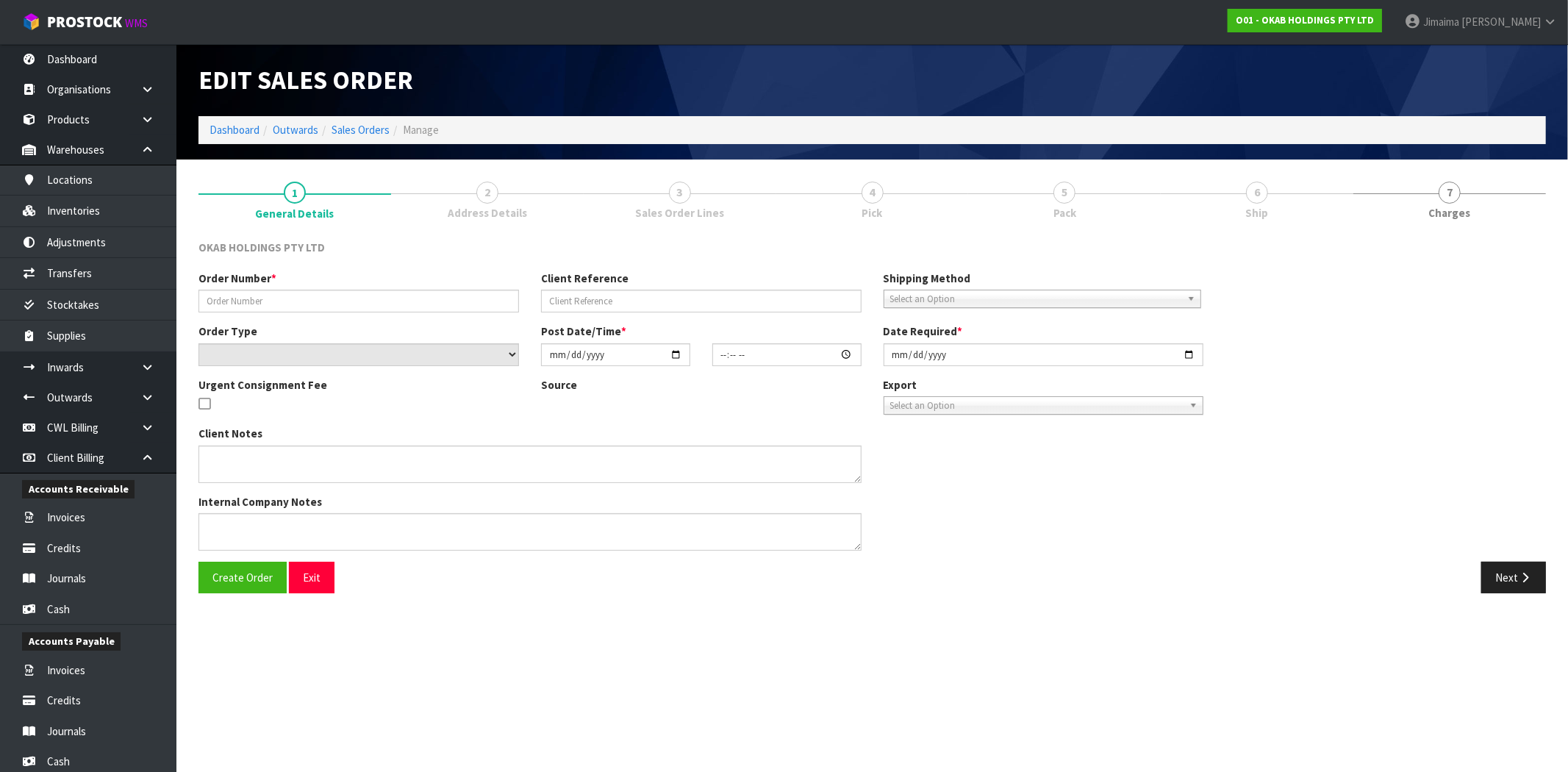
type input "FHNZ-1728"
type input "5984965197894"
select select "number:0"
type input "[DATE]"
type input "19:56:29.000"
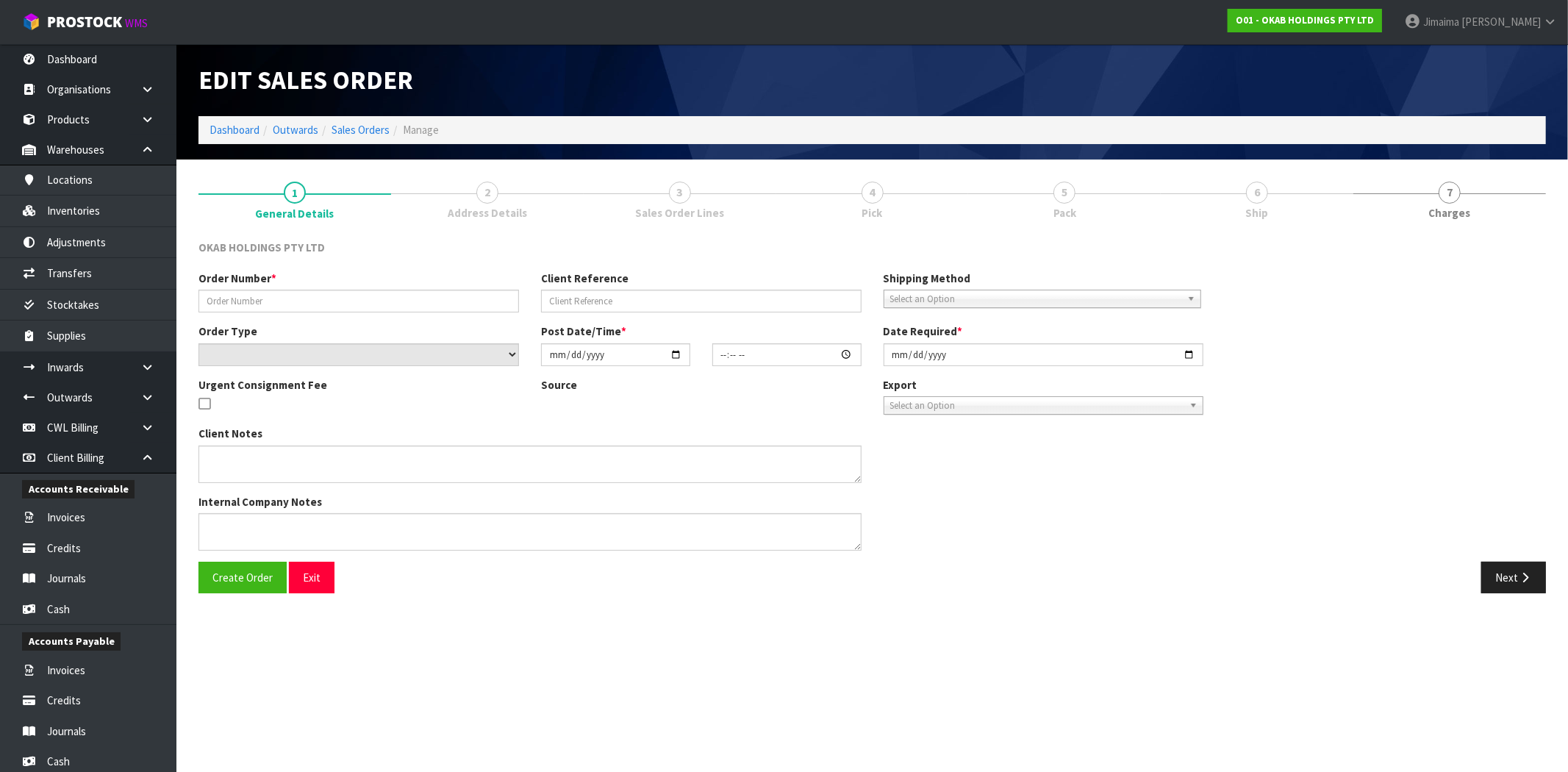
type input "[DATE]"
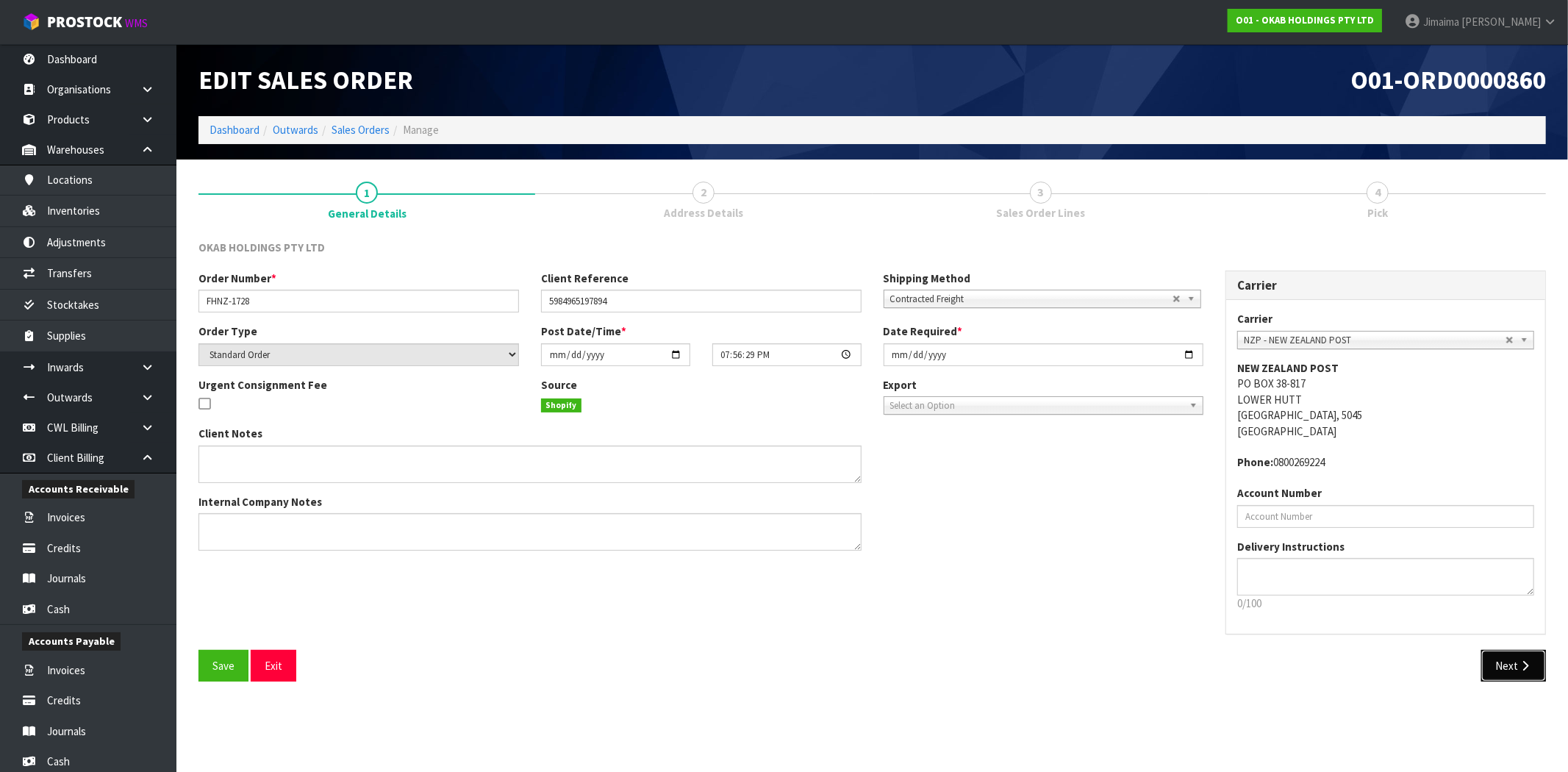
click at [1517, 656] on button "Next" at bounding box center [1514, 666] width 65 height 32
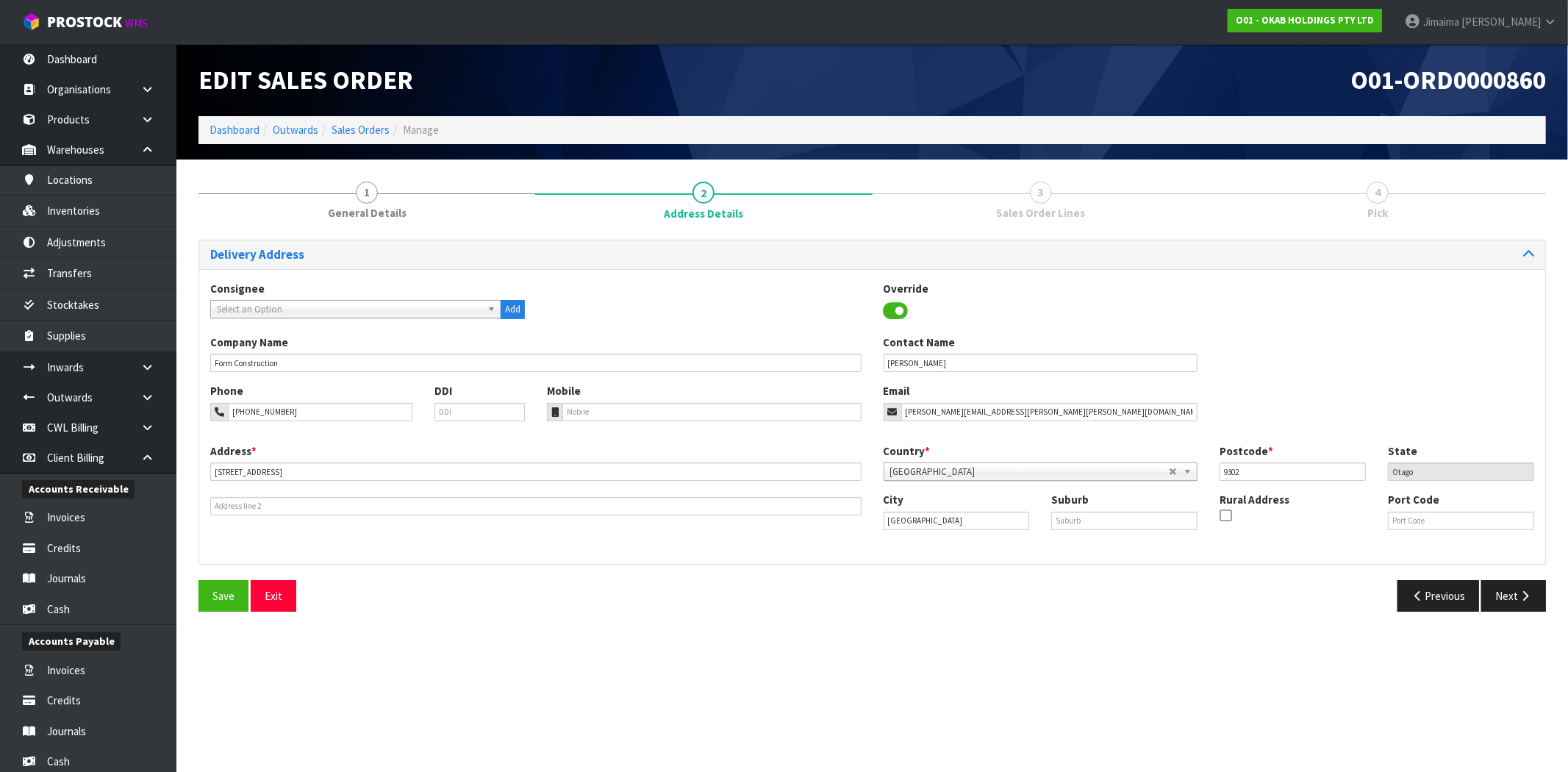
click at [1520, 616] on div "Save Exit Previous Next" at bounding box center [872, 602] width 1369 height 43
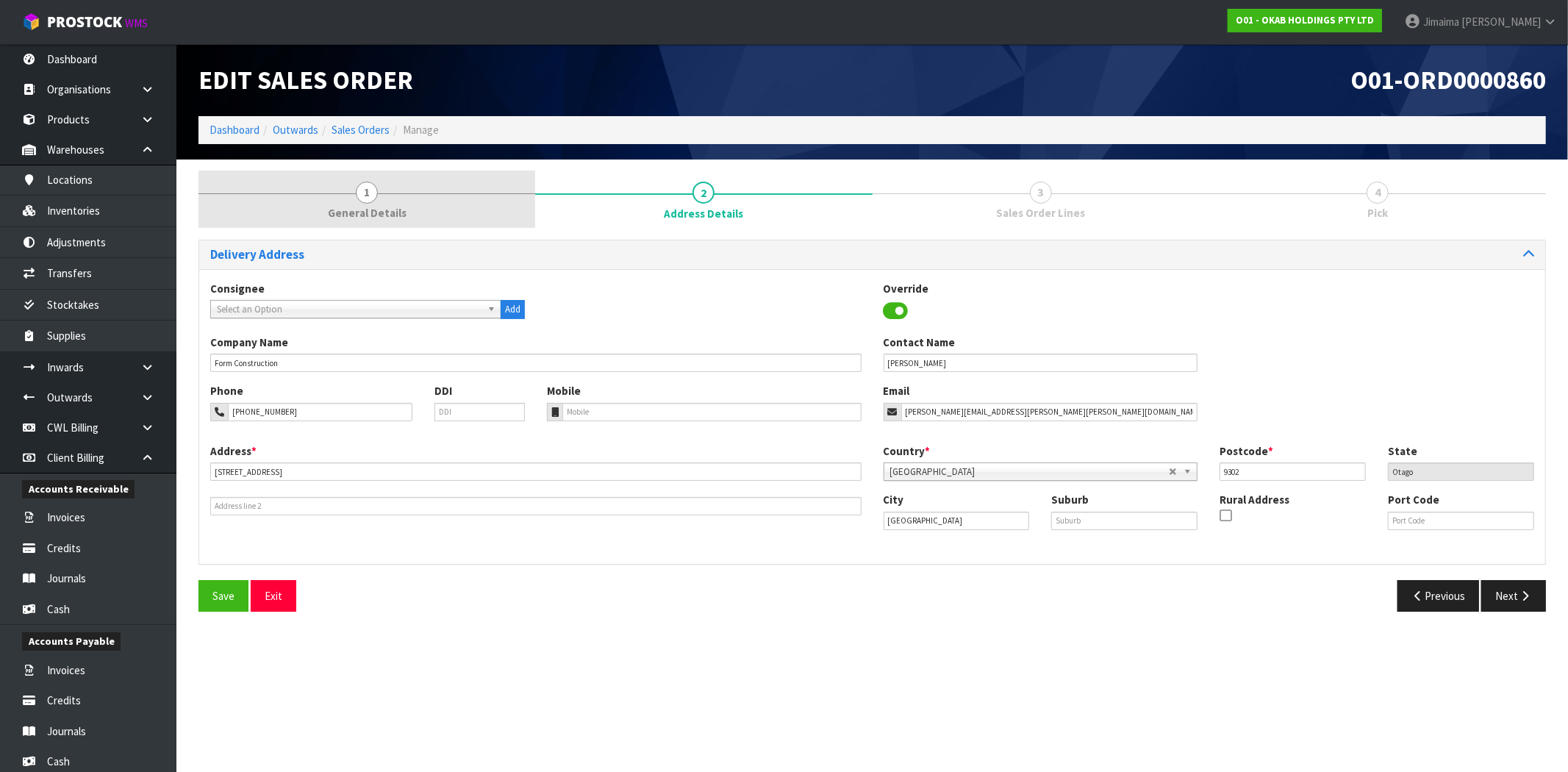
click at [363, 196] on span "1" at bounding box center [366, 192] width 22 height 22
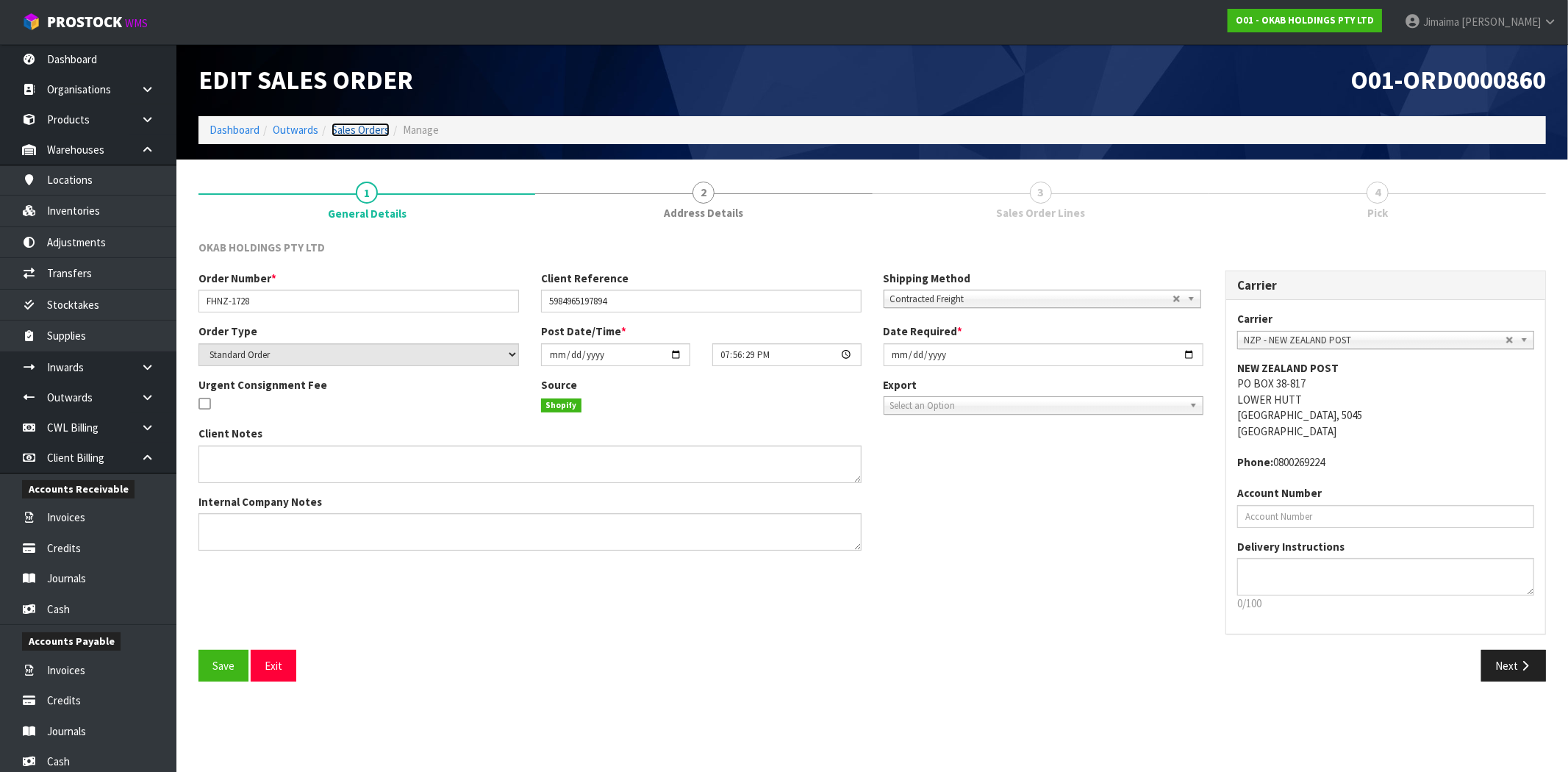
click at [371, 133] on link "Sales Orders" at bounding box center [361, 130] width 59 height 14
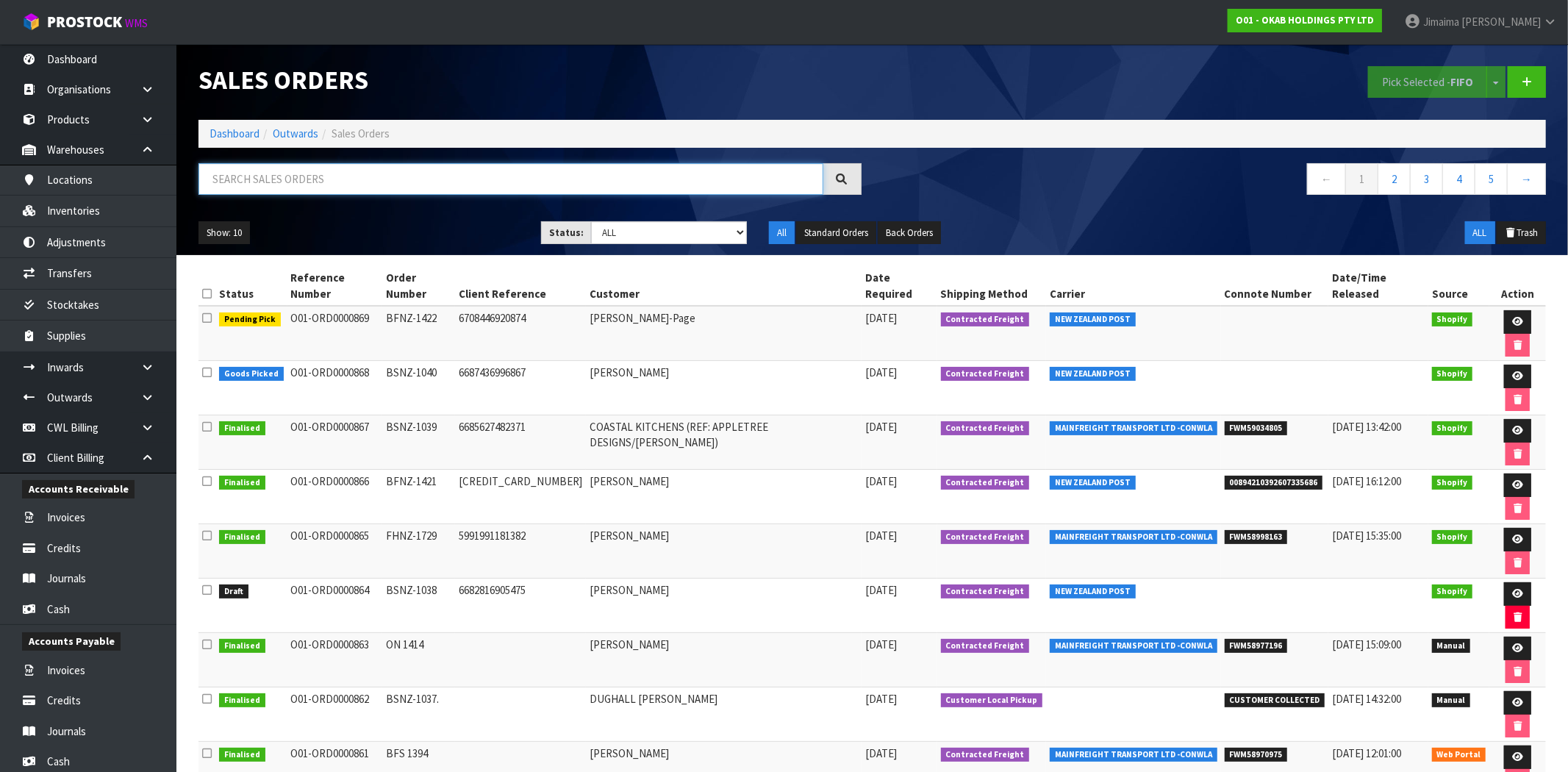
click at [294, 180] on input "text" at bounding box center [511, 179] width 625 height 32
click at [304, 181] on input "text" at bounding box center [511, 179] width 625 height 32
paste input "RE 65 BBP"
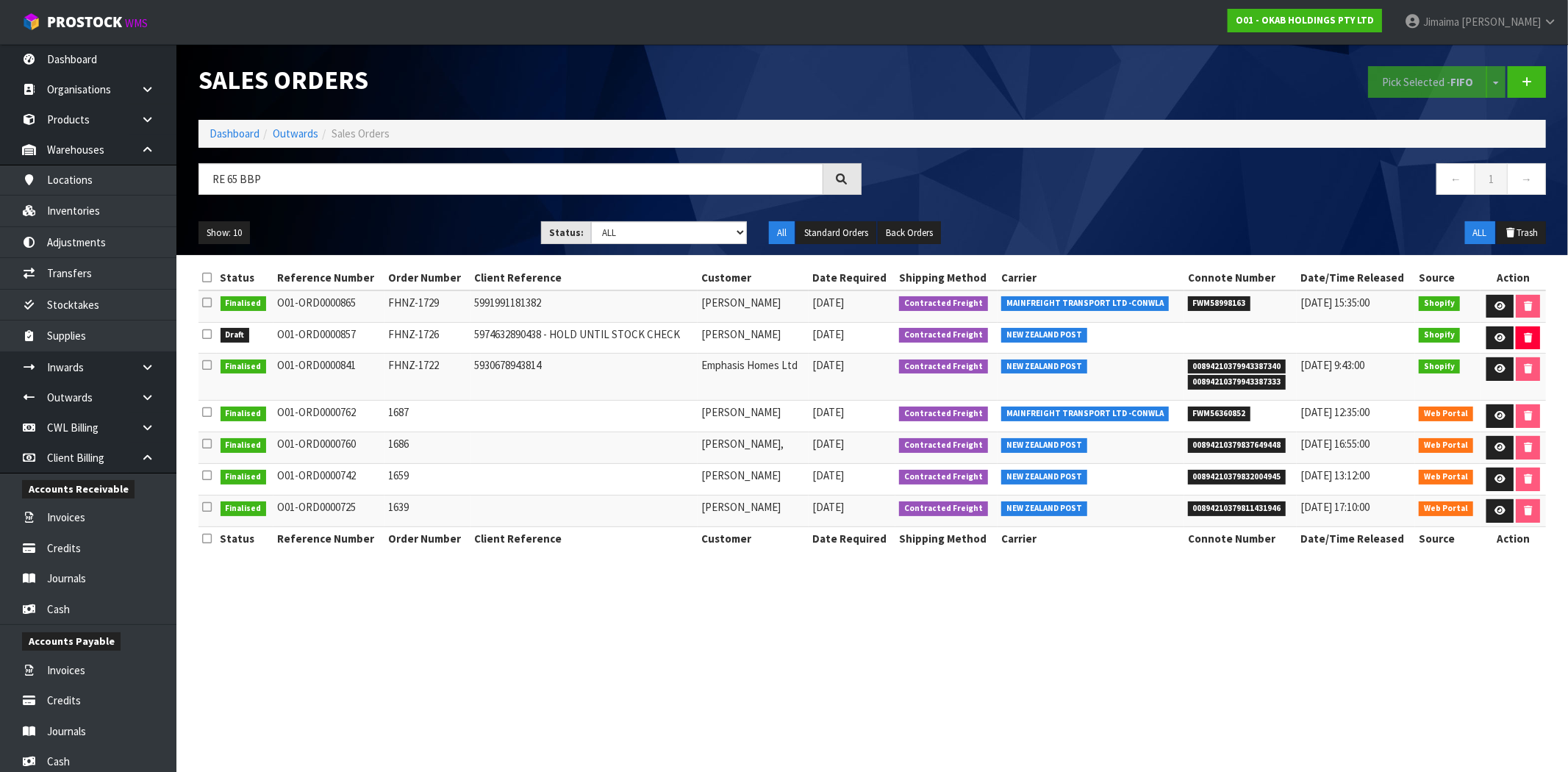
click at [442, 330] on td "FHNZ-1726" at bounding box center [427, 338] width 85 height 32
click at [324, 334] on td "O01-ORD0000857" at bounding box center [330, 338] width 112 height 32
copy tr "O01-ORD0000857"
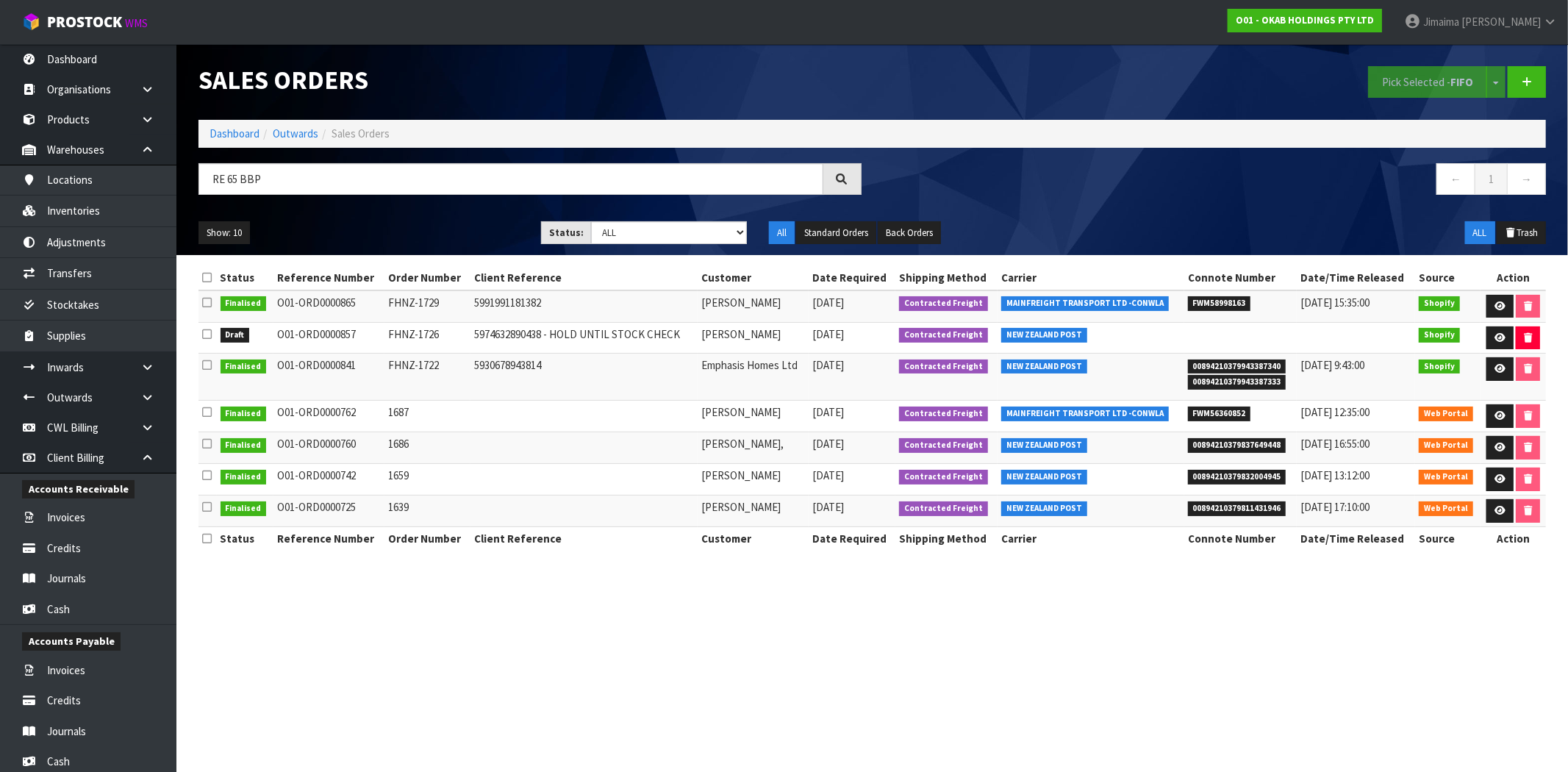
drag, startPoint x: 665, startPoint y: 314, endPoint x: 635, endPoint y: 304, distance: 31.6
click at [663, 313] on td "5991991181382" at bounding box center [584, 307] width 228 height 32
click at [248, 179] on input "RE 65 BBP" at bounding box center [511, 179] width 625 height 32
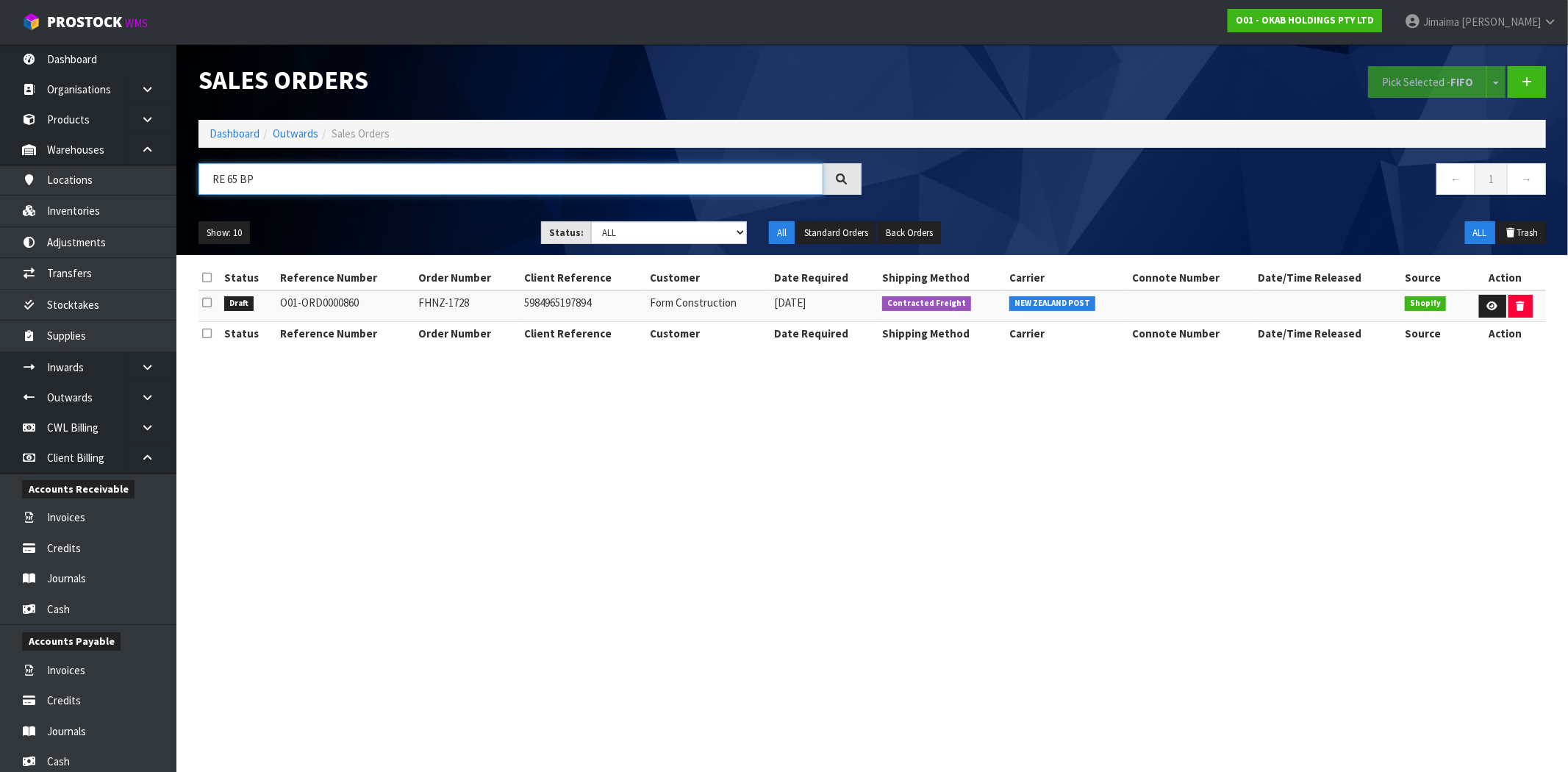
type input "RE 65 BP"
click at [298, 303] on td "O01-ORD0000860" at bounding box center [346, 307] width 138 height 32
copy tr "O01-ORD0000860"
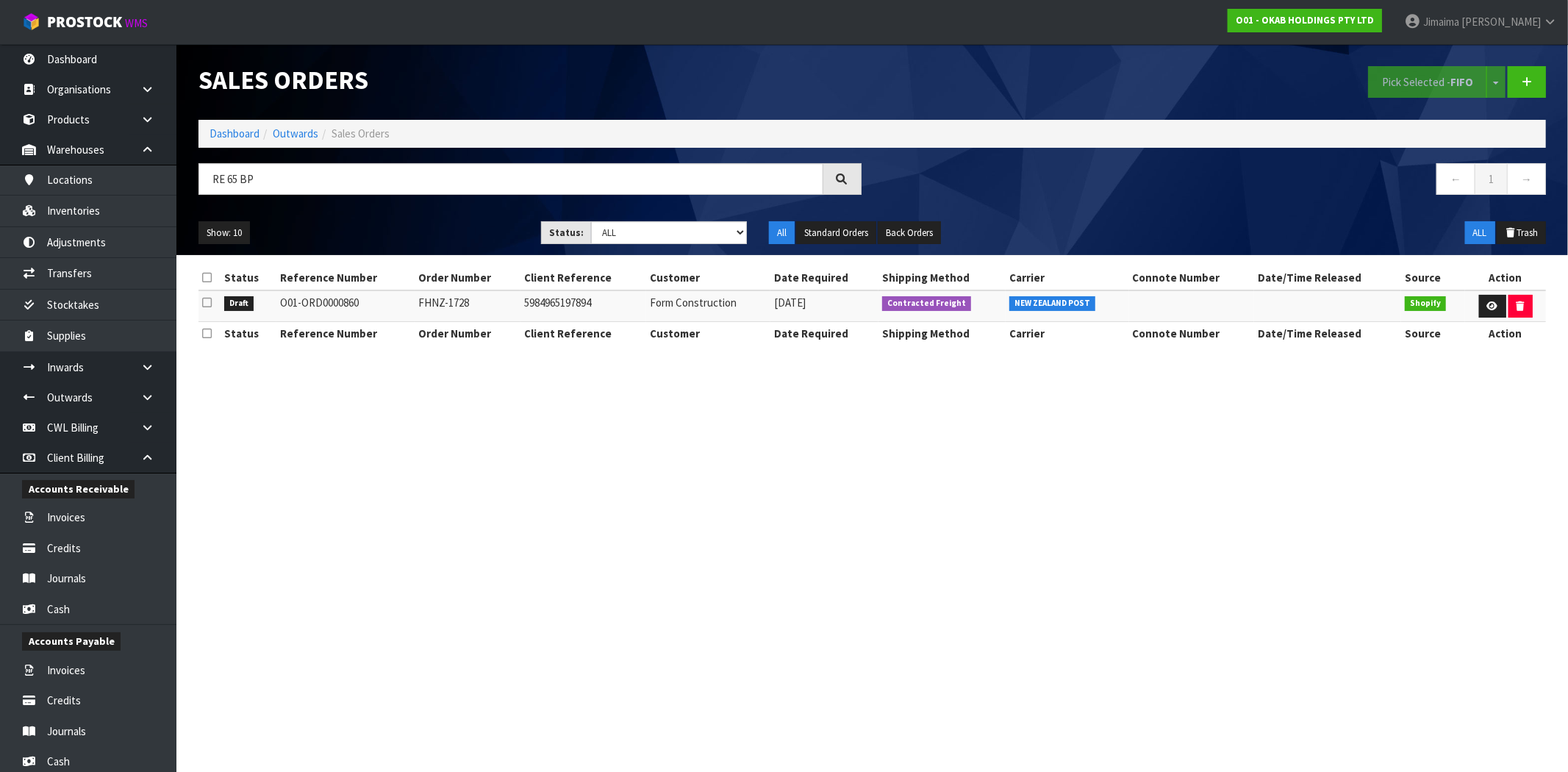
click at [570, 351] on div "Status Reference Number Order Number Client Reference Customer Date Required Sh…" at bounding box center [872, 313] width 1348 height 94
drag, startPoint x: 137, startPoint y: 186, endPoint x: 111, endPoint y: 196, distance: 27.9
click at [113, 191] on body "Toggle navigation ProStock WMS O01 - OKAB HOLDINGS PTY LTD Jimaima [PERSON_NAME…" at bounding box center [784, 386] width 1568 height 772
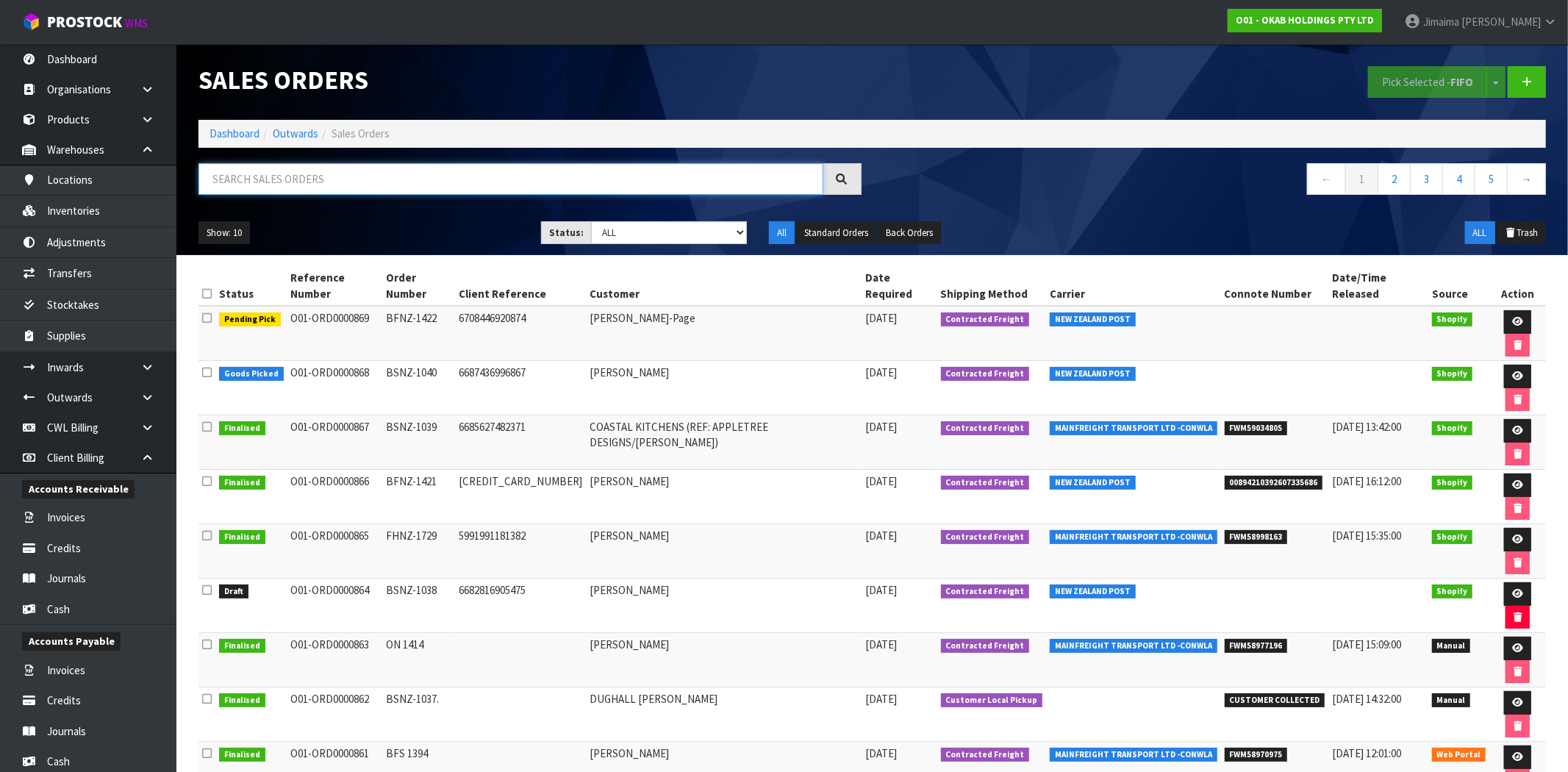
click at [493, 184] on input "text" at bounding box center [511, 179] width 625 height 32
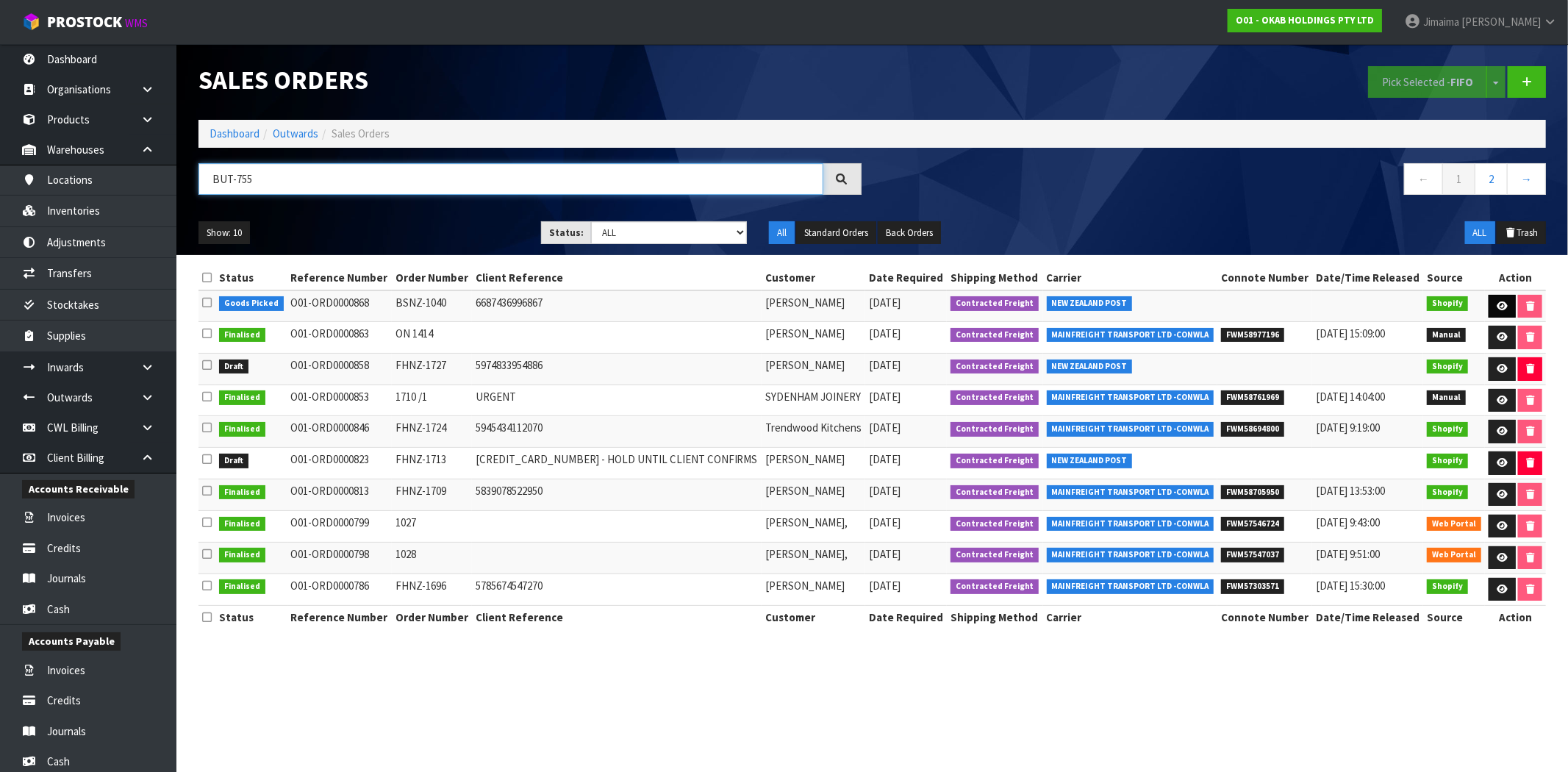
type input "BUT-755"
click at [1489, 302] on link at bounding box center [1502, 307] width 27 height 24
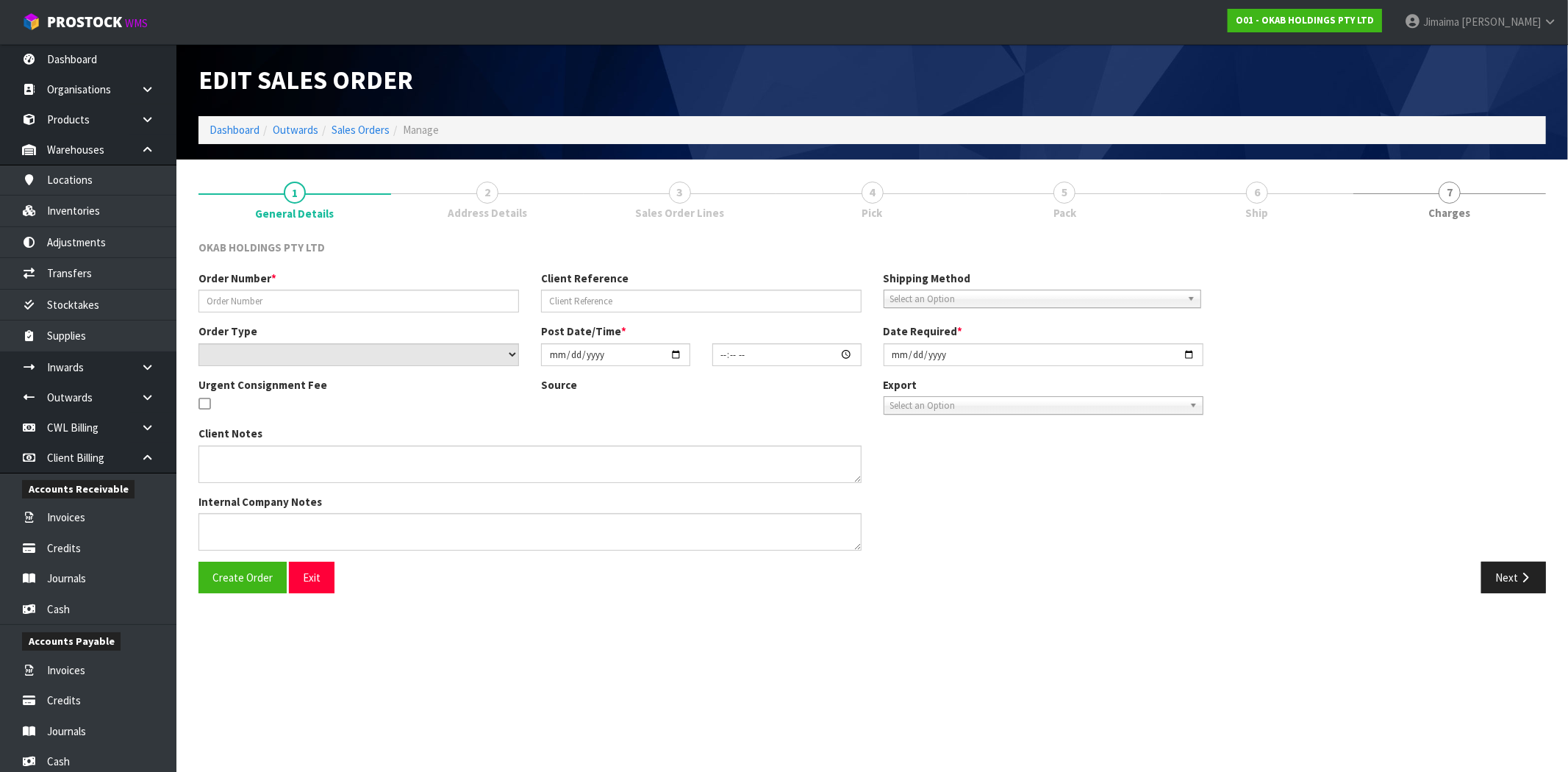
type input "BSNZ-1040"
type input "6687436996867"
select select "number:0"
type input "2025-10-07"
type input "23:49:40.000"
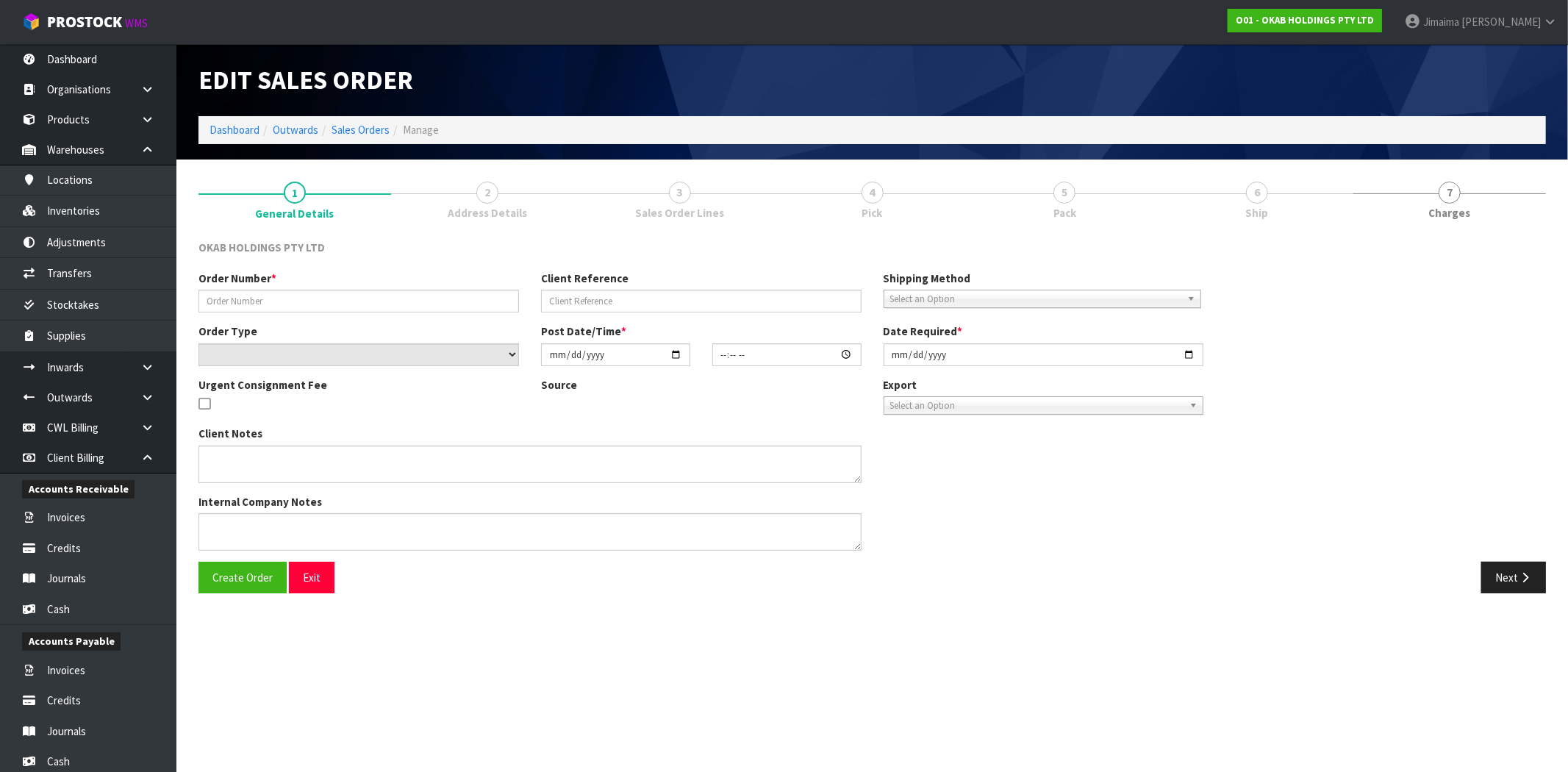
type input "2025-10-08"
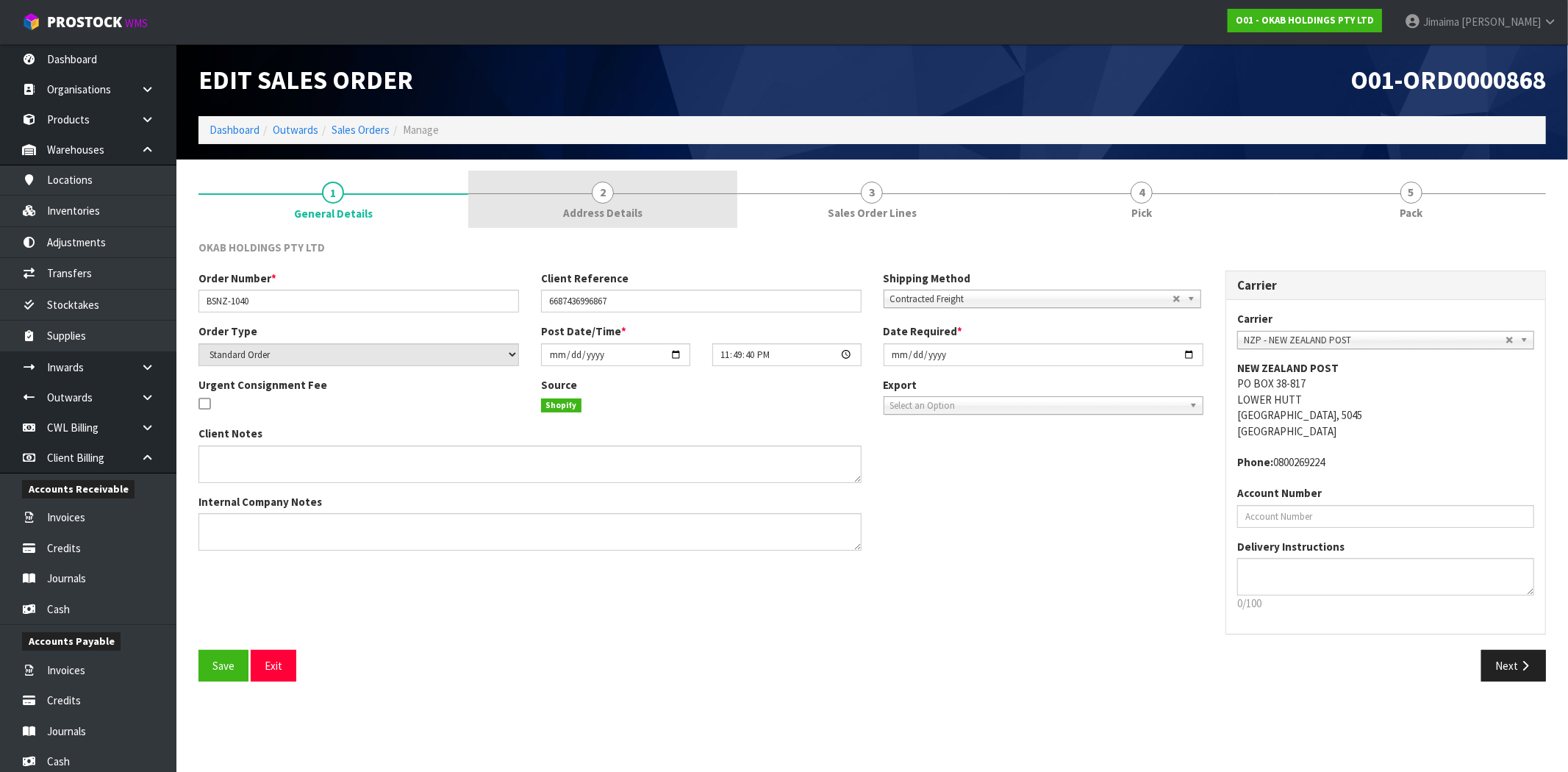
click at [648, 214] on link "2 Address Details" at bounding box center [603, 199] width 269 height 58
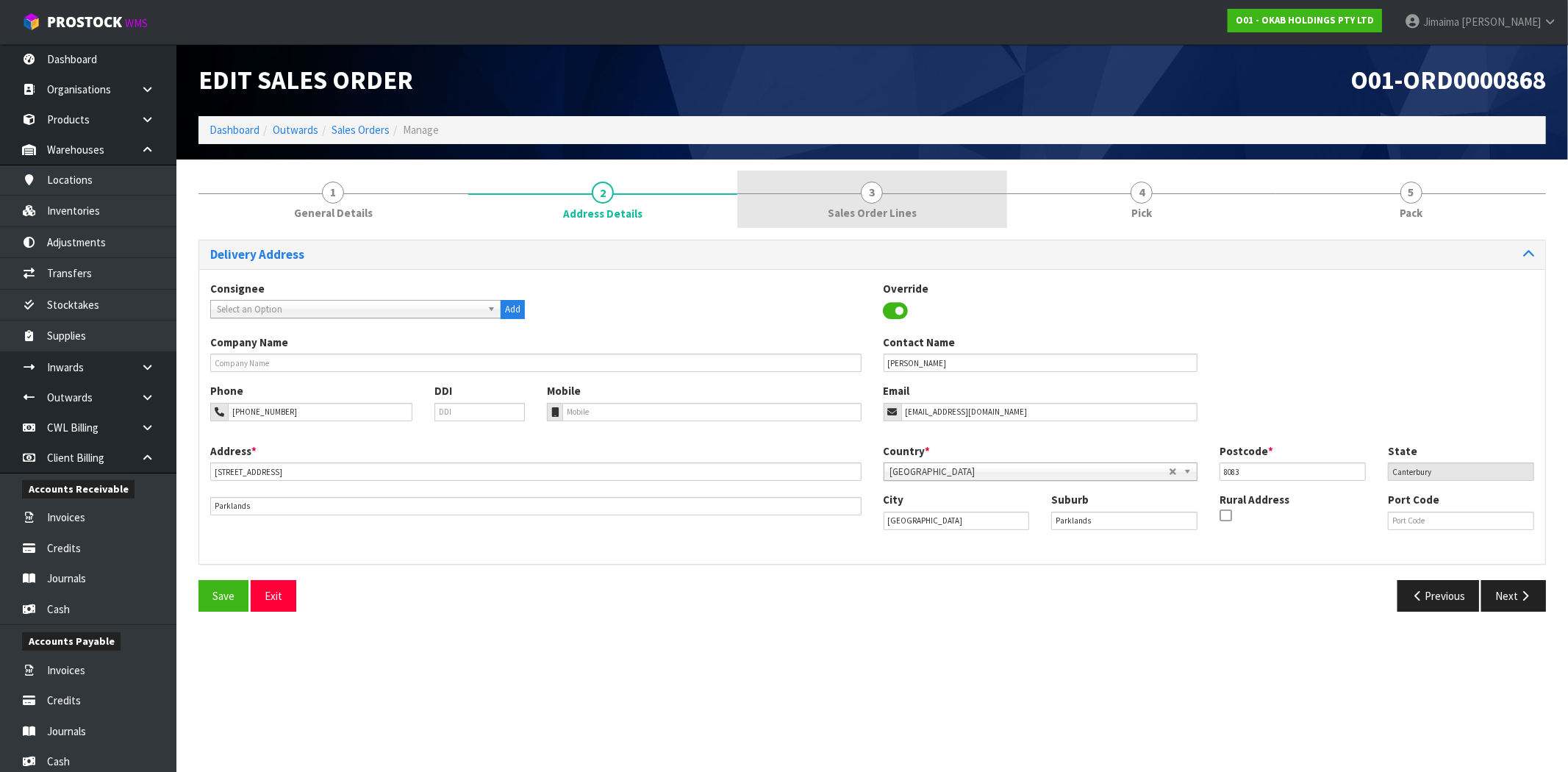
click at [853, 200] on link "3 Sales Order Lines" at bounding box center [872, 199] width 269 height 58
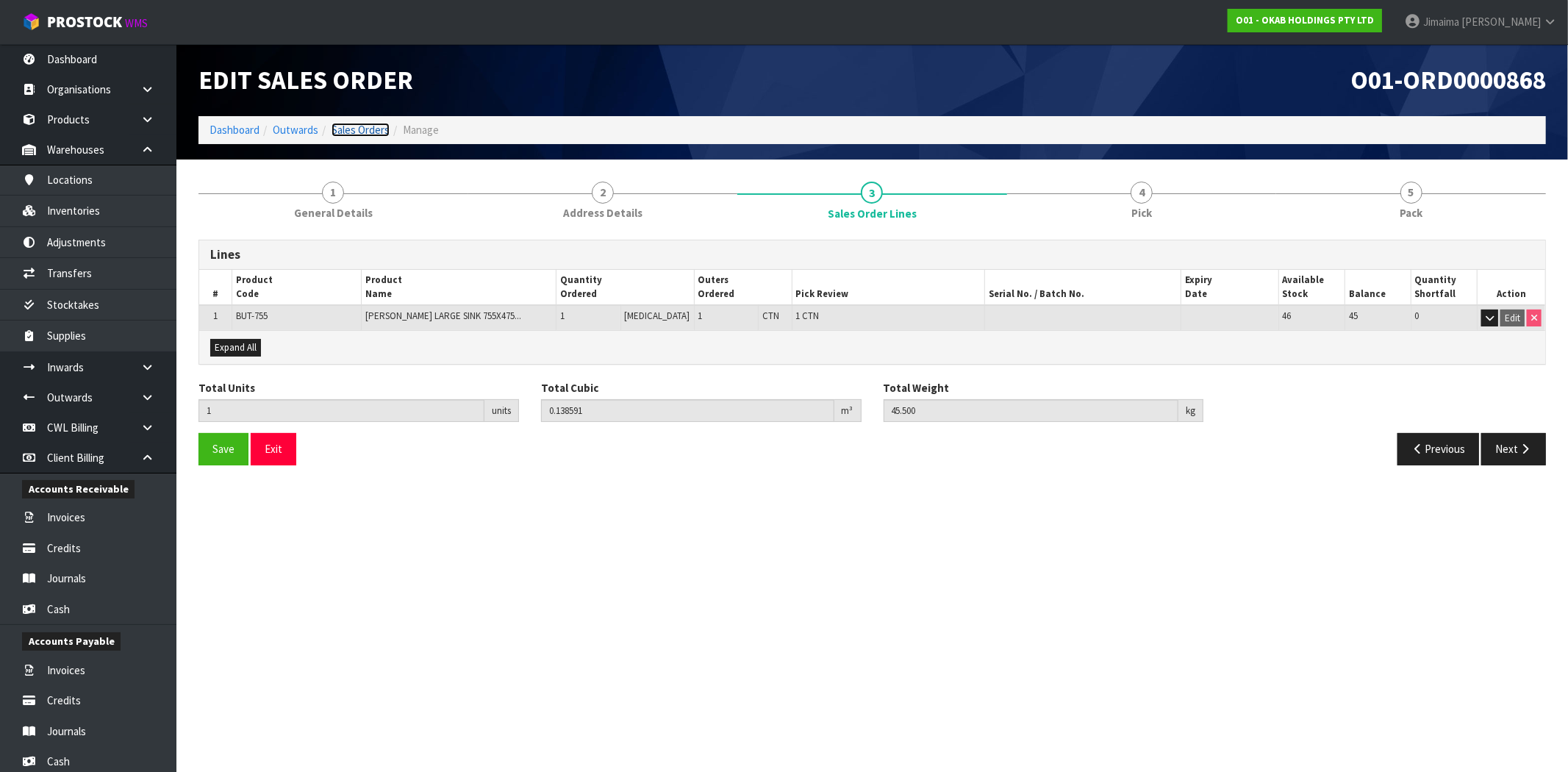
click at [378, 131] on link "Sales Orders" at bounding box center [361, 130] width 59 height 14
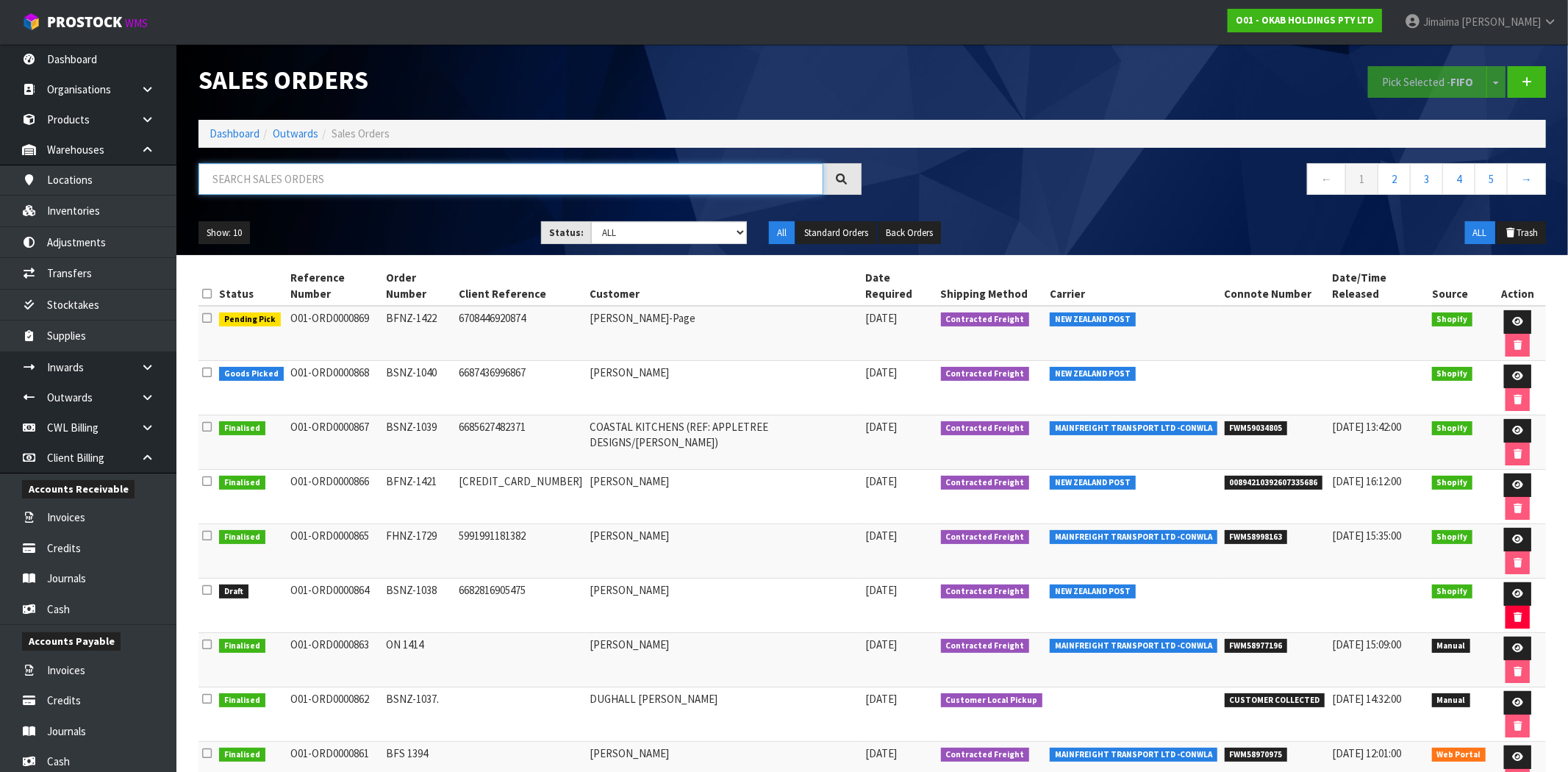
click at [301, 190] on input "text" at bounding box center [511, 179] width 625 height 32
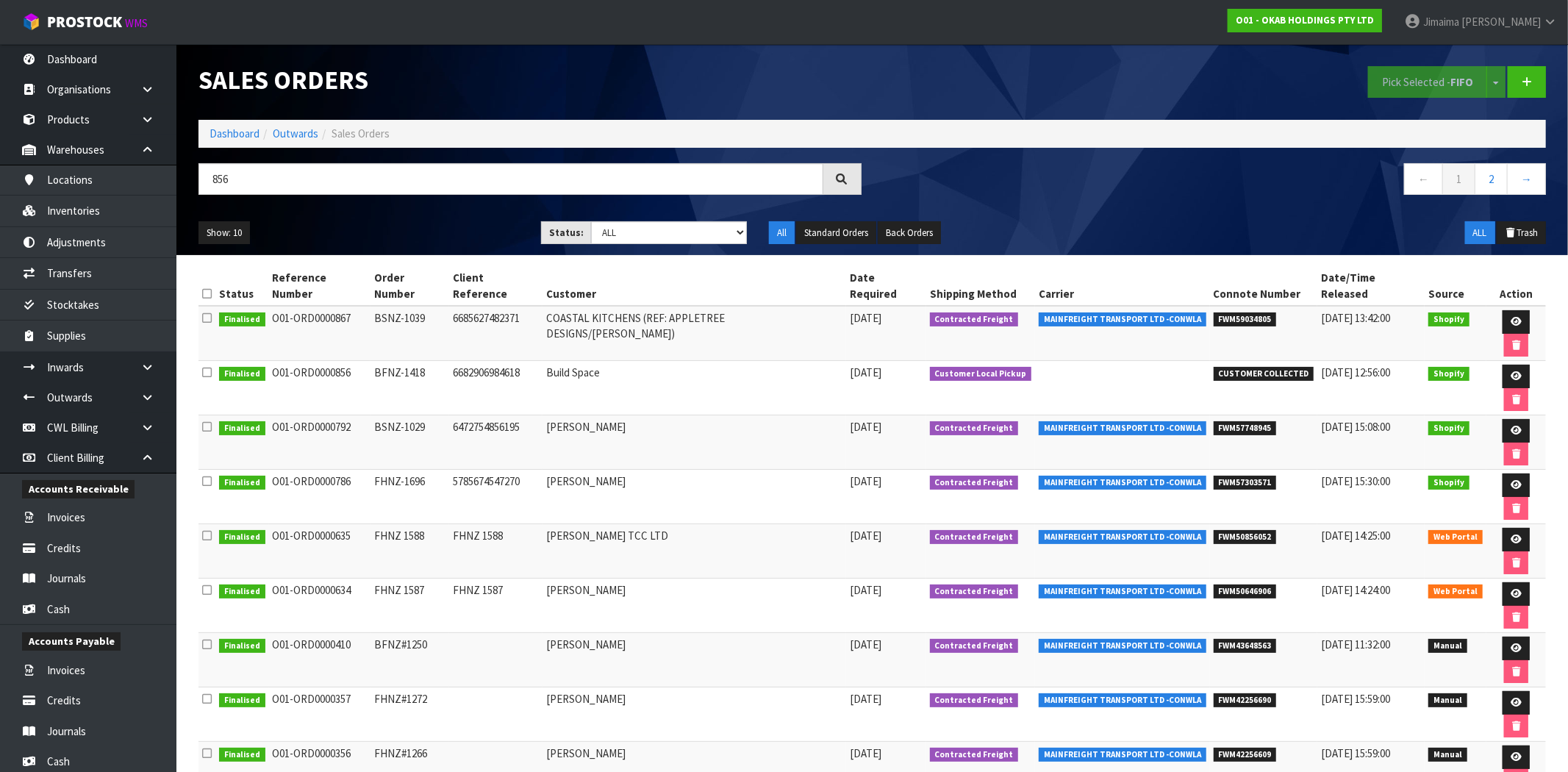
click at [509, 361] on td "6682906984618" at bounding box center [495, 387] width 93 height 54
click at [755, 314] on td "COASTAL KITCHENS (REF: APPLETREE DESIGNS/WONG)" at bounding box center [694, 333] width 304 height 55
click at [731, 361] on td "Build Space" at bounding box center [694, 387] width 304 height 54
click at [269, 173] on input "856" at bounding box center [511, 179] width 625 height 32
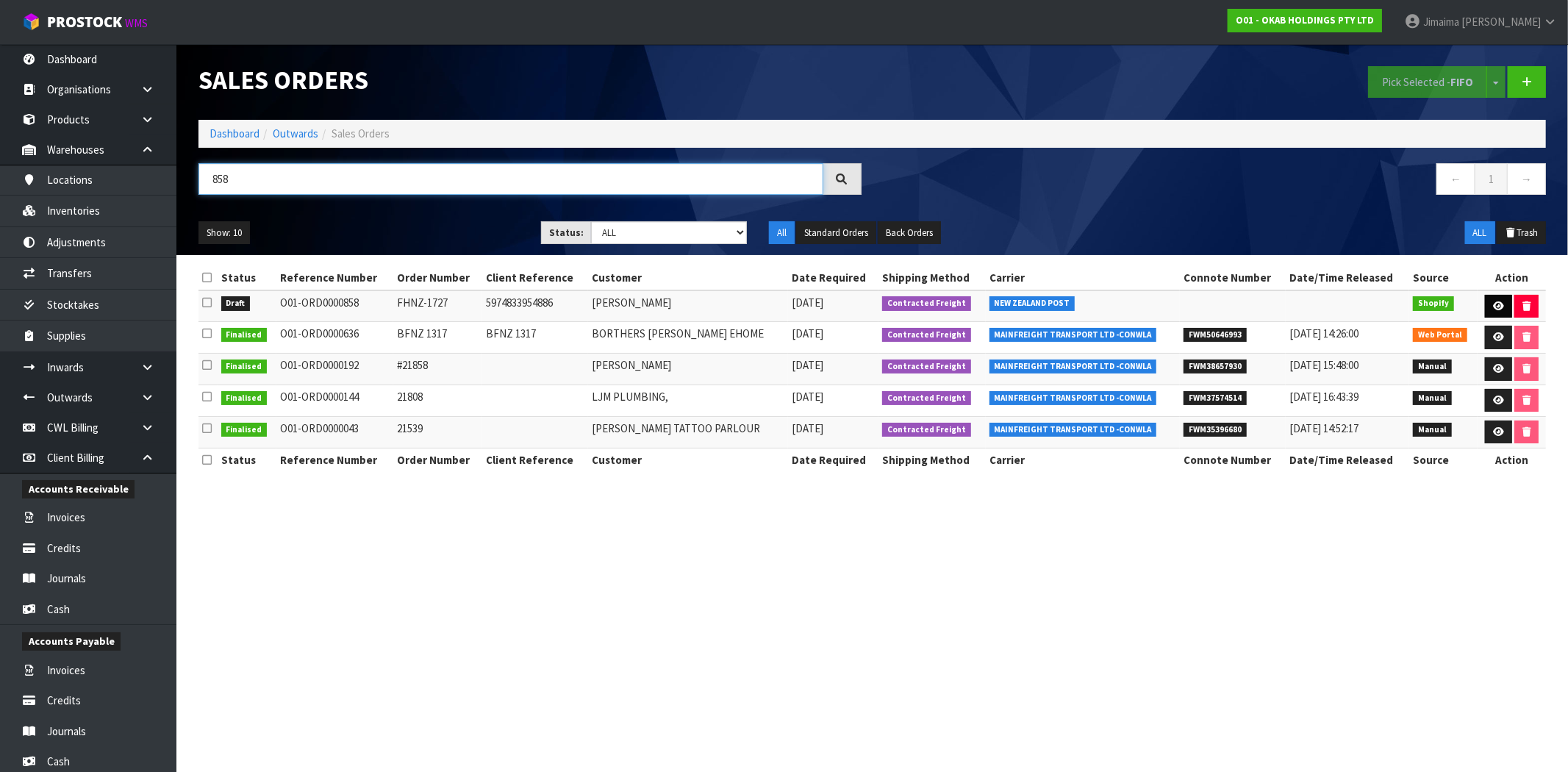
type input "858"
click at [1498, 304] on icon at bounding box center [1499, 306] width 11 height 10
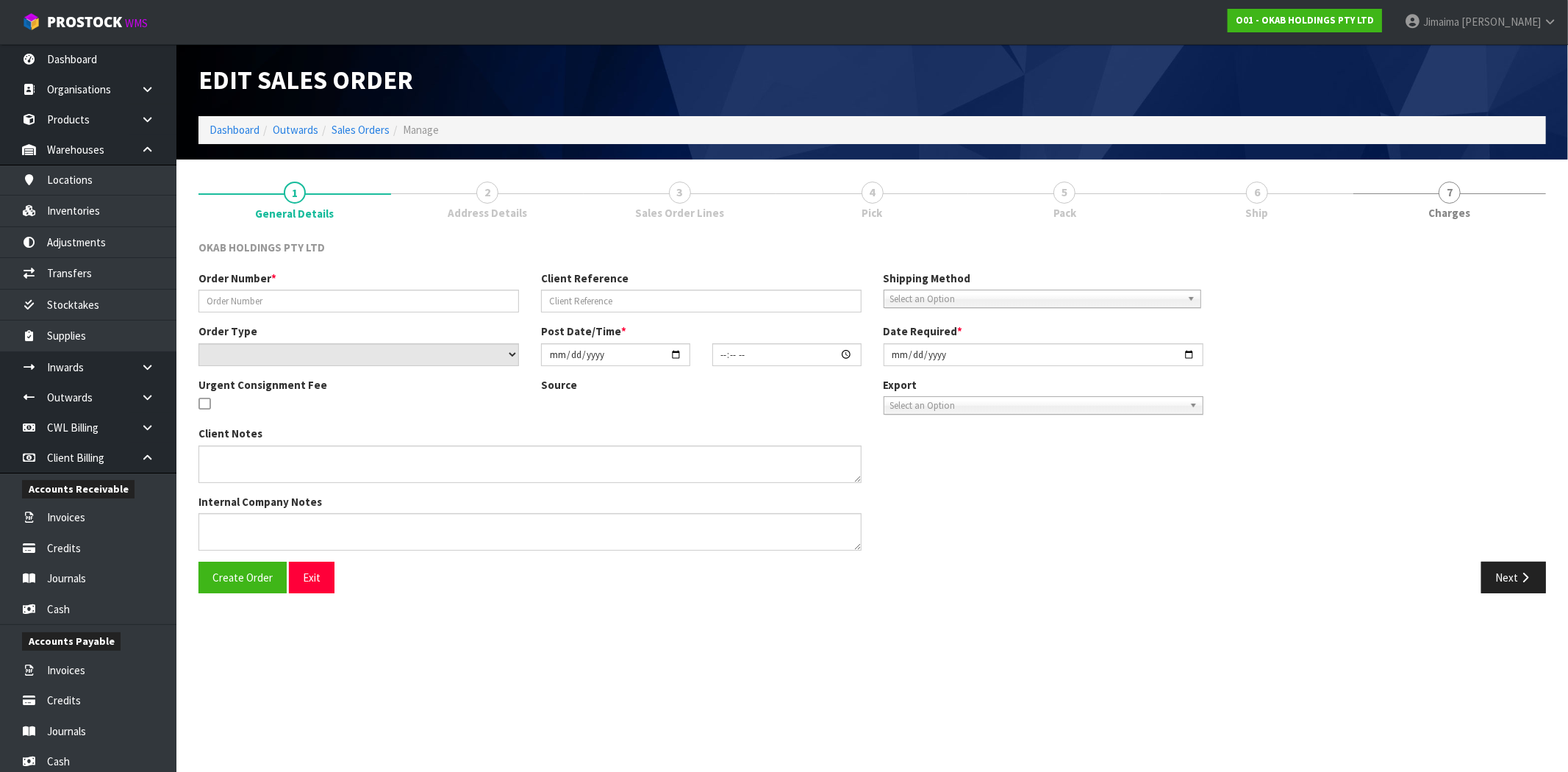
type input "FHNZ-1727"
type input "5974833954886"
select select "number:0"
type input "2025-09-23"
type input "19:04:27.000"
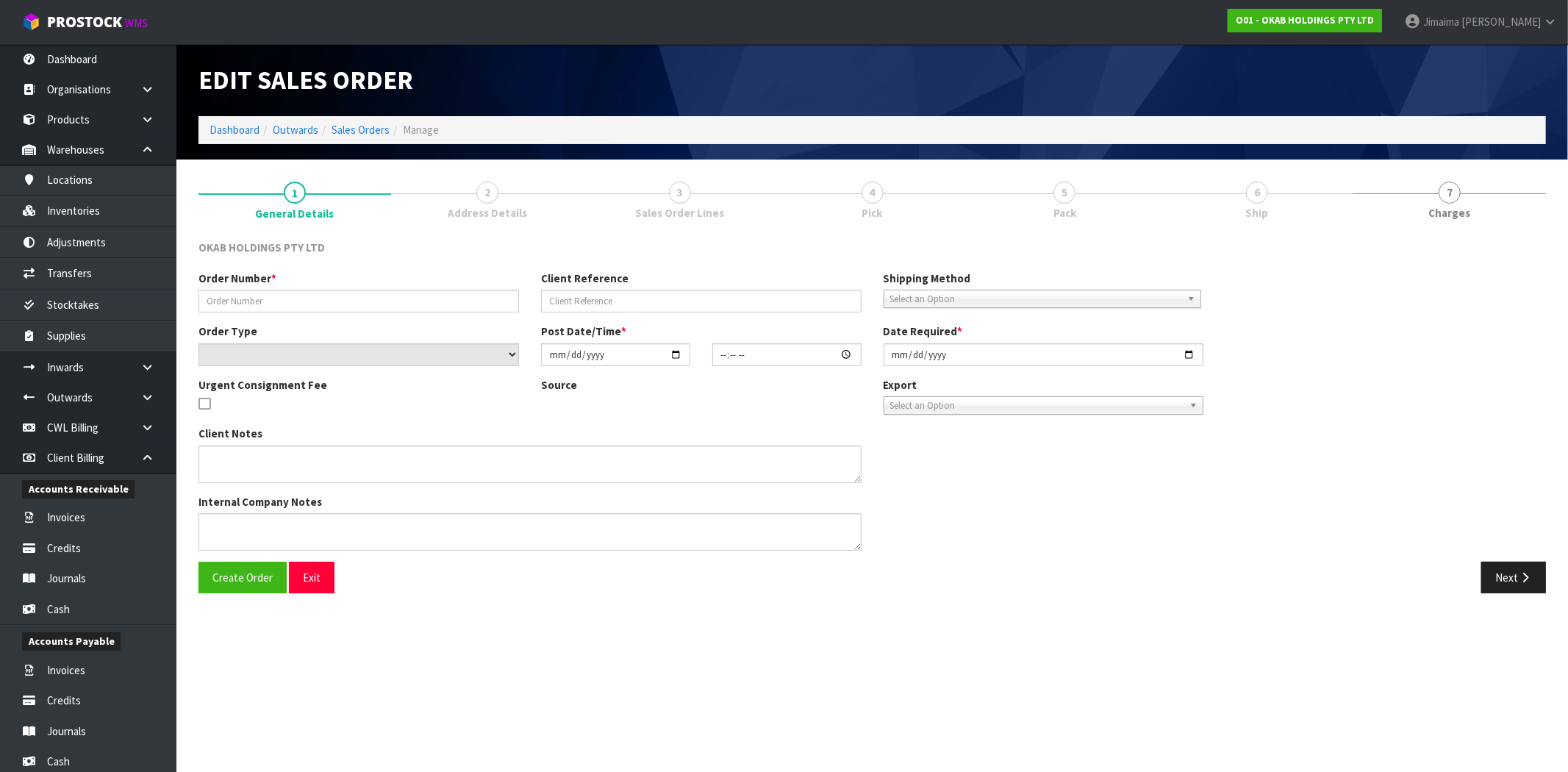
type input "2025-09-23"
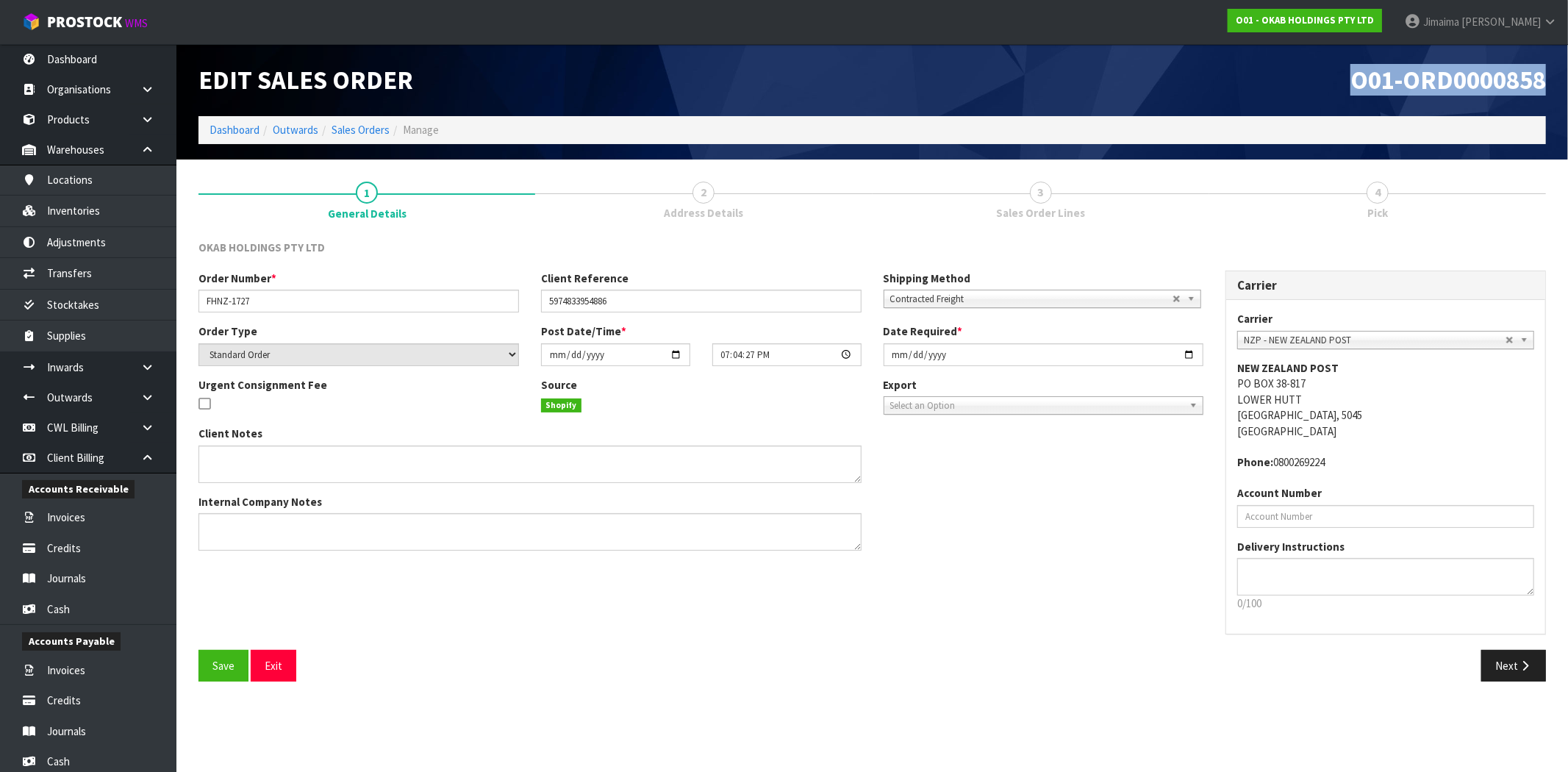
drag, startPoint x: 1500, startPoint y: 85, endPoint x: 1564, endPoint y: 85, distance: 64.0
click at [1568, 84] on header "Edit Sales Order O01-ORD0000858 Dashboard Outwards Sales Orders Manage" at bounding box center [872, 102] width 1392 height 115
copy span "O01-ORD0000858"
drag, startPoint x: 311, startPoint y: 285, endPoint x: 200, endPoint y: 295, distance: 111.4
click at [192, 295] on div "Order Number * FHNZ-1727" at bounding box center [359, 291] width 343 height 42
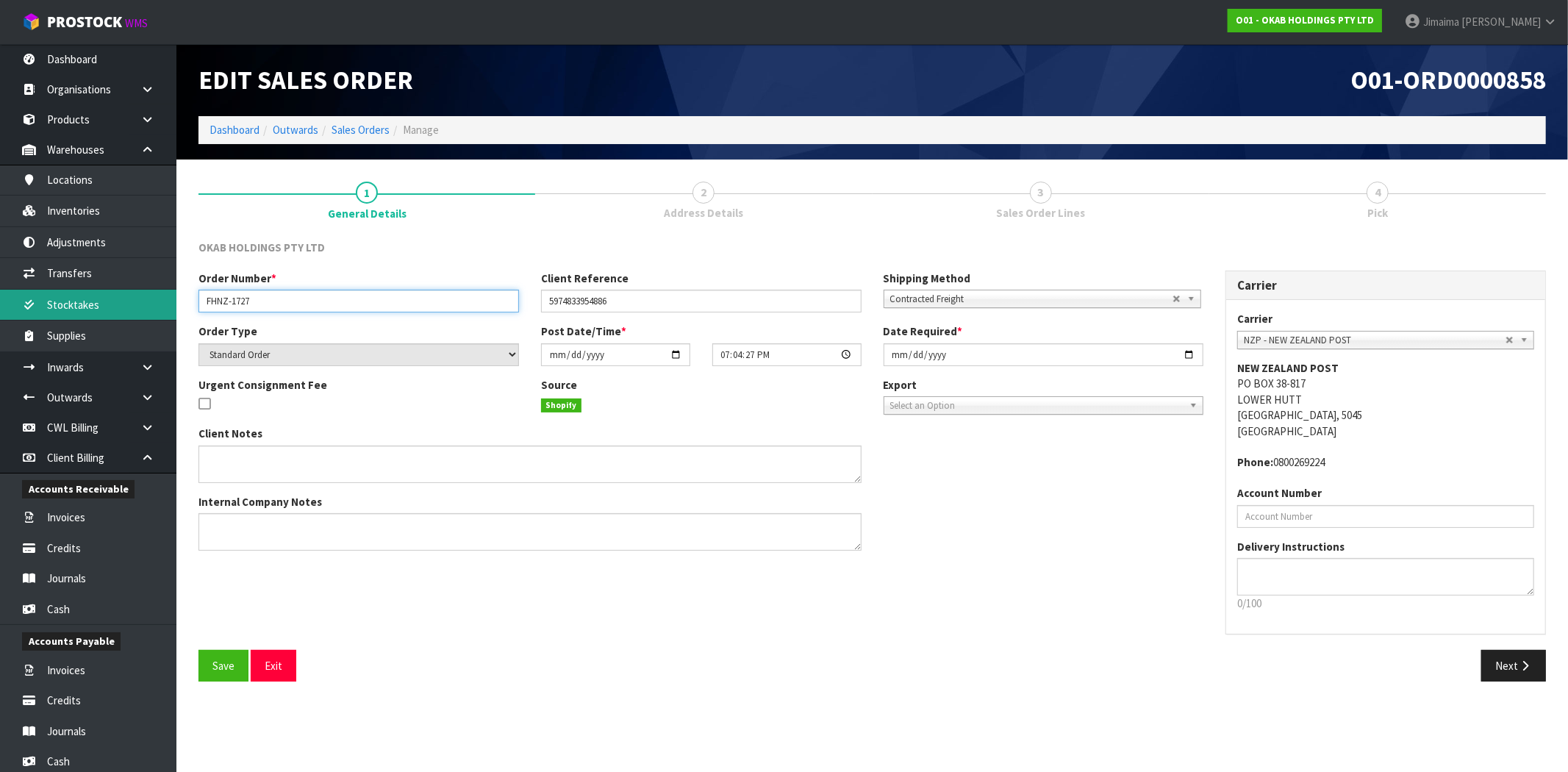
drag, startPoint x: 313, startPoint y: 296, endPoint x: 115, endPoint y: 298, distance: 198.0
click at [115, 298] on body "Toggle navigation ProStock WMS O01 - OKAB HOLDINGS PTY LTD Jimaima [PERSON_NAME…" at bounding box center [784, 386] width 1568 height 772
click at [707, 214] on span "Address Details" at bounding box center [704, 212] width 80 height 15
click at [1532, 669] on button "Next" at bounding box center [1514, 666] width 65 height 32
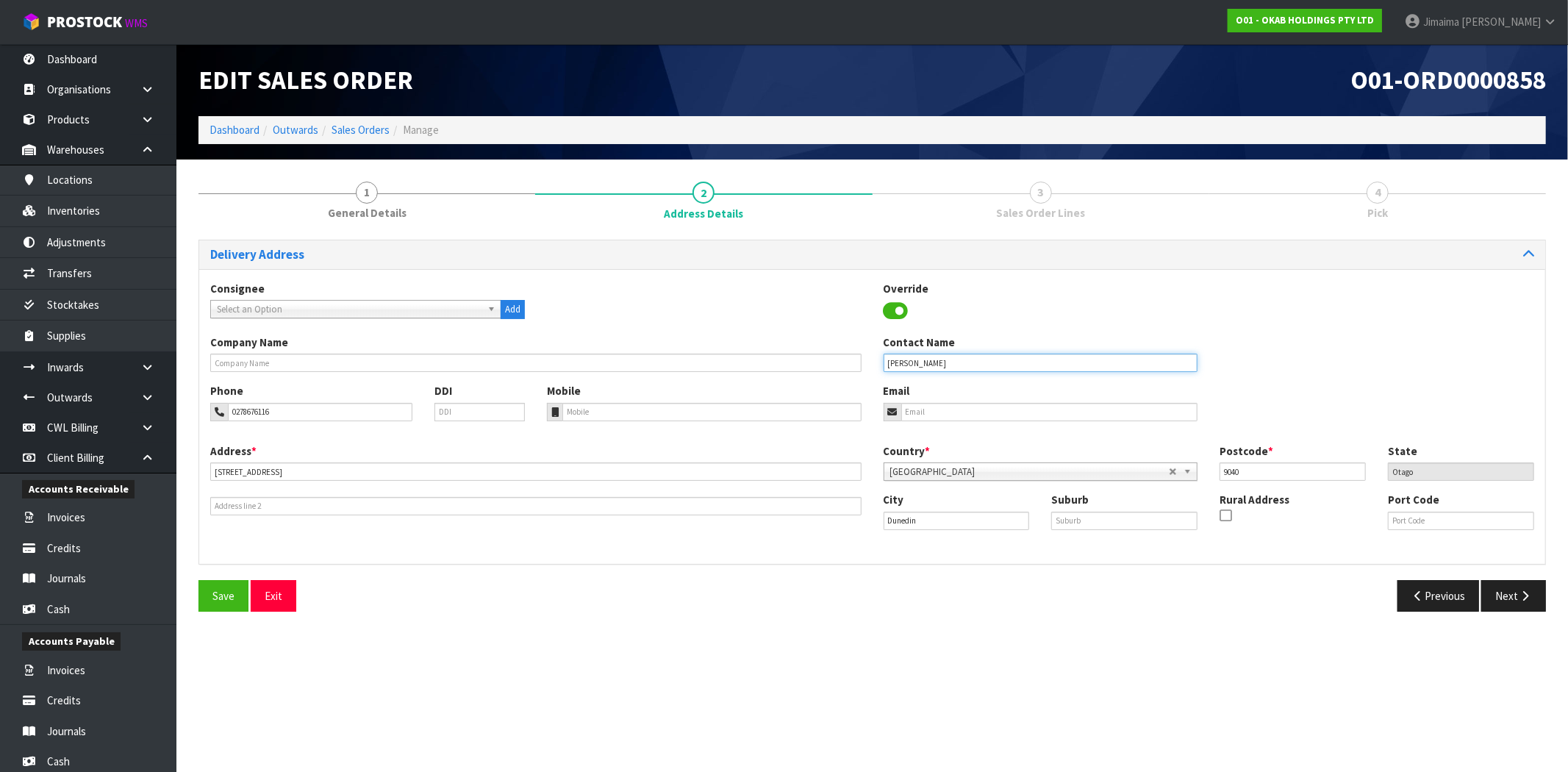
drag, startPoint x: 945, startPoint y: 365, endPoint x: 757, endPoint y: 368, distance: 188.0
click at [753, 368] on div "Company Name Contact Name Beth Woolley" at bounding box center [872, 358] width 1346 height 49
drag, startPoint x: 1527, startPoint y: 599, endPoint x: 1517, endPoint y: 597, distance: 10.2
click at [1527, 599] on icon "button" at bounding box center [1525, 596] width 14 height 11
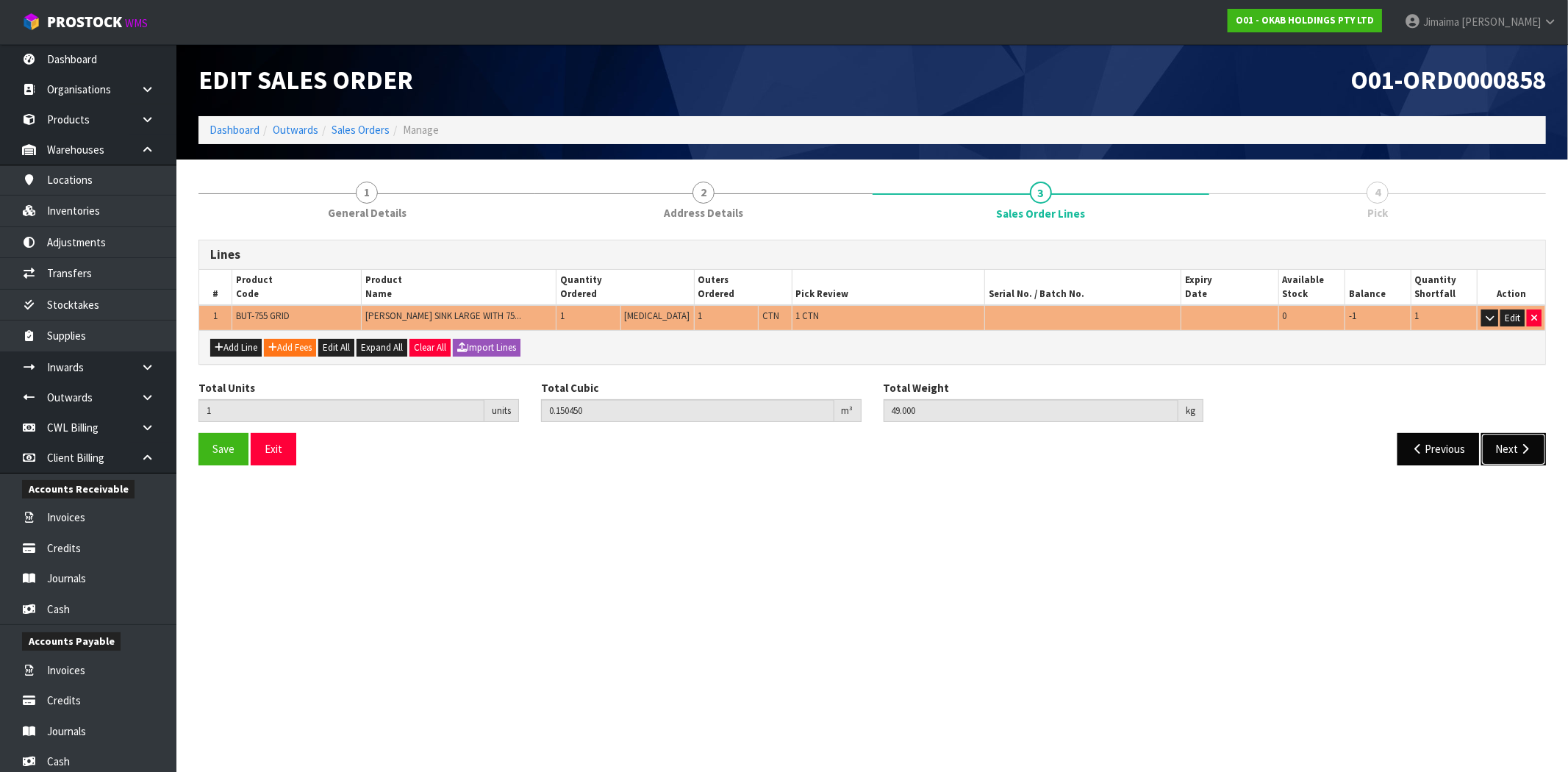
click at [1522, 456] on button "Next" at bounding box center [1514, 449] width 65 height 32
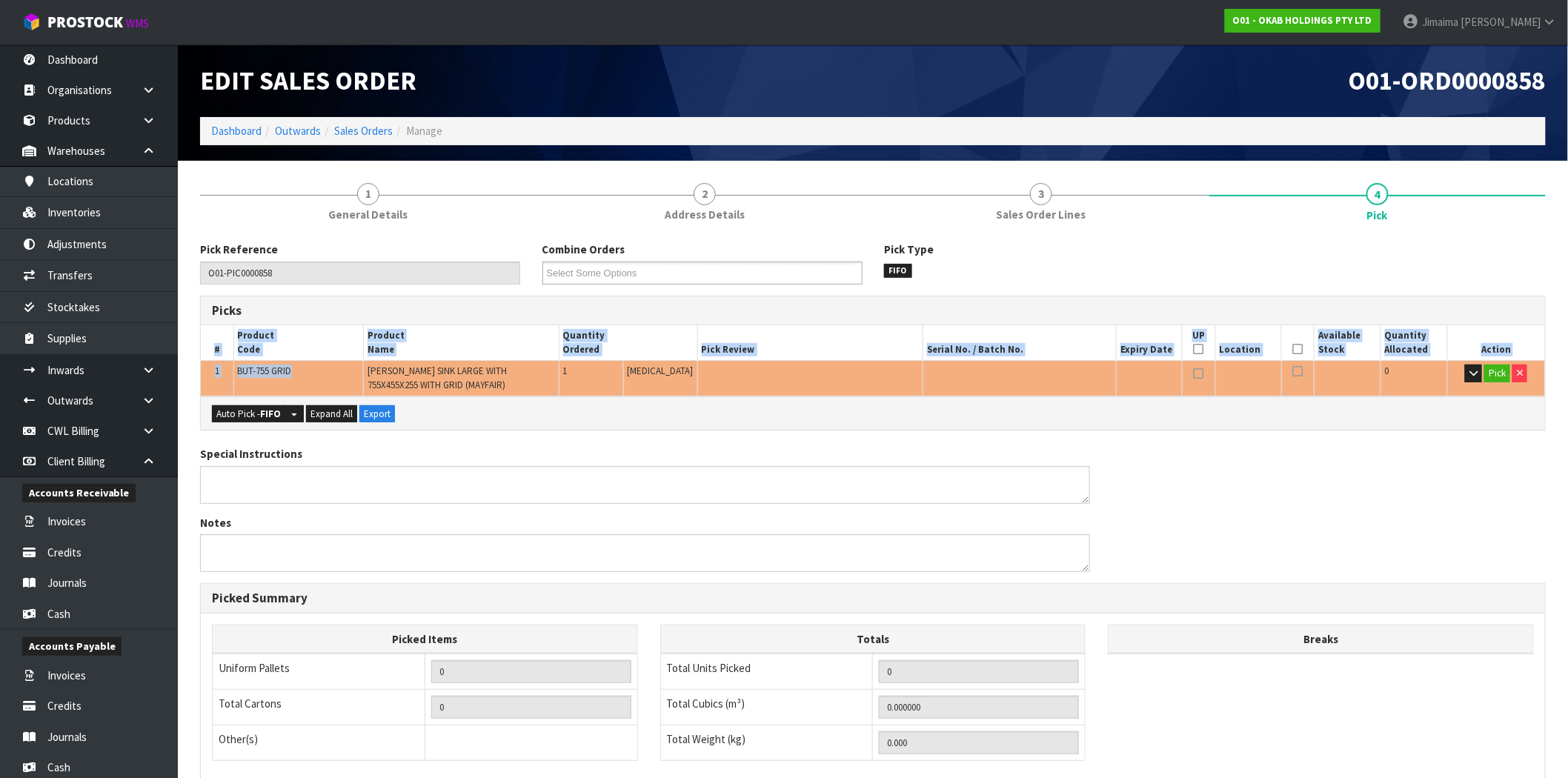
click at [180, 367] on section "1 General Details 2 Address Details 3 Sales Order Lines 4 Pick Pick Reference O…" at bounding box center [873, 576] width 1390 height 832
click at [269, 388] on td "BUT-755 GRID" at bounding box center [298, 379] width 130 height 36
click at [269, 375] on span "BUT-755 GRID" at bounding box center [264, 371] width 55 height 13
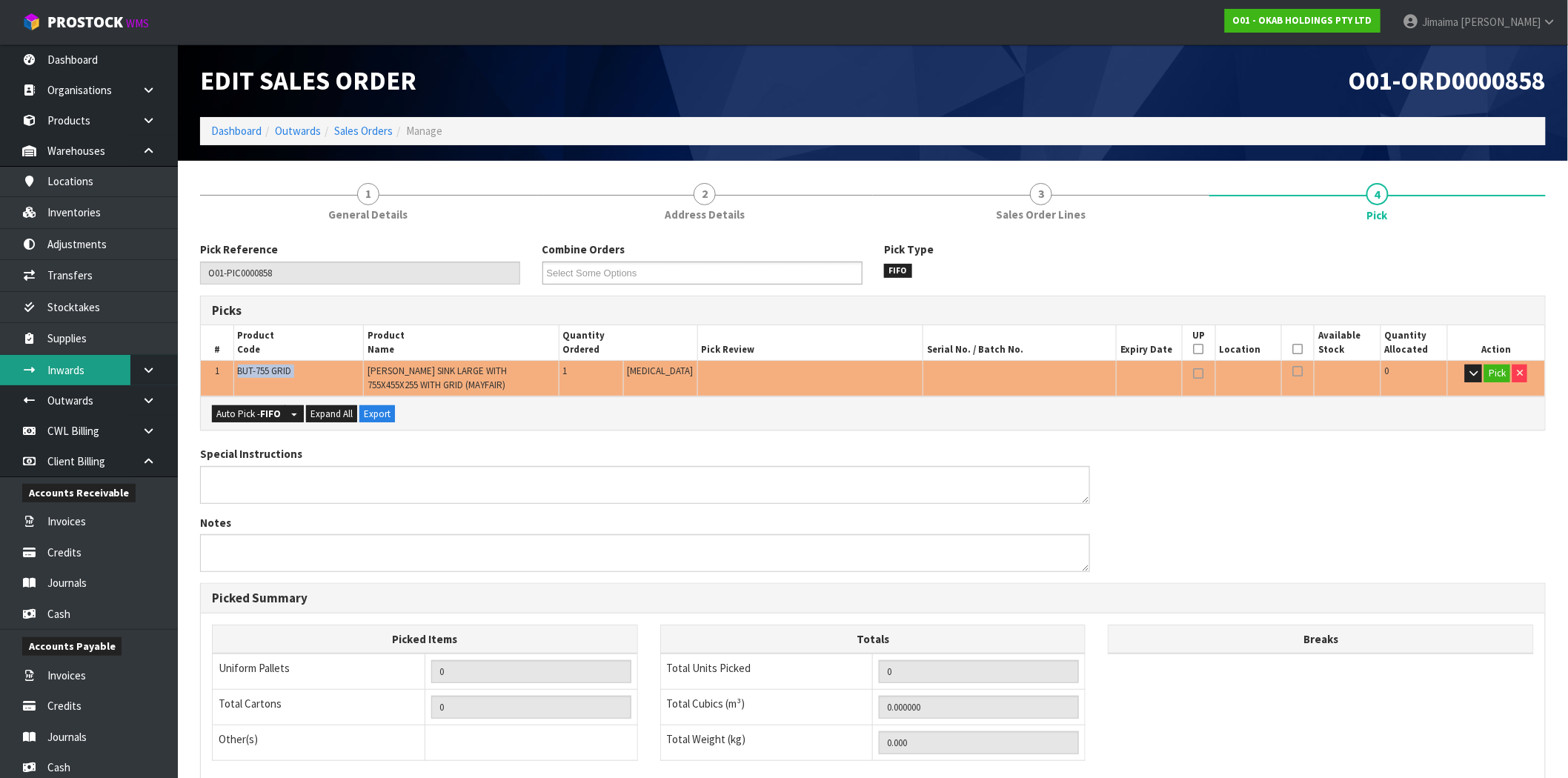
copy tr "BUT-755 GRID"
click at [268, 371] on span "BUT-755 GRID" at bounding box center [264, 371] width 55 height 13
click at [271, 369] on span "BUT-755 GRID" at bounding box center [264, 371] width 55 height 13
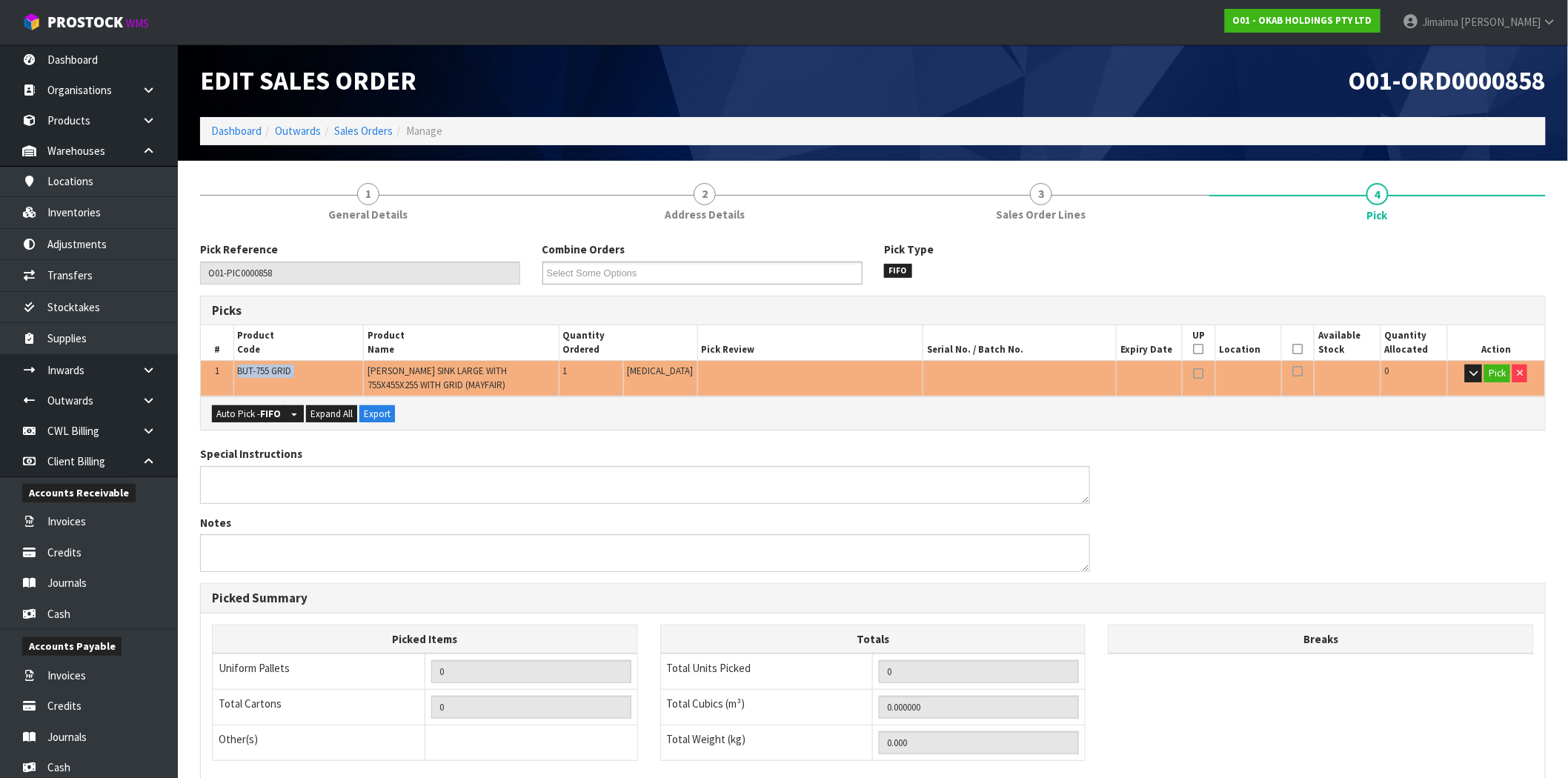
click at [271, 369] on span "BUT-755 GRID" at bounding box center [264, 371] width 55 height 13
click at [277, 368] on span "BUT-755 GRID" at bounding box center [264, 371] width 55 height 13
drag, startPoint x: 271, startPoint y: 372, endPoint x: 224, endPoint y: 372, distance: 47.0
click at [224, 372] on tr "1 BUT-755 GRID BUTLER SINK LARGE WITH 755X455X255 WITH GRID (MAYFAIR) 1 PCE 0 P…" at bounding box center [873, 379] width 1345 height 36
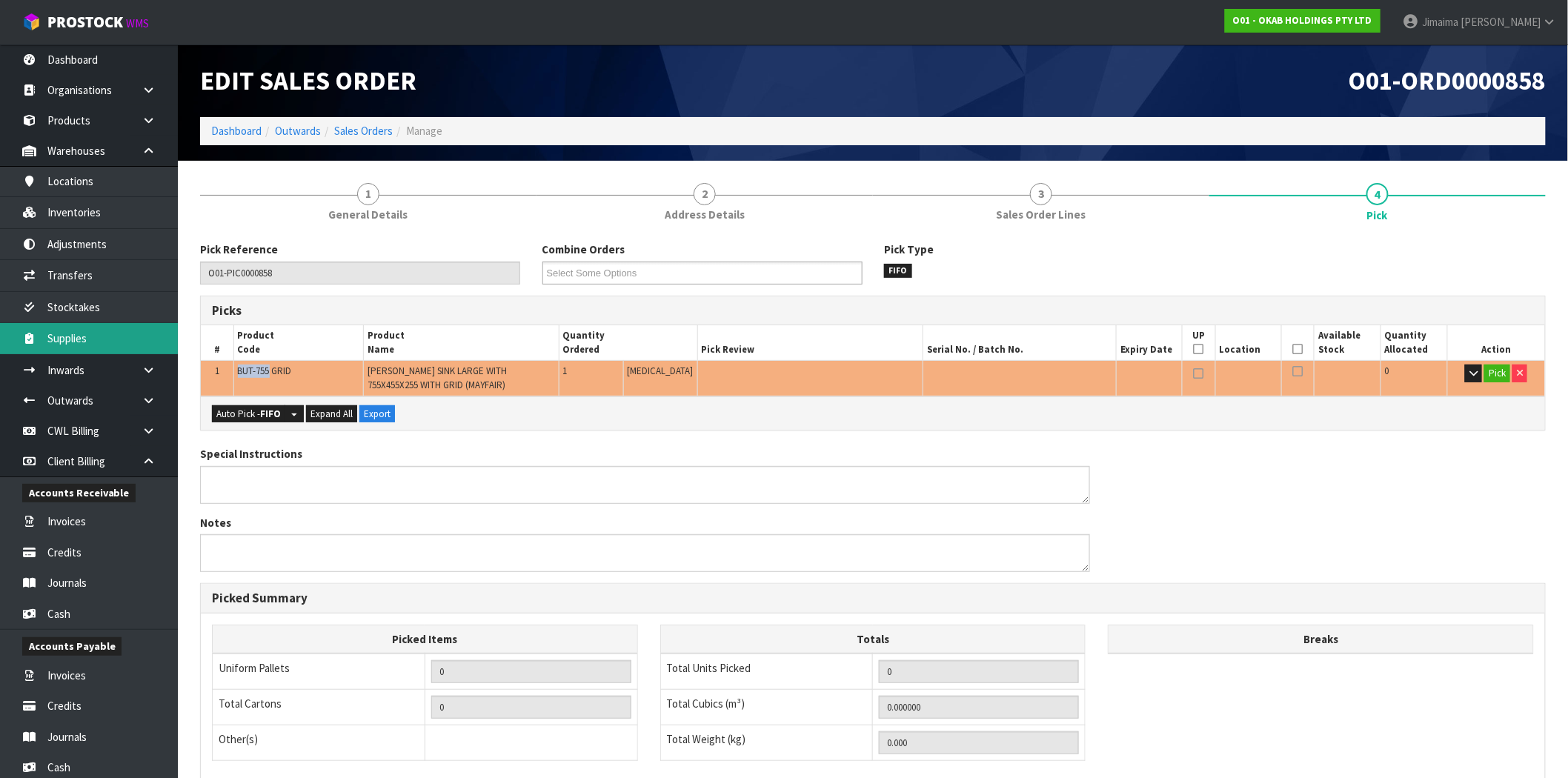
copy tr "BUT-755"
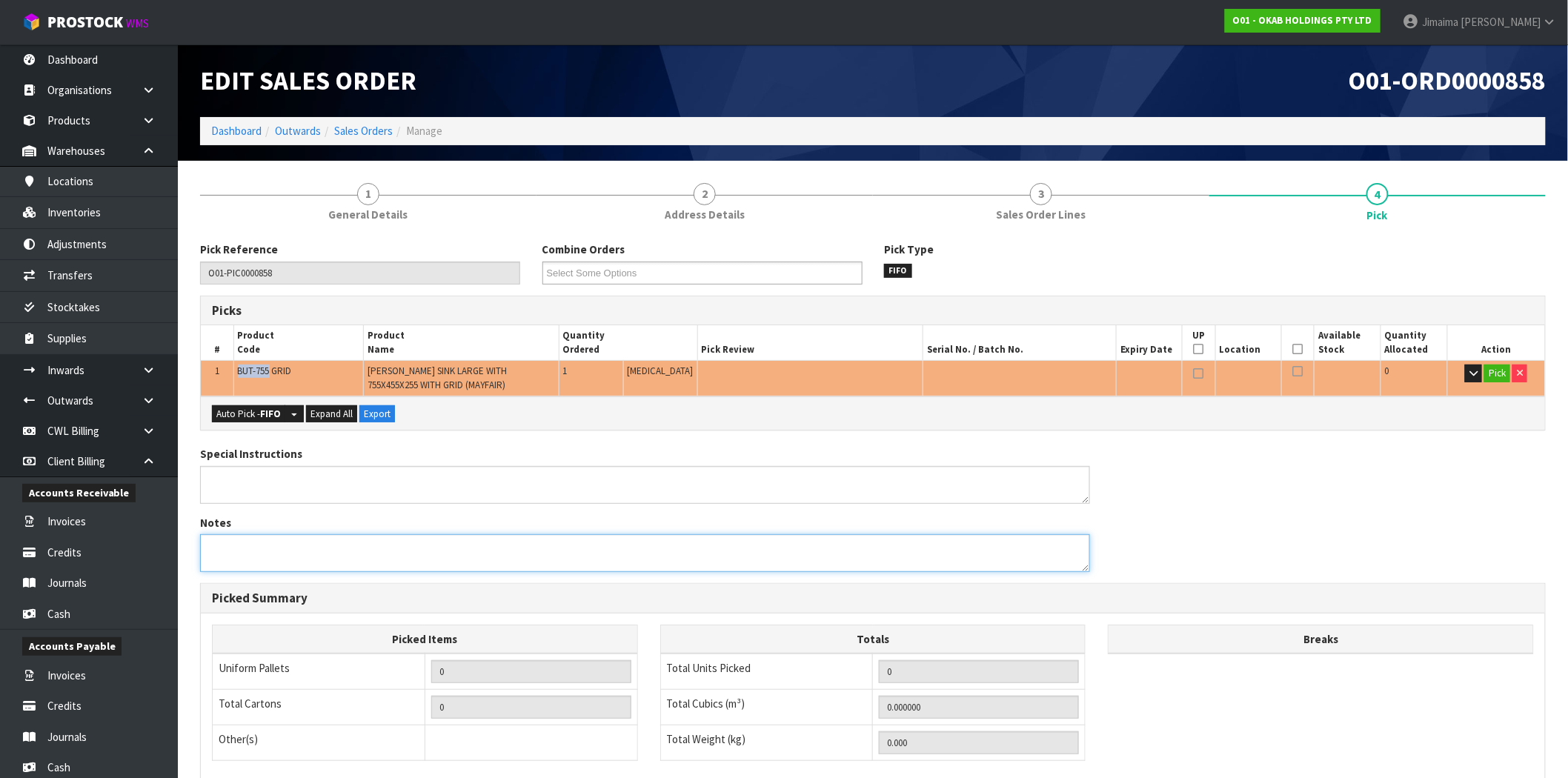
click at [895, 547] on textarea at bounding box center [645, 553] width 890 height 38
click at [1488, 367] on button "Pick" at bounding box center [1497, 373] width 26 height 18
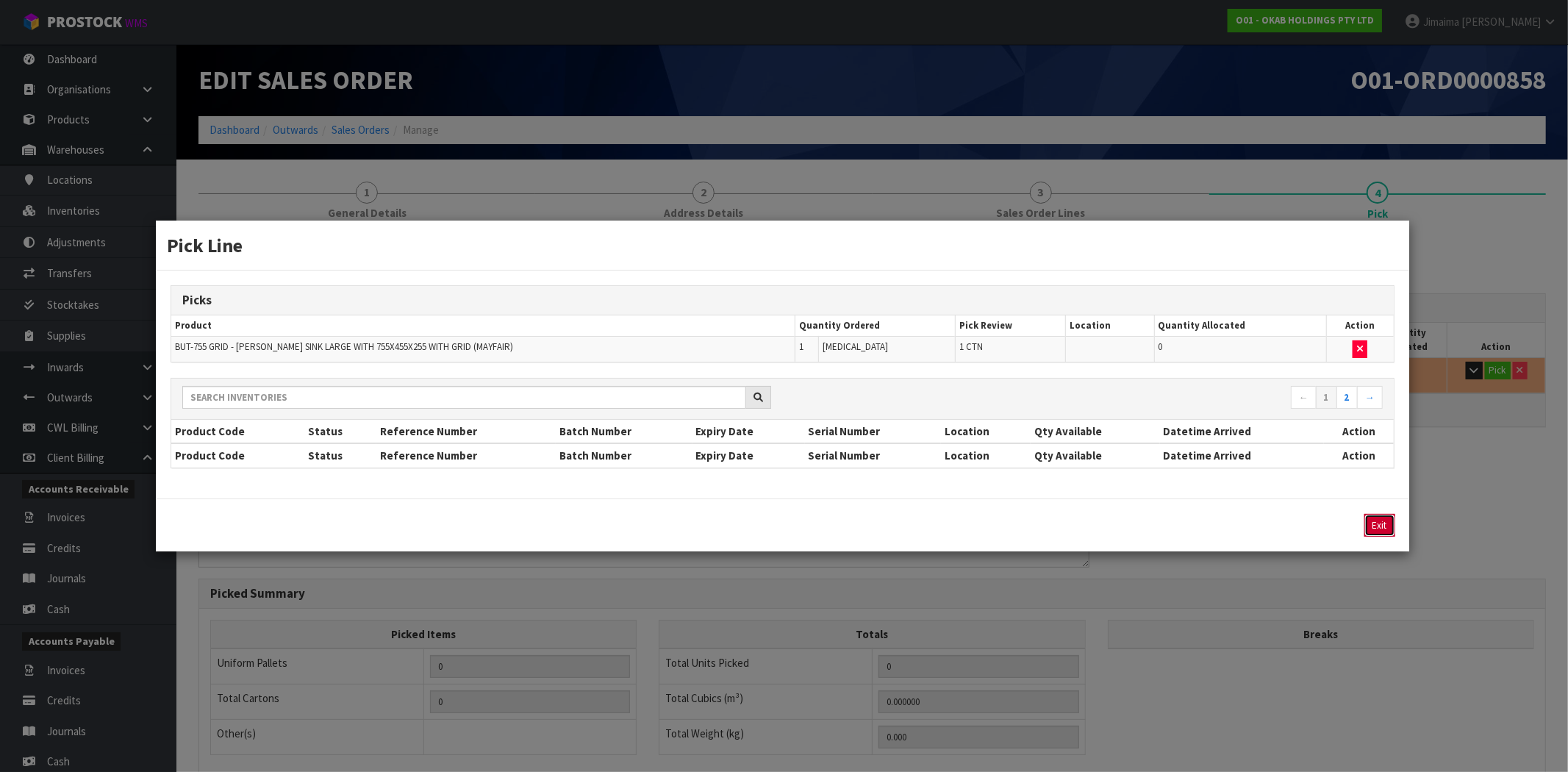
click at [1384, 515] on button "Exit" at bounding box center [1380, 526] width 31 height 23
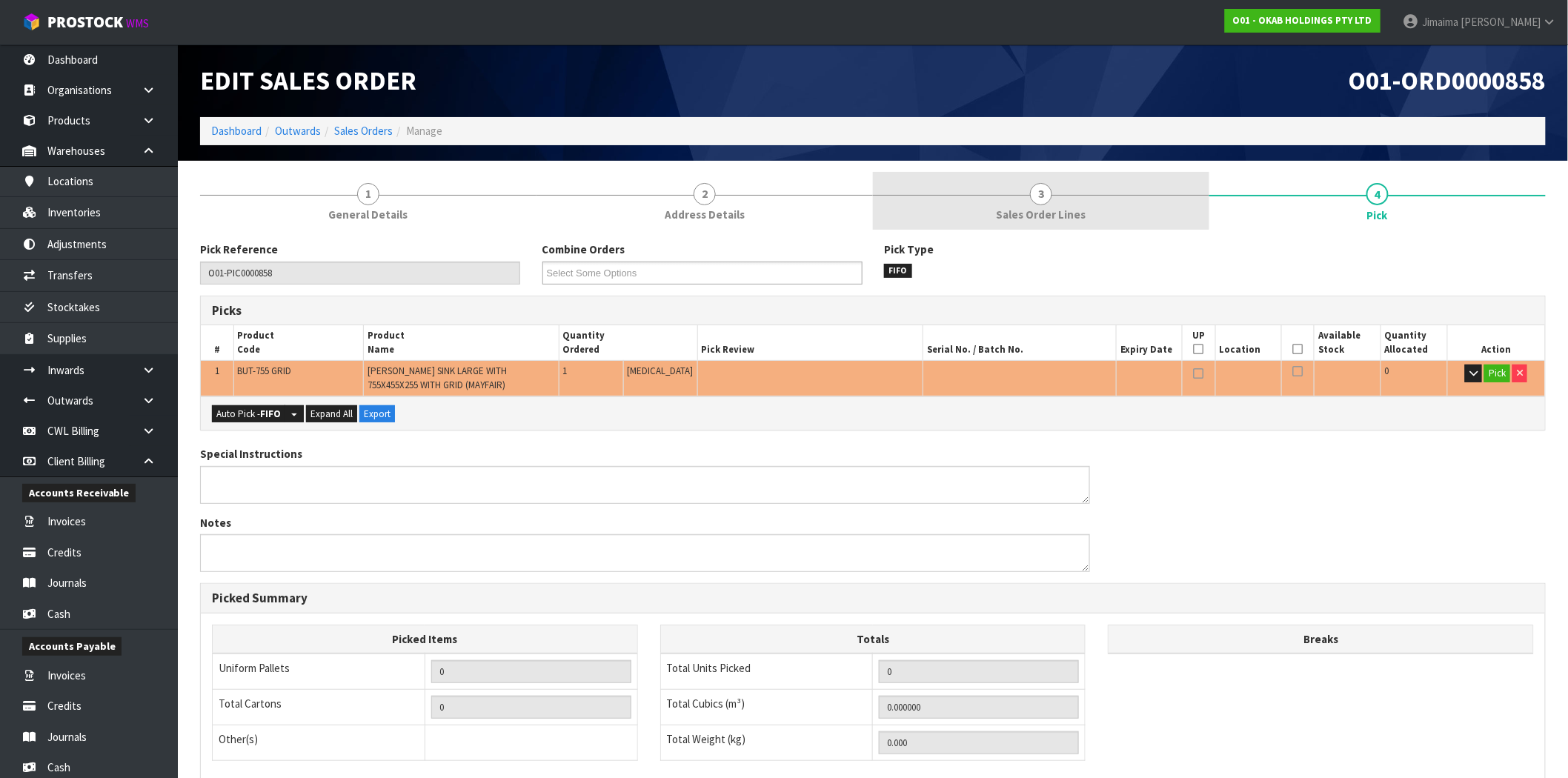
click at [1094, 220] on link "3 Sales Order Lines" at bounding box center [1041, 201] width 337 height 59
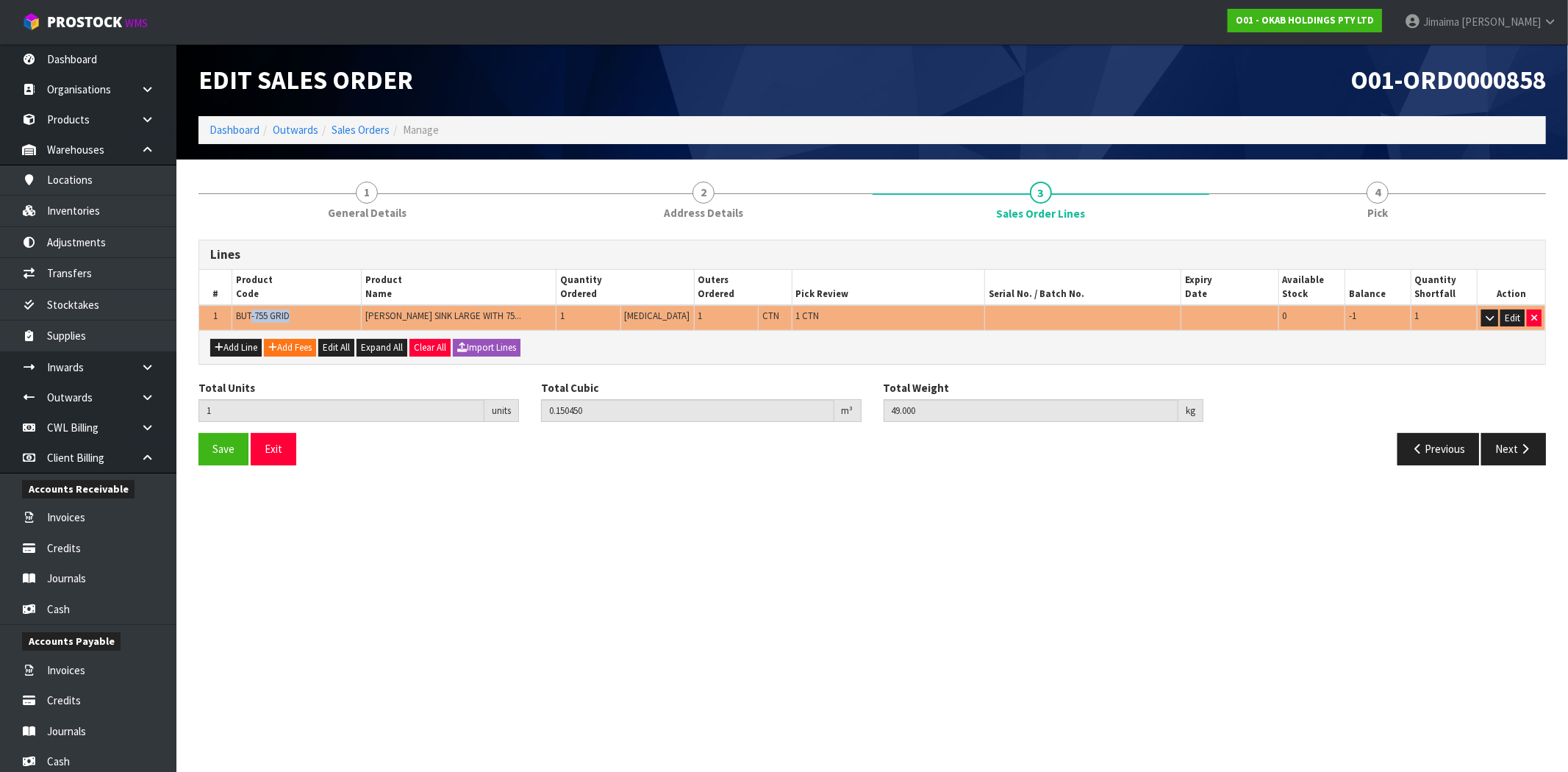
drag, startPoint x: 253, startPoint y: 309, endPoint x: 238, endPoint y: 309, distance: 15.0
click at [238, 309] on td "BUT-755 GRID" at bounding box center [296, 317] width 129 height 26
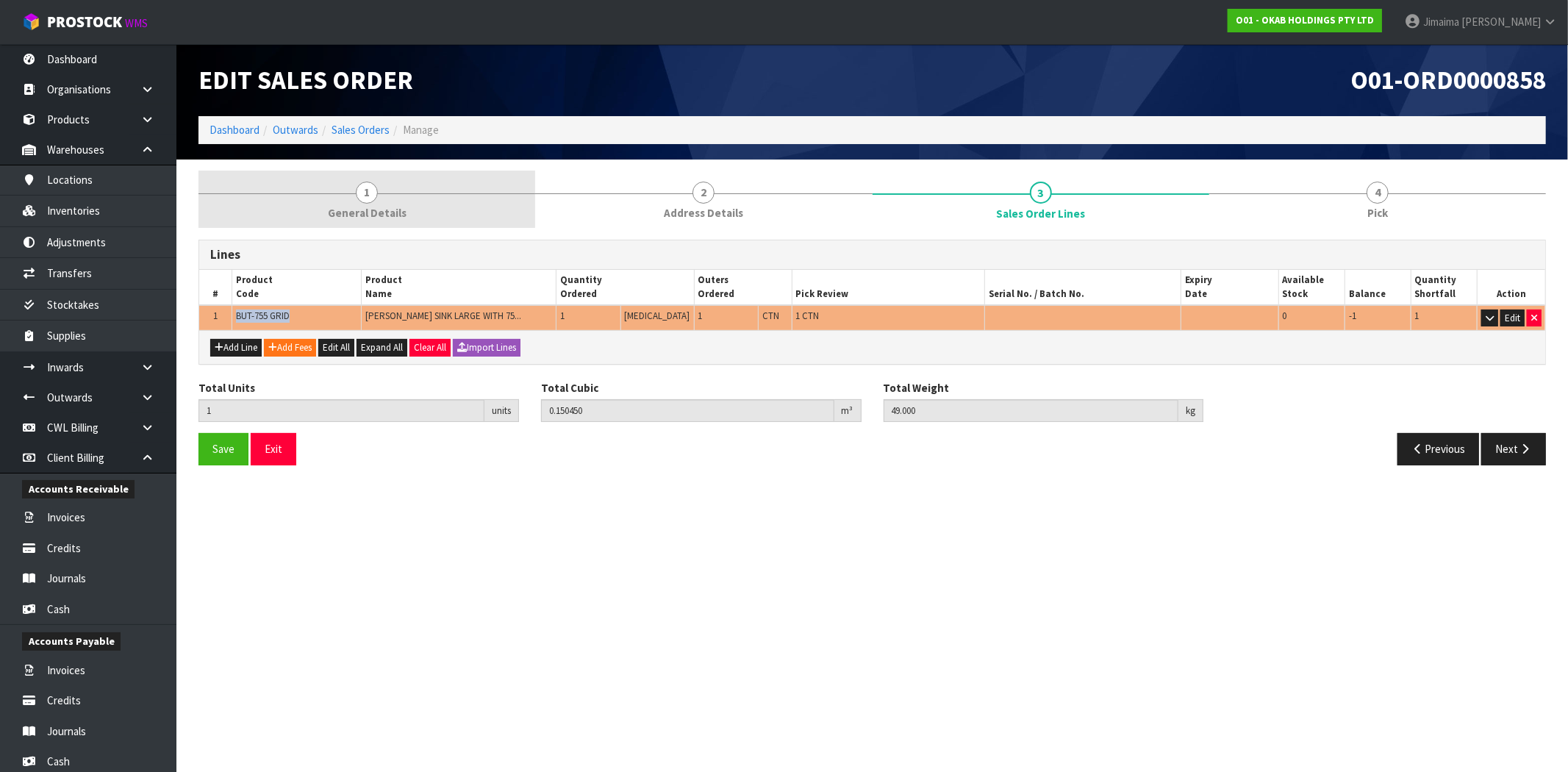
copy span "BUT-755 GRID"
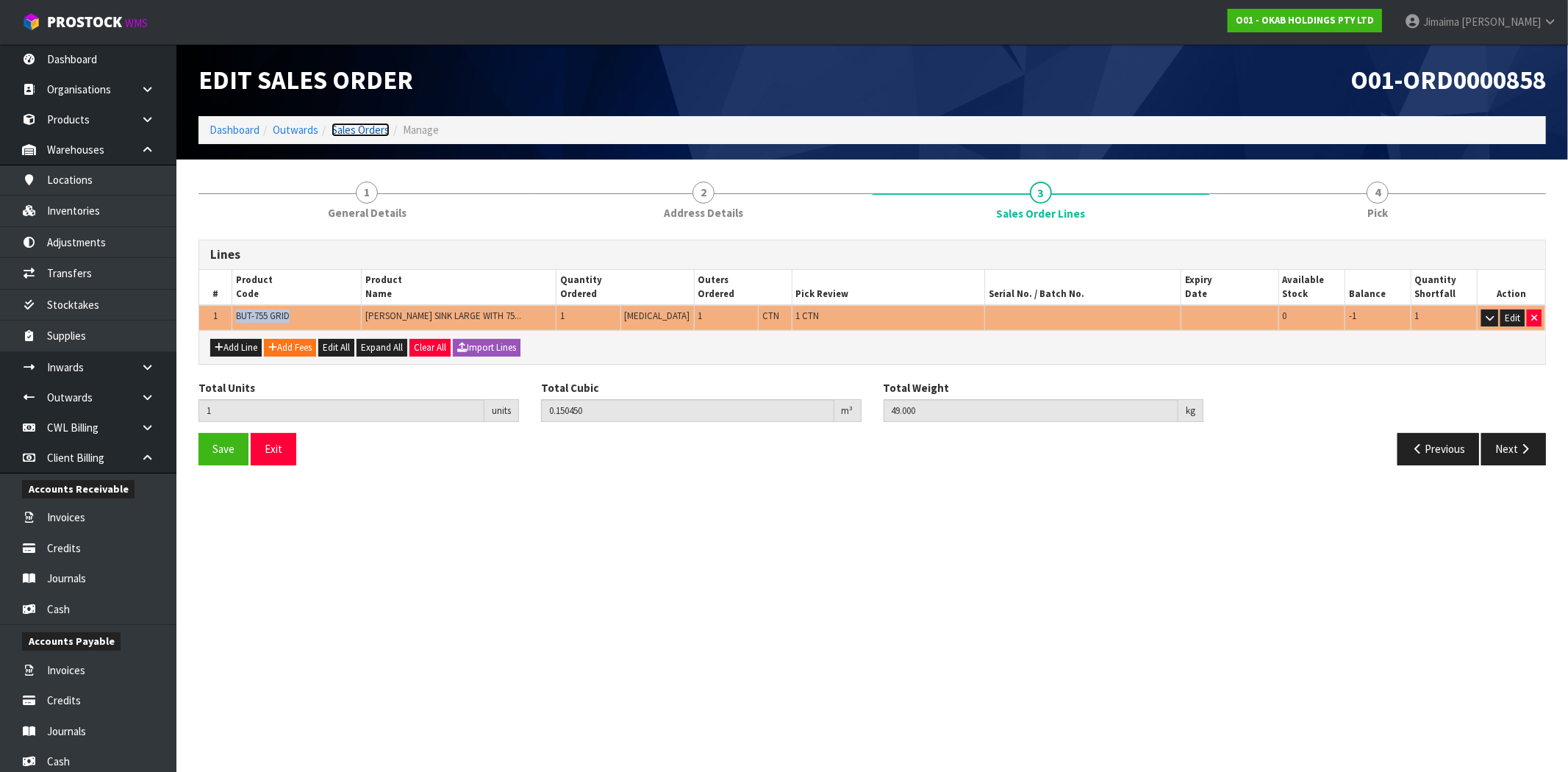
click at [347, 126] on link "Sales Orders" at bounding box center [361, 130] width 59 height 14
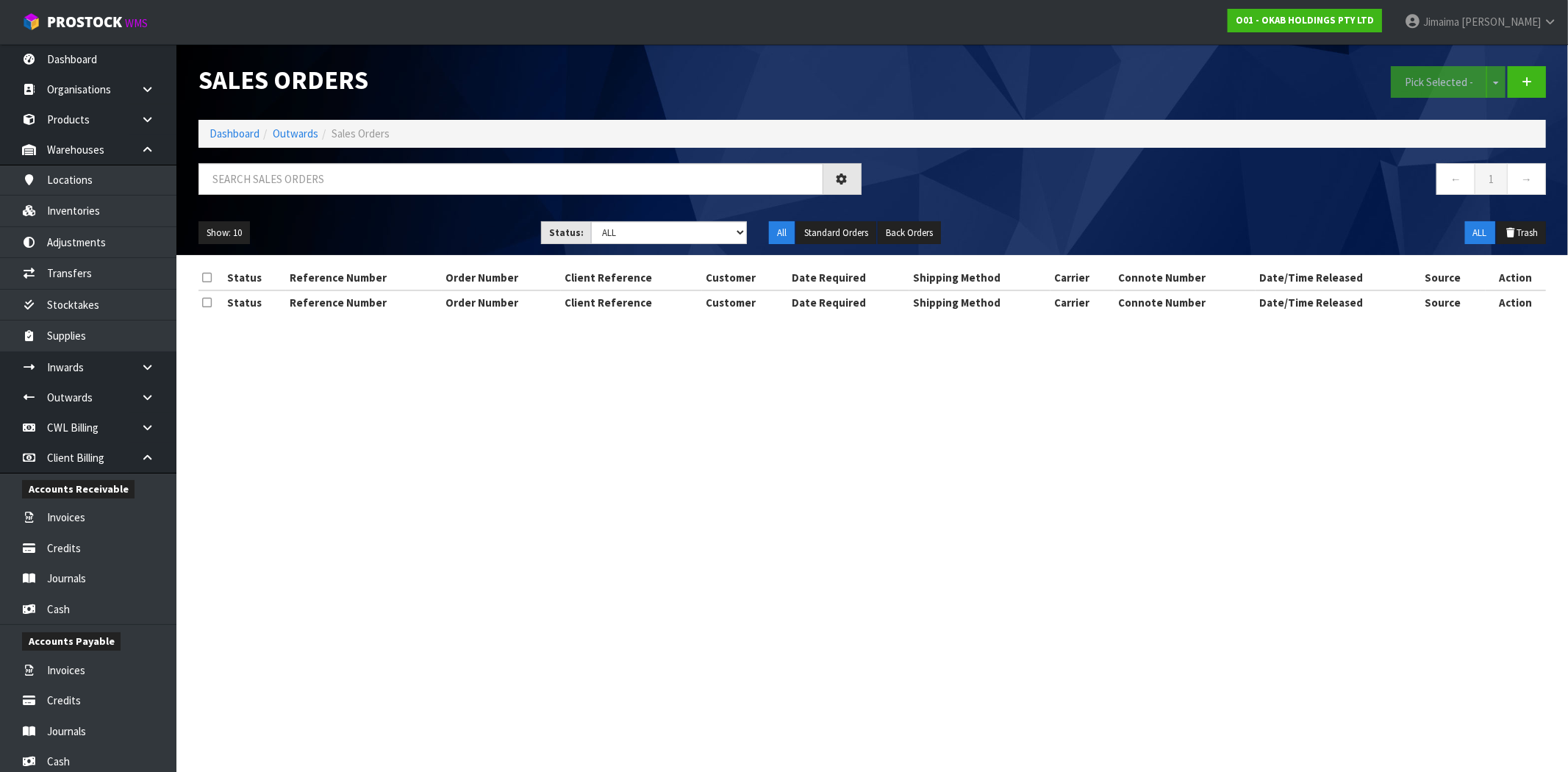
click at [285, 160] on div "Sales Orders Pick Selected - Split button! FIFO - First In First Out FEFO - Fir…" at bounding box center [872, 150] width 1369 height 211
click at [272, 174] on input "text" at bounding box center [511, 179] width 625 height 32
paste input "BUT-755 GRID"
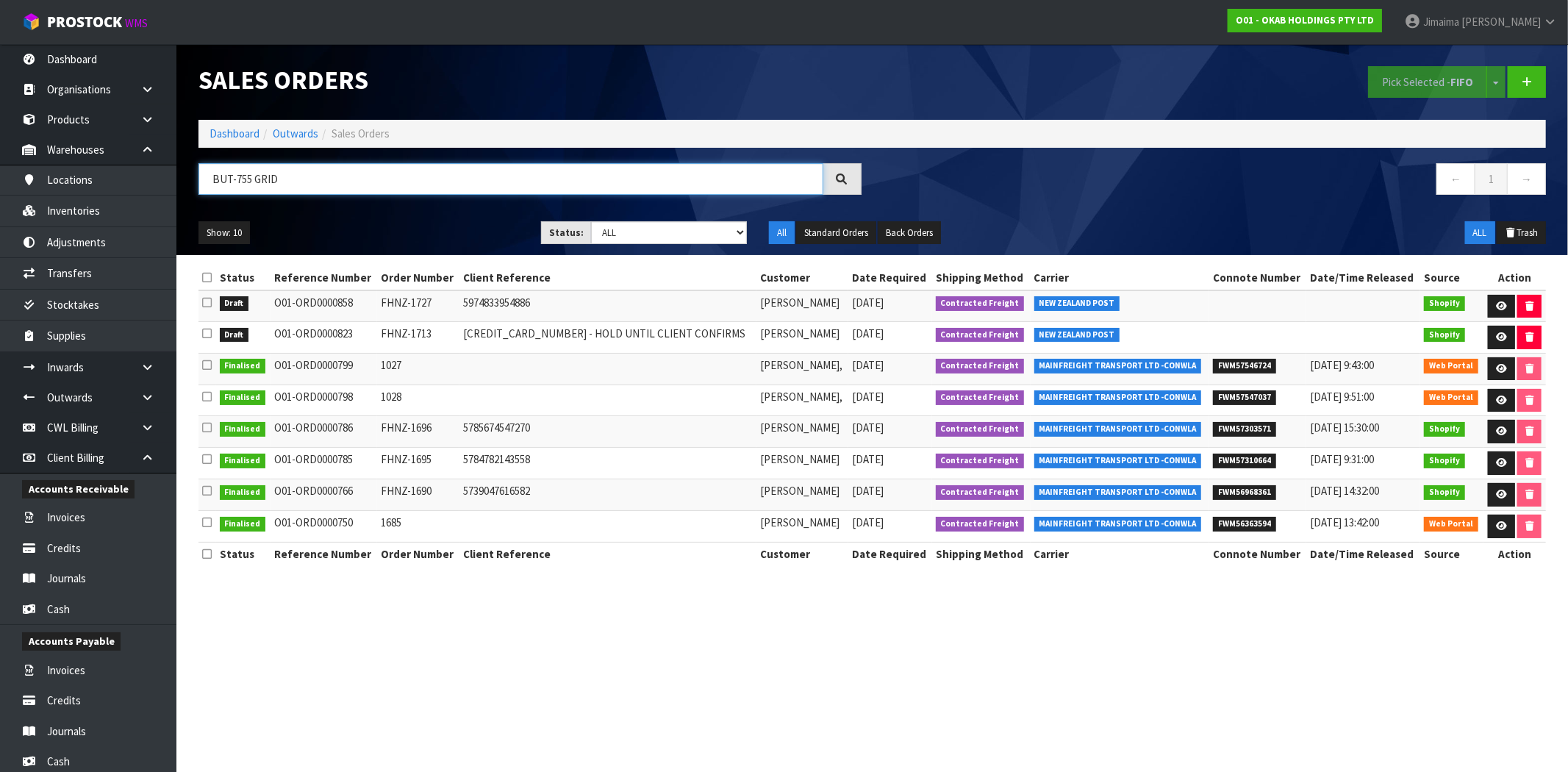
type input "BUT-755 GRID"
click at [671, 229] on select "Draft Pending Allocated Pending Pick Goods Picked Goods Packed Pending Charges …" at bounding box center [669, 233] width 156 height 23
select select "string:0"
click at [591, 222] on select "Draft Pending Allocated Pending Pick Goods Picked Goods Packed Pending Charges …" at bounding box center [669, 233] width 156 height 23
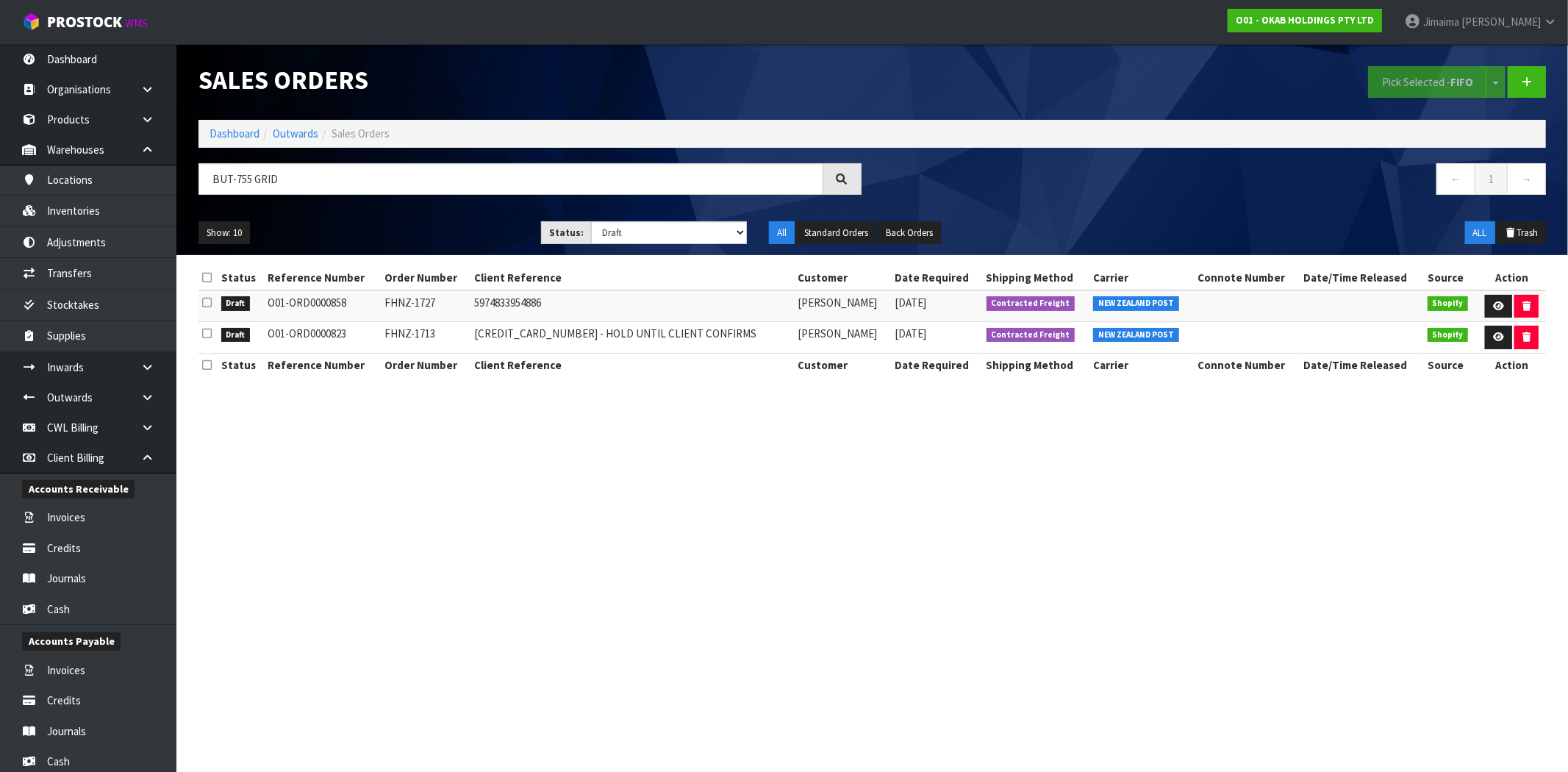
click at [647, 333] on td "5844163100742 - HOLD UNTIL CLIENT CONFIRMS" at bounding box center [633, 338] width 324 height 32
drag, startPoint x: 295, startPoint y: 300, endPoint x: 355, endPoint y: 303, distance: 60.1
click at [355, 303] on tr "Draft O01-ORD0000858 FHNZ-1727 5974833954886 Beth Woolley 23/09/2025 Contracted…" at bounding box center [872, 307] width 1348 height 32
click at [520, 304] on td "5974833954886" at bounding box center [633, 307] width 324 height 32
click at [792, 623] on section "Sales Orders Pick Selected - FIFO Split button! FIFO - First In First Out FEFO …" at bounding box center [784, 386] width 1568 height 772
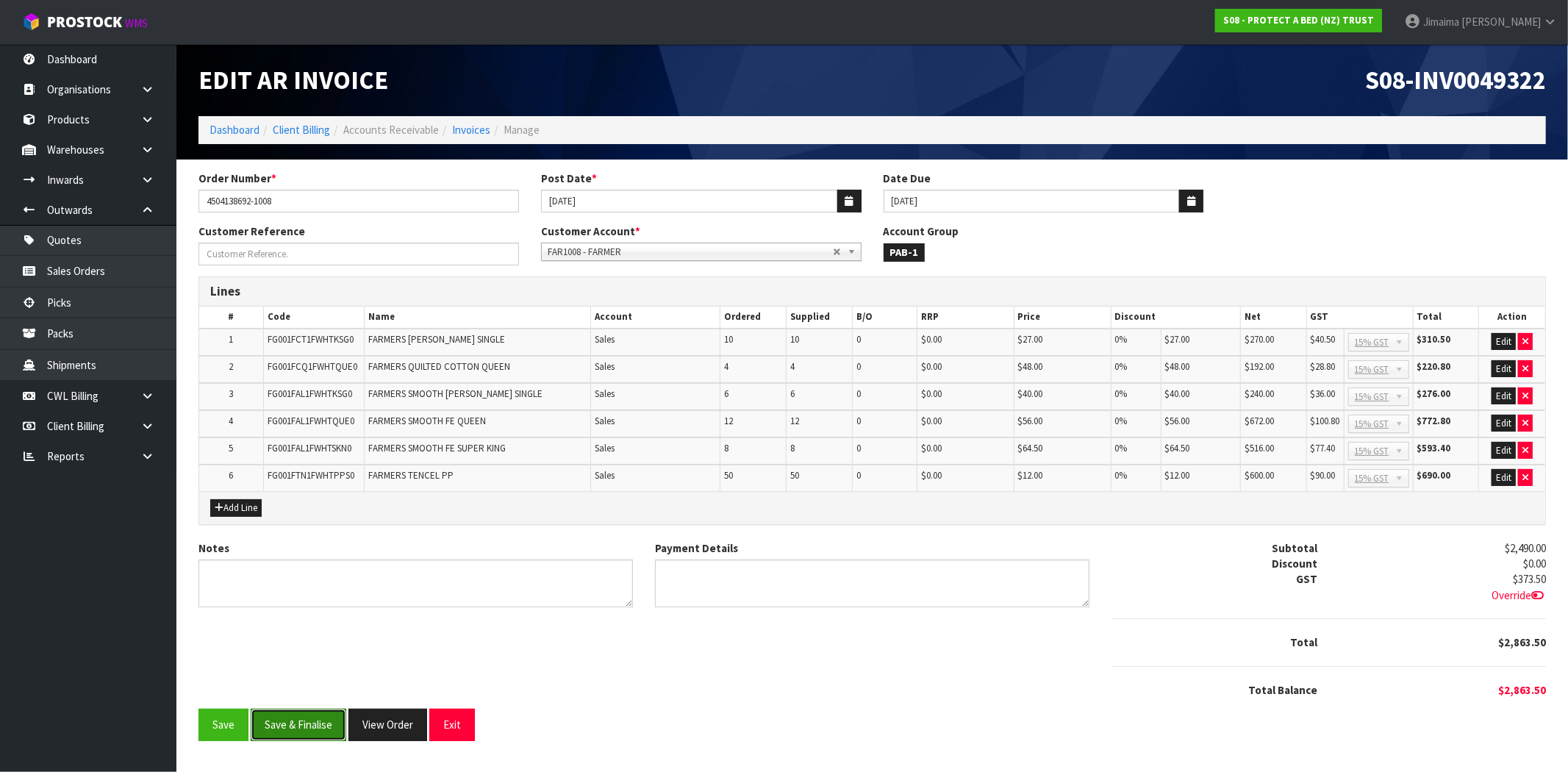
click at [290, 728] on button "Save & Finalise" at bounding box center [299, 725] width 96 height 32
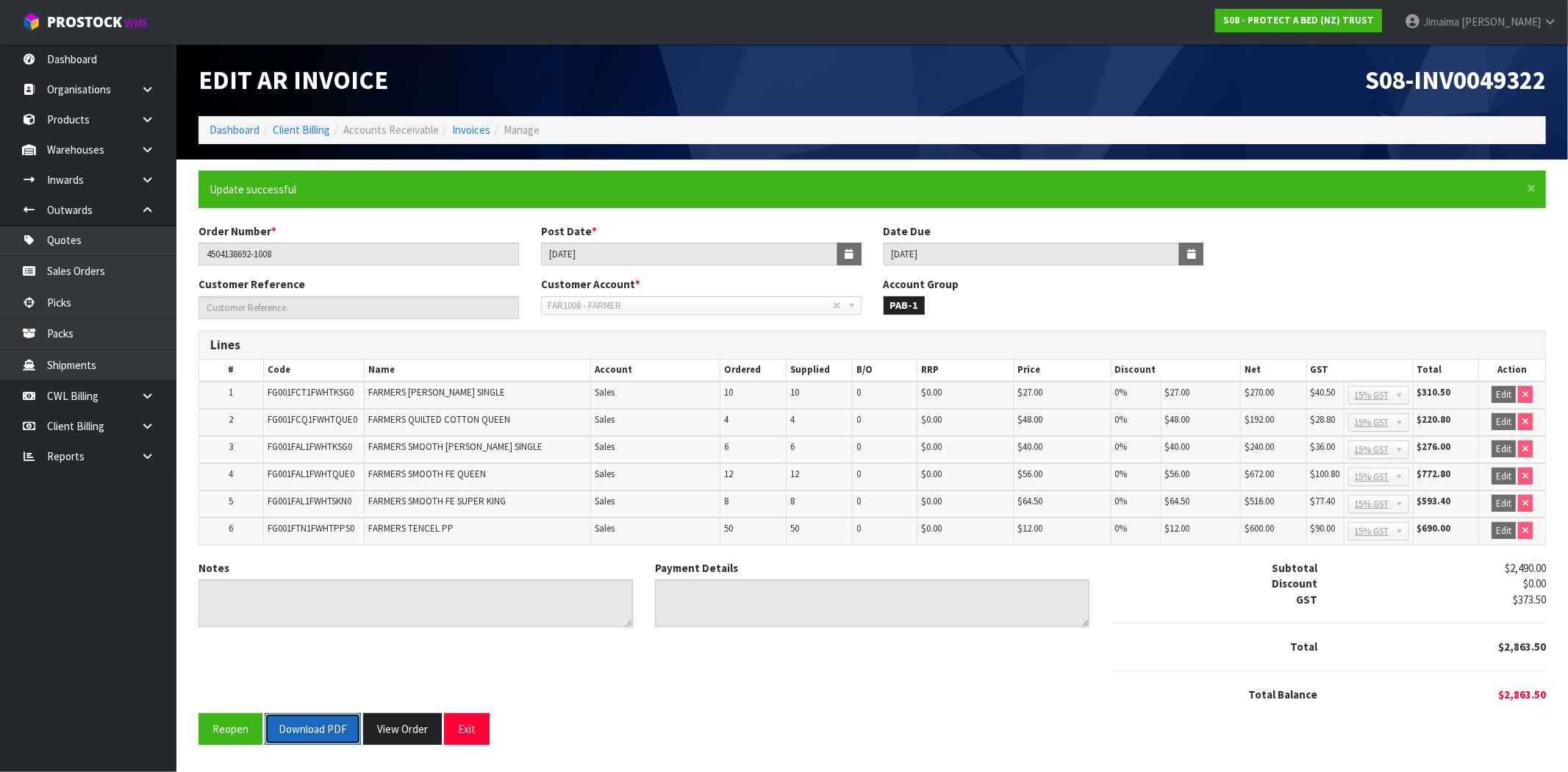
click at [317, 729] on button "Download PDF" at bounding box center [313, 729] width 97 height 32
click at [401, 737] on button "View Order" at bounding box center [402, 729] width 79 height 32
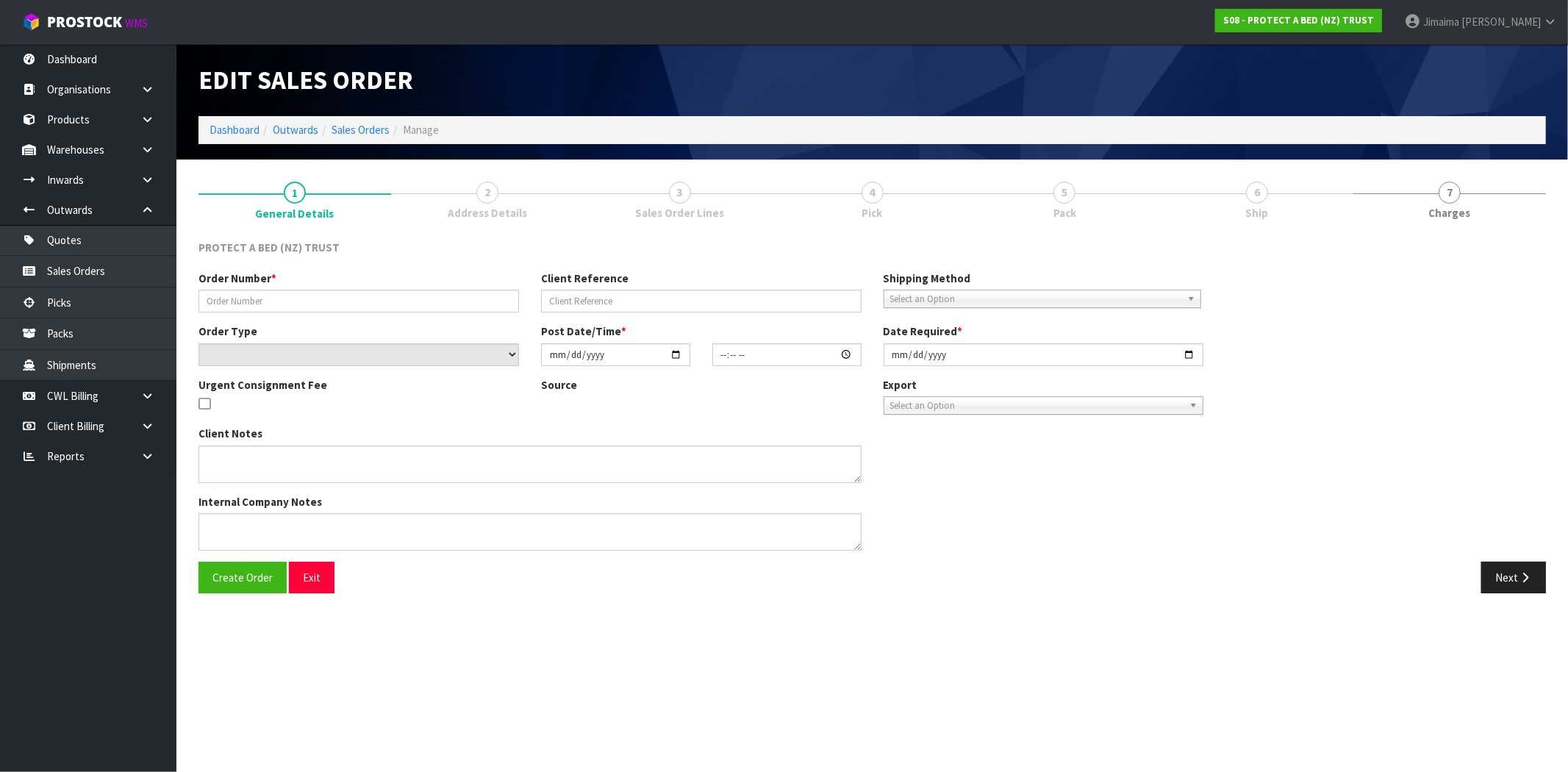
type input "4504138692-1008"
select select "number:0"
type input "[DATE]"
type input "16:05:00.000"
type input "[DATE]"
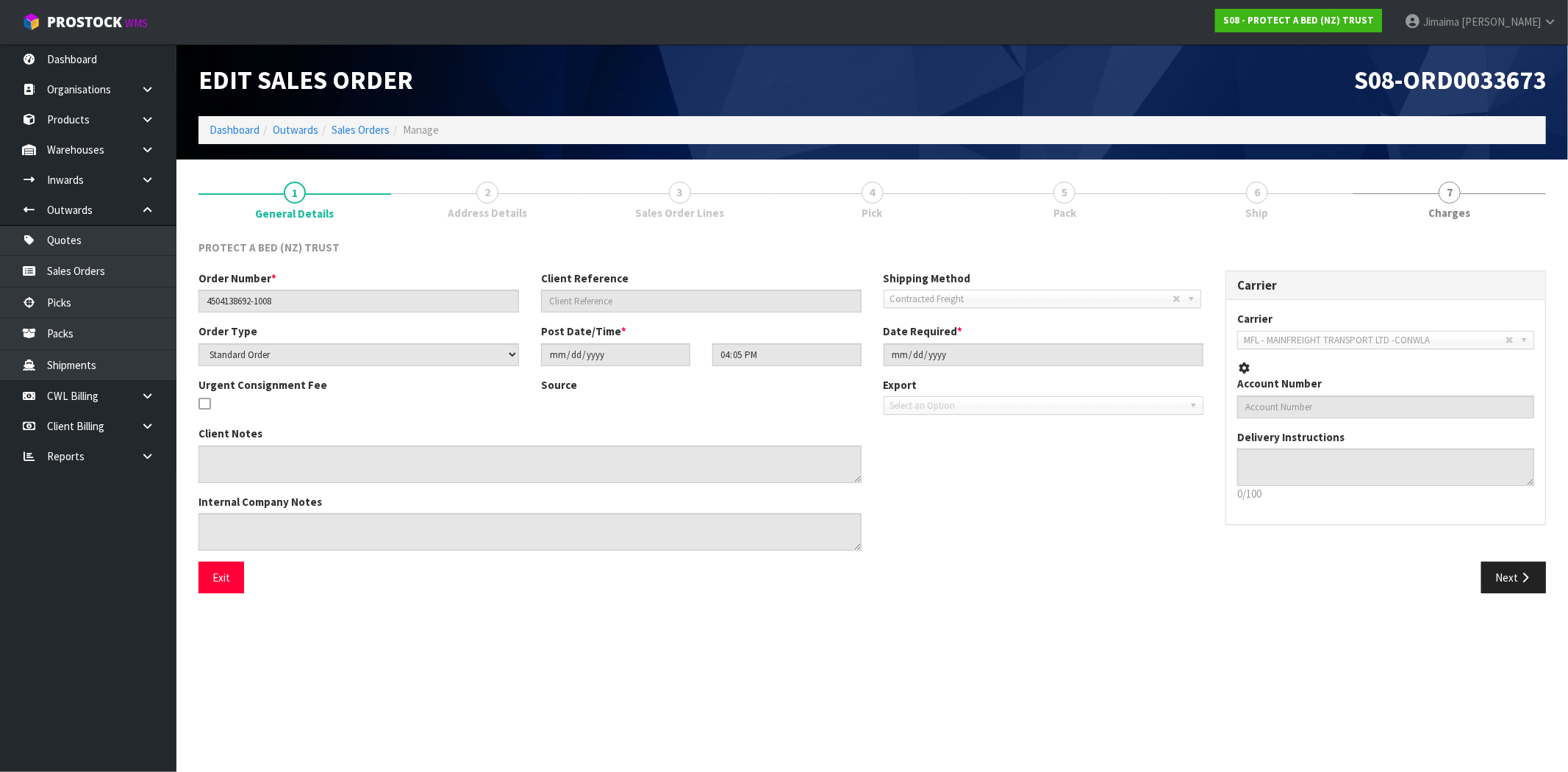
click at [694, 196] on link "3 Sales Order Lines" at bounding box center [680, 199] width 192 height 58
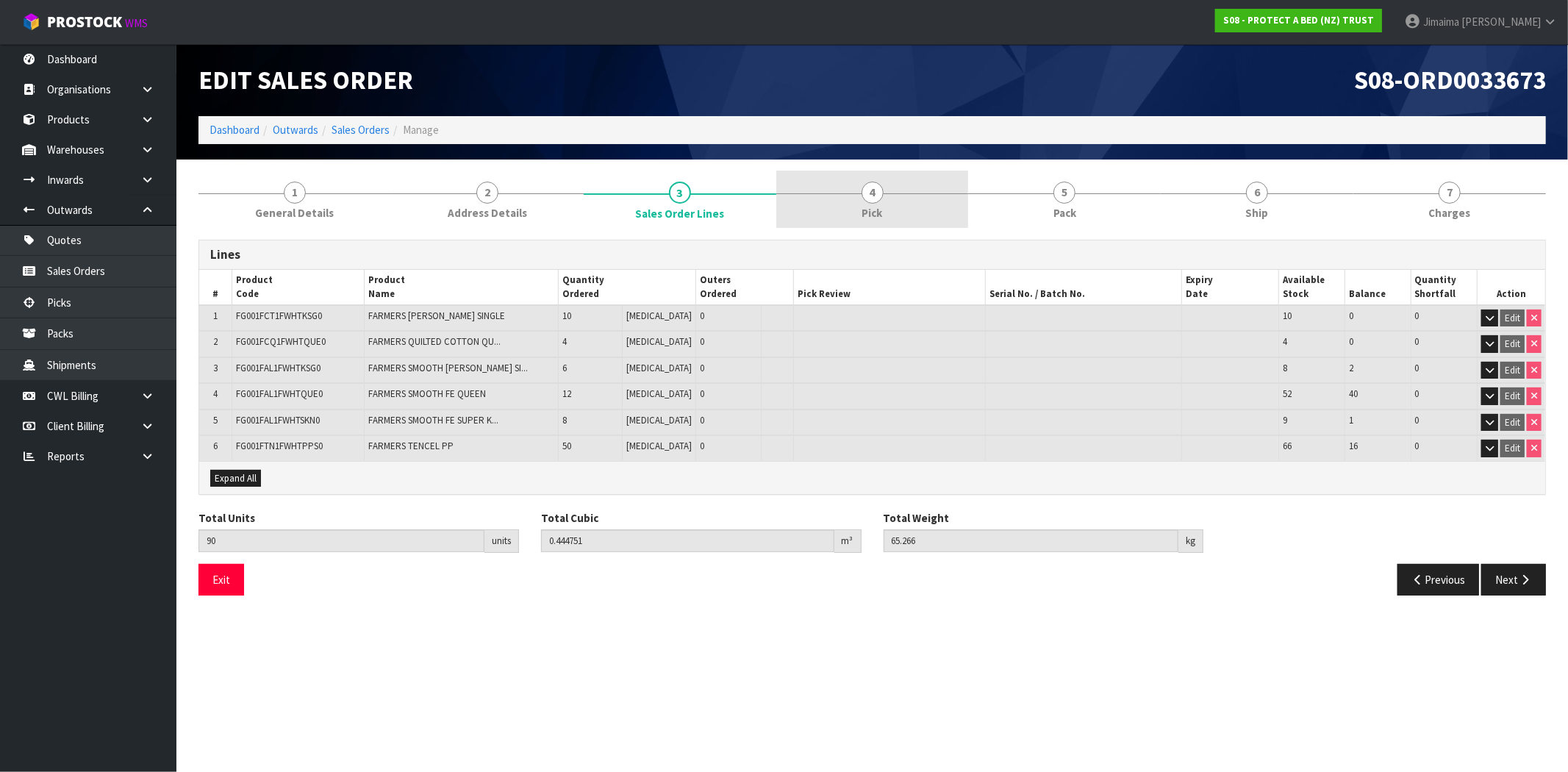
click at [905, 195] on link "4 Pick" at bounding box center [872, 199] width 192 height 58
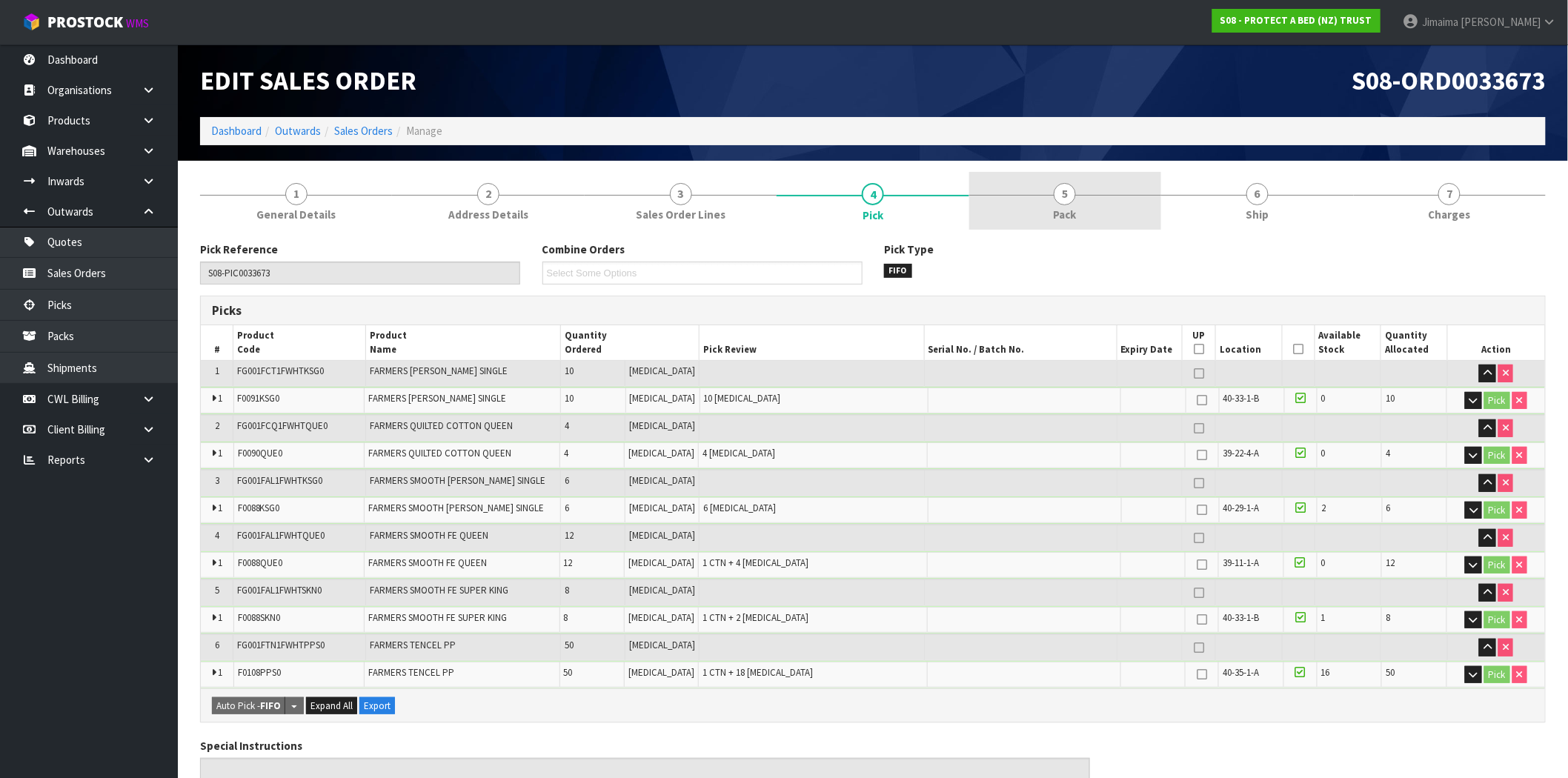
click at [1122, 184] on link "5 Pack" at bounding box center [1065, 201] width 192 height 59
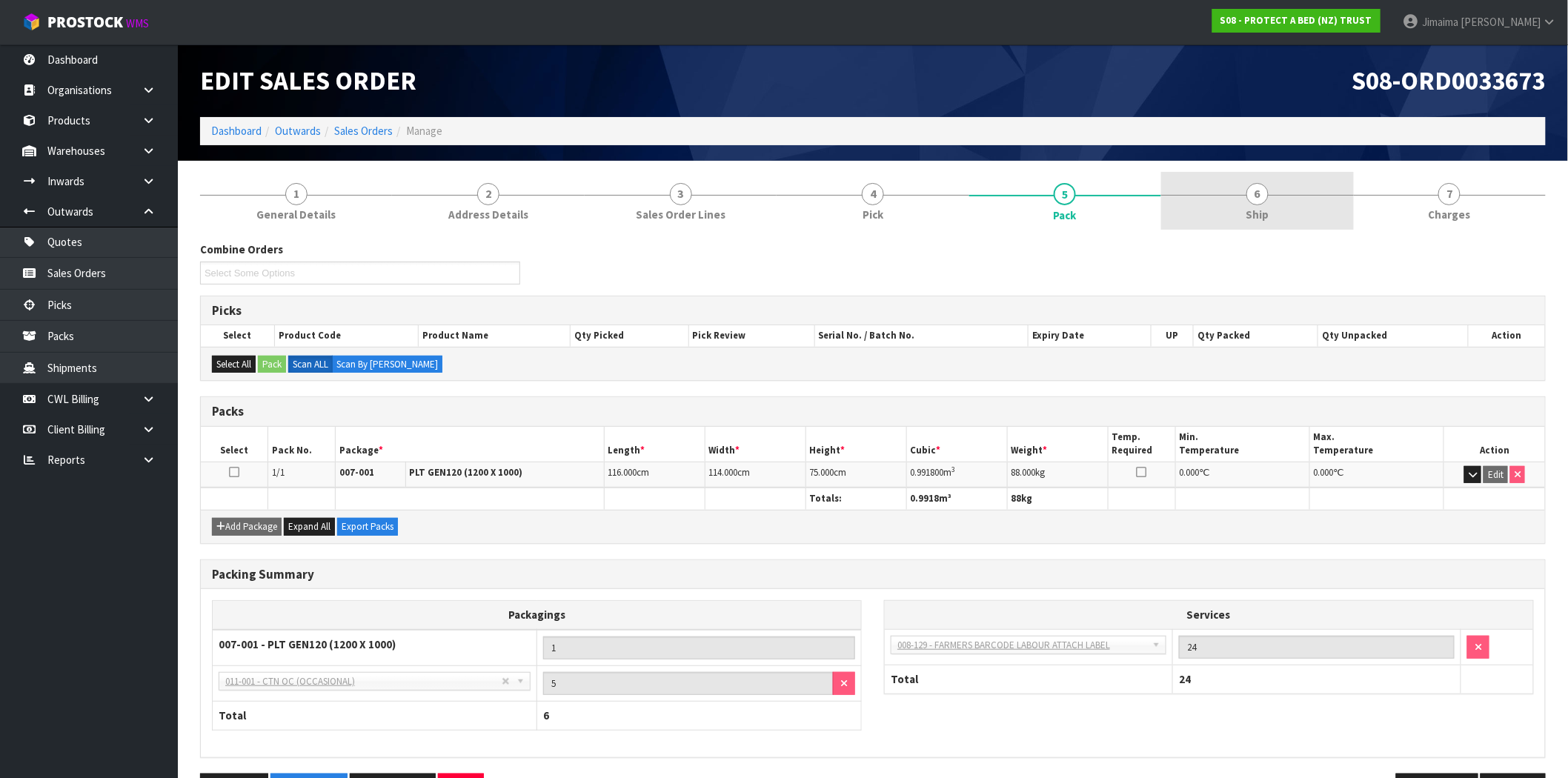
drag, startPoint x: 1410, startPoint y: 209, endPoint x: 1363, endPoint y: 221, distance: 48.5
click at [1411, 209] on link "7 [GEOGRAPHIC_DATA]" at bounding box center [1450, 201] width 192 height 59
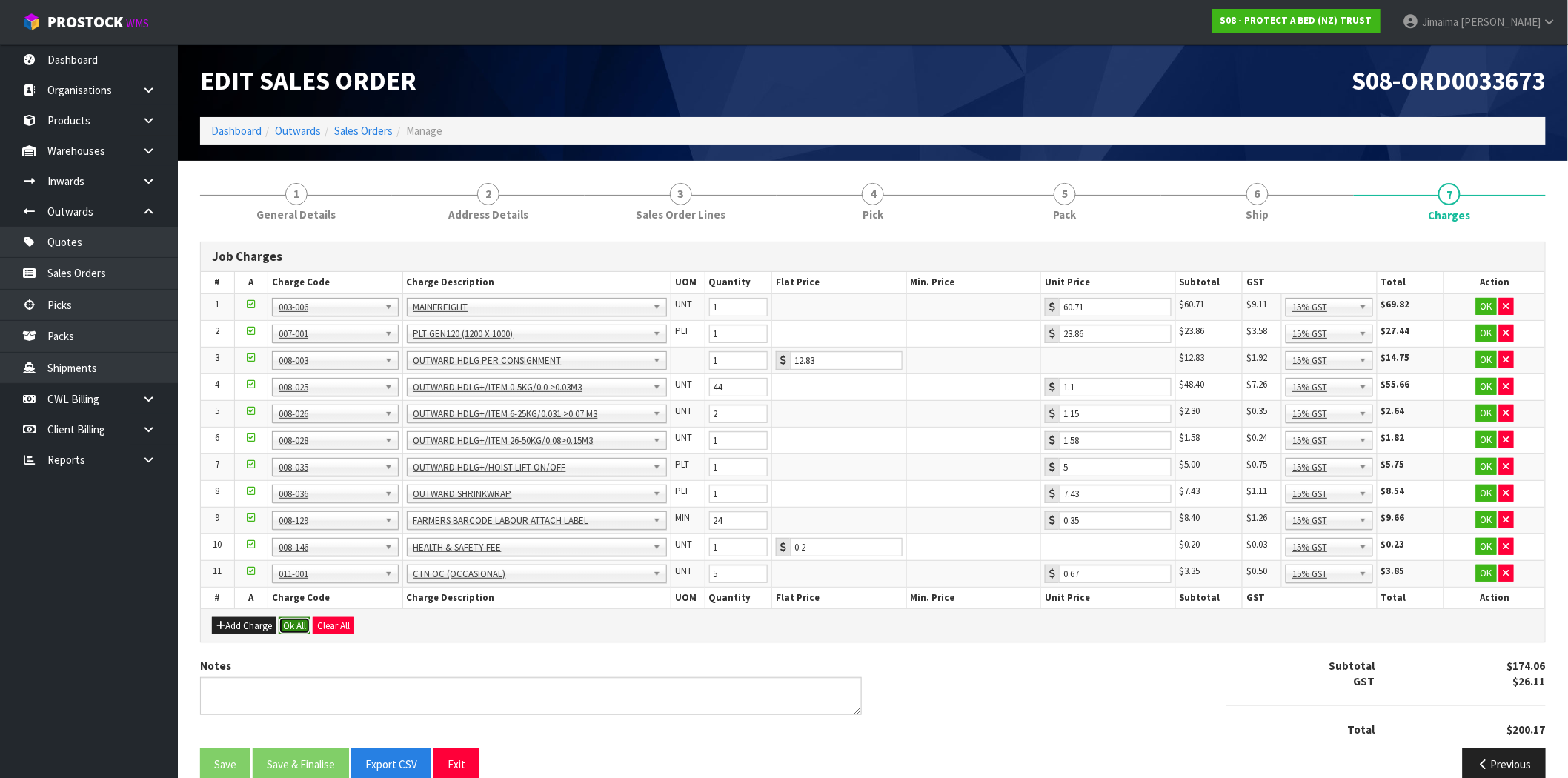
click at [298, 623] on button "Ok All" at bounding box center [295, 626] width 32 height 18
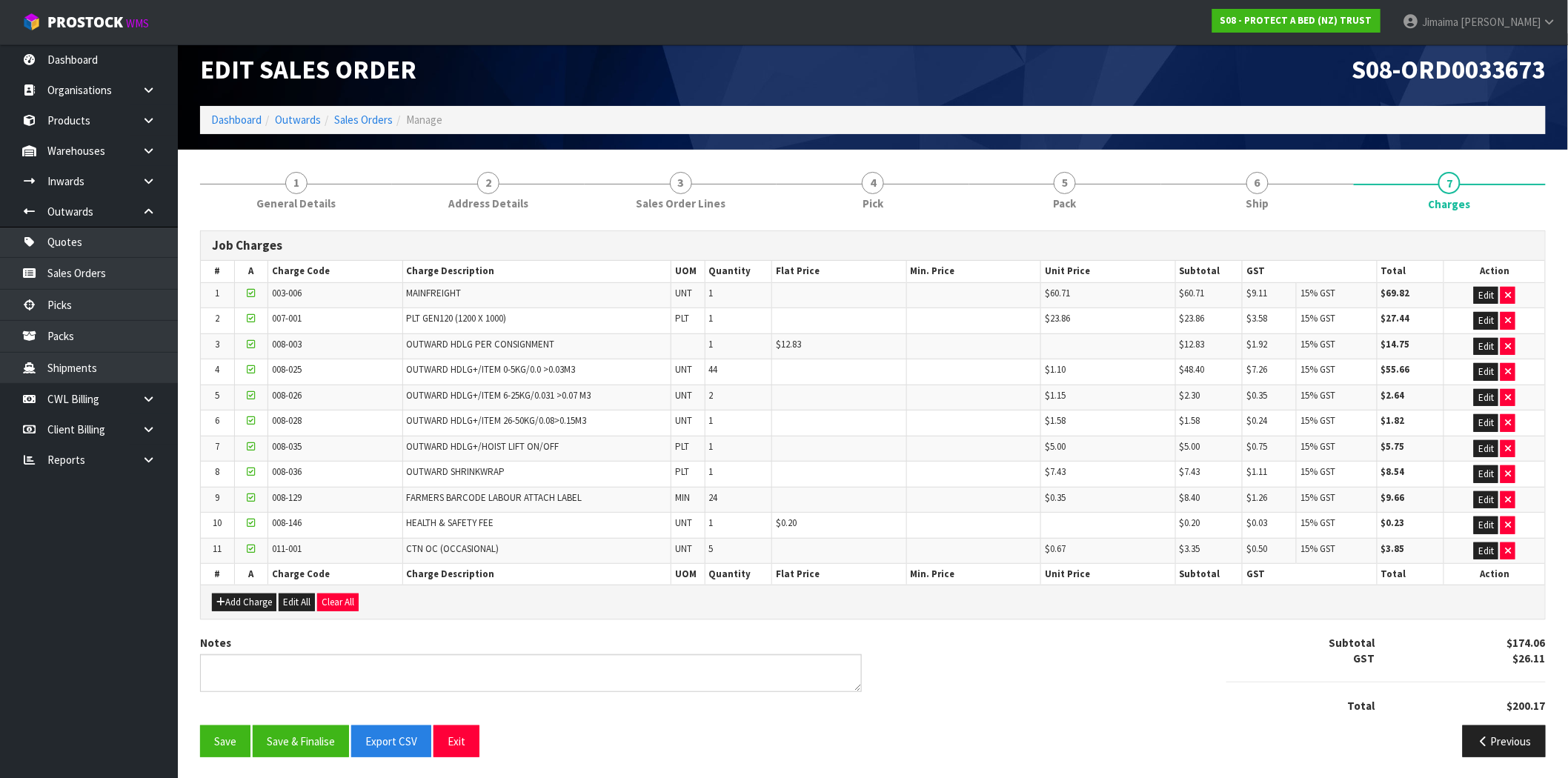
scroll to position [15, 0]
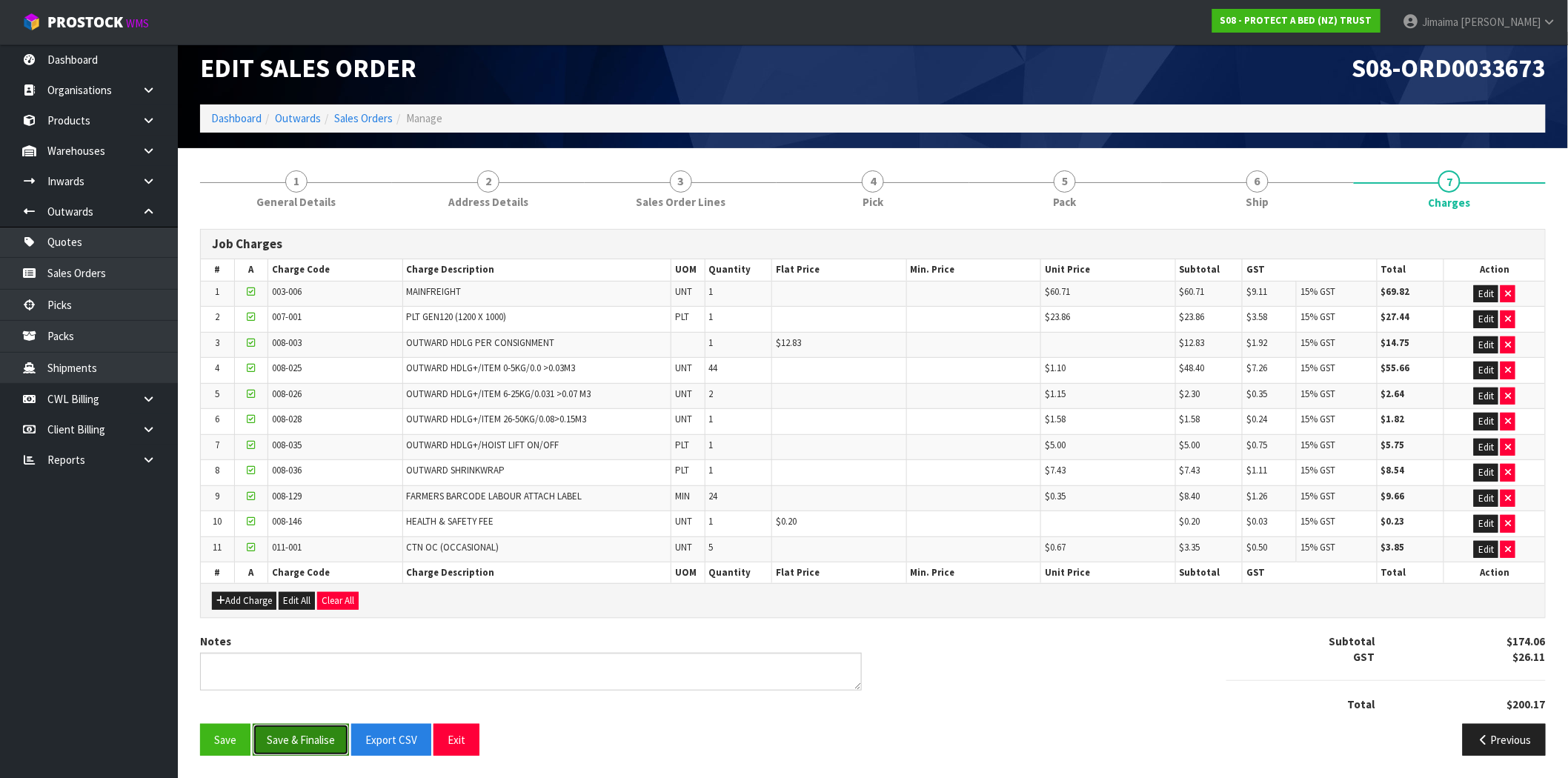
click at [293, 737] on button "Save & Finalise" at bounding box center [301, 740] width 96 height 32
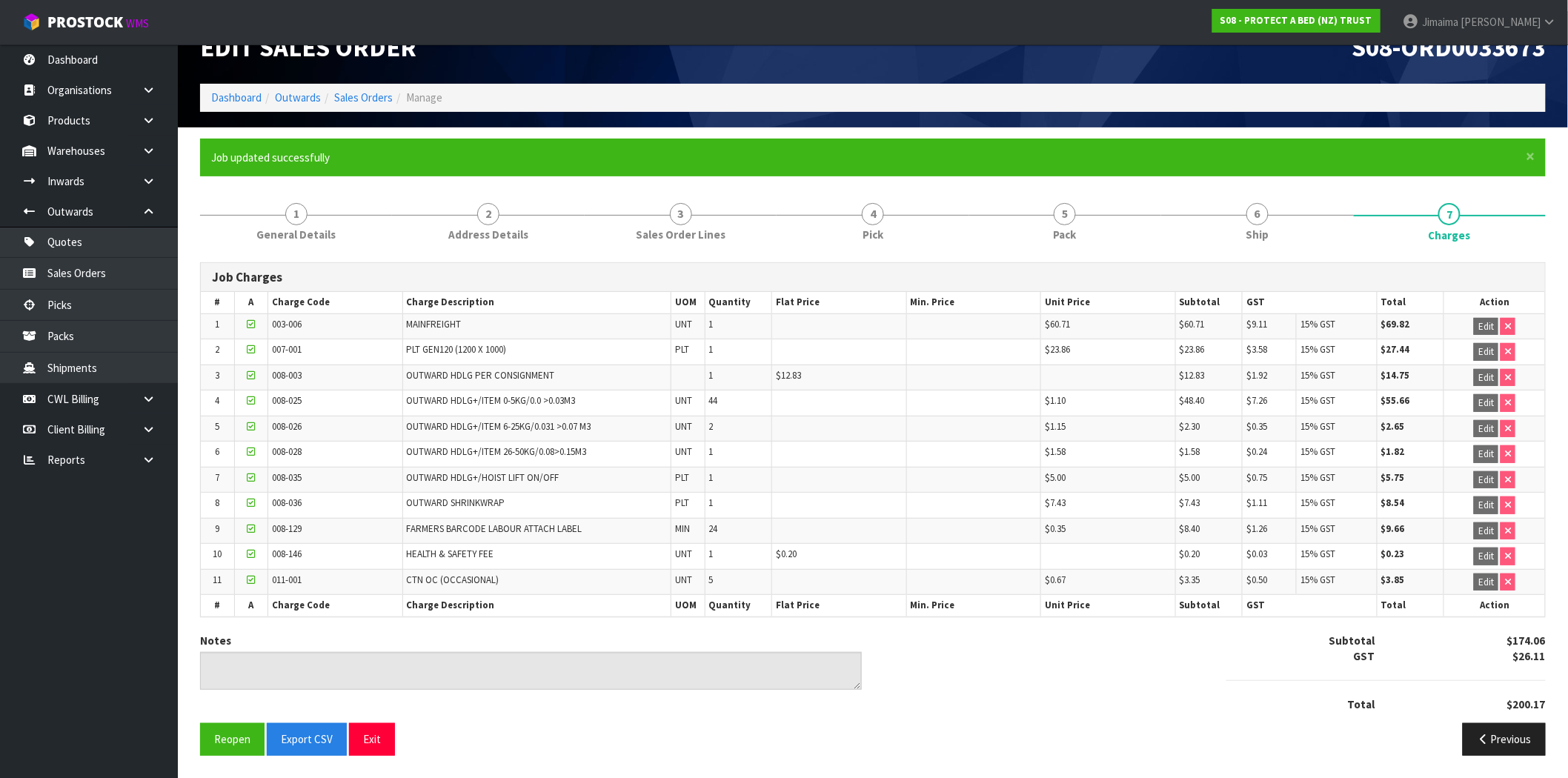
scroll to position [35, 0]
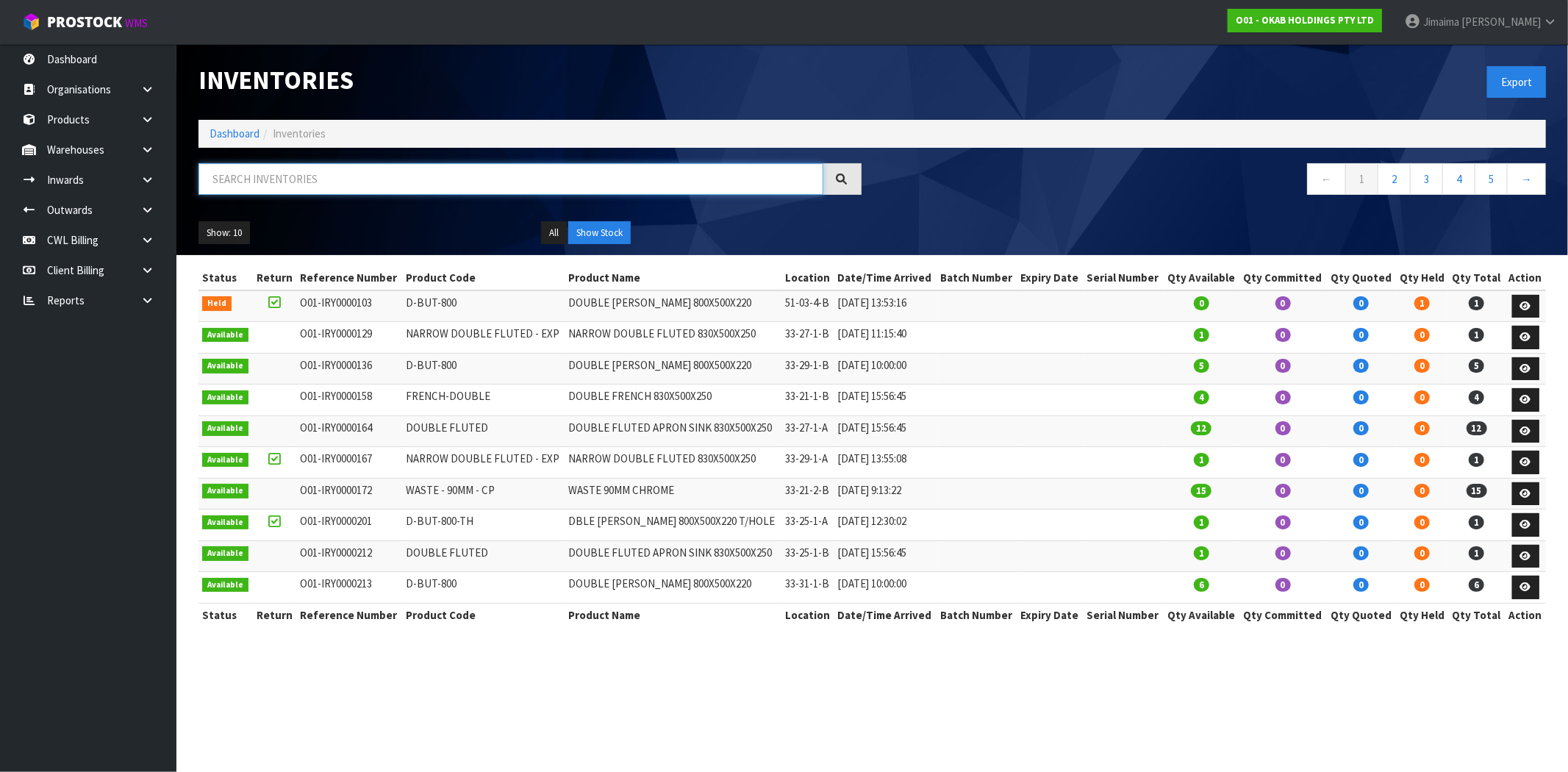
click at [330, 191] on input "text" at bounding box center [511, 179] width 625 height 32
drag, startPoint x: 334, startPoint y: 178, endPoint x: 128, endPoint y: 148, distance: 208.2
click at [119, 147] on link "Warehouses" at bounding box center [88, 150] width 176 height 30
click at [147, 149] on body "Toggle navigation ProStock WMS O01 - OKAB HOLDINGS PTY LTD Jimaima [PERSON_NAME…" at bounding box center [784, 386] width 1568 height 772
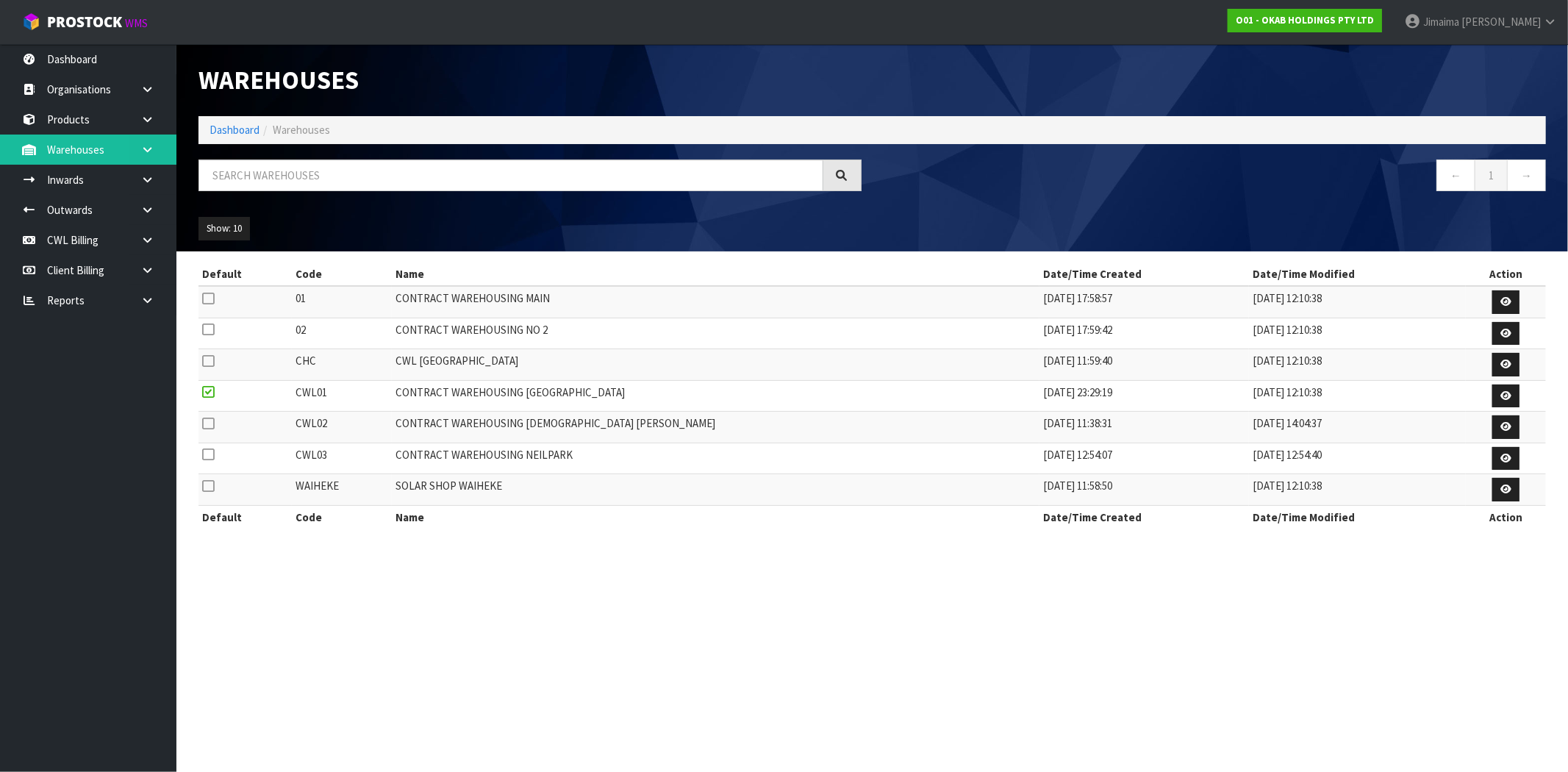
click at [149, 141] on link at bounding box center [152, 150] width 47 height 30
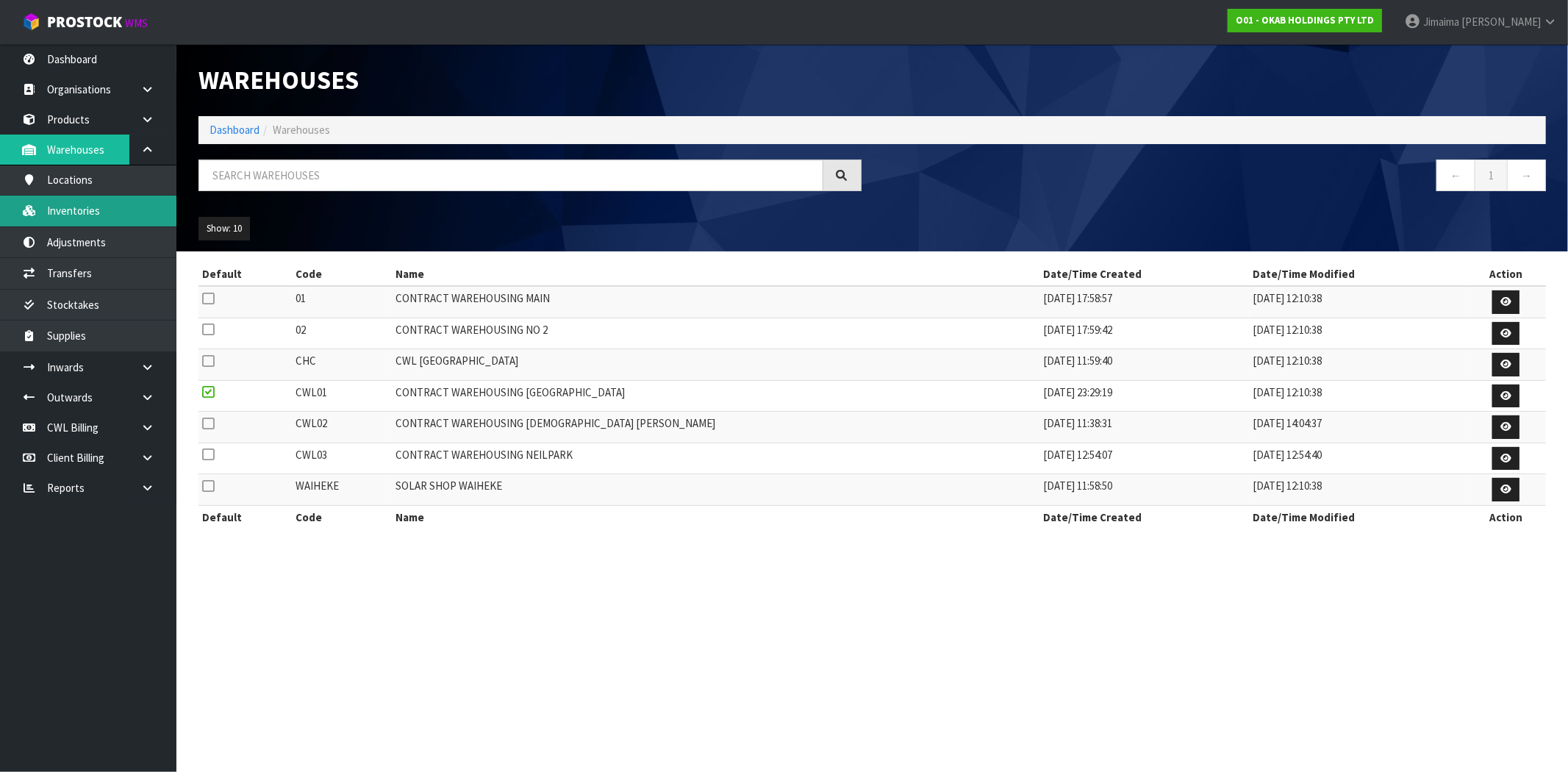
click at [99, 206] on link "Inventories" at bounding box center [88, 211] width 176 height 30
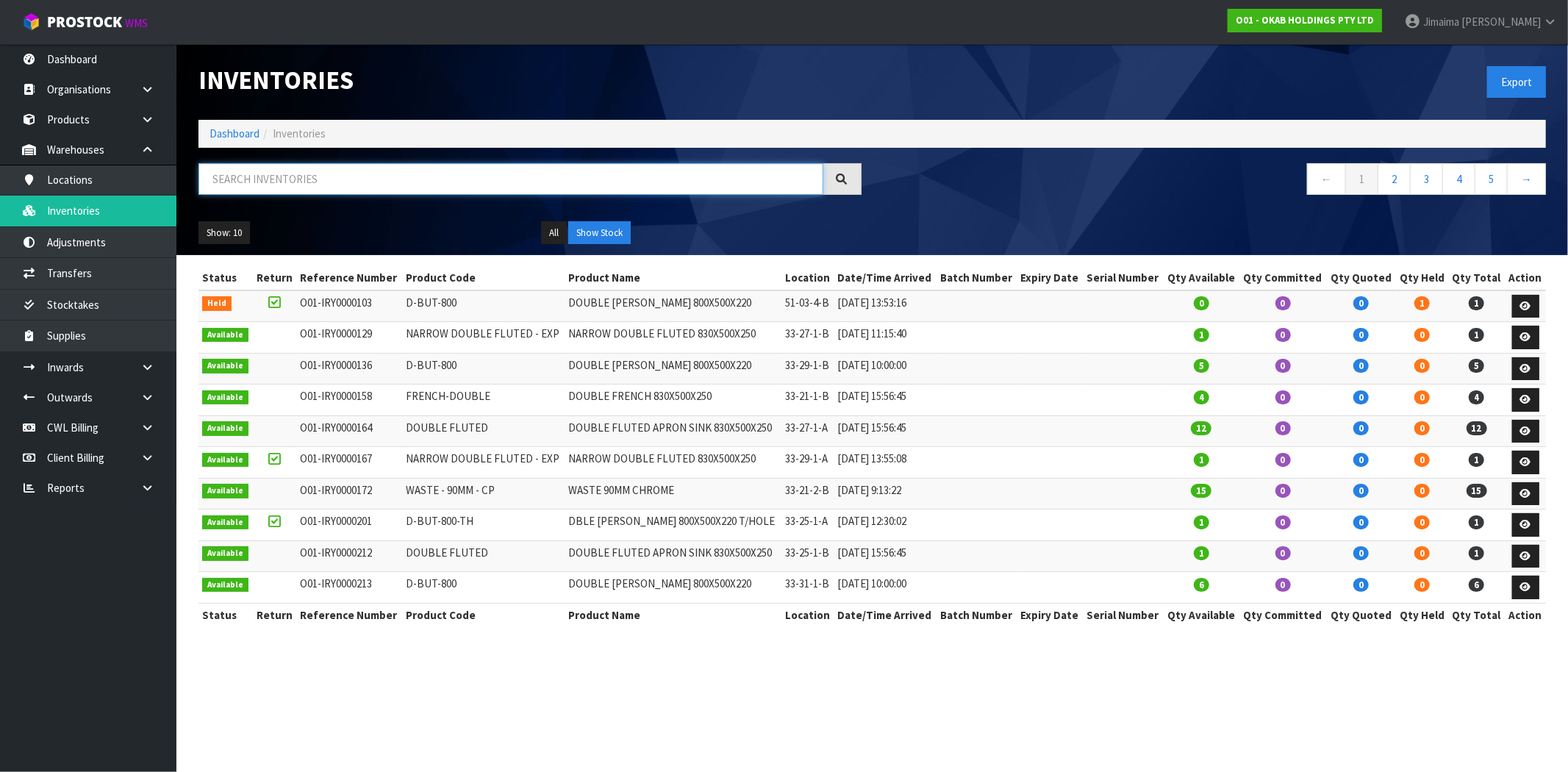
click at [304, 176] on input "text" at bounding box center [511, 179] width 625 height 32
paste input "BUT-755 GRID"
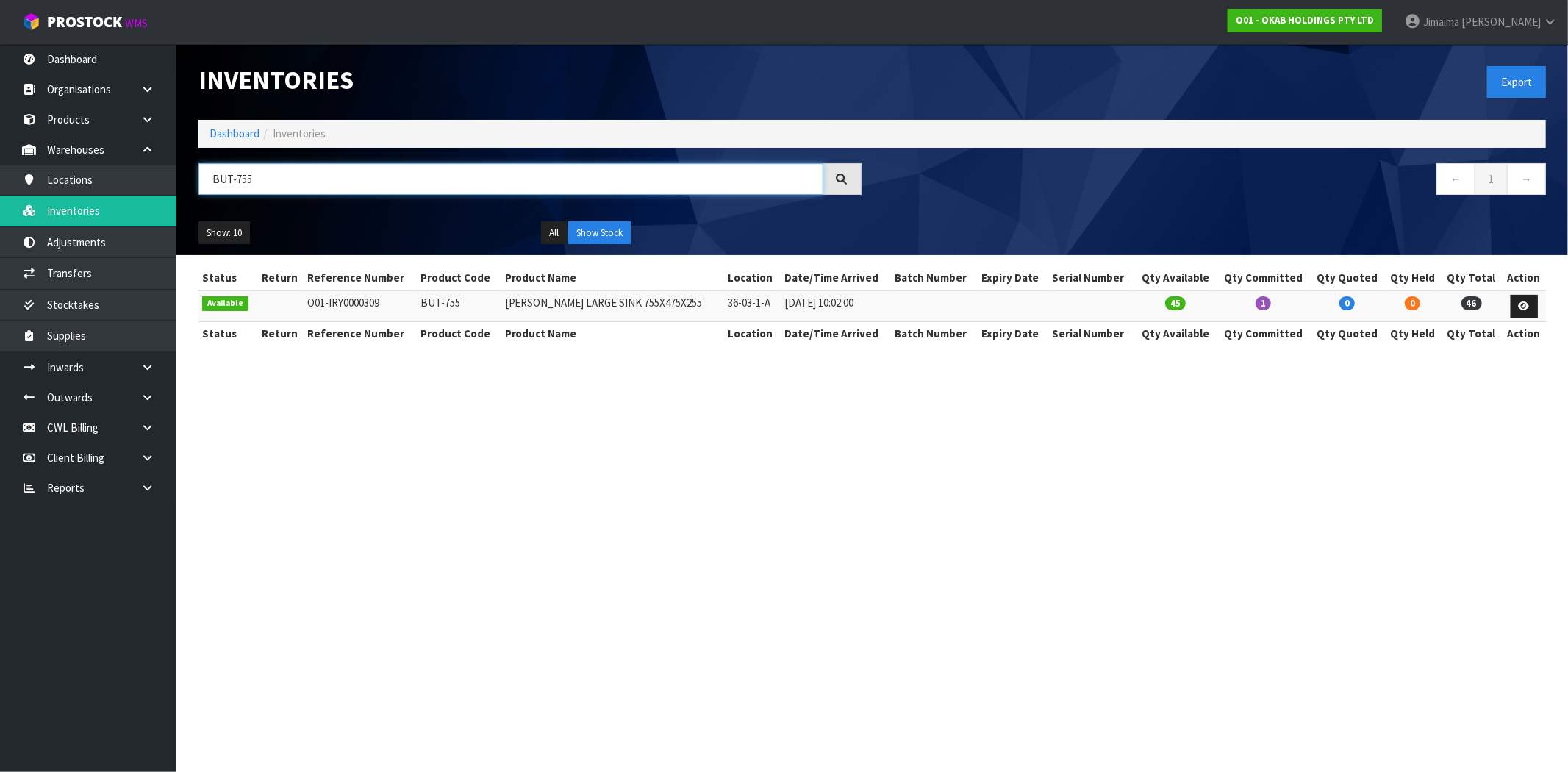
drag, startPoint x: 262, startPoint y: 170, endPoint x: -27, endPoint y: 195, distance: 290.1
click at [0, 195] on html "Toggle navigation ProStock WMS O01 - OKAB HOLDINGS PTY LTD Jimaima Reiher Logou…" at bounding box center [784, 386] width 1568 height 772
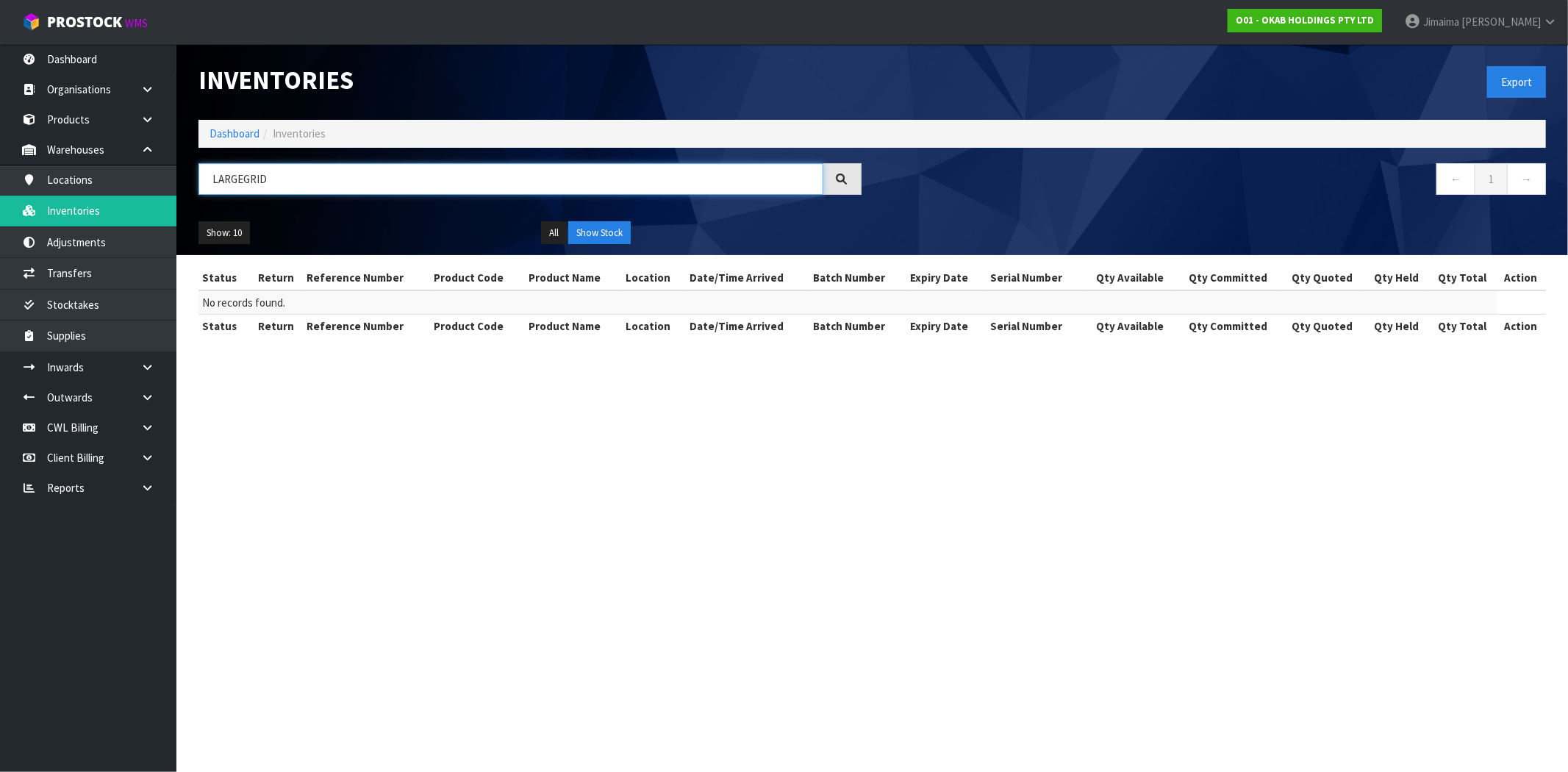
drag, startPoint x: 244, startPoint y: 180, endPoint x: 234, endPoint y: 179, distance: 10.0
click at [243, 180] on input "LARGEGRID" at bounding box center [511, 179] width 625 height 32
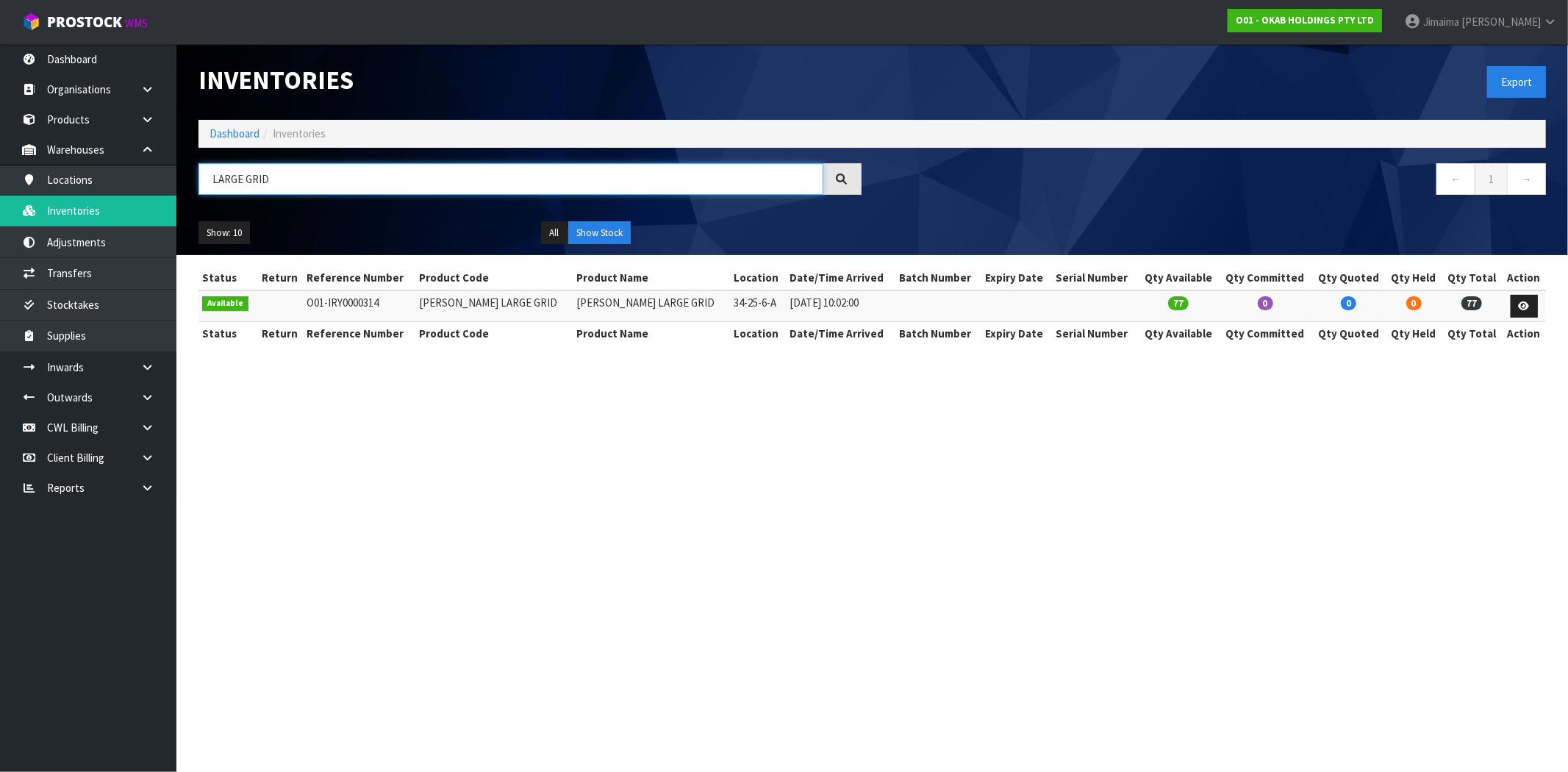
type input "LARGE GRID"
drag, startPoint x: 324, startPoint y: 175, endPoint x: 157, endPoint y: 176, distance: 167.0
click at [157, 176] on body "Toggle navigation ProStock WMS O01 - OKAB HOLDINGS PTY LTD Jimaima Reiher Logou…" at bounding box center [784, 386] width 1568 height 772
click at [502, 316] on td "BUTLER LARGE GRID" at bounding box center [495, 307] width 158 height 32
drag, startPoint x: 533, startPoint y: 303, endPoint x: 420, endPoint y: 307, distance: 113.1
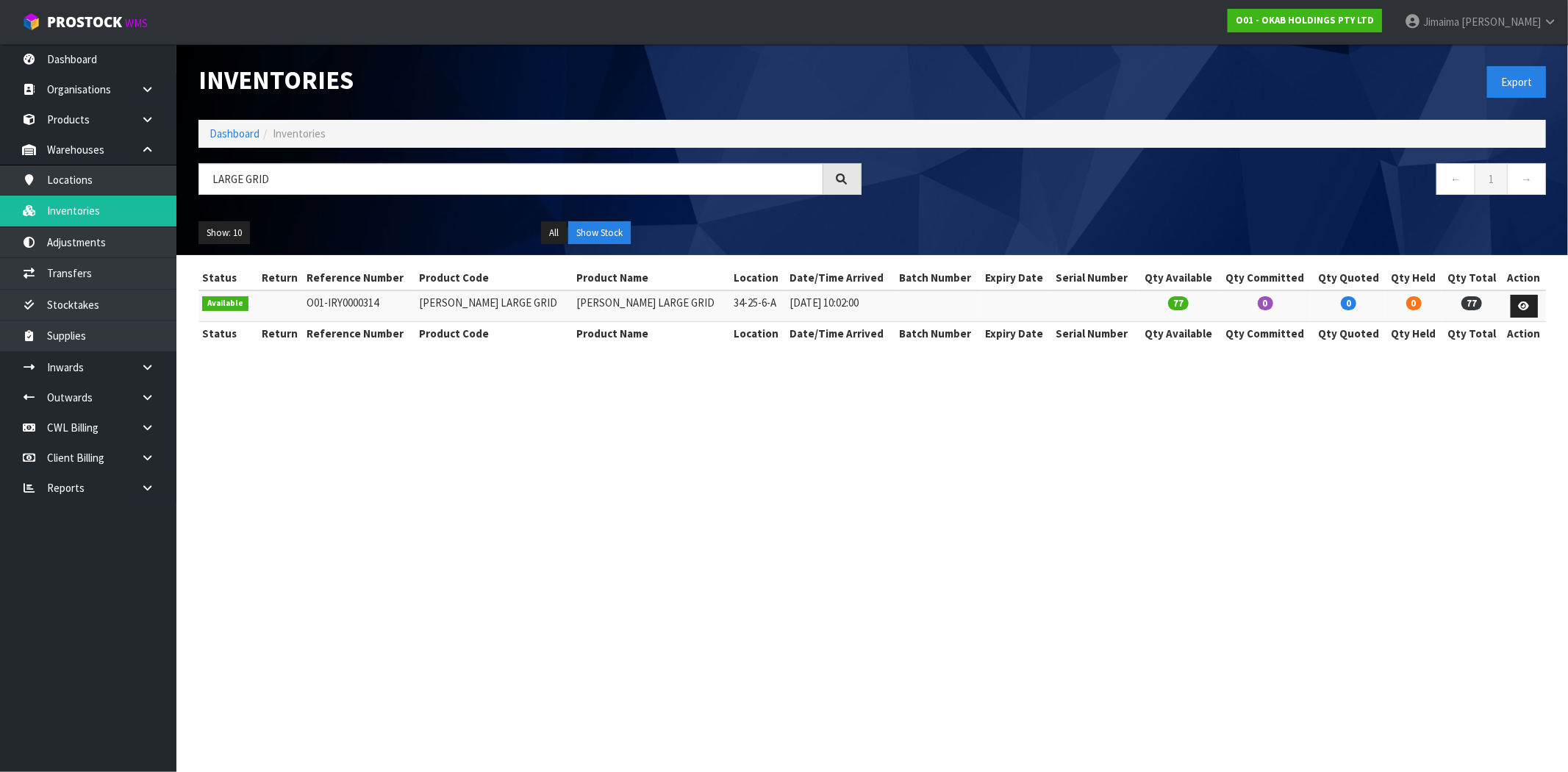
click at [420, 307] on tr "Available O01-IRY0000314 BUTLER LARGE GRID BUTLER LARGE GRID 34-25-6-A 05/09/20…" at bounding box center [872, 307] width 1348 height 32
copy tr "BUTLER LARGE GRID"
click at [688, 359] on div "Status Return Reference Number Product Code Product Name Location Date/Time Arr…" at bounding box center [872, 313] width 1348 height 94
click at [416, 298] on td "O01-IRY0000314" at bounding box center [359, 307] width 113 height 32
click at [416, 297] on td "O01-IRY0000314" at bounding box center [359, 307] width 113 height 32
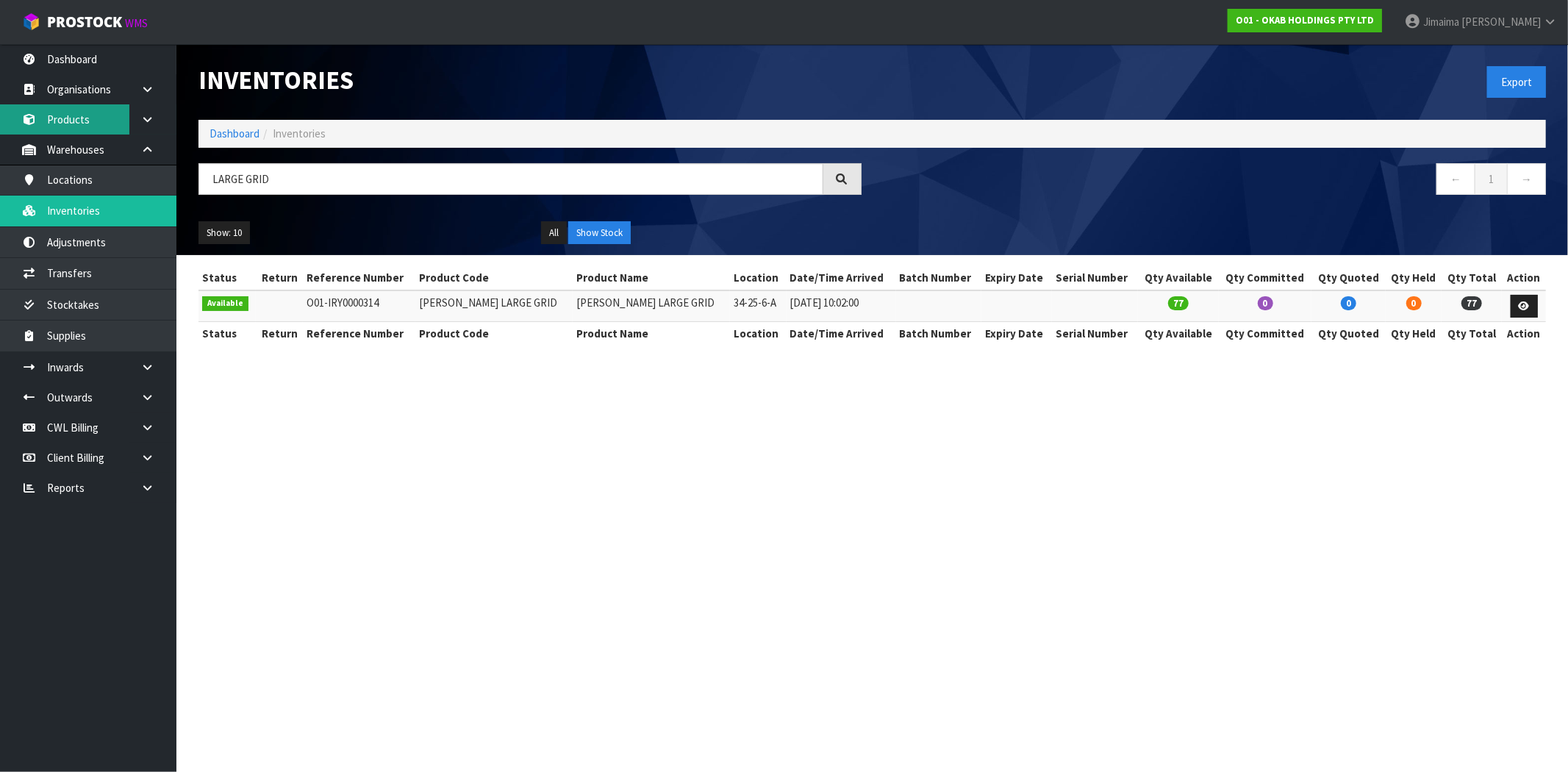
click at [98, 119] on link "Products" at bounding box center [88, 120] width 176 height 30
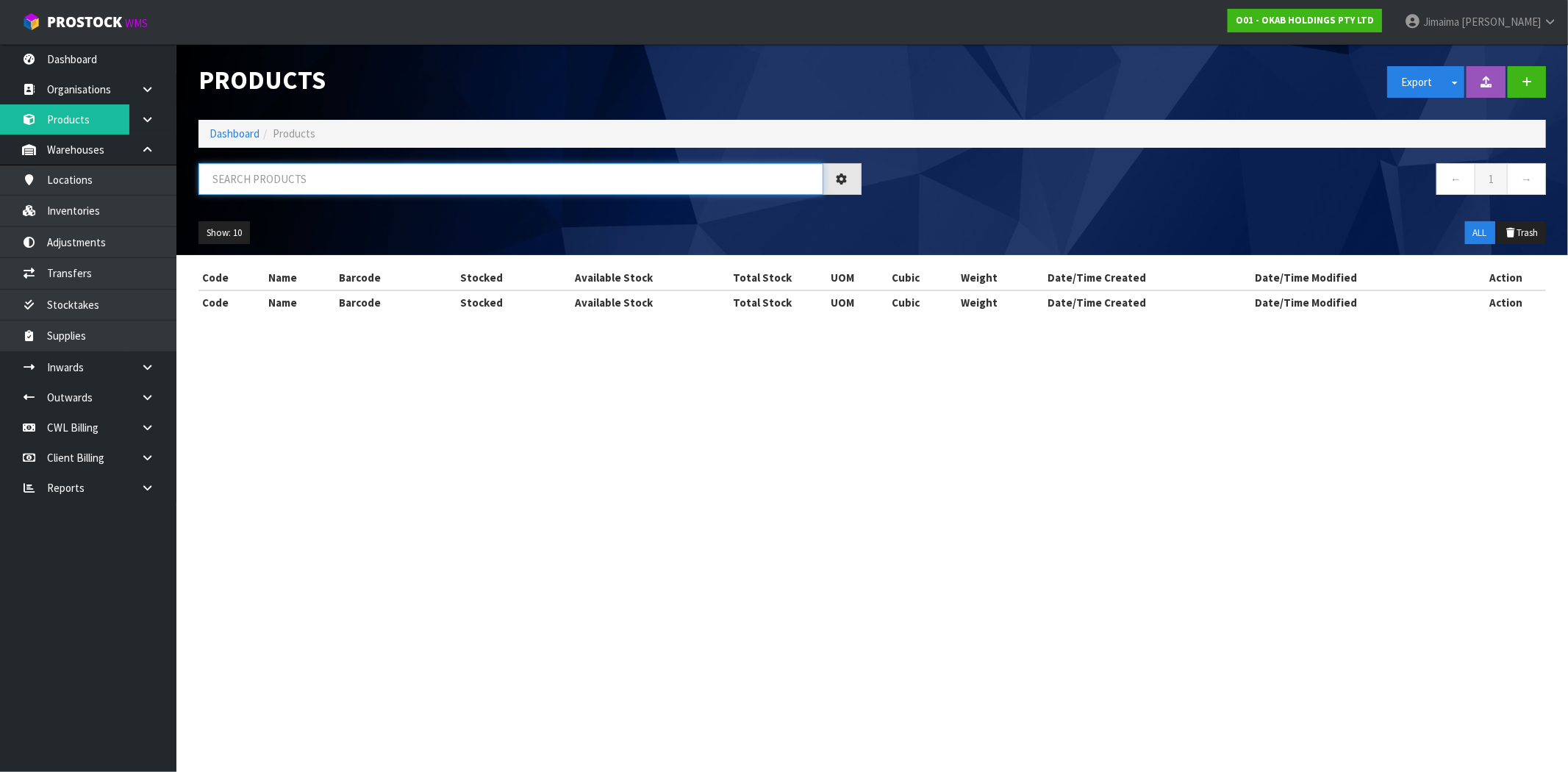
click at [246, 172] on input "text" at bounding box center [511, 179] width 625 height 32
paste input "BUTLER LARGE GRID"
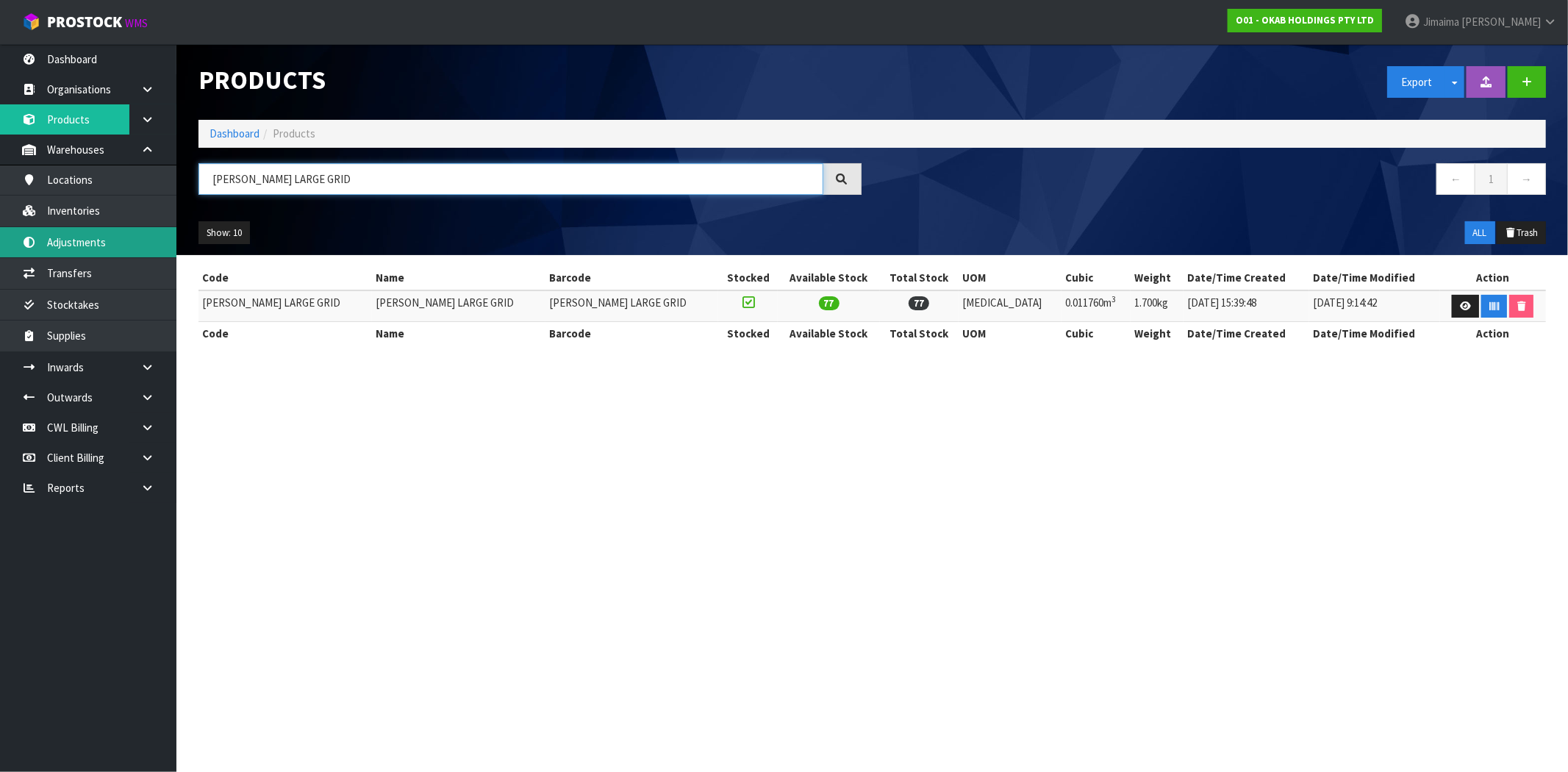
type input "BUTLER LARGE GRID"
drag, startPoint x: 861, startPoint y: 454, endPoint x: 862, endPoint y: 136, distance: 318.0
click at [856, 451] on section "Products Export Split button! SOH Summary Measurements Dangerous Goods Import P…" at bounding box center [784, 386] width 1568 height 772
click at [232, 138] on link "Dashboard" at bounding box center [234, 134] width 50 height 14
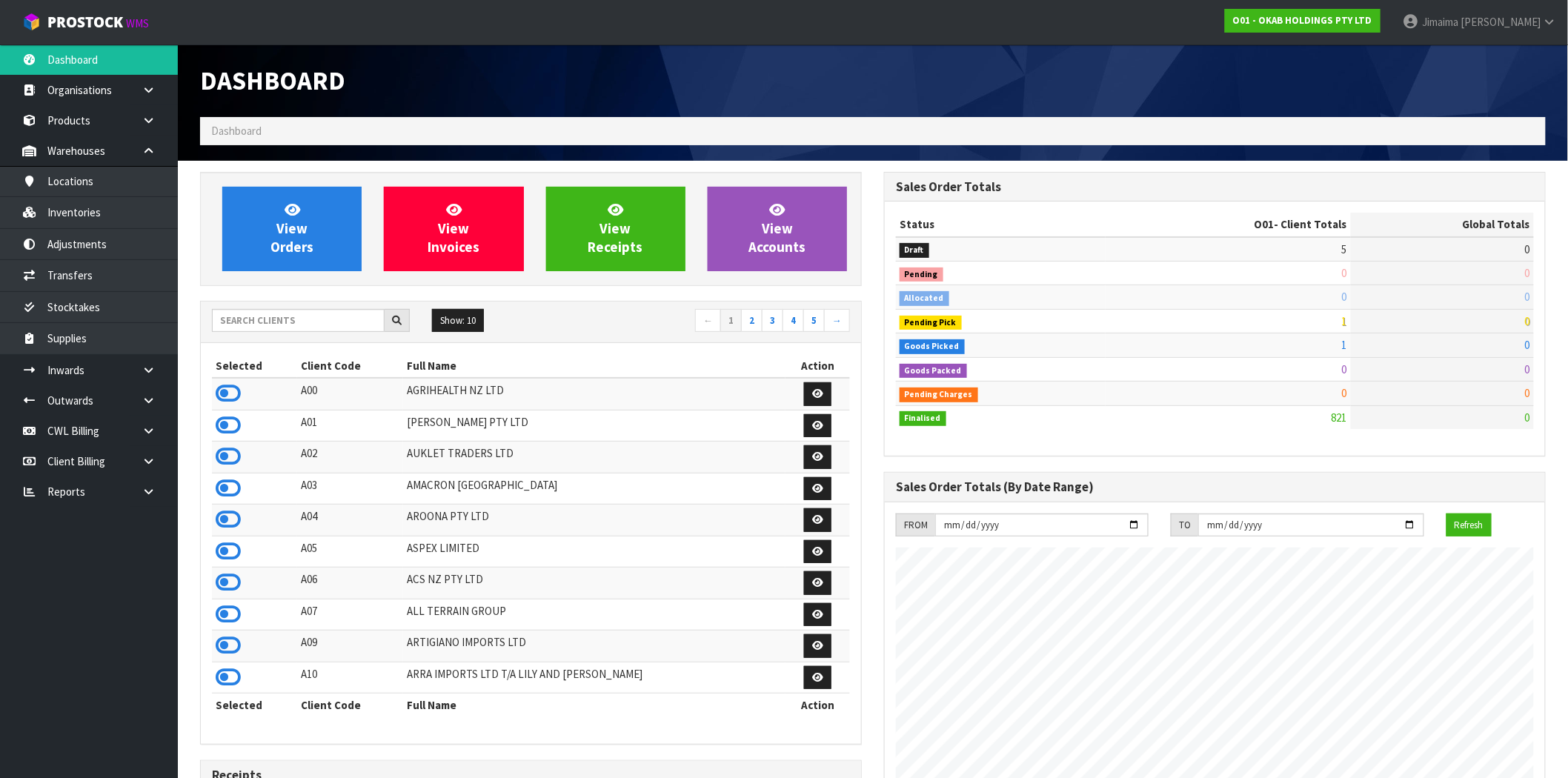
scroll to position [1075, 684]
click at [268, 339] on div "Show: 10 5 10 25 50 ← 1 2 3 4 5 →" at bounding box center [531, 322] width 660 height 41
click at [278, 330] on input "text" at bounding box center [298, 321] width 172 height 23
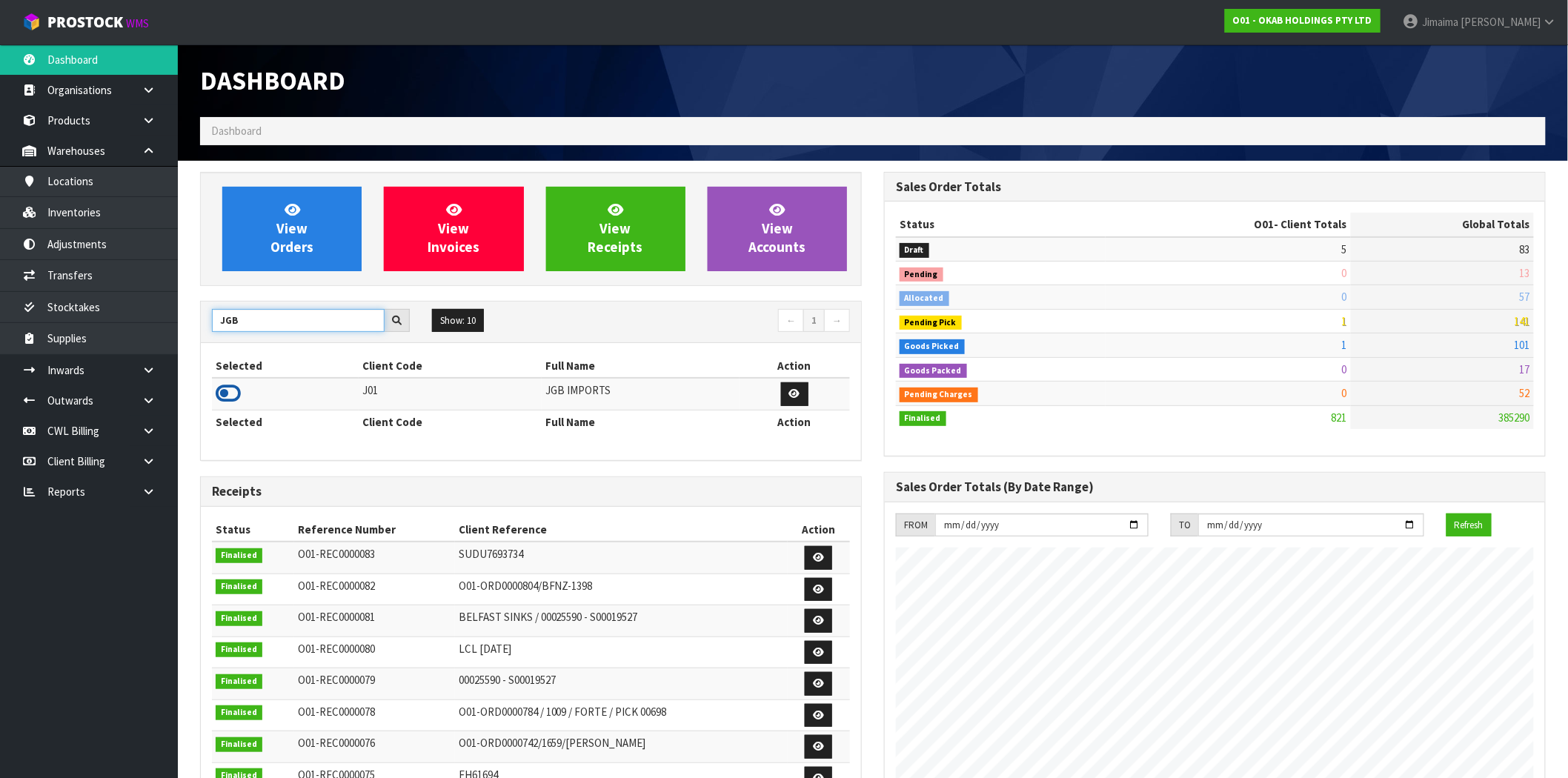
type input "JGB"
click at [227, 401] on icon at bounding box center [228, 393] width 25 height 22
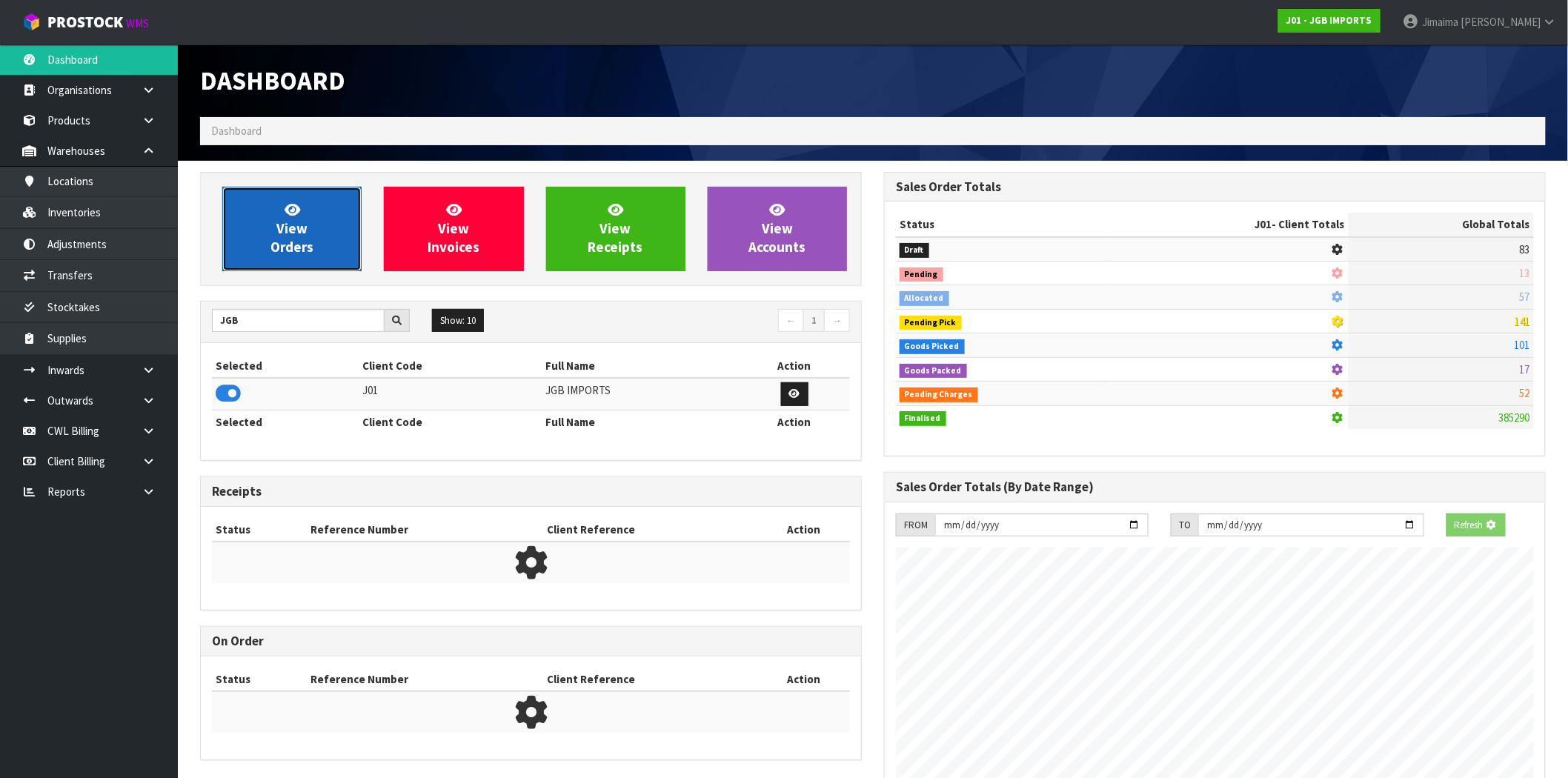
scroll to position [740040, 740462]
click at [307, 243] on span "View Orders" at bounding box center [292, 229] width 43 height 55
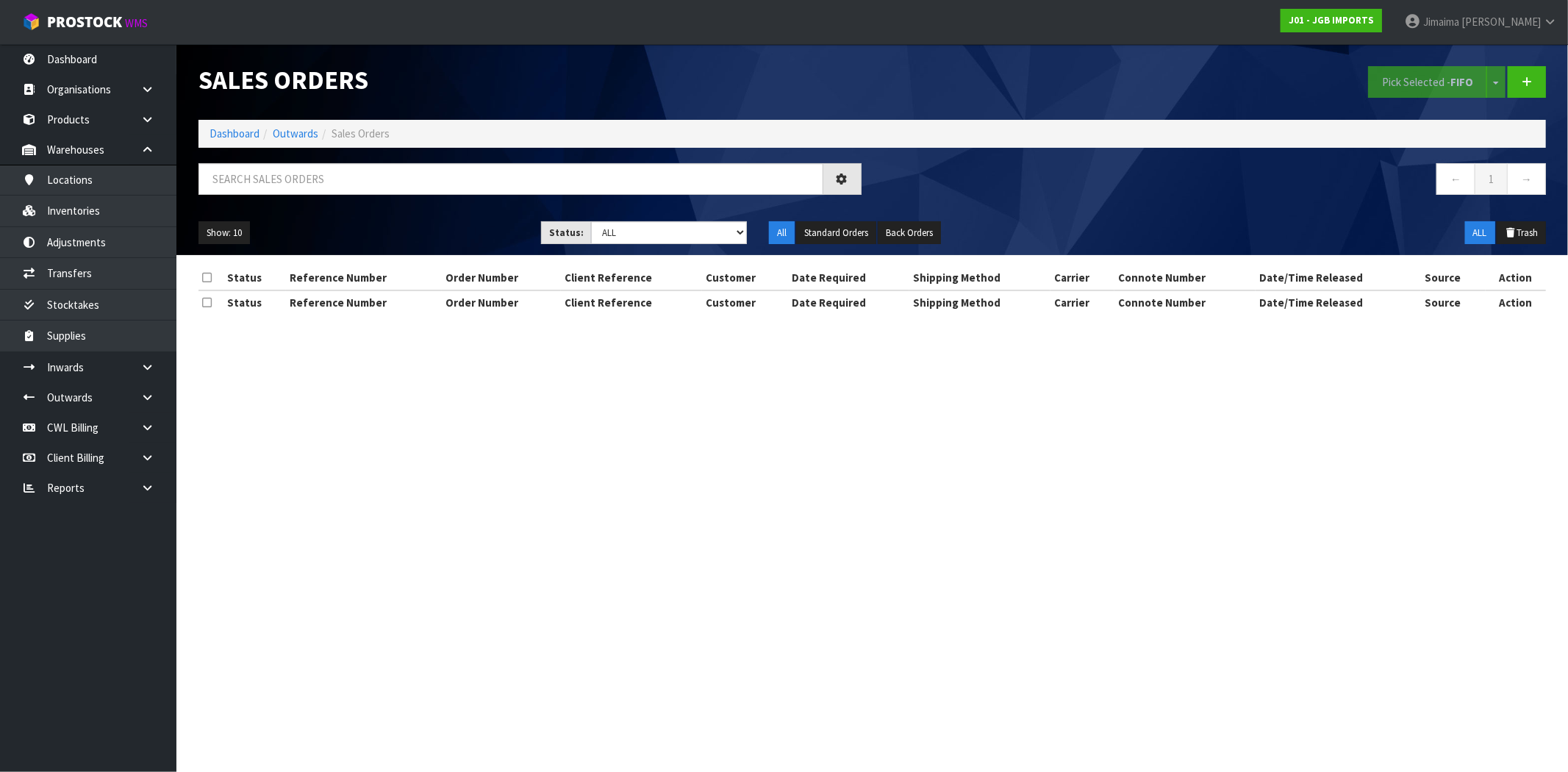
click at [511, 197] on div at bounding box center [530, 184] width 685 height 43
click at [519, 183] on input "text" at bounding box center [511, 179] width 625 height 32
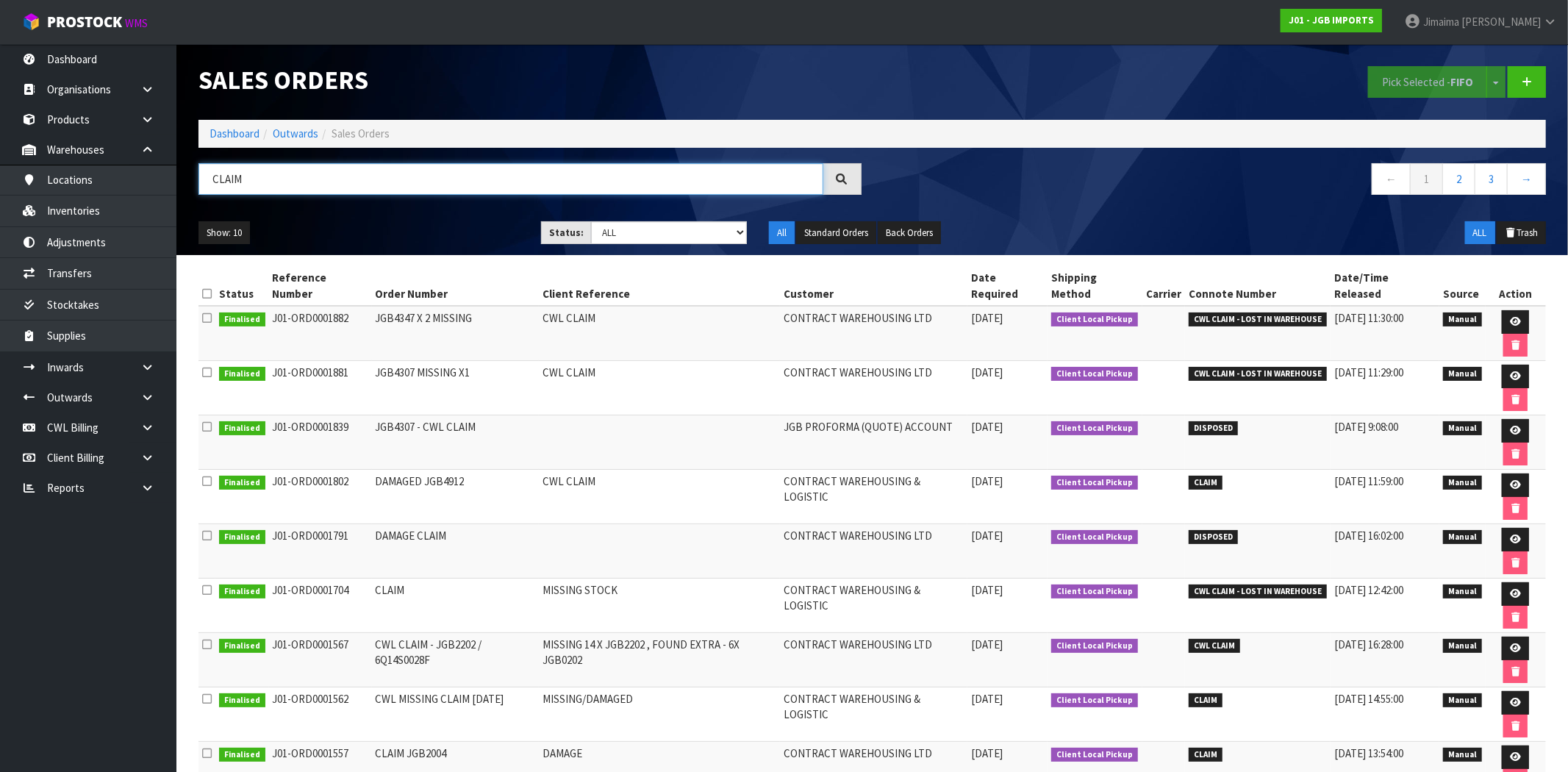
type input "CLAIM"
click at [538, 361] on td "JGB4307 MISSING X1" at bounding box center [456, 387] width 168 height 54
click at [388, 361] on td "JGB4307 MISSING X1" at bounding box center [456, 387] width 168 height 54
copy td "JGB4307"
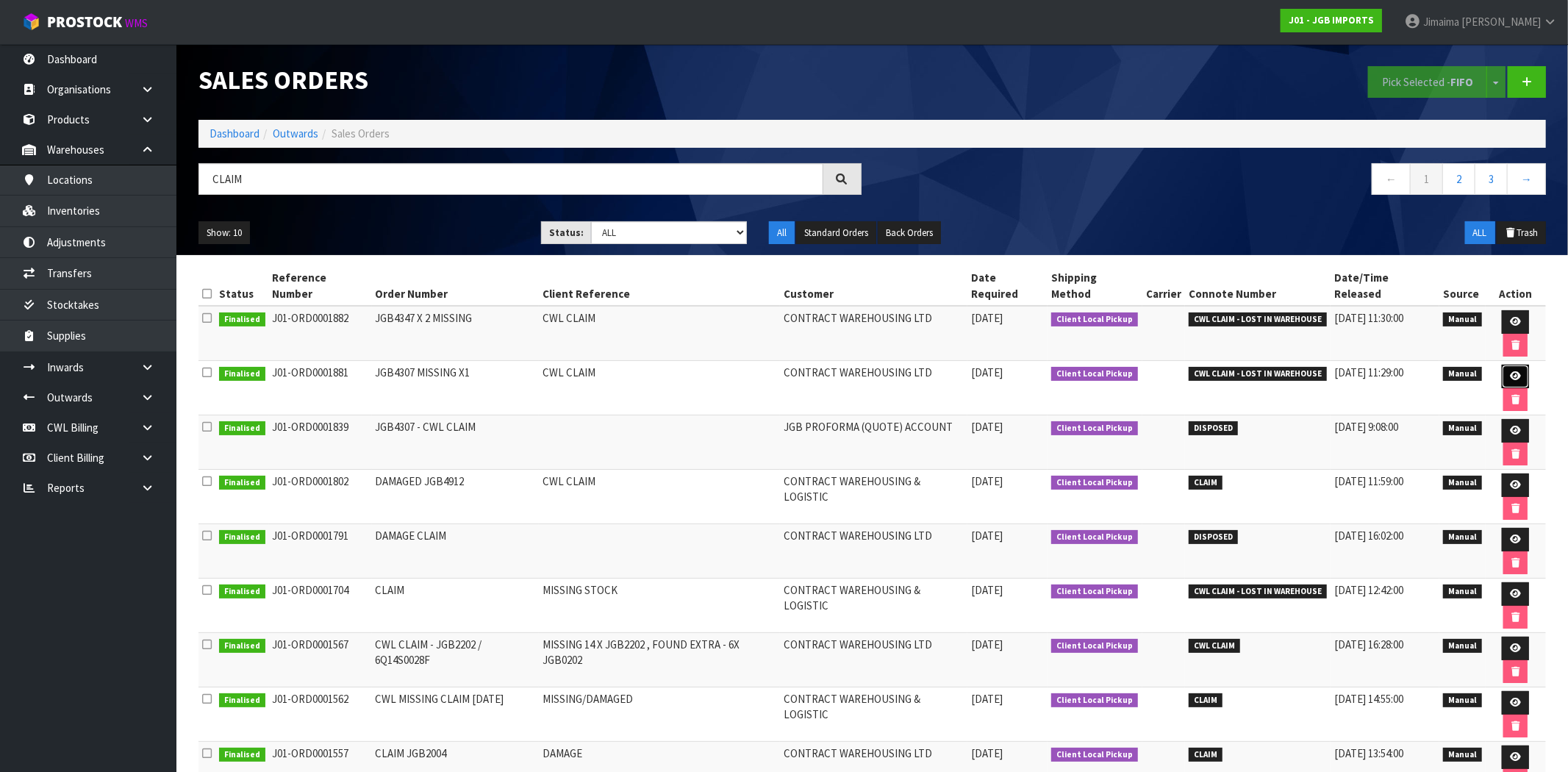
drag, startPoint x: 1498, startPoint y: 339, endPoint x: 1291, endPoint y: 368, distance: 209.0
click at [1510, 371] on icon at bounding box center [1516, 376] width 11 height 10
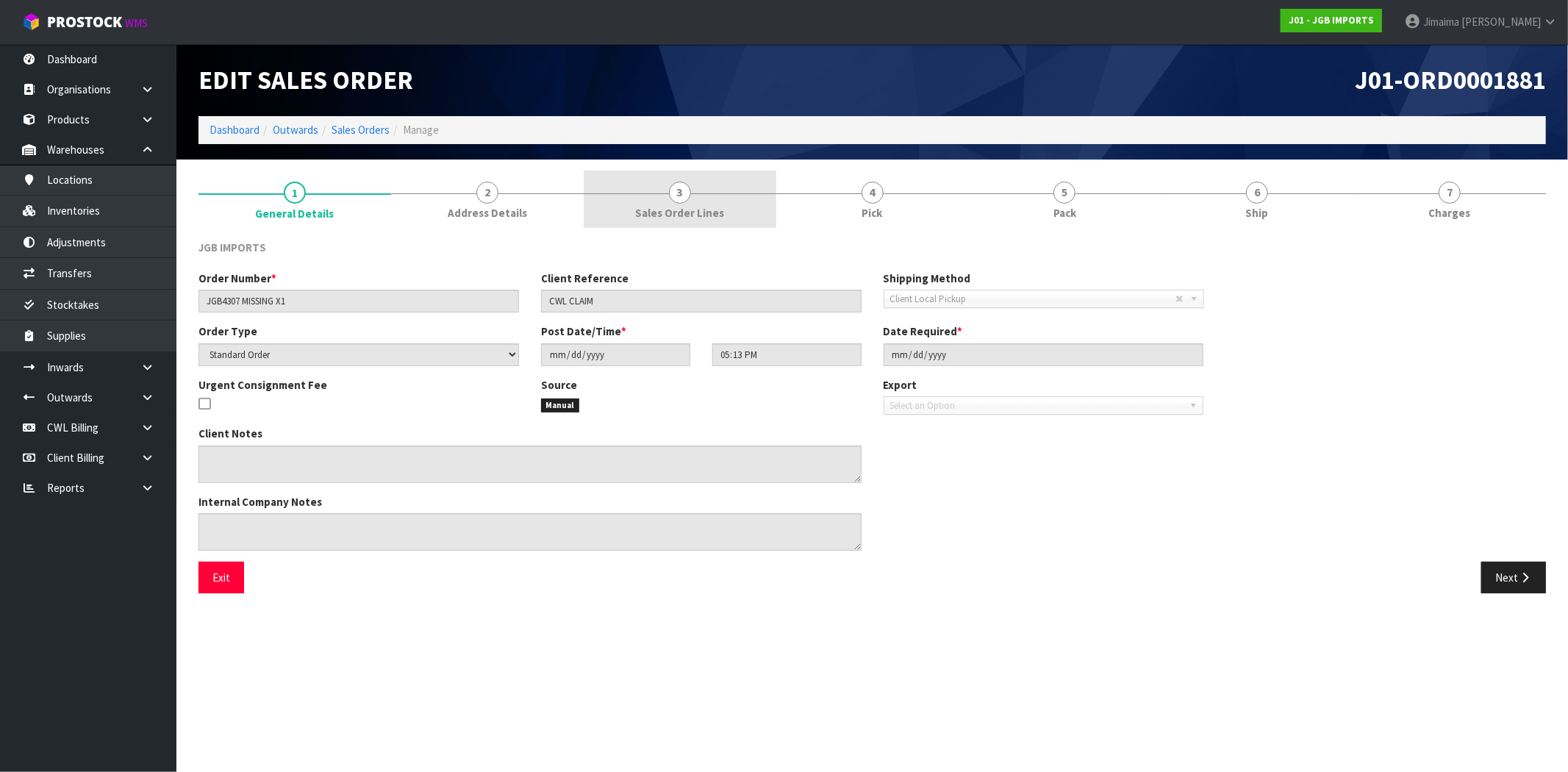
click at [684, 222] on link "3 Sales Order Lines" at bounding box center [680, 199] width 192 height 58
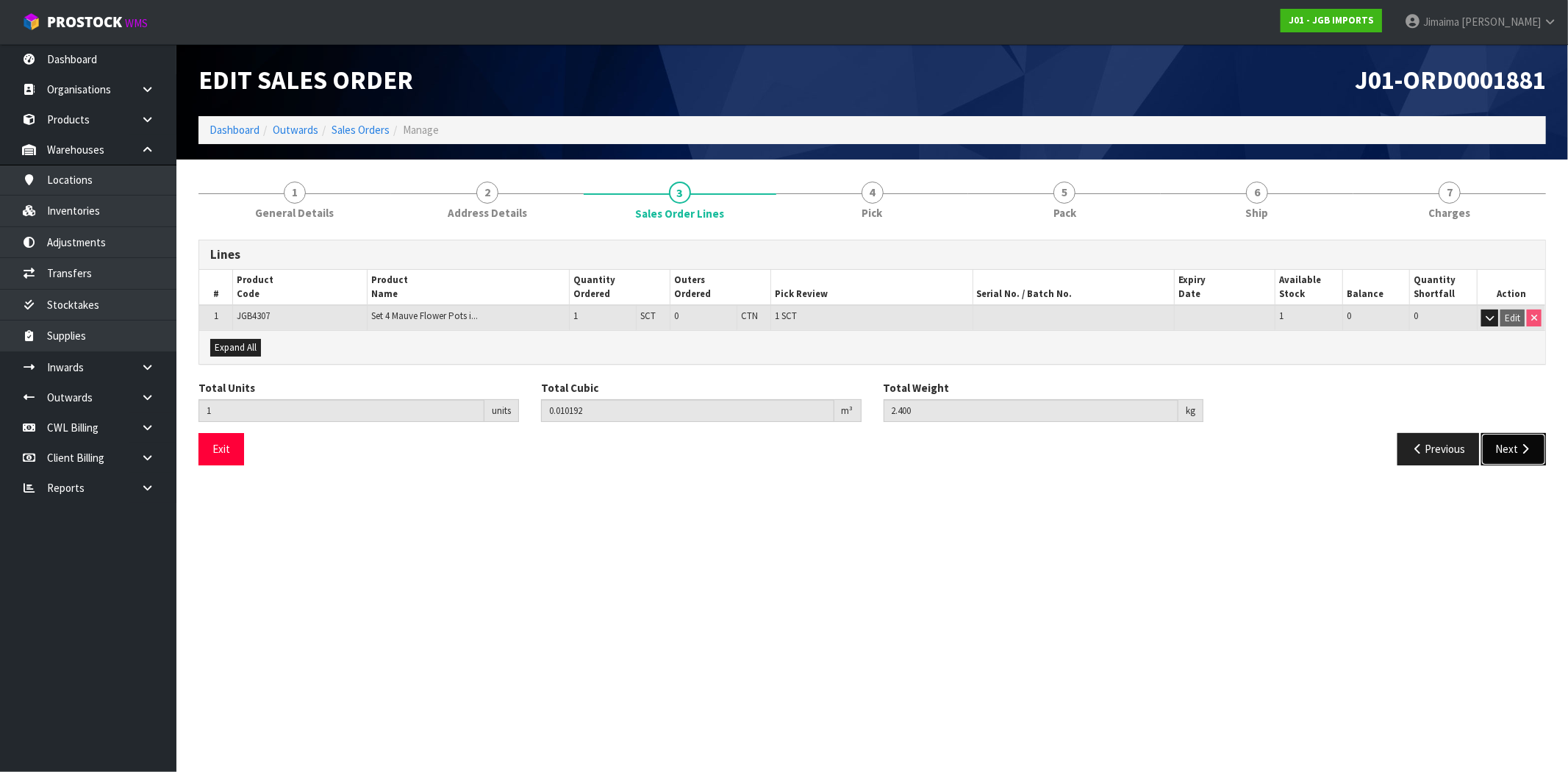
click at [1508, 454] on button "Next" at bounding box center [1514, 449] width 65 height 32
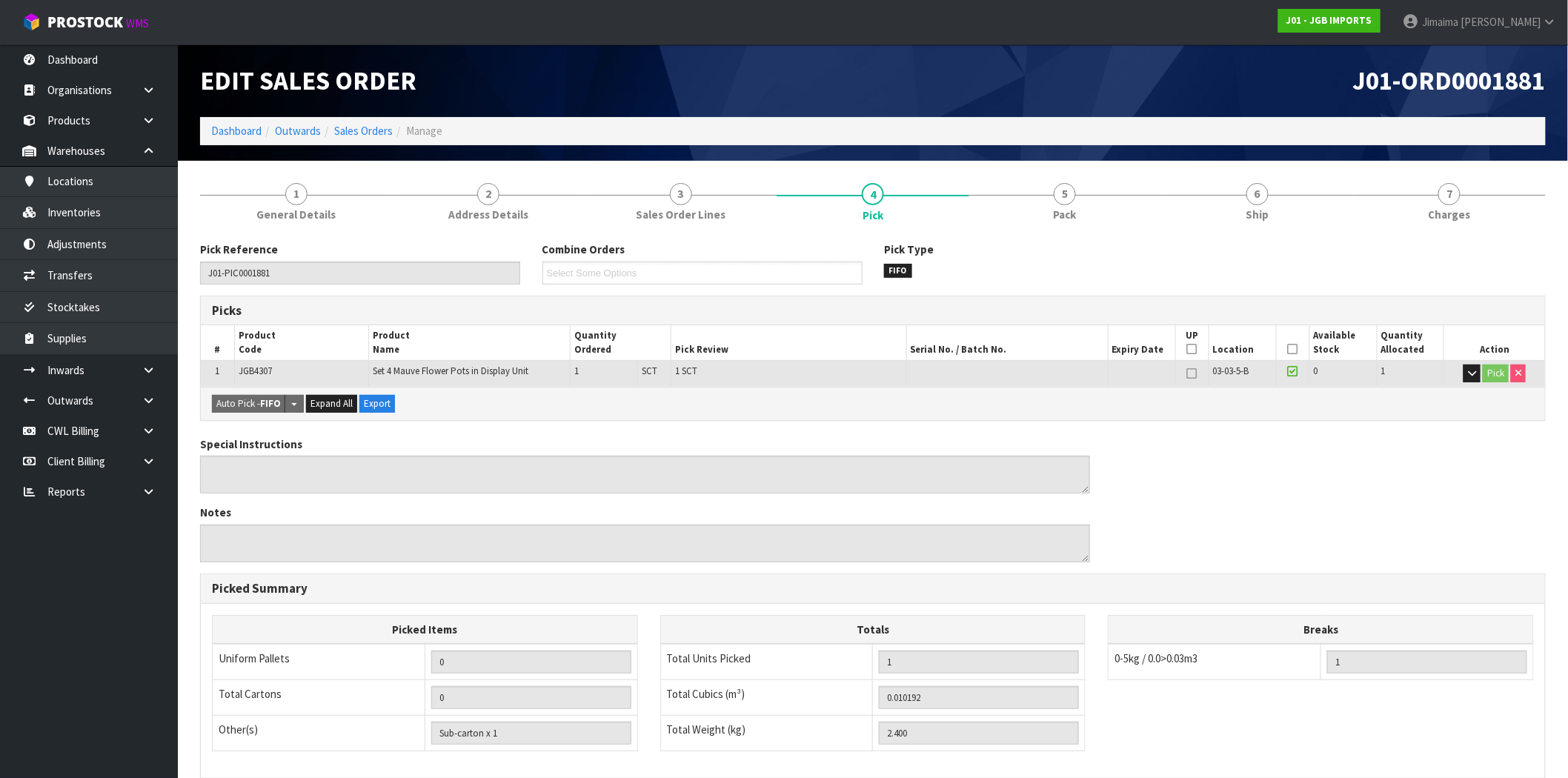
click at [446, 362] on td "Set 4 Mauve Flower Pots in Display Unit" at bounding box center [470, 373] width 202 height 26
copy tr "Set 4 Mauve Flower Pots in Display Unit"
click at [372, 129] on link "Sales Orders" at bounding box center [364, 131] width 59 height 14
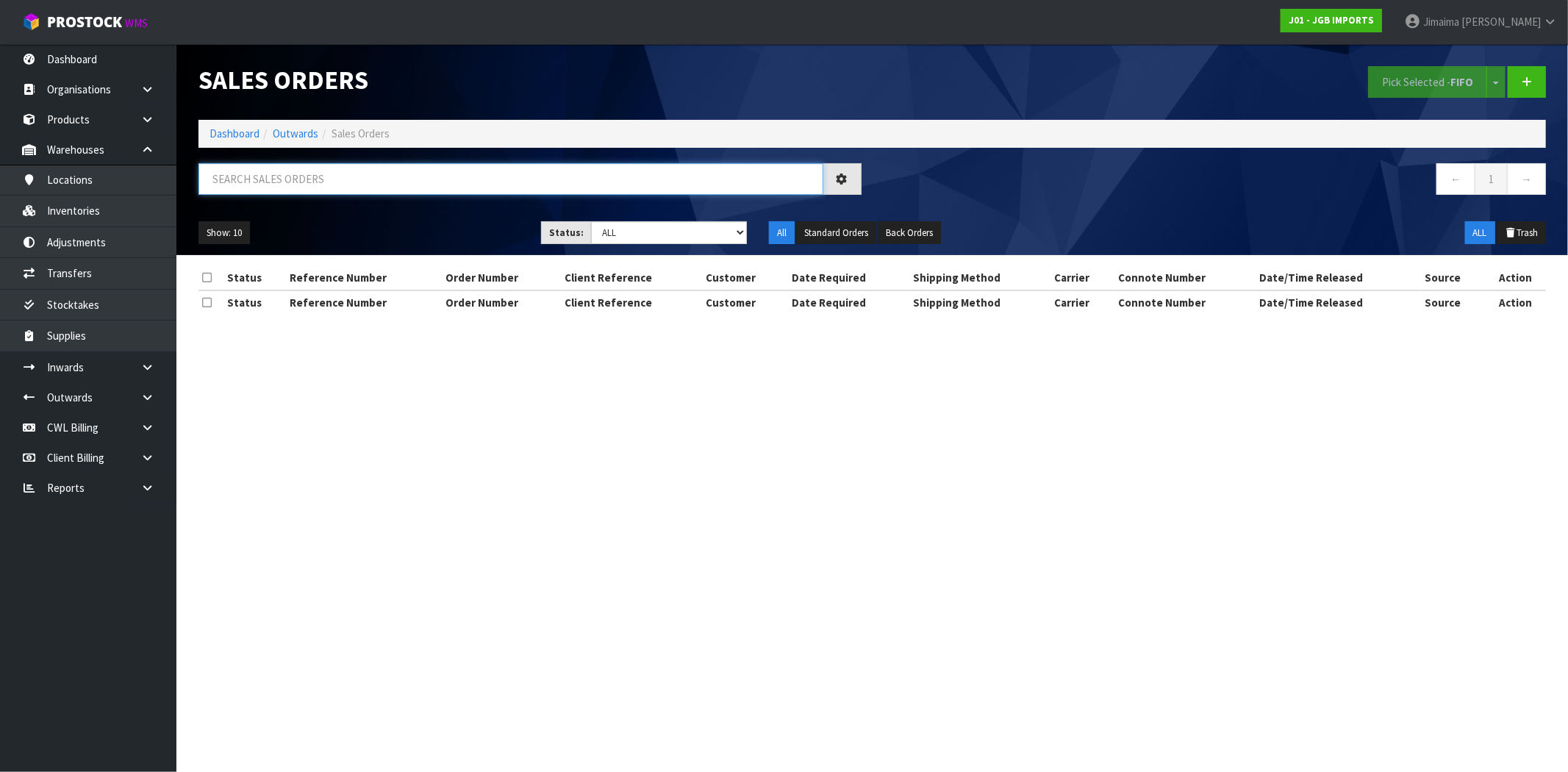
click at [298, 183] on input "text" at bounding box center [511, 179] width 625 height 32
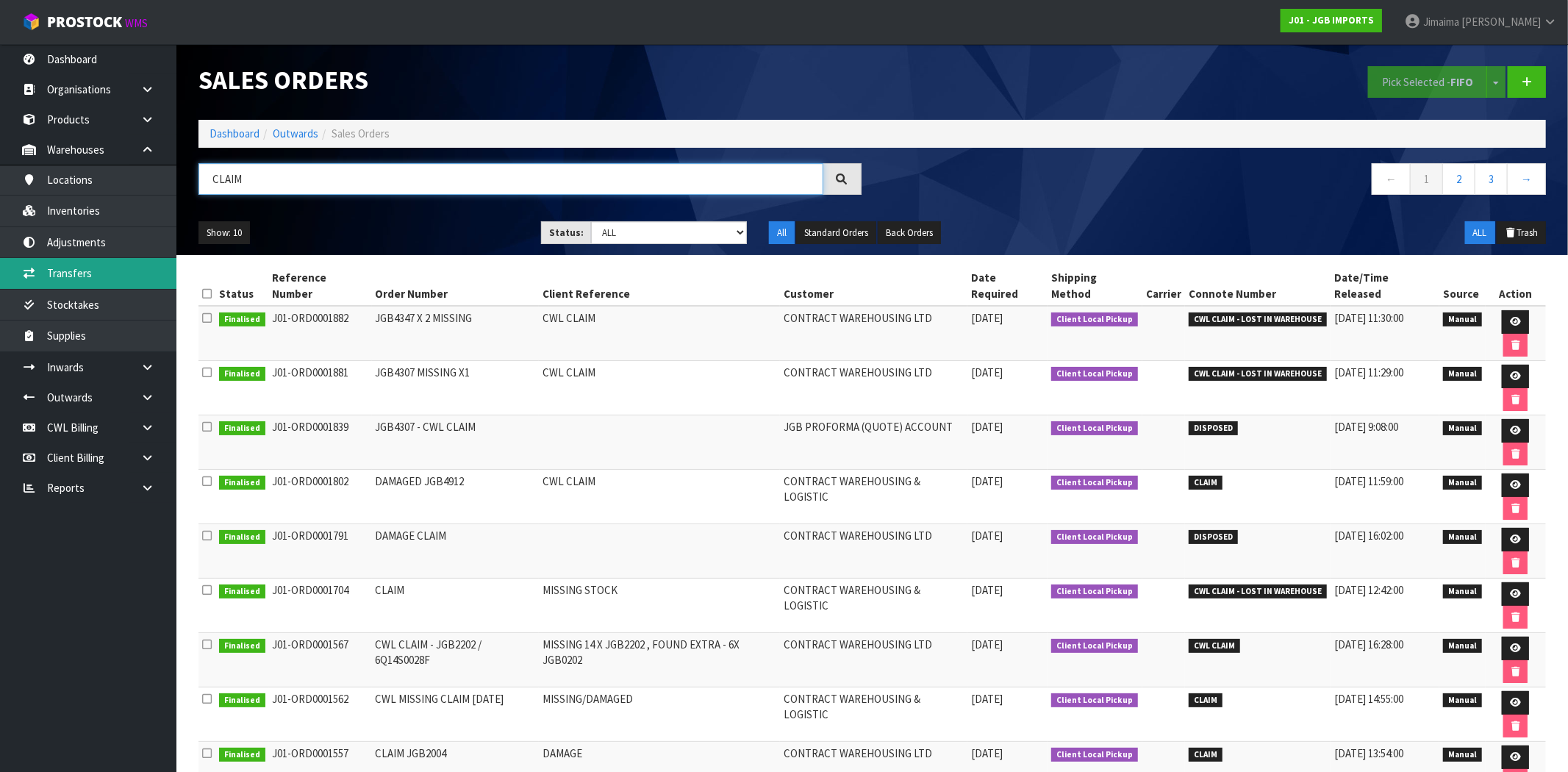
type input "CLAIM"
click at [1502, 310] on link at bounding box center [1516, 322] width 27 height 24
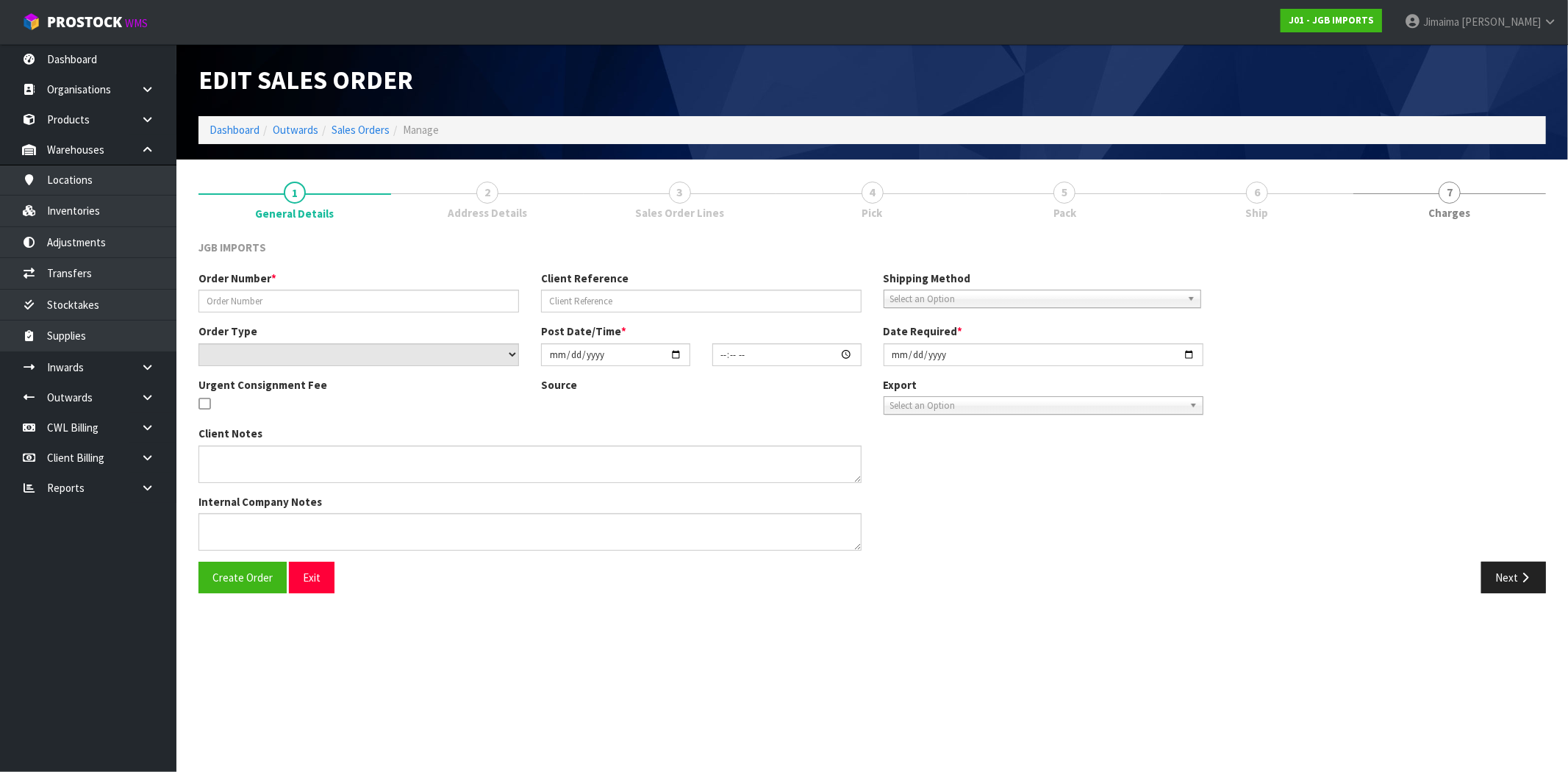
type input "JGB4347 X 2 MISSING"
type input "CWL CLAIM"
select select "number:0"
type input "2025-10-03"
type input "17:14:00.000"
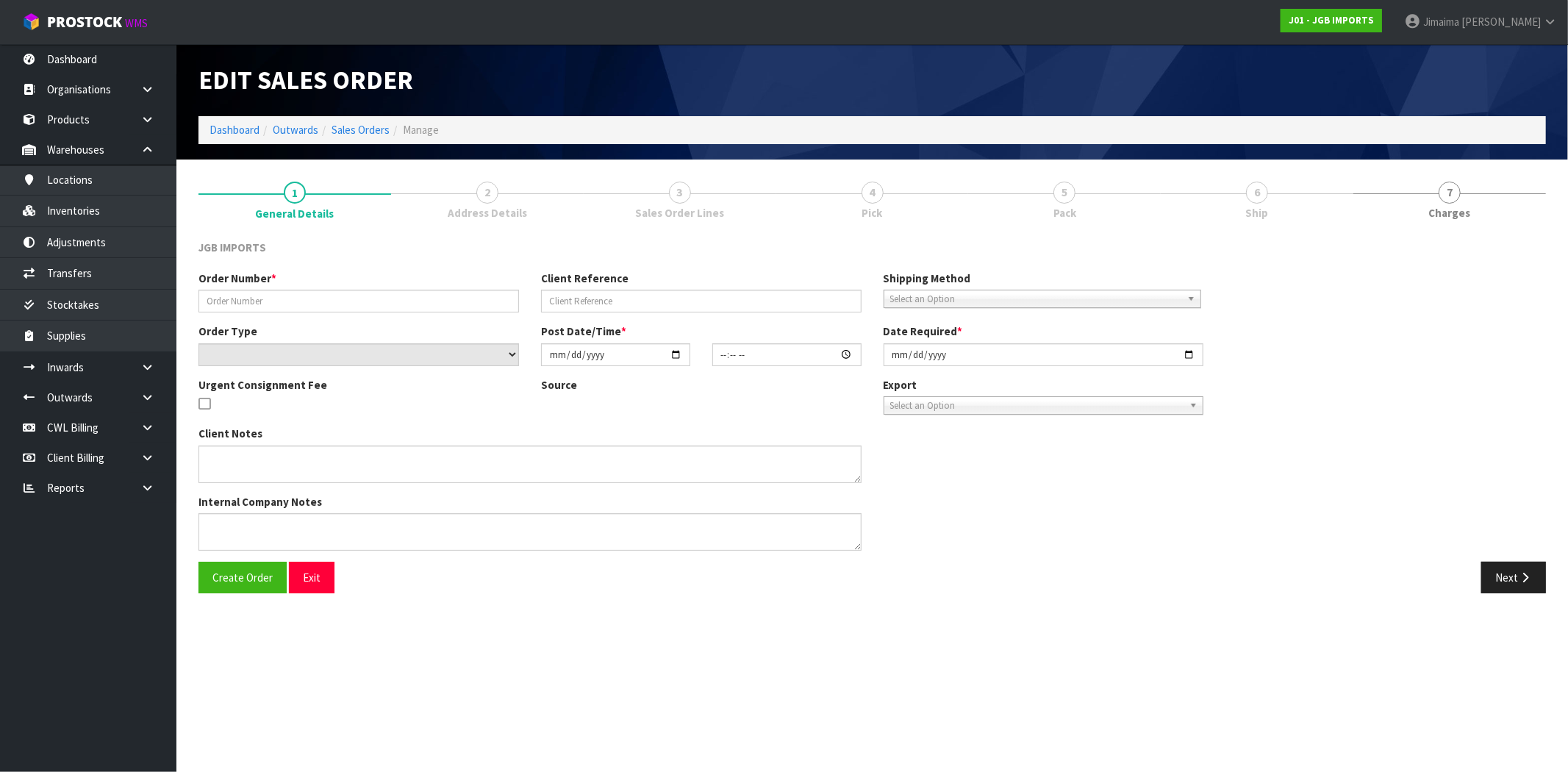
type input "2025-10-06"
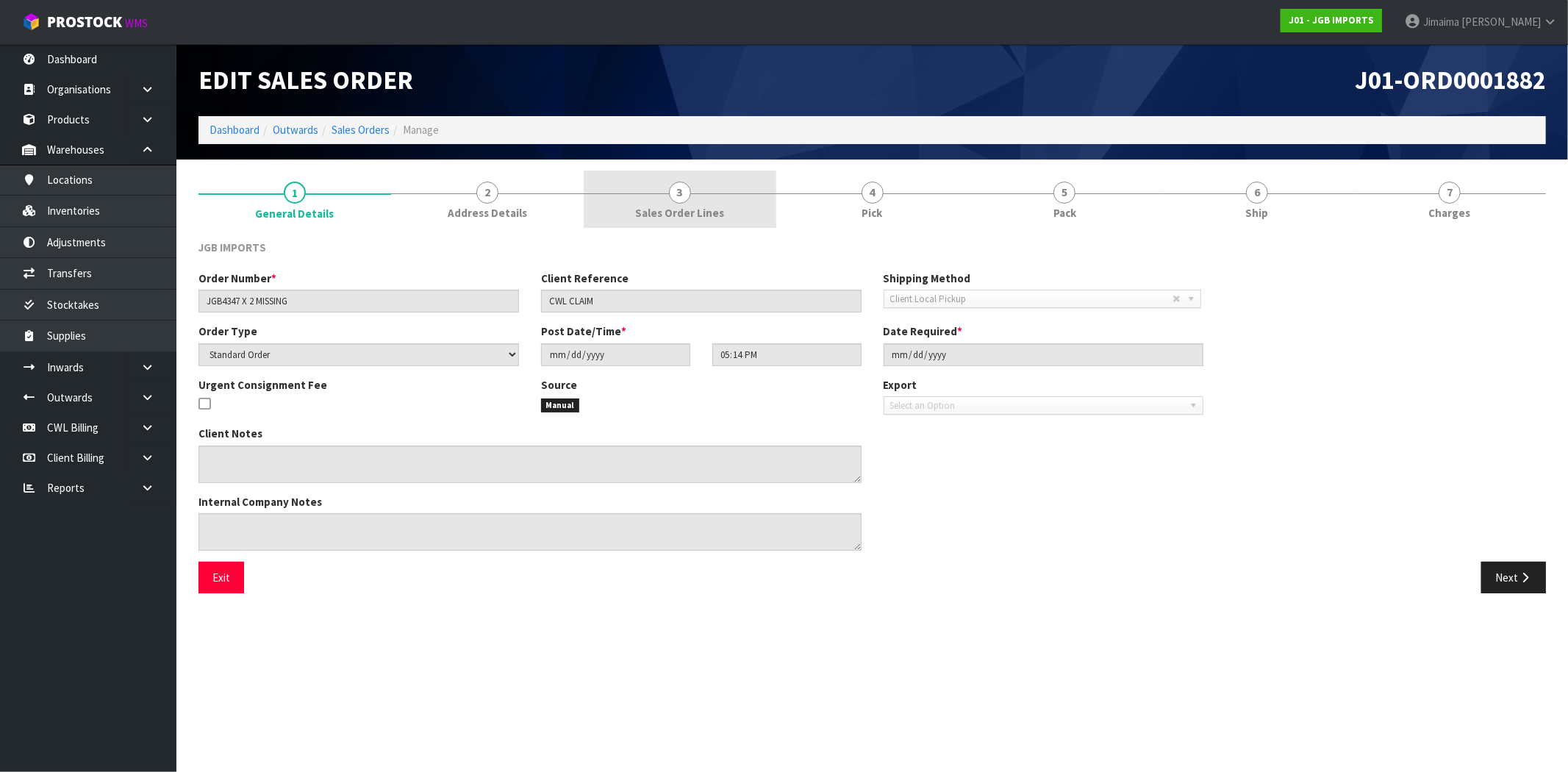
click at [755, 204] on link "3 Sales Order Lines" at bounding box center [680, 199] width 192 height 58
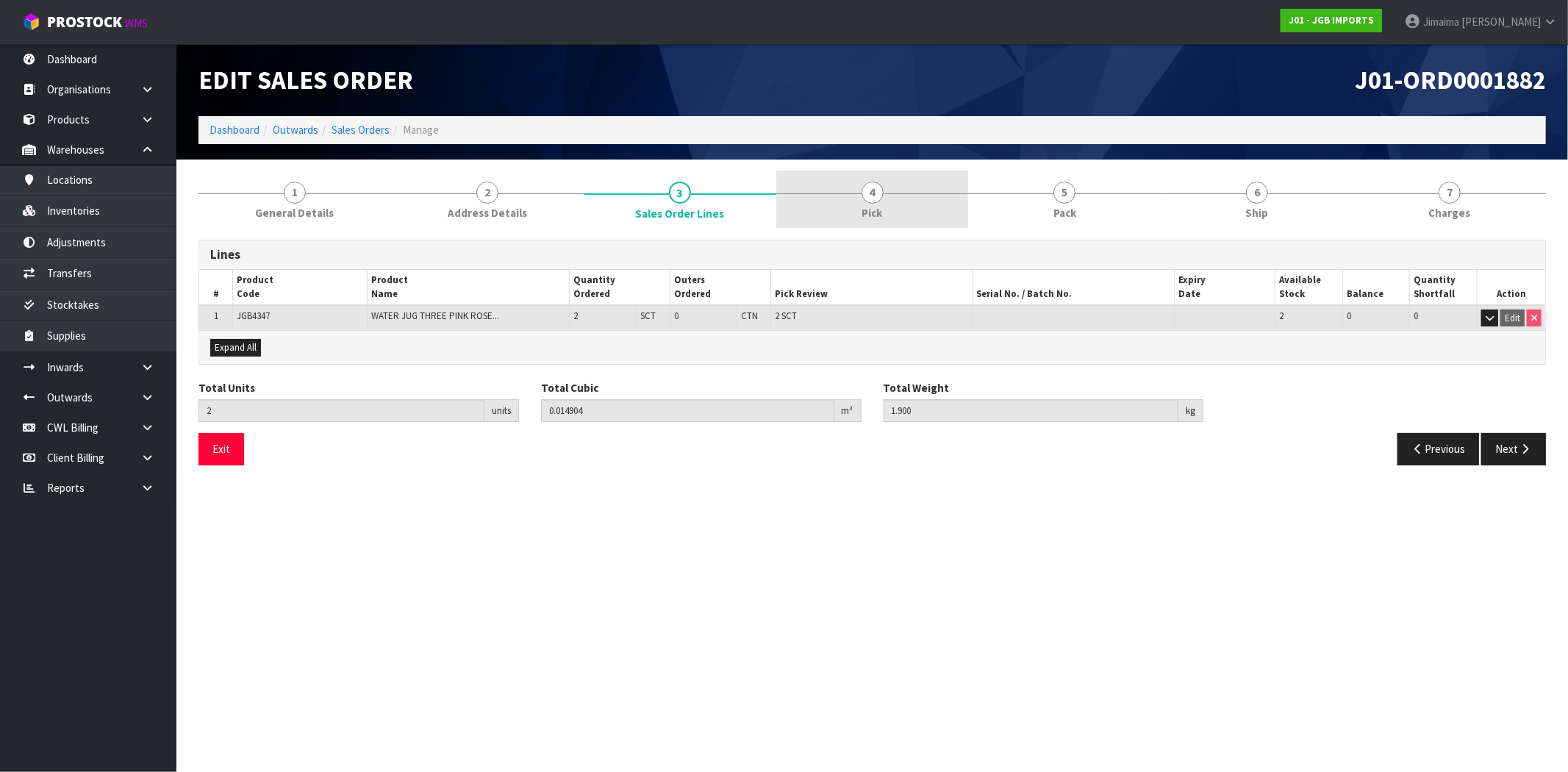
click at [908, 226] on link "4 Pick" at bounding box center [872, 199] width 192 height 58
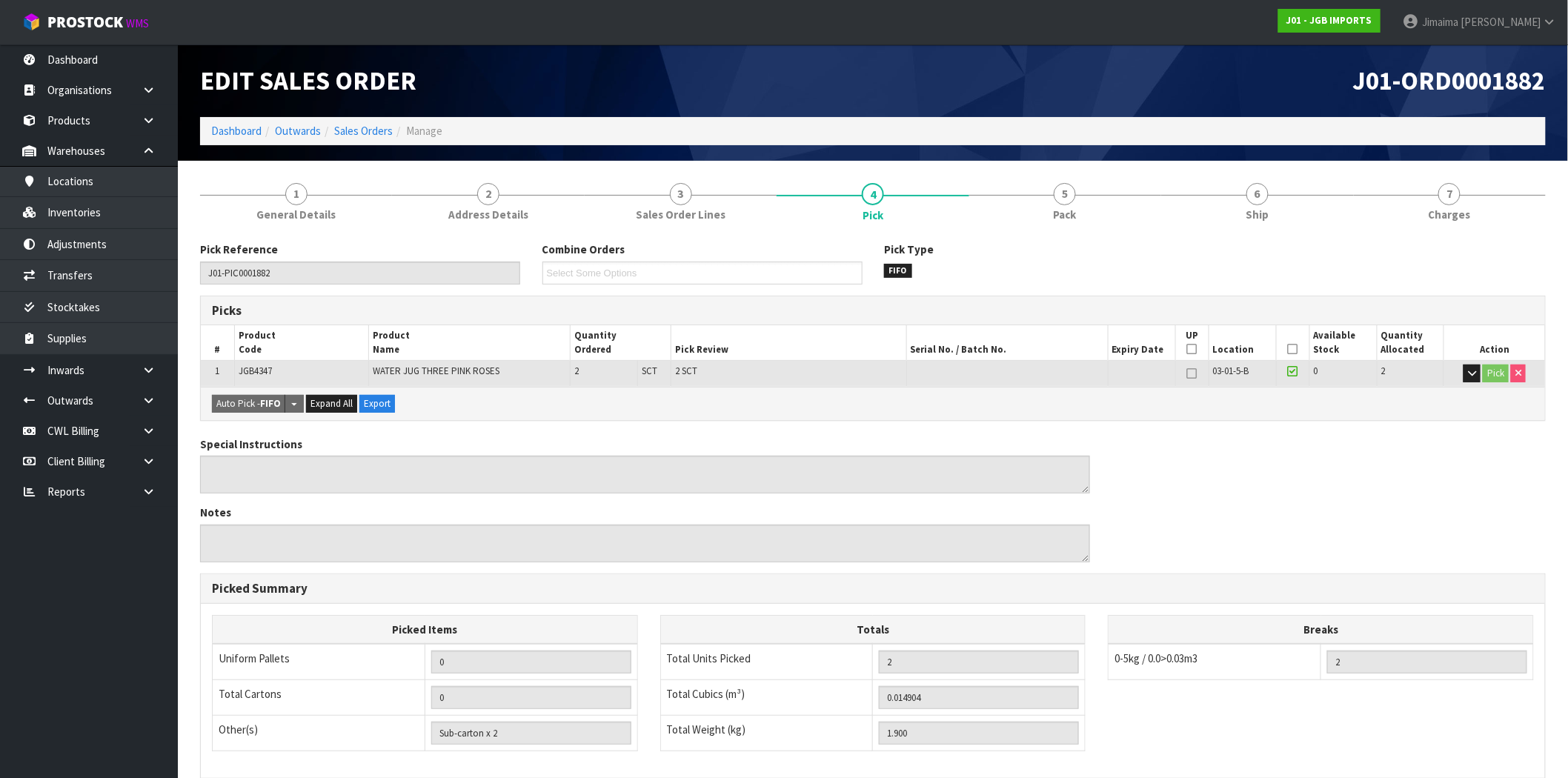
click at [400, 368] on span "WATER JUG THREE PINK ROSES" at bounding box center [436, 371] width 127 height 13
drag, startPoint x: 400, startPoint y: 368, endPoint x: 77, endPoint y: 418, distance: 326.8
click at [398, 368] on span "WATER JUG THREE PINK ROSES" at bounding box center [436, 371] width 127 height 13
copy tr "WATER JUG THREE PINK ROSES"
